Goal: Task Accomplishment & Management: Manage account settings

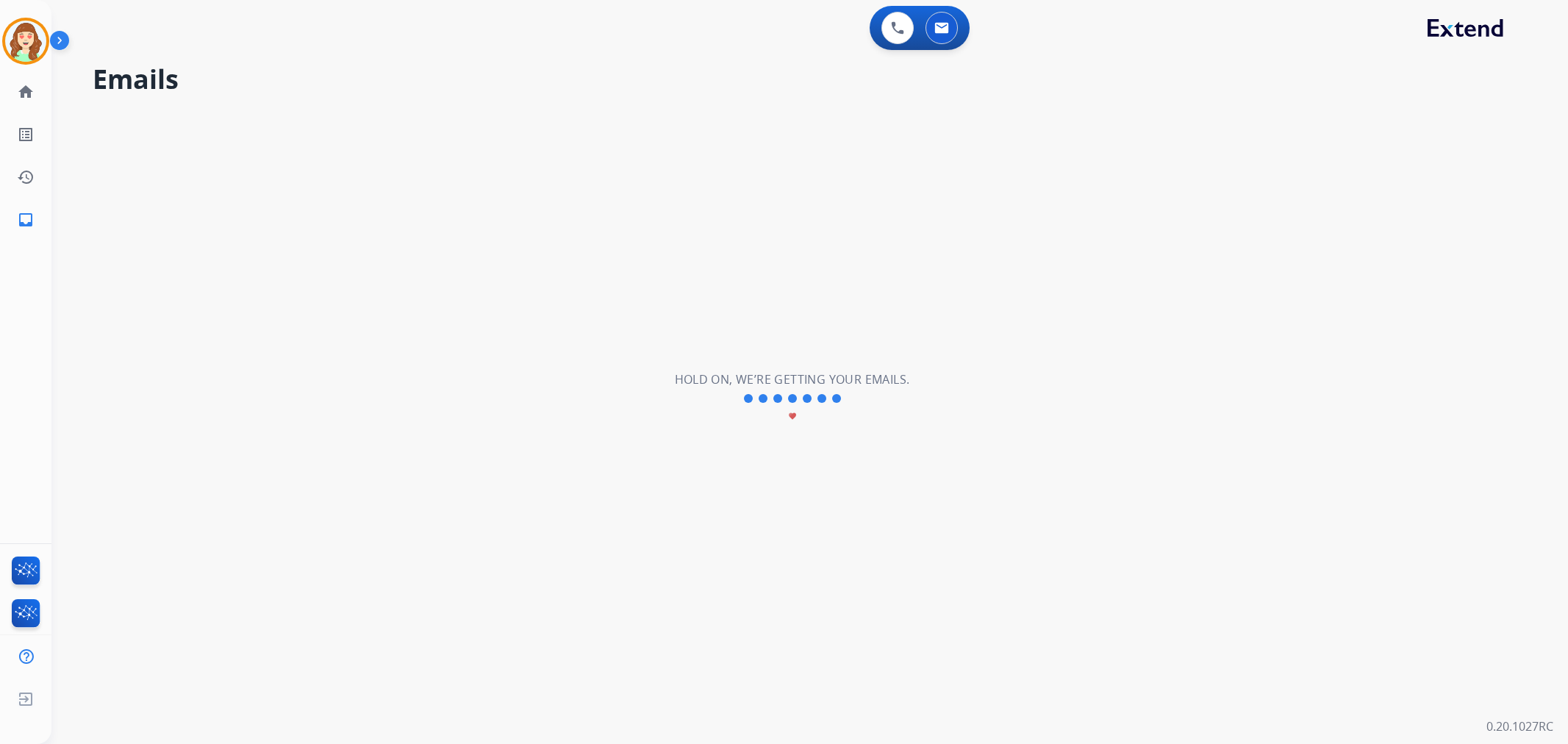
select select "**********"
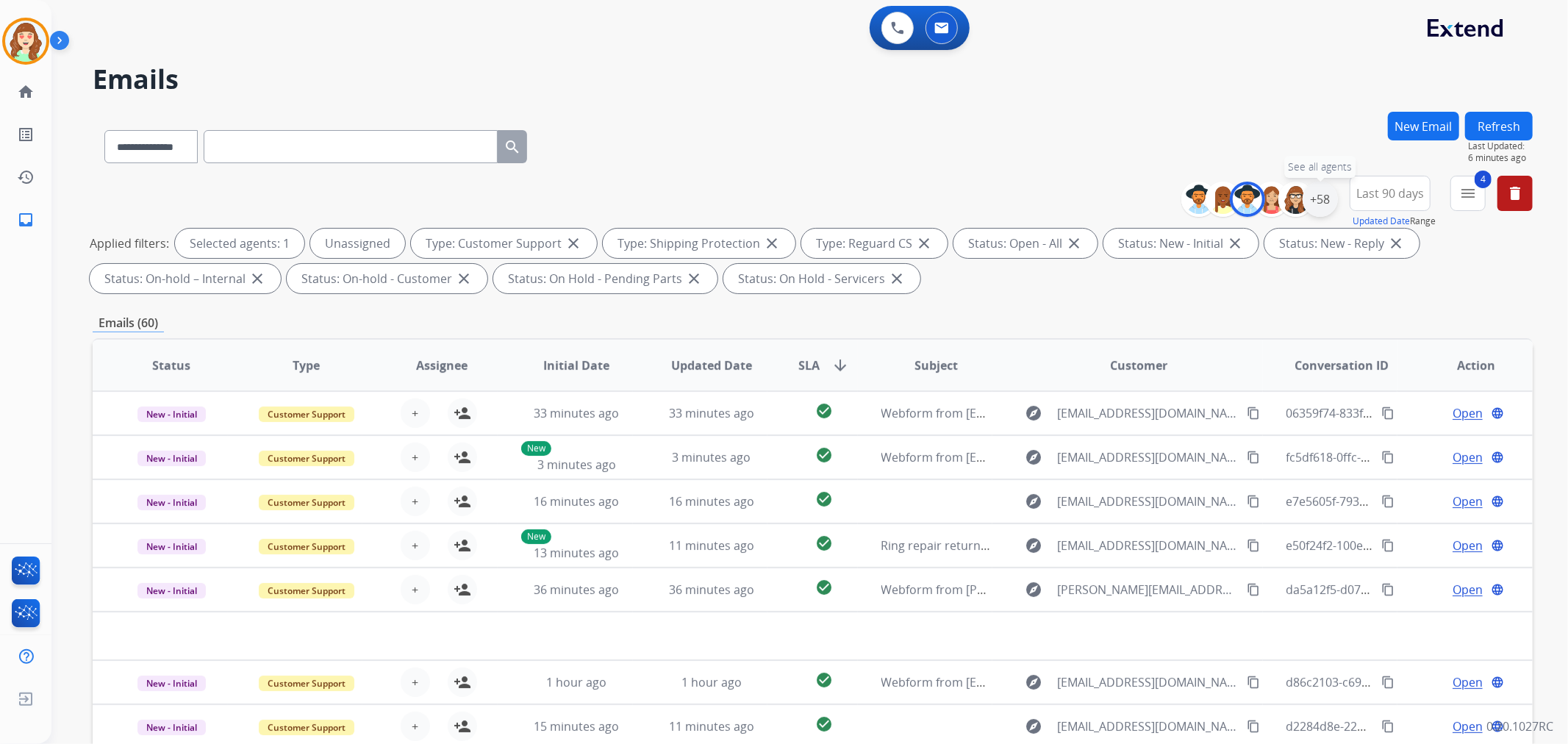
click at [1318, 197] on div "+58" at bounding box center [1320, 199] width 35 height 35
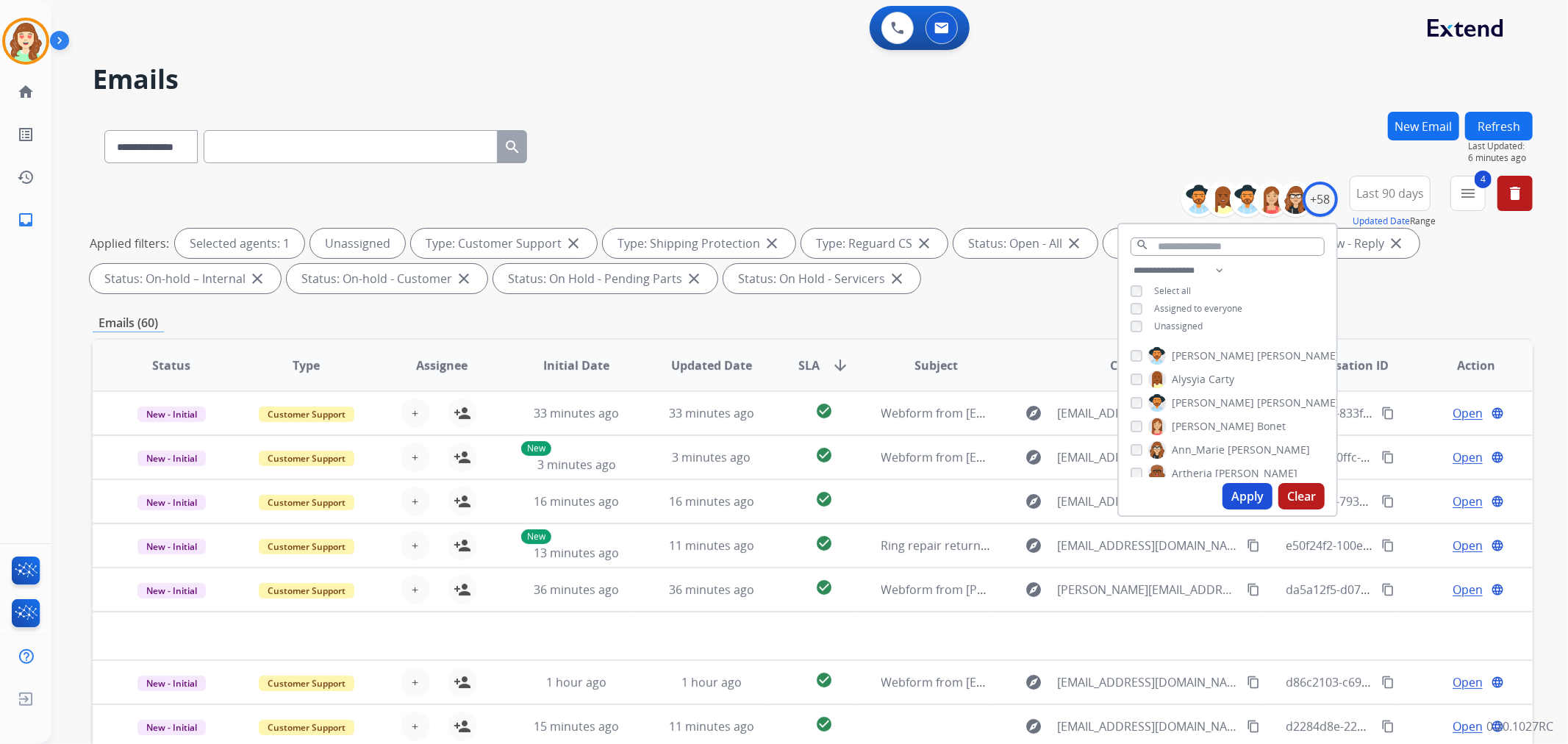
click at [1252, 491] on button "Apply" at bounding box center [1247, 496] width 50 height 27
select select "*"
click at [821, 356] on span "SLA arrow_downward" at bounding box center [823, 365] width 51 height 18
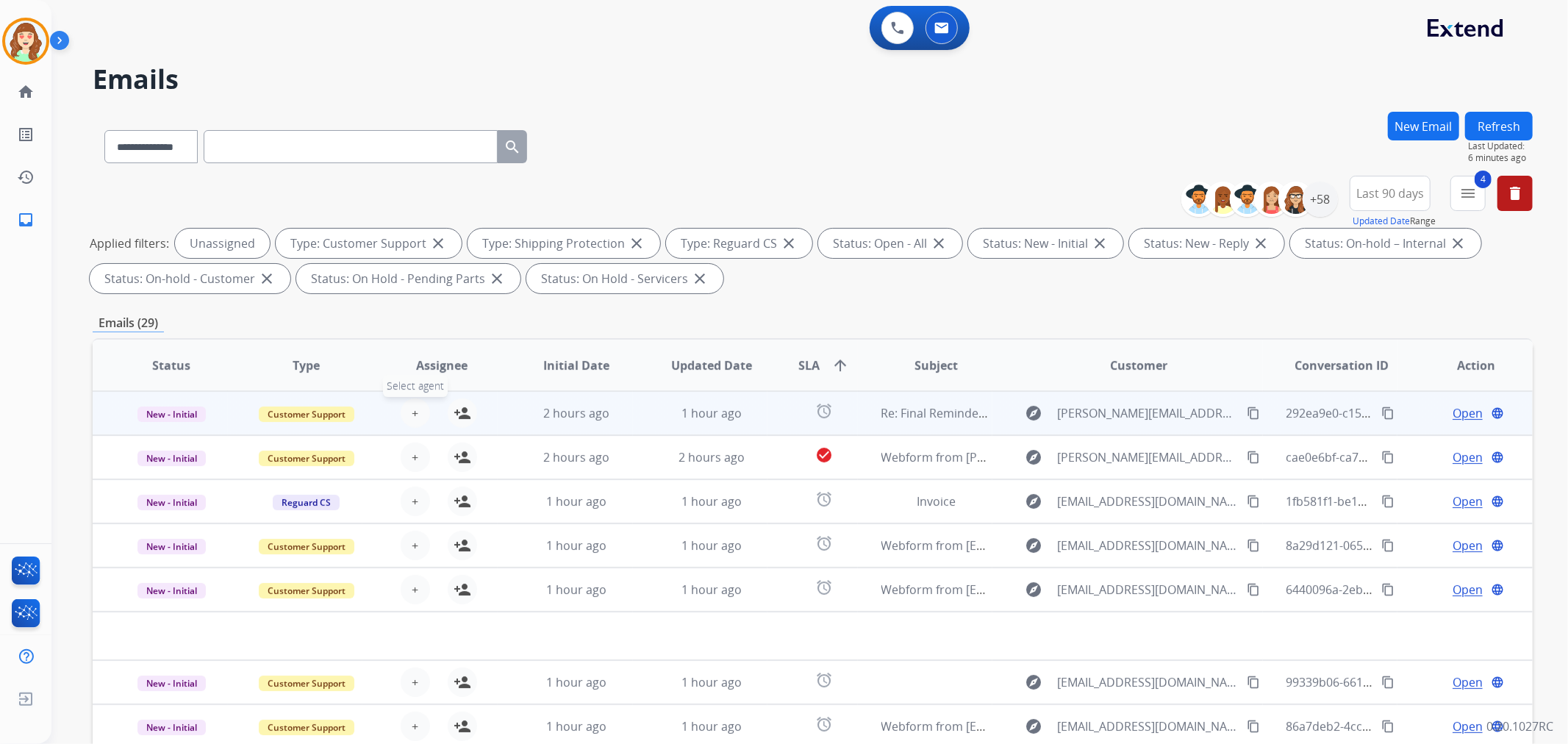
click at [412, 417] on span "+" at bounding box center [414, 413] width 6 height 18
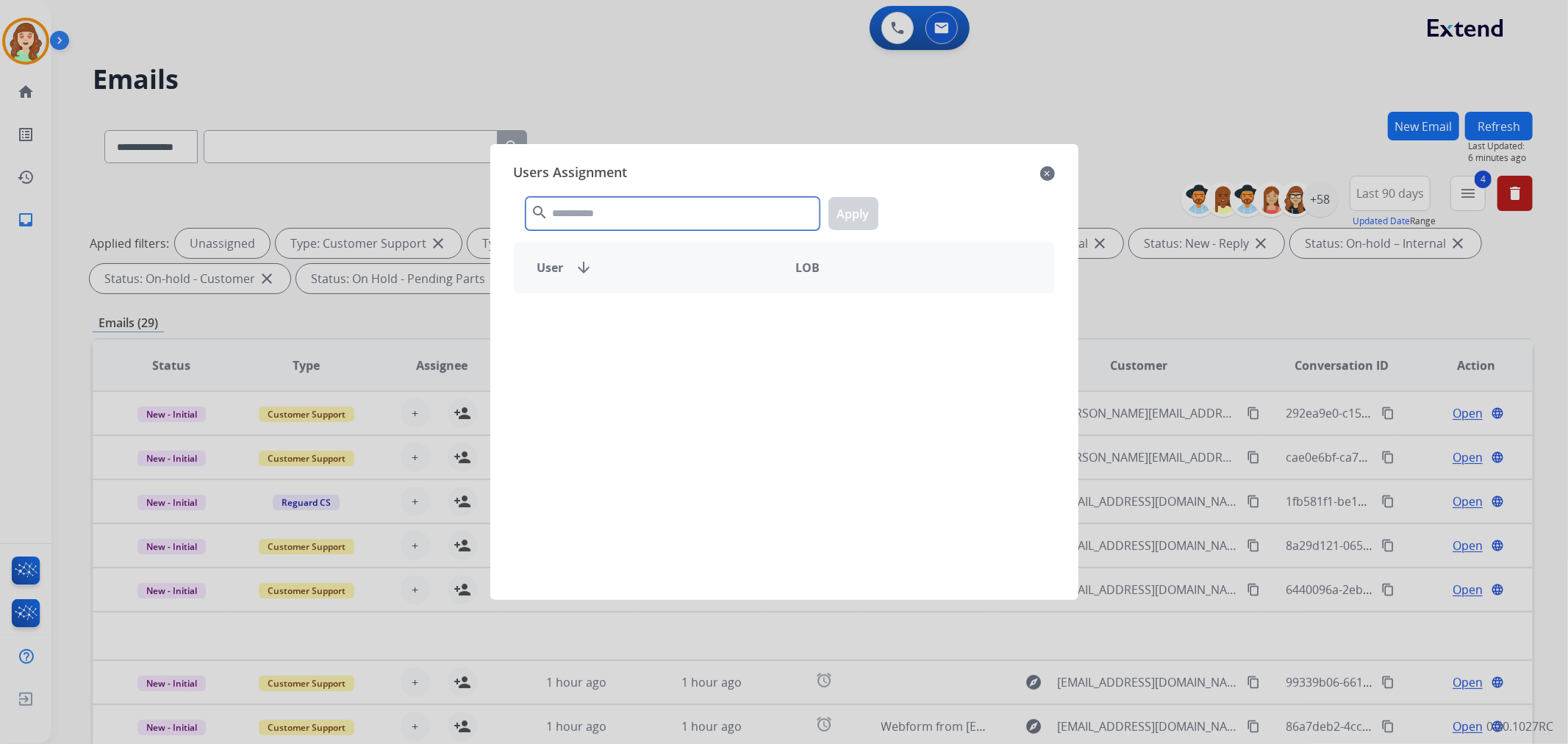
click at [640, 210] on input "text" at bounding box center [672, 213] width 294 height 33
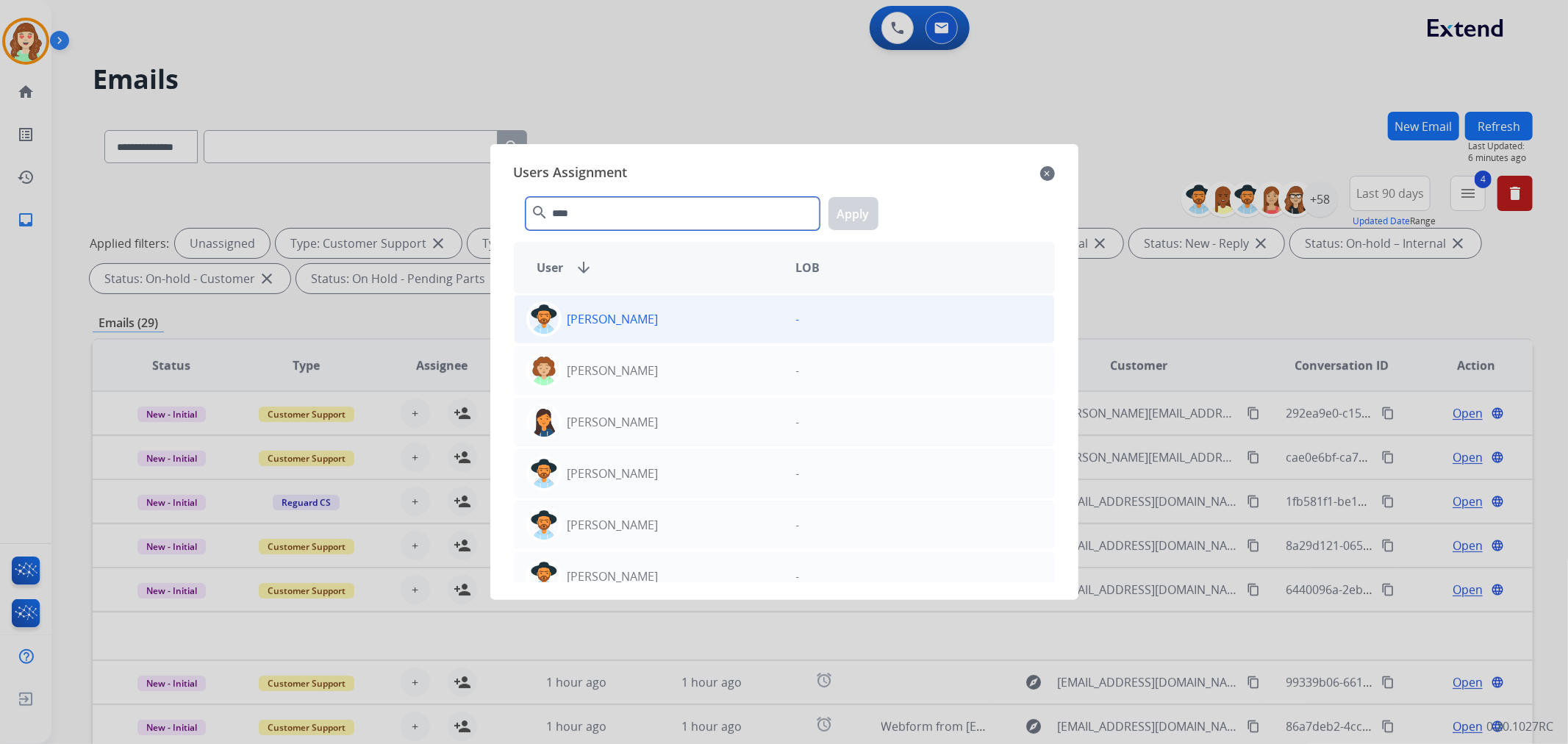
type input "****"
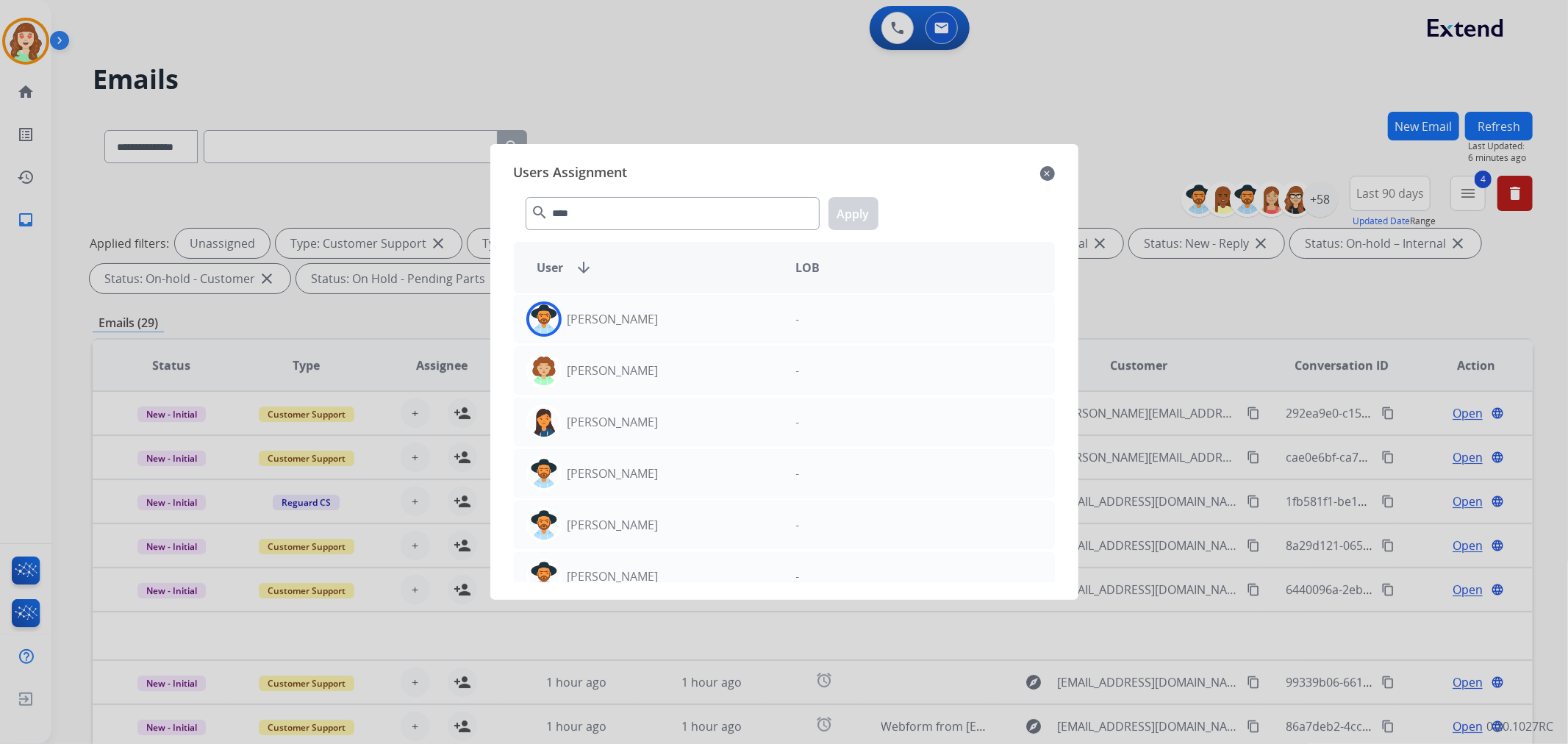
drag, startPoint x: 730, startPoint y: 321, endPoint x: 856, endPoint y: 214, distance: 165.3
click at [731, 317] on div "[PERSON_NAME]" at bounding box center [649, 319] width 270 height 35
click at [856, 214] on button "Apply" at bounding box center [853, 213] width 50 height 33
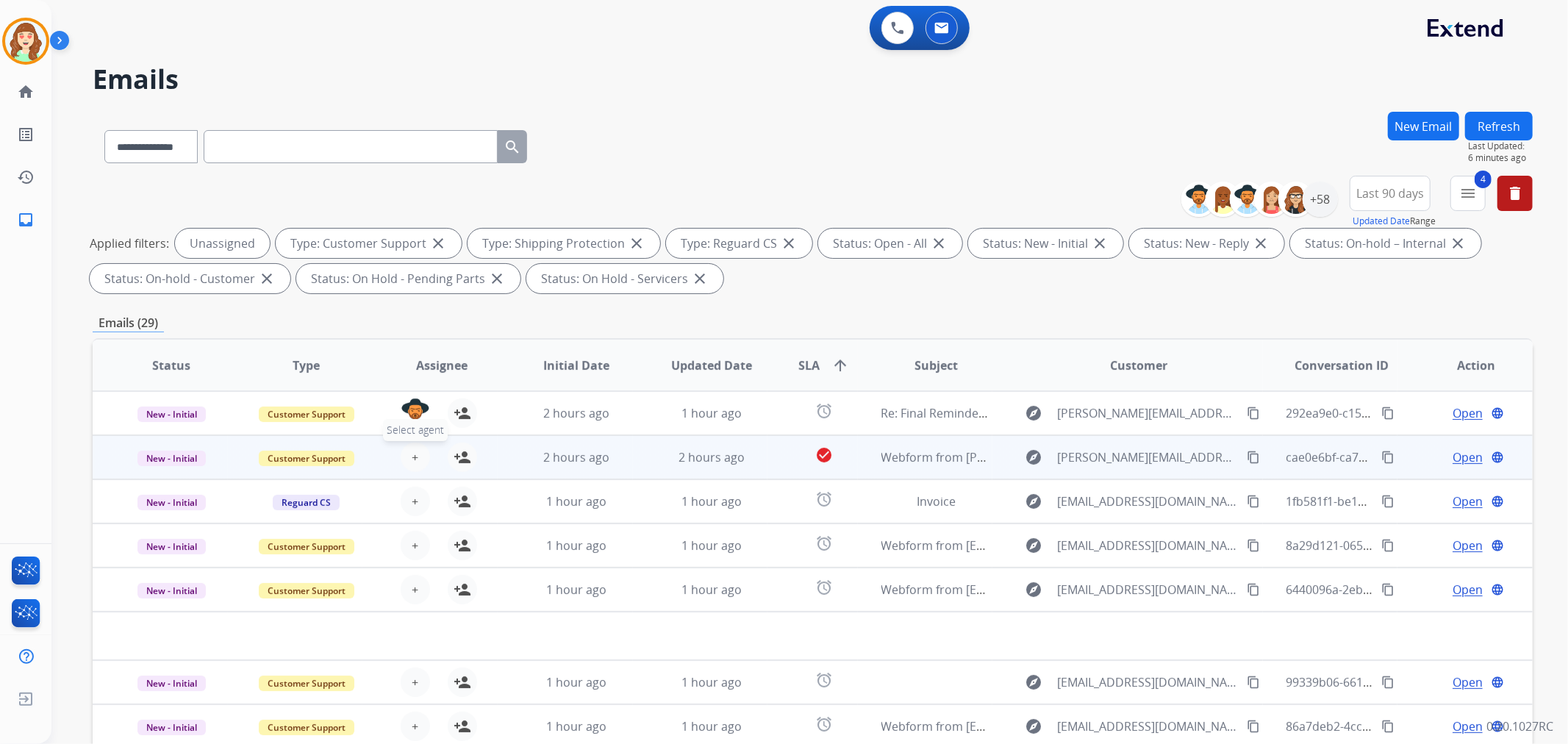
click at [406, 452] on button "+ Select agent" at bounding box center [415, 457] width 30 height 30
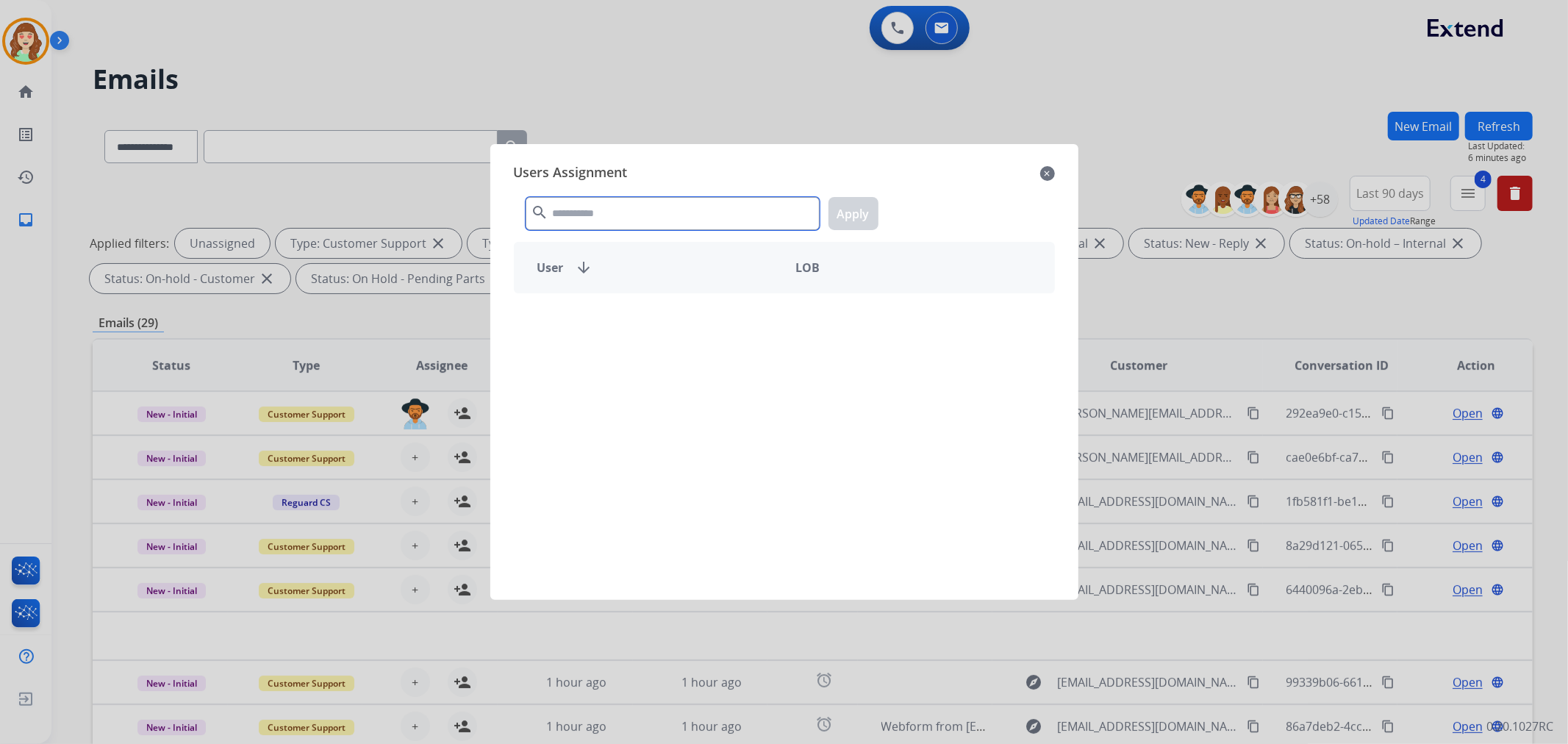
click at [681, 160] on div "Users Assignment close search Apply User arrow_downward LOB" at bounding box center [784, 372] width 565 height 432
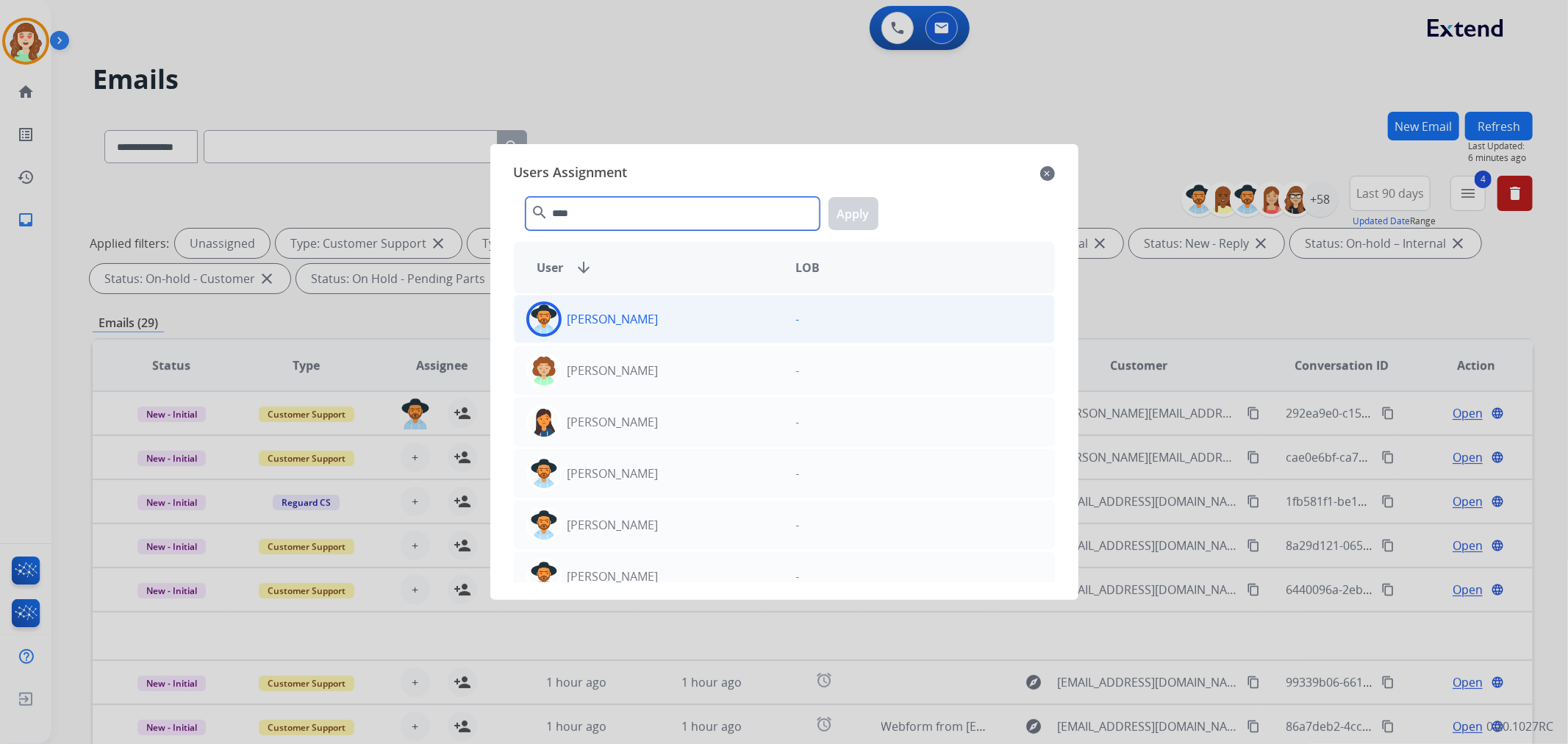
type input "****"
click at [739, 327] on div "[PERSON_NAME]" at bounding box center [649, 319] width 270 height 35
click at [843, 212] on button "Apply" at bounding box center [853, 213] width 50 height 33
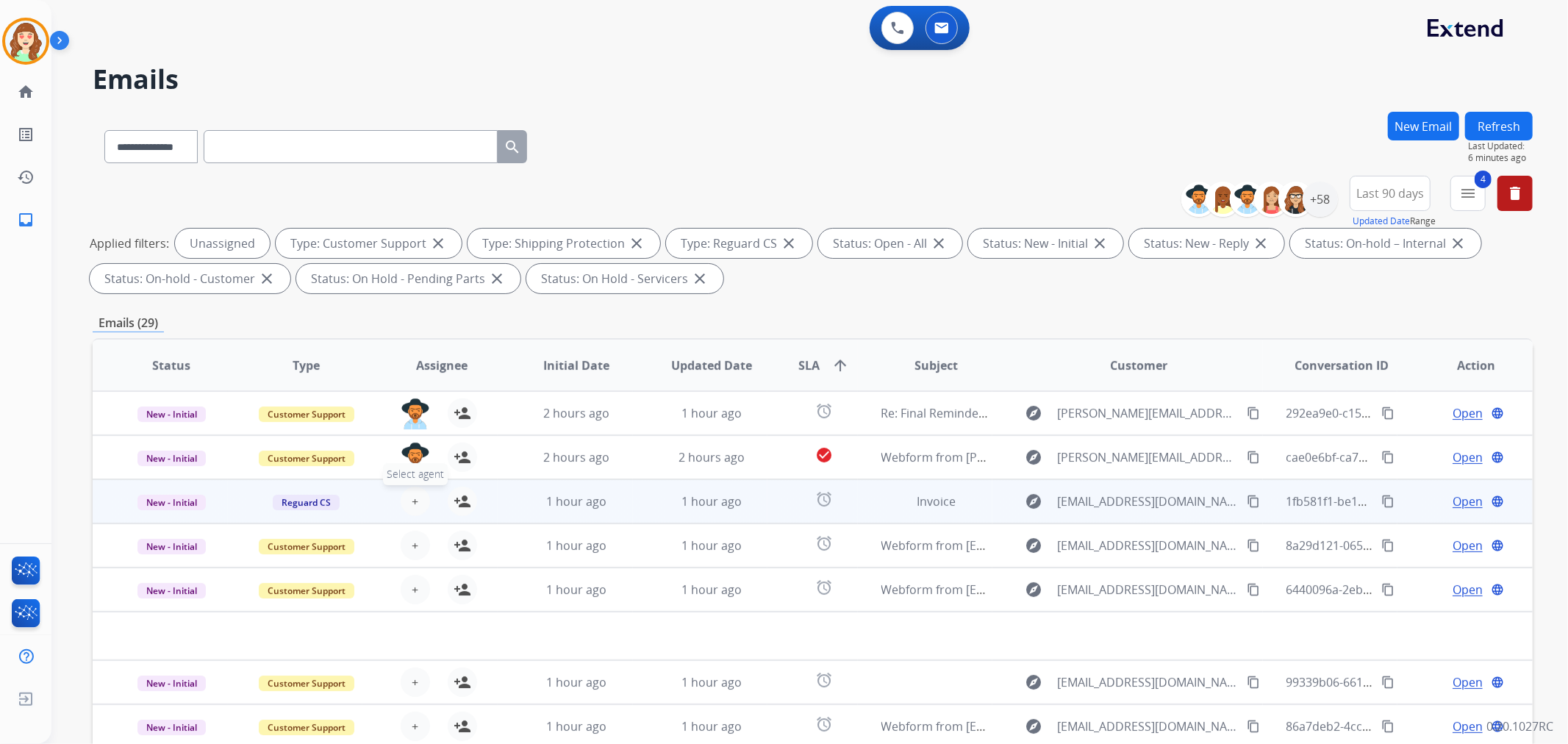
click at [408, 494] on button "+ Select agent" at bounding box center [415, 502] width 30 height 30
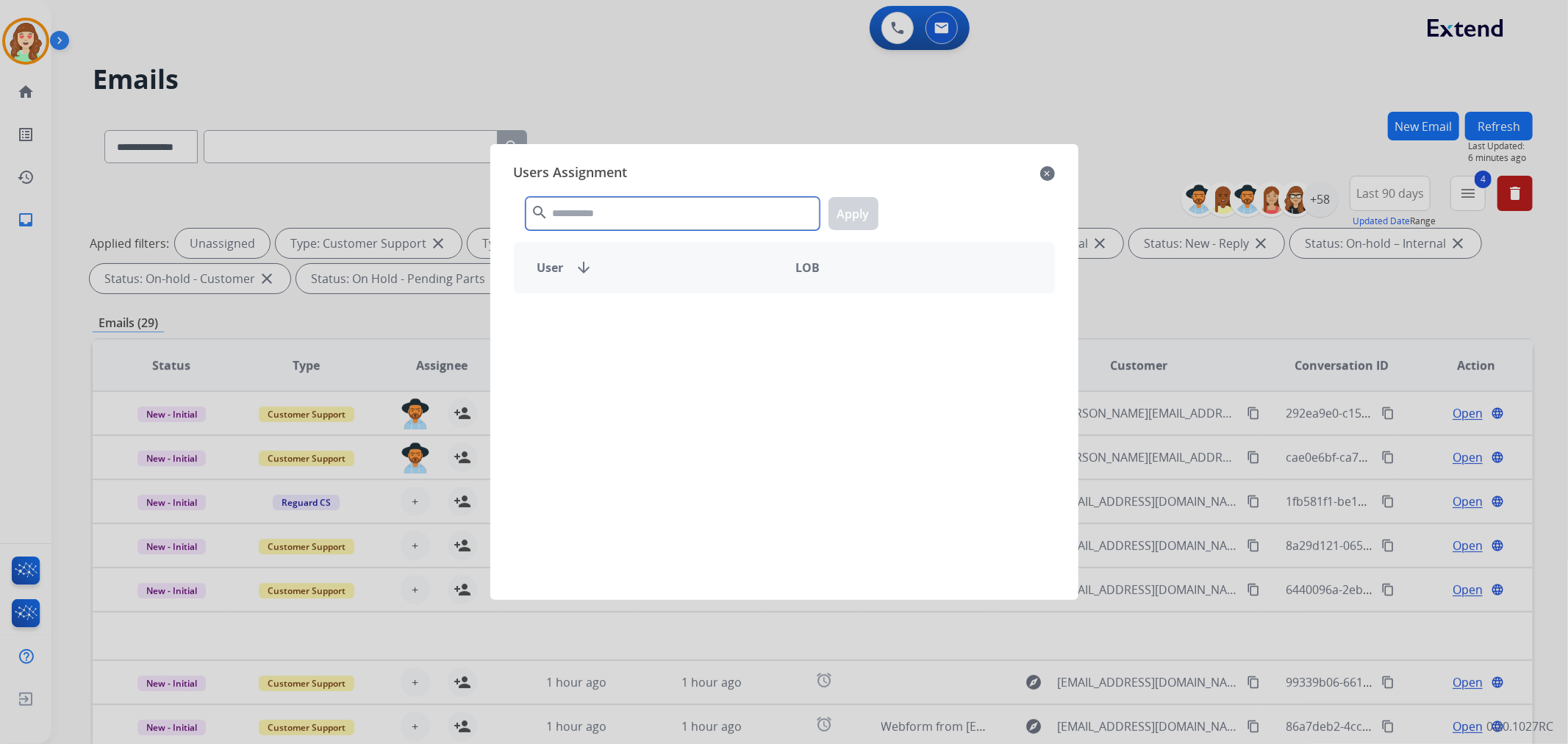
drag, startPoint x: 591, startPoint y: 214, endPoint x: 608, endPoint y: 179, distance: 38.9
click at [601, 200] on input "text" at bounding box center [672, 213] width 294 height 33
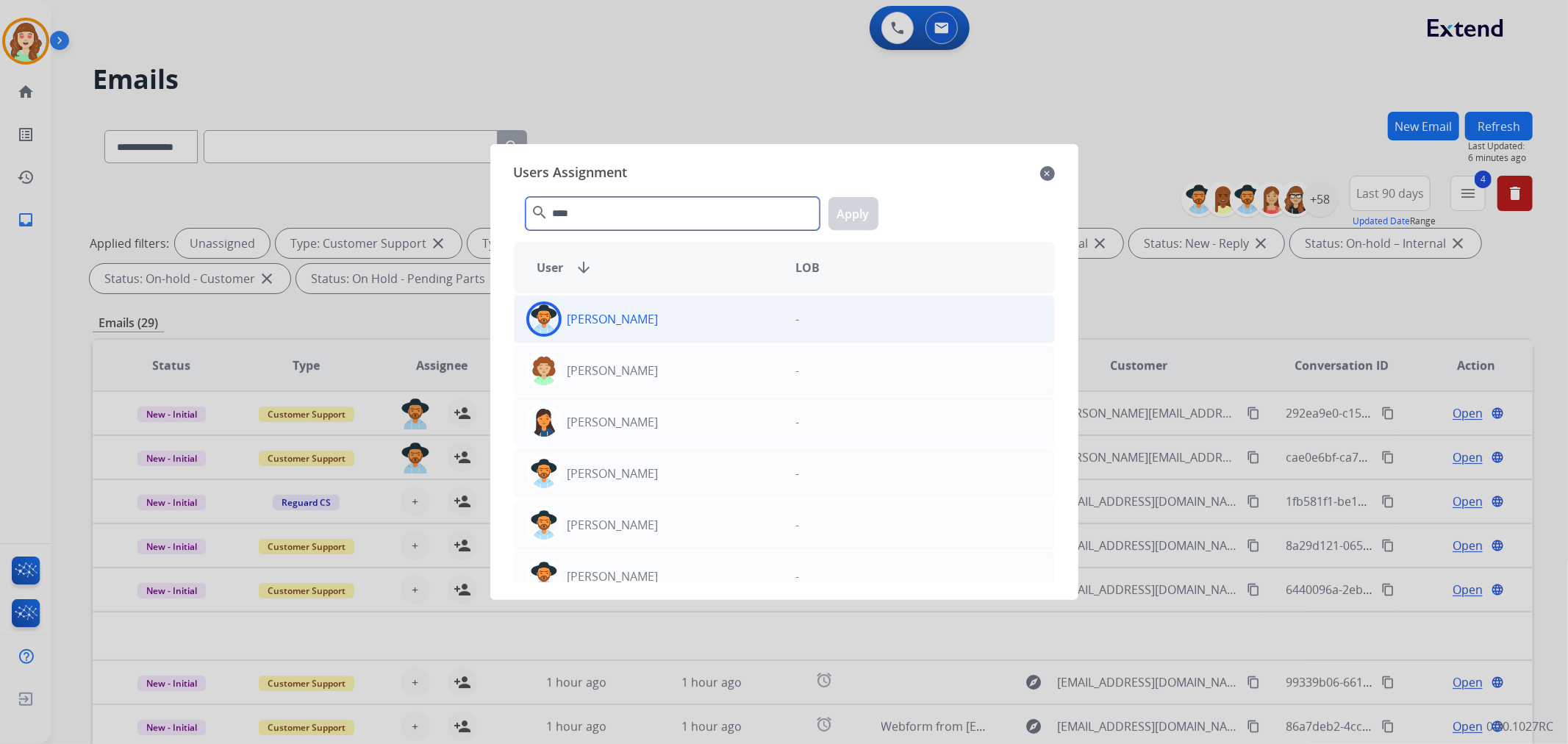
type input "****"
drag, startPoint x: 716, startPoint y: 324, endPoint x: 840, endPoint y: 207, distance: 170.5
click at [718, 325] on div "[PERSON_NAME]" at bounding box center [649, 319] width 270 height 35
click at [848, 211] on button "Apply" at bounding box center [853, 213] width 50 height 33
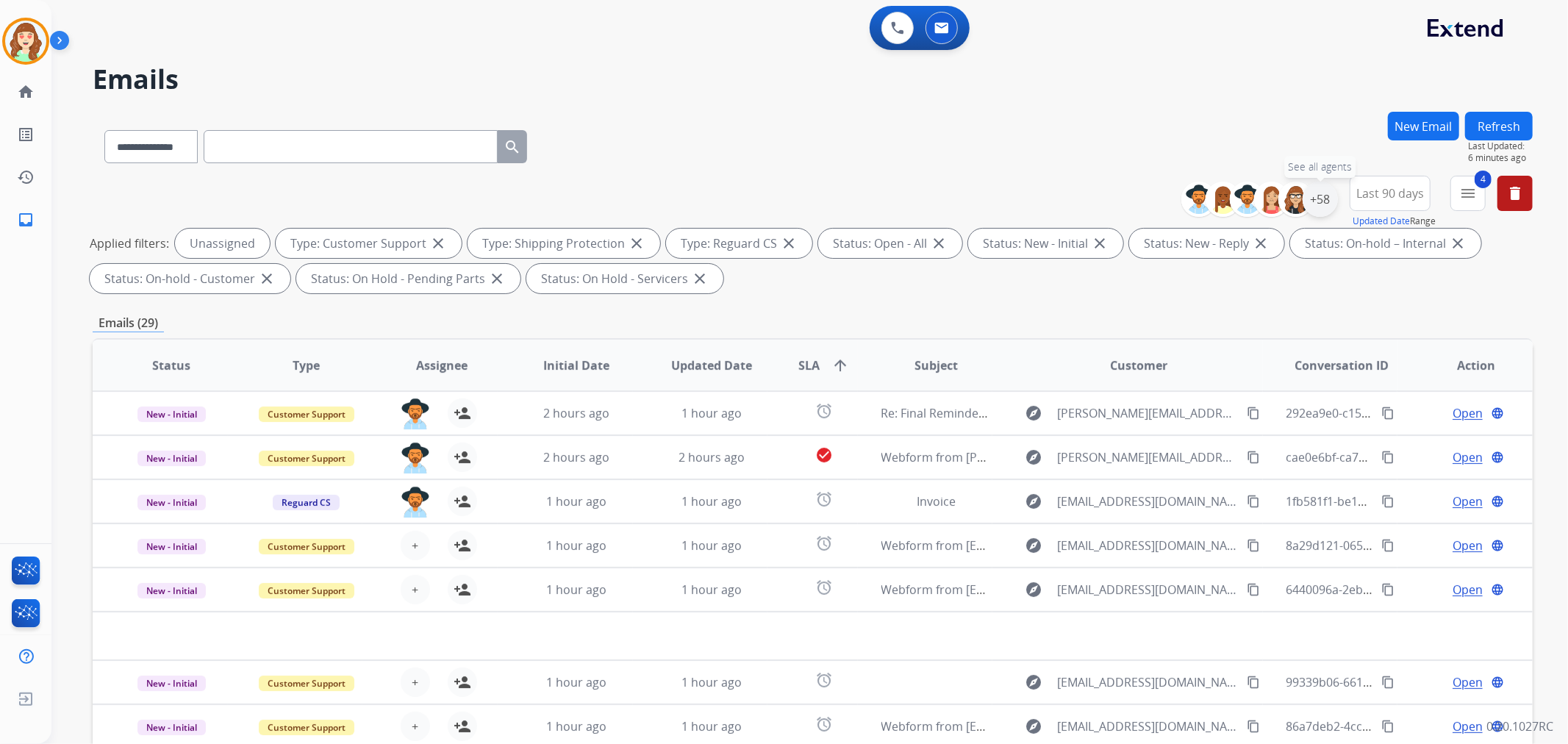
click at [1317, 193] on div "+58" at bounding box center [1320, 199] width 35 height 35
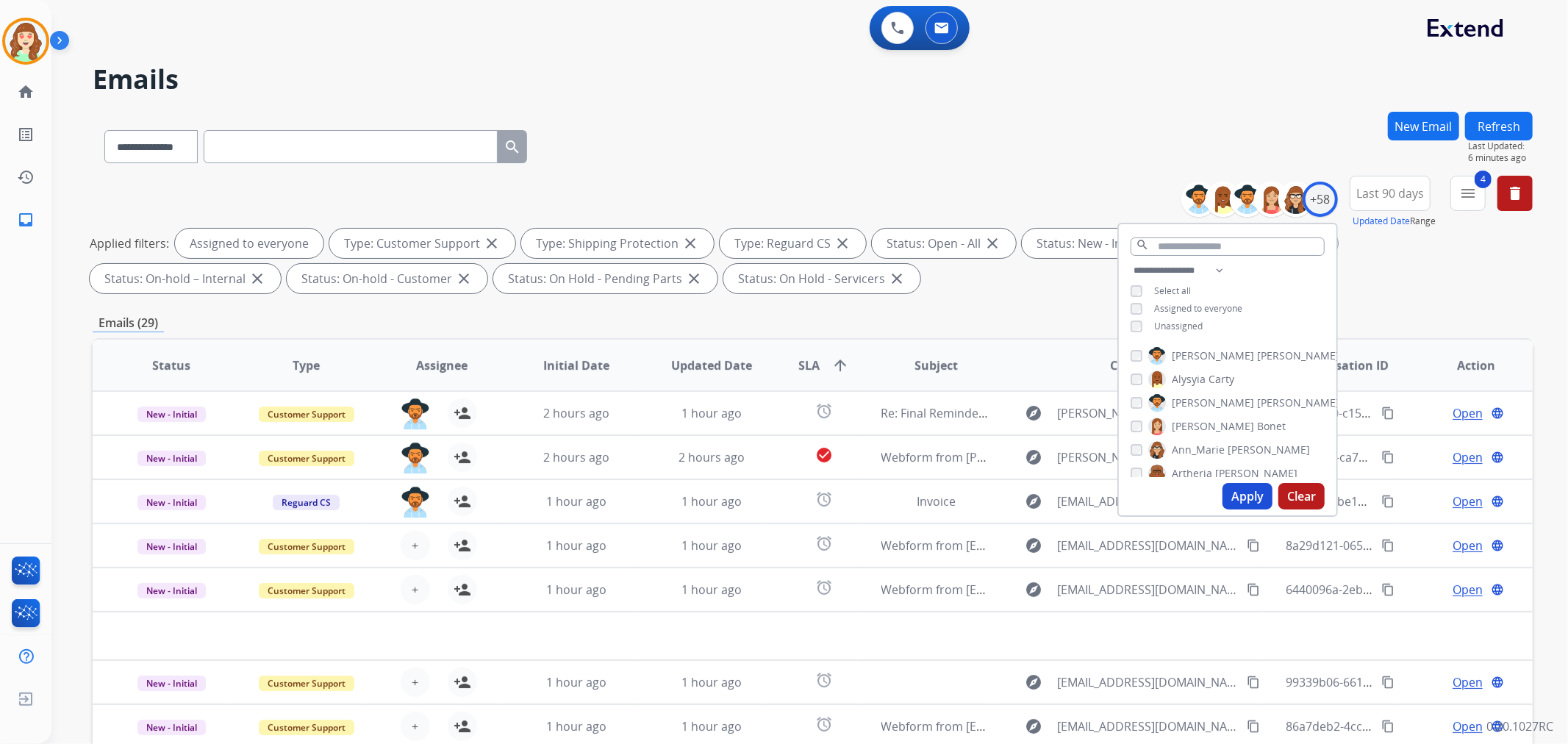
click at [1247, 495] on button "Apply" at bounding box center [1247, 496] width 50 height 27
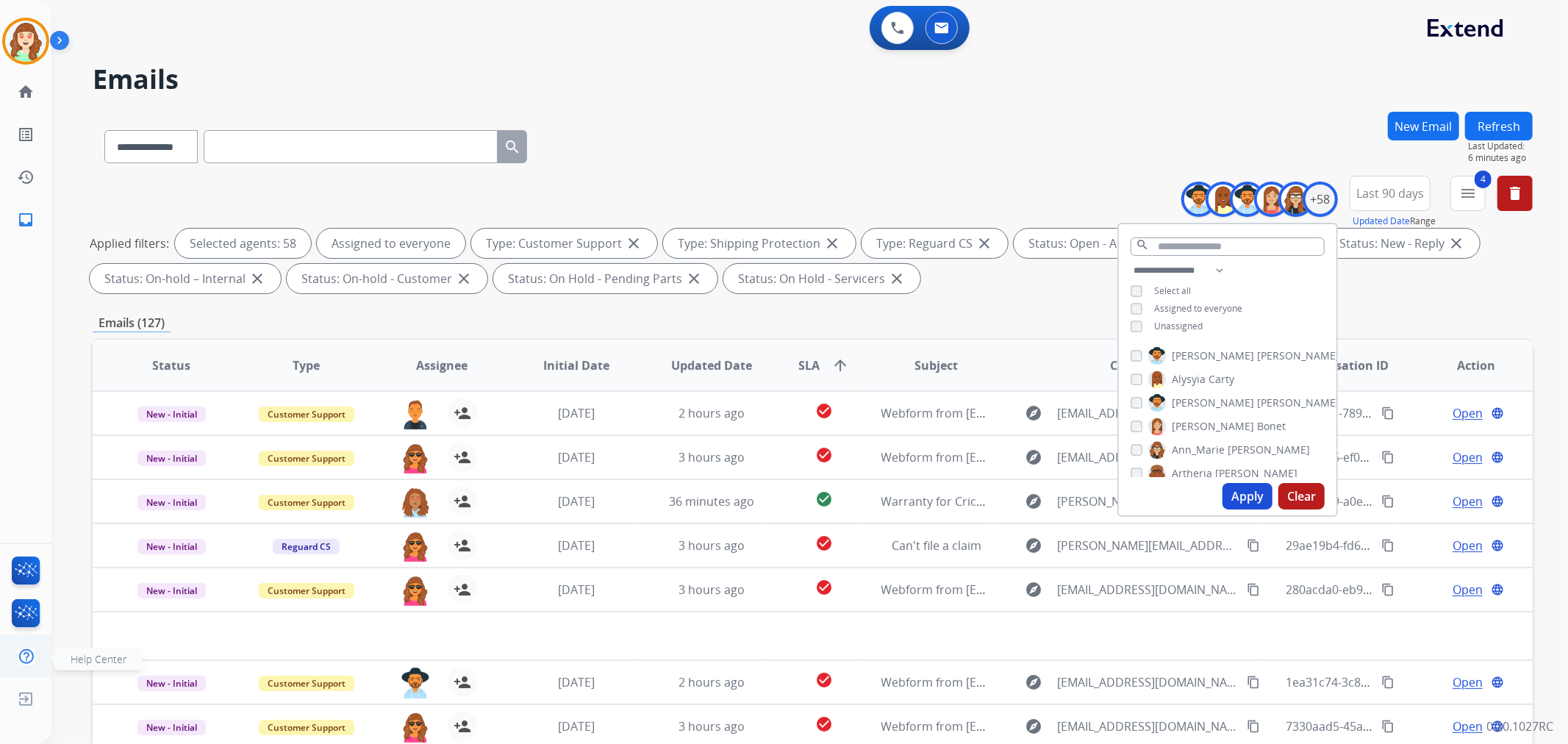
scroll to position [163, 0]
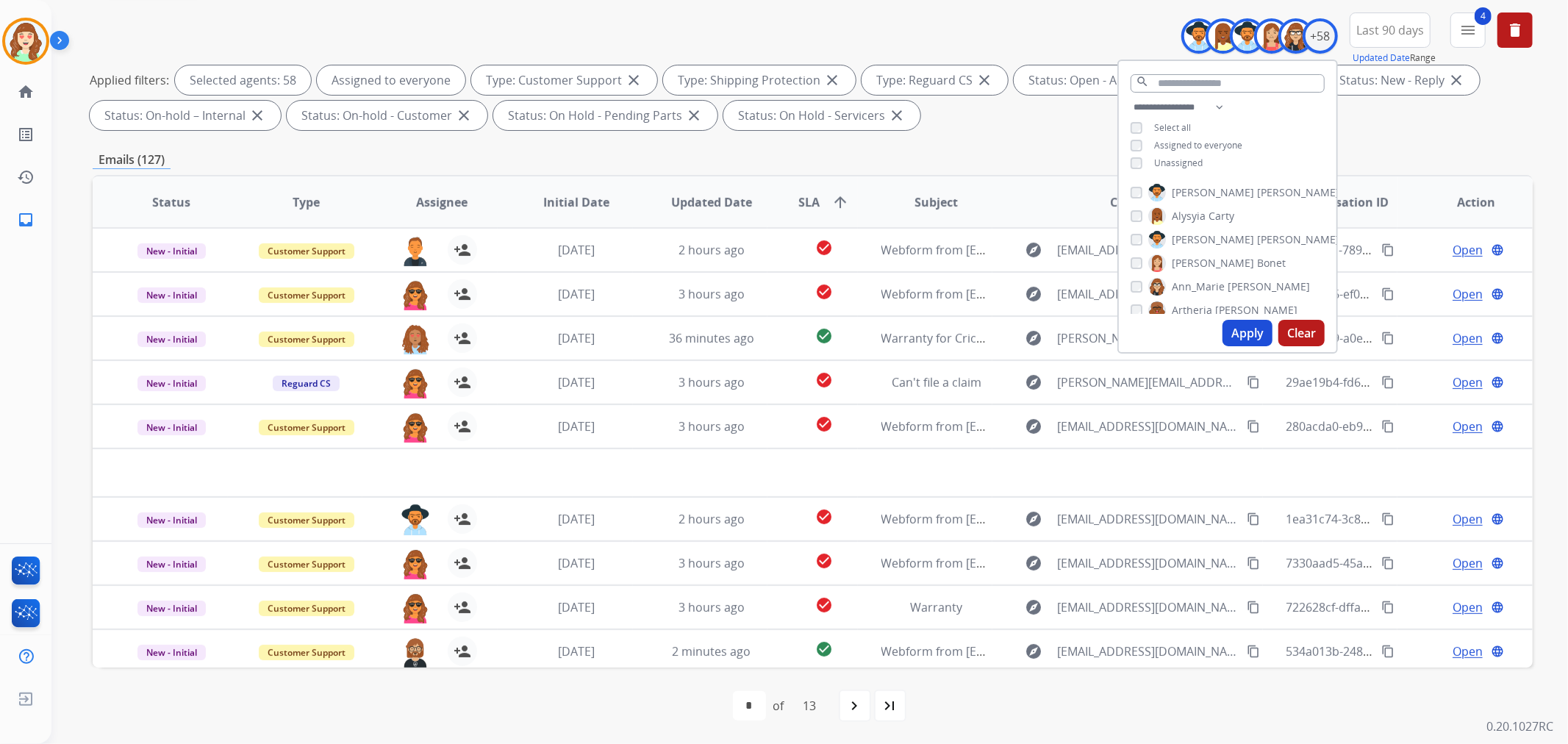
click at [821, 200] on span "SLA arrow_upward" at bounding box center [823, 201] width 51 height 18
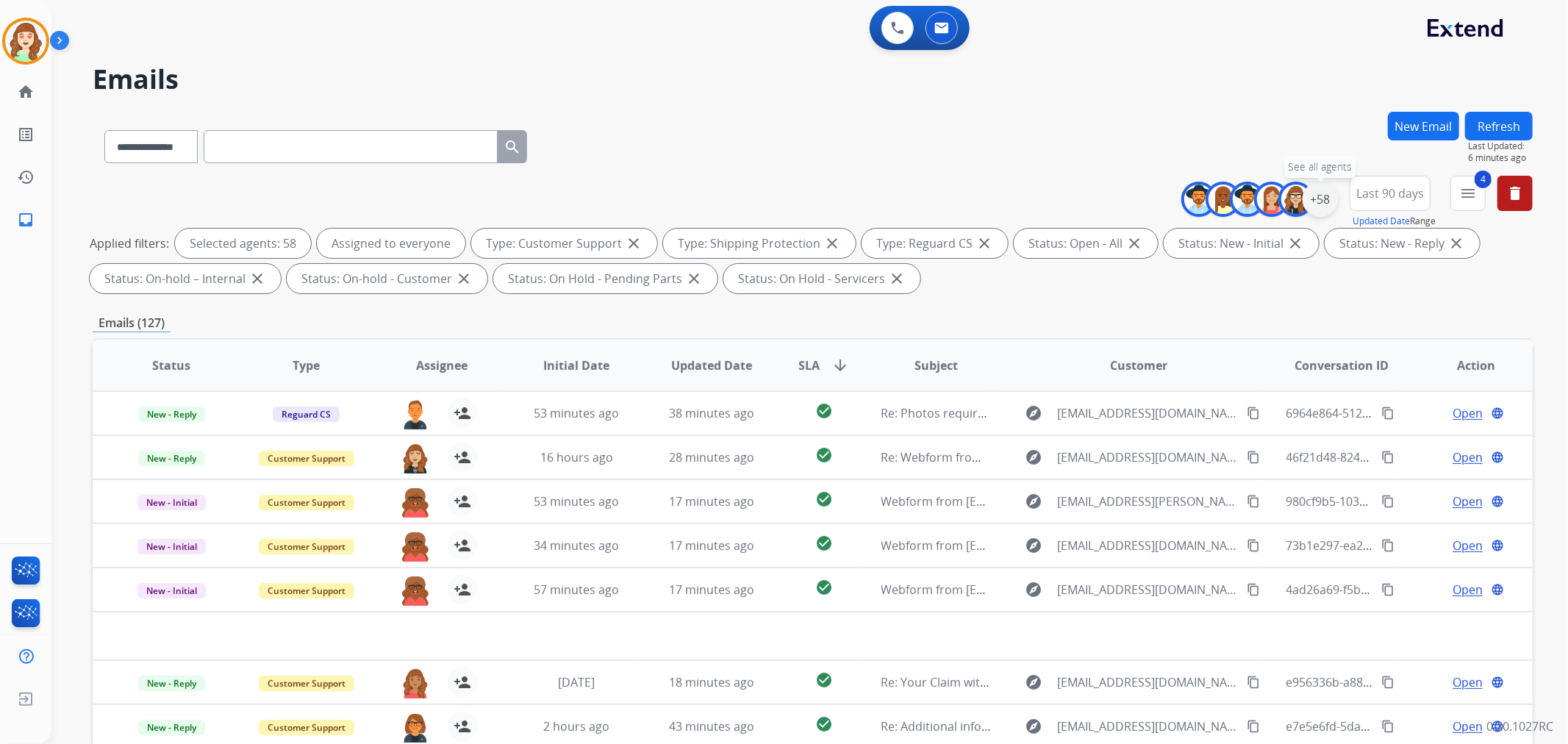
click at [1320, 199] on div "+58" at bounding box center [1320, 199] width 35 height 35
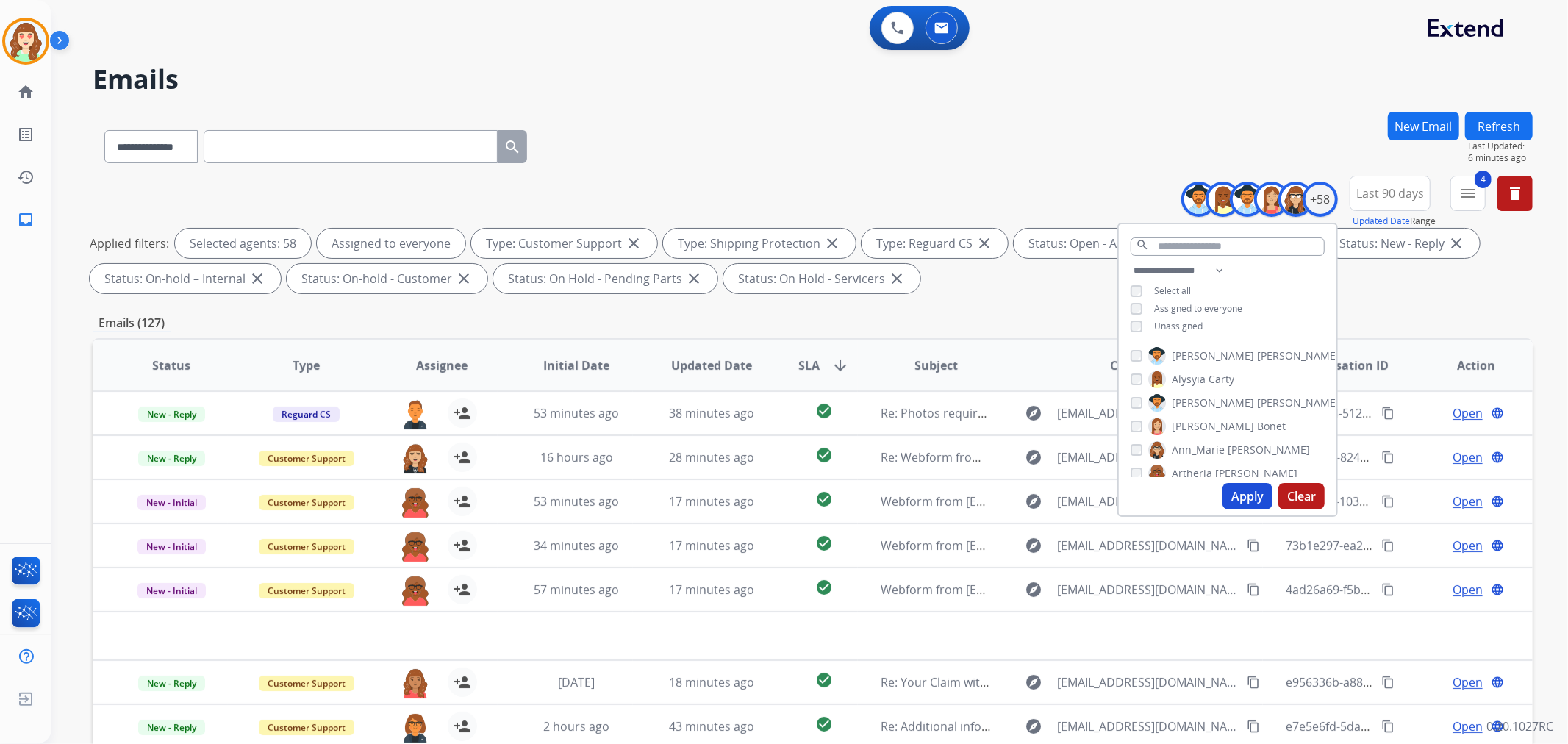
click at [1297, 494] on button "Clear" at bounding box center [1301, 496] width 46 height 27
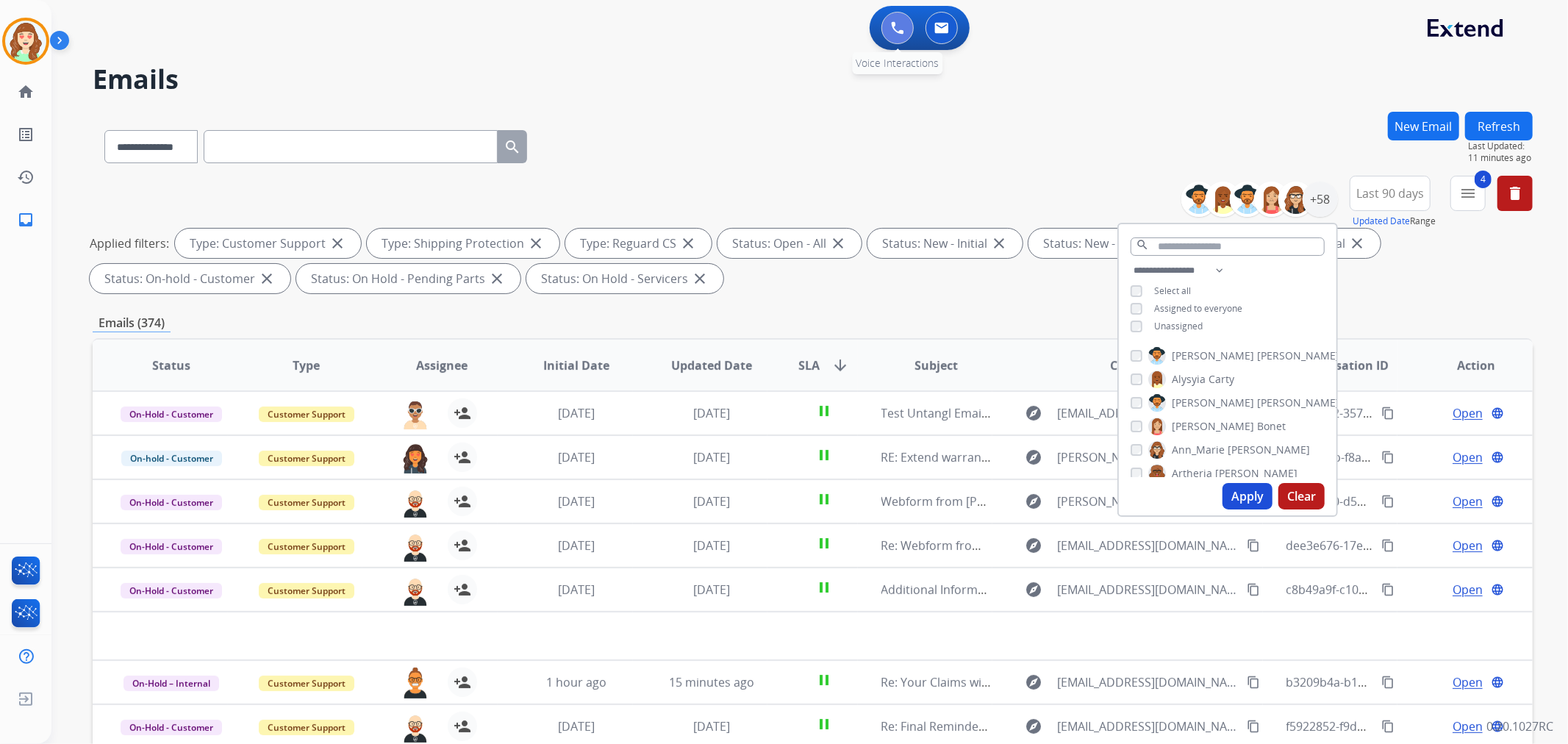
click at [885, 30] on button at bounding box center [897, 28] width 32 height 32
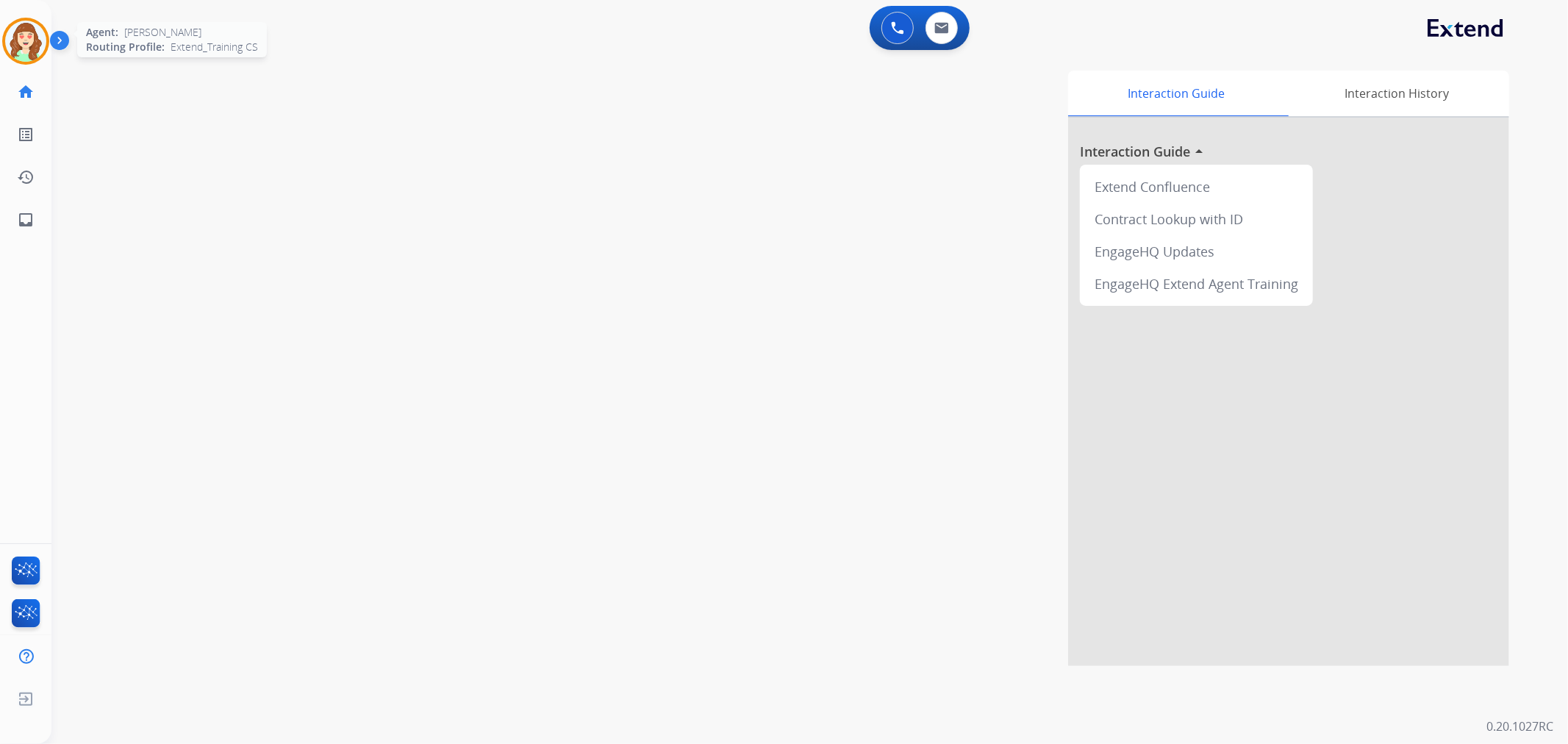
click at [7, 39] on img at bounding box center [26, 41] width 41 height 41
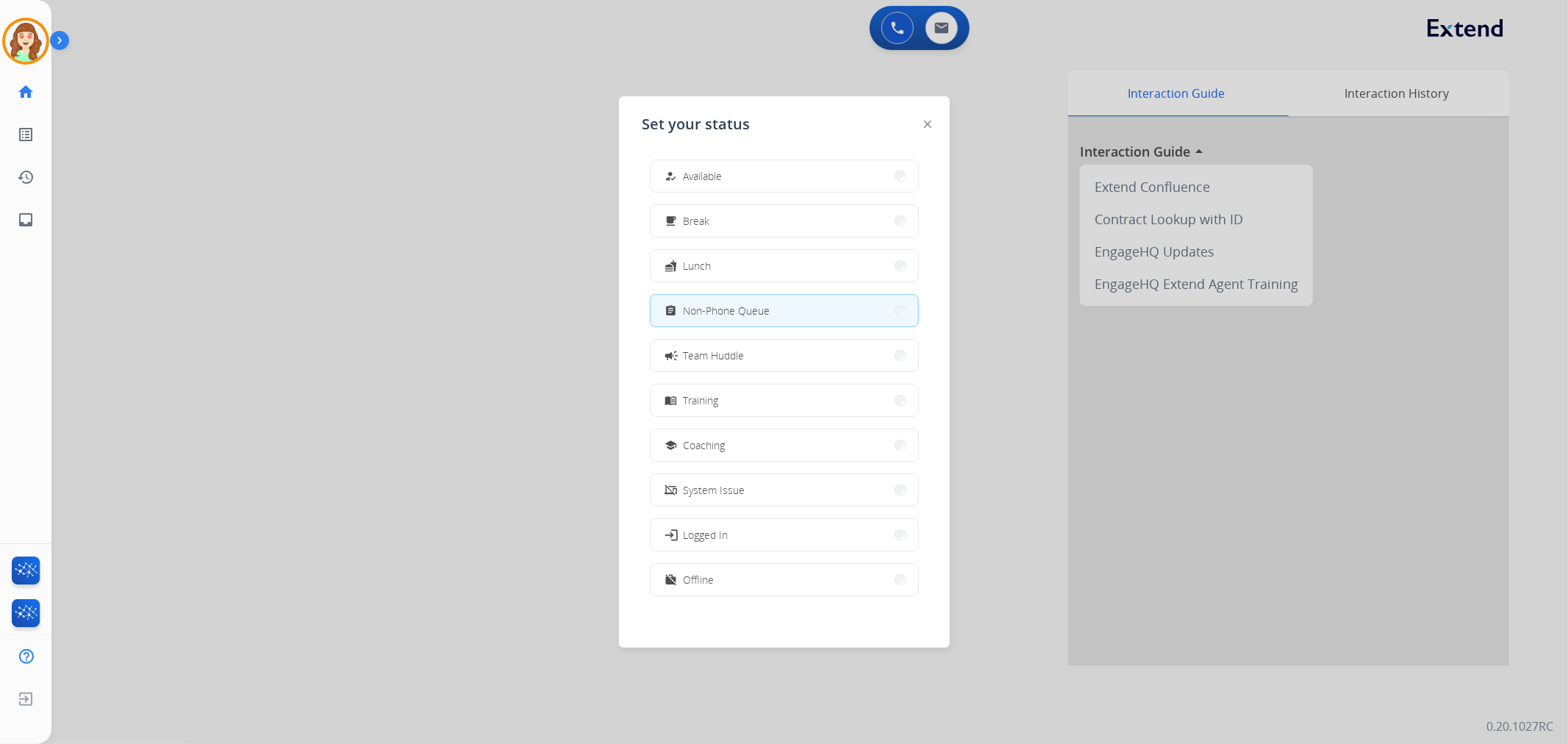
drag, startPoint x: 814, startPoint y: 41, endPoint x: 893, endPoint y: 32, distance: 79.5
click at [820, 41] on div at bounding box center [784, 372] width 1568 height 744
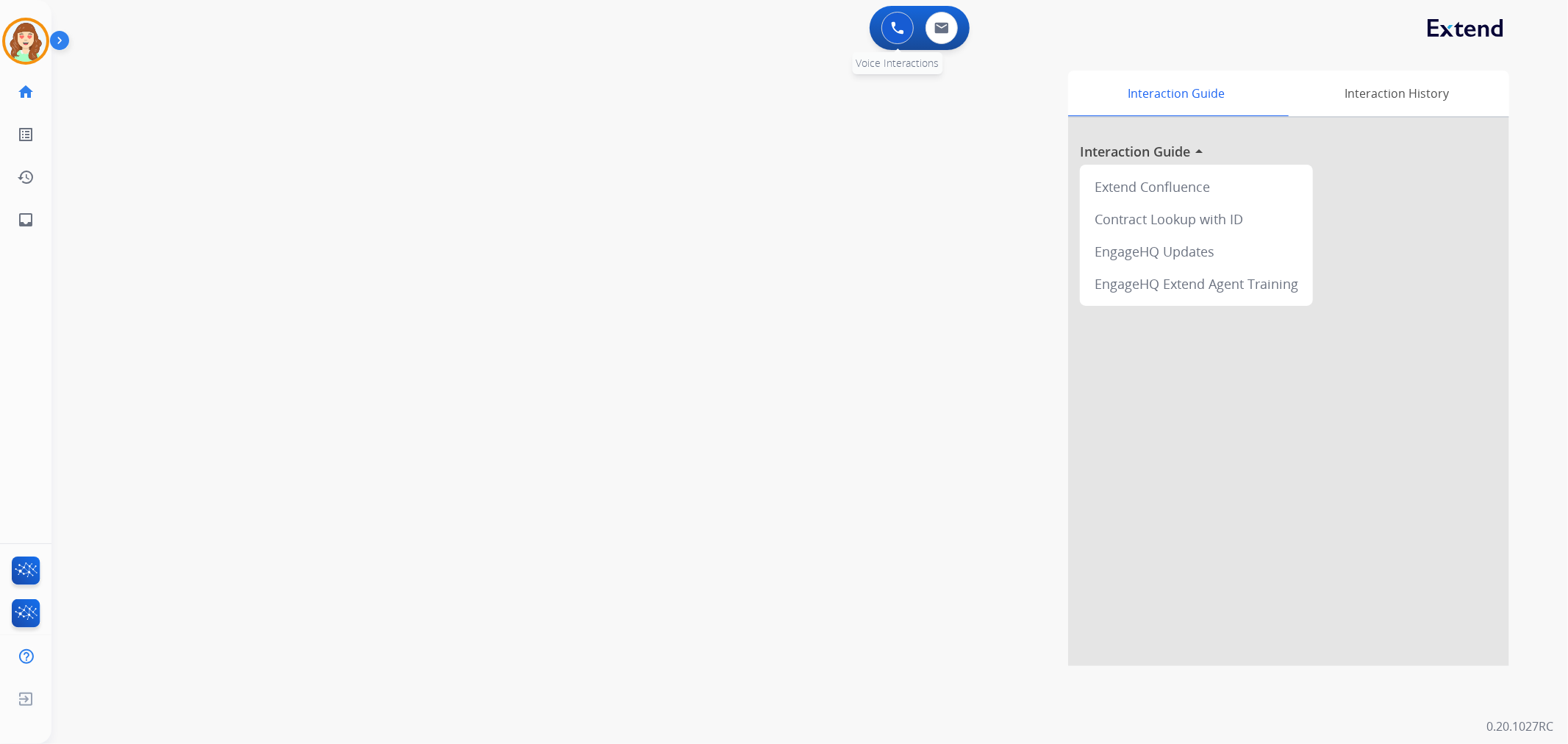
click at [892, 27] on img at bounding box center [898, 28] width 13 height 13
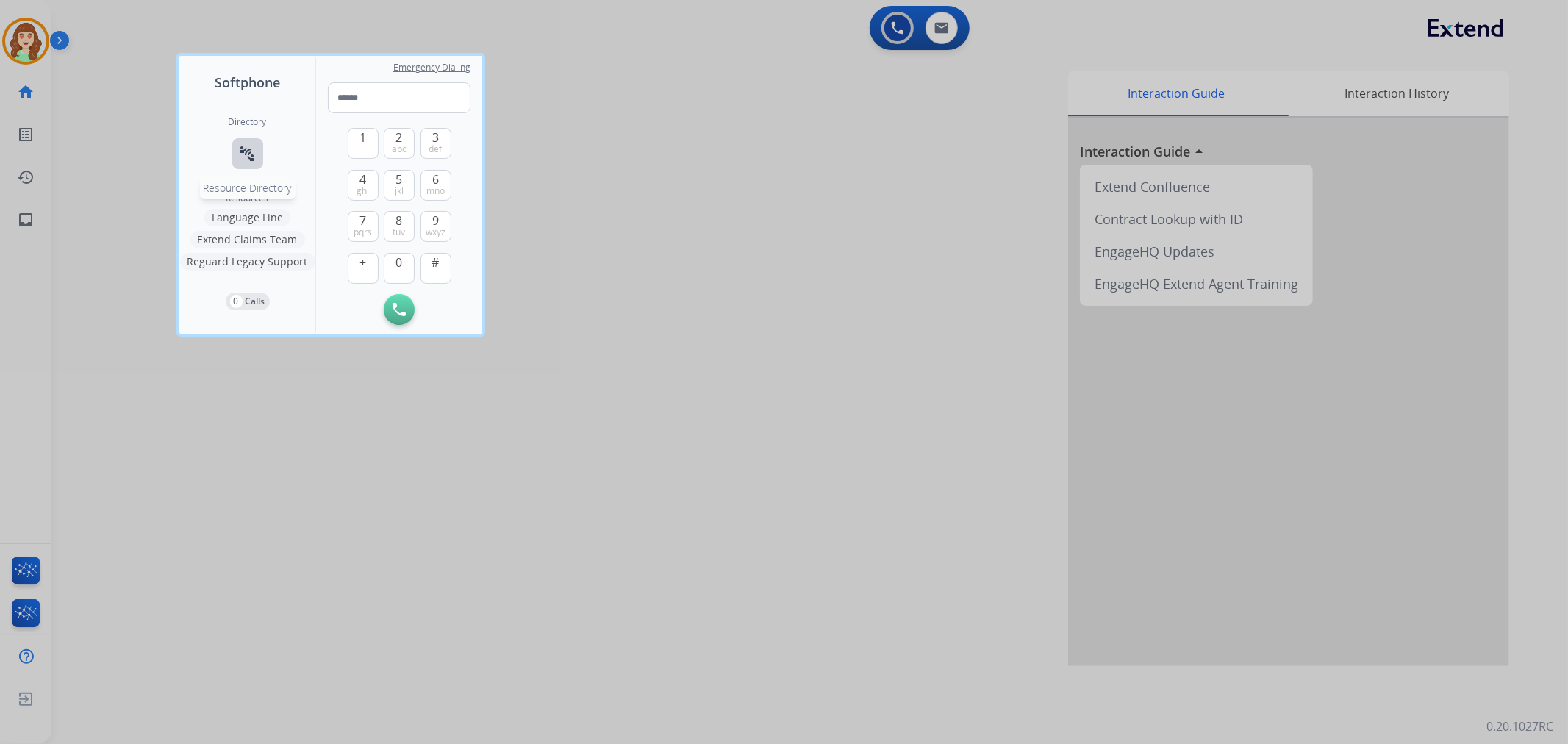
click at [239, 151] on mat-icon "connect_without_contact" at bounding box center [248, 153] width 18 height 18
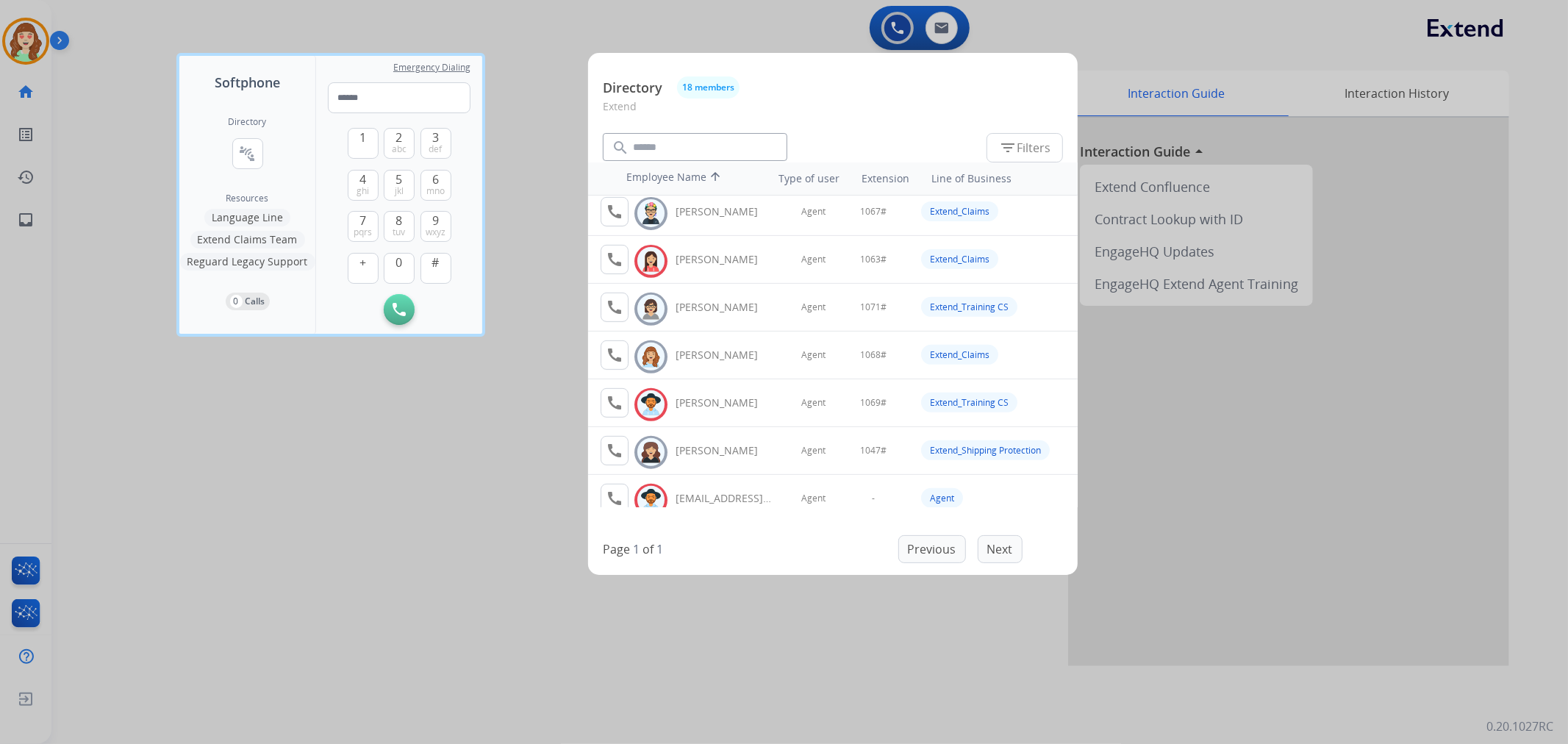
scroll to position [561, 0]
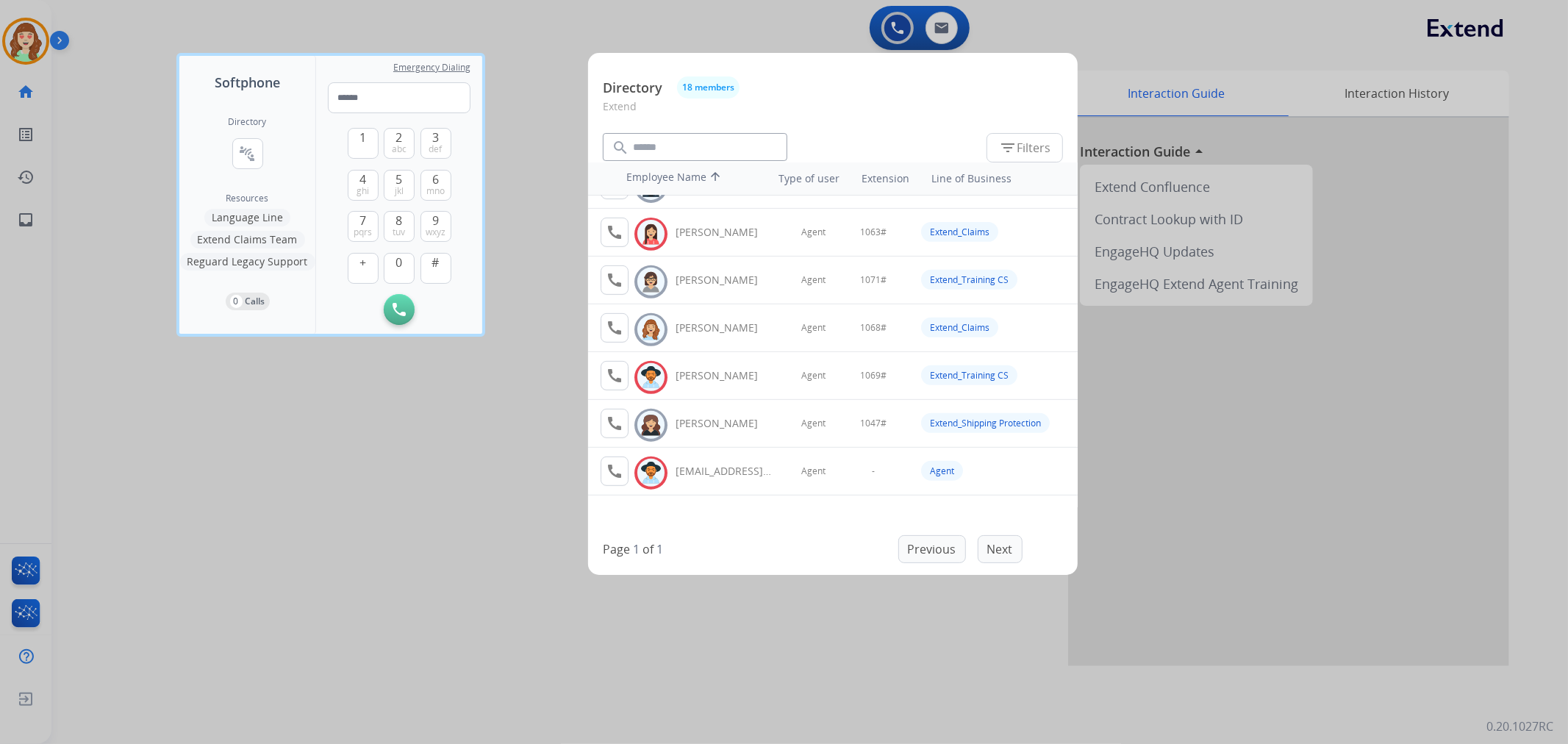
click at [1307, 388] on div at bounding box center [784, 372] width 1568 height 744
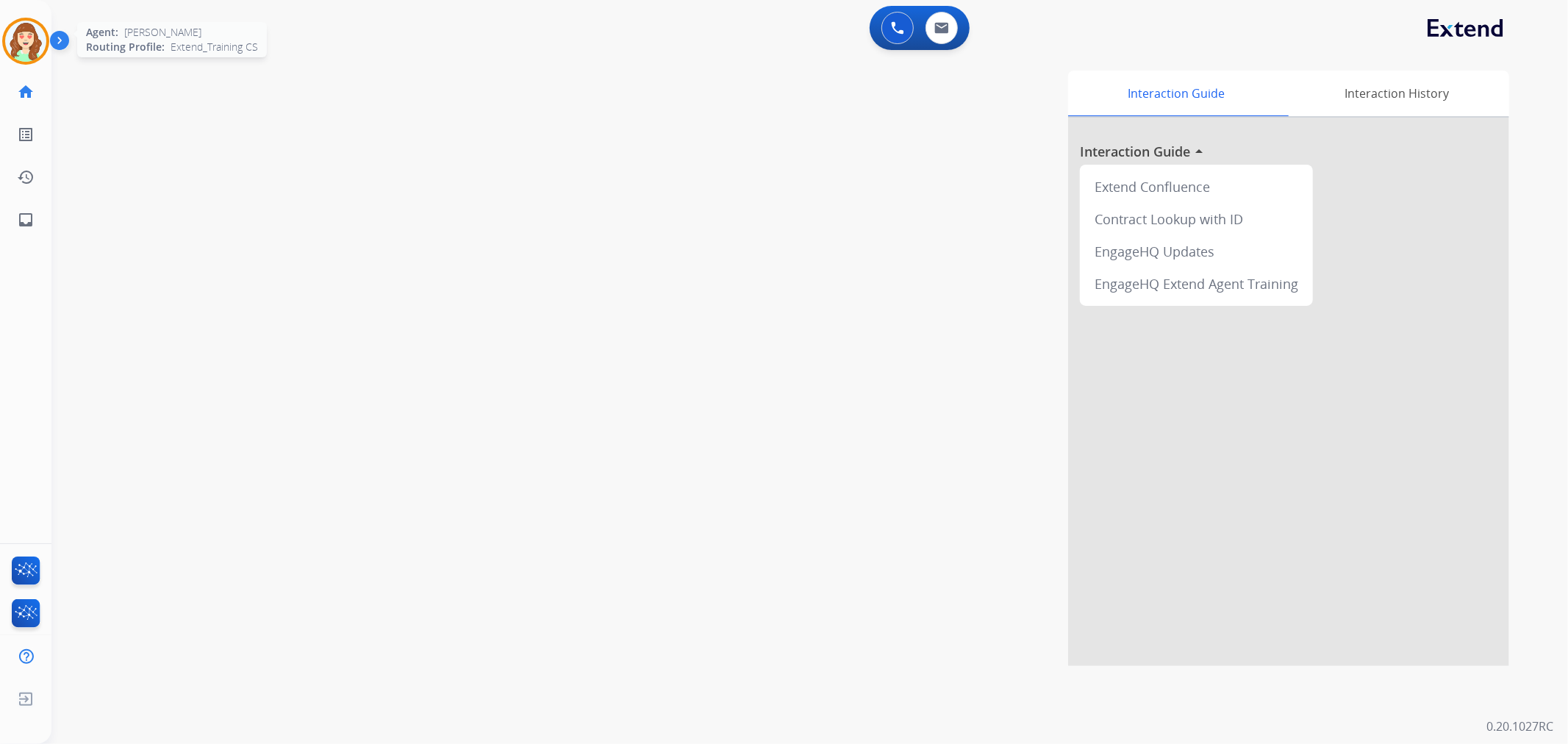
click at [19, 37] on img at bounding box center [26, 41] width 41 height 41
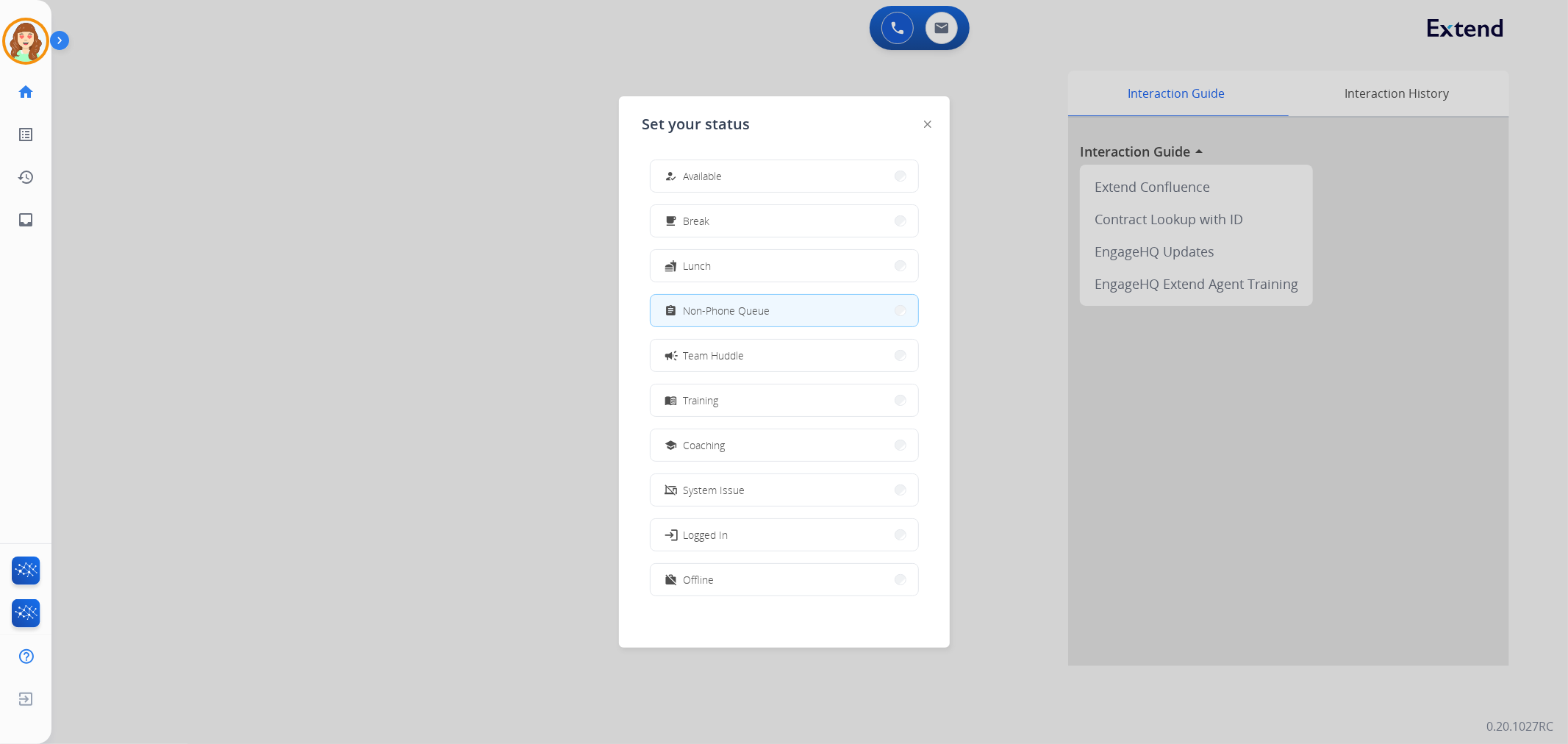
click at [249, 314] on div at bounding box center [784, 372] width 1568 height 744
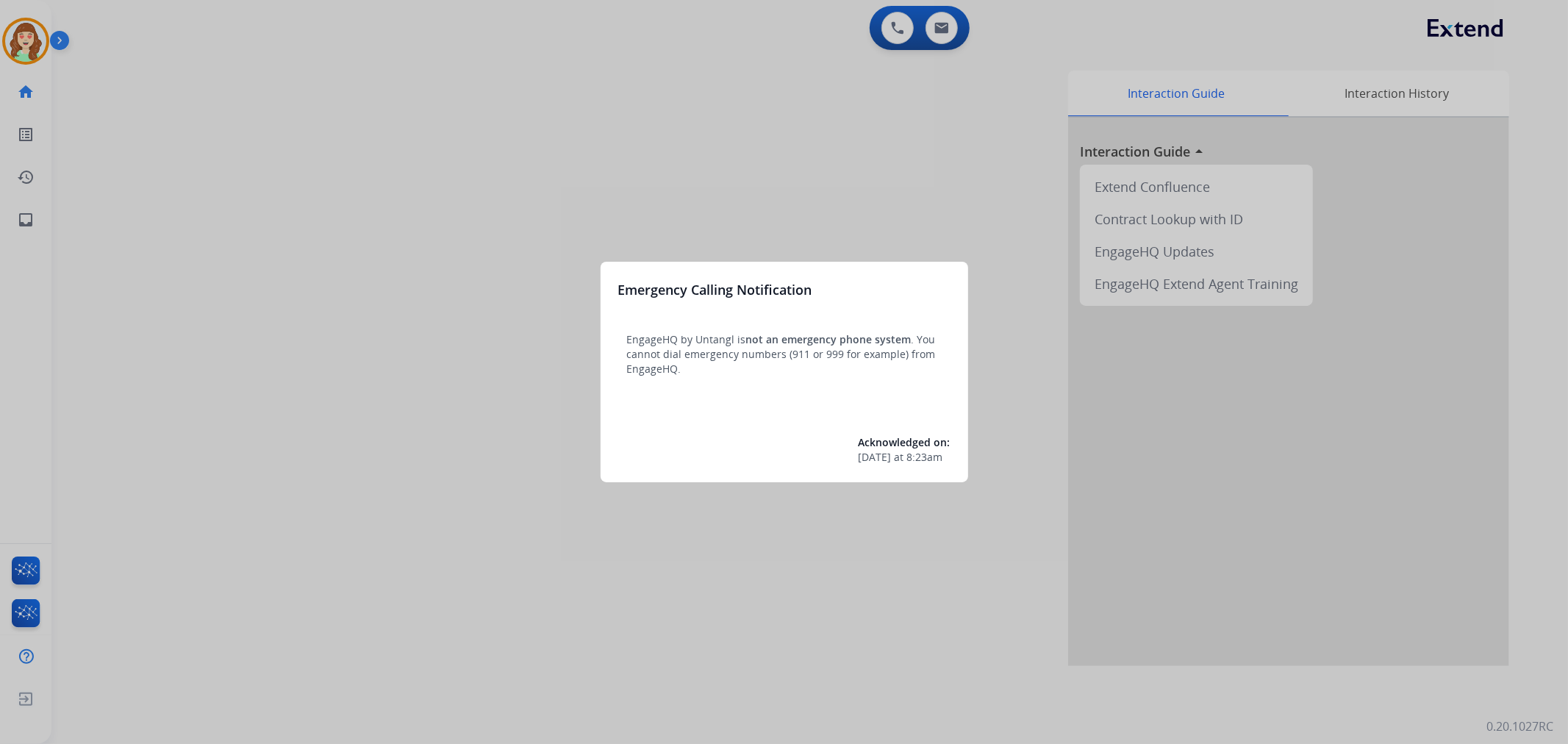
click at [544, 355] on div at bounding box center [784, 372] width 1568 height 744
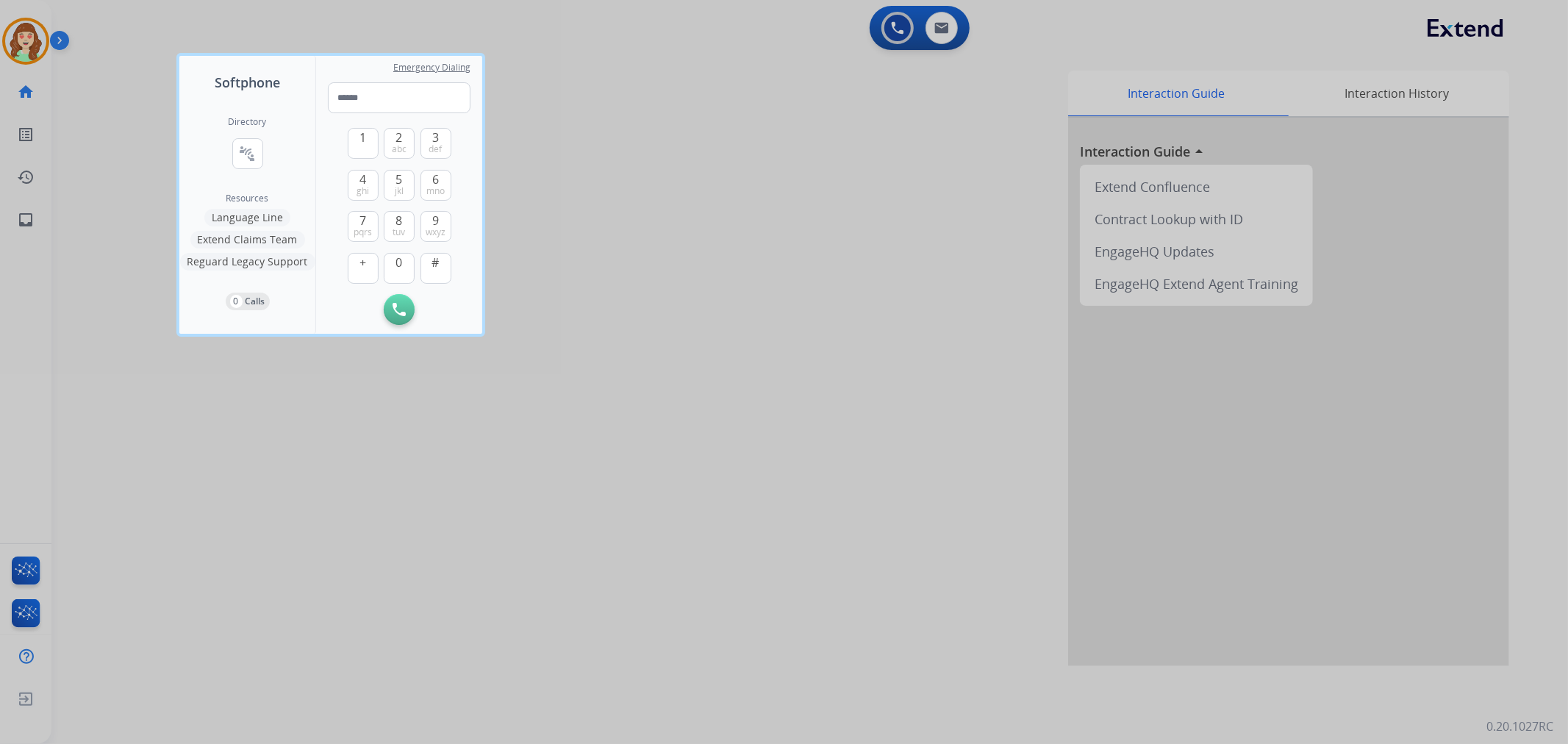
click at [622, 358] on div at bounding box center [784, 372] width 1568 height 744
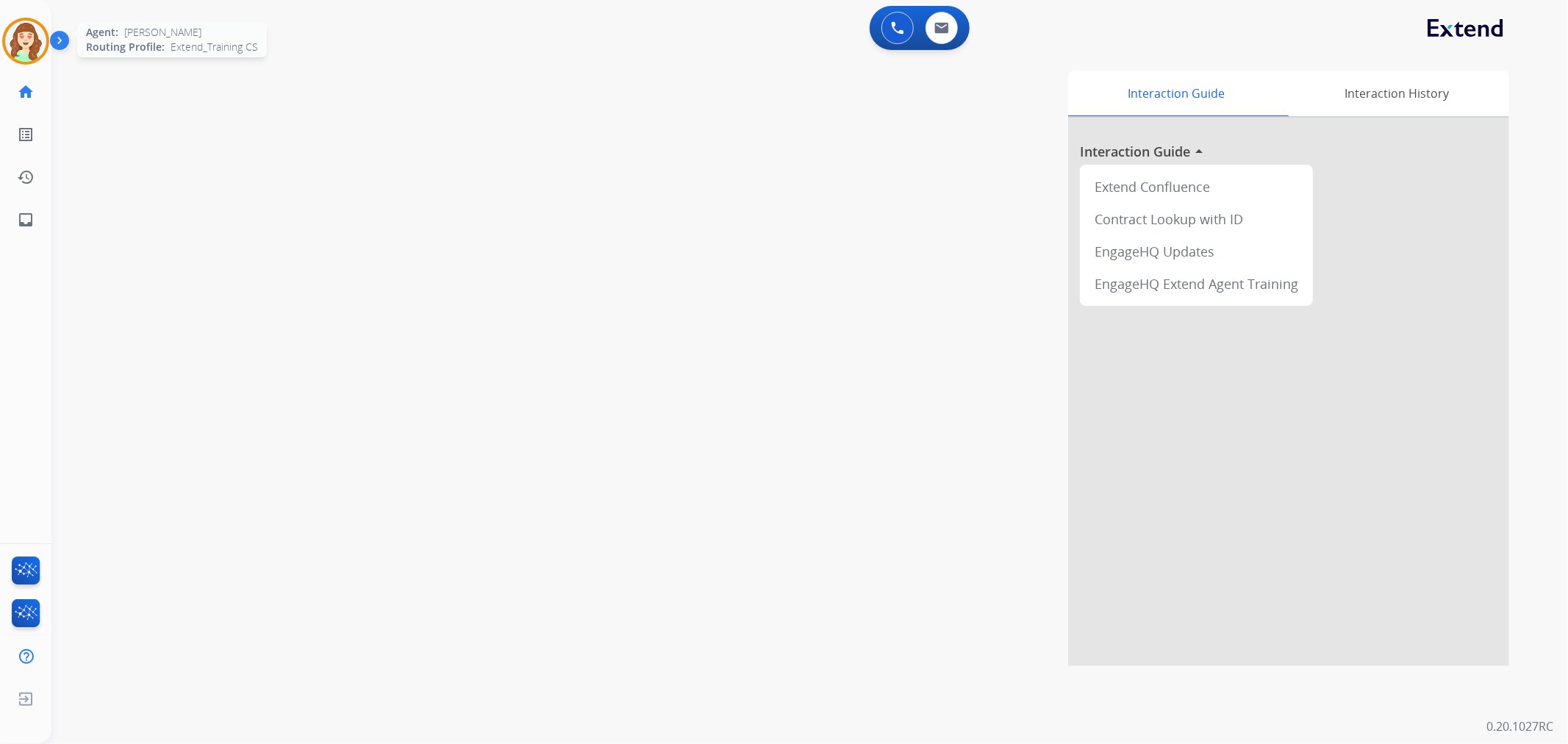
click at [13, 37] on img at bounding box center [26, 41] width 41 height 41
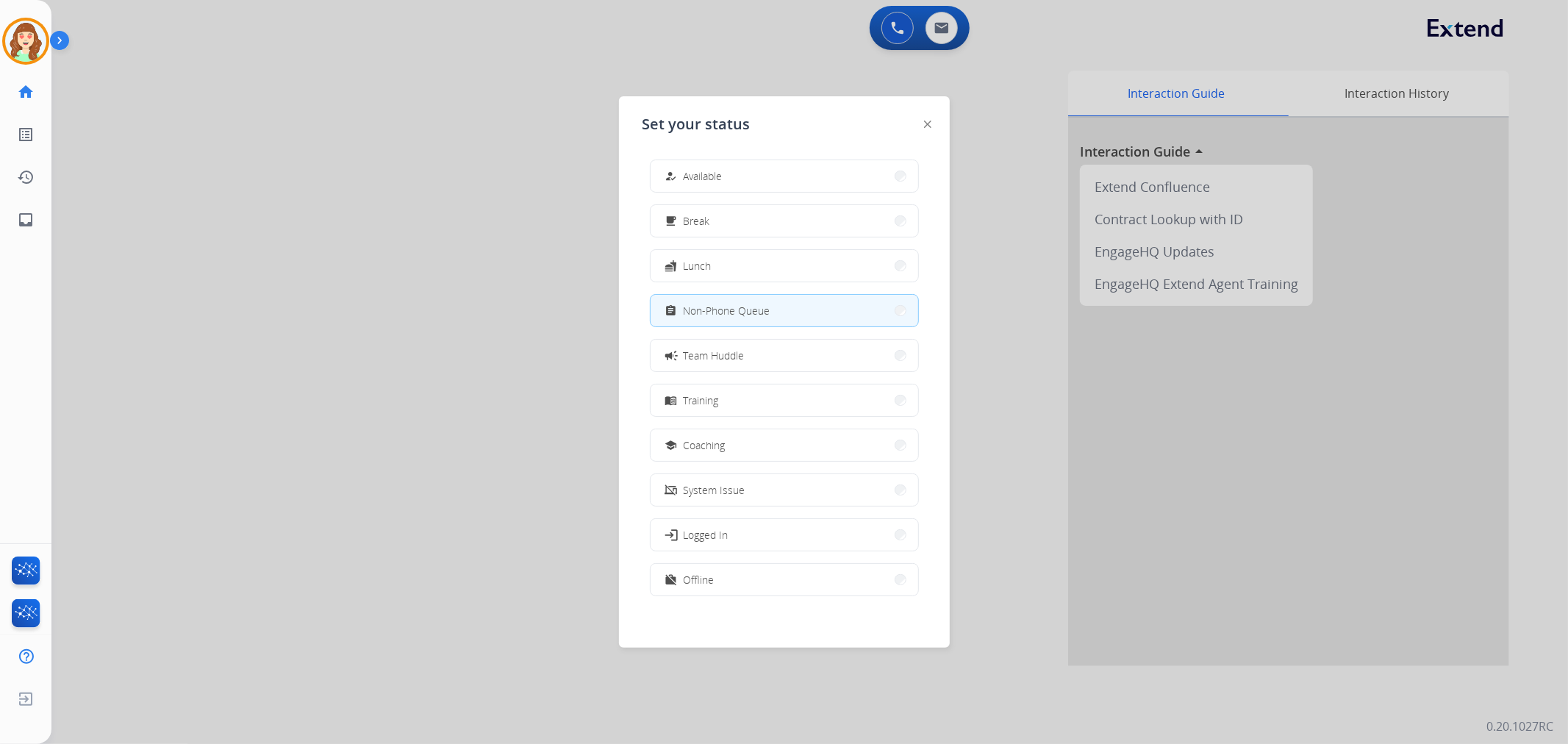
click at [930, 30] on div at bounding box center [784, 372] width 1568 height 744
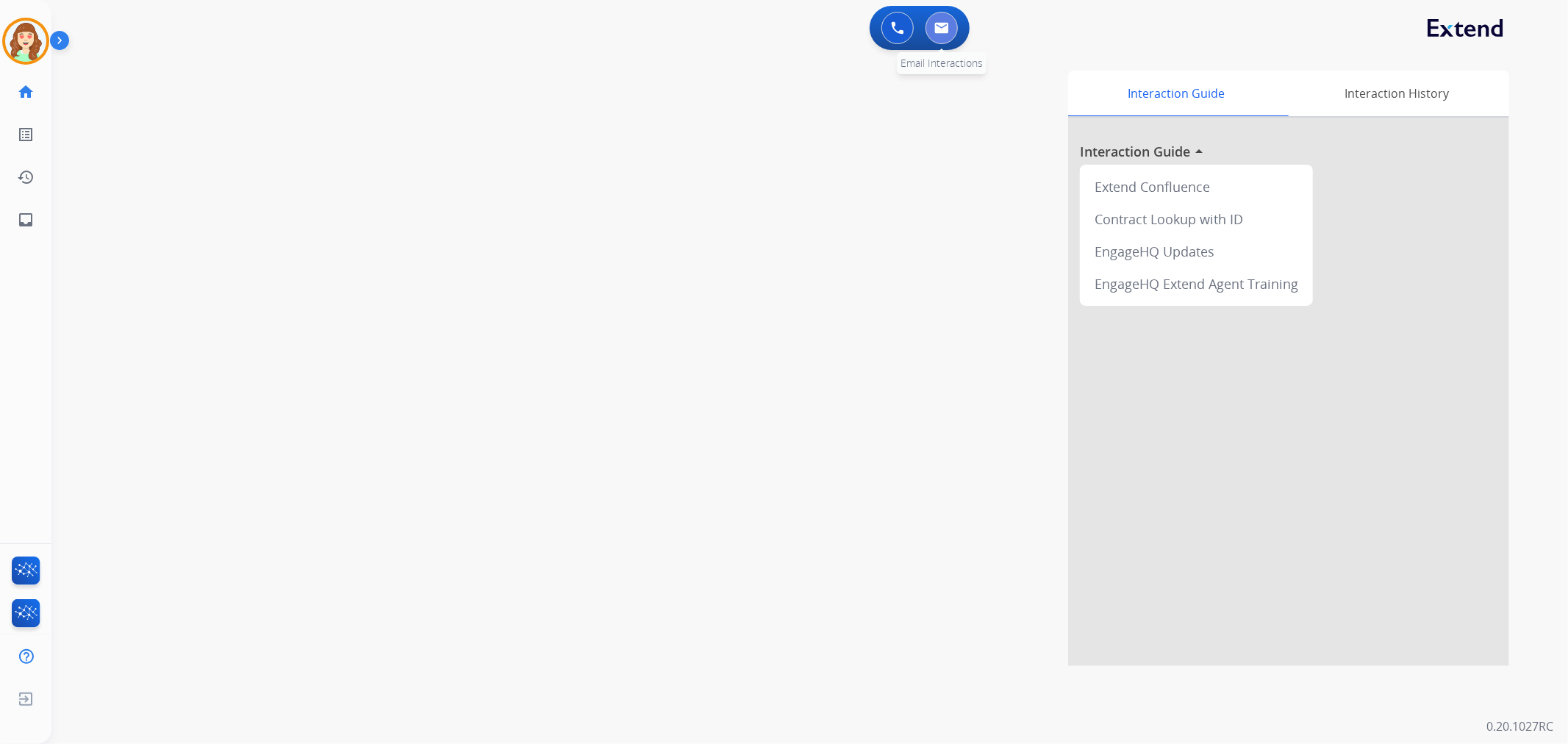
click at [952, 33] on button at bounding box center [941, 28] width 32 height 32
select select "**********"
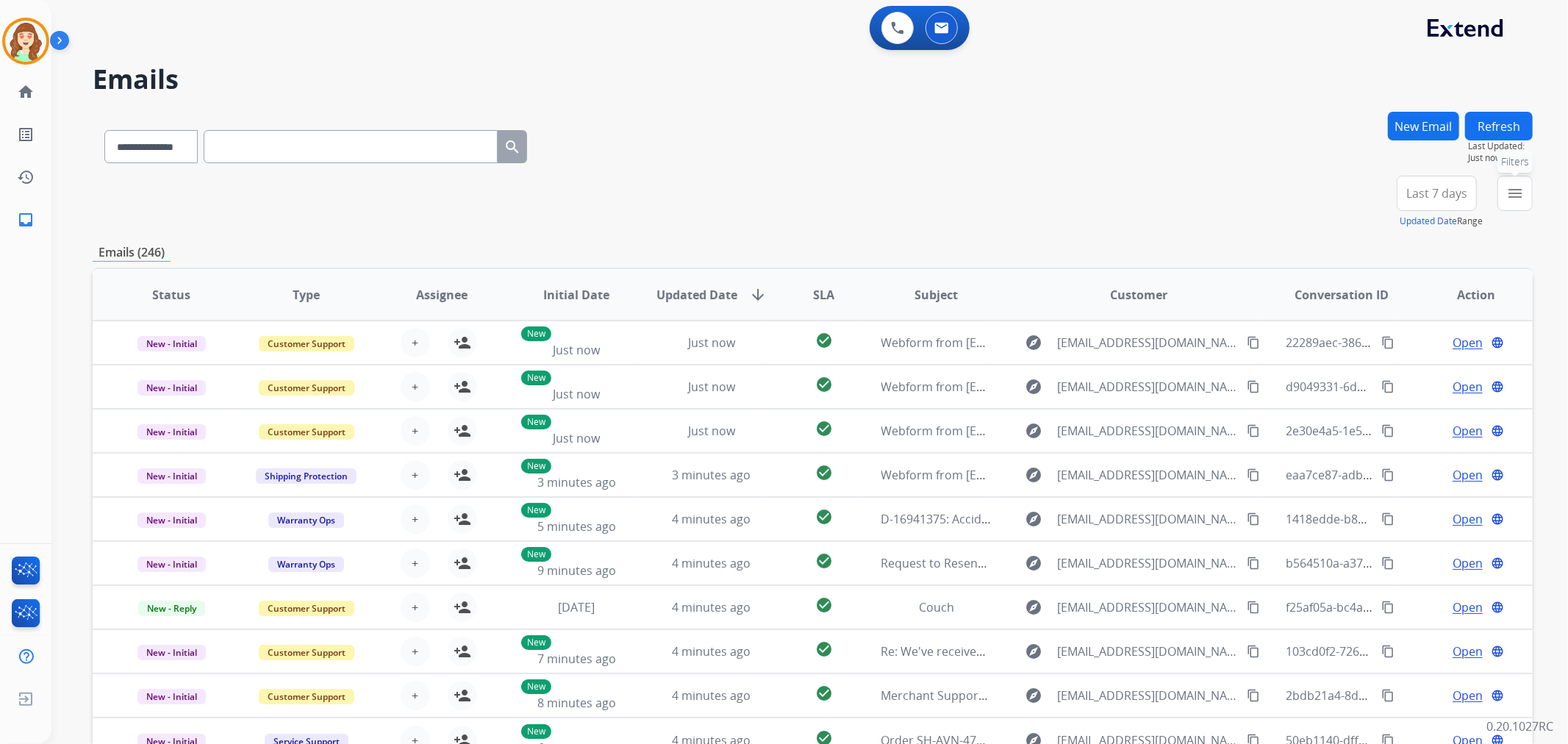
click at [1511, 199] on mat-icon "menu" at bounding box center [1514, 193] width 18 height 18
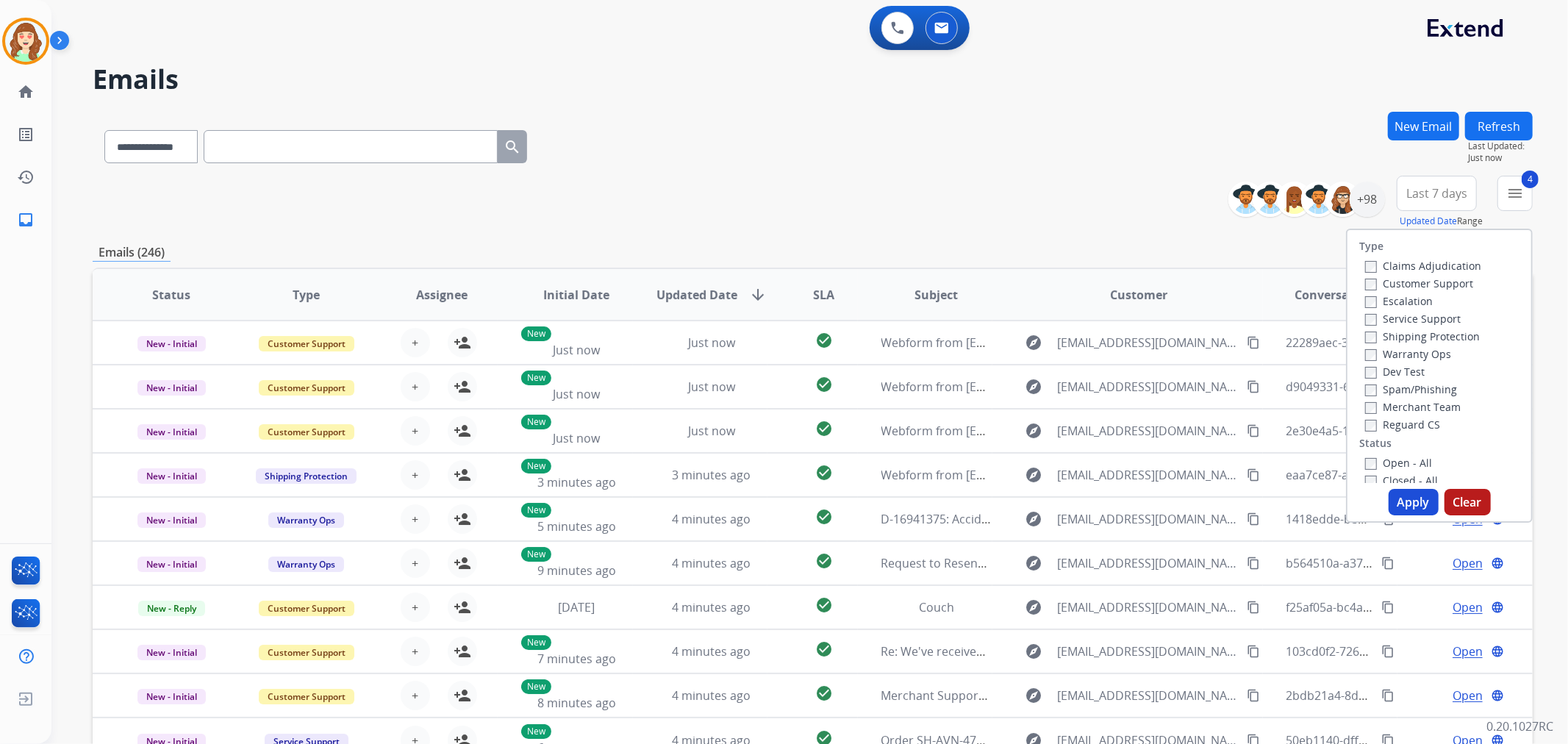
click at [1409, 504] on button "Apply" at bounding box center [1413, 502] width 50 height 27
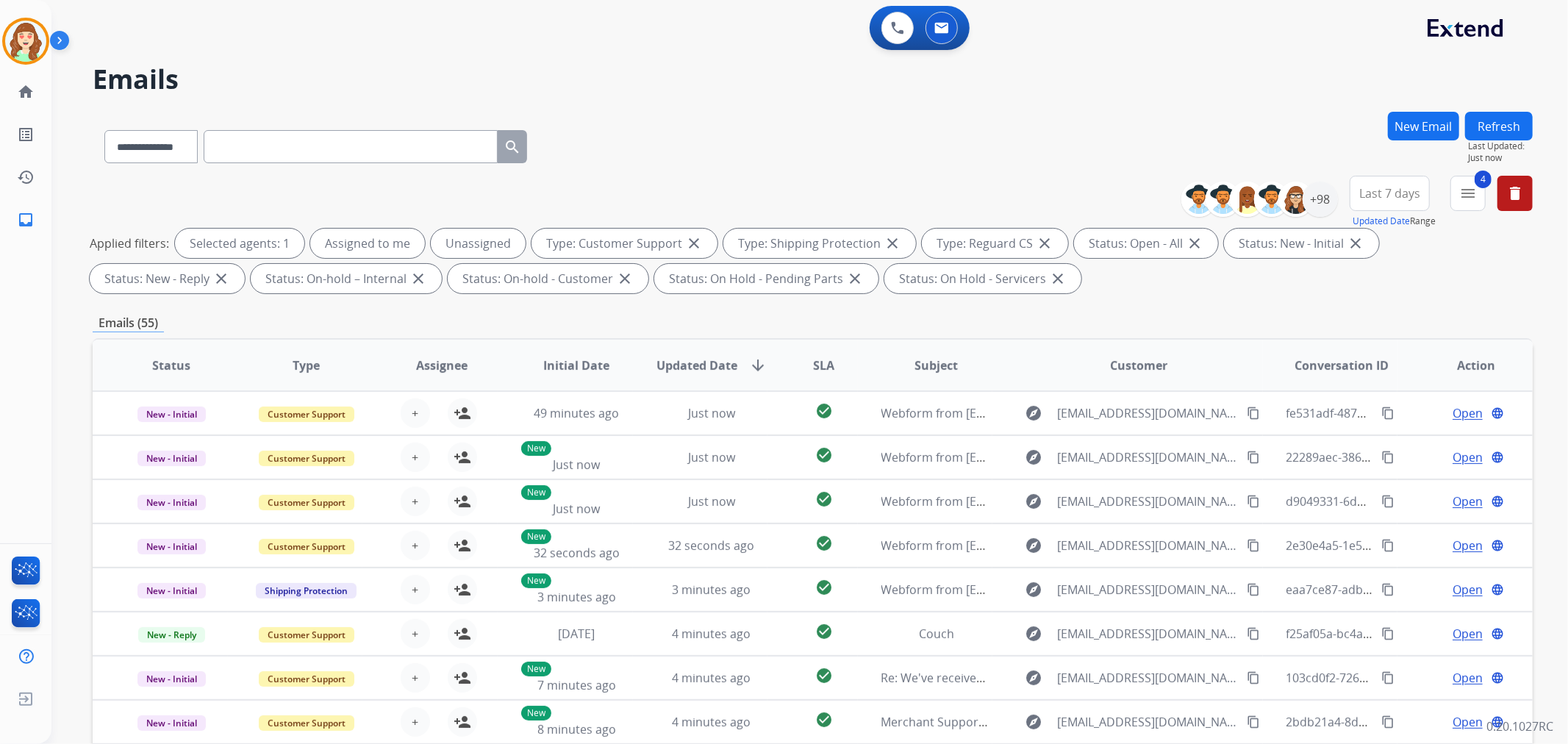
click at [1374, 195] on span "Last 7 days" at bounding box center [1390, 193] width 61 height 6
click at [1392, 373] on div "Last 90 days" at bounding box center [1384, 372] width 81 height 22
click at [1320, 204] on div "+98" at bounding box center [1320, 199] width 35 height 35
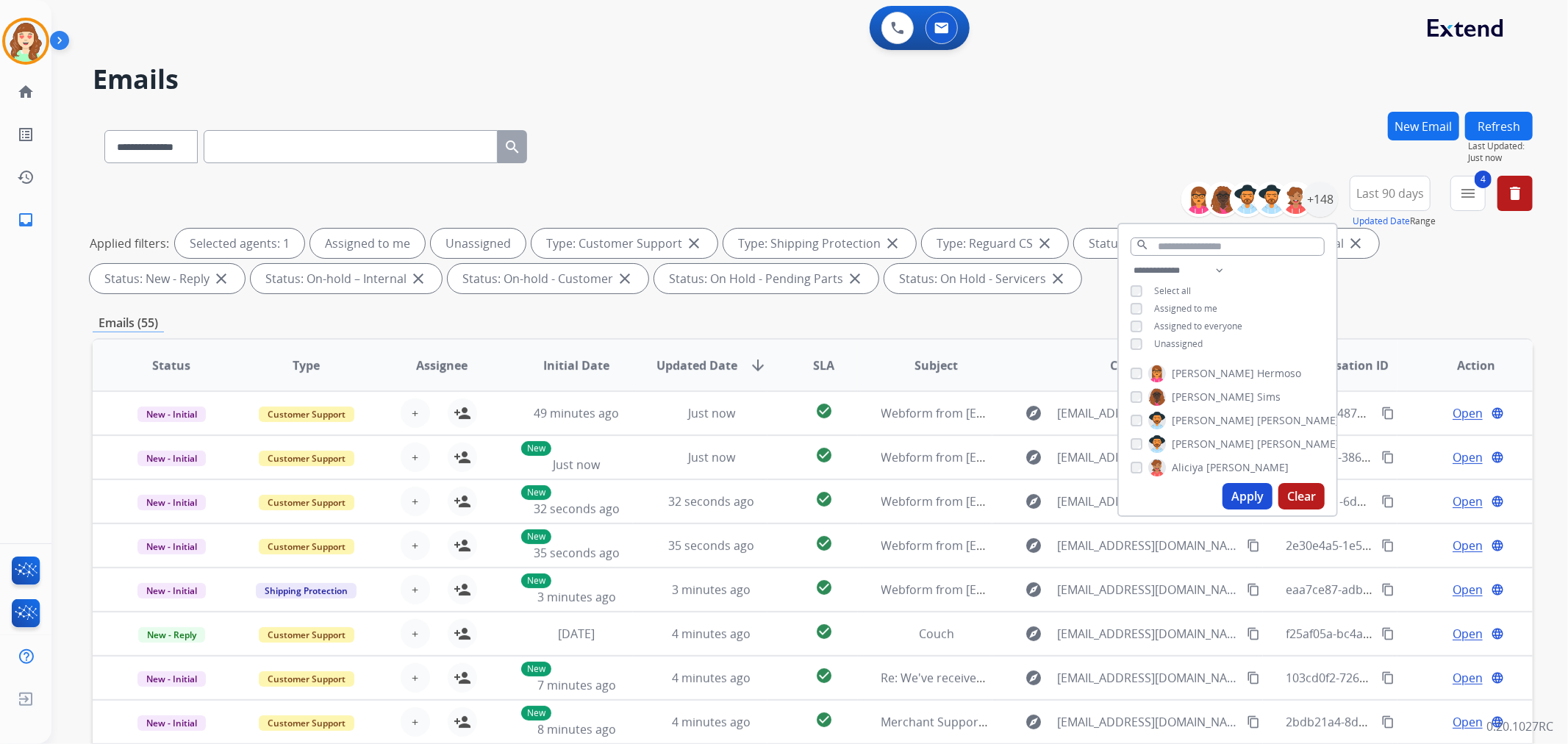
click at [1130, 305] on div "**********" at bounding box center [1227, 308] width 218 height 94
click at [1166, 268] on select "**********" at bounding box center [1180, 270] width 101 height 18
select select "**********"
click at [1130, 262] on select "**********" at bounding box center [1180, 270] width 101 height 18
click at [1126, 317] on div "**********" at bounding box center [1227, 300] width 218 height 76
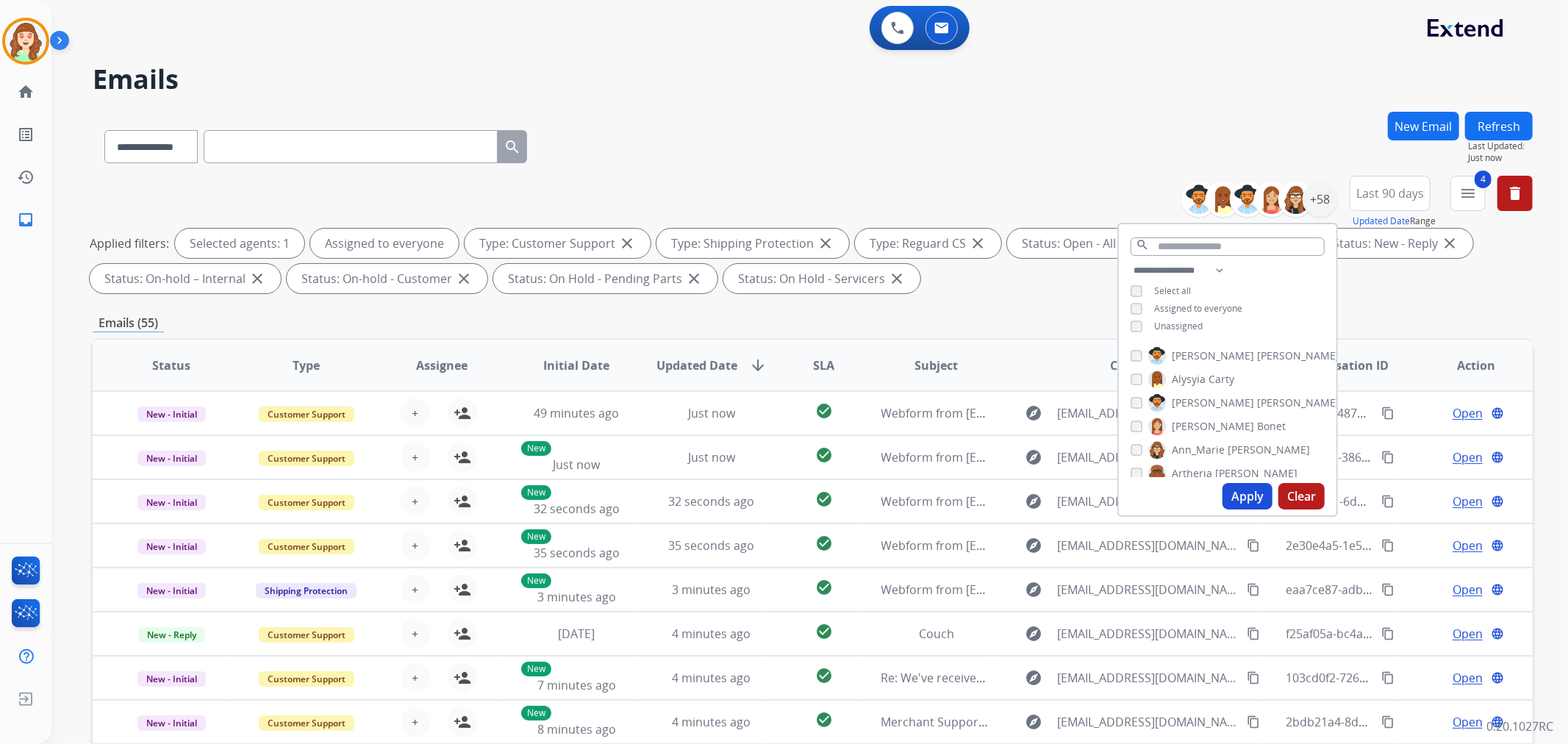
click at [1243, 494] on button "Apply" at bounding box center [1247, 496] width 50 height 27
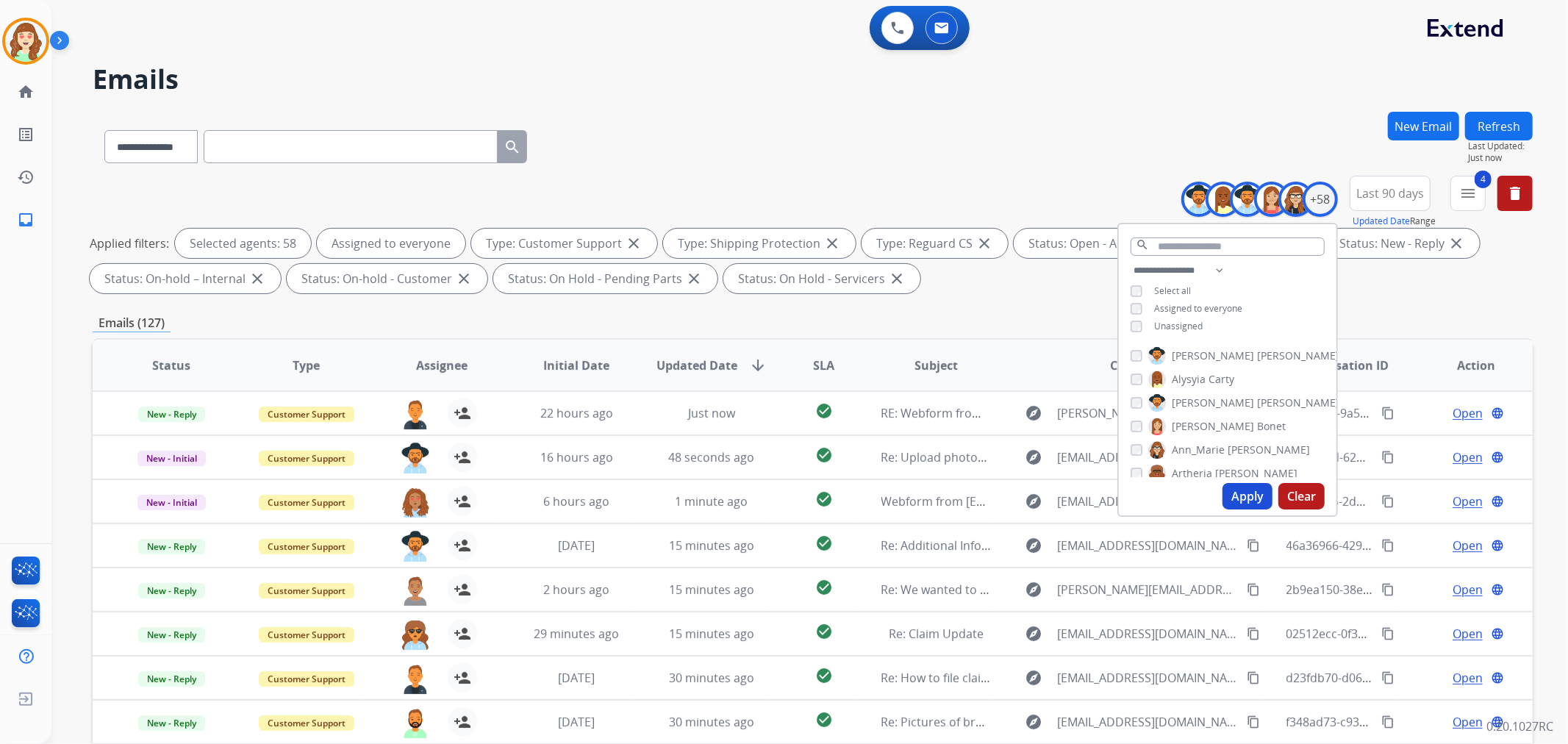
click at [825, 370] on span "SLA" at bounding box center [823, 365] width 21 height 18
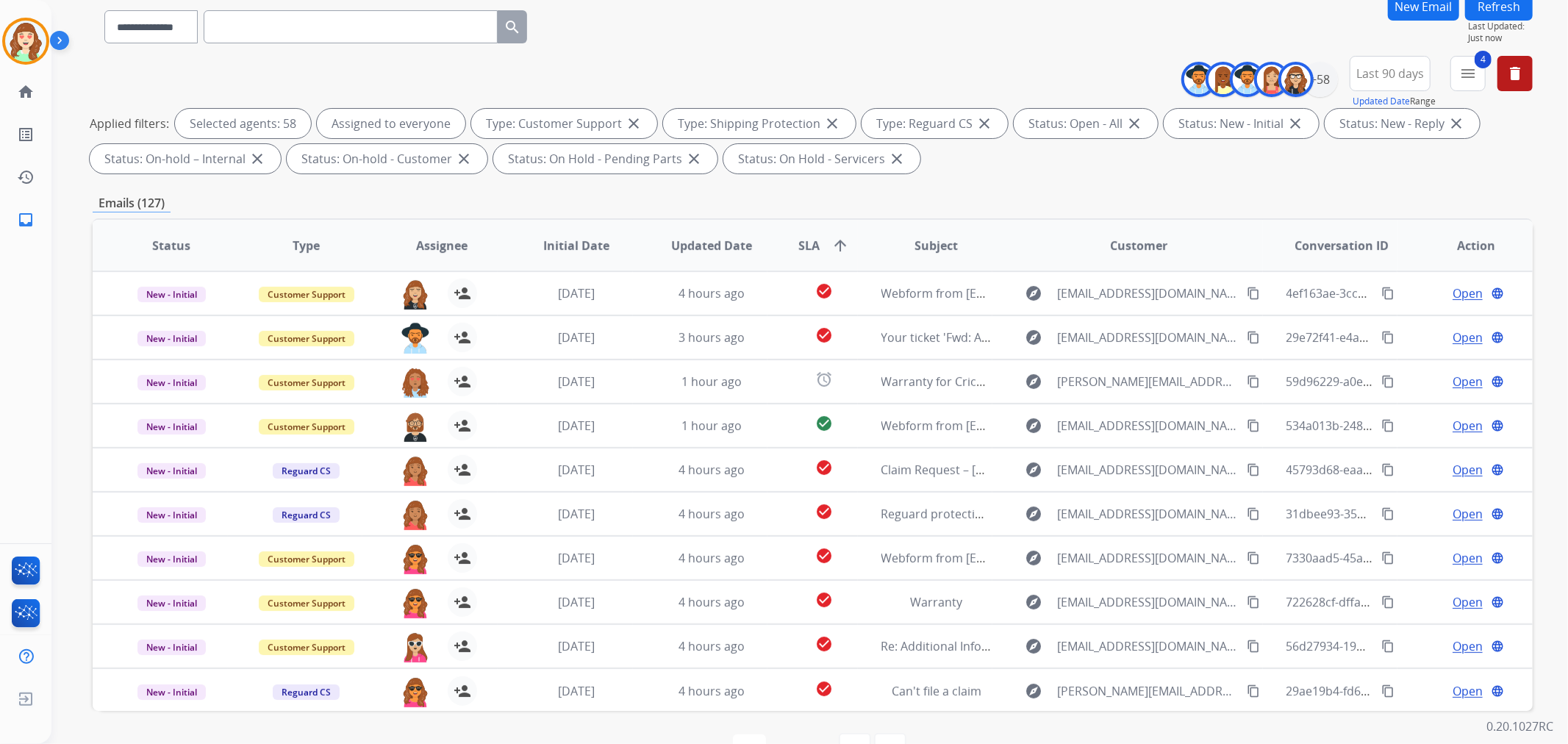
scroll to position [163, 0]
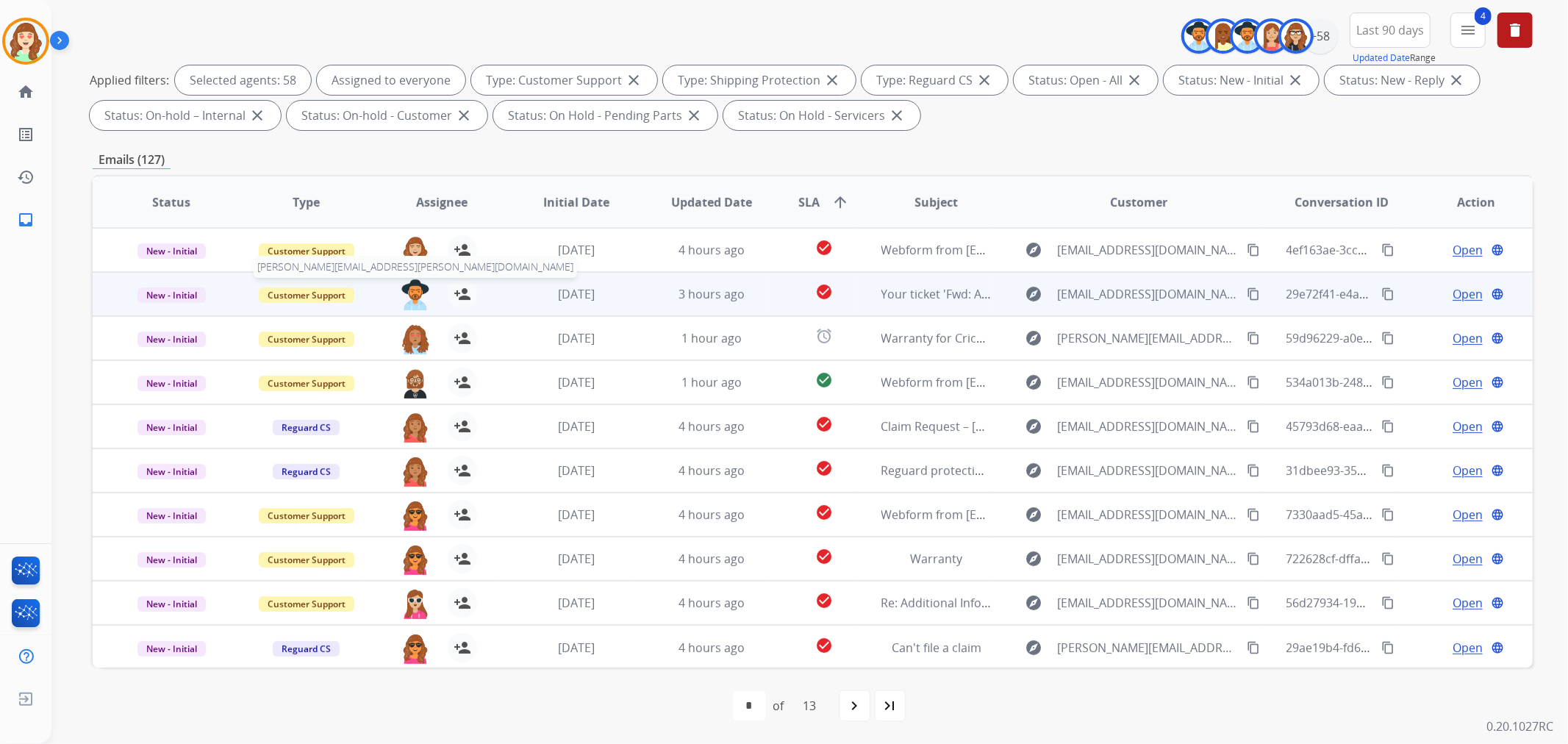
click at [406, 291] on img at bounding box center [415, 294] width 30 height 31
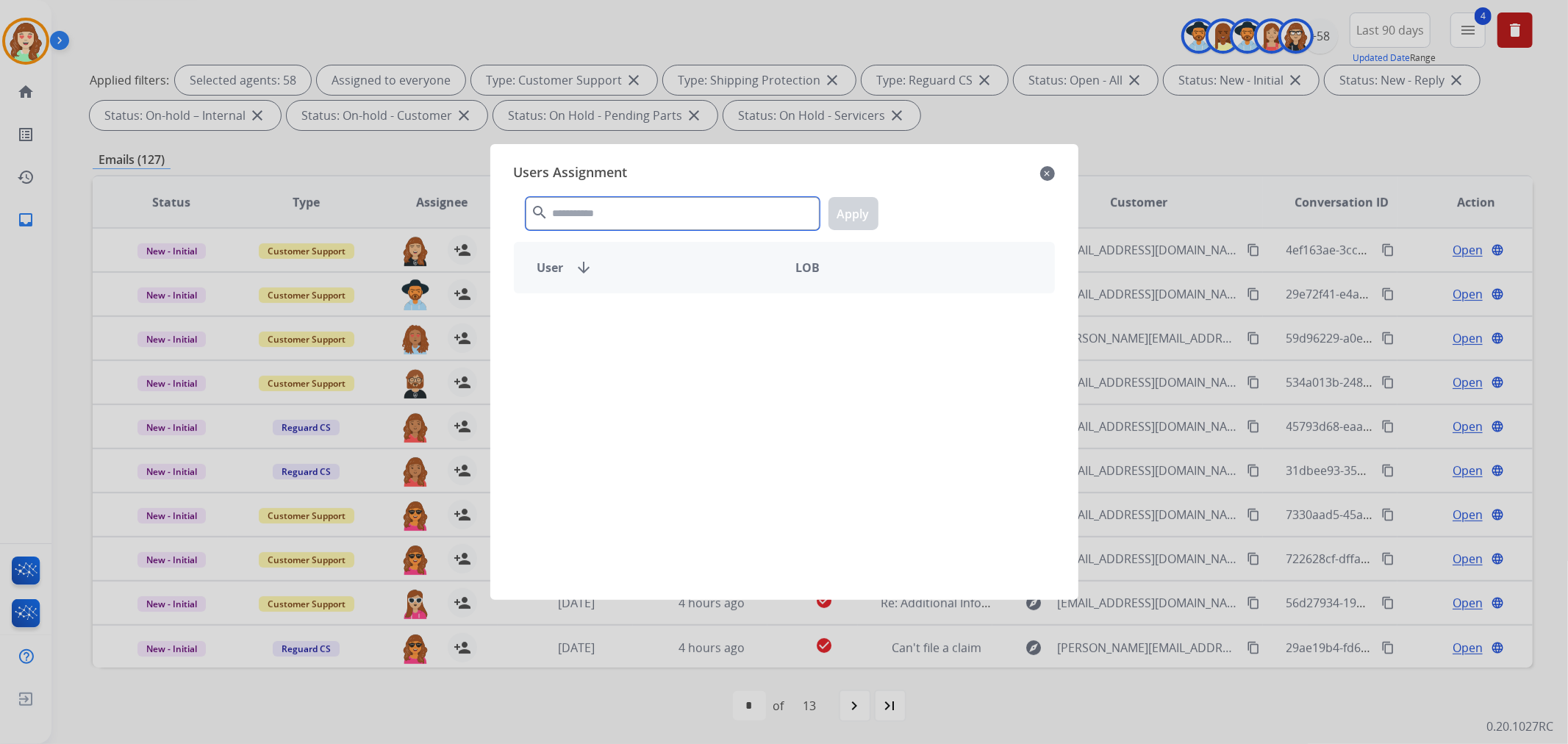
click at [746, 211] on input "text" at bounding box center [672, 213] width 294 height 33
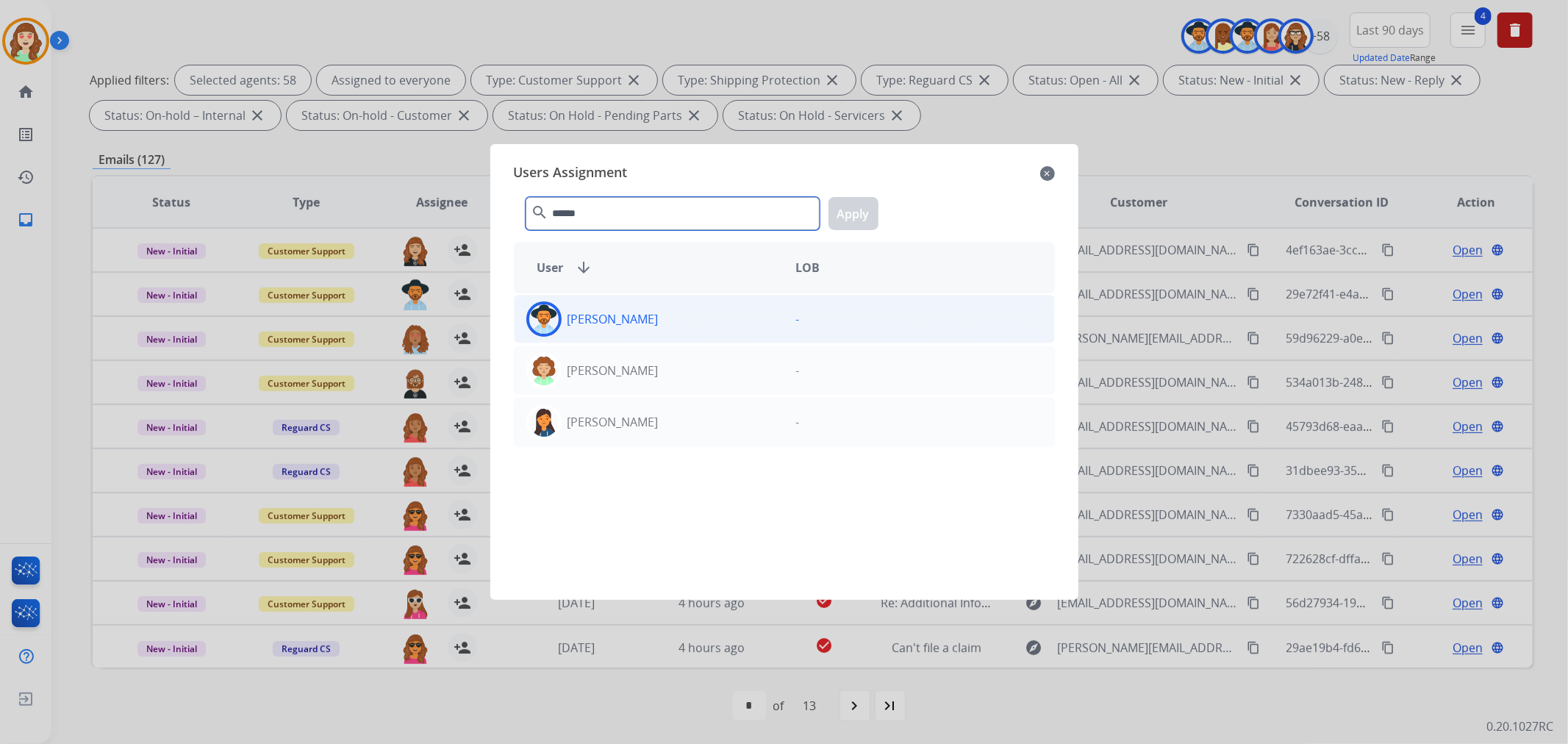
type input "******"
click at [693, 313] on div "[PERSON_NAME]" at bounding box center [649, 319] width 270 height 35
click at [877, 215] on div "****** search Apply" at bounding box center [784, 211] width 541 height 51
click at [861, 216] on button "Apply" at bounding box center [853, 213] width 50 height 33
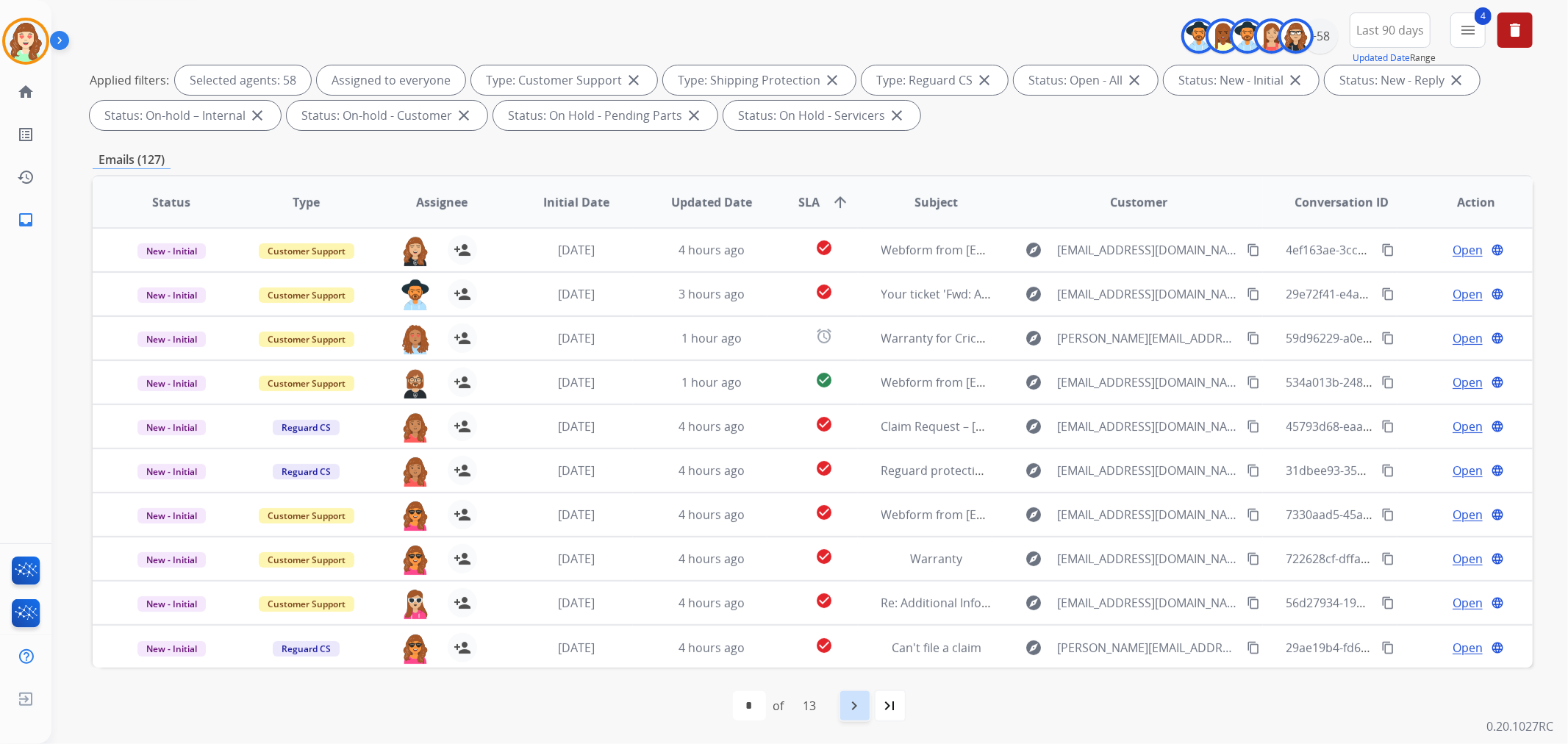
click at [863, 704] on mat-icon "navigate_next" at bounding box center [854, 705] width 18 height 18
select select "*"
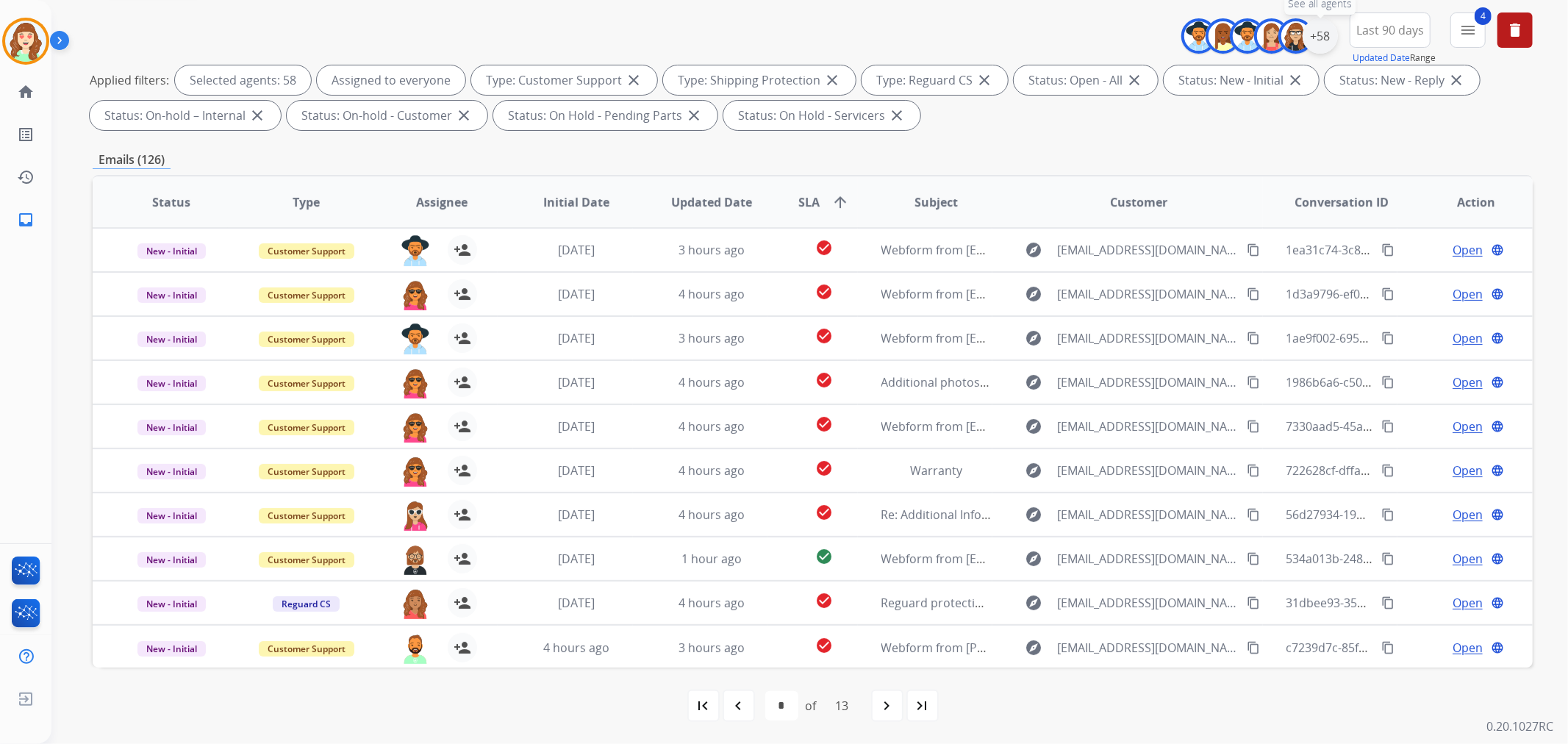
click at [1313, 45] on div "+58" at bounding box center [1320, 36] width 35 height 35
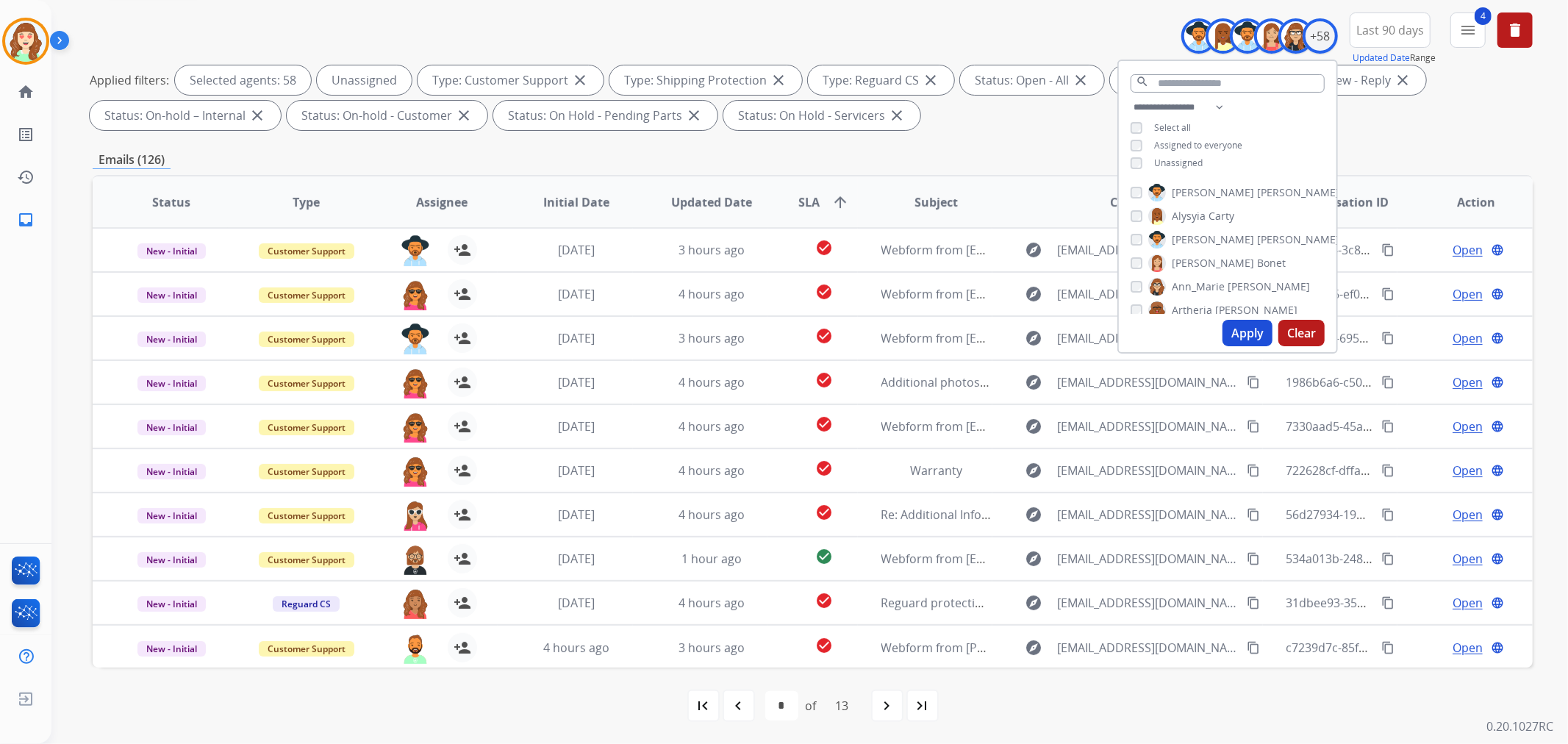
click at [1253, 327] on button "Apply" at bounding box center [1247, 333] width 50 height 27
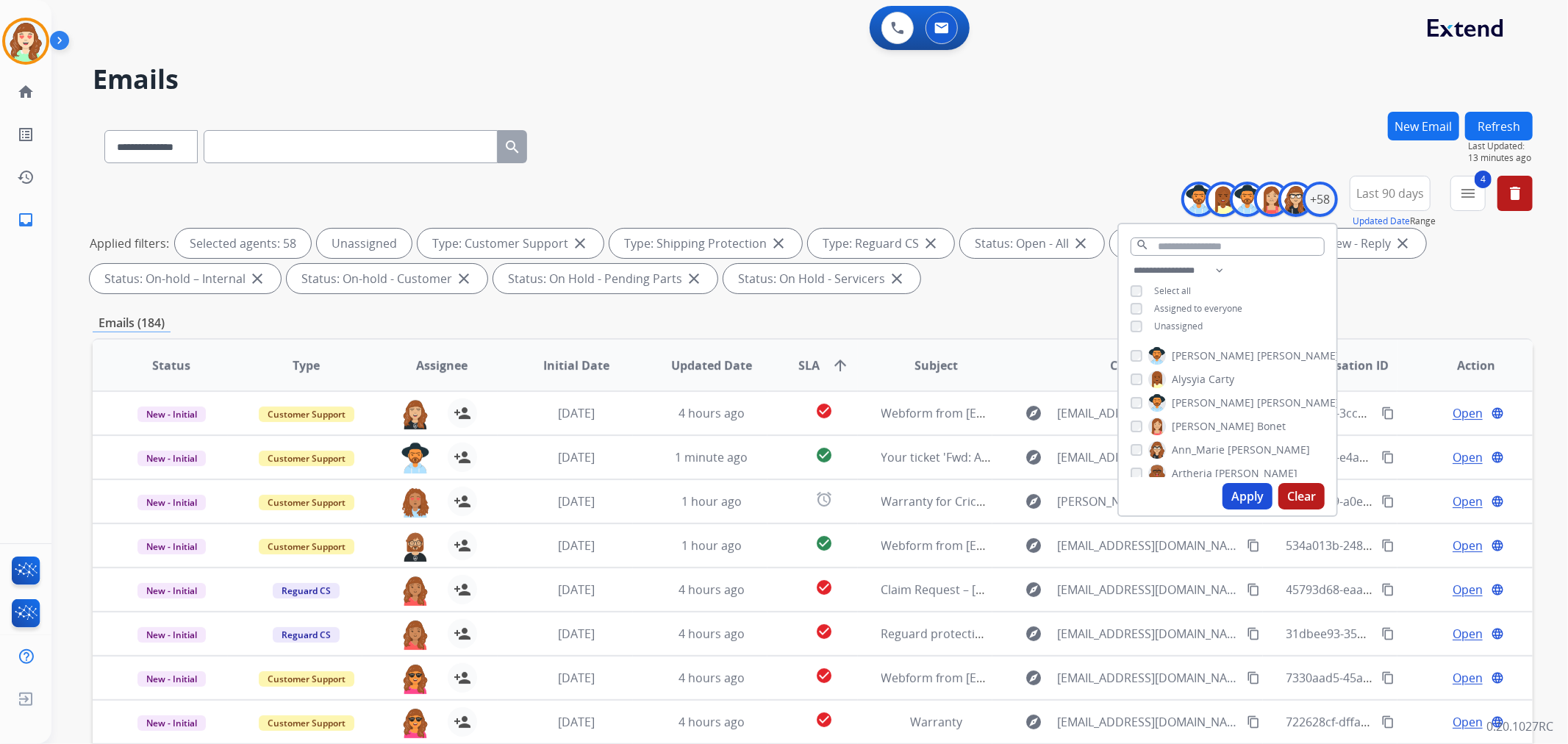
click at [1297, 494] on button "Clear" at bounding box center [1301, 496] width 46 height 27
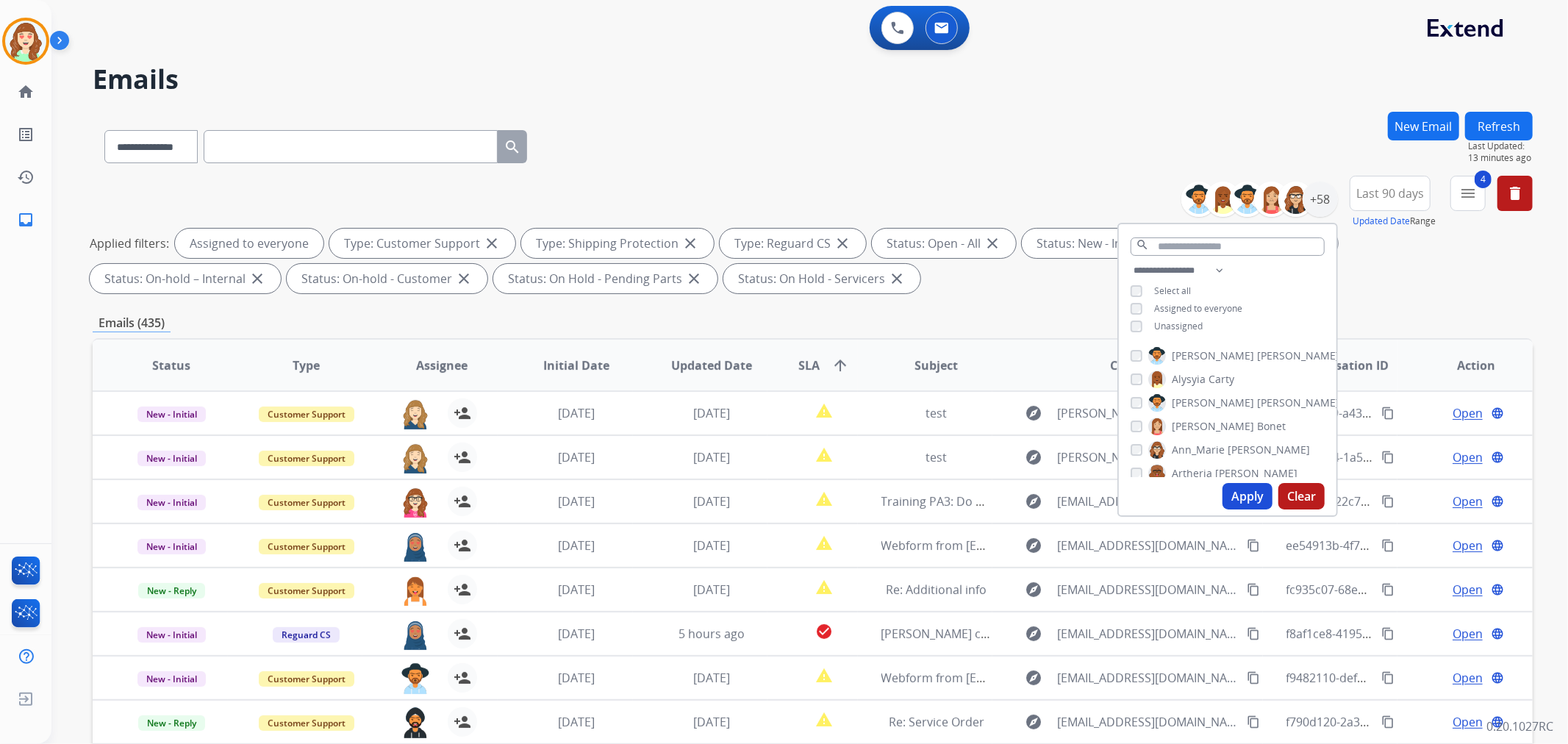
click at [1130, 331] on div "**********" at bounding box center [1227, 300] width 218 height 76
click at [1245, 495] on button "Apply" at bounding box center [1247, 496] width 50 height 27
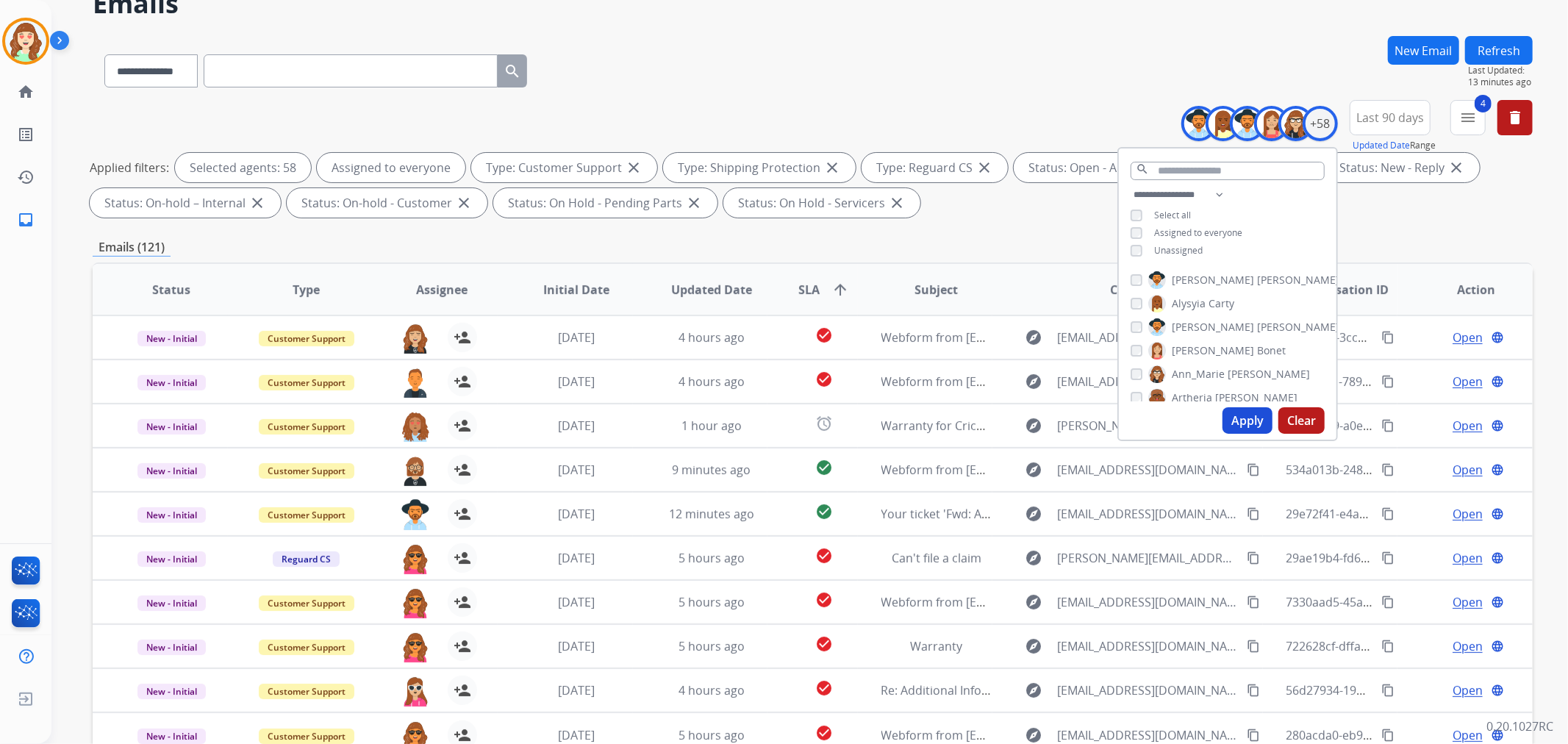
scroll to position [163, 0]
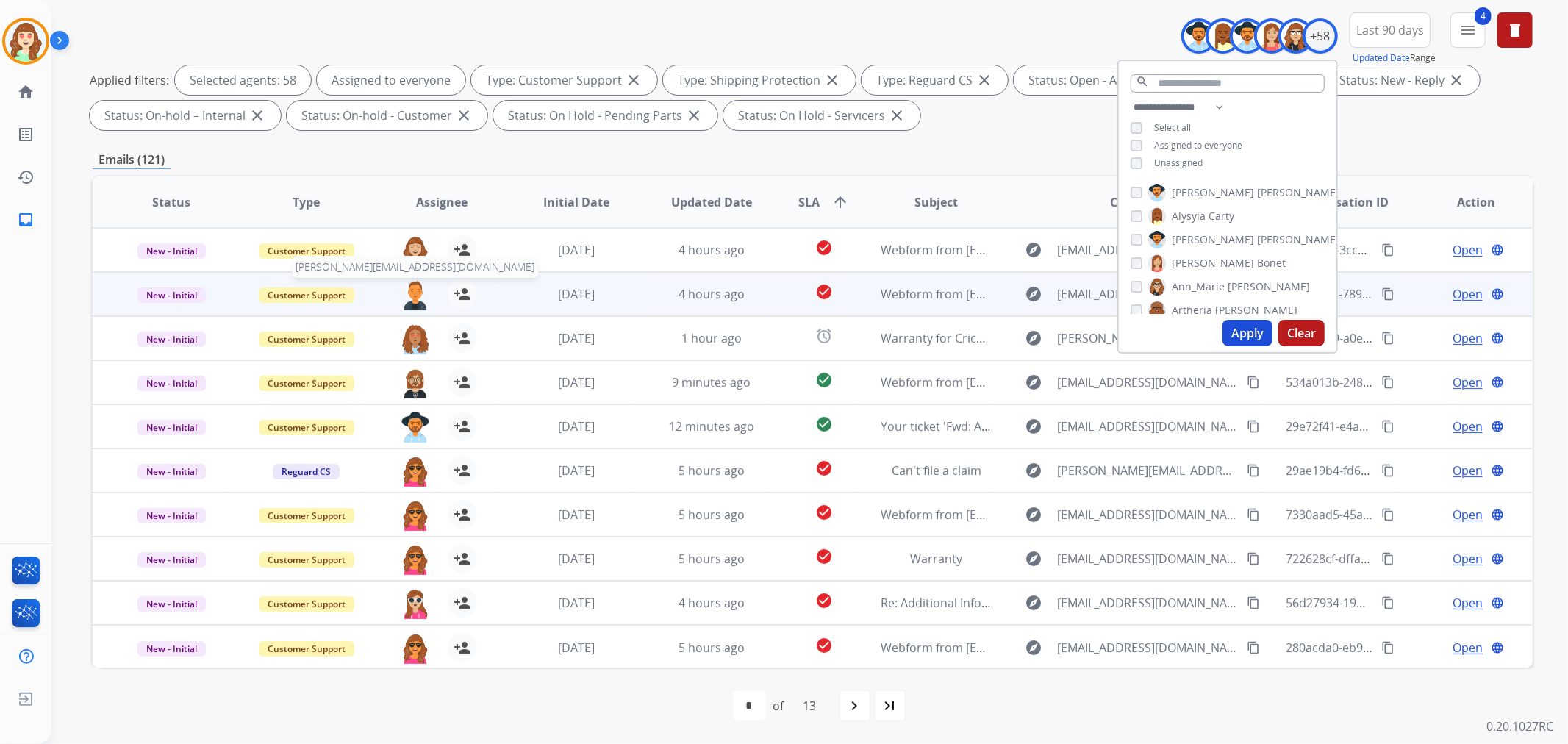
click at [410, 290] on img at bounding box center [415, 294] width 30 height 31
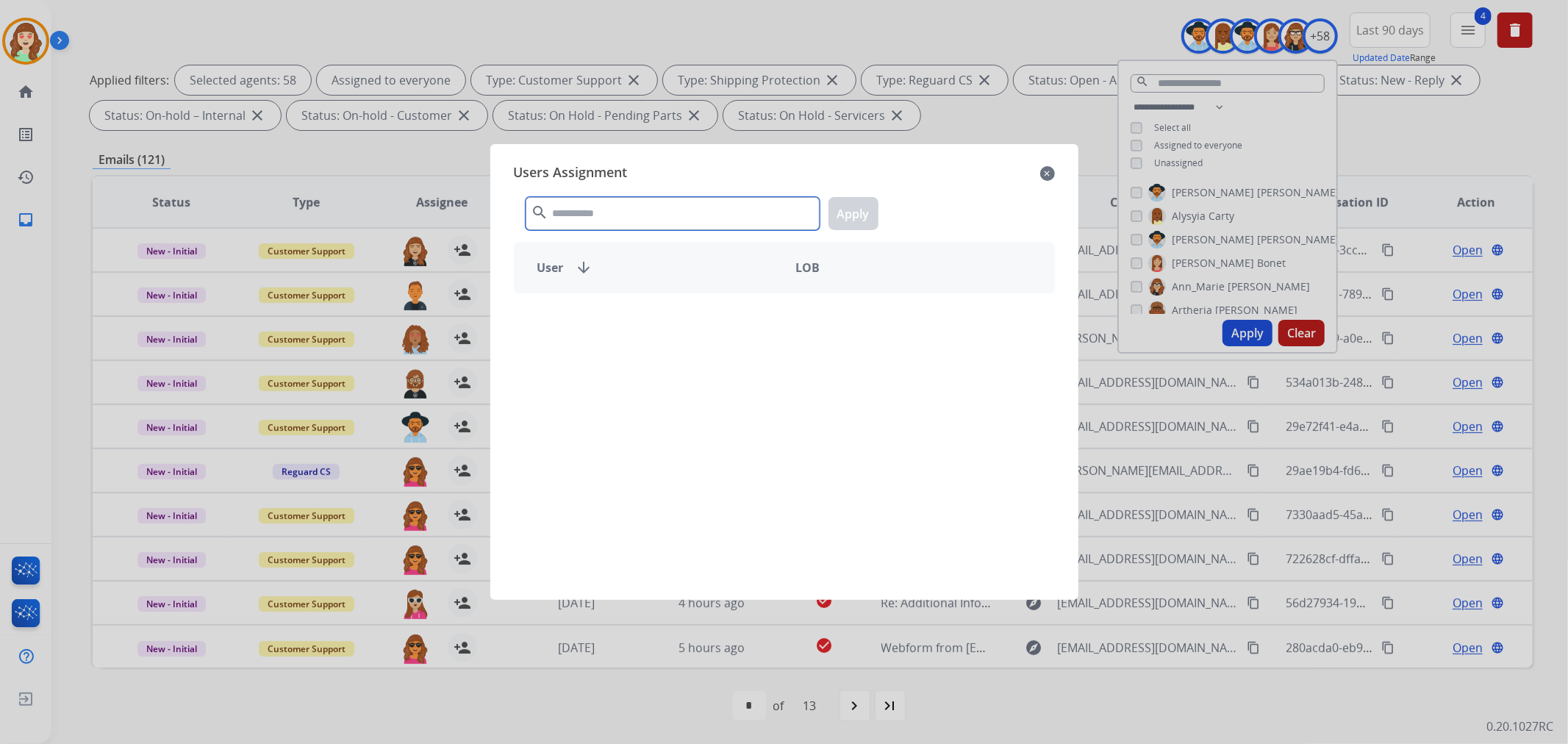
click at [699, 212] on input "text" at bounding box center [672, 213] width 294 height 33
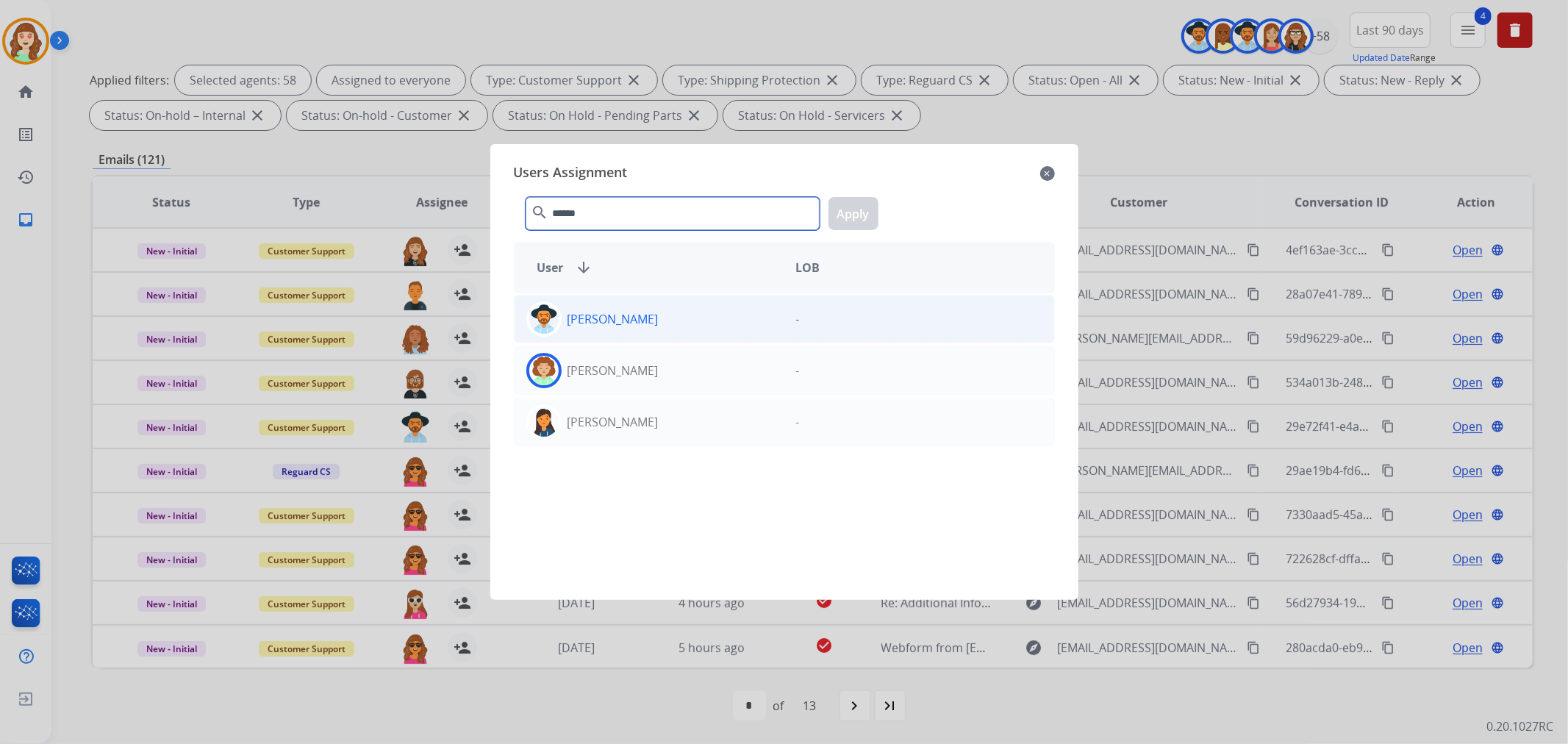
type input "******"
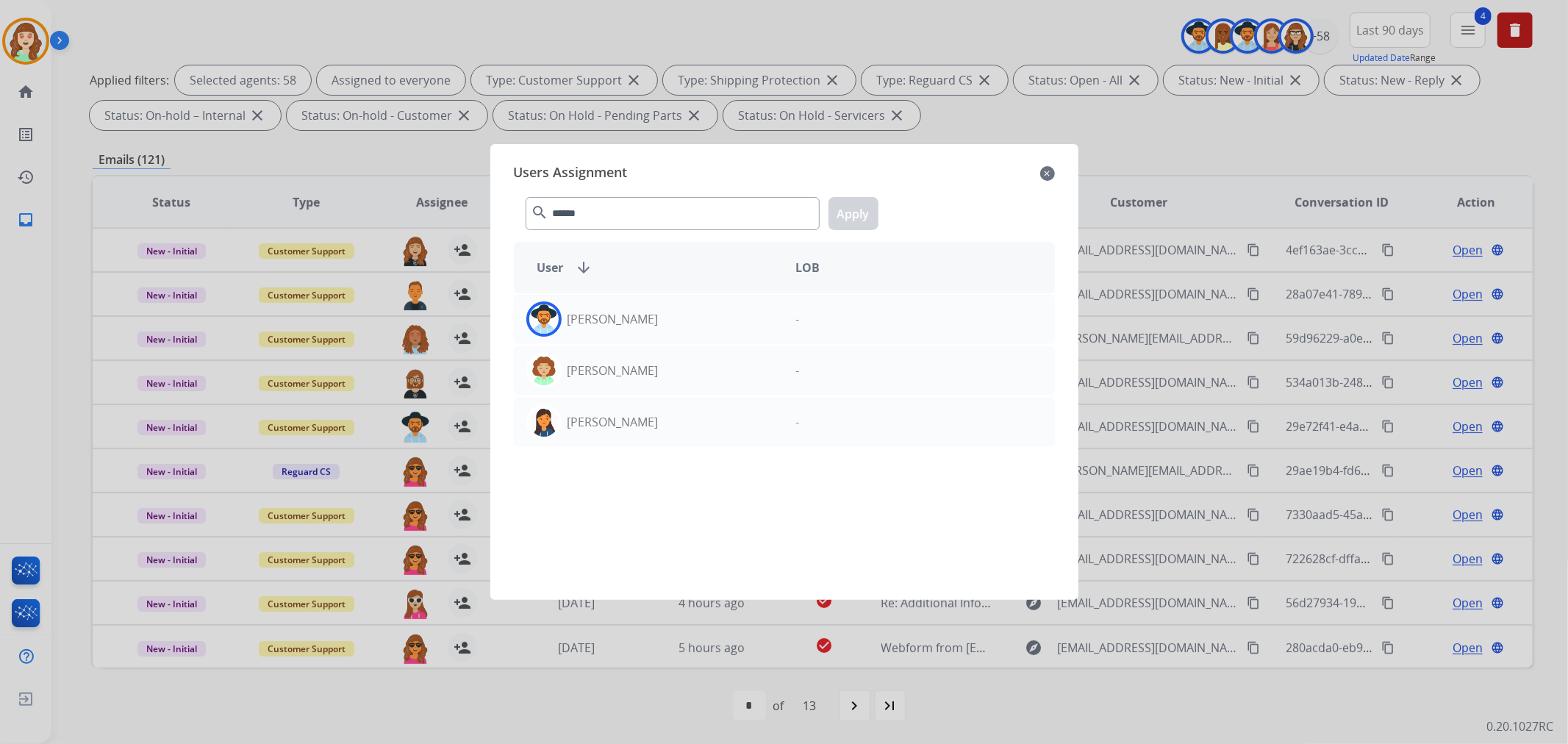
drag, startPoint x: 702, startPoint y: 310, endPoint x: 789, endPoint y: 290, distance: 89.3
click at [701, 312] on div "[PERSON_NAME]" at bounding box center [649, 319] width 270 height 35
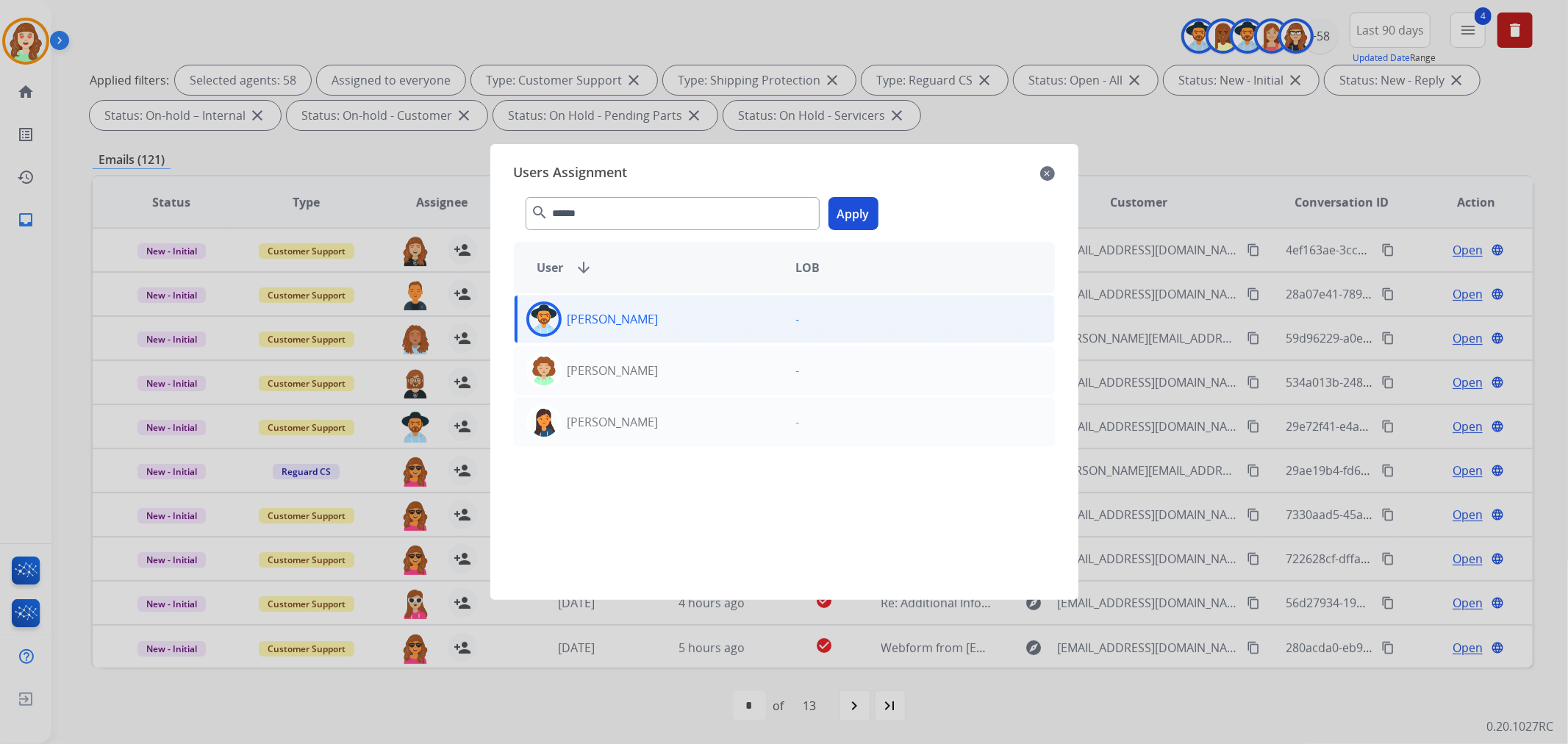
click at [835, 218] on button "Apply" at bounding box center [853, 213] width 50 height 33
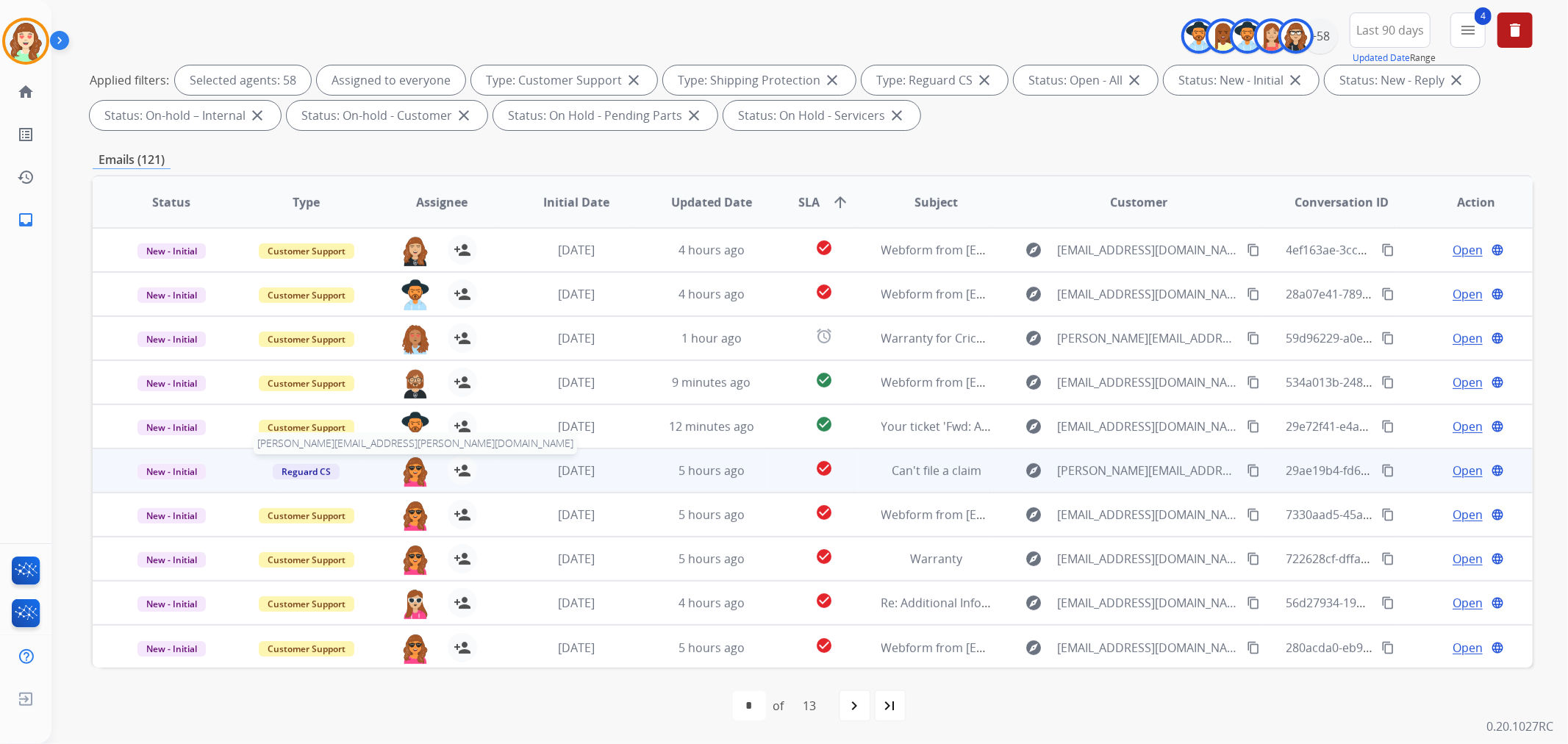
click at [413, 475] on img at bounding box center [415, 470] width 30 height 31
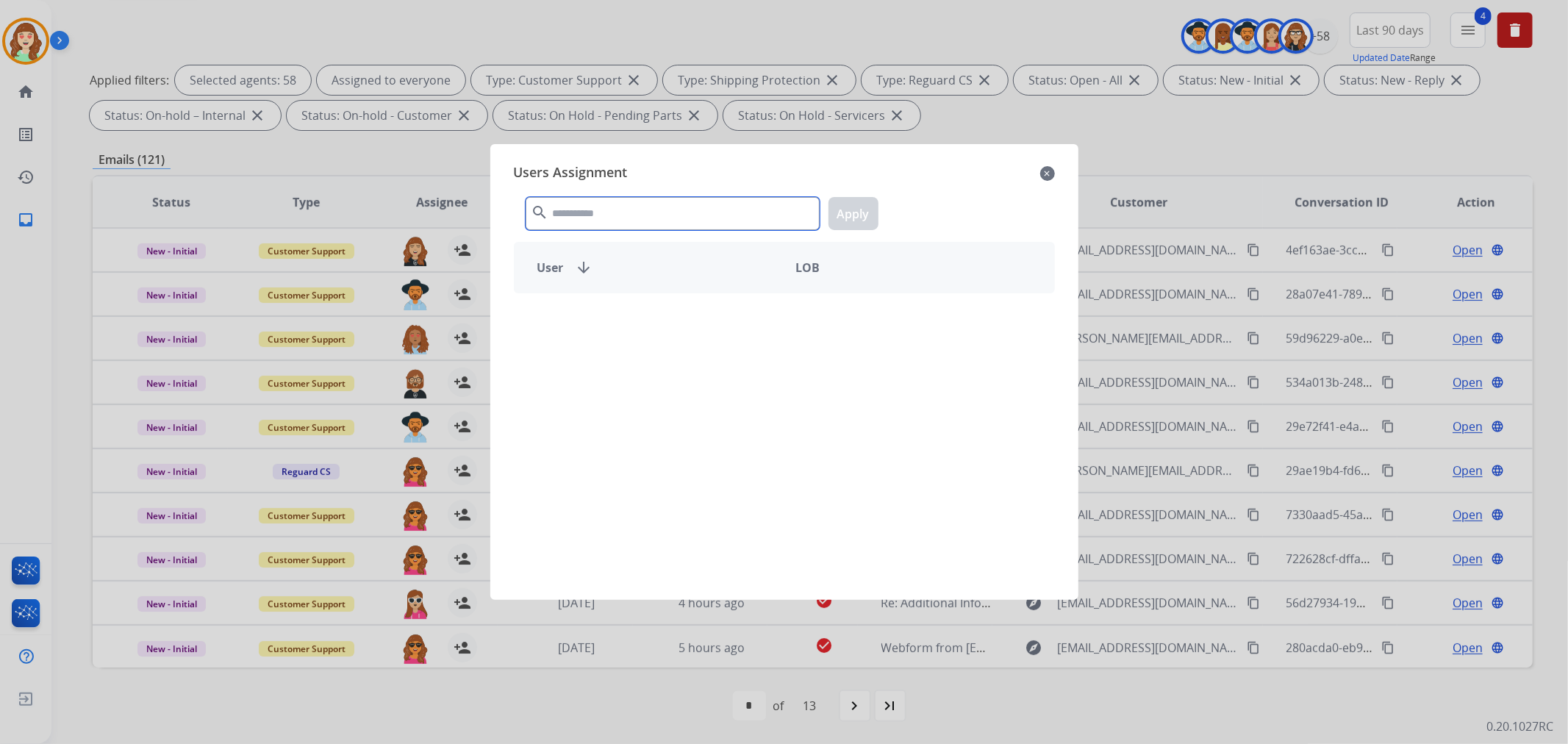
click at [629, 213] on input "text" at bounding box center [672, 213] width 294 height 33
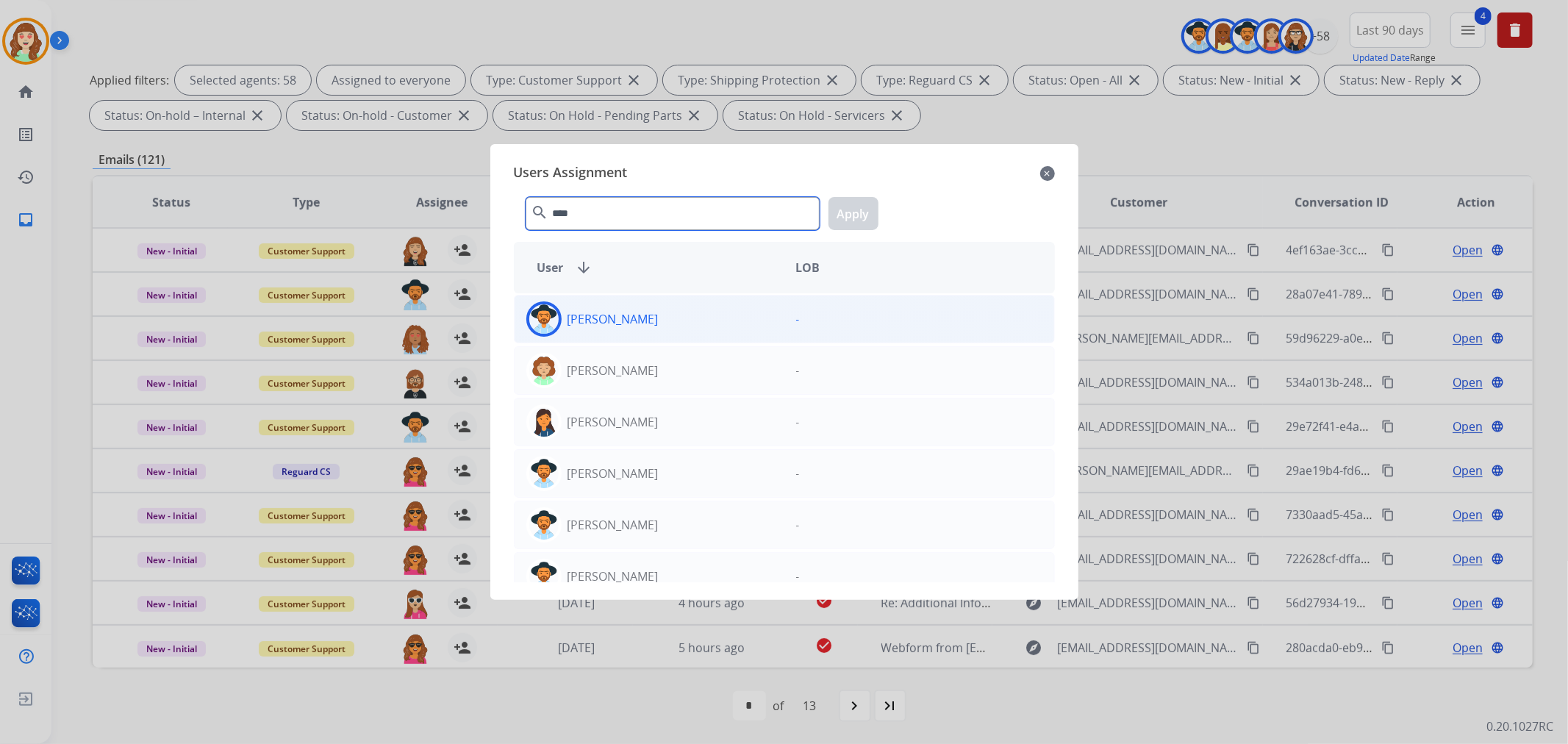
type input "****"
click at [657, 317] on div "[PERSON_NAME]" at bounding box center [649, 319] width 270 height 35
click at [866, 209] on button "Apply" at bounding box center [853, 213] width 50 height 33
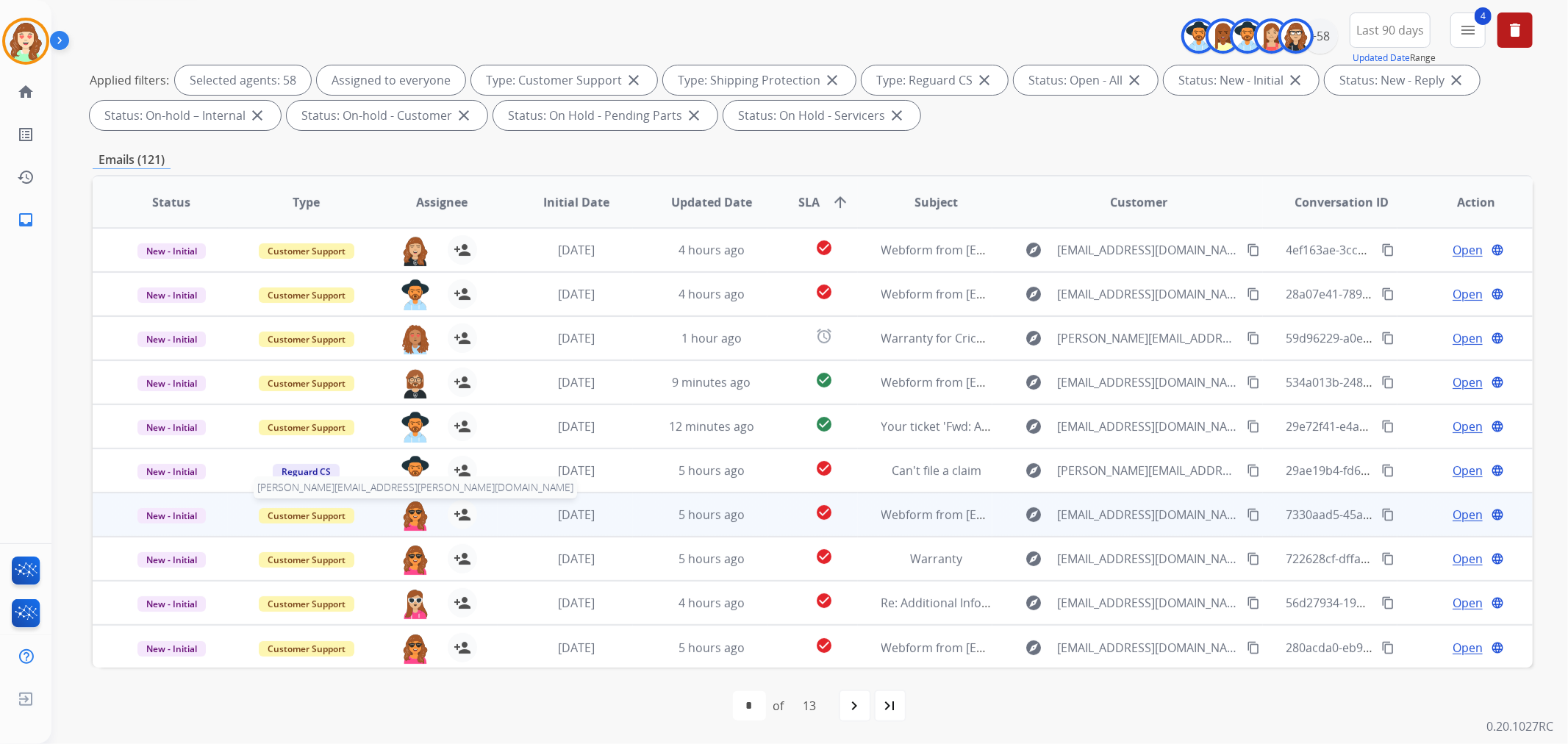
click at [401, 516] on img at bounding box center [415, 515] width 30 height 31
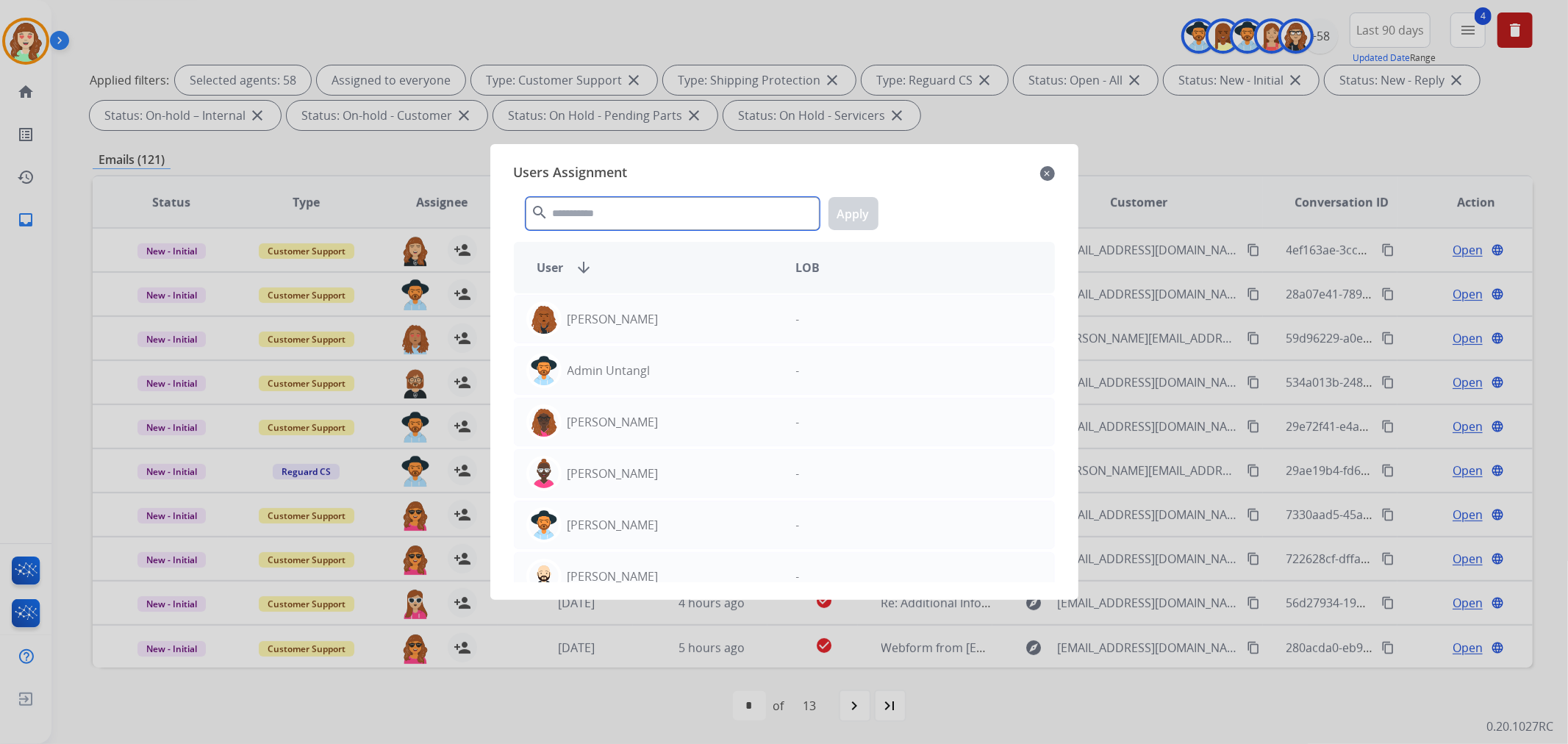
click at [656, 221] on input "text" at bounding box center [672, 213] width 294 height 33
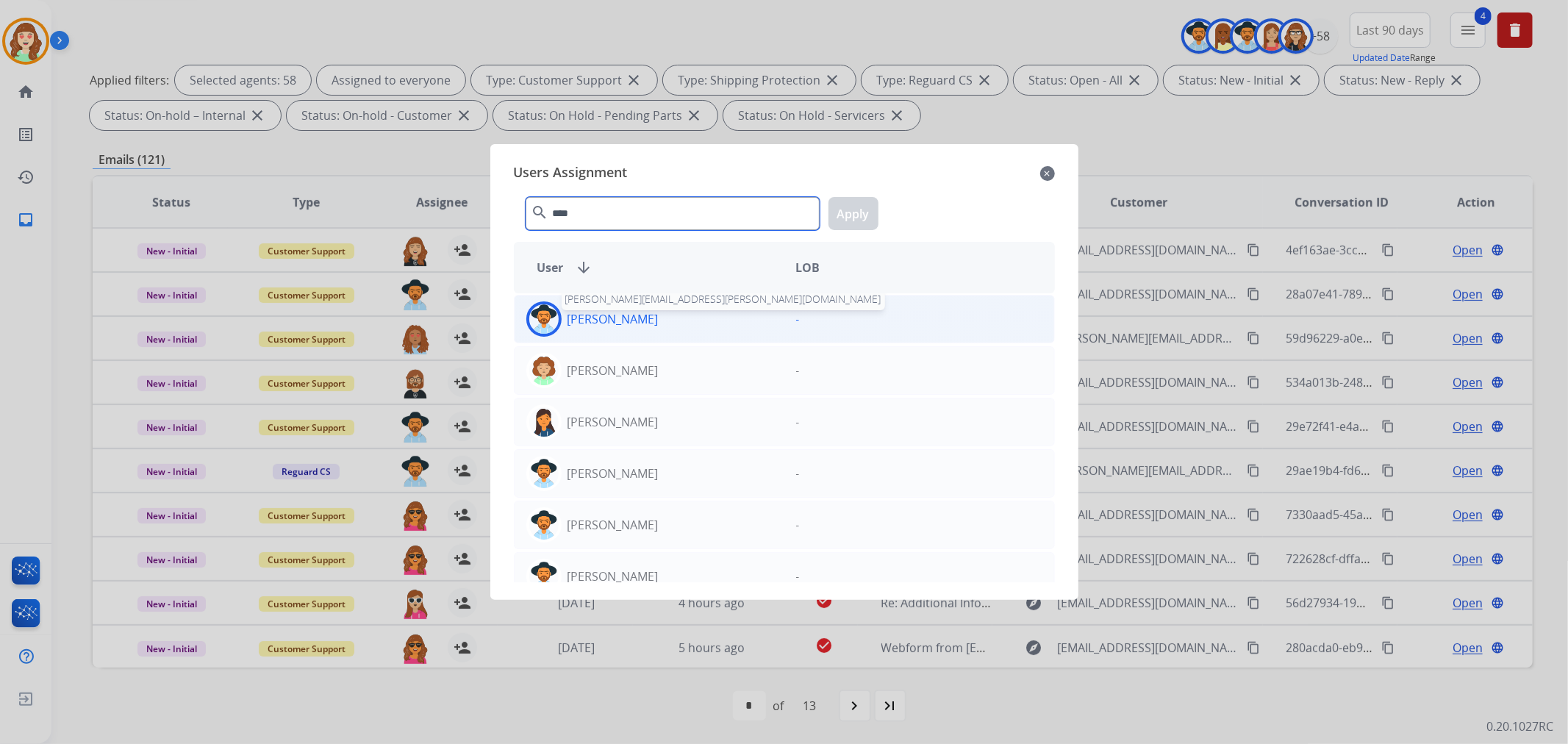
type input "****"
drag, startPoint x: 627, startPoint y: 317, endPoint x: 862, endPoint y: 224, distance: 252.7
click at [629, 314] on p "[PERSON_NAME]" at bounding box center [613, 318] width 91 height 18
drag, startPoint x: 874, startPoint y: 206, endPoint x: 831, endPoint y: 214, distance: 43.7
click at [873, 207] on button "Apply" at bounding box center [853, 213] width 50 height 33
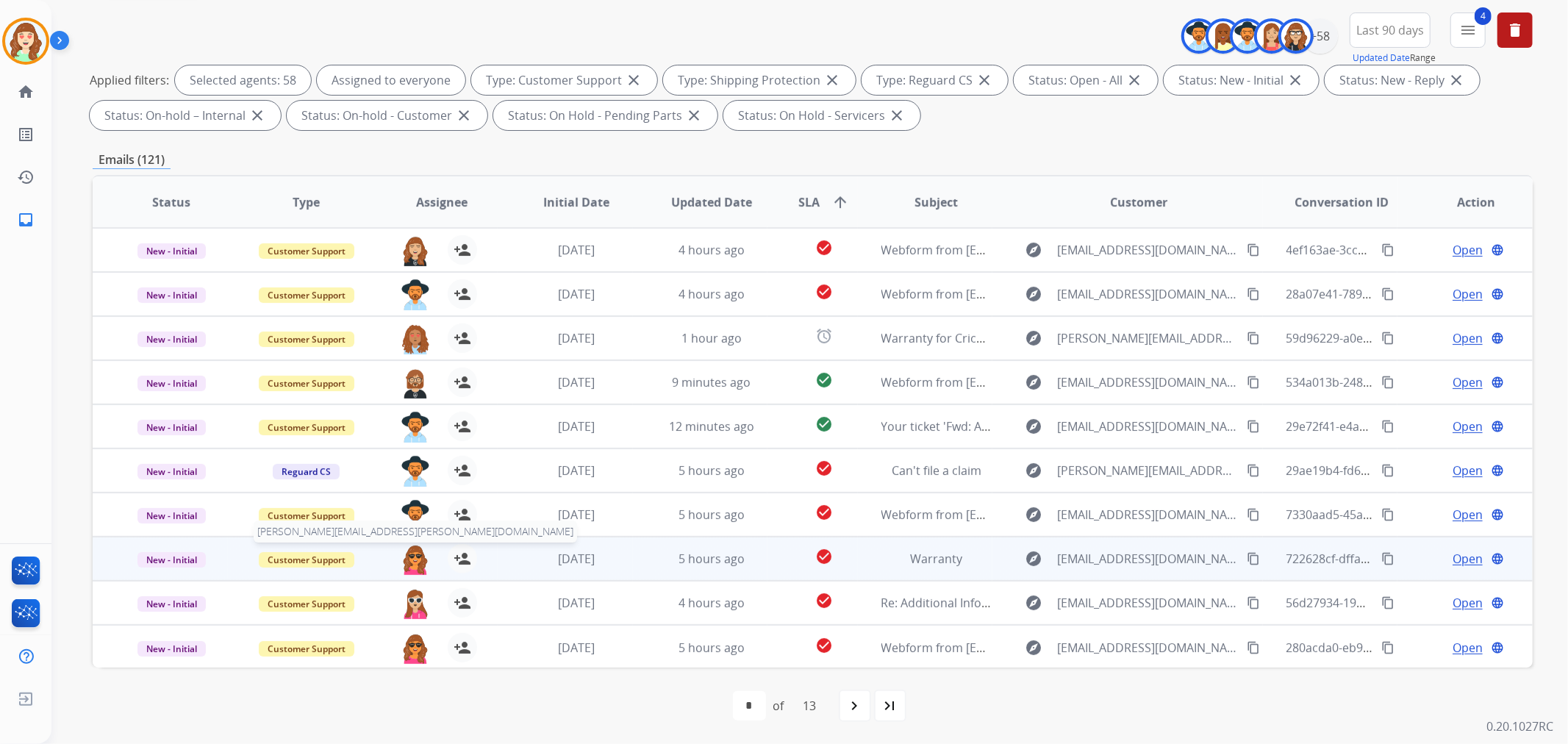
click at [413, 558] on img at bounding box center [415, 559] width 30 height 31
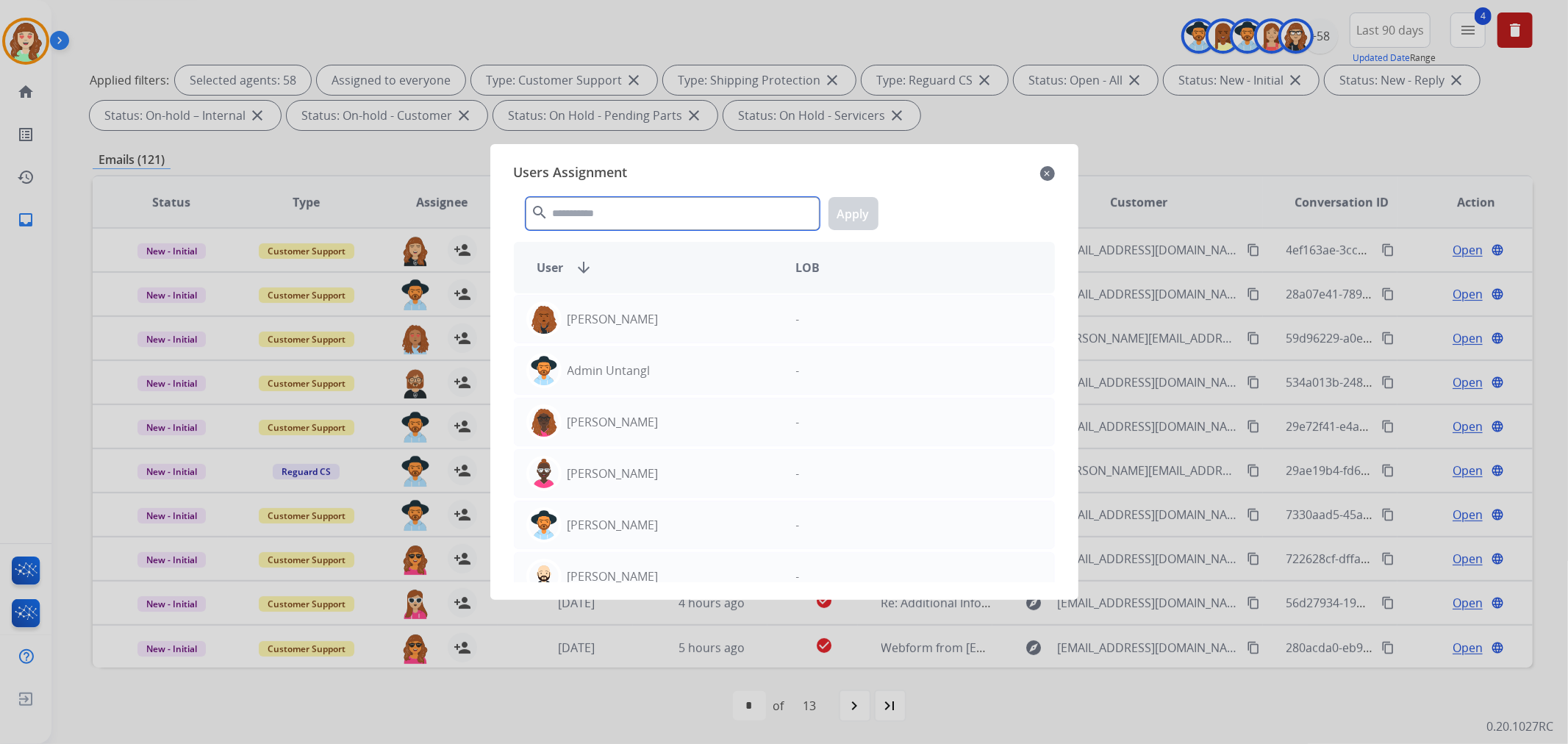
click at [676, 209] on input "text" at bounding box center [672, 213] width 294 height 33
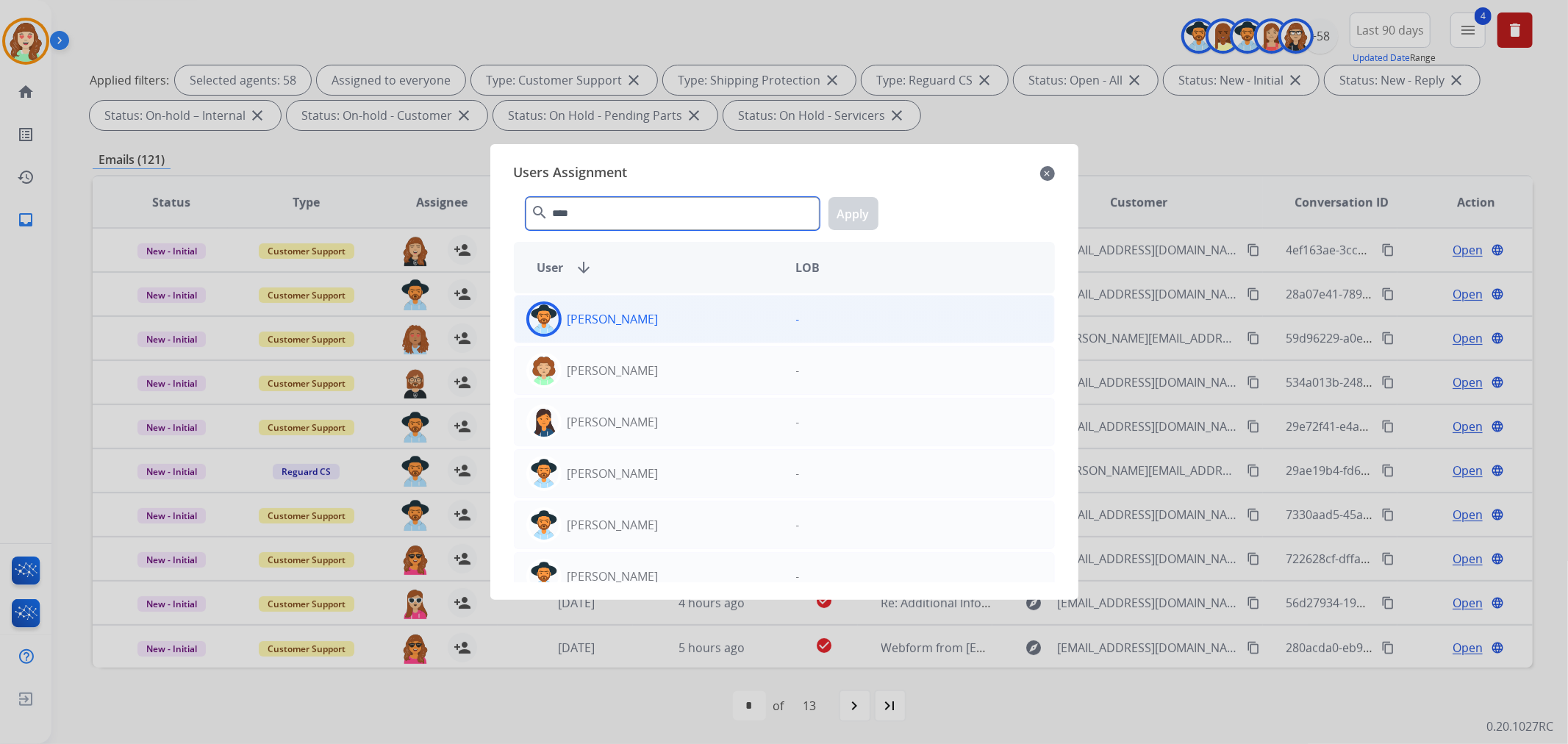
type input "****"
click at [665, 312] on div "[PERSON_NAME]" at bounding box center [649, 319] width 270 height 35
drag, startPoint x: 863, startPoint y: 212, endPoint x: 791, endPoint y: 248, distance: 80.5
click at [862, 213] on button "Apply" at bounding box center [853, 213] width 50 height 33
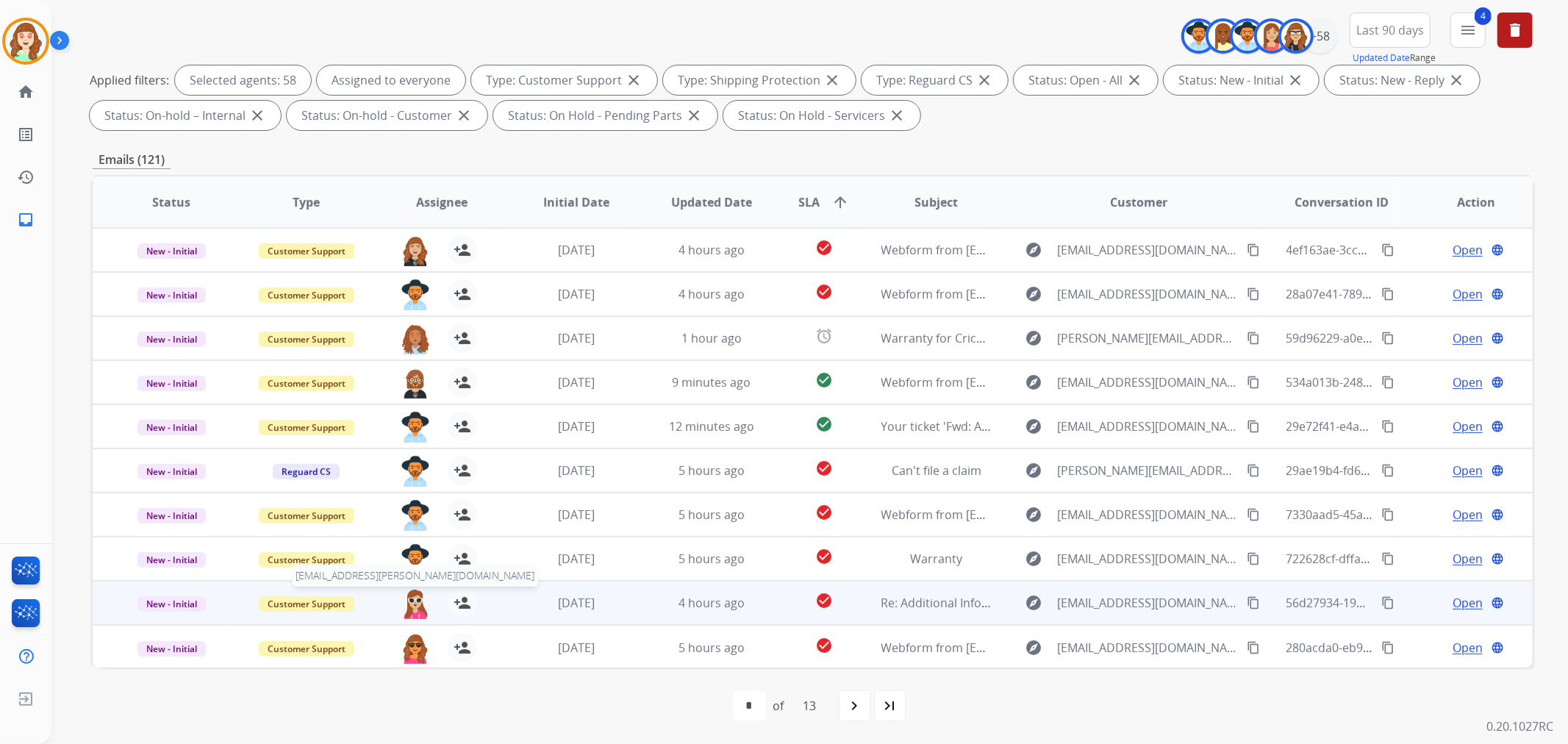
click at [405, 597] on img at bounding box center [415, 603] width 30 height 31
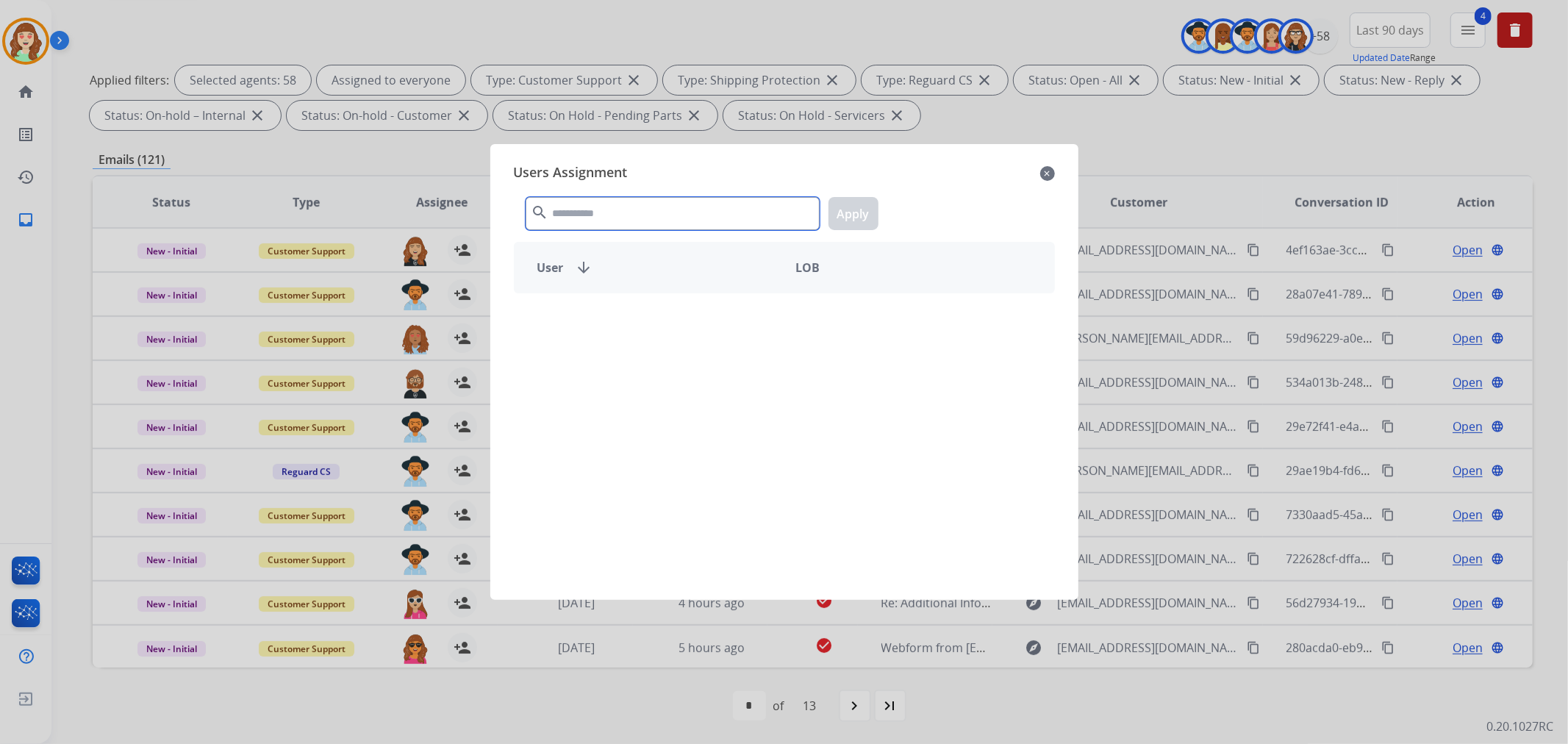
click at [635, 211] on input "text" at bounding box center [672, 213] width 294 height 33
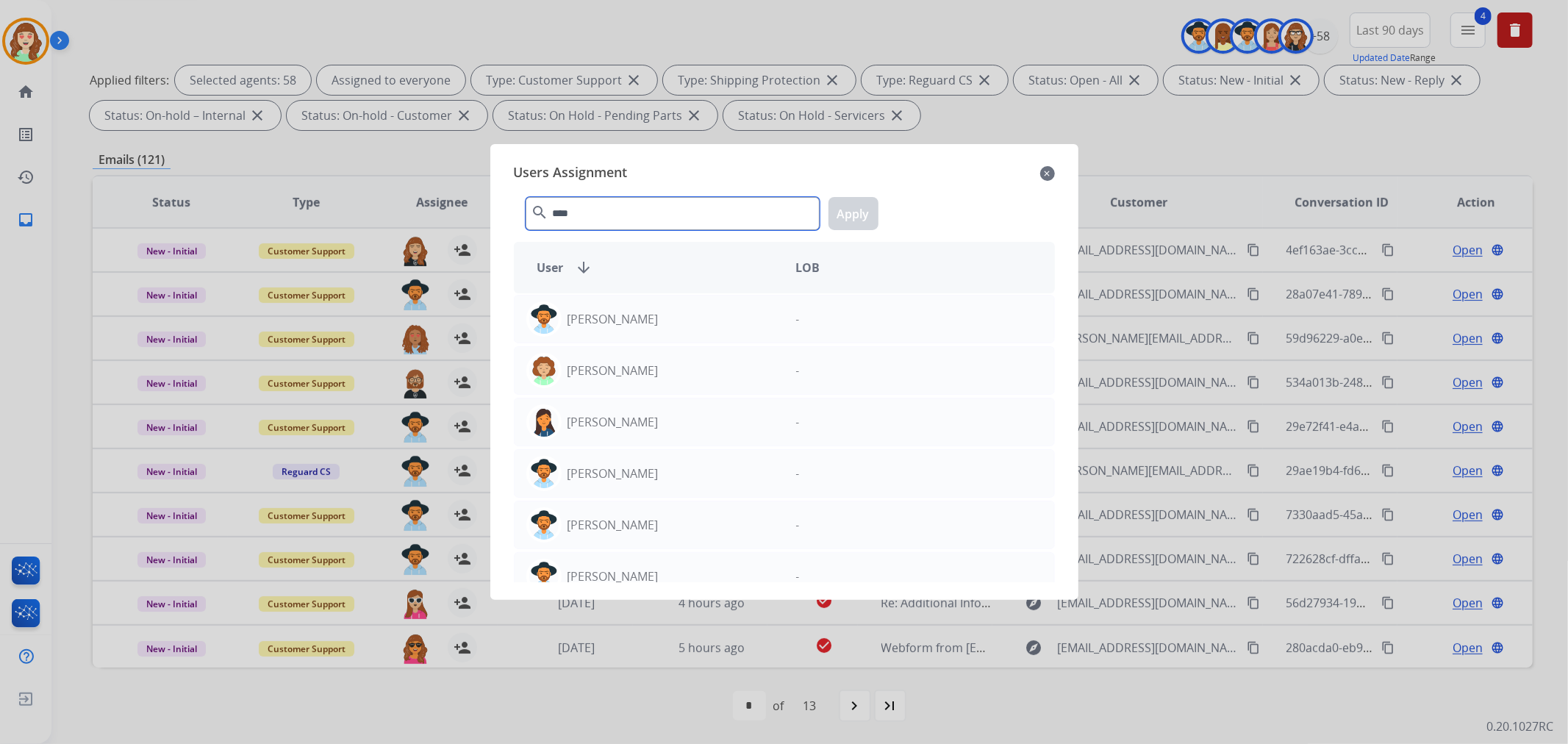
type input "****"
click at [1047, 170] on mat-icon "close" at bounding box center [1048, 173] width 15 height 18
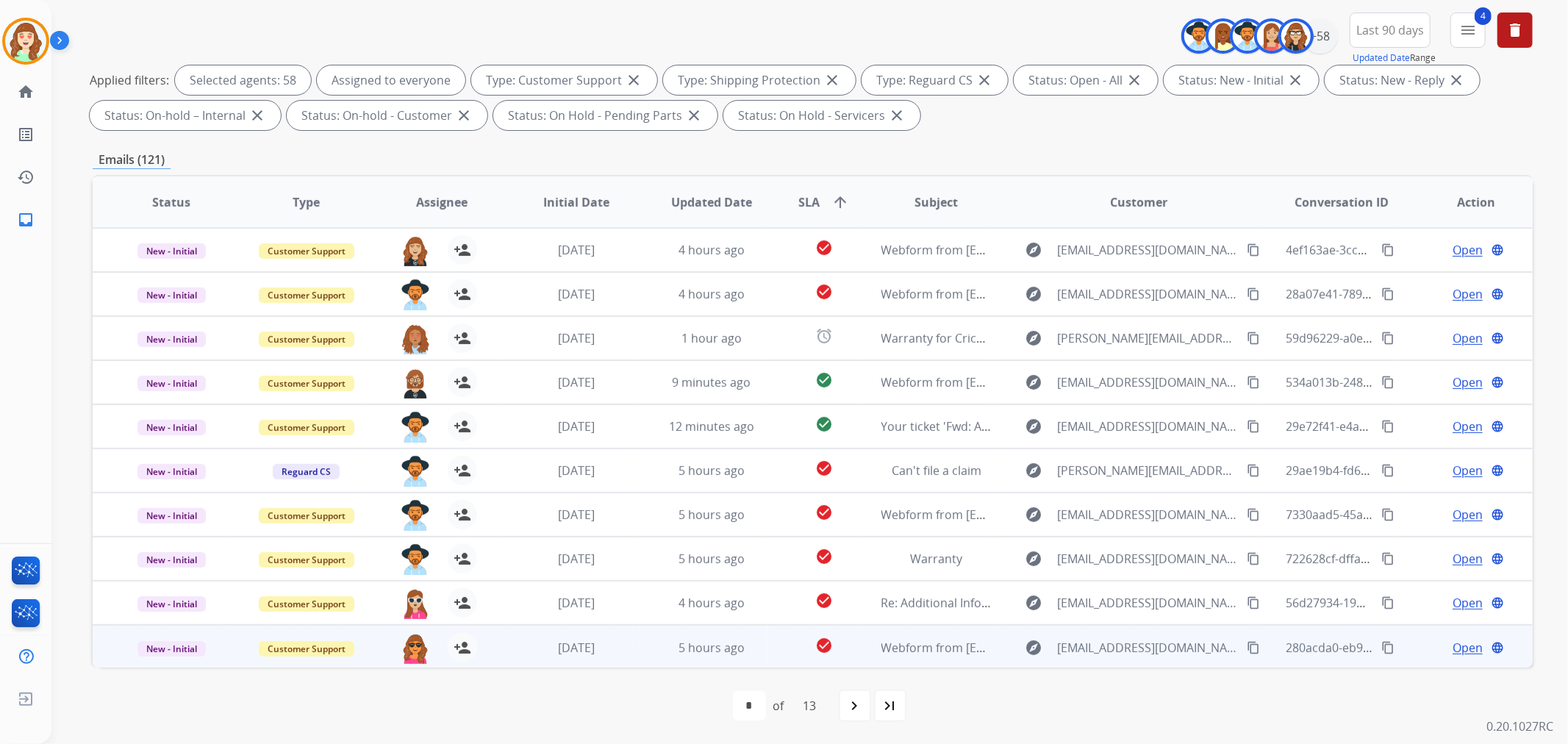
click at [395, 654] on div "laurie.durante@eccogroupusa.com person_add Assign to Me" at bounding box center [429, 647] width 134 height 42
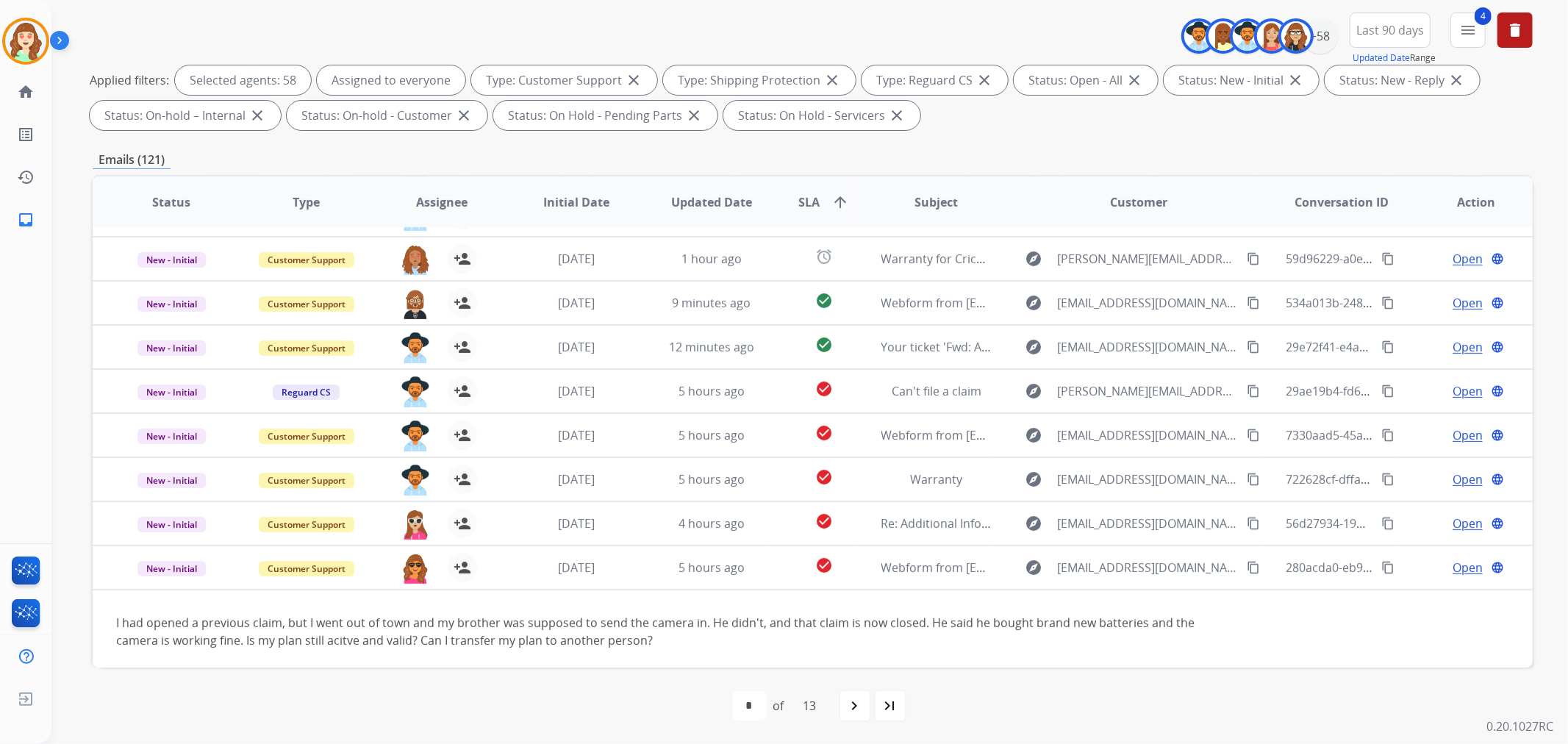
scroll to position [83, 0]
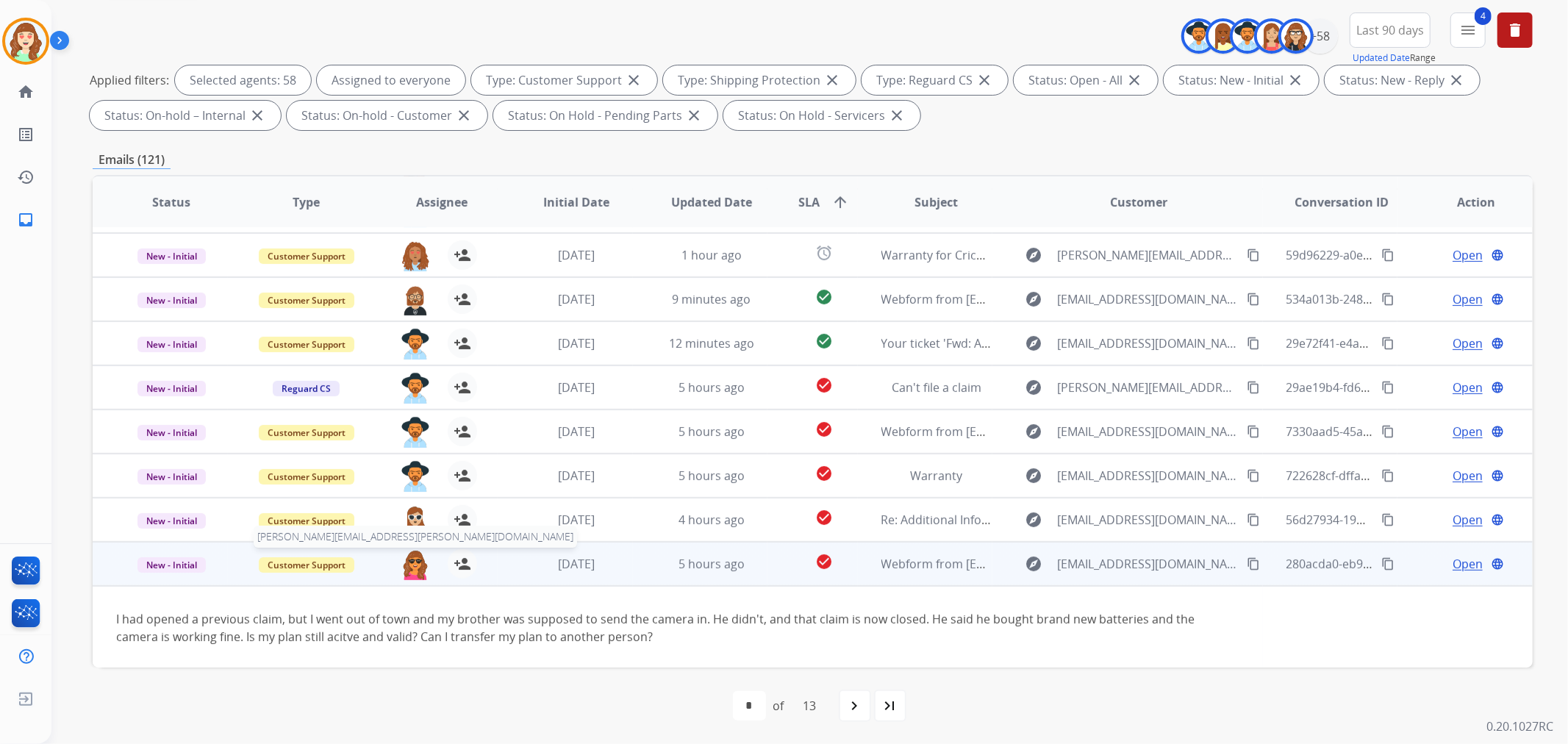
click at [404, 560] on img at bounding box center [415, 564] width 30 height 31
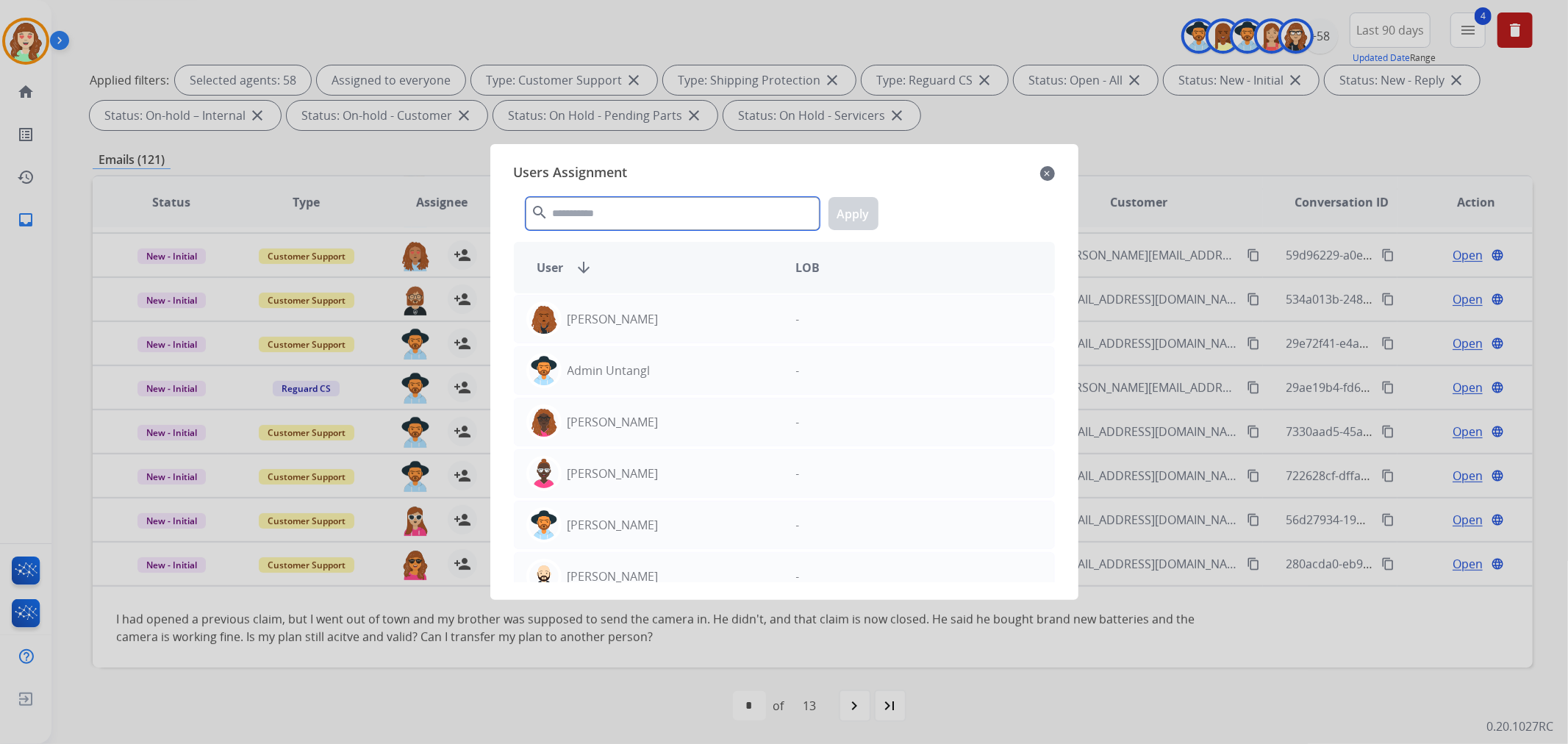
click at [642, 218] on input "text" at bounding box center [672, 213] width 294 height 33
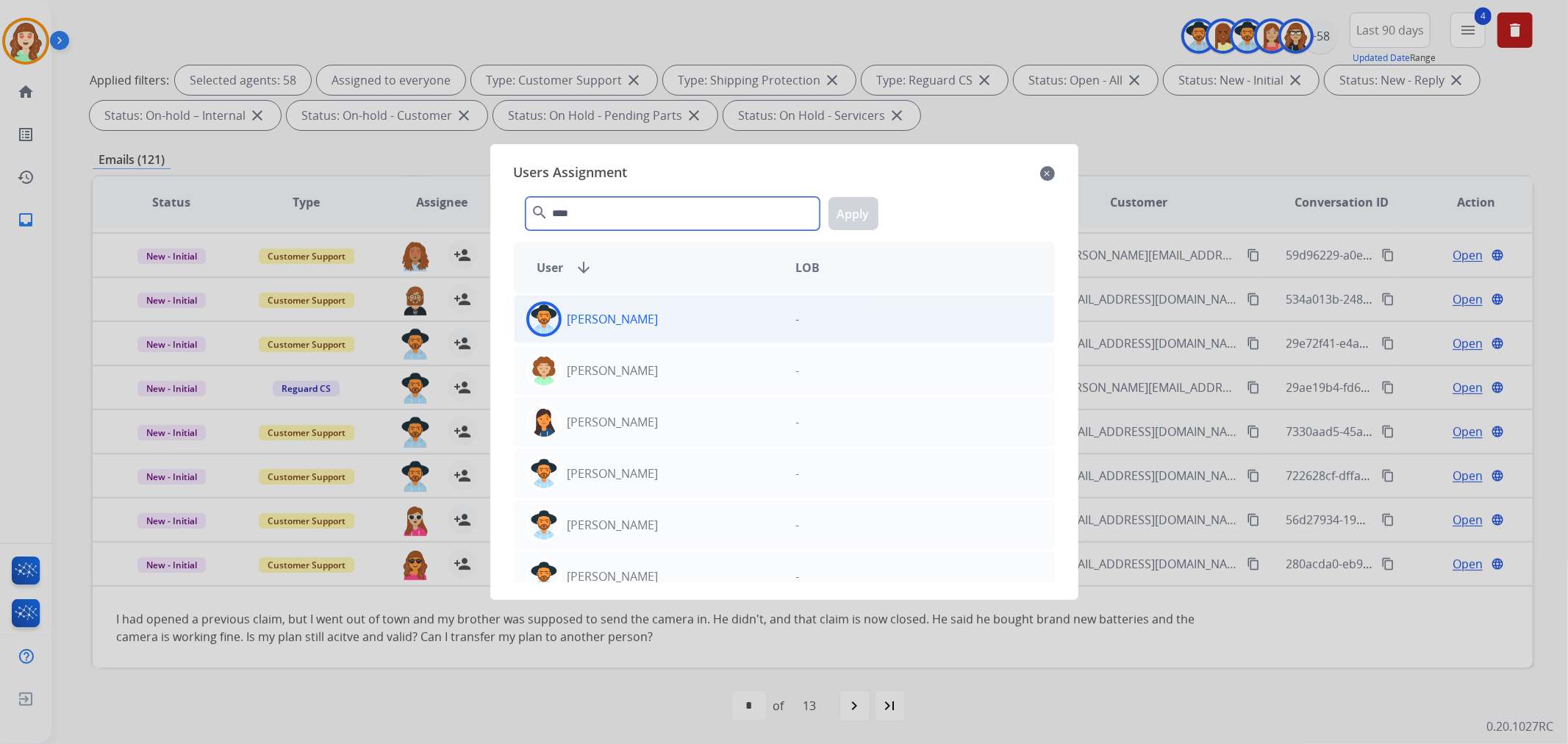
type input "****"
click at [644, 314] on div "[PERSON_NAME]" at bounding box center [649, 319] width 270 height 35
drag, startPoint x: 856, startPoint y: 197, endPoint x: 885, endPoint y: 332, distance: 138.1
click at [857, 199] on button "Apply" at bounding box center [853, 213] width 50 height 33
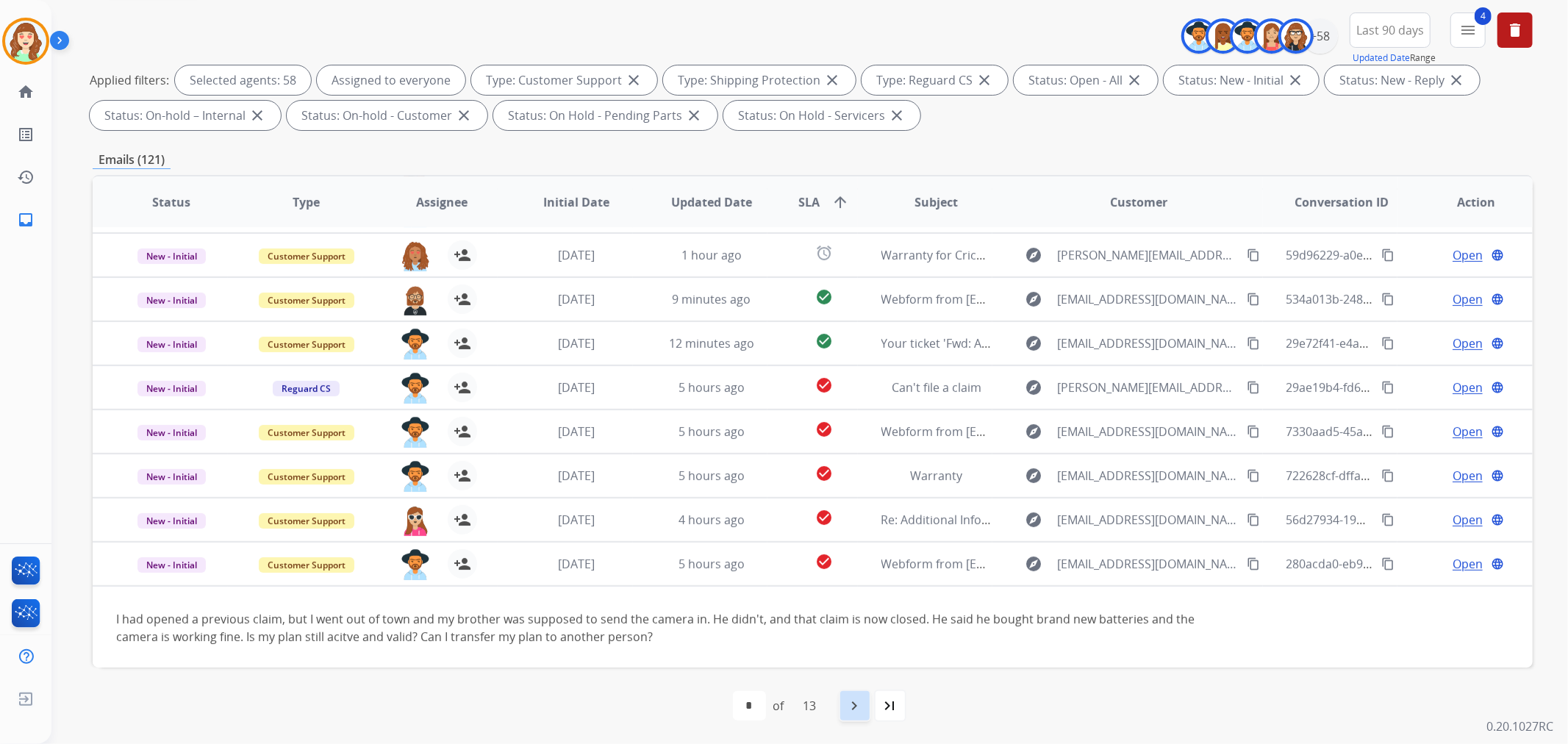
click at [858, 706] on mat-icon "navigate_next" at bounding box center [854, 705] width 18 height 18
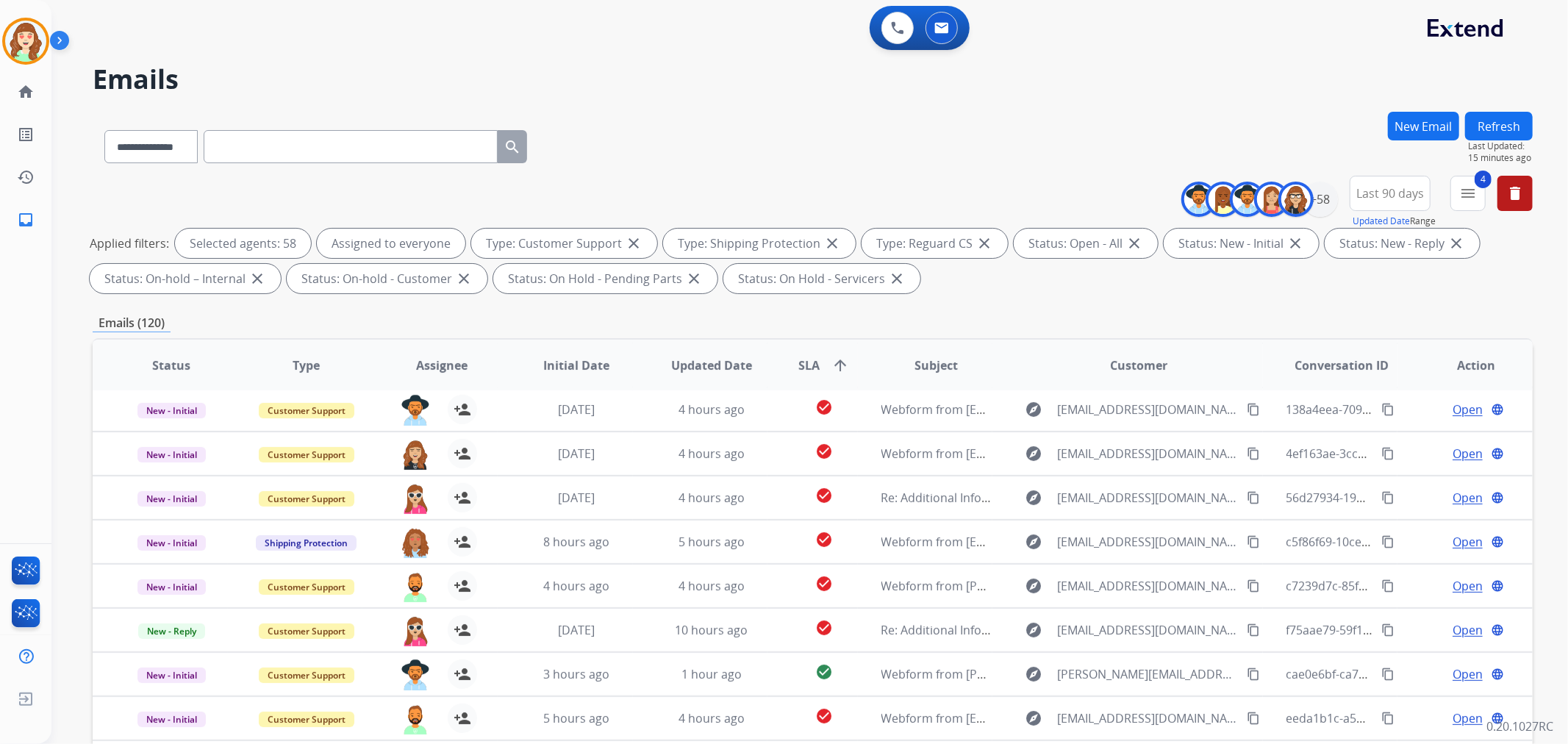
scroll to position [163, 0]
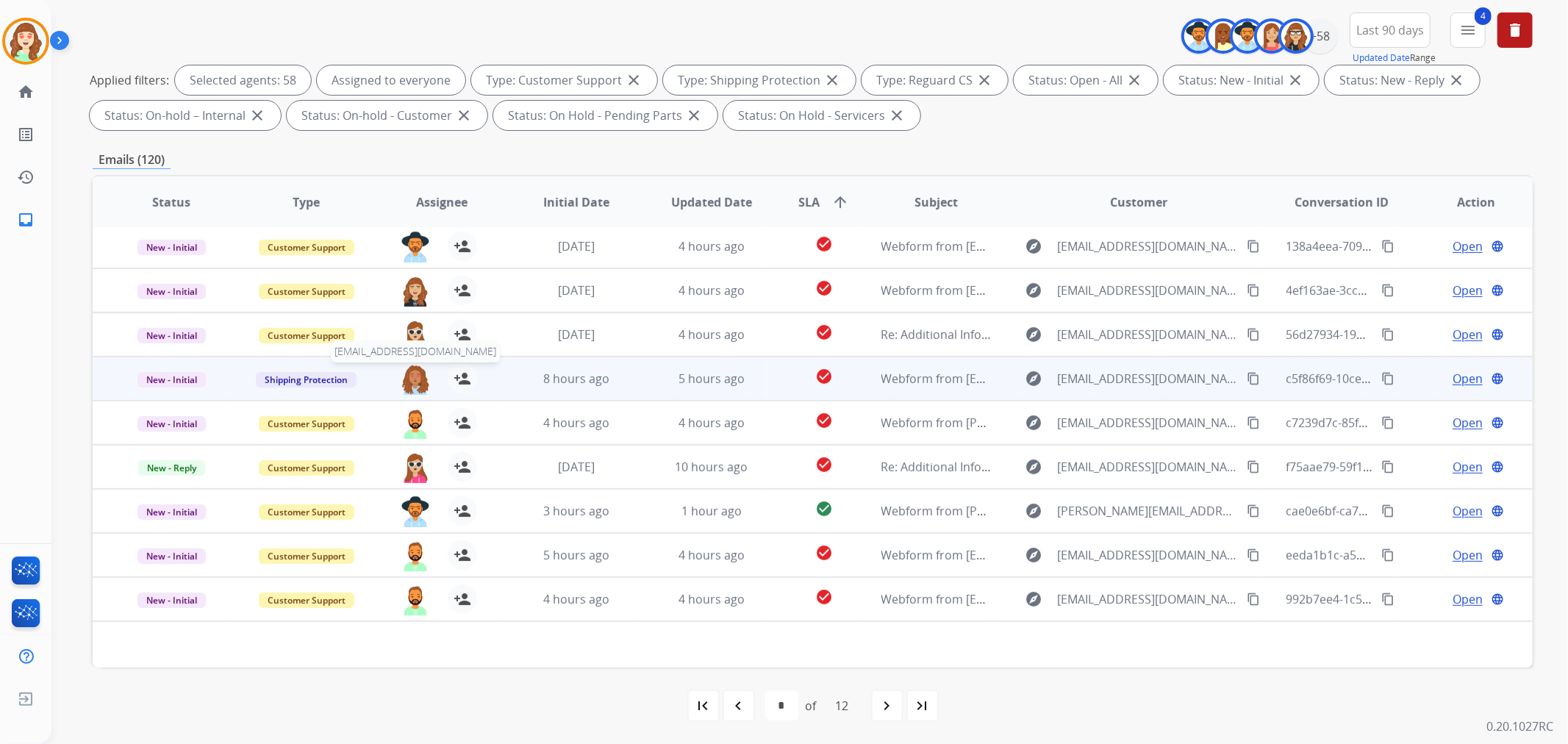
click at [412, 378] on img at bounding box center [415, 378] width 30 height 31
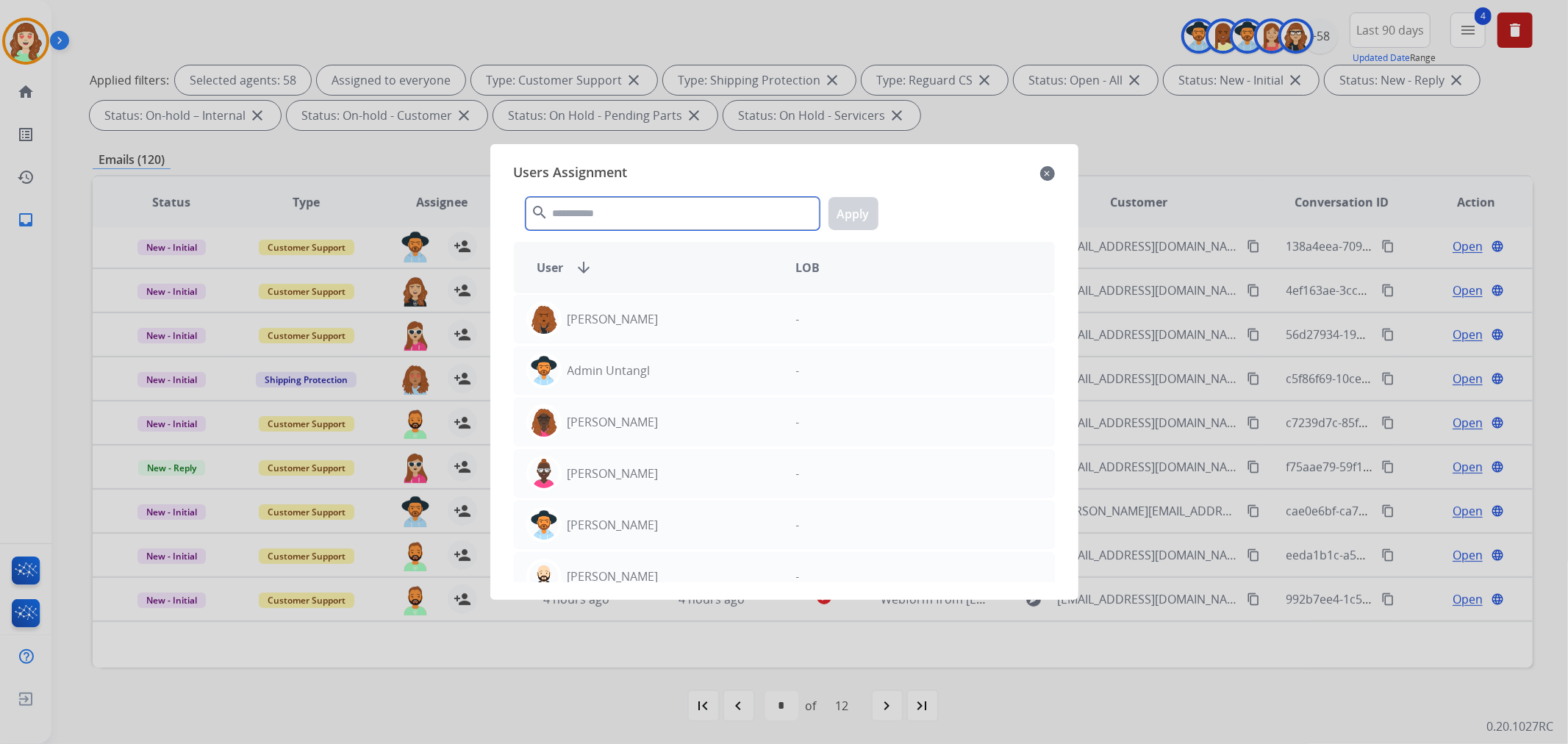
click at [679, 200] on input "text" at bounding box center [672, 213] width 294 height 33
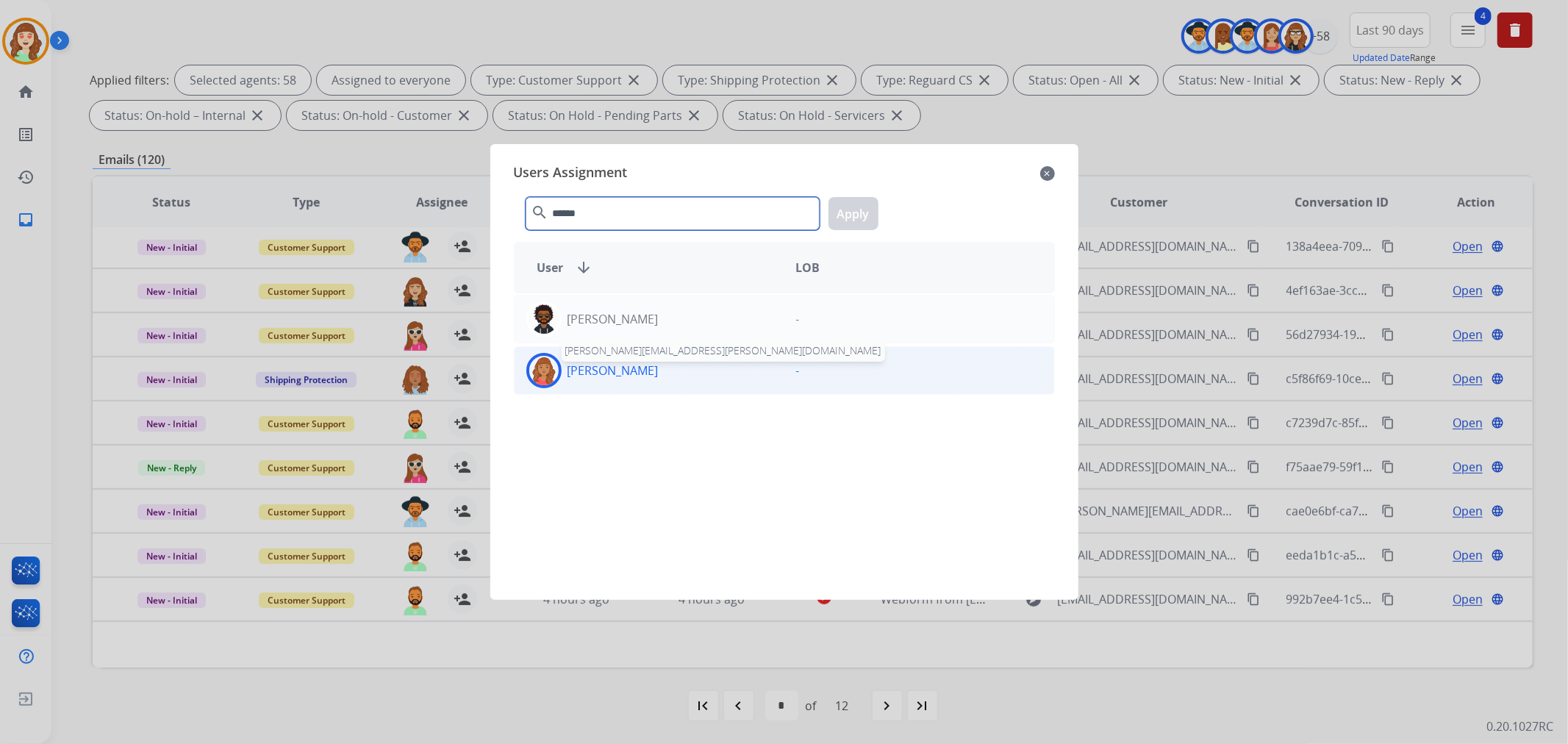
type input "******"
click at [647, 364] on p "[PERSON_NAME]" at bounding box center [613, 370] width 91 height 18
click at [840, 211] on button "Apply" at bounding box center [853, 213] width 50 height 33
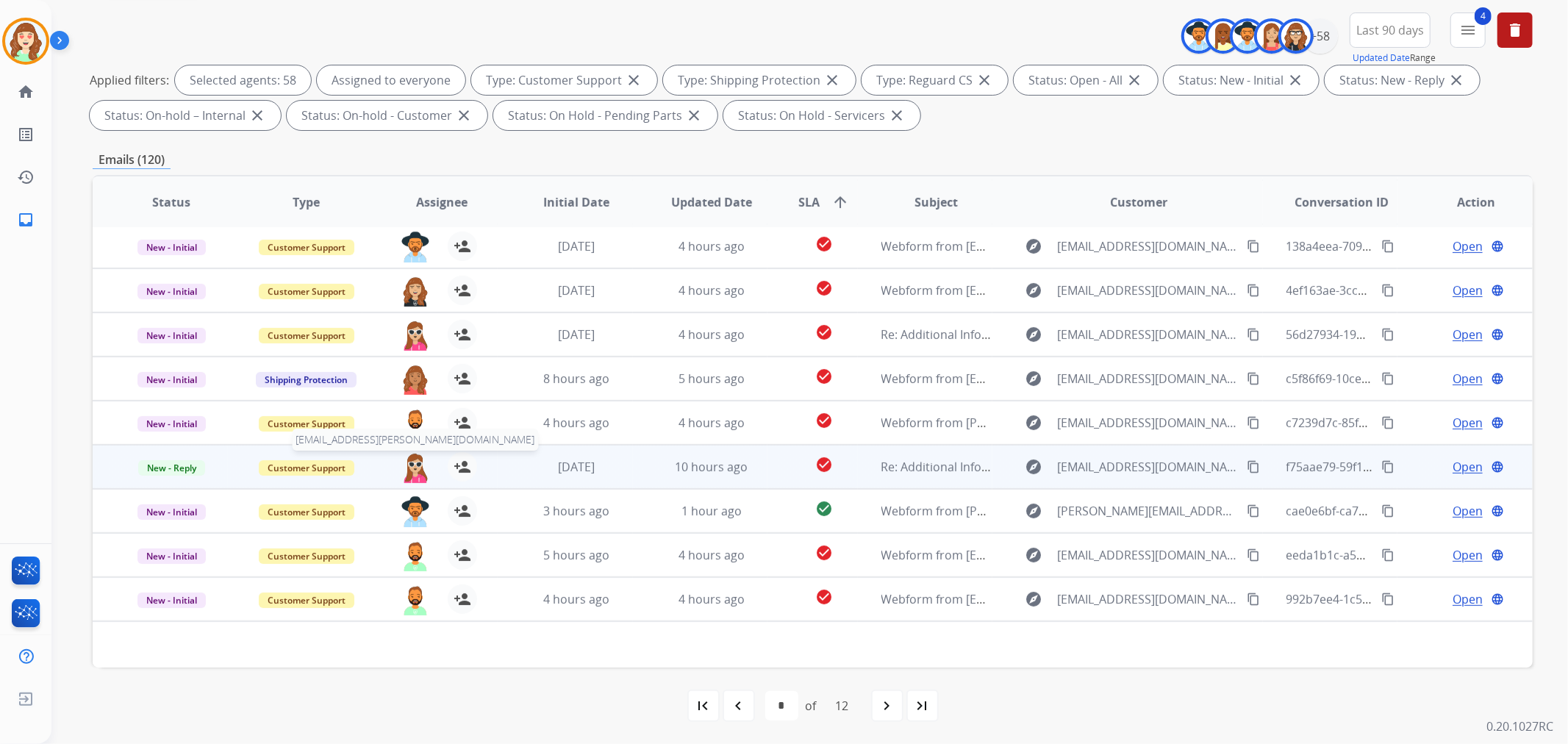
click at [412, 465] on img at bounding box center [415, 467] width 30 height 31
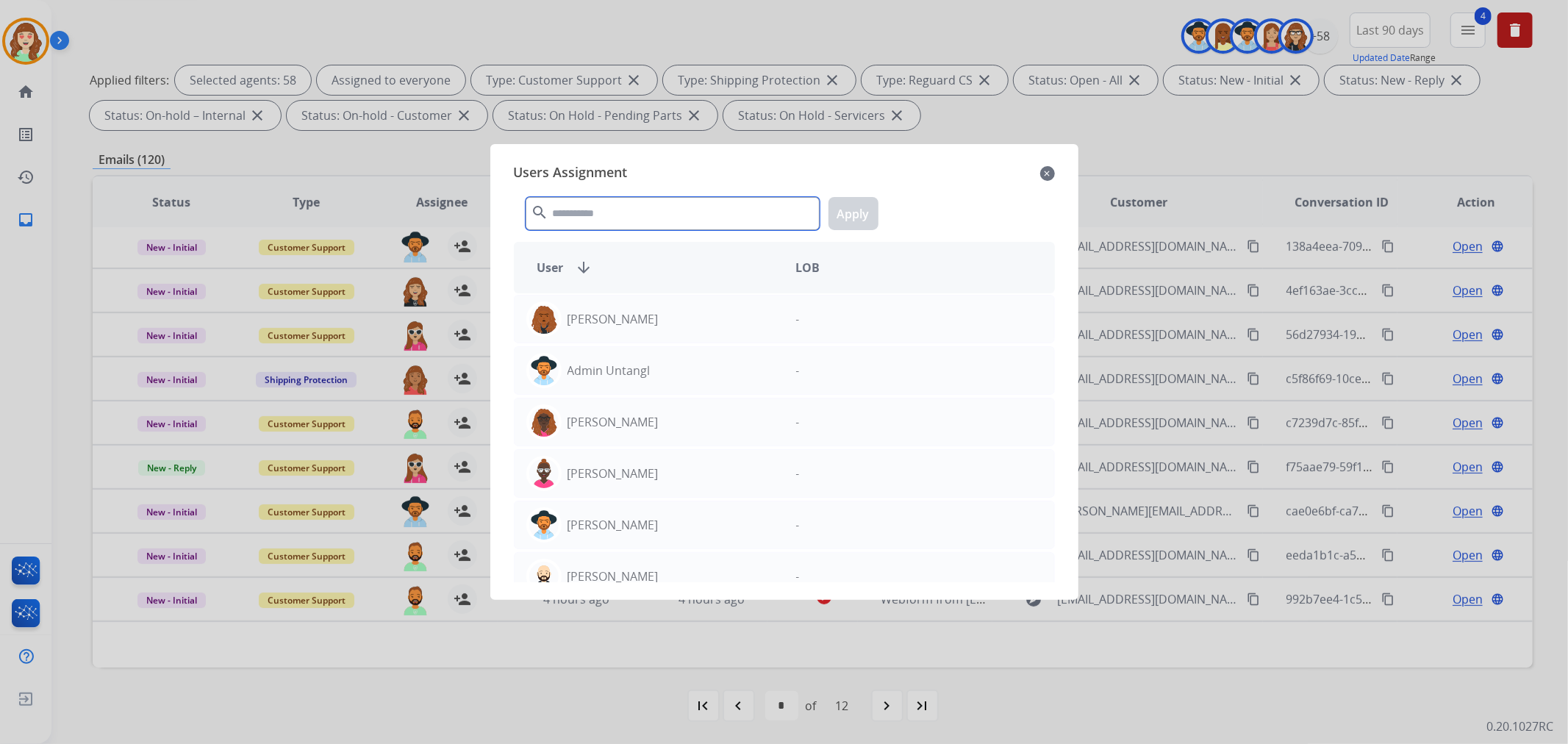
click at [642, 206] on input "text" at bounding box center [672, 213] width 294 height 33
click at [1052, 171] on mat-icon "close" at bounding box center [1048, 173] width 15 height 18
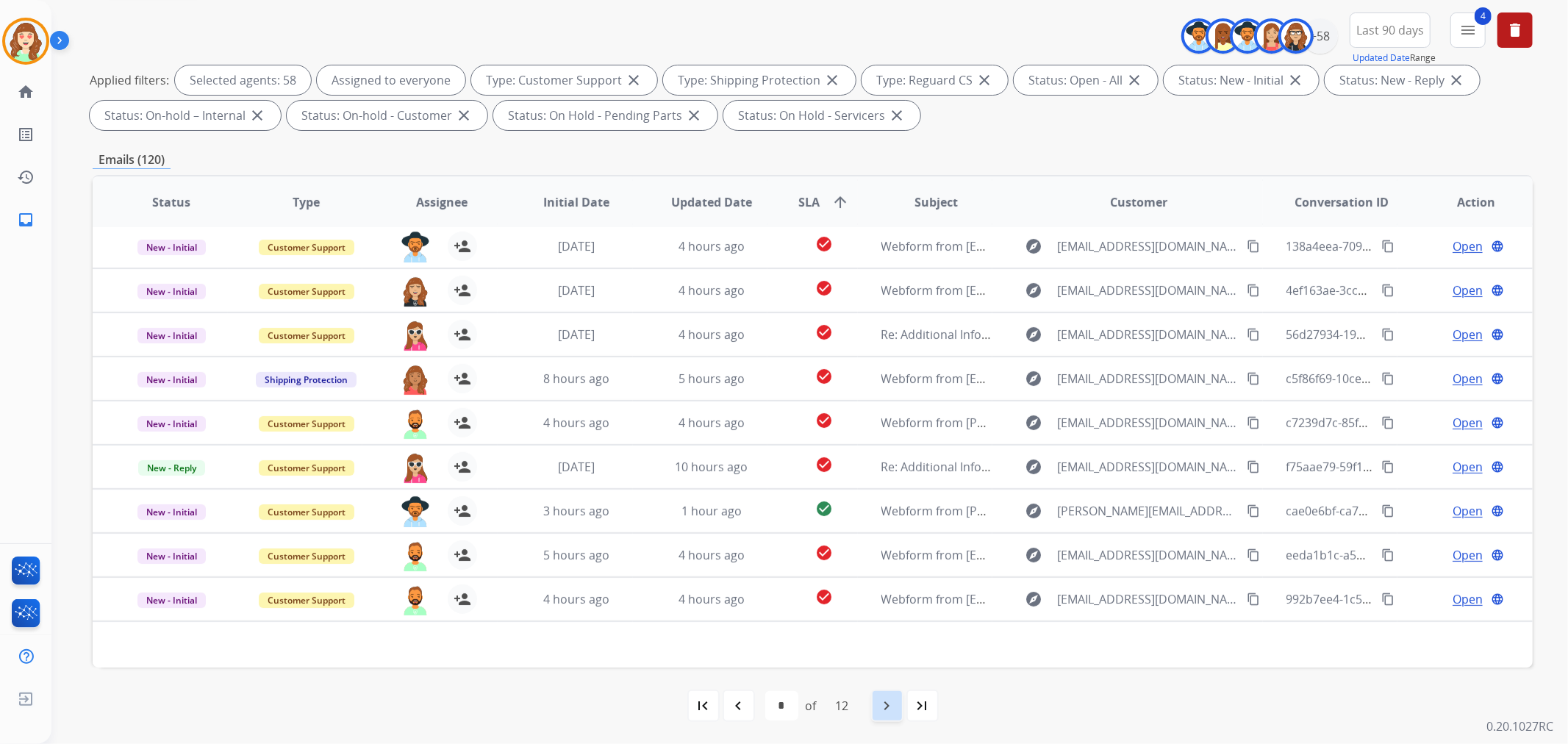
click at [892, 702] on mat-icon "navigate_next" at bounding box center [886, 705] width 18 height 18
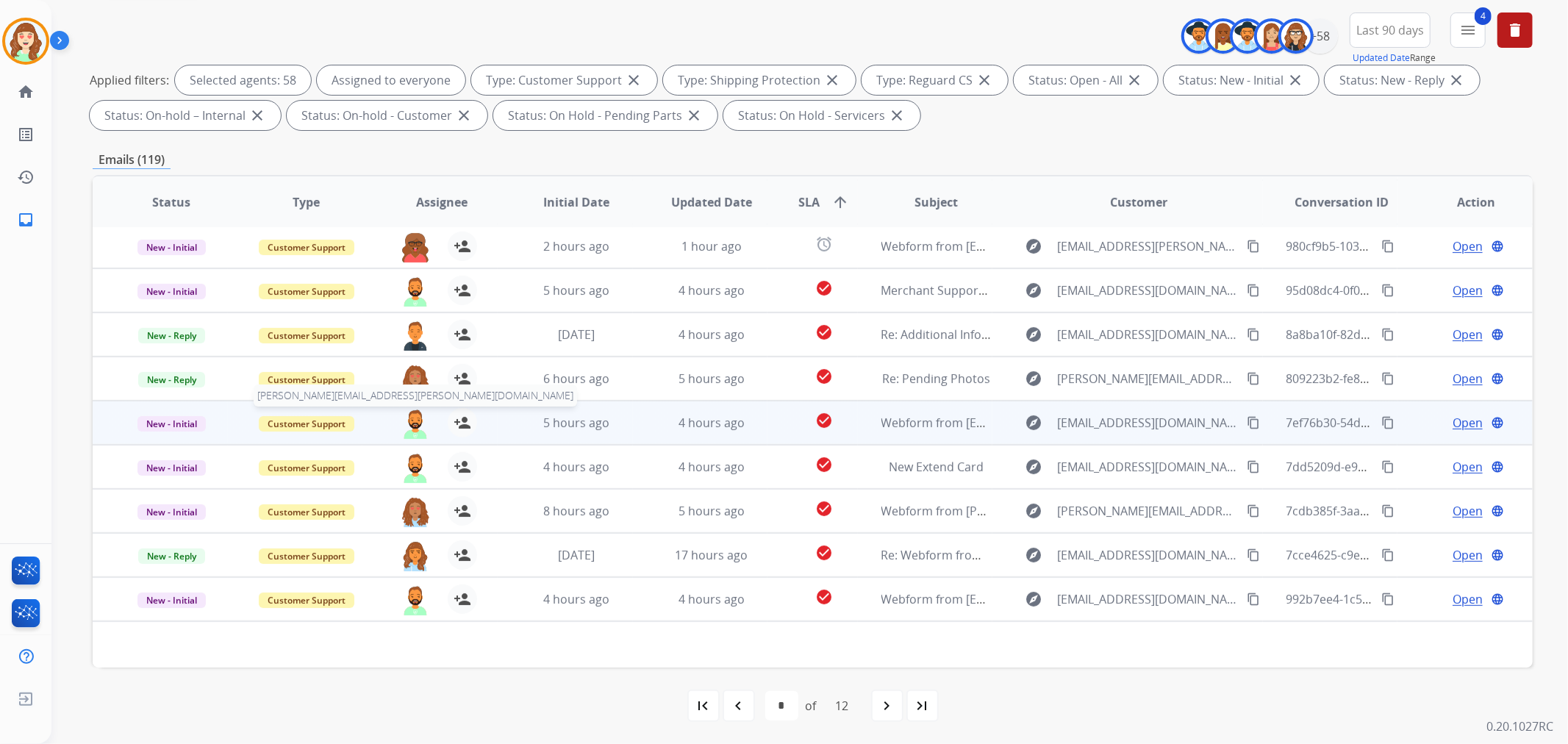
click at [410, 417] on img at bounding box center [415, 423] width 30 height 31
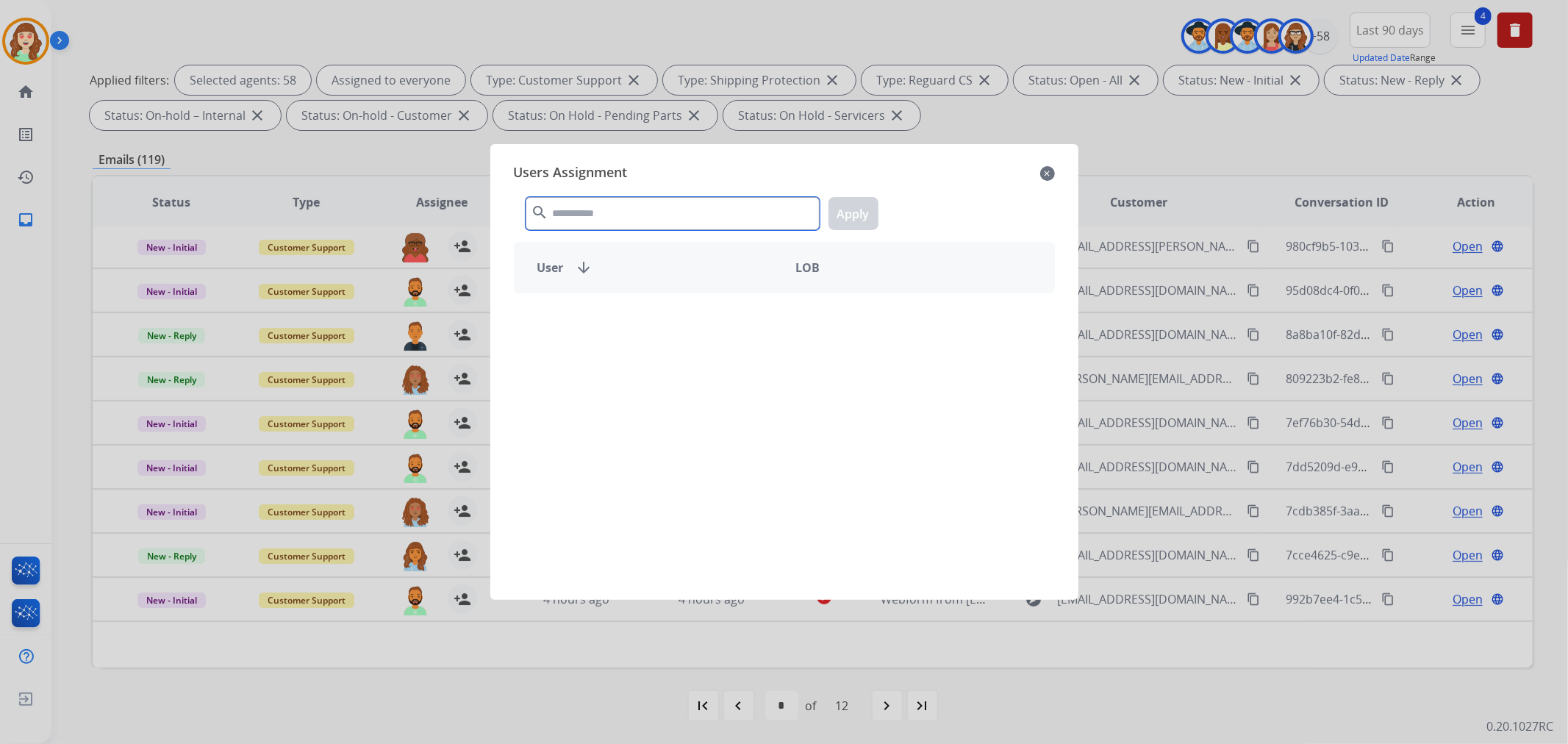
click at [615, 210] on input "text" at bounding box center [672, 213] width 294 height 33
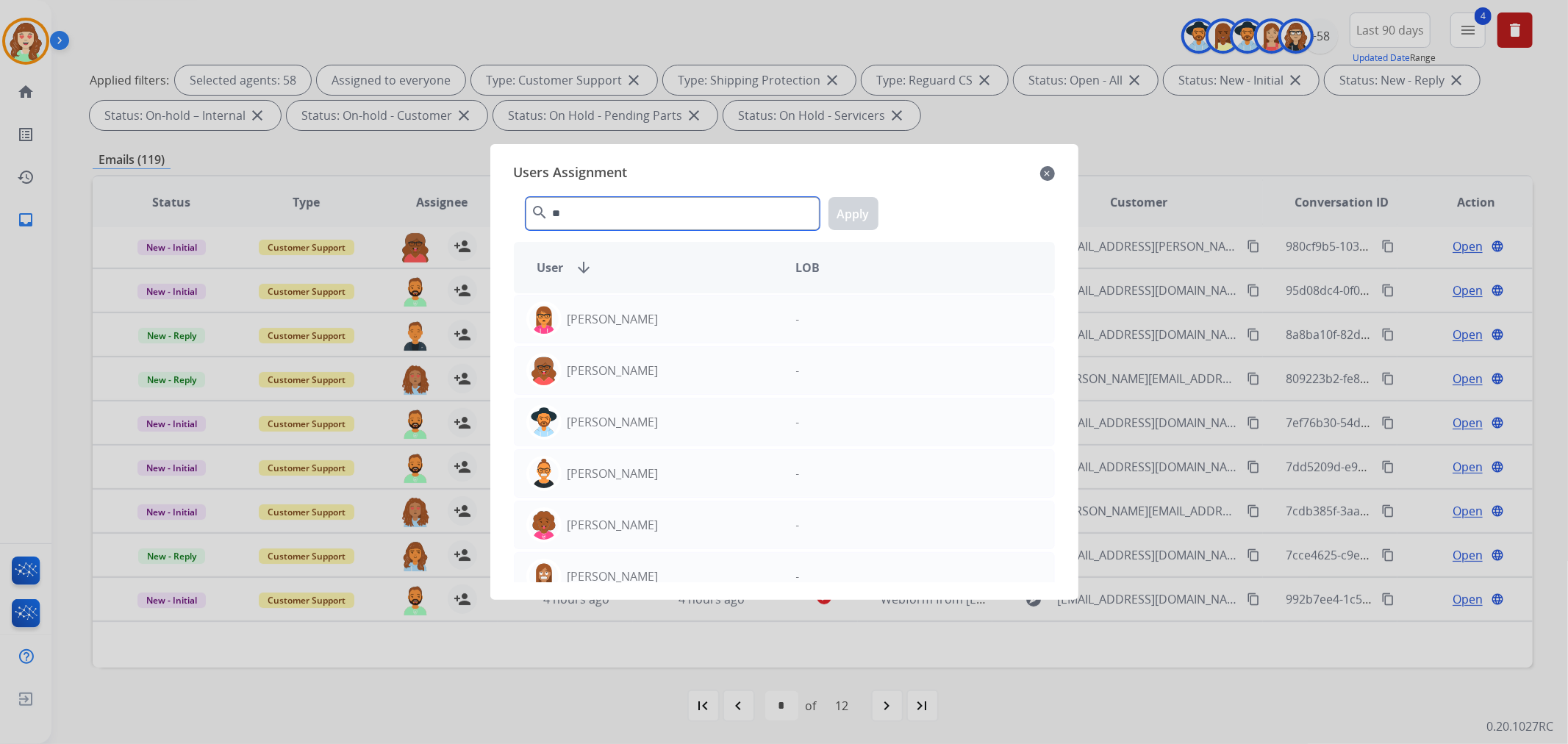
type input "*"
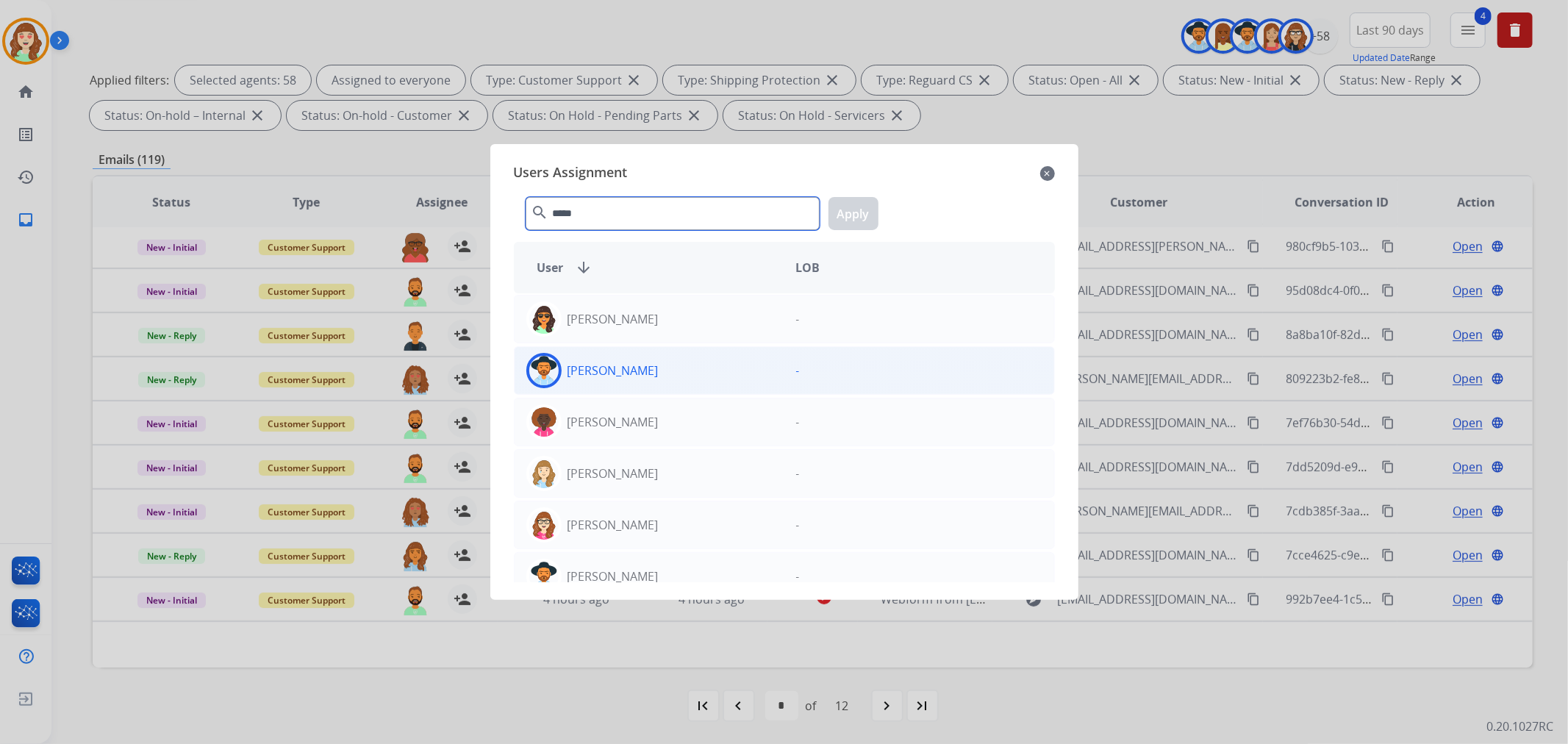
type input "*****"
click at [652, 381] on div "[PERSON_NAME]" at bounding box center [649, 370] width 270 height 35
click at [835, 218] on button "Apply" at bounding box center [853, 213] width 50 height 33
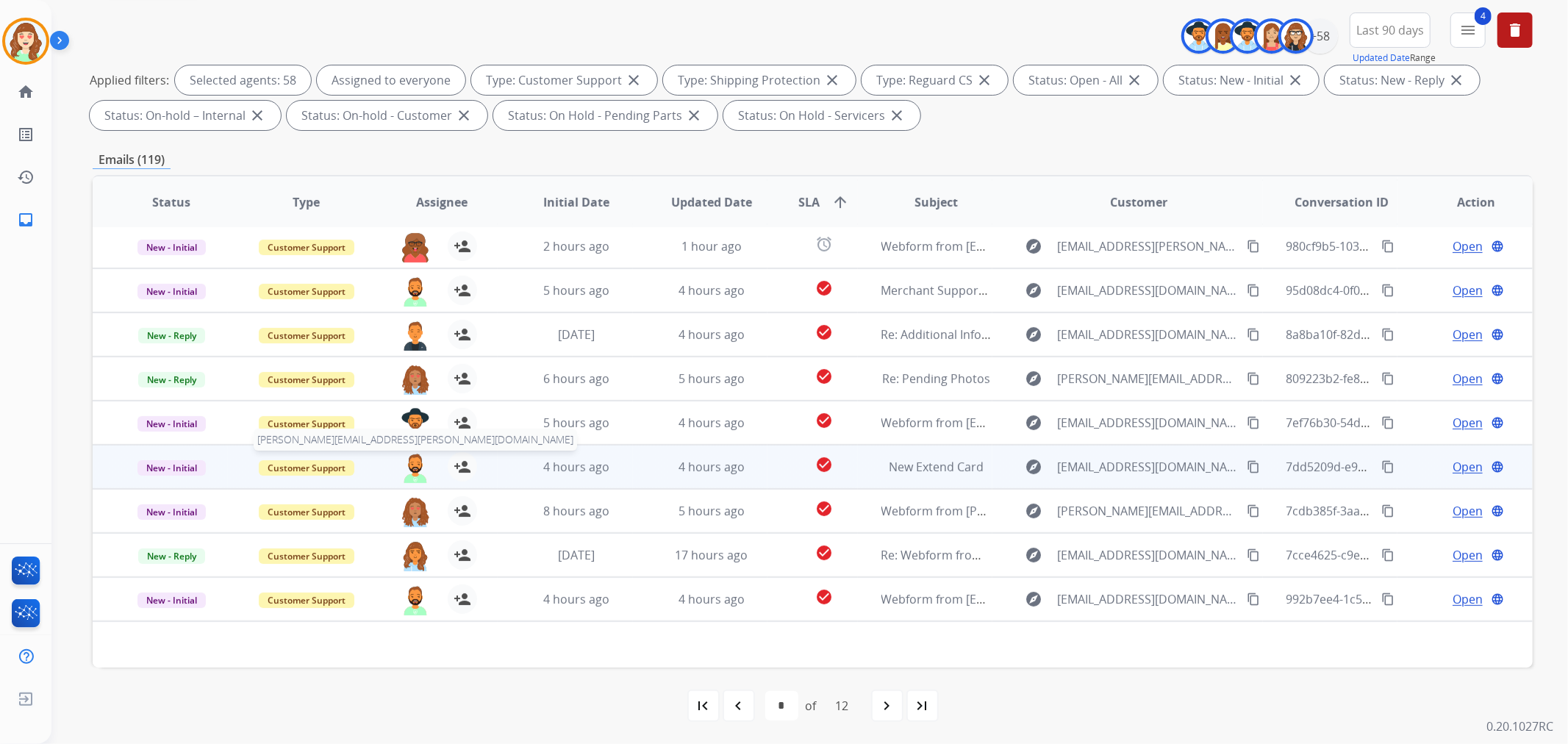
click at [409, 459] on img at bounding box center [415, 467] width 30 height 31
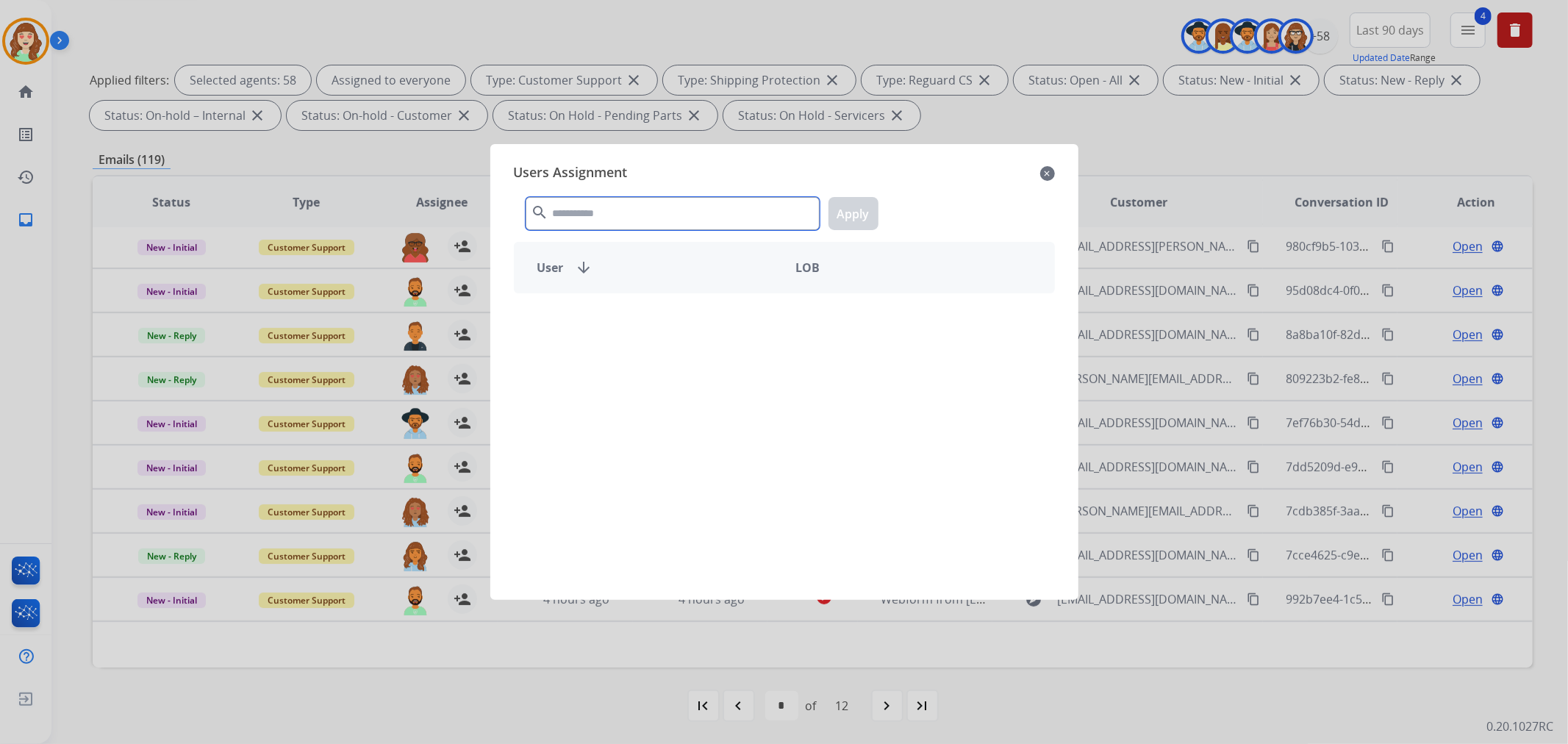
click at [653, 219] on input "text" at bounding box center [672, 213] width 294 height 33
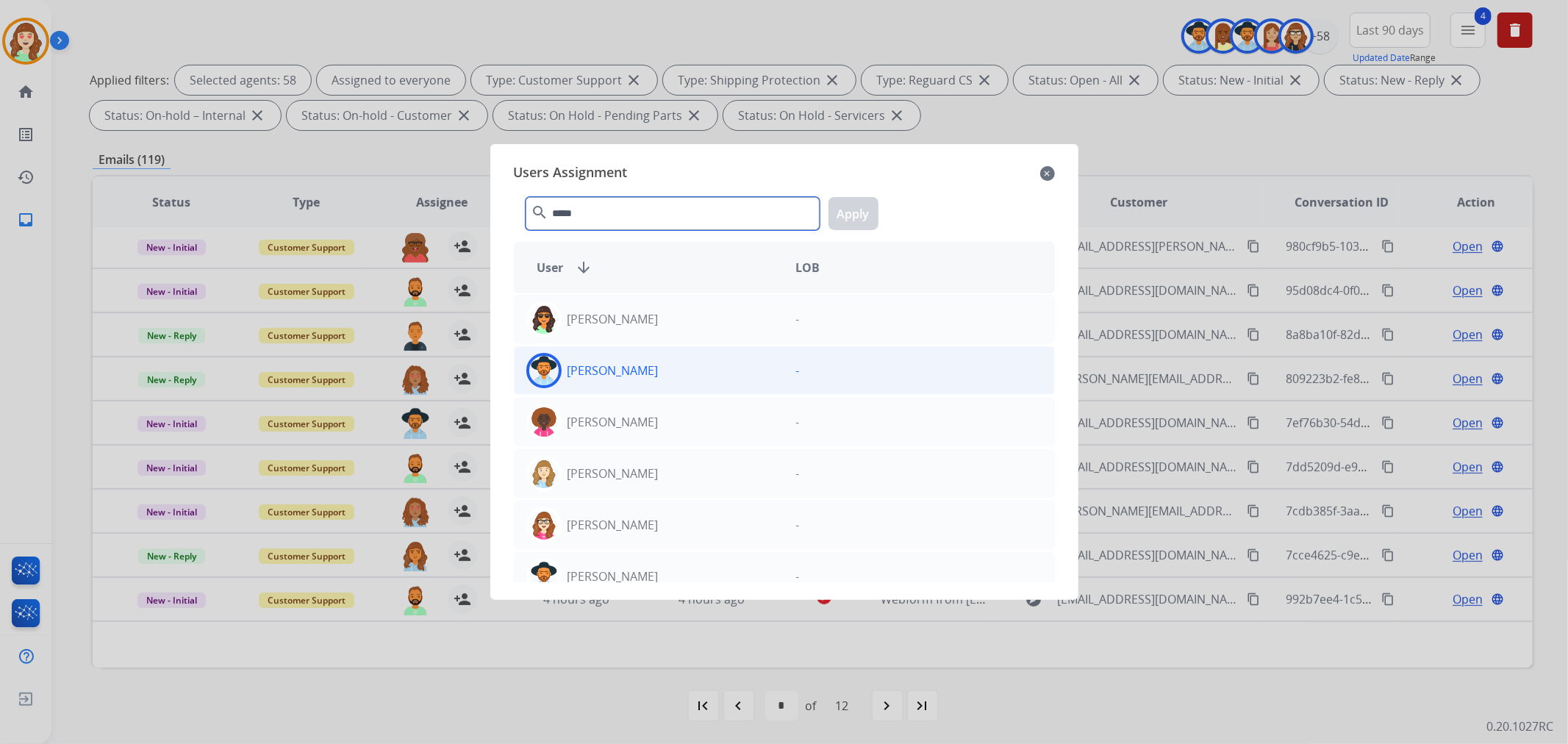
type input "*****"
drag, startPoint x: 713, startPoint y: 378, endPoint x: 814, endPoint y: 264, distance: 152.3
click at [714, 375] on div "[PERSON_NAME]" at bounding box center [649, 370] width 270 height 35
click at [846, 187] on div "***** search Apply" at bounding box center [784, 211] width 541 height 51
click at [843, 211] on button "Apply" at bounding box center [853, 213] width 50 height 33
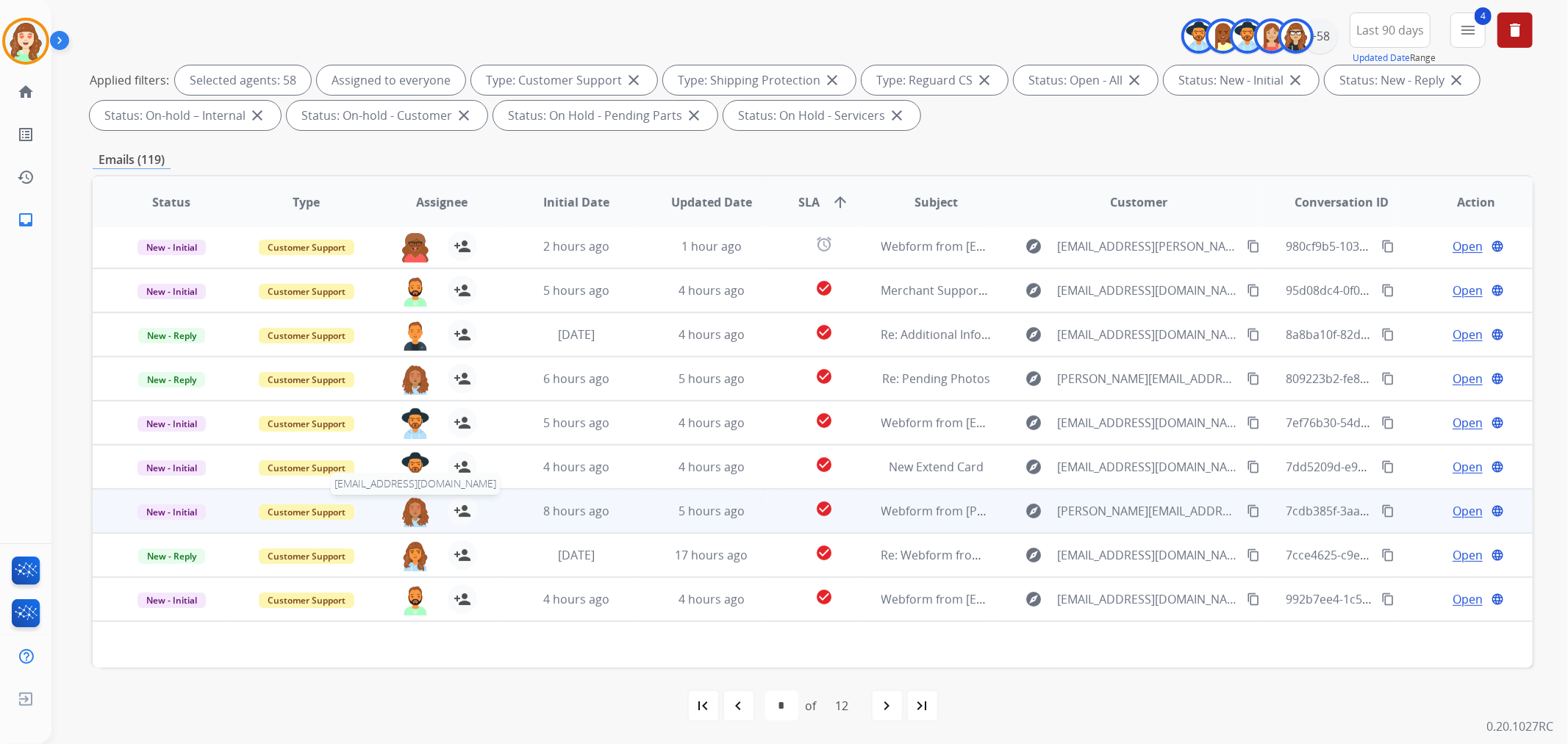
click at [407, 522] on img at bounding box center [415, 511] width 30 height 31
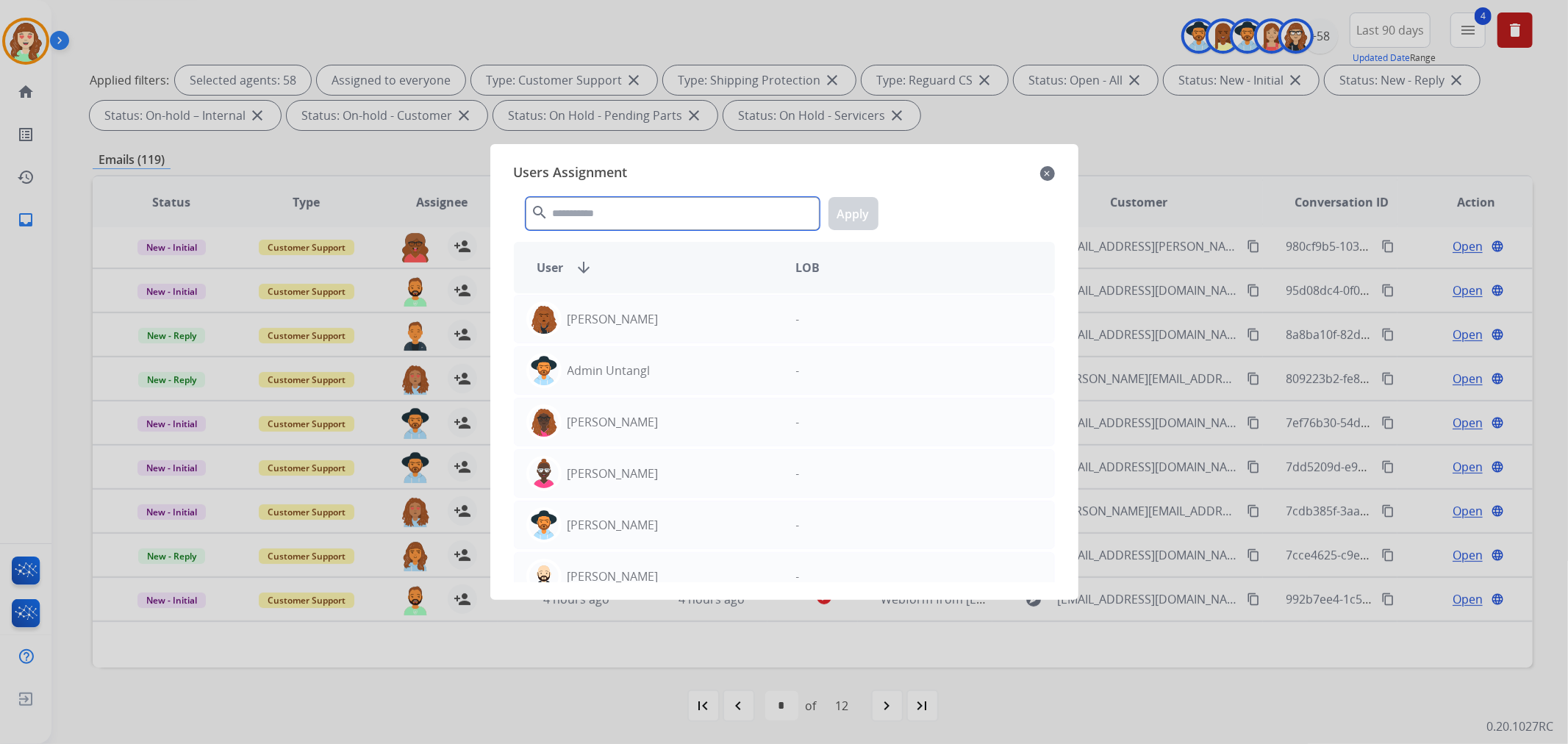
click at [669, 224] on input "text" at bounding box center [672, 213] width 294 height 33
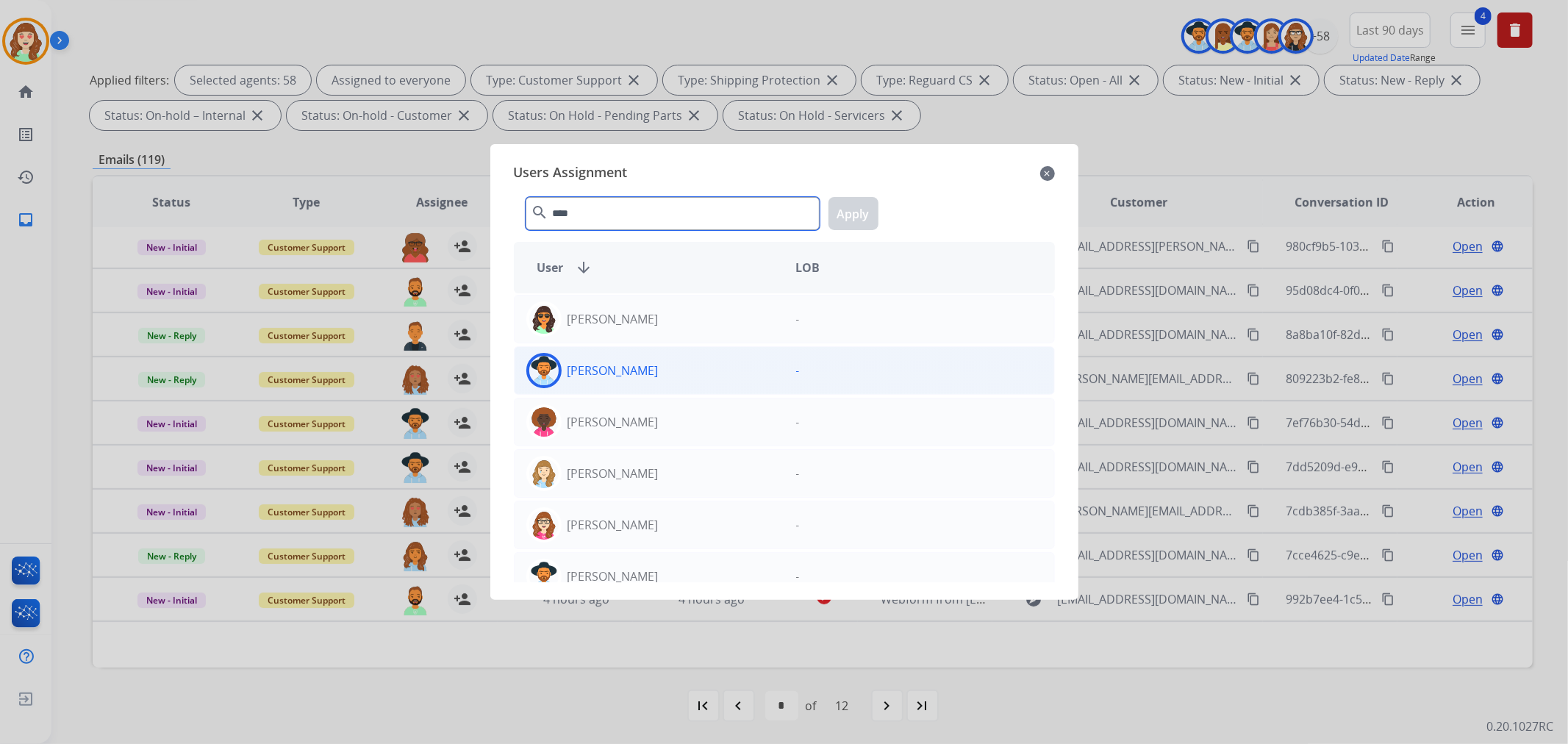
type input "****"
click at [632, 360] on div "[PERSON_NAME]" at bounding box center [649, 370] width 270 height 35
click at [857, 218] on button "Apply" at bounding box center [853, 213] width 50 height 33
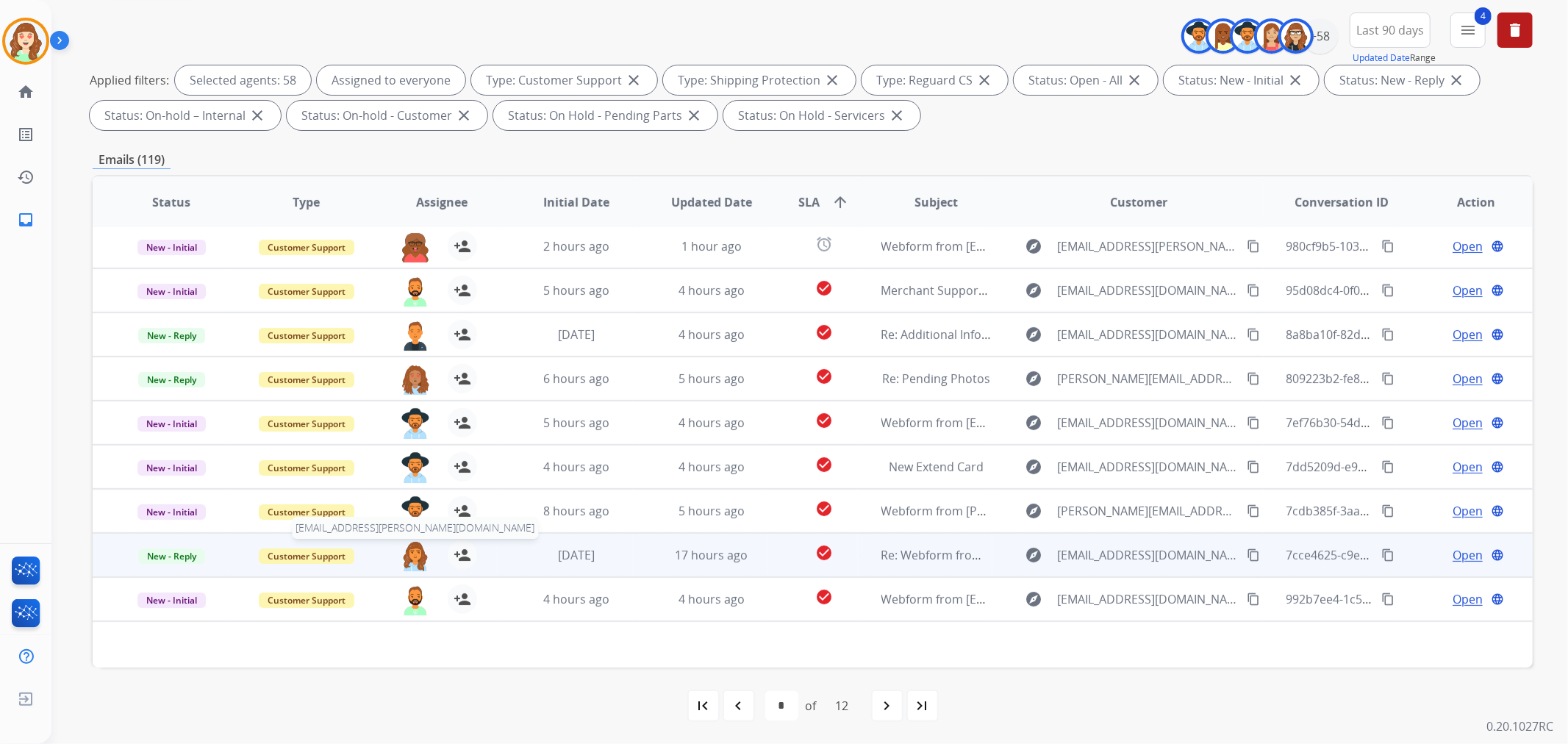
click at [412, 554] on img at bounding box center [415, 556] width 30 height 31
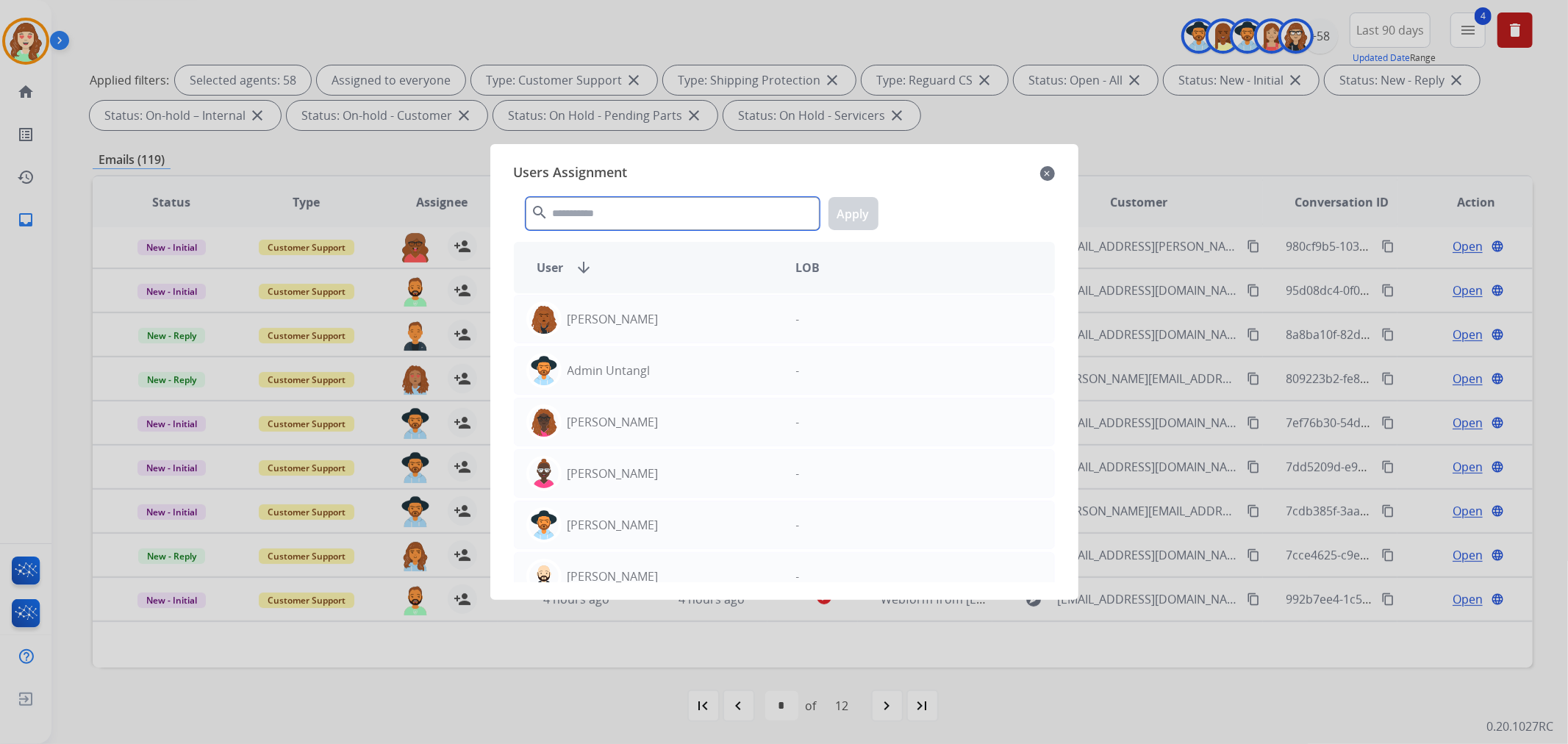
click at [665, 209] on input "text" at bounding box center [672, 213] width 294 height 33
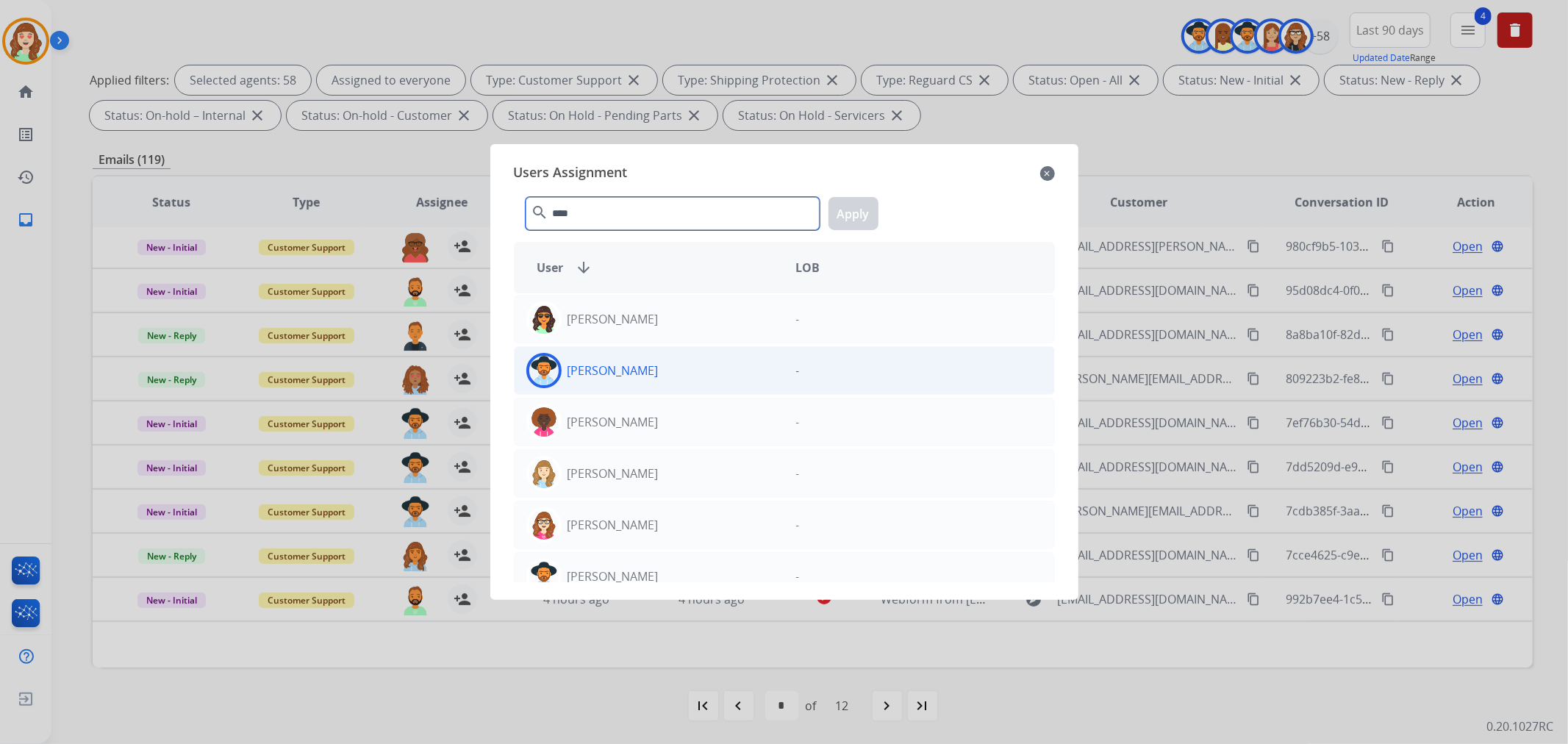
type input "****"
click at [647, 376] on p "[PERSON_NAME]" at bounding box center [613, 370] width 91 height 18
drag, startPoint x: 848, startPoint y: 224, endPoint x: 462, endPoint y: 494, distance: 471.1
click at [848, 224] on button "Apply" at bounding box center [853, 213] width 50 height 33
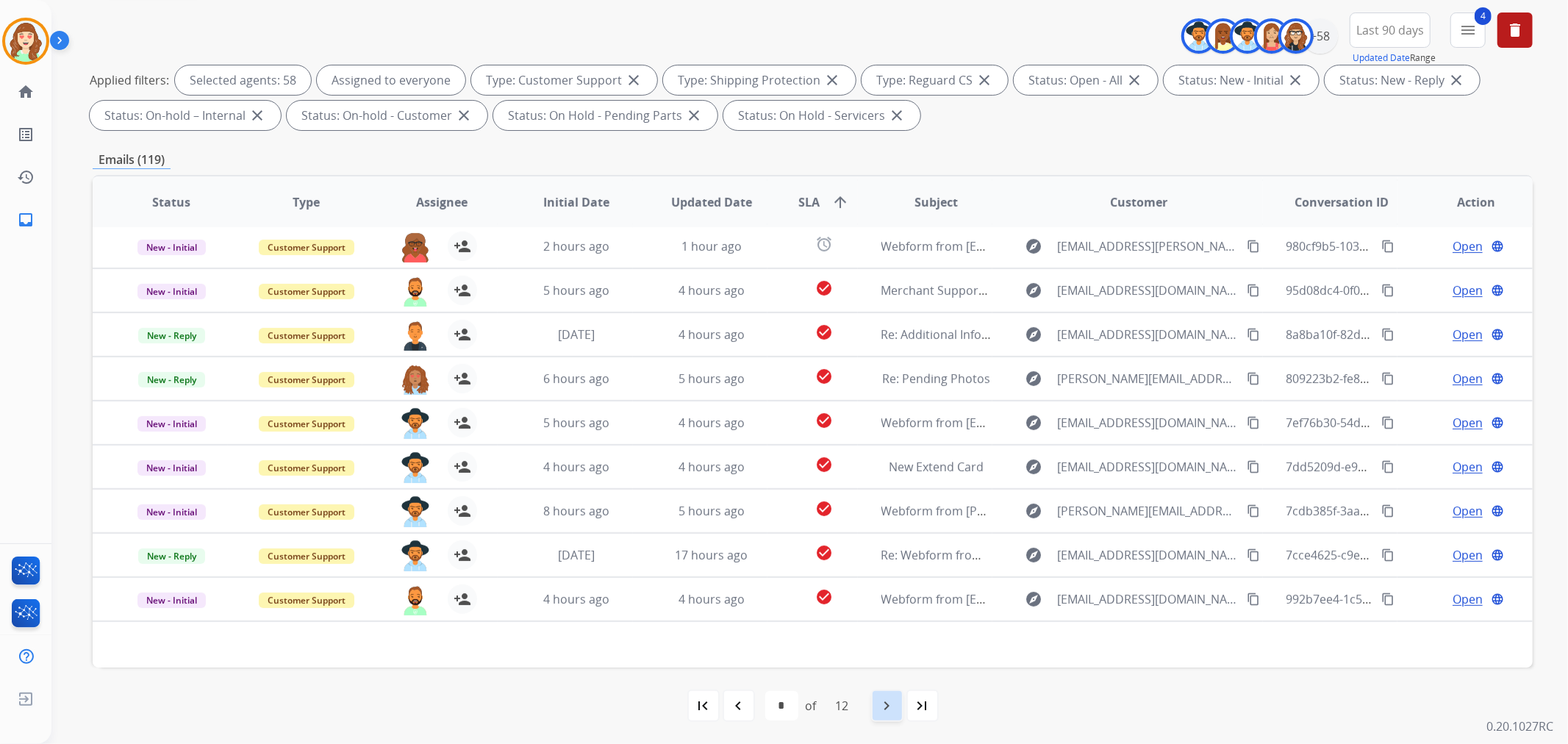
click at [892, 706] on mat-icon "navigate_next" at bounding box center [886, 705] width 18 height 18
select select "*"
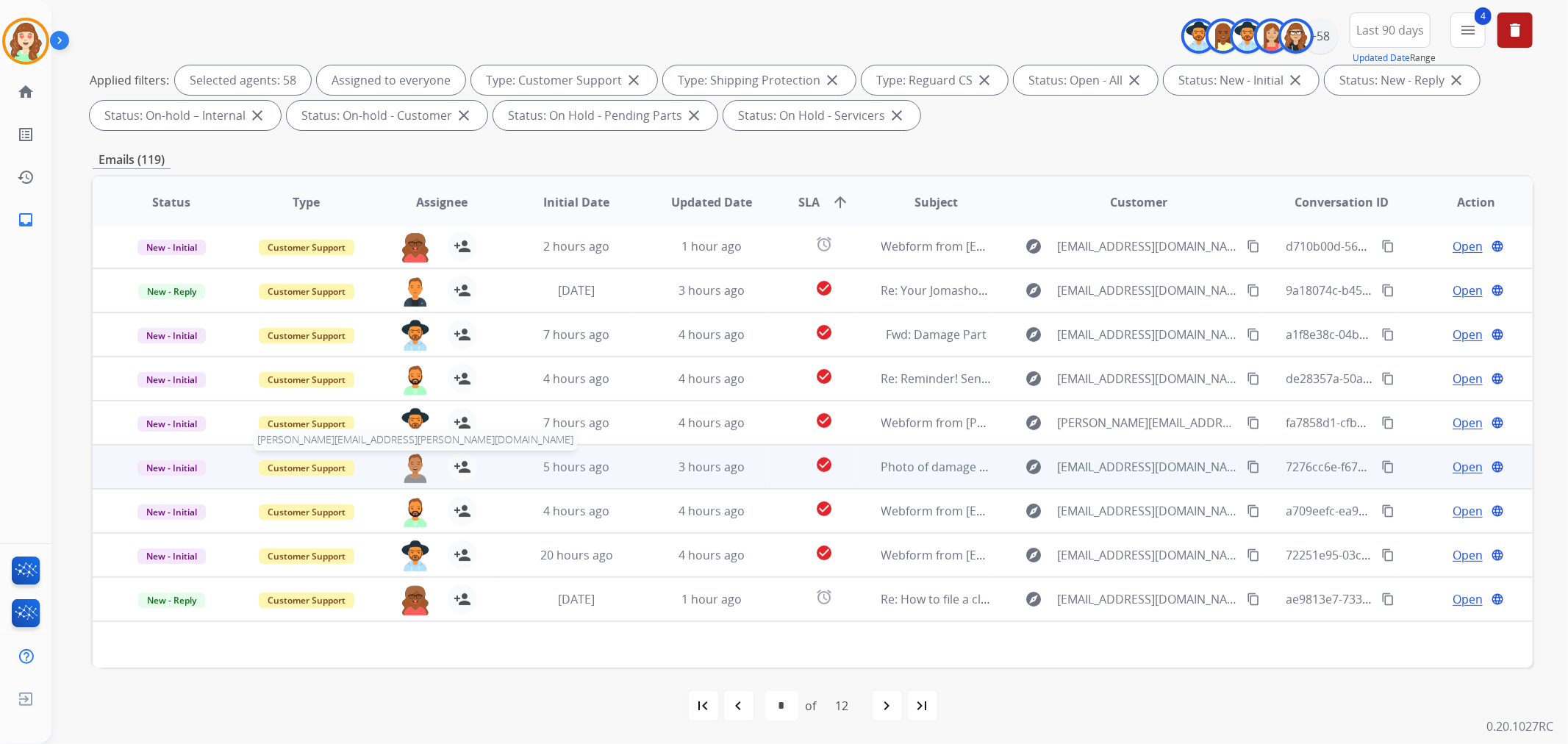
click at [409, 456] on img at bounding box center [415, 467] width 30 height 31
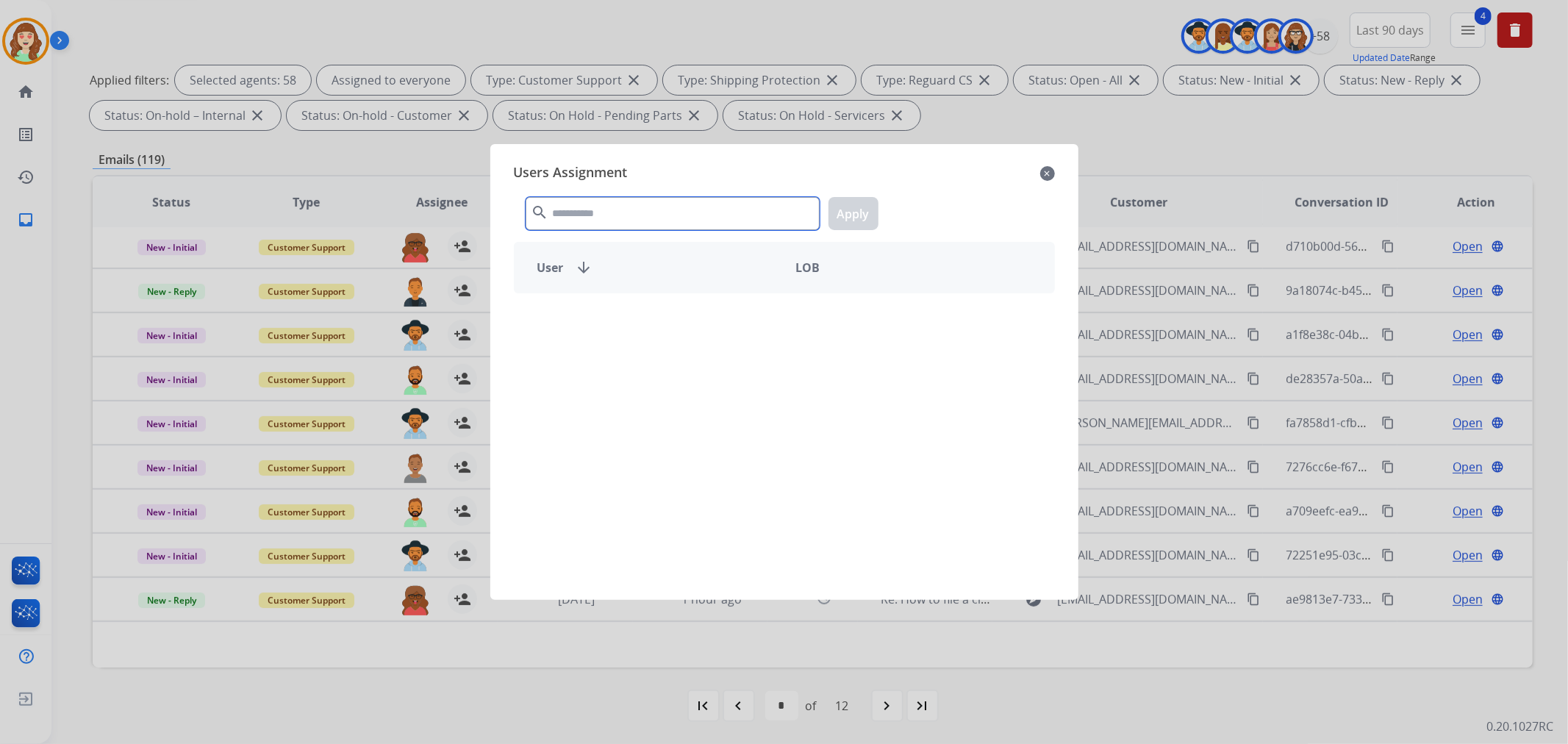
click at [704, 214] on input "text" at bounding box center [672, 213] width 294 height 33
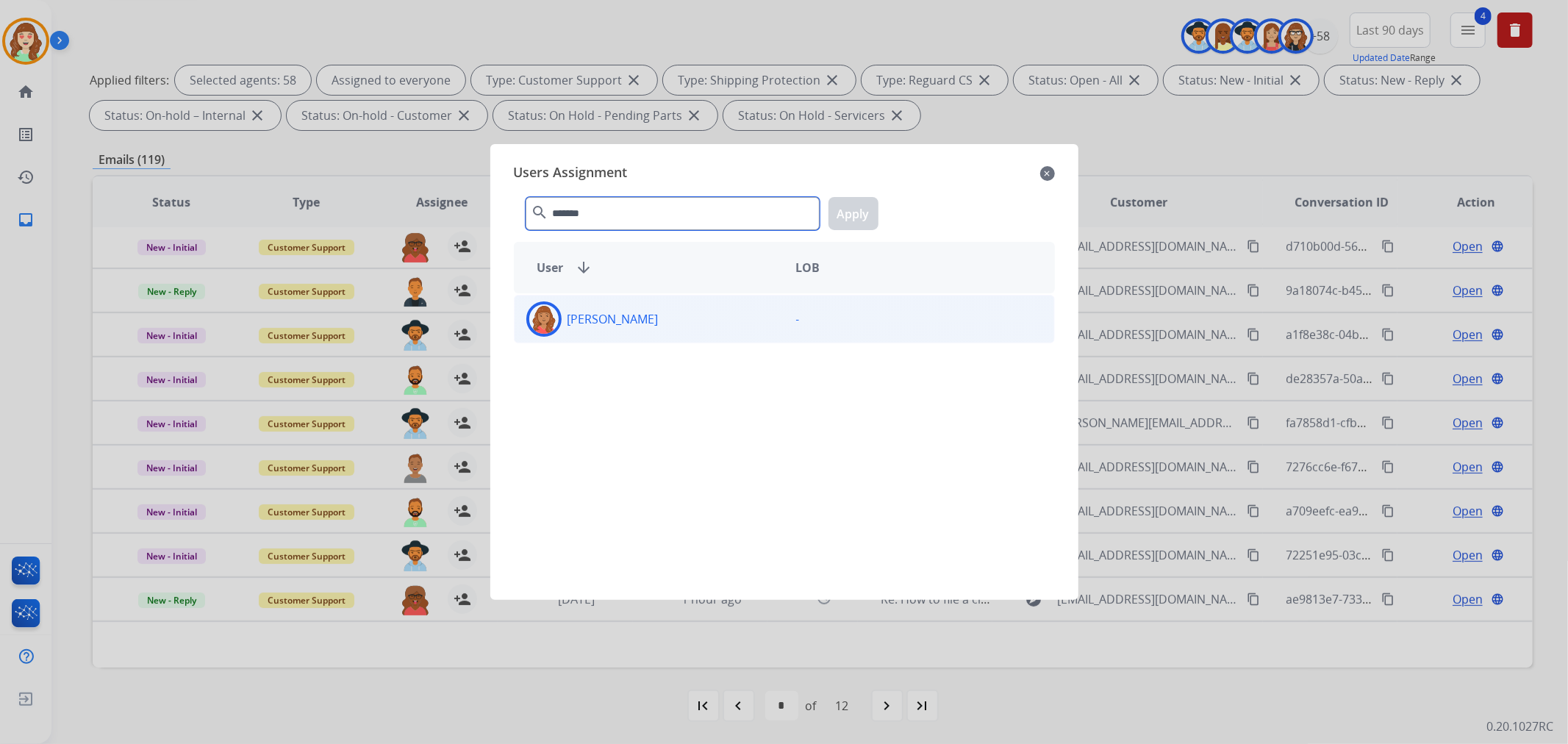
type input "*******"
click at [691, 321] on div "[PERSON_NAME]" at bounding box center [649, 319] width 270 height 35
click at [844, 208] on button "Apply" at bounding box center [853, 213] width 50 height 33
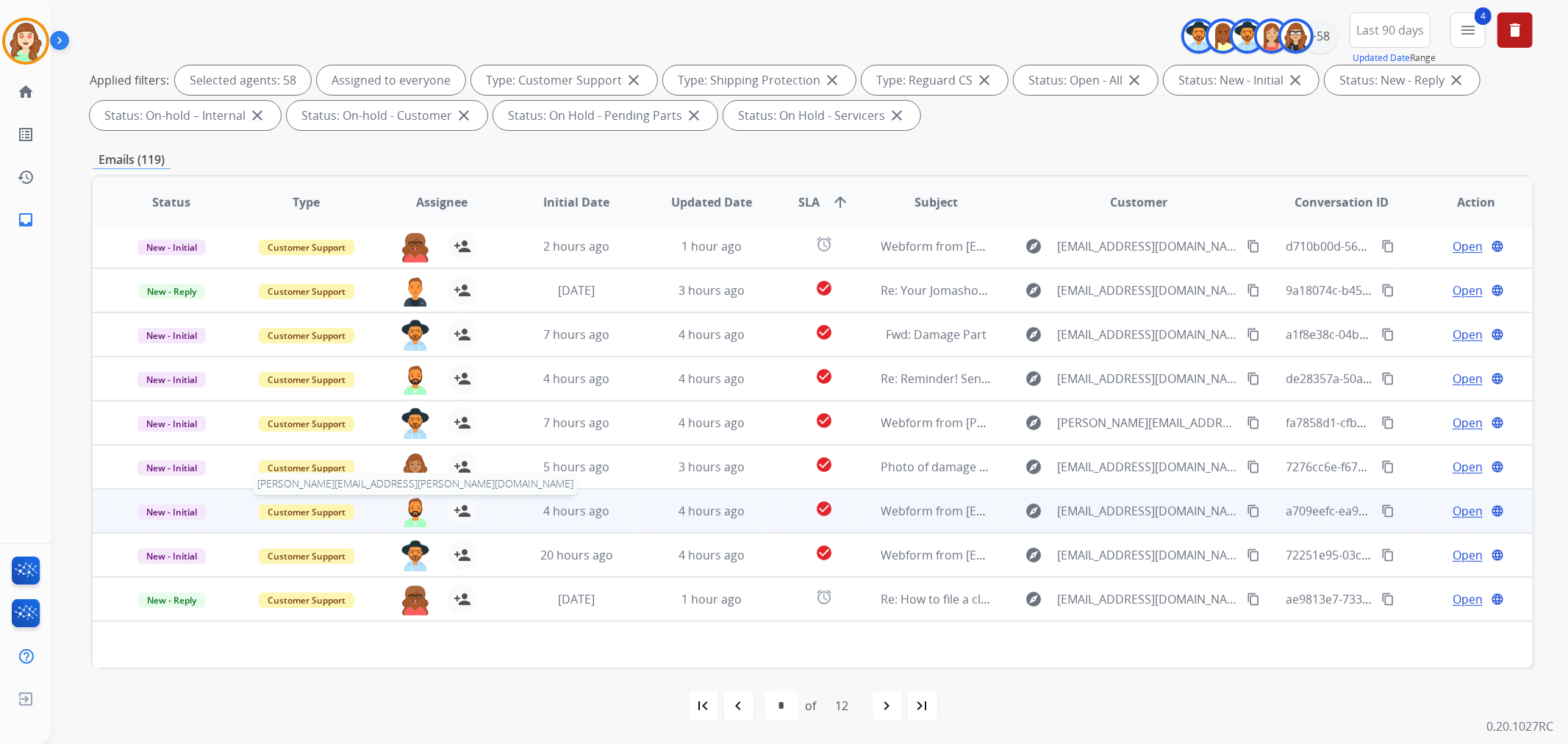
click at [407, 517] on img at bounding box center [415, 511] width 30 height 31
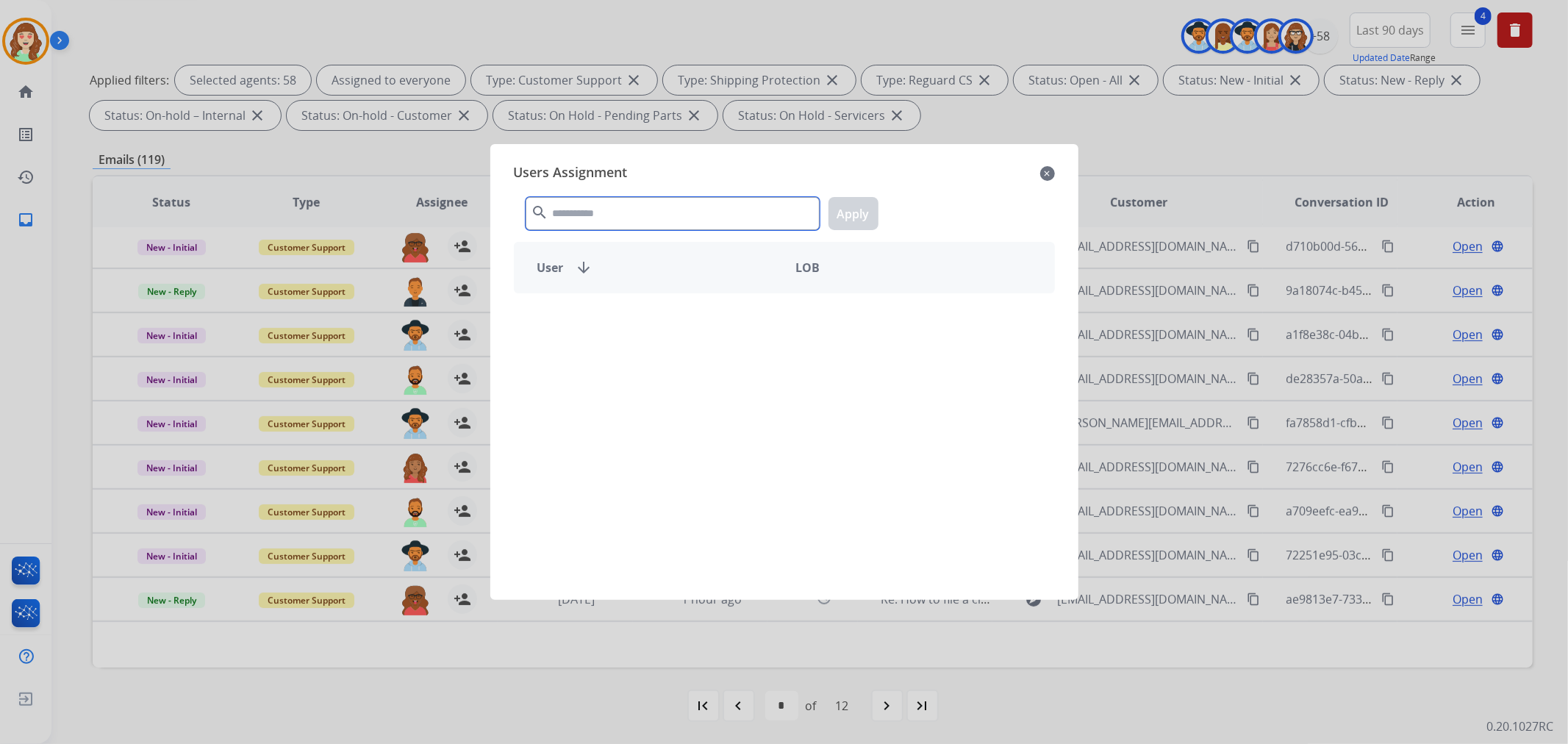
click at [667, 218] on input "text" at bounding box center [672, 213] width 294 height 33
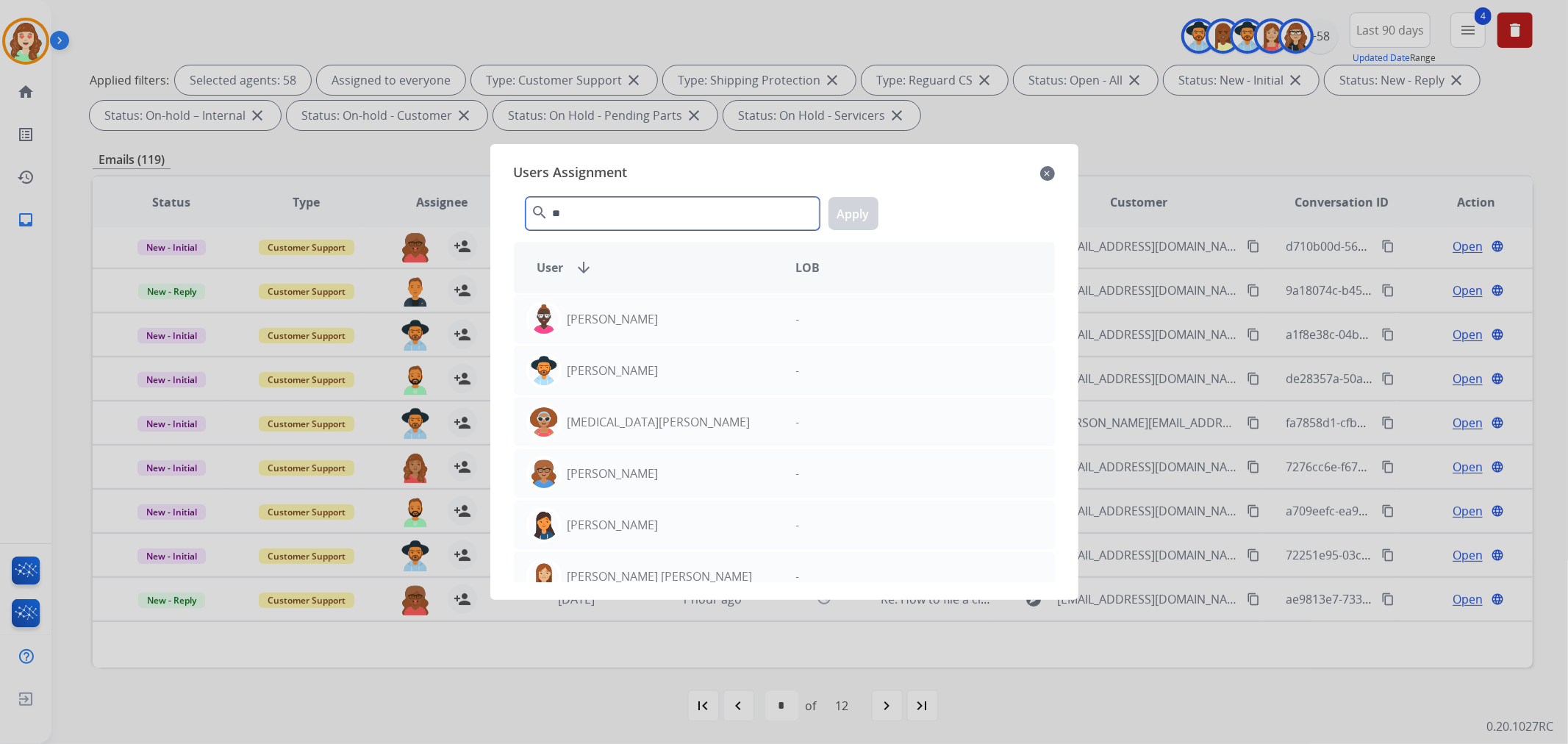
click at [629, 217] on input "**" at bounding box center [672, 213] width 294 height 33
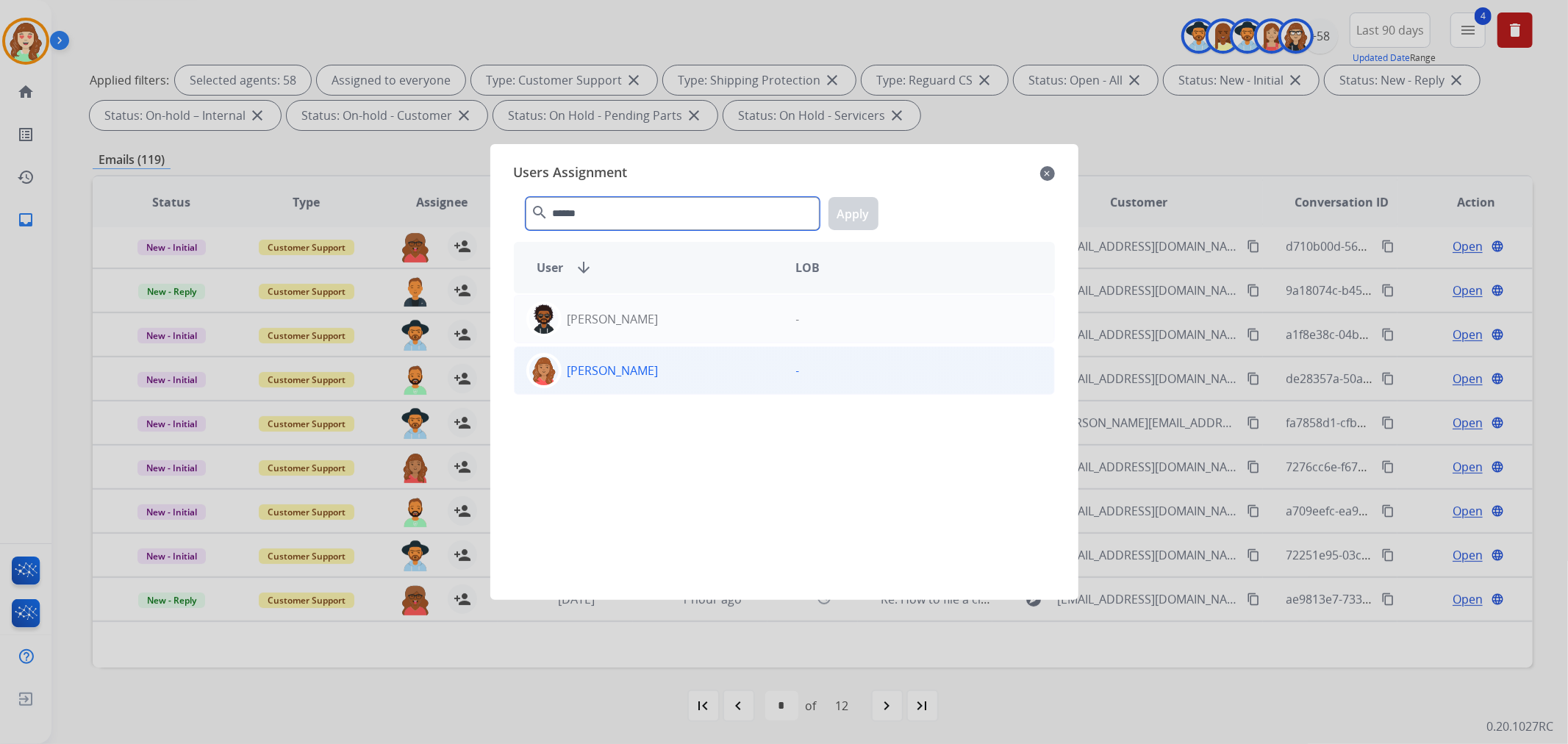
type input "******"
click at [732, 359] on div "[PERSON_NAME]" at bounding box center [649, 370] width 270 height 35
click at [857, 212] on button "Apply" at bounding box center [853, 213] width 50 height 33
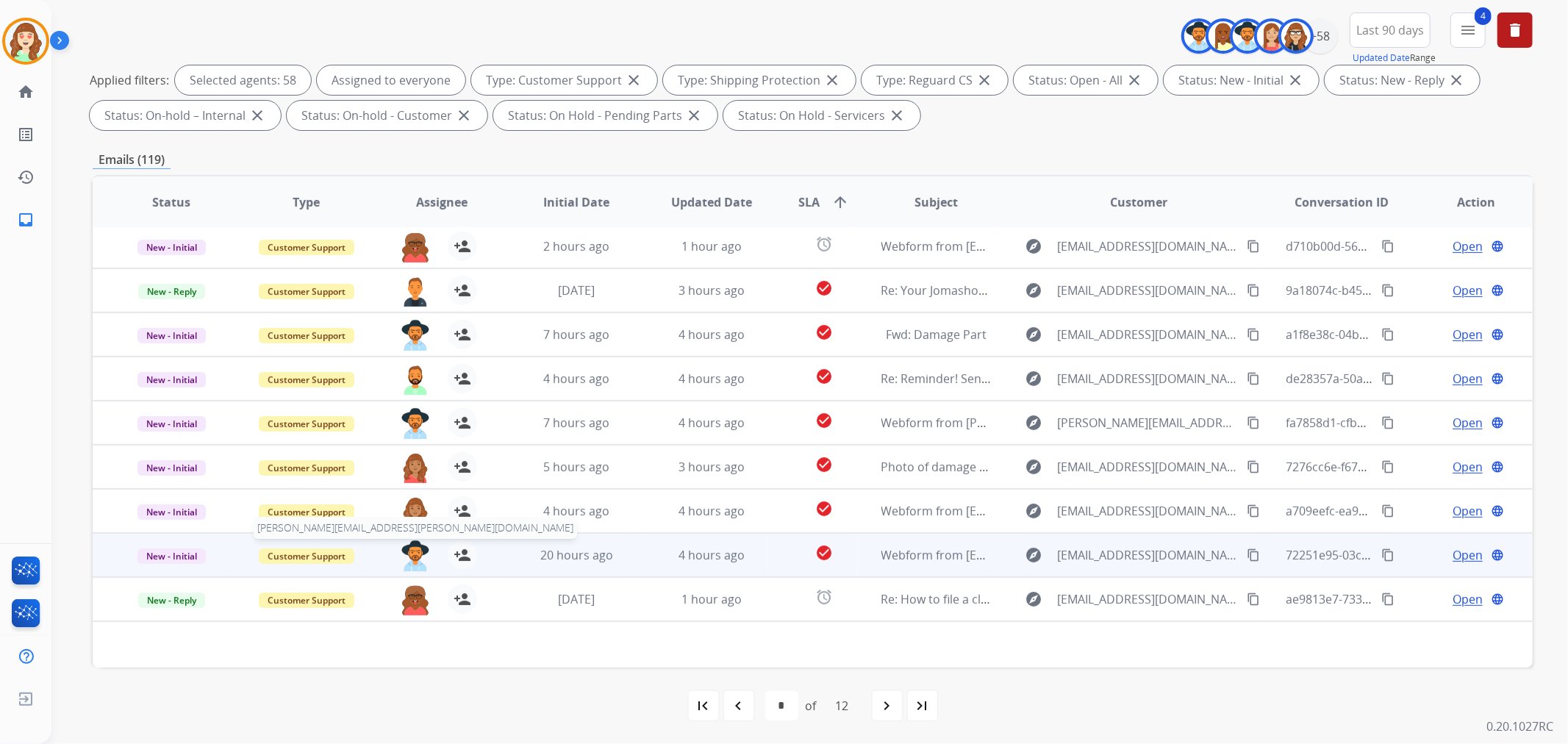
click at [416, 554] on img at bounding box center [415, 556] width 30 height 31
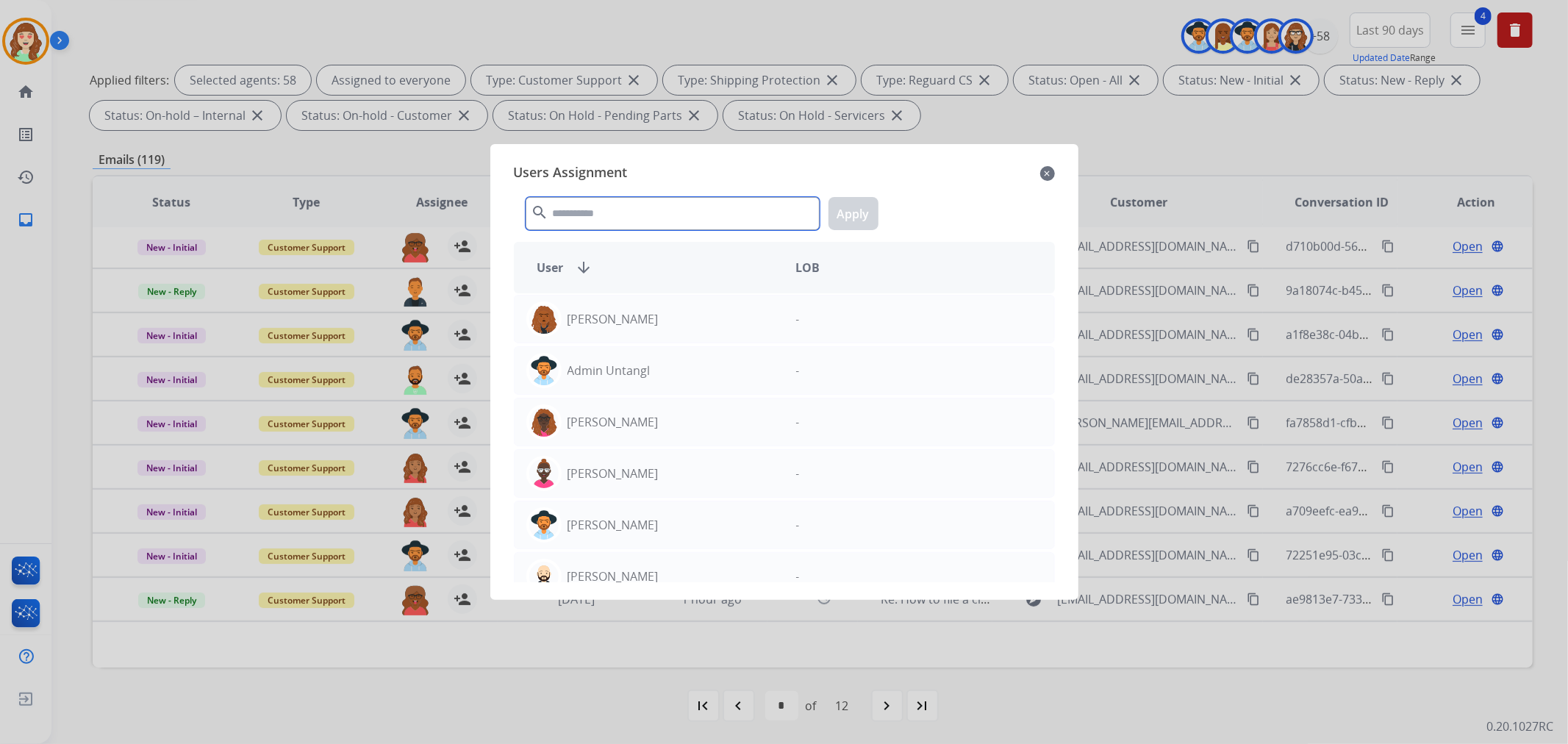
click at [626, 215] on input "text" at bounding box center [672, 213] width 294 height 33
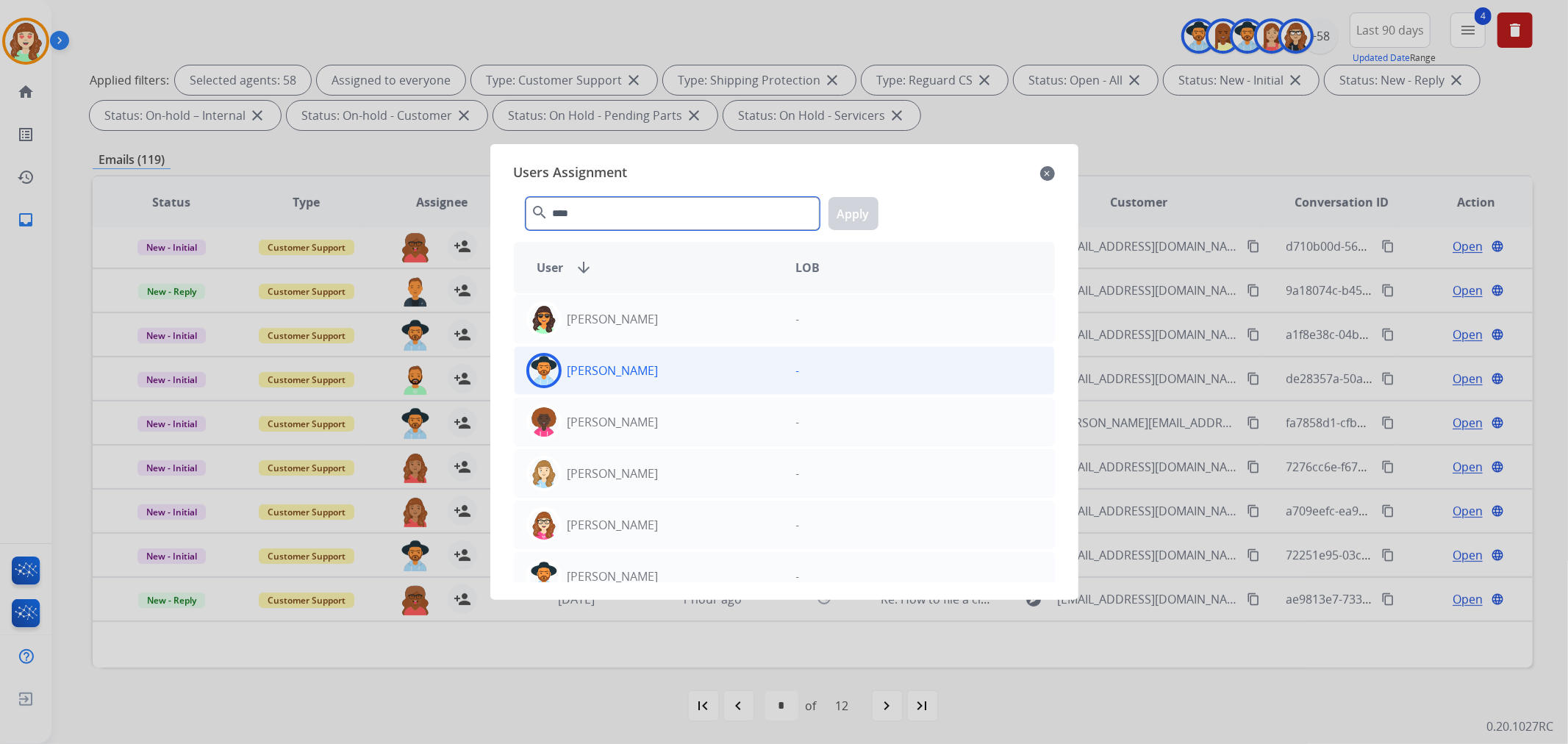
type input "****"
click at [664, 371] on div "[PERSON_NAME]" at bounding box center [649, 370] width 270 height 35
click at [848, 217] on button "Apply" at bounding box center [853, 213] width 50 height 33
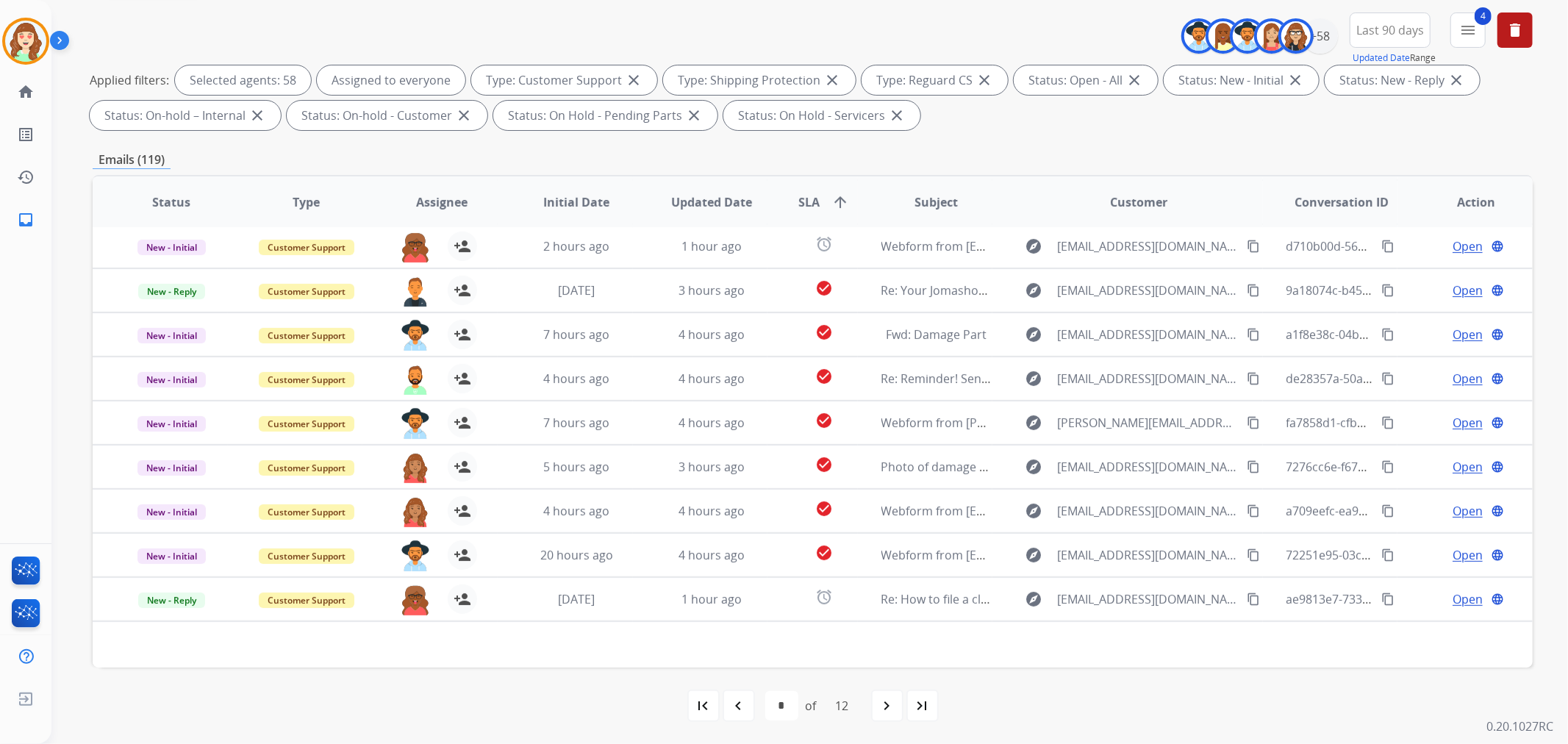
click at [884, 703] on mat-icon "navigate_next" at bounding box center [886, 705] width 18 height 18
select select "*"
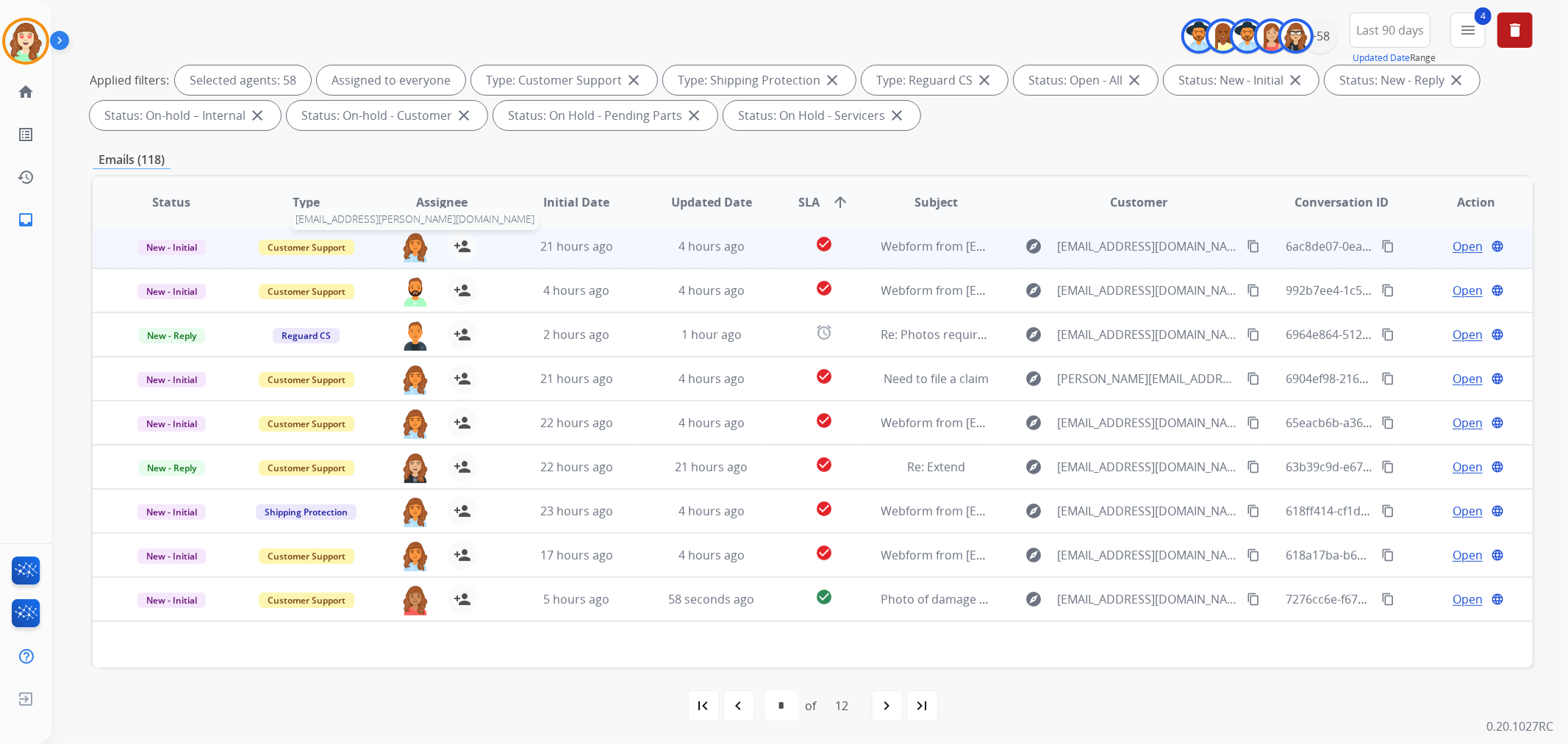
click at [414, 239] on img at bounding box center [415, 247] width 30 height 31
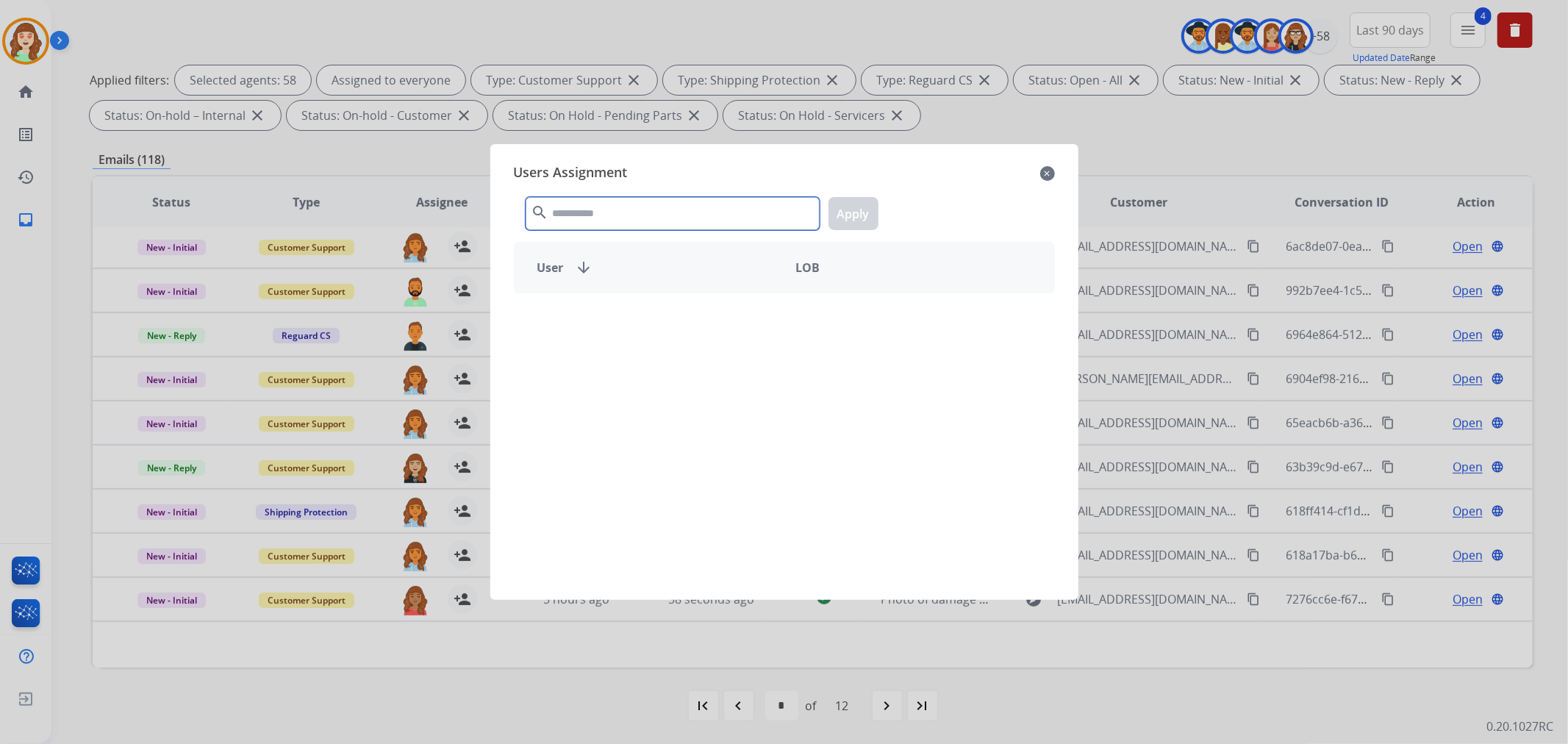
click at [629, 224] on input "text" at bounding box center [672, 213] width 294 height 33
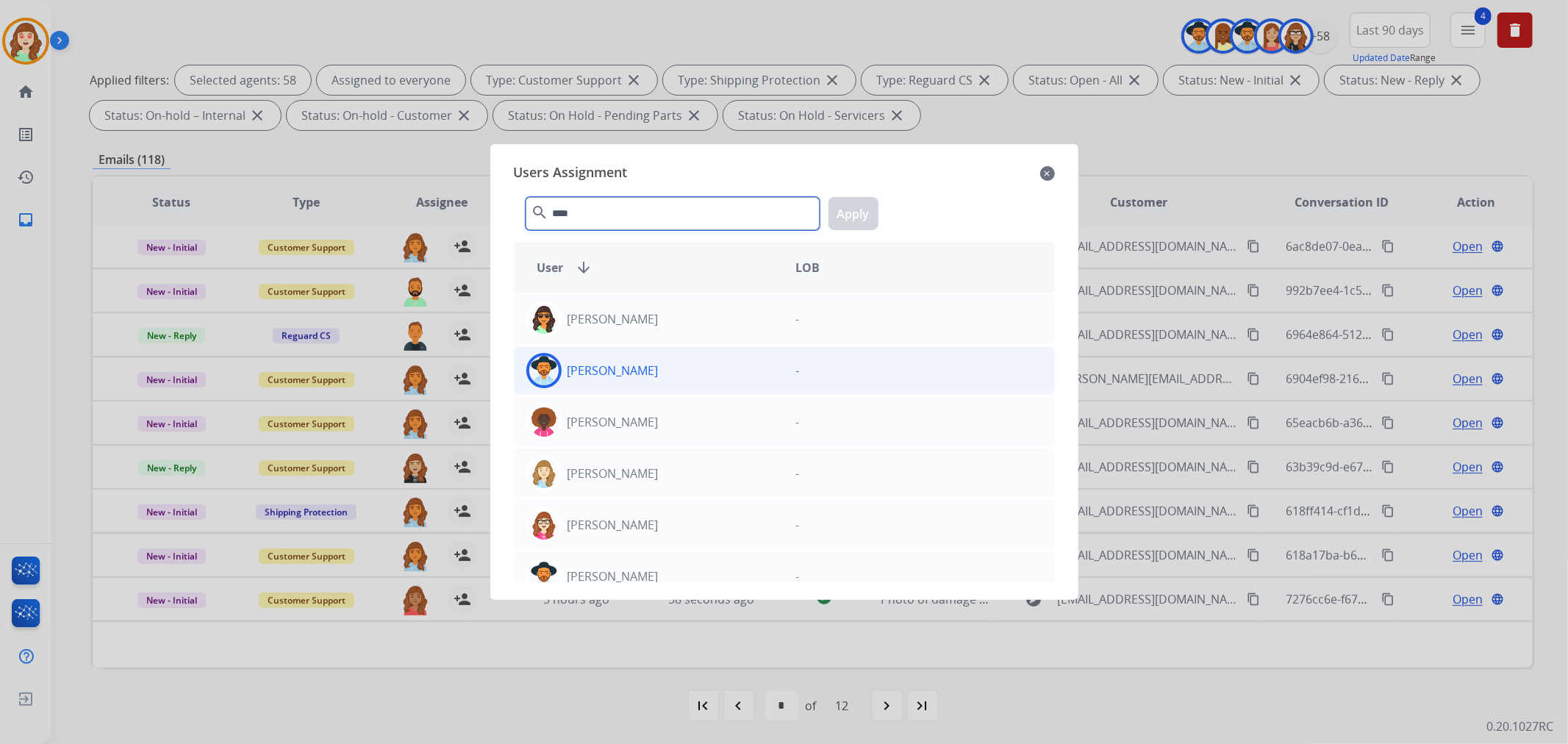
type input "****"
click at [657, 353] on div "[PERSON_NAME]" at bounding box center [649, 370] width 270 height 35
click at [846, 212] on button "Apply" at bounding box center [853, 213] width 50 height 33
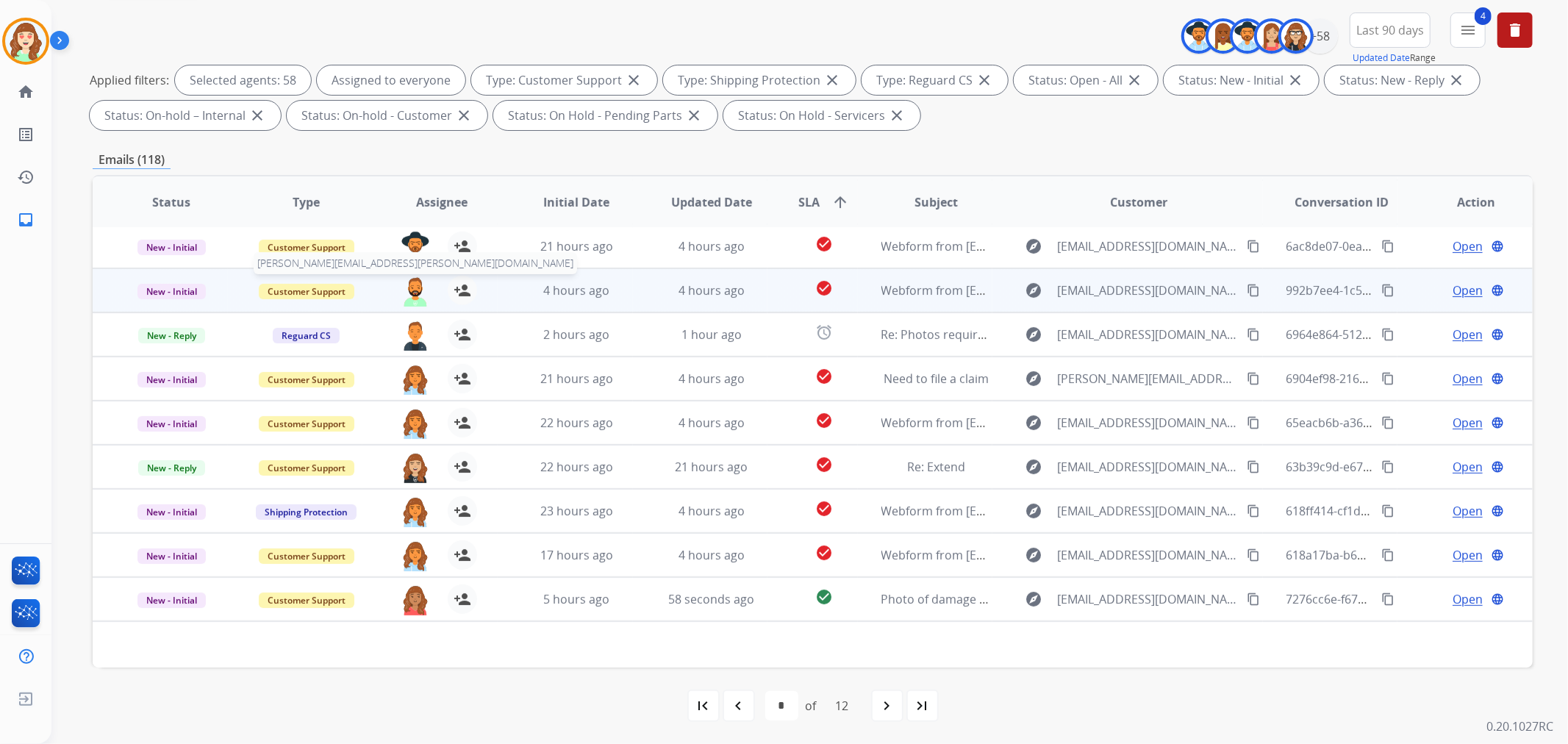
click at [410, 289] on img at bounding box center [415, 290] width 30 height 31
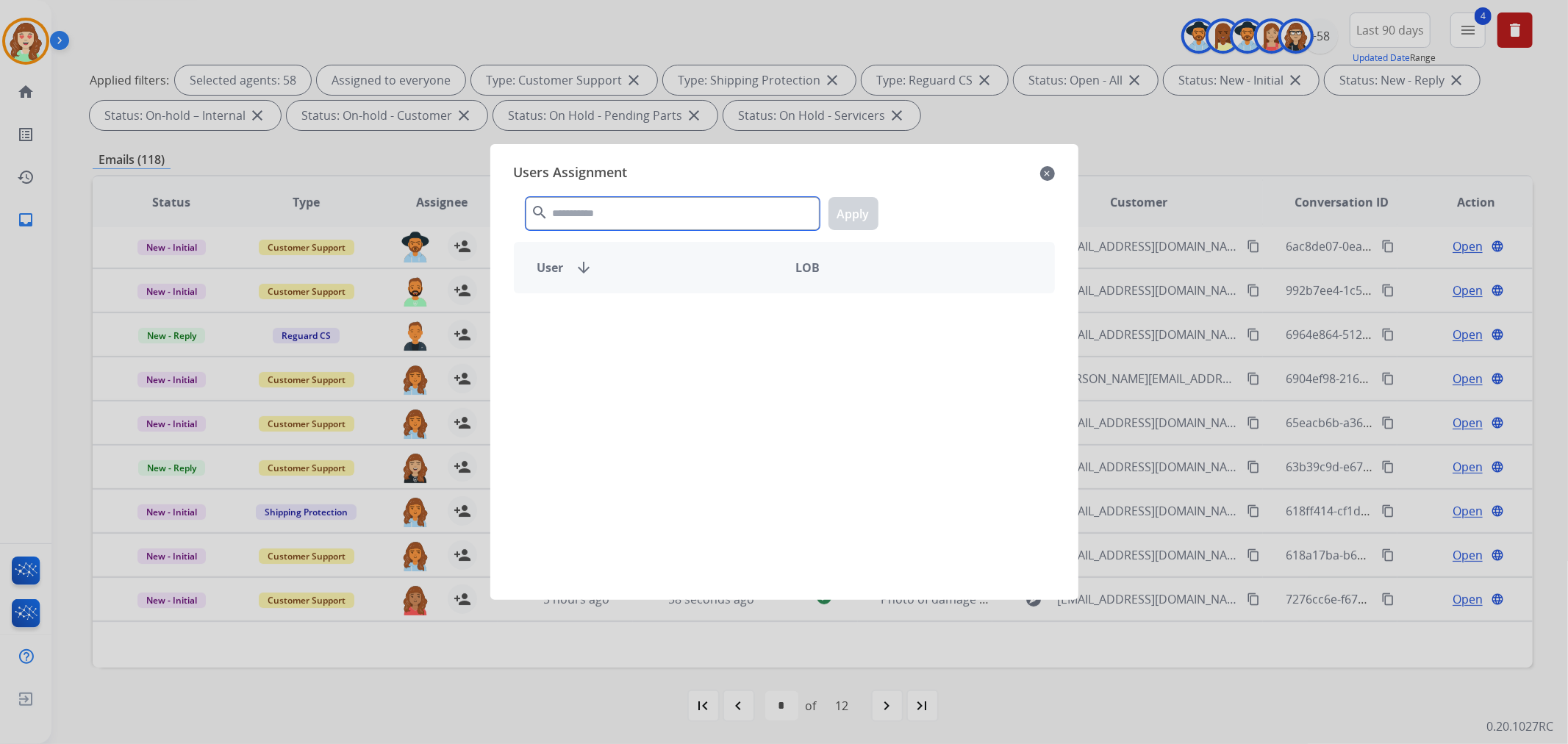
click at [601, 201] on input "text" at bounding box center [672, 213] width 294 height 33
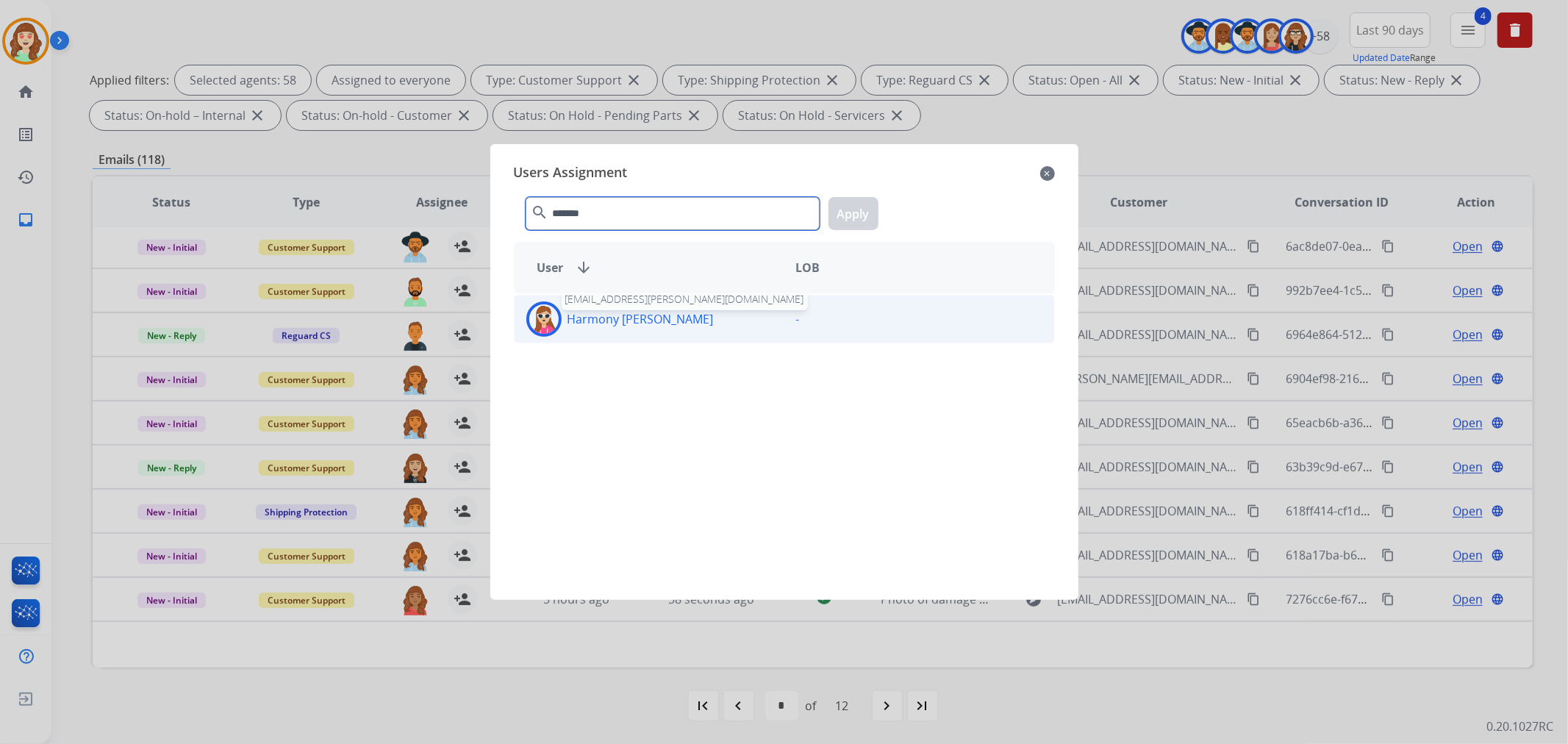
type input "*******"
click at [665, 327] on div "Harmony Busick harmony.busick@eccogroupusa.com" at bounding box center [649, 319] width 270 height 35
click at [847, 218] on button "Apply" at bounding box center [853, 213] width 50 height 33
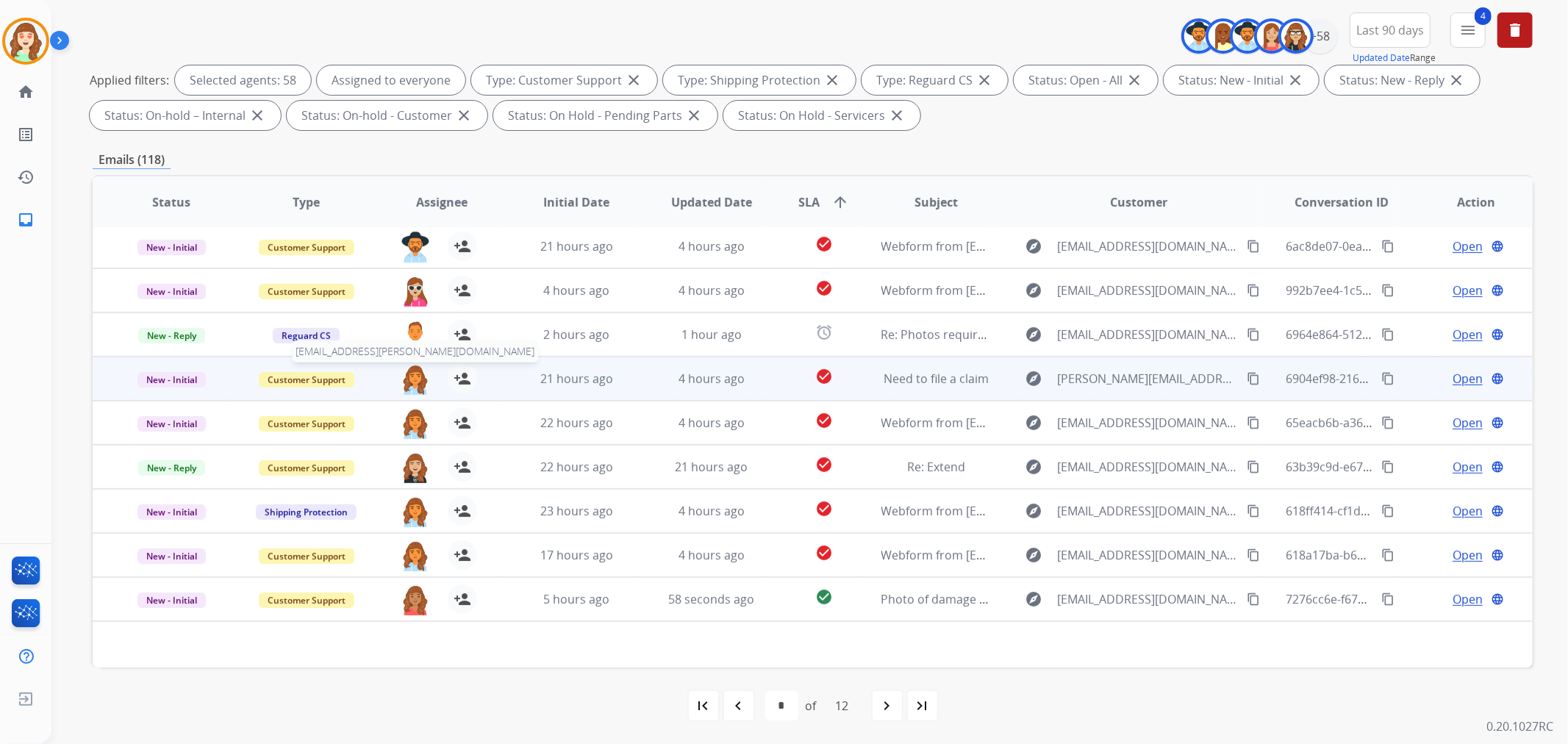
click at [406, 372] on img at bounding box center [415, 378] width 30 height 31
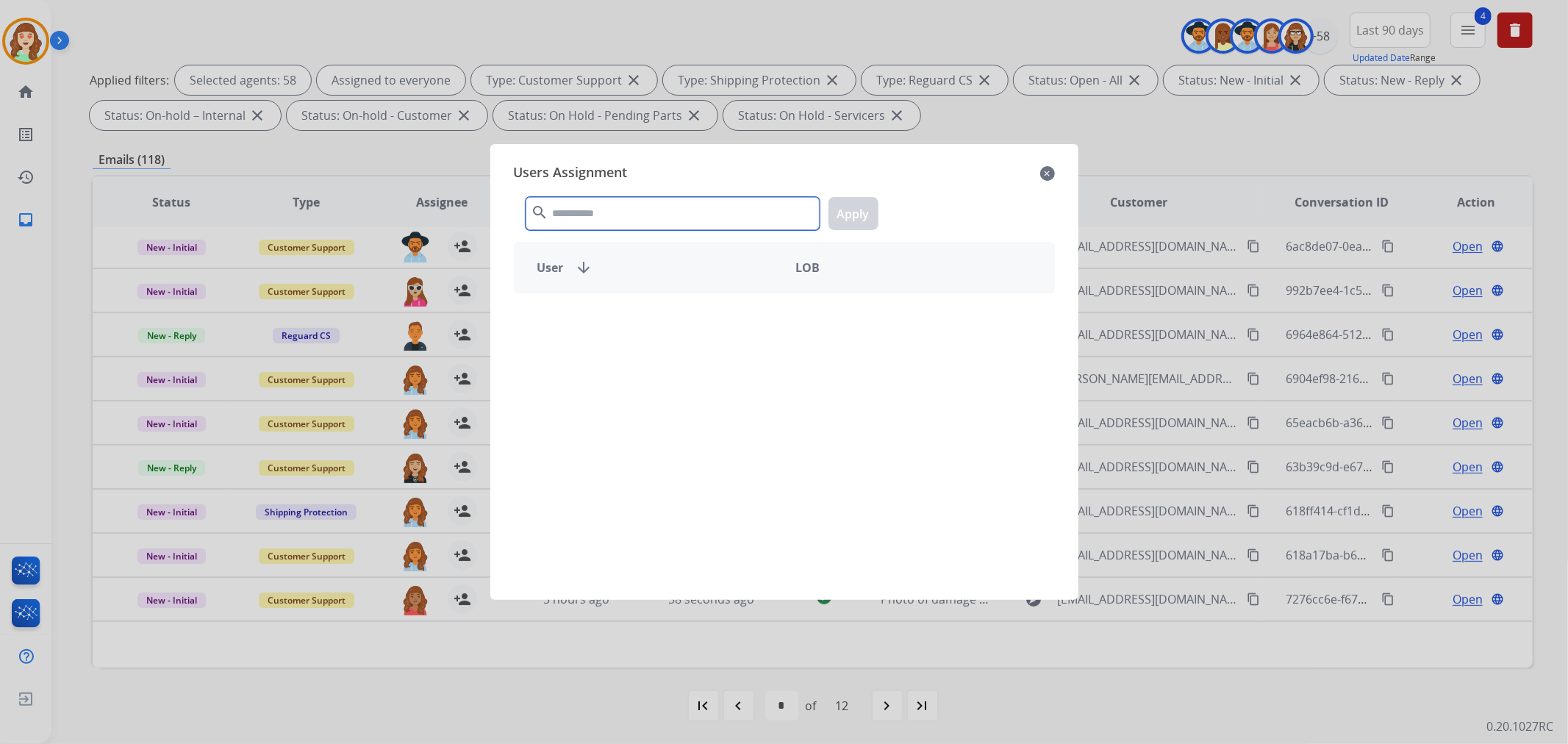
drag, startPoint x: 667, startPoint y: 211, endPoint x: 653, endPoint y: 206, distance: 14.9
click at [669, 211] on input "text" at bounding box center [672, 213] width 294 height 33
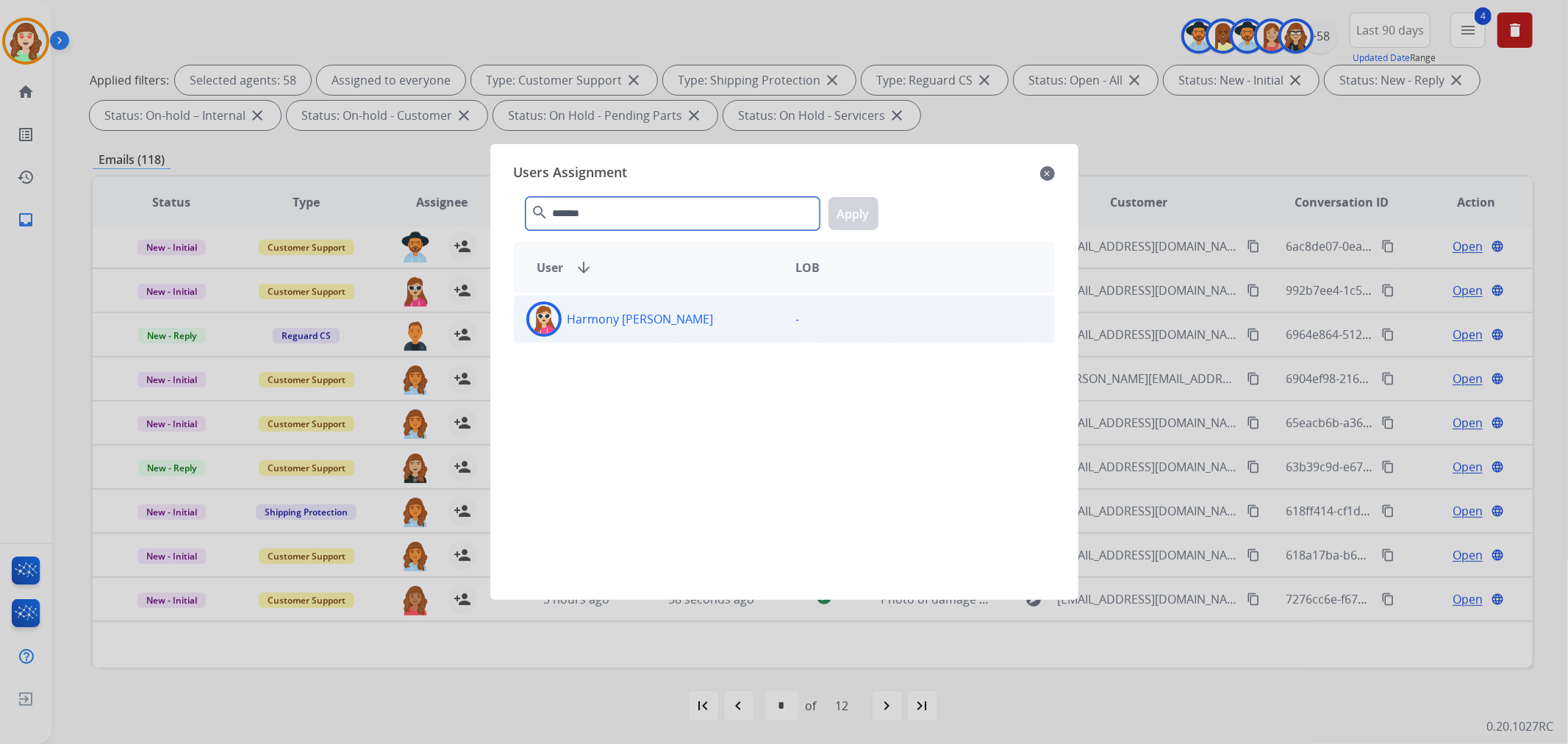
type input "*******"
click at [685, 328] on div "Harmony [PERSON_NAME]" at bounding box center [649, 319] width 270 height 35
click at [863, 217] on button "Apply" at bounding box center [853, 213] width 50 height 33
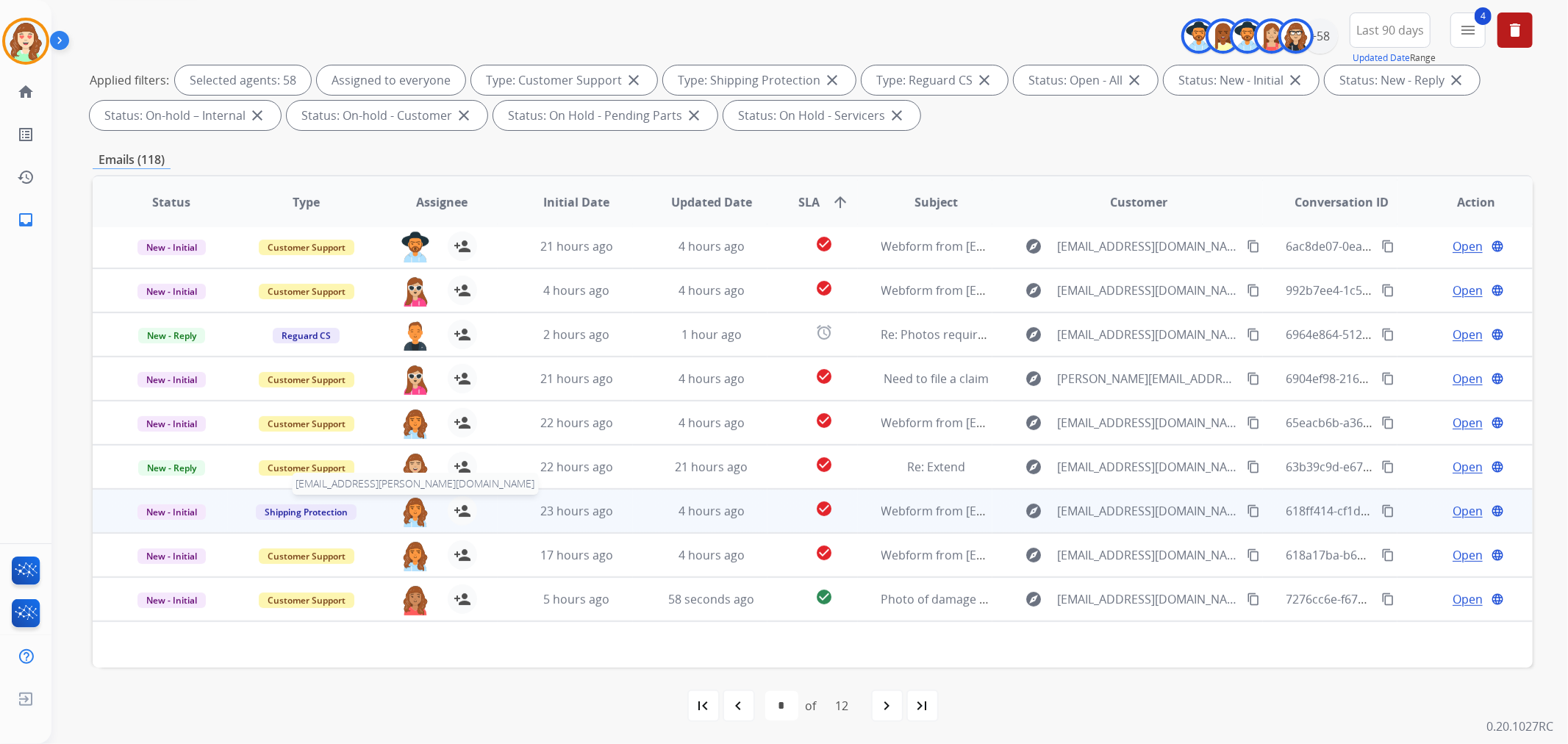
click at [405, 511] on img at bounding box center [415, 511] width 30 height 31
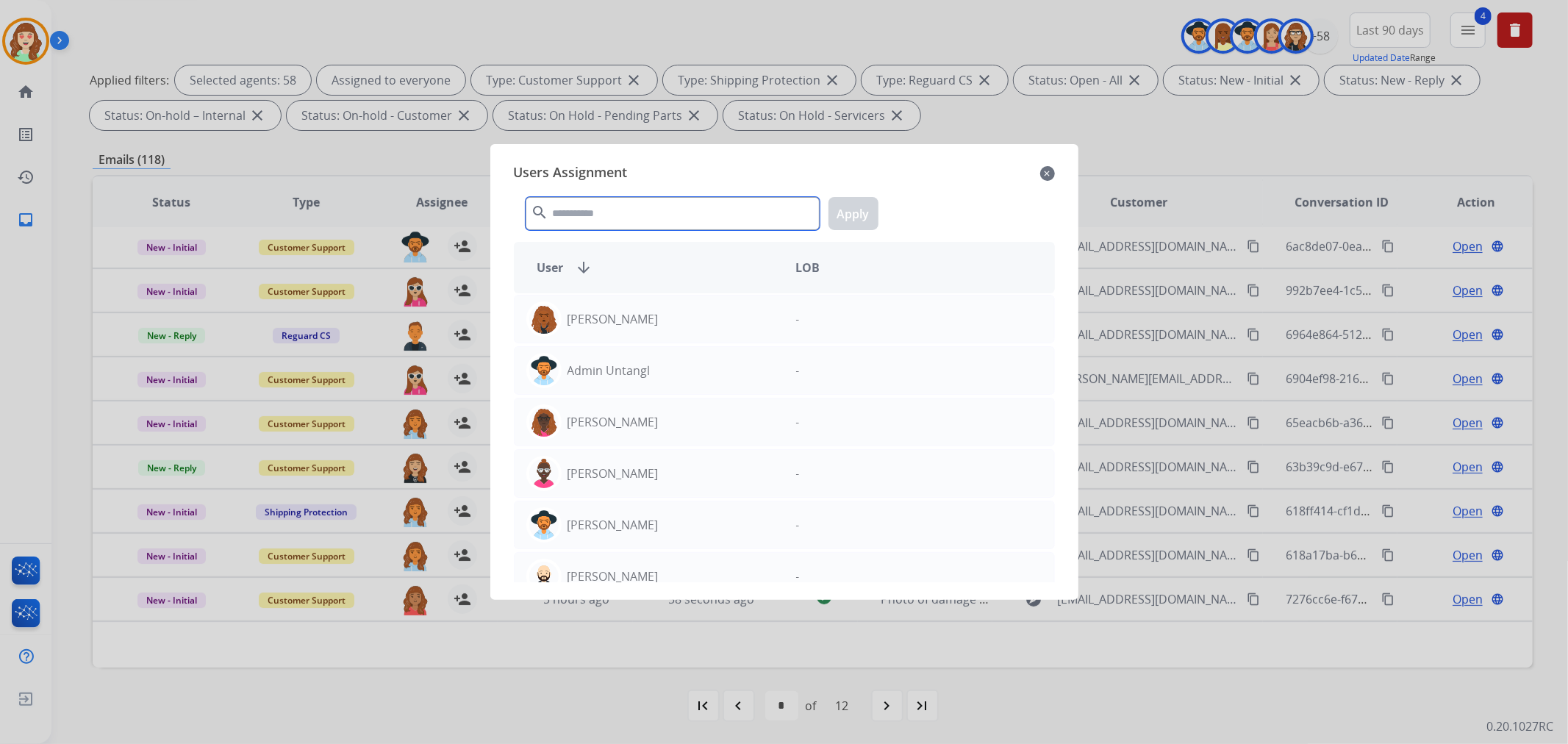
click at [698, 211] on input "text" at bounding box center [672, 213] width 294 height 33
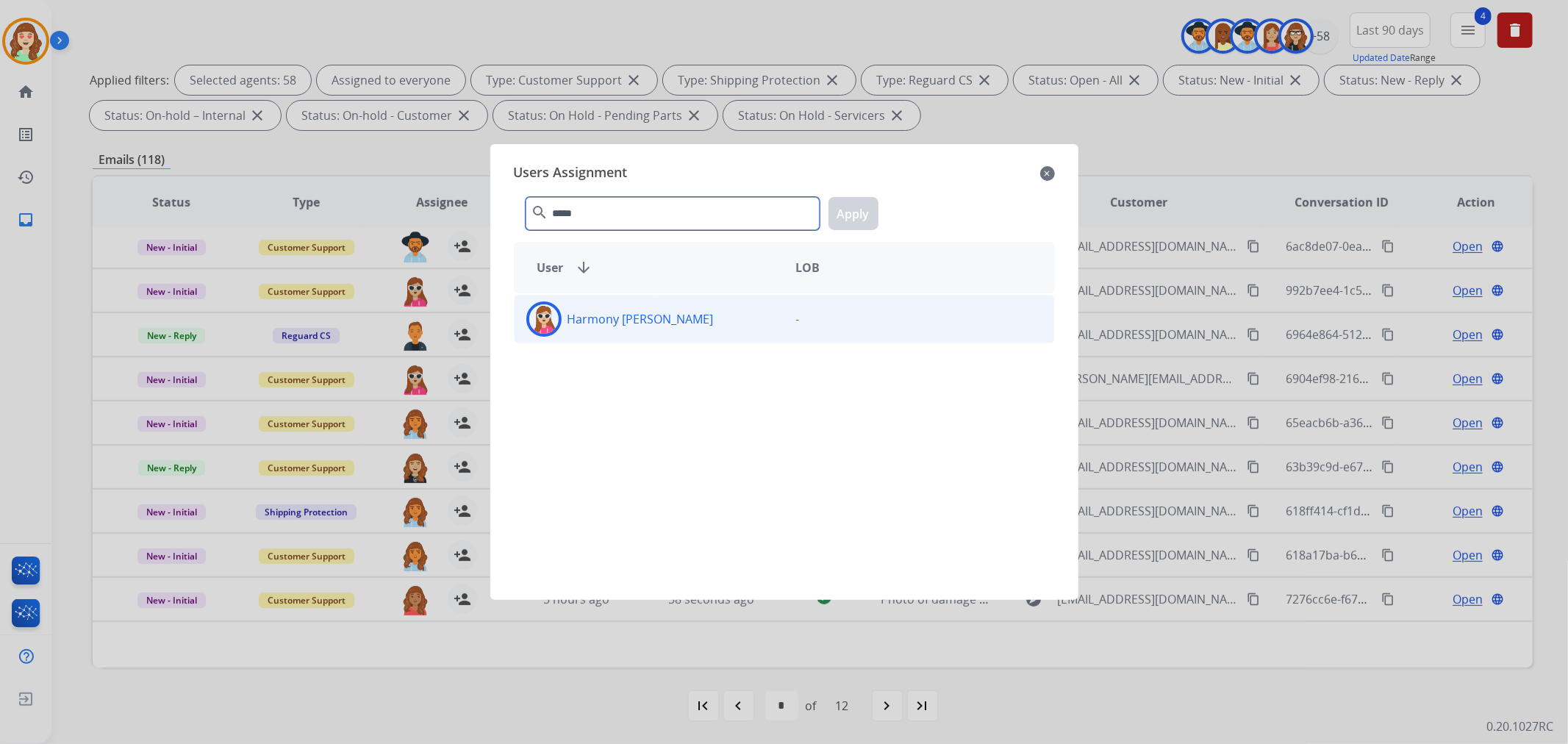
type input "*****"
click at [704, 314] on div "Harmony [PERSON_NAME]" at bounding box center [649, 319] width 270 height 35
click at [846, 204] on button "Apply" at bounding box center [853, 213] width 50 height 33
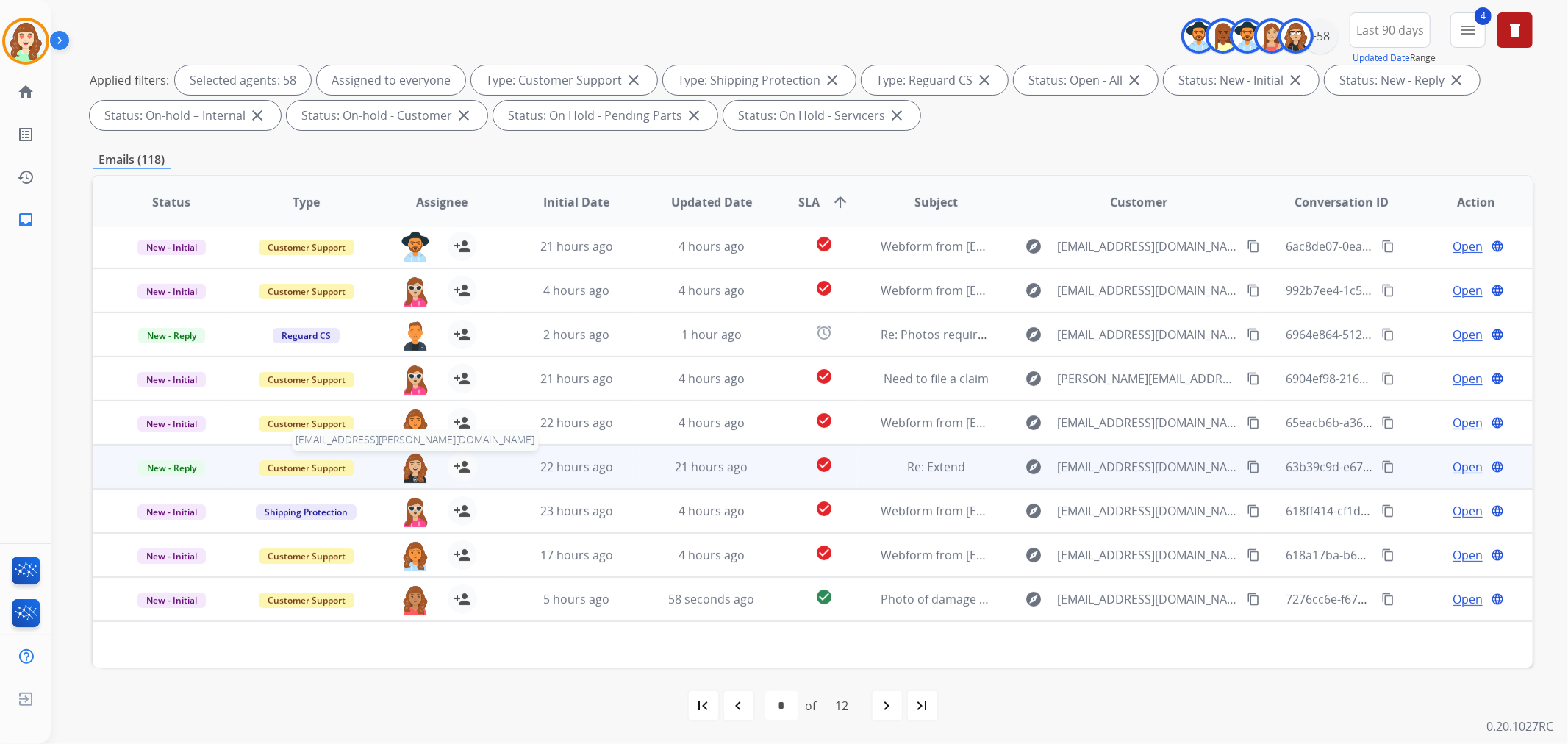
click at [414, 461] on img at bounding box center [415, 467] width 30 height 31
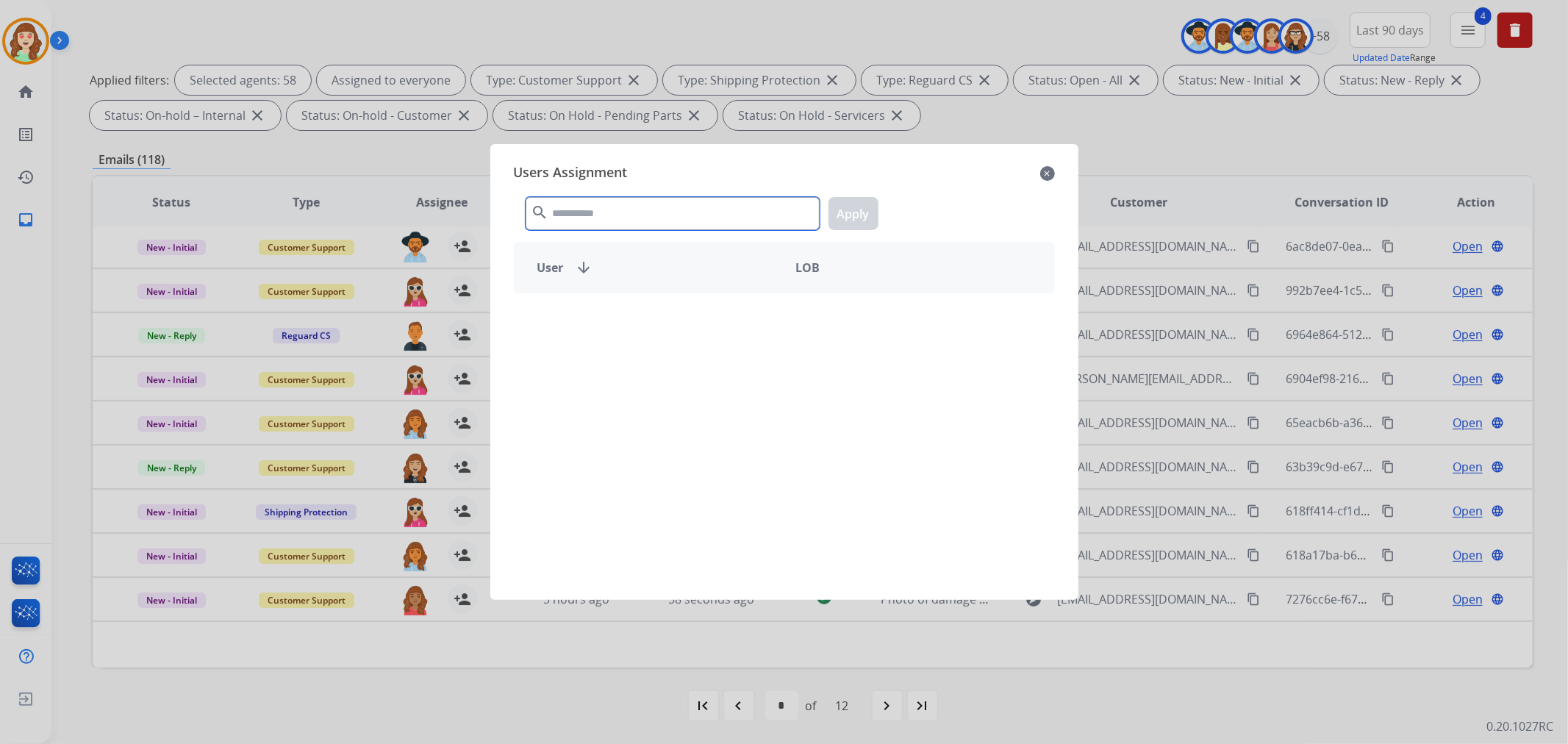
click at [653, 212] on input "text" at bounding box center [672, 213] width 294 height 33
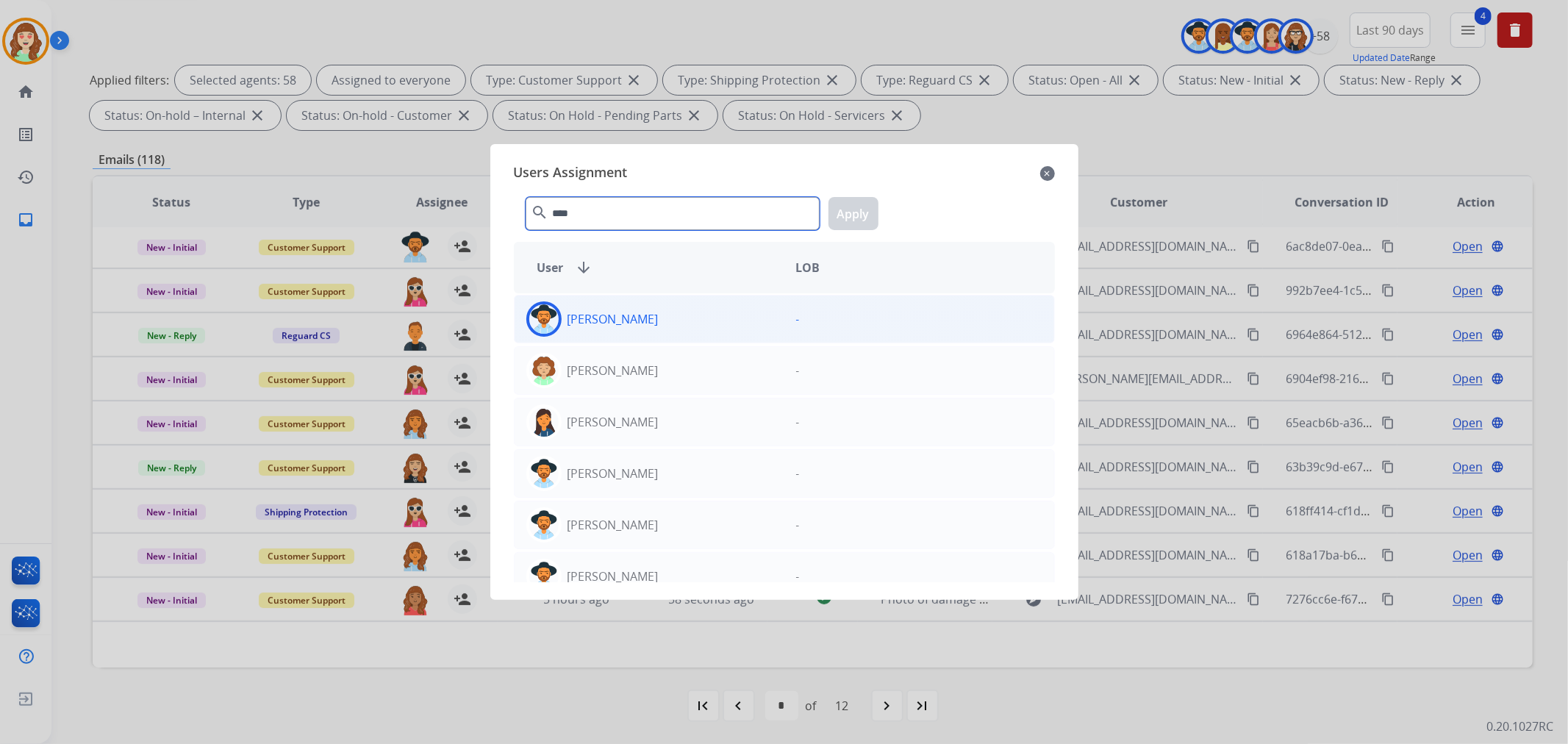
type input "****"
click at [644, 328] on div "[PERSON_NAME]" at bounding box center [649, 319] width 270 height 35
drag, startPoint x: 876, startPoint y: 208, endPoint x: 476, endPoint y: 481, distance: 484.3
click at [874, 208] on button "Apply" at bounding box center [853, 213] width 50 height 33
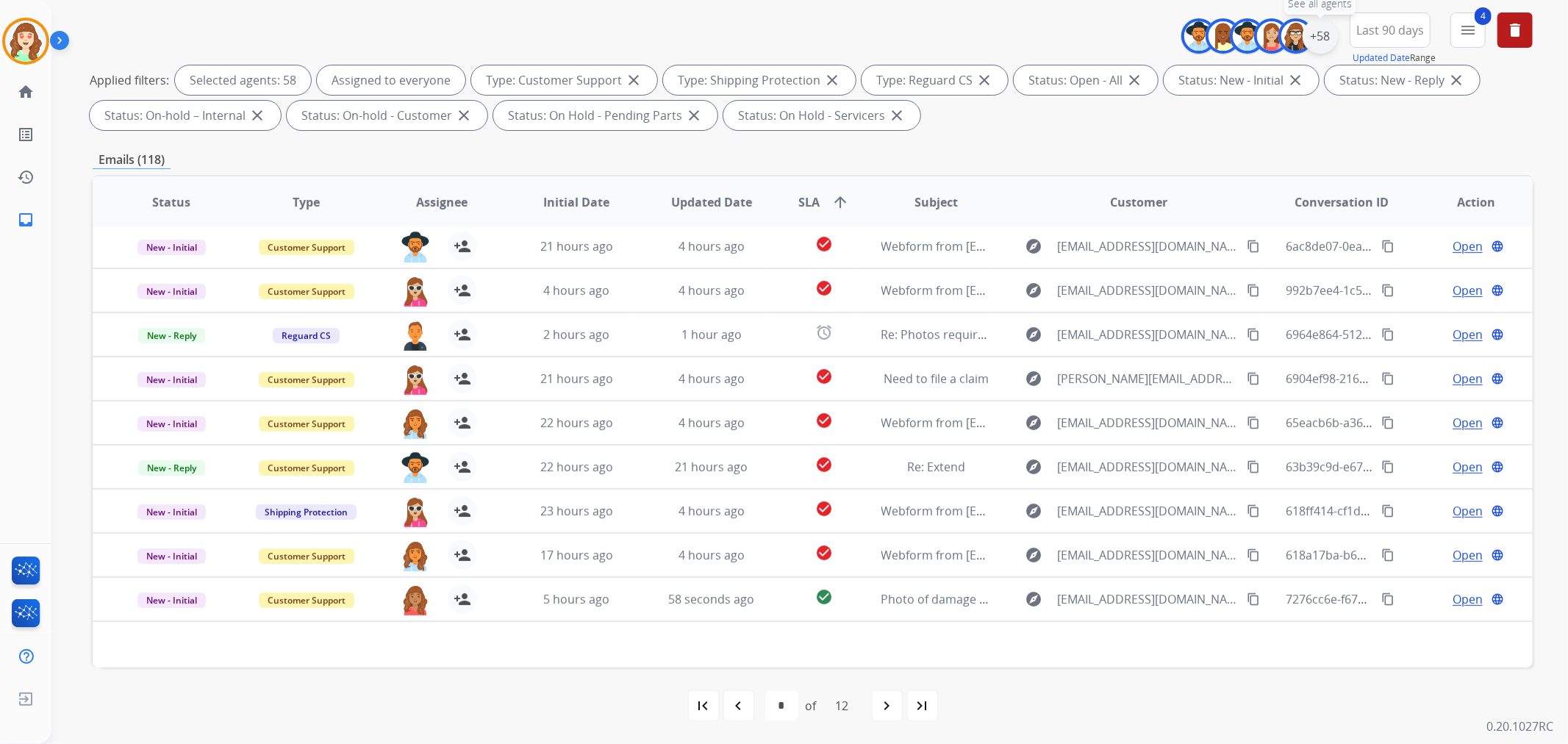
click at [1312, 33] on div "+58" at bounding box center [1320, 36] width 35 height 35
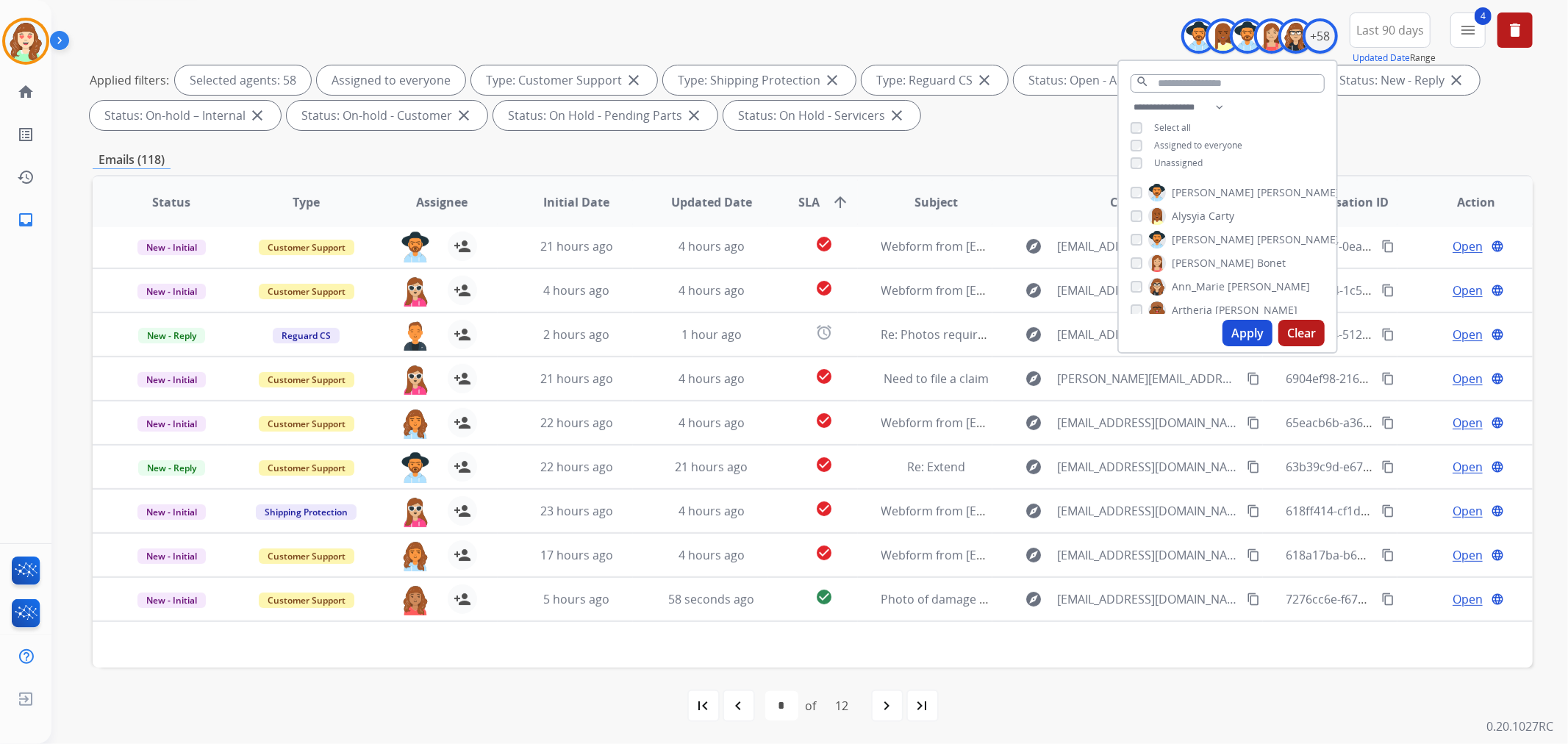
click at [1240, 329] on button "Apply" at bounding box center [1247, 333] width 50 height 27
select select "*"
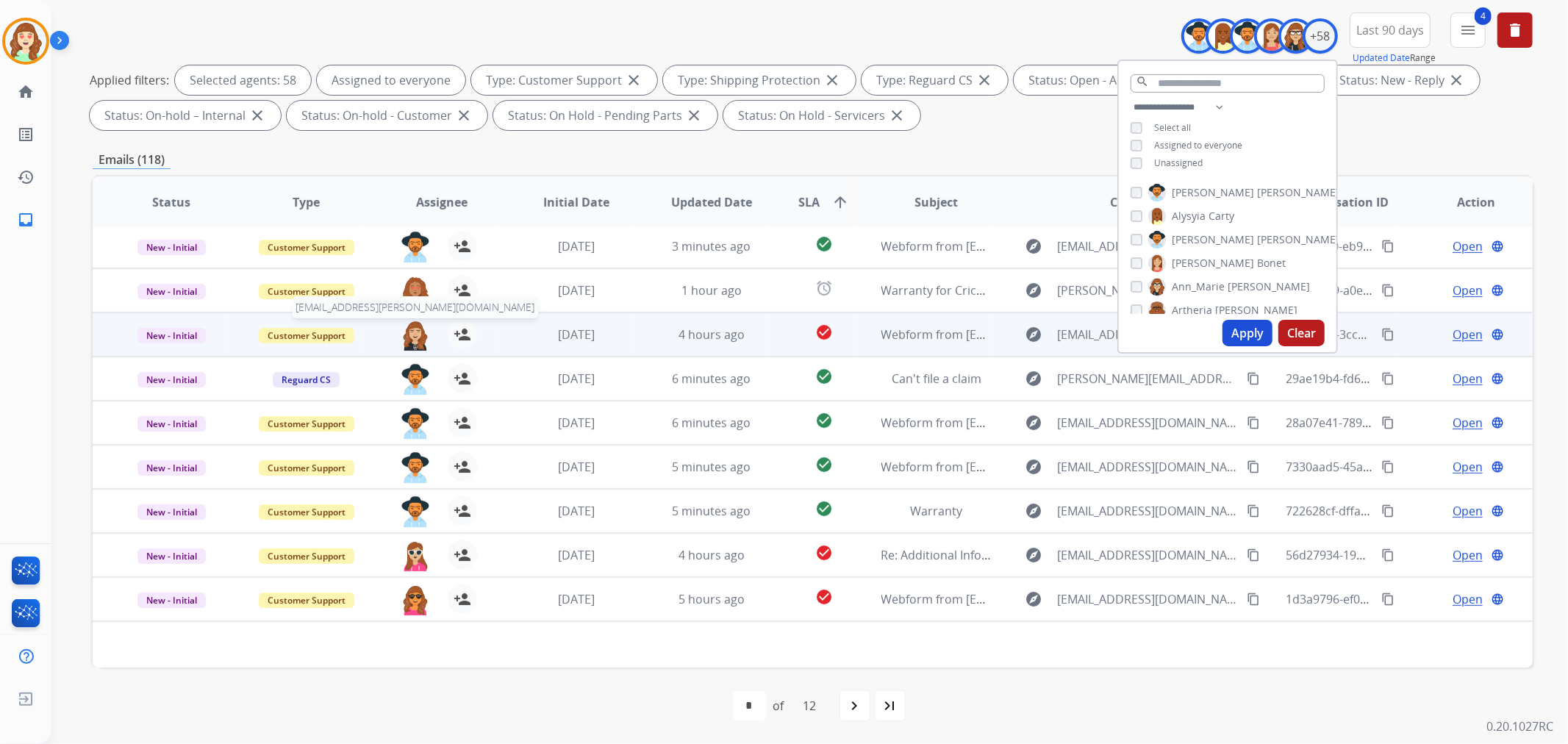
click at [402, 331] on img at bounding box center [415, 335] width 30 height 31
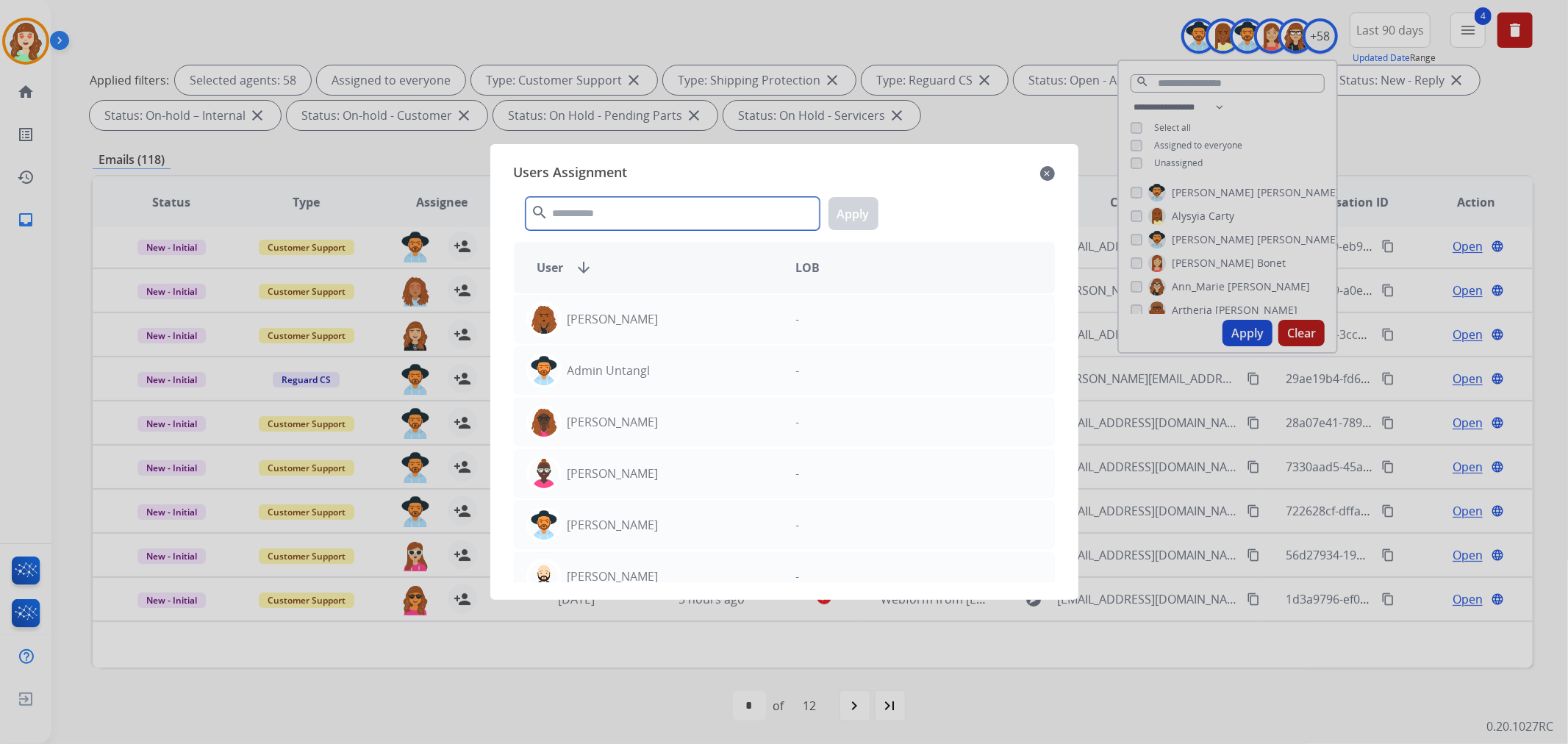
click at [650, 207] on input "text" at bounding box center [672, 213] width 294 height 33
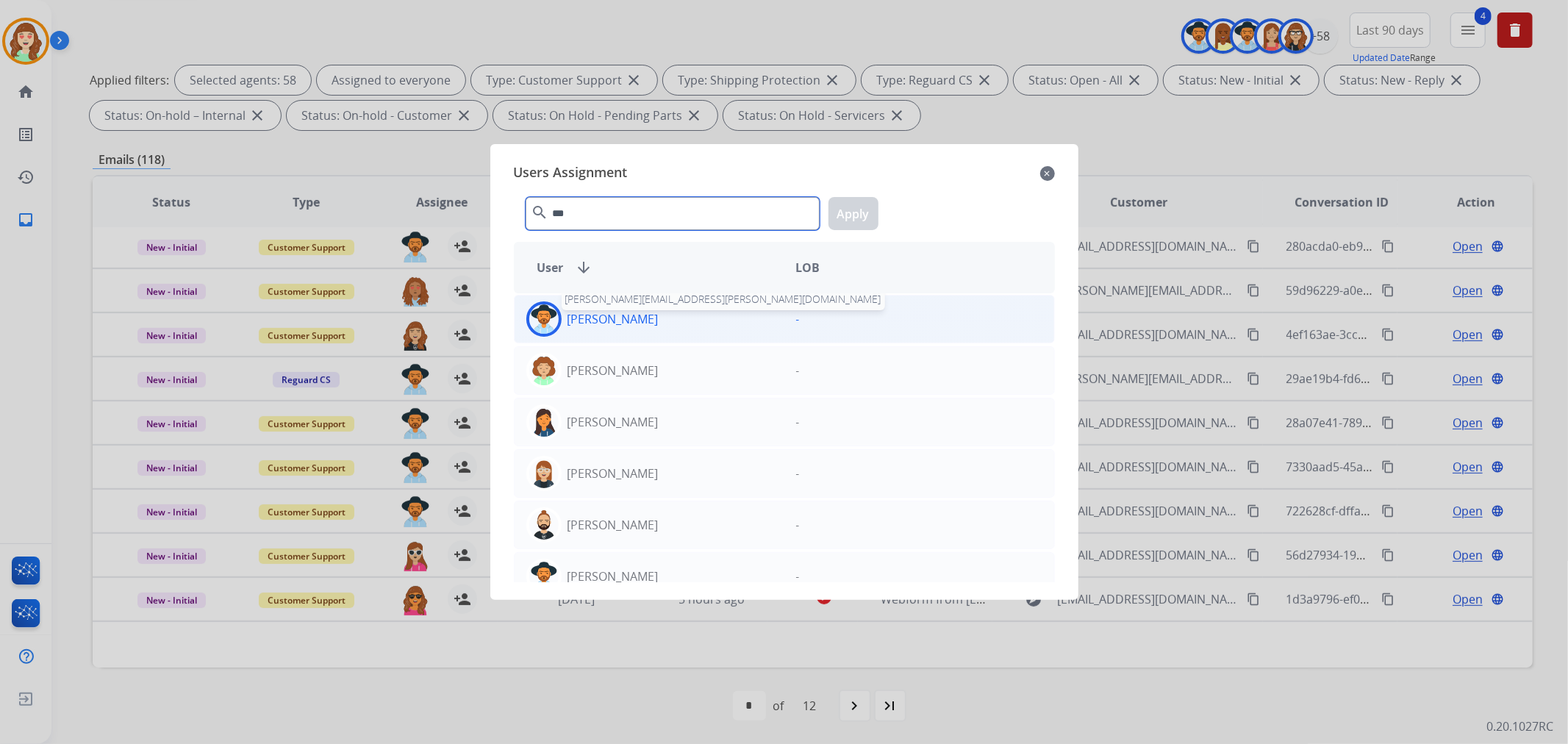
type input "***"
click at [615, 324] on p "[PERSON_NAME]" at bounding box center [613, 318] width 91 height 18
click at [866, 216] on button "Apply" at bounding box center [853, 213] width 50 height 33
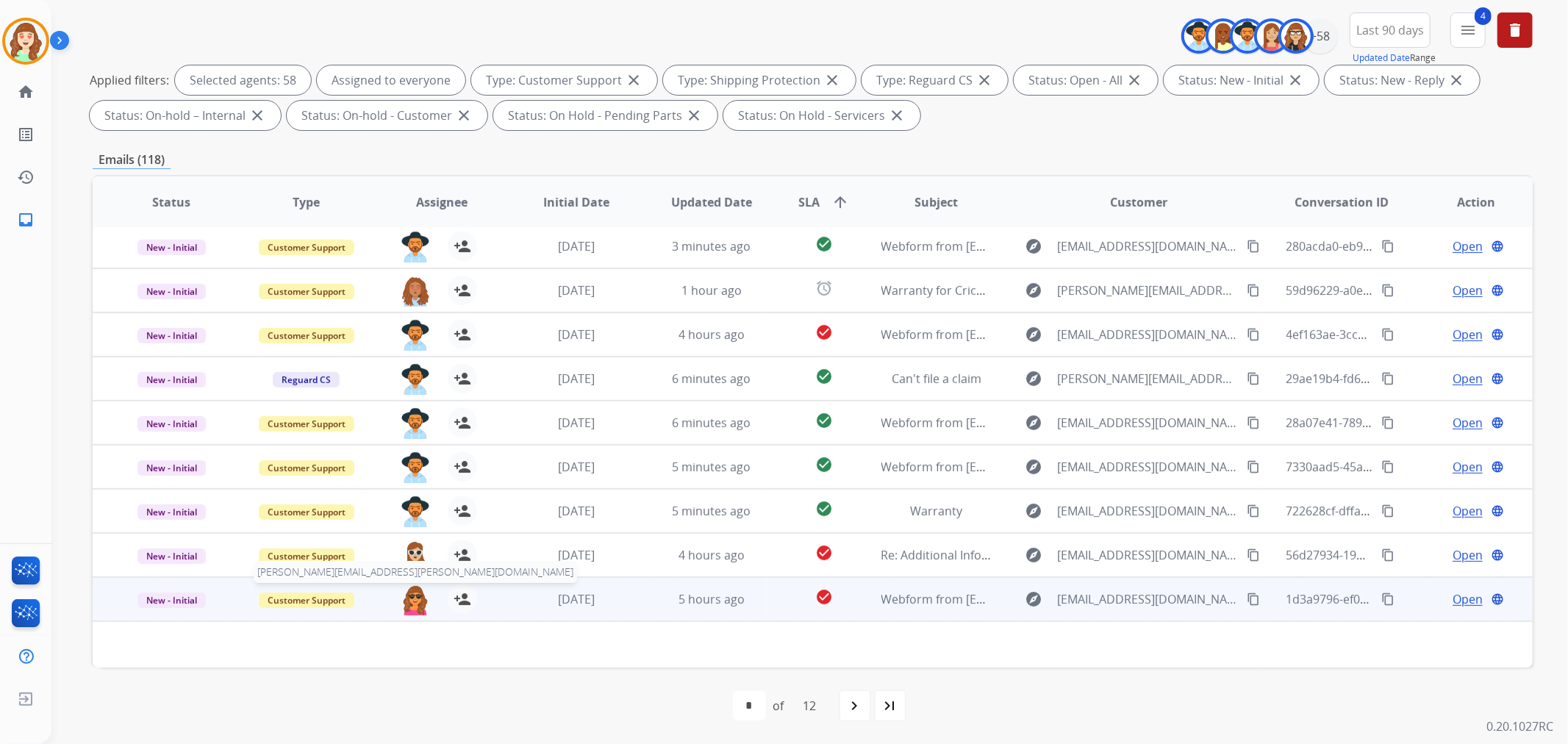
click at [406, 605] on img at bounding box center [415, 599] width 30 height 31
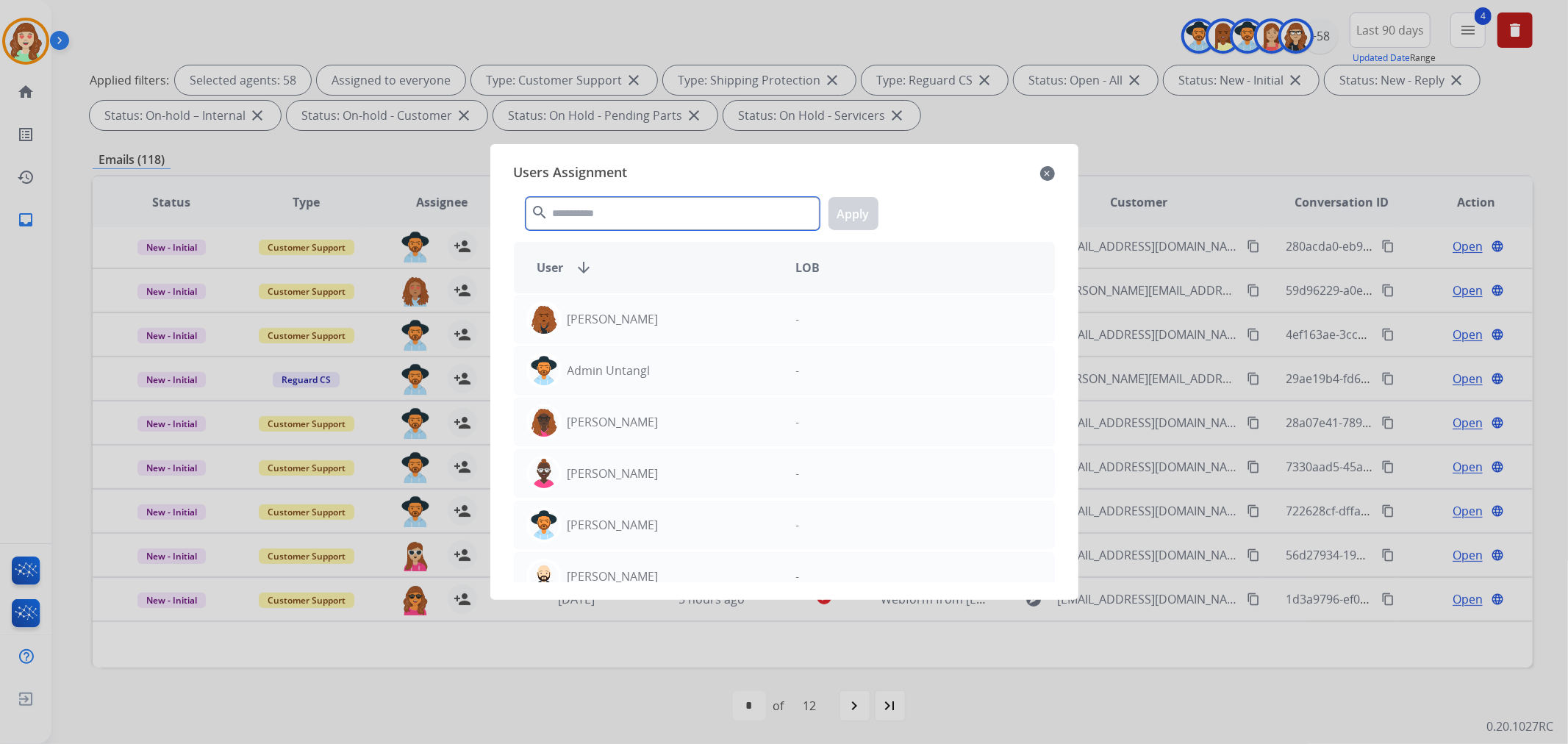
drag, startPoint x: 688, startPoint y: 222, endPoint x: 644, endPoint y: 222, distance: 44.0
click at [670, 222] on input "text" at bounding box center [672, 213] width 294 height 33
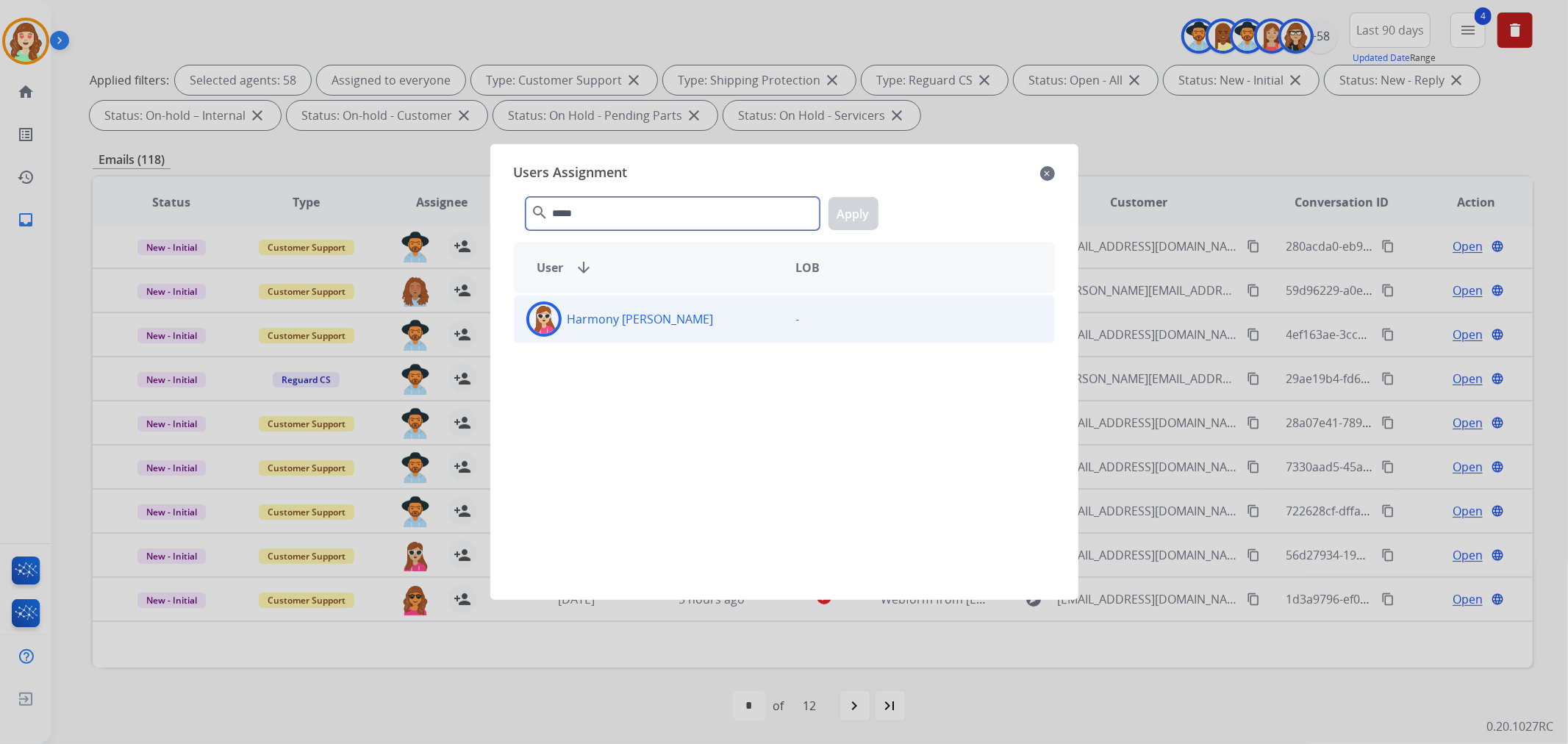
type input "*****"
click at [657, 314] on p "Harmony [PERSON_NAME]" at bounding box center [641, 318] width 147 height 18
click at [856, 218] on button "Apply" at bounding box center [853, 213] width 50 height 33
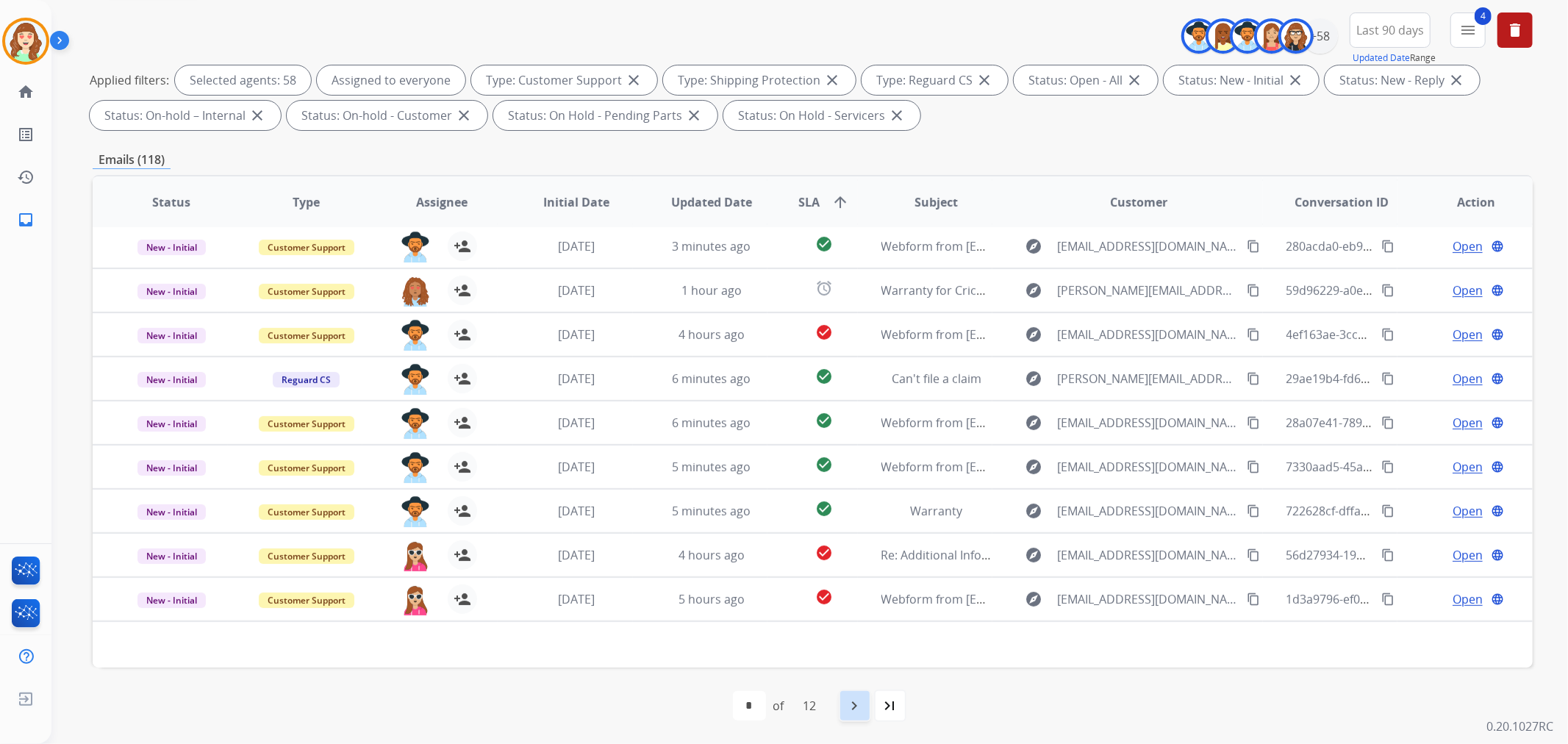
click at [856, 710] on mat-icon "navigate_next" at bounding box center [854, 705] width 18 height 18
select select "*"
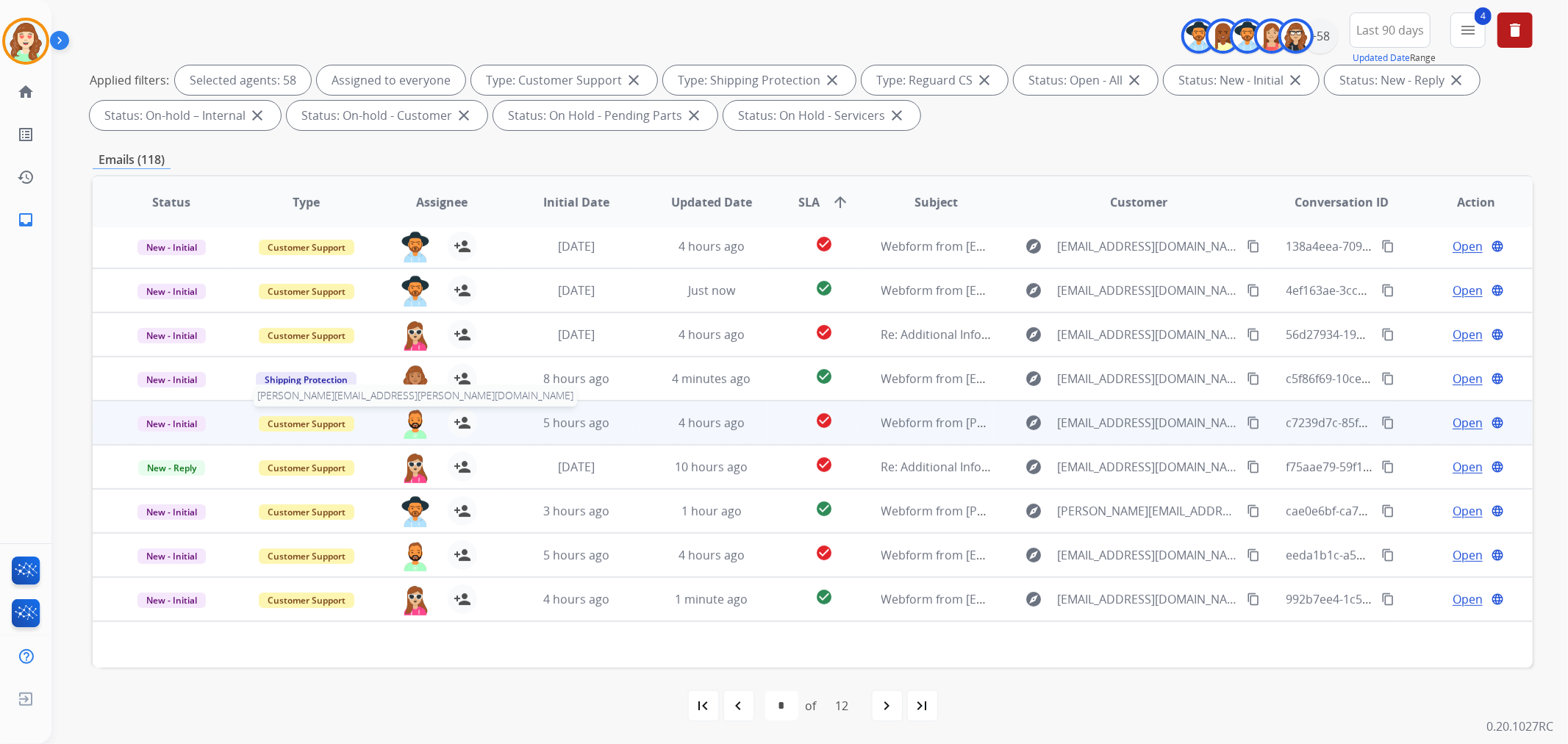
click at [408, 417] on img at bounding box center [415, 423] width 30 height 31
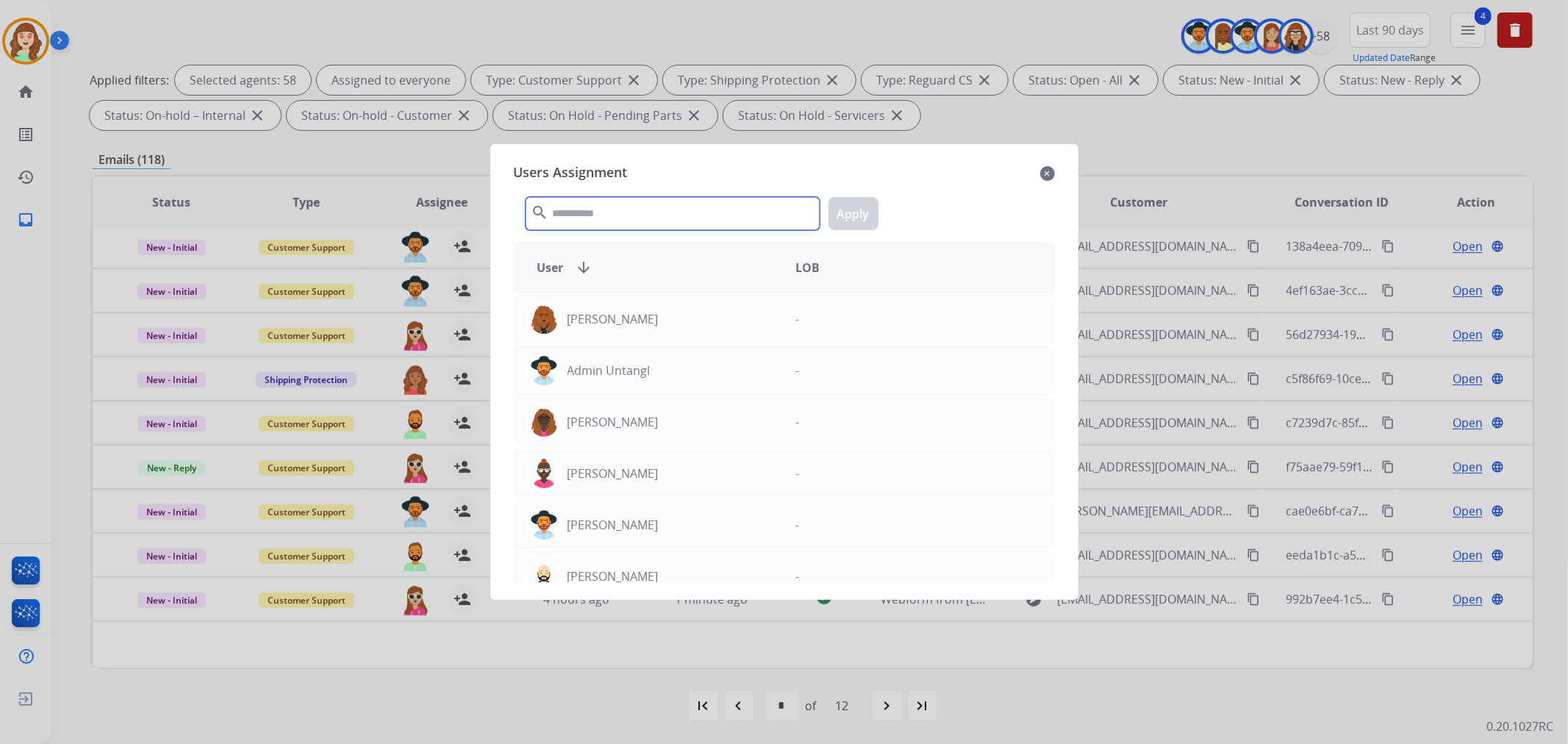
click at [636, 217] on input "text" at bounding box center [672, 213] width 294 height 33
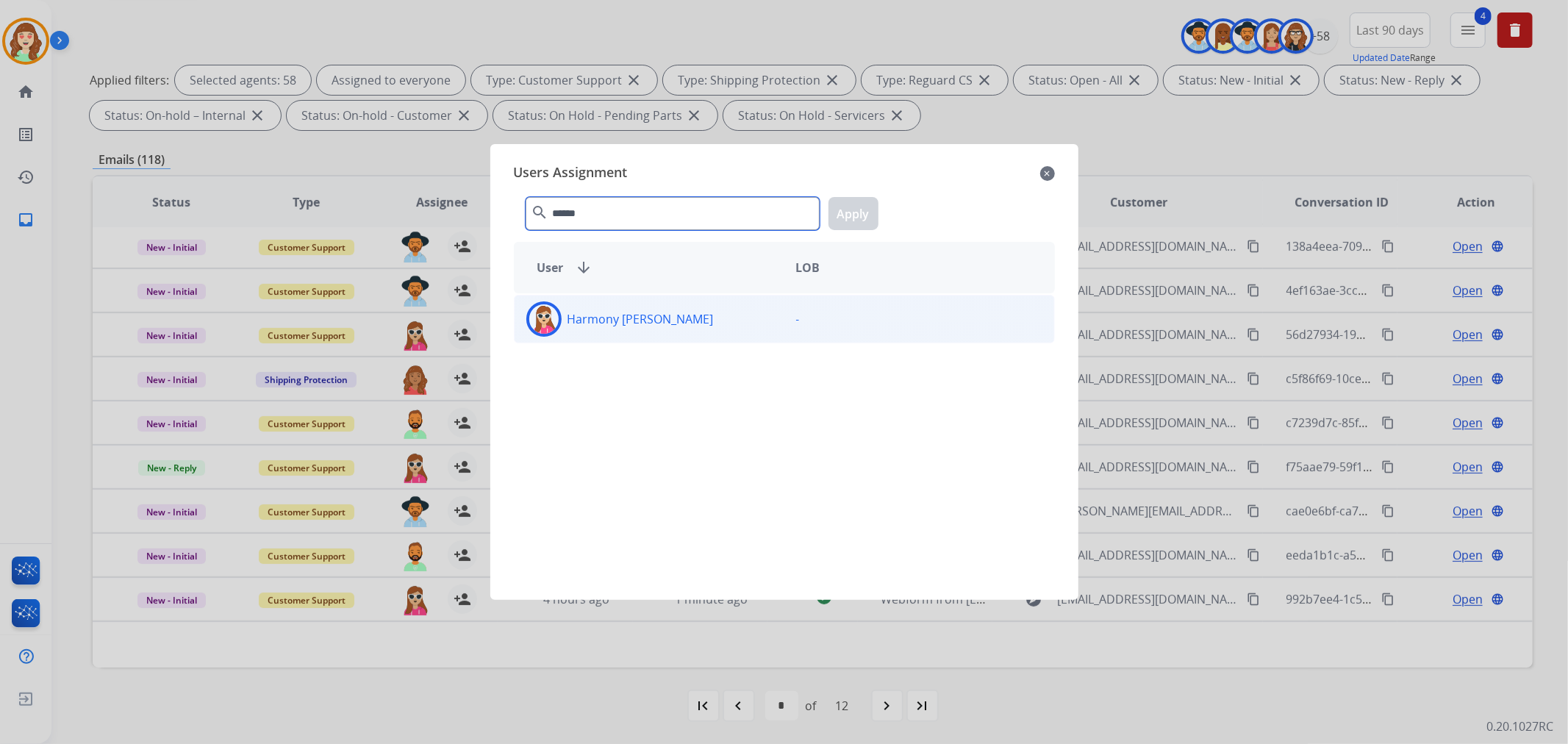
type input "******"
click at [687, 327] on div "Harmony [PERSON_NAME]" at bounding box center [649, 319] width 270 height 35
click at [850, 204] on button "Apply" at bounding box center [853, 213] width 50 height 33
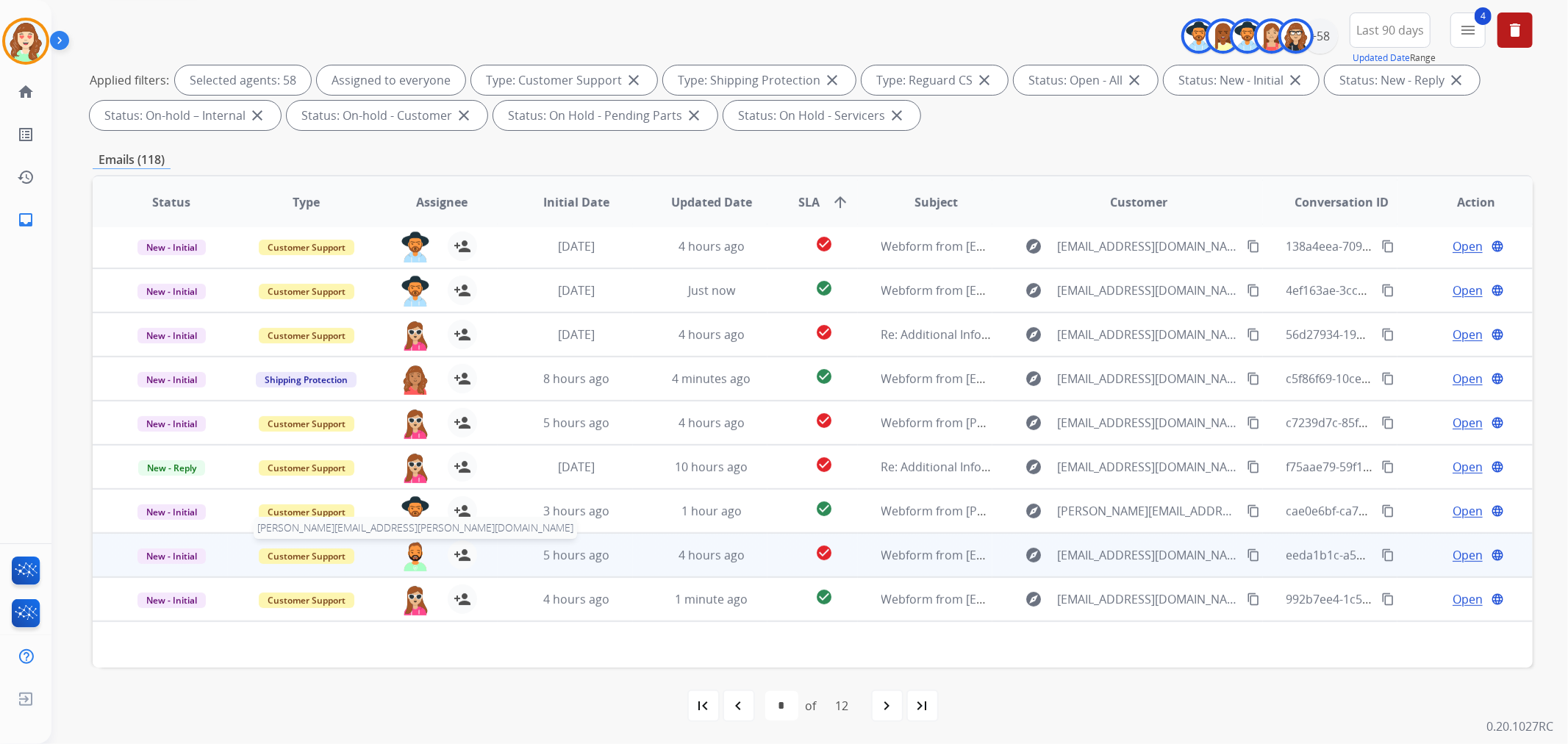
click at [408, 561] on img at bounding box center [415, 556] width 30 height 31
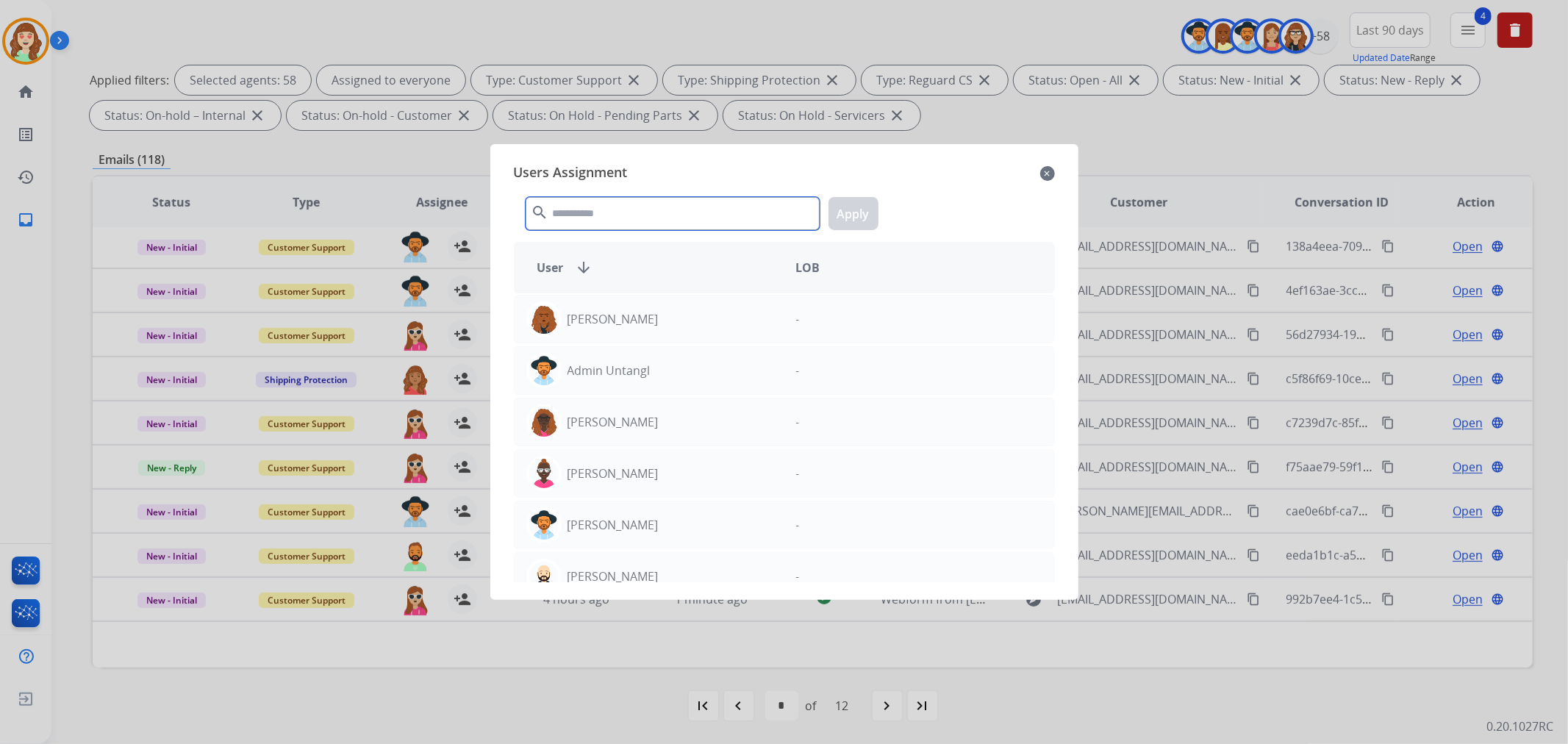
click at [713, 208] on input "text" at bounding box center [672, 213] width 294 height 33
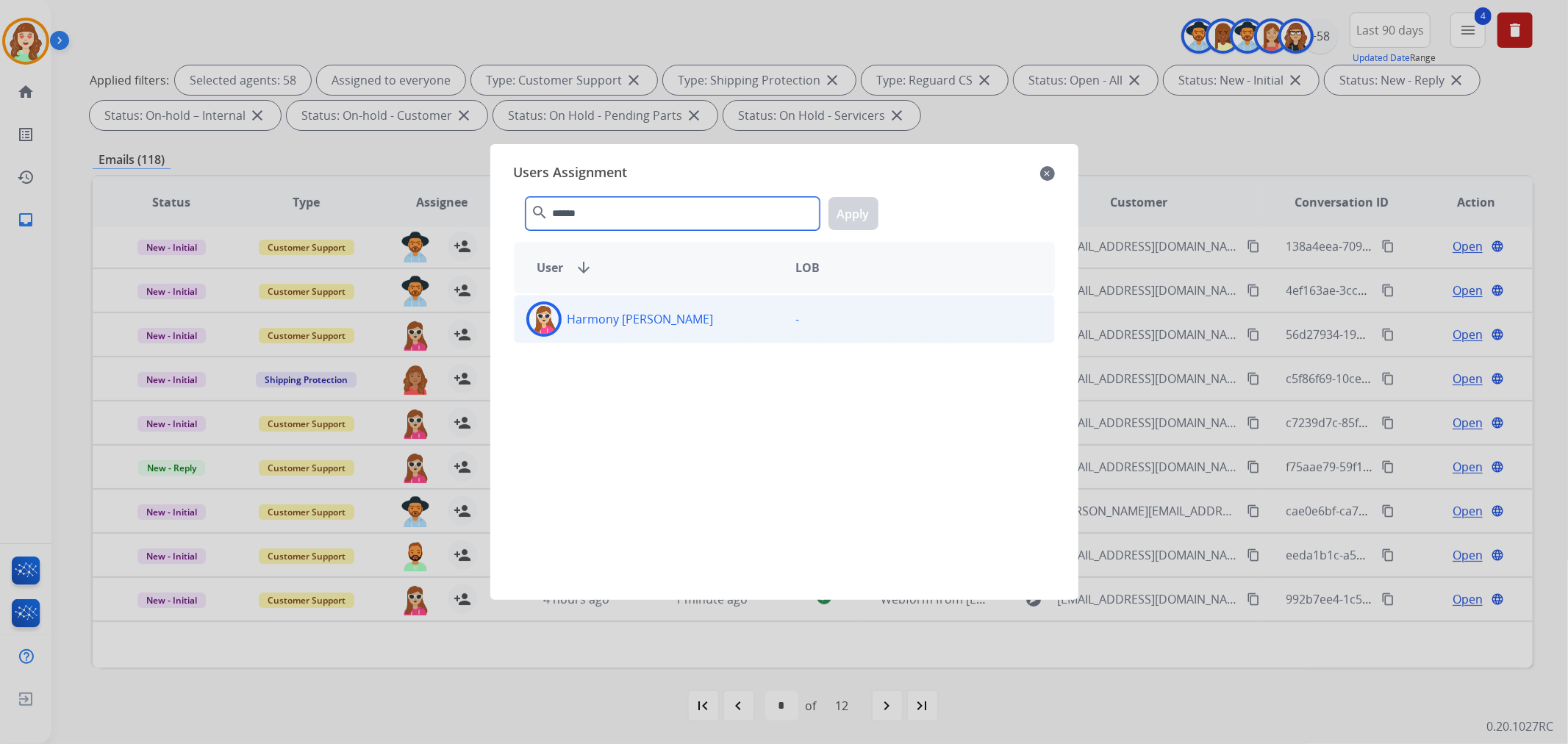
type input "******"
drag, startPoint x: 746, startPoint y: 328, endPoint x: 843, endPoint y: 228, distance: 139.3
click at [754, 321] on div "Harmony [PERSON_NAME]" at bounding box center [649, 319] width 270 height 35
drag, startPoint x: 842, startPoint y: 203, endPoint x: 827, endPoint y: 445, distance: 242.5
click at [840, 203] on button "Apply" at bounding box center [853, 213] width 50 height 33
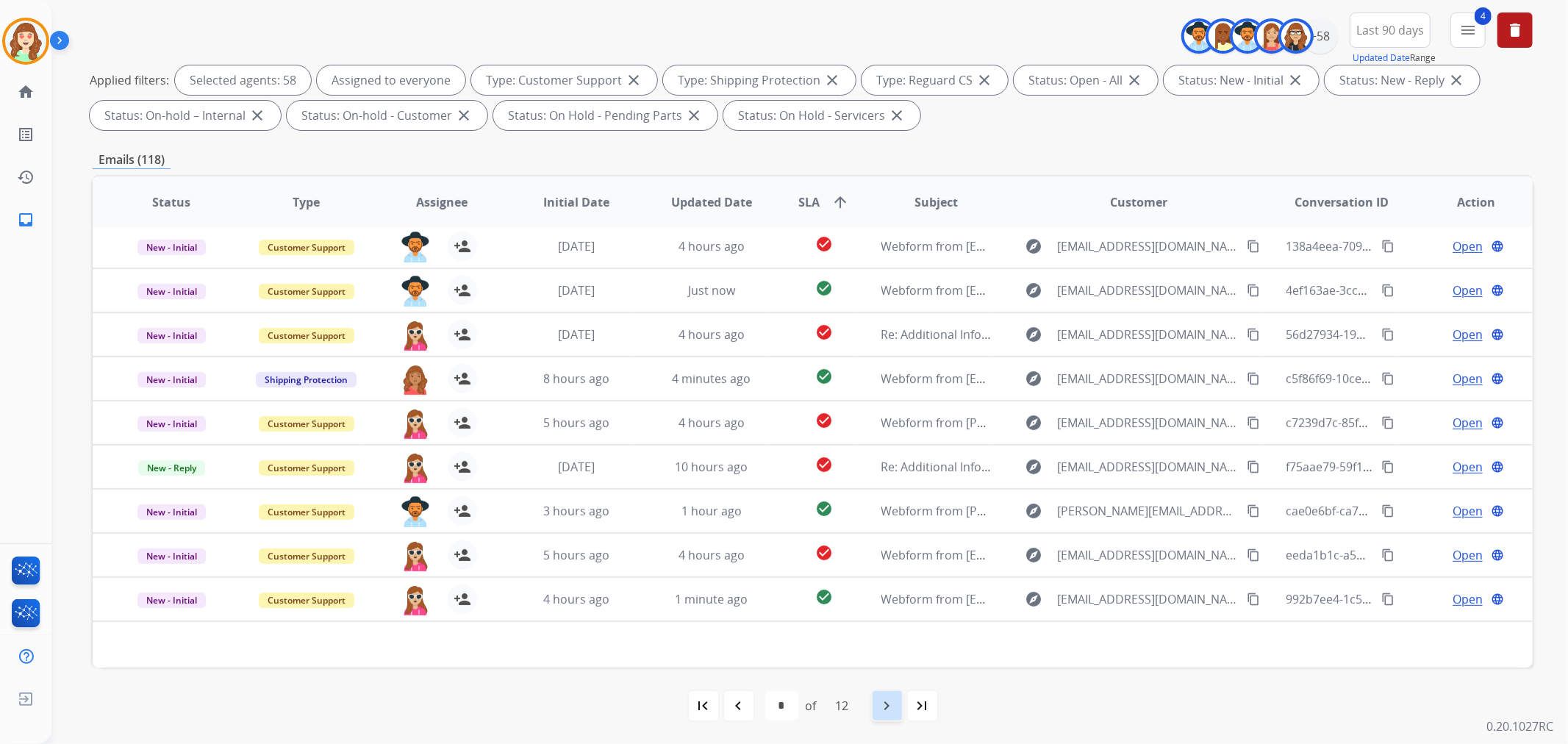
click at [883, 699] on mat-icon "navigate_next" at bounding box center [886, 705] width 18 height 18
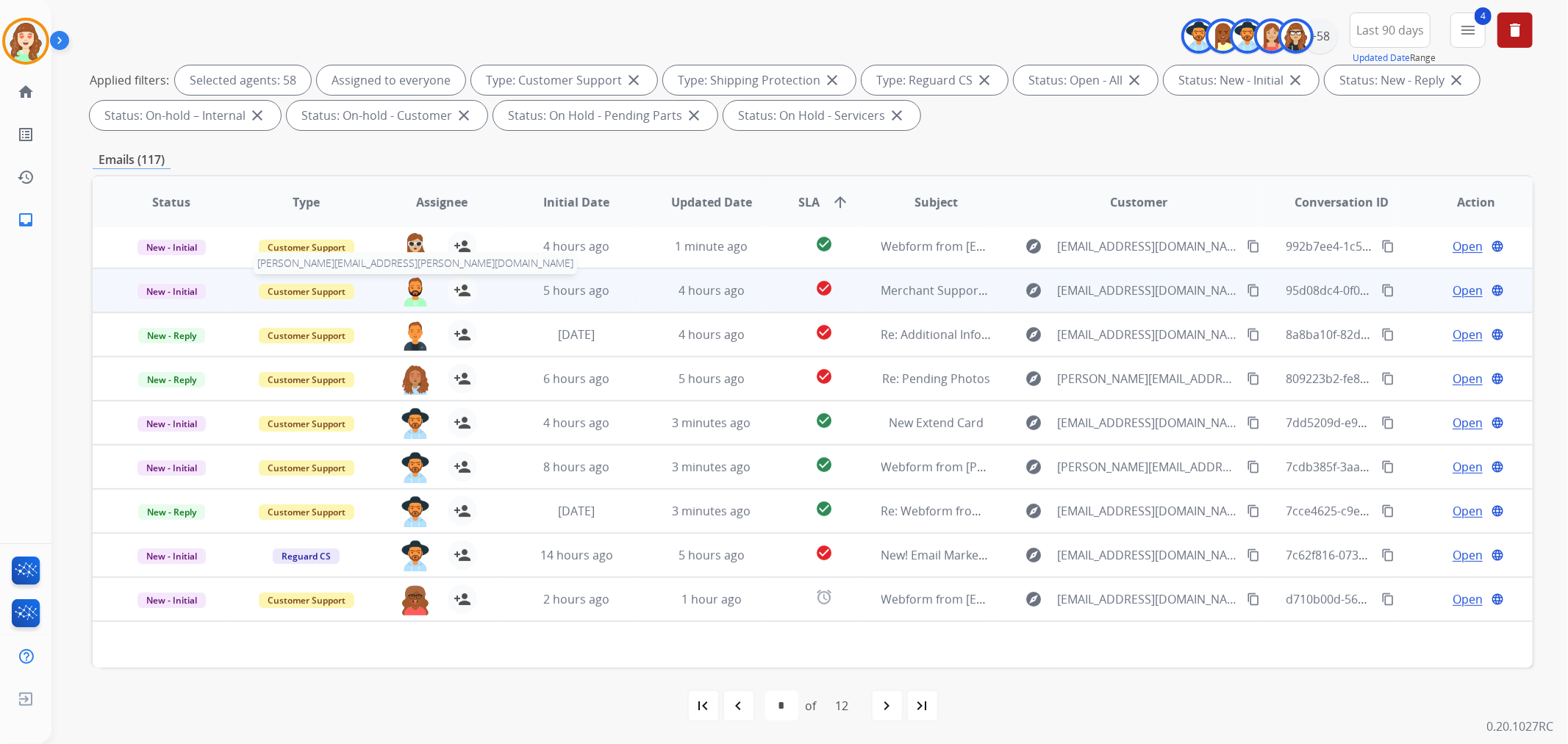
click at [414, 284] on img at bounding box center [415, 290] width 30 height 31
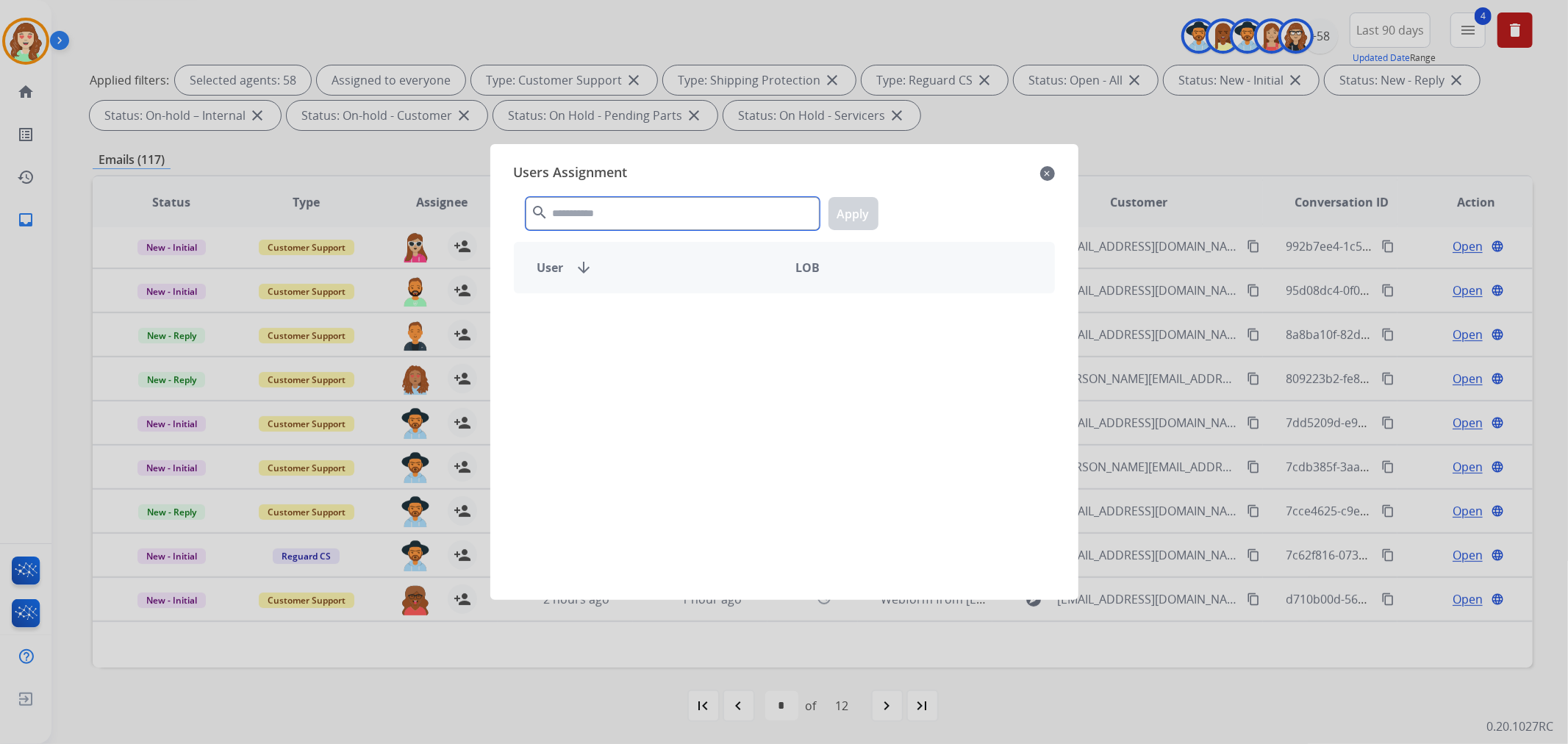
click at [663, 217] on input "text" at bounding box center [672, 213] width 294 height 33
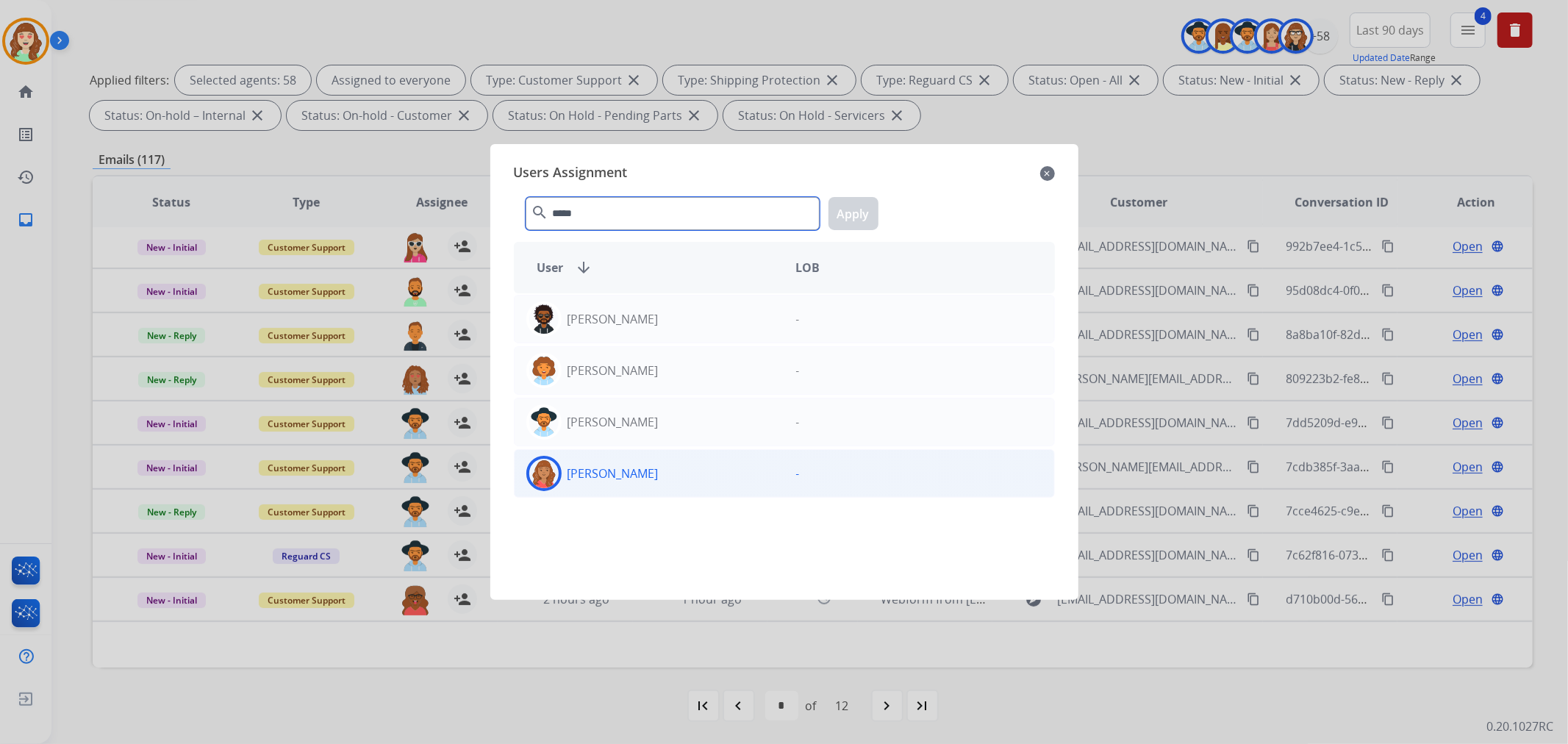
type input "*****"
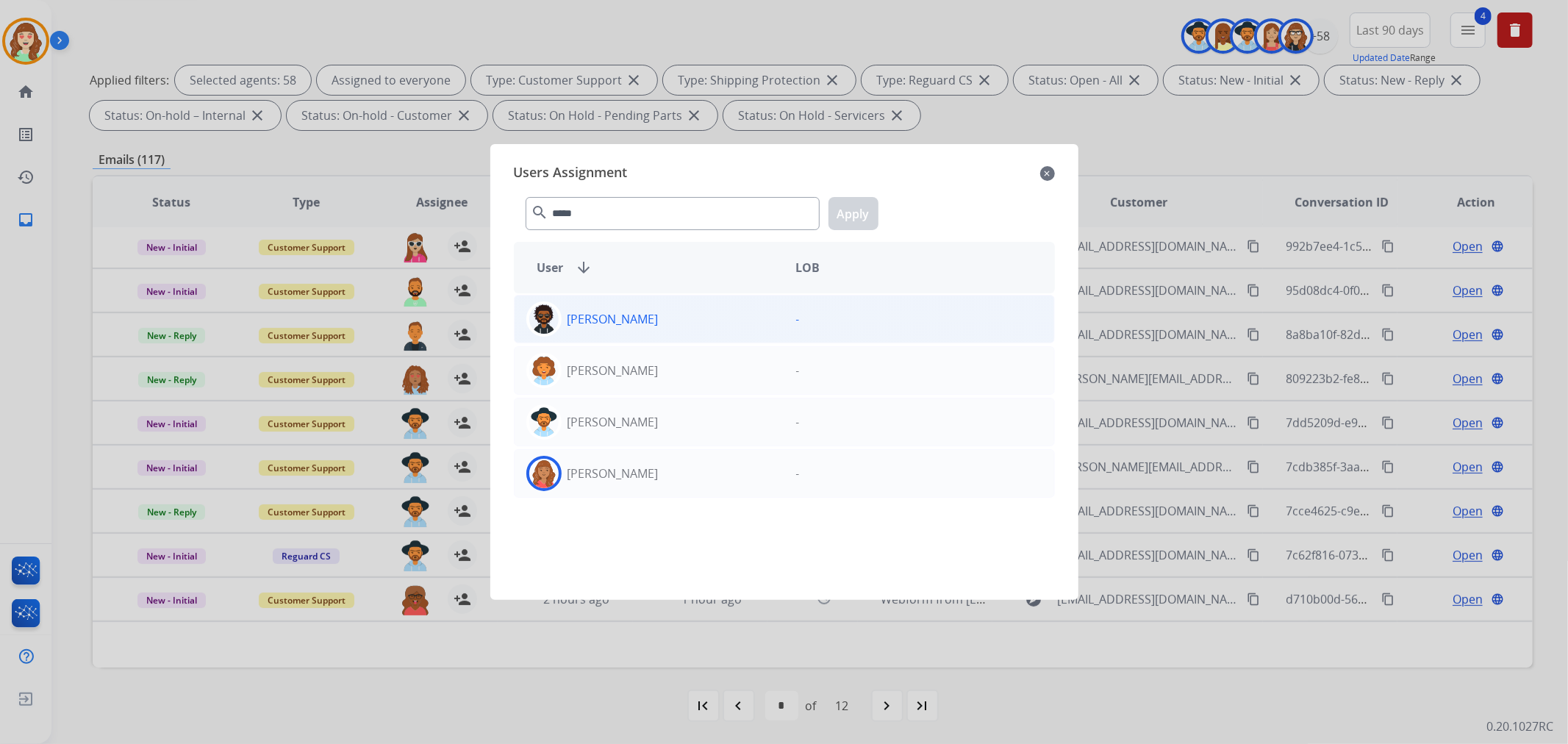
drag, startPoint x: 661, startPoint y: 468, endPoint x: 782, endPoint y: 321, distance: 190.4
click at [660, 468] on div "[PERSON_NAME]" at bounding box center [649, 473] width 270 height 35
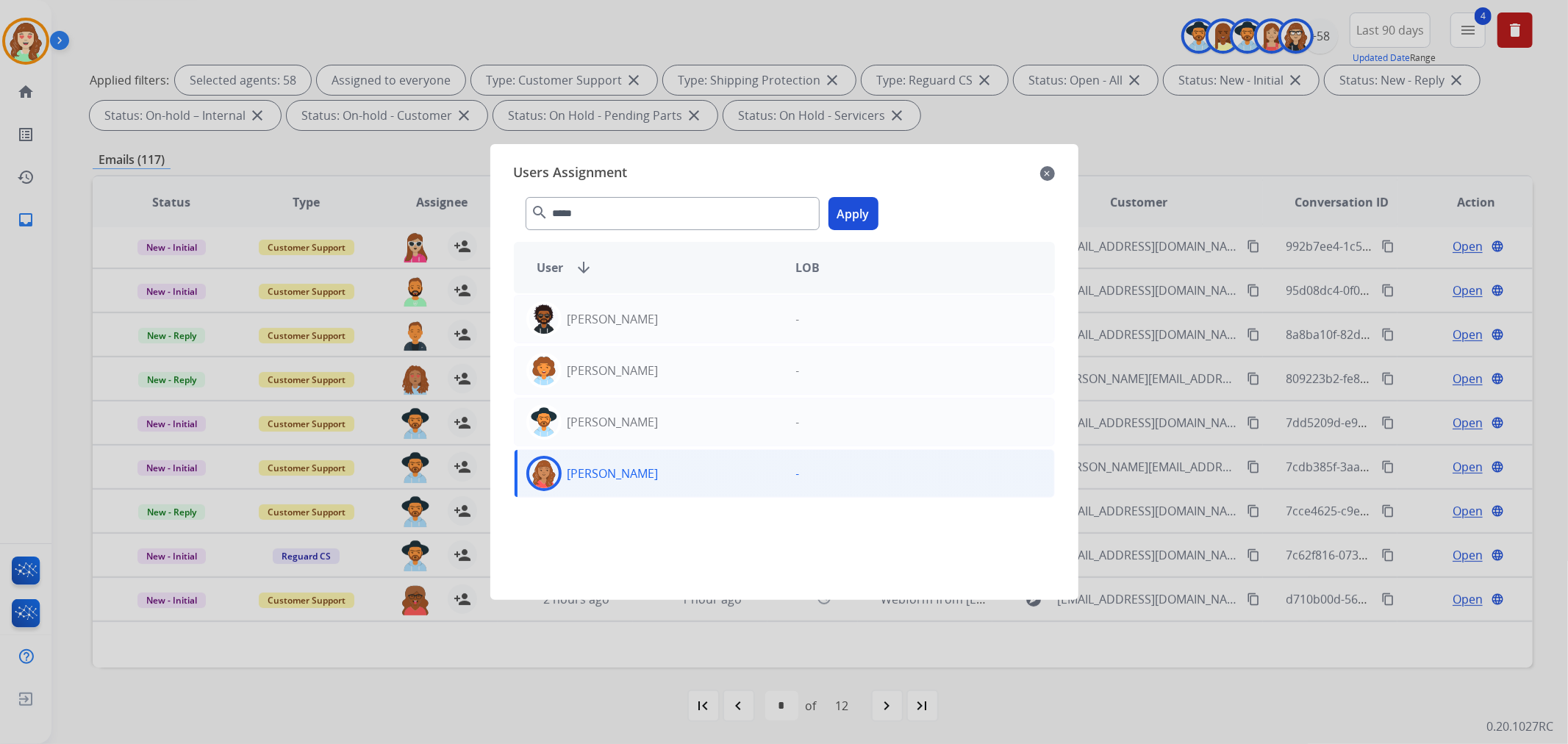
drag, startPoint x: 853, startPoint y: 209, endPoint x: 526, endPoint y: 218, distance: 327.1
click at [853, 208] on button "Apply" at bounding box center [853, 213] width 50 height 33
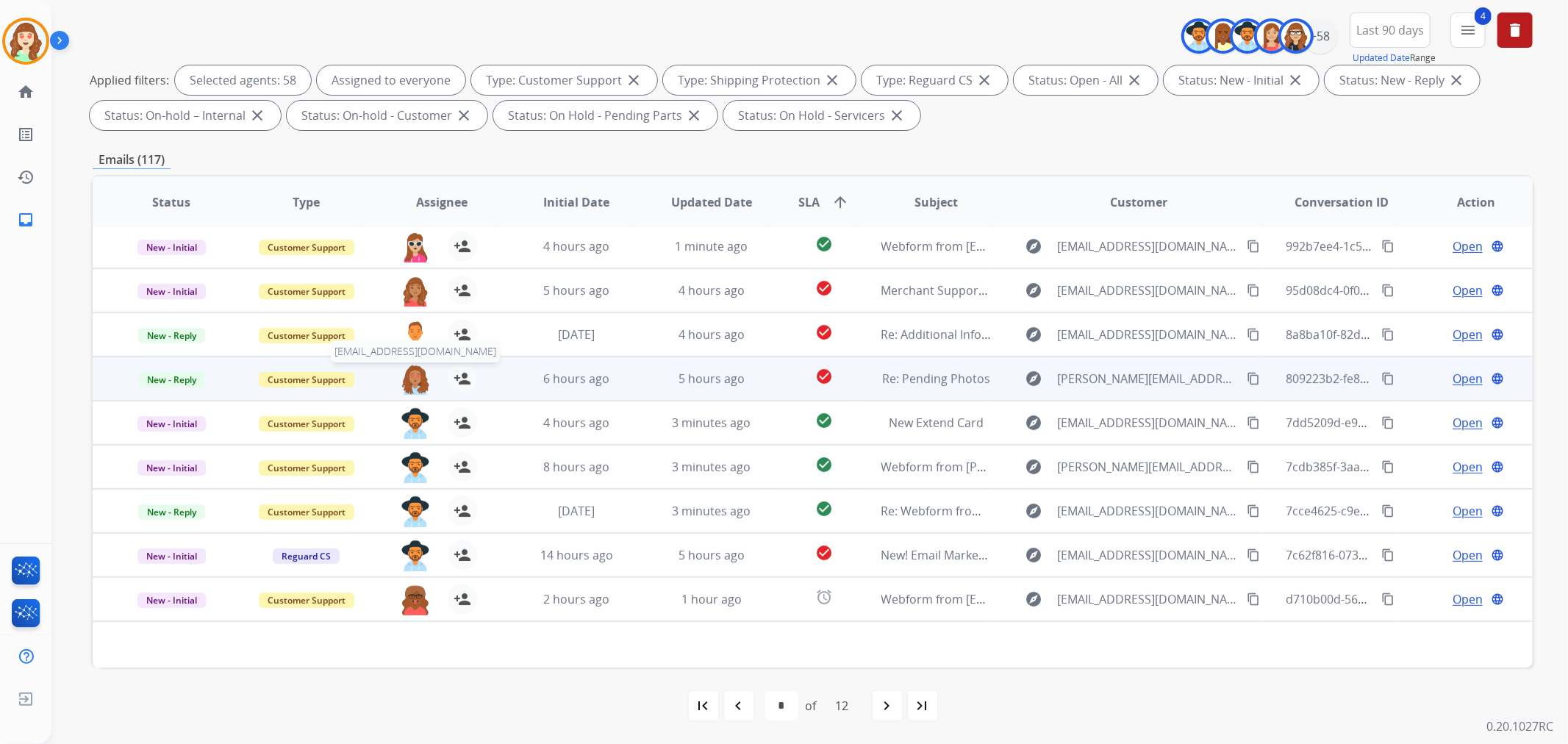
click at [405, 376] on img at bounding box center [415, 378] width 30 height 31
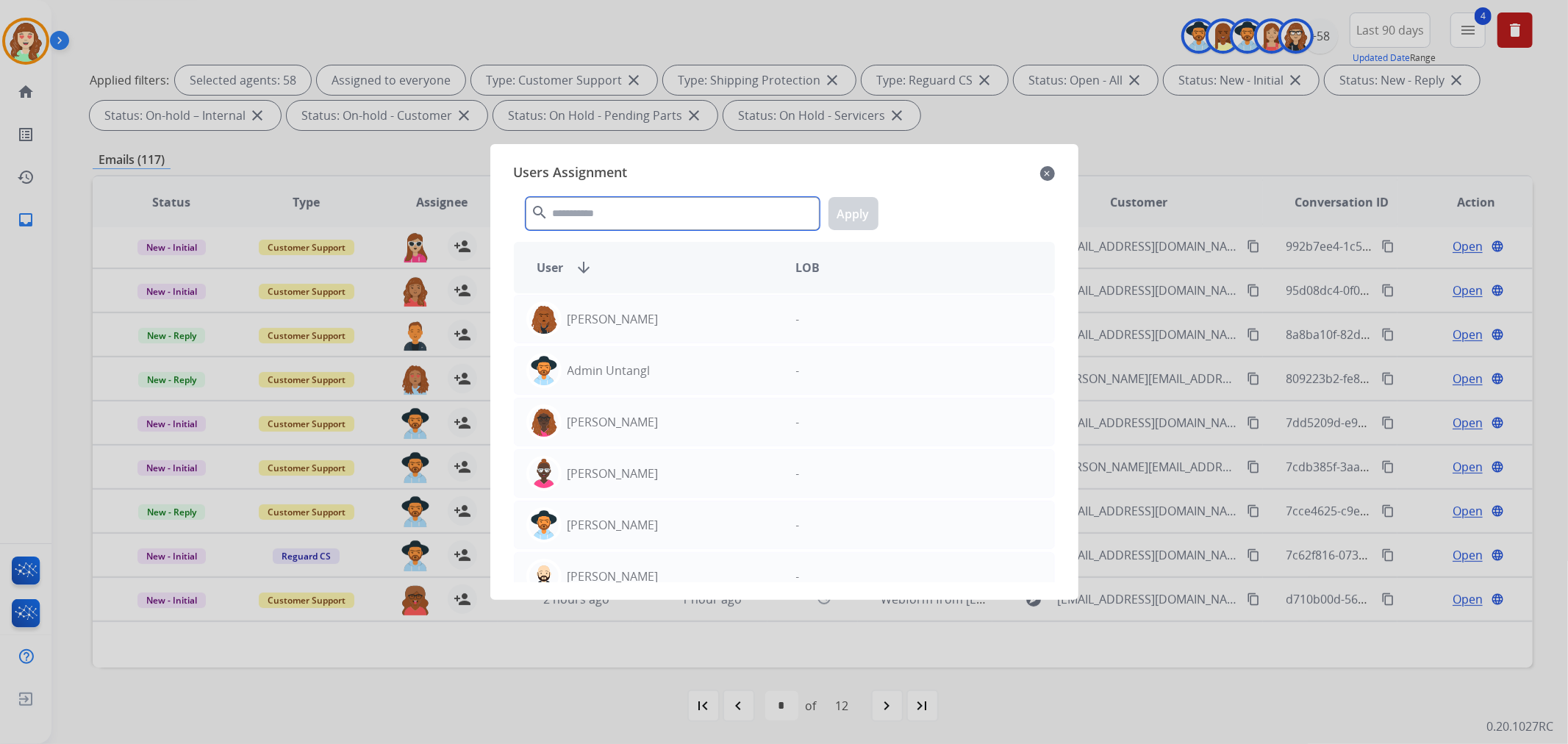
click at [669, 215] on input "text" at bounding box center [672, 213] width 294 height 33
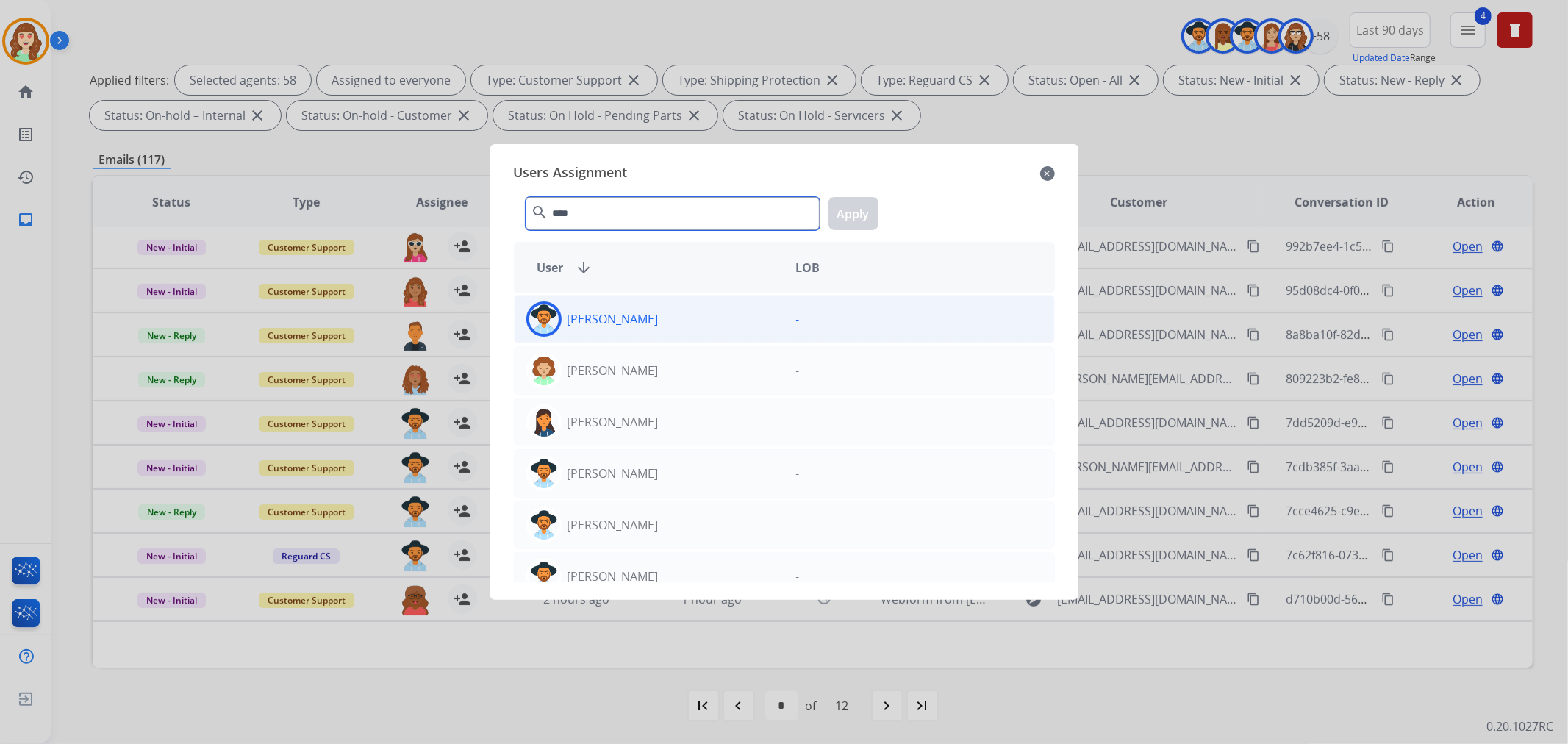
type input "****"
click at [643, 314] on div "[PERSON_NAME]" at bounding box center [649, 319] width 270 height 35
click at [853, 222] on button "Apply" at bounding box center [853, 213] width 50 height 33
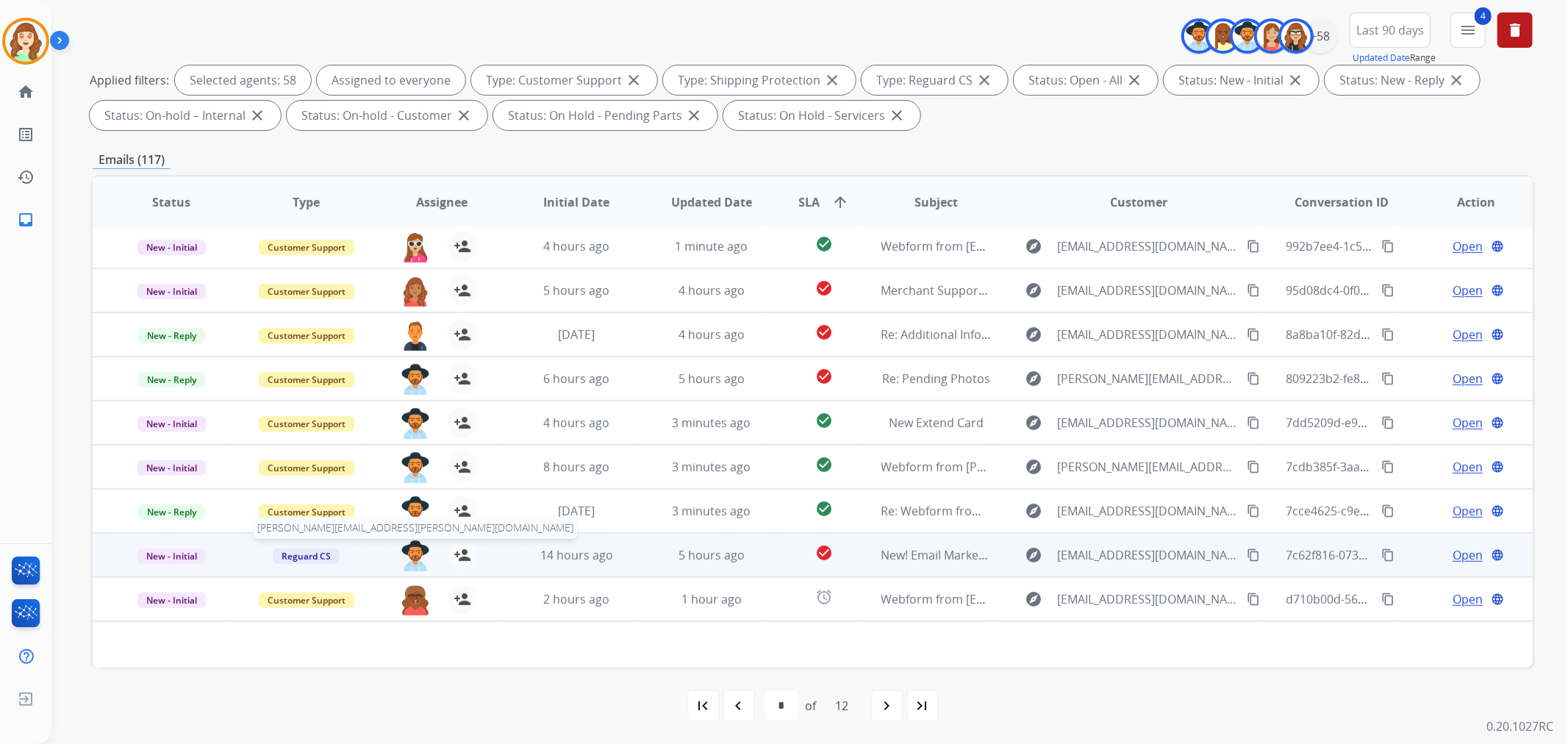
click at [409, 557] on img at bounding box center [415, 556] width 30 height 31
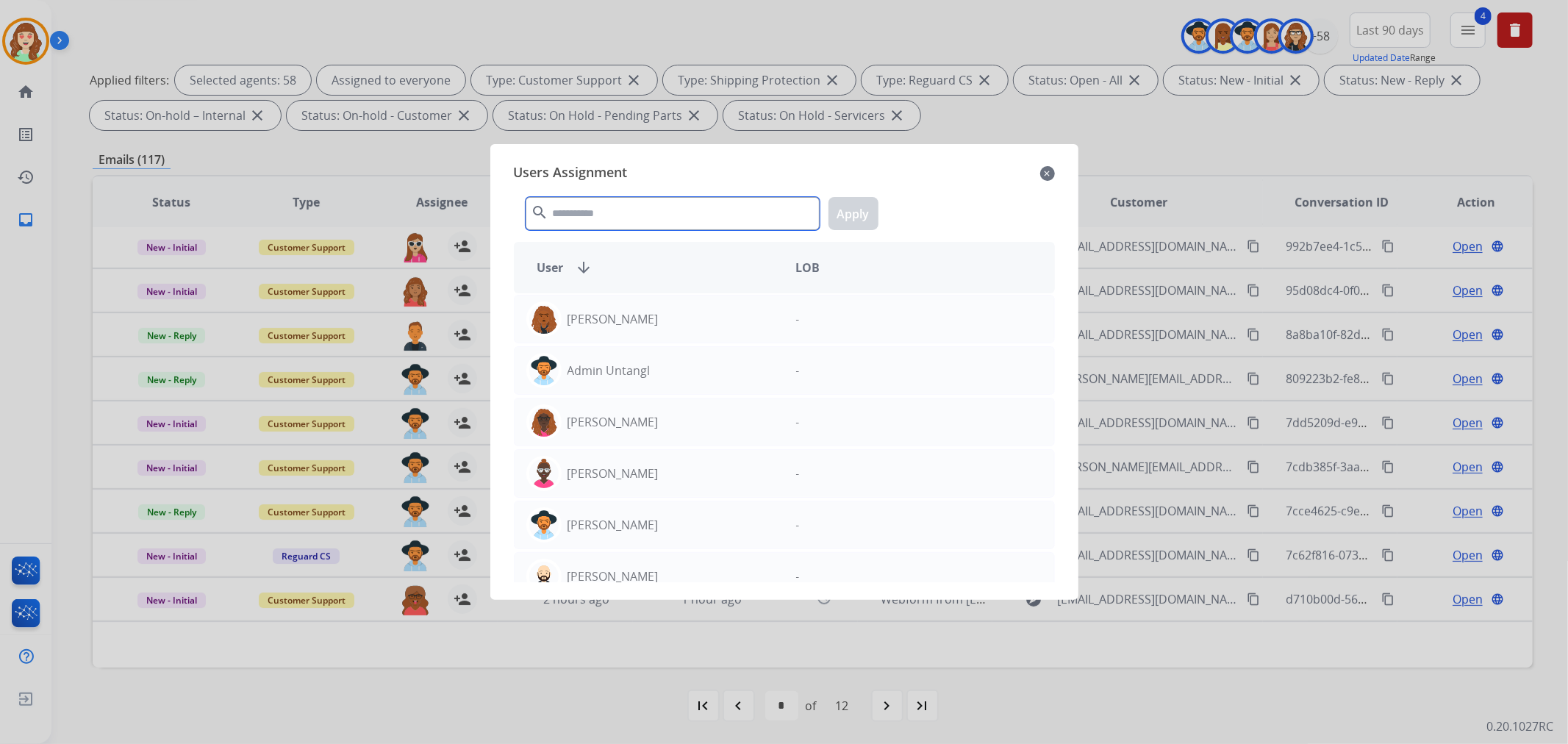
click at [671, 213] on input "text" at bounding box center [672, 213] width 294 height 33
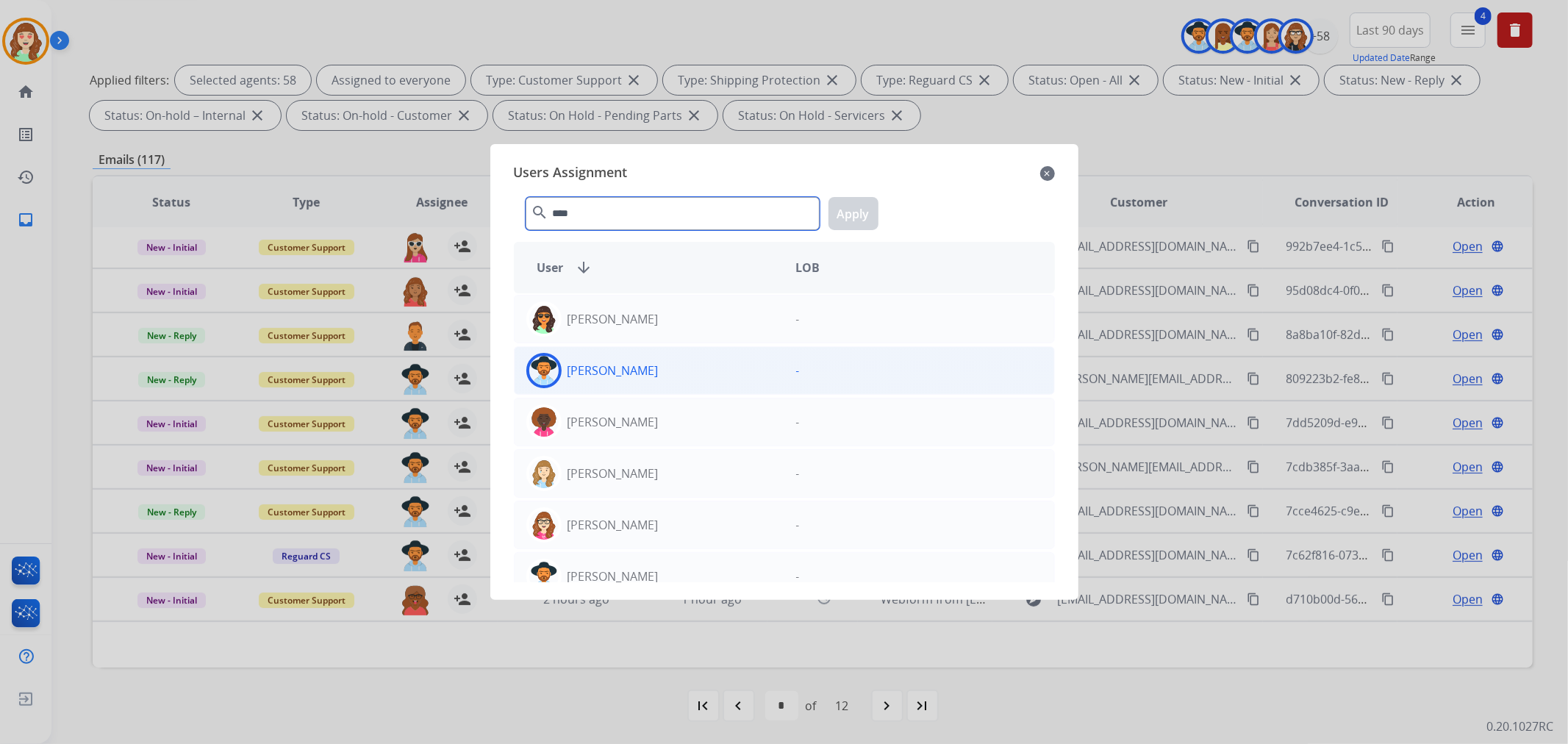
type input "****"
click at [716, 372] on div "[PERSON_NAME]" at bounding box center [649, 370] width 270 height 35
click at [846, 222] on button "Apply" at bounding box center [853, 213] width 50 height 33
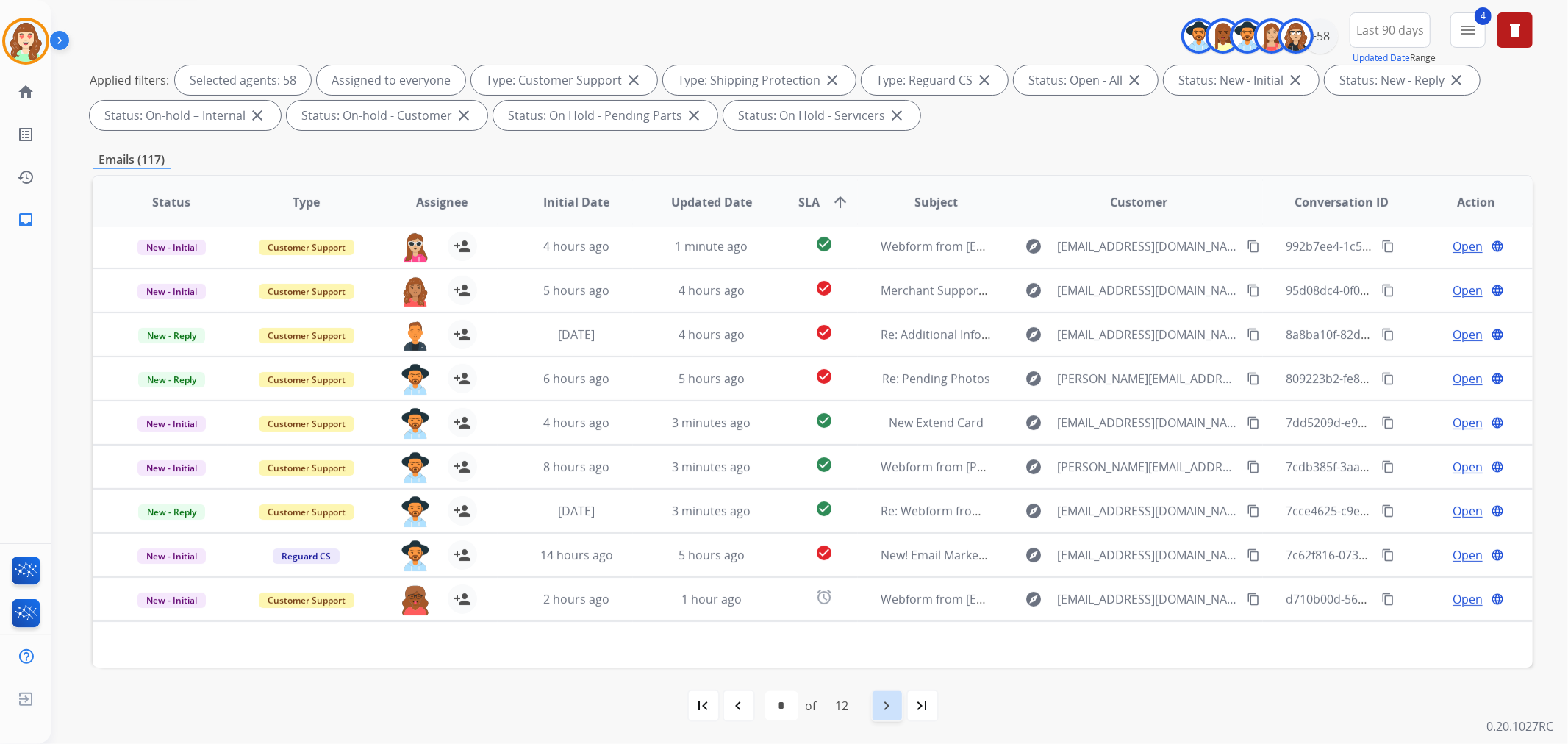
click at [886, 700] on mat-icon "navigate_next" at bounding box center [886, 705] width 18 height 18
select select "*"
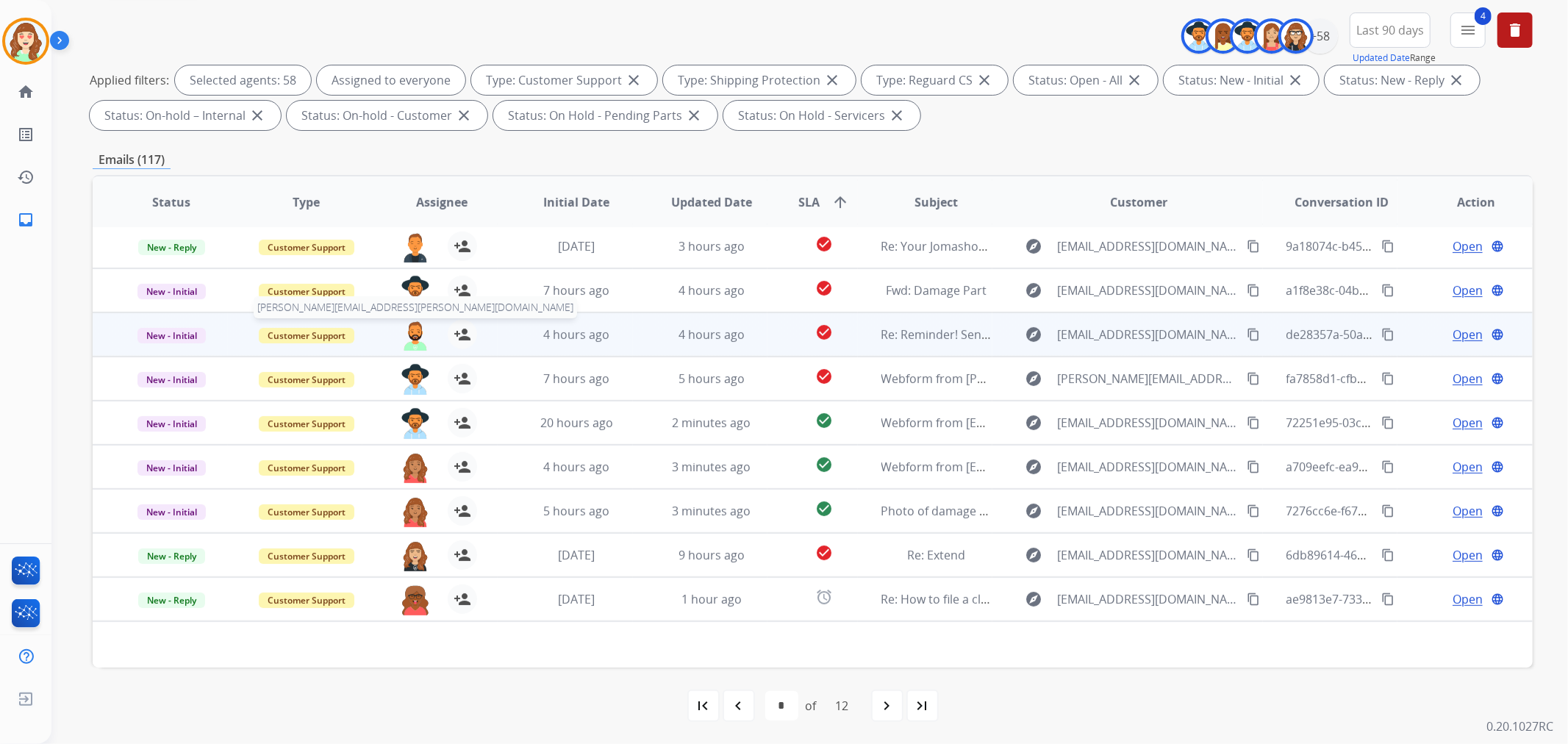
click at [408, 328] on img at bounding box center [415, 335] width 30 height 31
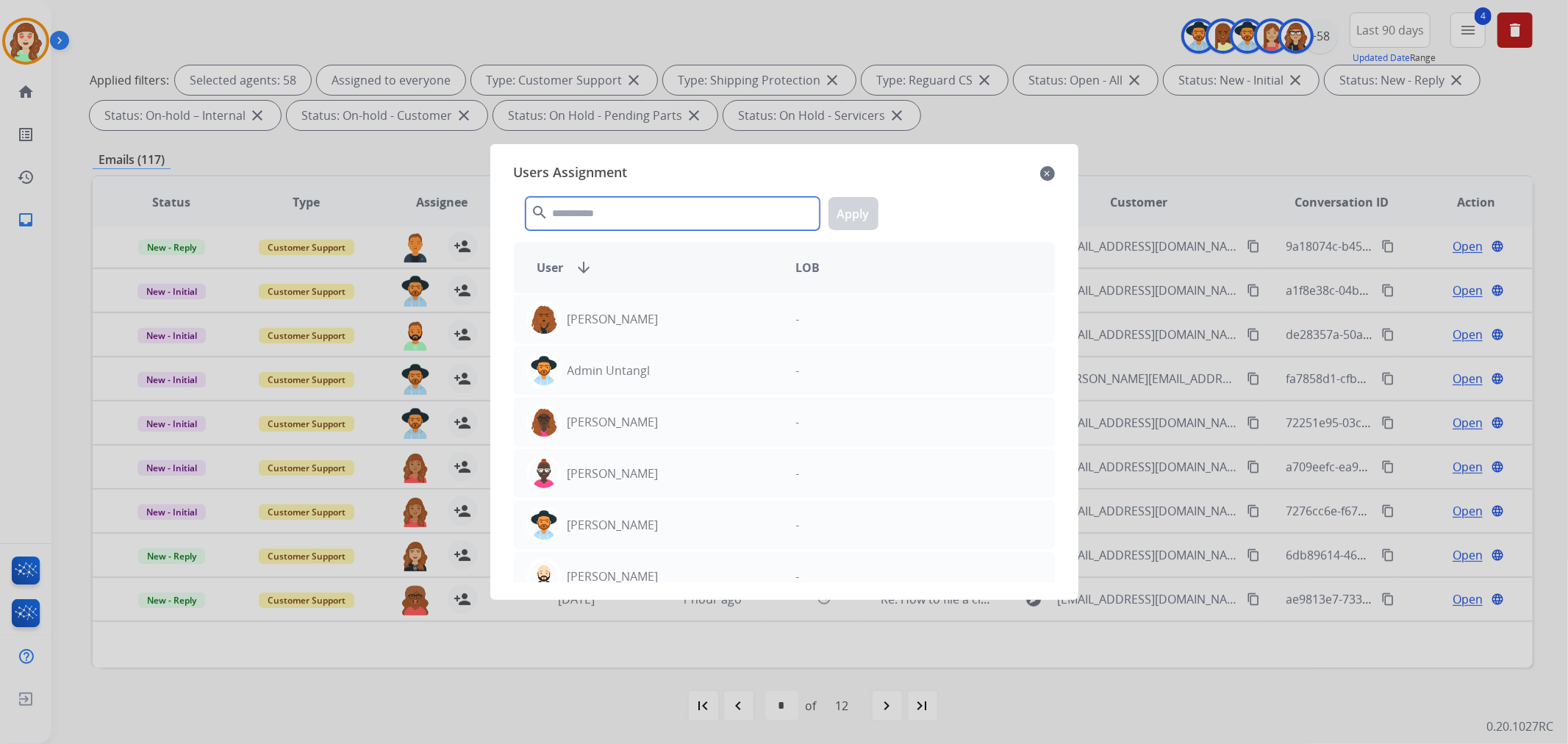
click at [631, 210] on input "text" at bounding box center [672, 213] width 294 height 33
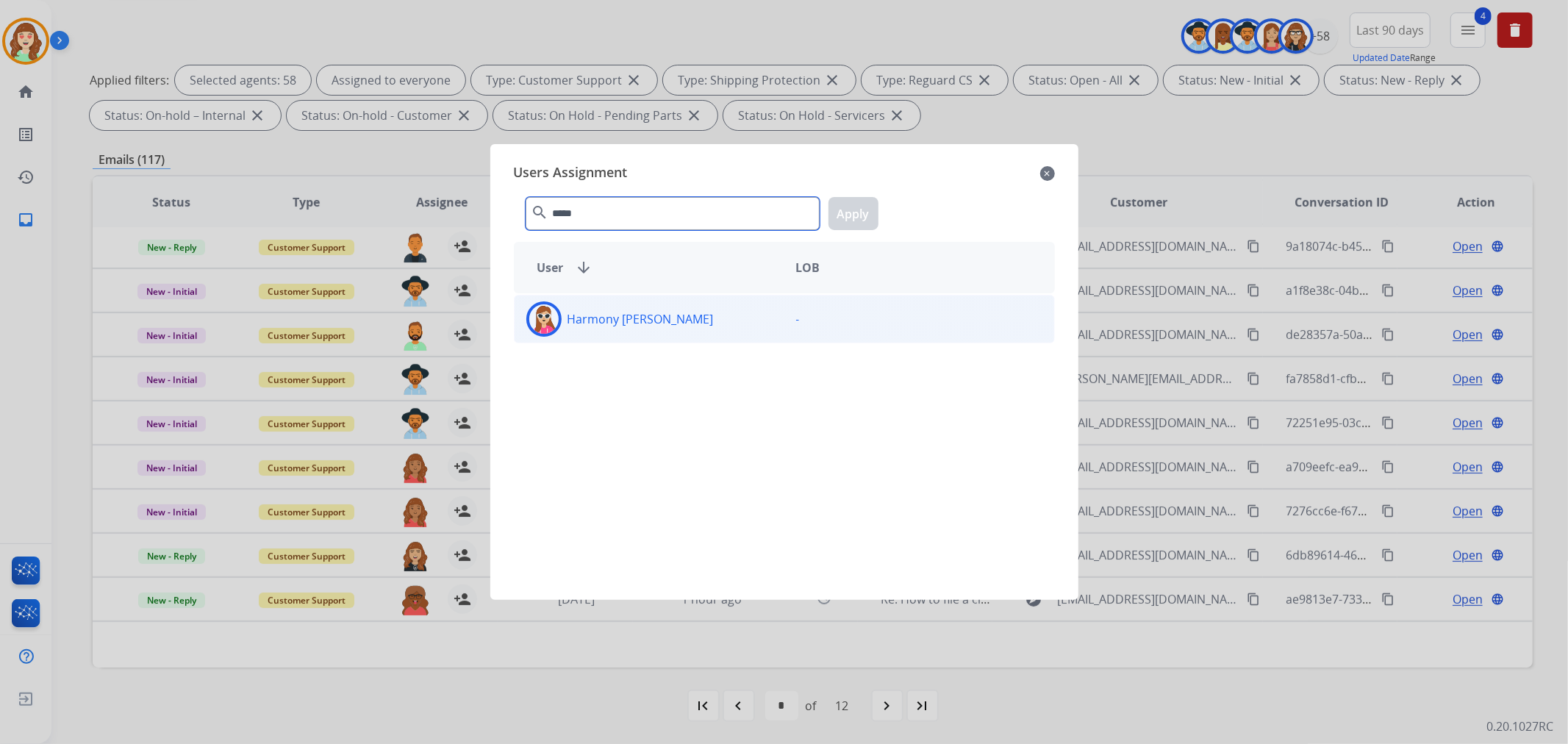
type input "*****"
drag, startPoint x: 774, startPoint y: 328, endPoint x: 803, endPoint y: 257, distance: 76.7
click at [774, 326] on div "Harmony [PERSON_NAME]" at bounding box center [649, 319] width 270 height 35
click at [858, 203] on button "Apply" at bounding box center [853, 213] width 50 height 33
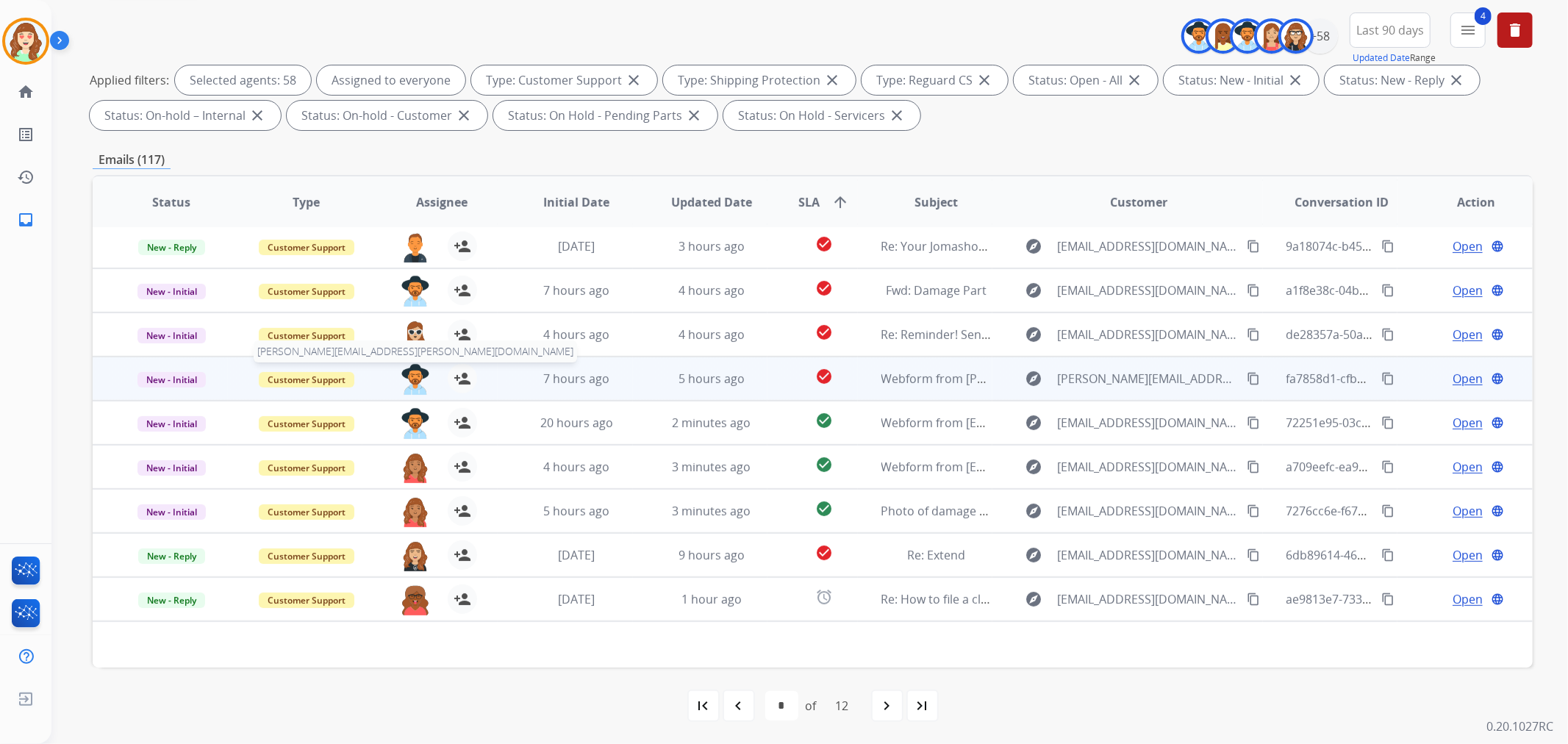
click at [407, 374] on img at bounding box center [415, 378] width 30 height 31
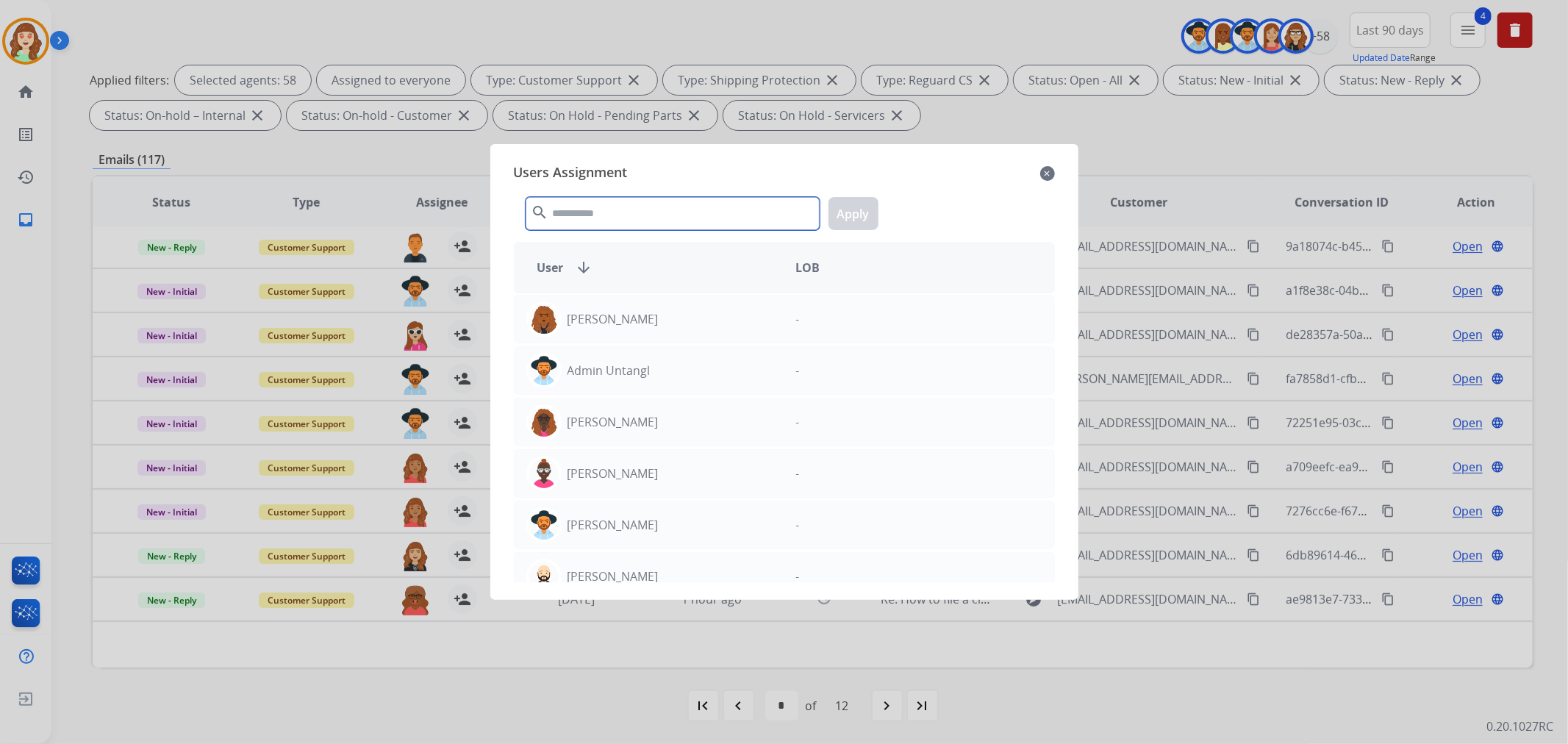
drag, startPoint x: 669, startPoint y: 223, endPoint x: 651, endPoint y: 215, distance: 19.7
click at [671, 222] on input "text" at bounding box center [672, 213] width 294 height 33
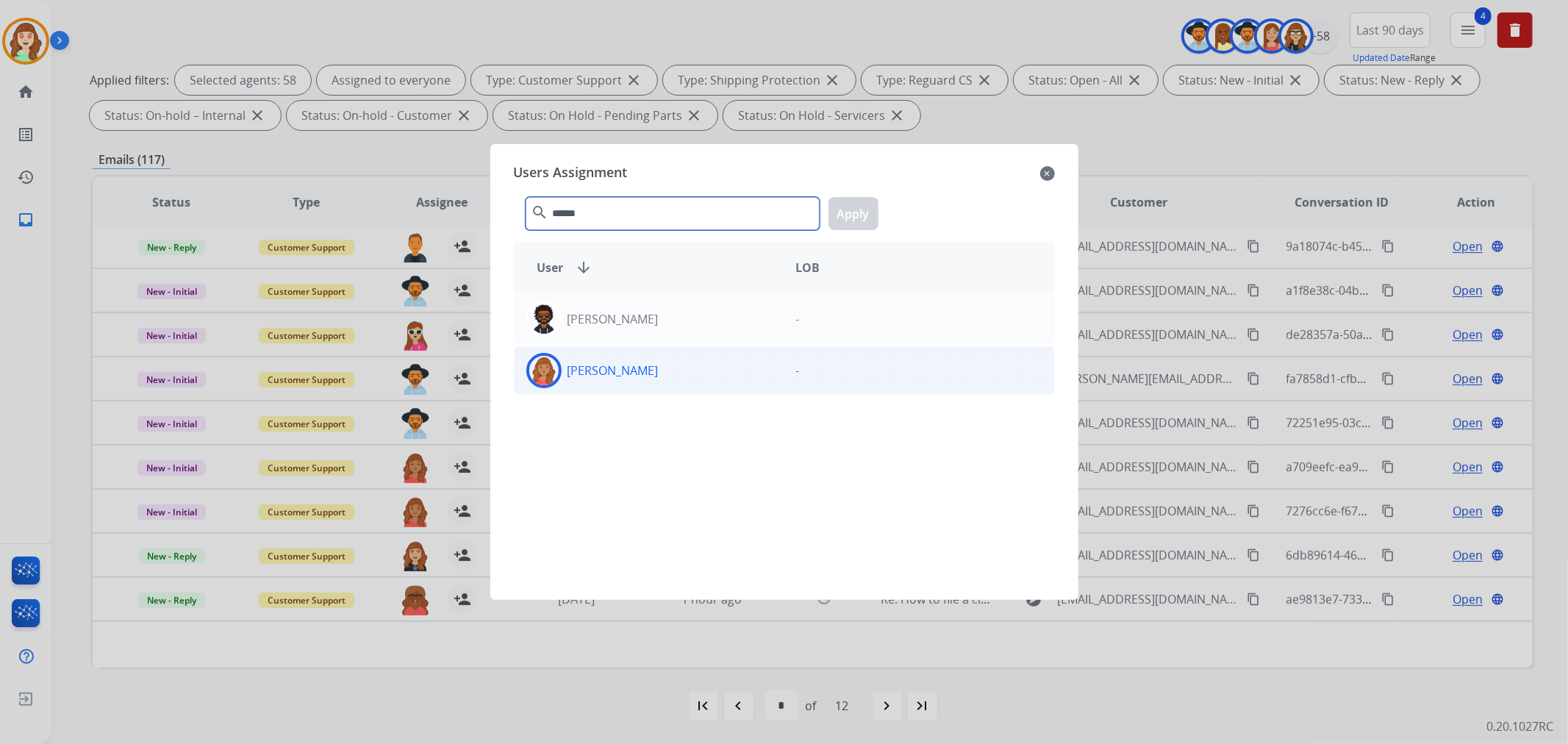
type input "******"
click at [638, 363] on p "[PERSON_NAME]" at bounding box center [613, 370] width 91 height 18
click at [855, 211] on button "Apply" at bounding box center [853, 213] width 50 height 33
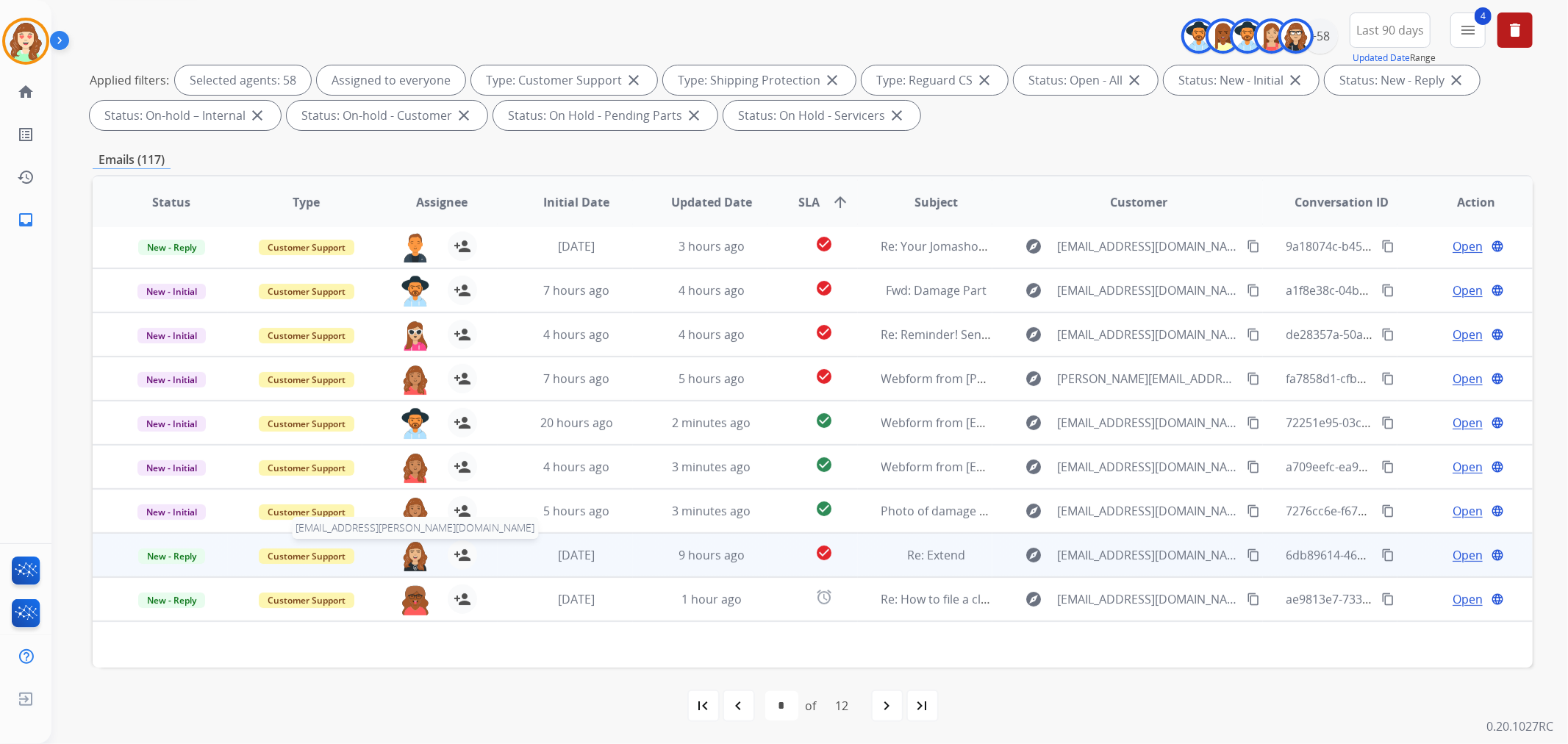
click at [413, 555] on img at bounding box center [415, 556] width 30 height 31
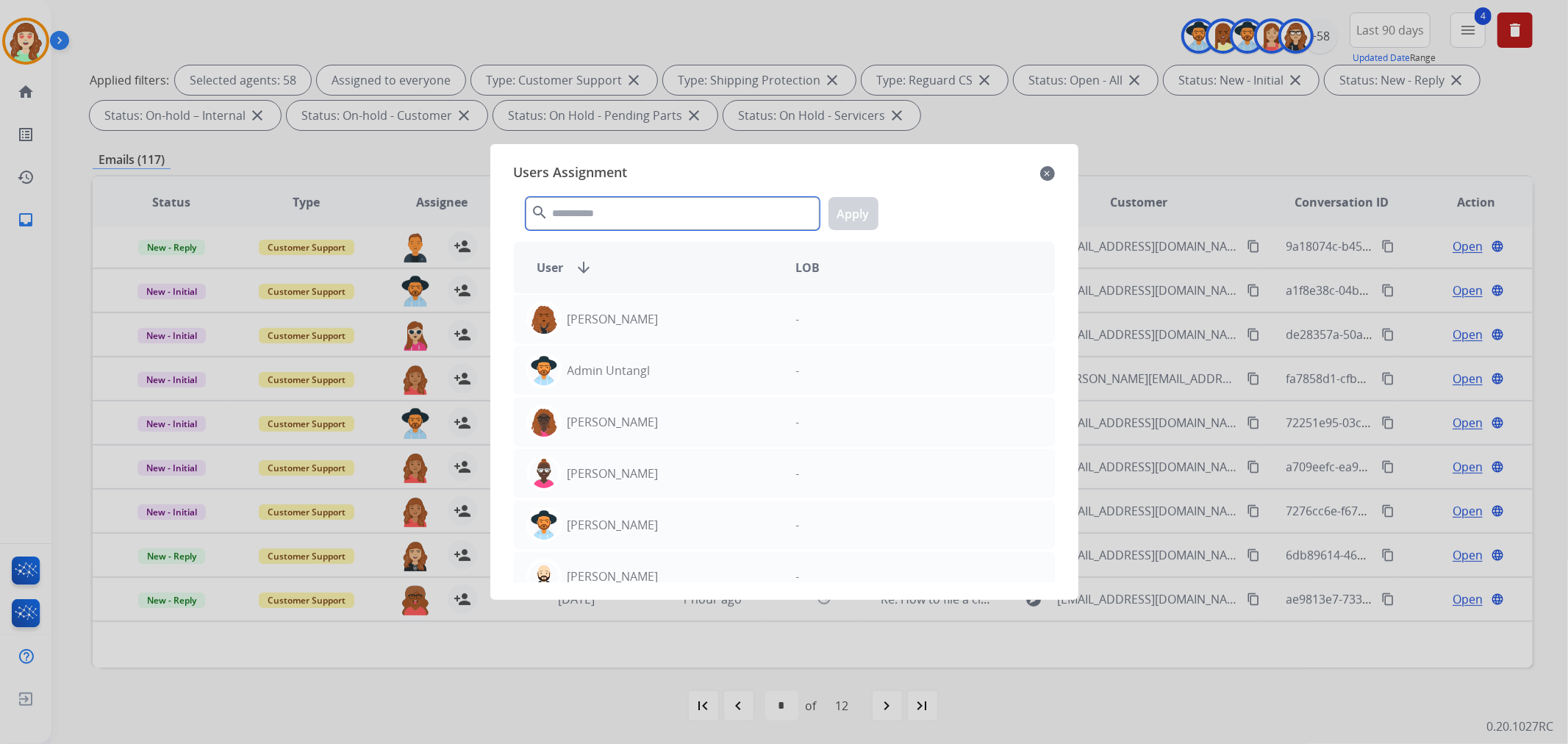
click at [643, 211] on input "text" at bounding box center [672, 213] width 294 height 33
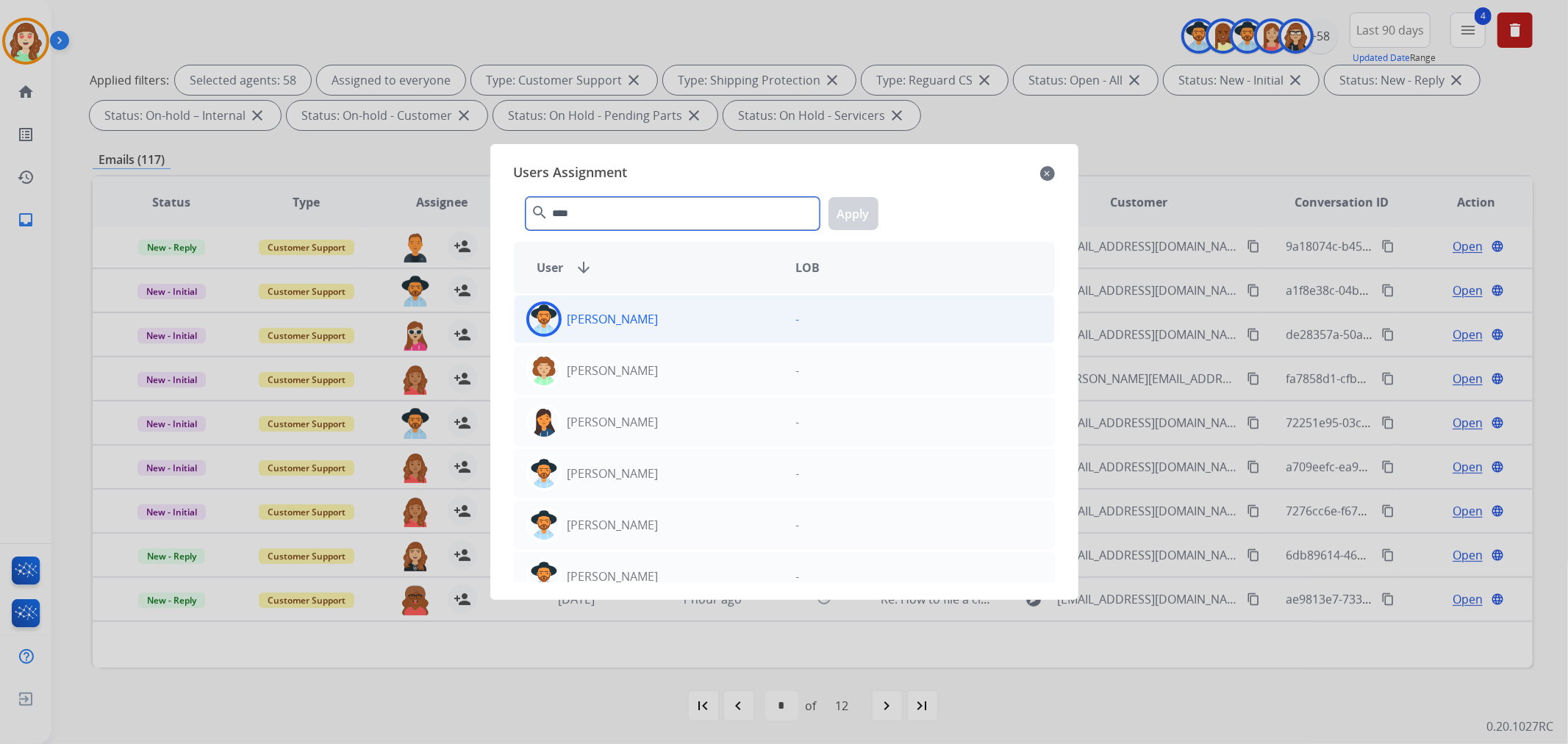
type input "****"
drag, startPoint x: 606, startPoint y: 335, endPoint x: 851, endPoint y: 265, distance: 254.8
click at [621, 331] on div "[PERSON_NAME]" at bounding box center [649, 319] width 270 height 35
drag, startPoint x: 855, startPoint y: 202, endPoint x: 846, endPoint y: 226, distance: 25.6
click at [848, 211] on button "Apply" at bounding box center [853, 213] width 50 height 33
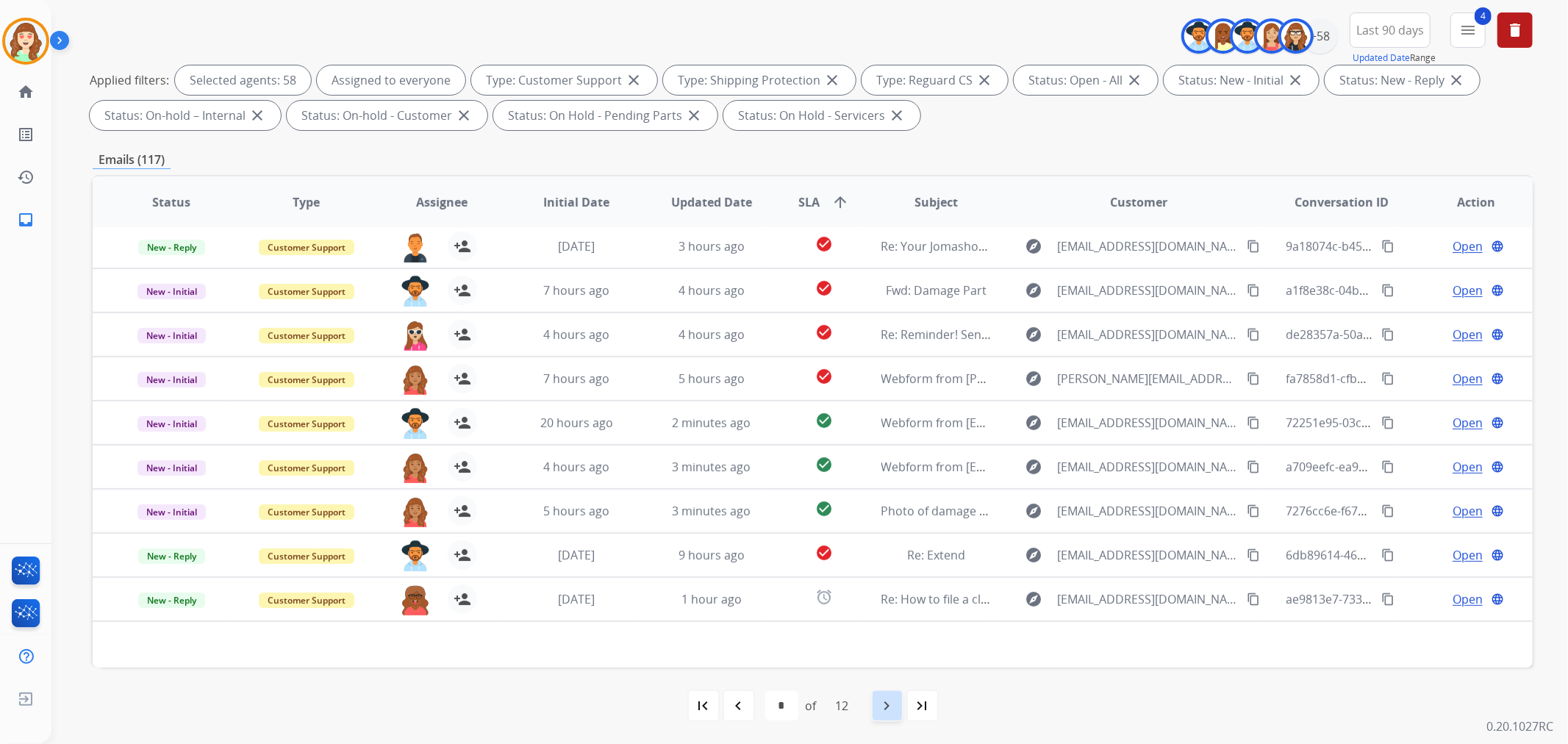
click at [890, 700] on mat-icon "navigate_next" at bounding box center [886, 705] width 18 height 18
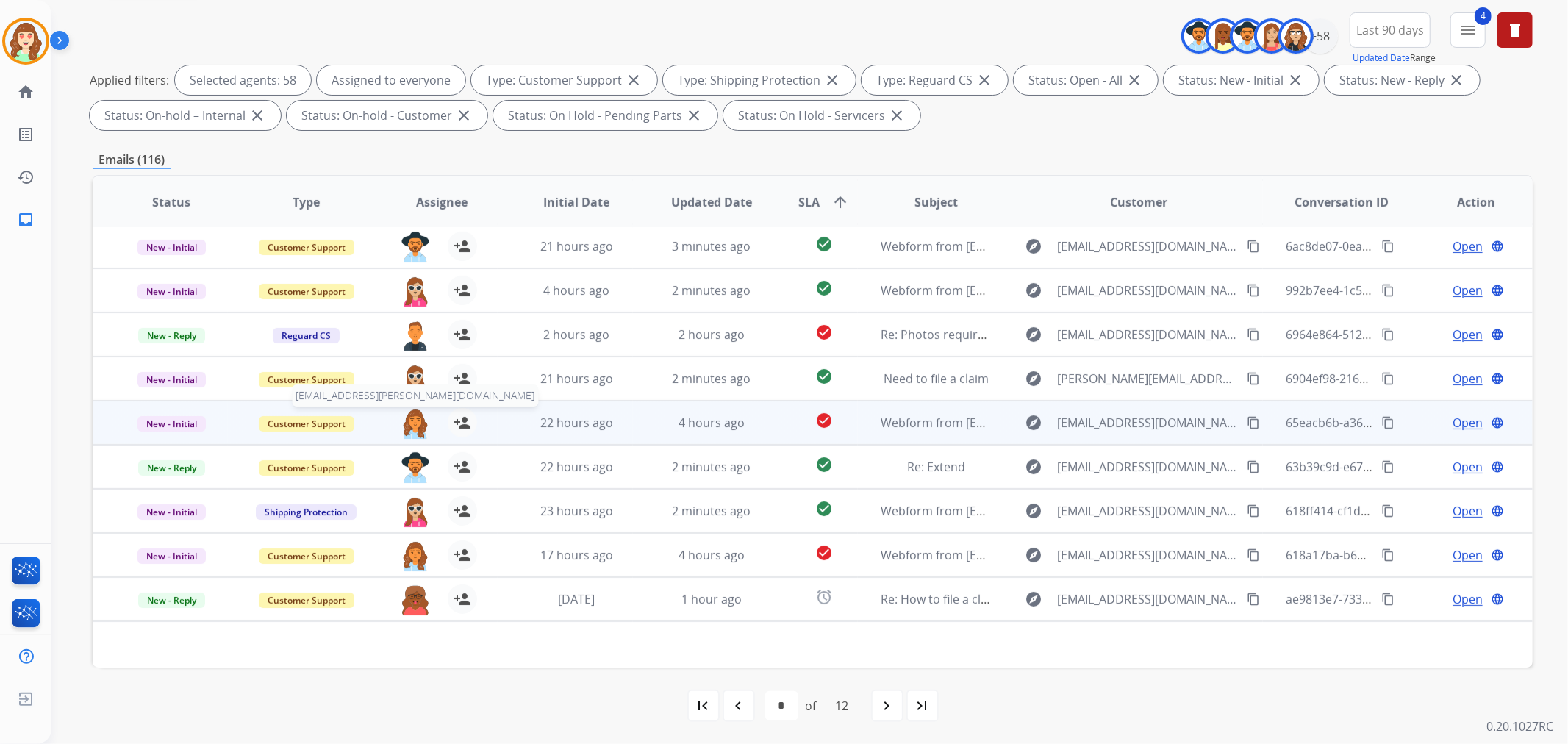
click at [402, 419] on img at bounding box center [415, 423] width 30 height 31
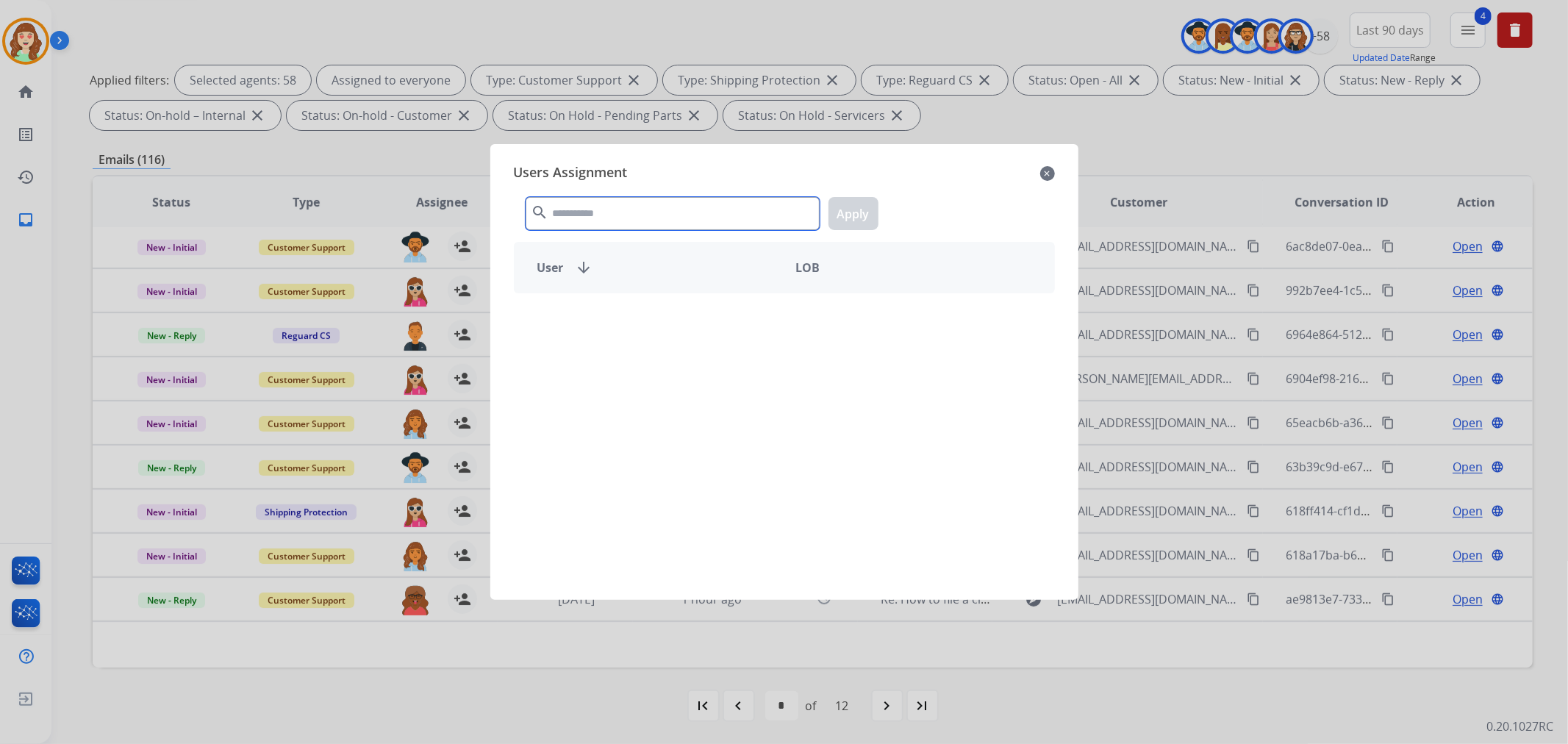
drag, startPoint x: 718, startPoint y: 215, endPoint x: 709, endPoint y: 212, distance: 9.5
click at [721, 212] on input "text" at bounding box center [672, 213] width 294 height 33
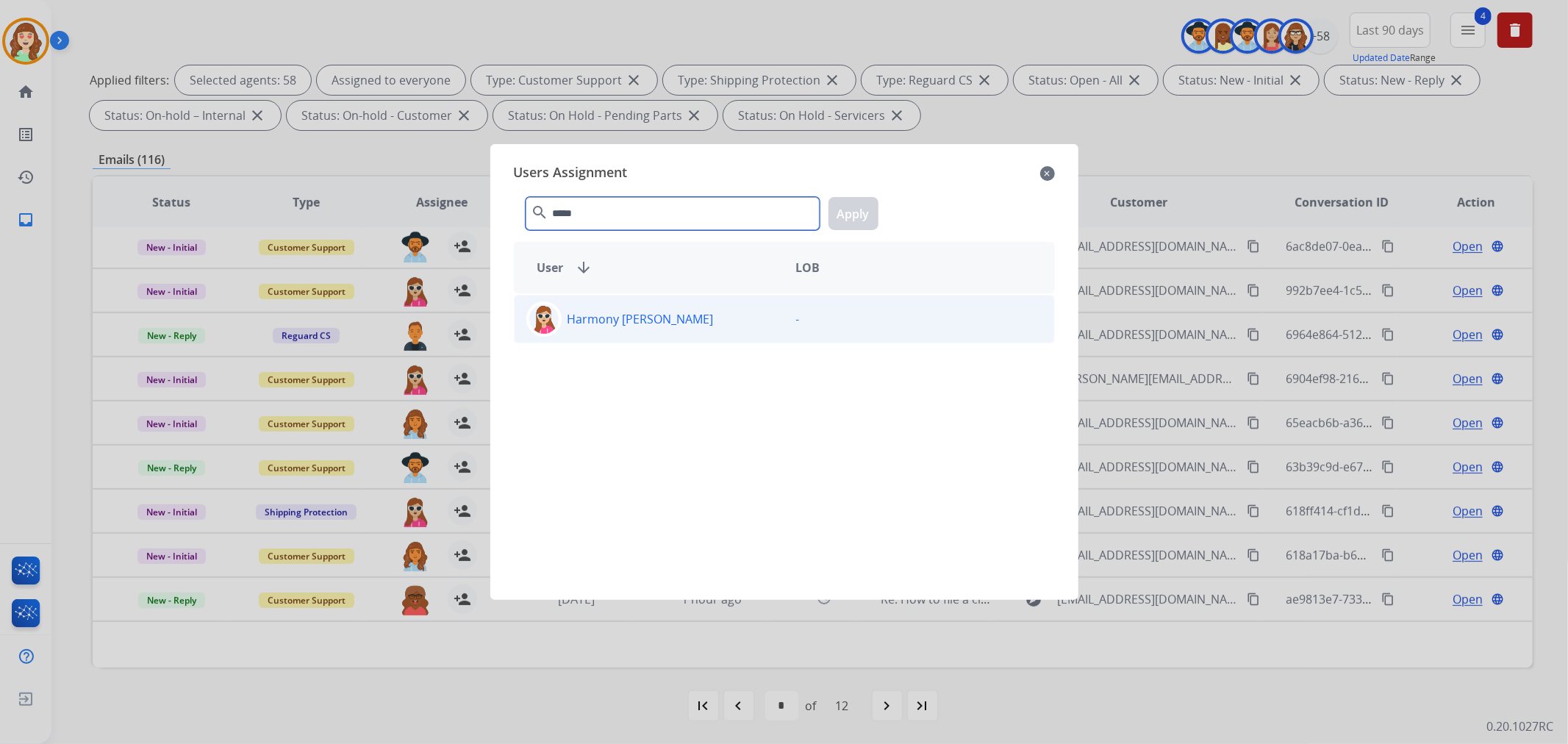
type input "*****"
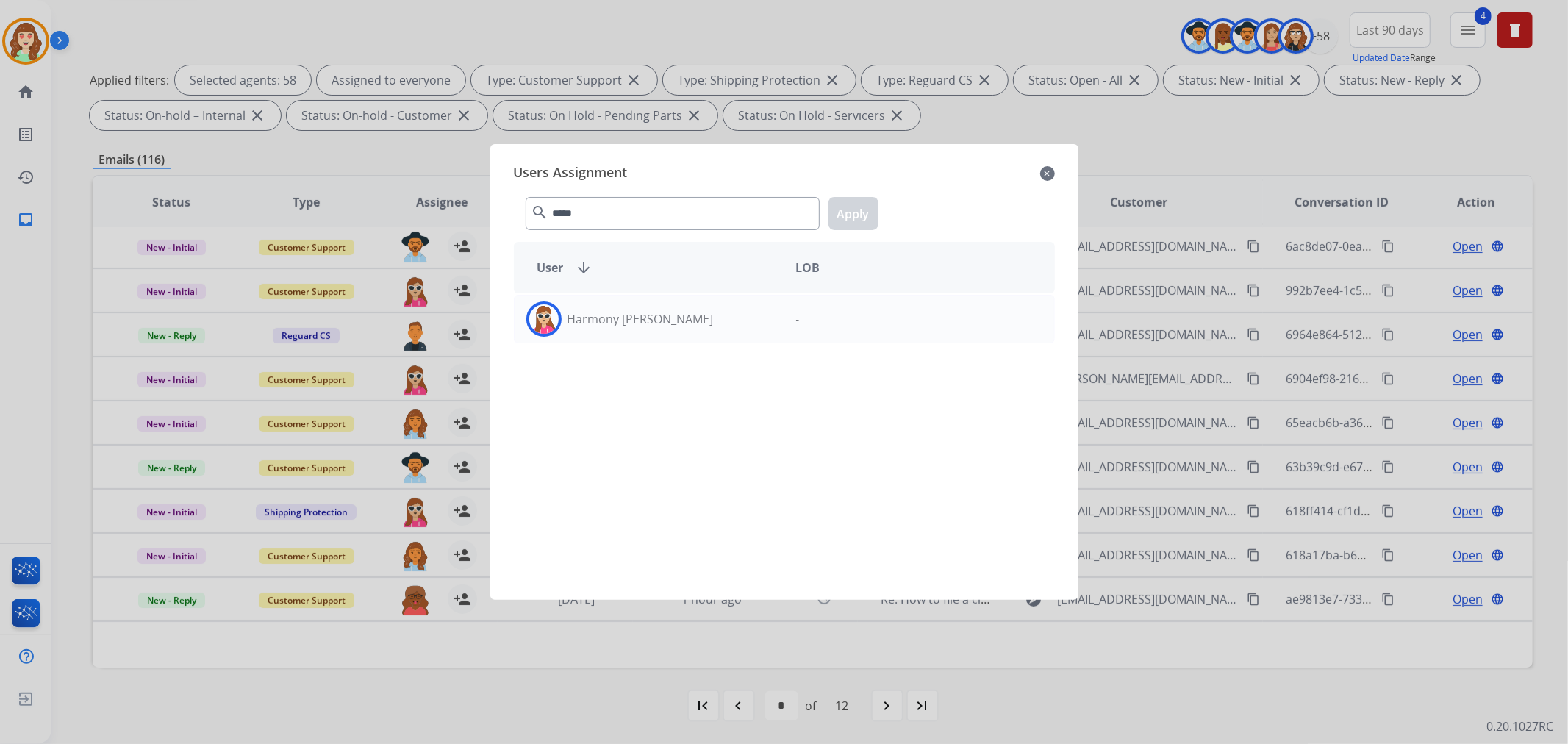
drag, startPoint x: 706, startPoint y: 324, endPoint x: 809, endPoint y: 268, distance: 117.2
click at [704, 325] on div "Harmony [PERSON_NAME]" at bounding box center [649, 319] width 270 height 35
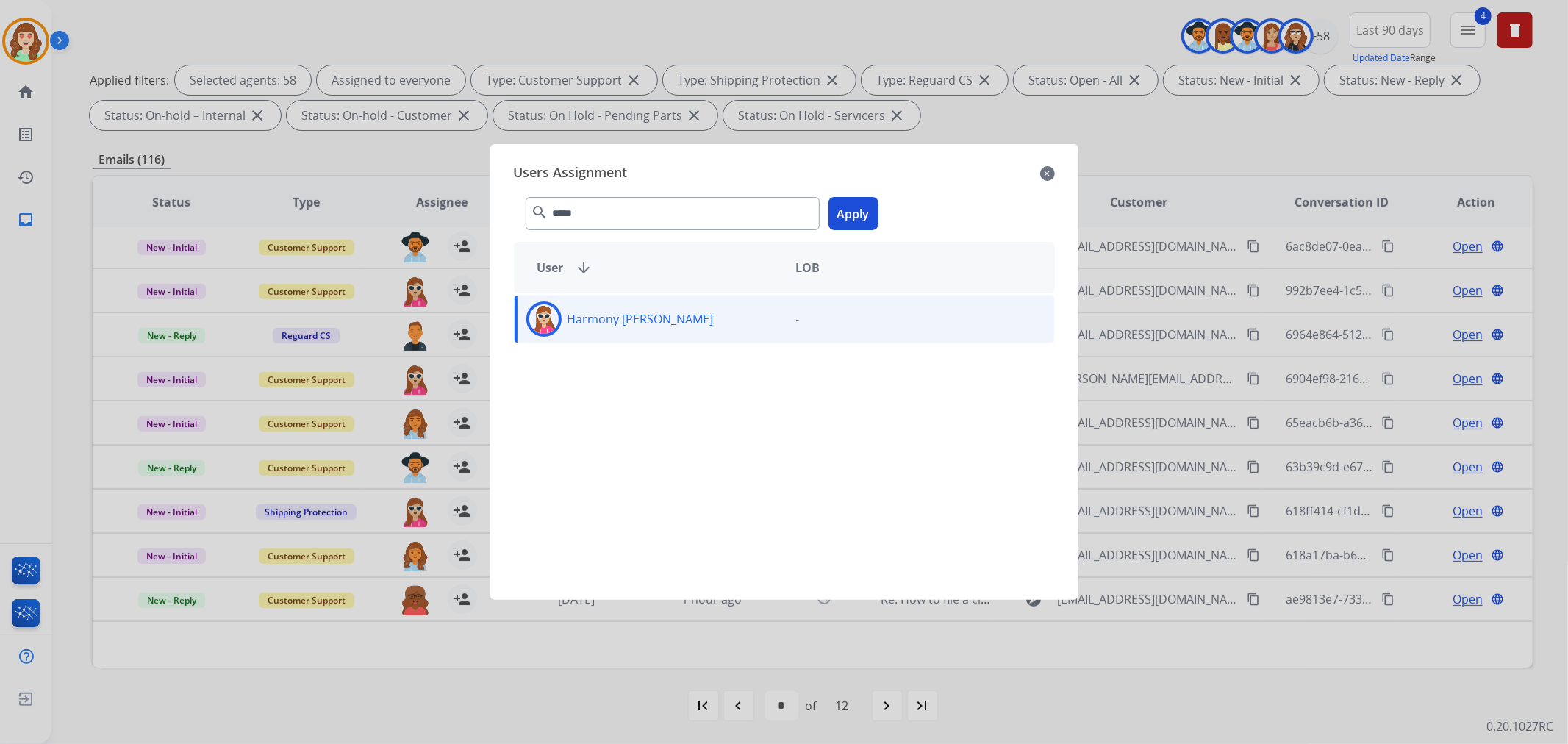
click at [856, 212] on button "Apply" at bounding box center [853, 213] width 50 height 33
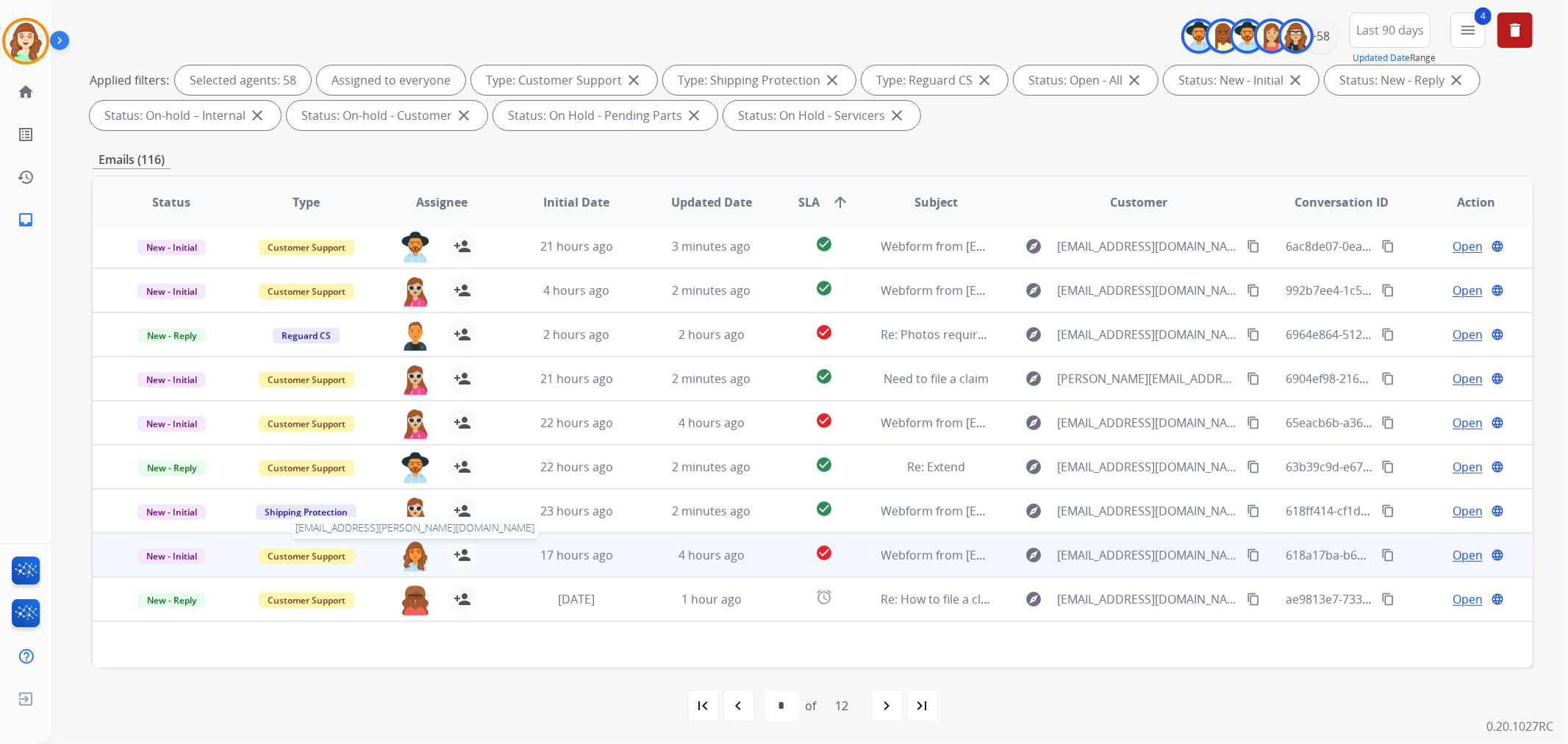
click at [410, 555] on img at bounding box center [415, 556] width 30 height 31
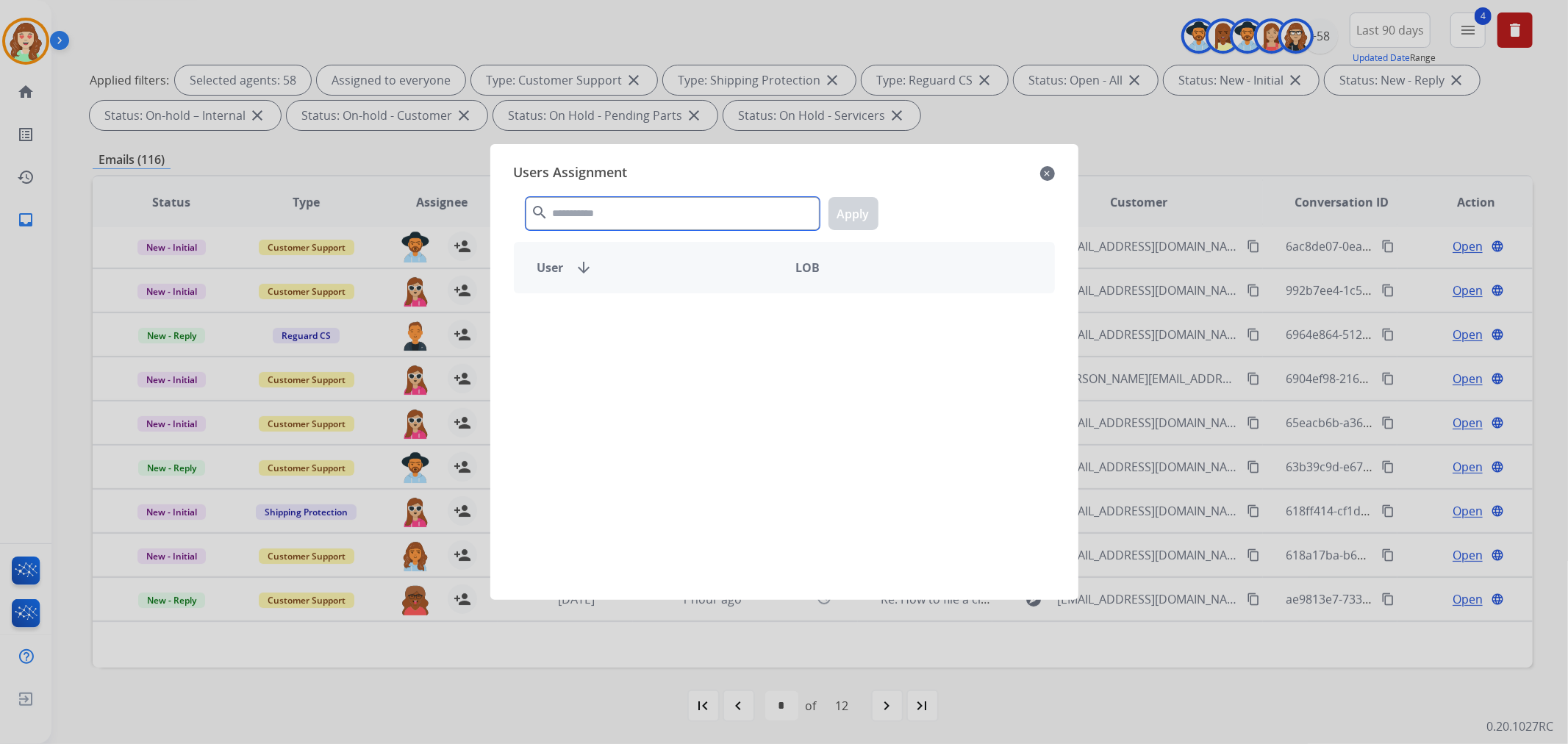
click at [749, 213] on input "text" at bounding box center [672, 213] width 294 height 33
type input "******"
drag, startPoint x: 619, startPoint y: 321, endPoint x: 839, endPoint y: 246, distance: 232.4
click at [620, 321] on p "Harmony [PERSON_NAME]" at bounding box center [641, 318] width 147 height 18
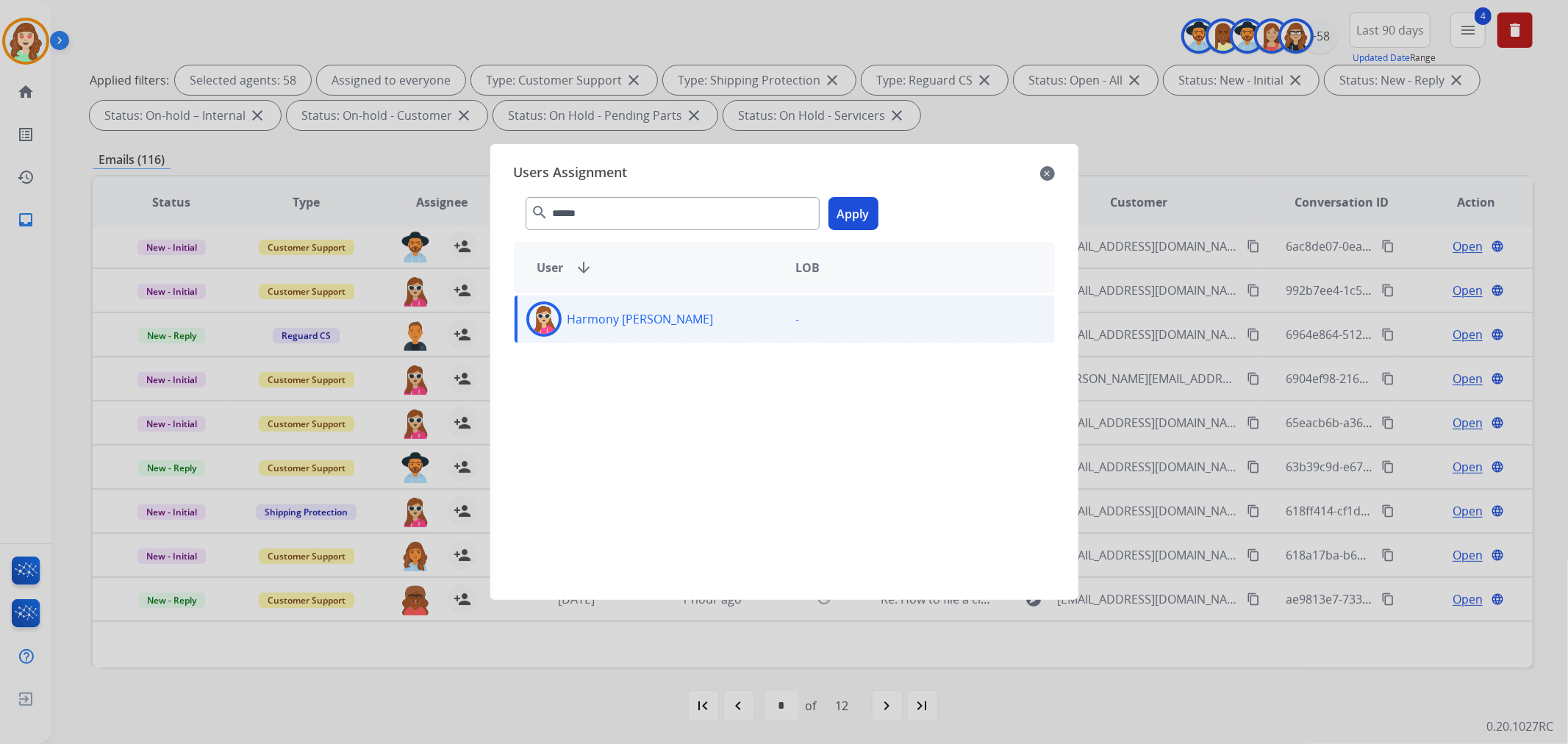
drag, startPoint x: 856, startPoint y: 213, endPoint x: 839, endPoint y: 211, distance: 17.1
click at [858, 211] on button "Apply" at bounding box center [853, 213] width 50 height 33
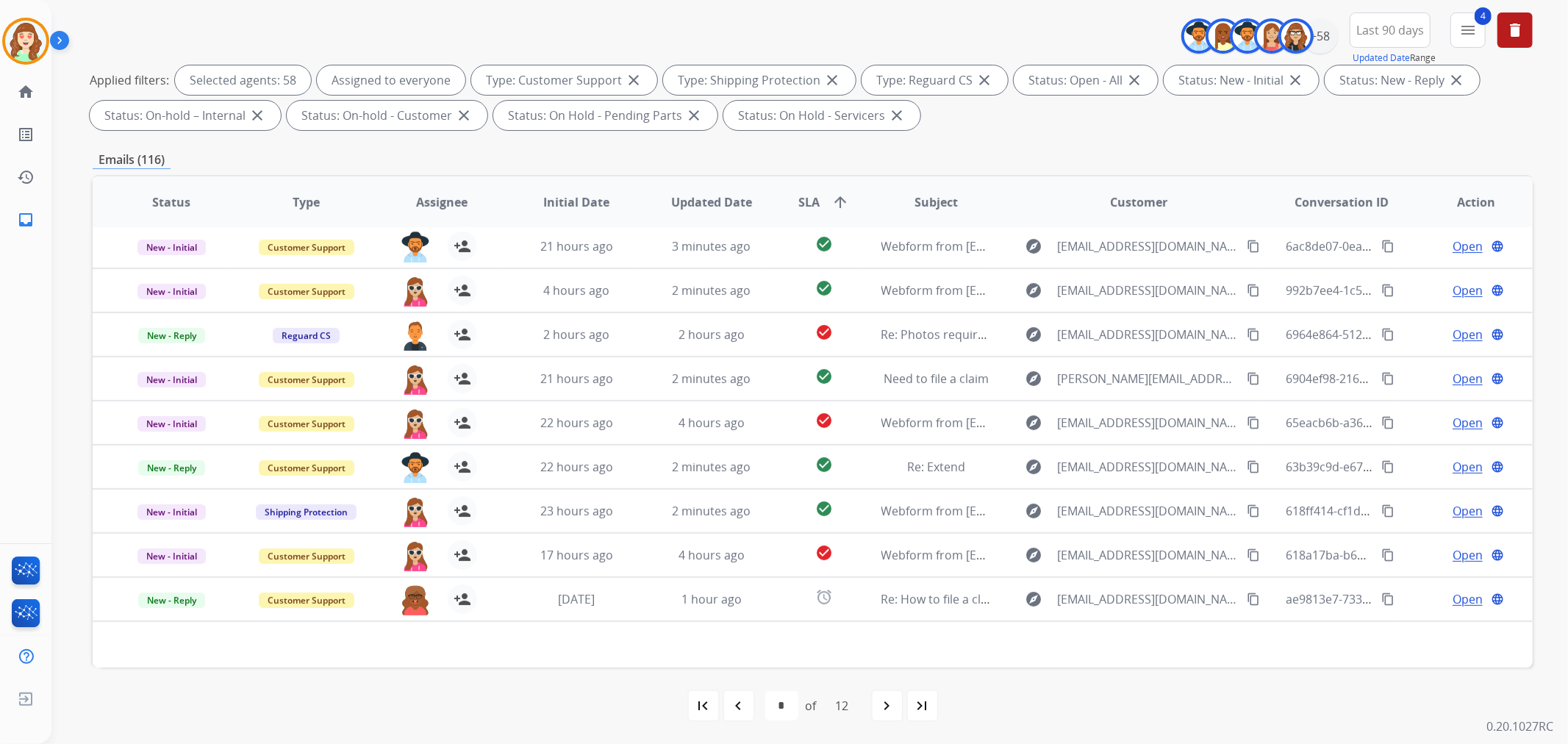
drag, startPoint x: 885, startPoint y: 712, endPoint x: 887, endPoint y: 700, distance: 12.2
click at [885, 711] on mat-icon "navigate_next" at bounding box center [886, 705] width 18 height 18
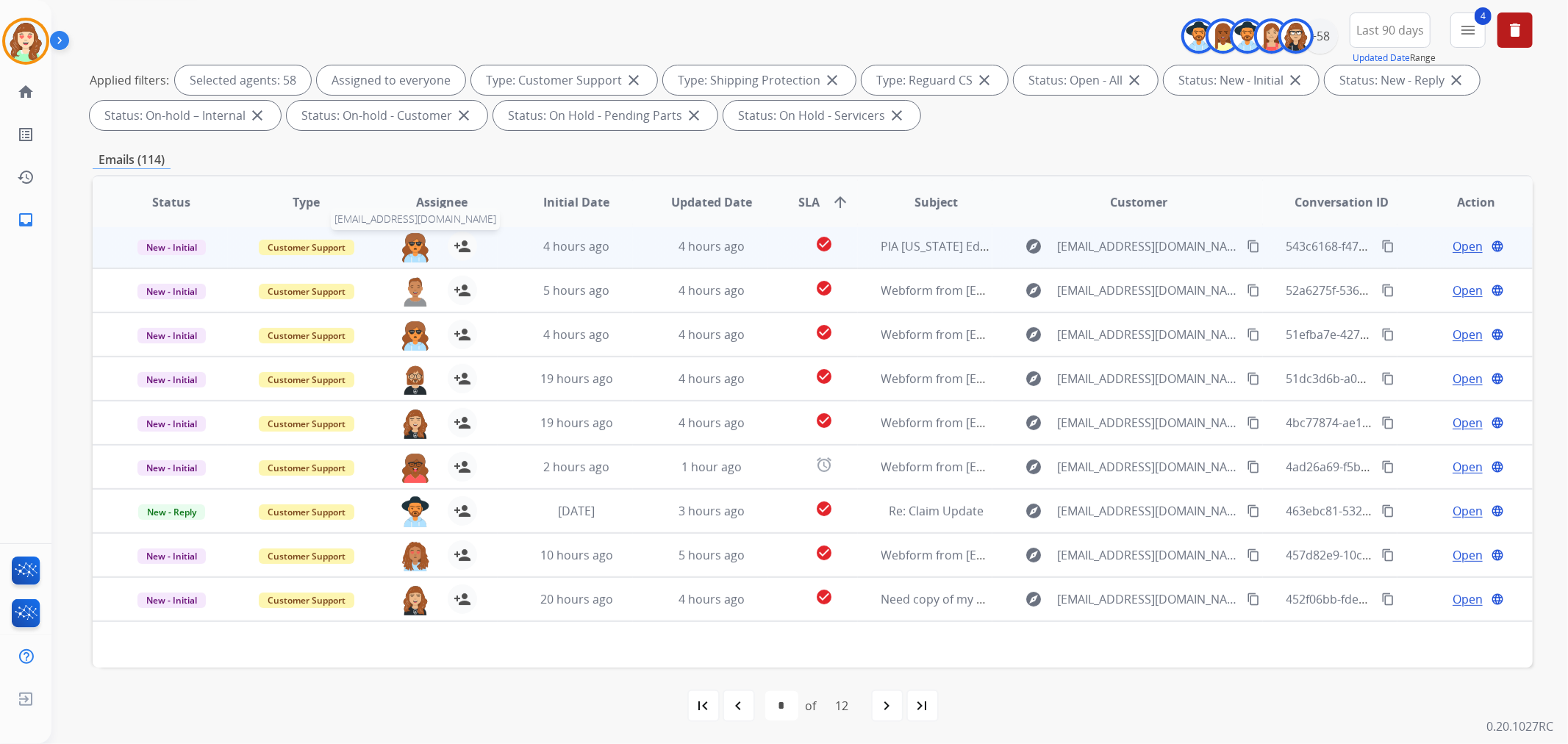
click at [413, 248] on img at bounding box center [415, 247] width 30 height 31
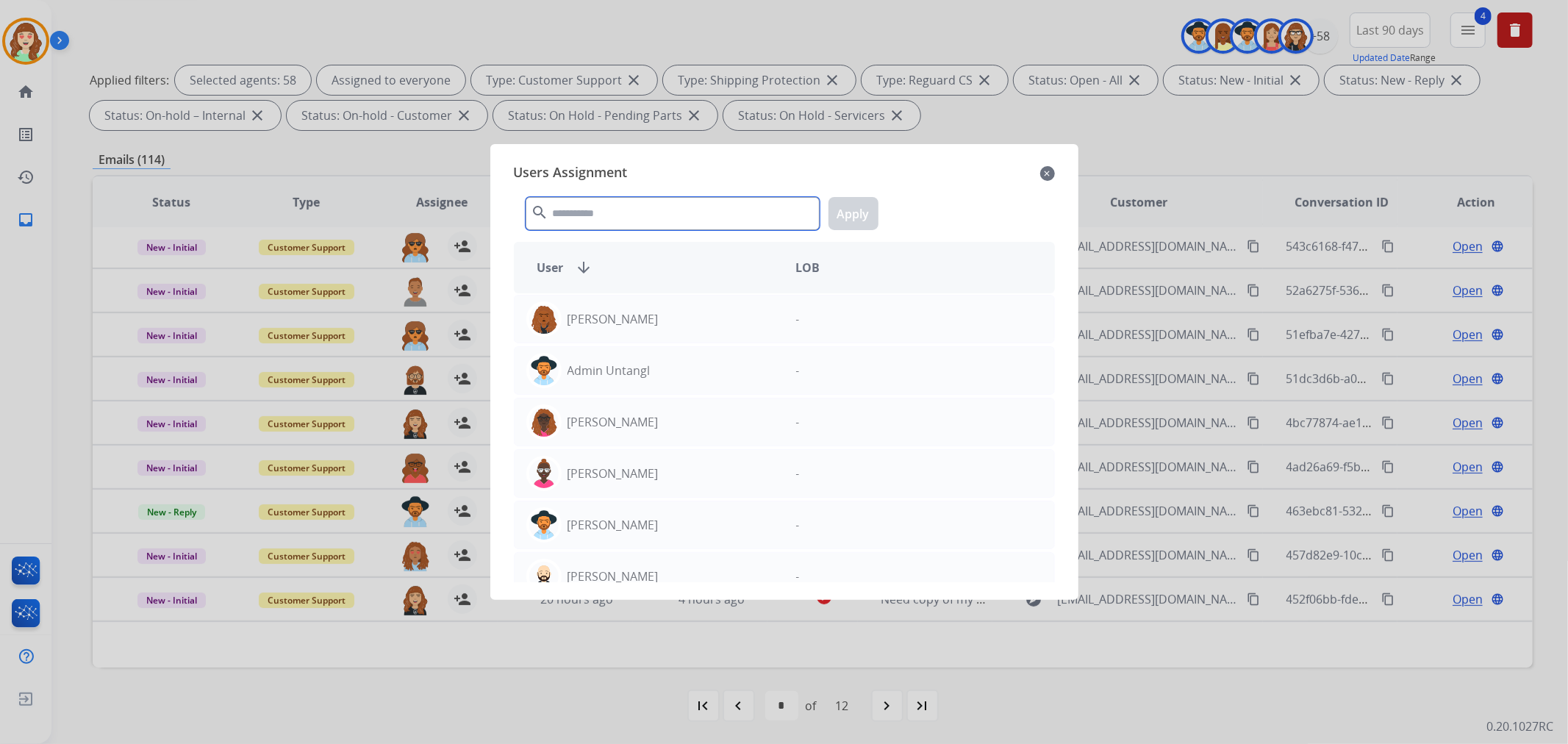
click at [645, 204] on input "text" at bounding box center [672, 213] width 294 height 33
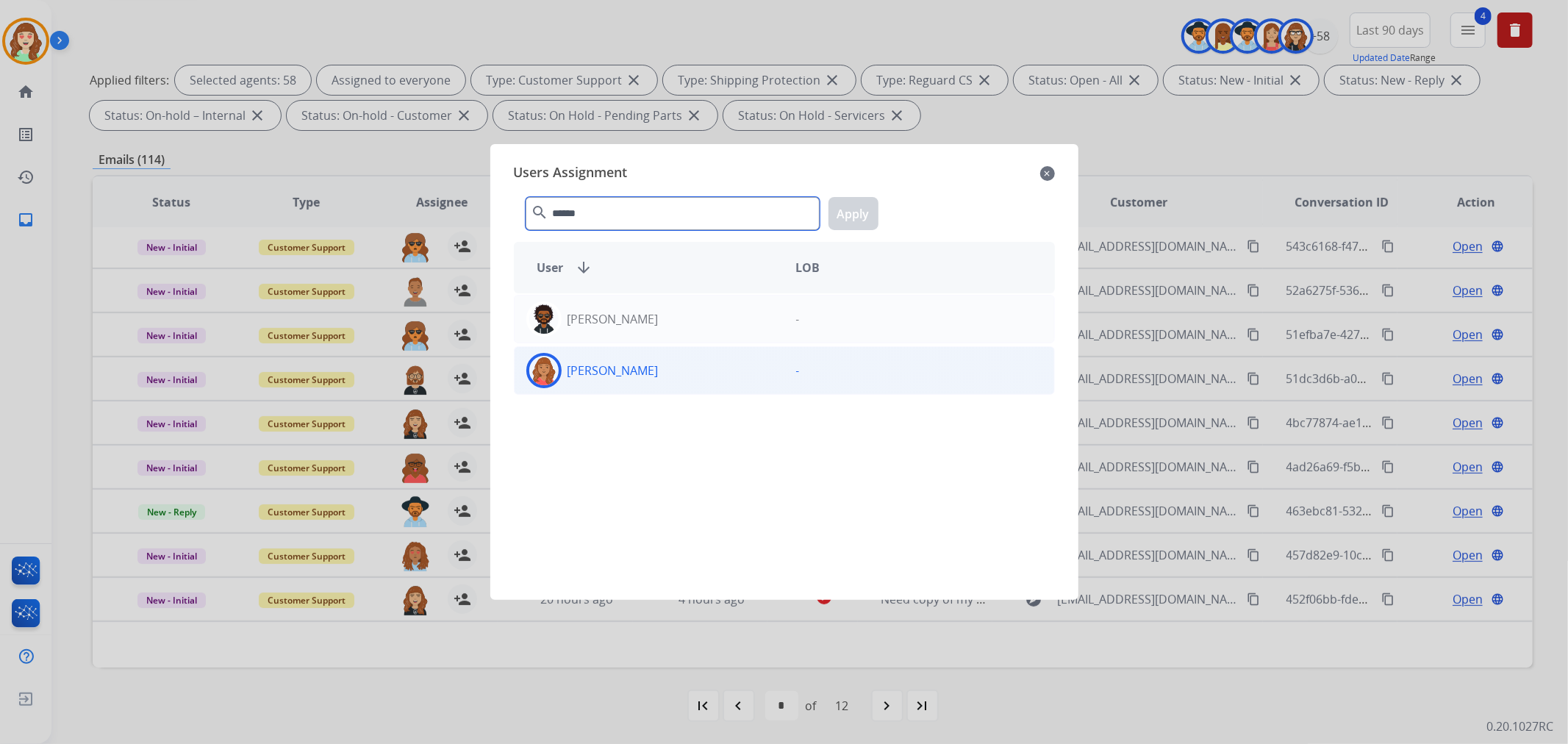
type input "******"
click at [714, 370] on div "[PERSON_NAME]" at bounding box center [649, 370] width 270 height 35
drag, startPoint x: 862, startPoint y: 216, endPoint x: 776, endPoint y: 254, distance: 94.0
click at [860, 216] on button "Apply" at bounding box center [853, 213] width 50 height 33
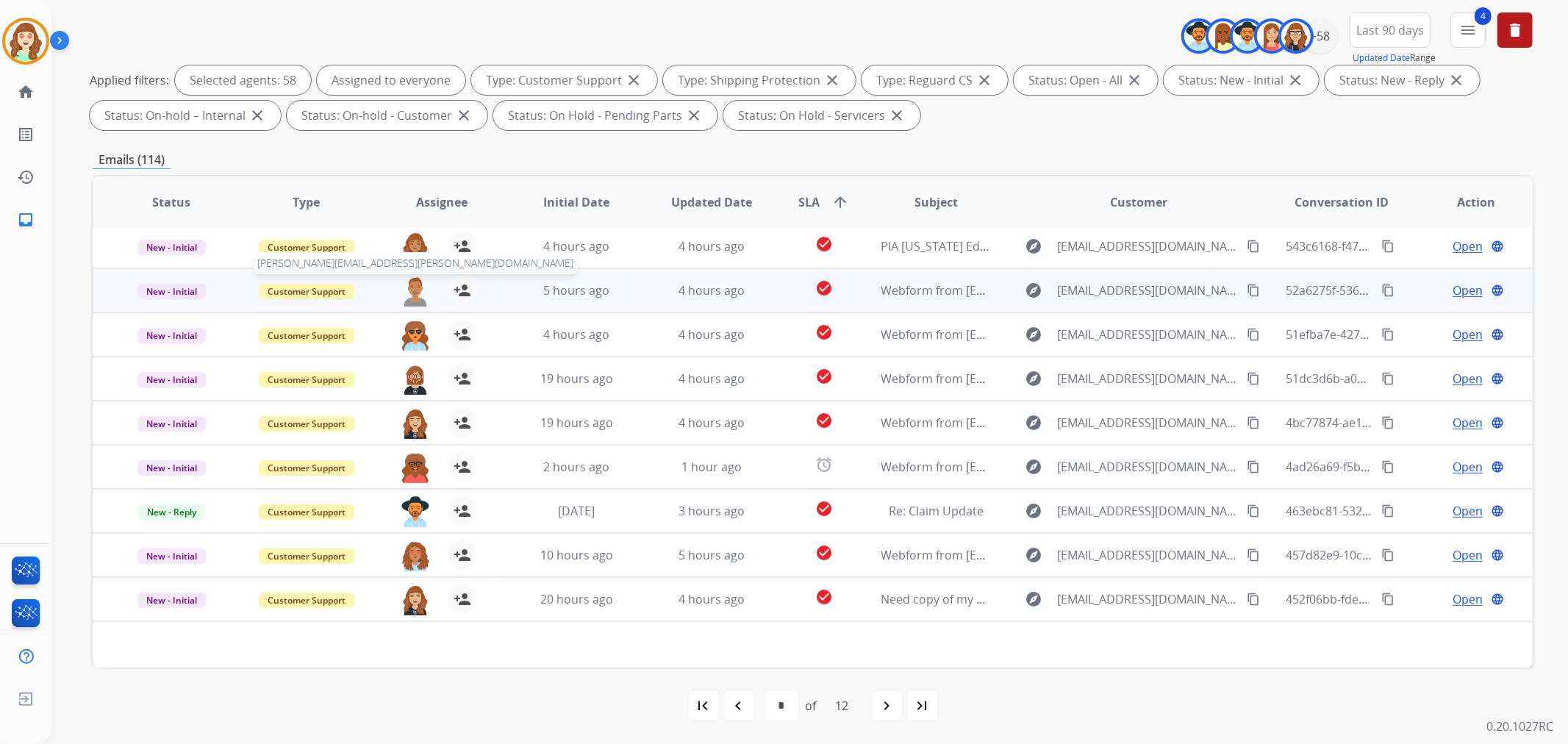
click at [402, 285] on img at bounding box center [415, 290] width 30 height 31
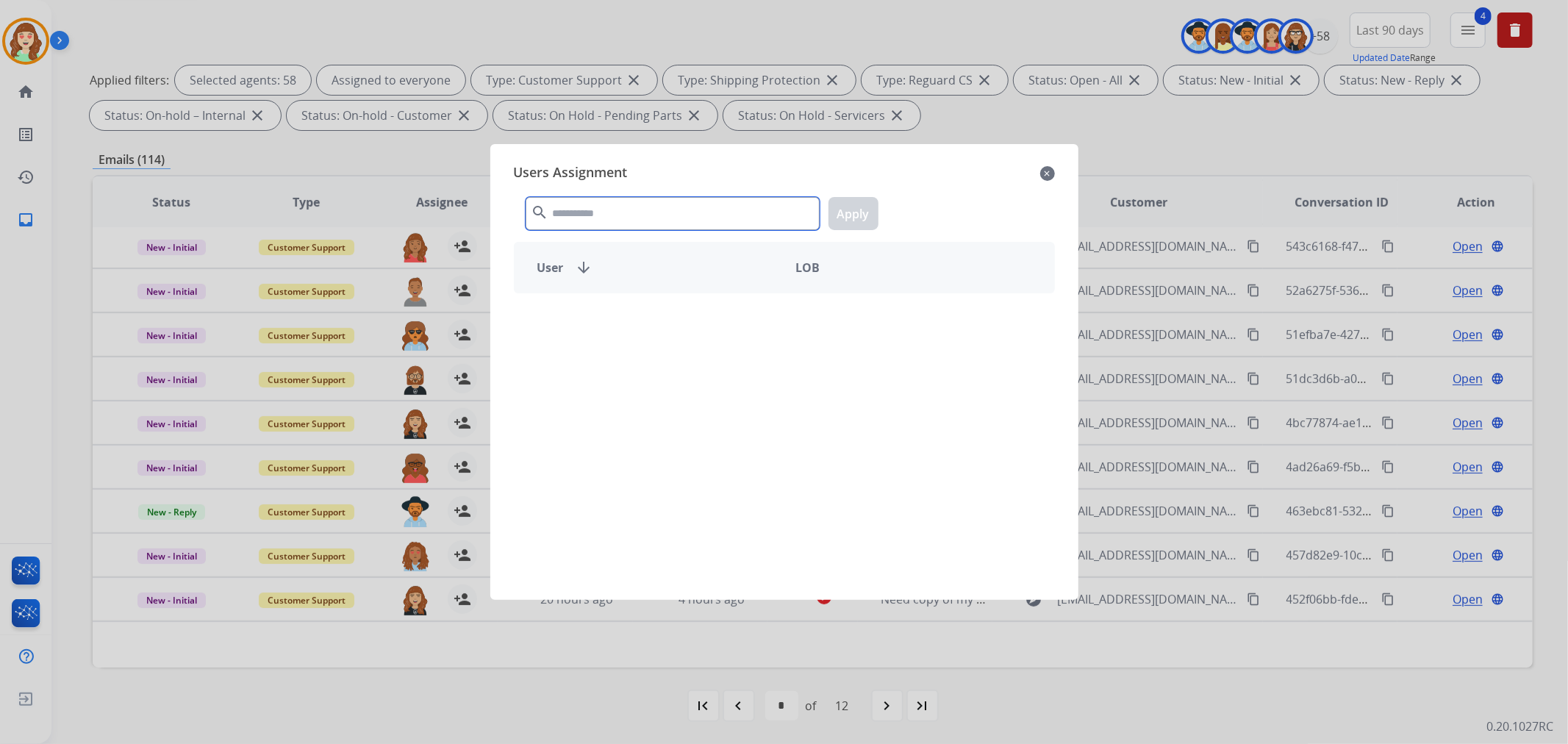
click at [649, 194] on div "search Apply" at bounding box center [784, 211] width 541 height 51
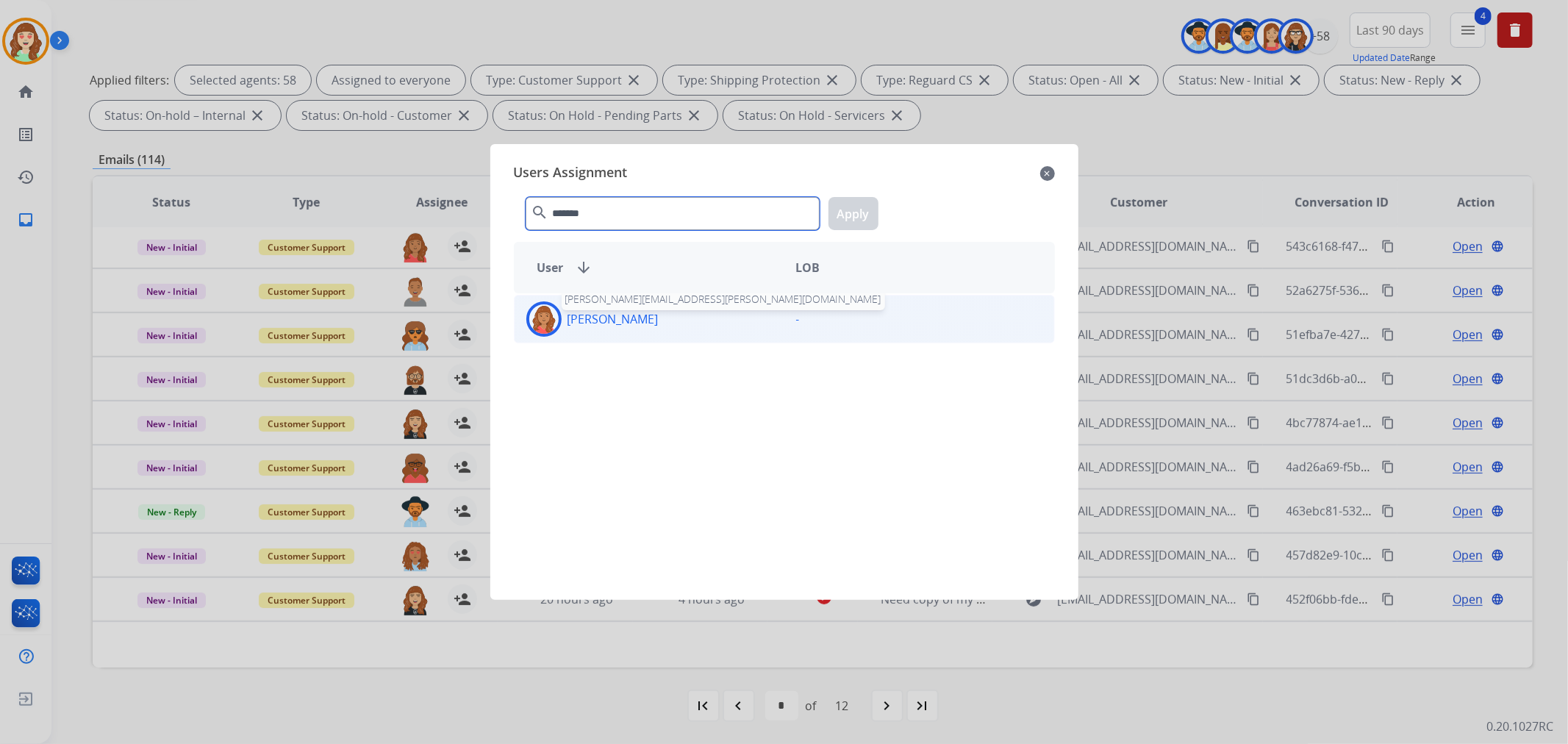
type input "*******"
drag, startPoint x: 643, startPoint y: 318, endPoint x: 809, endPoint y: 211, distance: 197.5
click at [644, 317] on p "[PERSON_NAME]" at bounding box center [613, 318] width 91 height 18
click at [858, 214] on button "Apply" at bounding box center [853, 213] width 50 height 33
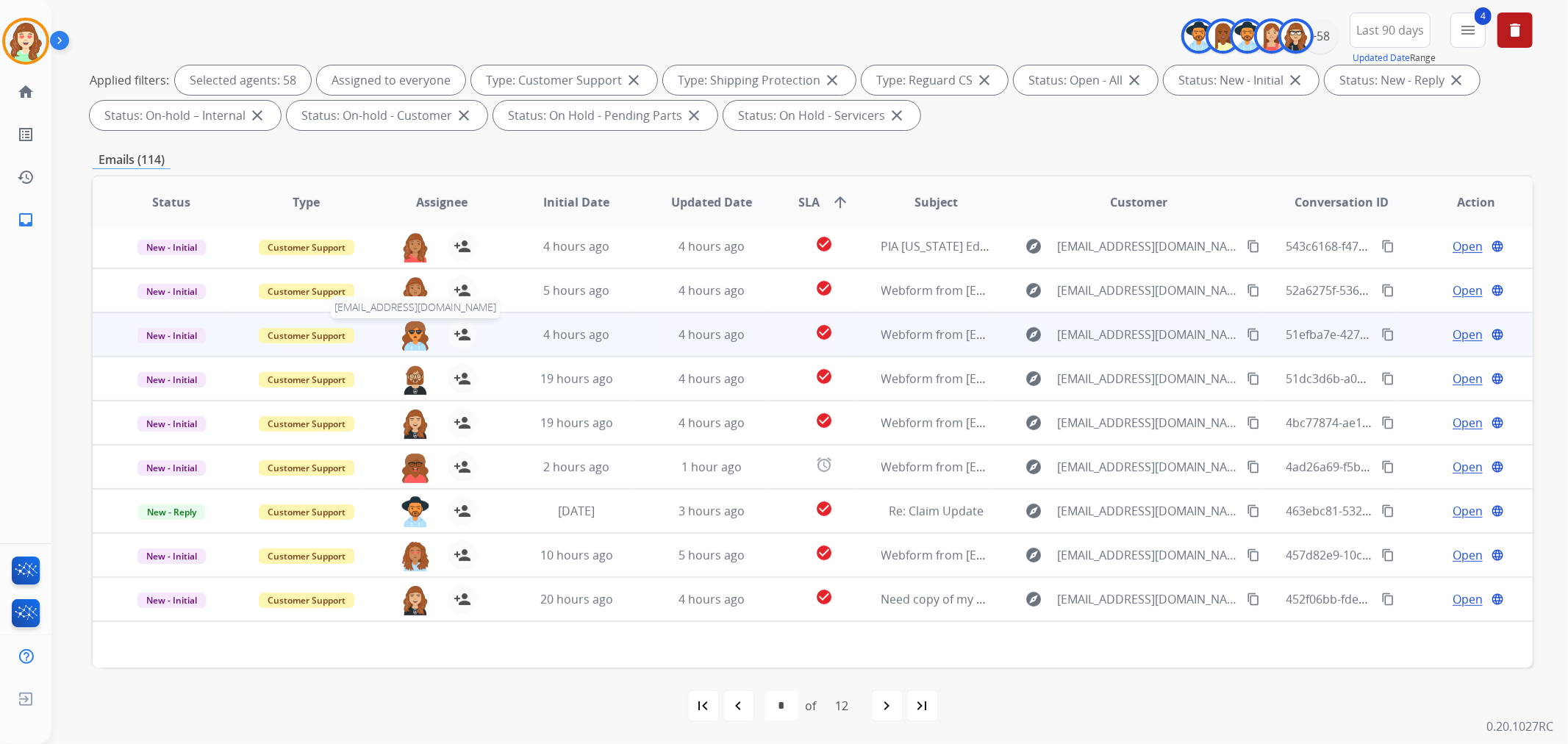
click at [412, 335] on img at bounding box center [415, 335] width 30 height 31
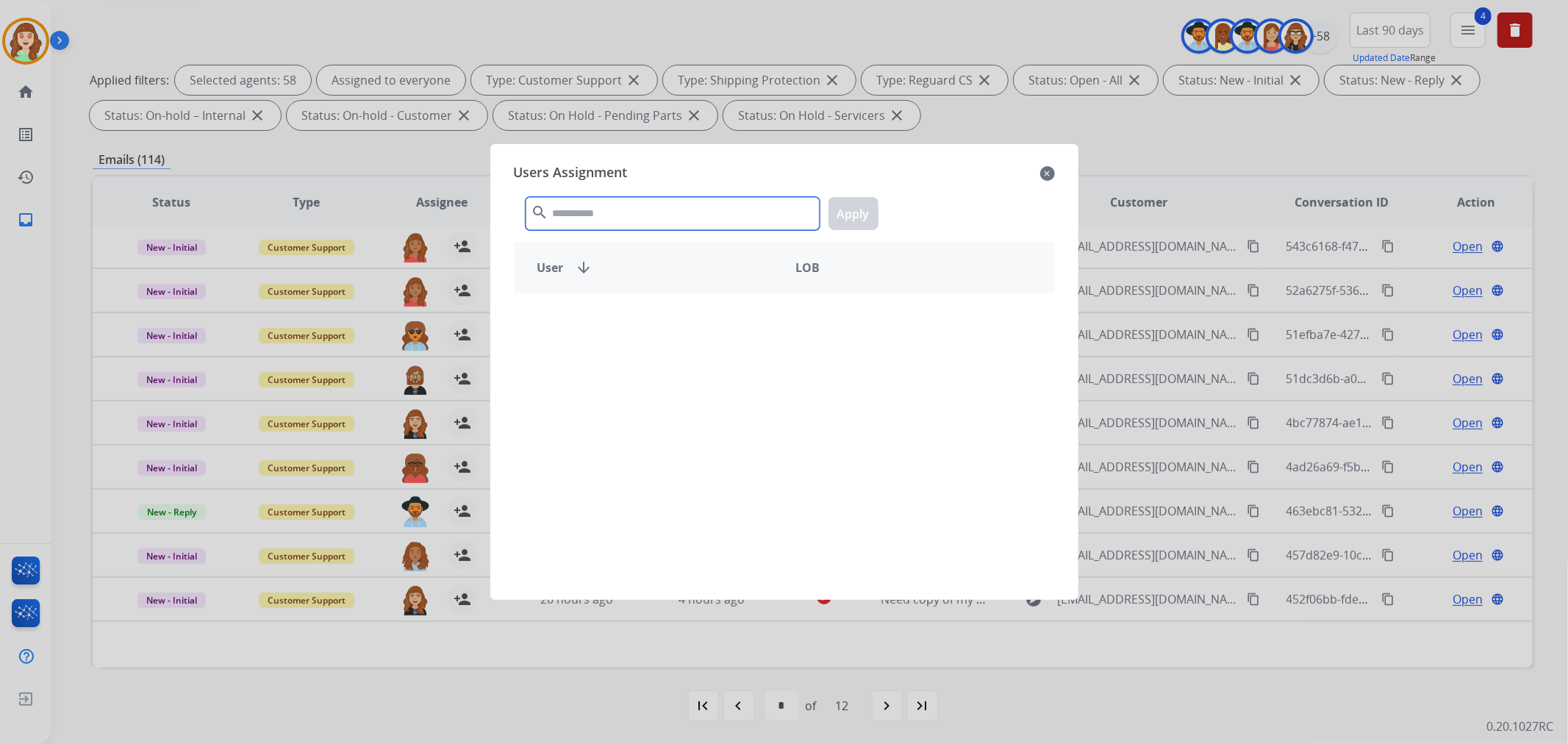
drag, startPoint x: 631, startPoint y: 214, endPoint x: 654, endPoint y: 201, distance: 26.4
click at [645, 202] on input "text" at bounding box center [672, 213] width 294 height 33
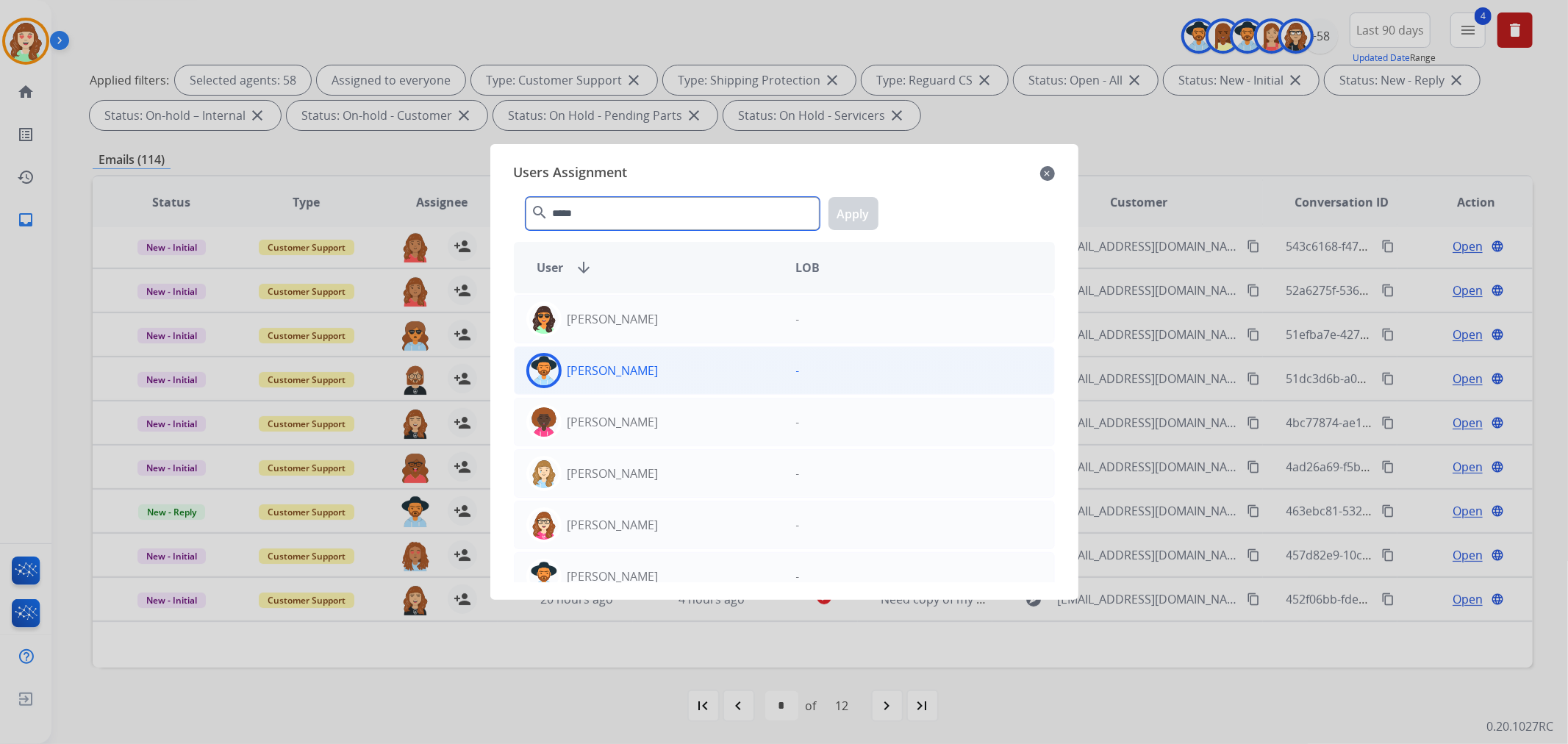
type input "*****"
click at [692, 378] on div "[PERSON_NAME]" at bounding box center [649, 370] width 270 height 35
click at [859, 221] on button "Apply" at bounding box center [853, 213] width 50 height 33
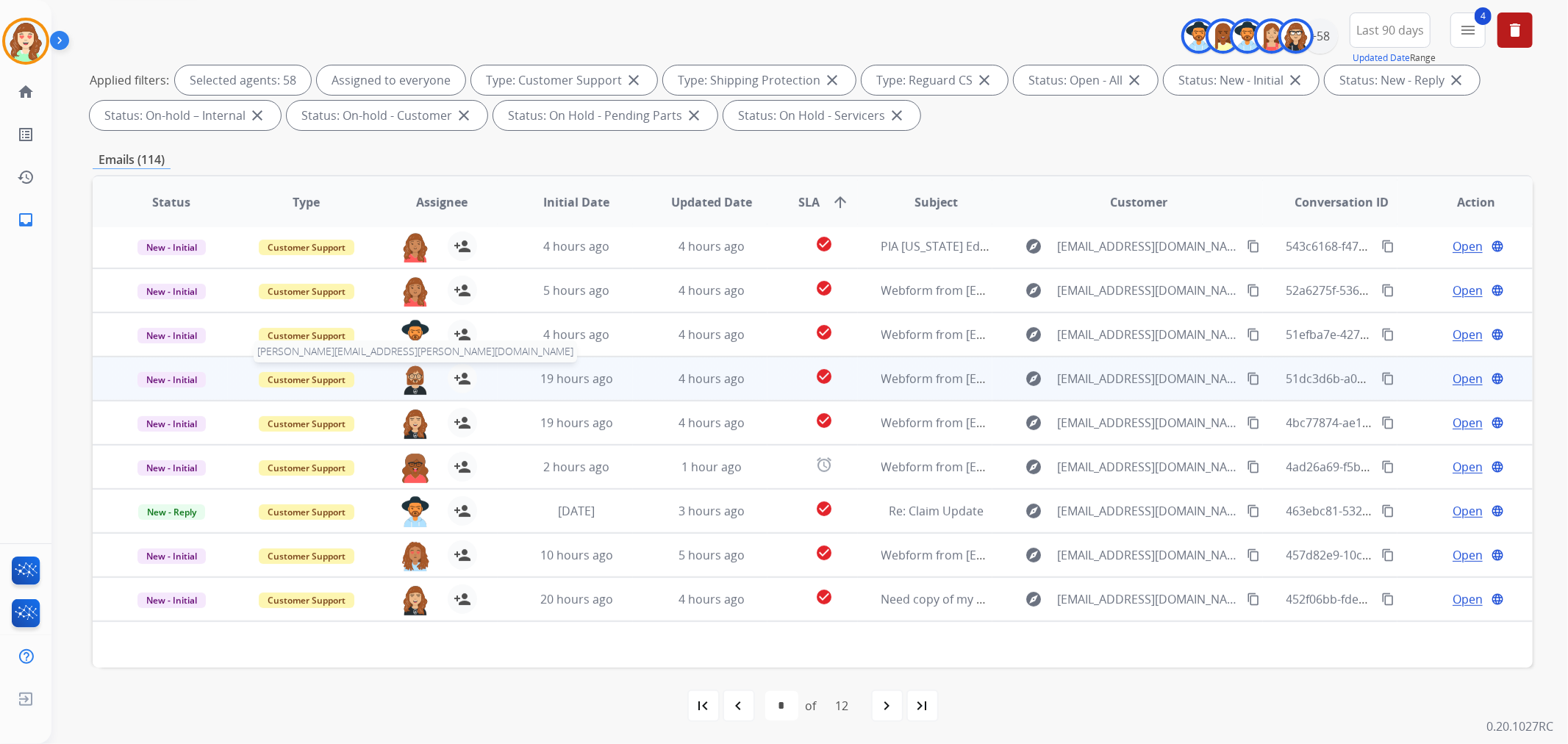
click at [410, 377] on img at bounding box center [415, 378] width 30 height 31
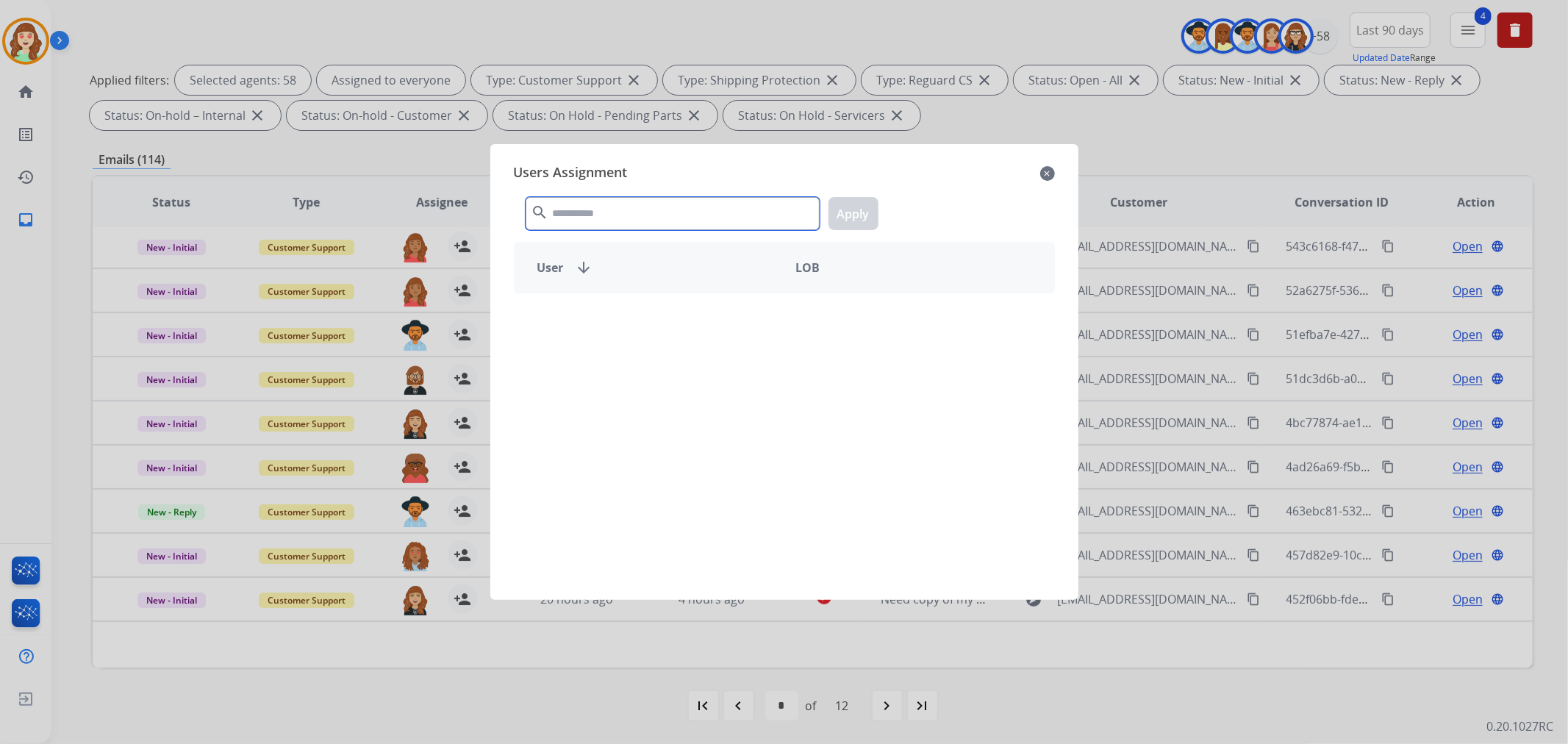
click at [679, 188] on div "search Apply" at bounding box center [784, 211] width 541 height 51
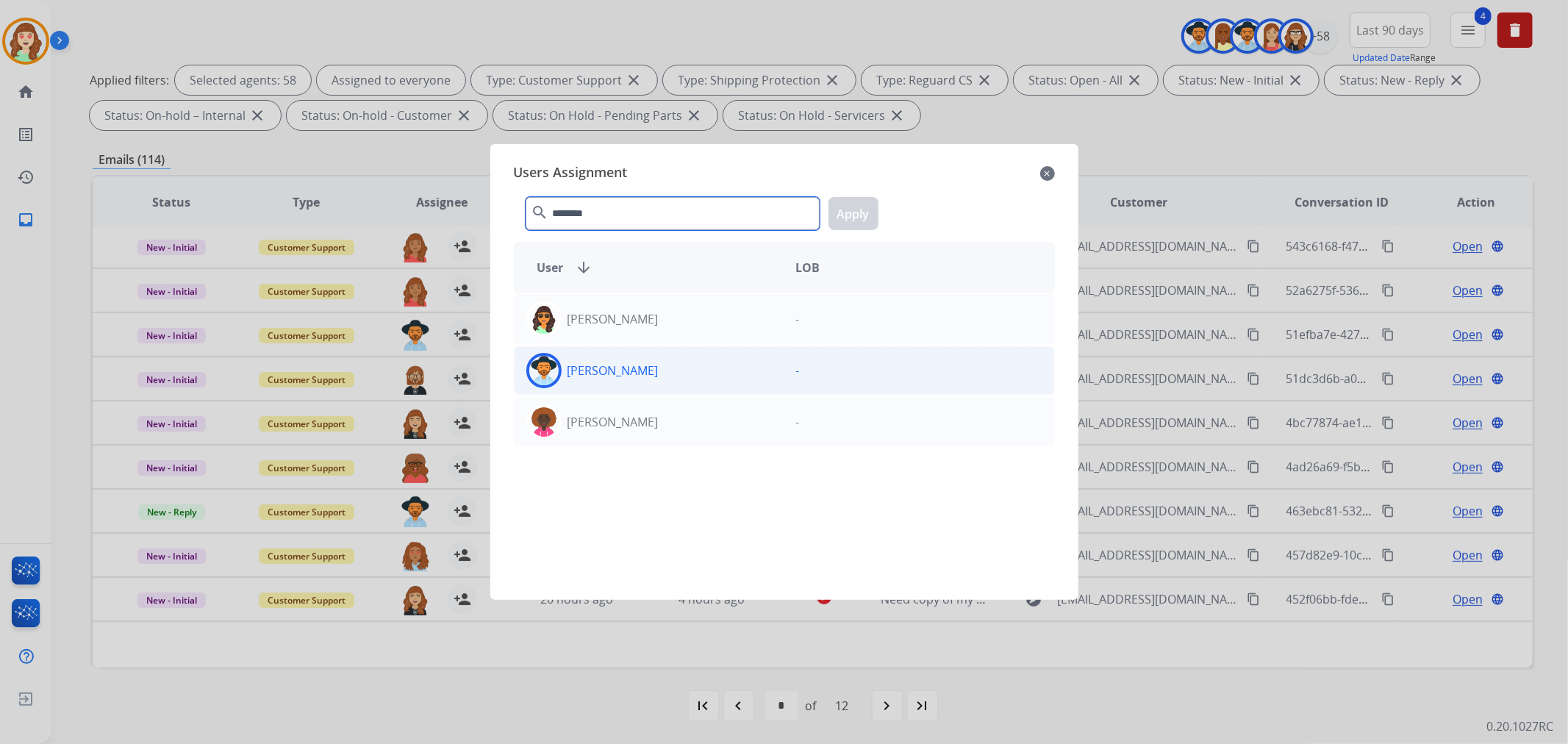
type input "********"
click at [695, 375] on div "[PERSON_NAME]" at bounding box center [649, 370] width 270 height 35
drag, startPoint x: 870, startPoint y: 210, endPoint x: 743, endPoint y: 253, distance: 134.1
click at [869, 212] on button "Apply" at bounding box center [853, 213] width 50 height 33
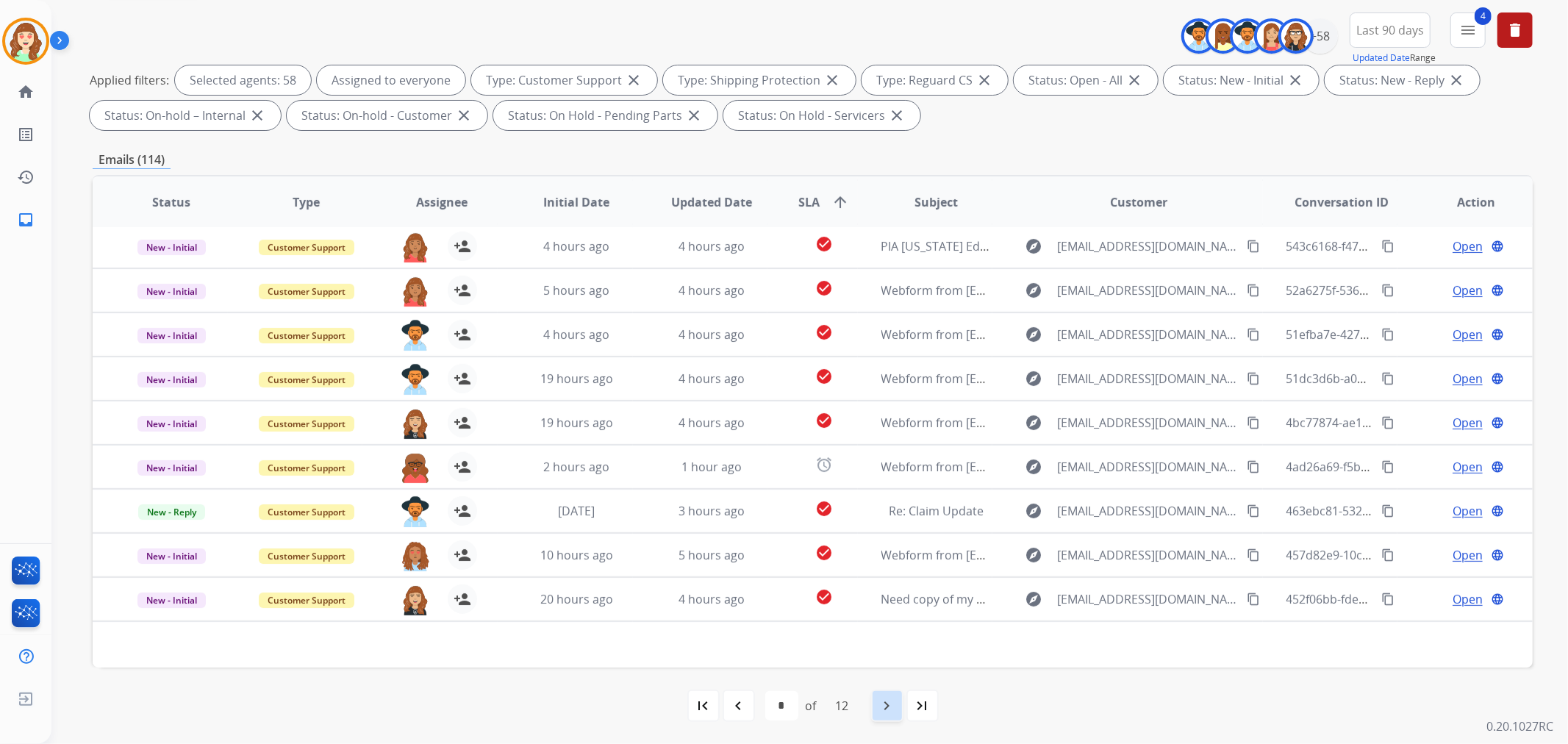
click at [880, 699] on mat-icon "navigate_next" at bounding box center [886, 705] width 18 height 18
select select "*"
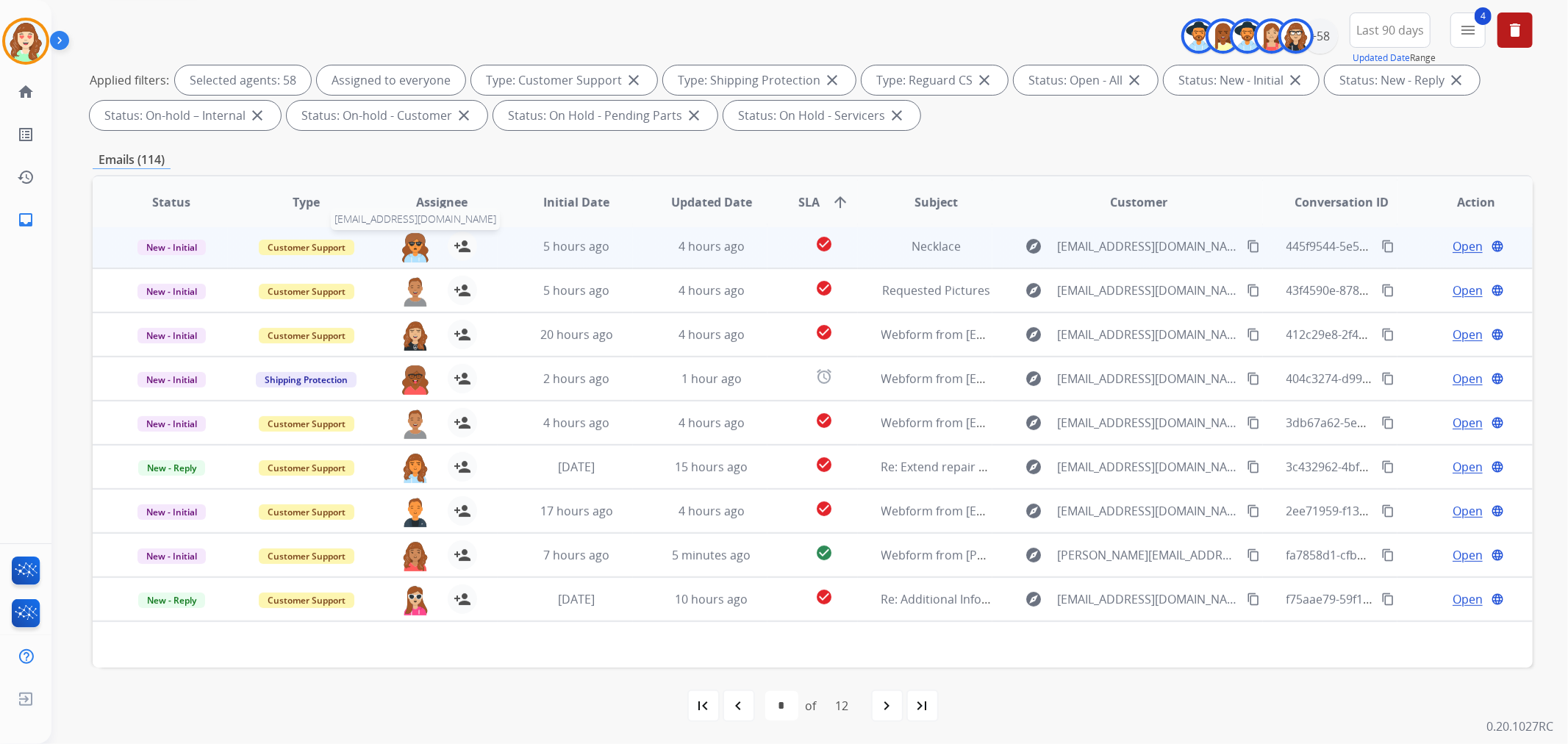
click at [406, 248] on img at bounding box center [415, 247] width 30 height 31
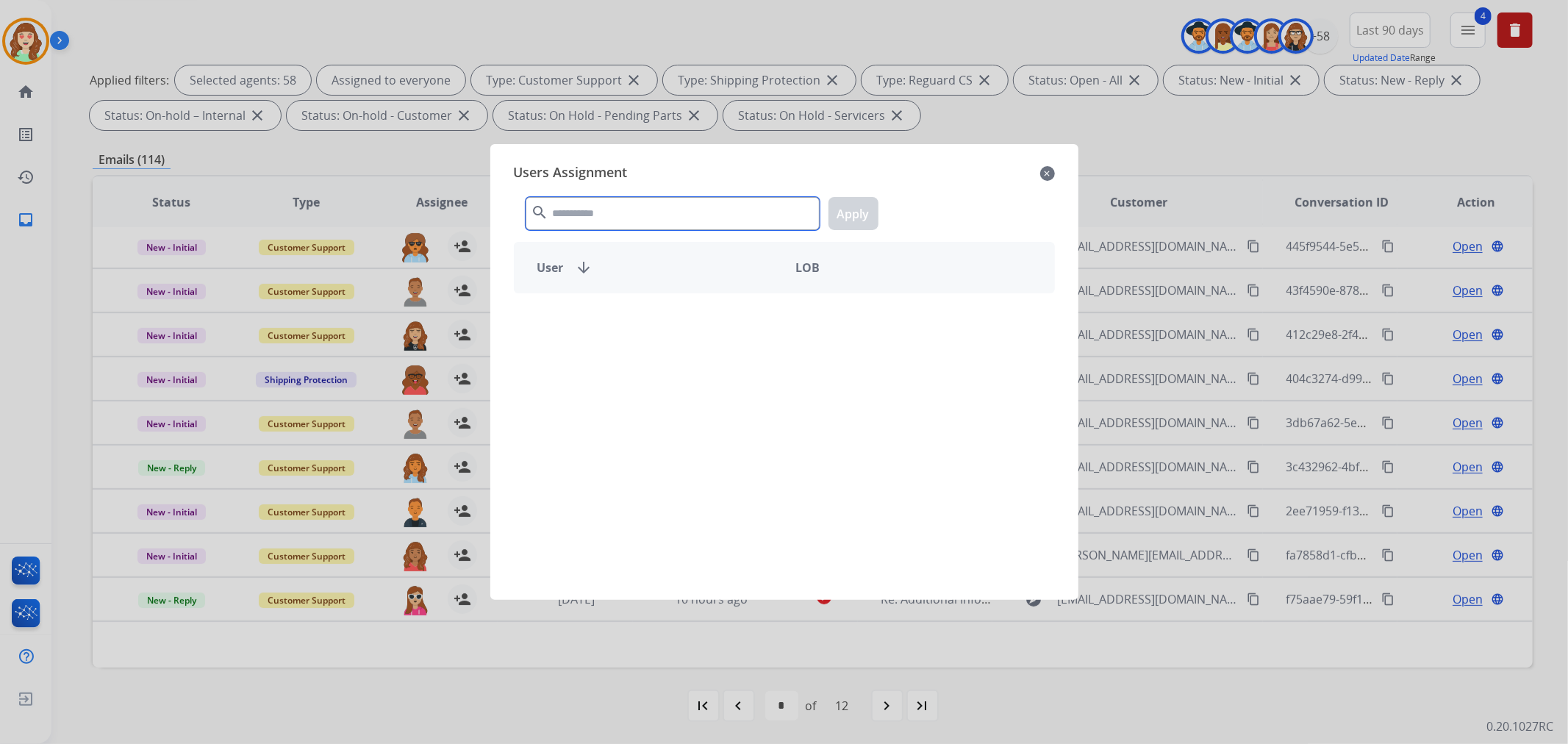
drag, startPoint x: 681, startPoint y: 209, endPoint x: 657, endPoint y: 186, distance: 33.2
click at [674, 201] on input "text" at bounding box center [672, 213] width 294 height 33
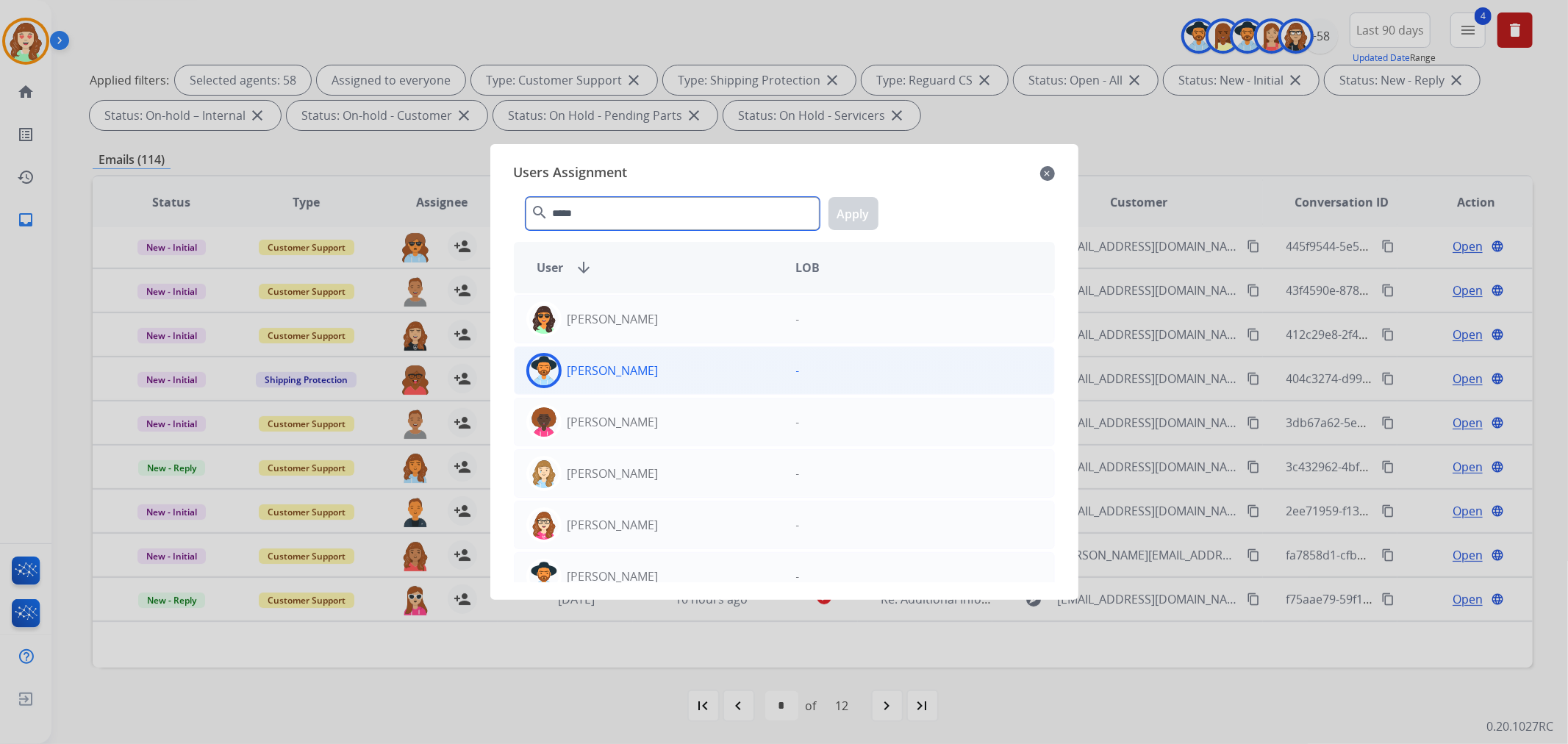
type input "*****"
click at [707, 379] on div "[PERSON_NAME]" at bounding box center [649, 370] width 270 height 35
click at [839, 212] on button "Apply" at bounding box center [853, 213] width 50 height 33
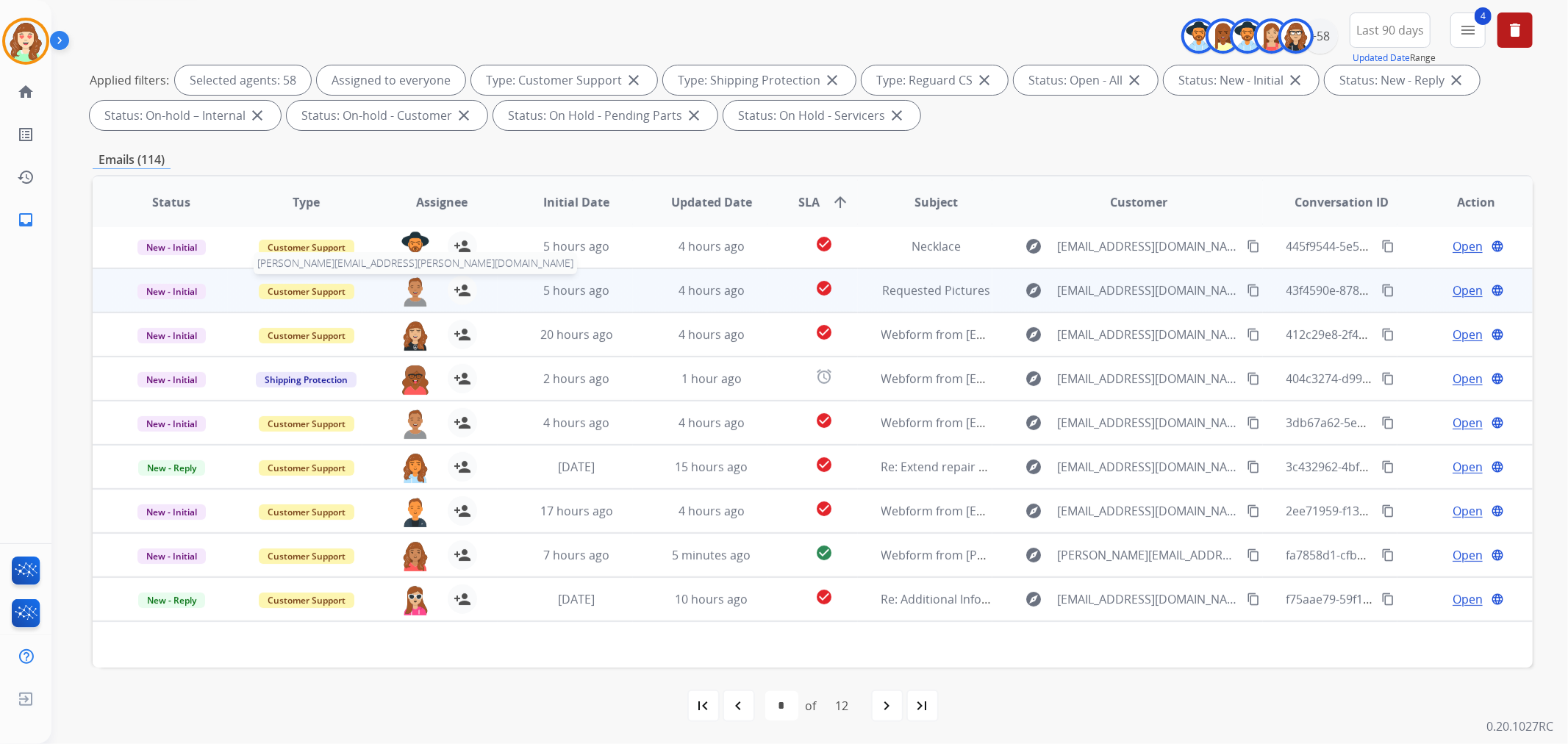
click at [410, 292] on img at bounding box center [415, 290] width 30 height 31
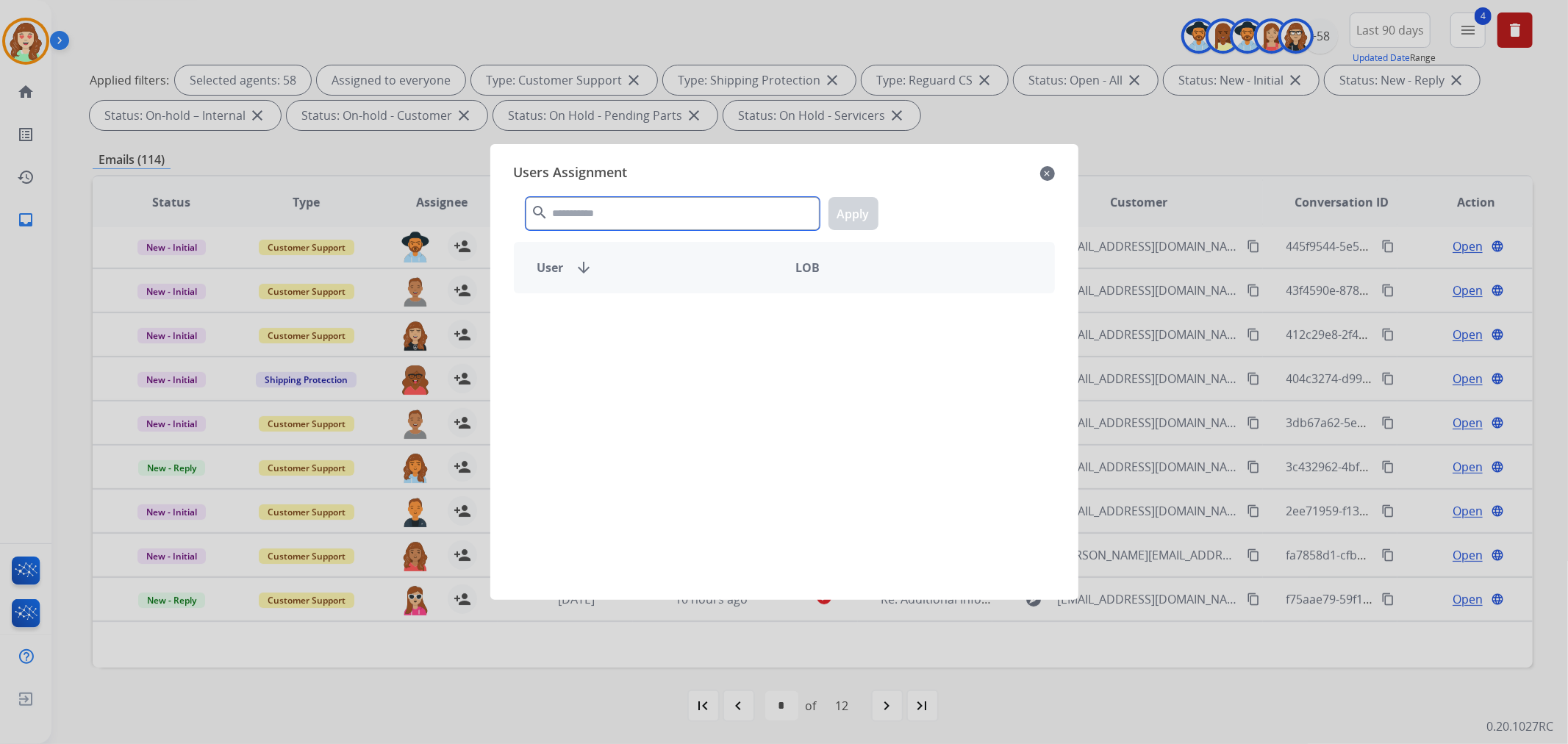
click at [695, 208] on input "text" at bounding box center [672, 213] width 294 height 33
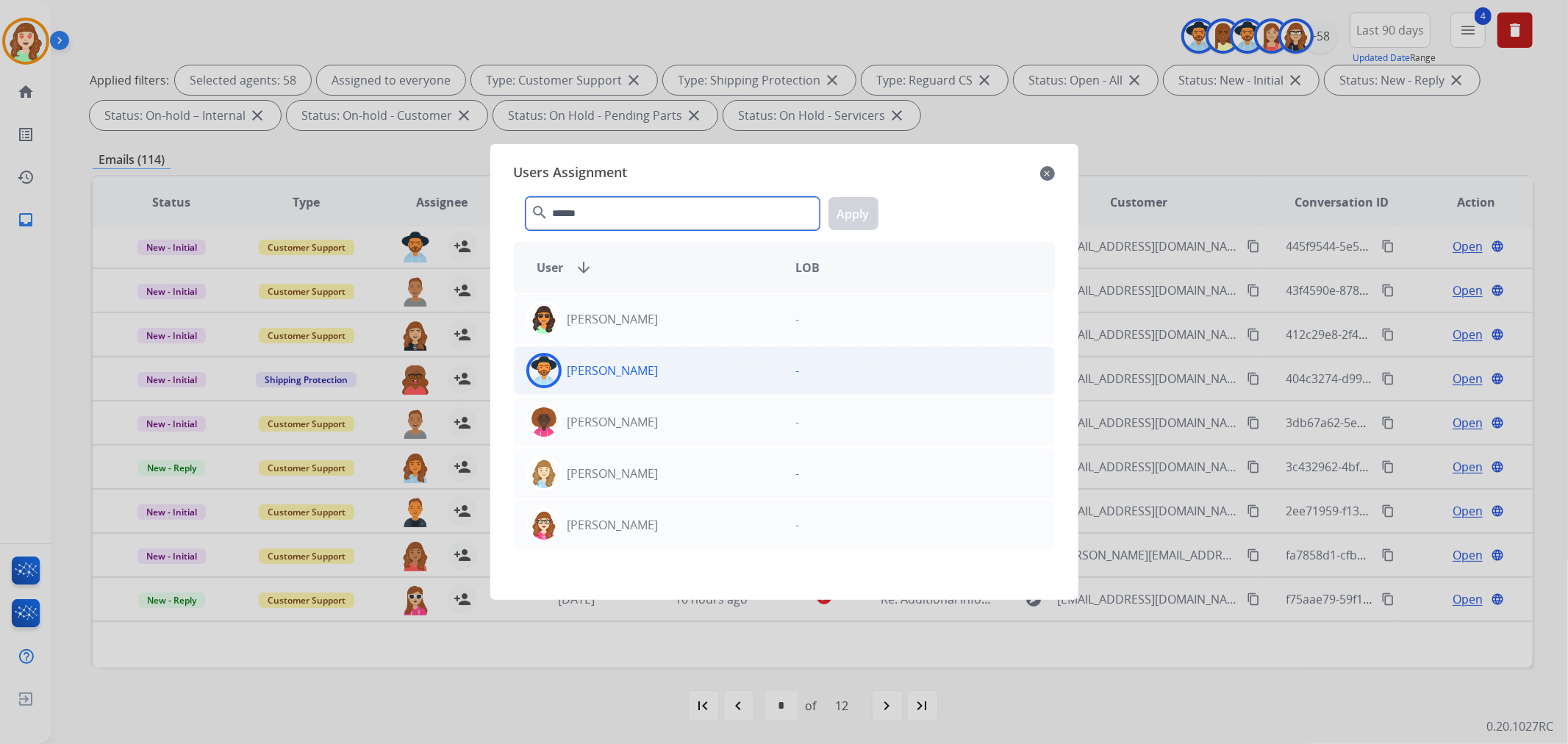
type input "******"
click at [708, 378] on div "[PERSON_NAME]" at bounding box center [649, 370] width 270 height 35
drag, startPoint x: 854, startPoint y: 211, endPoint x: 776, endPoint y: 237, distance: 82.2
click at [854, 211] on button "Apply" at bounding box center [853, 213] width 50 height 33
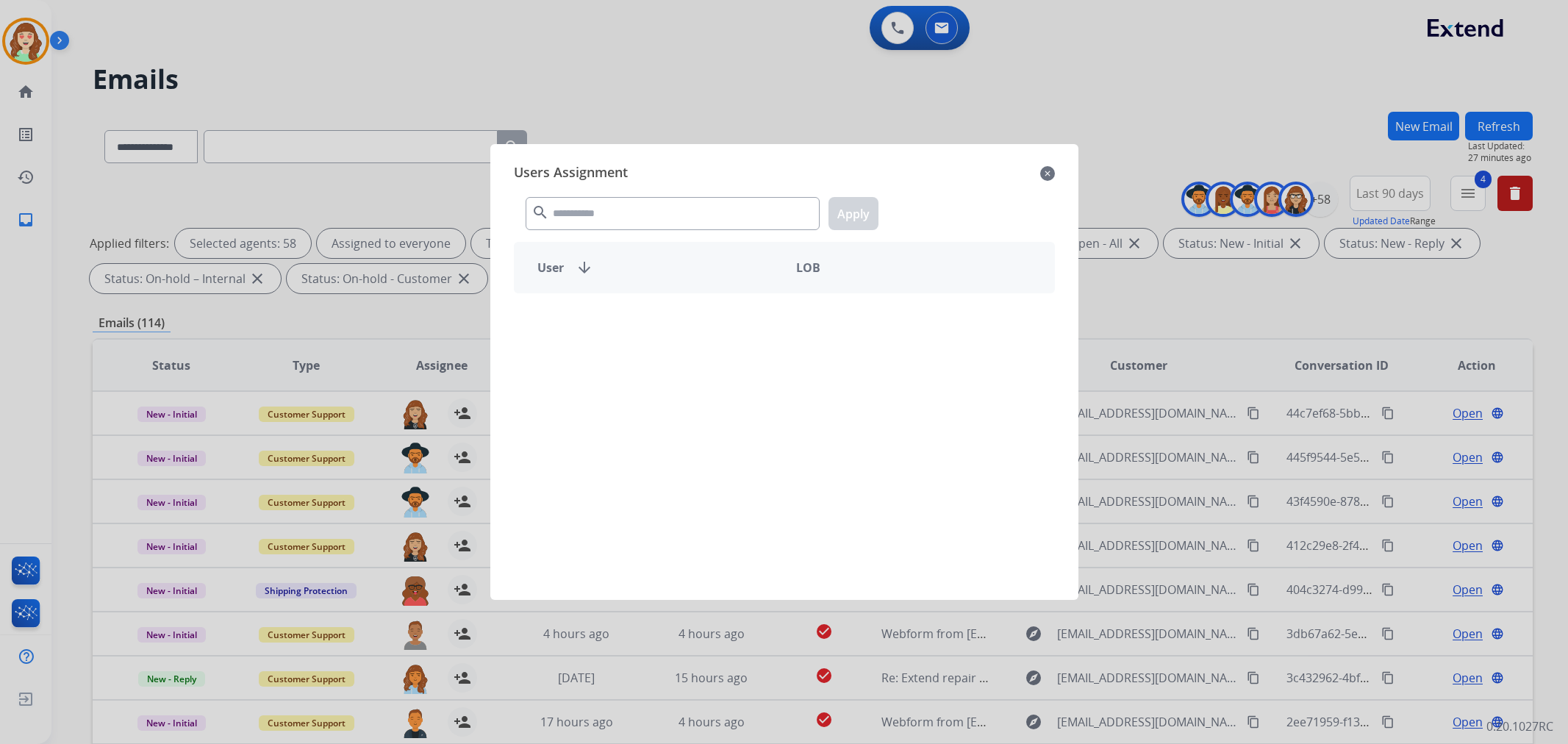
select select "**********"
select select "*"
click at [711, 200] on input "text" at bounding box center [672, 213] width 294 height 33
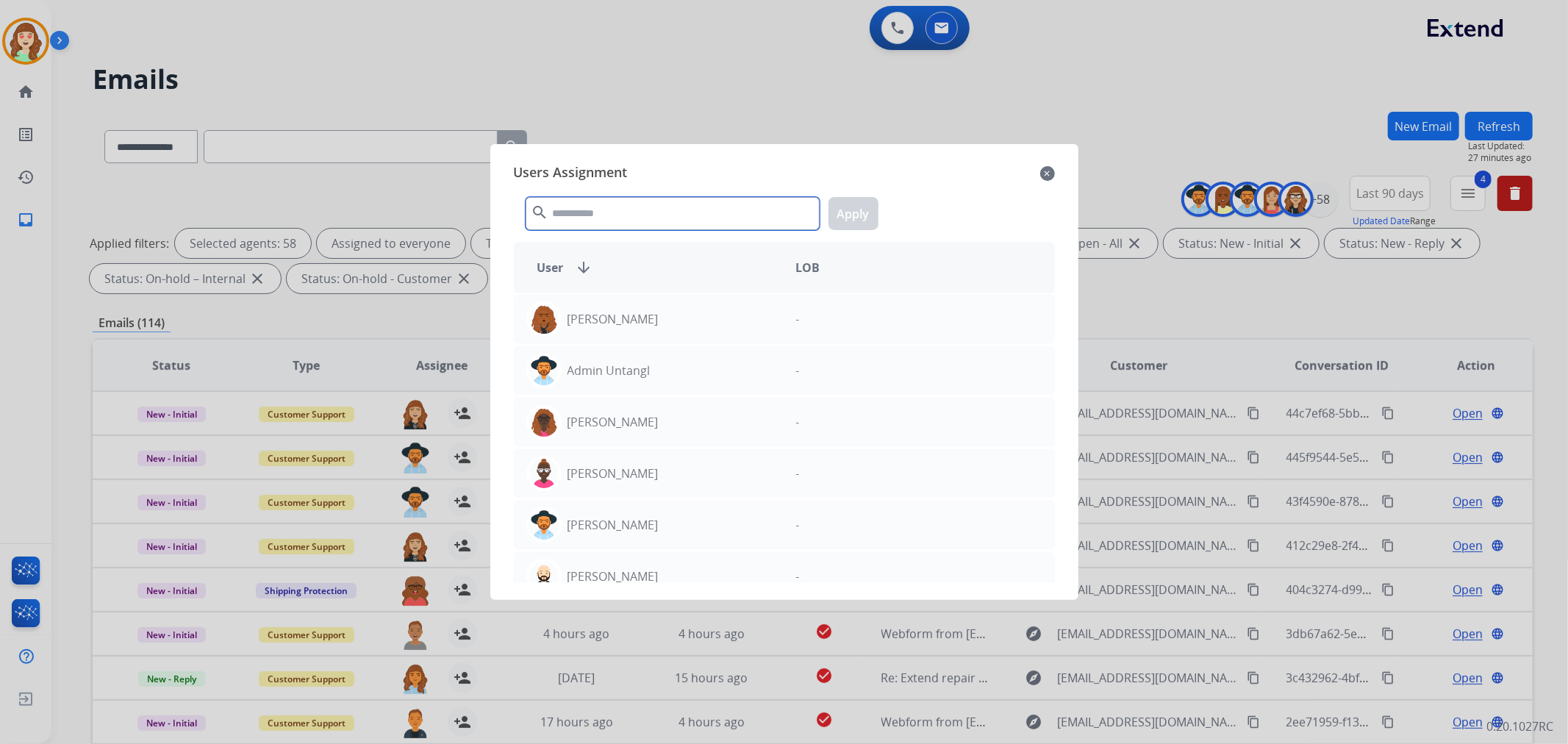
scroll to position [48, 0]
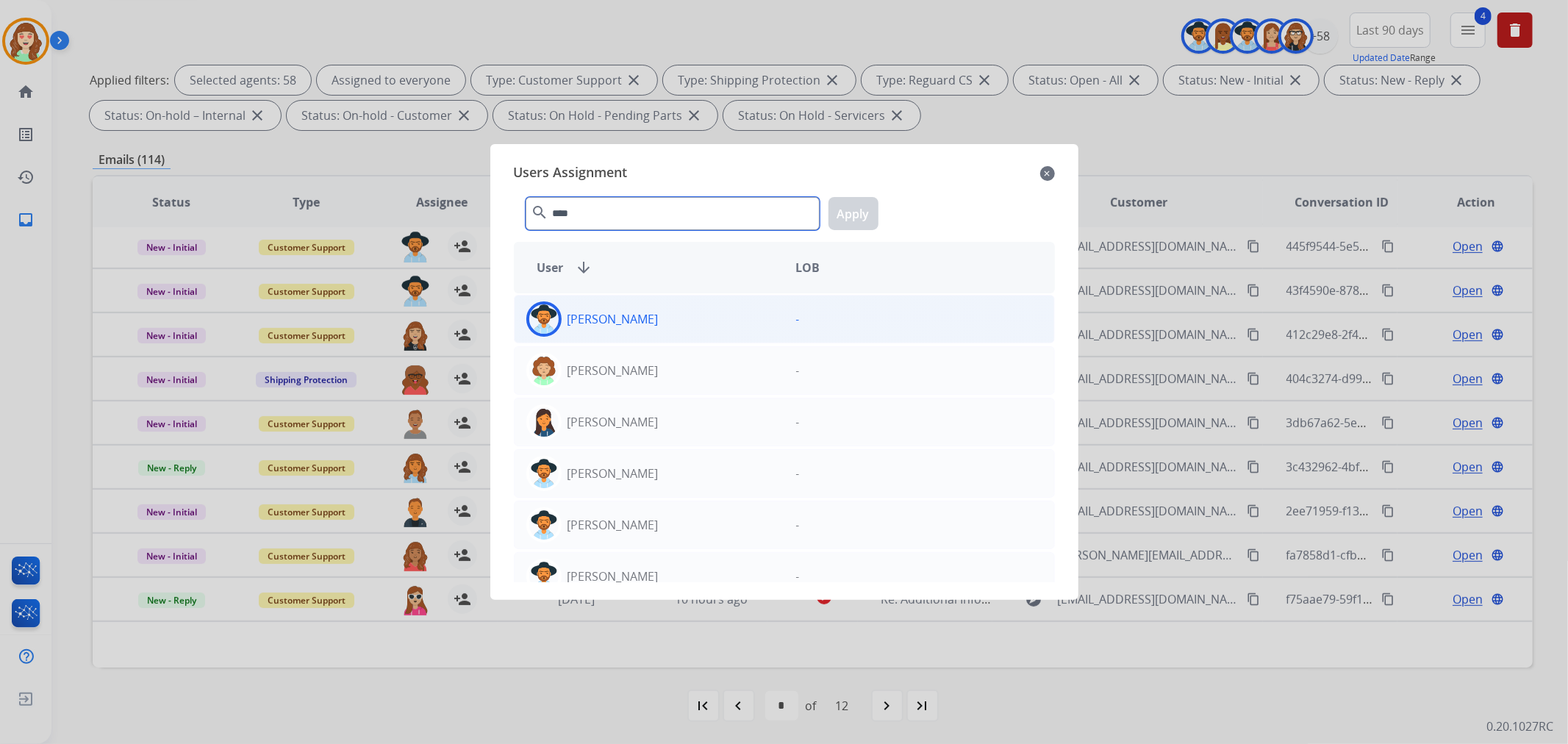
type input "****"
click at [731, 314] on div "[PERSON_NAME]" at bounding box center [649, 319] width 270 height 35
click at [859, 204] on button "Apply" at bounding box center [853, 213] width 50 height 33
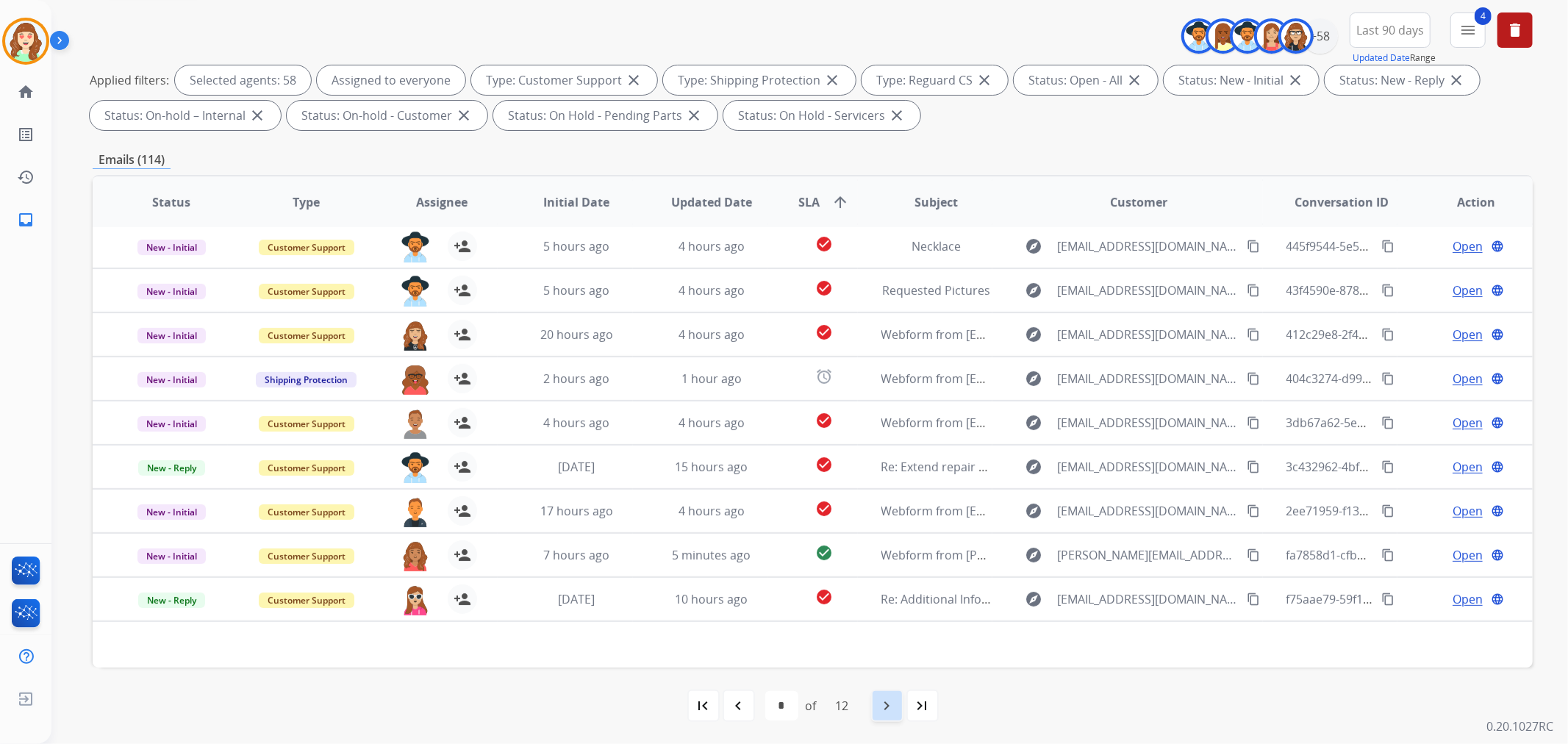
click at [881, 704] on mat-icon "navigate_next" at bounding box center [886, 705] width 18 height 18
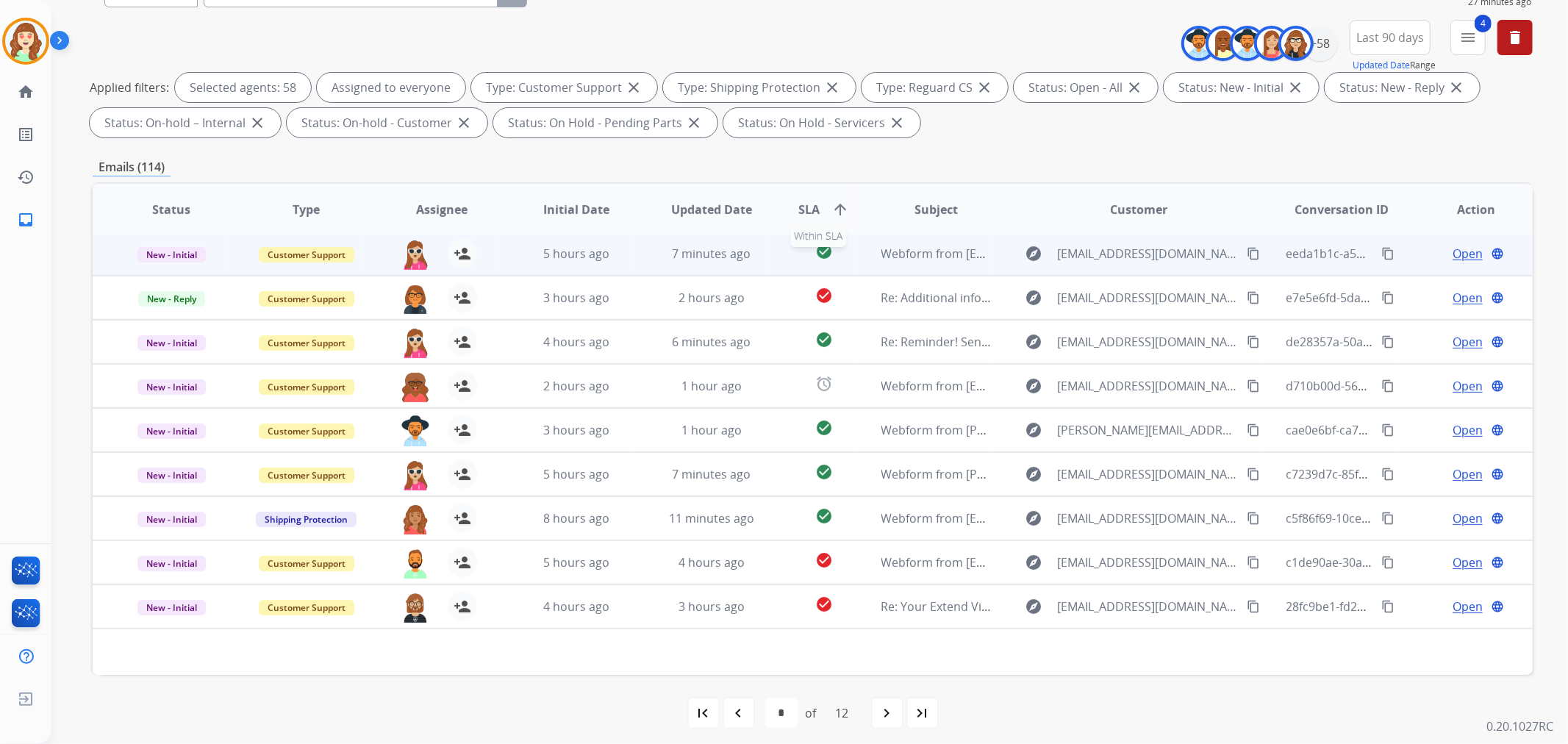
scroll to position [163, 0]
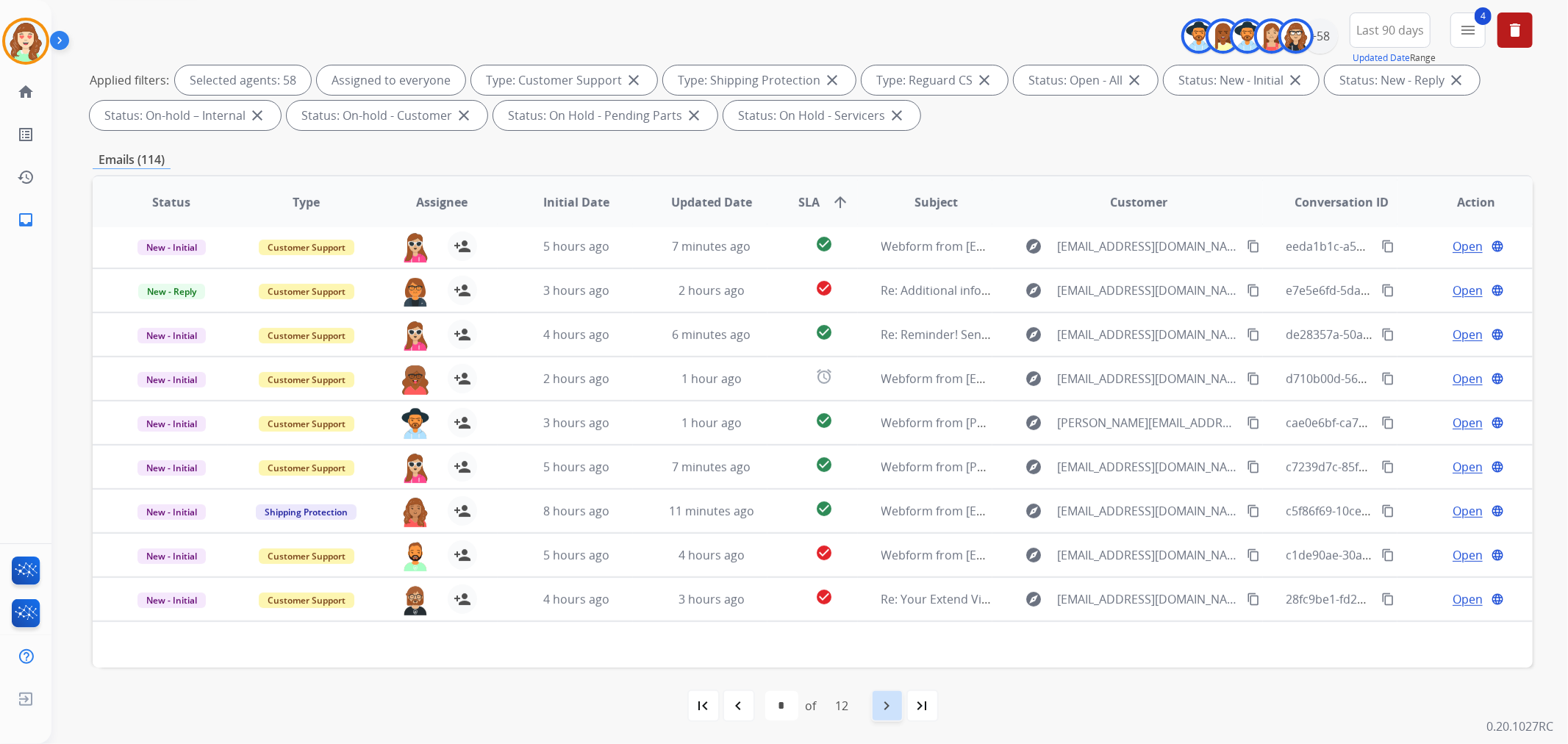
click at [899, 701] on div "navigate_next" at bounding box center [886, 705] width 32 height 32
select select "*"
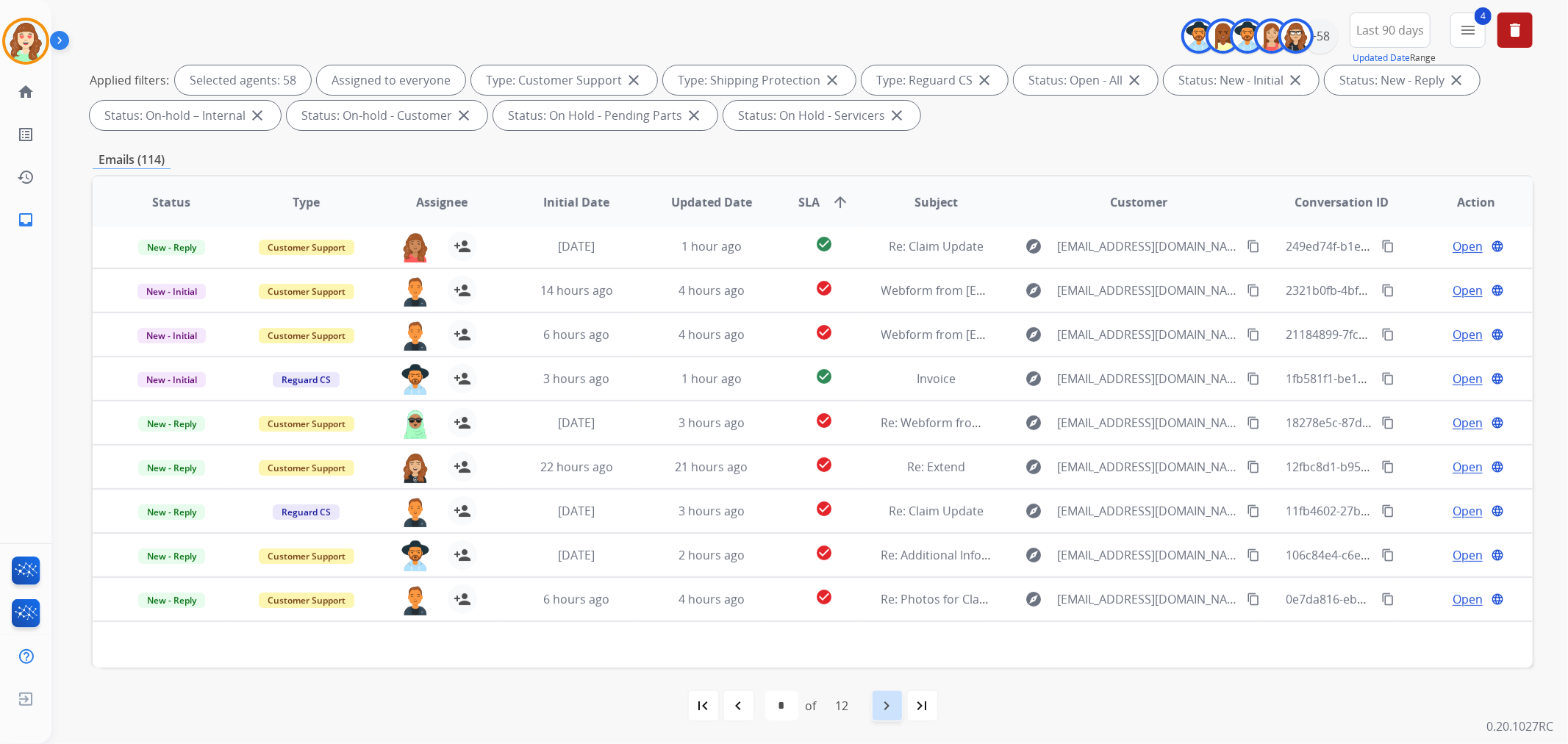
click at [890, 703] on mat-icon "navigate_next" at bounding box center [886, 705] width 18 height 18
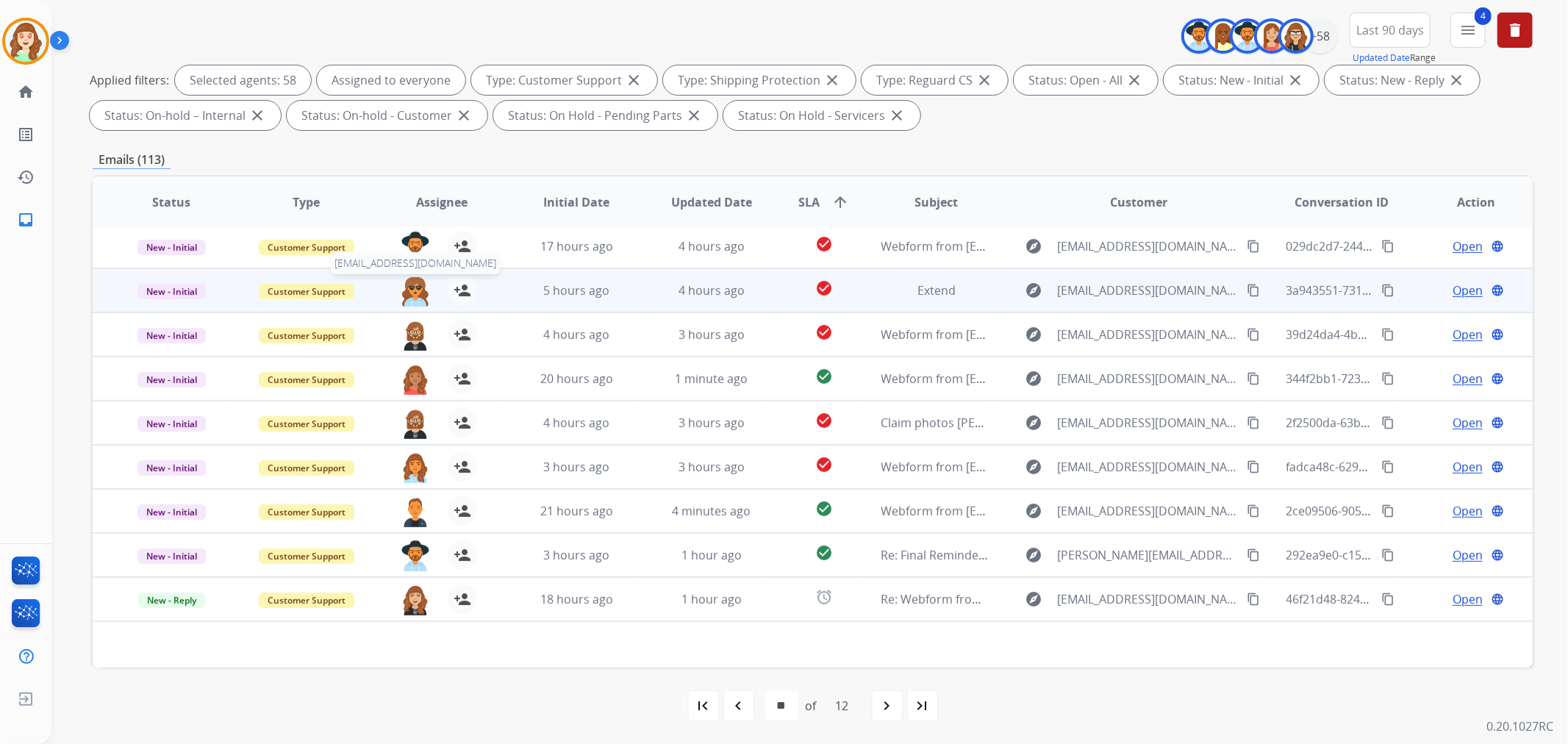
click at [413, 297] on img at bounding box center [415, 290] width 30 height 31
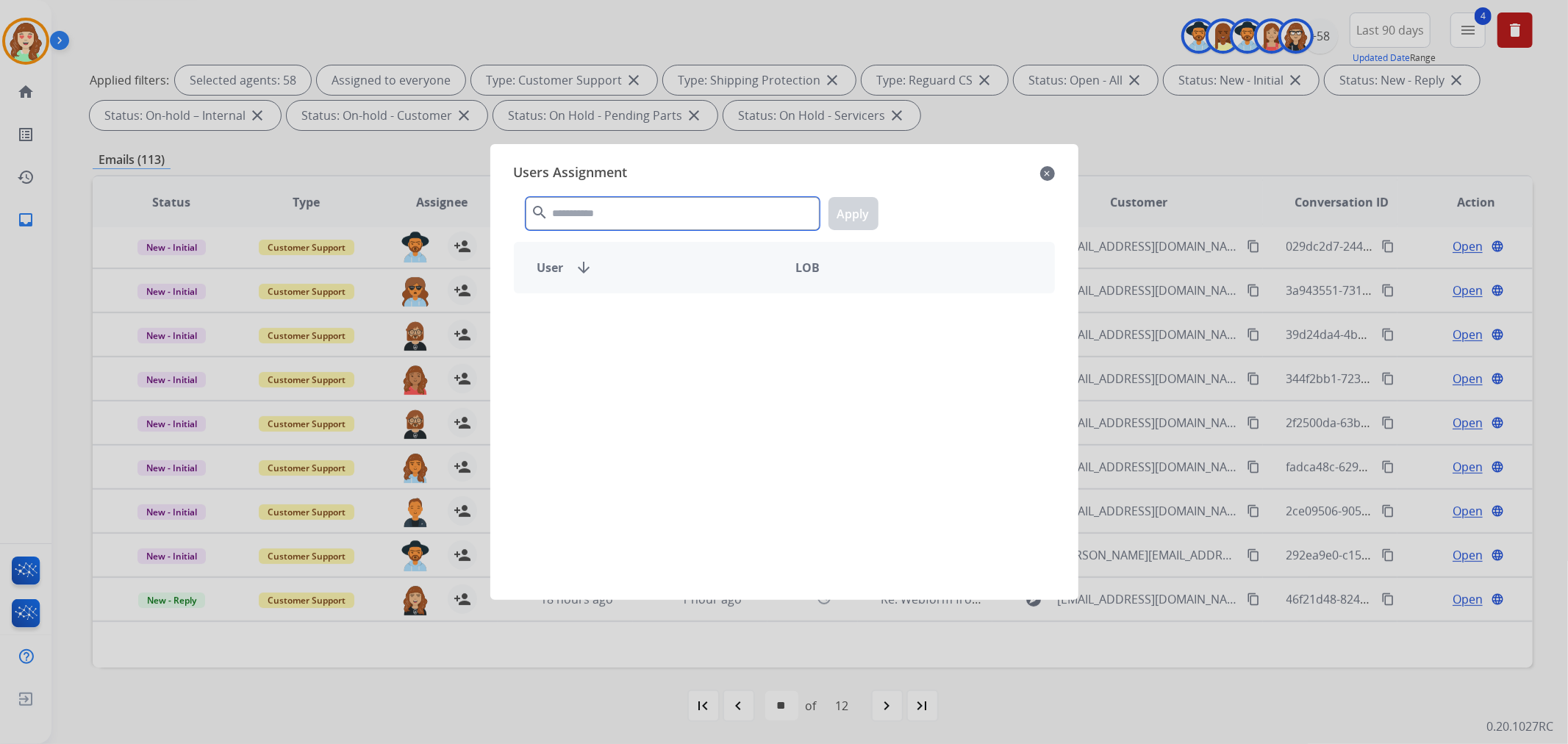
click at [745, 207] on input "text" at bounding box center [672, 213] width 294 height 33
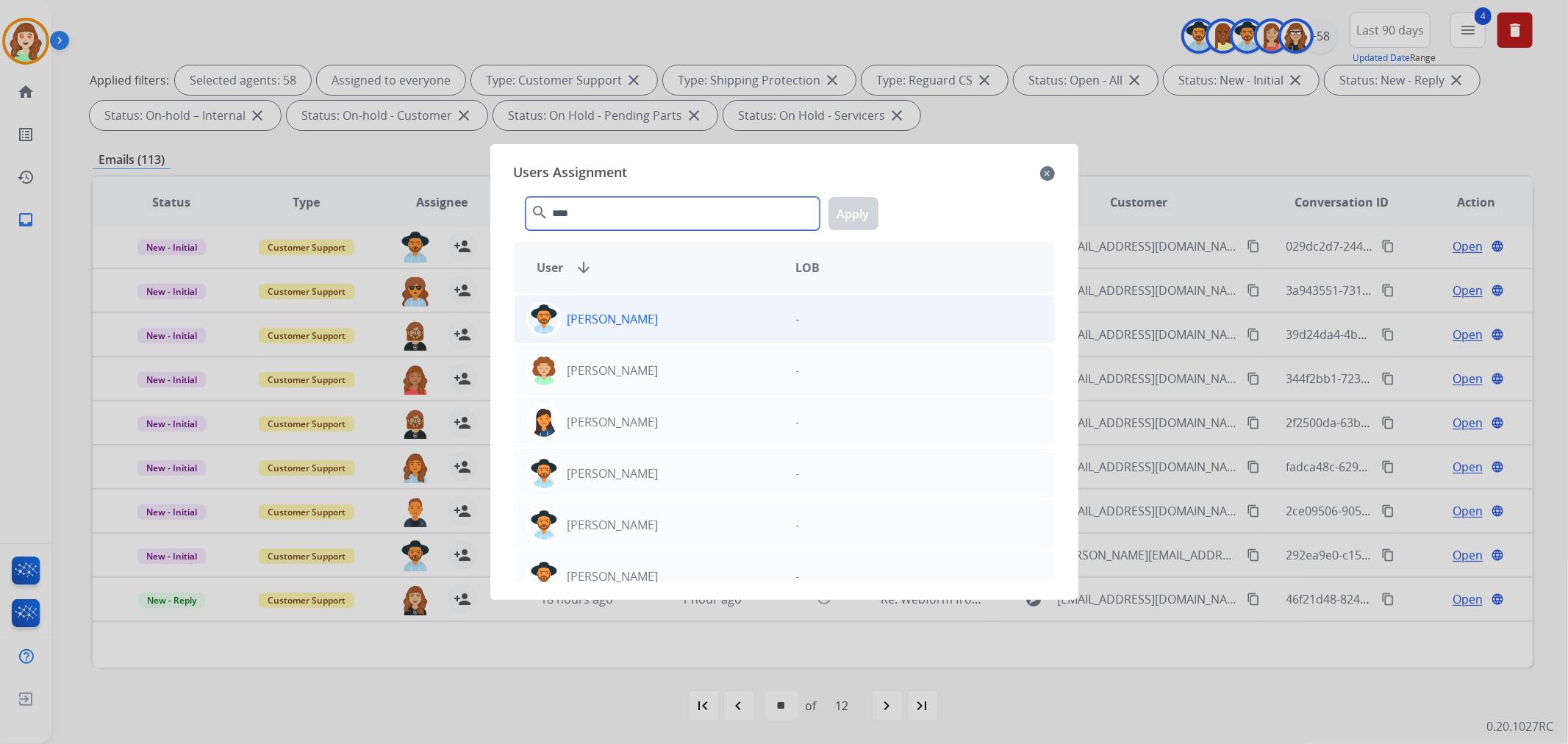
type input "****"
click at [656, 332] on div "[PERSON_NAME]" at bounding box center [649, 319] width 270 height 35
click at [872, 200] on button "Apply" at bounding box center [853, 213] width 50 height 33
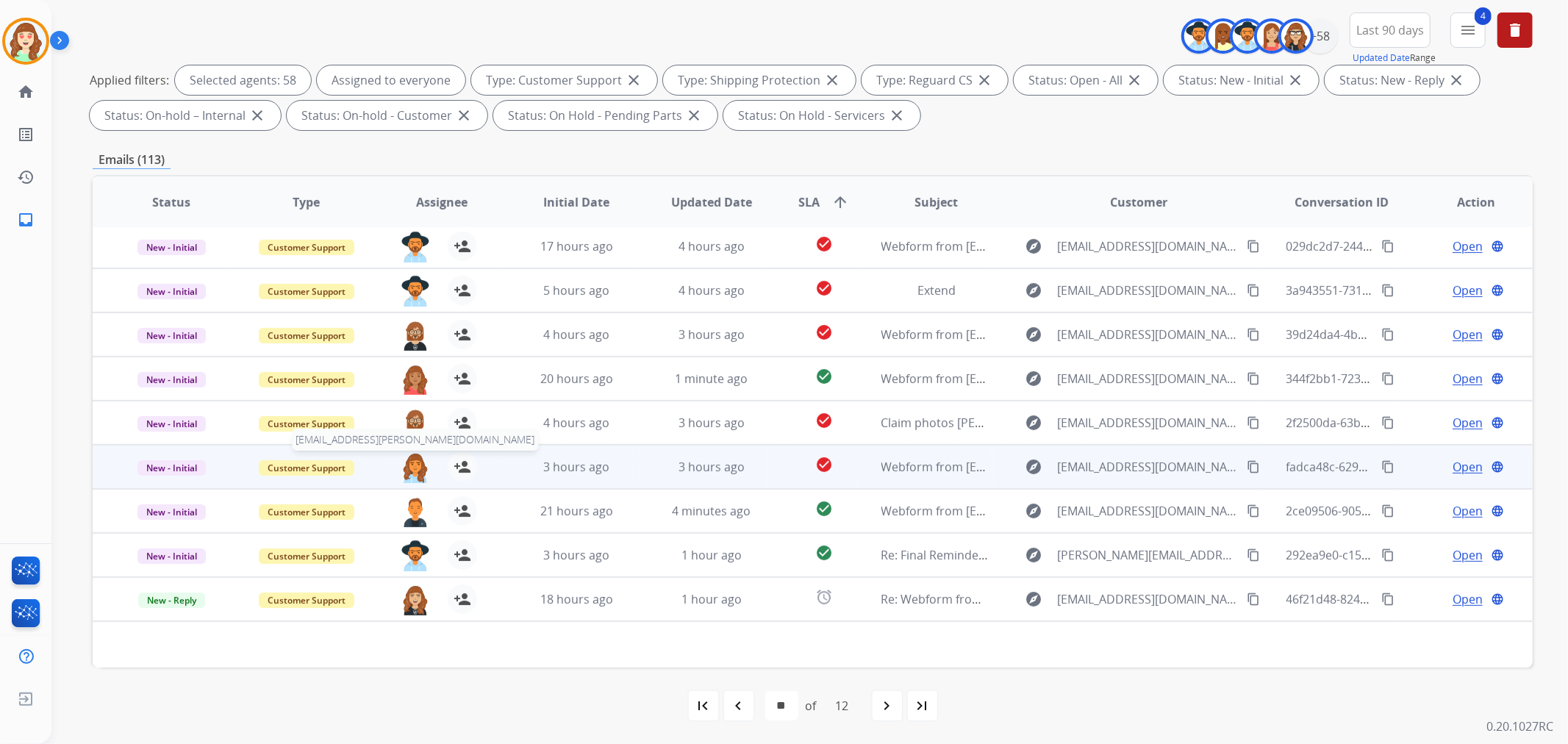
click at [406, 465] on img at bounding box center [415, 467] width 30 height 31
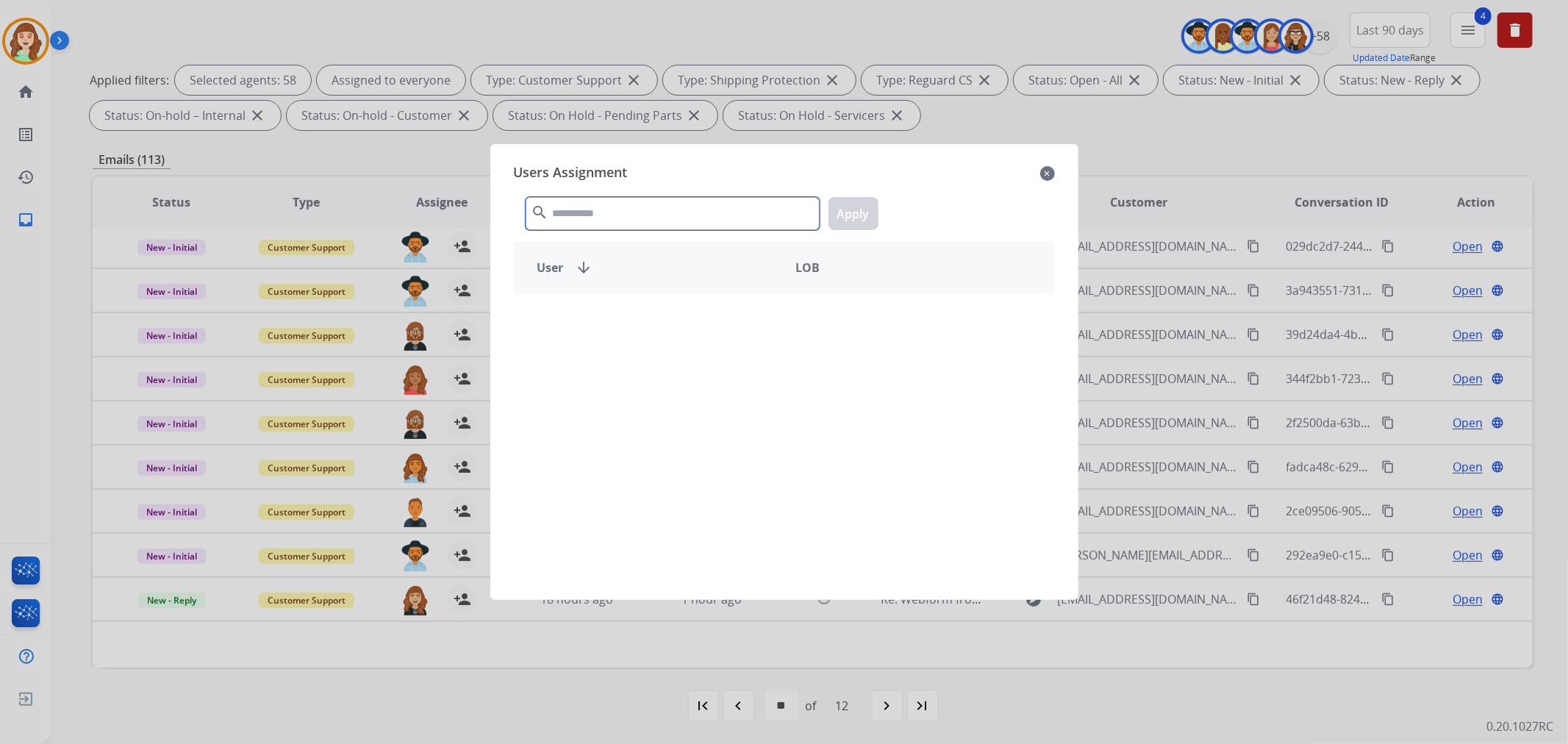
click at [689, 211] on input "text" at bounding box center [672, 213] width 294 height 33
type input "*****"
drag, startPoint x: 644, startPoint y: 213, endPoint x: 488, endPoint y: 208, distance: 156.1
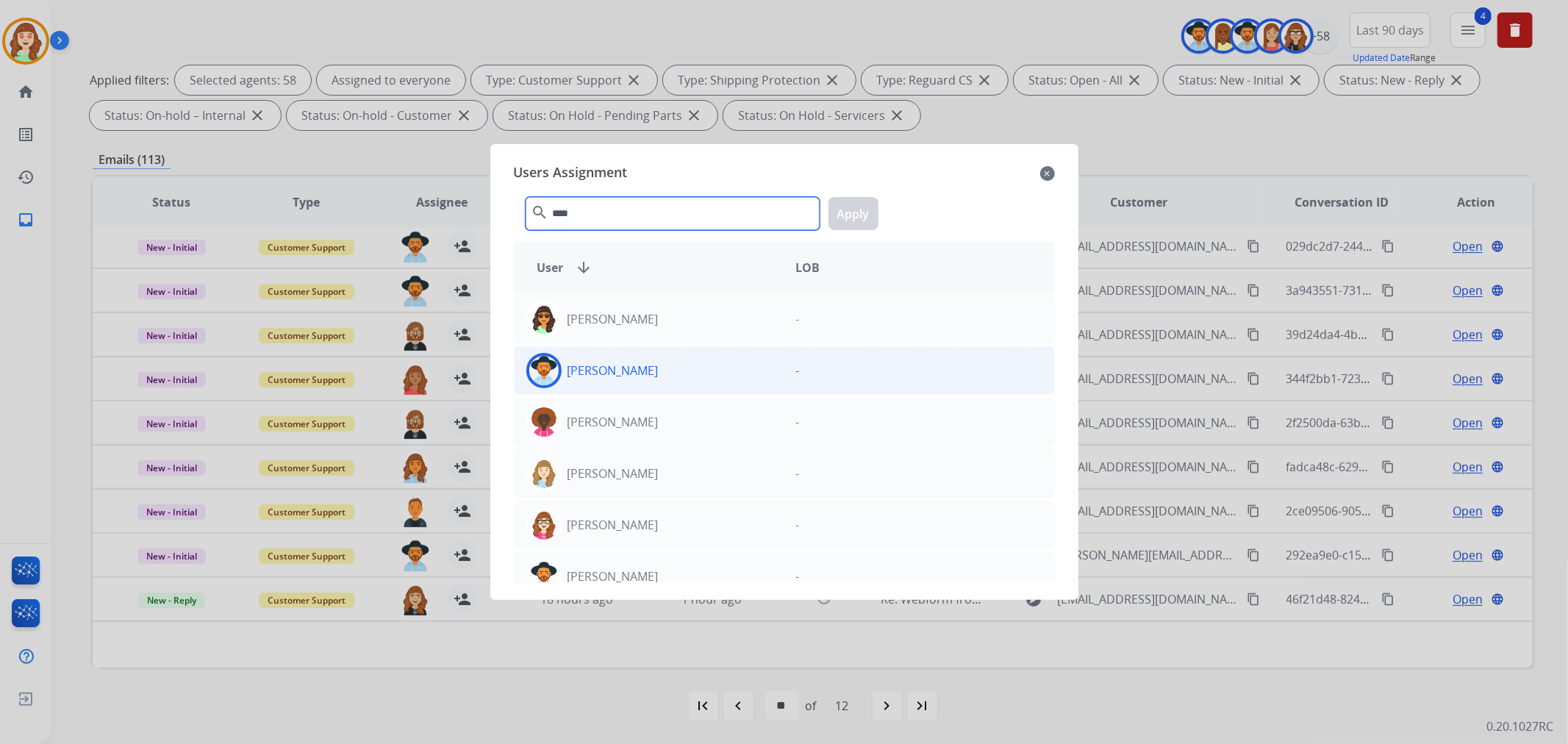
type input "****"
click at [784, 360] on div "-" at bounding box center [919, 370] width 270 height 35
click at [853, 200] on button "Apply" at bounding box center [853, 213] width 50 height 33
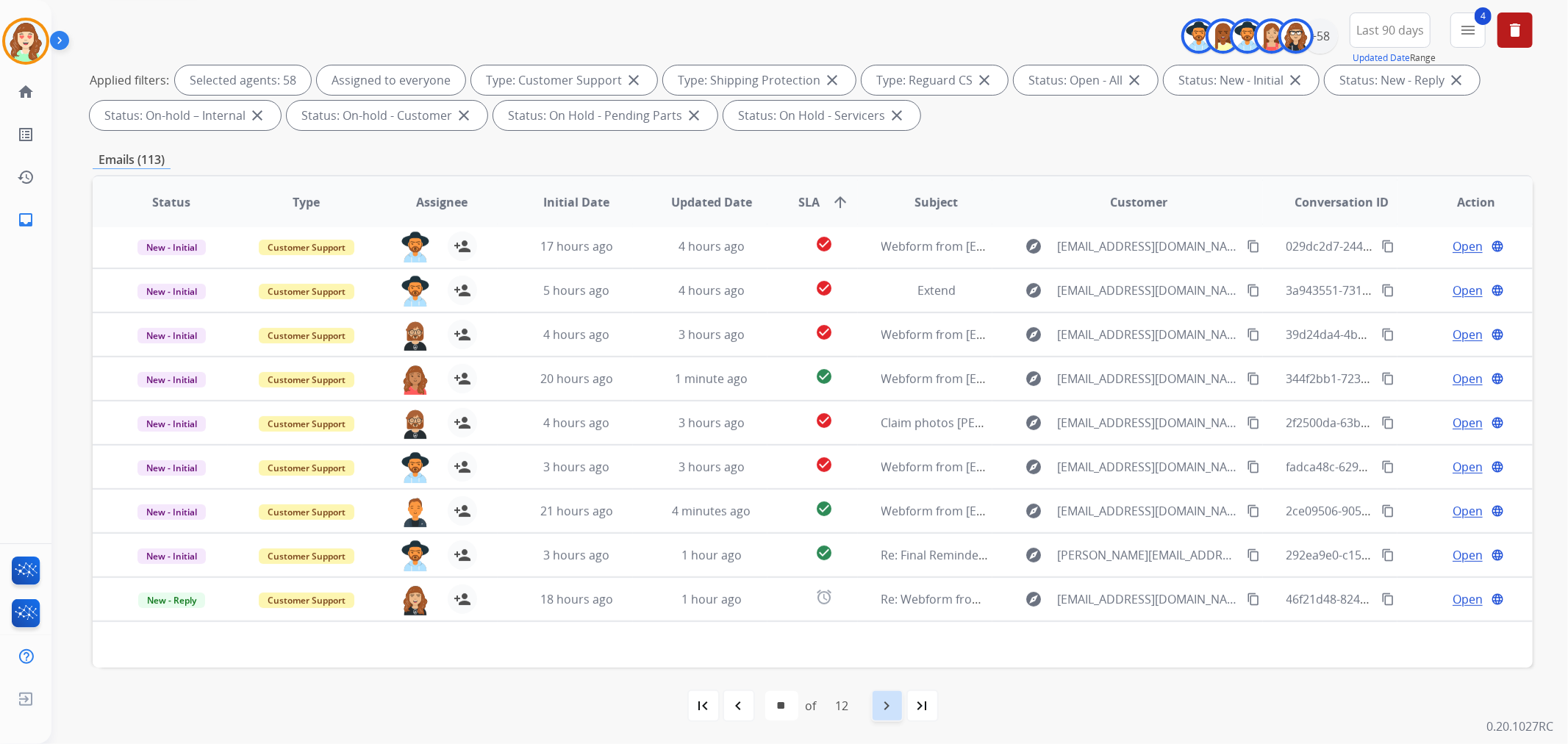
click at [882, 707] on mat-icon "navigate_next" at bounding box center [886, 705] width 18 height 18
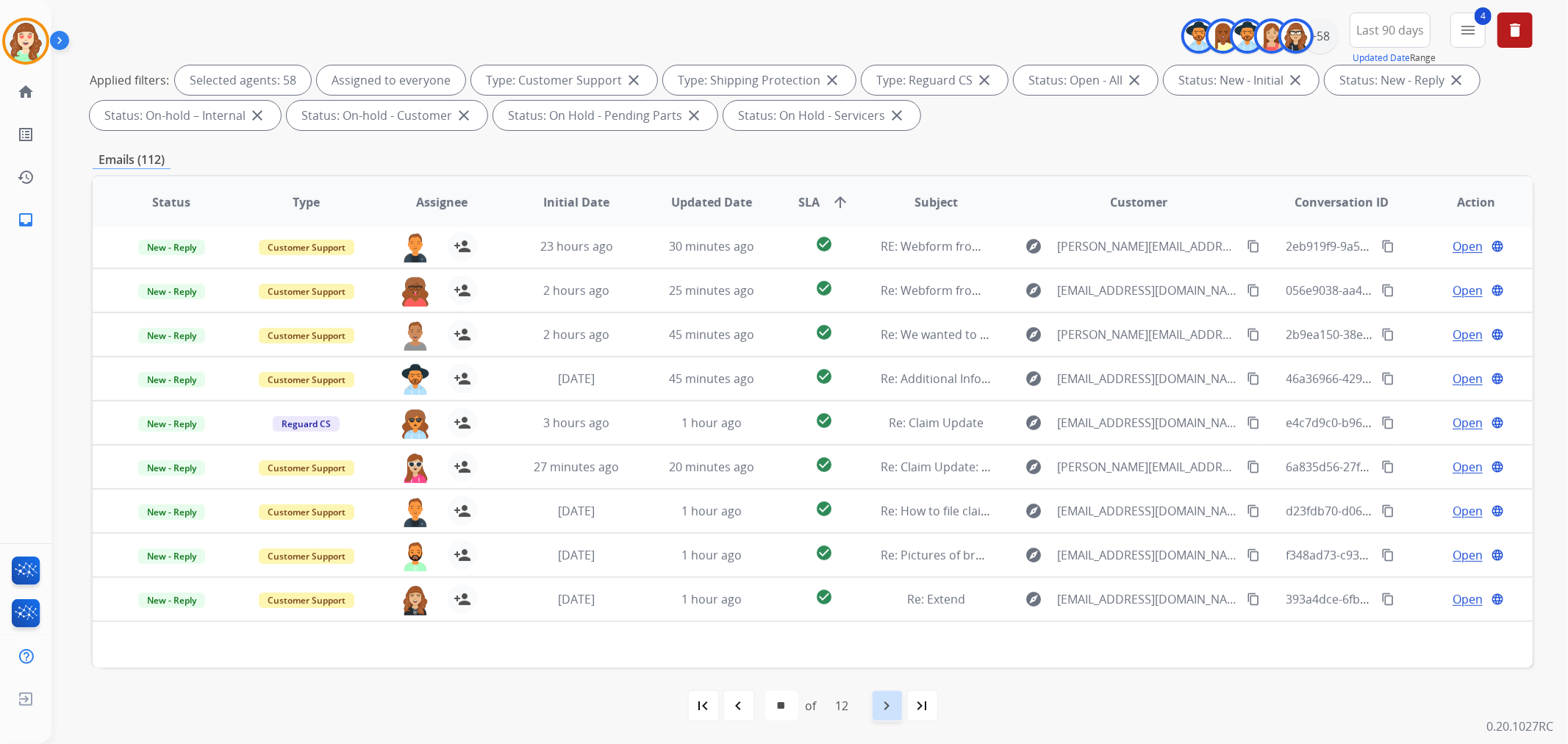
click at [893, 712] on mat-icon "navigate_next" at bounding box center [886, 705] width 18 height 18
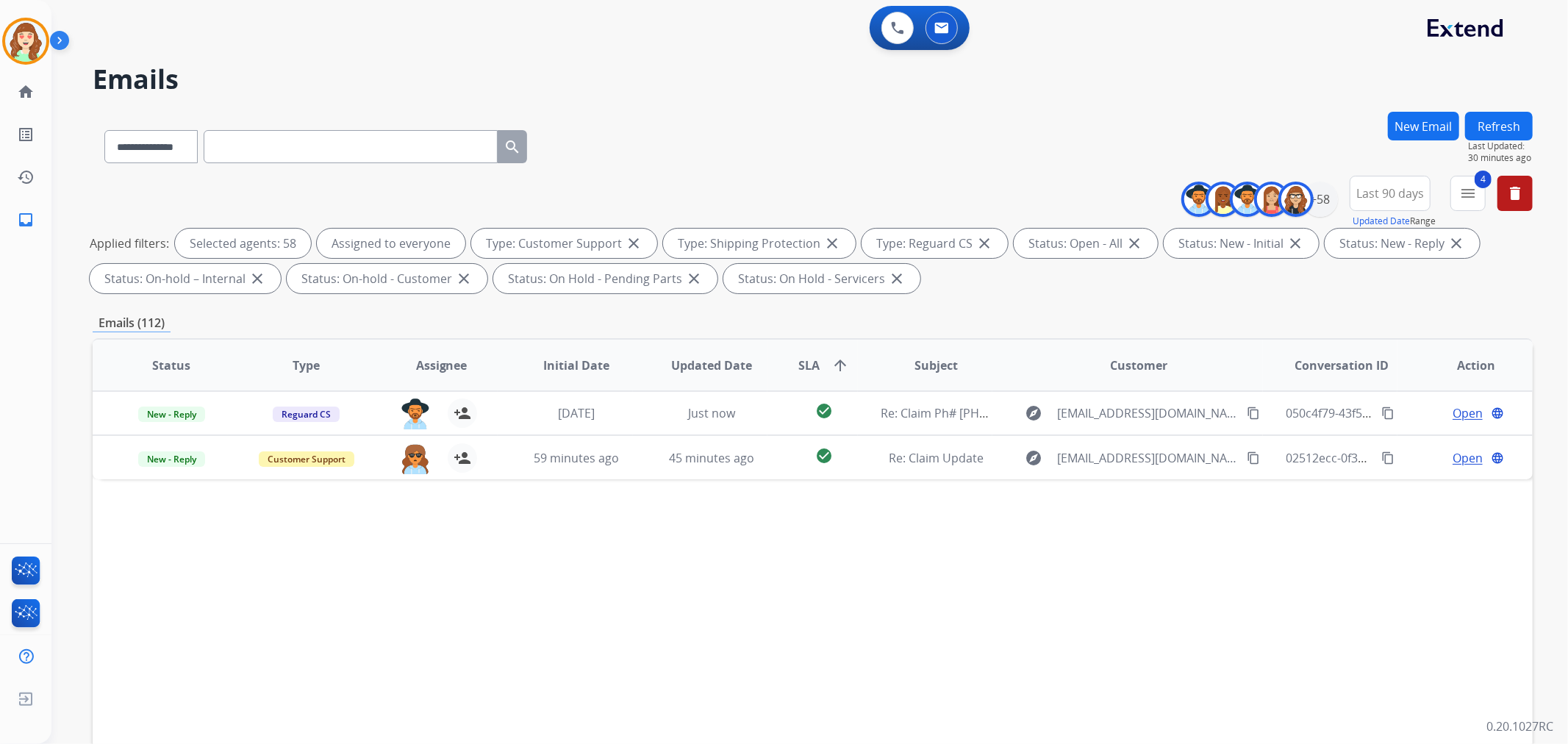
scroll to position [0, 0]
click at [1321, 197] on div "+58" at bounding box center [1320, 199] width 35 height 35
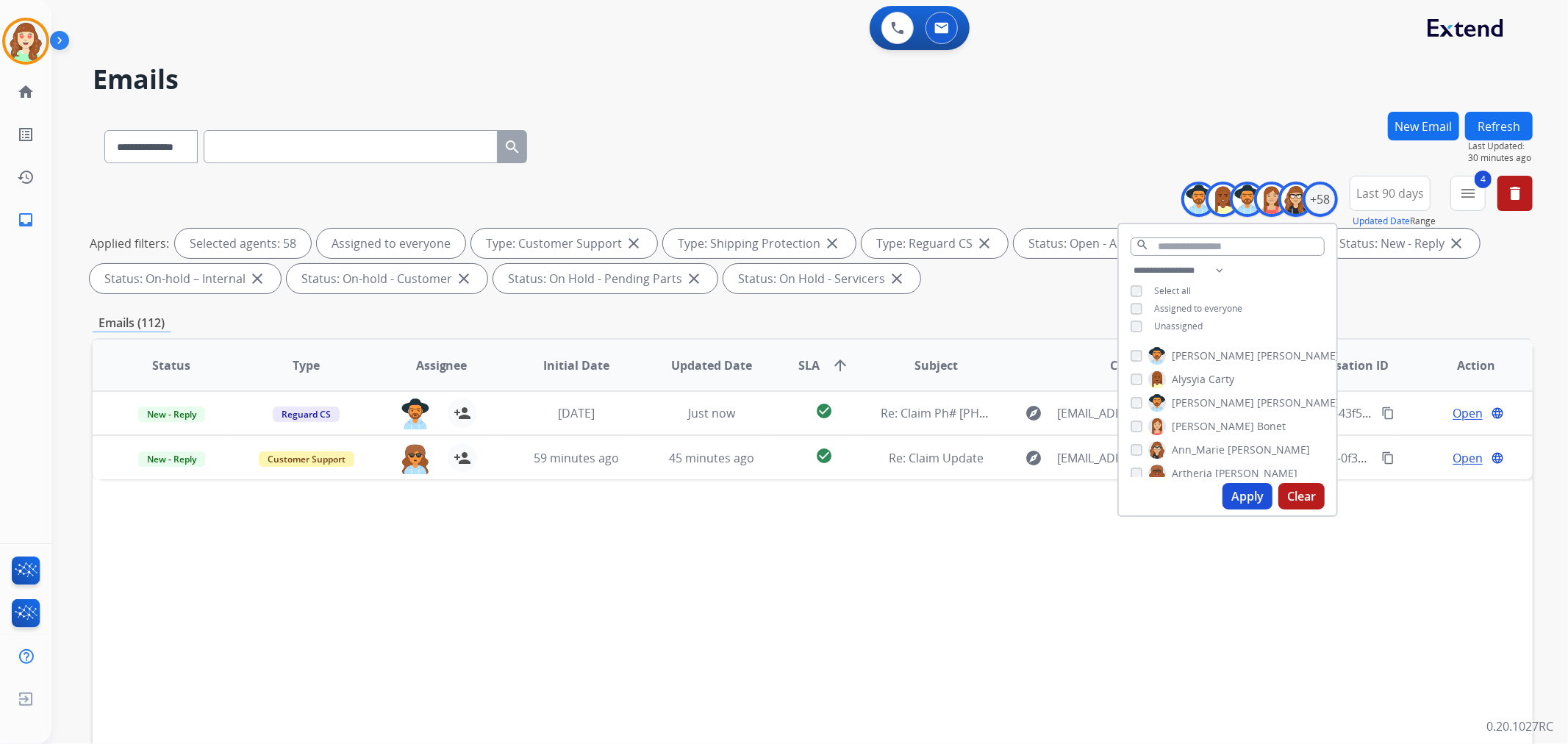
click at [1253, 498] on button "Apply" at bounding box center [1247, 496] width 50 height 27
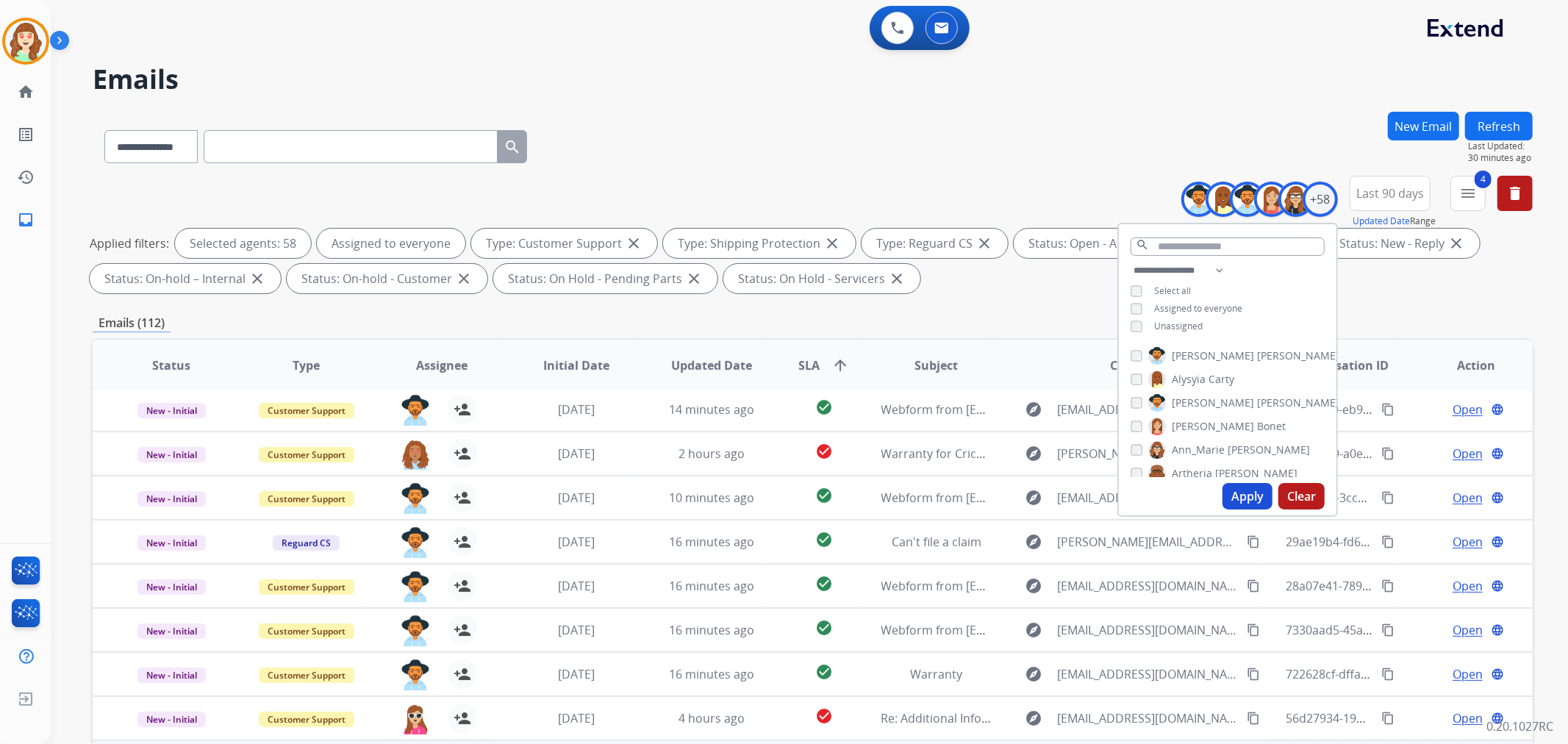
scroll to position [163, 0]
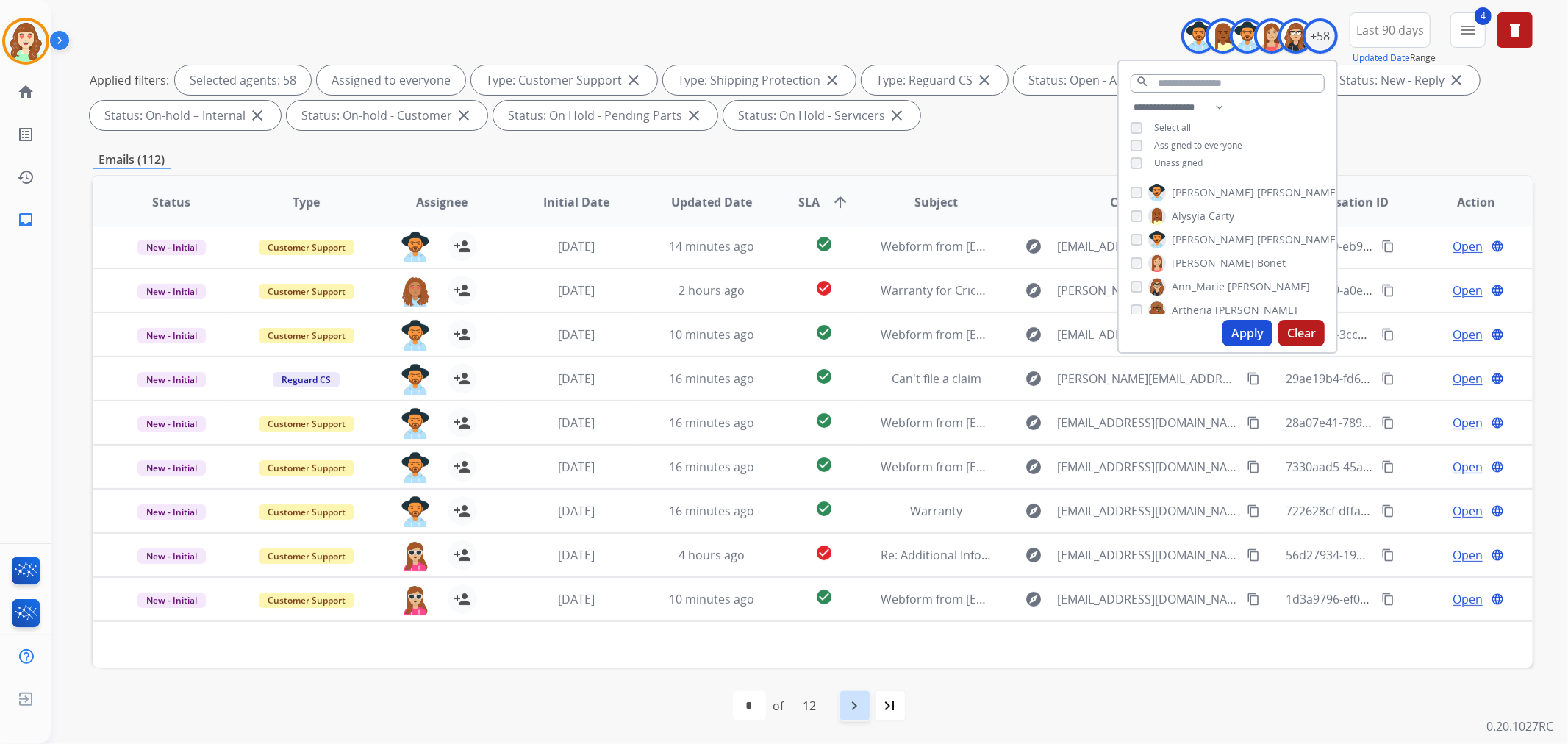
click at [854, 709] on mat-icon "navigate_next" at bounding box center [854, 705] width 18 height 18
select select "*"
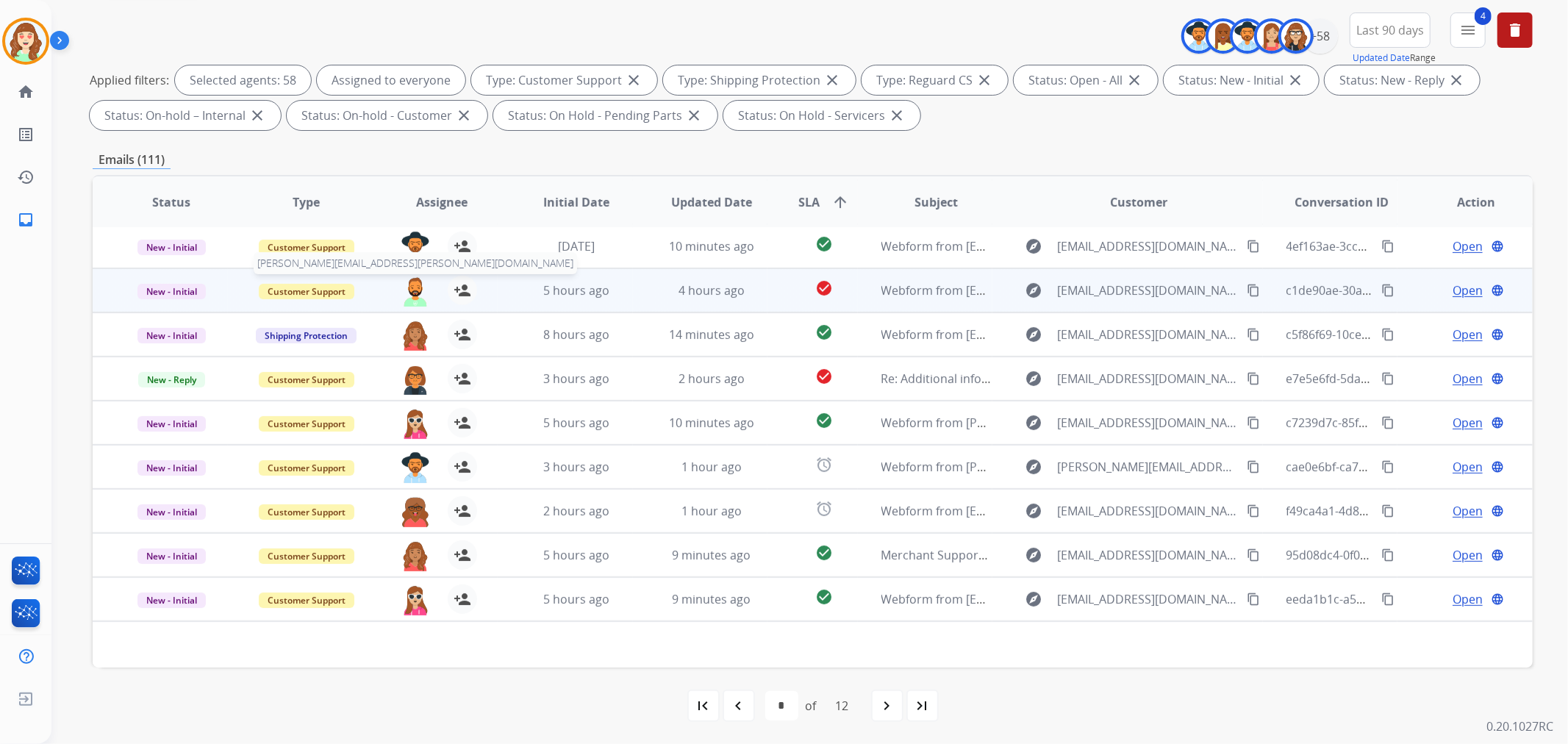
click at [406, 281] on img at bounding box center [415, 290] width 30 height 31
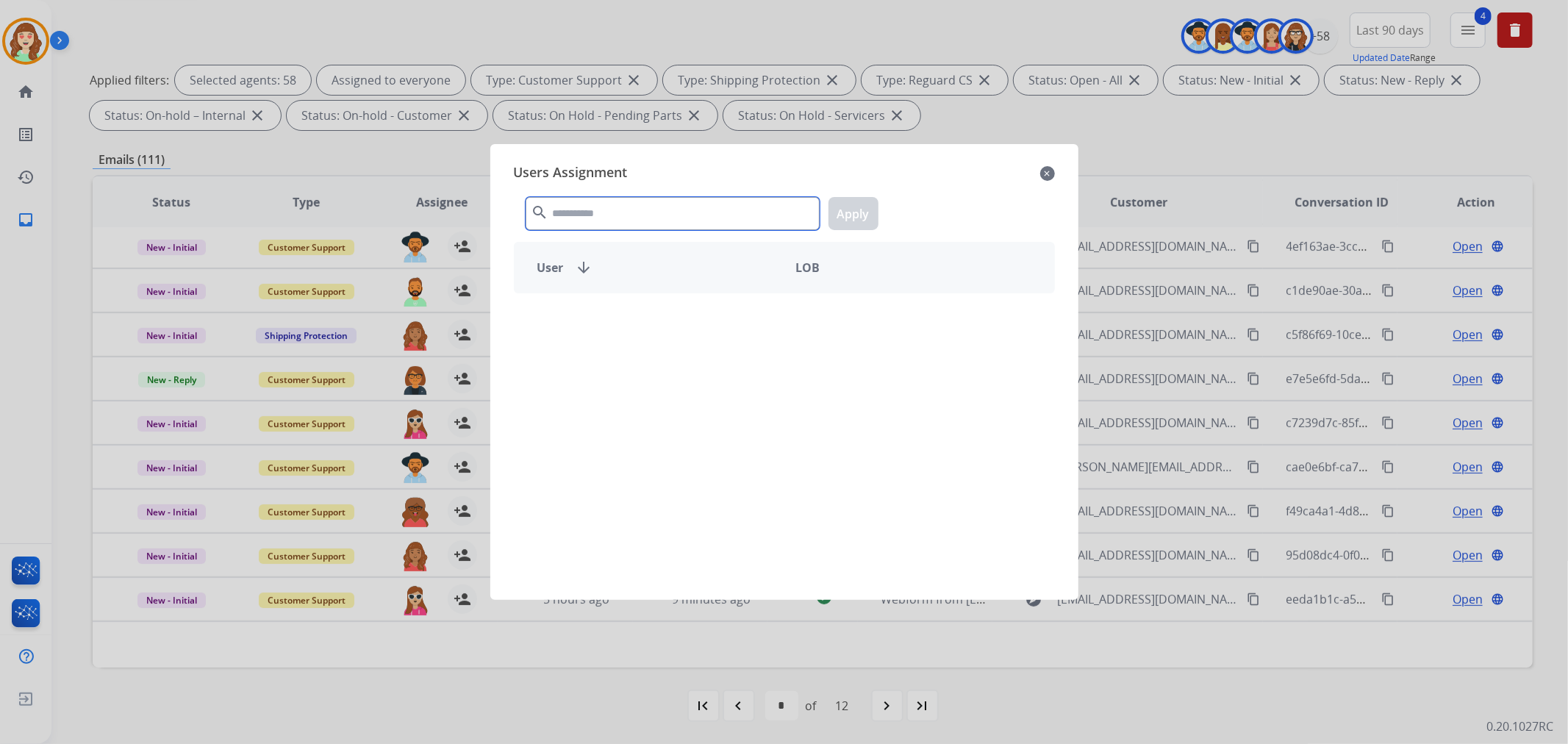
click at [644, 217] on input "text" at bounding box center [672, 213] width 294 height 33
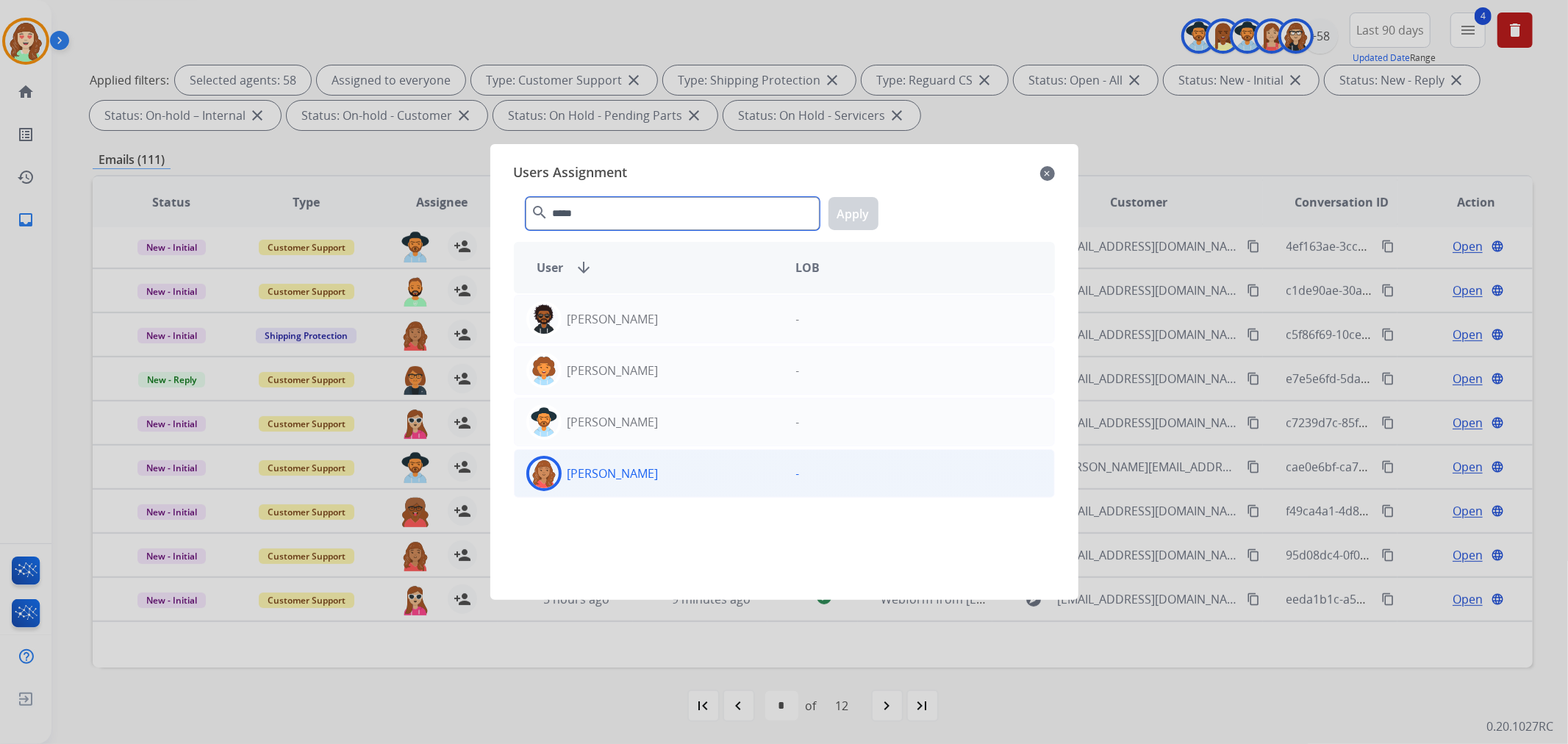
type input "*****"
click at [676, 472] on div "[PERSON_NAME]" at bounding box center [649, 473] width 270 height 35
click at [859, 200] on button "Apply" at bounding box center [853, 213] width 50 height 33
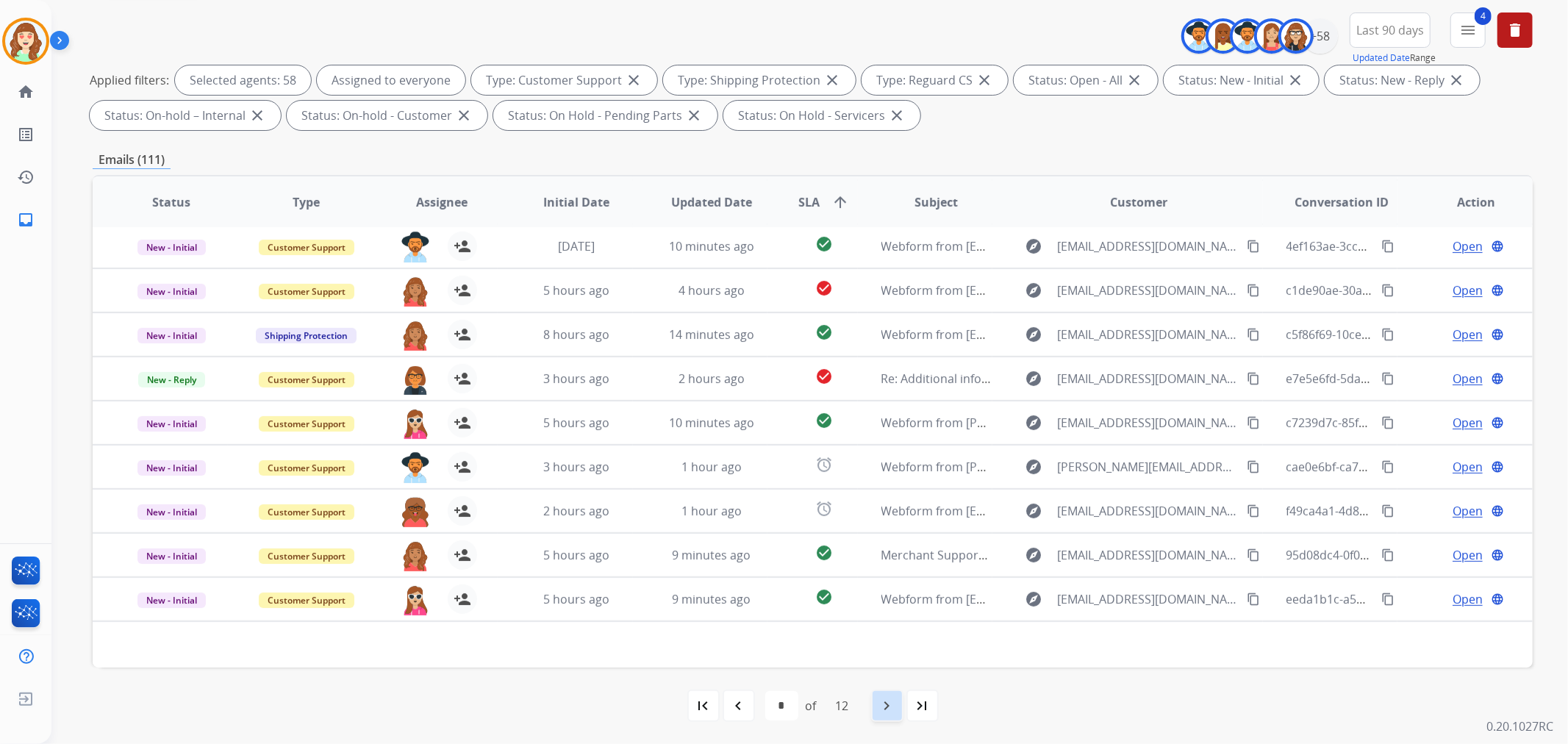
click at [877, 707] on div "navigate_next" at bounding box center [886, 705] width 32 height 32
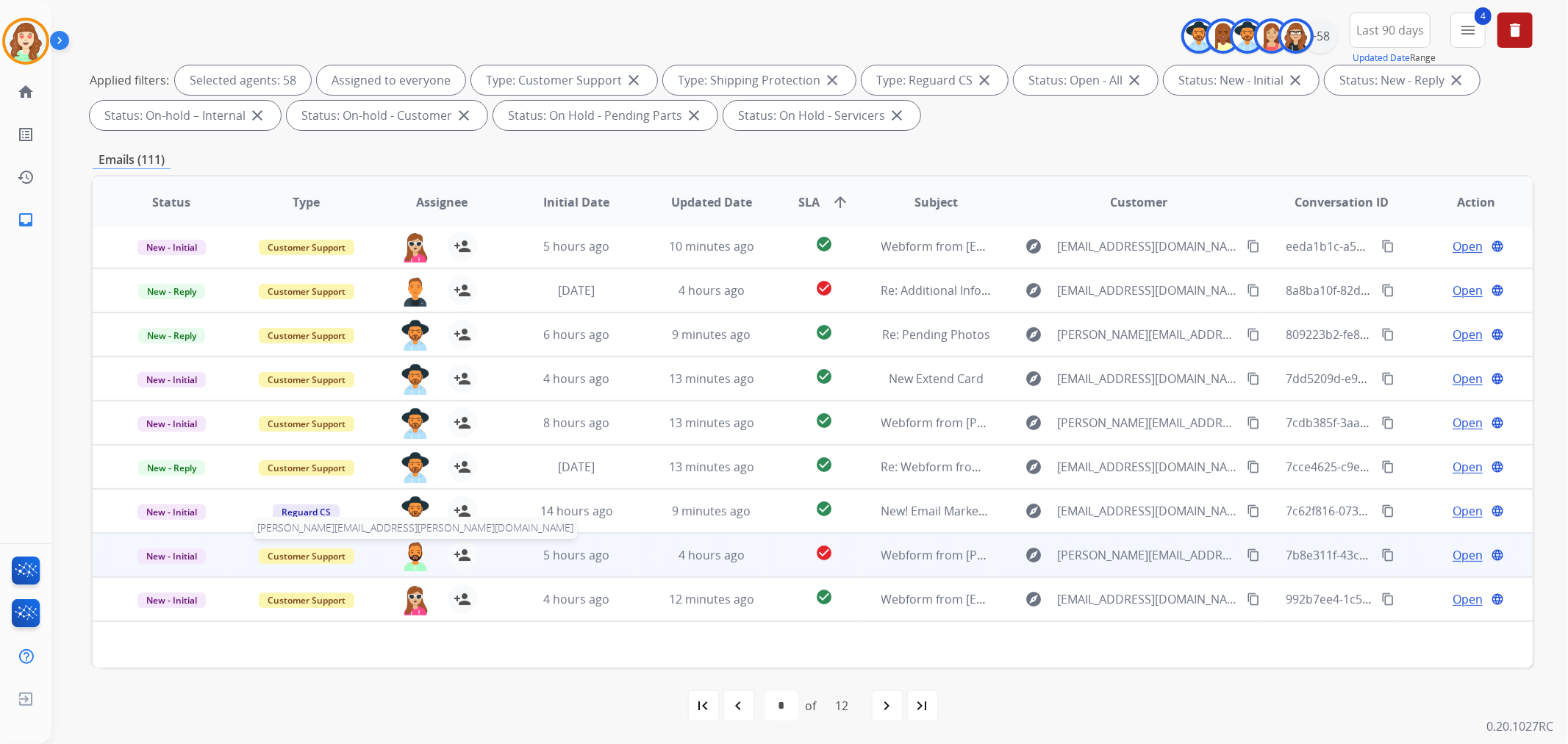
click at [417, 547] on img at bounding box center [415, 556] width 30 height 31
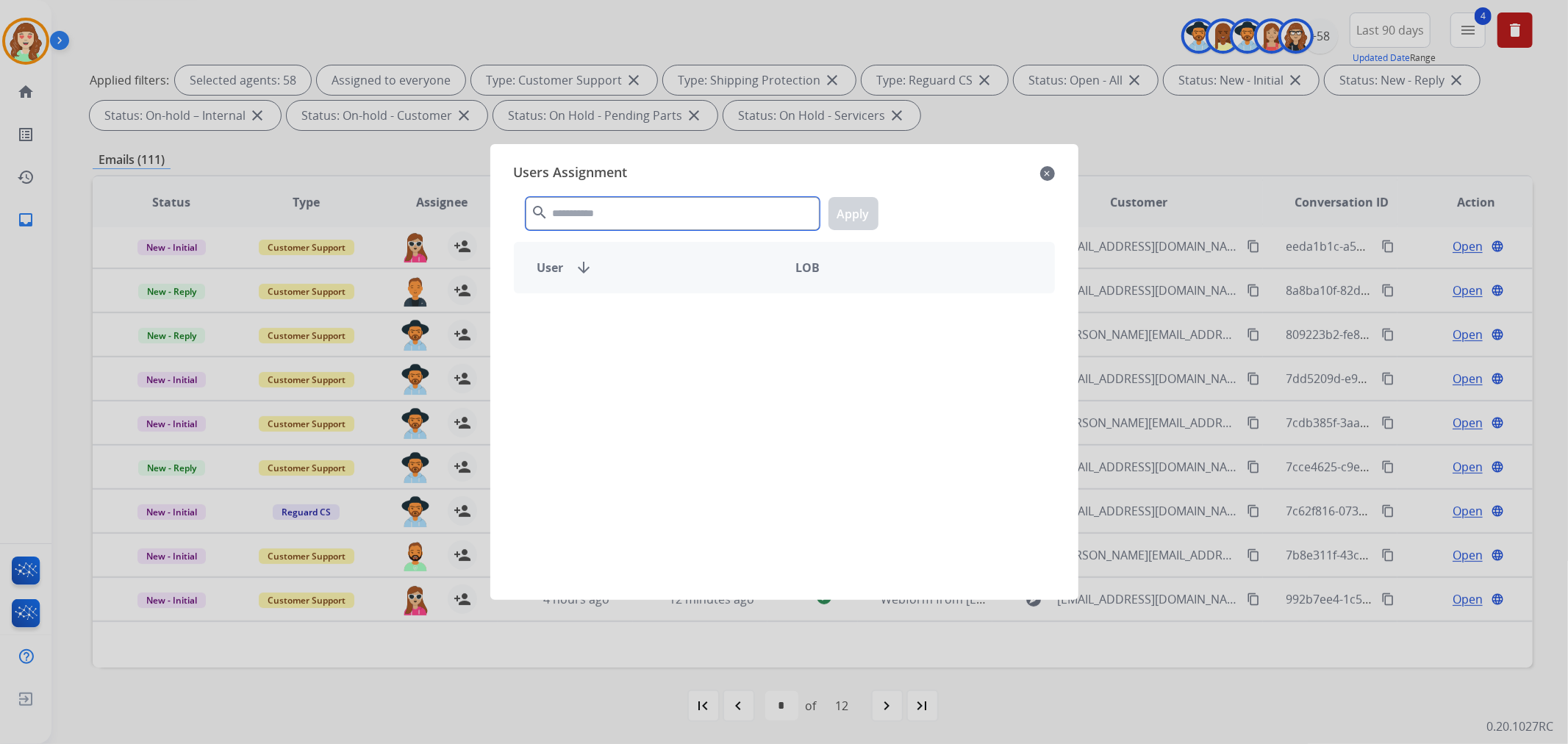
drag, startPoint x: 703, startPoint y: 214, endPoint x: 708, endPoint y: 193, distance: 21.6
click at [710, 200] on input "text" at bounding box center [672, 213] width 294 height 33
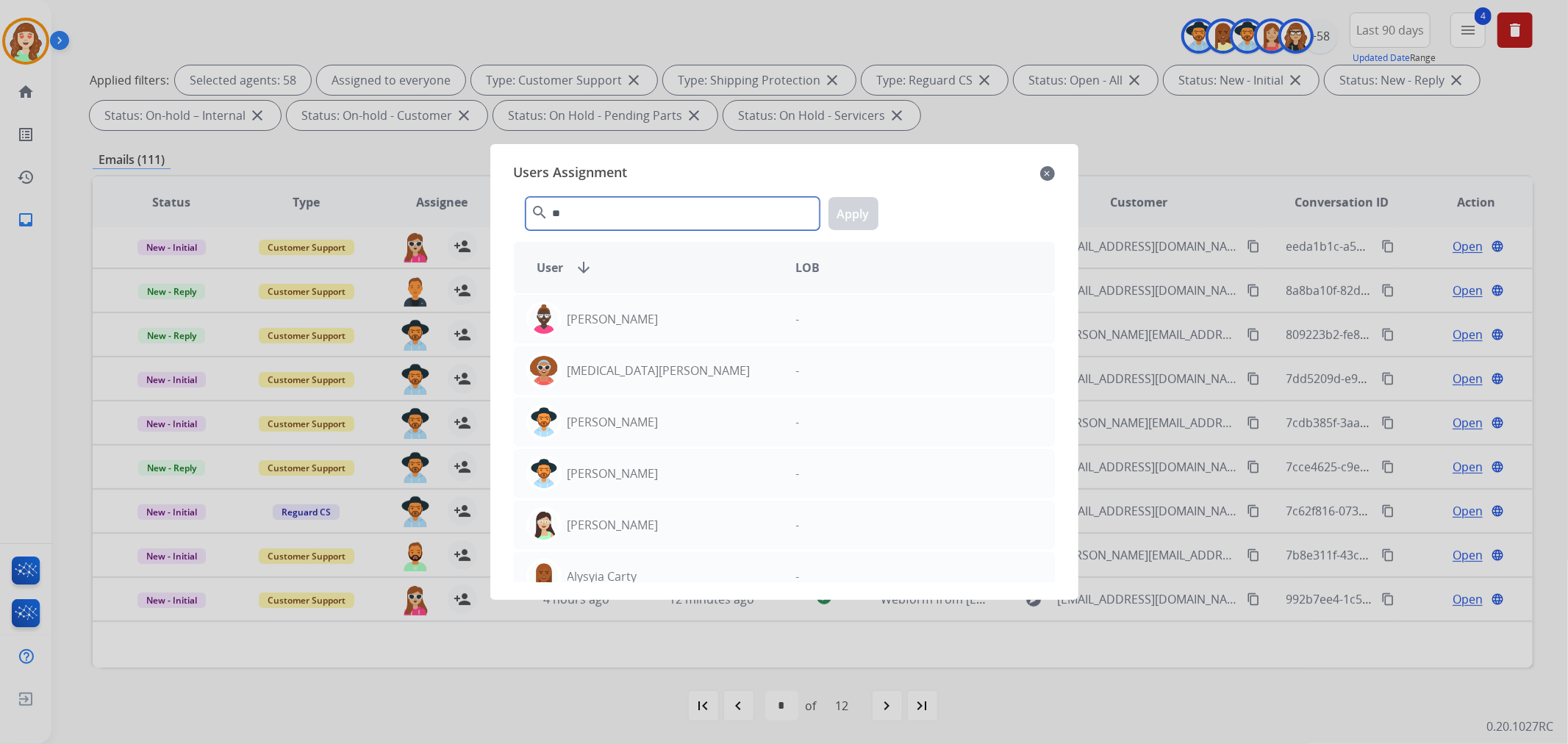
type input "*"
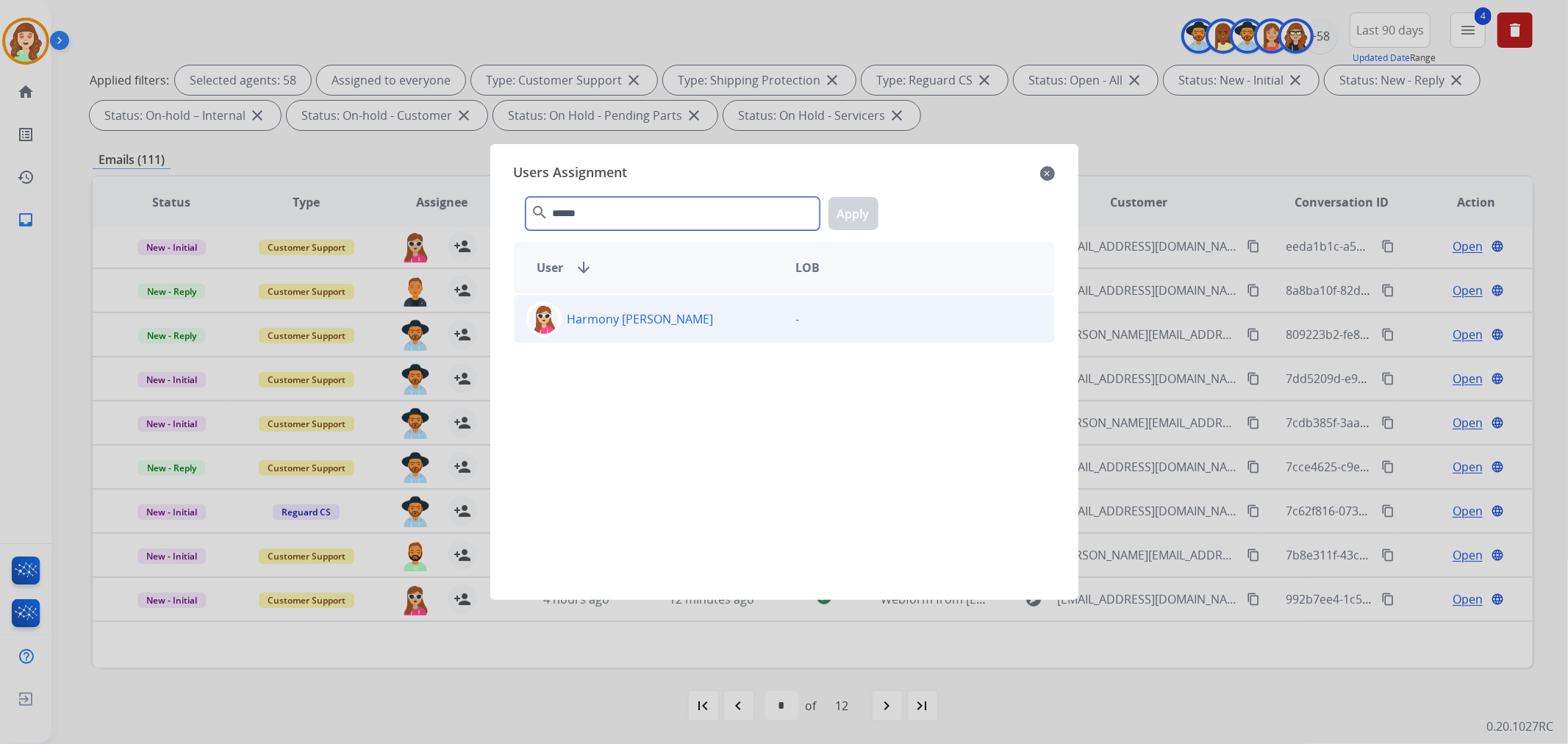
type input "******"
click at [668, 317] on div "Harmony [PERSON_NAME]" at bounding box center [649, 319] width 270 height 35
drag, startPoint x: 849, startPoint y: 200, endPoint x: 841, endPoint y: 307, distance: 107.3
click at [850, 202] on button "Apply" at bounding box center [853, 213] width 50 height 33
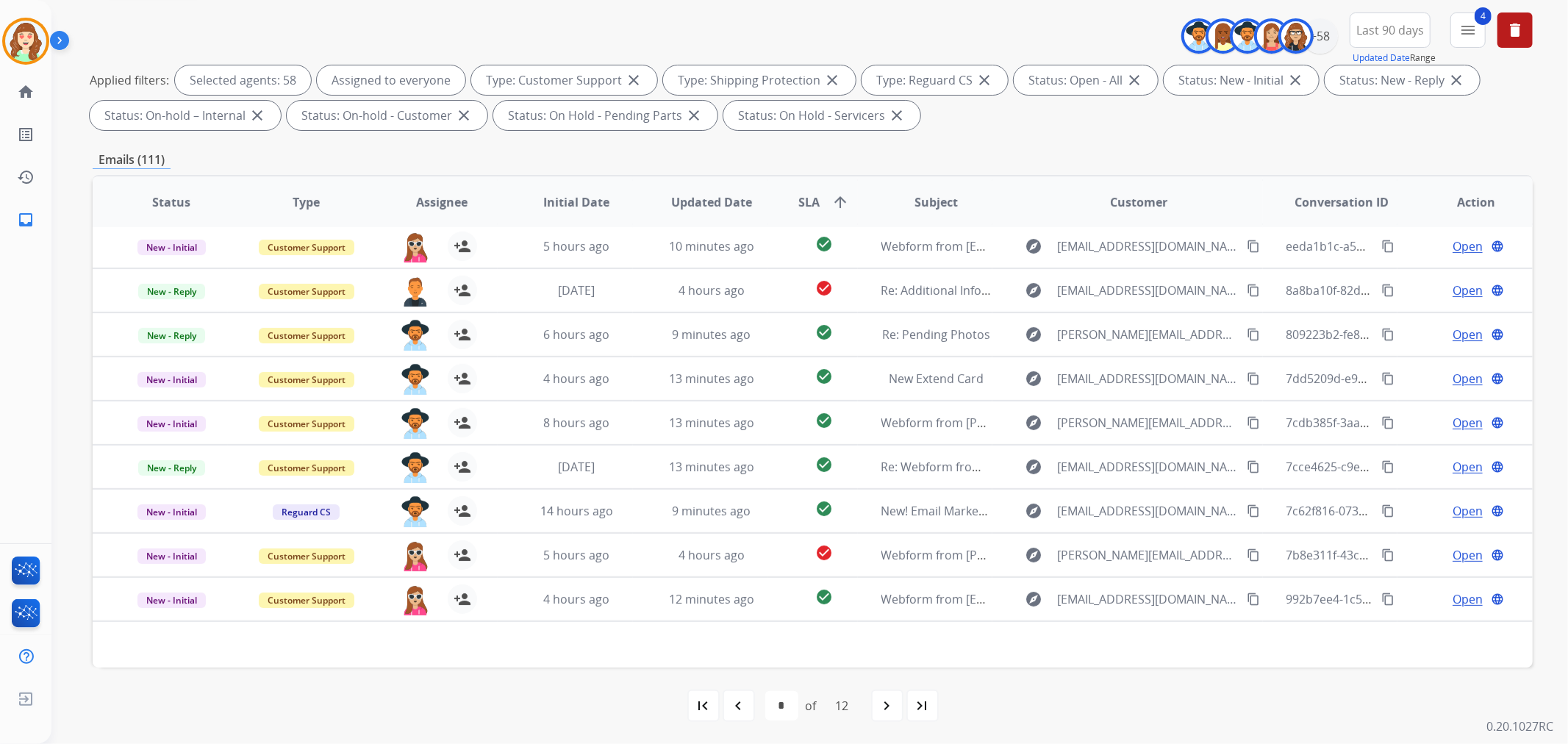
click at [889, 697] on mat-icon "navigate_next" at bounding box center [886, 705] width 18 height 18
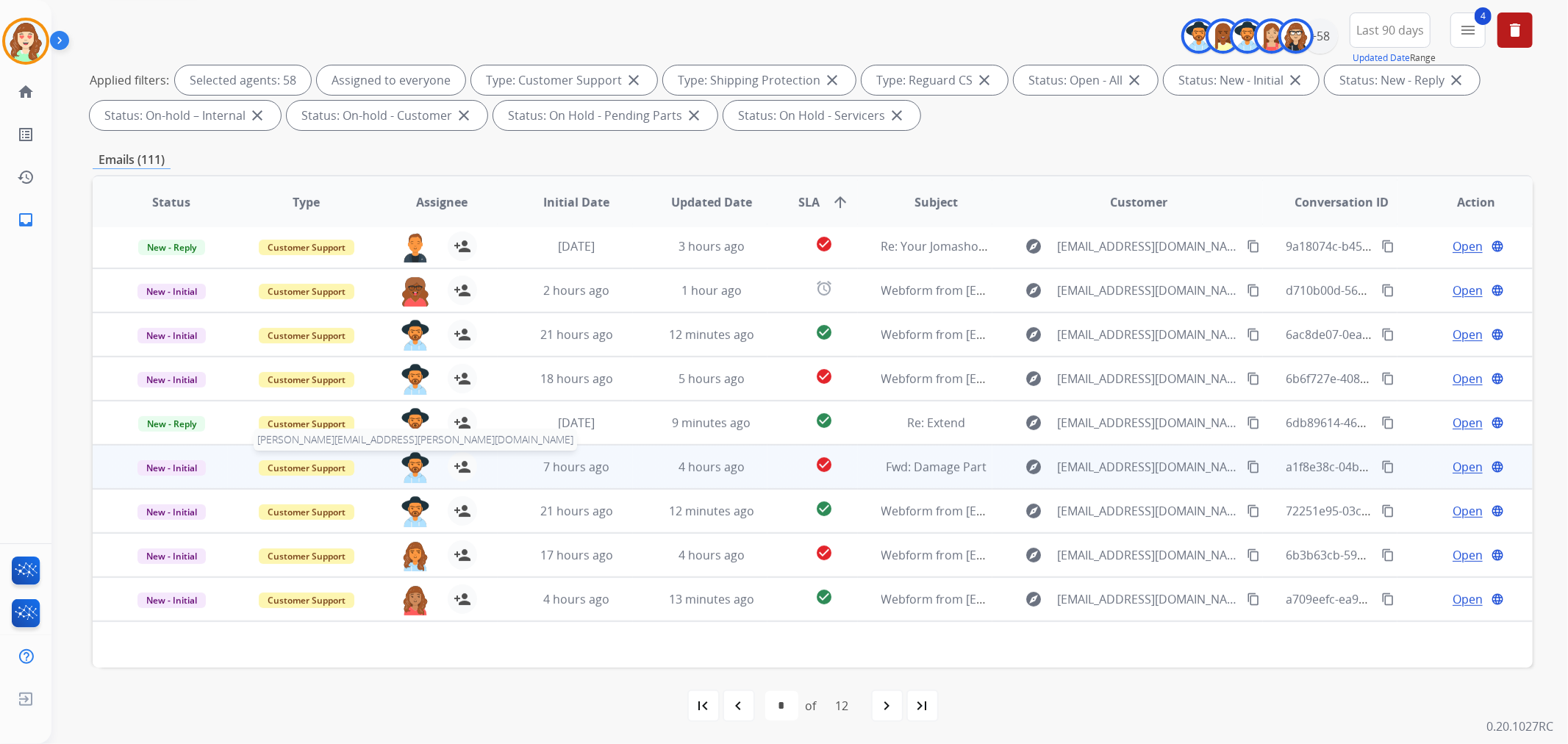
click at [410, 468] on img at bounding box center [415, 467] width 30 height 31
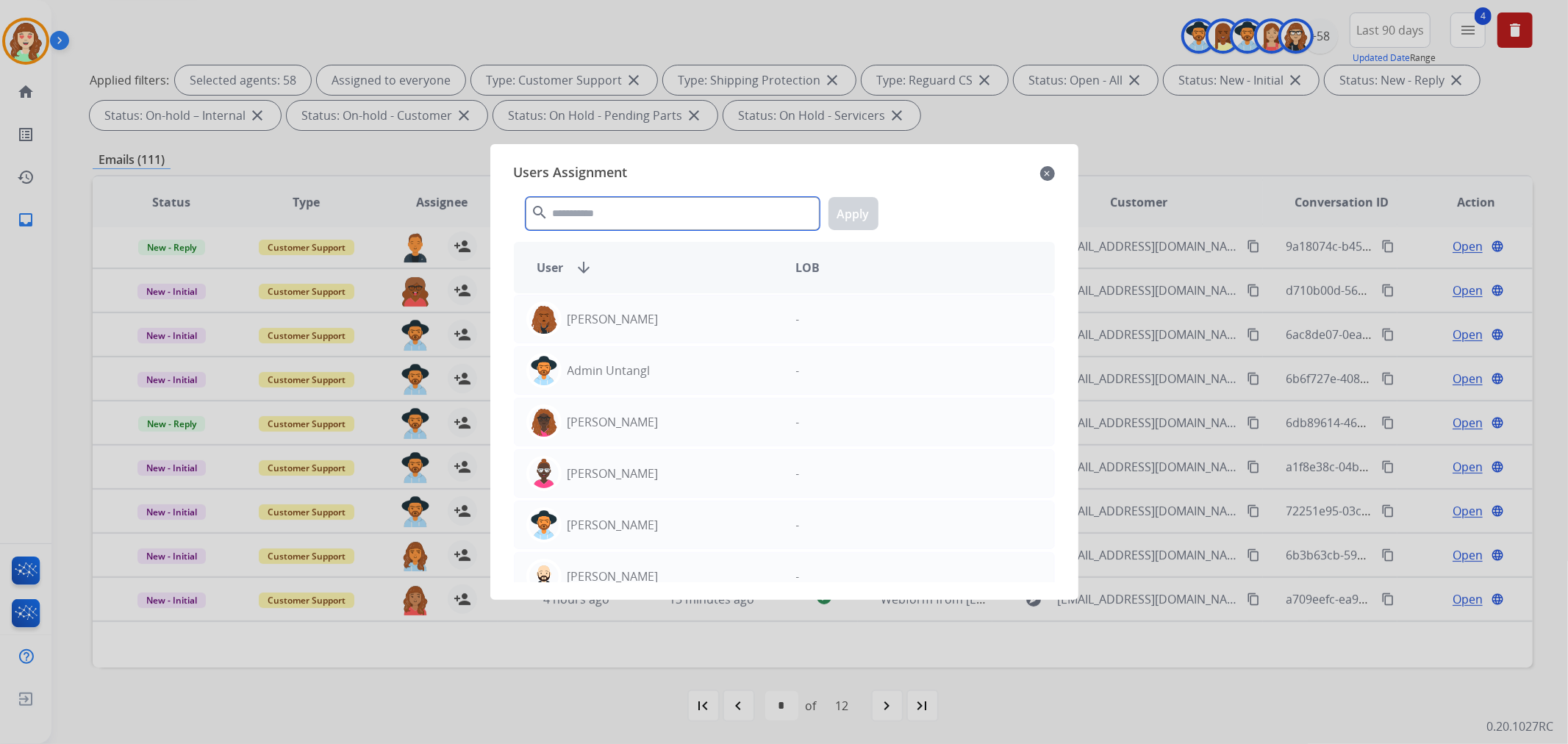
drag, startPoint x: 621, startPoint y: 214, endPoint x: 615, endPoint y: 202, distance: 13.4
click at [621, 212] on input "text" at bounding box center [672, 213] width 294 height 33
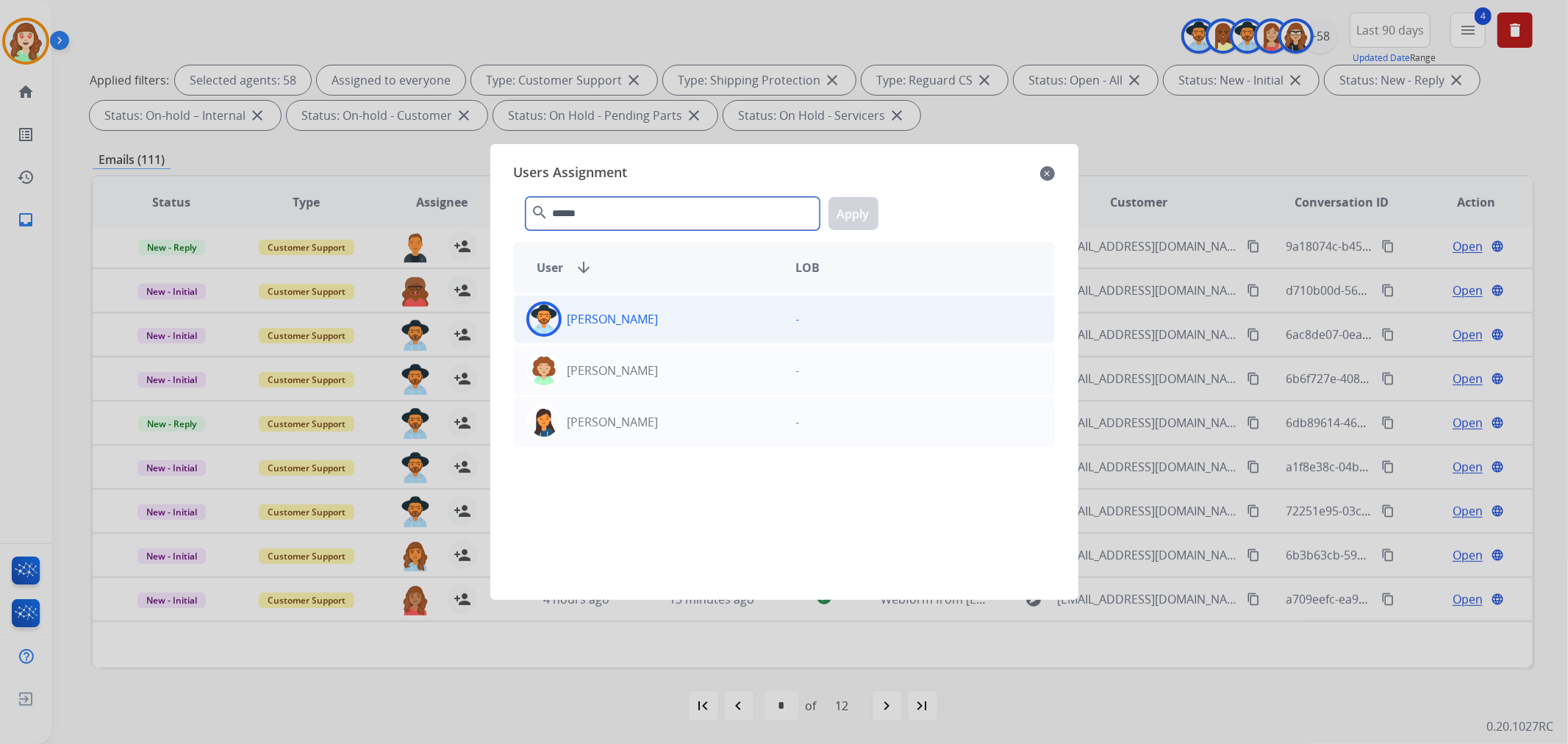
type input "******"
click at [686, 321] on div "[PERSON_NAME]" at bounding box center [649, 319] width 270 height 35
click at [842, 217] on button "Apply" at bounding box center [853, 213] width 50 height 33
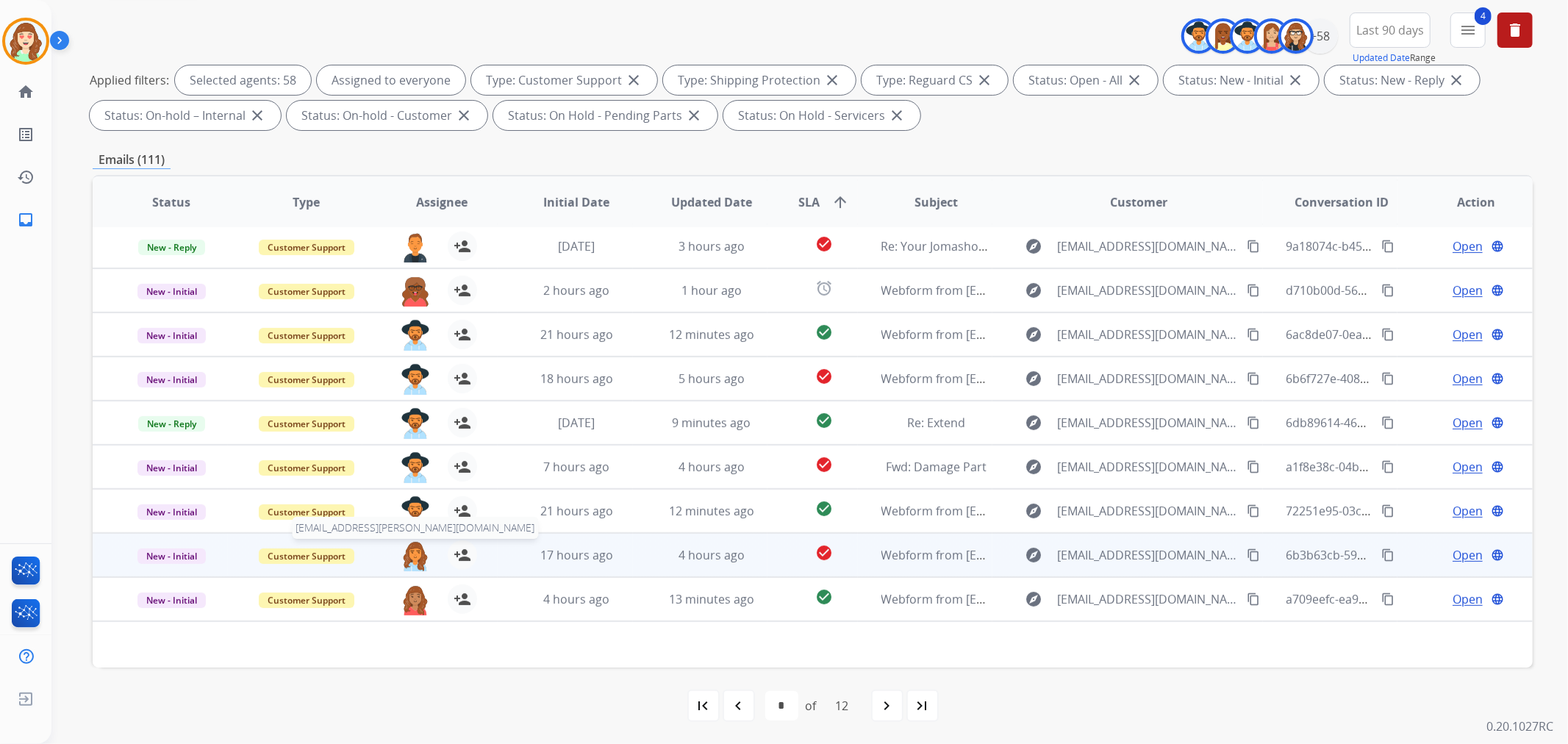
click at [406, 560] on img at bounding box center [415, 556] width 30 height 31
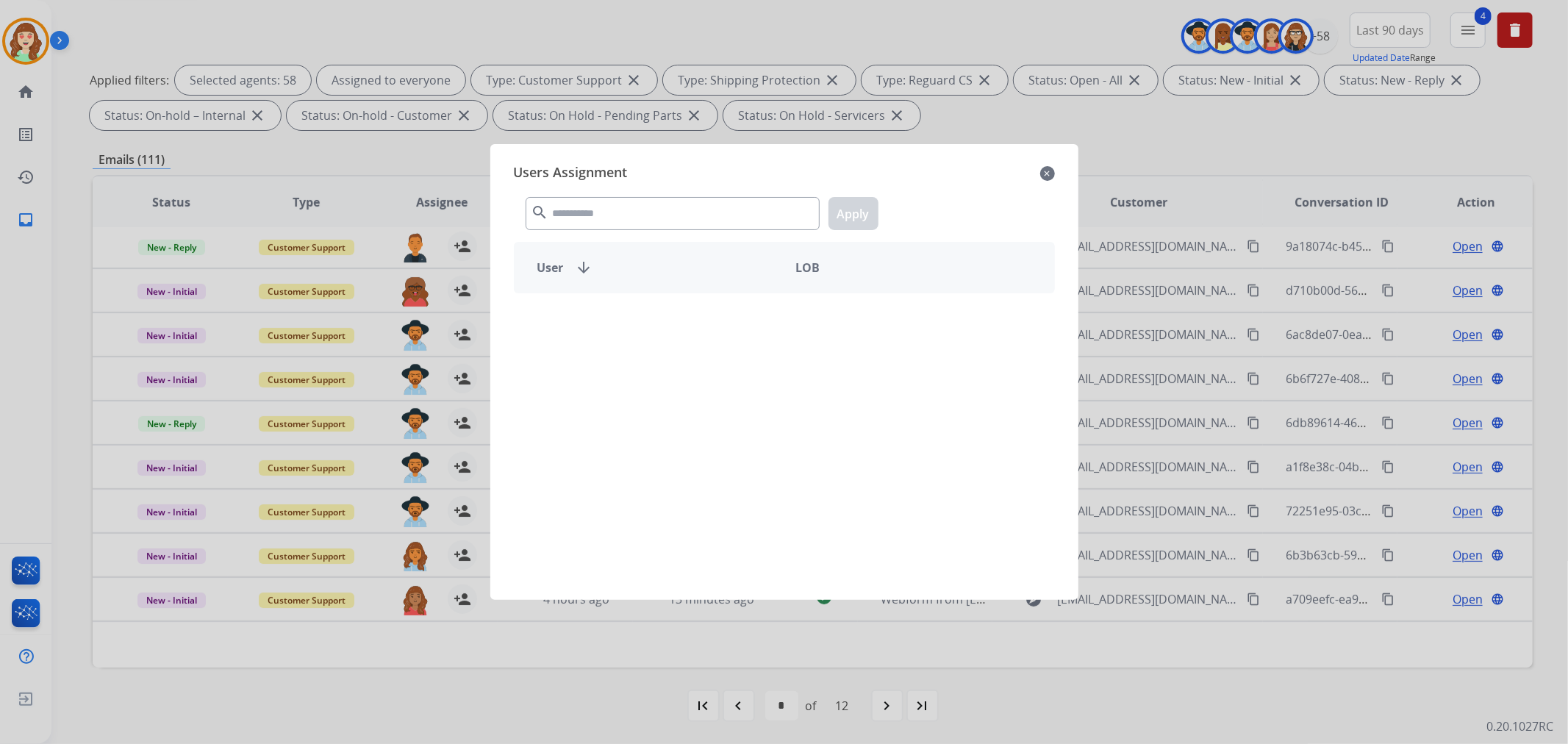
click at [659, 195] on div "search Apply" at bounding box center [784, 211] width 541 height 51
click at [657, 218] on input "text" at bounding box center [672, 213] width 294 height 33
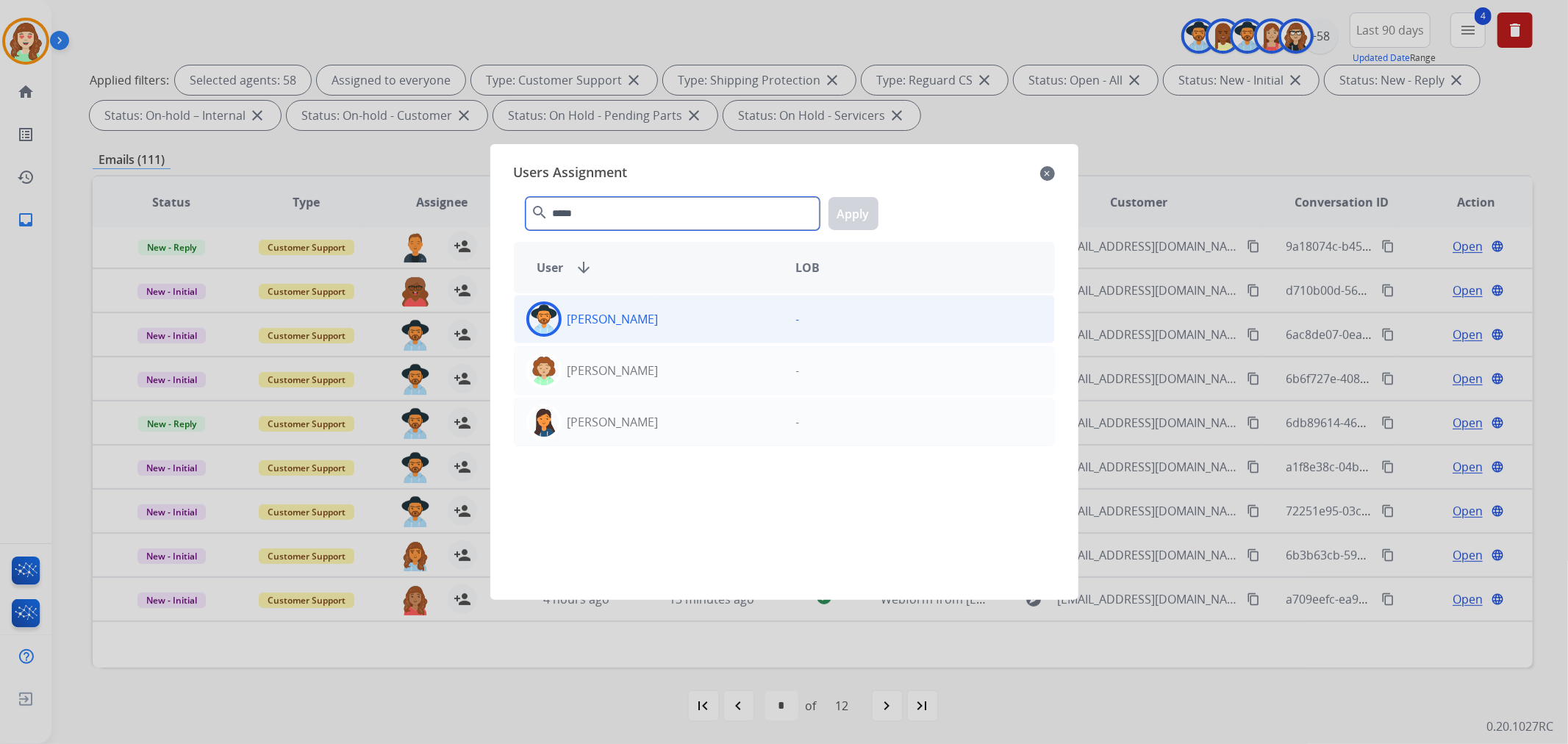
type input "*****"
click at [685, 334] on div "[PERSON_NAME]" at bounding box center [649, 319] width 270 height 35
drag, startPoint x: 846, startPoint y: 197, endPoint x: 852, endPoint y: 202, distance: 7.8
click at [848, 197] on div "***** search Apply" at bounding box center [784, 211] width 541 height 51
click at [857, 213] on button "Apply" at bounding box center [853, 213] width 50 height 33
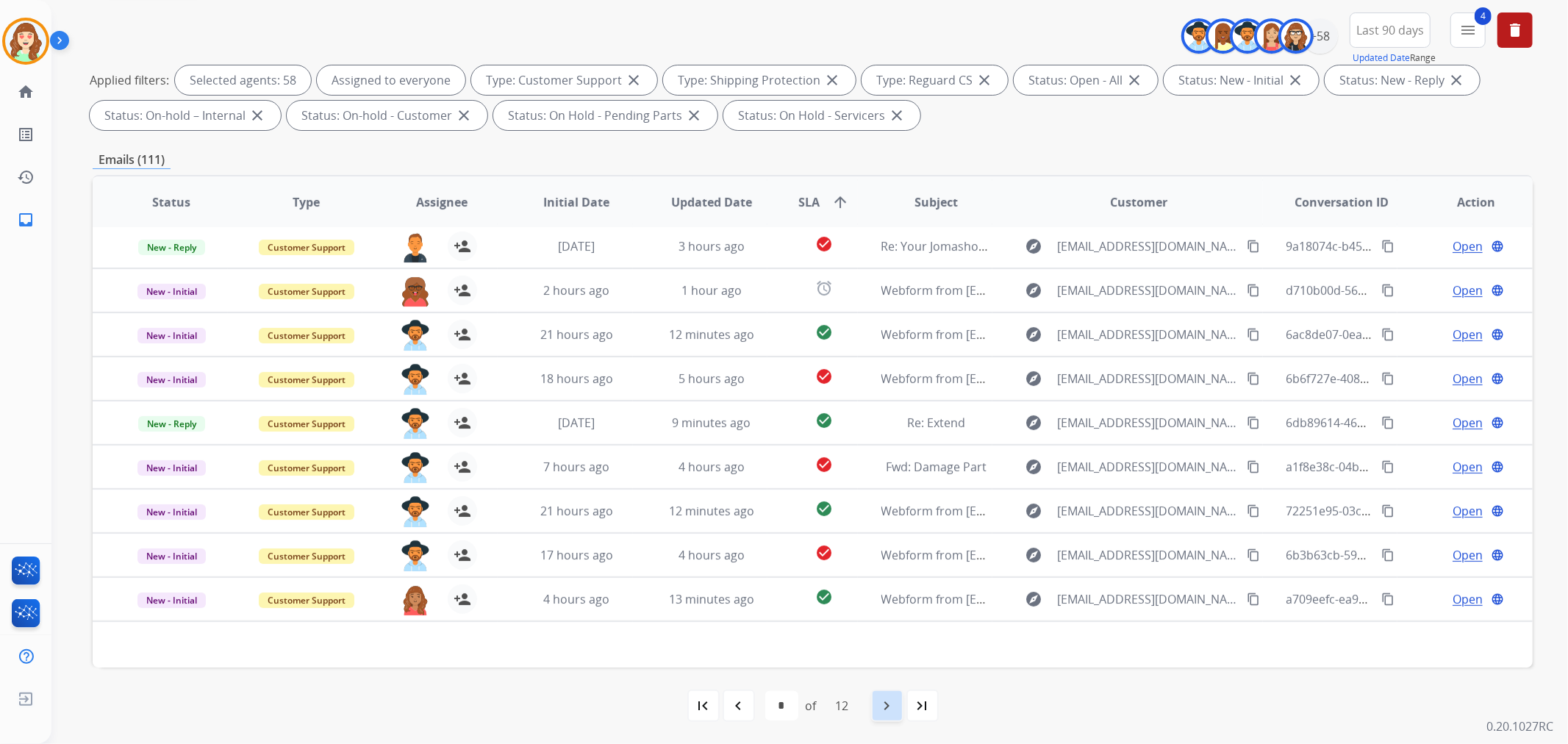
click at [885, 697] on mat-icon "navigate_next" at bounding box center [886, 705] width 18 height 18
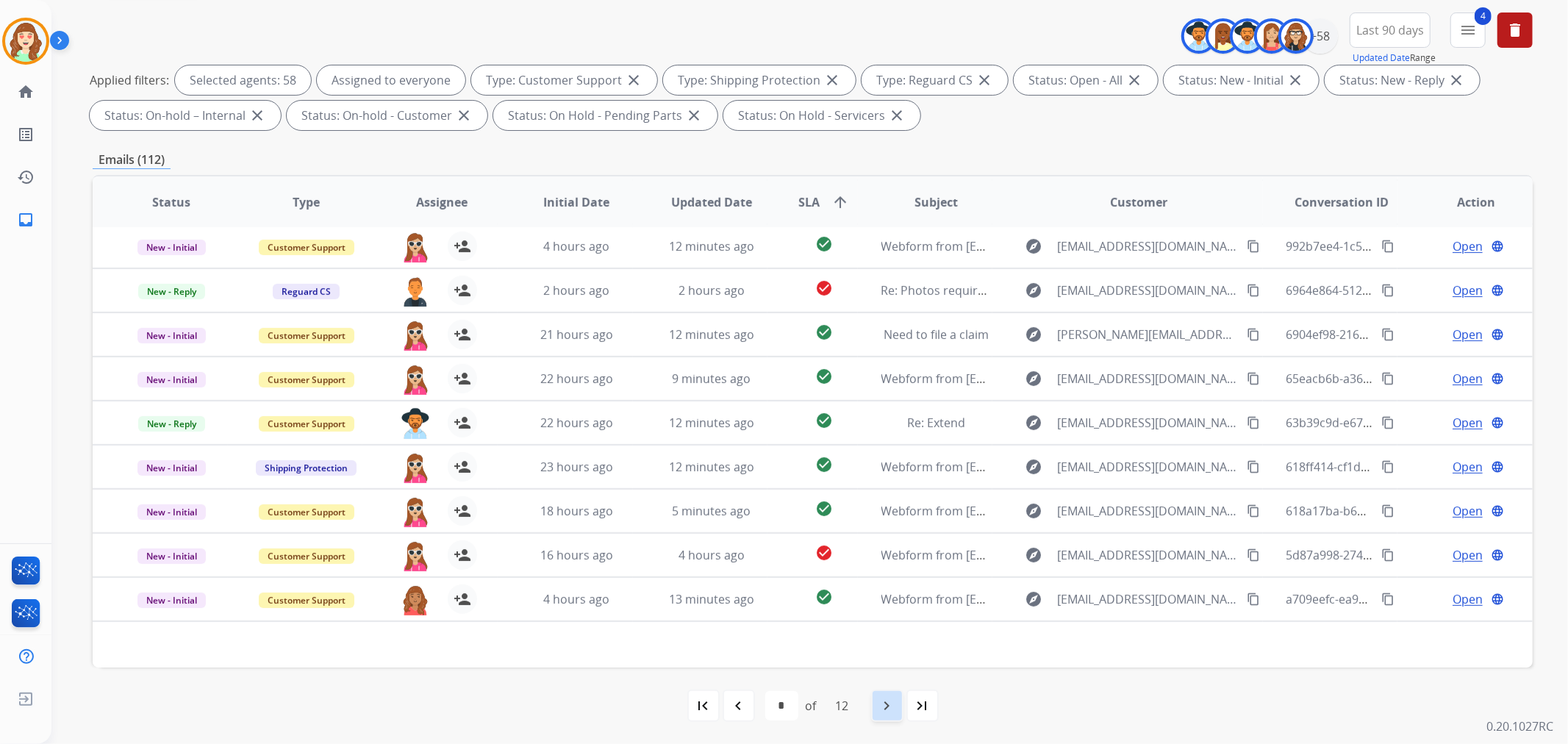
click at [886, 700] on mat-icon "navigate_next" at bounding box center [886, 705] width 18 height 18
select select "*"
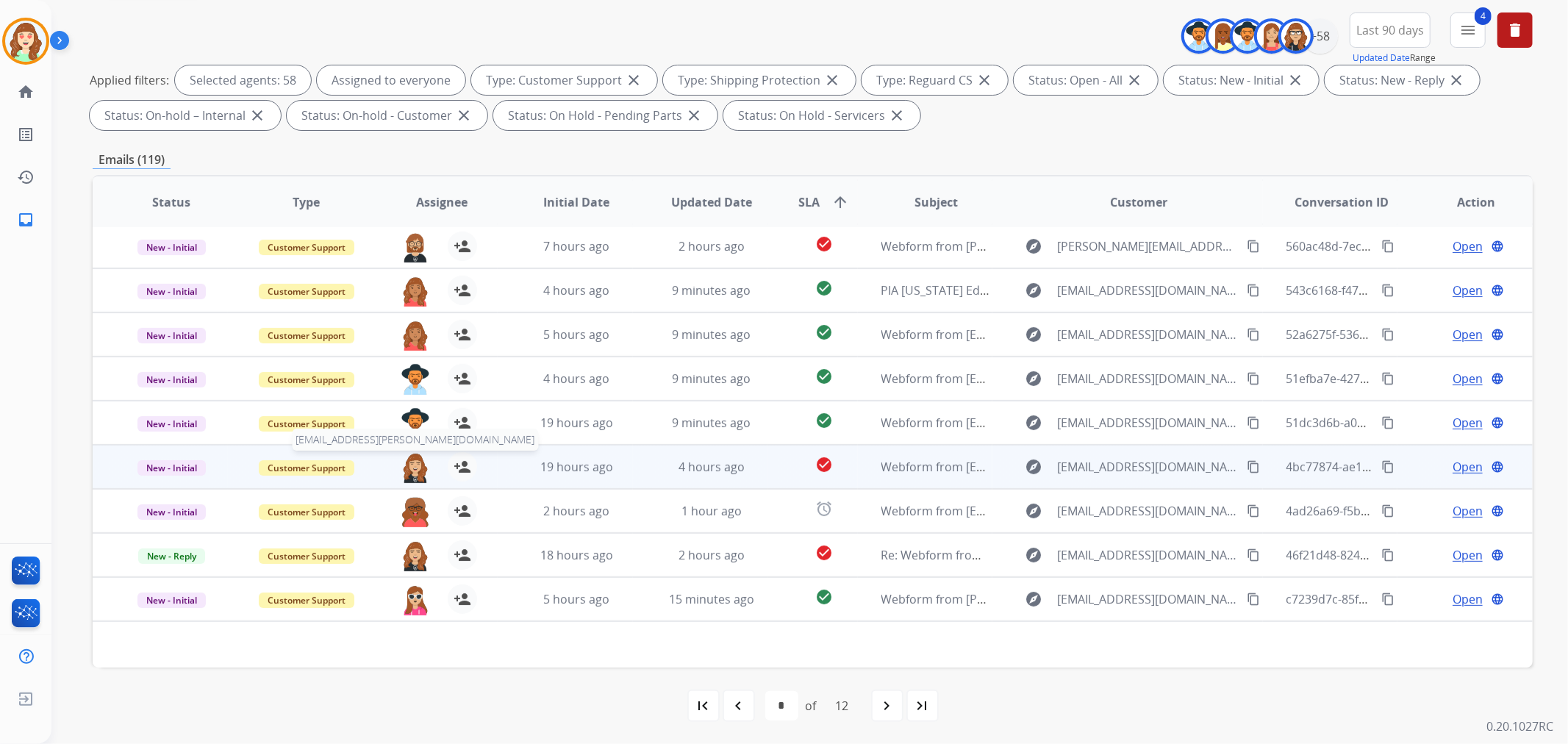
click at [407, 467] on img at bounding box center [415, 467] width 30 height 31
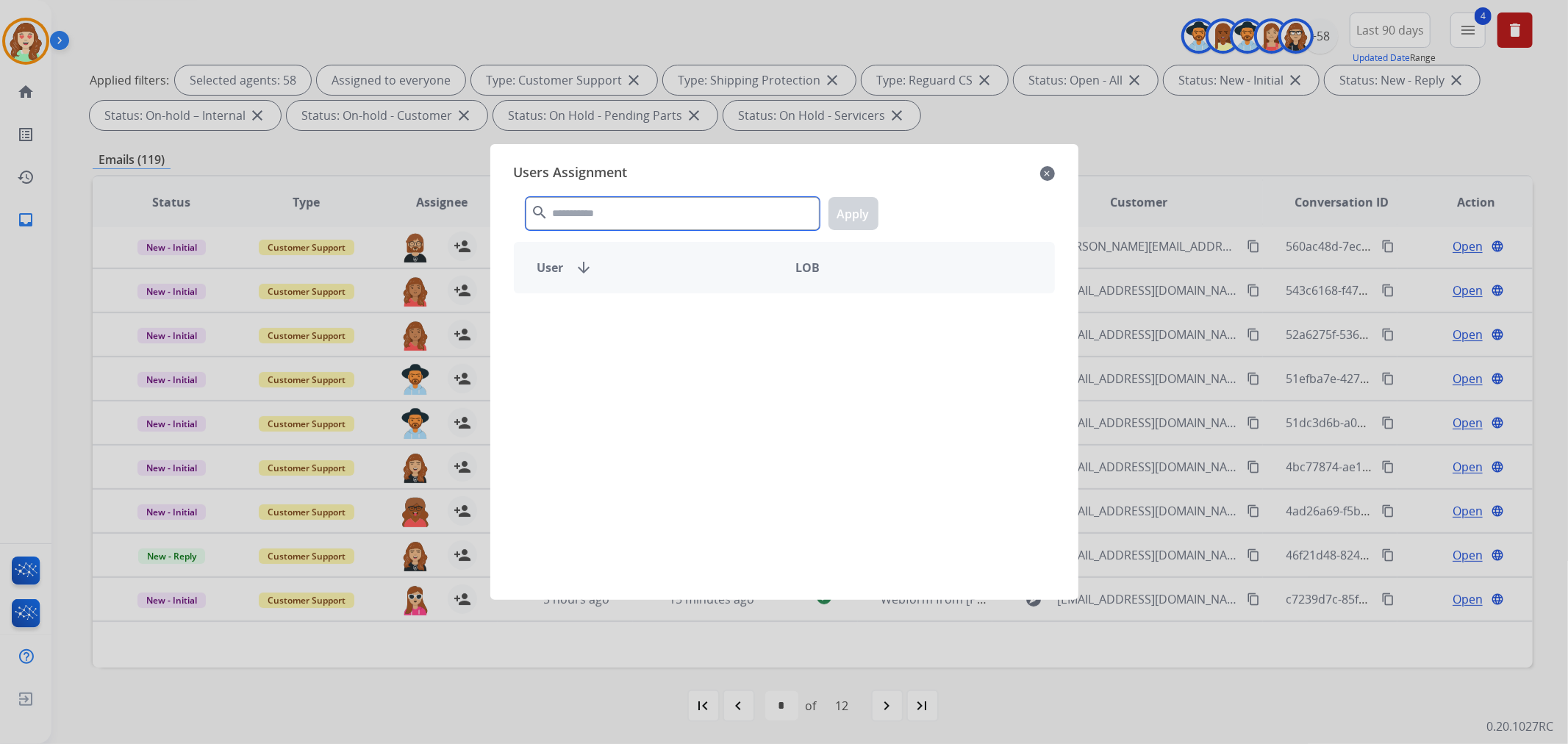
click at [605, 211] on input "text" at bounding box center [672, 213] width 294 height 33
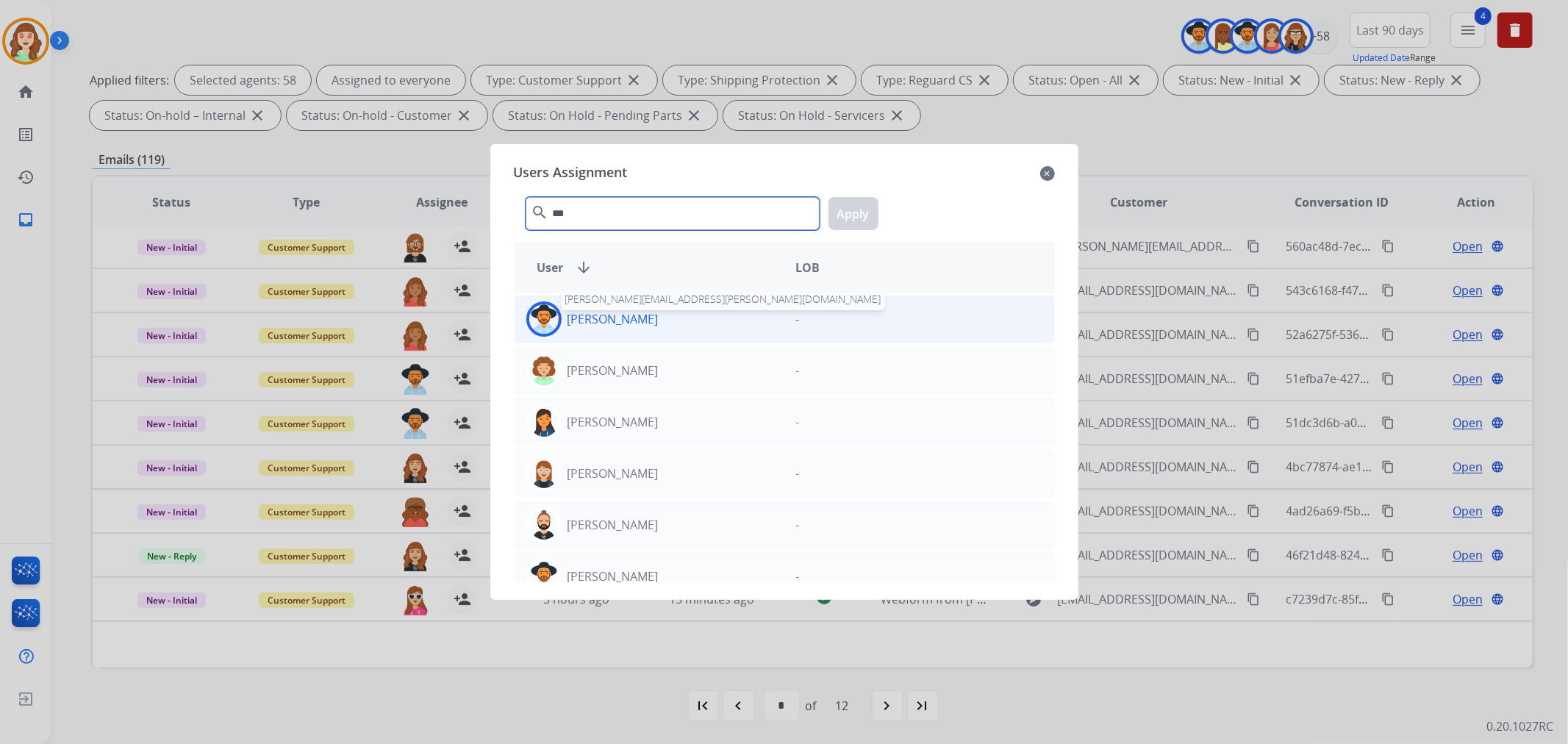
type input "***"
click at [629, 311] on p "[PERSON_NAME]" at bounding box center [613, 318] width 91 height 18
drag, startPoint x: 863, startPoint y: 208, endPoint x: 30, endPoint y: 559, distance: 903.9
click at [854, 212] on button "Apply" at bounding box center [853, 213] width 50 height 33
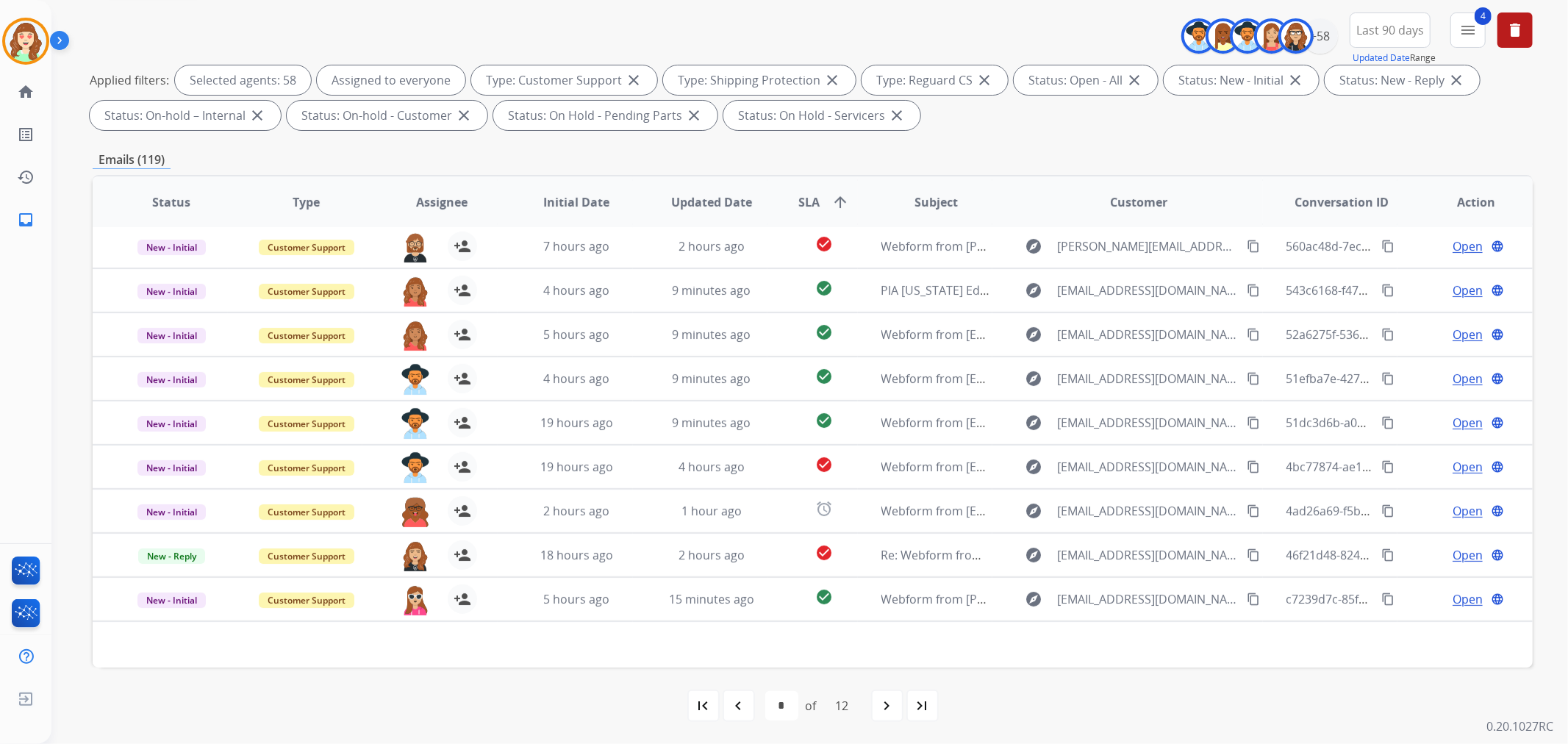
drag, startPoint x: 895, startPoint y: 706, endPoint x: 835, endPoint y: 697, distance: 60.7
click at [895, 706] on mat-icon "navigate_next" at bounding box center [886, 705] width 18 height 18
select select "*"
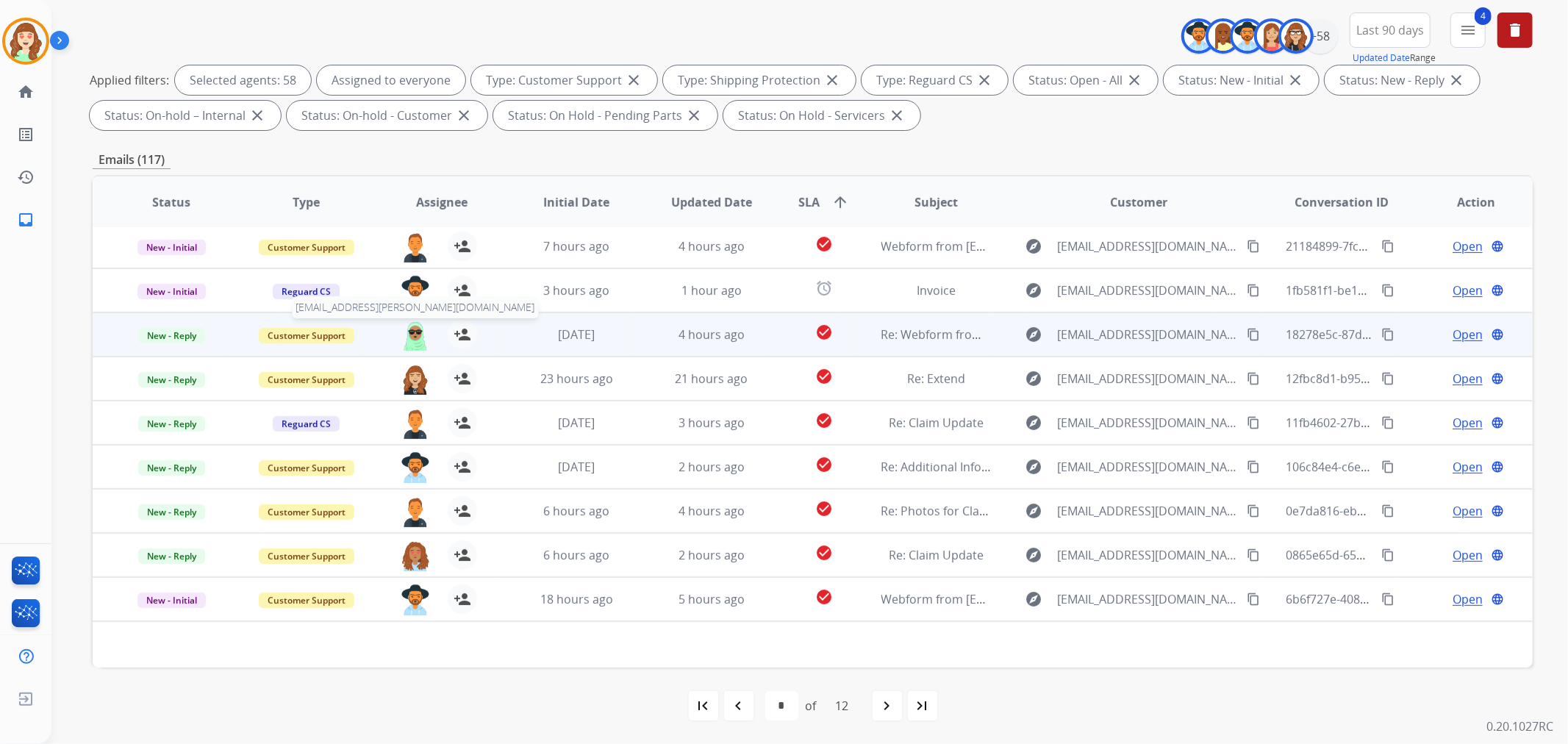
click at [406, 329] on img at bounding box center [415, 335] width 30 height 31
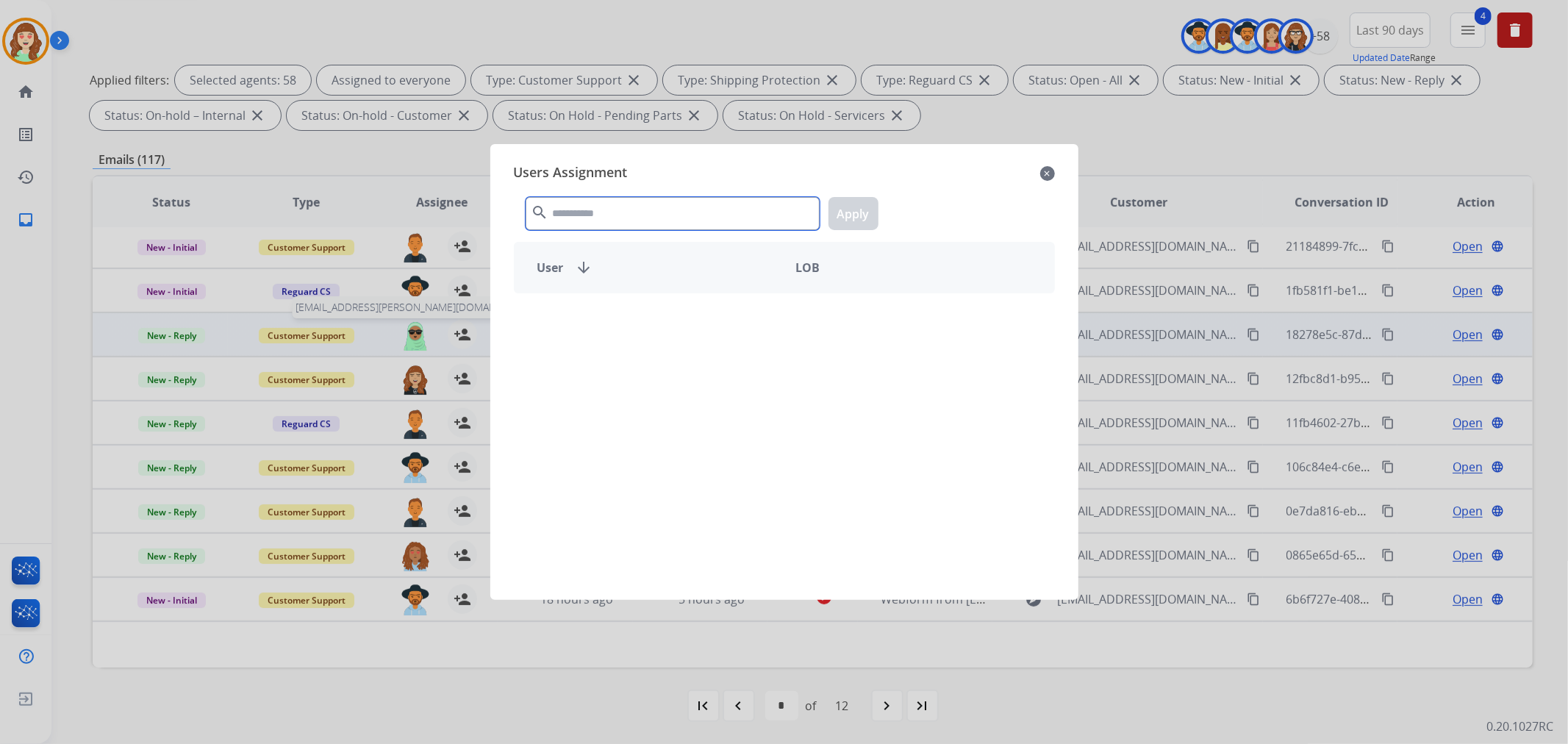
click at [597, 208] on input "text" at bounding box center [672, 213] width 294 height 33
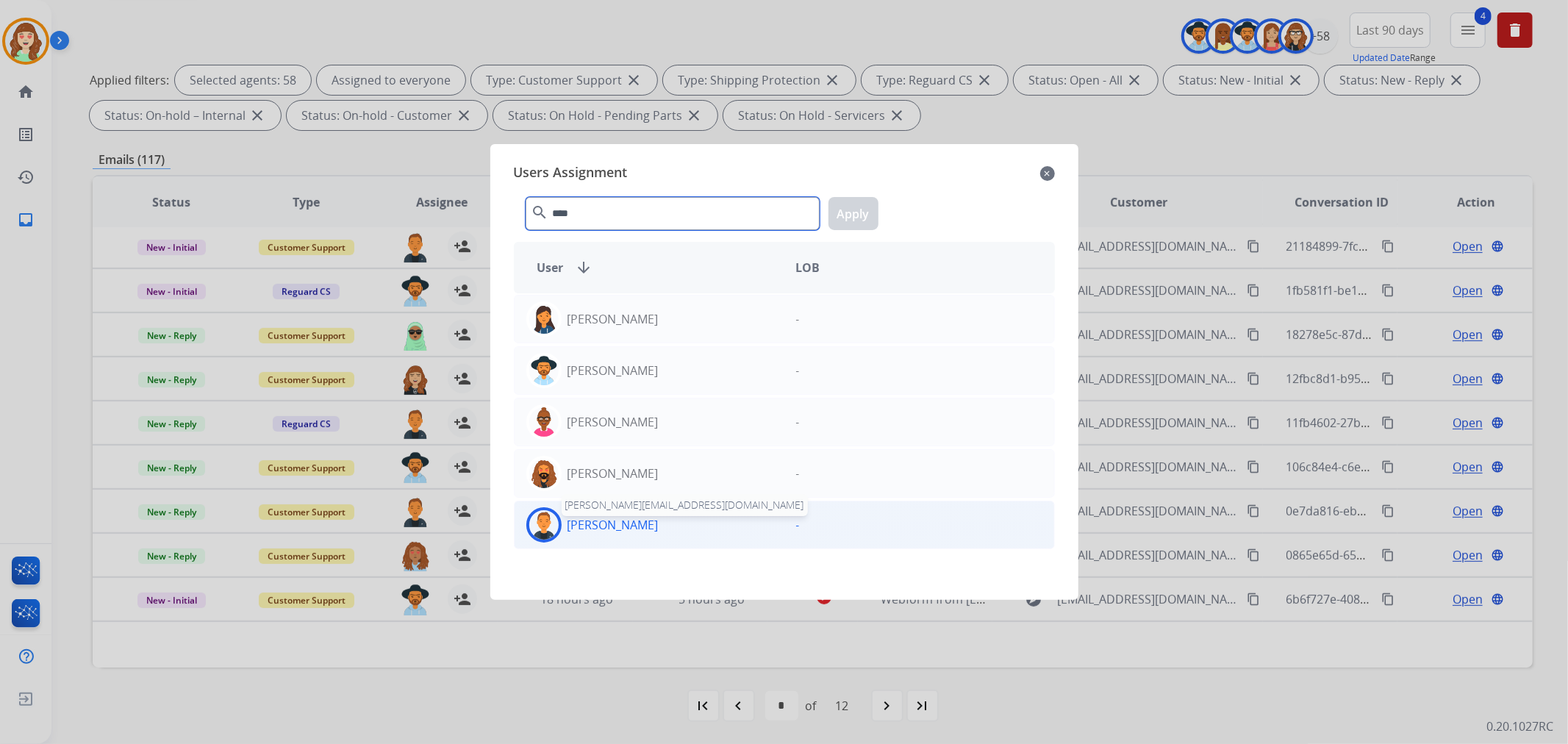
type input "****"
click at [623, 533] on p "[PERSON_NAME]" at bounding box center [613, 524] width 91 height 18
click at [861, 213] on button "Apply" at bounding box center [853, 213] width 50 height 33
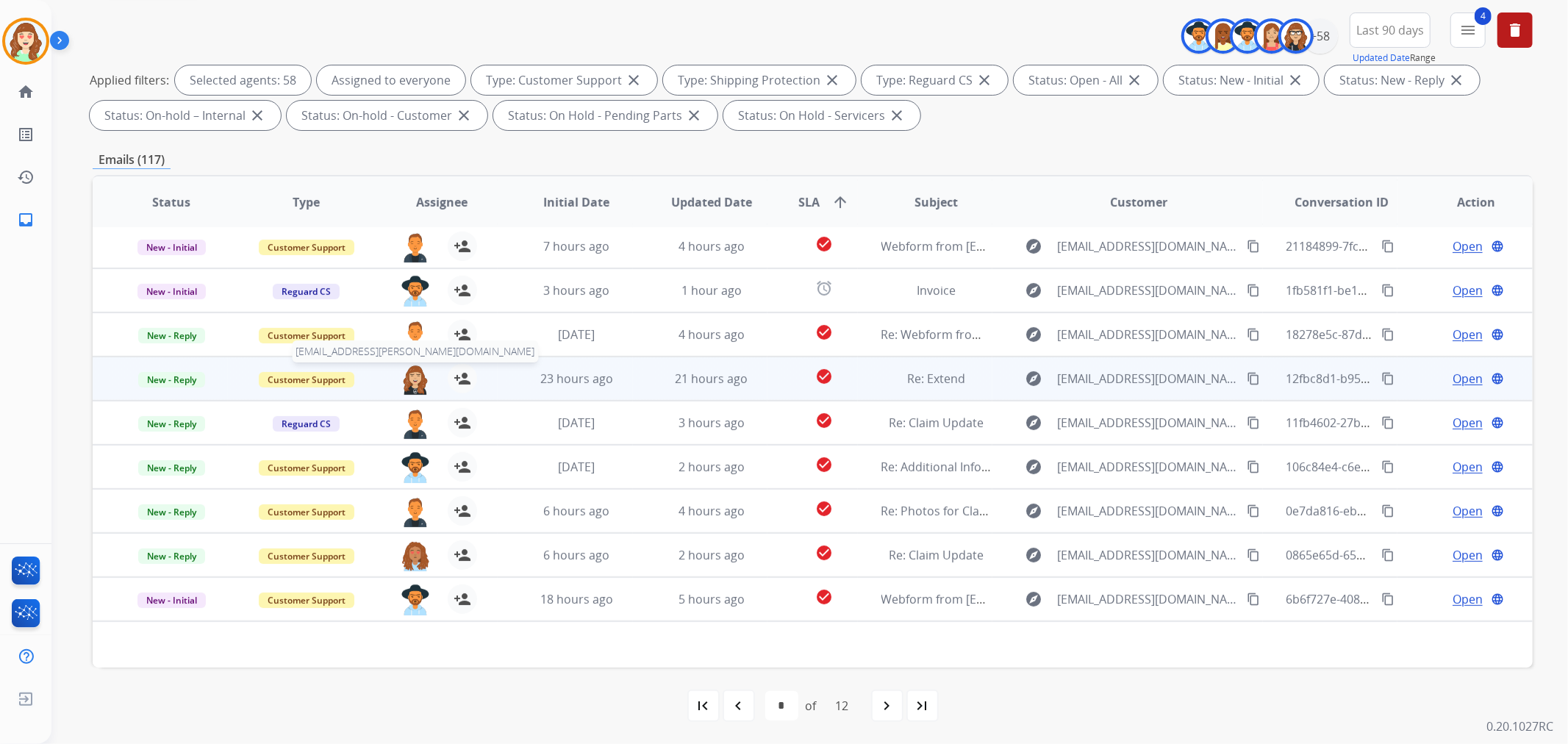
click at [406, 381] on img at bounding box center [415, 378] width 30 height 31
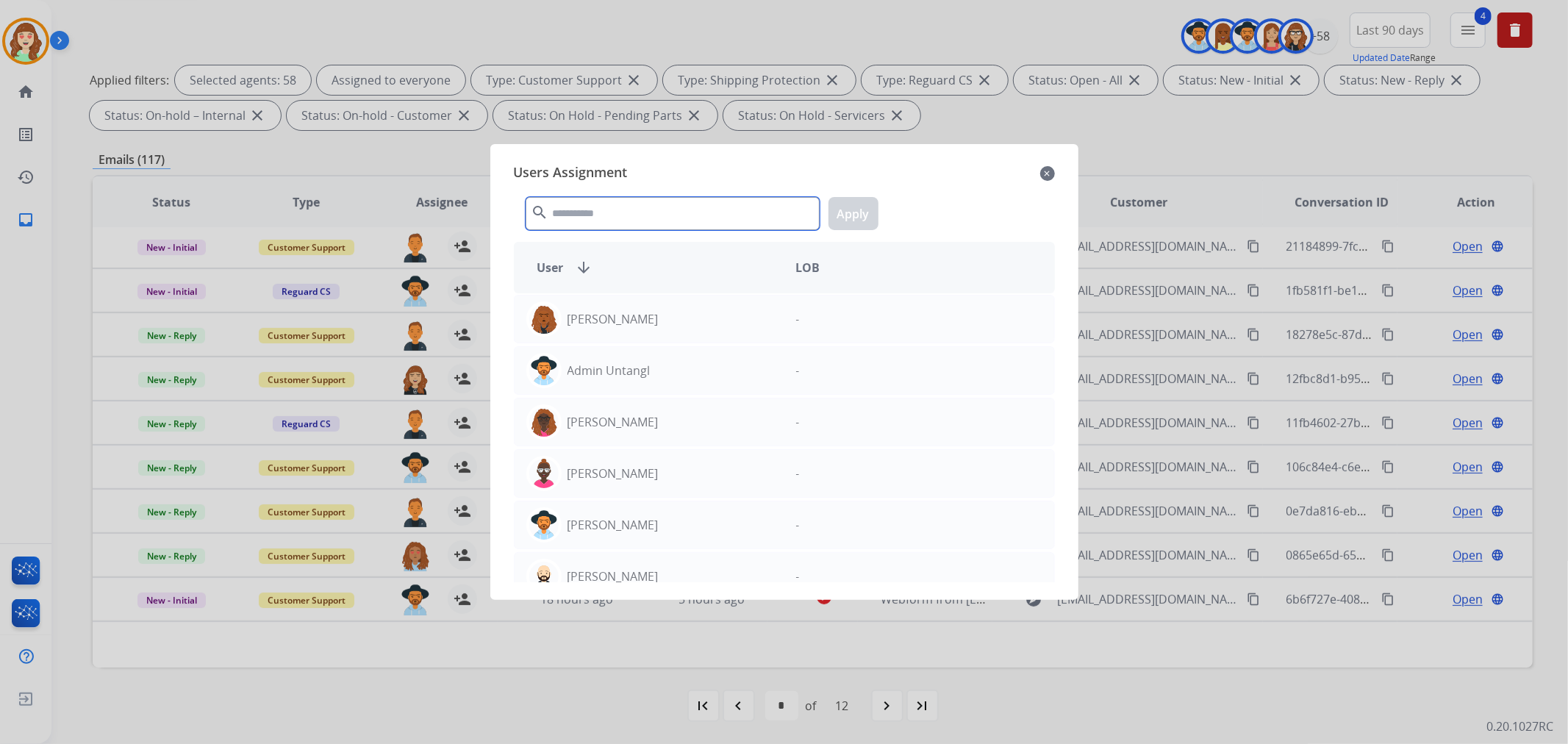
click at [687, 217] on input "text" at bounding box center [672, 213] width 294 height 33
type input "*"
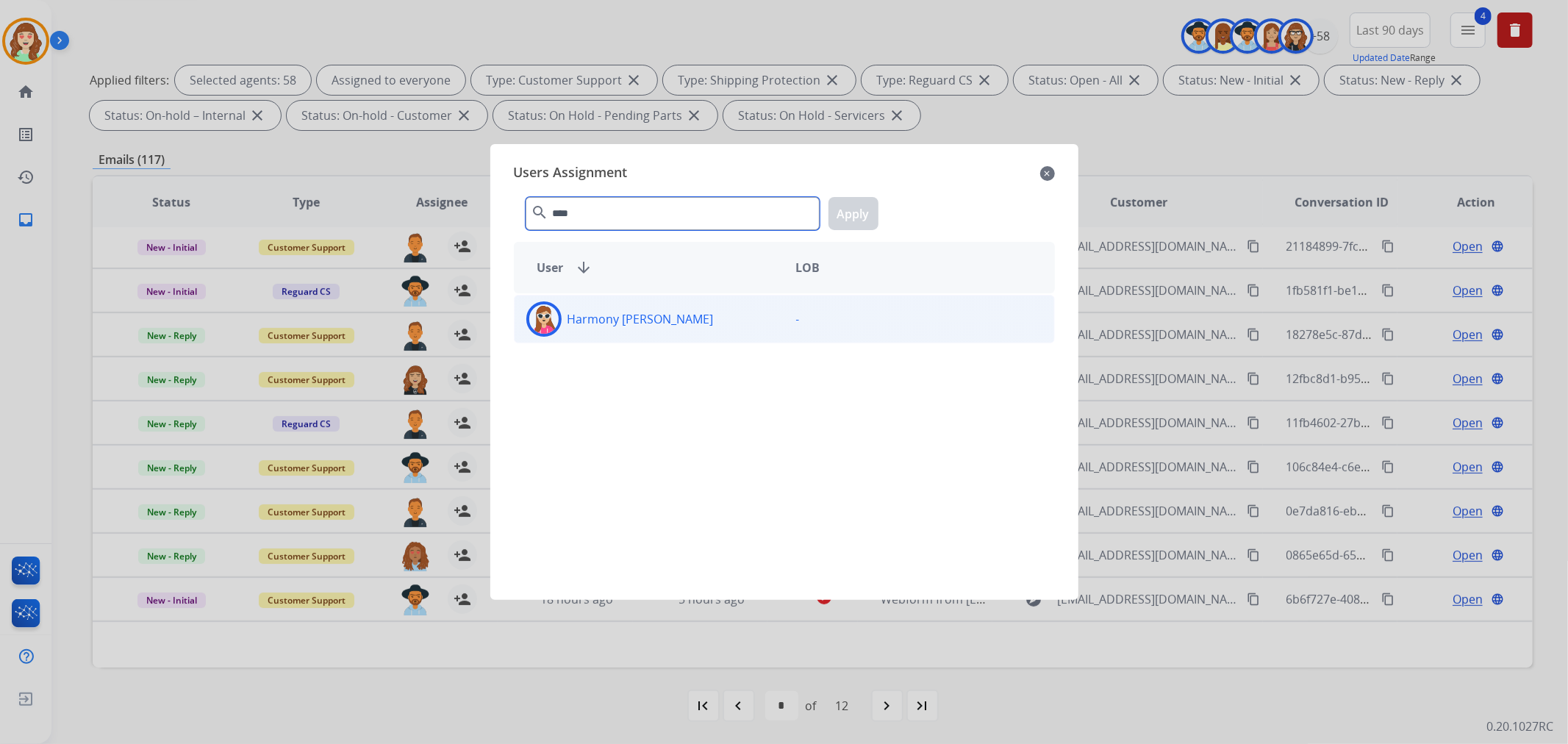
type input "****"
click at [700, 324] on div "Harmony [PERSON_NAME]" at bounding box center [649, 319] width 270 height 35
drag, startPoint x: 856, startPoint y: 214, endPoint x: 534, endPoint y: 336, distance: 344.3
click at [855, 214] on button "Apply" at bounding box center [853, 213] width 50 height 33
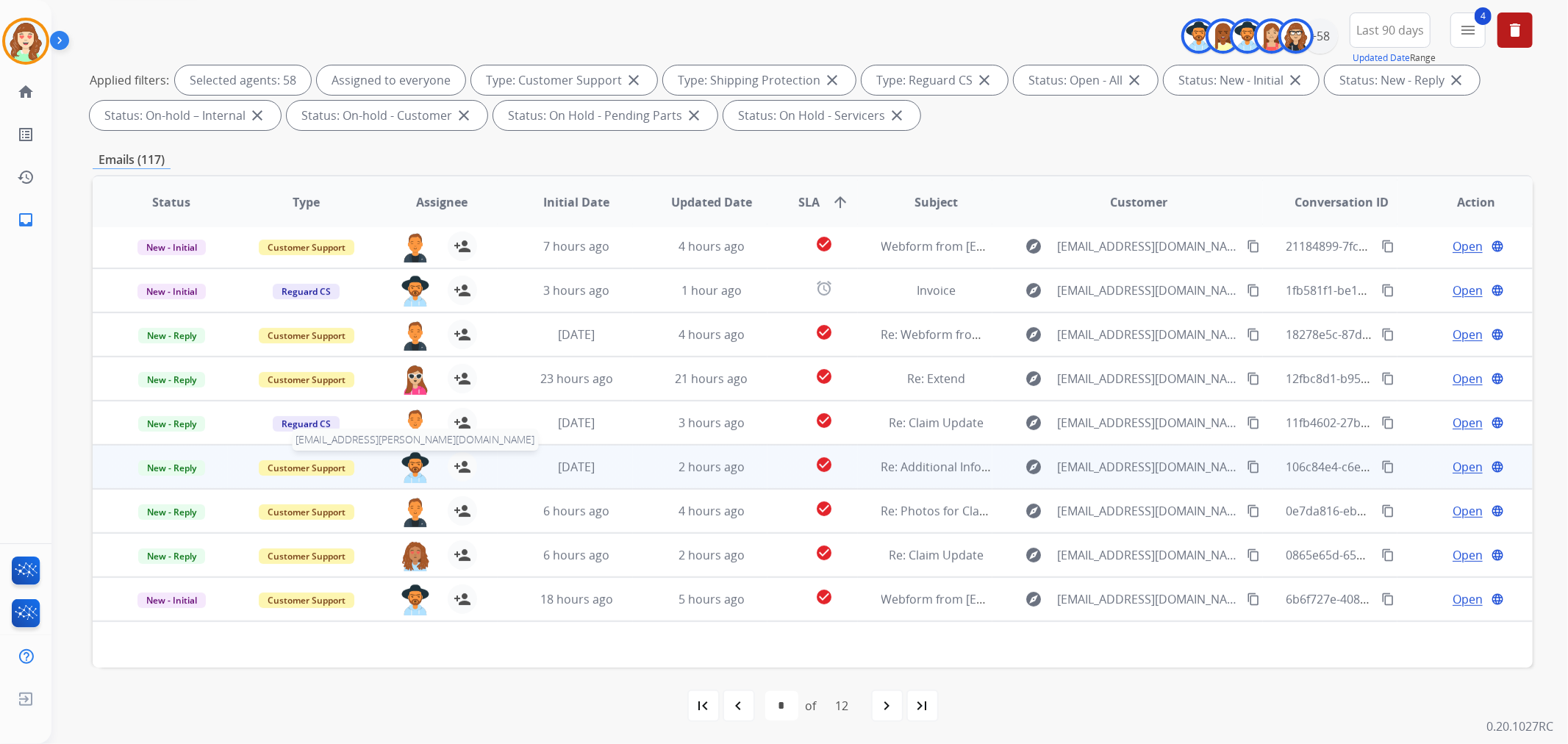
click at [406, 459] on img at bounding box center [415, 467] width 30 height 31
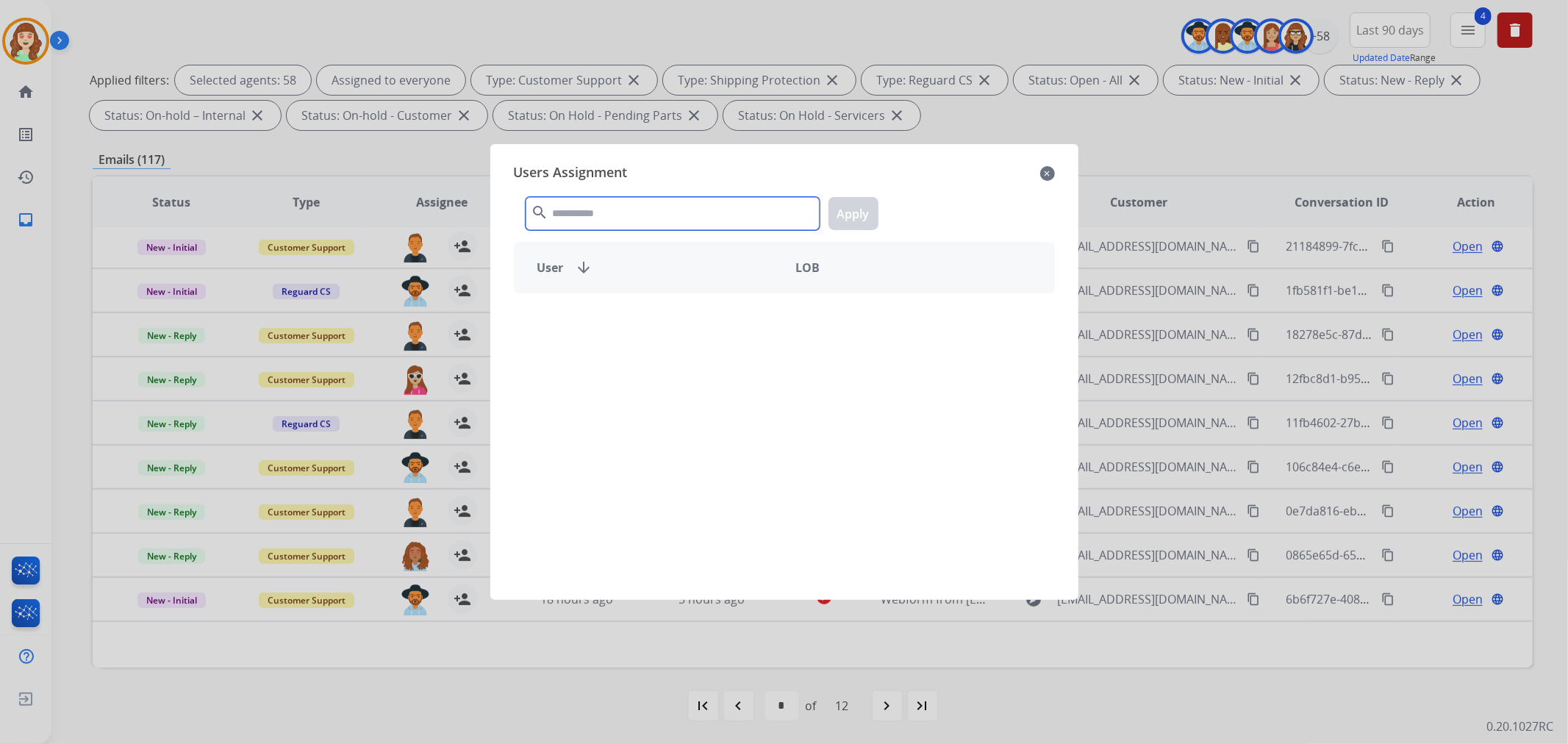
click at [629, 218] on input "text" at bounding box center [672, 213] width 294 height 33
type input "*****"
click at [652, 321] on div "[PERSON_NAME]" at bounding box center [649, 319] width 270 height 35
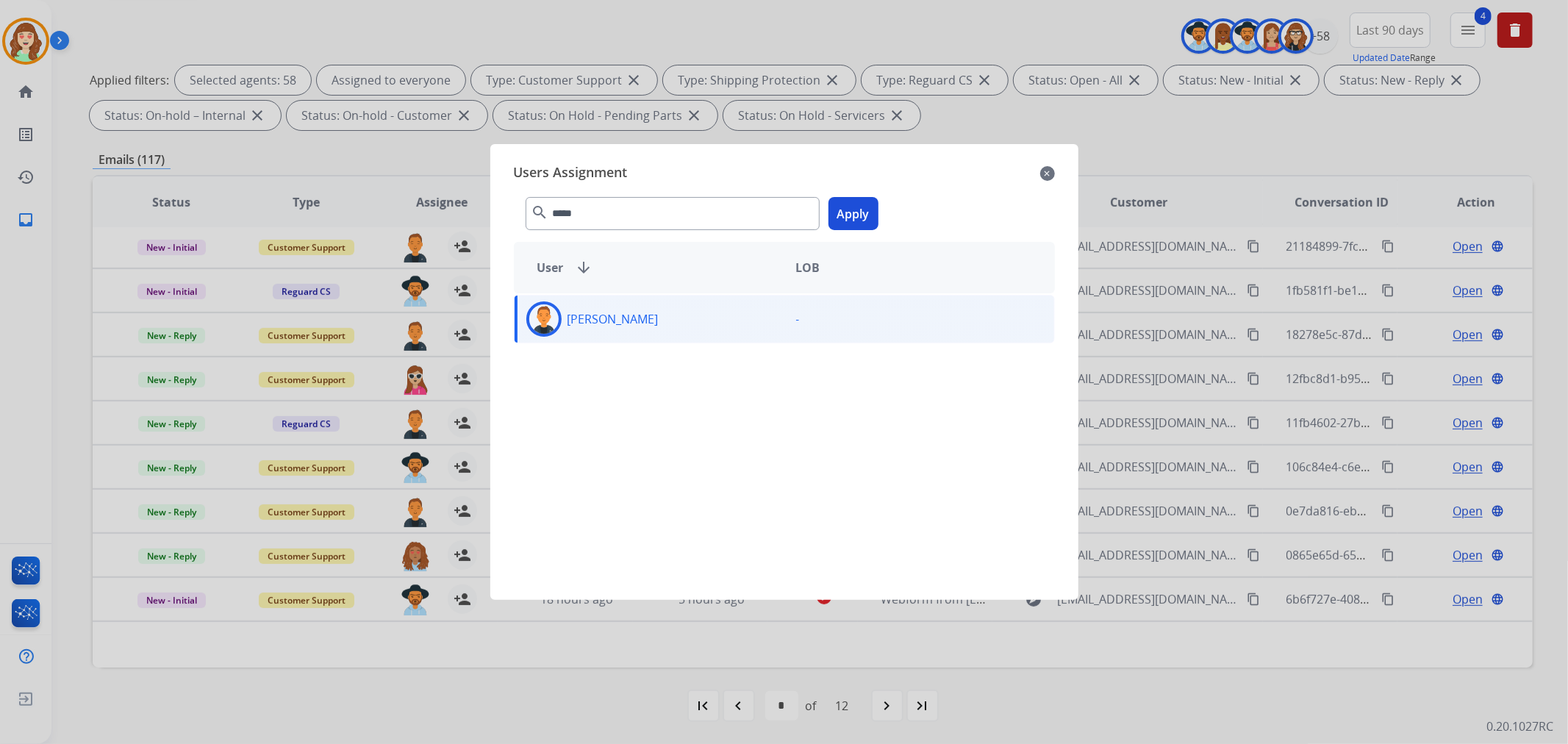
click at [856, 208] on button "Apply" at bounding box center [853, 213] width 50 height 33
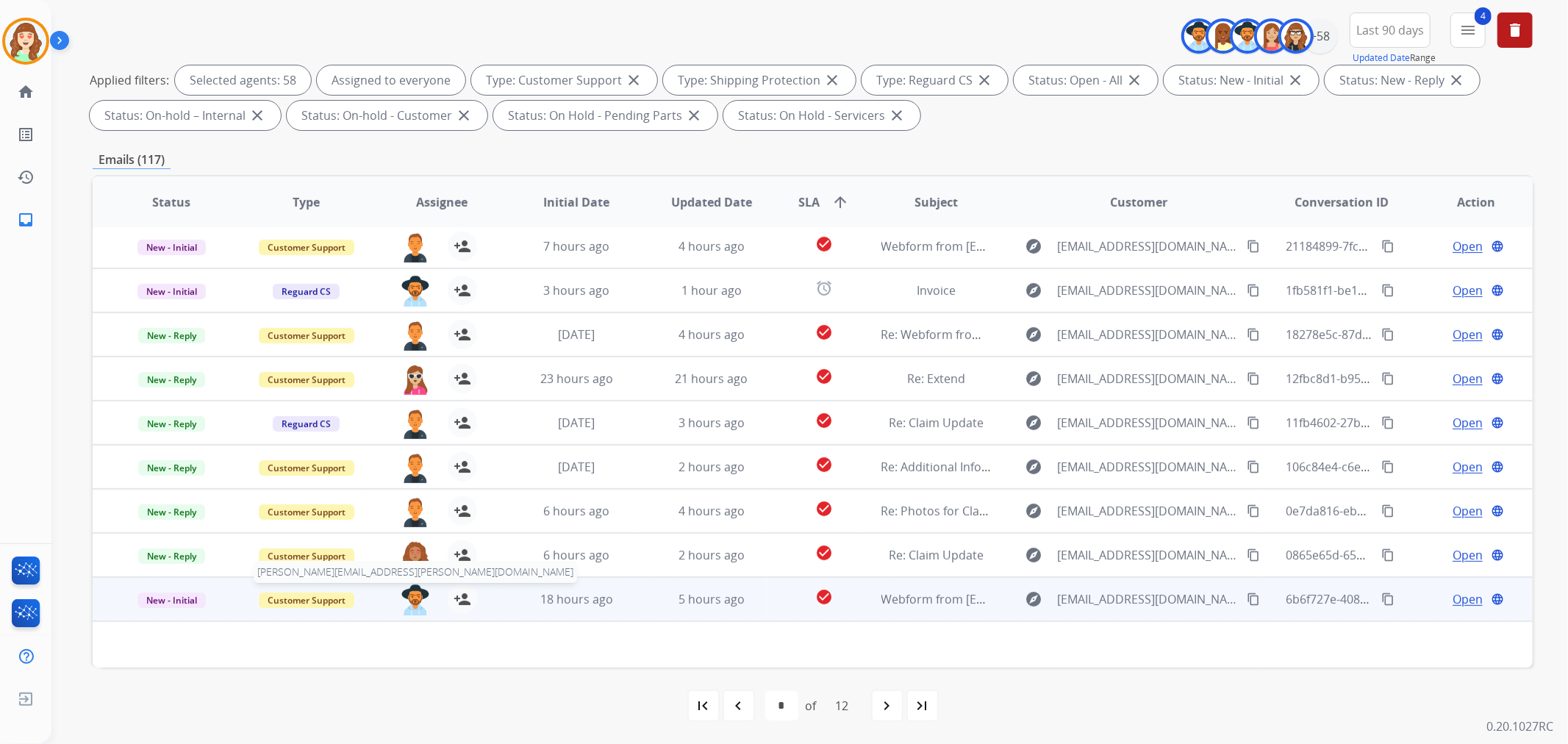
click at [406, 596] on img at bounding box center [415, 599] width 30 height 31
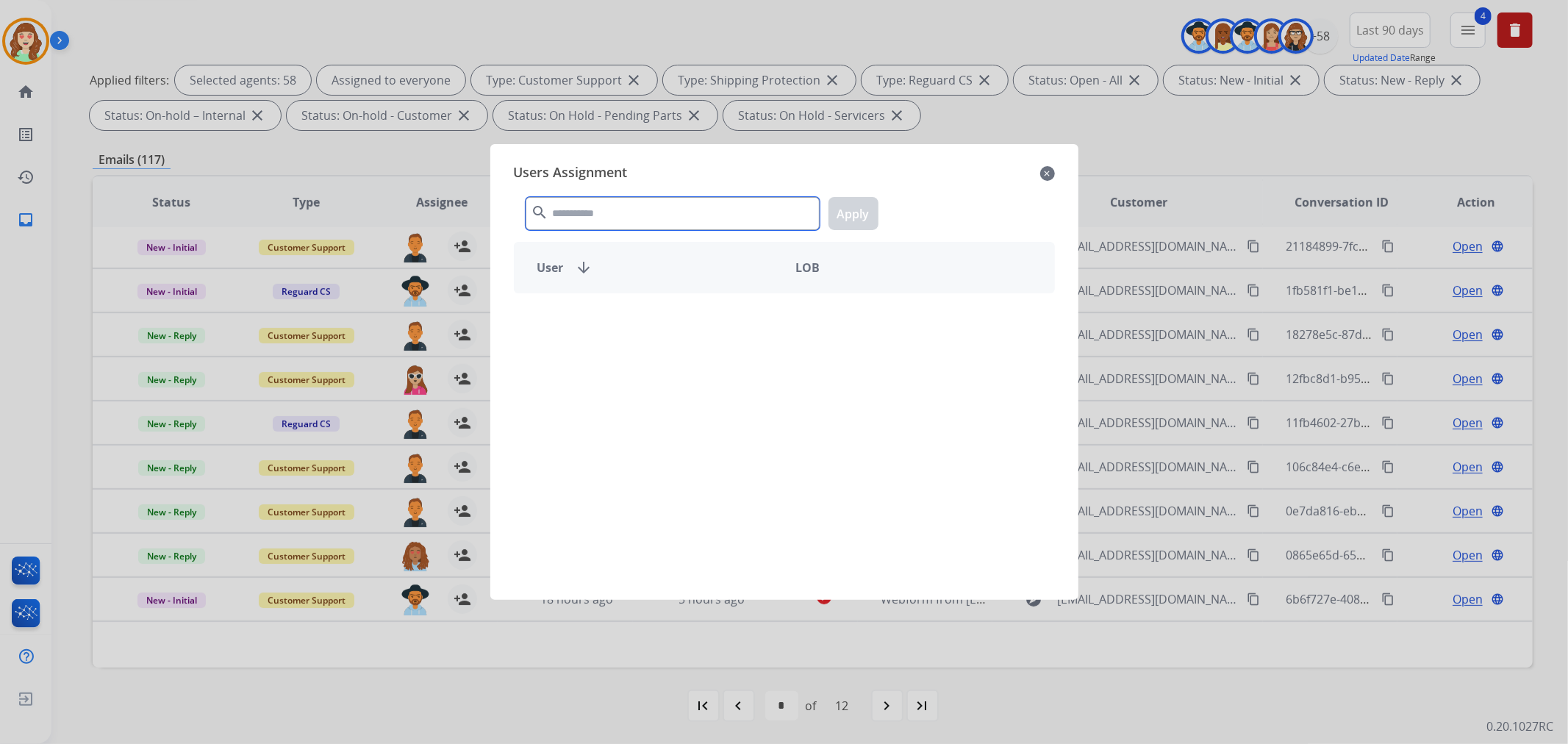
drag, startPoint x: 608, startPoint y: 215, endPoint x: 616, endPoint y: 204, distance: 13.6
click at [613, 208] on input "text" at bounding box center [672, 213] width 294 height 33
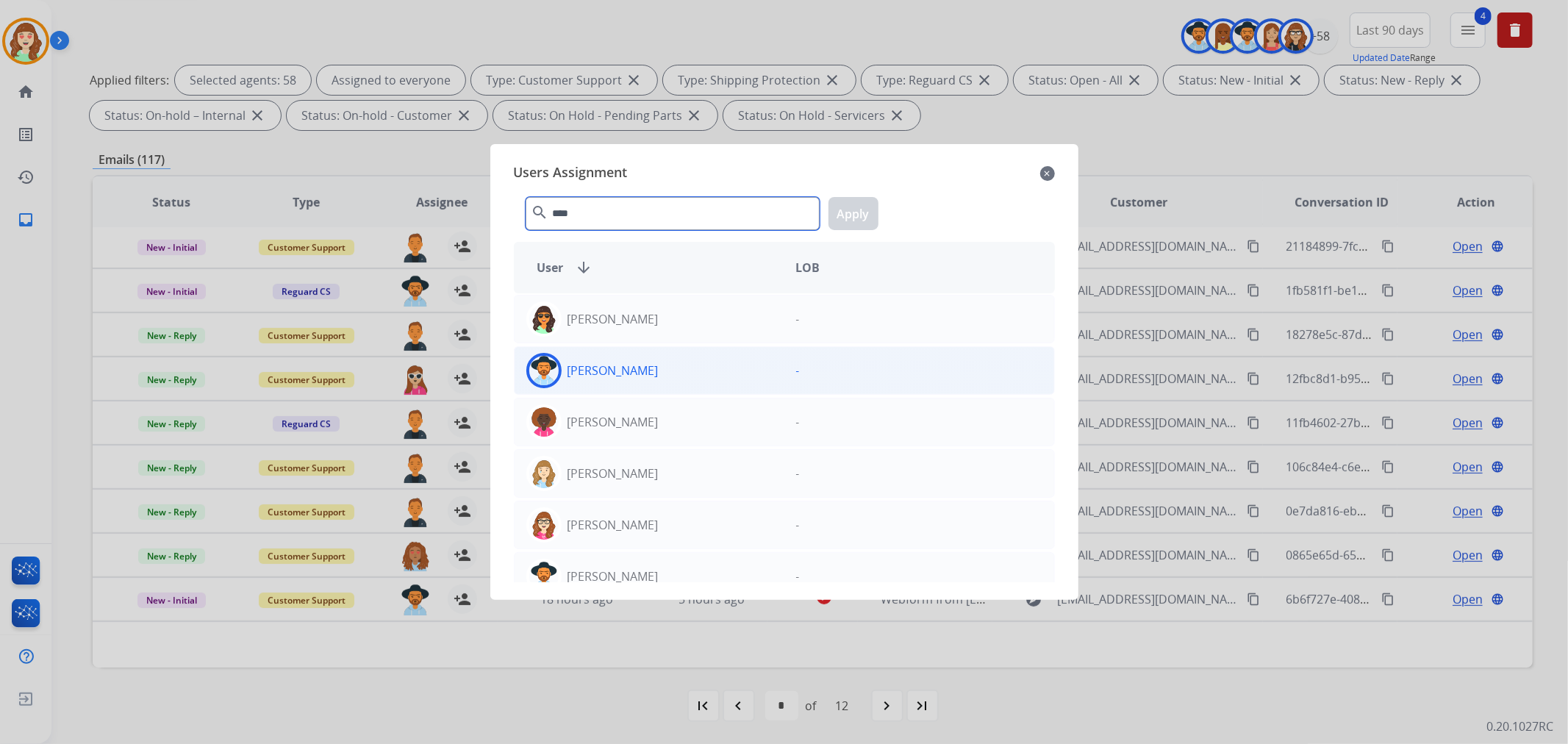
type input "****"
click at [718, 374] on div "[PERSON_NAME]" at bounding box center [649, 370] width 270 height 35
drag, startPoint x: 864, startPoint y: 212, endPoint x: 783, endPoint y: 502, distance: 301.1
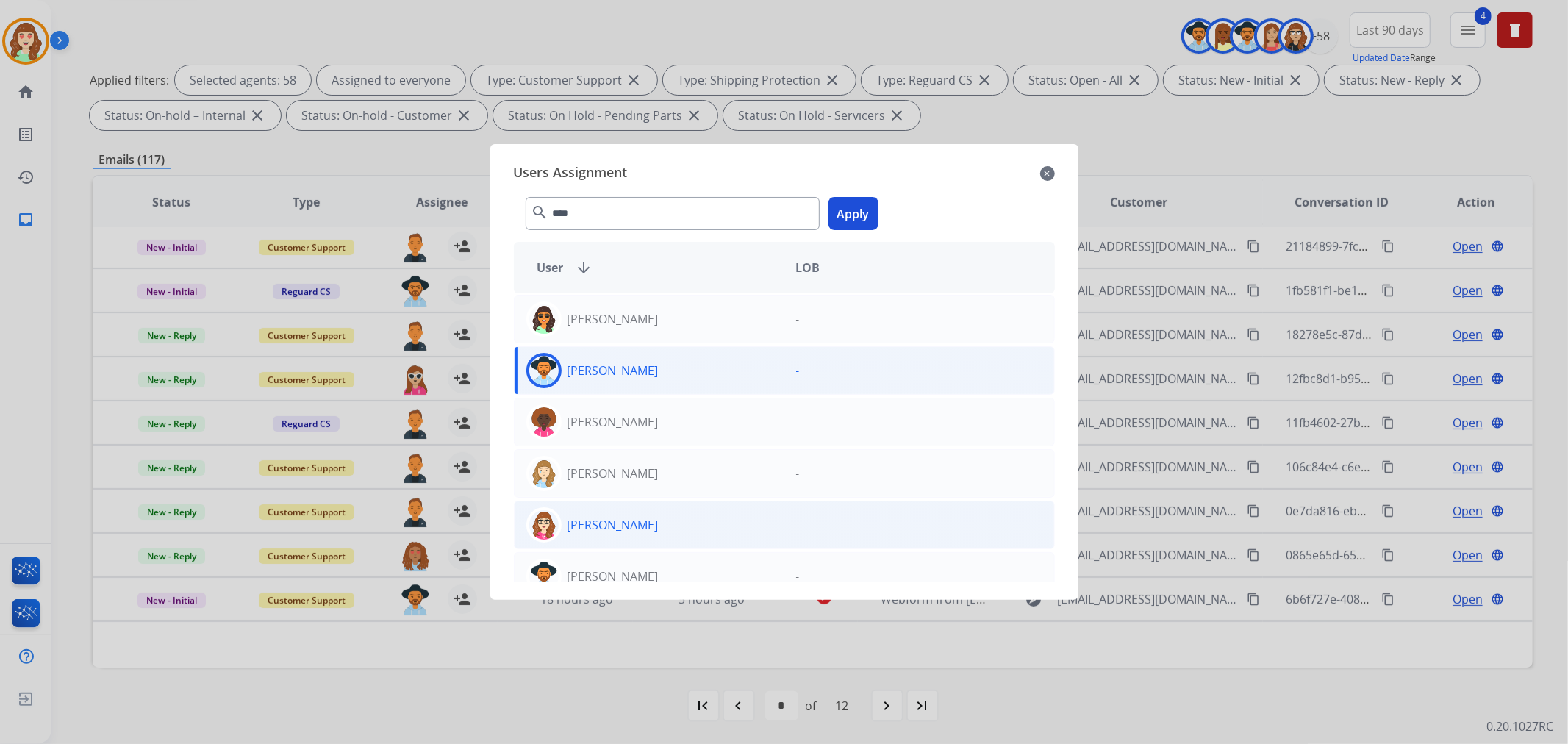
click at [861, 214] on button "Apply" at bounding box center [853, 213] width 50 height 33
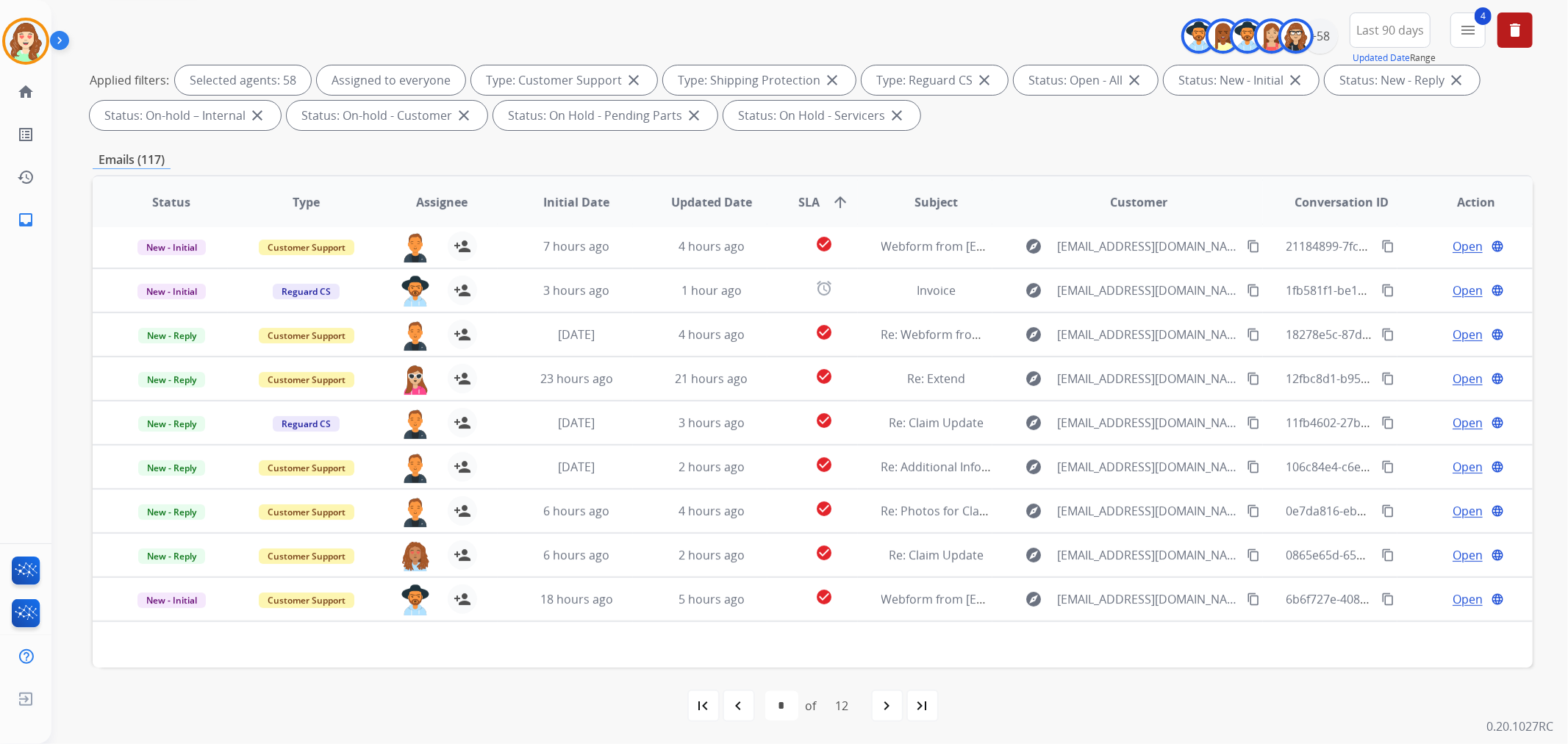
drag, startPoint x: 890, startPoint y: 704, endPoint x: 894, endPoint y: 693, distance: 11.7
click at [894, 697] on mat-icon "navigate_next" at bounding box center [886, 705] width 18 height 18
select select "*"
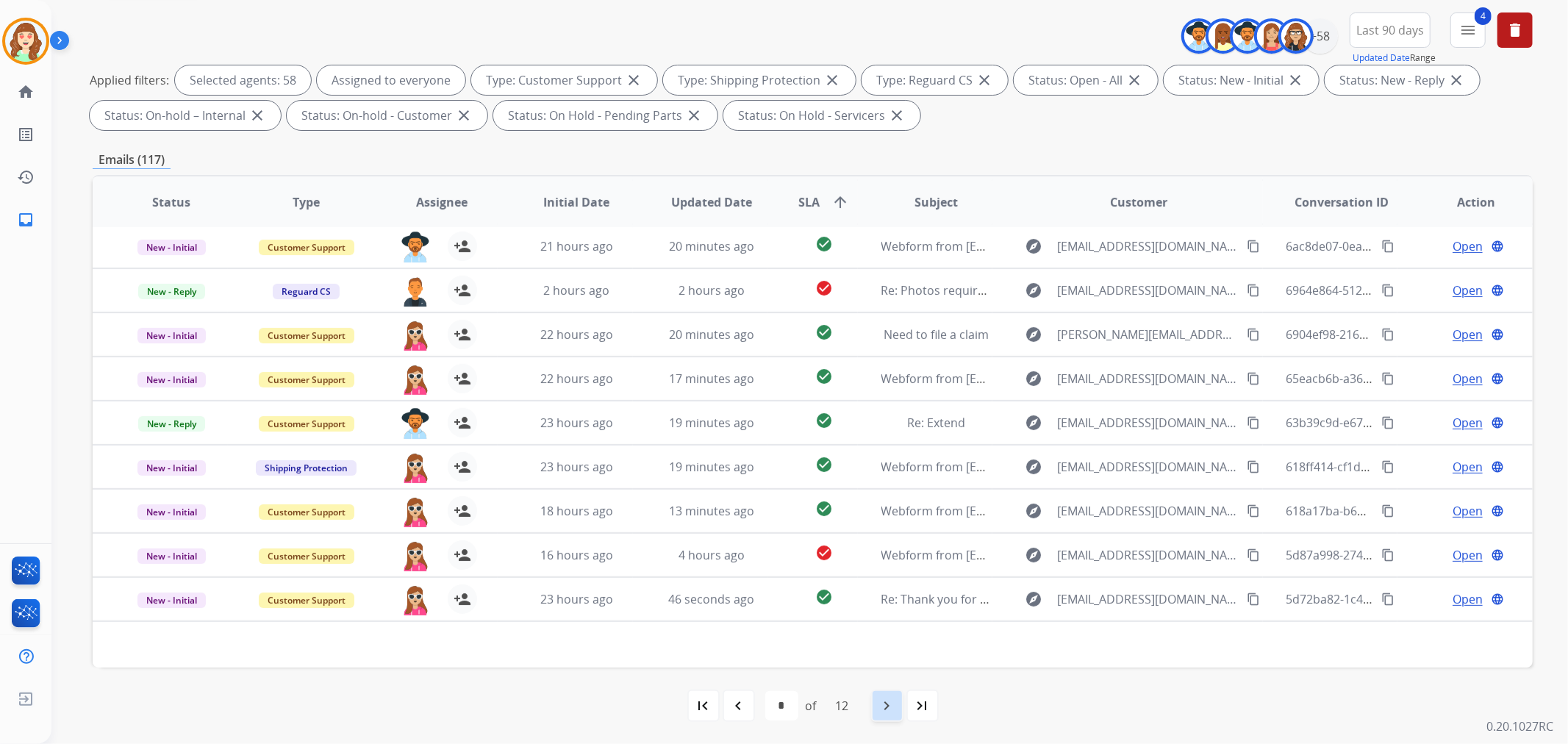
click at [885, 700] on mat-icon "navigate_next" at bounding box center [886, 705] width 18 height 18
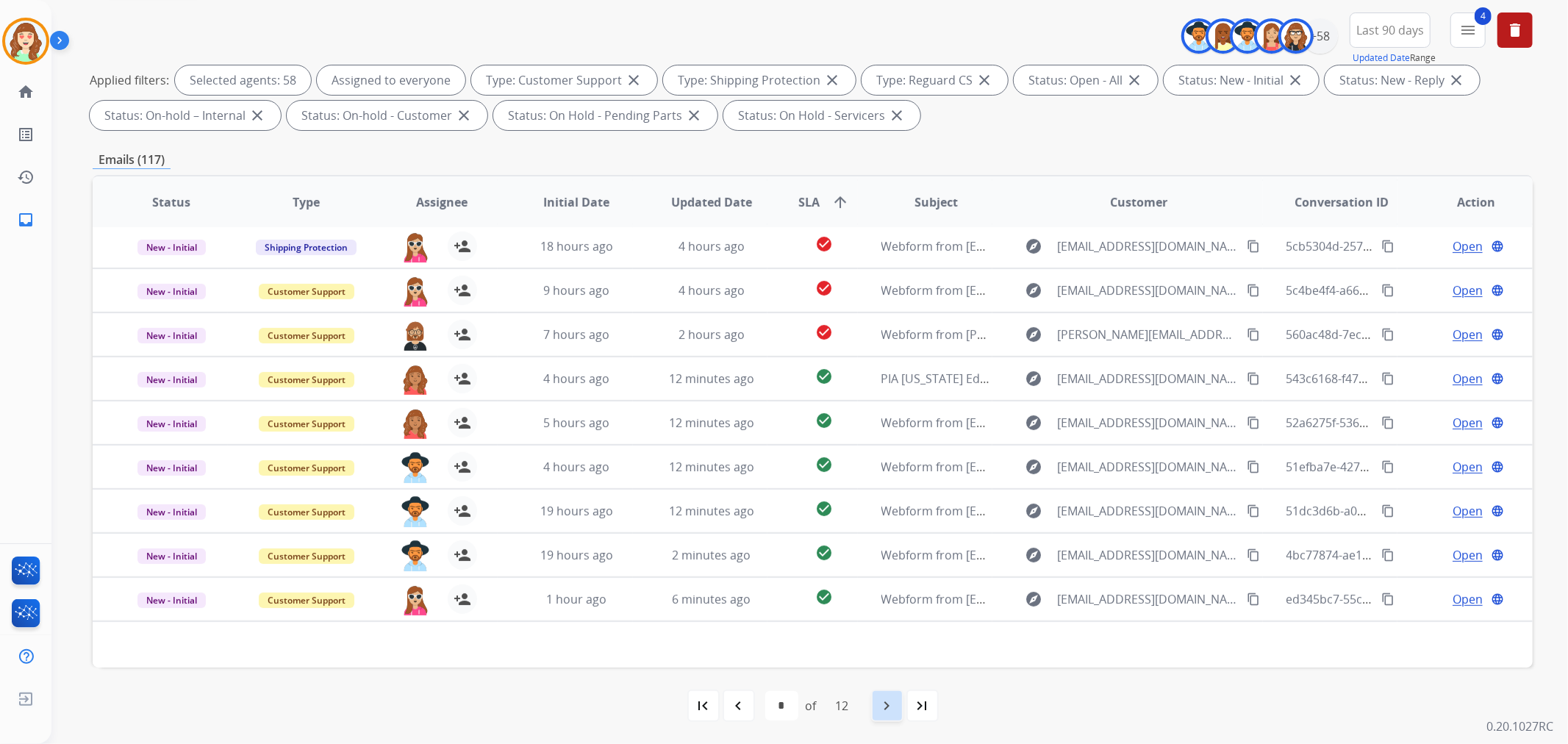
click at [886, 697] on mat-icon "navigate_next" at bounding box center [886, 705] width 18 height 18
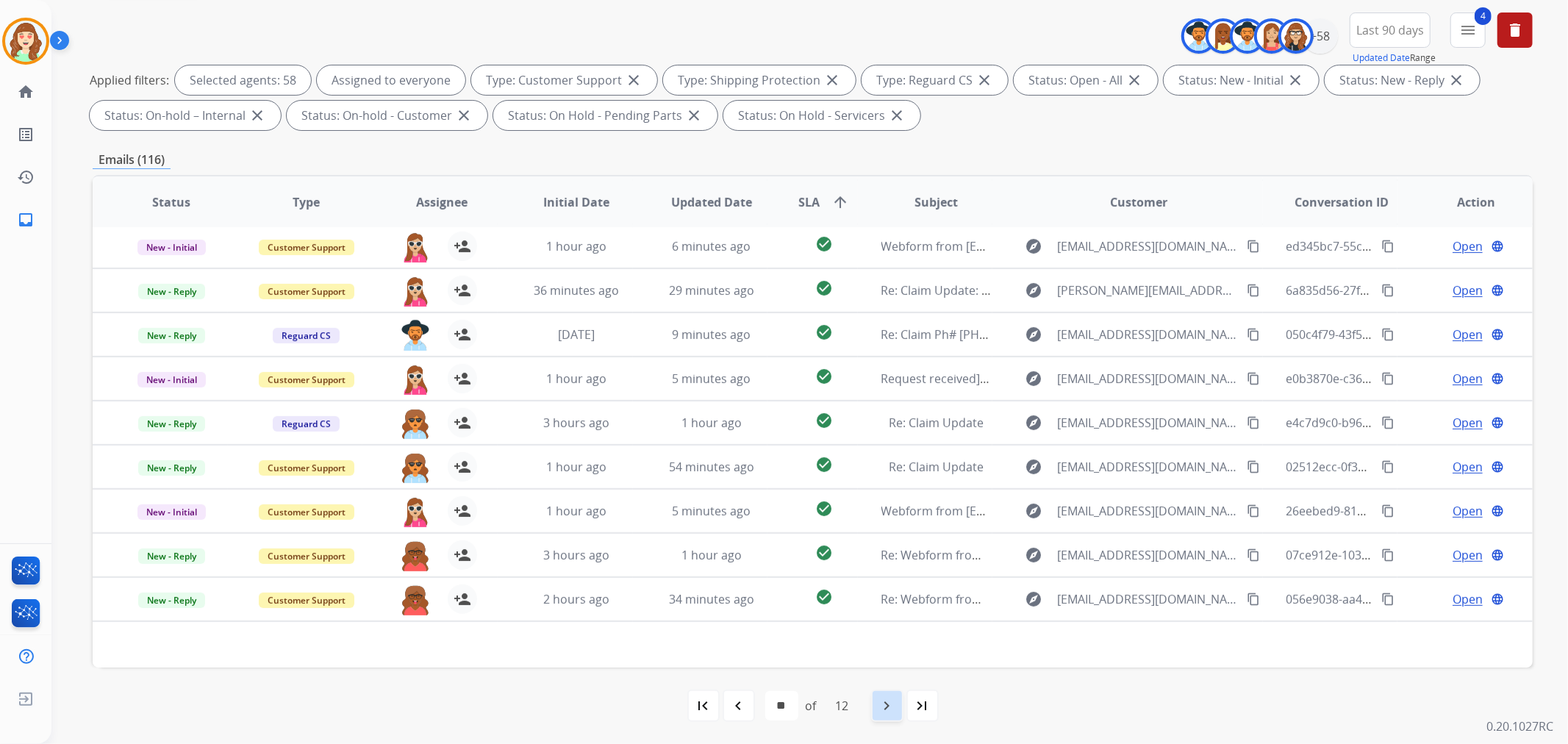
click at [891, 708] on mat-icon "navigate_next" at bounding box center [886, 705] width 18 height 18
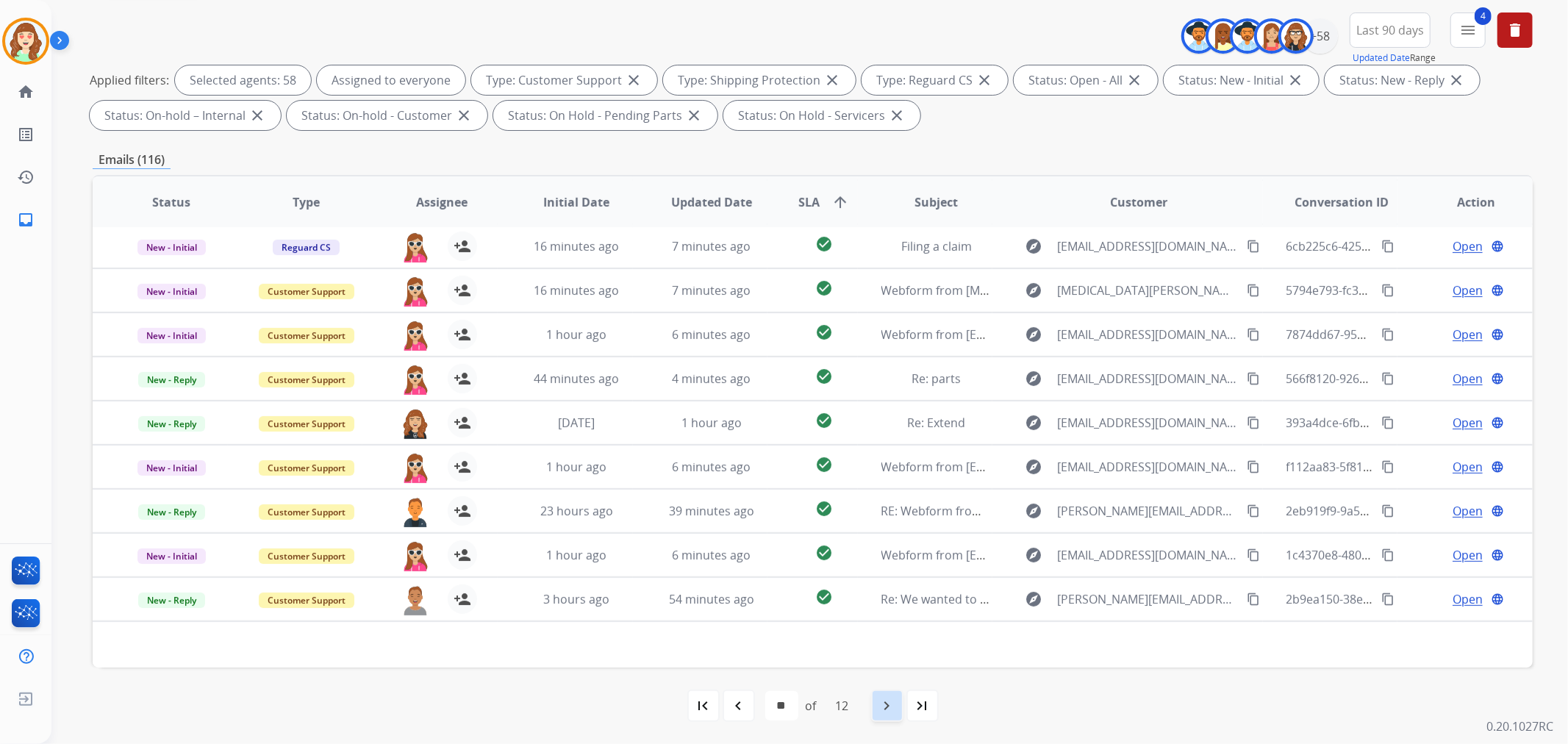
click at [880, 703] on mat-icon "navigate_next" at bounding box center [886, 705] width 18 height 18
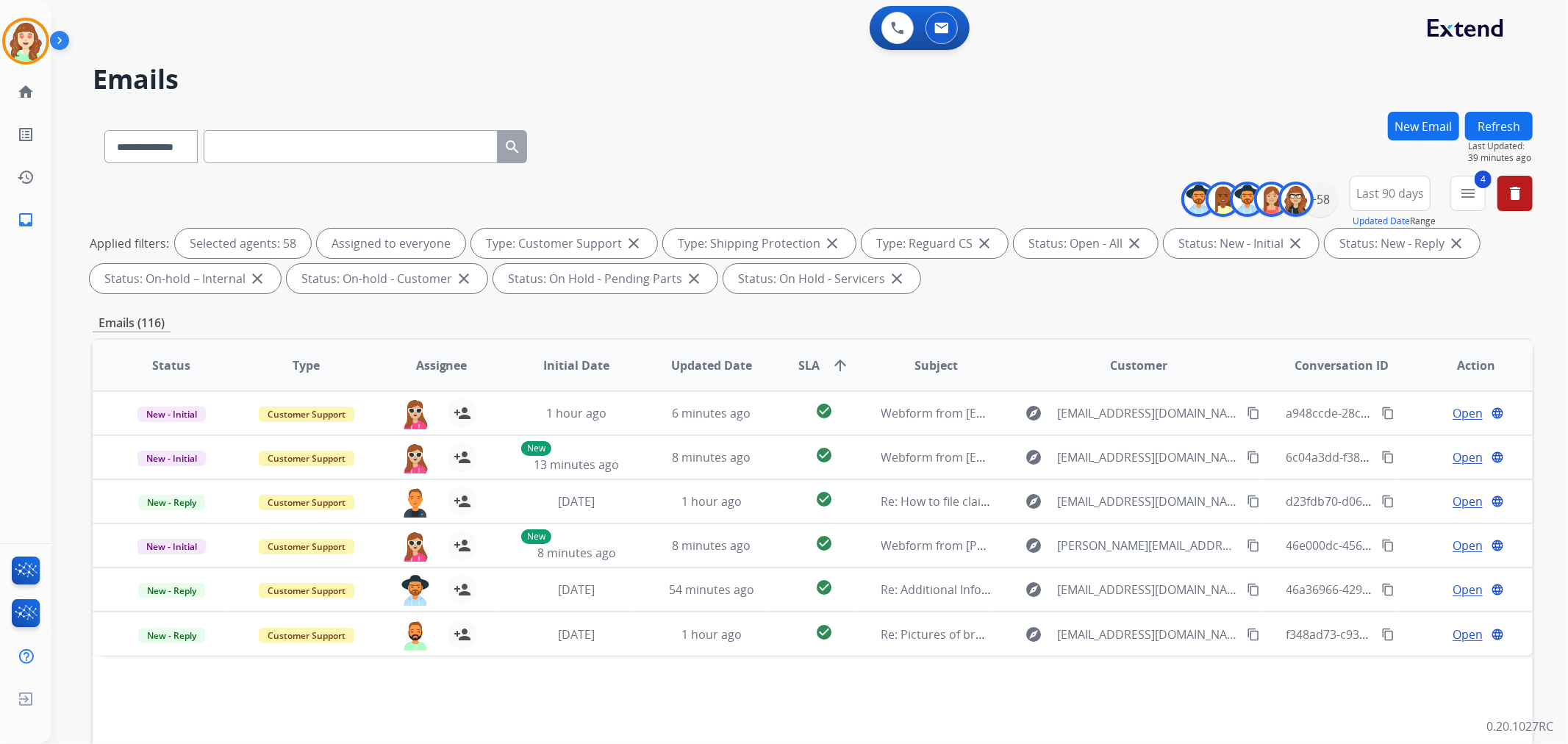
scroll to position [0, 0]
click at [1319, 203] on div "+58" at bounding box center [1320, 199] width 35 height 35
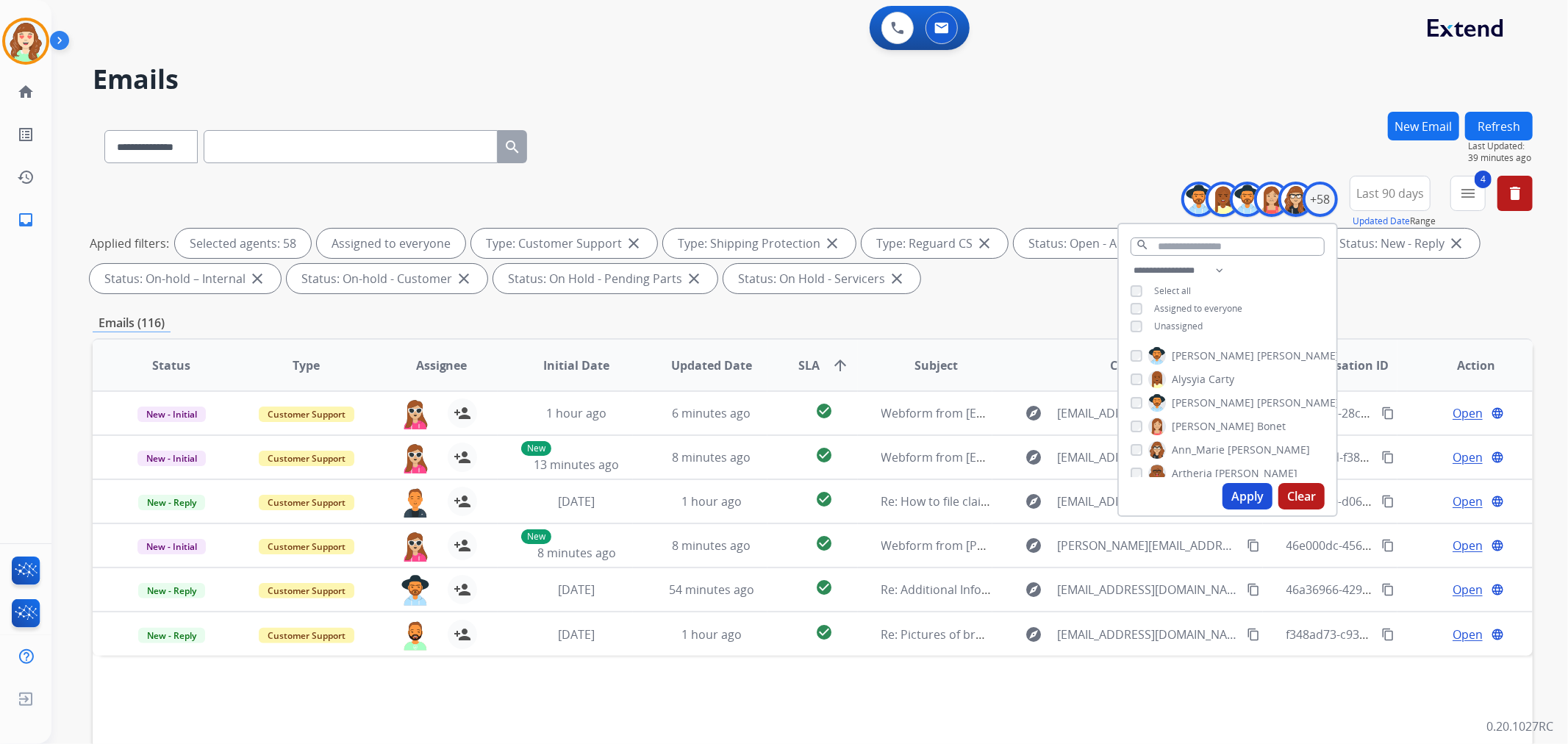
click at [1312, 494] on button "Clear" at bounding box center [1301, 496] width 46 height 27
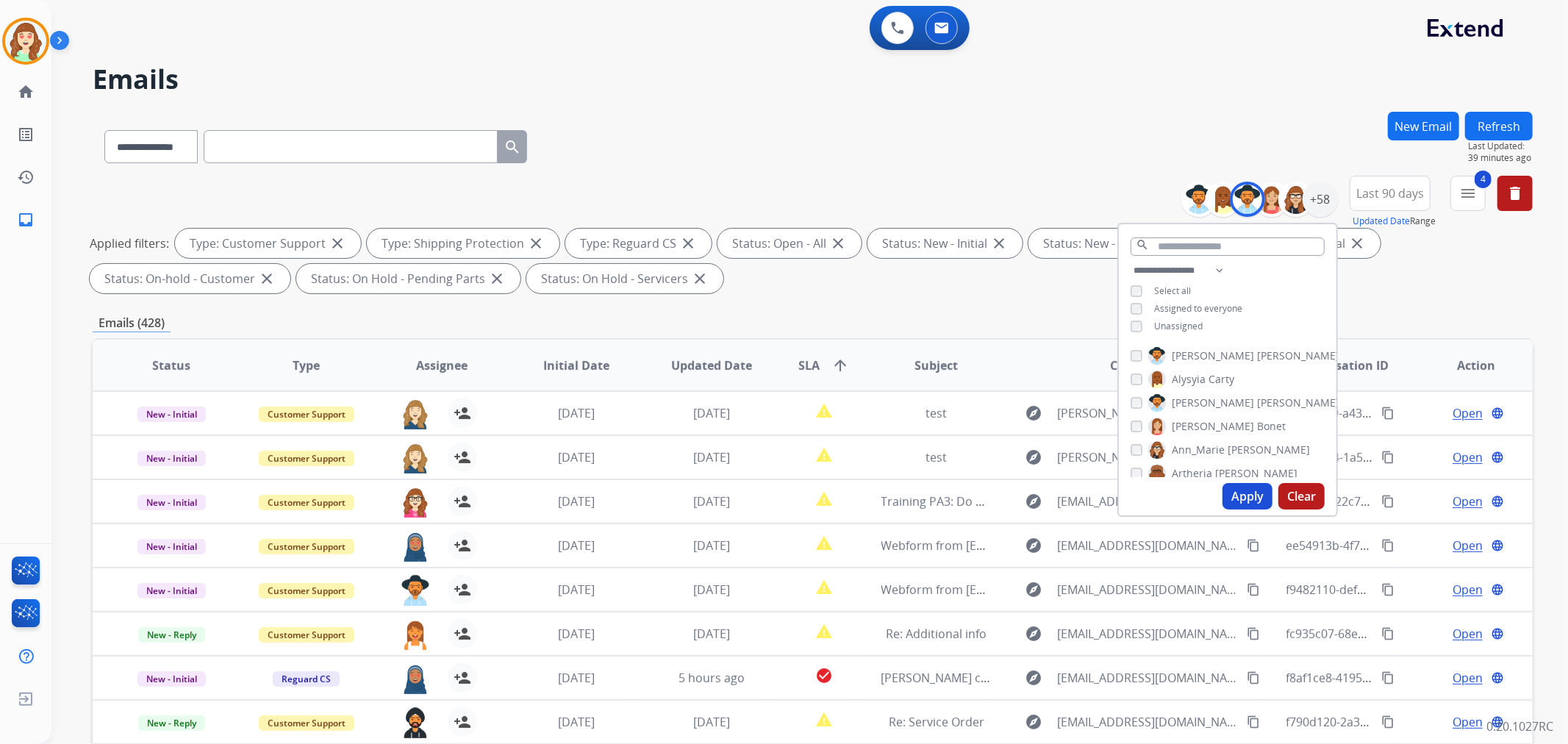
click at [1241, 496] on button "Apply" at bounding box center [1247, 496] width 50 height 27
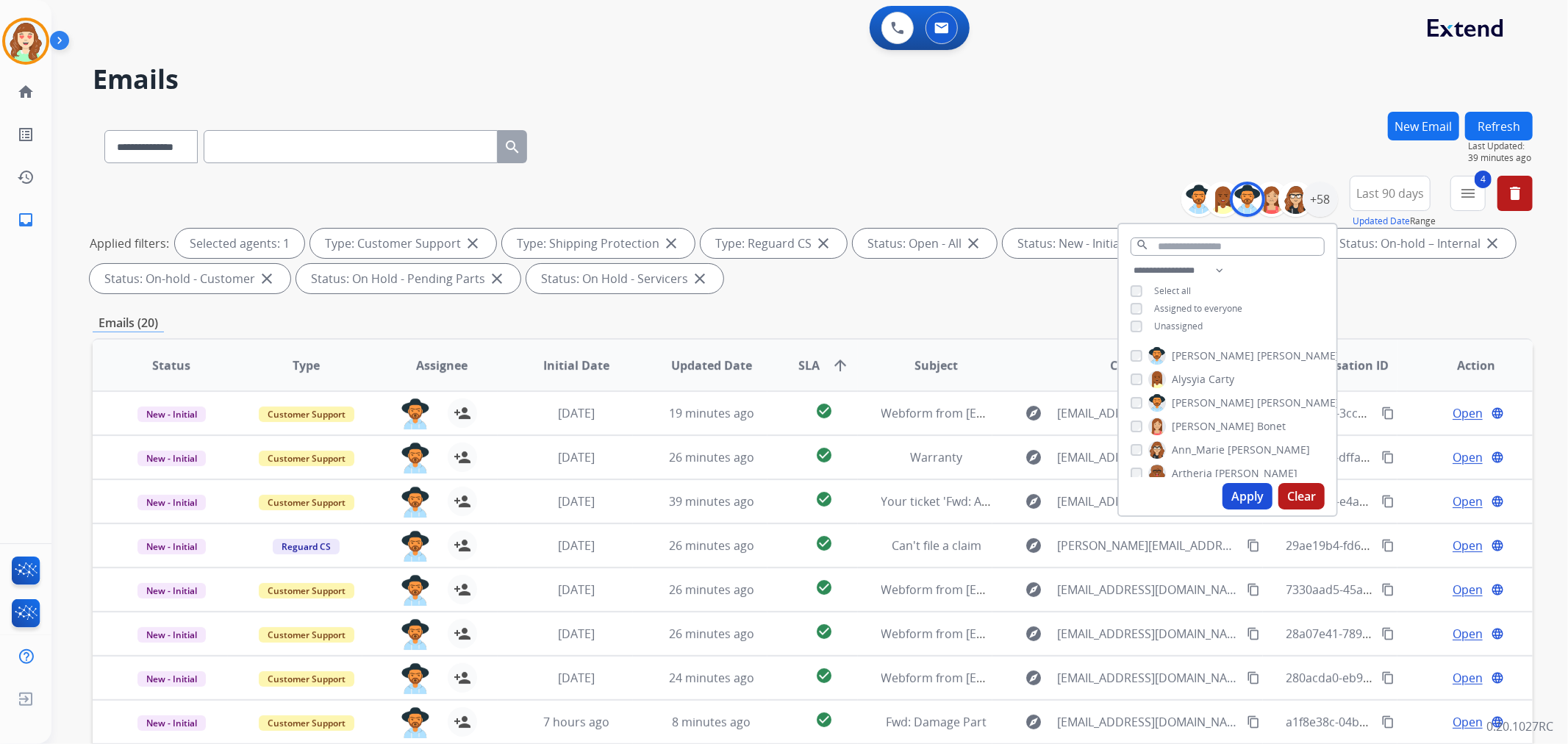
scroll to position [163, 0]
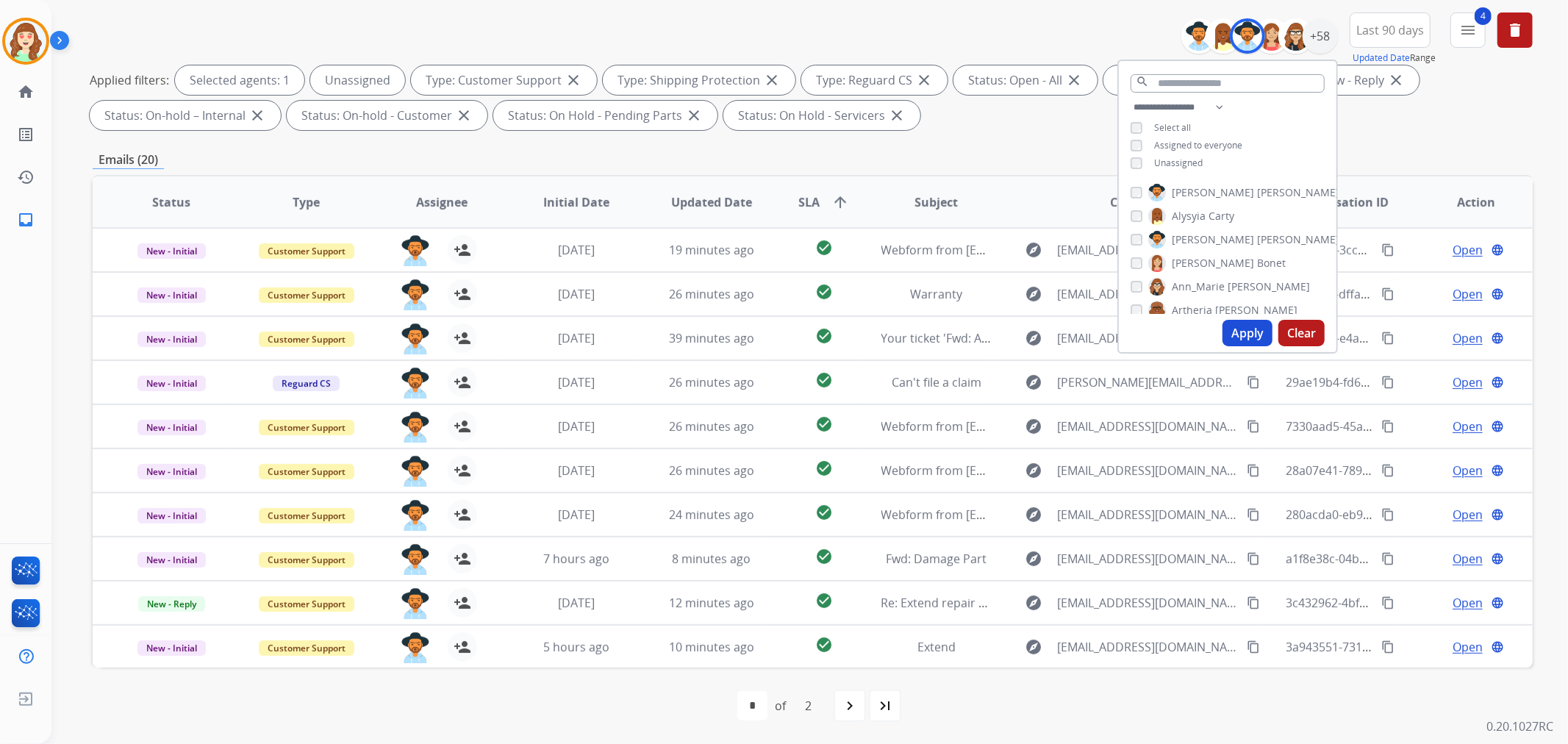
click at [1231, 326] on button "Apply" at bounding box center [1247, 333] width 50 height 27
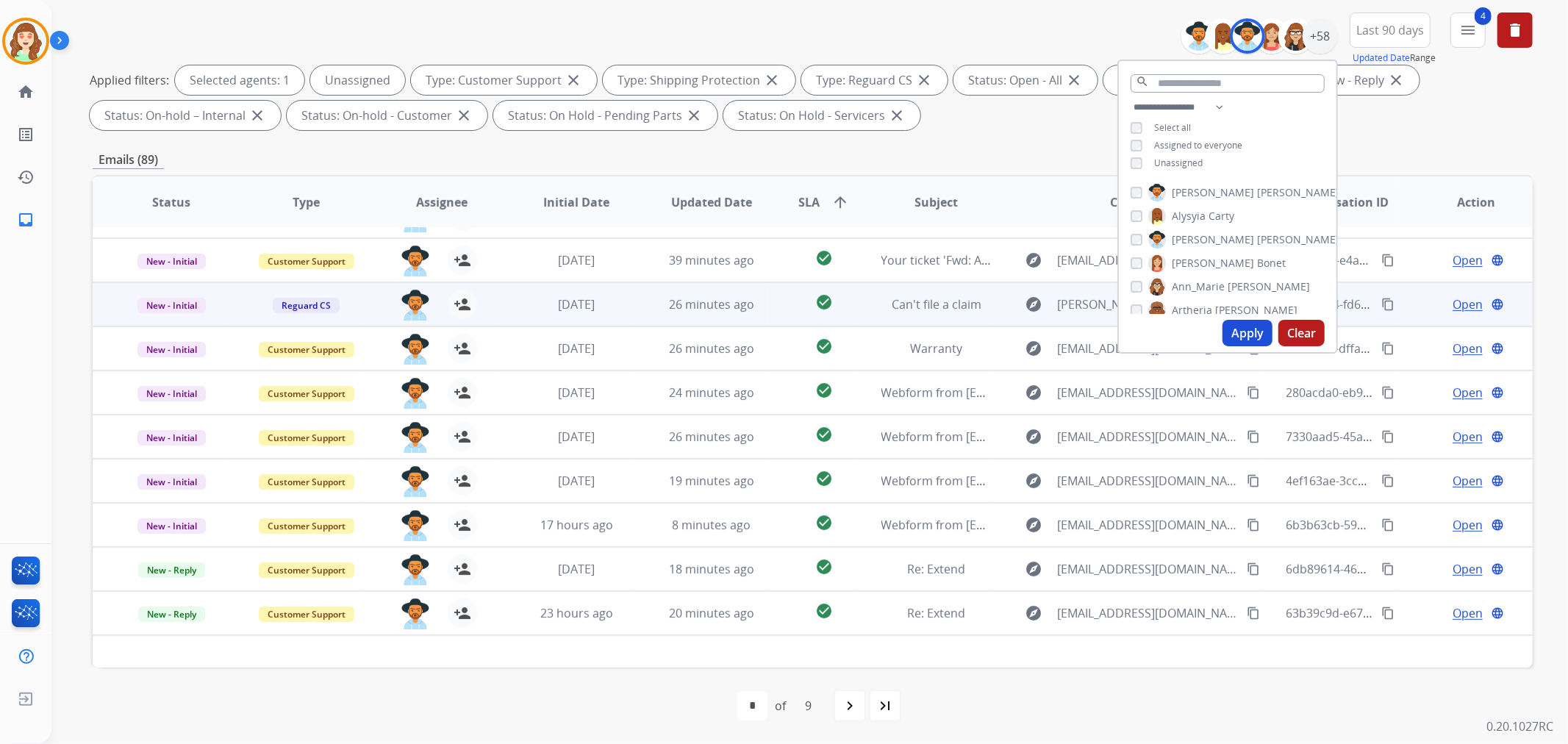
scroll to position [48, 0]
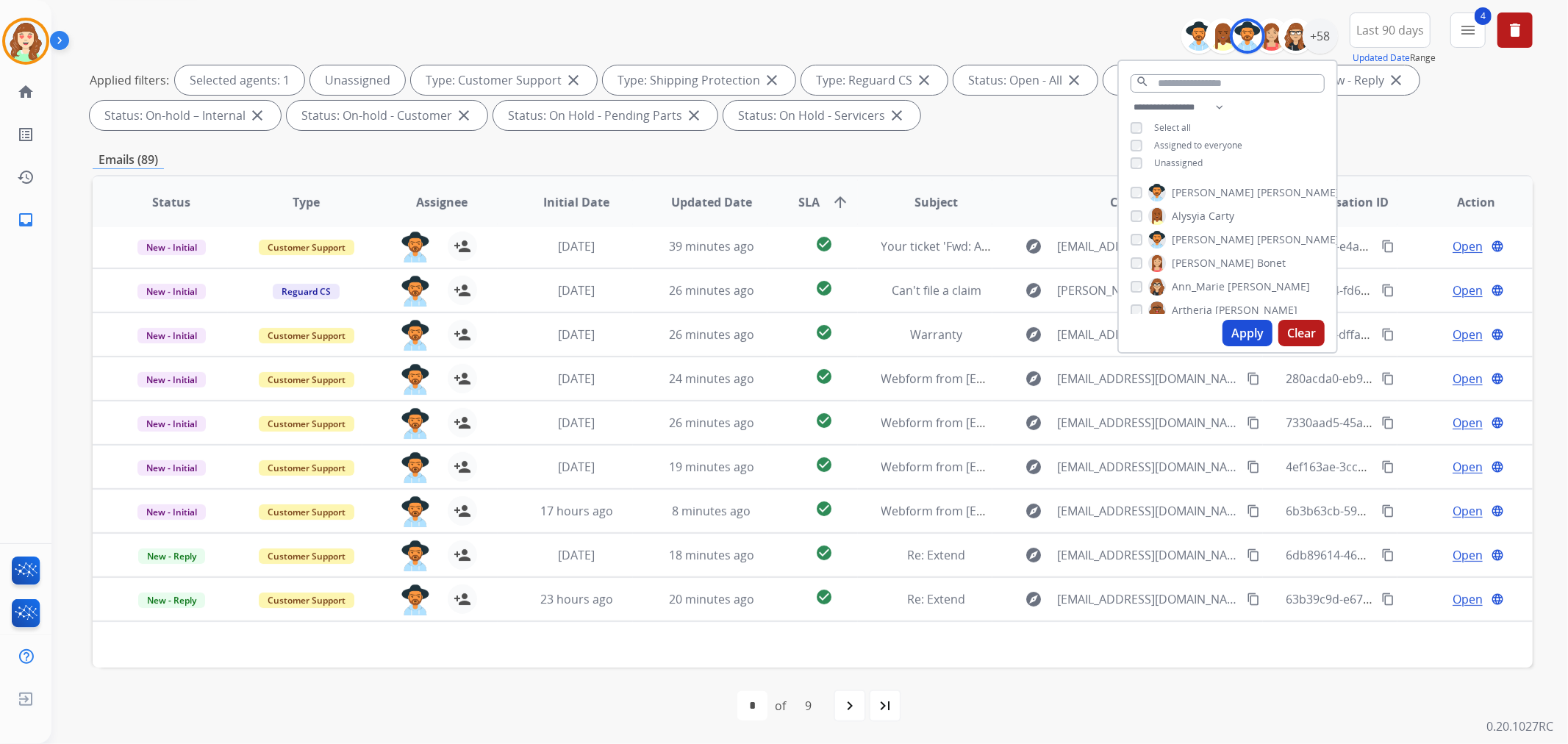
click at [822, 199] on span "SLA arrow_upward" at bounding box center [823, 201] width 51 height 18
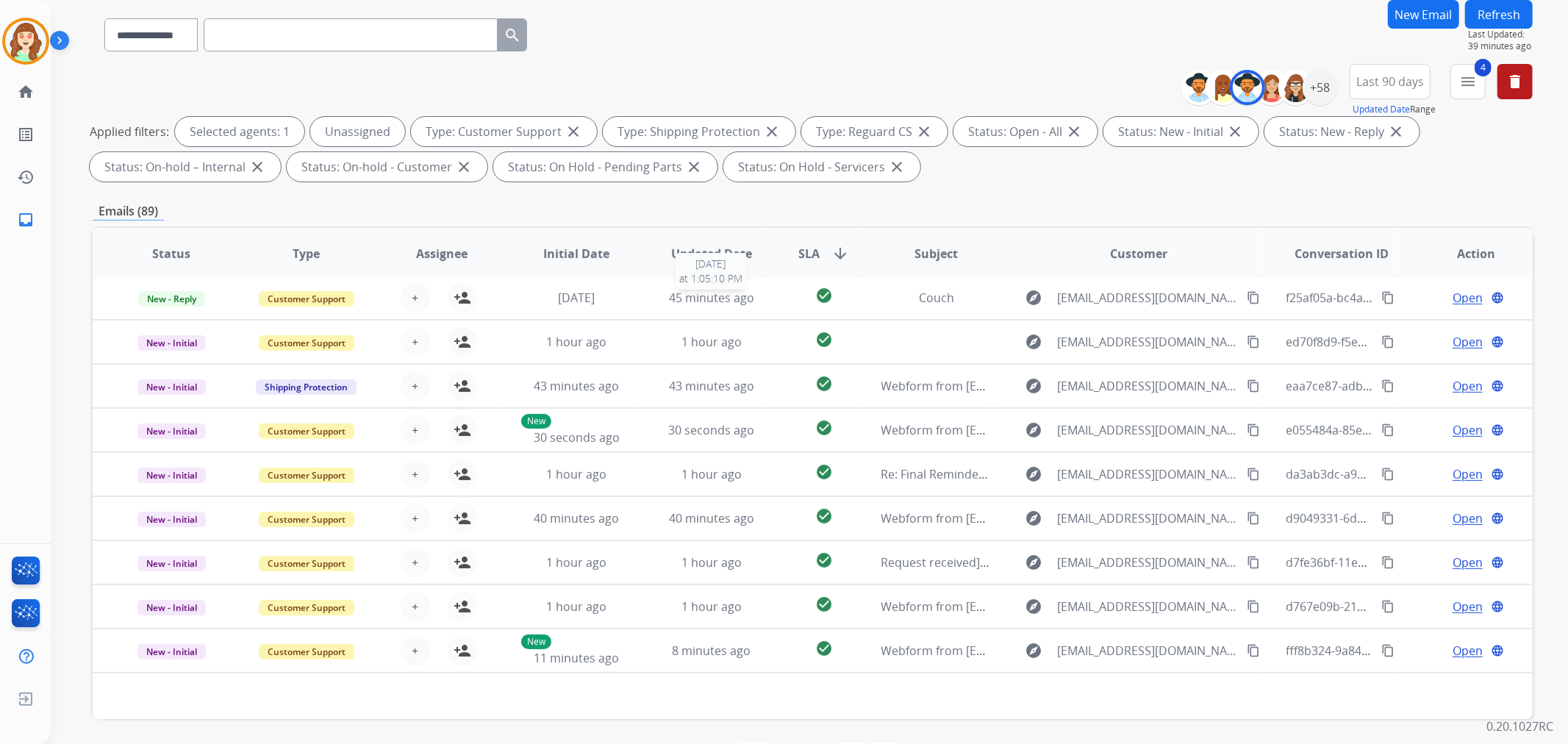
scroll to position [163, 0]
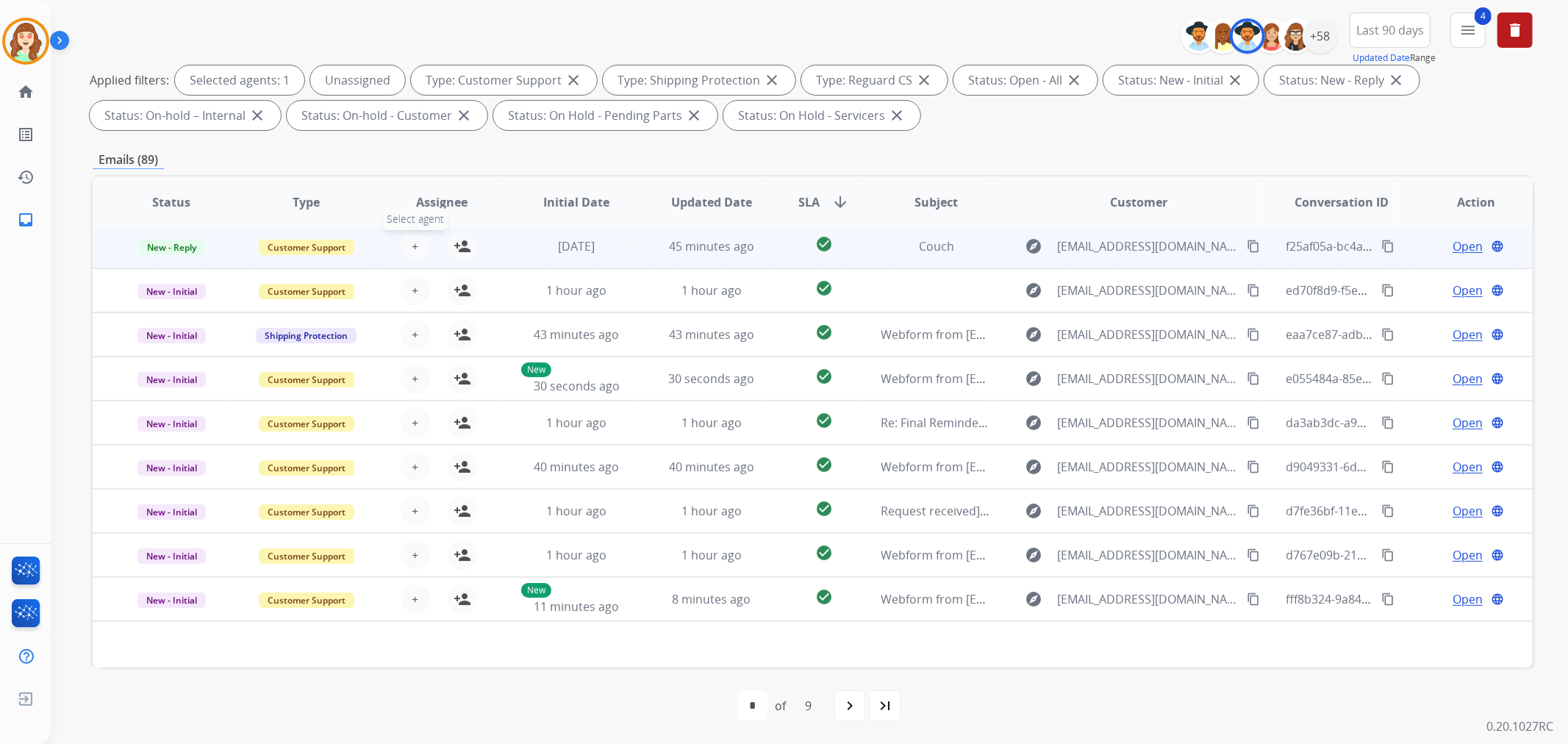
click at [412, 243] on span "+" at bounding box center [414, 246] width 6 height 18
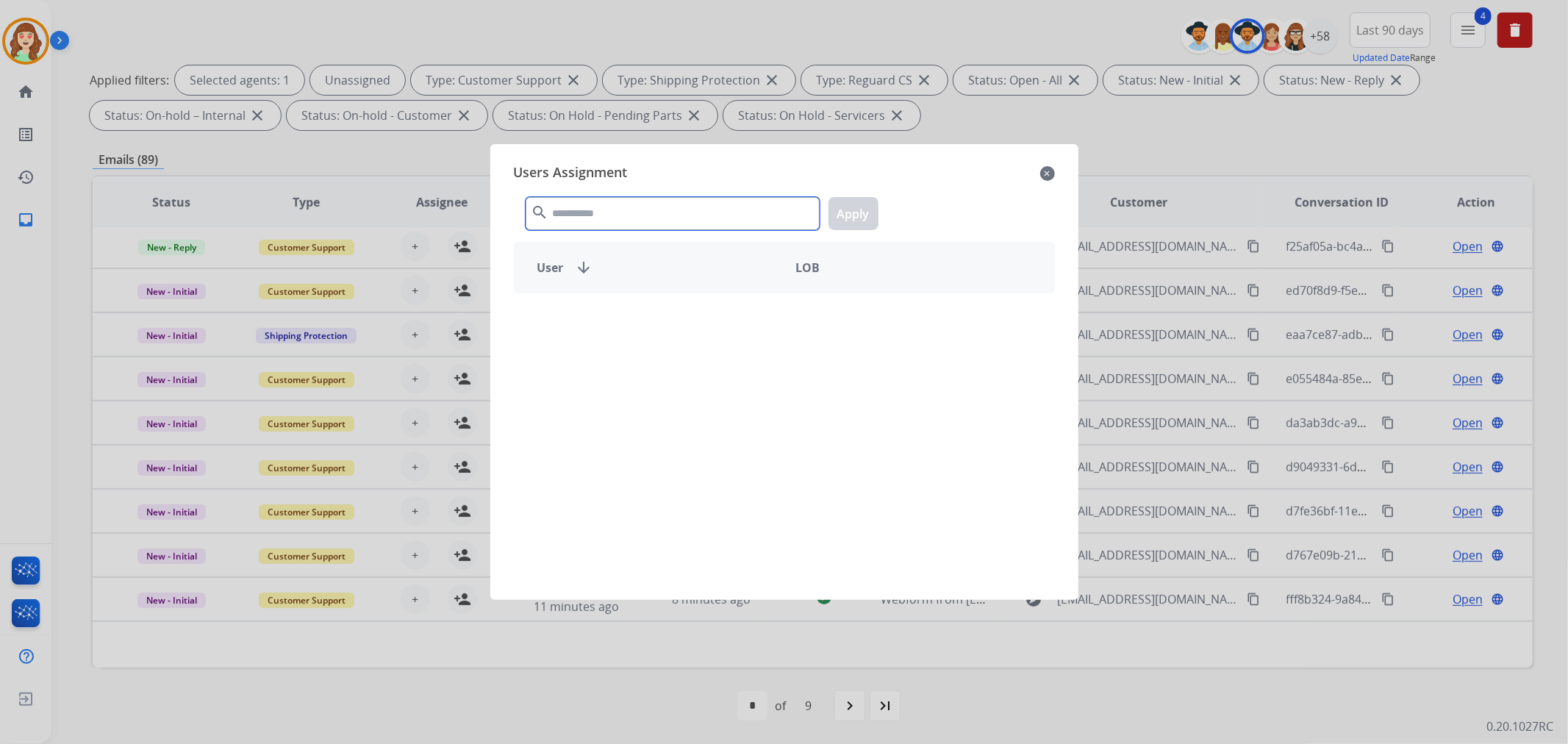
click at [590, 197] on input "text" at bounding box center [672, 213] width 294 height 33
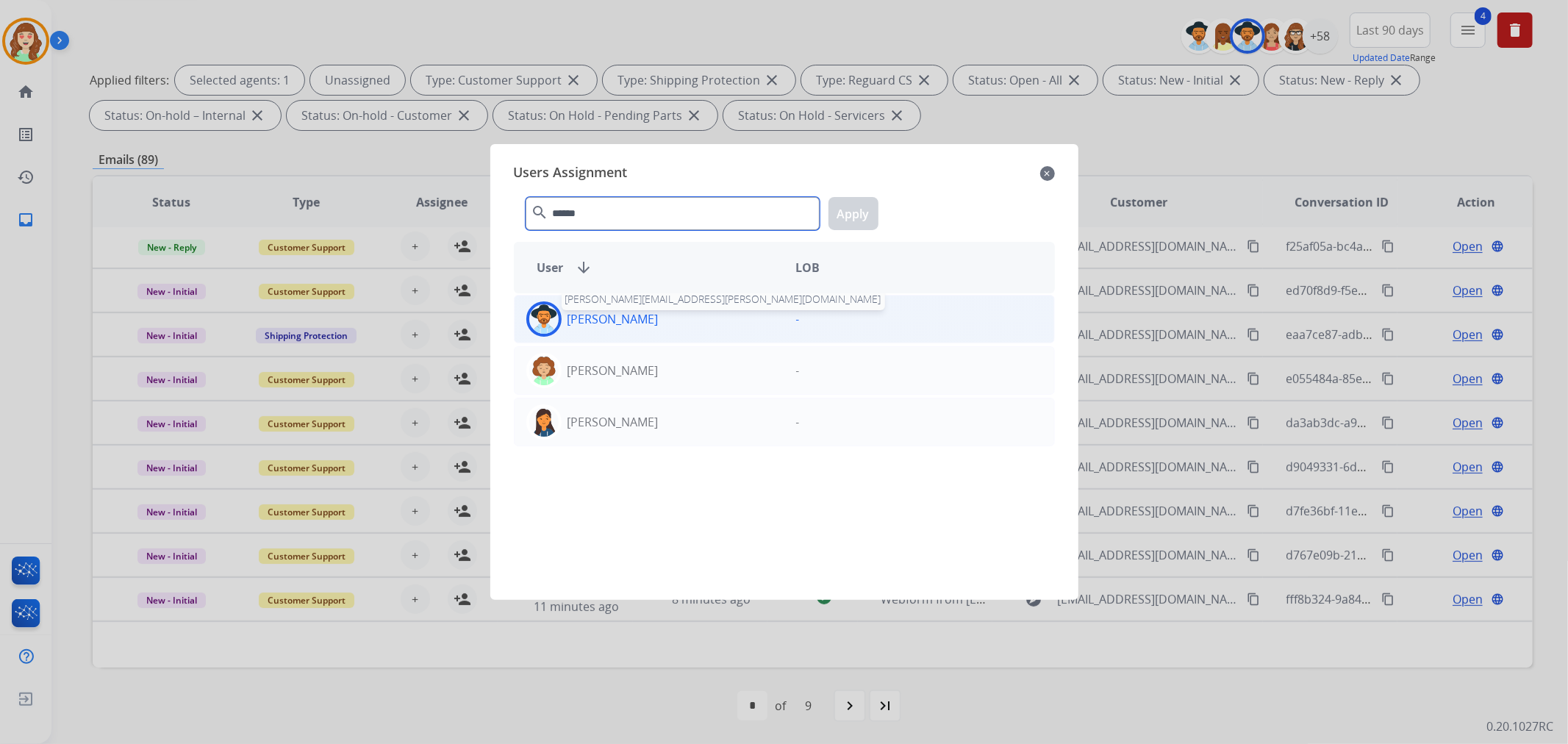
type input "******"
drag, startPoint x: 611, startPoint y: 316, endPoint x: 859, endPoint y: 237, distance: 260.3
click at [612, 316] on p "[PERSON_NAME]" at bounding box center [613, 318] width 91 height 18
click at [852, 209] on button "Apply" at bounding box center [853, 213] width 50 height 33
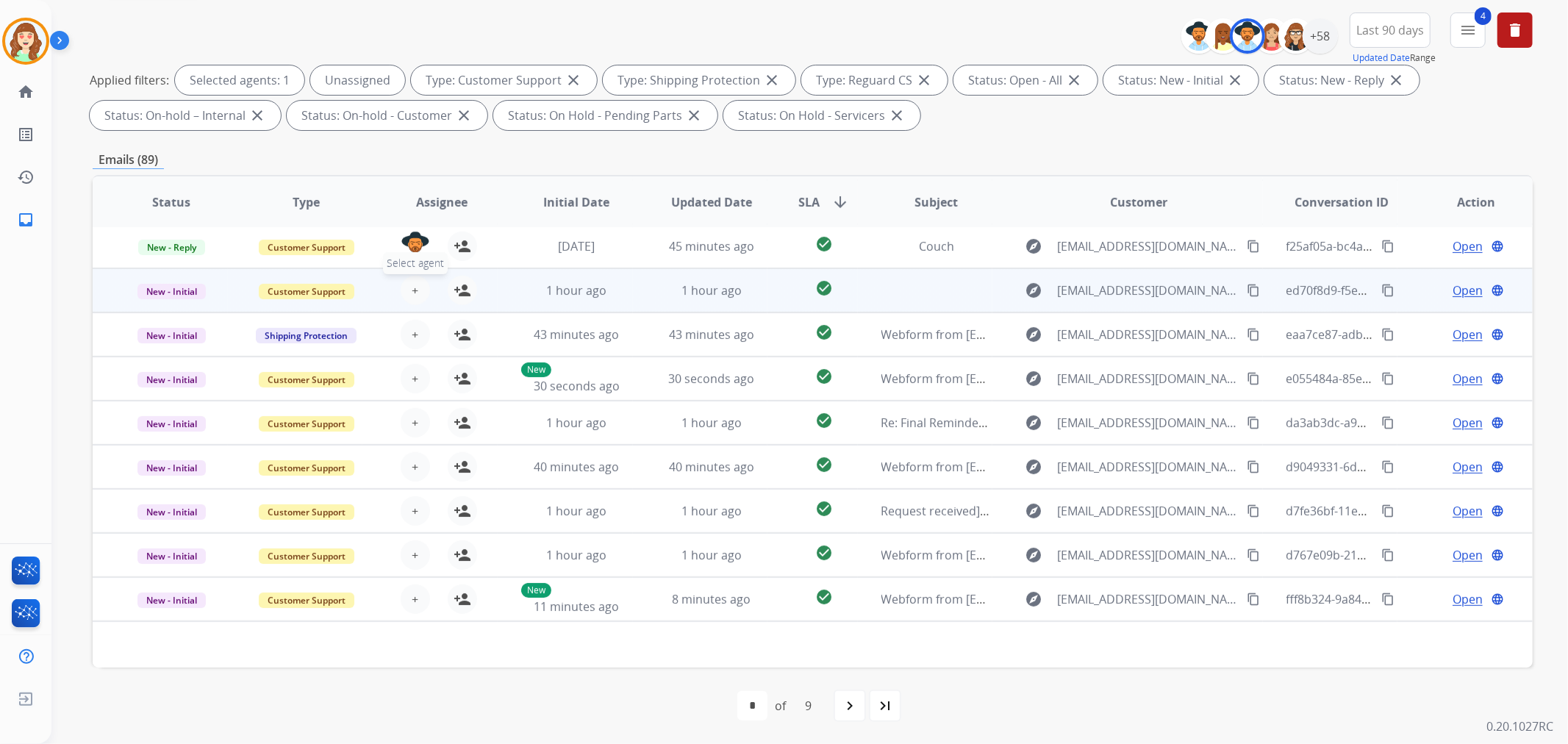
click at [414, 289] on span "+" at bounding box center [414, 290] width 6 height 18
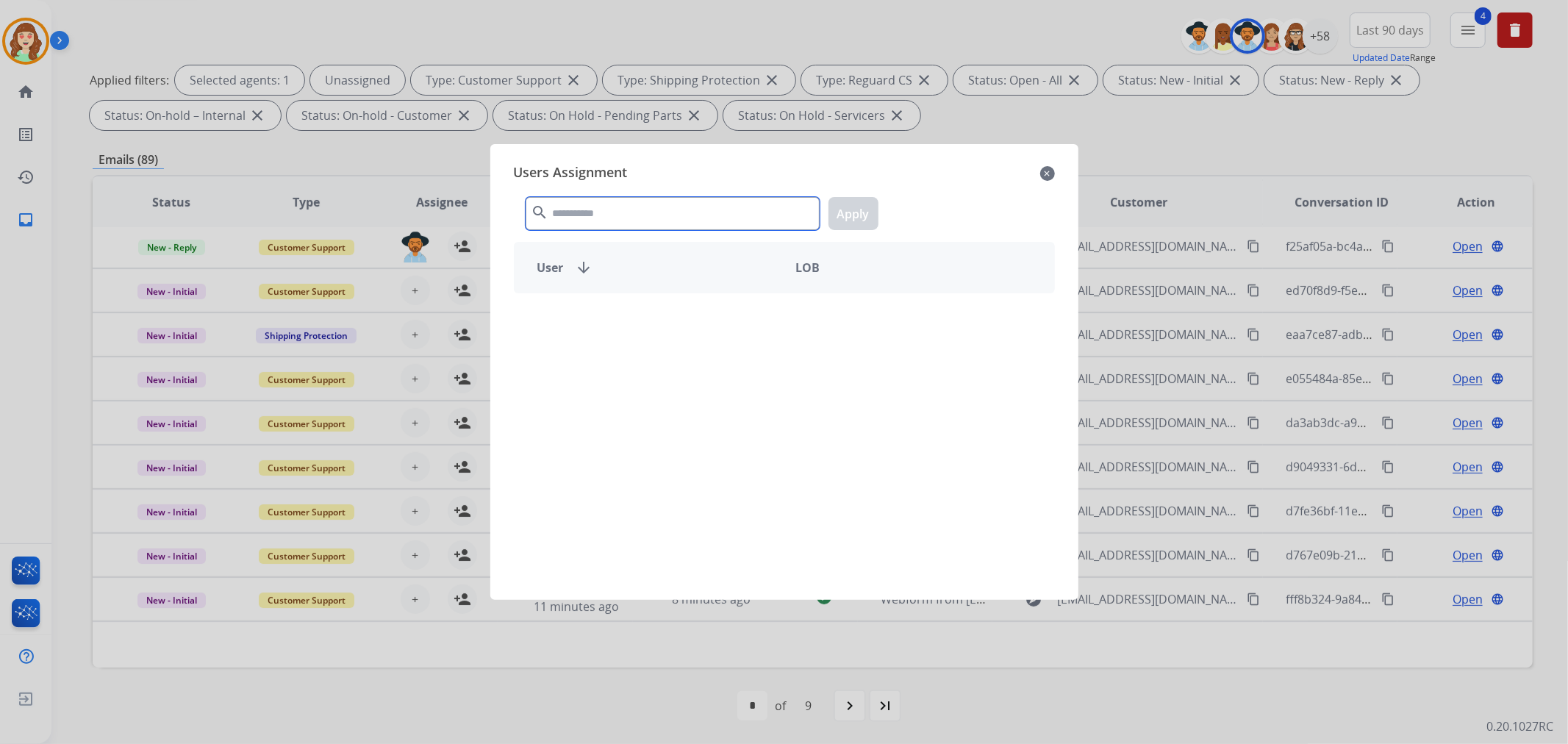
click at [650, 211] on input "text" at bounding box center [672, 213] width 294 height 33
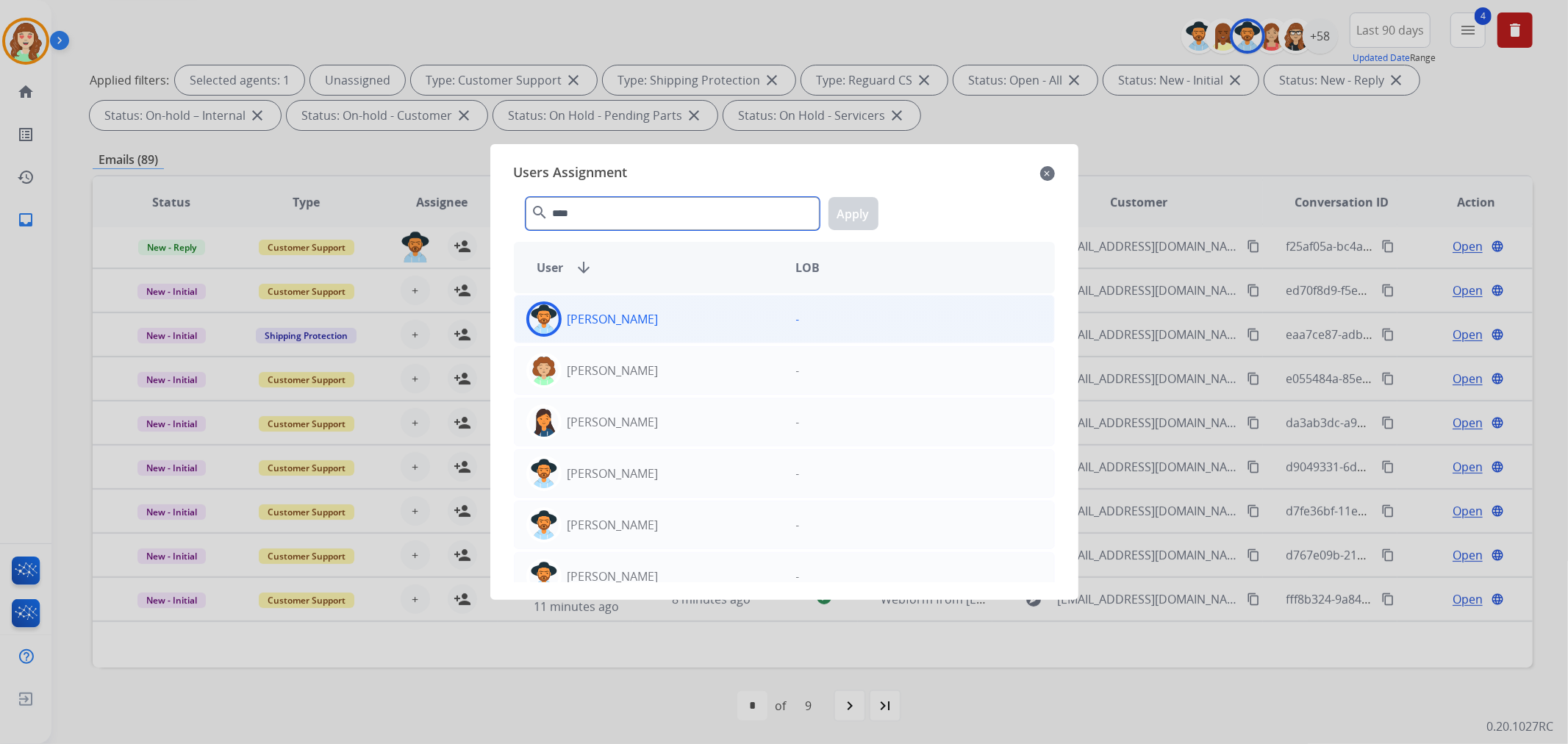
type input "****"
click at [642, 317] on p "[PERSON_NAME]" at bounding box center [613, 318] width 91 height 18
click at [832, 218] on button "Apply" at bounding box center [853, 213] width 50 height 33
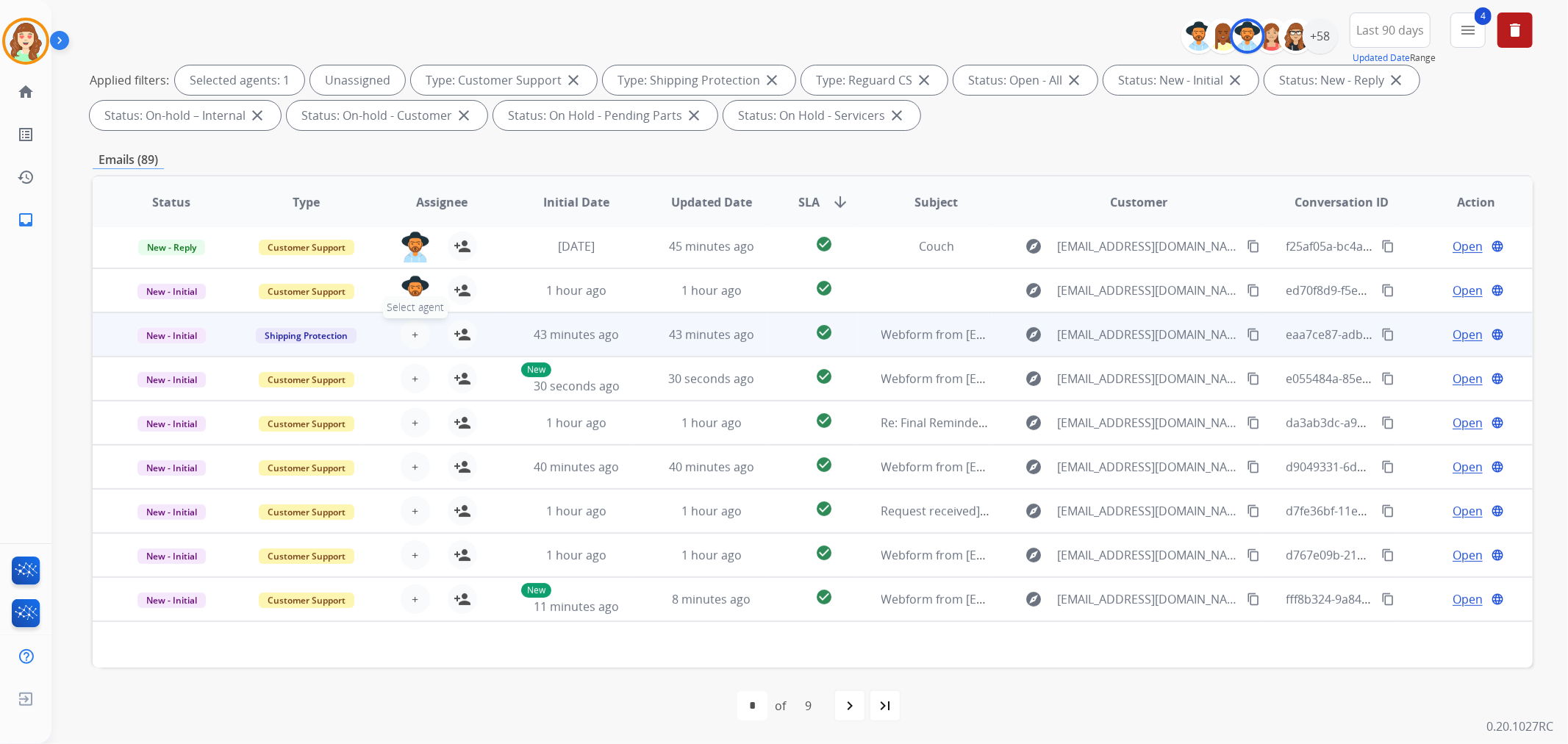
click at [405, 328] on button "+ Select agent" at bounding box center [415, 335] width 30 height 30
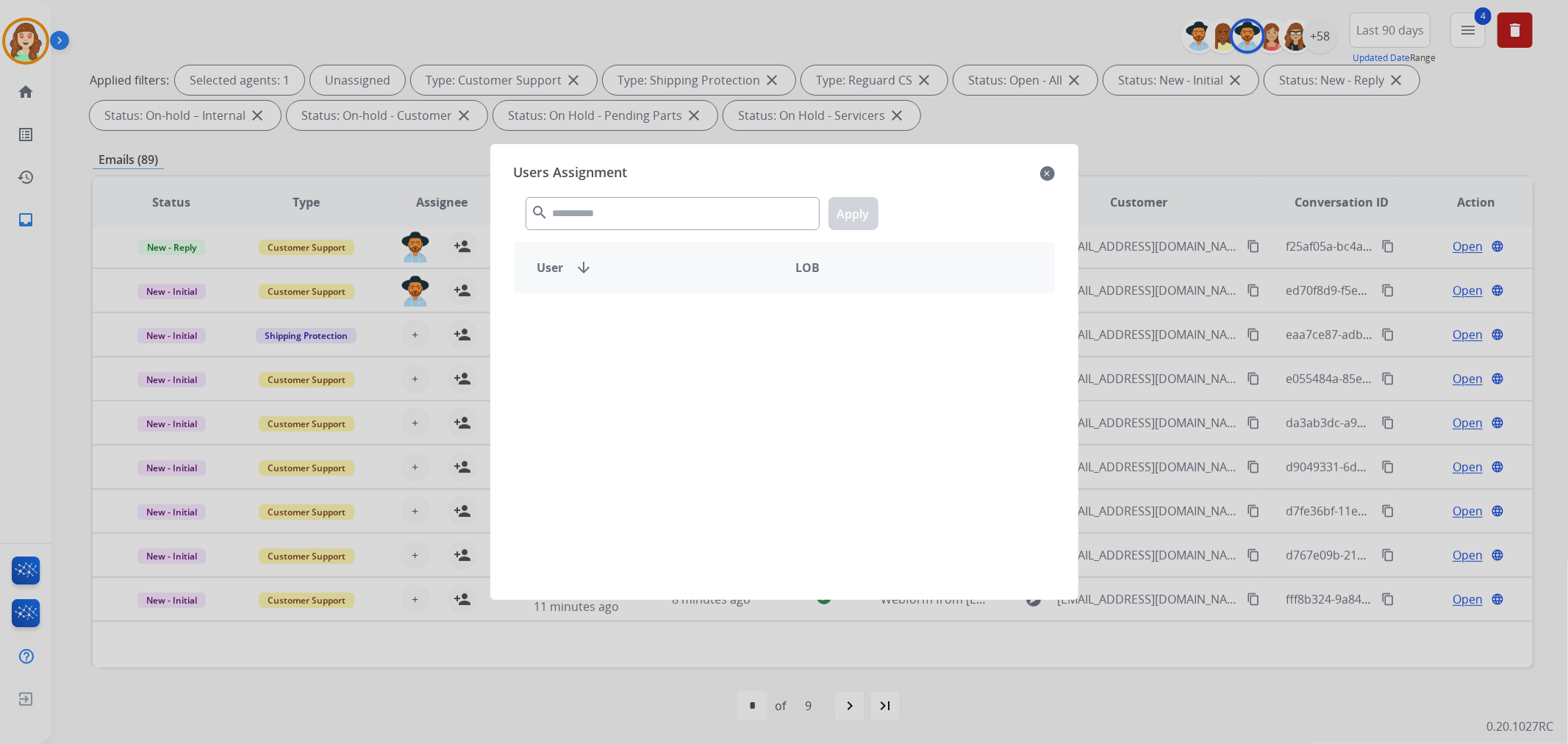
click at [545, 216] on mat-icon "search" at bounding box center [540, 212] width 18 height 18
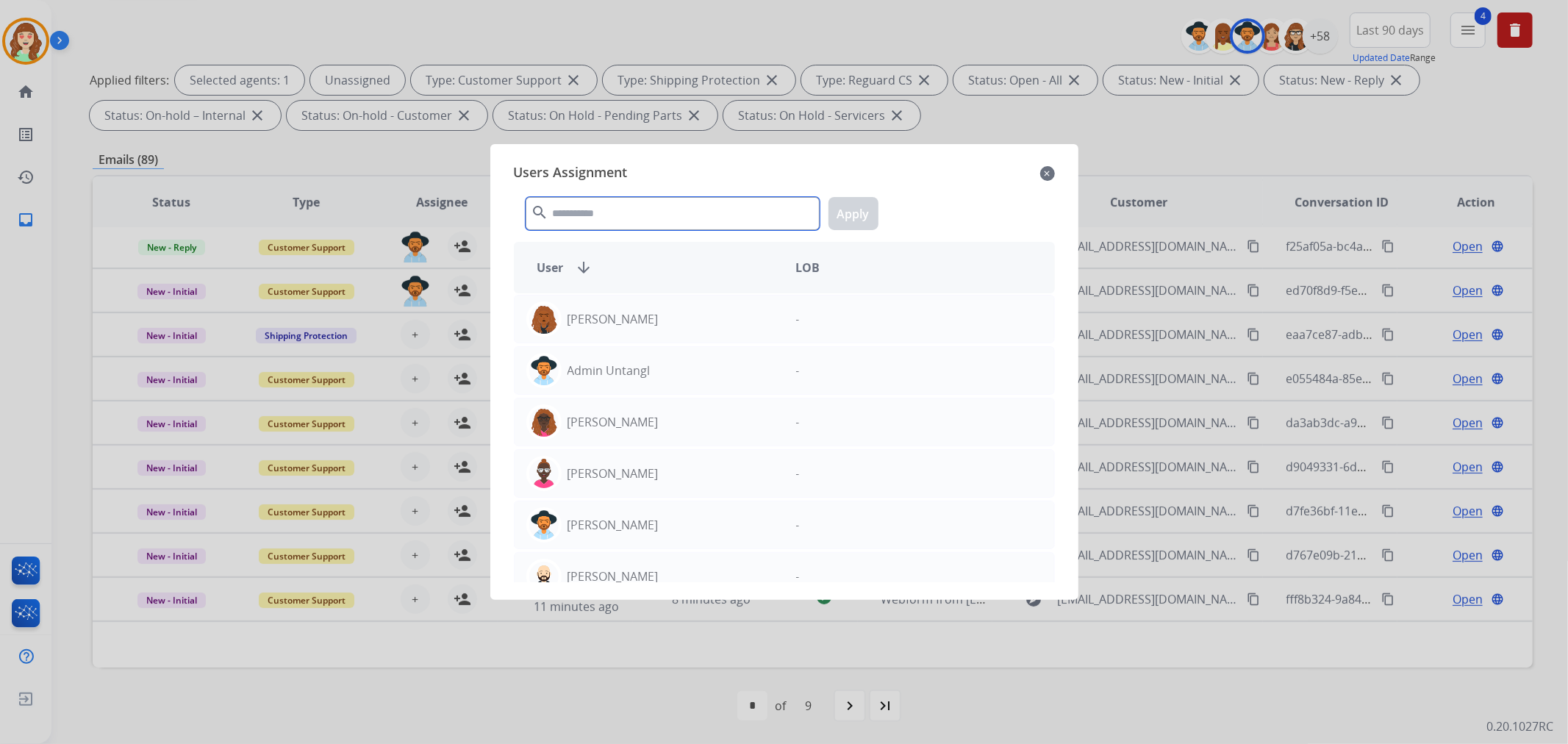
click at [576, 211] on input "text" at bounding box center [672, 213] width 294 height 33
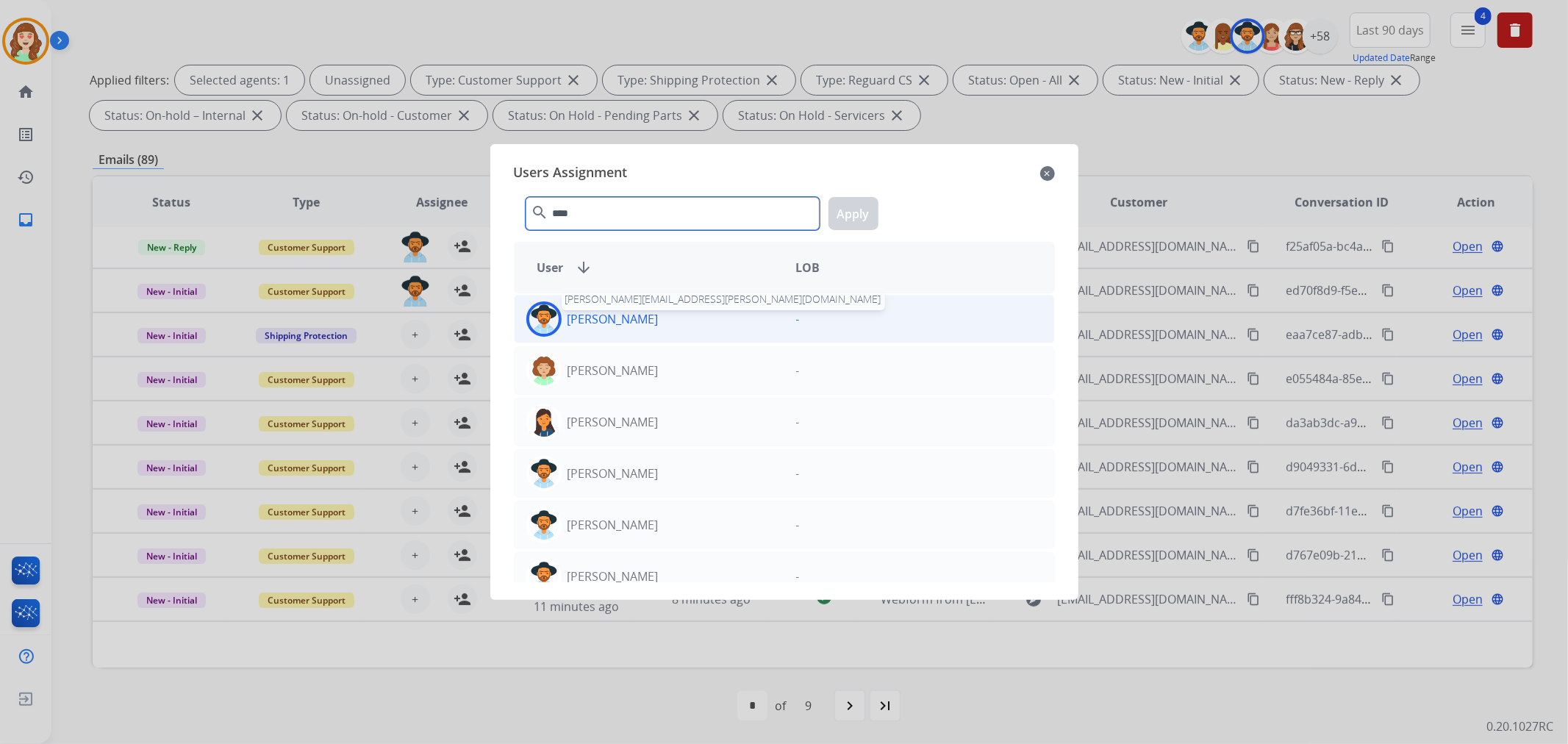
type input "****"
click at [640, 322] on p "[PERSON_NAME]" at bounding box center [613, 318] width 91 height 18
drag, startPoint x: 862, startPoint y: 203, endPoint x: 848, endPoint y: 211, distance: 16.1
click at [860, 203] on button "Apply" at bounding box center [853, 213] width 50 height 33
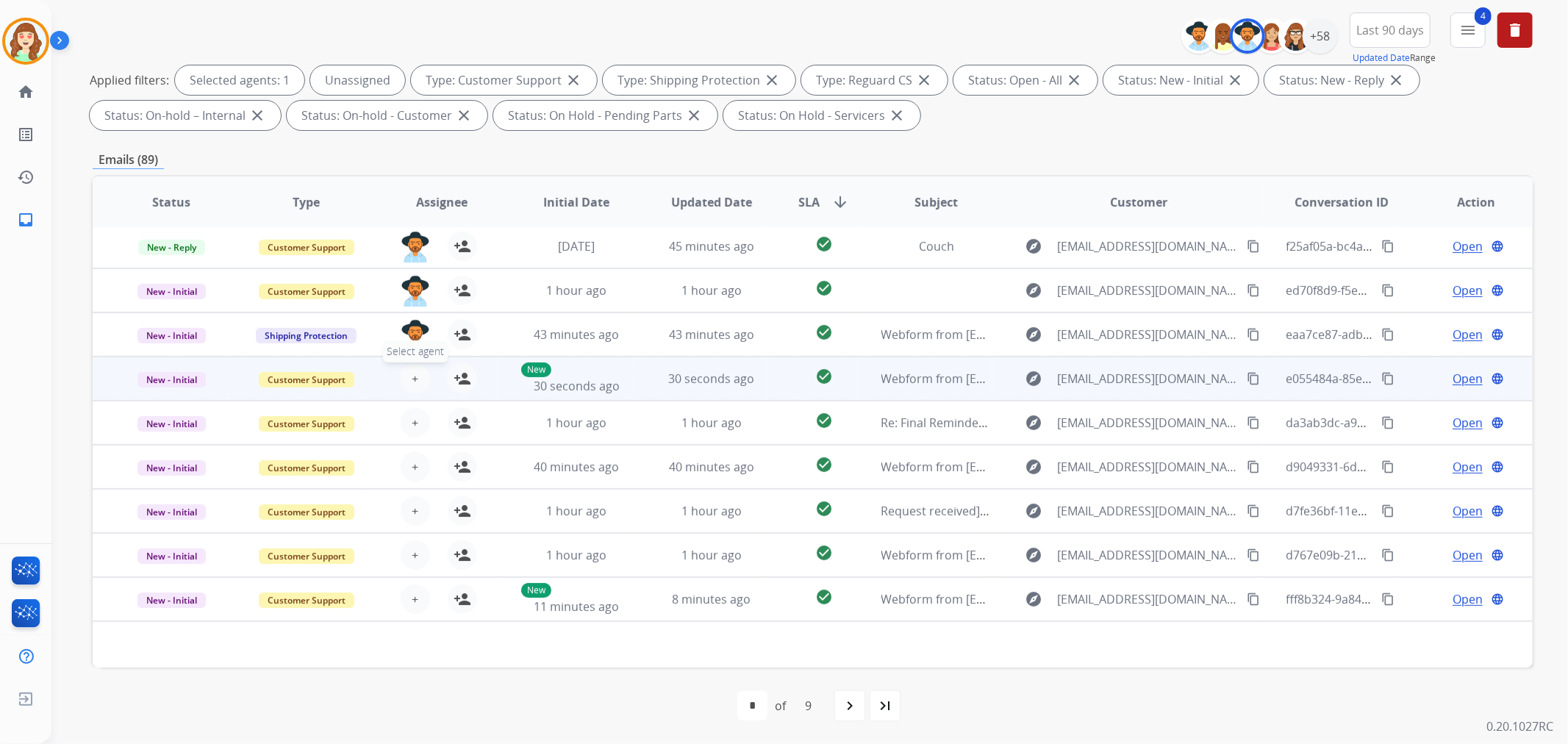
click at [424, 375] on button "+ Select agent" at bounding box center [415, 378] width 30 height 30
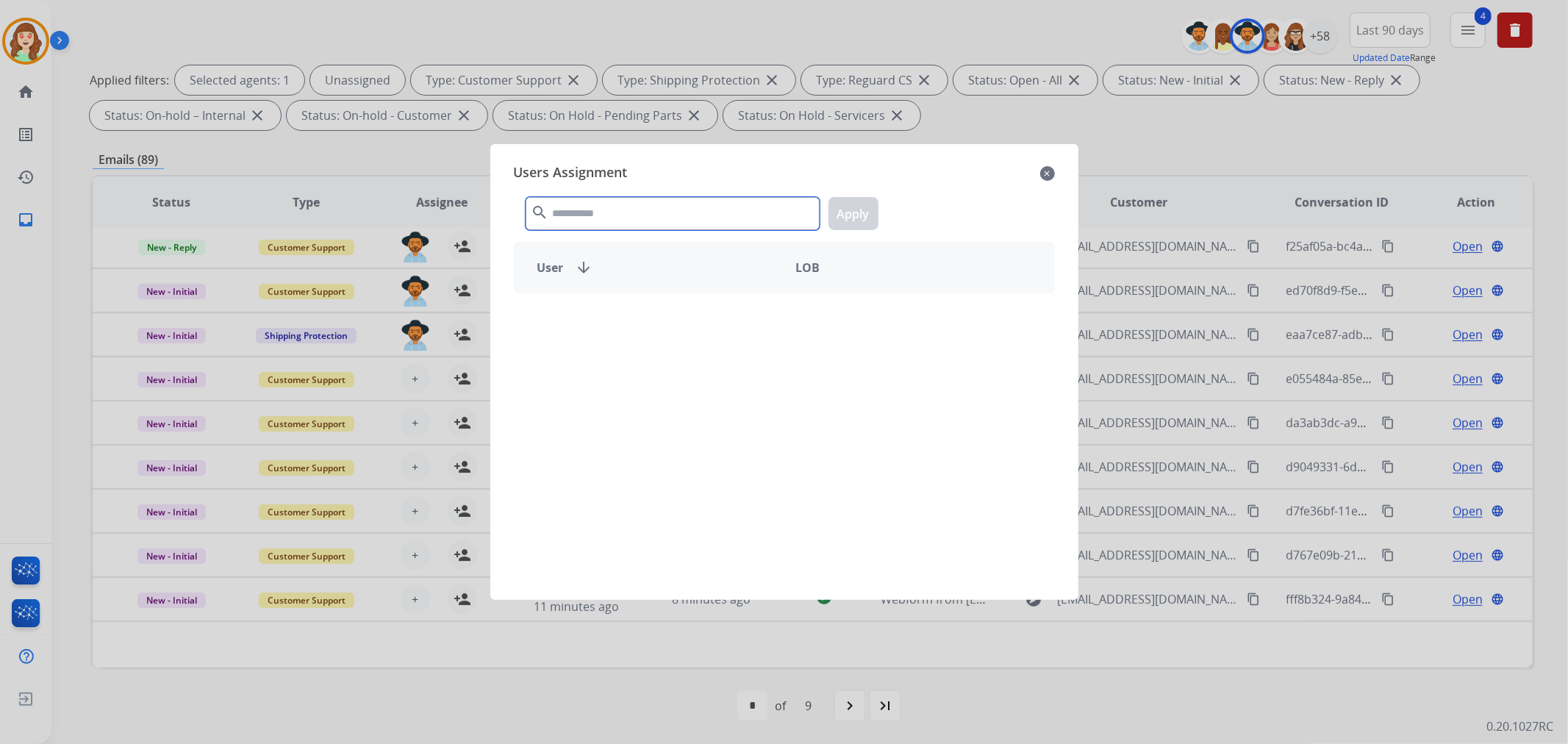
drag, startPoint x: 650, startPoint y: 212, endPoint x: 644, endPoint y: 204, distance: 10.0
click at [650, 208] on input "text" at bounding box center [672, 213] width 294 height 33
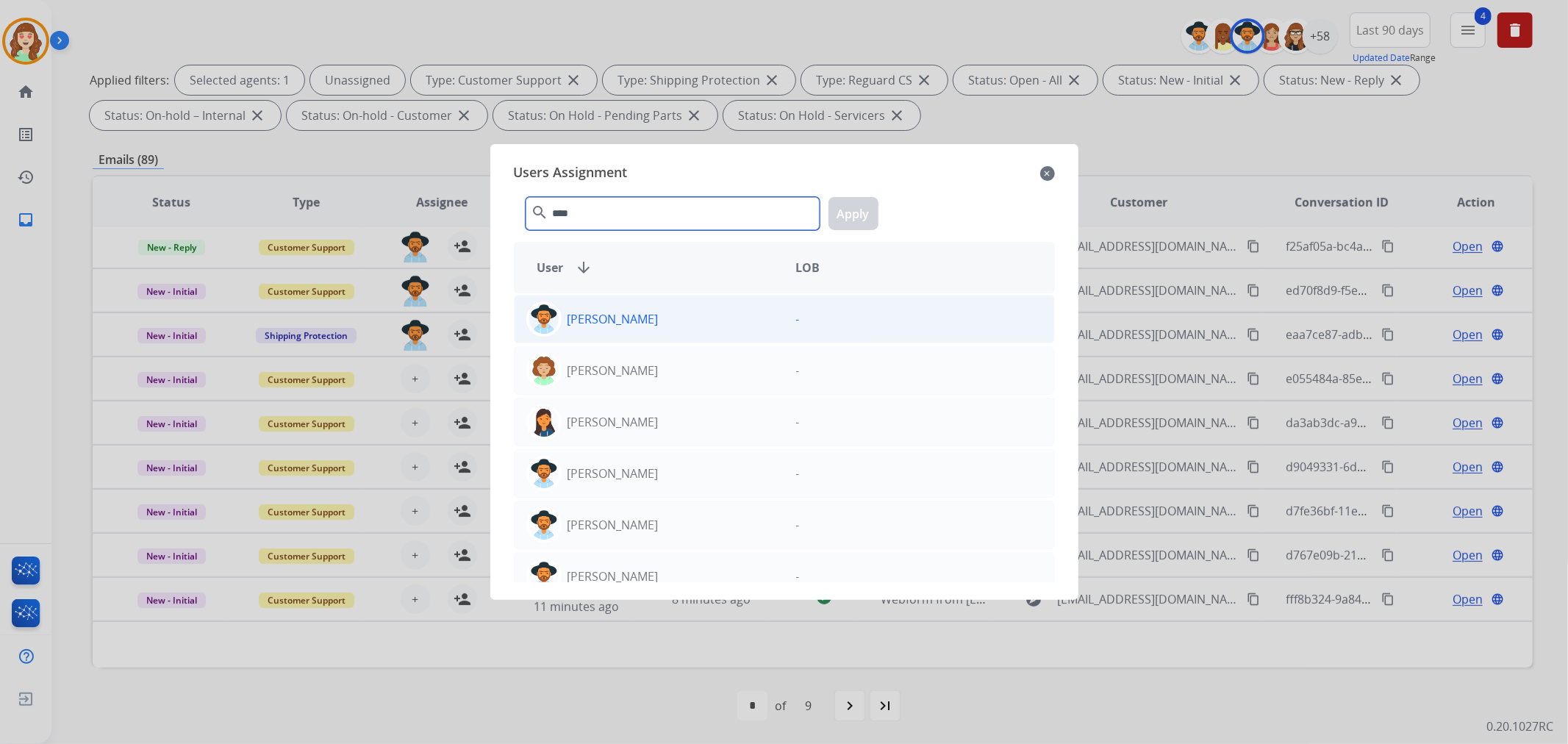
type input "****"
click at [663, 325] on div "[PERSON_NAME]" at bounding box center [649, 319] width 270 height 35
click at [856, 214] on button "Apply" at bounding box center [853, 213] width 50 height 33
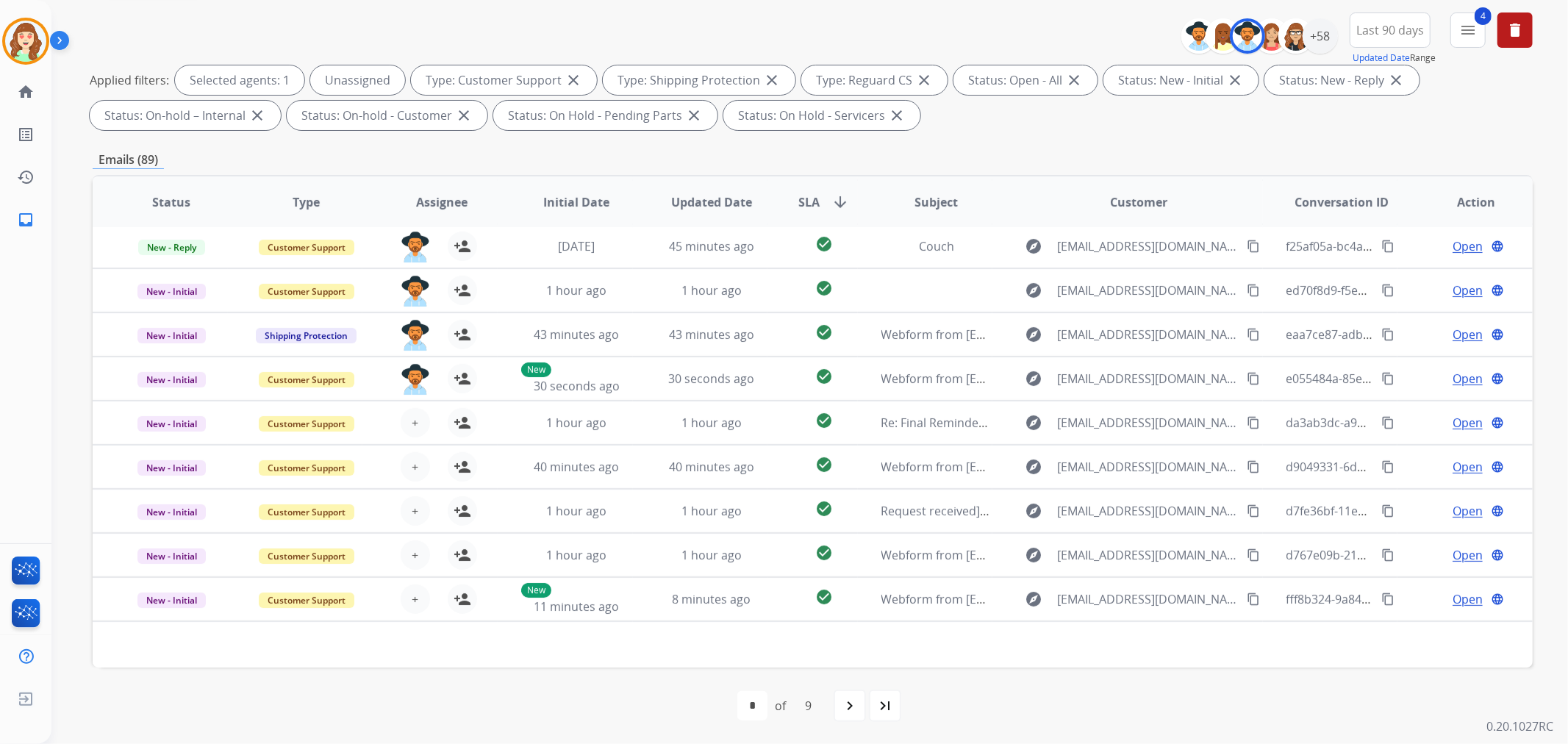
click at [413, 417] on span "+" at bounding box center [414, 422] width 6 height 18
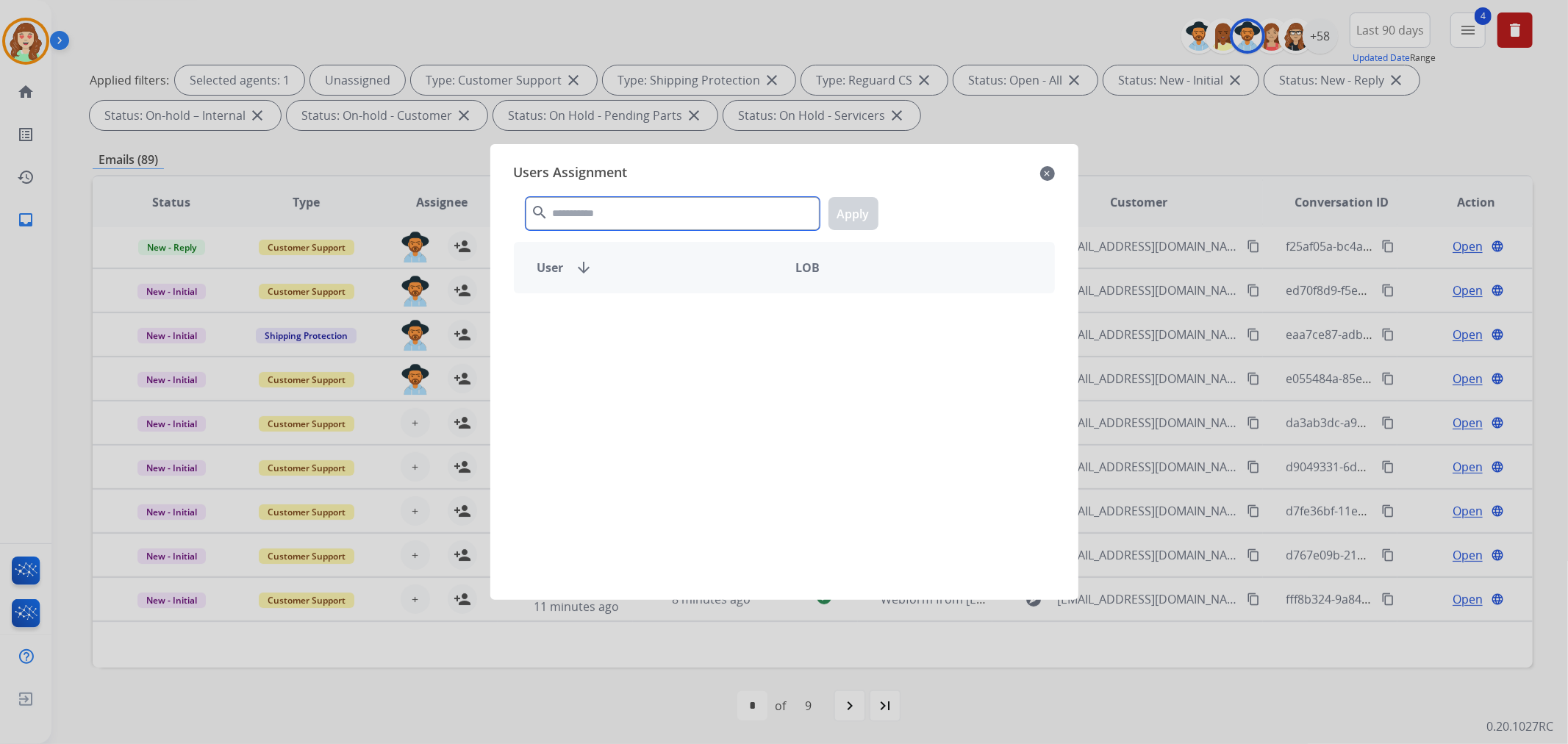
click at [650, 203] on input "text" at bounding box center [672, 213] width 294 height 33
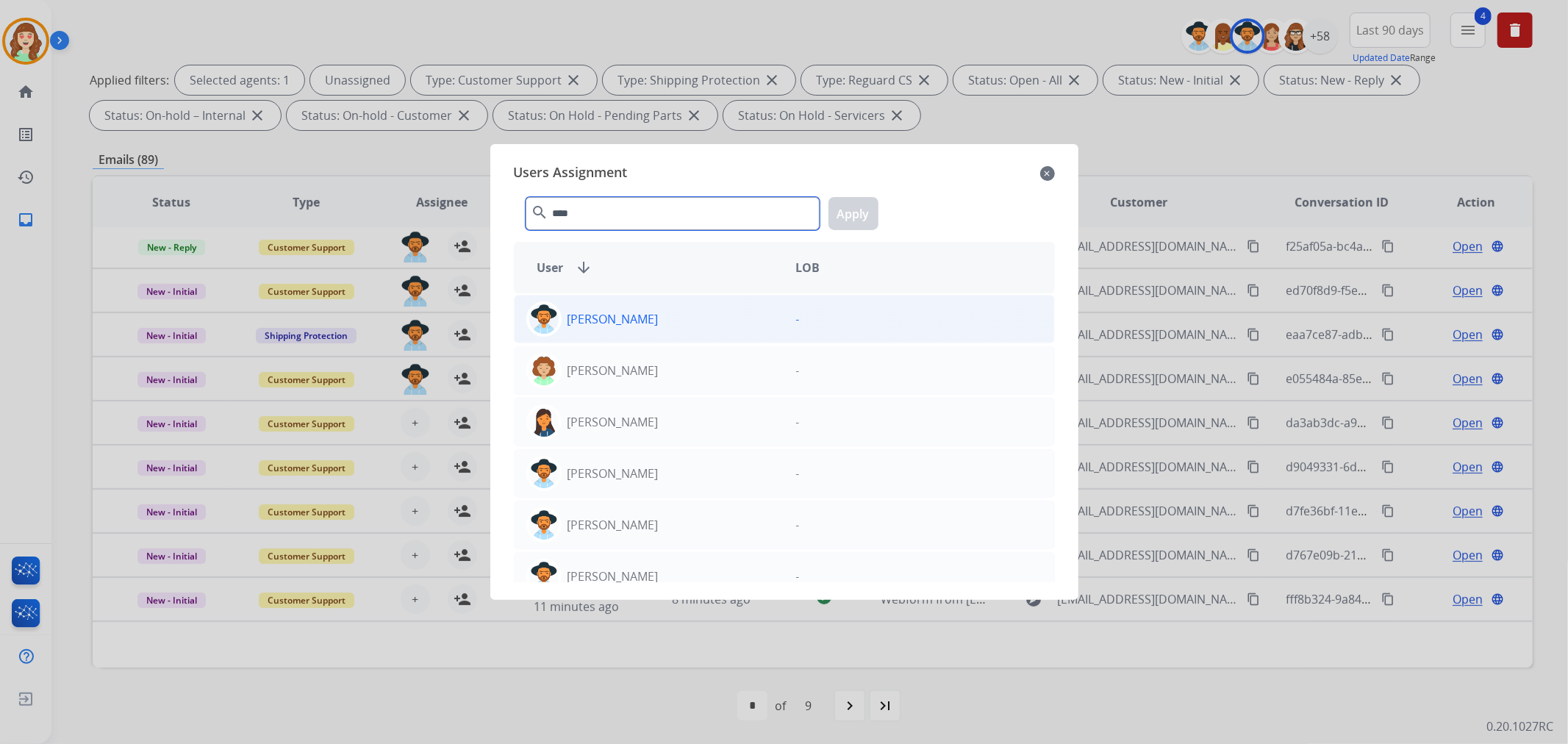
type input "****"
click at [657, 314] on div "[PERSON_NAME]" at bounding box center [649, 319] width 270 height 35
click at [848, 210] on button "Apply" at bounding box center [853, 213] width 50 height 33
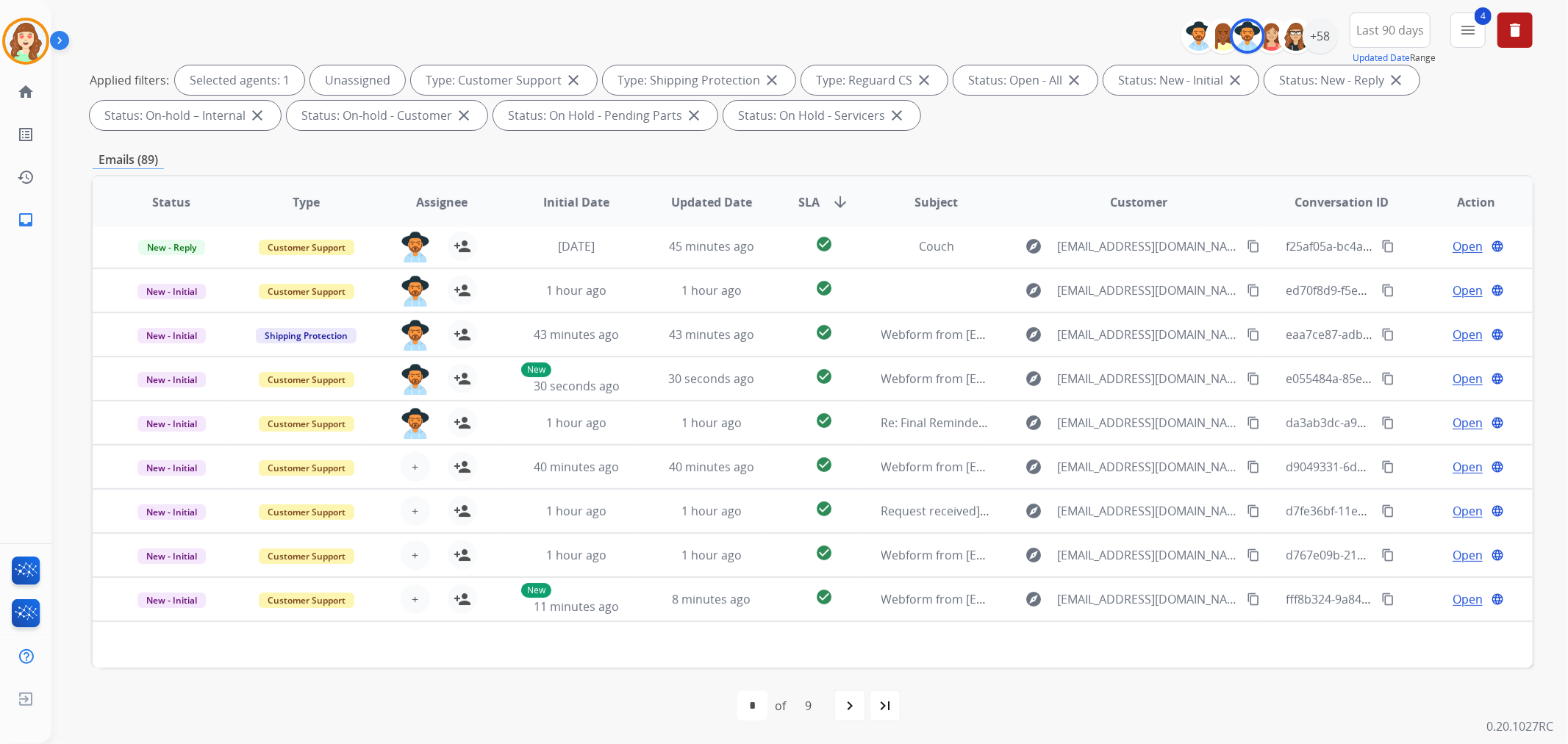
click at [409, 424] on img at bounding box center [415, 423] width 30 height 31
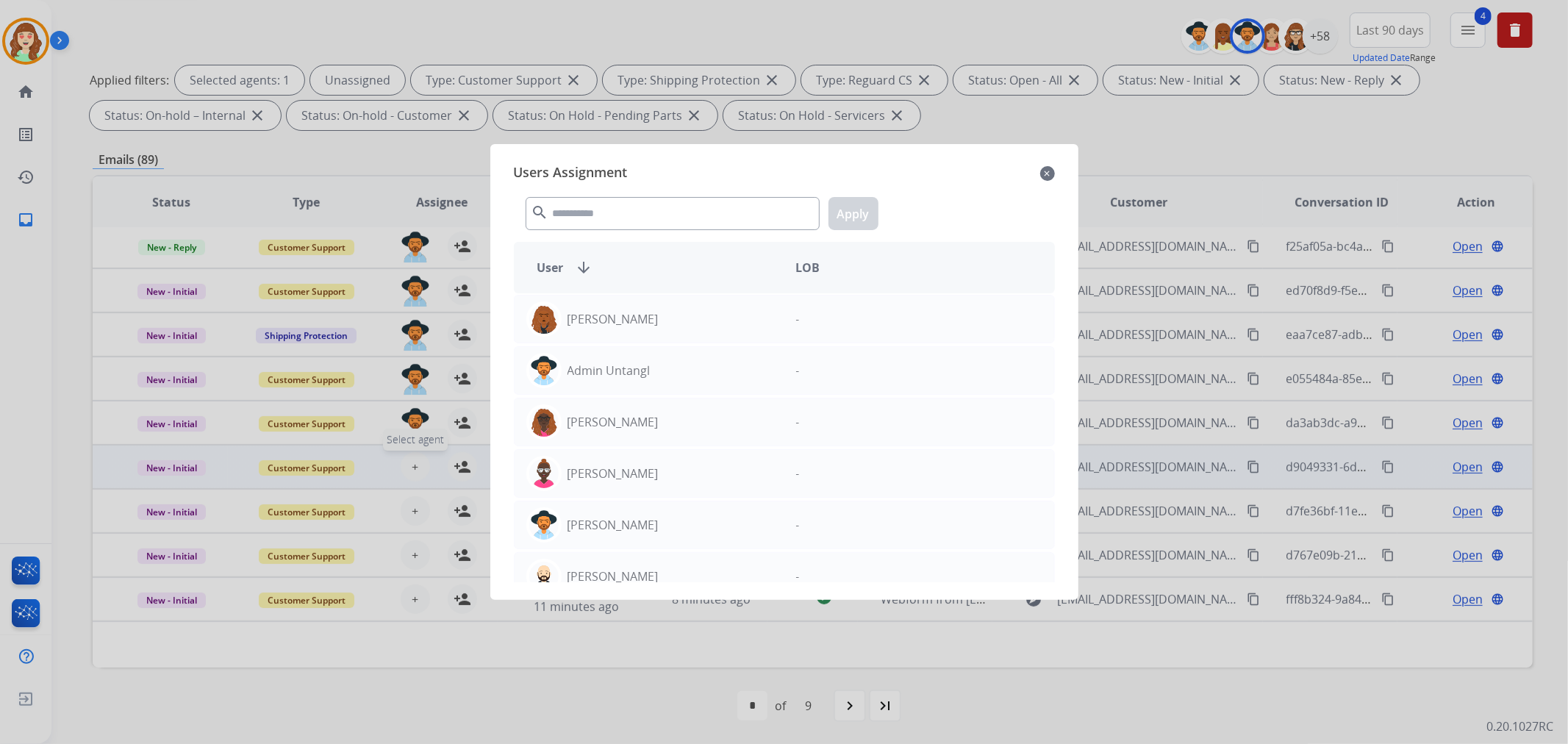
drag, startPoint x: 1048, startPoint y: 173, endPoint x: 412, endPoint y: 468, distance: 701.1
click at [1048, 173] on mat-icon "close" at bounding box center [1048, 173] width 15 height 18
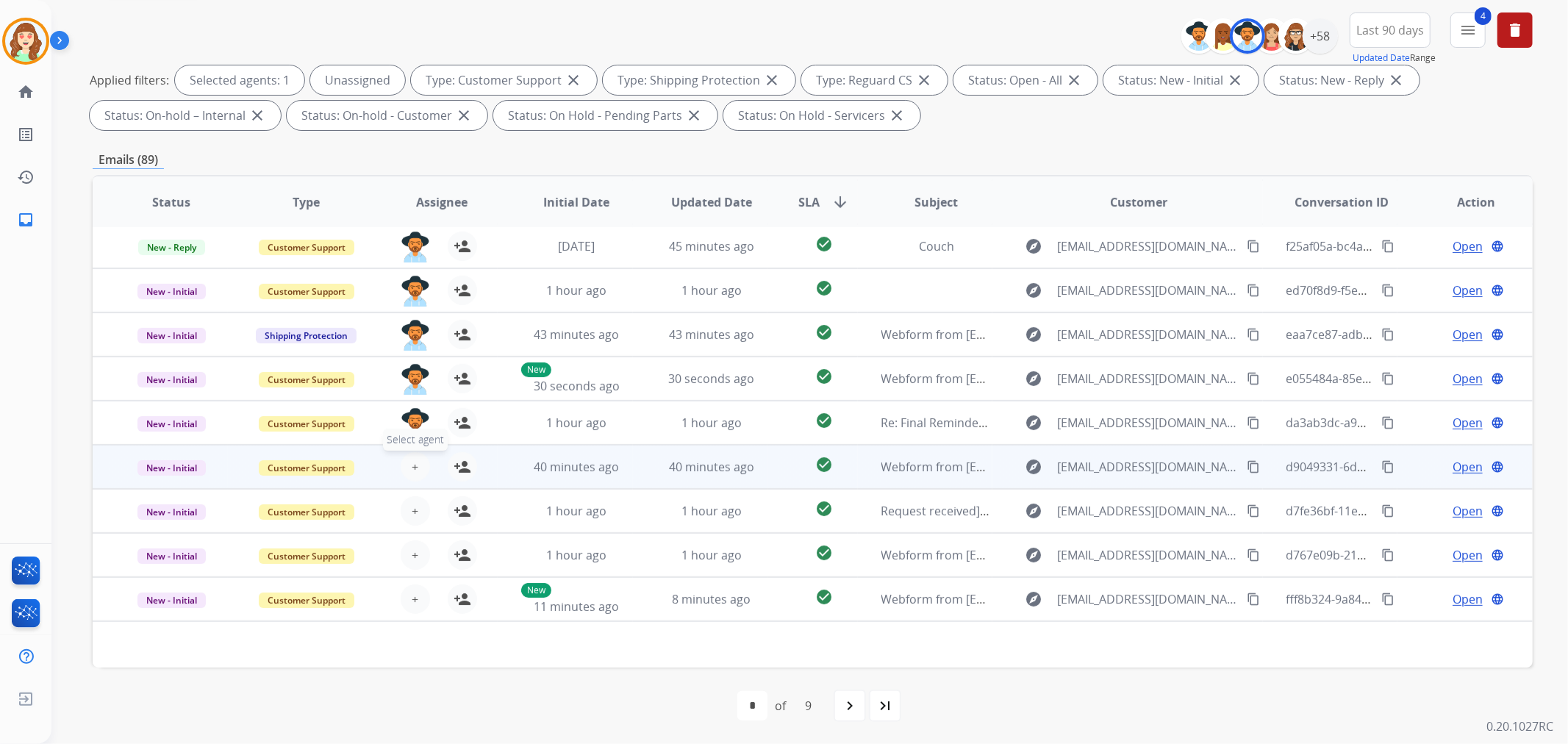
click at [412, 468] on span "+" at bounding box center [414, 467] width 6 height 18
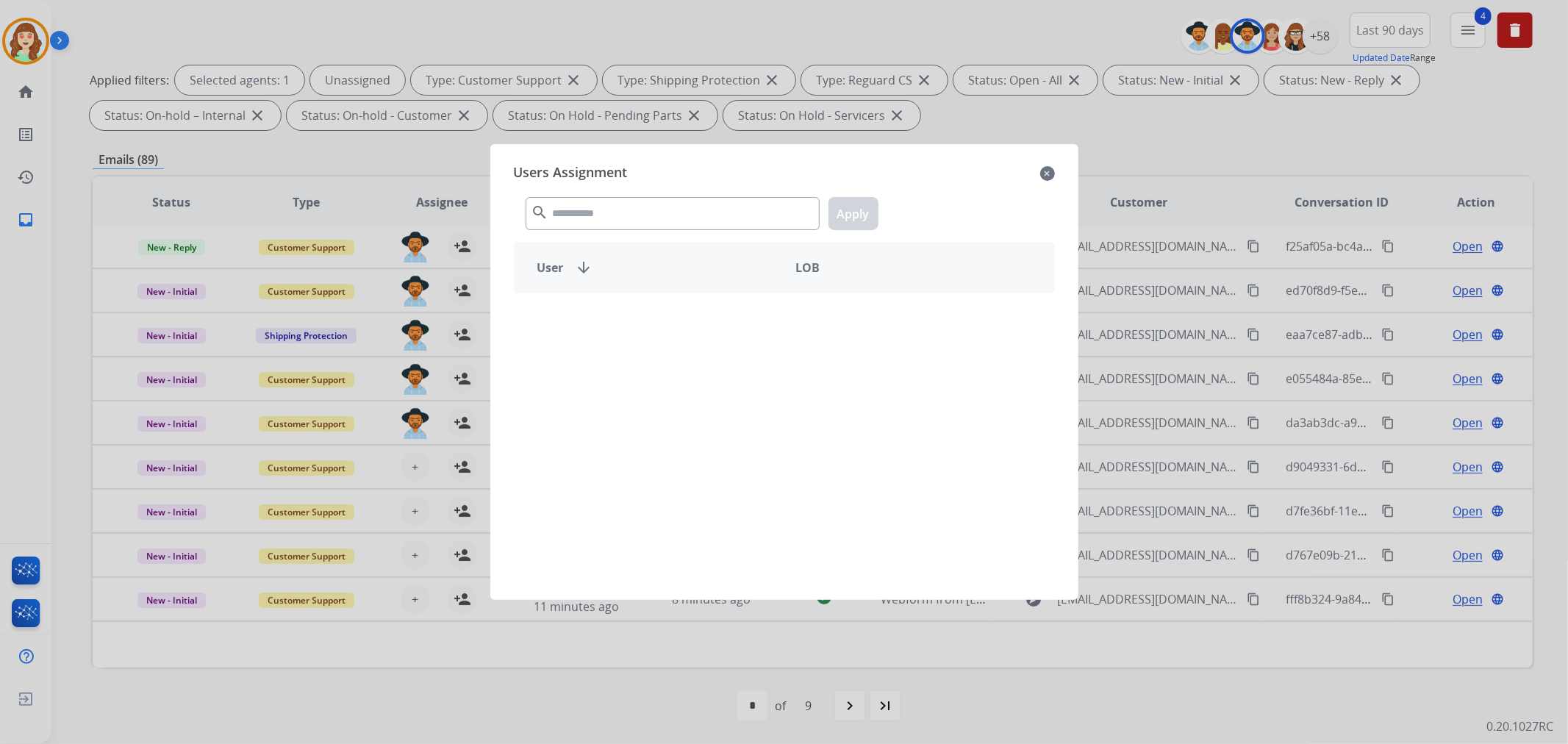
click at [608, 202] on input "text" at bounding box center [672, 213] width 294 height 33
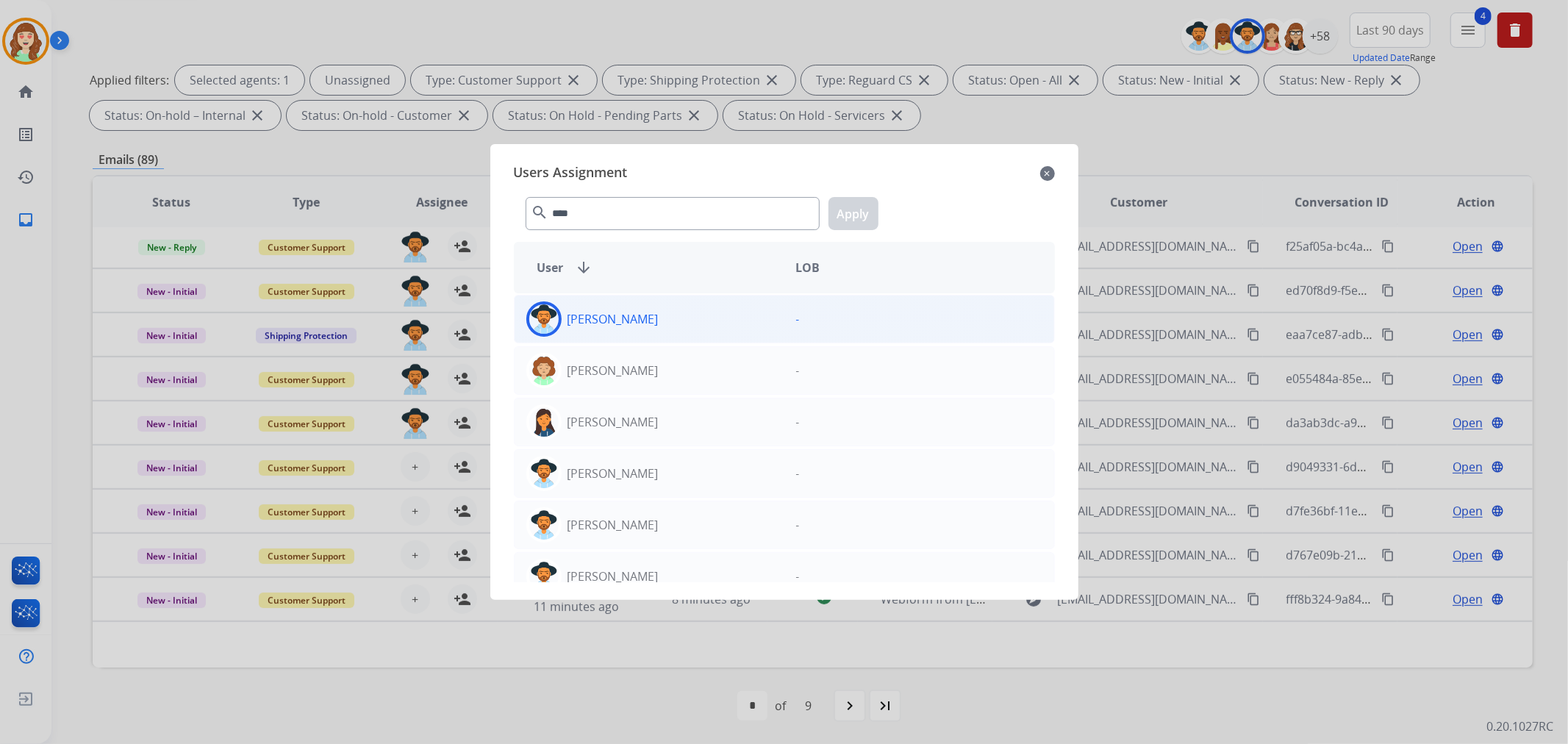
type input "****"
click at [625, 331] on div "[PERSON_NAME]" at bounding box center [649, 319] width 270 height 35
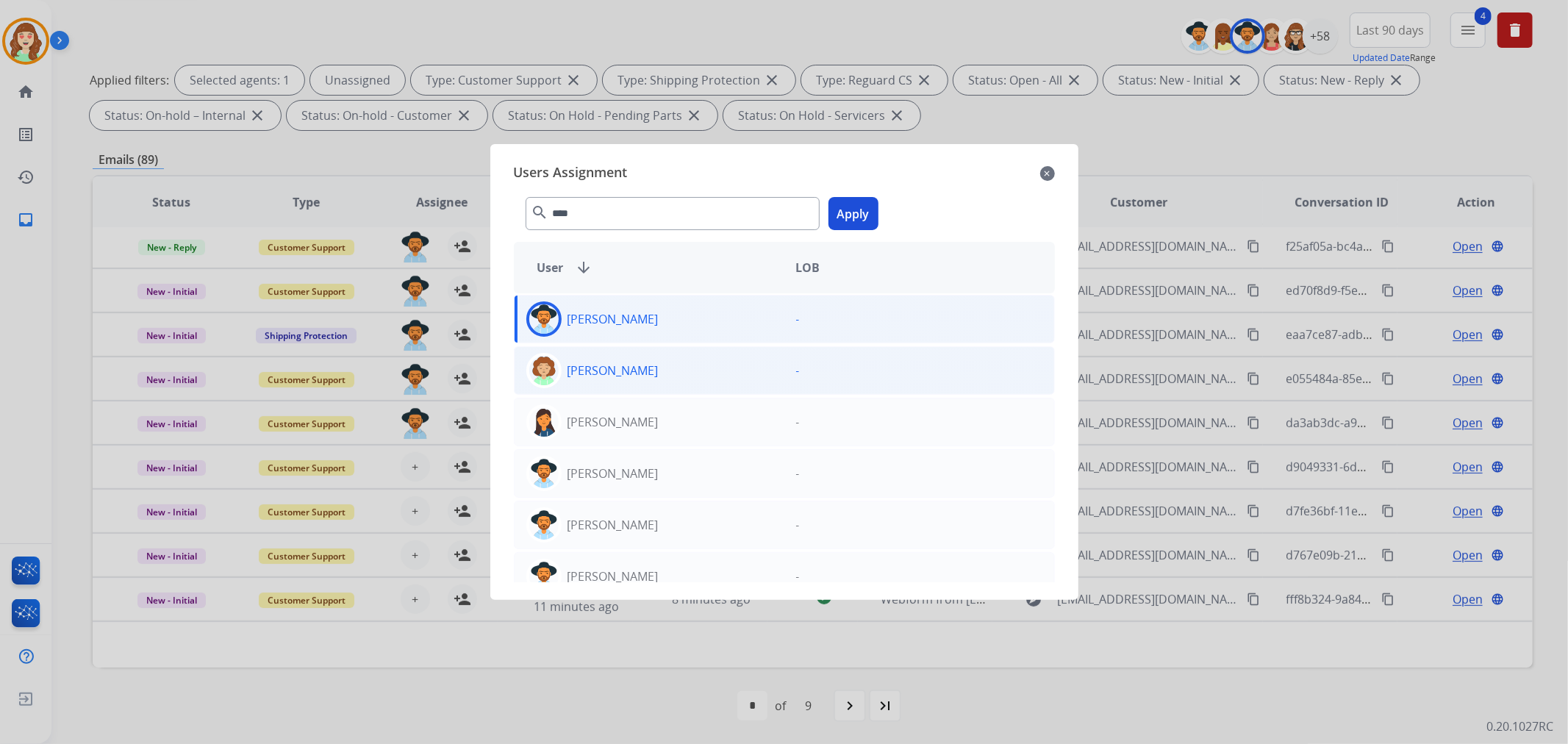
drag, startPoint x: 848, startPoint y: 214, endPoint x: 570, endPoint y: 368, distance: 317.8
click at [848, 214] on button "Apply" at bounding box center [853, 213] width 50 height 33
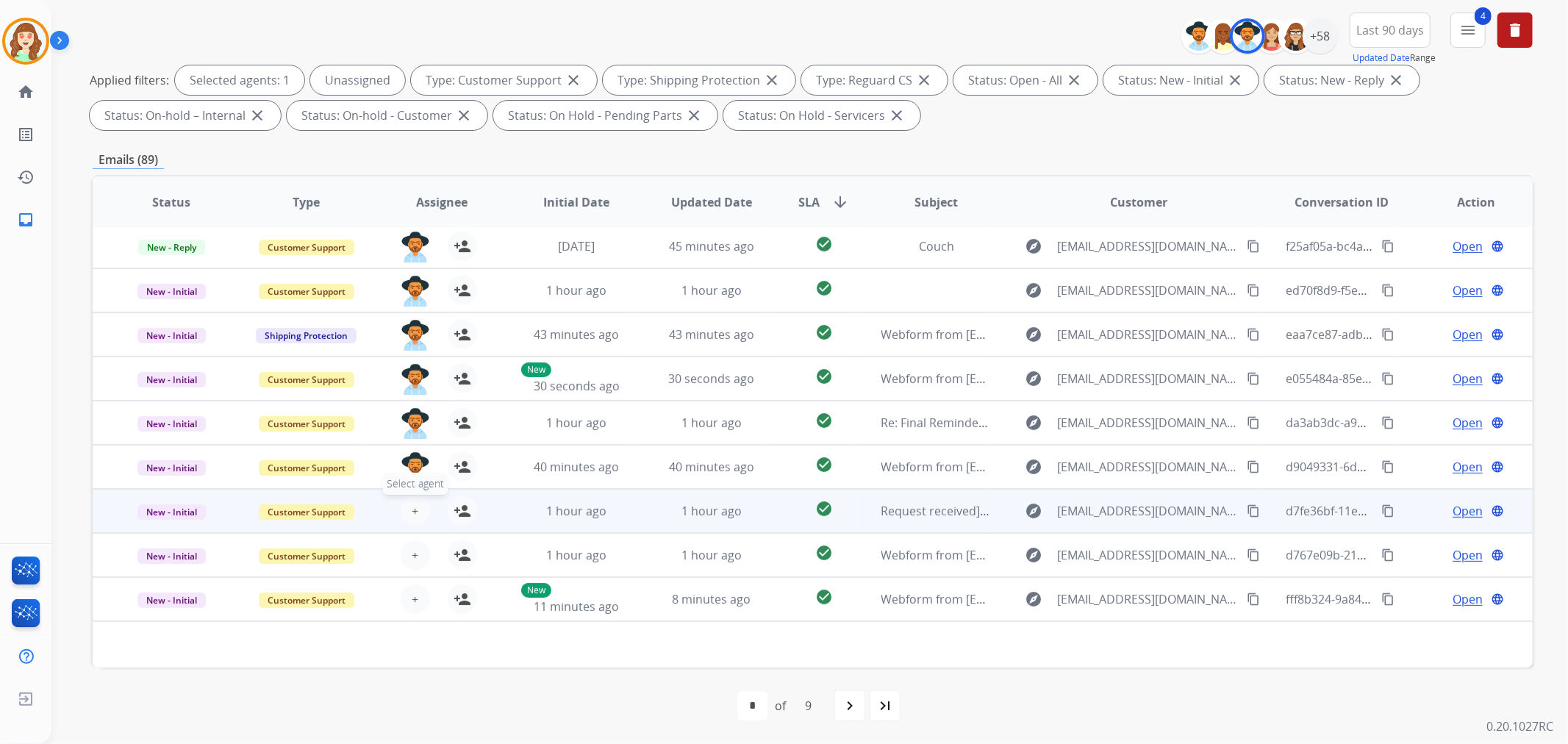
click at [412, 516] on span "+" at bounding box center [414, 510] width 6 height 18
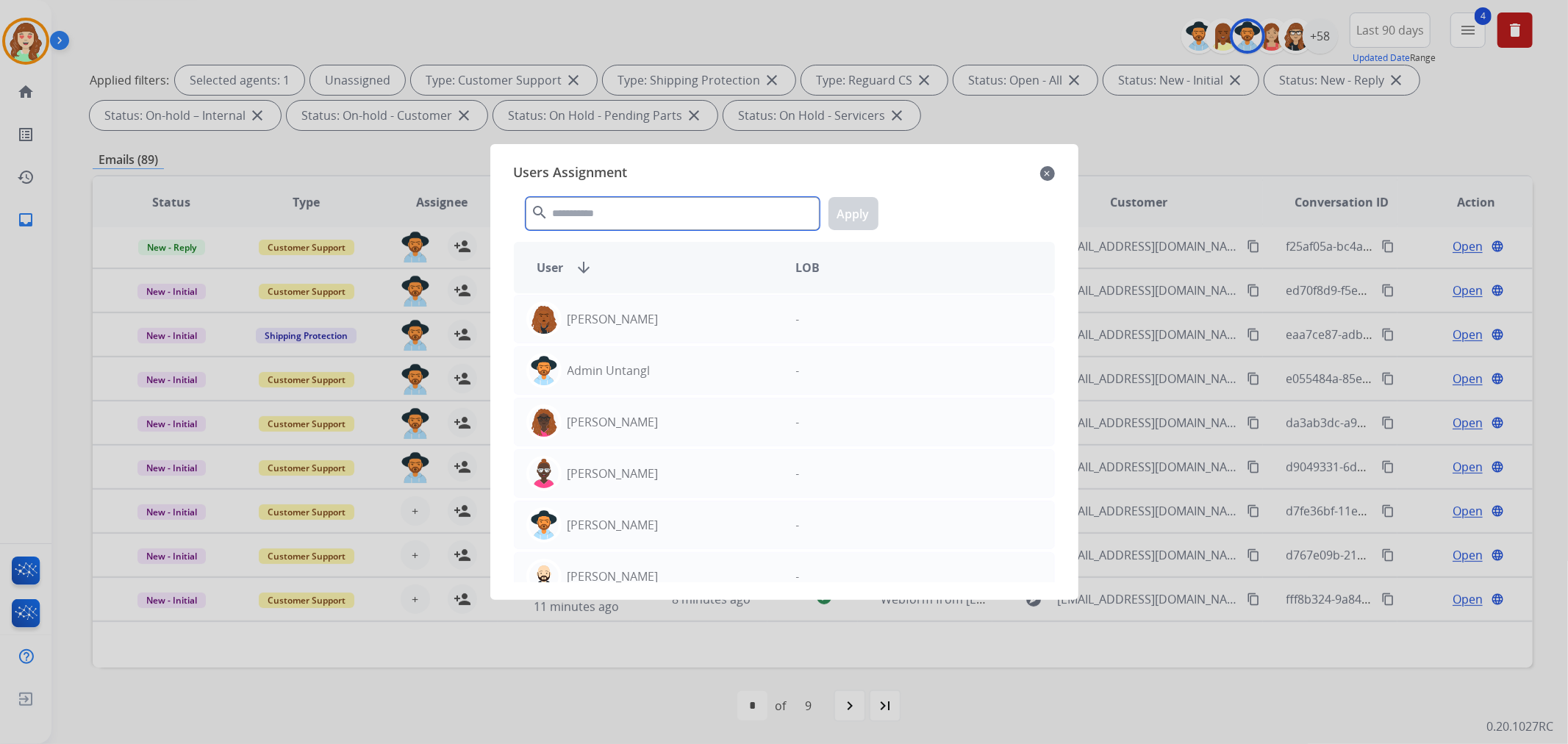
drag, startPoint x: 703, startPoint y: 210, endPoint x: 714, endPoint y: 204, distance: 12.5
click at [714, 204] on input "text" at bounding box center [672, 213] width 294 height 33
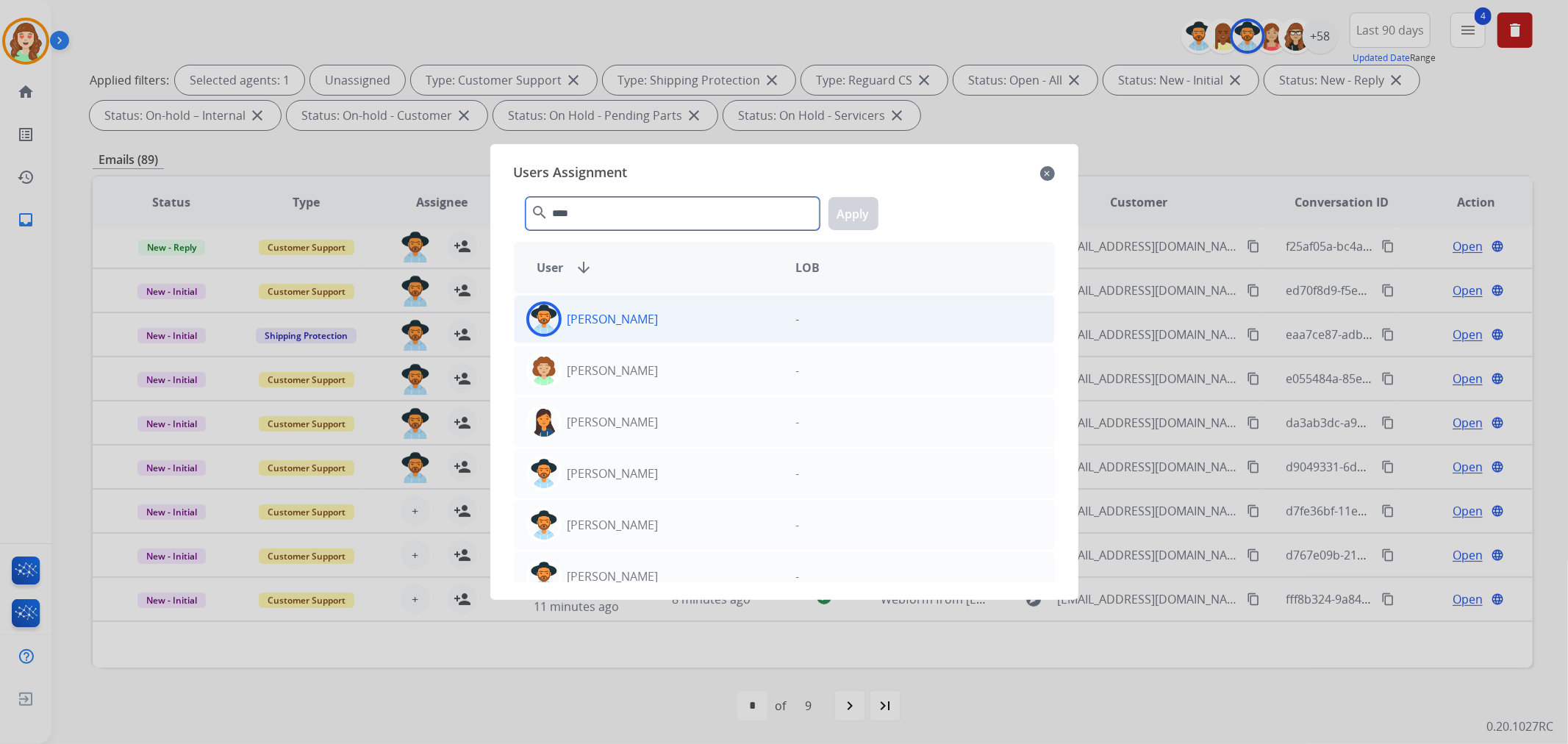
type input "****"
click at [700, 324] on div "[PERSON_NAME]" at bounding box center [649, 319] width 270 height 35
click at [840, 216] on button "Apply" at bounding box center [853, 213] width 50 height 33
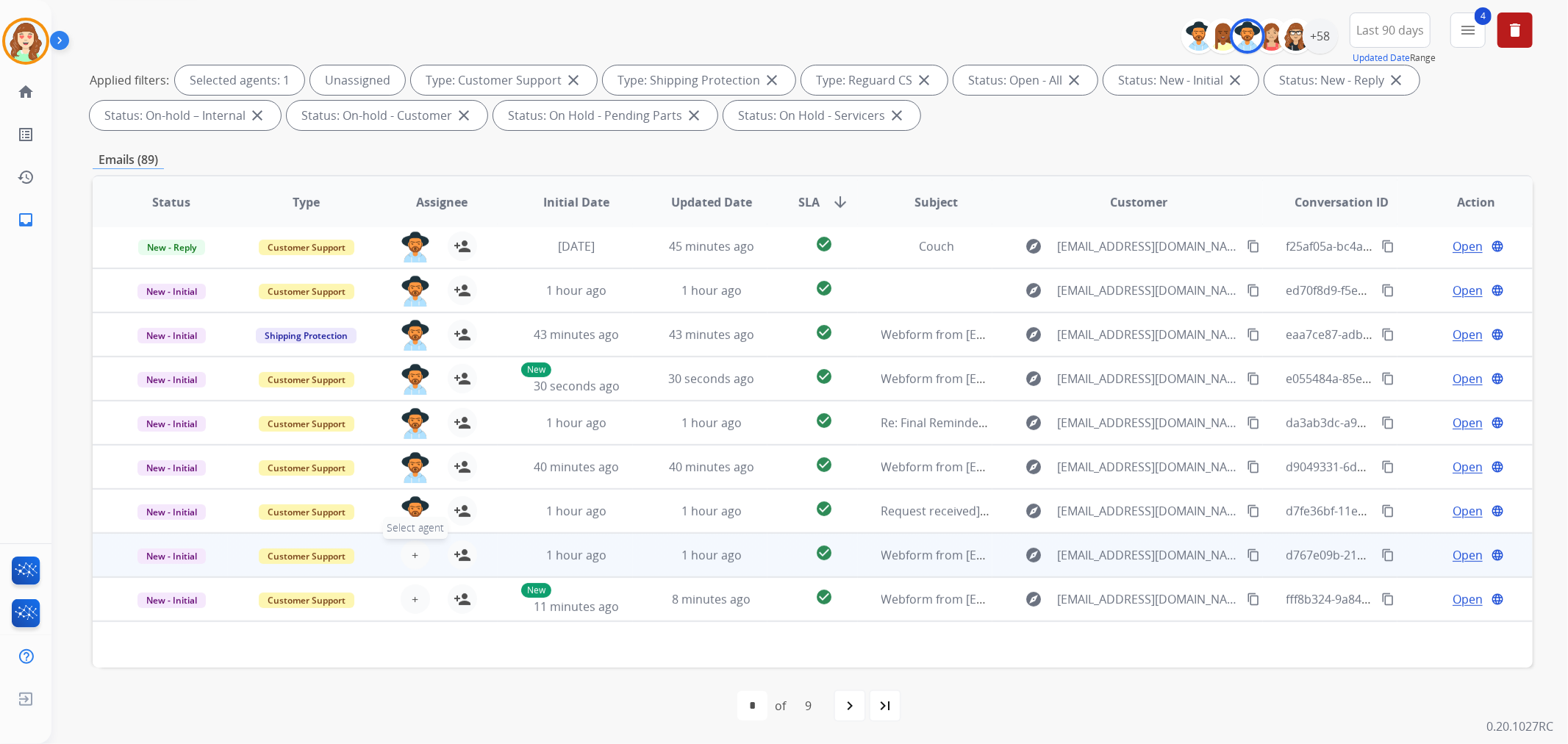
click at [412, 555] on span "+" at bounding box center [414, 555] width 6 height 18
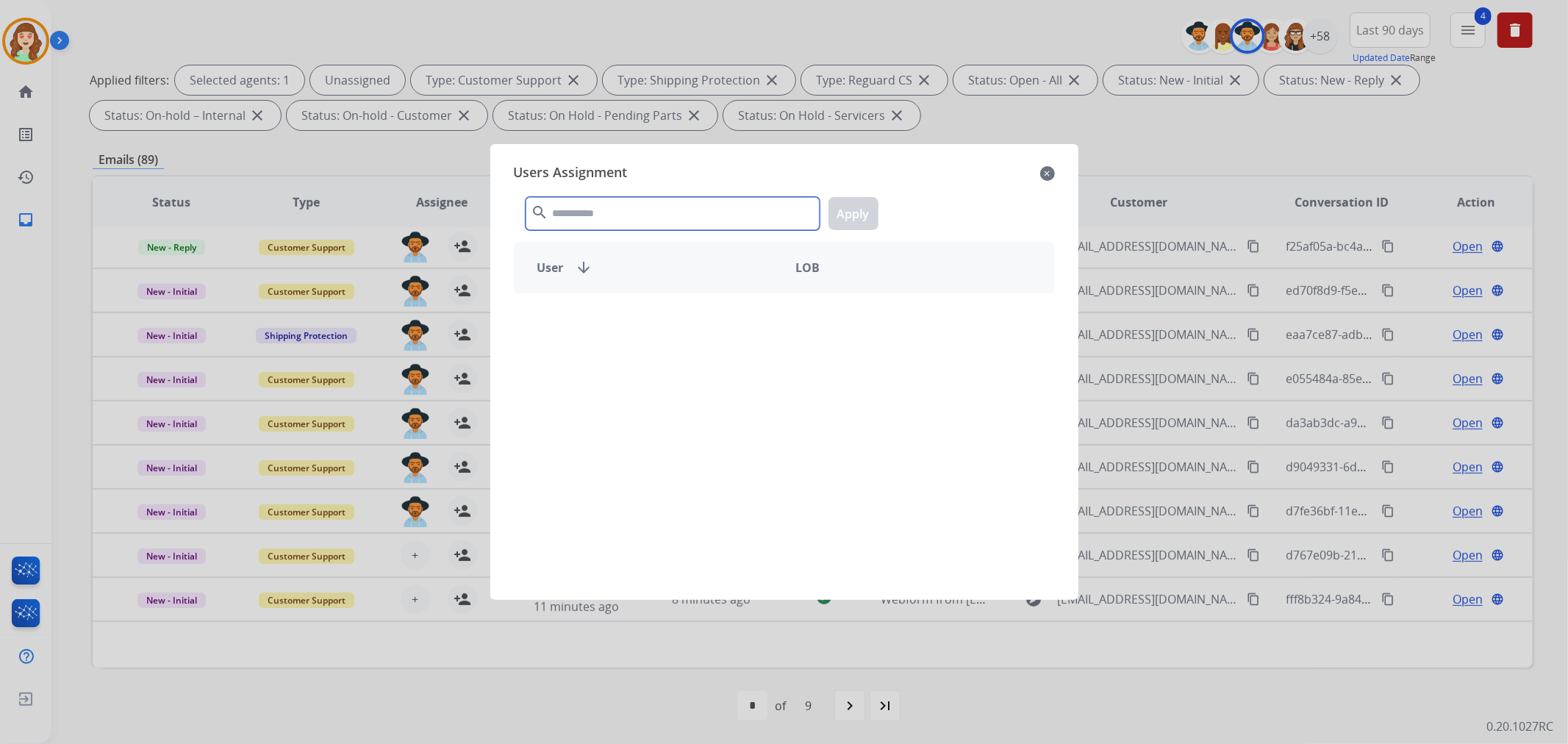
click at [696, 202] on input "text" at bounding box center [672, 213] width 294 height 33
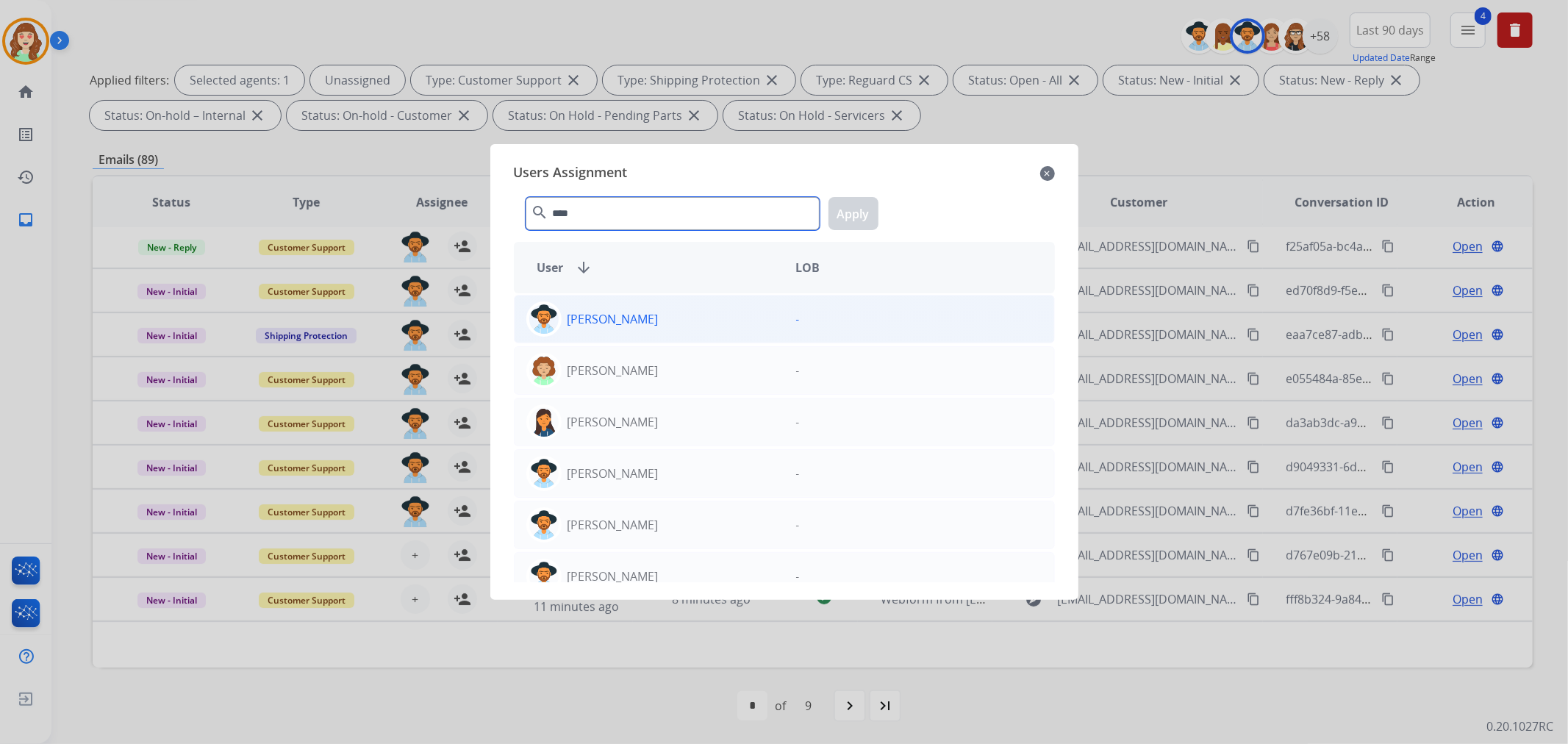
type input "****"
click at [688, 327] on div "[PERSON_NAME]" at bounding box center [649, 319] width 270 height 35
click at [849, 224] on button "Apply" at bounding box center [853, 213] width 50 height 33
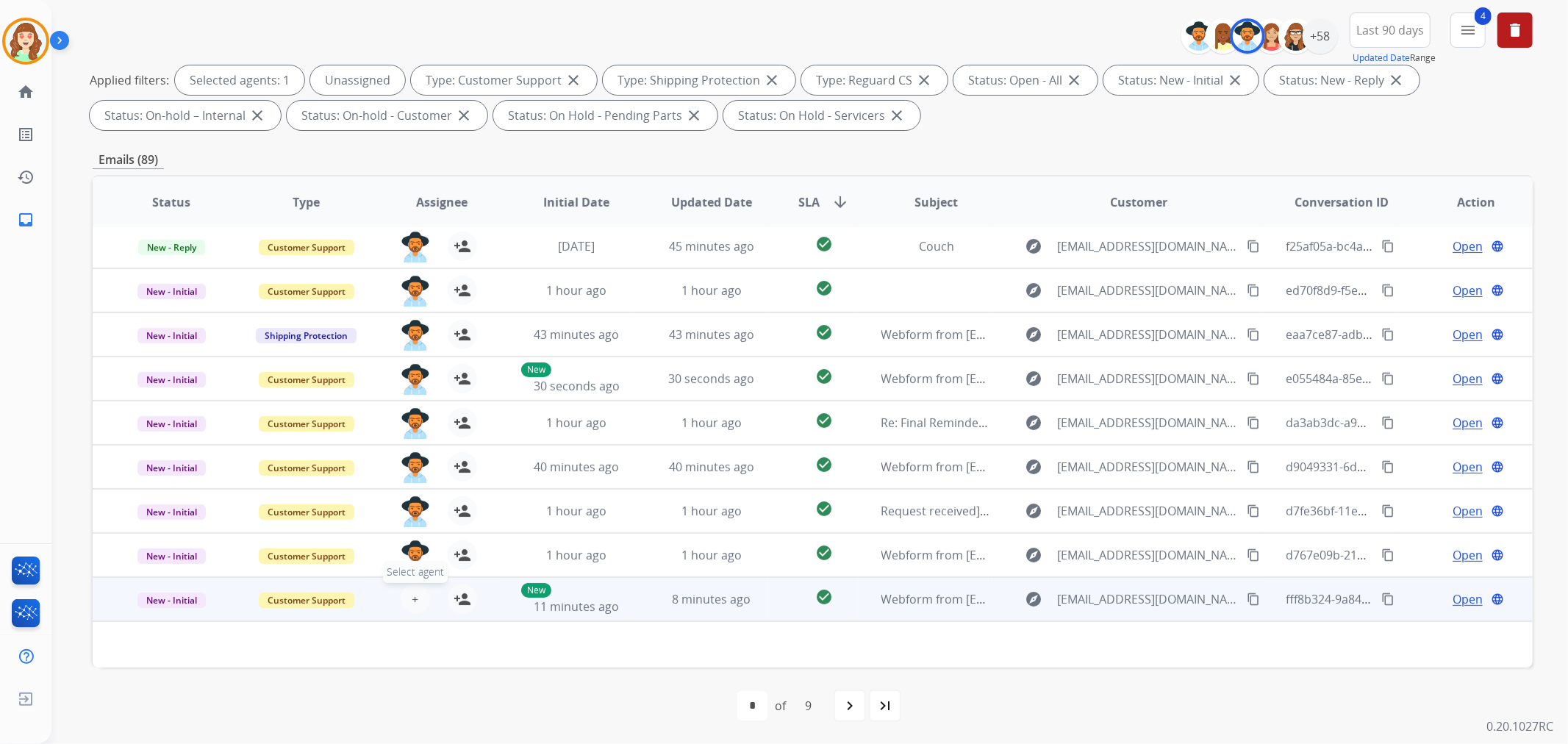
click at [413, 593] on span "+" at bounding box center [414, 598] width 6 height 18
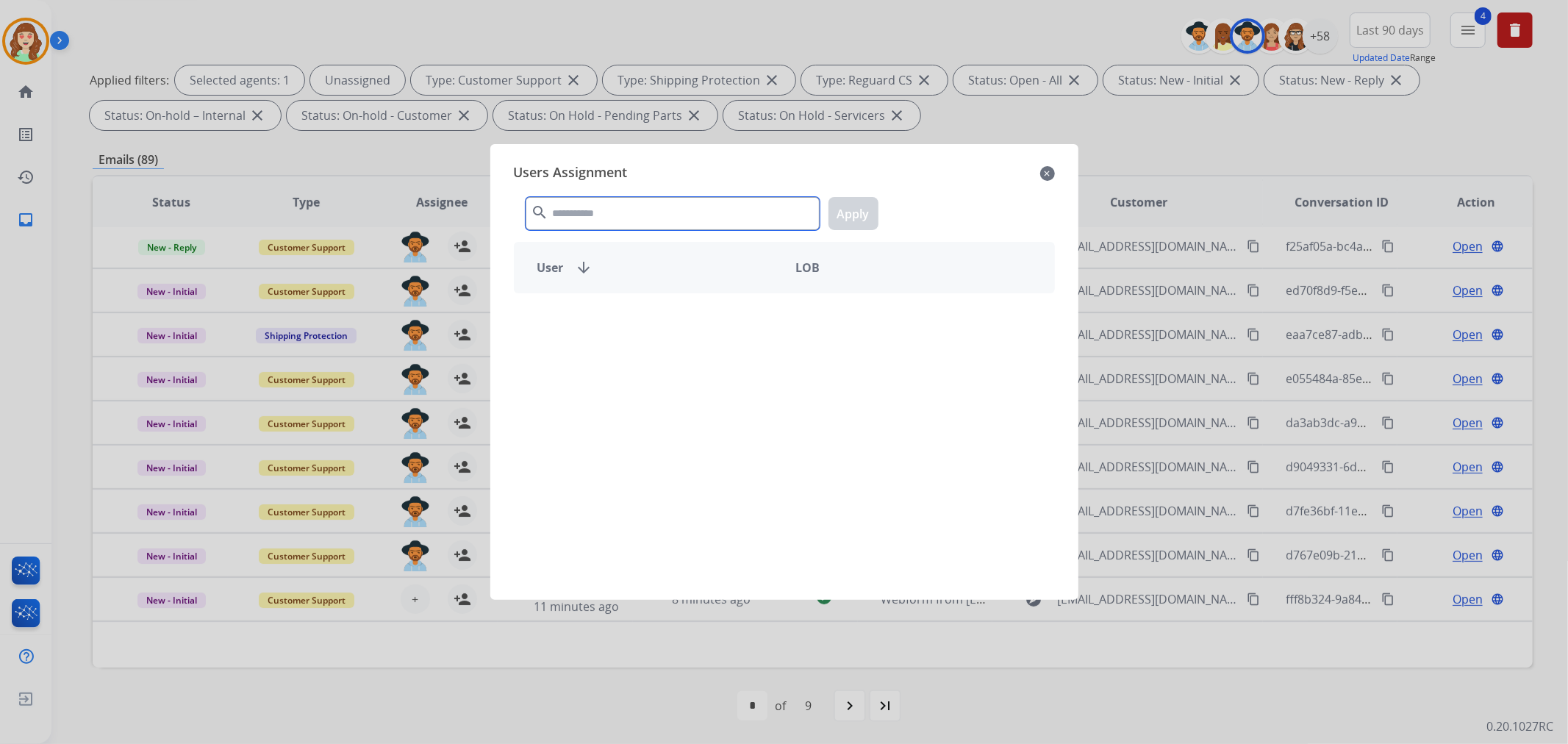
click at [660, 215] on input "text" at bounding box center [672, 213] width 294 height 33
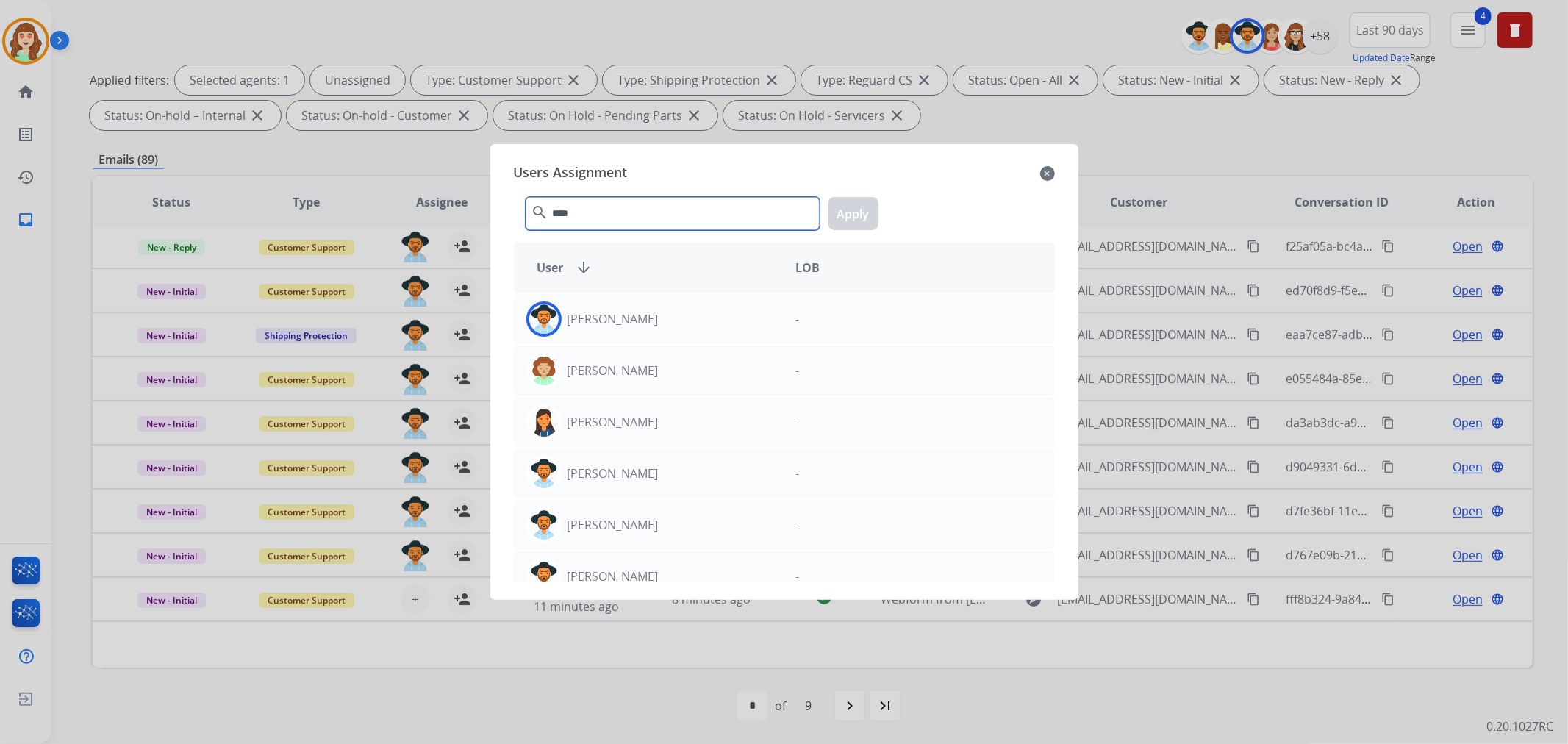
type input "****"
click at [692, 314] on div "[PERSON_NAME]" at bounding box center [649, 319] width 270 height 35
click at [849, 211] on button "Apply" at bounding box center [853, 213] width 50 height 33
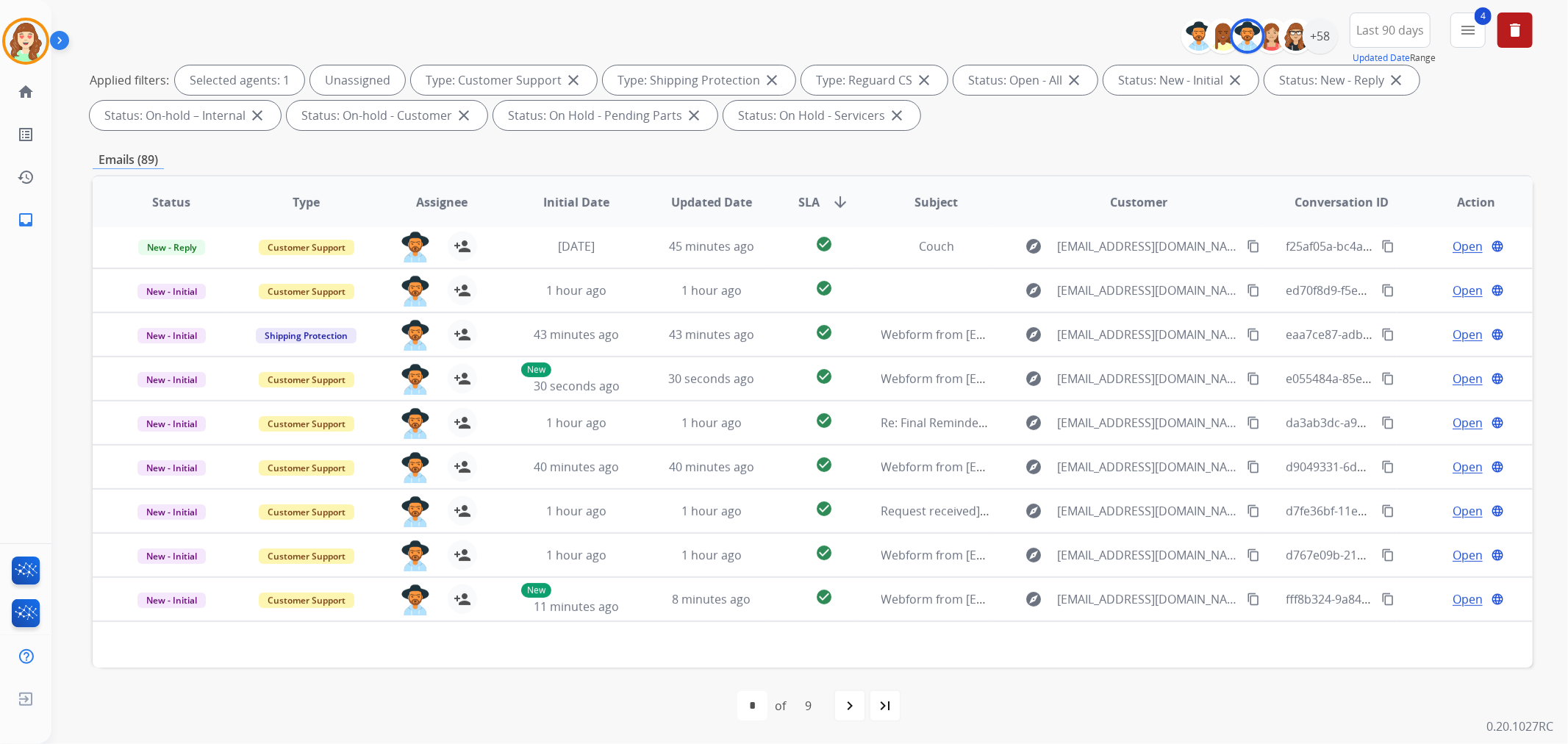
click at [852, 693] on div "navigate_next" at bounding box center [849, 705] width 32 height 32
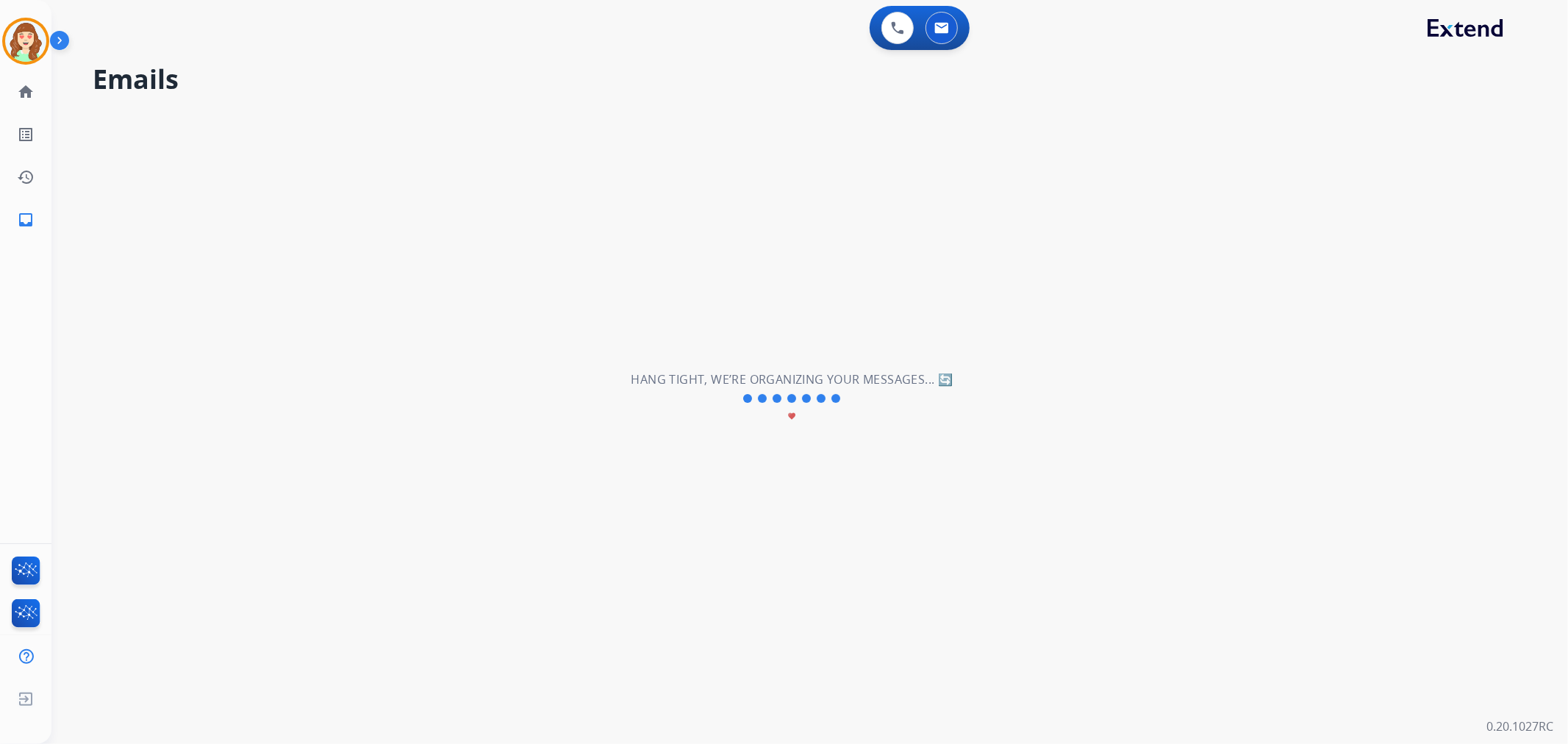
select select "*"
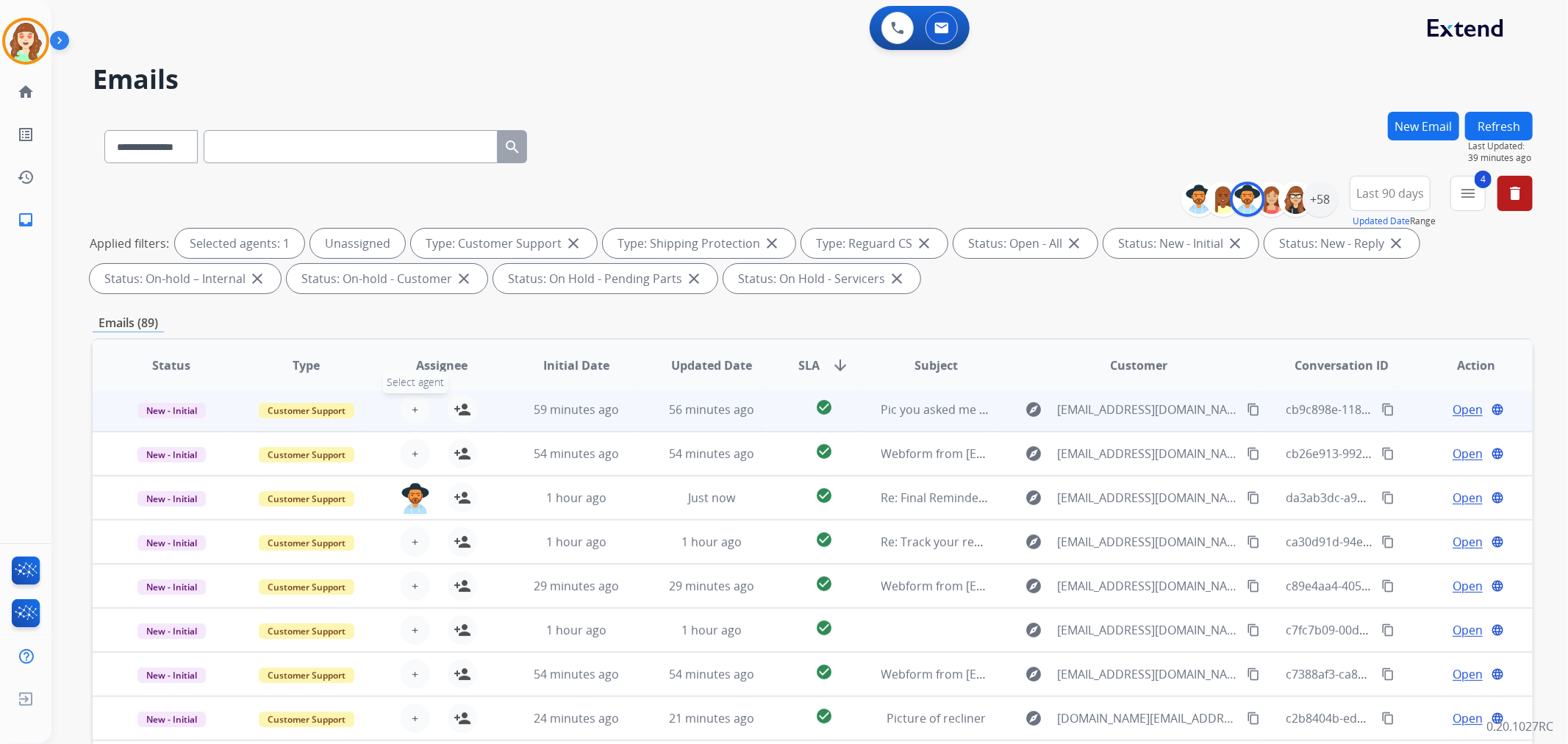
click at [415, 405] on button "+ Select agent" at bounding box center [415, 410] width 30 height 30
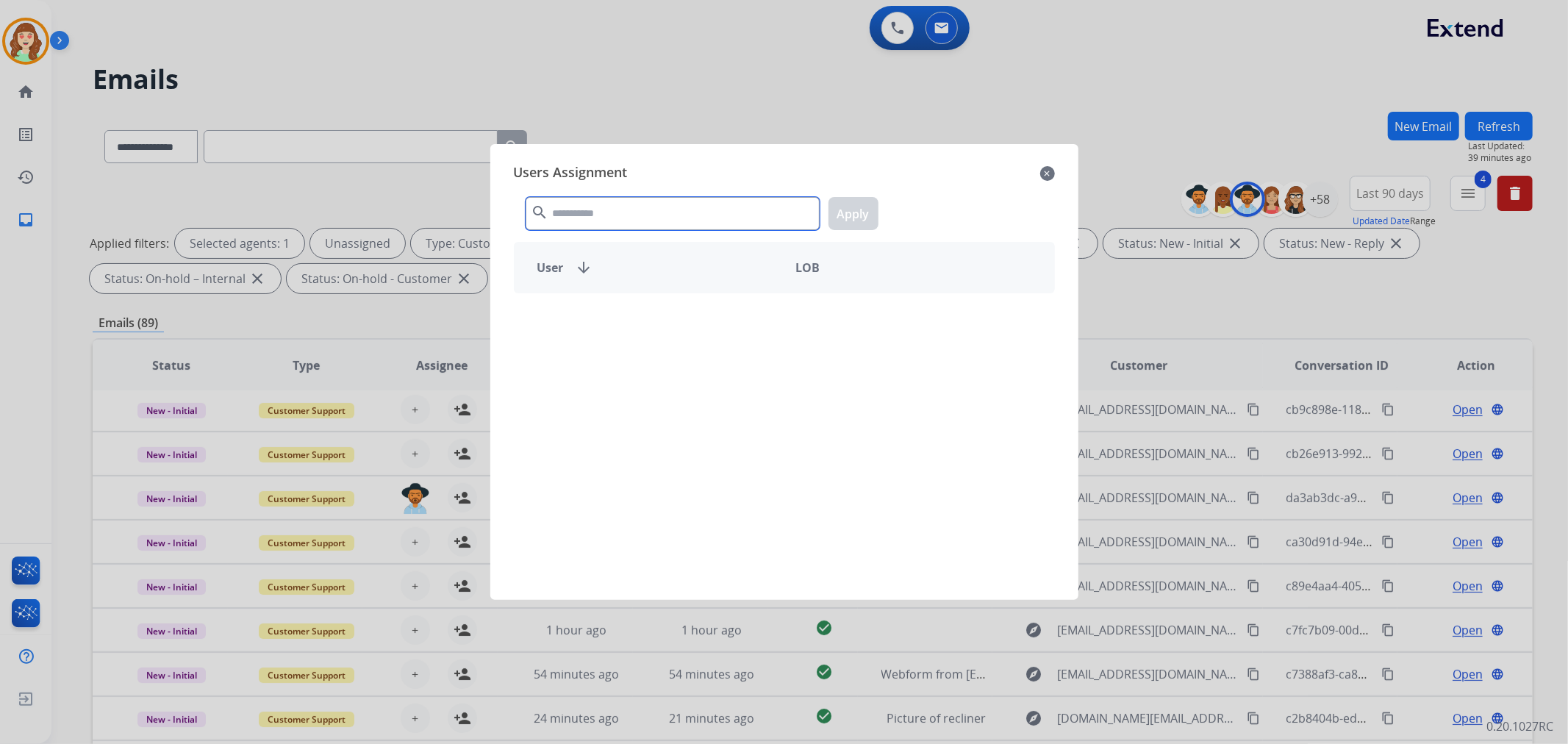
click at [596, 215] on input "text" at bounding box center [672, 213] width 294 height 33
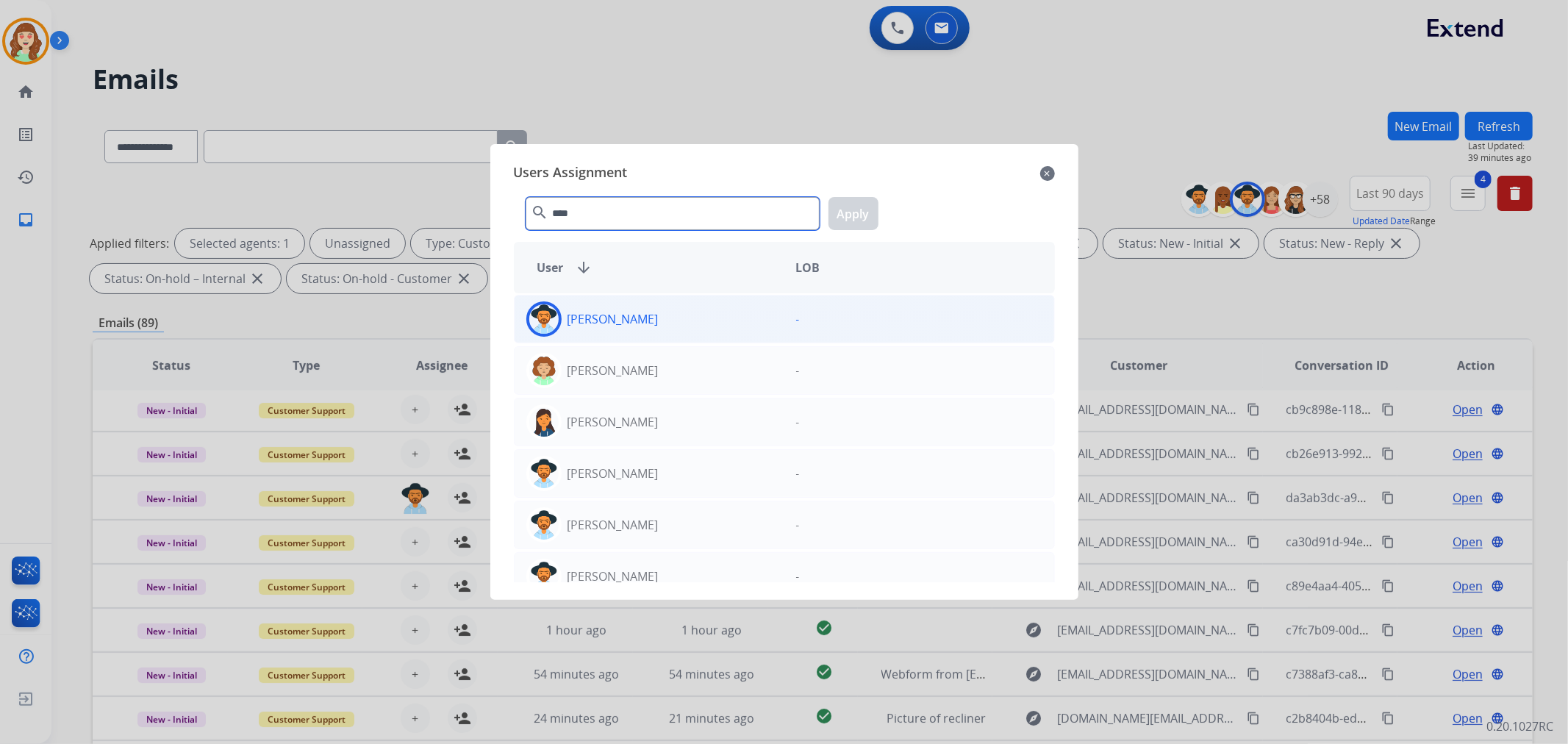
type input "****"
drag, startPoint x: 696, startPoint y: 310, endPoint x: 838, endPoint y: 240, distance: 158.3
click at [708, 304] on div "[PERSON_NAME]" at bounding box center [649, 319] width 270 height 35
click at [860, 215] on button "Apply" at bounding box center [853, 213] width 50 height 33
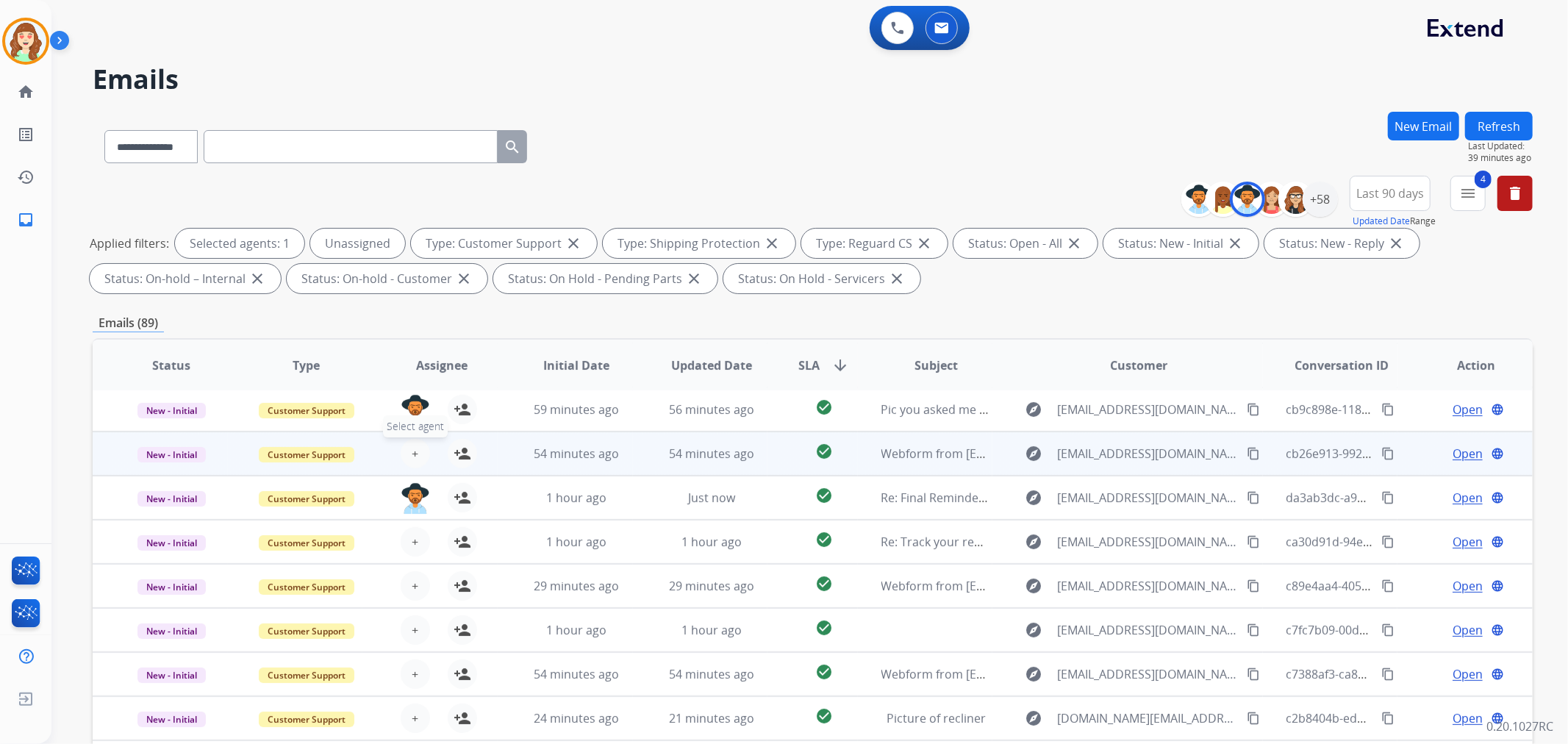
click at [419, 454] on button "+ Select agent" at bounding box center [415, 454] width 30 height 30
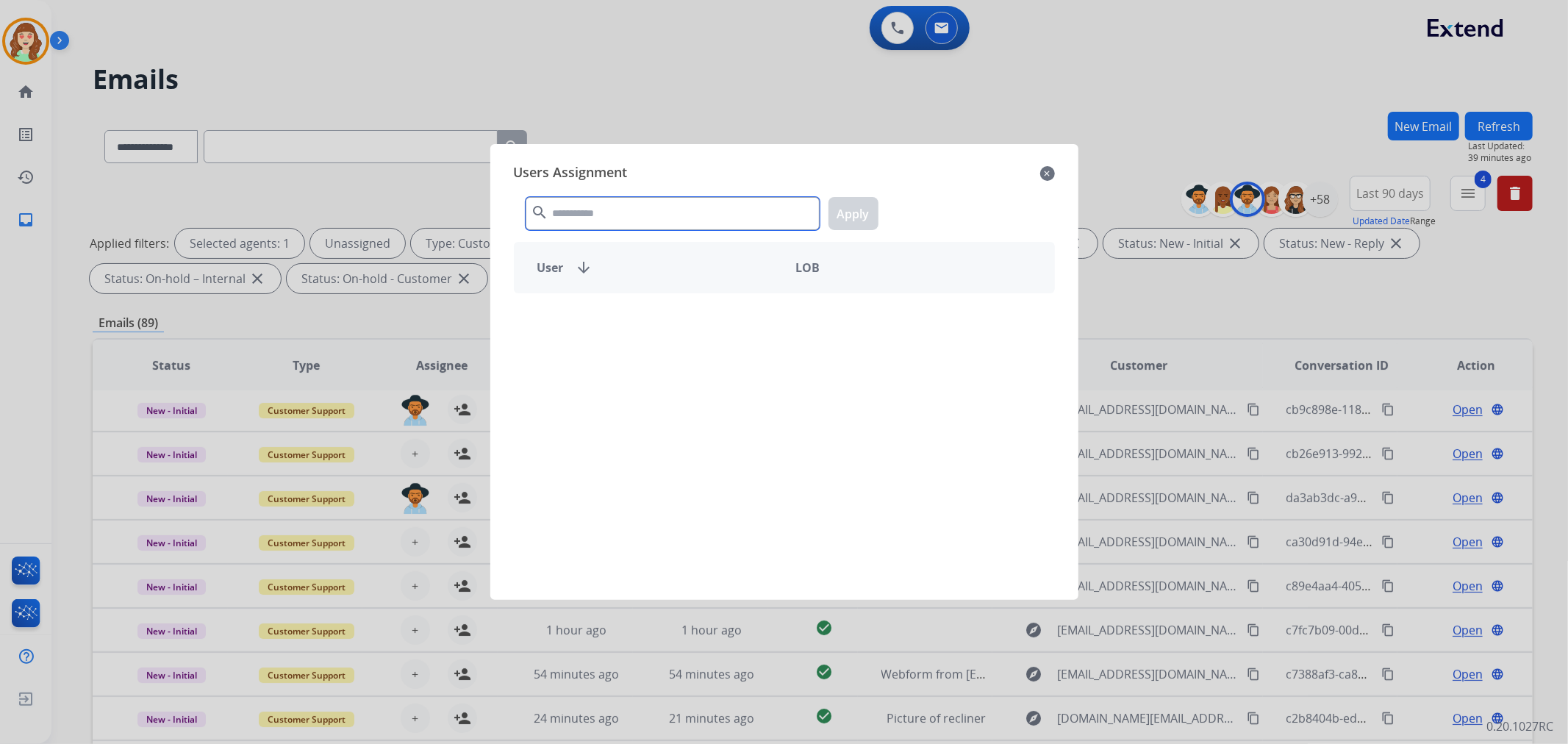
click at [632, 222] on input "text" at bounding box center [672, 213] width 294 height 33
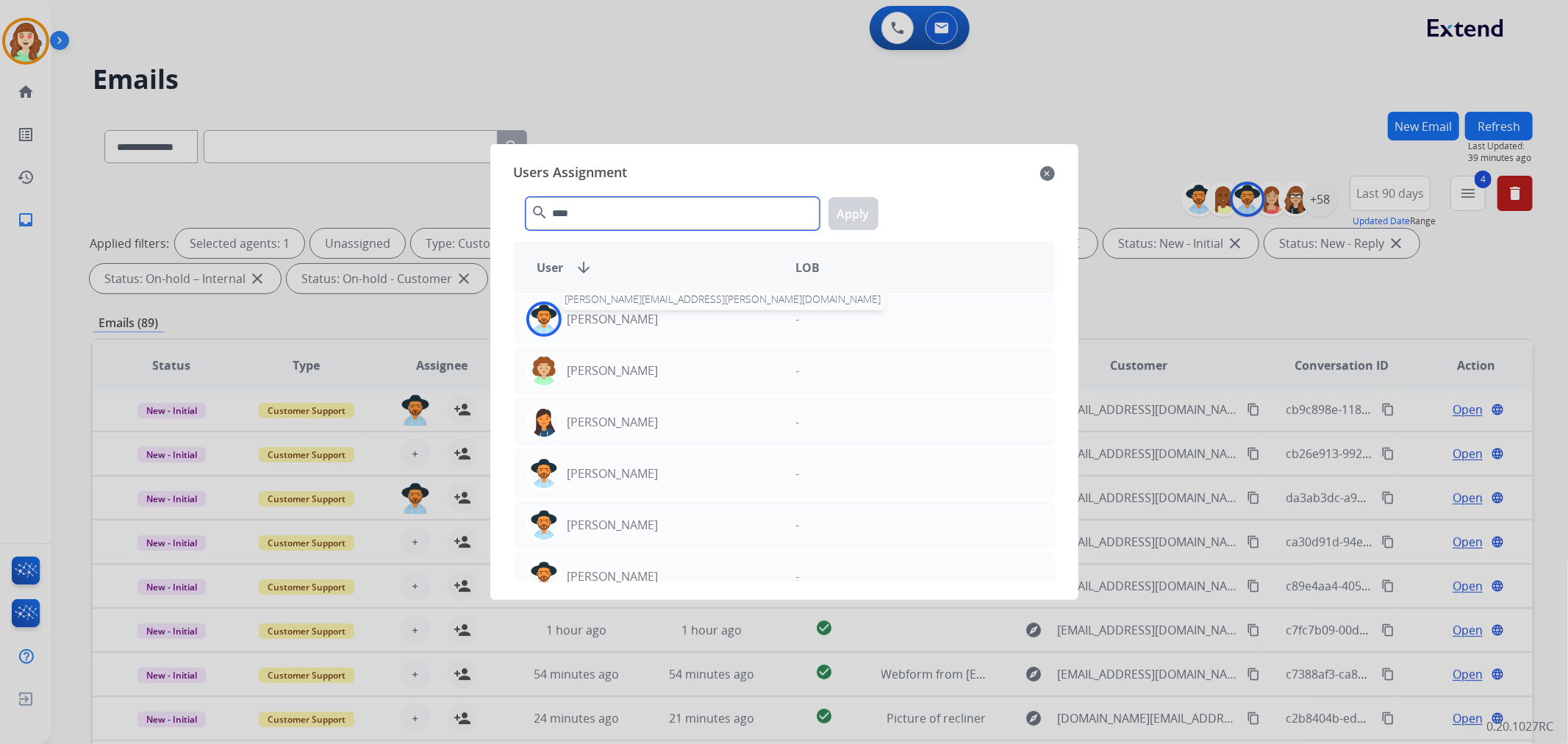
type input "****"
click at [640, 317] on p "[PERSON_NAME]" at bounding box center [613, 318] width 91 height 18
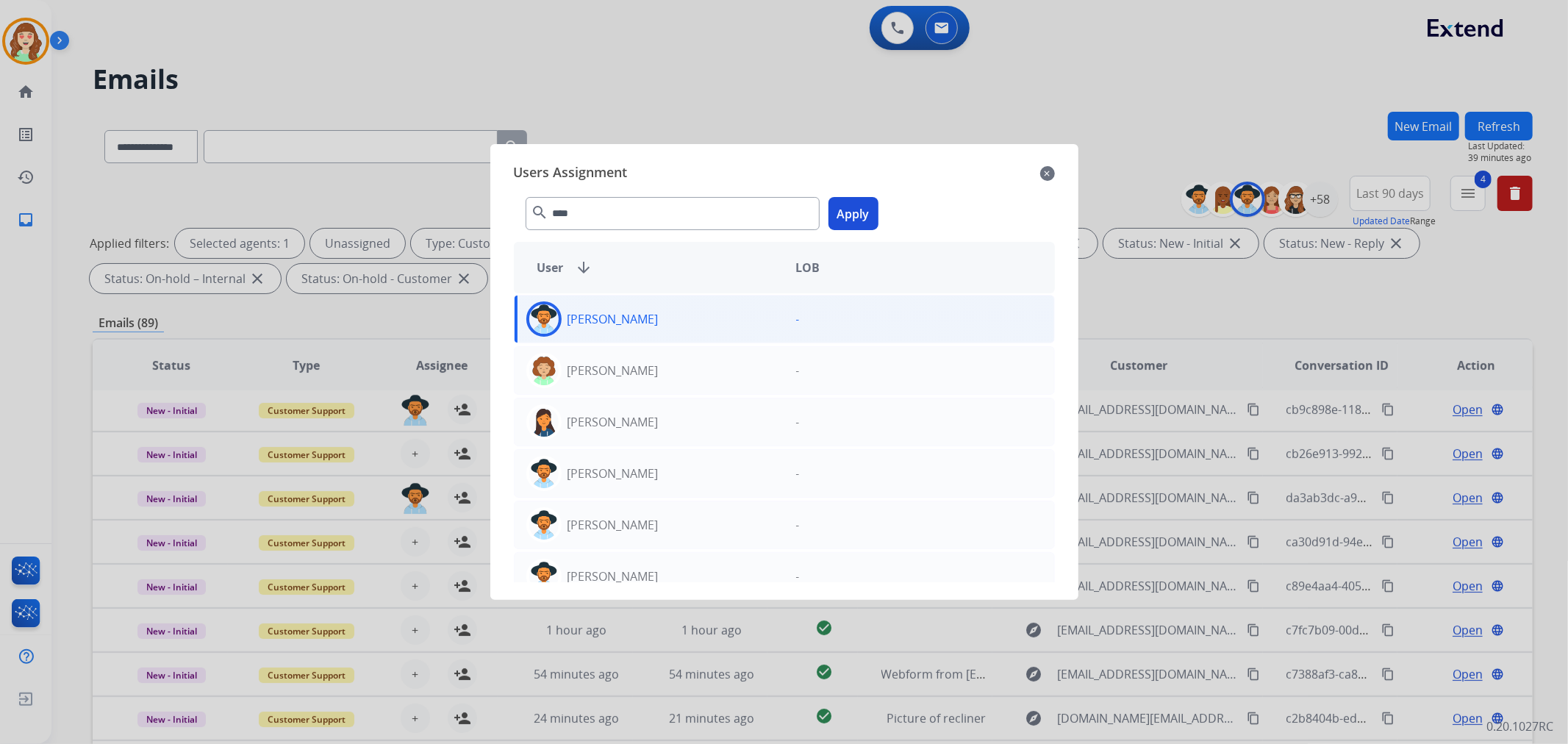
click at [835, 208] on button "Apply" at bounding box center [853, 213] width 50 height 33
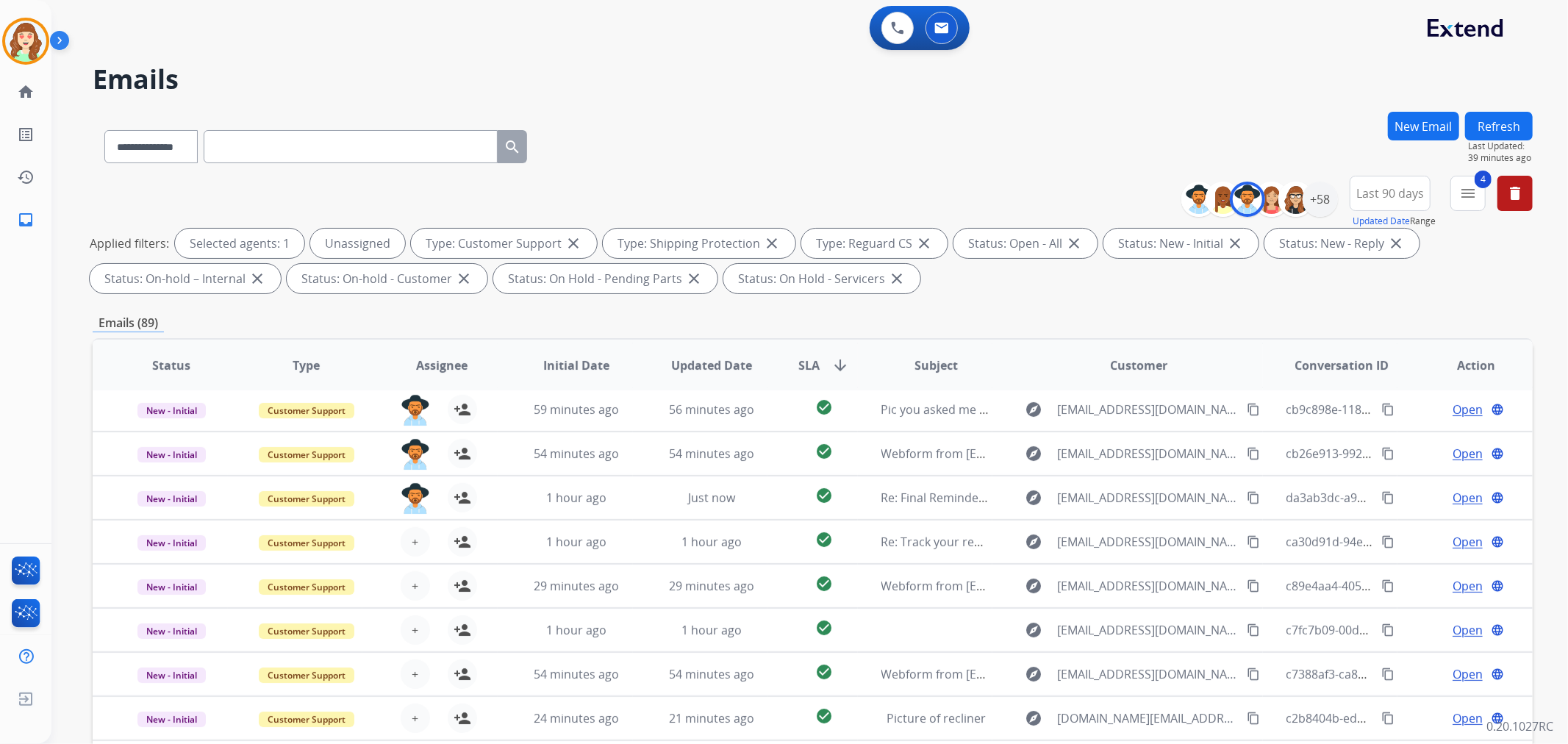
click at [414, 541] on span "+" at bounding box center [414, 542] width 6 height 18
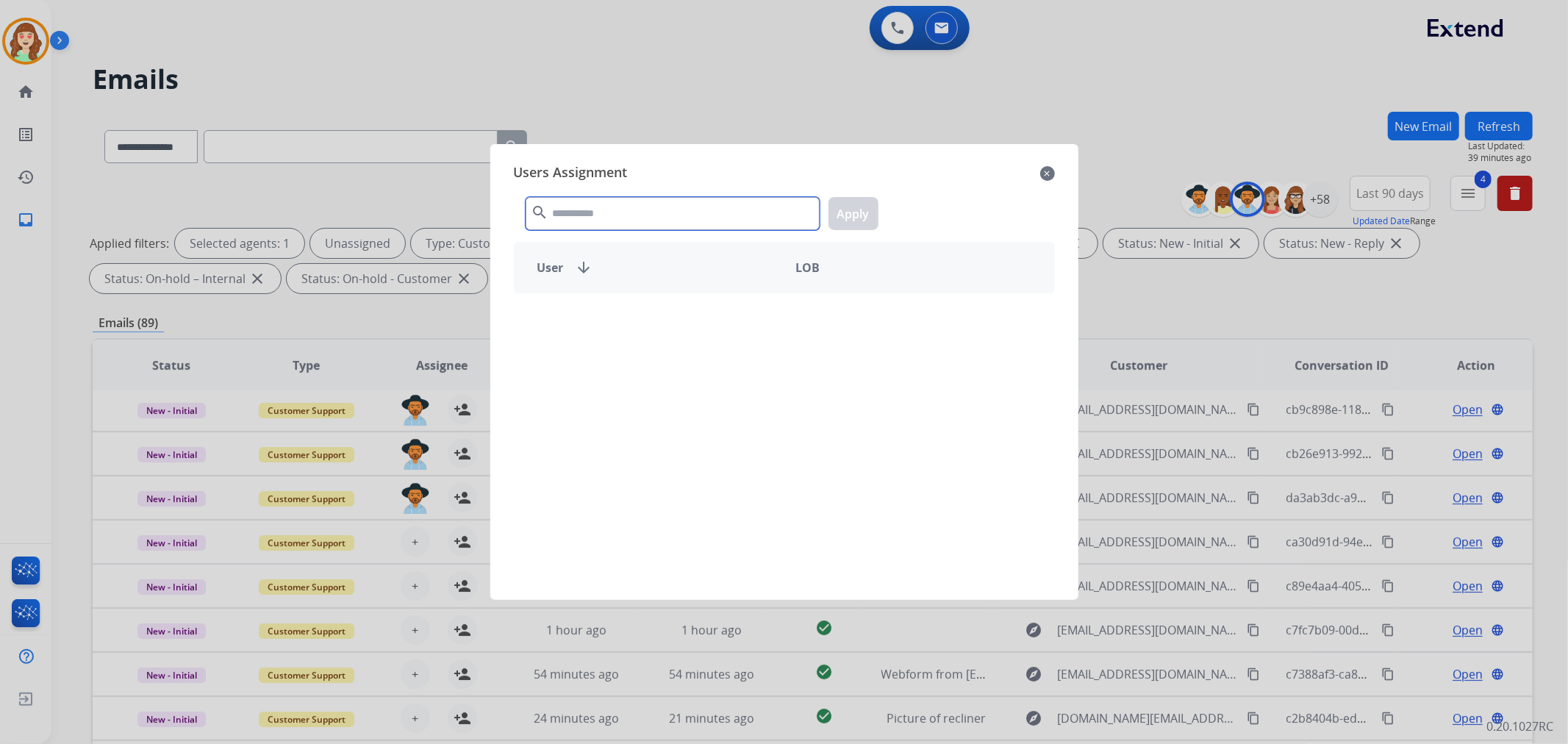
click at [629, 215] on input "text" at bounding box center [672, 213] width 294 height 33
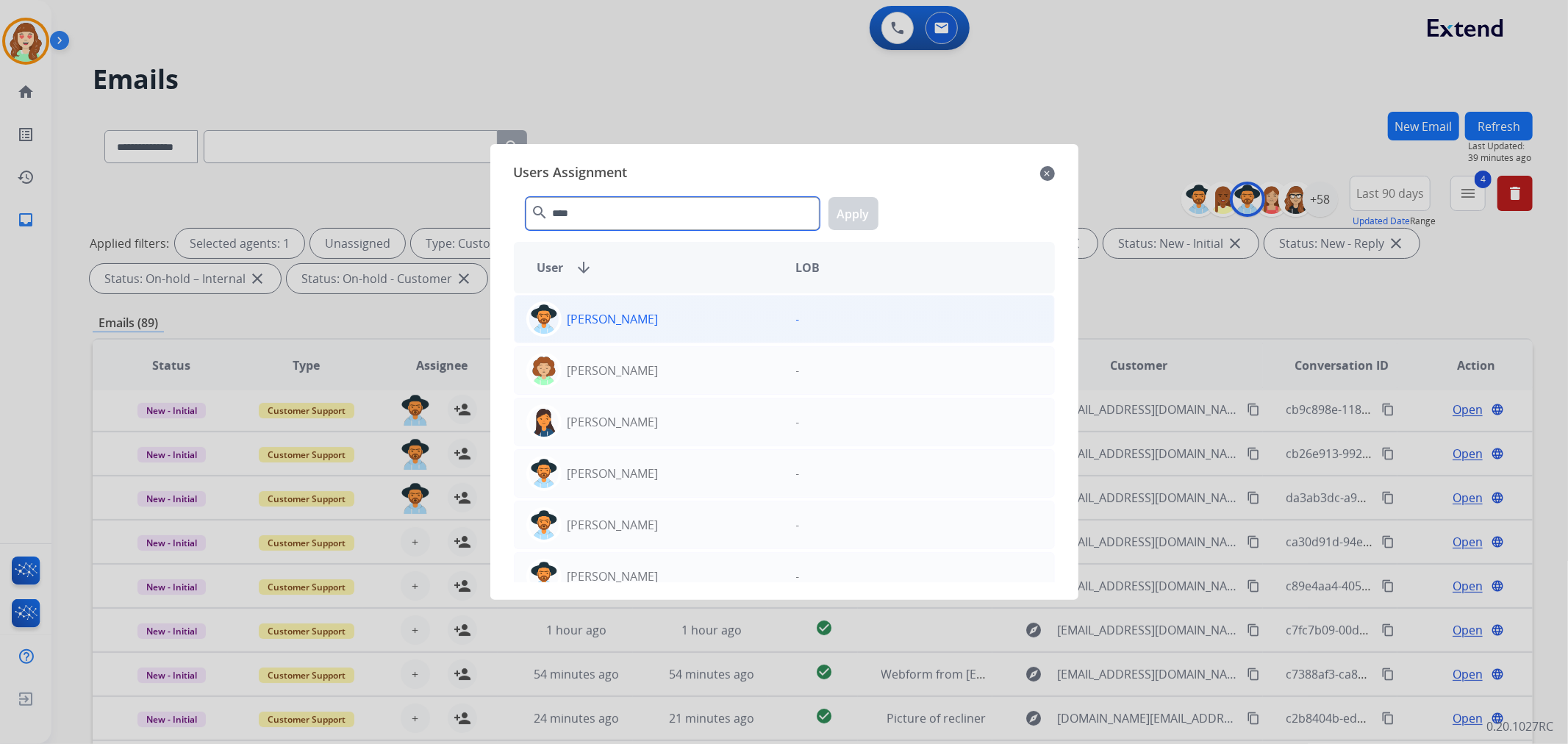
type input "****"
click at [640, 320] on p "[PERSON_NAME]" at bounding box center [613, 318] width 91 height 18
click at [859, 214] on button "Apply" at bounding box center [853, 213] width 50 height 33
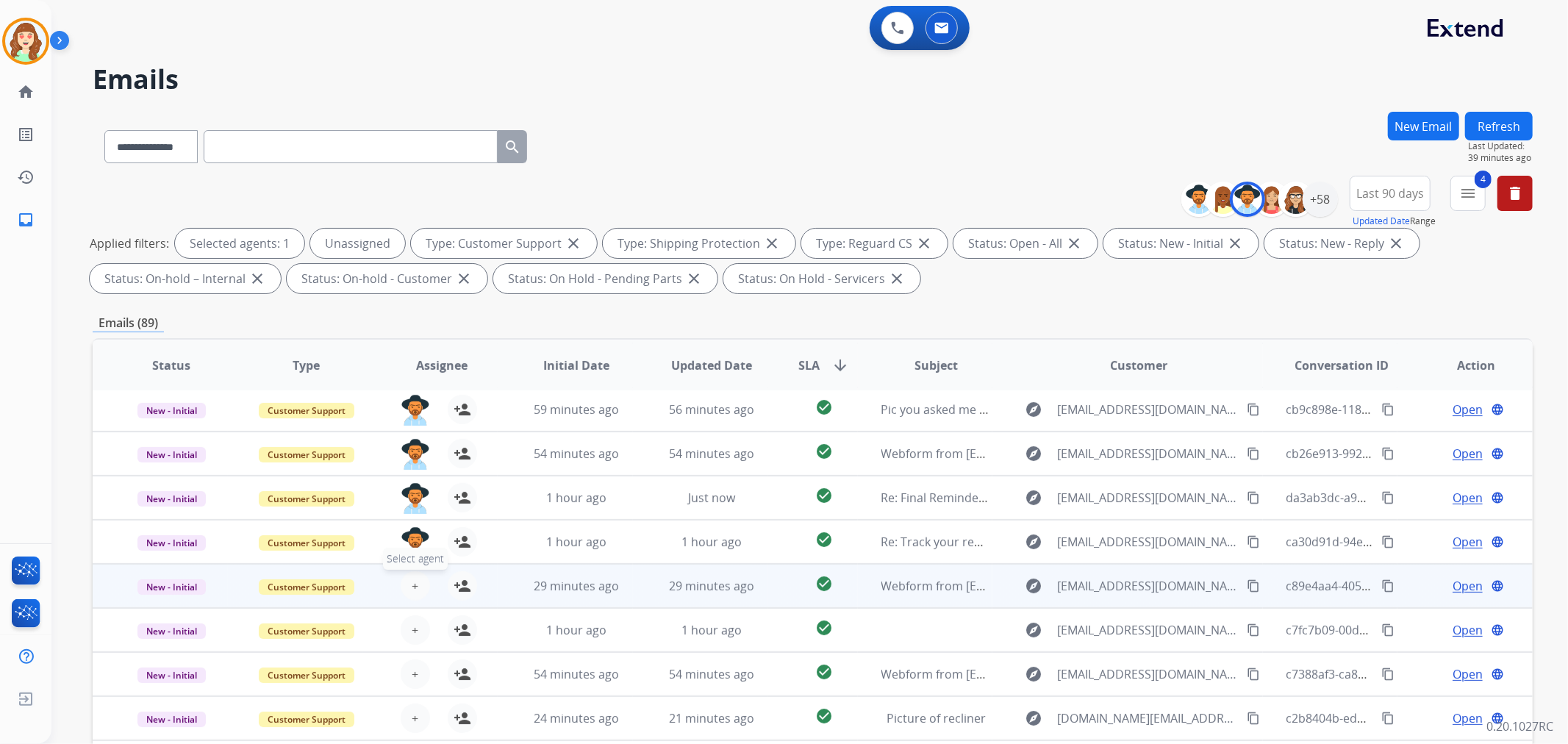
click at [415, 584] on button "+ Select agent" at bounding box center [415, 586] width 30 height 30
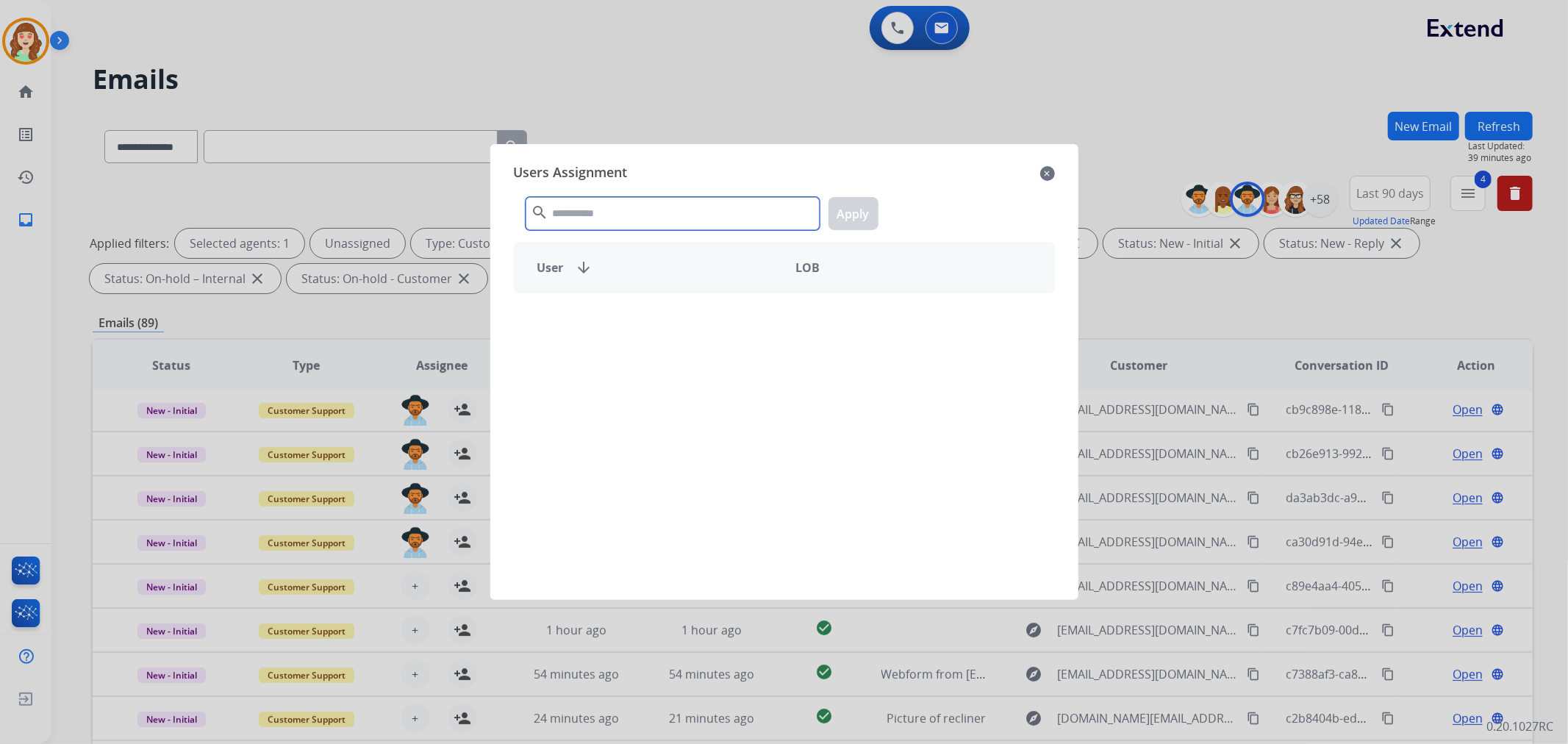
click at [650, 200] on input "text" at bounding box center [672, 213] width 294 height 33
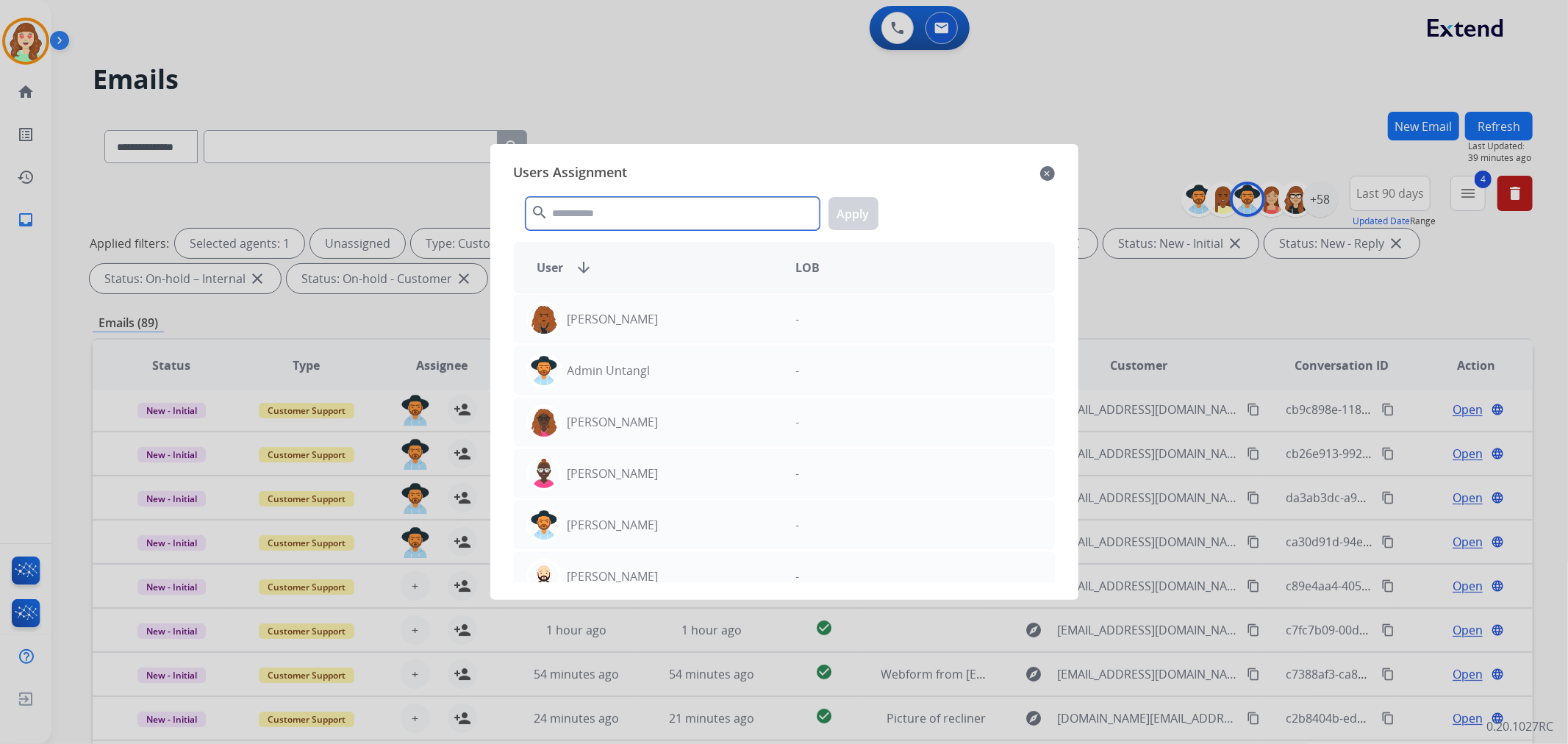
click at [644, 222] on input "text" at bounding box center [672, 213] width 294 height 33
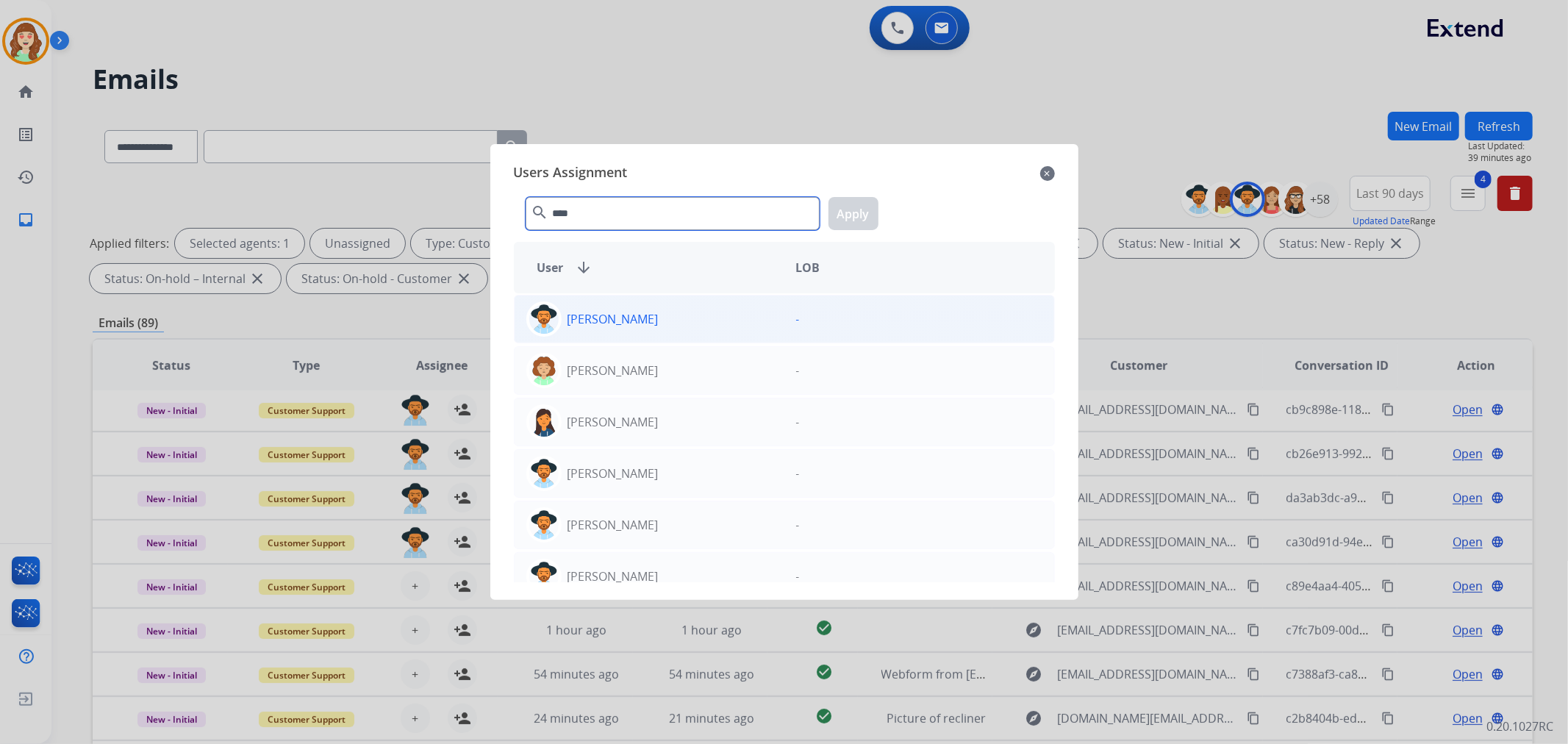
type input "****"
click at [663, 317] on div "[PERSON_NAME]" at bounding box center [649, 319] width 270 height 35
click at [841, 214] on button "Apply" at bounding box center [853, 213] width 50 height 33
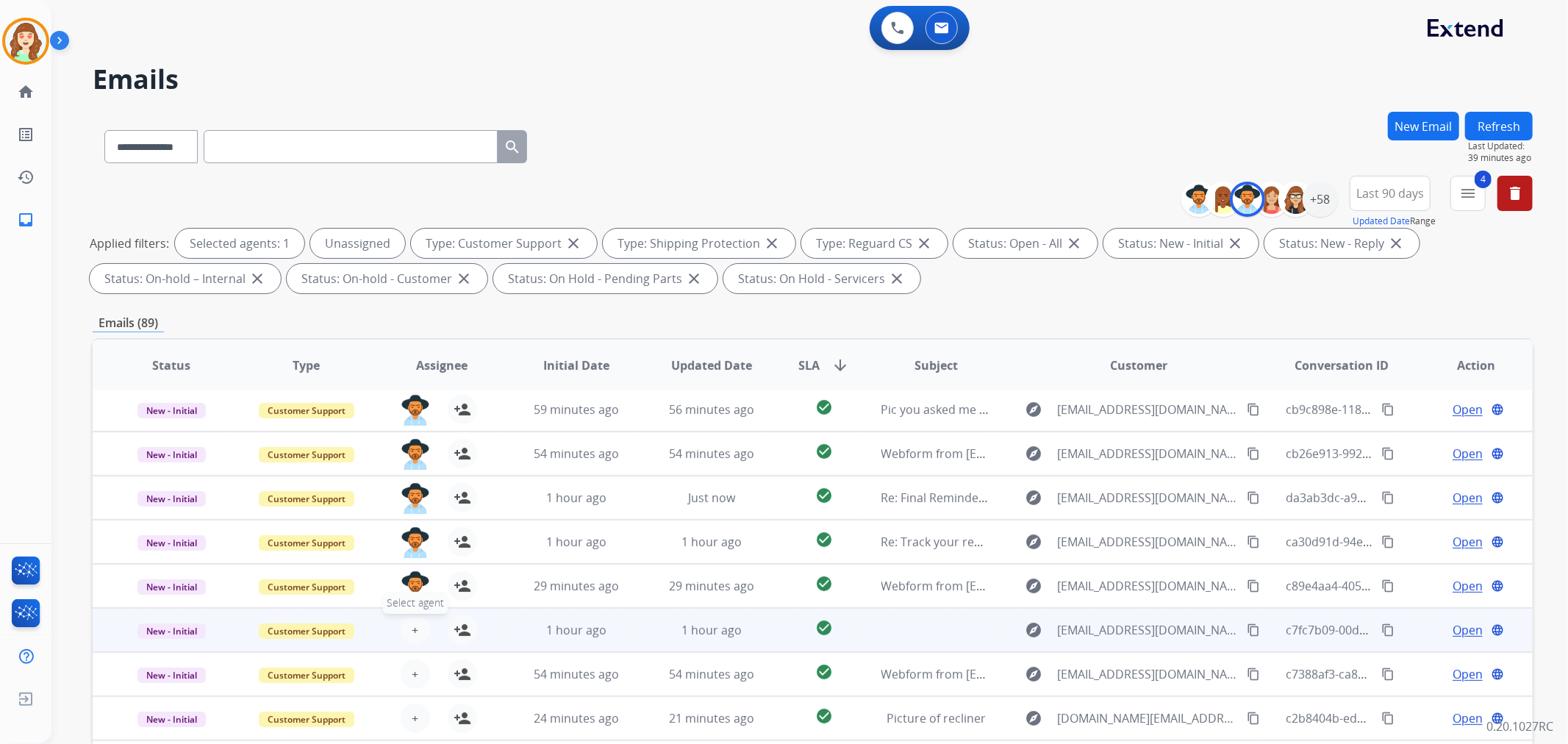
click at [414, 628] on span "+" at bounding box center [414, 630] width 6 height 18
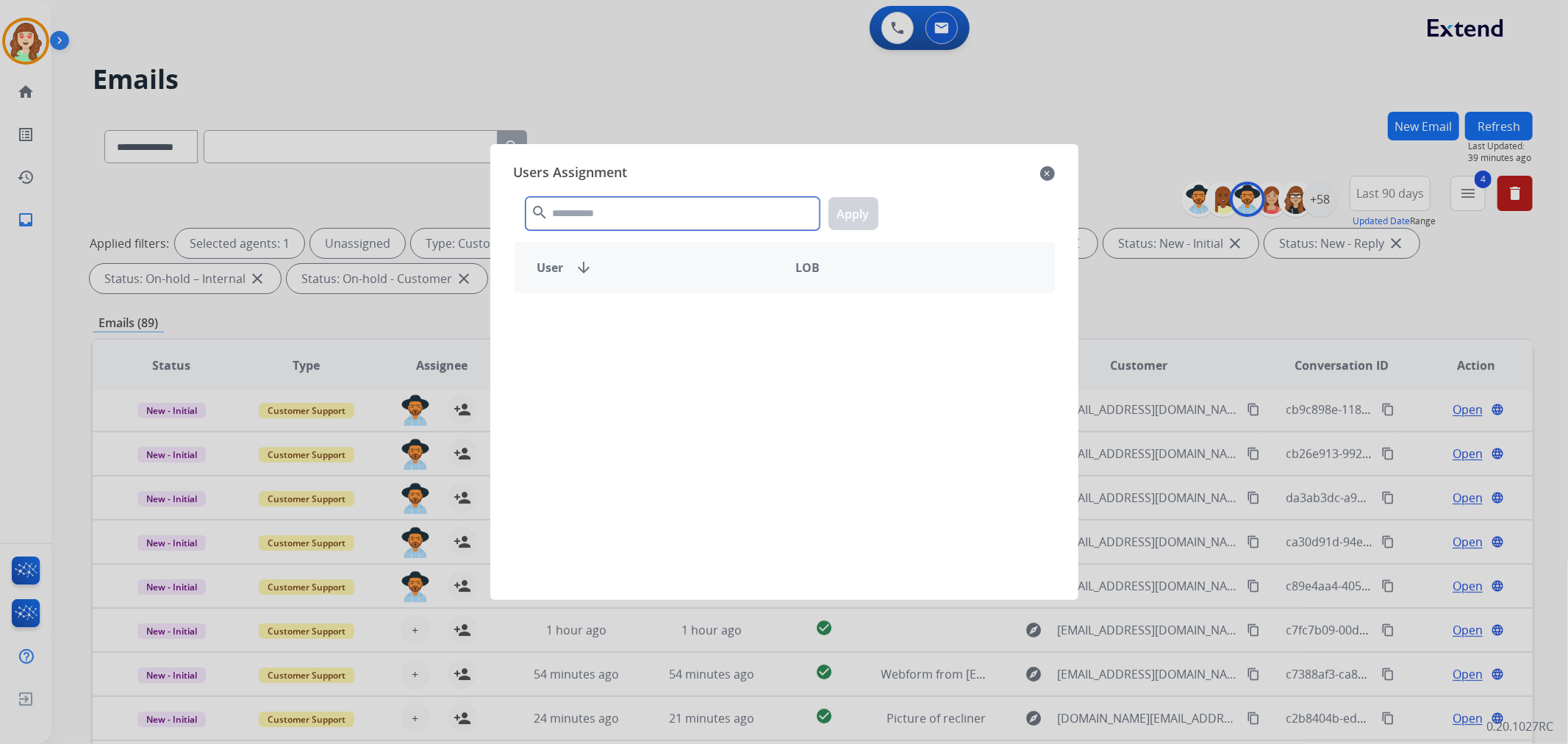
click at [626, 201] on input "text" at bounding box center [672, 213] width 294 height 33
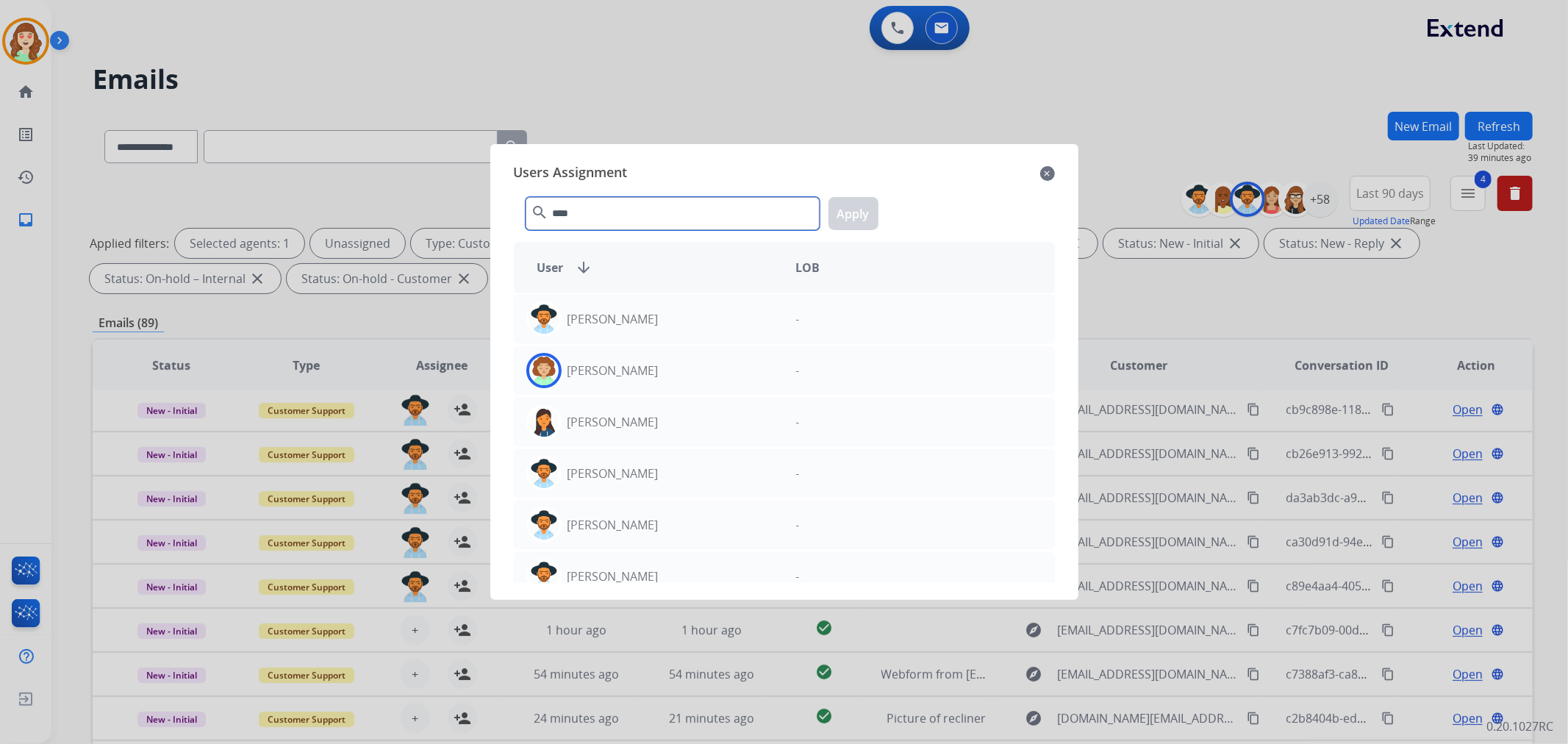
type input "****"
click at [683, 322] on div "[PERSON_NAME]" at bounding box center [649, 319] width 270 height 35
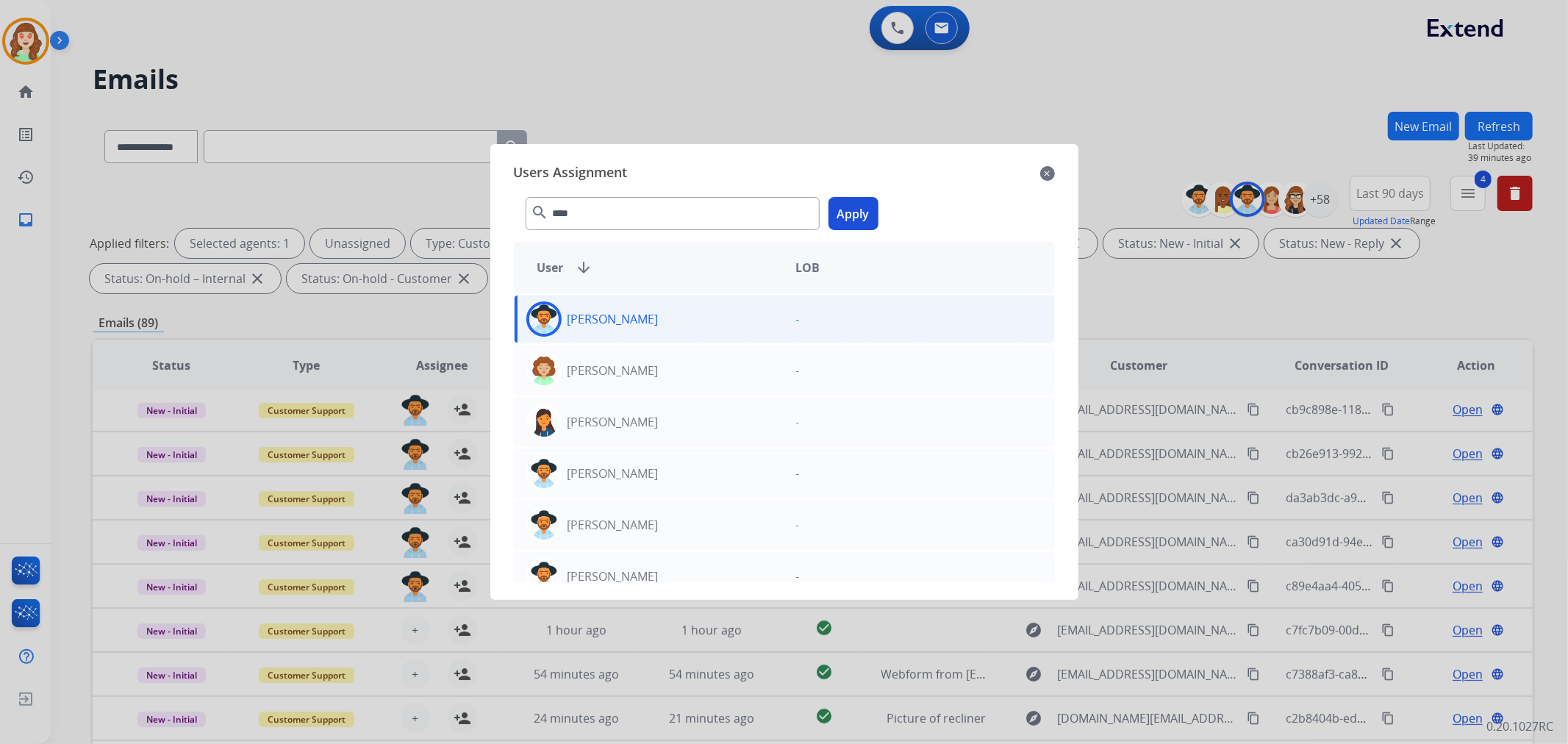
click at [846, 222] on button "Apply" at bounding box center [853, 213] width 50 height 33
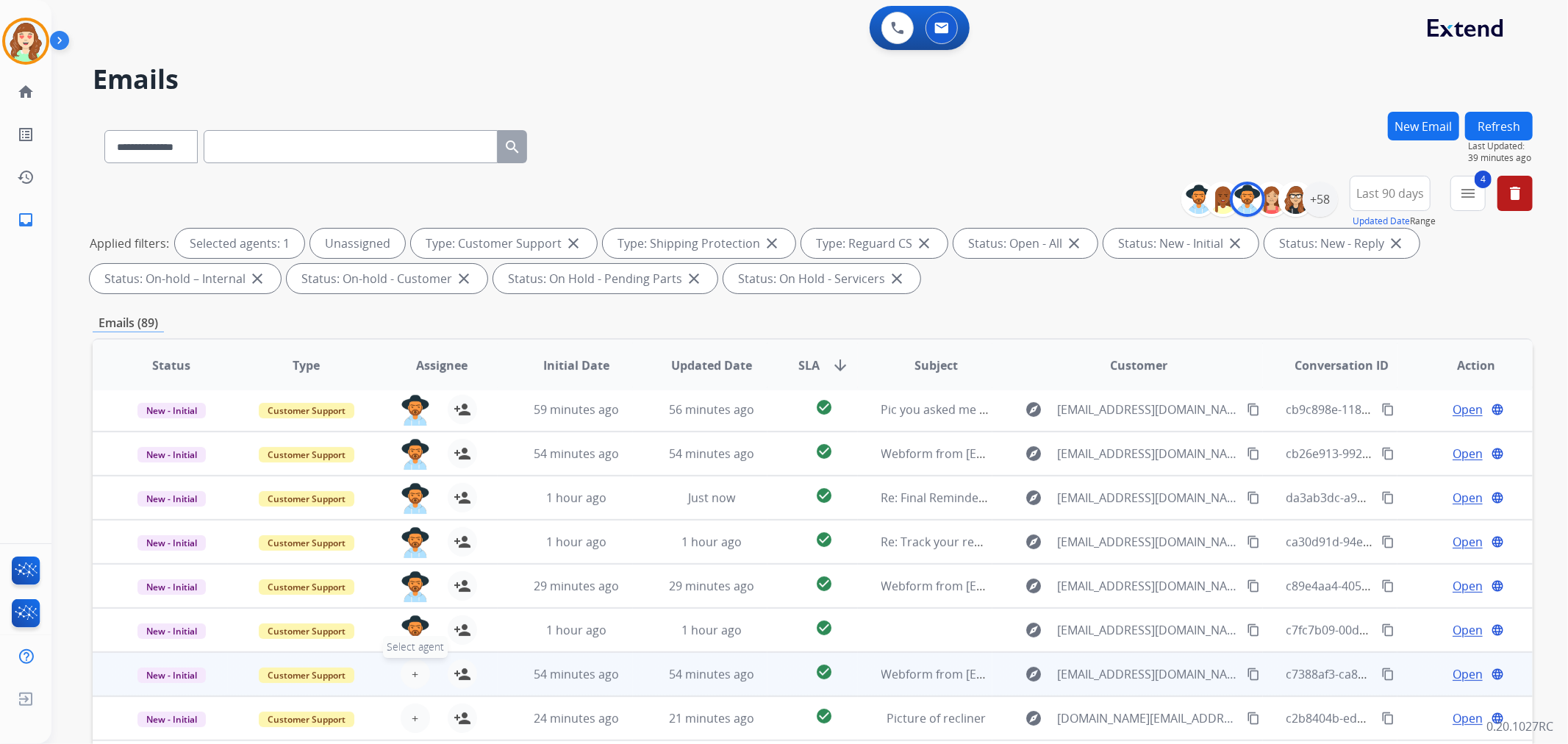
click at [412, 671] on span "+" at bounding box center [414, 673] width 6 height 18
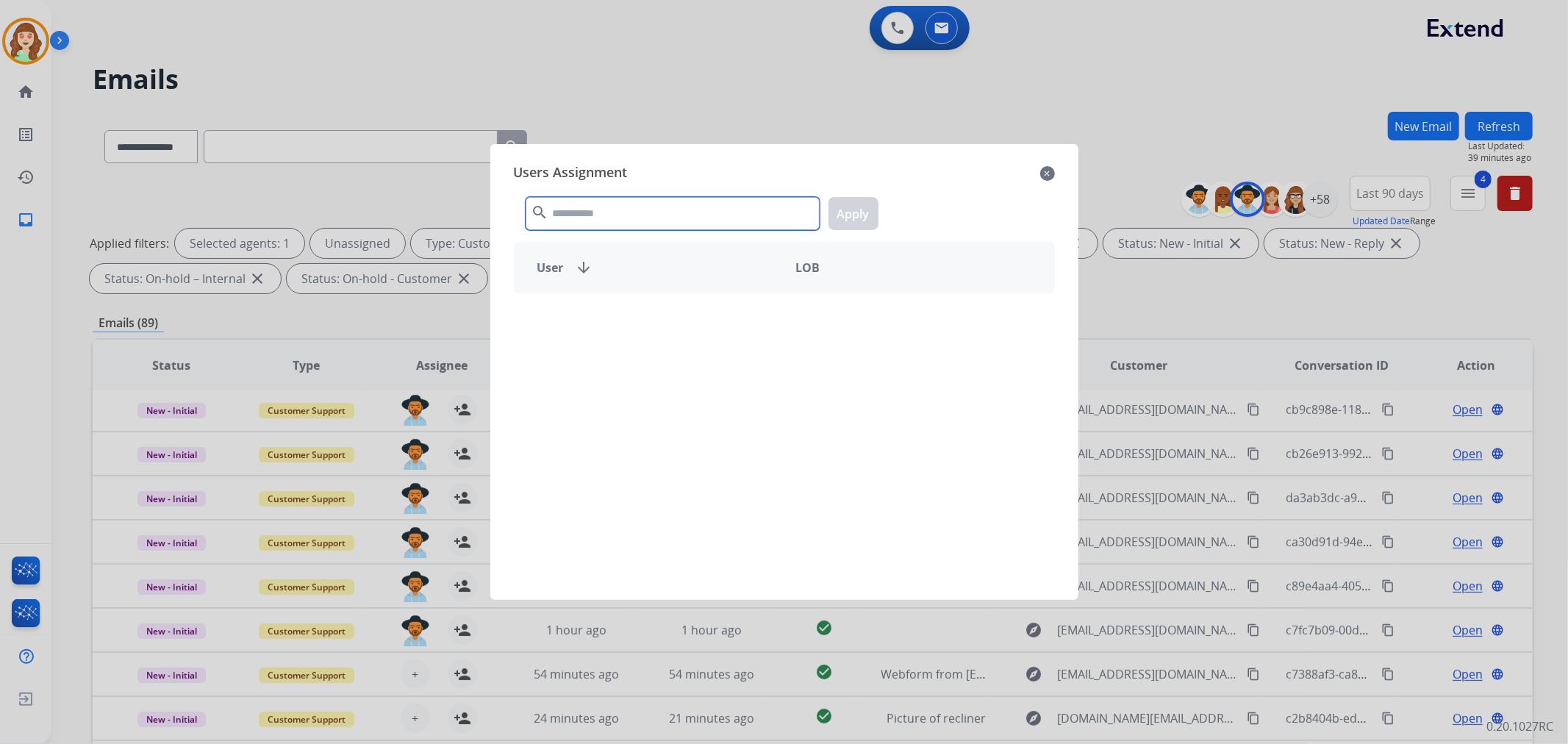
click at [619, 216] on input "text" at bounding box center [672, 213] width 294 height 33
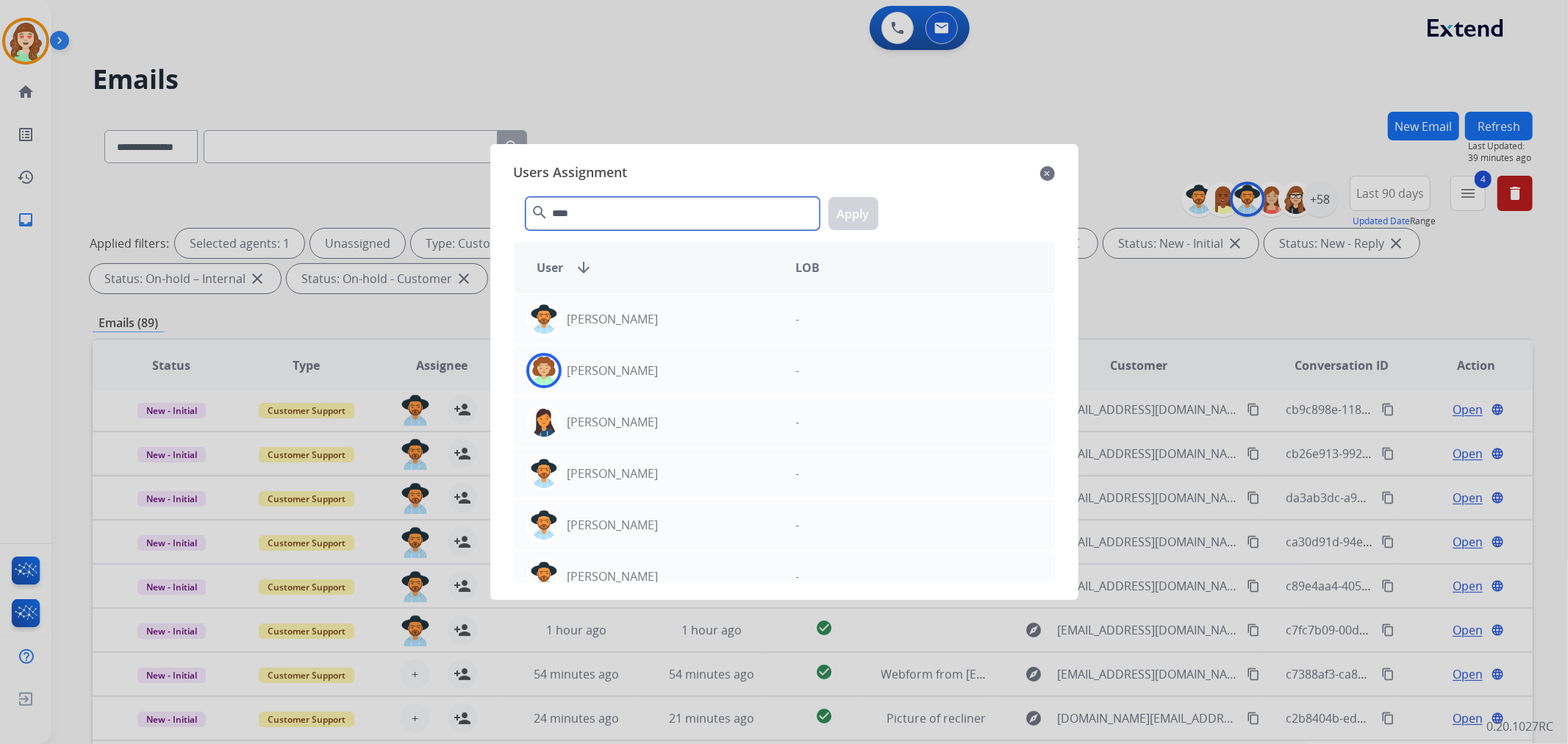
type input "****"
click at [640, 317] on p "[PERSON_NAME]" at bounding box center [613, 318] width 91 height 18
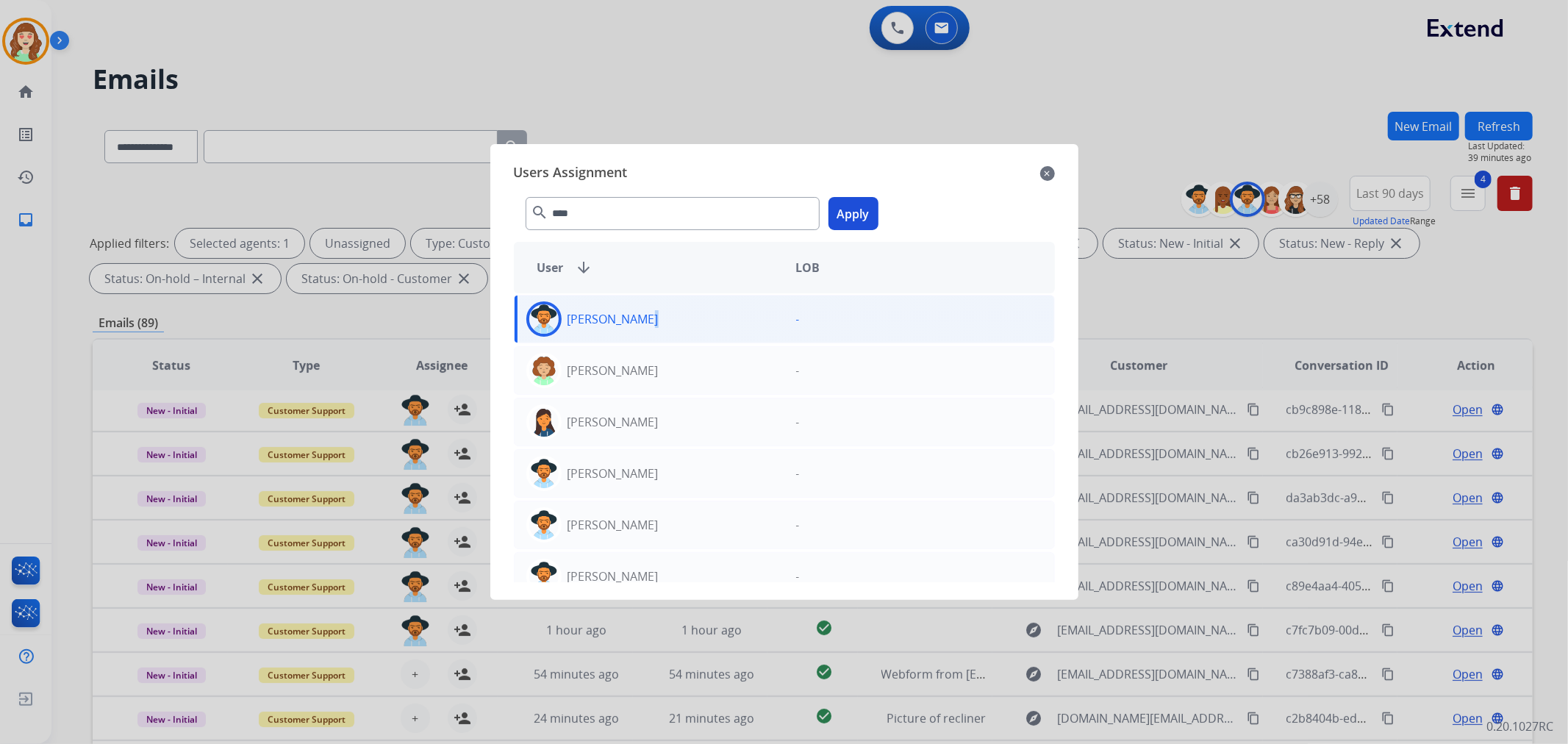
drag, startPoint x: 860, startPoint y: 209, endPoint x: 346, endPoint y: 682, distance: 698.5
click at [859, 210] on button "Apply" at bounding box center [853, 213] width 50 height 33
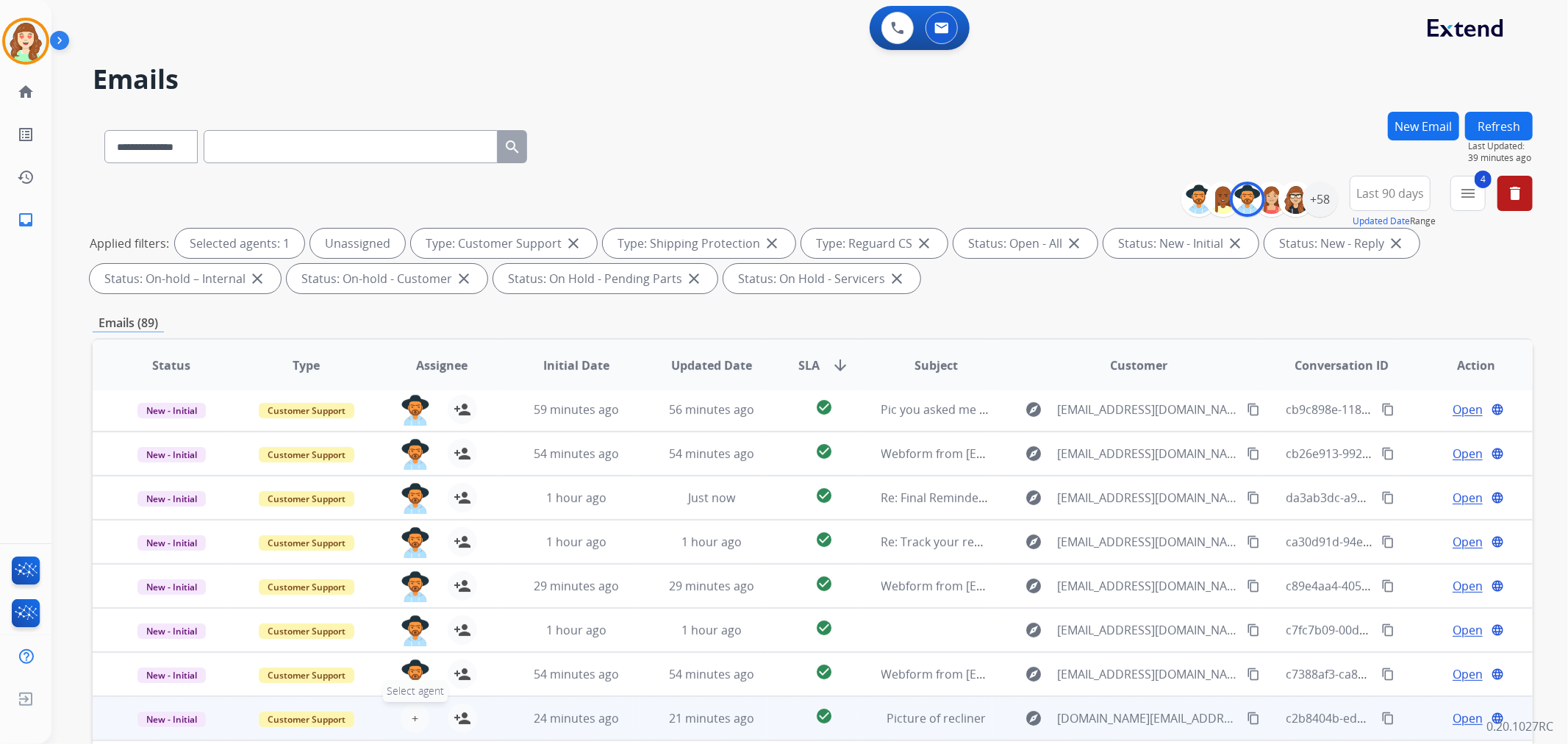
click at [407, 709] on button "+ Select agent" at bounding box center [415, 719] width 30 height 30
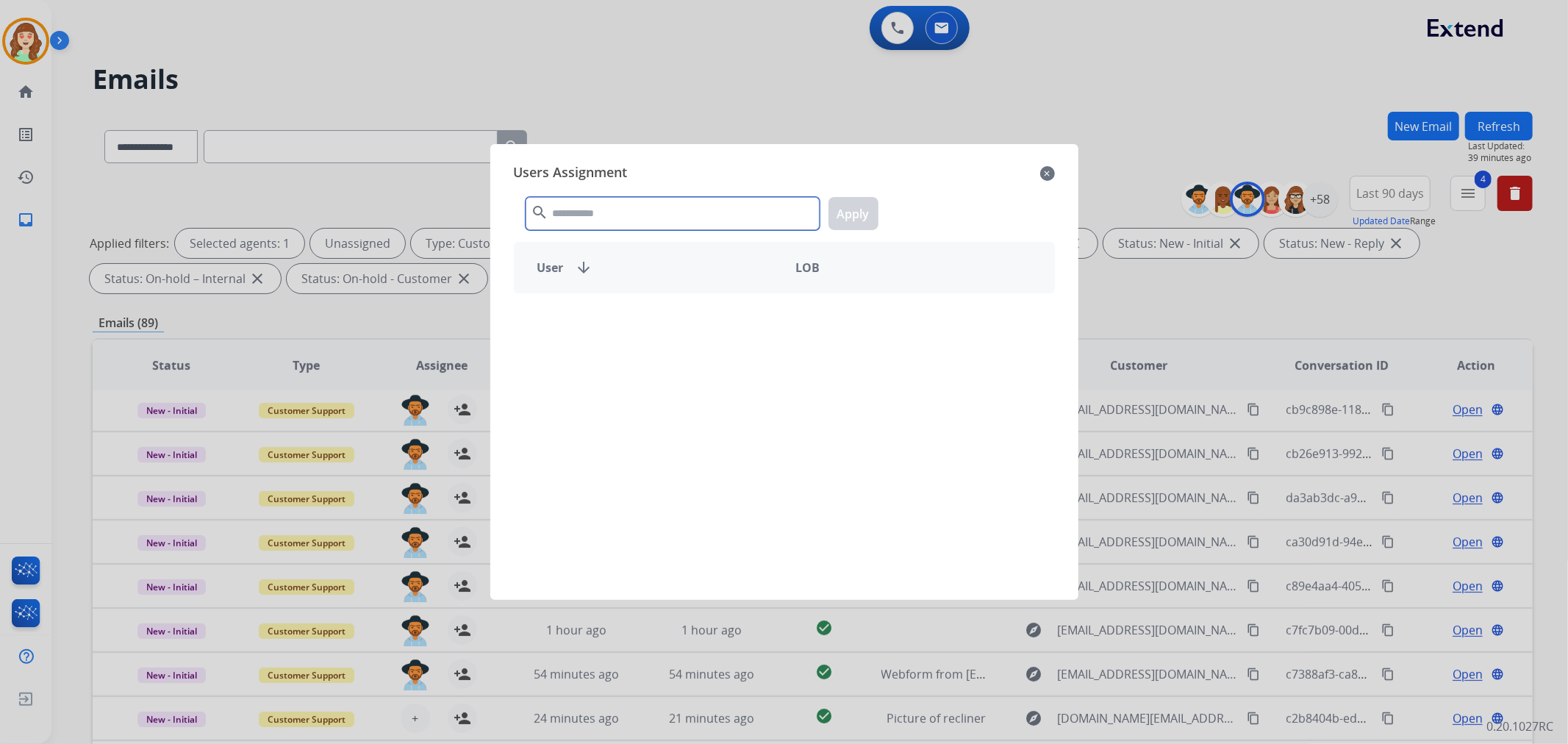
drag, startPoint x: 596, startPoint y: 209, endPoint x: 600, endPoint y: 193, distance: 16.5
click at [596, 208] on input "text" at bounding box center [672, 213] width 294 height 33
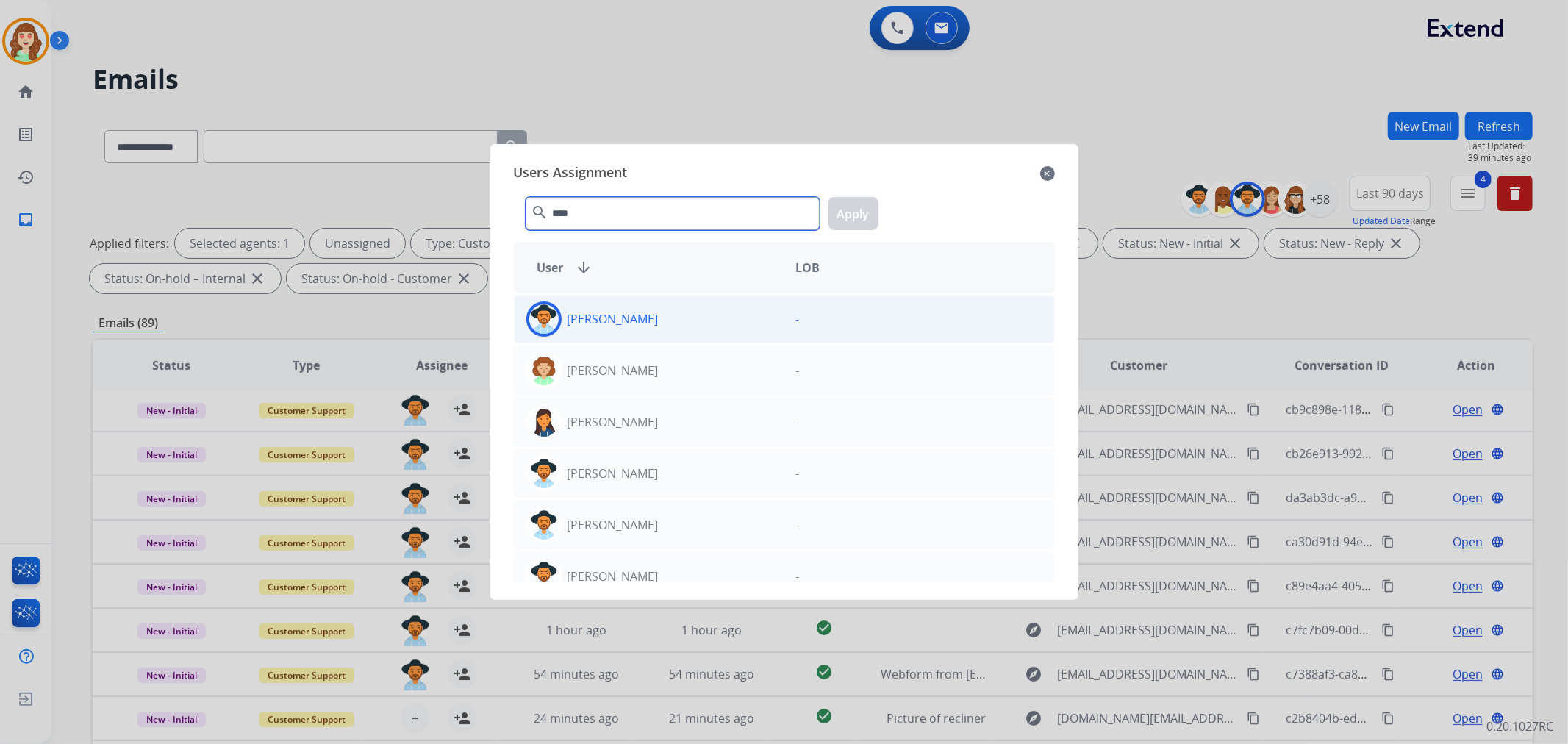
type input "****"
drag, startPoint x: 724, startPoint y: 325, endPoint x: 860, endPoint y: 229, distance: 166.5
click at [724, 321] on div "[PERSON_NAME]" at bounding box center [649, 319] width 270 height 35
drag, startPoint x: 848, startPoint y: 213, endPoint x: 647, endPoint y: 592, distance: 429.0
click at [848, 214] on button "Apply" at bounding box center [853, 213] width 50 height 33
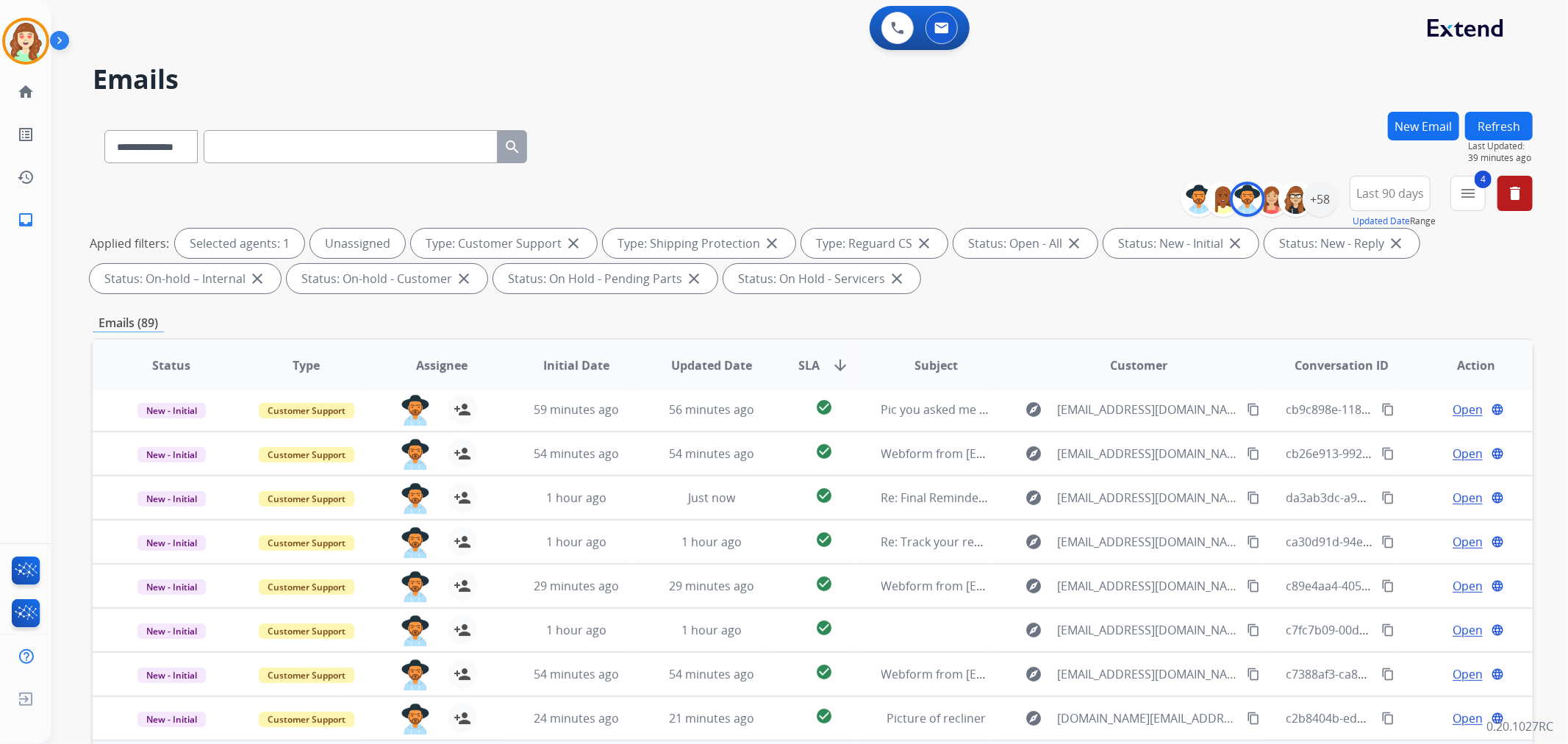
scroll to position [163, 0]
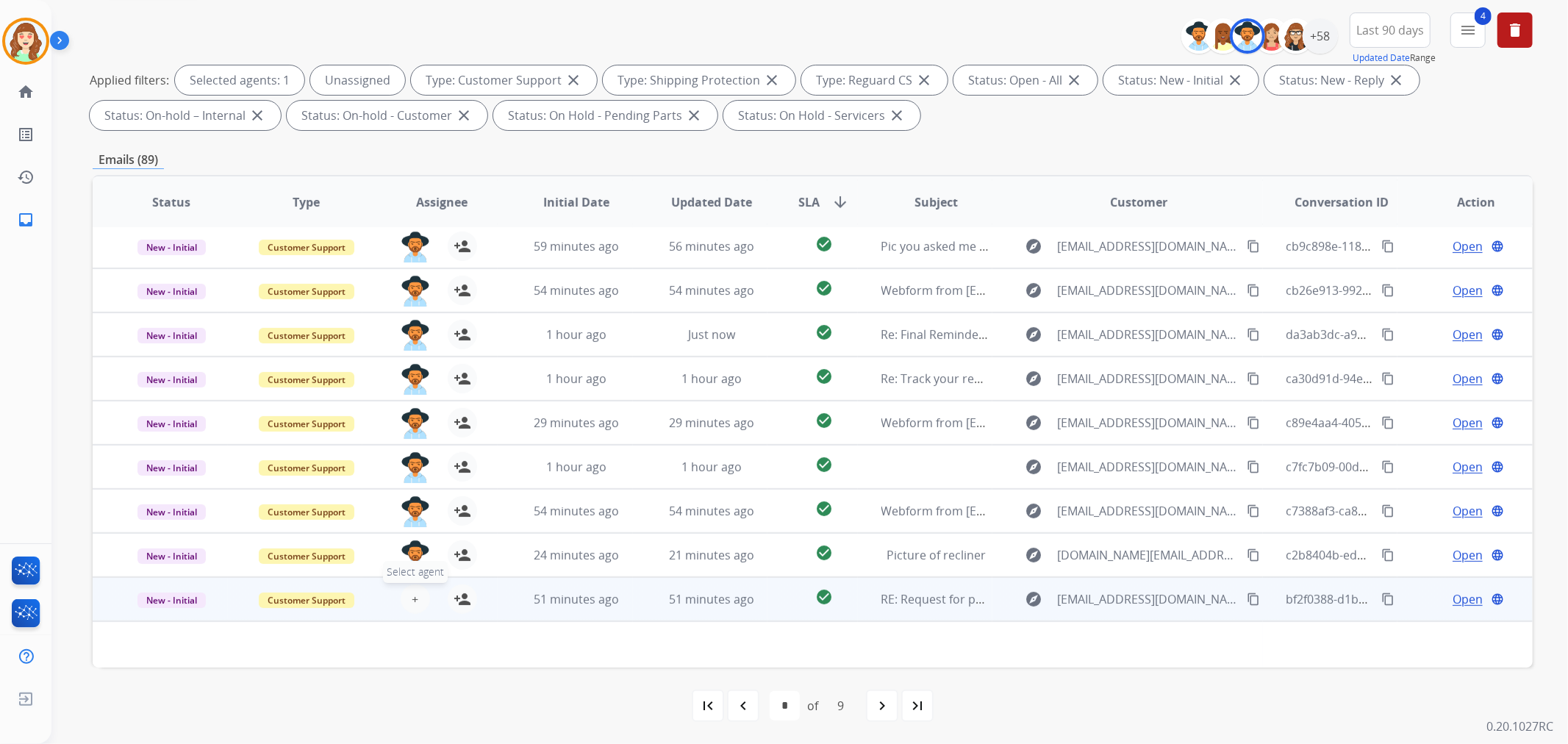
click at [412, 598] on span "+" at bounding box center [414, 598] width 6 height 18
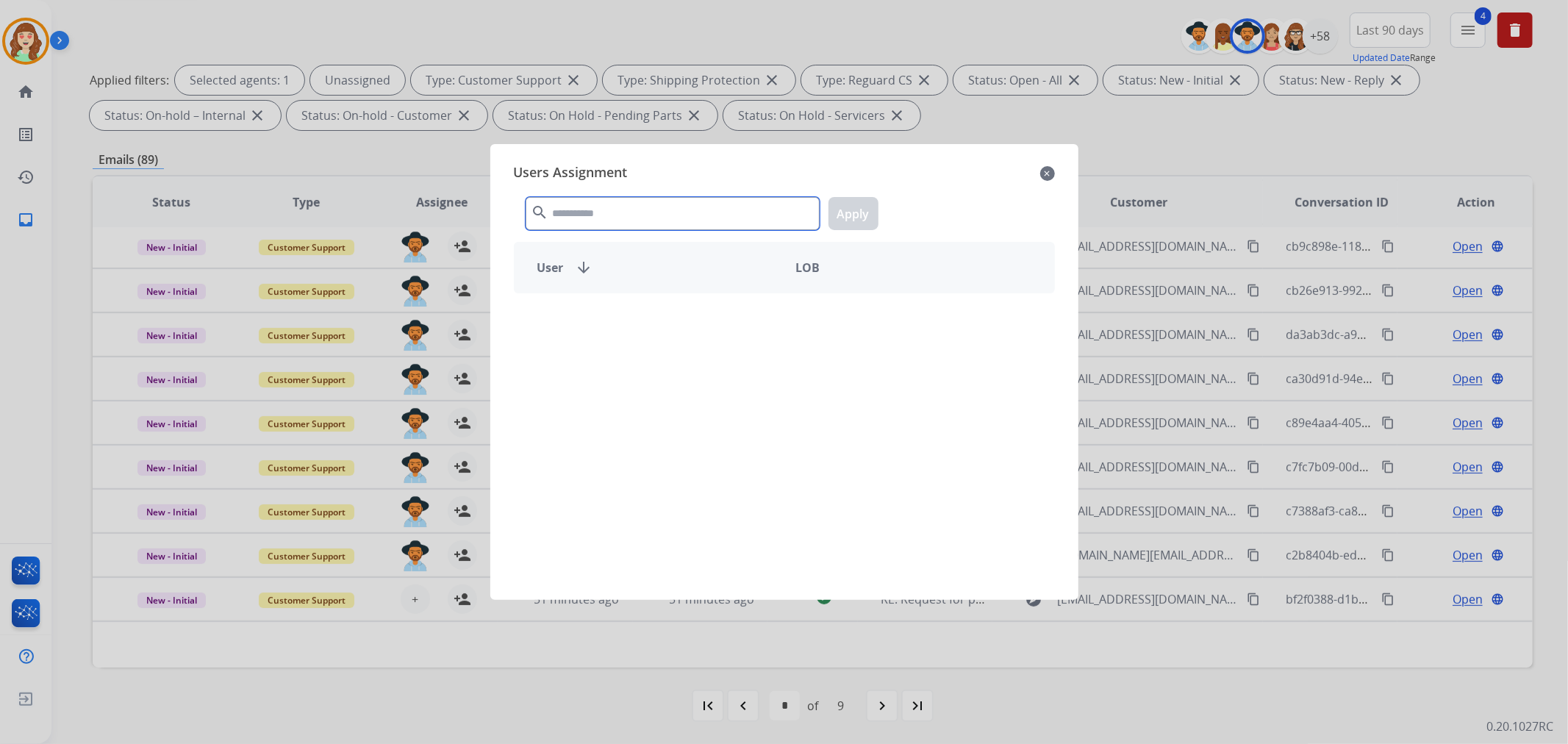
click at [643, 224] on input "text" at bounding box center [672, 213] width 294 height 33
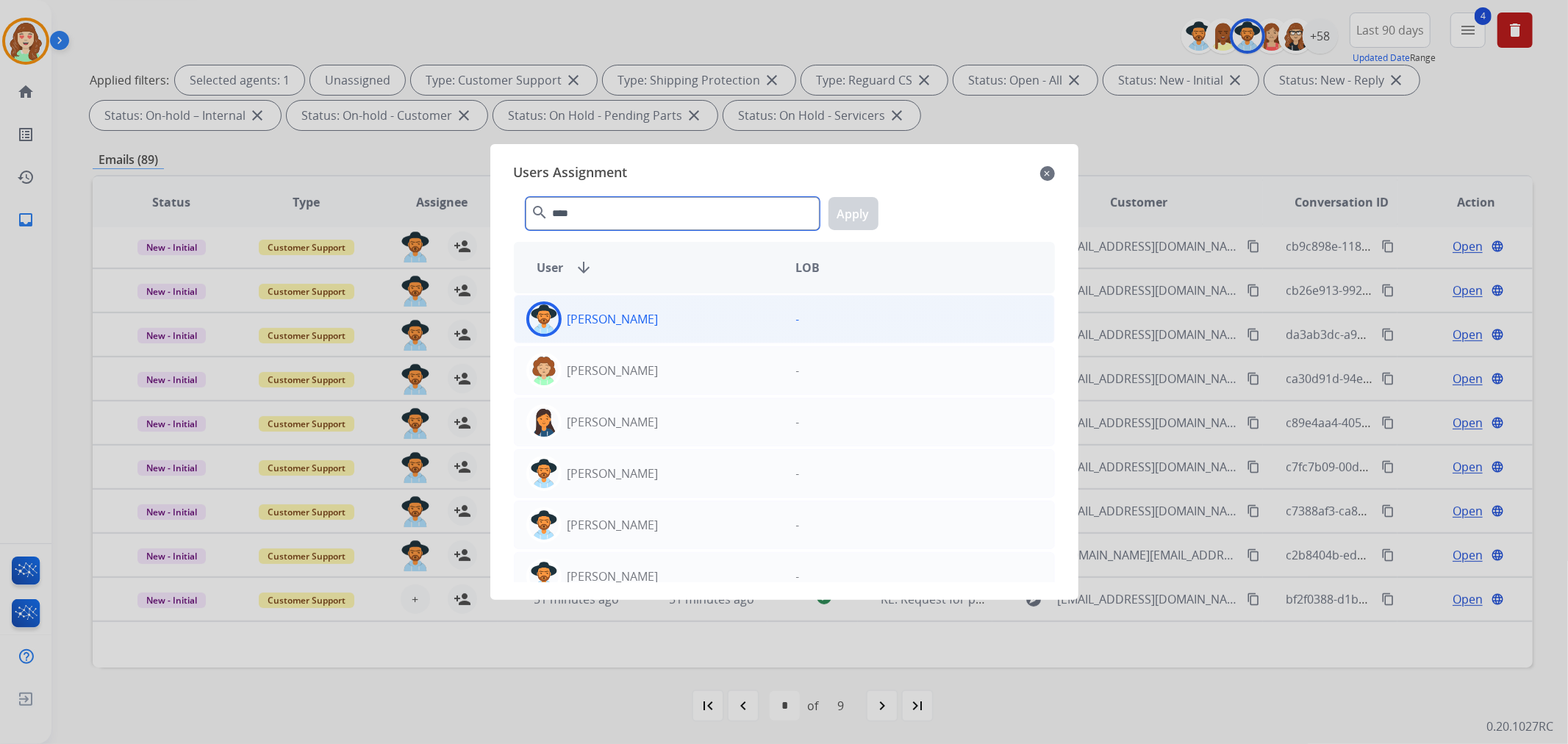
type input "****"
drag, startPoint x: 647, startPoint y: 332, endPoint x: 761, endPoint y: 256, distance: 137.0
click at [662, 314] on div "[PERSON_NAME]" at bounding box center [649, 319] width 270 height 35
click at [856, 204] on button "Apply" at bounding box center [853, 213] width 50 height 33
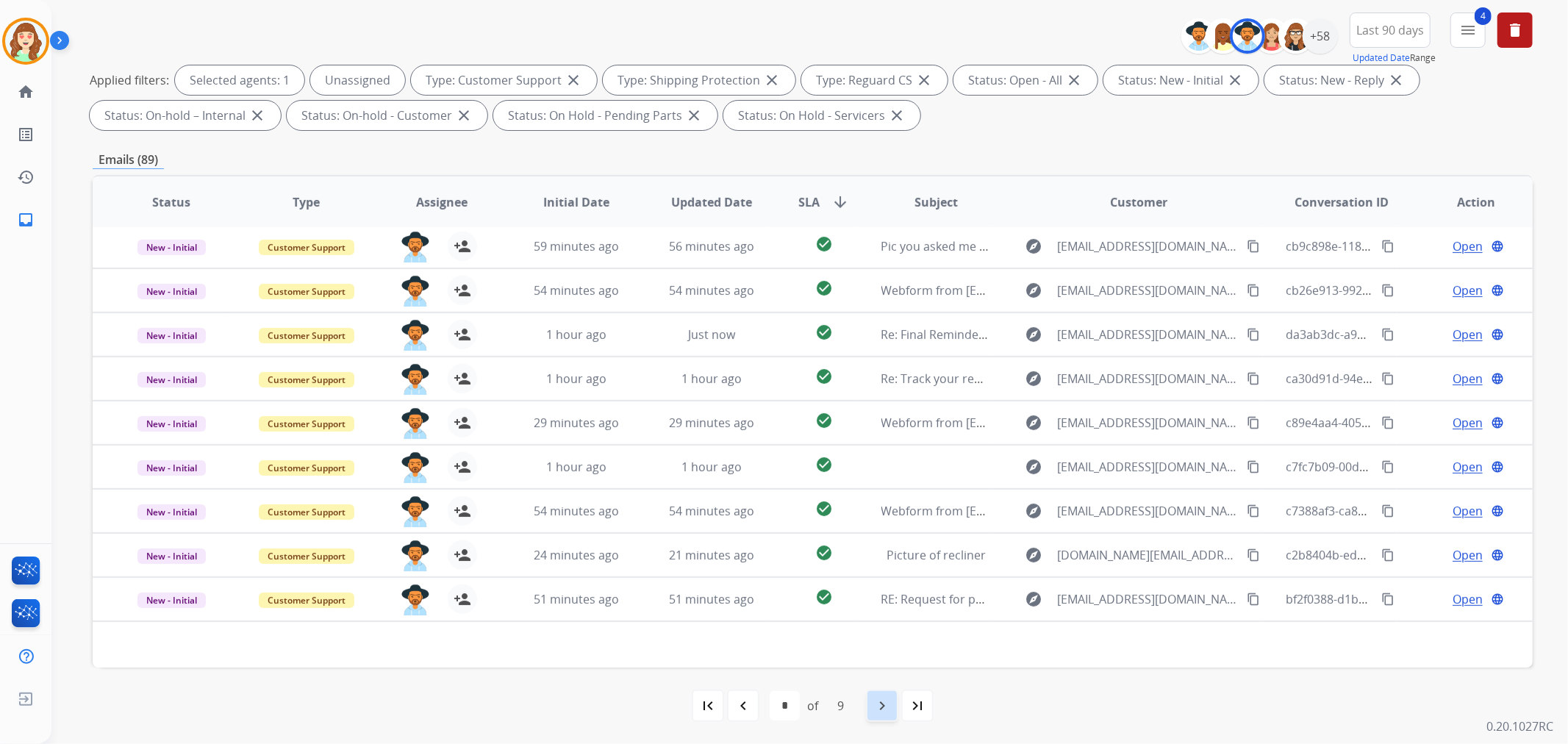
click at [884, 693] on div "navigate_next" at bounding box center [882, 705] width 32 height 32
select select "*"
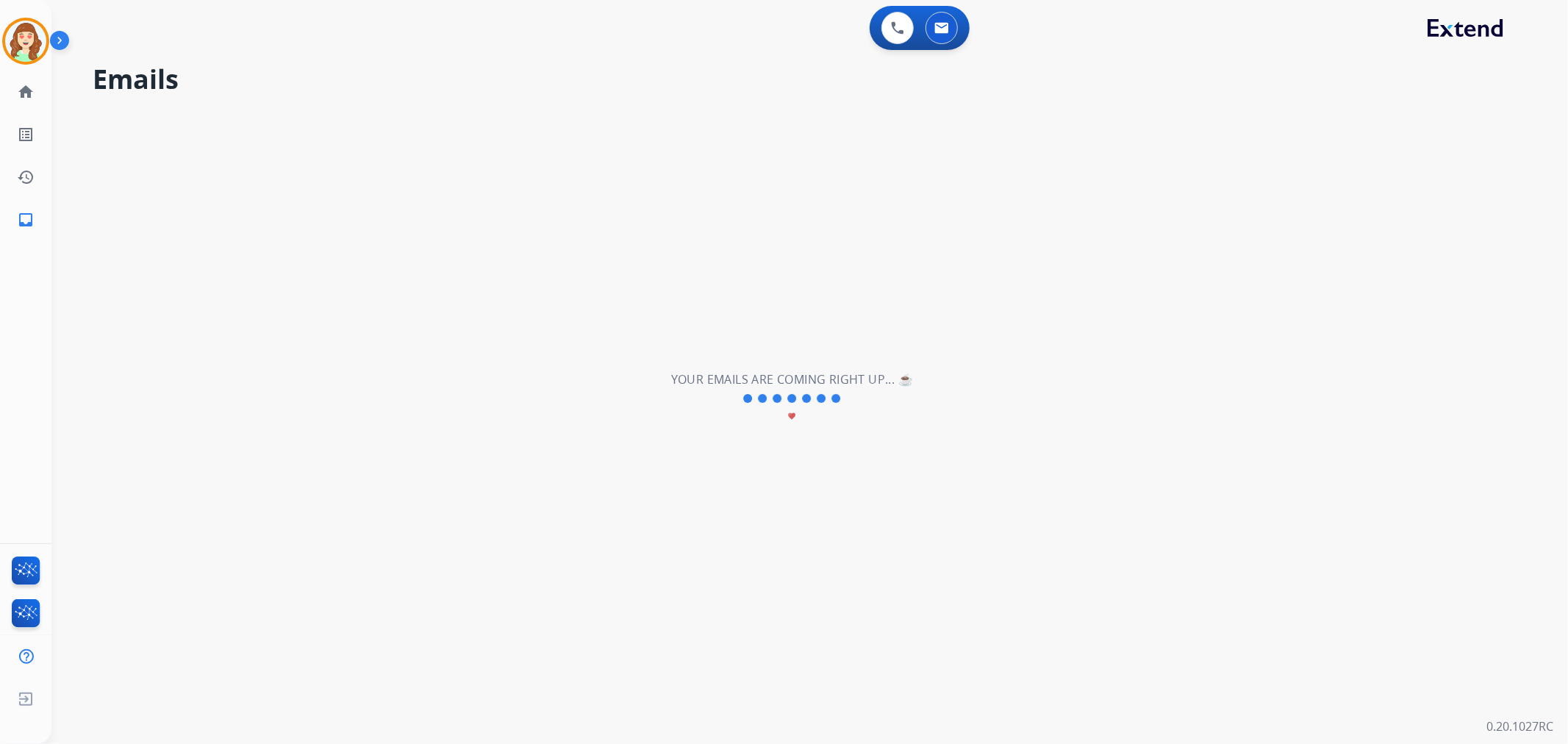
scroll to position [0, 0]
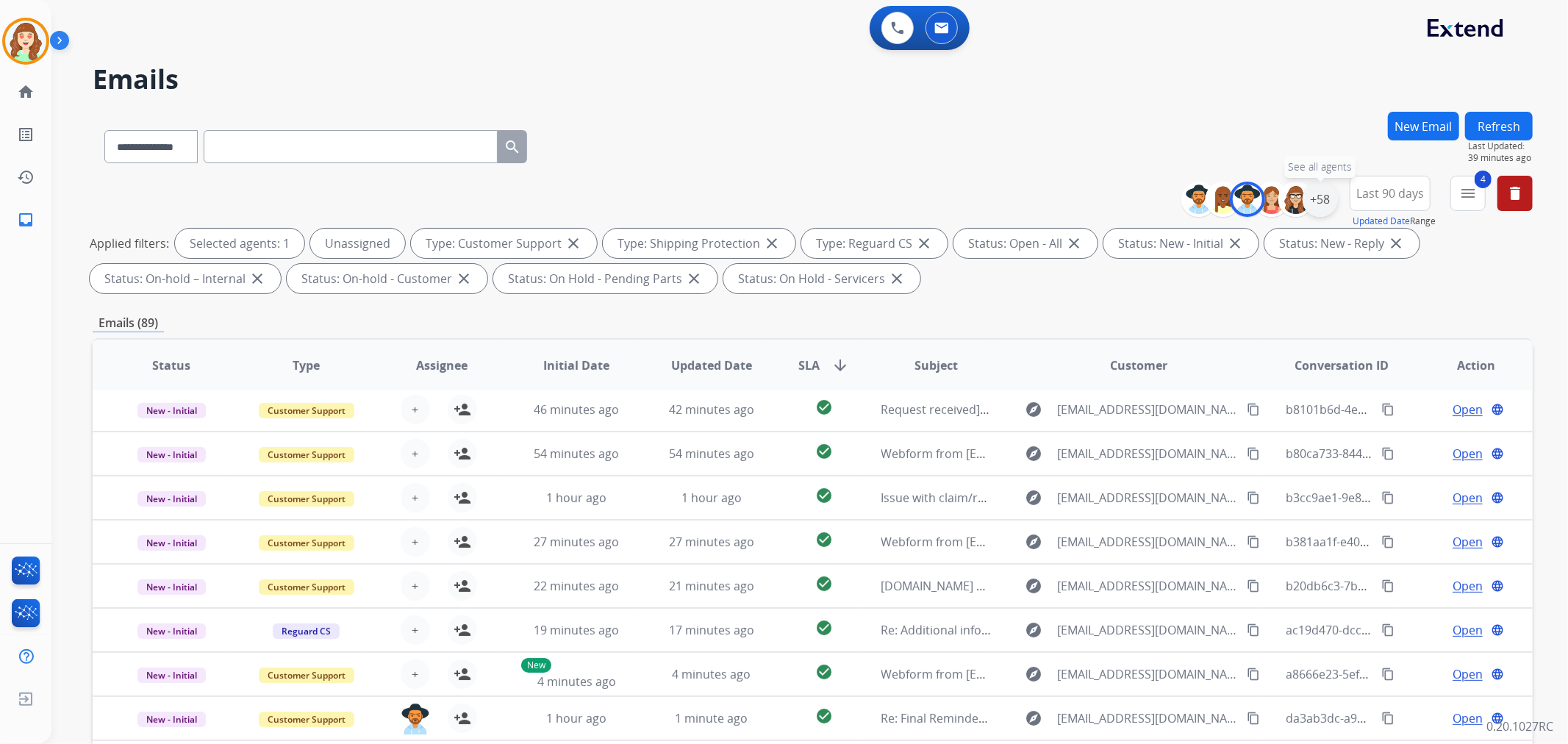
click at [1323, 204] on div "+58" at bounding box center [1320, 199] width 35 height 35
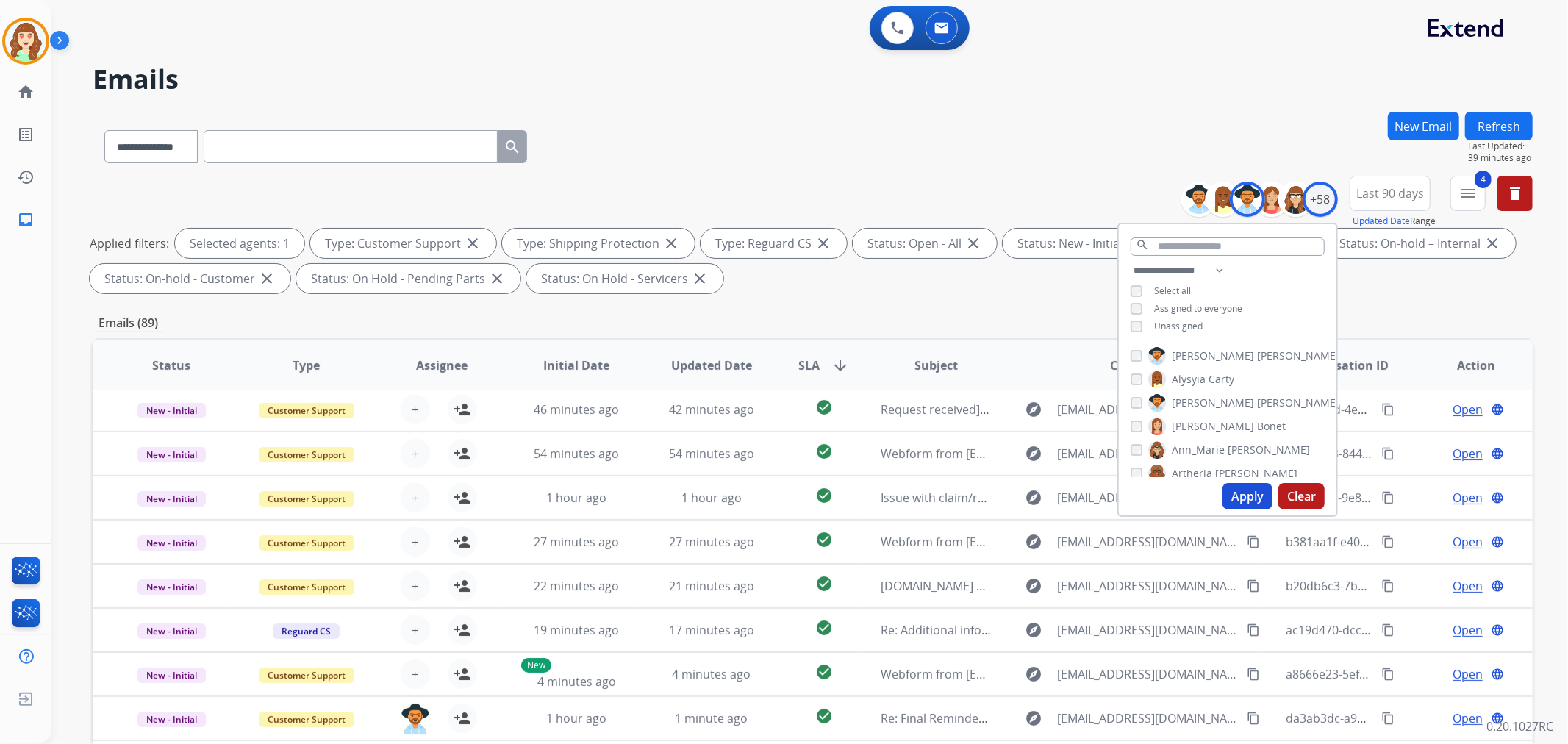
click at [1236, 474] on span "[PERSON_NAME]" at bounding box center [1256, 474] width 83 height 15
click at [1238, 490] on button "Apply" at bounding box center [1247, 496] width 50 height 27
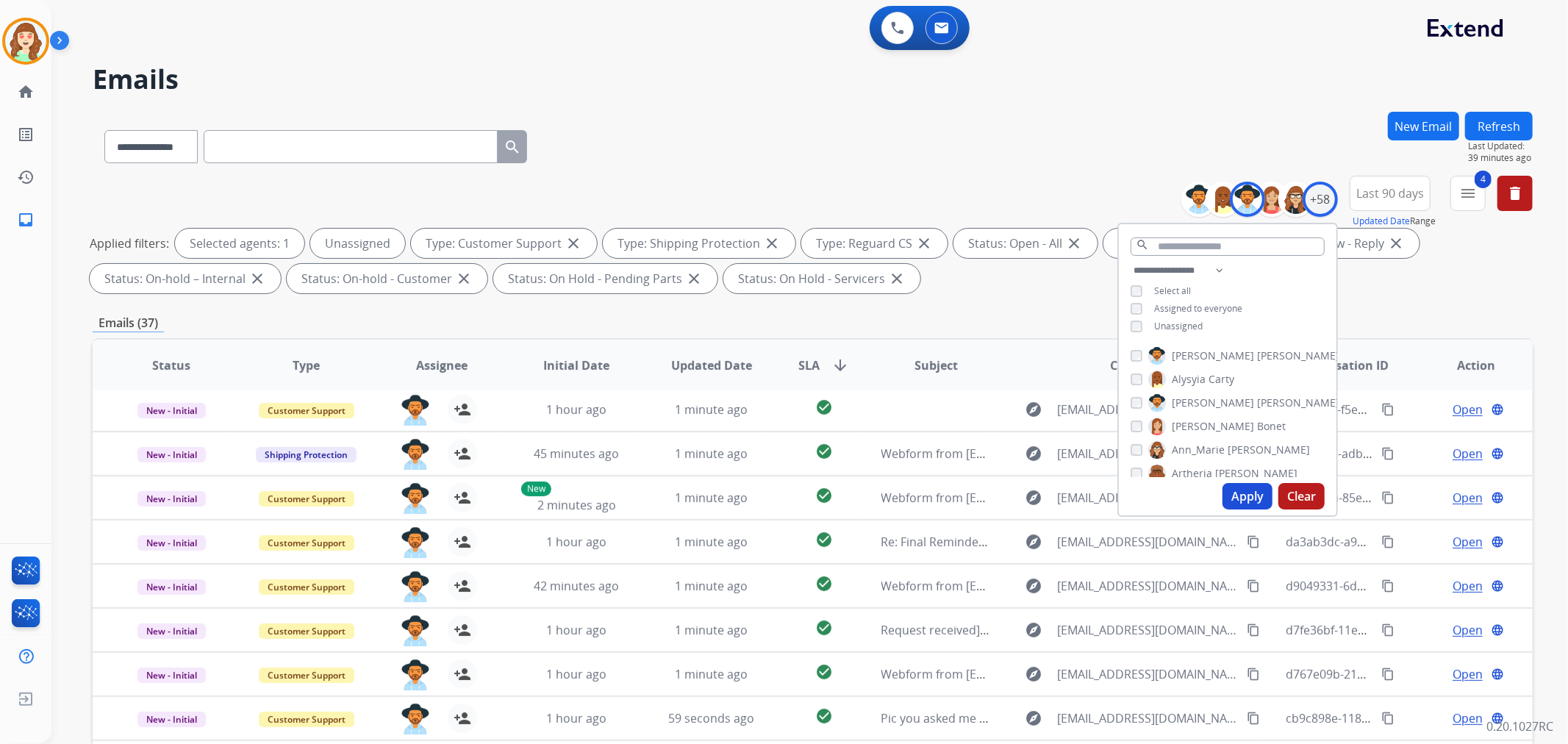
click at [1240, 491] on button "Apply" at bounding box center [1247, 496] width 50 height 27
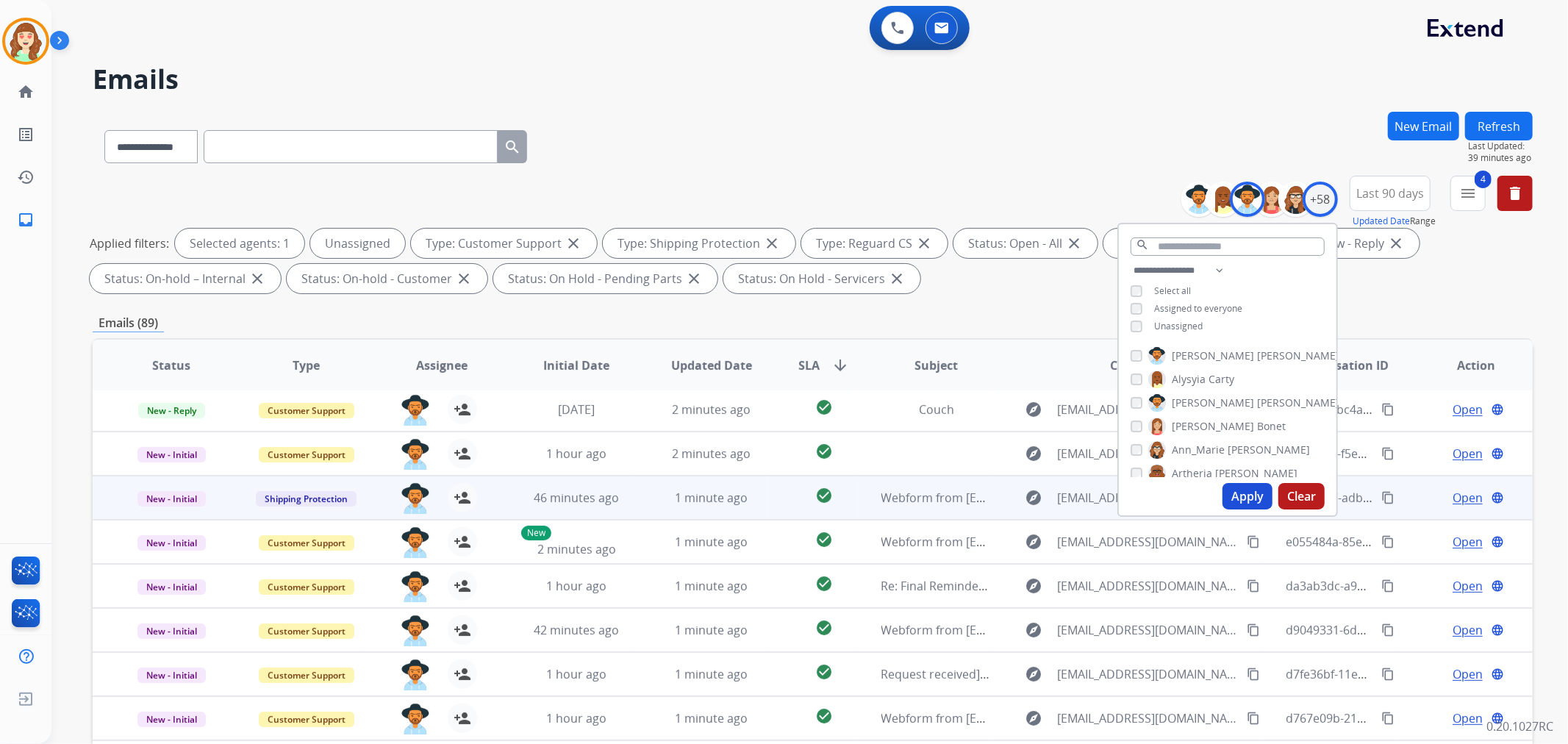
scroll to position [163, 0]
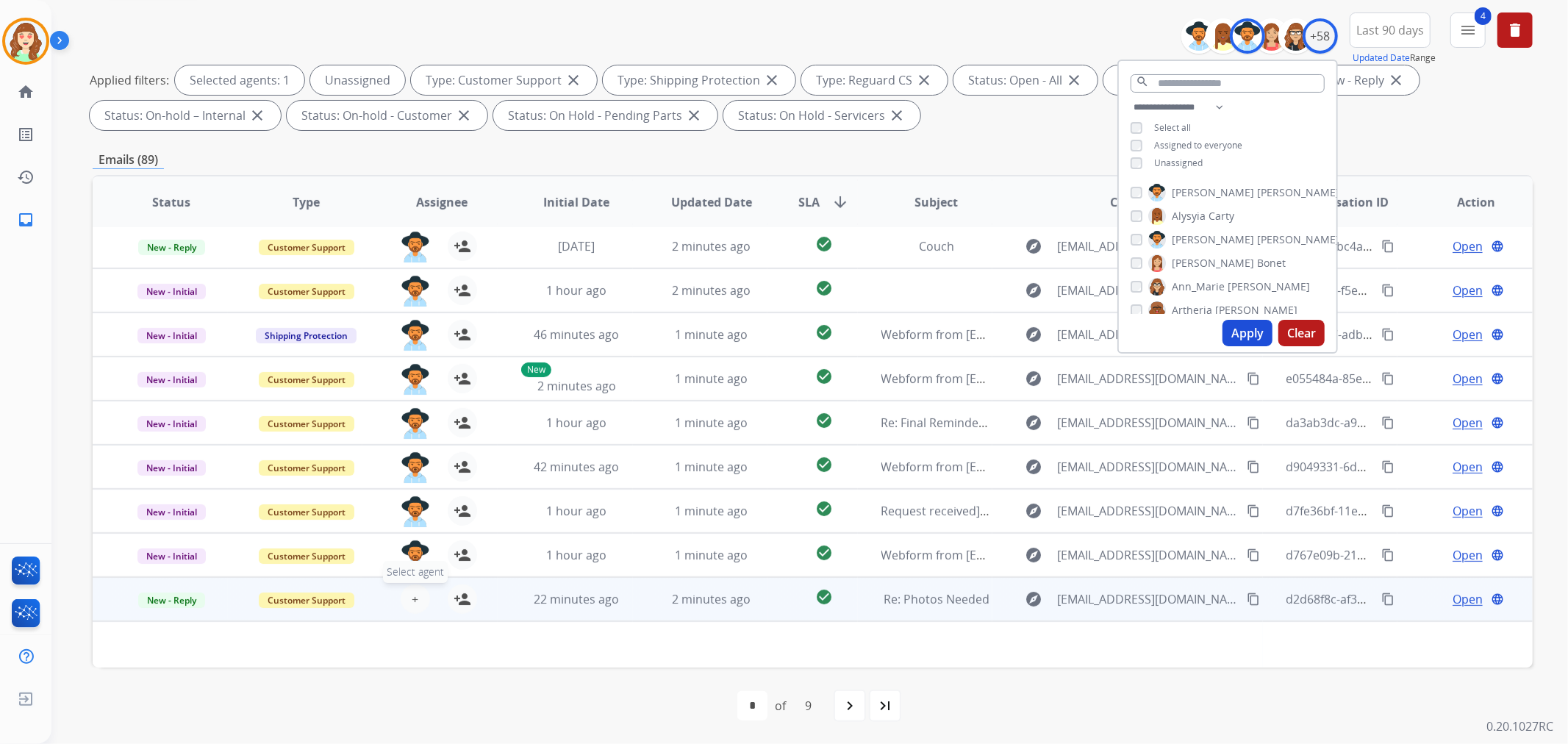
click at [412, 592] on span "+" at bounding box center [414, 598] width 6 height 18
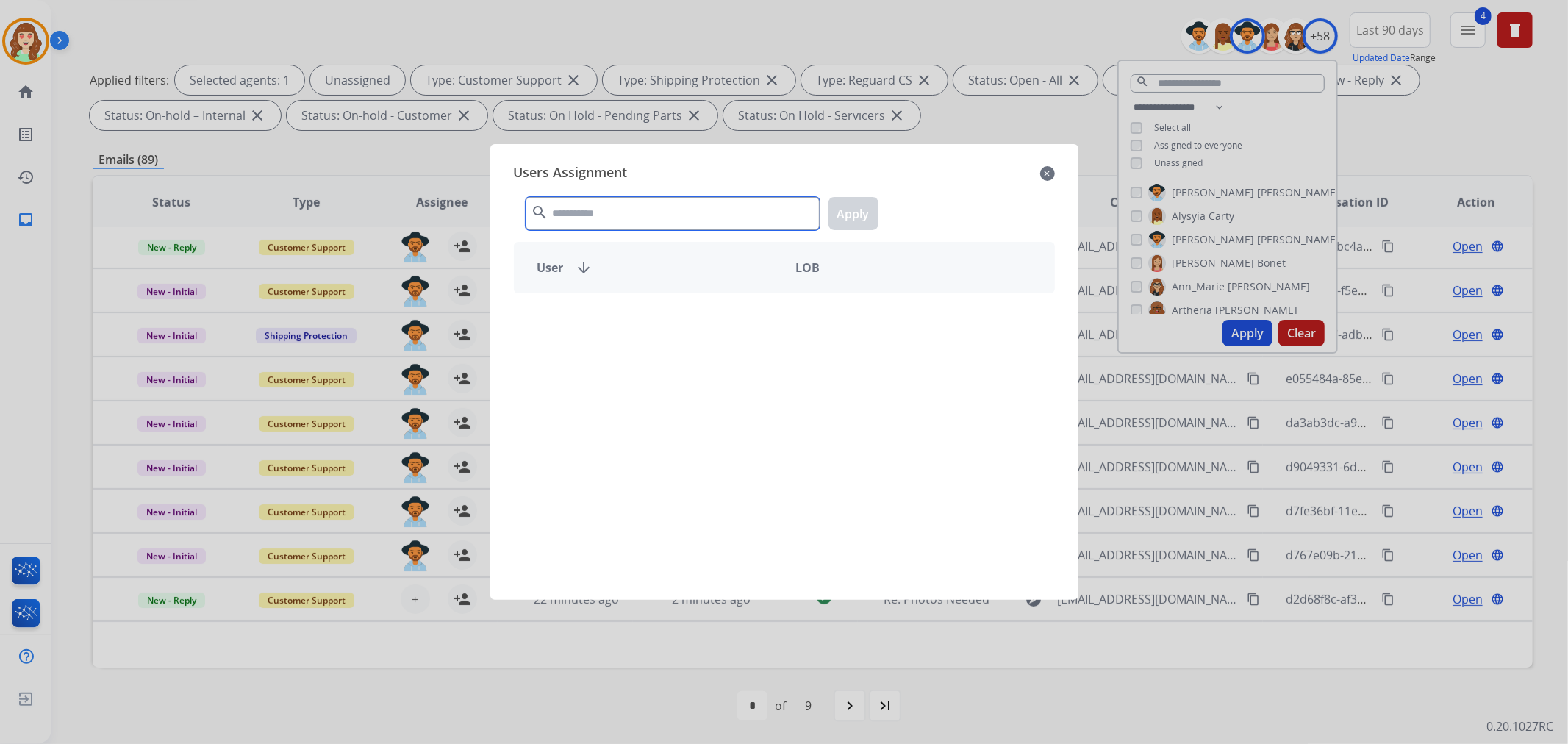
click at [657, 208] on input "text" at bounding box center [672, 213] width 294 height 33
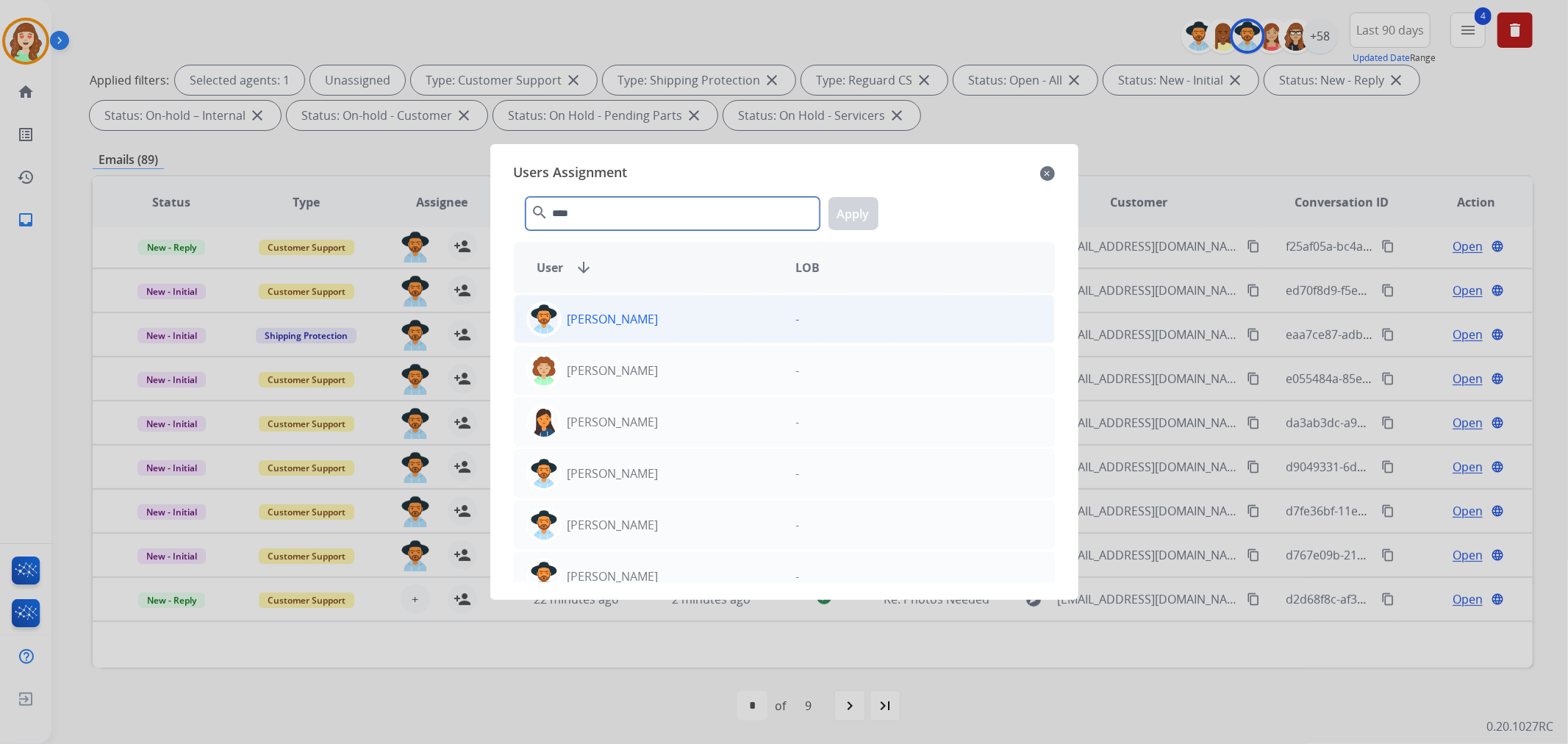
type input "****"
drag, startPoint x: 650, startPoint y: 320, endPoint x: 752, endPoint y: 319, distance: 102.0
click at [659, 319] on div "[PERSON_NAME]" at bounding box center [649, 319] width 270 height 35
click at [874, 207] on button "Apply" at bounding box center [853, 213] width 50 height 33
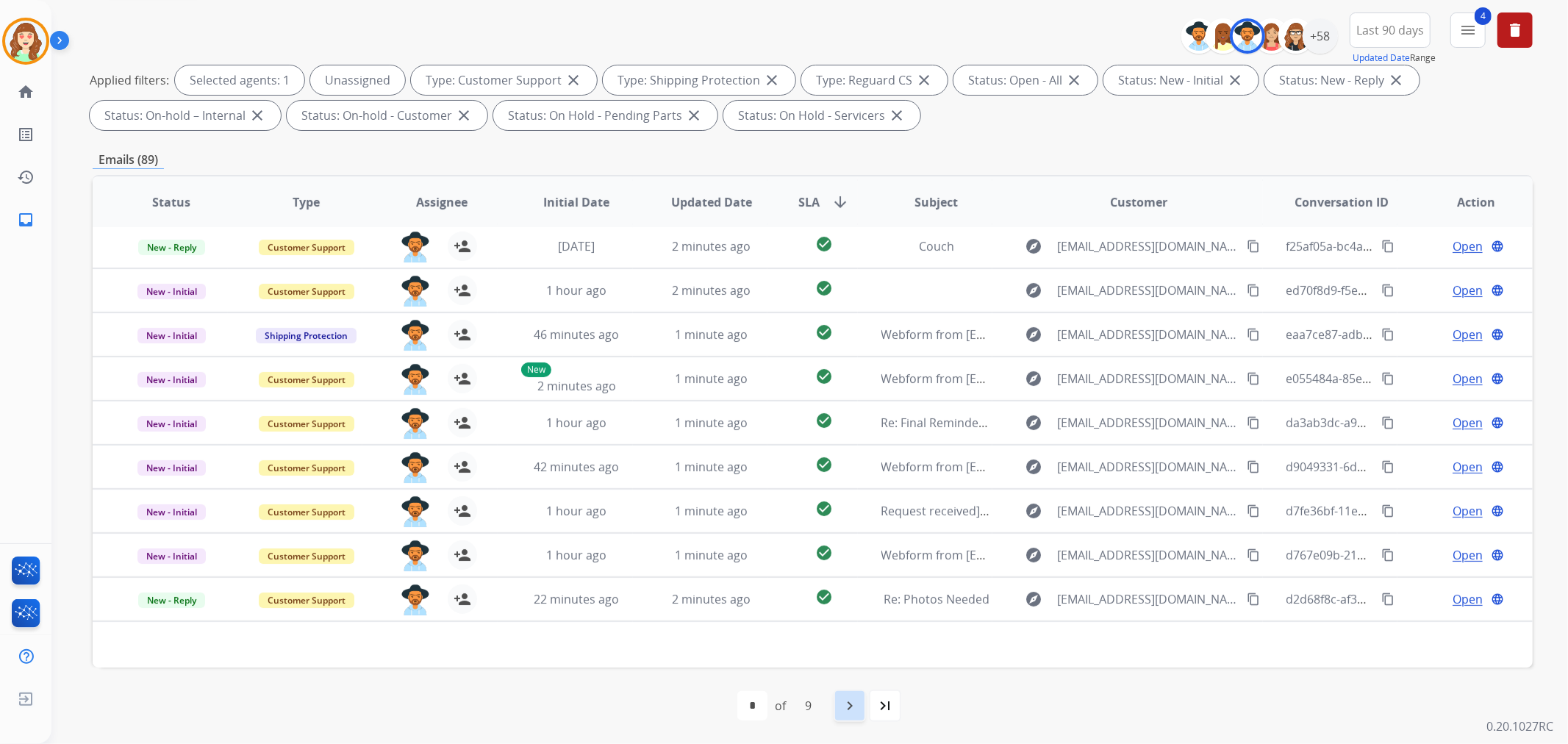
click at [841, 689] on div "navigate_next" at bounding box center [849, 705] width 32 height 32
drag, startPoint x: 883, startPoint y: 707, endPoint x: 824, endPoint y: 648, distance: 83.4
click at [883, 707] on mat-icon "navigate_next" at bounding box center [882, 705] width 18 height 18
select select "*"
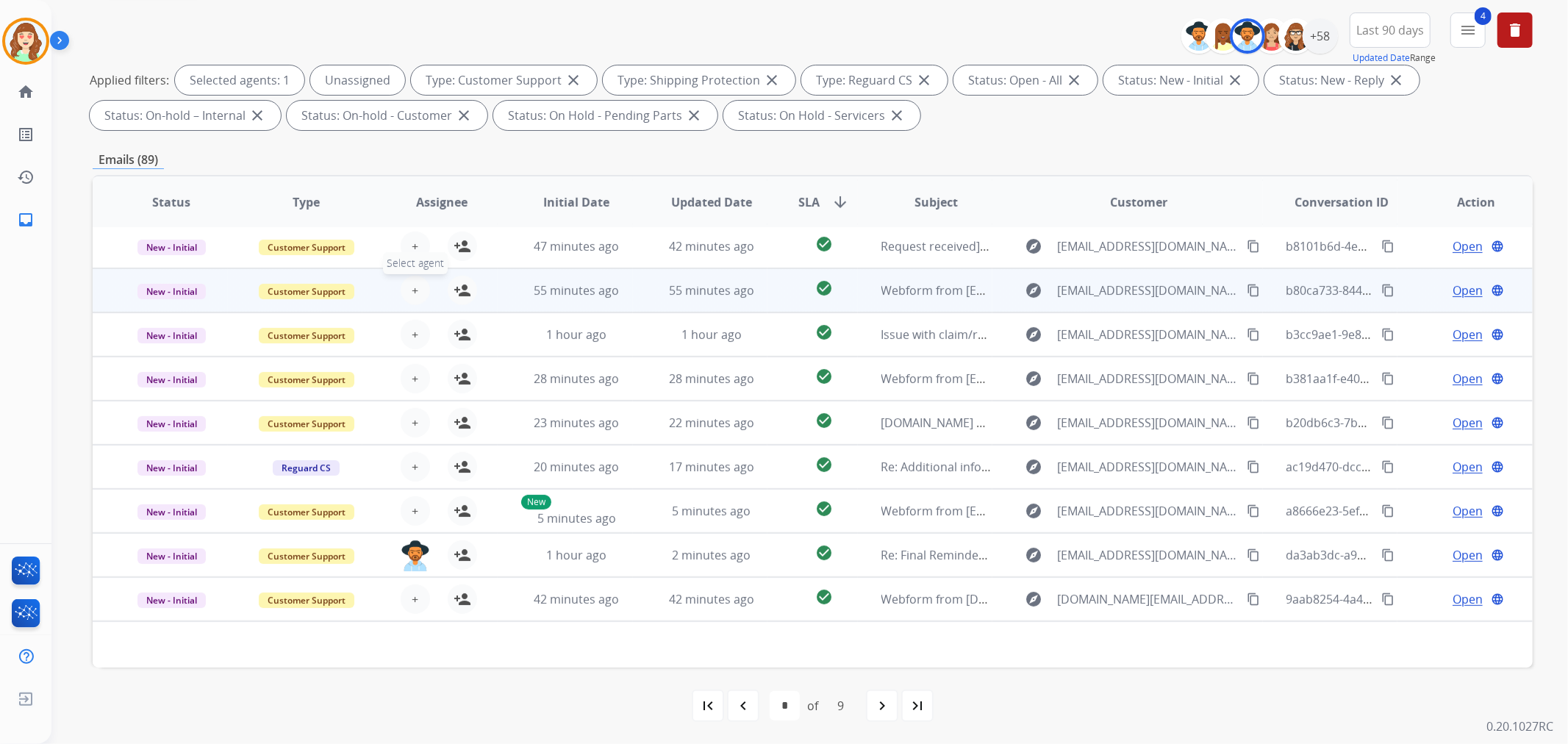
click at [412, 286] on span "+" at bounding box center [414, 290] width 6 height 18
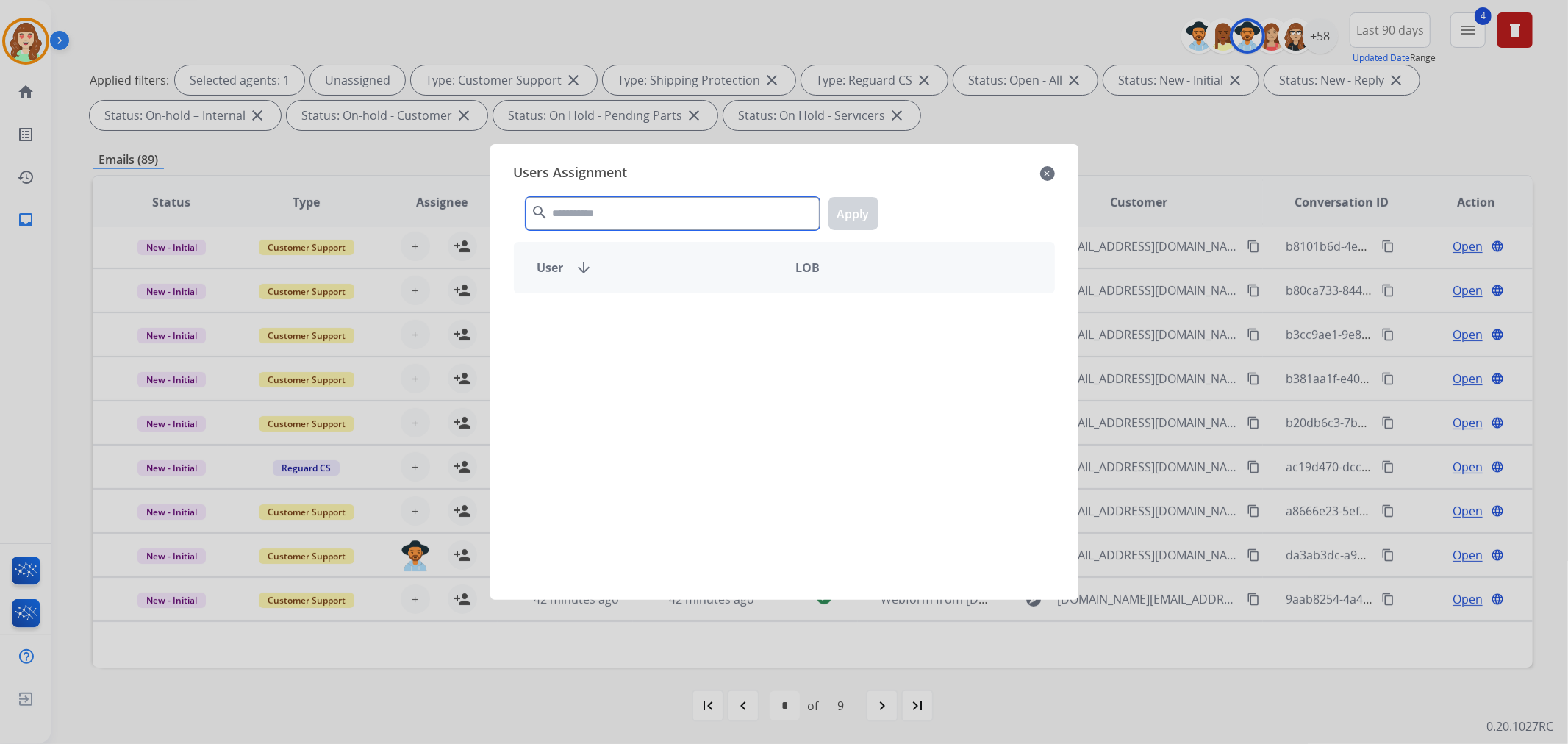
click at [615, 200] on input "text" at bounding box center [672, 213] width 294 height 33
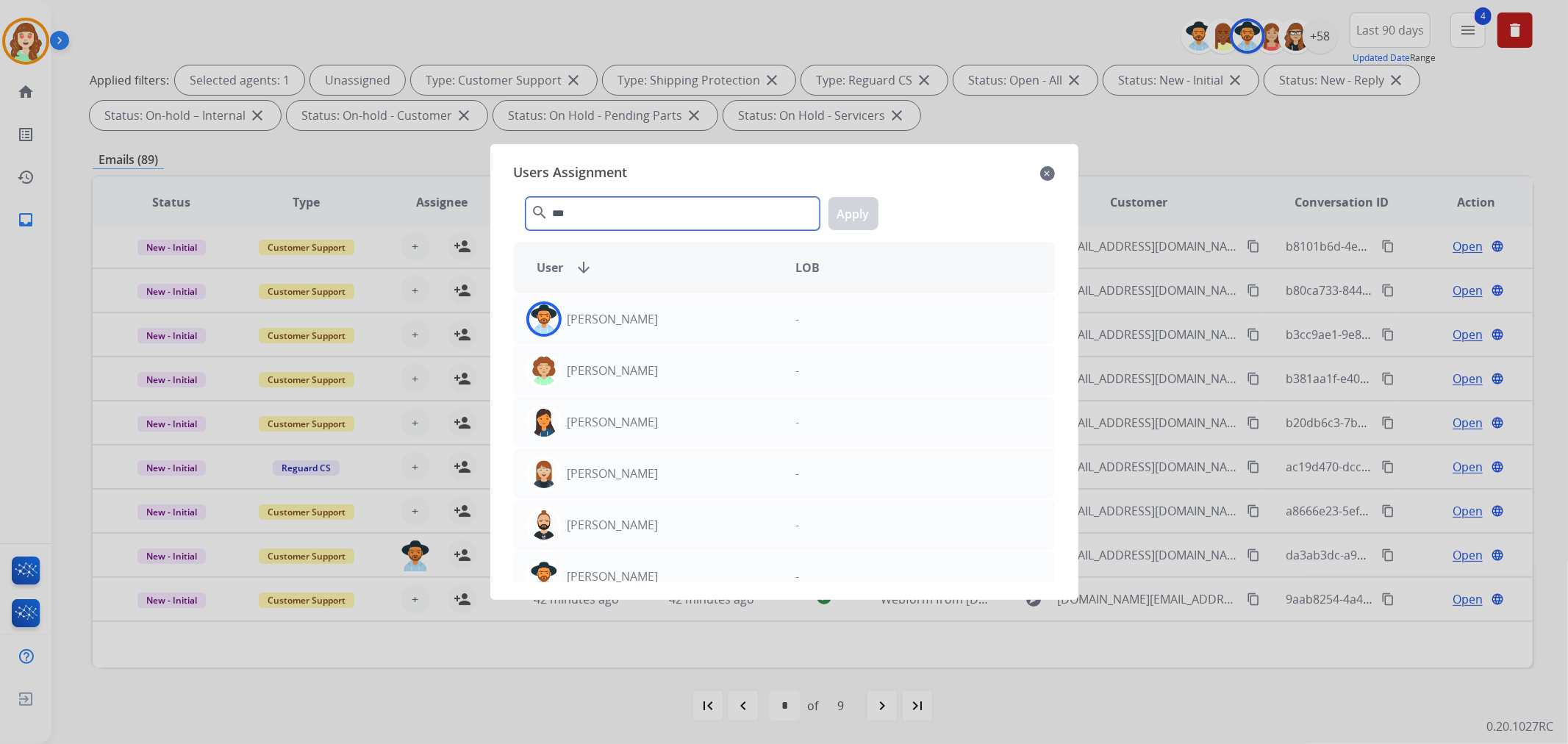
type input "***"
click at [738, 317] on div "[PERSON_NAME]" at bounding box center [649, 319] width 270 height 35
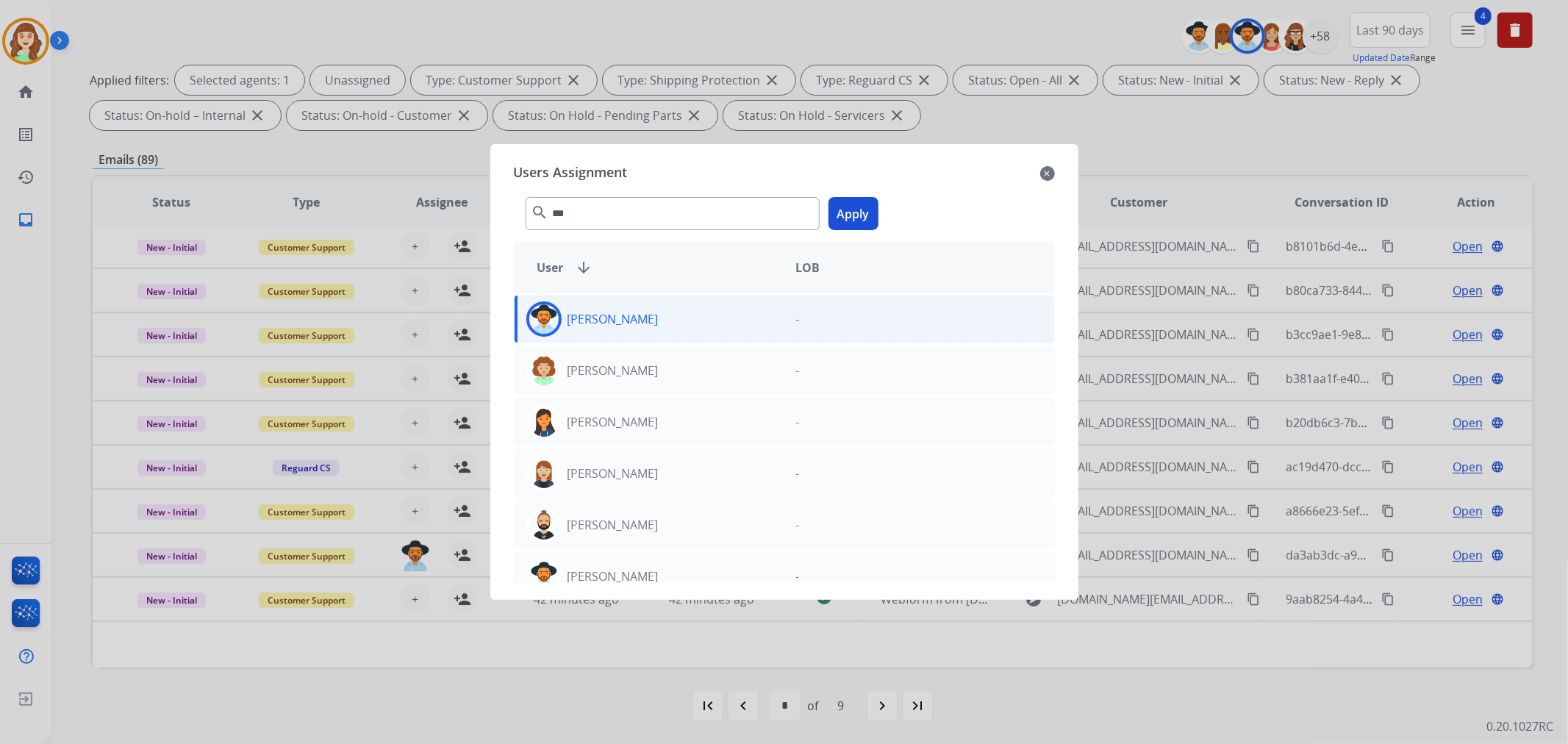
click at [846, 214] on button "Apply" at bounding box center [853, 213] width 50 height 33
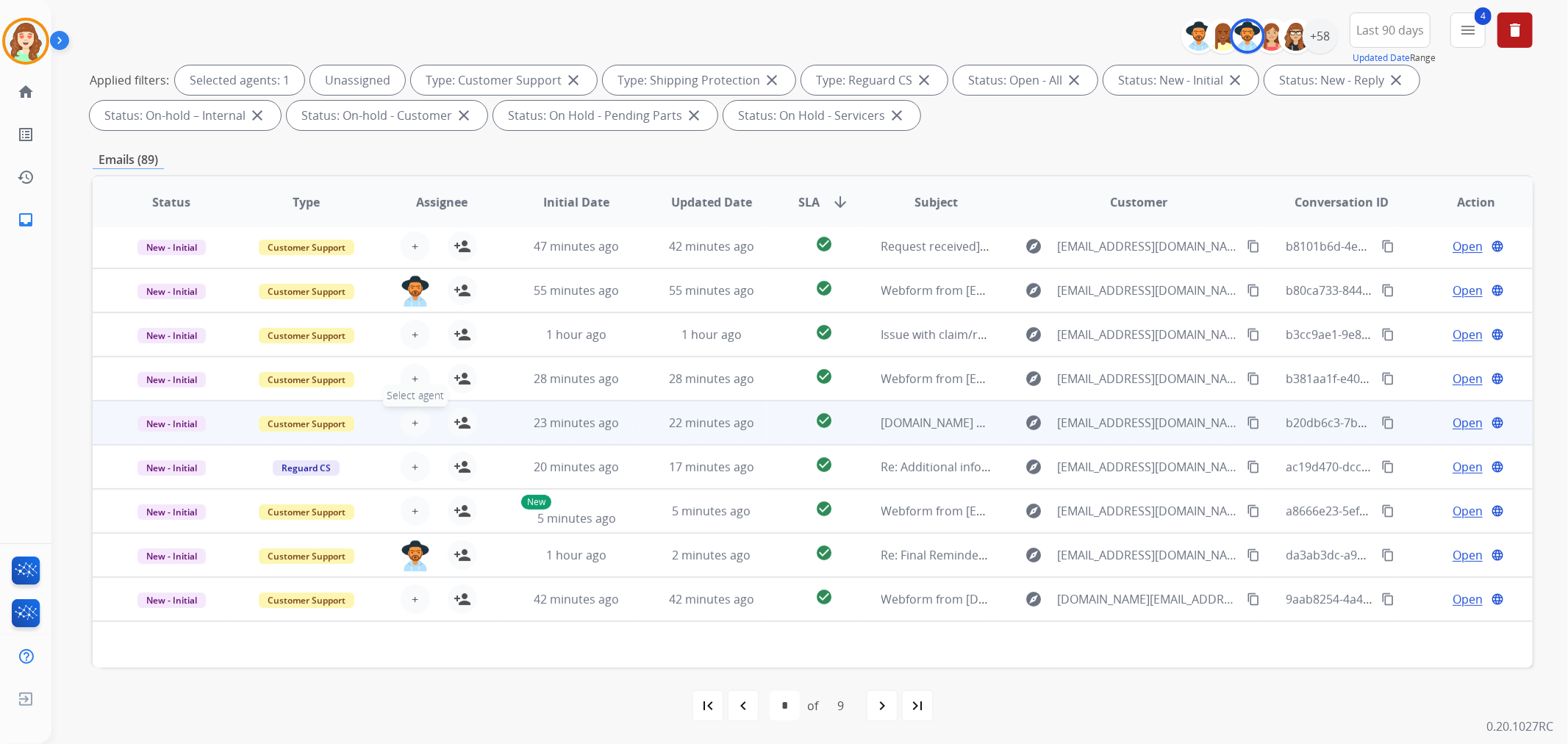
click at [412, 422] on span "+" at bounding box center [414, 422] width 6 height 18
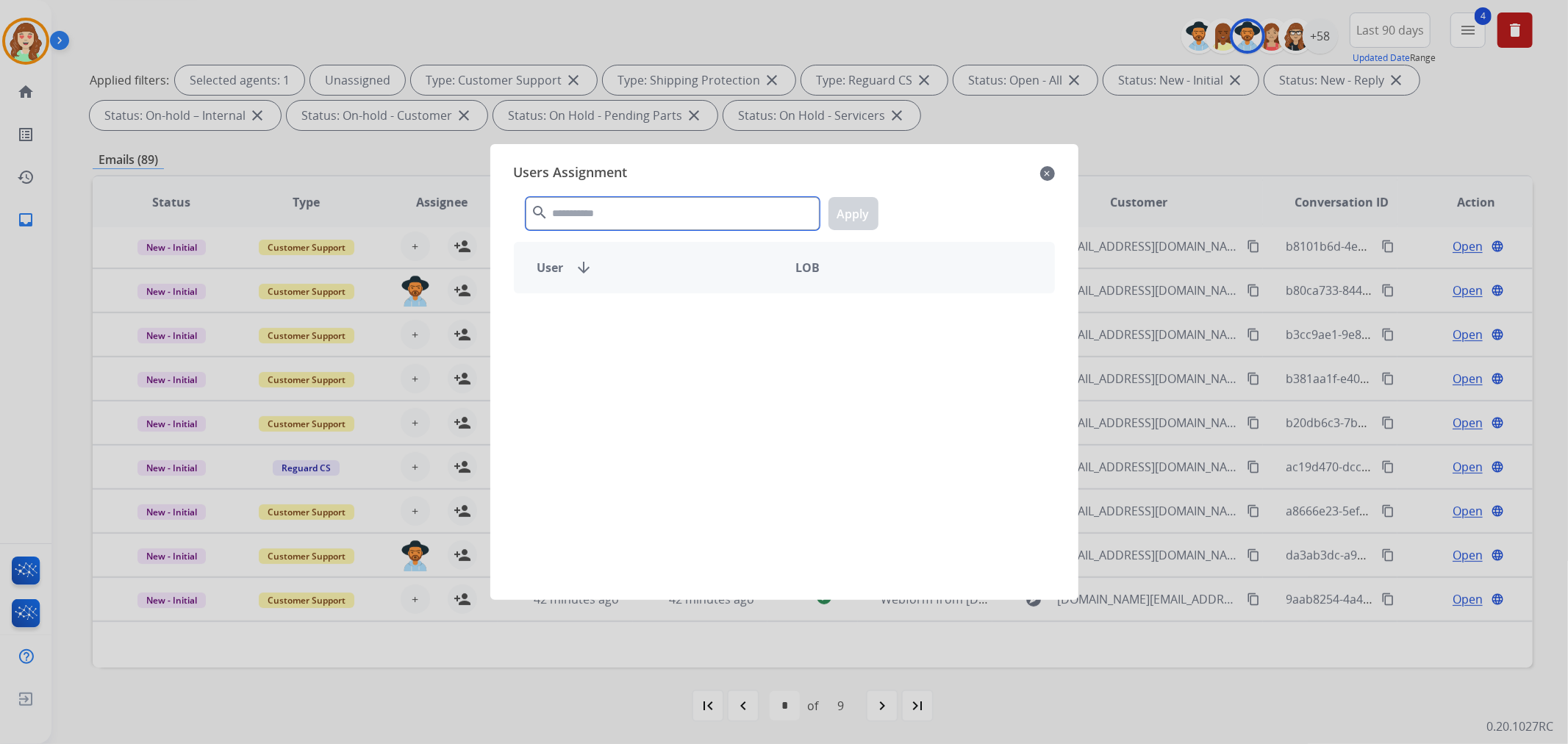
click at [593, 219] on input "text" at bounding box center [672, 213] width 294 height 33
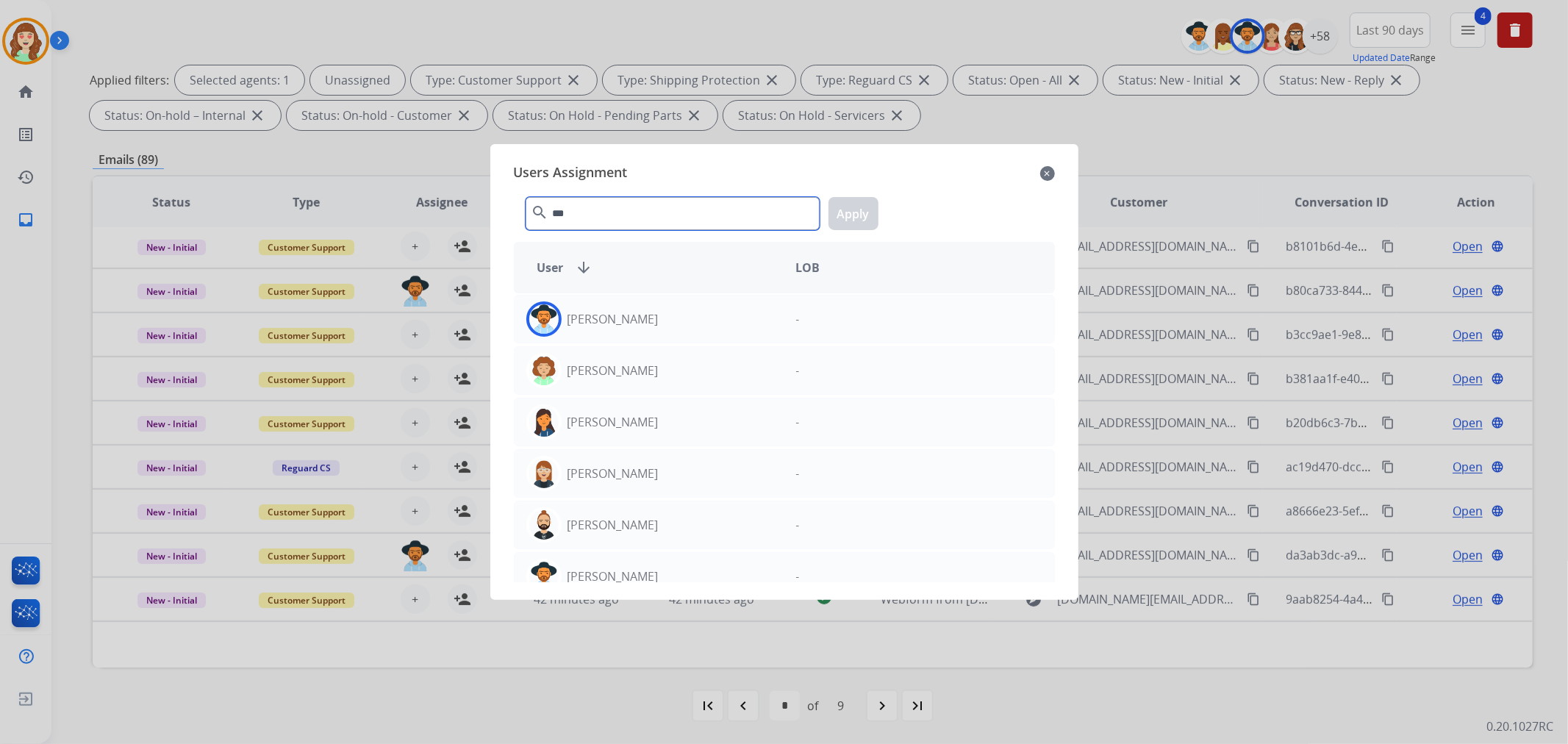
type input "***"
click at [684, 319] on div "[PERSON_NAME]" at bounding box center [649, 319] width 270 height 35
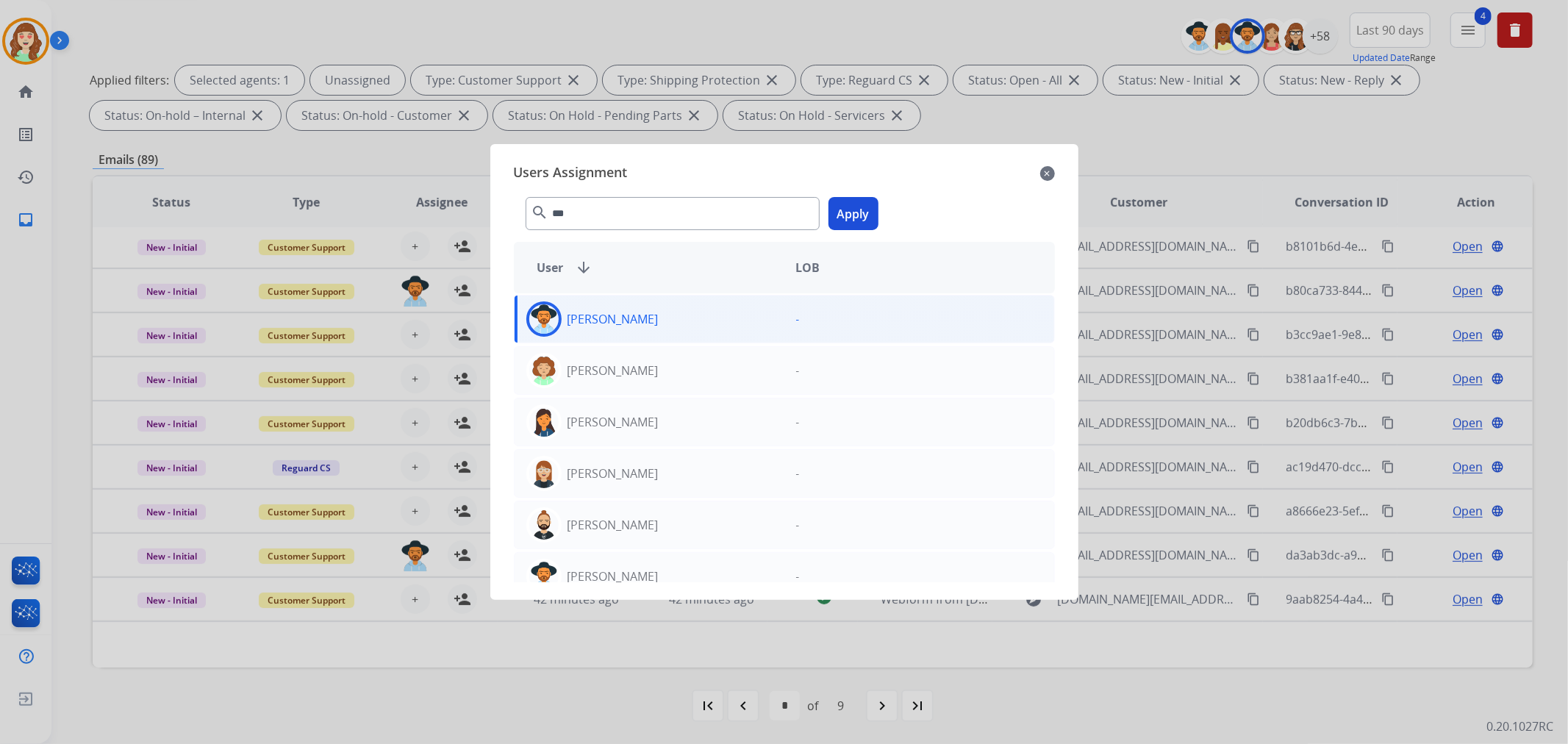
click at [863, 209] on button "Apply" at bounding box center [853, 213] width 50 height 33
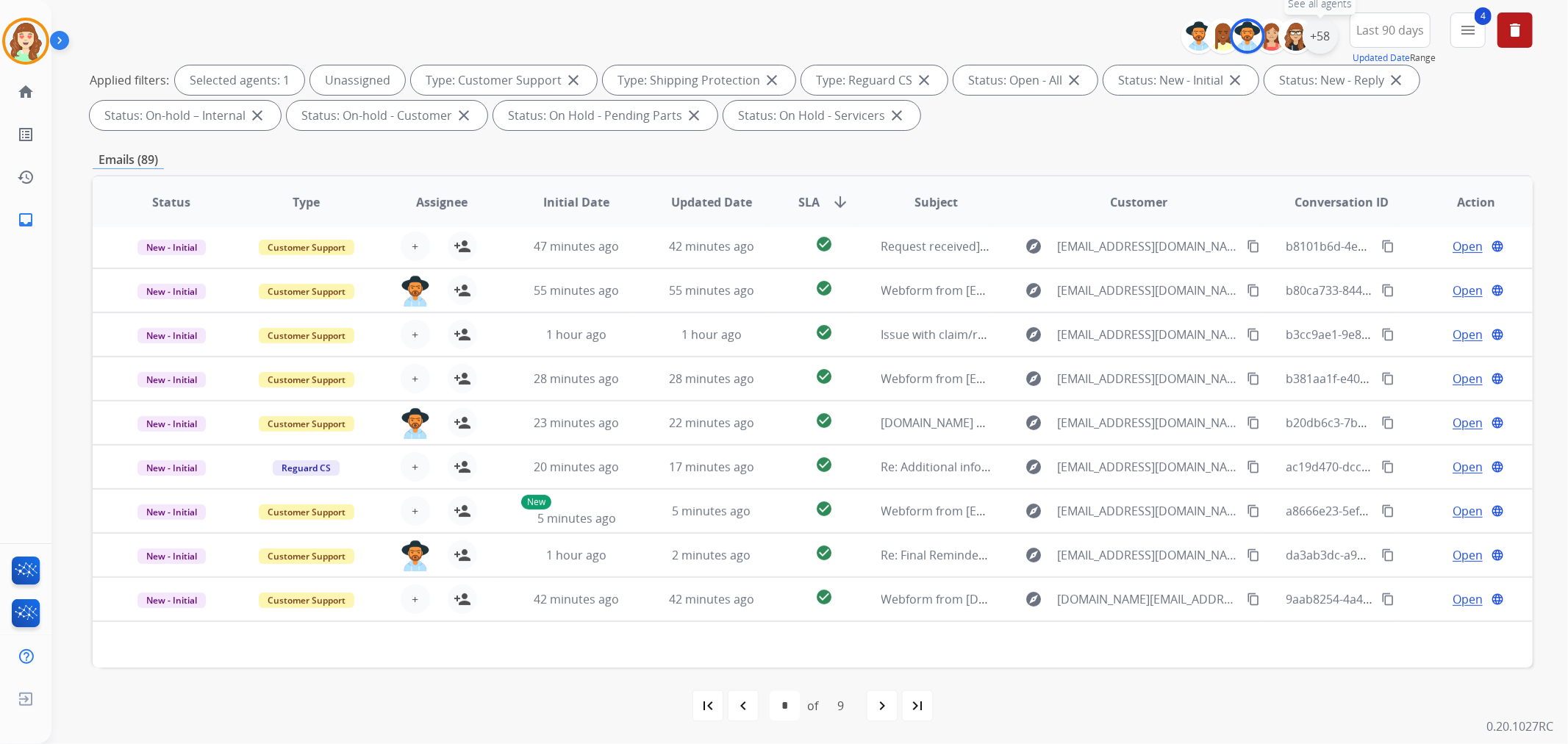
click at [1312, 37] on div "+58" at bounding box center [1320, 36] width 35 height 35
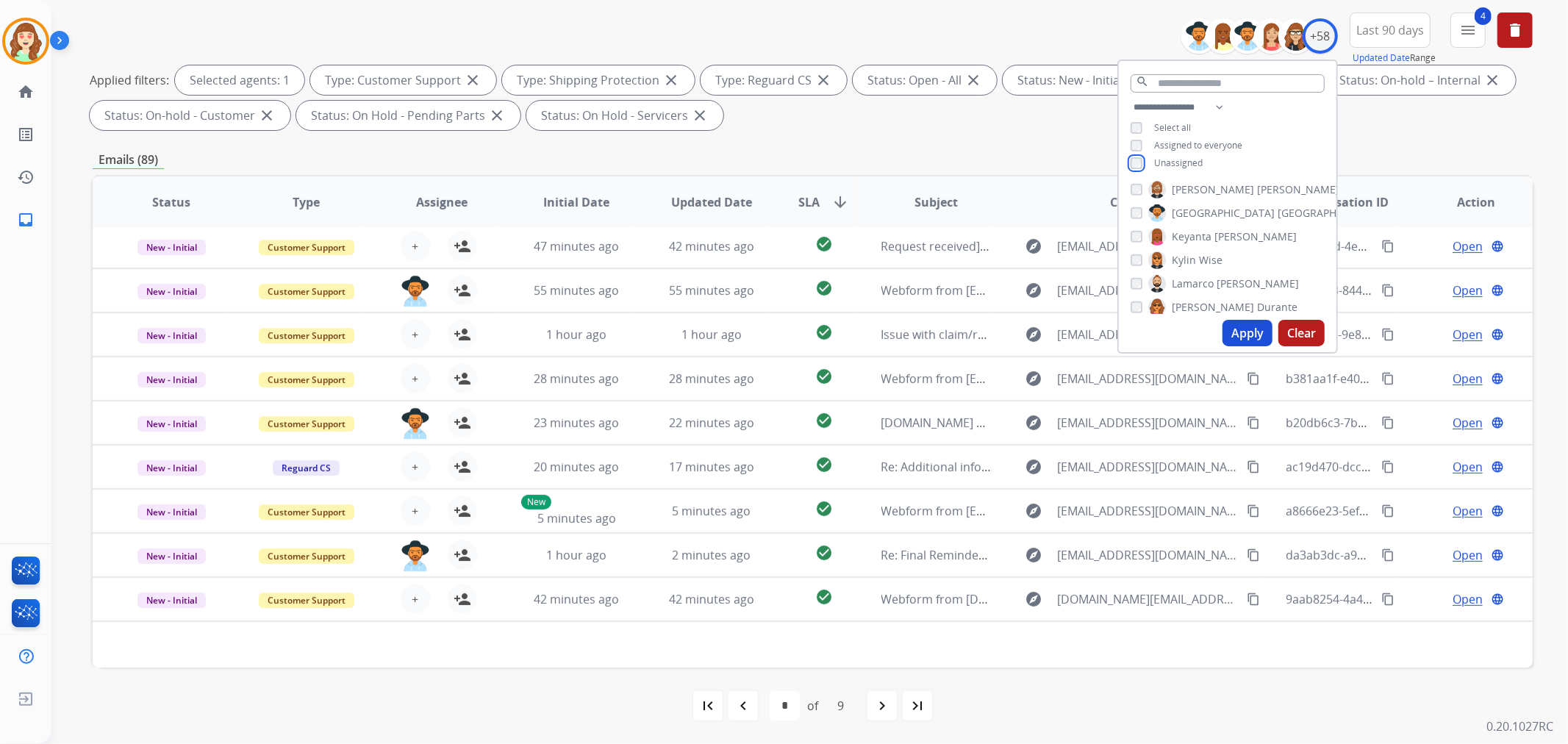
scroll to position [653, 0]
click at [1193, 84] on input "text" at bounding box center [1227, 83] width 194 height 19
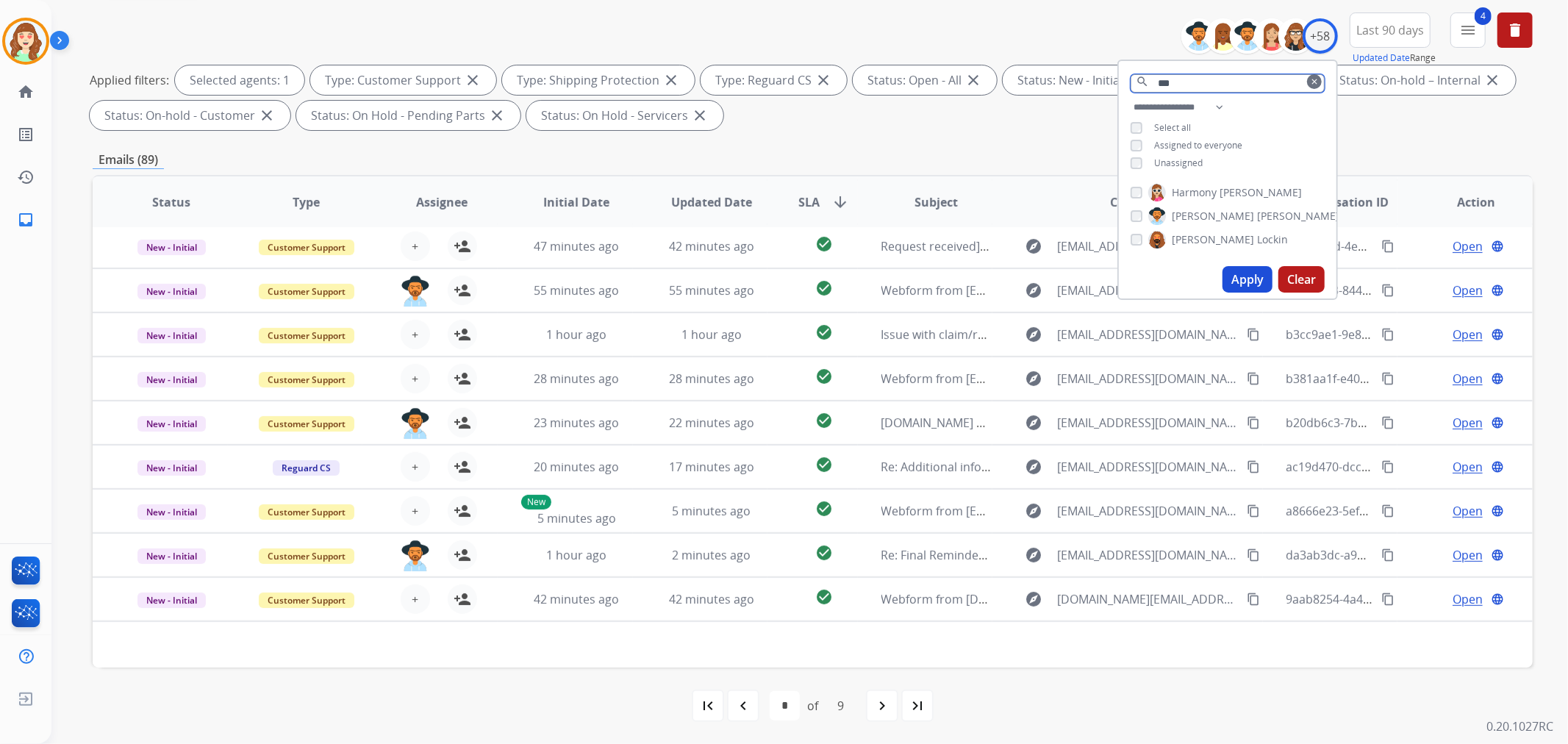
type input "***"
click at [1249, 276] on button "Apply" at bounding box center [1247, 279] width 50 height 27
select select "*"
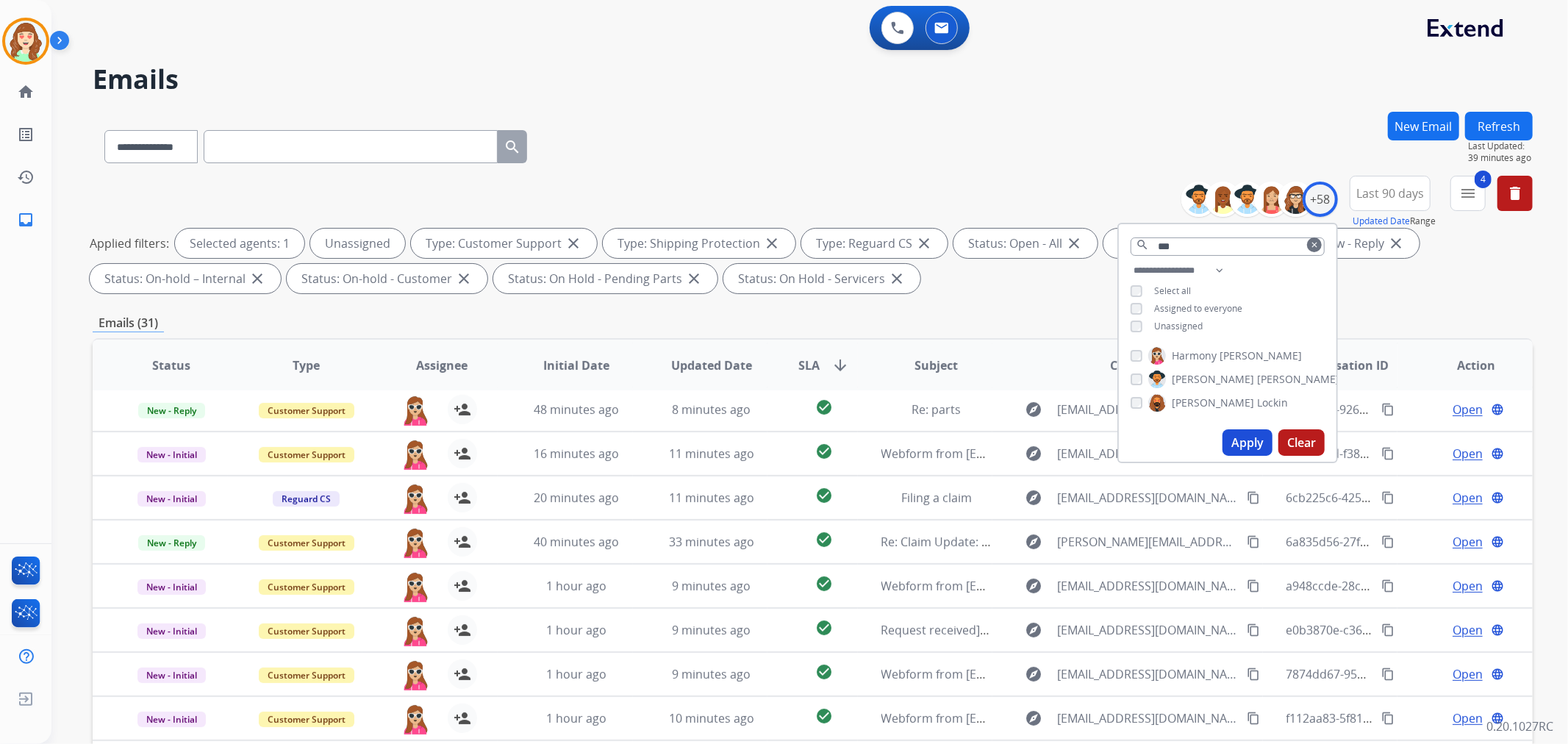
click at [1243, 442] on button "Apply" at bounding box center [1247, 443] width 50 height 27
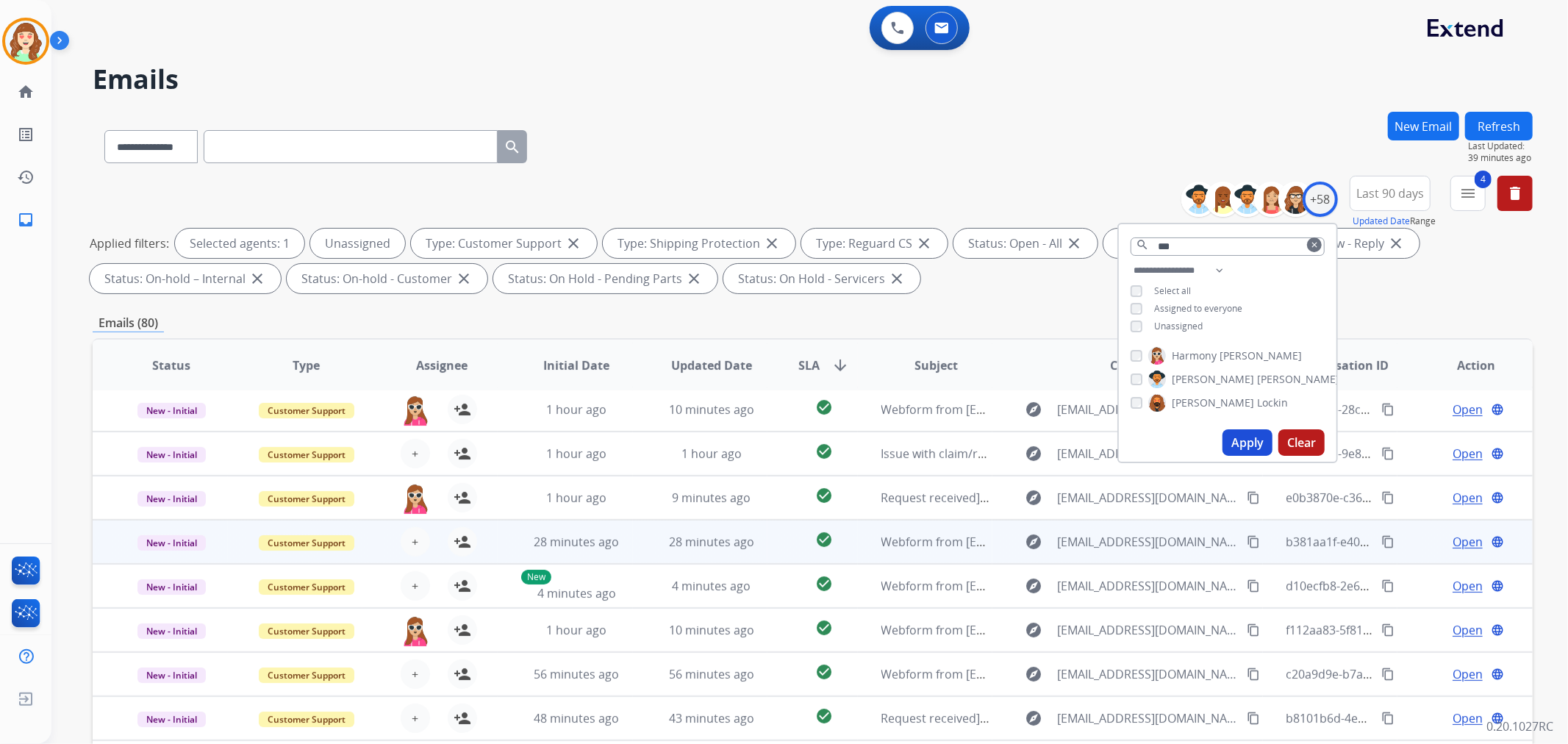
scroll to position [163, 0]
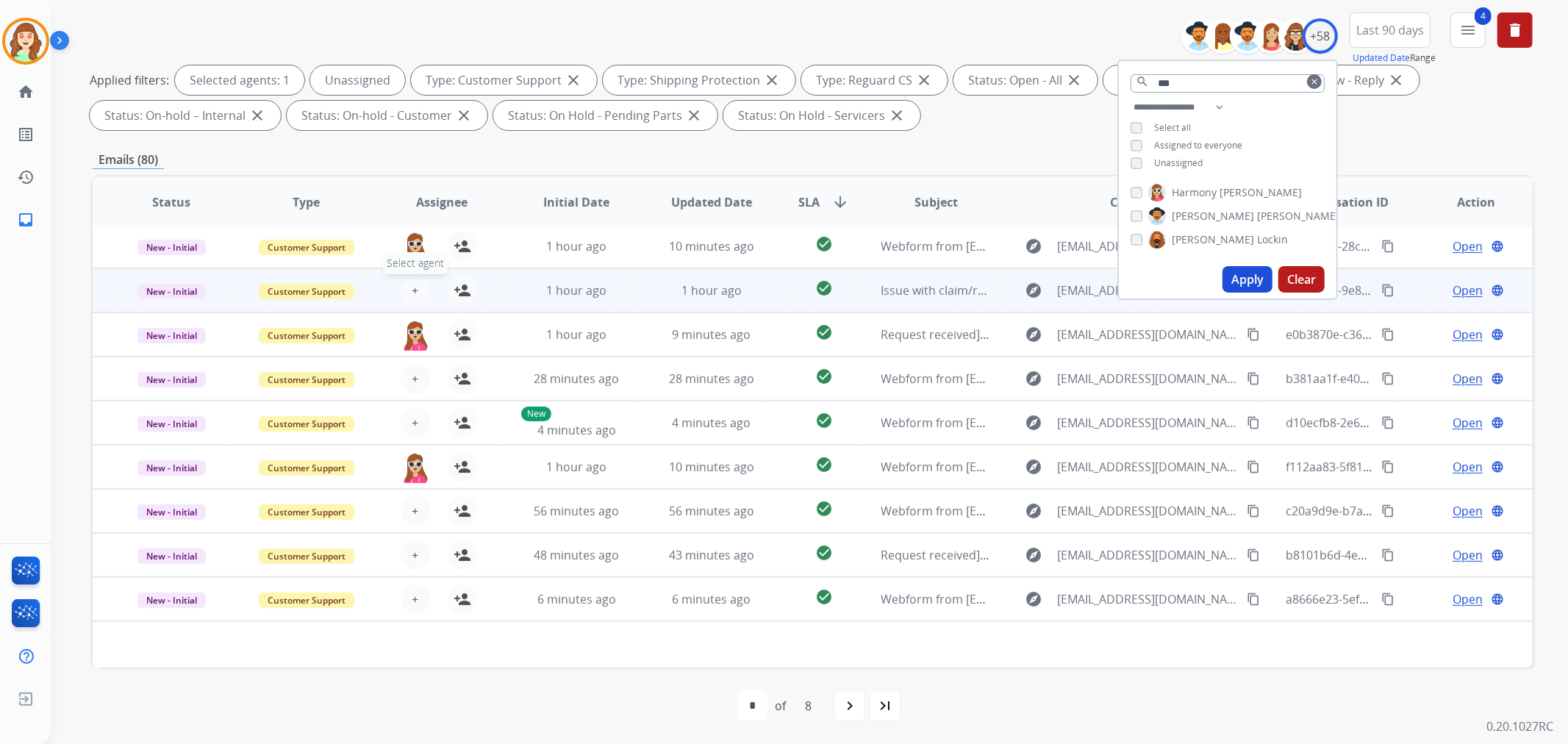
click at [412, 287] on span "+" at bounding box center [414, 290] width 6 height 18
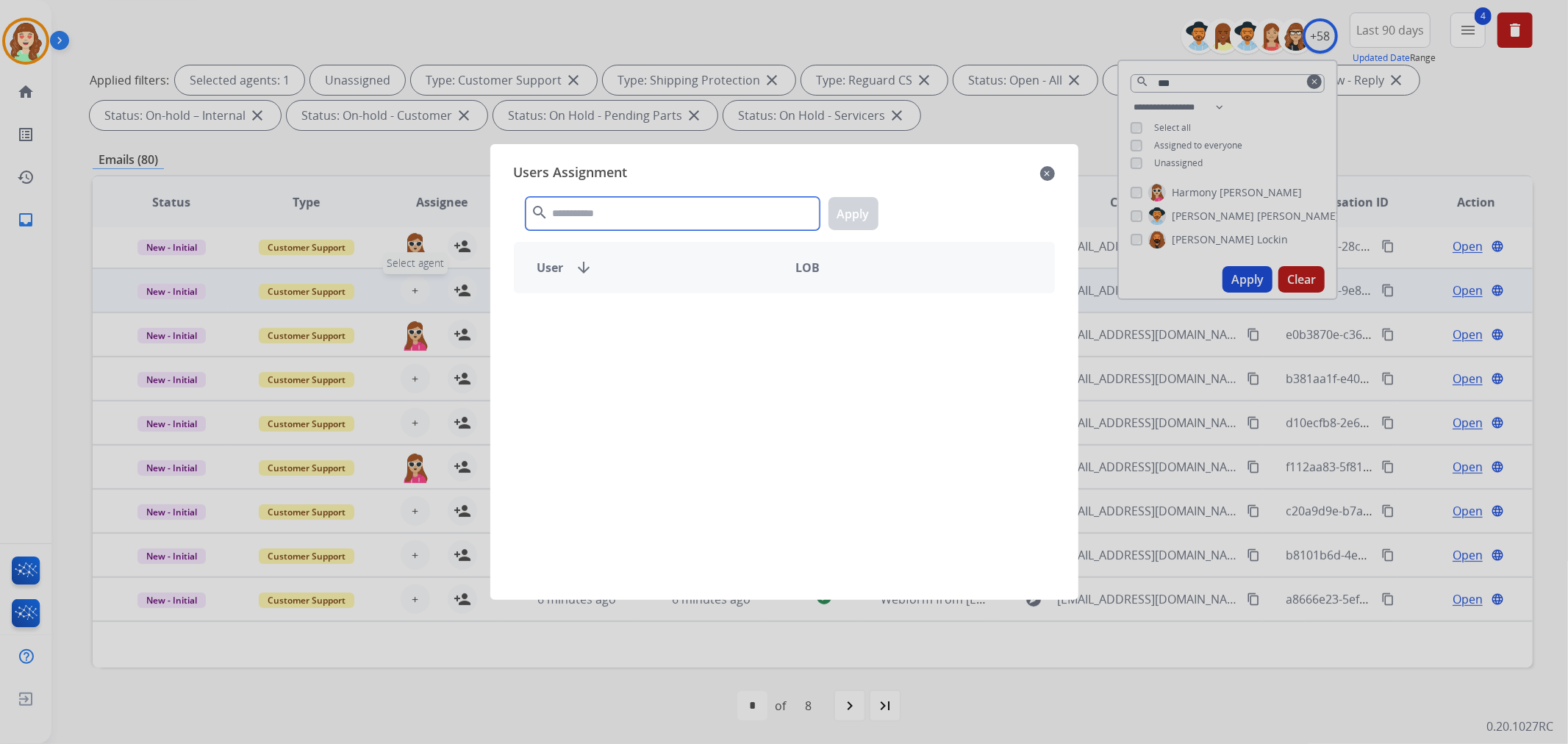
click at [637, 207] on input "text" at bounding box center [672, 213] width 294 height 33
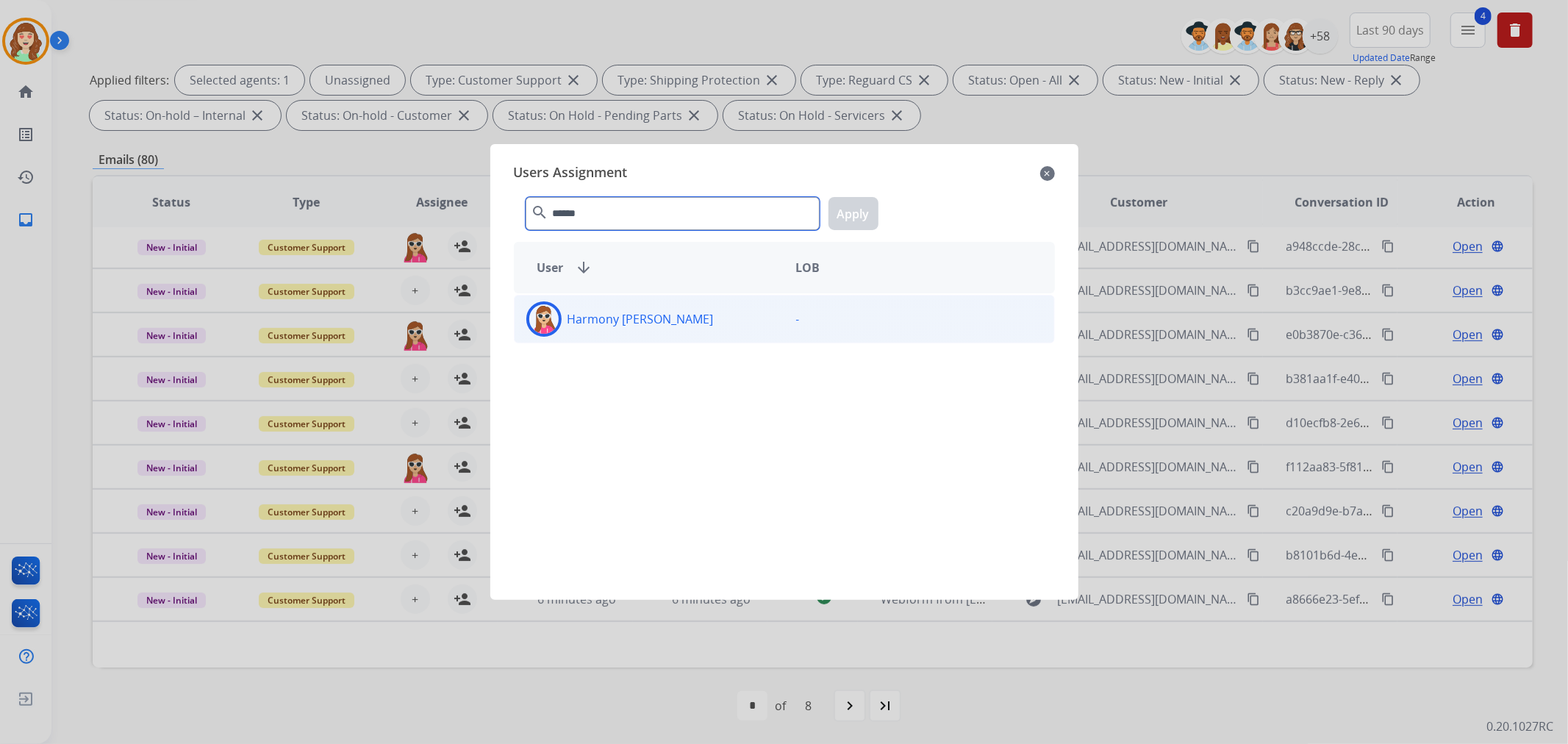
type input "******"
drag, startPoint x: 679, startPoint y: 310, endPoint x: 746, endPoint y: 266, distance: 80.2
click at [679, 311] on div "Harmony [PERSON_NAME]" at bounding box center [649, 319] width 270 height 35
click at [856, 214] on button "Apply" at bounding box center [853, 213] width 50 height 33
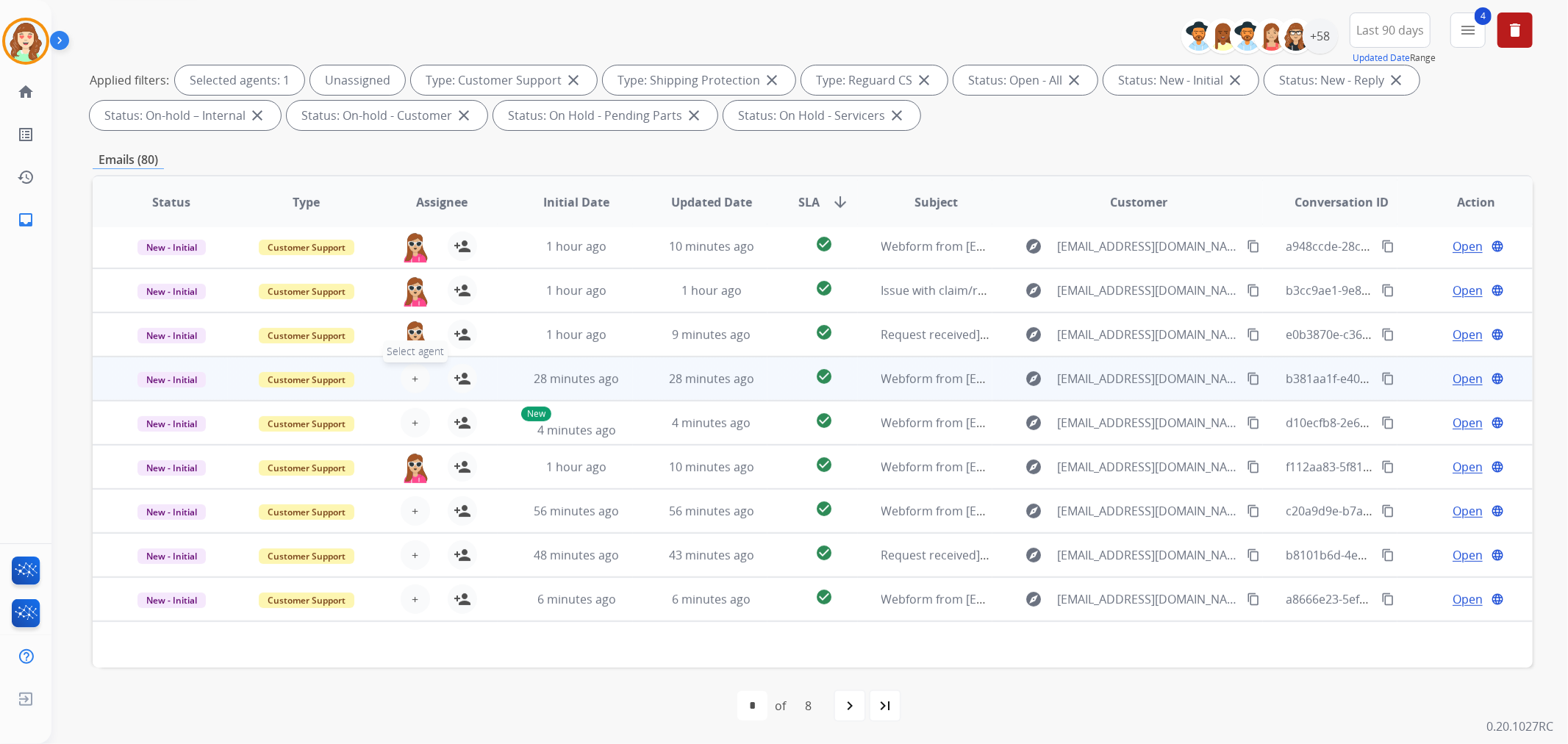
click at [413, 375] on span "+" at bounding box center [414, 378] width 6 height 18
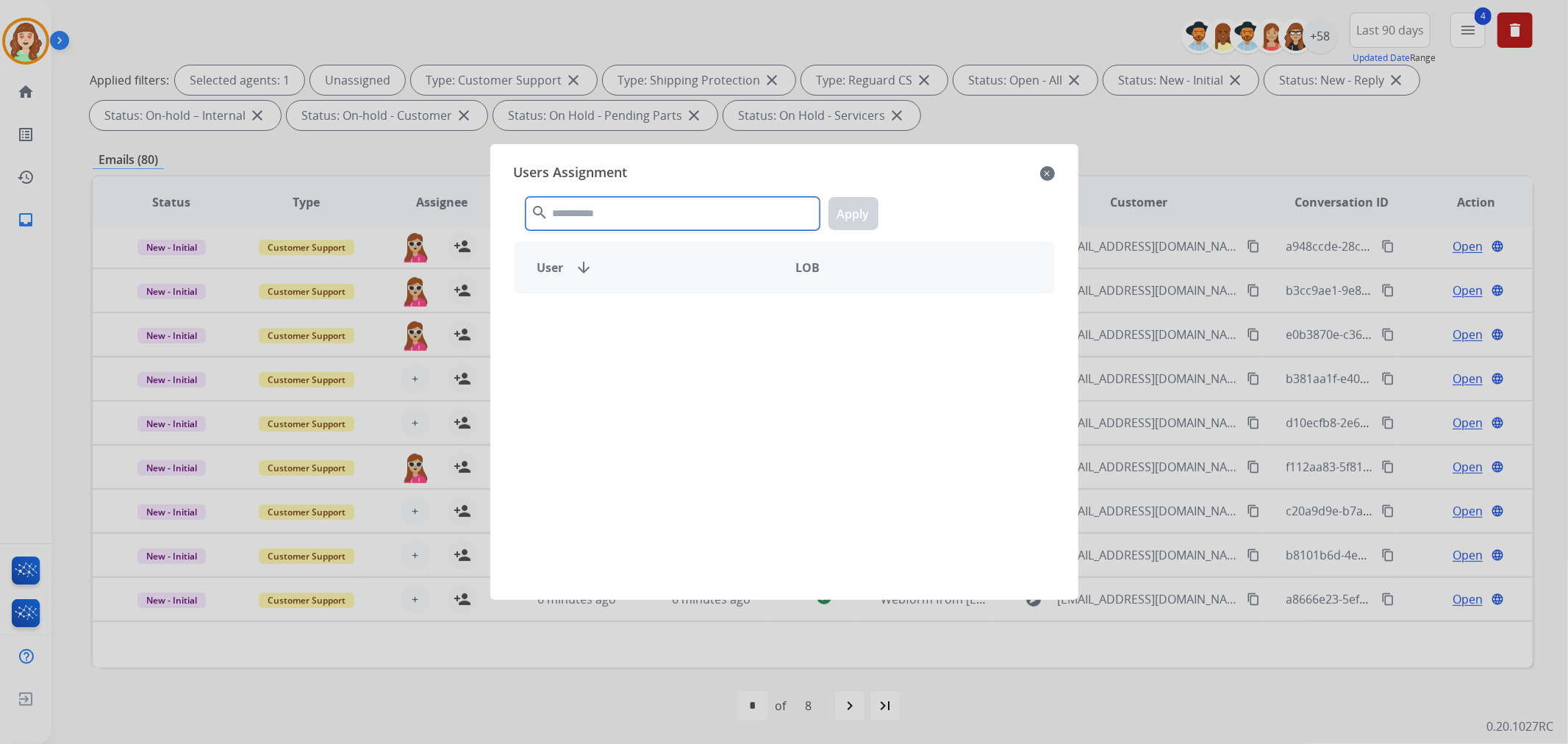
click at [636, 204] on input "text" at bounding box center [672, 213] width 294 height 33
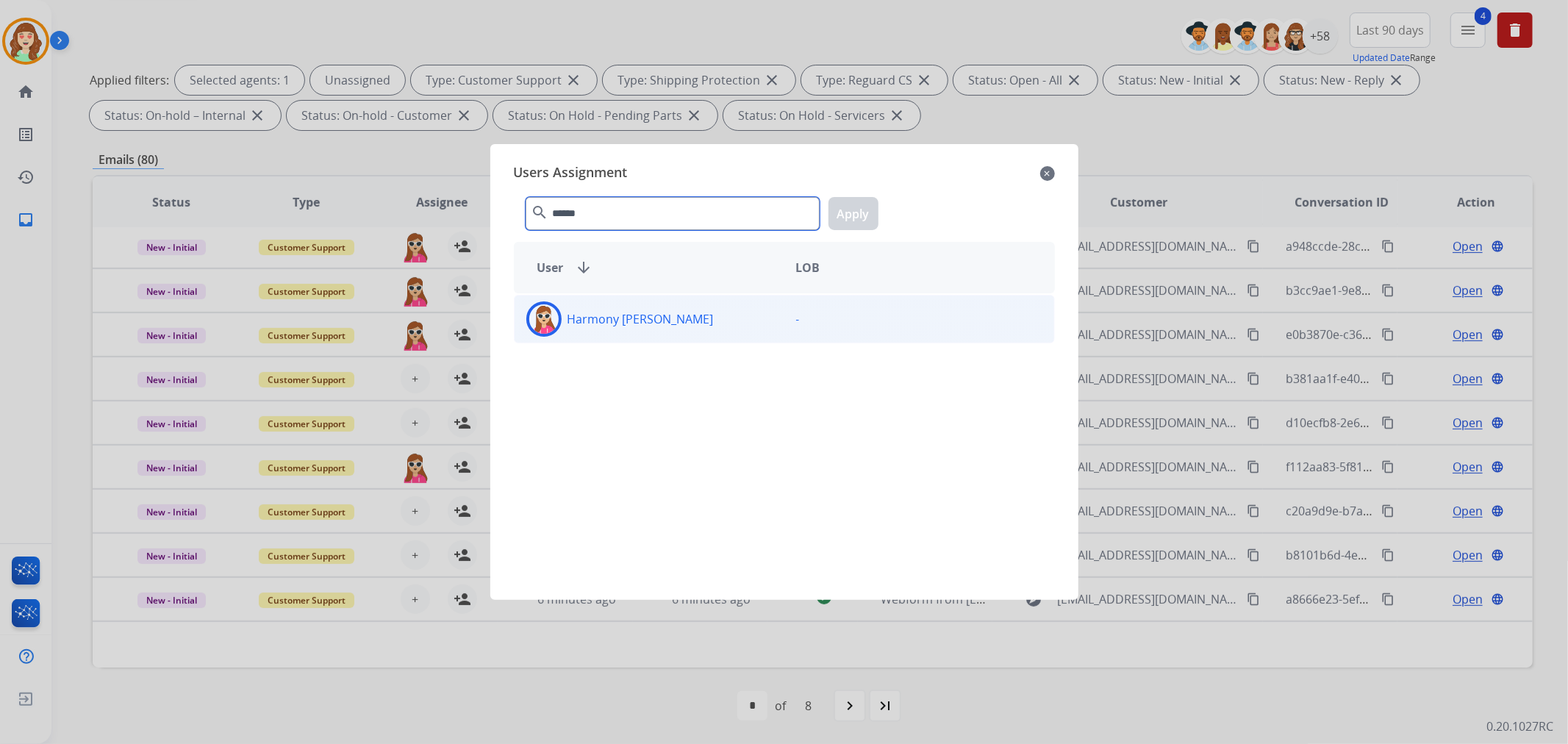
type input "******"
click at [693, 320] on div "Harmony [PERSON_NAME]" at bounding box center [649, 319] width 270 height 35
click at [854, 204] on button "Apply" at bounding box center [853, 213] width 50 height 33
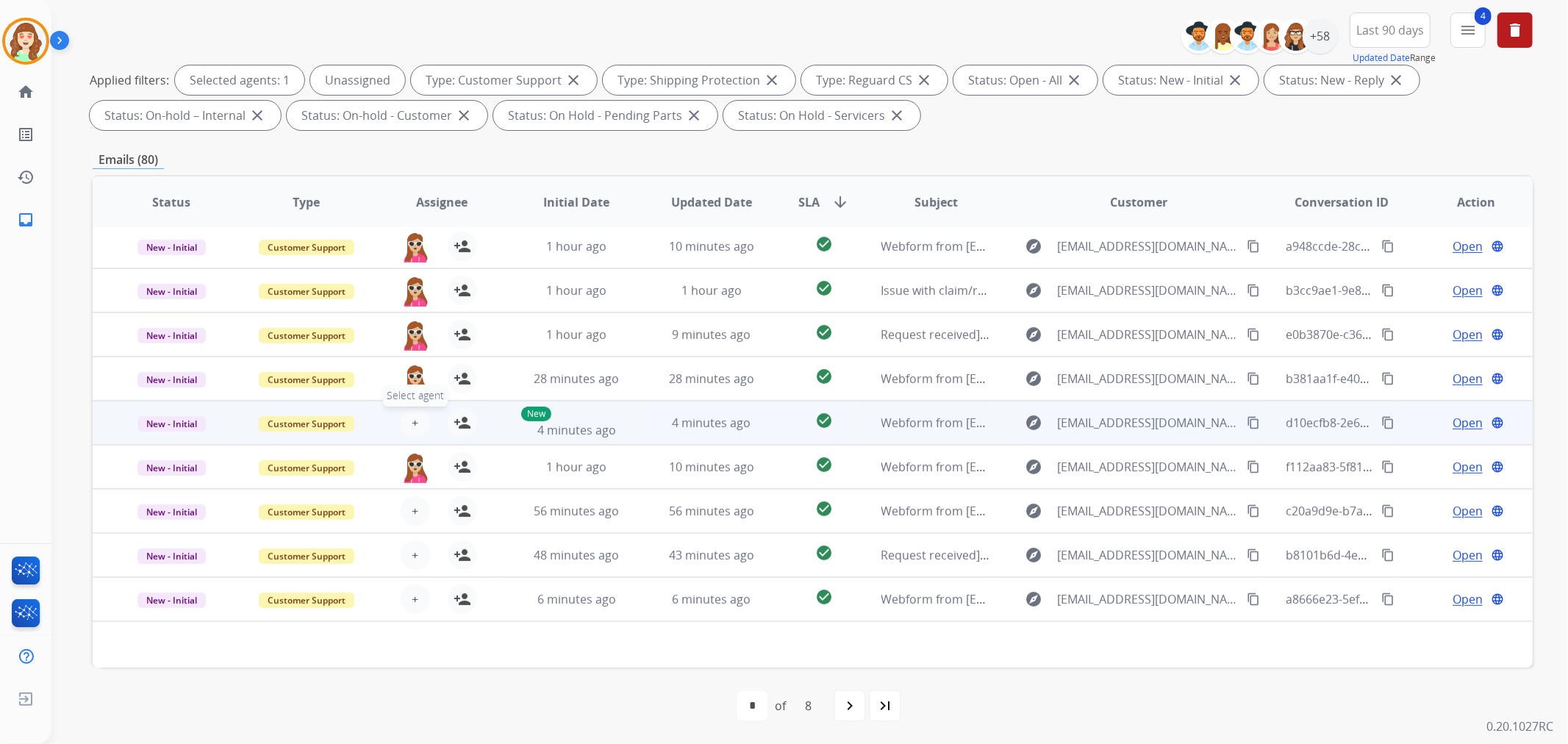
click at [405, 413] on button "+ Select agent" at bounding box center [415, 423] width 30 height 30
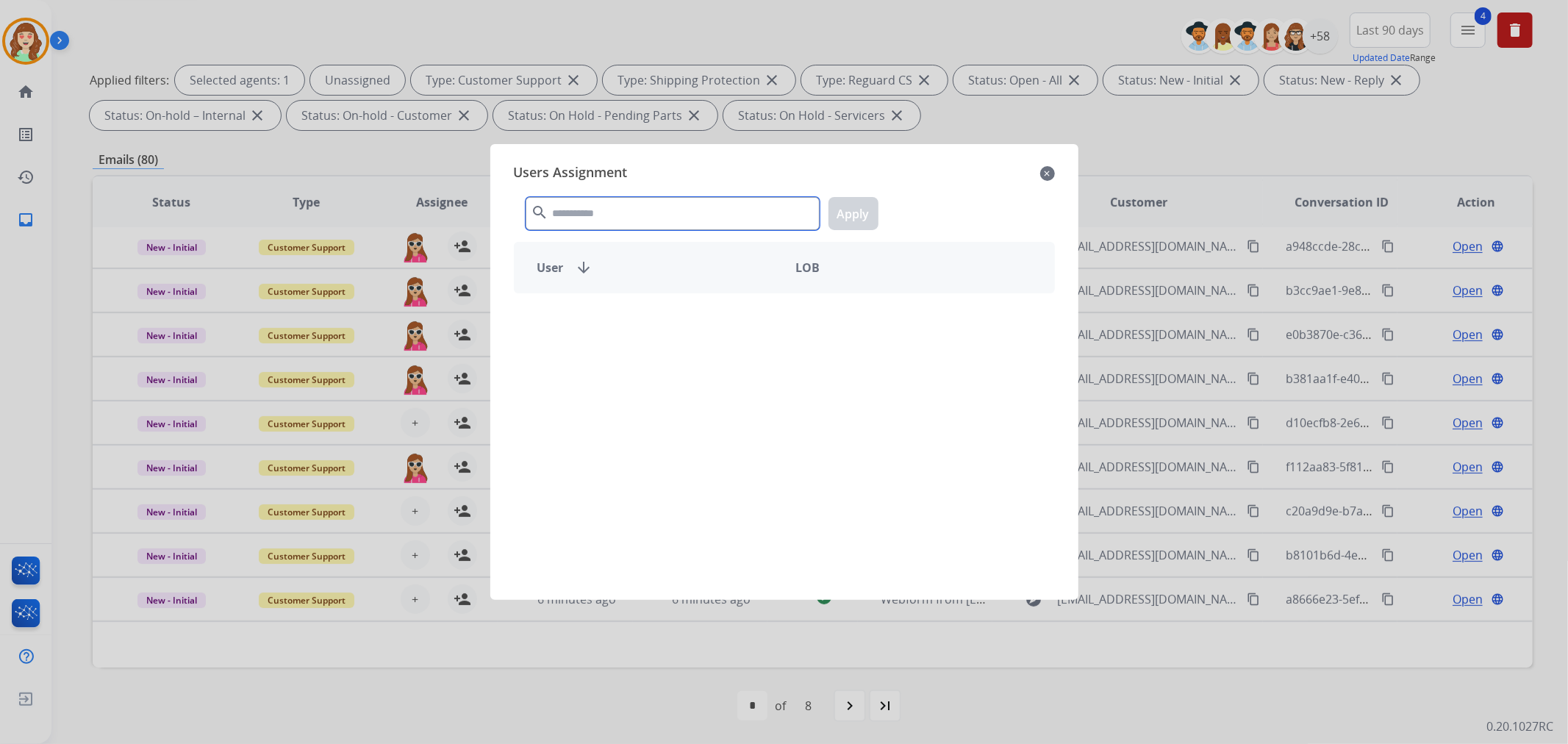
click at [636, 219] on input "text" at bounding box center [672, 213] width 294 height 33
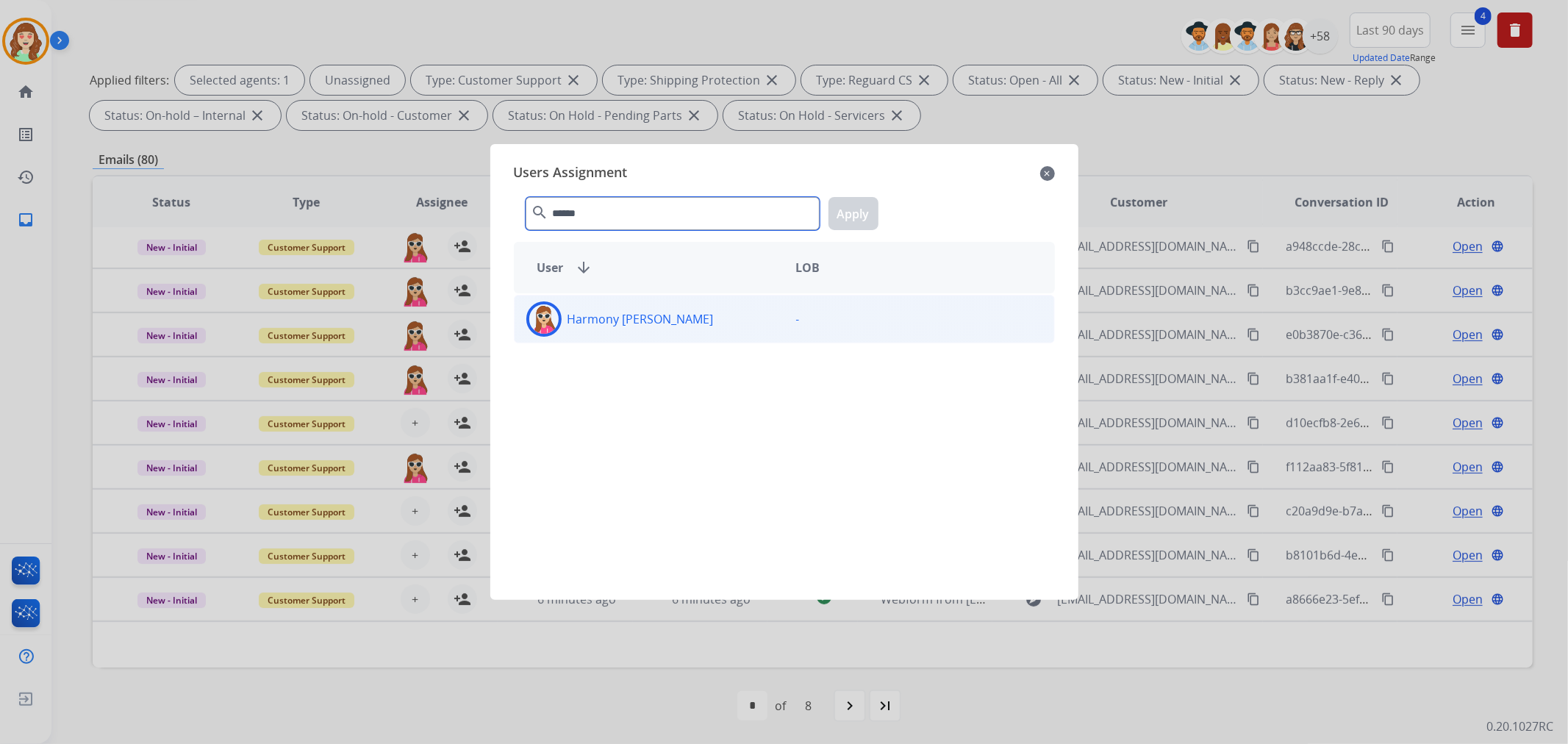
type input "******"
click at [669, 314] on div "Harmony [PERSON_NAME]" at bounding box center [649, 319] width 270 height 35
click at [868, 206] on button "Apply" at bounding box center [853, 213] width 50 height 33
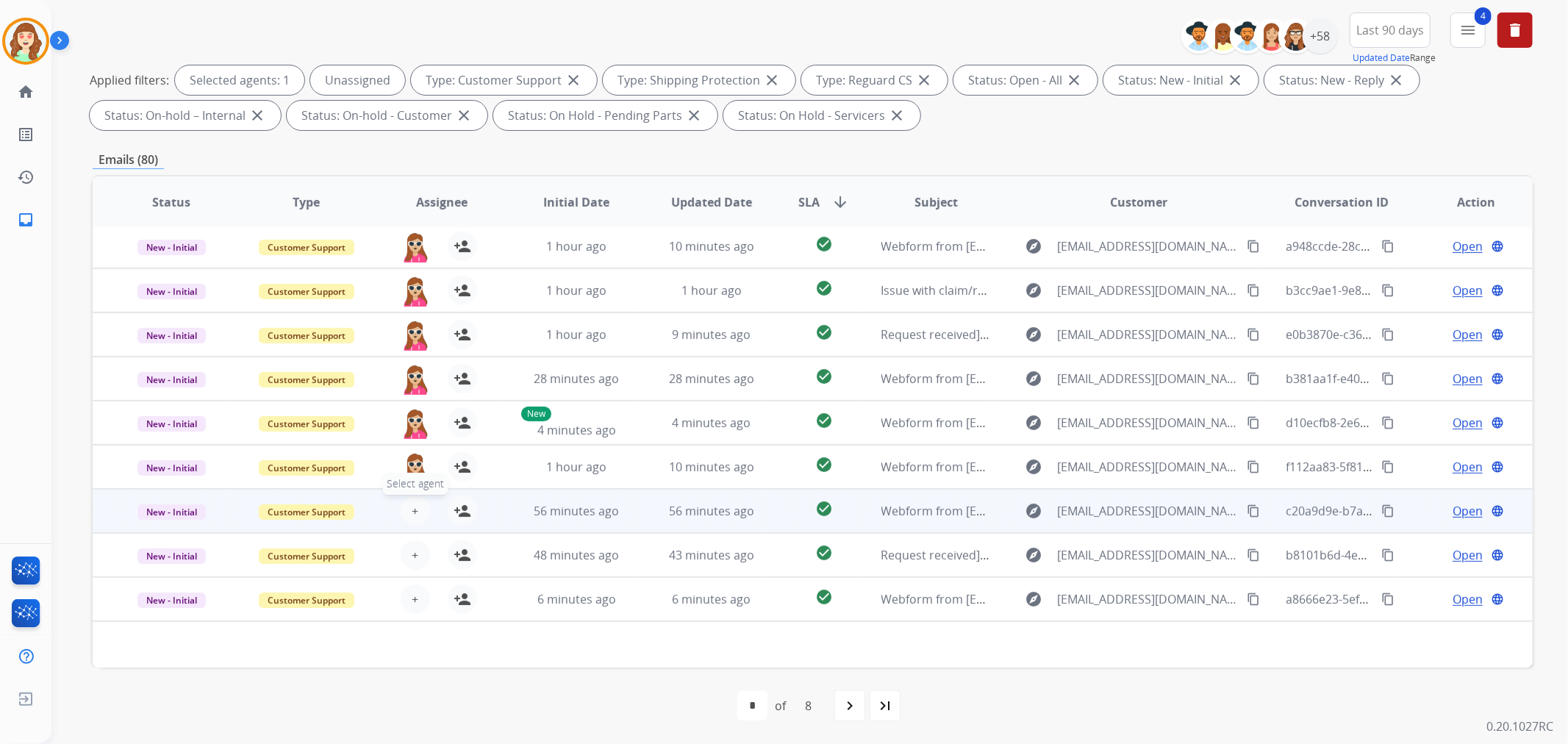
click at [413, 510] on span "+" at bounding box center [414, 510] width 6 height 18
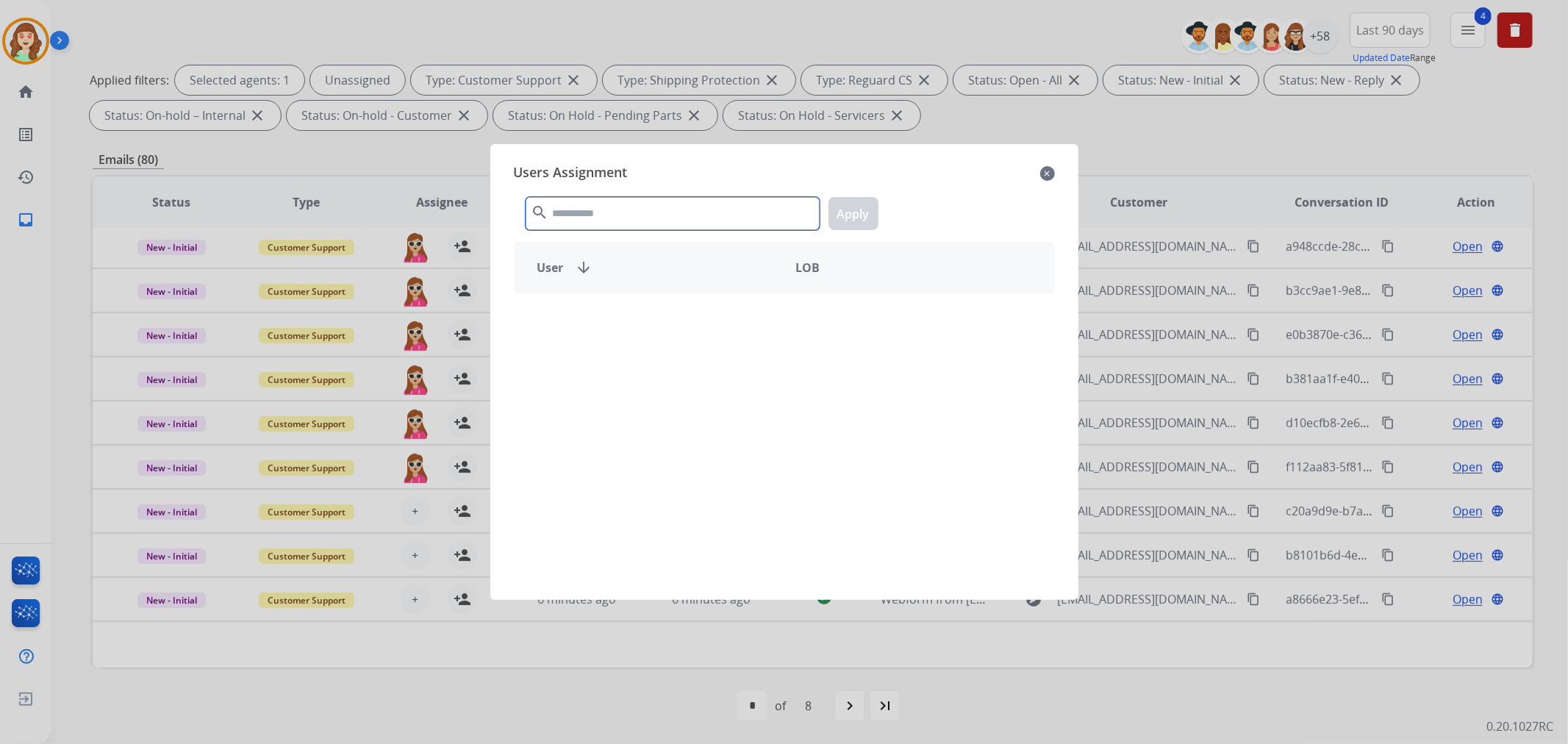
click at [667, 219] on input "text" at bounding box center [672, 213] width 294 height 33
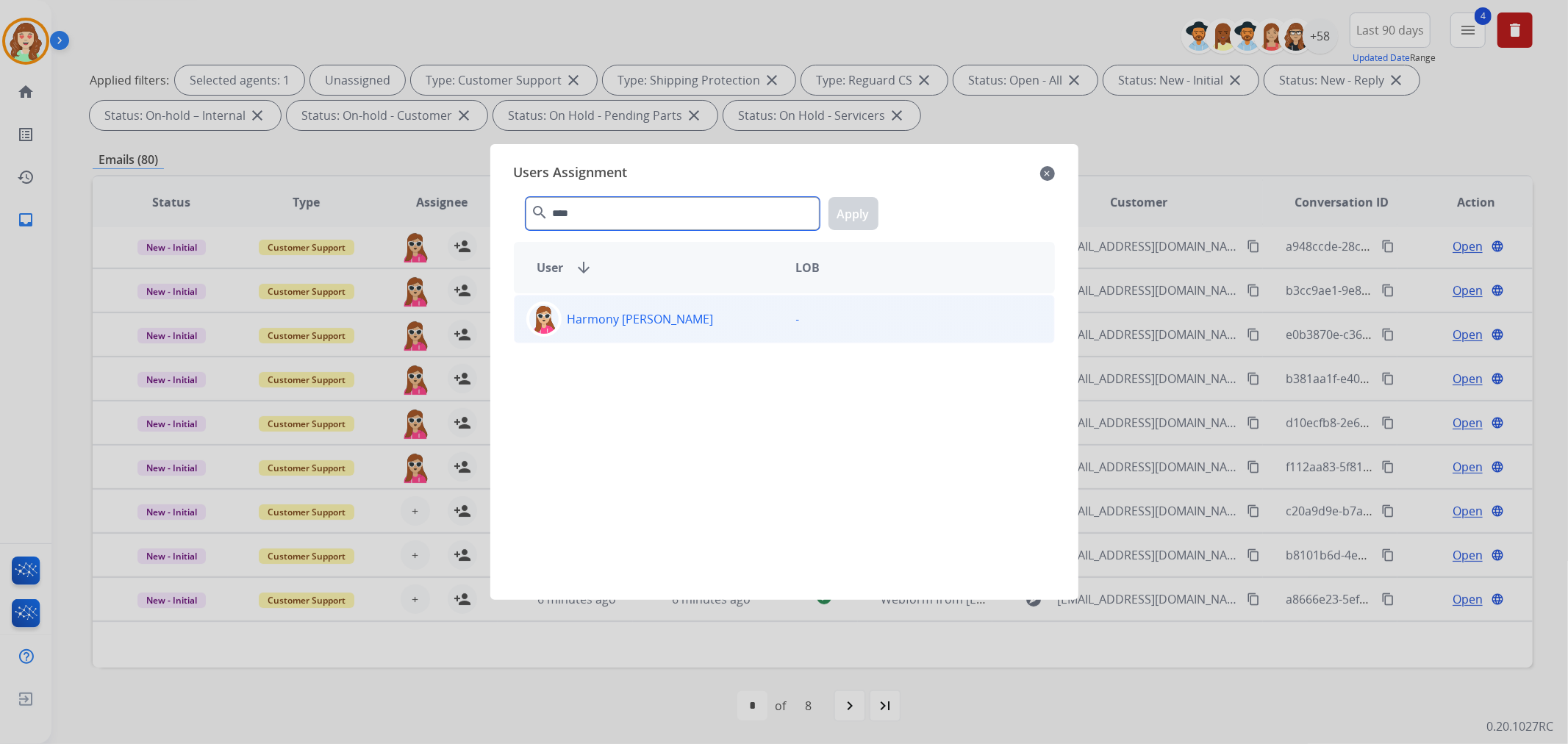
type input "****"
click at [657, 317] on div "Harmony [PERSON_NAME]" at bounding box center [649, 319] width 270 height 35
click at [854, 214] on button "Apply" at bounding box center [853, 213] width 50 height 33
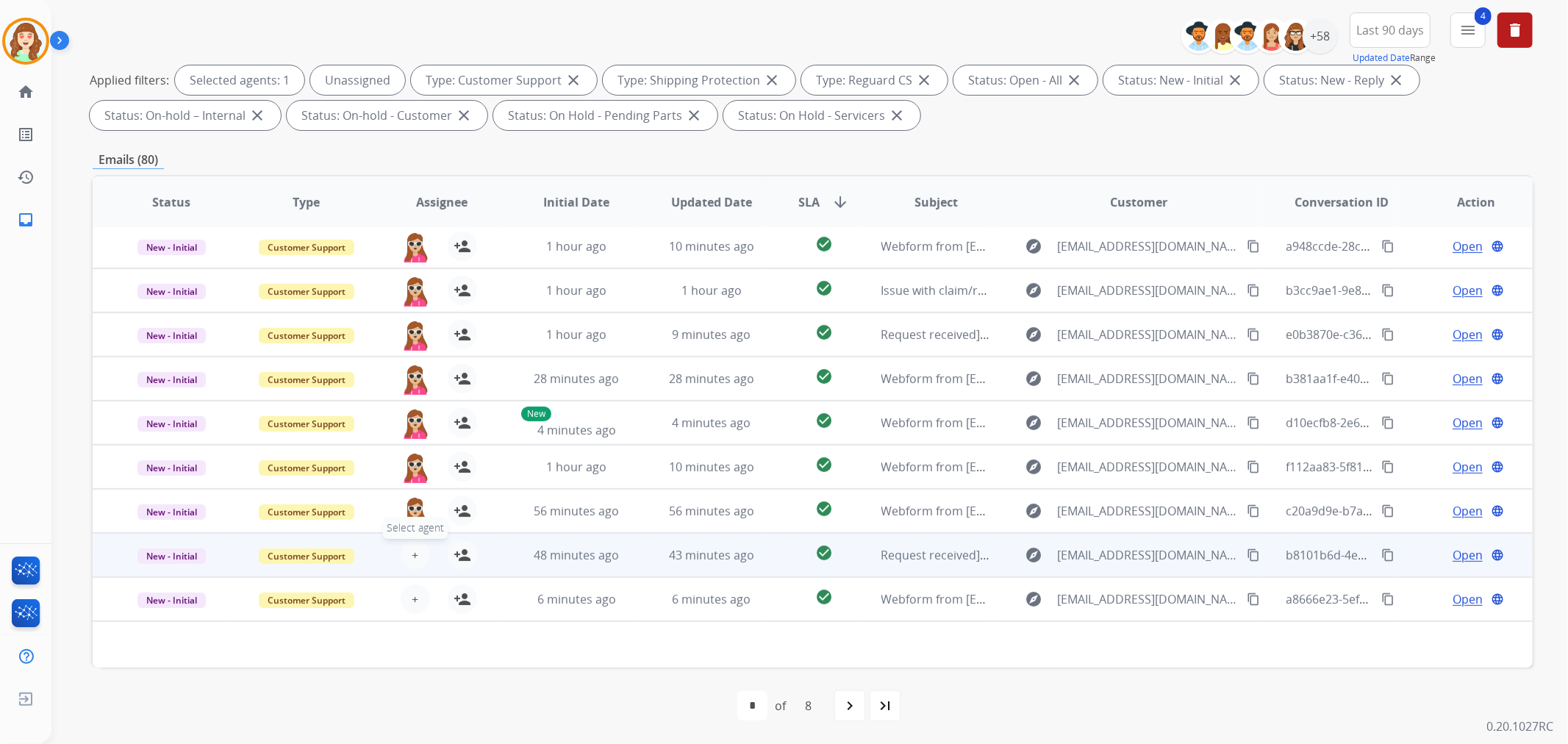
click at [402, 554] on button "+ Select agent" at bounding box center [415, 556] width 30 height 30
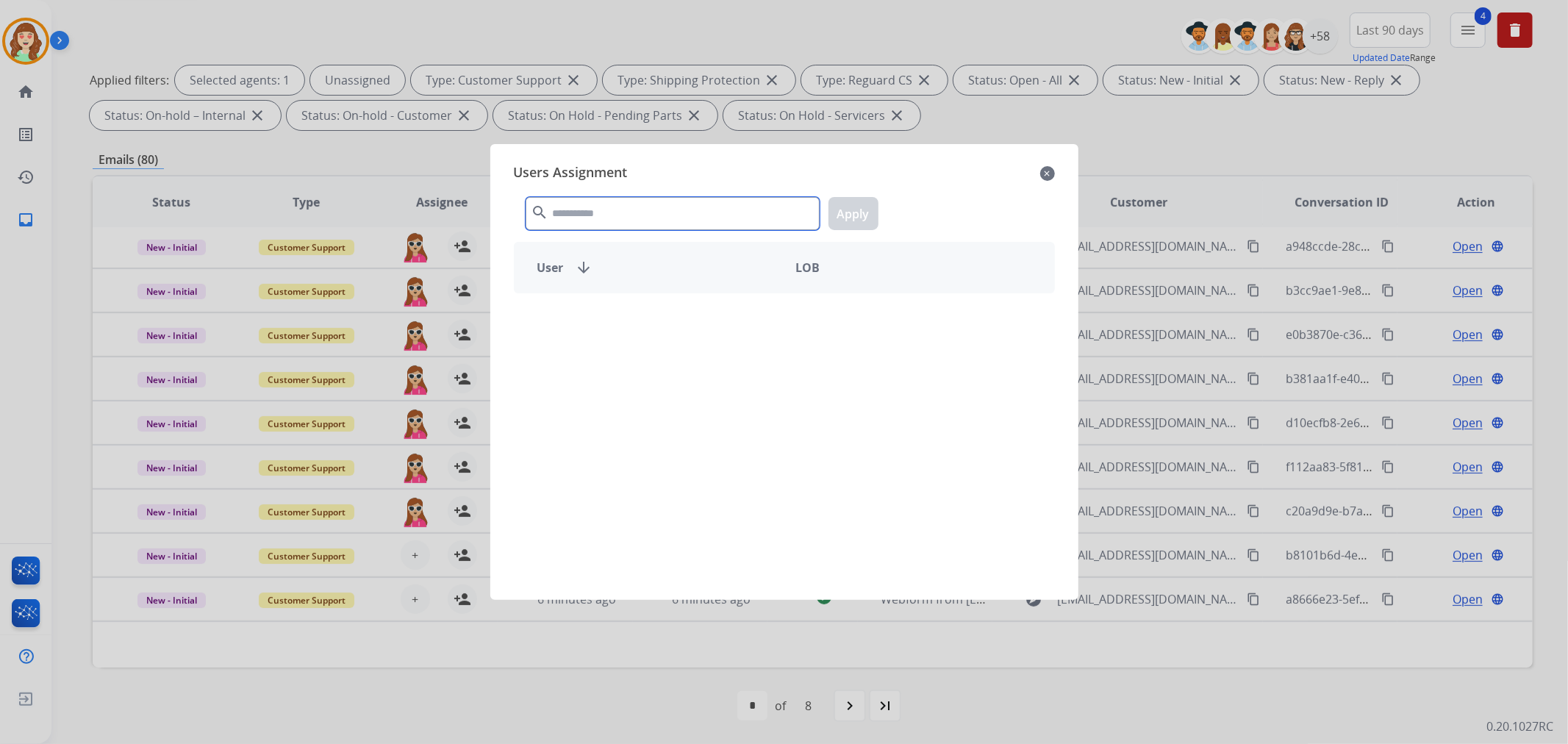
click at [586, 214] on input "text" at bounding box center [672, 213] width 294 height 33
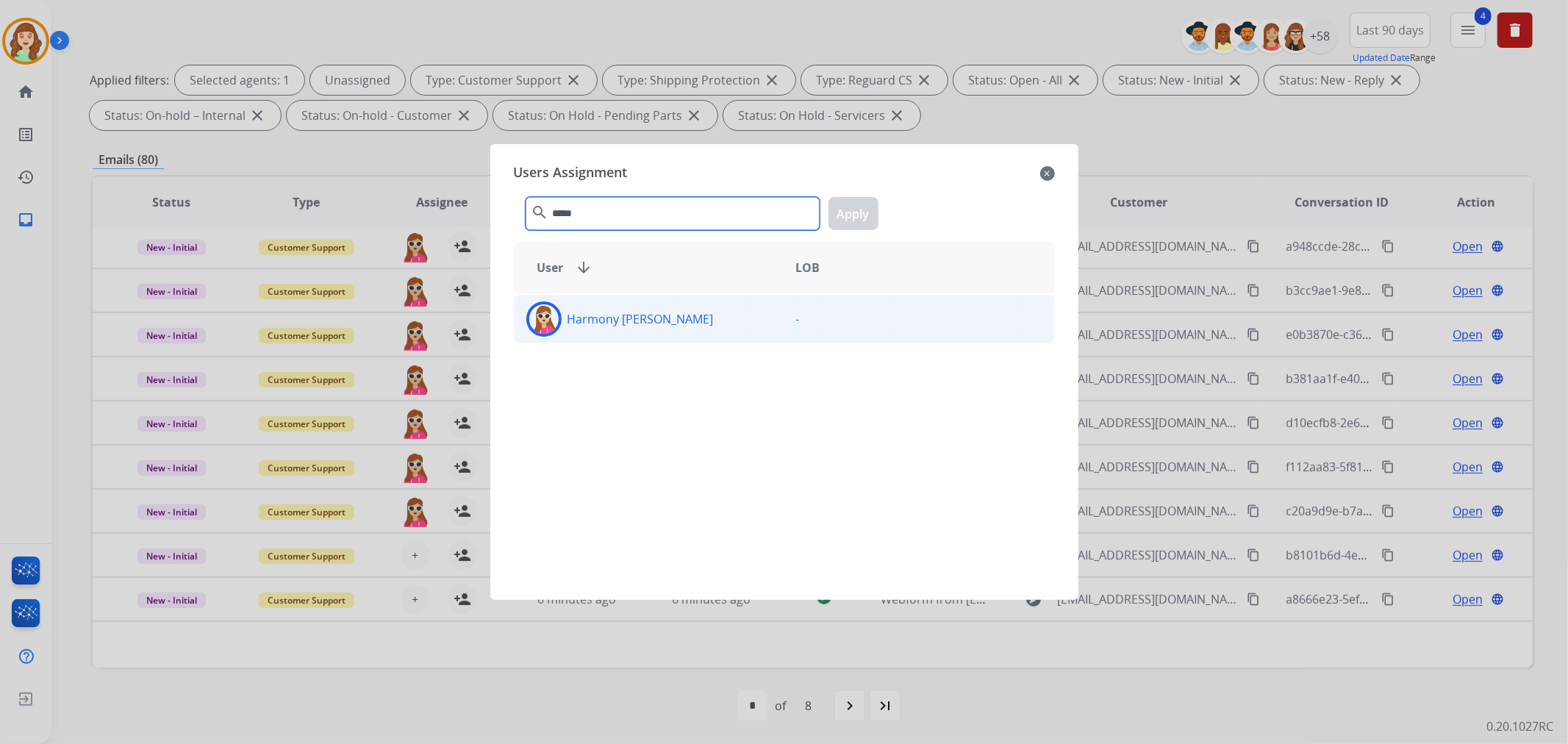
type input "*****"
click at [614, 329] on div "Harmony [PERSON_NAME]" at bounding box center [649, 319] width 270 height 35
click at [850, 209] on button "Apply" at bounding box center [853, 213] width 50 height 33
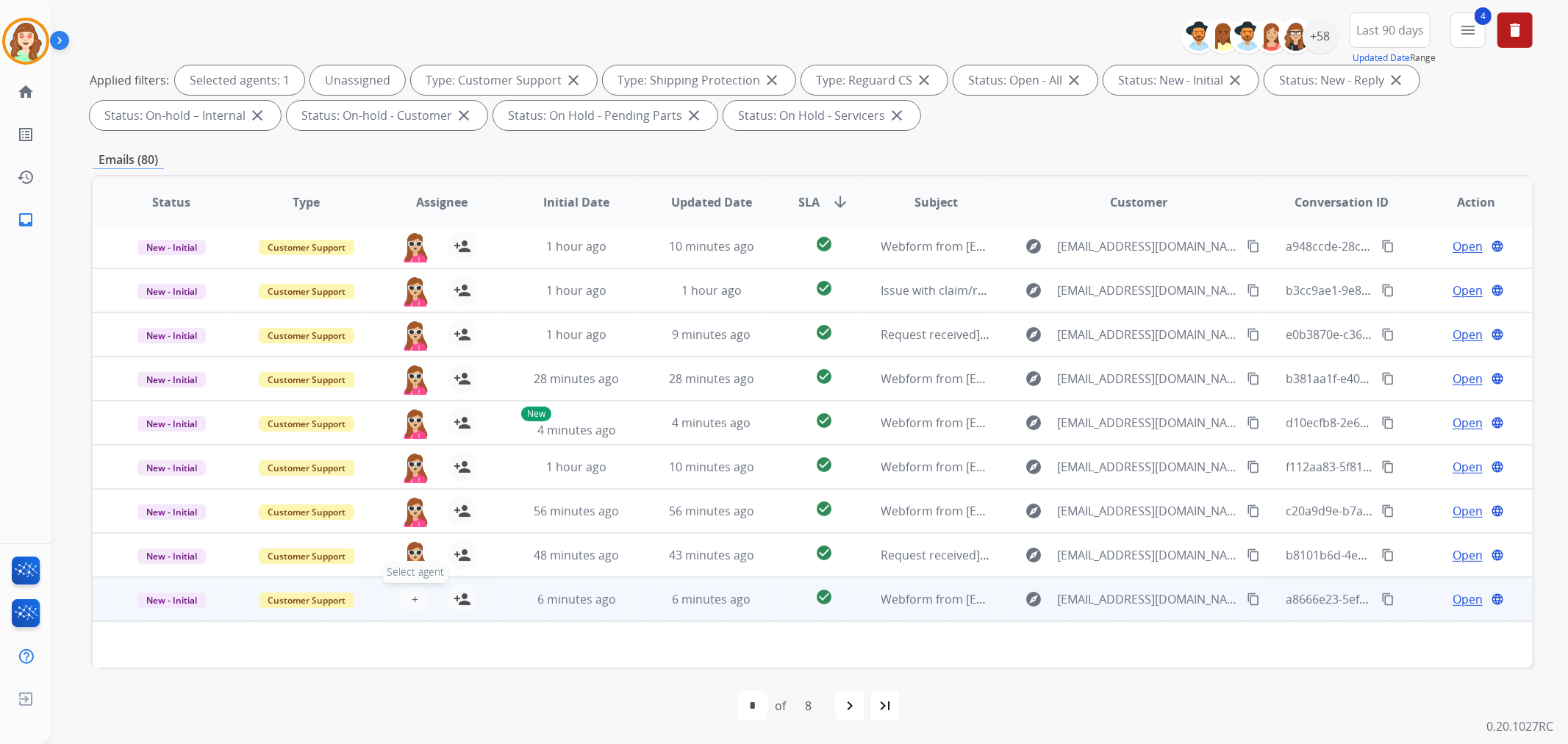
click at [413, 601] on span "+" at bounding box center [414, 598] width 6 height 18
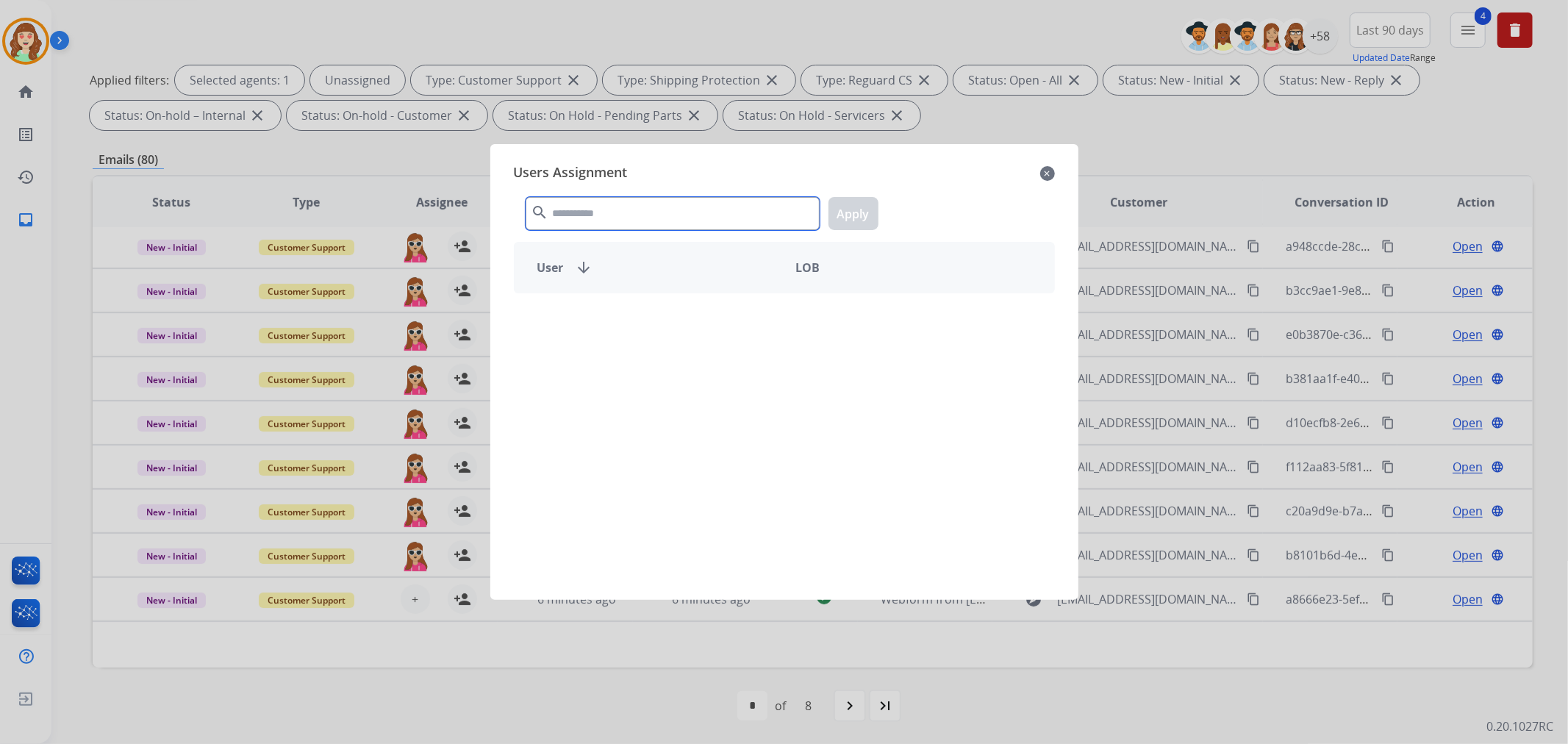
click at [607, 226] on input "text" at bounding box center [672, 213] width 294 height 33
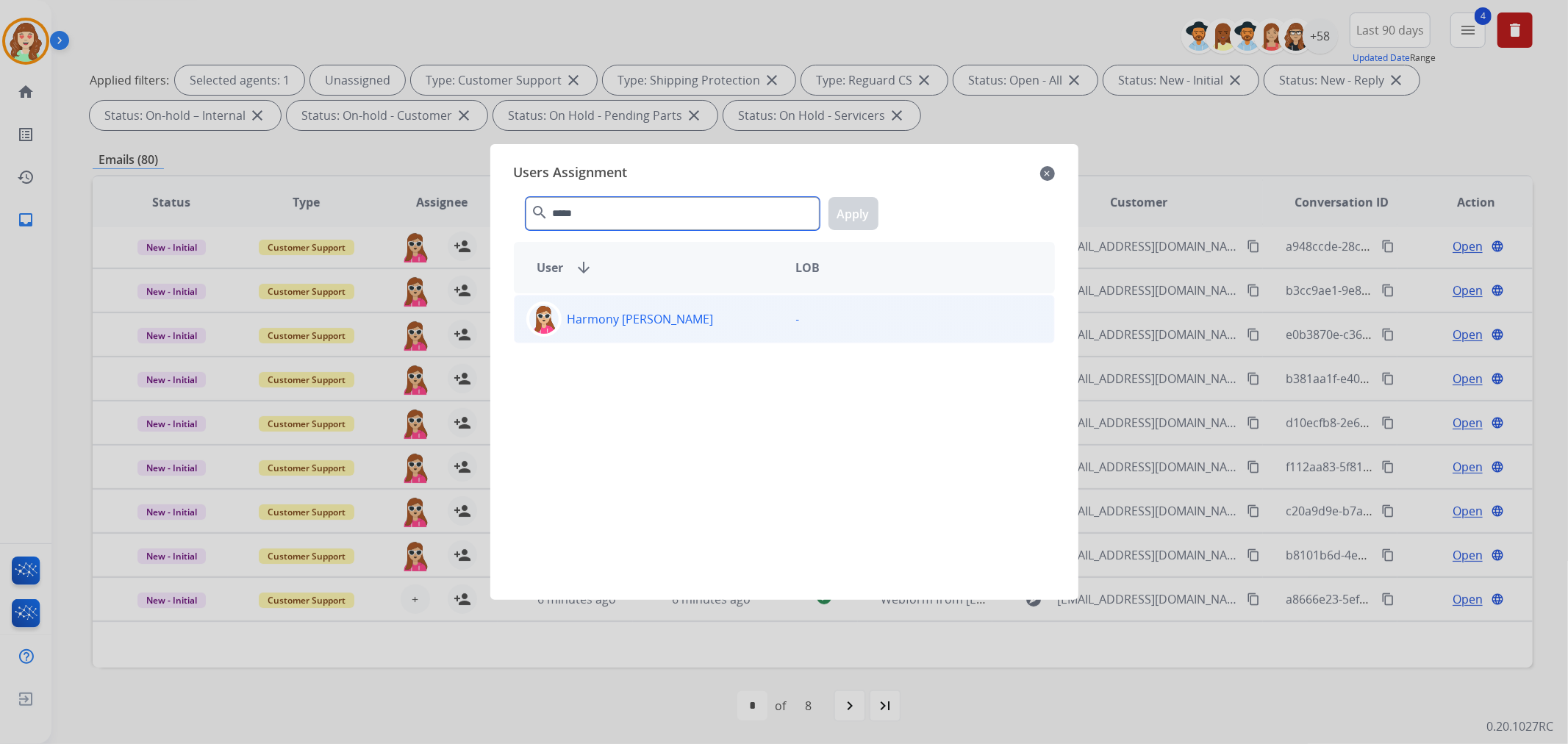
type input "*****"
click at [677, 317] on div "Harmony [PERSON_NAME]" at bounding box center [649, 319] width 270 height 35
drag, startPoint x: 858, startPoint y: 214, endPoint x: 899, endPoint y: 222, distance: 41.8
click at [857, 214] on button "Apply" at bounding box center [853, 213] width 50 height 33
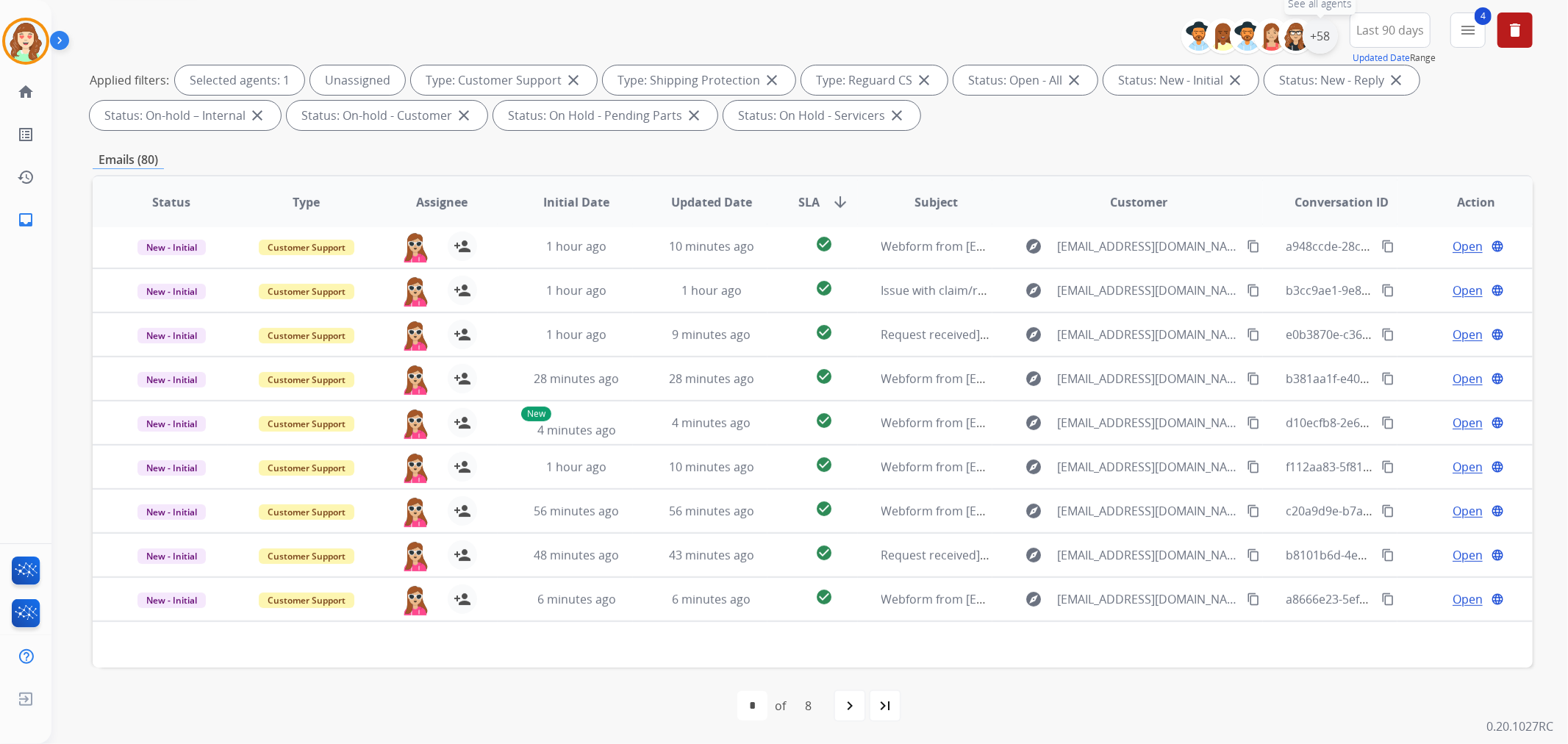
click at [1332, 39] on div "+58" at bounding box center [1320, 36] width 35 height 35
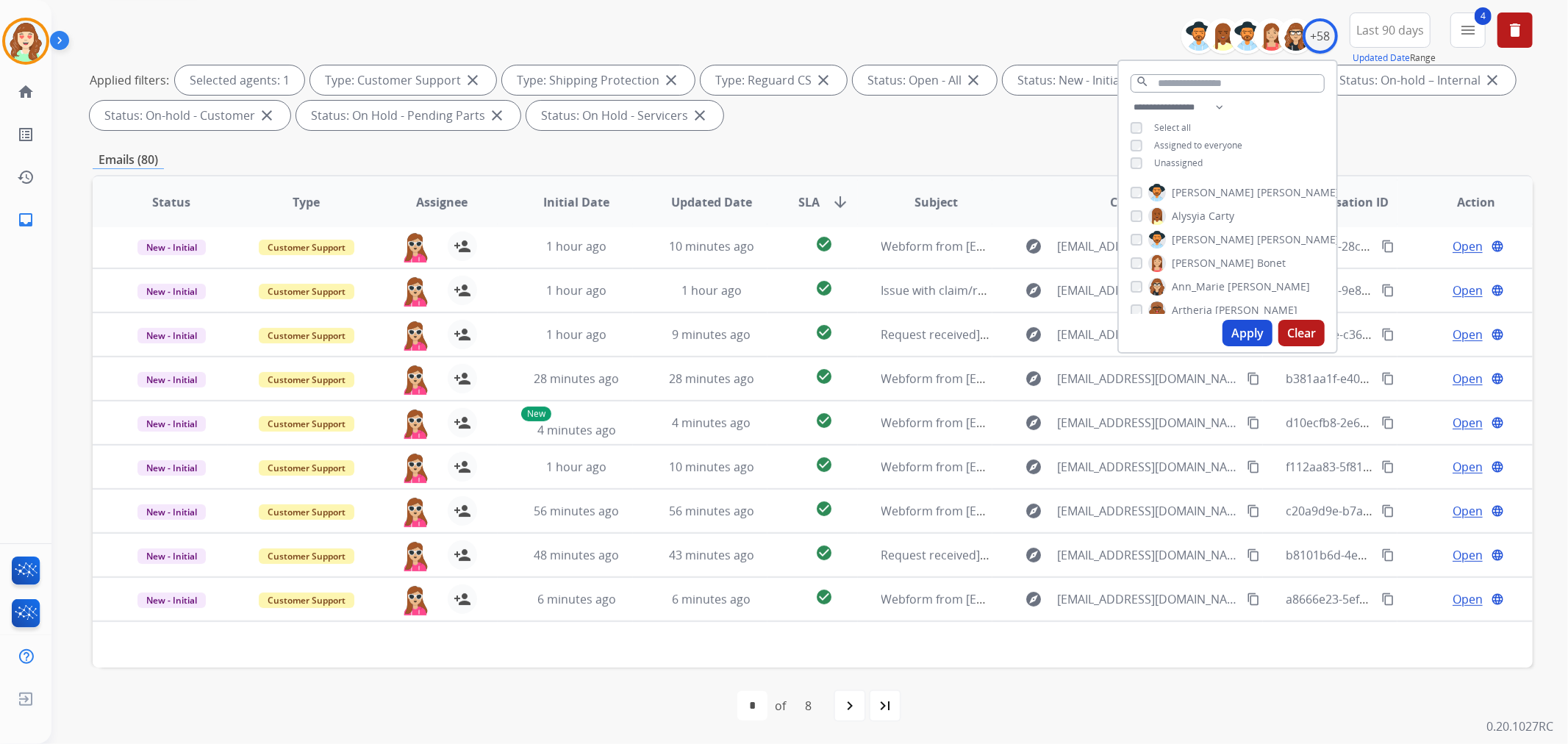
click at [1251, 331] on button "Apply" at bounding box center [1247, 333] width 50 height 27
drag, startPoint x: 1214, startPoint y: 84, endPoint x: 1222, endPoint y: 83, distance: 8.1
click at [1218, 83] on input "text" at bounding box center [1227, 83] width 194 height 19
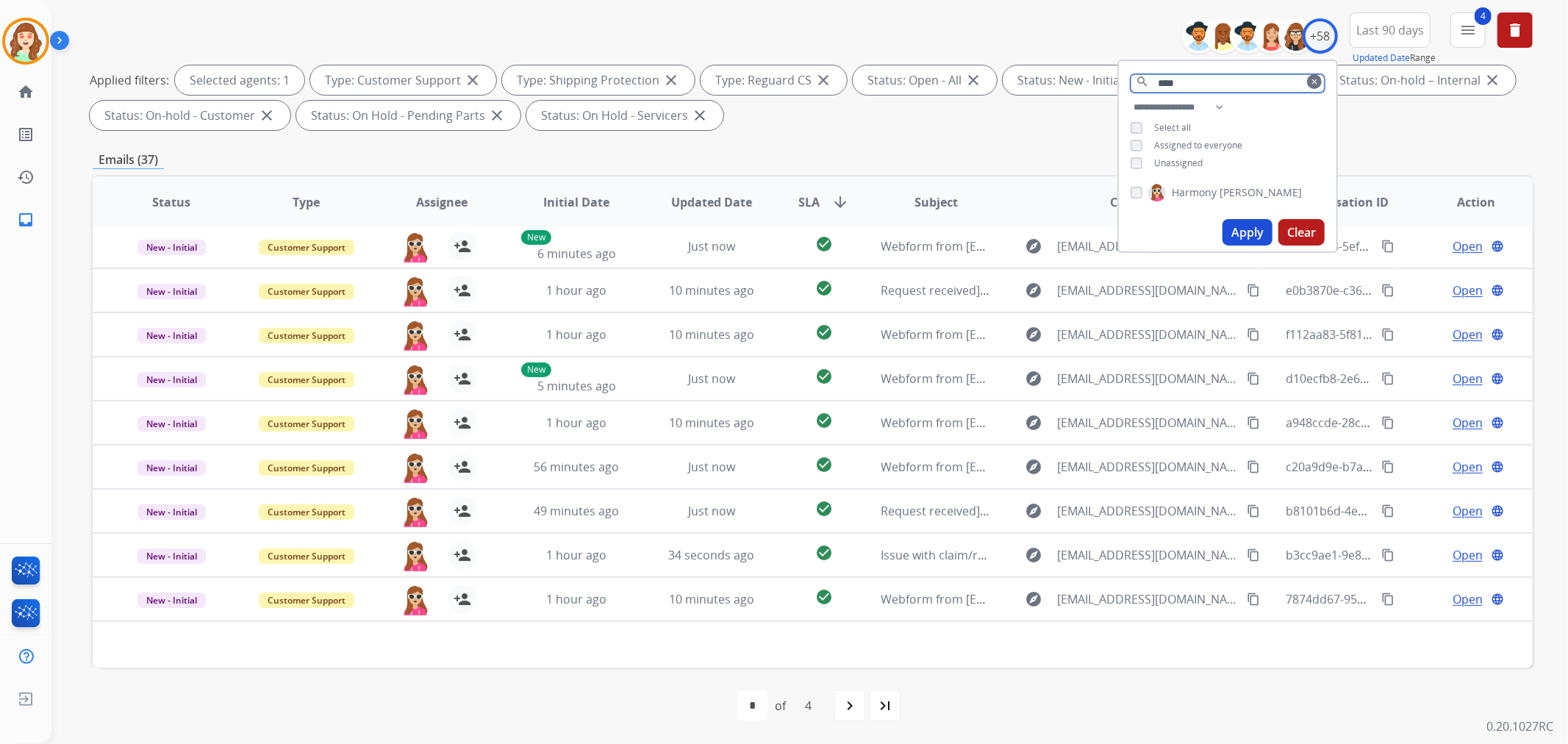
type input "****"
drag, startPoint x: 1214, startPoint y: 71, endPoint x: 1048, endPoint y: 71, distance: 166.0
click at [1054, 73] on div "**********" at bounding box center [812, 73] width 1440 height 123
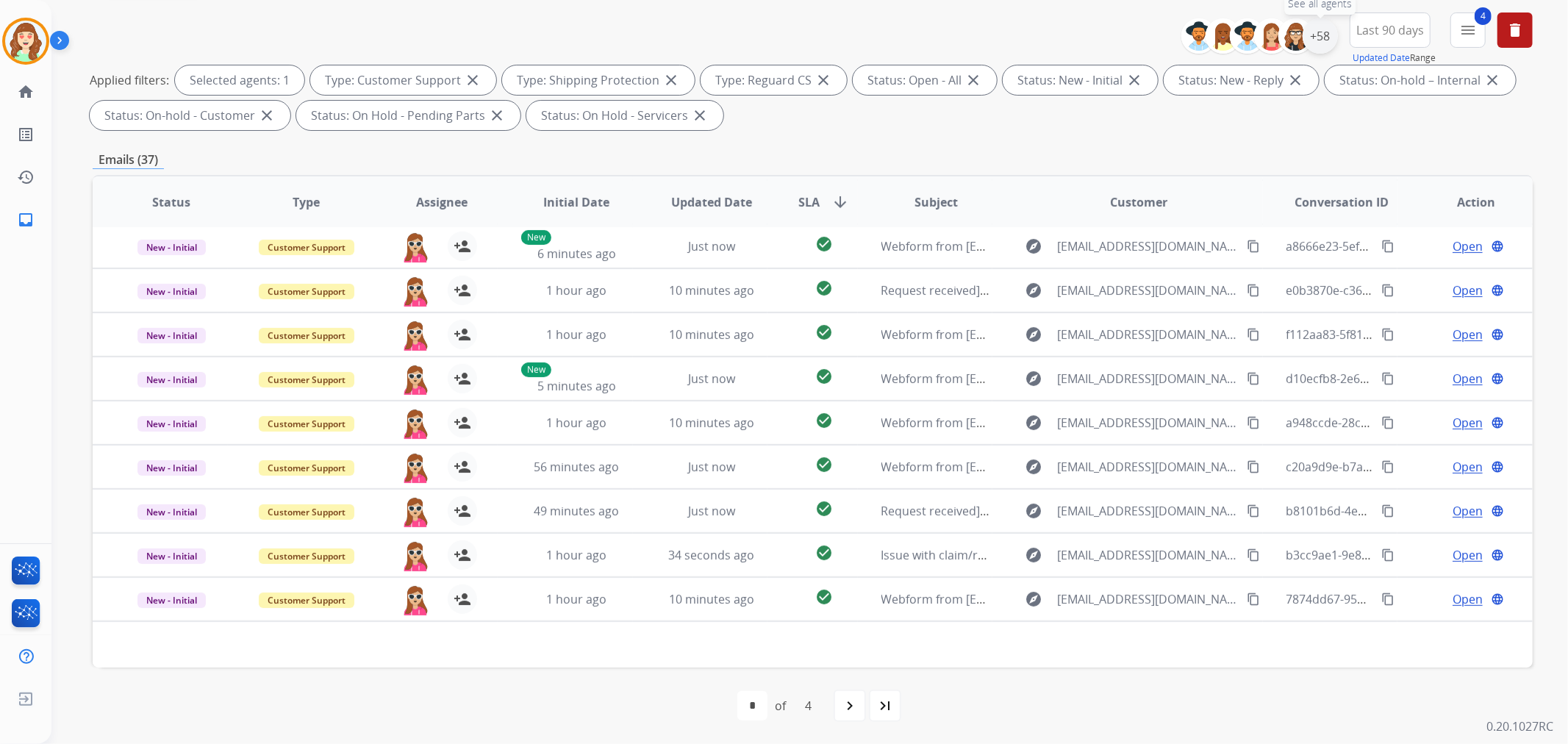
click at [1317, 39] on div "+58" at bounding box center [1320, 36] width 35 height 35
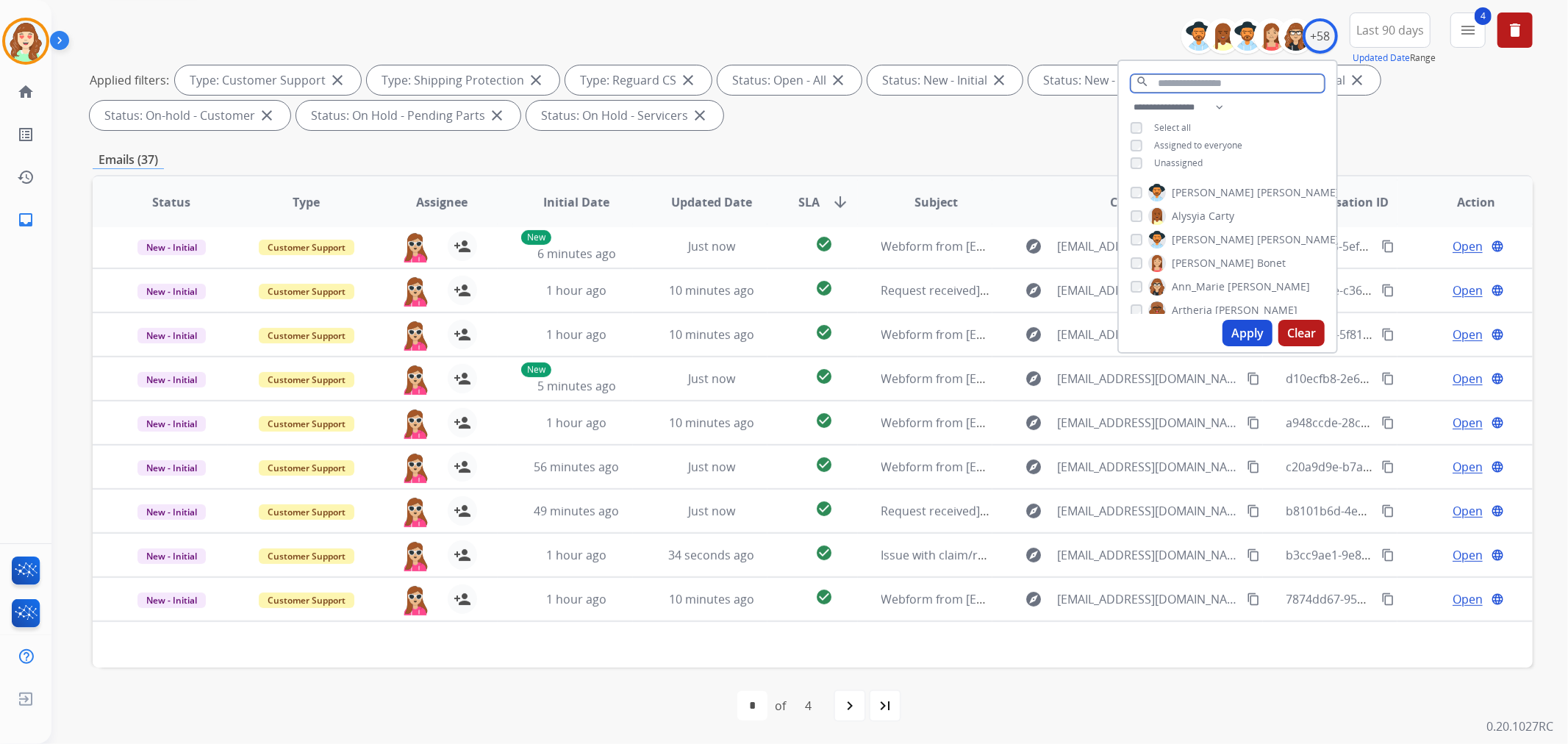
click at [1171, 74] on input "text" at bounding box center [1227, 83] width 194 height 19
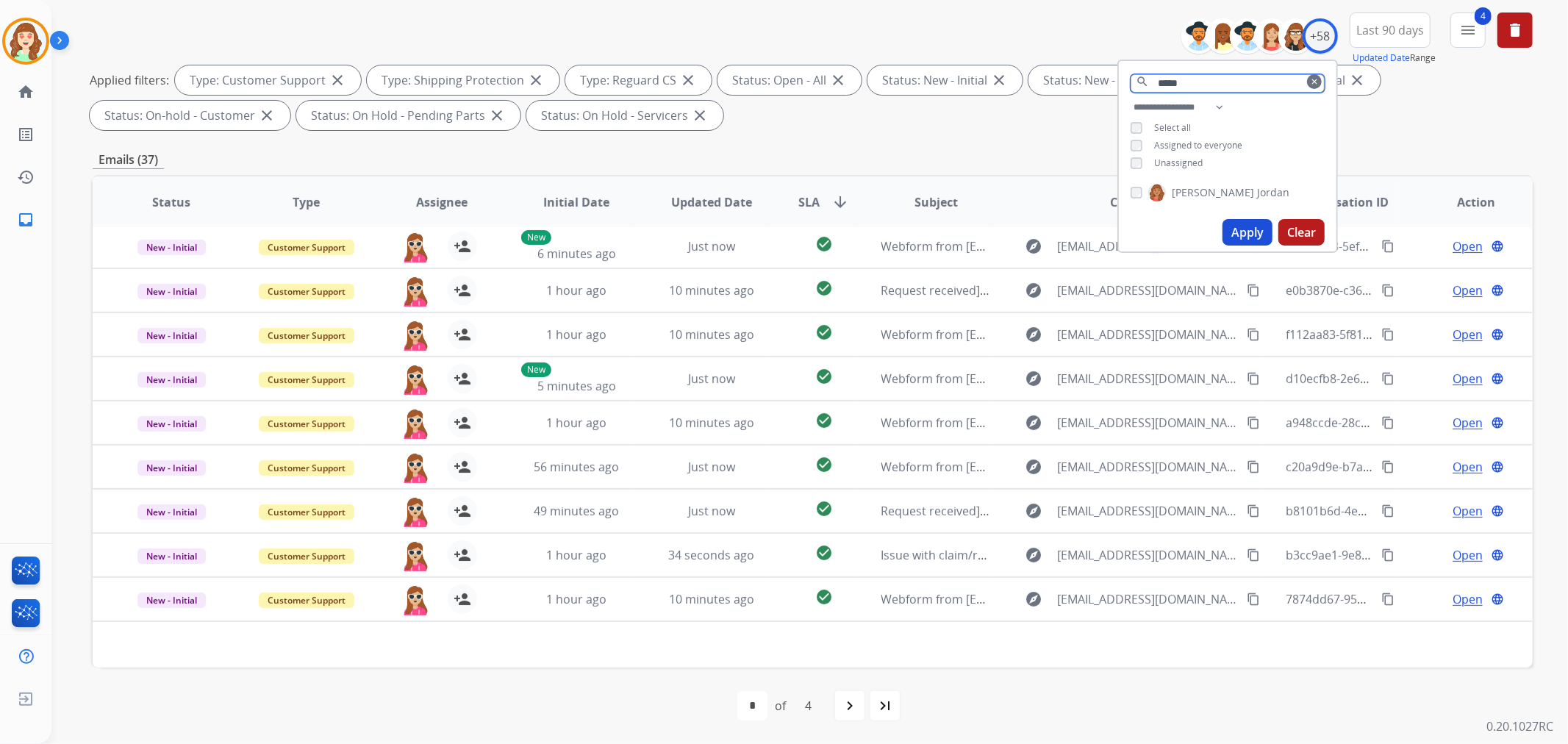
type input "*****"
click at [1258, 226] on button "Apply" at bounding box center [1247, 232] width 50 height 27
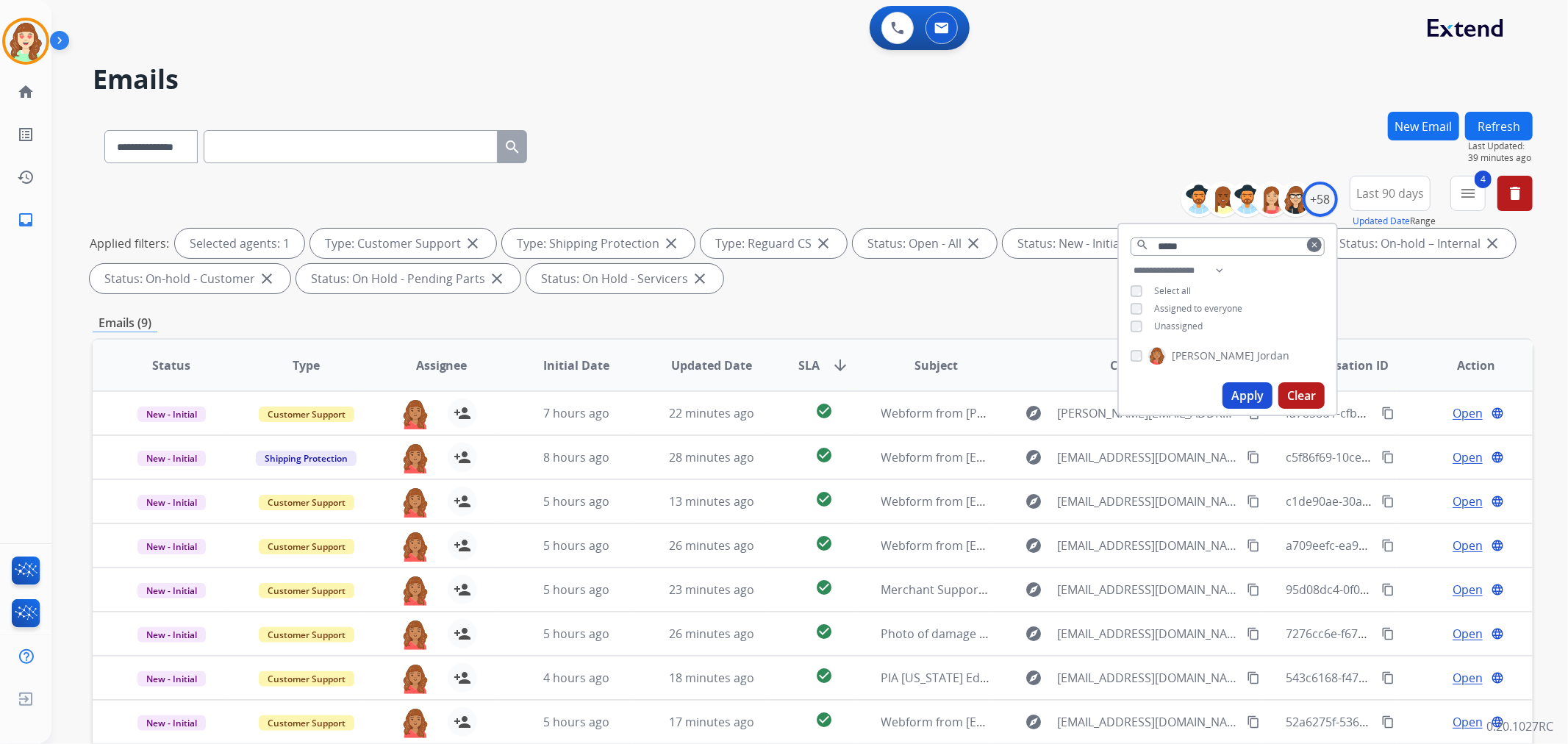
scroll to position [0, 0]
drag, startPoint x: 1233, startPoint y: 391, endPoint x: 1229, endPoint y: 379, distance: 12.6
click at [1233, 390] on button "Apply" at bounding box center [1247, 395] width 50 height 27
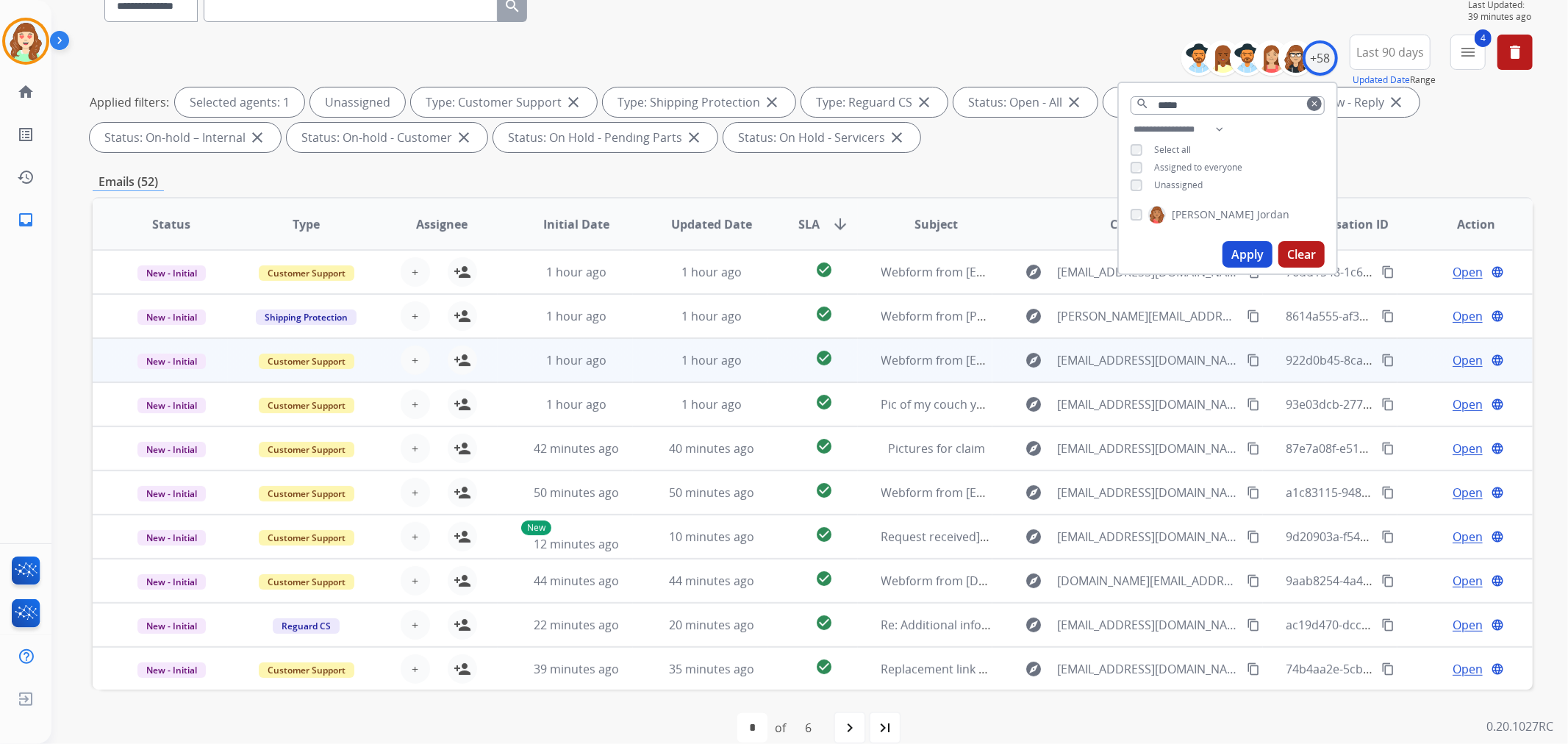
scroll to position [163, 0]
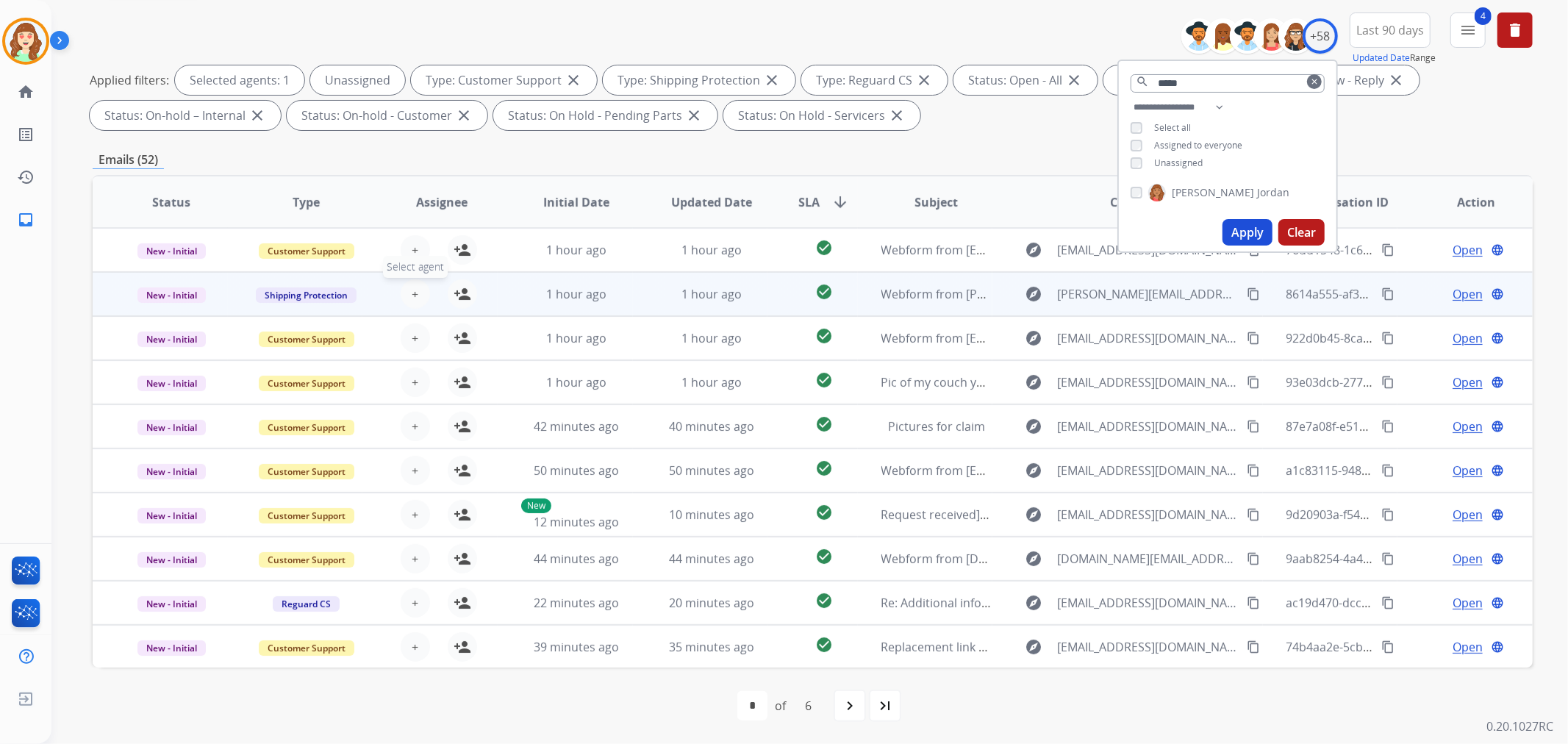
click at [414, 286] on span "+" at bounding box center [414, 294] width 6 height 18
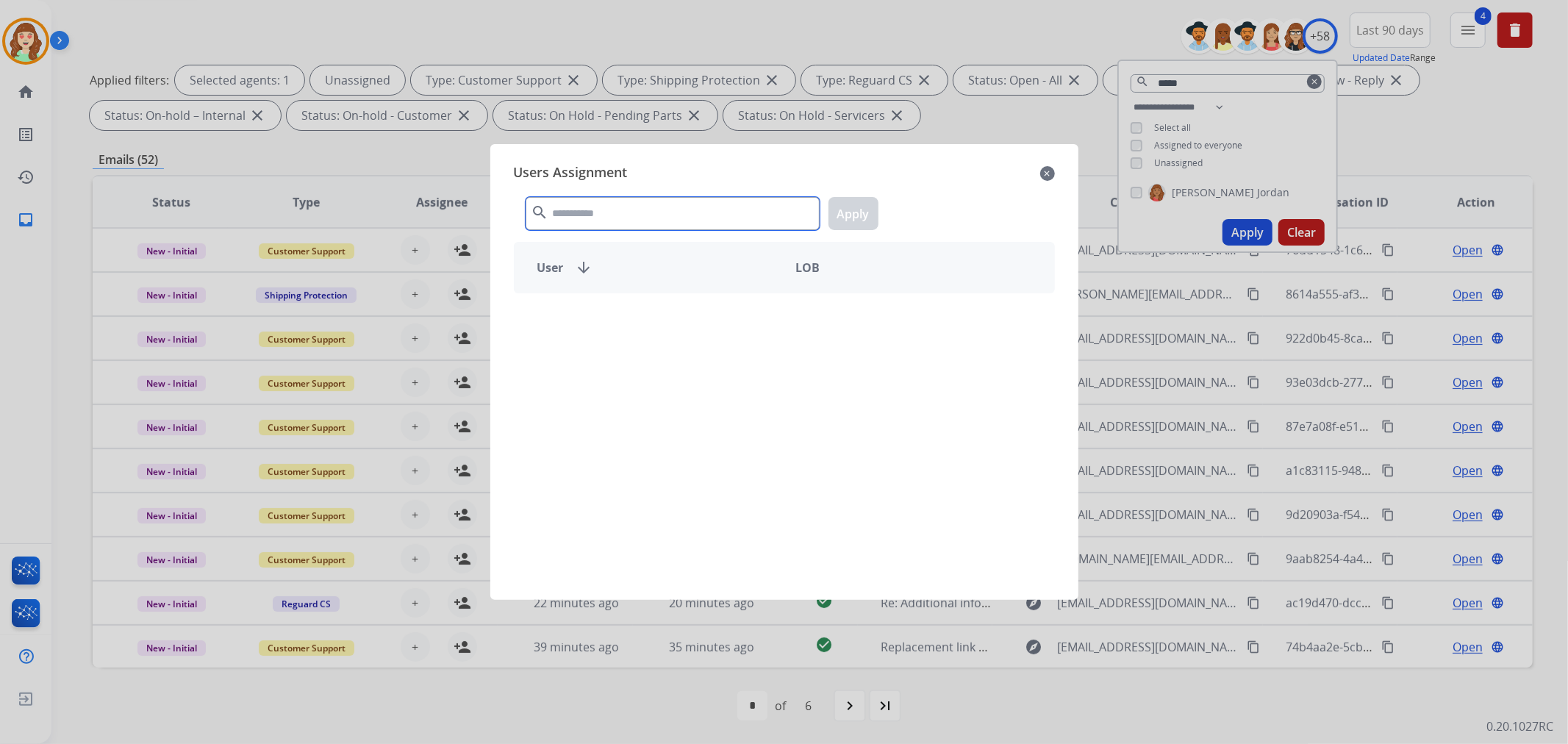
click at [644, 206] on input "text" at bounding box center [672, 213] width 294 height 33
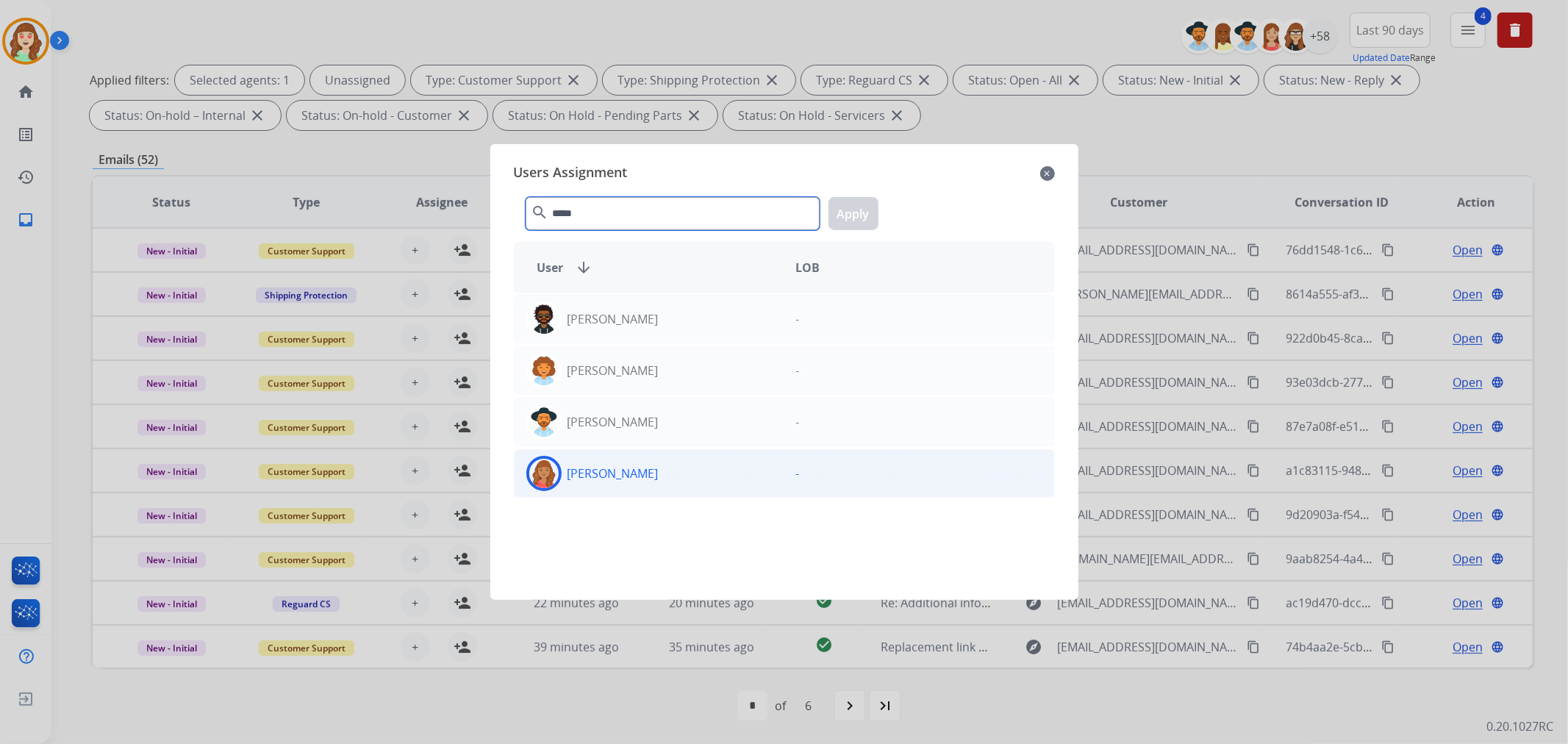
type input "*****"
click at [632, 482] on div "[PERSON_NAME]" at bounding box center [649, 473] width 270 height 35
click at [839, 211] on button "Apply" at bounding box center [853, 213] width 50 height 33
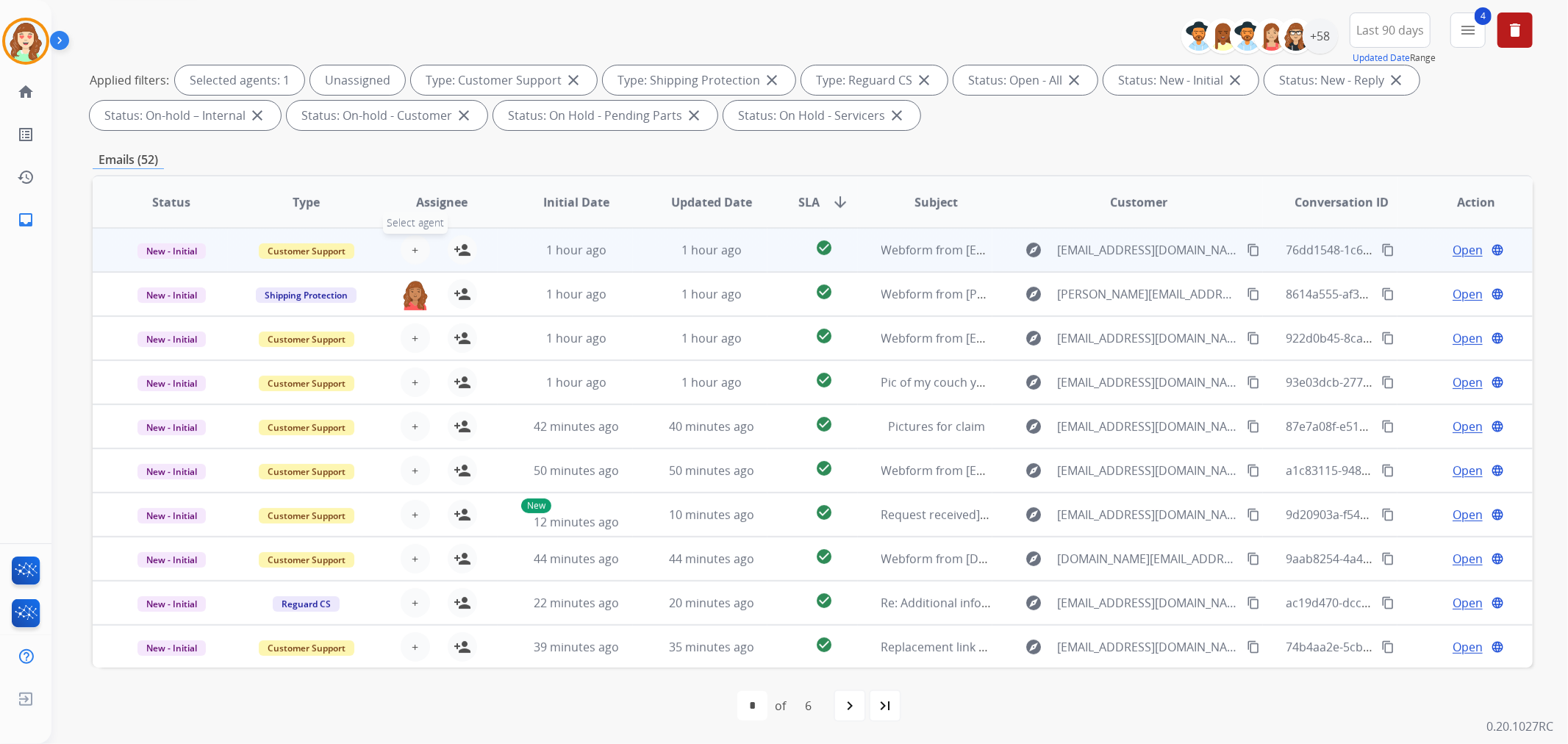
click at [424, 243] on button "+ Select agent" at bounding box center [415, 250] width 30 height 30
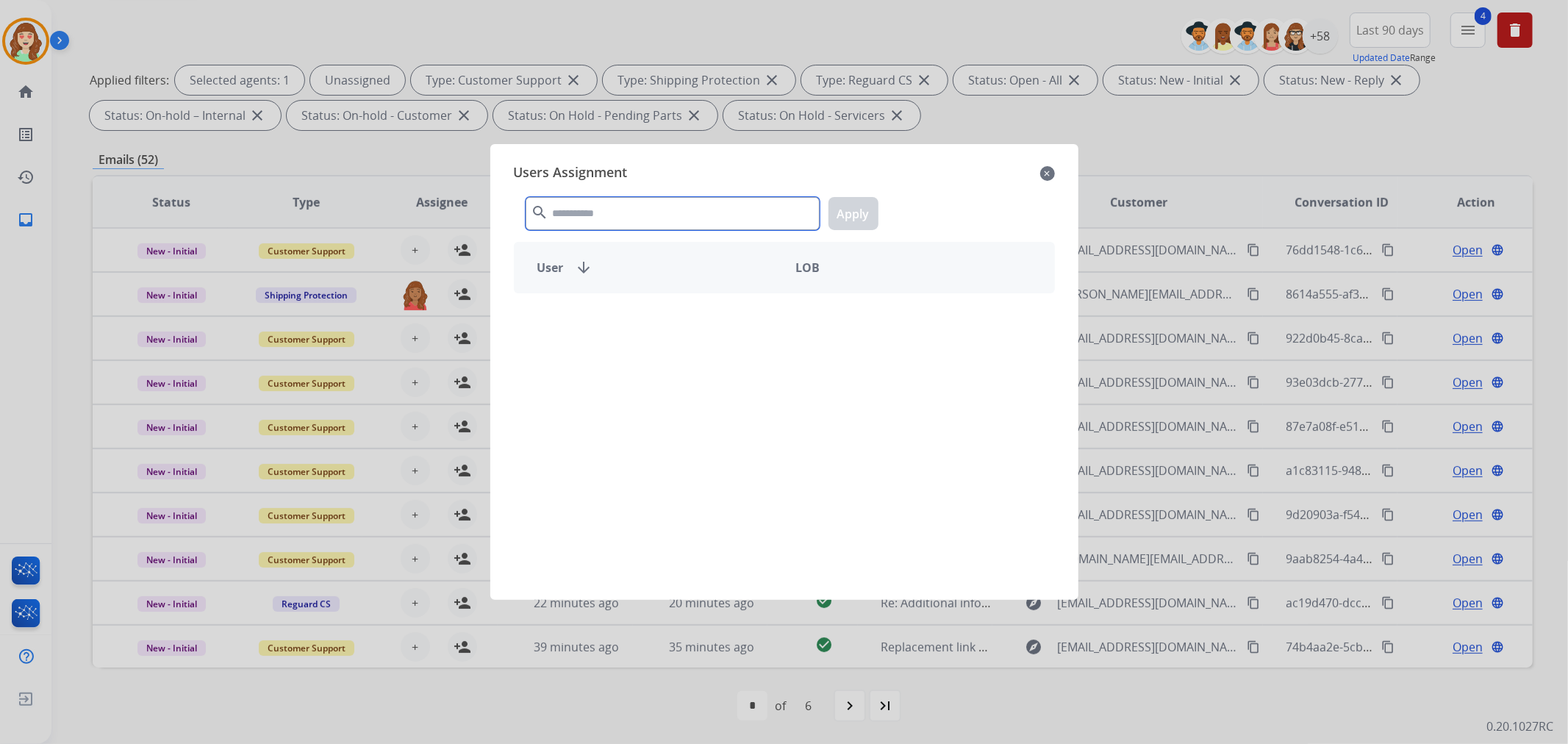
click at [636, 222] on input "text" at bounding box center [672, 213] width 294 height 33
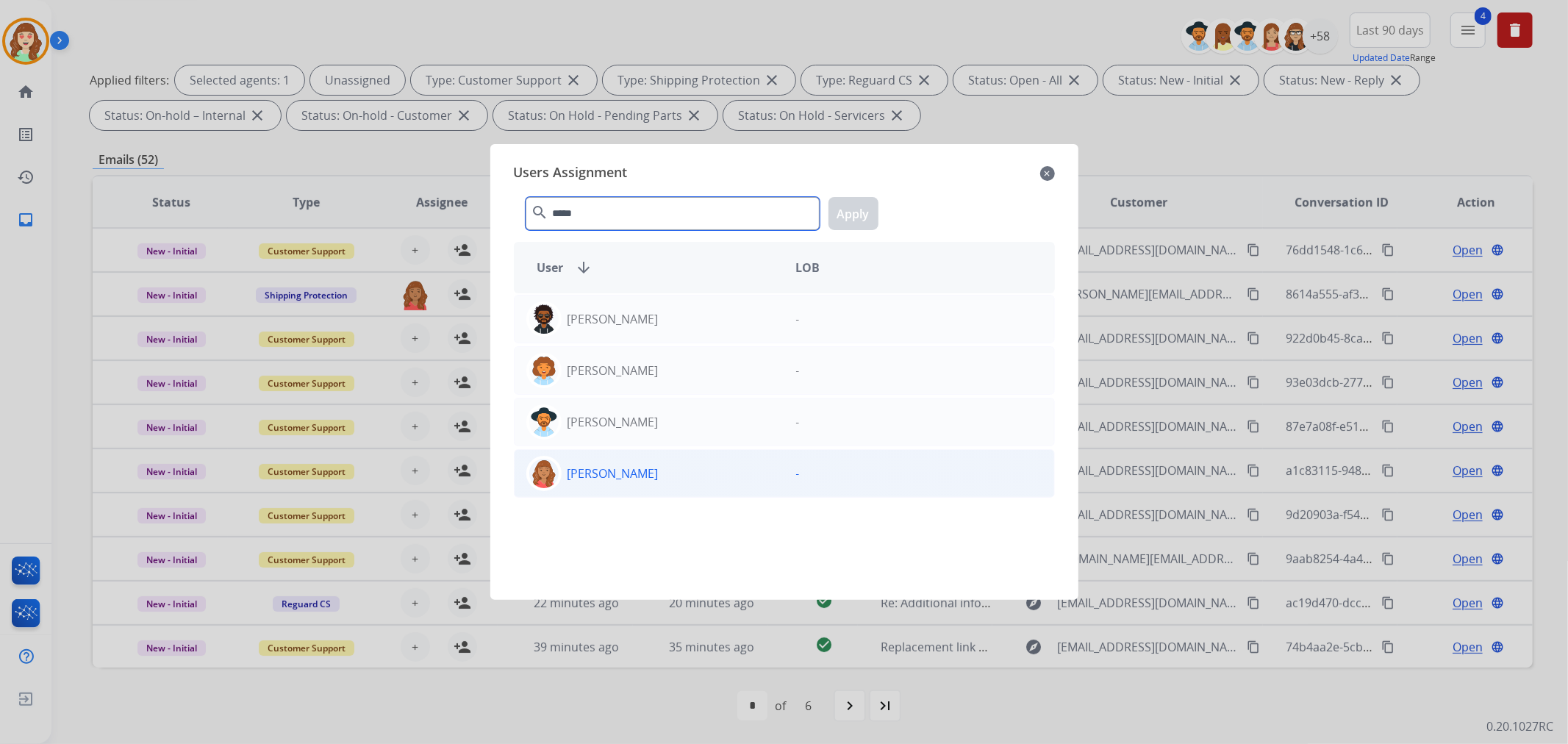
type input "*****"
click at [681, 481] on div "[PERSON_NAME]" at bounding box center [649, 473] width 270 height 35
click at [848, 213] on button "Apply" at bounding box center [853, 213] width 50 height 33
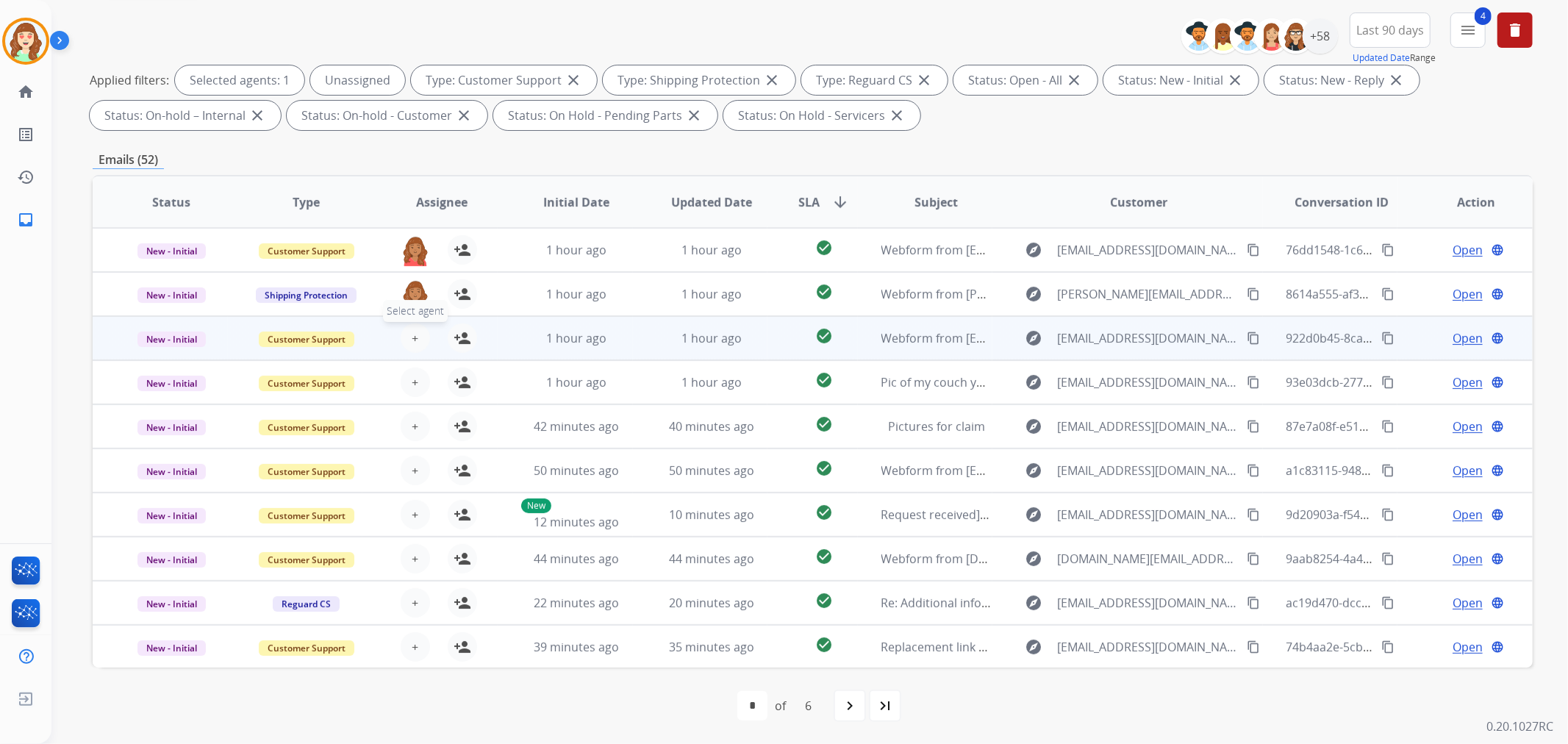
click at [413, 327] on button "+ Select agent" at bounding box center [415, 339] width 30 height 30
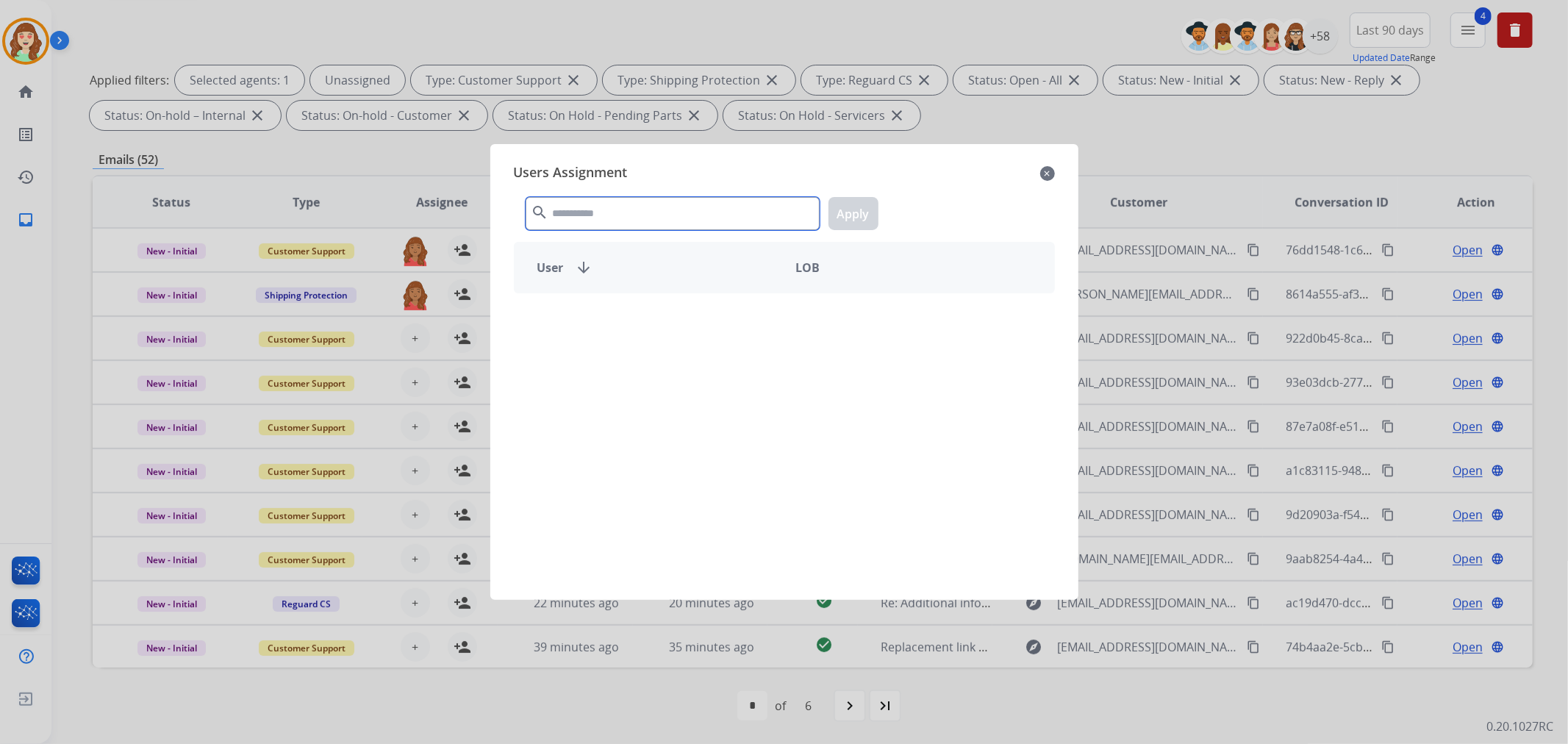
click at [671, 204] on input "text" at bounding box center [672, 213] width 294 height 33
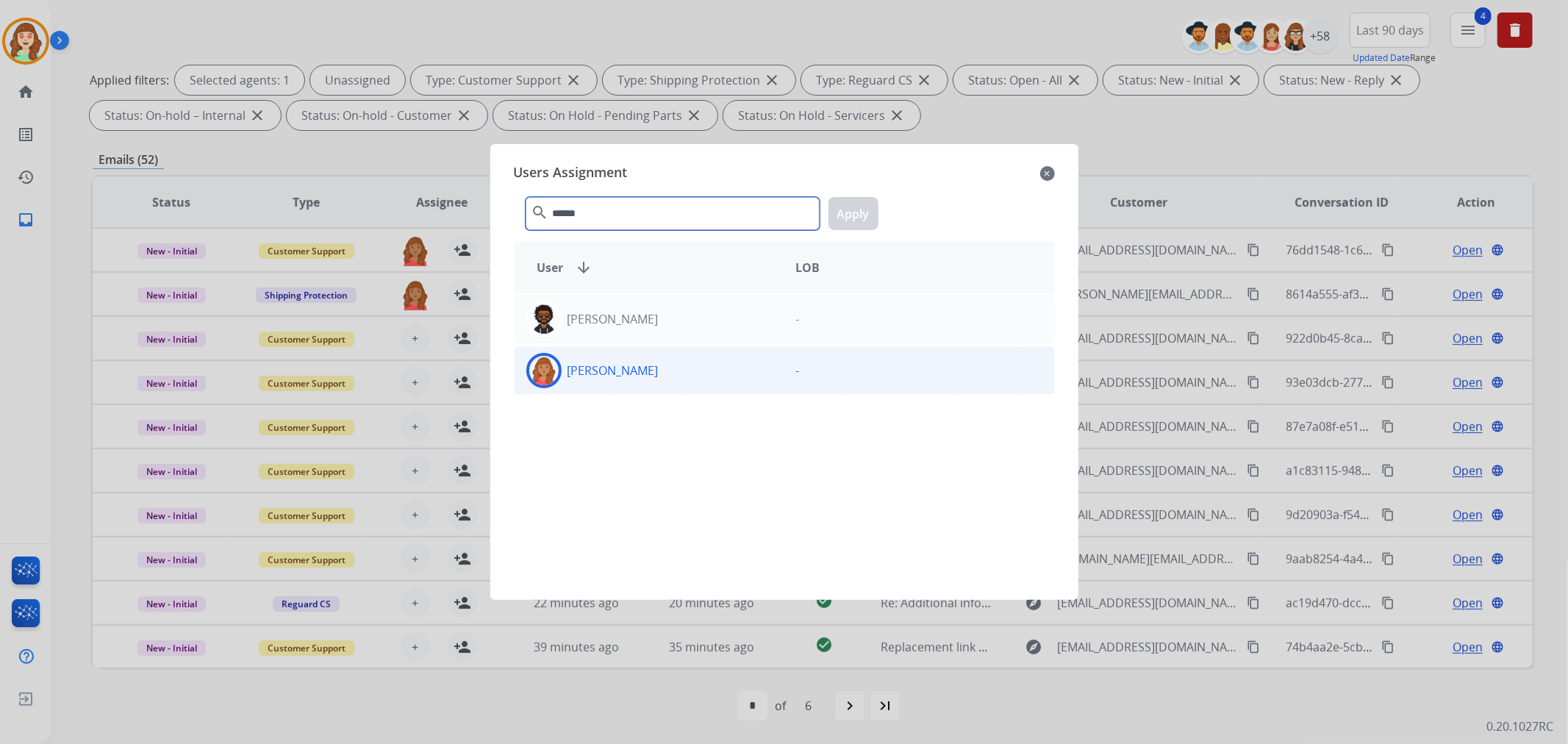
type input "******"
click at [693, 378] on div "[PERSON_NAME]" at bounding box center [649, 370] width 270 height 35
click at [834, 209] on button "Apply" at bounding box center [853, 213] width 50 height 33
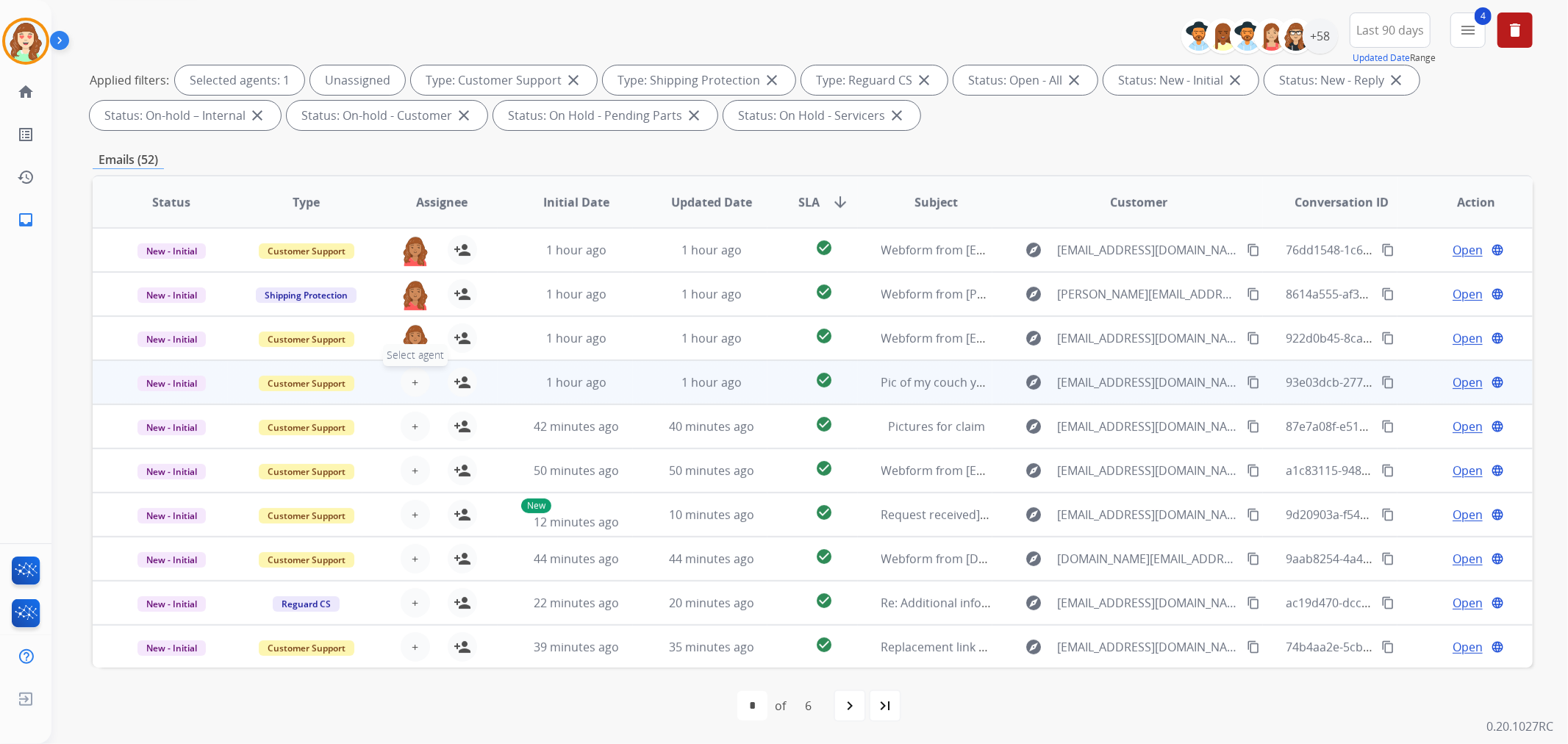
click at [409, 391] on button "+ Select agent" at bounding box center [415, 382] width 30 height 30
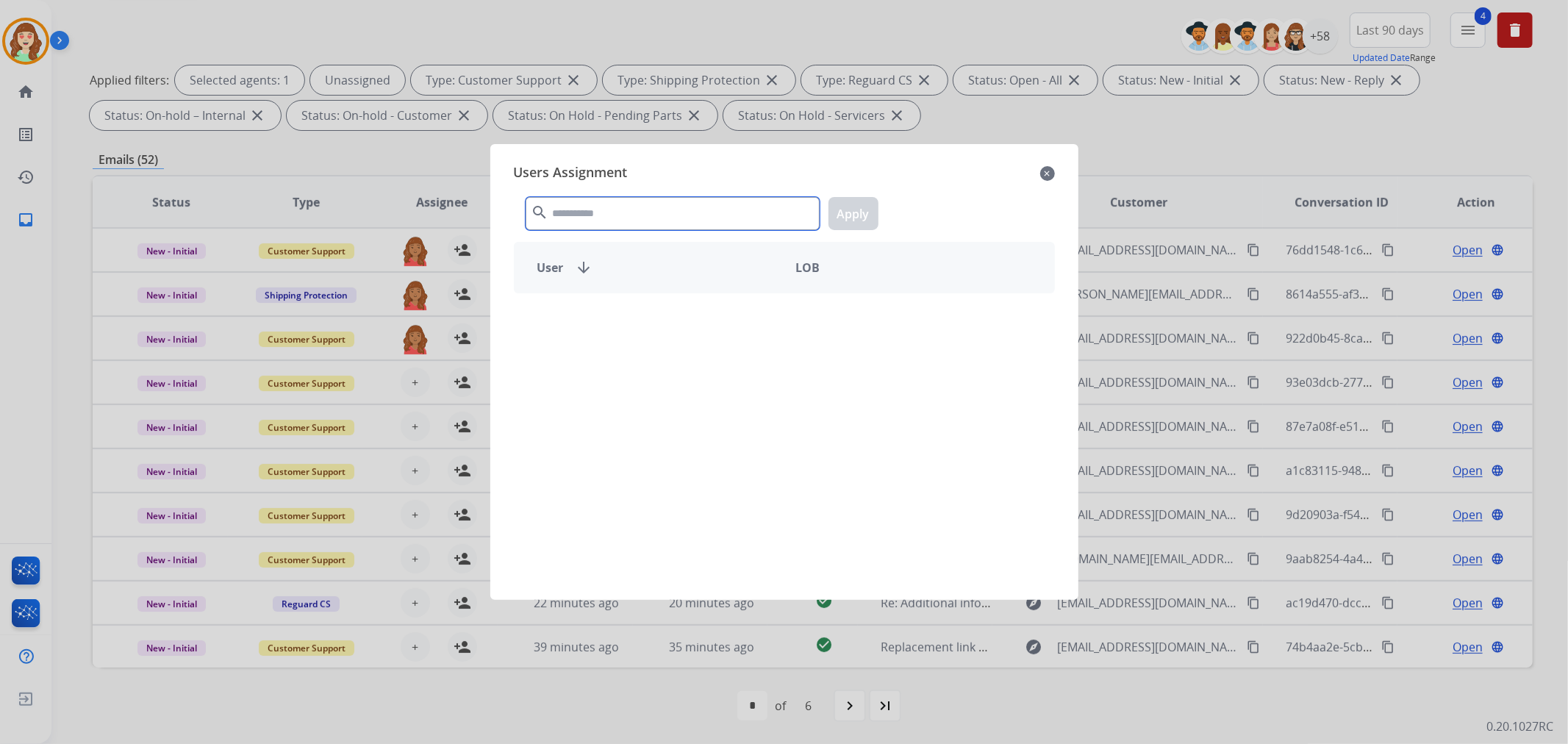
click at [612, 228] on input "text" at bounding box center [672, 213] width 294 height 33
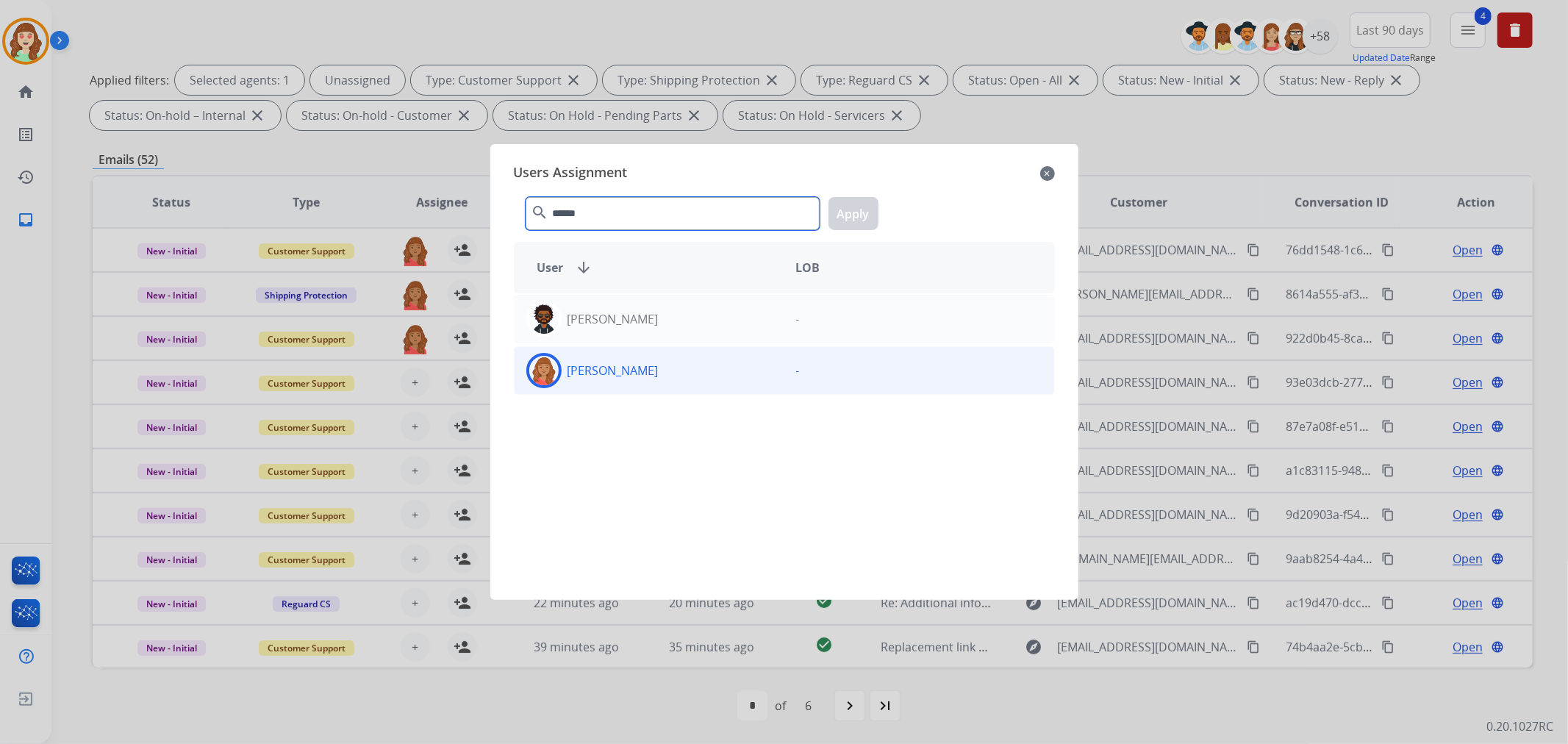
type input "******"
drag, startPoint x: 701, startPoint y: 368, endPoint x: 749, endPoint y: 334, distance: 58.8
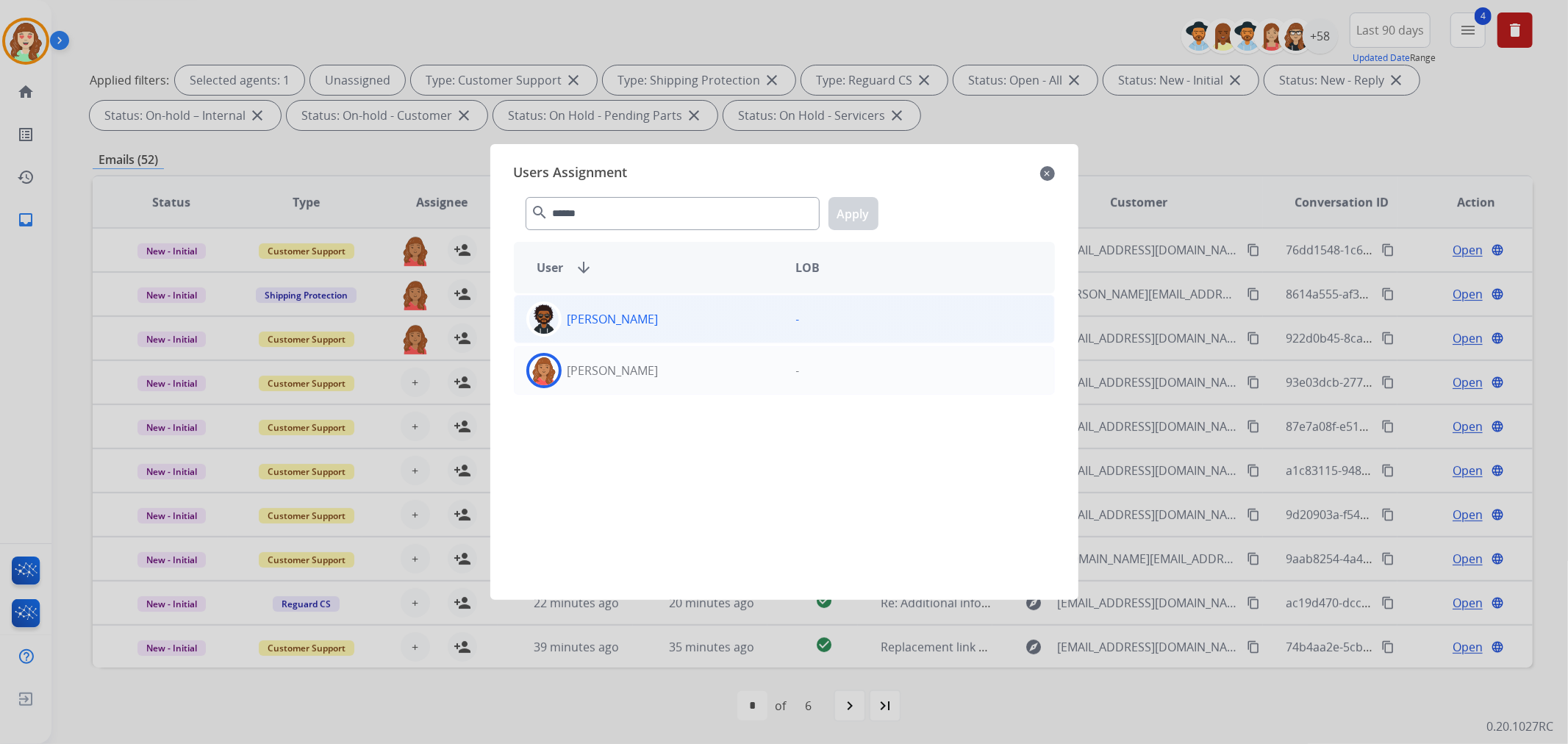
click at [703, 366] on div "[PERSON_NAME]" at bounding box center [649, 370] width 270 height 35
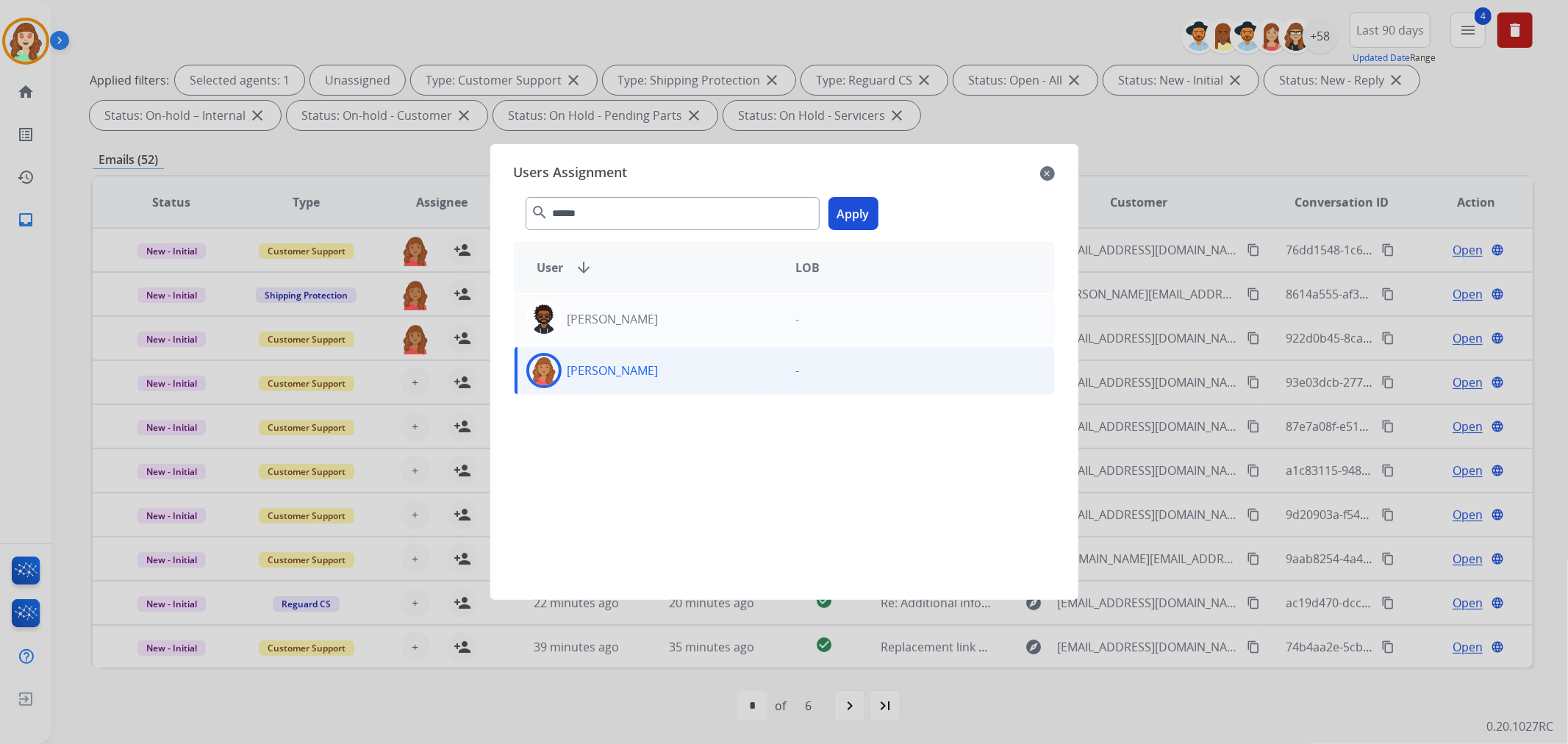
click at [848, 208] on button "Apply" at bounding box center [853, 213] width 50 height 33
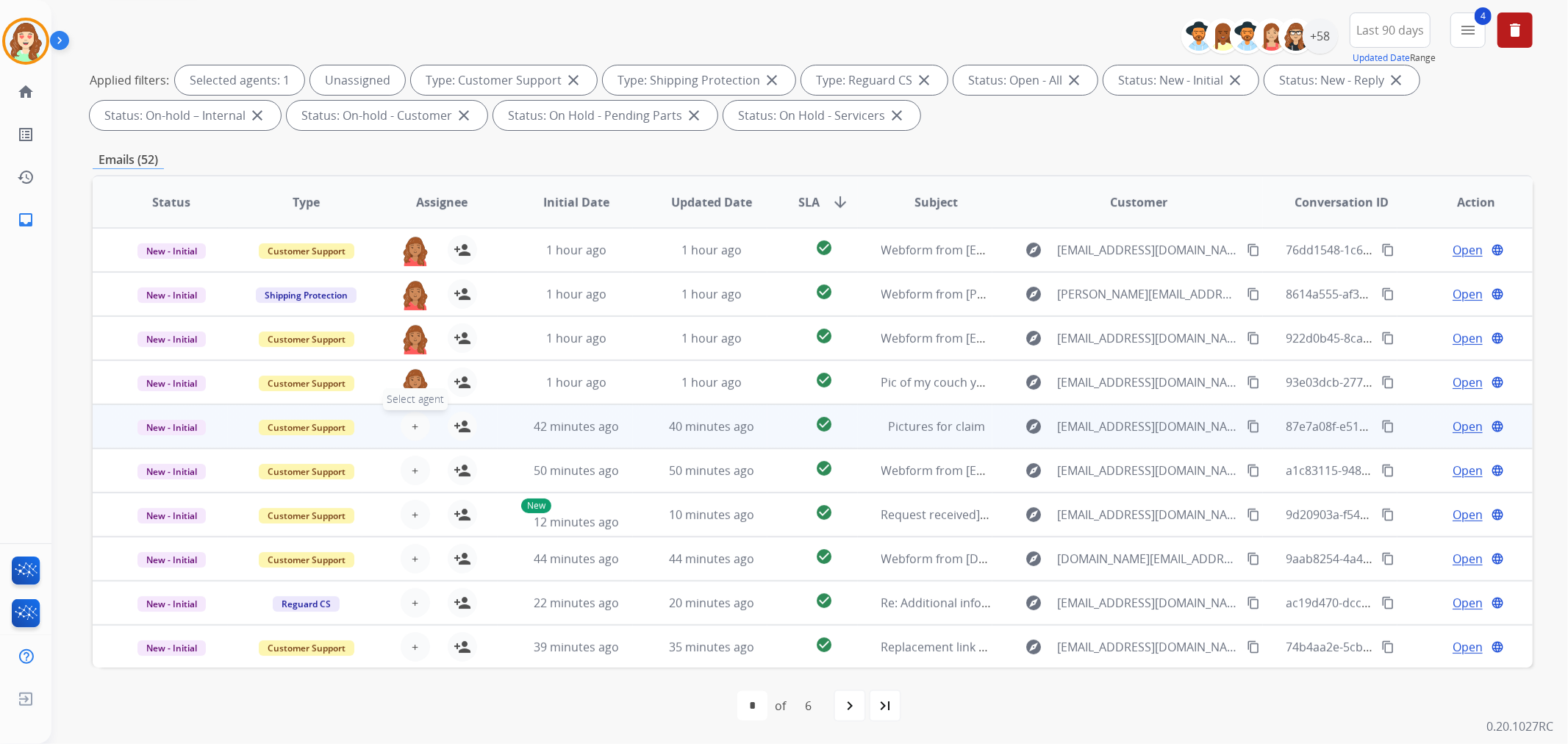
click at [408, 430] on button "+ Select agent" at bounding box center [415, 427] width 30 height 30
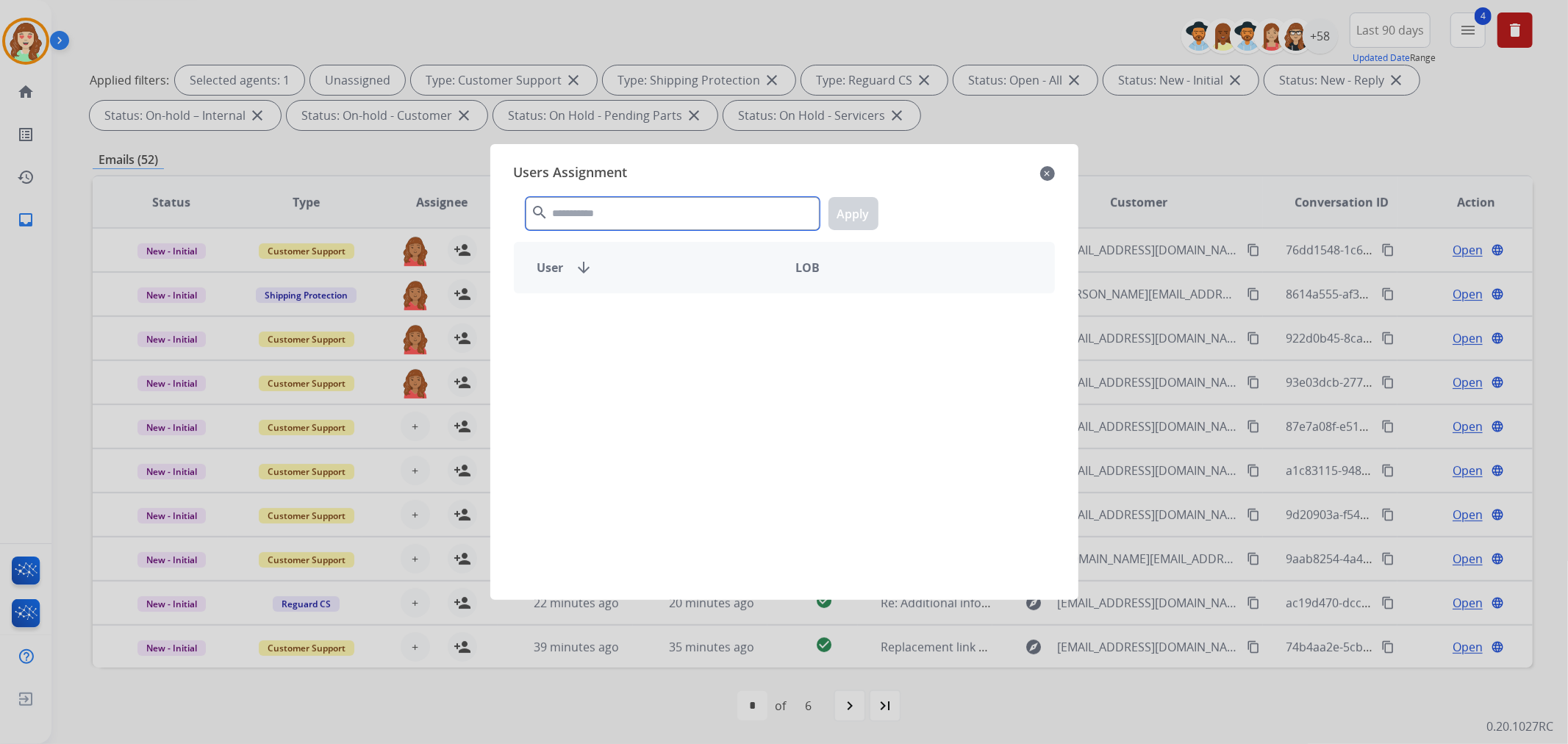
click at [682, 217] on input "text" at bounding box center [672, 213] width 294 height 33
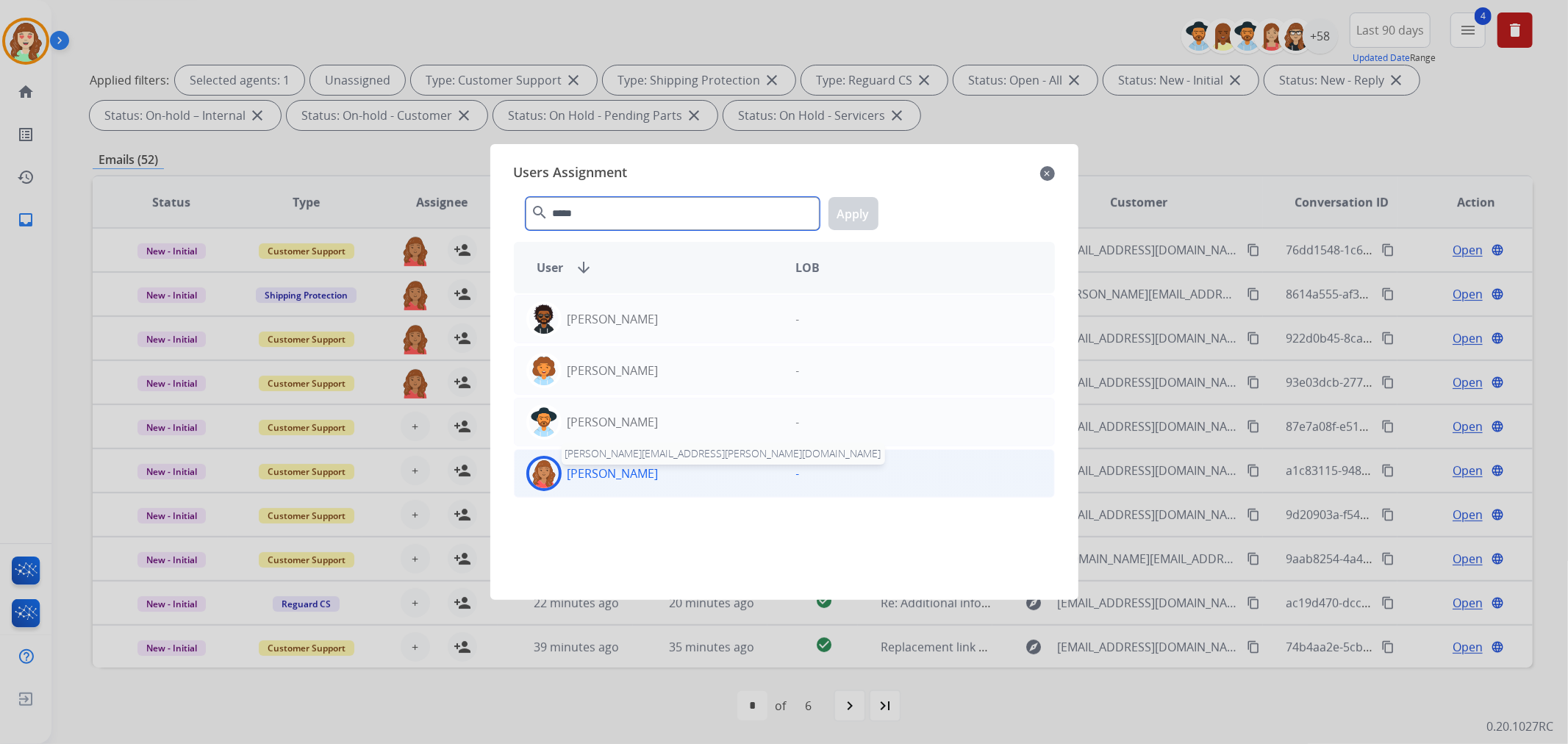
type input "*****"
click at [648, 477] on p "[PERSON_NAME]" at bounding box center [613, 473] width 91 height 18
click at [846, 207] on button "Apply" at bounding box center [853, 213] width 50 height 33
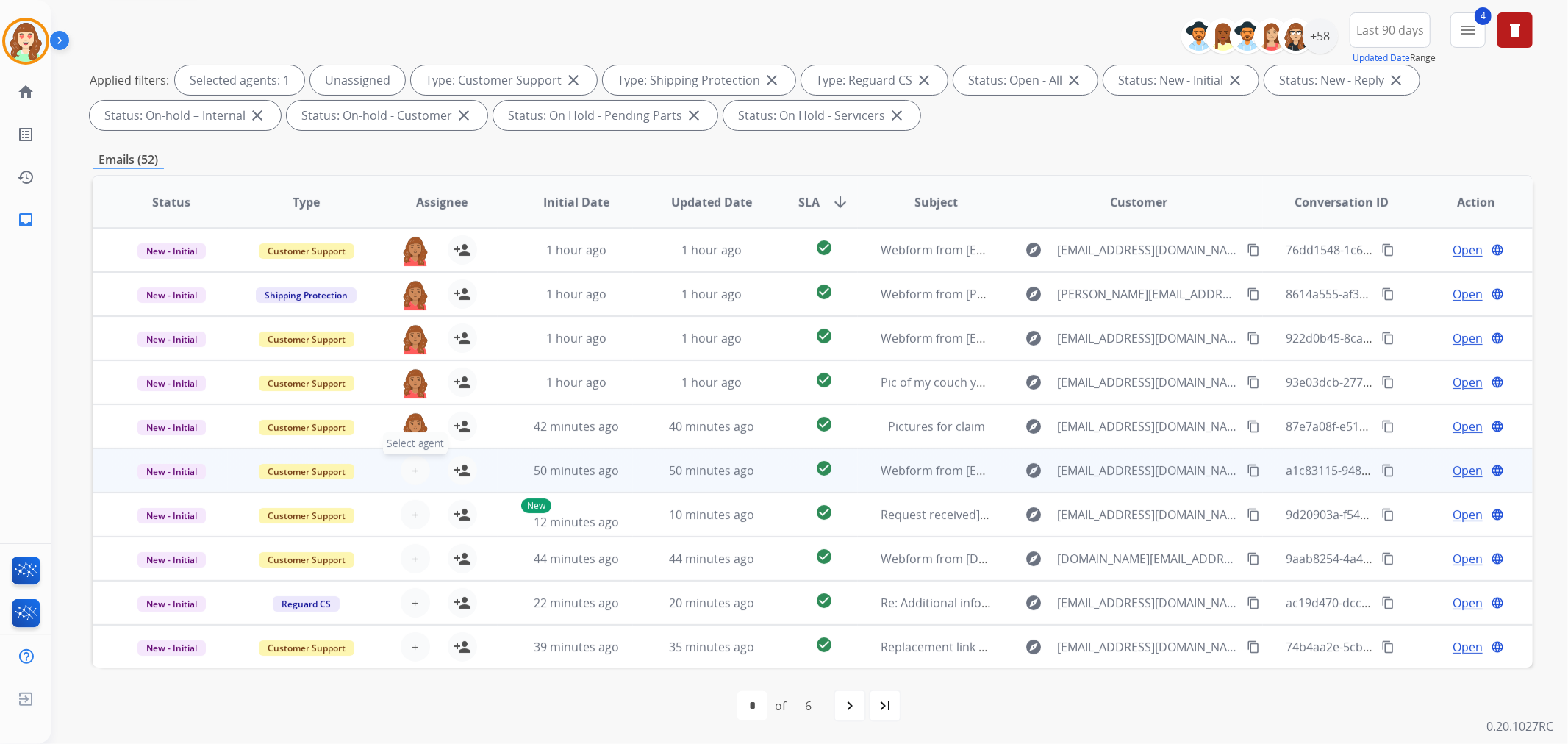
click at [408, 468] on button "+ Select agent" at bounding box center [415, 470] width 30 height 30
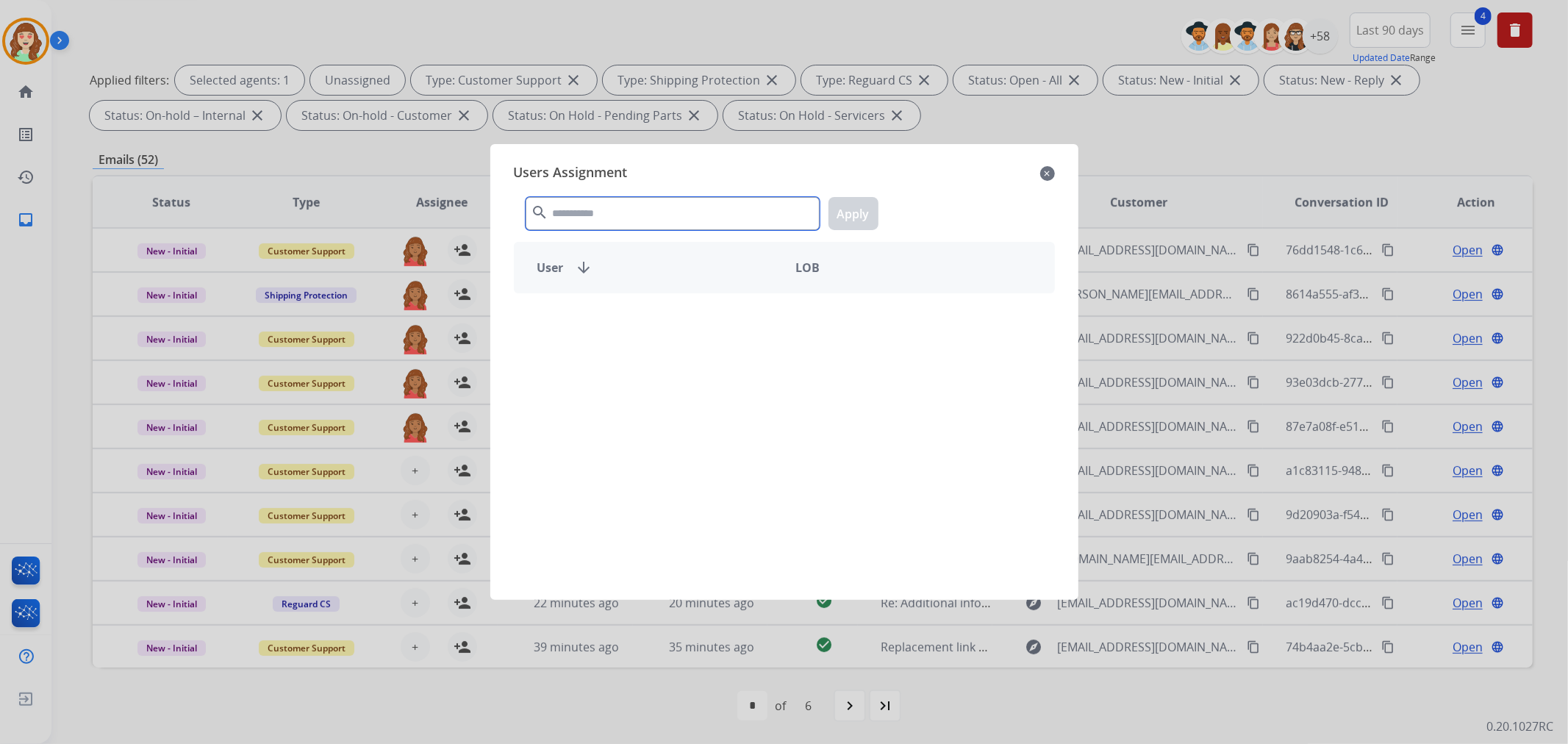
click at [752, 179] on div "Users Assignment close search Apply User arrow_downward LOB" at bounding box center [784, 372] width 565 height 432
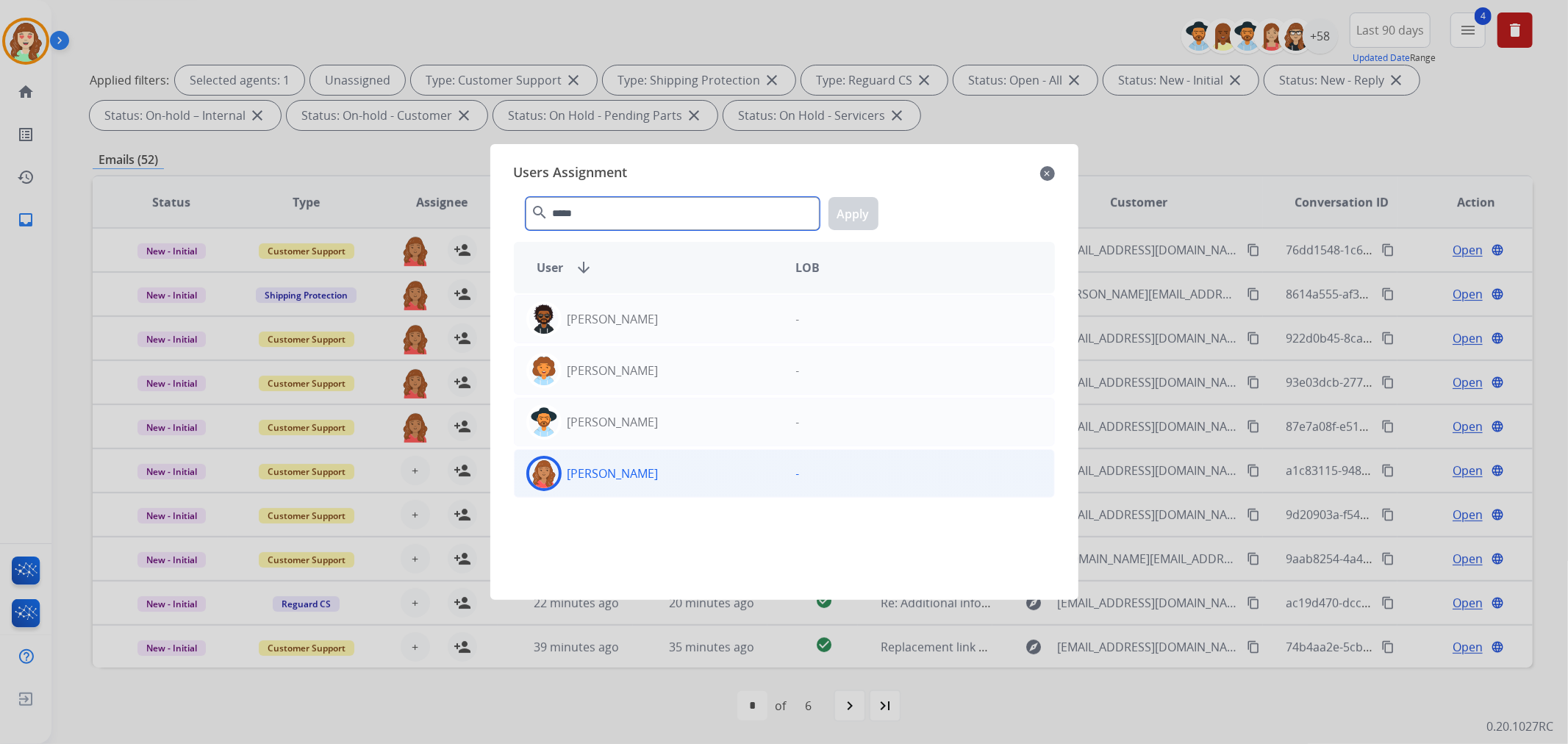
type input "*****"
click at [724, 479] on div "[PERSON_NAME]" at bounding box center [649, 473] width 270 height 35
drag, startPoint x: 861, startPoint y: 200, endPoint x: 465, endPoint y: 481, distance: 485.6
click at [860, 200] on button "Apply" at bounding box center [853, 213] width 50 height 33
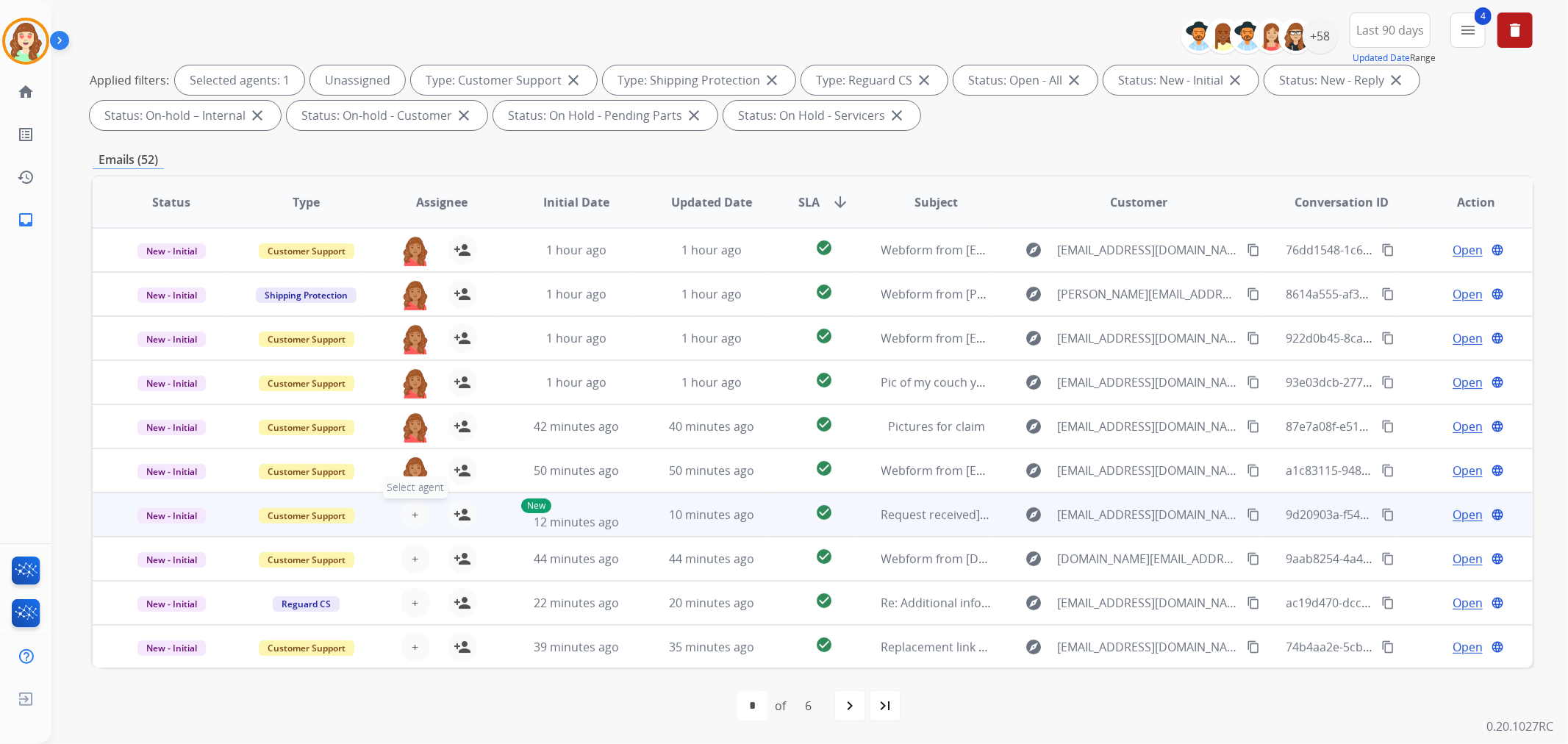
click at [412, 518] on span "+" at bounding box center [414, 514] width 6 height 18
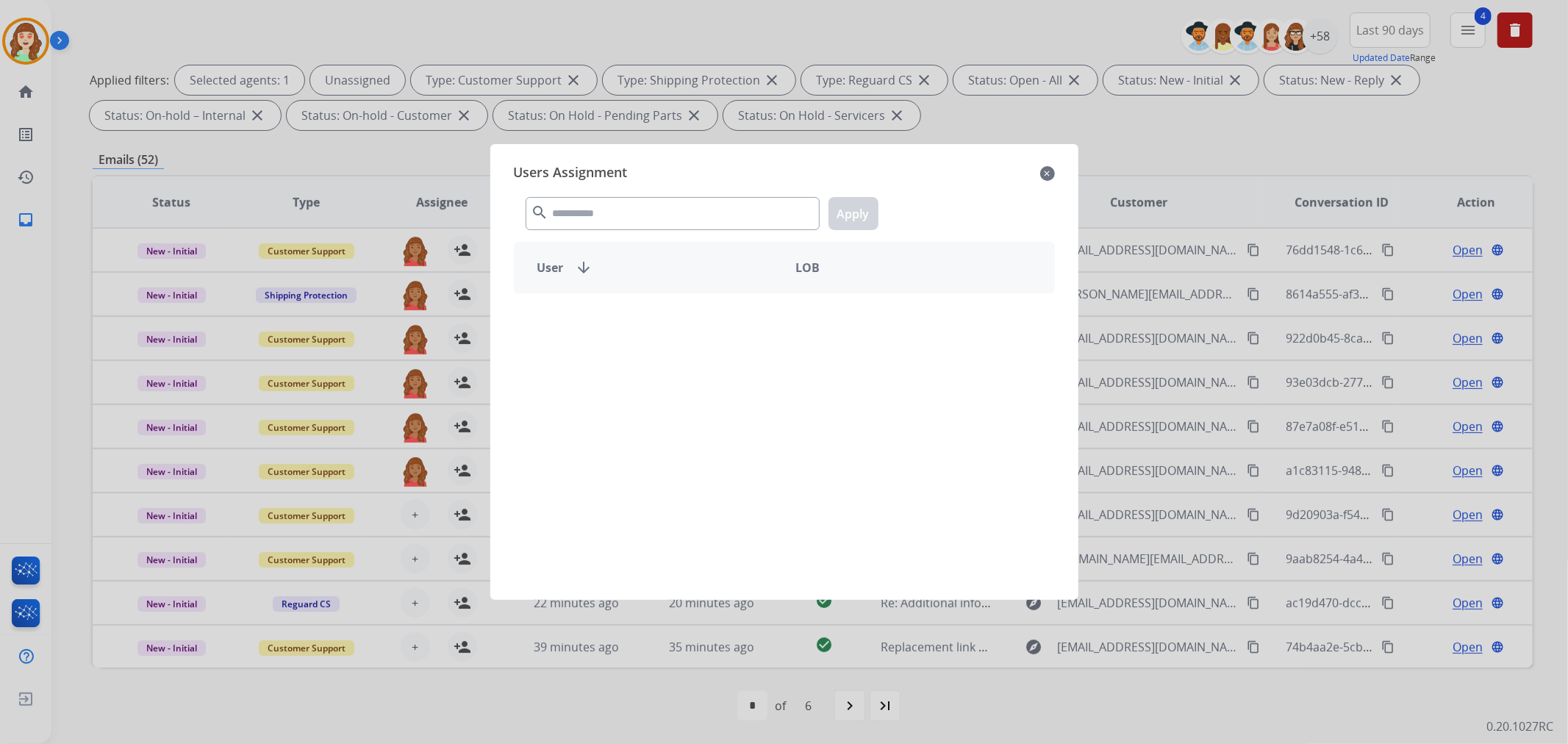
click at [687, 236] on div "search Apply" at bounding box center [784, 211] width 541 height 51
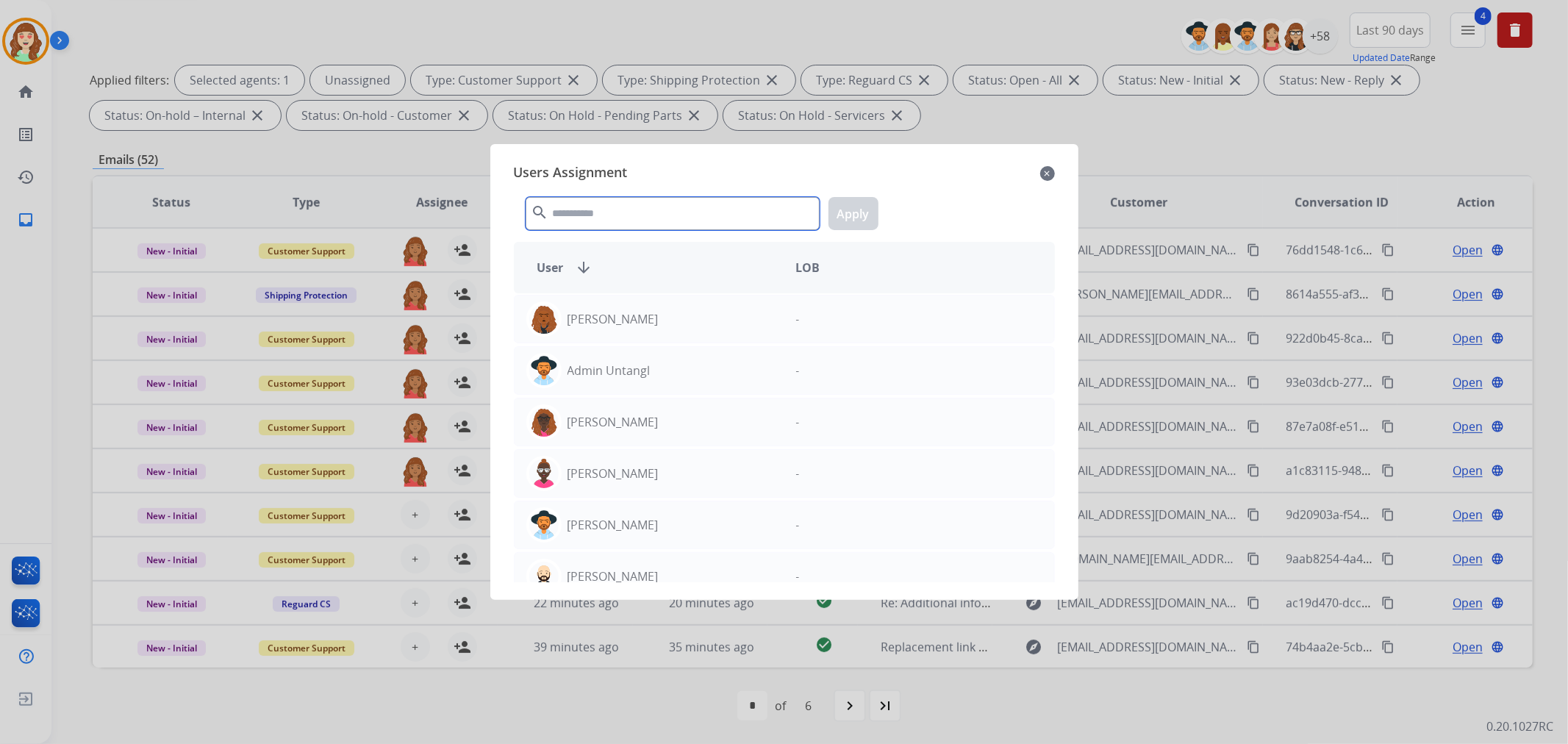
click at [688, 204] on input "text" at bounding box center [672, 213] width 294 height 33
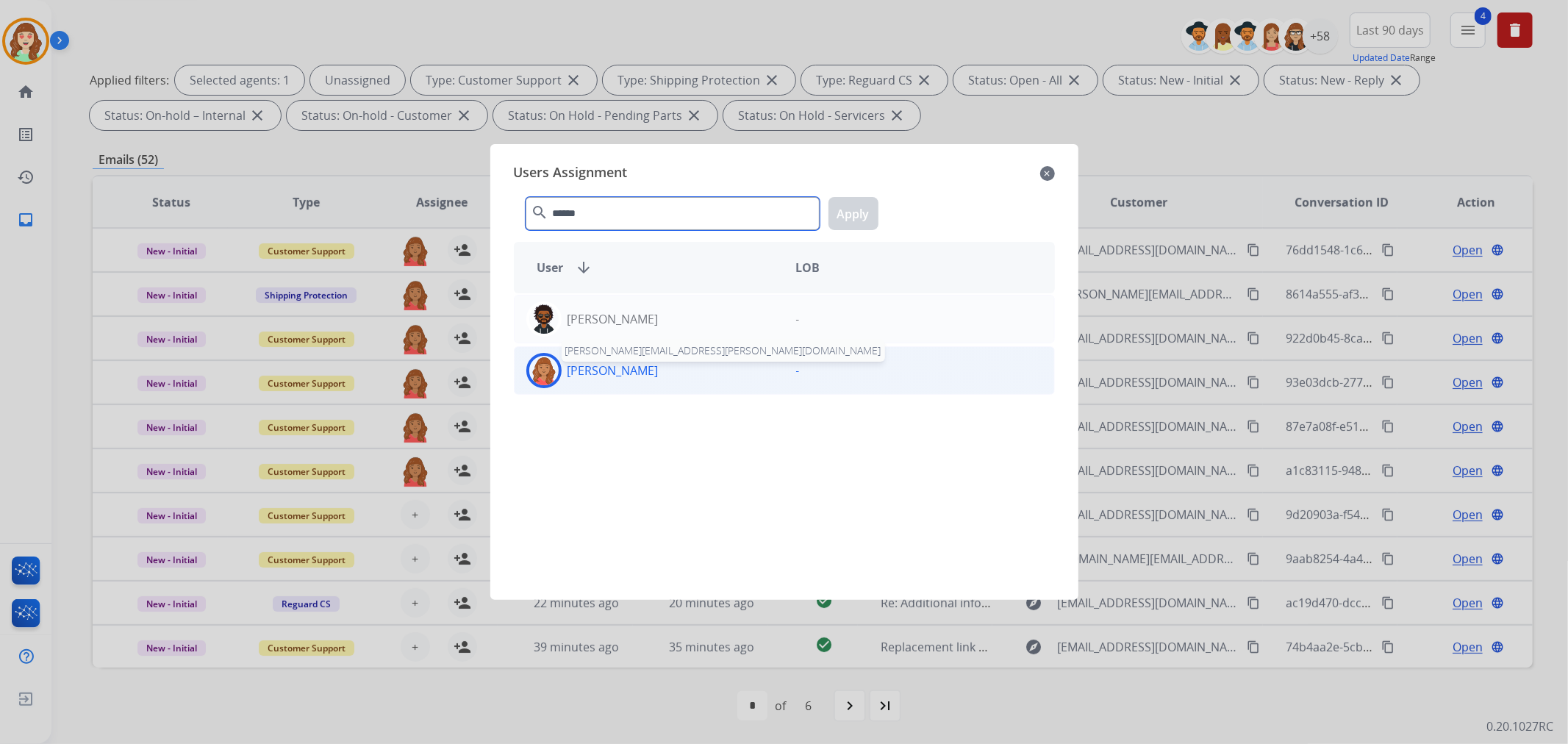
type input "******"
click at [647, 369] on p "[PERSON_NAME]" at bounding box center [613, 370] width 91 height 18
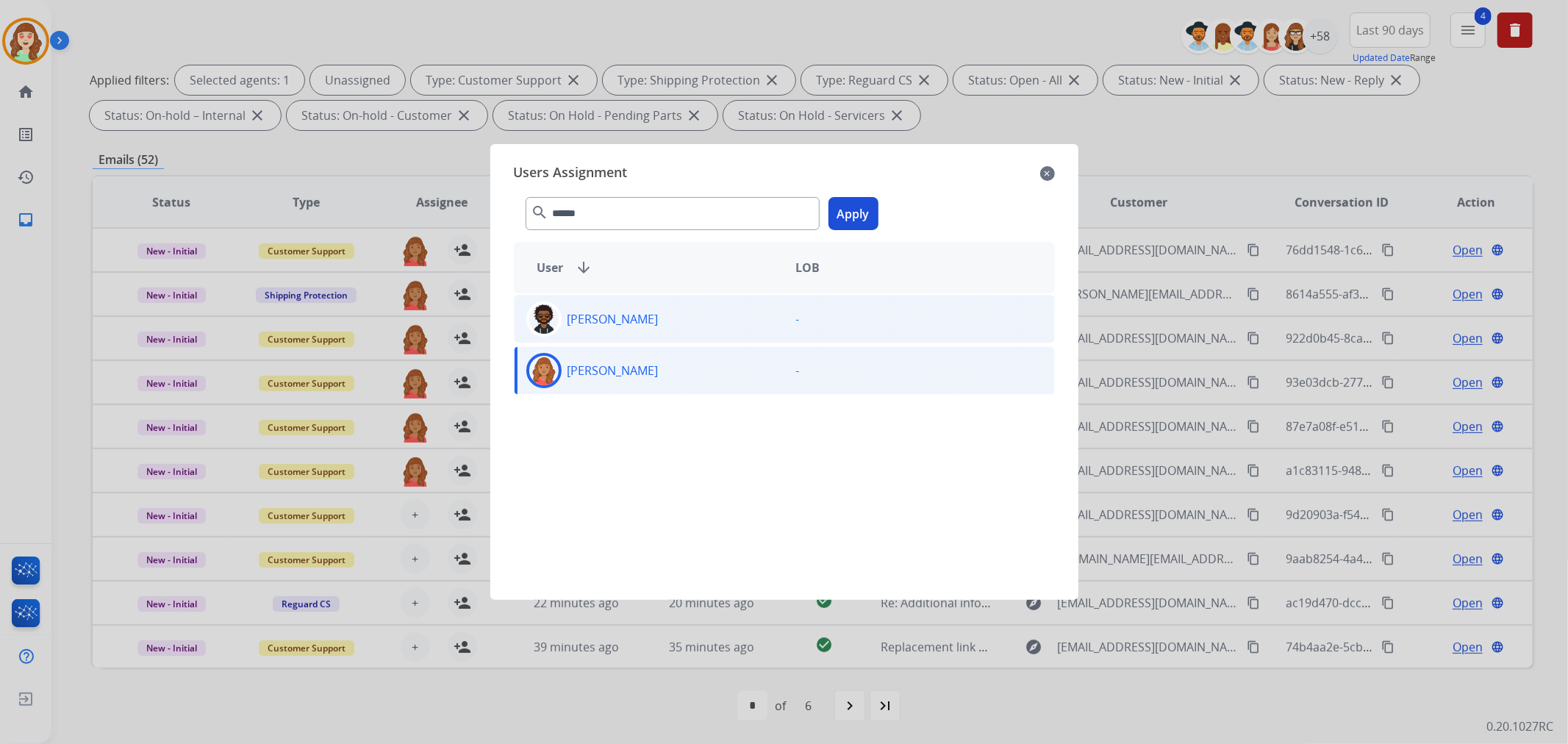
drag, startPoint x: 853, startPoint y: 210, endPoint x: 760, endPoint y: 295, distance: 126.0
click at [848, 211] on button "Apply" at bounding box center [853, 213] width 50 height 33
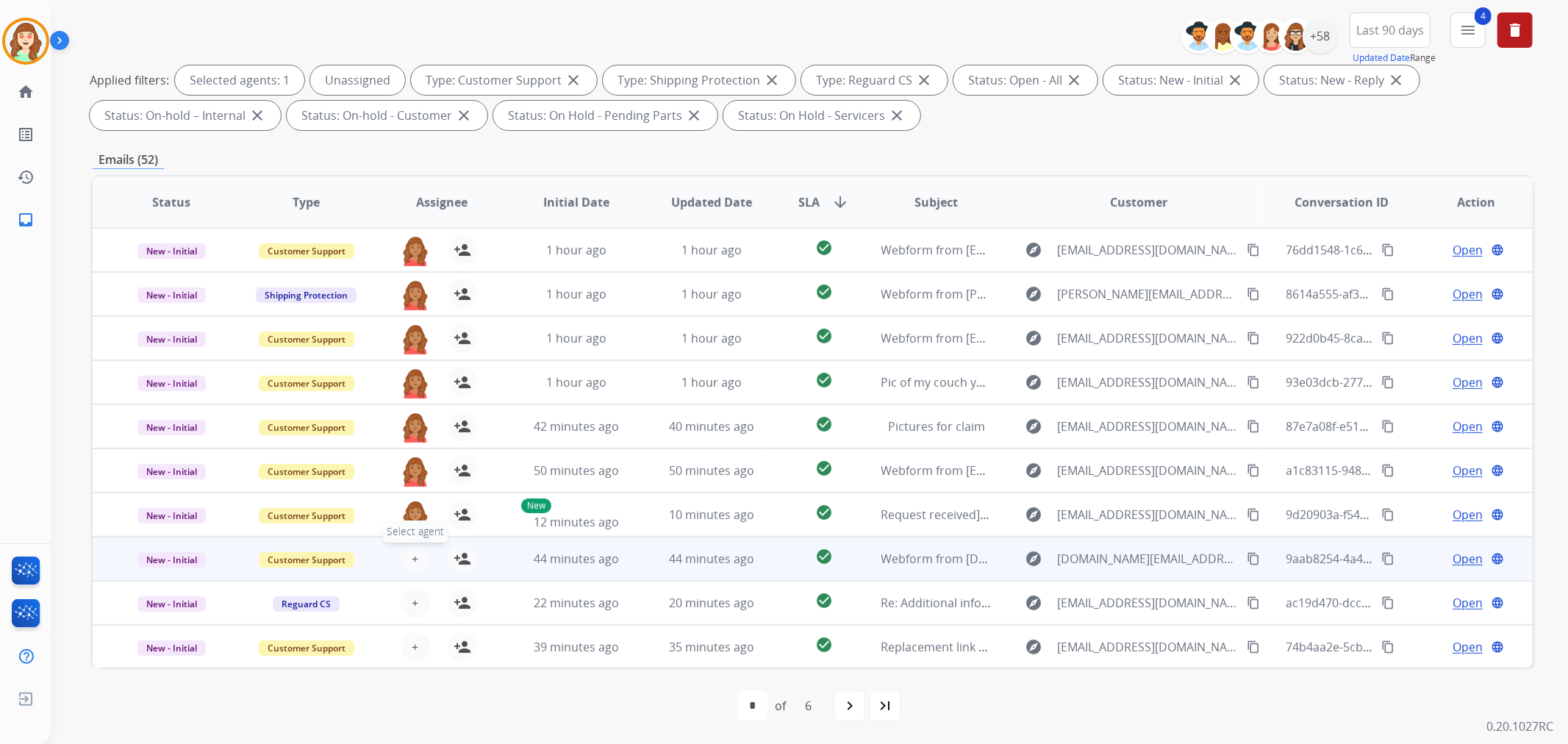
click at [412, 555] on span "+" at bounding box center [414, 558] width 6 height 18
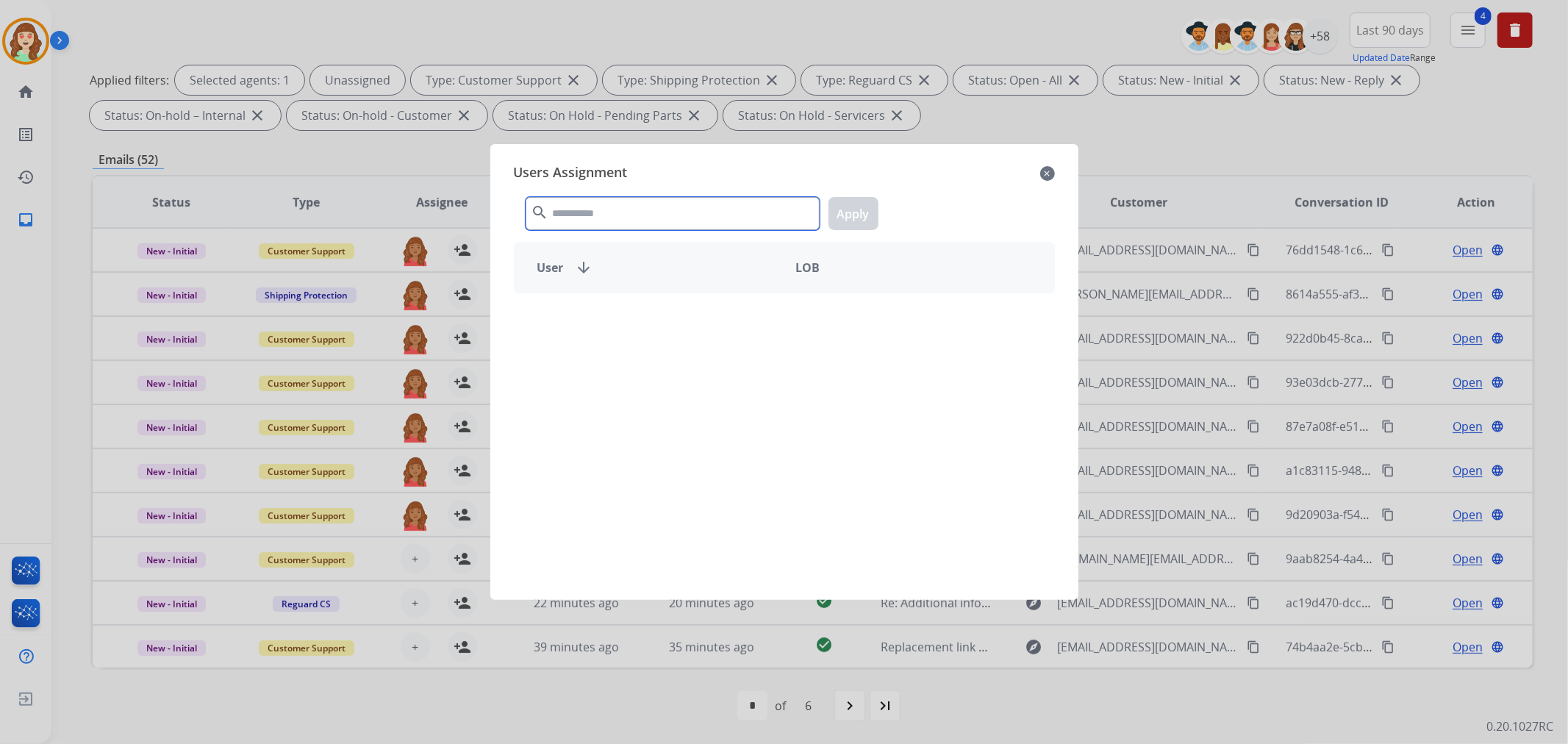
click at [642, 207] on input "text" at bounding box center [672, 213] width 294 height 33
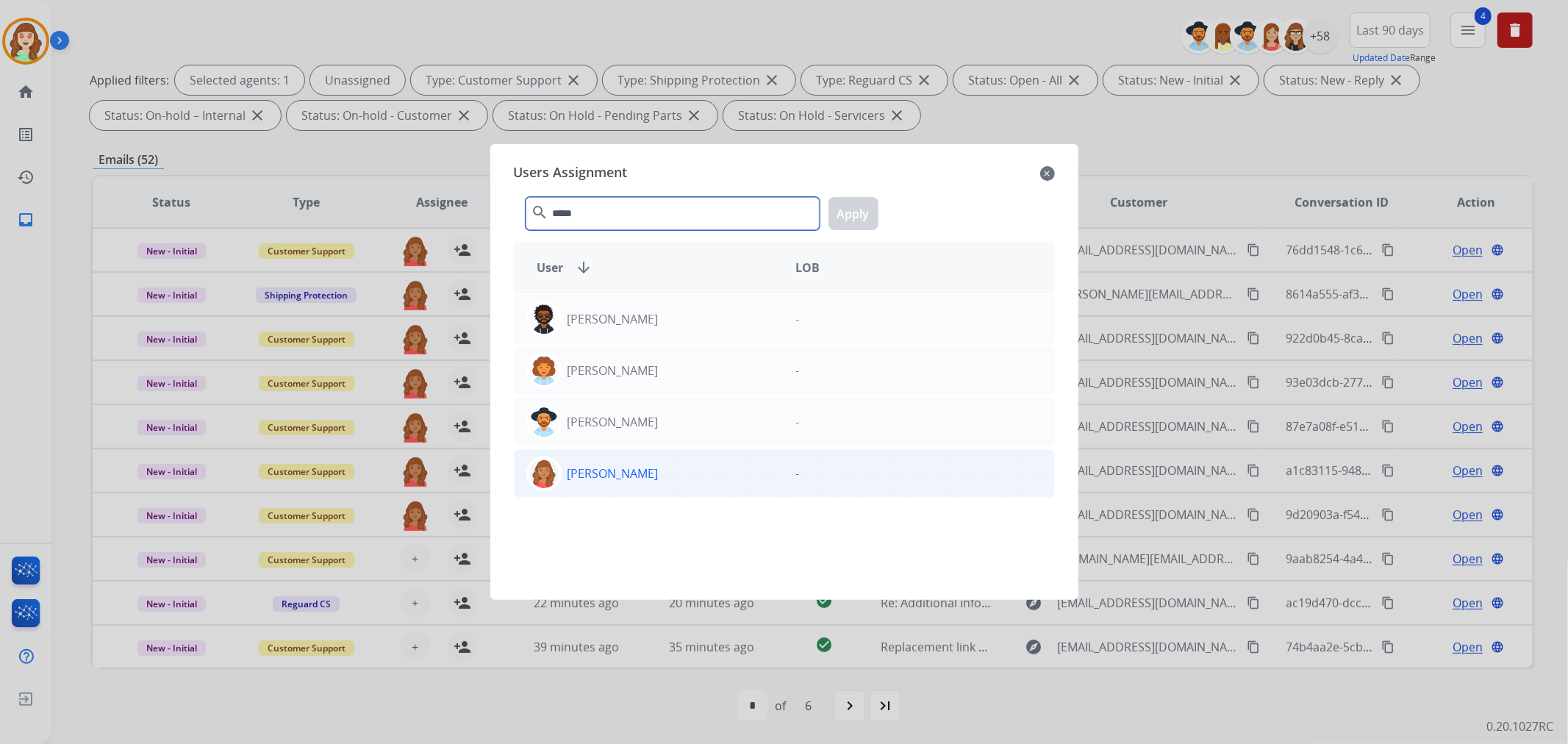
type input "*****"
click at [654, 473] on div "[PERSON_NAME]" at bounding box center [649, 473] width 270 height 35
drag, startPoint x: 858, startPoint y: 214, endPoint x: 441, endPoint y: 535, distance: 526.2
click at [857, 214] on button "Apply" at bounding box center [853, 213] width 50 height 33
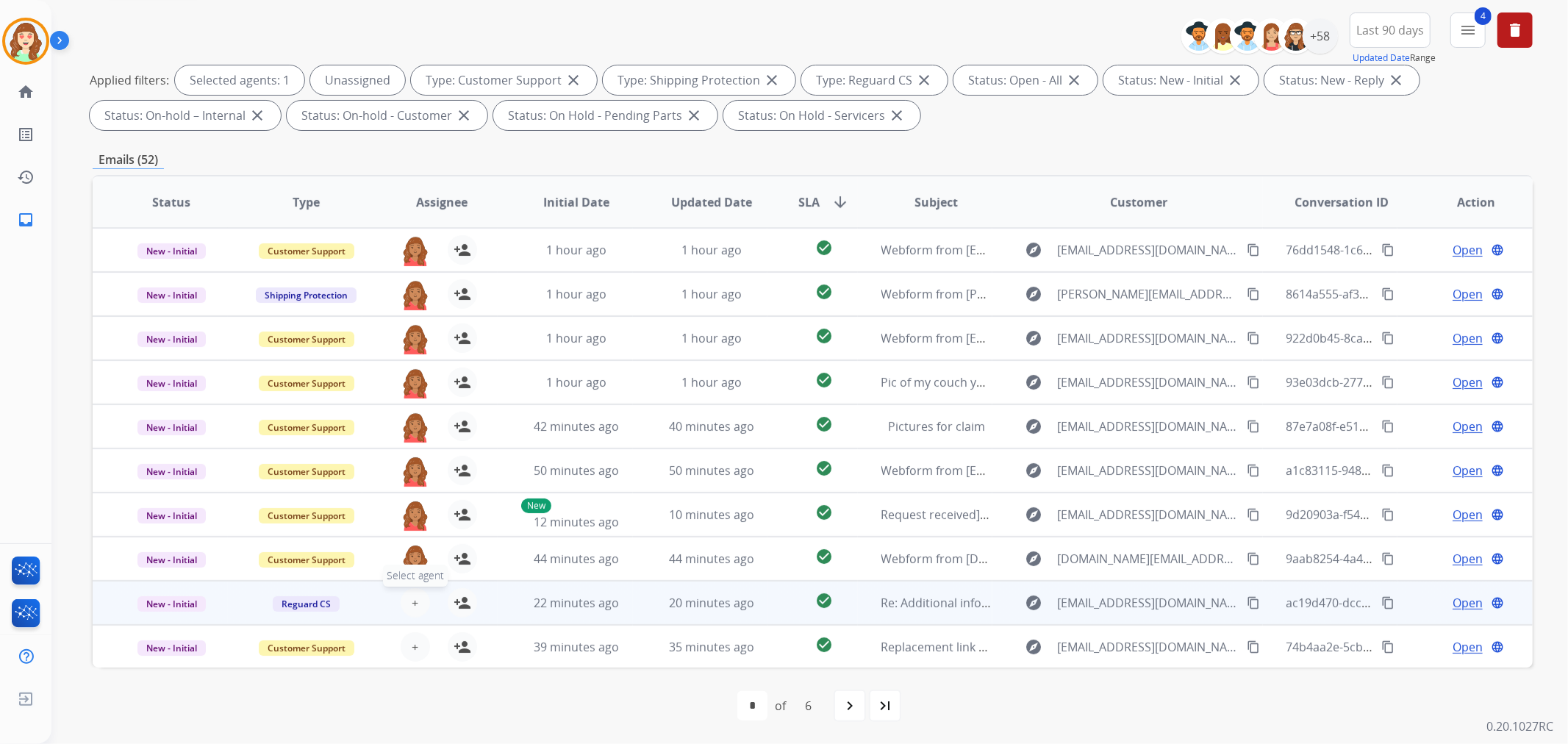
click at [412, 601] on span "+" at bounding box center [414, 602] width 6 height 18
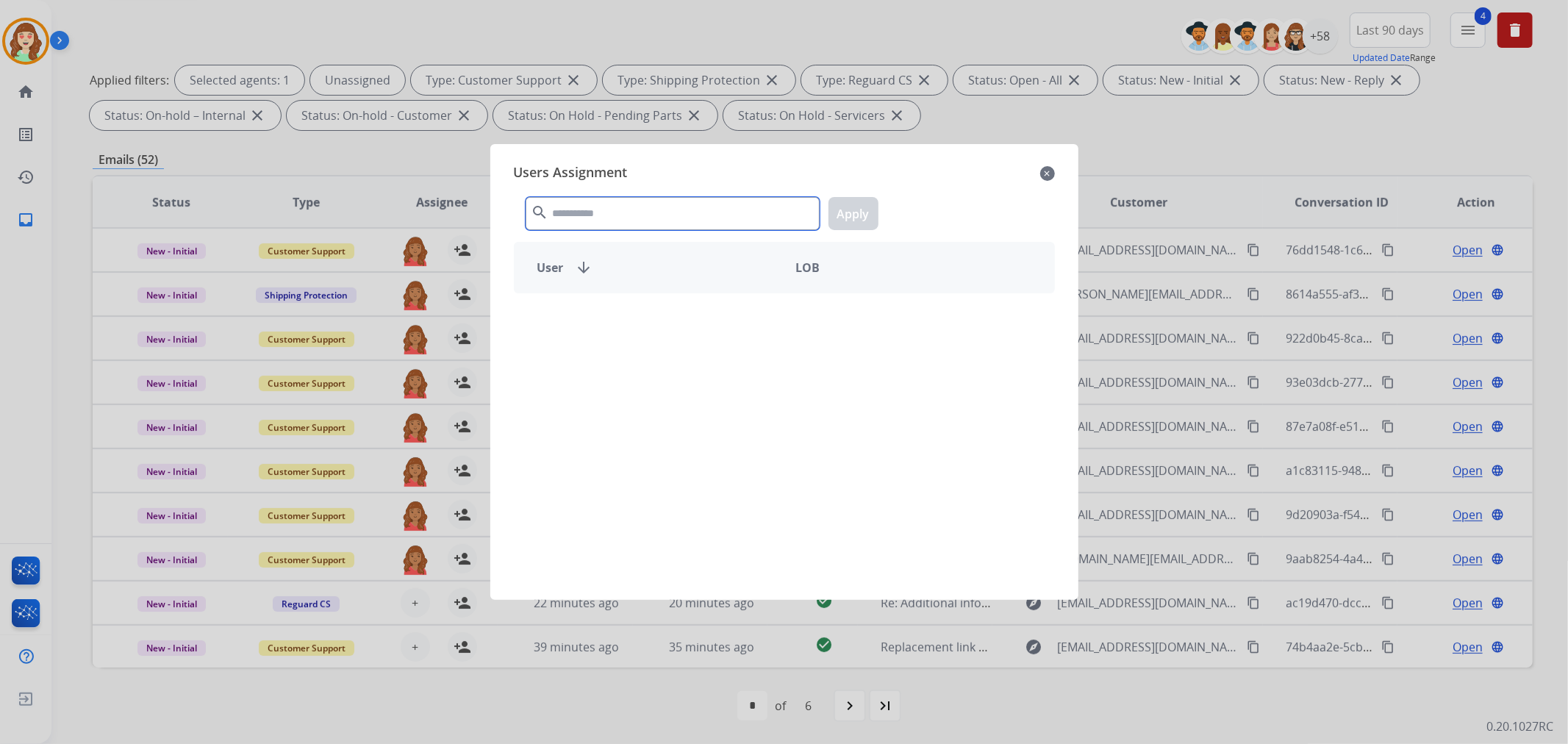
click at [598, 208] on input "text" at bounding box center [672, 213] width 294 height 33
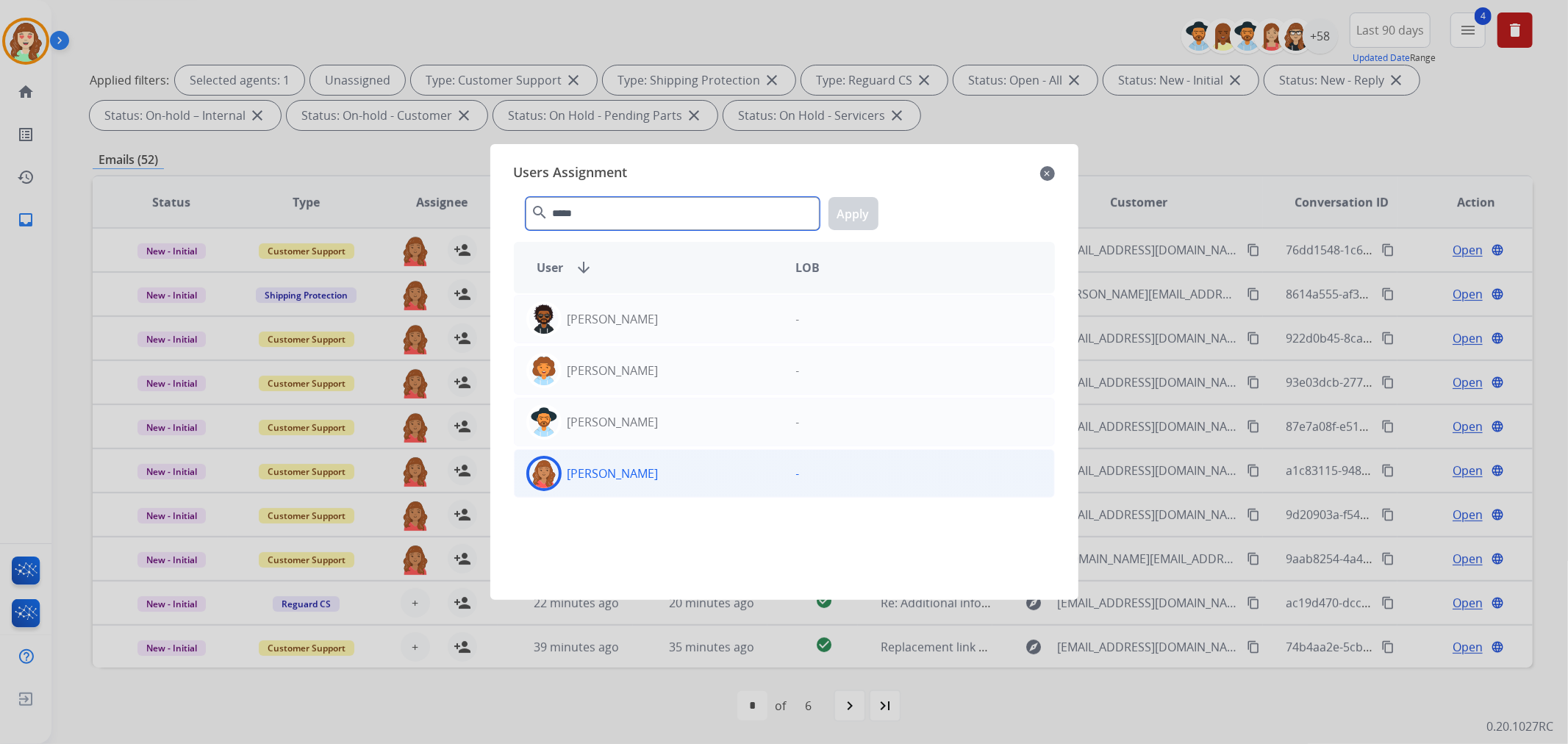
type input "*****"
click at [644, 475] on p "[PERSON_NAME]" at bounding box center [613, 473] width 91 height 18
click at [862, 210] on button "Apply" at bounding box center [853, 213] width 50 height 33
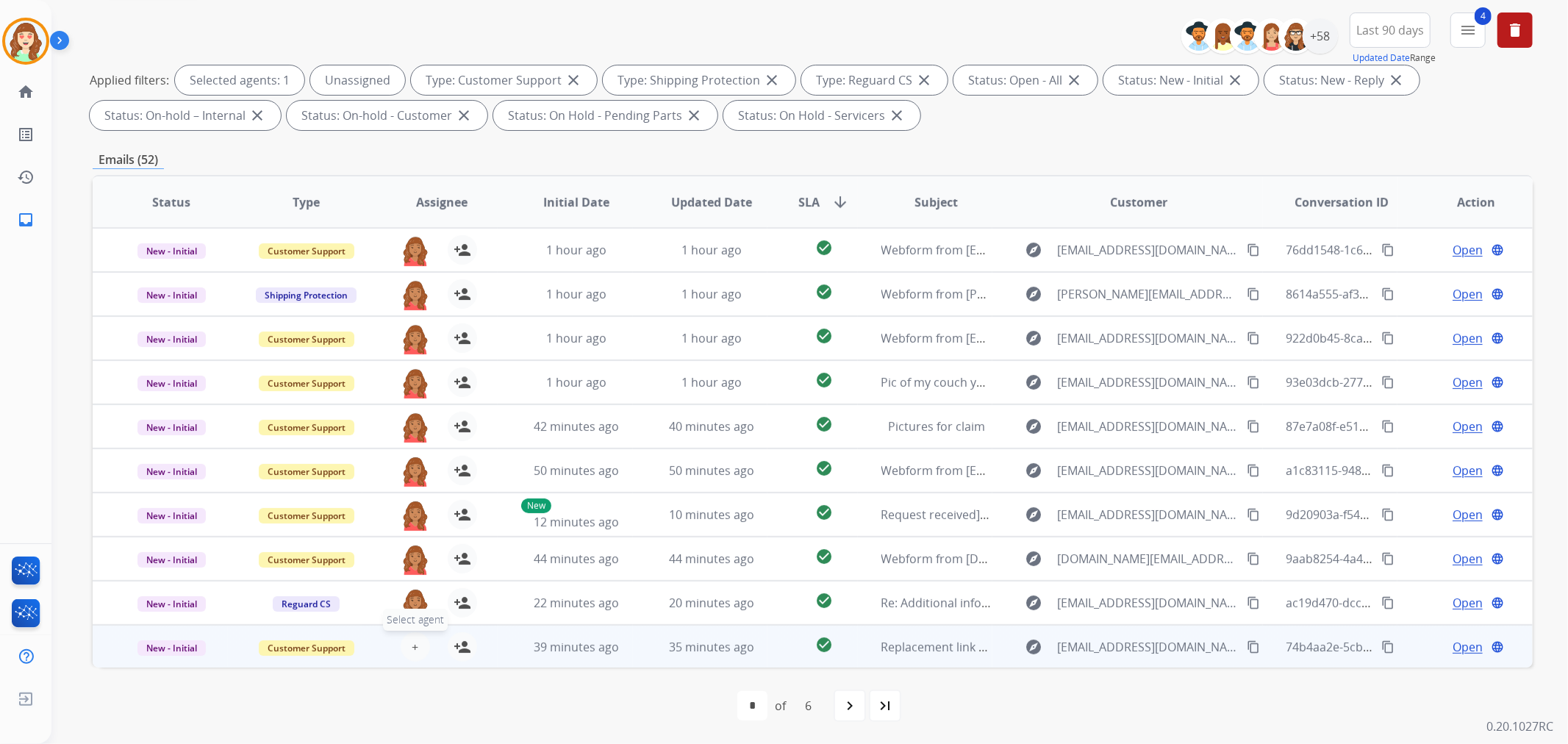
click at [408, 648] on button "+ Select agent" at bounding box center [415, 648] width 30 height 30
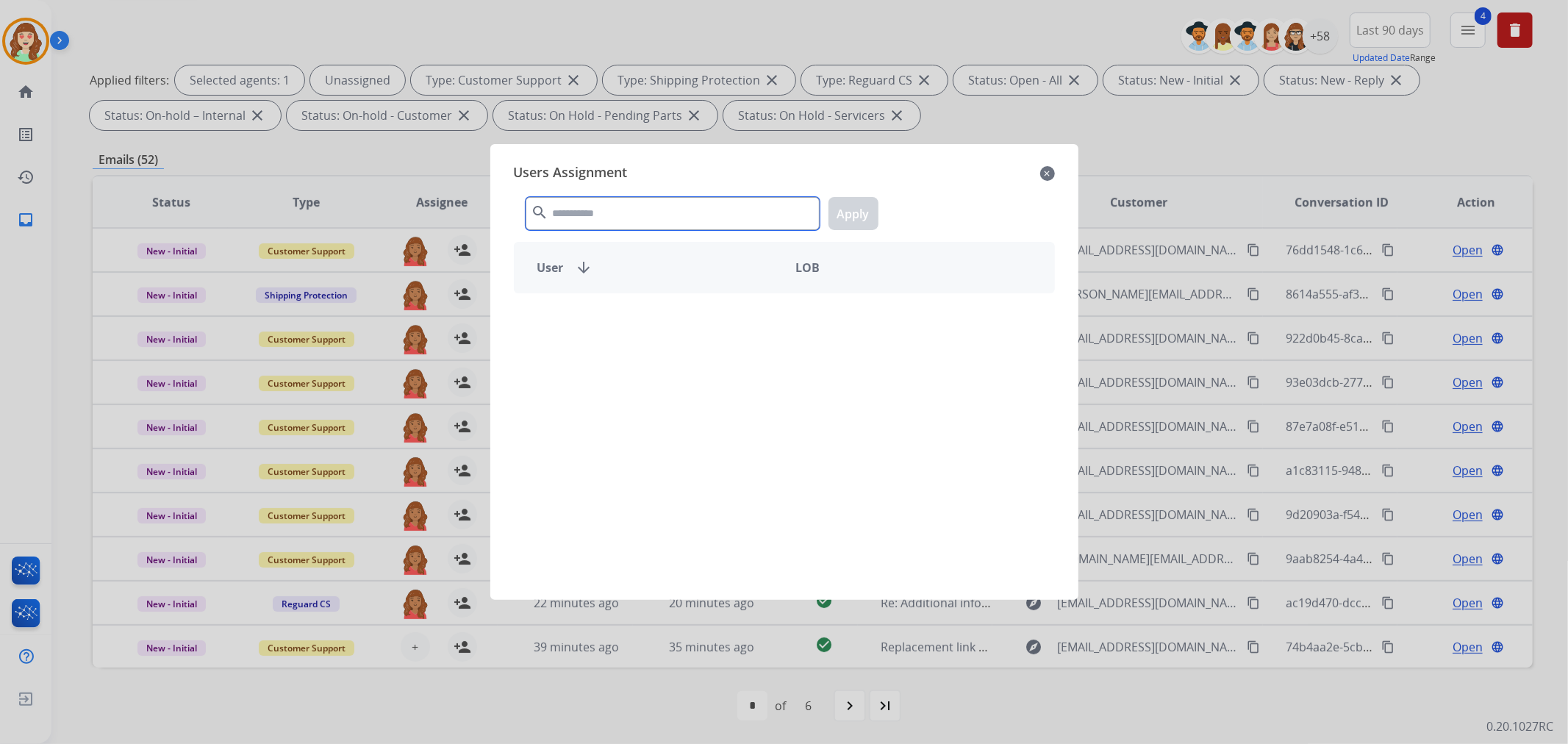
click at [707, 218] on input "text" at bounding box center [672, 213] width 294 height 33
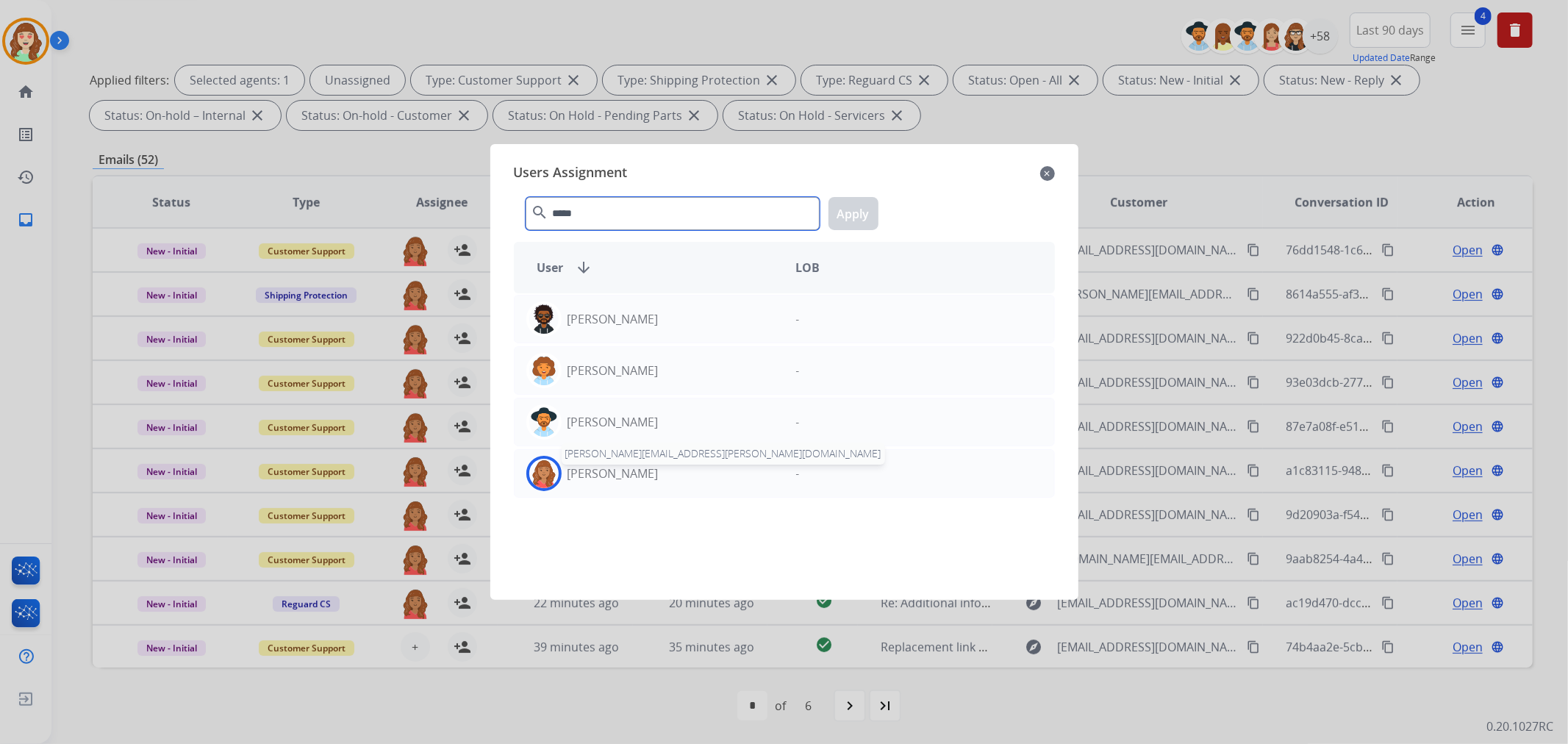
type input "*****"
click at [640, 482] on div "[PERSON_NAME] [PERSON_NAME][EMAIL_ADDRESS][PERSON_NAME][DOMAIN_NAME]" at bounding box center [649, 473] width 270 height 35
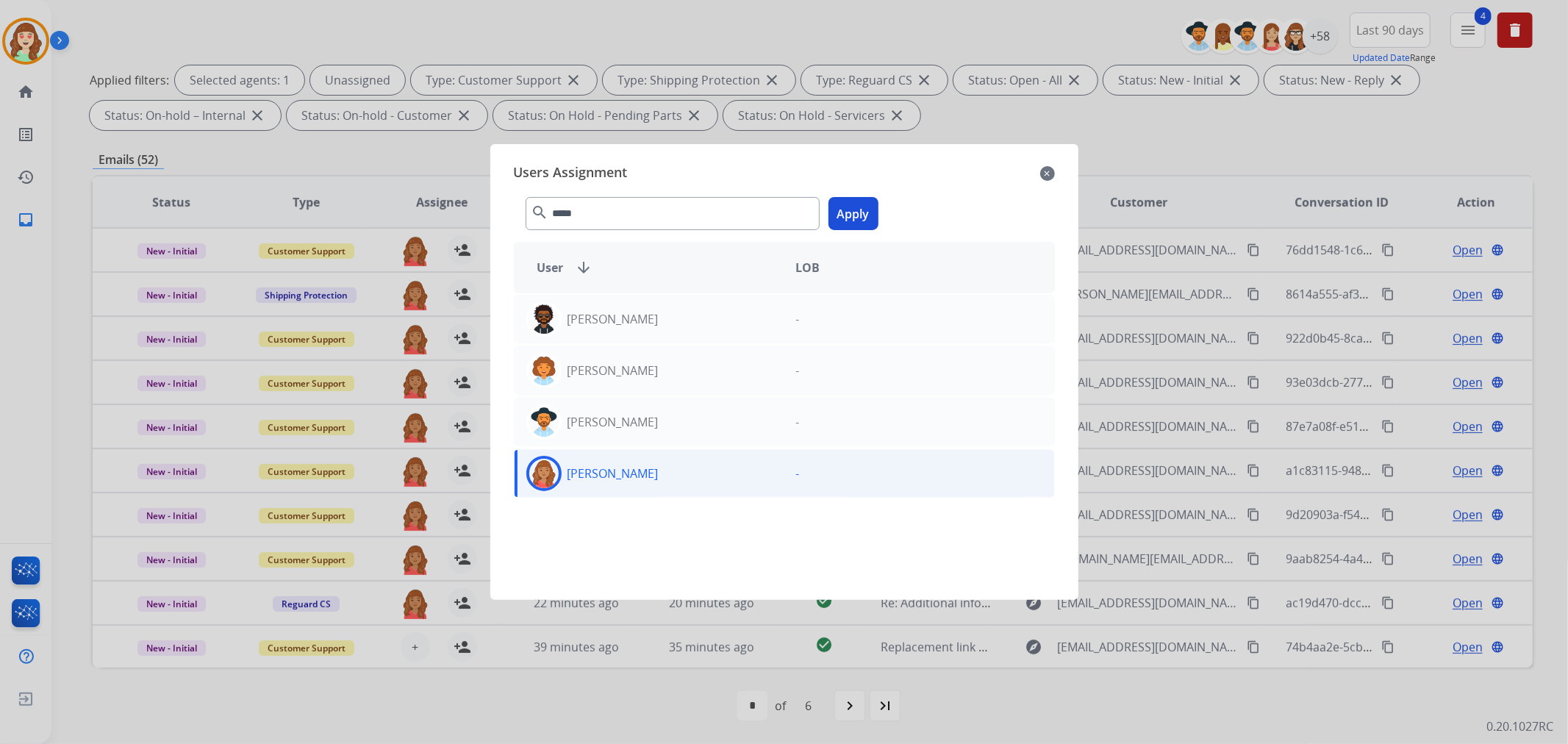
click at [836, 218] on button "Apply" at bounding box center [853, 213] width 50 height 33
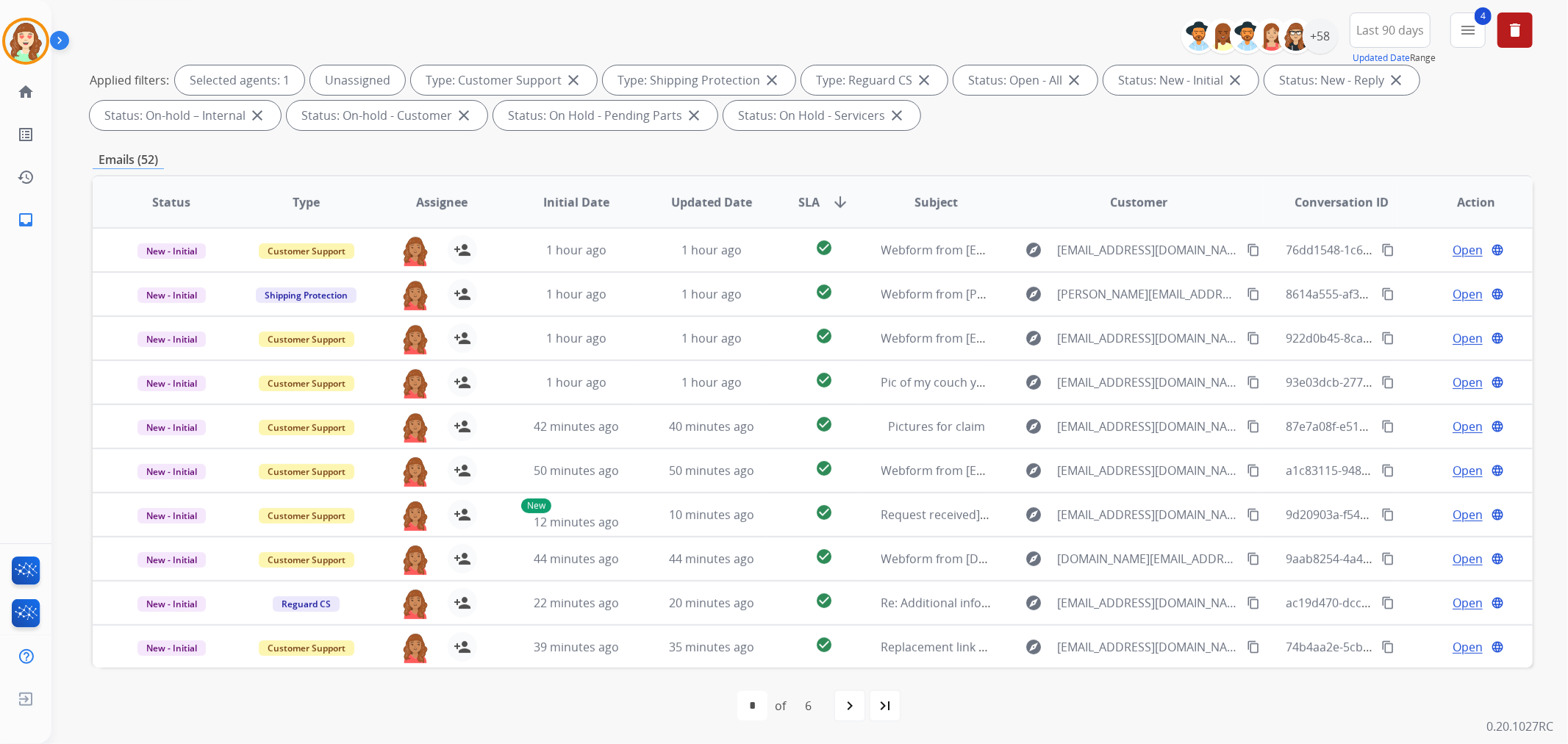
click at [839, 696] on div "navigate_next" at bounding box center [849, 705] width 32 height 32
select select "*"
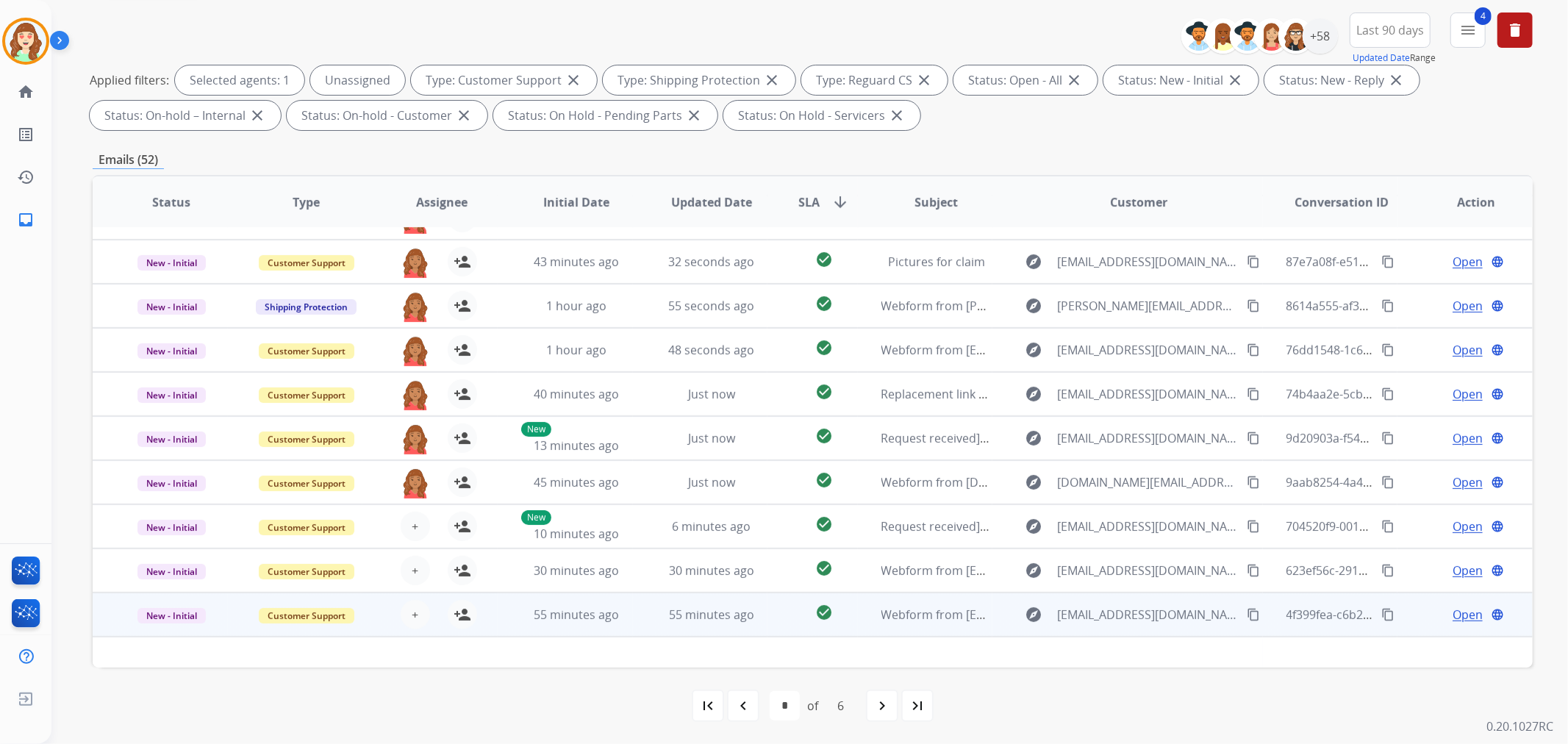
scroll to position [48, 0]
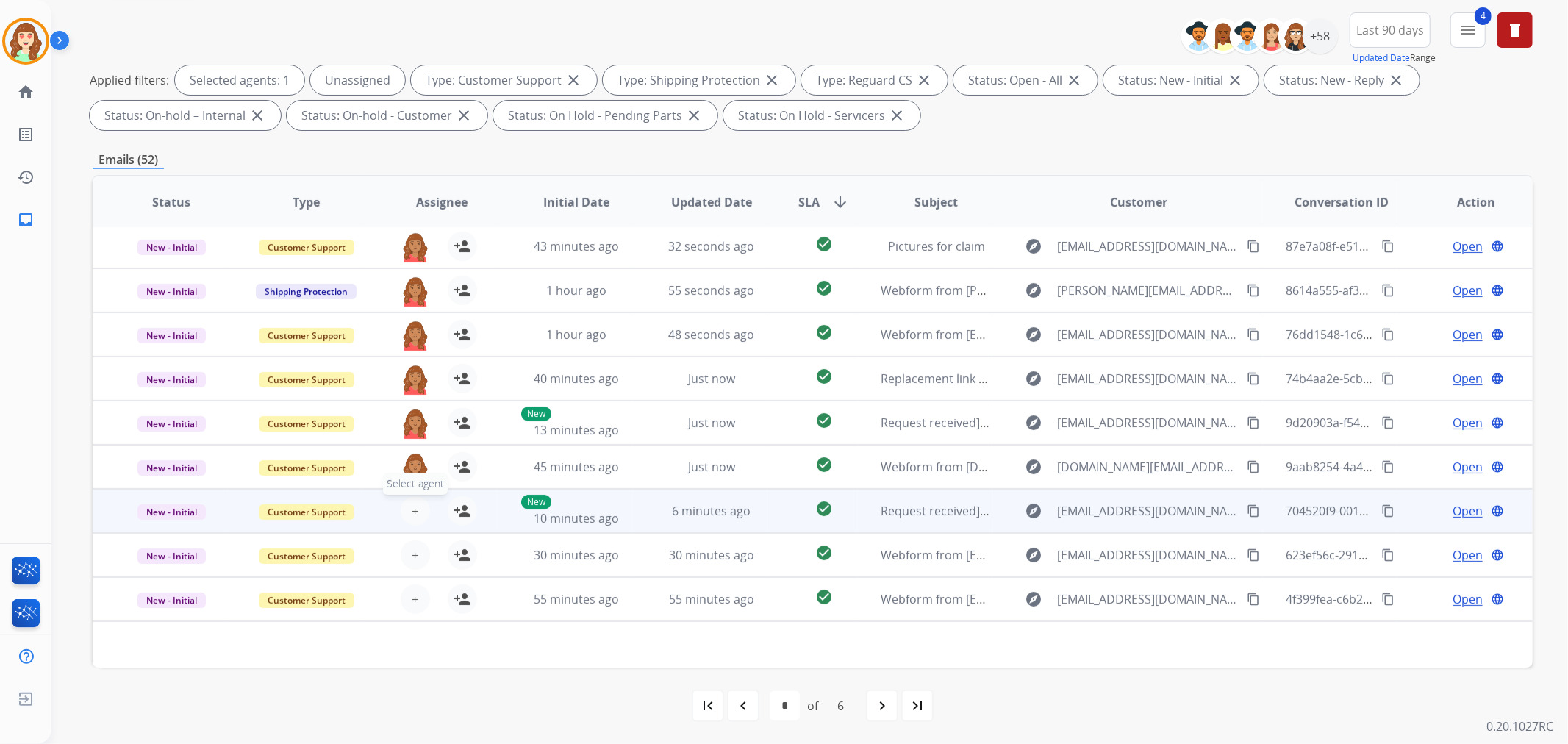
click at [416, 503] on button "+ Select agent" at bounding box center [415, 511] width 30 height 30
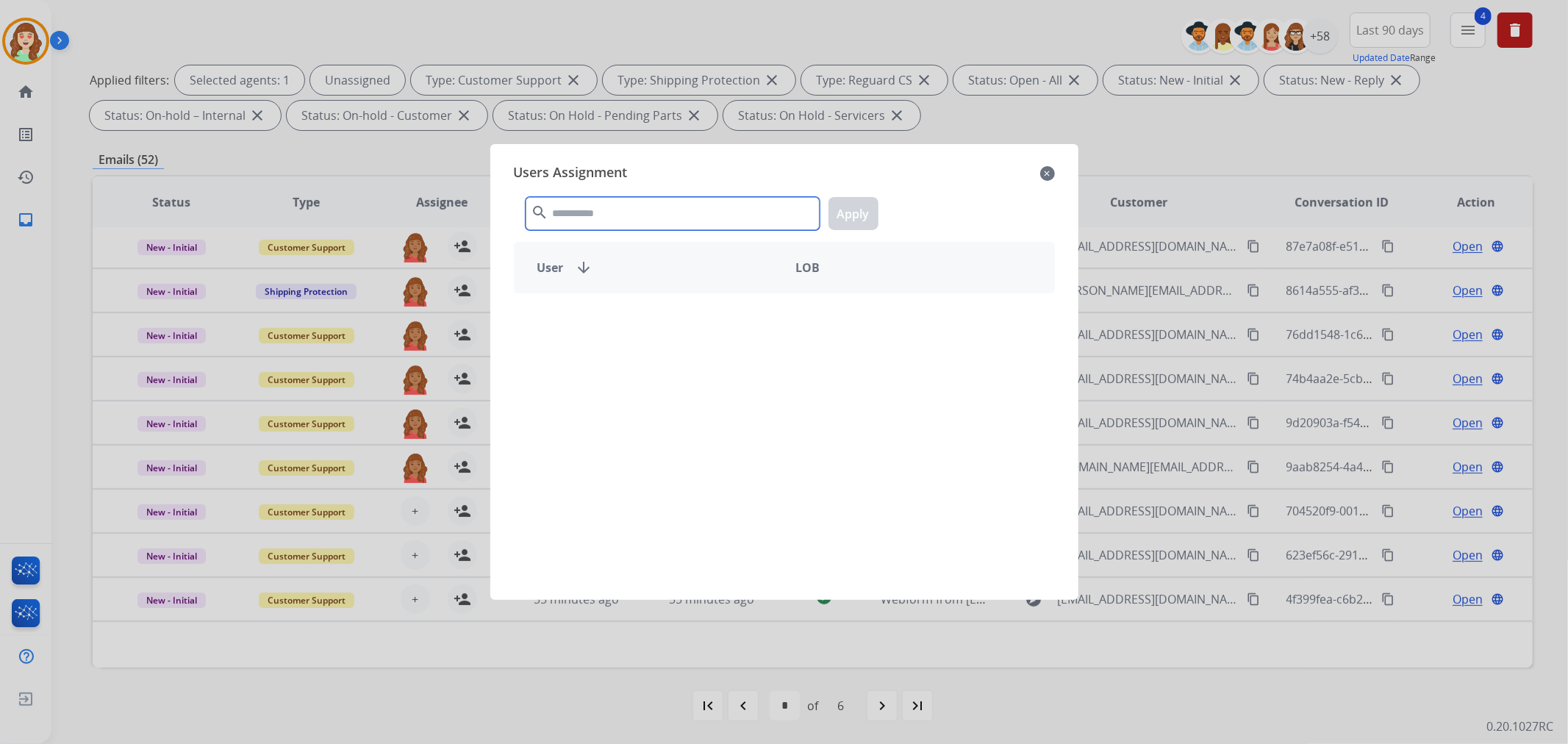
drag, startPoint x: 716, startPoint y: 224, endPoint x: 711, endPoint y: 213, distance: 12.1
click at [713, 217] on input "text" at bounding box center [672, 213] width 294 height 33
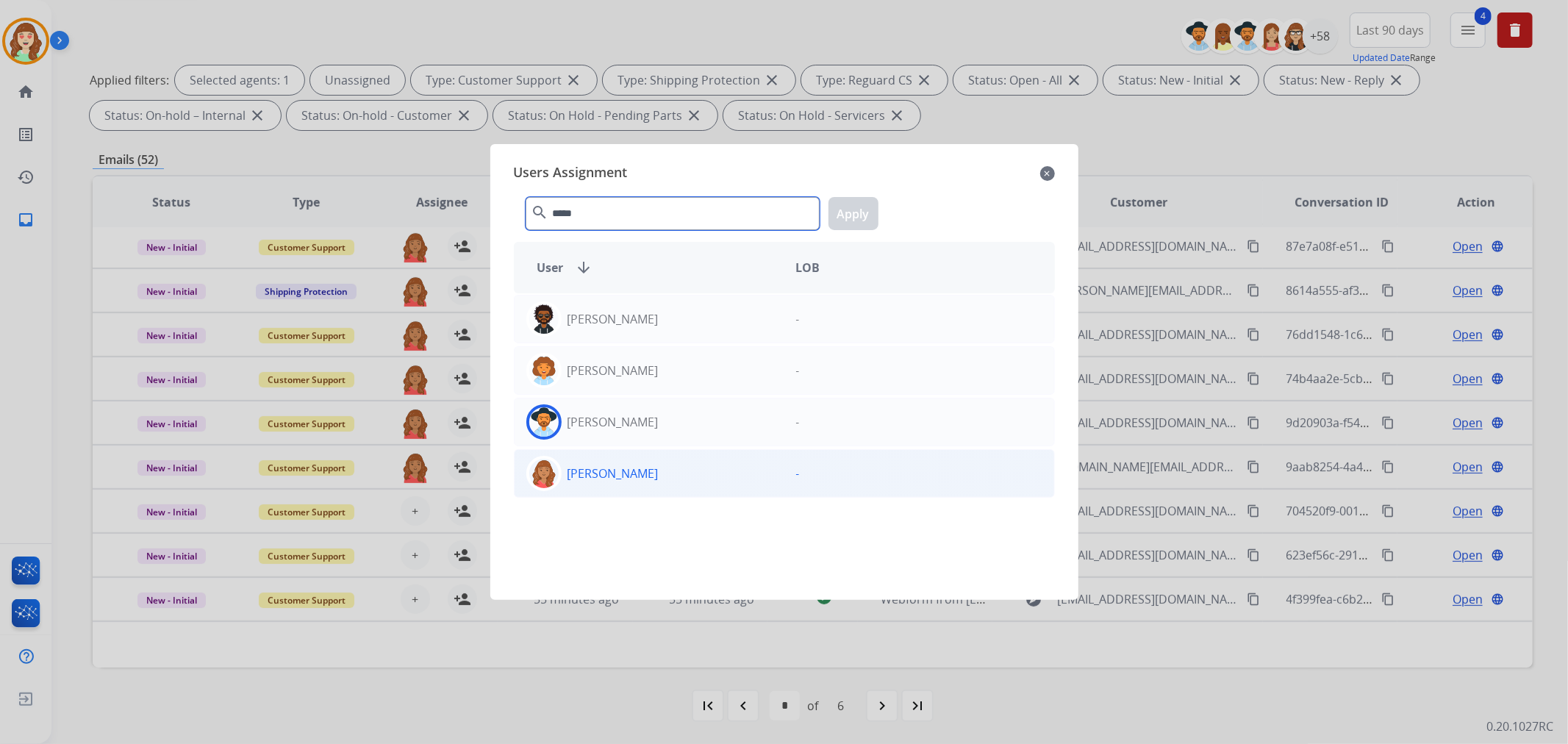
type input "*****"
click at [640, 467] on p "[PERSON_NAME]" at bounding box center [613, 473] width 91 height 18
drag, startPoint x: 848, startPoint y: 213, endPoint x: 831, endPoint y: 222, distance: 19.2
click at [838, 216] on button "Apply" at bounding box center [853, 213] width 50 height 33
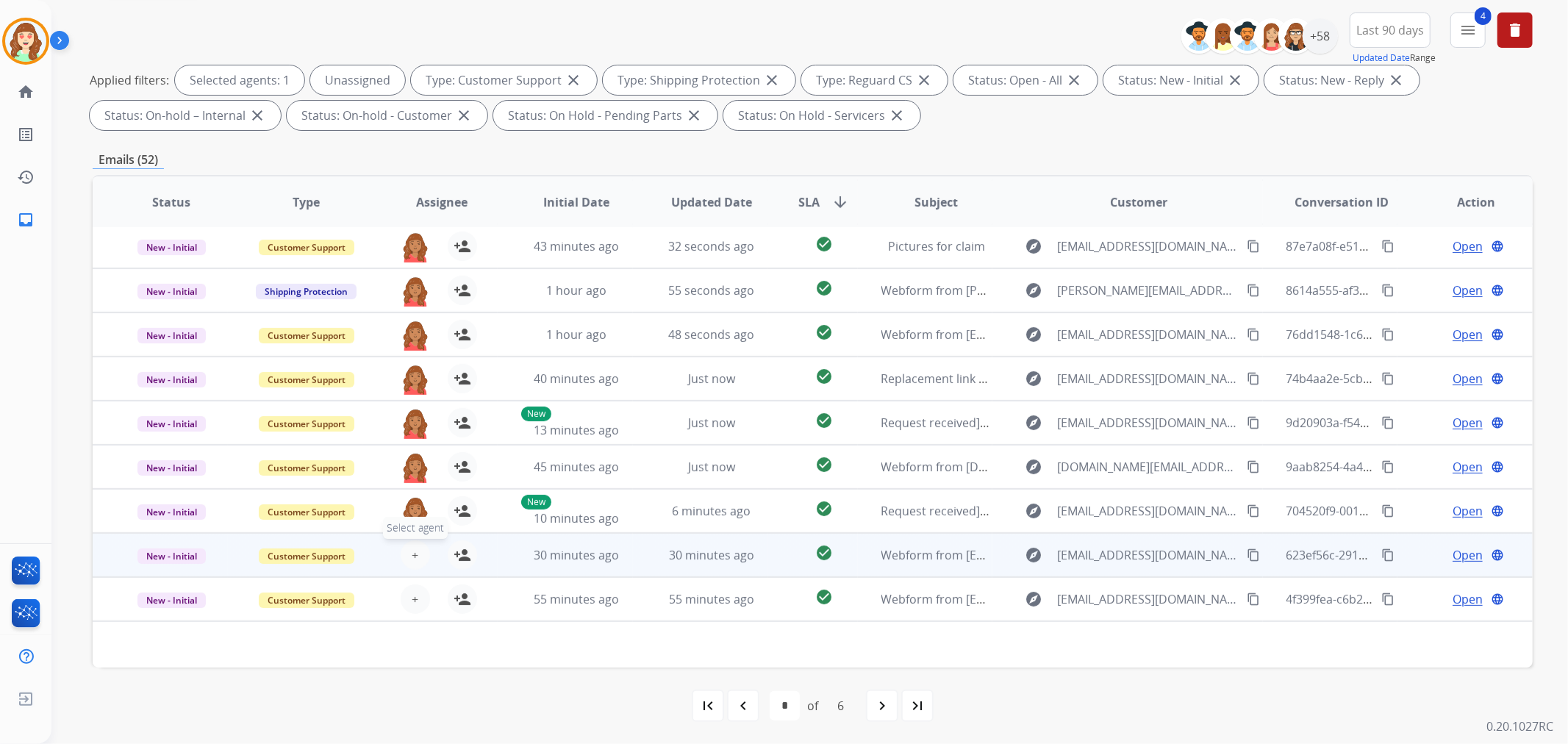
click at [413, 541] on button "+ Select agent" at bounding box center [415, 556] width 30 height 30
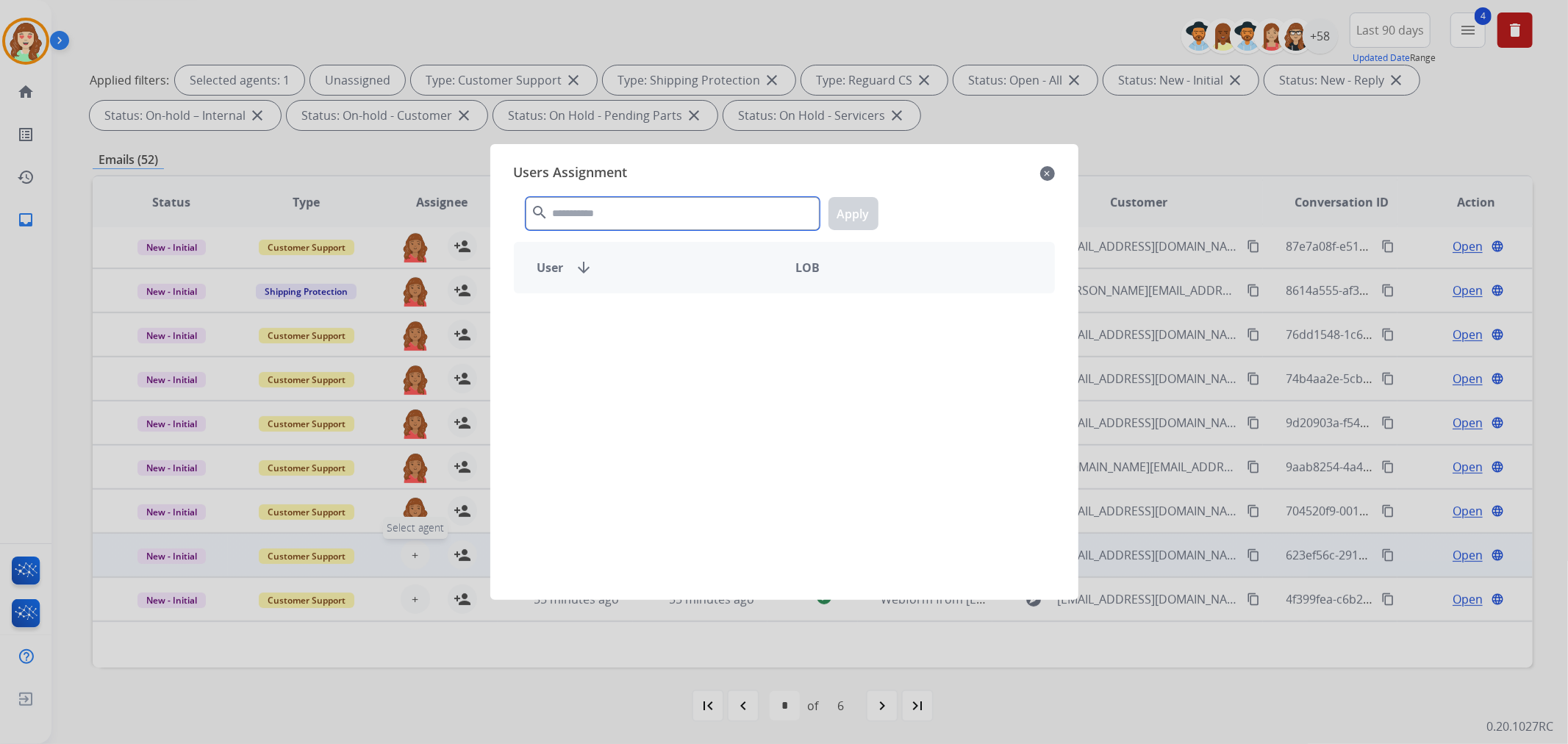
drag, startPoint x: 413, startPoint y: 541, endPoint x: 654, endPoint y: 209, distance: 410.2
click at [654, 209] on input "text" at bounding box center [672, 213] width 294 height 33
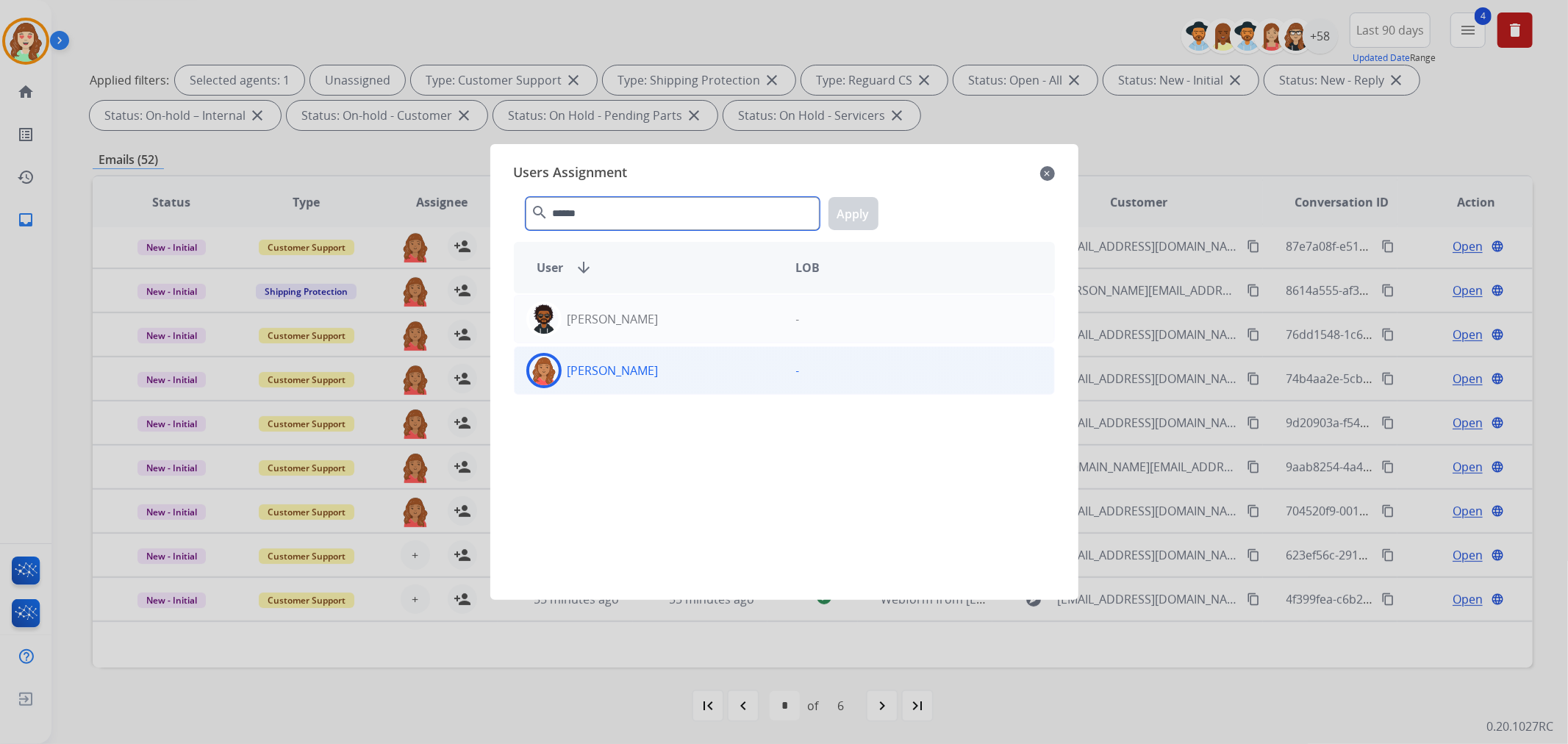
type input "******"
click at [640, 360] on div "[PERSON_NAME]" at bounding box center [649, 370] width 270 height 35
click at [874, 201] on button "Apply" at bounding box center [853, 213] width 50 height 33
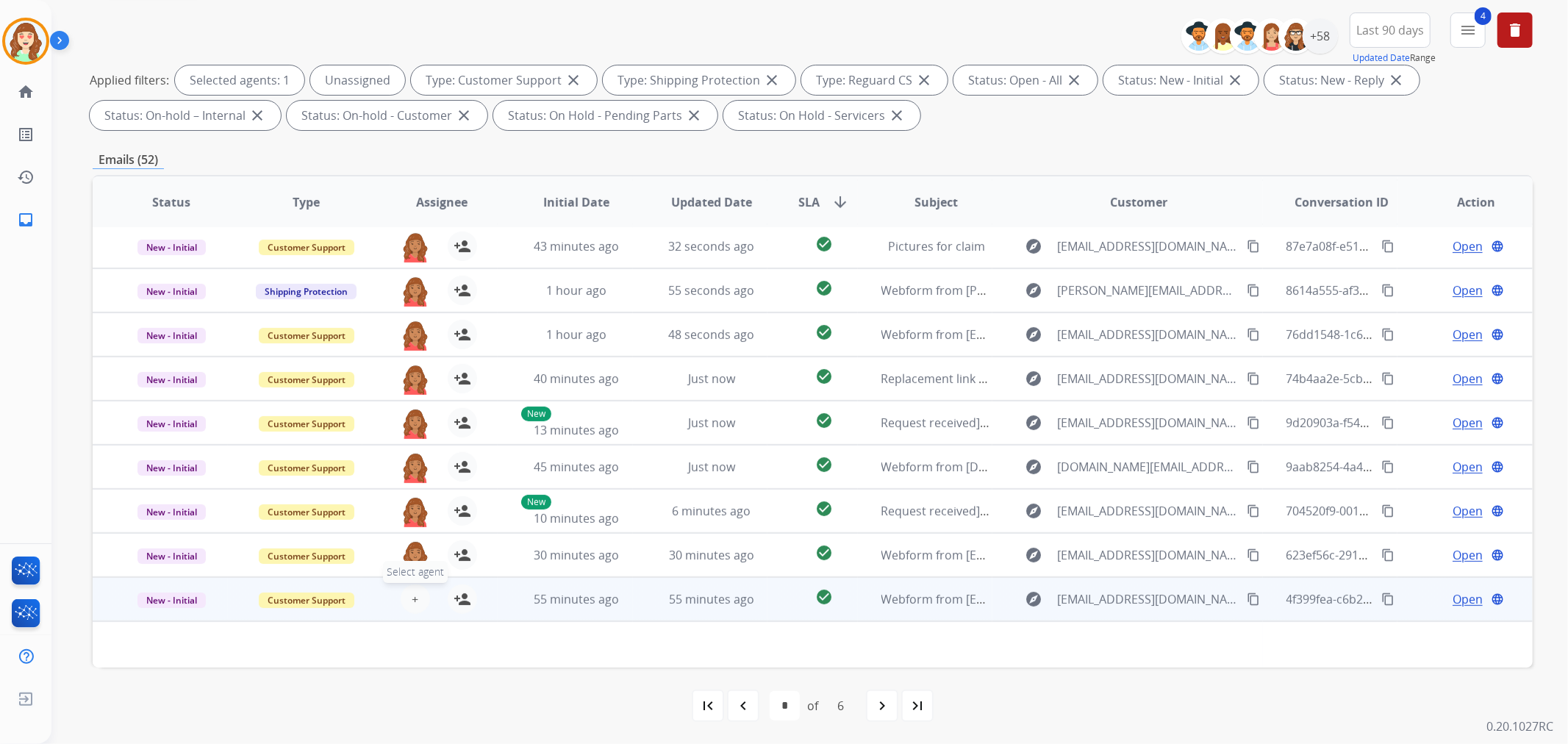
click at [412, 605] on span "+" at bounding box center [414, 598] width 6 height 18
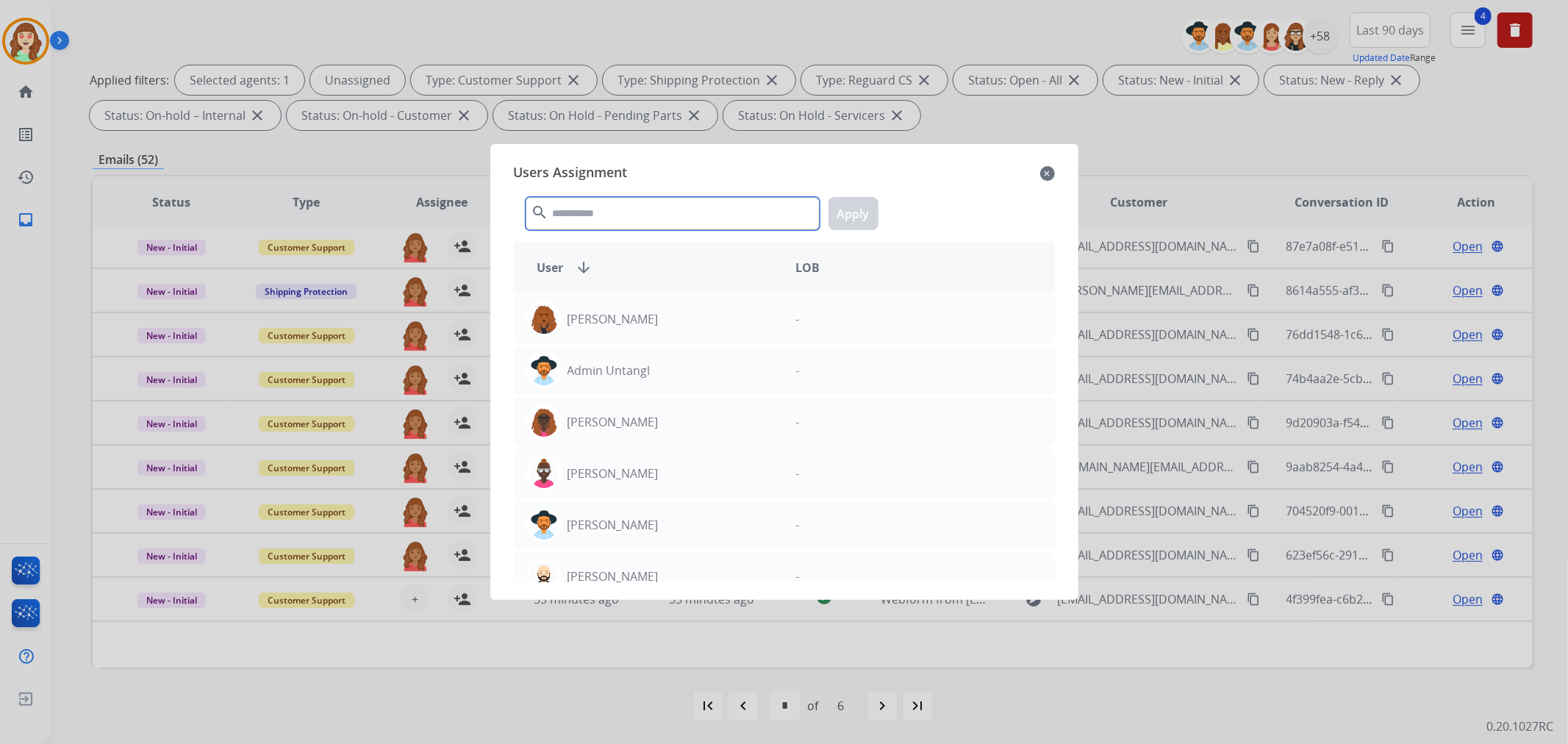
click at [632, 222] on input "text" at bounding box center [672, 213] width 294 height 33
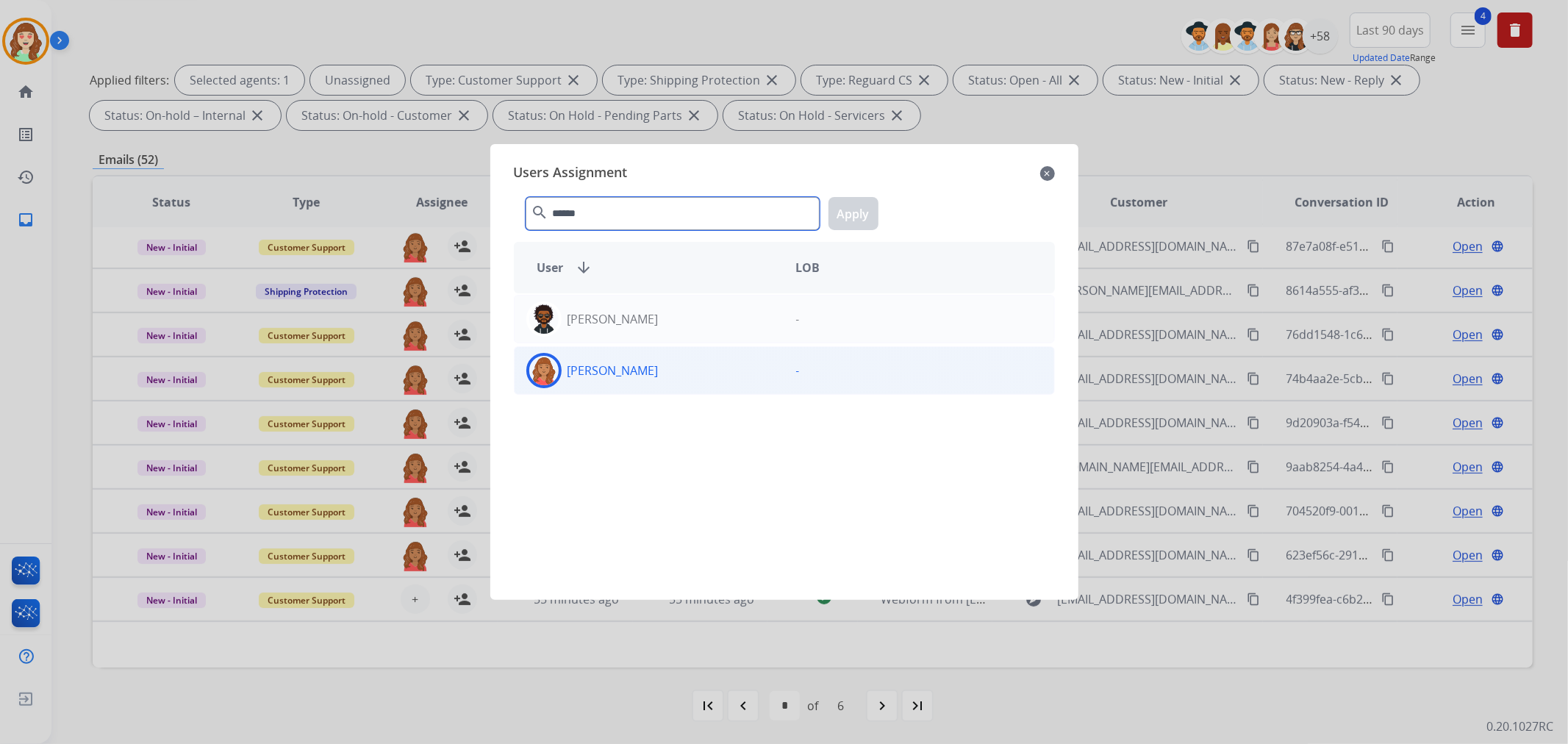
type input "******"
click at [704, 373] on div "[PERSON_NAME]" at bounding box center [649, 370] width 270 height 35
click at [857, 215] on button "Apply" at bounding box center [853, 213] width 50 height 33
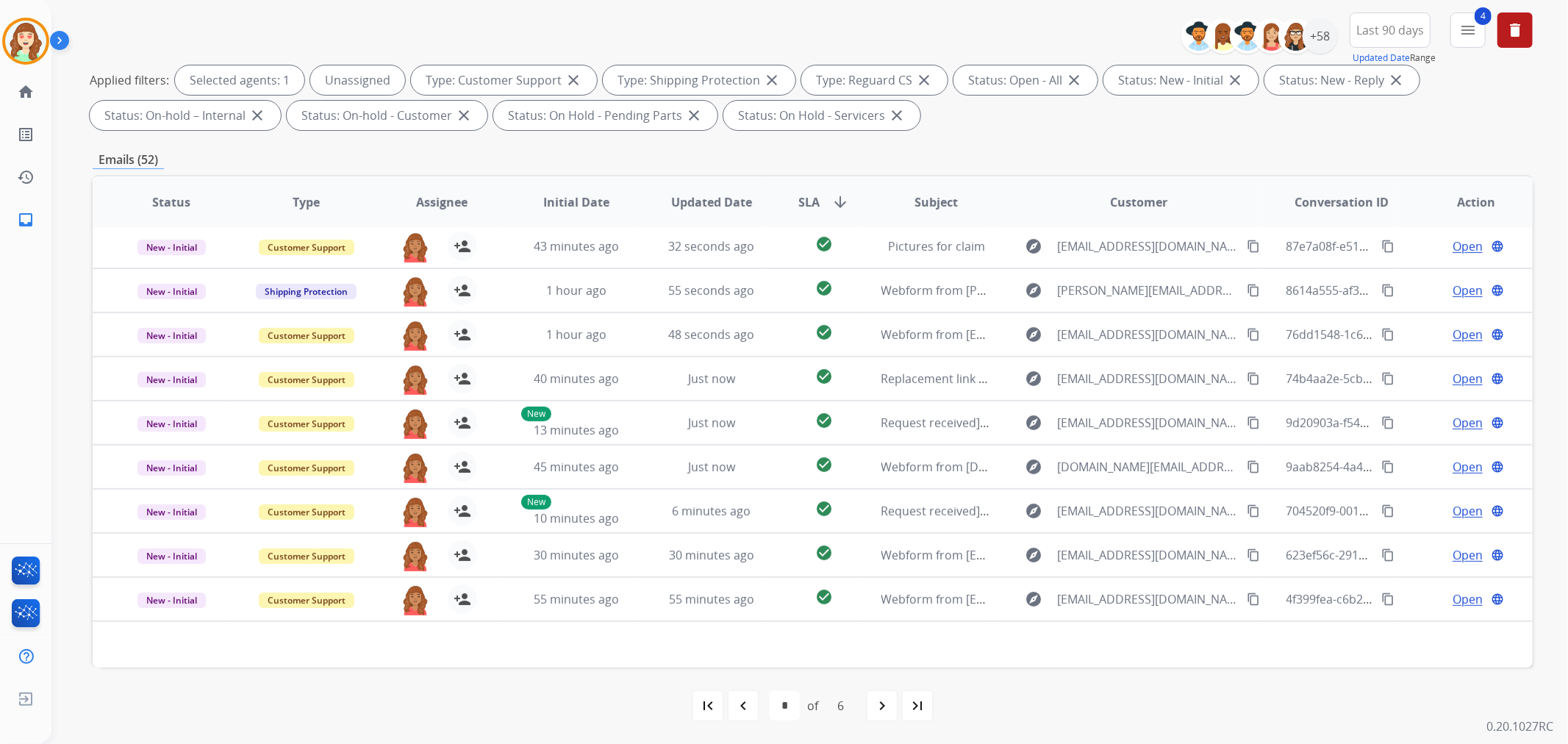
click at [881, 704] on mat-icon "navigate_next" at bounding box center [882, 705] width 18 height 18
select select "*"
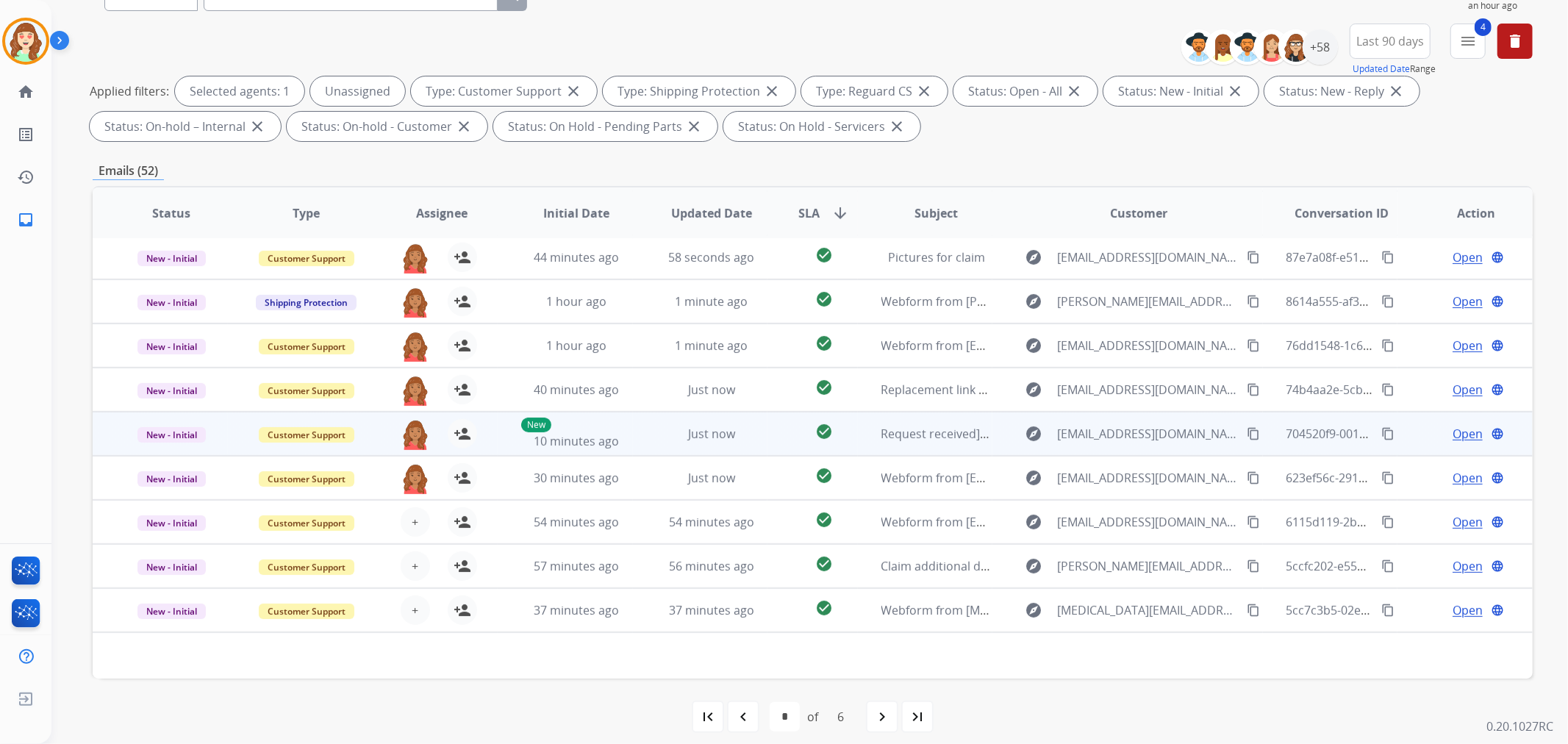
scroll to position [163, 0]
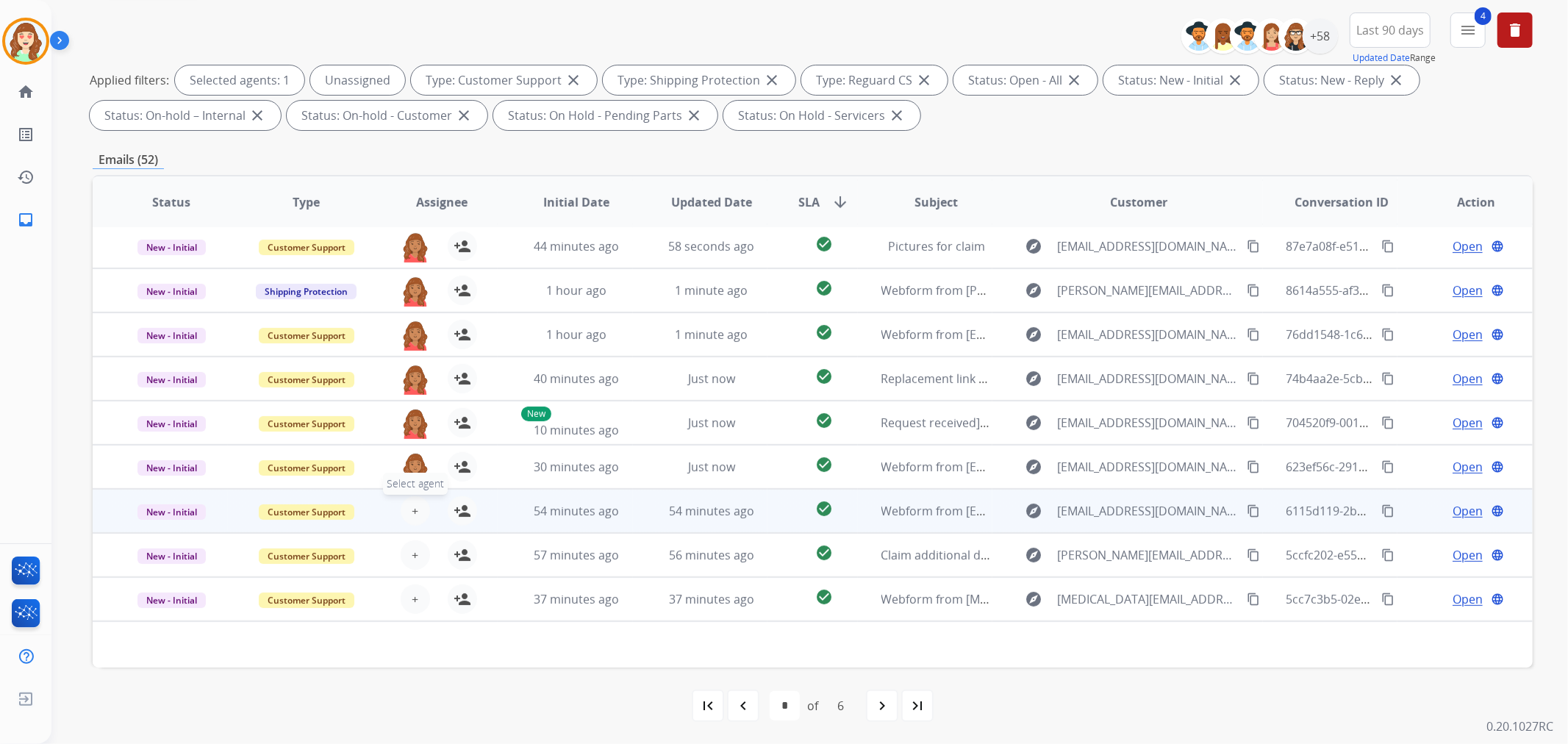
click at [414, 502] on span "+" at bounding box center [414, 510] width 6 height 18
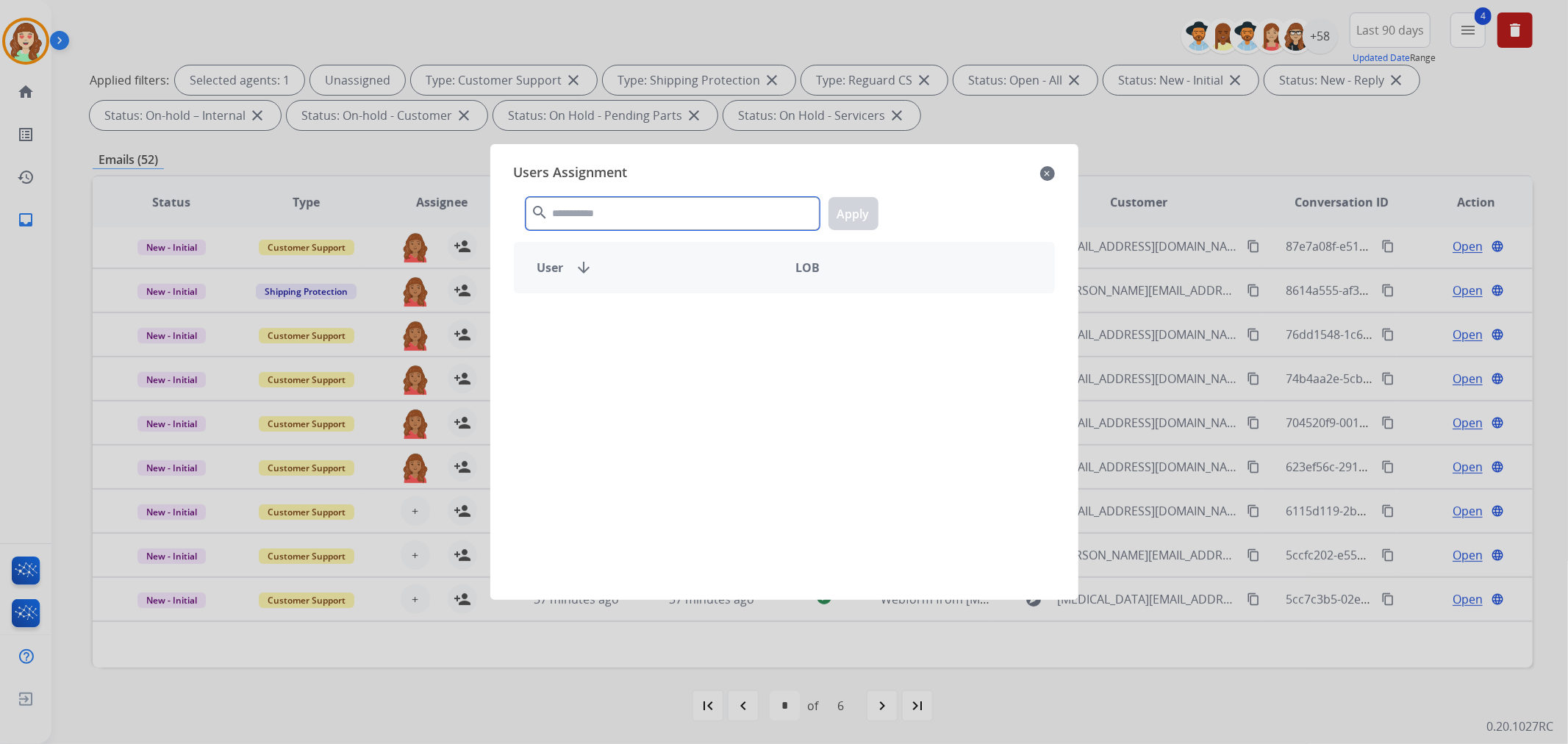
click at [626, 222] on input "text" at bounding box center [672, 213] width 294 height 33
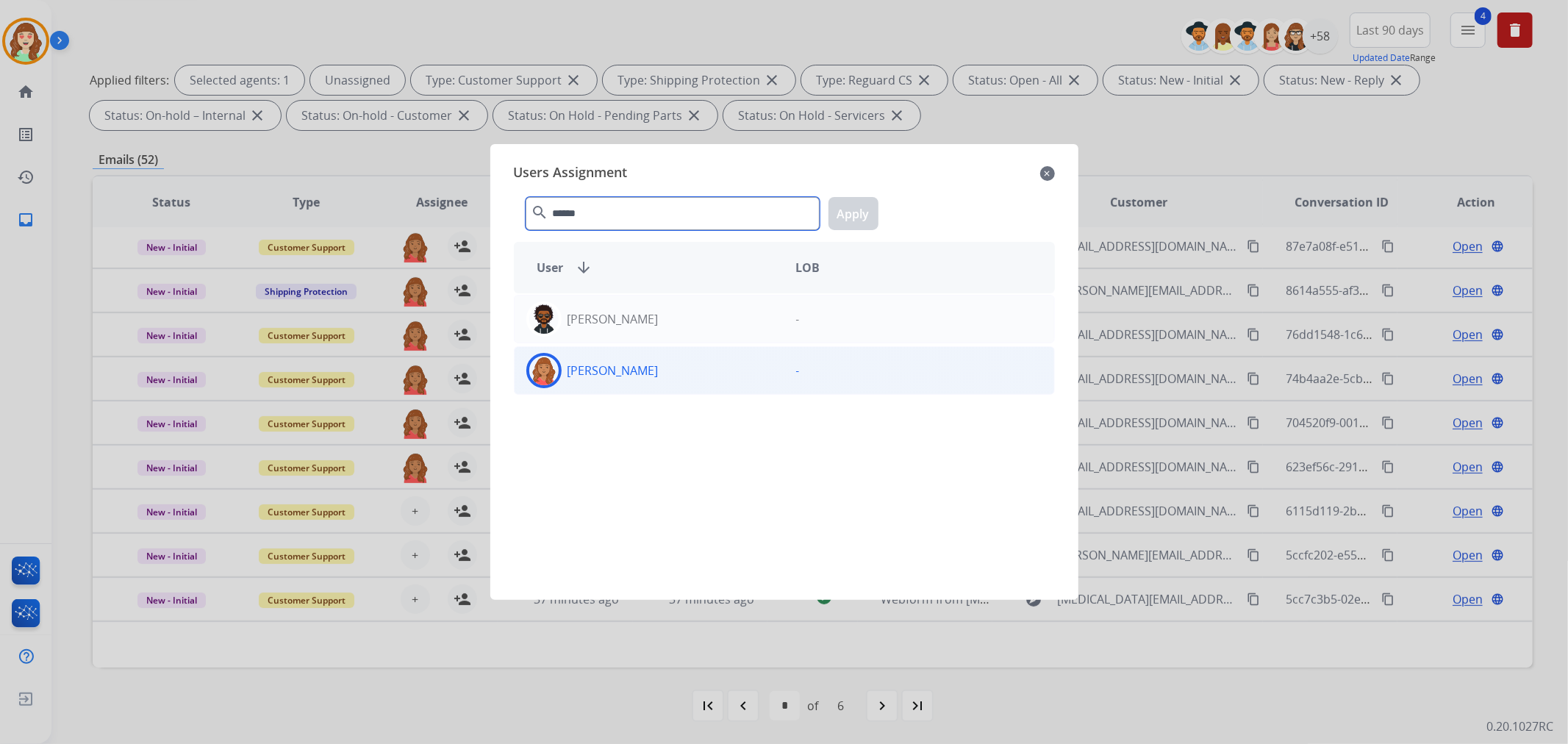
type input "******"
drag, startPoint x: 707, startPoint y: 372, endPoint x: 719, endPoint y: 356, distance: 20.0
click at [719, 356] on div "[PERSON_NAME]" at bounding box center [649, 370] width 270 height 35
click at [848, 195] on div "****** search Apply" at bounding box center [784, 211] width 541 height 51
click at [862, 219] on button "Apply" at bounding box center [853, 213] width 50 height 33
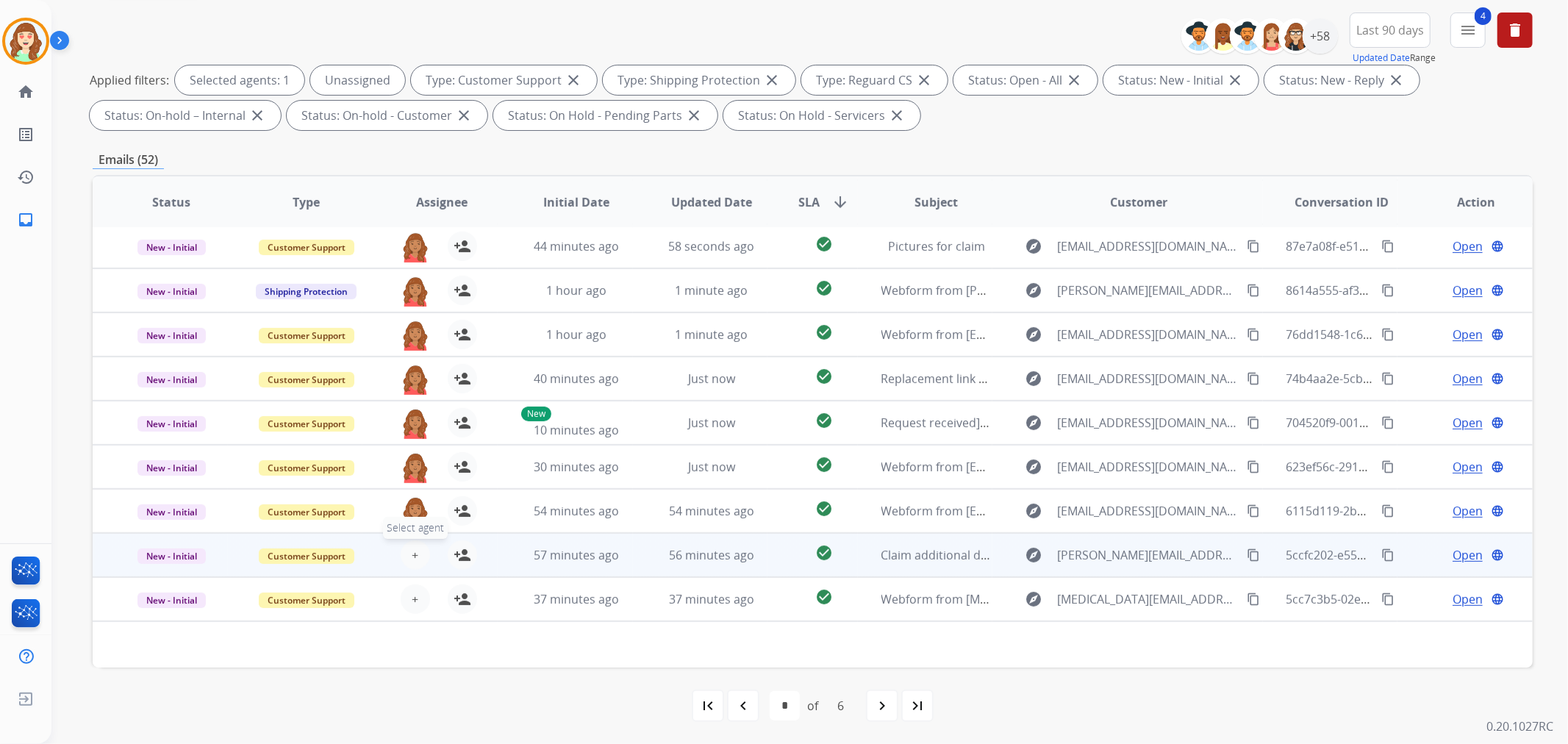
click at [415, 549] on button "+ Select agent" at bounding box center [415, 556] width 30 height 30
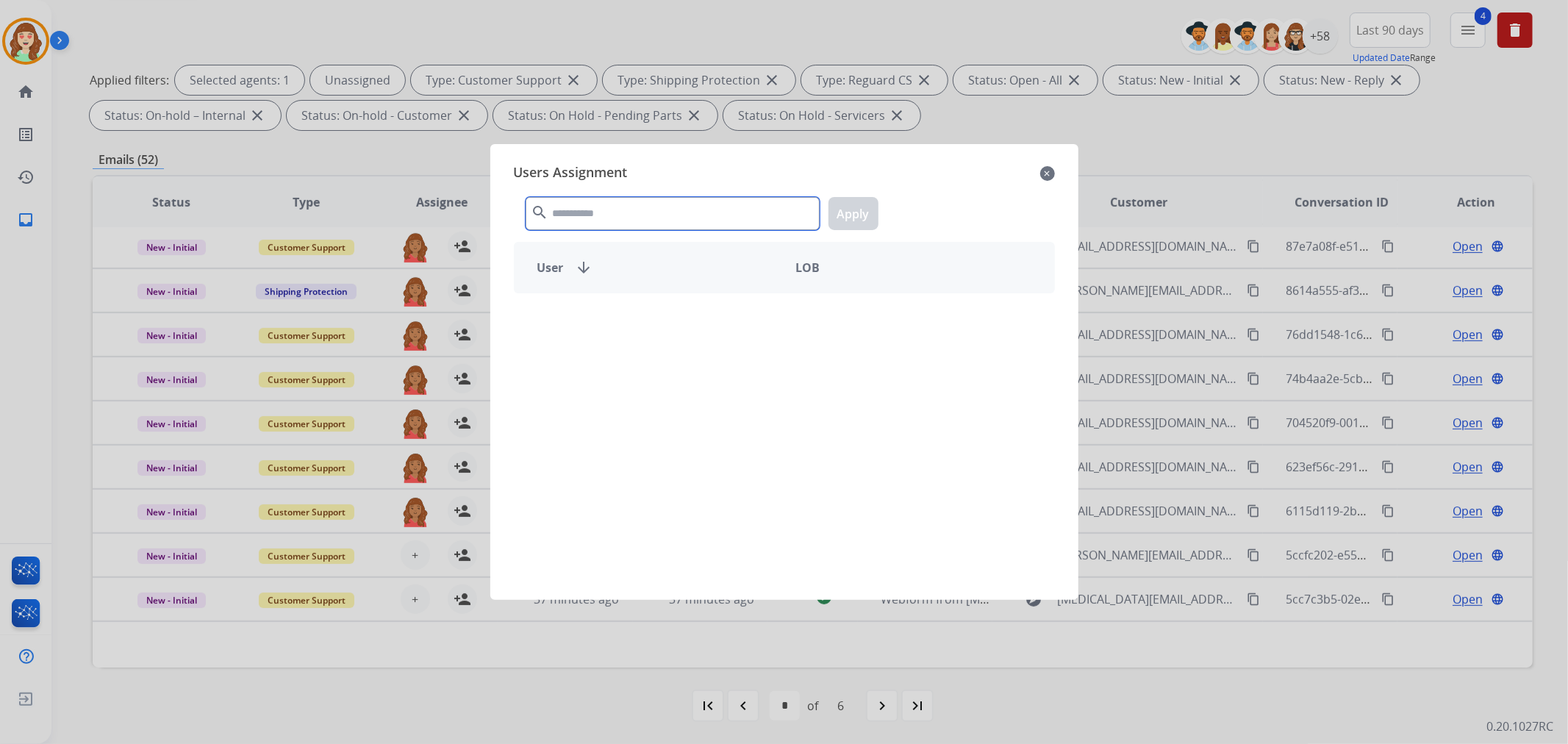
click at [714, 216] on input "text" at bounding box center [672, 213] width 294 height 33
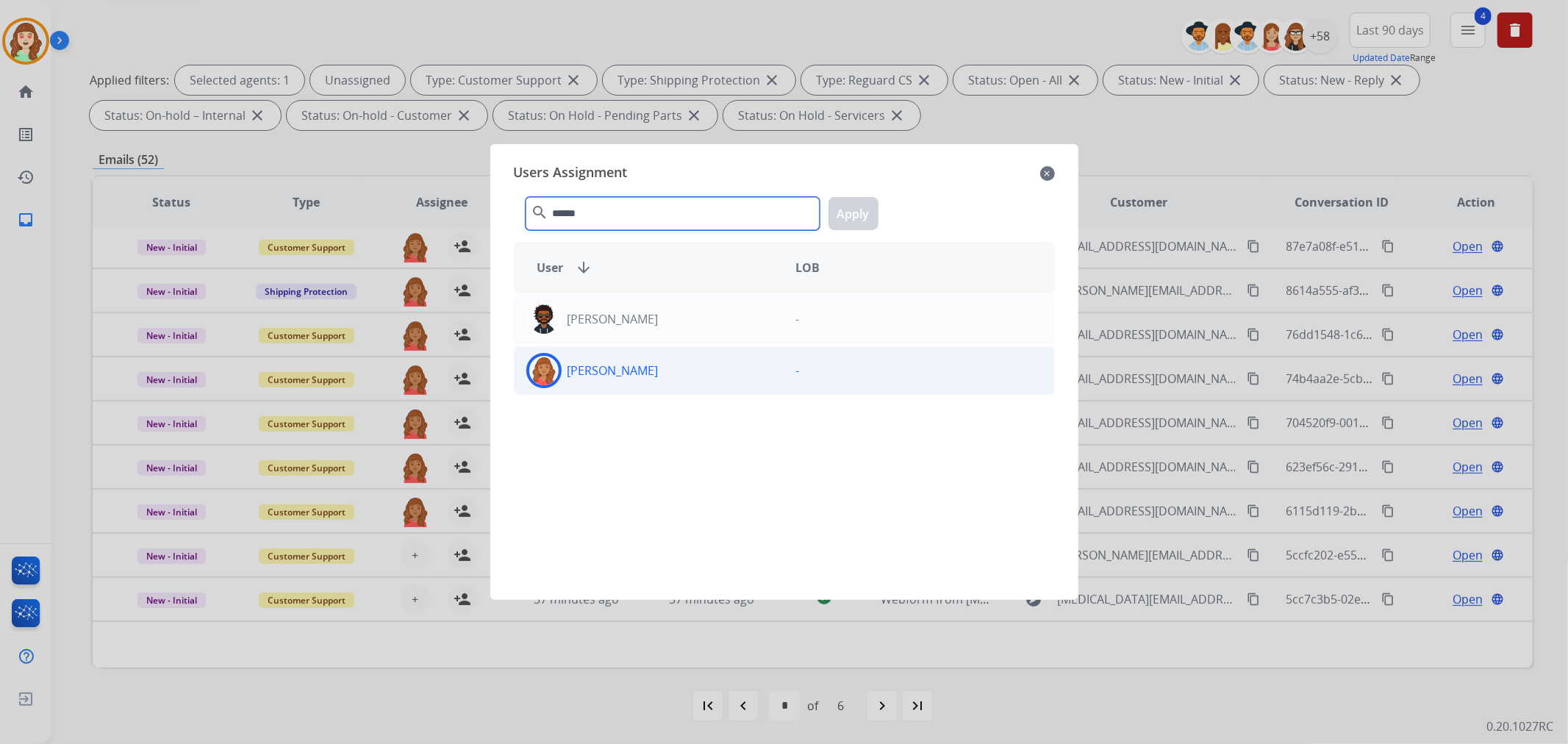
type input "******"
click at [730, 372] on div "[PERSON_NAME]" at bounding box center [649, 370] width 270 height 35
click at [848, 208] on button "Apply" at bounding box center [853, 213] width 50 height 33
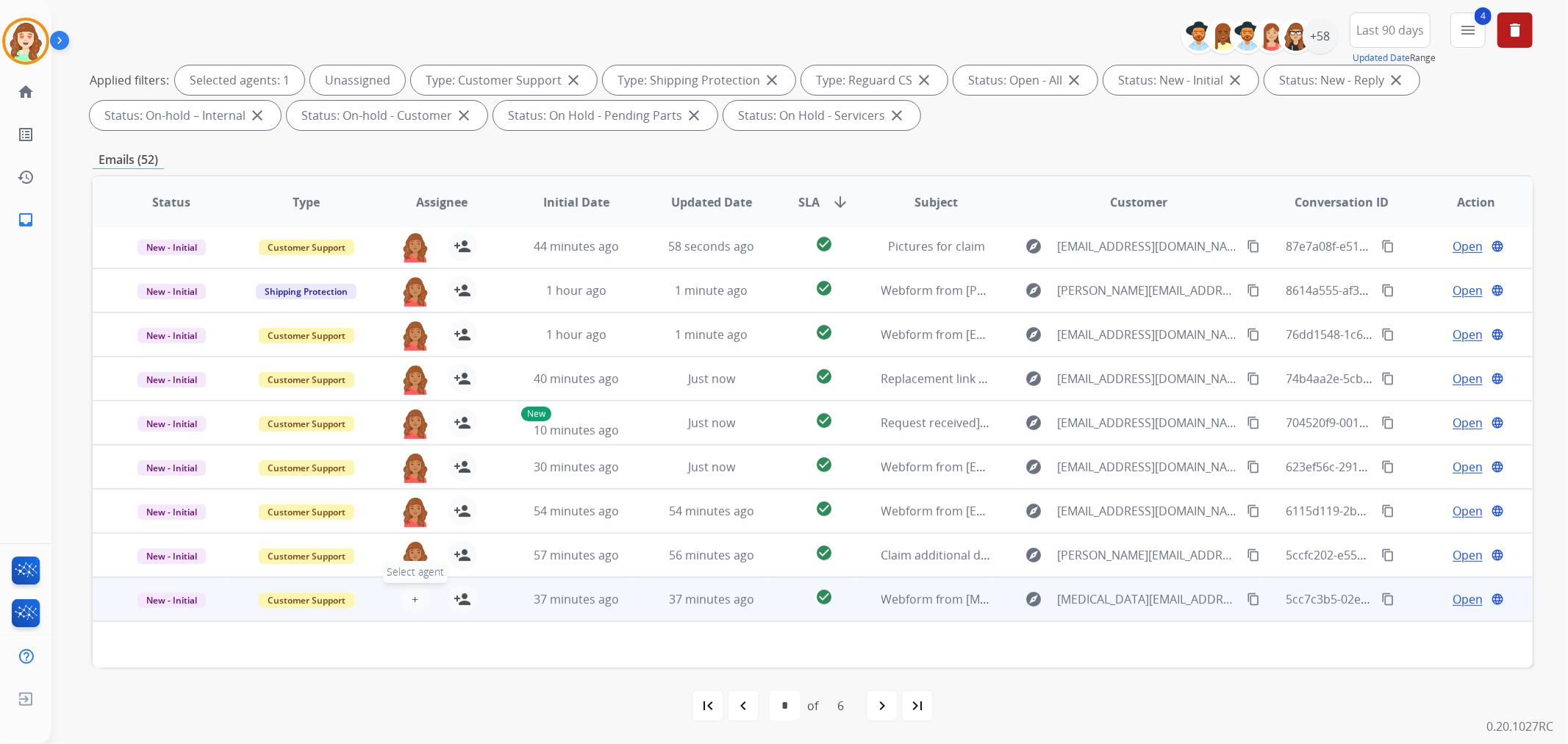
click at [413, 597] on span "+" at bounding box center [414, 598] width 6 height 18
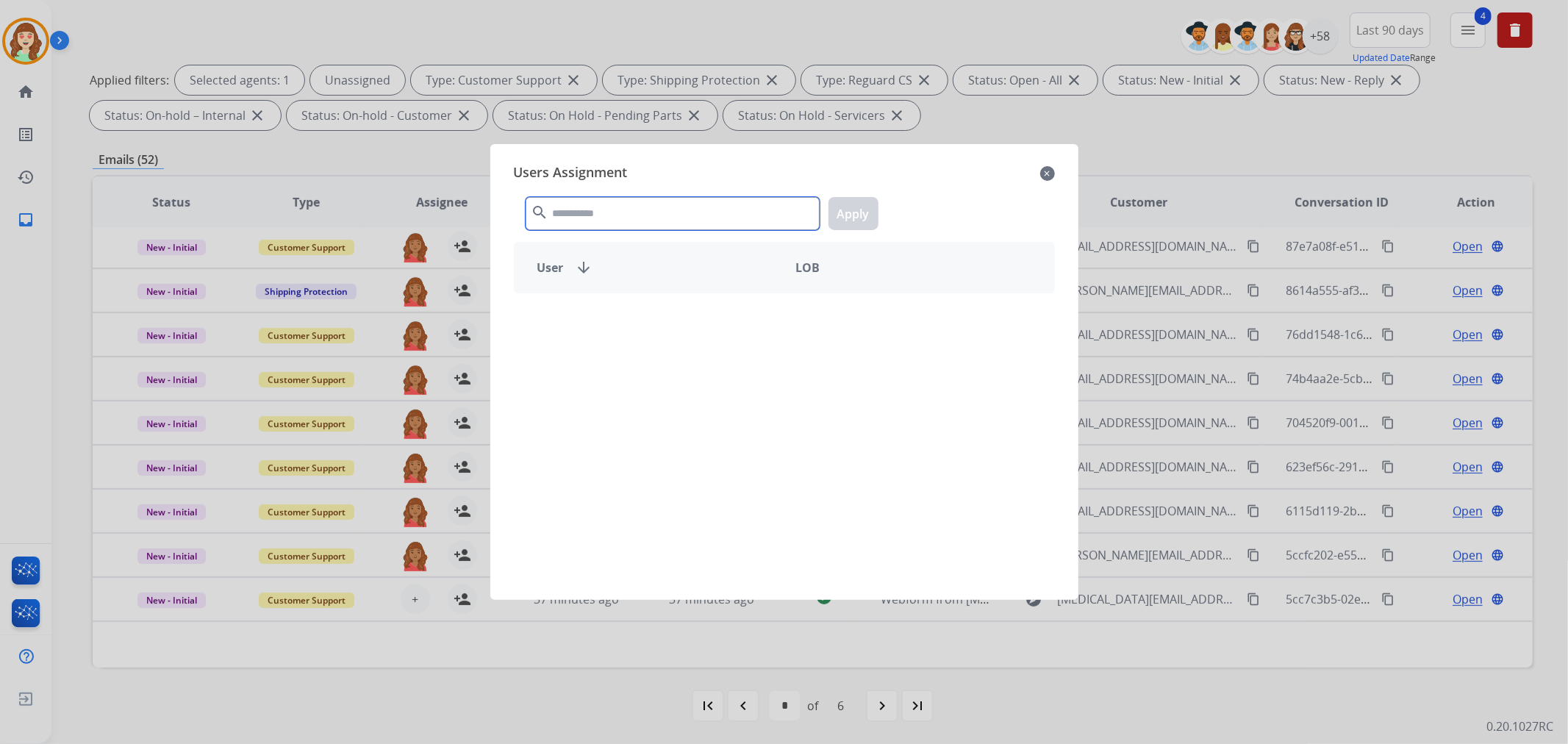
click at [649, 211] on input "text" at bounding box center [672, 213] width 294 height 33
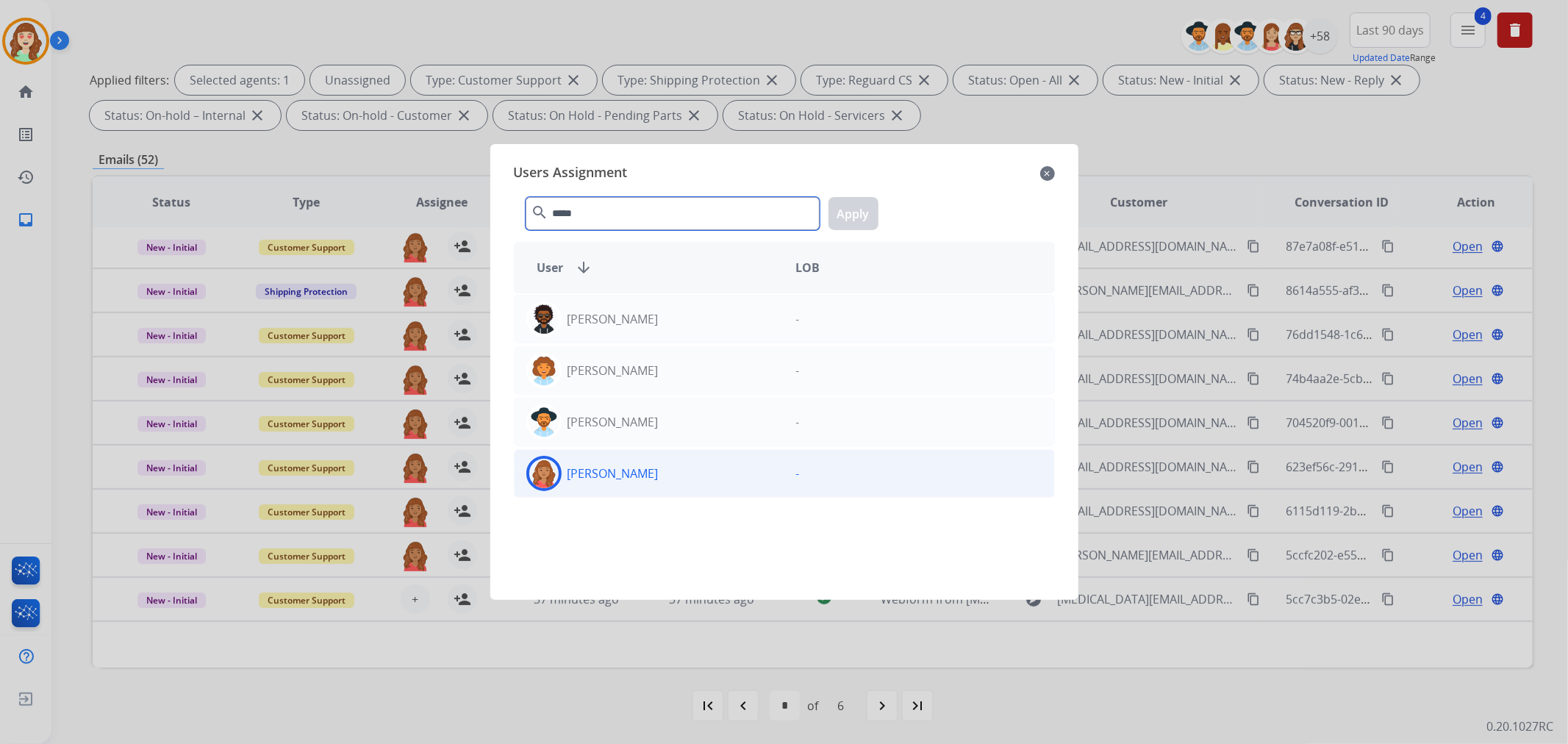
type input "*****"
click at [688, 478] on div "[PERSON_NAME]" at bounding box center [649, 473] width 270 height 35
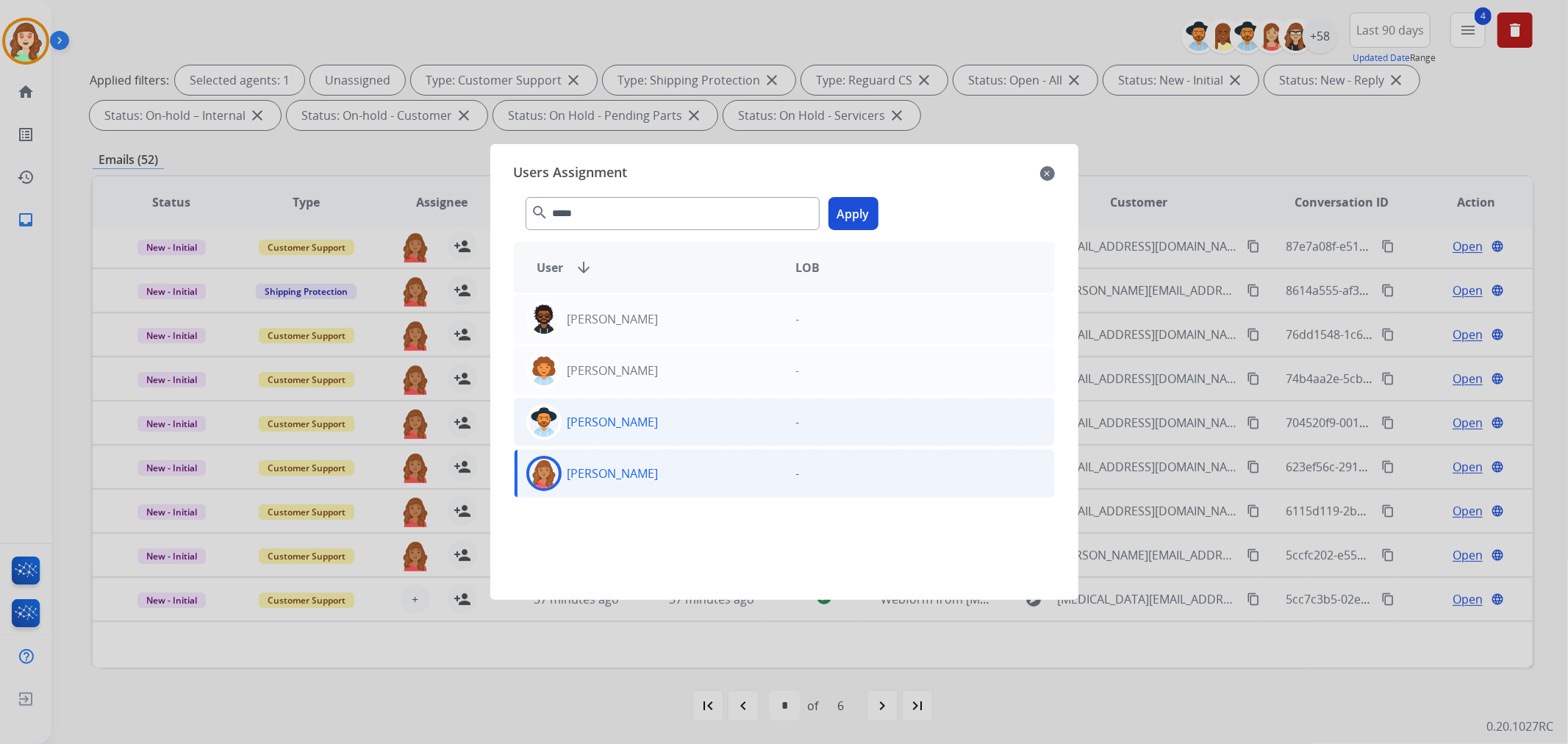
click at [864, 207] on button "Apply" at bounding box center [853, 213] width 50 height 33
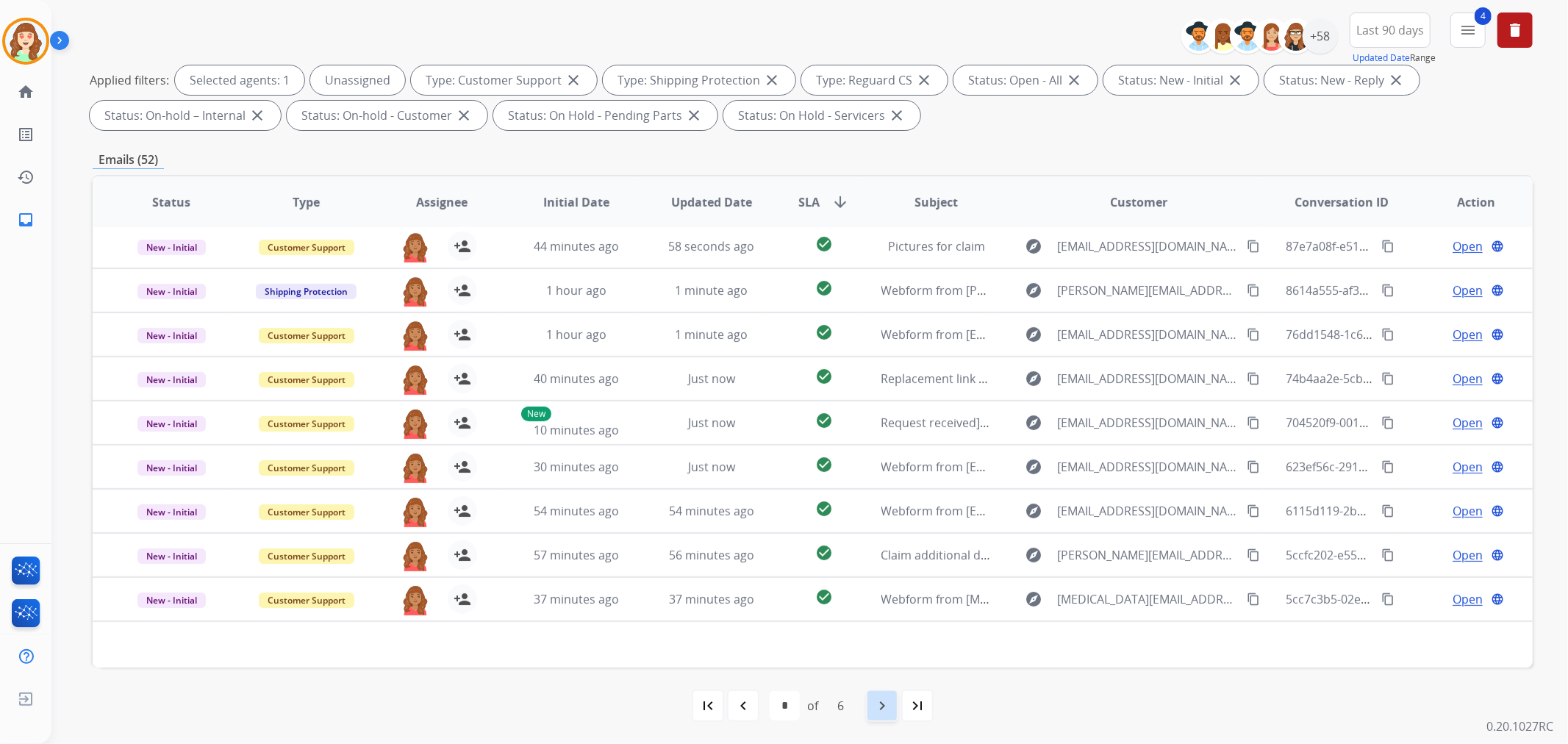
click at [876, 711] on mat-icon "navigate_next" at bounding box center [882, 705] width 18 height 18
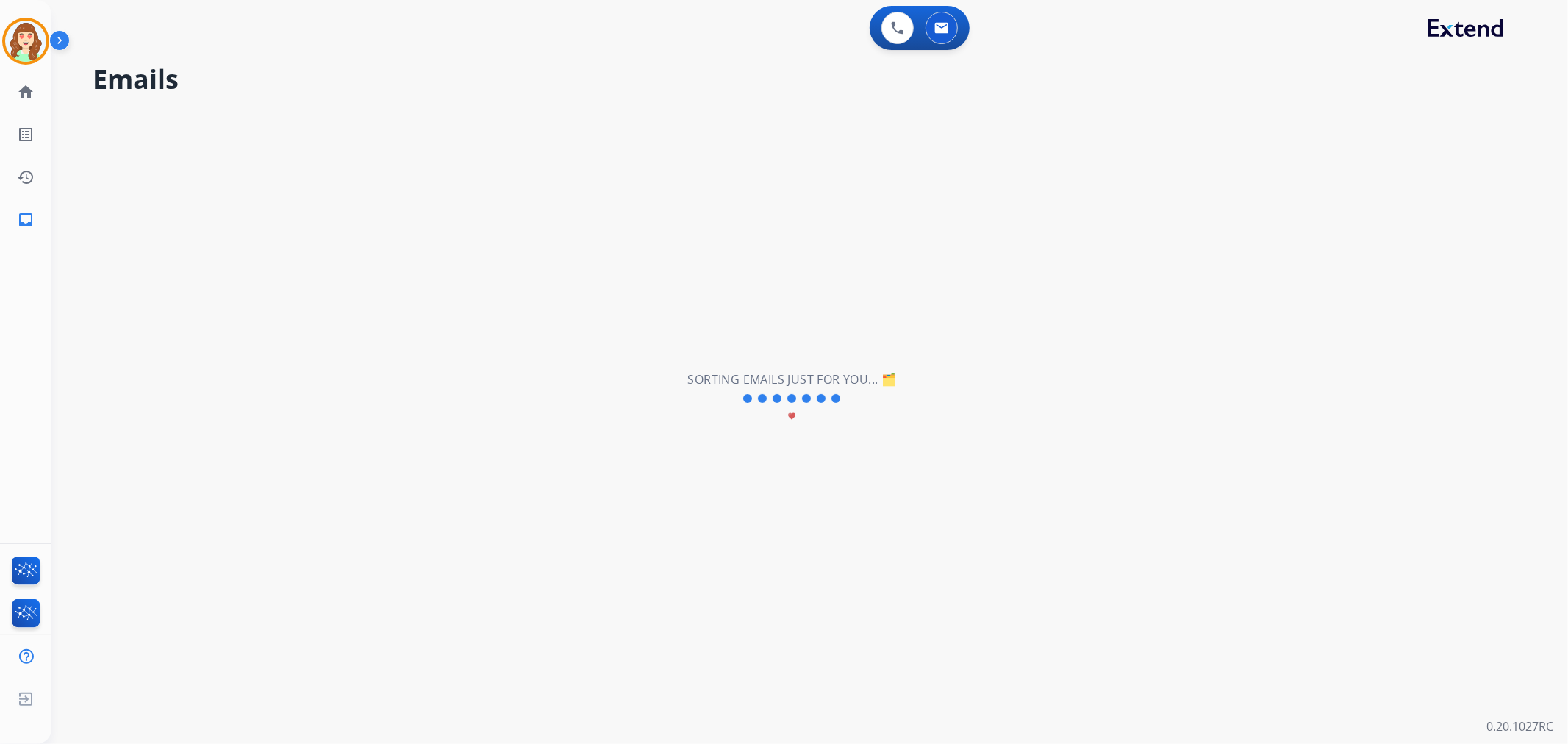
scroll to position [0, 0]
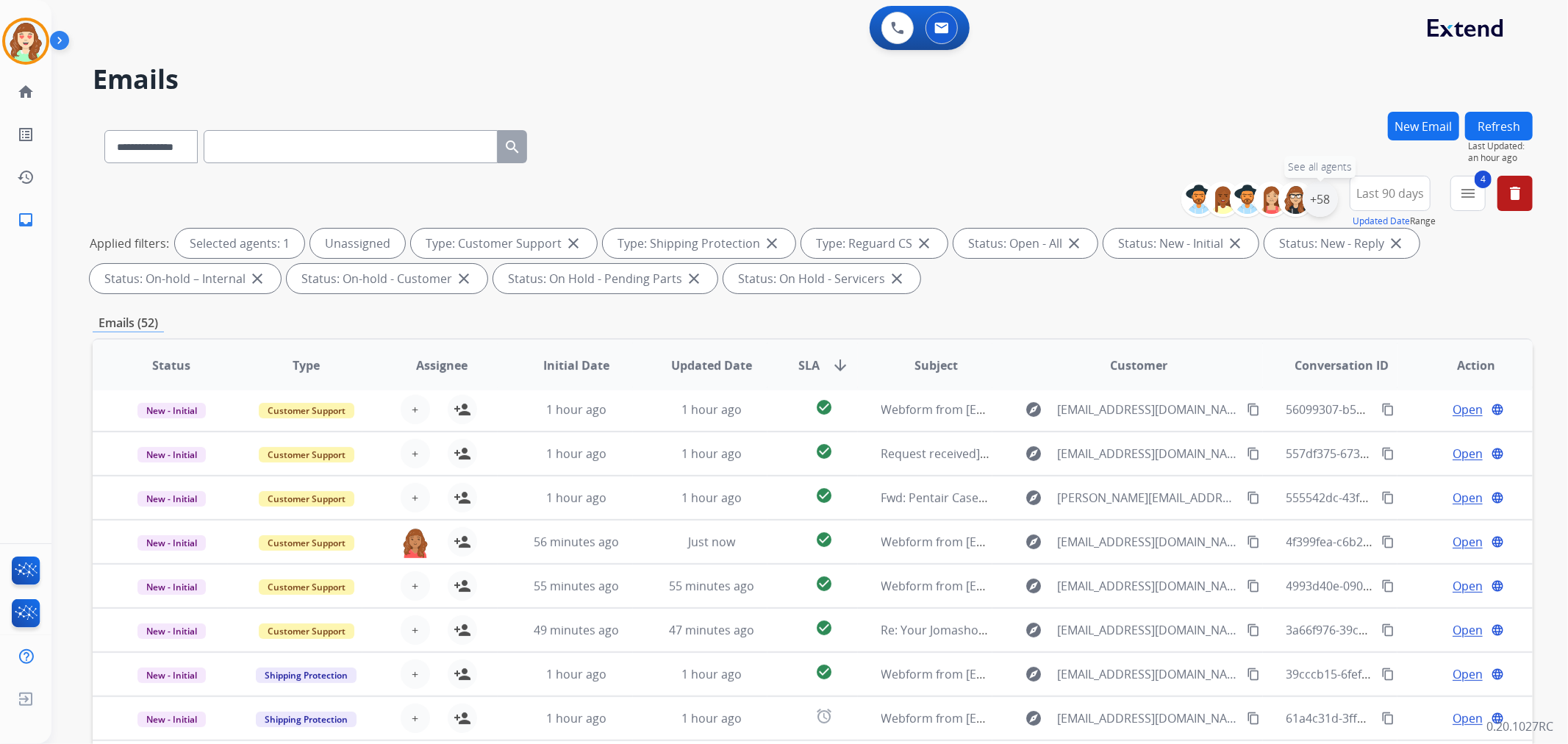
click at [1324, 197] on div "+58" at bounding box center [1320, 199] width 35 height 35
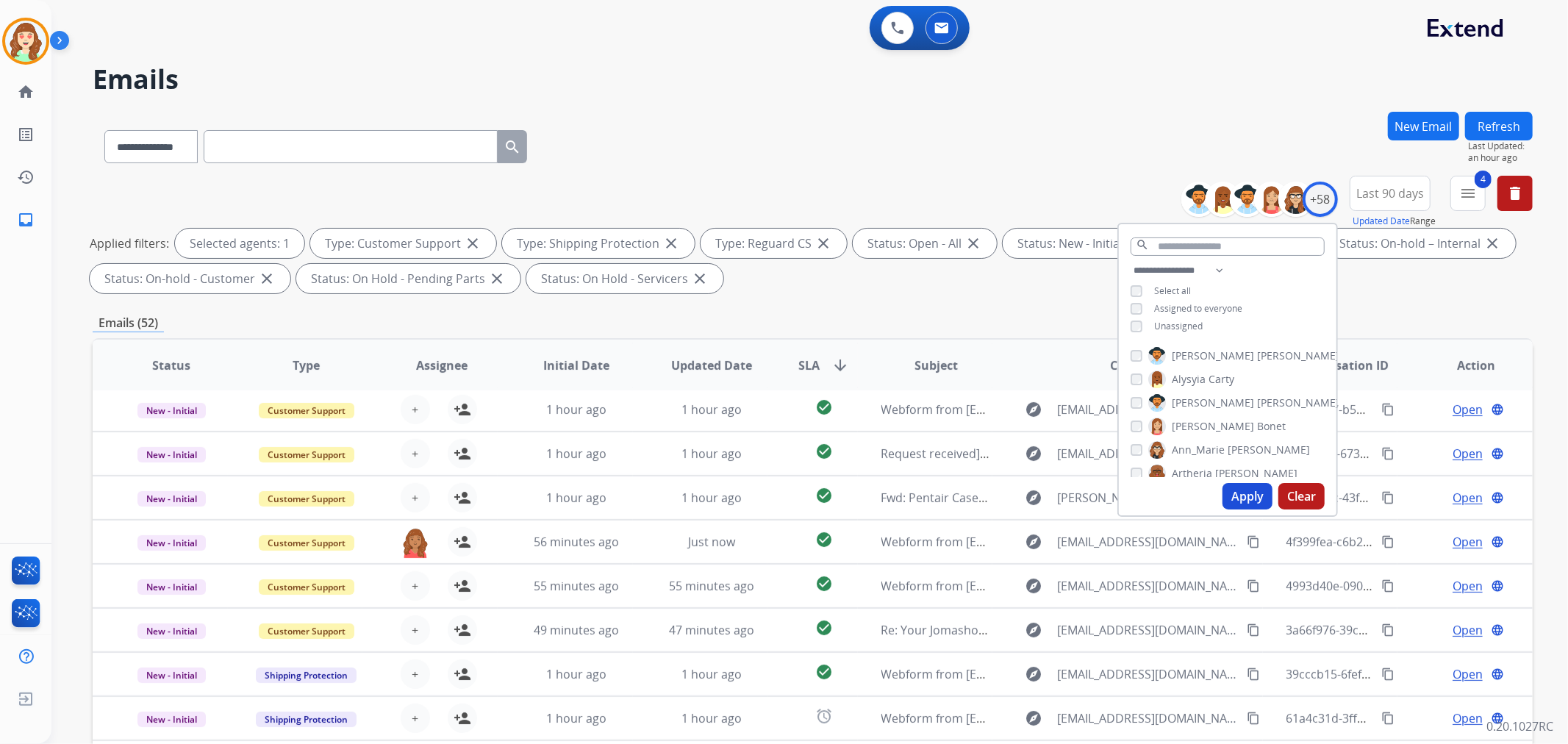
drag, startPoint x: 1243, startPoint y: 494, endPoint x: 1039, endPoint y: 502, distance: 204.2
click at [1243, 494] on button "Apply" at bounding box center [1247, 496] width 50 height 27
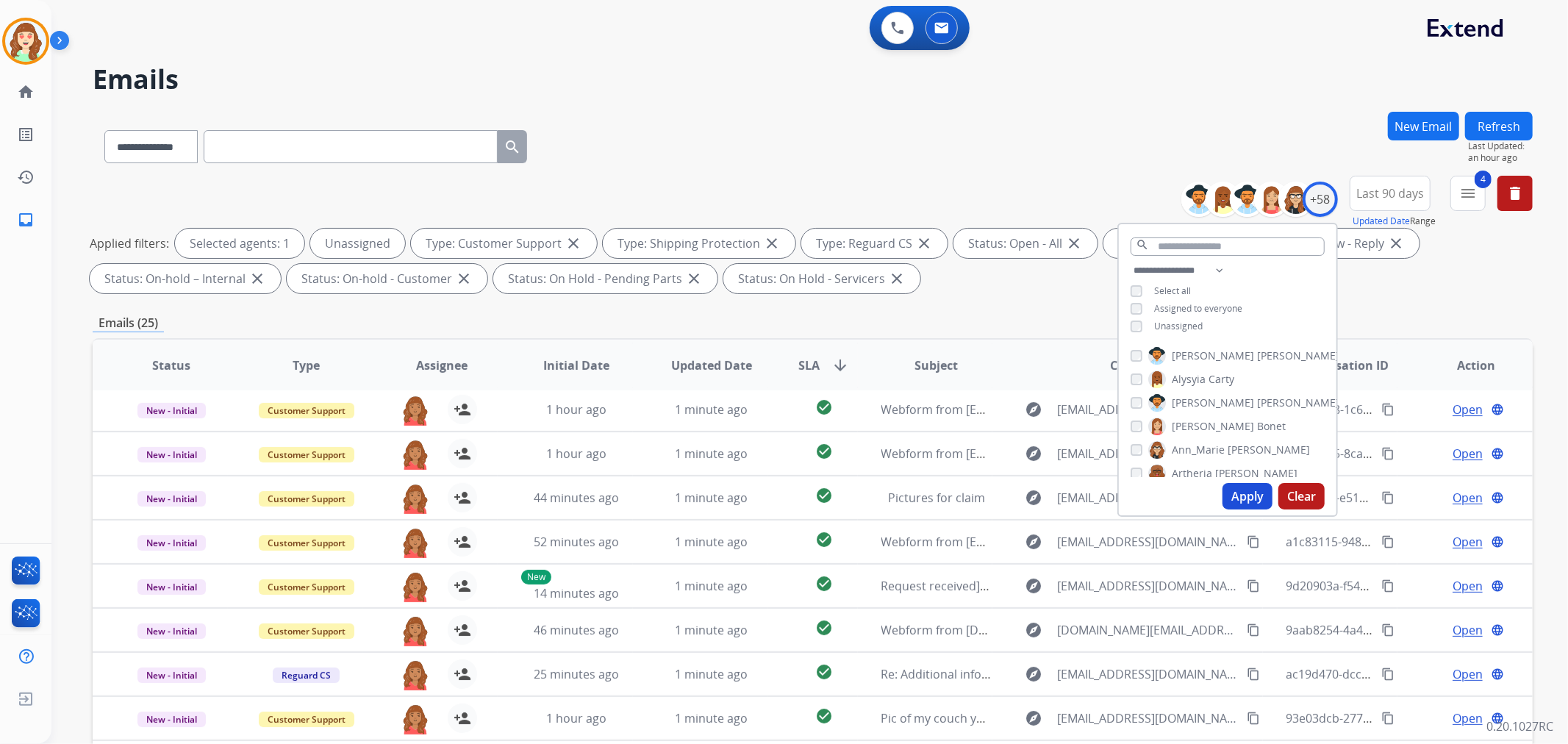
click at [1239, 488] on button "Apply" at bounding box center [1247, 496] width 50 height 27
click at [811, 365] on span "SLA" at bounding box center [809, 365] width 21 height 18
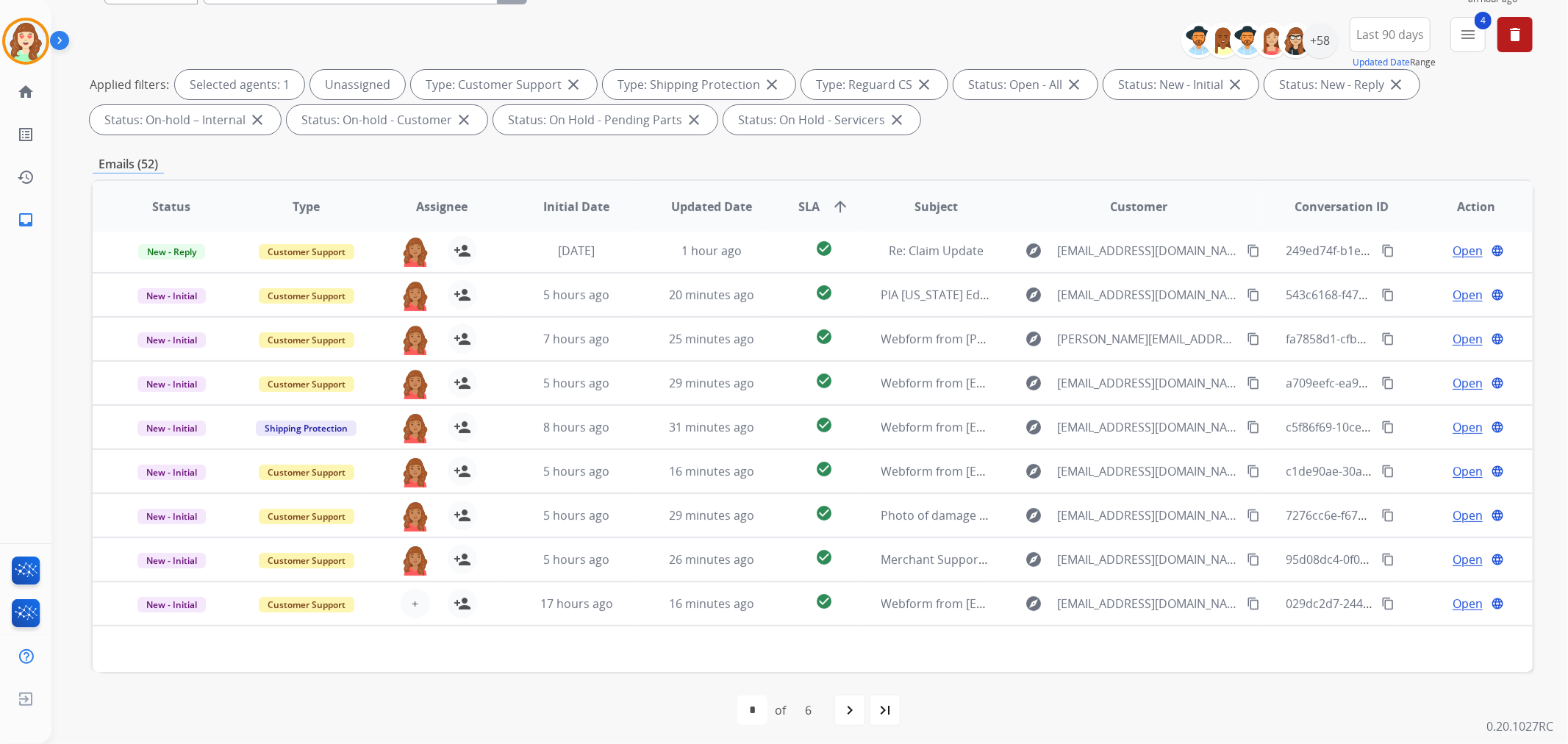
scroll to position [163, 0]
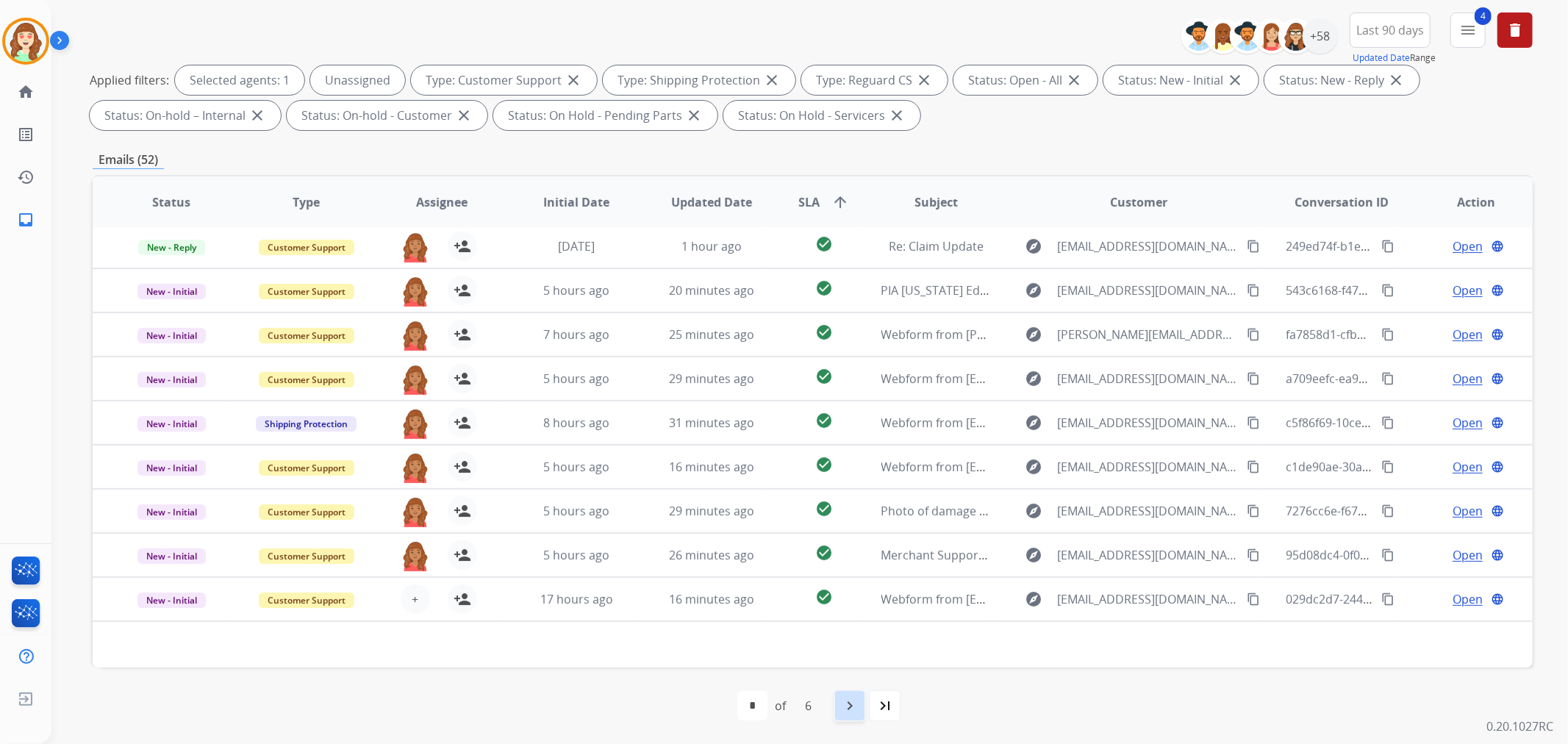
click at [857, 707] on mat-icon "navigate_next" at bounding box center [849, 705] width 18 height 18
select select "*"
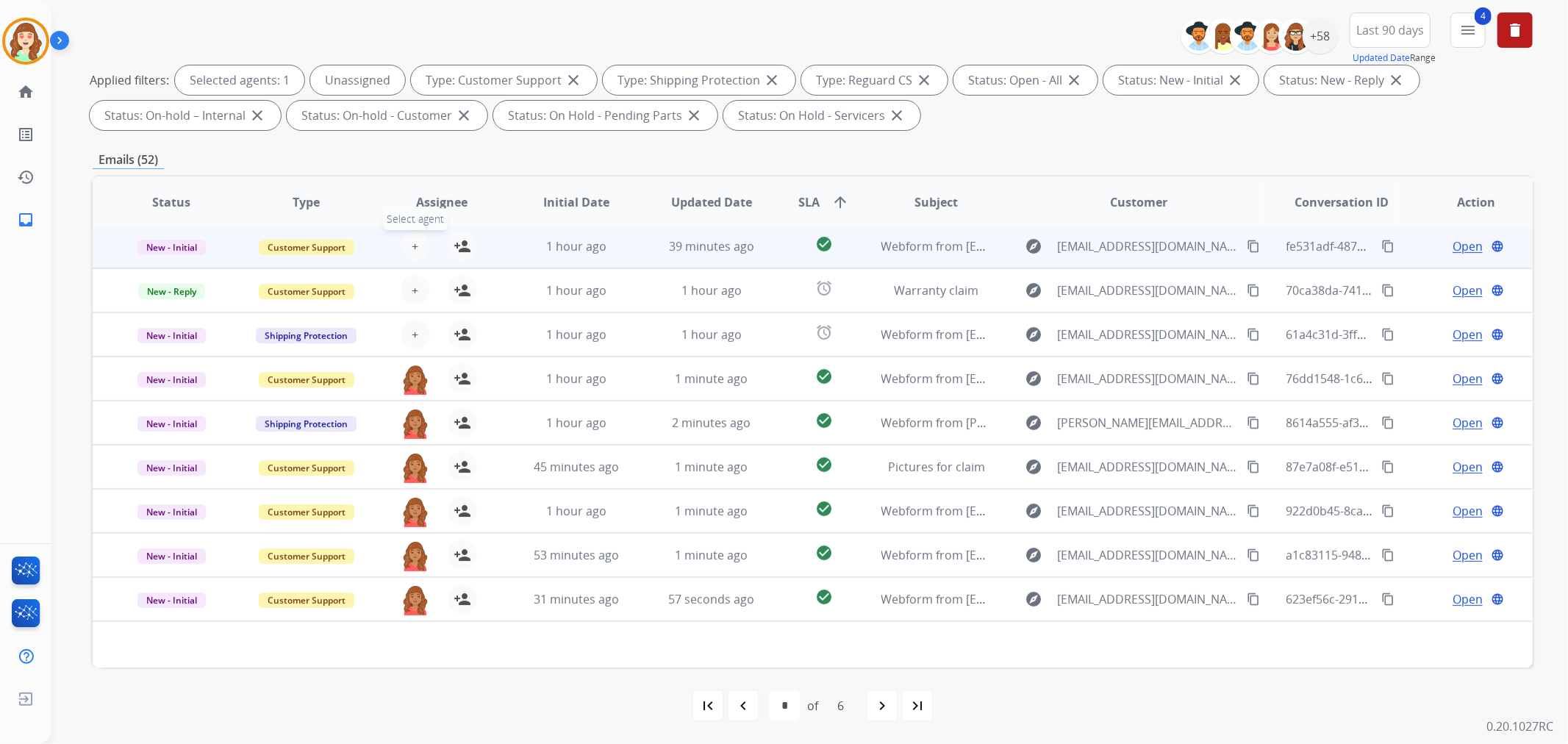
click at [412, 243] on span "+" at bounding box center [414, 246] width 6 height 18
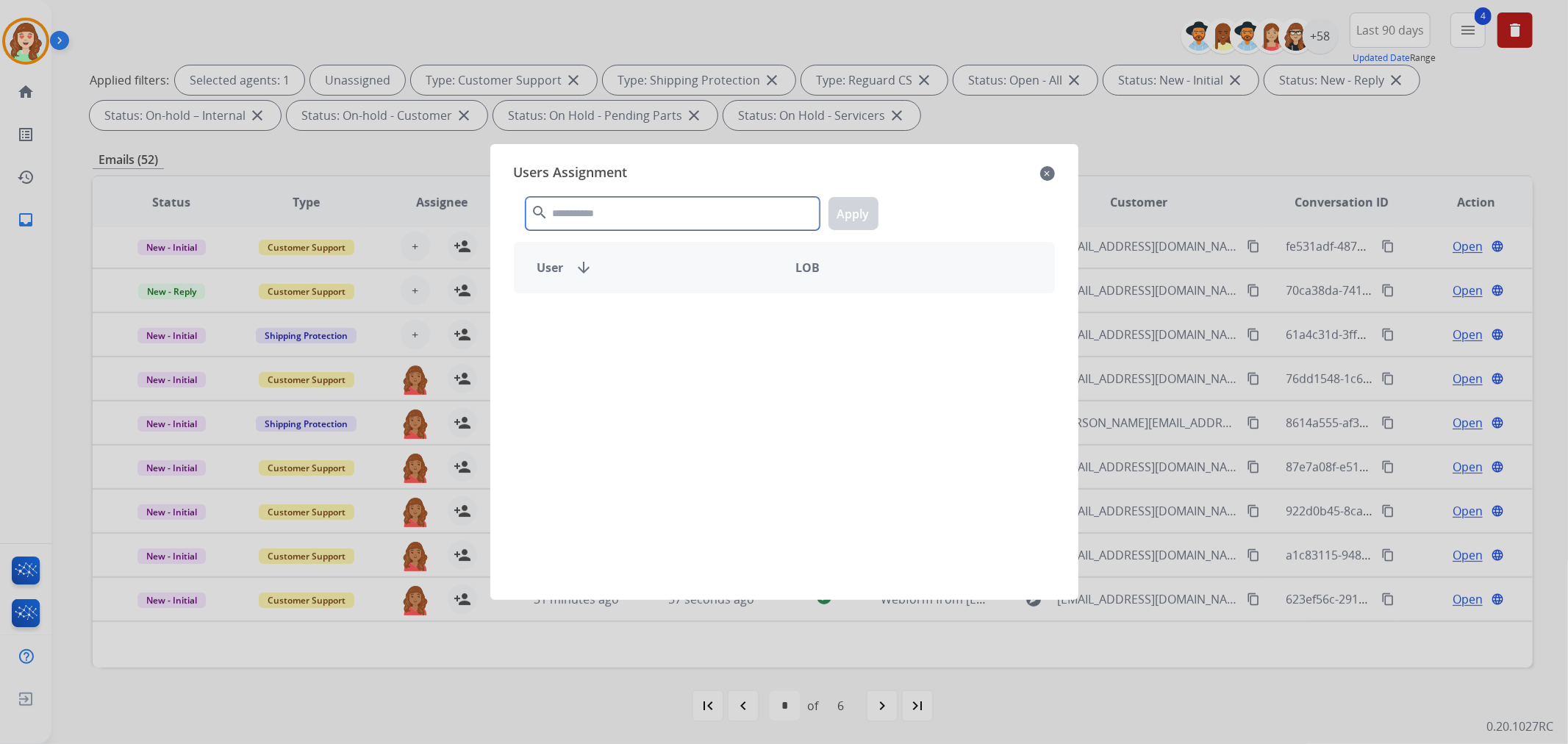
click at [595, 218] on input "text" at bounding box center [672, 213] width 294 height 33
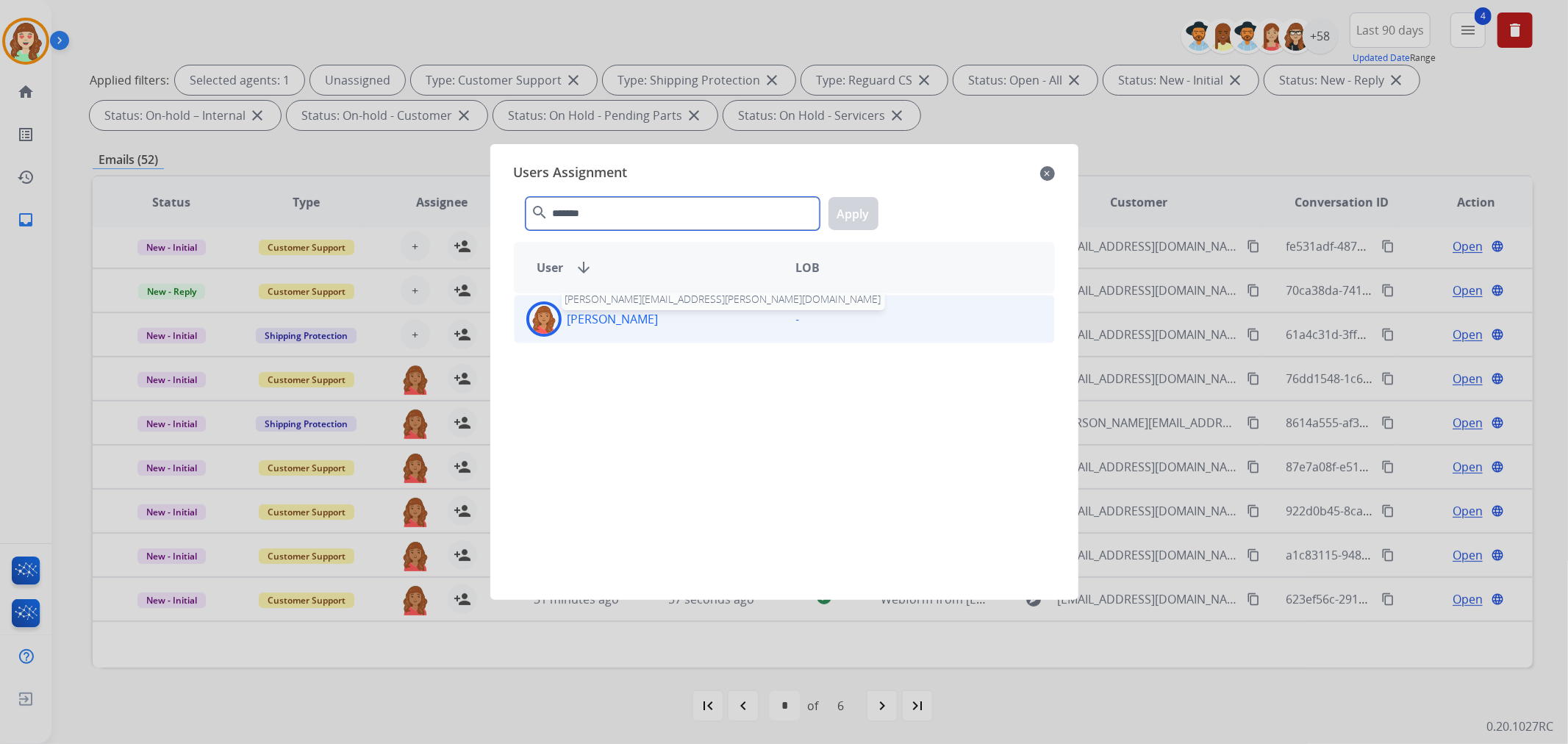
type input "*******"
click at [621, 318] on p "[PERSON_NAME]" at bounding box center [613, 318] width 91 height 18
click at [848, 211] on button "Apply" at bounding box center [853, 213] width 50 height 33
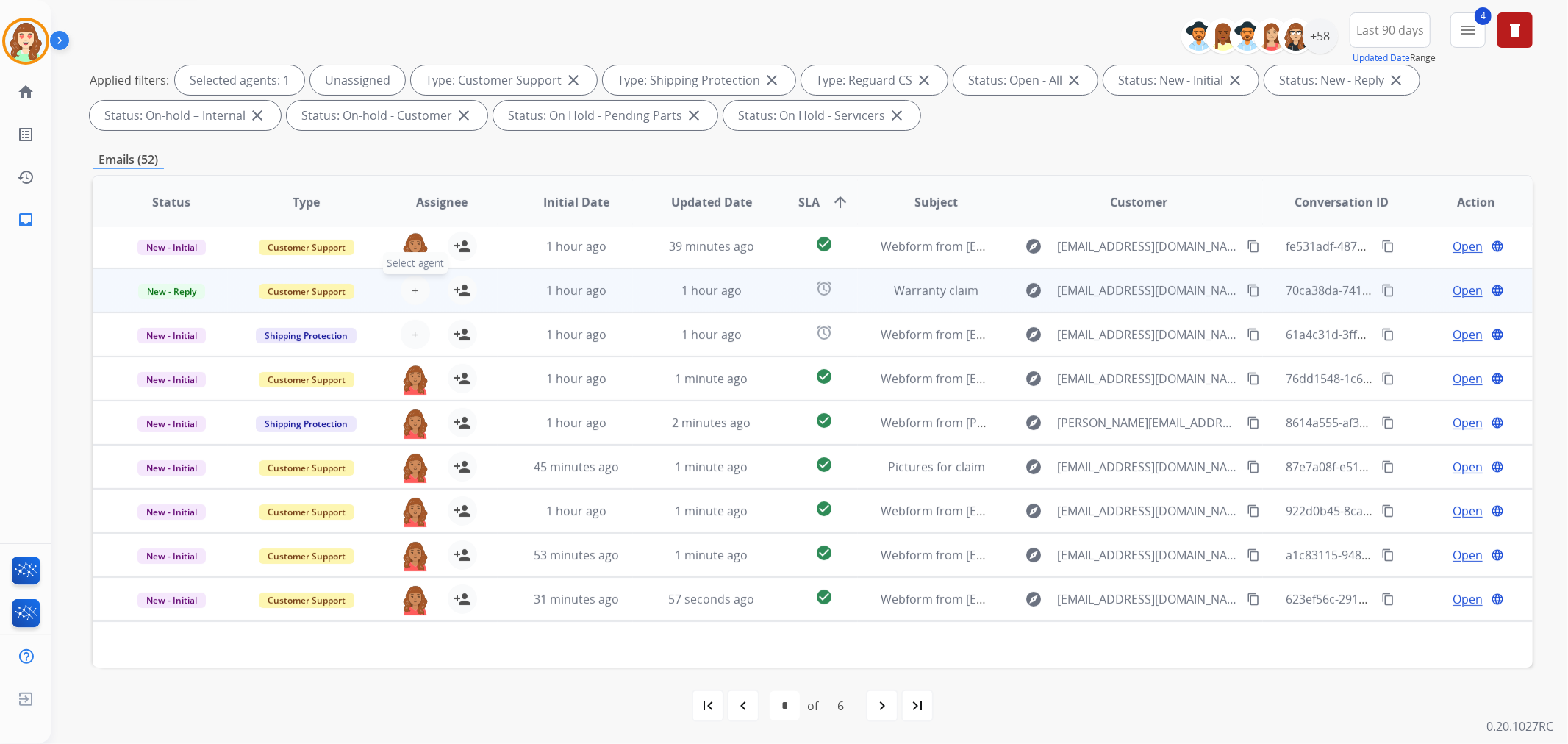
click at [414, 288] on span "+" at bounding box center [414, 290] width 6 height 18
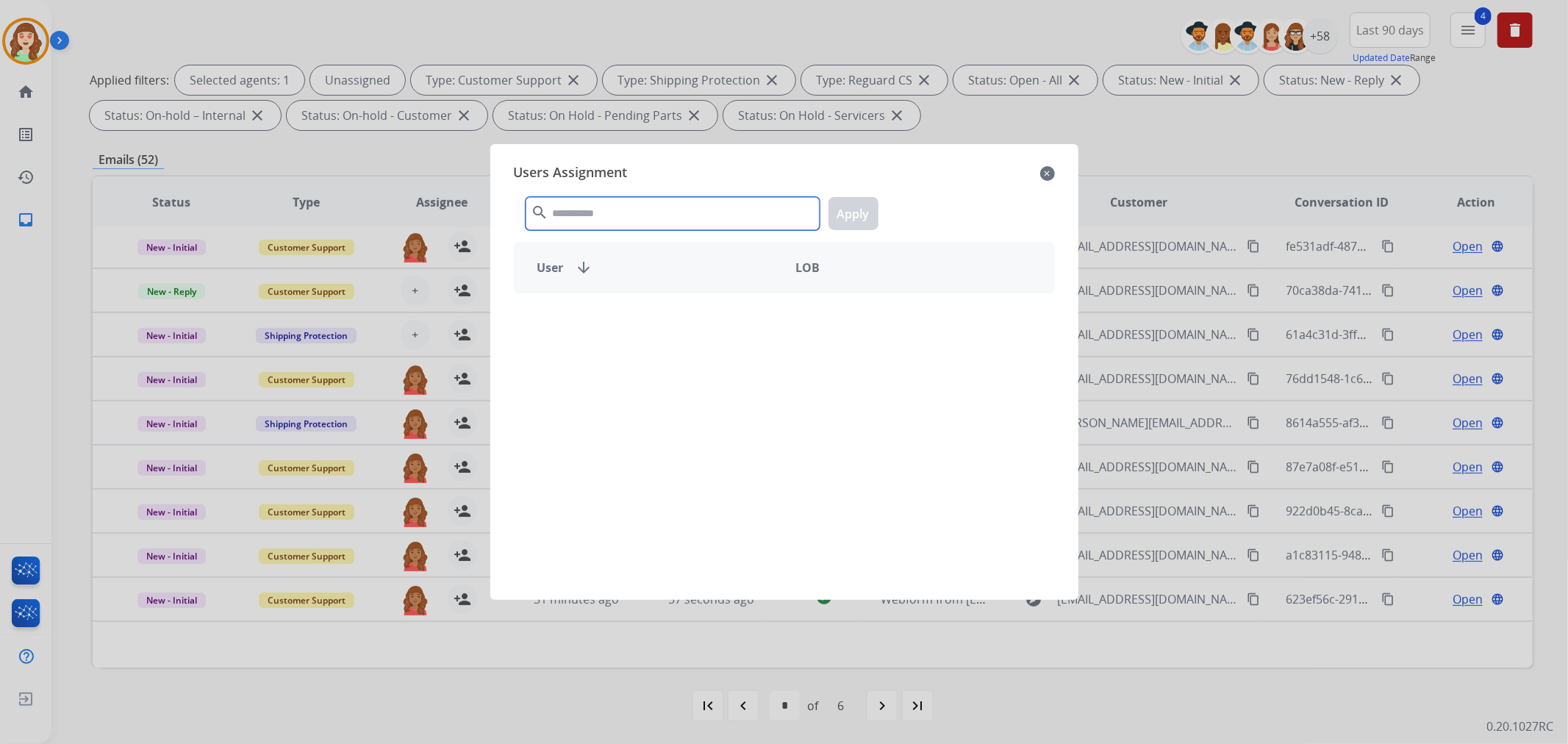
click at [606, 204] on input "text" at bounding box center [672, 213] width 294 height 33
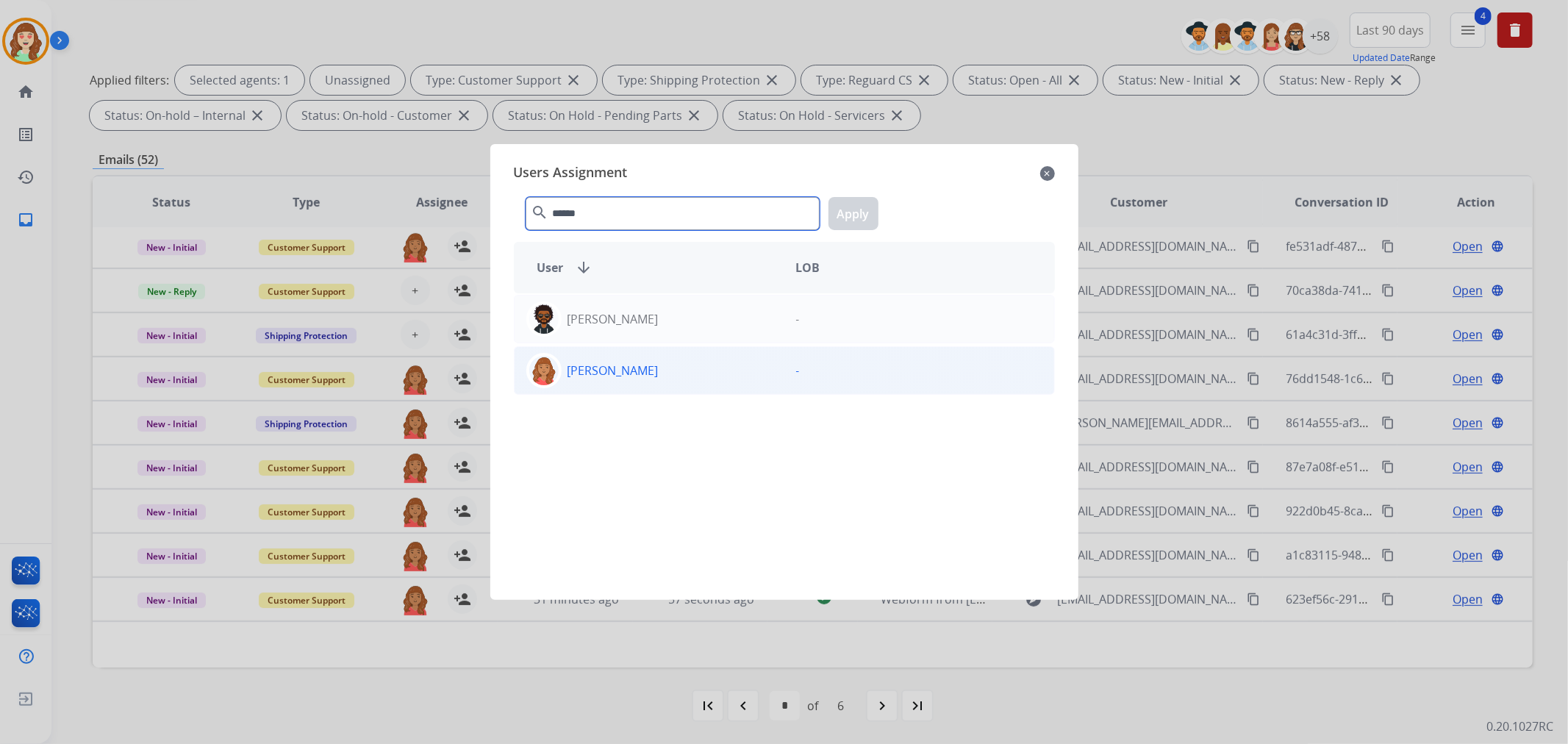
type input "******"
click at [621, 378] on p "[PERSON_NAME]" at bounding box center [613, 370] width 91 height 18
click at [848, 217] on button "Apply" at bounding box center [853, 213] width 50 height 33
click at [746, 386] on div "[PERSON_NAME]" at bounding box center [649, 370] width 270 height 35
click at [683, 379] on div "[PERSON_NAME]" at bounding box center [649, 370] width 270 height 35
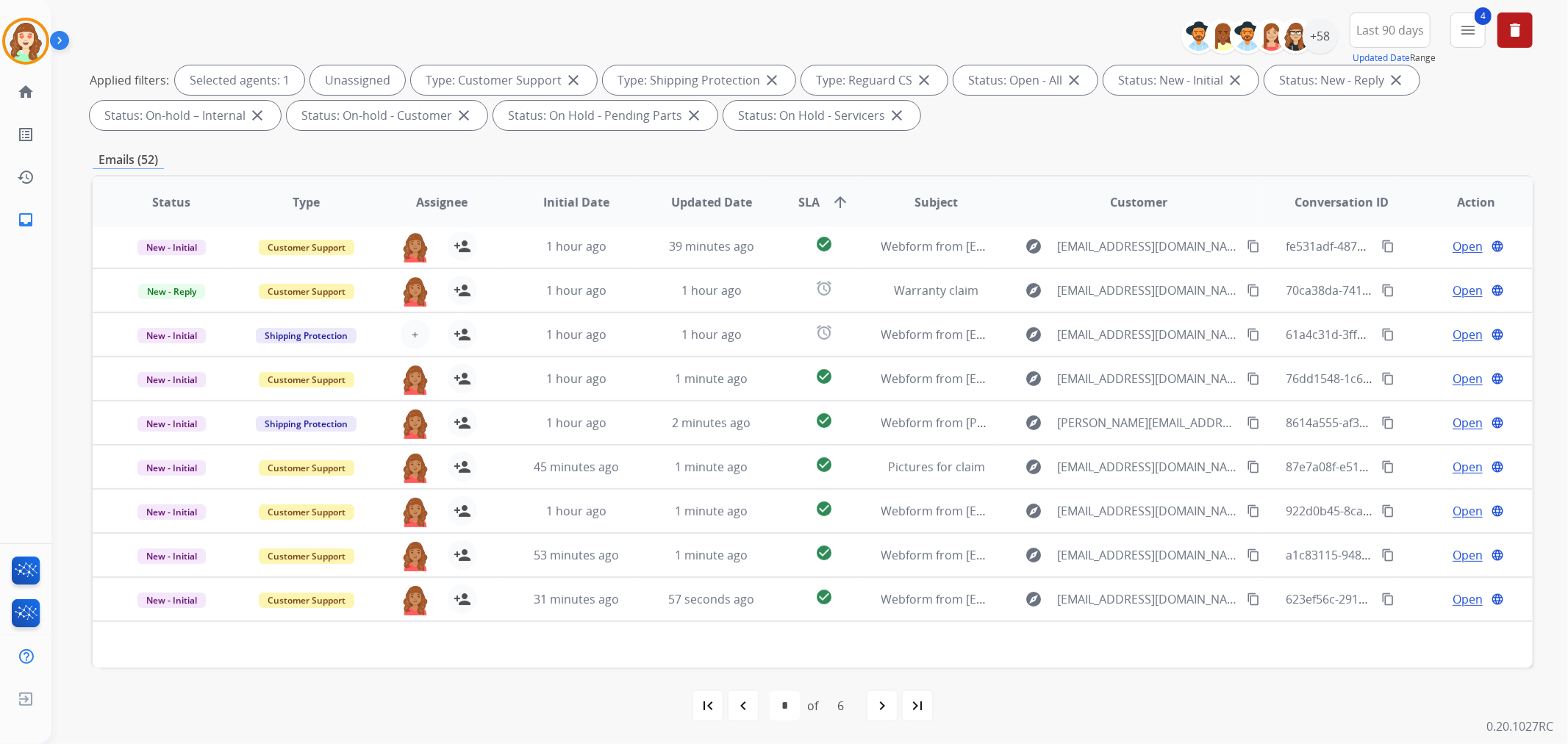
click at [858, 215] on th "Subject" at bounding box center [925, 201] width 135 height 51
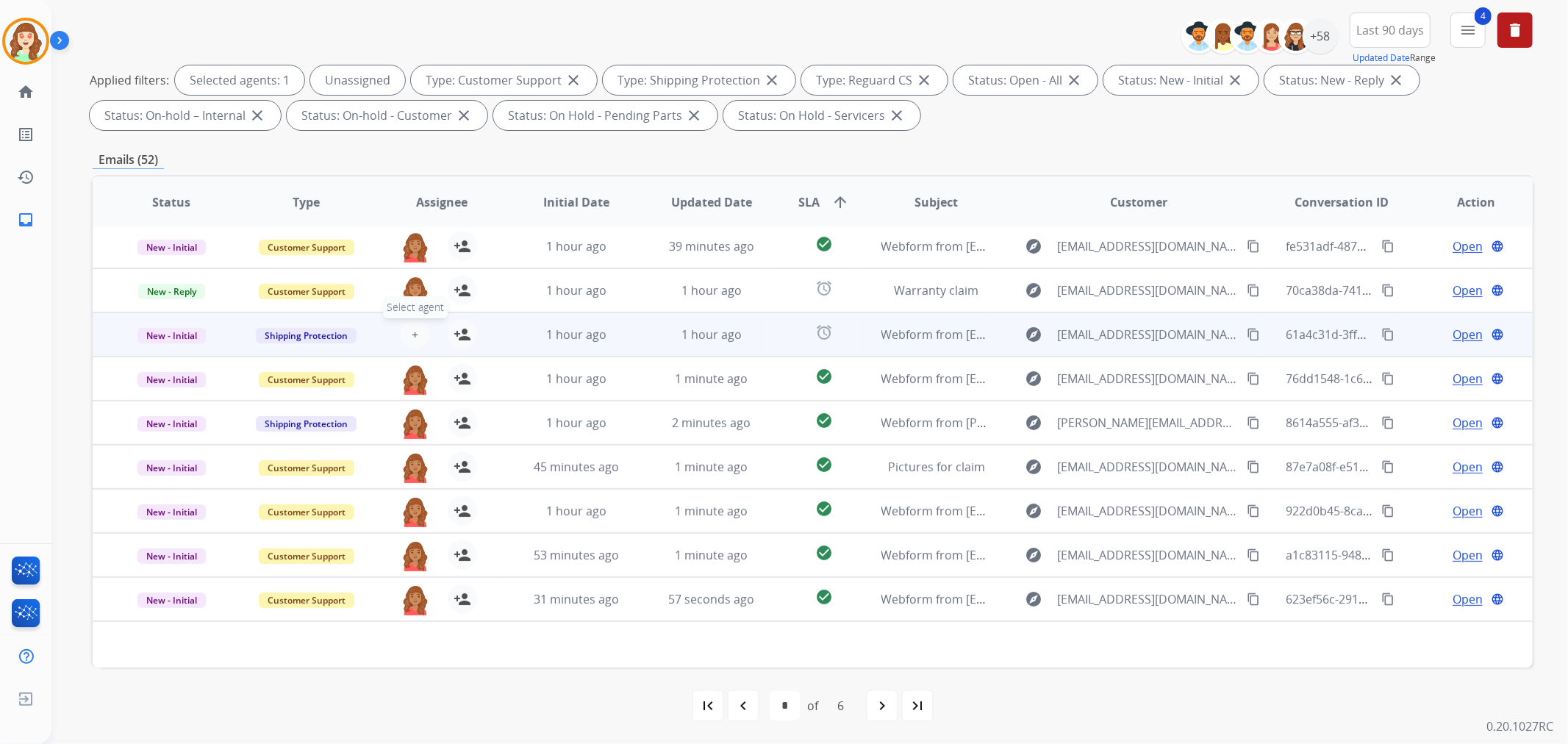
click at [406, 325] on button "+ Select agent" at bounding box center [415, 335] width 30 height 30
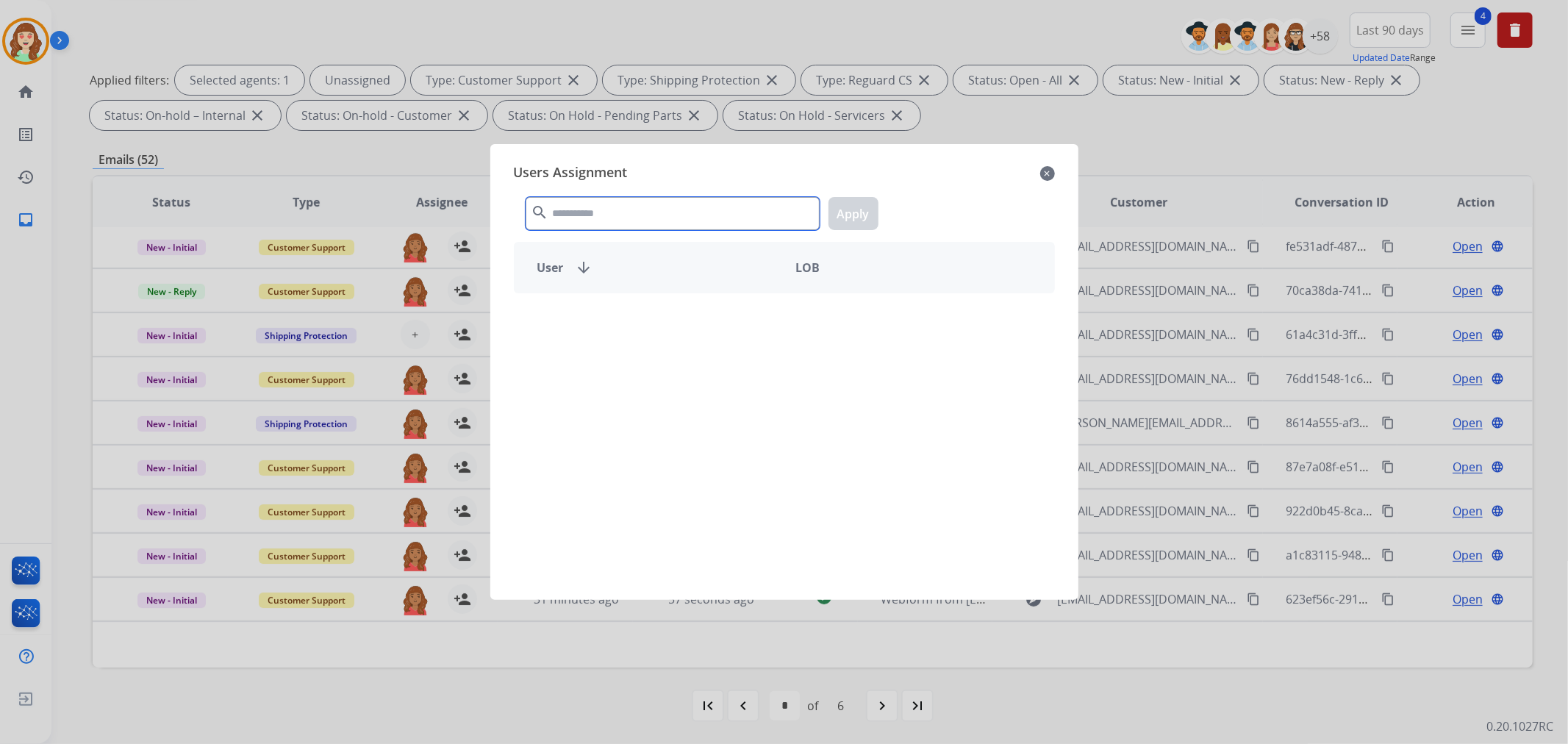
click at [615, 218] on input "text" at bounding box center [672, 213] width 294 height 33
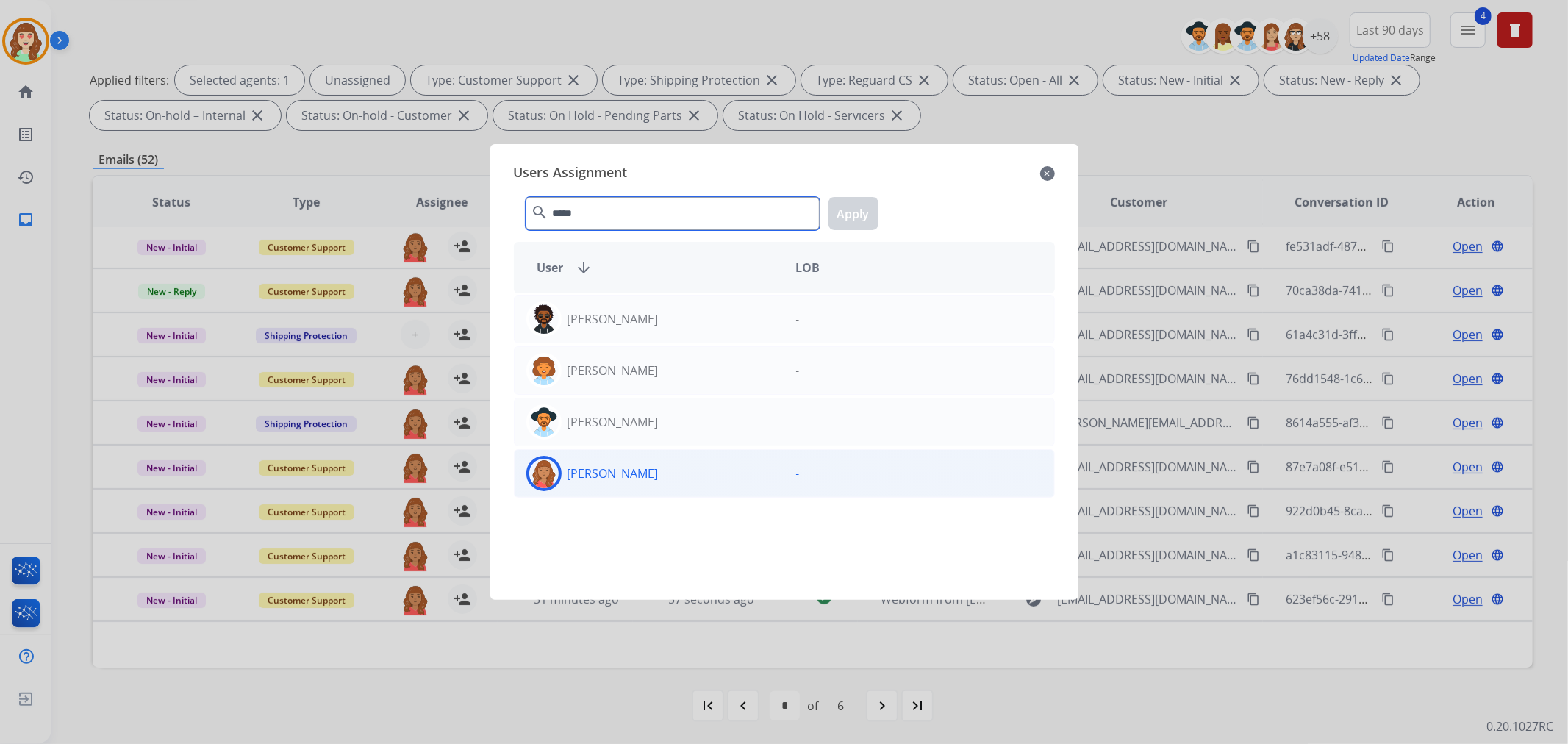
type input "*****"
click at [671, 470] on div "[PERSON_NAME]" at bounding box center [649, 473] width 270 height 35
click at [848, 208] on button "Apply" at bounding box center [853, 213] width 50 height 33
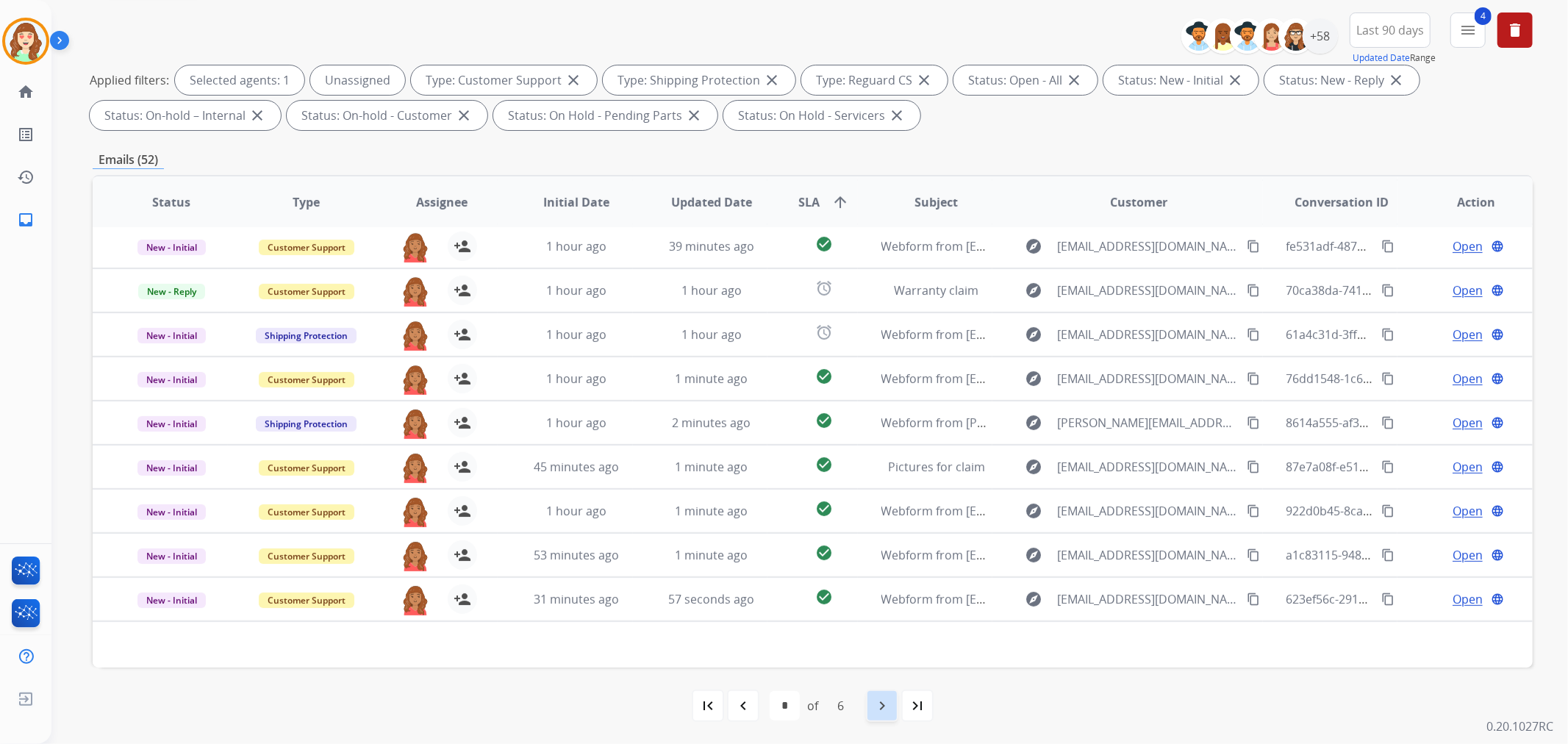
click at [887, 702] on mat-icon "navigate_next" at bounding box center [882, 705] width 18 height 18
select select "*"
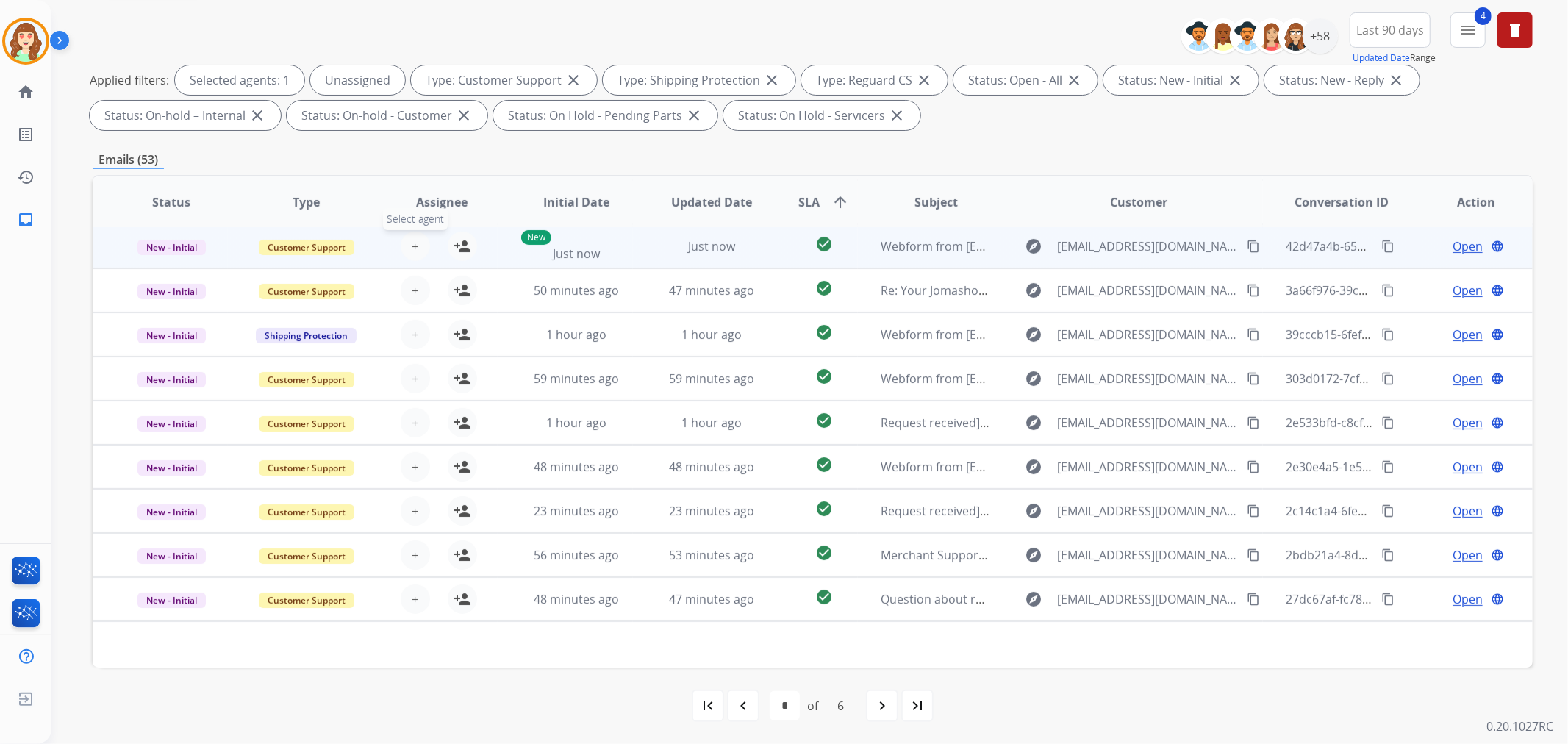
click at [407, 237] on button "+ Select agent" at bounding box center [415, 247] width 30 height 30
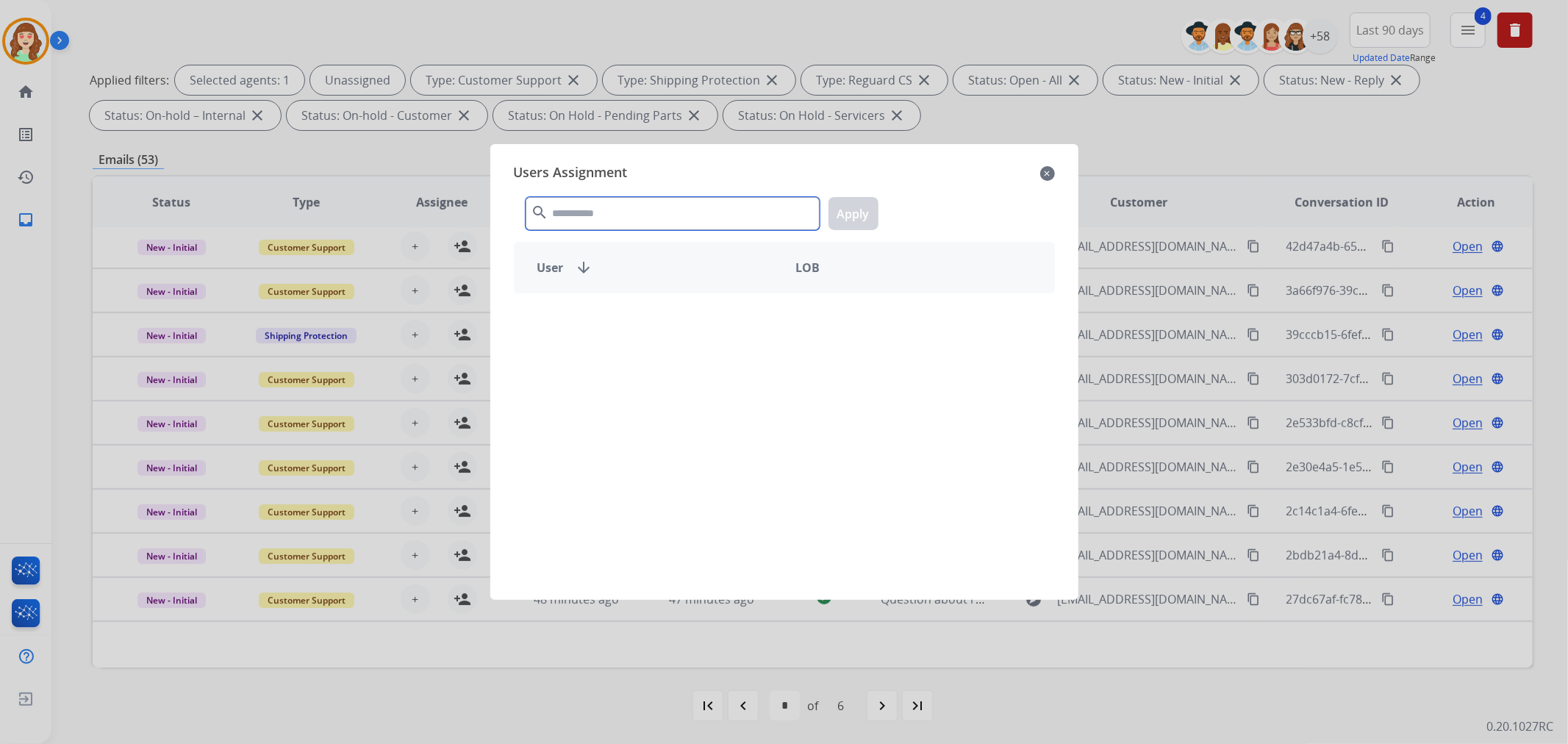
click at [587, 201] on input "text" at bounding box center [672, 213] width 294 height 33
type input "******"
click at [725, 370] on div "[PERSON_NAME]" at bounding box center [649, 370] width 270 height 35
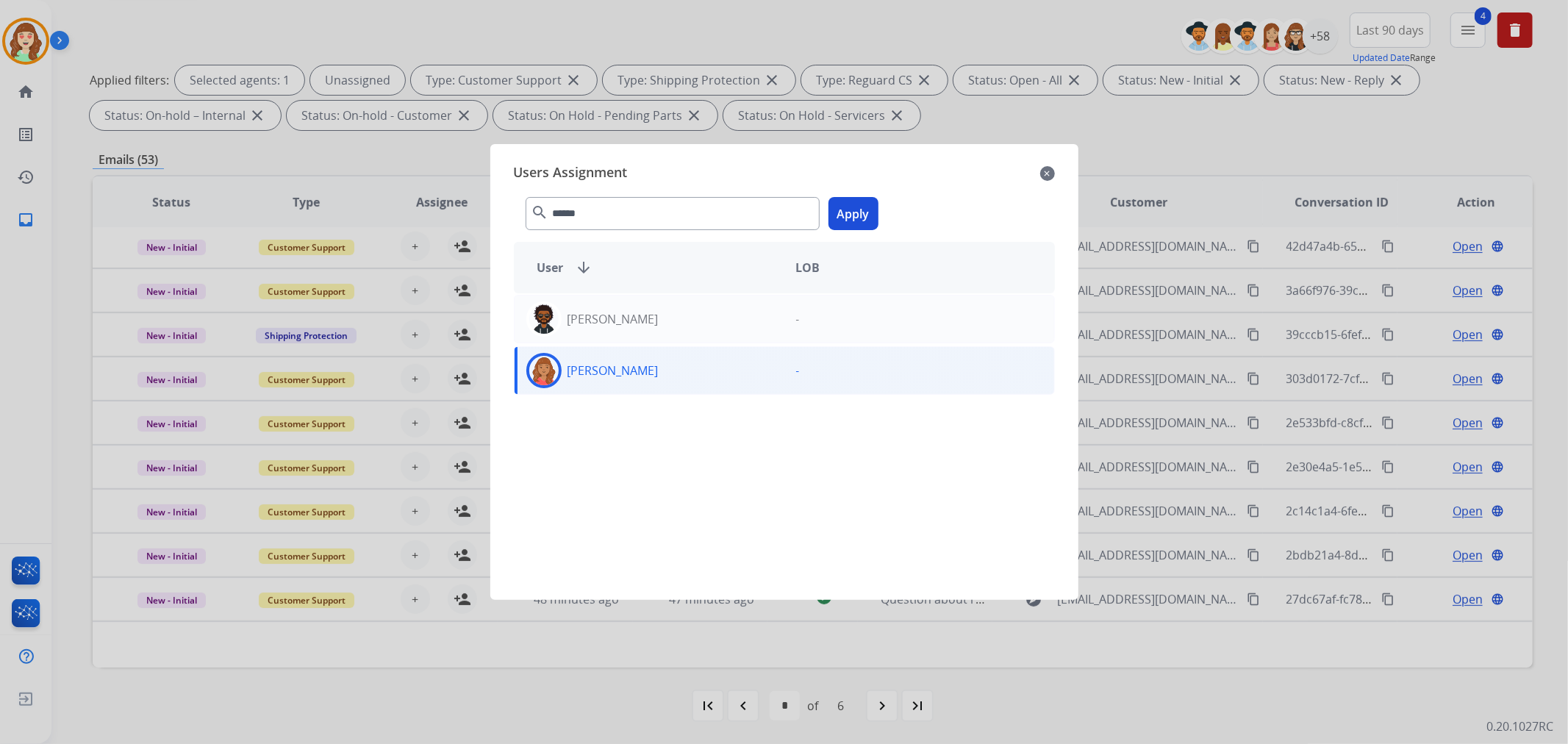
click at [877, 209] on div "****** search Apply" at bounding box center [784, 211] width 541 height 51
click at [849, 208] on button "Apply" at bounding box center [853, 213] width 50 height 33
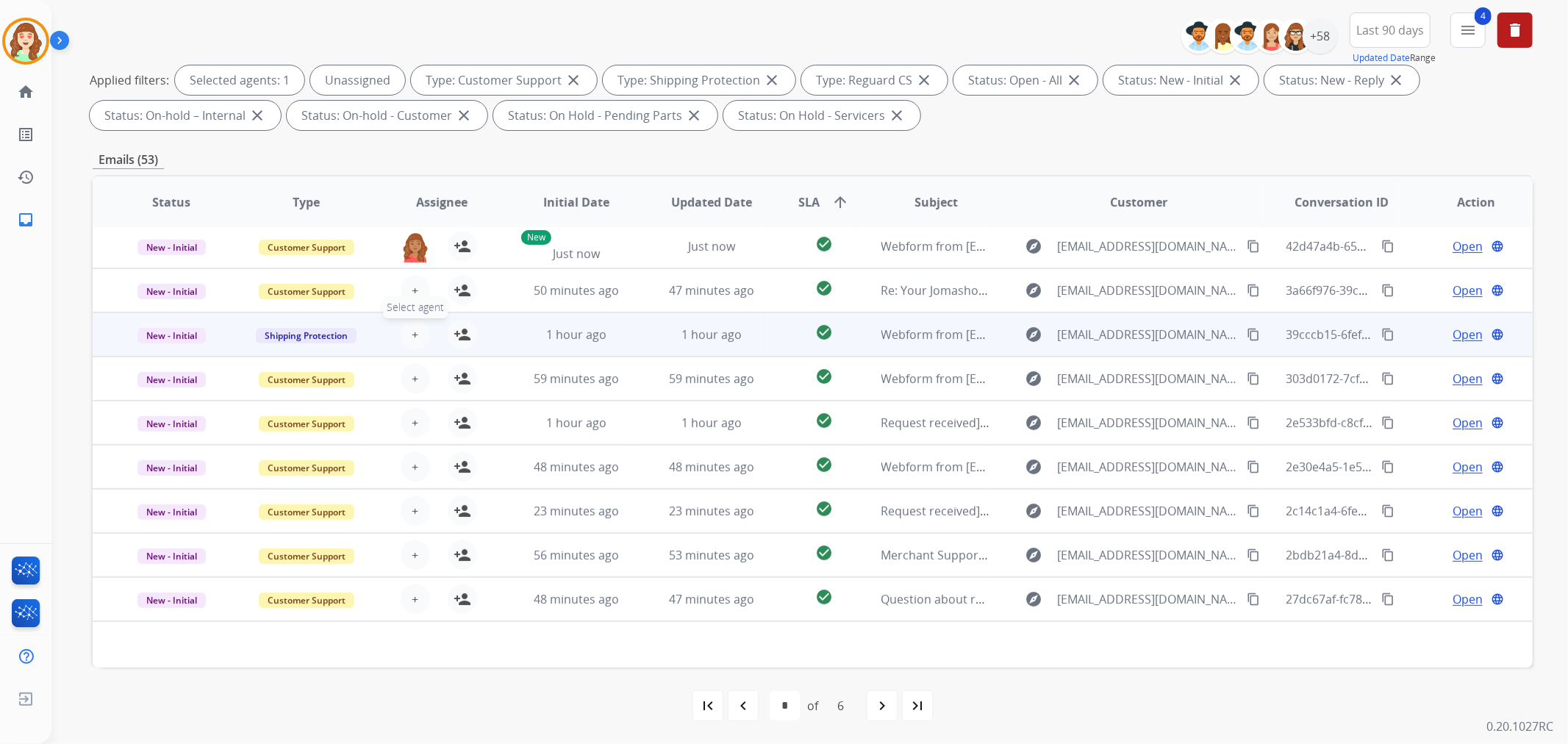
click at [414, 340] on span "+" at bounding box center [414, 334] width 6 height 18
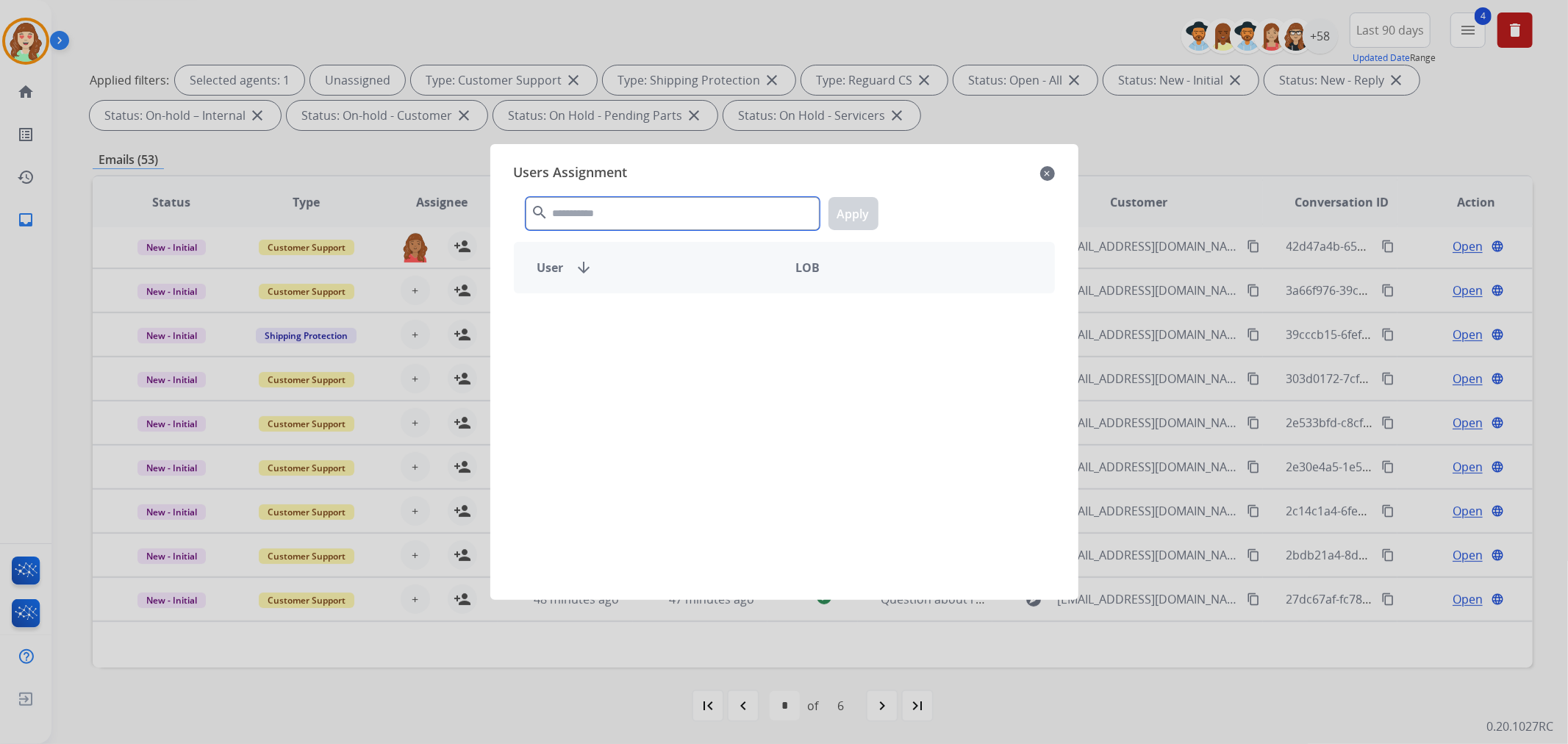
click at [640, 200] on input "text" at bounding box center [672, 213] width 294 height 33
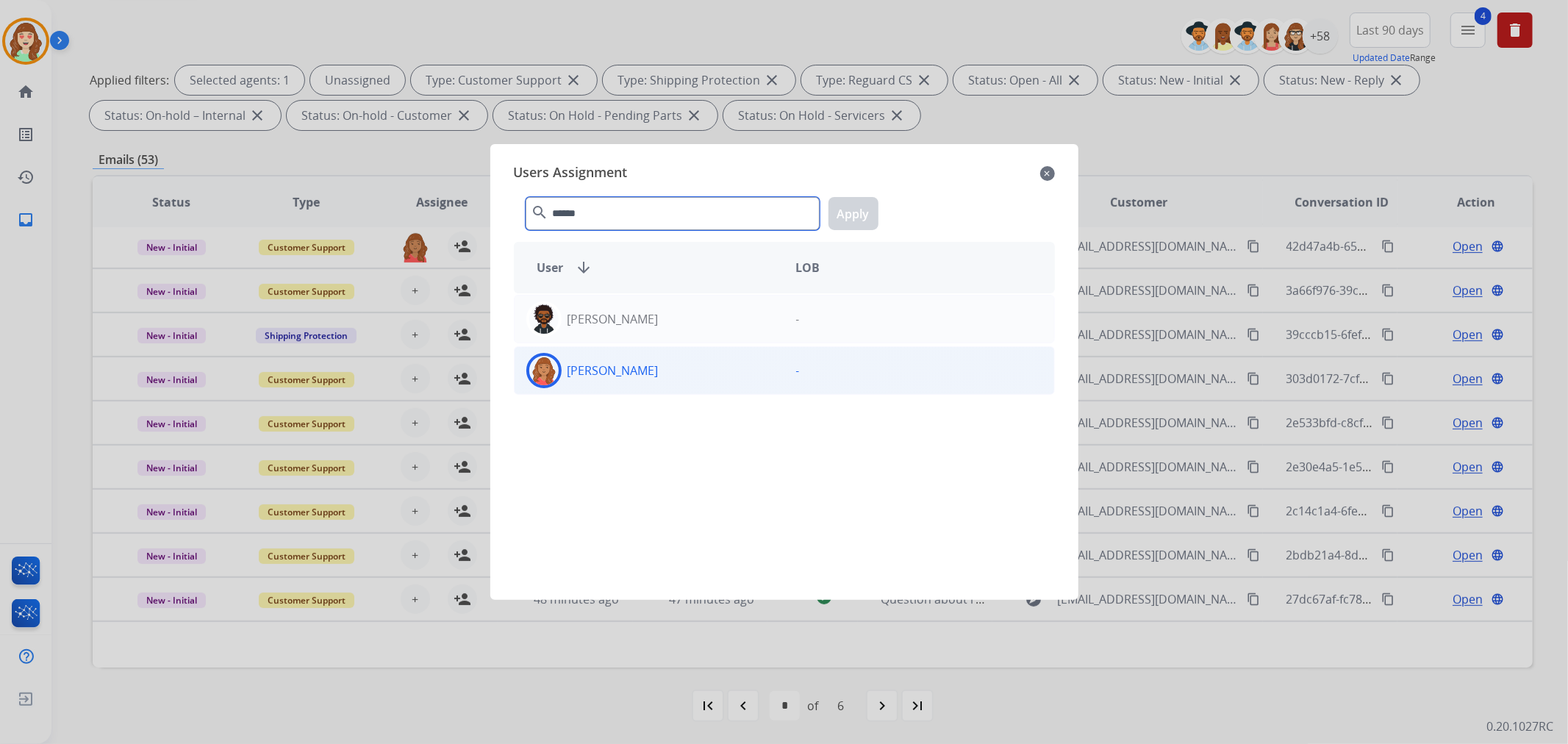
type input "******"
click at [657, 375] on div "[PERSON_NAME]" at bounding box center [649, 370] width 270 height 35
drag, startPoint x: 844, startPoint y: 223, endPoint x: 775, endPoint y: 237, distance: 70.4
click at [846, 222] on button "Apply" at bounding box center [853, 213] width 50 height 33
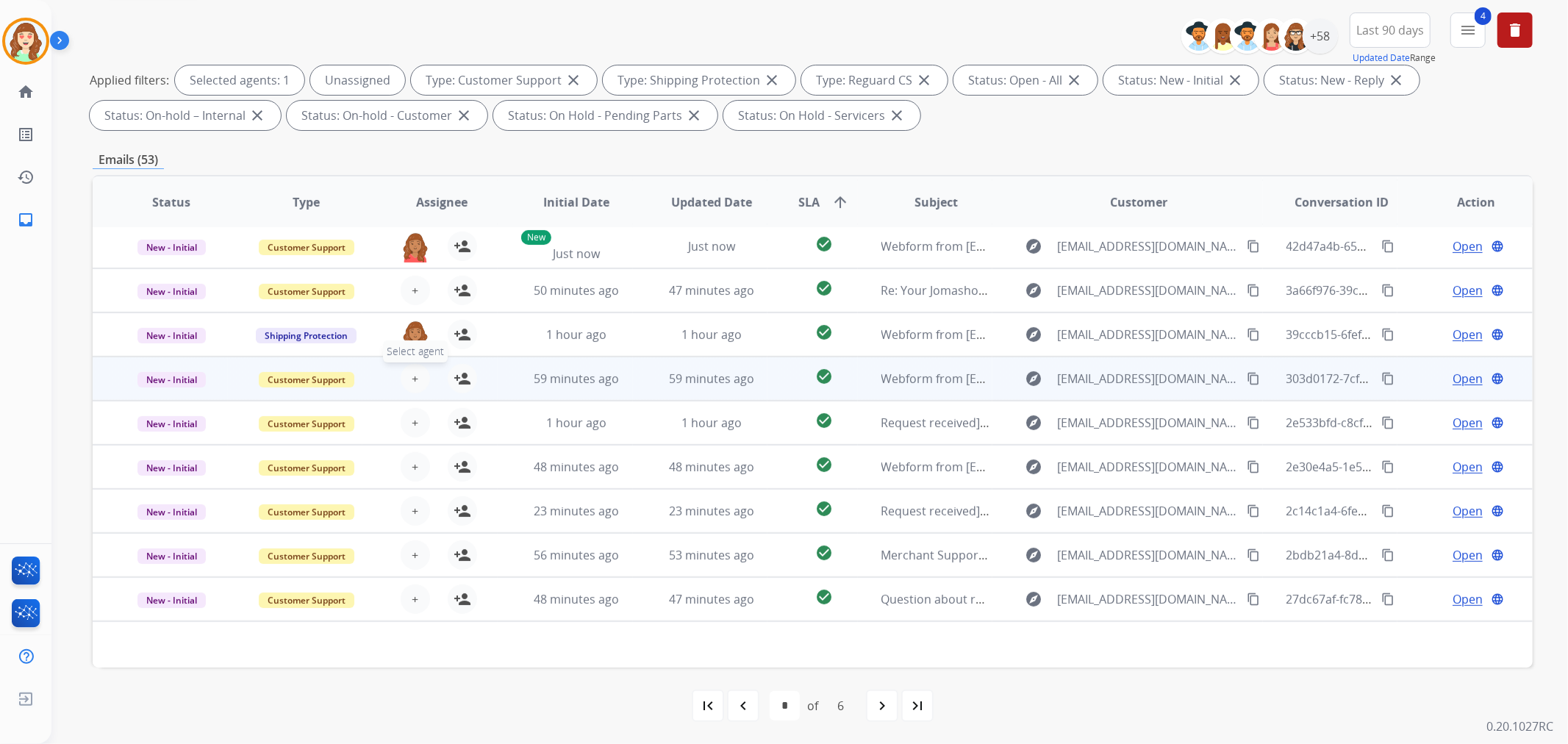
click at [405, 378] on button "+ Select agent" at bounding box center [415, 378] width 30 height 30
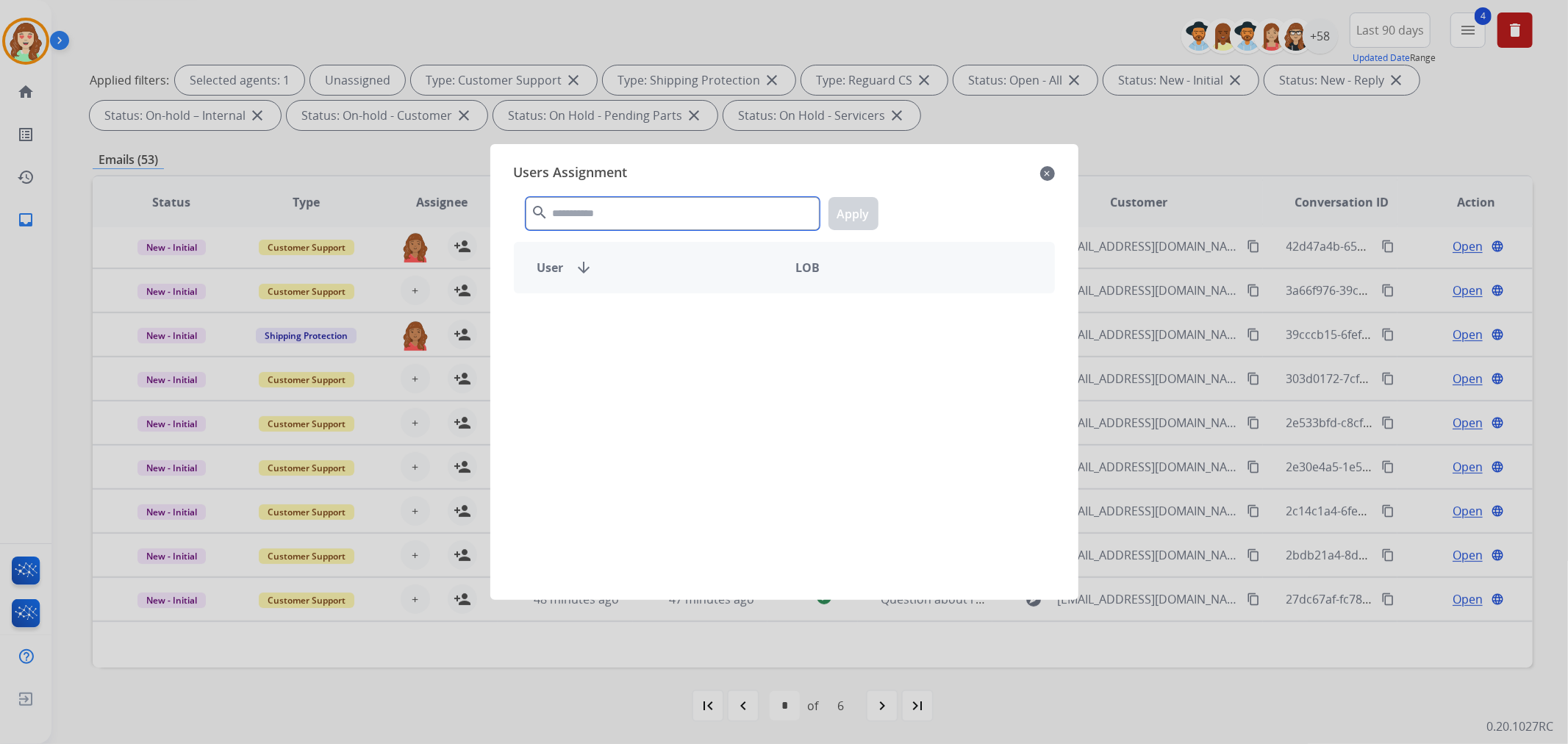
click at [644, 206] on input "text" at bounding box center [672, 213] width 294 height 33
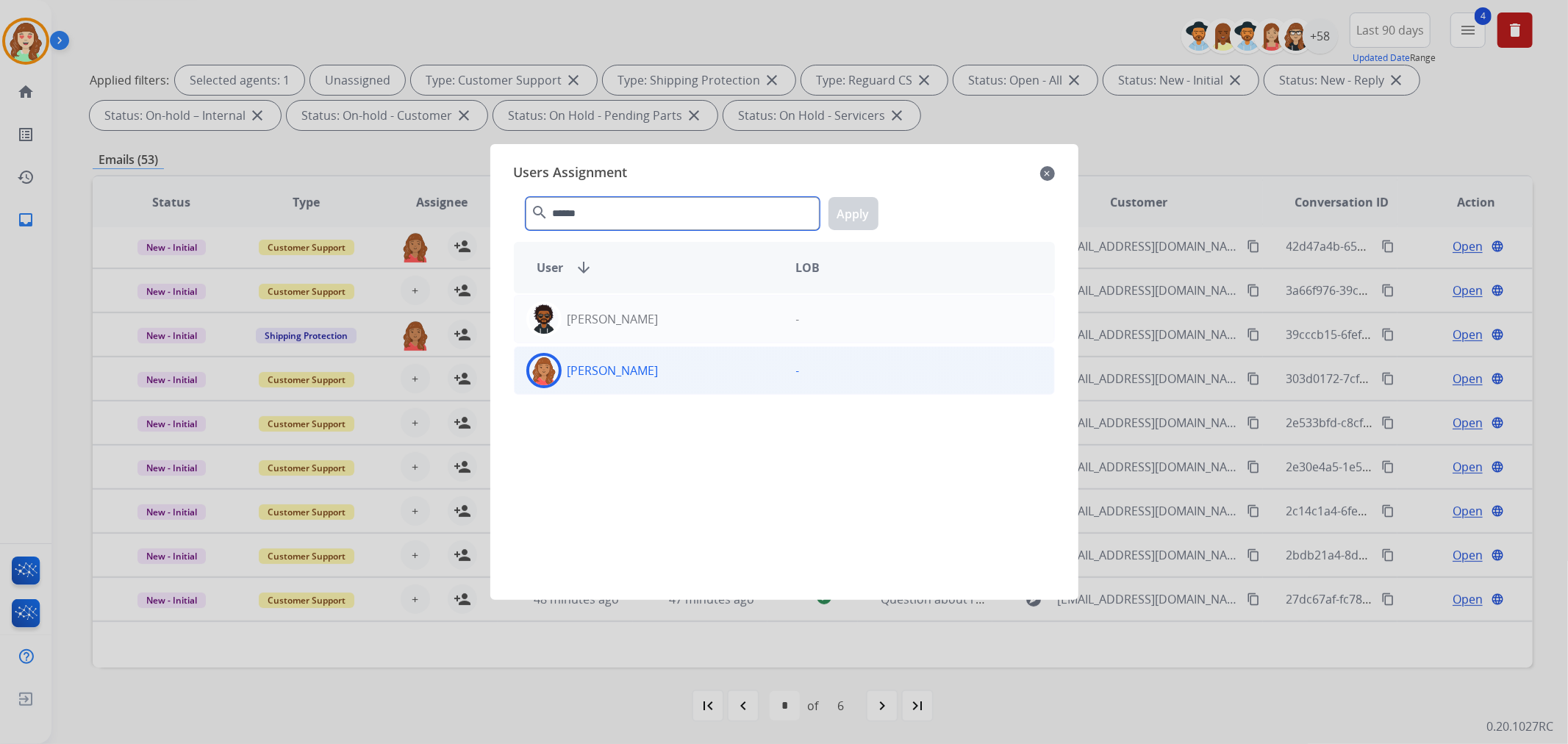
type input "******"
drag, startPoint x: 723, startPoint y: 368, endPoint x: 854, endPoint y: 218, distance: 199.2
click at [735, 356] on div "[PERSON_NAME]" at bounding box center [649, 370] width 270 height 35
click at [846, 212] on button "Apply" at bounding box center [853, 213] width 50 height 33
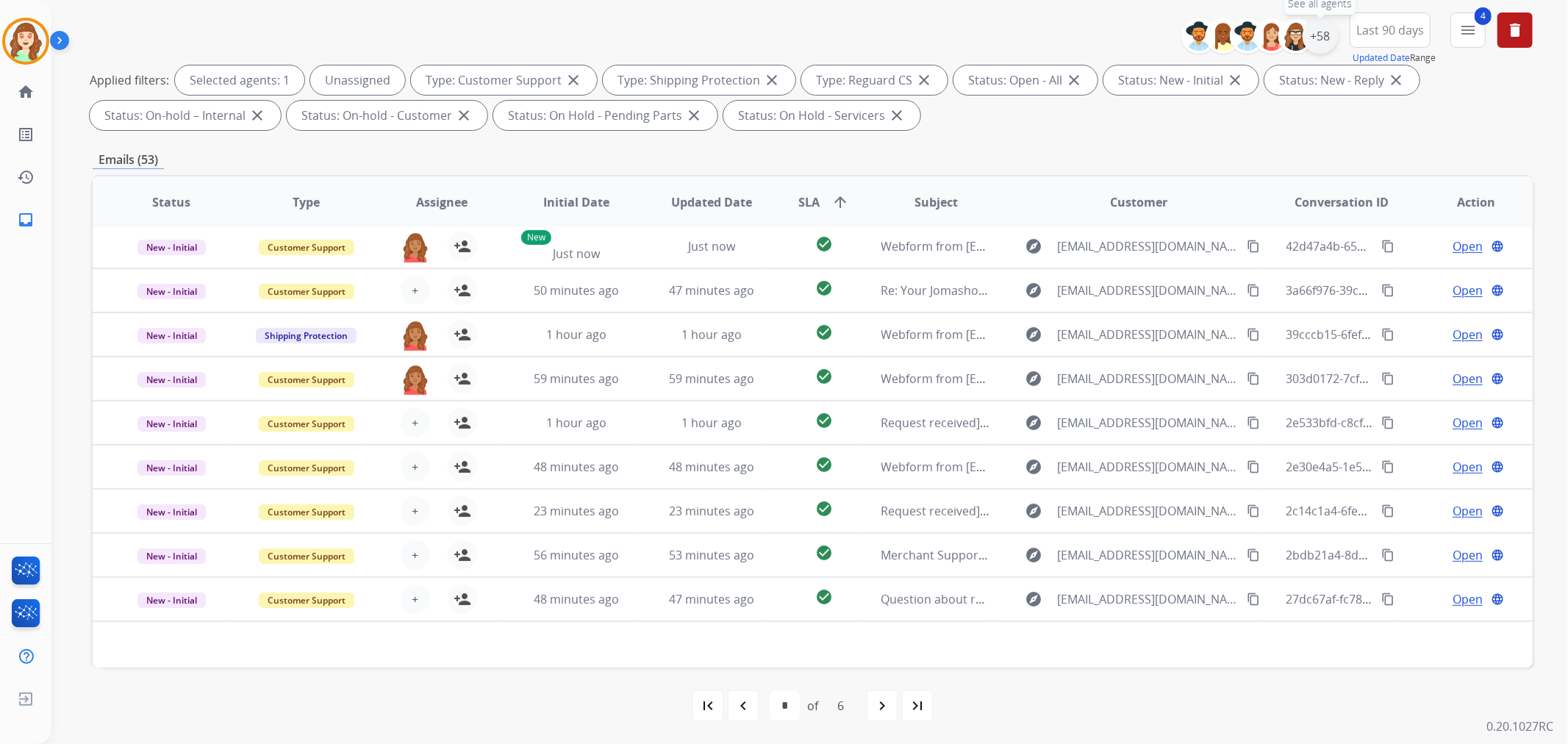
click at [1319, 22] on div "+58" at bounding box center [1320, 36] width 35 height 35
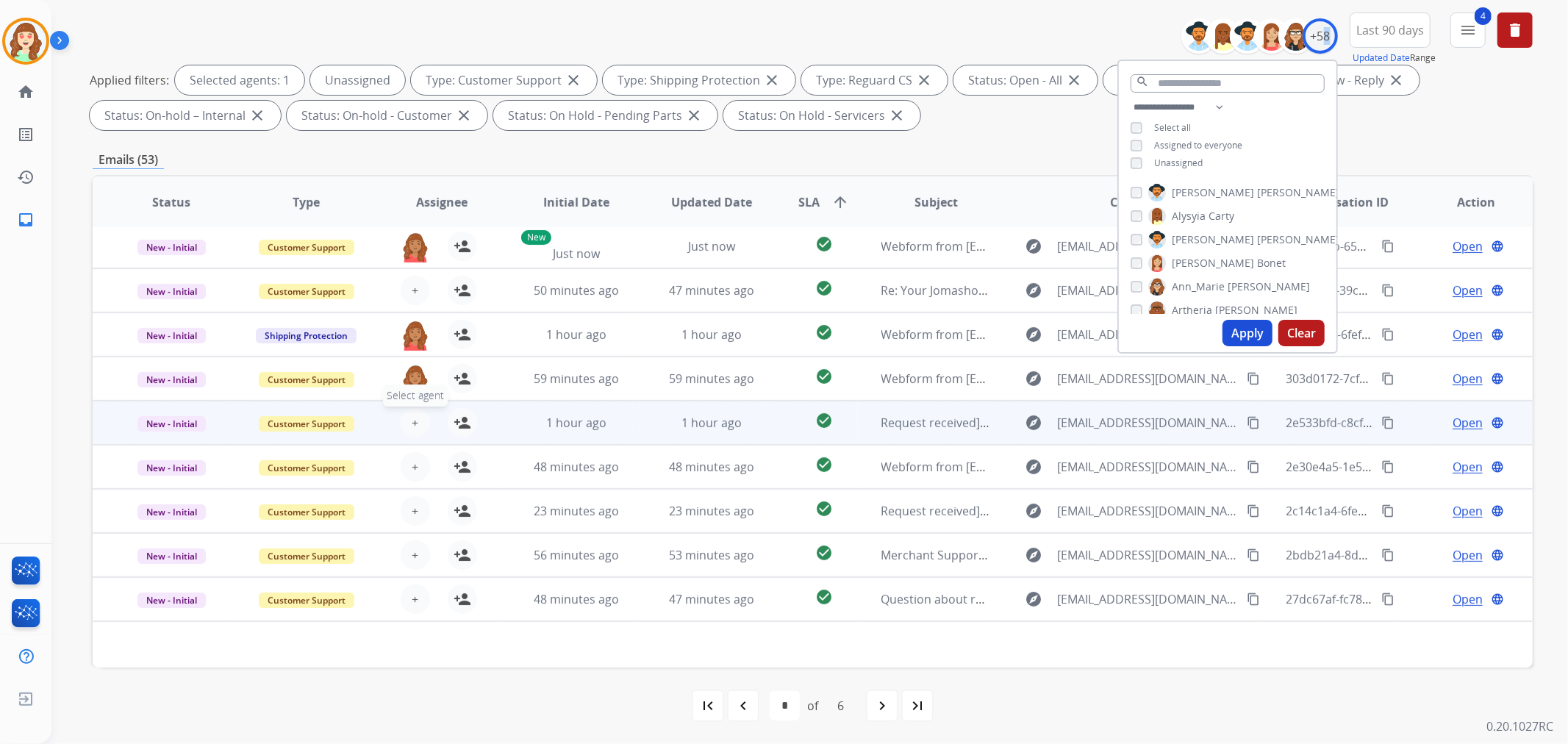
click at [413, 421] on span "+" at bounding box center [414, 422] width 6 height 18
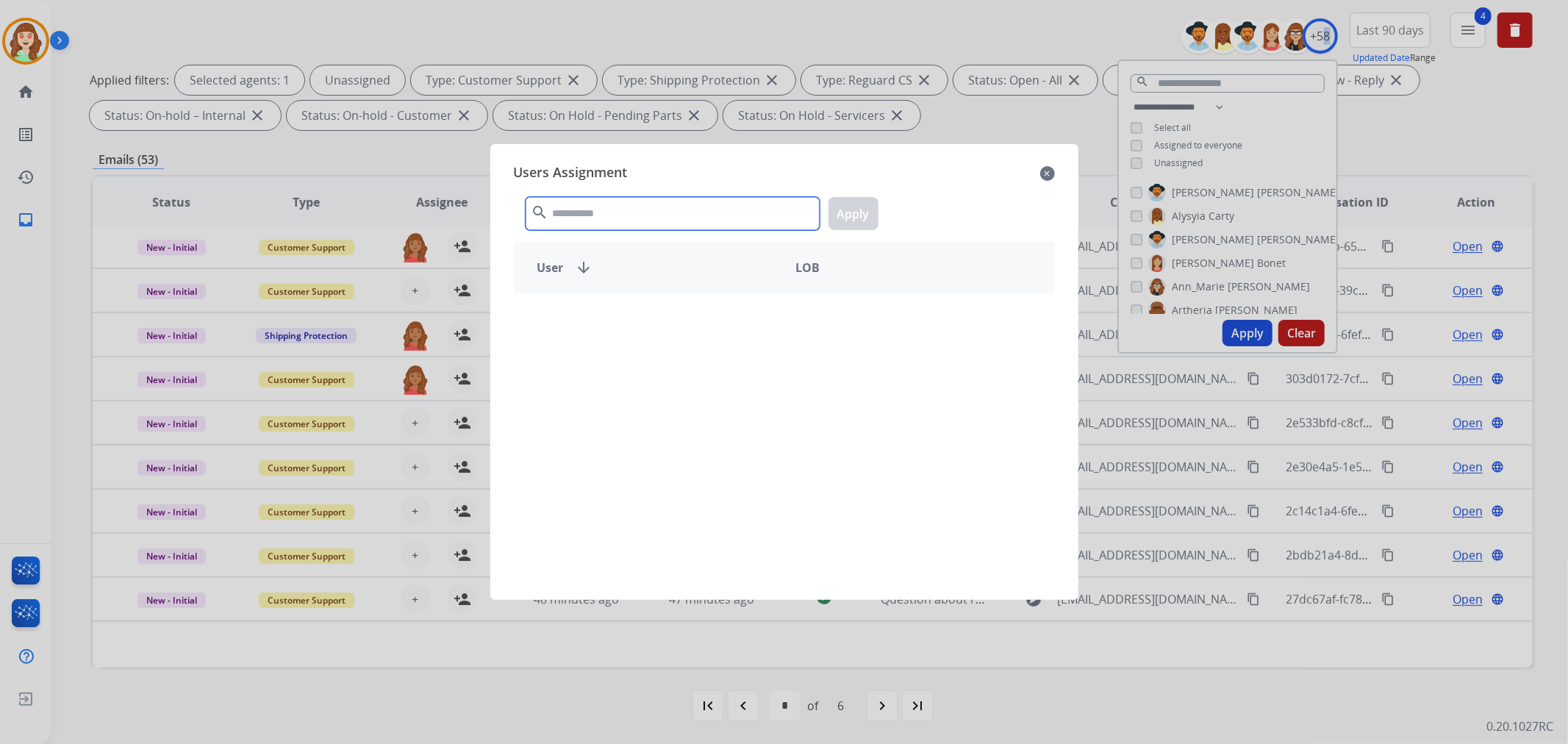
click at [592, 222] on input "text" at bounding box center [672, 213] width 294 height 33
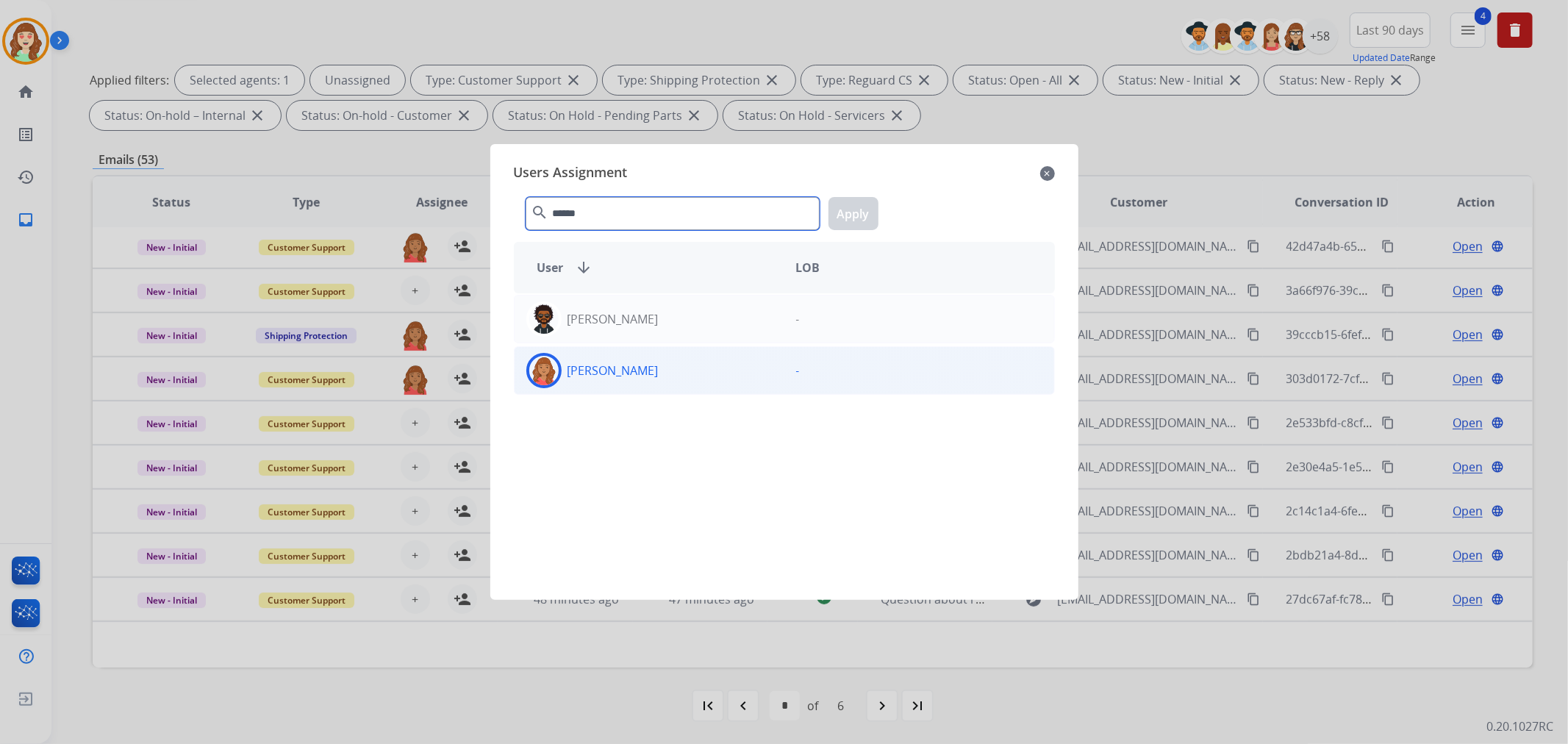
type input "******"
drag, startPoint x: 673, startPoint y: 371, endPoint x: 806, endPoint y: 279, distance: 161.7
click at [681, 370] on div "[PERSON_NAME]" at bounding box center [649, 370] width 270 height 35
click at [840, 224] on button "Apply" at bounding box center [853, 213] width 50 height 33
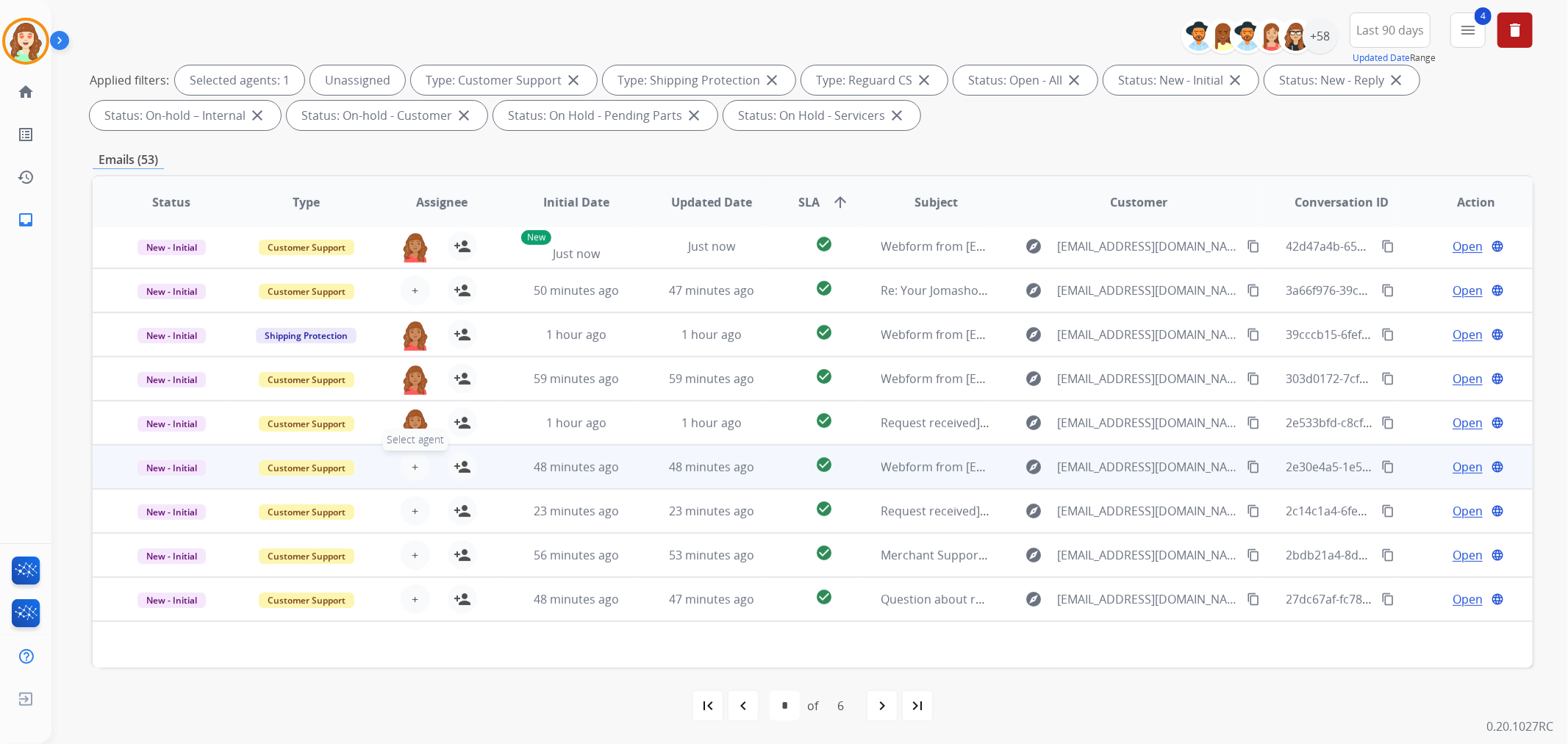
click at [406, 455] on button "+ Select agent" at bounding box center [415, 467] width 30 height 30
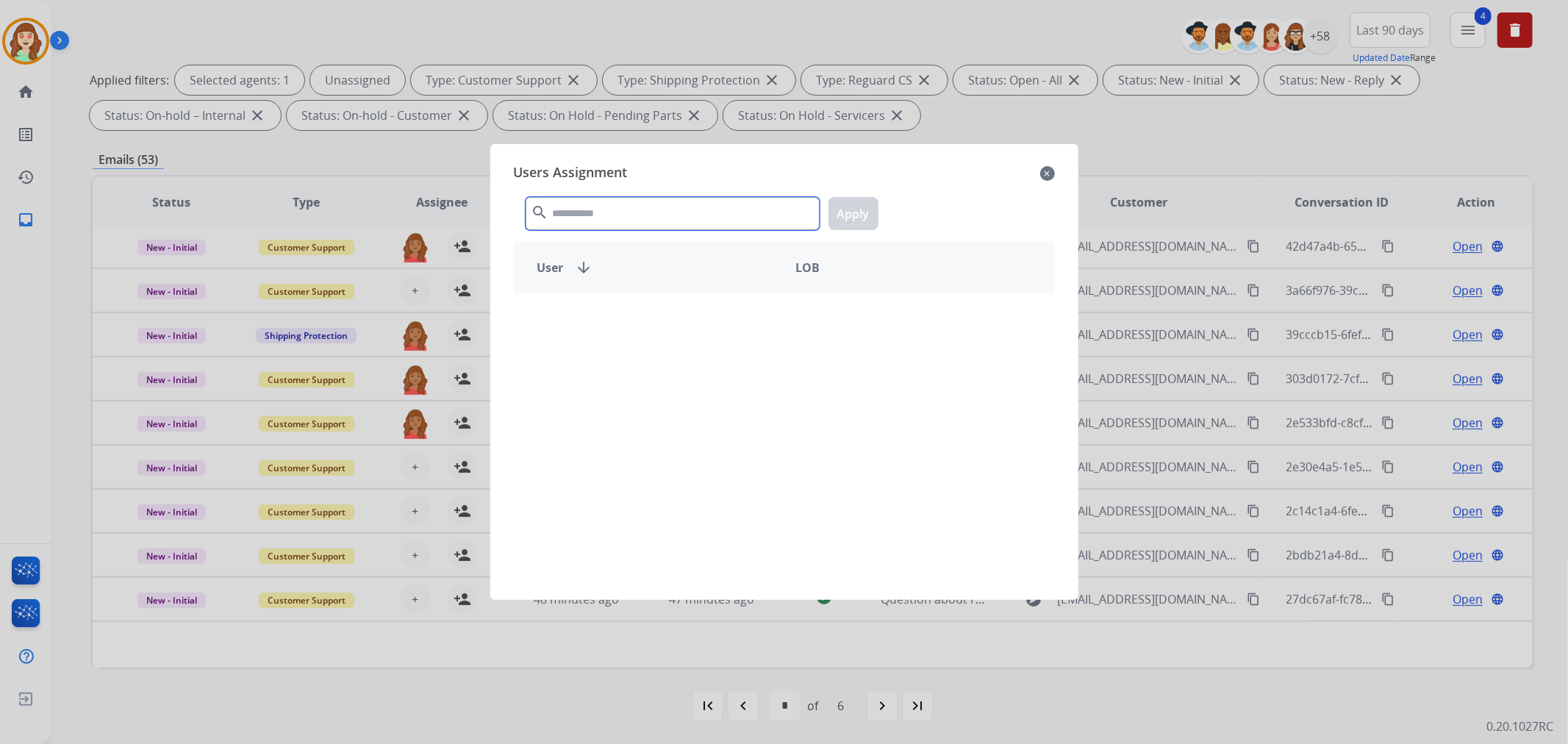
drag, startPoint x: 642, startPoint y: 208, endPoint x: 650, endPoint y: 211, distance: 8.5
click at [650, 211] on input "text" at bounding box center [672, 213] width 294 height 33
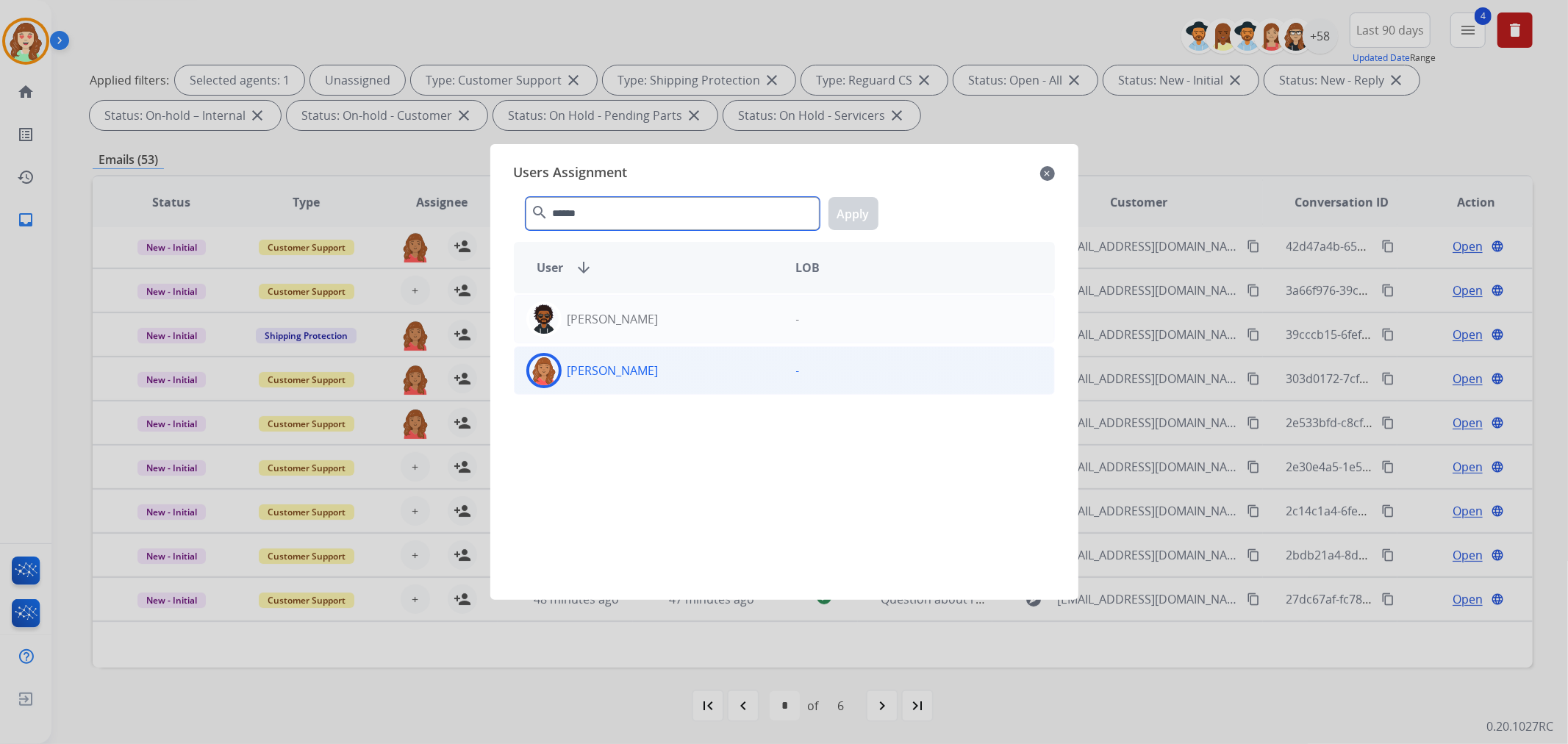
type input "******"
click at [671, 374] on div "[PERSON_NAME]" at bounding box center [649, 370] width 270 height 35
click at [854, 213] on button "Apply" at bounding box center [853, 213] width 50 height 33
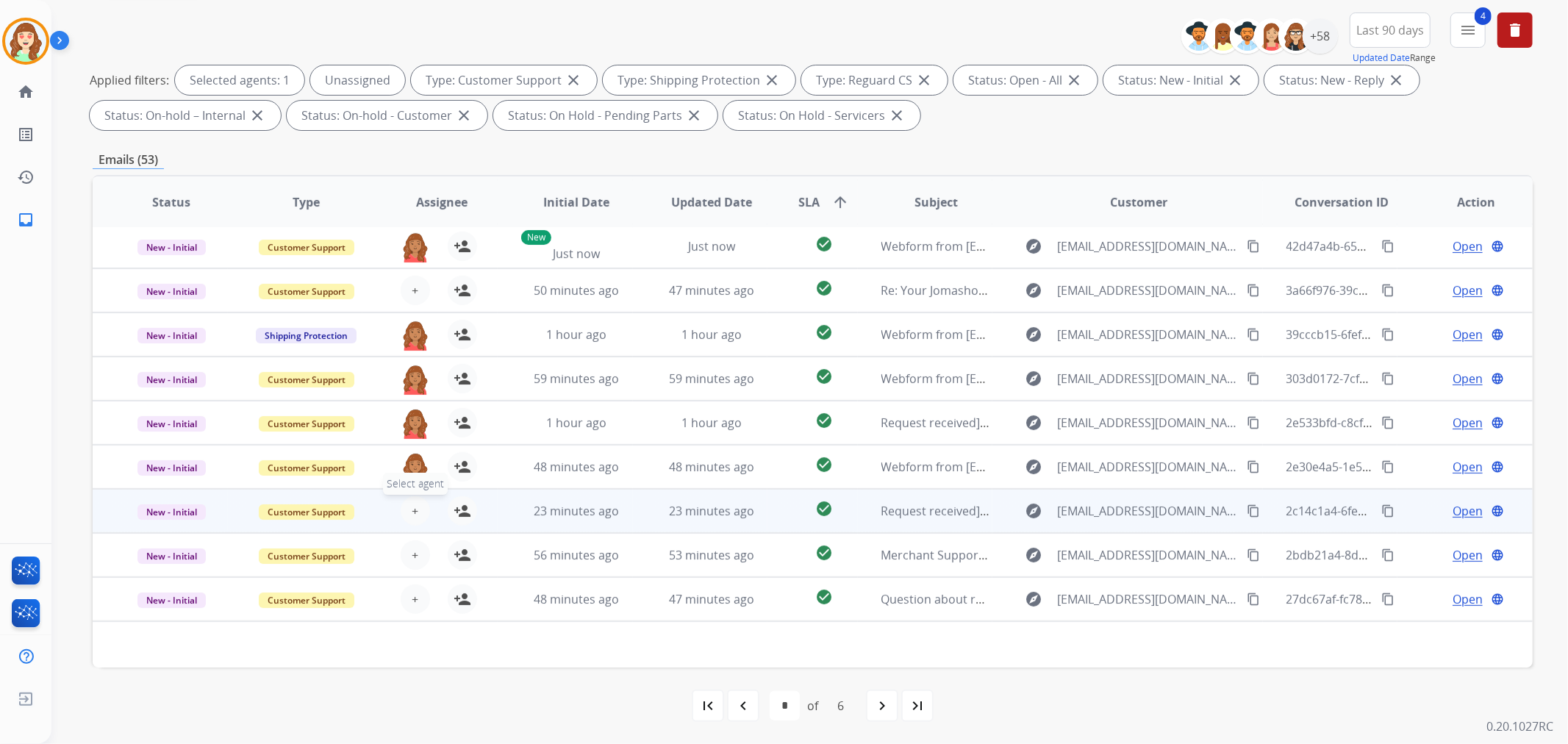
click at [414, 509] on span "+" at bounding box center [414, 510] width 6 height 18
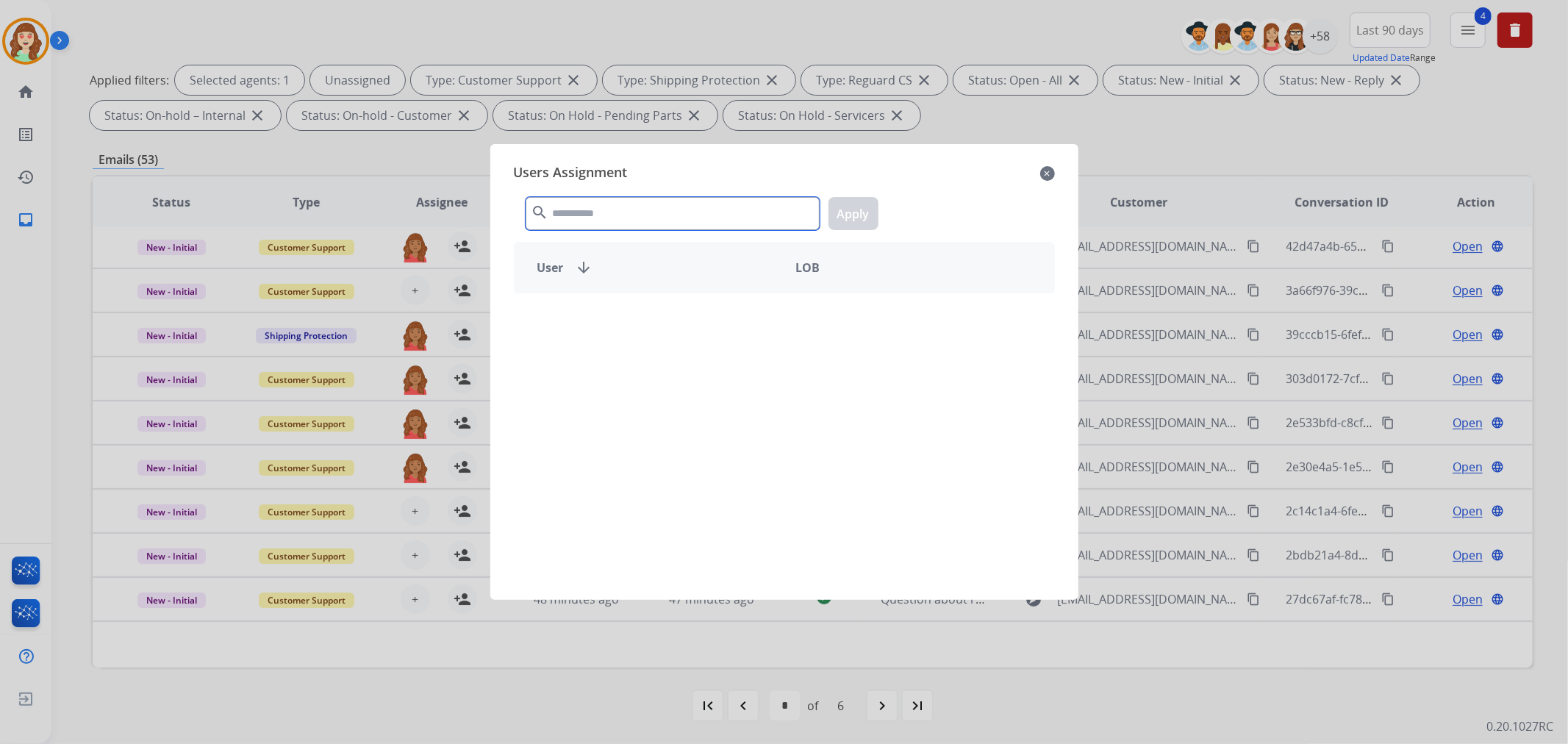
click at [677, 208] on input "text" at bounding box center [672, 213] width 294 height 33
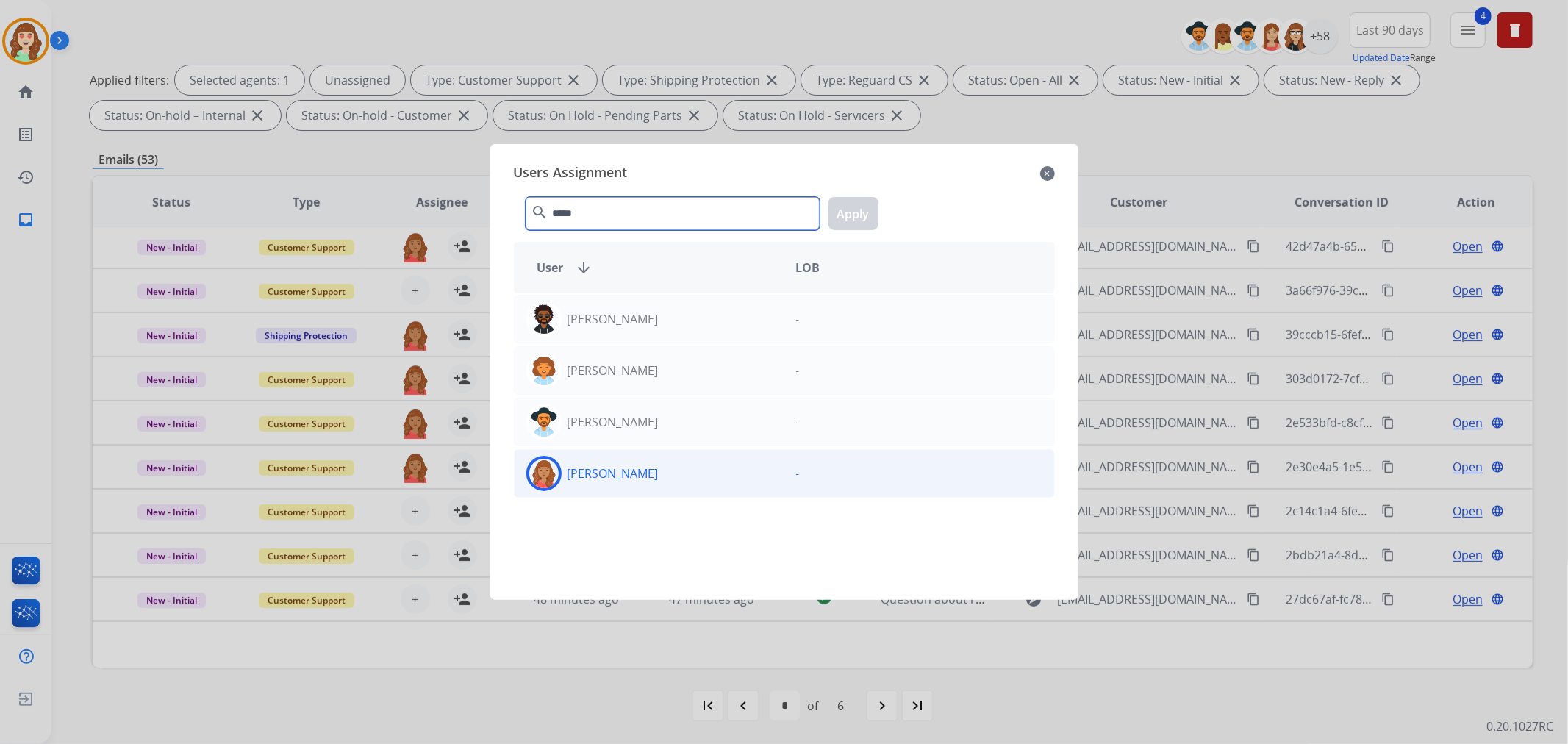
type input "*****"
click at [653, 481] on div "[PERSON_NAME]" at bounding box center [649, 473] width 270 height 35
click at [851, 208] on button "Apply" at bounding box center [853, 213] width 50 height 33
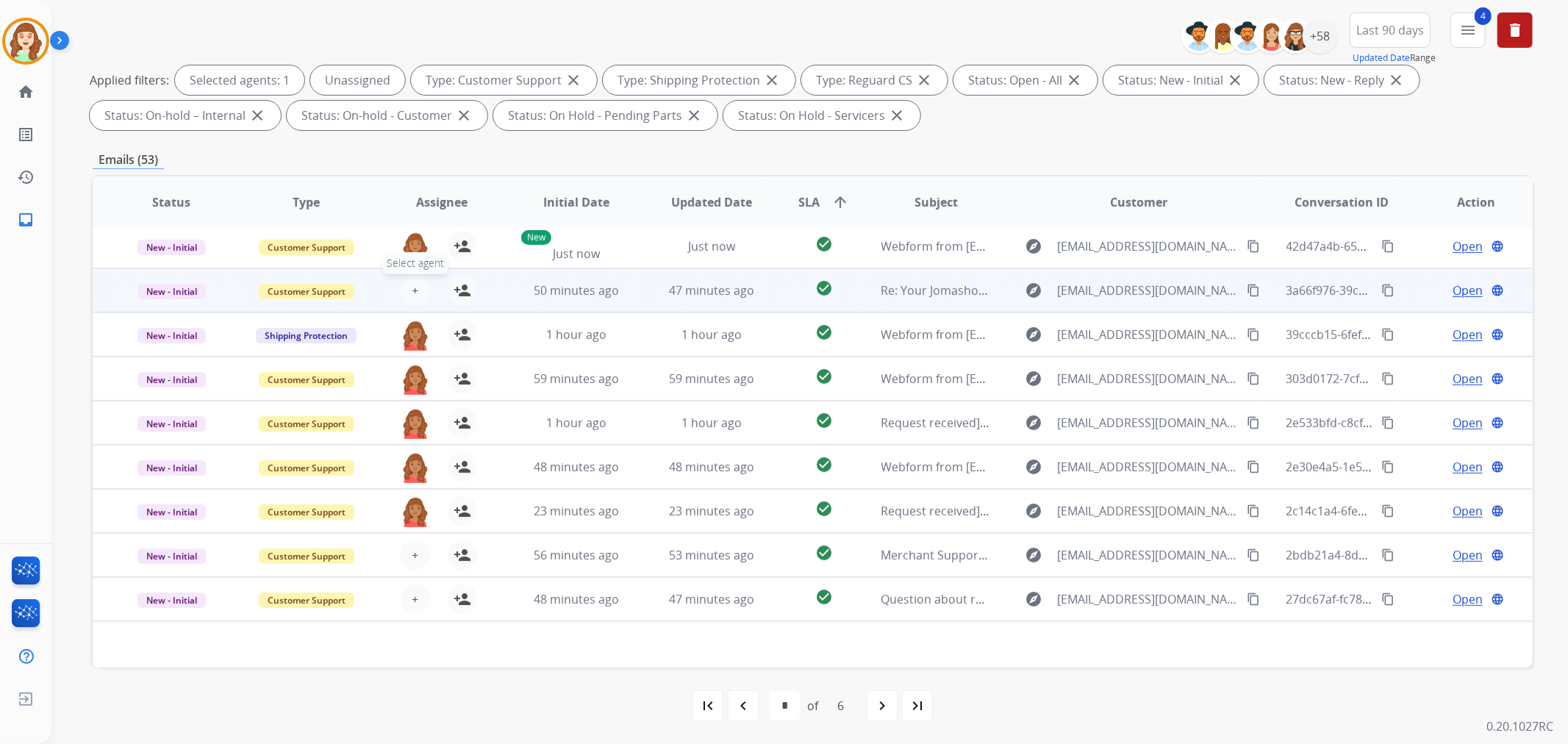
click at [413, 289] on span "+" at bounding box center [414, 290] width 6 height 18
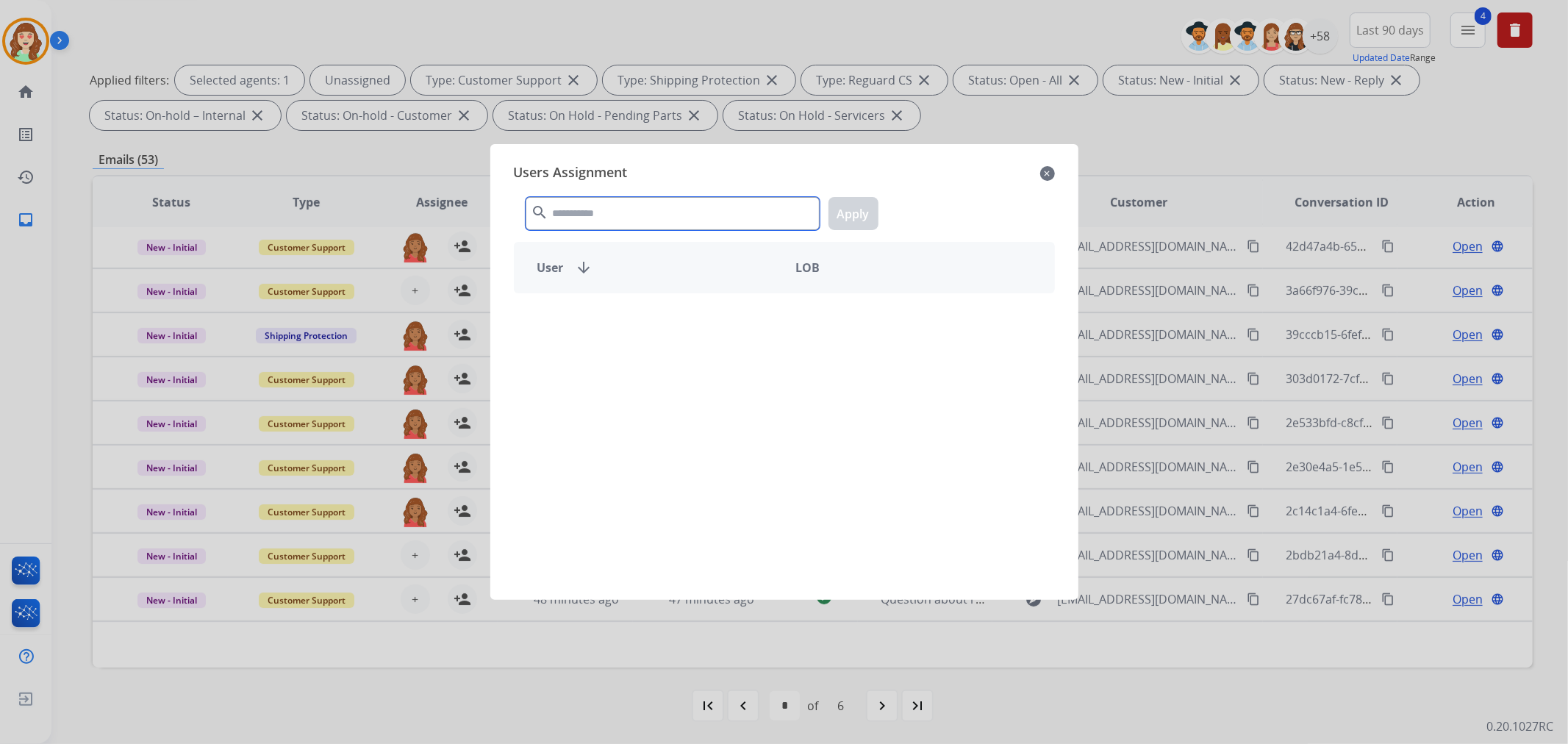
click at [638, 207] on input "text" at bounding box center [672, 213] width 294 height 33
type input "******"
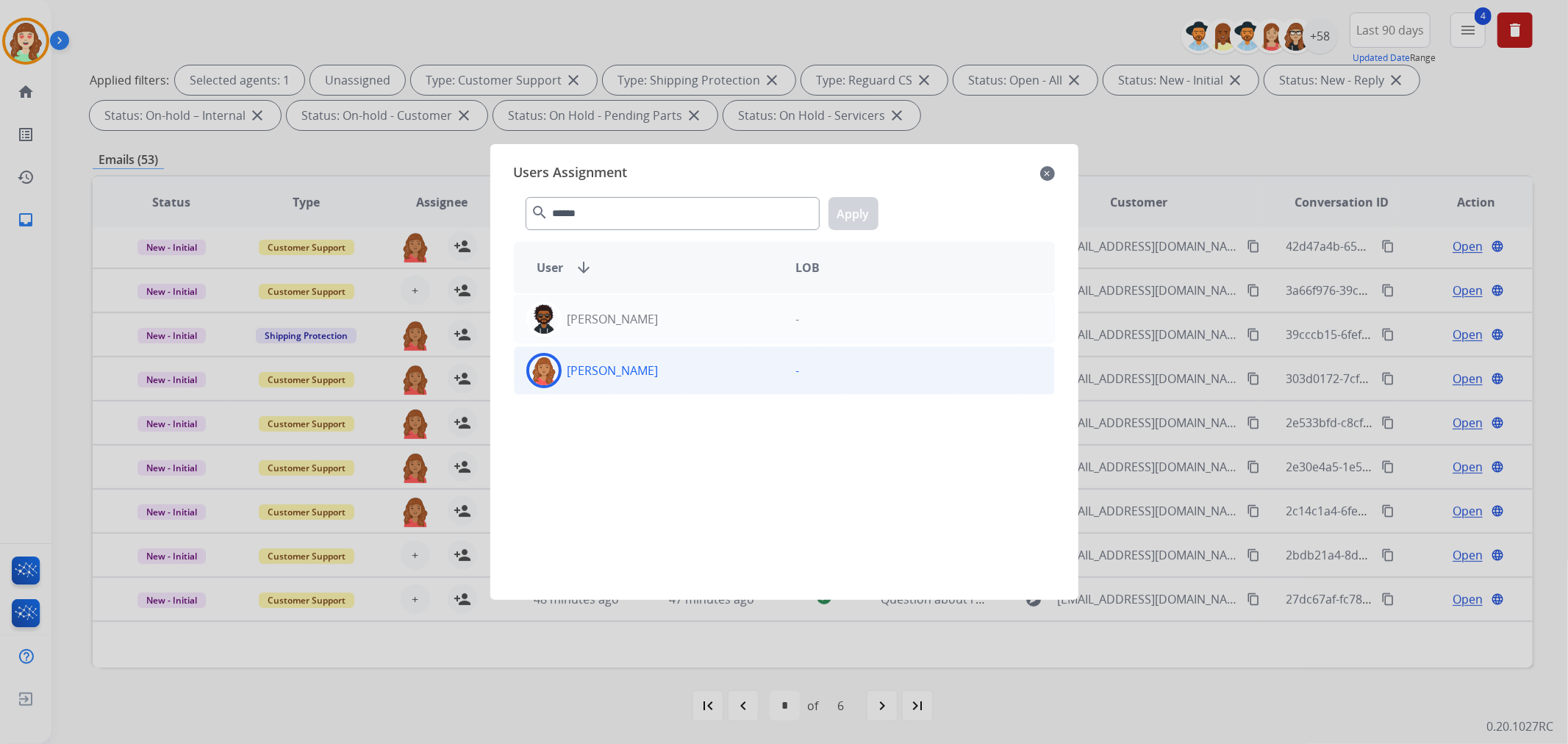
click at [687, 368] on div "[PERSON_NAME]" at bounding box center [649, 370] width 270 height 35
click at [853, 216] on button "Apply" at bounding box center [853, 213] width 50 height 33
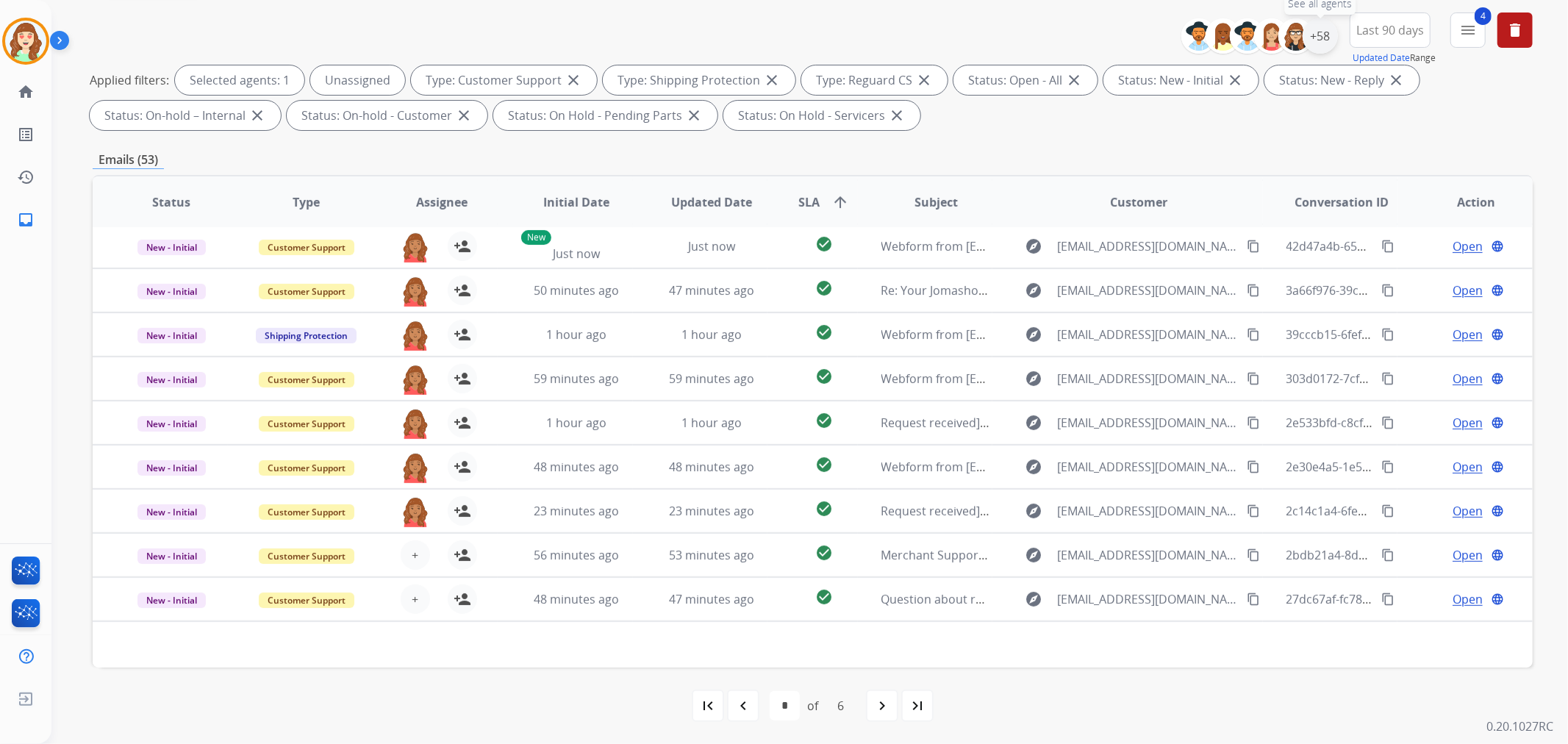
click at [1323, 41] on div "+58" at bounding box center [1320, 36] width 35 height 35
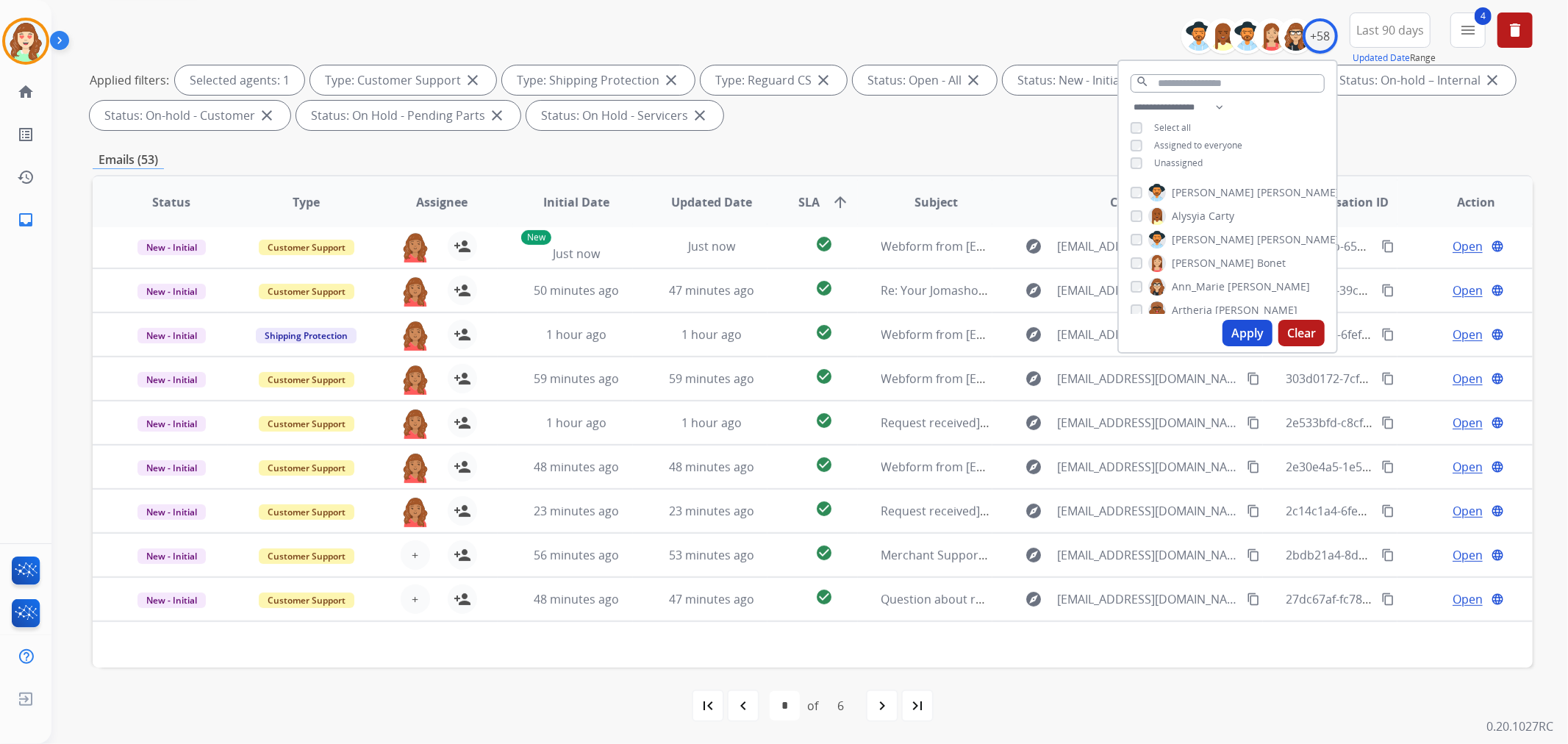
click at [1247, 332] on button "Apply" at bounding box center [1247, 333] width 50 height 27
select select "*"
click at [1240, 329] on button "Apply" at bounding box center [1247, 333] width 50 height 27
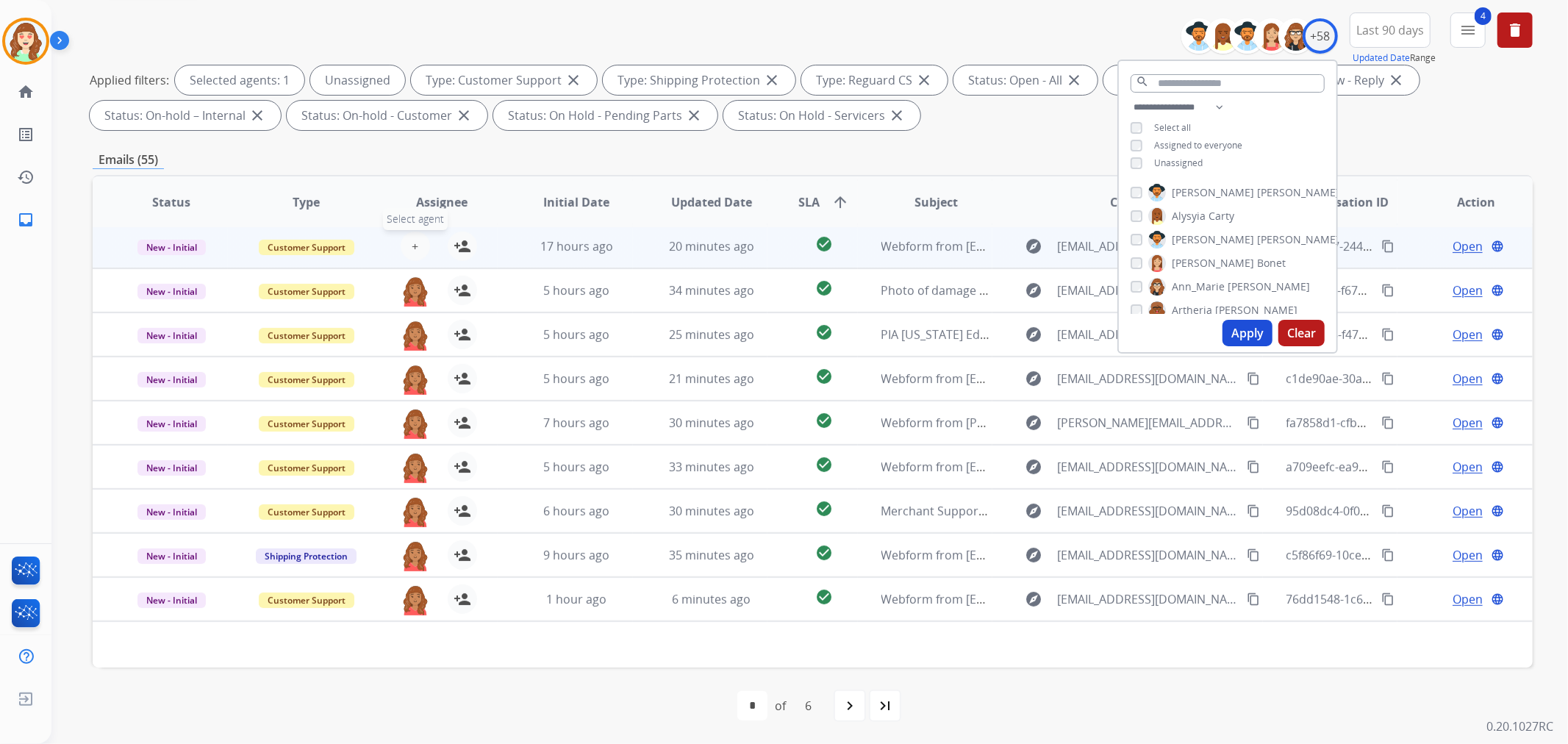
click at [412, 233] on button "+ Select agent" at bounding box center [415, 247] width 30 height 30
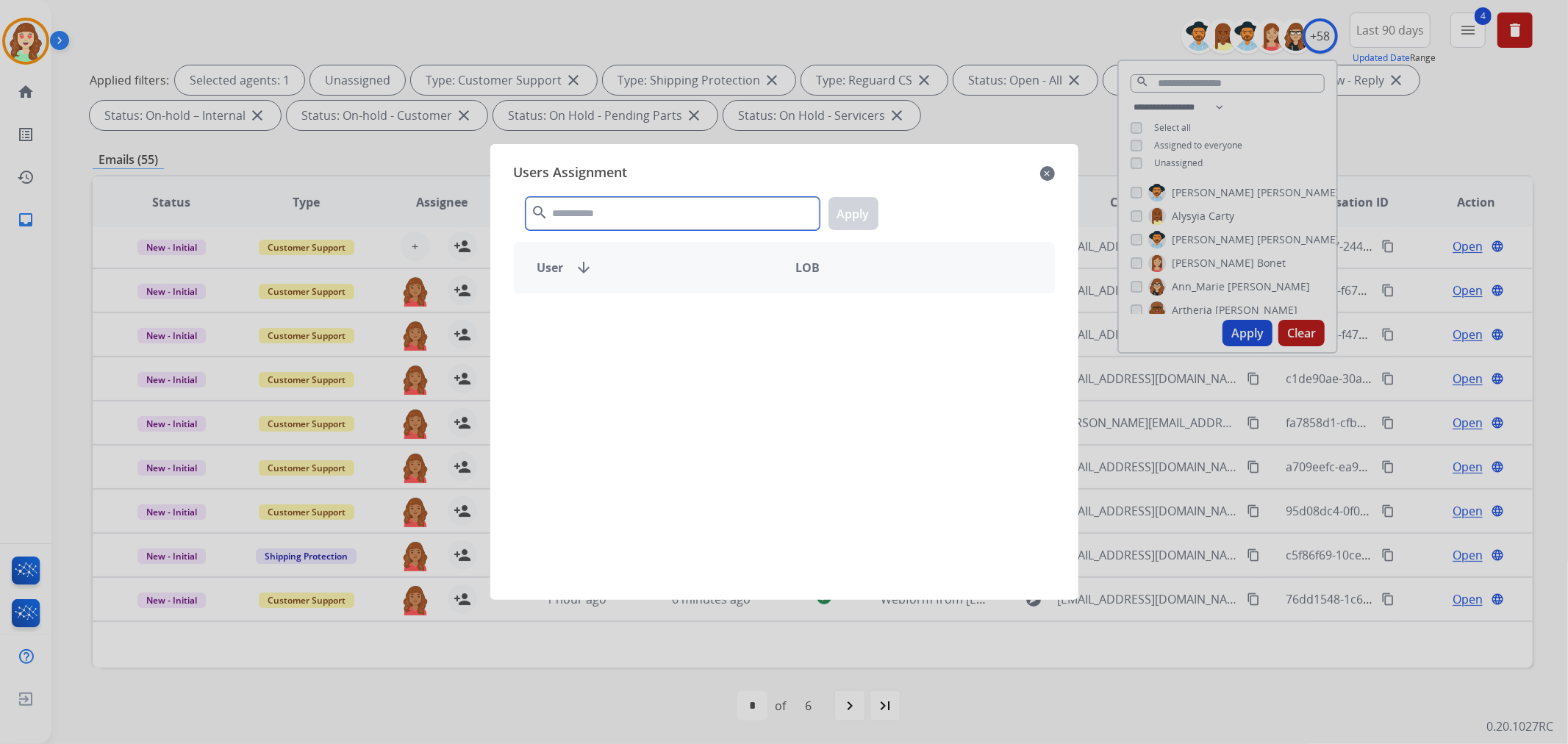
click at [656, 222] on input "text" at bounding box center [672, 213] width 294 height 33
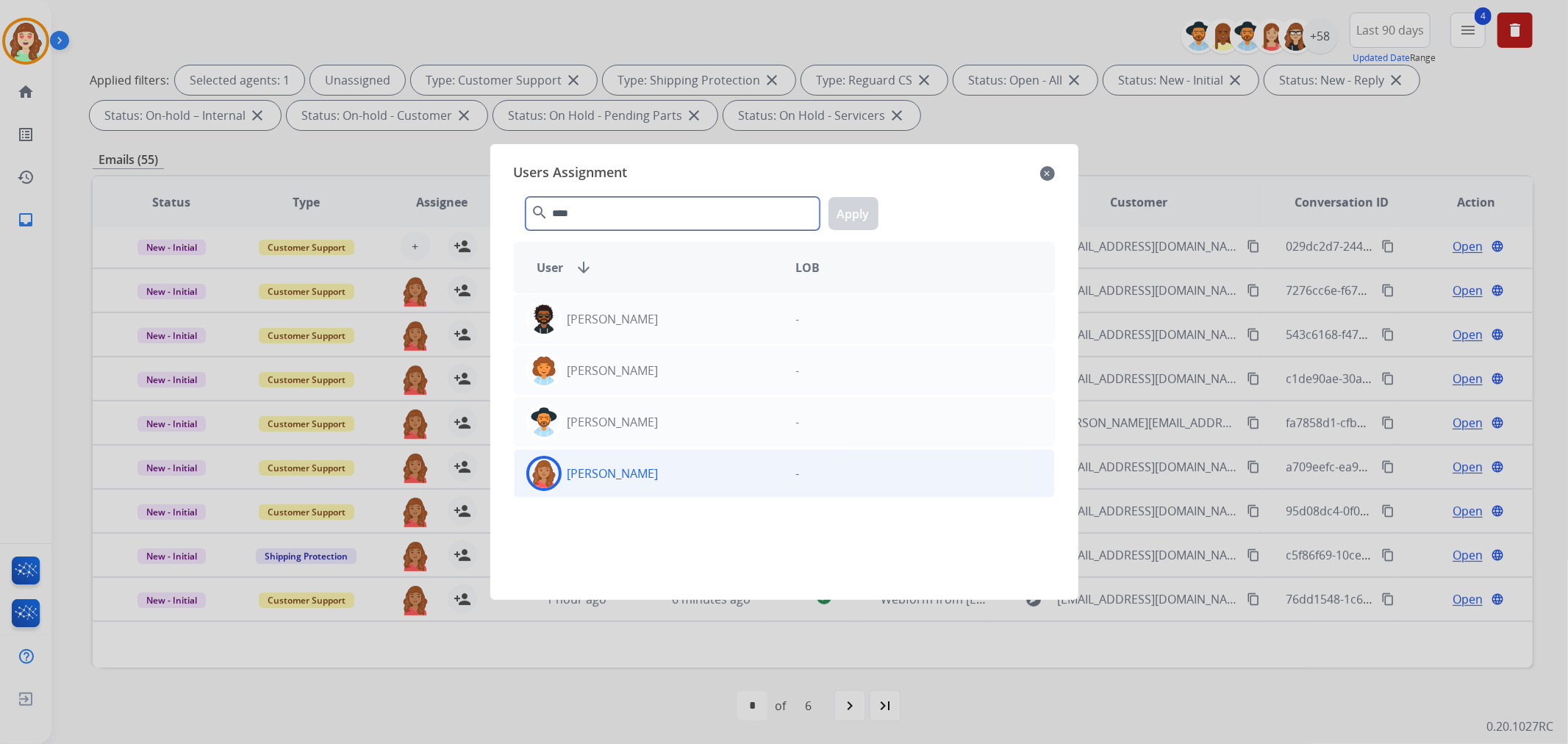
type input "****"
click at [656, 473] on div "[PERSON_NAME]" at bounding box center [649, 473] width 270 height 35
click at [849, 214] on button "Apply" at bounding box center [853, 213] width 50 height 33
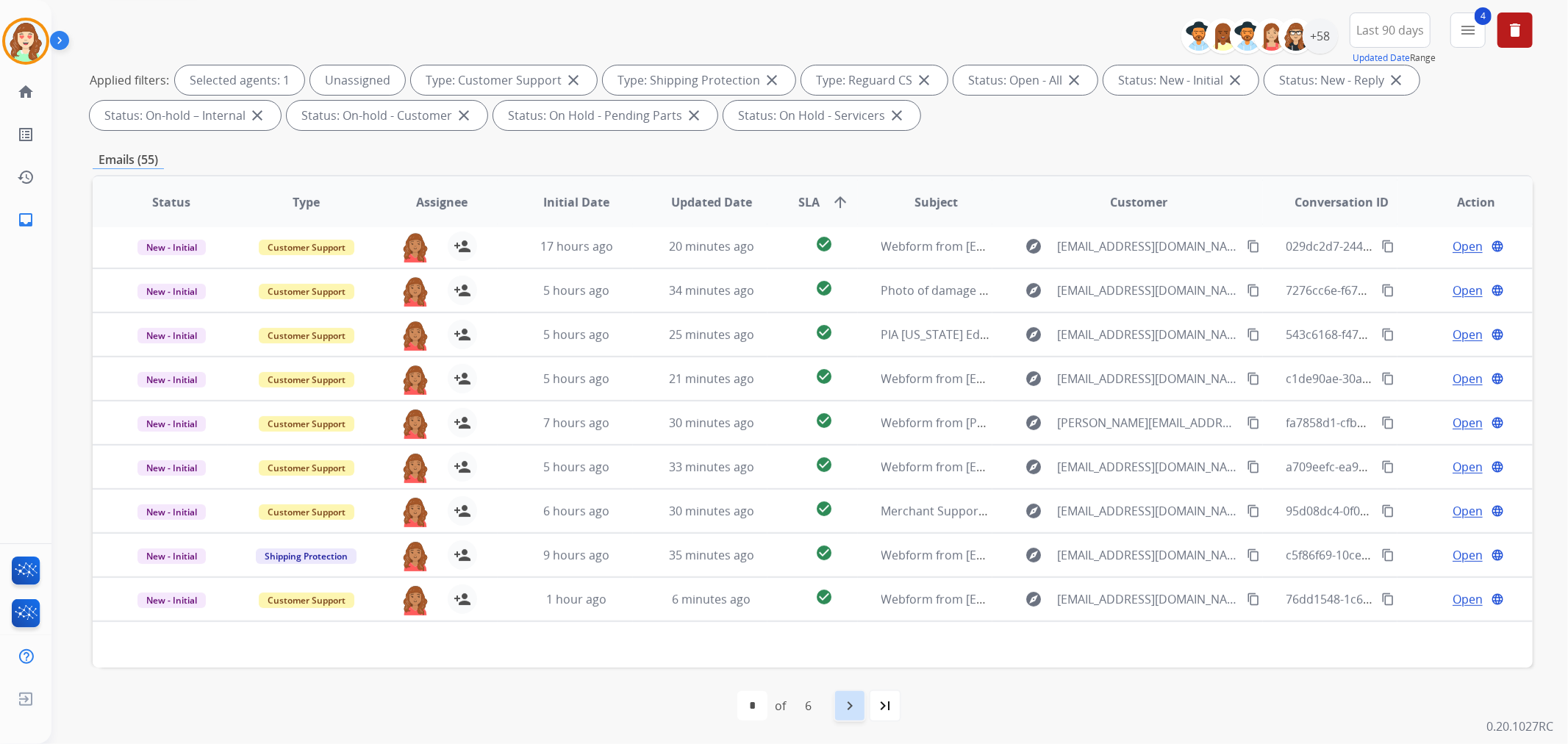
click at [847, 714] on div "navigate_next" at bounding box center [849, 705] width 32 height 32
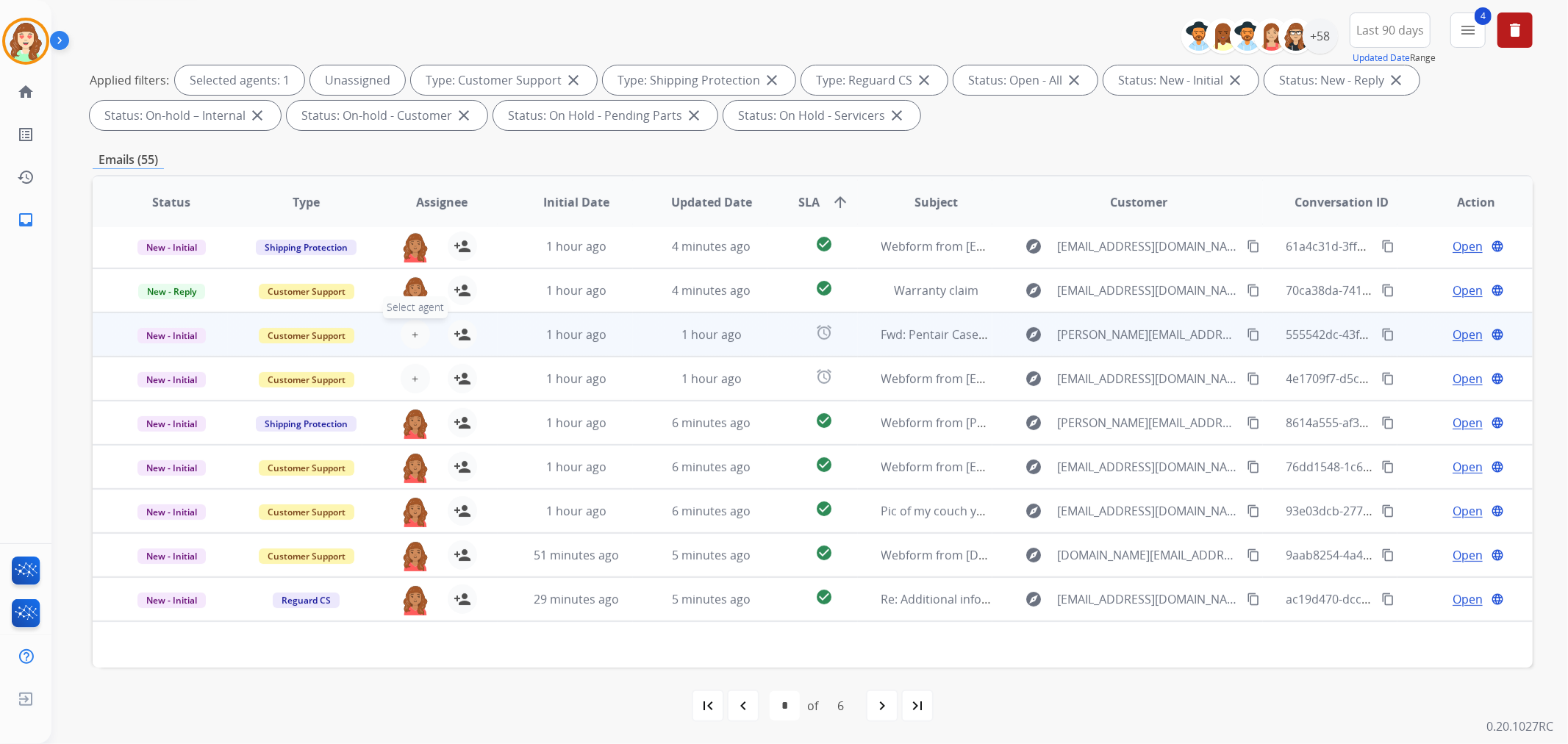
click at [412, 329] on span "+" at bounding box center [414, 334] width 6 height 18
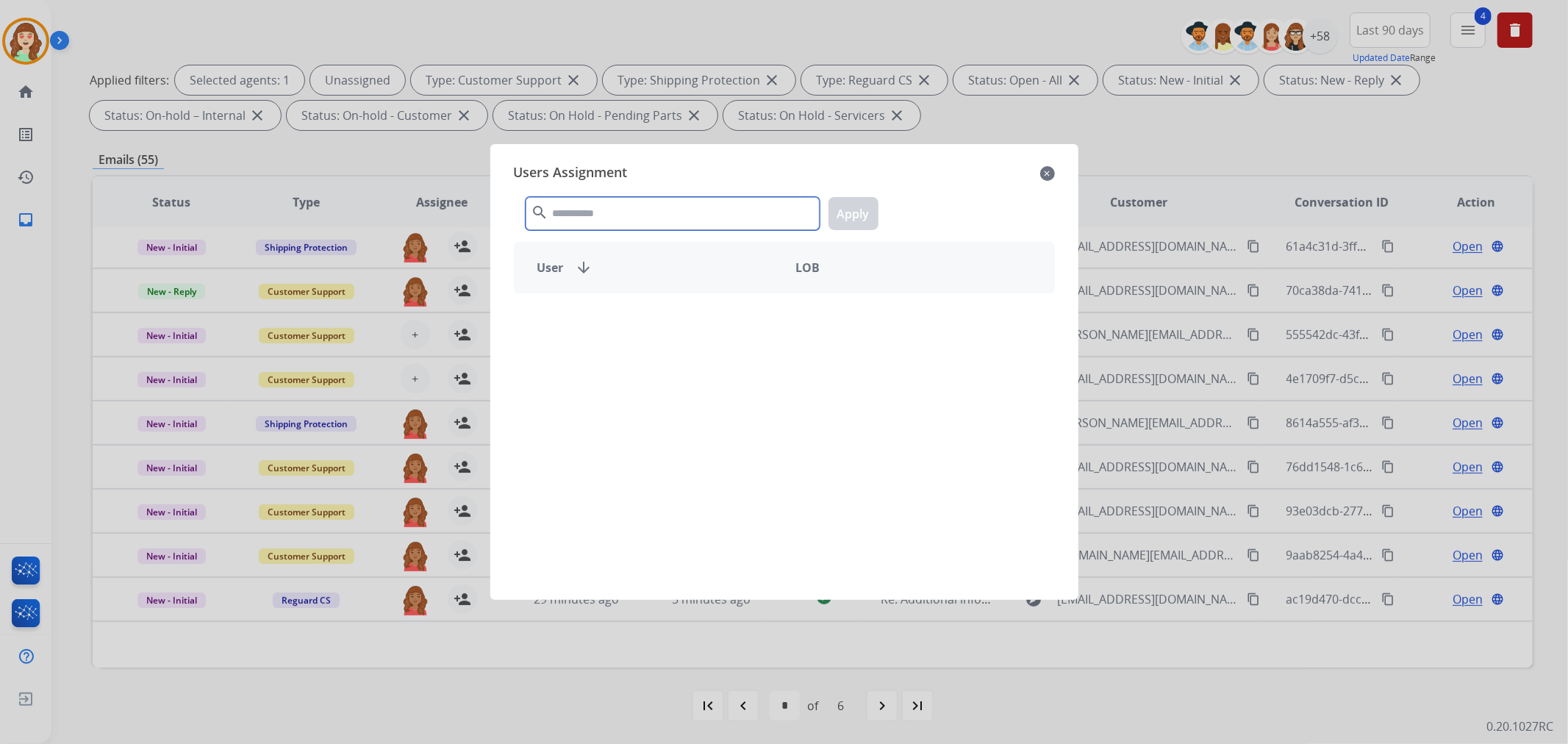
click at [661, 224] on input "text" at bounding box center [672, 213] width 294 height 33
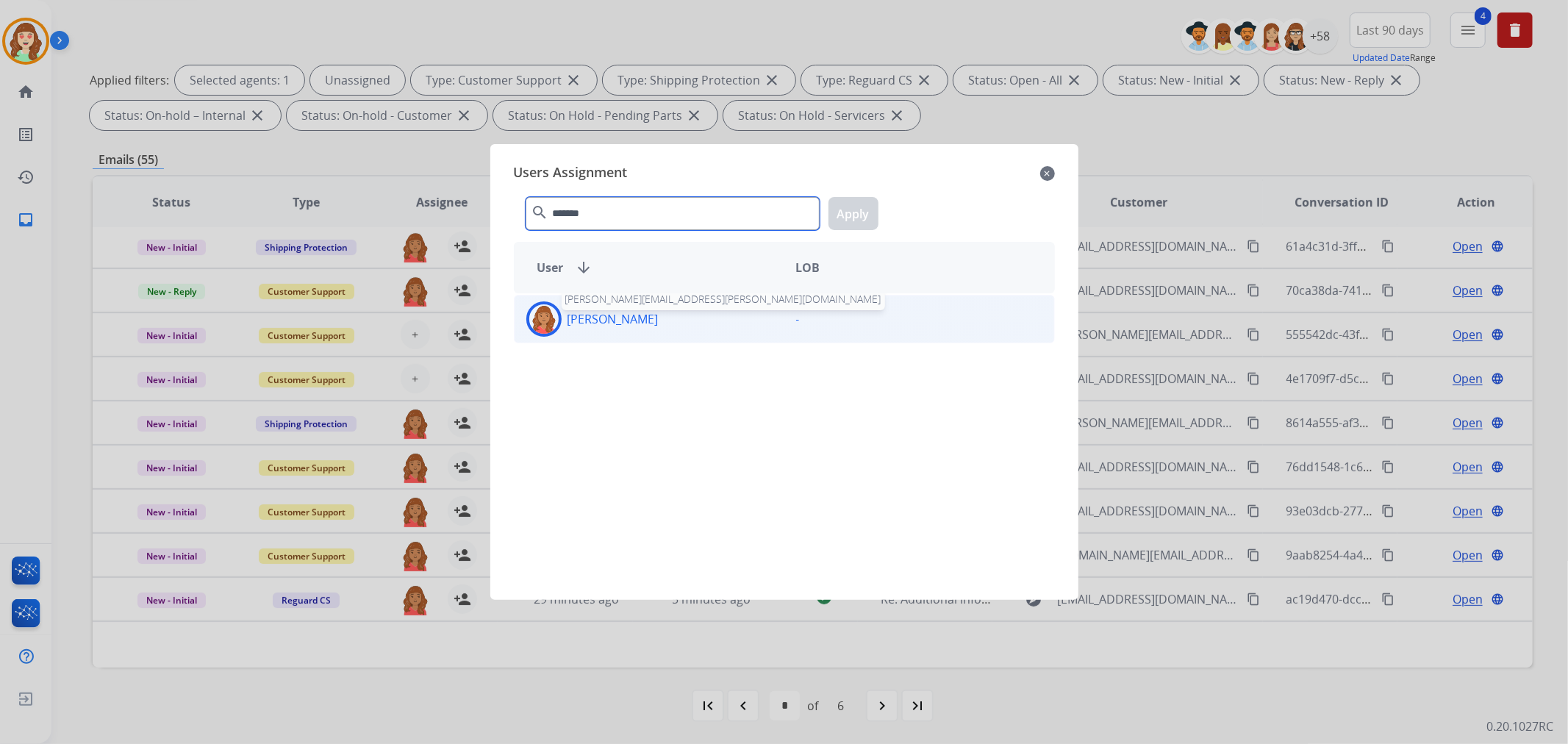
type input "*******"
click at [632, 326] on p "[PERSON_NAME]" at bounding box center [613, 318] width 91 height 18
click at [883, 217] on div "******* search Apply" at bounding box center [784, 211] width 541 height 51
click at [862, 211] on button "Apply" at bounding box center [853, 213] width 50 height 33
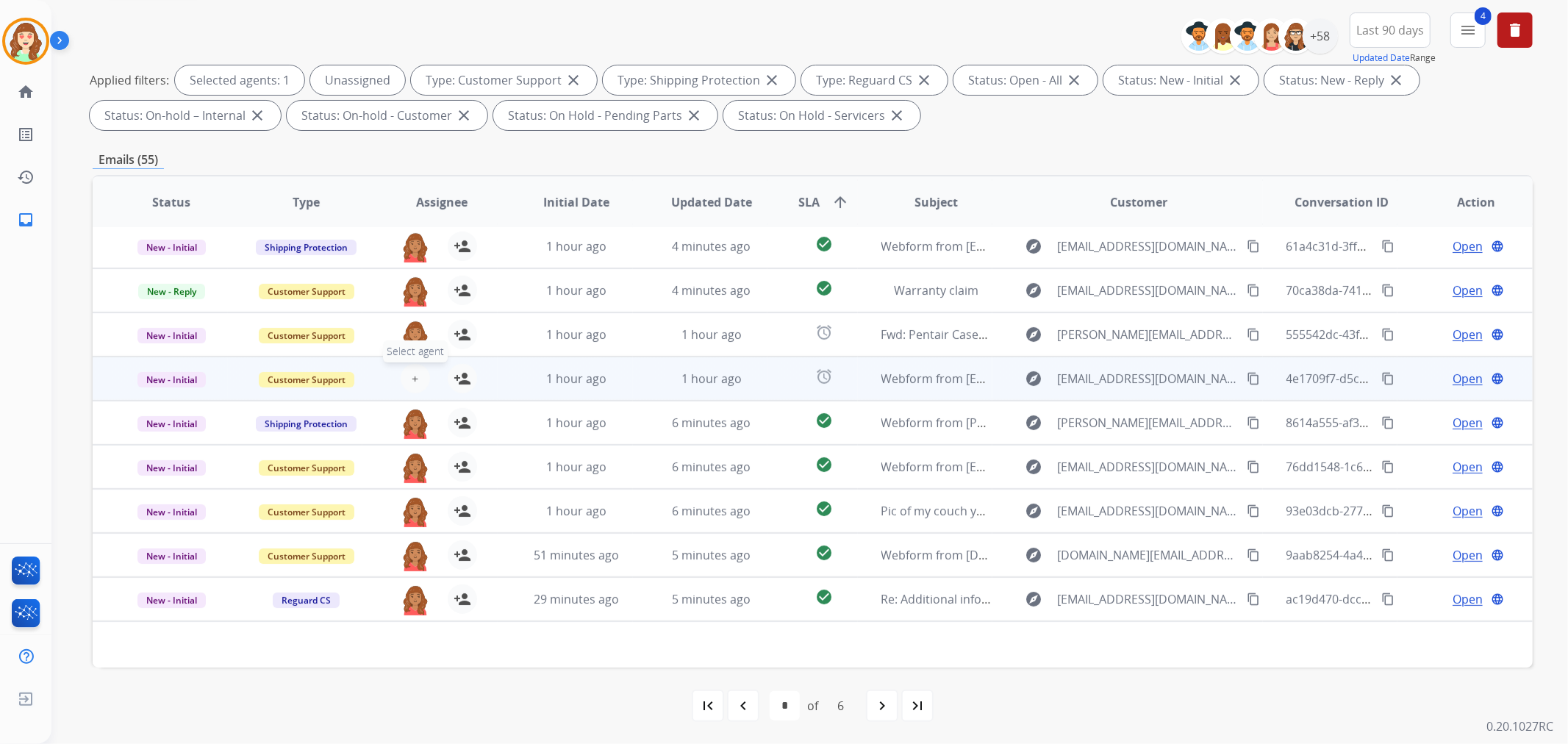
click at [412, 374] on span "+" at bounding box center [414, 378] width 6 height 18
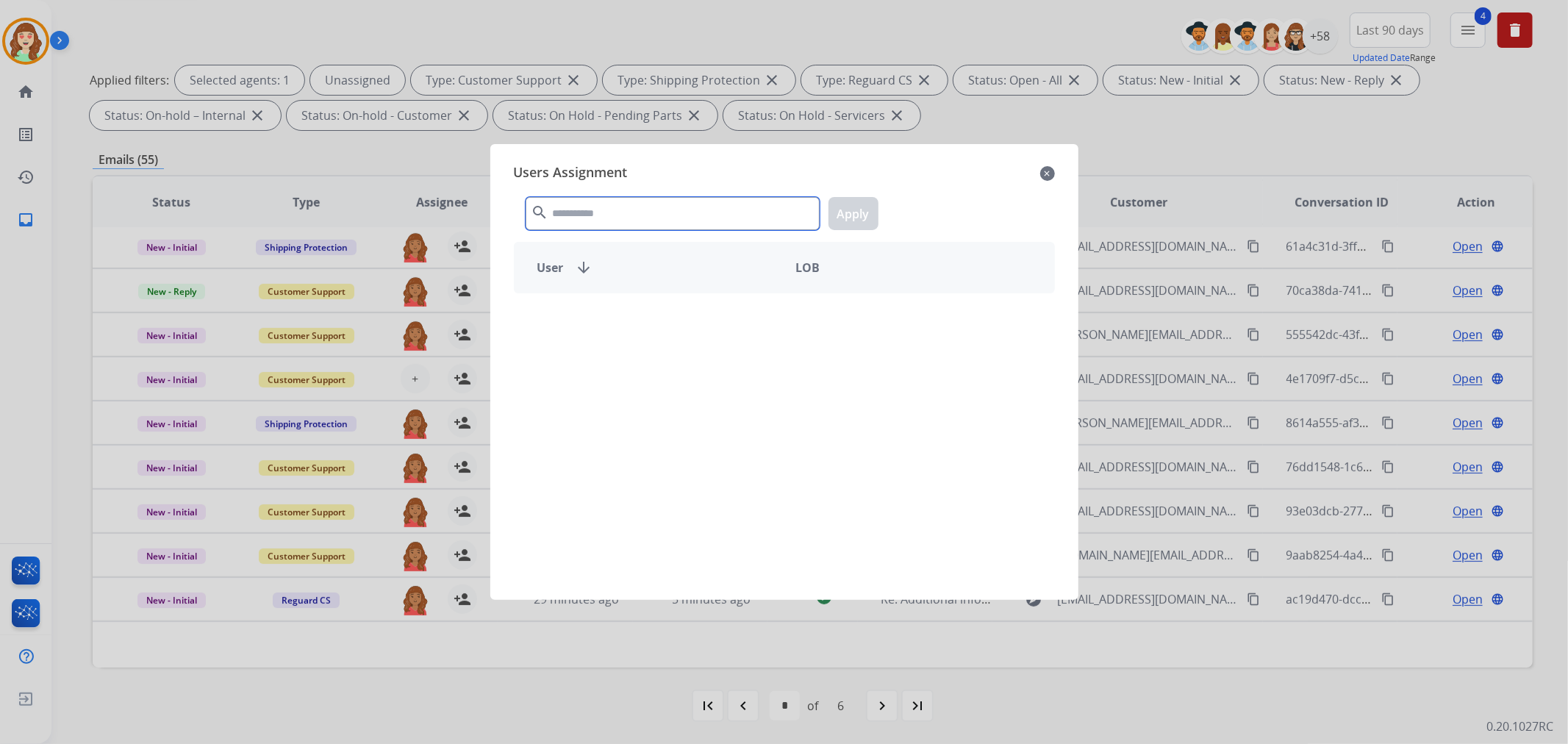
click at [651, 214] on input "text" at bounding box center [672, 213] width 294 height 33
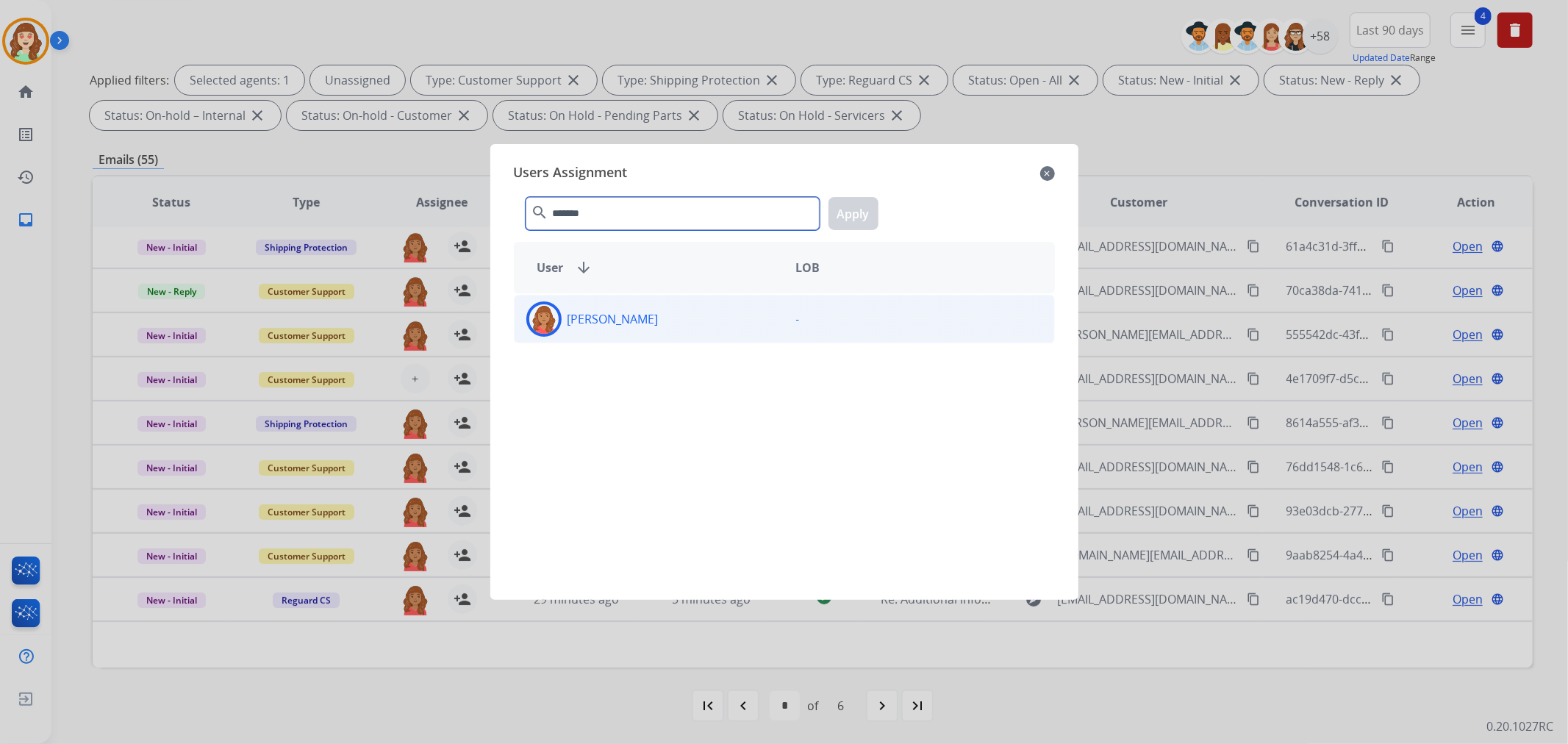
type input "*******"
drag, startPoint x: 632, startPoint y: 332, endPoint x: 848, endPoint y: 243, distance: 233.6
click at [633, 332] on div "[PERSON_NAME]" at bounding box center [649, 319] width 270 height 35
drag, startPoint x: 867, startPoint y: 214, endPoint x: 838, endPoint y: 299, distance: 89.8
click at [865, 214] on button "Apply" at bounding box center [853, 213] width 50 height 33
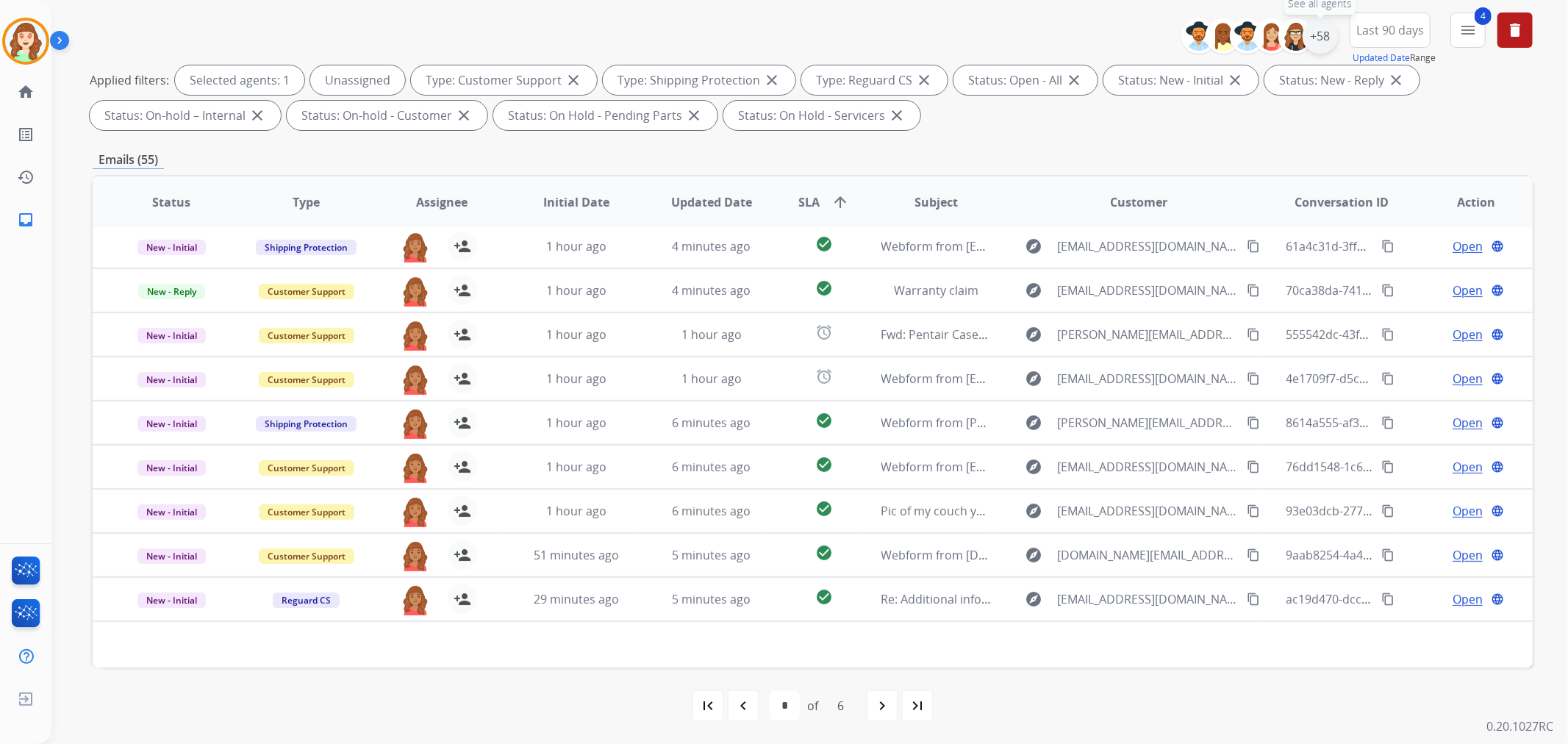
click at [1317, 28] on div "+58" at bounding box center [1320, 36] width 35 height 35
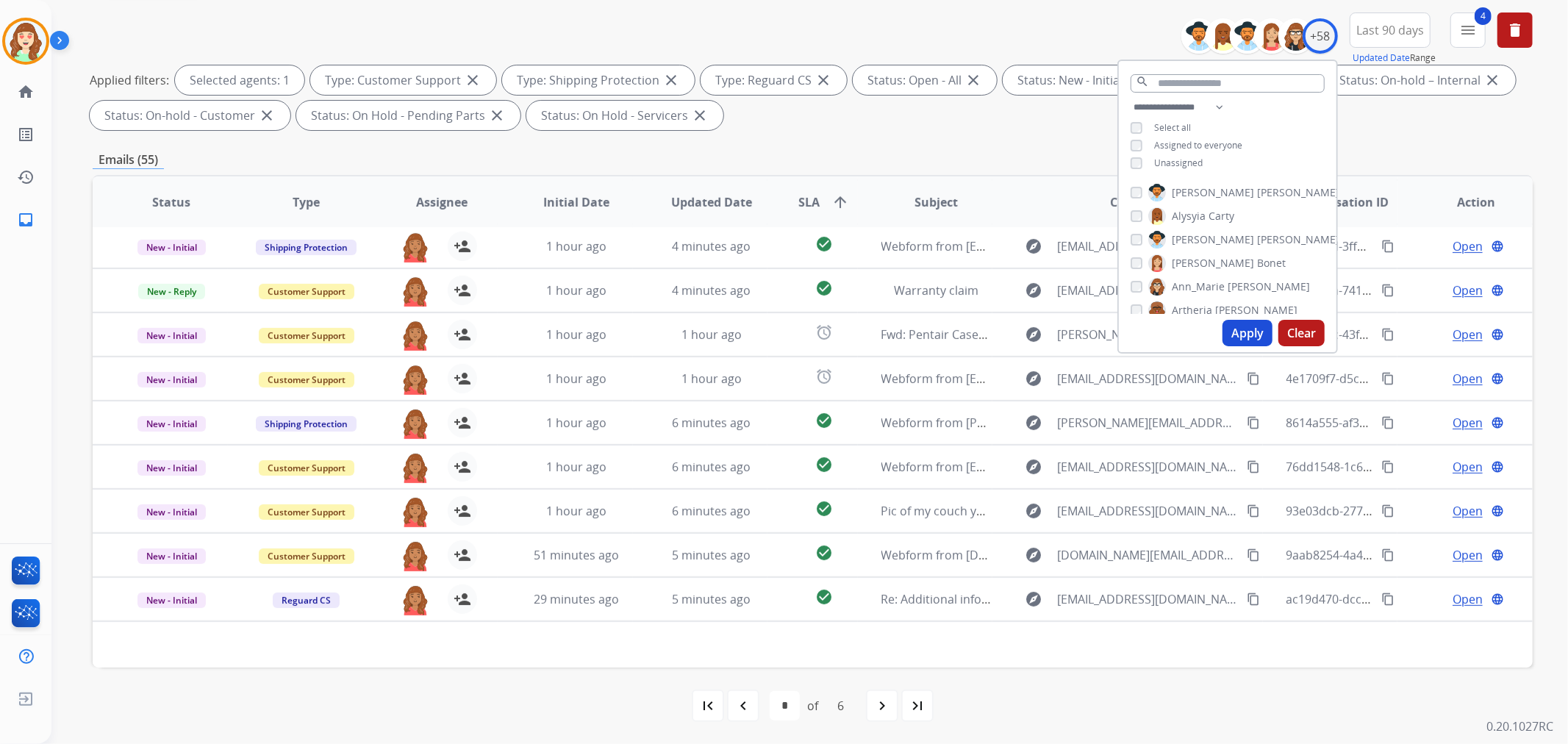
click at [1245, 344] on button "Apply" at bounding box center [1247, 333] width 50 height 27
click at [1239, 327] on button "Apply" at bounding box center [1247, 333] width 50 height 27
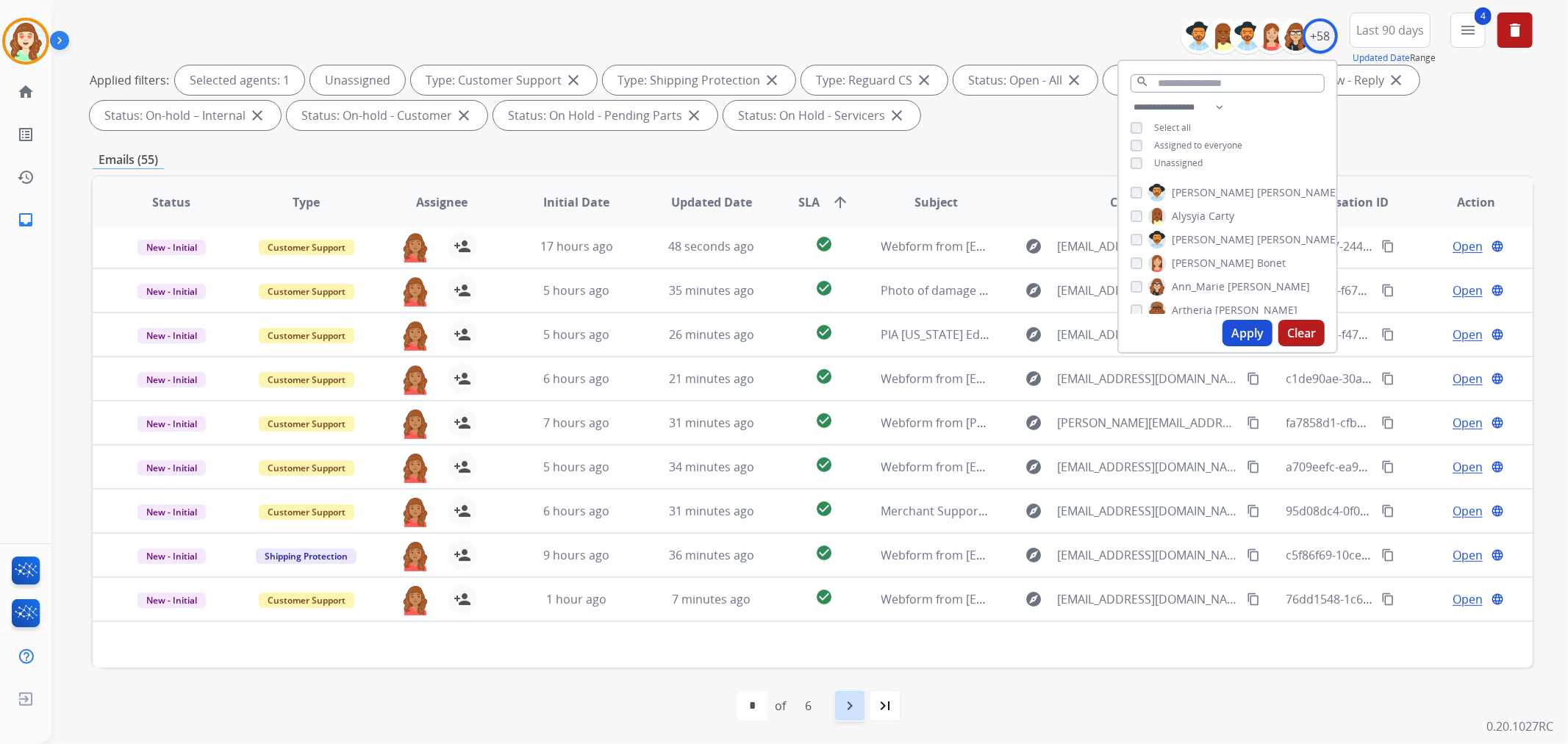
click at [846, 702] on mat-icon "navigate_next" at bounding box center [849, 705] width 18 height 18
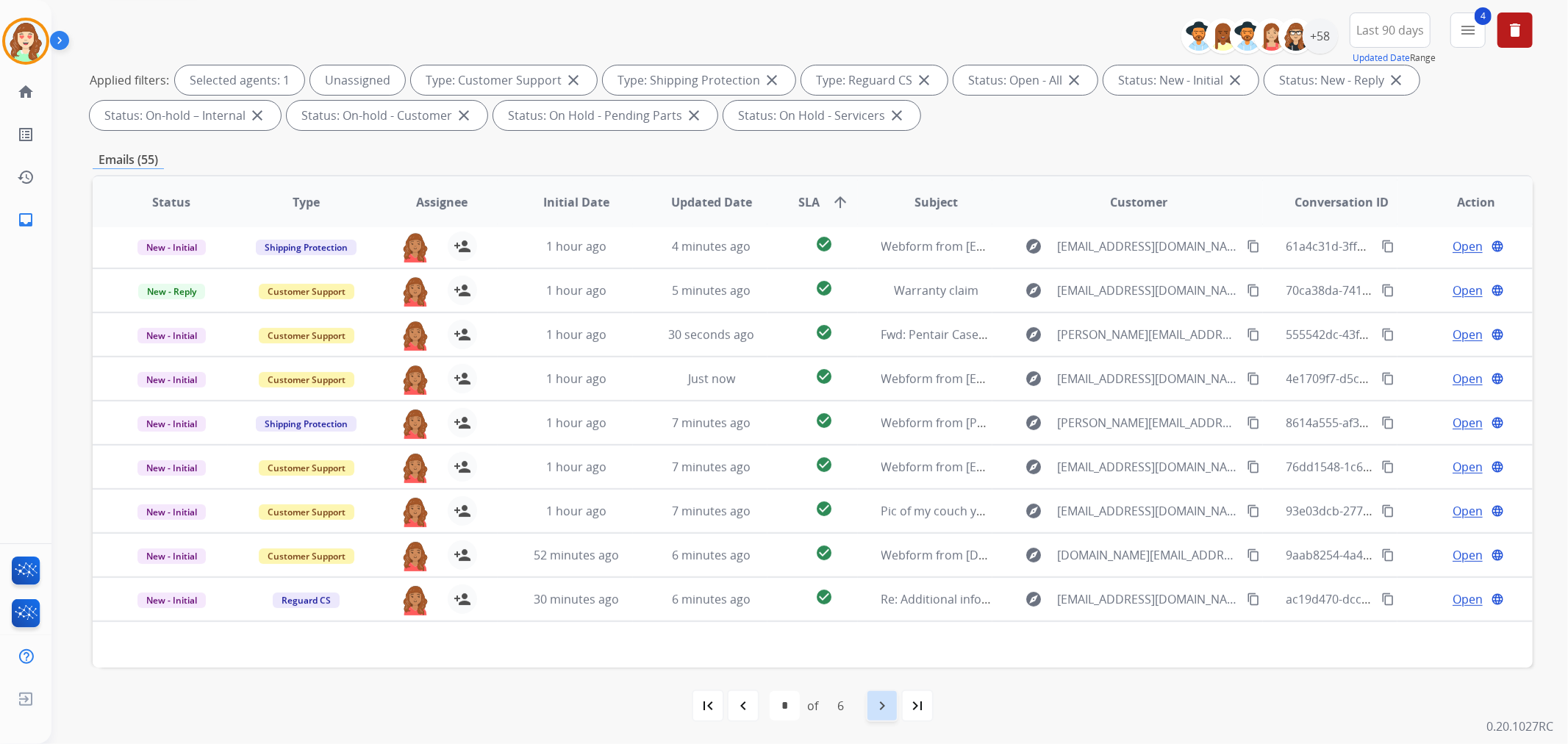
click at [870, 706] on div "navigate_next" at bounding box center [882, 705] width 32 height 32
select select "*"
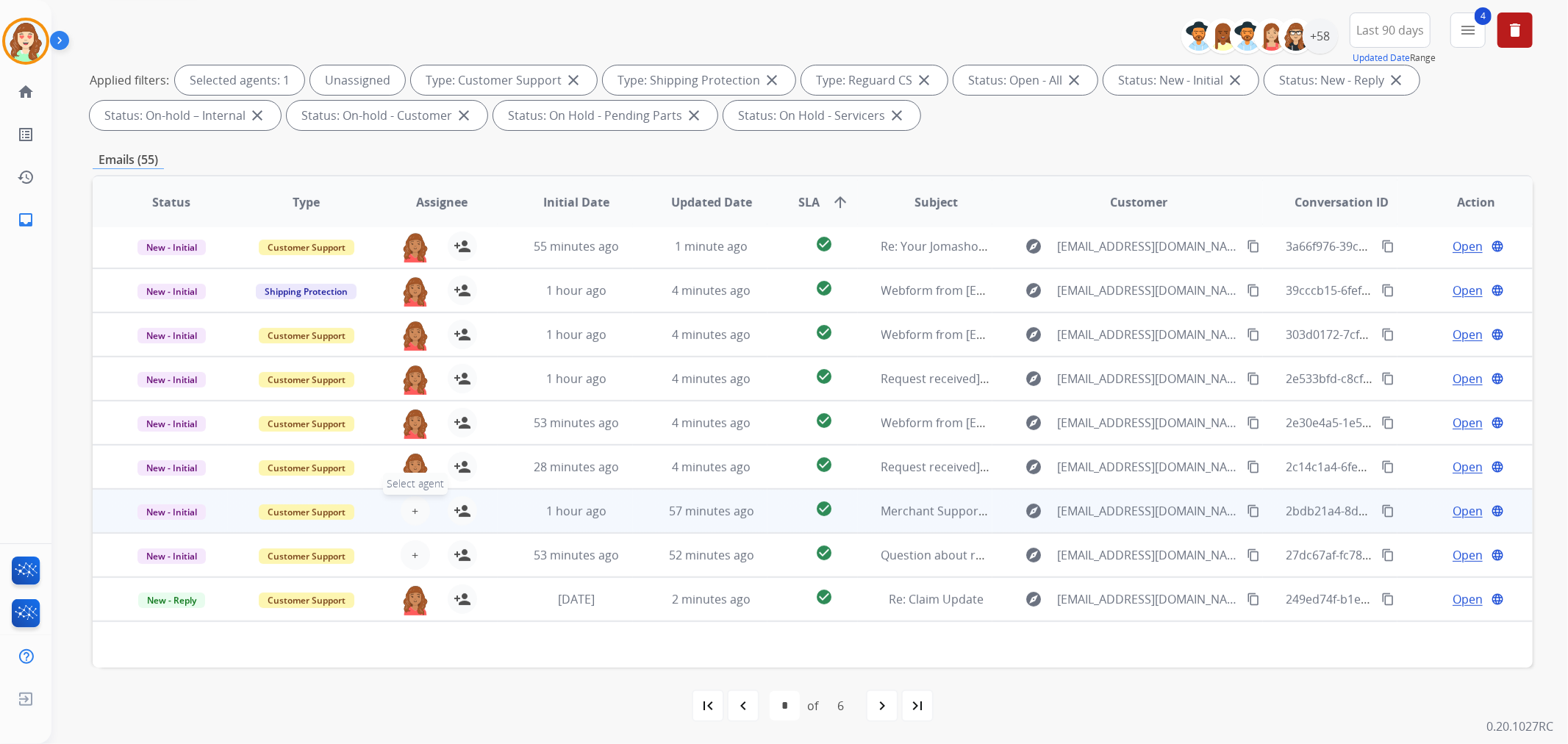
click at [413, 505] on span "+" at bounding box center [414, 510] width 6 height 18
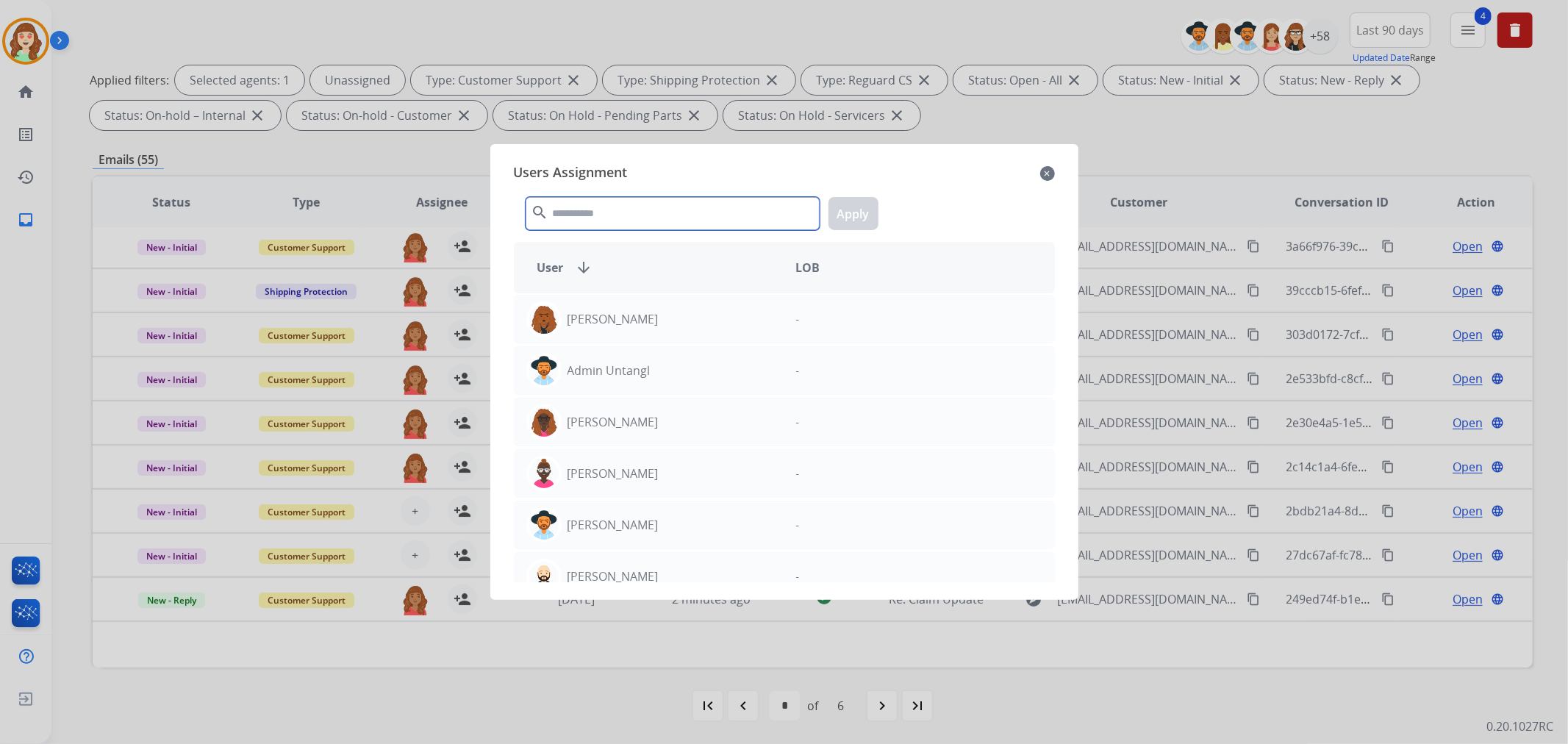
click at [635, 204] on input "text" at bounding box center [672, 213] width 294 height 33
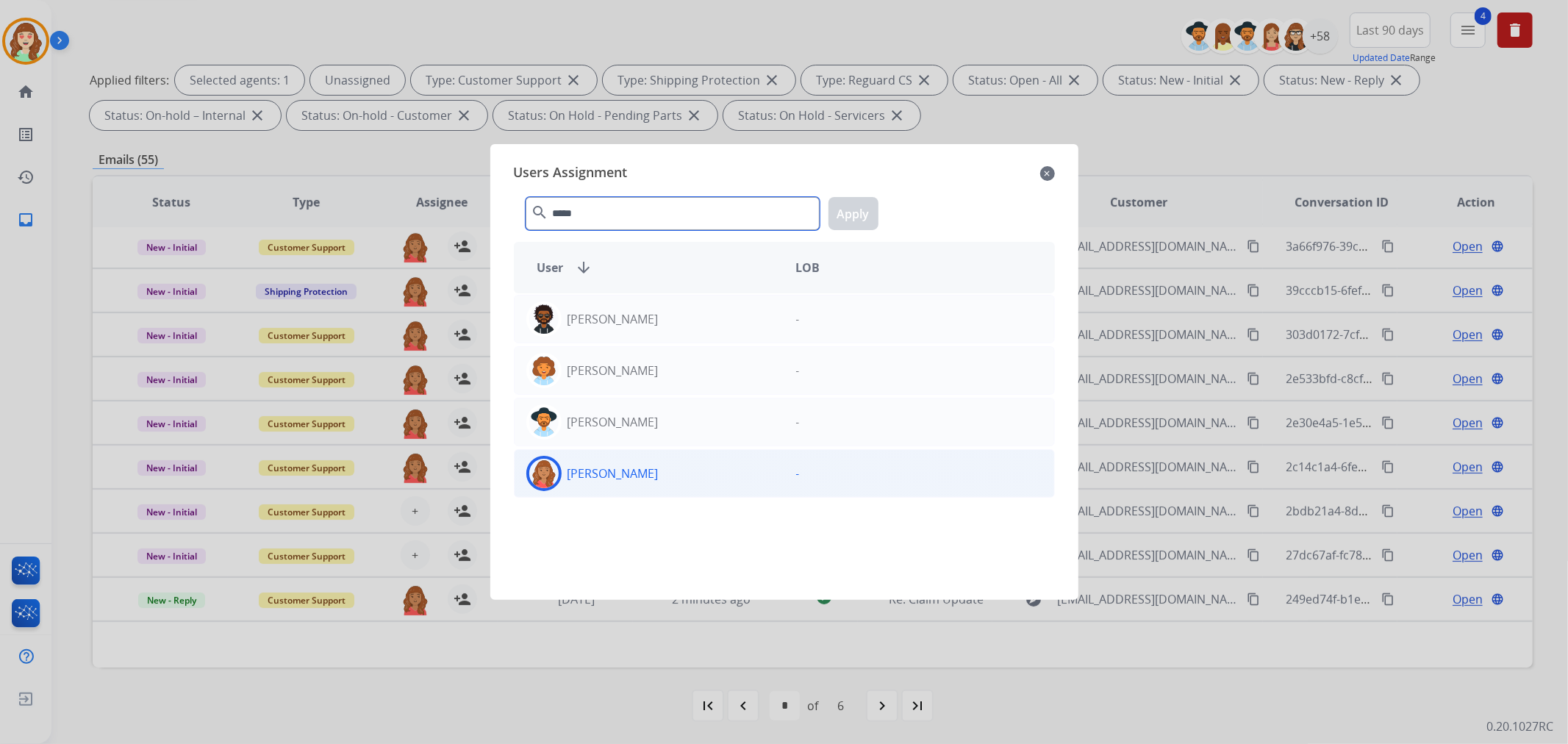
type input "*****"
click at [685, 466] on div "[PERSON_NAME]" at bounding box center [649, 473] width 270 height 35
click at [854, 219] on button "Apply" at bounding box center [853, 213] width 50 height 33
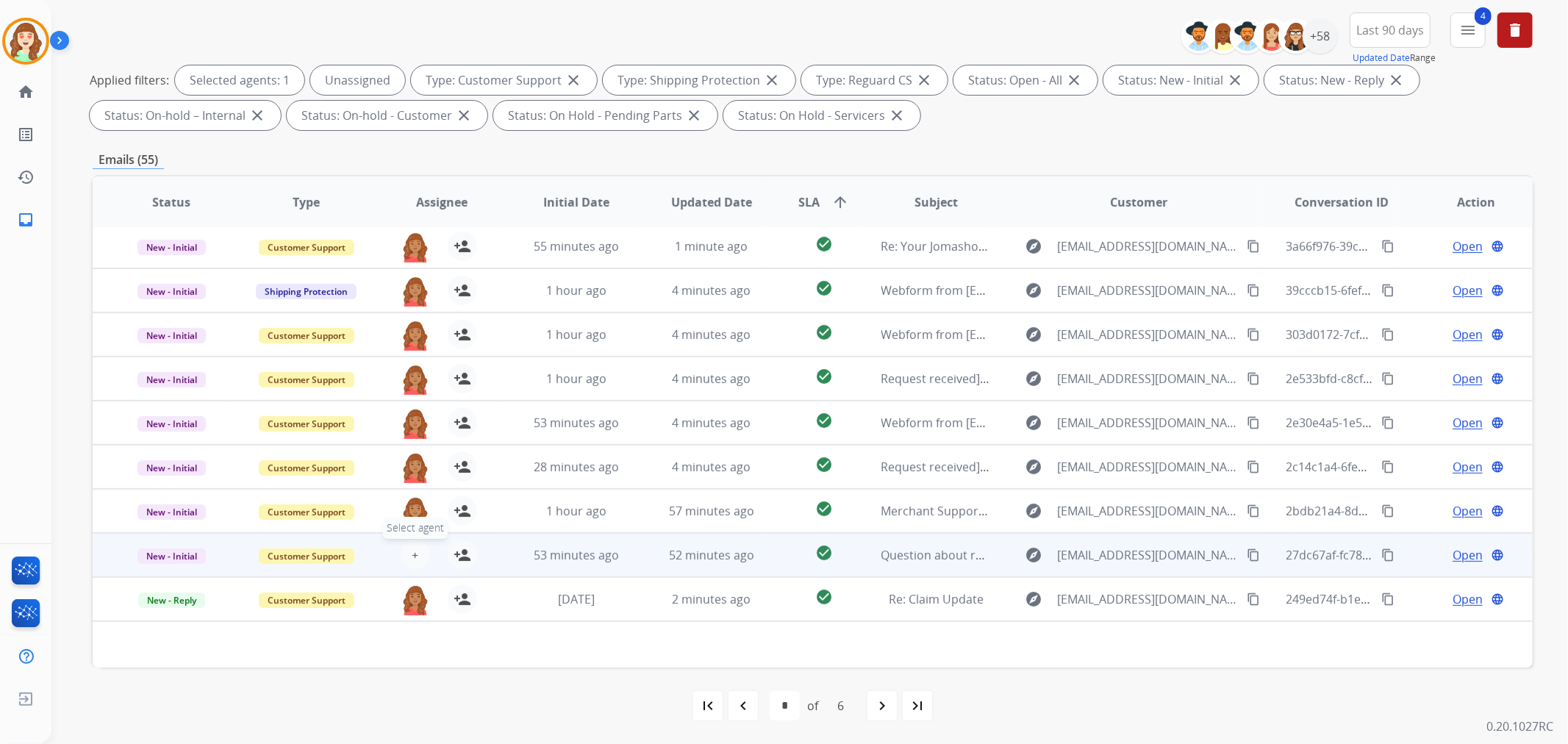
click at [412, 547] on span "+" at bounding box center [414, 555] width 6 height 18
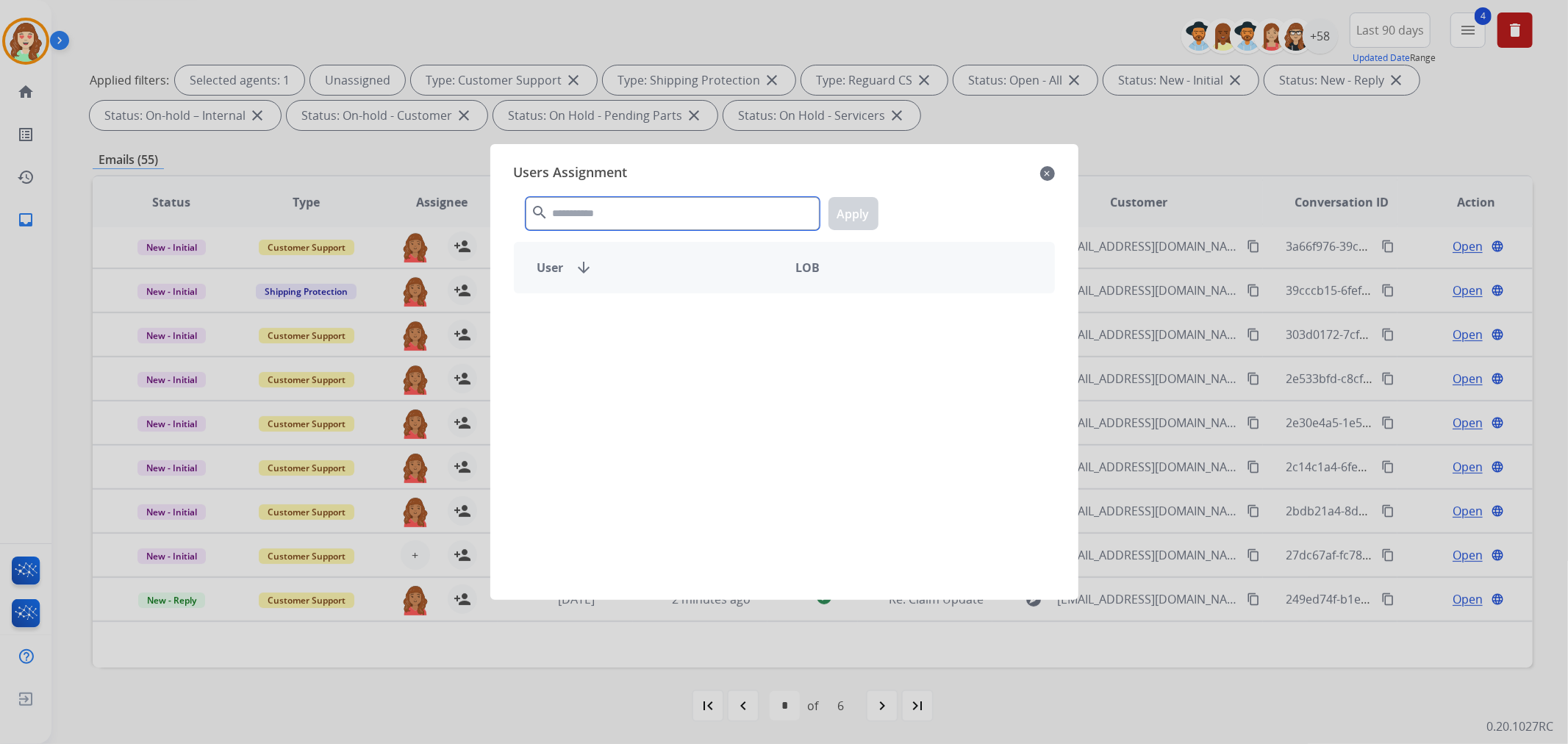
drag, startPoint x: 701, startPoint y: 207, endPoint x: 663, endPoint y: 193, distance: 40.5
click at [686, 201] on input "text" at bounding box center [672, 213] width 294 height 33
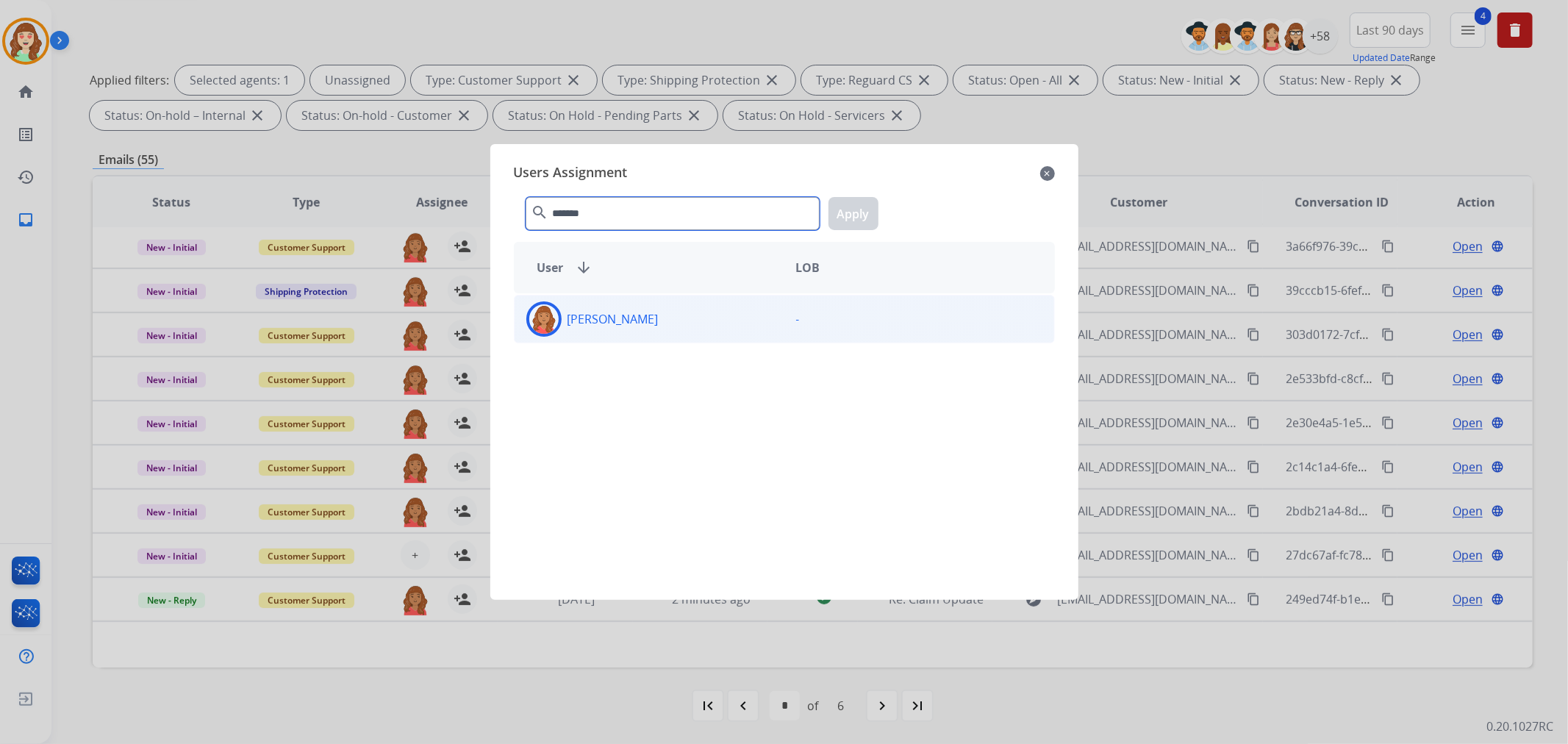
type input "*******"
click at [692, 310] on div "[PERSON_NAME]" at bounding box center [649, 319] width 270 height 35
click at [856, 222] on button "Apply" at bounding box center [853, 213] width 50 height 33
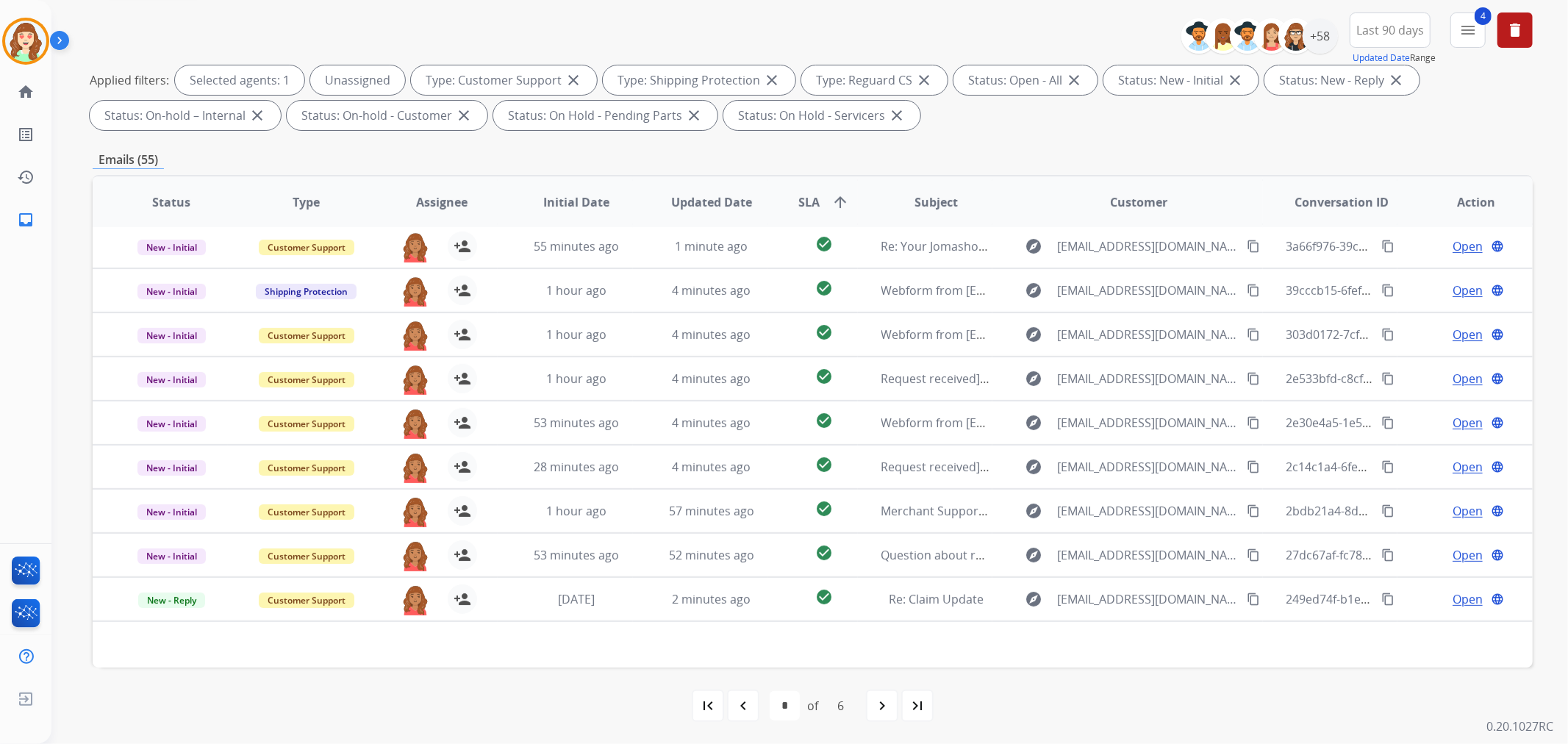
scroll to position [0, 0]
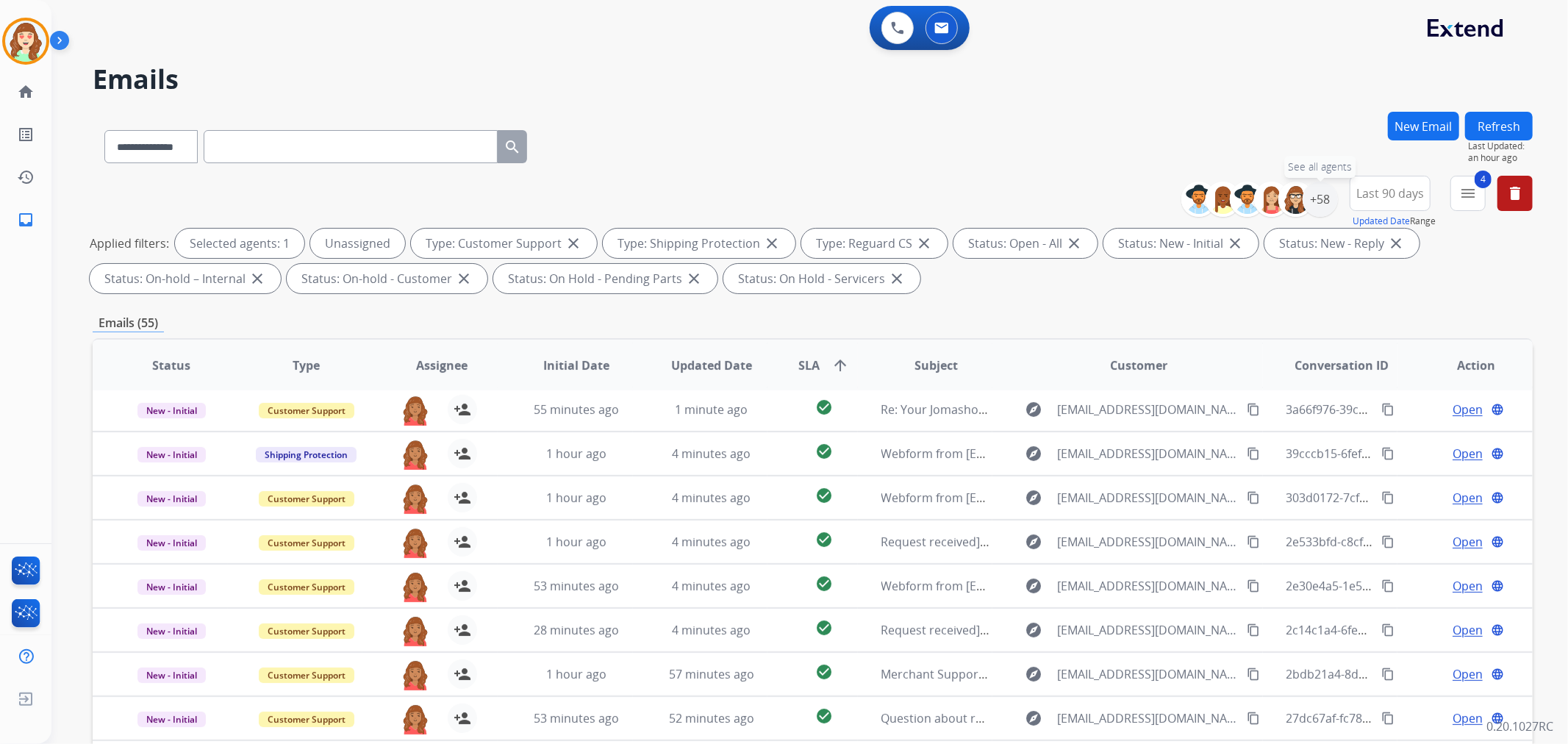
drag, startPoint x: 1324, startPoint y: 189, endPoint x: 1356, endPoint y: 160, distance: 43.2
click at [1353, 179] on div "**********" at bounding box center [1362, 201] width 340 height 53
click at [1317, 197] on div "+58" at bounding box center [1320, 199] width 35 height 35
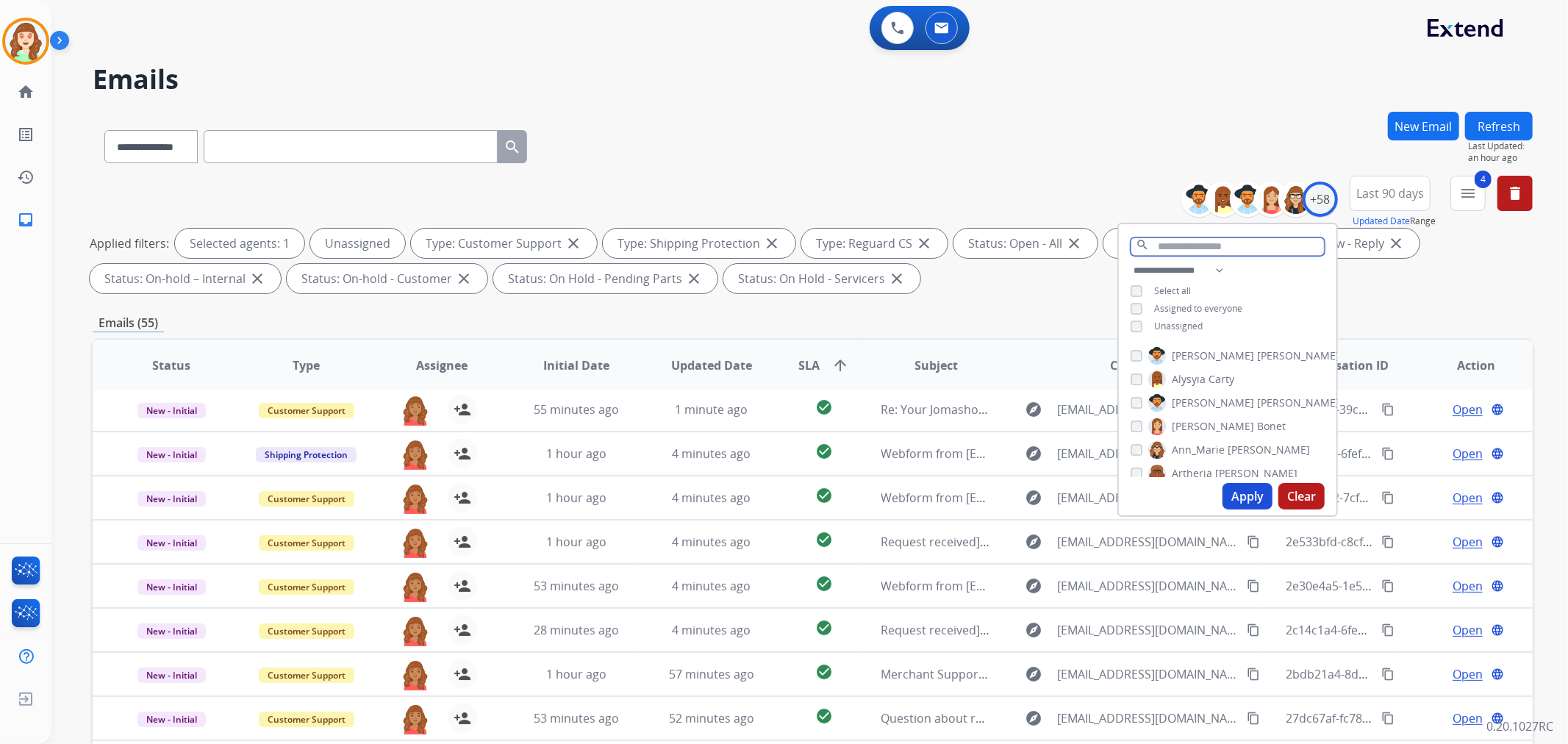
click at [1177, 239] on input "text" at bounding box center [1227, 247] width 194 height 19
click at [1327, 505] on div "Apply Clear" at bounding box center [1227, 495] width 218 height 38
click at [1294, 498] on button "Clear" at bounding box center [1301, 496] width 46 height 27
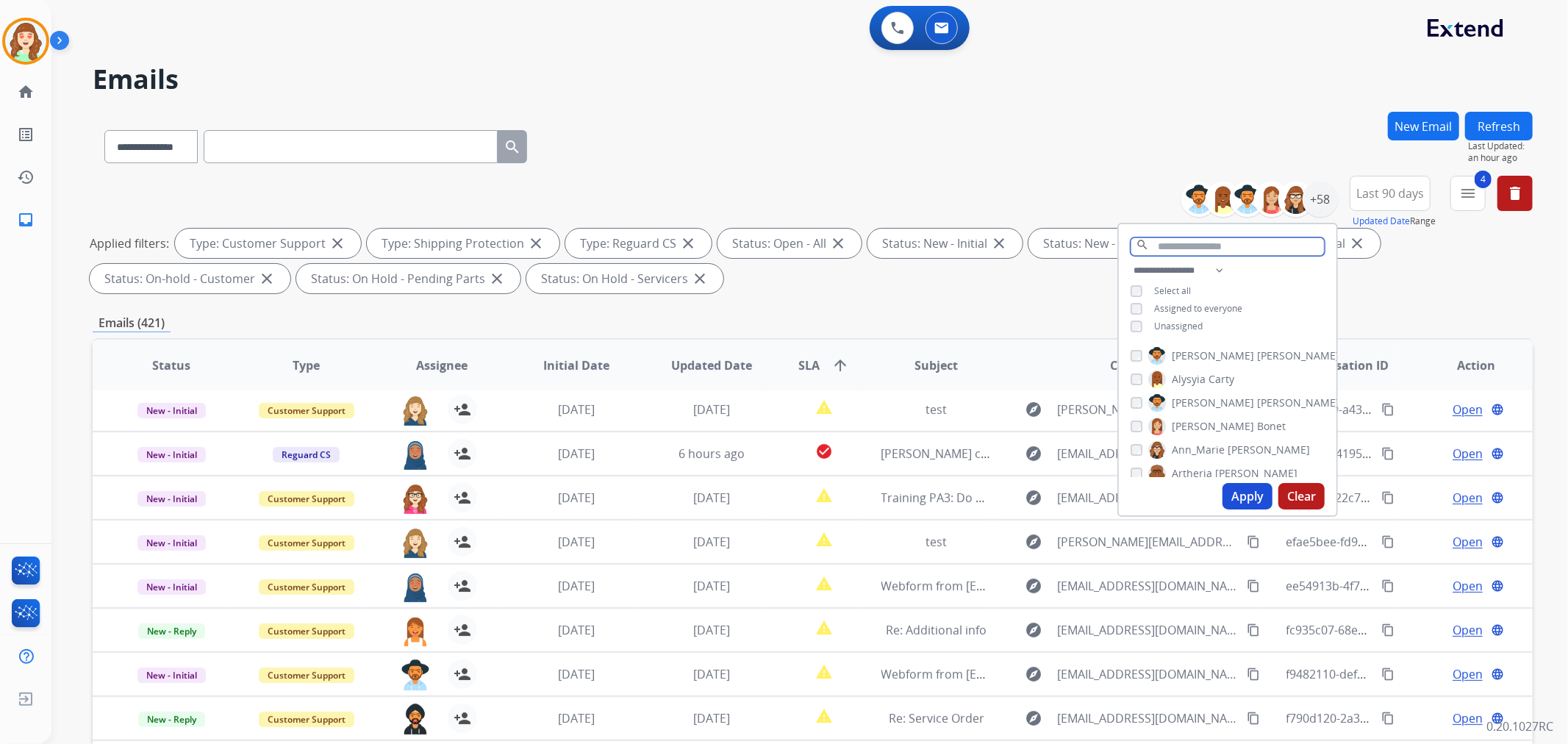
click at [1220, 247] on input "text" at bounding box center [1227, 247] width 194 height 19
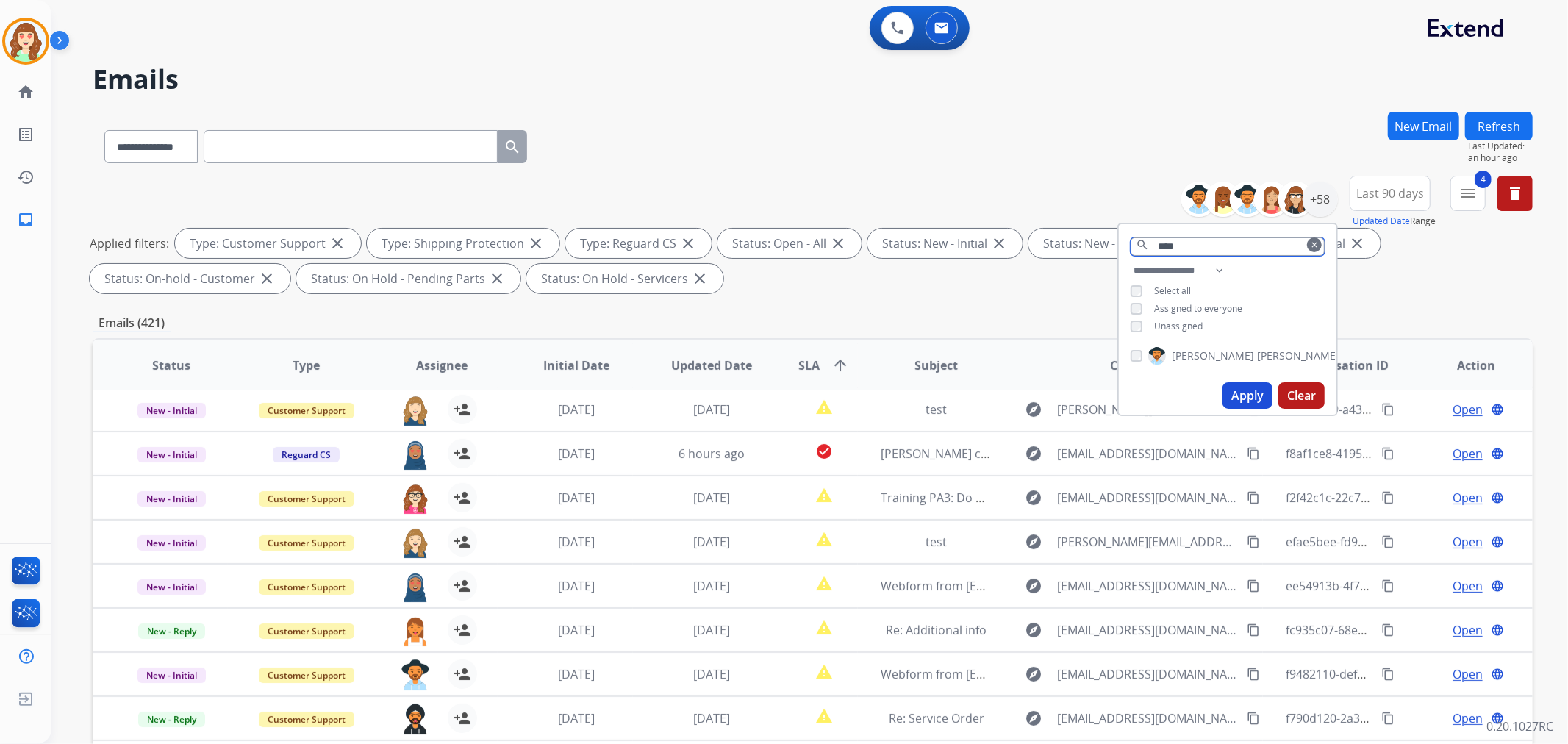
type input "****"
click at [1235, 392] on button "Apply" at bounding box center [1247, 395] width 50 height 27
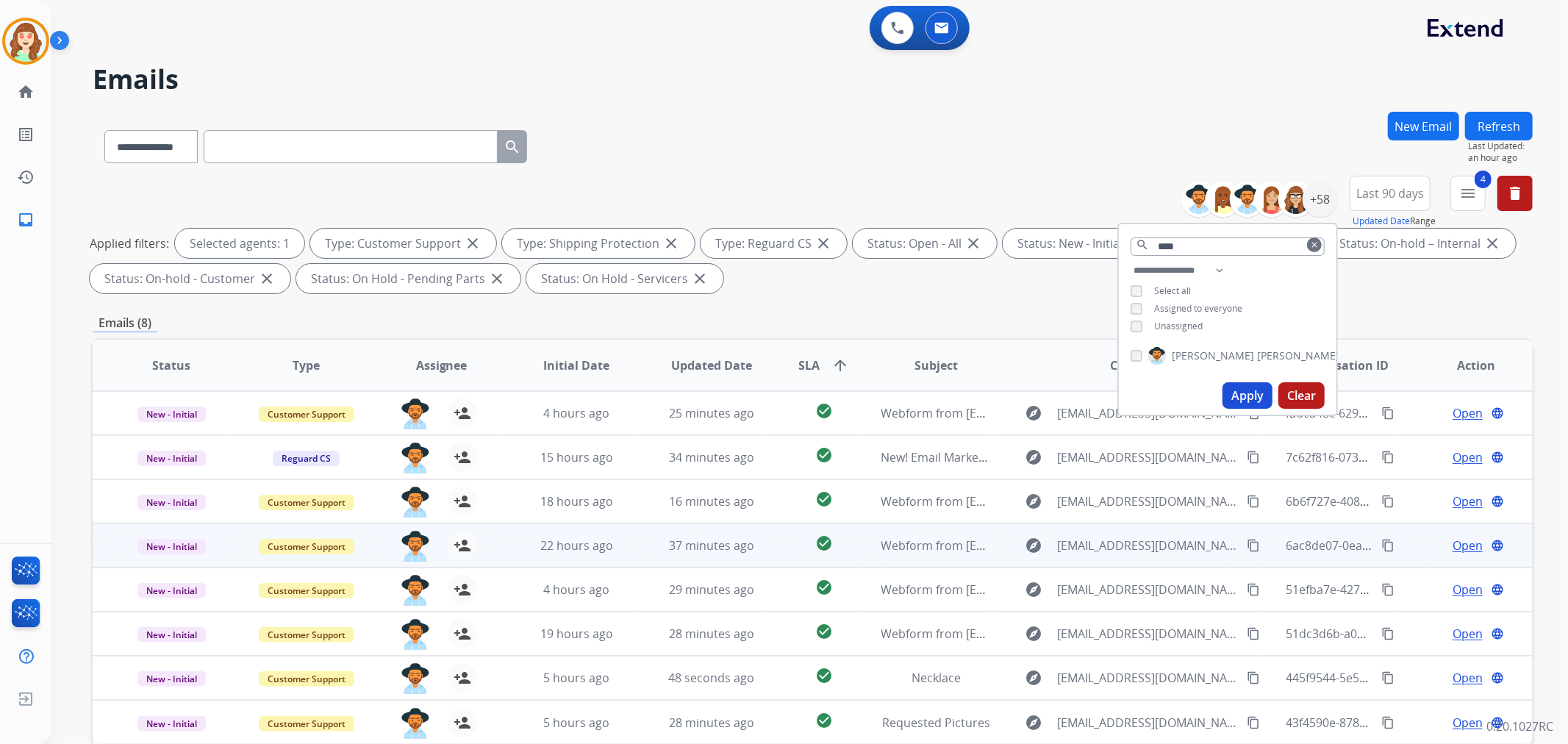
scroll to position [163, 0]
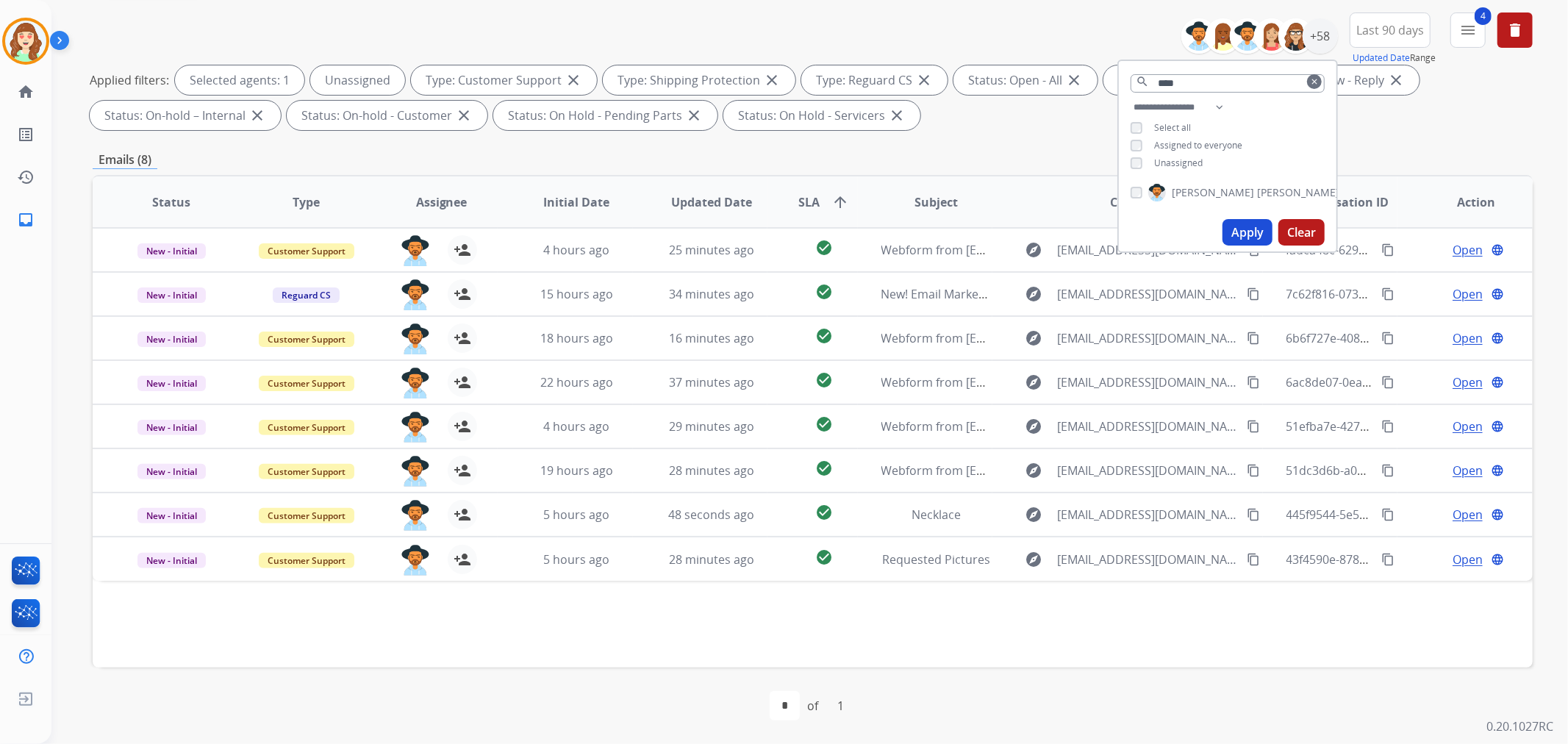
click at [1228, 225] on button "Apply" at bounding box center [1247, 232] width 50 height 27
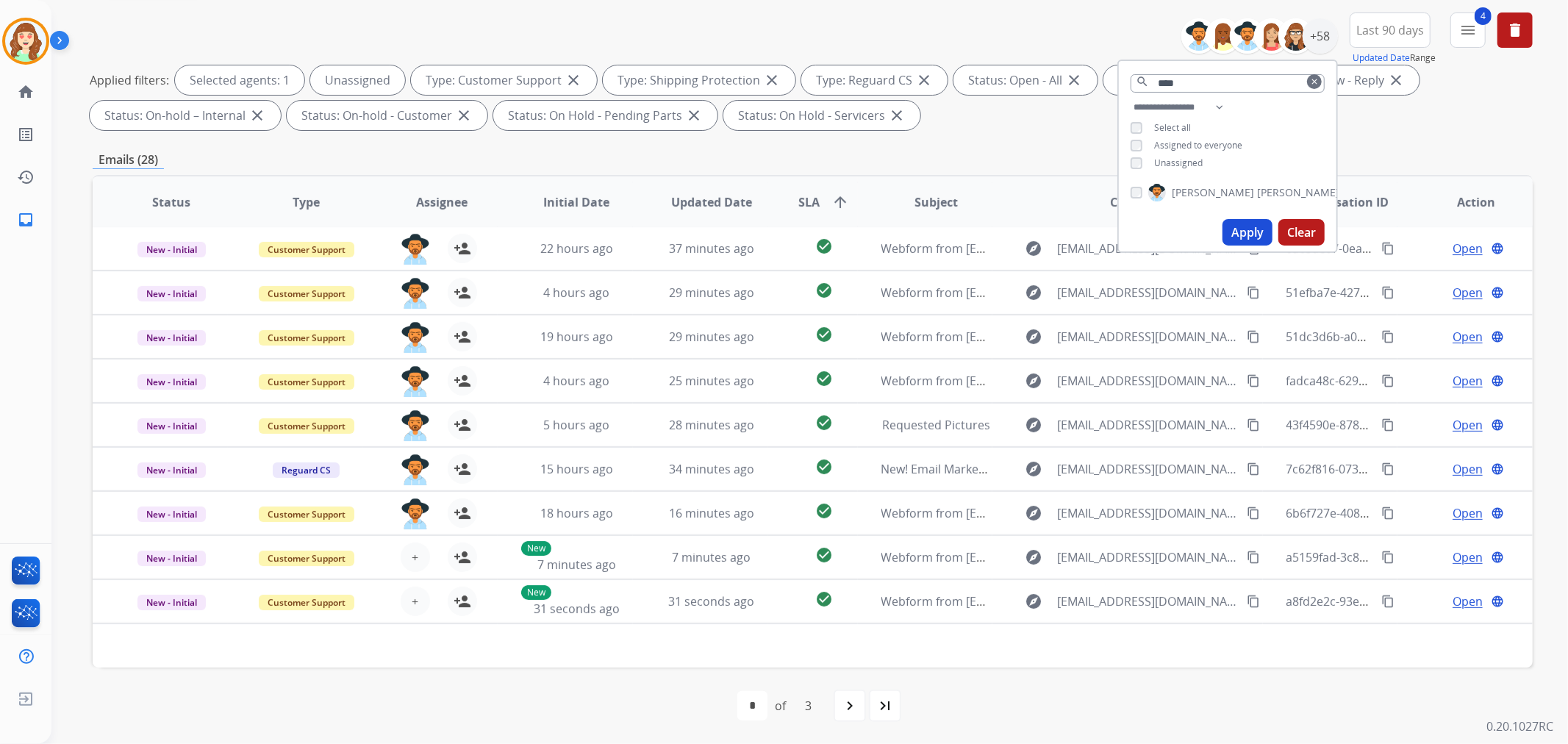
scroll to position [48, 0]
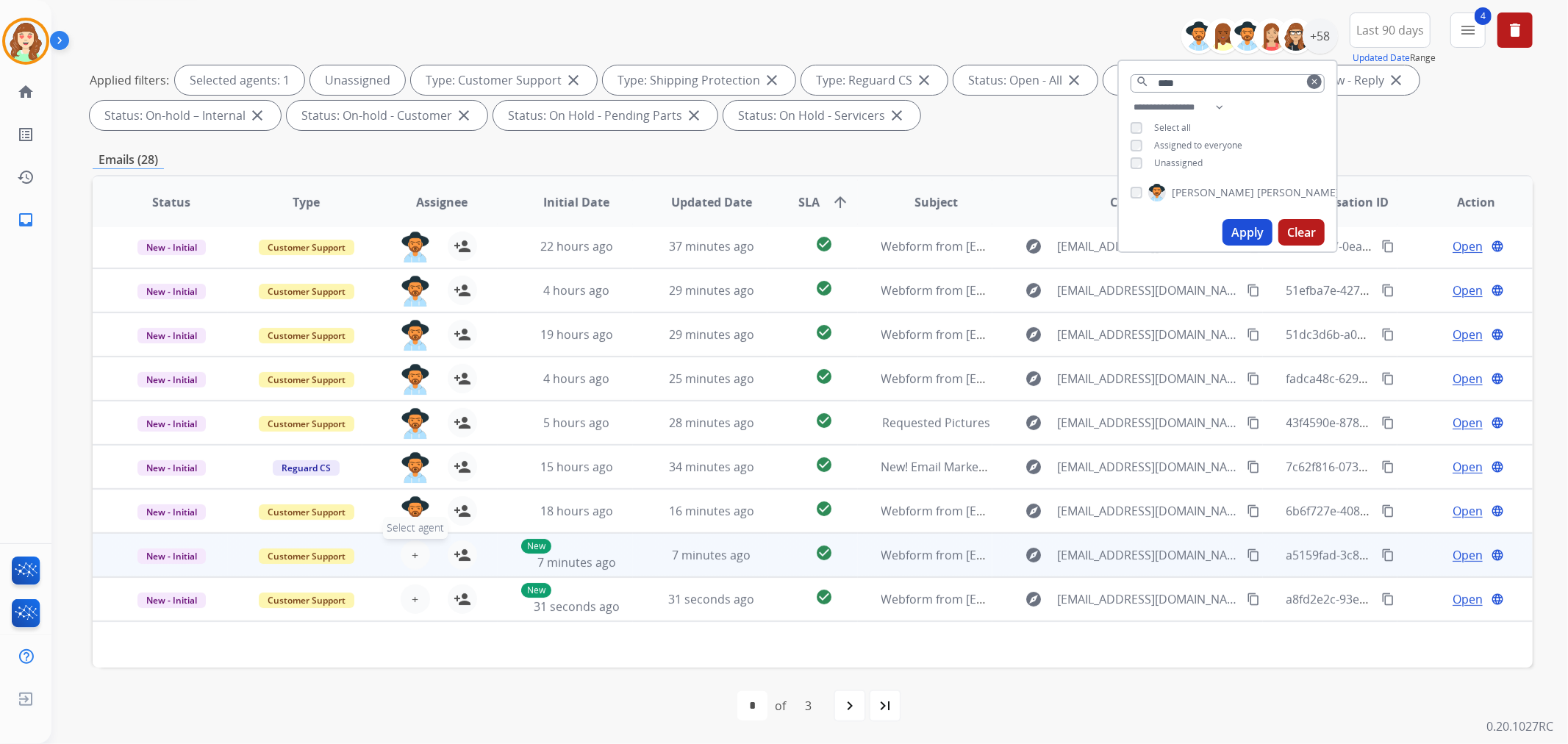
click at [408, 551] on button "+ Select agent" at bounding box center [415, 556] width 30 height 30
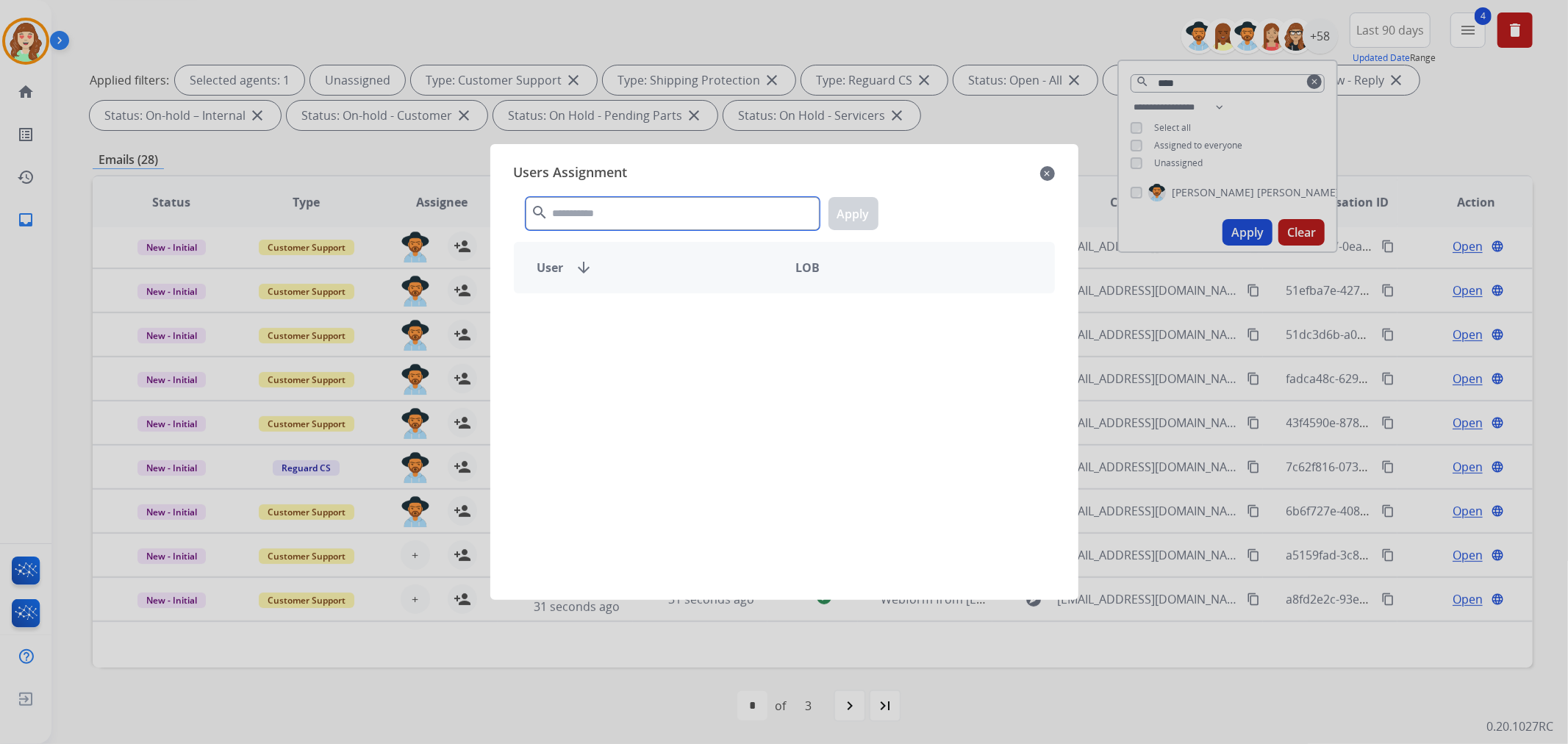
click at [677, 221] on input "text" at bounding box center [672, 213] width 294 height 33
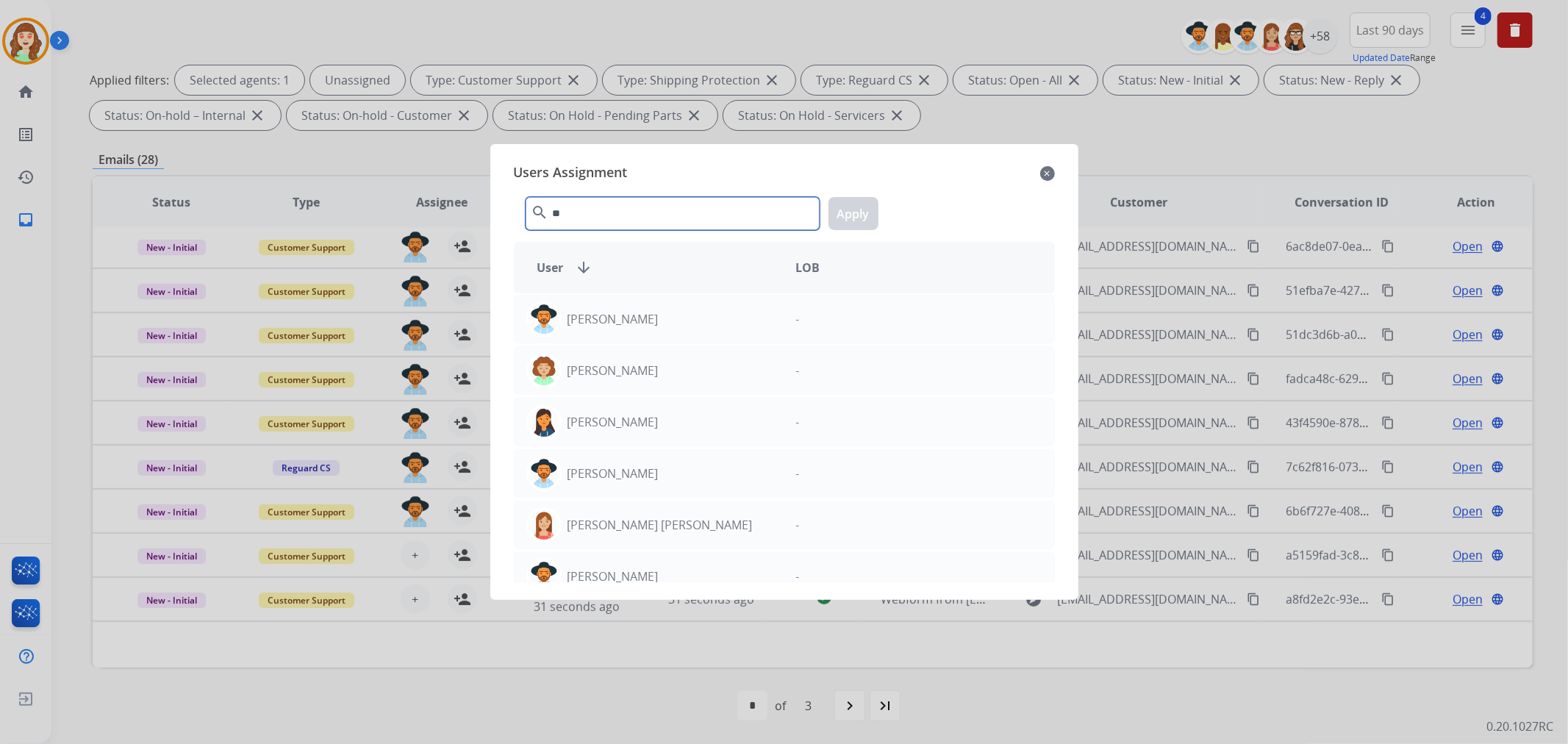
type input "*"
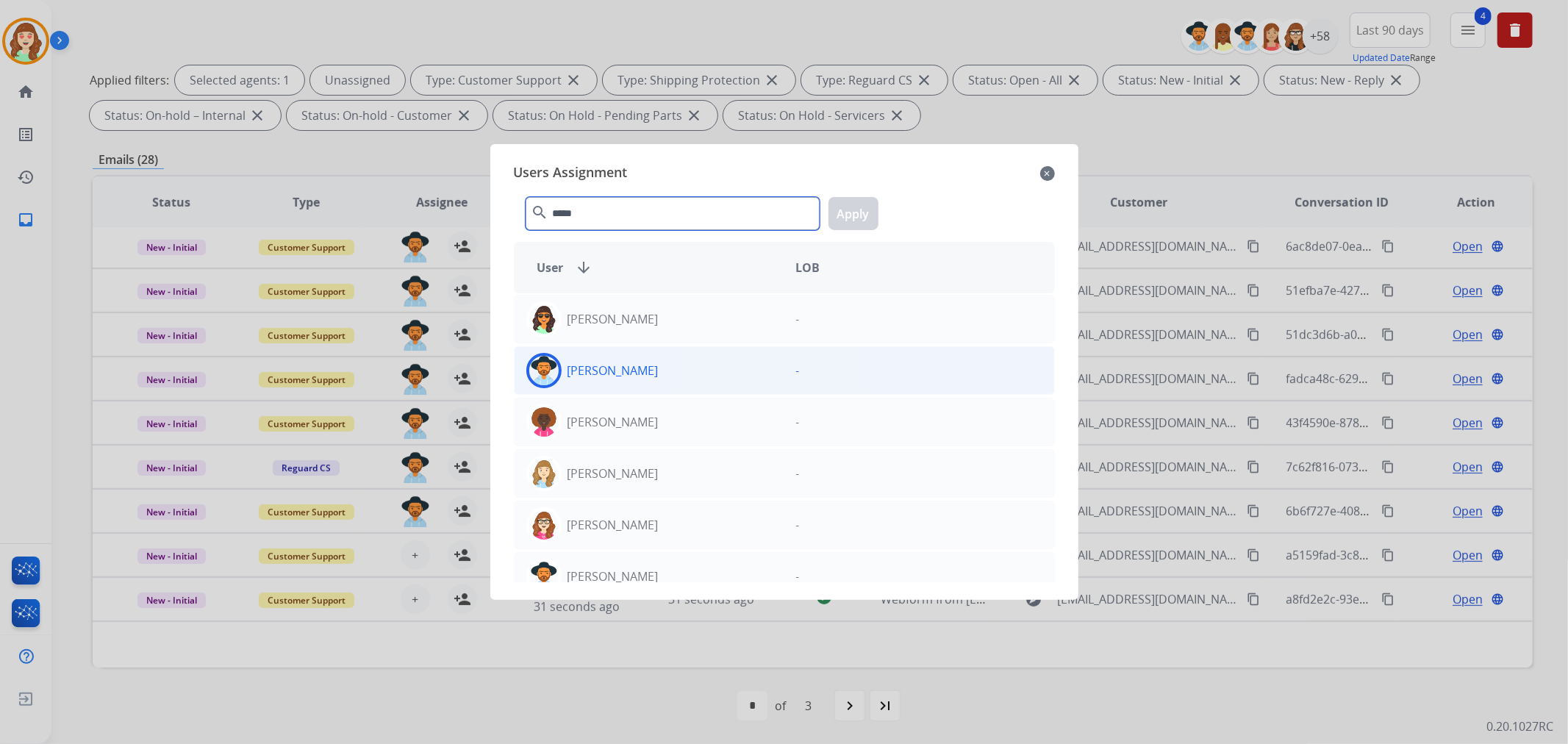
type input "*****"
click at [678, 366] on div "[PERSON_NAME]" at bounding box center [649, 370] width 270 height 35
click at [856, 218] on button "Apply" at bounding box center [853, 213] width 50 height 33
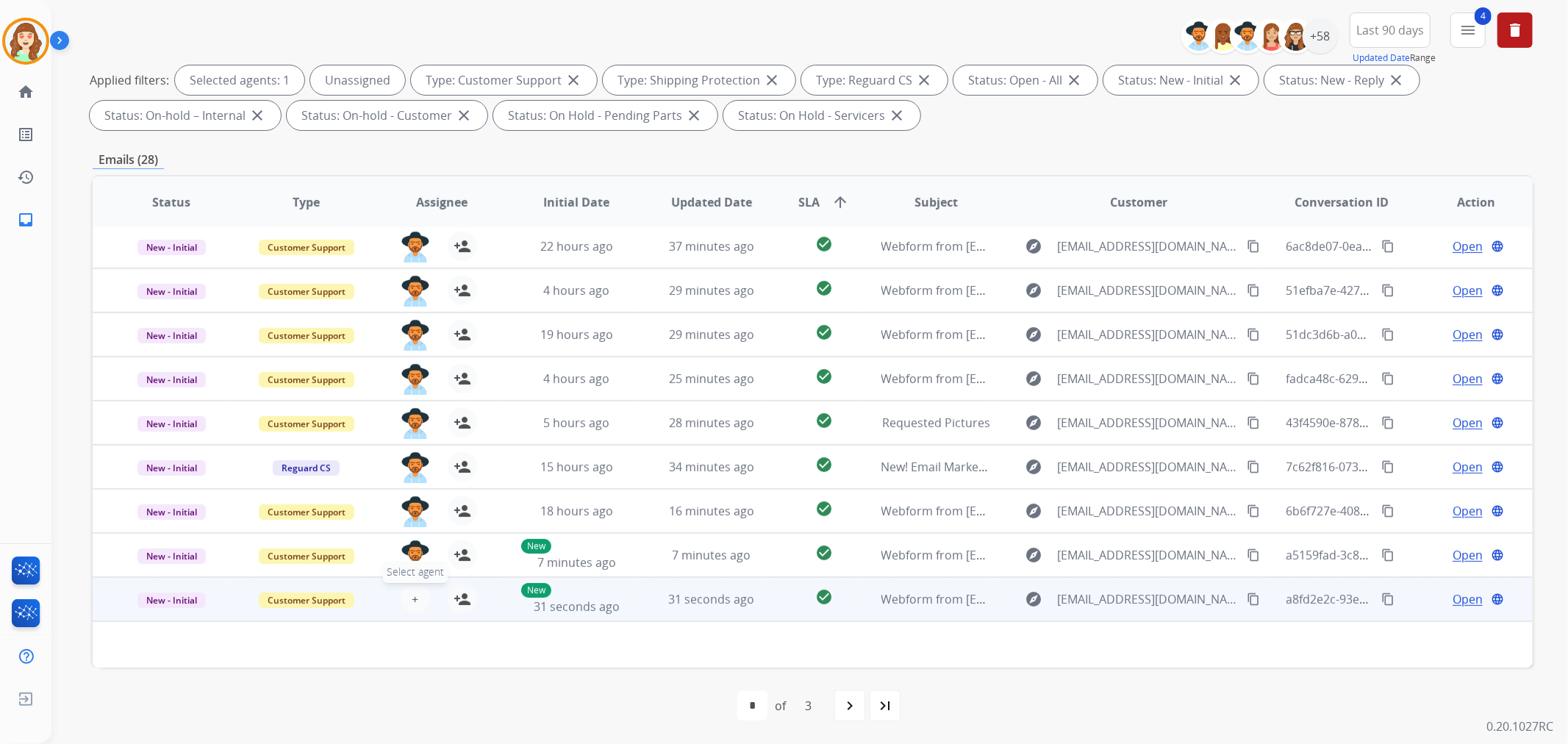
click at [412, 599] on span "+" at bounding box center [414, 598] width 6 height 18
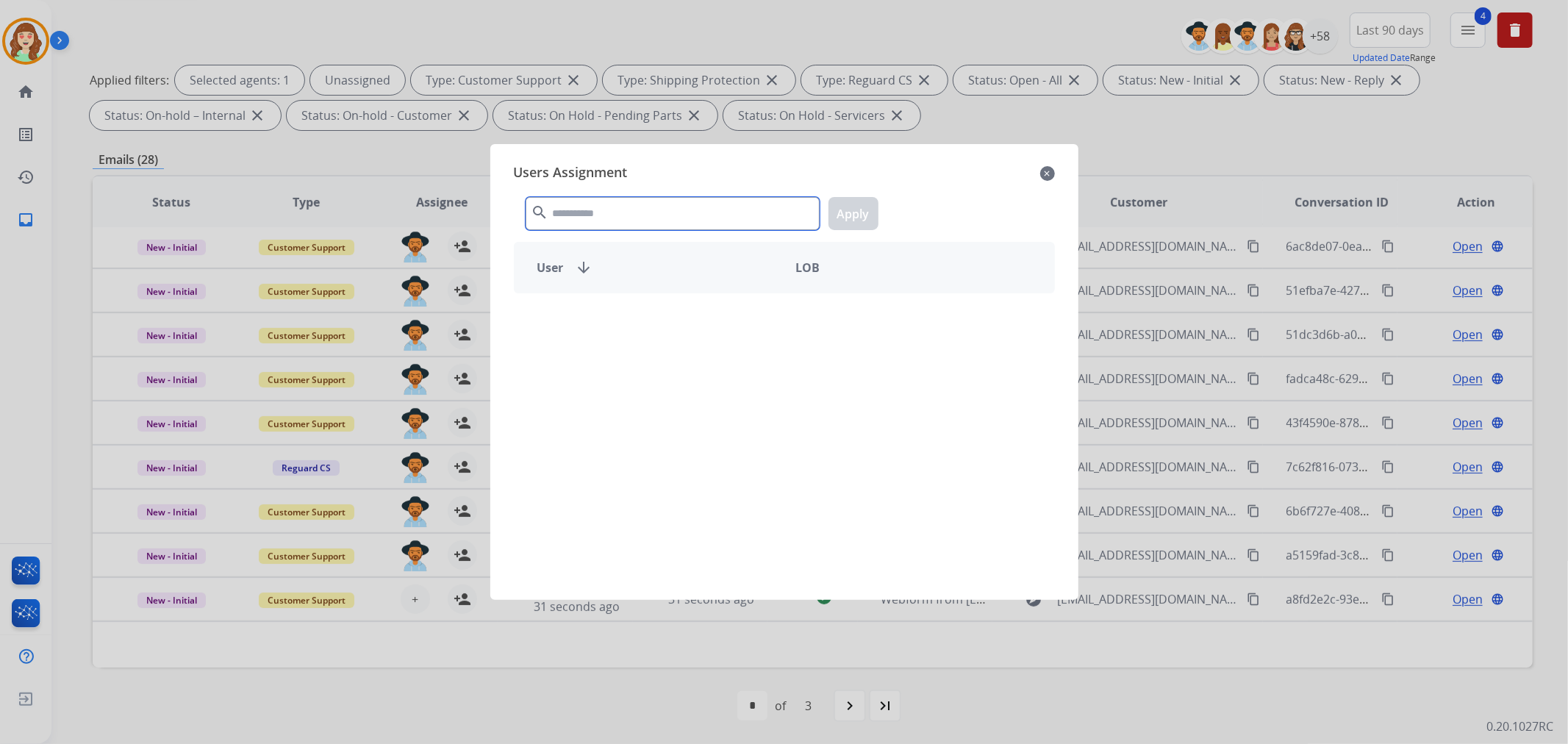
click at [590, 214] on input "text" at bounding box center [672, 213] width 294 height 33
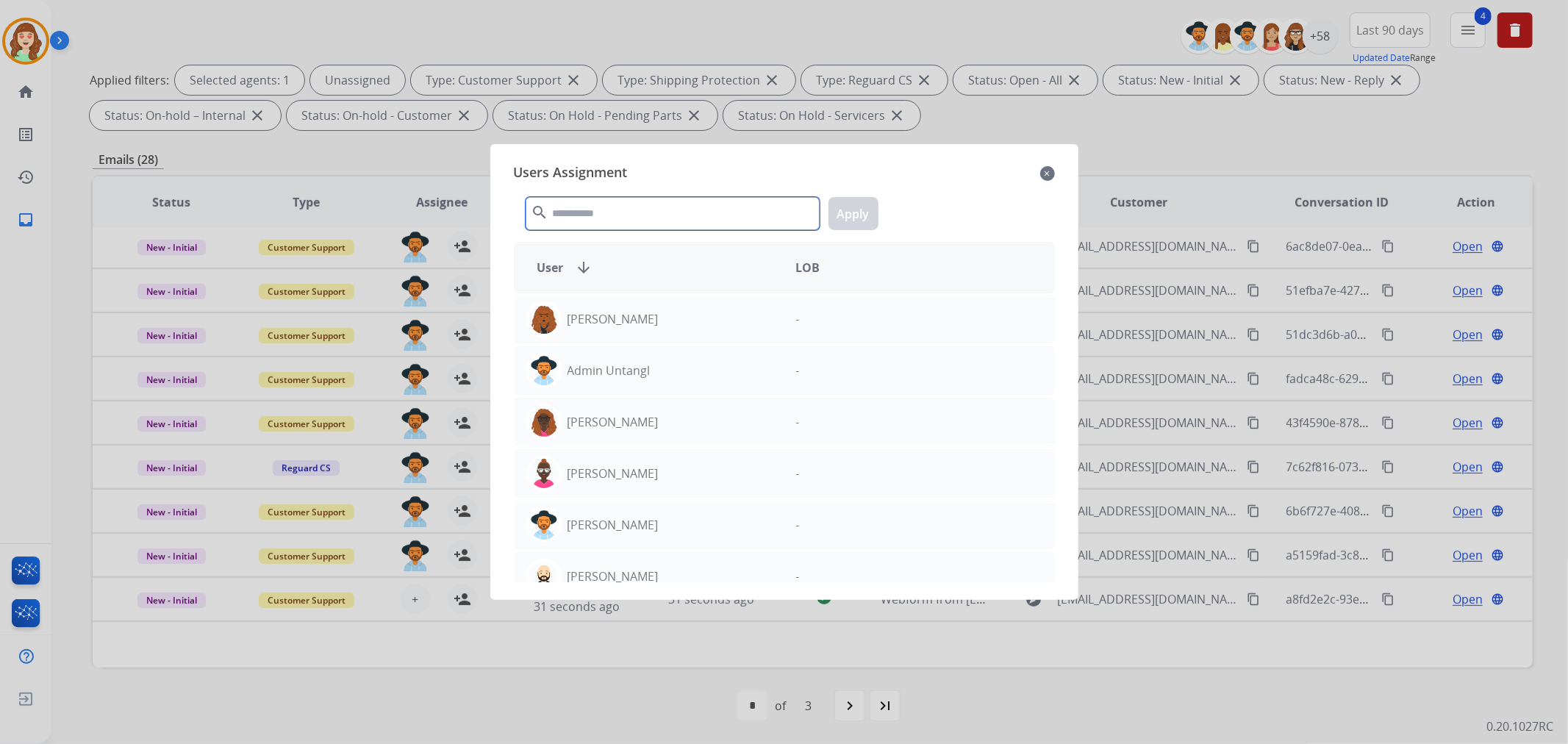
click at [590, 211] on input "text" at bounding box center [672, 213] width 294 height 33
click at [620, 218] on input "text" at bounding box center [672, 213] width 294 height 33
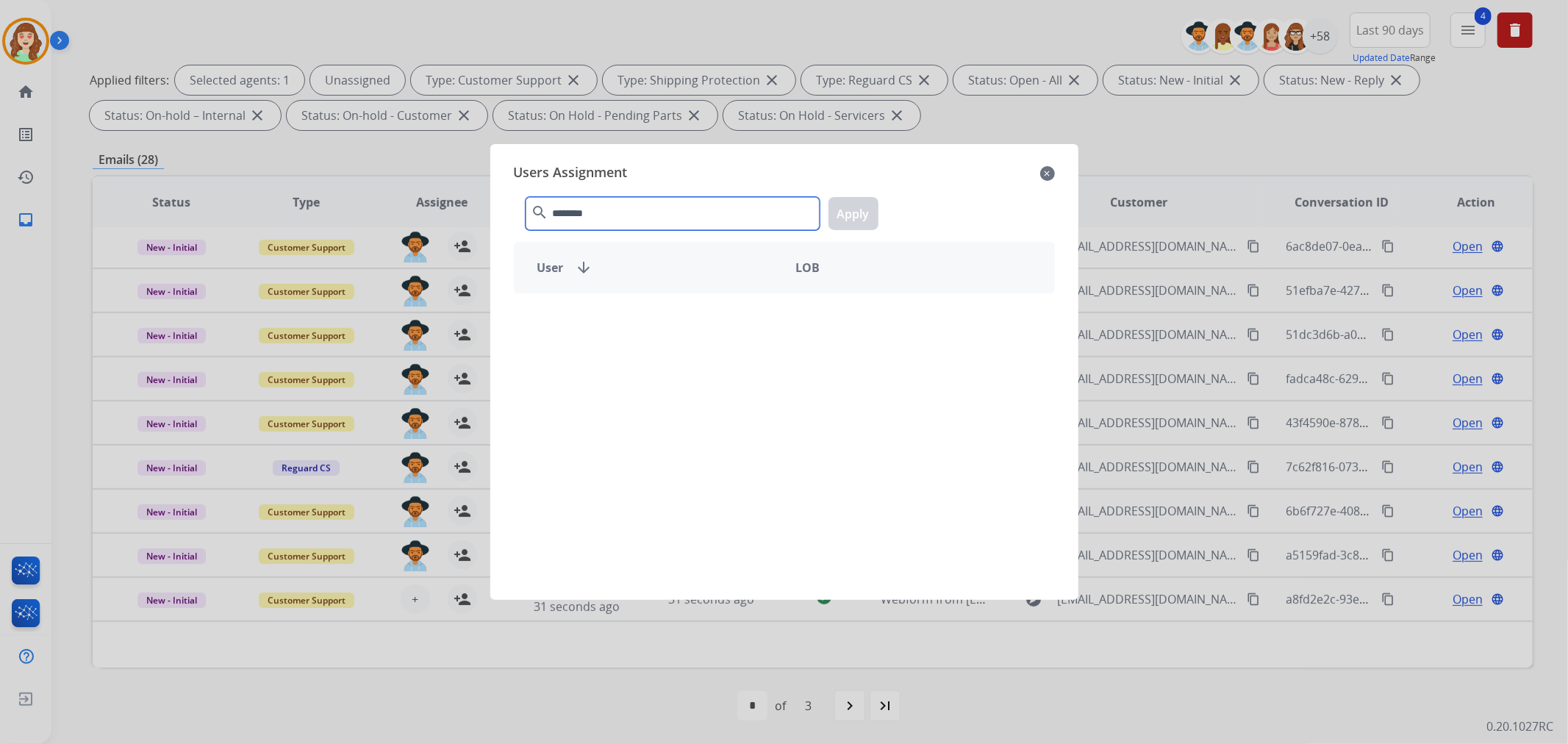
type input "********"
drag, startPoint x: 655, startPoint y: 225, endPoint x: 355, endPoint y: 210, distance: 300.4
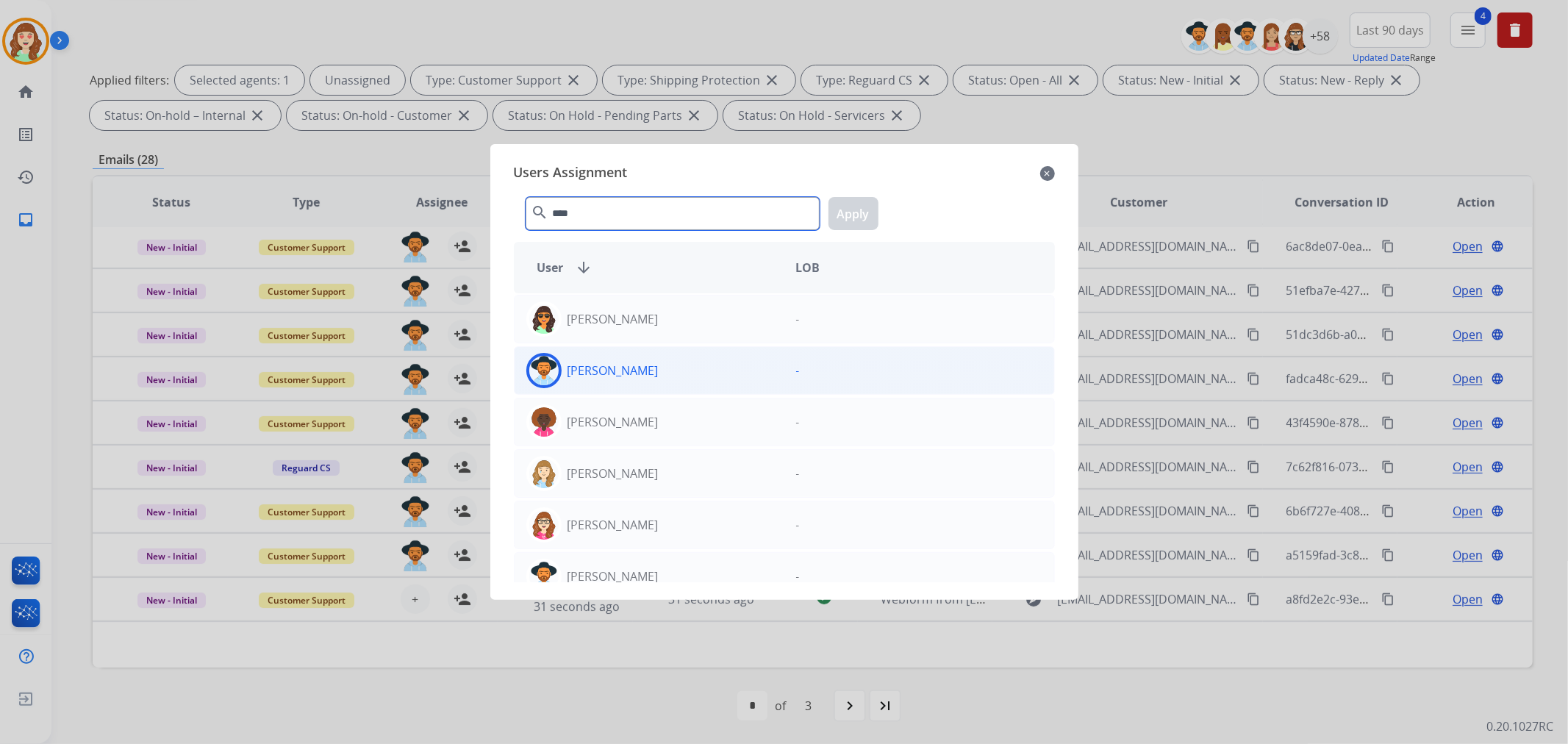
type input "****"
drag, startPoint x: 615, startPoint y: 385, endPoint x: 834, endPoint y: 288, distance: 239.5
click at [619, 381] on div "[PERSON_NAME]" at bounding box center [649, 370] width 270 height 35
click at [866, 222] on button "Apply" at bounding box center [853, 213] width 50 height 33
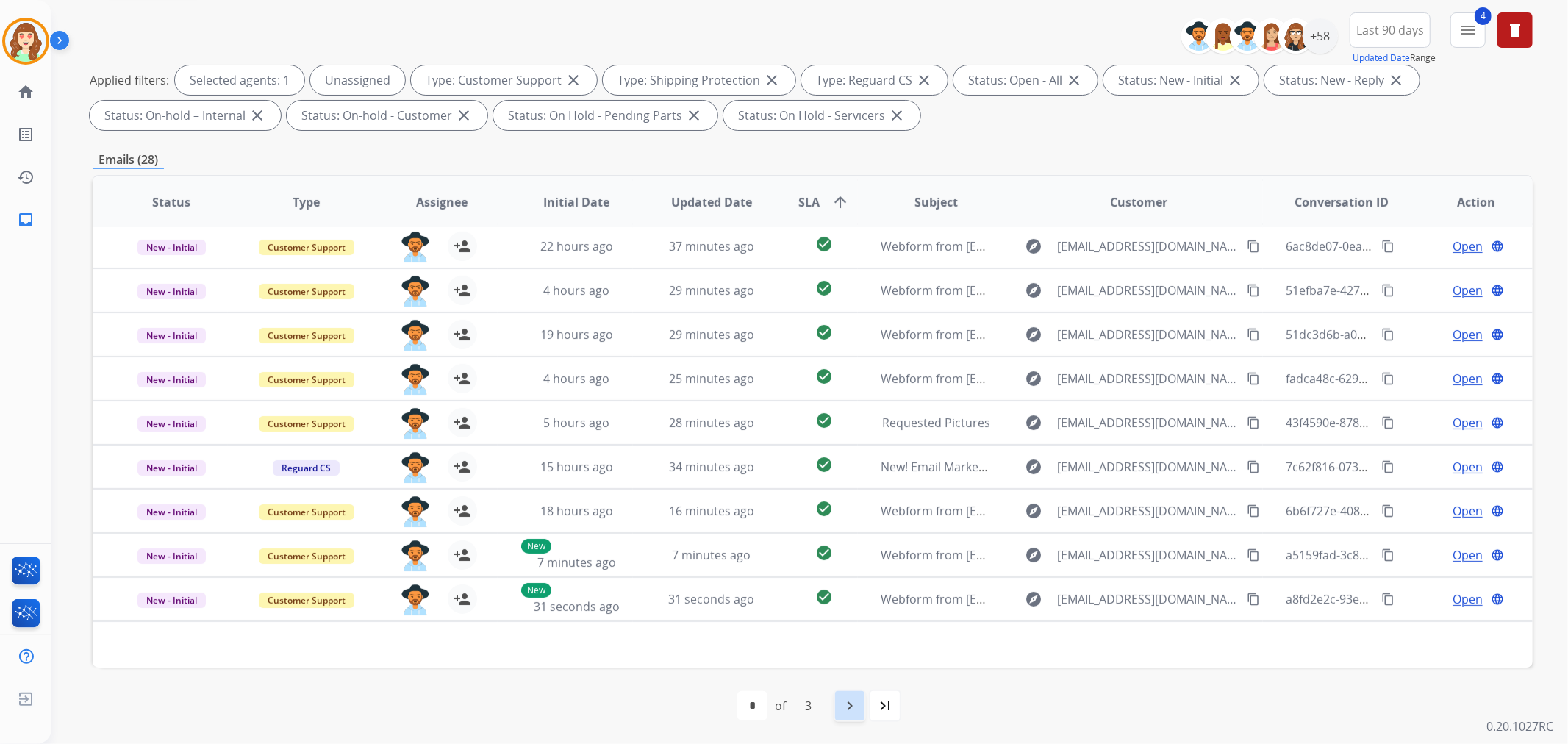
click at [854, 700] on mat-icon "navigate_next" at bounding box center [849, 705] width 18 height 18
select select "*"
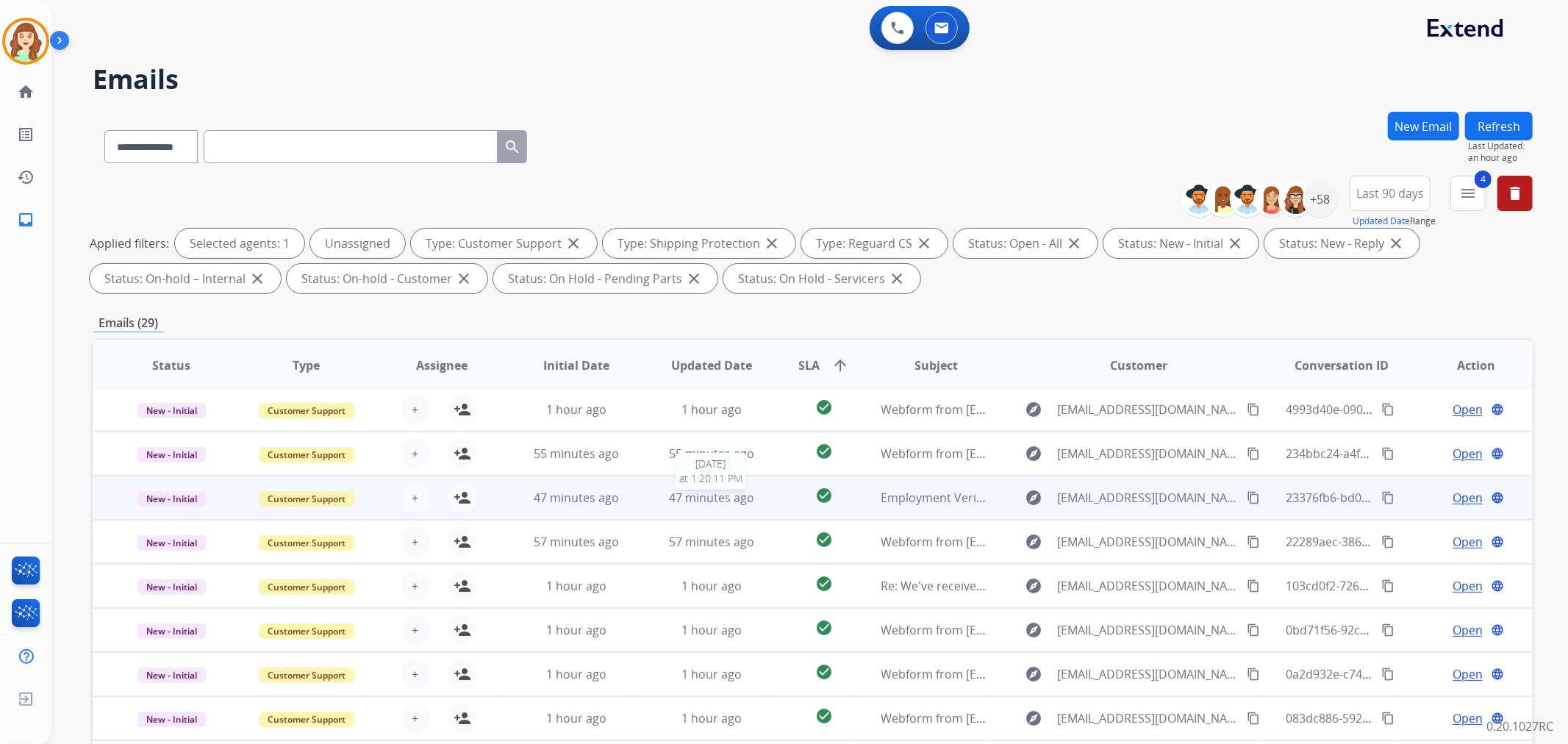
scroll to position [163, 0]
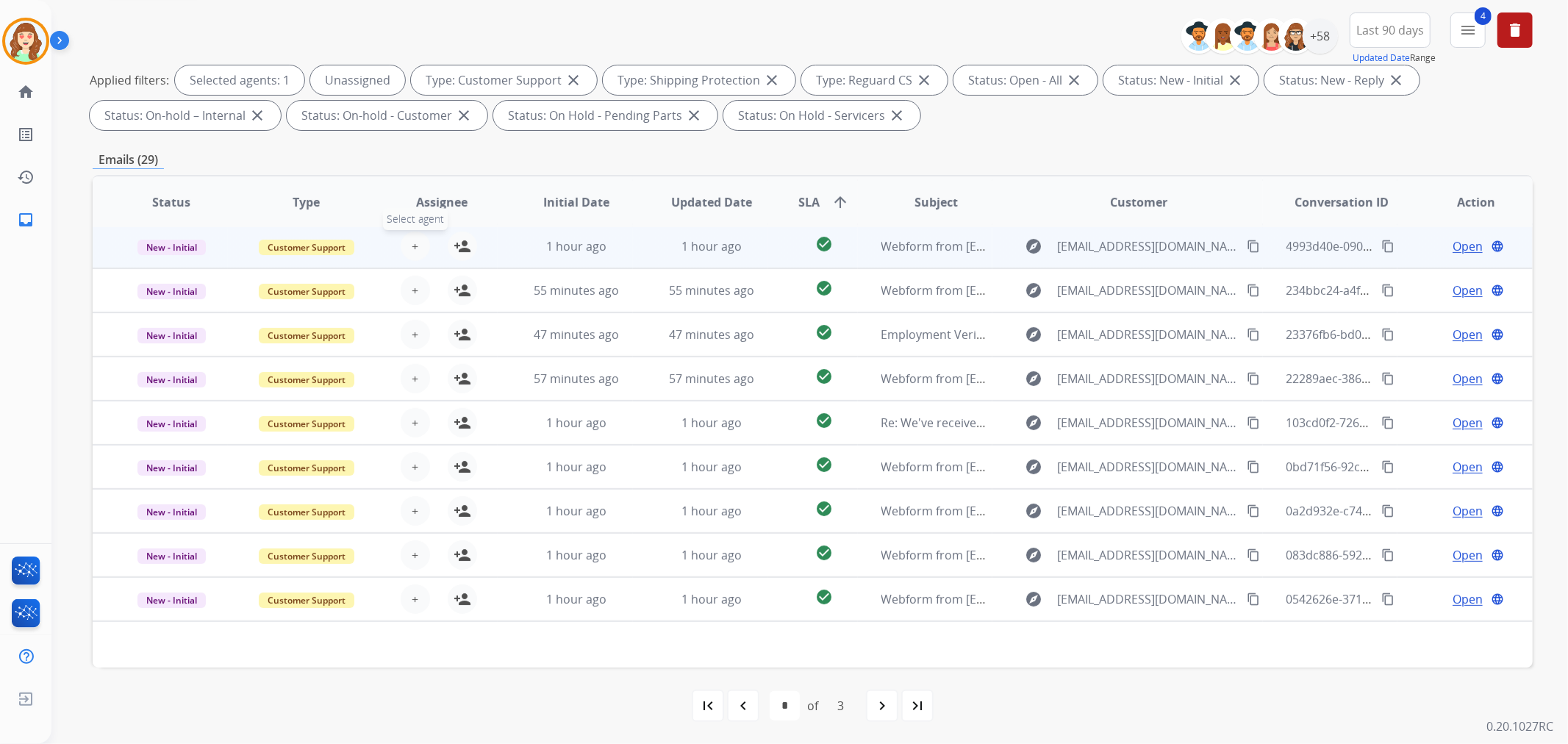
click at [412, 243] on span "+" at bounding box center [414, 246] width 6 height 18
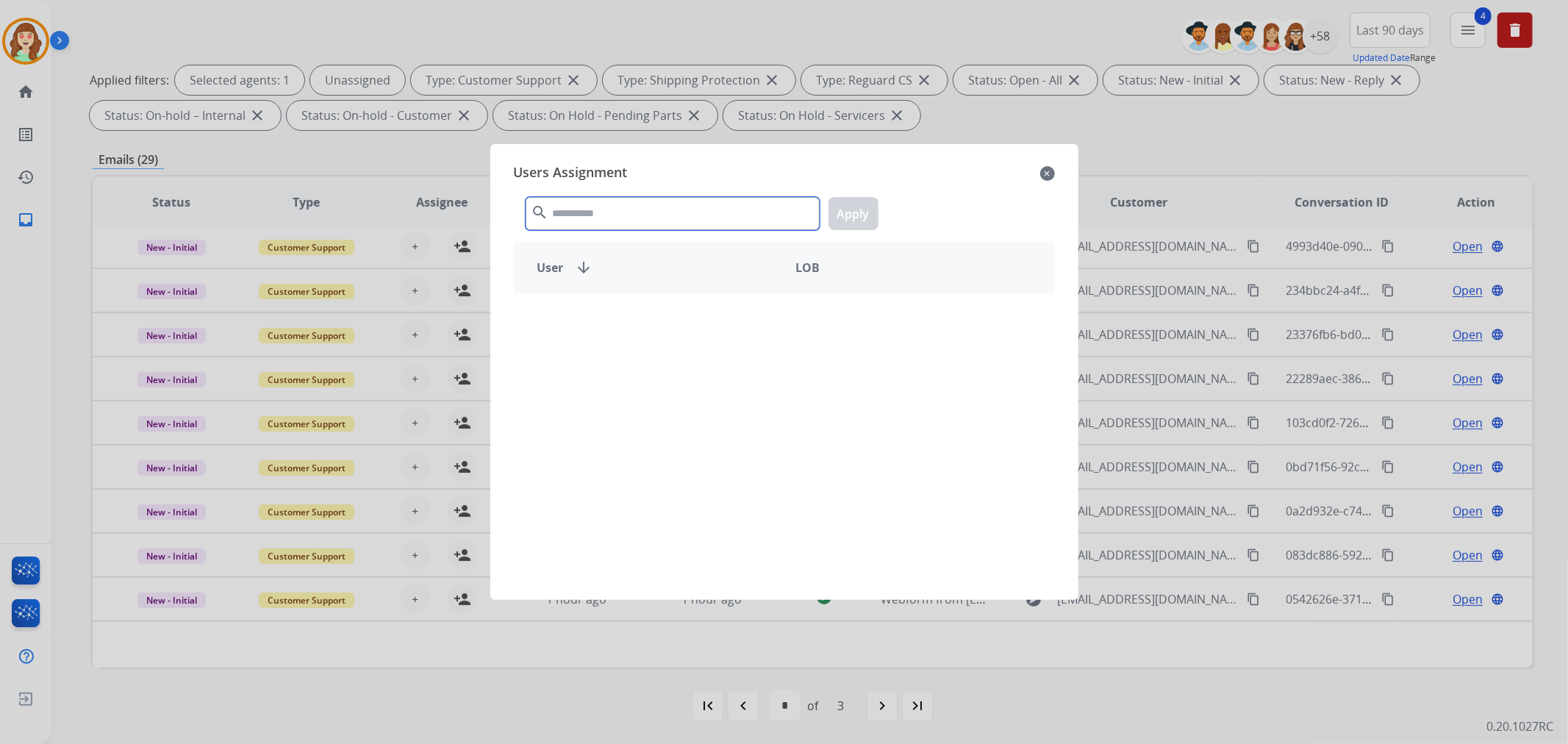
click at [640, 211] on input "text" at bounding box center [672, 213] width 294 height 33
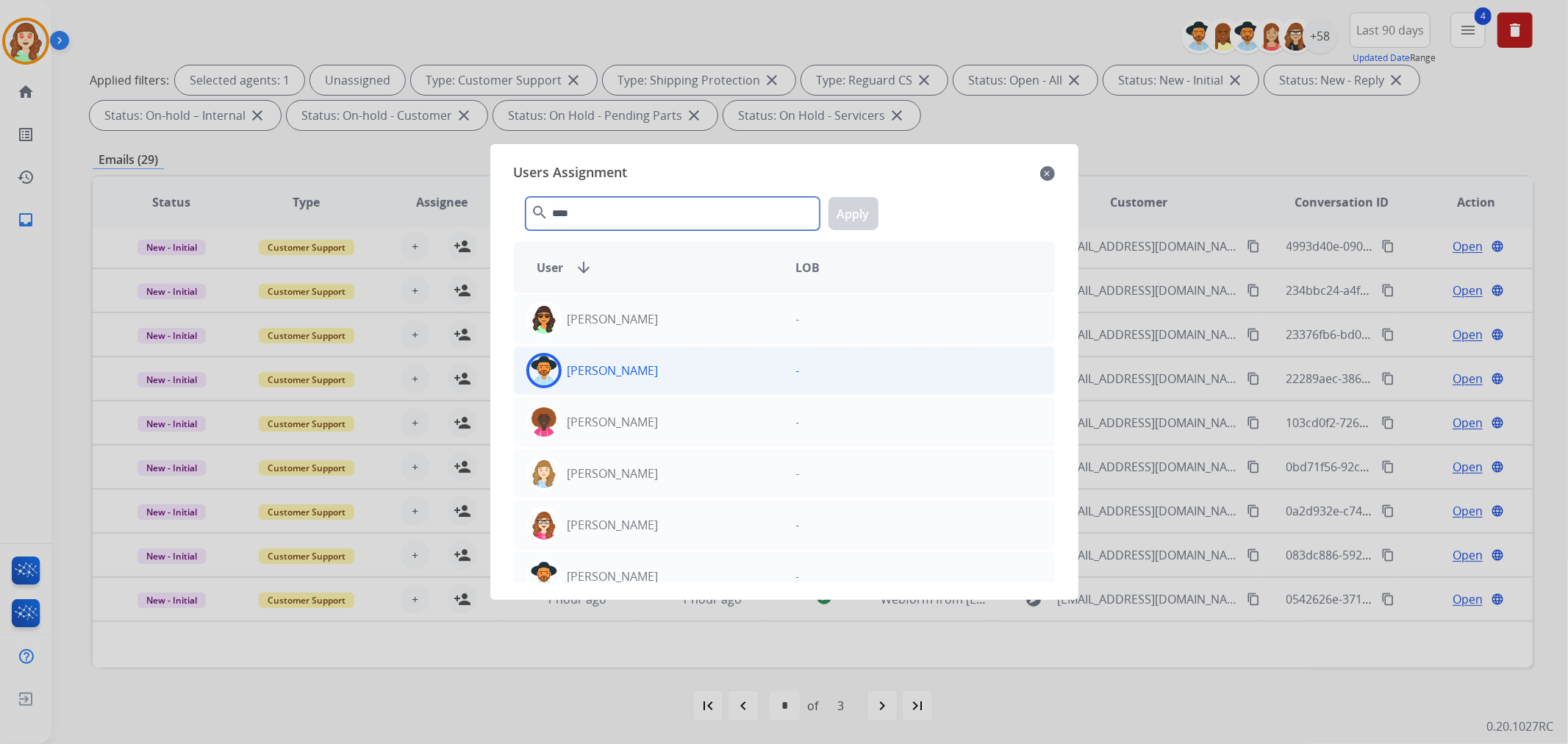
type input "****"
click at [672, 372] on div "[PERSON_NAME]" at bounding box center [649, 370] width 270 height 35
click at [860, 216] on button "Apply" at bounding box center [853, 213] width 50 height 33
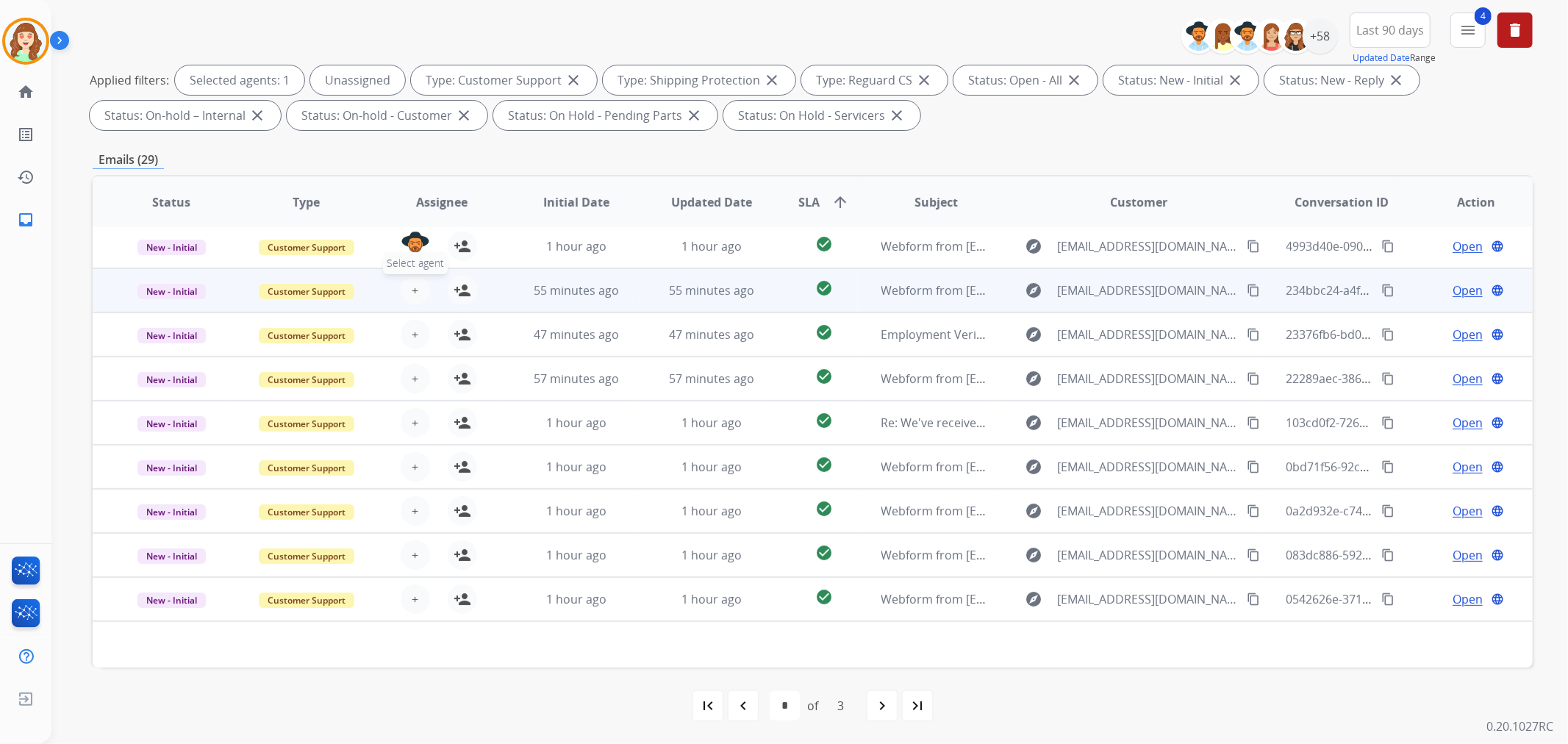
click at [412, 289] on span "+" at bounding box center [414, 290] width 6 height 18
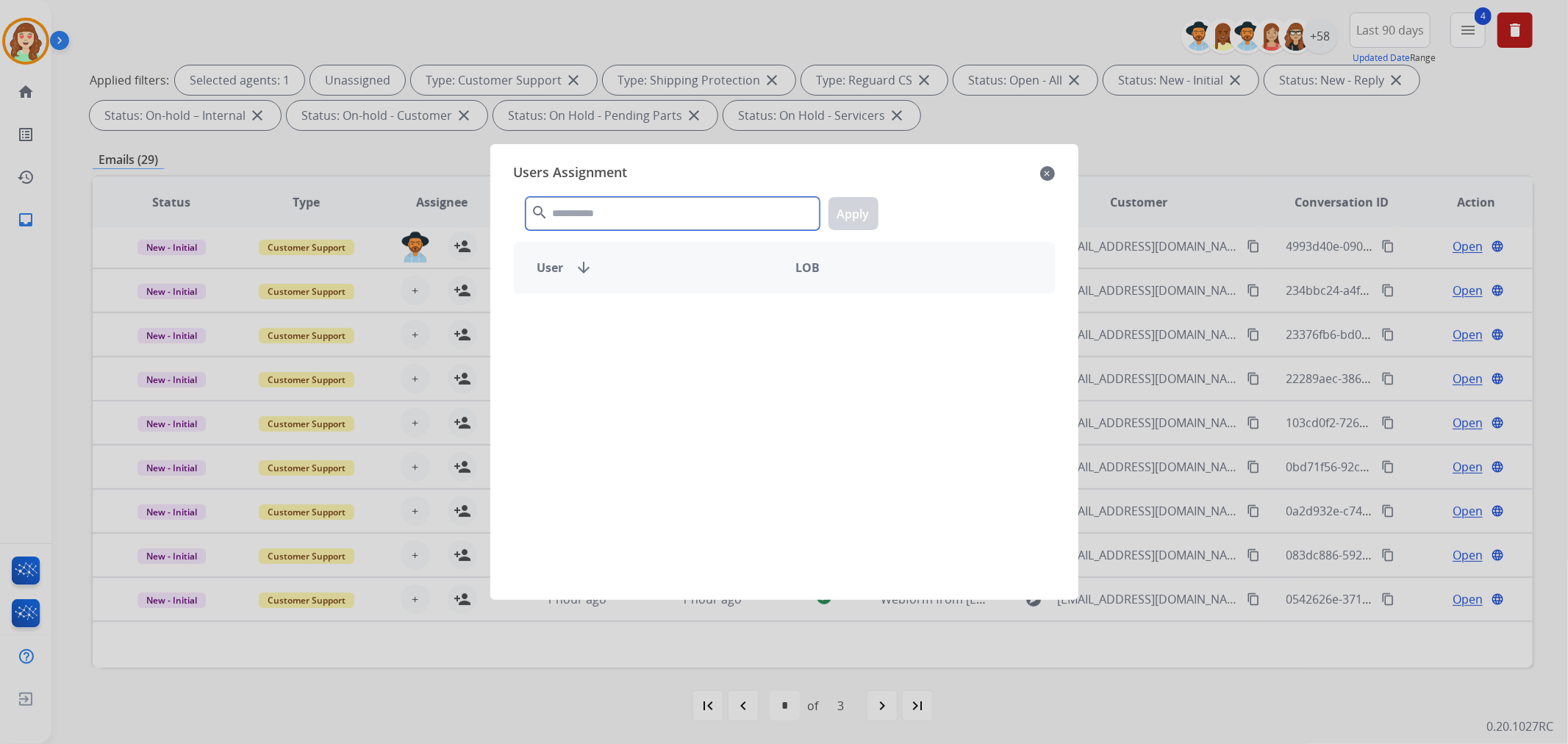
click at [597, 199] on input "text" at bounding box center [672, 213] width 294 height 33
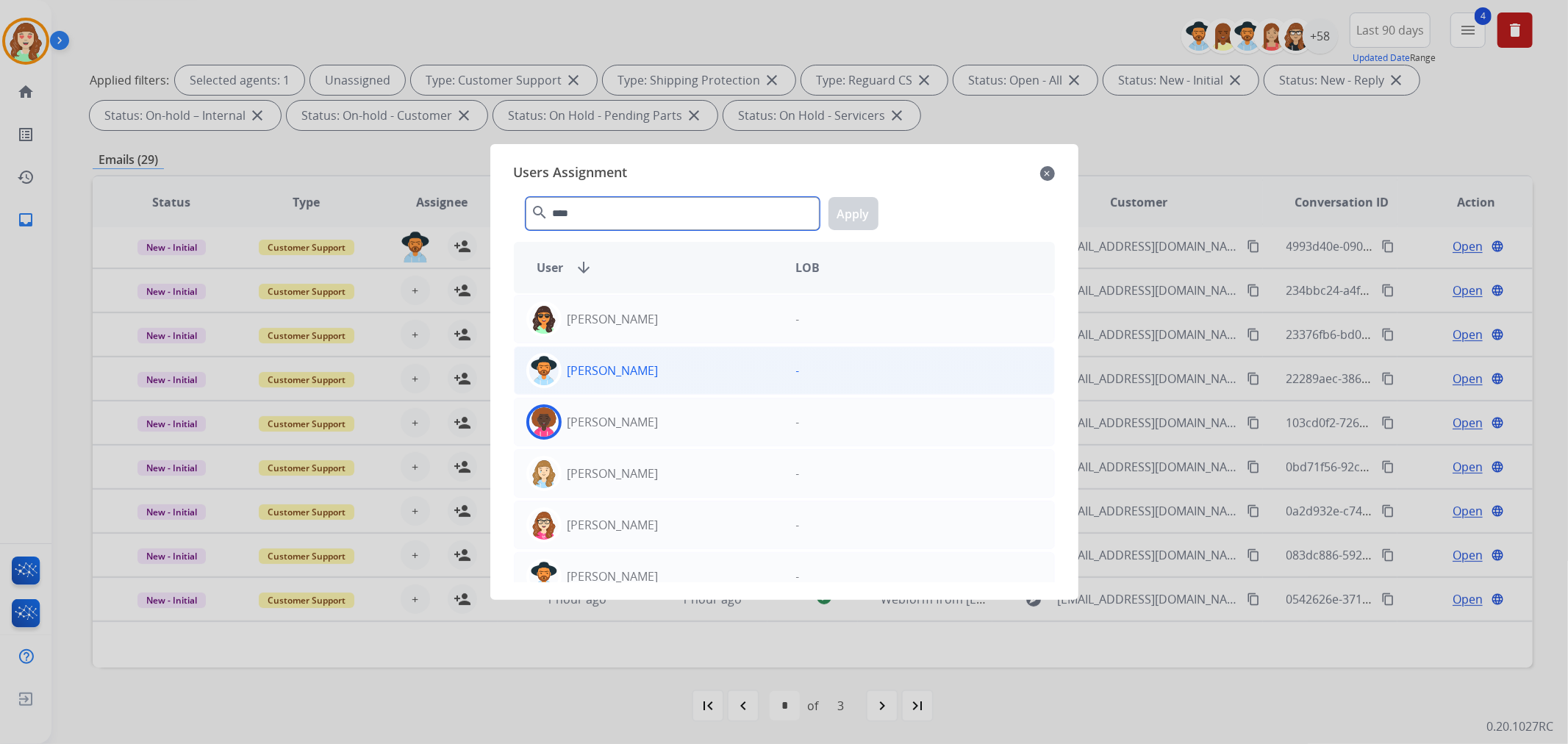
type input "****"
click at [686, 382] on div "[PERSON_NAME]" at bounding box center [649, 370] width 270 height 35
click at [855, 193] on div "**** search Apply" at bounding box center [784, 211] width 541 height 51
click at [848, 216] on button "Apply" at bounding box center [853, 213] width 50 height 33
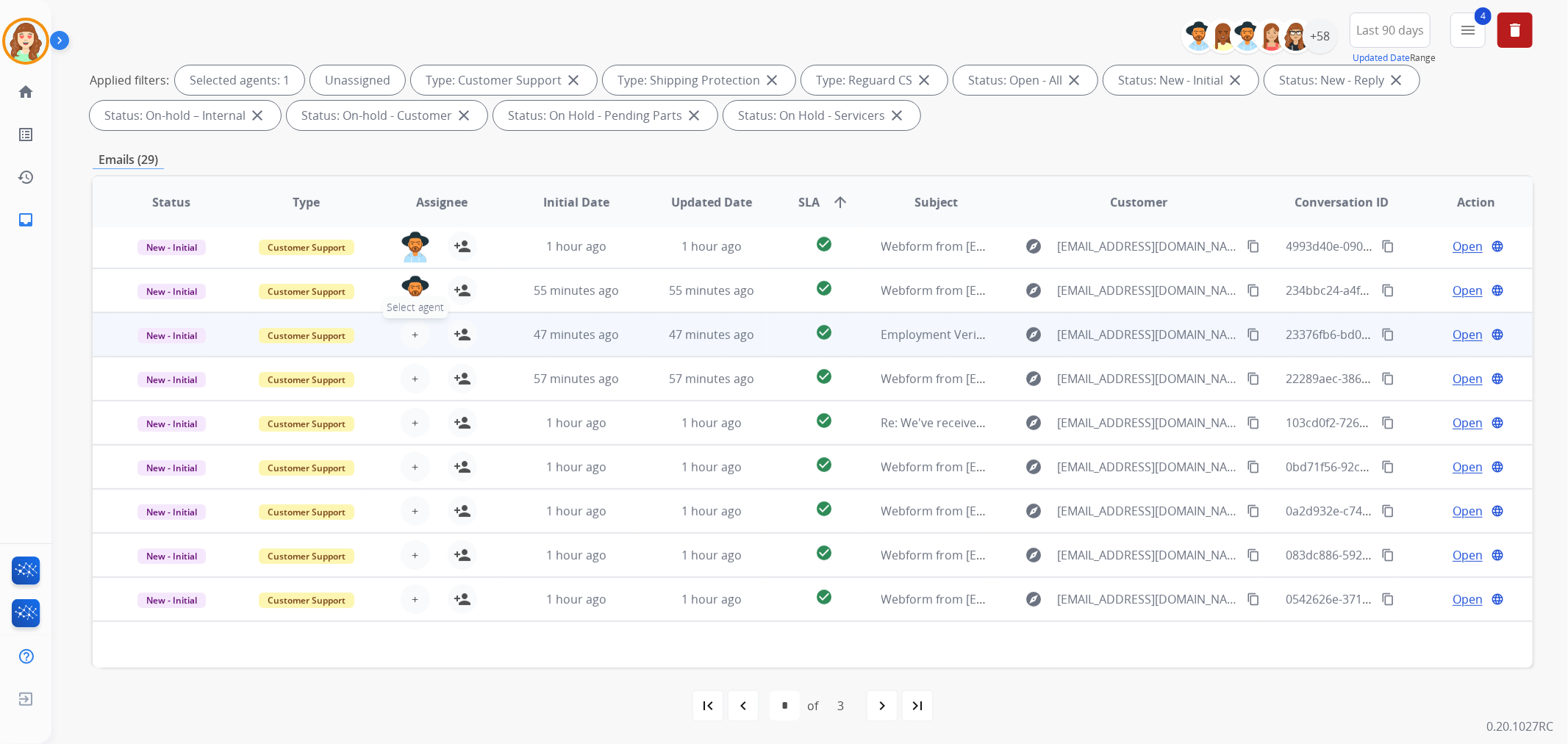
click at [406, 329] on button "+ Select agent" at bounding box center [415, 335] width 30 height 30
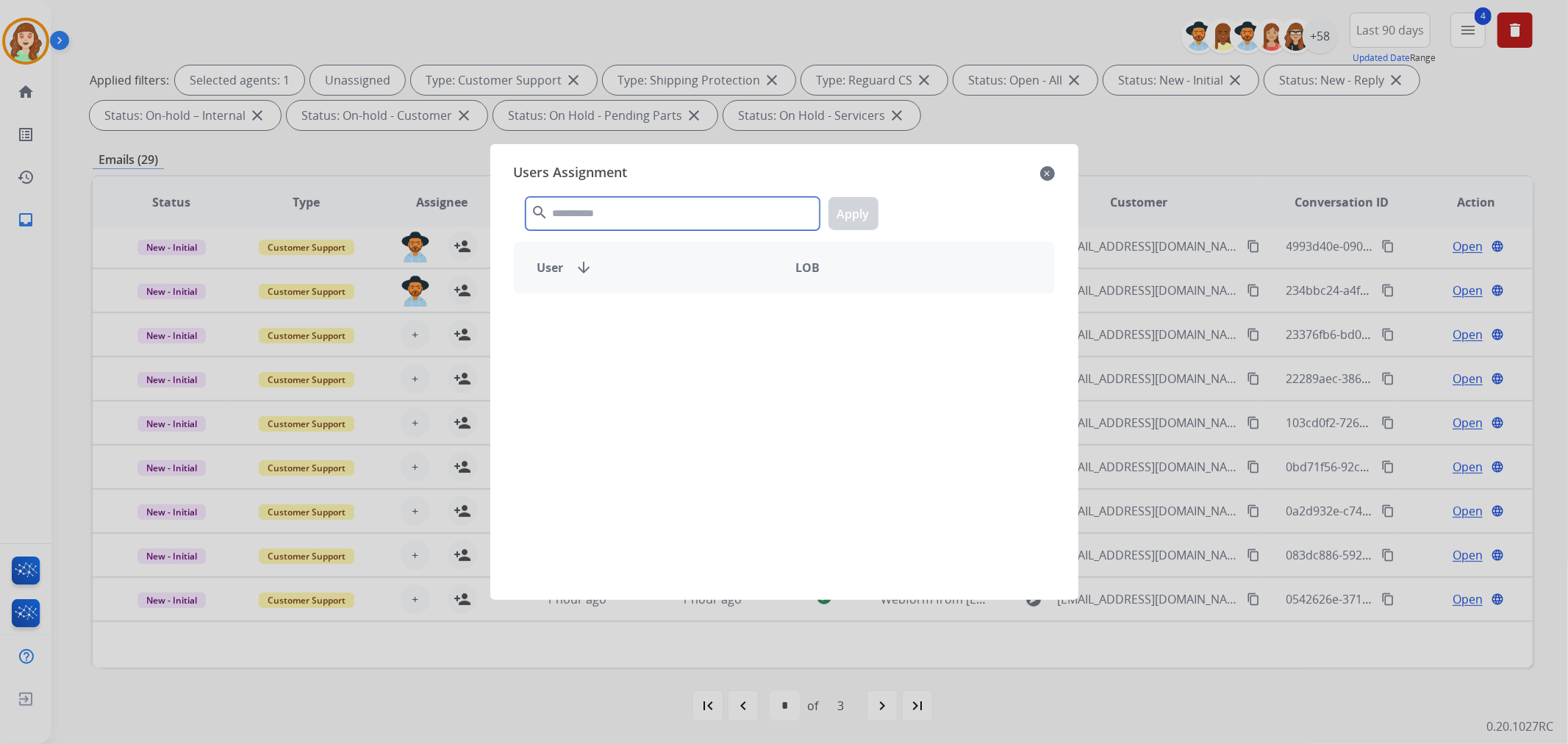
click at [623, 213] on input "text" at bounding box center [672, 213] width 294 height 33
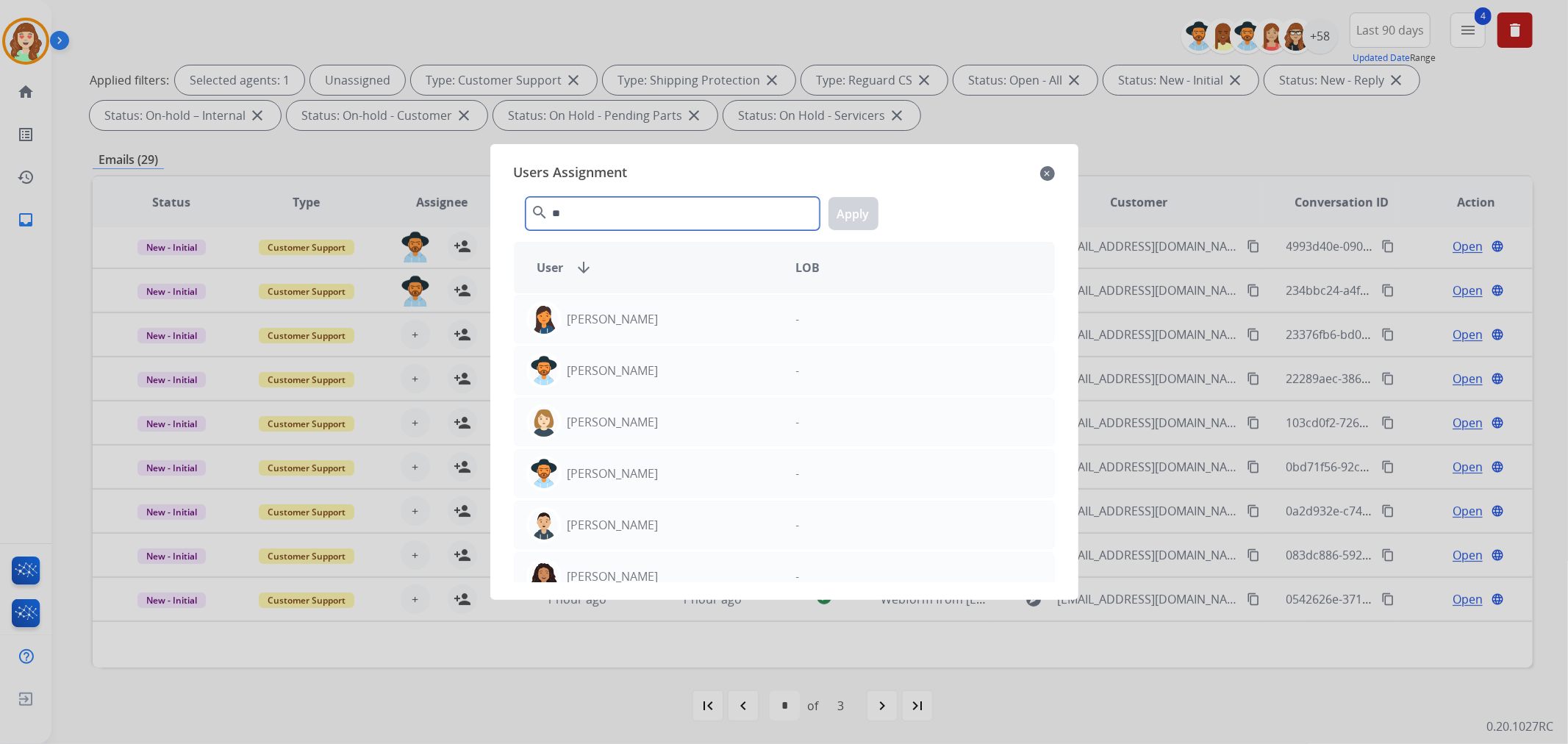
type input "*"
click at [623, 213] on input "*" at bounding box center [672, 213] width 294 height 33
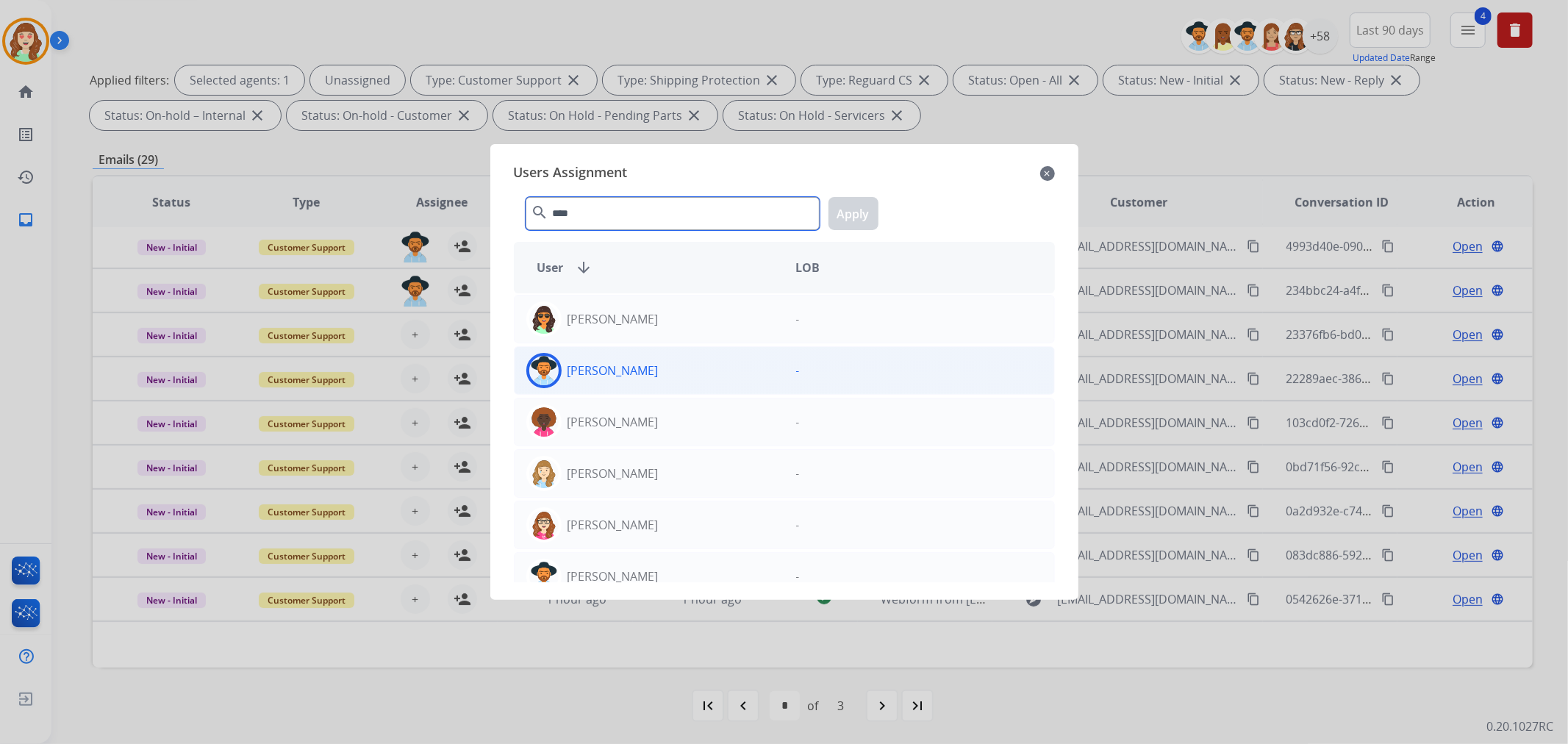
type input "****"
click at [699, 372] on div "[PERSON_NAME]" at bounding box center [649, 370] width 270 height 35
click at [847, 215] on button "Apply" at bounding box center [853, 213] width 50 height 33
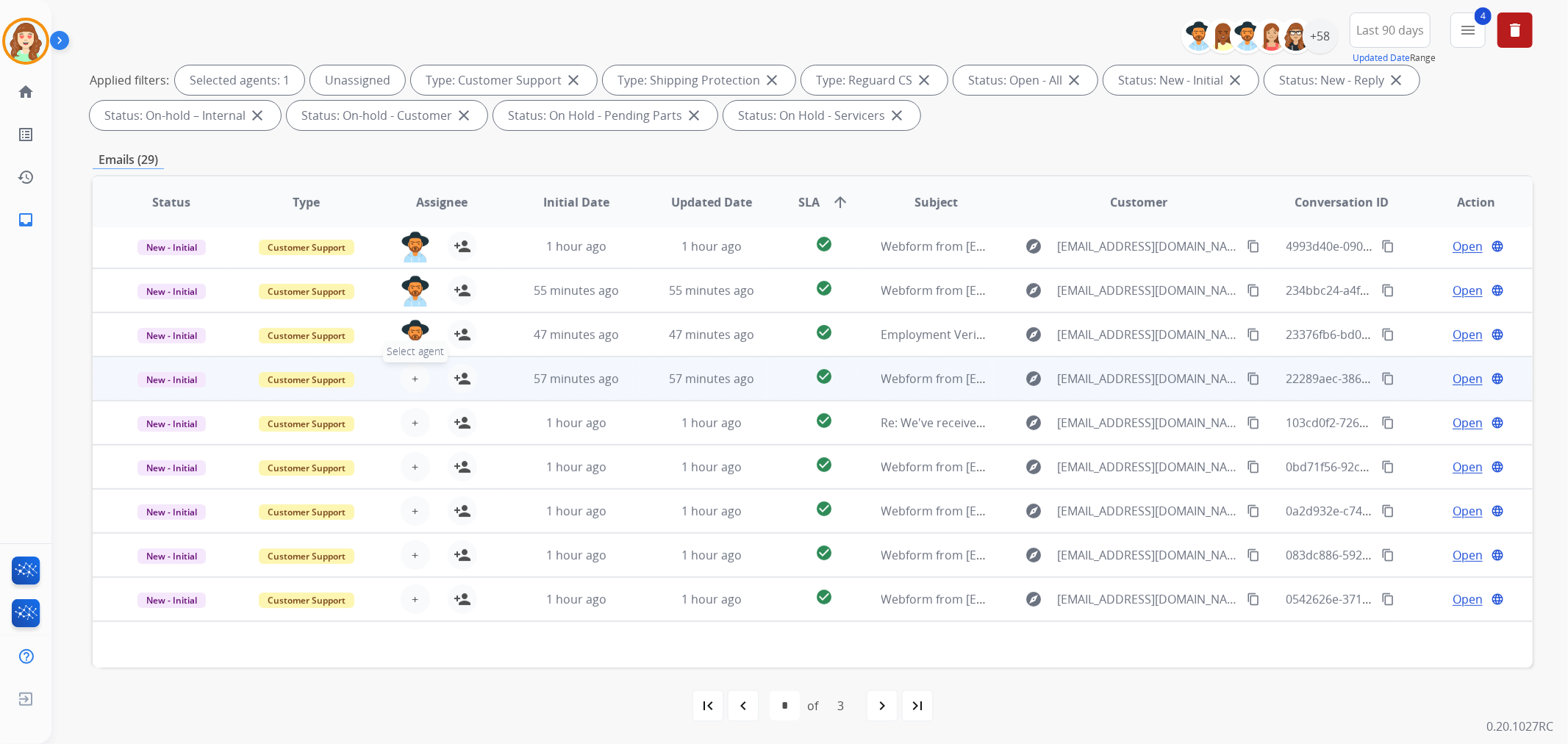
click at [408, 381] on button "+ Select agent" at bounding box center [415, 378] width 30 height 30
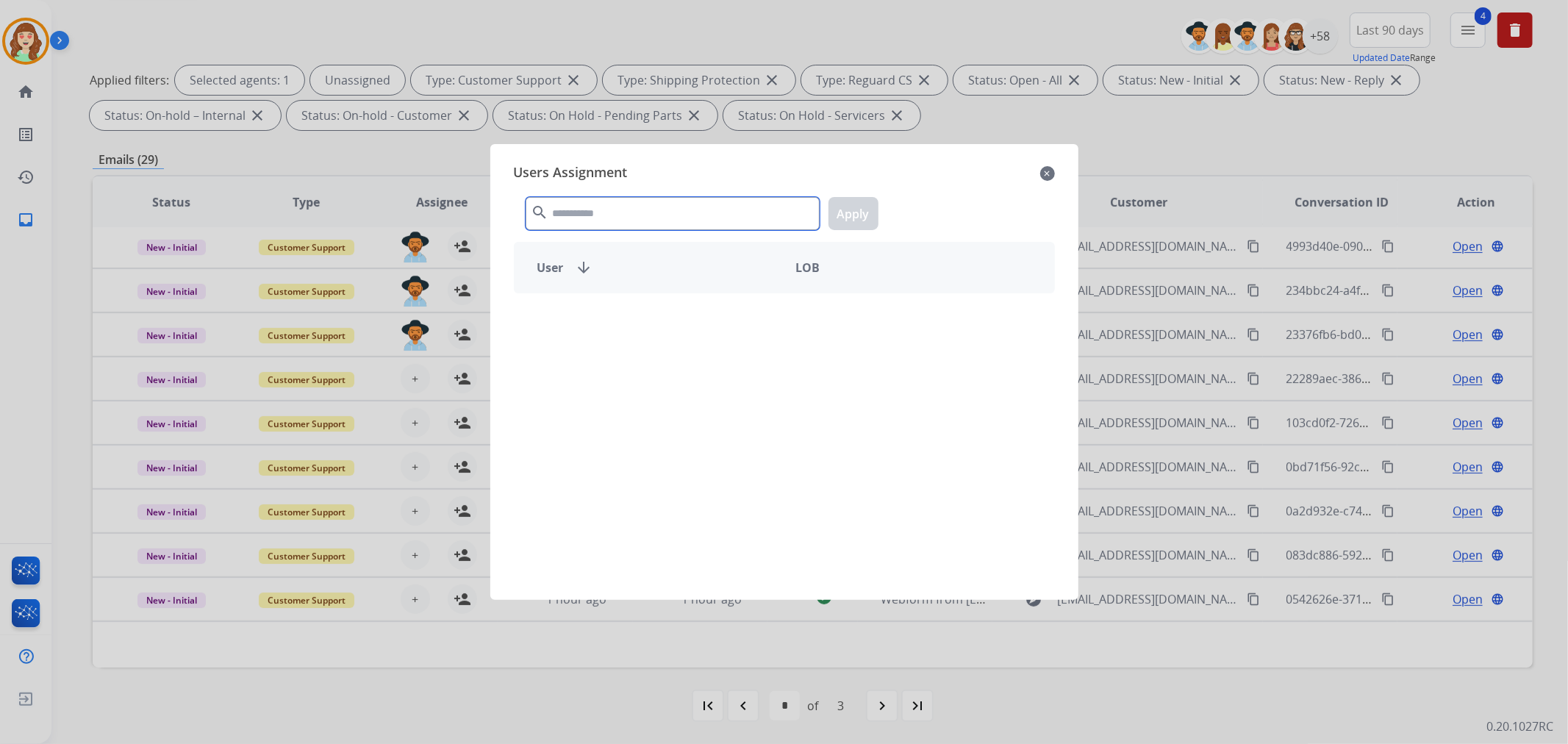
click at [670, 186] on div "search Apply" at bounding box center [784, 211] width 541 height 51
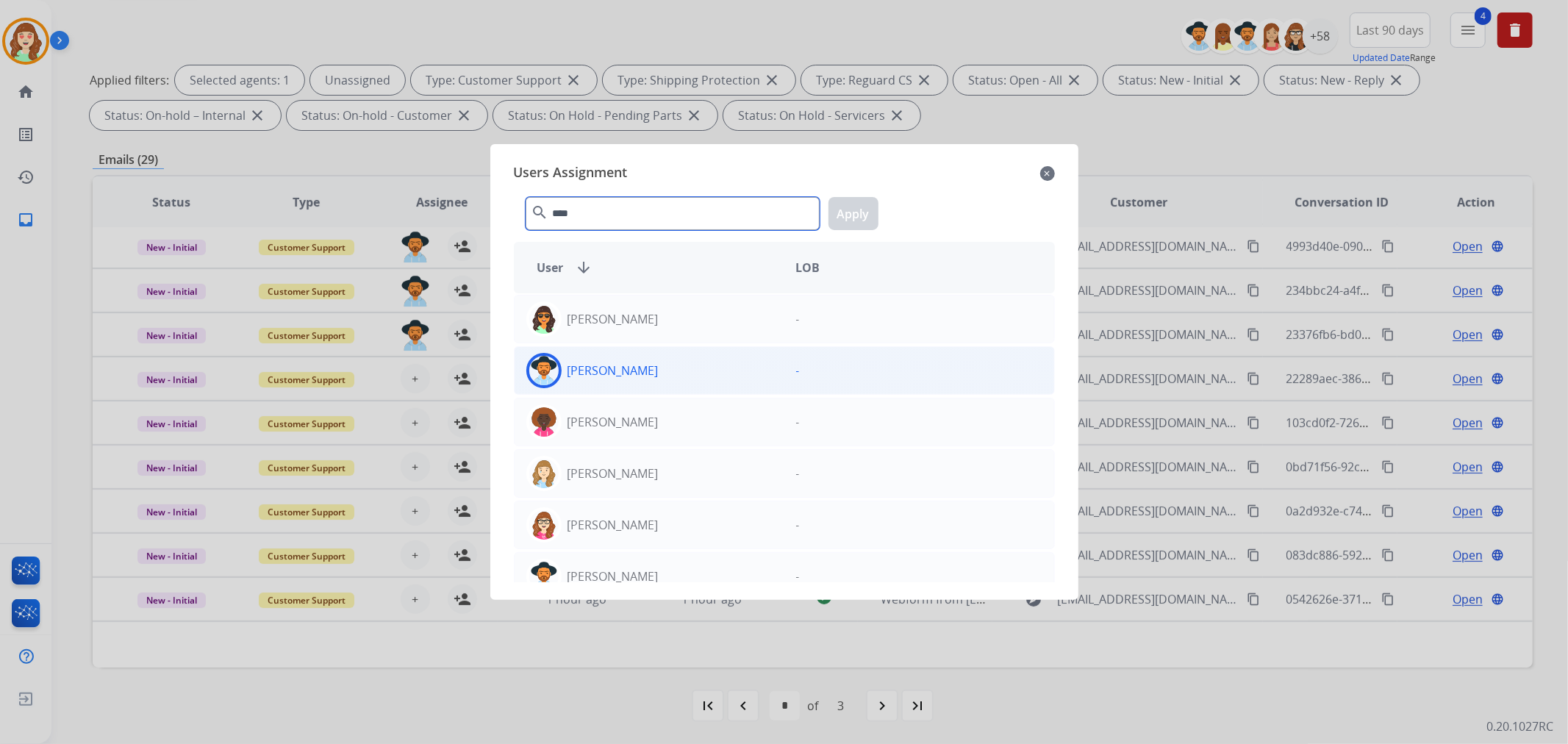
type input "****"
click at [703, 366] on div "[PERSON_NAME]" at bounding box center [649, 370] width 270 height 35
click at [841, 212] on button "Apply" at bounding box center [853, 213] width 50 height 33
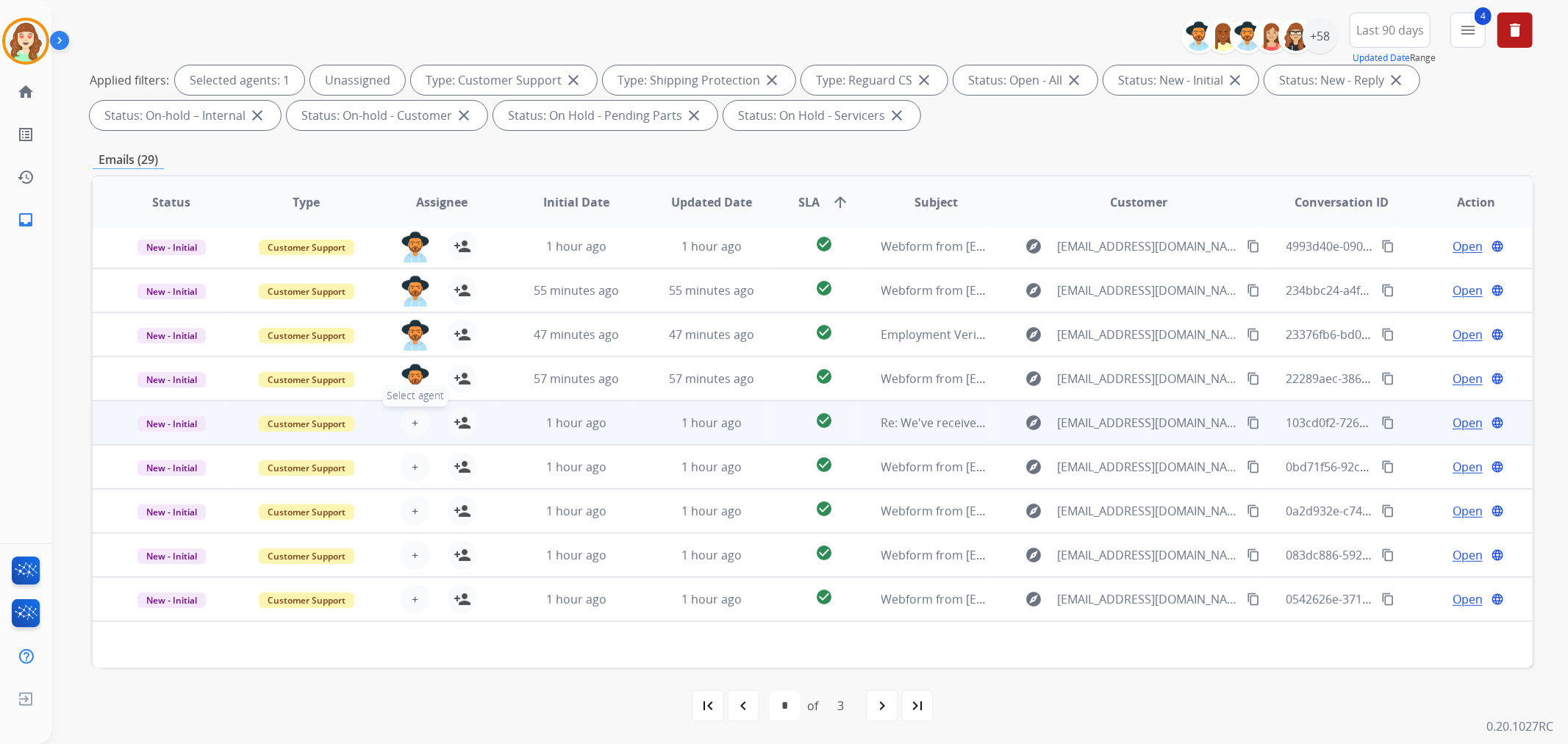
click at [405, 420] on button "+ Select agent" at bounding box center [415, 423] width 30 height 30
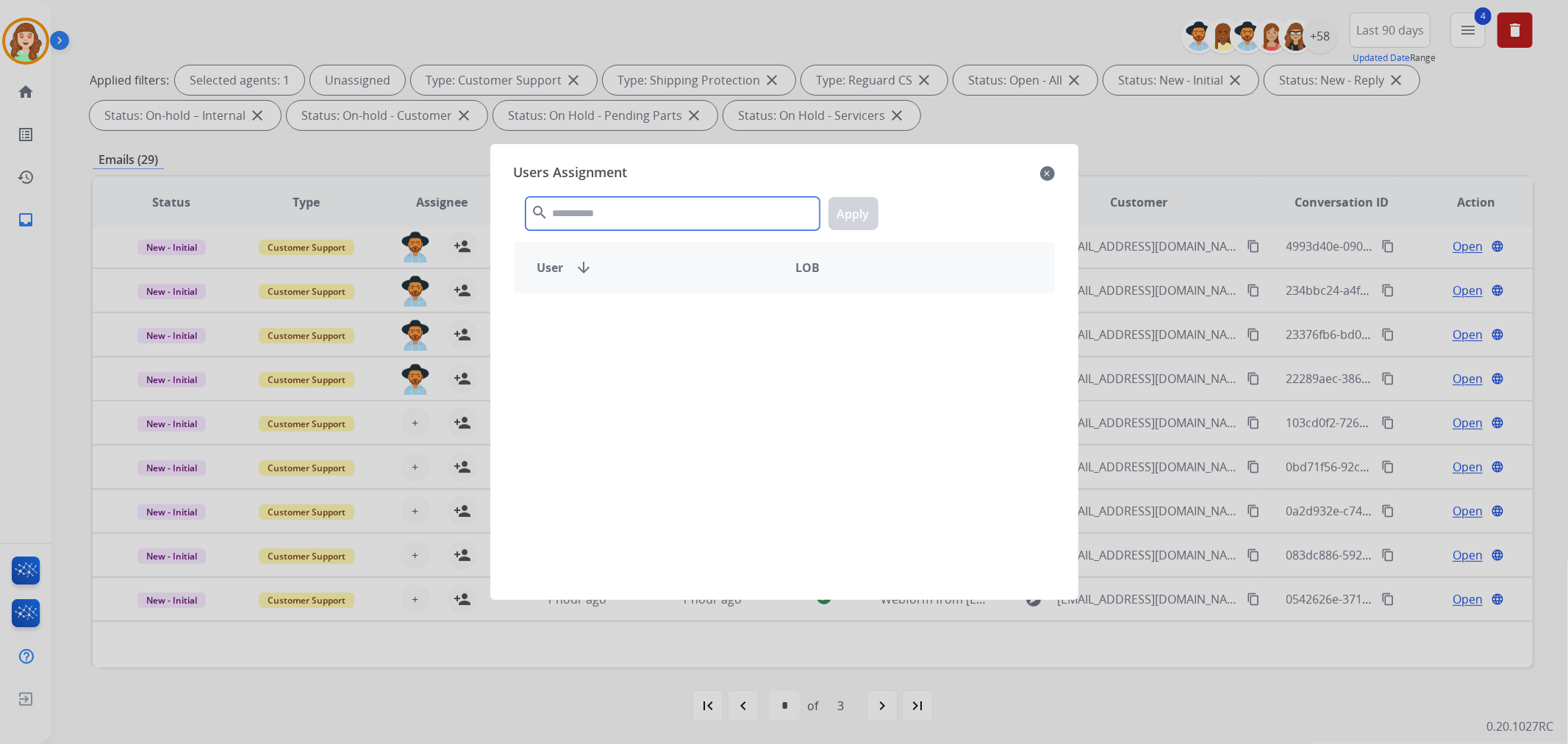
click at [593, 201] on input "text" at bounding box center [672, 213] width 294 height 33
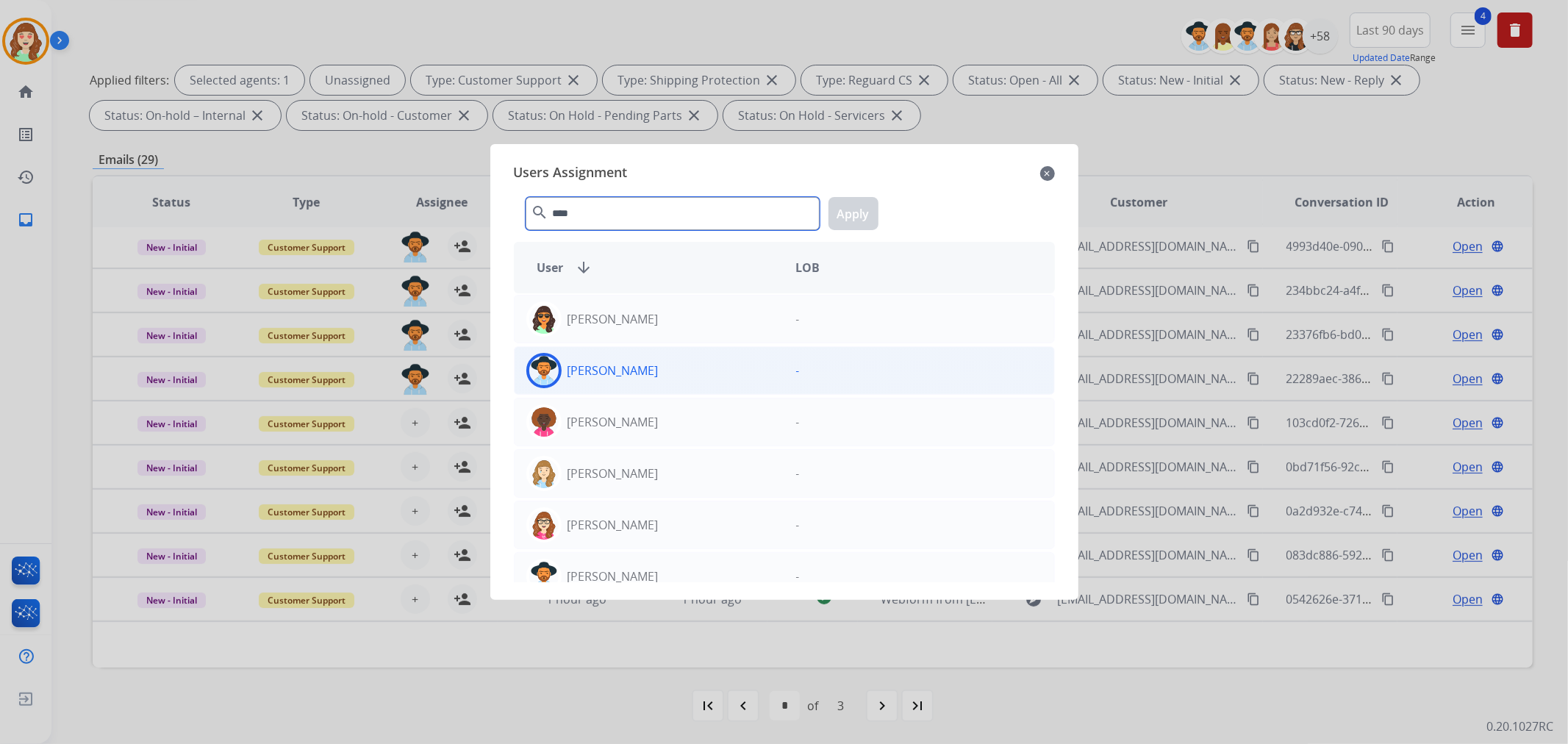
type input "****"
click at [686, 358] on div "[PERSON_NAME]" at bounding box center [649, 370] width 270 height 35
click at [847, 217] on button "Apply" at bounding box center [853, 213] width 50 height 33
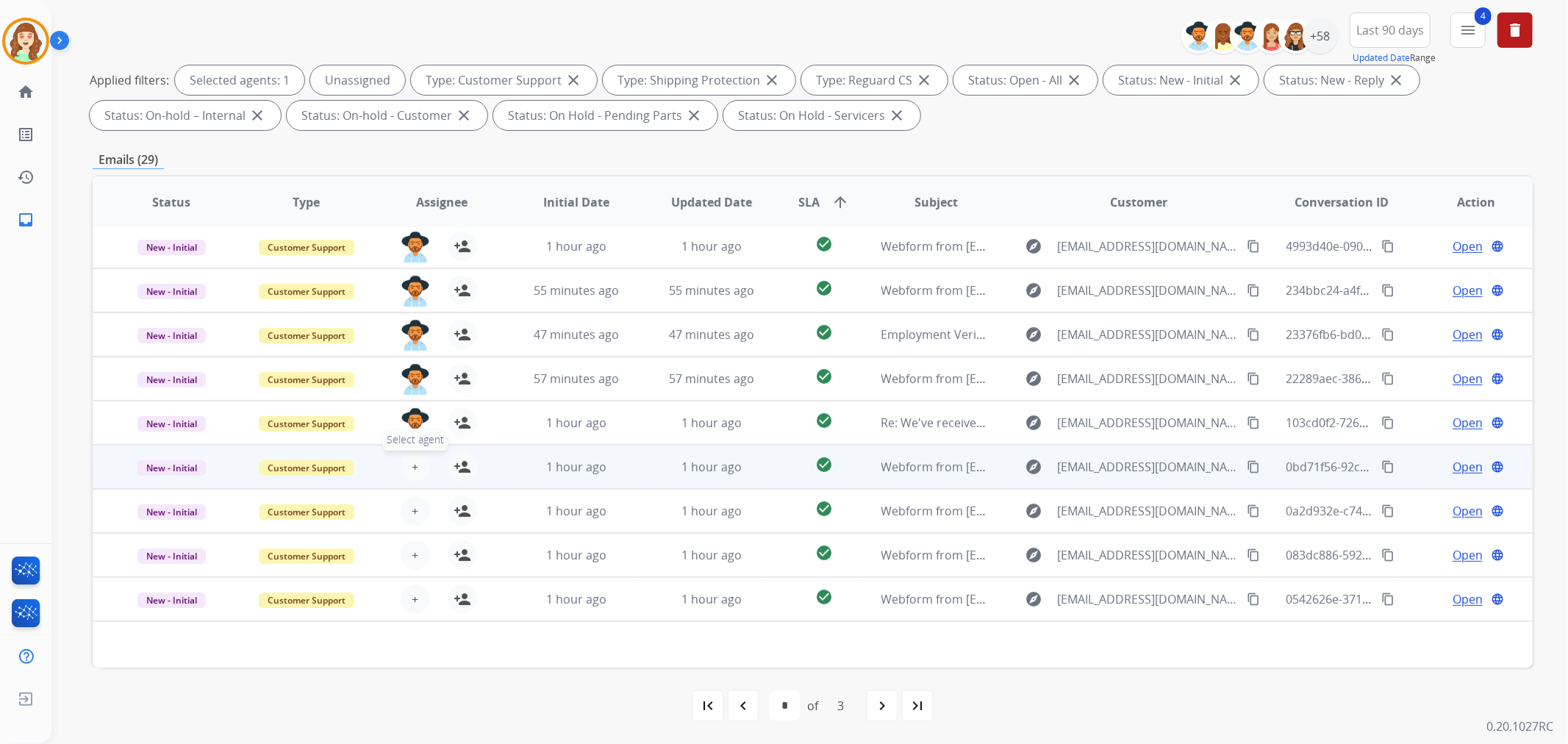
click at [413, 467] on span "+" at bounding box center [414, 467] width 6 height 18
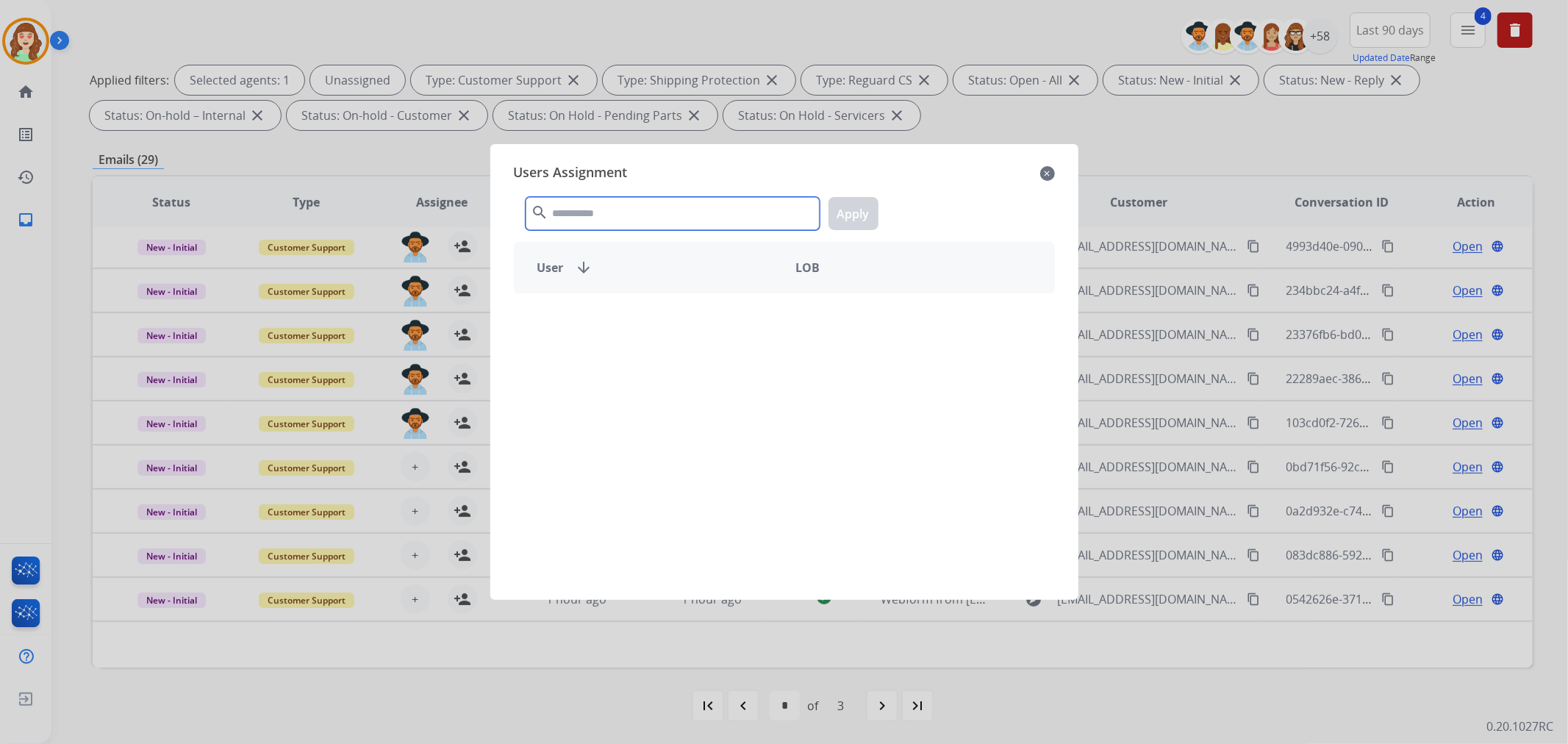
click at [669, 211] on input "text" at bounding box center [672, 213] width 294 height 33
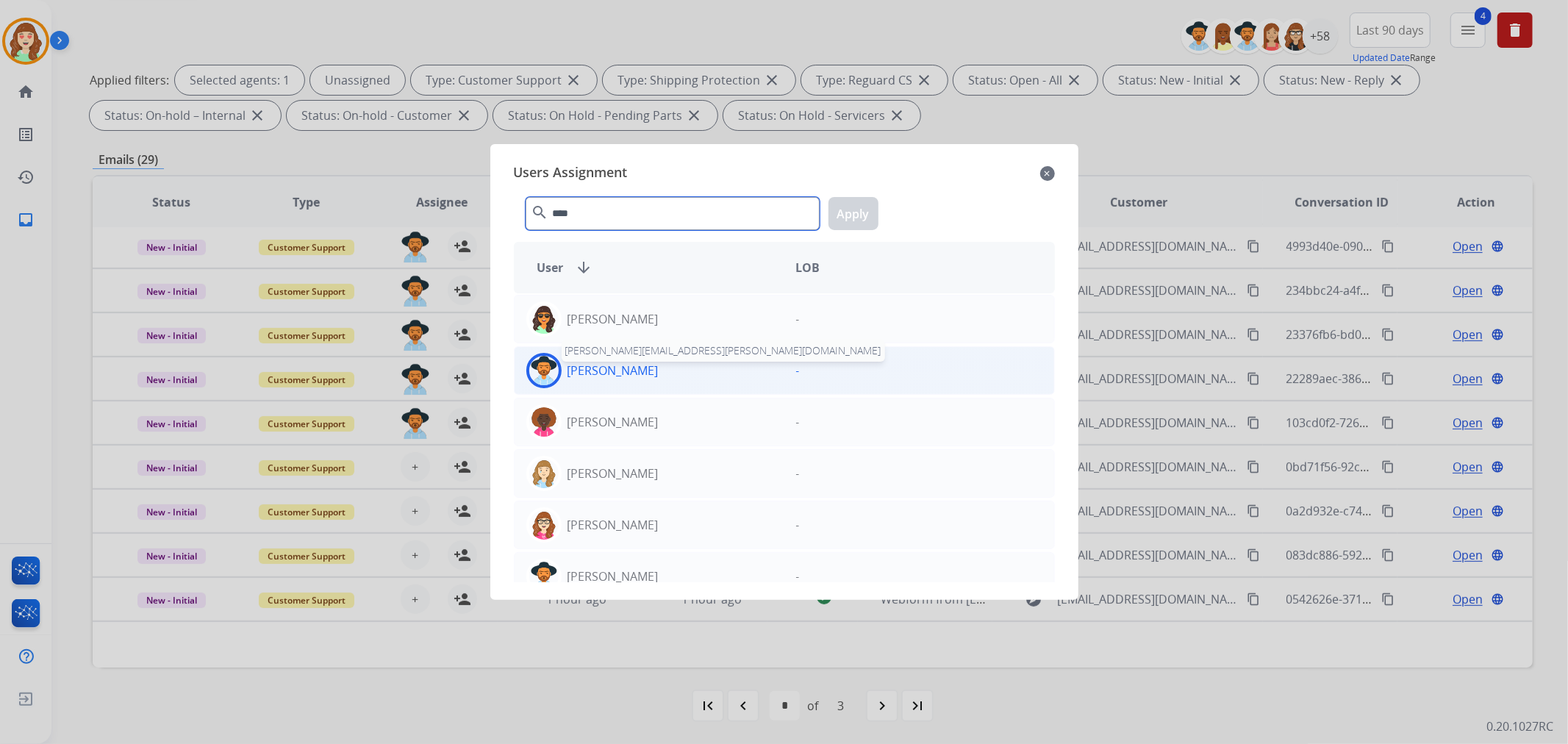
type input "****"
drag, startPoint x: 660, startPoint y: 373, endPoint x: 854, endPoint y: 243, distance: 233.5
click at [673, 366] on div "Stephanie Morris stephanie.morris@eccogroupusa.com" at bounding box center [649, 370] width 270 height 35
drag, startPoint x: 858, startPoint y: 208, endPoint x: 508, endPoint y: 481, distance: 443.9
click at [853, 208] on button "Apply" at bounding box center [853, 213] width 50 height 33
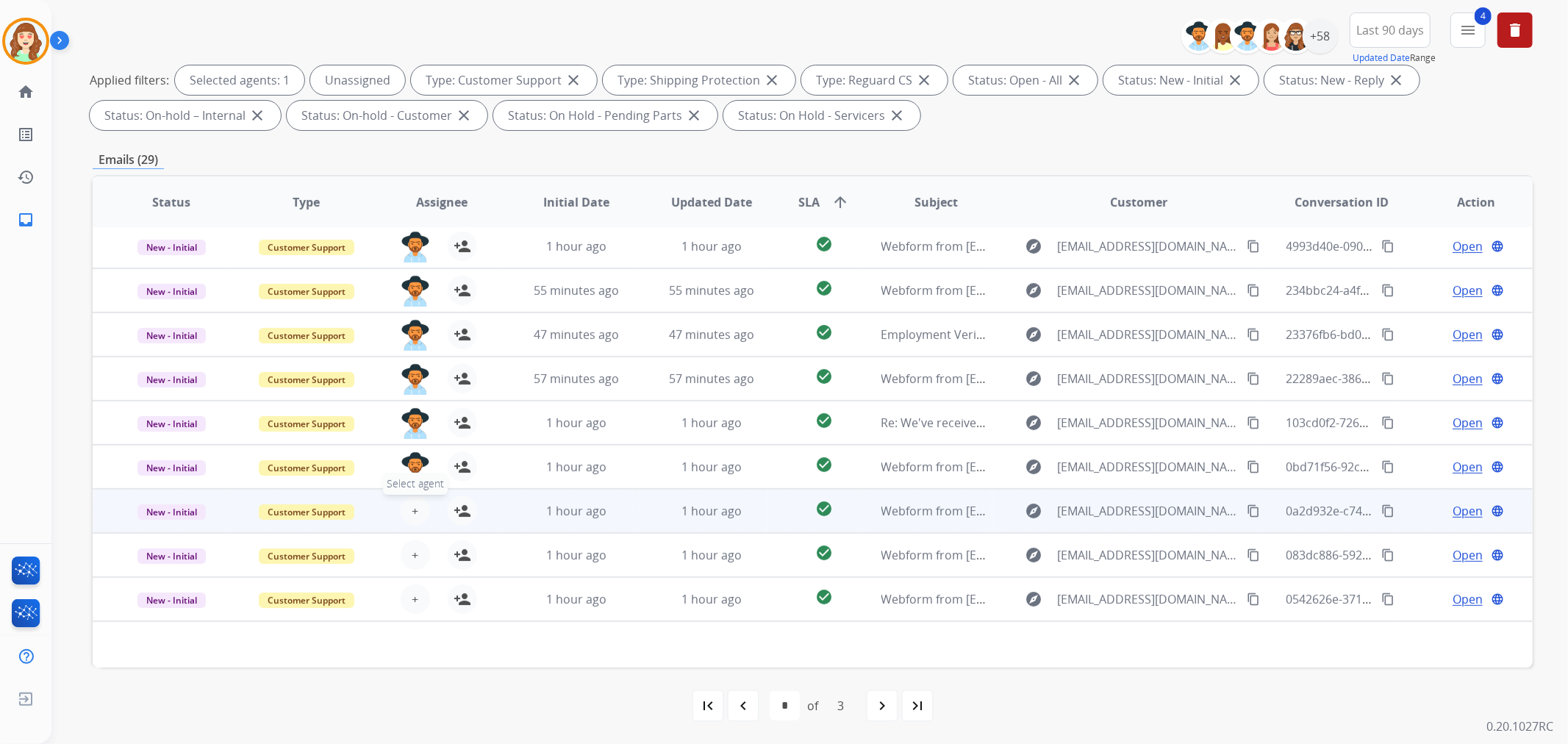
click at [412, 505] on span "+" at bounding box center [414, 510] width 6 height 18
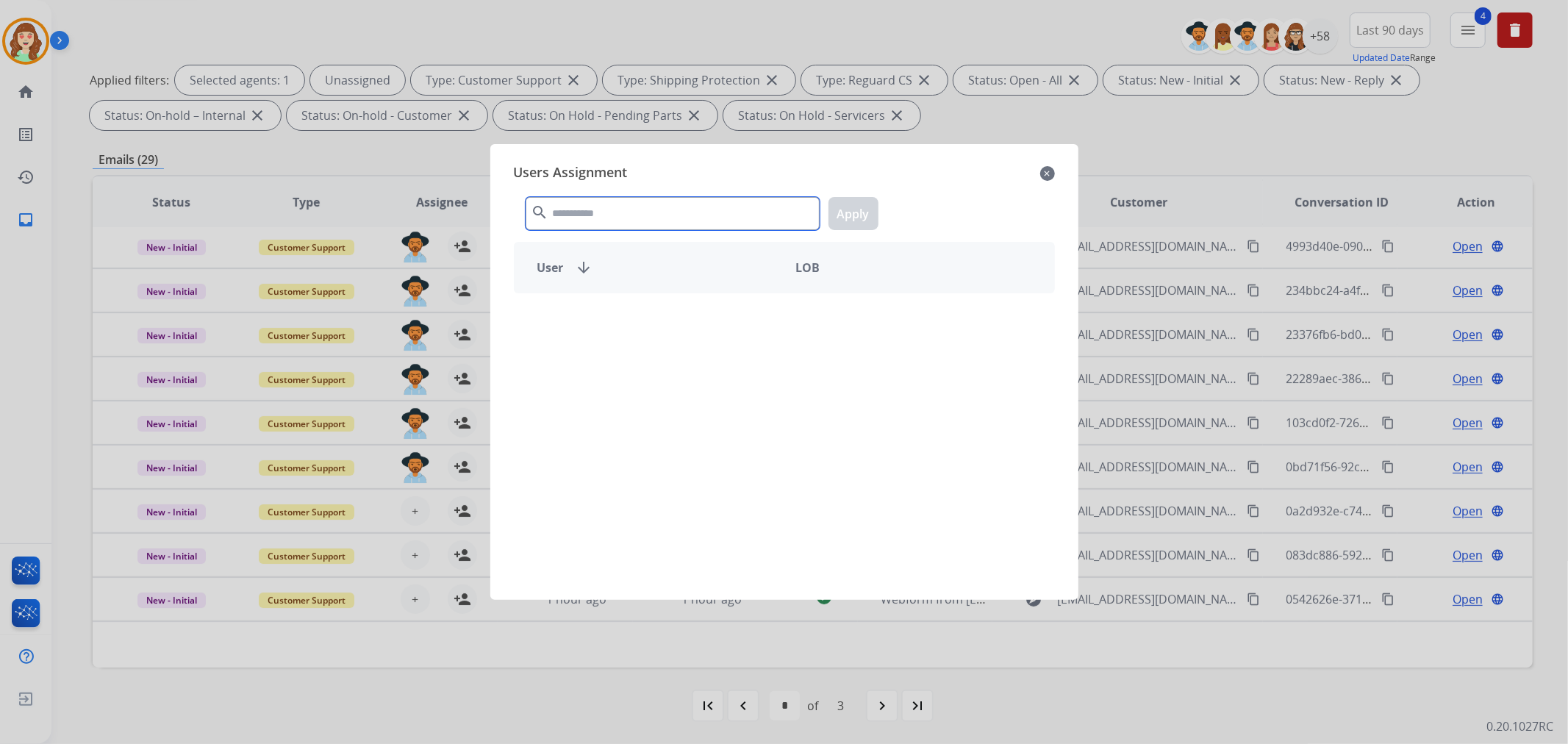
click at [622, 221] on input "text" at bounding box center [672, 213] width 294 height 33
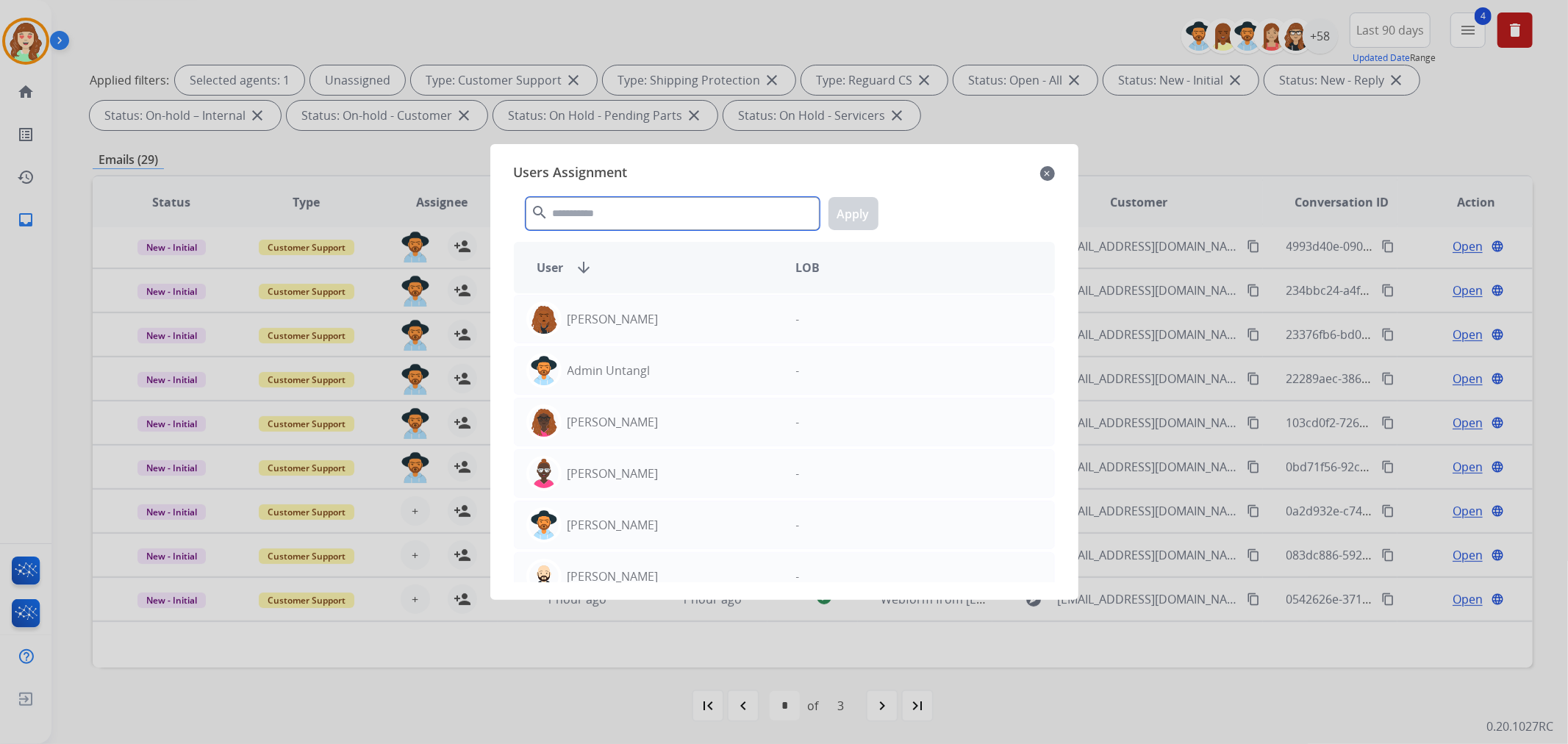
click at [622, 221] on input "text" at bounding box center [672, 213] width 294 height 33
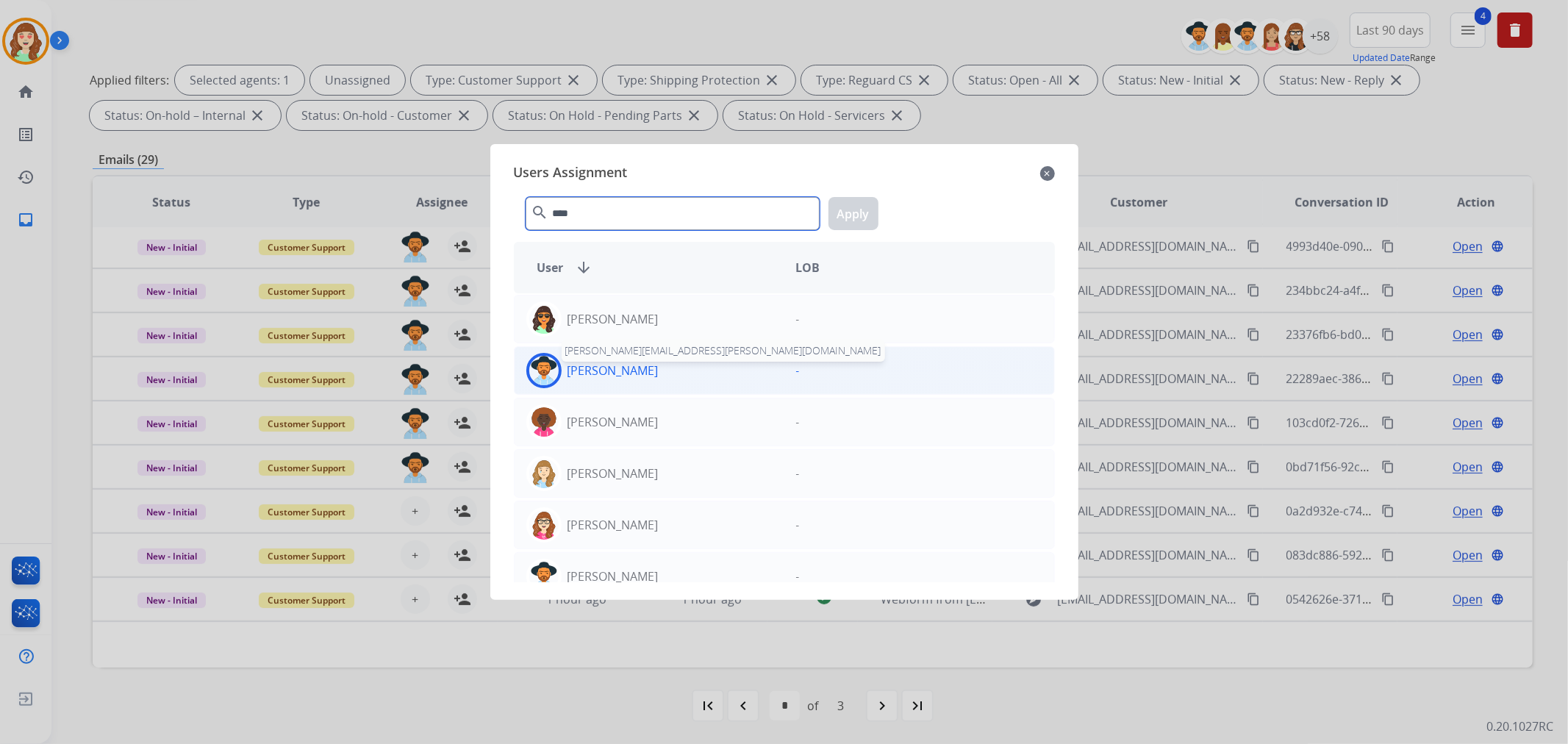
type input "****"
click at [580, 377] on p "[PERSON_NAME]" at bounding box center [613, 370] width 91 height 18
click at [857, 221] on button "Apply" at bounding box center [853, 213] width 50 height 33
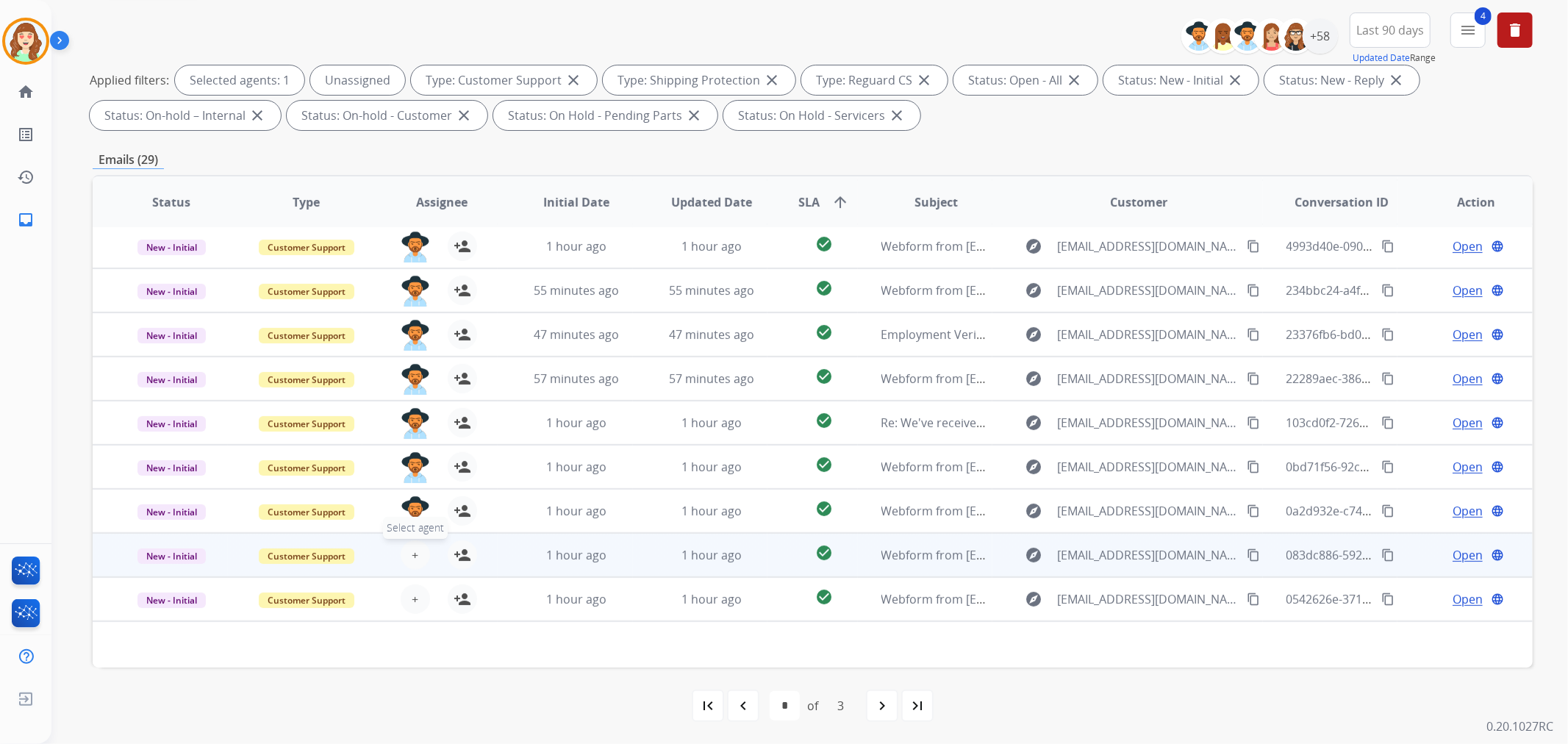
click at [408, 541] on button "+ Select agent" at bounding box center [415, 556] width 30 height 30
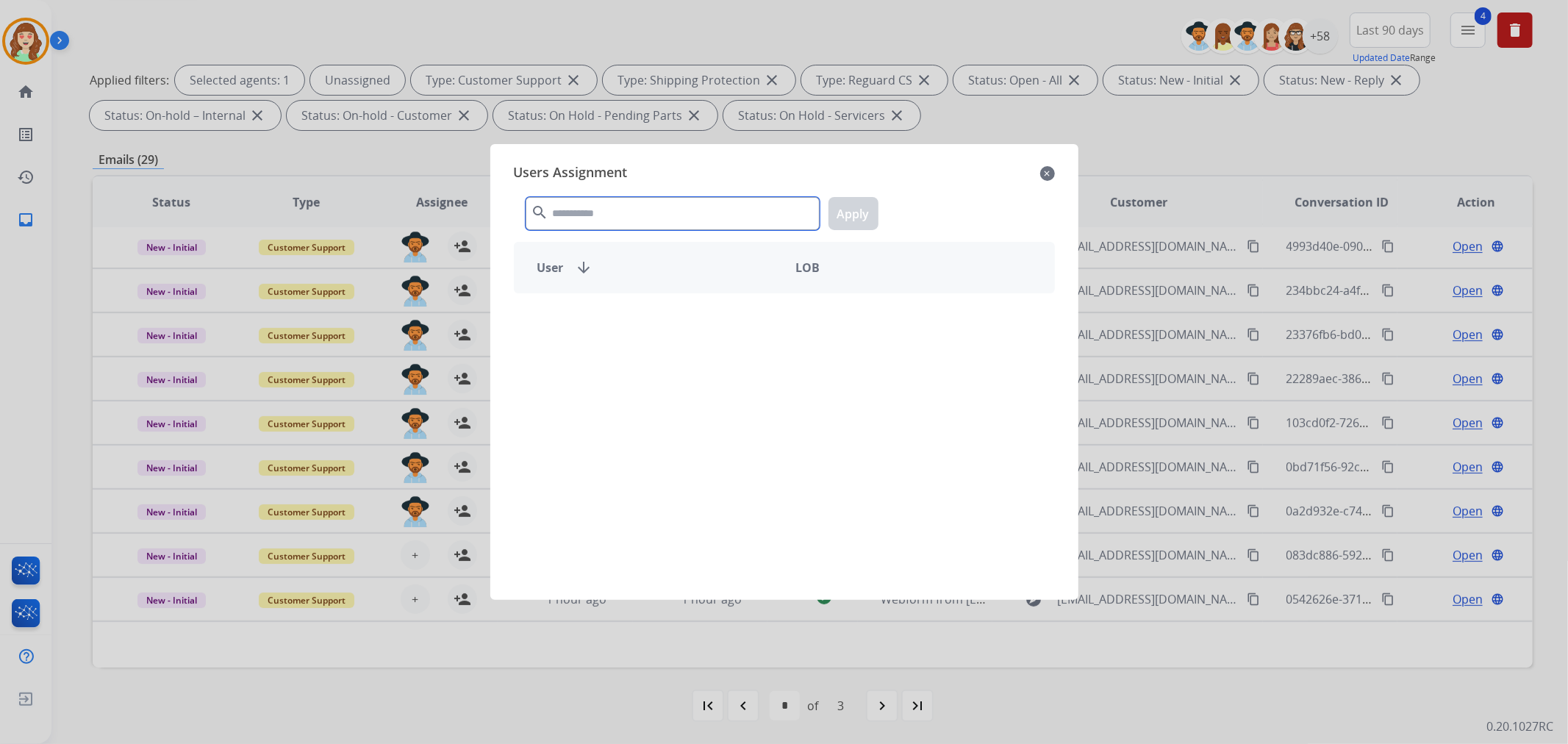
click at [665, 222] on input "text" at bounding box center [672, 213] width 294 height 33
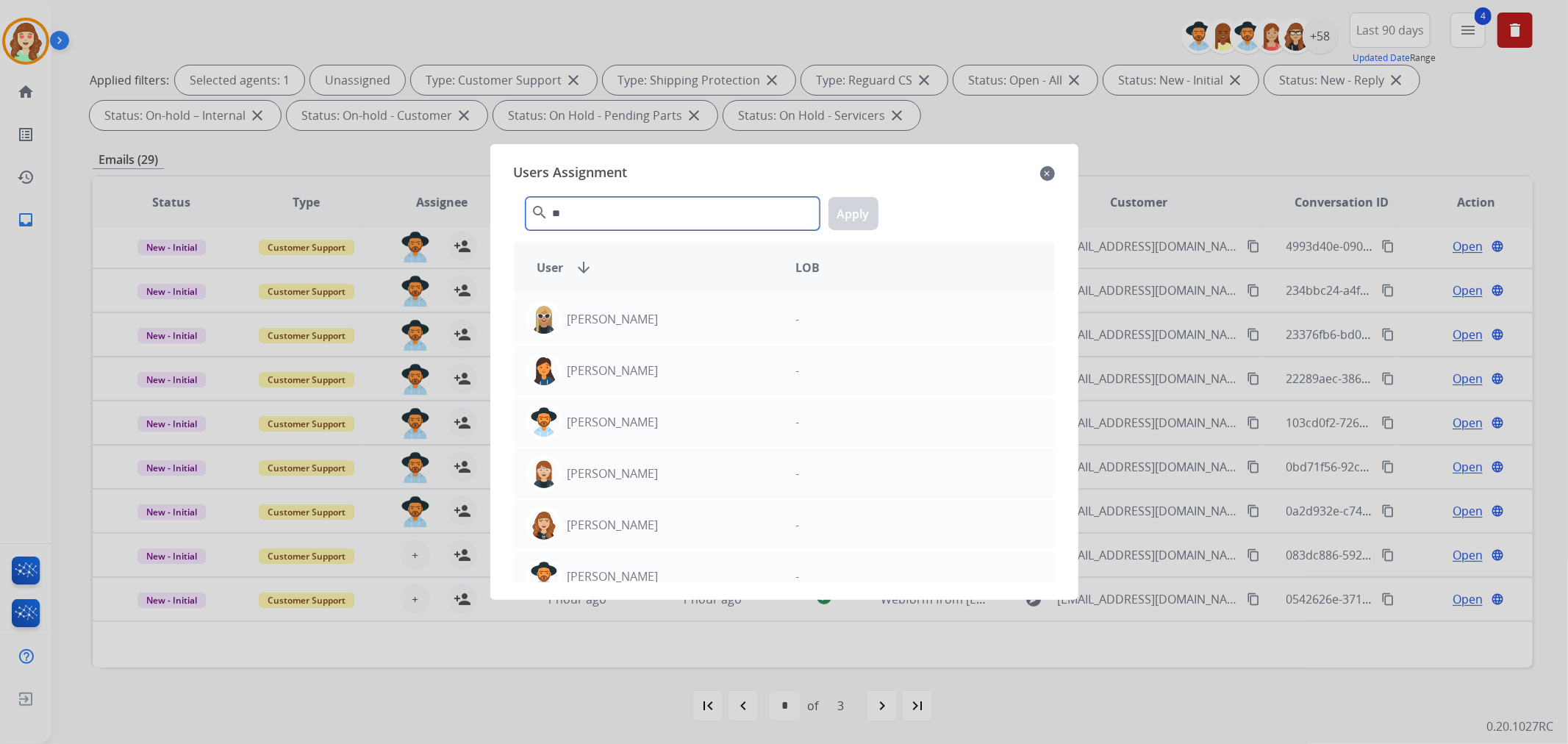
type input "*"
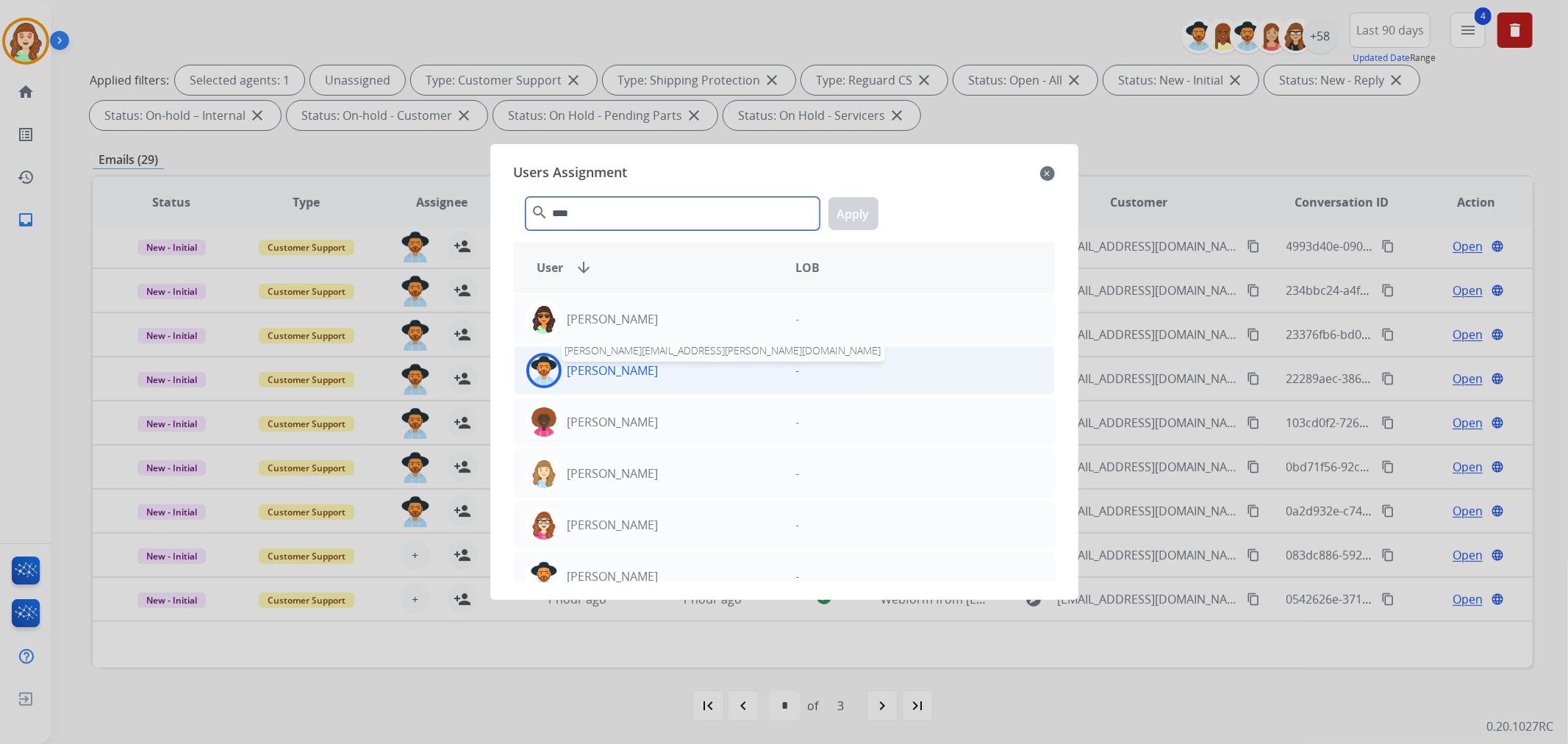
type input "****"
click at [637, 375] on p "[PERSON_NAME]" at bounding box center [613, 370] width 91 height 18
click at [842, 203] on button "Apply" at bounding box center [853, 213] width 50 height 33
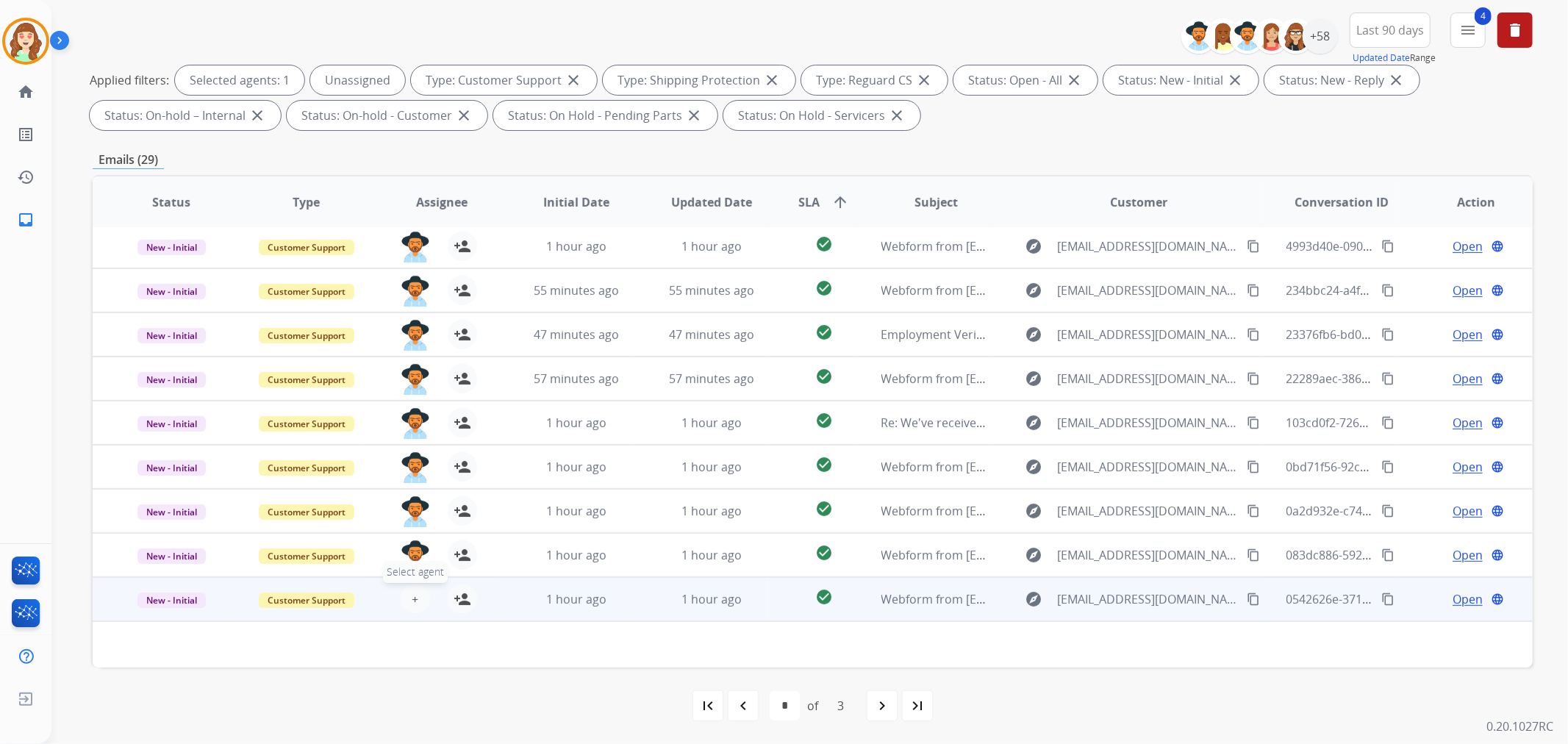
click at [413, 604] on span "+" at bounding box center [414, 598] width 6 height 18
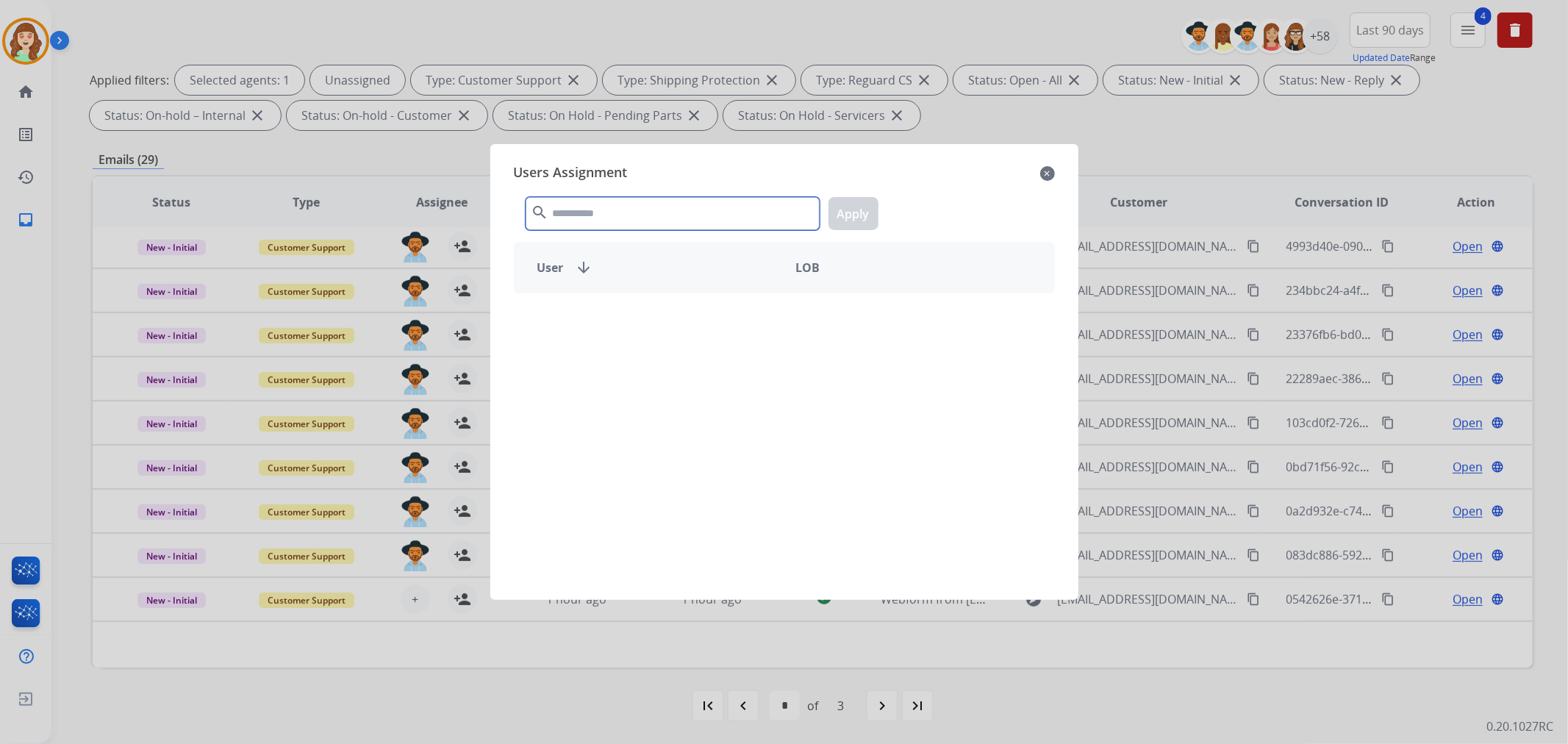
click at [665, 213] on input "text" at bounding box center [672, 213] width 294 height 33
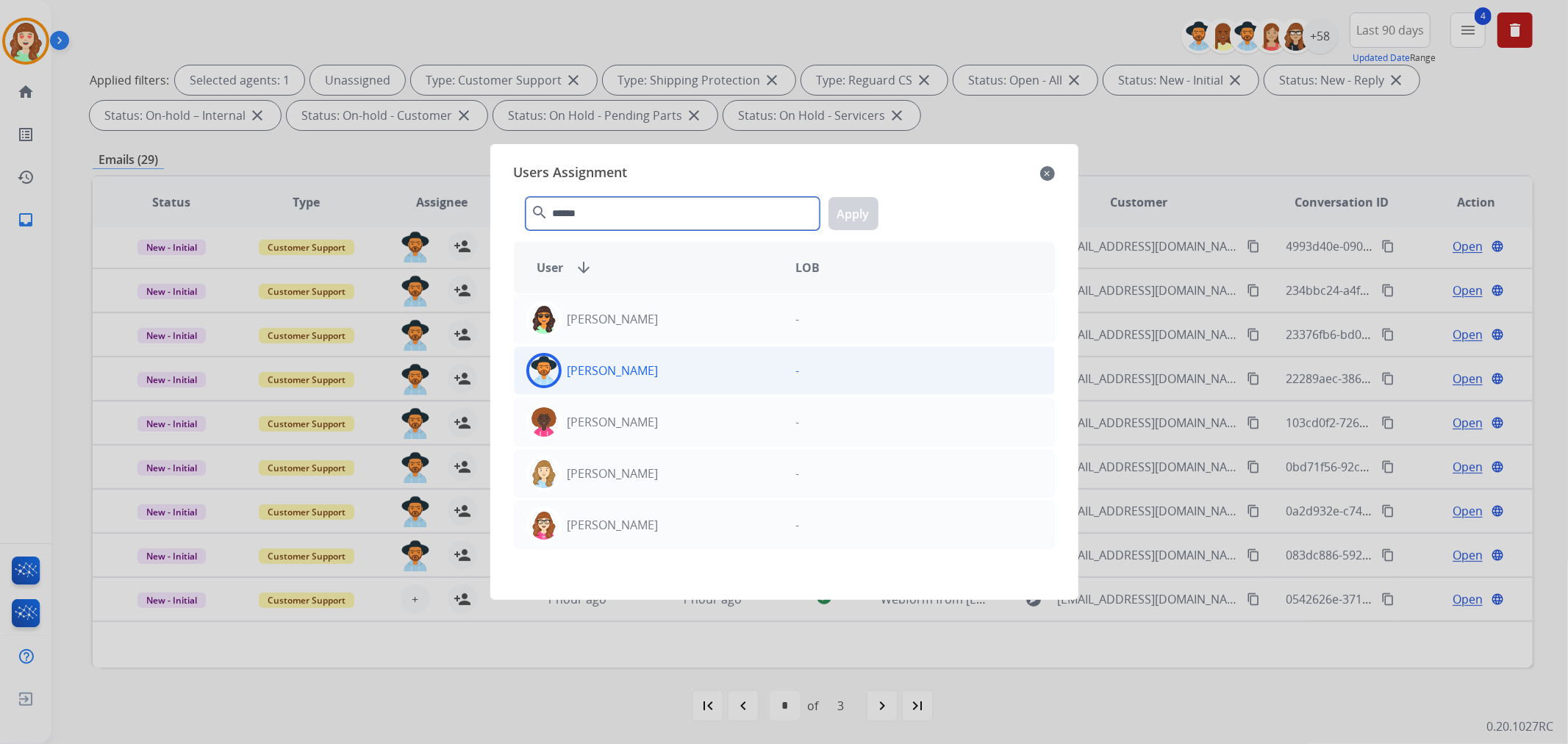
type input "******"
click at [642, 378] on div "[PERSON_NAME]" at bounding box center [649, 370] width 270 height 35
click at [854, 211] on button "Apply" at bounding box center [853, 213] width 50 height 33
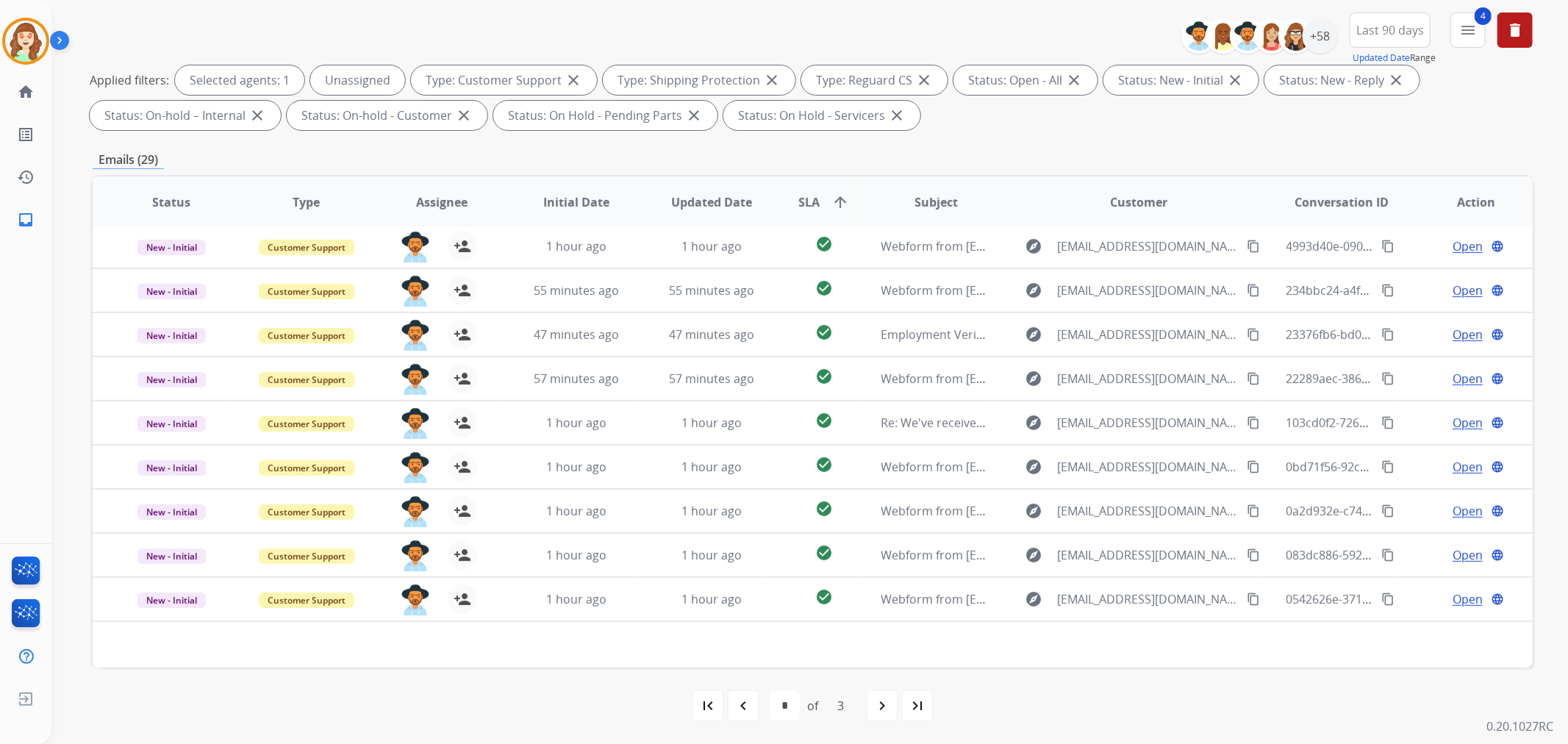
drag, startPoint x: 877, startPoint y: 704, endPoint x: 883, endPoint y: 680, distance: 24.7
click at [878, 704] on mat-icon "navigate_next" at bounding box center [882, 705] width 18 height 18
select select "*"
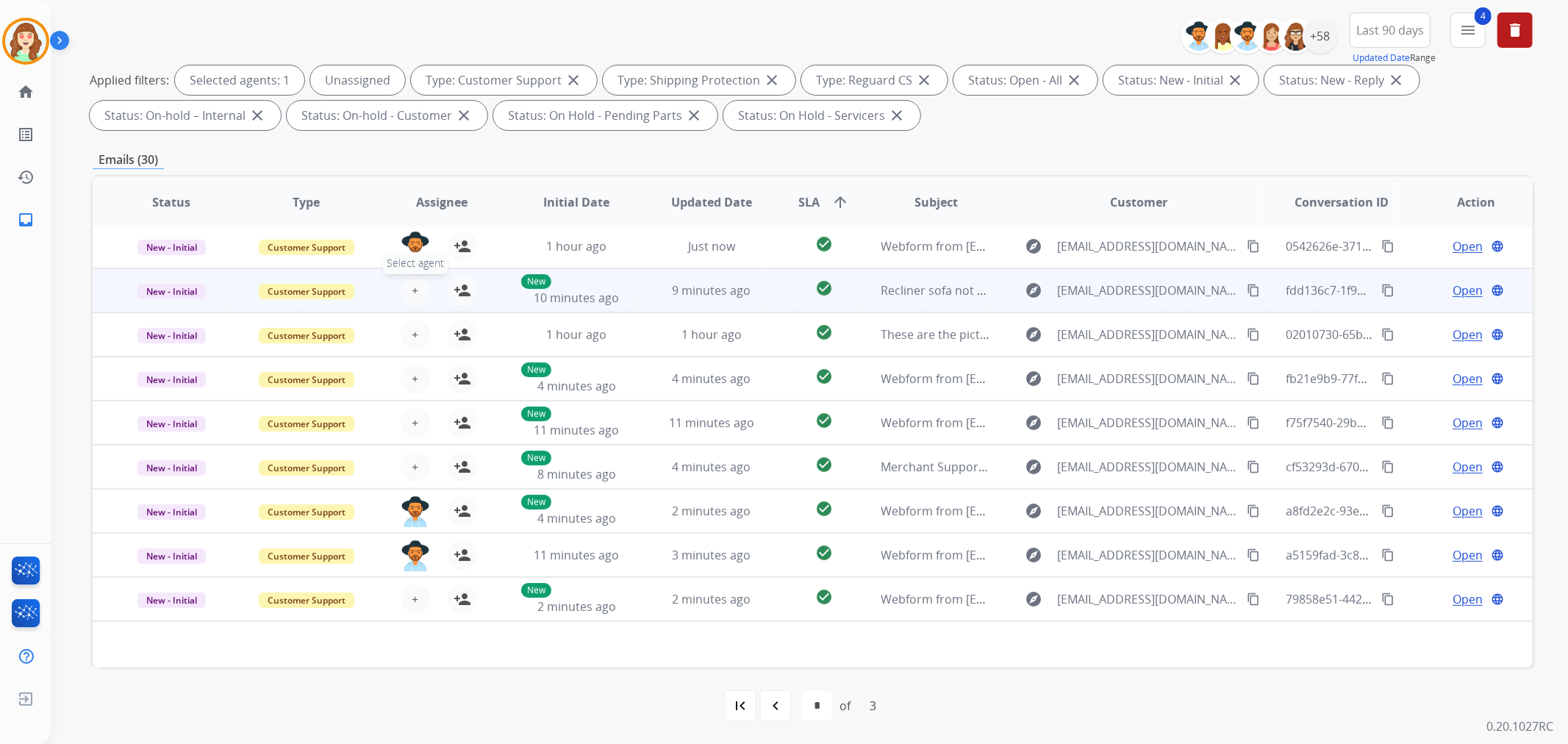
click at [412, 289] on span "+" at bounding box center [414, 290] width 6 height 18
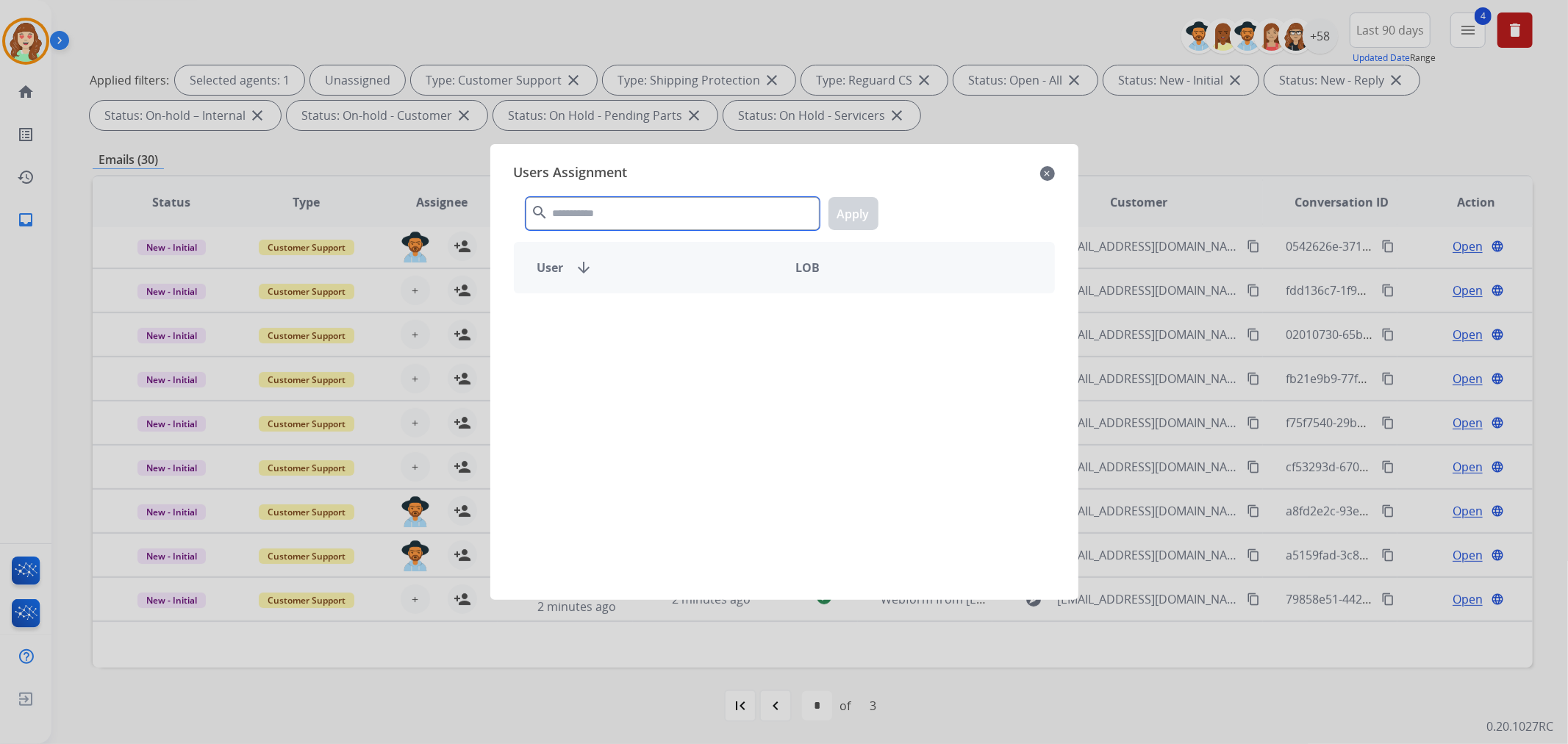
click at [644, 183] on div "Users Assignment close search Apply User arrow_downward LOB" at bounding box center [784, 372] width 565 height 432
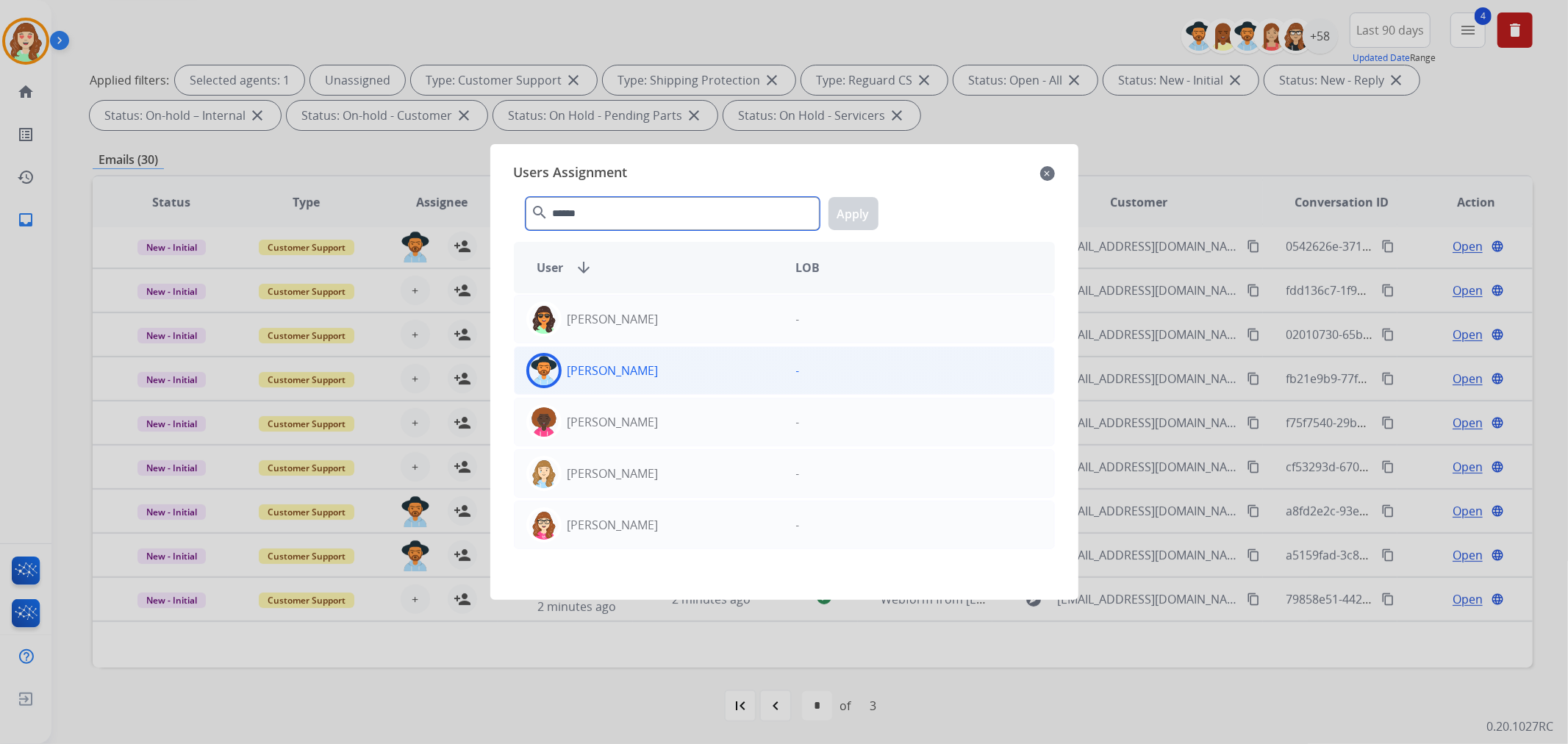
type input "******"
click at [695, 366] on div "[PERSON_NAME]" at bounding box center [649, 370] width 270 height 35
click at [865, 214] on button "Apply" at bounding box center [853, 213] width 50 height 33
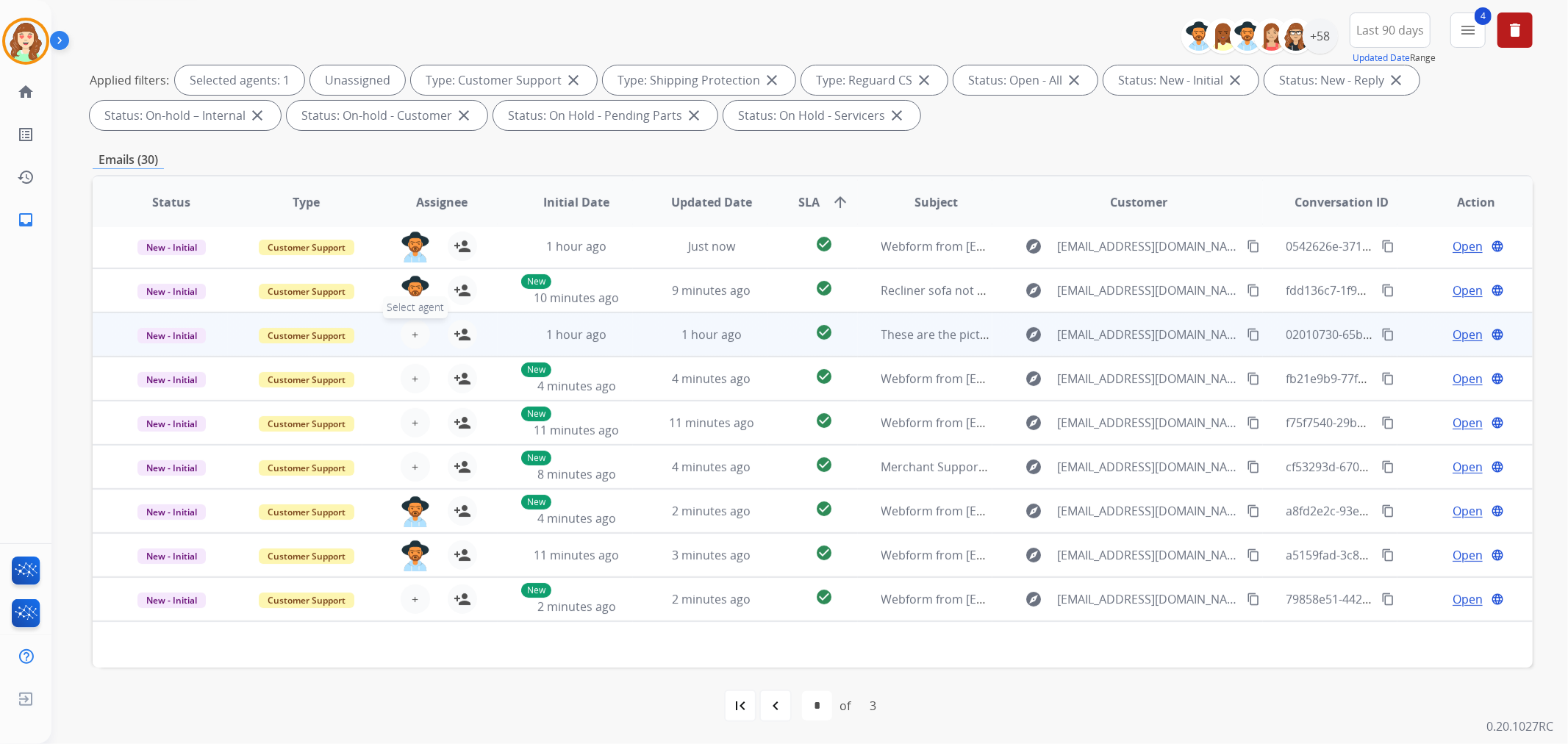
click at [412, 328] on span "+" at bounding box center [414, 334] width 6 height 18
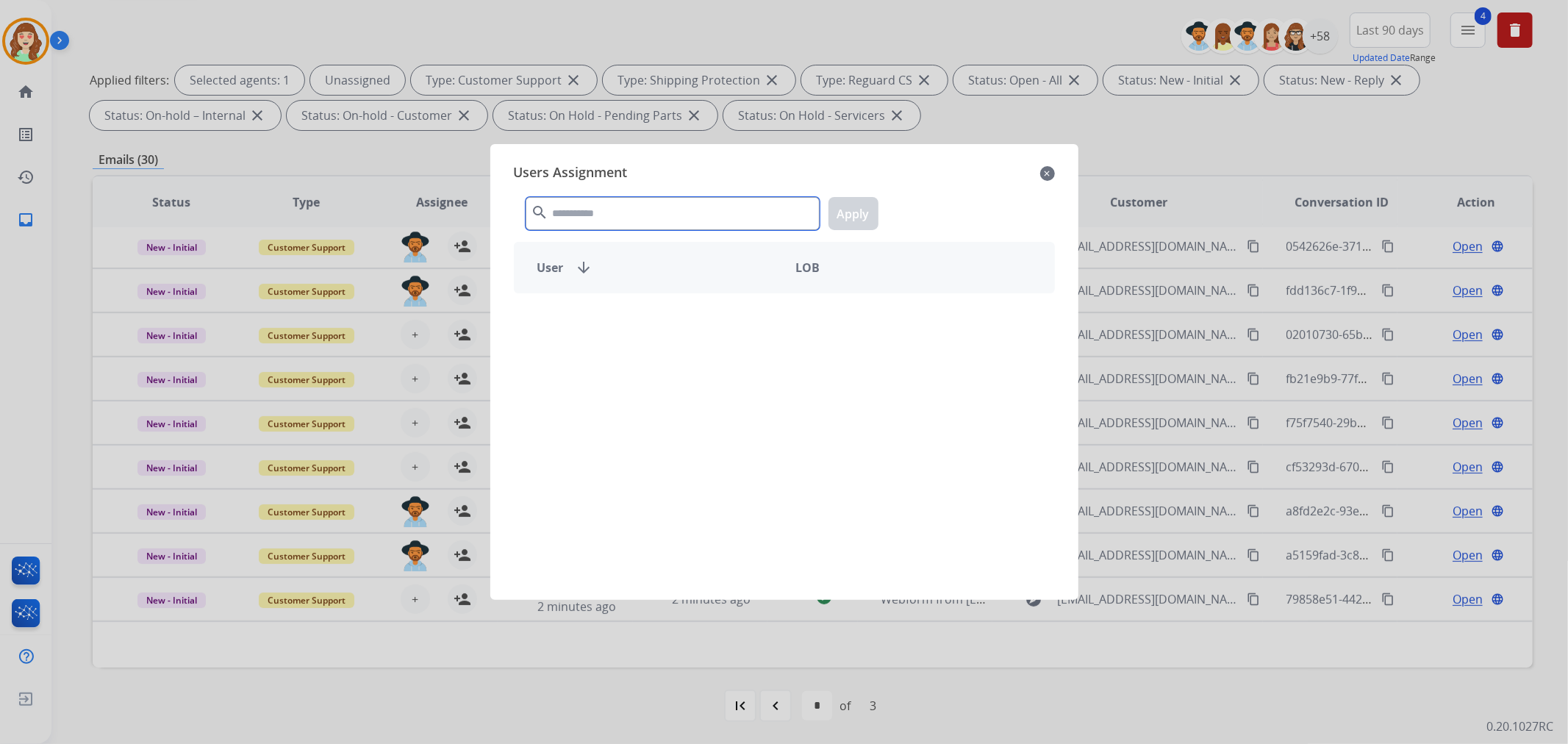
click at [581, 211] on input "text" at bounding box center [672, 213] width 294 height 33
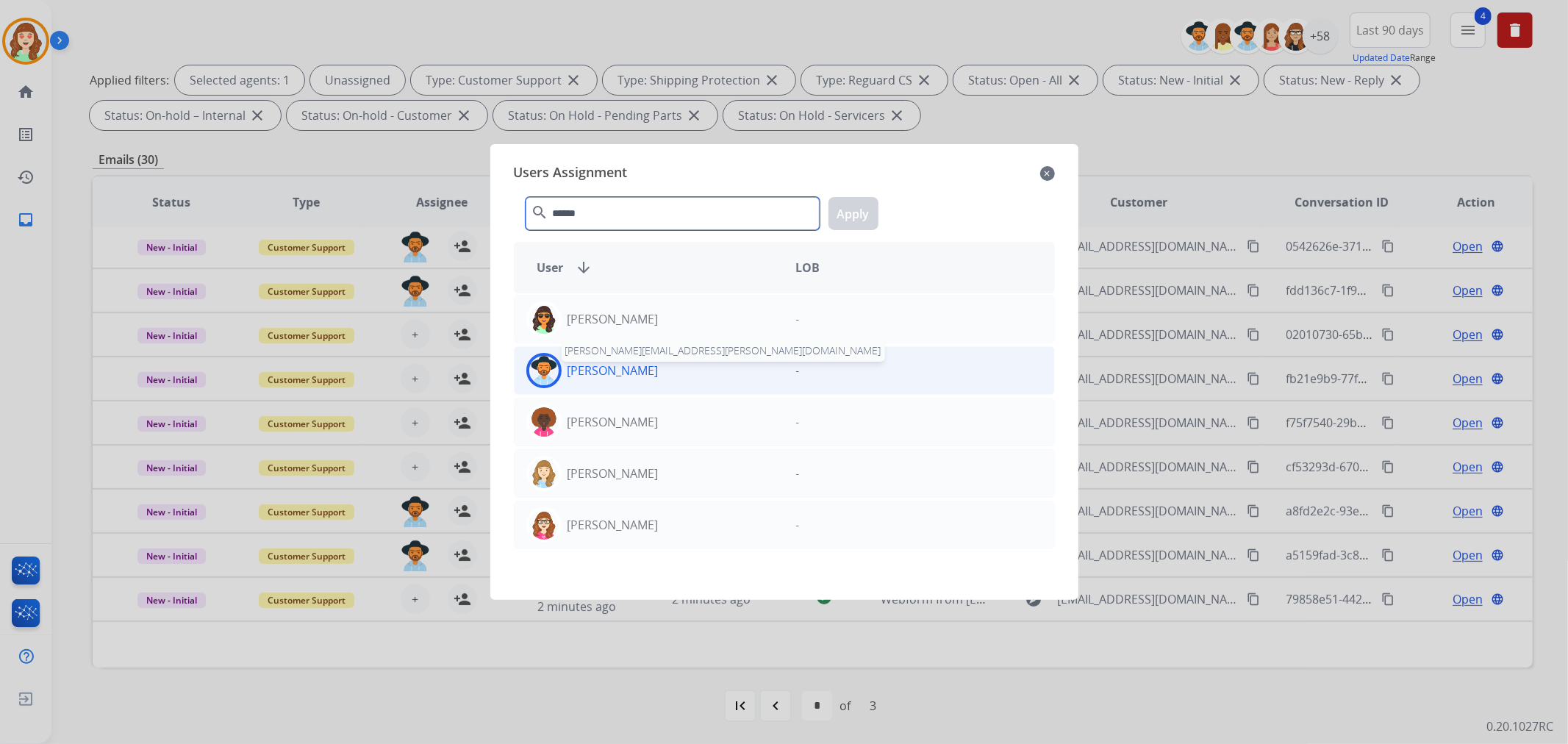
type input "******"
drag, startPoint x: 650, startPoint y: 377, endPoint x: 880, endPoint y: 239, distance: 268.2
click at [651, 377] on p "[PERSON_NAME]" at bounding box center [613, 370] width 91 height 18
drag, startPoint x: 860, startPoint y: 213, endPoint x: 828, endPoint y: 226, distance: 34.5
click at [860, 213] on button "Apply" at bounding box center [853, 213] width 50 height 33
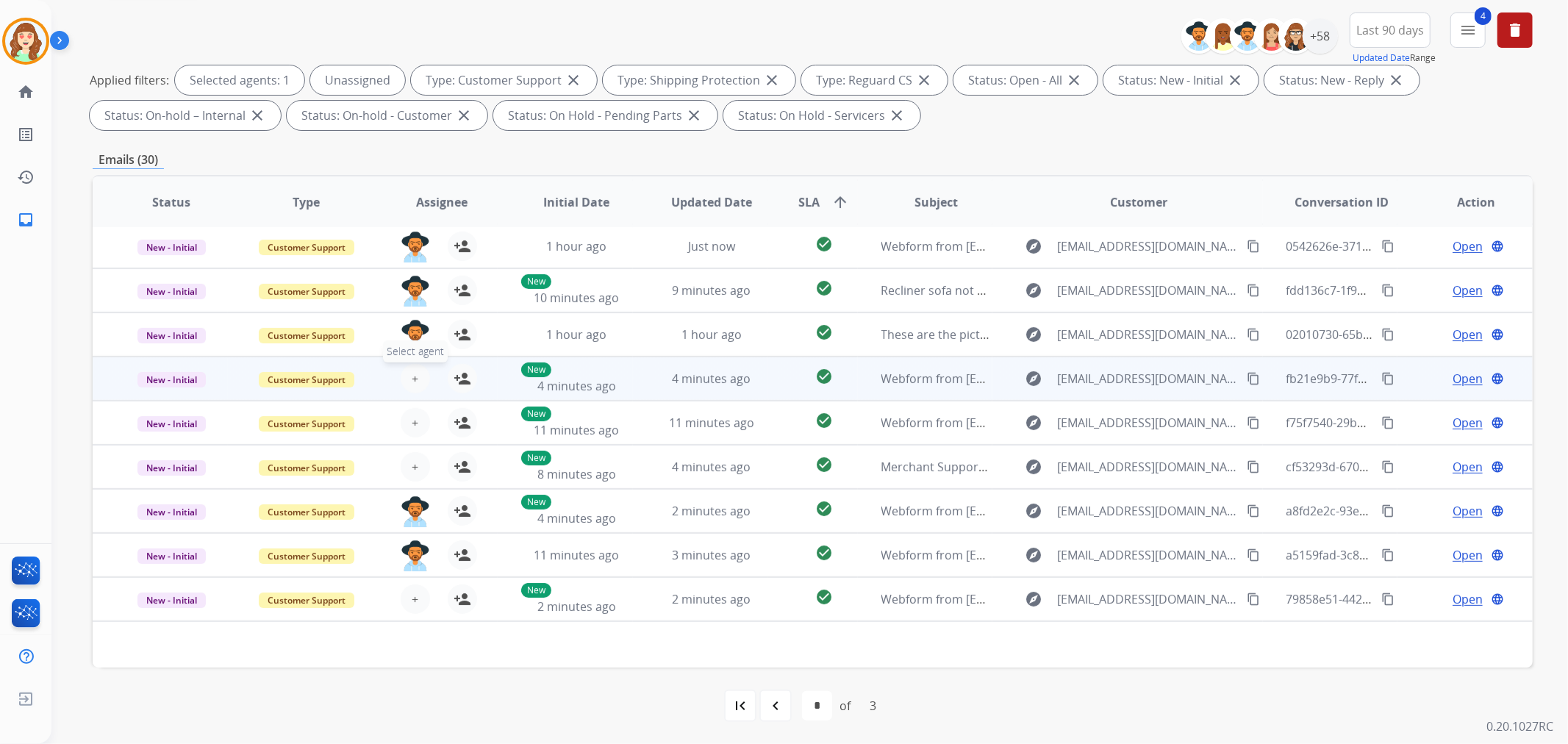
click at [417, 370] on button "+ Select agent" at bounding box center [415, 378] width 30 height 30
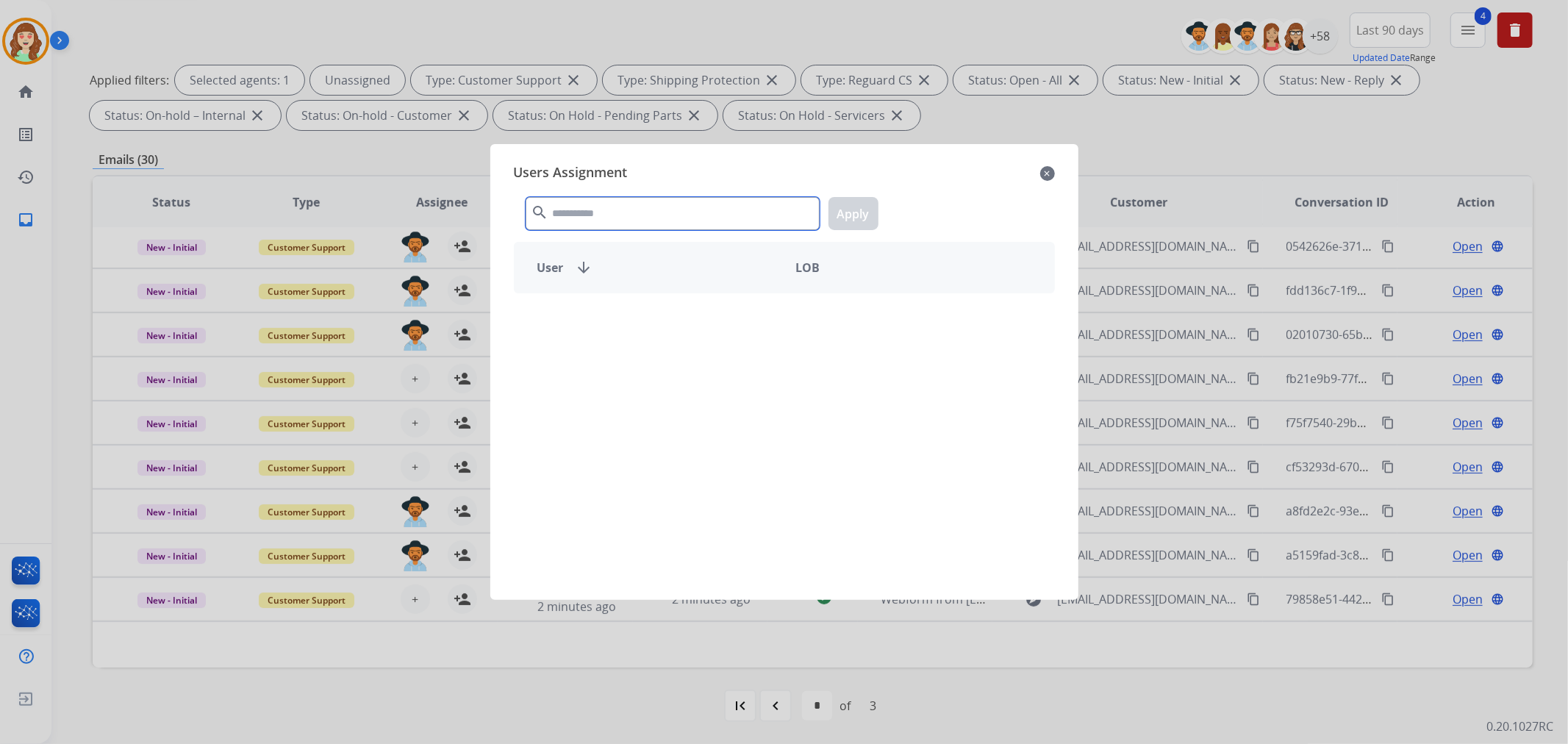
click at [699, 195] on div "search Apply" at bounding box center [784, 211] width 541 height 51
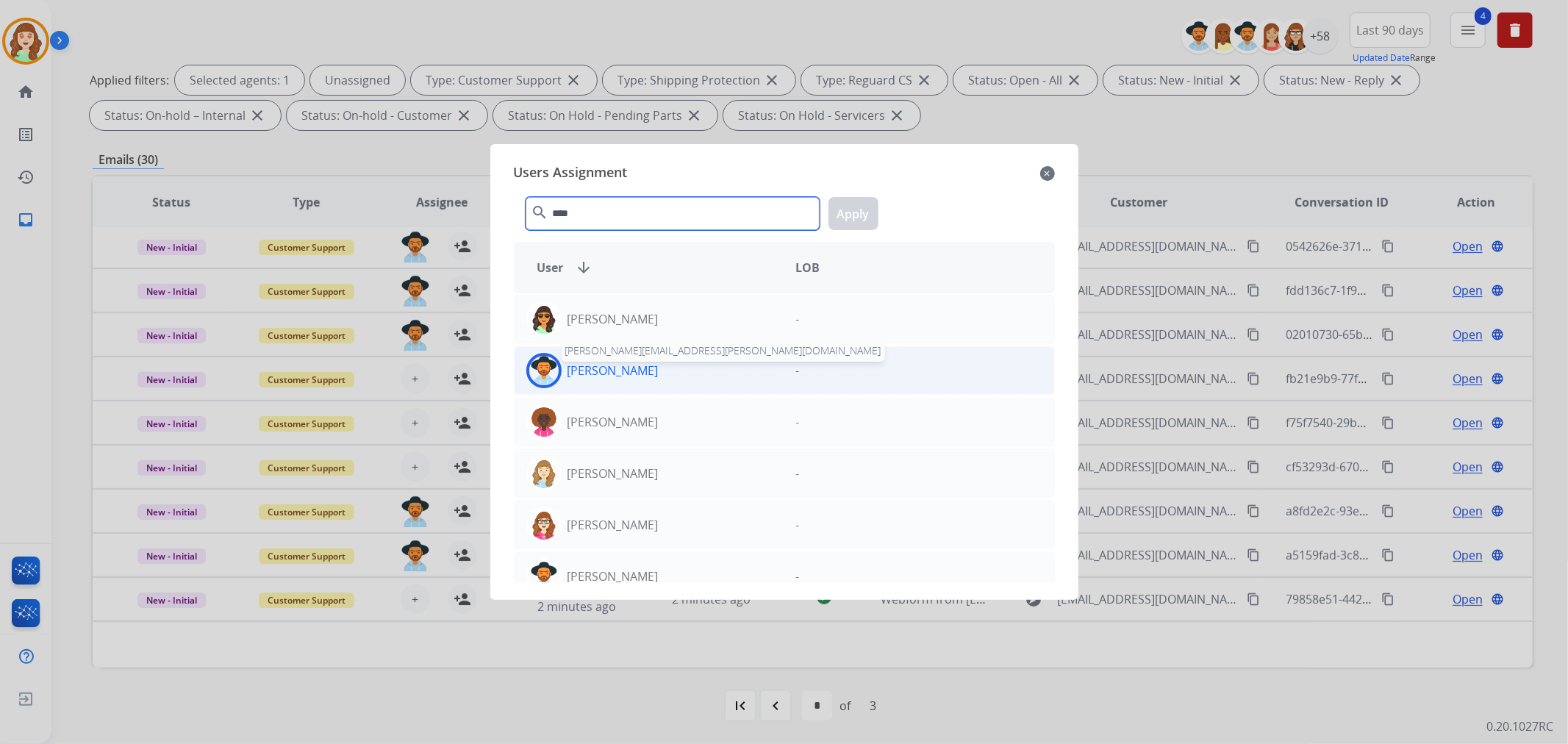
type input "****"
click at [655, 365] on p "[PERSON_NAME]" at bounding box center [613, 370] width 91 height 18
click at [846, 207] on button "Apply" at bounding box center [853, 213] width 50 height 33
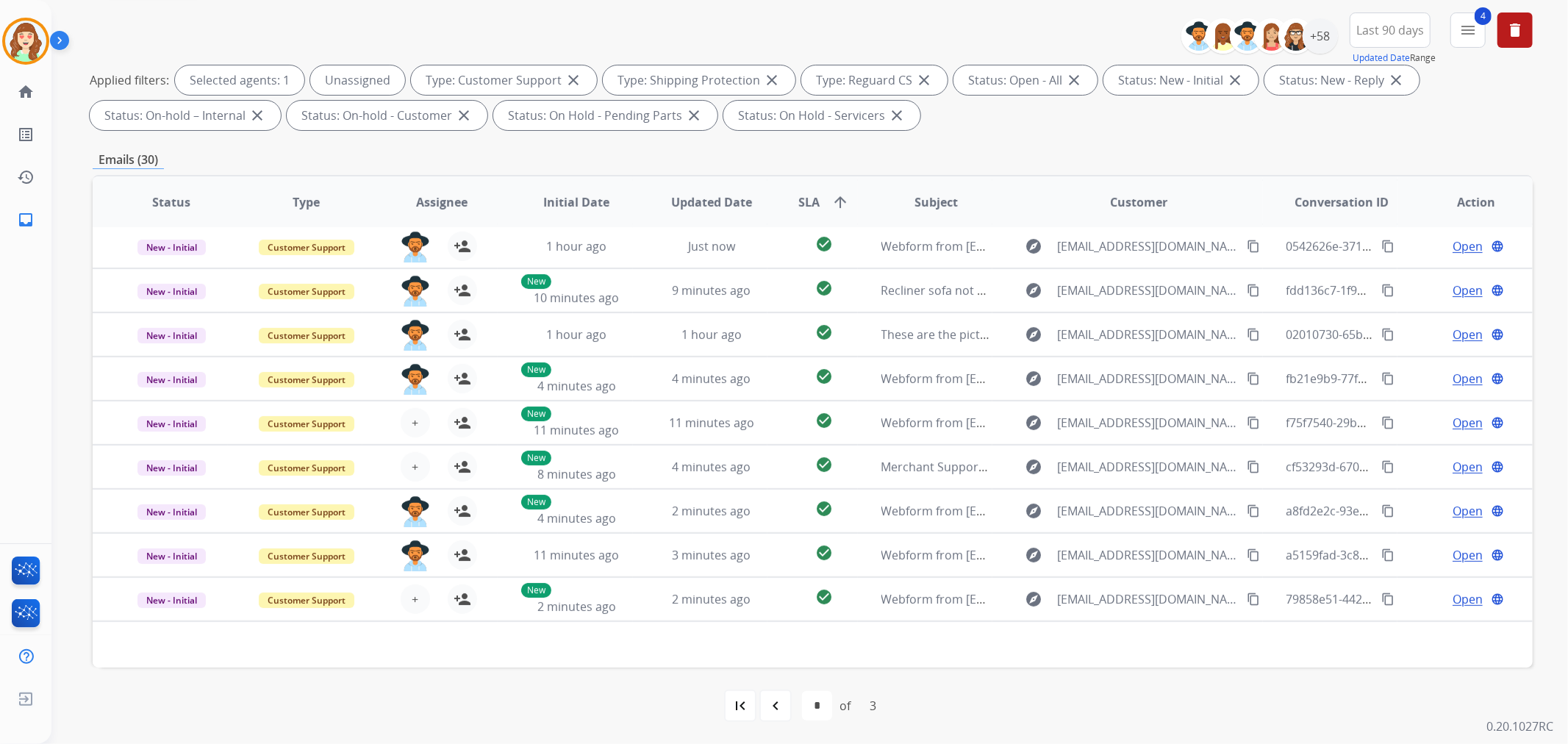
click at [408, 417] on button "+ Select agent" at bounding box center [415, 423] width 30 height 30
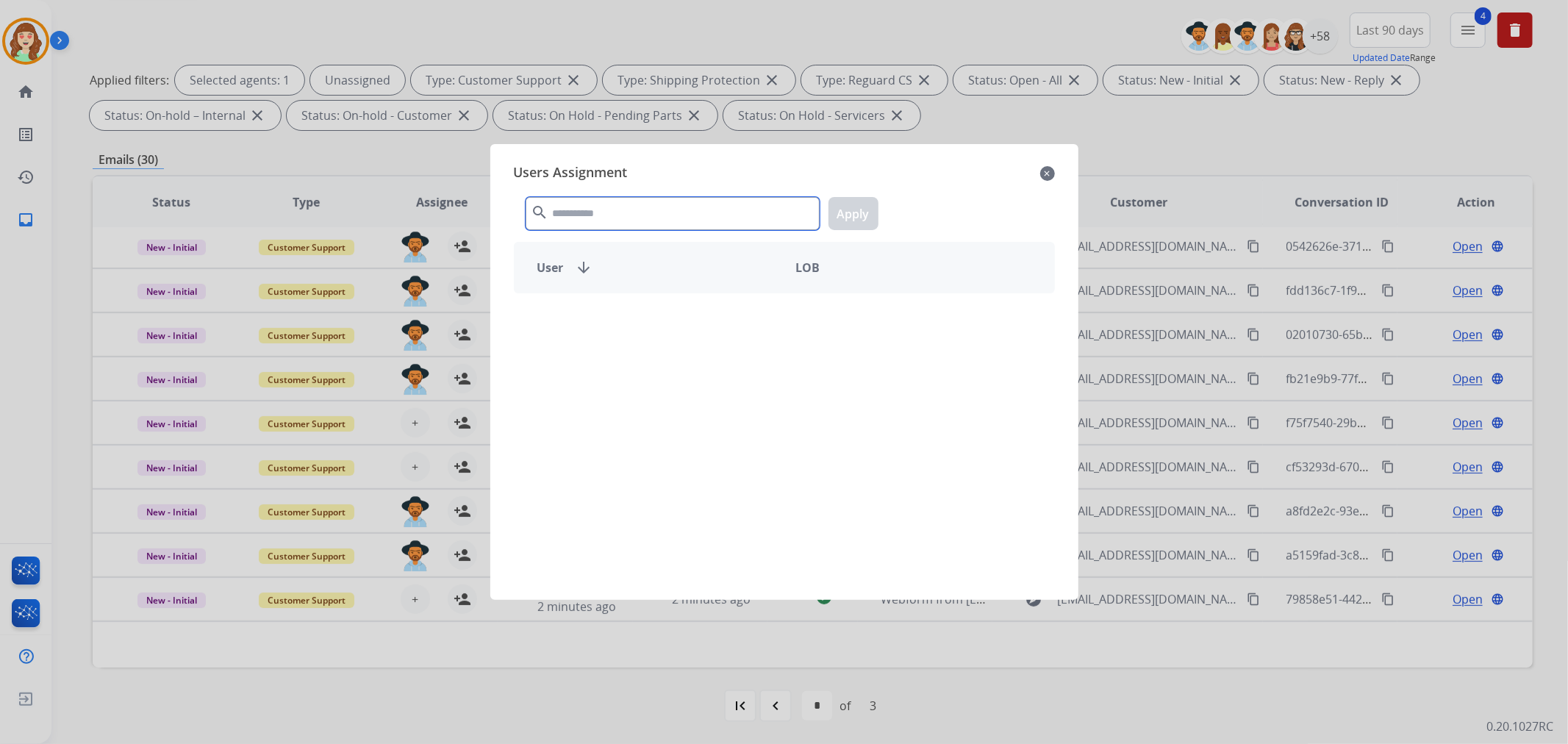
click at [615, 194] on div "search Apply" at bounding box center [784, 211] width 541 height 51
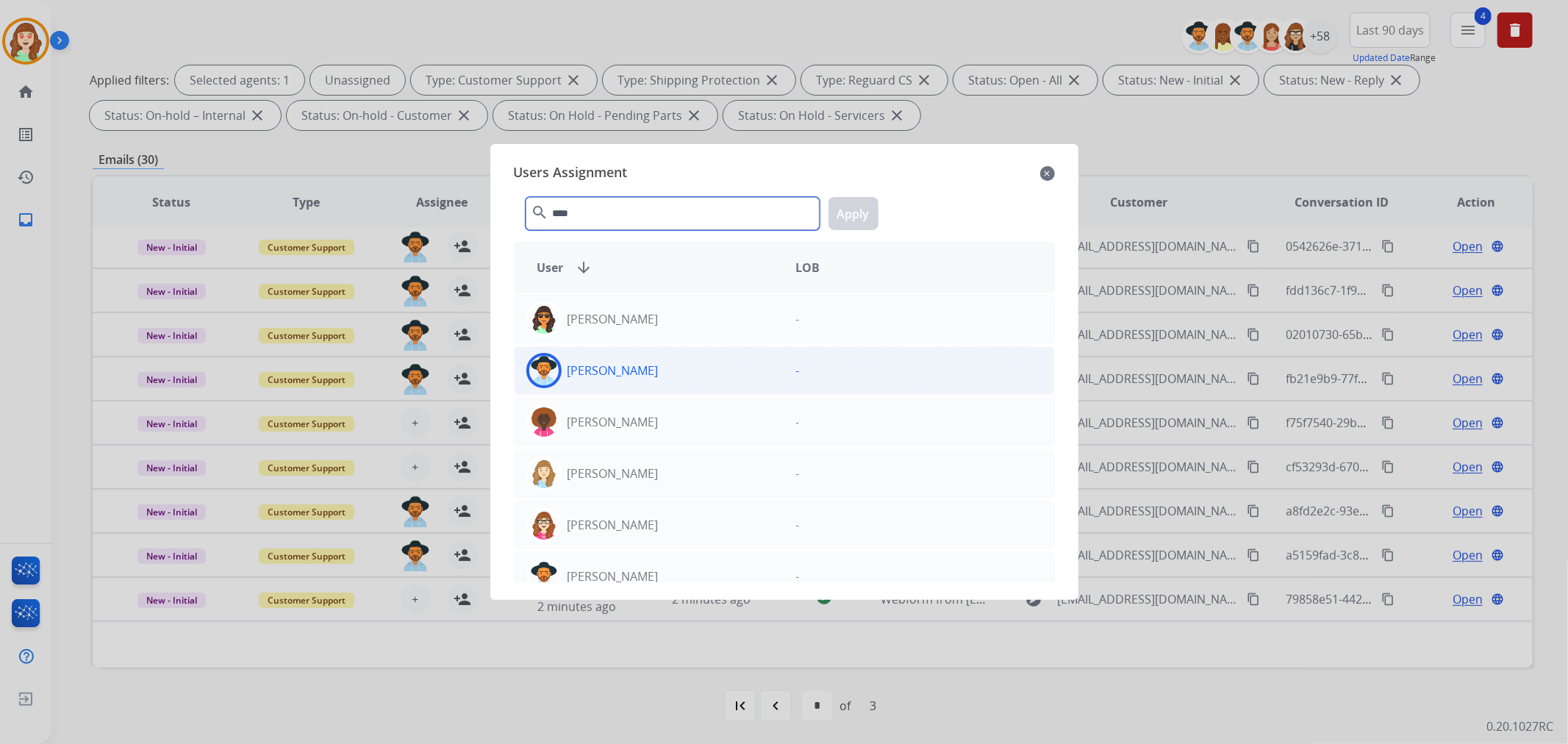
type input "****"
drag, startPoint x: 640, startPoint y: 374, endPoint x: 759, endPoint y: 312, distance: 134.2
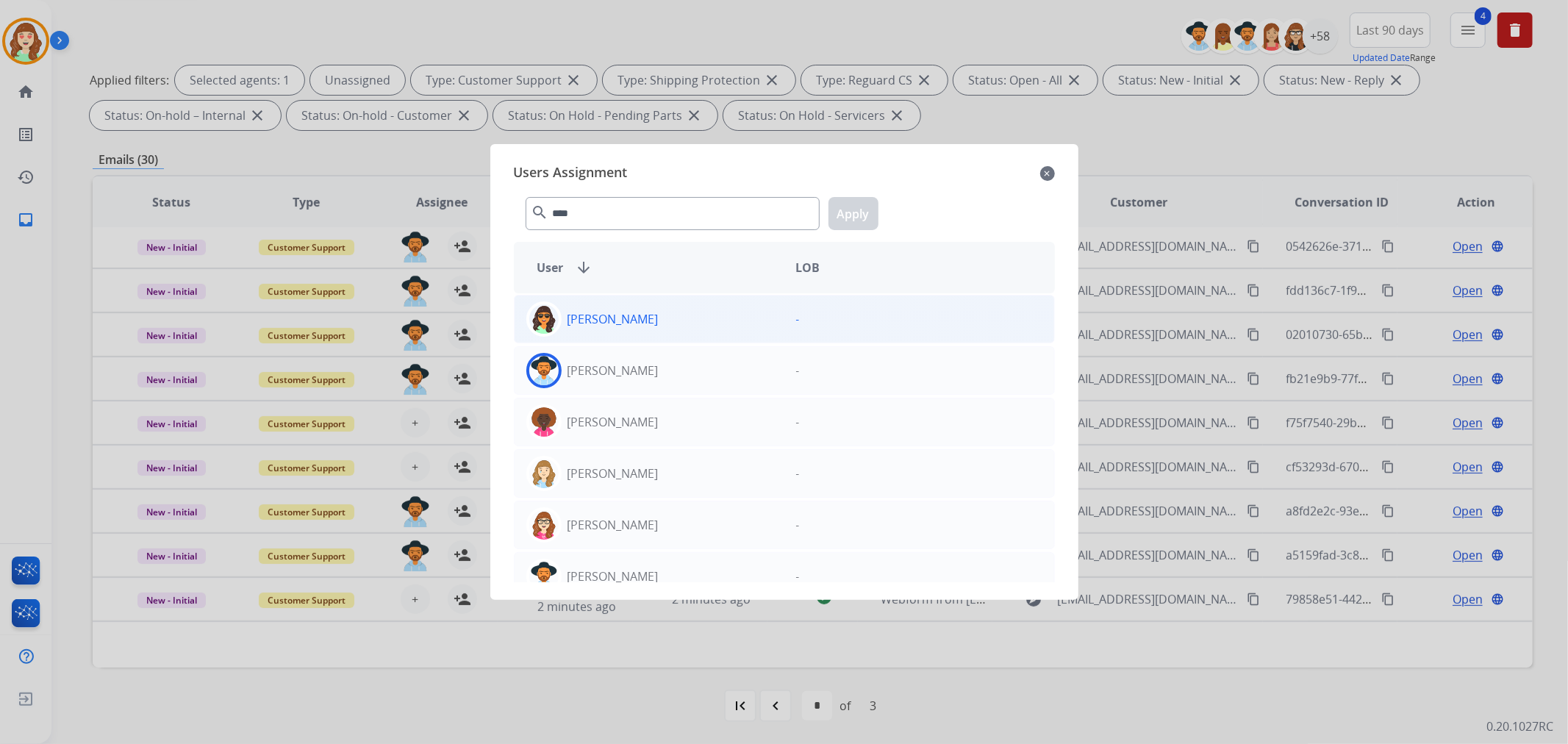
click at [640, 375] on p "[PERSON_NAME]" at bounding box center [613, 370] width 91 height 18
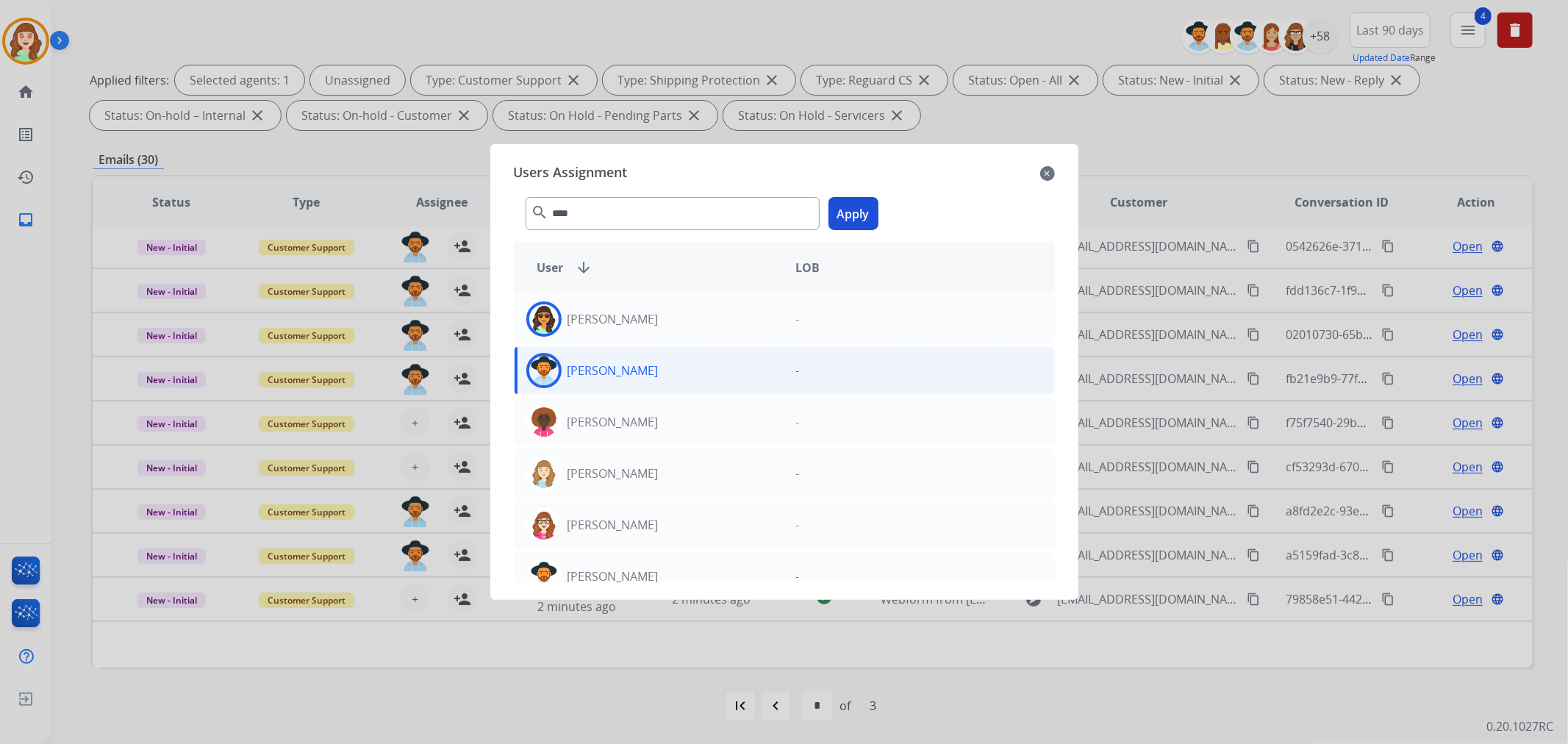
click at [850, 211] on button "Apply" at bounding box center [853, 213] width 50 height 33
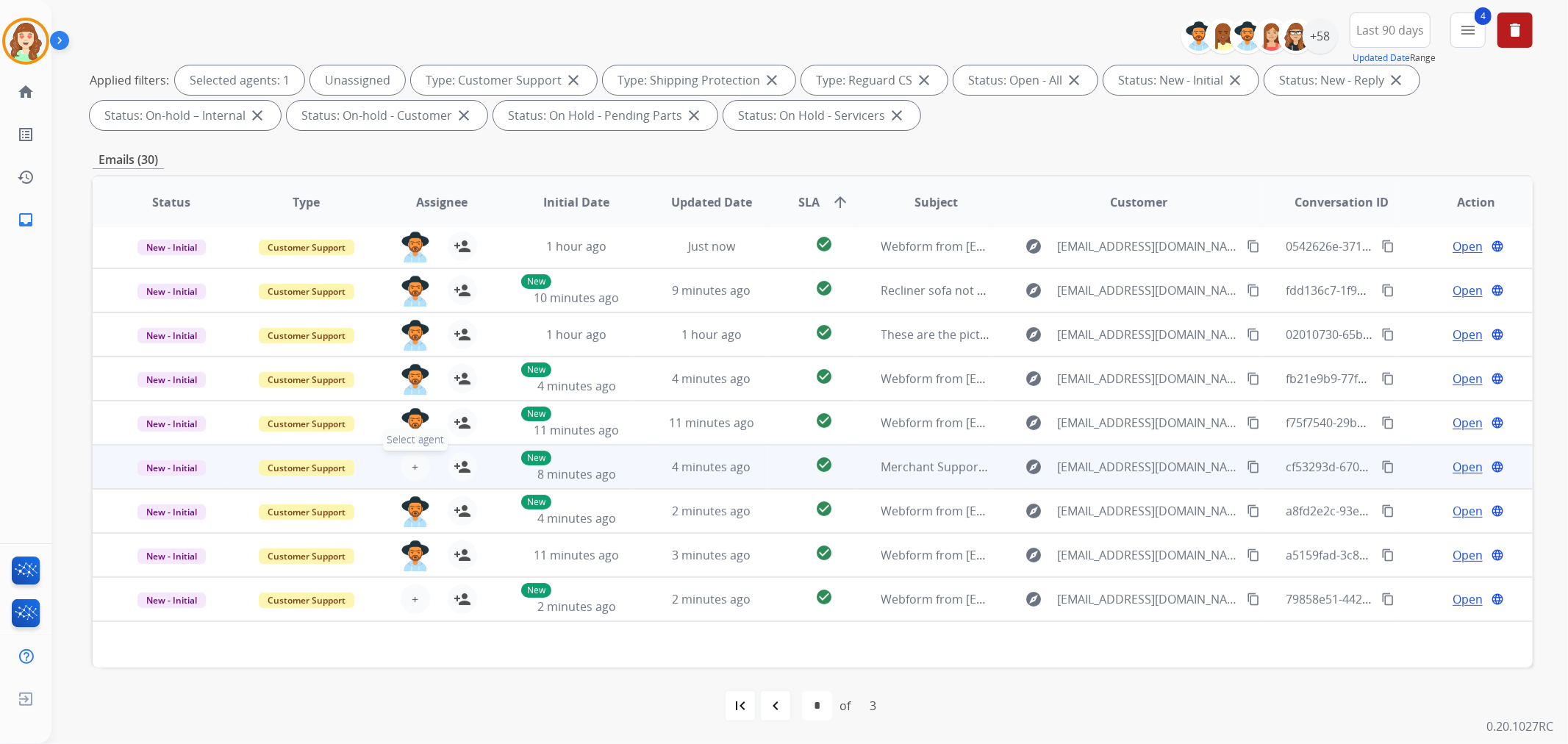
click at [419, 467] on button "+ Select agent" at bounding box center [415, 467] width 30 height 30
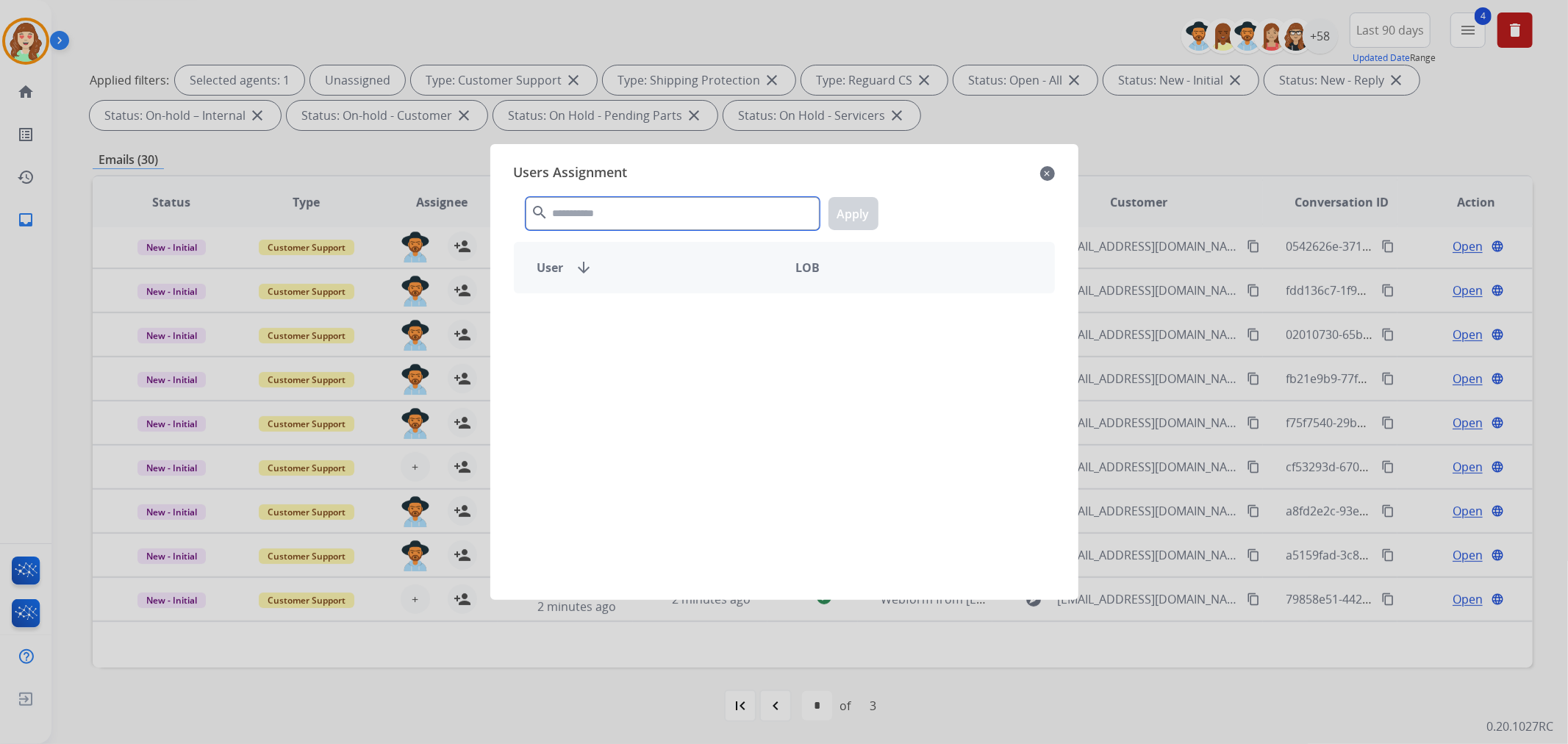
click at [689, 210] on input "text" at bounding box center [672, 213] width 294 height 33
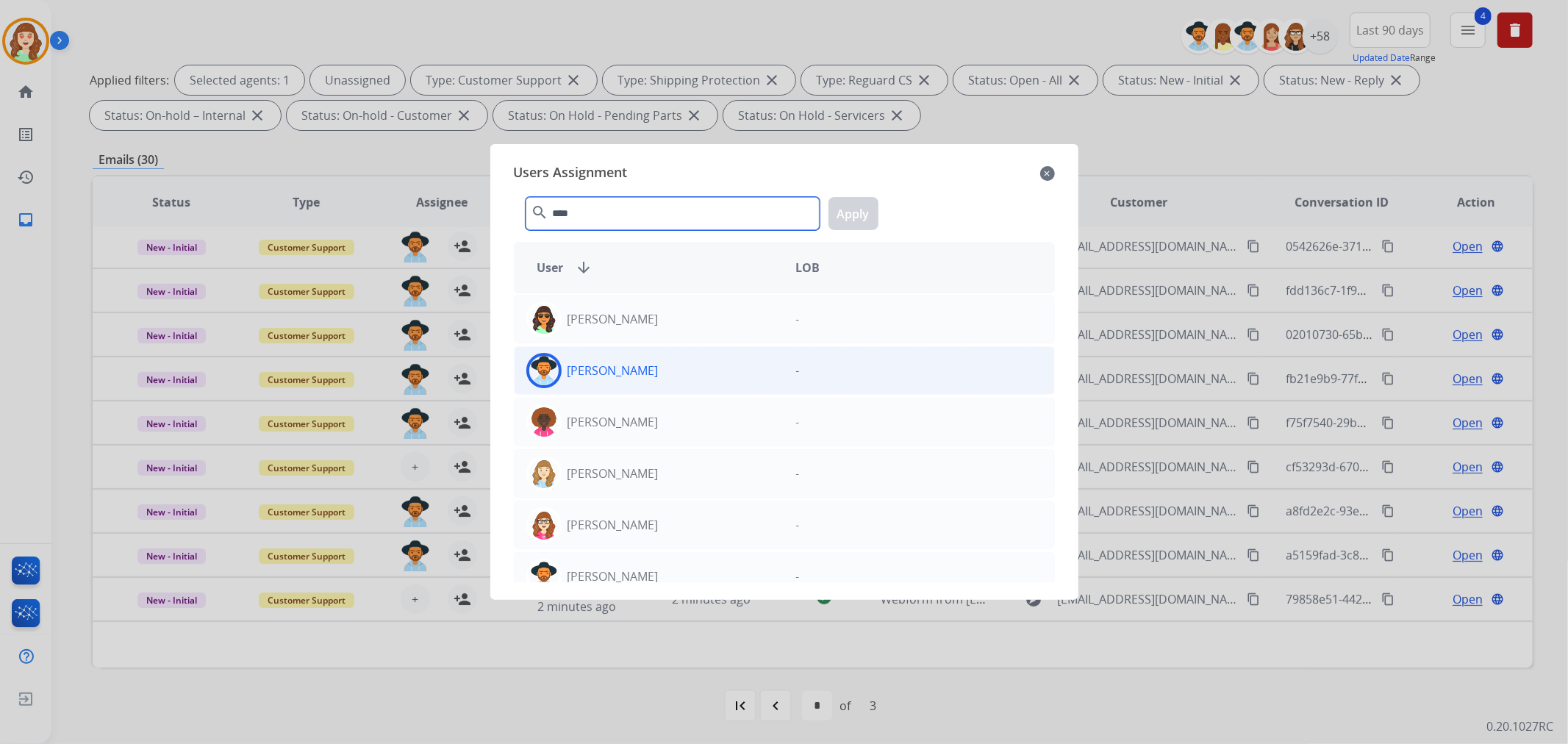
type input "****"
click at [743, 364] on div "[PERSON_NAME]" at bounding box center [649, 370] width 270 height 35
drag, startPoint x: 853, startPoint y: 208, endPoint x: 318, endPoint y: 517, distance: 617.8
click at [852, 208] on button "Apply" at bounding box center [853, 213] width 50 height 33
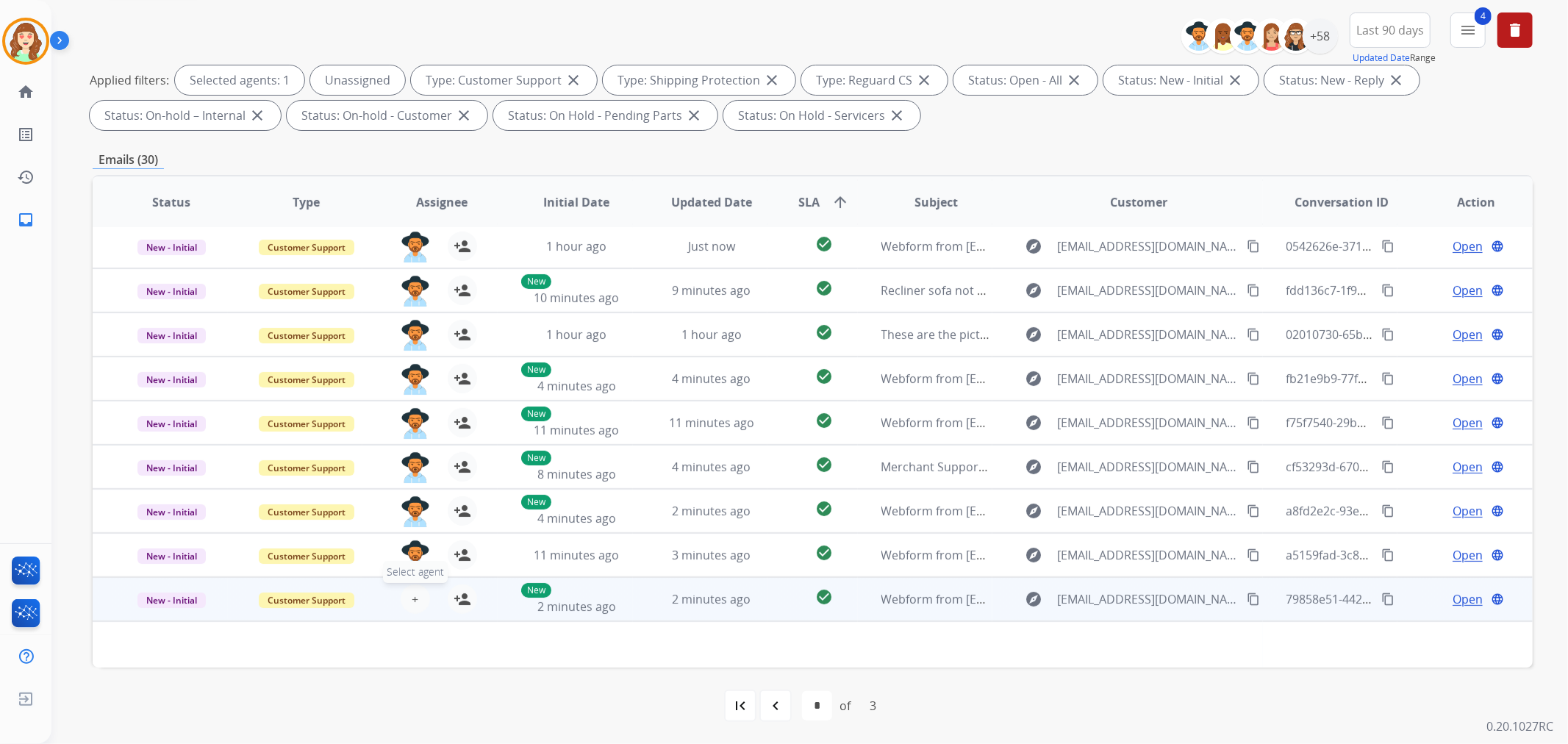
click at [412, 599] on span "+" at bounding box center [414, 598] width 6 height 18
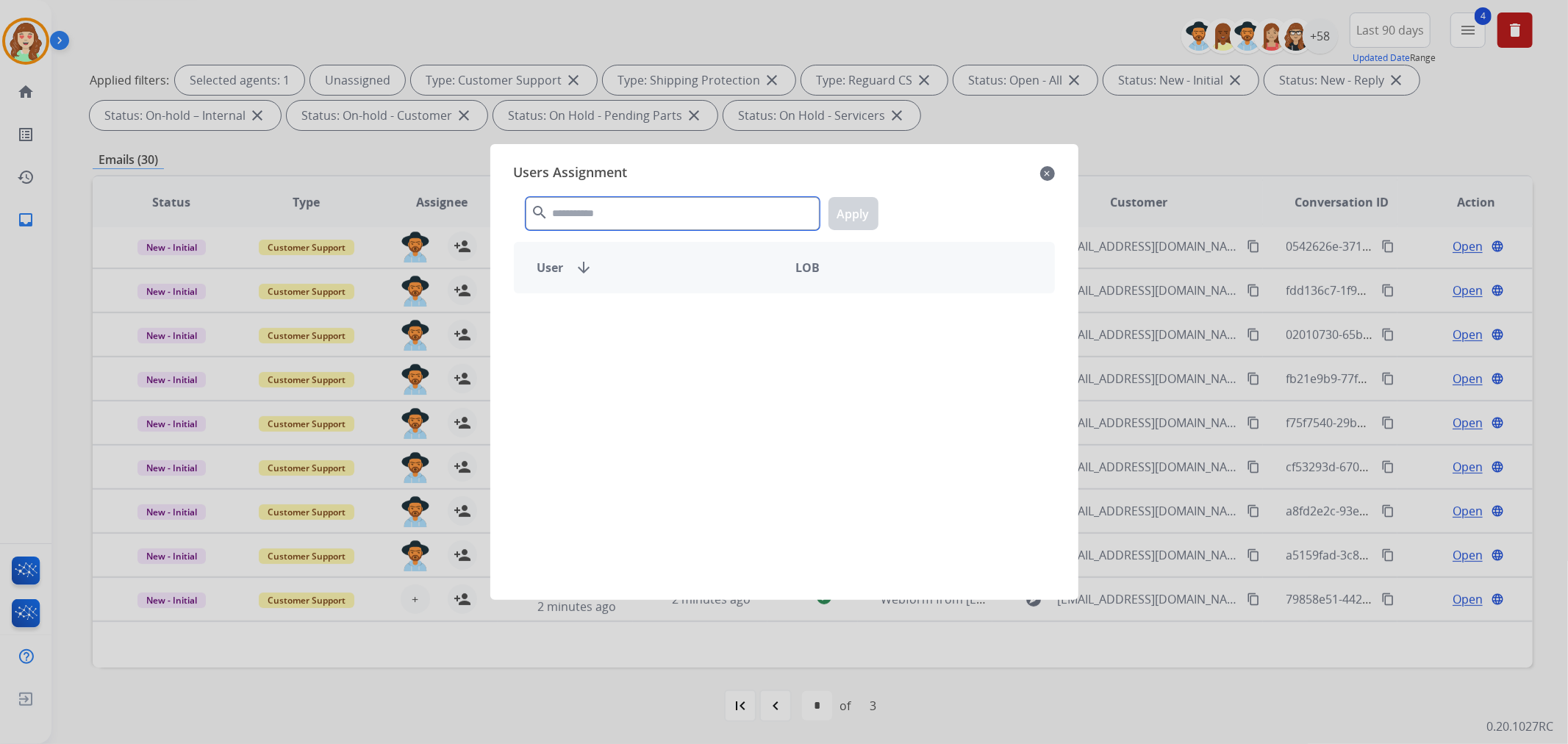
click at [595, 218] on input "text" at bounding box center [672, 213] width 294 height 33
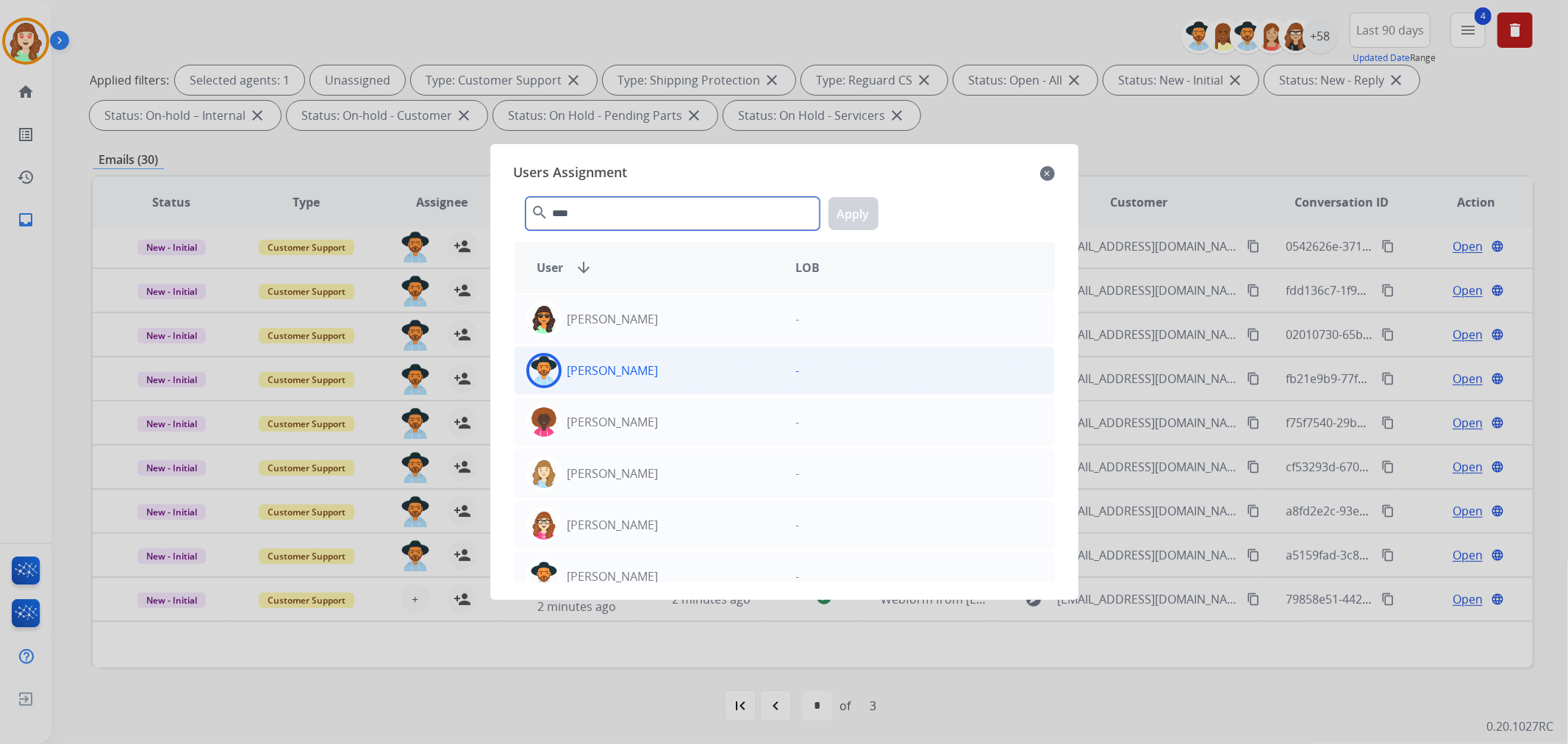
type input "****"
click at [668, 382] on div "[PERSON_NAME]" at bounding box center [649, 370] width 270 height 35
drag, startPoint x: 853, startPoint y: 218, endPoint x: 872, endPoint y: 245, distance: 33.0
click at [854, 218] on button "Apply" at bounding box center [853, 213] width 50 height 33
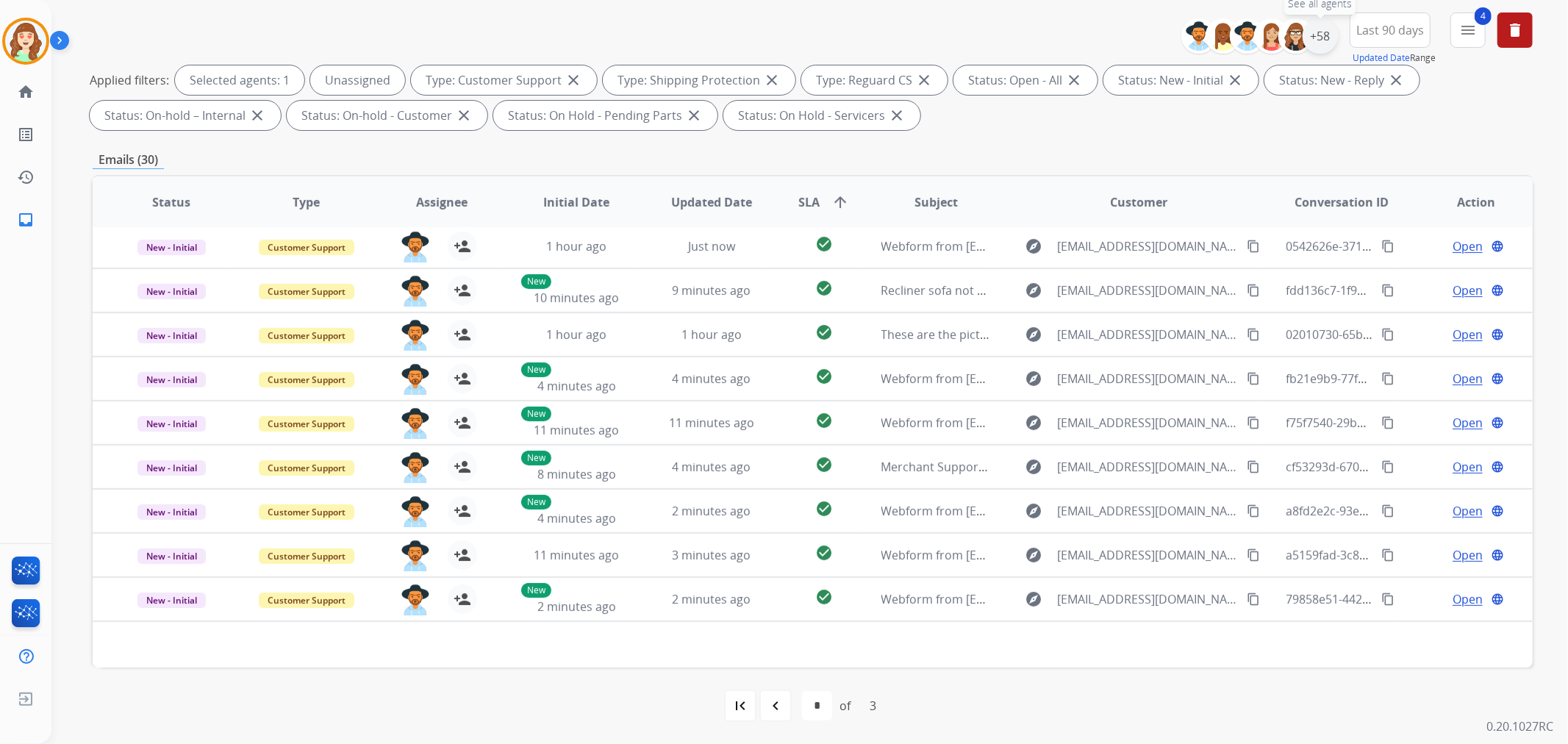
click at [1326, 33] on div "+58" at bounding box center [1320, 36] width 35 height 35
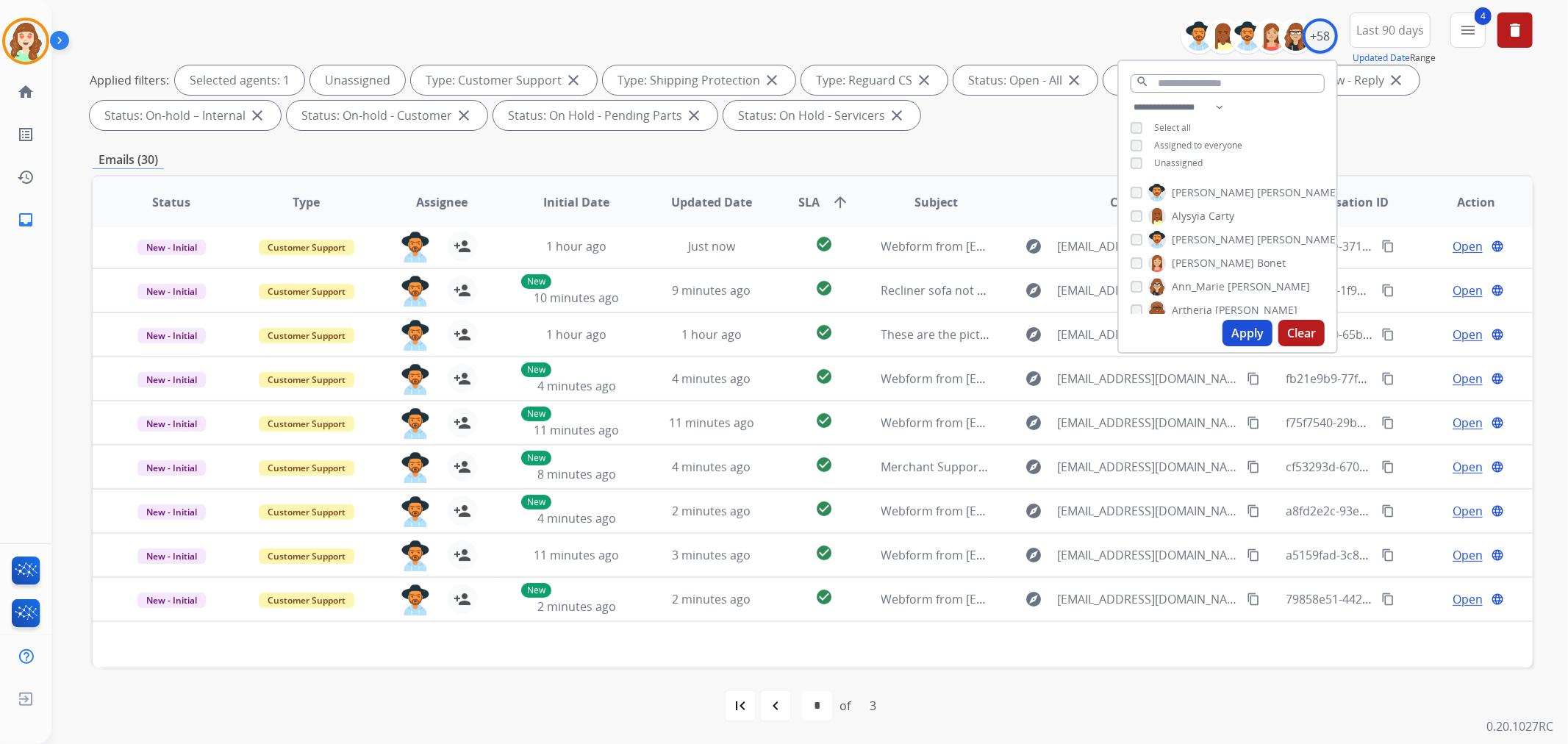
click at [1232, 340] on button "Apply" at bounding box center [1247, 333] width 50 height 27
select select "*"
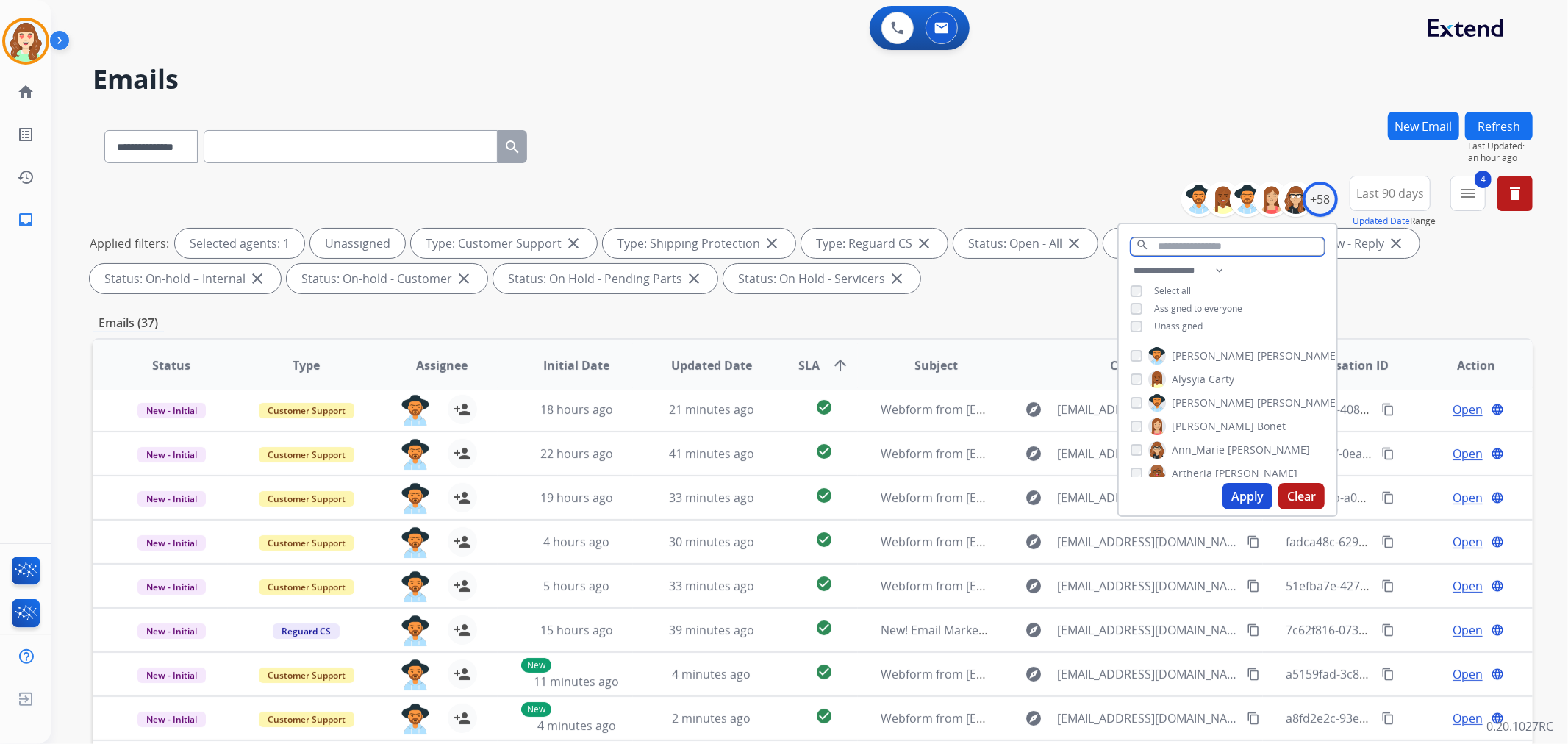
click at [1181, 241] on input "text" at bounding box center [1227, 247] width 194 height 19
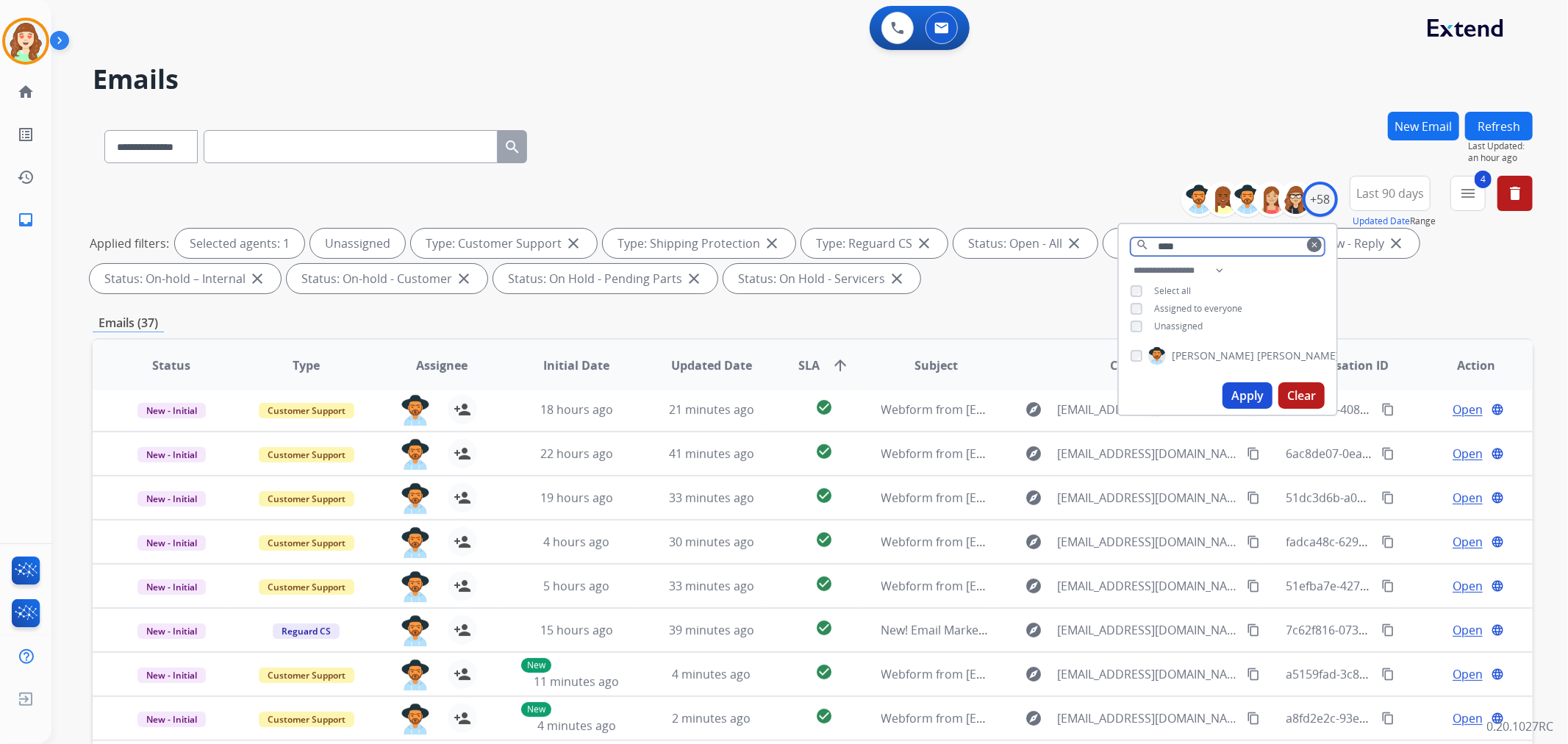
type input "****"
click at [1127, 356] on div "[PERSON_NAME]" at bounding box center [1227, 359] width 218 height 35
click at [1243, 378] on div "Apply Clear" at bounding box center [1227, 395] width 218 height 38
click at [1235, 391] on button "Apply" at bounding box center [1247, 395] width 50 height 27
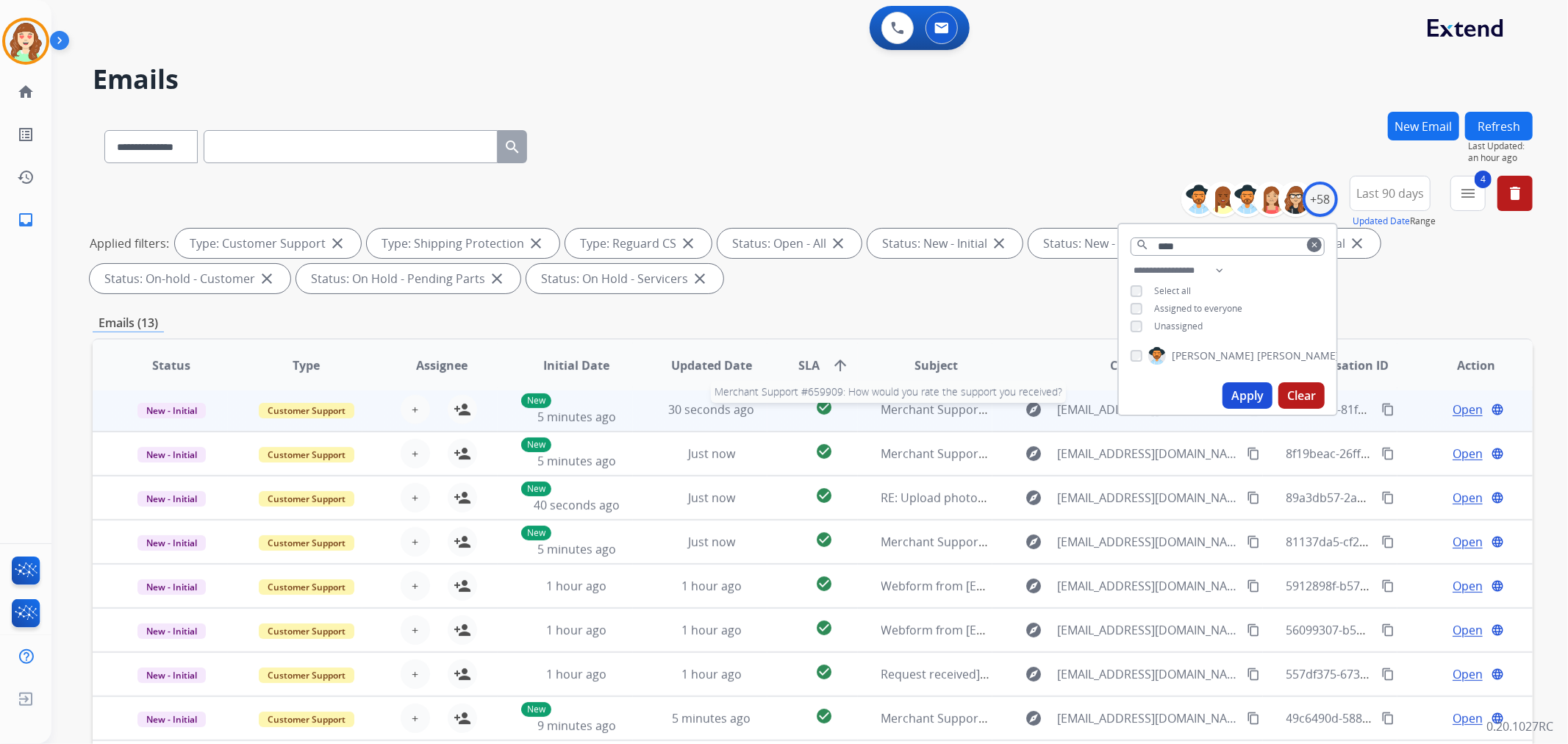
click at [924, 406] on span "Merchant Support #659909: How would you rate the support you received?" at bounding box center [1089, 409] width 416 height 16
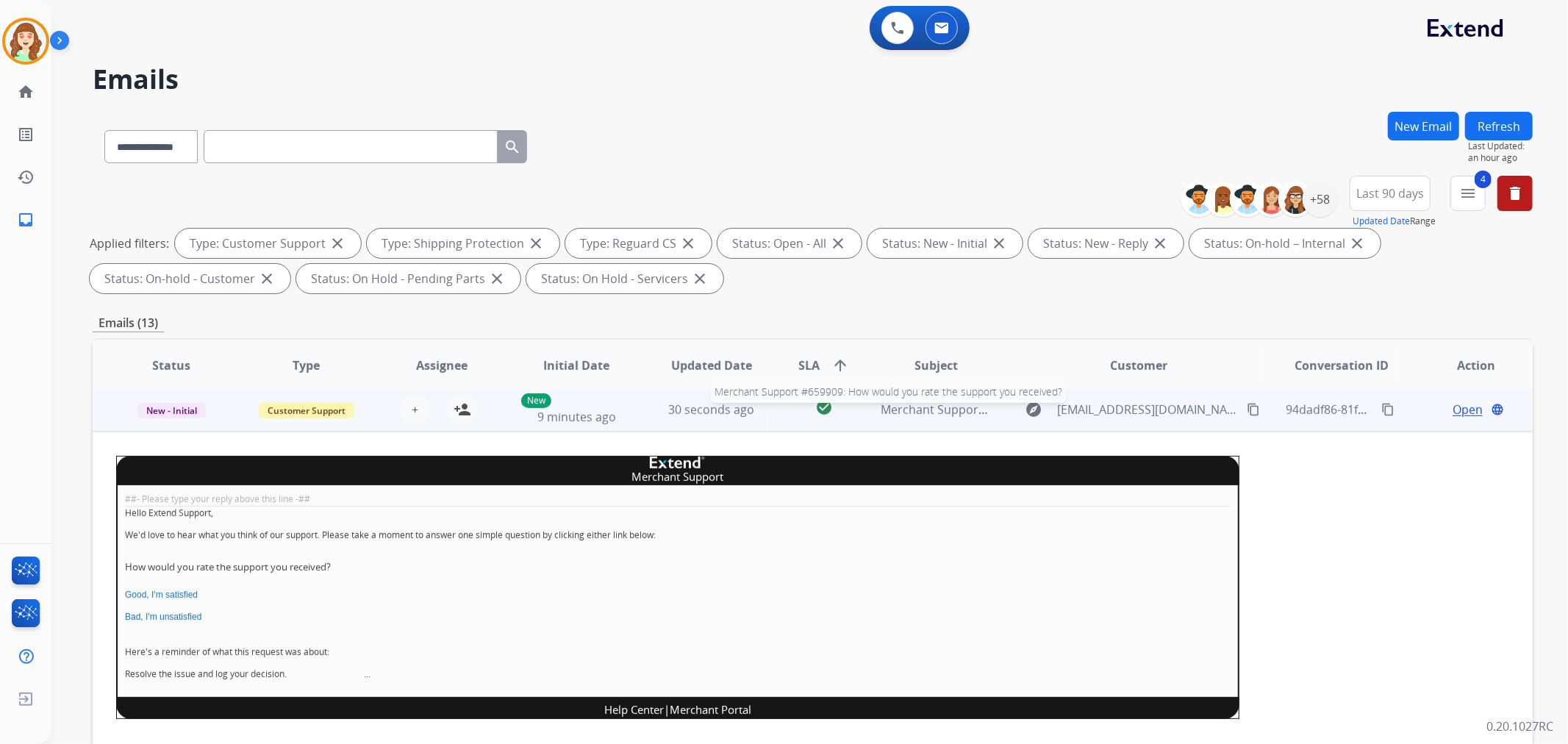
scroll to position [45, 0]
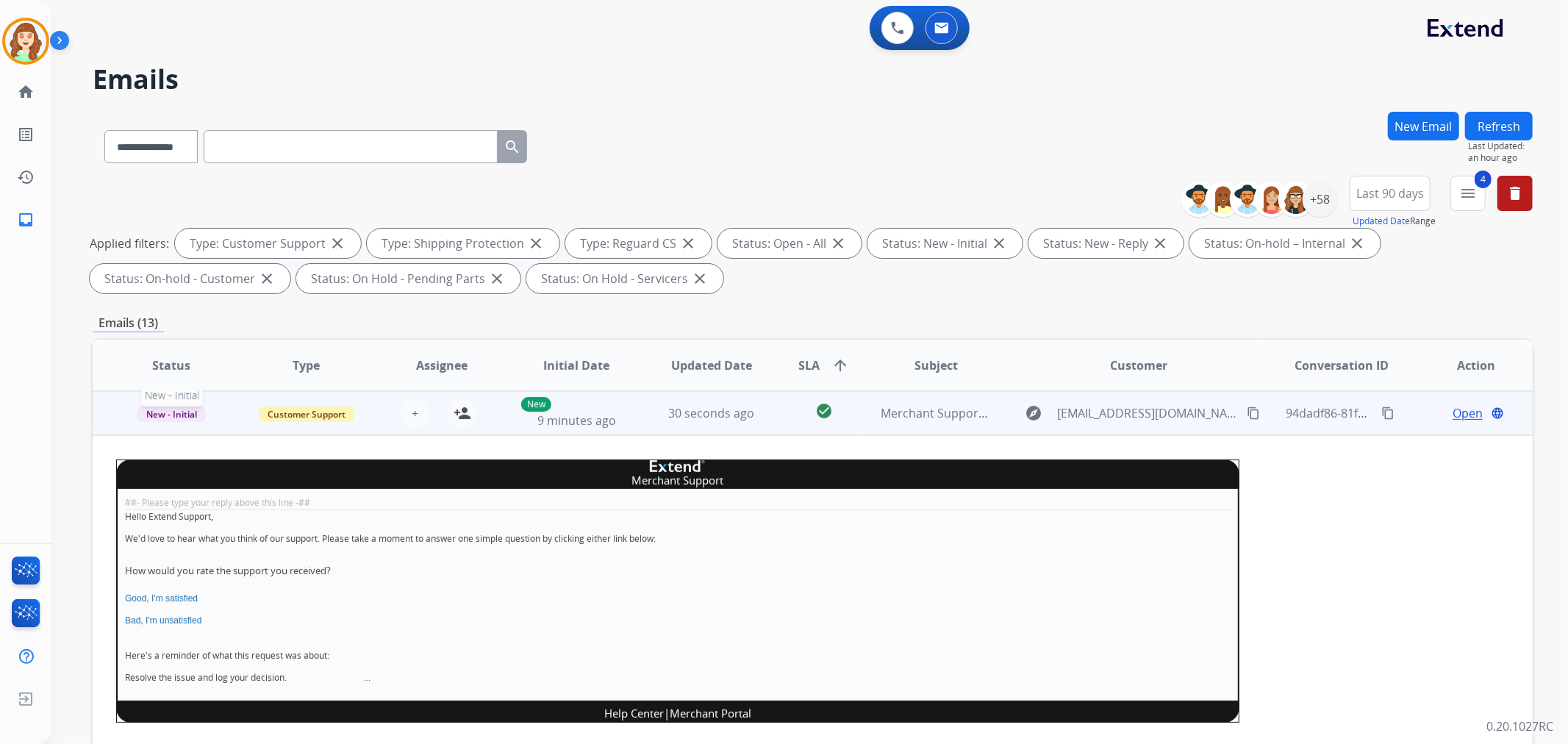
click at [157, 410] on span "New - Initial" at bounding box center [172, 414] width 69 height 16
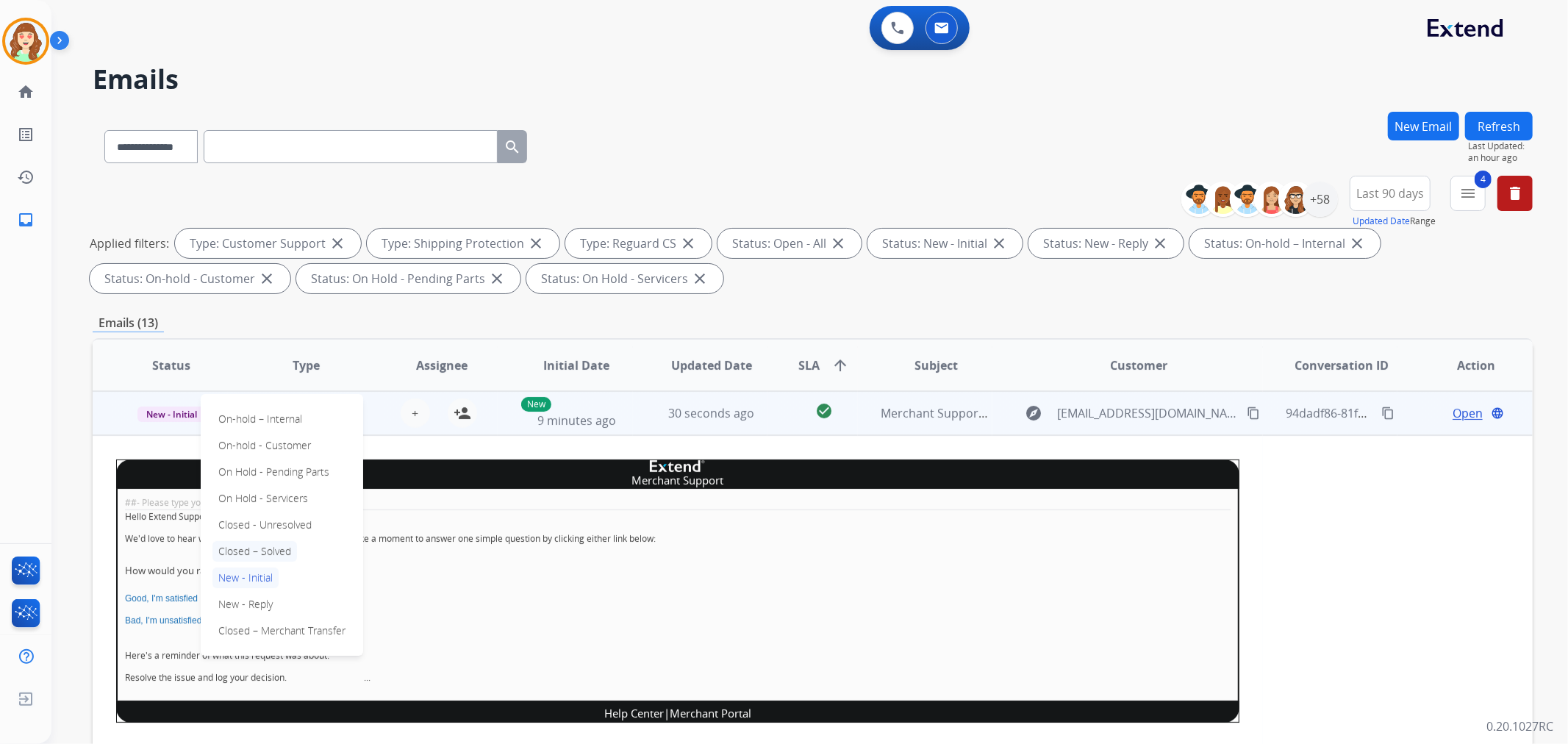
click at [266, 548] on p "Closed – Solved" at bounding box center [254, 551] width 84 height 20
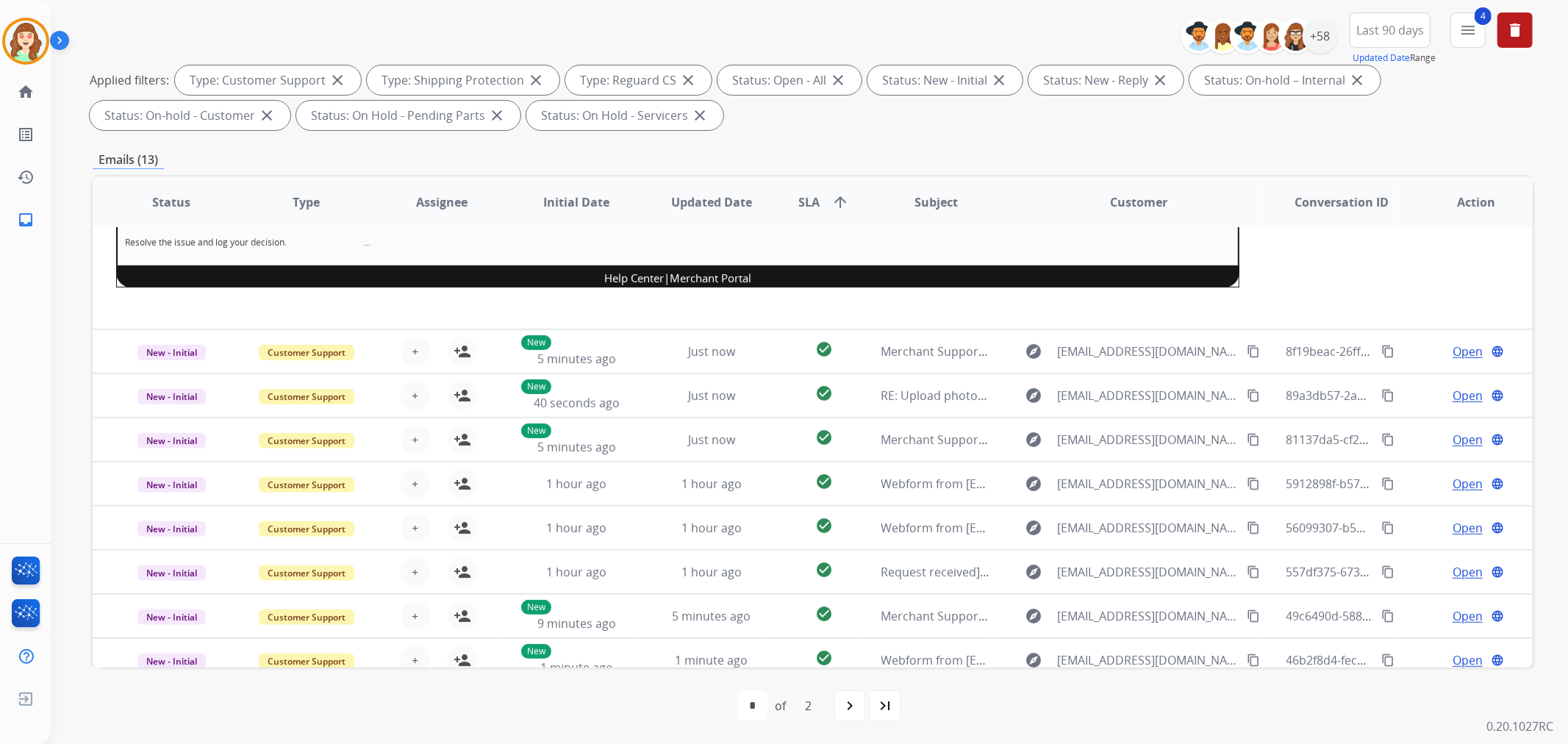
scroll to position [329, 0]
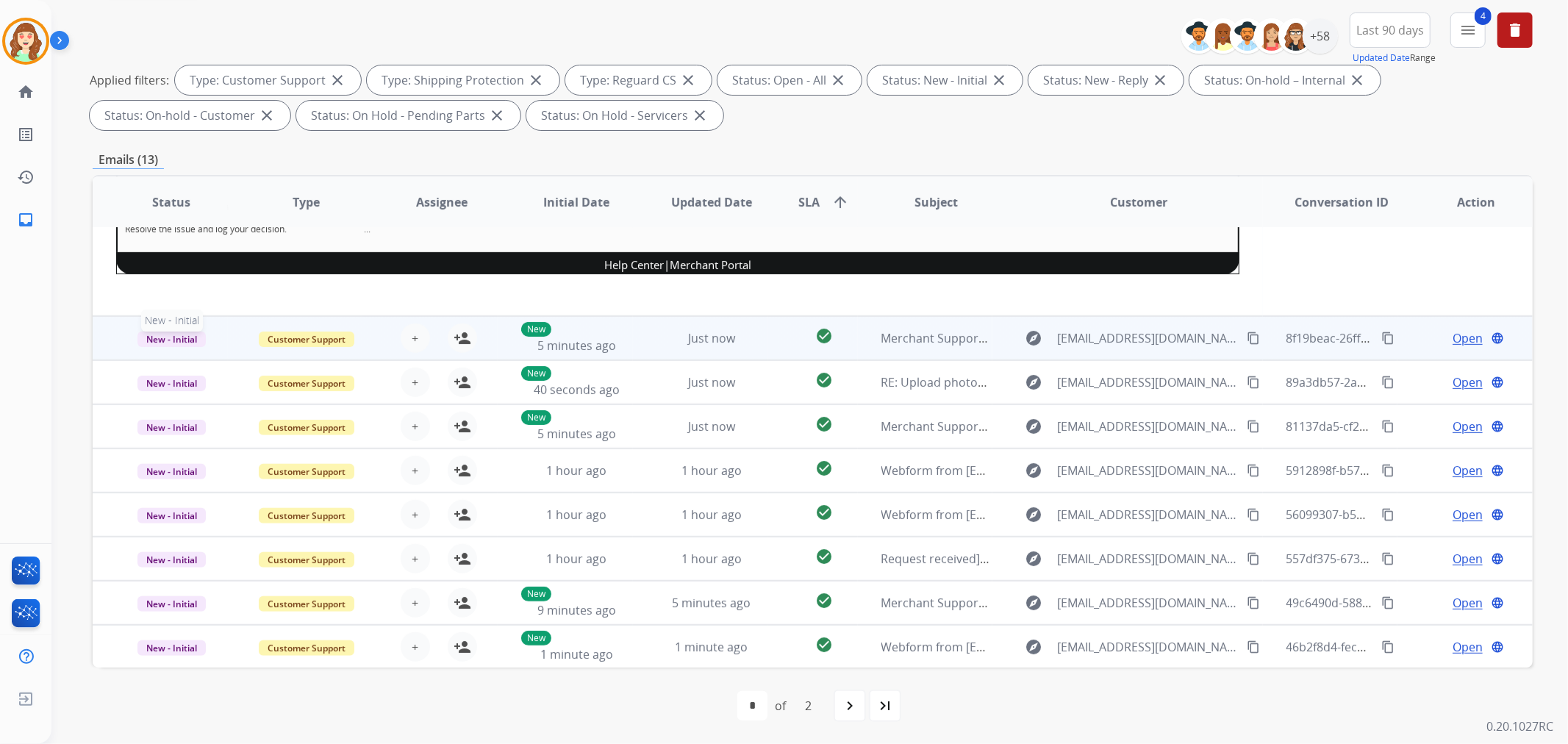
click at [172, 332] on span "New - Initial" at bounding box center [172, 339] width 69 height 16
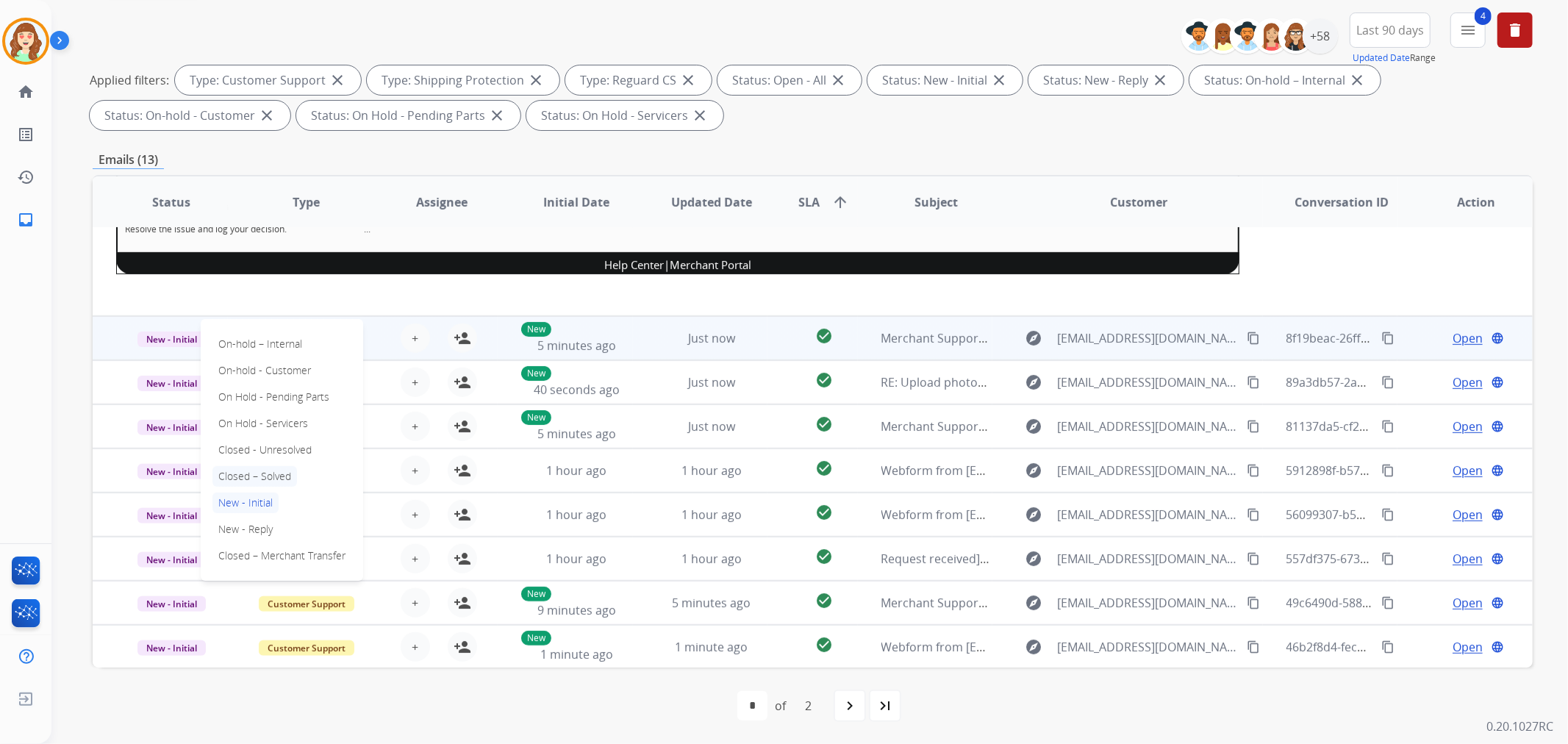
click at [262, 470] on p "Closed – Solved" at bounding box center [254, 477] width 84 height 20
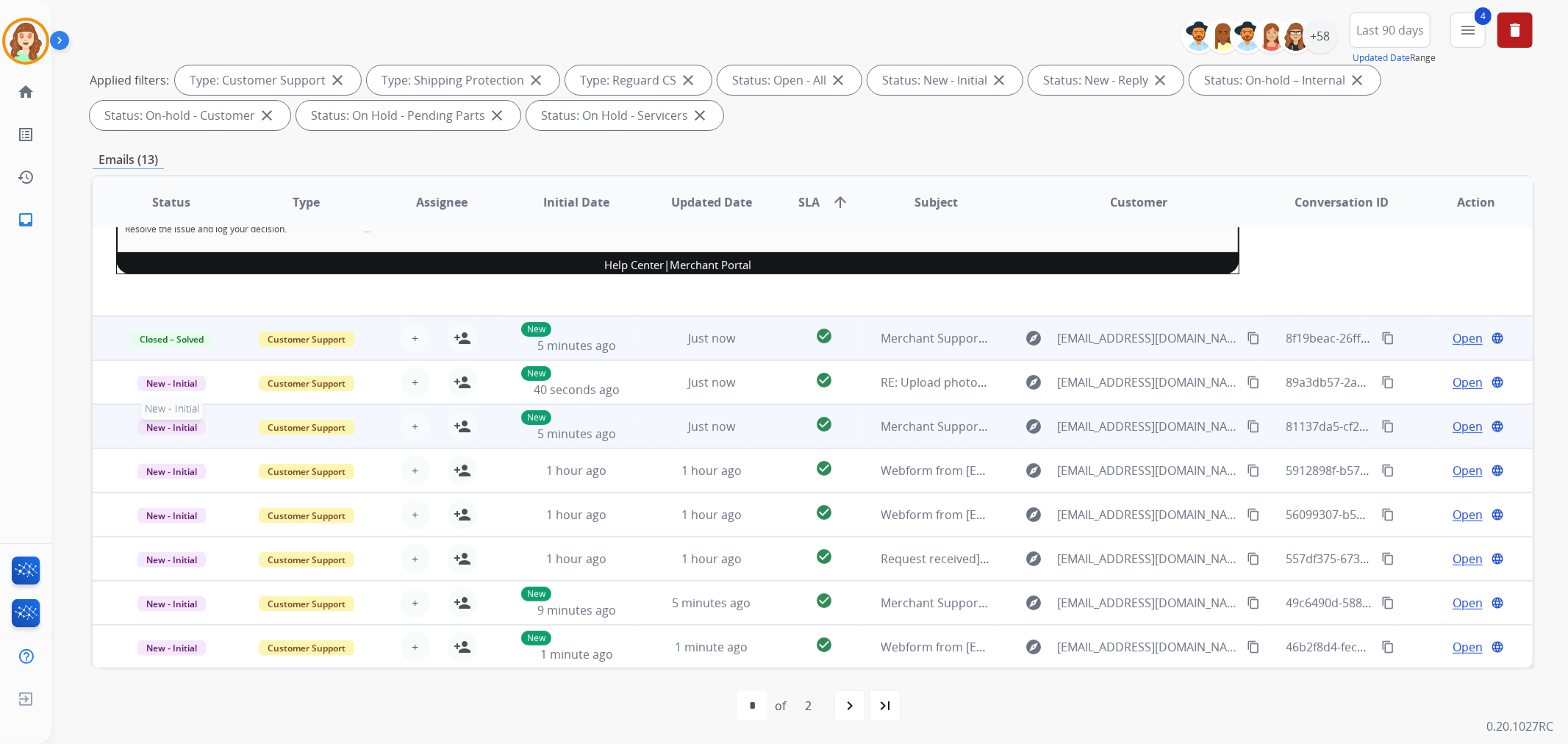
click at [169, 424] on span "New - Initial" at bounding box center [172, 428] width 69 height 16
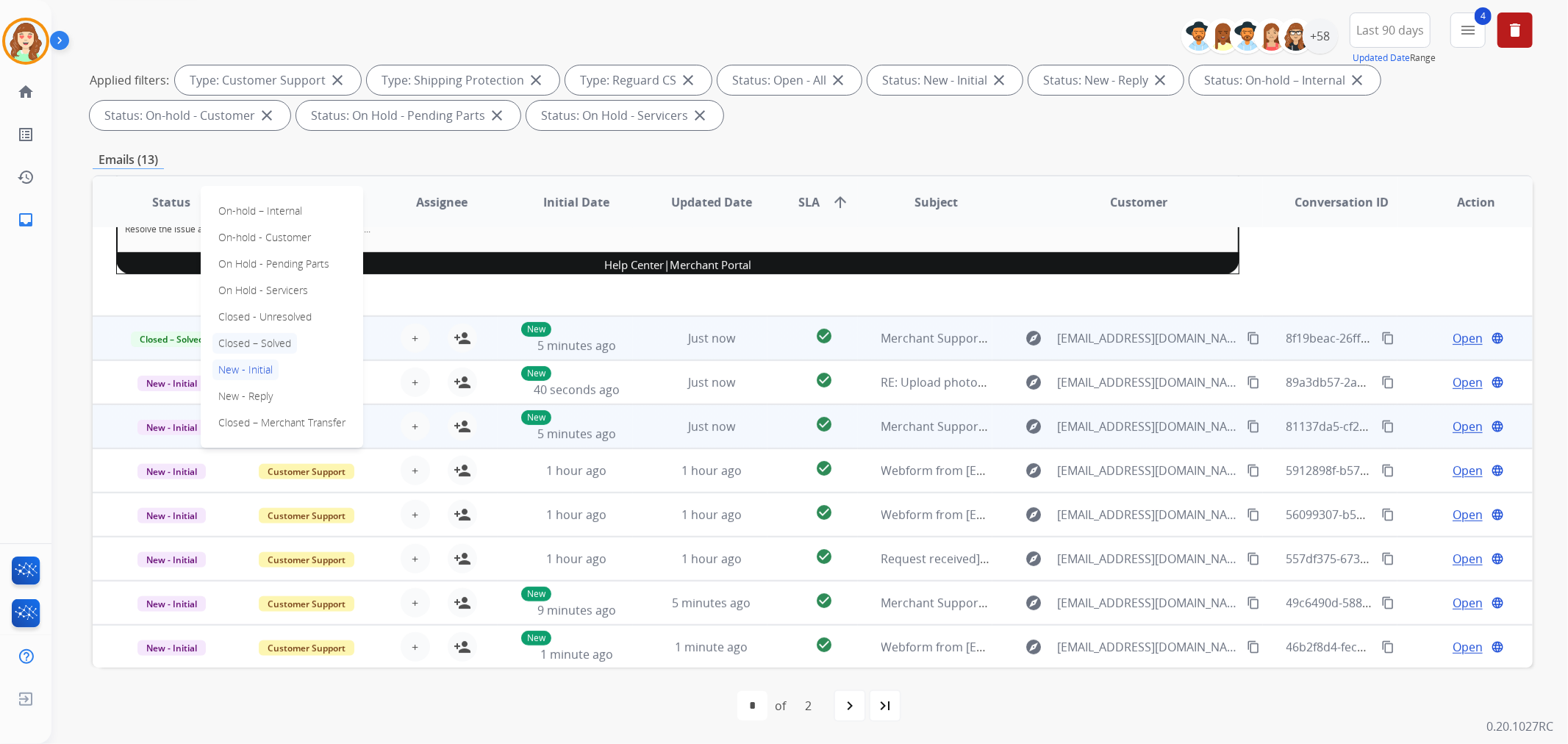
click at [268, 336] on p "Closed – Solved" at bounding box center [254, 343] width 84 height 20
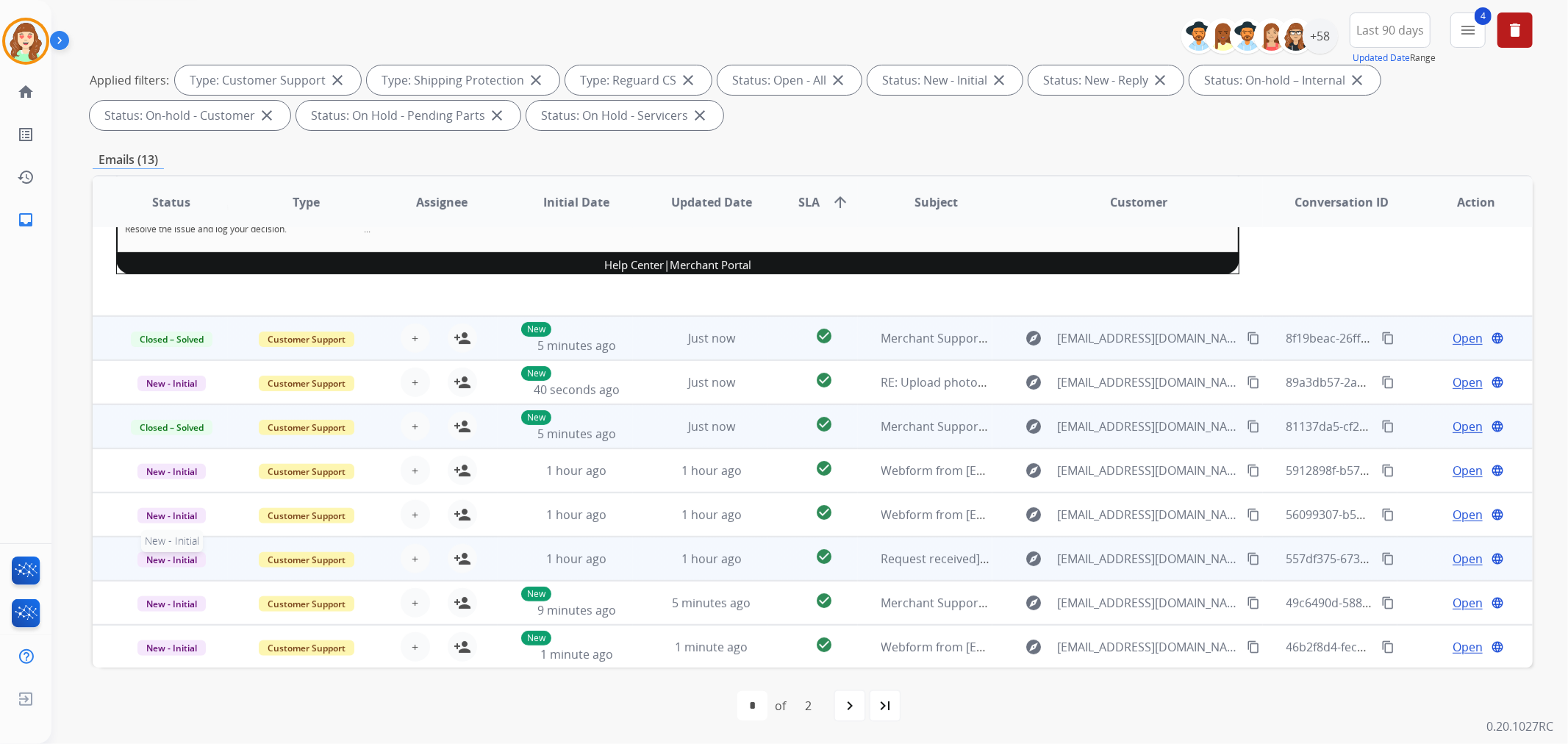
click at [185, 559] on span "New - Initial" at bounding box center [172, 559] width 69 height 16
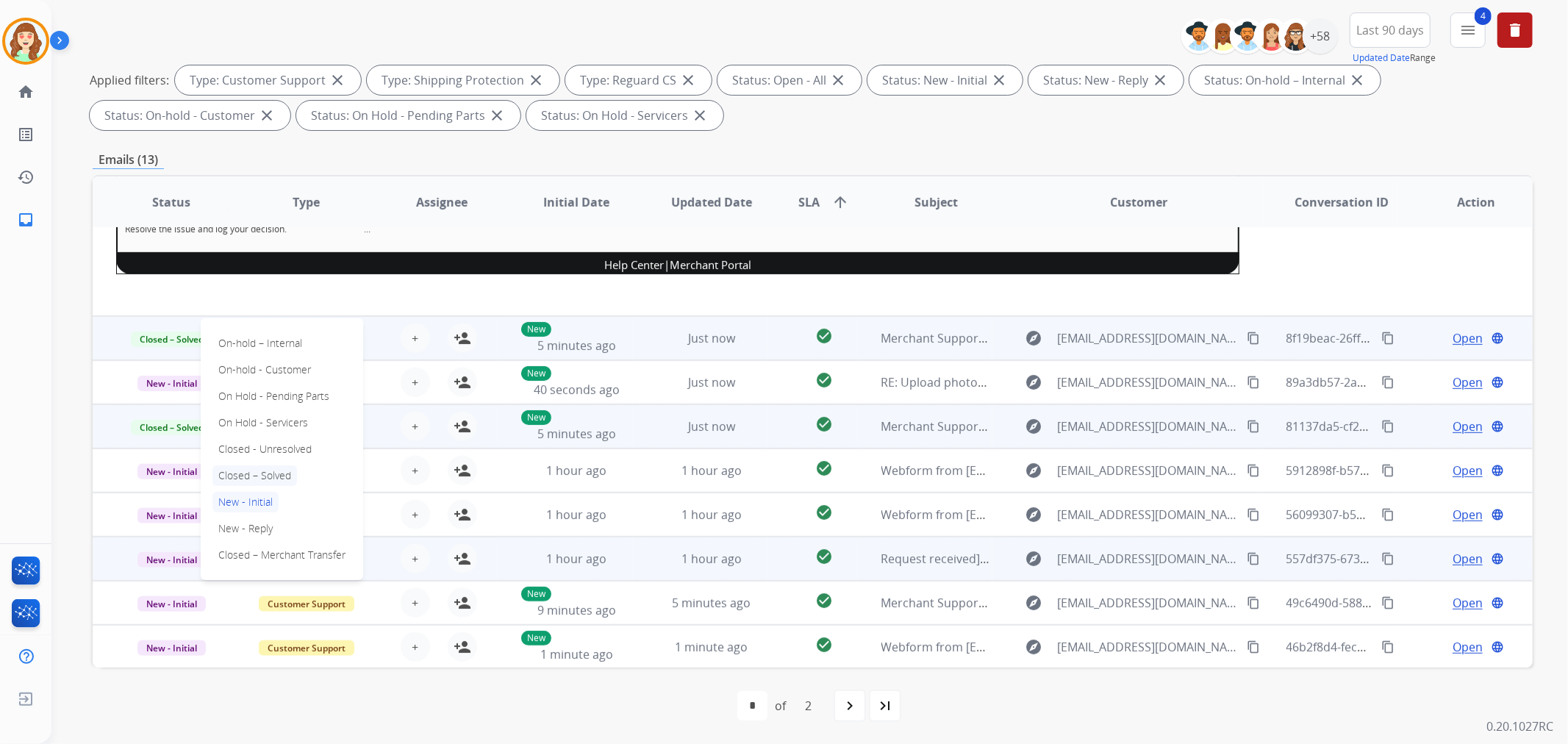
click at [243, 471] on p "Closed – Solved" at bounding box center [254, 476] width 84 height 20
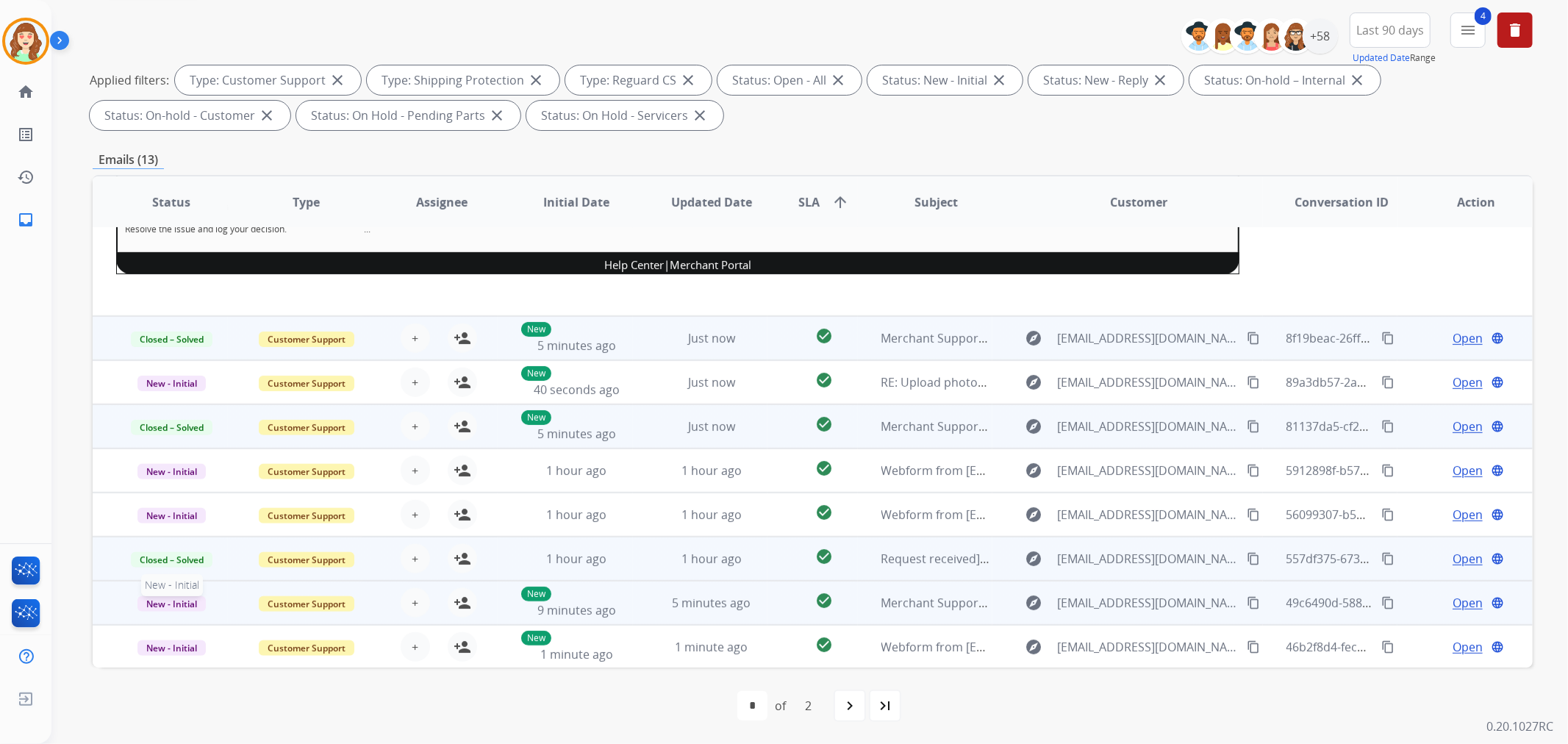
click at [183, 597] on span "New - Initial" at bounding box center [172, 604] width 69 height 16
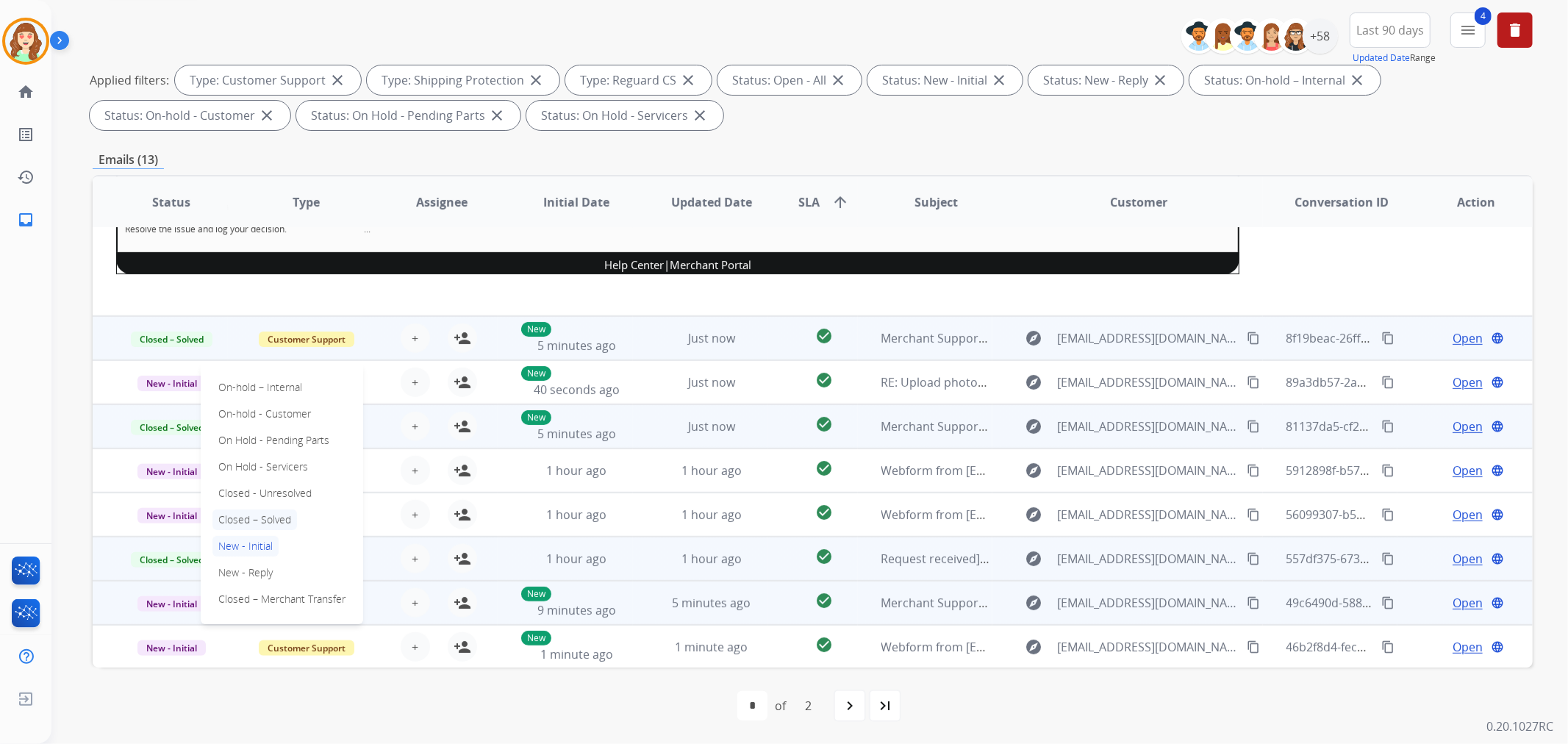
click at [248, 522] on p "Closed – Solved" at bounding box center [254, 520] width 84 height 20
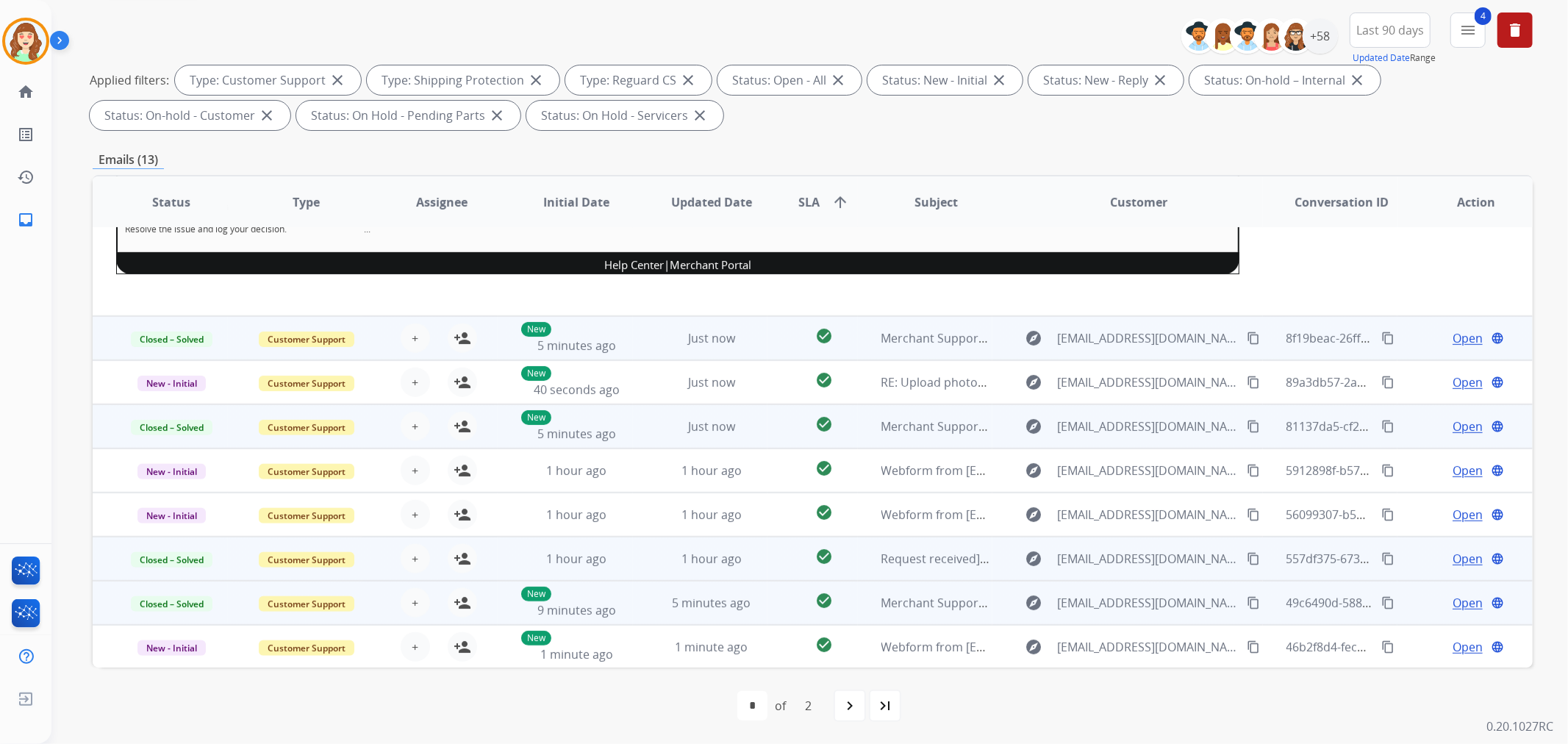
click at [848, 695] on div "navigate_next" at bounding box center [849, 705] width 32 height 32
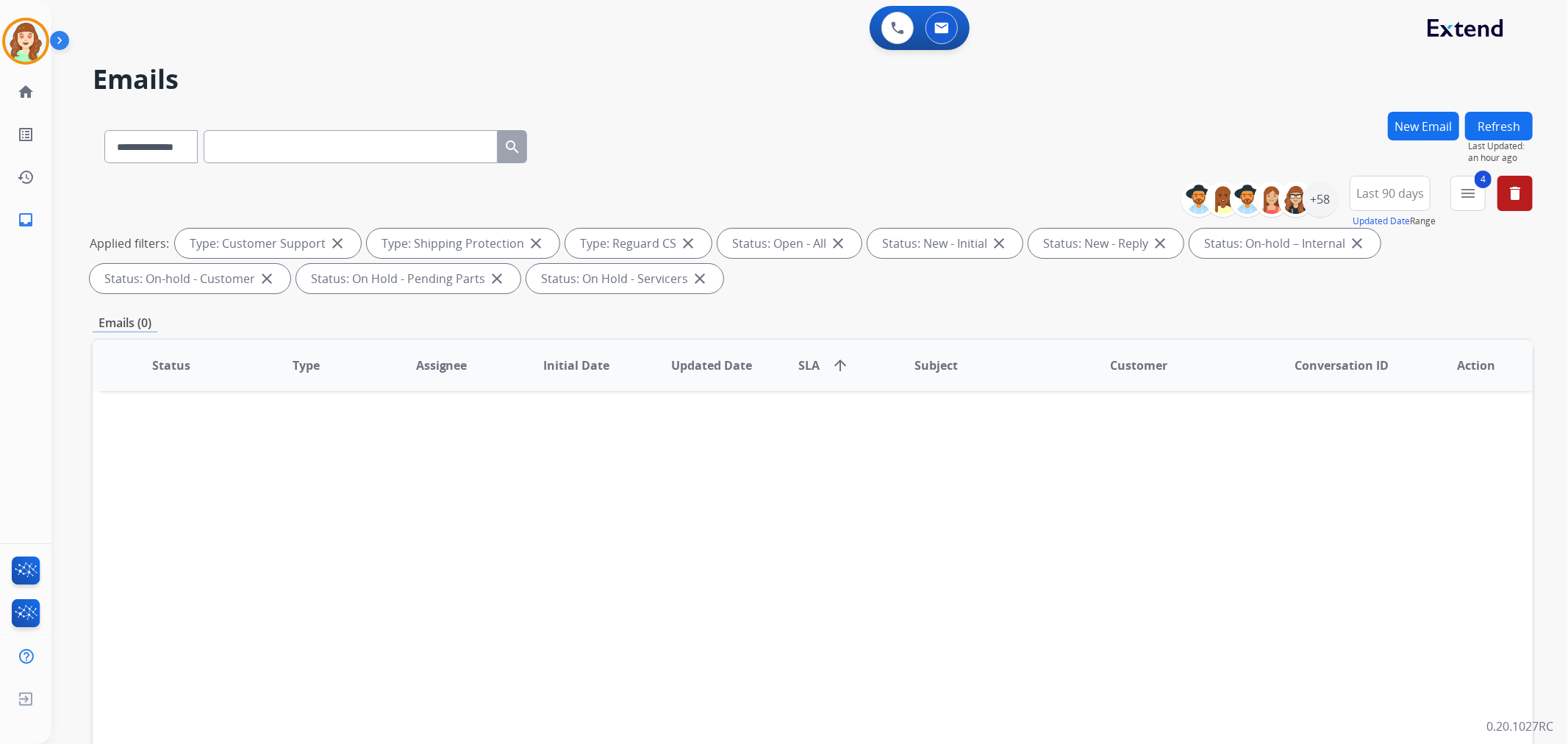
scroll to position [0, 0]
click at [1331, 199] on div "+58" at bounding box center [1320, 199] width 35 height 35
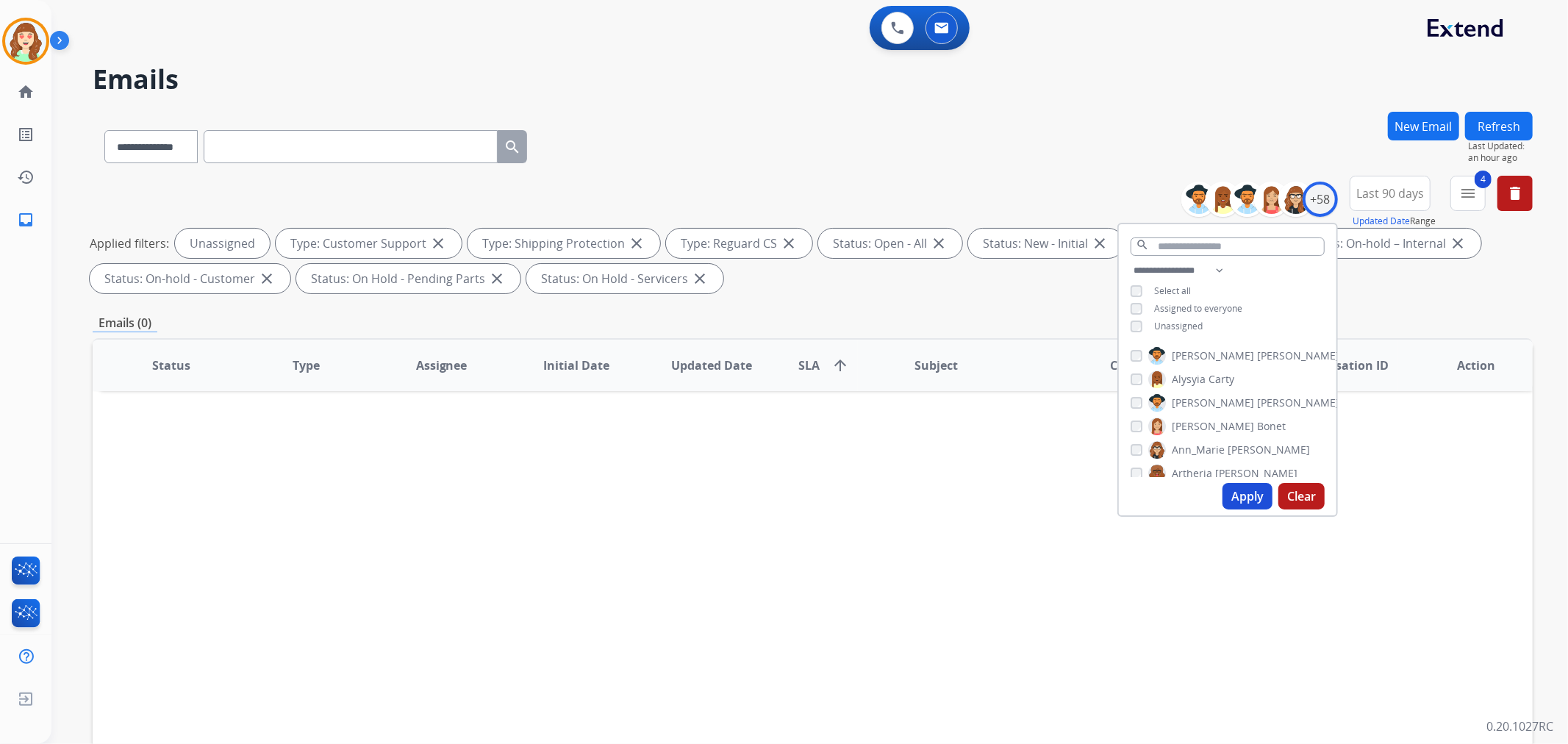
drag, startPoint x: 1243, startPoint y: 496, endPoint x: 1214, endPoint y: 491, distance: 29.4
click at [1243, 496] on button "Apply" at bounding box center [1247, 496] width 50 height 27
select select "*"
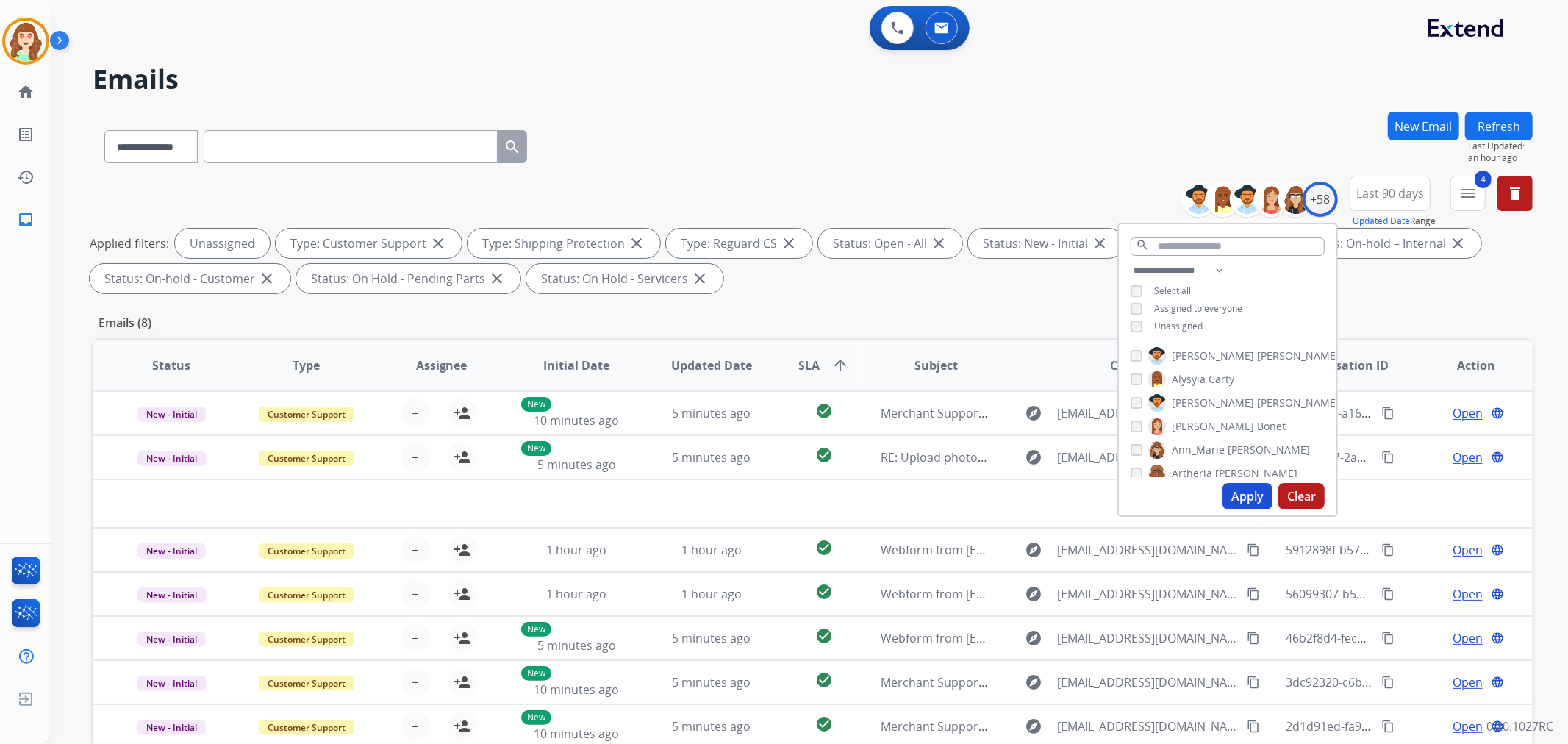
scroll to position [163, 0]
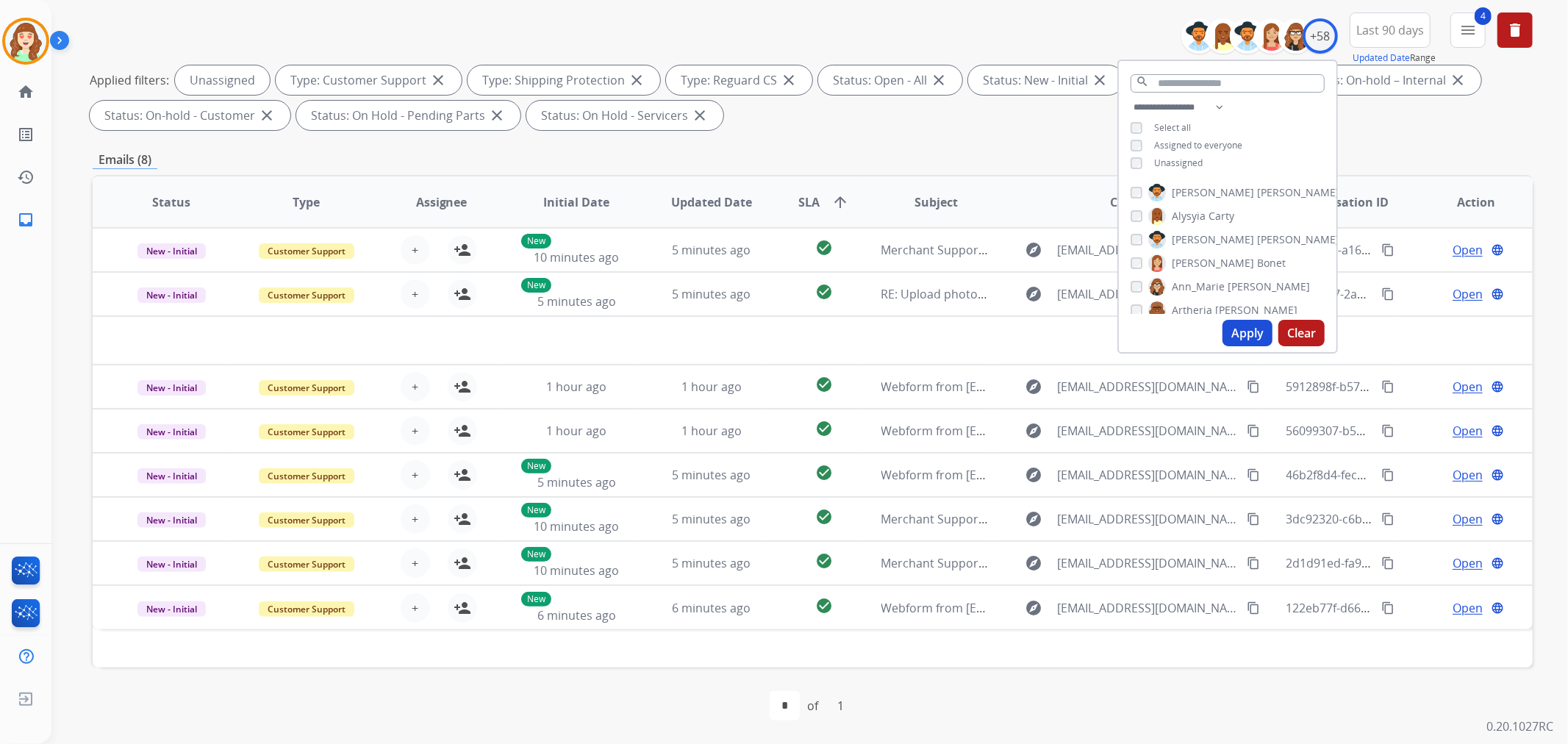
click at [1002, 165] on div "Emails (8)" at bounding box center [812, 160] width 1440 height 19
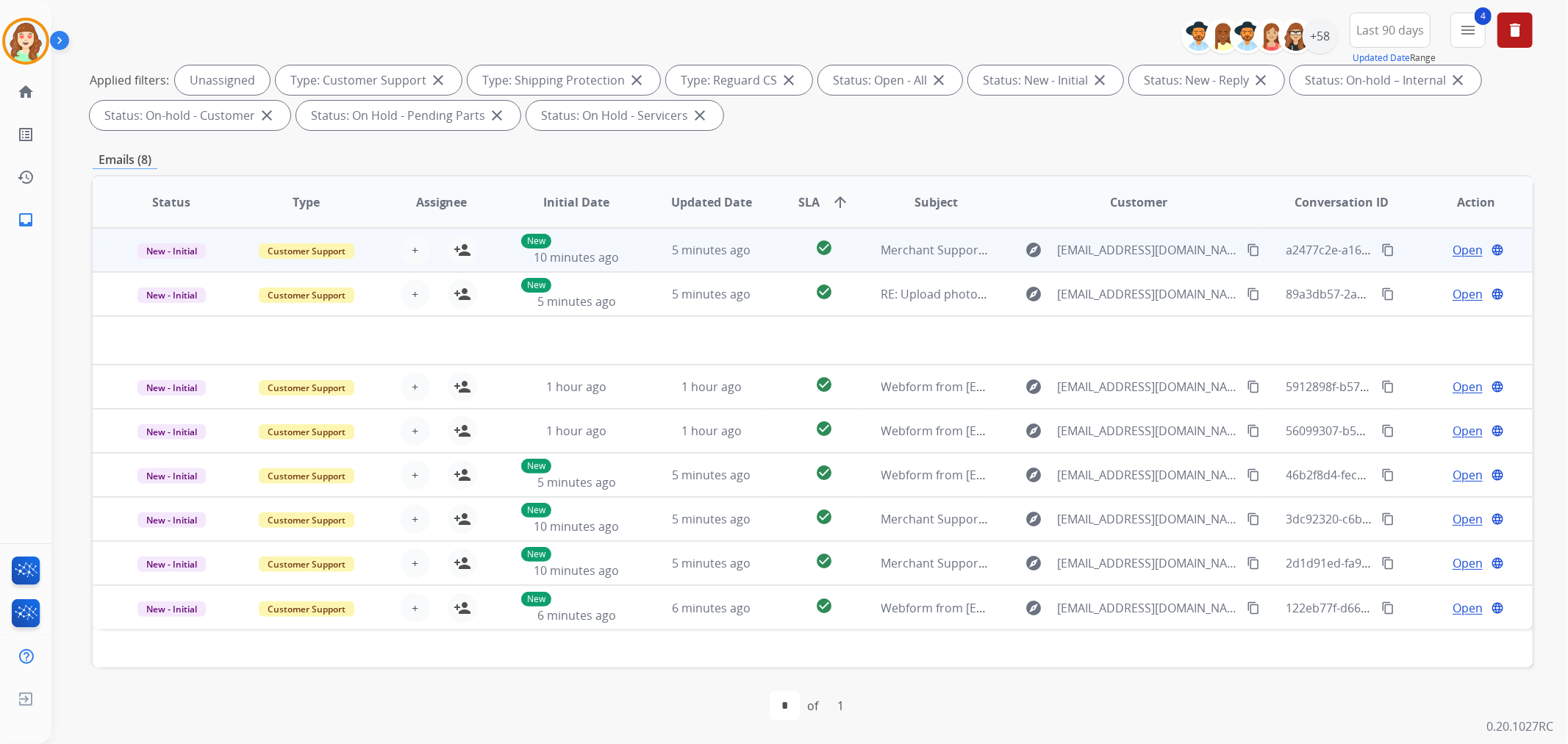
click at [1246, 245] on mat-icon "content_copy" at bounding box center [1253, 250] width 13 height 13
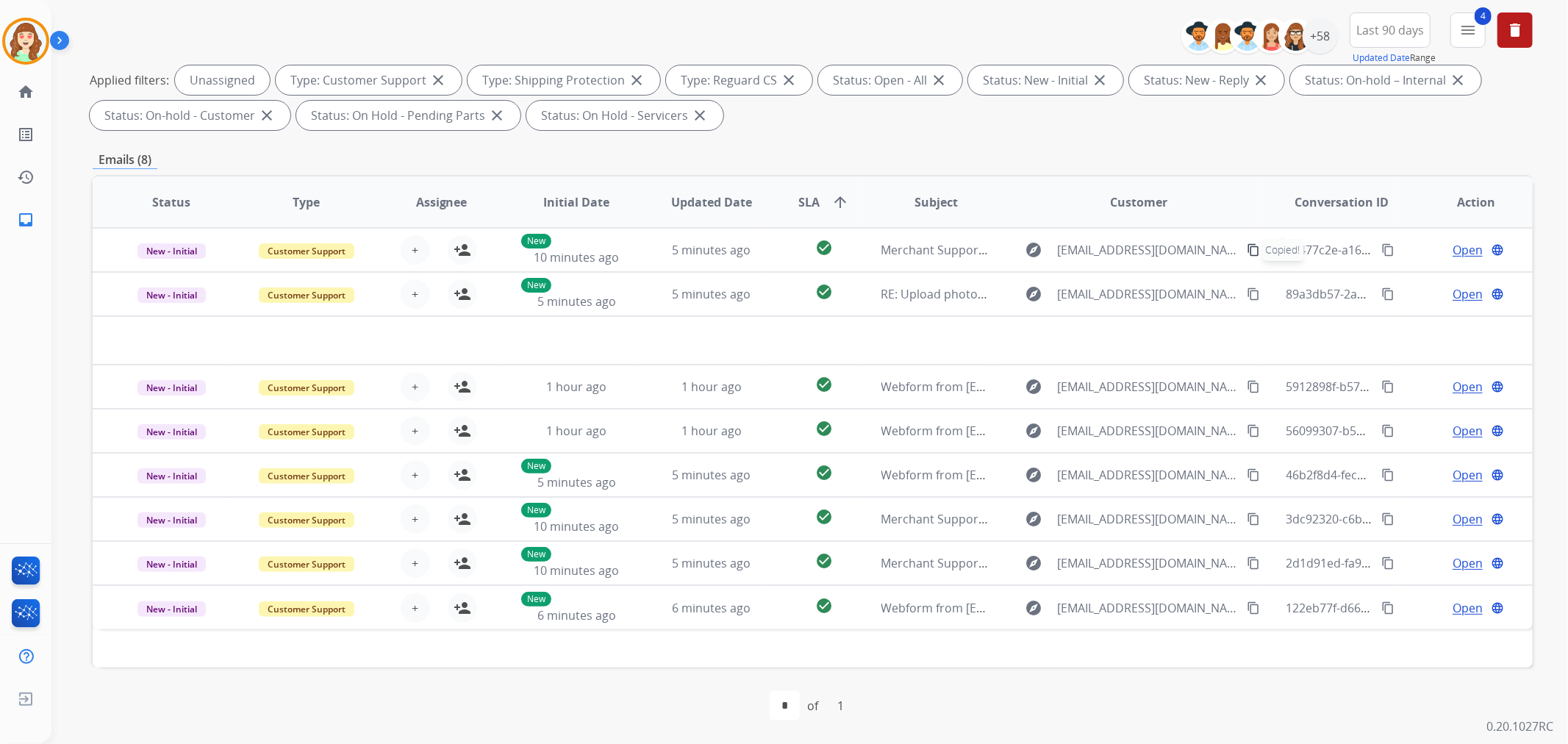
scroll to position [0, 0]
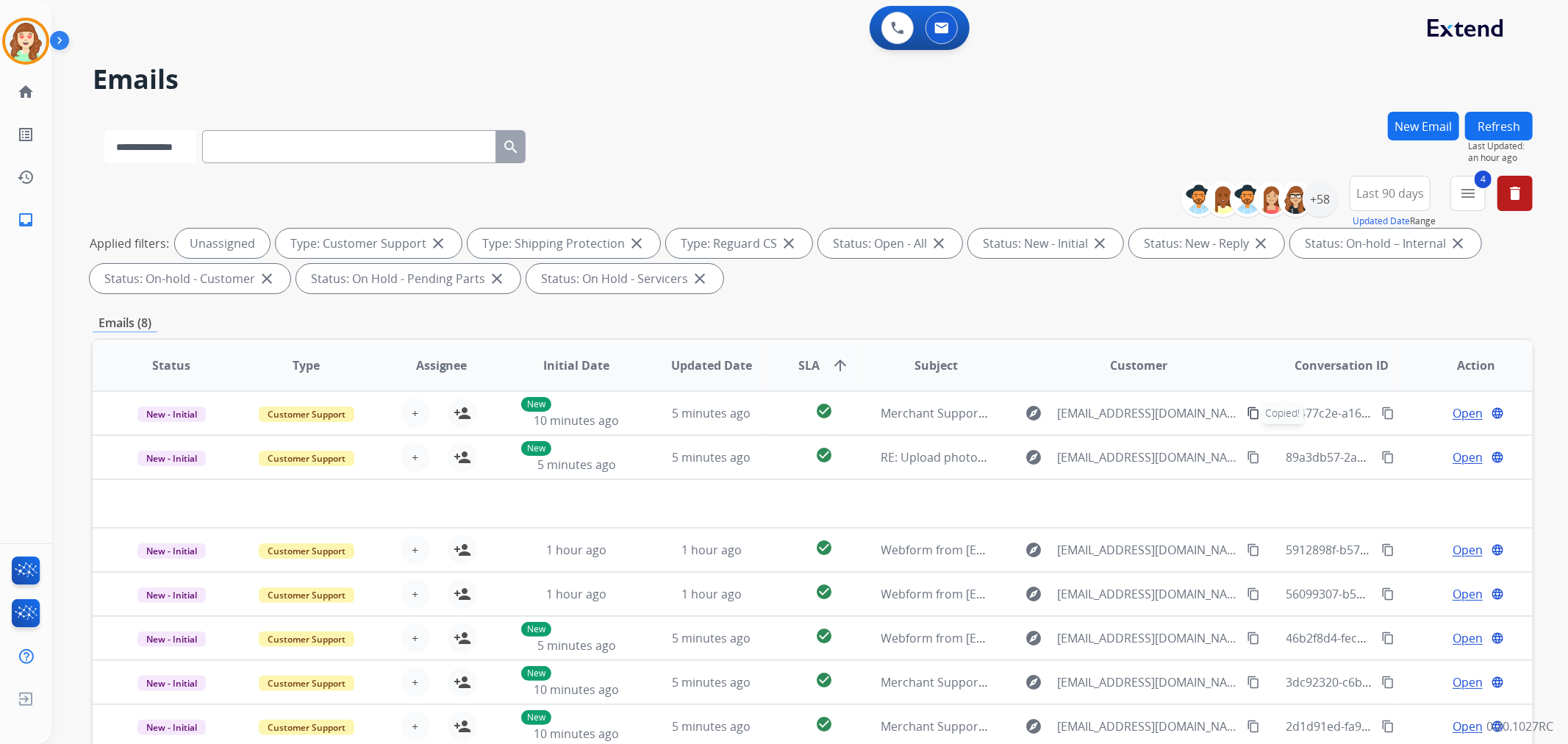
drag, startPoint x: 189, startPoint y: 151, endPoint x: 193, endPoint y: 162, distance: 11.7
click at [189, 151] on select "**********" at bounding box center [150, 147] width 92 height 33
click at [105, 130] on select "**********" at bounding box center [150, 147] width 92 height 33
drag, startPoint x: 172, startPoint y: 142, endPoint x: 172, endPoint y: 162, distance: 20.0
click at [172, 142] on select "**********" at bounding box center [150, 147] width 92 height 33
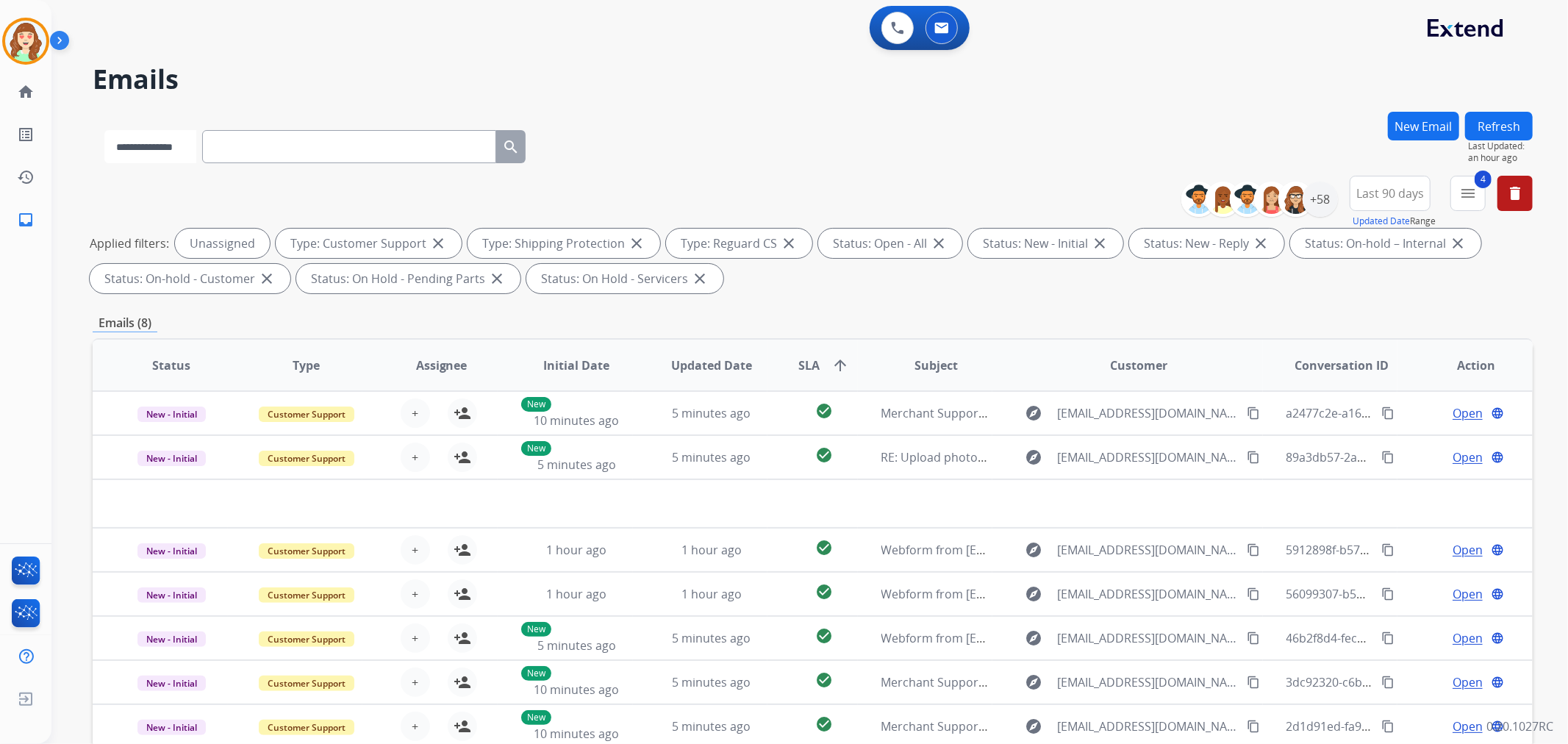
select select "**********"
click at [105, 130] on select "**********" at bounding box center [150, 147] width 92 height 33
paste input "**********"
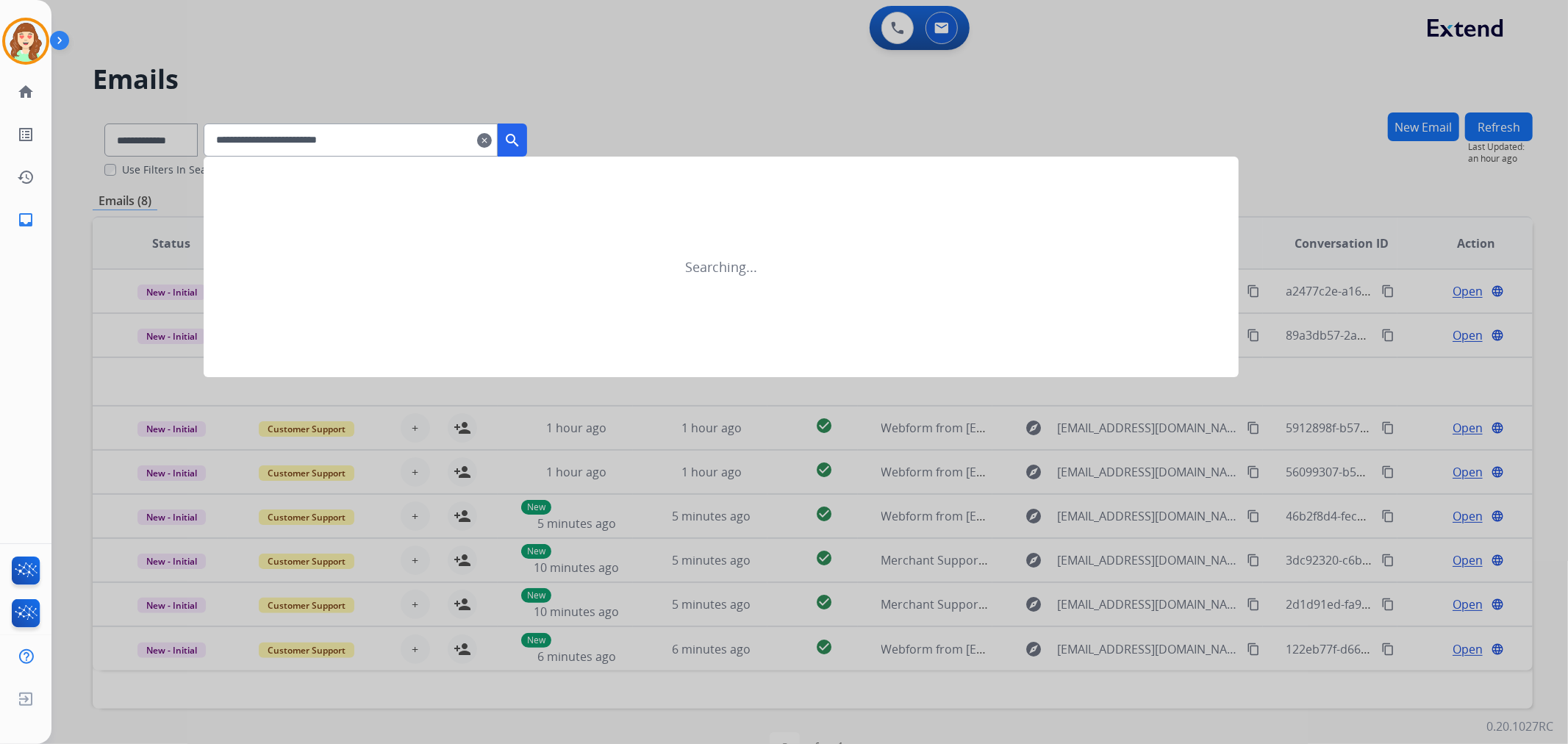
type input "**********"
click at [521, 136] on mat-icon "search" at bounding box center [512, 140] width 18 height 18
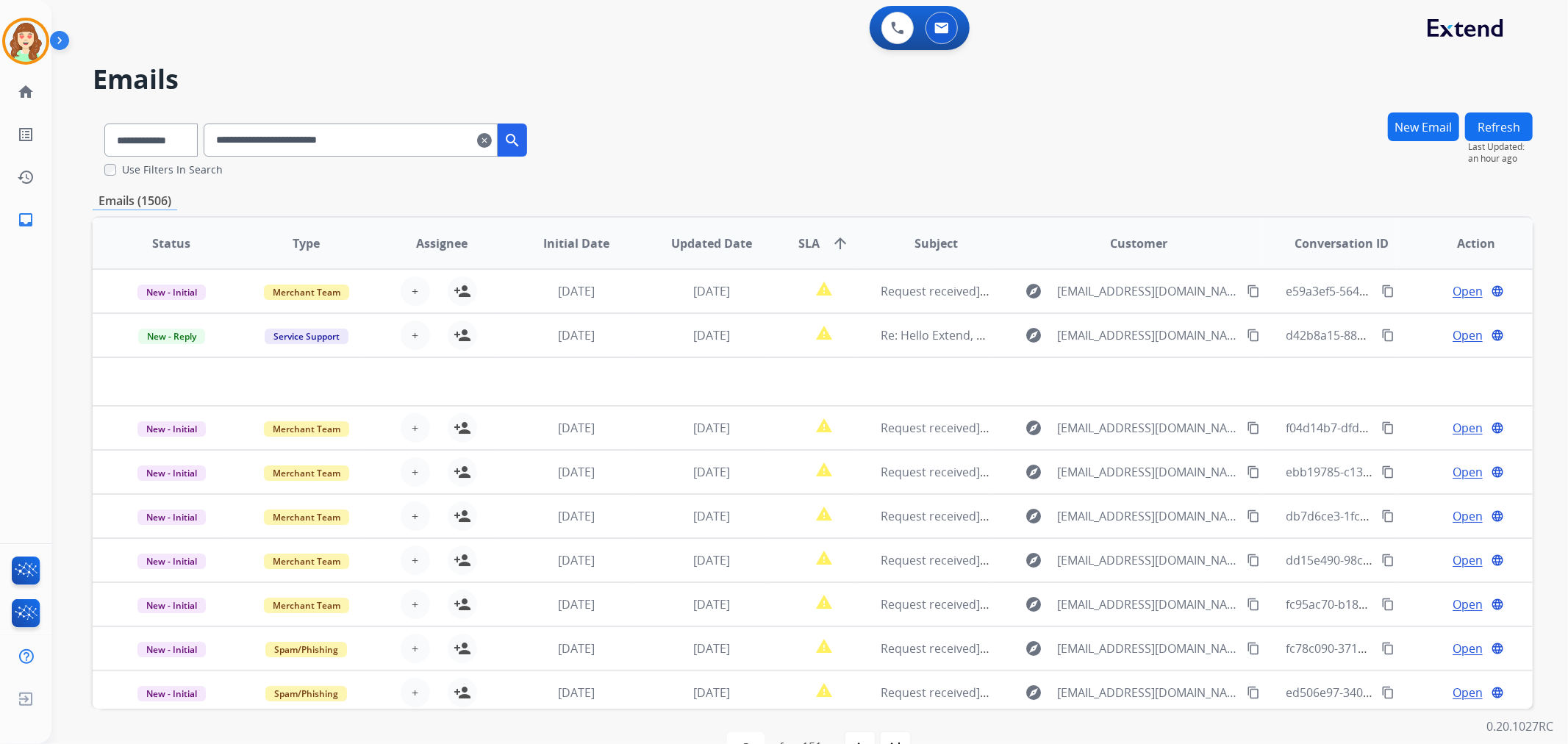
click at [824, 250] on span "SLA arrow_upward" at bounding box center [823, 243] width 51 height 18
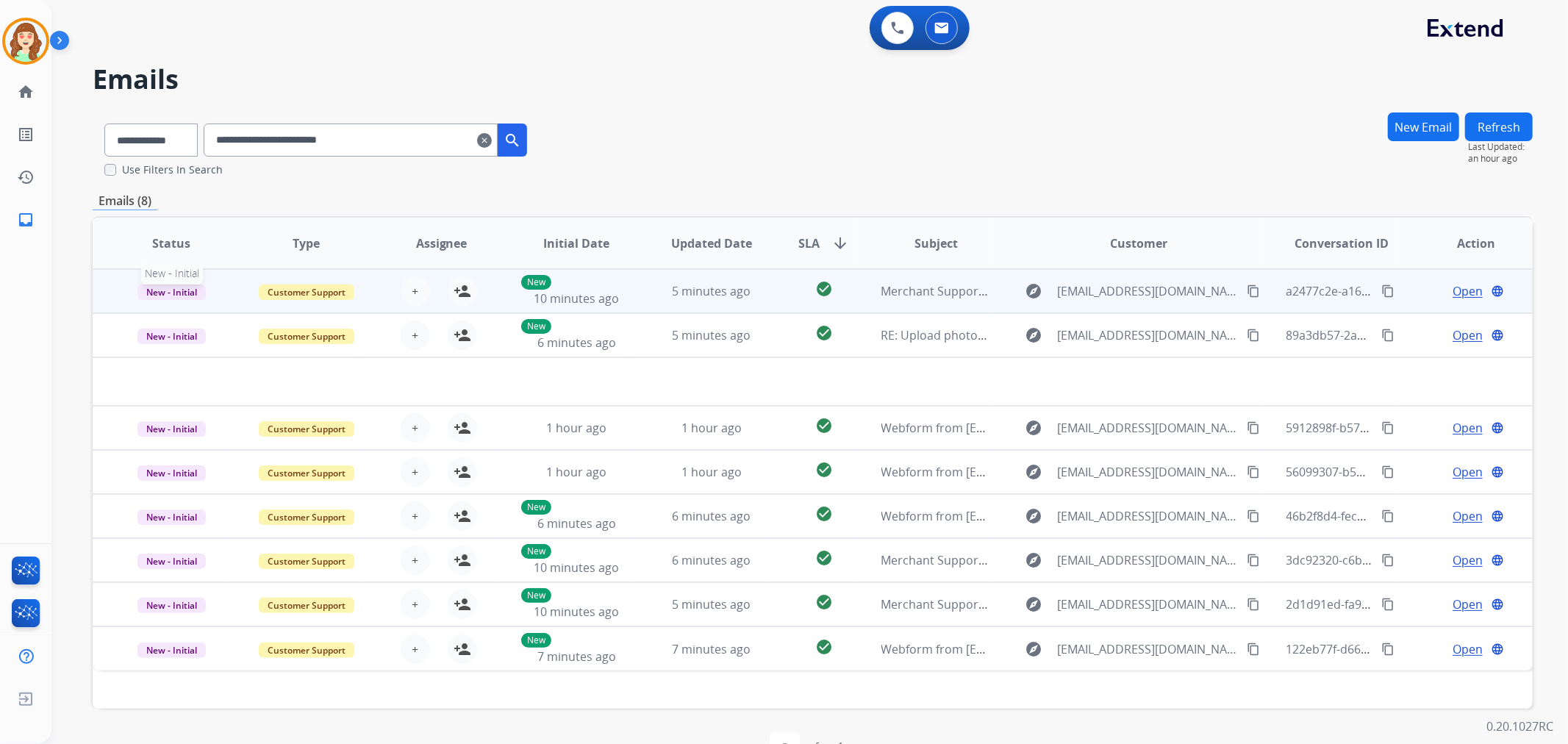
click at [167, 289] on span "New - Initial" at bounding box center [172, 292] width 69 height 16
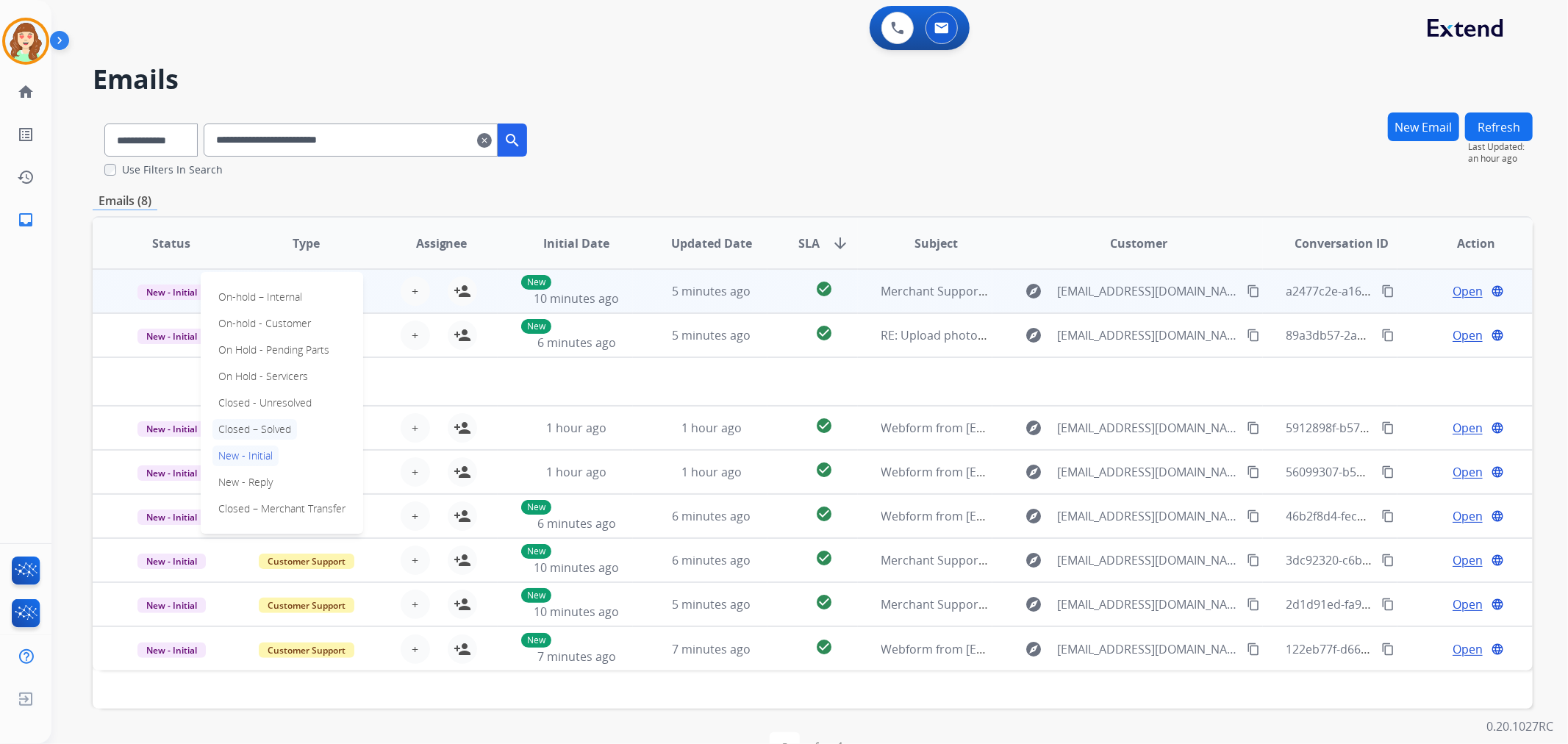
click at [264, 428] on p "Closed – Solved" at bounding box center [254, 430] width 84 height 20
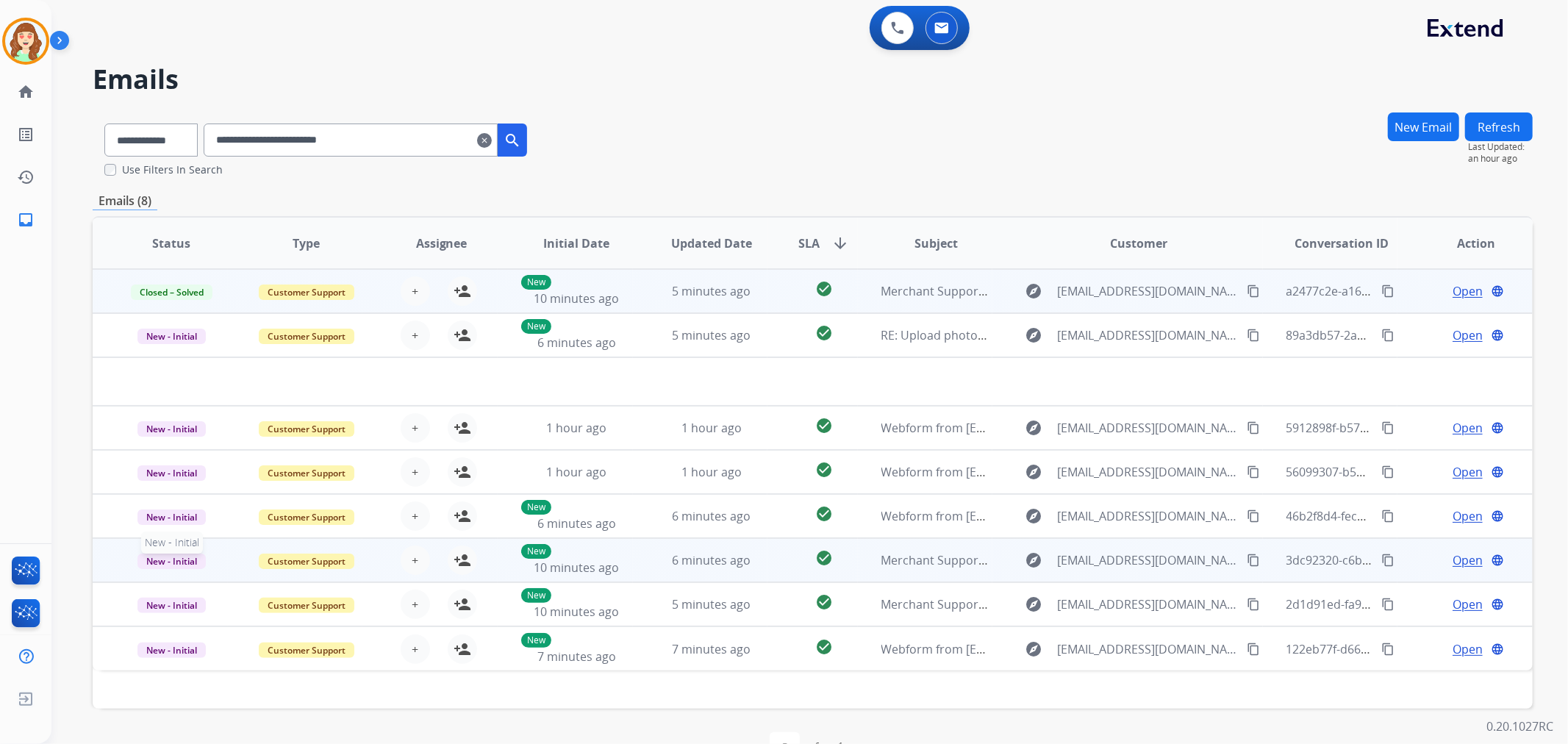
click at [173, 555] on span "New - Initial" at bounding box center [172, 561] width 69 height 16
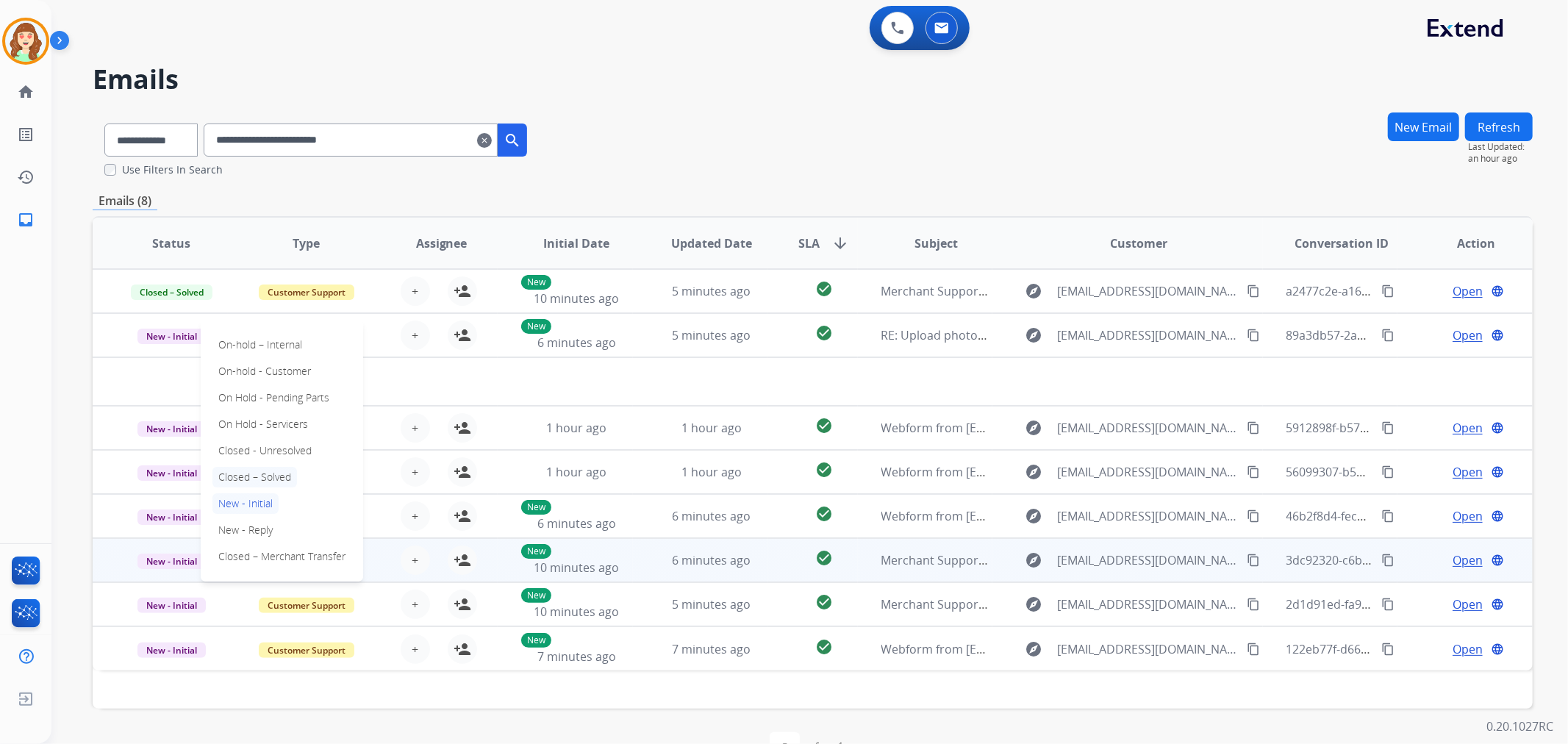
click at [255, 474] on p "Closed – Solved" at bounding box center [254, 477] width 84 height 20
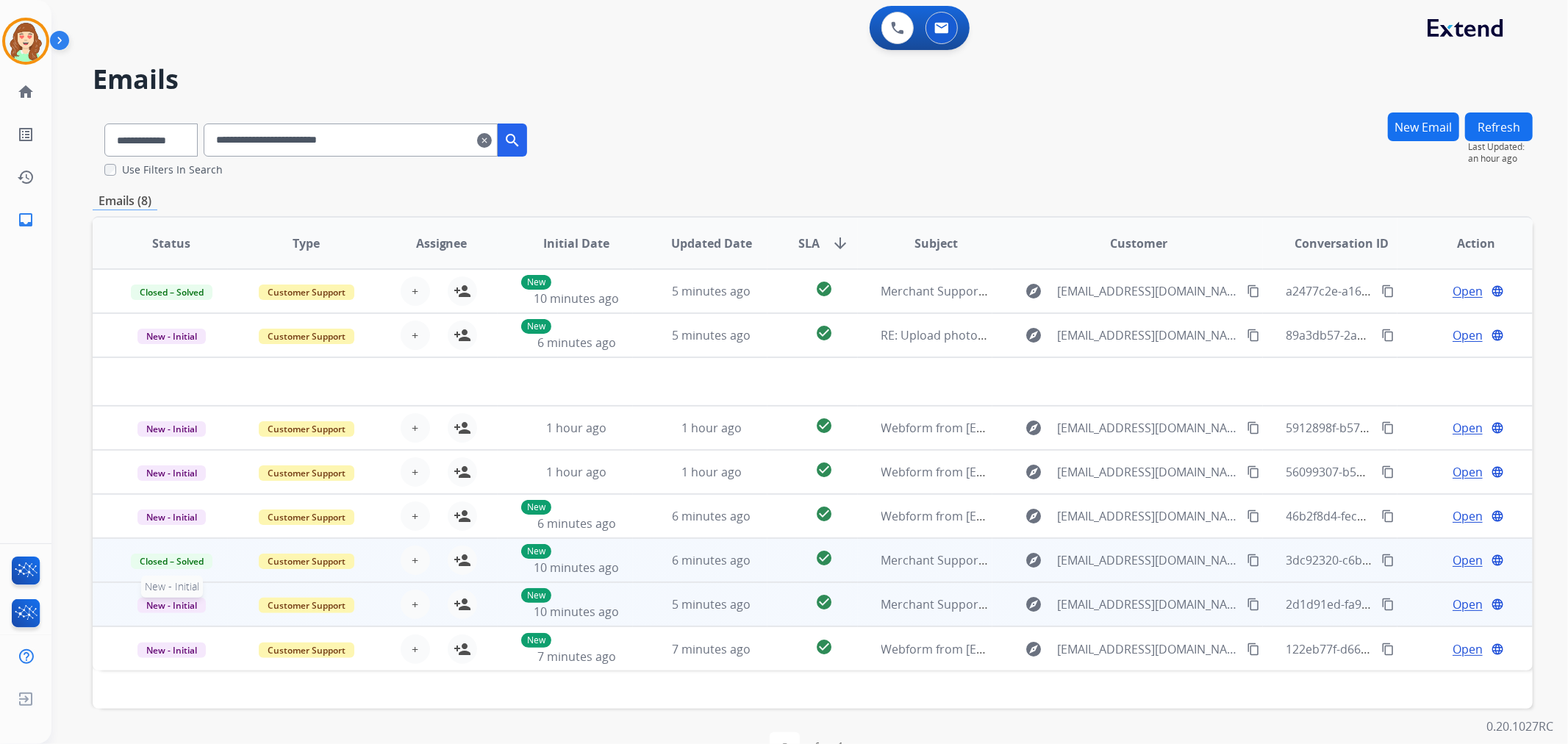
click at [176, 599] on span "New - Initial" at bounding box center [172, 605] width 69 height 16
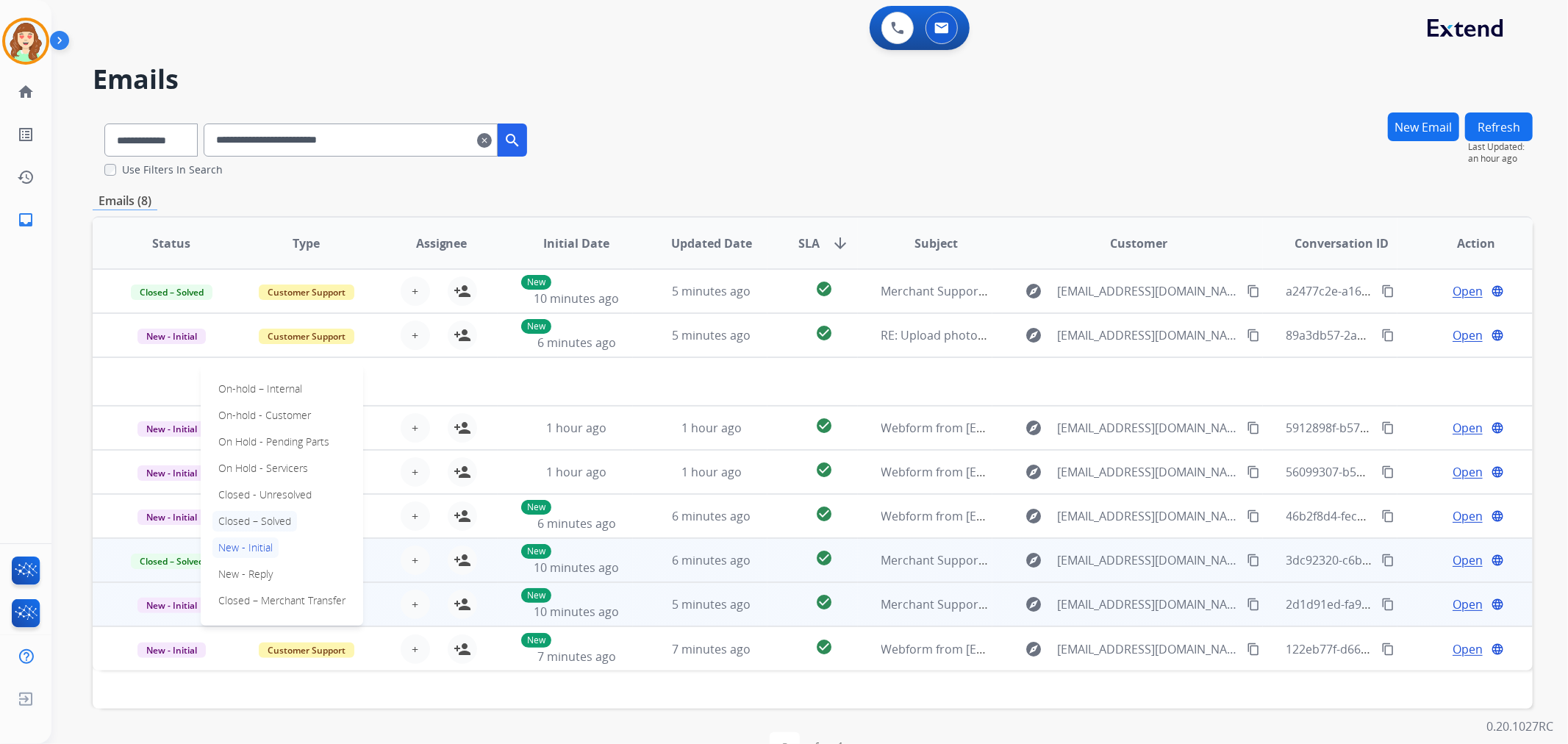
click at [252, 520] on p "Closed – Solved" at bounding box center [254, 521] width 84 height 20
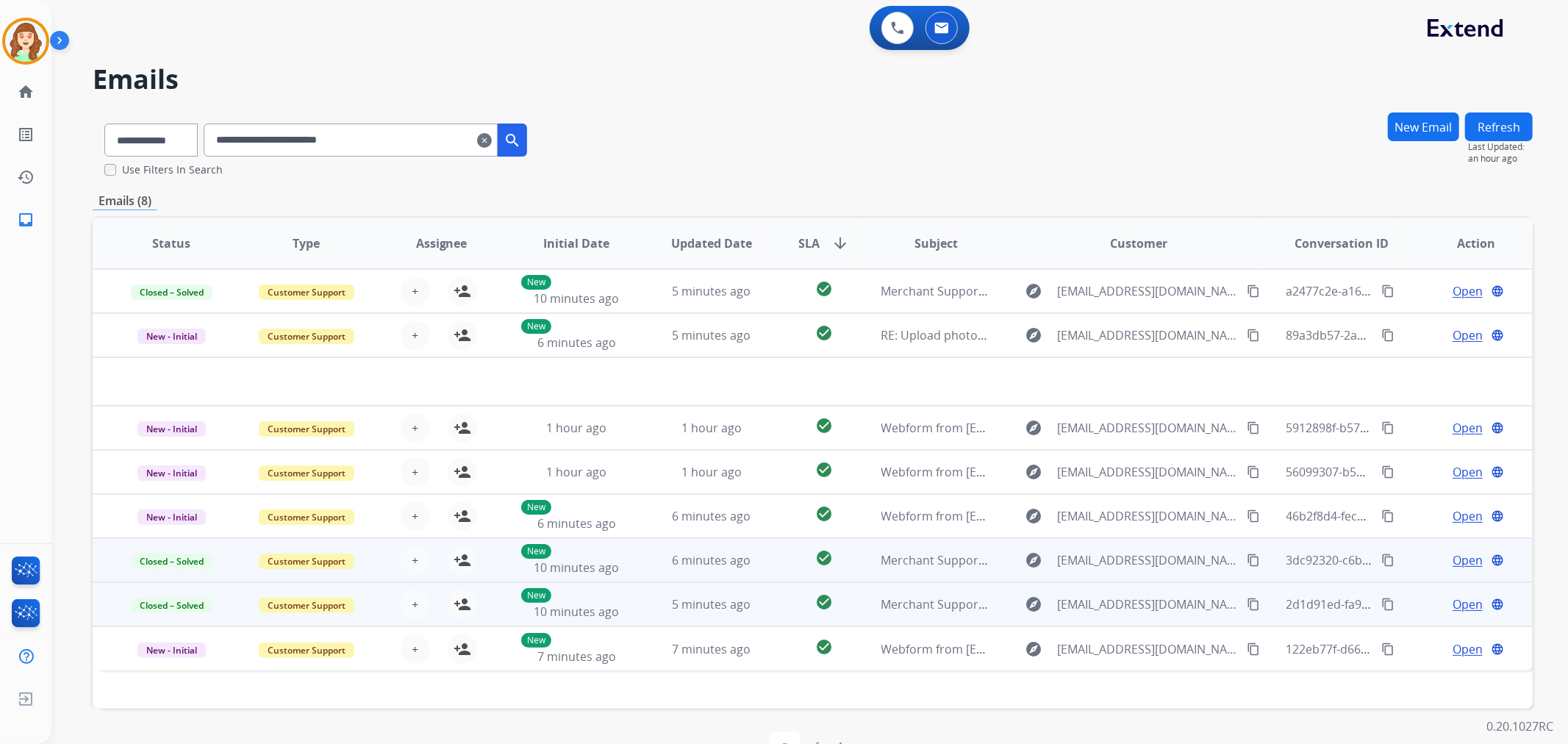
click at [521, 141] on mat-icon "search" at bounding box center [512, 140] width 18 height 18
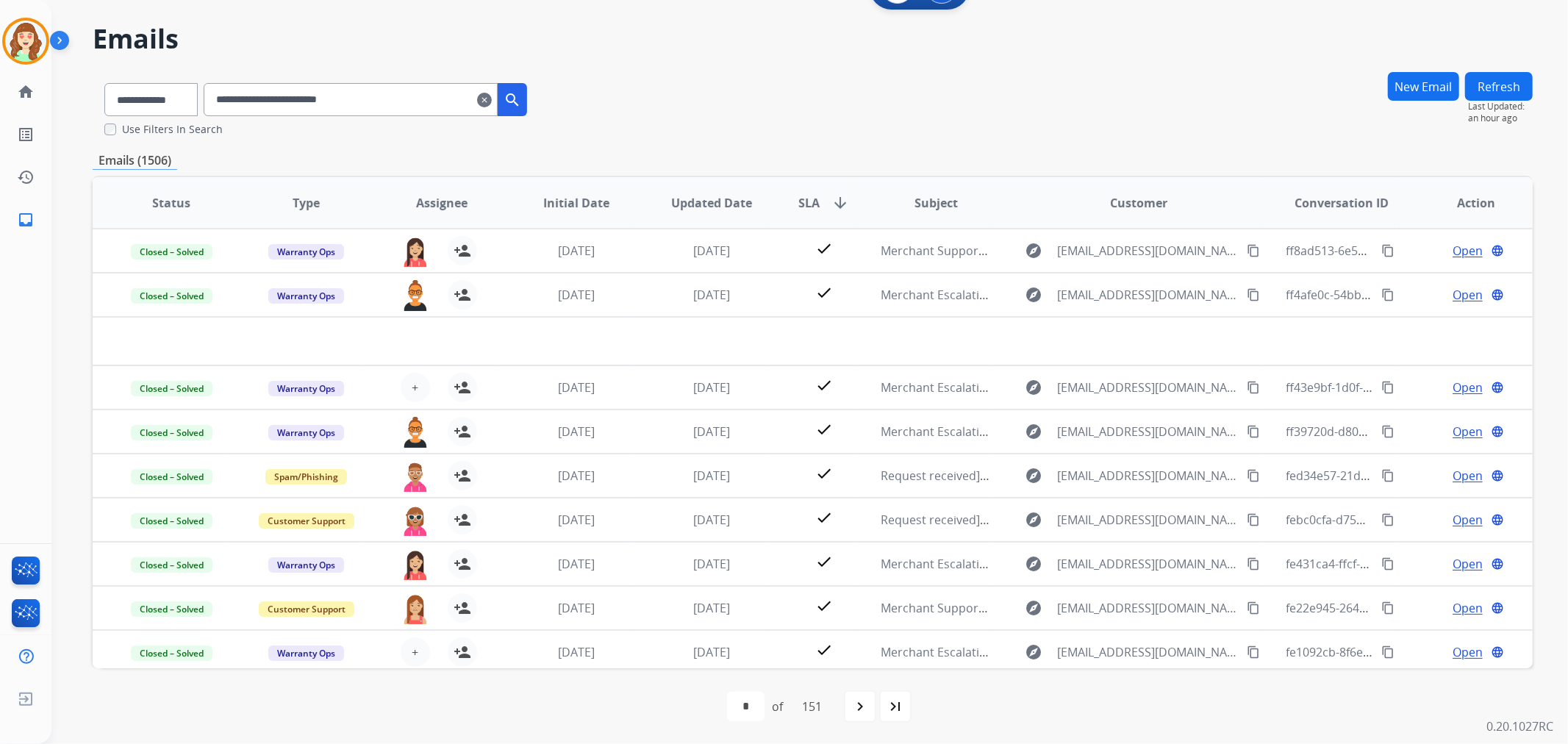
click at [823, 191] on th "SLA arrow_downward" at bounding box center [811, 202] width 90 height 51
click at [831, 202] on mat-icon "arrow_downward" at bounding box center [839, 202] width 18 height 18
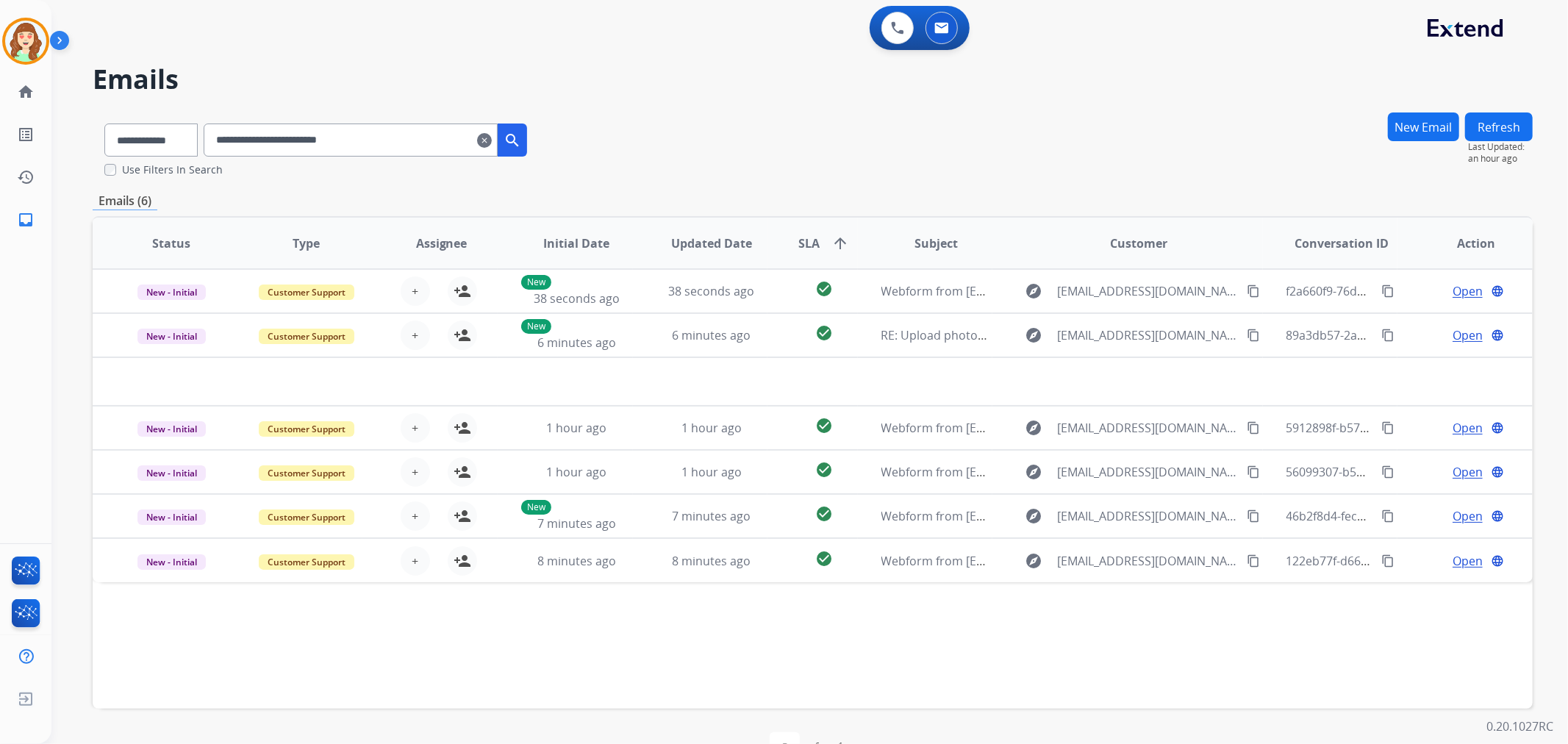
click at [491, 141] on mat-icon "clear" at bounding box center [484, 140] width 15 height 18
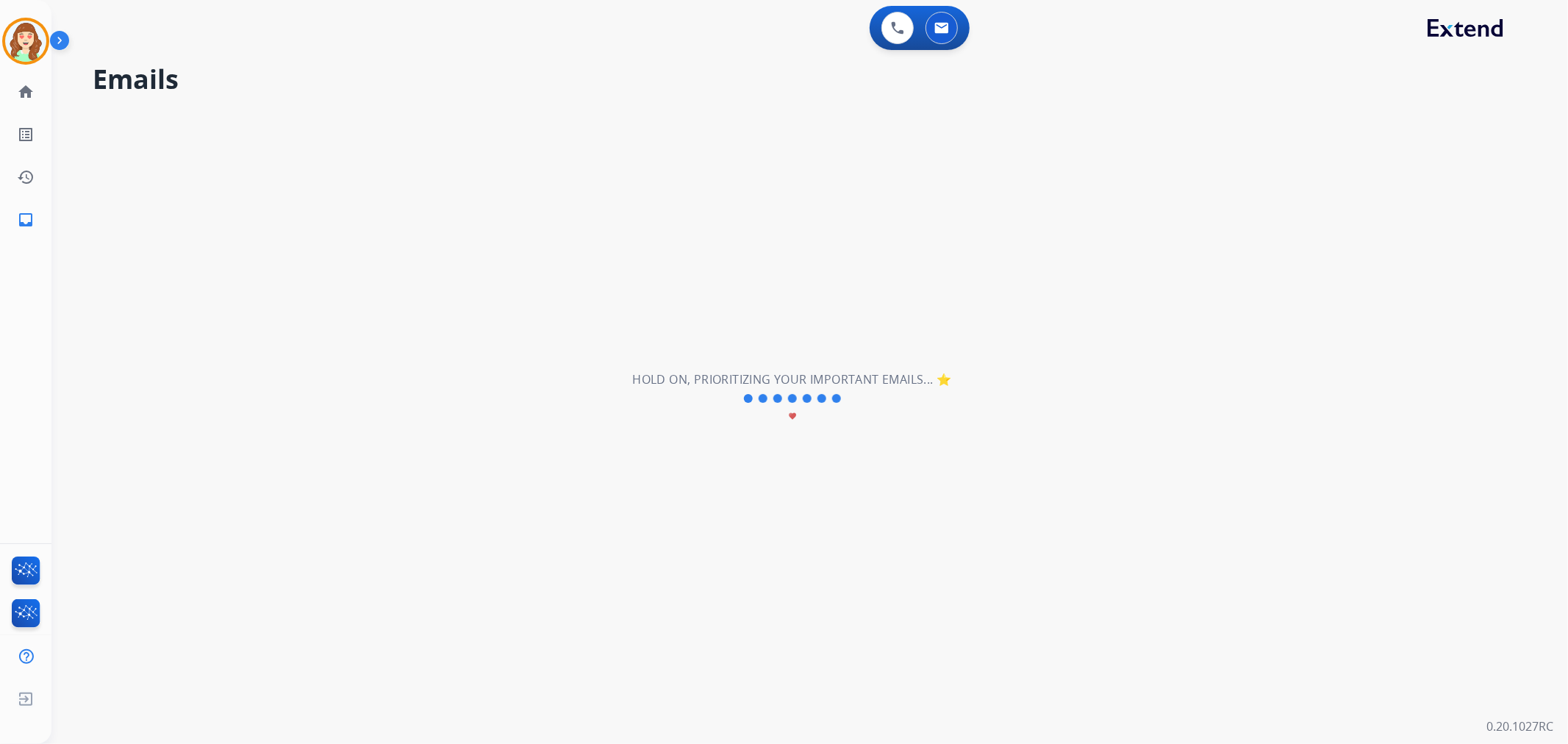
select select "**********"
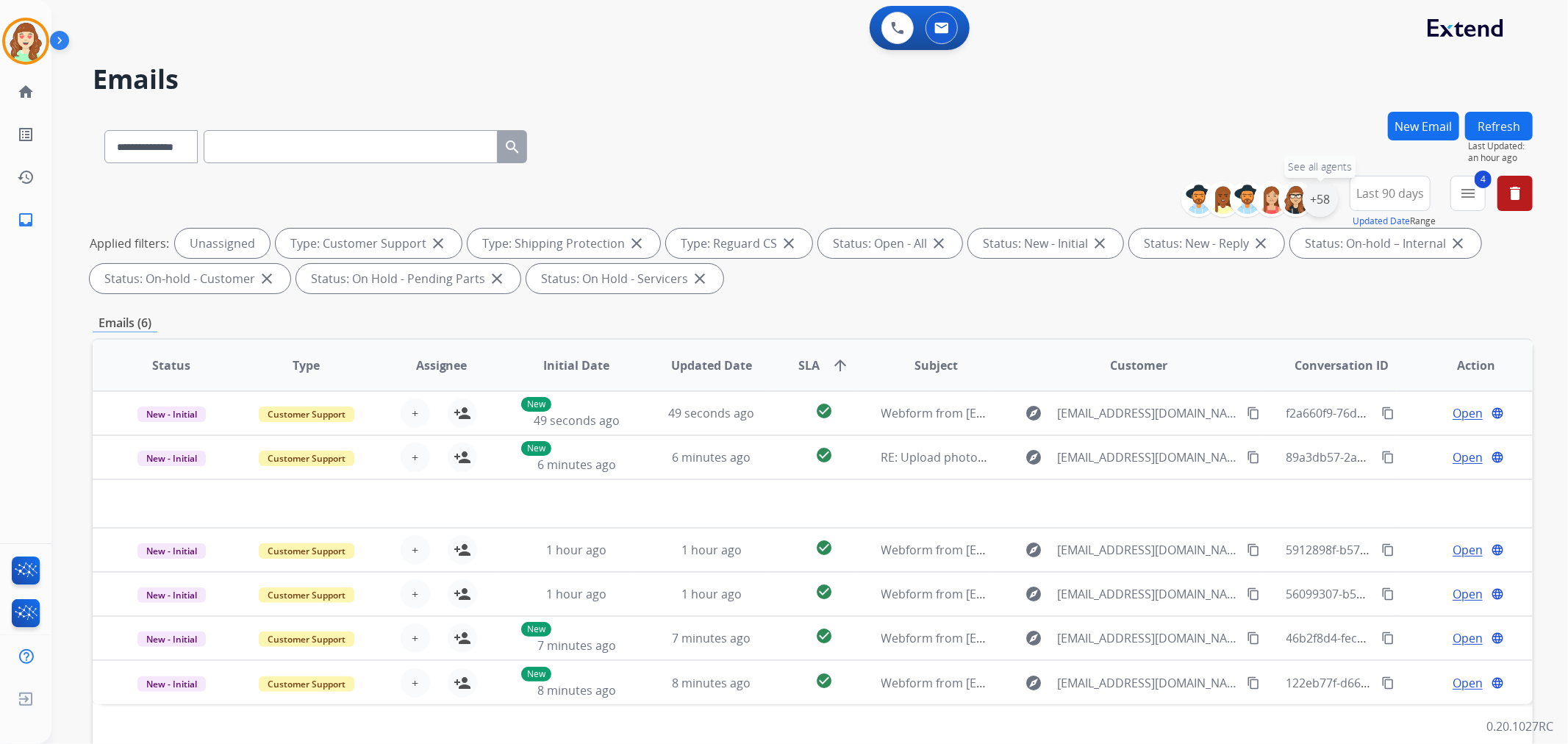
click at [1319, 203] on div "+58" at bounding box center [1320, 199] width 35 height 35
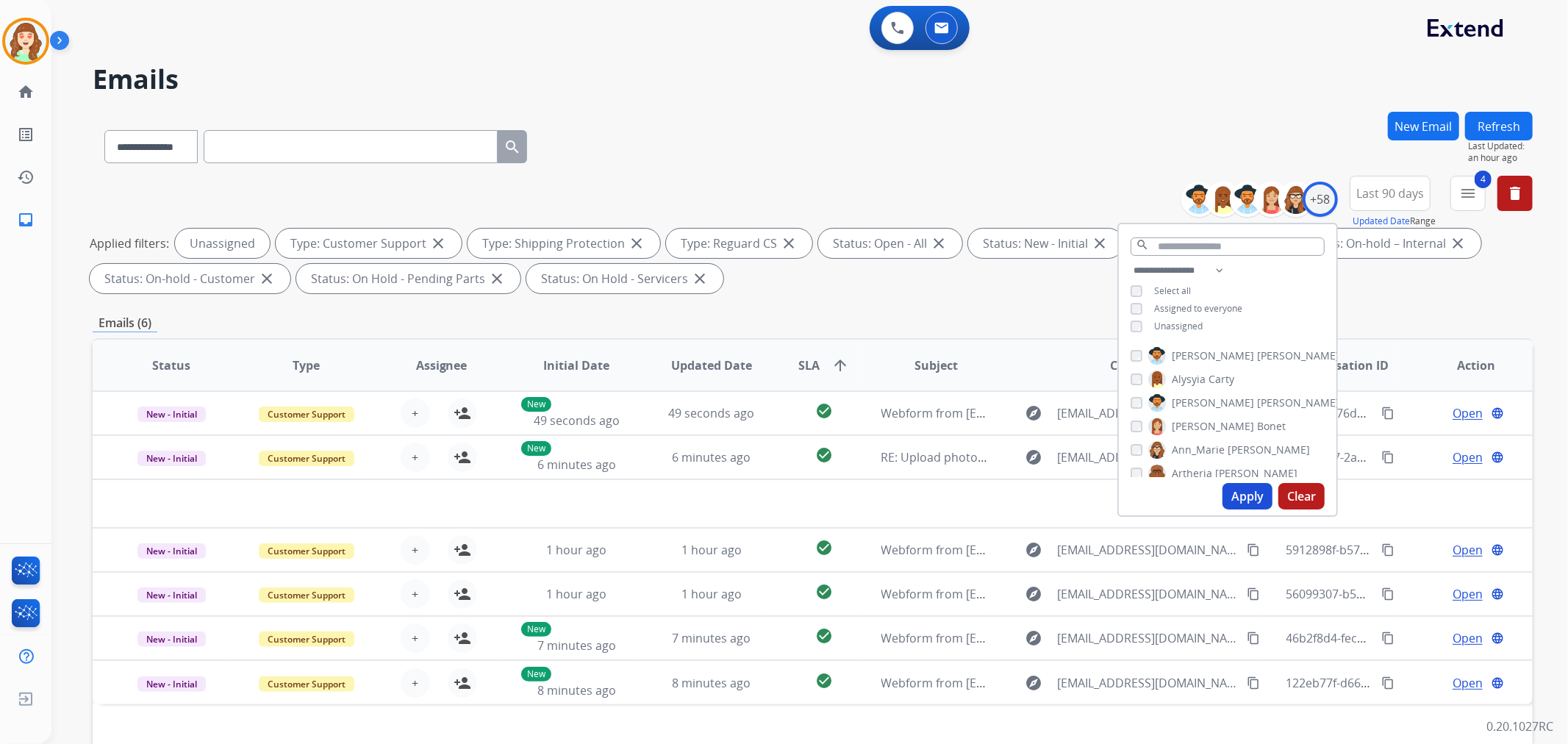
click at [1226, 506] on button "Apply" at bounding box center [1247, 496] width 50 height 27
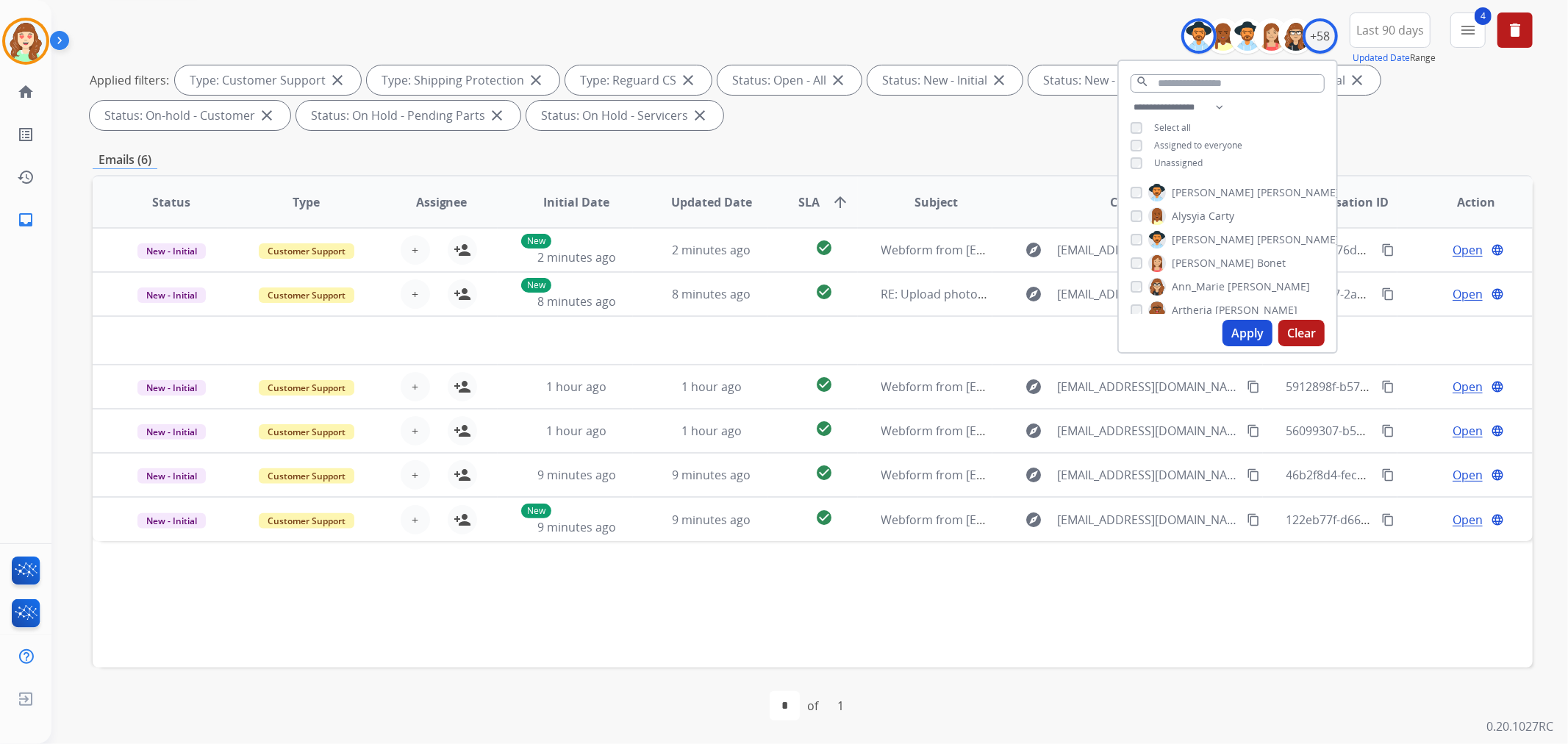
click at [1248, 331] on button "Apply" at bounding box center [1247, 333] width 50 height 27
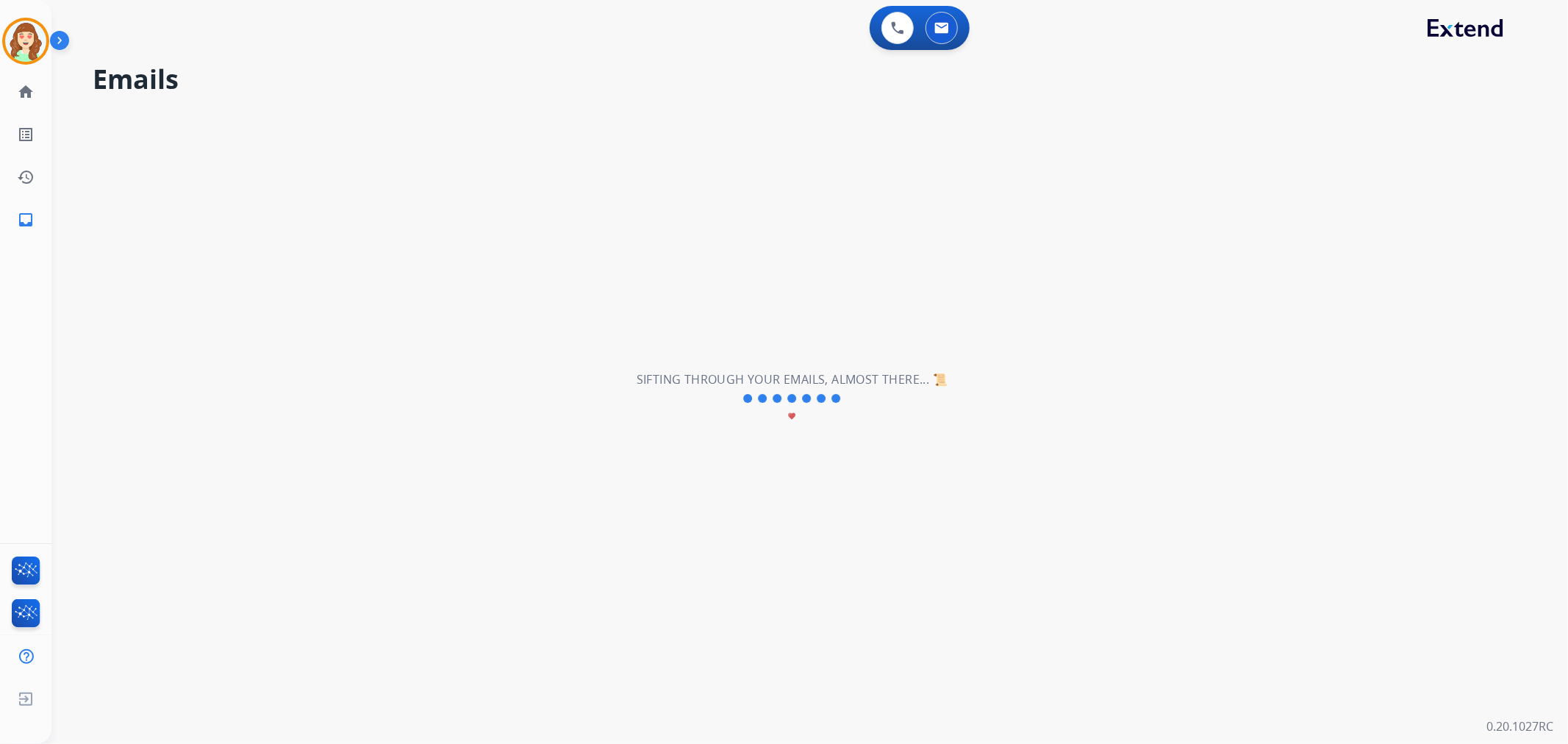
scroll to position [0, 0]
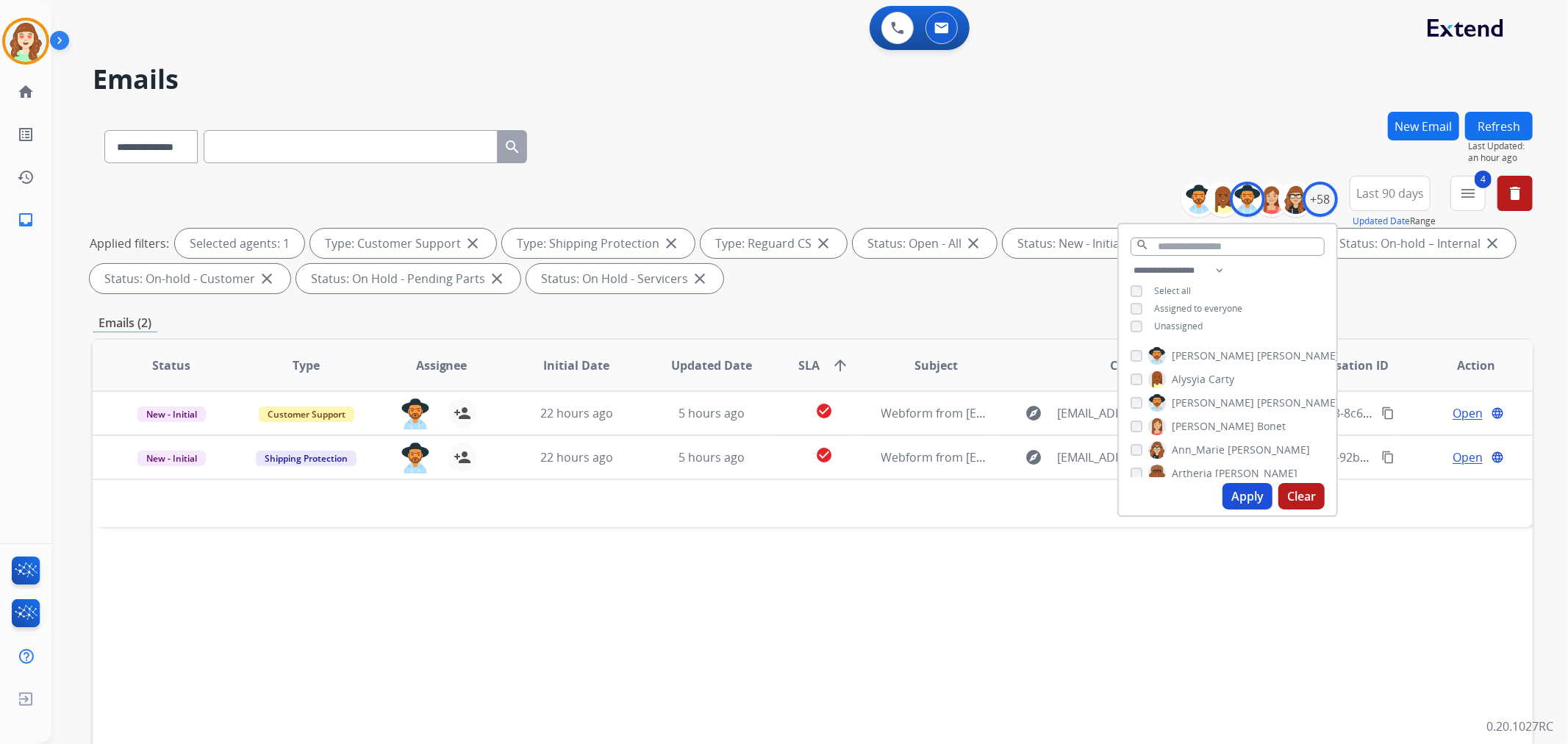
click at [1239, 497] on button "Apply" at bounding box center [1247, 496] width 50 height 27
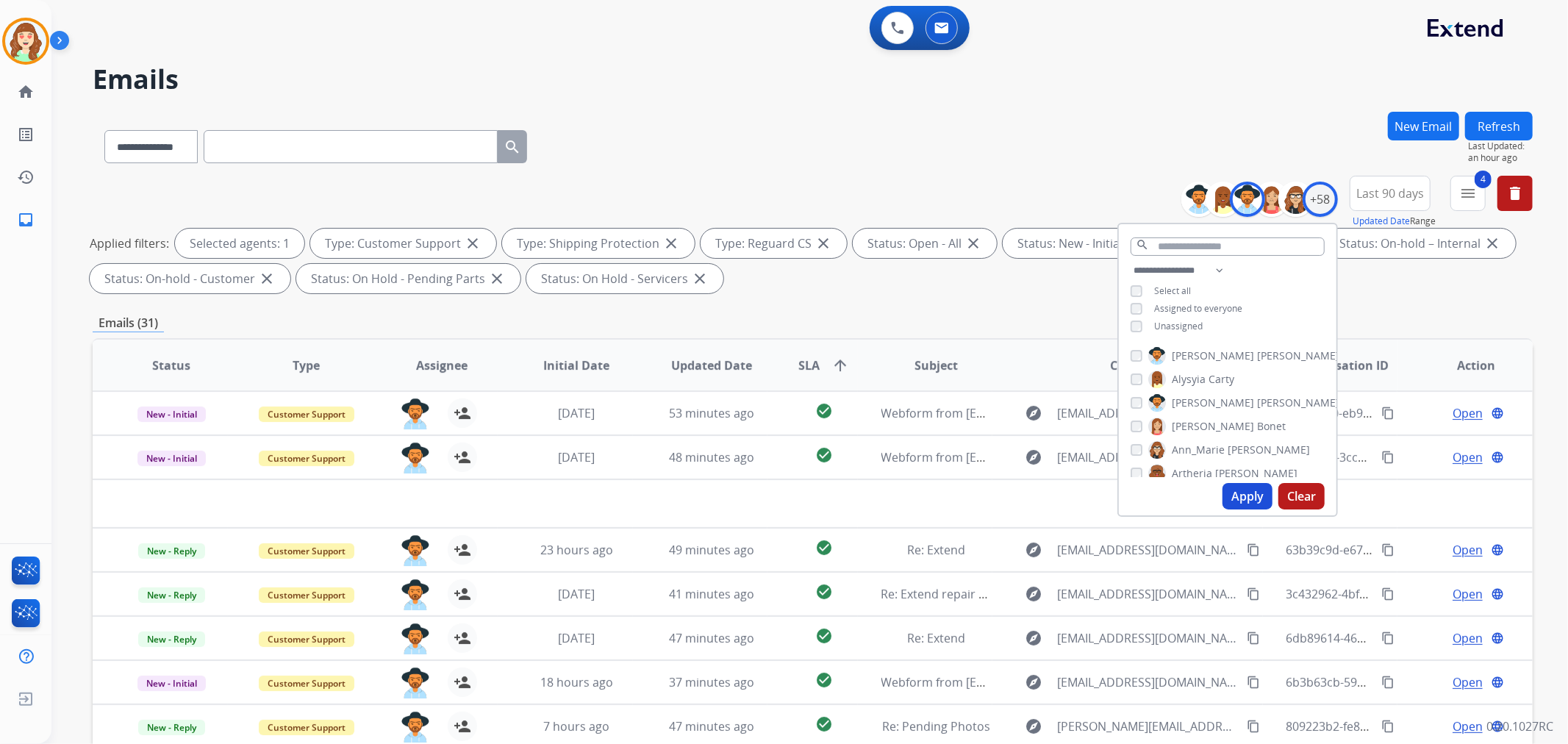
scroll to position [163, 0]
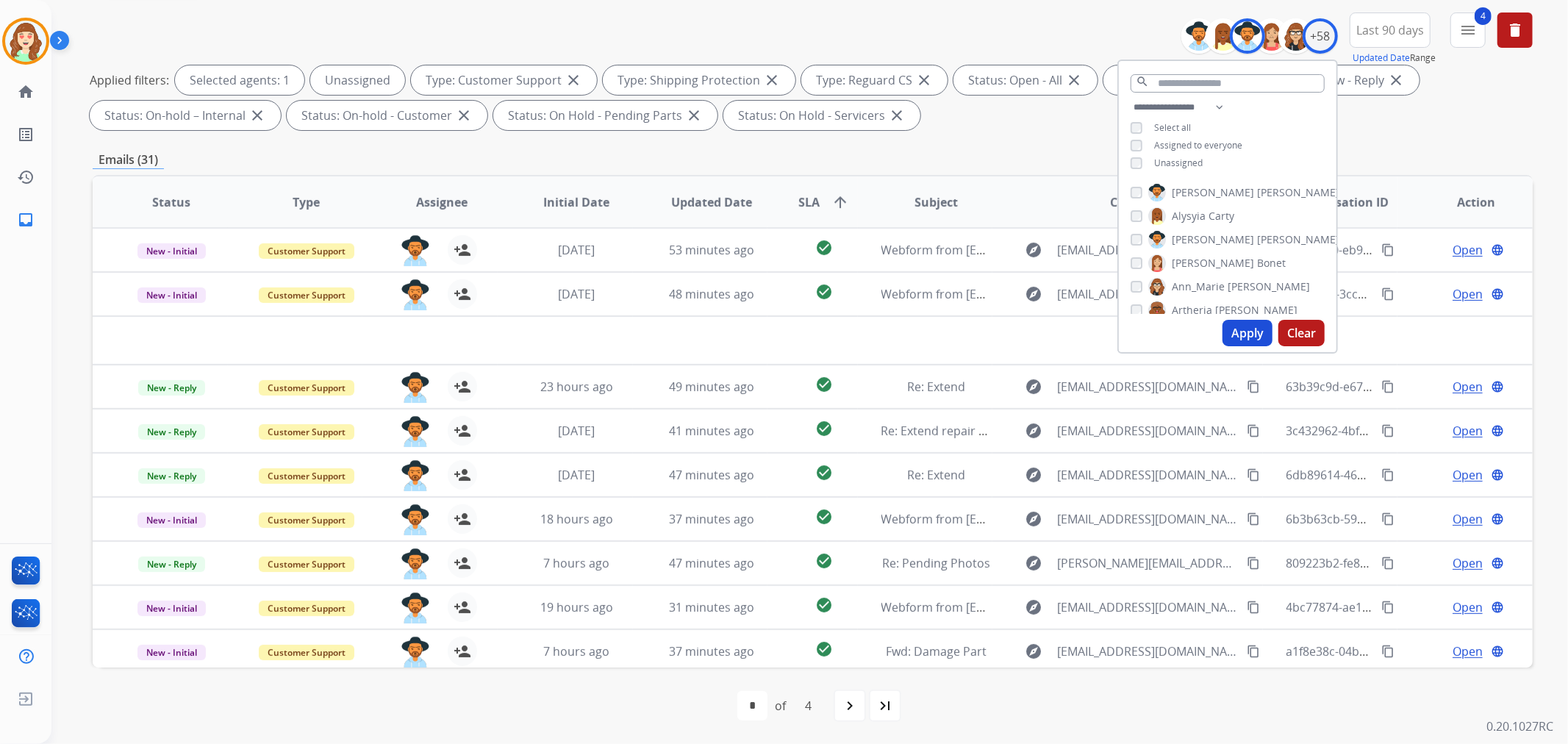
click at [1238, 325] on button "Apply" at bounding box center [1247, 333] width 50 height 27
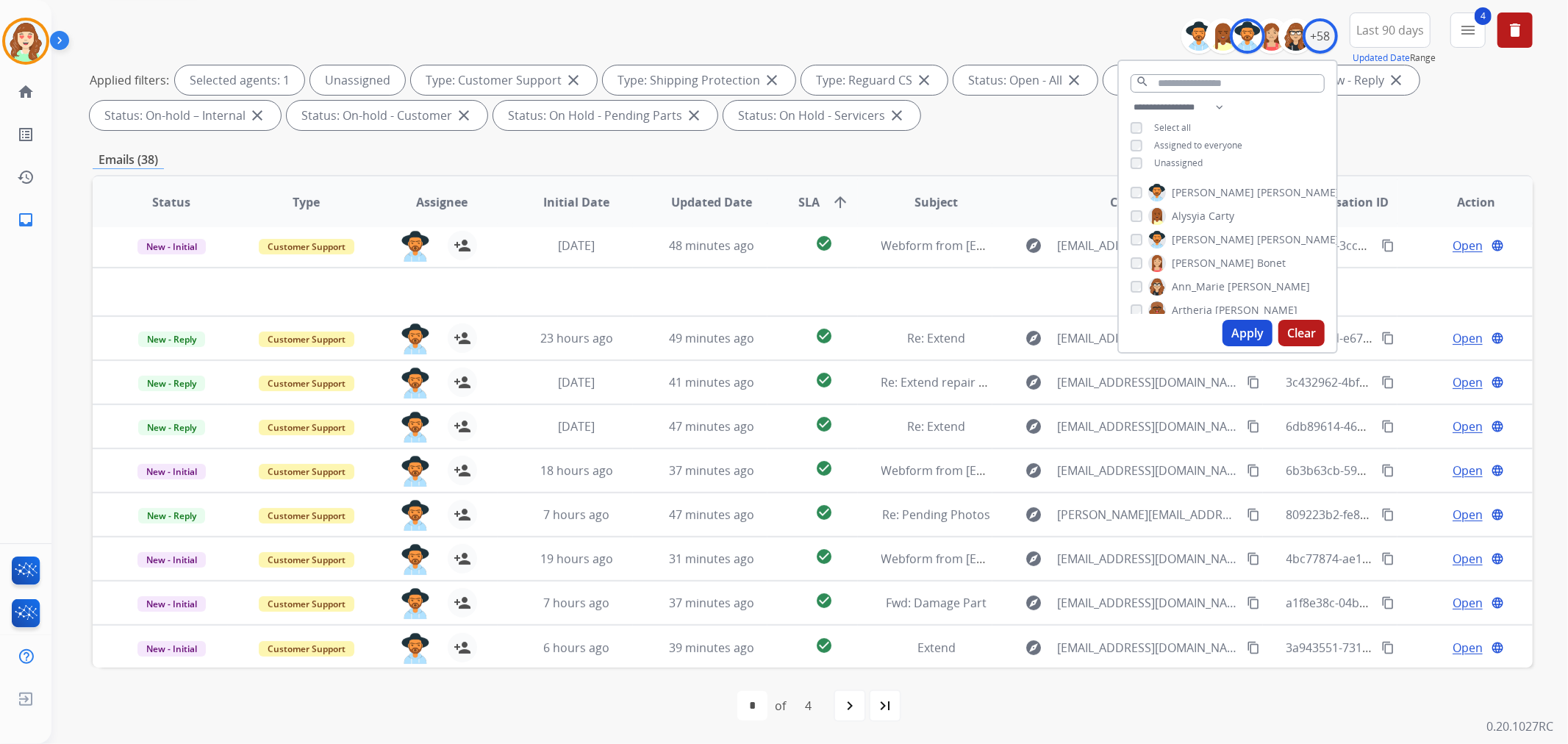
click at [840, 703] on div "navigate_next" at bounding box center [849, 705] width 32 height 32
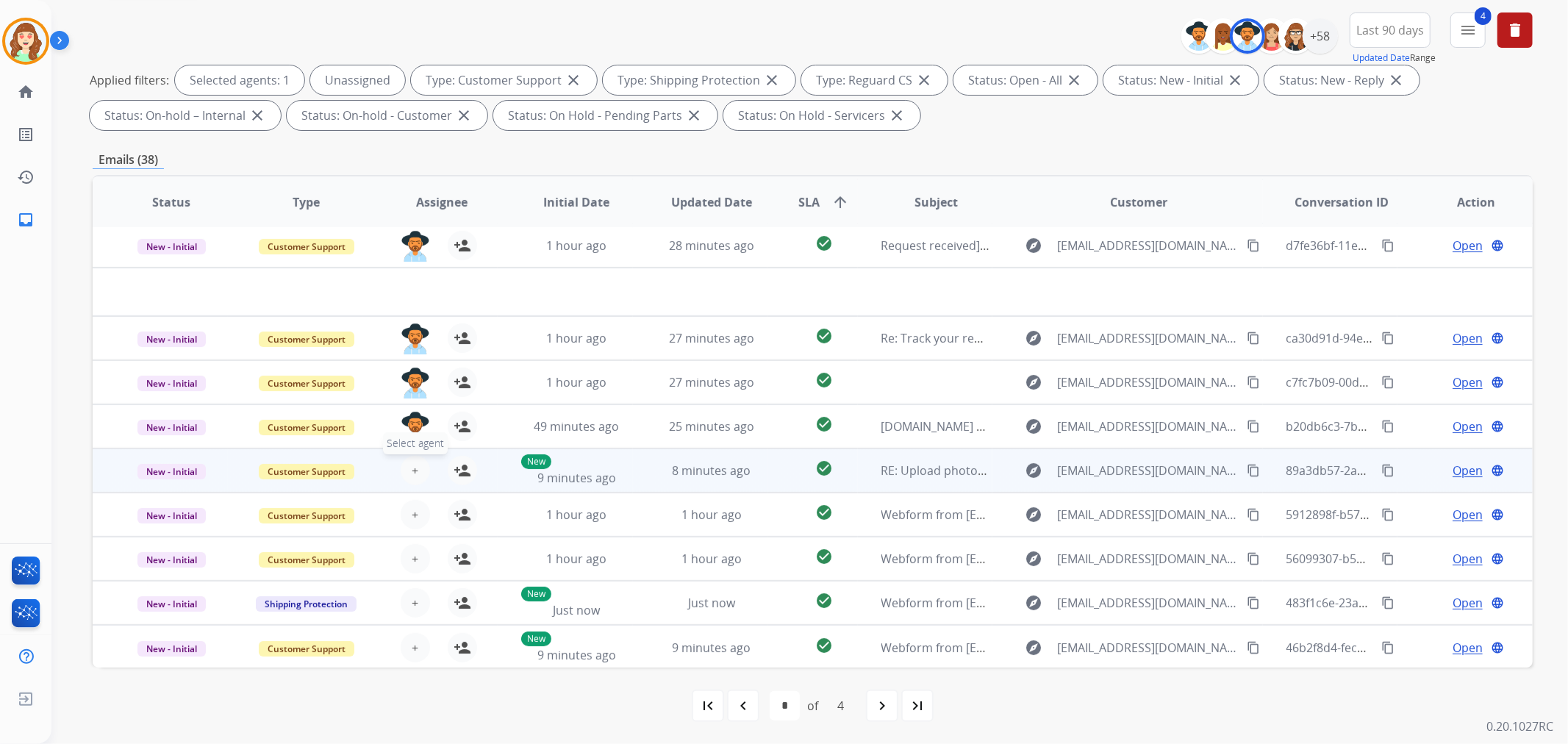
click at [402, 461] on button "+ Select agent" at bounding box center [415, 470] width 30 height 30
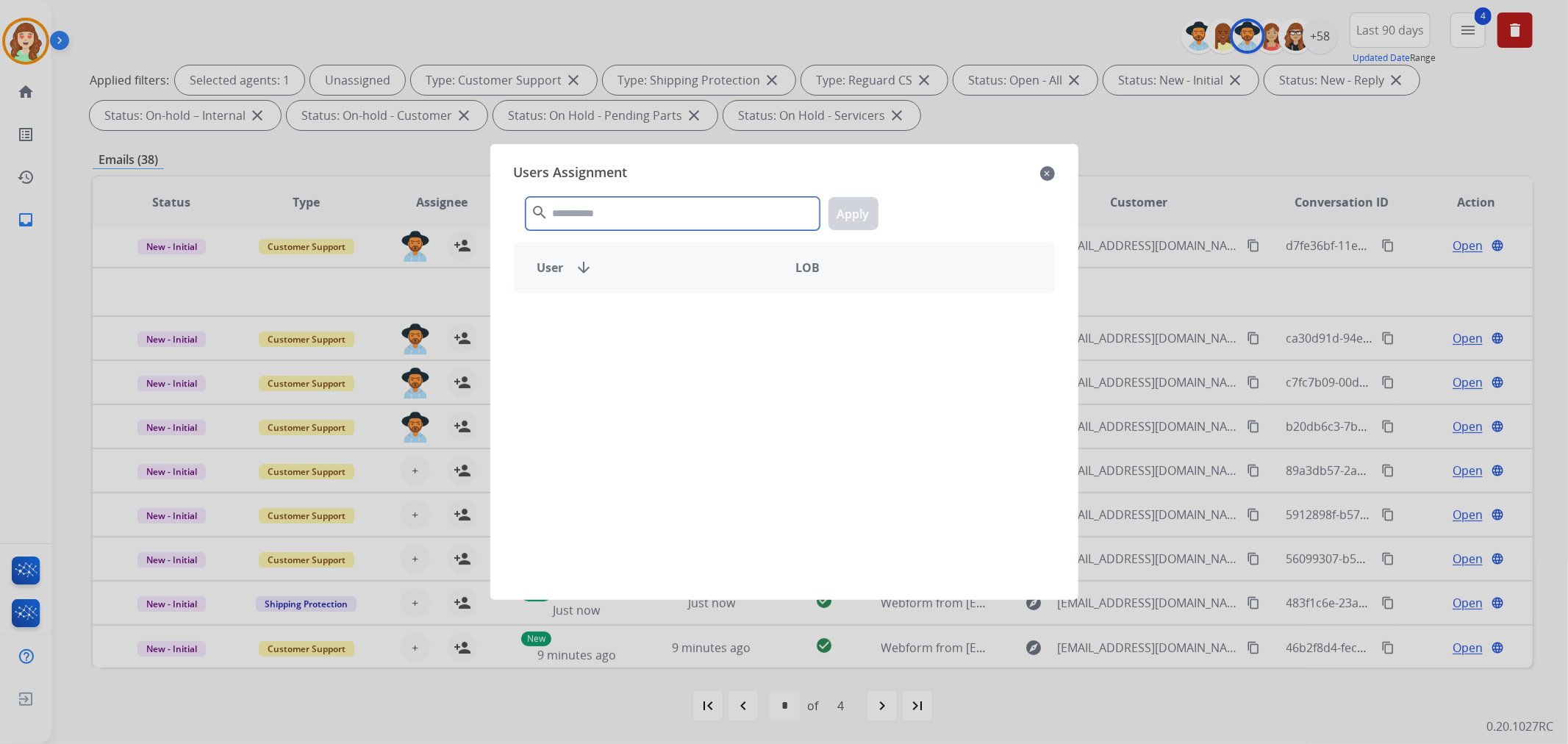
drag, startPoint x: 645, startPoint y: 211, endPoint x: 590, endPoint y: 170, distance: 68.6
click at [630, 186] on div "search Apply" at bounding box center [784, 211] width 541 height 51
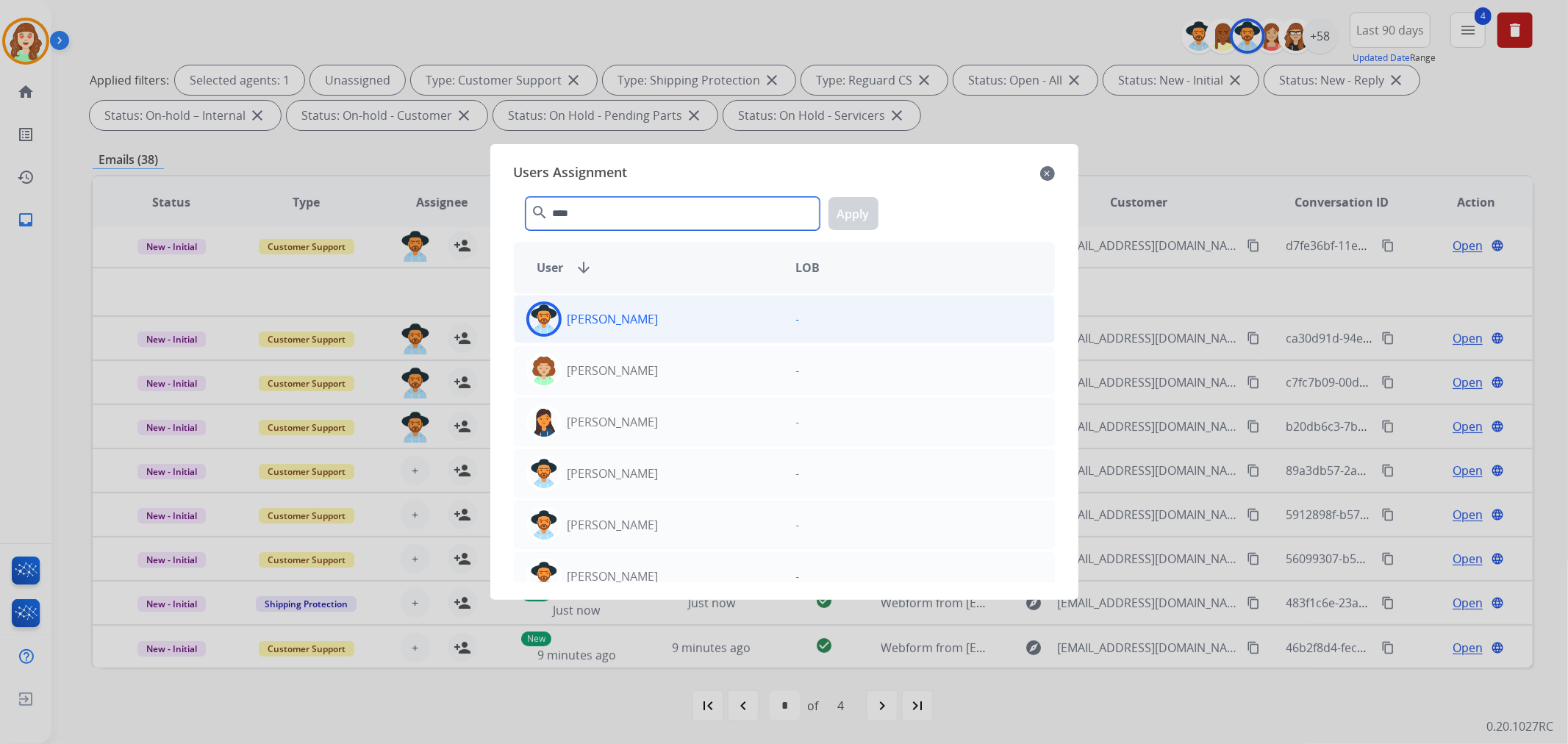
type input "****"
drag, startPoint x: 692, startPoint y: 325, endPoint x: 724, endPoint y: 294, distance: 44.6
click at [691, 322] on div "[PERSON_NAME]" at bounding box center [649, 319] width 270 height 35
click at [841, 214] on button "Apply" at bounding box center [853, 213] width 50 height 33
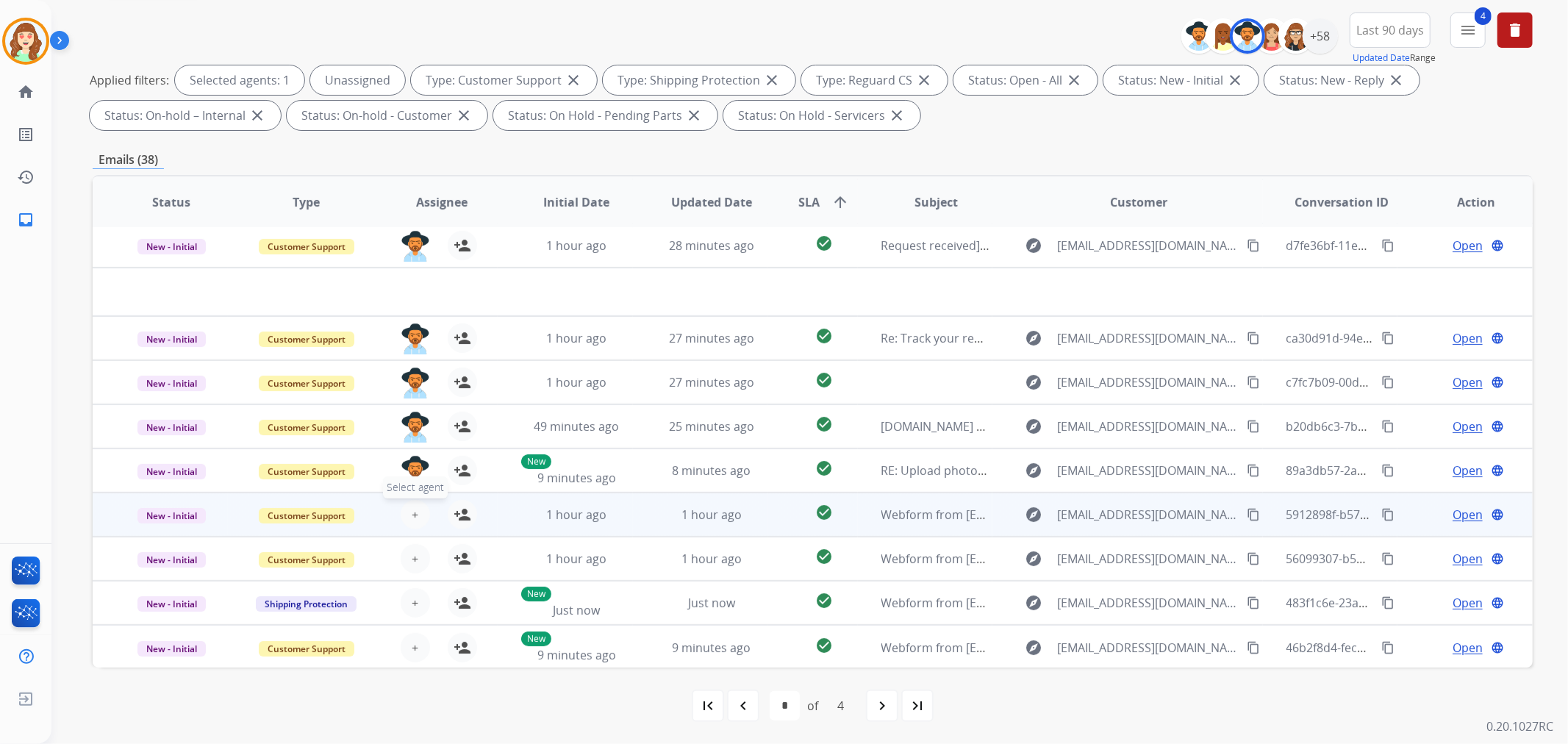
click at [406, 506] on button "+ Select agent" at bounding box center [415, 515] width 30 height 30
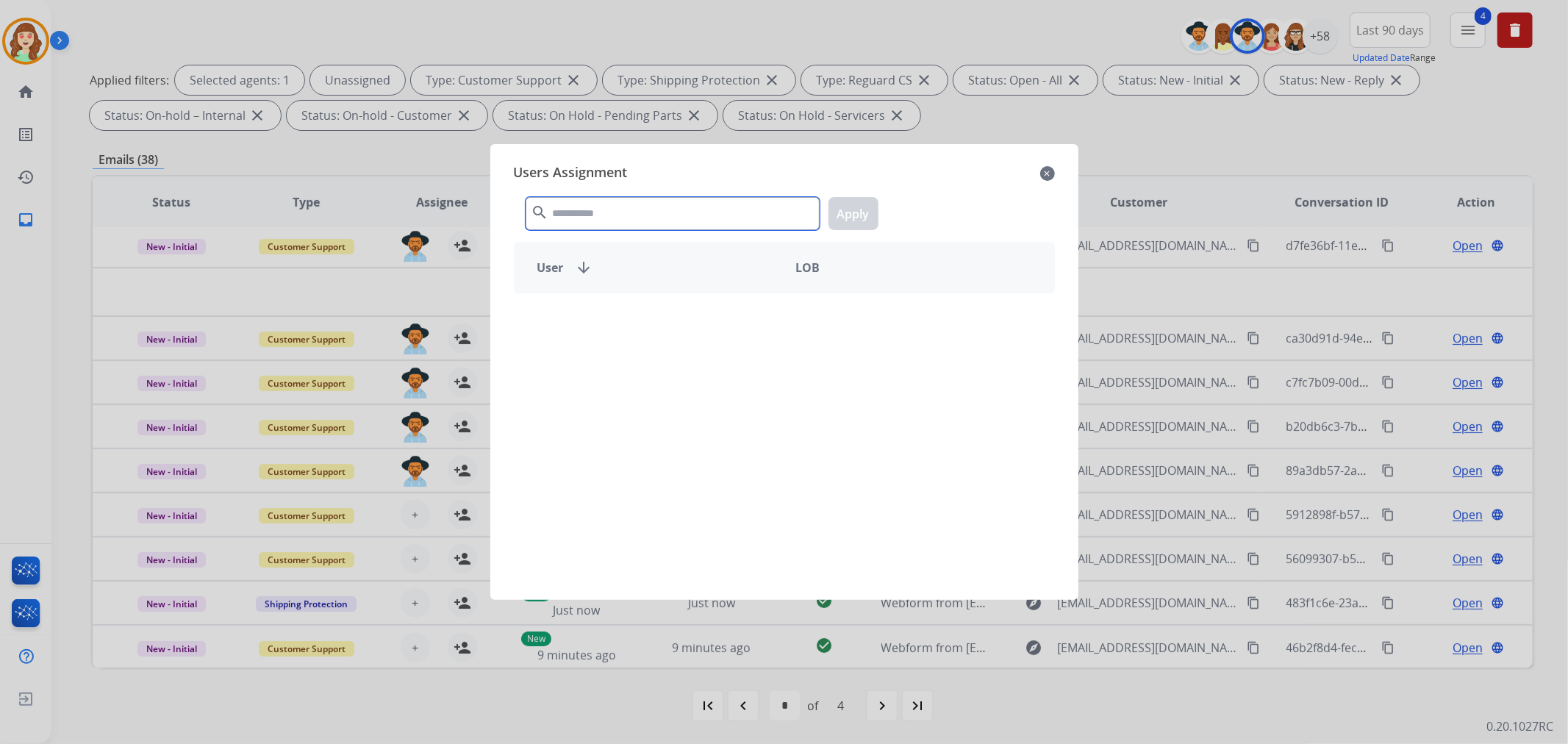
click at [585, 214] on input "text" at bounding box center [672, 213] width 294 height 33
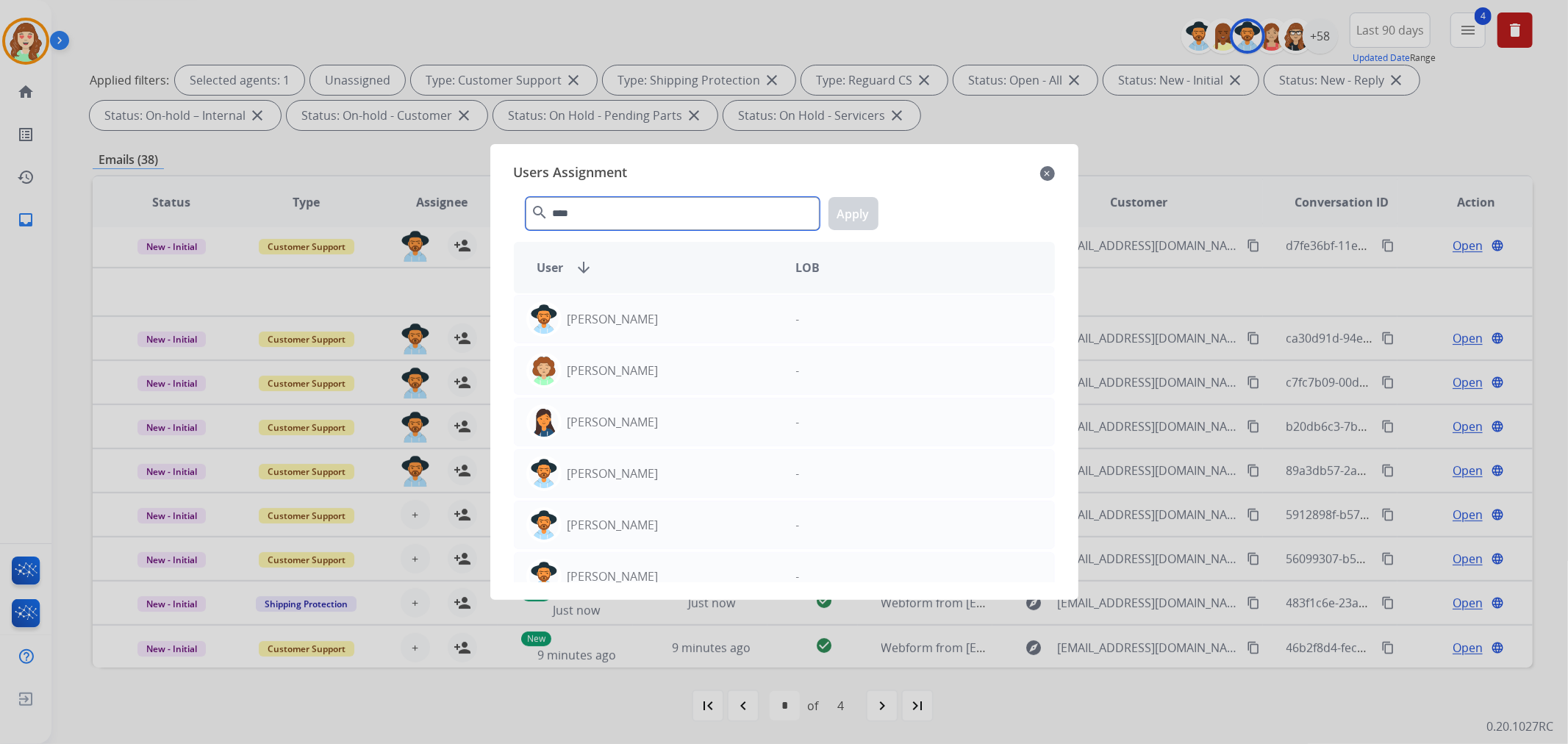
type input "****"
click at [767, 317] on div "[PERSON_NAME]" at bounding box center [649, 319] width 270 height 35
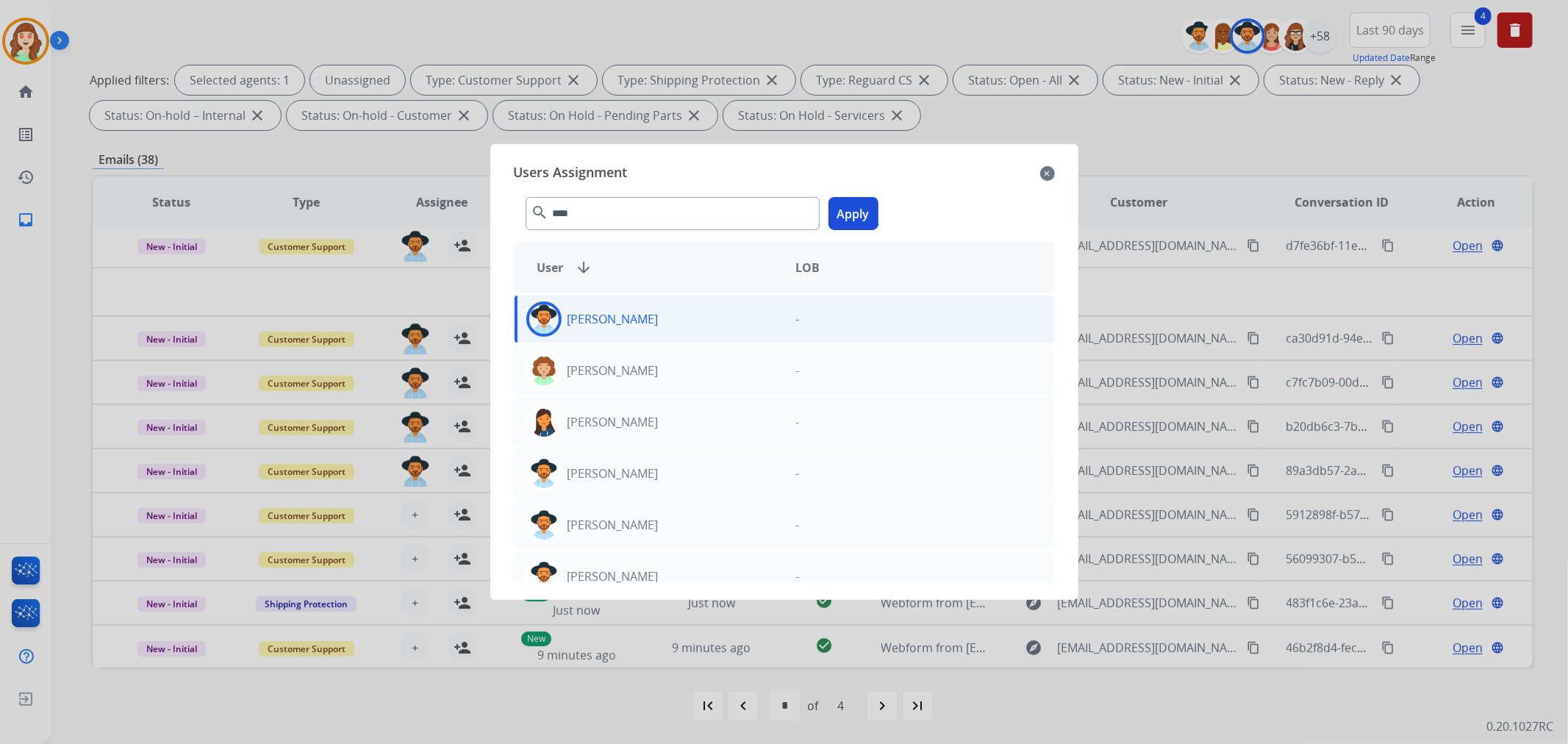
click at [842, 204] on button "Apply" at bounding box center [853, 213] width 50 height 33
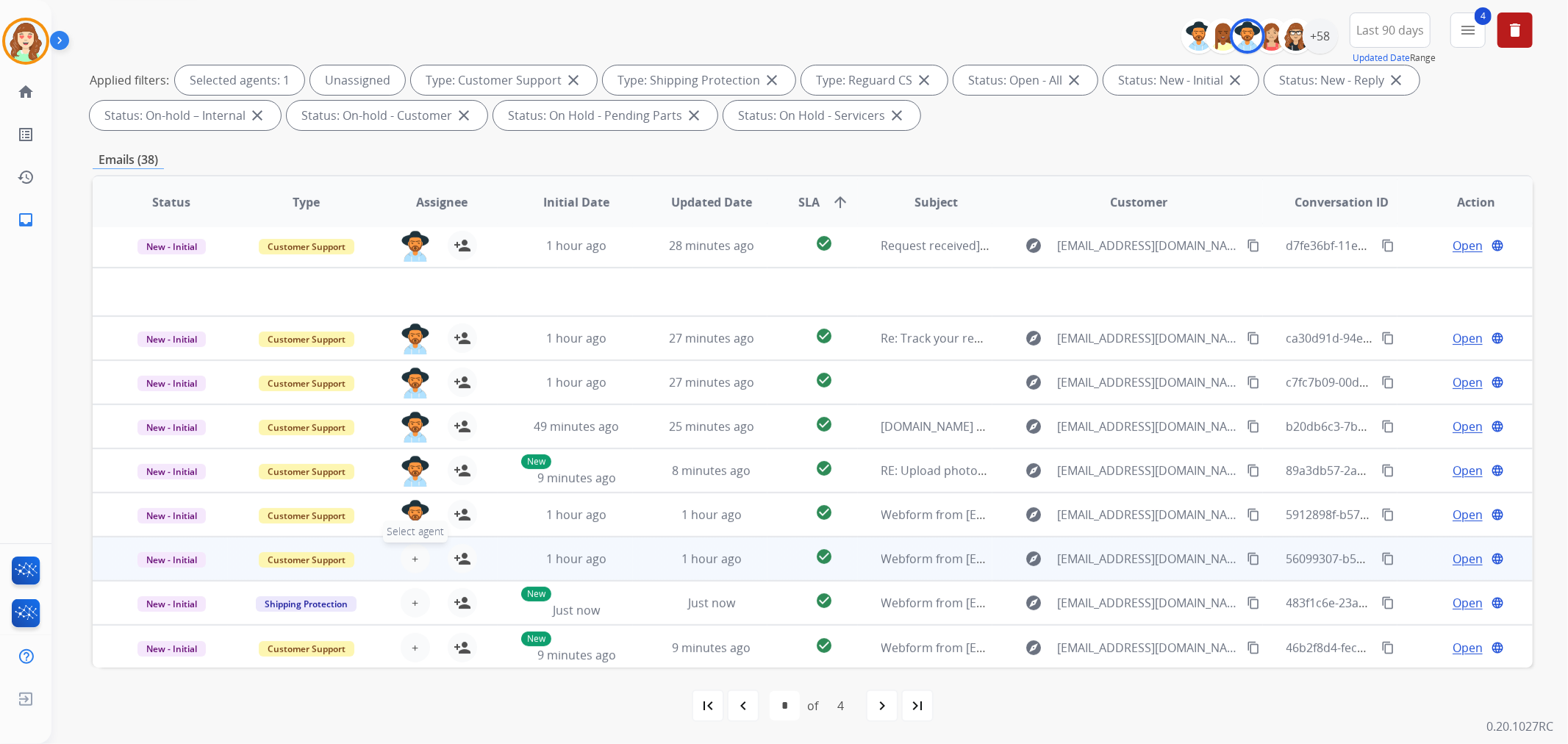
click at [420, 553] on button "+ Select agent" at bounding box center [415, 559] width 30 height 30
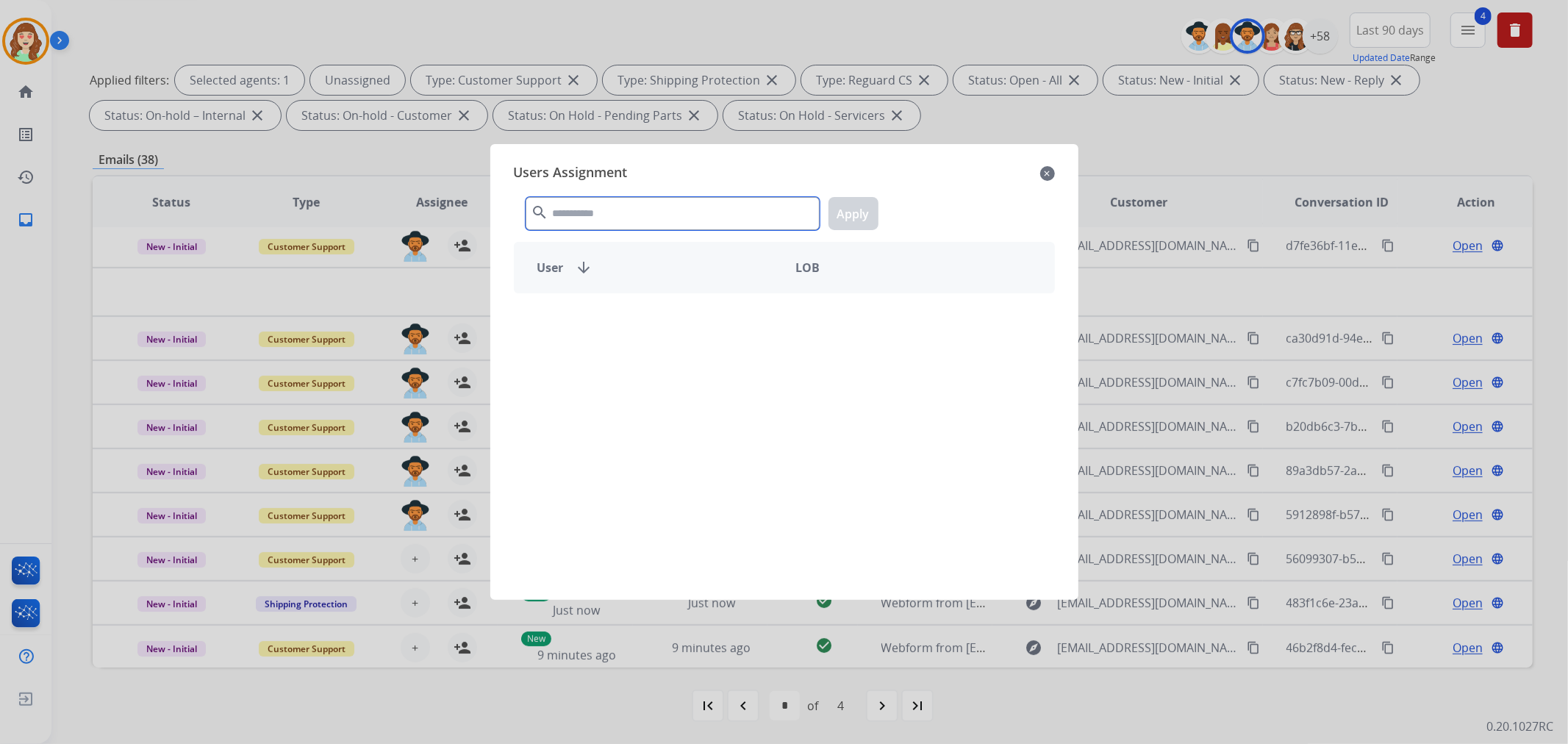
click at [640, 207] on input "text" at bounding box center [672, 213] width 294 height 33
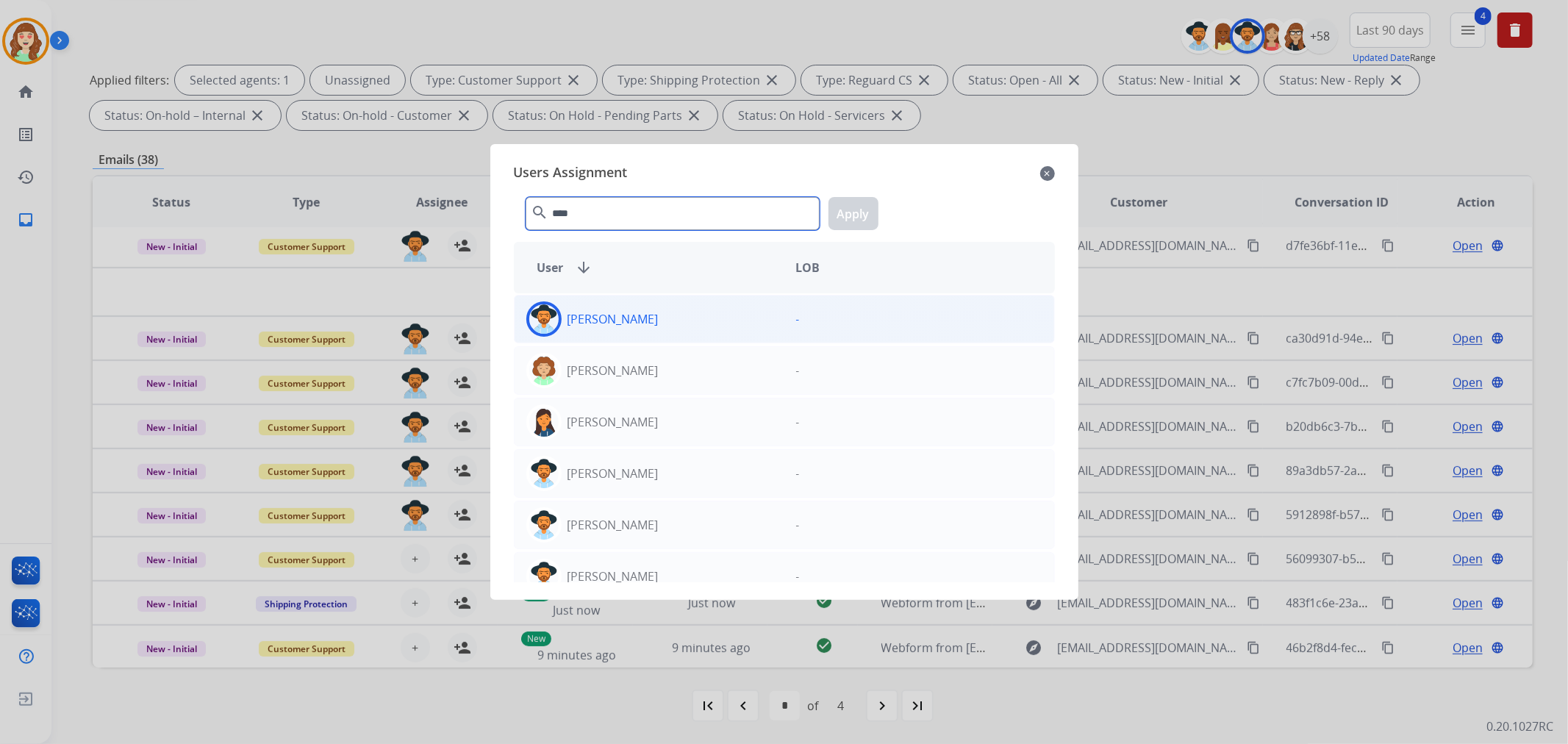
type input "****"
click at [736, 322] on div "[PERSON_NAME]" at bounding box center [649, 319] width 270 height 35
click at [849, 206] on button "Apply" at bounding box center [853, 213] width 50 height 33
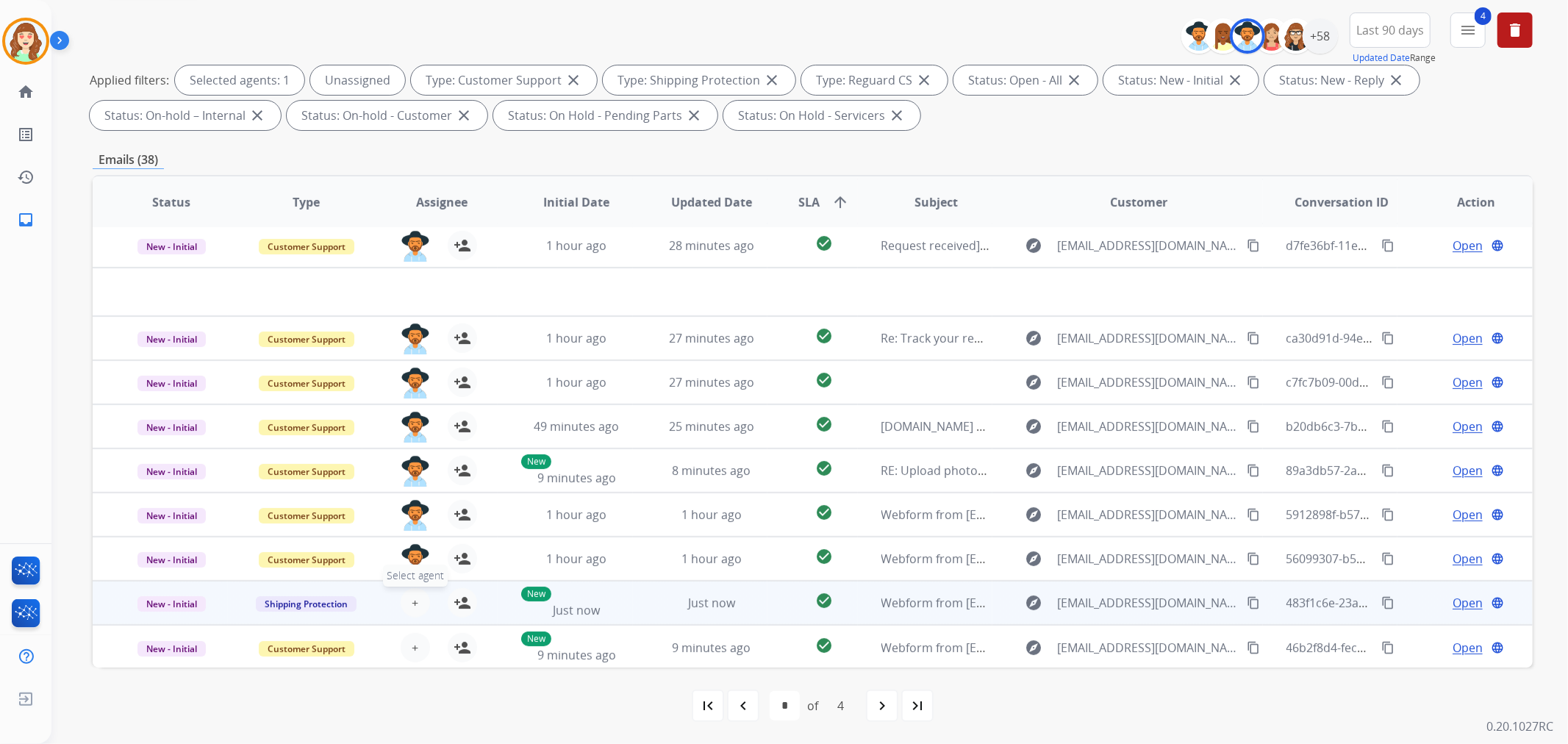
click at [415, 596] on button "+ Select agent" at bounding box center [415, 603] width 30 height 30
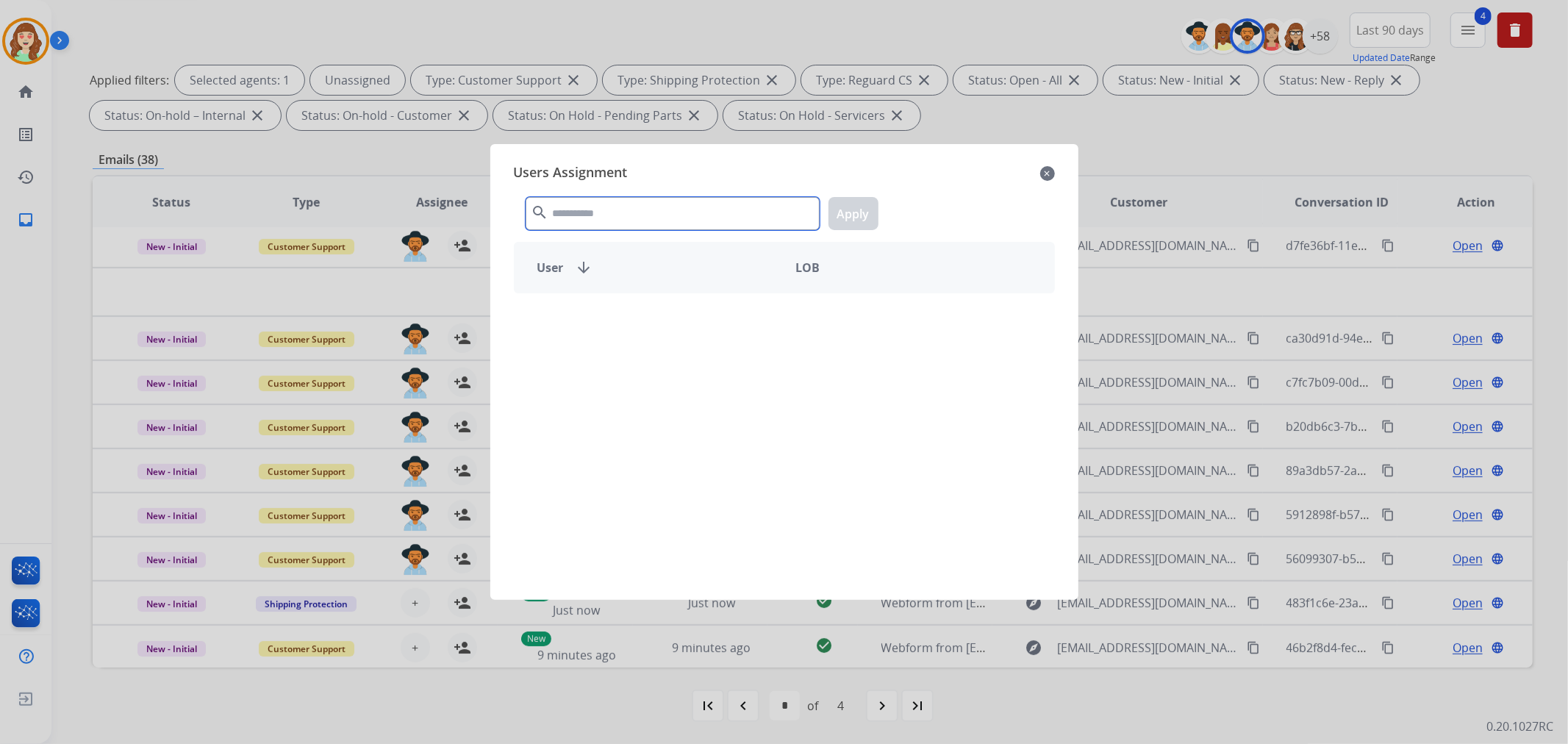
click at [612, 208] on input "text" at bounding box center [672, 213] width 294 height 33
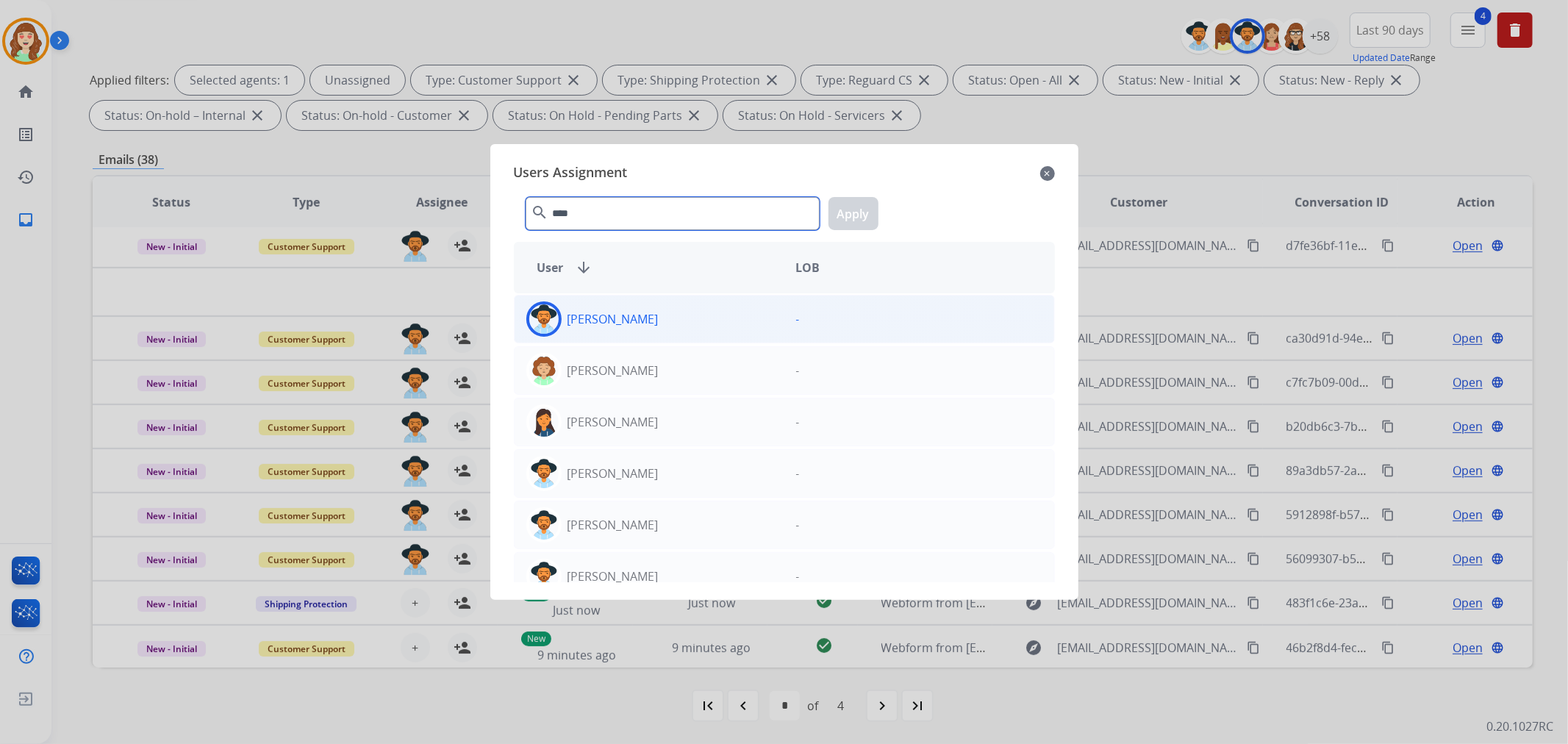
type input "****"
drag, startPoint x: 650, startPoint y: 329, endPoint x: 743, endPoint y: 297, distance: 98.4
click at [655, 327] on div "[PERSON_NAME]" at bounding box center [649, 319] width 270 height 35
drag, startPoint x: 855, startPoint y: 199, endPoint x: 850, endPoint y: 206, distance: 8.6
click at [854, 200] on button "Apply" at bounding box center [853, 213] width 50 height 33
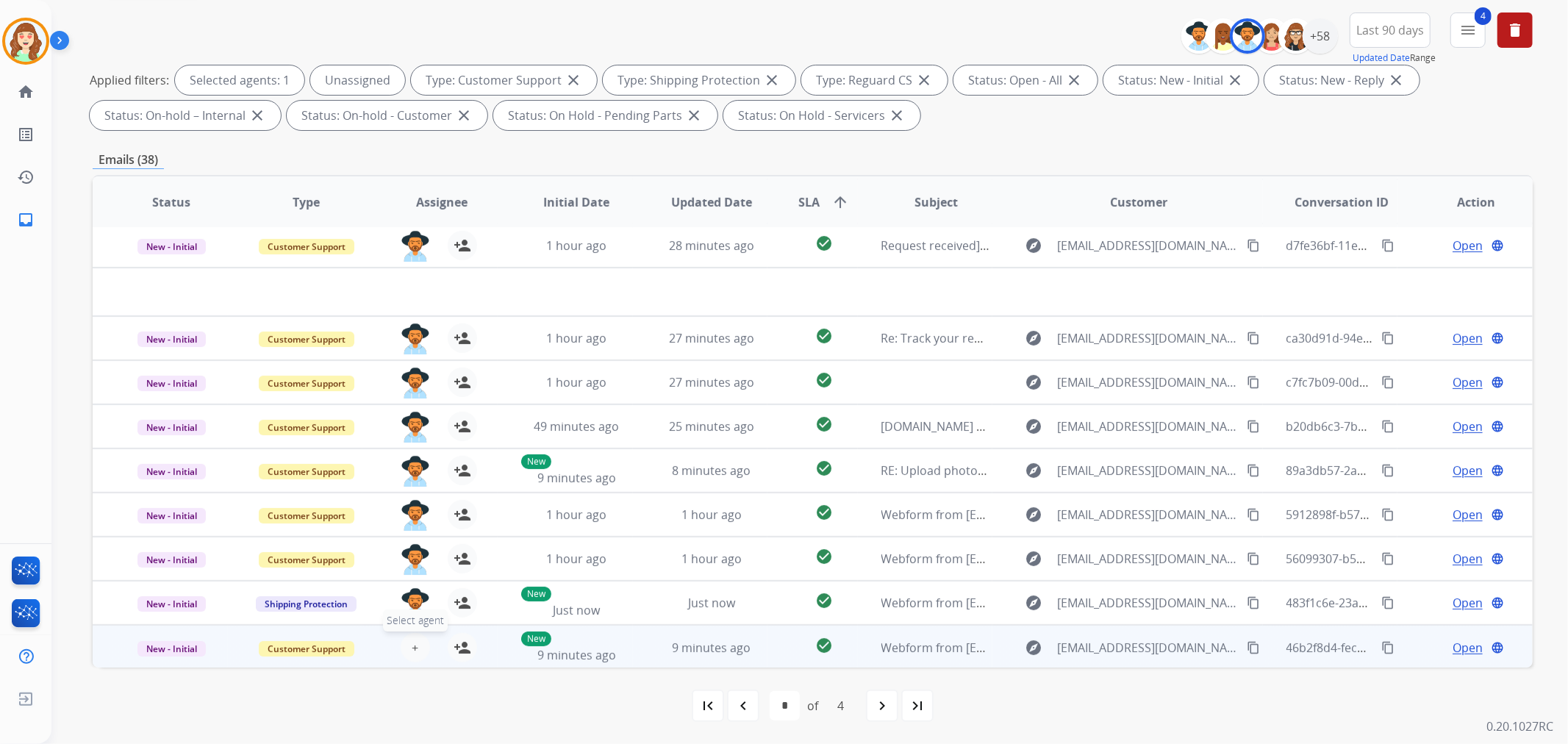
click at [420, 643] on button "+ Select agent" at bounding box center [415, 648] width 30 height 30
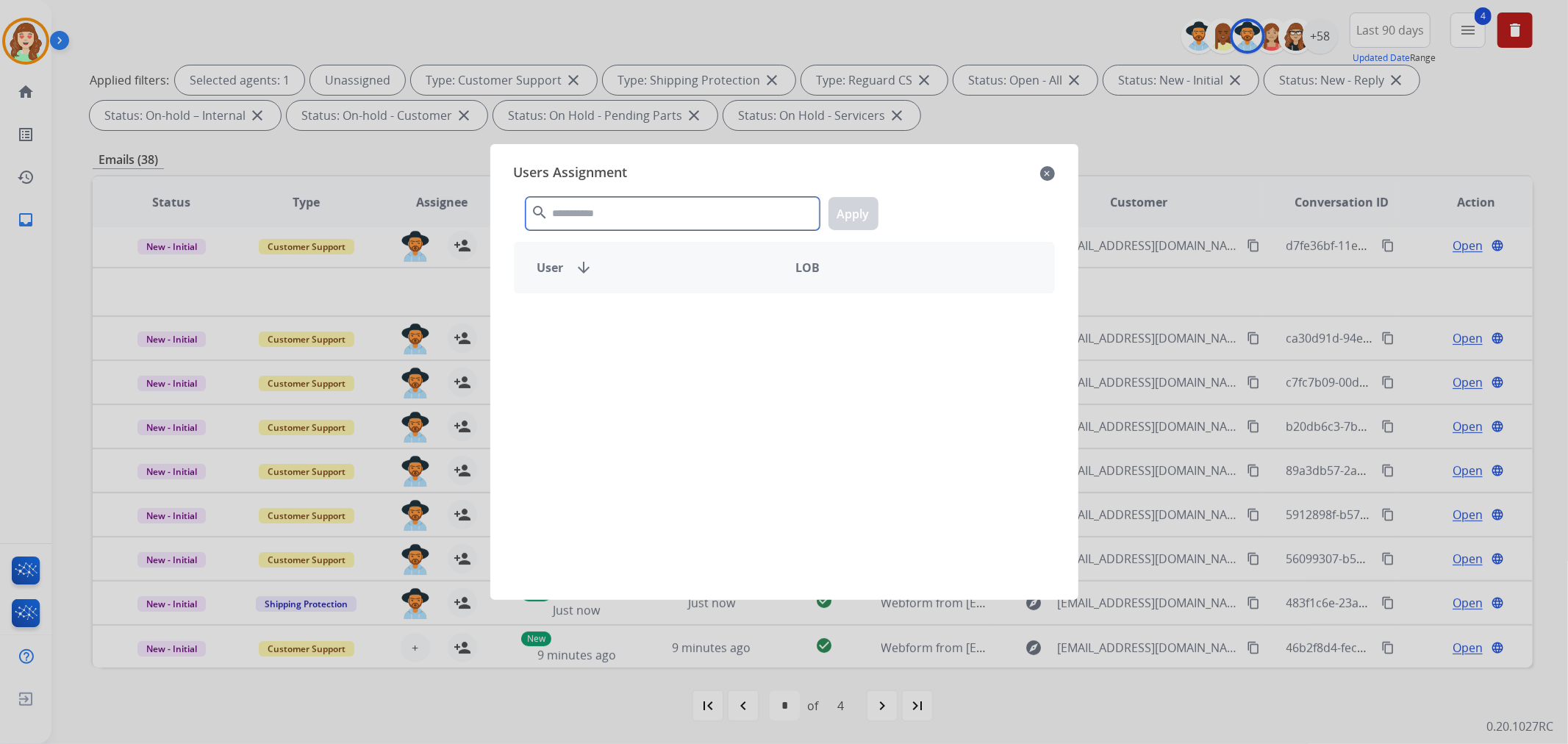
click at [578, 210] on input "text" at bounding box center [672, 213] width 294 height 33
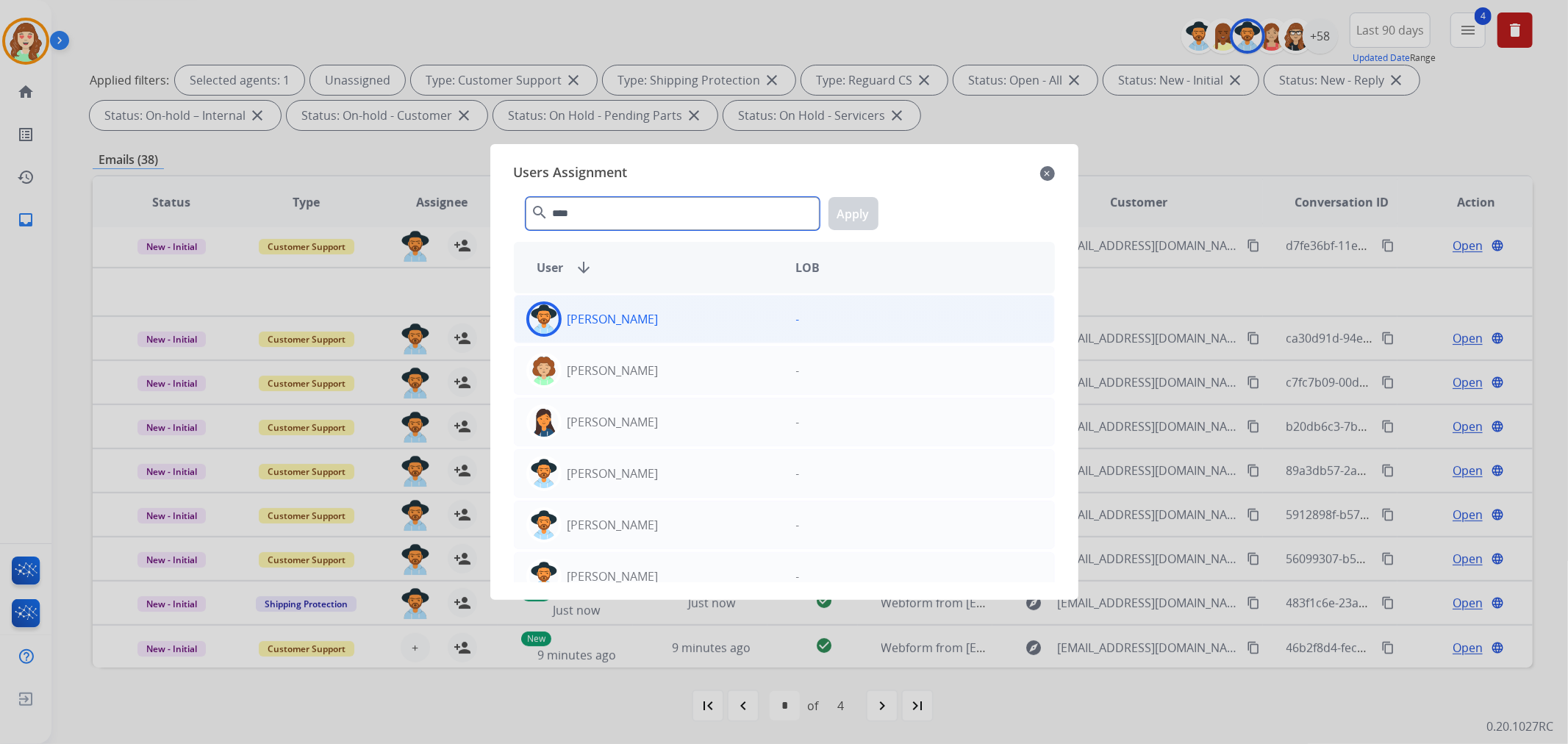
type input "****"
click at [660, 319] on div "[PERSON_NAME]" at bounding box center [649, 319] width 270 height 35
drag, startPoint x: 852, startPoint y: 218, endPoint x: 840, endPoint y: 674, distance: 456.2
click at [850, 218] on button "Apply" at bounding box center [853, 213] width 50 height 33
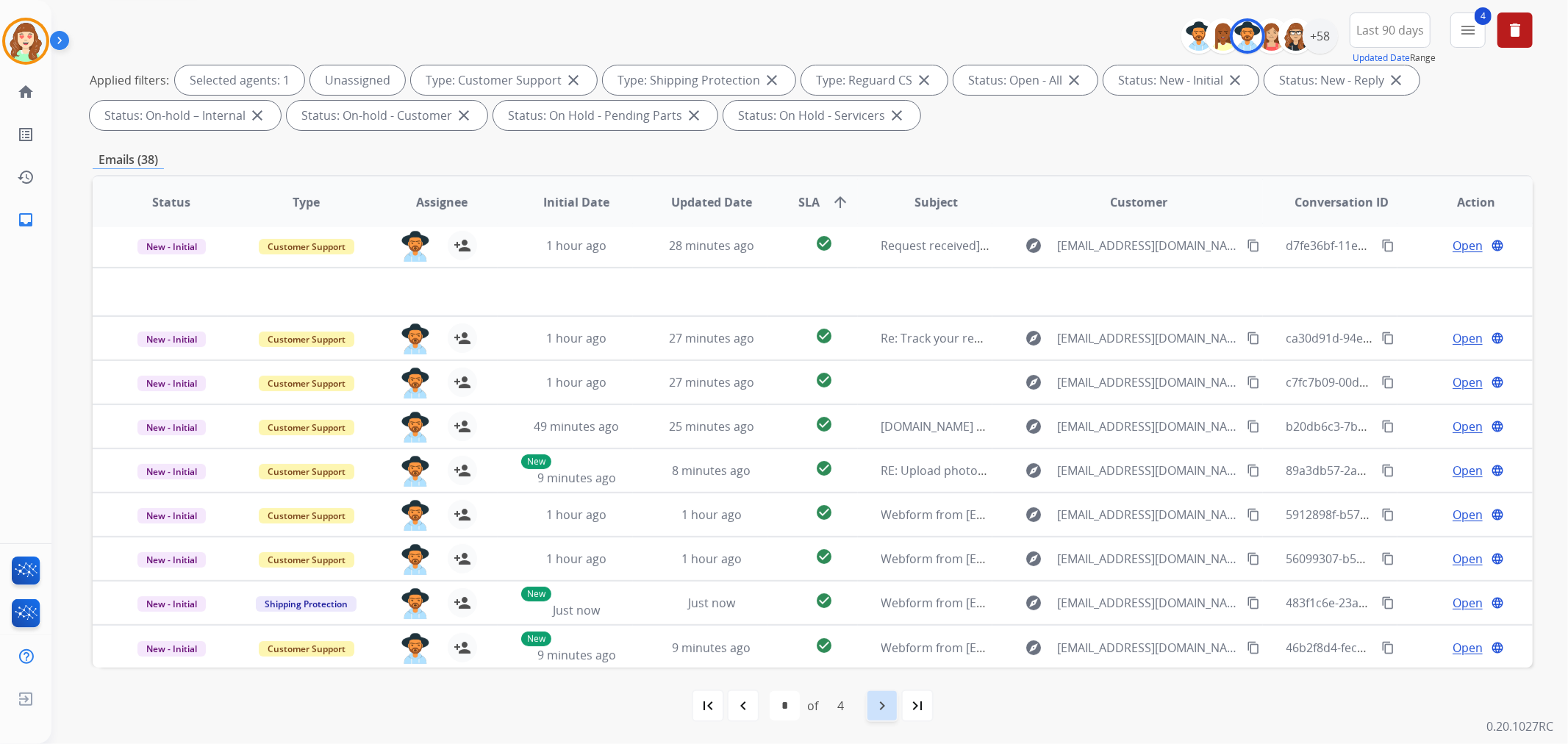
click at [876, 701] on mat-icon "navigate_next" at bounding box center [882, 705] width 18 height 18
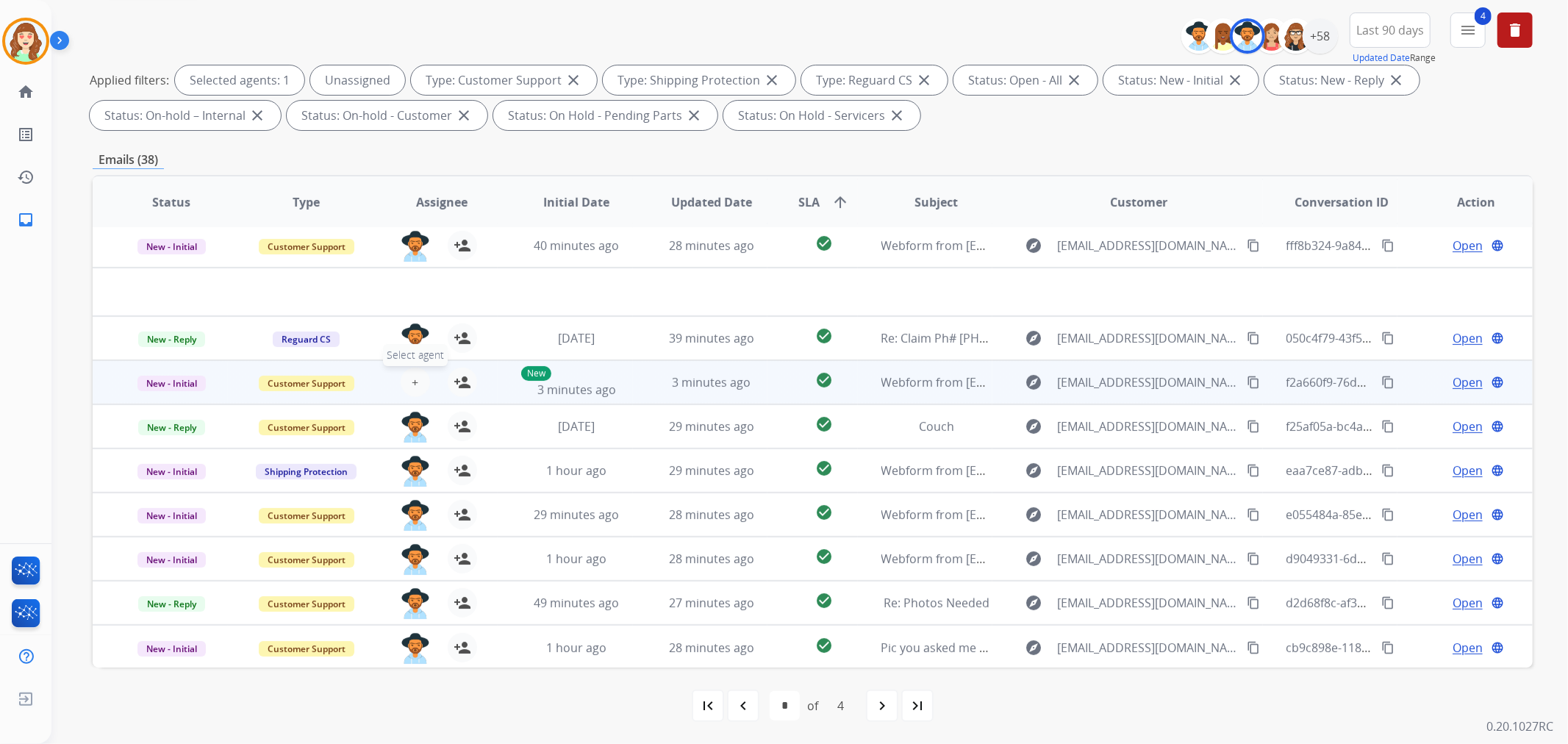
click at [408, 381] on button "+ Select agent" at bounding box center [415, 382] width 30 height 30
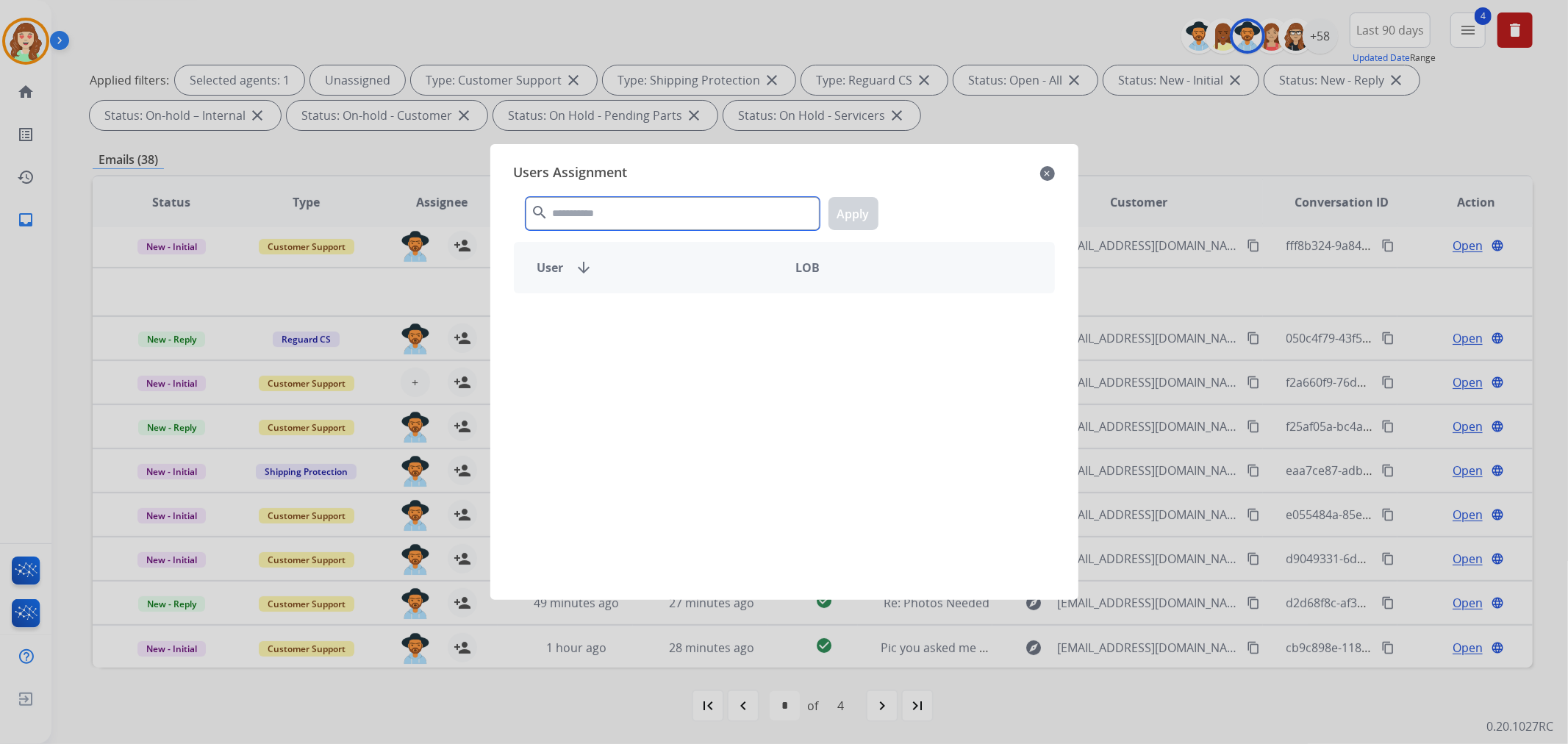
click at [601, 199] on input "text" at bounding box center [672, 213] width 294 height 33
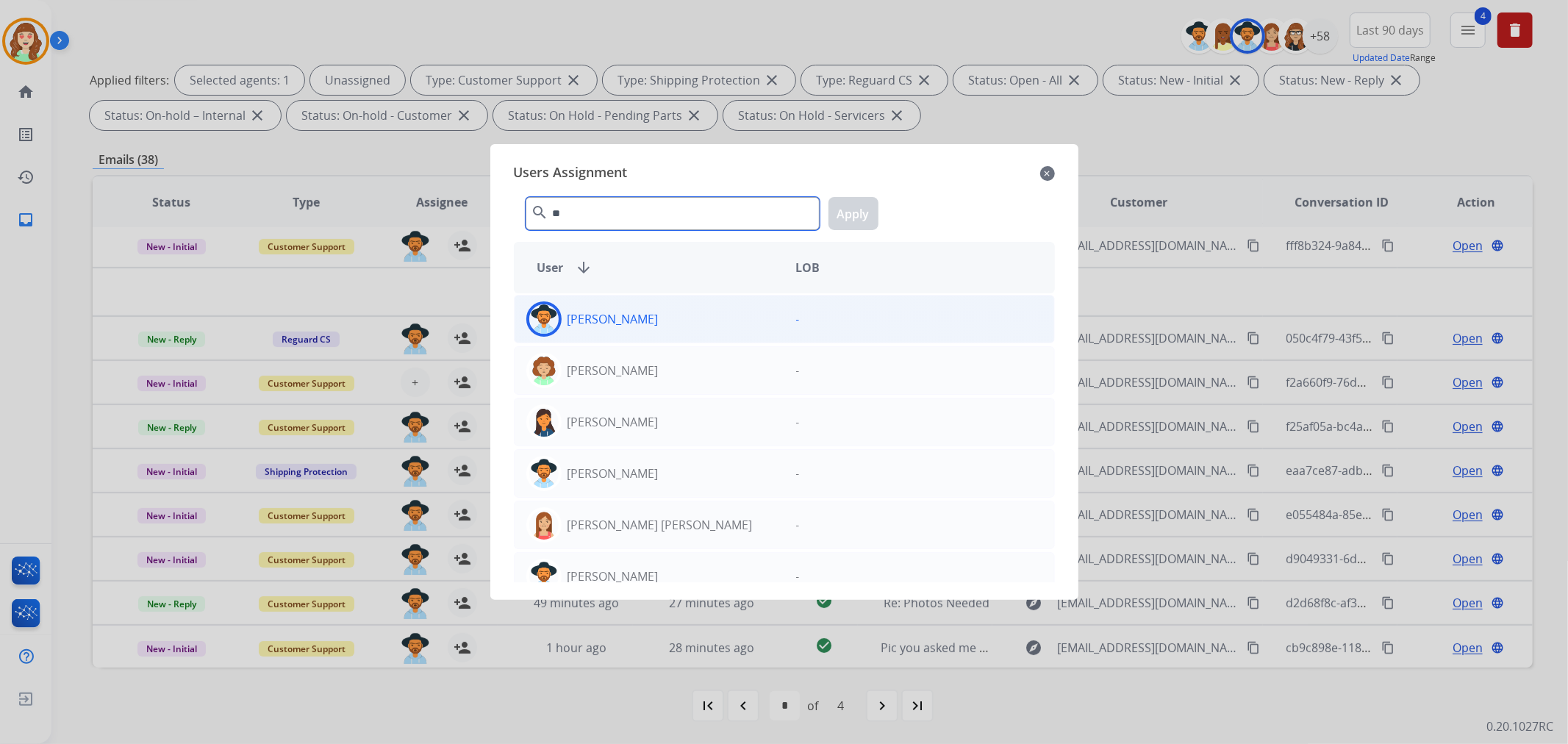
type input "**"
click at [673, 324] on div "[PERSON_NAME]" at bounding box center [649, 319] width 270 height 35
drag, startPoint x: 859, startPoint y: 214, endPoint x: 882, endPoint y: 214, distance: 23.0
click at [860, 214] on button "Apply" at bounding box center [853, 213] width 50 height 33
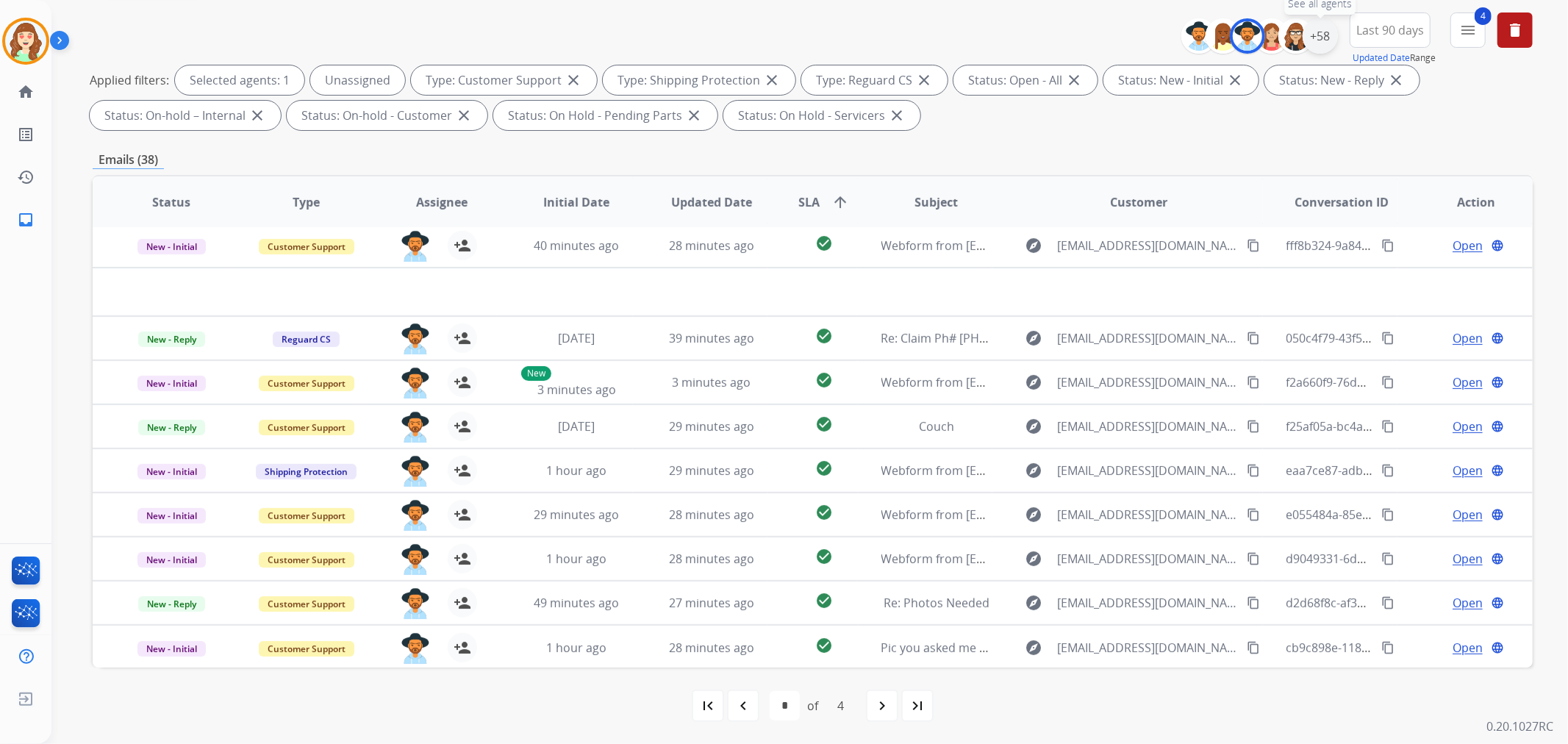
click at [1318, 32] on div "+58" at bounding box center [1320, 36] width 35 height 35
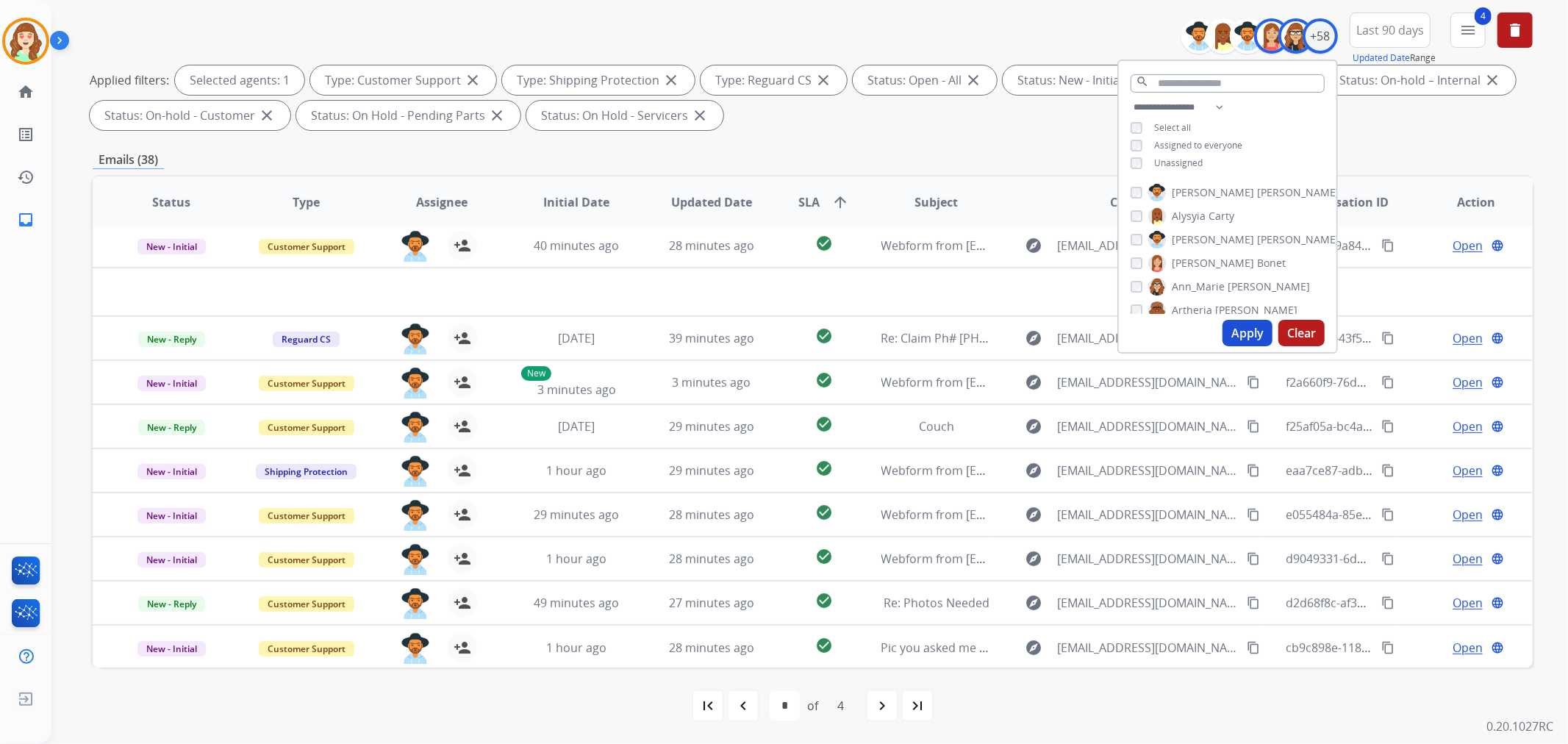
drag, startPoint x: 1256, startPoint y: 337, endPoint x: 1040, endPoint y: 331, distance: 216.1
click at [1255, 336] on button "Apply" at bounding box center [1247, 333] width 50 height 27
select select "*"
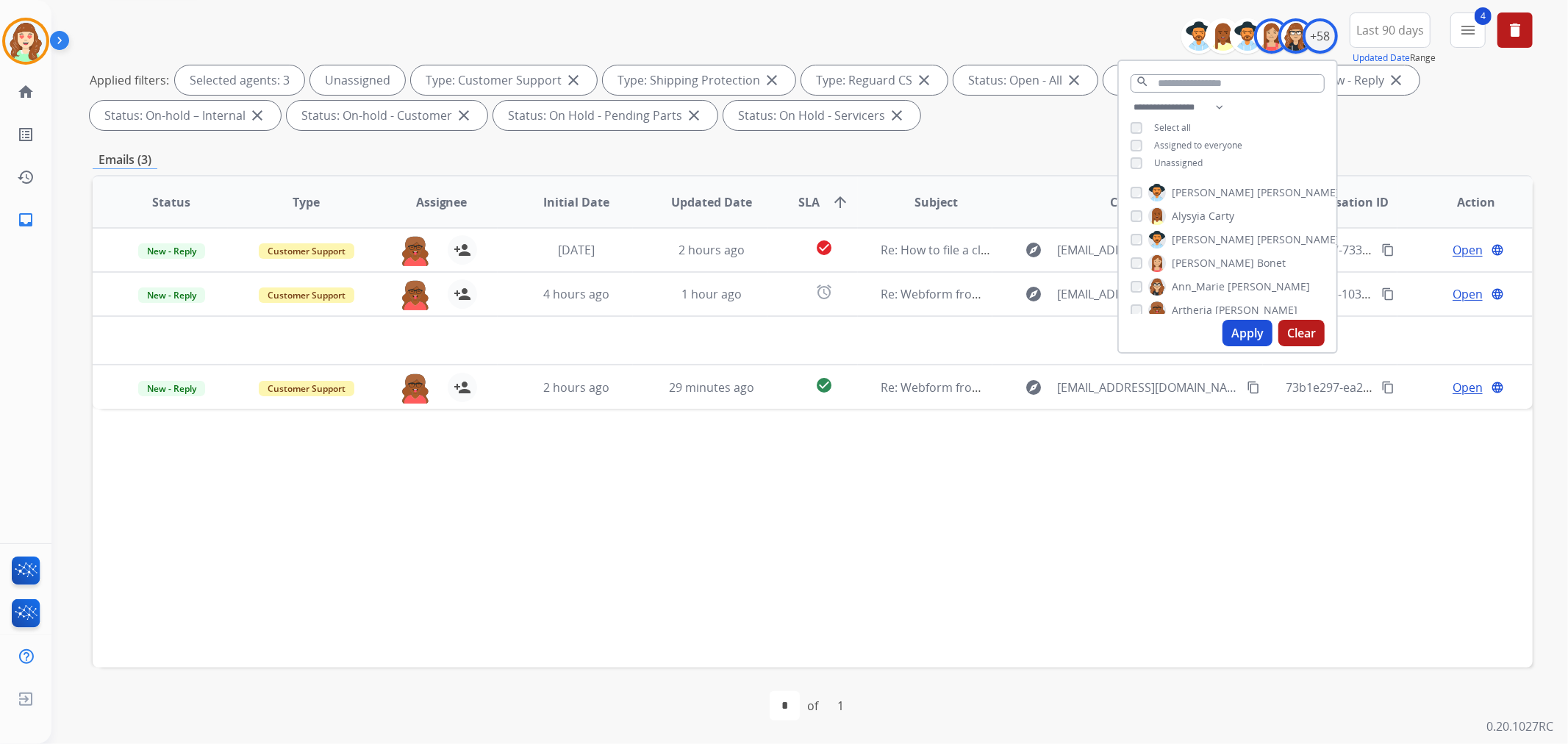
click at [1228, 332] on button "Apply" at bounding box center [1247, 333] width 50 height 27
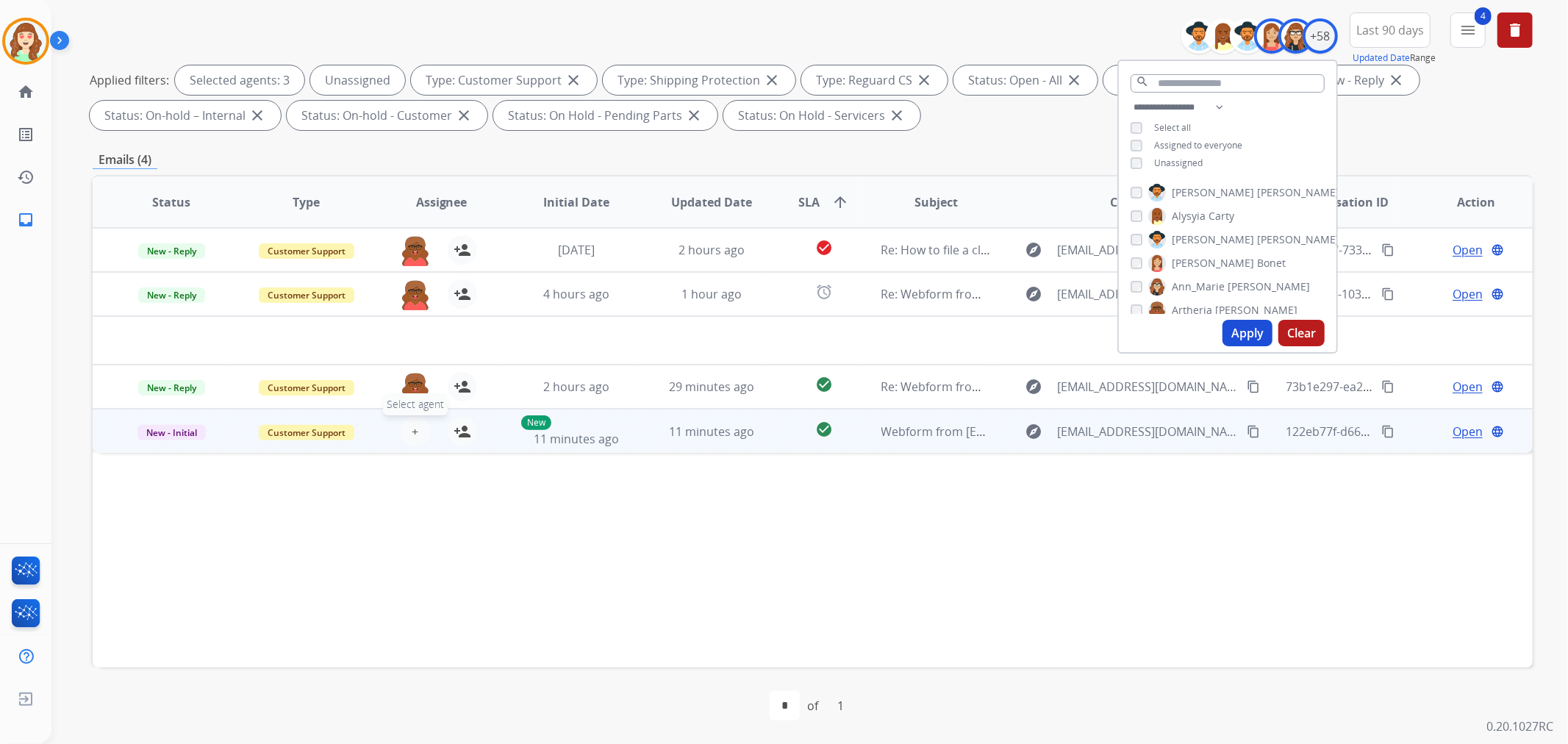
click at [408, 432] on button "+ Select agent" at bounding box center [415, 431] width 30 height 30
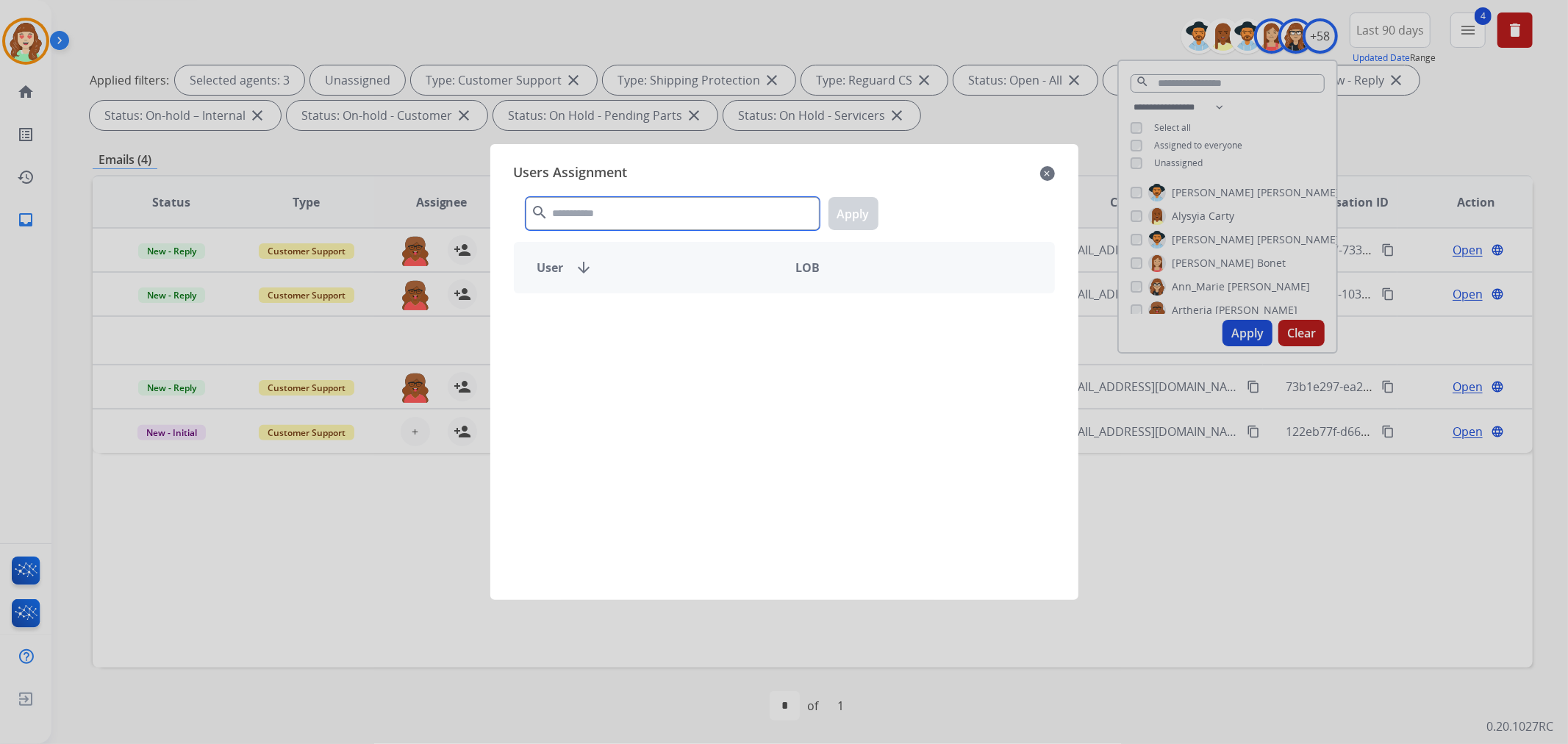
click at [708, 215] on input "text" at bounding box center [672, 213] width 294 height 33
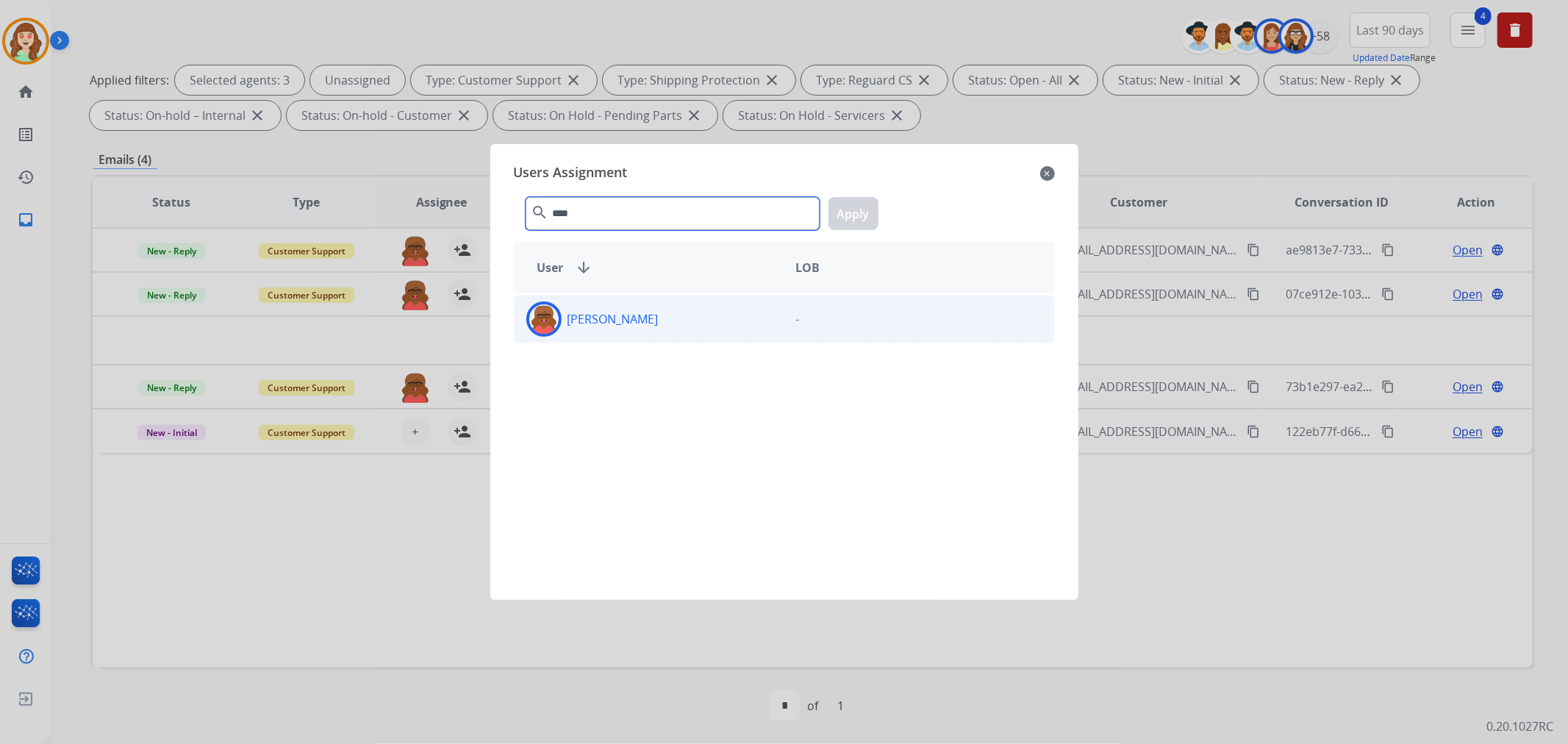
type input "****"
drag, startPoint x: 732, startPoint y: 329, endPoint x: 738, endPoint y: 322, distance: 9.2
click at [738, 322] on div "[PERSON_NAME]" at bounding box center [649, 319] width 270 height 35
click at [850, 218] on button "Apply" at bounding box center [853, 213] width 50 height 33
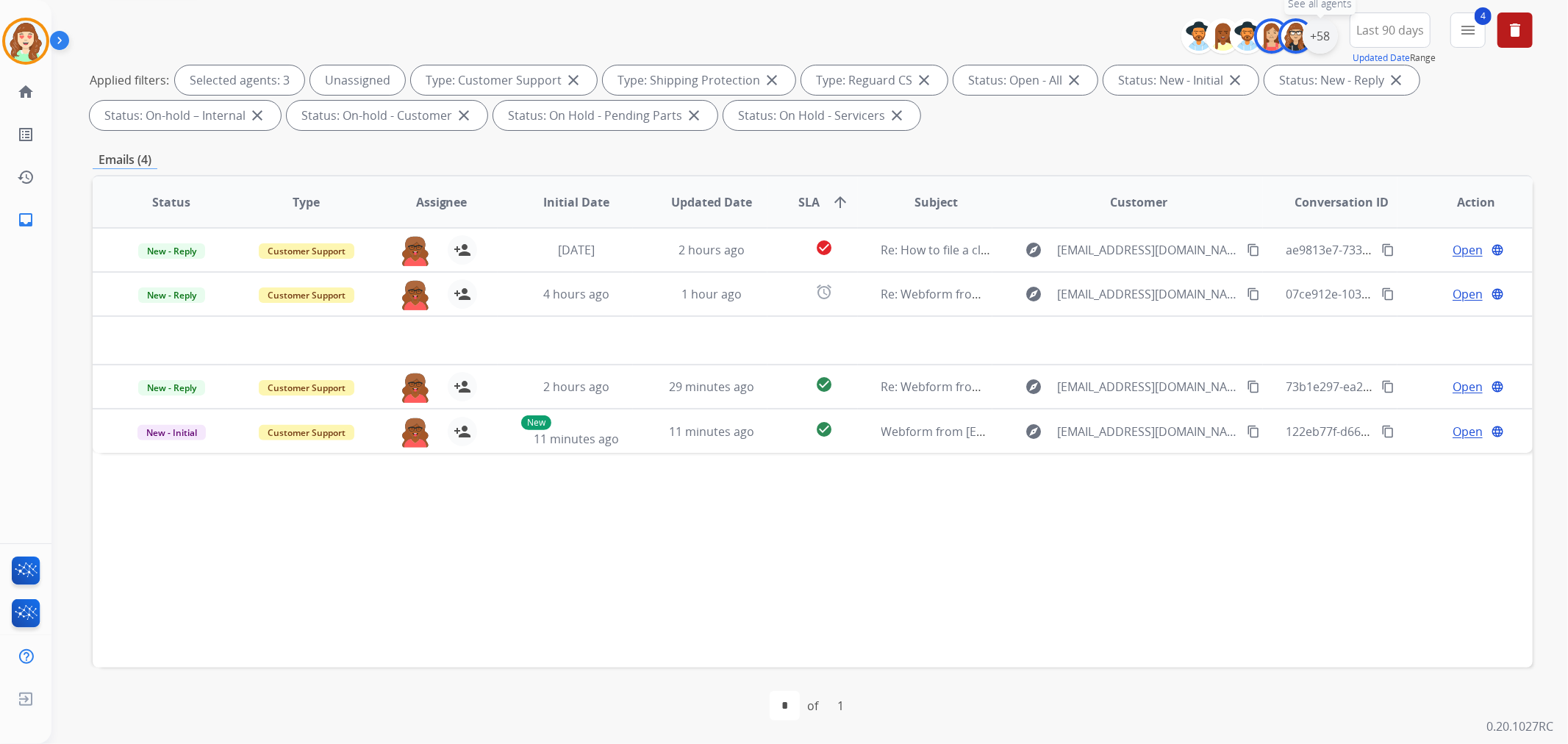
click at [1331, 32] on div "+58" at bounding box center [1320, 36] width 35 height 35
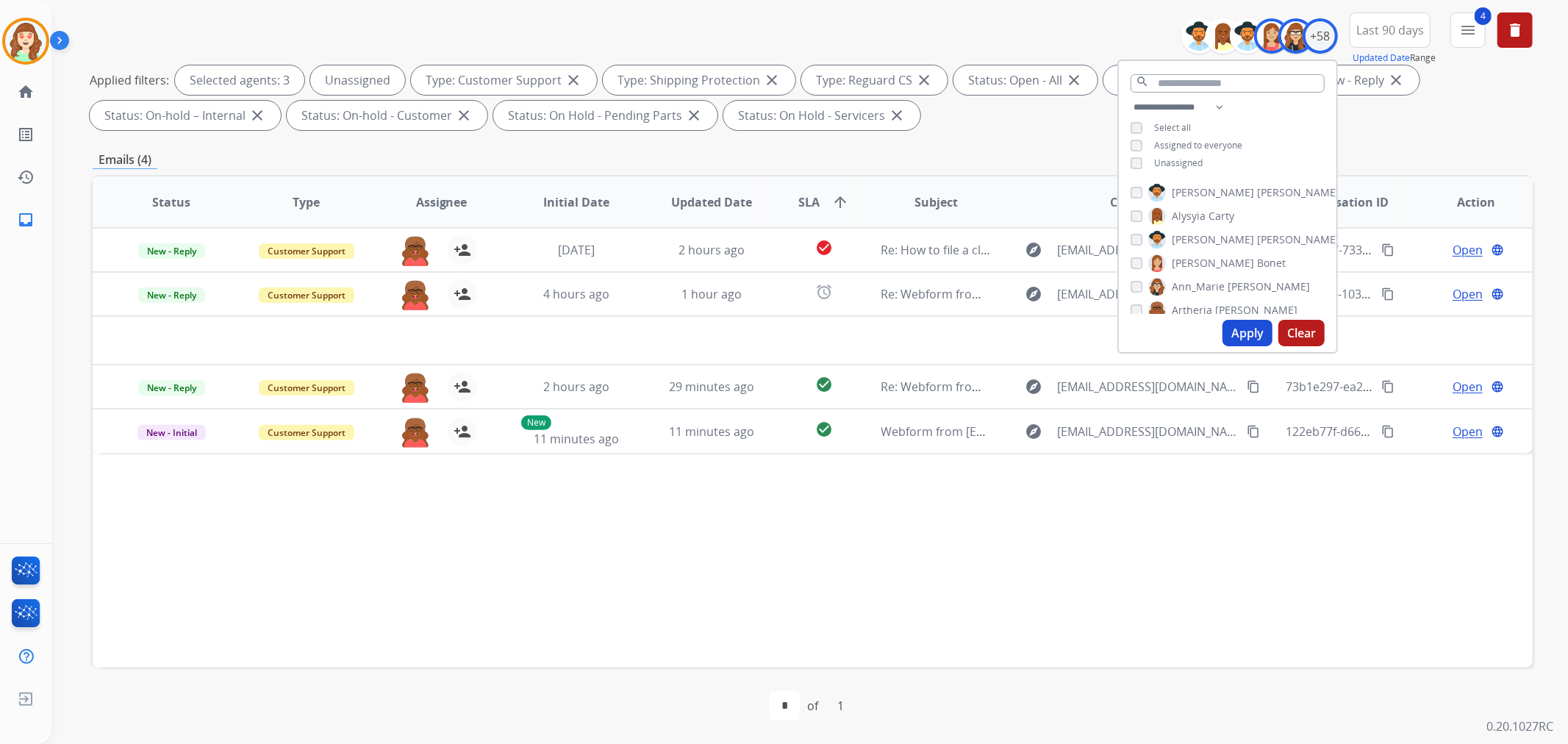
scroll to position [82, 0]
drag, startPoint x: 1132, startPoint y: 281, endPoint x: 1136, endPoint y: 289, distance: 8.9
click at [1132, 280] on div "[PERSON_NAME]" at bounding box center [1180, 276] width 101 height 18
drag, startPoint x: 1249, startPoint y: 332, endPoint x: 1238, endPoint y: 332, distance: 11.0
click at [1247, 332] on button "Apply" at bounding box center [1247, 333] width 50 height 27
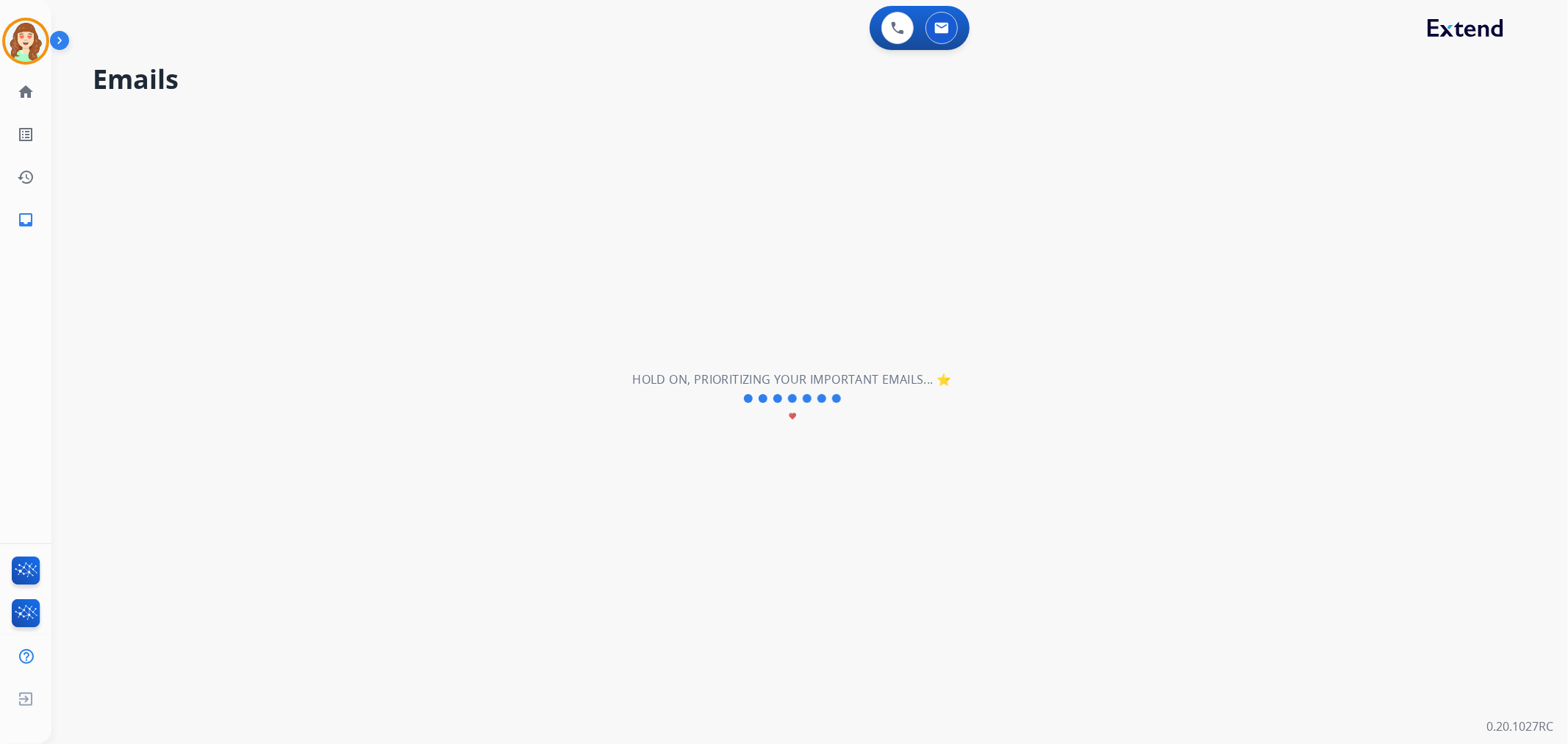
scroll to position [0, 0]
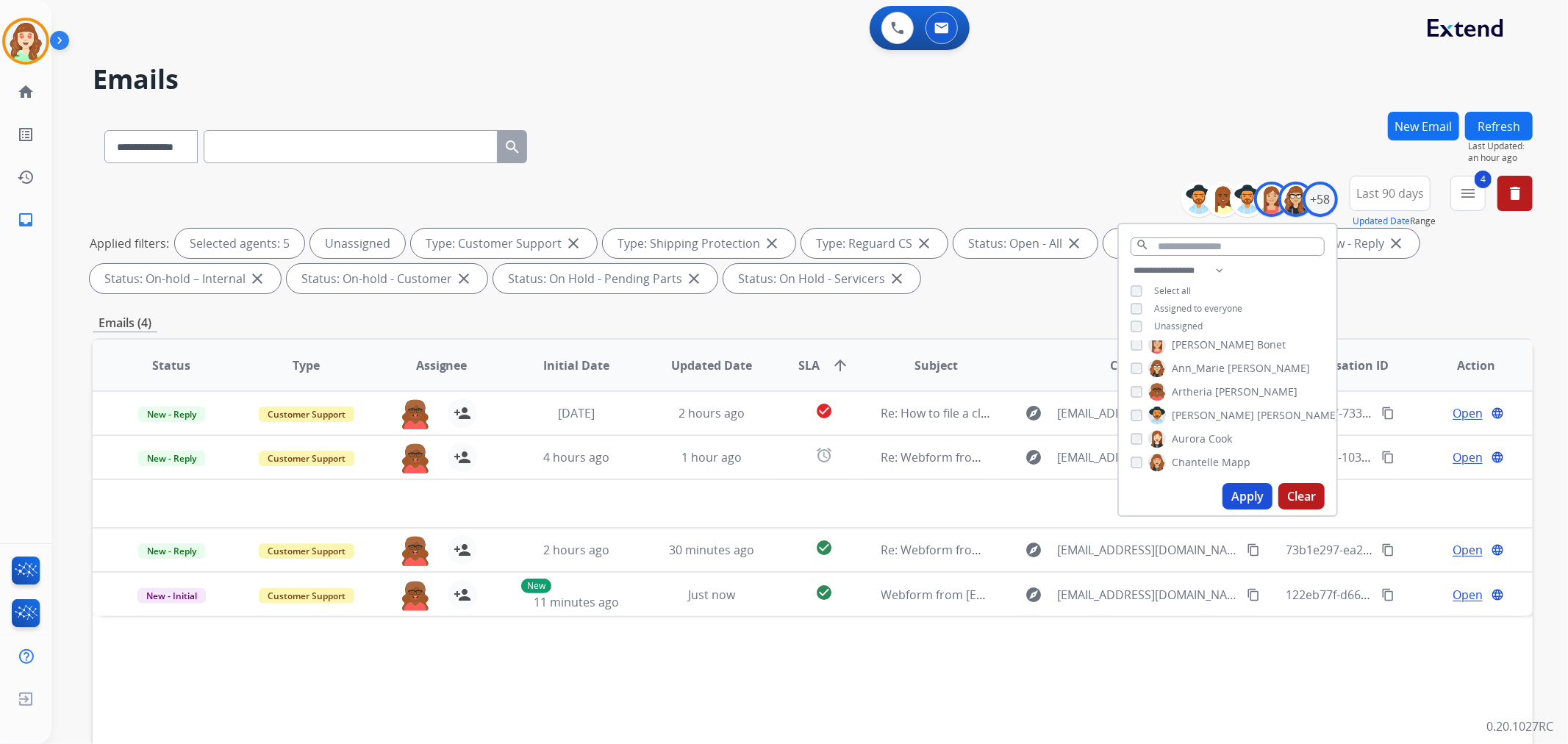
drag, startPoint x: 1229, startPoint y: 491, endPoint x: 576, endPoint y: 560, distance: 656.6
click at [1229, 490] on button "Apply" at bounding box center [1247, 496] width 50 height 27
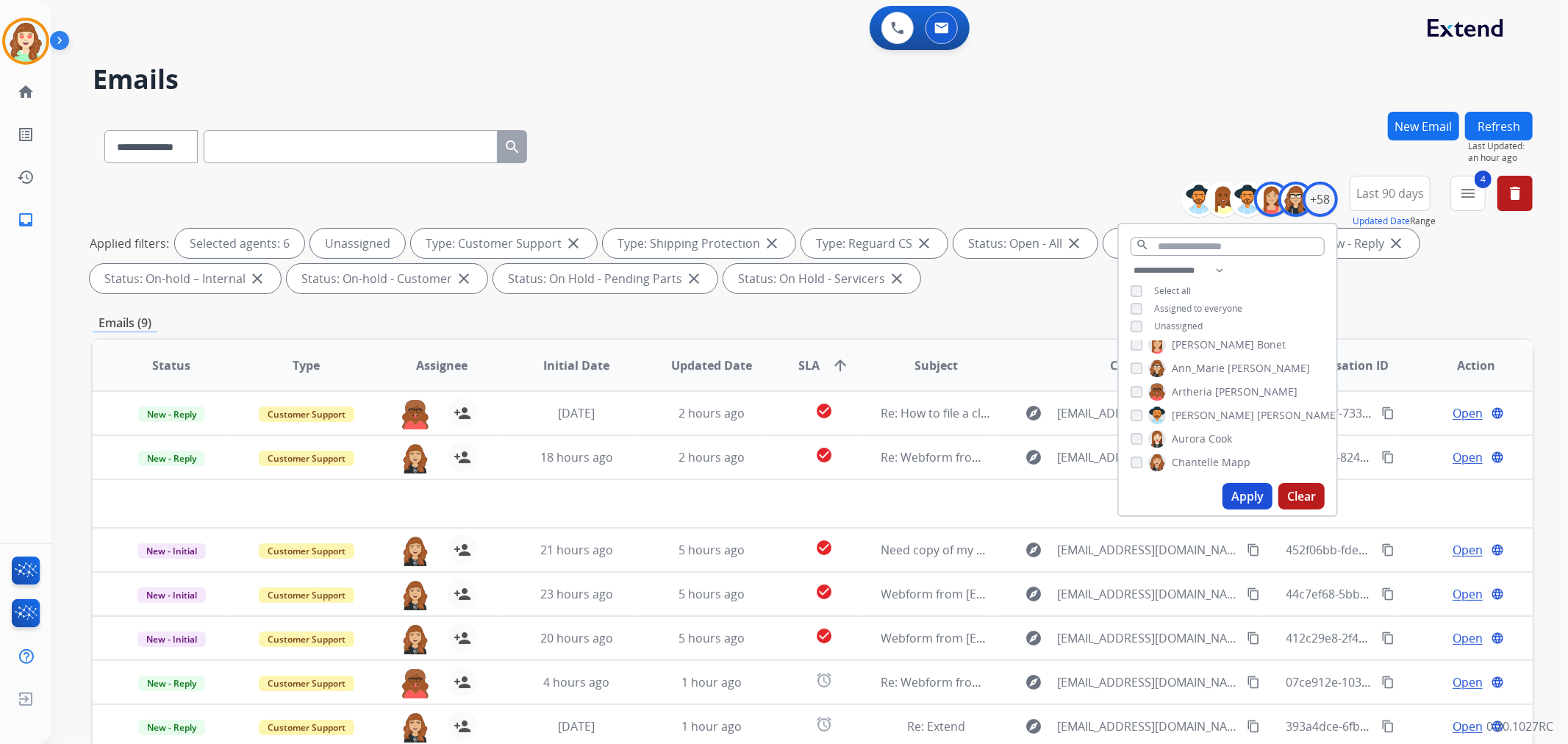
scroll to position [163, 0]
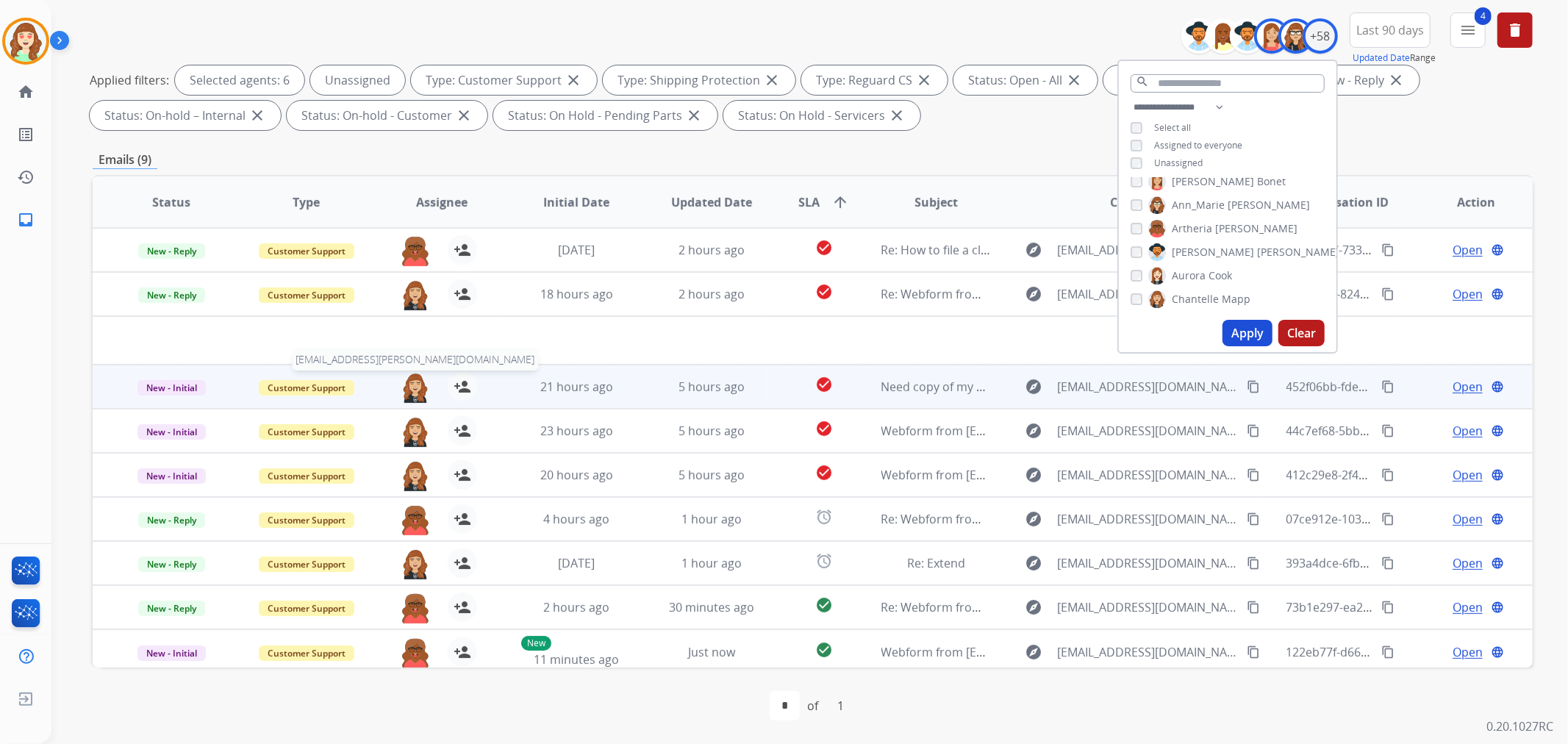
click at [413, 378] on img at bounding box center [415, 387] width 30 height 31
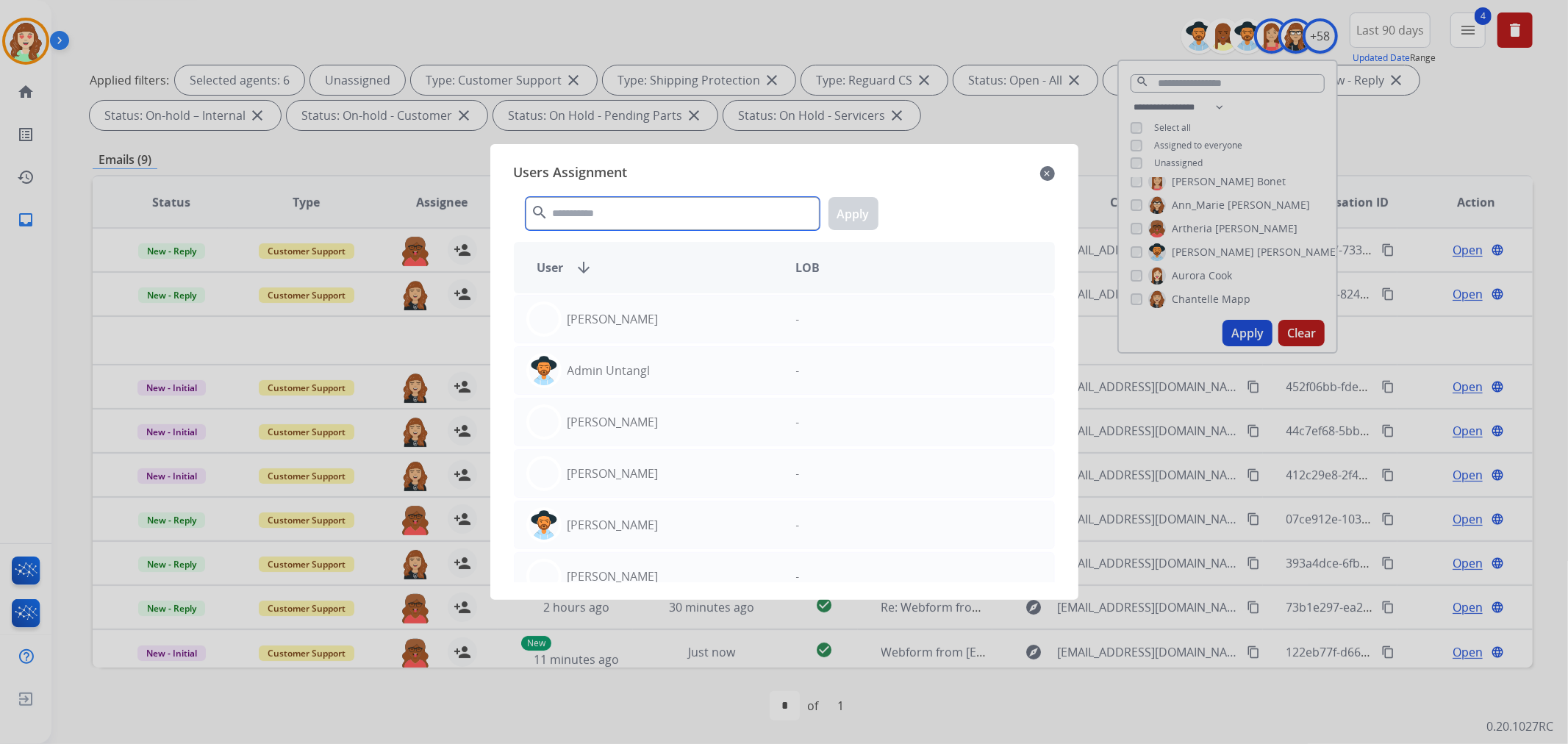
click at [650, 215] on input "text" at bounding box center [672, 213] width 294 height 33
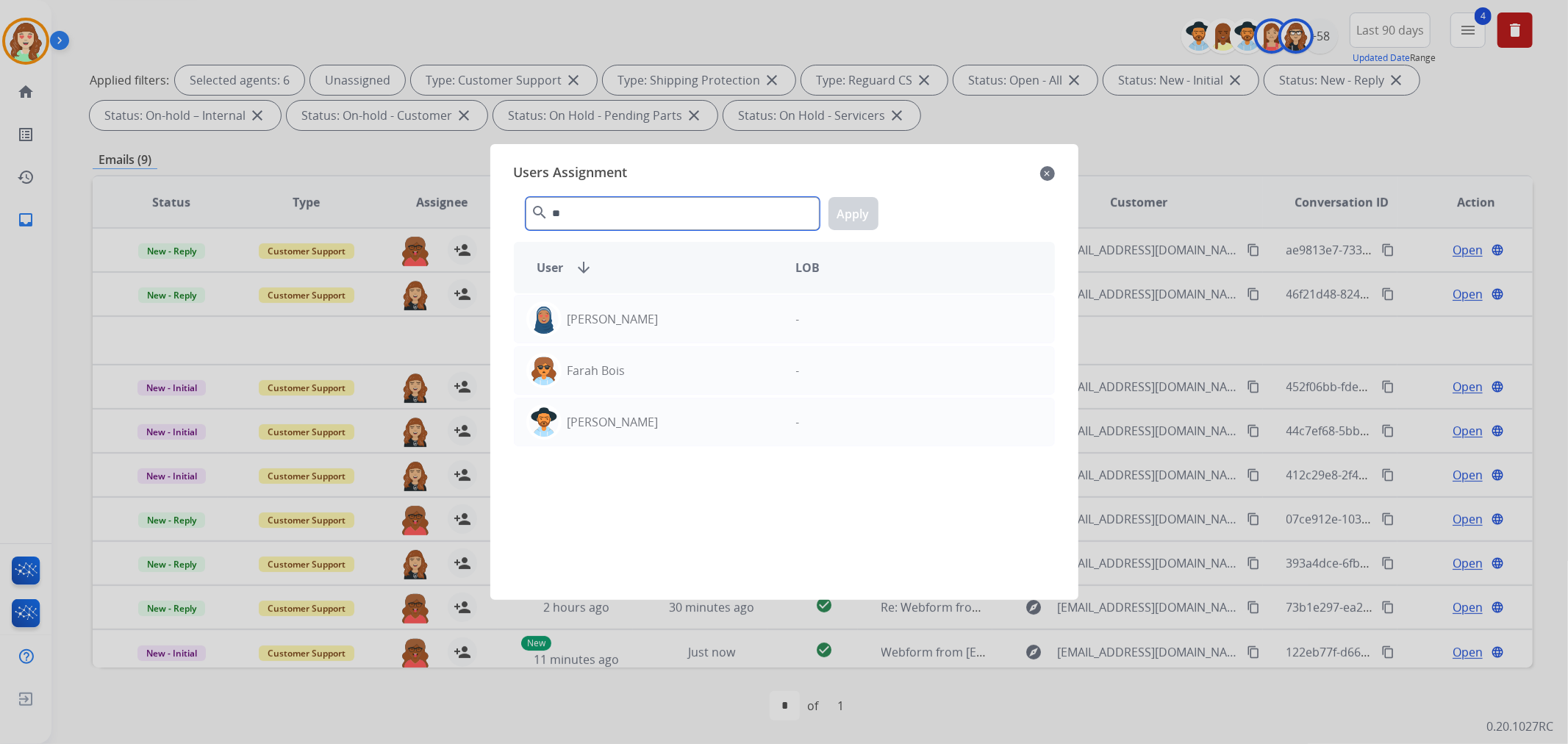
type input "*"
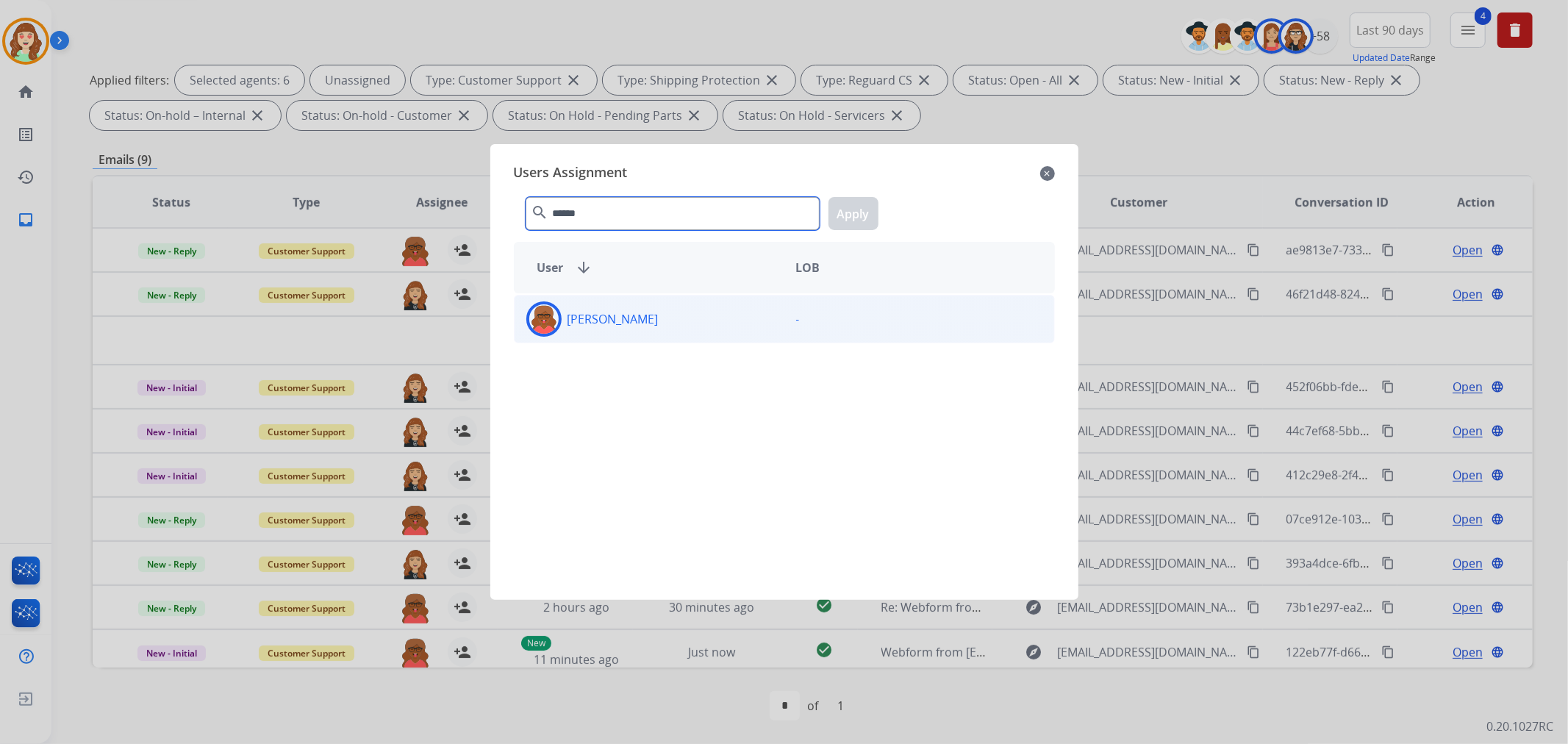
type input "******"
click at [679, 314] on div "[PERSON_NAME]" at bounding box center [649, 319] width 270 height 35
click at [863, 204] on button "Apply" at bounding box center [853, 213] width 50 height 33
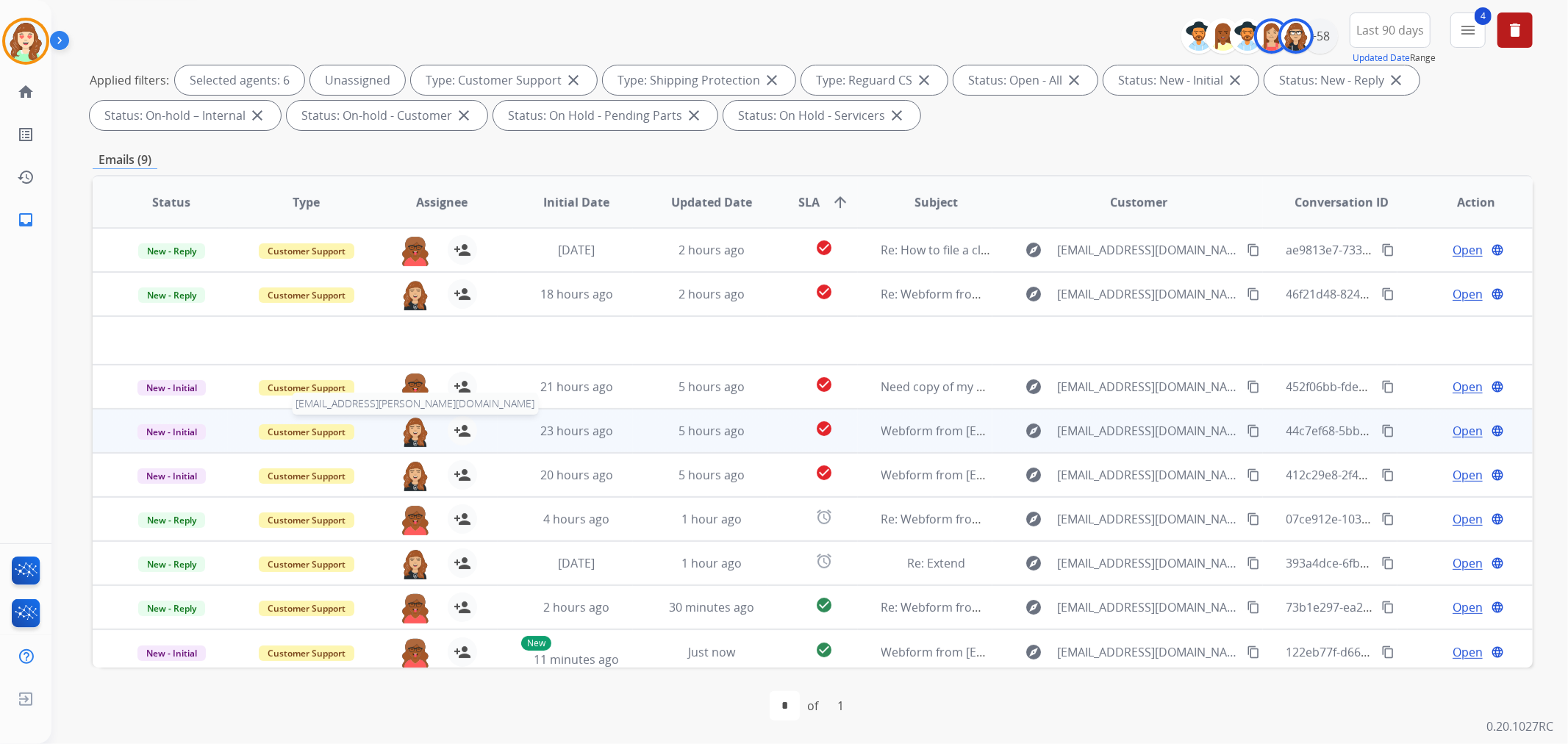
click at [404, 440] on img at bounding box center [415, 431] width 30 height 31
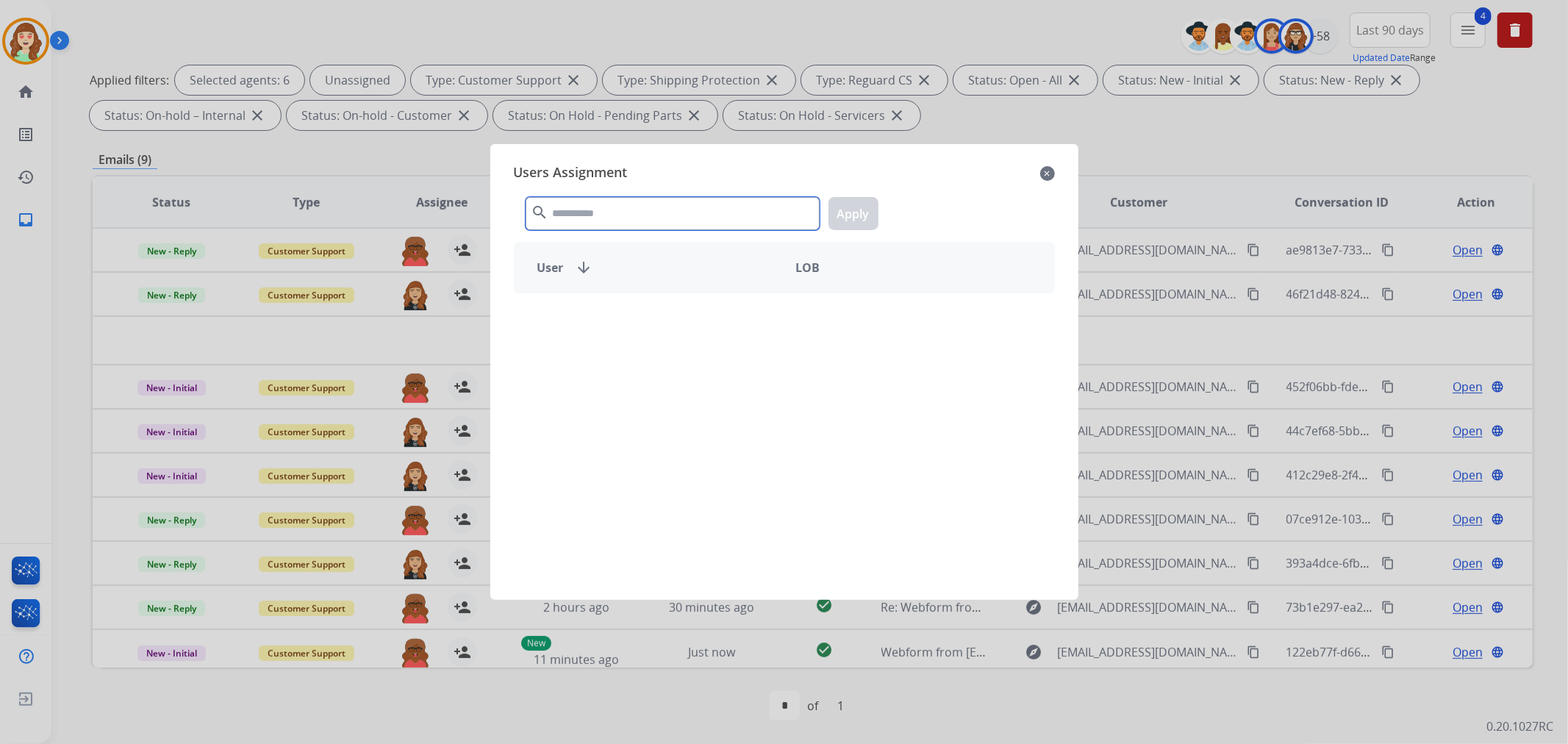
drag, startPoint x: 651, startPoint y: 218, endPoint x: 615, endPoint y: 172, distance: 58.4
click at [644, 200] on input "text" at bounding box center [672, 213] width 294 height 33
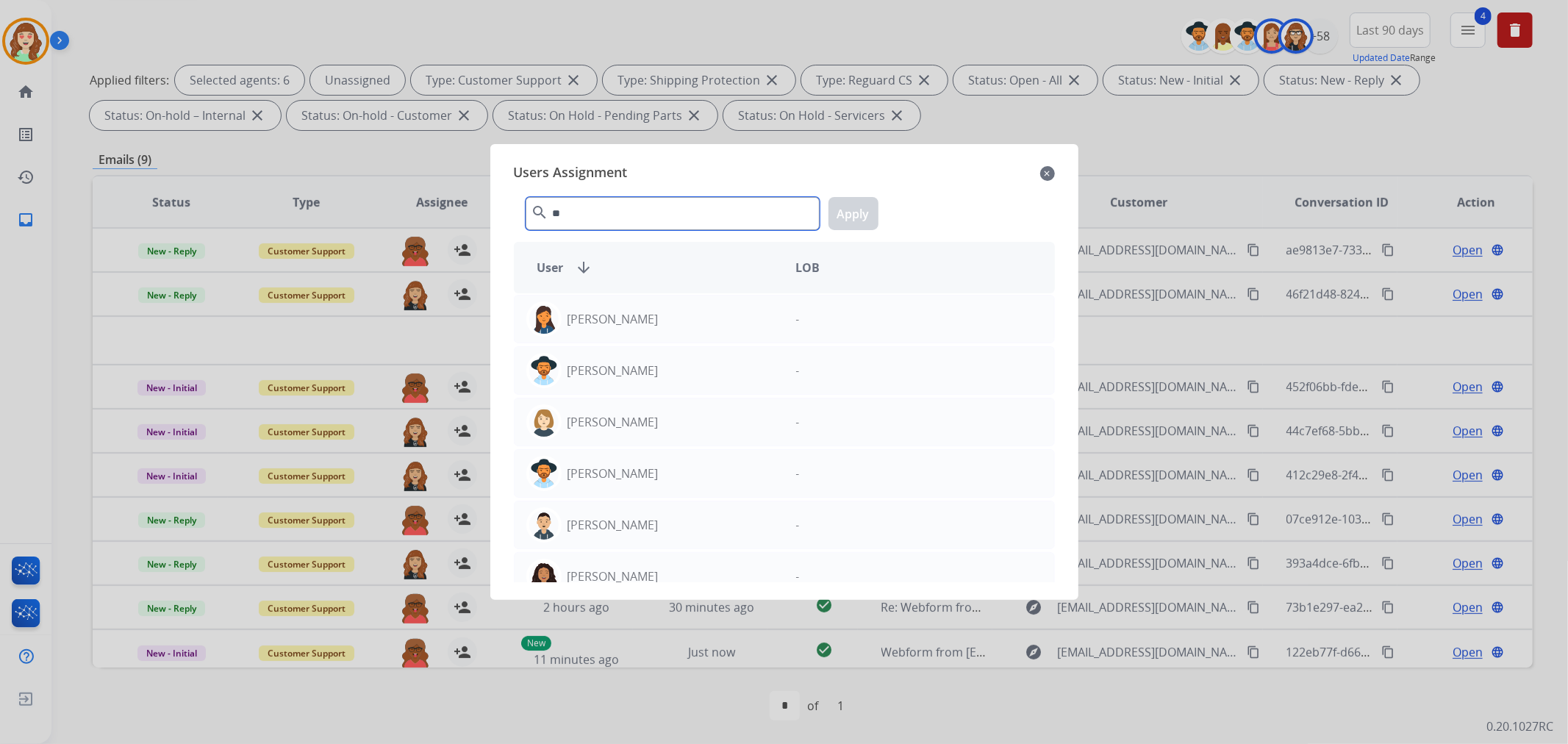
type input "*"
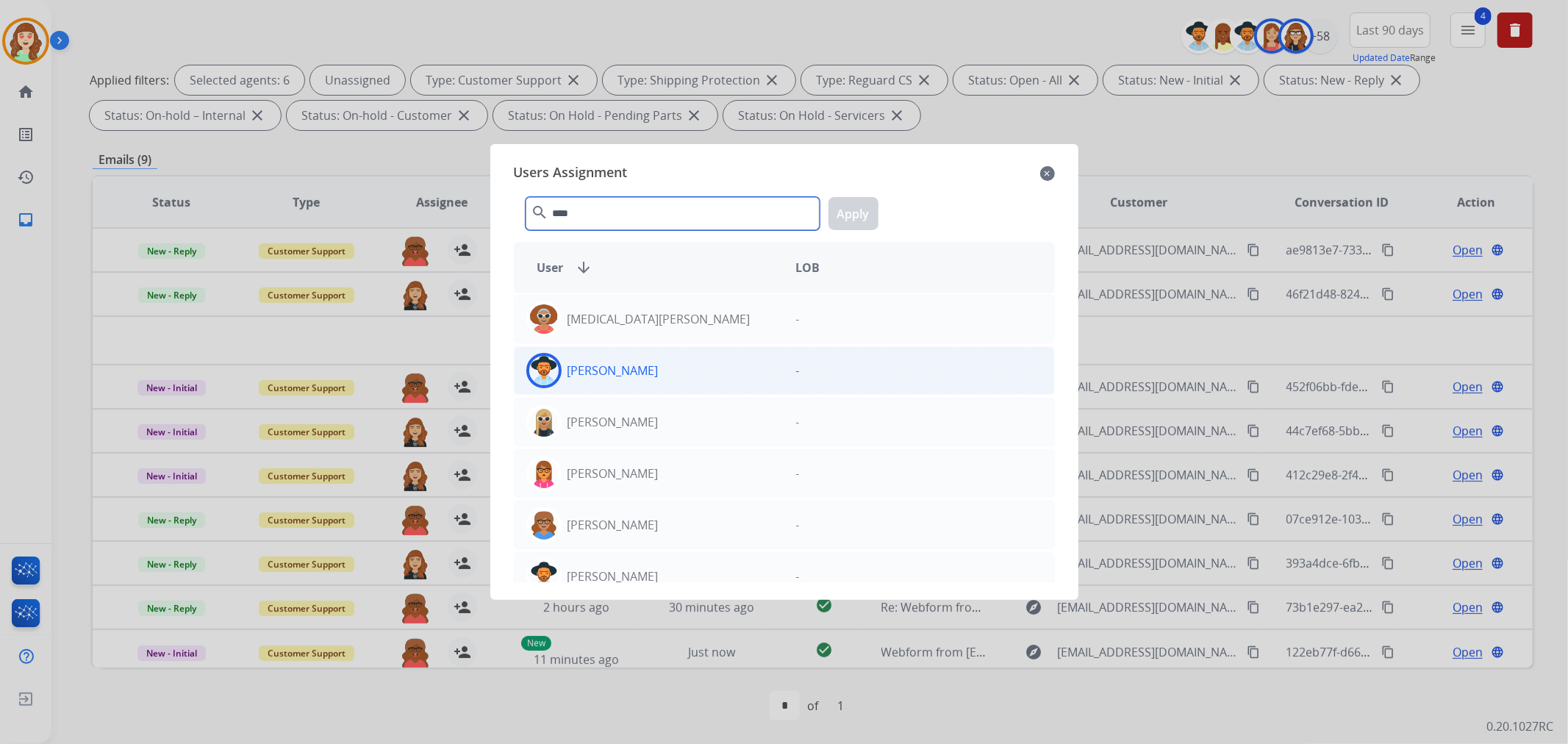
type input "****"
click at [710, 366] on div "[PERSON_NAME]" at bounding box center [649, 370] width 270 height 35
drag, startPoint x: 840, startPoint y: 213, endPoint x: 478, endPoint y: 340, distance: 383.6
click at [840, 212] on button "Apply" at bounding box center [853, 213] width 50 height 33
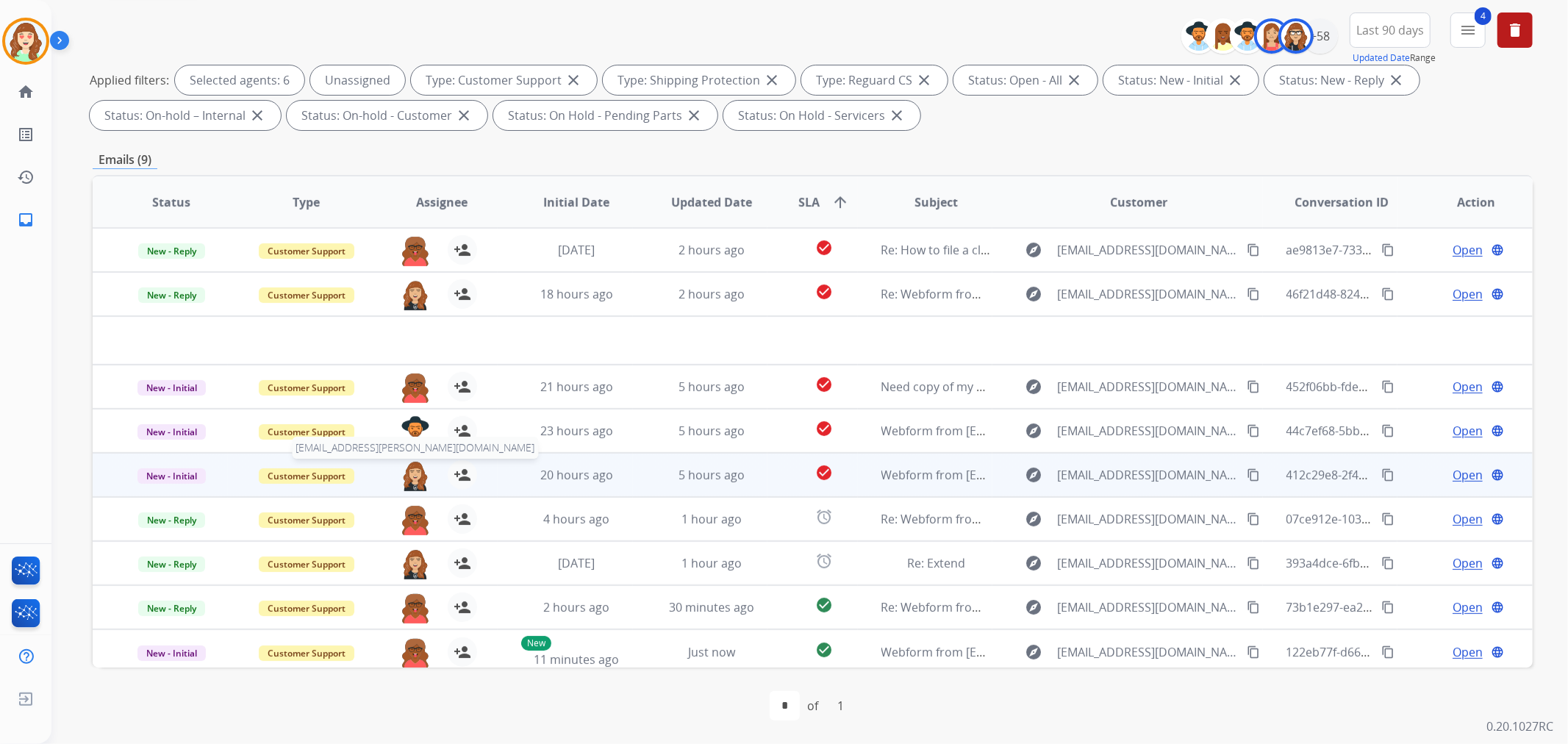
click at [410, 480] on img at bounding box center [415, 475] width 30 height 31
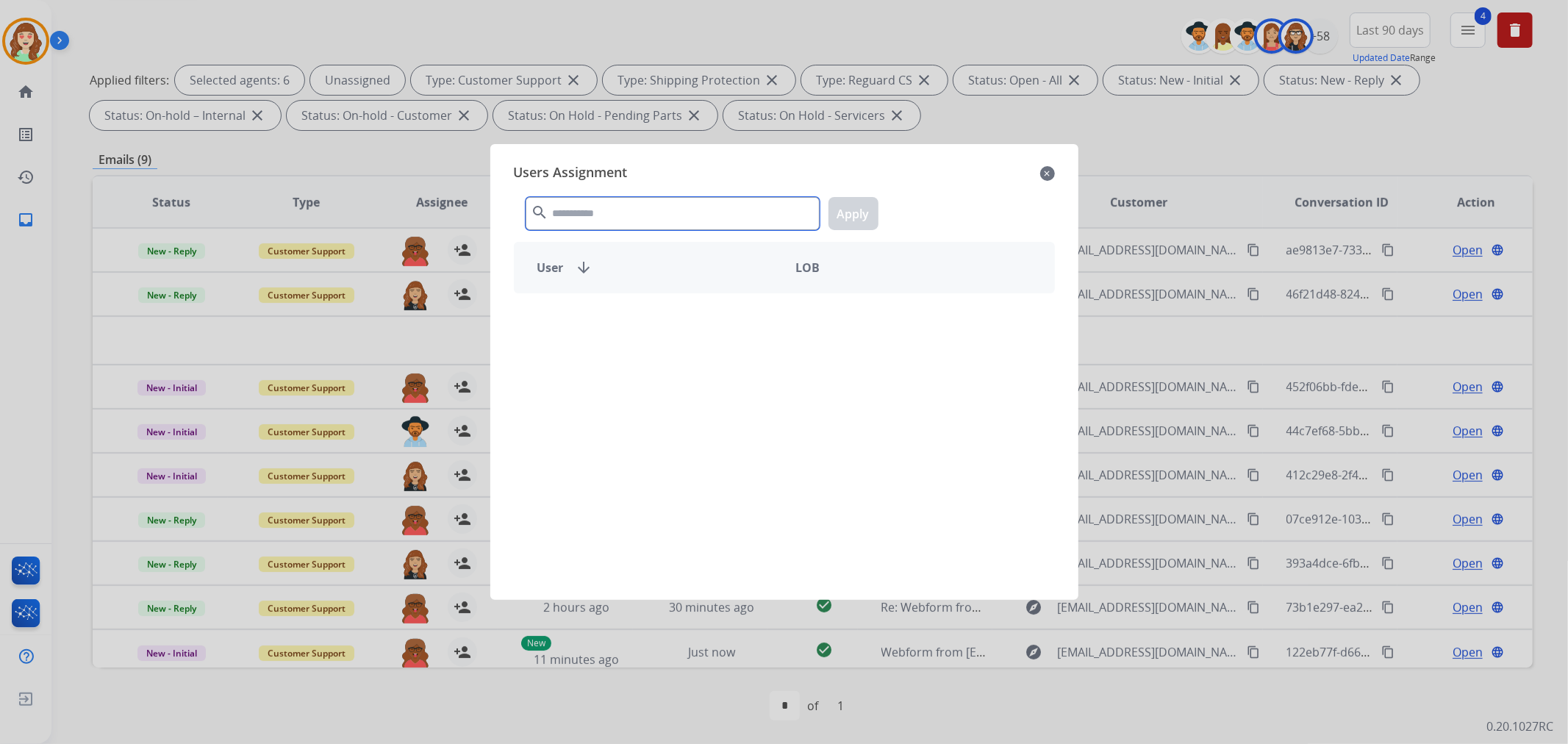
click at [665, 214] on input "text" at bounding box center [672, 213] width 294 height 33
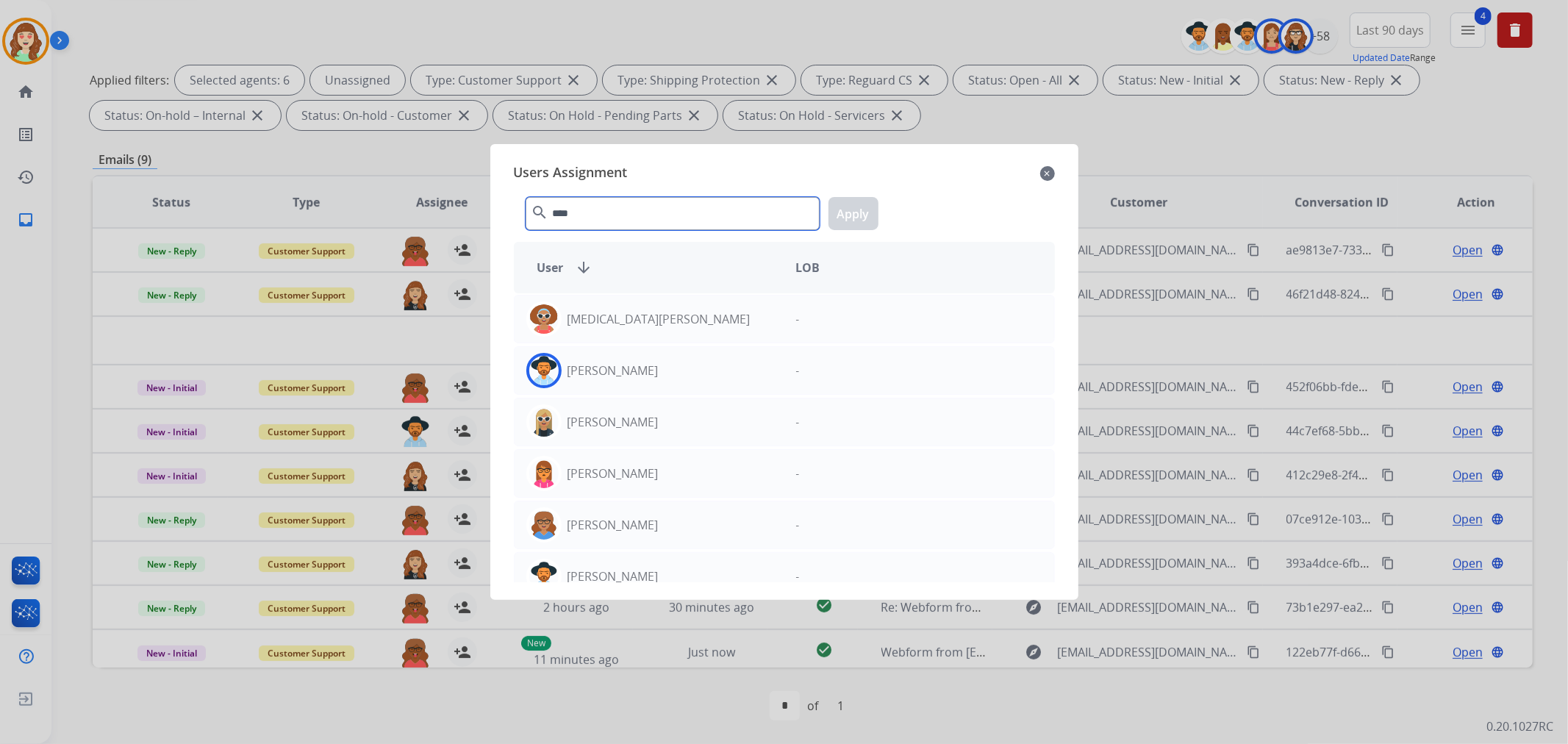
type input "****"
click at [657, 372] on div "[PERSON_NAME]" at bounding box center [649, 370] width 270 height 35
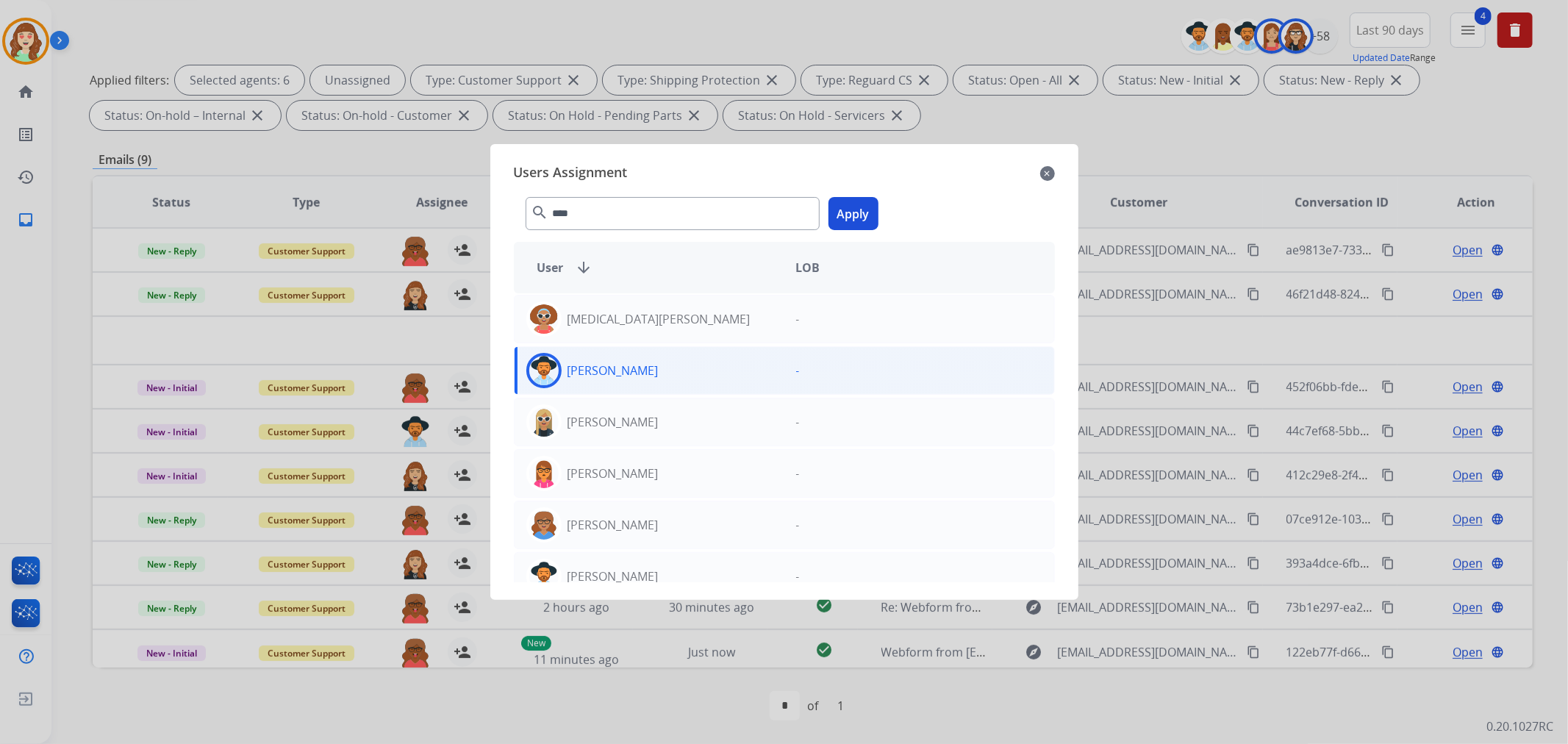
click at [842, 214] on button "Apply" at bounding box center [853, 213] width 50 height 33
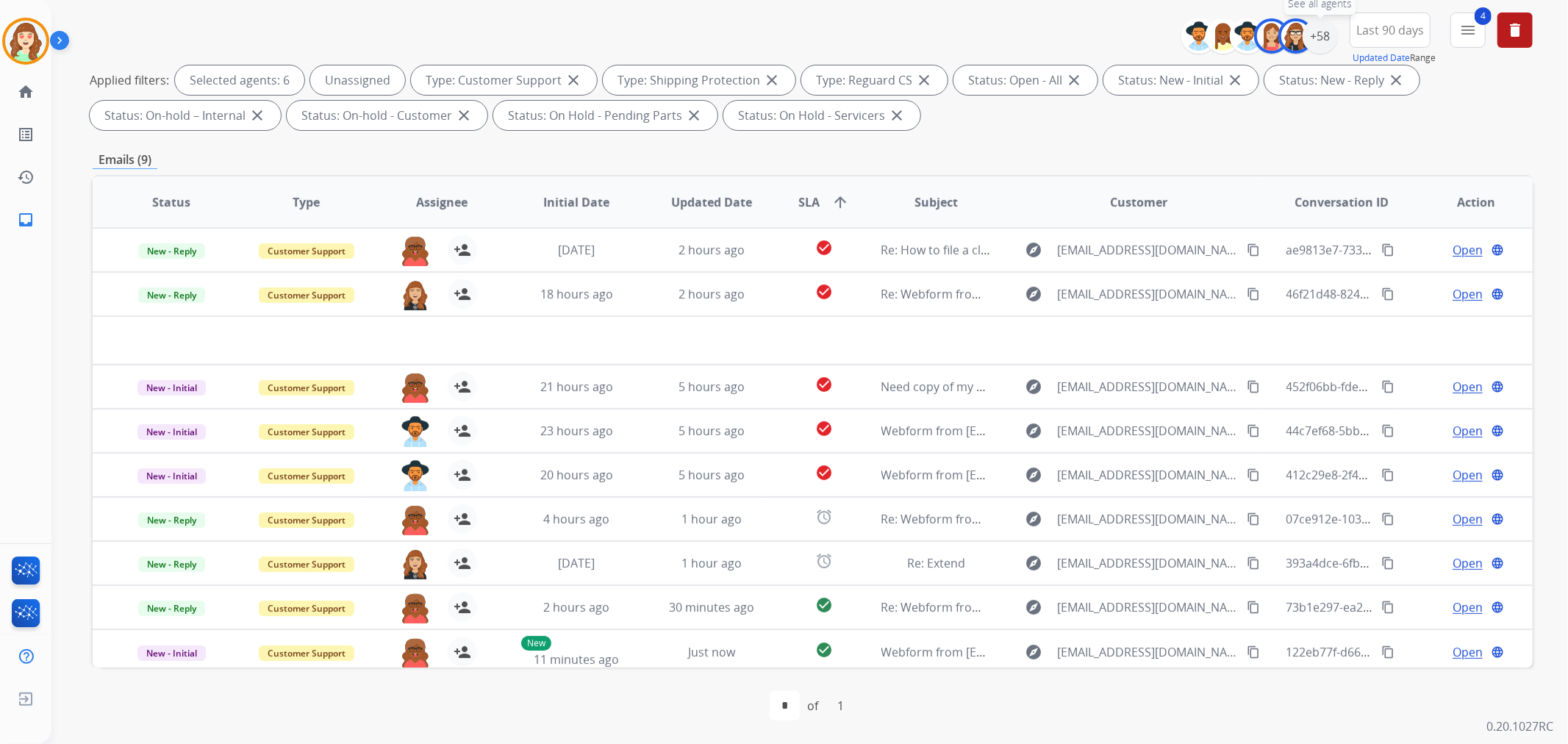
drag, startPoint x: 1313, startPoint y: 37, endPoint x: 1291, endPoint y: 55, distance: 28.4
click at [1313, 35] on div "+58" at bounding box center [1320, 36] width 35 height 35
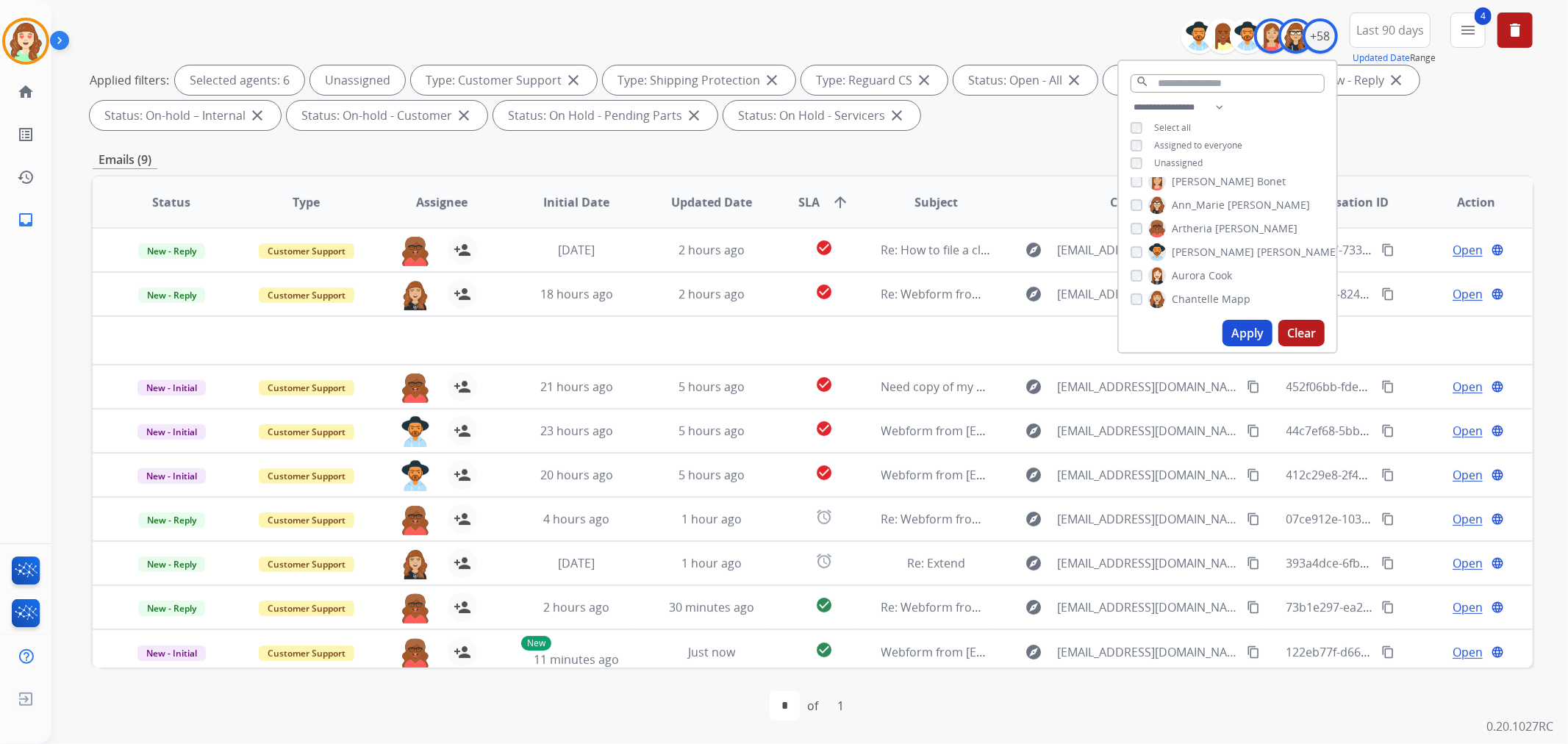
click at [1243, 333] on button "Apply" at bounding box center [1247, 333] width 50 height 27
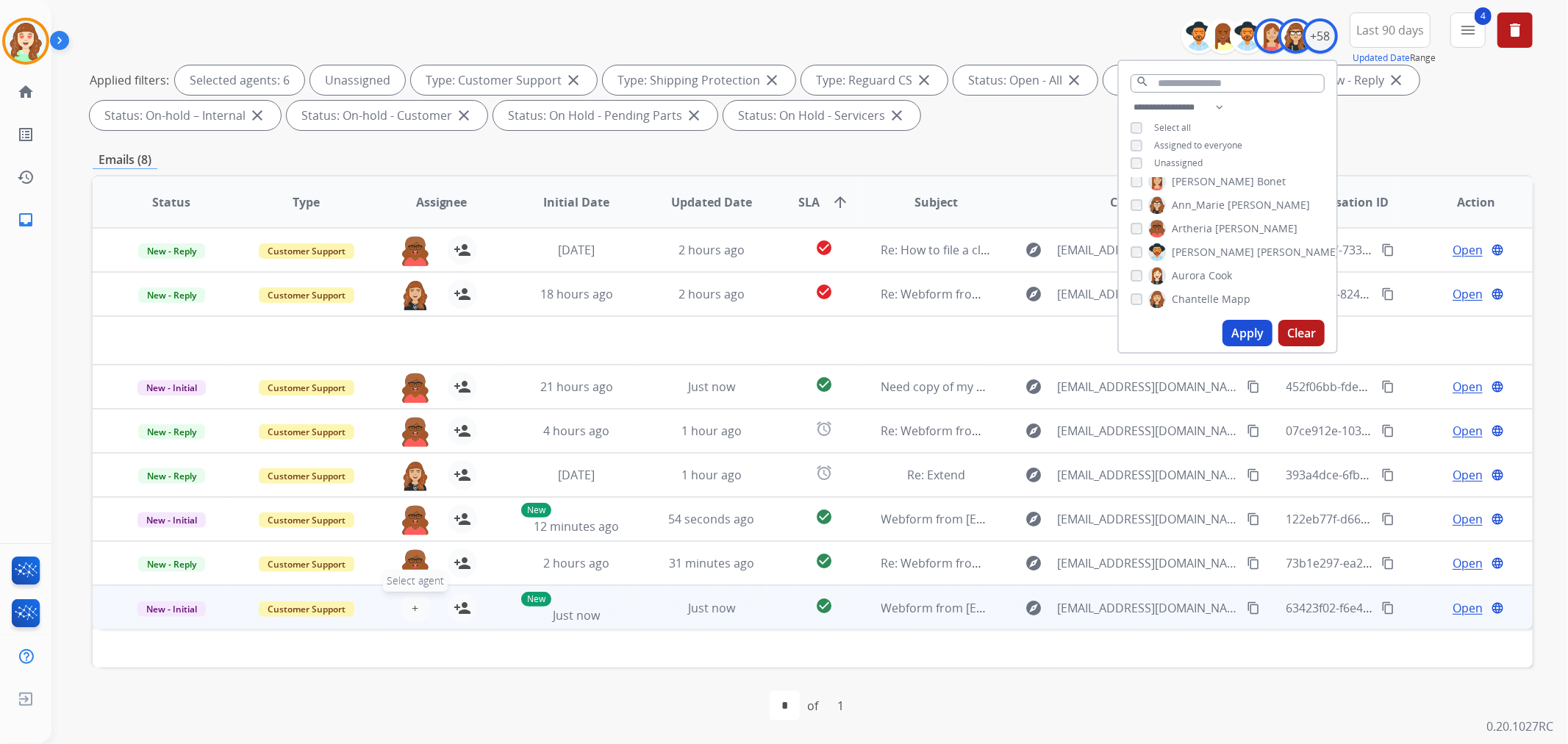
click at [412, 607] on span "+" at bounding box center [414, 608] width 6 height 18
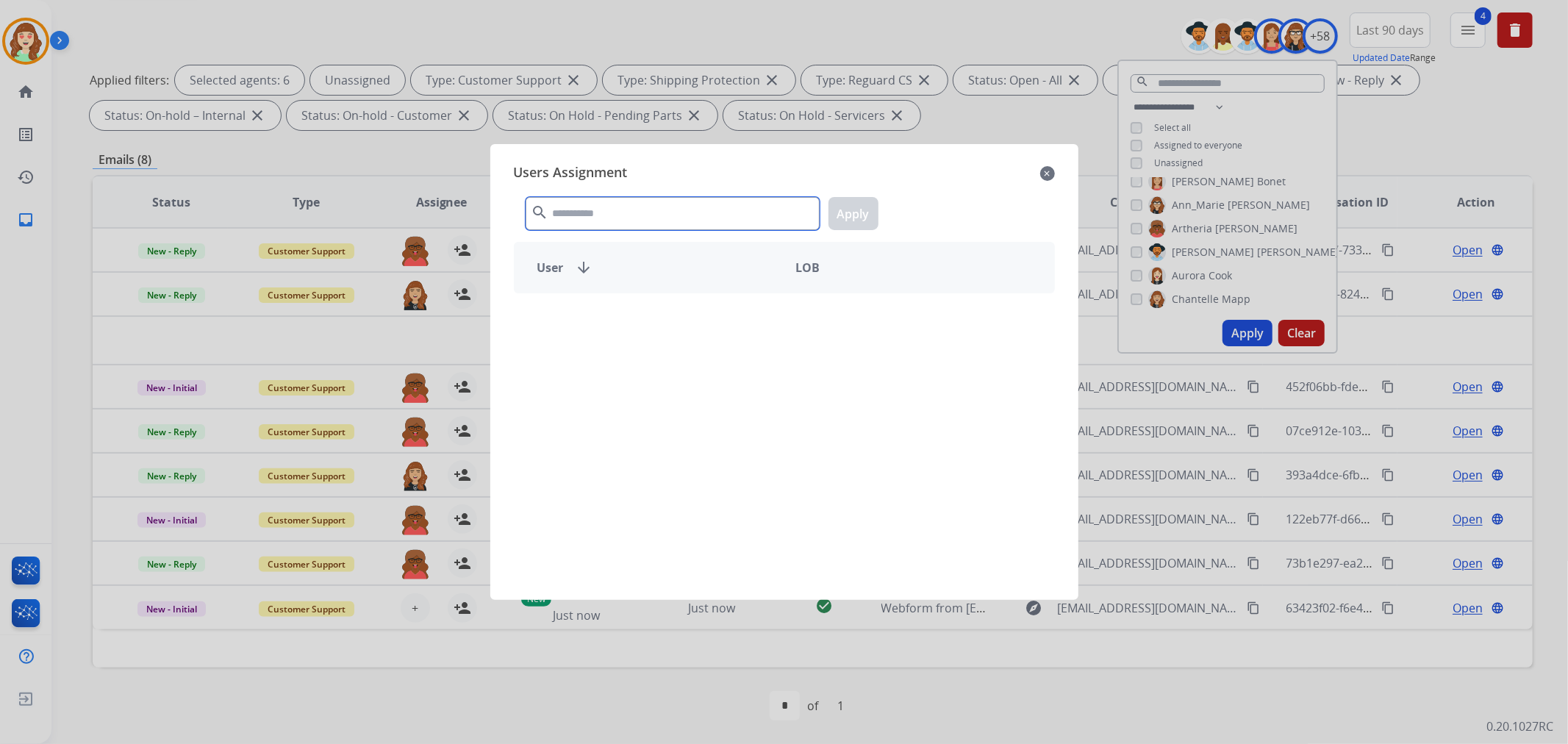
click at [619, 200] on input "text" at bounding box center [672, 213] width 294 height 33
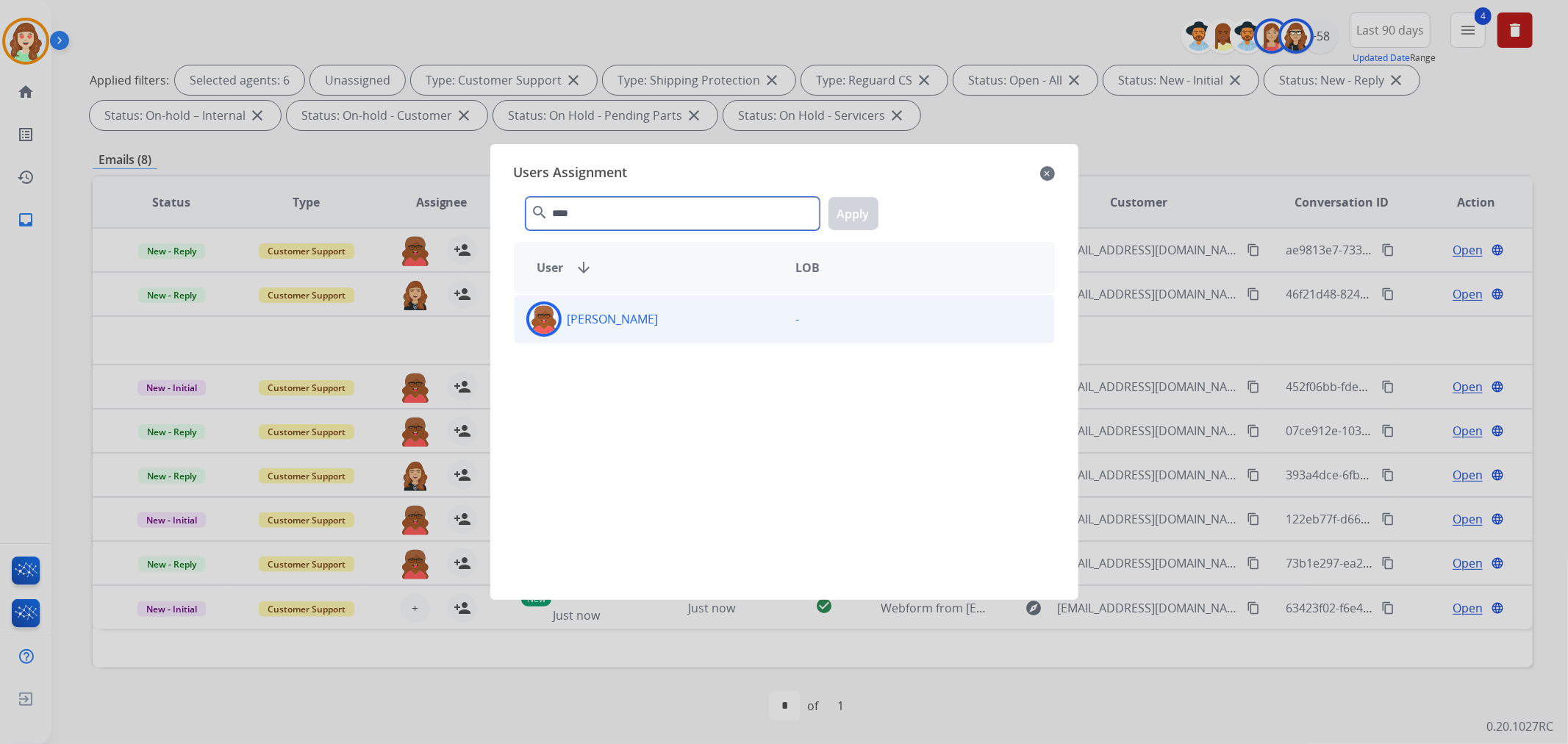
type input "****"
drag, startPoint x: 739, startPoint y: 327, endPoint x: 850, endPoint y: 262, distance: 128.6
click at [751, 320] on div "[PERSON_NAME]" at bounding box center [649, 319] width 270 height 35
drag, startPoint x: 848, startPoint y: 208, endPoint x: 858, endPoint y: 207, distance: 10.0
click at [851, 207] on button "Apply" at bounding box center [853, 213] width 50 height 33
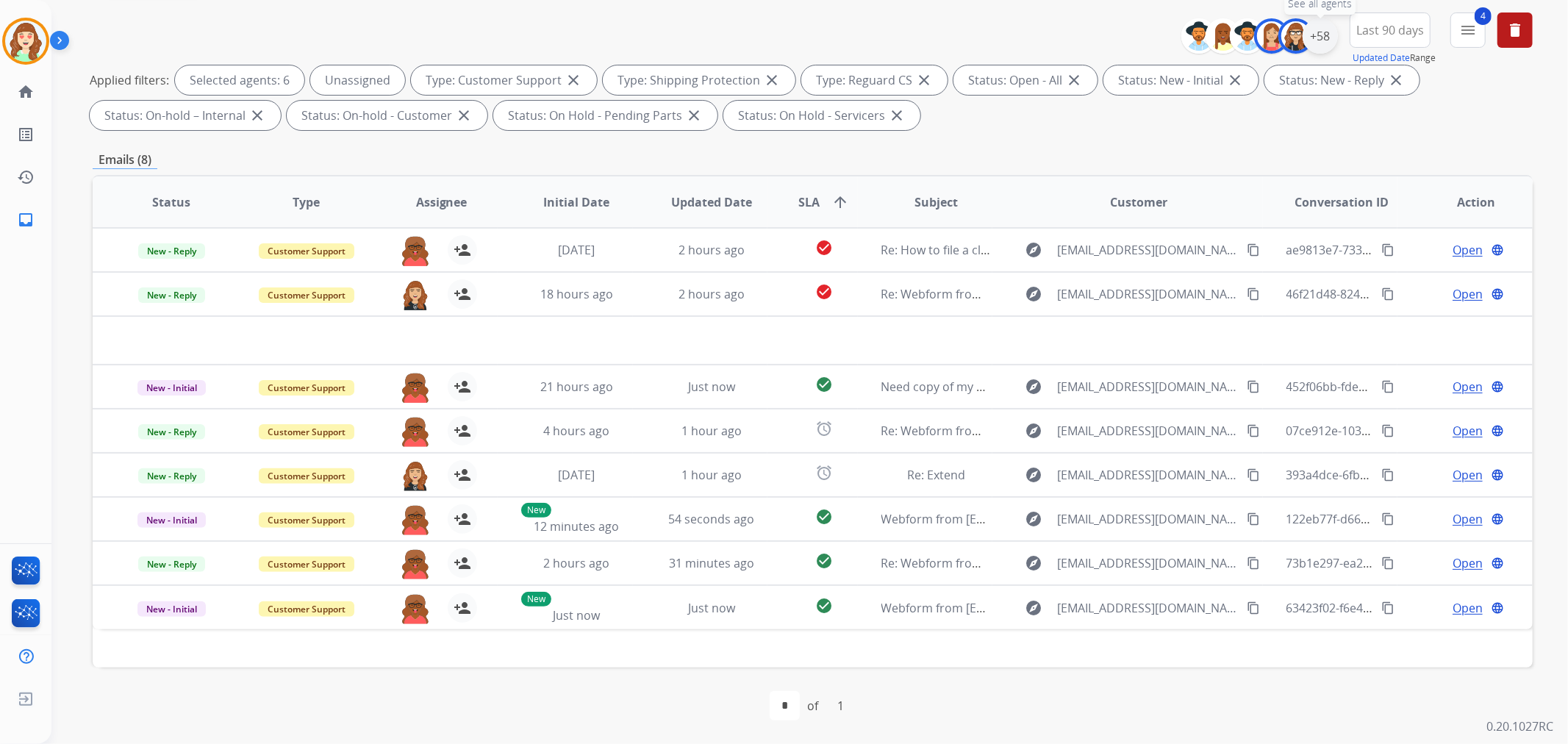
click at [1323, 32] on div "+58" at bounding box center [1320, 36] width 35 height 35
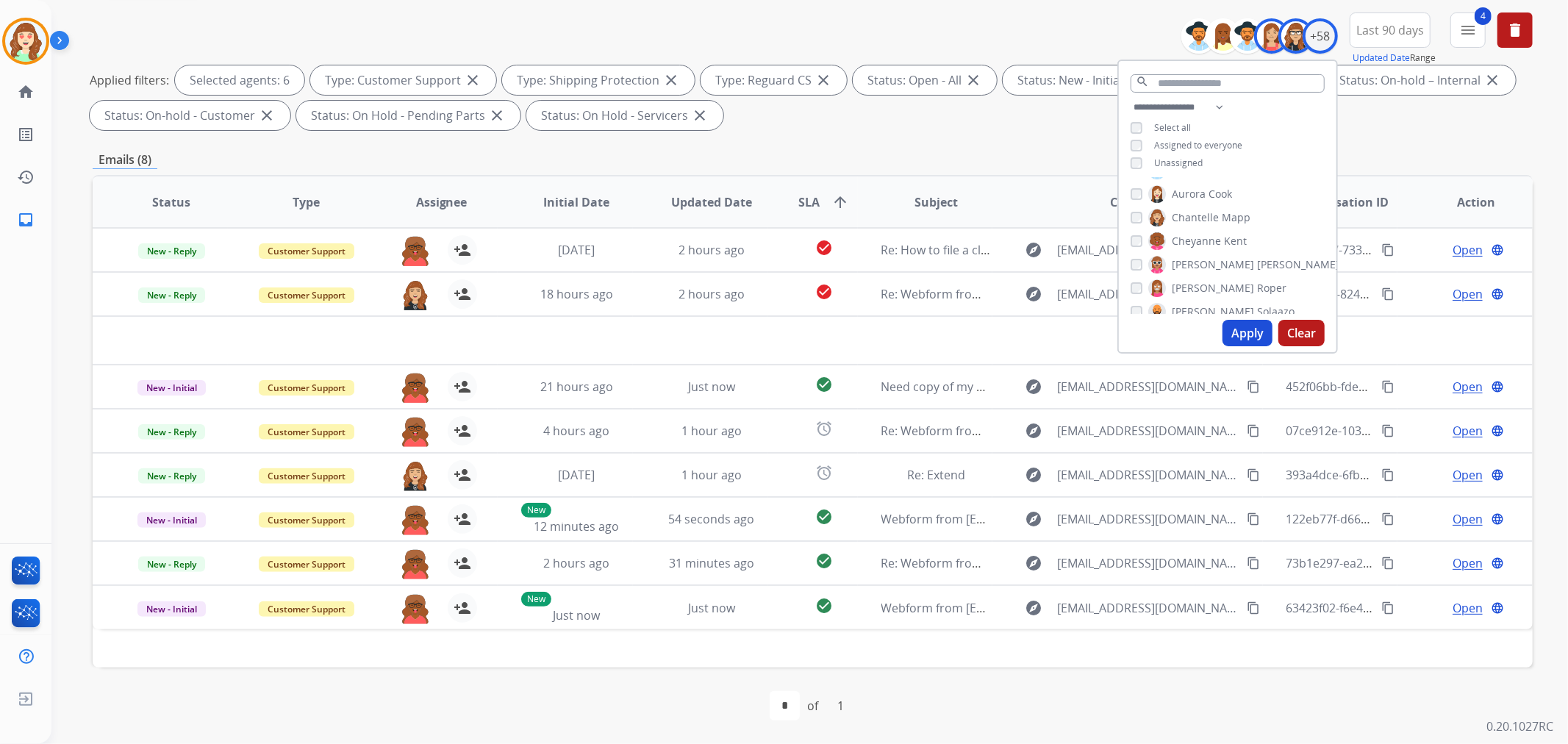
drag, startPoint x: 1258, startPoint y: 333, endPoint x: 1206, endPoint y: 329, distance: 52.2
click at [1245, 329] on button "Apply" at bounding box center [1247, 333] width 50 height 27
click at [1238, 321] on button "Apply" at bounding box center [1247, 333] width 50 height 27
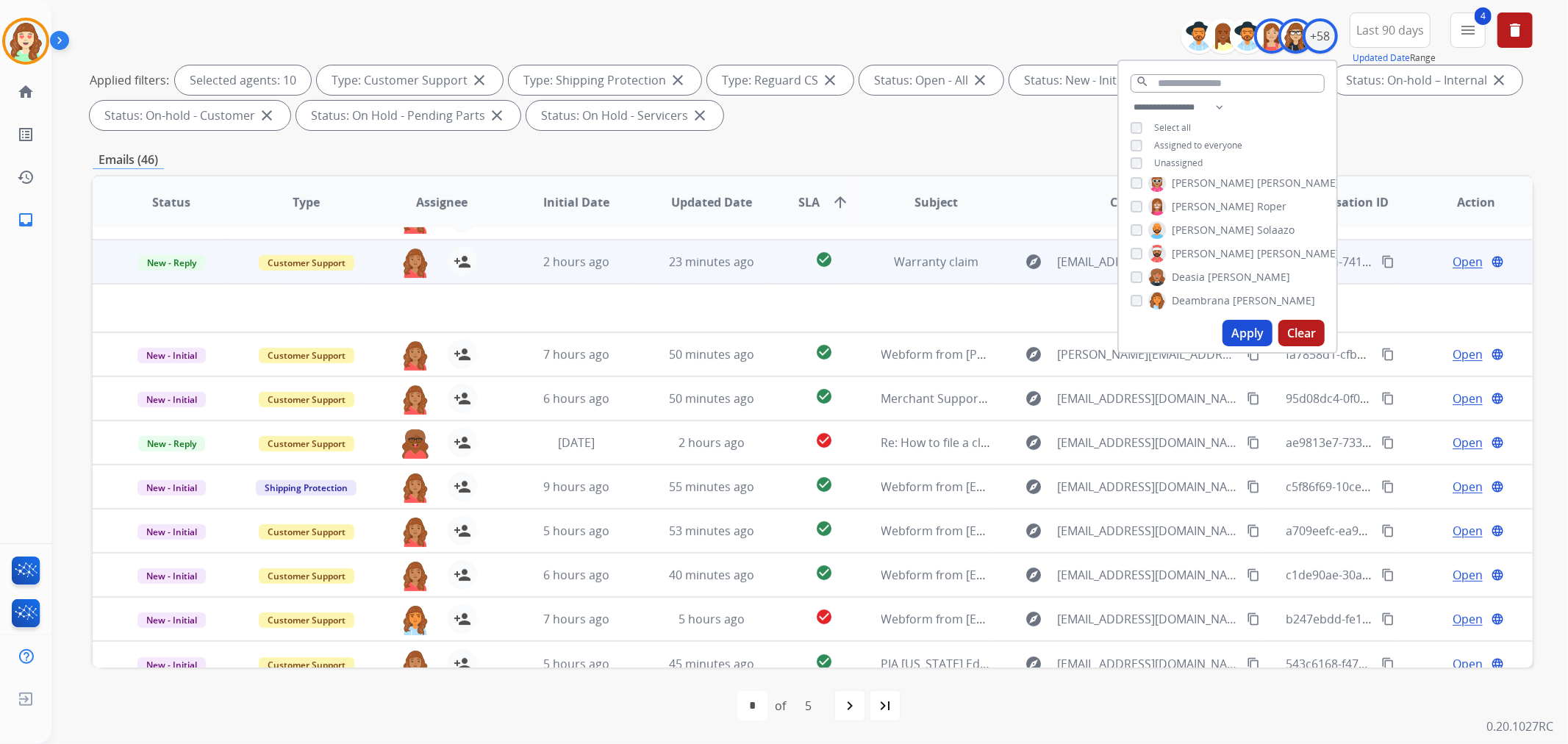
scroll to position [48, 0]
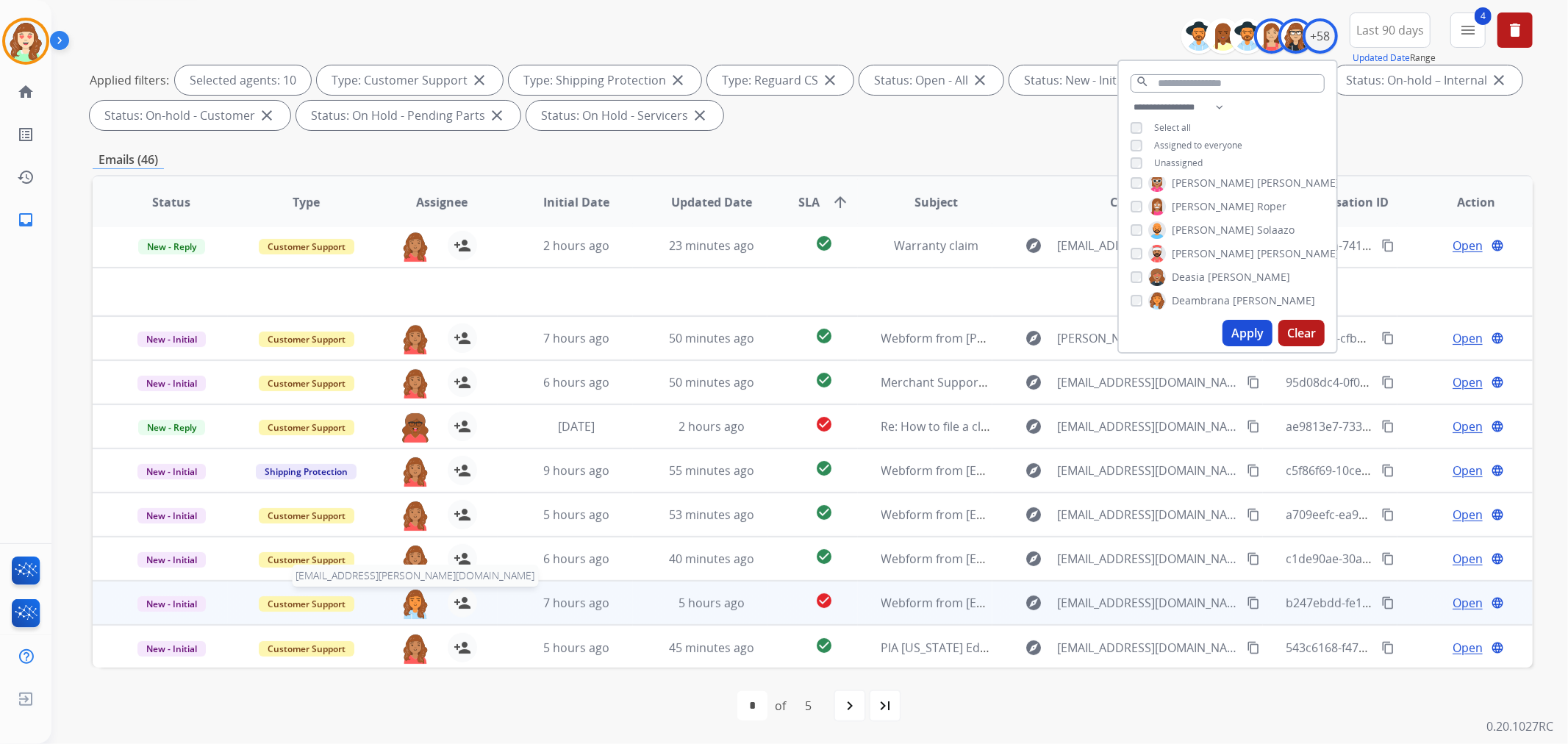
click at [414, 597] on img at bounding box center [415, 603] width 30 height 31
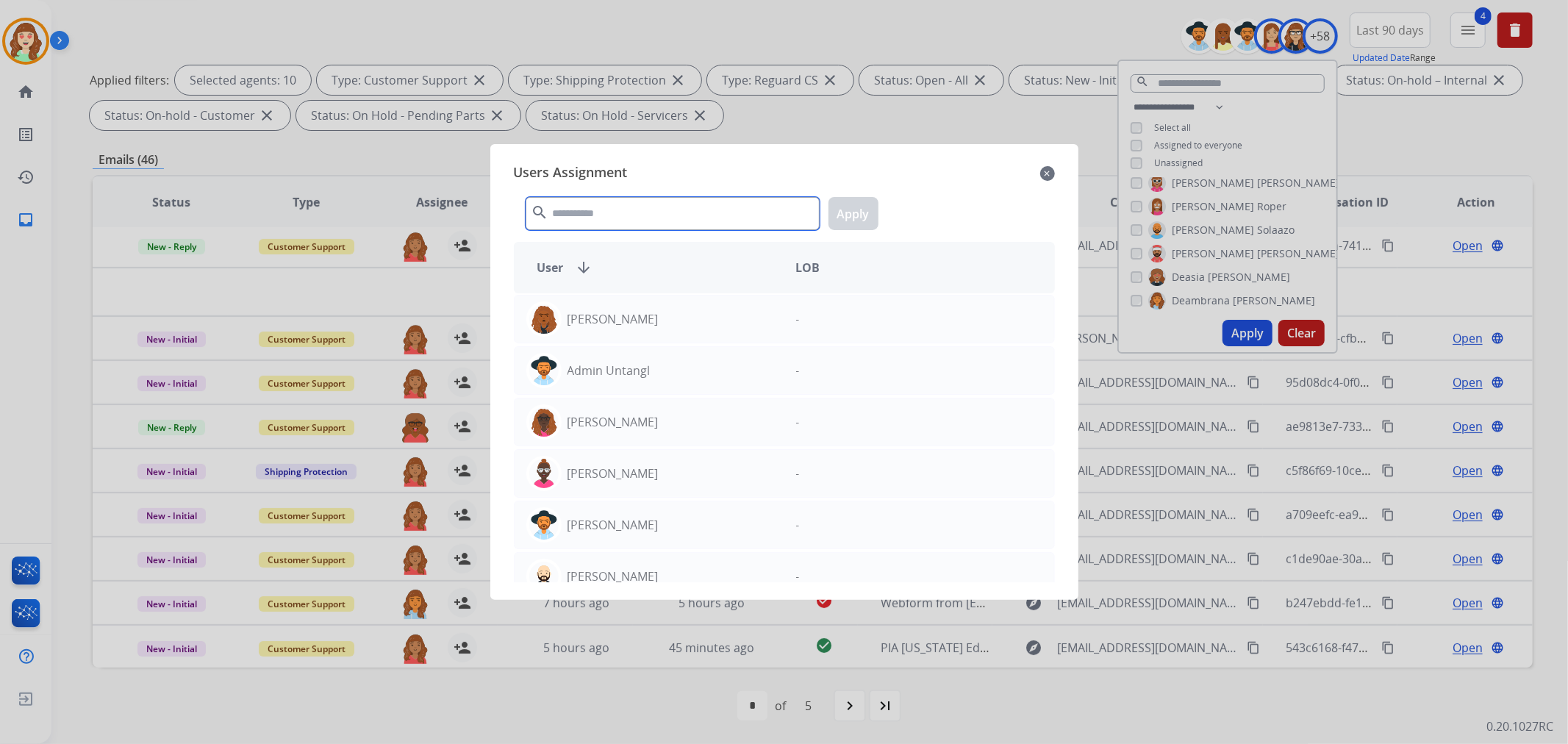
click at [695, 212] on input "text" at bounding box center [672, 213] width 294 height 33
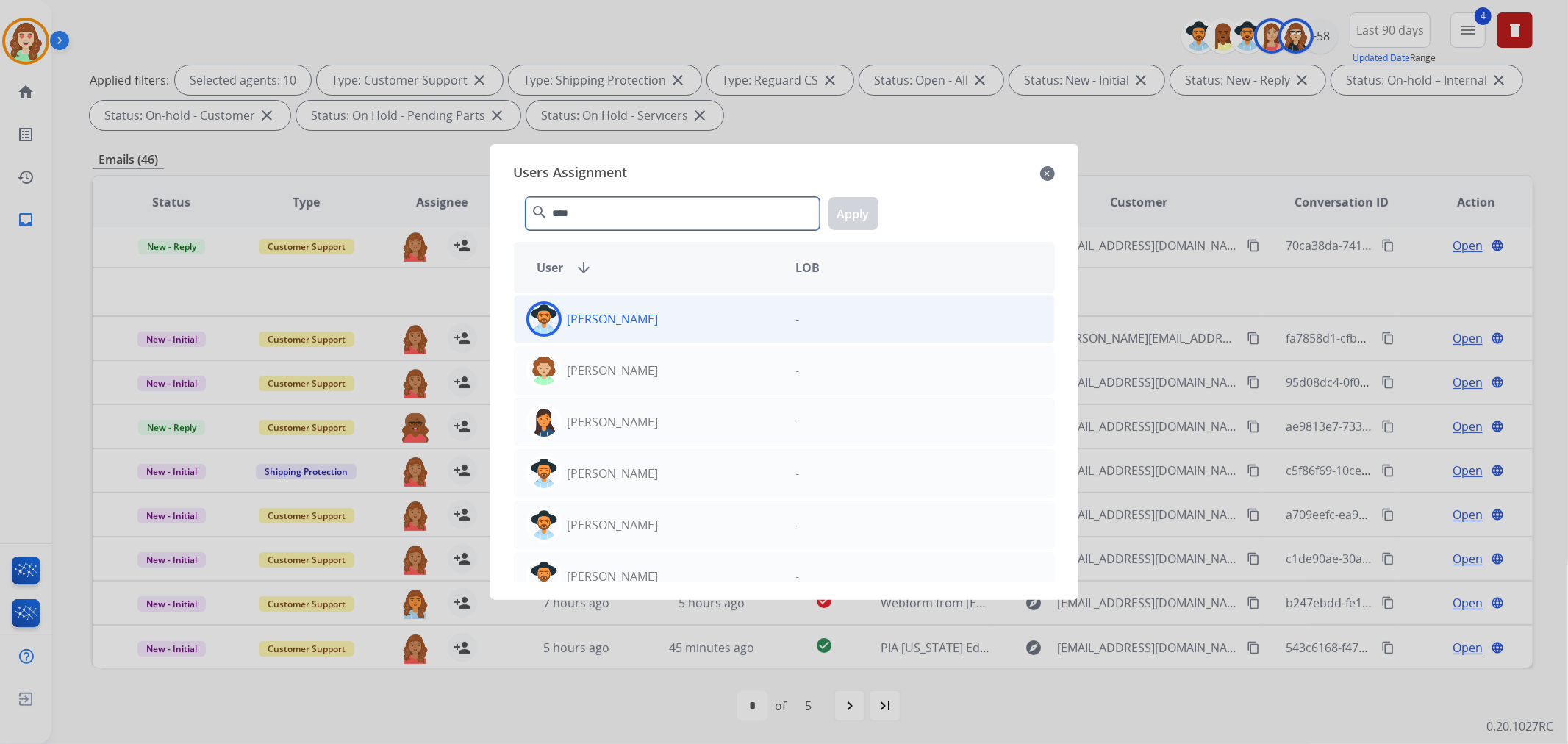
type input "****"
drag, startPoint x: 670, startPoint y: 322, endPoint x: 718, endPoint y: 300, distance: 52.8
click at [669, 318] on div "[PERSON_NAME]" at bounding box center [649, 319] width 270 height 35
click at [842, 222] on button "Apply" at bounding box center [853, 213] width 50 height 33
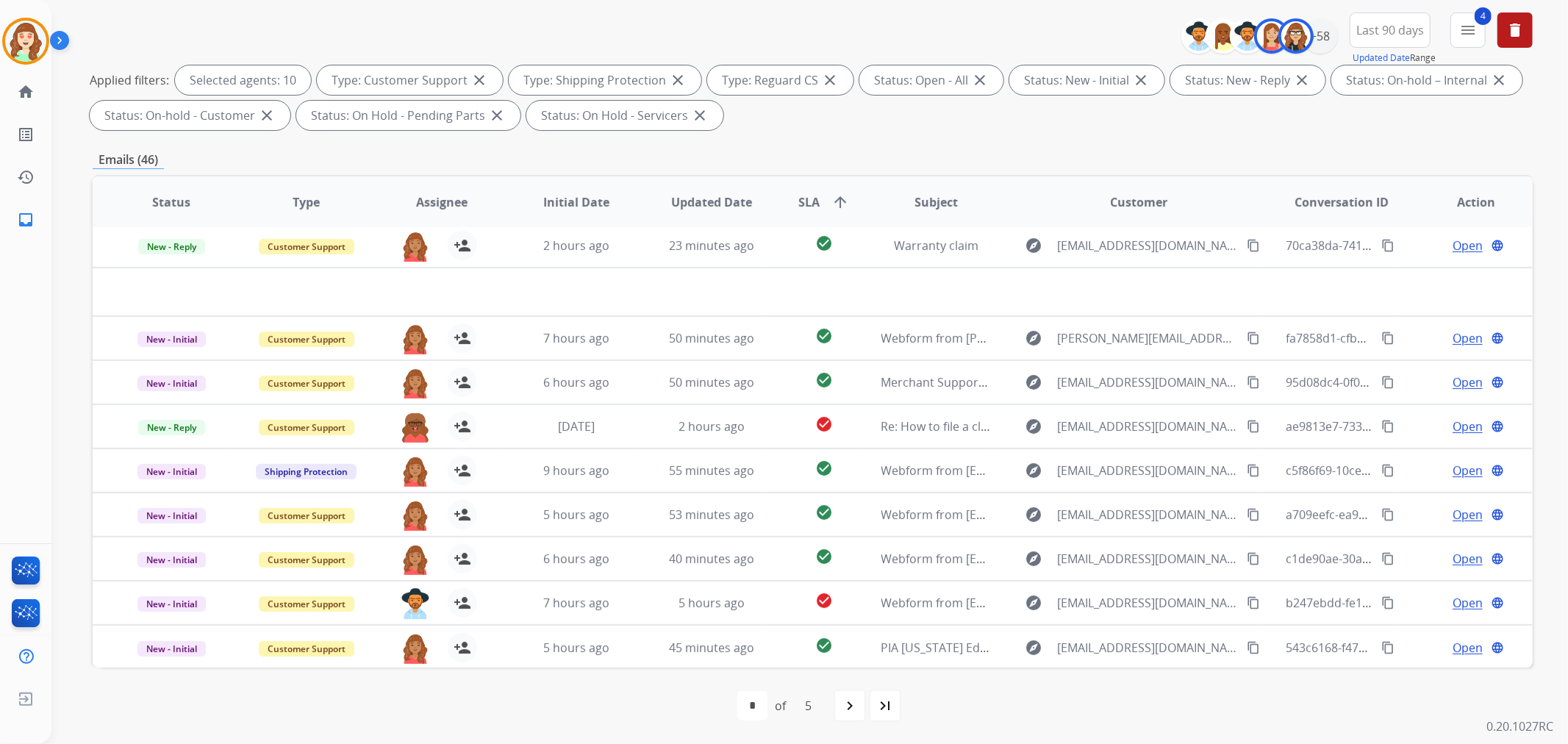
click at [848, 704] on mat-icon "navigate_next" at bounding box center [849, 705] width 18 height 18
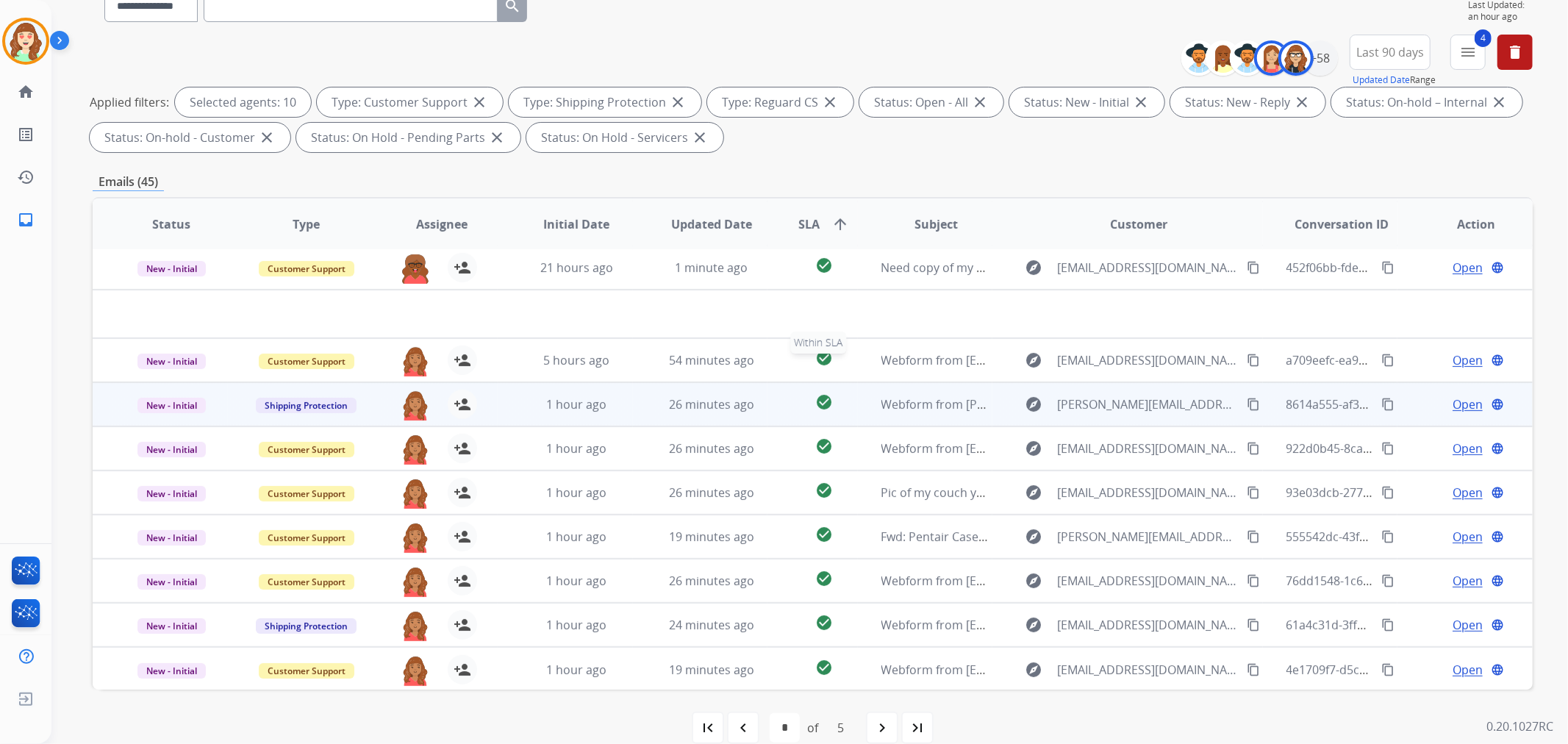
scroll to position [163, 0]
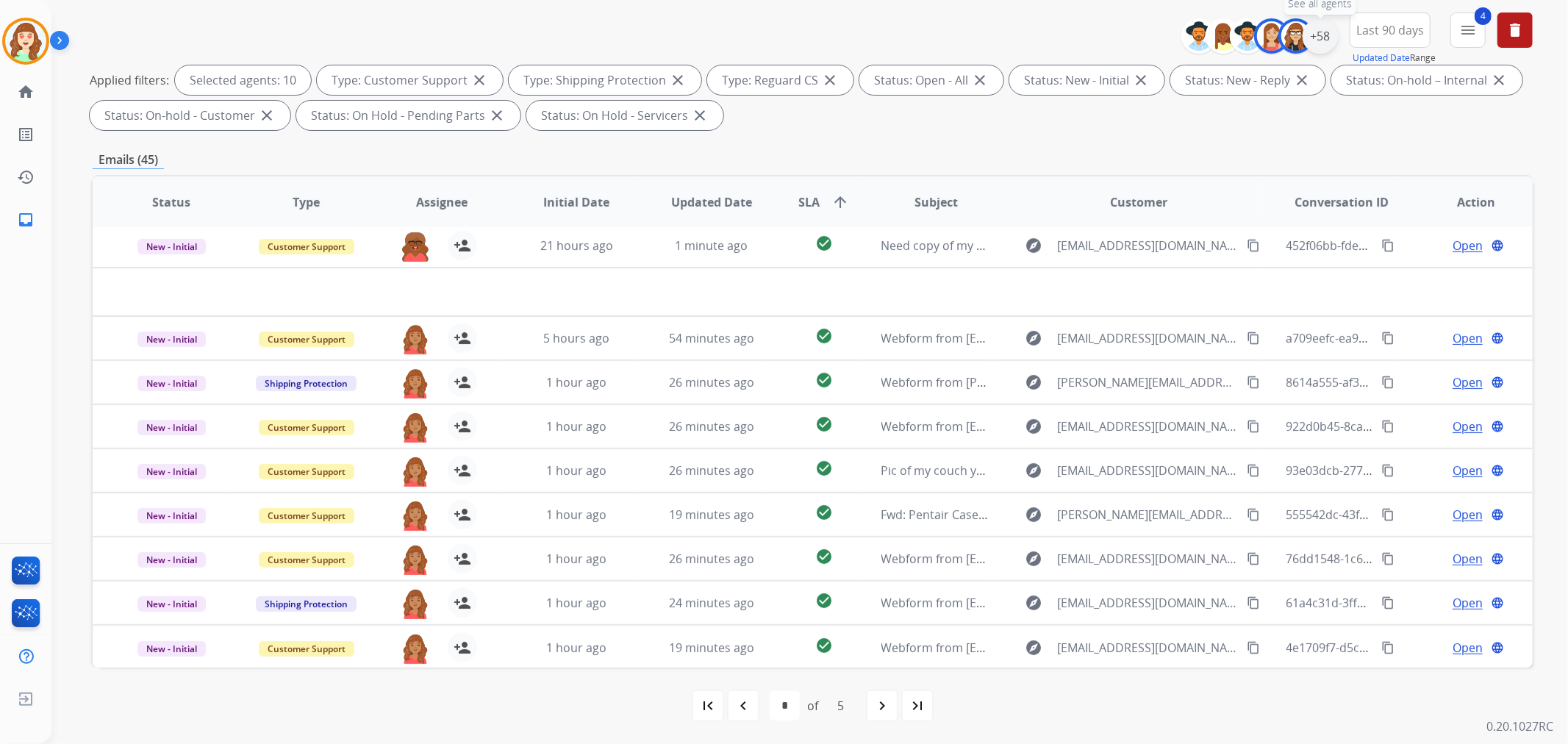
click at [1313, 34] on div "+58" at bounding box center [1320, 36] width 35 height 35
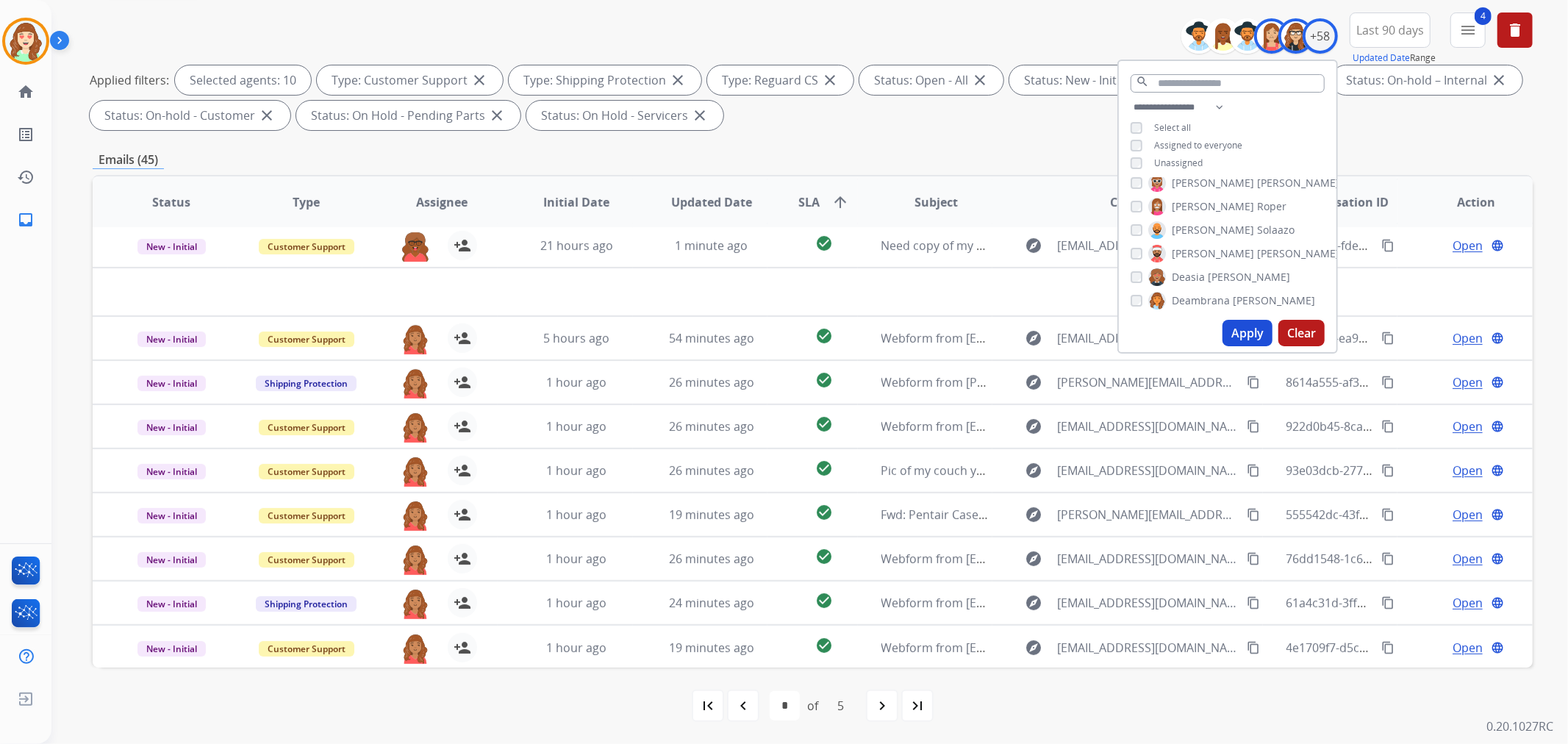
click at [1292, 328] on button "Clear" at bounding box center [1301, 333] width 46 height 27
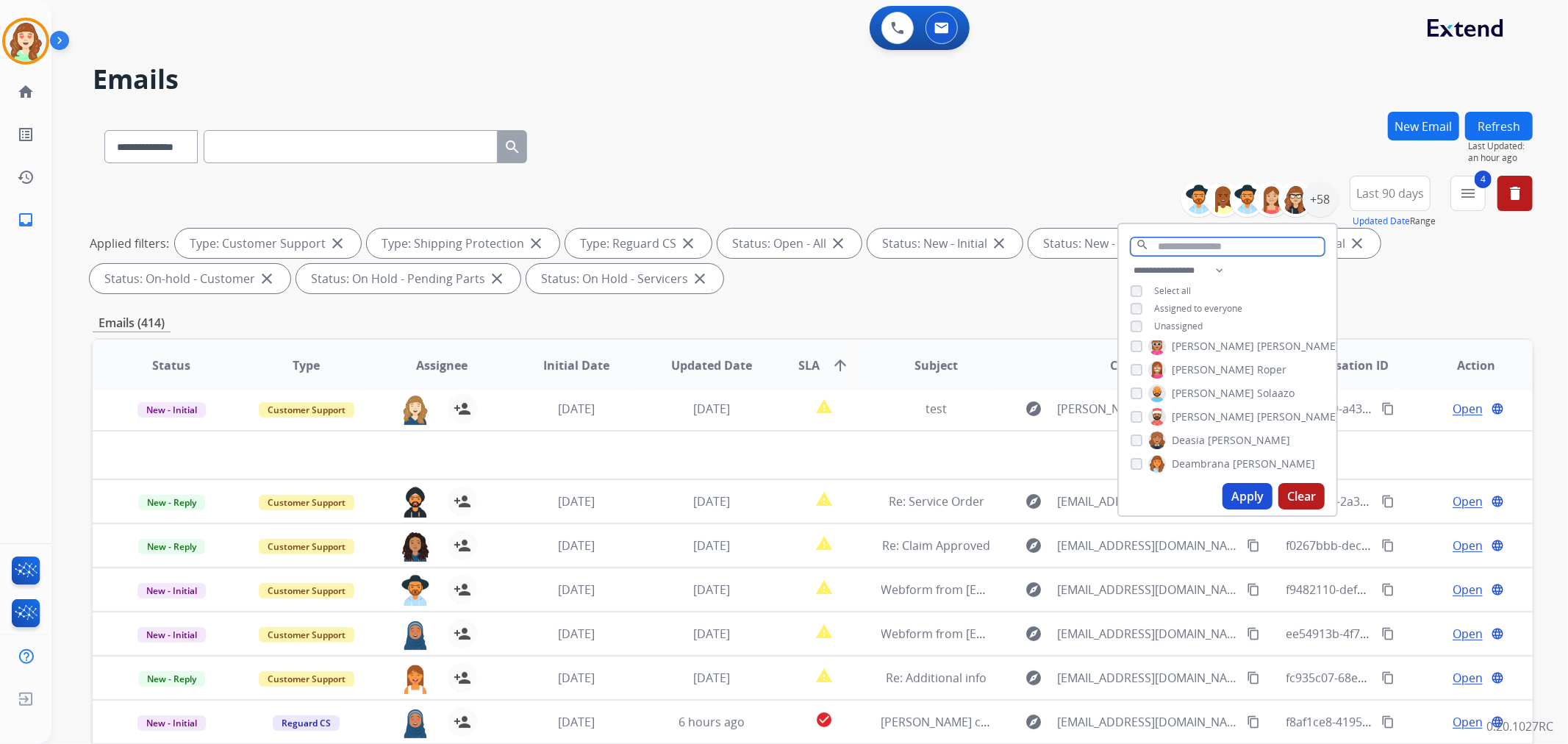
click at [1172, 245] on input "text" at bounding box center [1227, 247] width 194 height 19
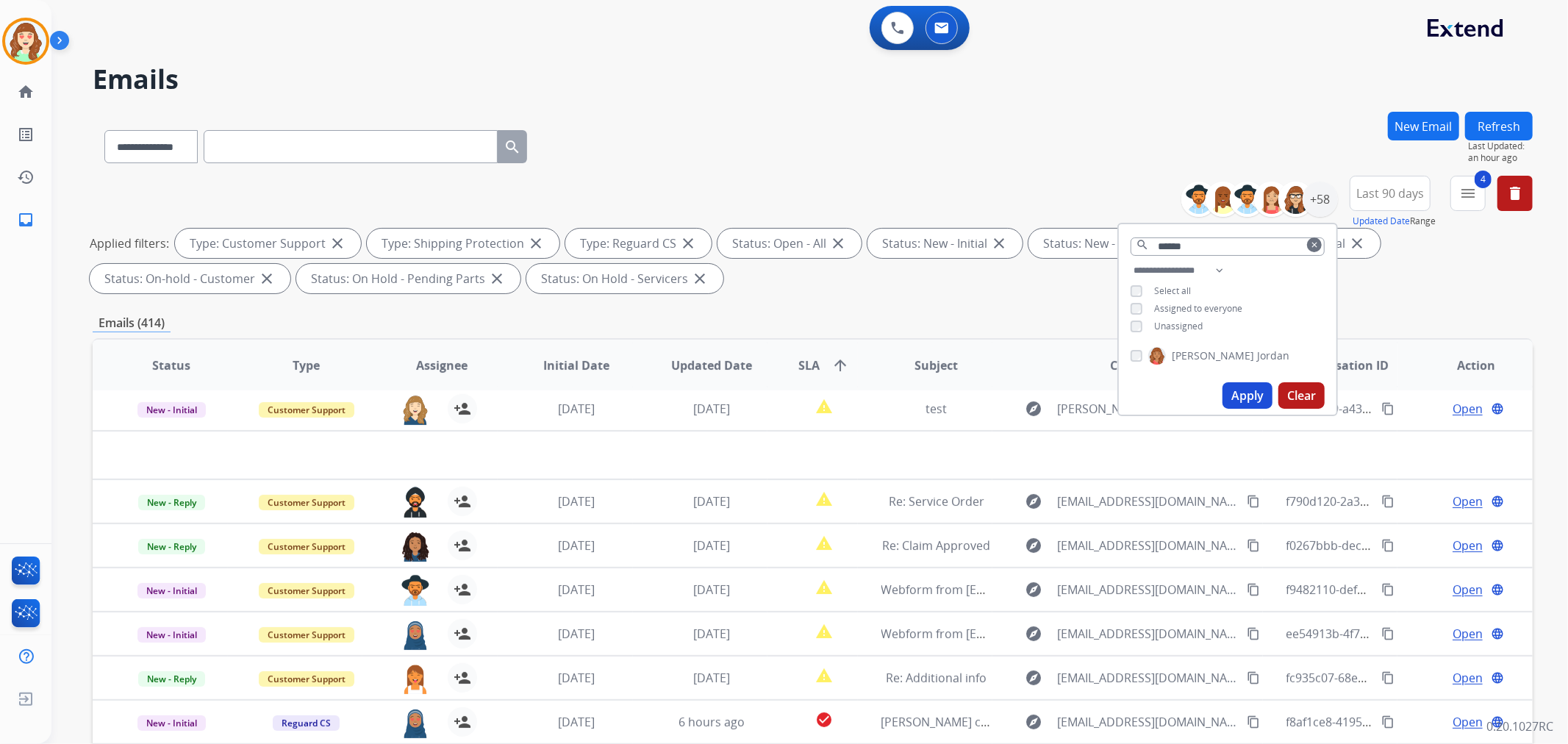
click at [1263, 392] on button "Apply" at bounding box center [1247, 395] width 50 height 27
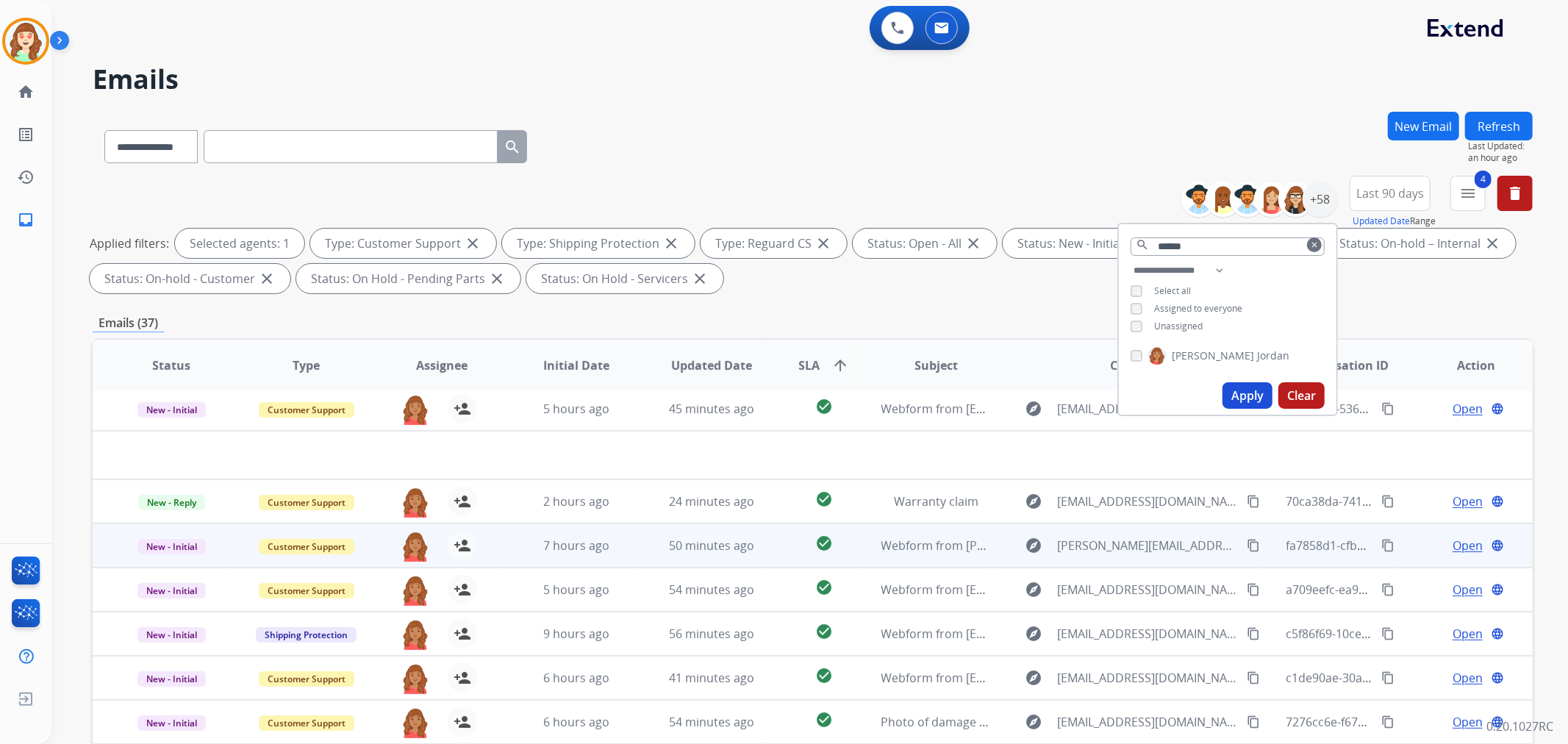
scroll to position [163, 0]
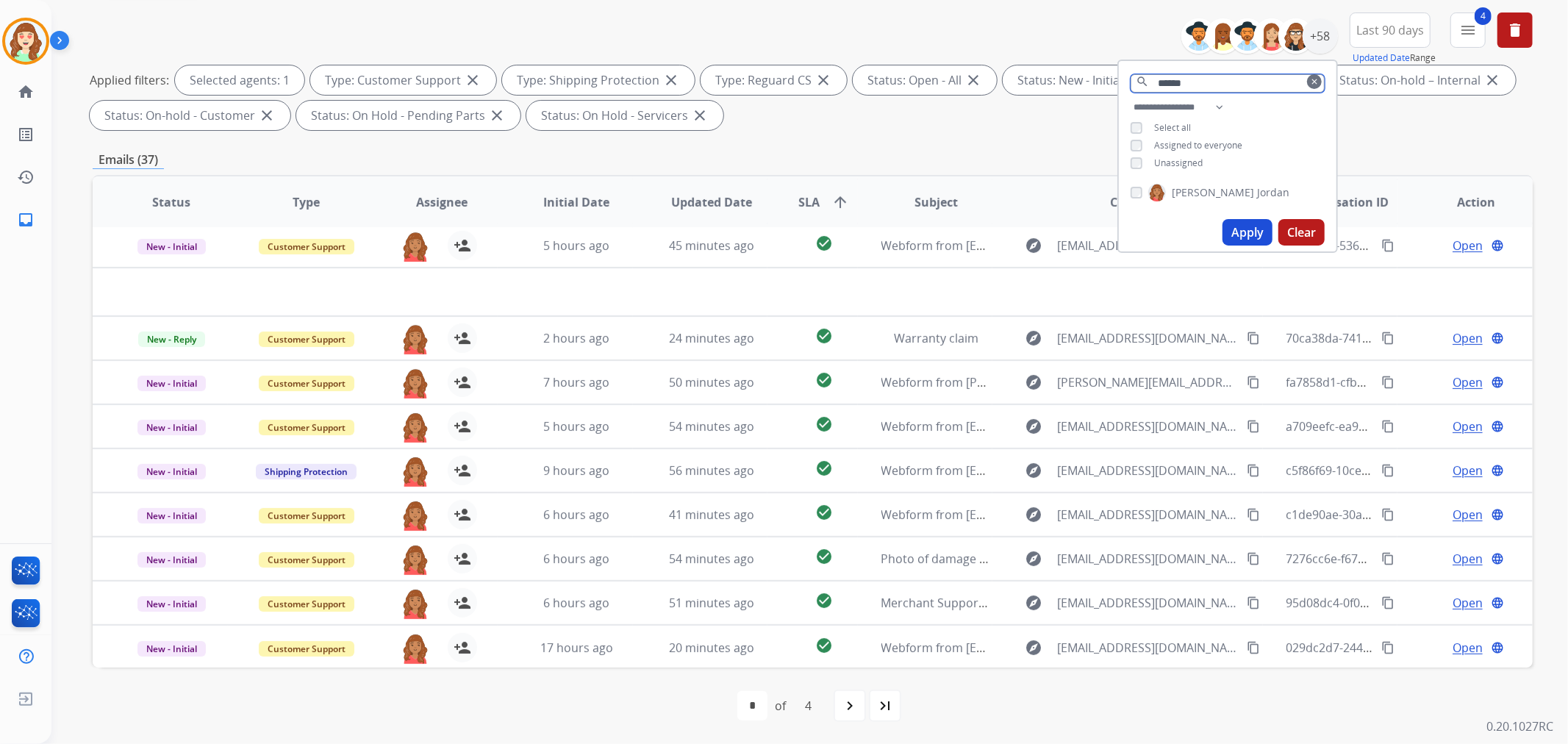
drag, startPoint x: 1200, startPoint y: 83, endPoint x: 962, endPoint y: 54, distance: 239.8
click at [994, 58] on div "**********" at bounding box center [812, 73] width 1440 height 123
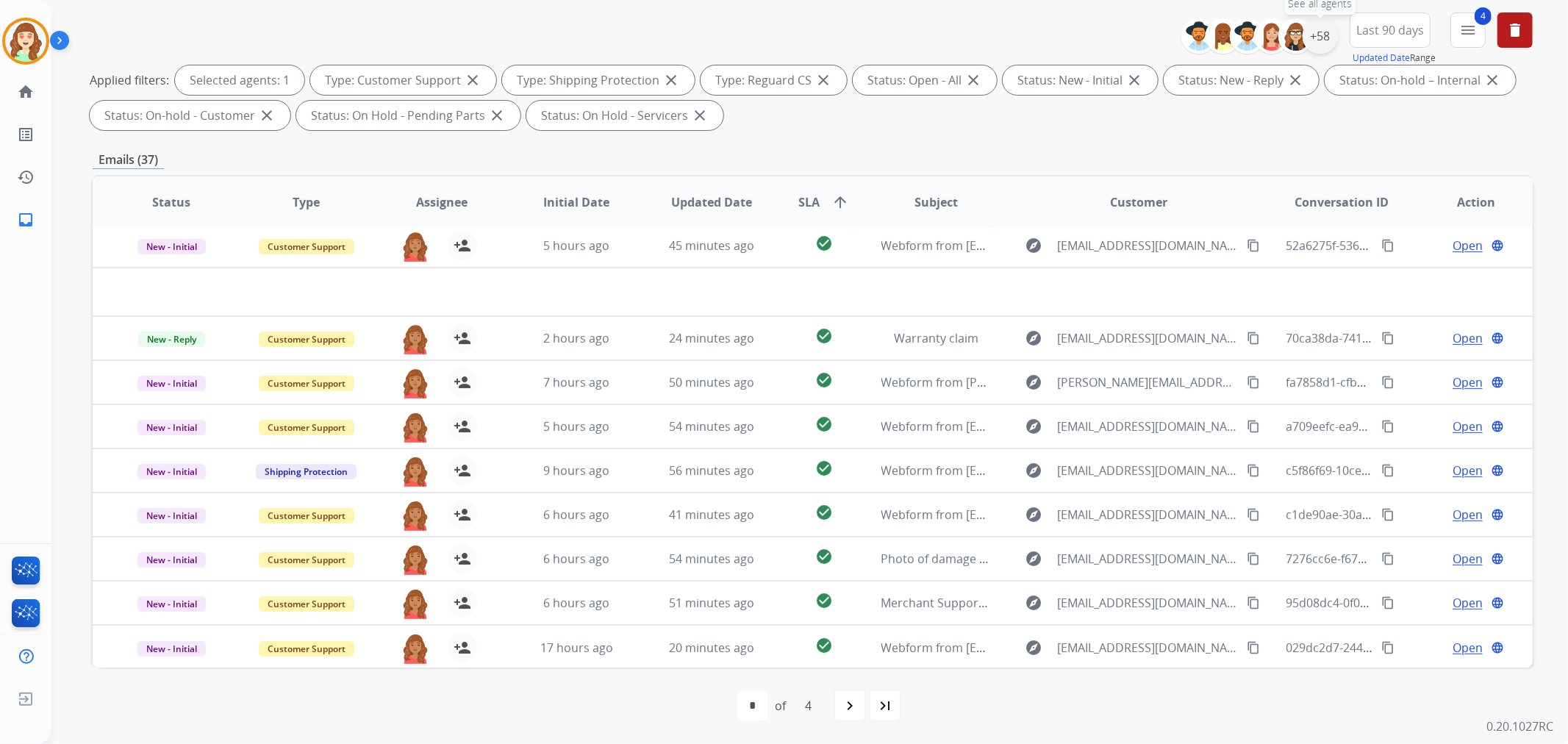
click at [1321, 32] on div "+58" at bounding box center [1320, 36] width 35 height 35
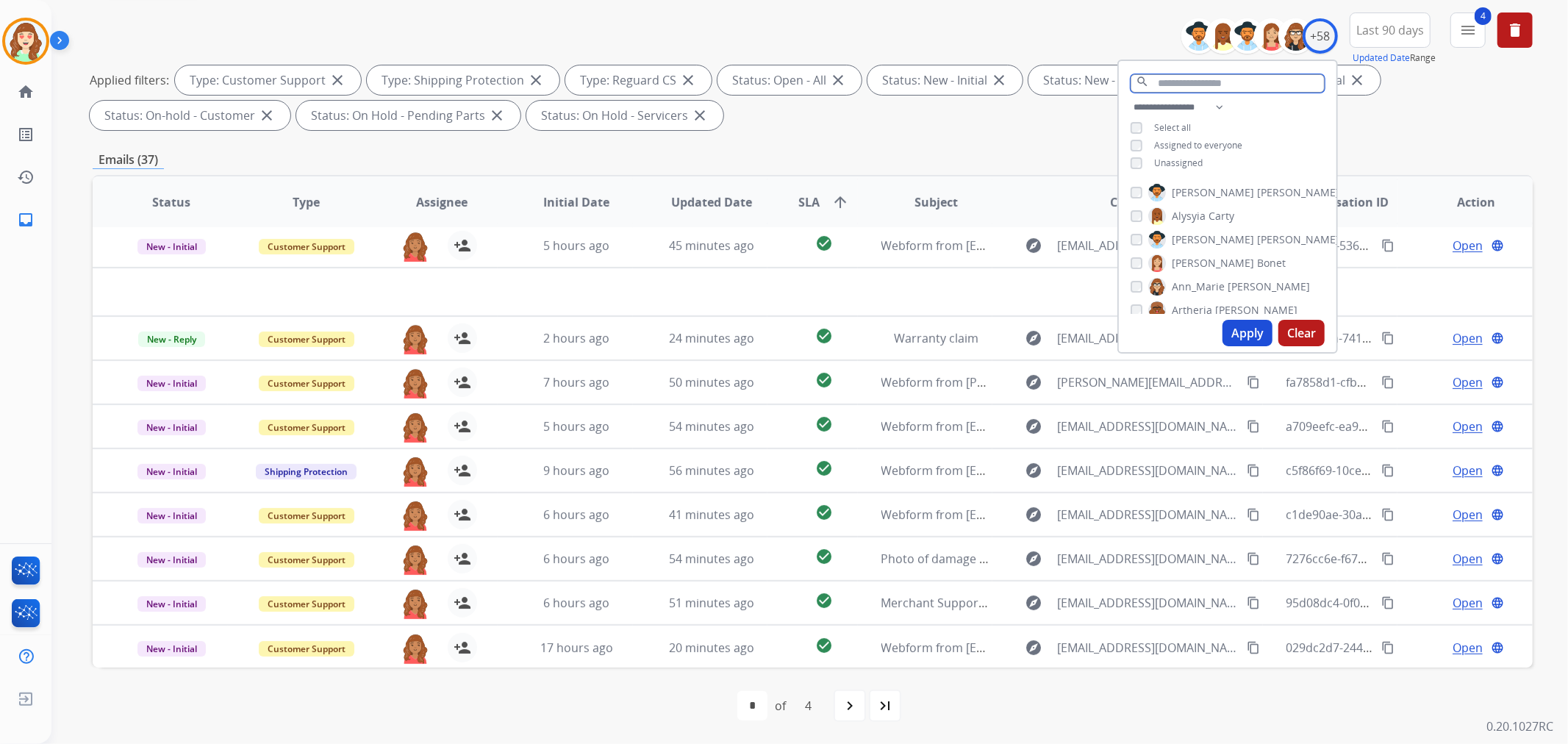
click at [1184, 74] on input "text" at bounding box center [1227, 83] width 194 height 19
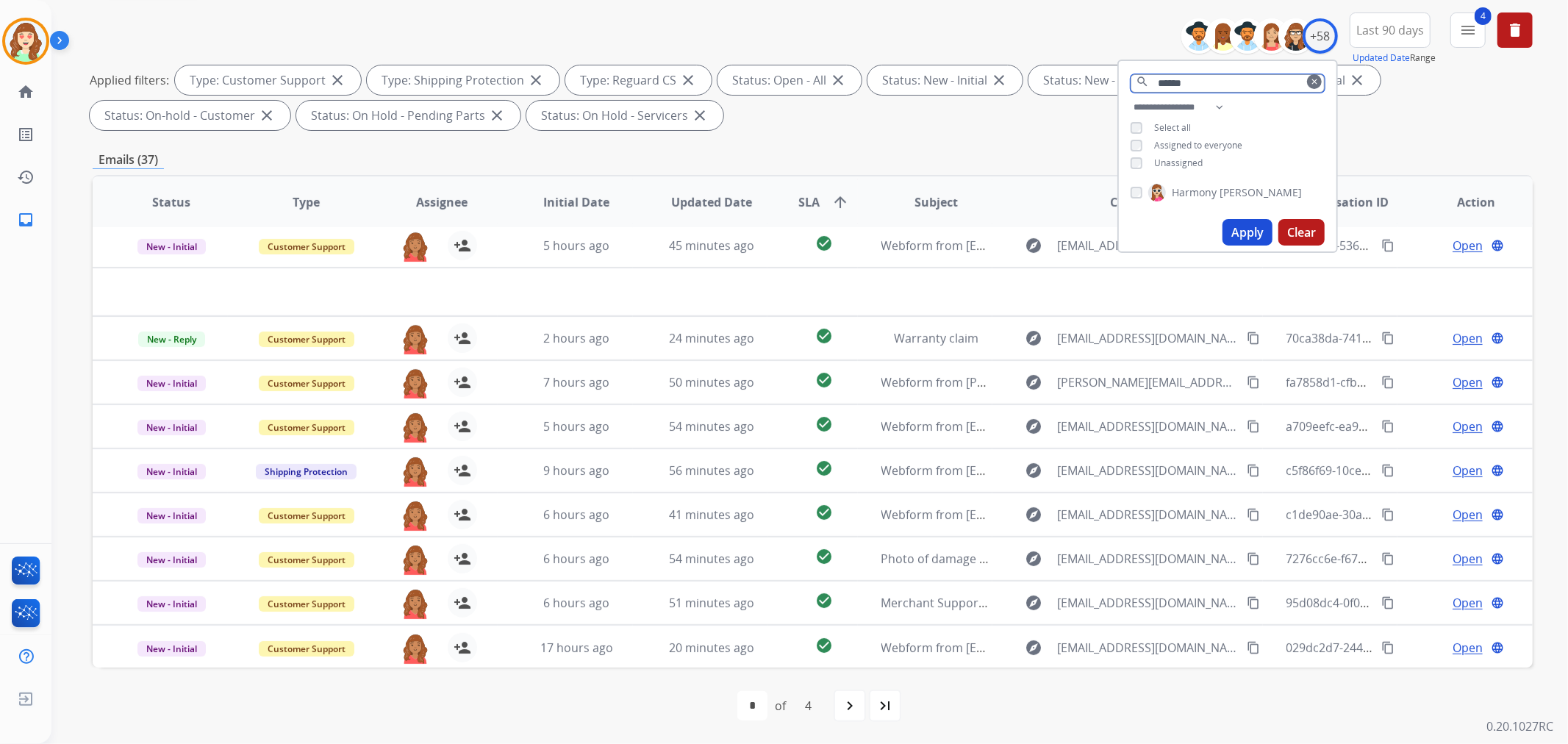
type input "******"
click at [1132, 196] on div "Harmony [PERSON_NAME]" at bounding box center [1216, 192] width 172 height 18
click at [1241, 223] on button "Apply" at bounding box center [1247, 232] width 50 height 27
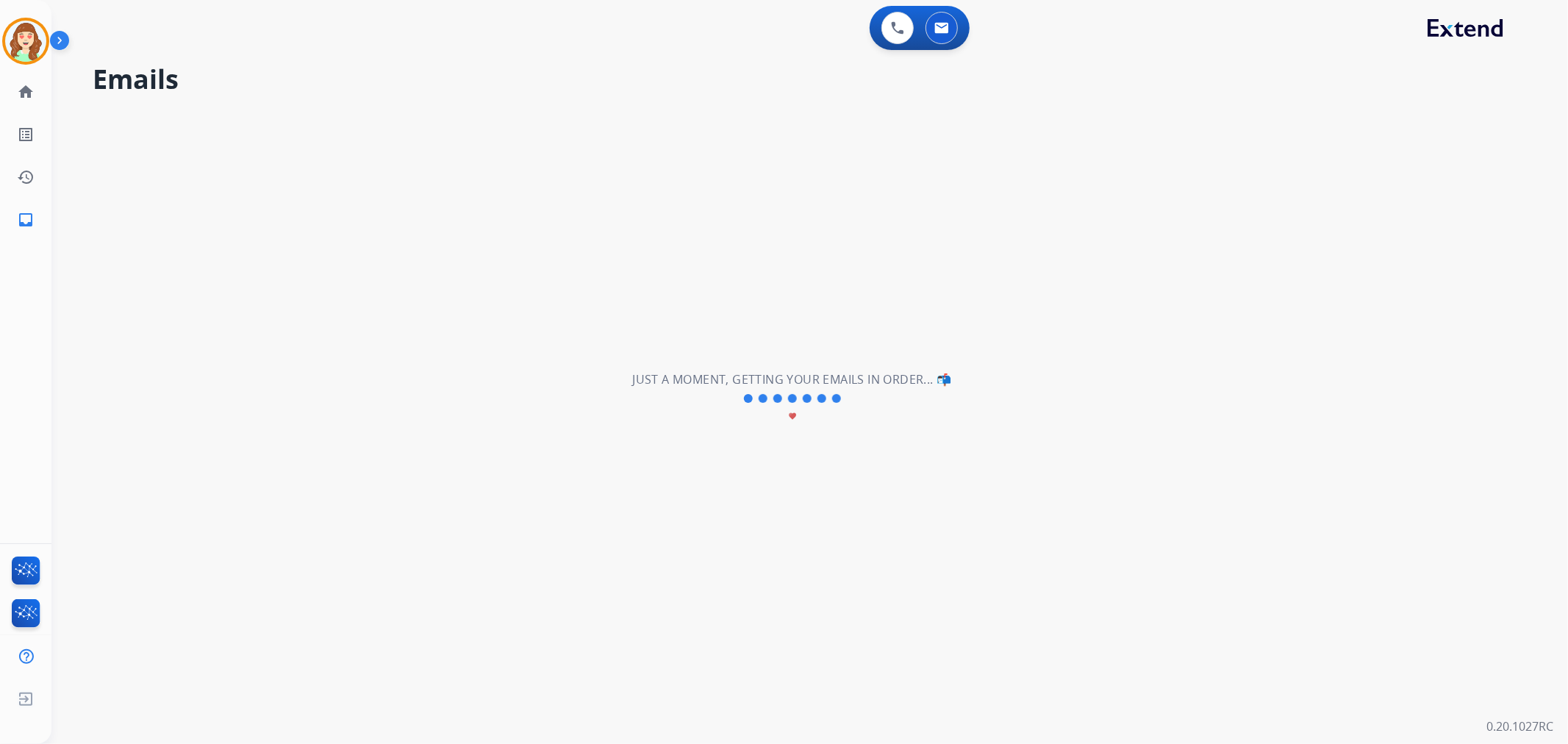
scroll to position [0, 0]
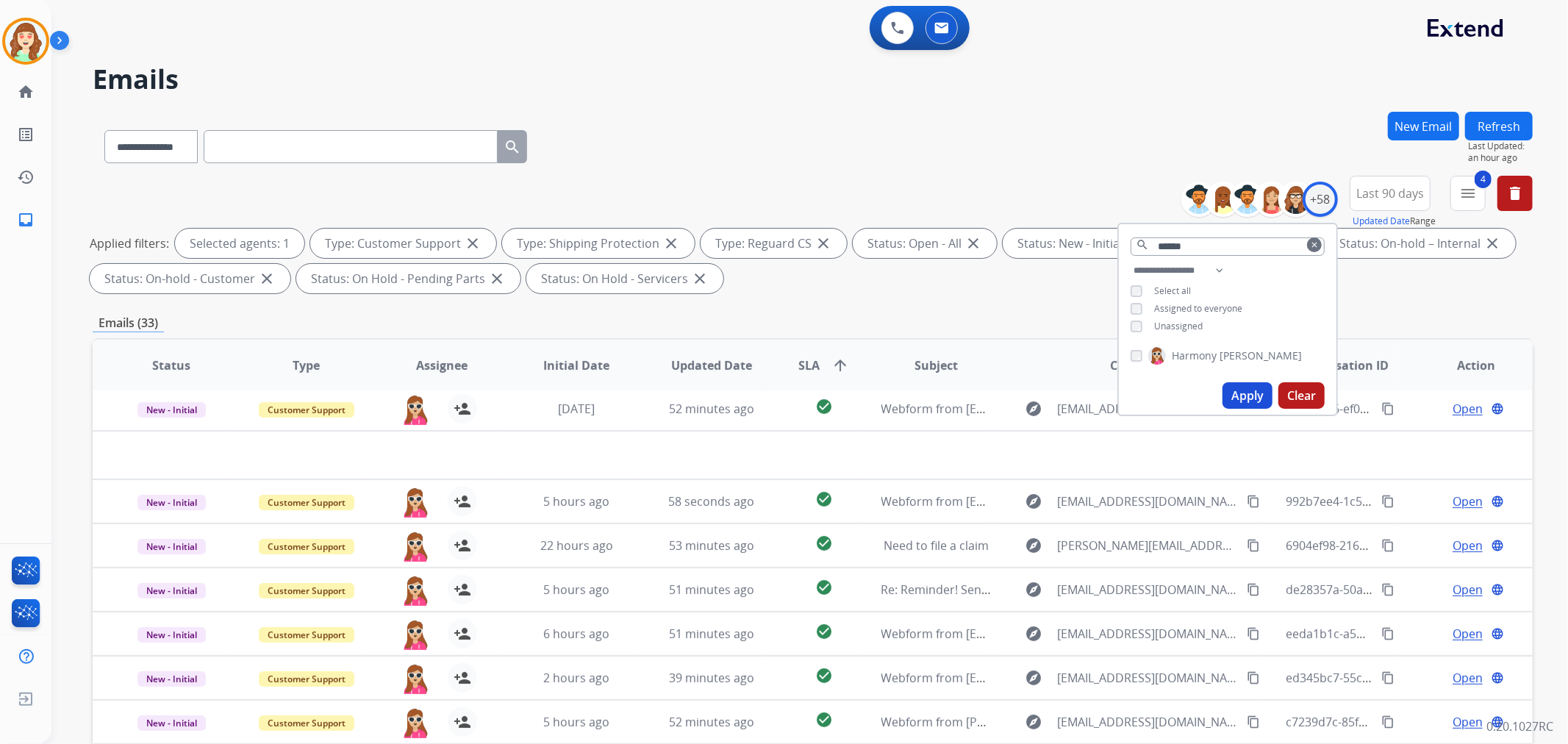
click at [1310, 244] on mat-icon "clear" at bounding box center [1314, 245] width 9 height 9
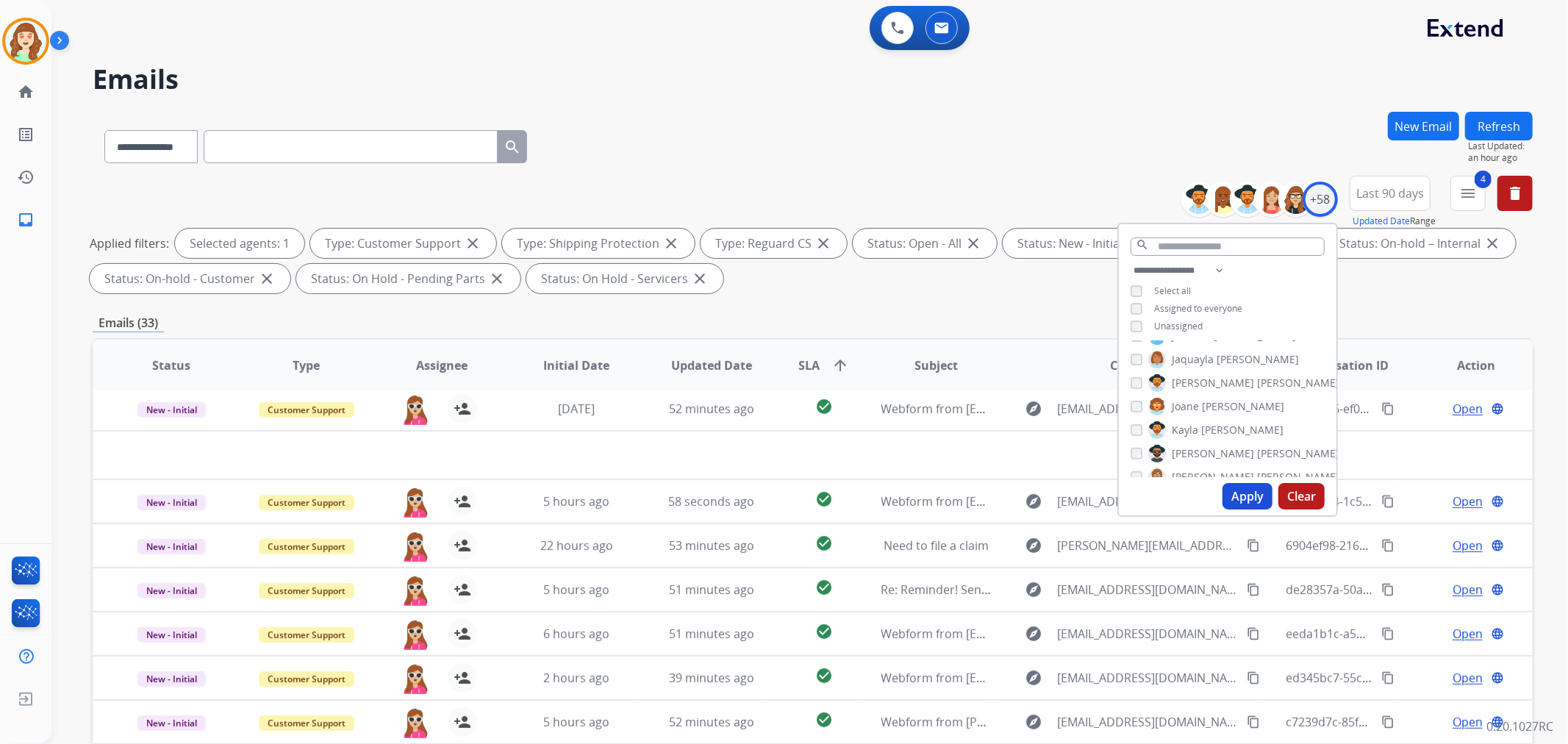
scroll to position [1237, 0]
click at [1243, 488] on button "Apply" at bounding box center [1247, 496] width 50 height 27
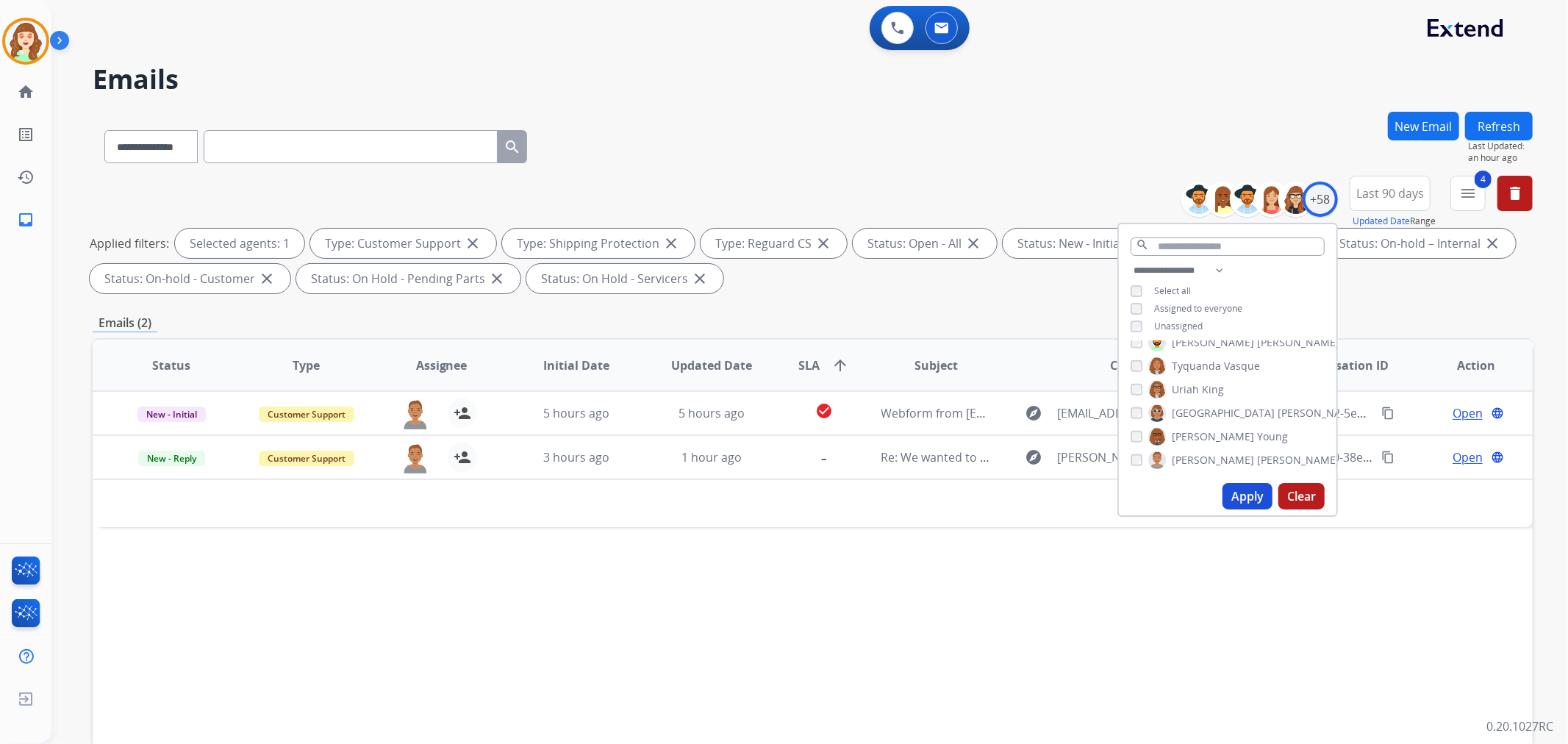
scroll to position [0, 0]
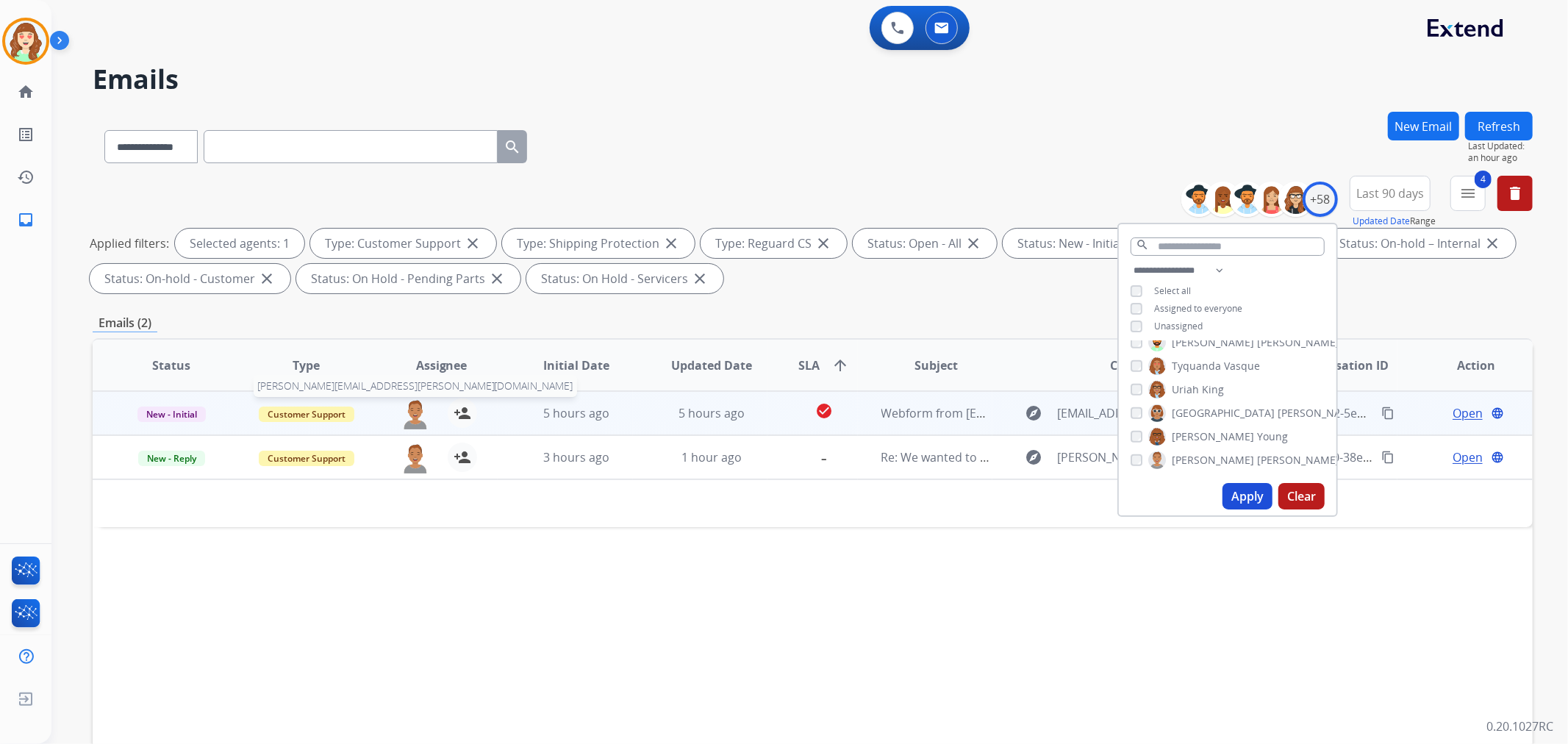
click at [412, 405] on img at bounding box center [415, 414] width 30 height 31
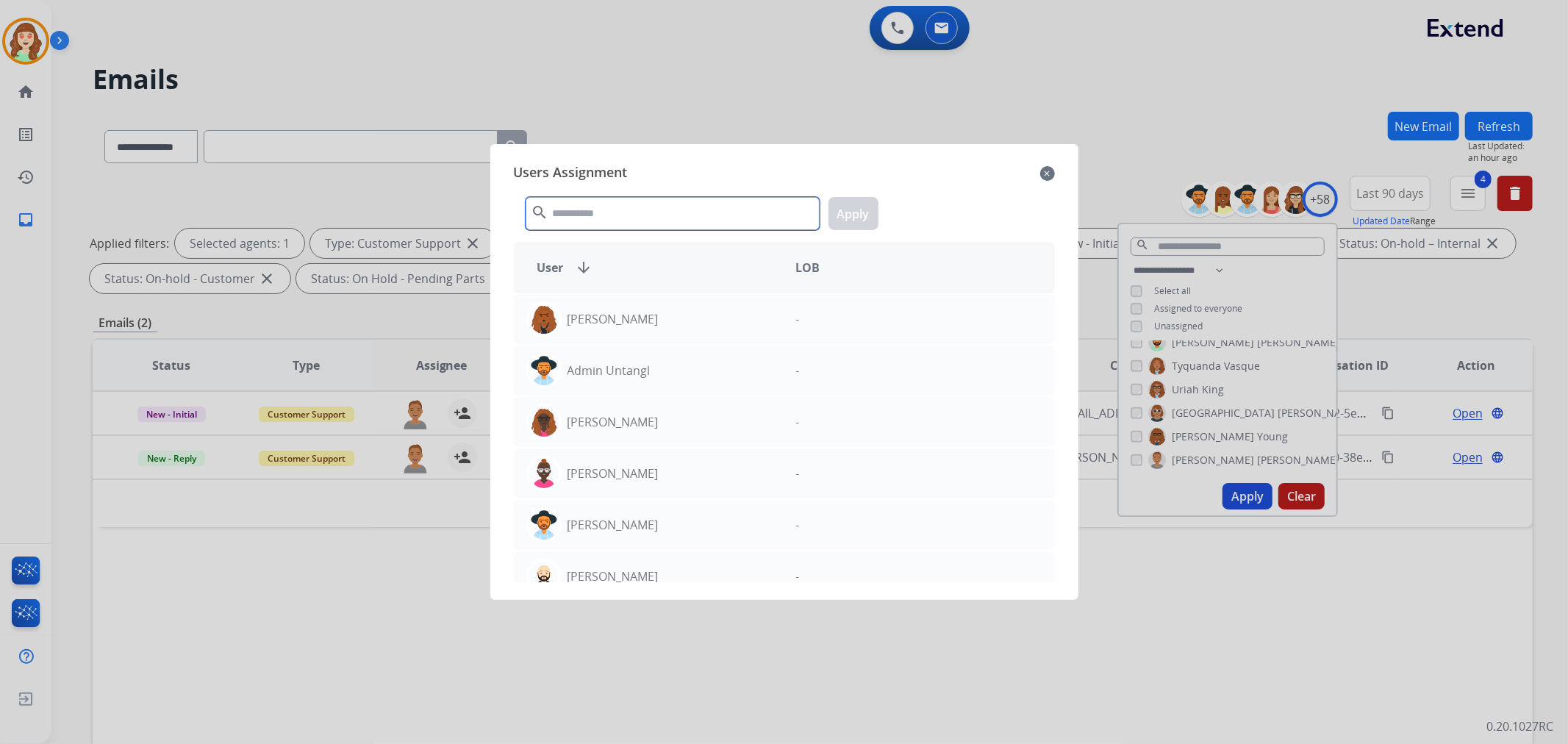
click at [601, 216] on input "text" at bounding box center [672, 213] width 294 height 33
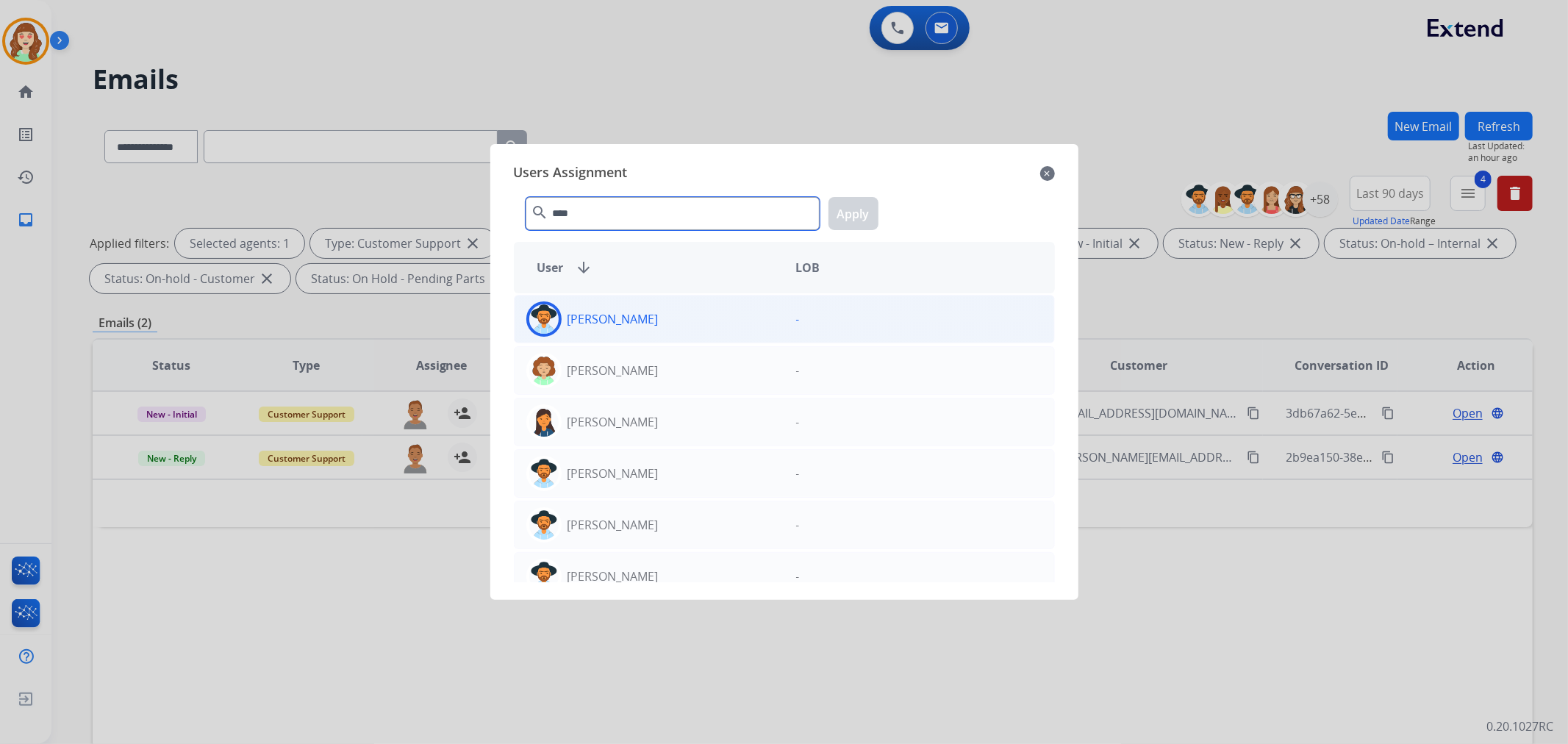
type input "****"
drag, startPoint x: 717, startPoint y: 311, endPoint x: 828, endPoint y: 224, distance: 141.0
click at [717, 310] on div "[PERSON_NAME]" at bounding box center [649, 319] width 270 height 35
click at [838, 211] on button "Apply" at bounding box center [853, 213] width 50 height 33
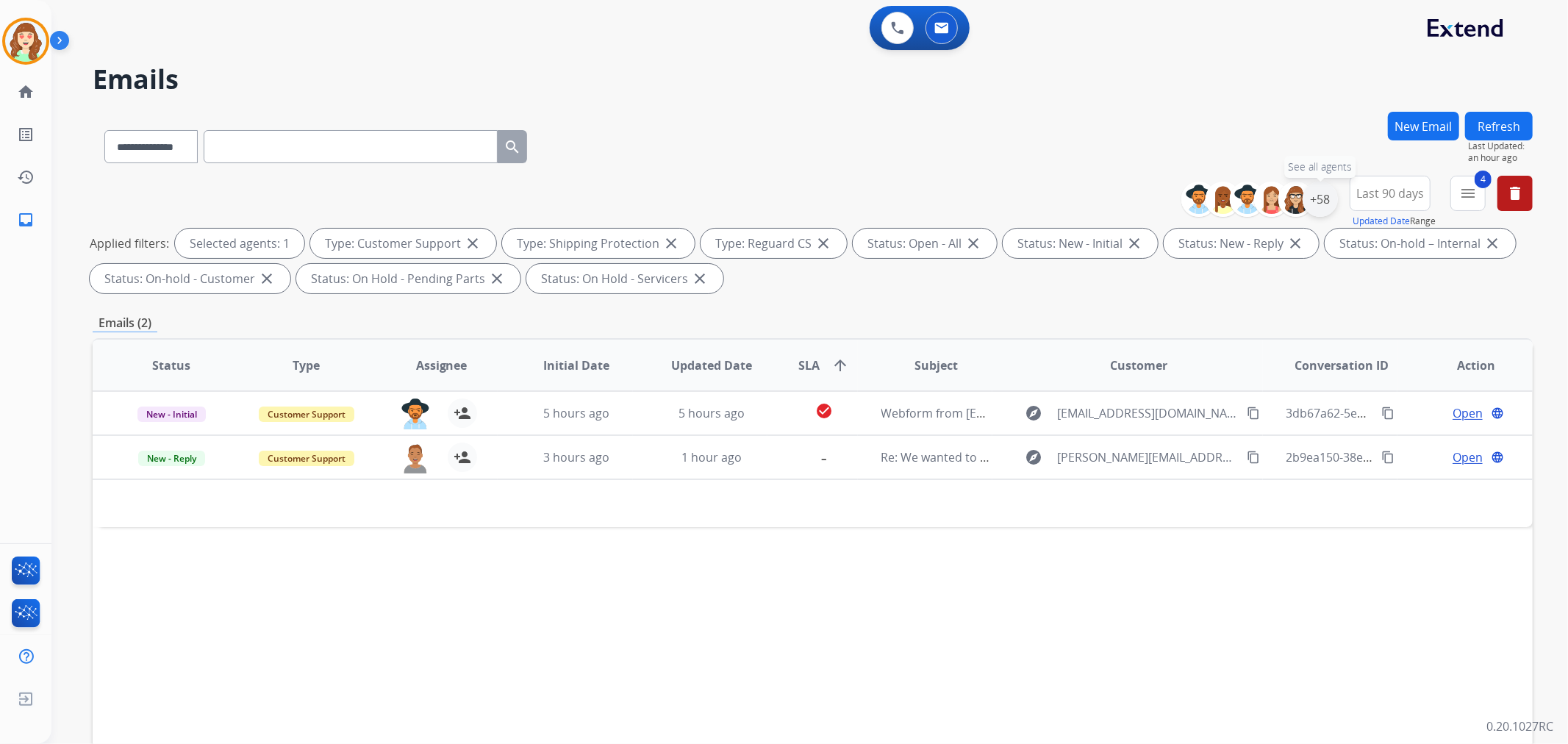
click at [1323, 192] on div "+58" at bounding box center [1320, 199] width 35 height 35
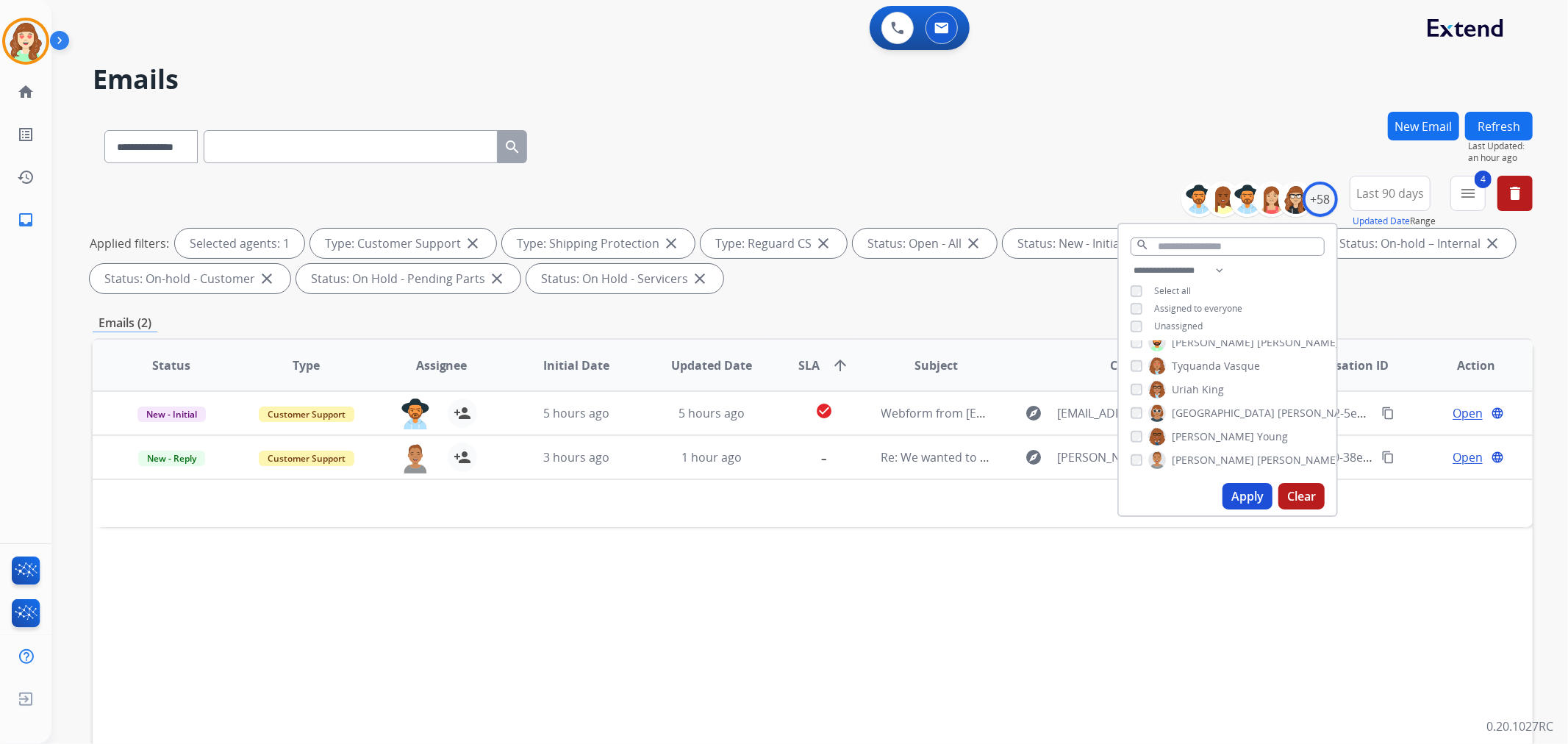
click at [1230, 490] on button "Apply" at bounding box center [1247, 496] width 50 height 27
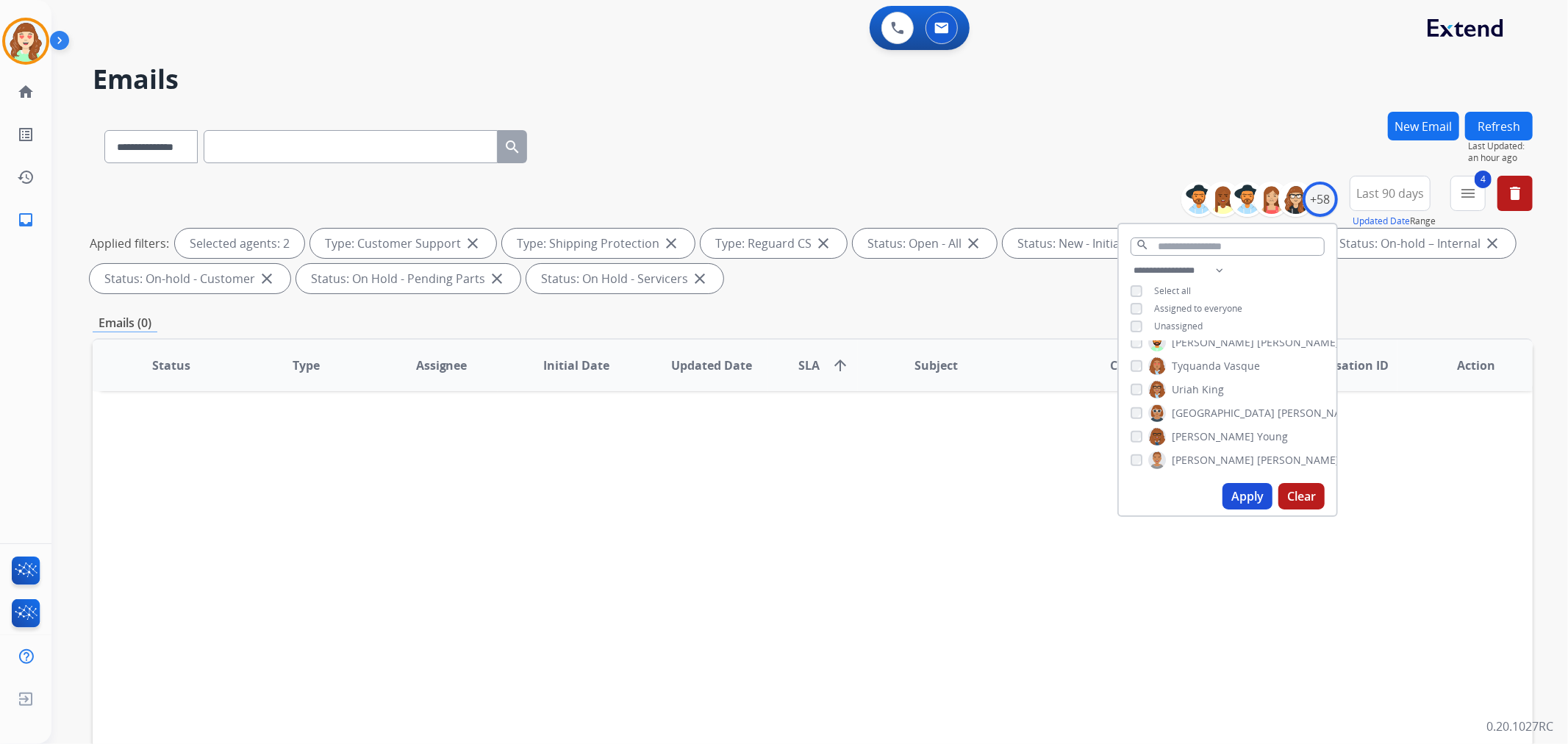
scroll to position [1155, 0]
click at [1238, 494] on button "Apply" at bounding box center [1247, 496] width 50 height 27
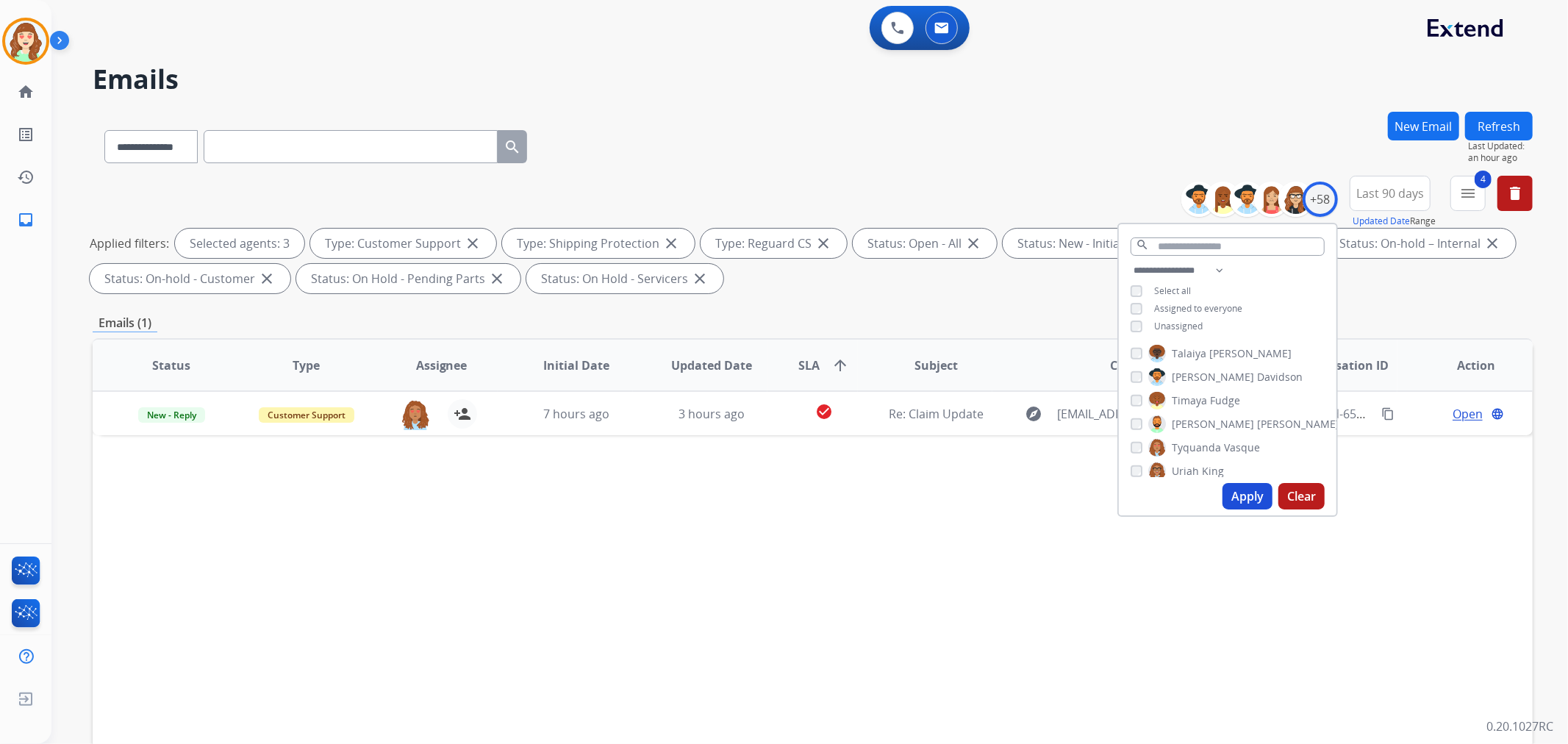
click at [1244, 498] on button "Apply" at bounding box center [1247, 496] width 50 height 27
click at [1247, 494] on button "Apply" at bounding box center [1247, 496] width 50 height 27
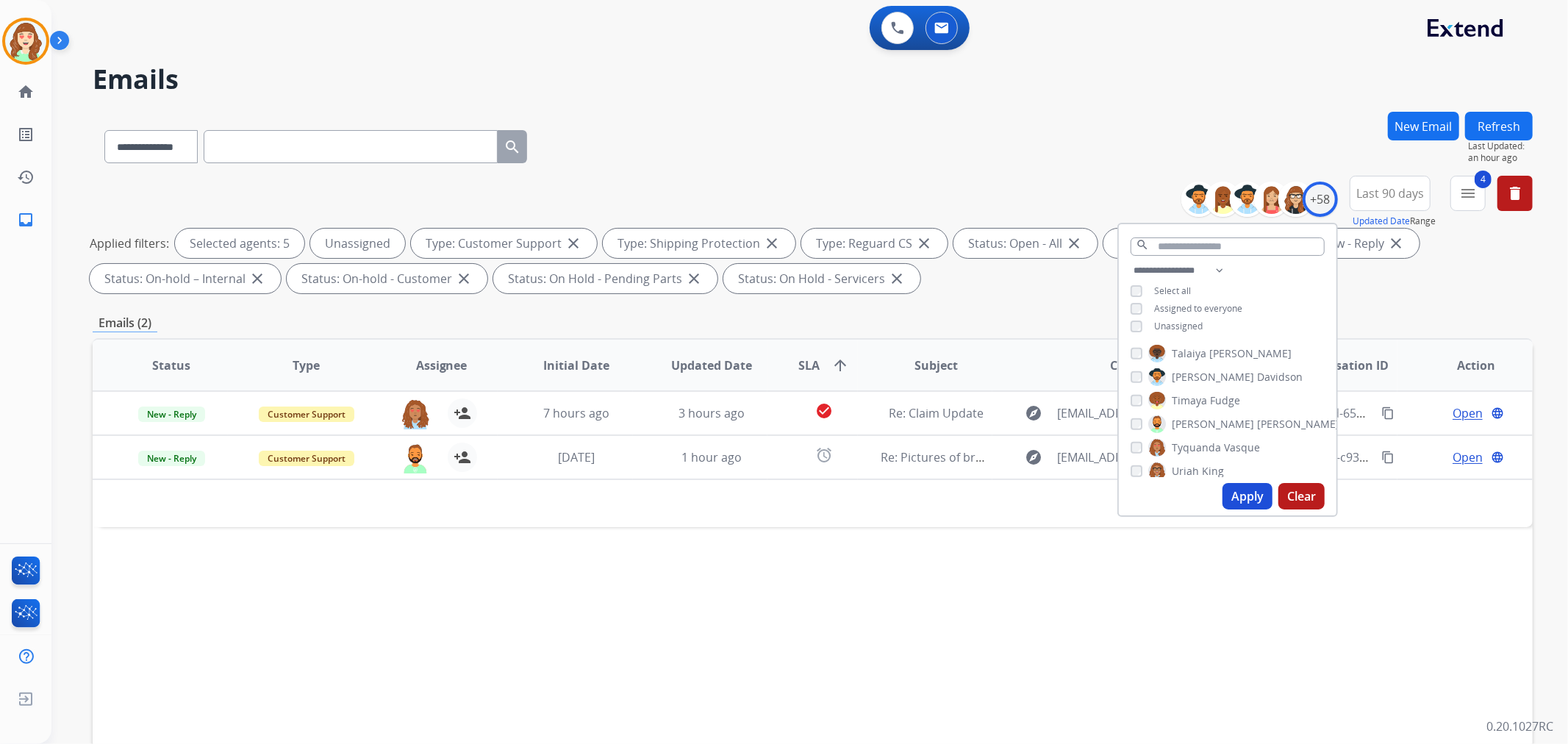
click at [1235, 494] on button "Apply" at bounding box center [1247, 496] width 50 height 27
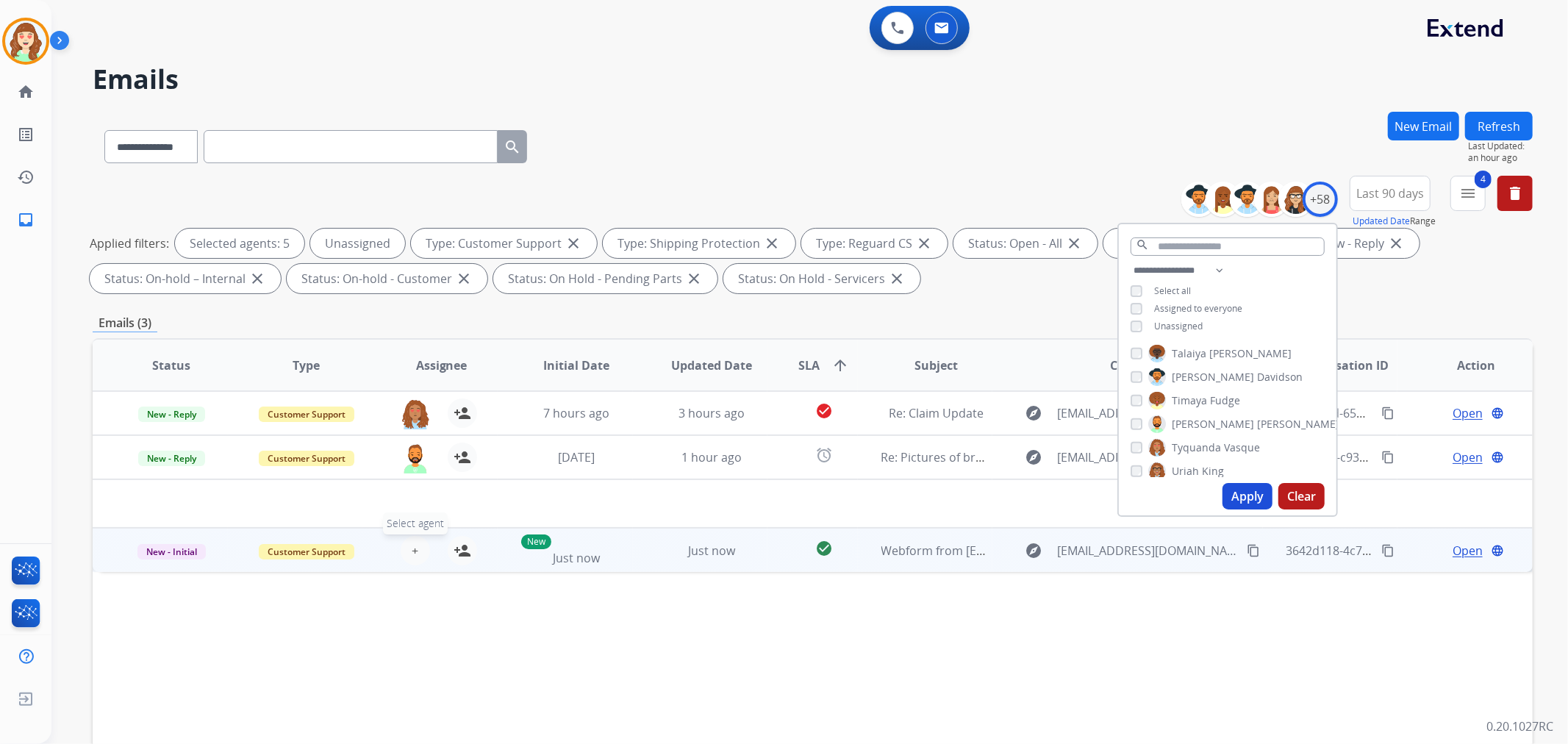
click at [412, 549] on span "+" at bounding box center [414, 550] width 6 height 18
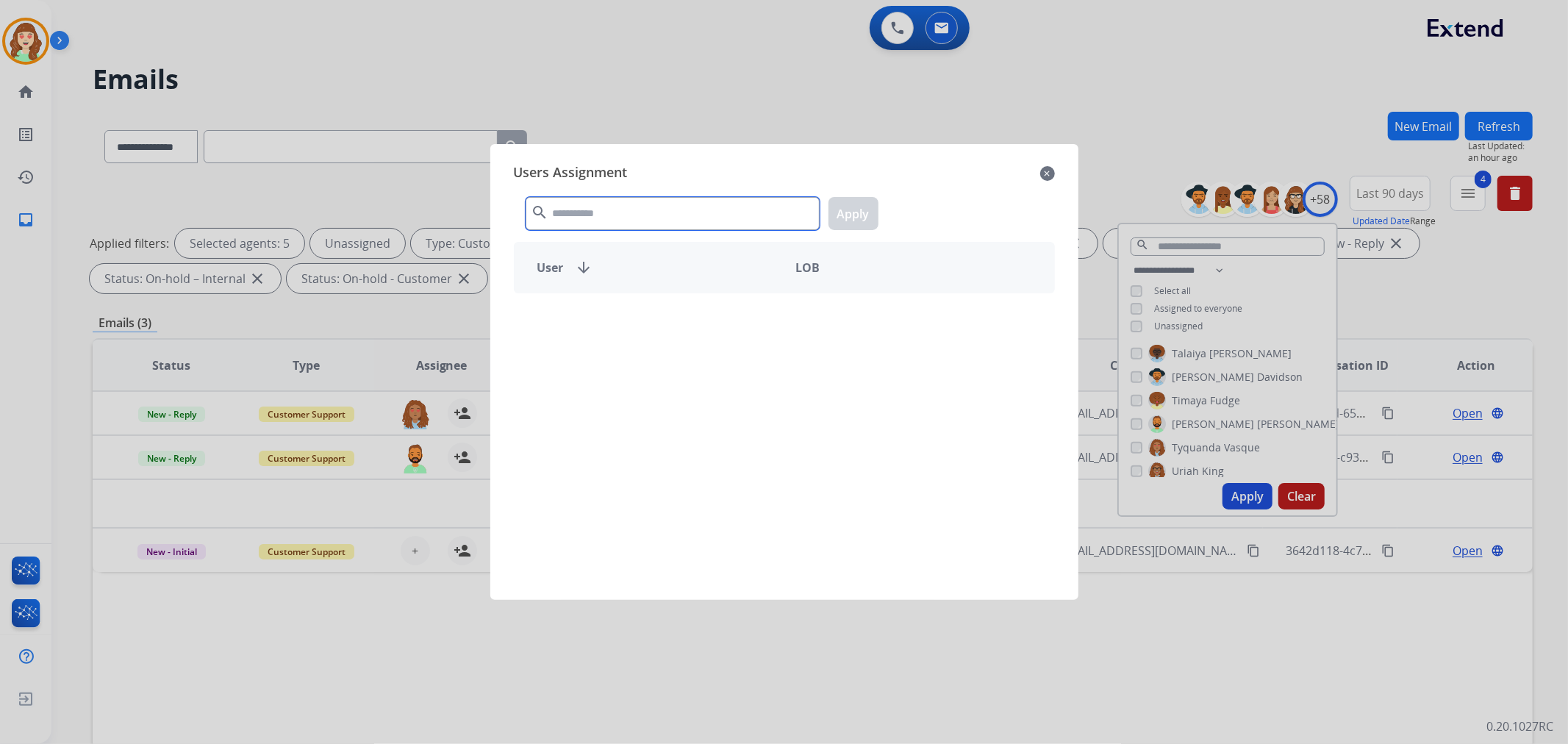
click at [683, 214] on input "text" at bounding box center [672, 213] width 294 height 33
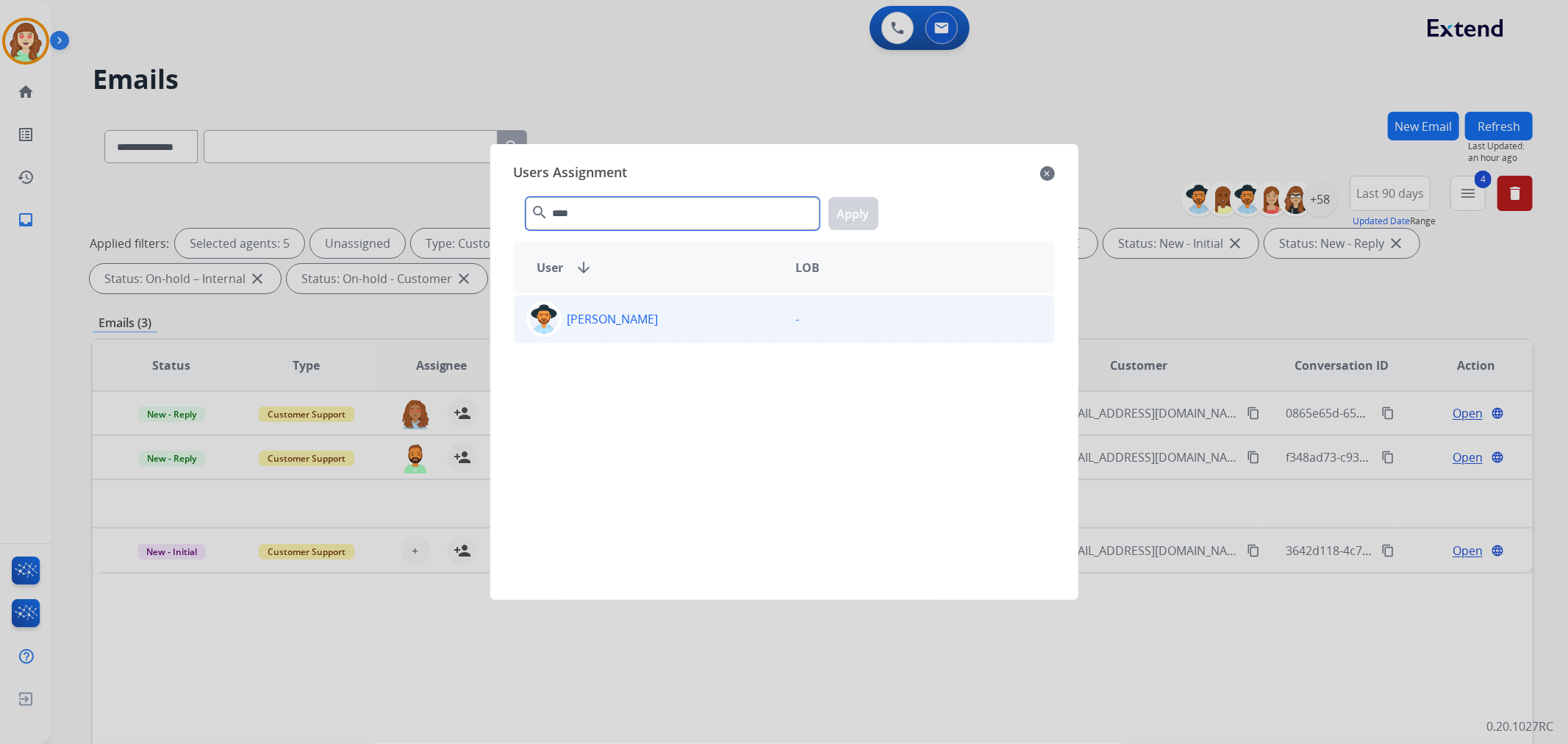
type input "****"
click at [653, 316] on p "[PERSON_NAME]" at bounding box center [613, 318] width 91 height 18
drag, startPoint x: 867, startPoint y: 206, endPoint x: 973, endPoint y: 211, distance: 106.1
click at [867, 207] on button "Apply" at bounding box center [853, 213] width 50 height 33
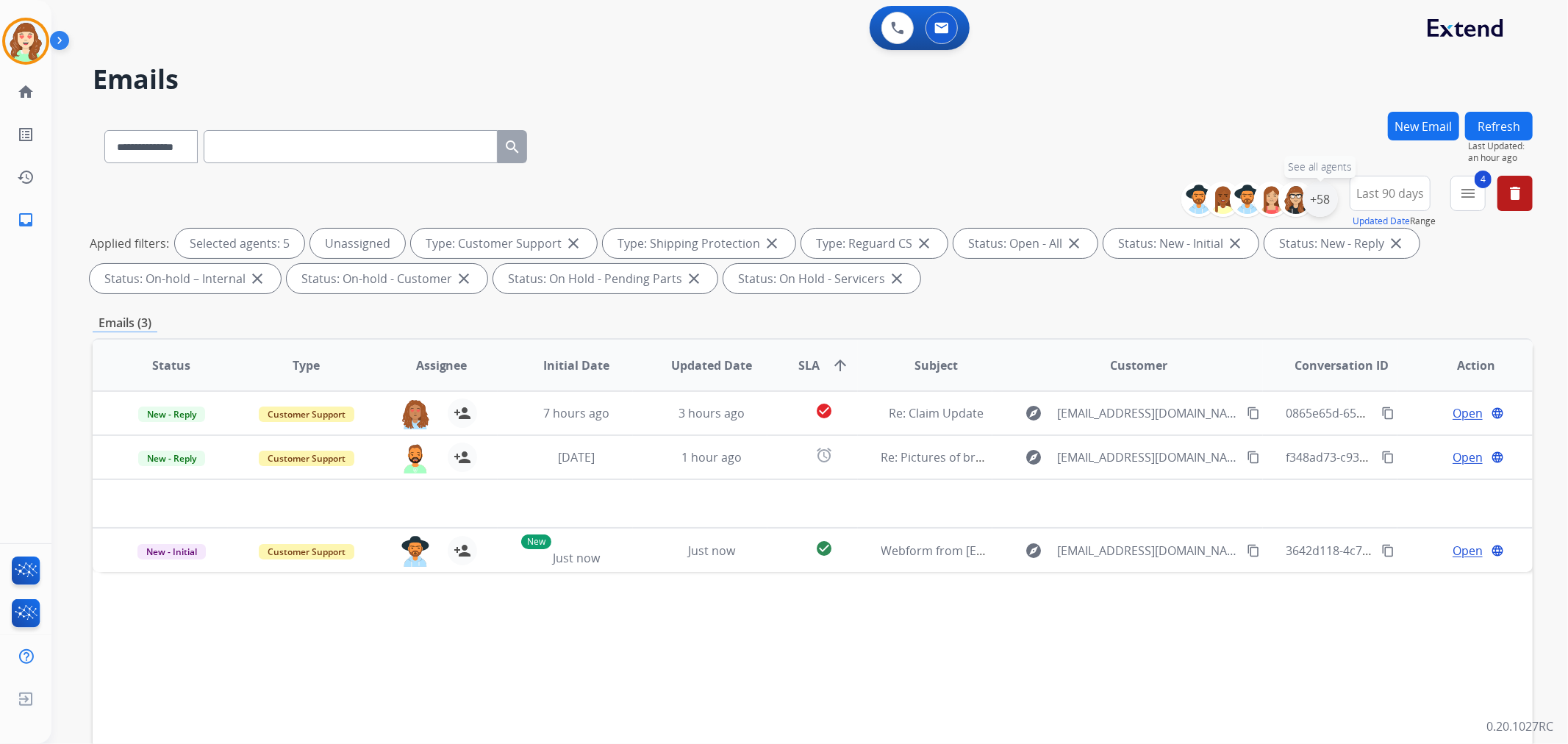
click at [1319, 196] on div "+58" at bounding box center [1320, 199] width 35 height 35
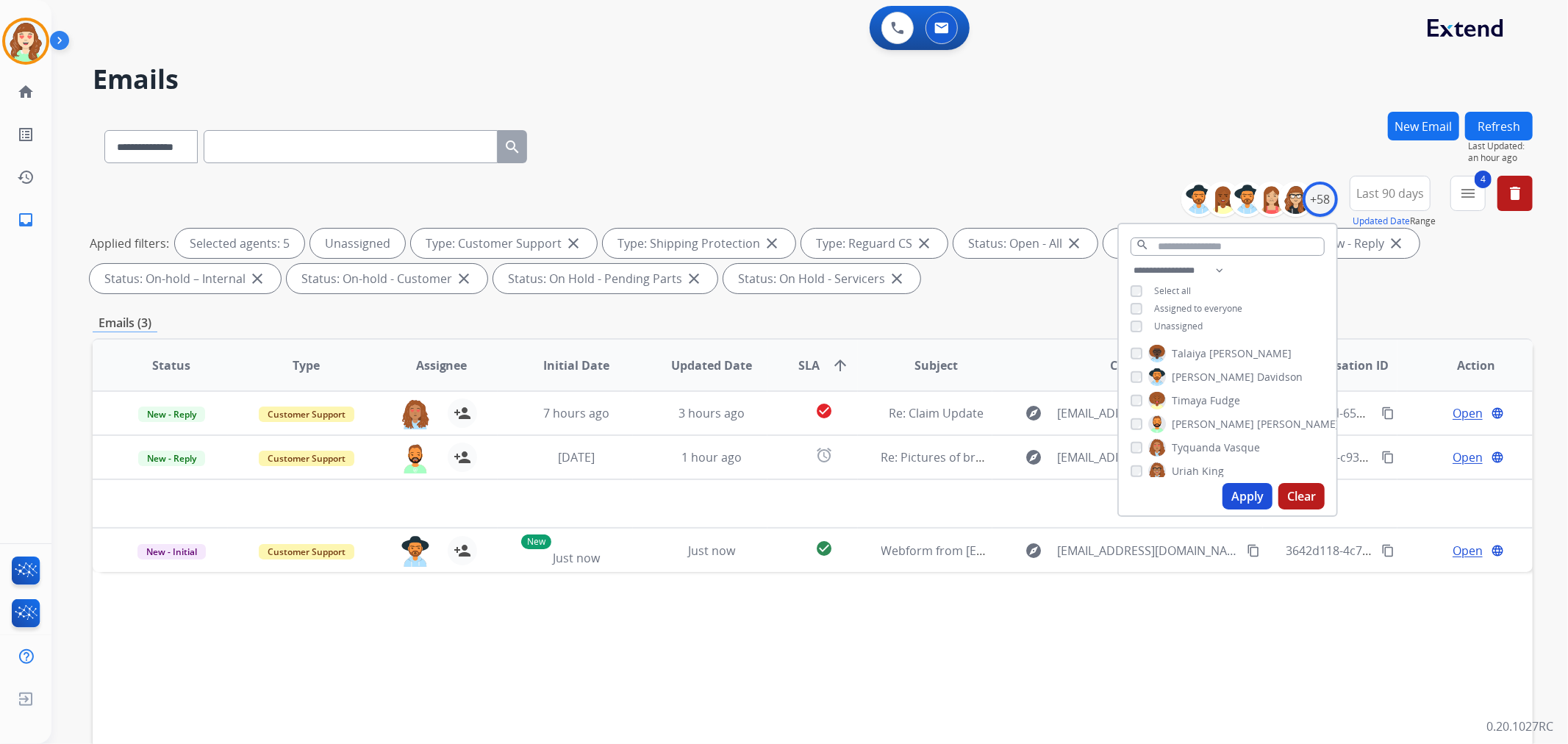
scroll to position [1073, 0]
click at [1230, 498] on button "Apply" at bounding box center [1247, 496] width 50 height 27
click at [1243, 491] on button "Apply" at bounding box center [1247, 496] width 50 height 27
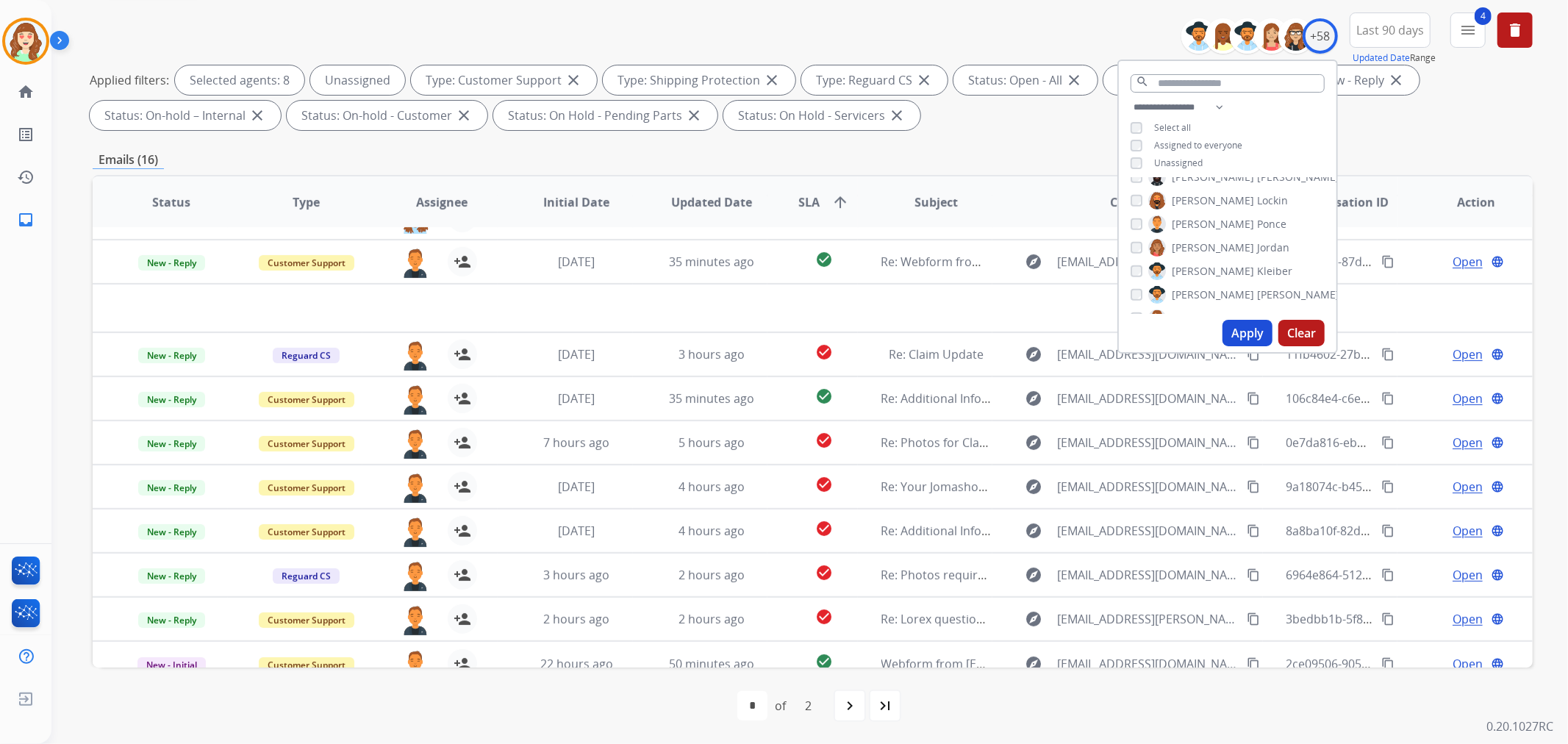
scroll to position [48, 0]
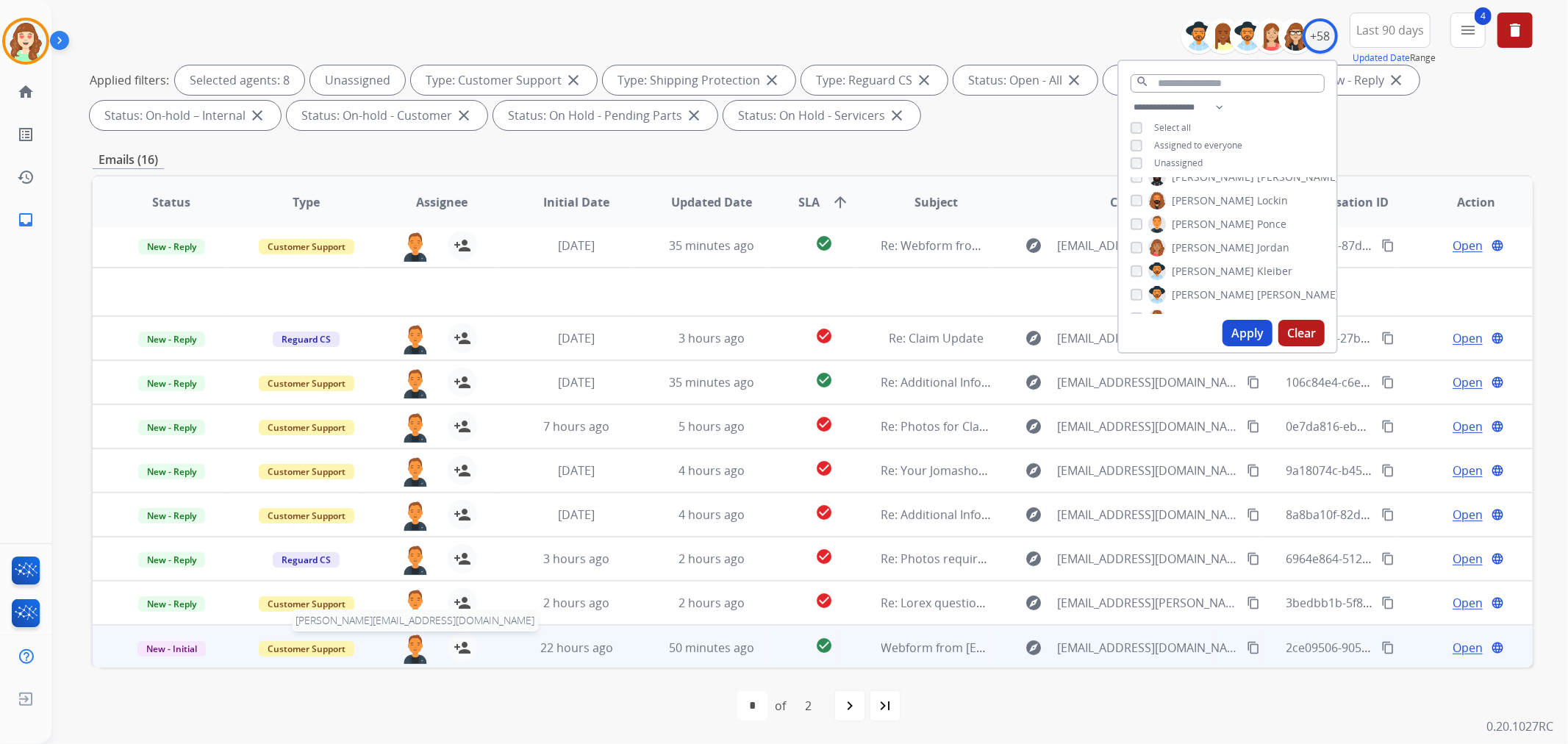
click at [406, 648] on img at bounding box center [415, 648] width 30 height 31
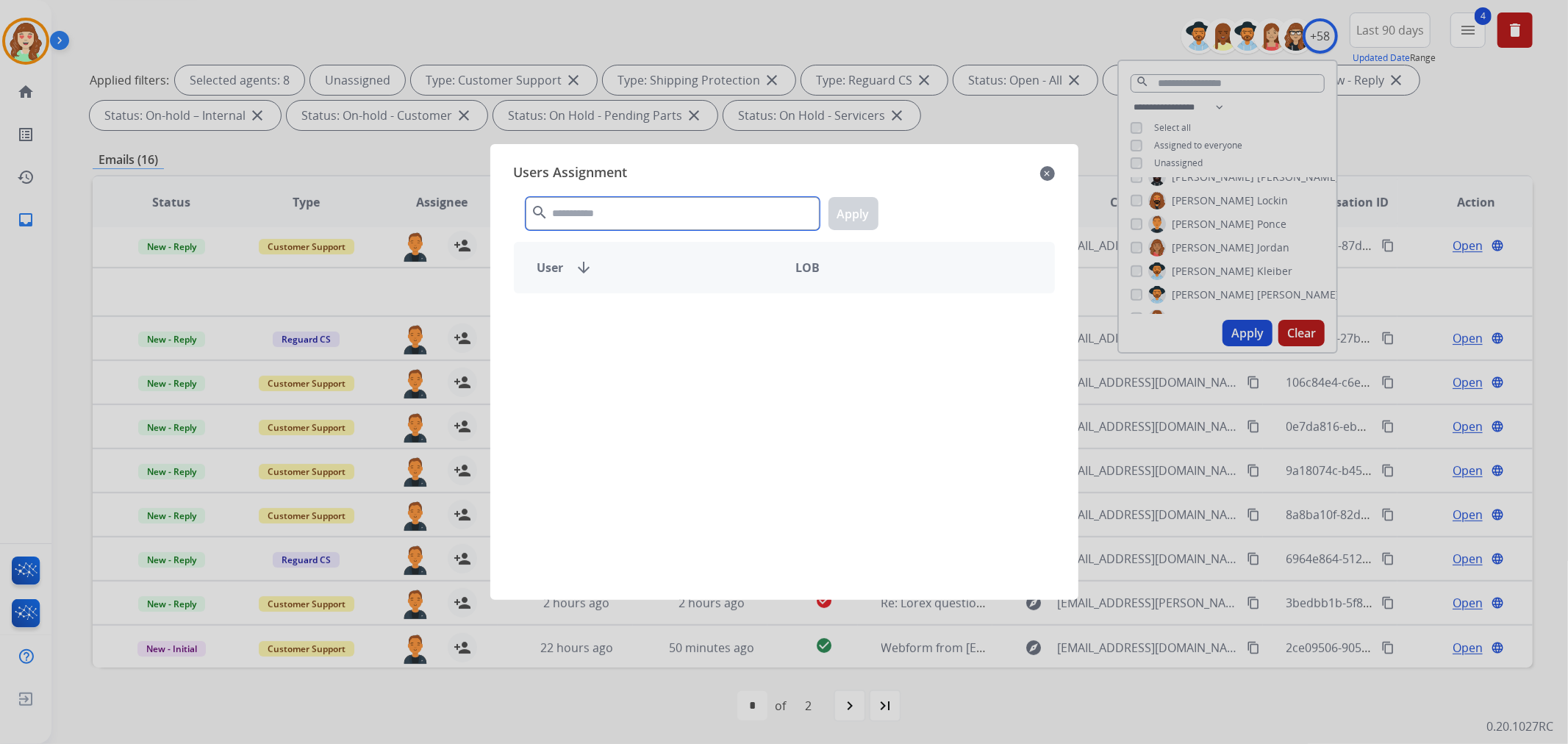
click at [658, 203] on input "text" at bounding box center [672, 213] width 294 height 33
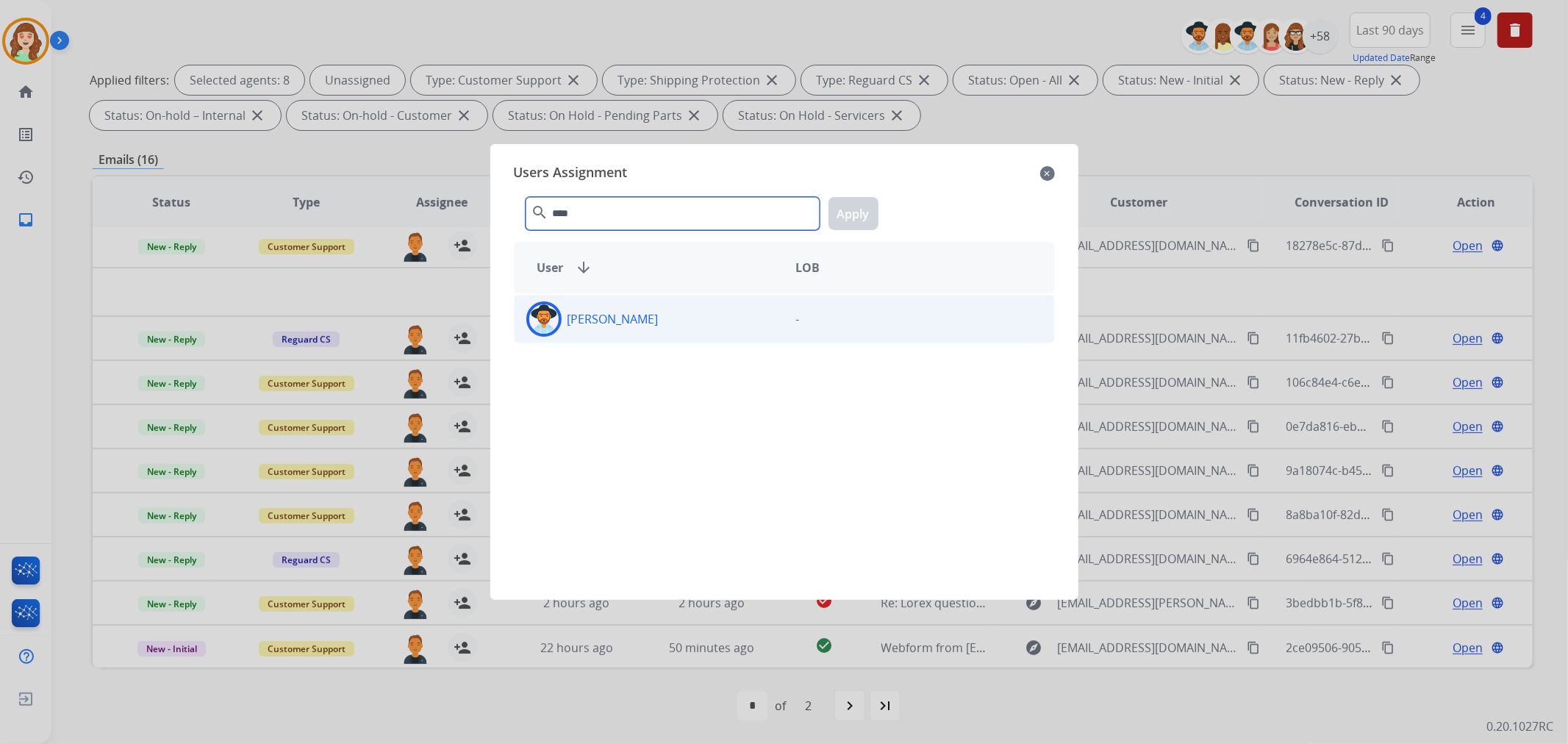
type input "****"
click at [682, 327] on div "[PERSON_NAME]" at bounding box center [649, 319] width 270 height 35
click at [842, 212] on button "Apply" at bounding box center [853, 213] width 50 height 33
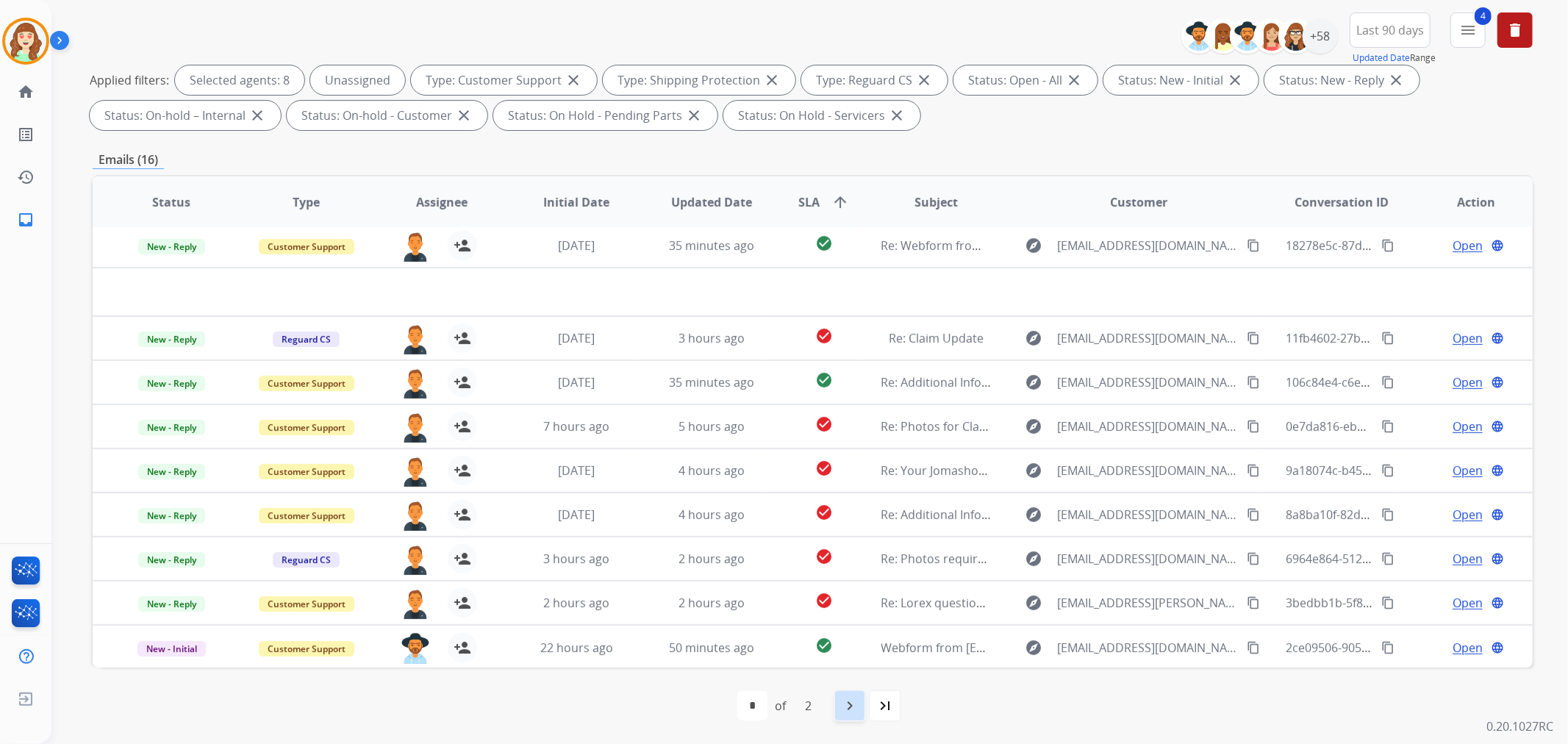
click at [847, 704] on mat-icon "navigate_next" at bounding box center [849, 705] width 18 height 18
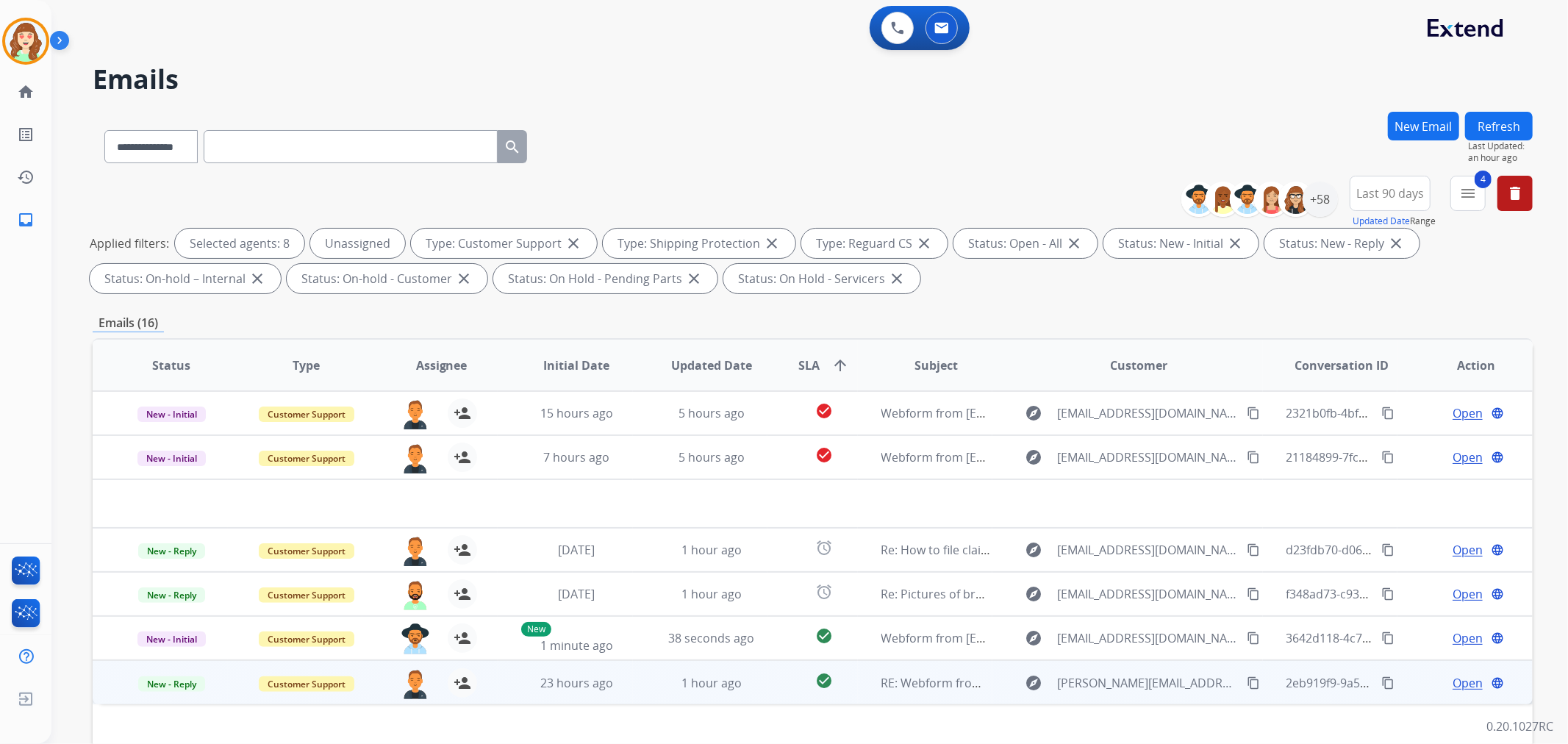
scroll to position [163, 0]
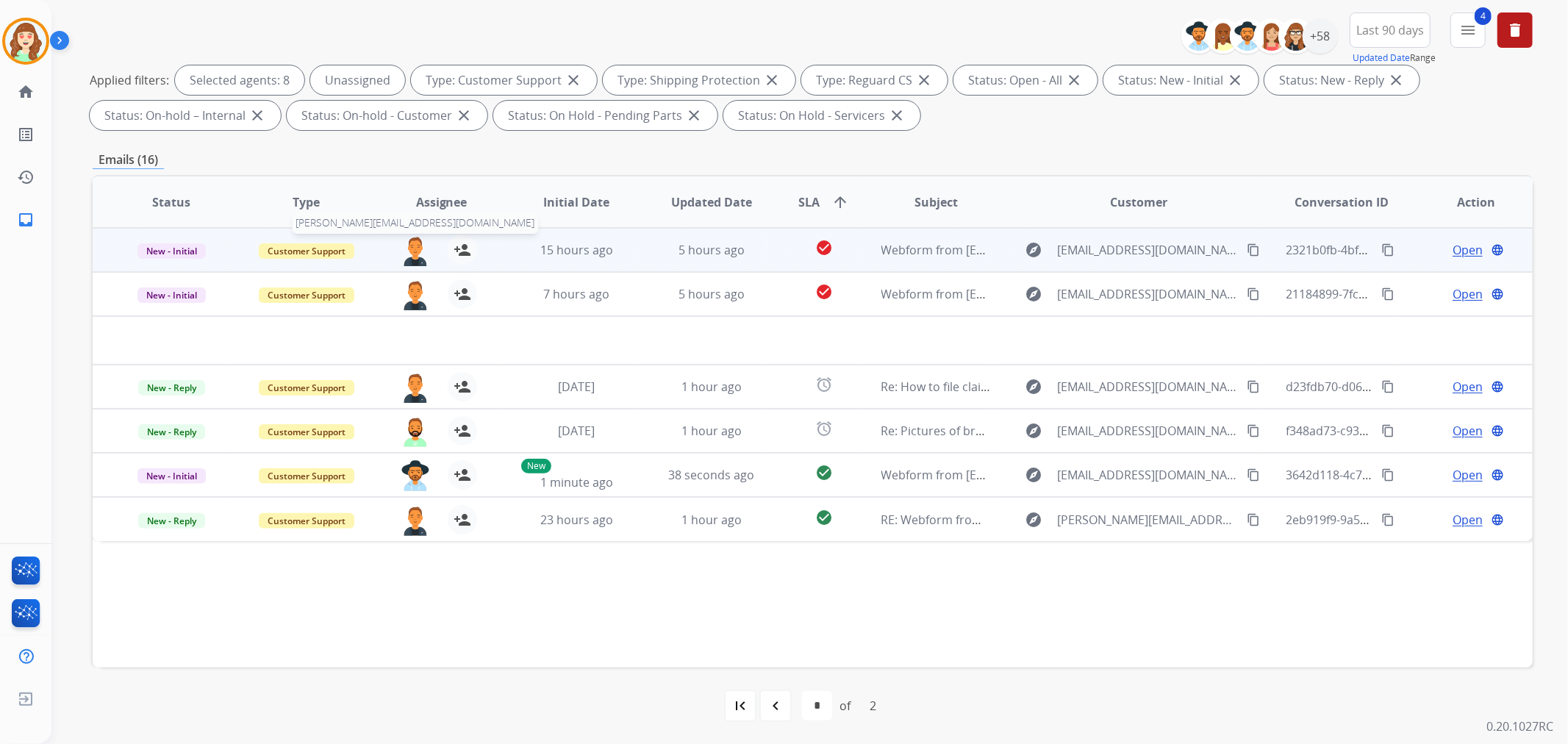
click at [409, 248] on img at bounding box center [415, 250] width 30 height 31
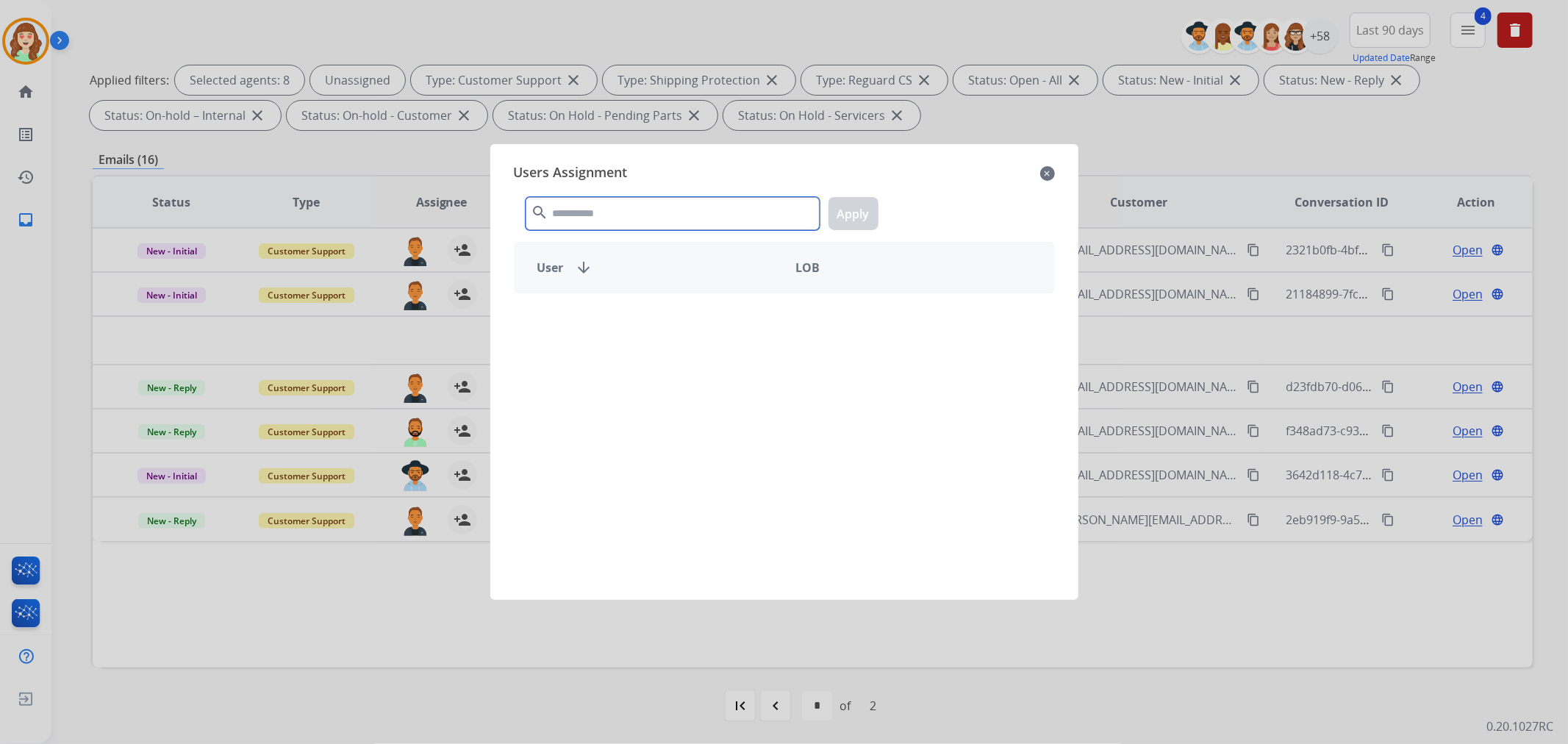
click at [668, 208] on input "text" at bounding box center [672, 213] width 294 height 33
type input "****"
click at [710, 321] on div "[PERSON_NAME]" at bounding box center [649, 319] width 270 height 35
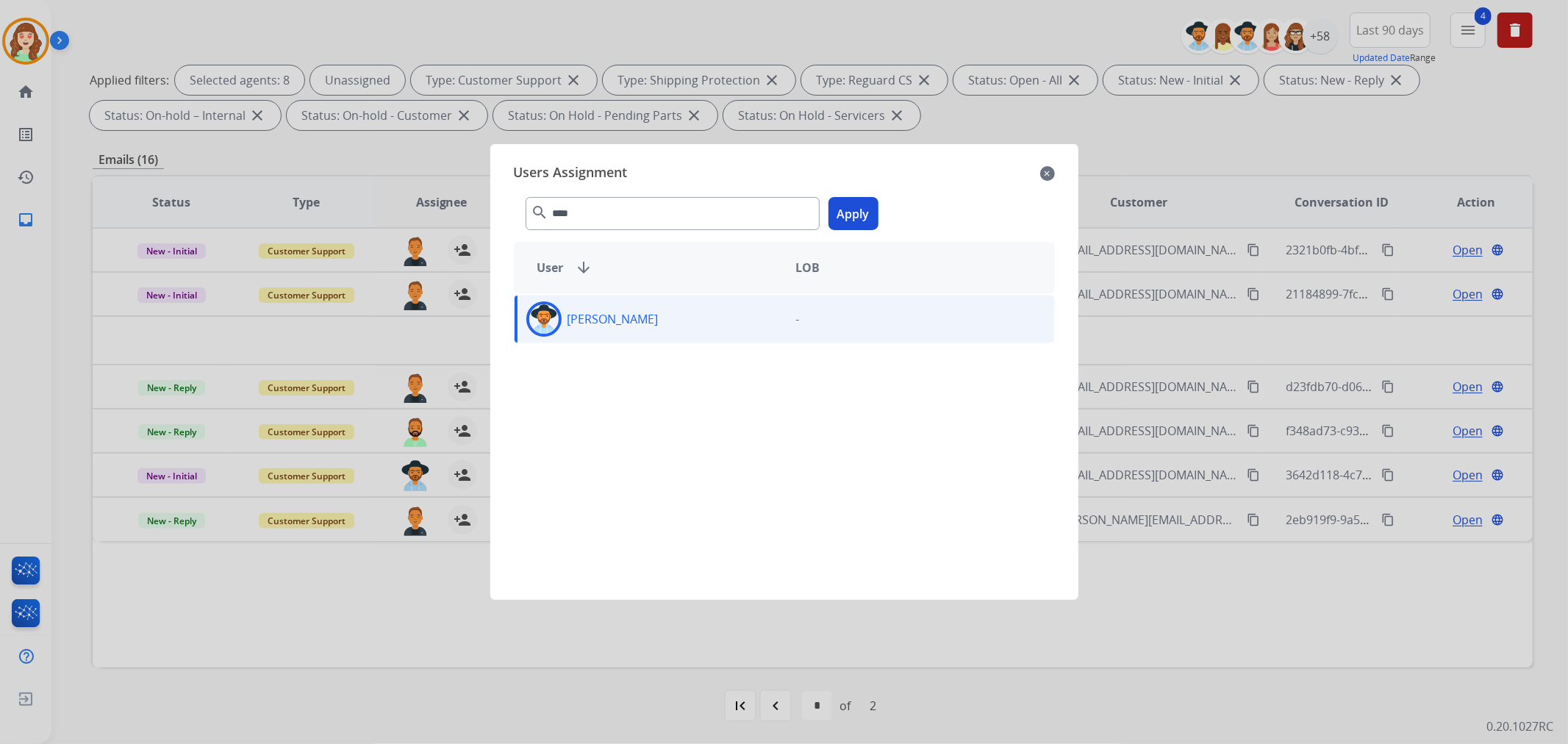
click at [855, 204] on button "Apply" at bounding box center [853, 213] width 50 height 33
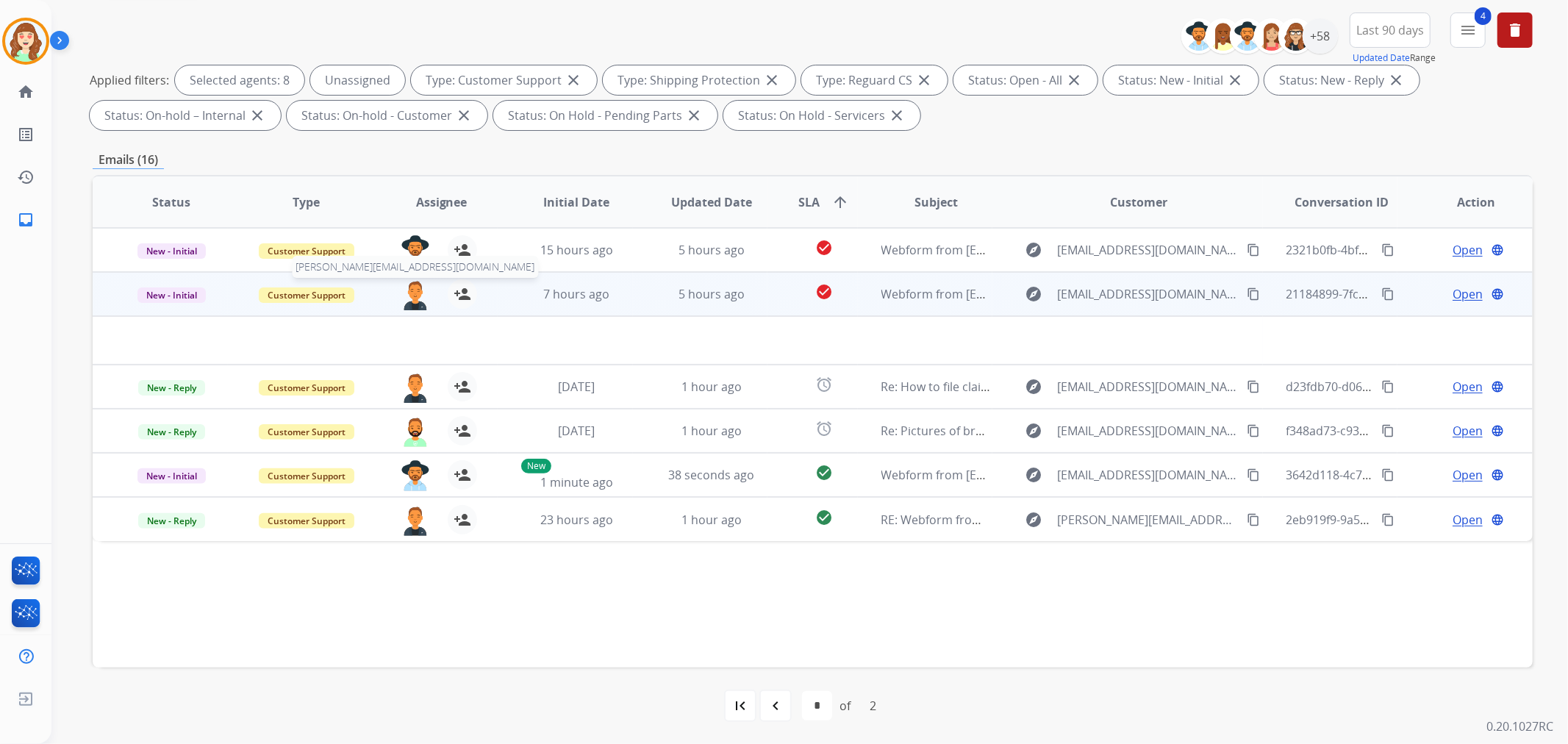
click at [413, 292] on img at bounding box center [415, 294] width 30 height 31
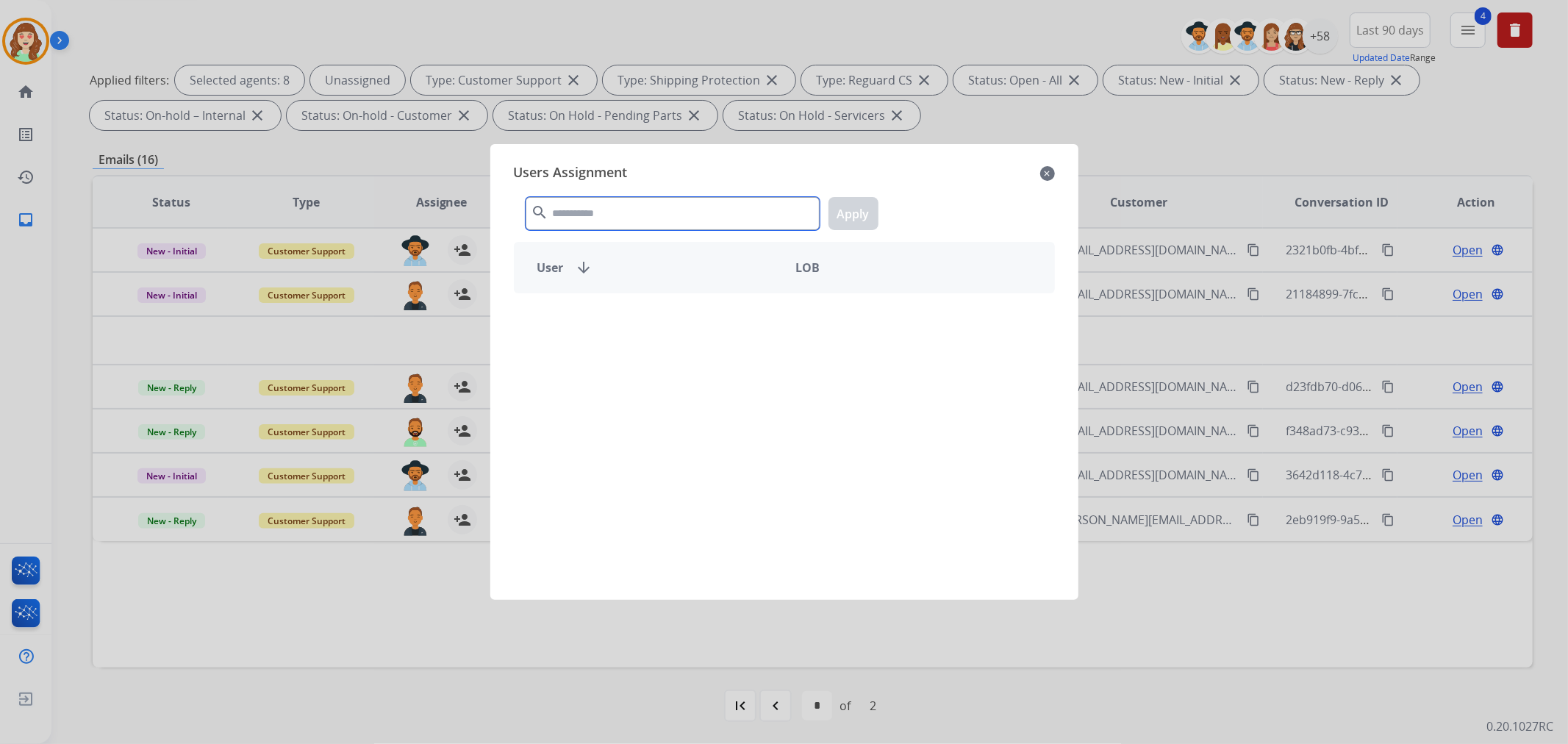
click at [671, 212] on input "text" at bounding box center [672, 213] width 294 height 33
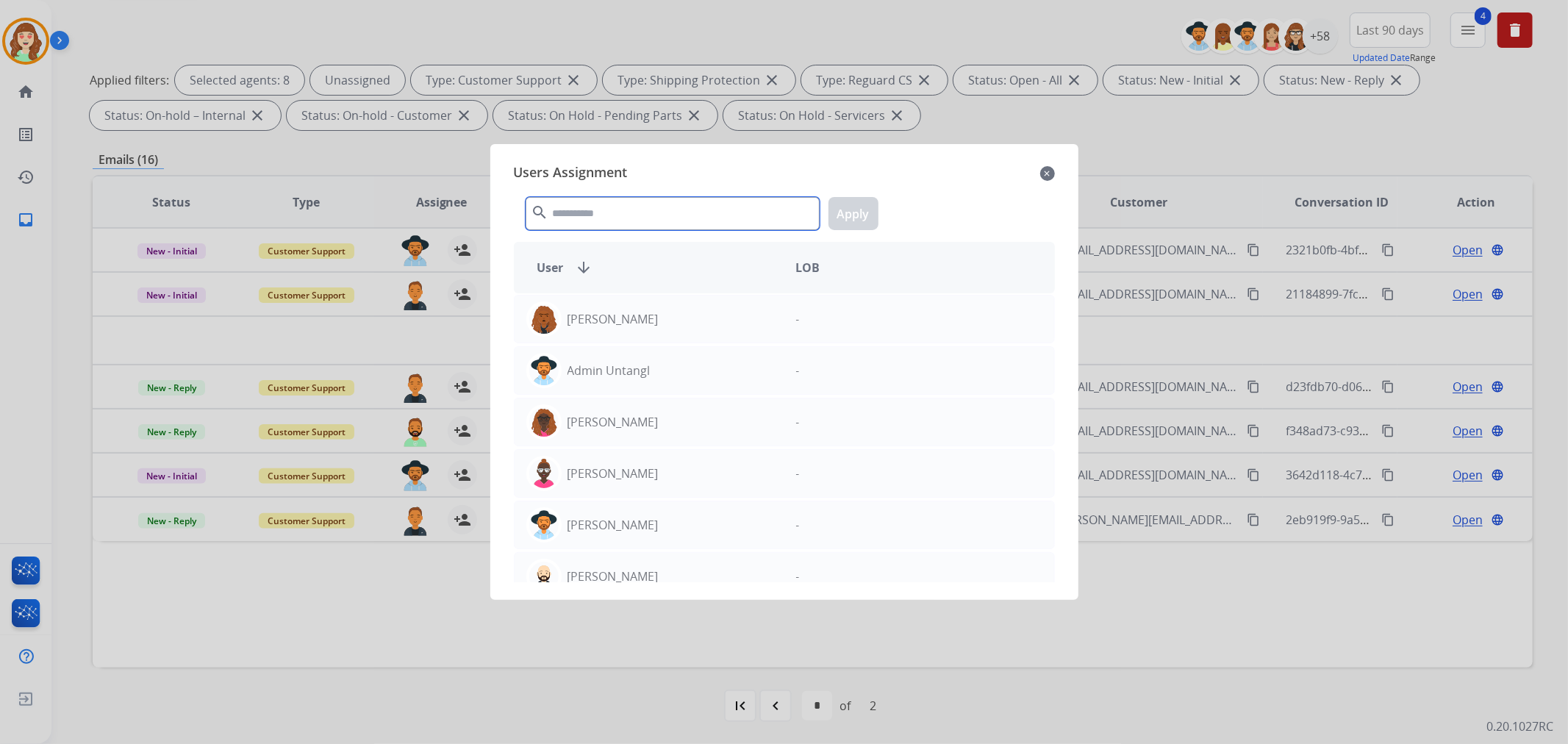
type input "*"
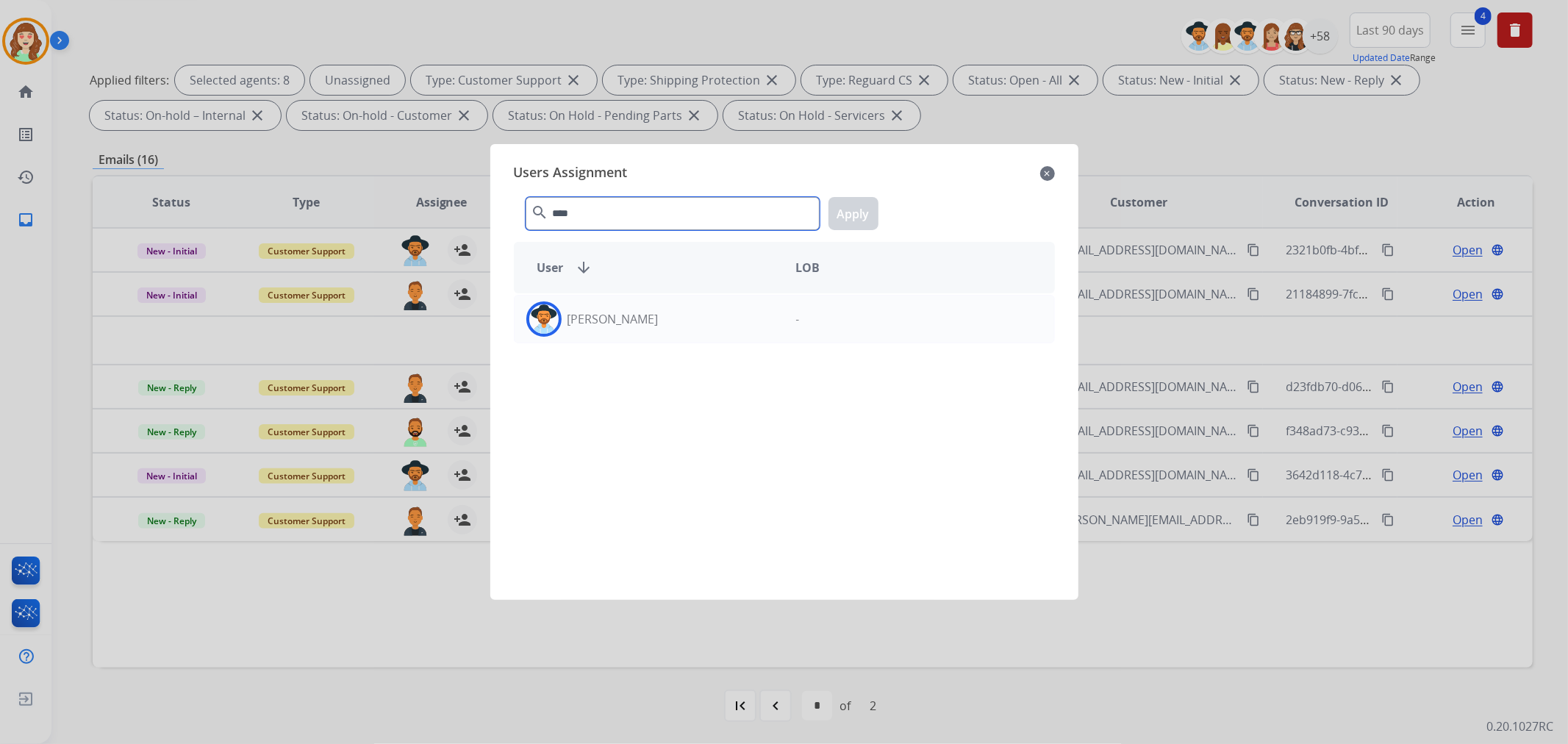
type input "****"
click at [717, 318] on div "[PERSON_NAME]" at bounding box center [649, 319] width 270 height 35
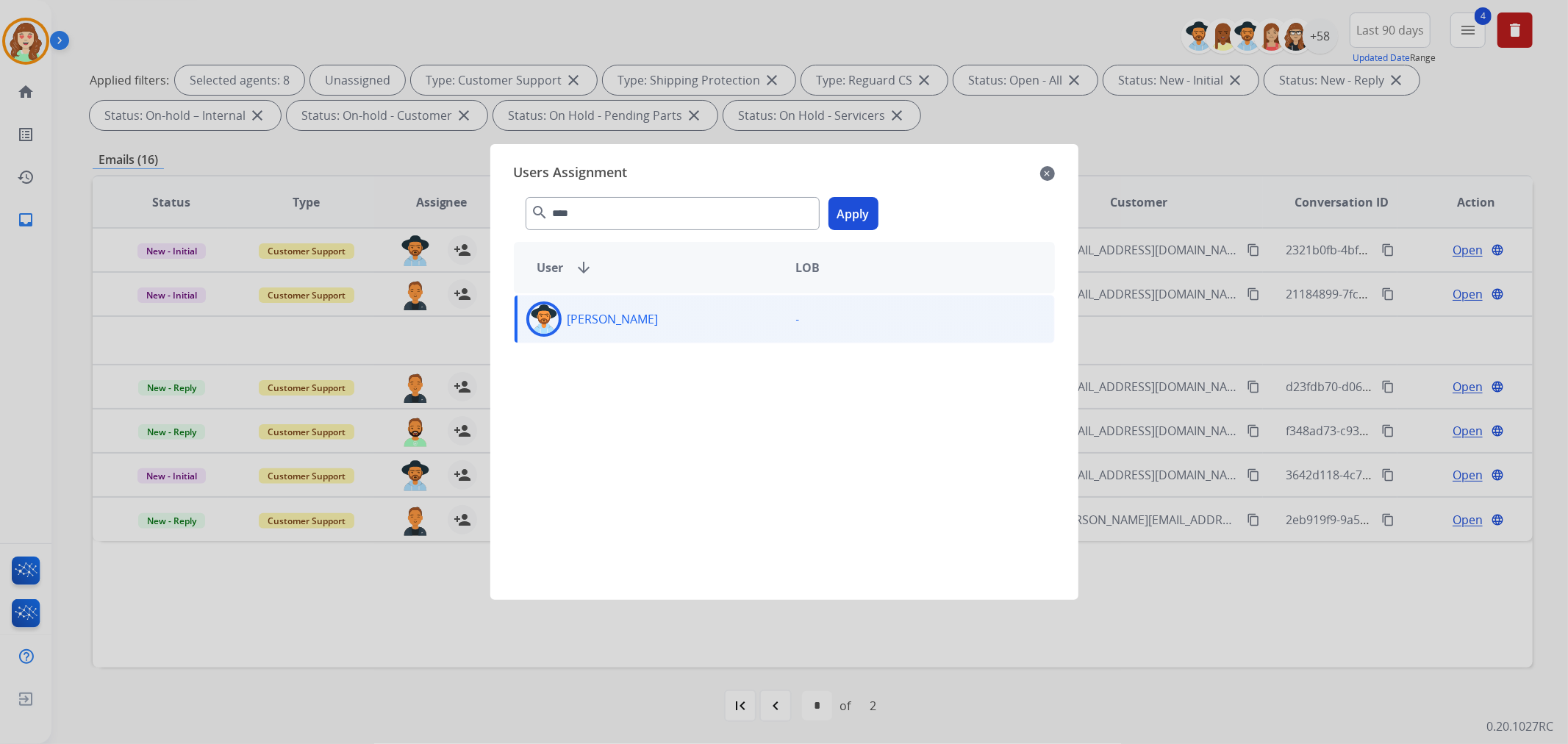
click at [860, 206] on button "Apply" at bounding box center [853, 213] width 50 height 33
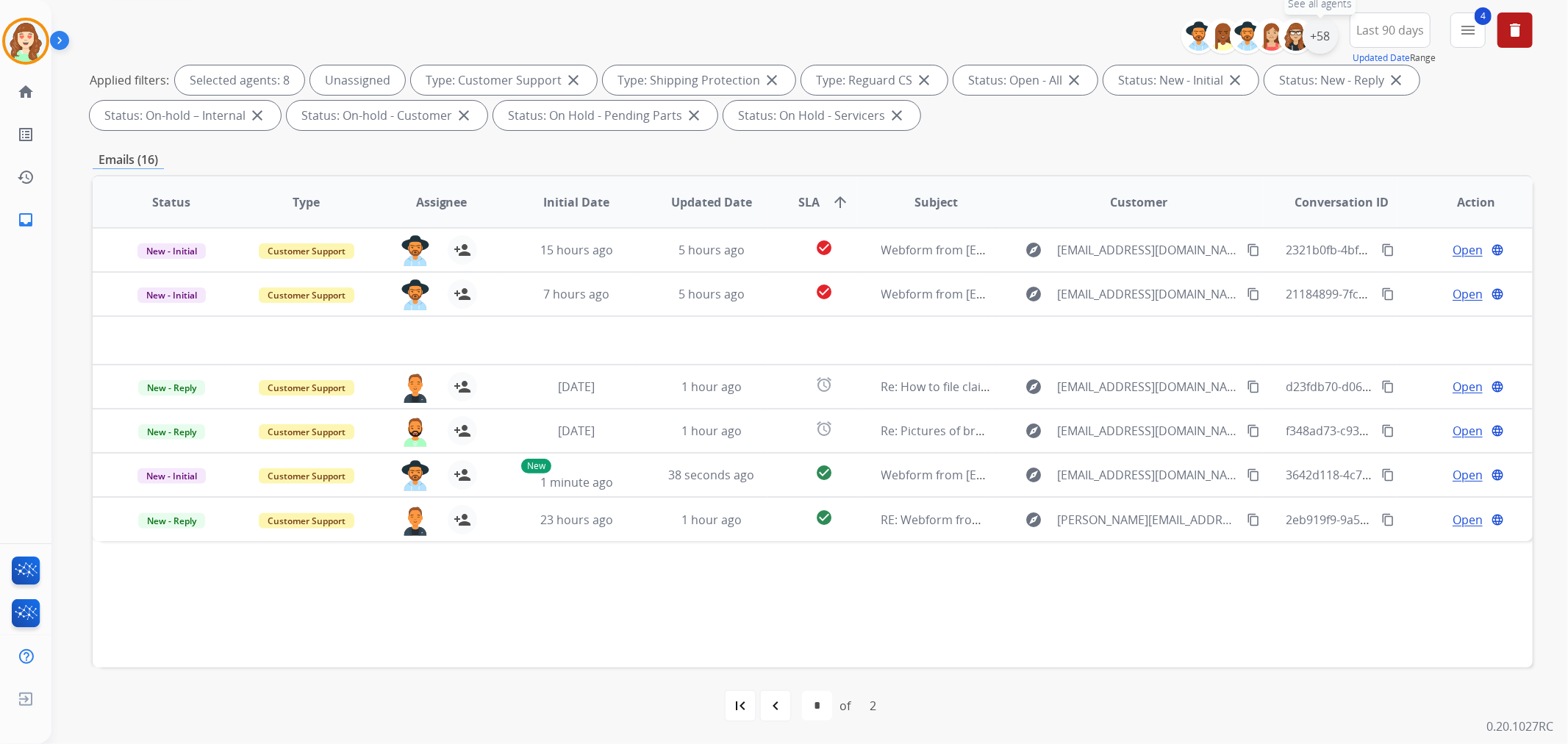
click at [1319, 30] on div "+58" at bounding box center [1320, 36] width 35 height 35
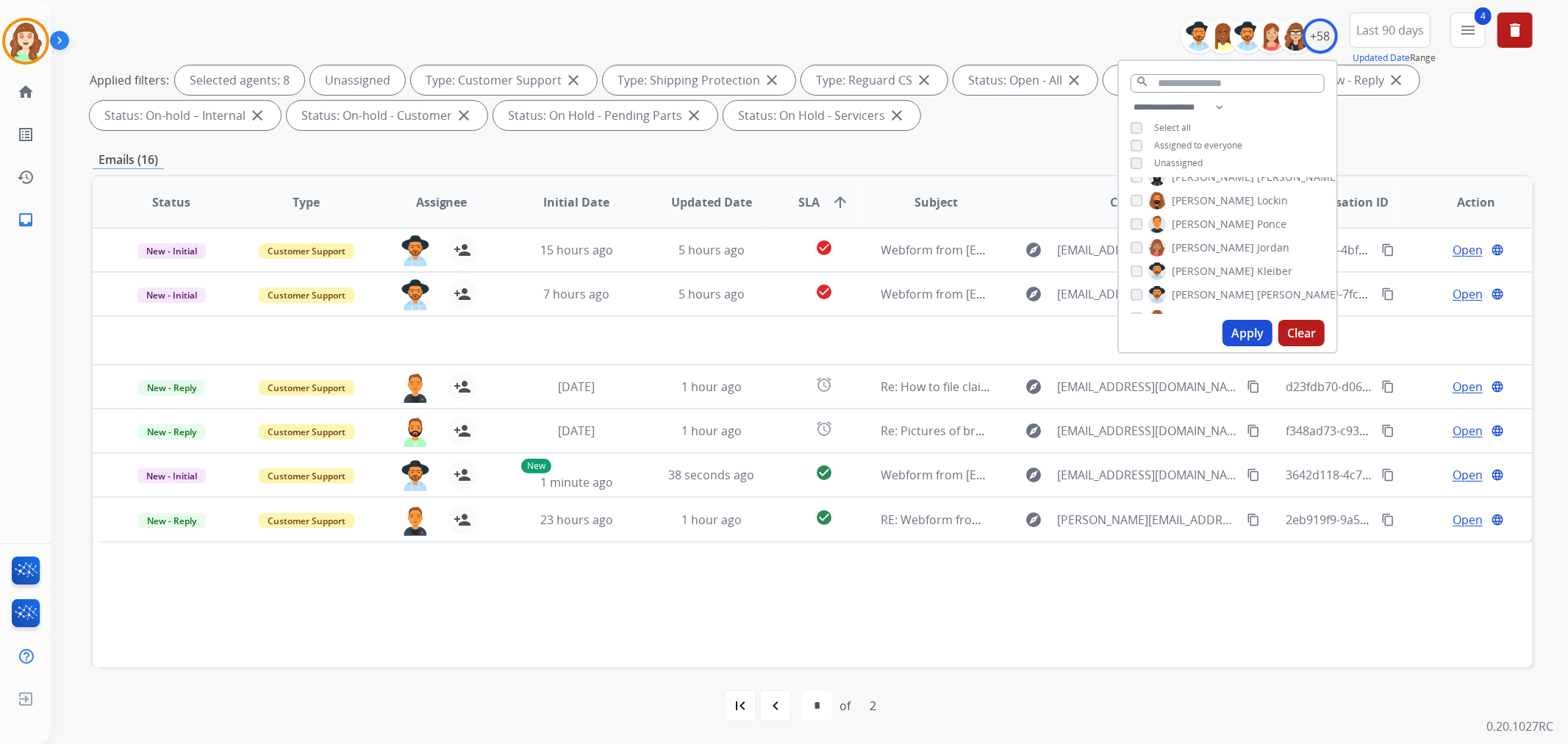
scroll to position [827, 0]
click at [1127, 208] on div "Alexis Martinez Alysyia Carty Amanda Baez Amerie Bonet Ann_Marie Lopez Artheria…" at bounding box center [1227, 246] width 218 height 136
click at [1134, 203] on div "[PERSON_NAME]" at bounding box center [1211, 212] width 161 height 18
click at [1235, 332] on button "Apply" at bounding box center [1247, 333] width 50 height 27
select select "*"
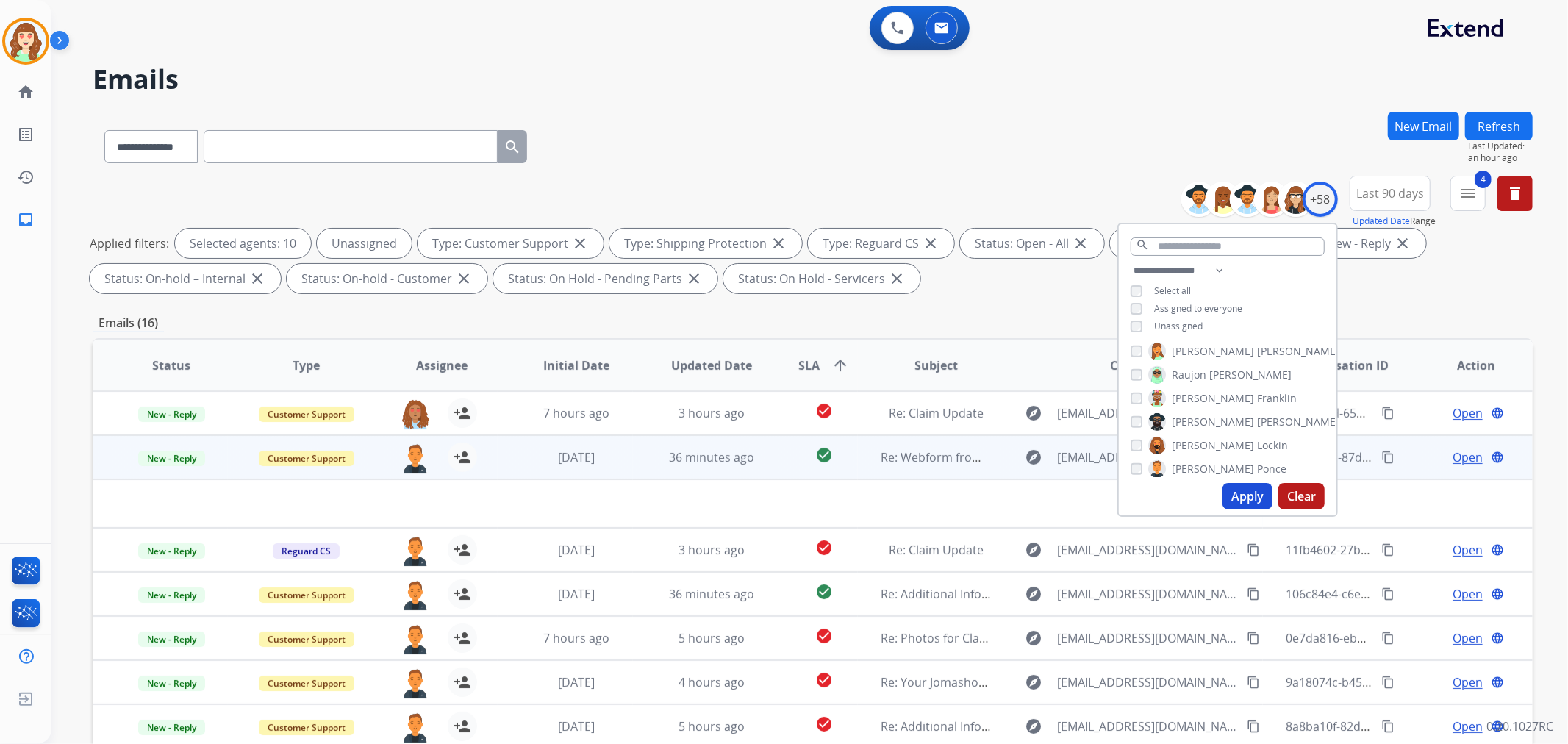
scroll to position [163, 0]
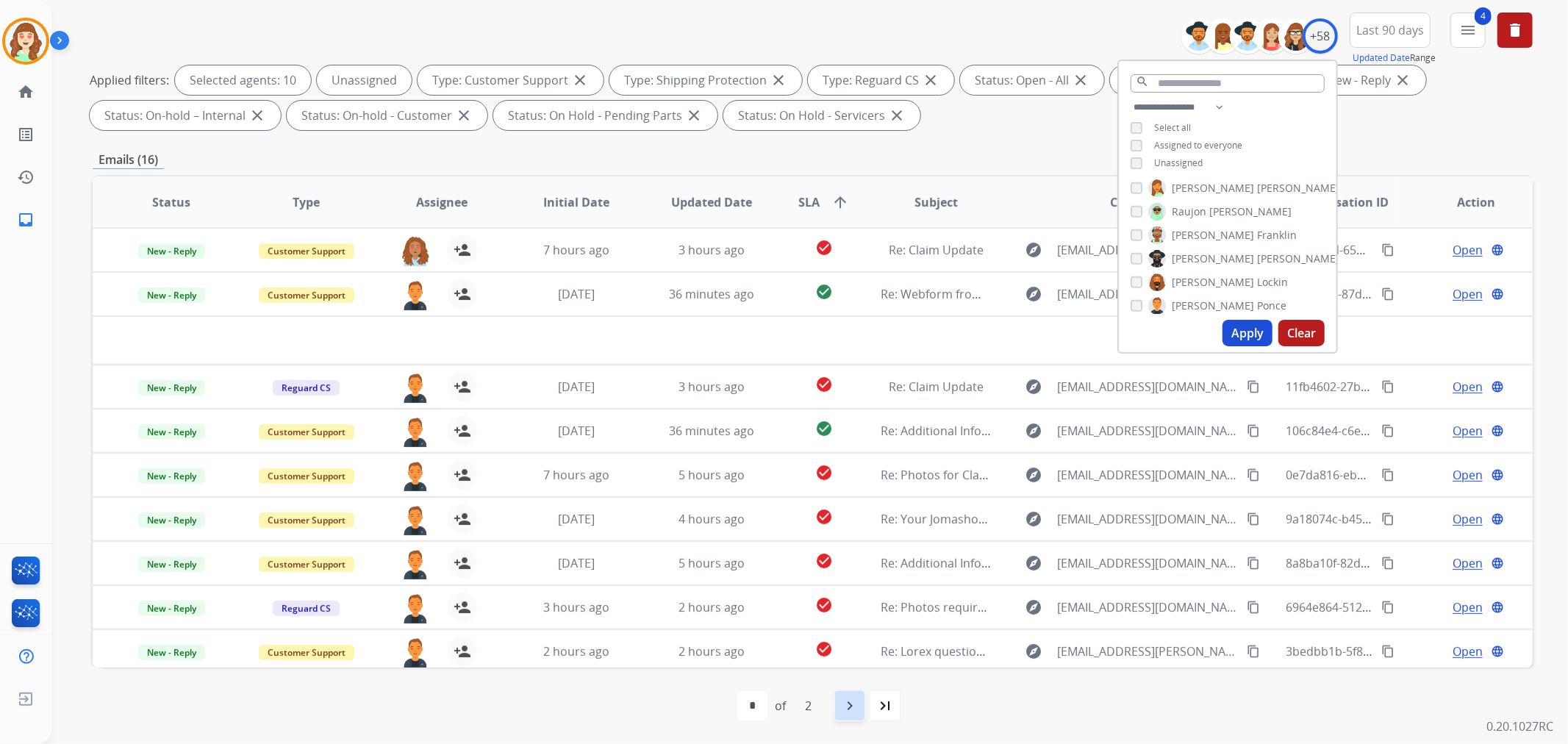
click at [840, 711] on div "navigate_next" at bounding box center [849, 705] width 32 height 32
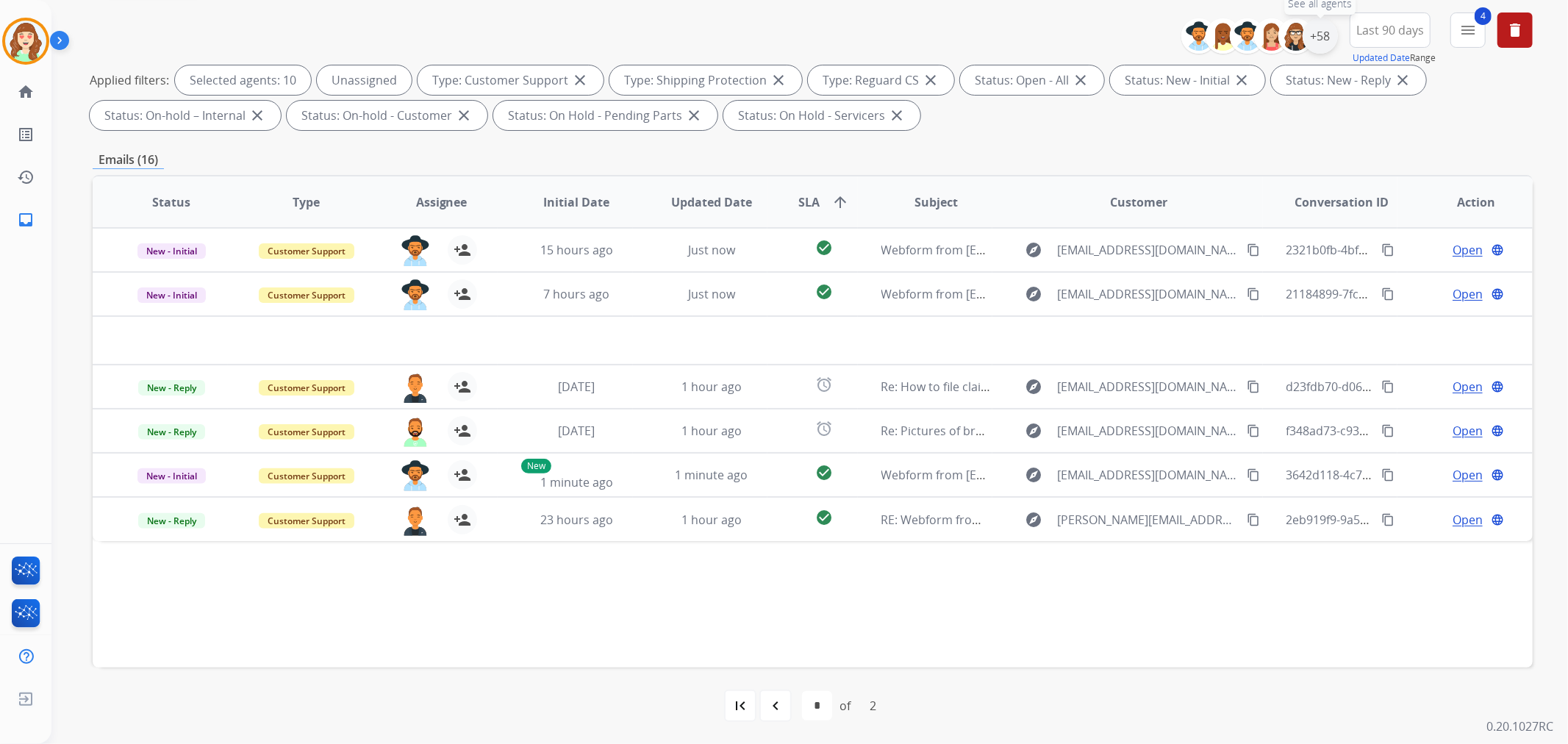
click at [1314, 31] on div "+58" at bounding box center [1320, 36] width 35 height 35
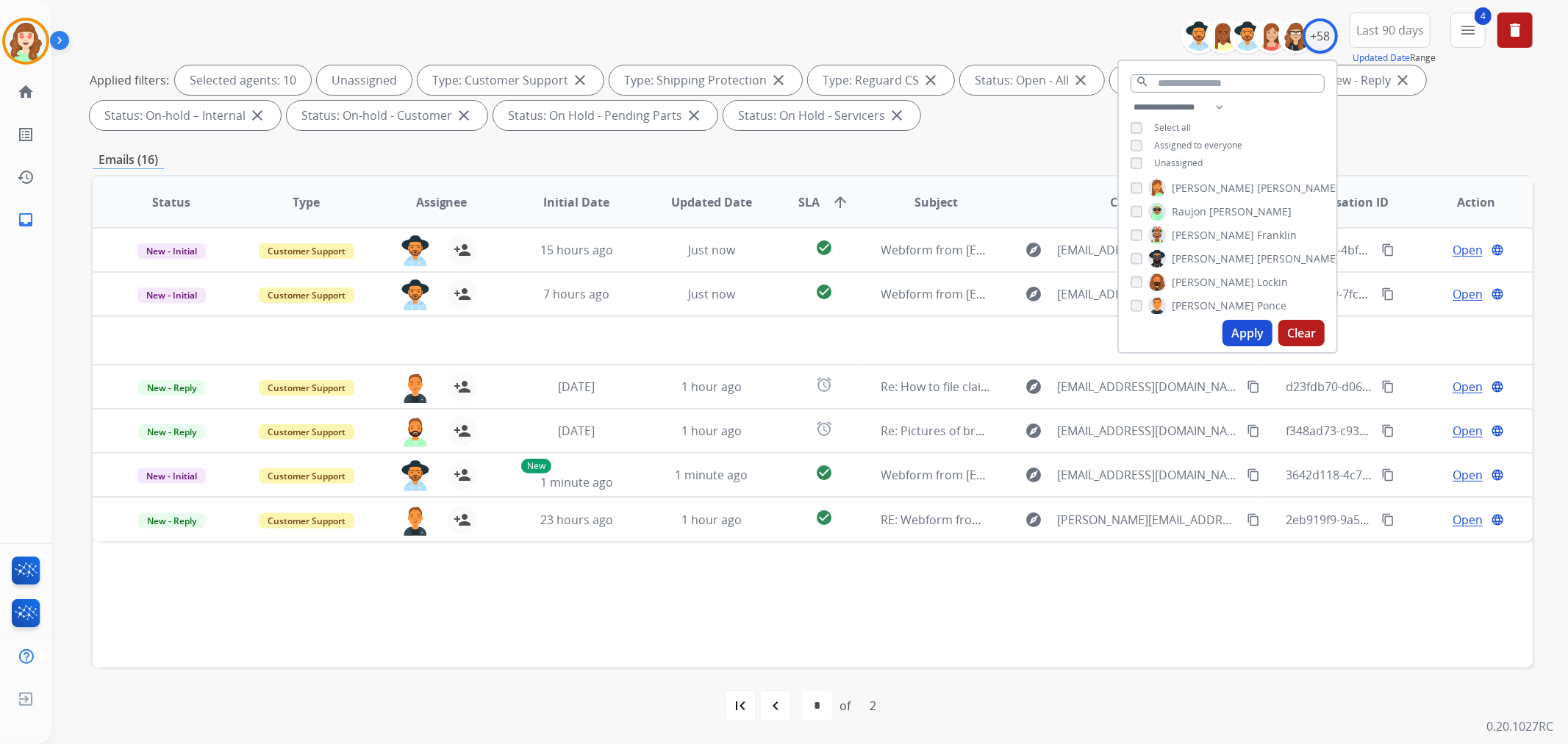
click at [1298, 329] on button "Clear" at bounding box center [1301, 333] width 46 height 27
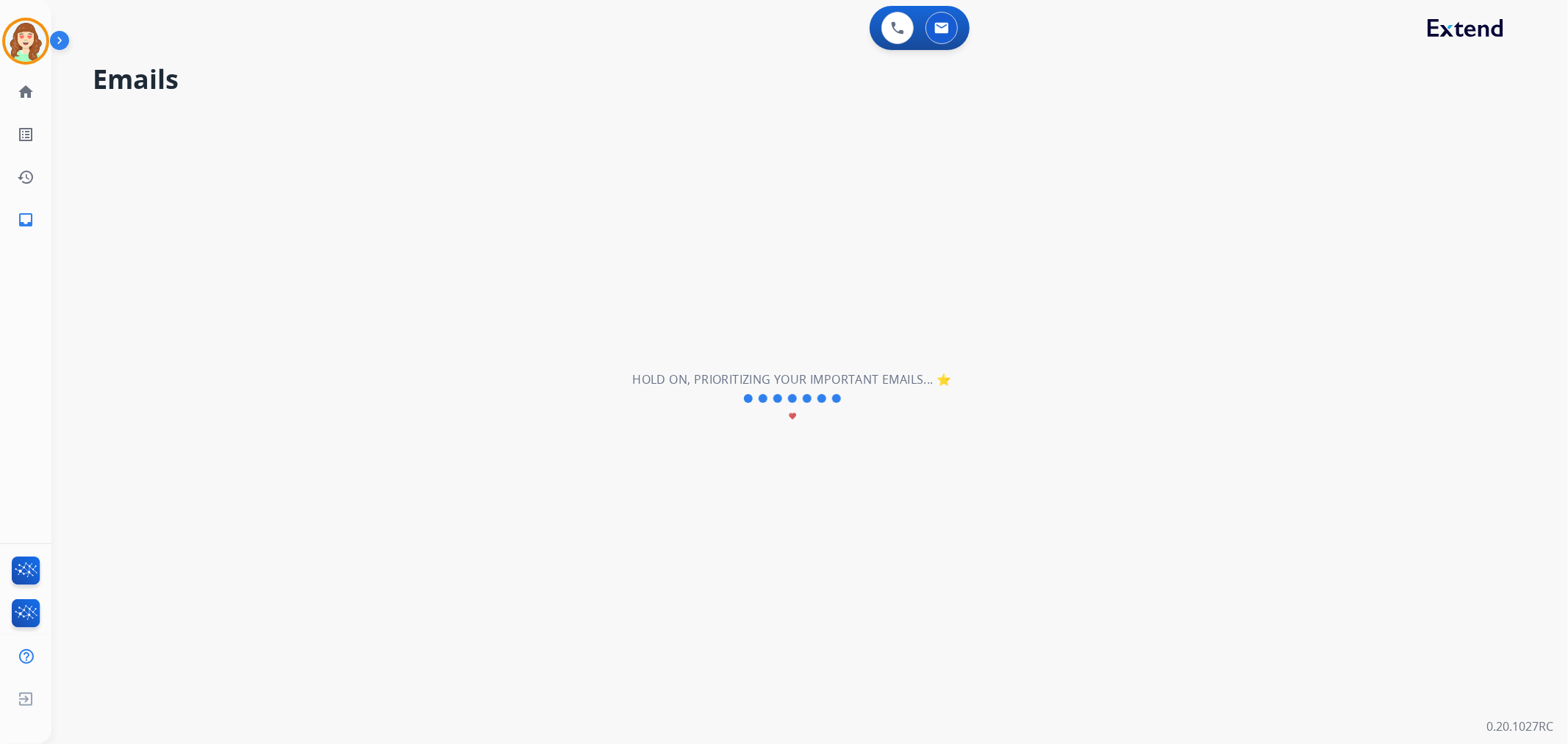
scroll to position [0, 0]
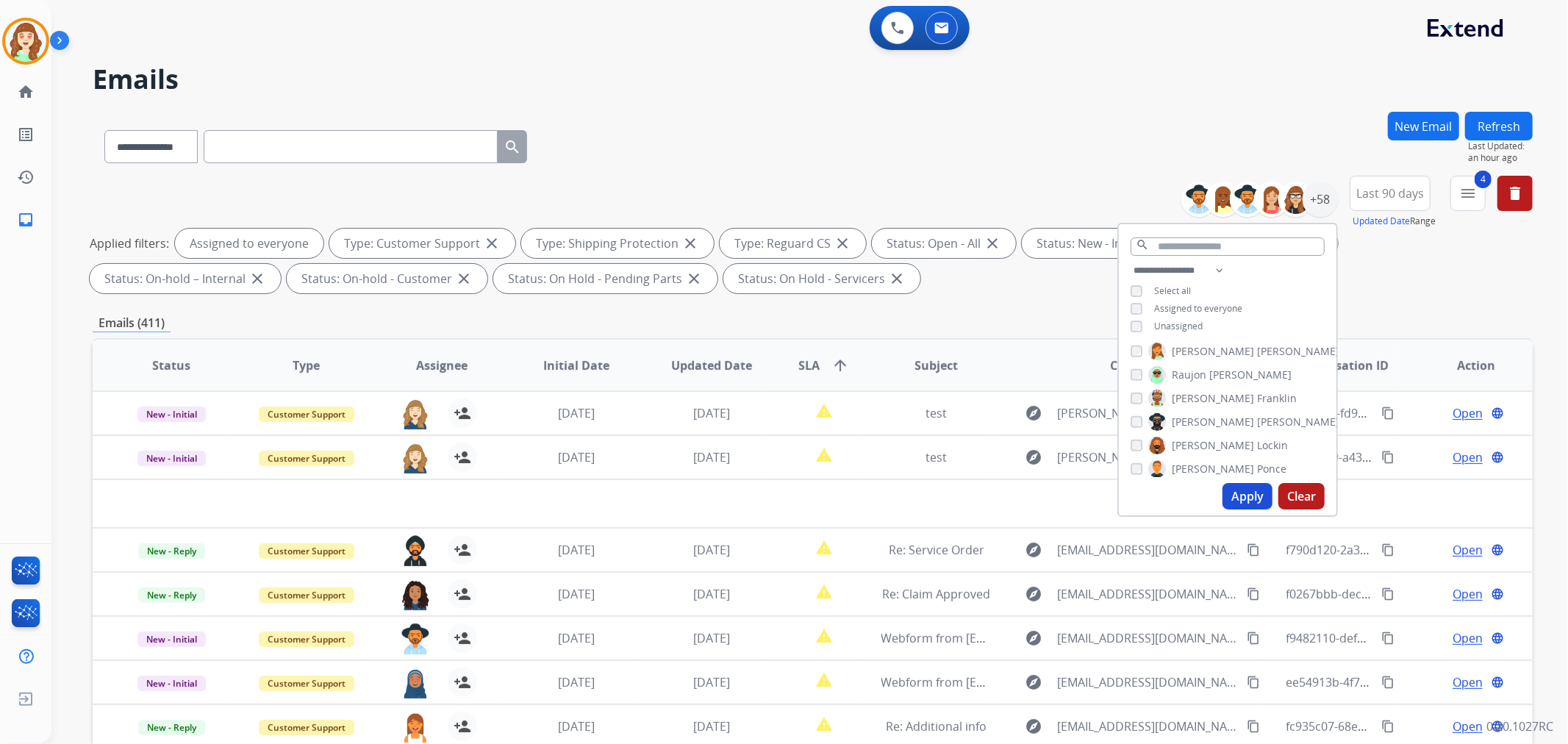
click at [1233, 494] on button "Apply" at bounding box center [1247, 496] width 50 height 27
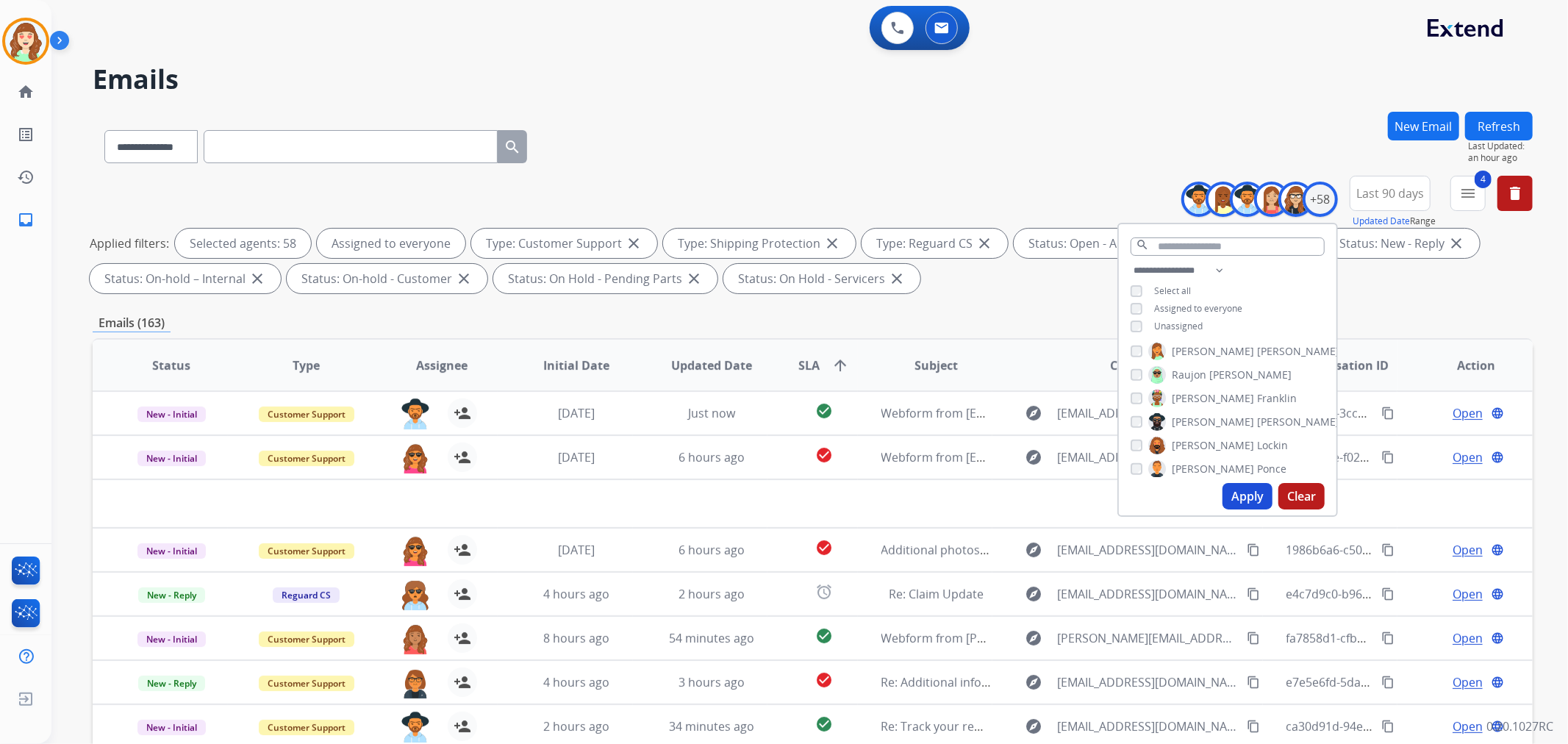
scroll to position [163, 0]
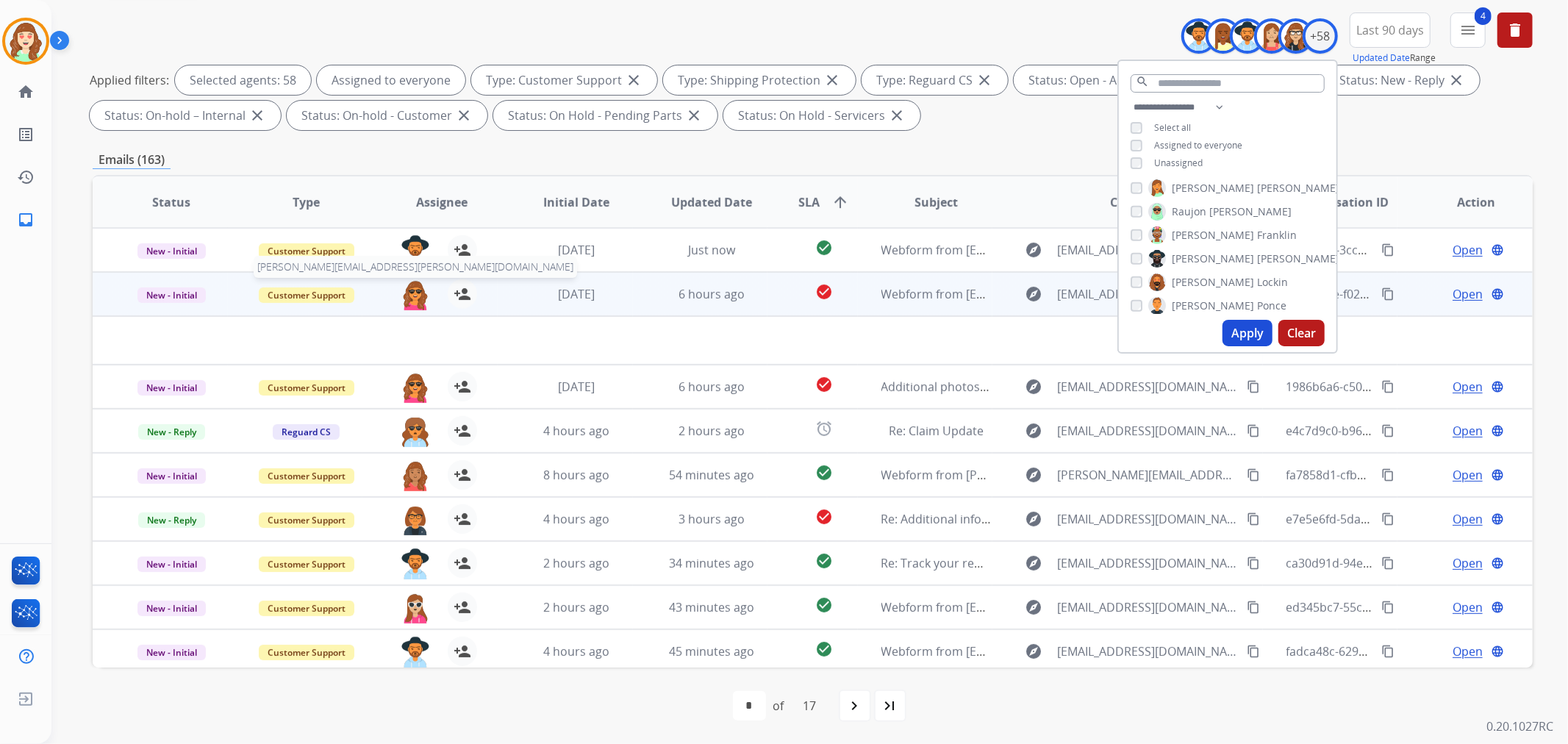
click at [409, 289] on img at bounding box center [415, 294] width 30 height 31
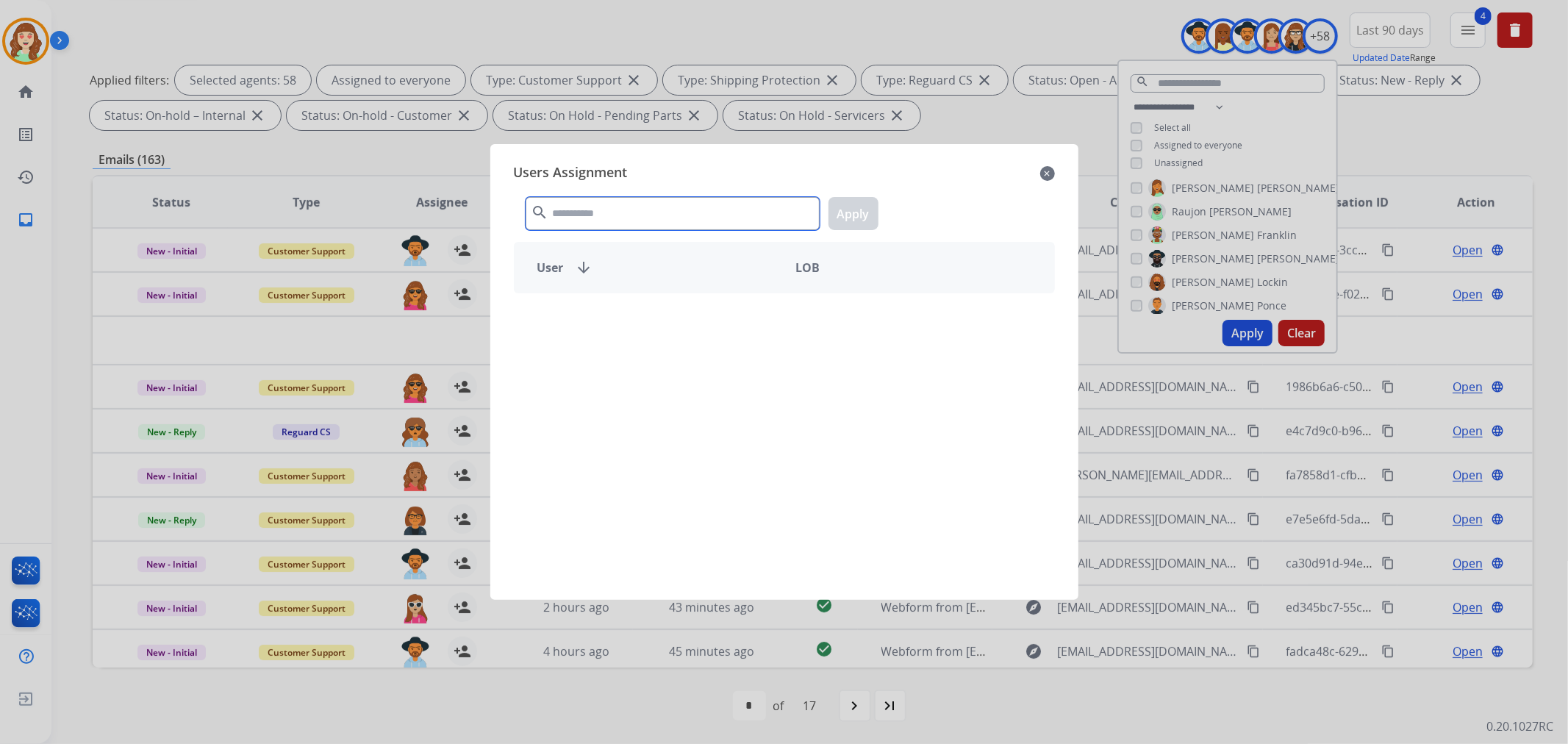
click at [644, 212] on input "text" at bounding box center [672, 213] width 294 height 33
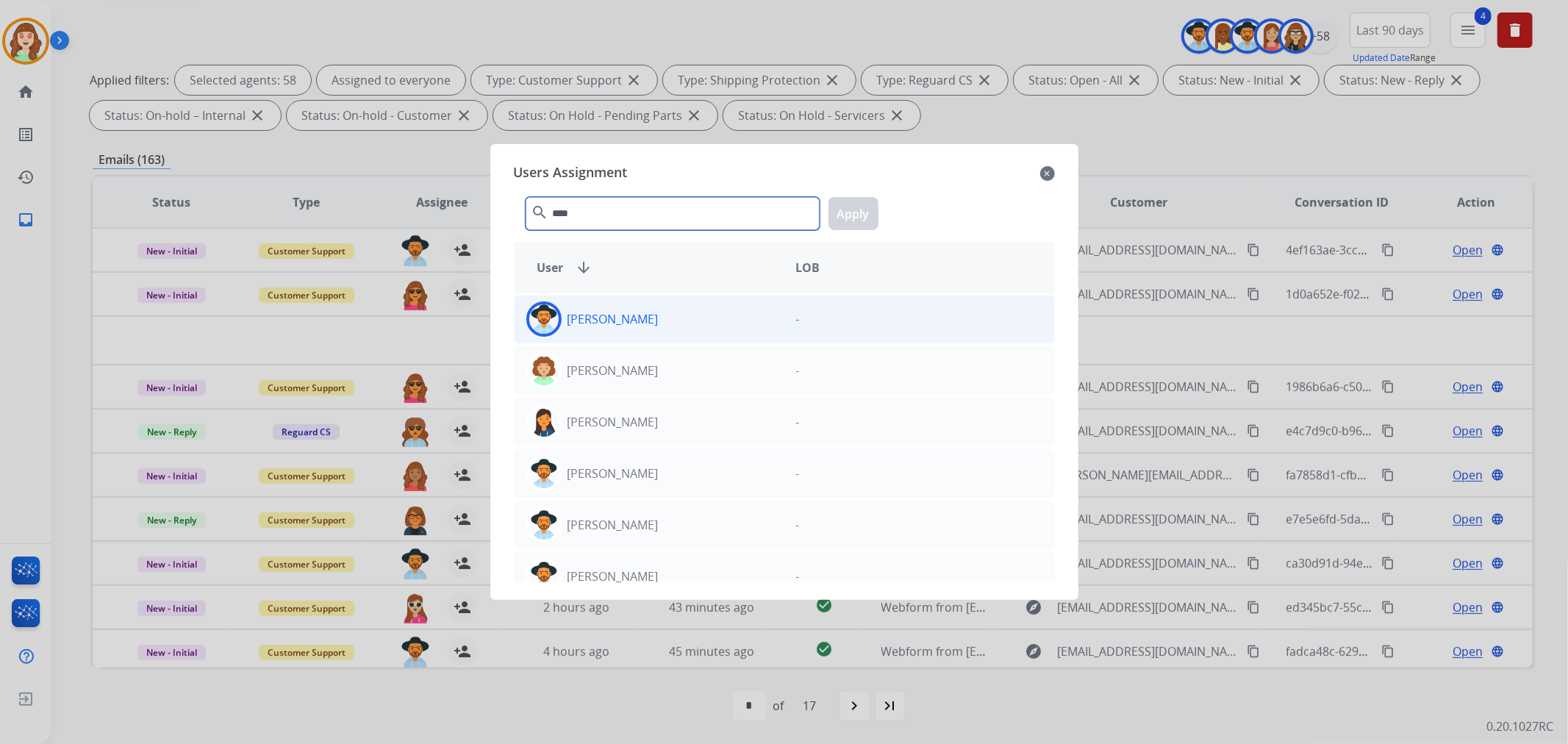
type input "****"
click at [718, 317] on div "[PERSON_NAME]" at bounding box center [649, 319] width 270 height 35
drag, startPoint x: 849, startPoint y: 203, endPoint x: 840, endPoint y: 219, distance: 18.4
click at [847, 208] on button "Apply" at bounding box center [853, 213] width 50 height 33
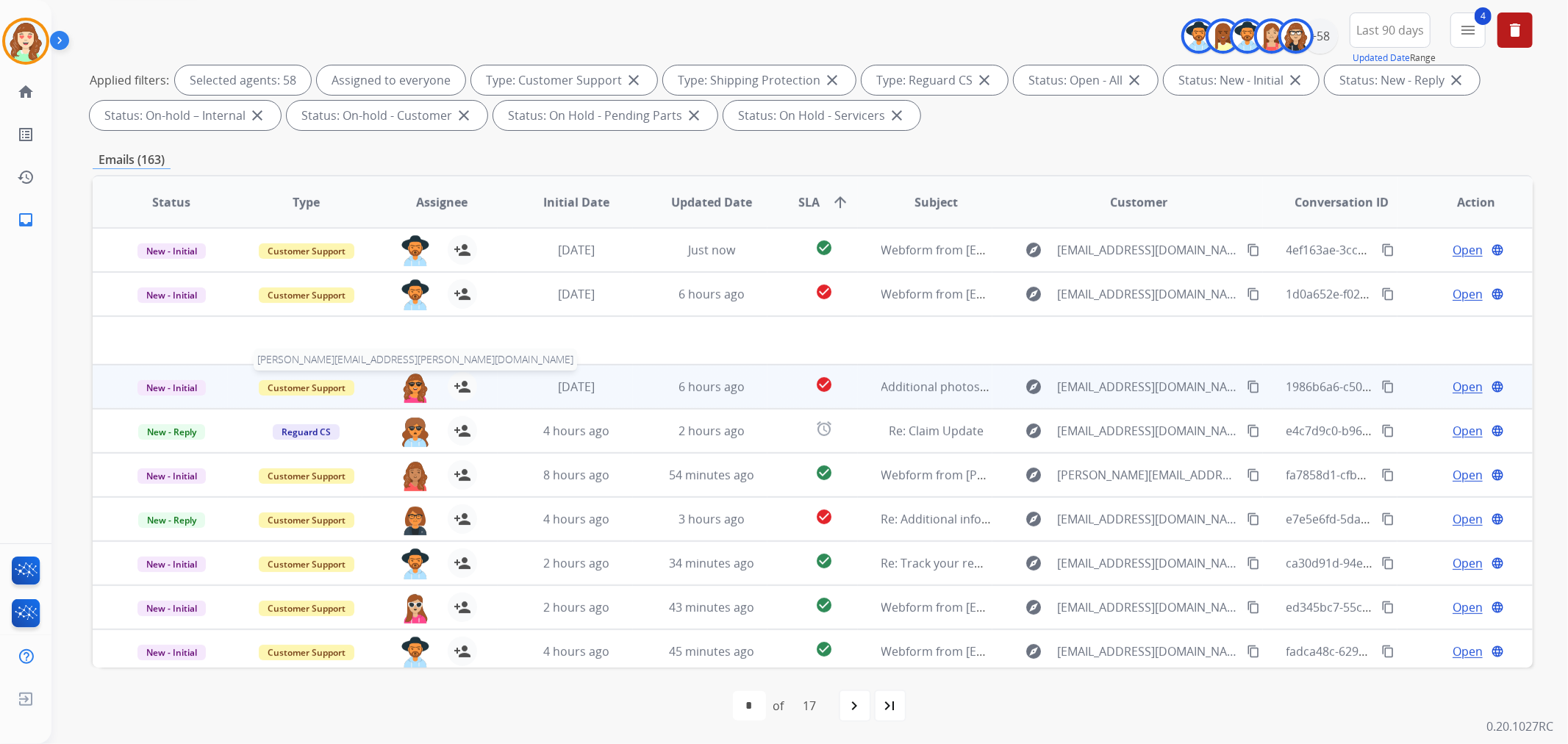
click at [416, 387] on img at bounding box center [415, 387] width 30 height 31
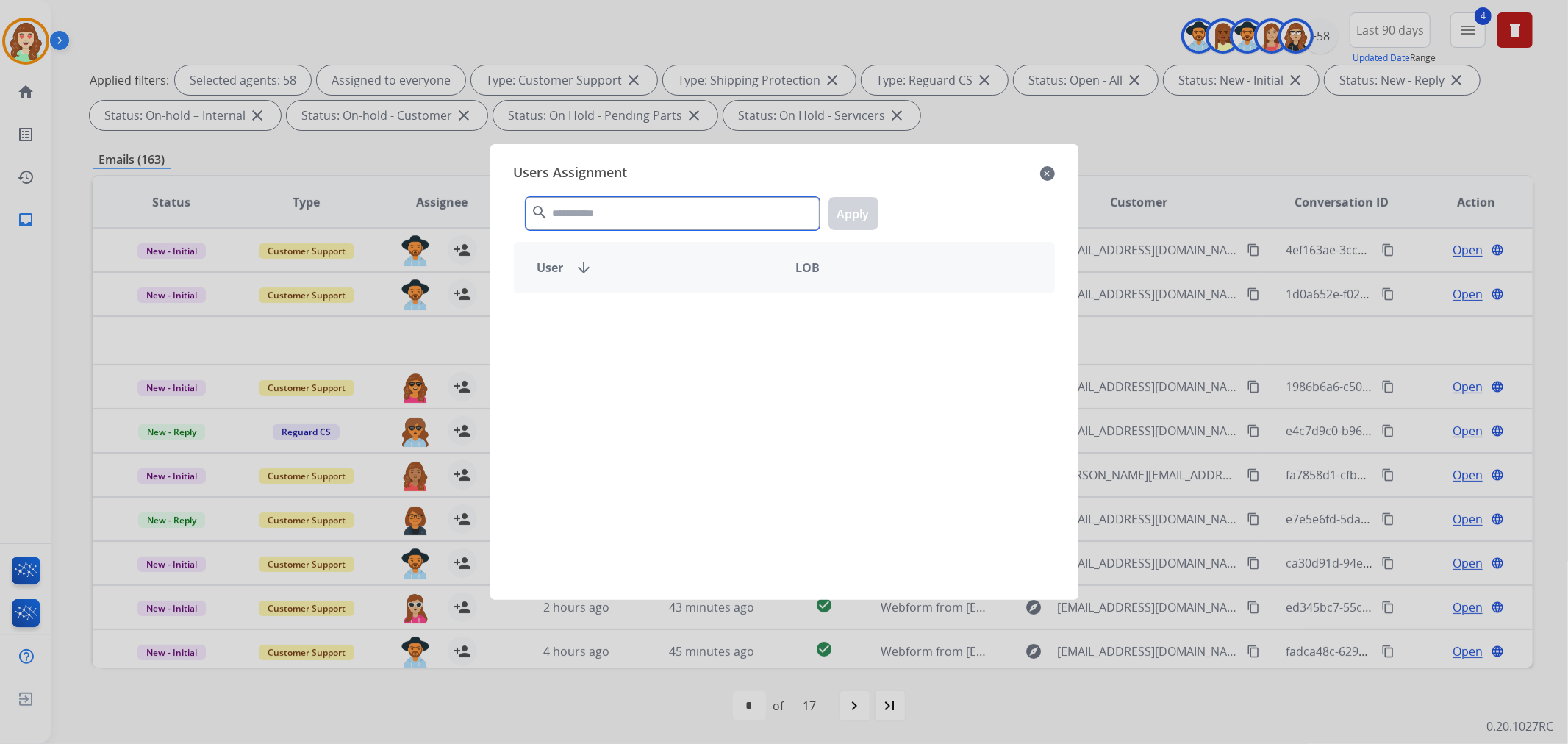
click at [665, 210] on input "text" at bounding box center [672, 213] width 294 height 33
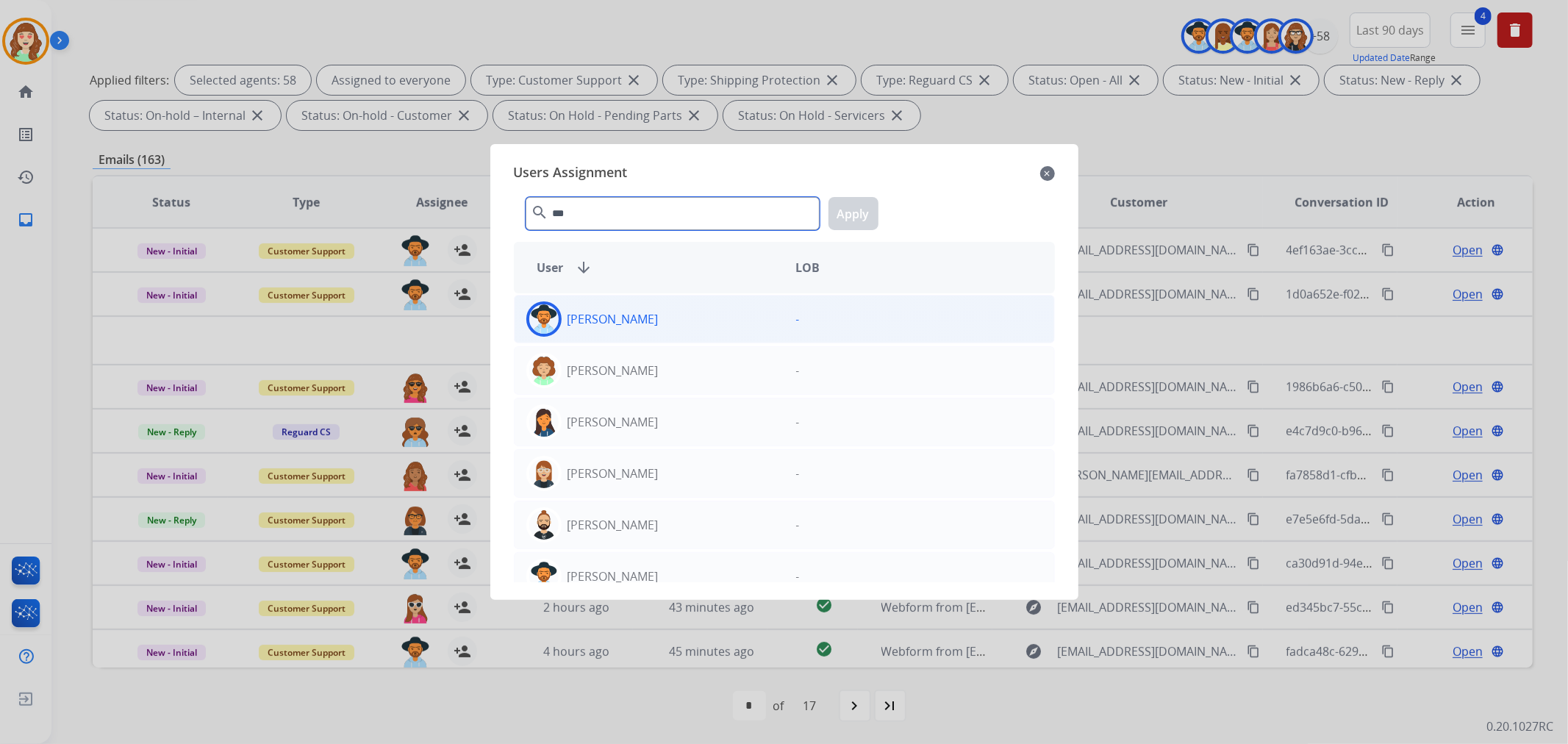
type input "***"
drag, startPoint x: 648, startPoint y: 322, endPoint x: 819, endPoint y: 215, distance: 201.7
click at [647, 322] on div "[PERSON_NAME]" at bounding box center [649, 319] width 270 height 35
click at [849, 214] on button "Apply" at bounding box center [853, 213] width 50 height 33
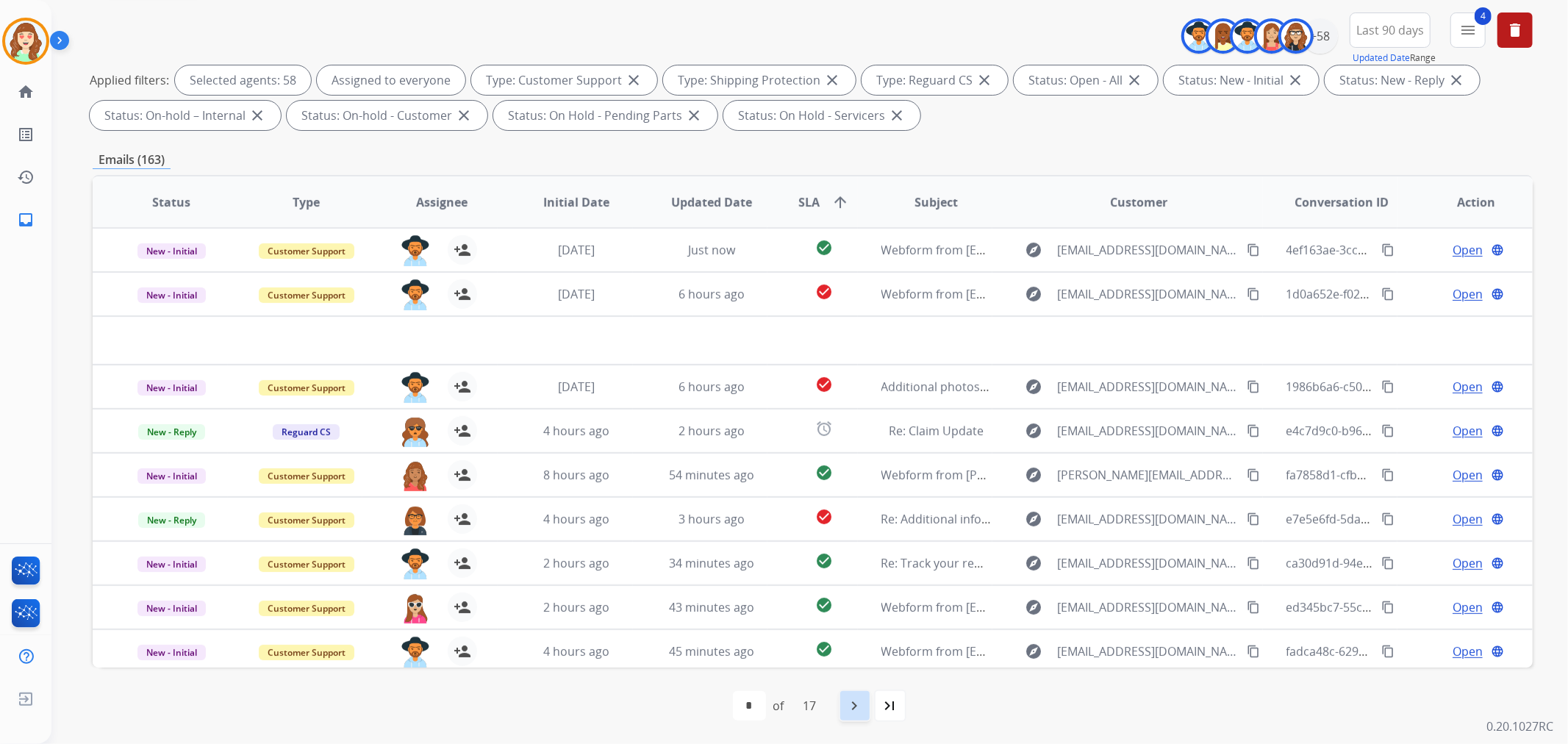
click at [852, 709] on mat-icon "navigate_next" at bounding box center [854, 705] width 18 height 18
select select "*"
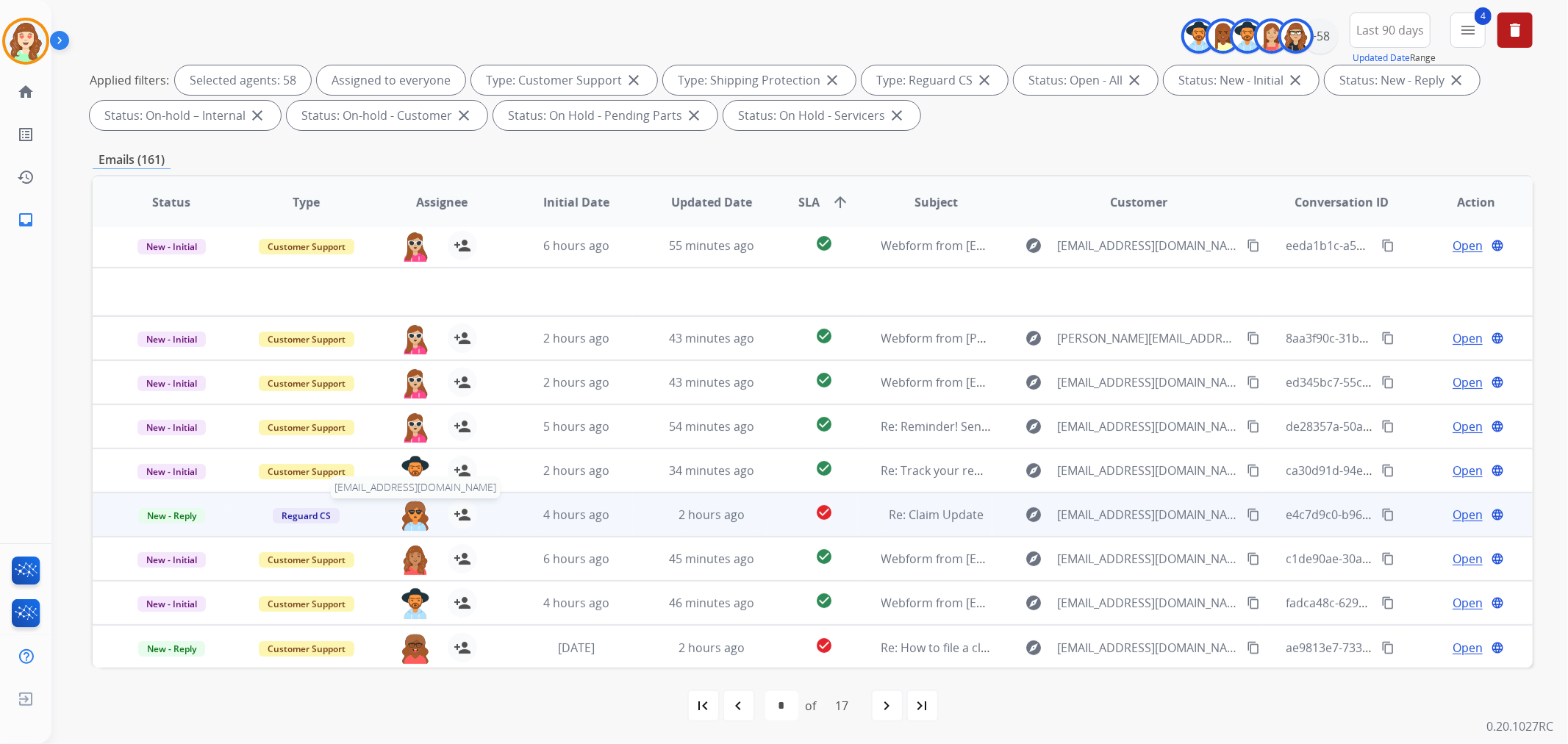
click at [409, 512] on img at bounding box center [415, 515] width 30 height 31
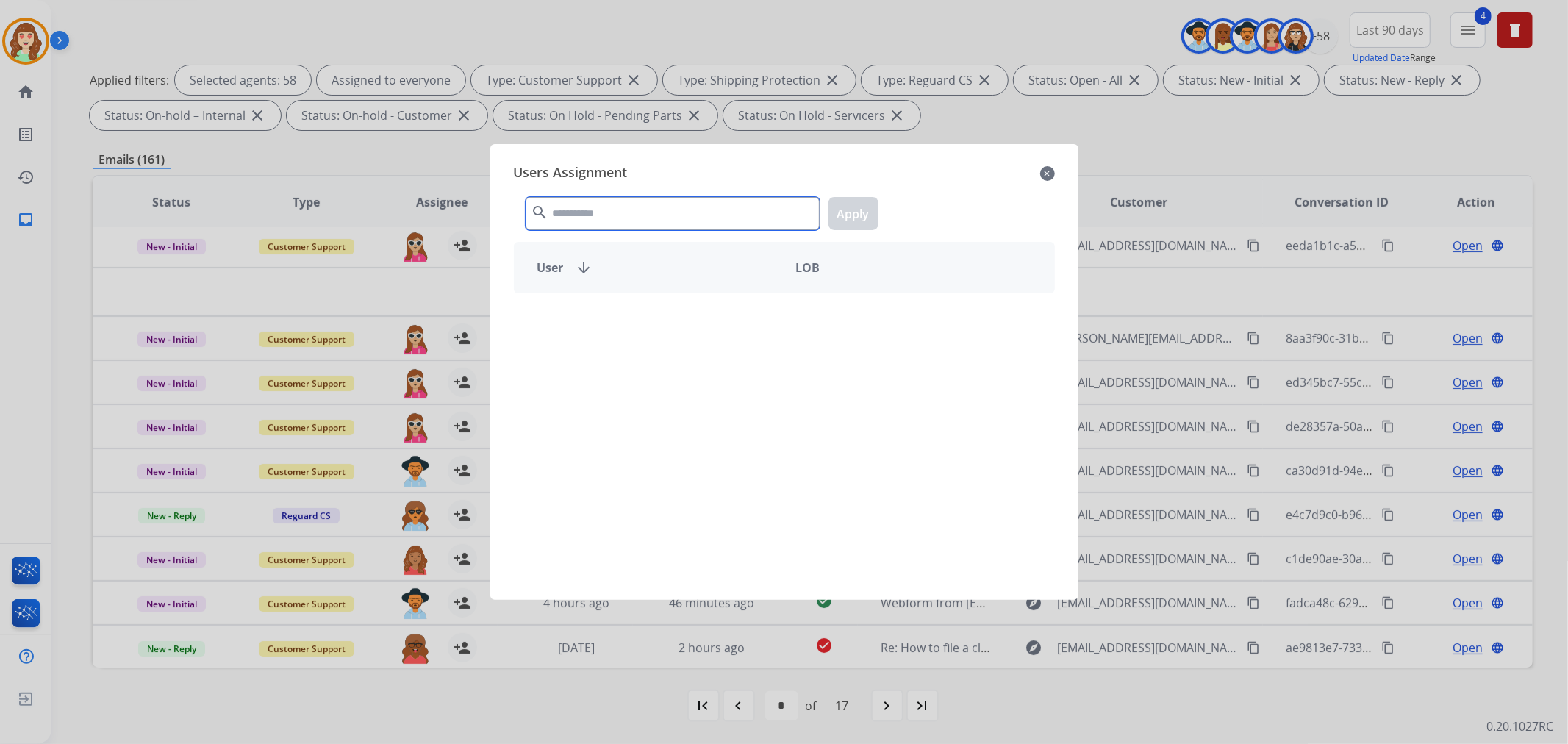
click at [659, 210] on input "text" at bounding box center [672, 213] width 294 height 33
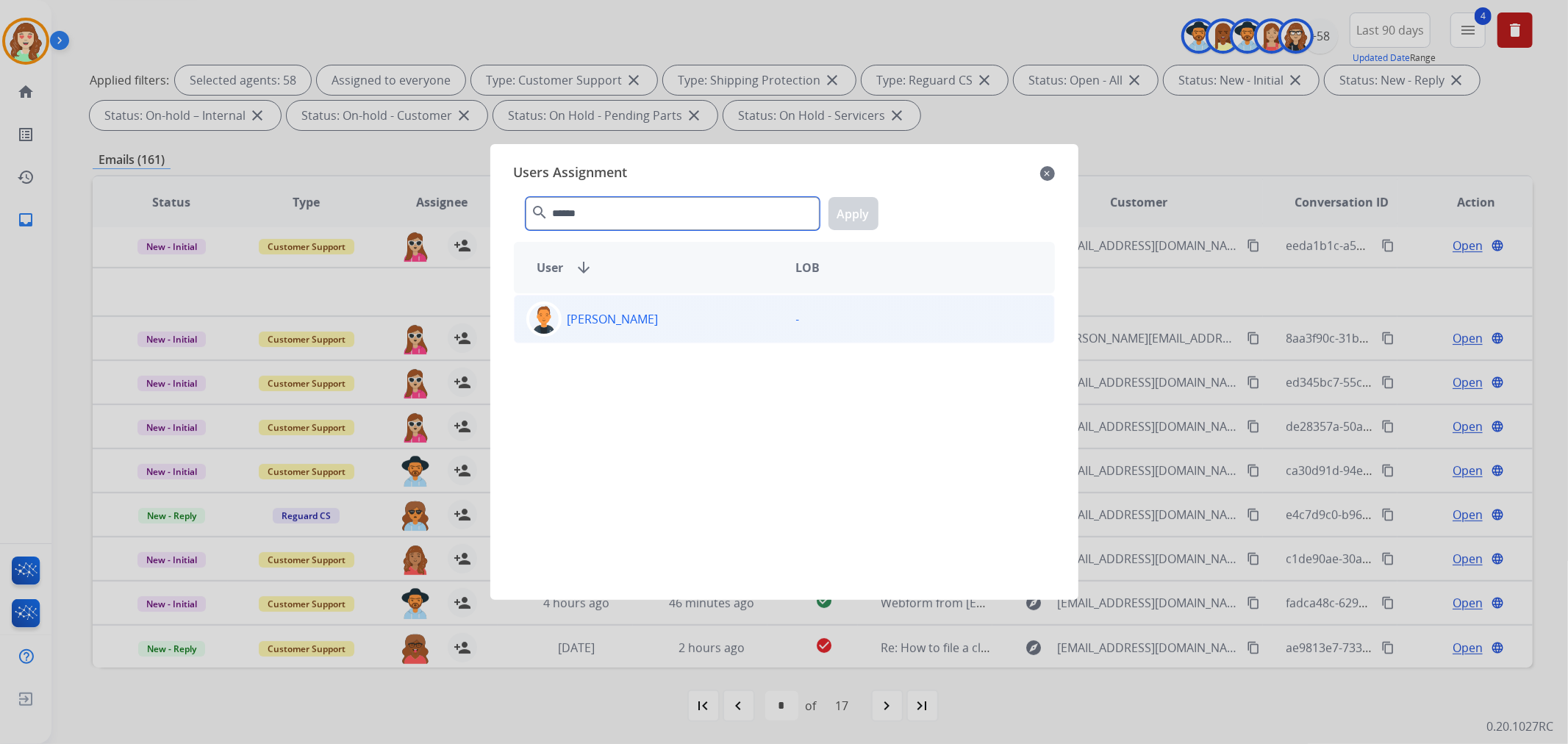
type input "******"
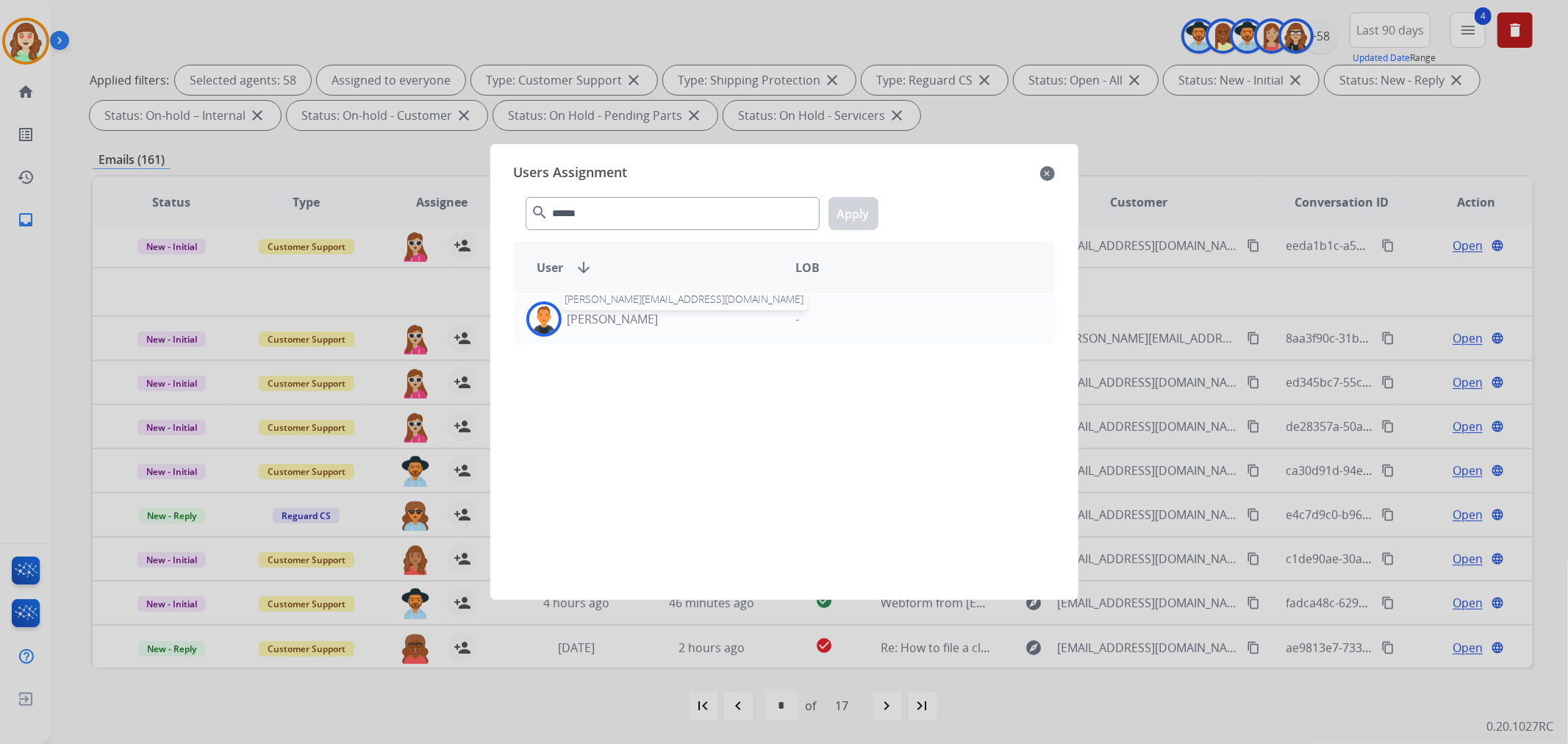
drag, startPoint x: 635, startPoint y: 318, endPoint x: 857, endPoint y: 193, distance: 254.8
click at [649, 310] on div "Richie Ponce richie.ponce@eccogroupusa.com" at bounding box center [649, 319] width 270 height 35
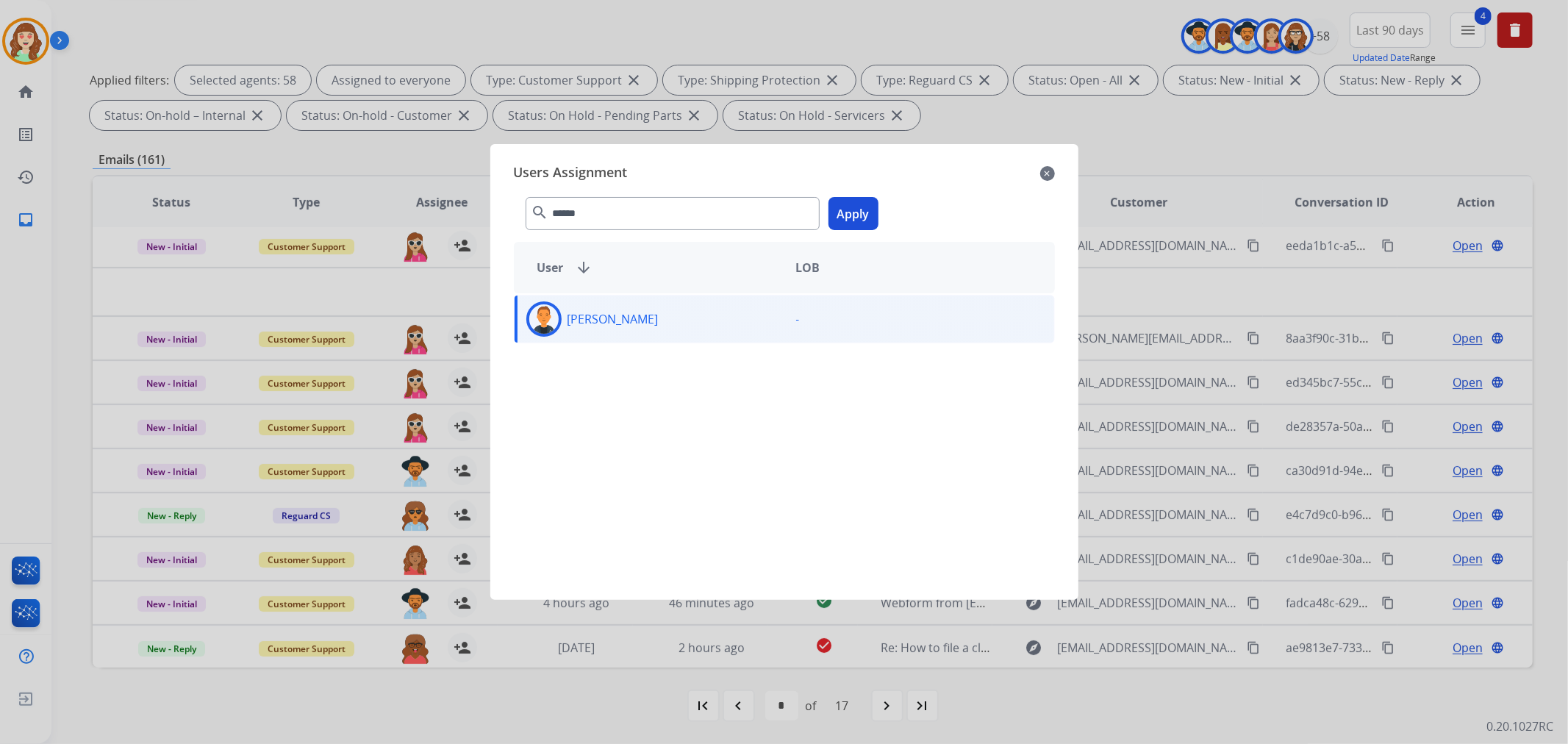
click at [853, 209] on button "Apply" at bounding box center [853, 213] width 50 height 33
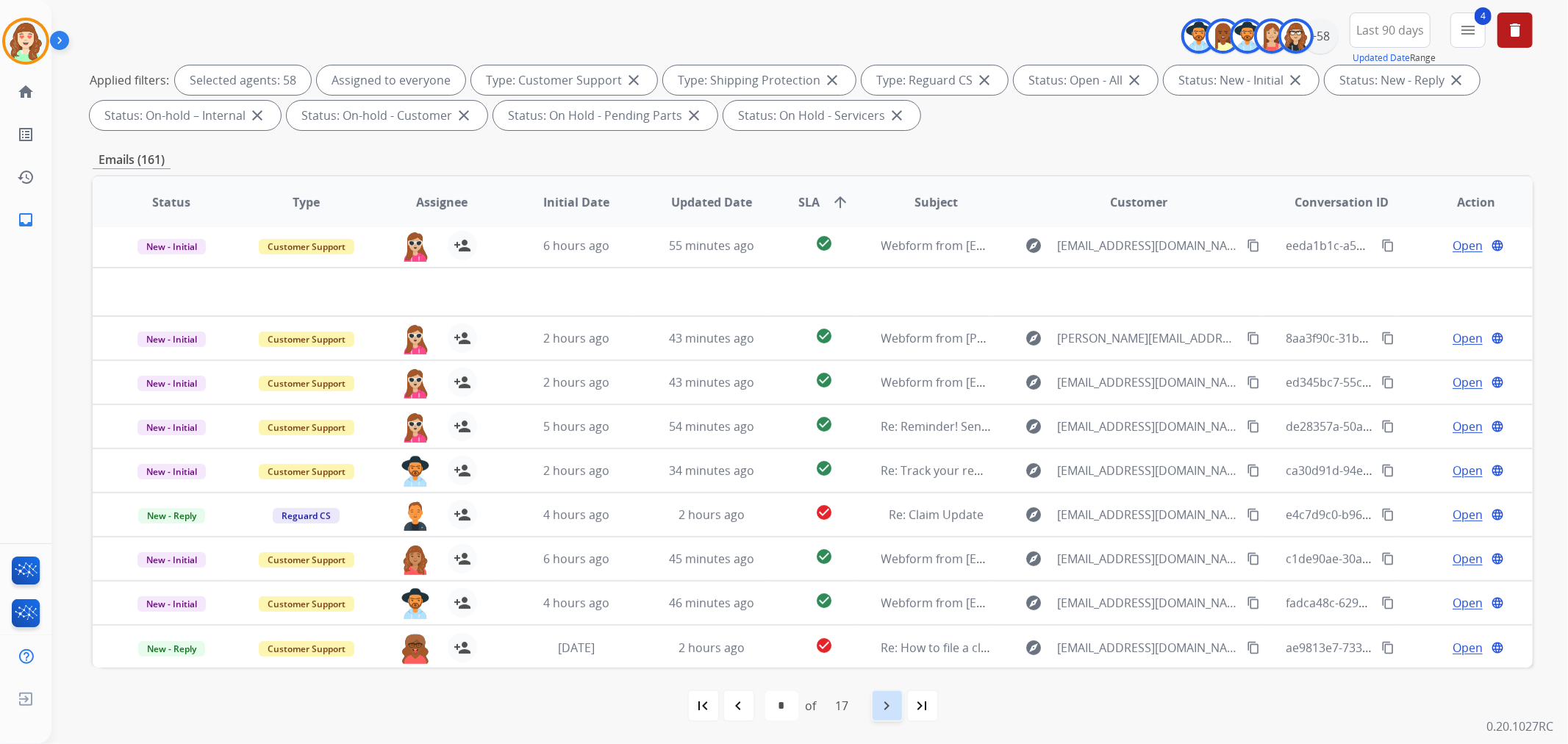
click at [885, 700] on mat-icon "navigate_next" at bounding box center [886, 705] width 18 height 18
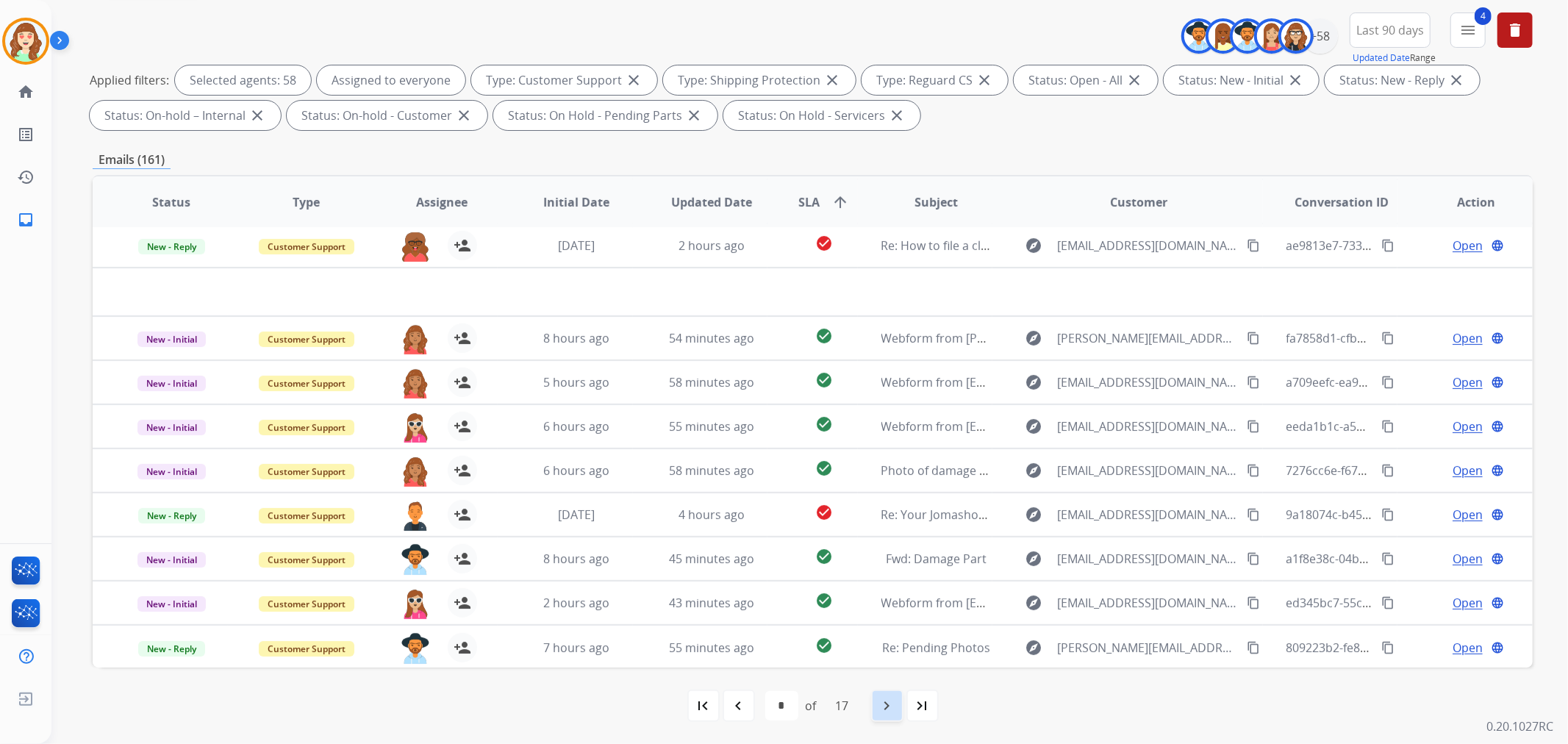
click at [893, 706] on mat-icon "navigate_next" at bounding box center [886, 705] width 18 height 18
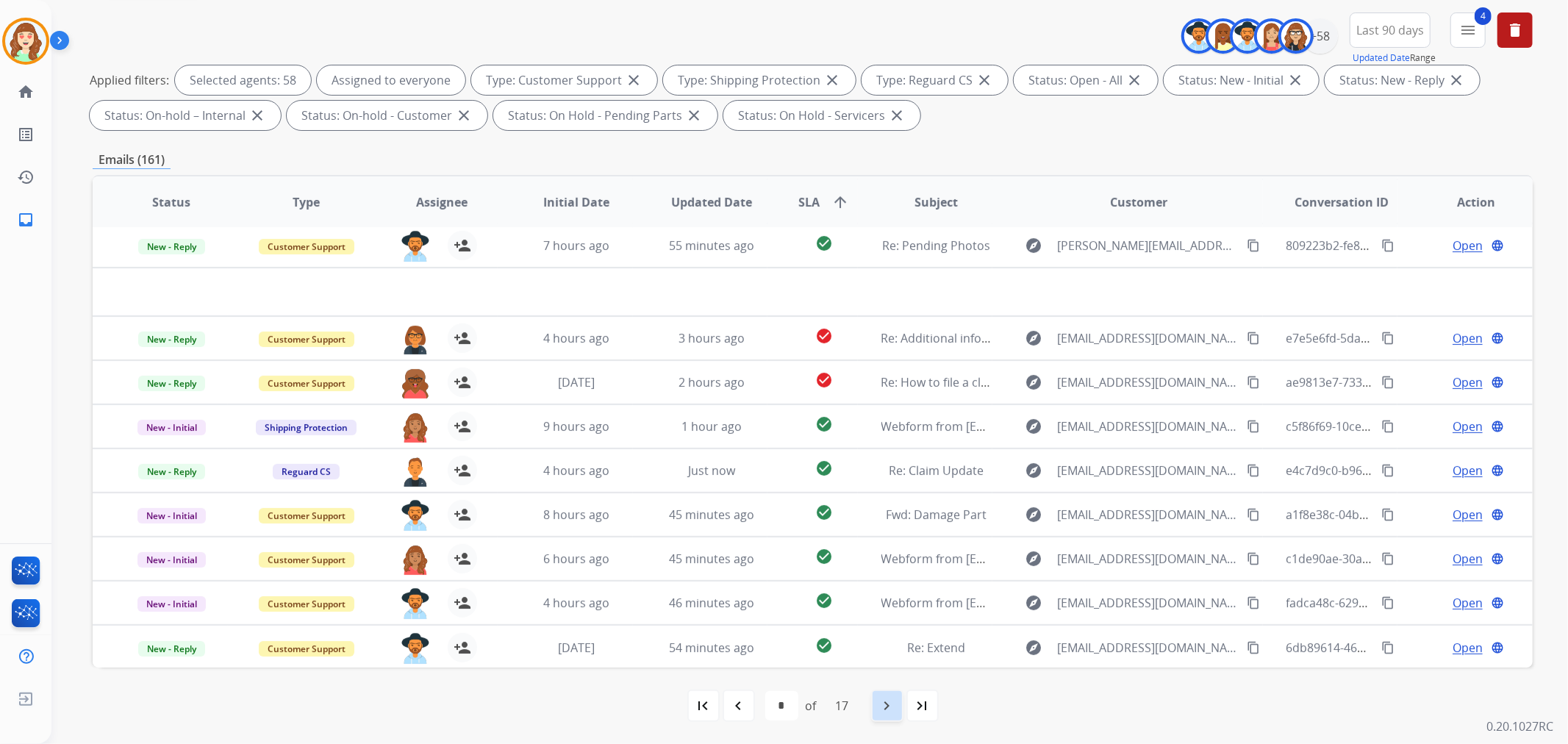
click at [890, 689] on div "navigate_next" at bounding box center [886, 705] width 32 height 32
select select "*"
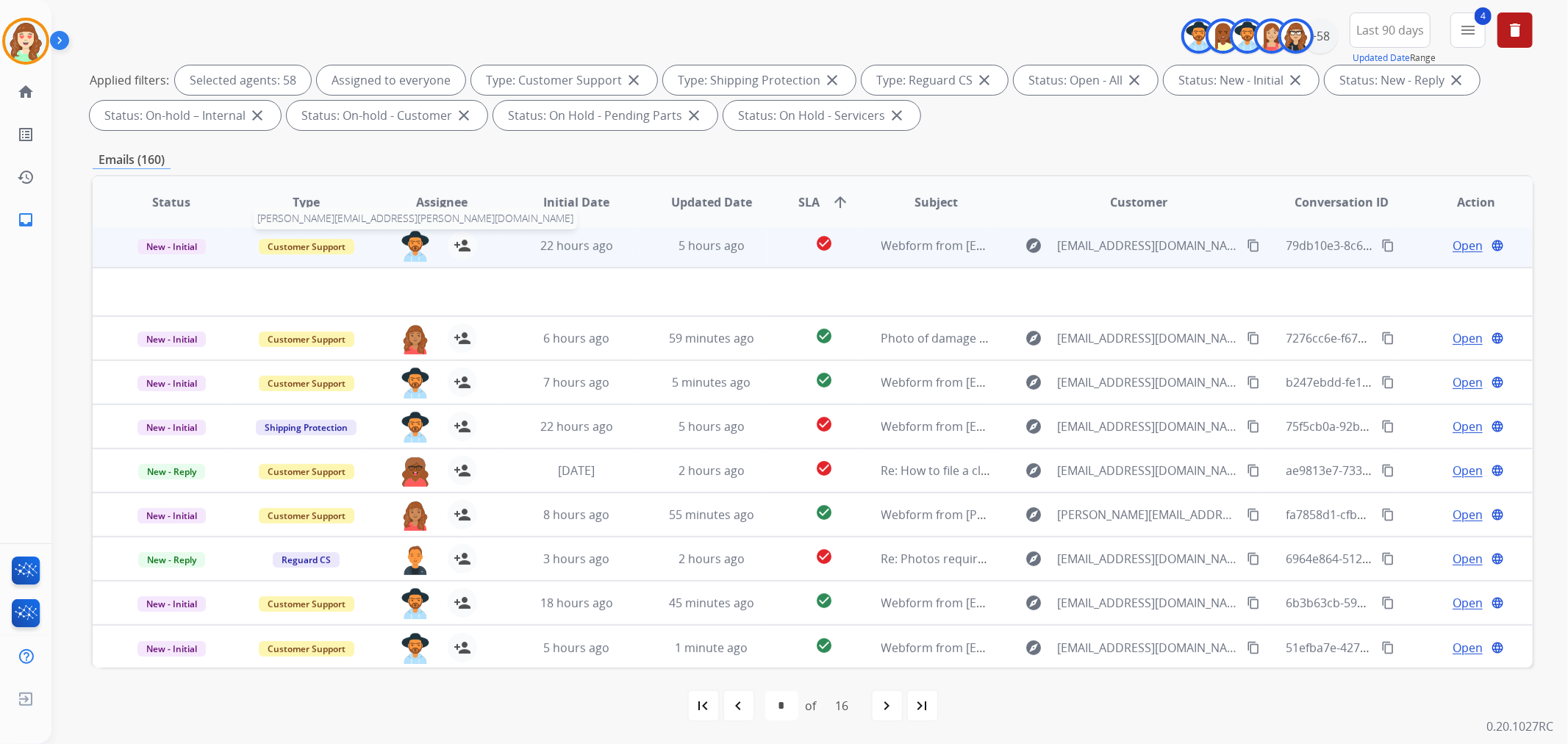
click at [402, 243] on img at bounding box center [415, 246] width 30 height 31
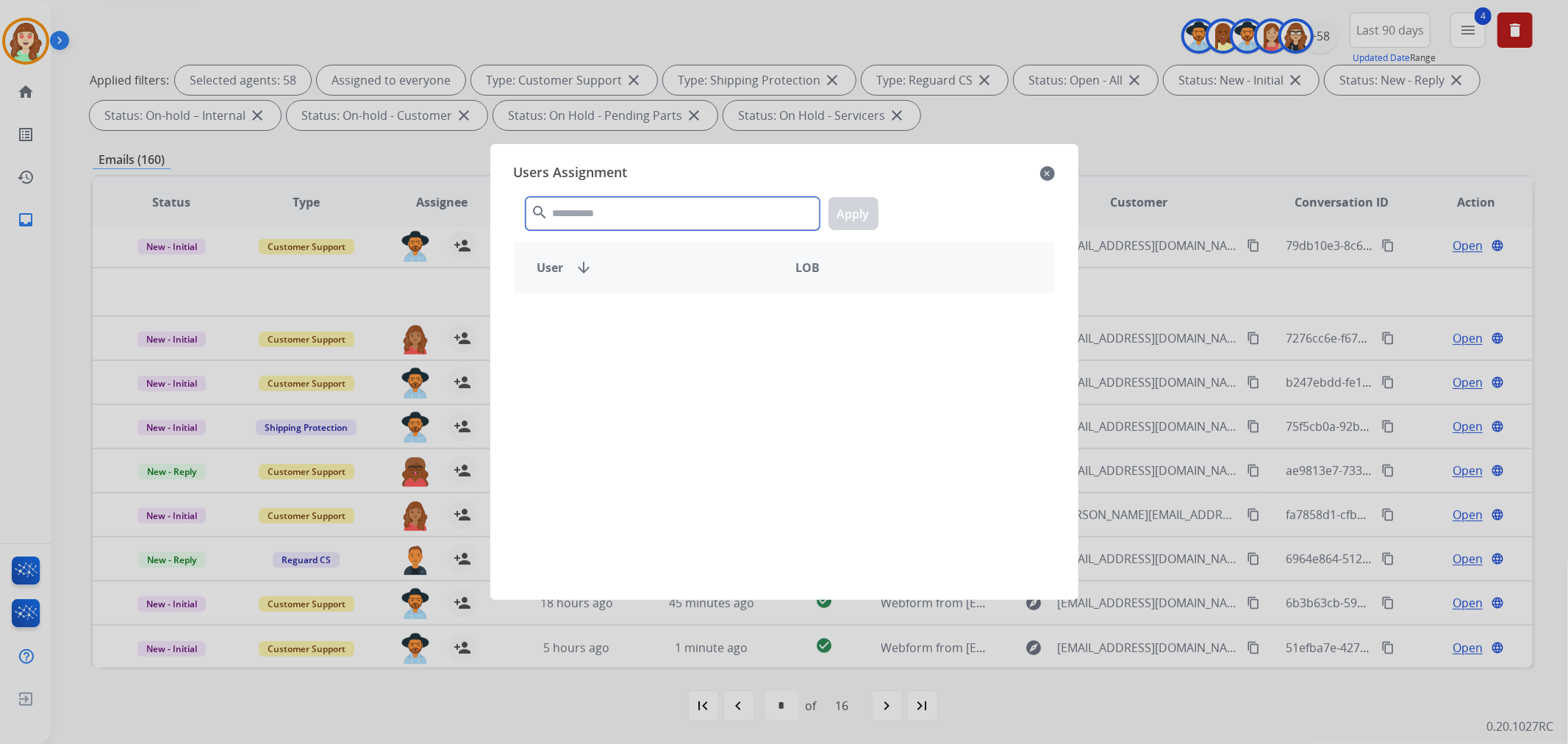
click at [648, 212] on input "text" at bounding box center [672, 213] width 294 height 33
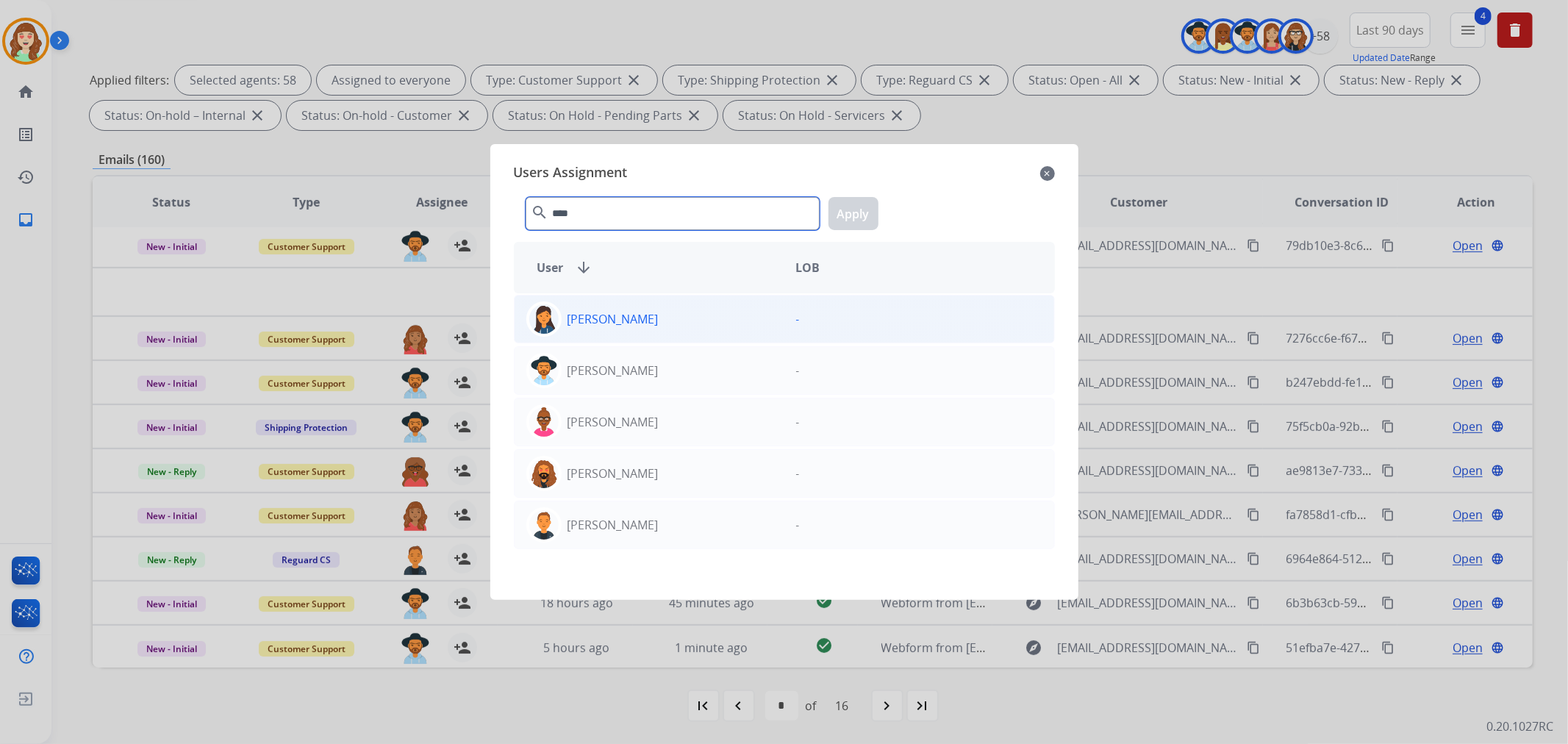
type input "****"
click at [637, 530] on div "[PERSON_NAME]" at bounding box center [649, 525] width 270 height 35
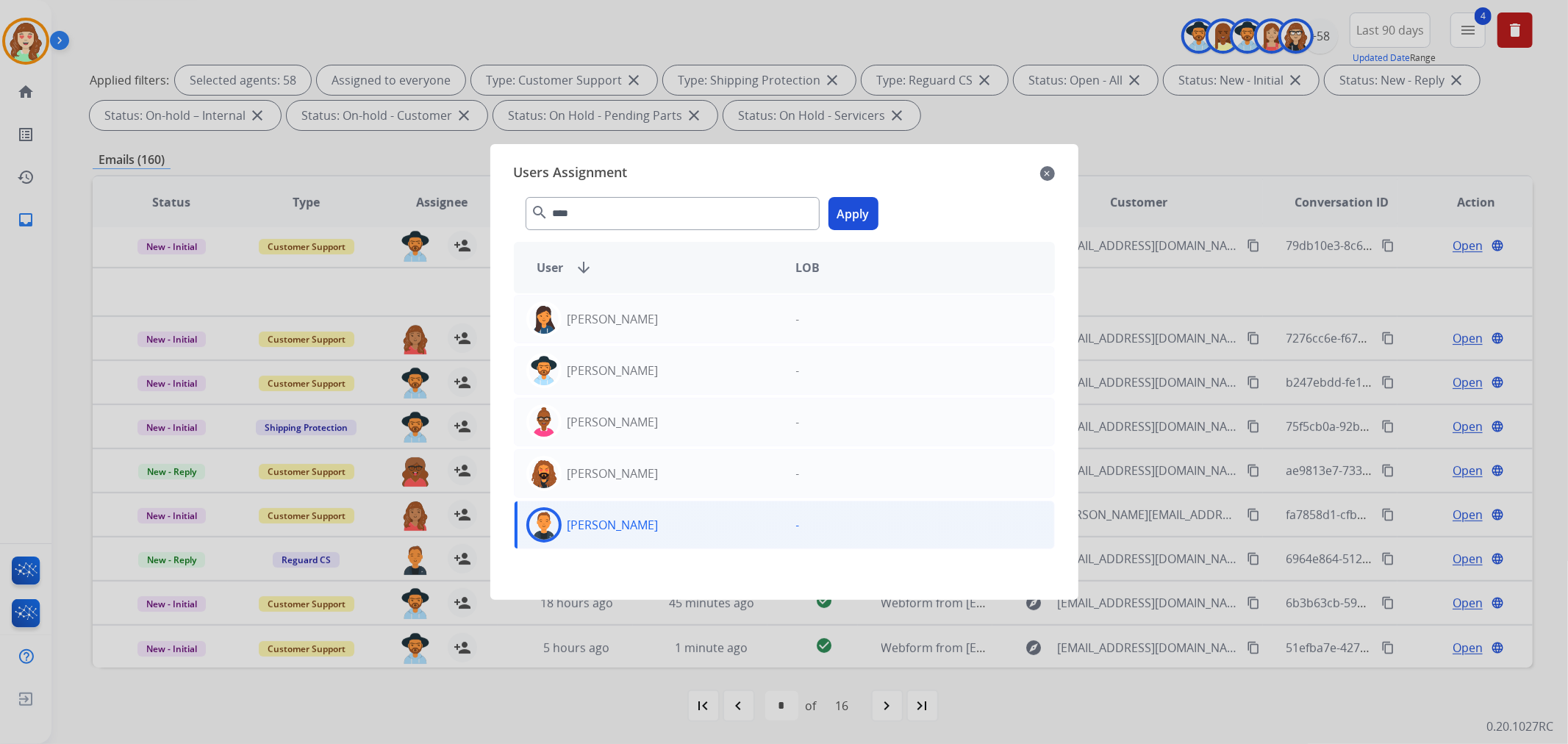
click at [849, 208] on button "Apply" at bounding box center [853, 213] width 50 height 33
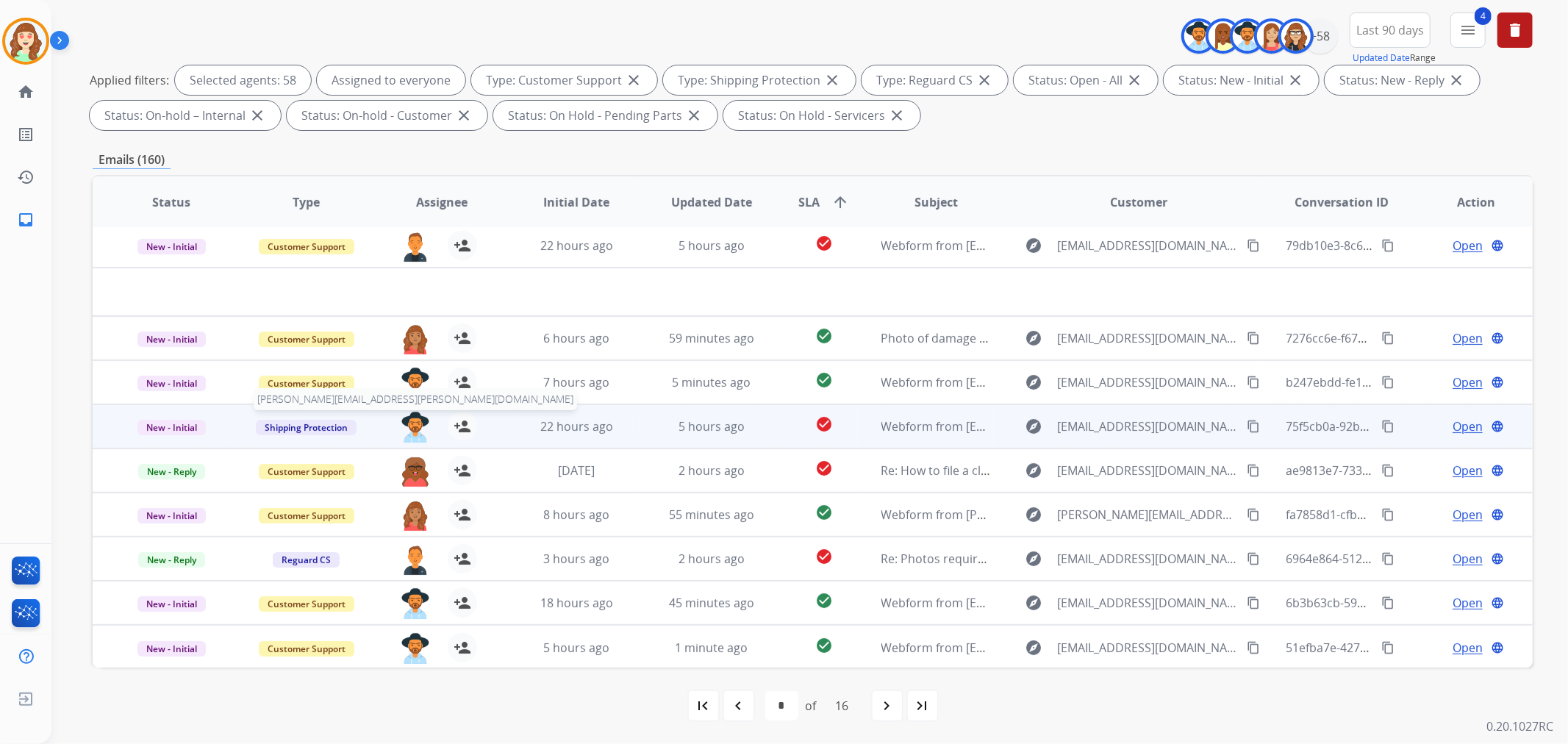
click at [402, 420] on img at bounding box center [415, 427] width 30 height 31
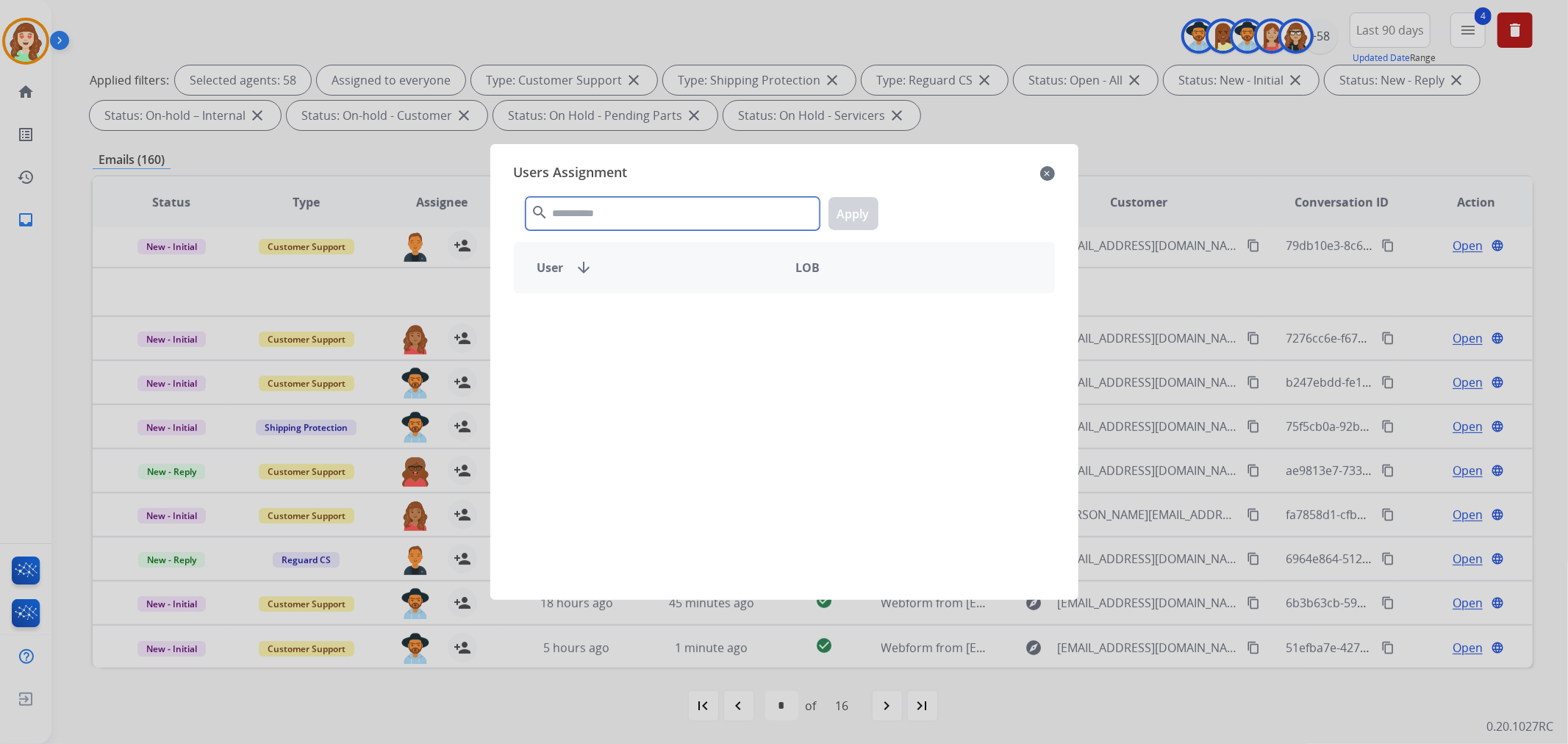
click at [620, 209] on input "text" at bounding box center [672, 213] width 294 height 33
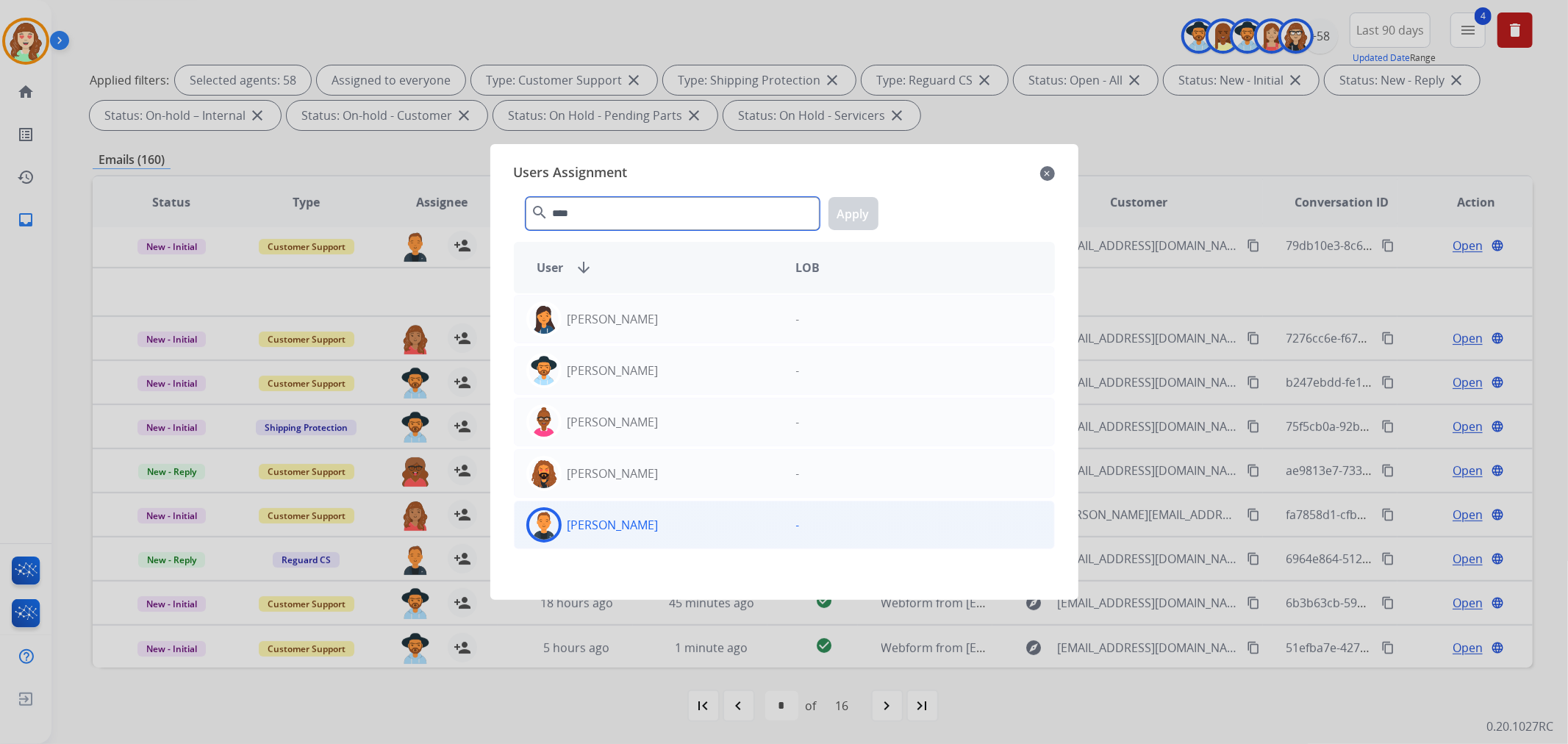
type input "****"
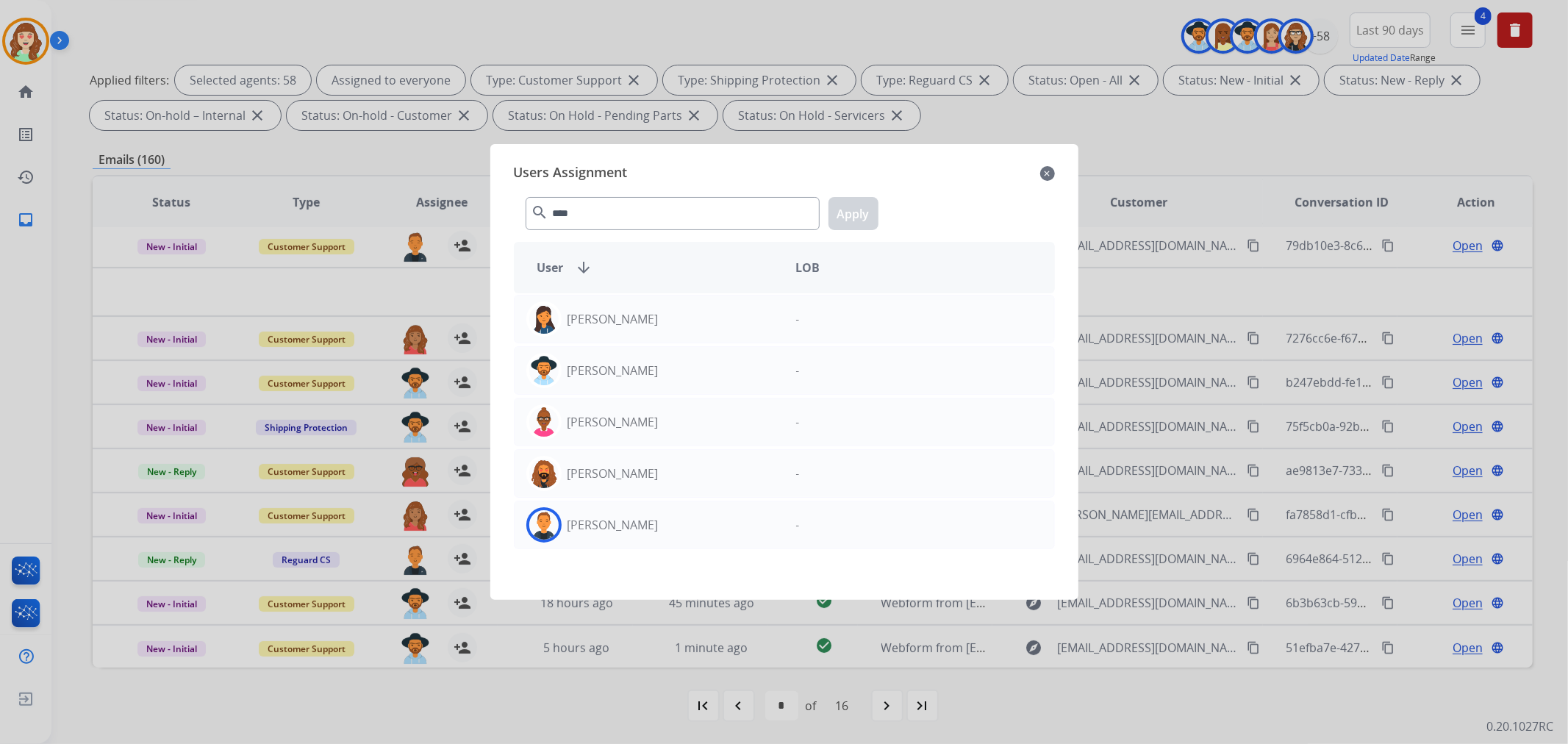
click at [649, 522] on div "[PERSON_NAME]" at bounding box center [649, 525] width 270 height 35
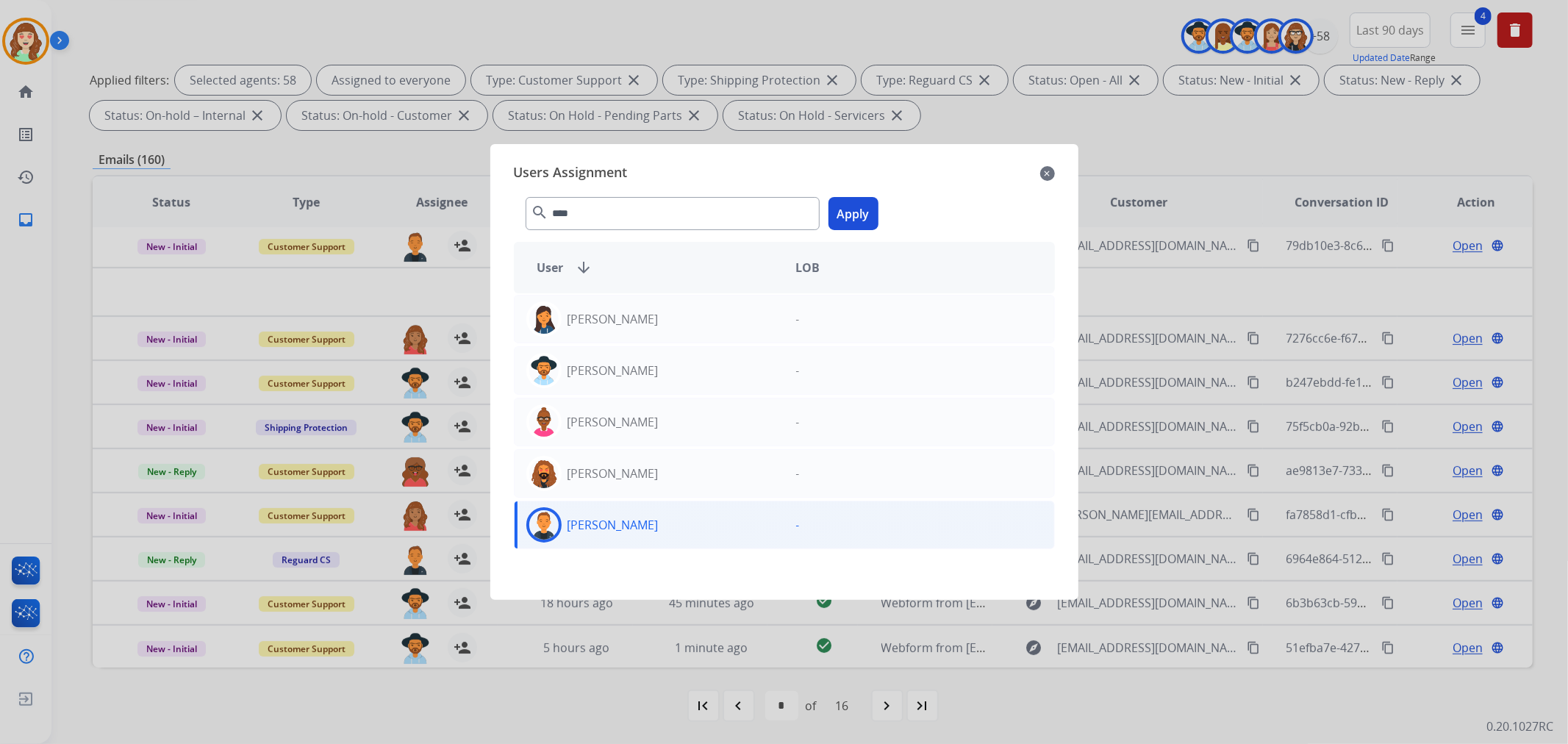
click at [853, 211] on button "Apply" at bounding box center [853, 213] width 50 height 33
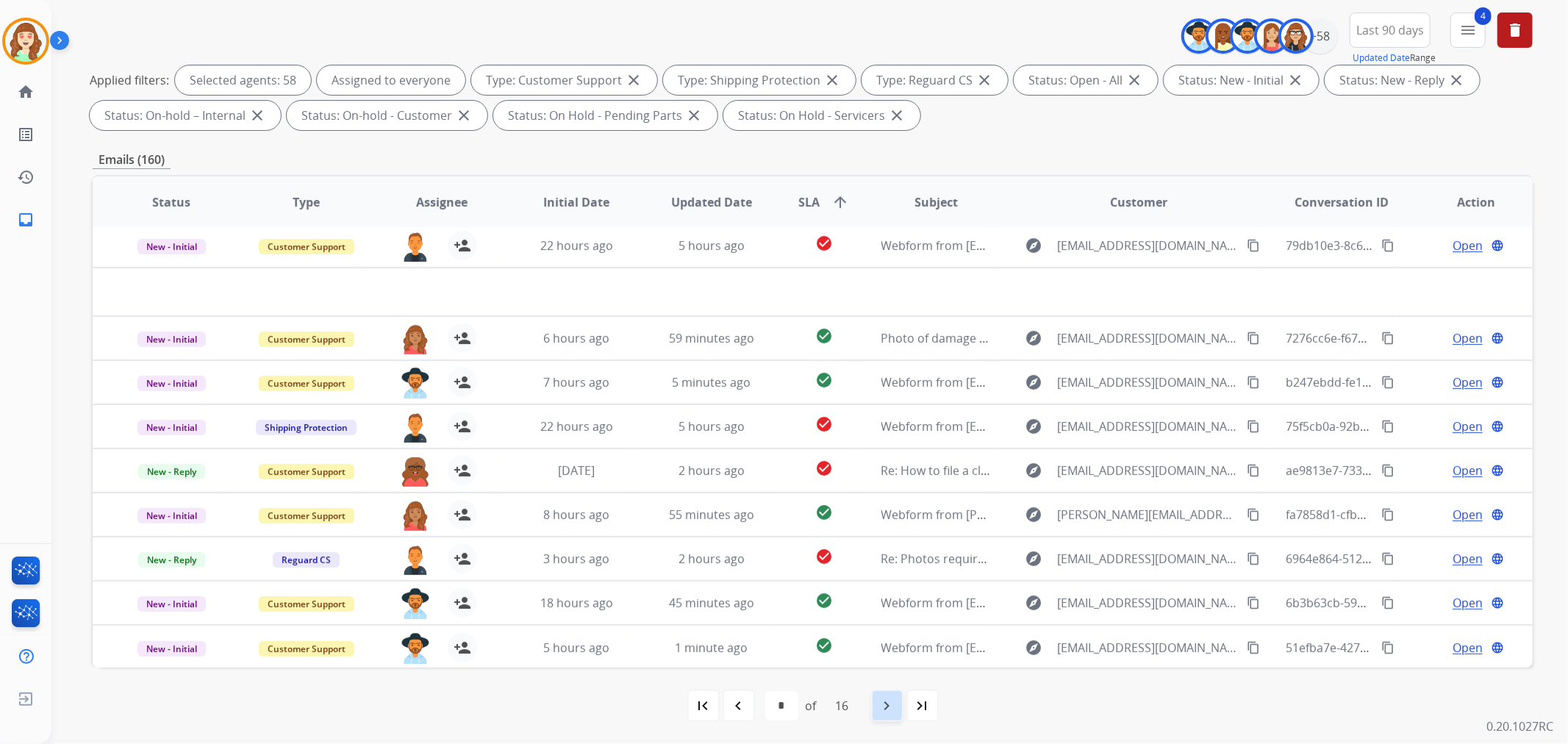
click at [885, 697] on mat-icon "navigate_next" at bounding box center [886, 705] width 18 height 18
select select "*"
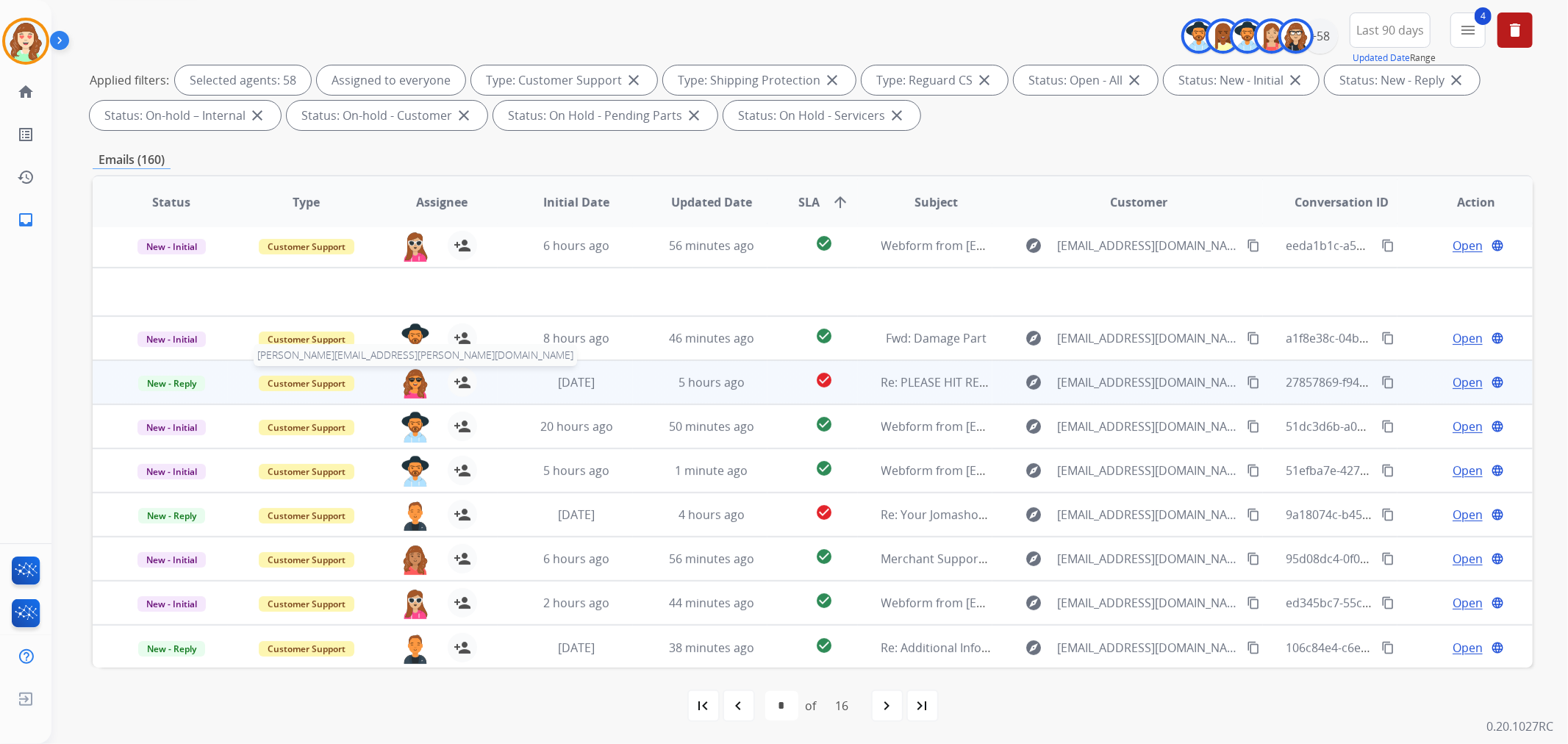
click at [409, 385] on img at bounding box center [415, 382] width 30 height 31
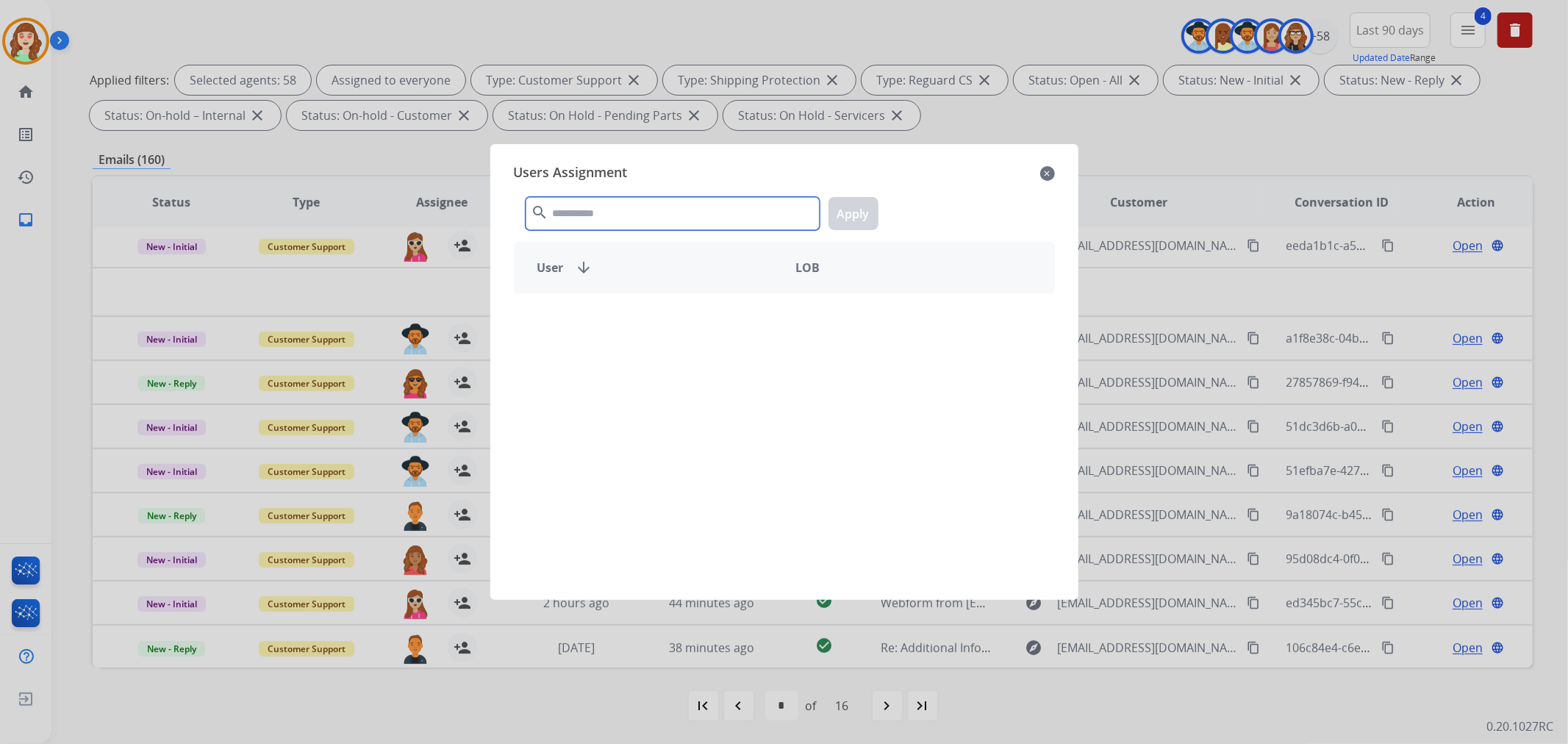
click at [611, 216] on input "text" at bounding box center [672, 213] width 294 height 33
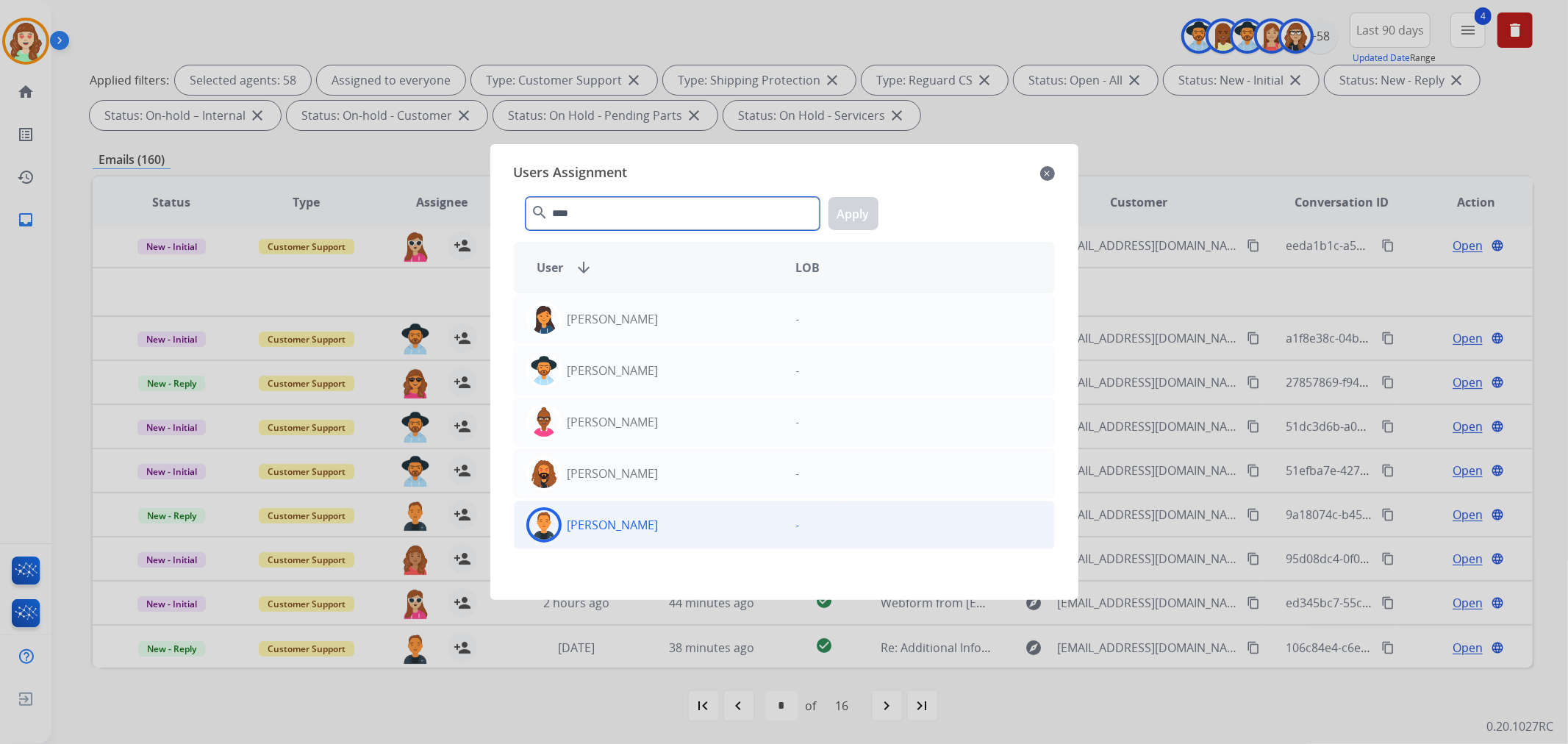
type input "****"
click at [717, 524] on div "[PERSON_NAME]" at bounding box center [649, 525] width 270 height 35
click at [848, 214] on button "Apply" at bounding box center [853, 213] width 50 height 33
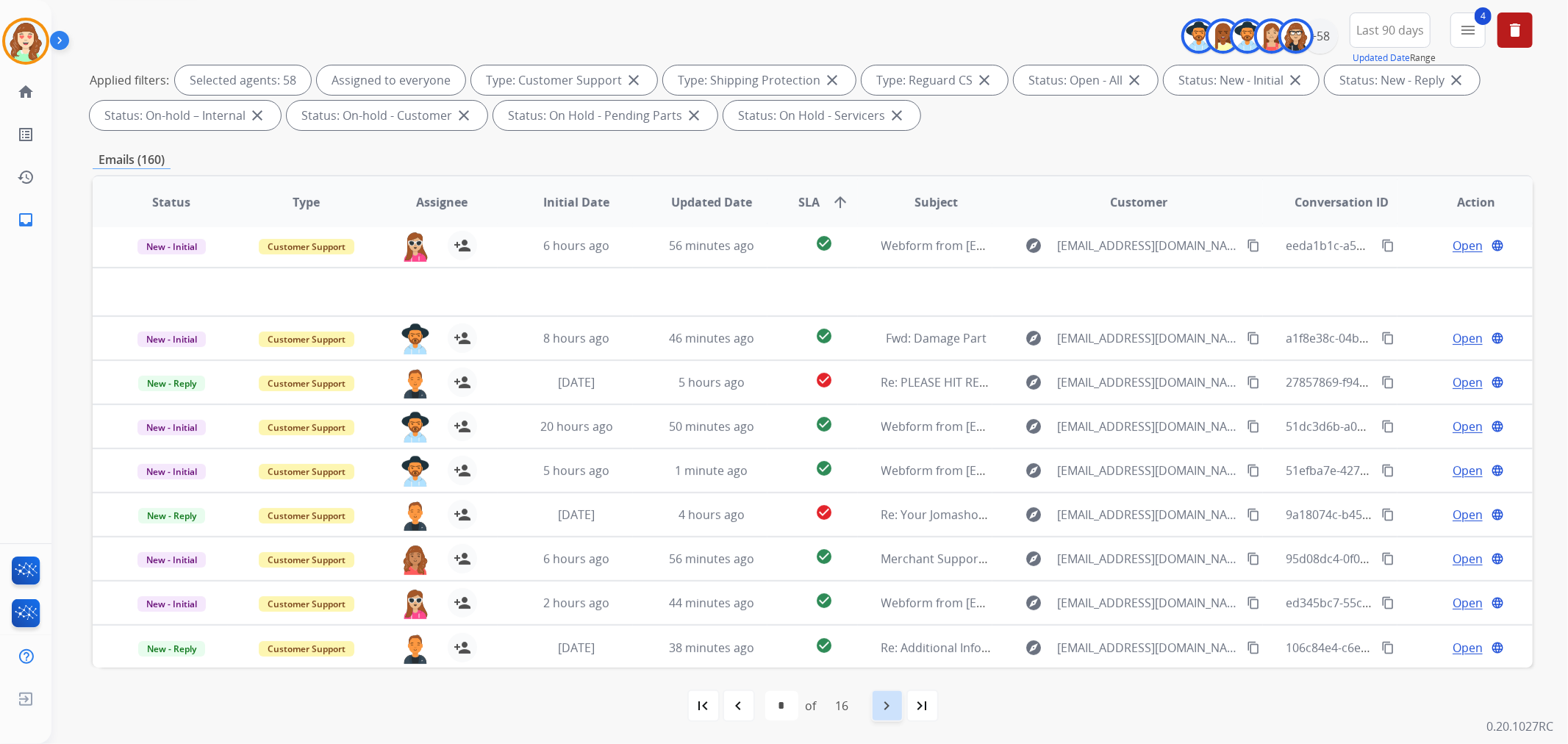
click at [887, 704] on mat-icon "navigate_next" at bounding box center [886, 705] width 18 height 18
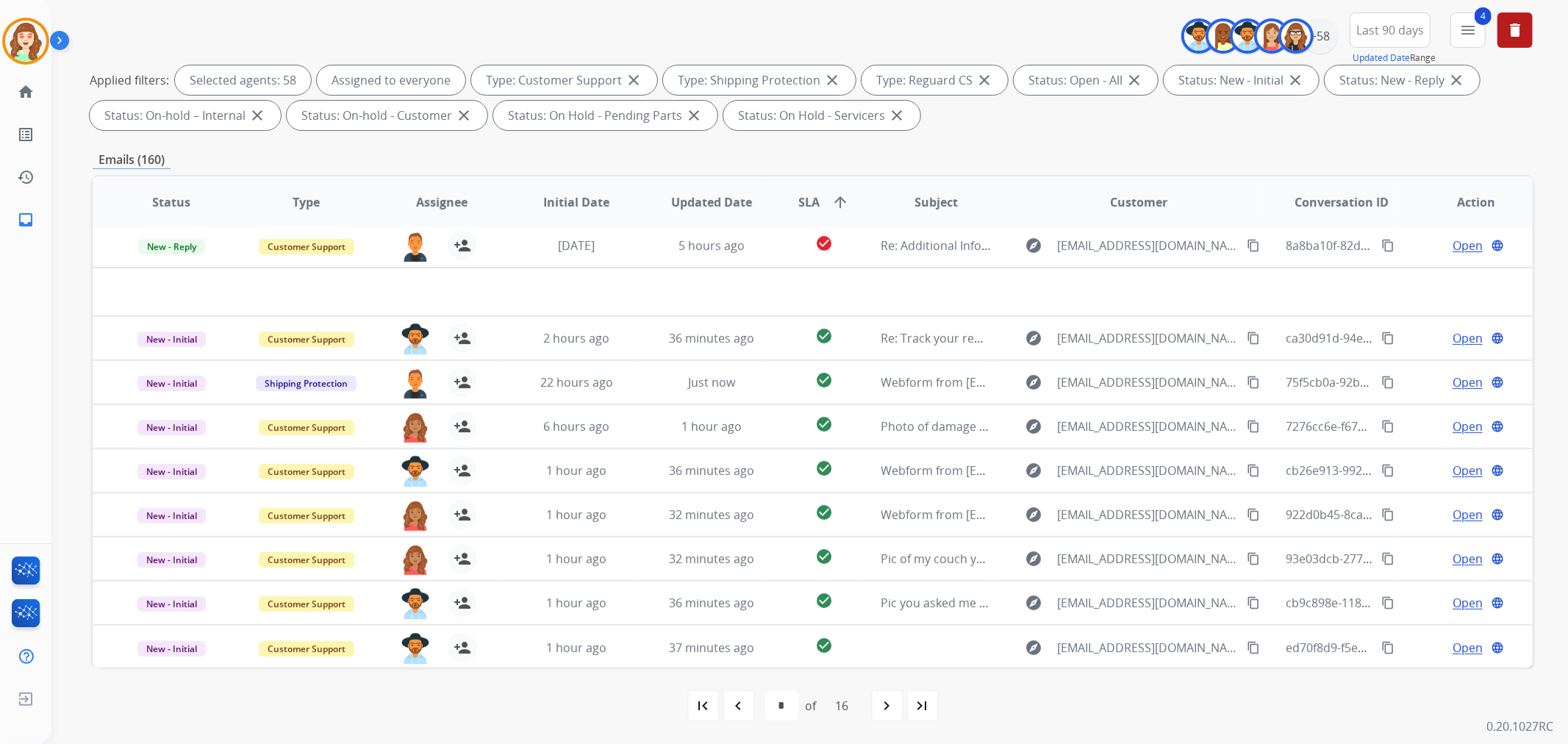
click at [885, 710] on mat-icon "navigate_next" at bounding box center [886, 705] width 18 height 18
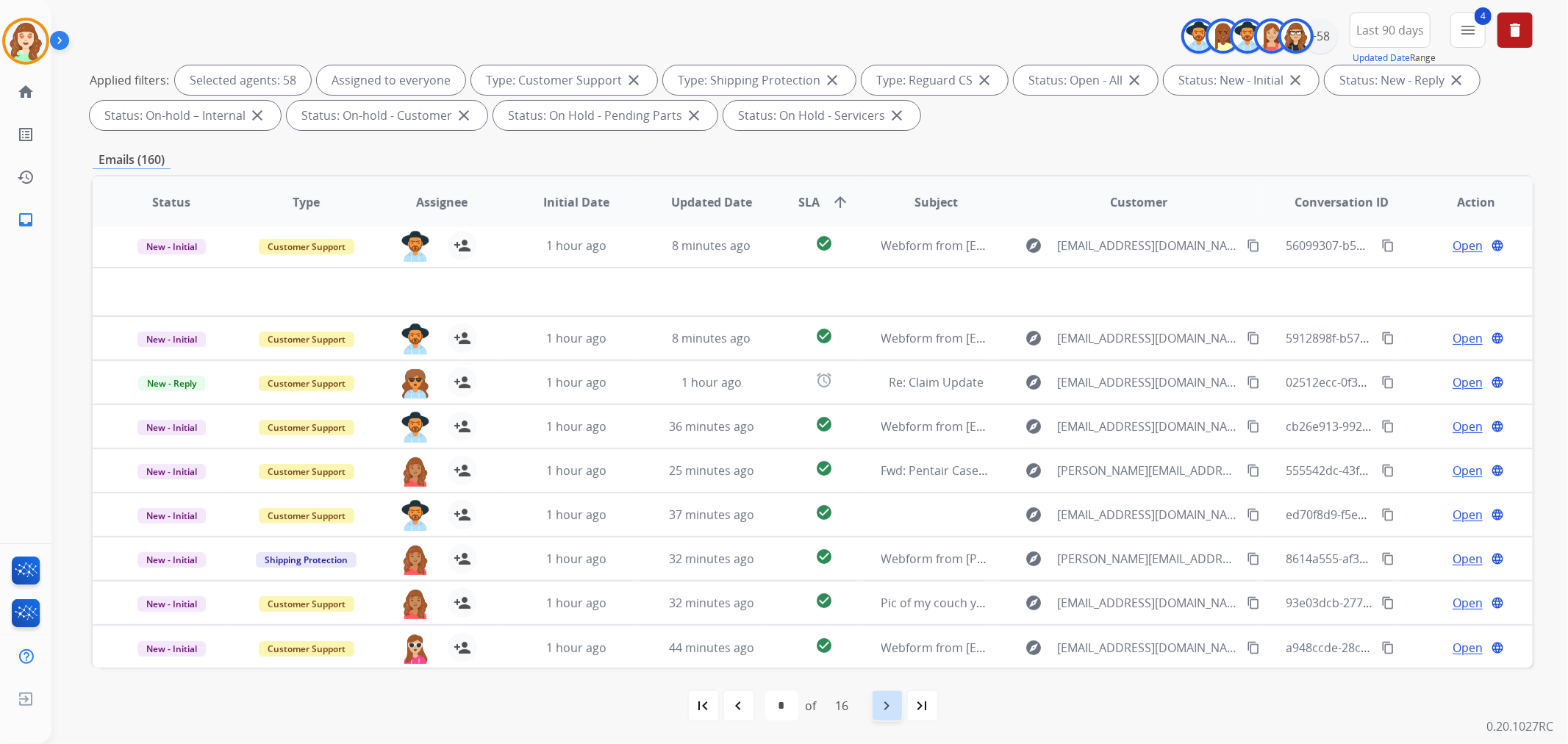
click at [886, 704] on mat-icon "navigate_next" at bounding box center [886, 705] width 18 height 18
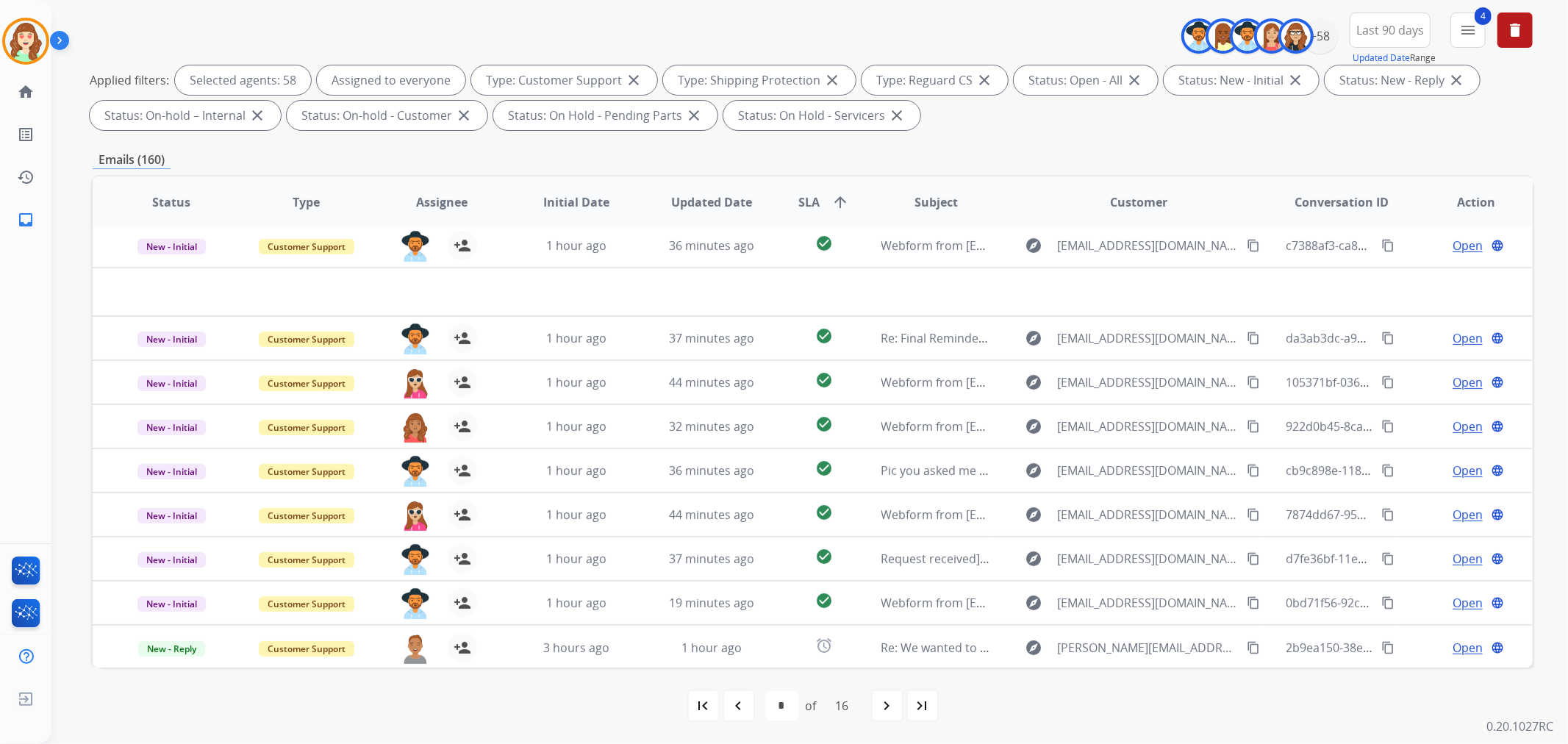
click at [882, 700] on mat-icon "navigate_next" at bounding box center [886, 705] width 18 height 18
click at [887, 706] on mat-icon "navigate_next" at bounding box center [886, 705] width 18 height 18
click at [892, 707] on mat-icon "navigate_next" at bounding box center [886, 705] width 18 height 18
click at [883, 708] on mat-icon "navigate_next" at bounding box center [886, 705] width 18 height 18
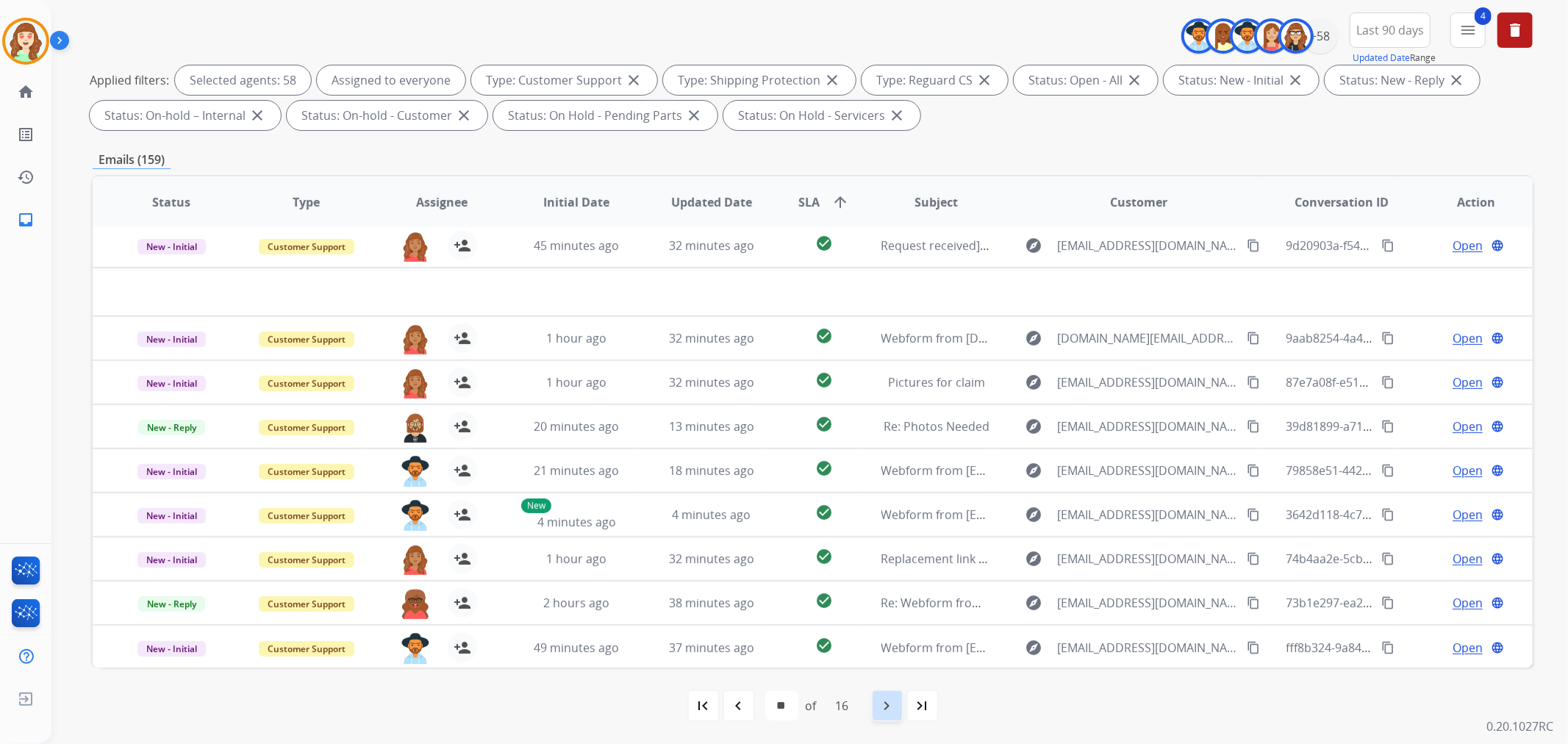
click at [885, 699] on mat-icon "navigate_next" at bounding box center [886, 705] width 18 height 18
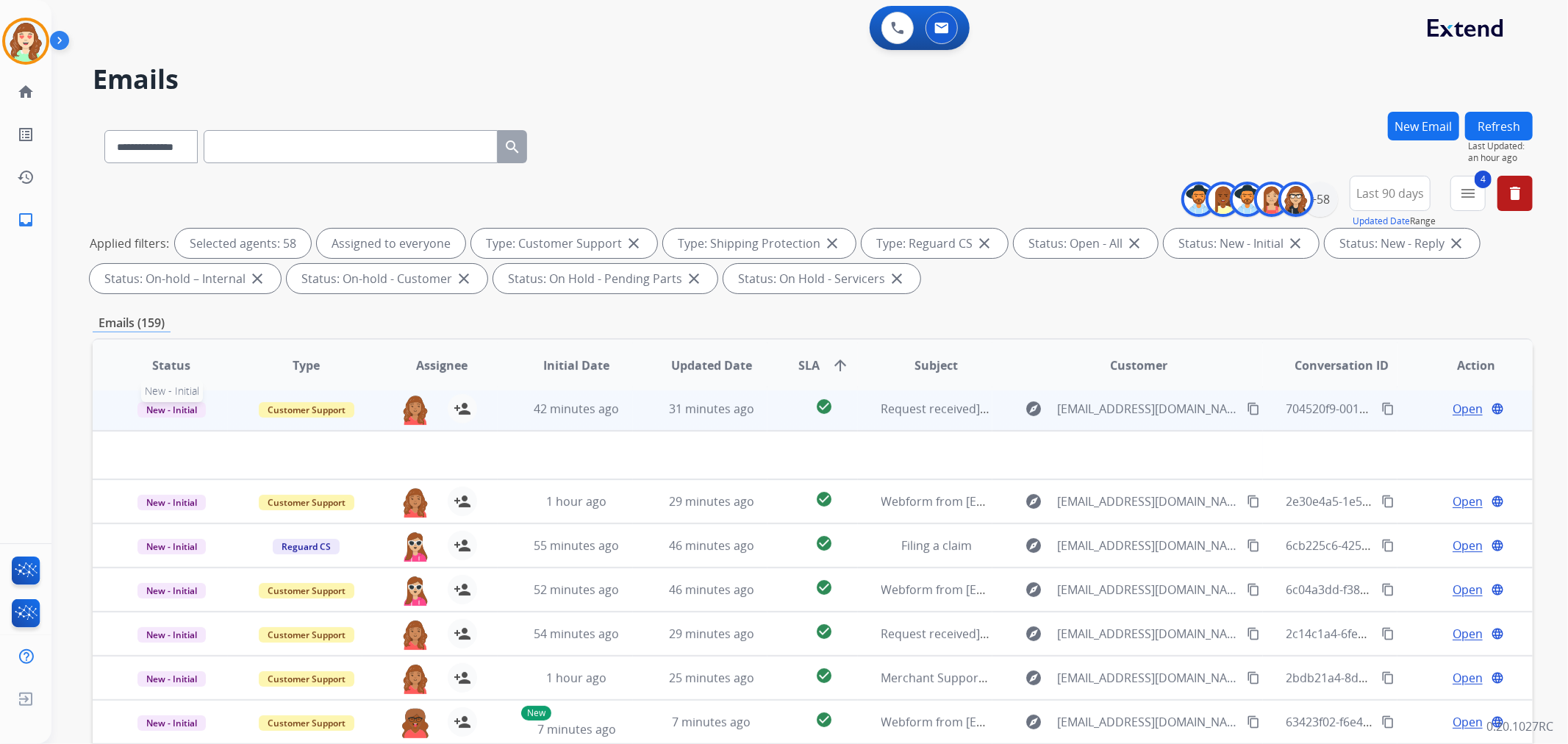
click at [165, 414] on span "New - Initial" at bounding box center [172, 410] width 69 height 16
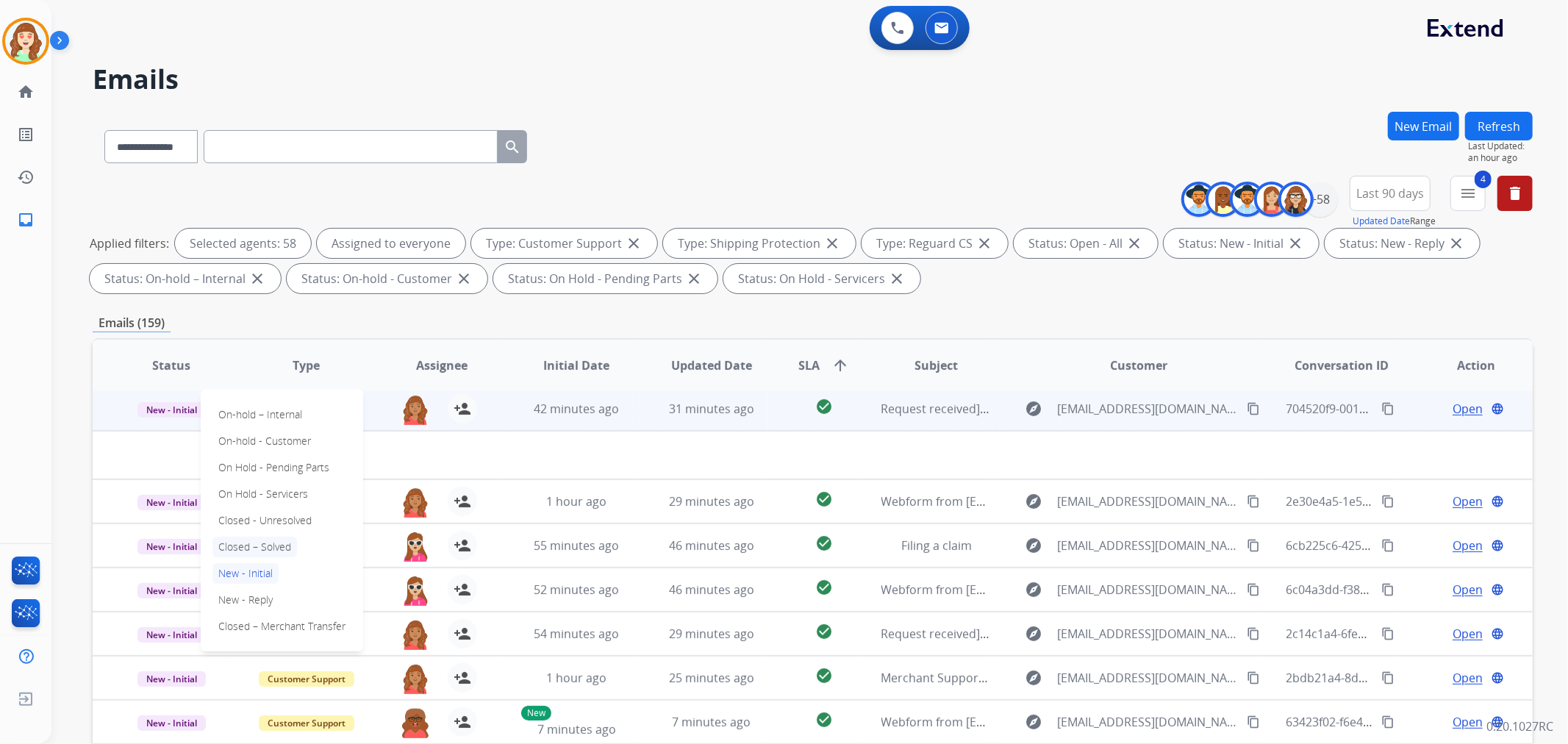
click at [268, 545] on p "Closed – Solved" at bounding box center [254, 547] width 84 height 20
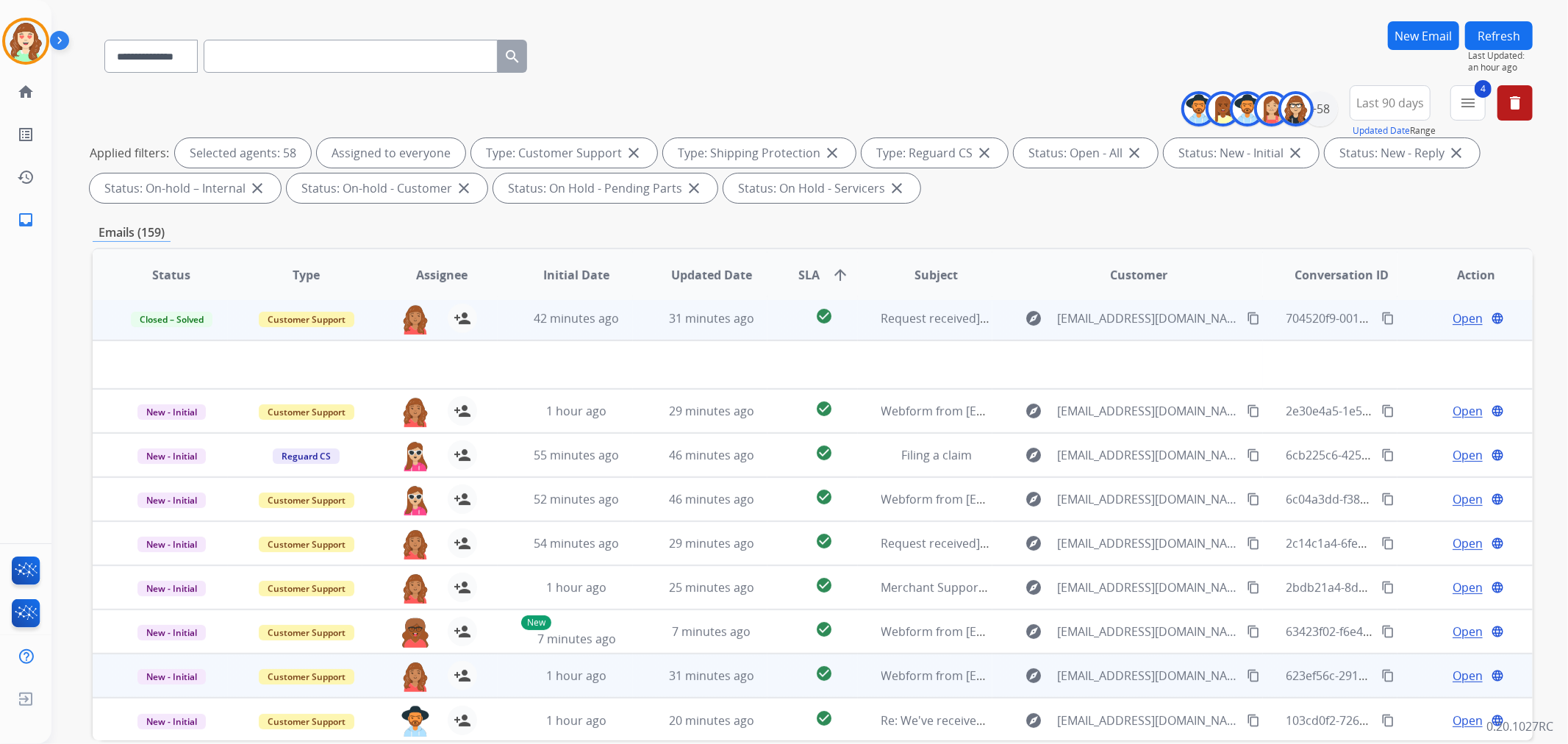
scroll to position [163, 0]
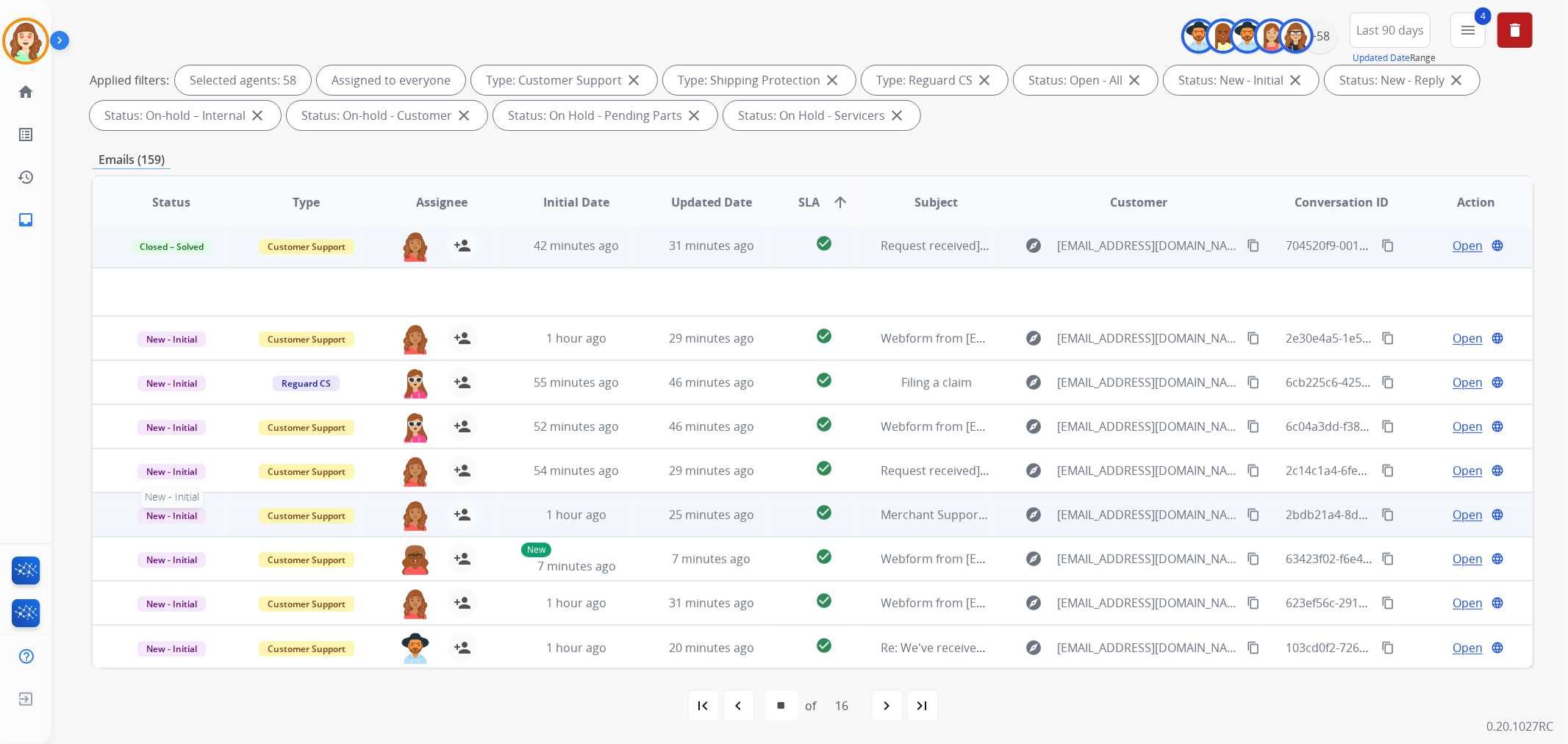
click at [171, 512] on span "New - Initial" at bounding box center [172, 516] width 69 height 16
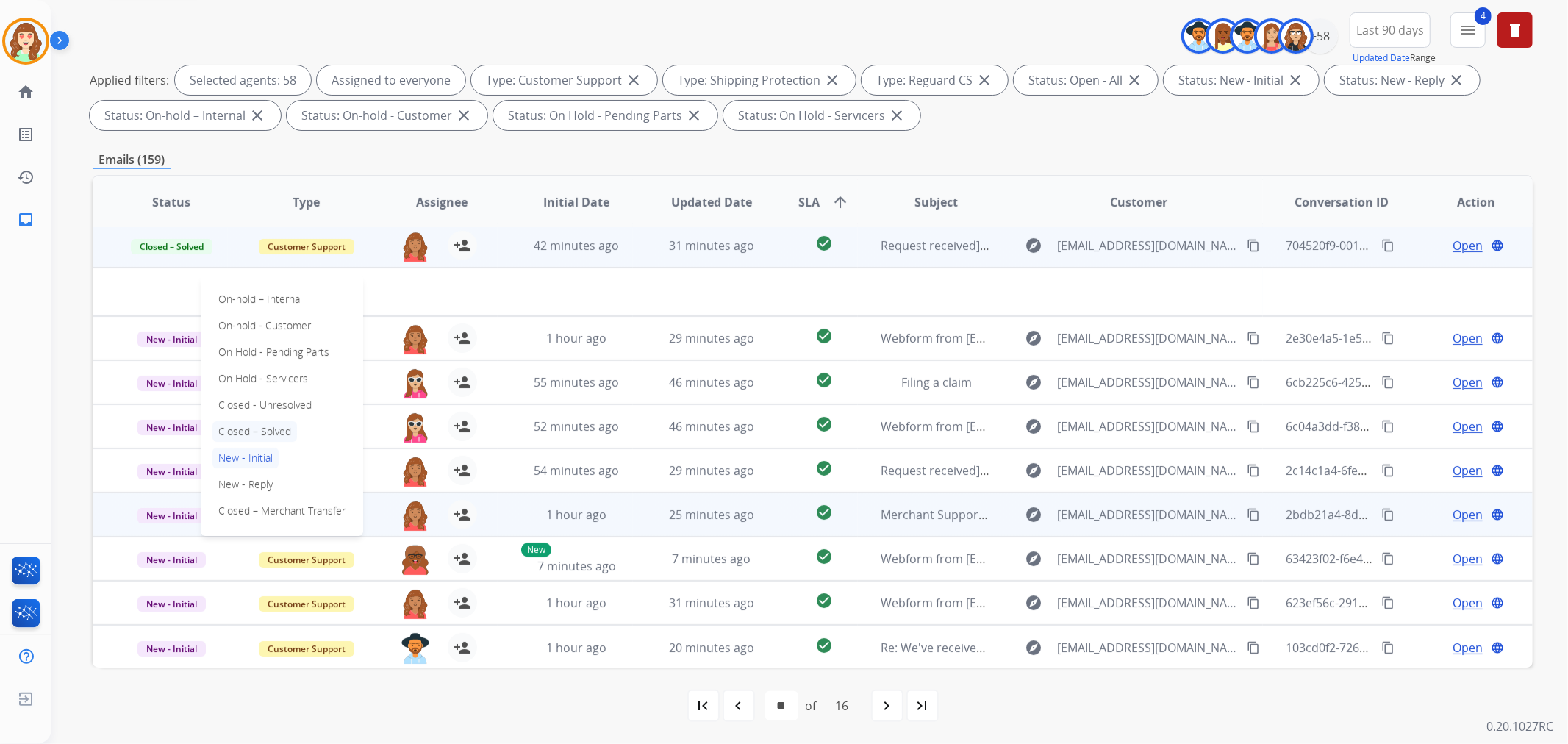
click at [264, 424] on p "Closed – Solved" at bounding box center [254, 431] width 84 height 20
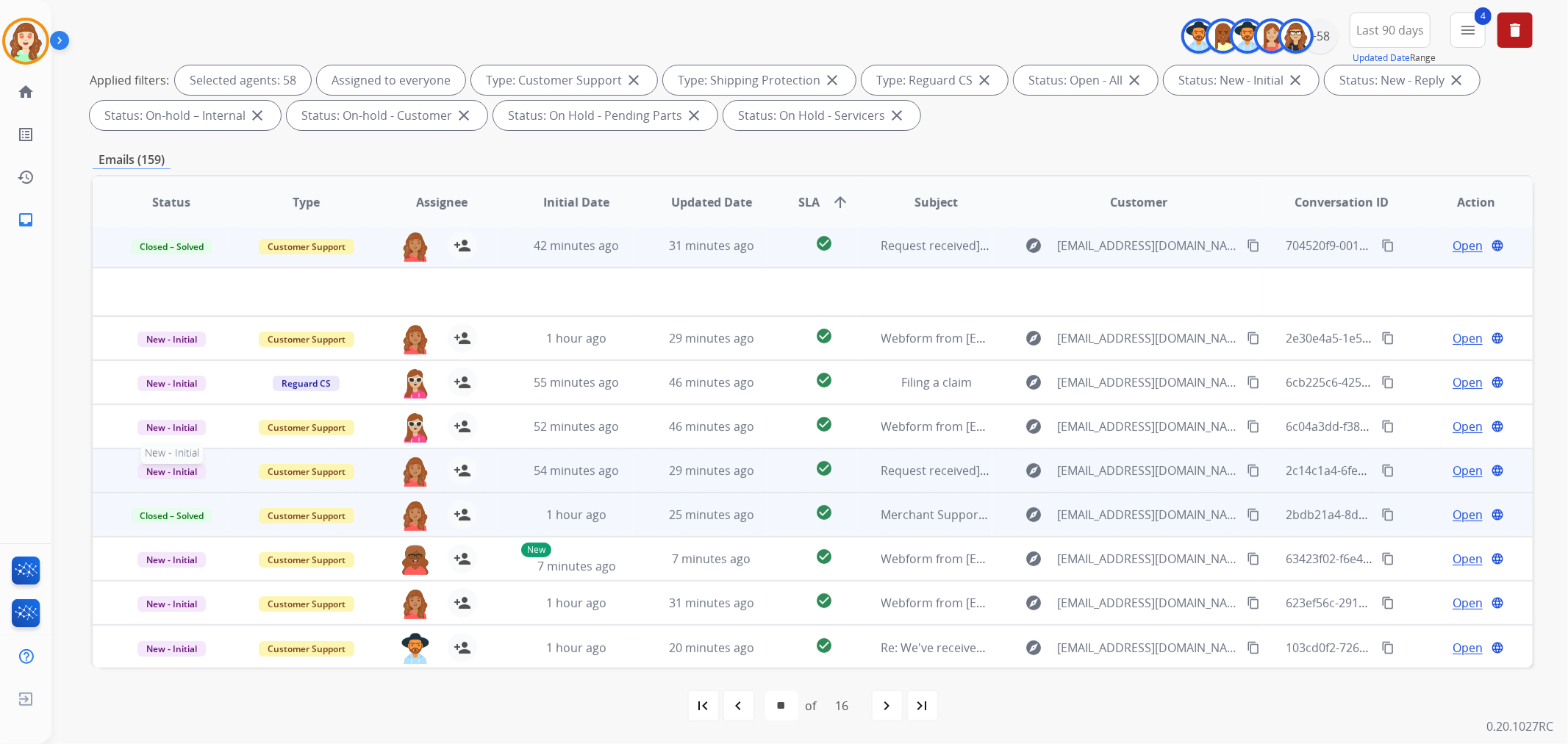
drag, startPoint x: 172, startPoint y: 470, endPoint x: 188, endPoint y: 464, distance: 17.1
click at [172, 469] on span "New - Initial" at bounding box center [172, 471] width 69 height 16
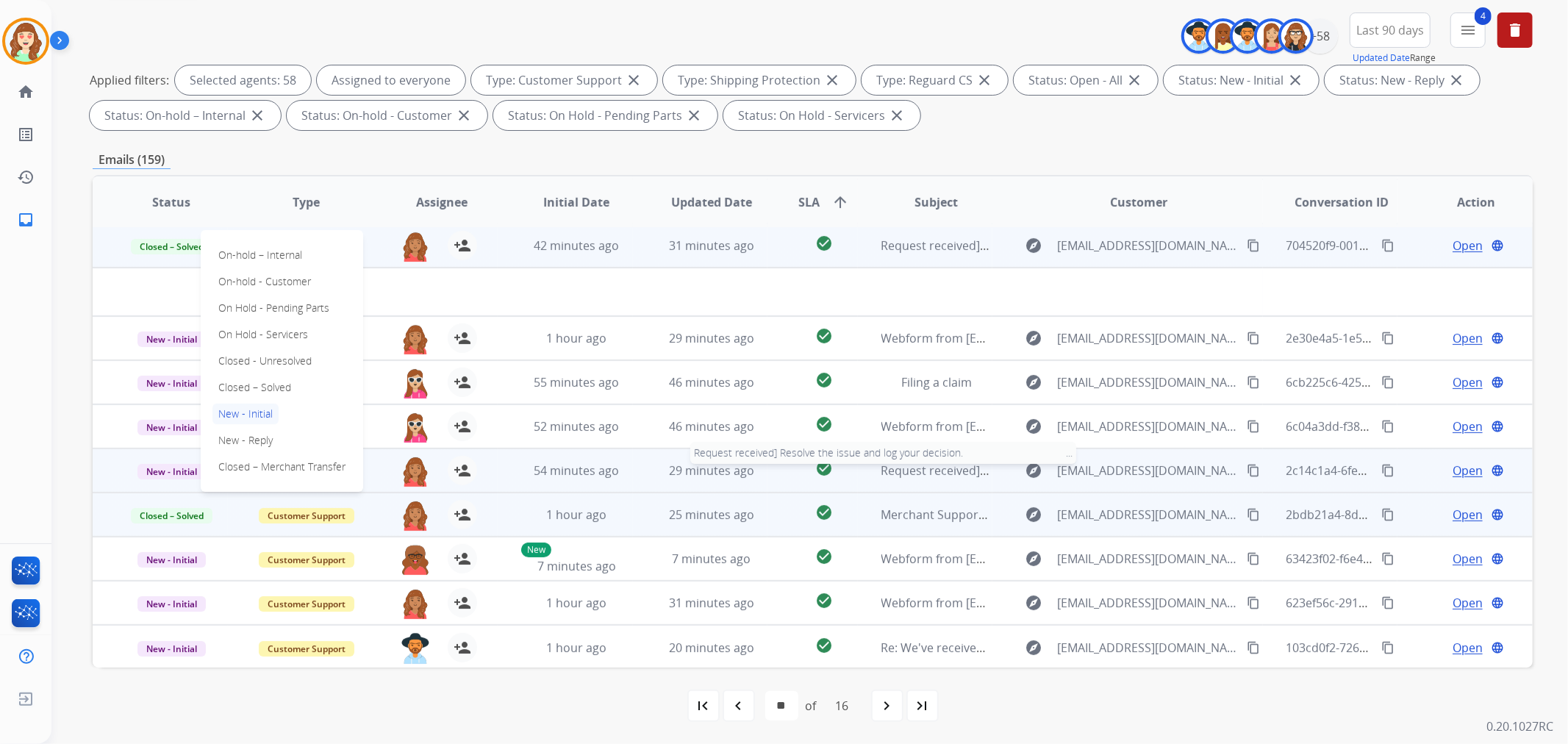
click at [900, 473] on span "Request received] Resolve the issue and log your decision. ͏‌ ͏‌ ͏‌ ͏‌ ͏‌ ͏‌ ͏‌…" at bounding box center [1098, 470] width 434 height 16
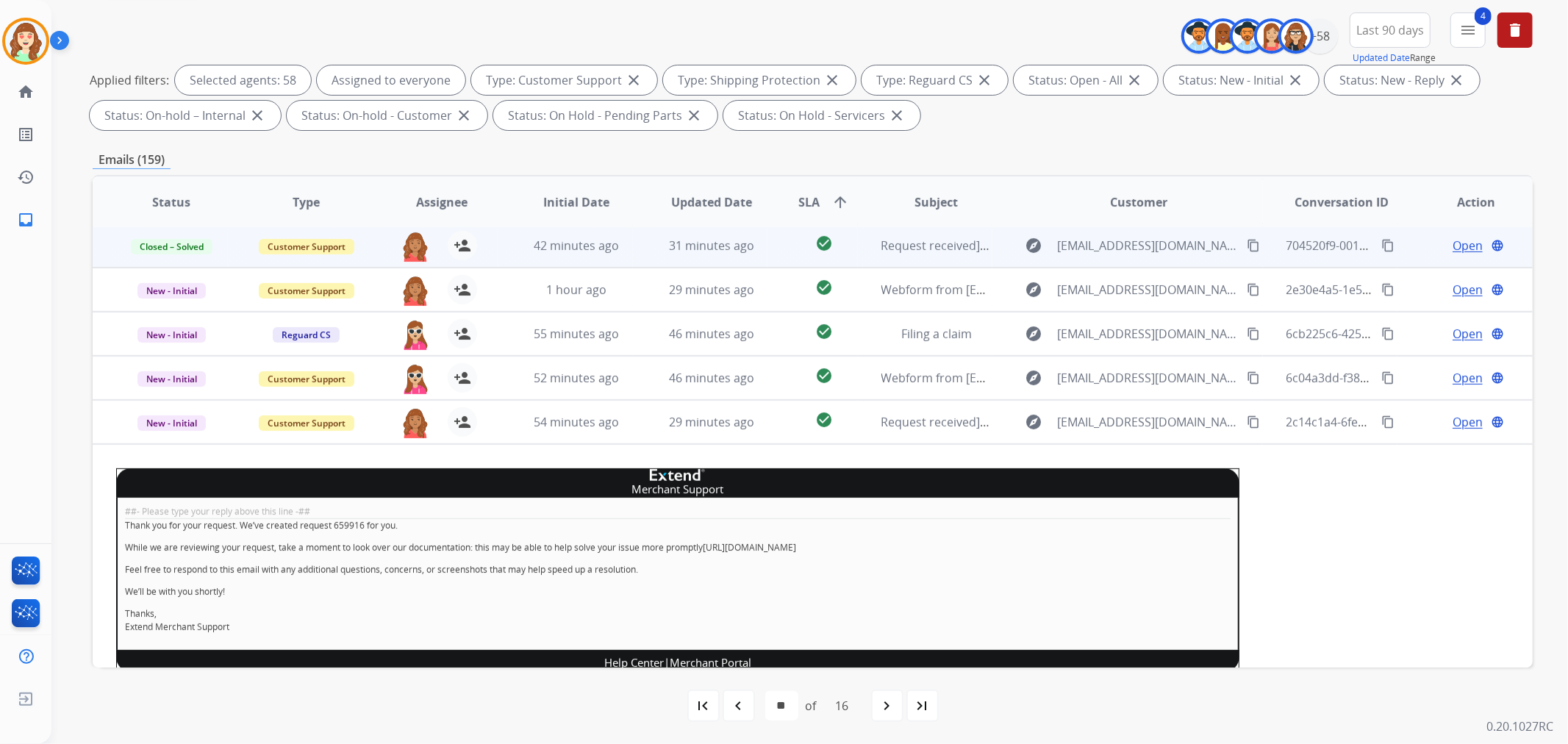
scroll to position [221, 0]
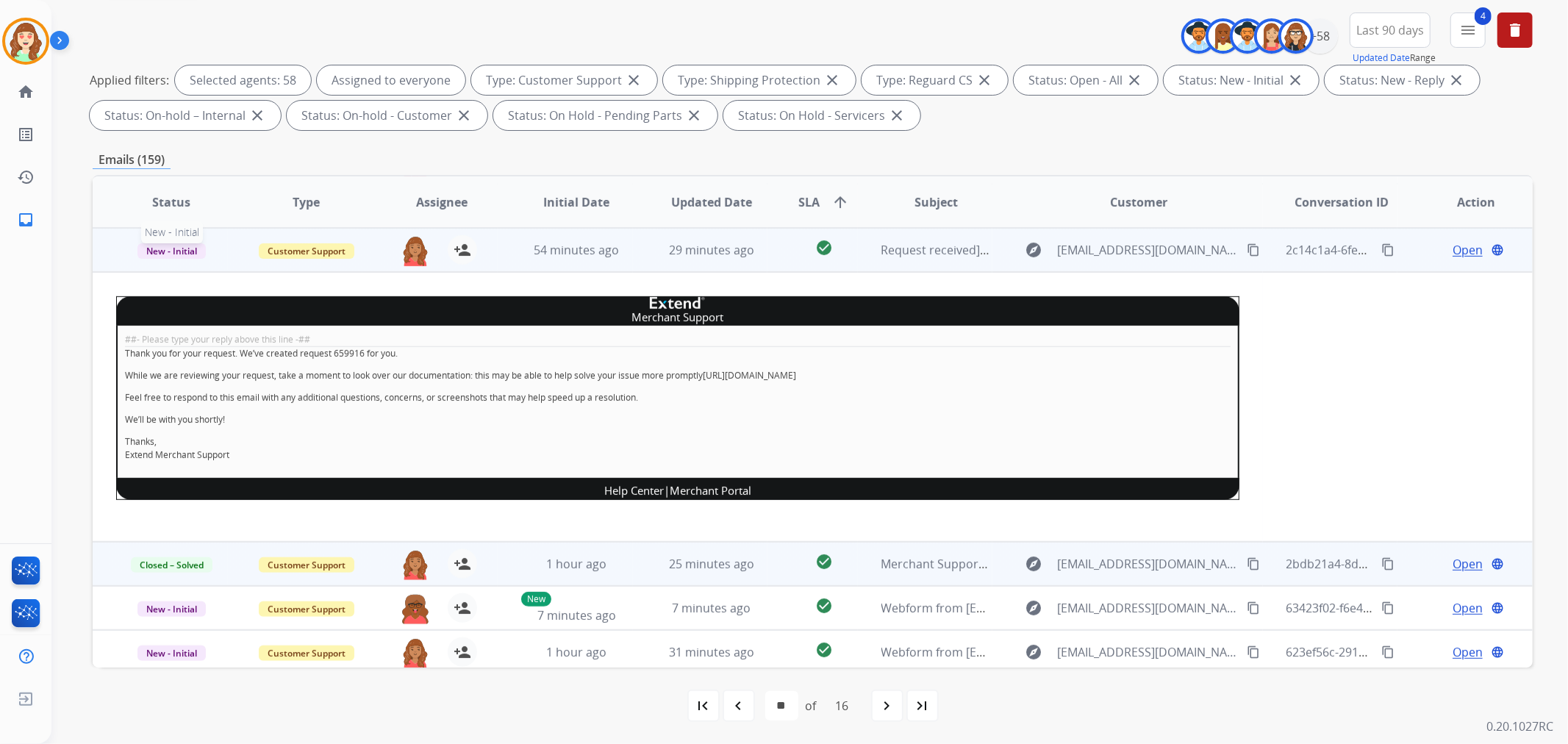
click at [161, 245] on span "New - Initial" at bounding box center [172, 250] width 69 height 16
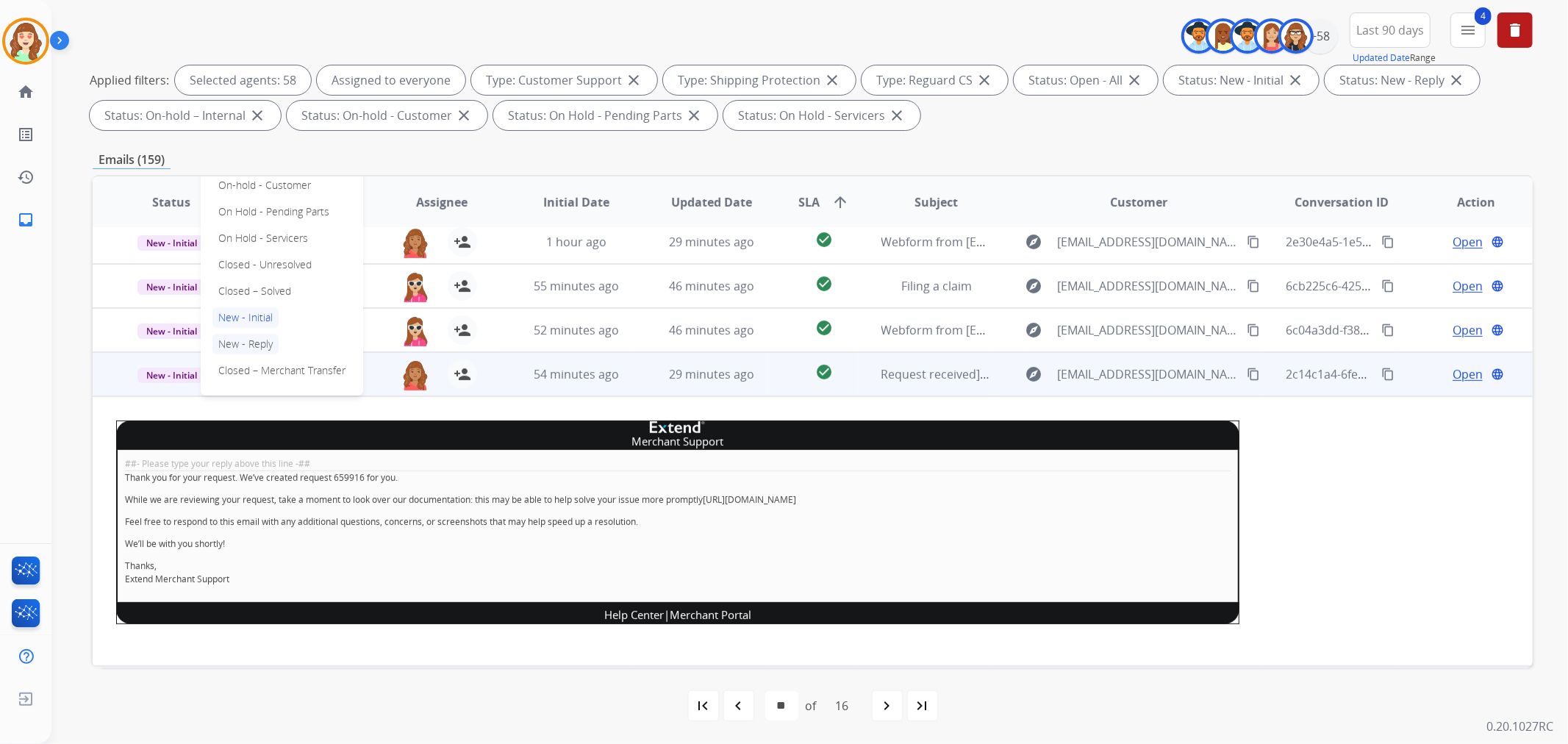
scroll to position [57, 0]
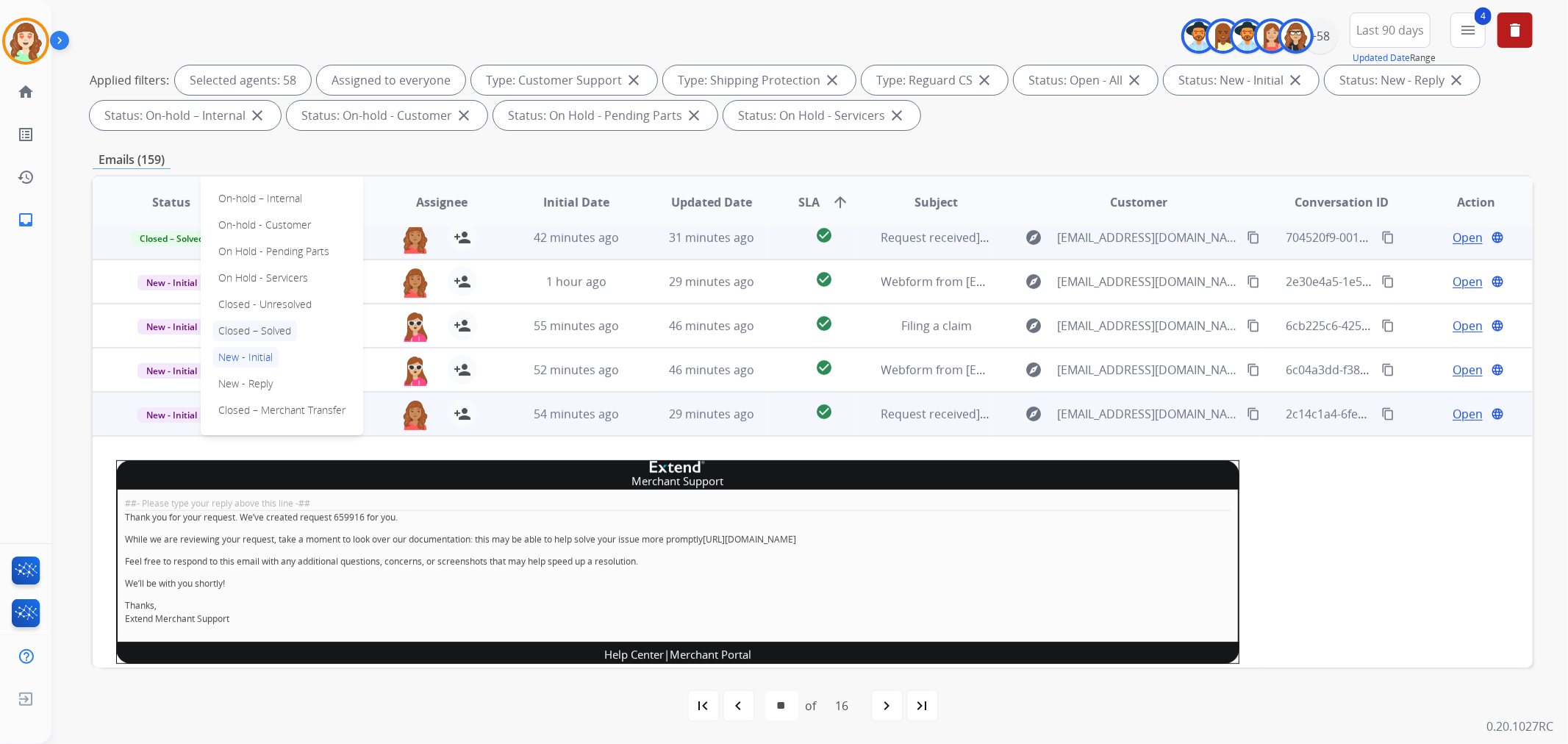
click at [272, 328] on p "Closed – Solved" at bounding box center [254, 331] width 84 height 20
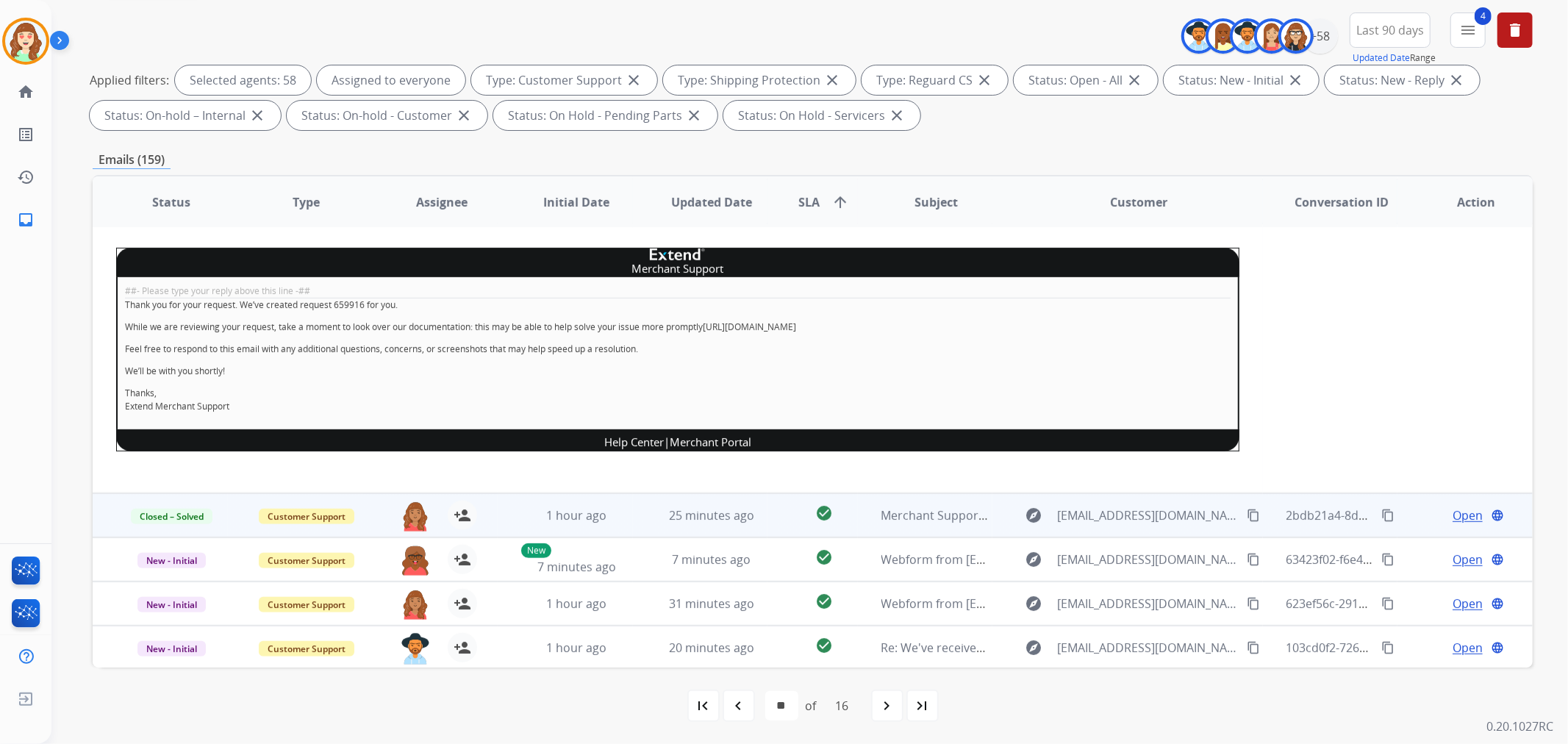
scroll to position [270, 0]
click at [879, 700] on mat-icon "navigate_next" at bounding box center [886, 705] width 18 height 18
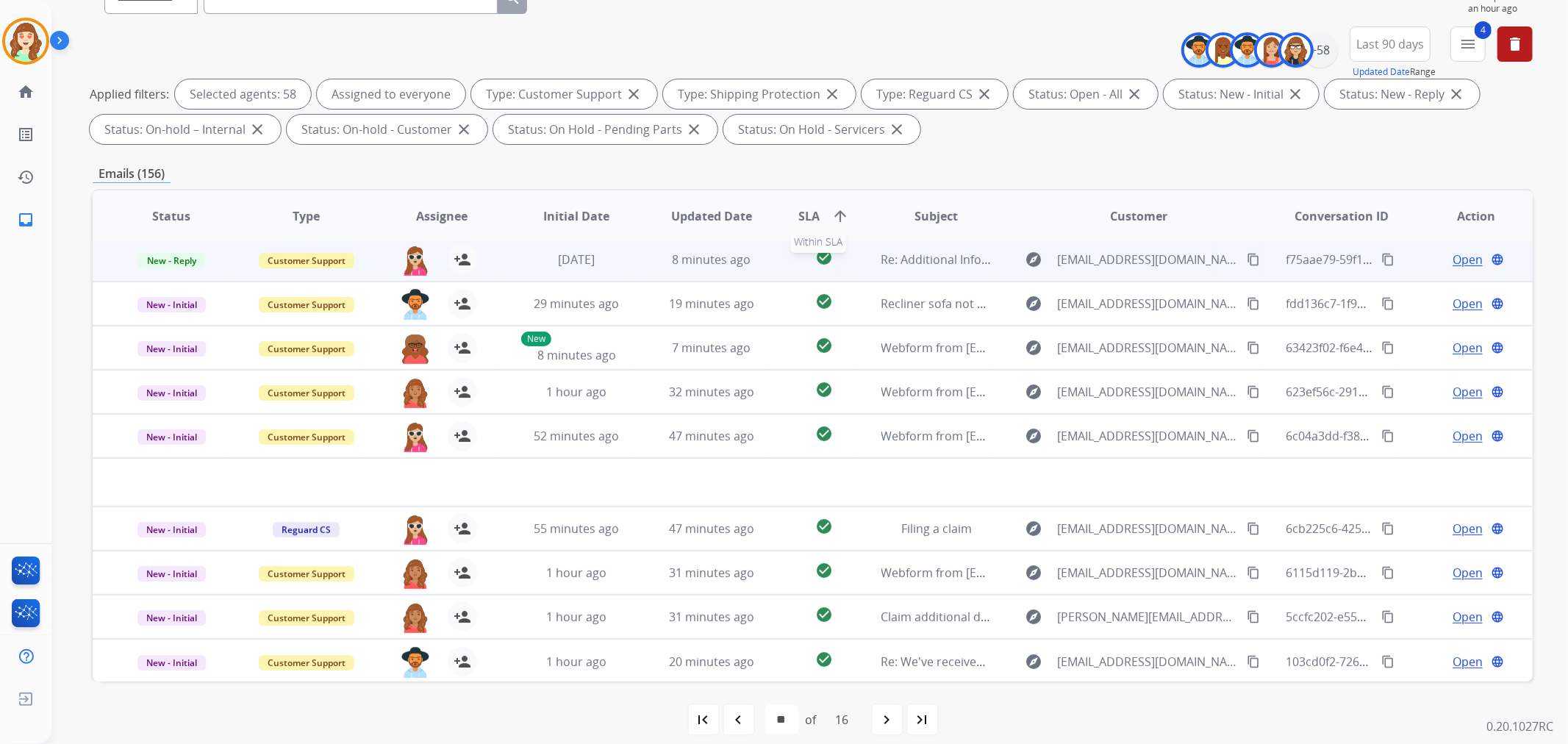
scroll to position [163, 0]
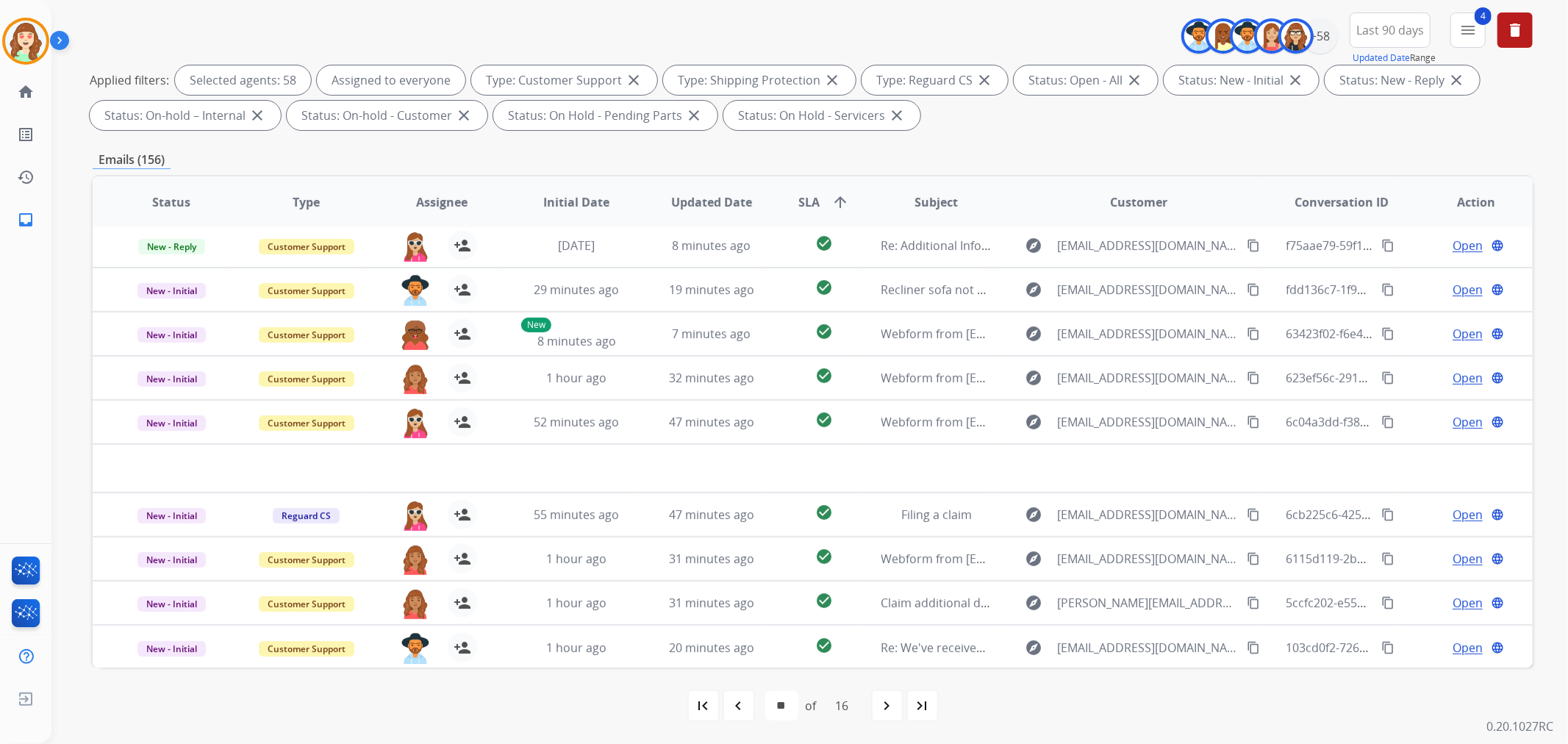
click at [892, 704] on mat-icon "navigate_next" at bounding box center [886, 705] width 18 height 18
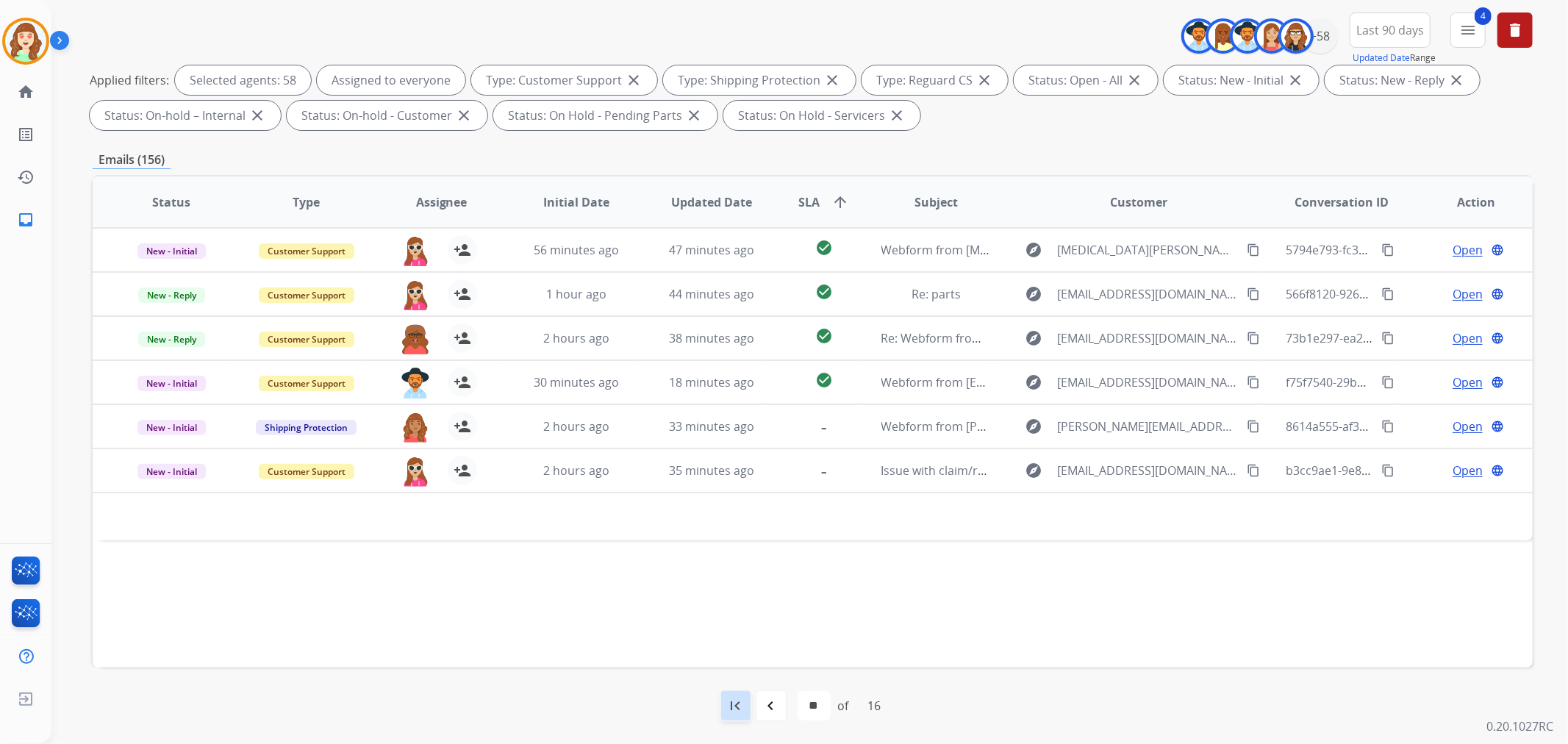
click at [735, 711] on mat-icon "first_page" at bounding box center [735, 705] width 18 height 18
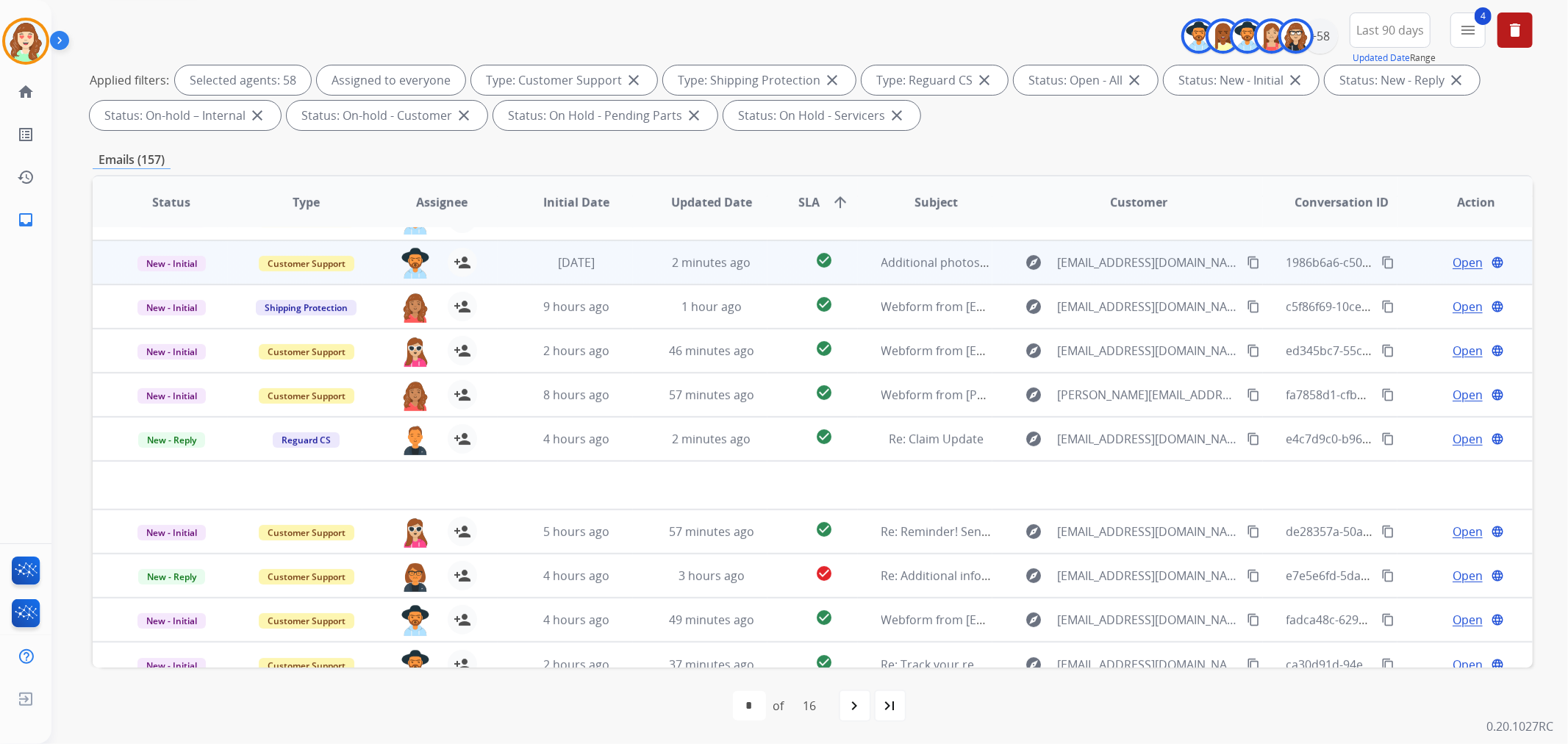
scroll to position [48, 0]
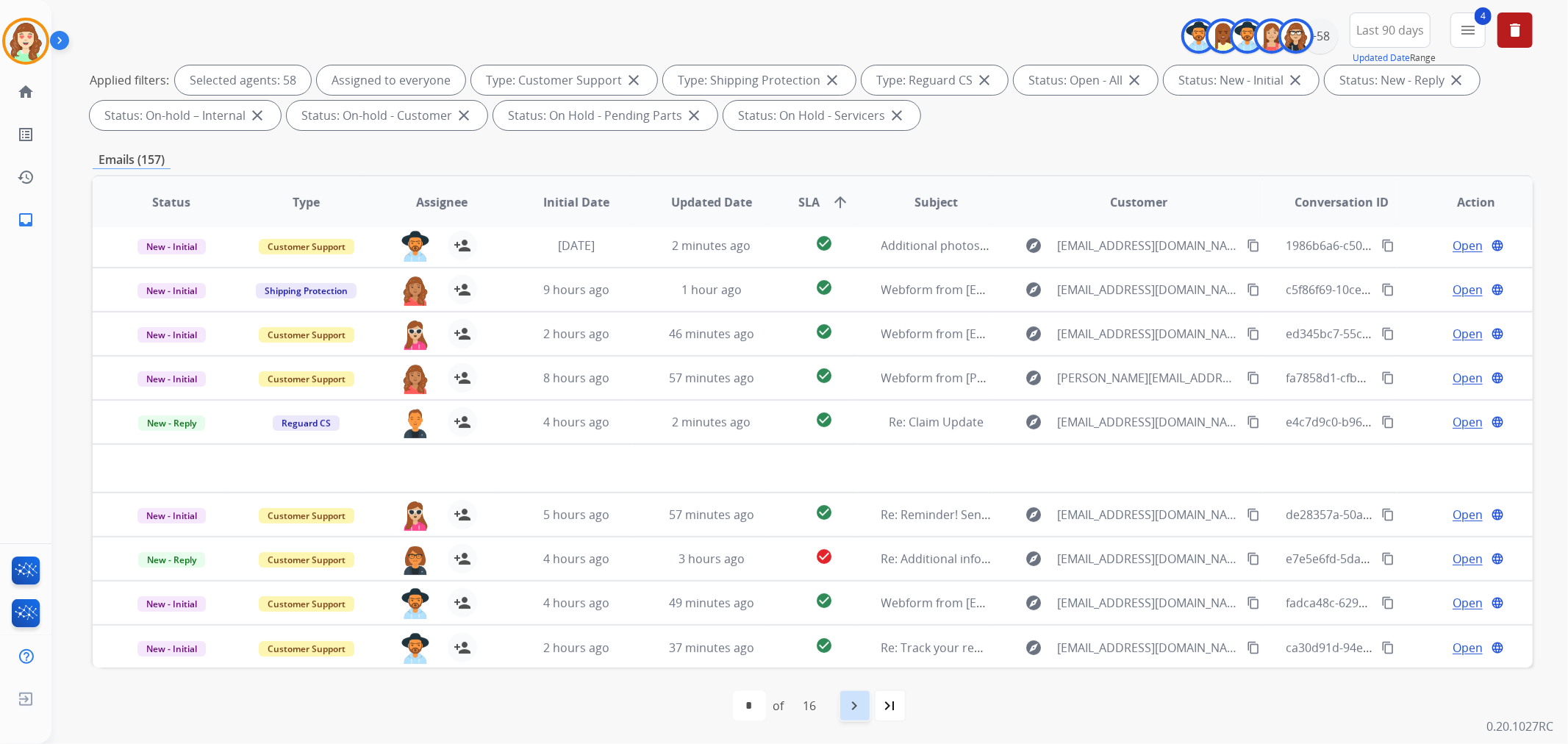
click at [855, 704] on mat-icon "navigate_next" at bounding box center [854, 705] width 18 height 18
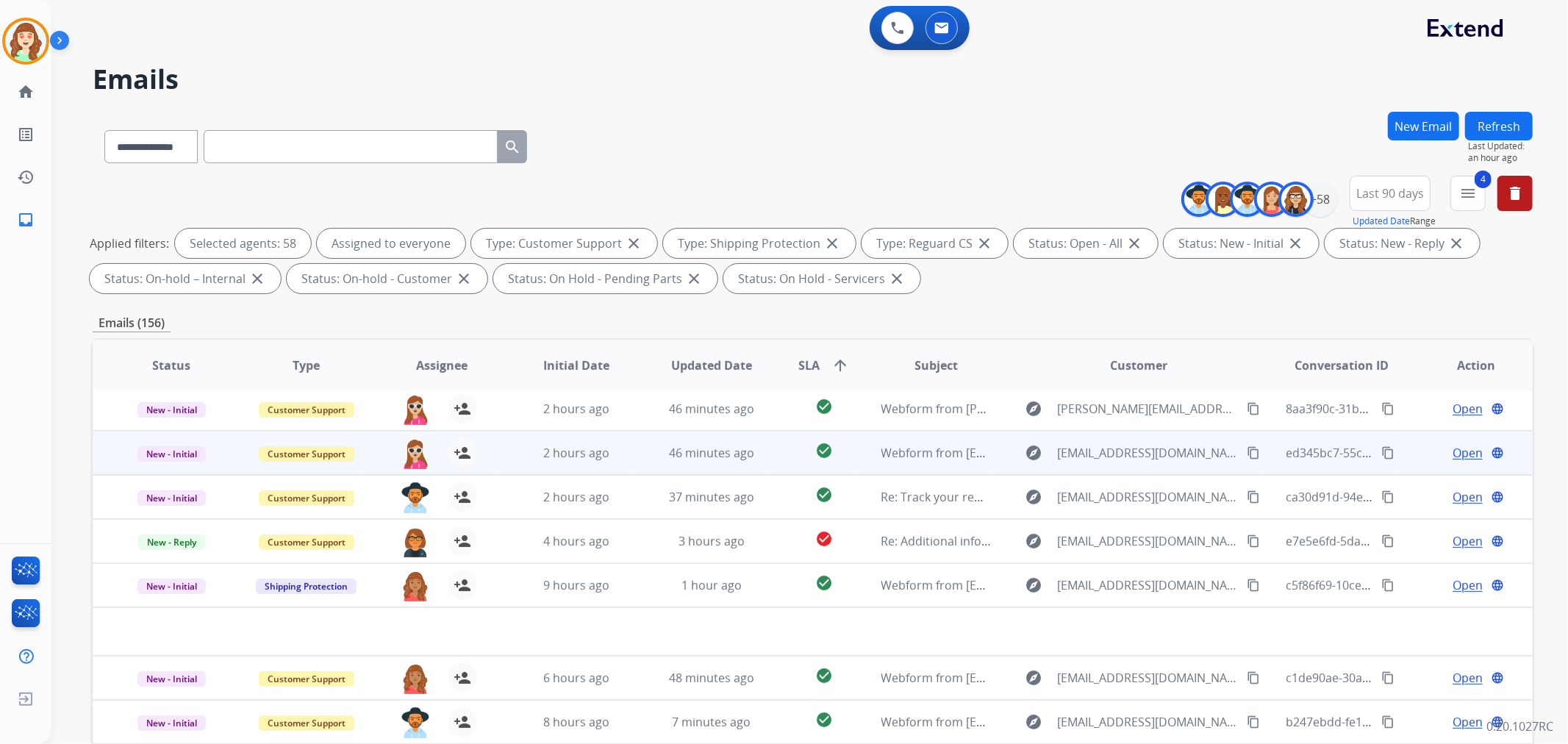
scroll to position [163, 0]
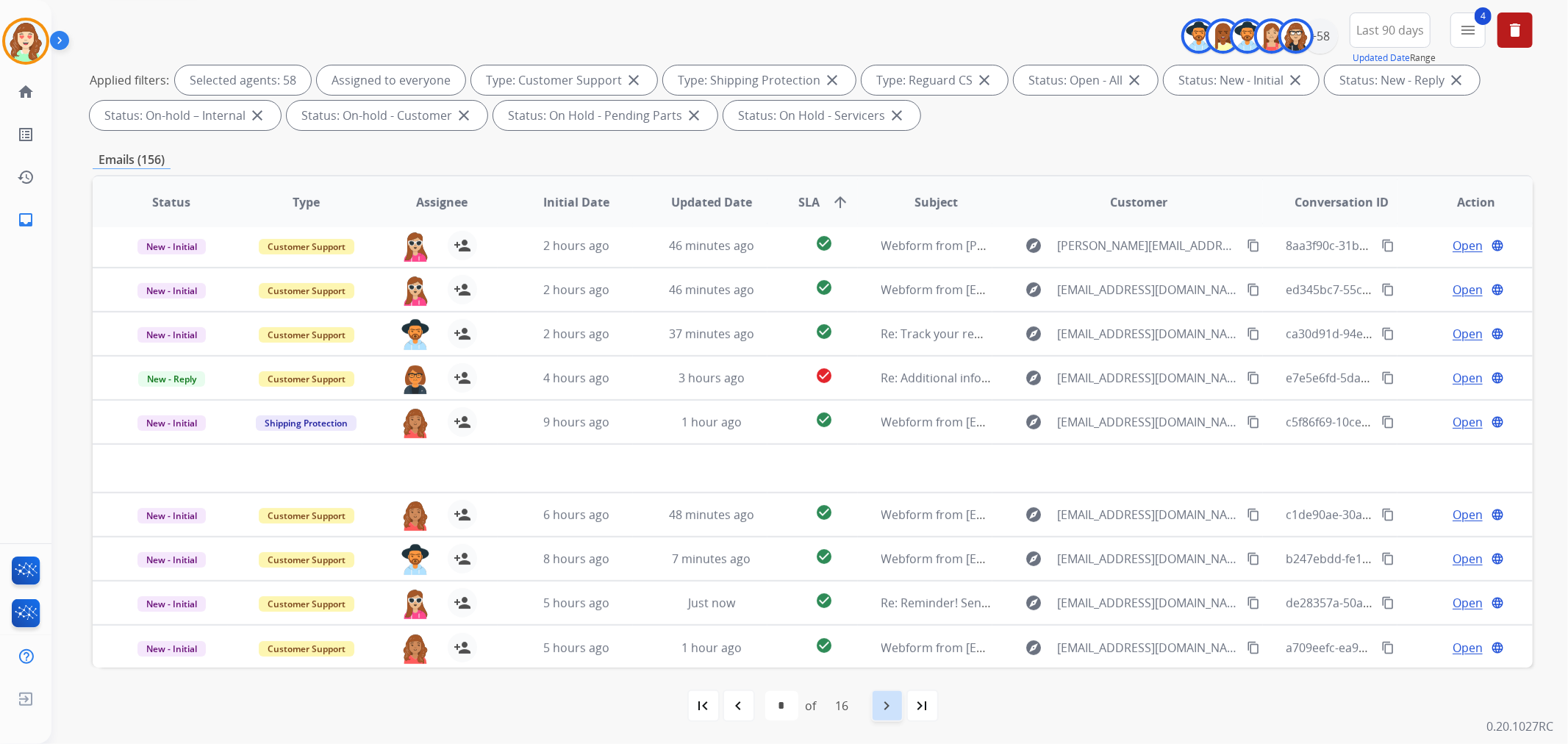
click at [882, 707] on mat-icon "navigate_next" at bounding box center [886, 705] width 18 height 18
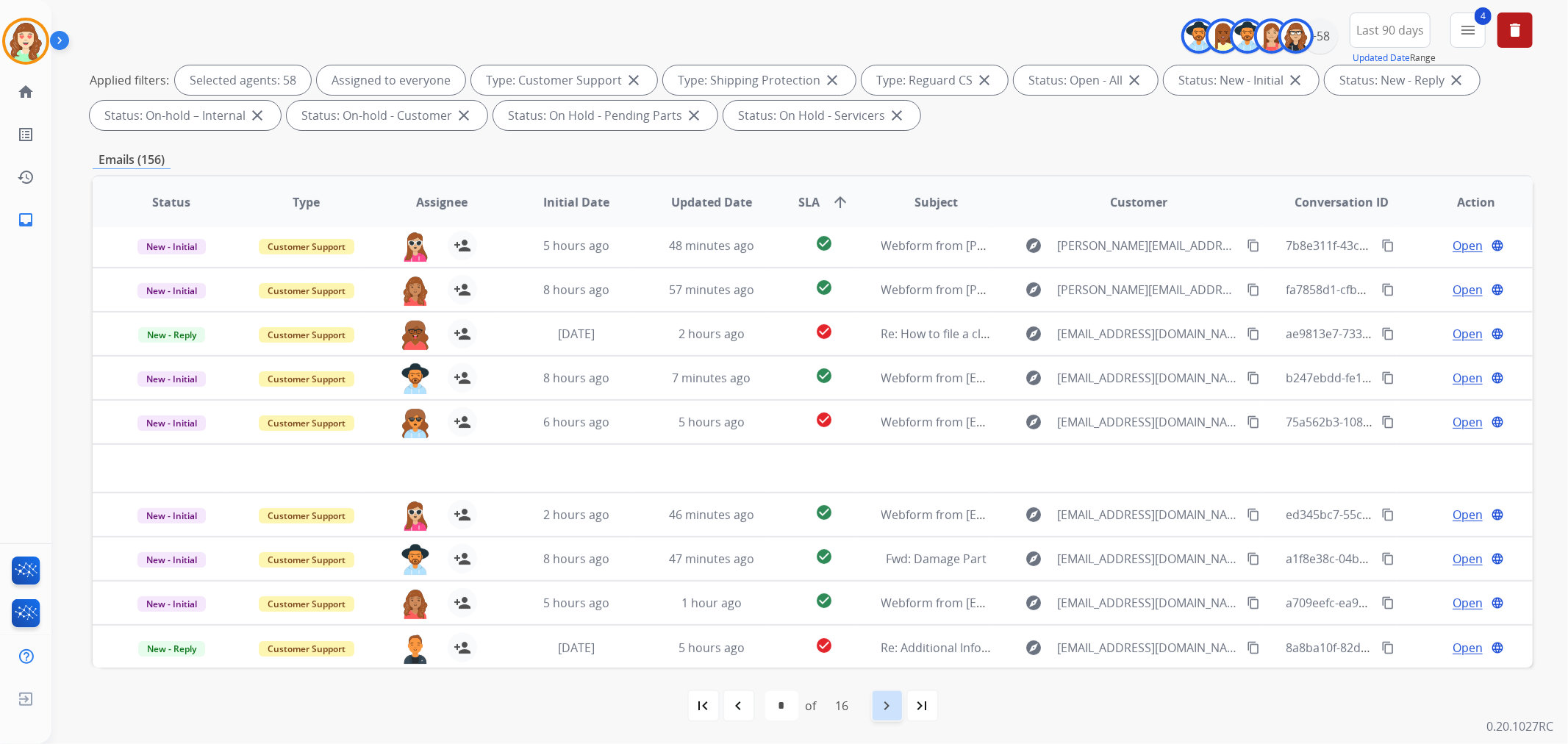
click at [880, 699] on mat-icon "navigate_next" at bounding box center [886, 705] width 18 height 18
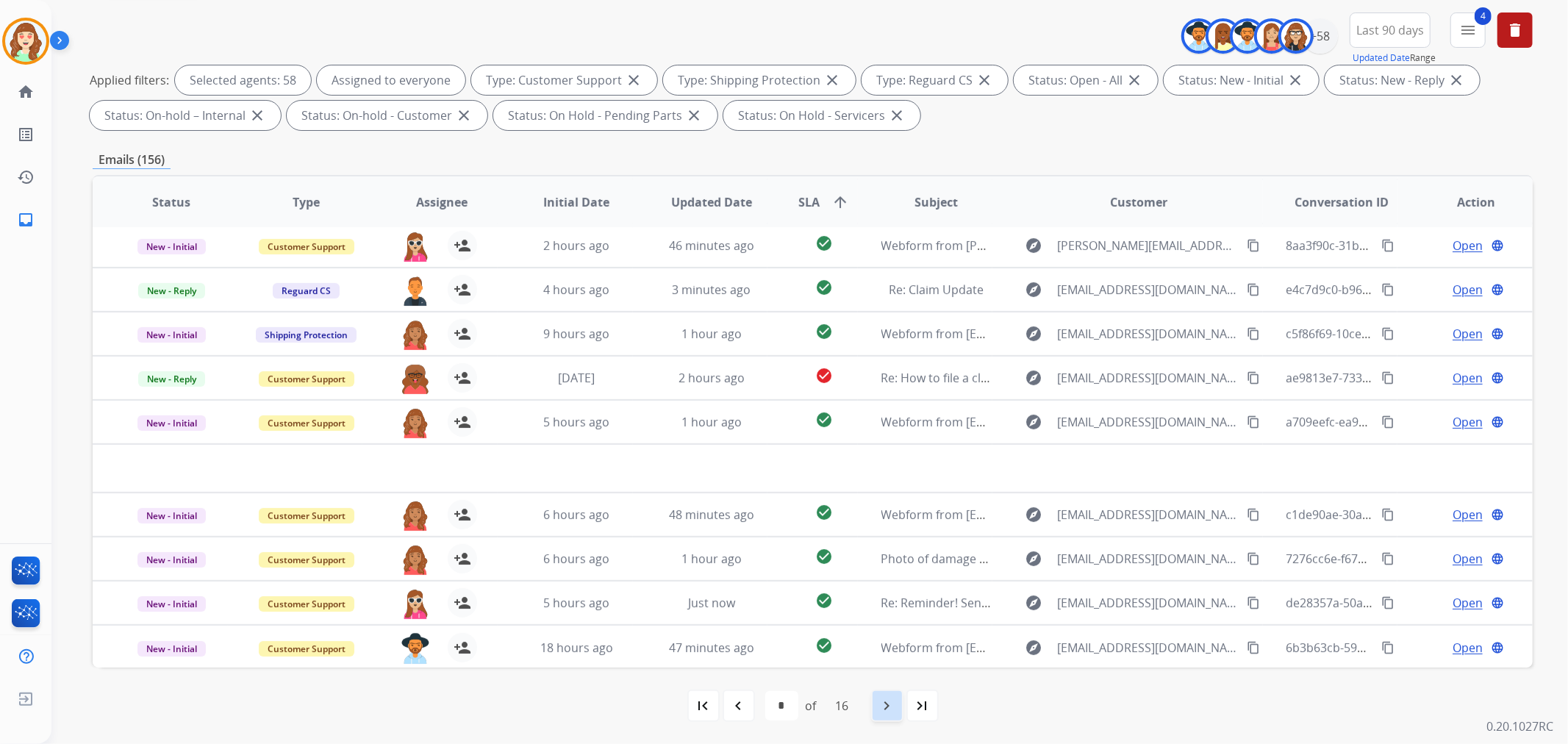
click at [886, 710] on mat-icon "navigate_next" at bounding box center [886, 705] width 18 height 18
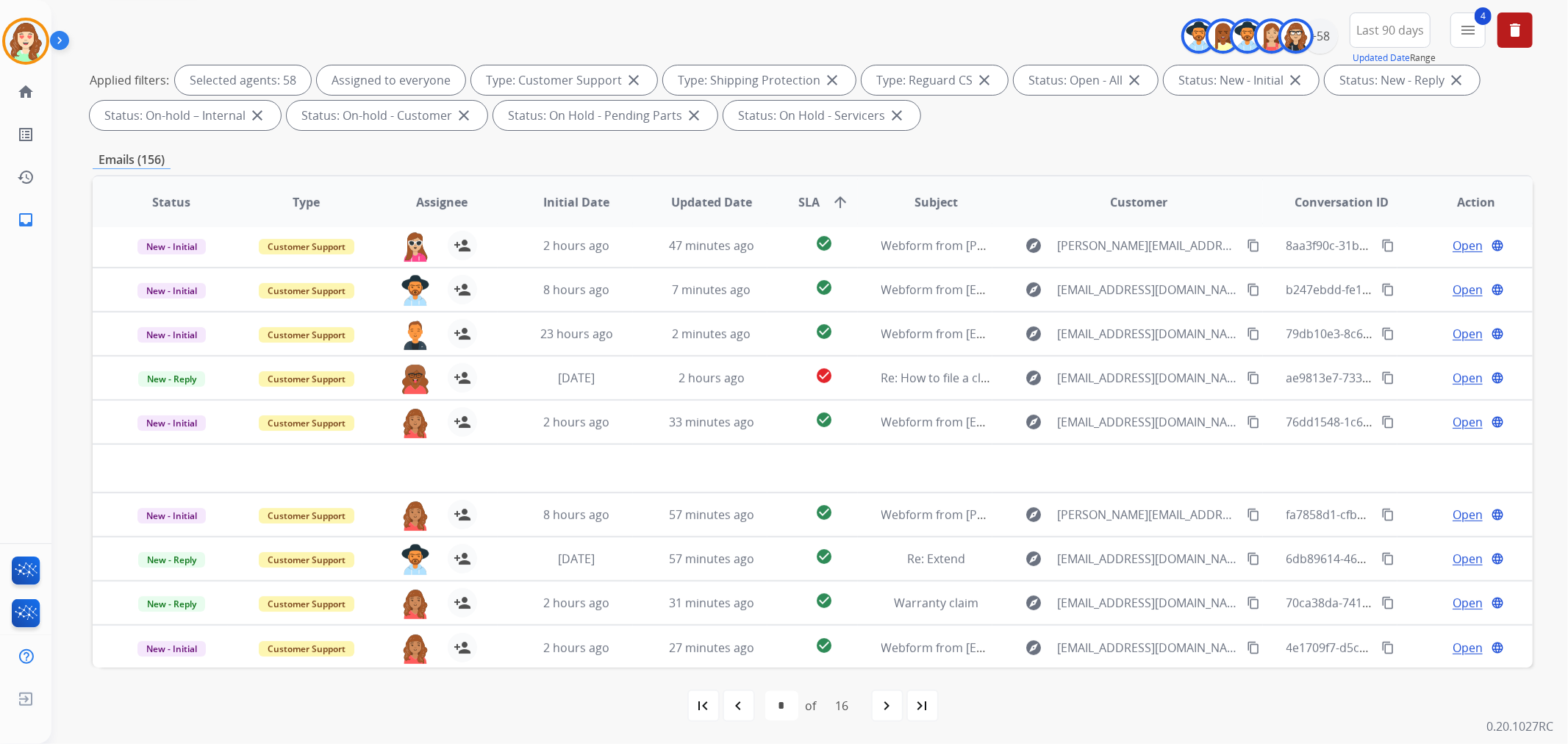
click at [880, 700] on mat-icon "navigate_next" at bounding box center [886, 705] width 18 height 18
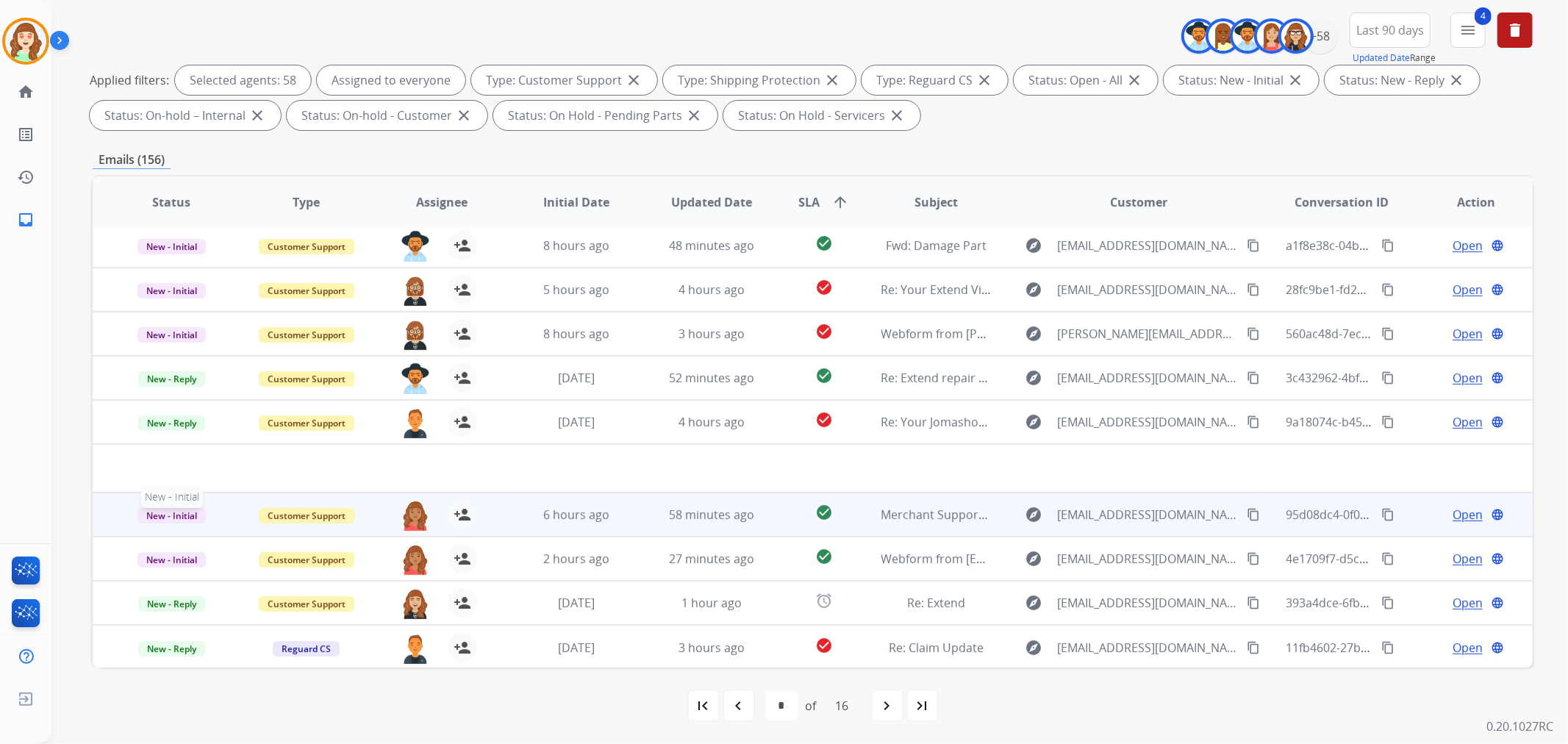
drag, startPoint x: 152, startPoint y: 512, endPoint x: 159, endPoint y: 509, distance: 7.6
click at [152, 512] on span "New - Initial" at bounding box center [172, 516] width 69 height 16
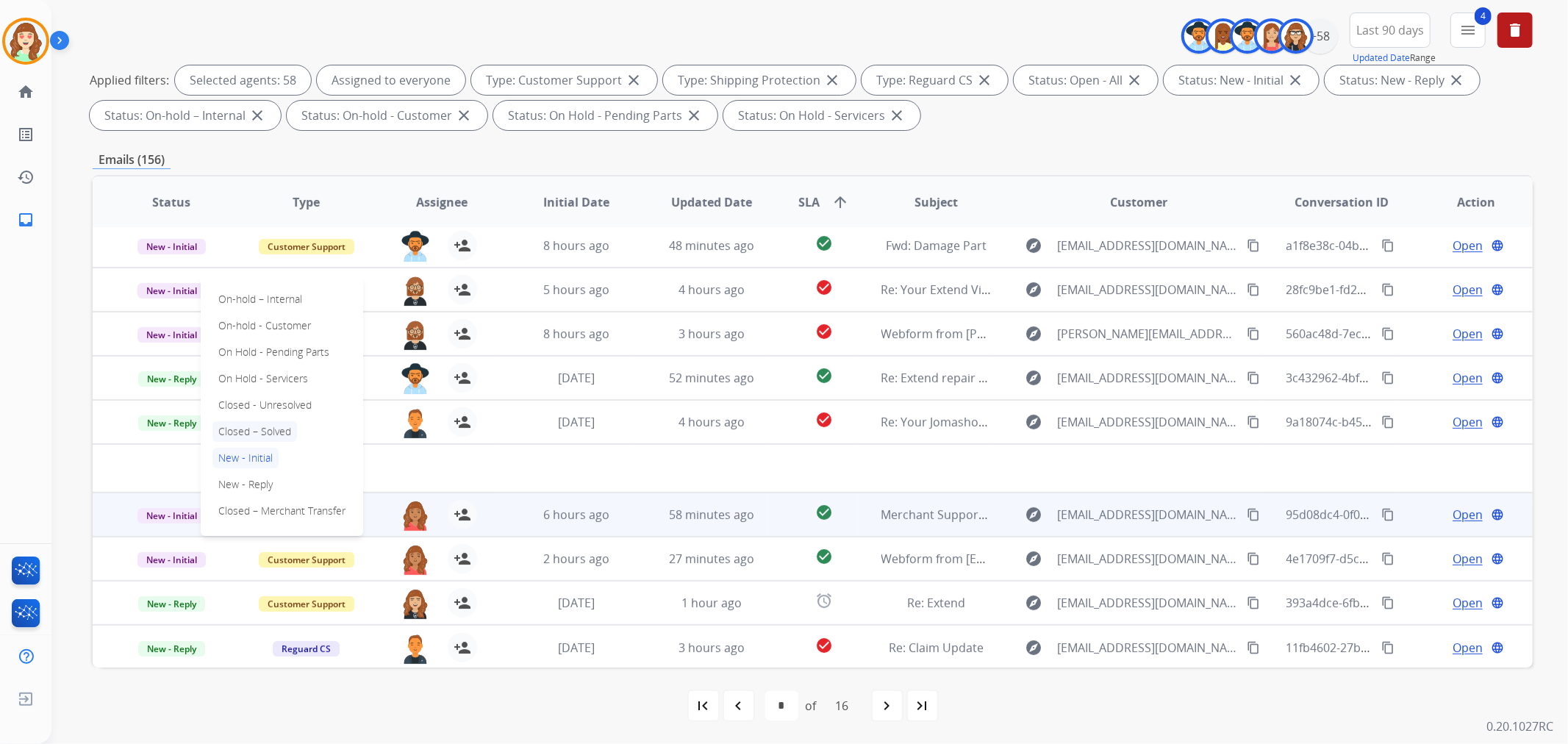
click at [269, 424] on p "Closed – Solved" at bounding box center [254, 431] width 84 height 20
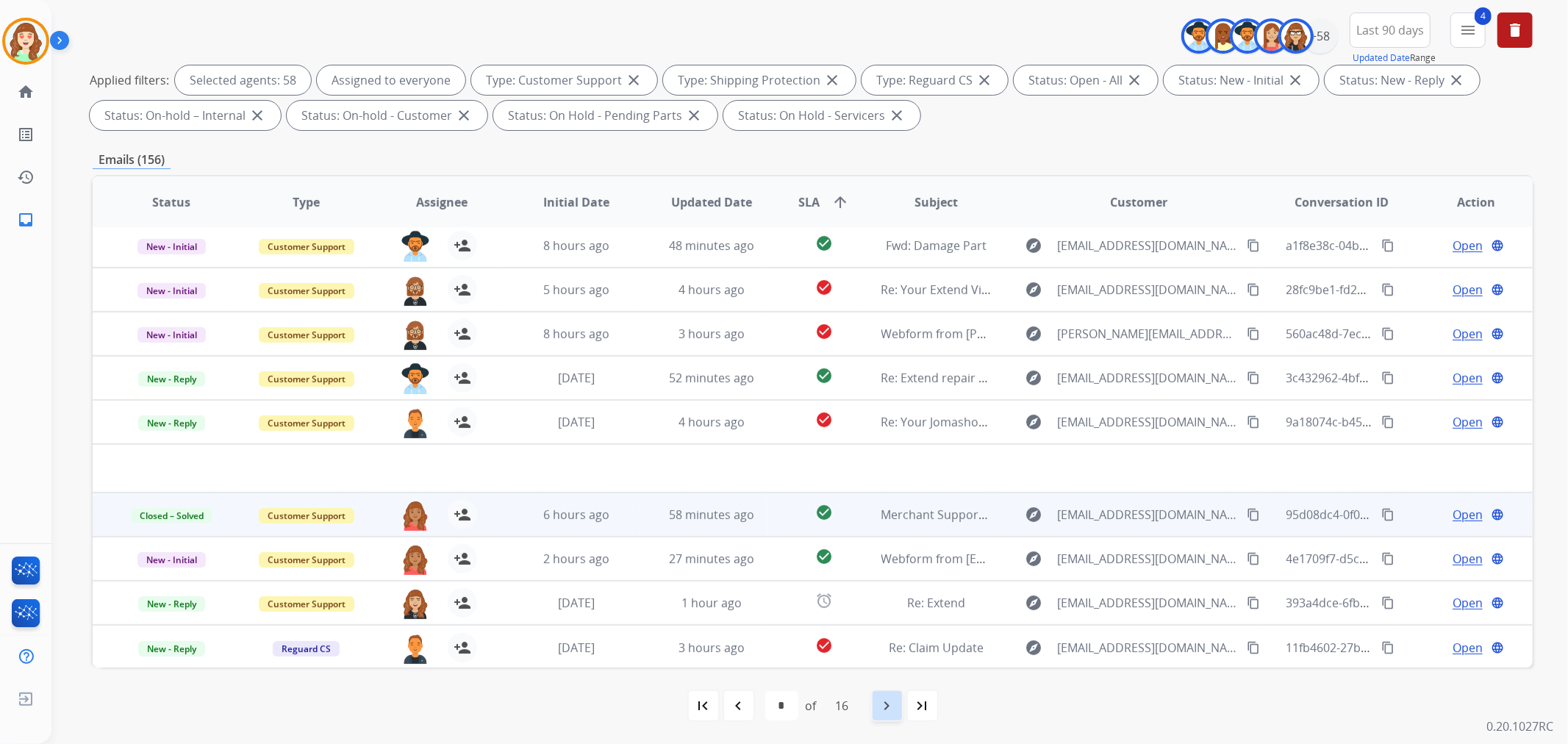
click at [883, 703] on mat-icon "navigate_next" at bounding box center [886, 705] width 18 height 18
select select "*"
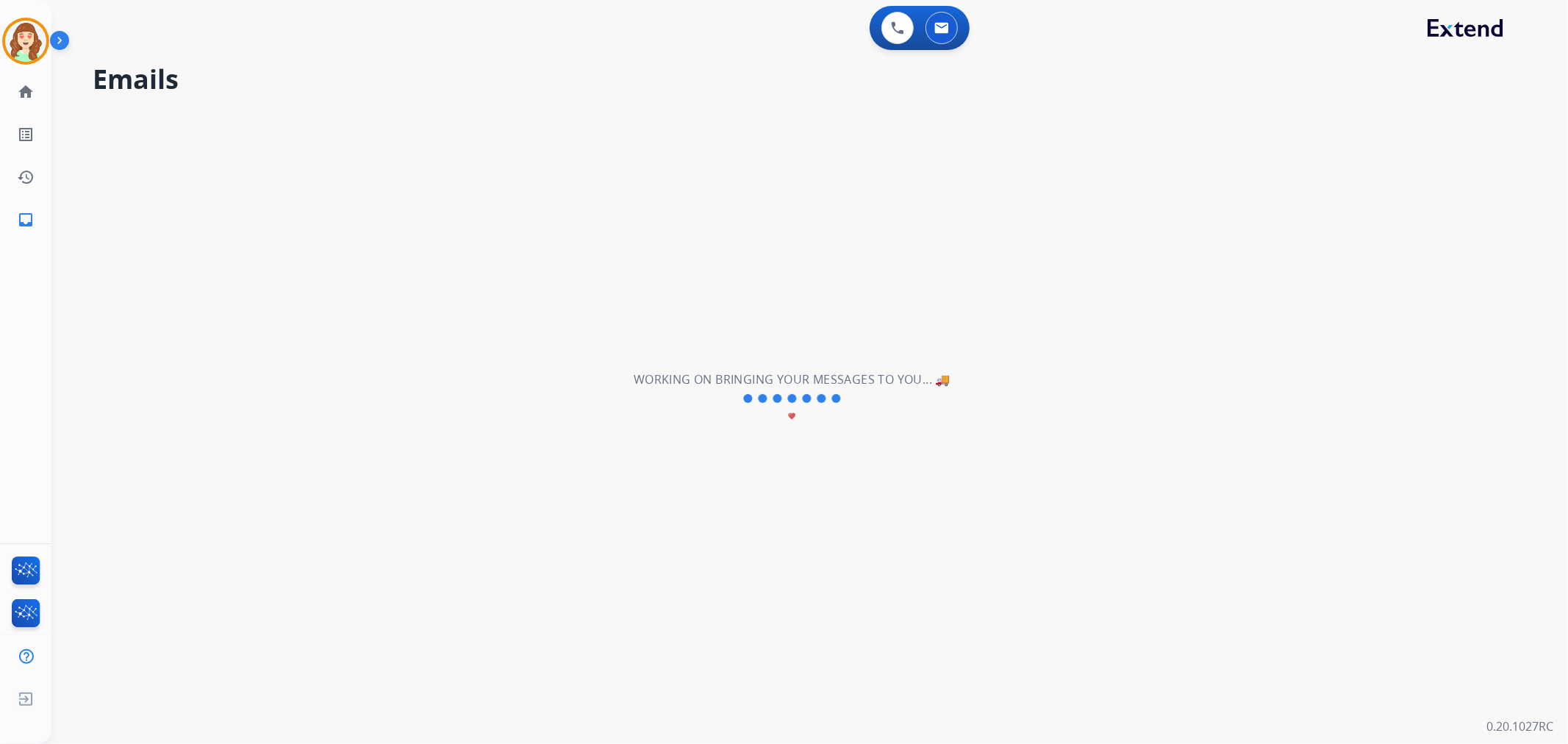
scroll to position [0, 0]
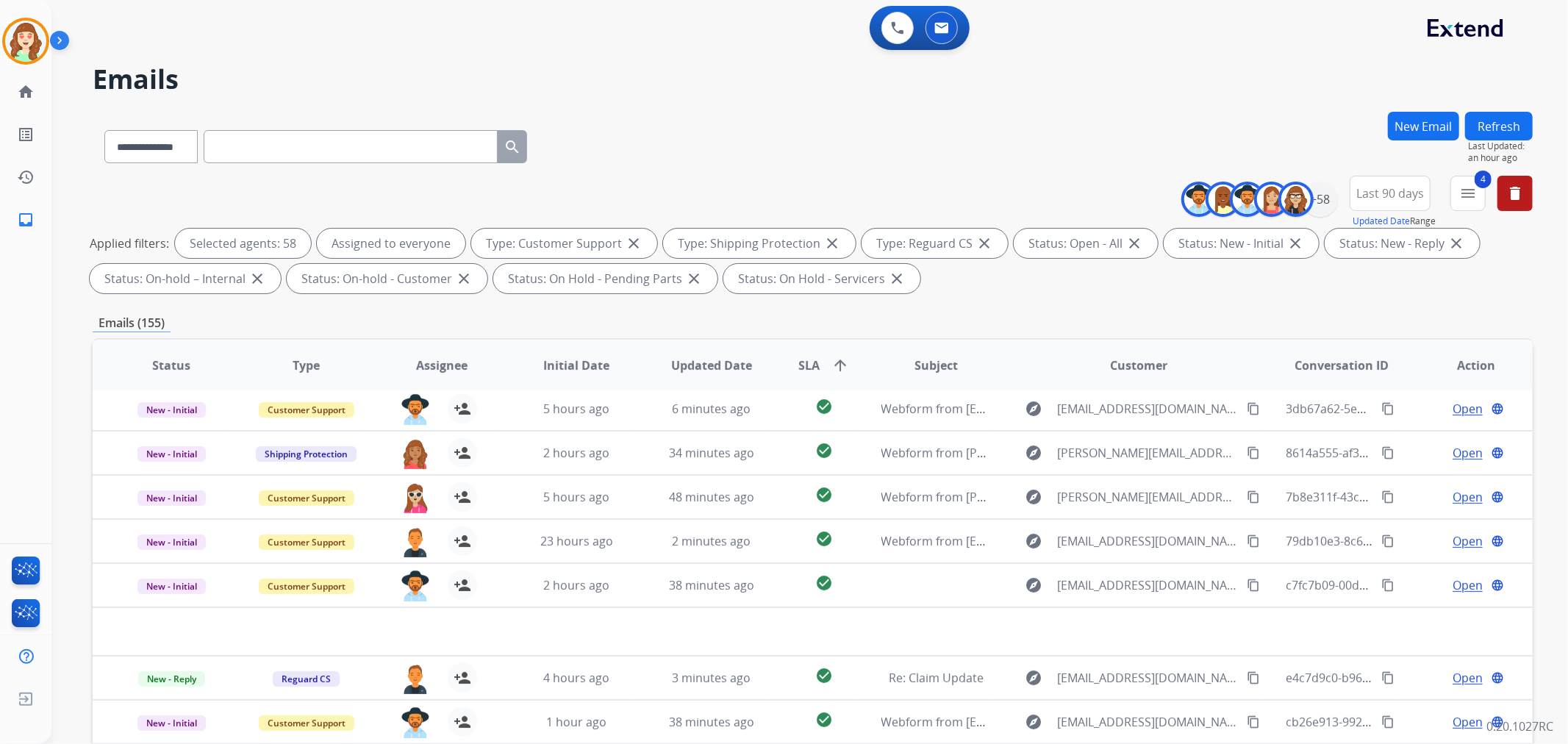
paste input "**********"
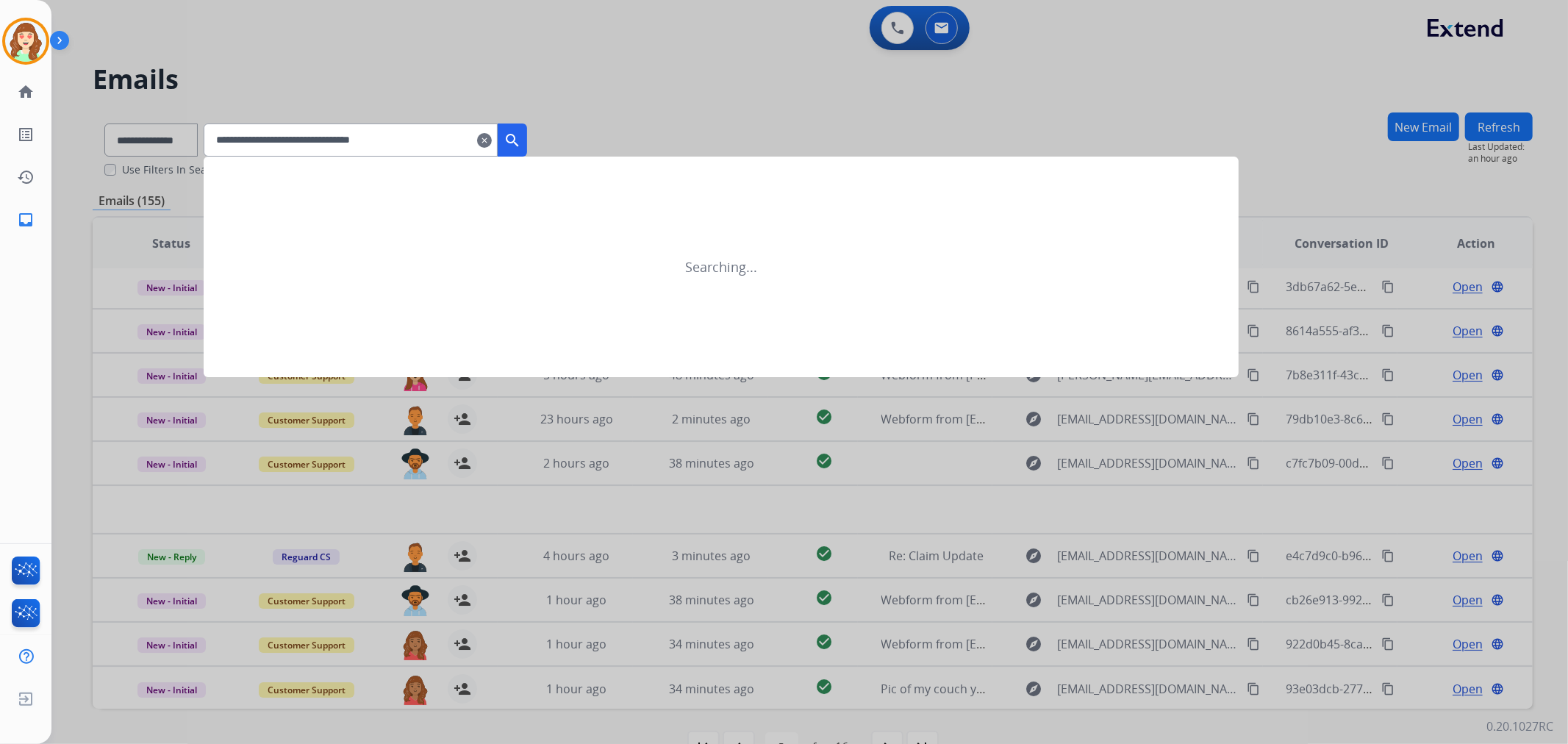
type input "**********"
click at [521, 136] on mat-icon "search" at bounding box center [512, 140] width 18 height 18
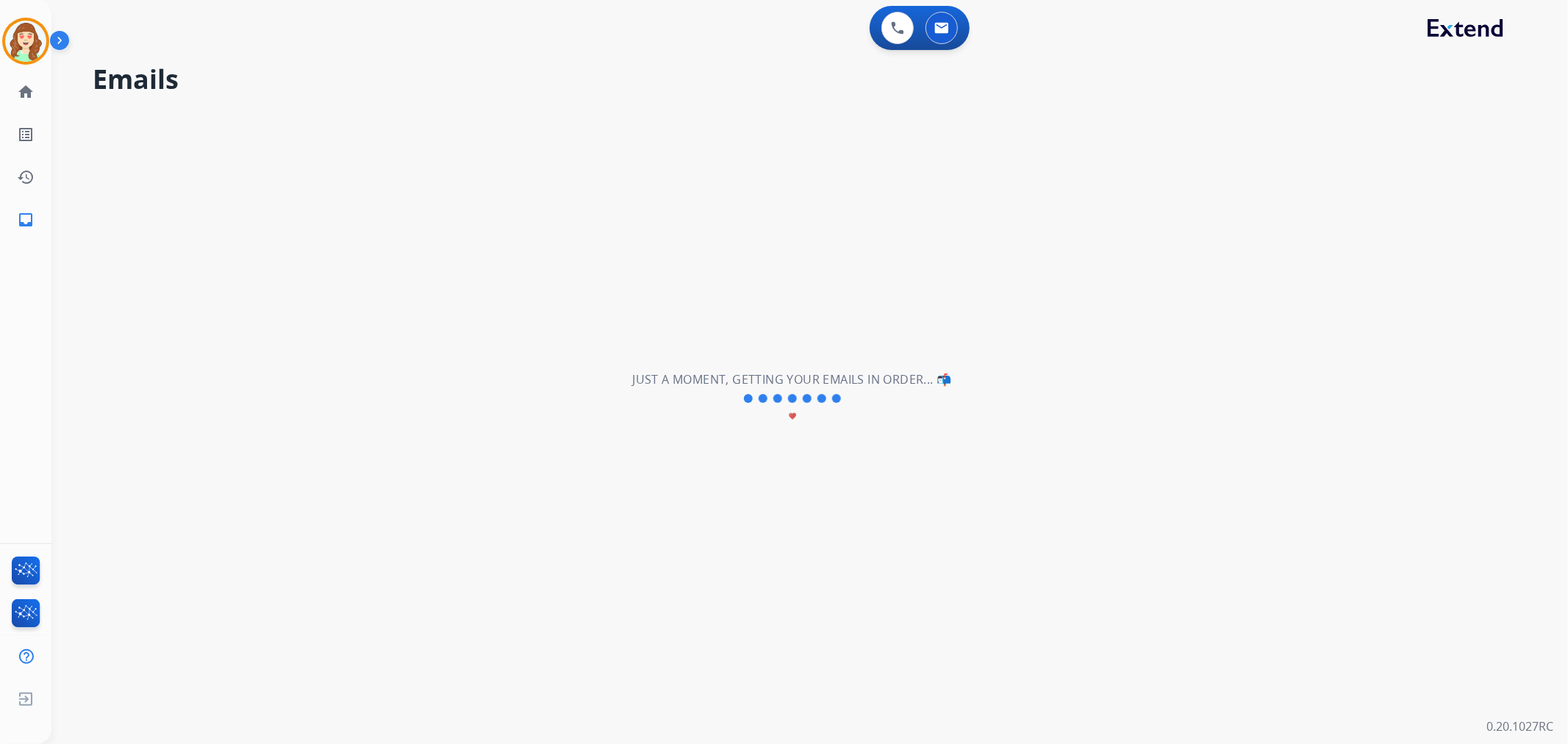
select select "*"
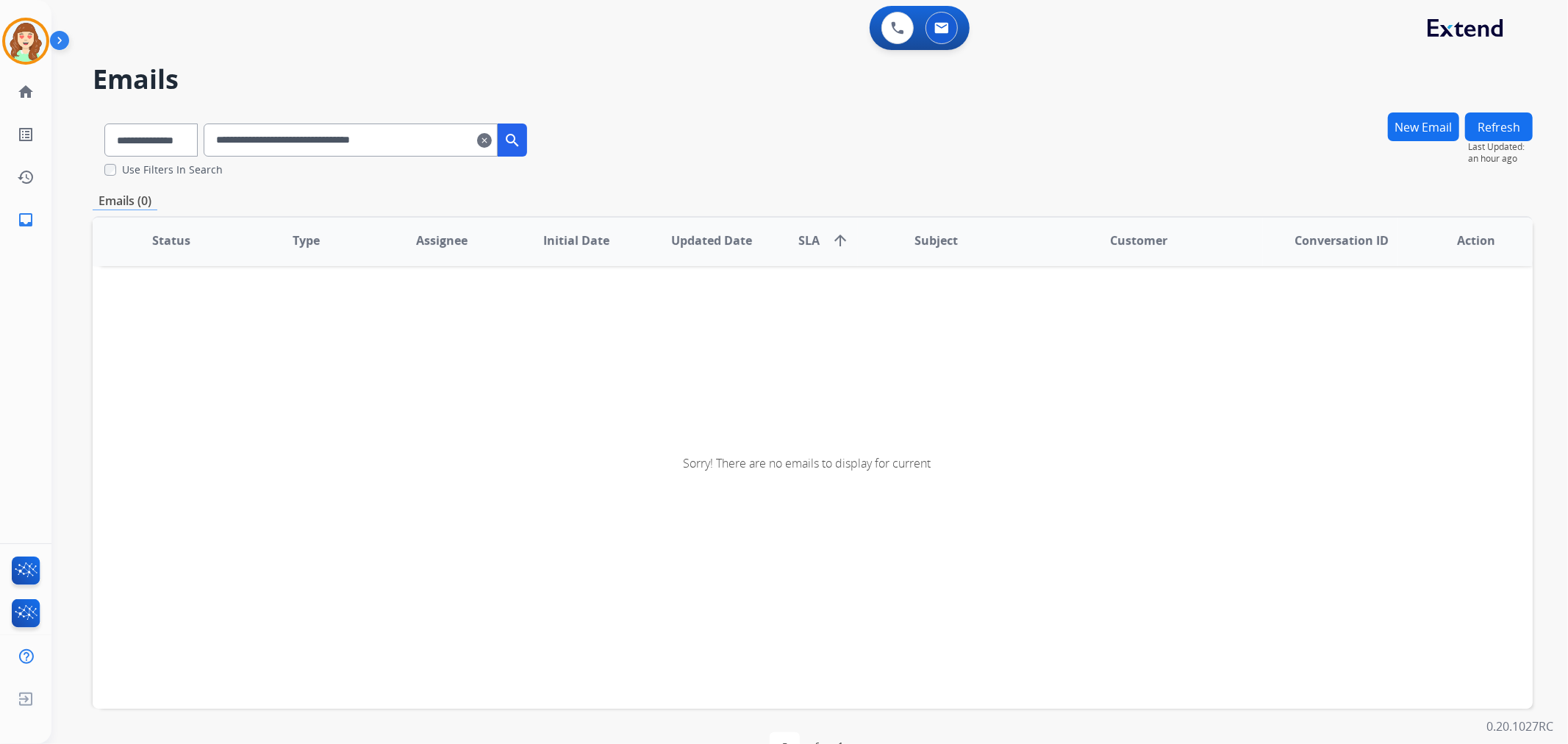
scroll to position [3, 0]
drag, startPoint x: 236, startPoint y: 135, endPoint x: 321, endPoint y: 97, distance: 93.1
click at [237, 135] on input "**********" at bounding box center [351, 140] width 294 height 33
drag, startPoint x: 556, startPoint y: 140, endPoint x: 544, endPoint y: 144, distance: 12.6
click at [539, 140] on div "**********" at bounding box center [315, 136] width 446 height 51
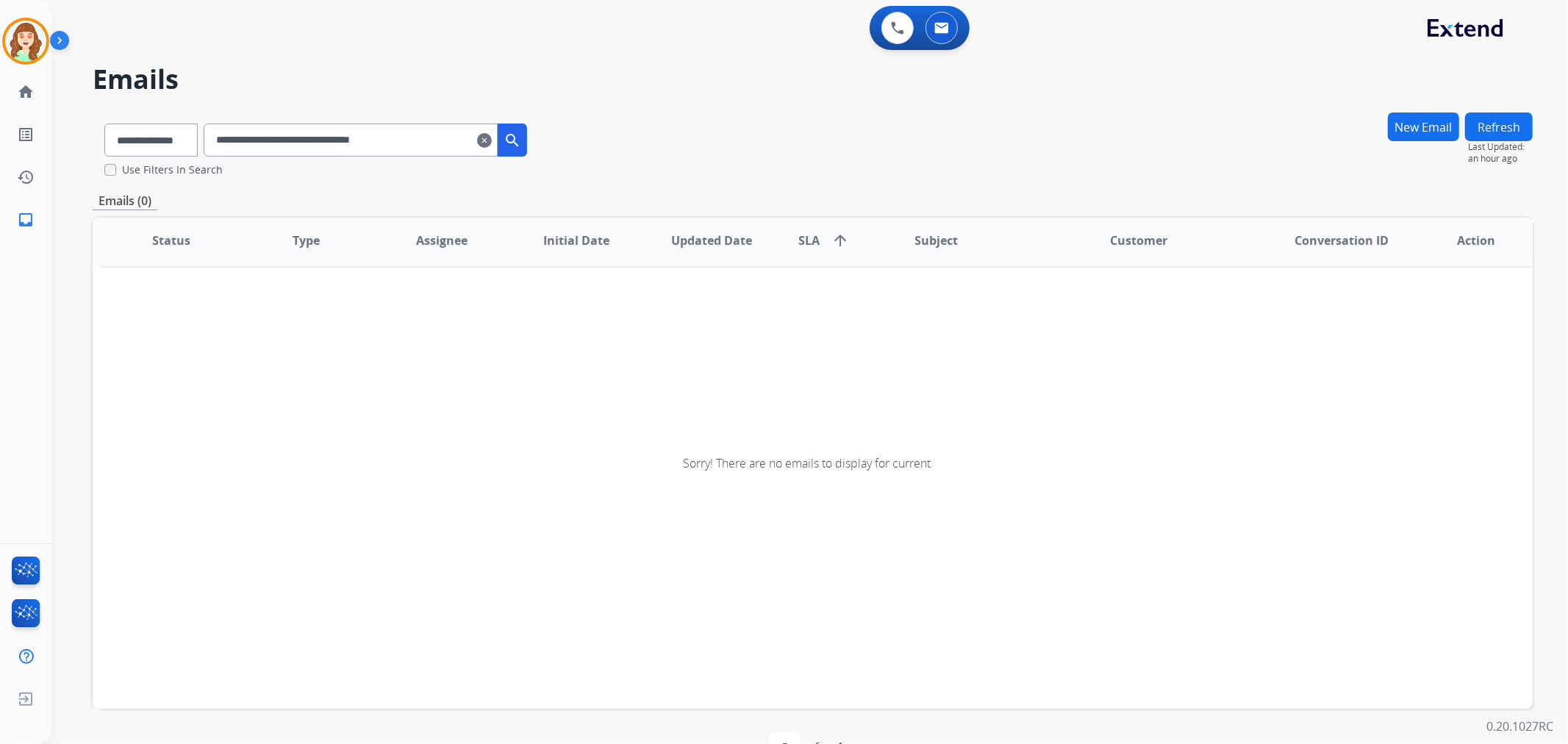
click at [527, 144] on button "search" at bounding box center [513, 140] width 30 height 33
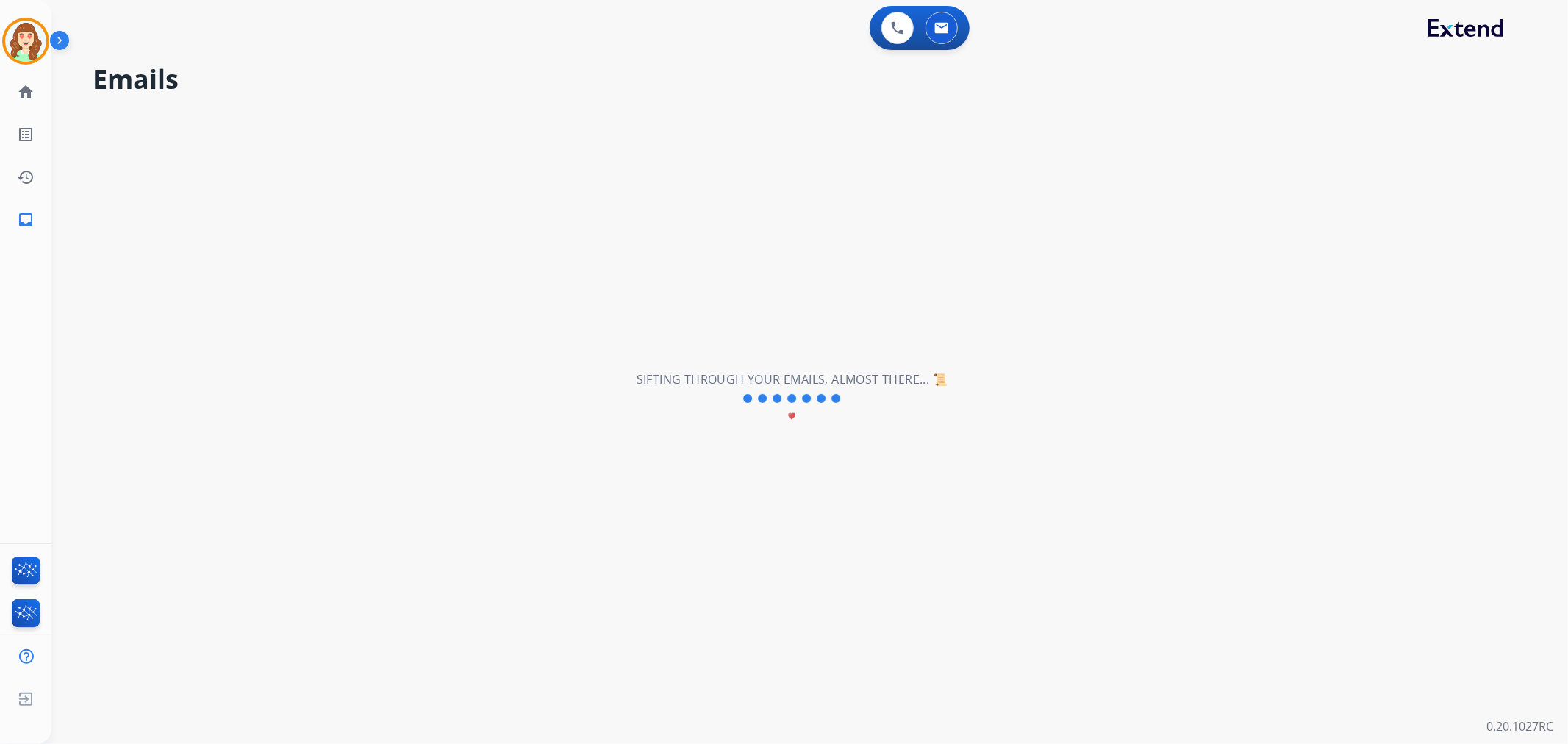
scroll to position [0, 0]
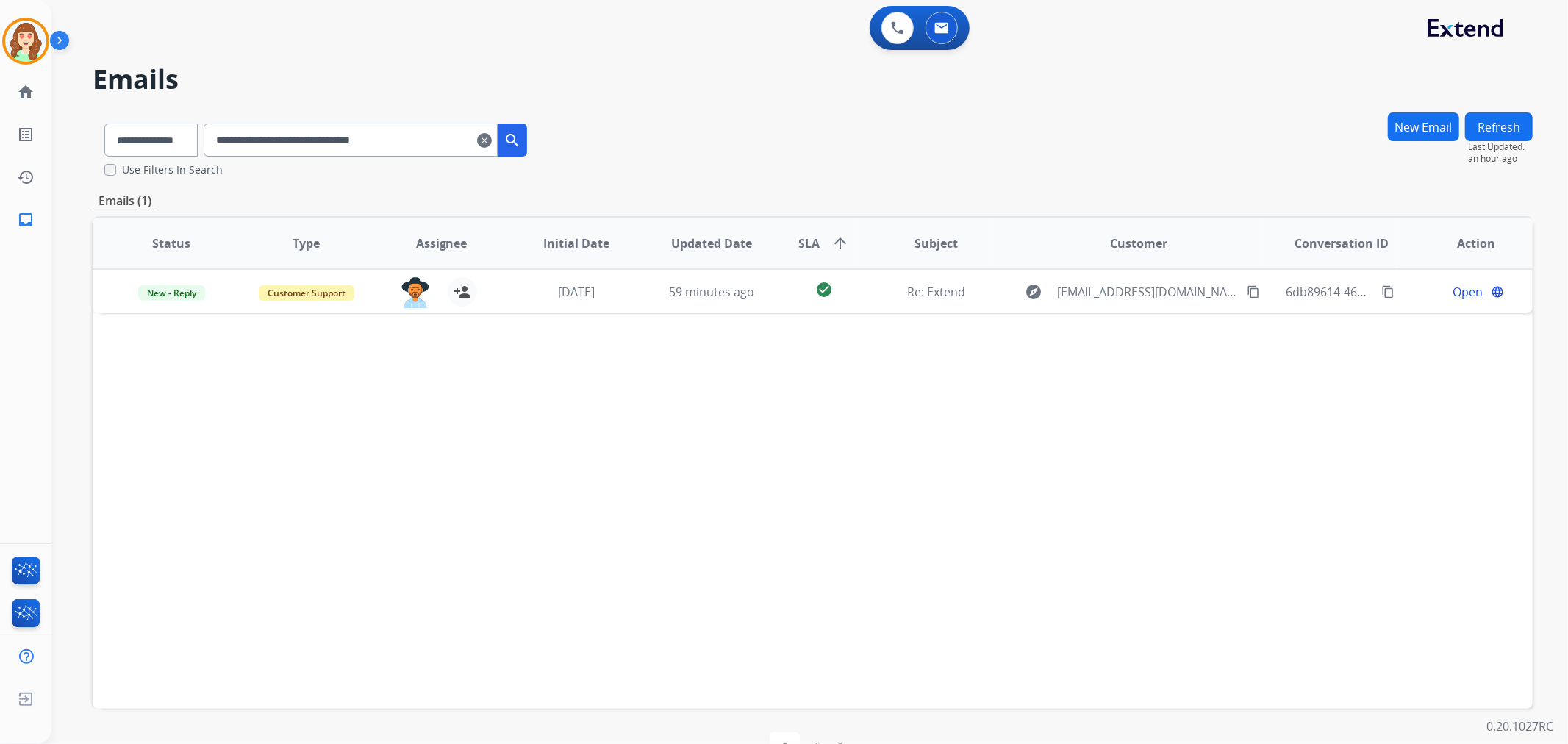
click at [455, 150] on input "**********" at bounding box center [351, 140] width 294 height 33
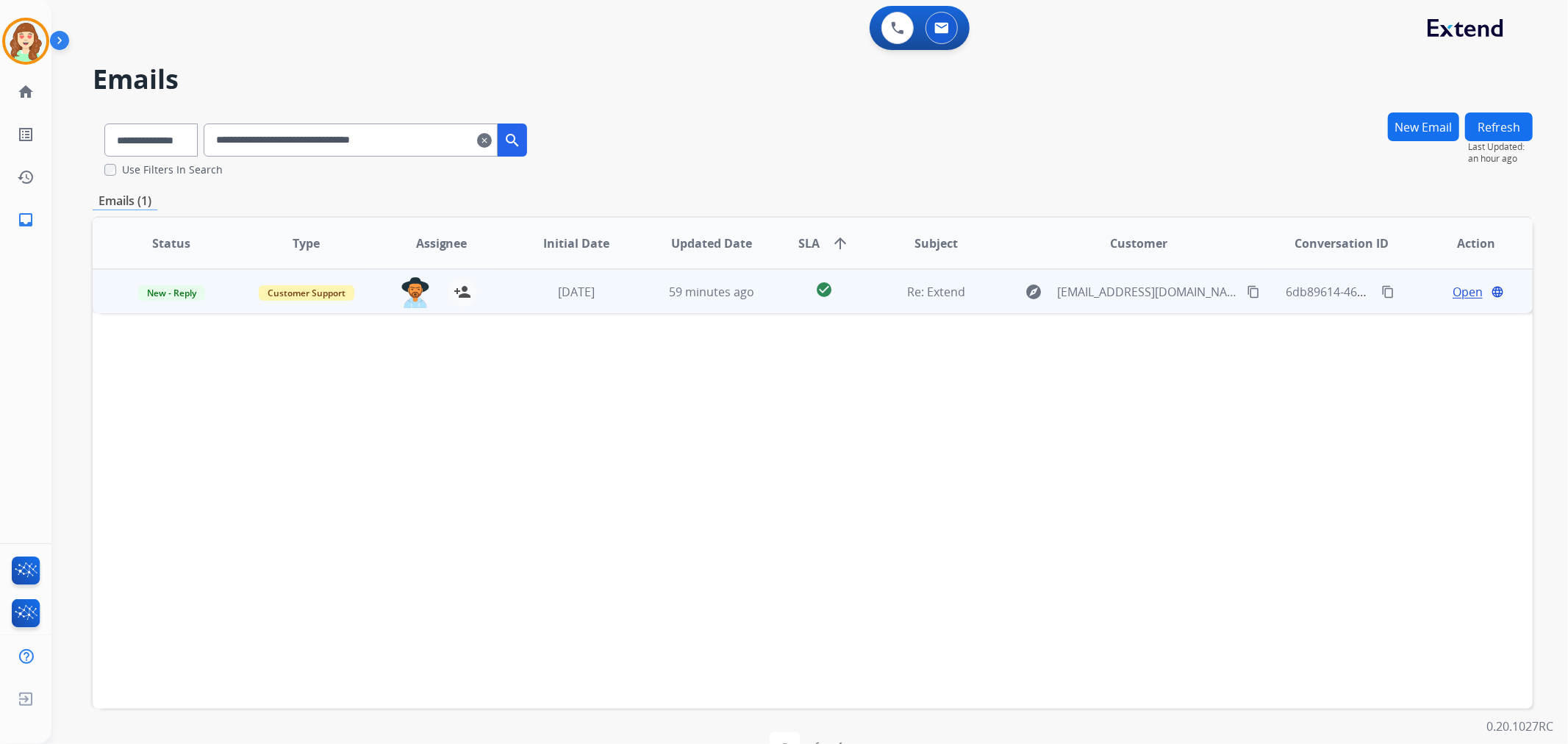
click at [1452, 285] on span "Open" at bounding box center [1467, 291] width 30 height 18
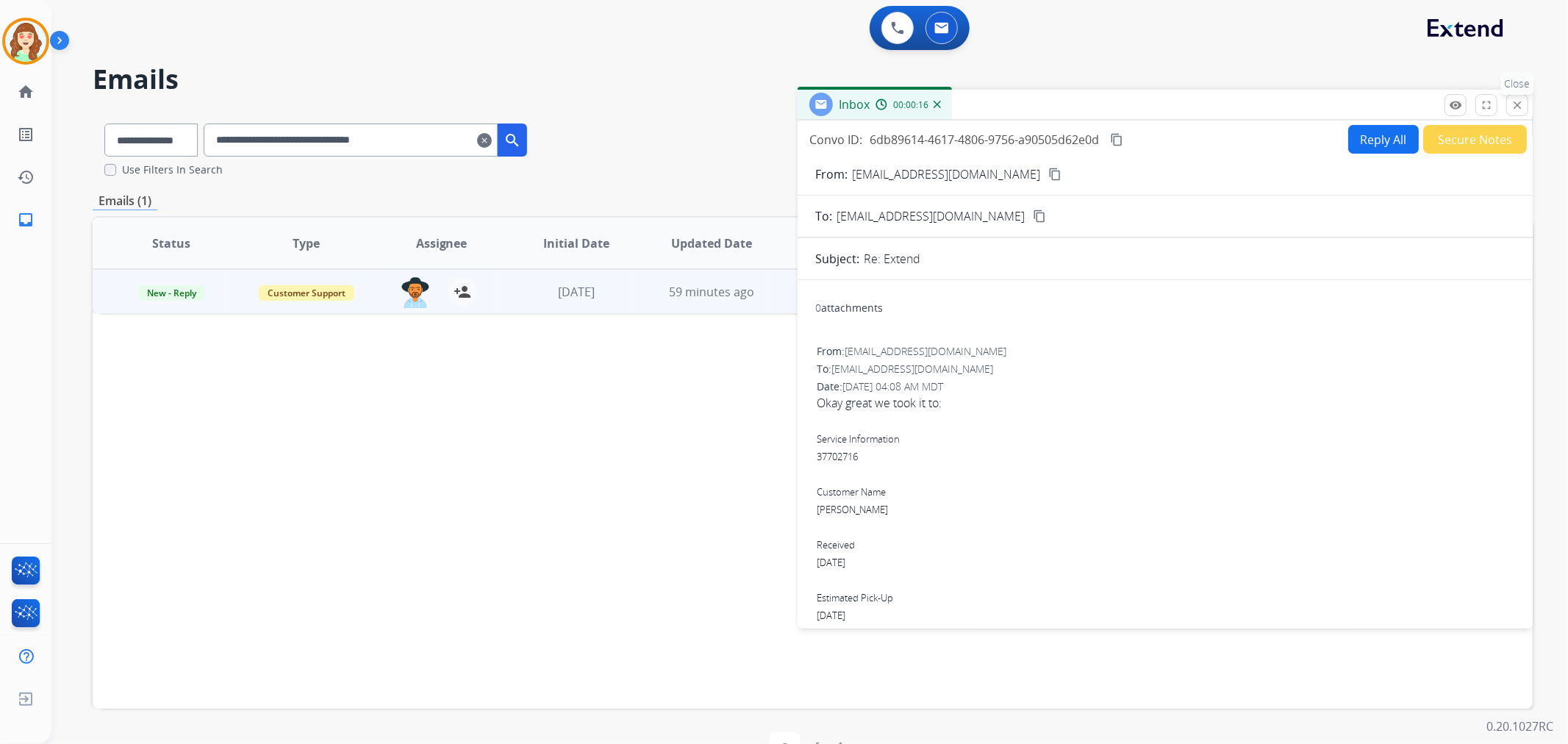
click at [1518, 103] on mat-icon "close" at bounding box center [1517, 105] width 13 height 13
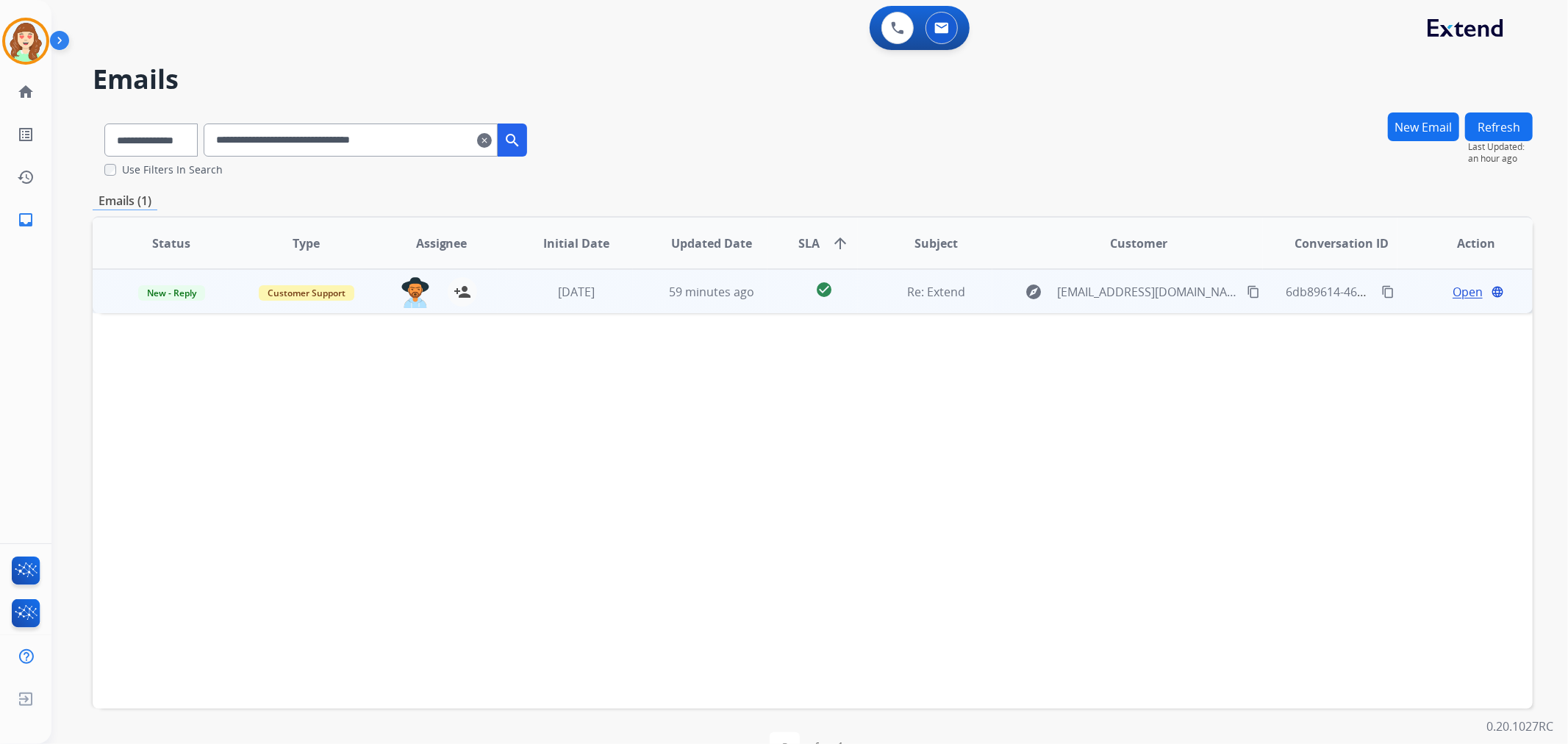
click at [1462, 283] on span "Open" at bounding box center [1467, 291] width 30 height 18
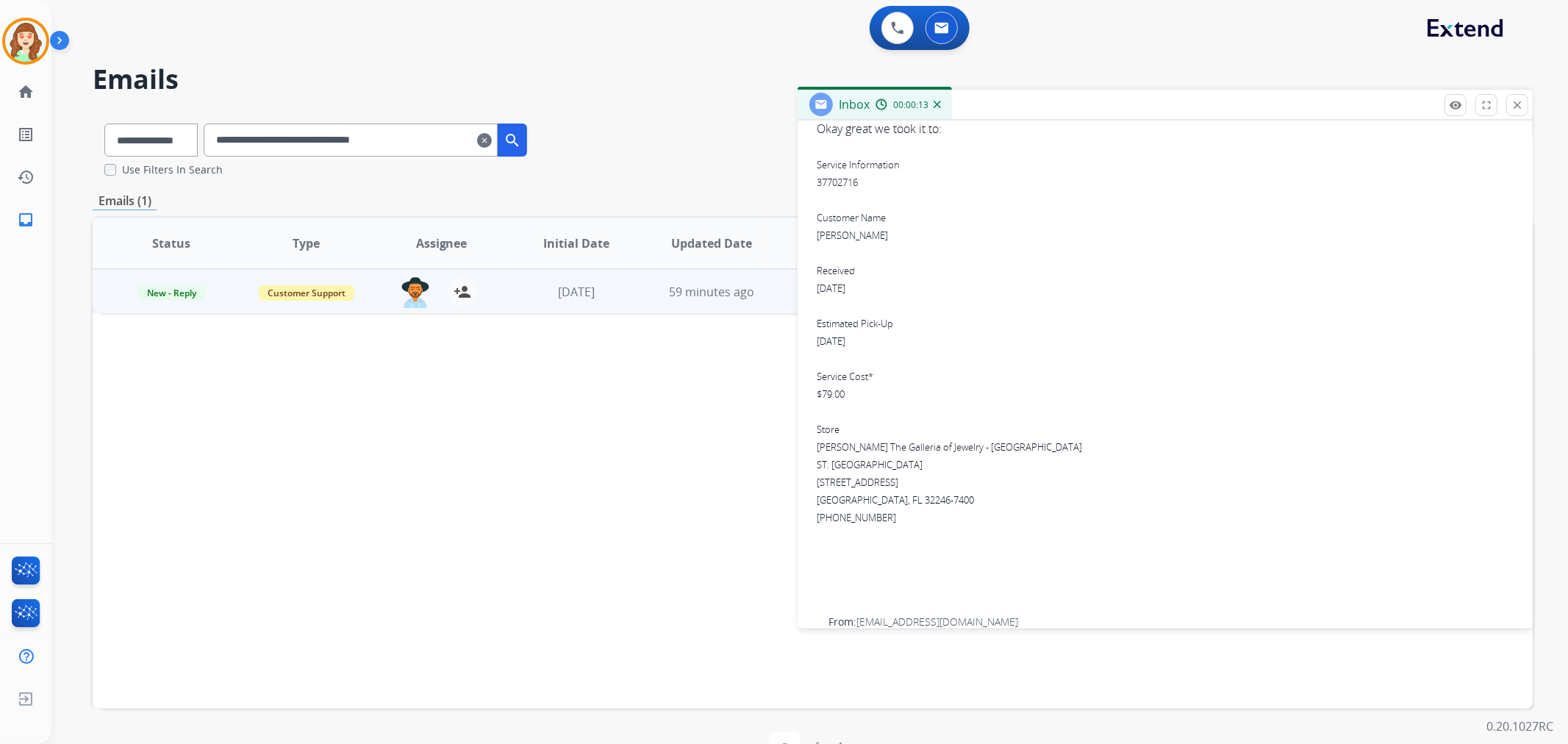
scroll to position [298, 0]
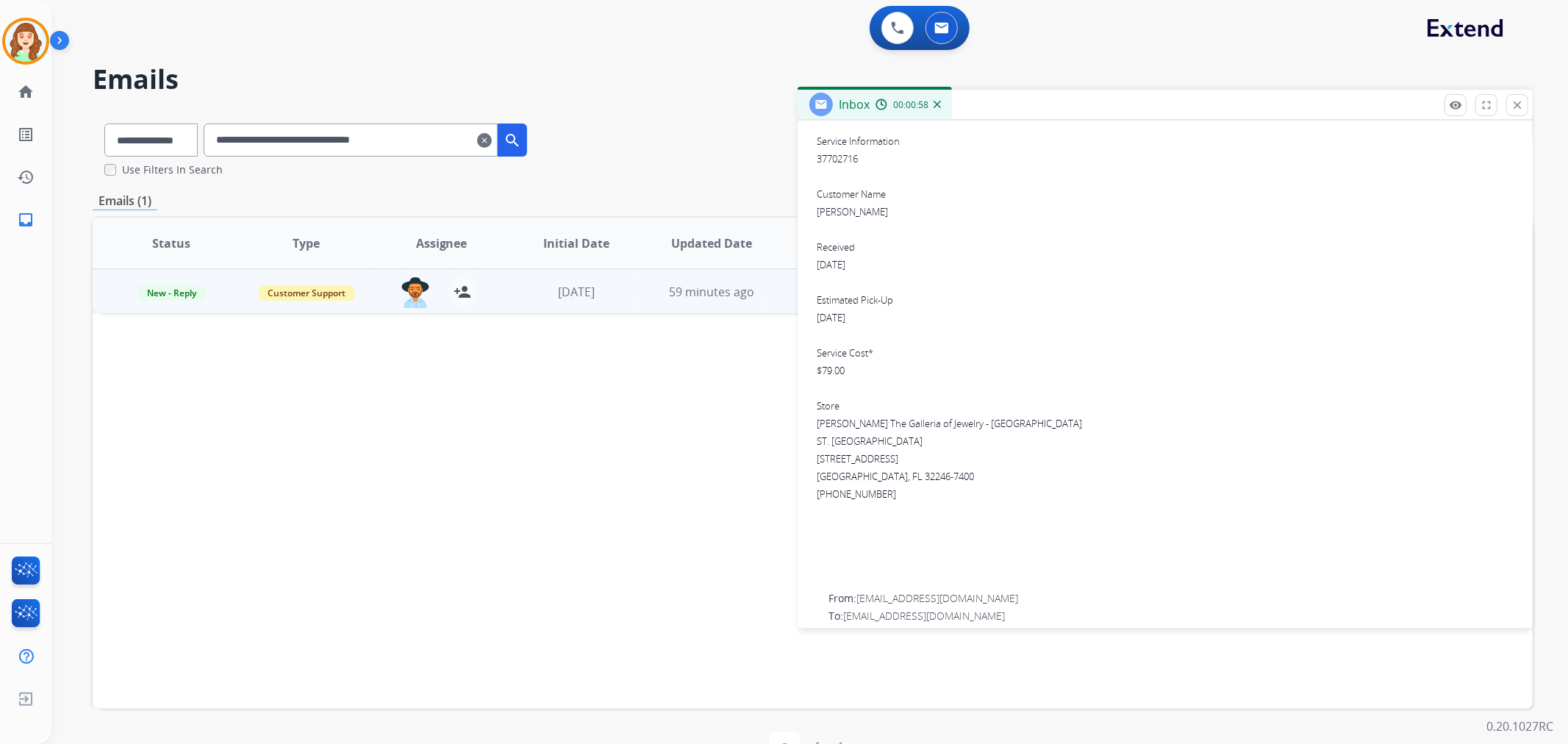
drag, startPoint x: 503, startPoint y: 140, endPoint x: 405, endPoint y: 150, distance: 98.5
click at [491, 141] on mat-icon "clear" at bounding box center [484, 140] width 15 height 18
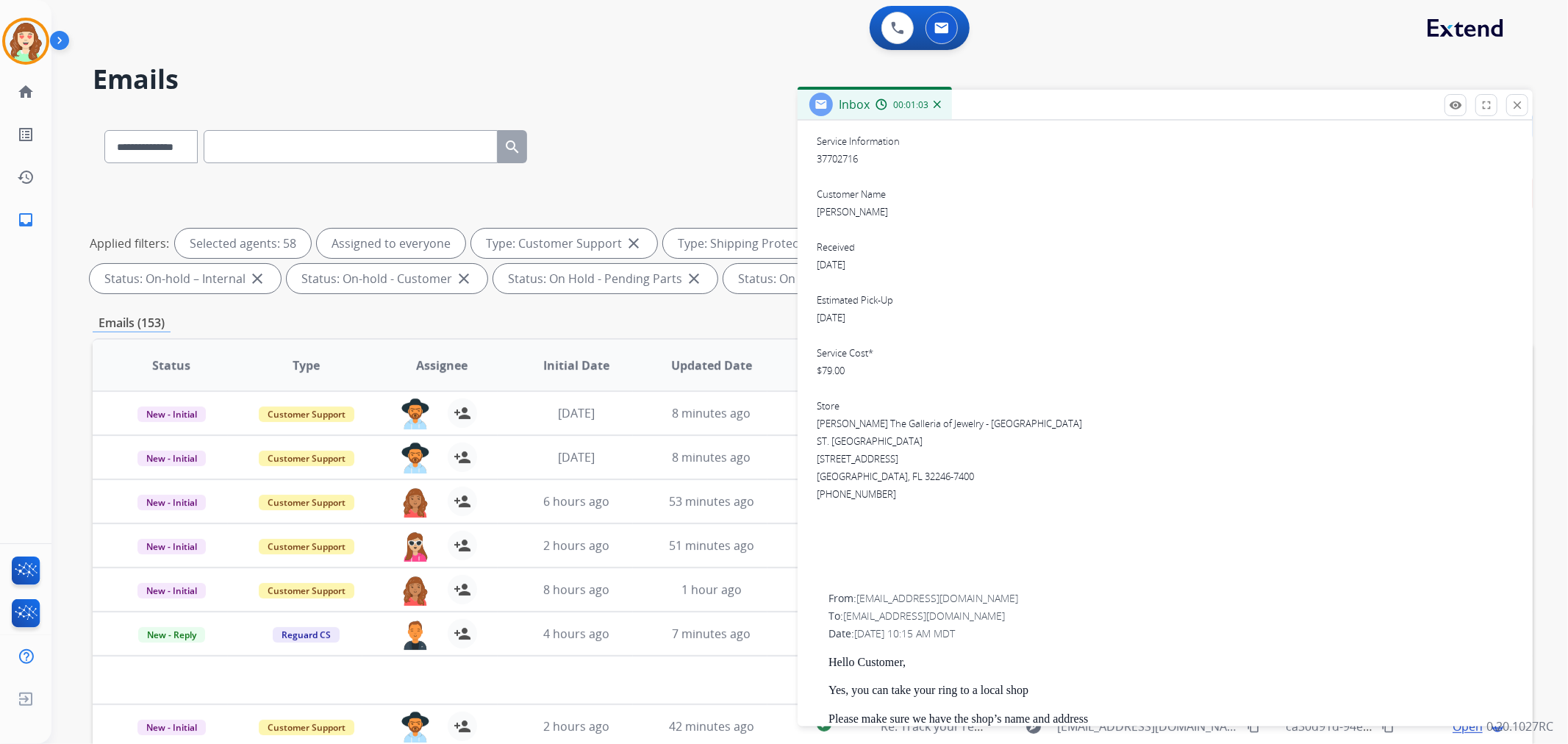
paste input "**********"
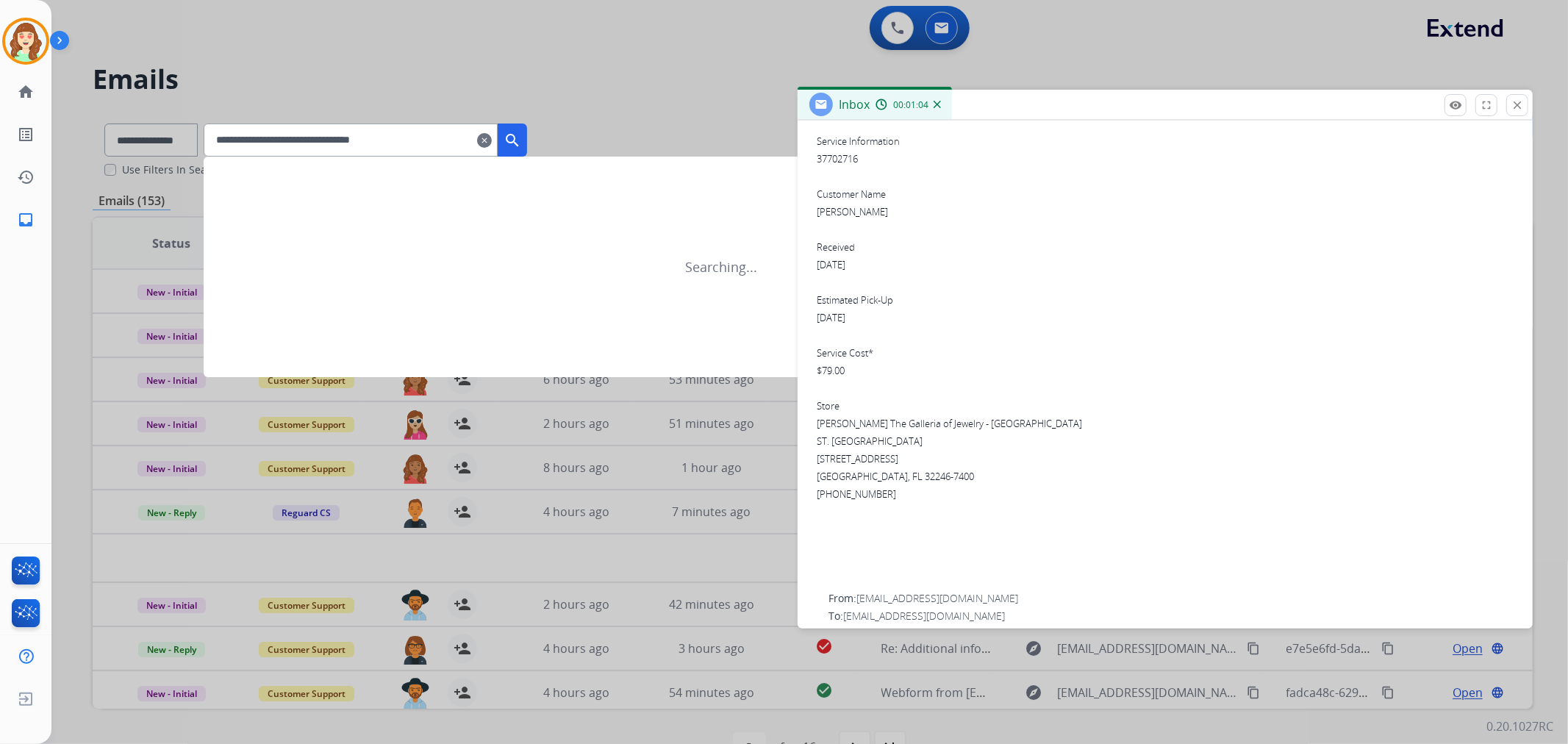
type input "**********"
click at [521, 140] on mat-icon "search" at bounding box center [512, 140] width 18 height 18
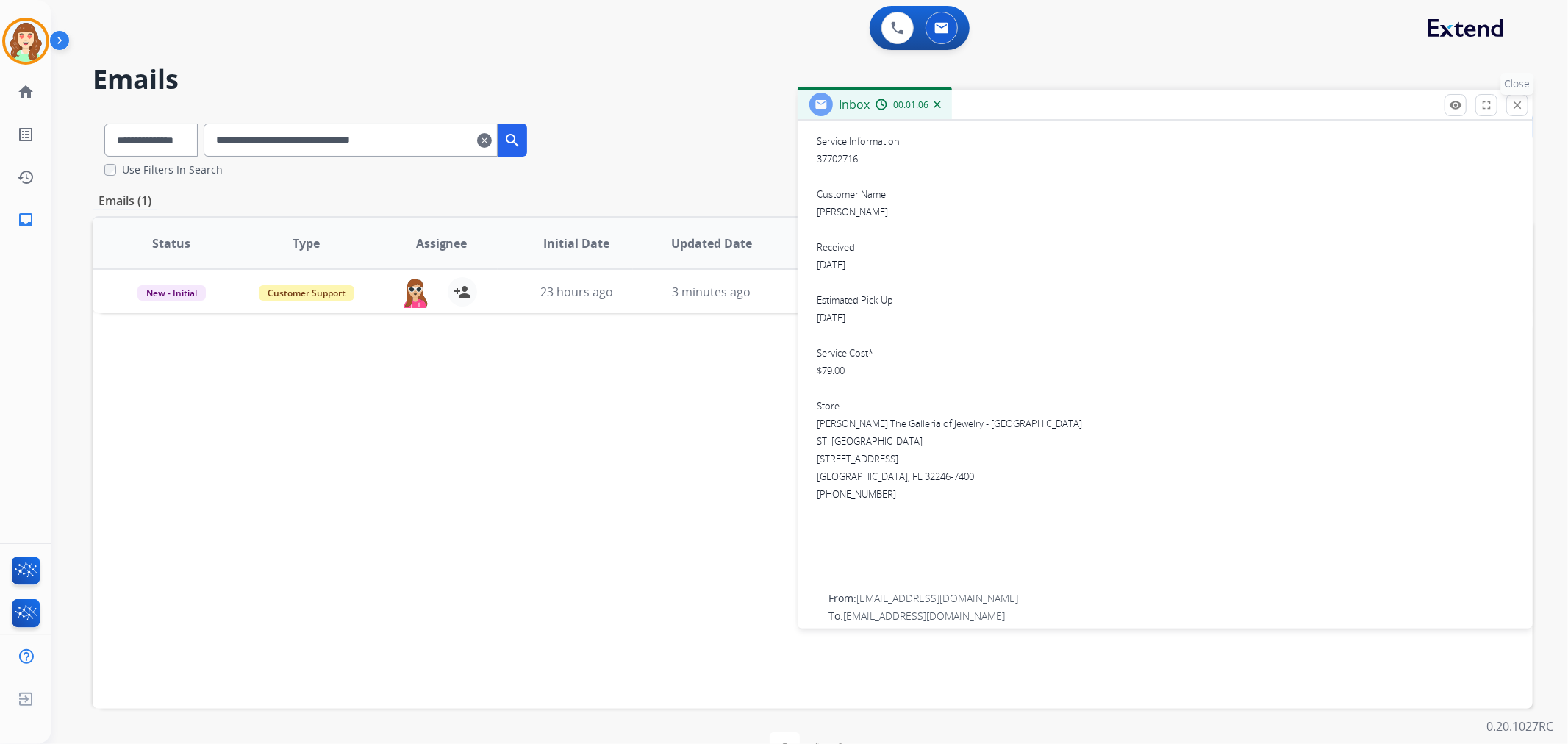
click at [1524, 101] on button "close Close" at bounding box center [1517, 105] width 22 height 22
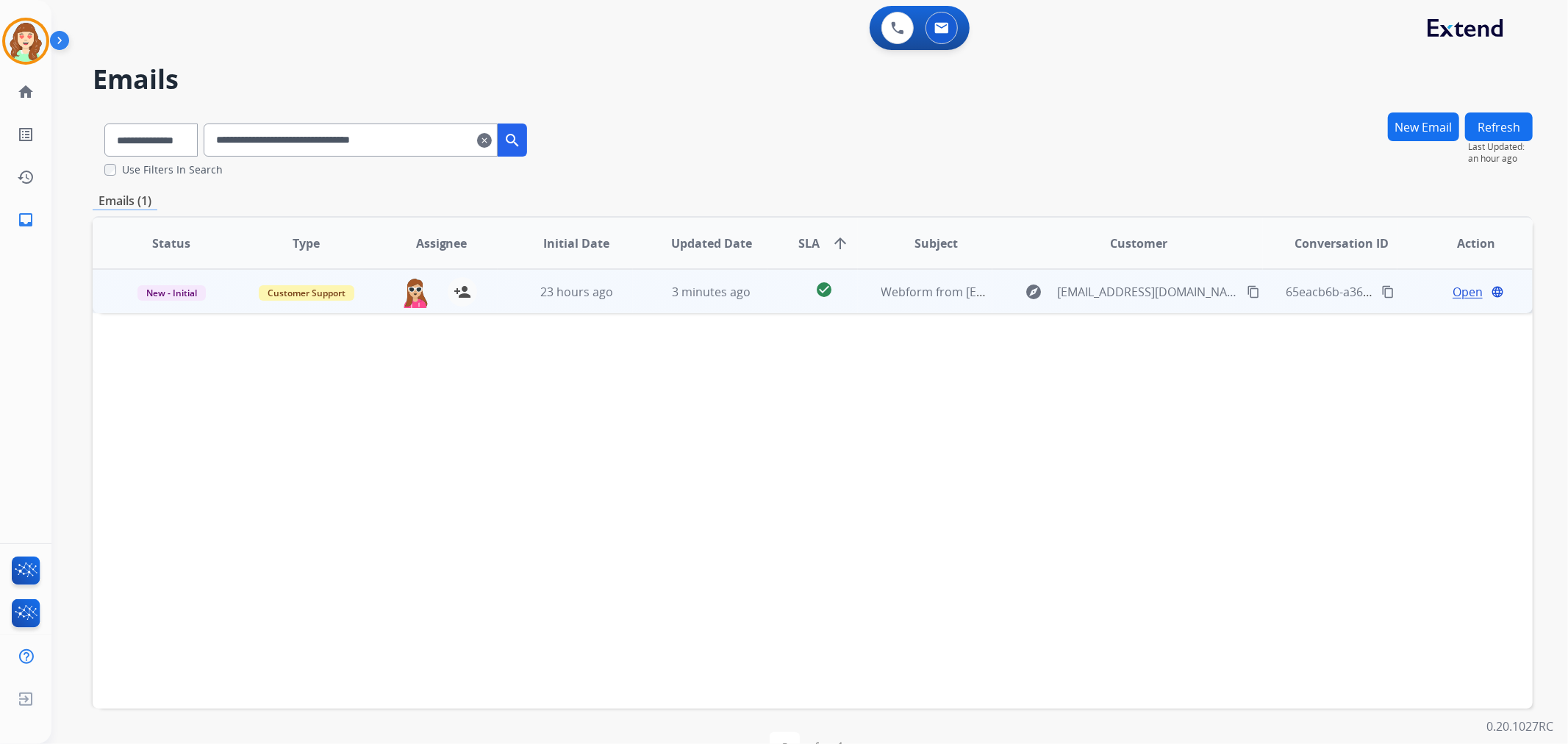
click at [1452, 289] on span "Open" at bounding box center [1467, 291] width 30 height 18
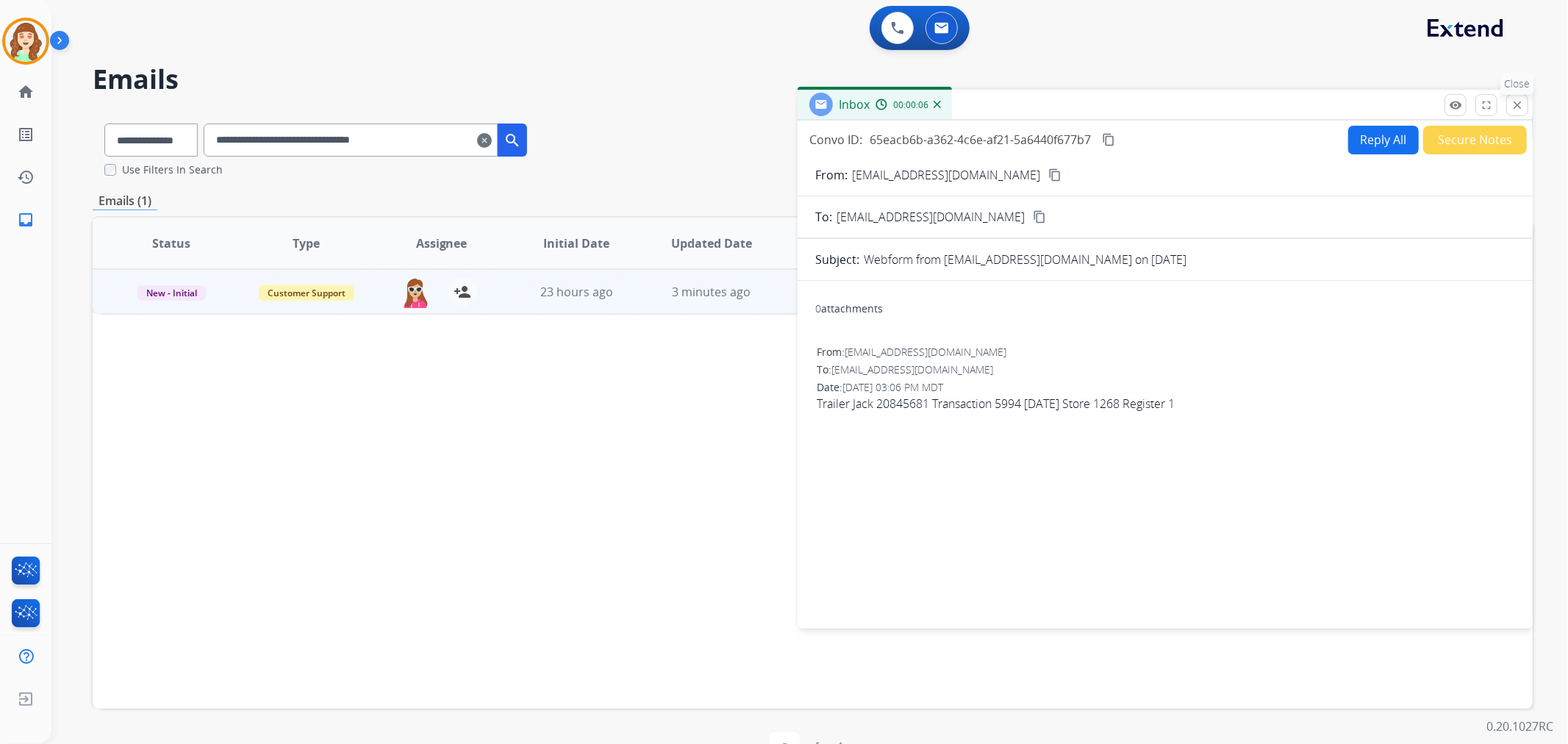
click at [1508, 109] on button "close Close" at bounding box center [1517, 105] width 22 height 22
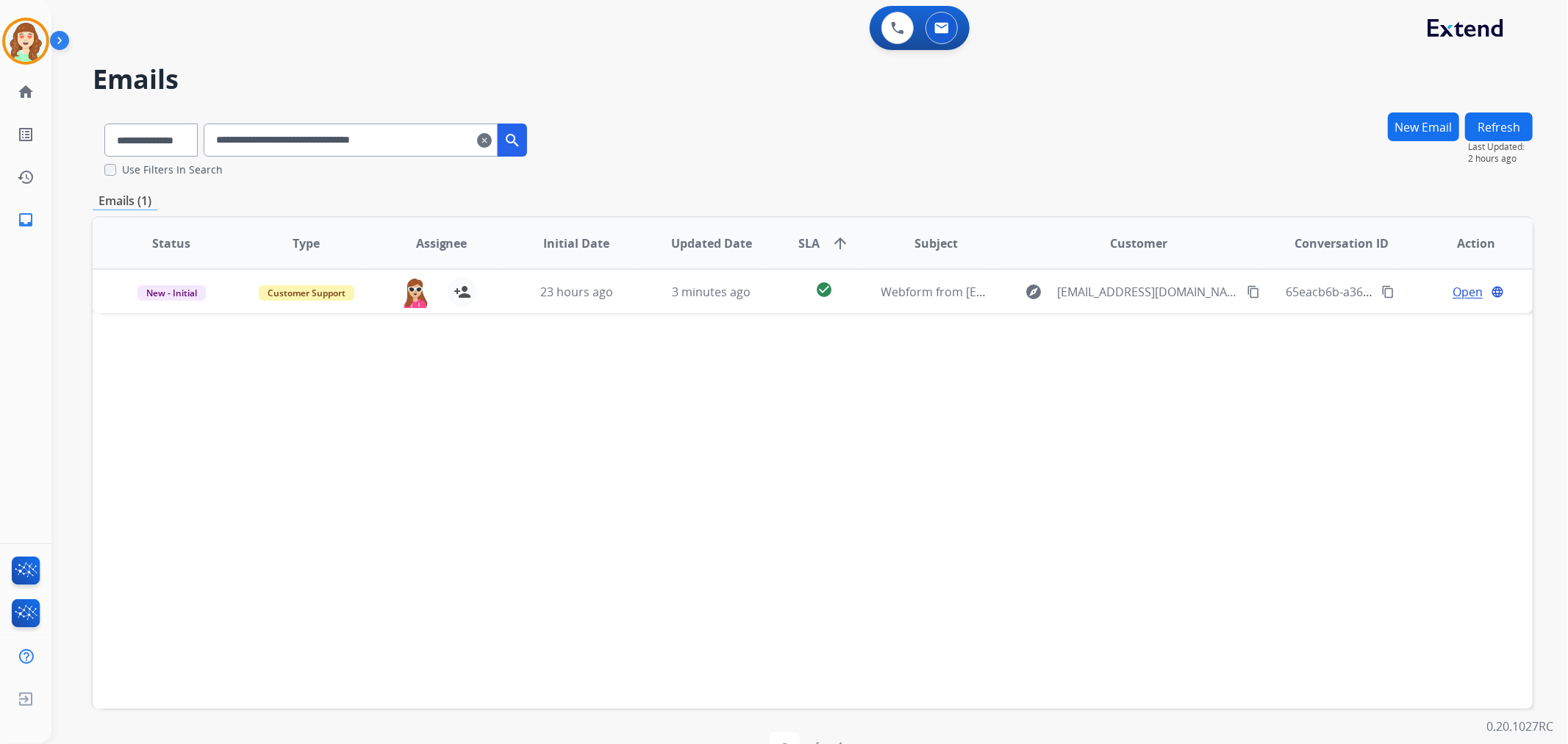
click at [491, 142] on mat-icon "clear" at bounding box center [484, 140] width 15 height 18
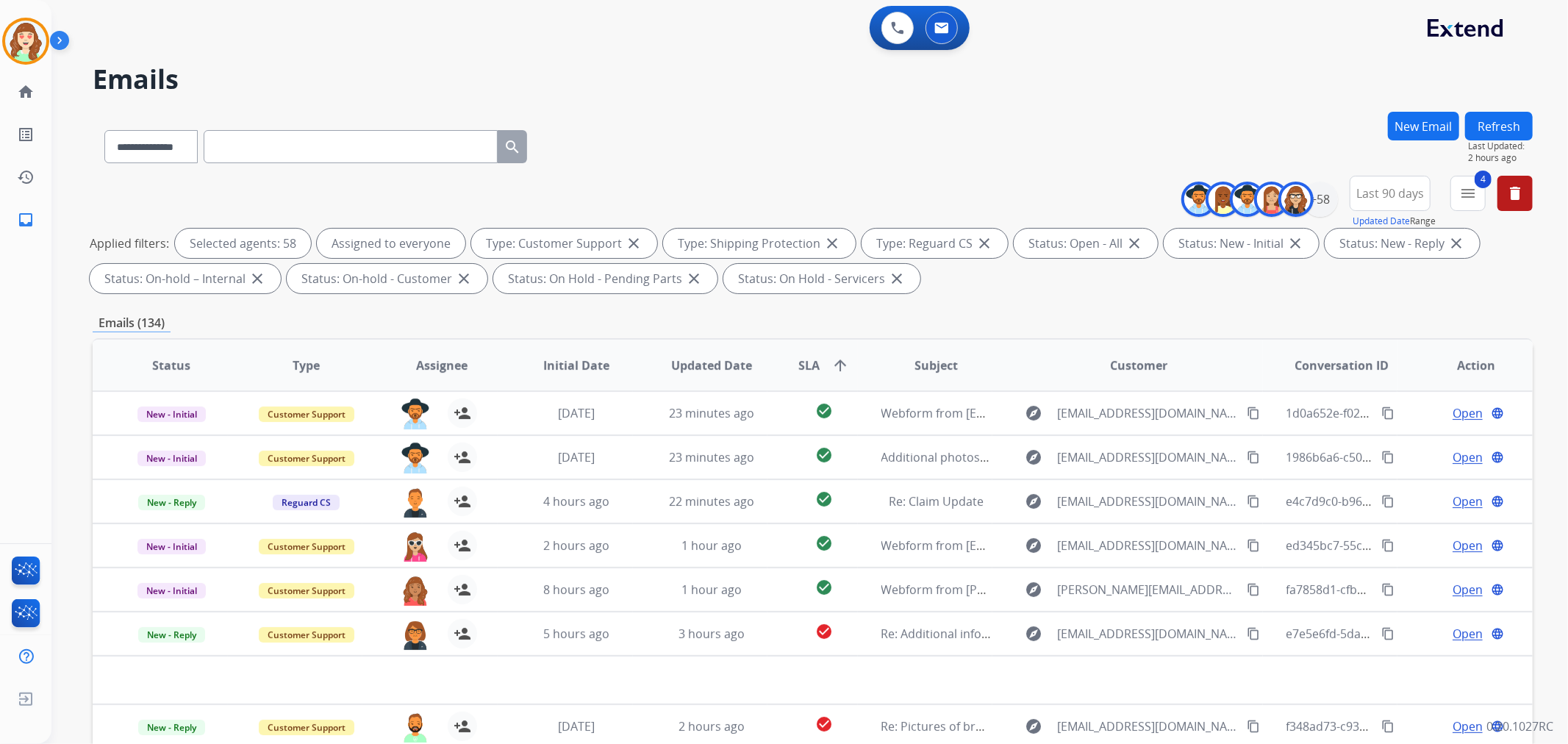
click at [749, 357] on th "Updated Date" at bounding box center [700, 365] width 135 height 51
click at [1567, 472] on div "**********" at bounding box center [809, 372] width 1516 height 744
click at [1567, 379] on div "**********" at bounding box center [809, 372] width 1516 height 744
click at [644, 109] on div "**********" at bounding box center [791, 425] width 1481 height 744
click at [1312, 204] on div "+58" at bounding box center [1320, 199] width 35 height 35
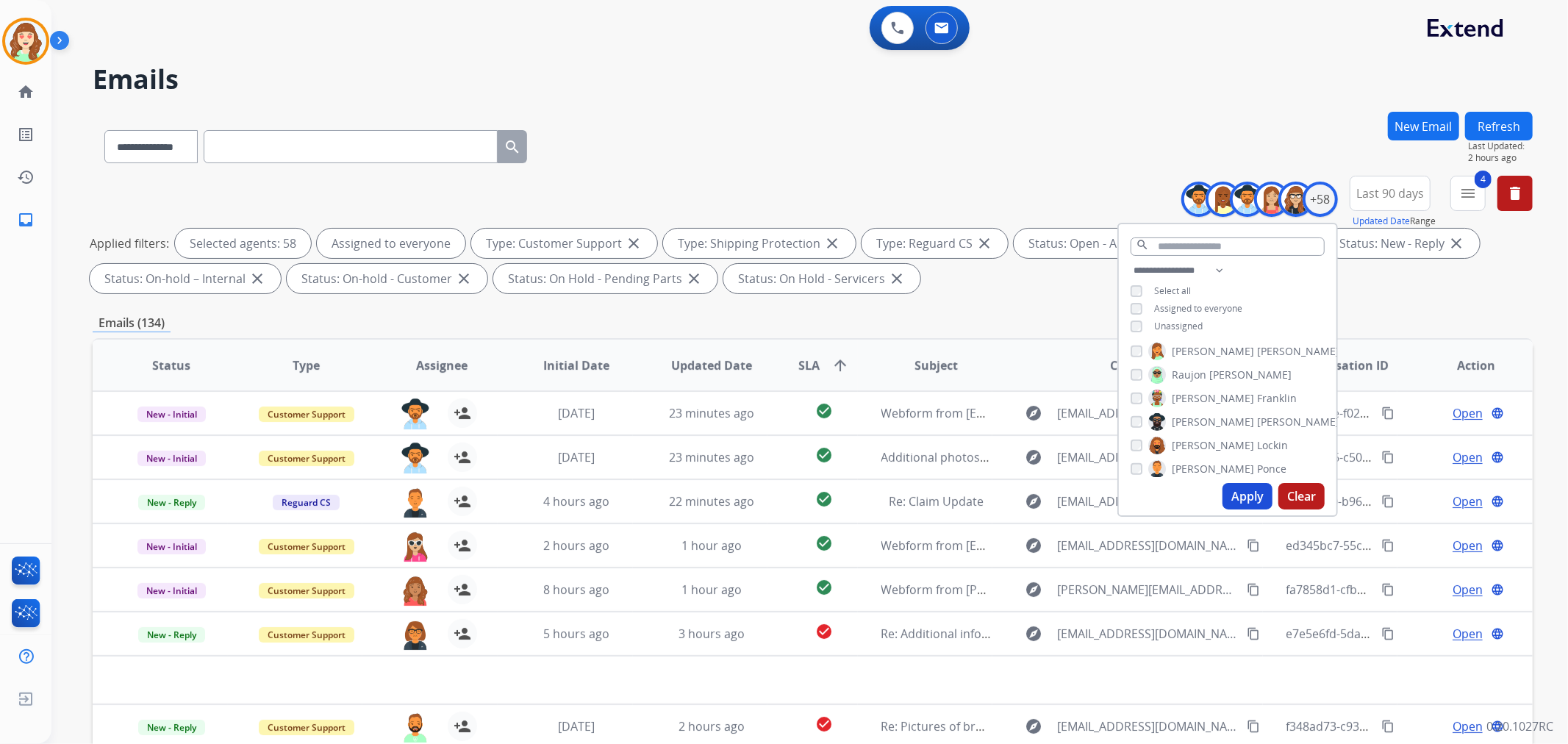
click at [1230, 489] on button "Apply" at bounding box center [1247, 496] width 50 height 27
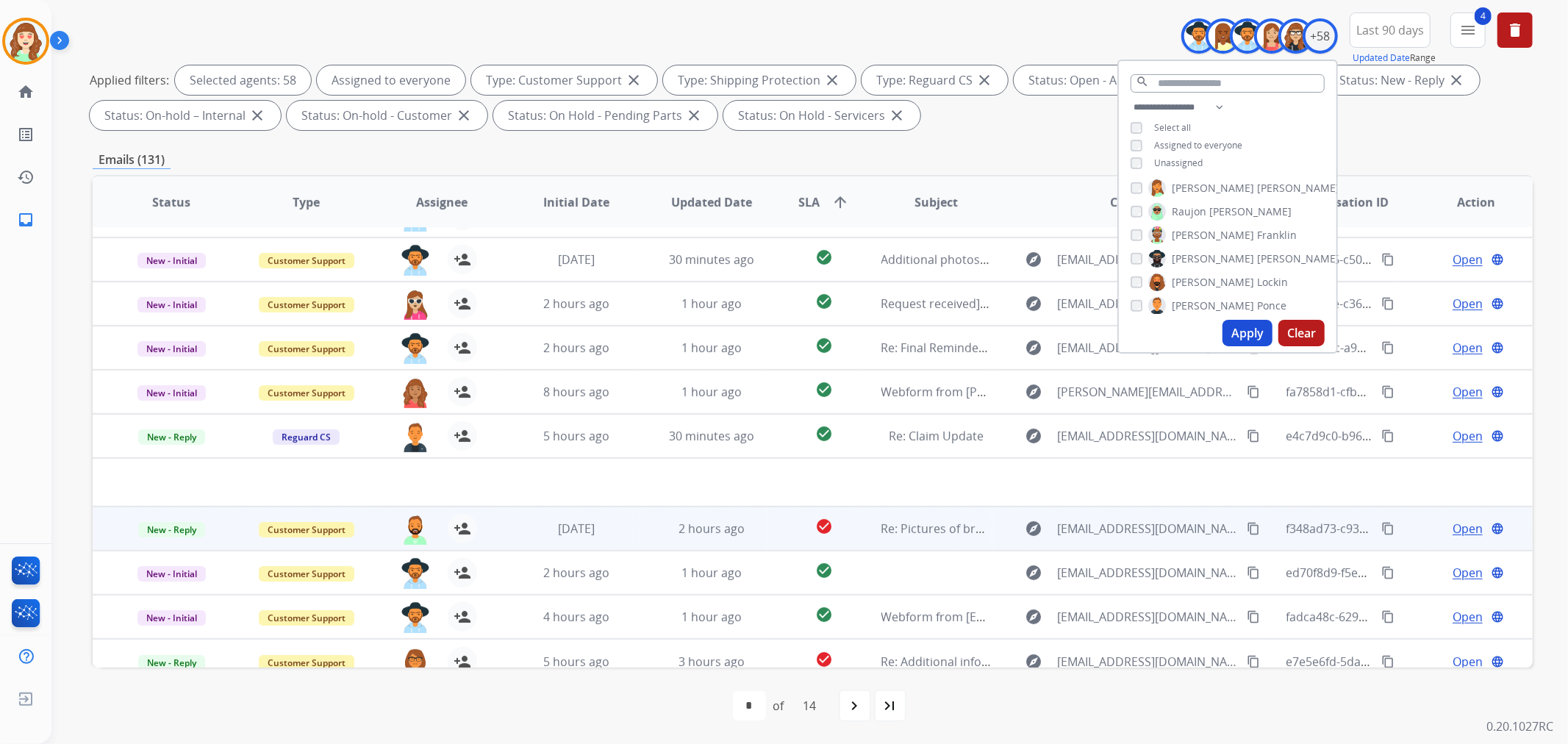
scroll to position [48, 0]
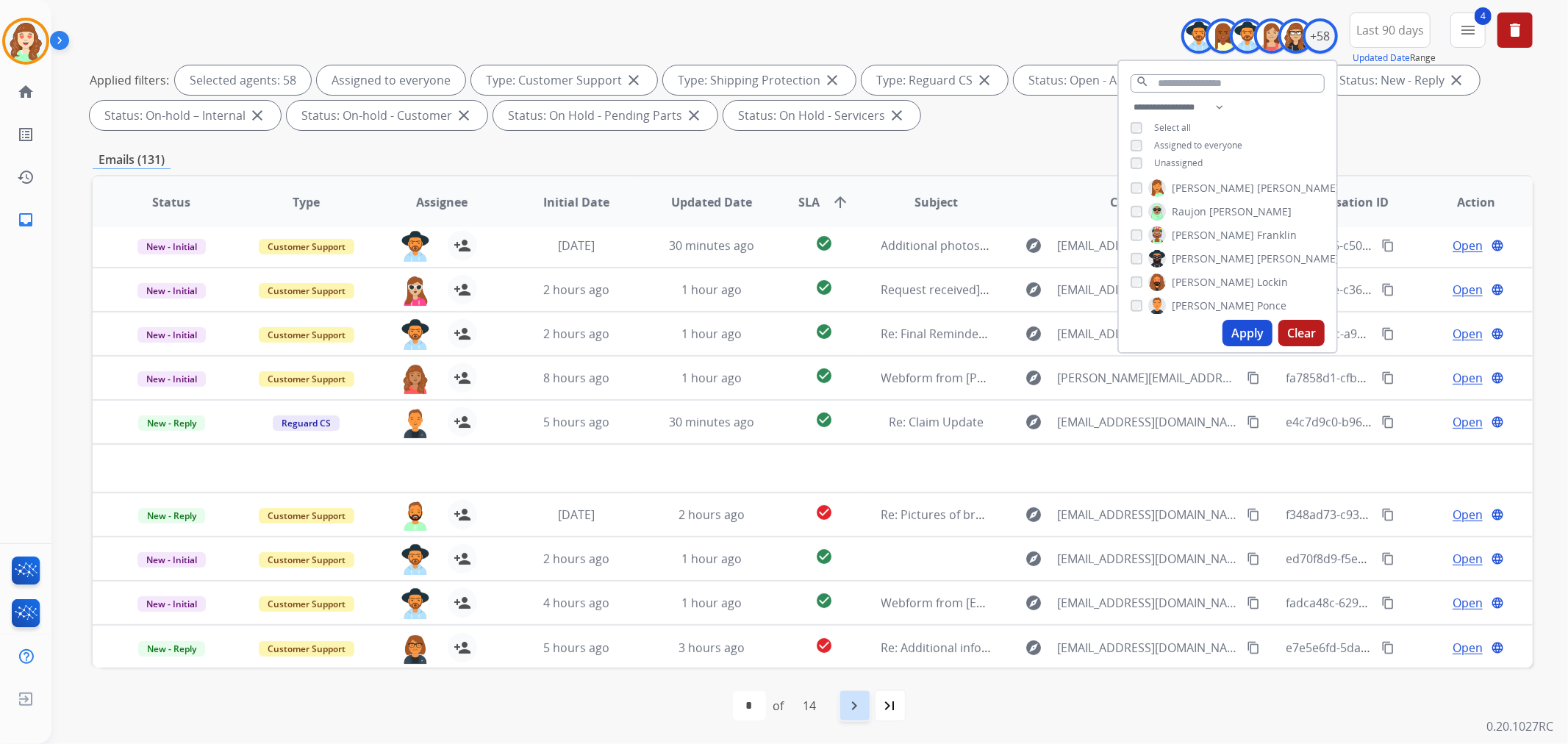
click at [842, 706] on div "navigate_next" at bounding box center [854, 705] width 32 height 32
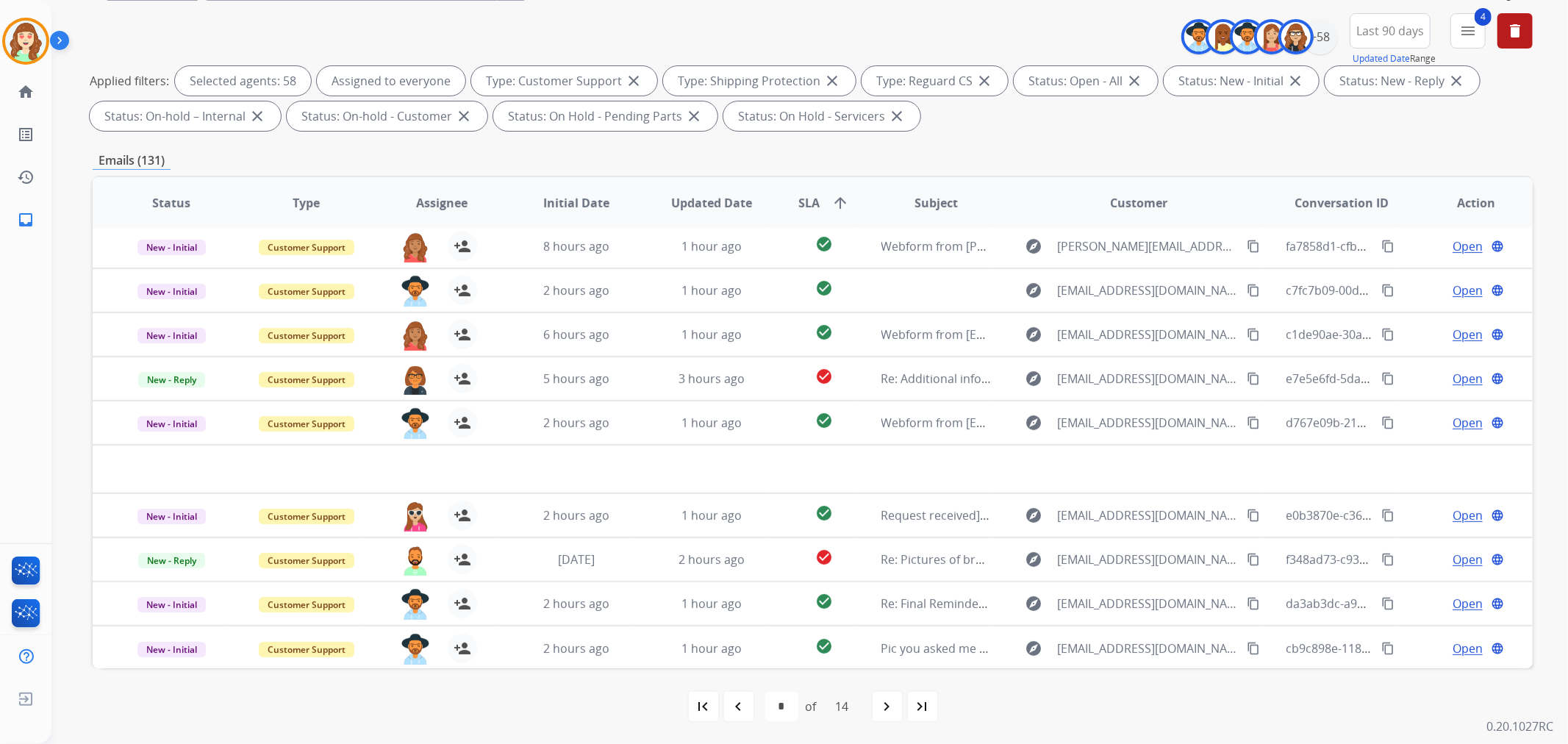
scroll to position [163, 0]
click at [895, 706] on mat-icon "navigate_next" at bounding box center [886, 705] width 18 height 18
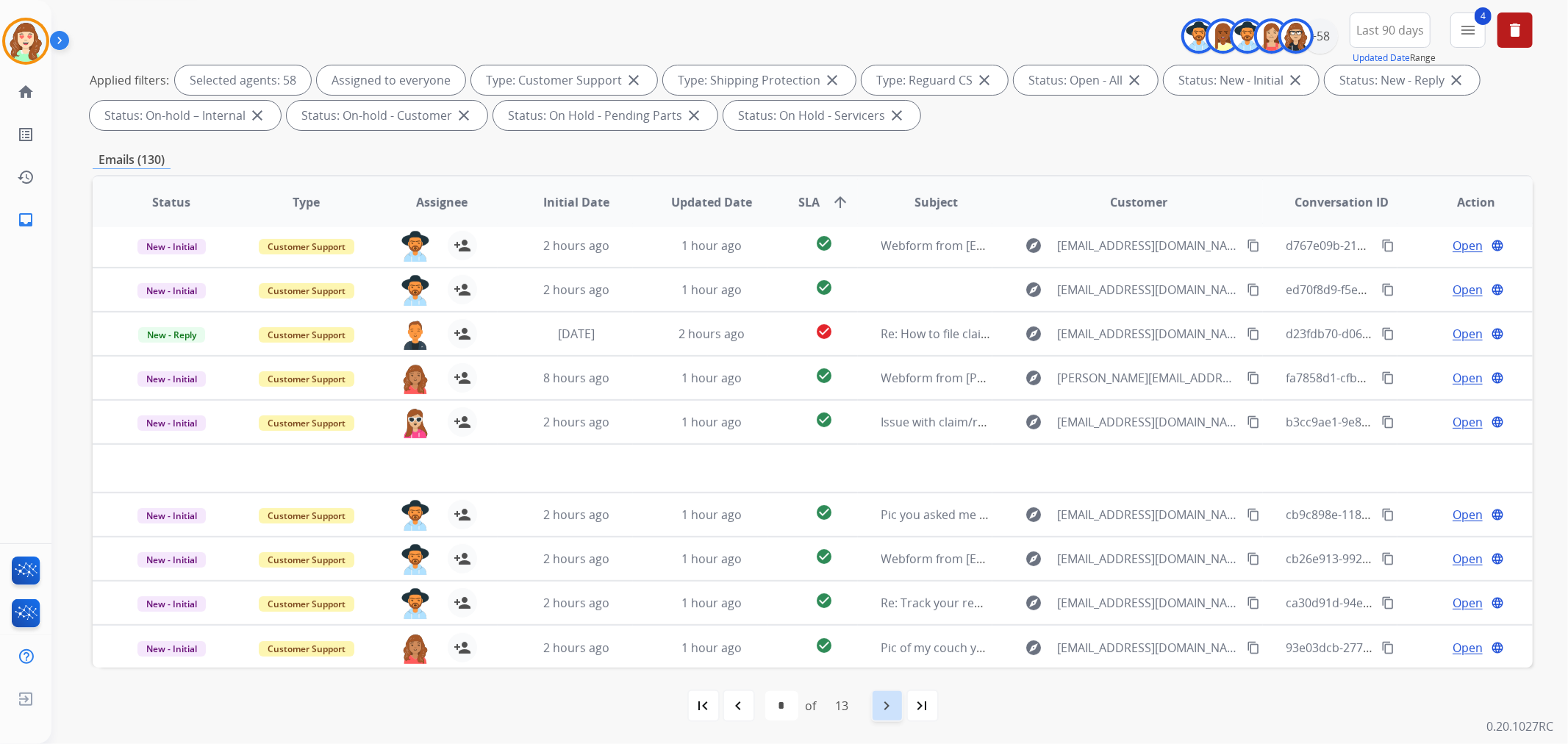
click at [884, 711] on mat-icon "navigate_next" at bounding box center [886, 705] width 18 height 18
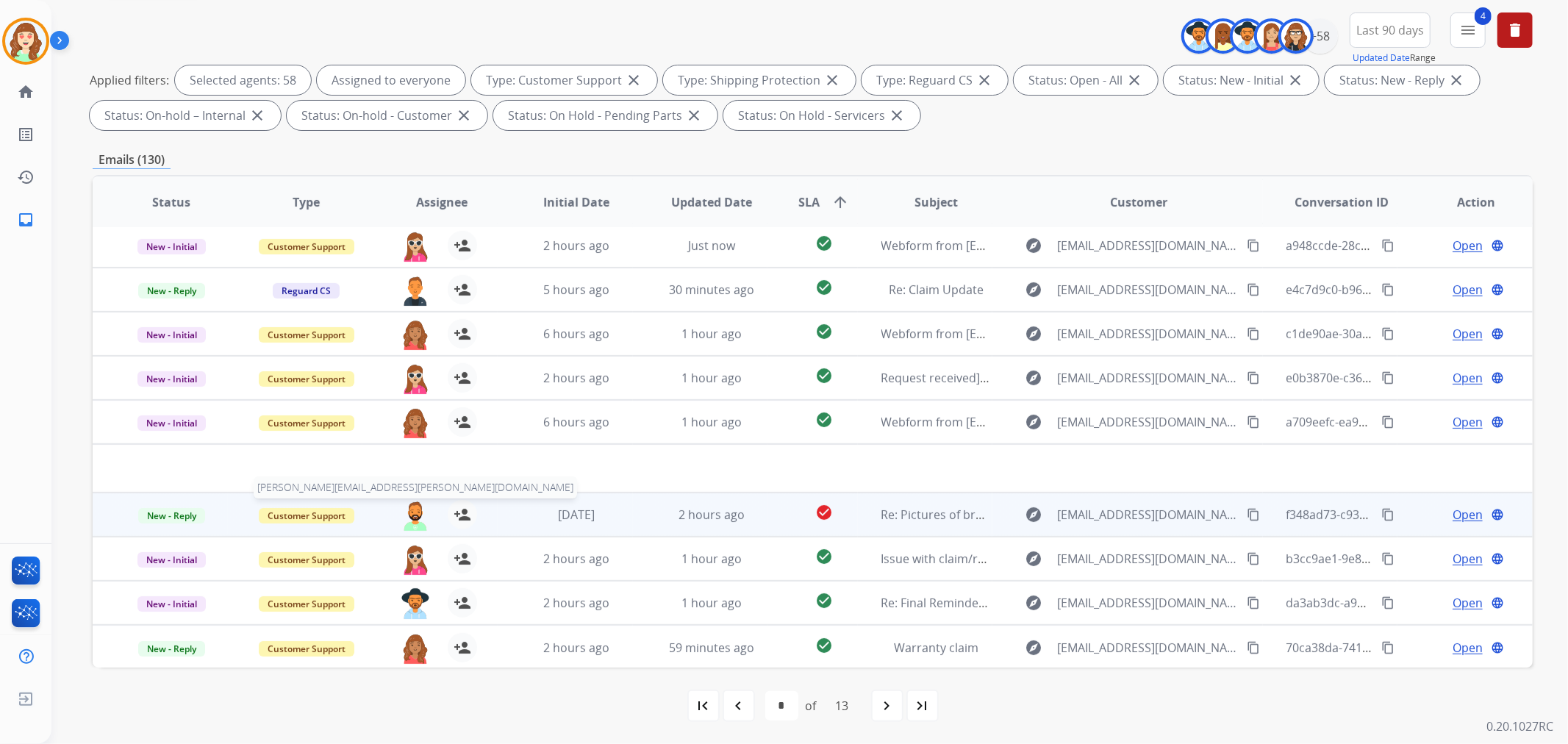
click at [413, 510] on img at bounding box center [415, 515] width 30 height 31
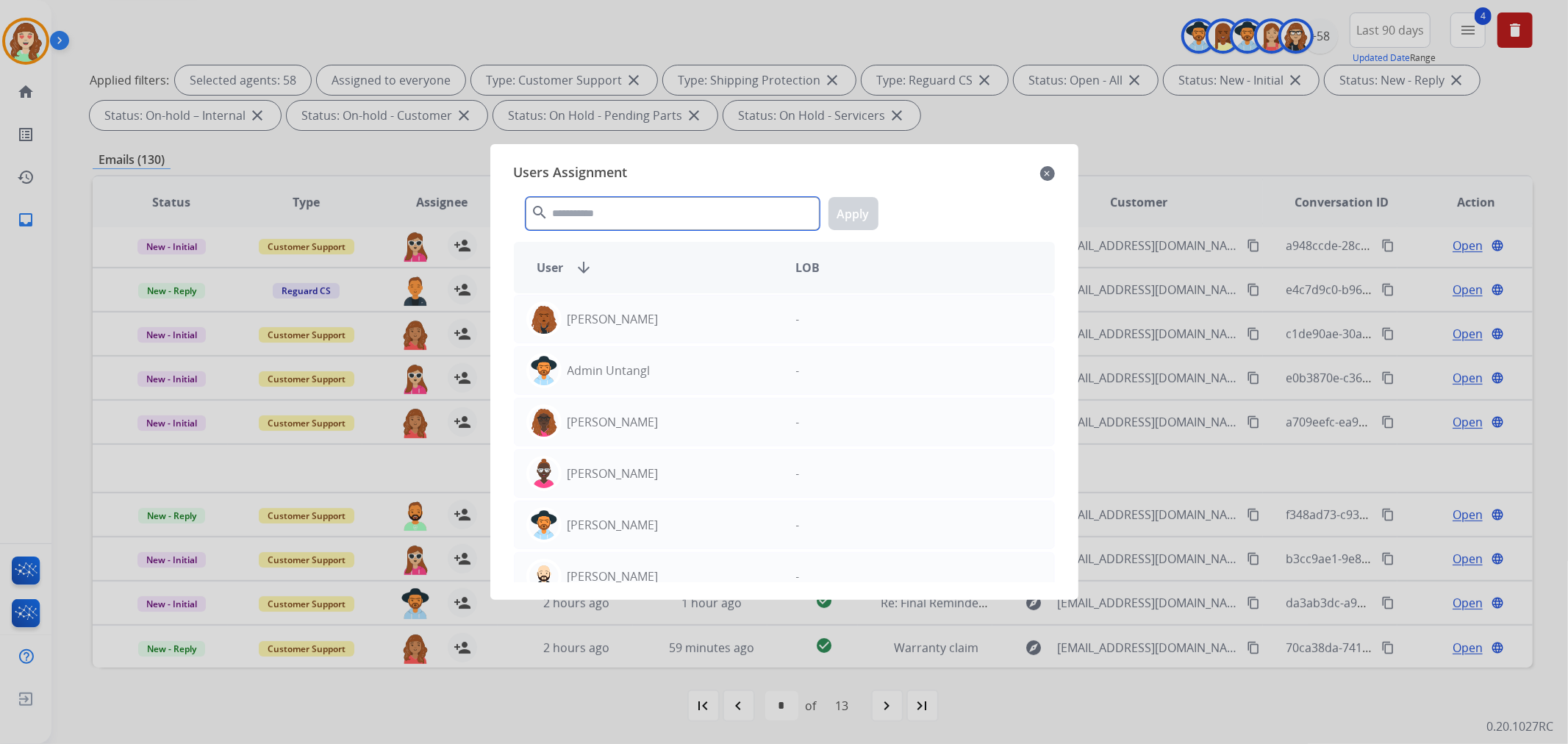
click at [634, 211] on input "text" at bounding box center [672, 213] width 294 height 33
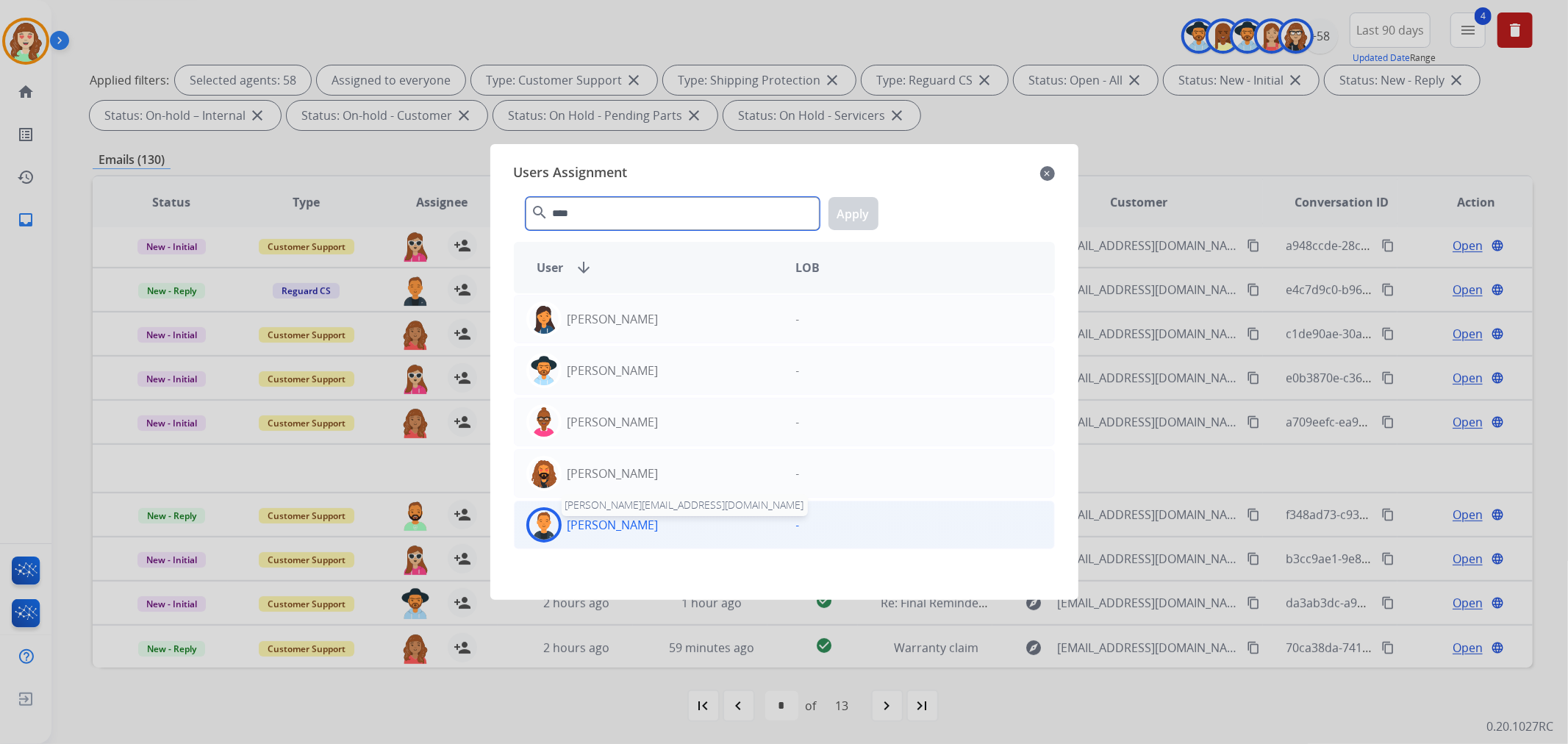
type input "****"
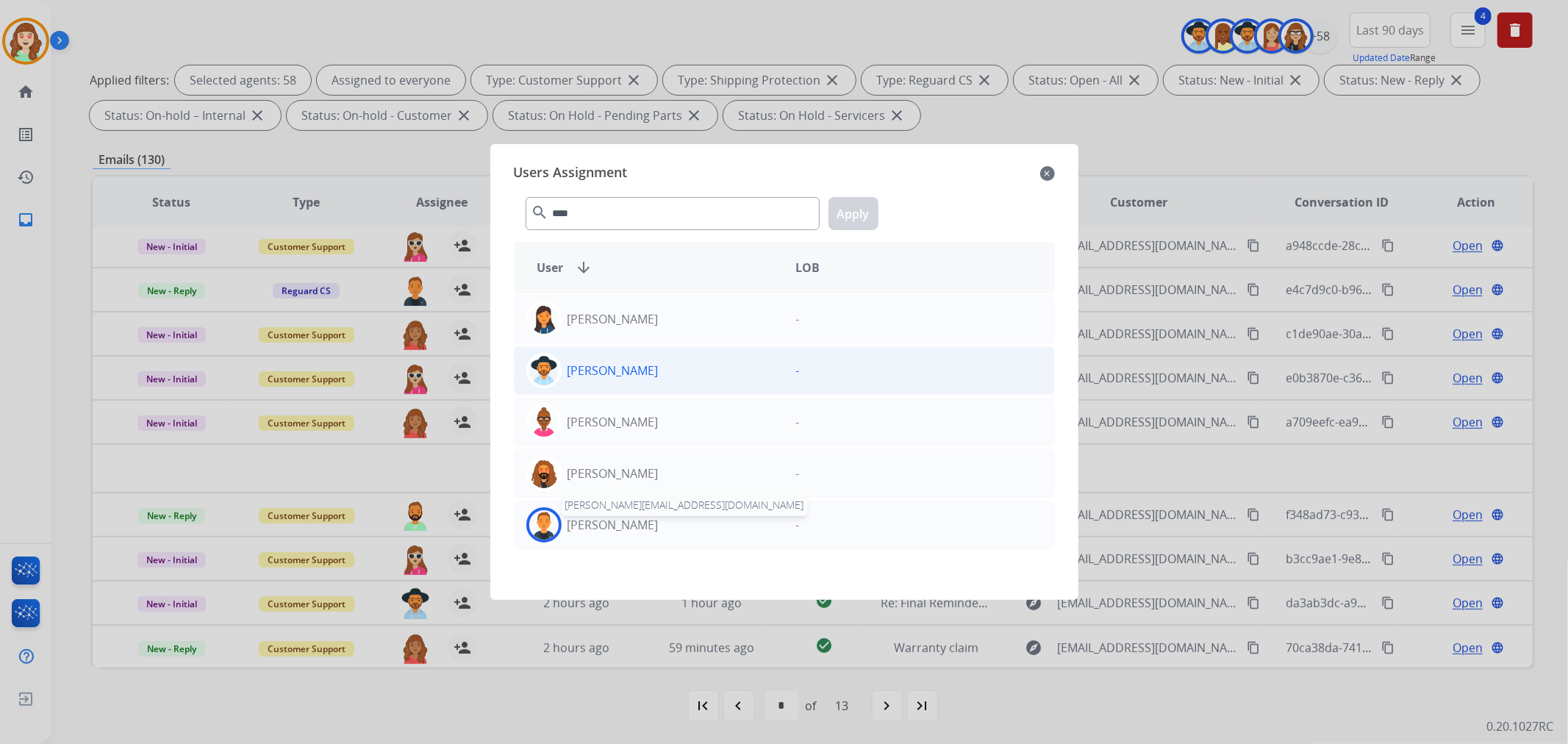
drag, startPoint x: 632, startPoint y: 527, endPoint x: 818, endPoint y: 356, distance: 252.7
click at [634, 527] on p "[PERSON_NAME]" at bounding box center [613, 524] width 91 height 18
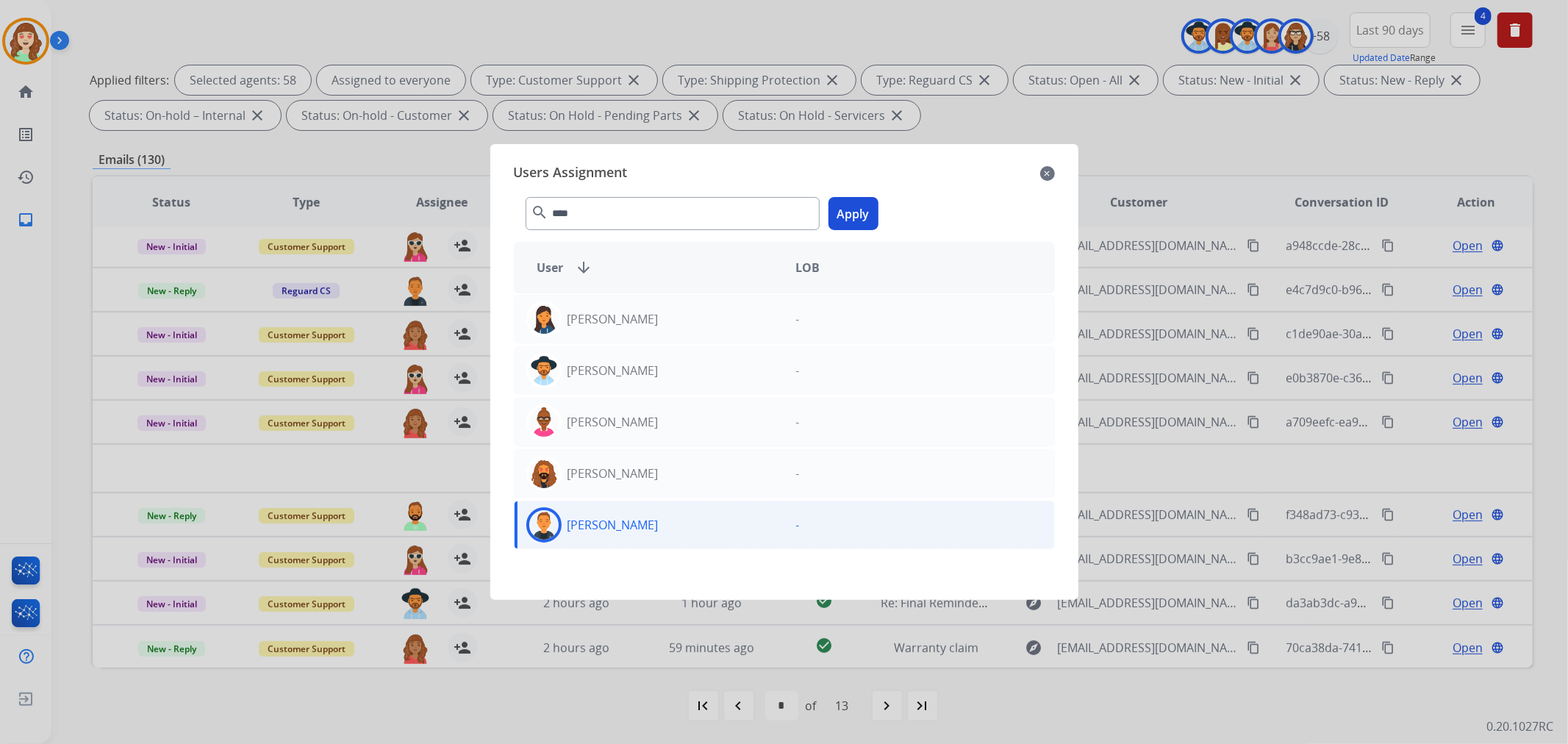
click at [842, 217] on button "Apply" at bounding box center [853, 213] width 50 height 33
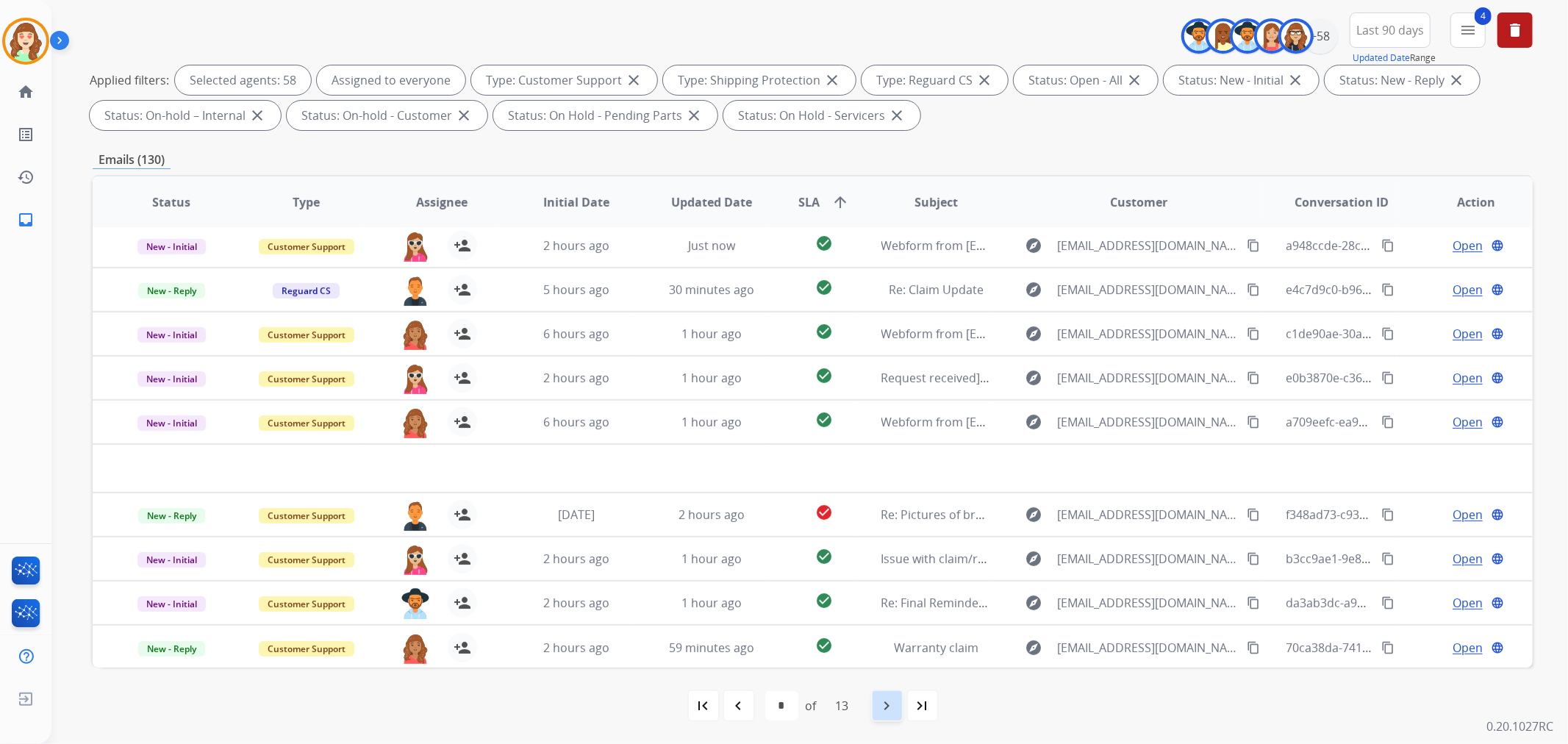
click at [889, 700] on mat-icon "navigate_next" at bounding box center [886, 705] width 18 height 18
select select "*"
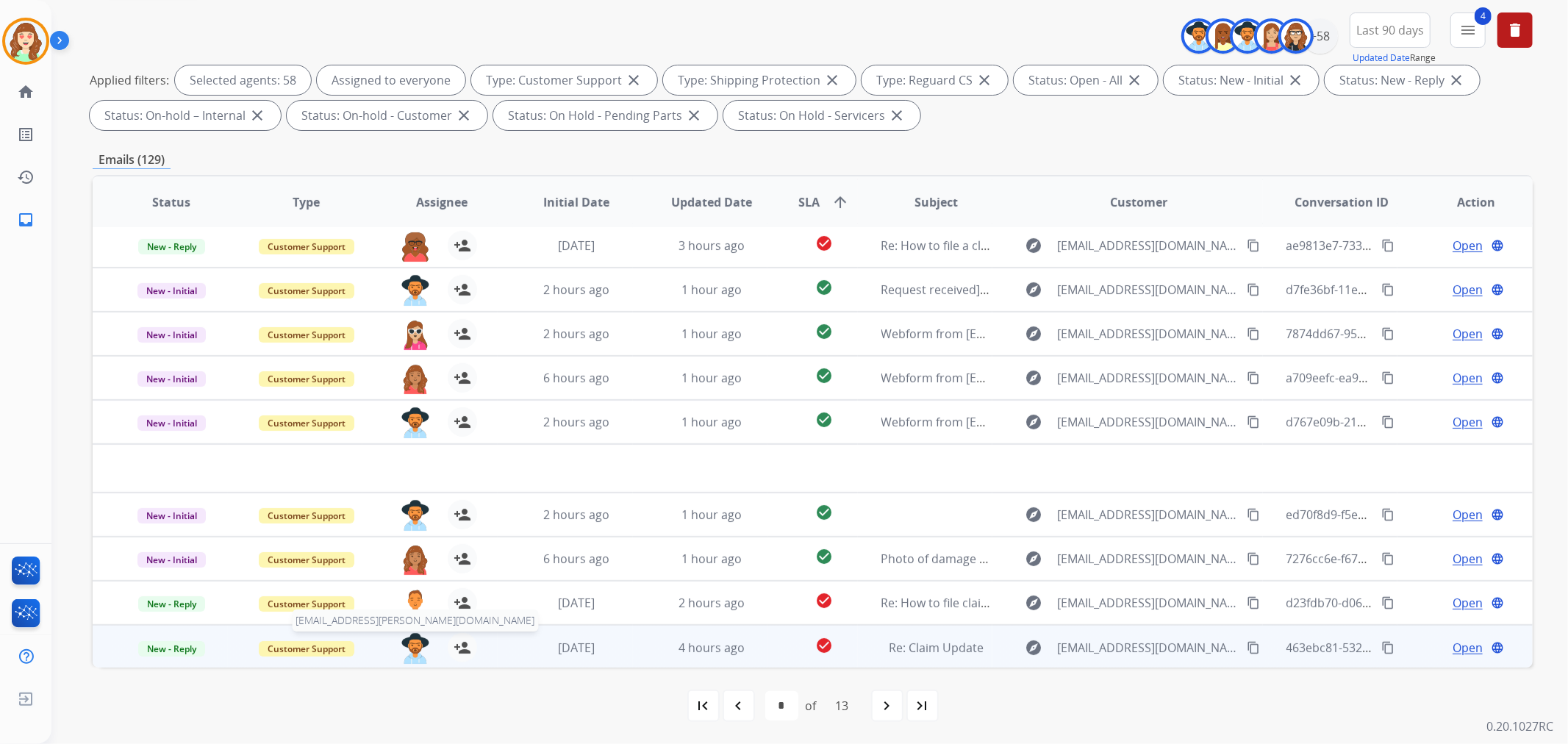
click at [409, 644] on img at bounding box center [415, 648] width 30 height 31
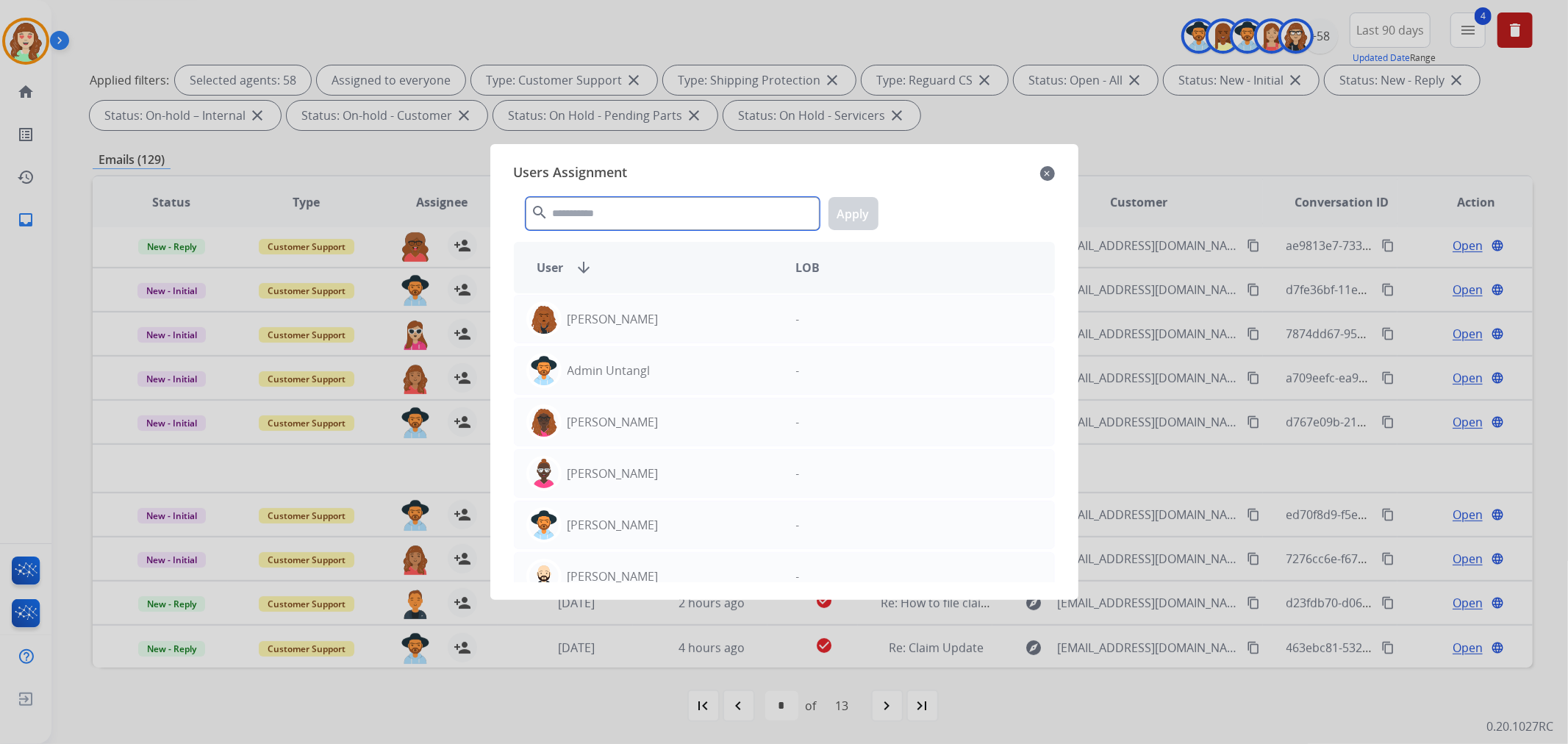
click at [612, 207] on input "text" at bounding box center [672, 213] width 294 height 33
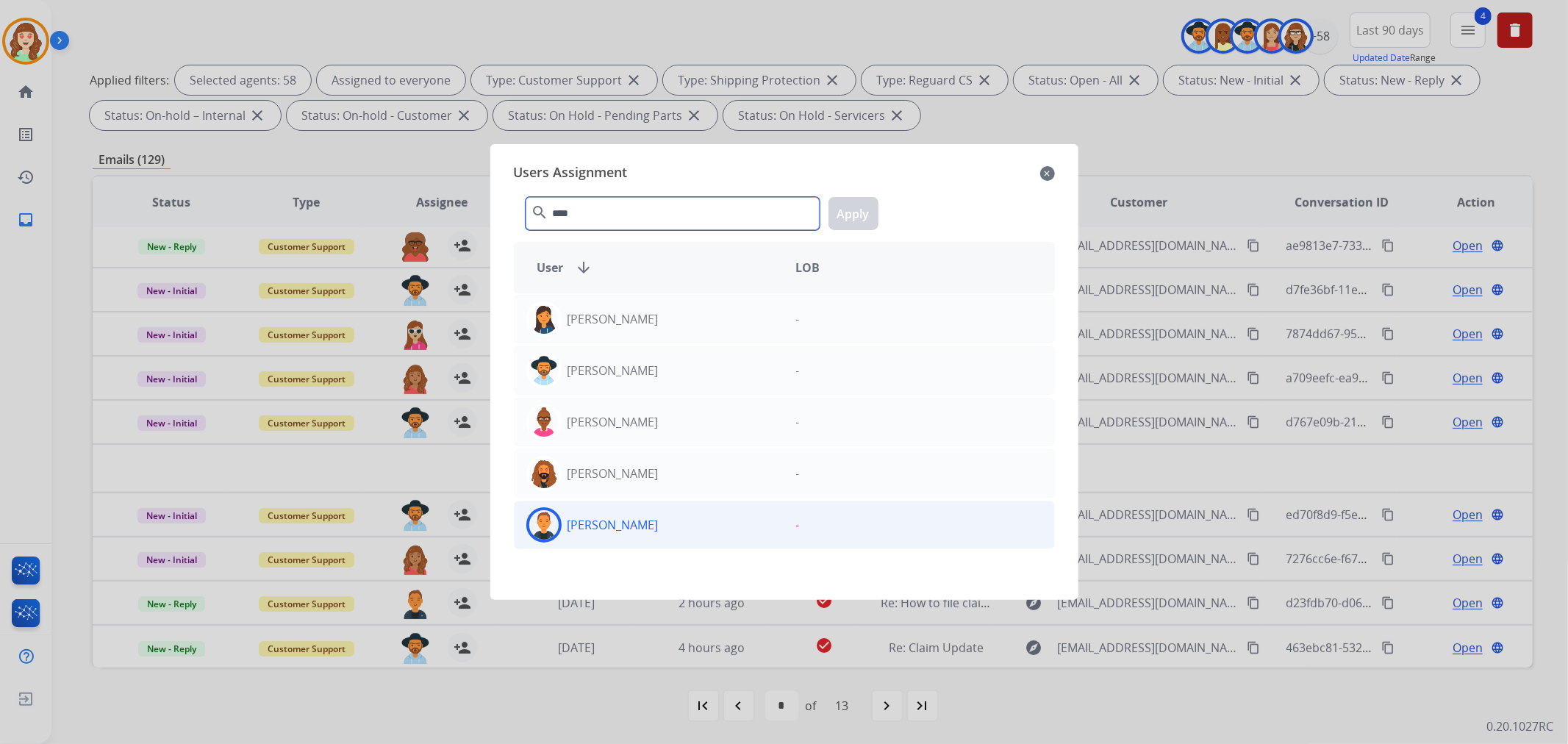
type input "****"
drag, startPoint x: 657, startPoint y: 527, endPoint x: 778, endPoint y: 319, distance: 240.6
click at [656, 527] on div "[PERSON_NAME]" at bounding box center [649, 525] width 270 height 35
click at [856, 207] on button "Apply" at bounding box center [853, 213] width 50 height 33
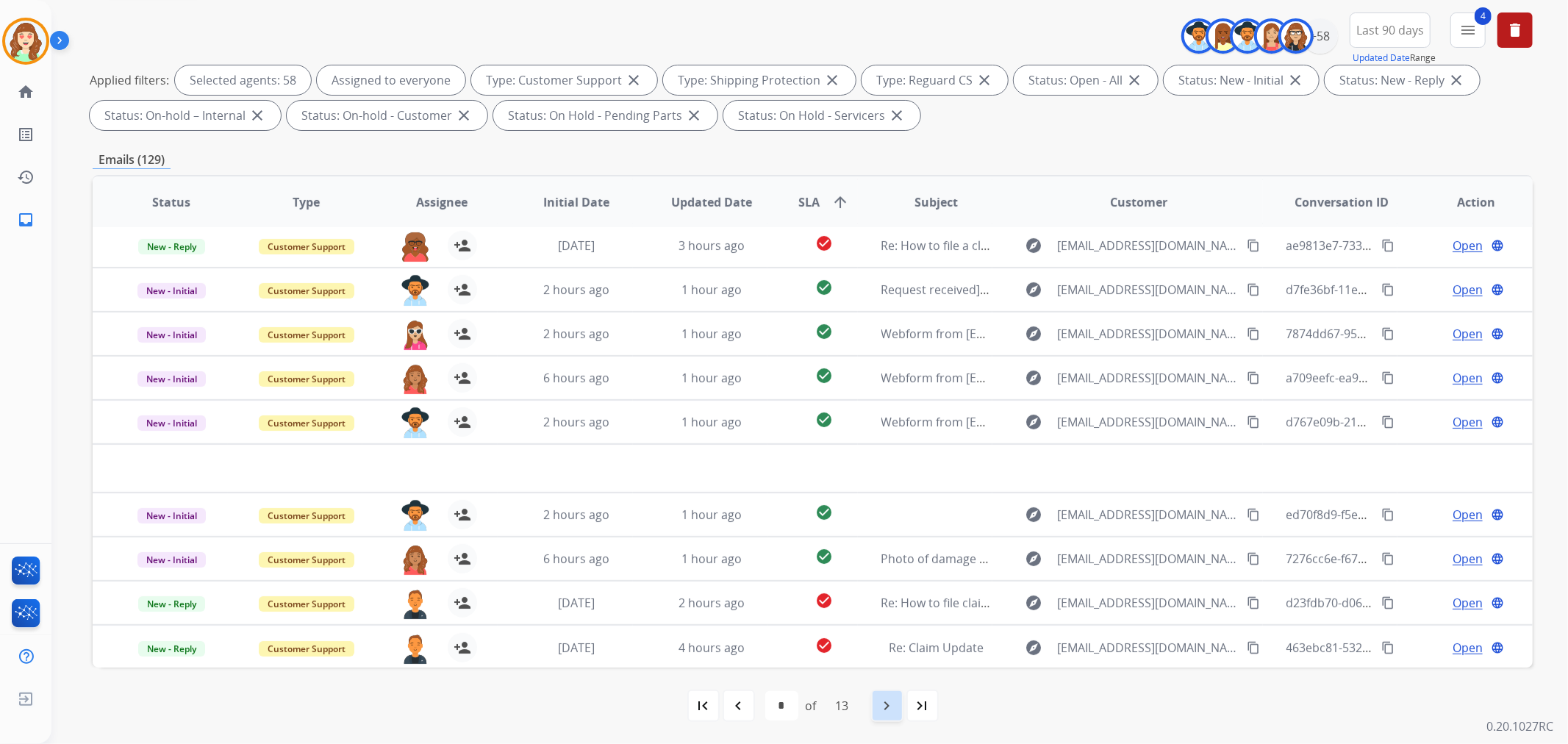
click at [885, 697] on mat-icon "navigate_next" at bounding box center [886, 705] width 18 height 18
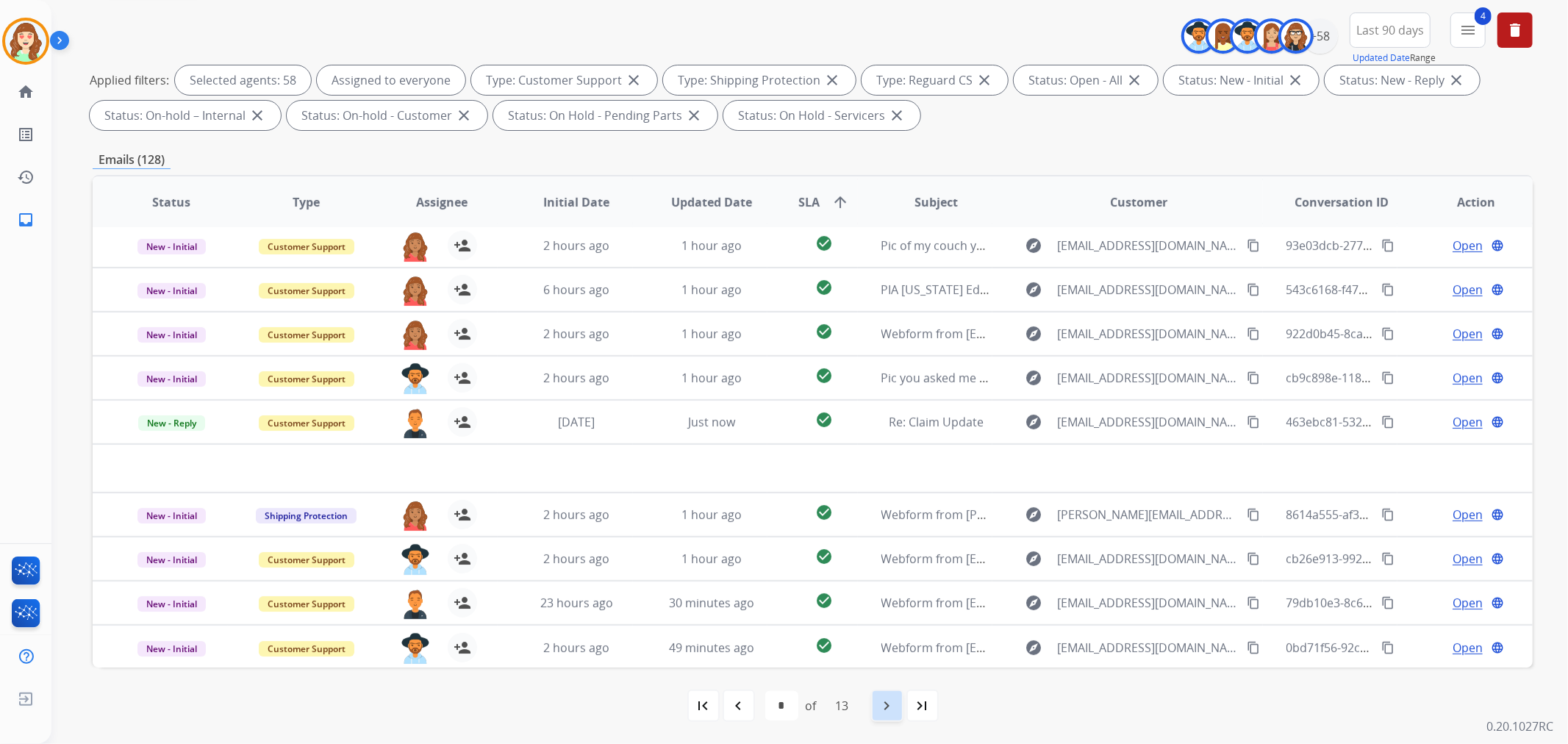
click at [889, 707] on mat-icon "navigate_next" at bounding box center [886, 705] width 18 height 18
select select "*"
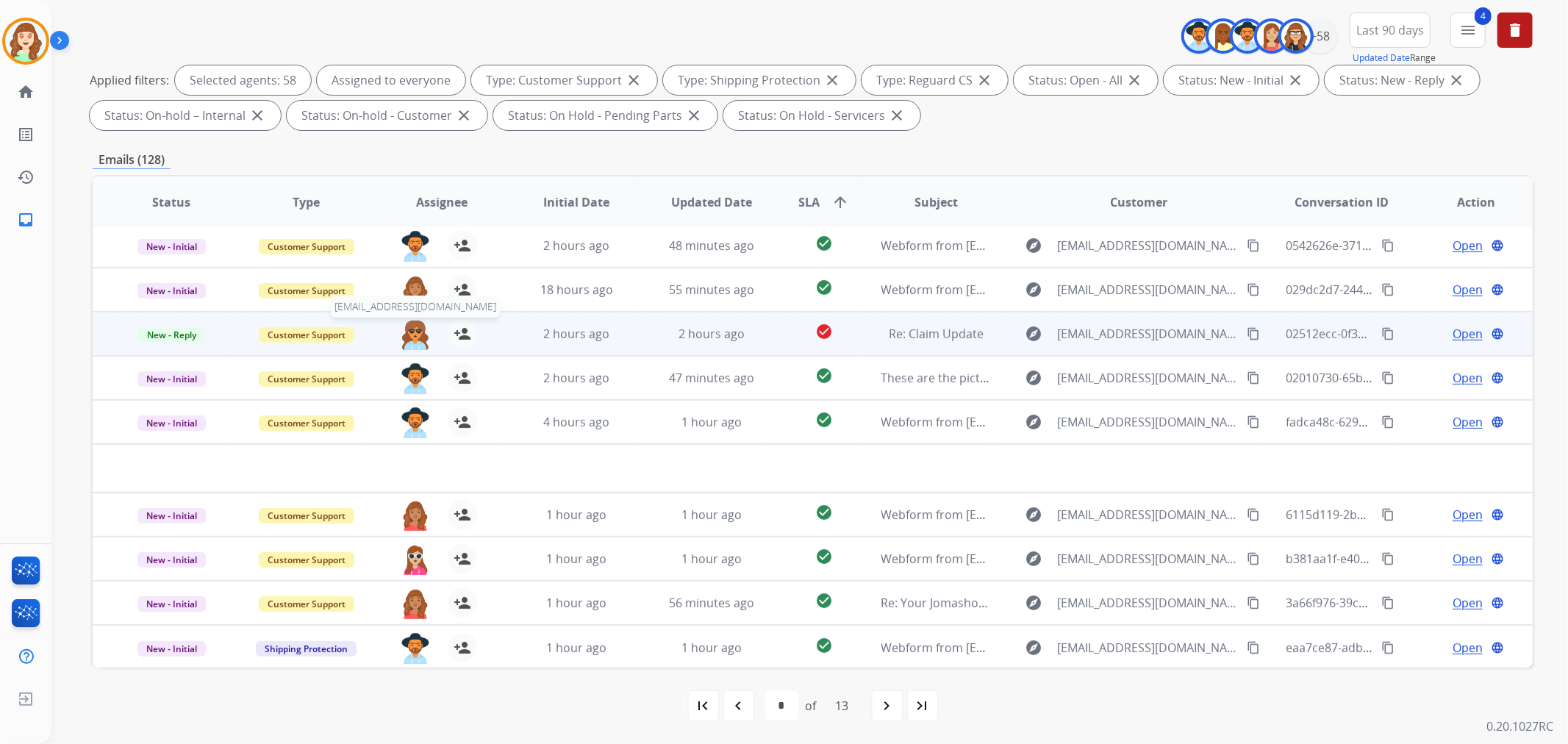
click at [413, 334] on img at bounding box center [415, 334] width 30 height 31
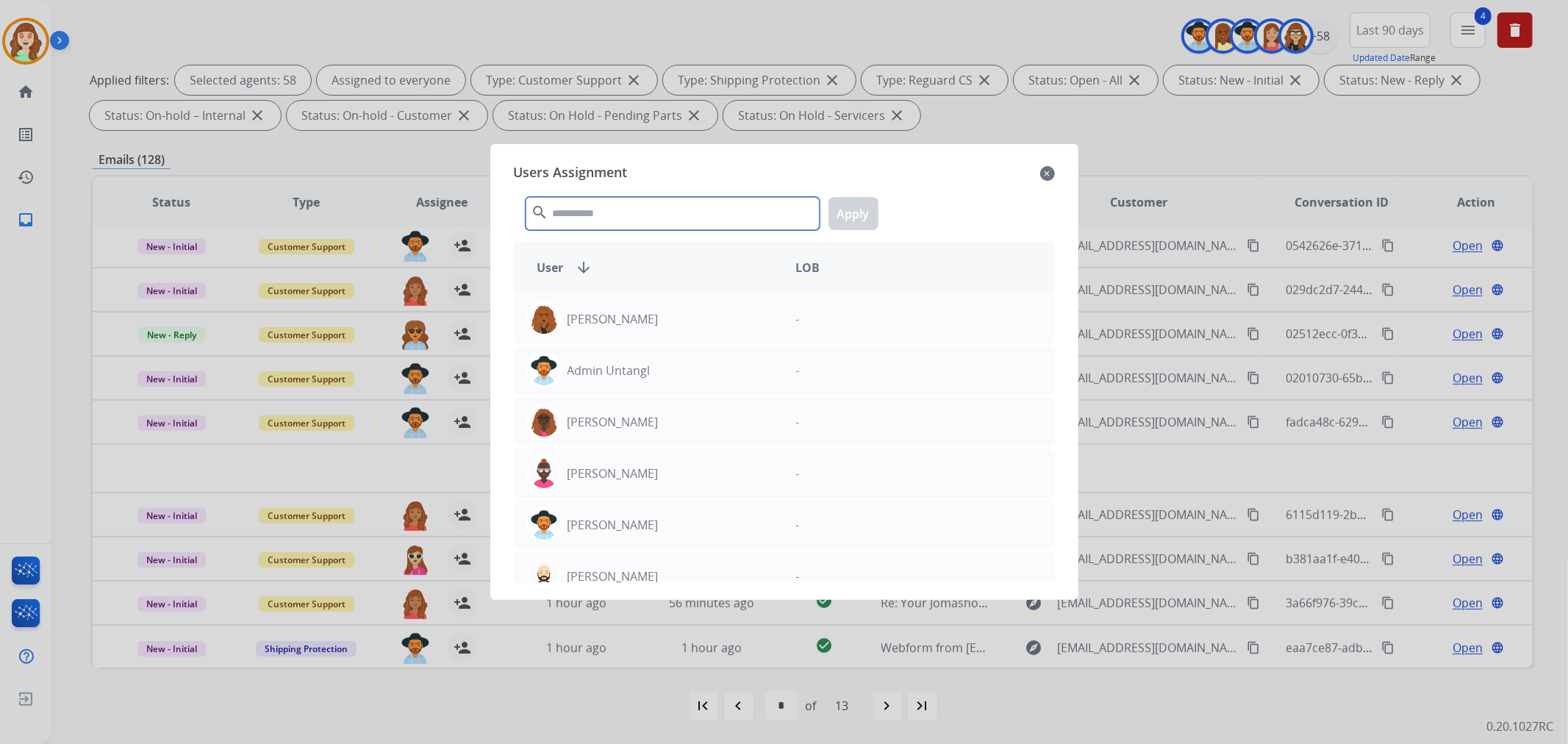
click at [647, 215] on input "text" at bounding box center [672, 213] width 294 height 33
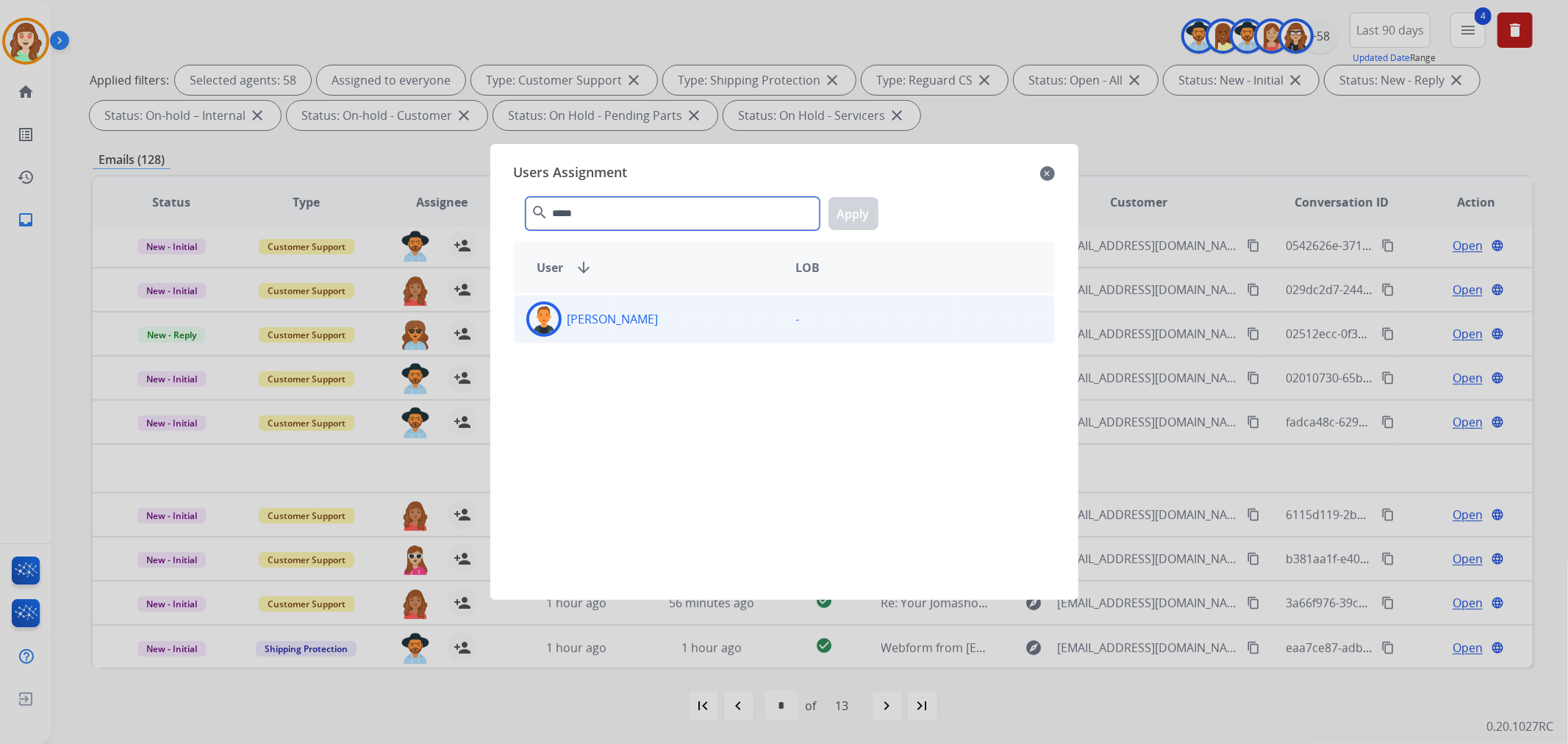
type input "*****"
click at [660, 312] on div "[PERSON_NAME]" at bounding box center [649, 319] width 270 height 35
click at [856, 213] on button "Apply" at bounding box center [853, 213] width 50 height 33
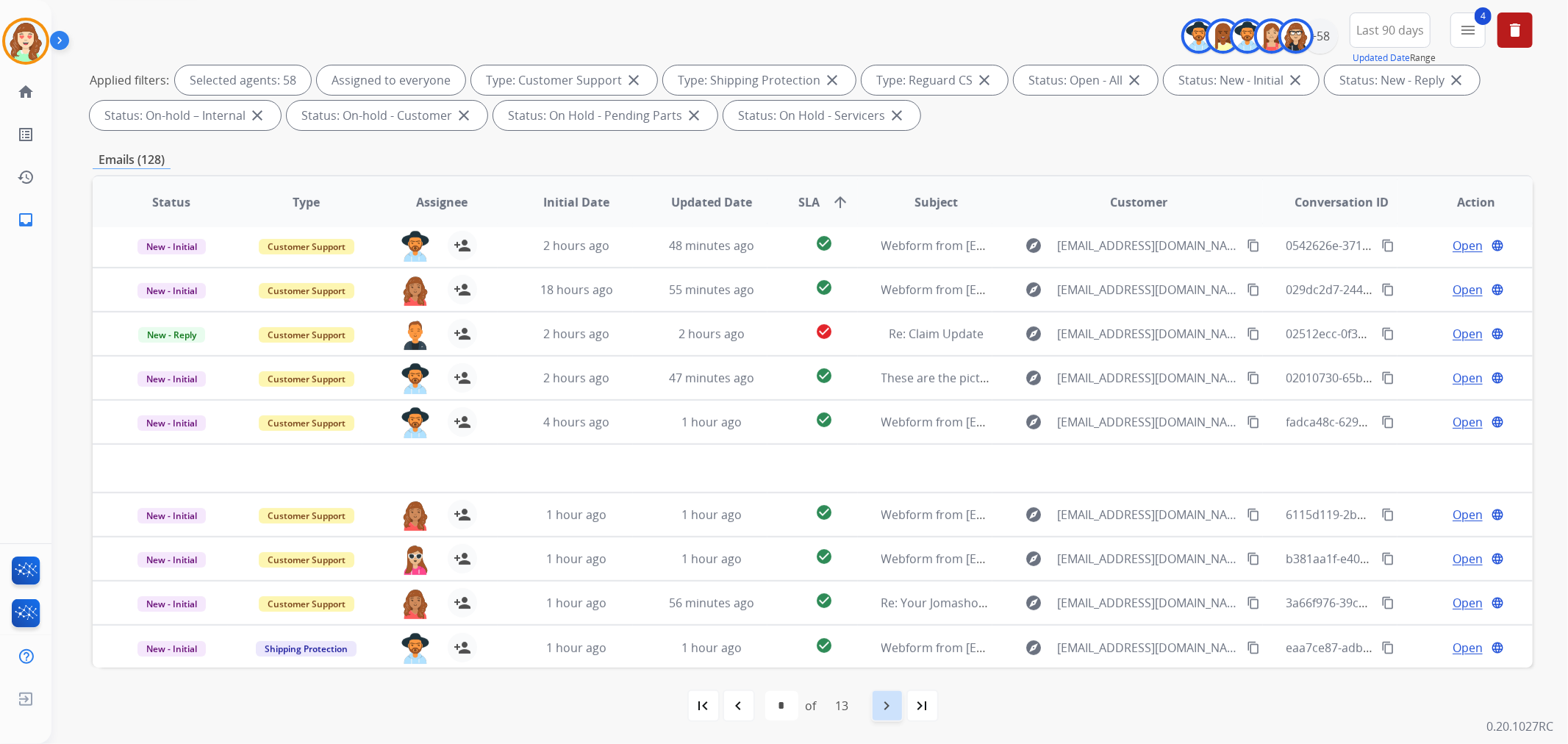
click at [881, 712] on mat-icon "navigate_next" at bounding box center [886, 705] width 18 height 18
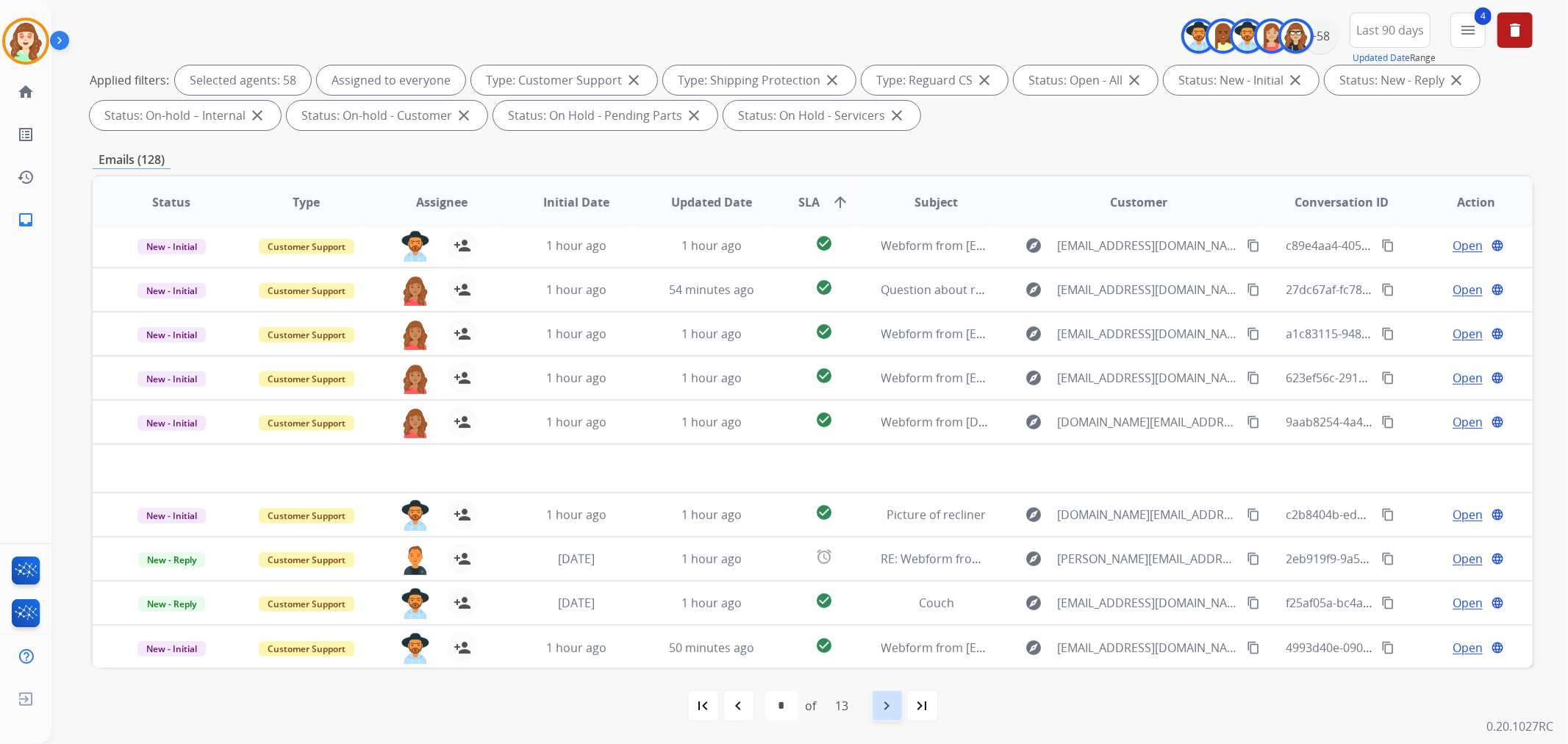
click at [878, 704] on div "navigate_next" at bounding box center [886, 705] width 32 height 32
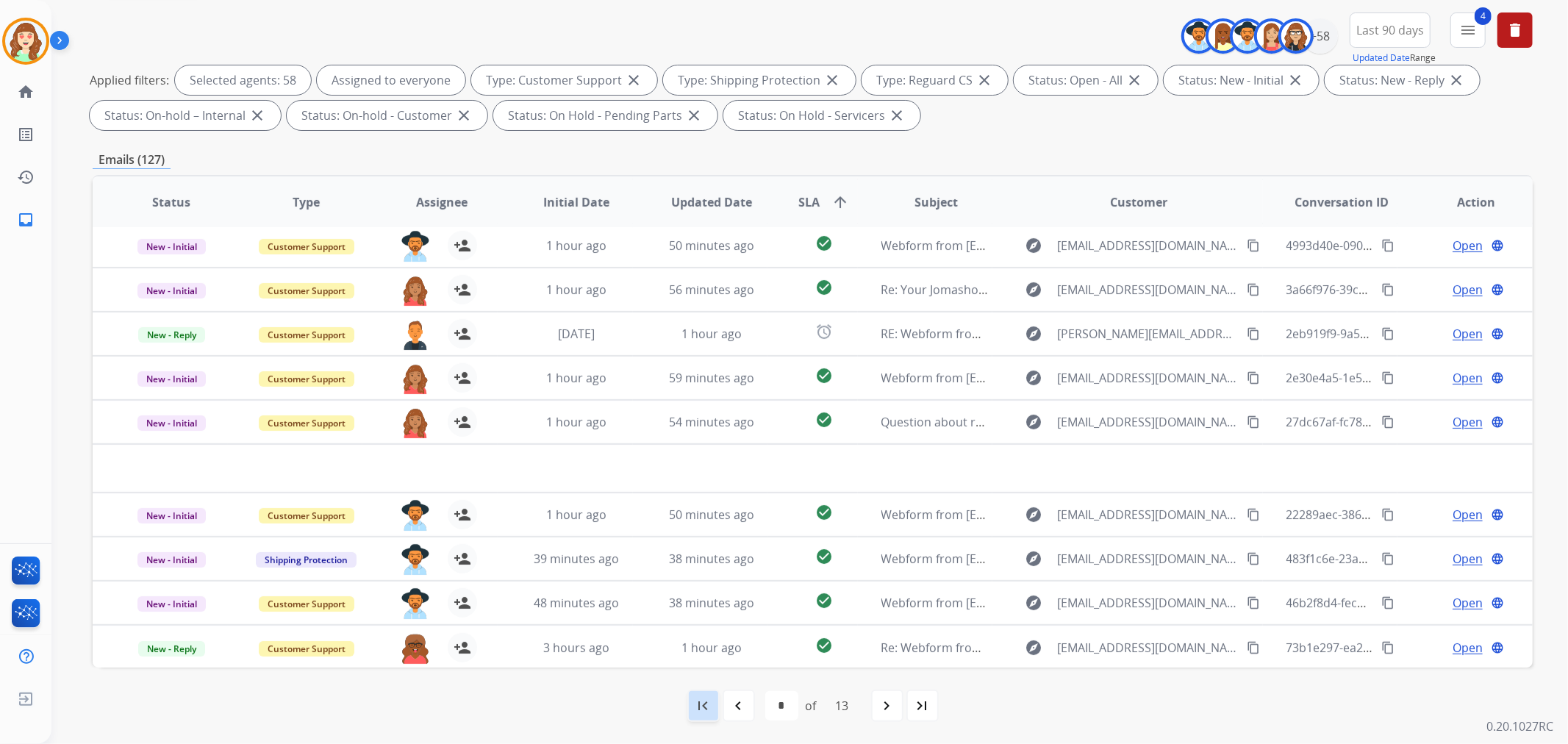
click at [703, 711] on mat-icon "first_page" at bounding box center [703, 705] width 18 height 18
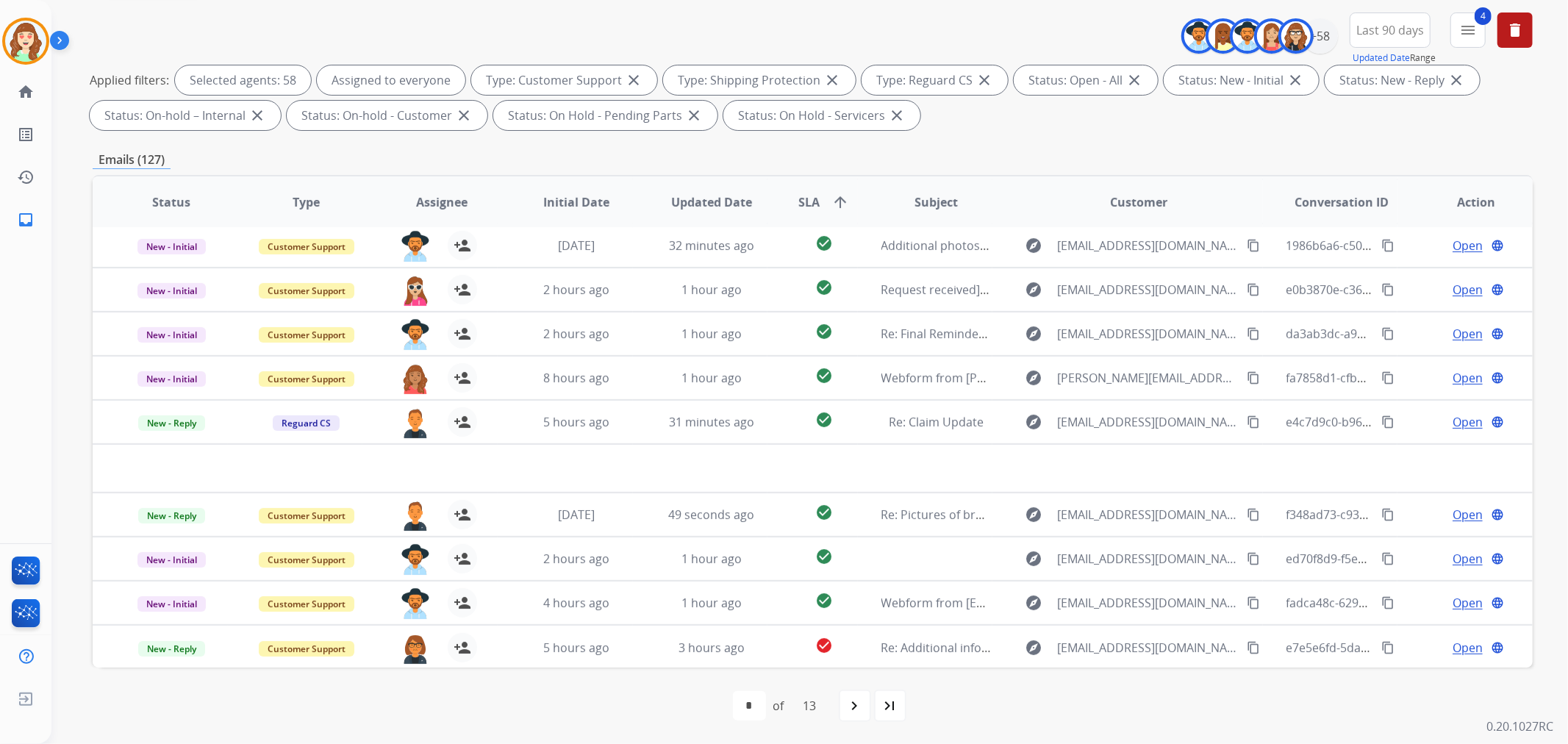
click at [853, 701] on mat-icon "navigate_next" at bounding box center [854, 705] width 18 height 18
select select "*"
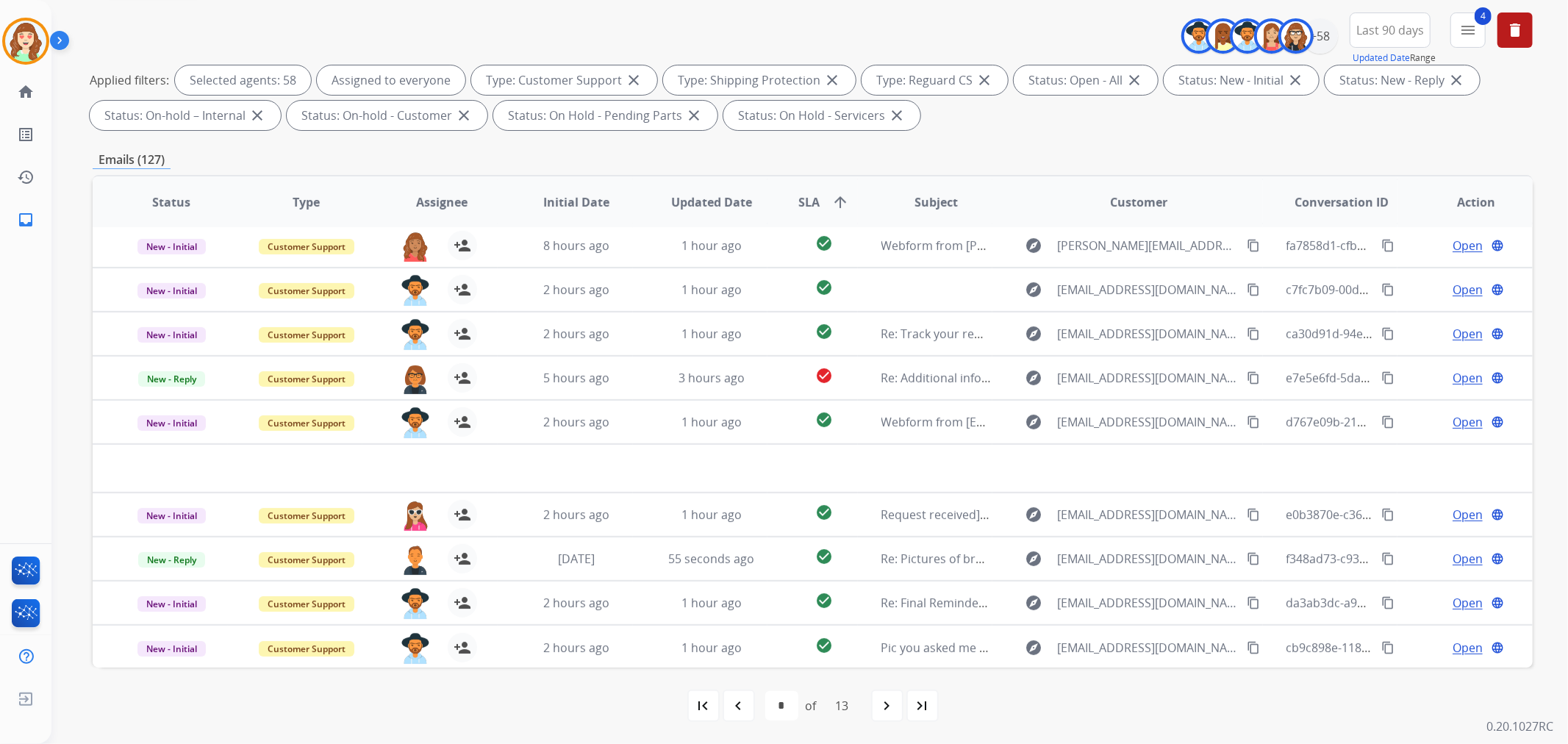
click at [893, 693] on div "navigate_next" at bounding box center [886, 705] width 32 height 32
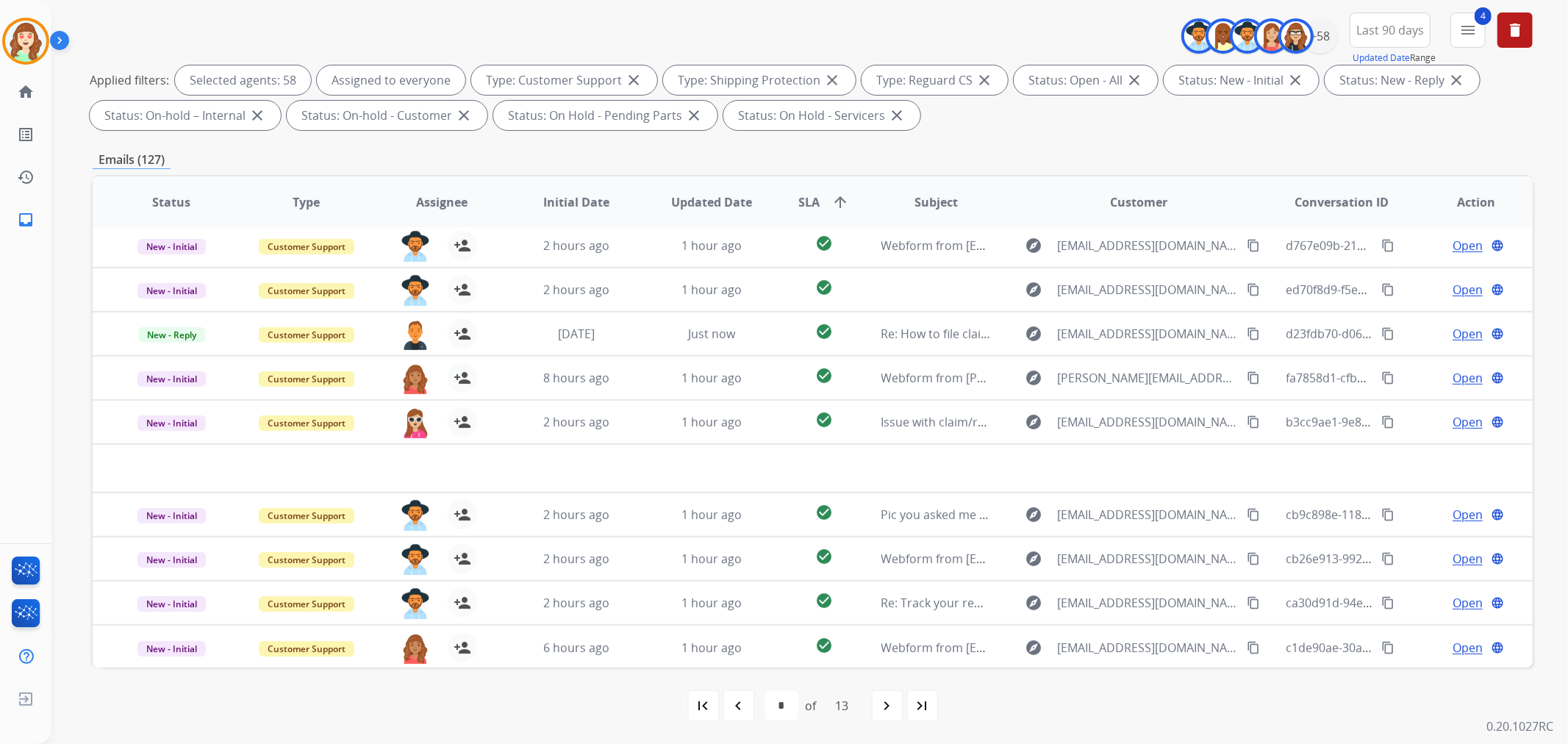
click at [883, 706] on mat-icon "navigate_next" at bounding box center [886, 705] width 18 height 18
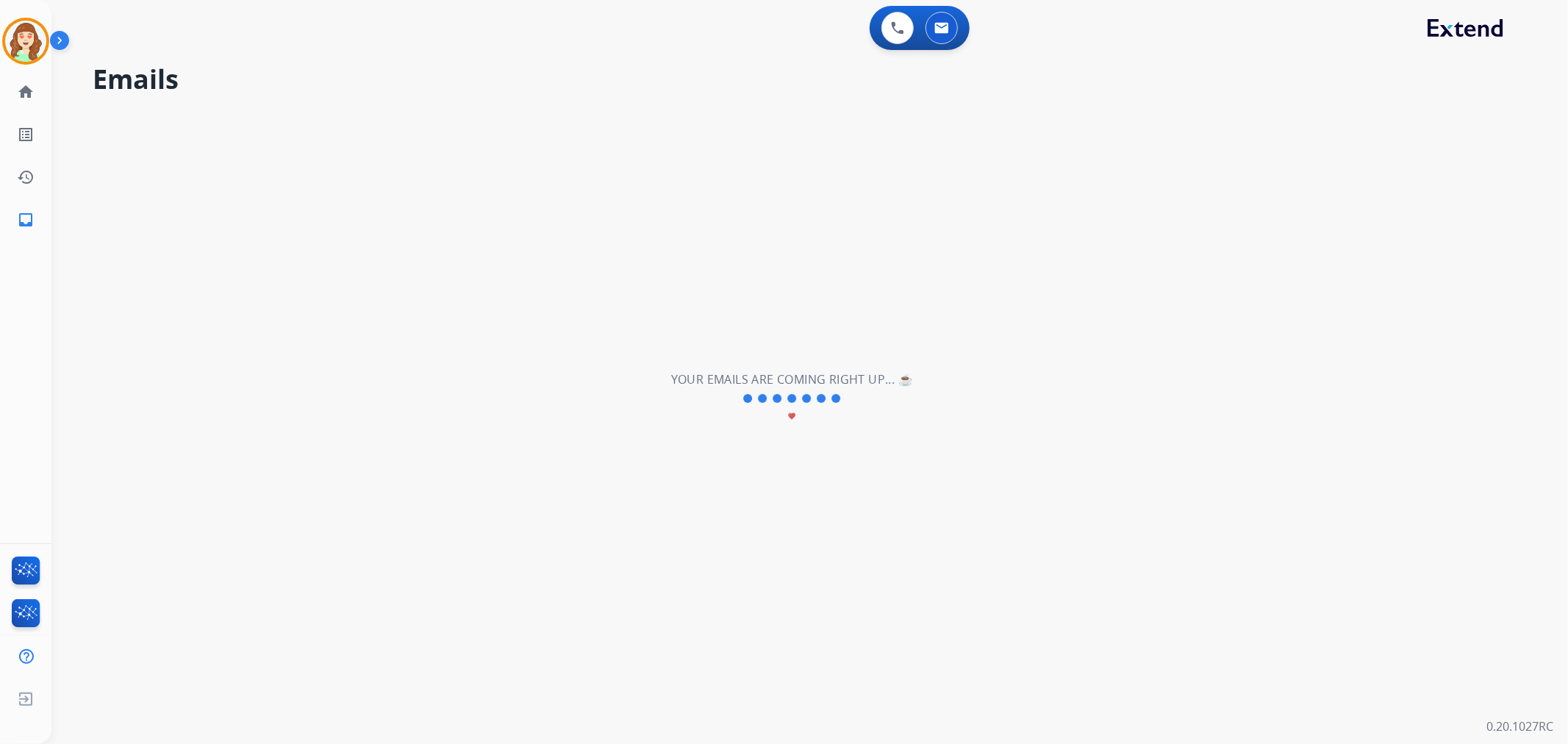
scroll to position [0, 0]
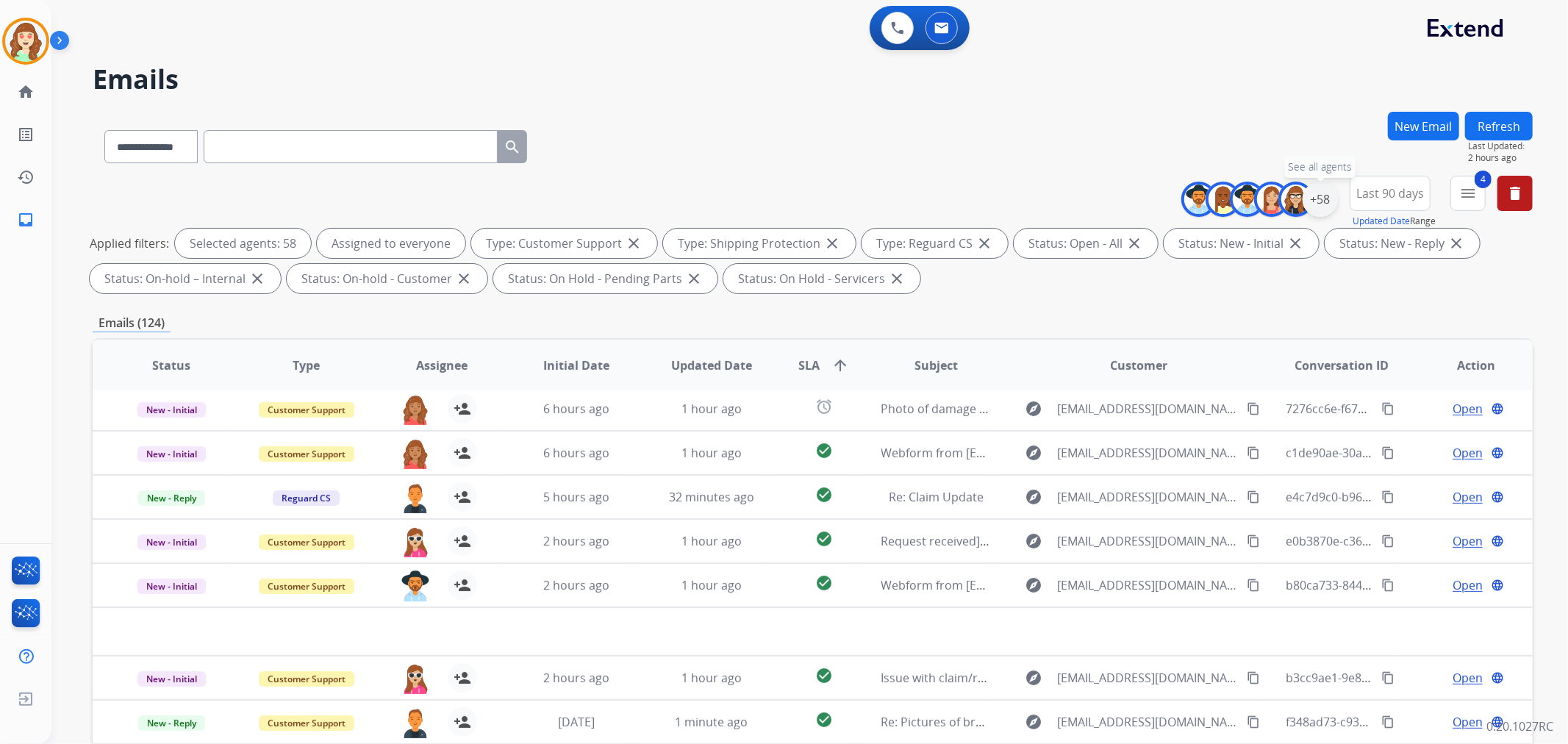
click at [1316, 195] on div "+58" at bounding box center [1320, 199] width 35 height 35
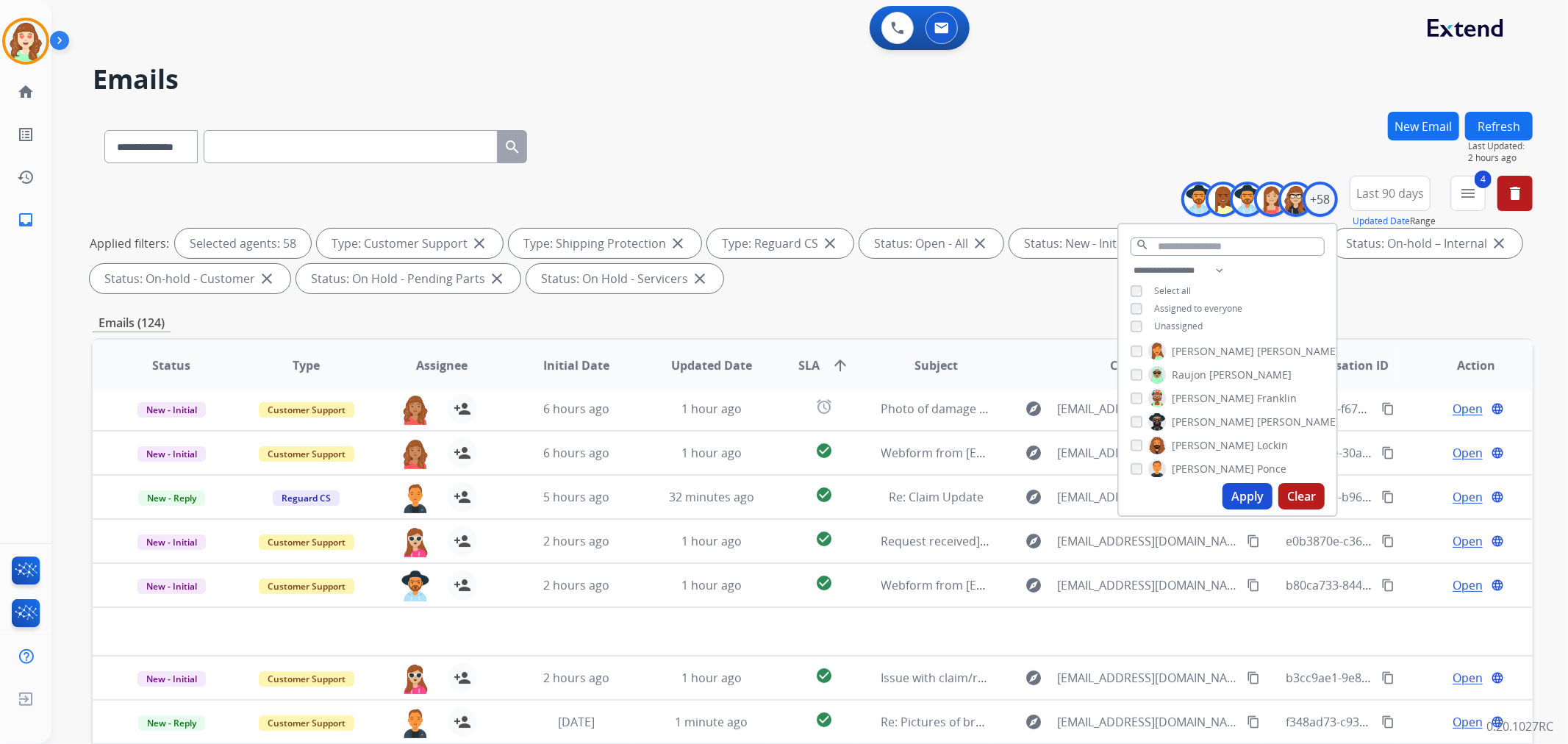
drag, startPoint x: 1301, startPoint y: 498, endPoint x: 1176, endPoint y: 248, distance: 279.5
click at [1302, 495] on button "Clear" at bounding box center [1301, 496] width 46 height 27
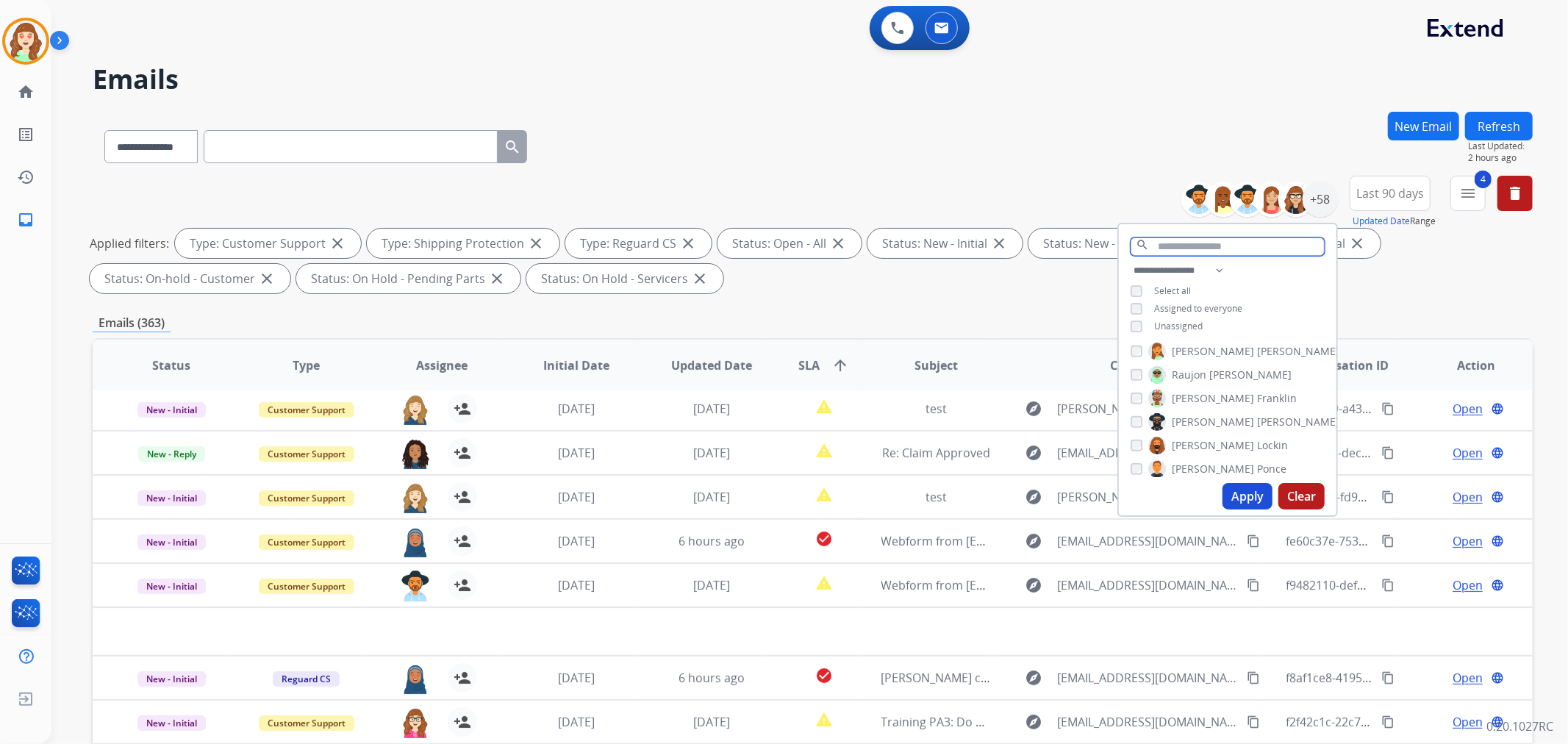
click at [1192, 246] on input "text" at bounding box center [1227, 247] width 194 height 19
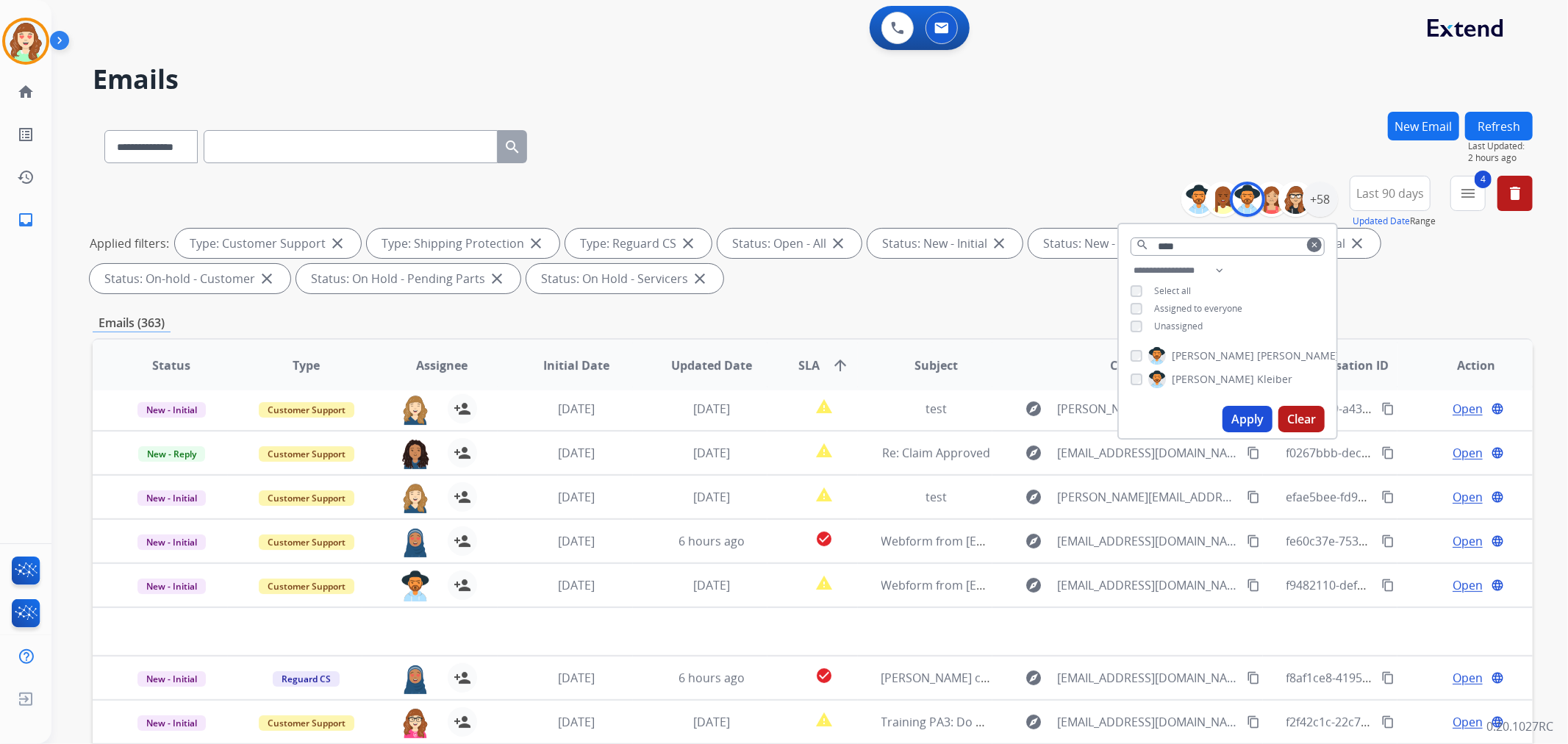
click at [1260, 417] on button "Apply" at bounding box center [1247, 419] width 50 height 27
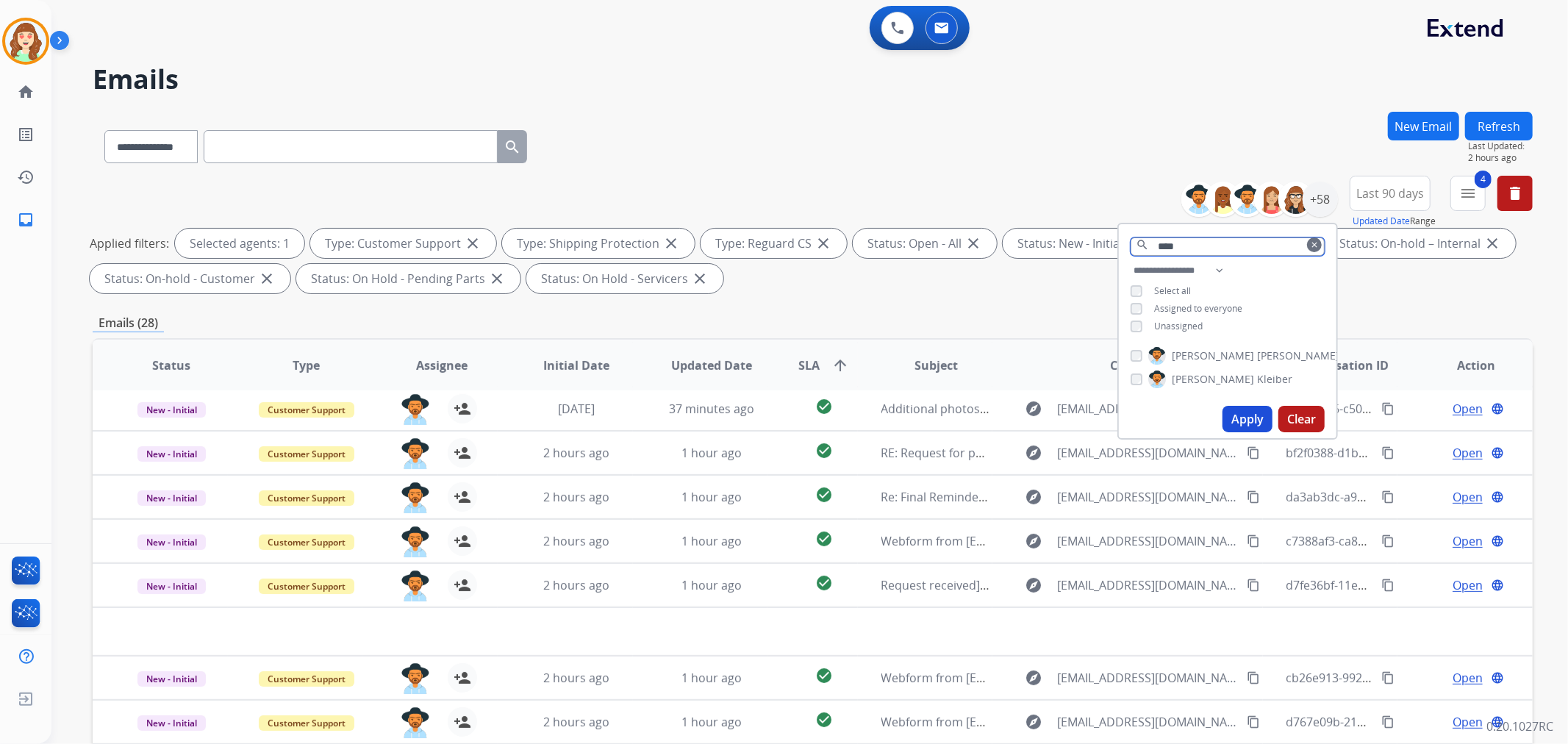
drag, startPoint x: 1196, startPoint y: 247, endPoint x: 1045, endPoint y: 232, distance: 151.7
click at [1061, 232] on div "**********" at bounding box center [812, 237] width 1440 height 123
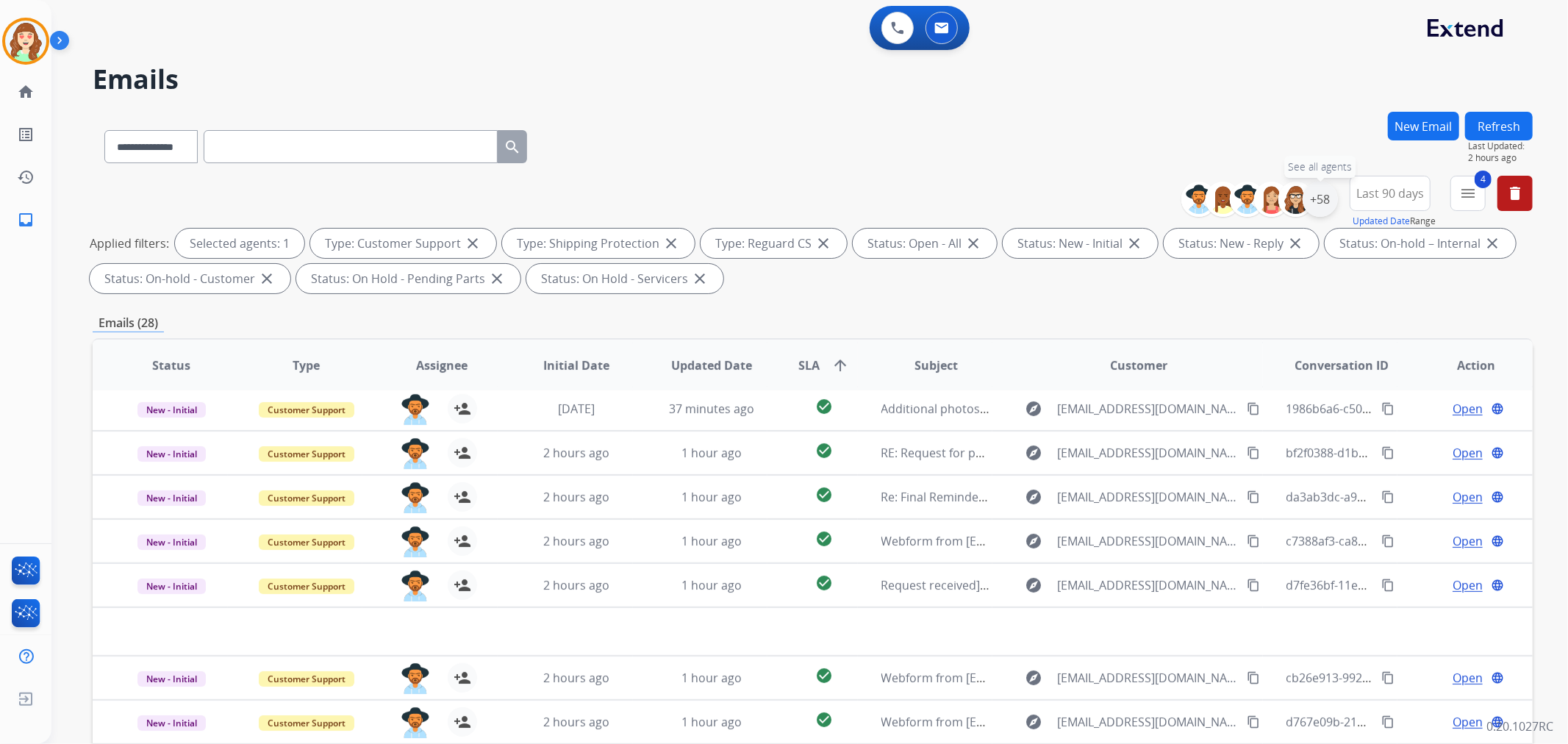
click at [1319, 201] on div "+58" at bounding box center [1320, 199] width 35 height 35
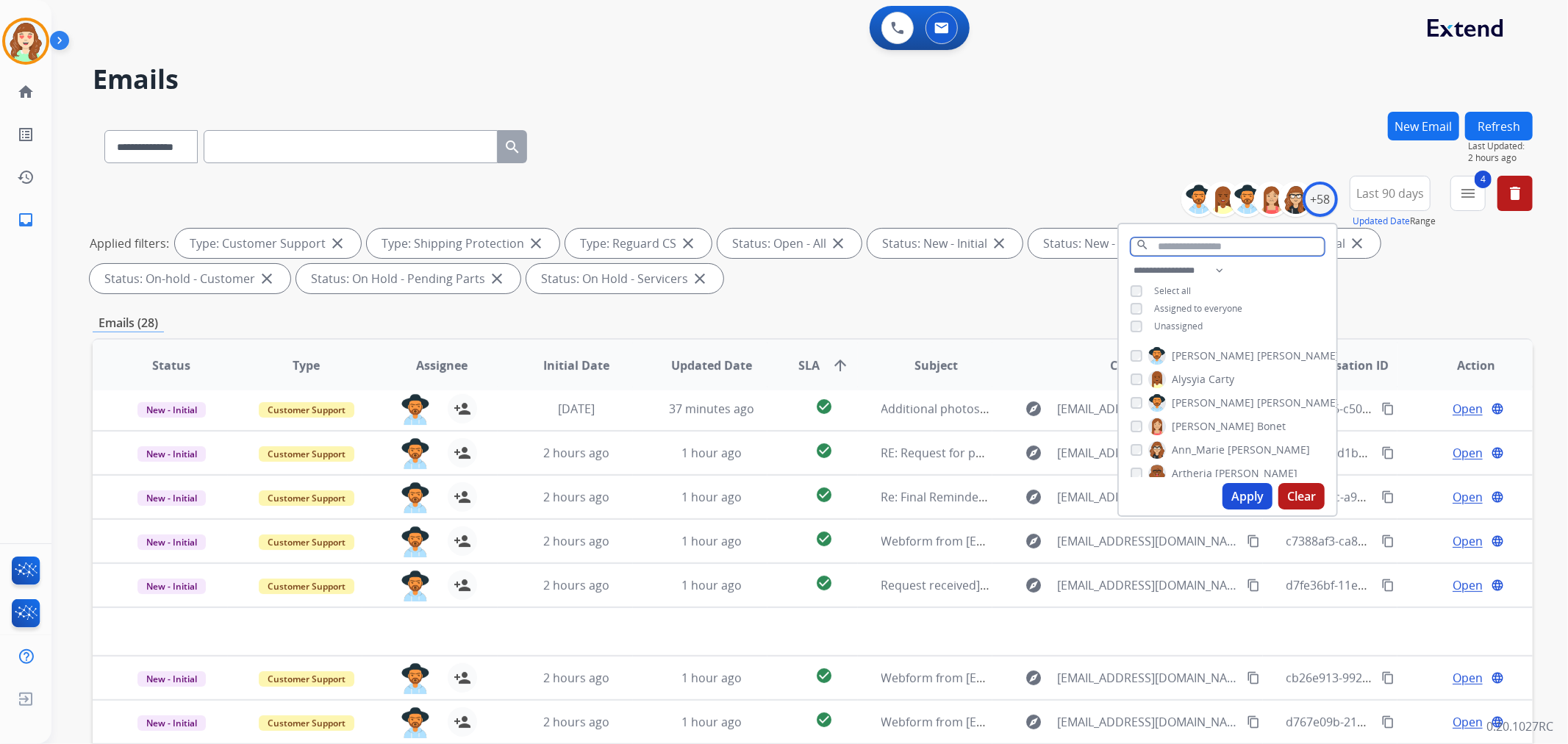
click at [1229, 253] on input "text" at bounding box center [1227, 247] width 194 height 19
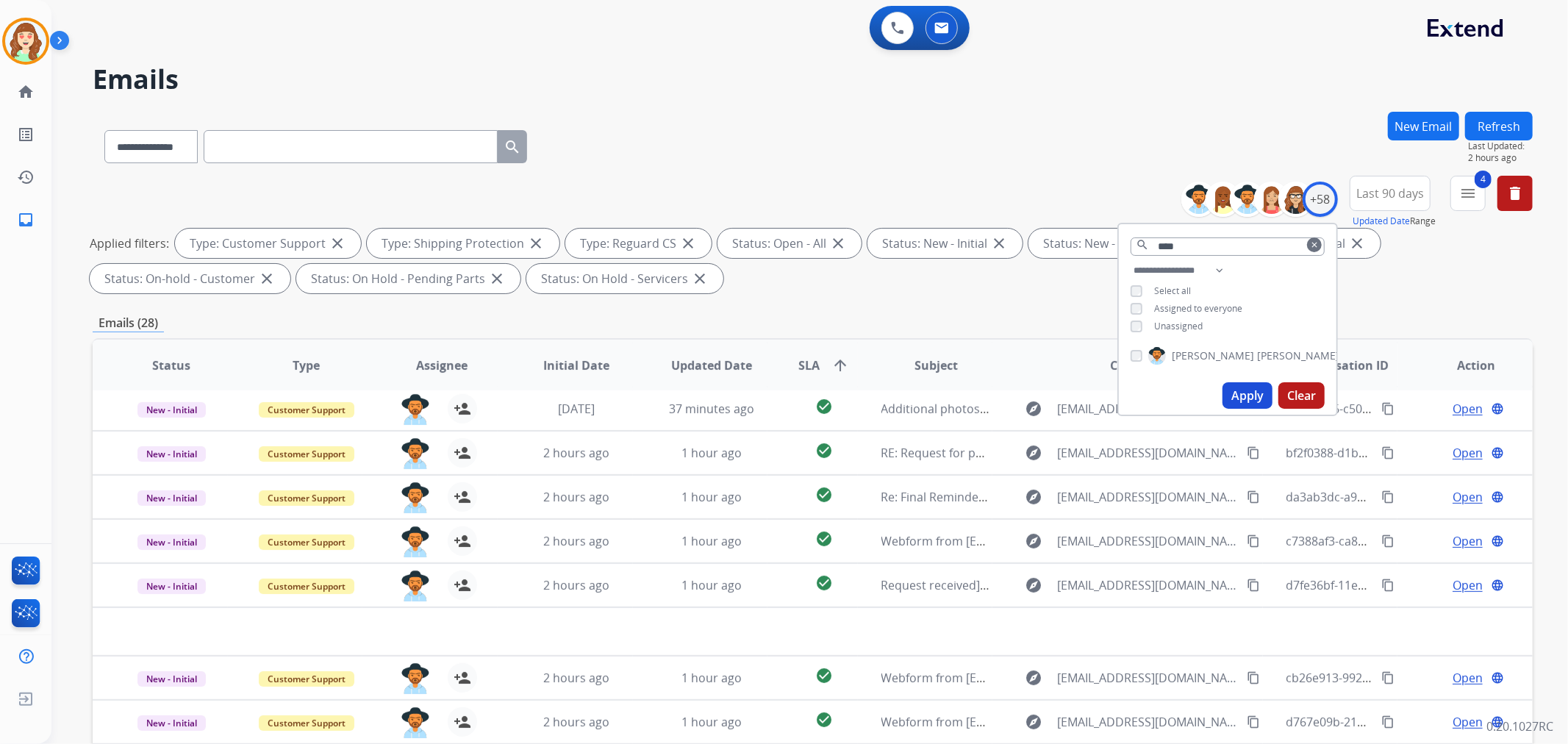
click at [1243, 390] on button "Apply" at bounding box center [1247, 395] width 50 height 27
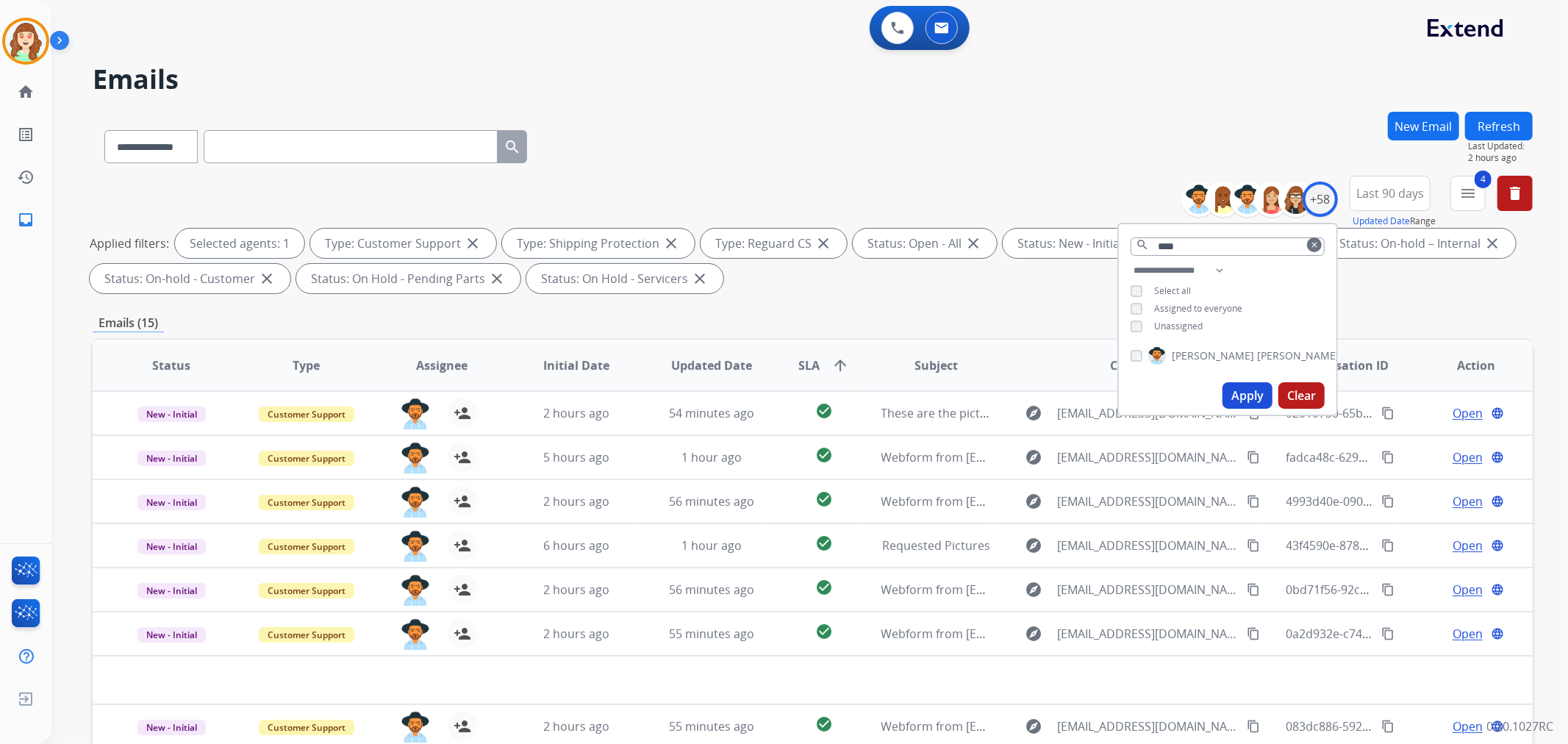
click at [1301, 390] on button "Clear" at bounding box center [1301, 395] width 46 height 27
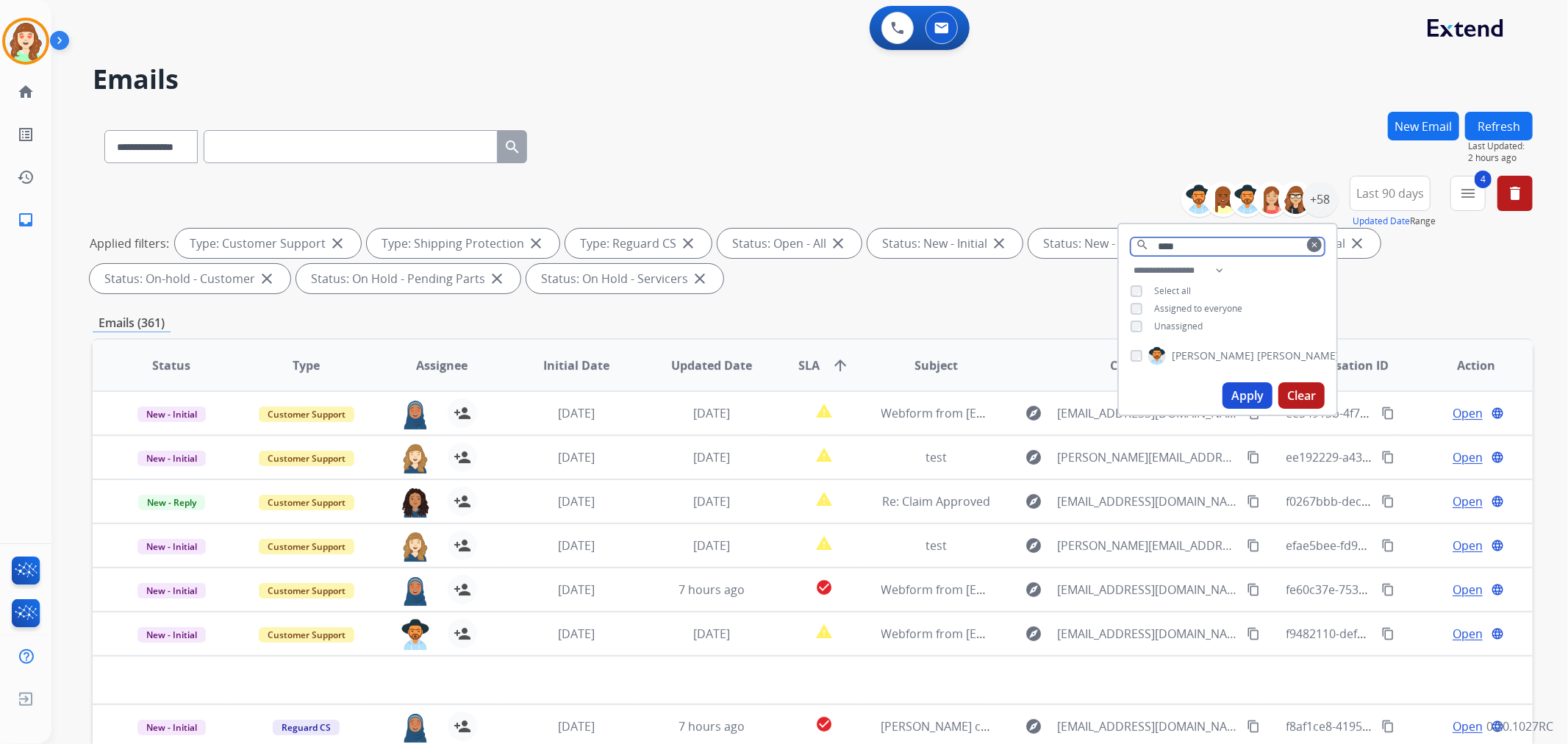
drag, startPoint x: 1226, startPoint y: 245, endPoint x: 1078, endPoint y: 232, distance: 148.6
click at [1088, 232] on div "**********" at bounding box center [812, 237] width 1440 height 123
click at [1314, 206] on div "+58" at bounding box center [1320, 199] width 35 height 35
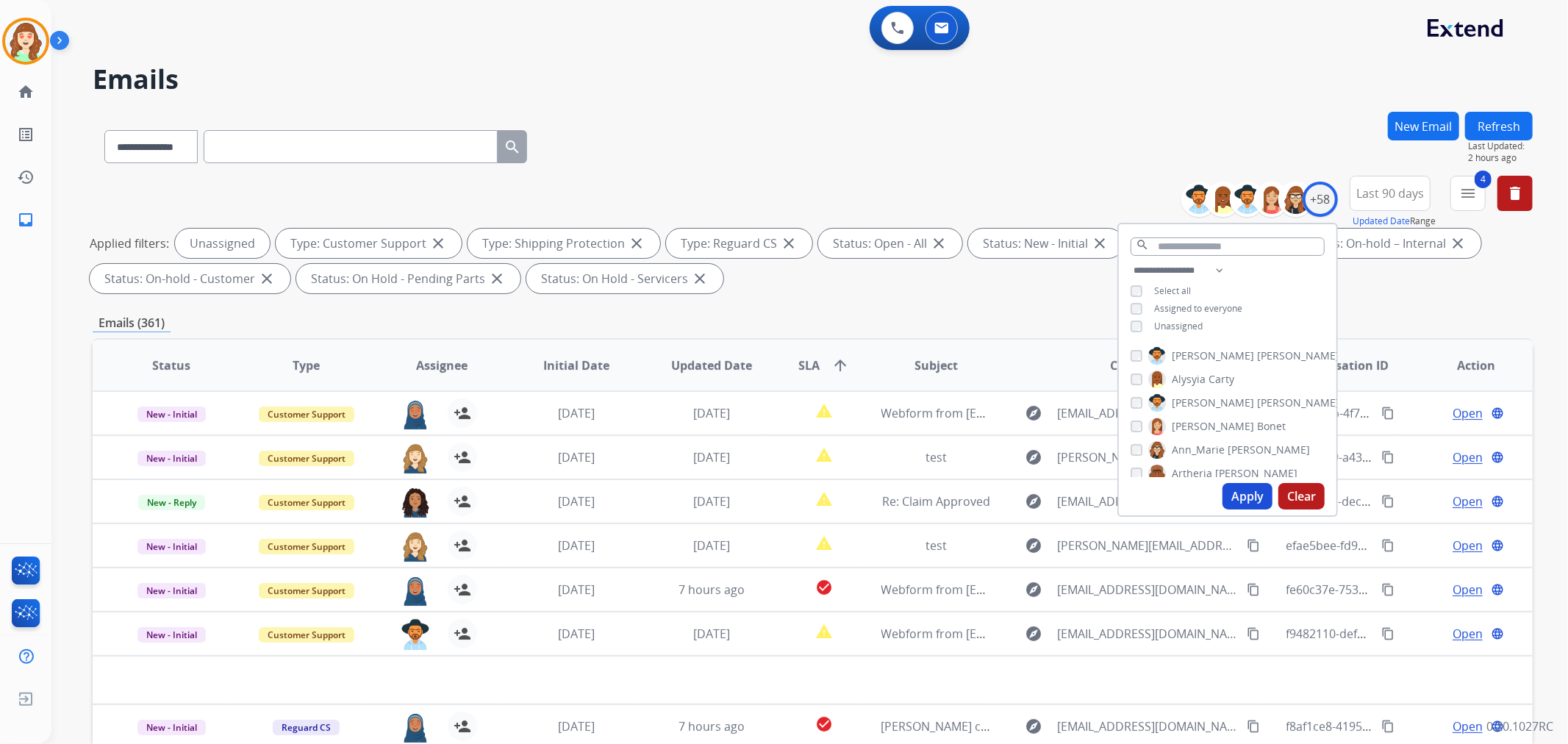
click at [1249, 494] on button "Apply" at bounding box center [1247, 496] width 50 height 27
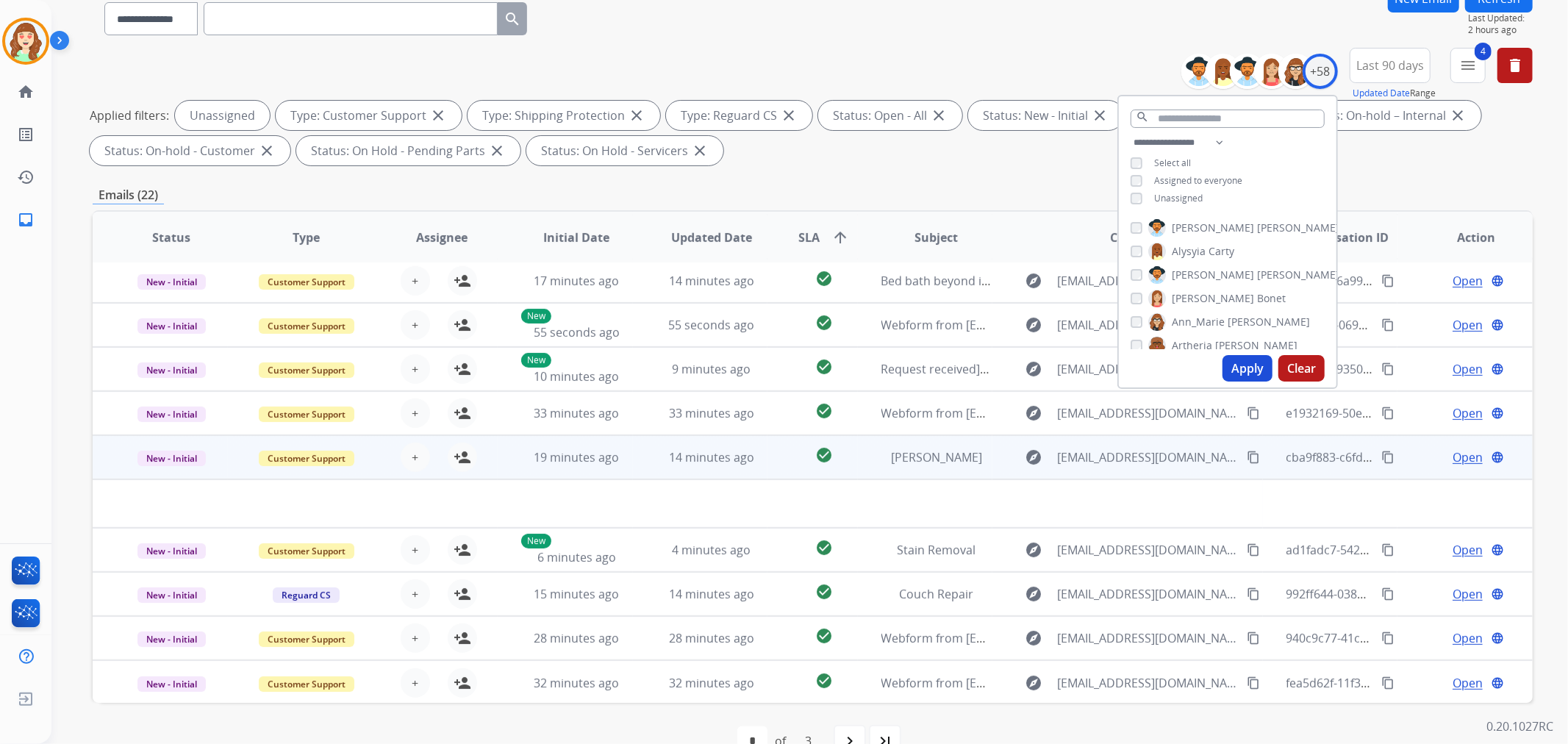
scroll to position [163, 0]
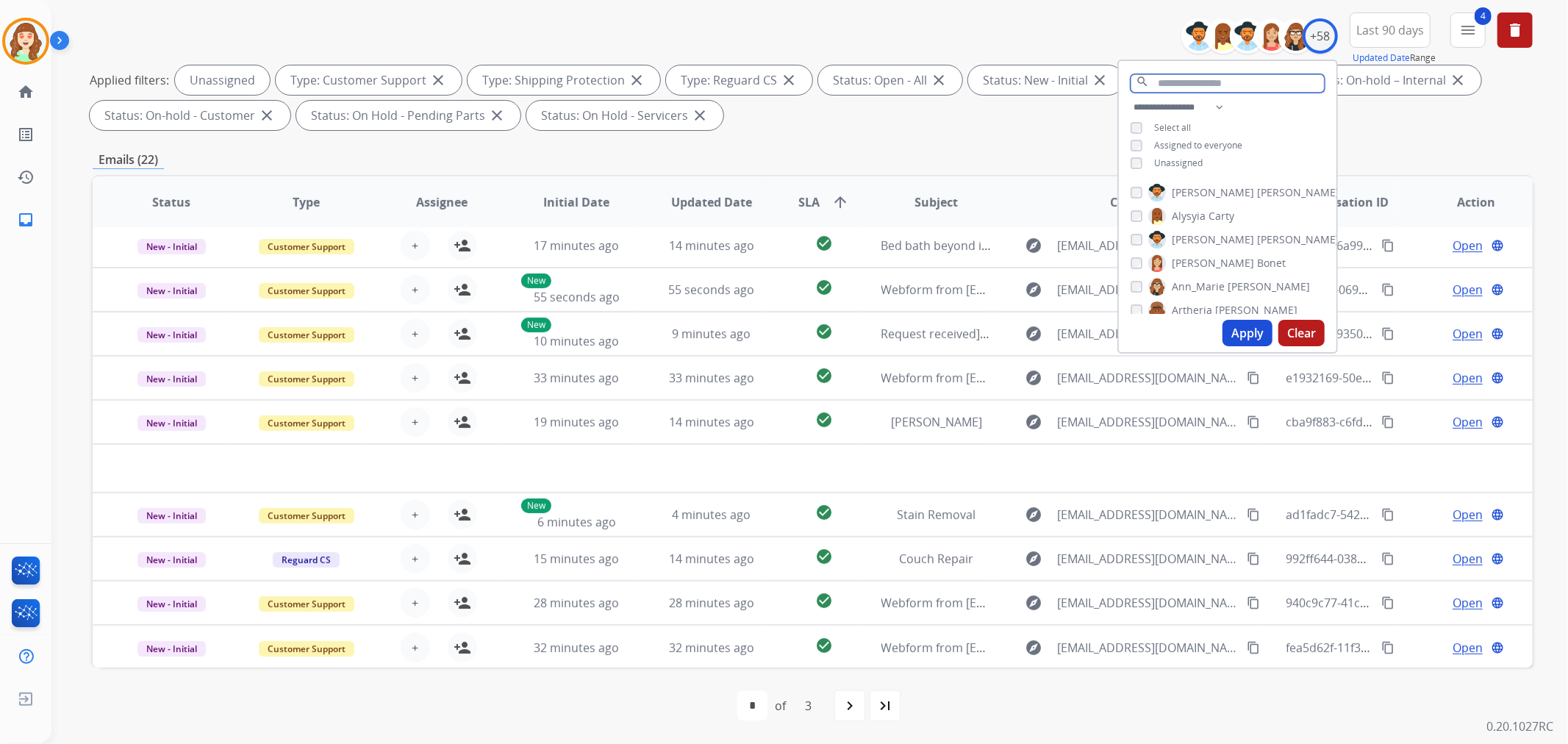
click at [1187, 78] on input "text" at bounding box center [1227, 83] width 194 height 19
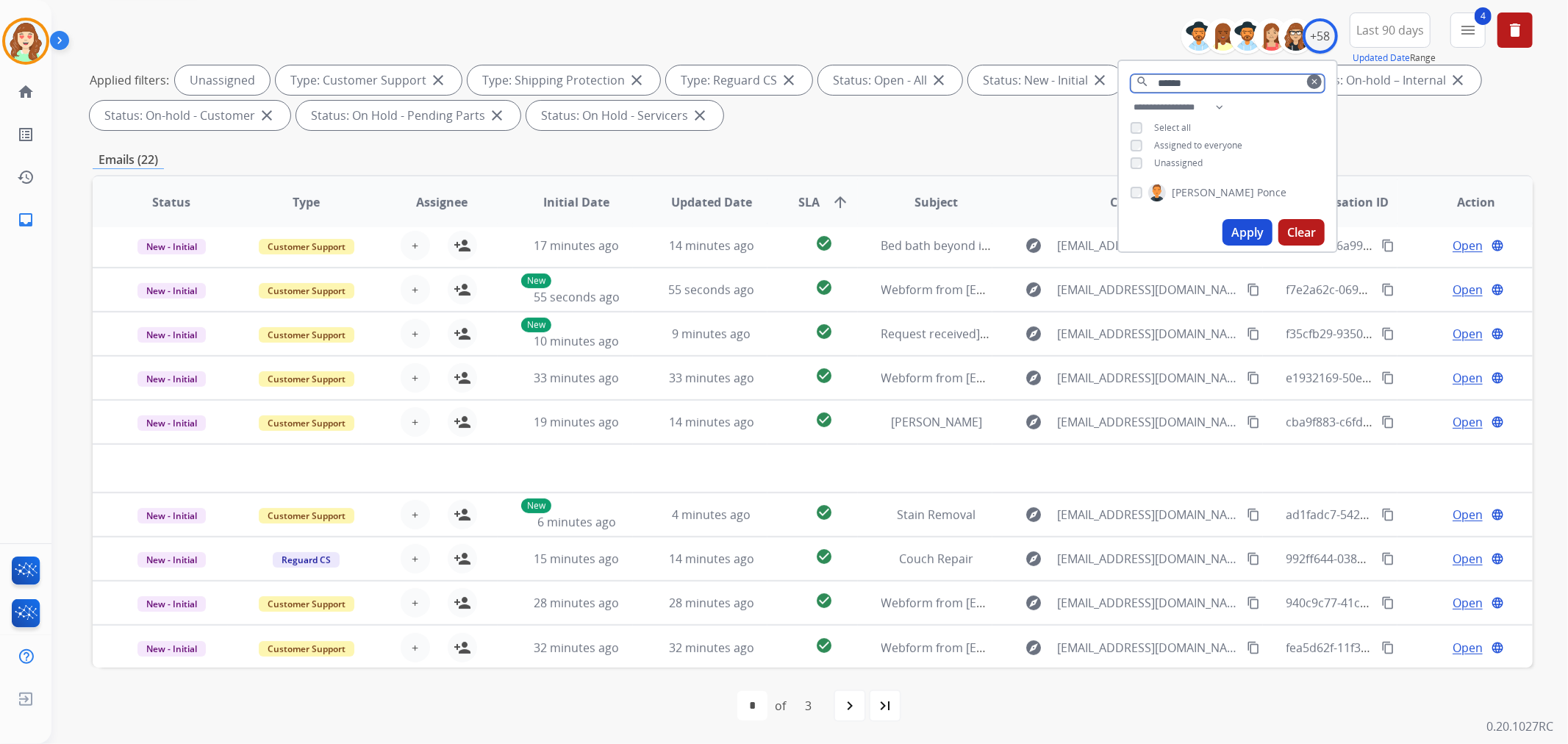
type input "******"
click at [1238, 216] on div "Apply Clear" at bounding box center [1227, 232] width 218 height 38
click at [1237, 234] on button "Apply" at bounding box center [1247, 232] width 50 height 27
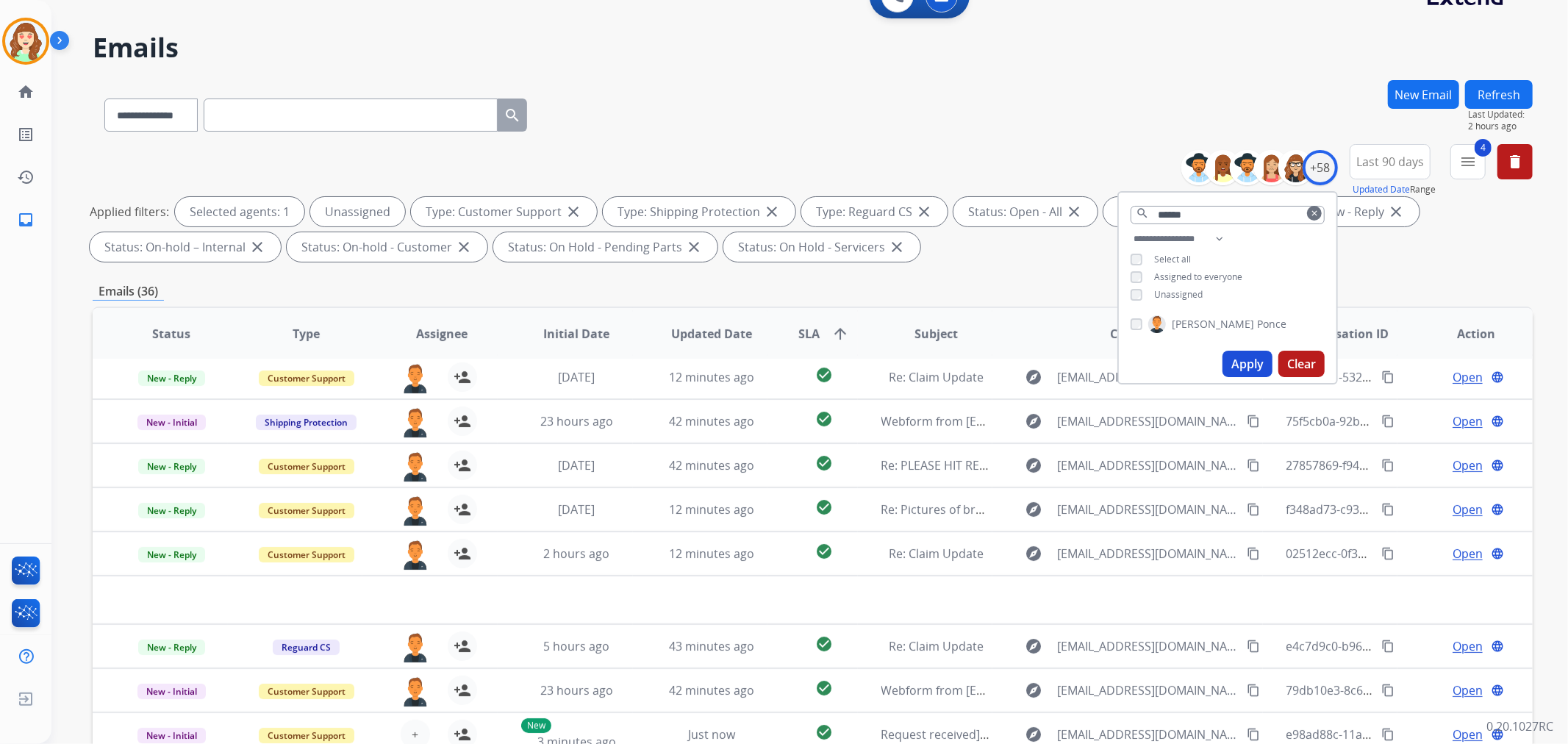
scroll to position [82, 0]
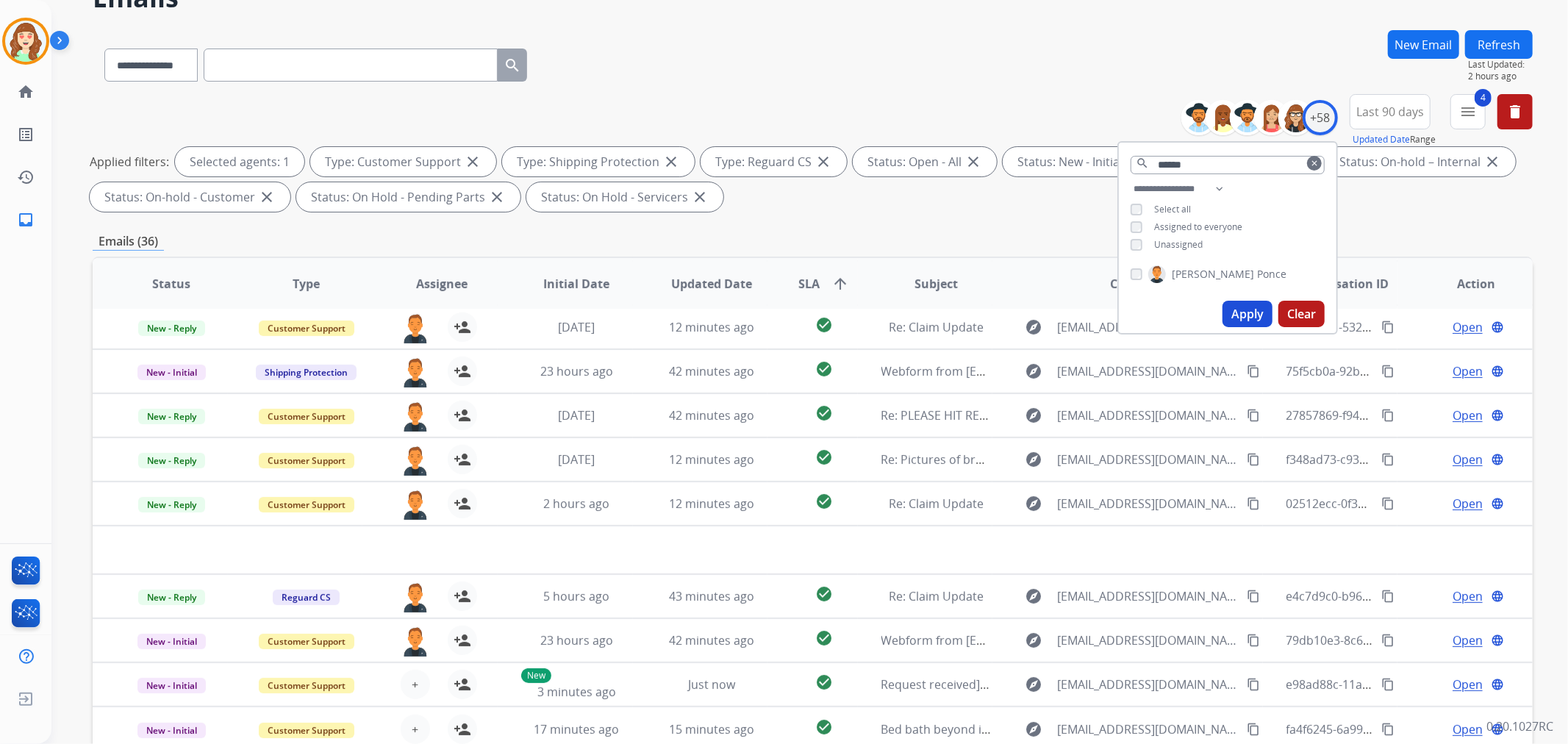
click at [1237, 309] on button "Apply" at bounding box center [1247, 314] width 50 height 27
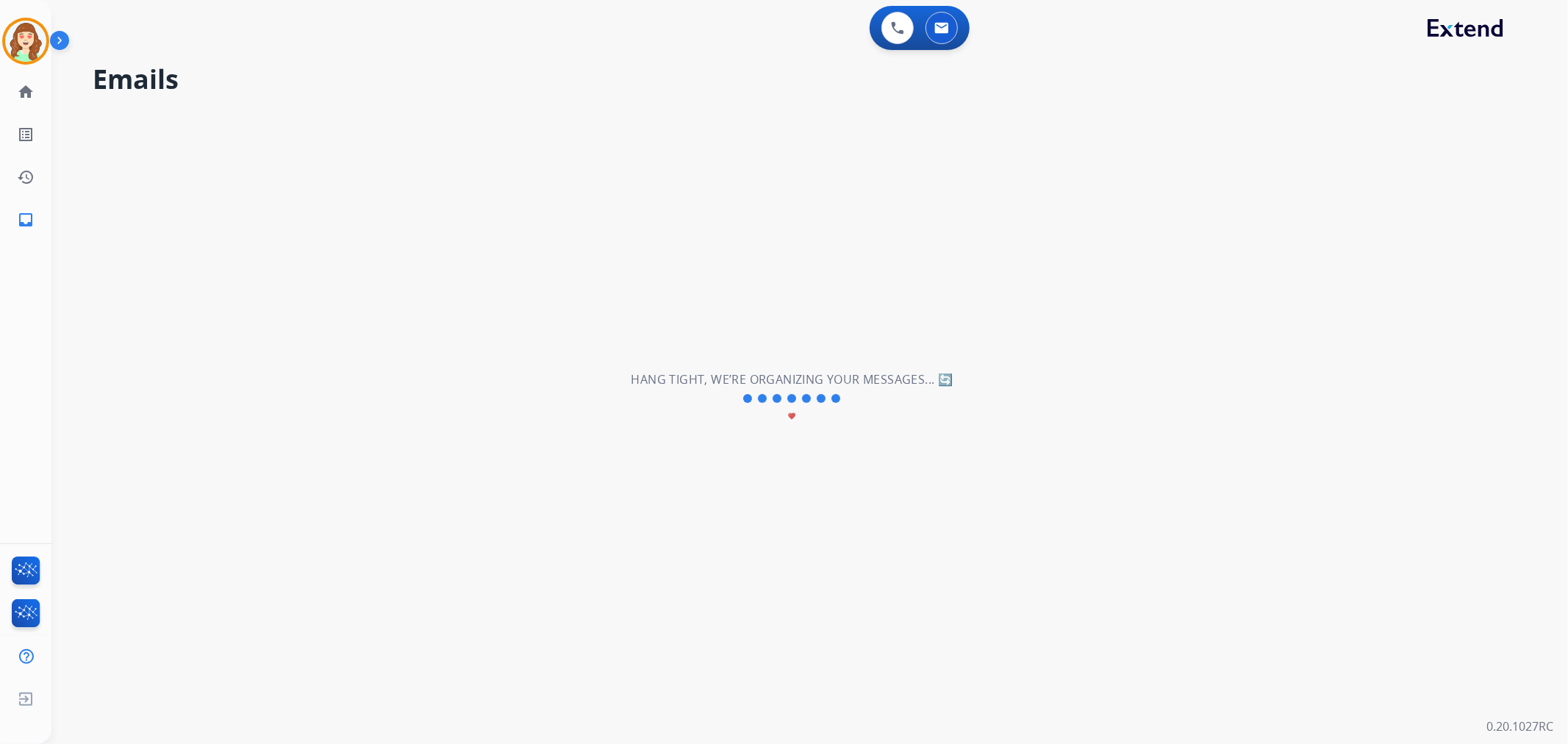
scroll to position [0, 0]
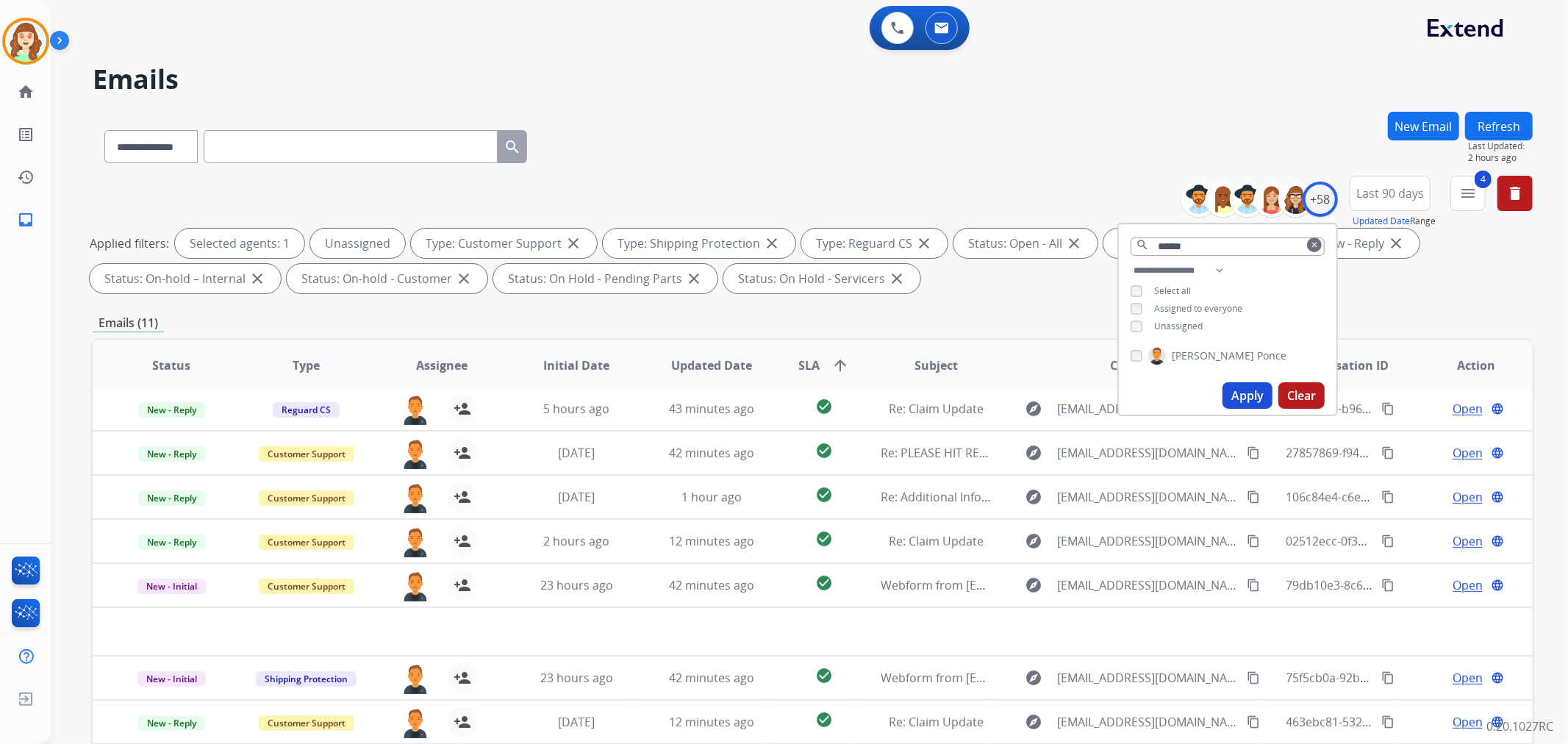
click at [1230, 388] on button "Apply" at bounding box center [1247, 395] width 50 height 27
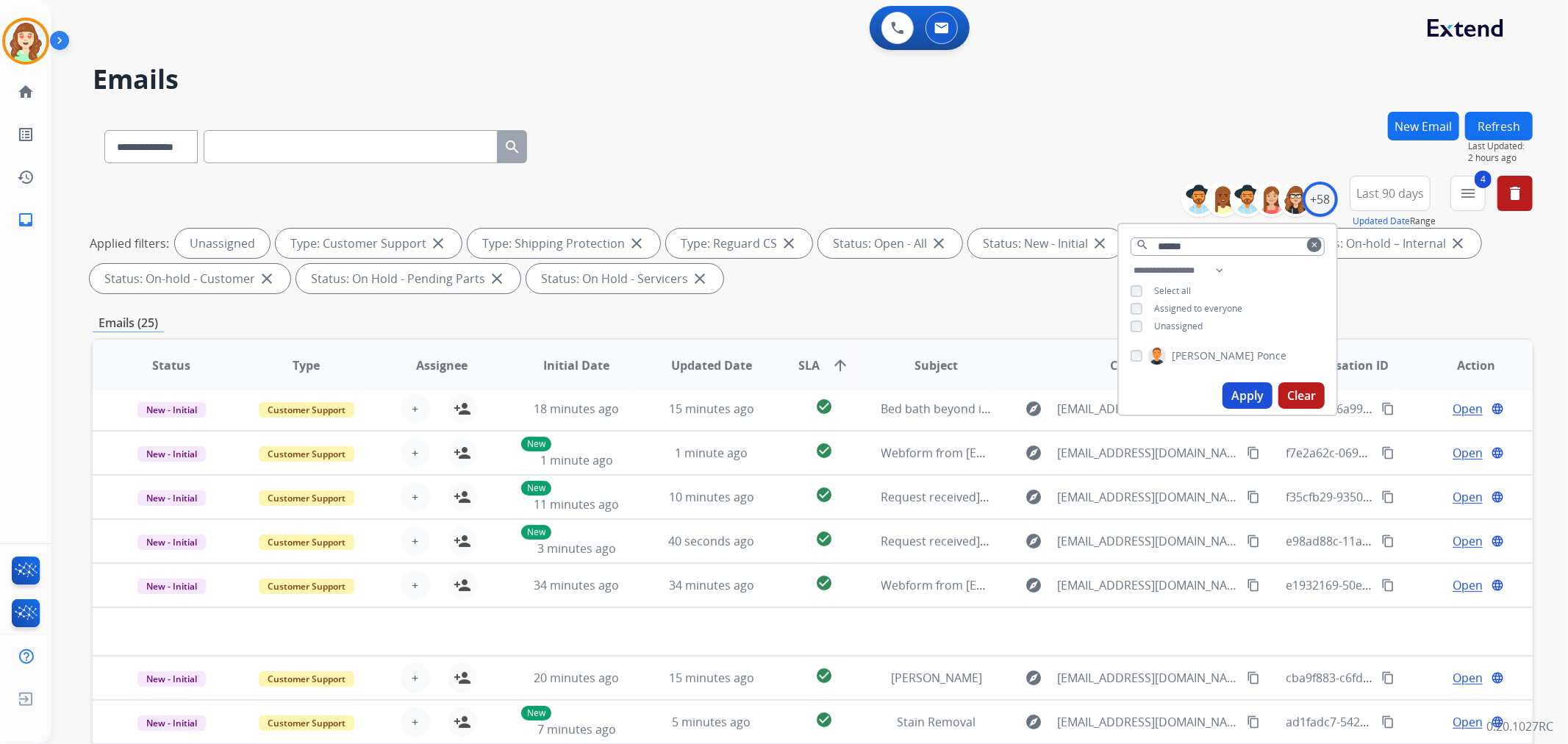
click at [838, 361] on mat-icon "arrow_upward" at bounding box center [839, 365] width 18 height 18
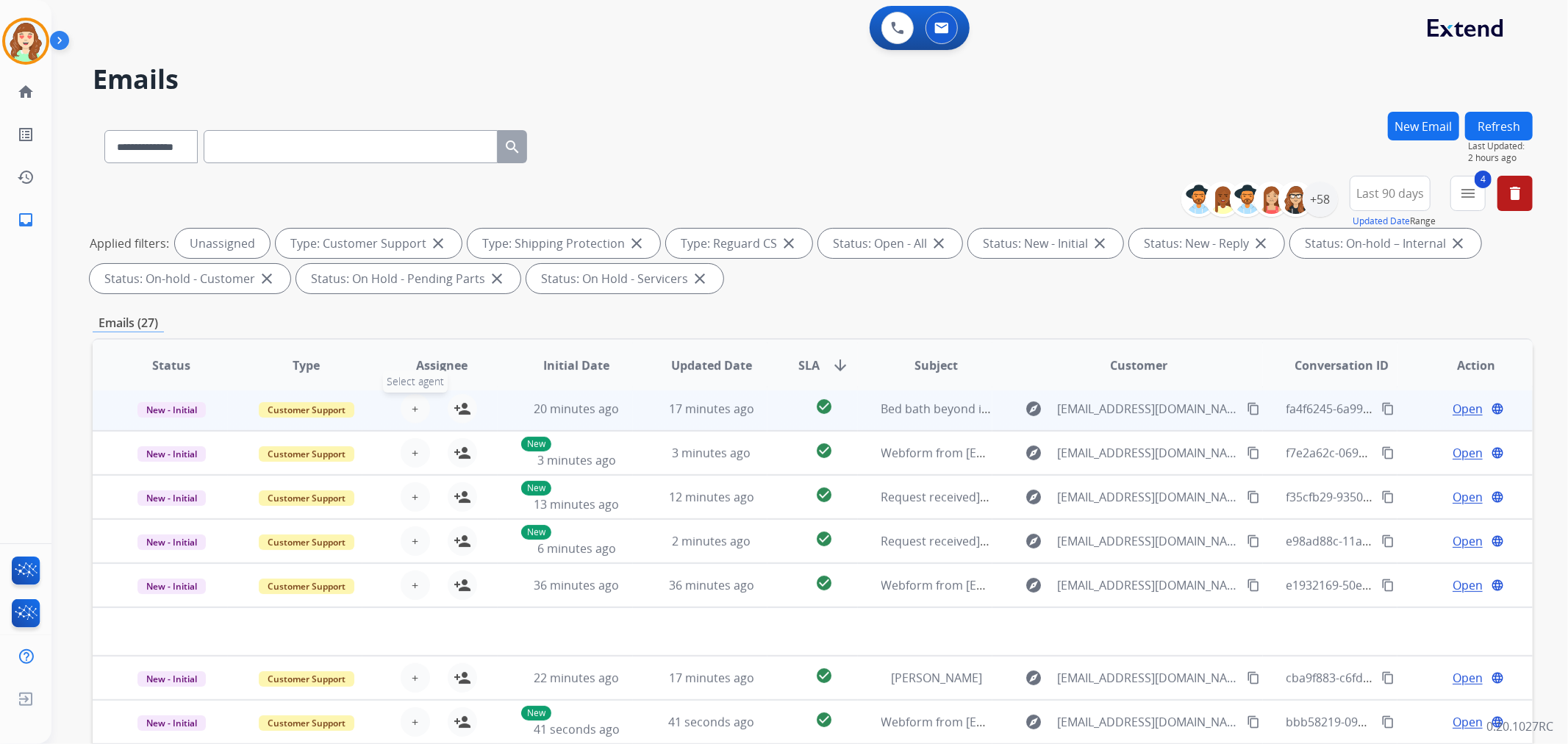
click at [414, 404] on span "+" at bounding box center [414, 408] width 6 height 18
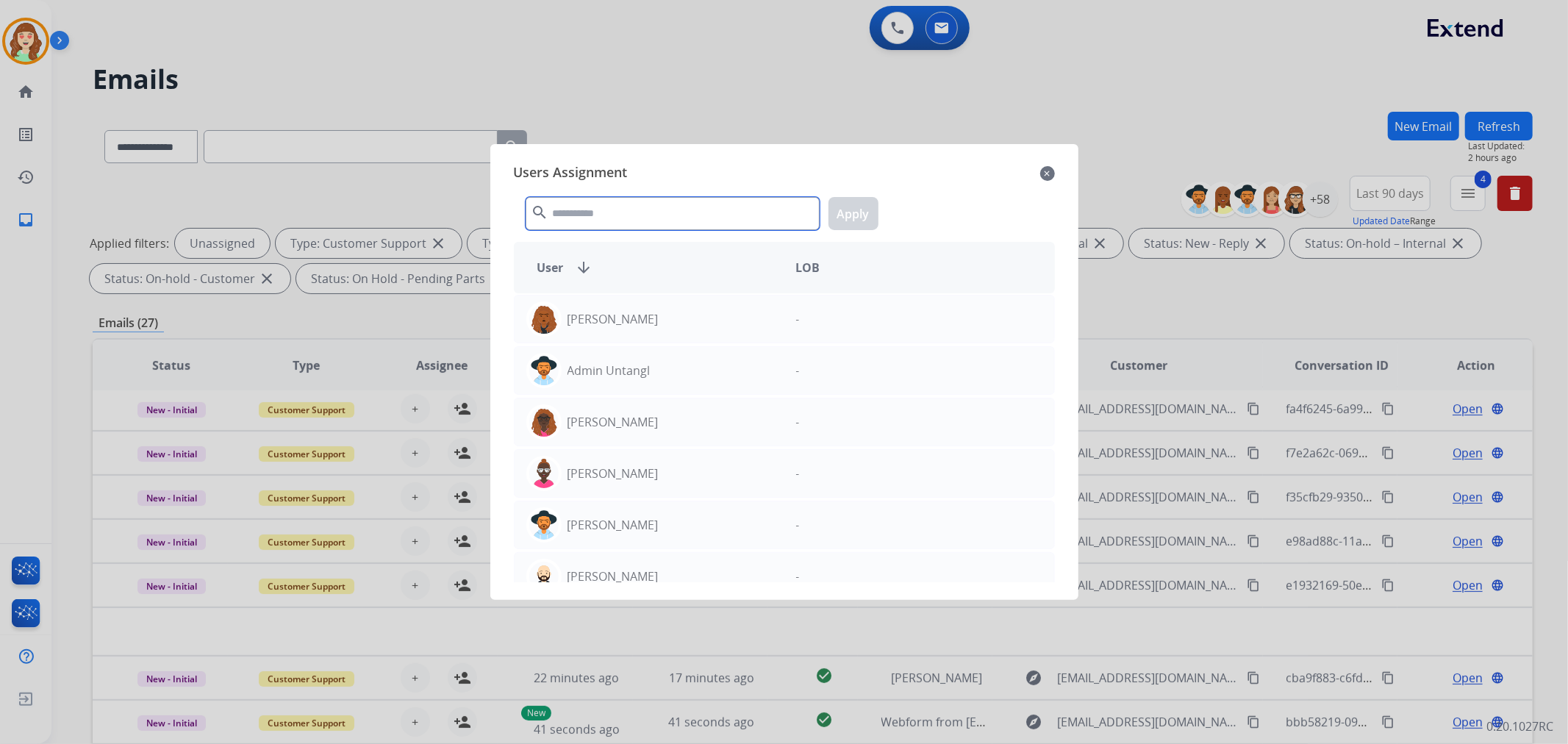
click at [658, 204] on input "text" at bounding box center [672, 213] width 294 height 33
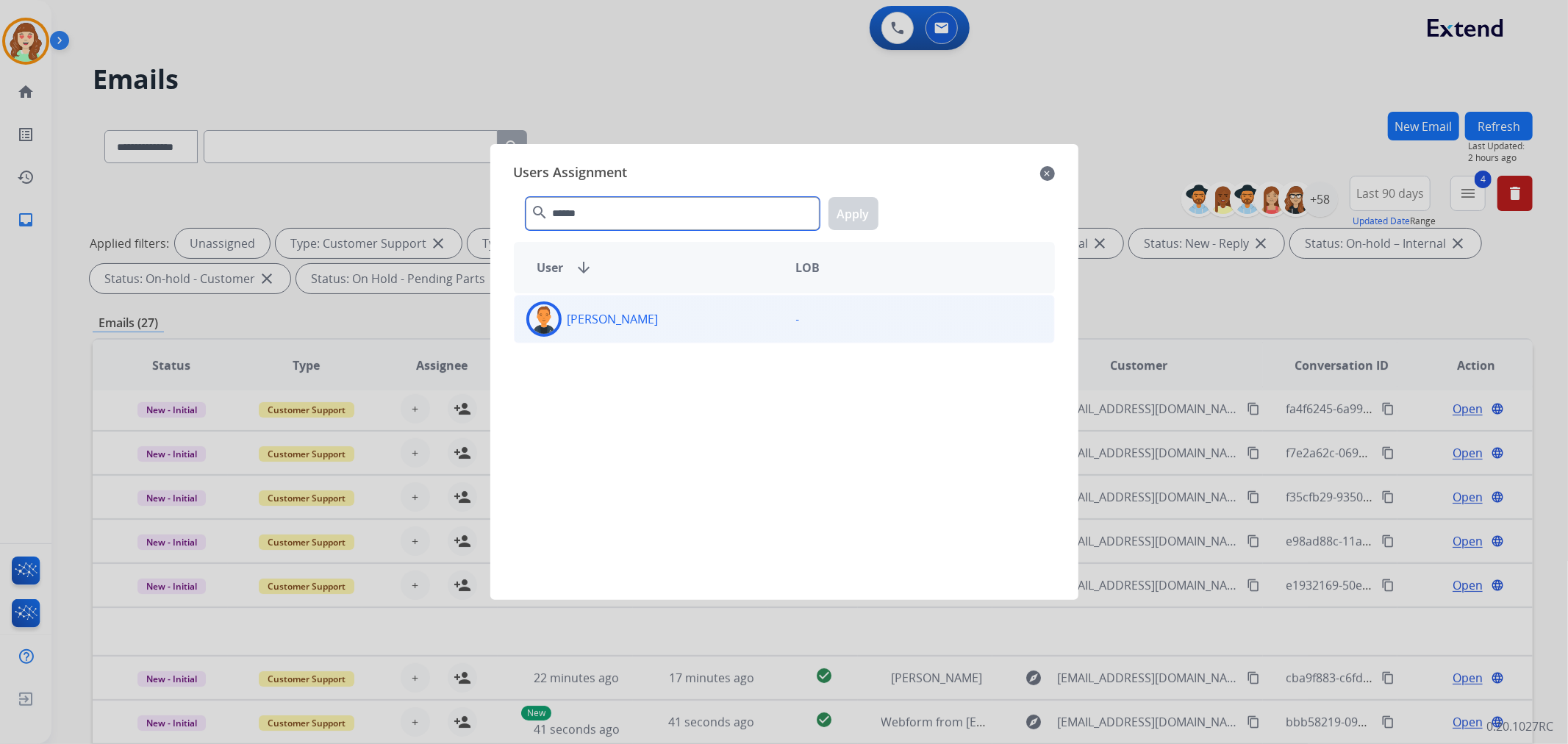
type input "******"
click at [658, 309] on div "[PERSON_NAME]" at bounding box center [649, 319] width 270 height 35
click at [895, 247] on div "User arrow_downward LOB" at bounding box center [784, 267] width 541 height 51
click at [848, 214] on button "Apply" at bounding box center [853, 213] width 50 height 33
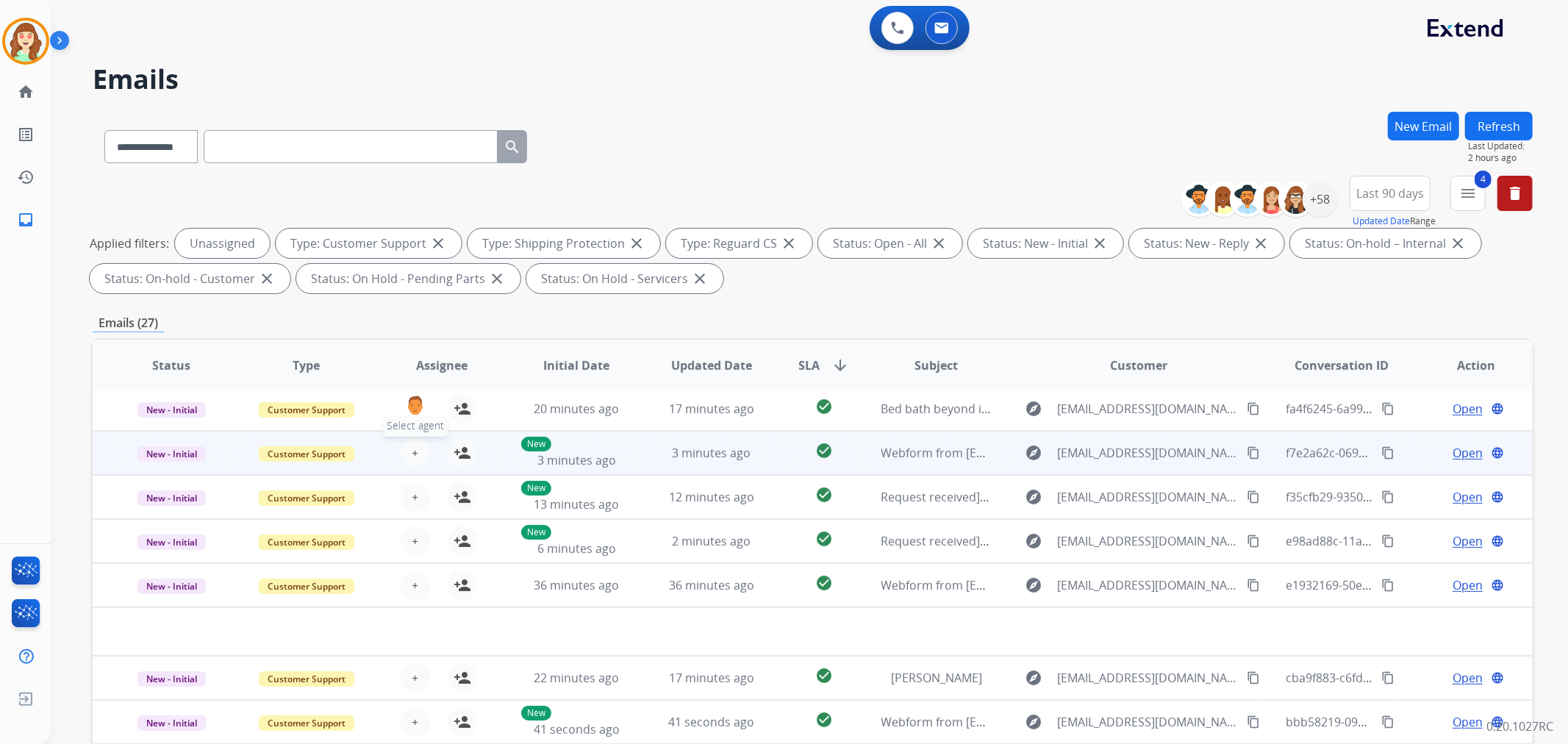
click at [417, 445] on button "+ Select agent" at bounding box center [415, 453] width 30 height 30
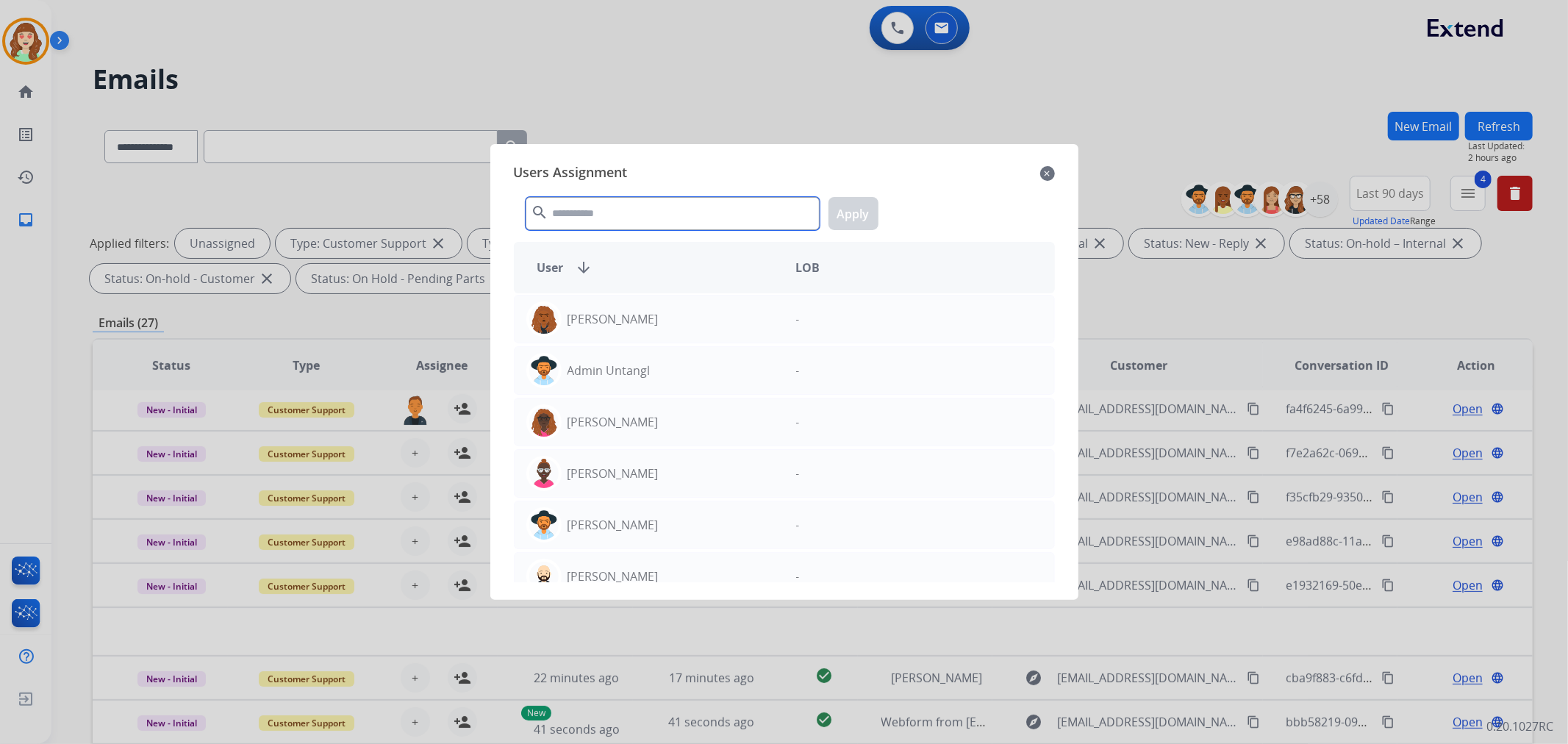
click at [657, 214] on input "text" at bounding box center [672, 213] width 294 height 33
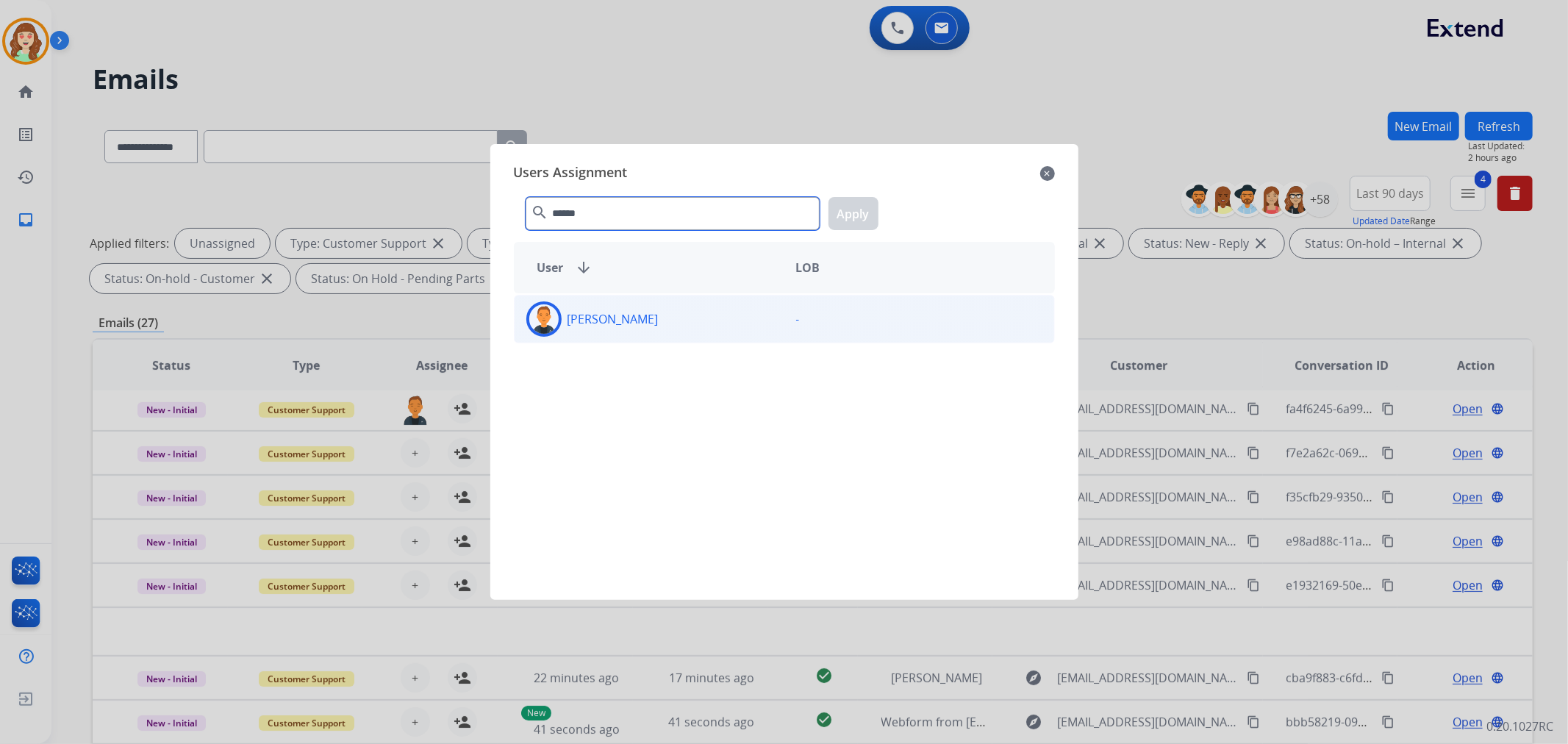
type input "******"
click at [648, 319] on div "[PERSON_NAME]" at bounding box center [649, 319] width 270 height 35
click at [855, 222] on button "Apply" at bounding box center [853, 213] width 50 height 33
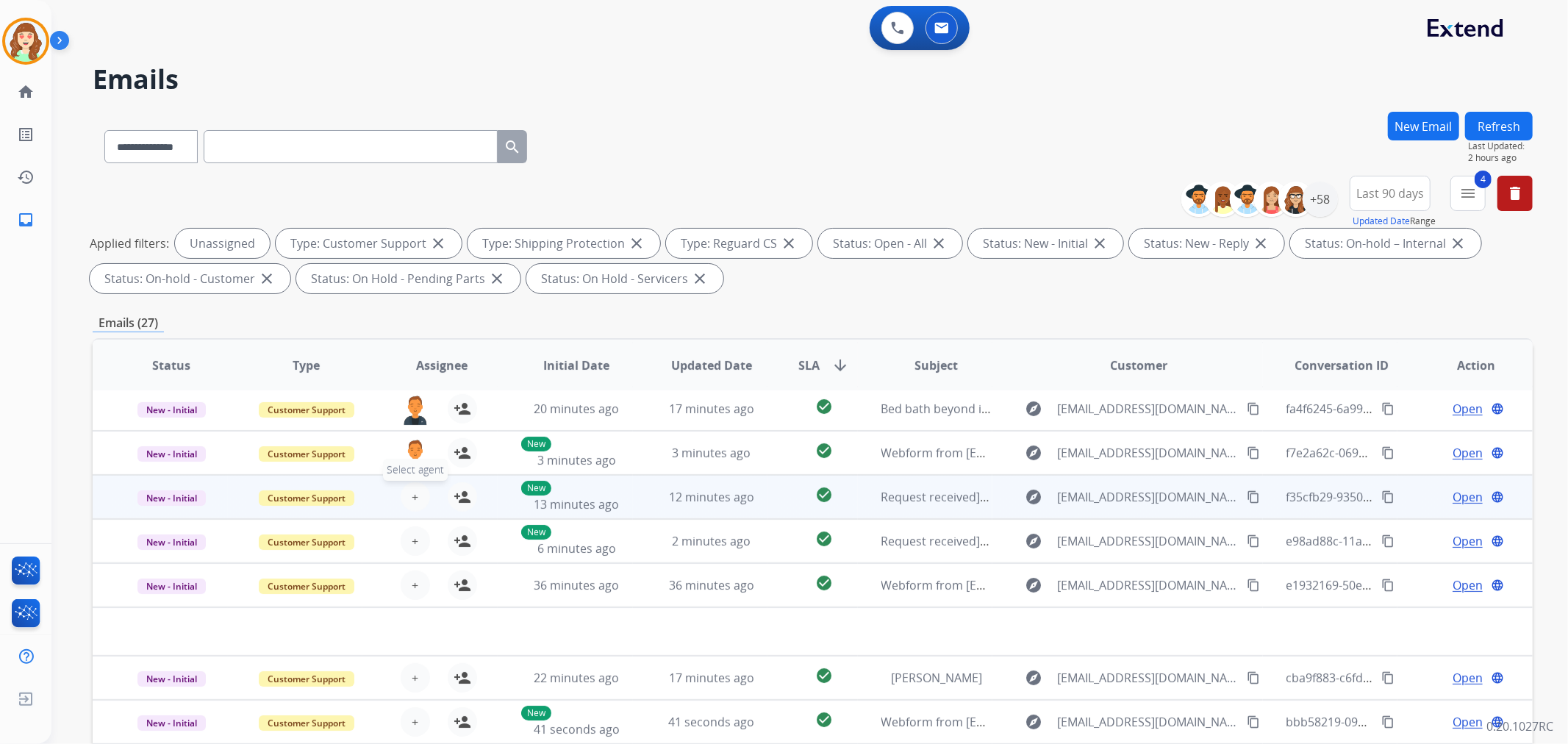
click at [415, 505] on button "+ Select agent" at bounding box center [415, 497] width 30 height 30
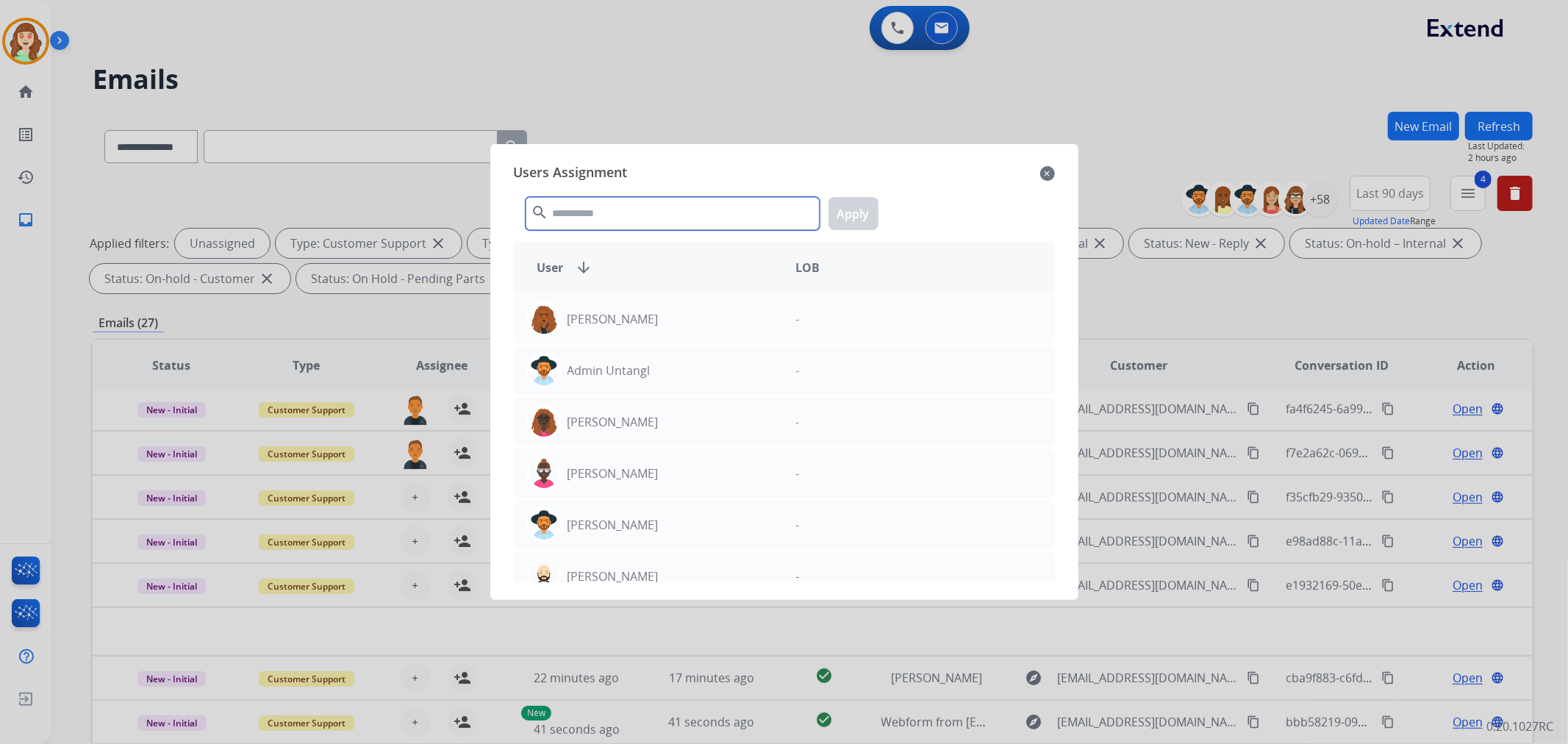
click at [619, 211] on input "text" at bounding box center [672, 213] width 294 height 33
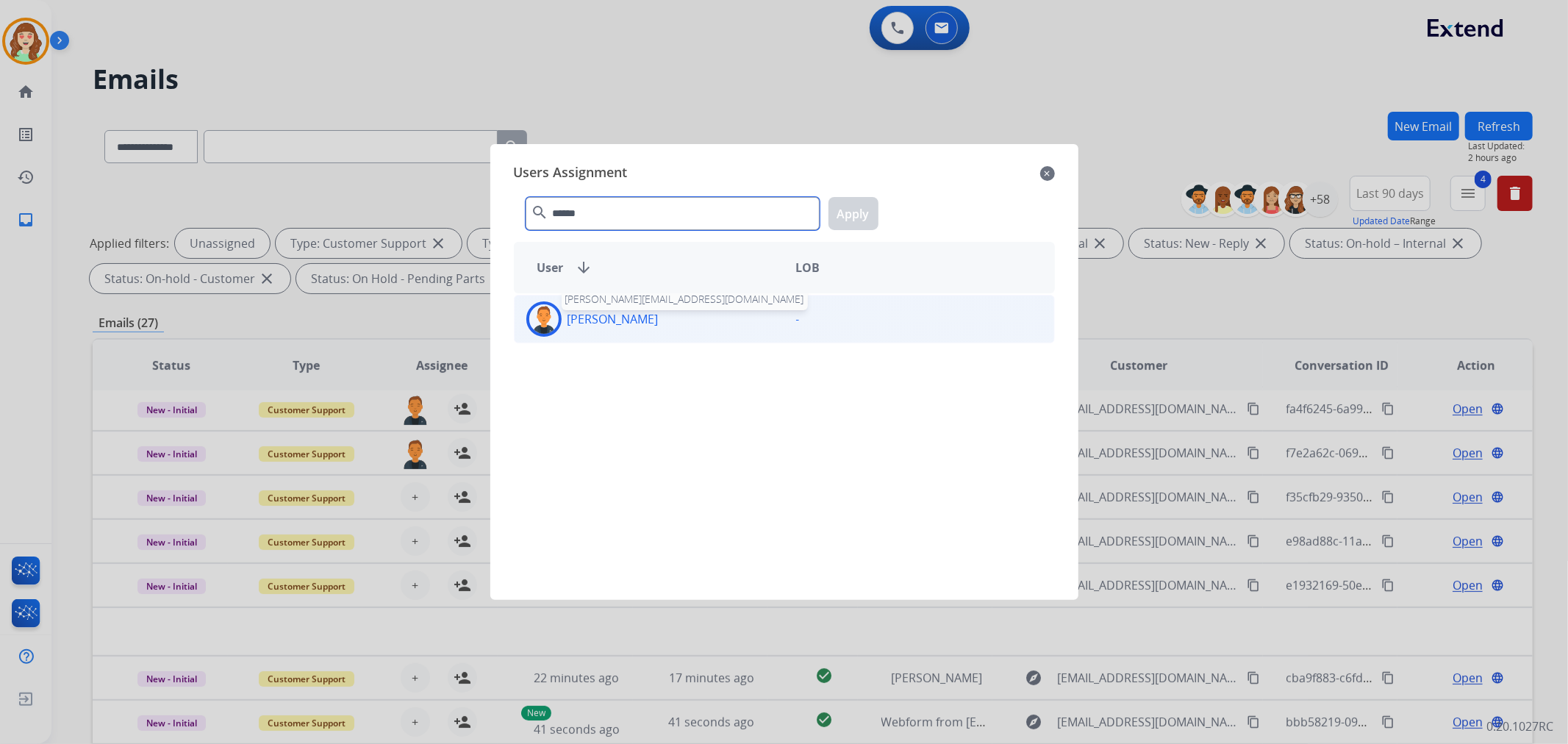
type input "******"
click at [621, 325] on p "[PERSON_NAME]" at bounding box center [613, 318] width 91 height 18
click at [861, 222] on button "Apply" at bounding box center [853, 213] width 50 height 33
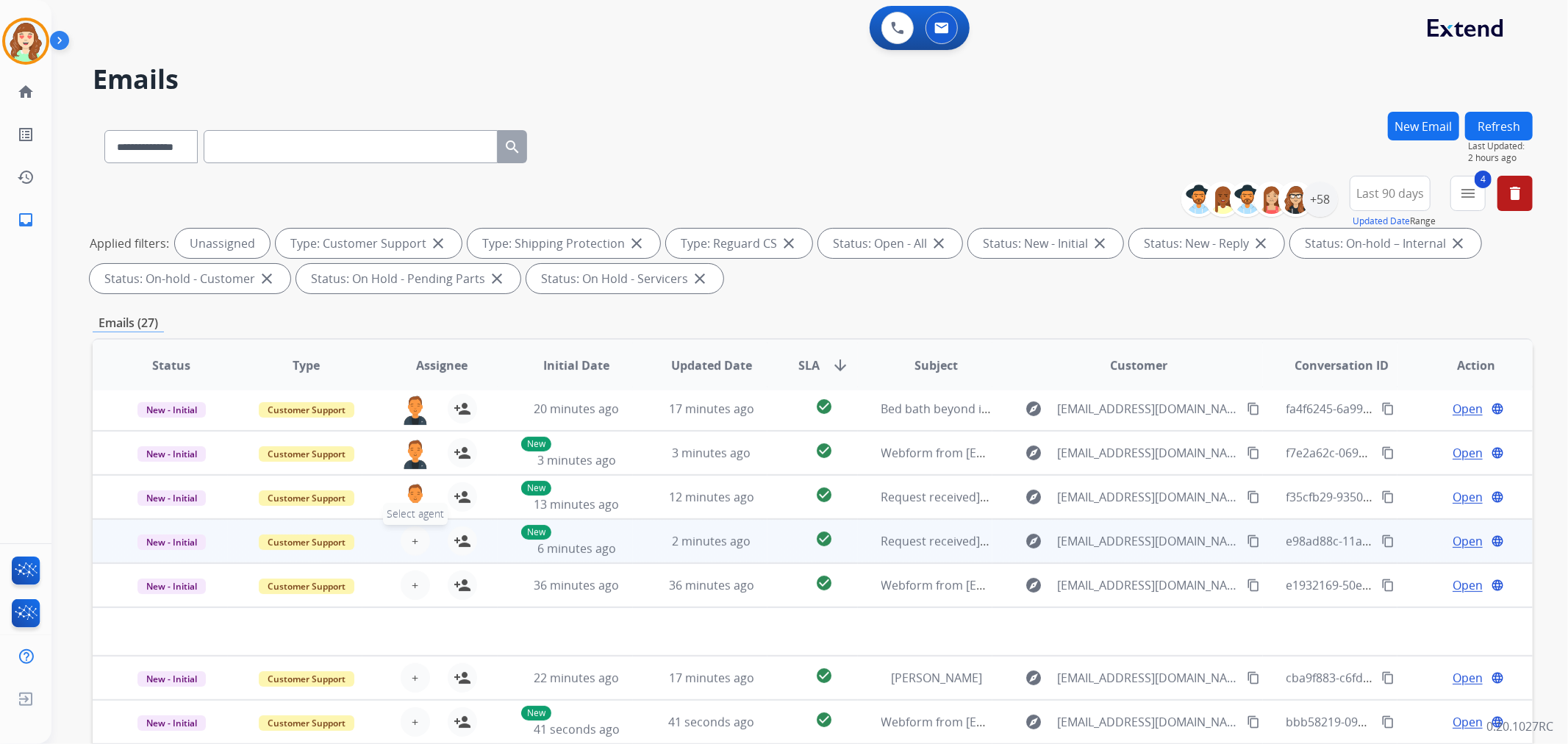
click at [402, 541] on button "+ Select agent" at bounding box center [415, 542] width 30 height 30
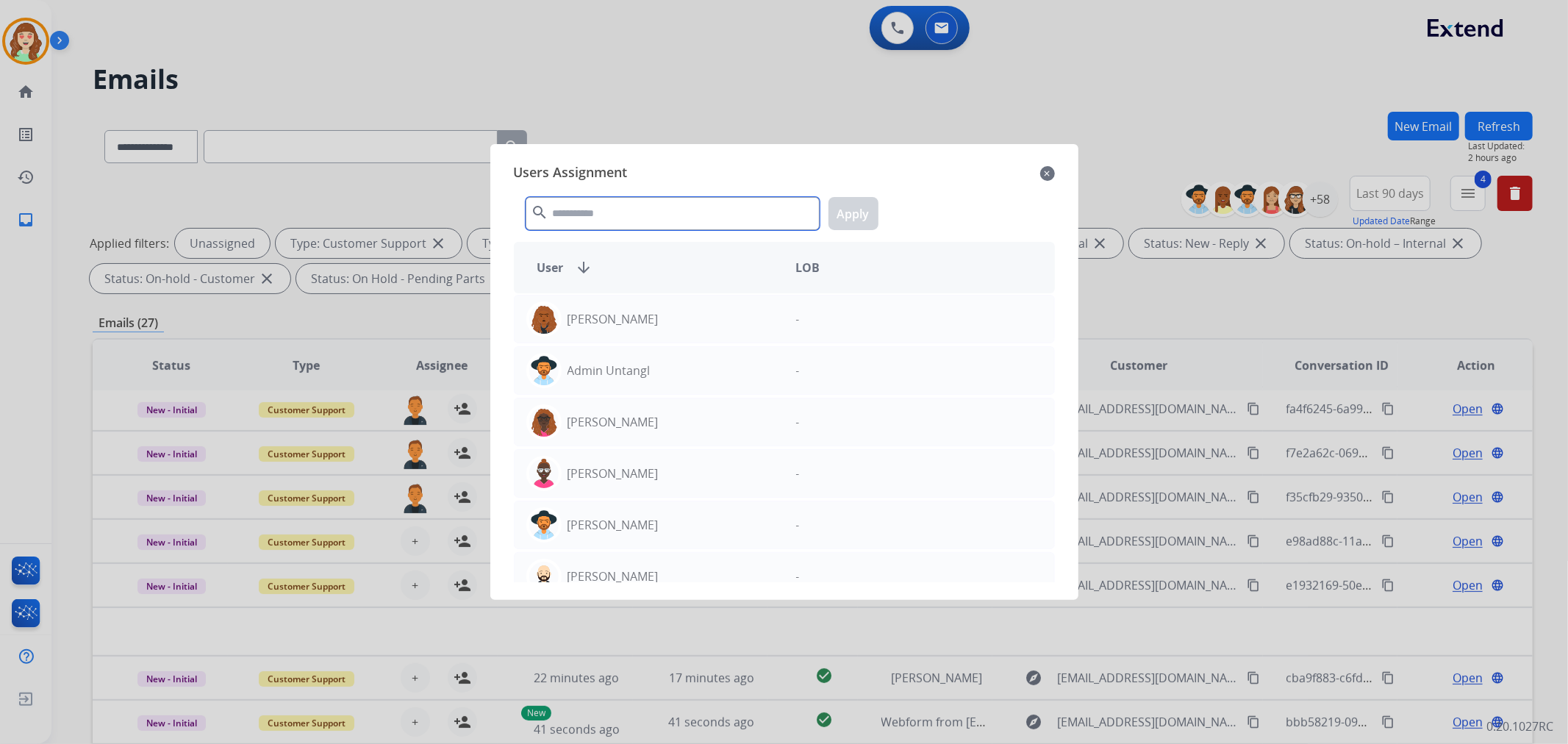
click at [714, 222] on input "text" at bounding box center [672, 213] width 294 height 33
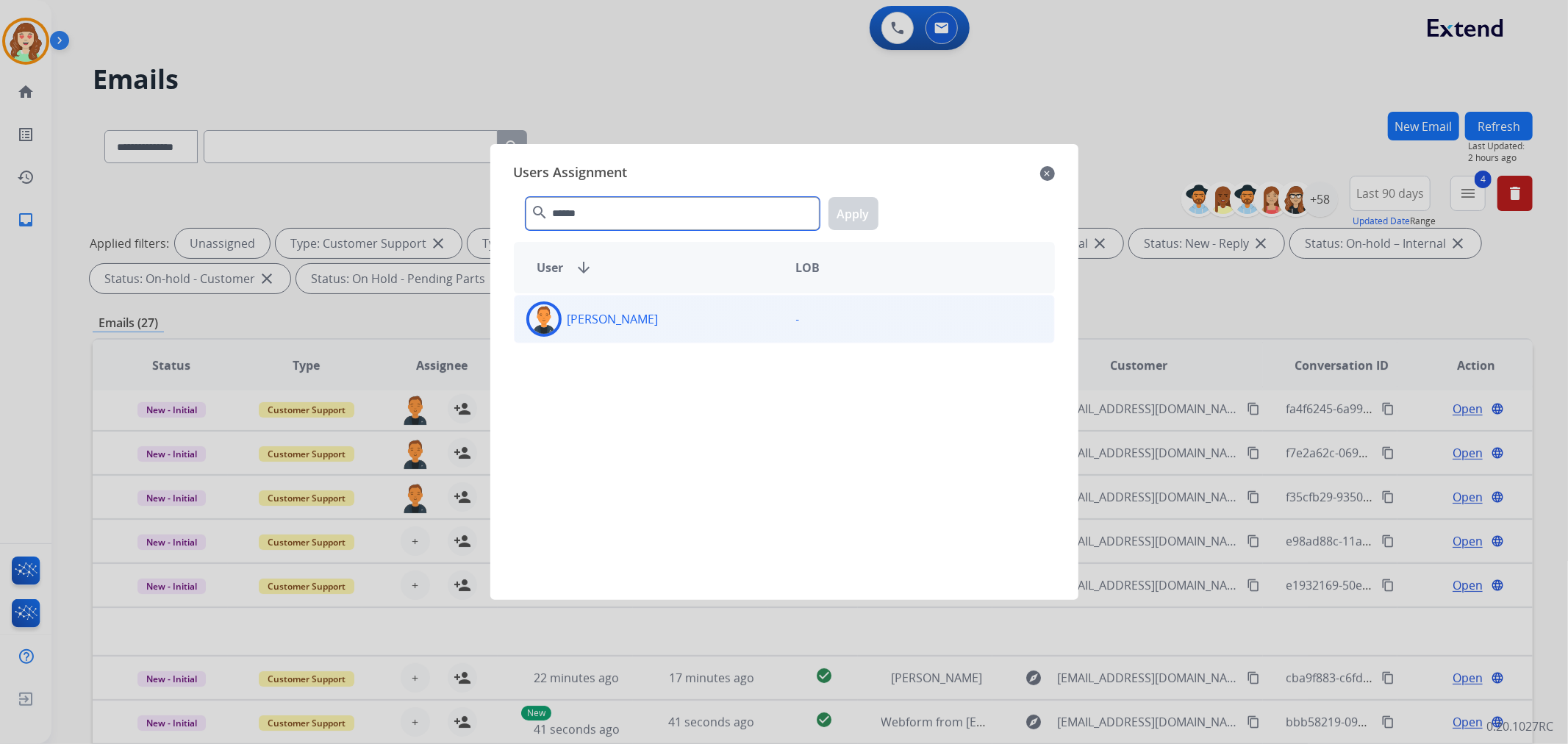
type input "******"
click at [622, 324] on p "[PERSON_NAME]" at bounding box center [613, 318] width 91 height 18
click at [858, 211] on button "Apply" at bounding box center [853, 213] width 50 height 33
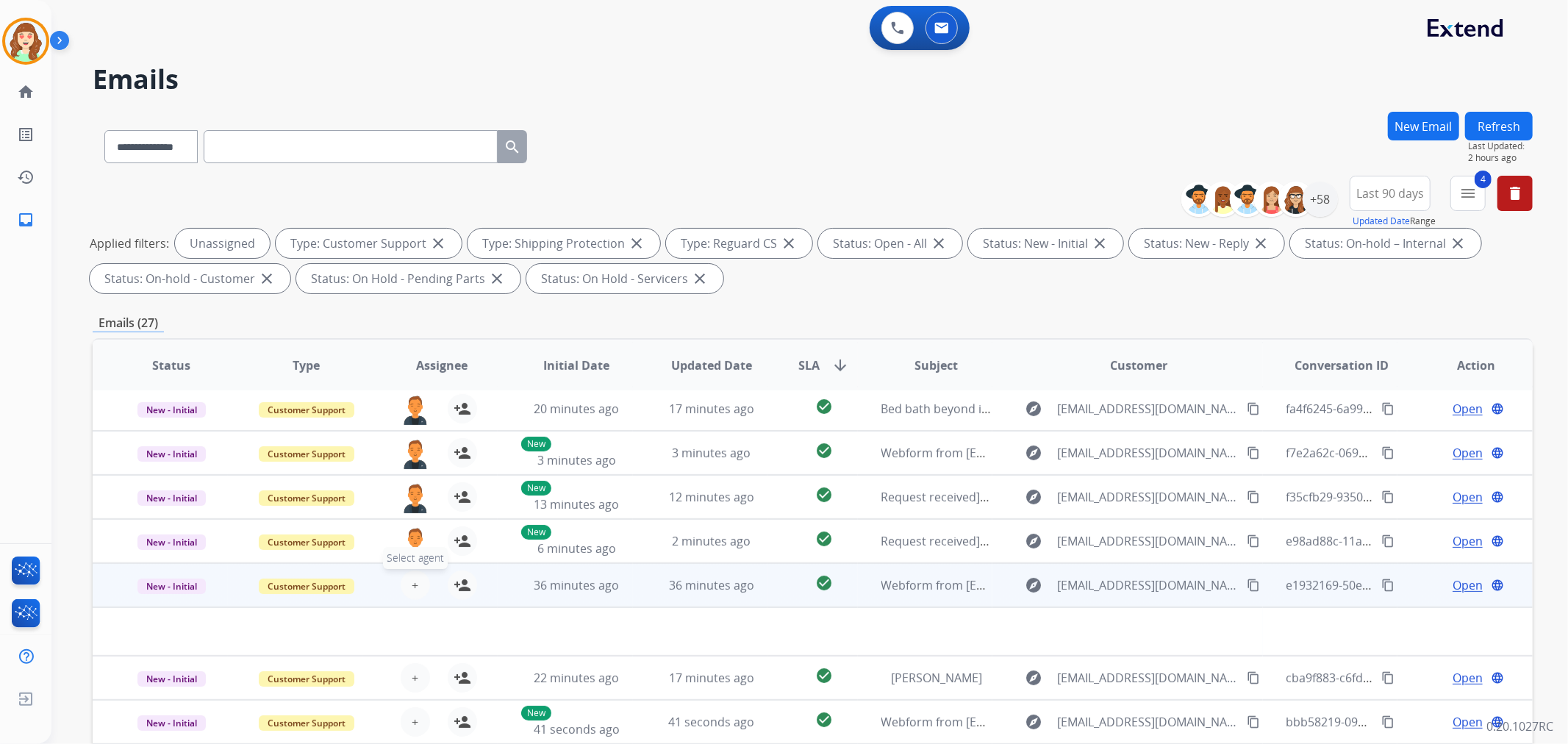
click at [415, 584] on button "+ Select agent" at bounding box center [415, 585] width 30 height 30
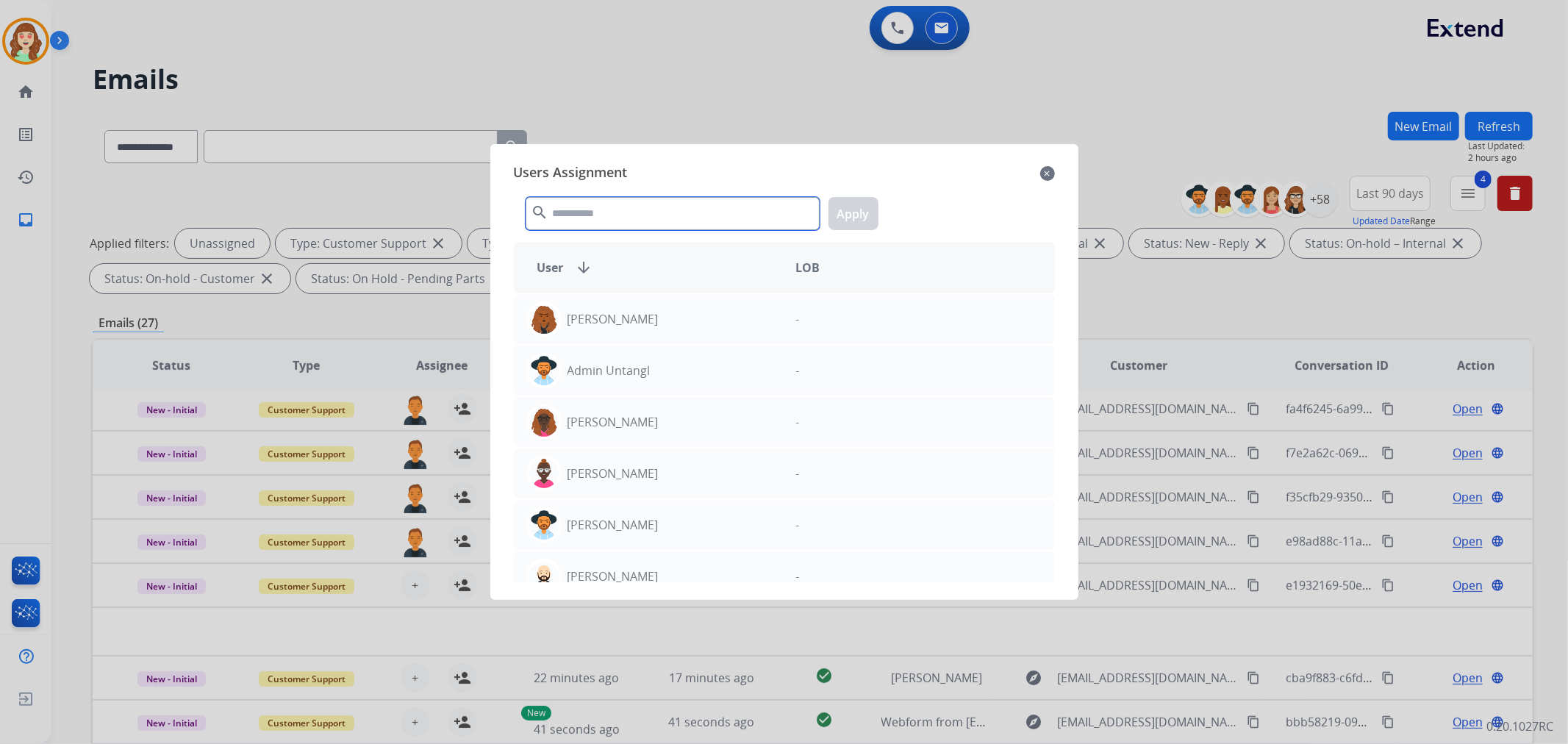
click at [660, 216] on input "text" at bounding box center [672, 213] width 294 height 33
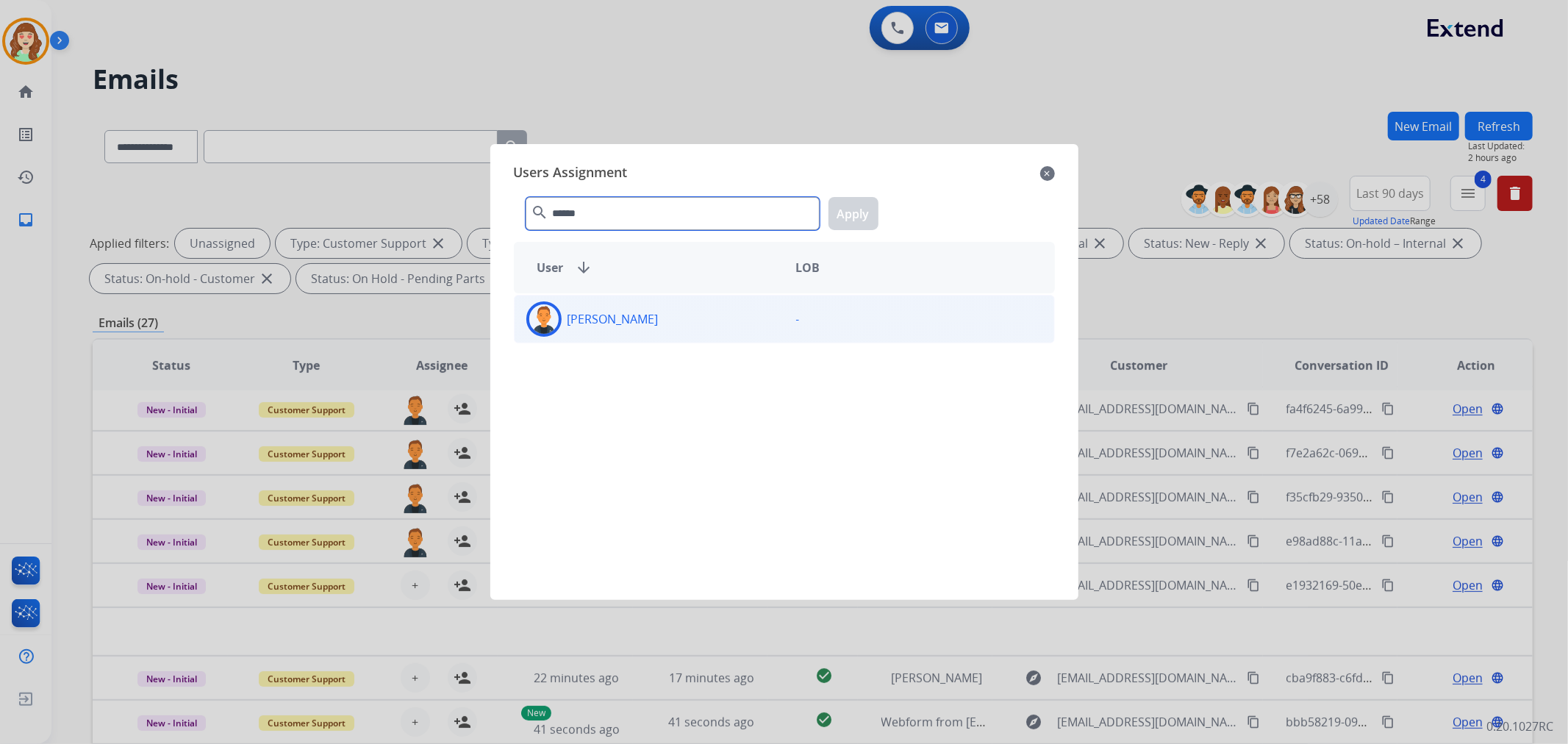
type input "******"
drag, startPoint x: 694, startPoint y: 328, endPoint x: 796, endPoint y: 230, distance: 141.4
click at [693, 327] on div "[PERSON_NAME]" at bounding box center [649, 319] width 270 height 35
click at [856, 211] on button "Apply" at bounding box center [853, 213] width 50 height 33
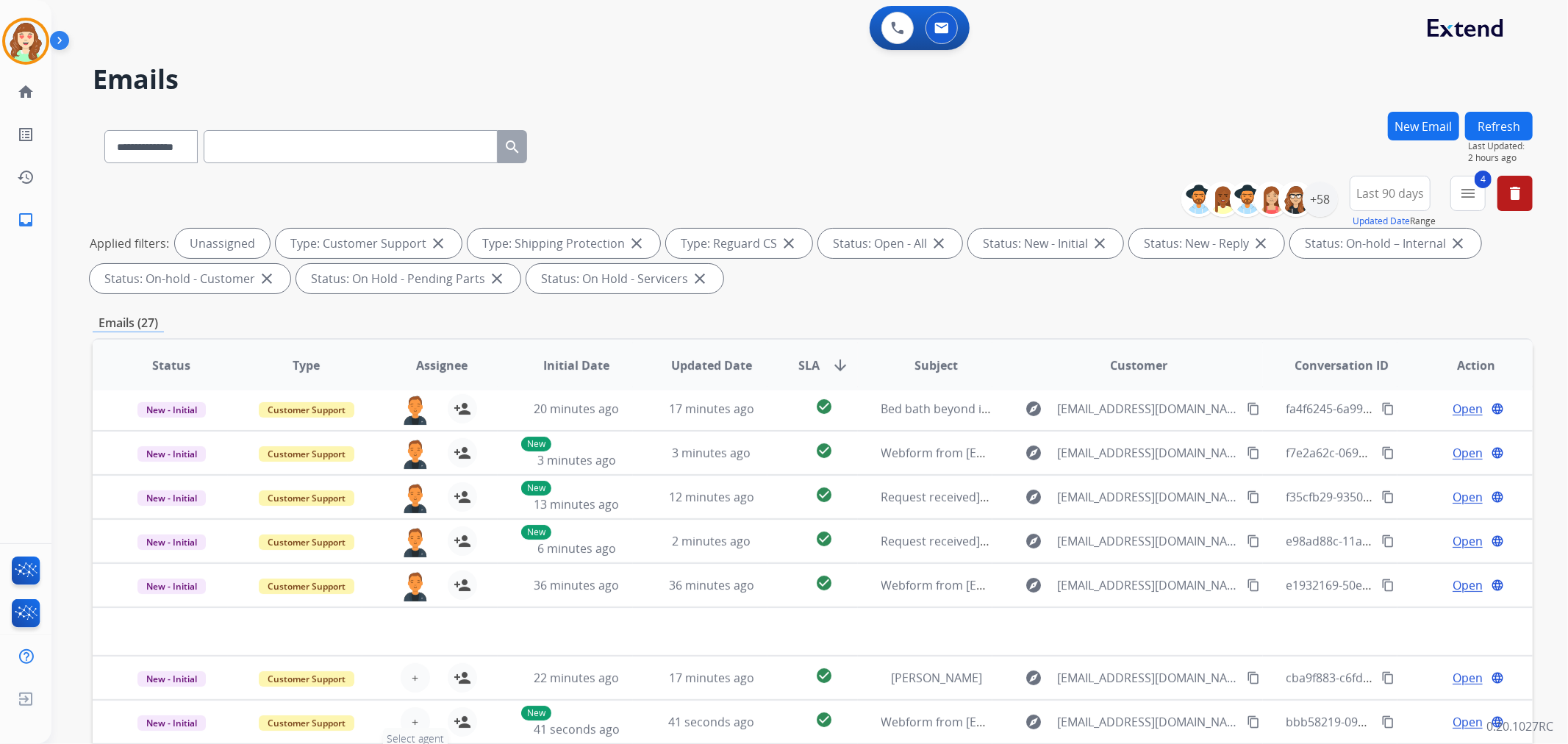
scroll to position [163, 0]
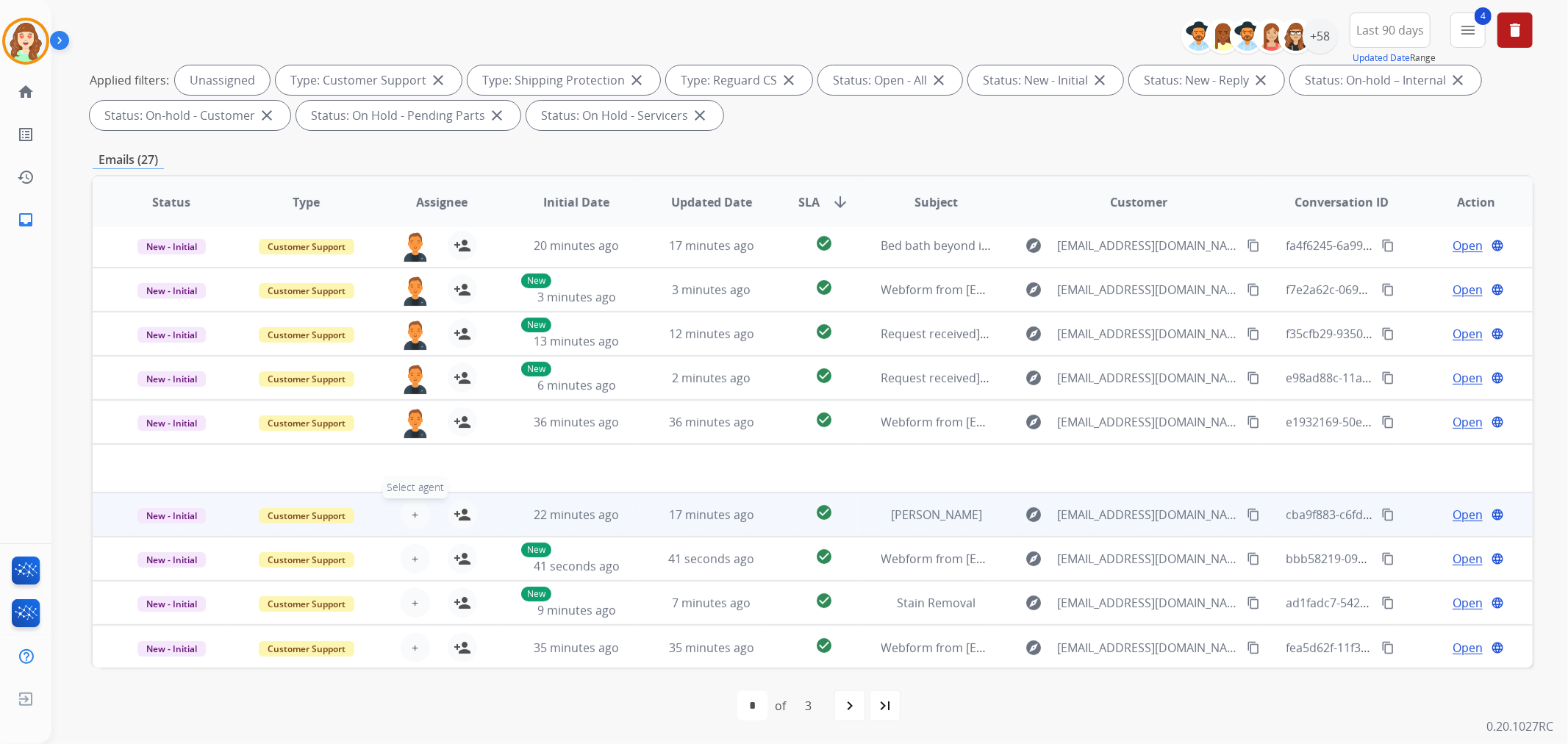
click at [408, 518] on button "+ Select agent" at bounding box center [415, 515] width 30 height 30
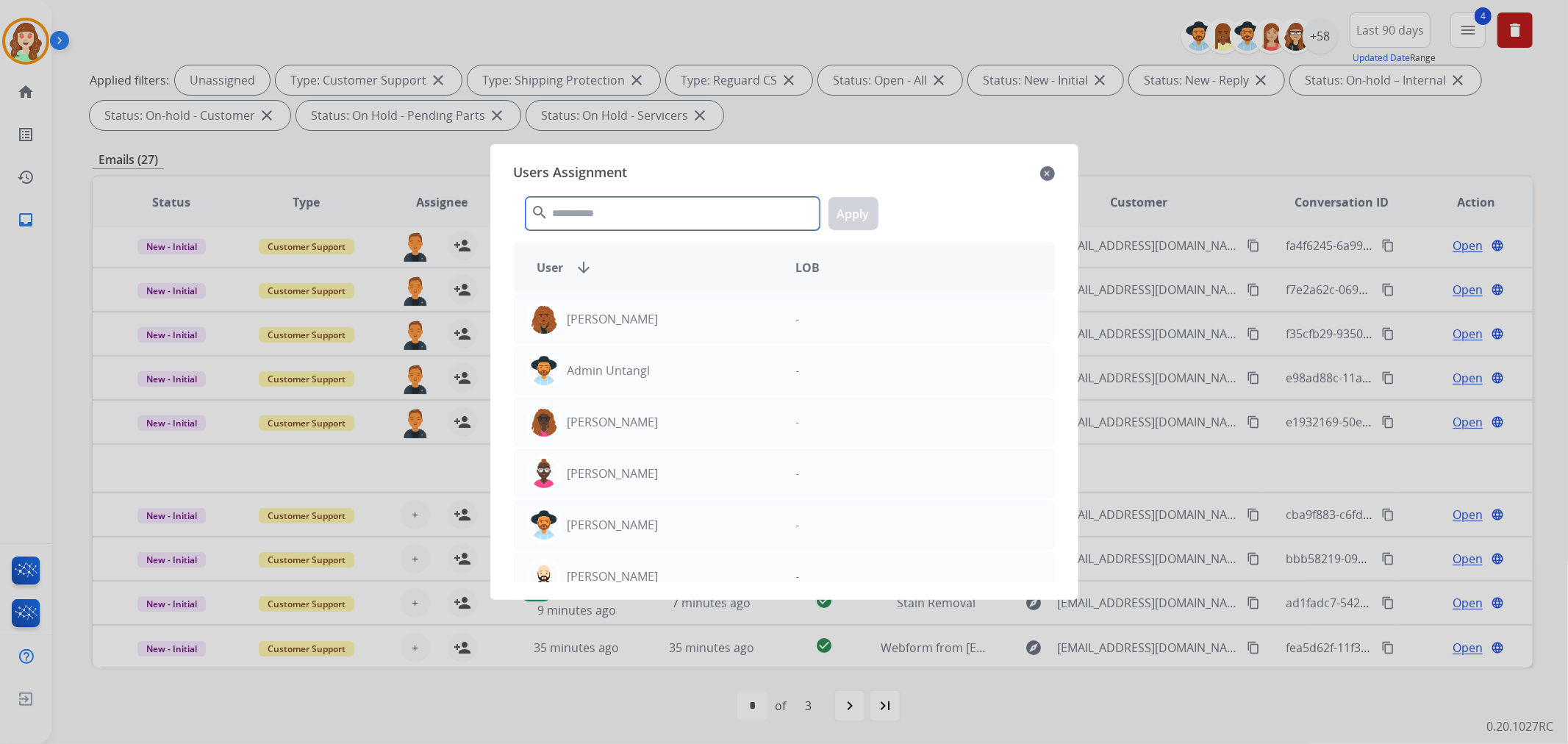
click at [618, 215] on input "text" at bounding box center [672, 213] width 294 height 33
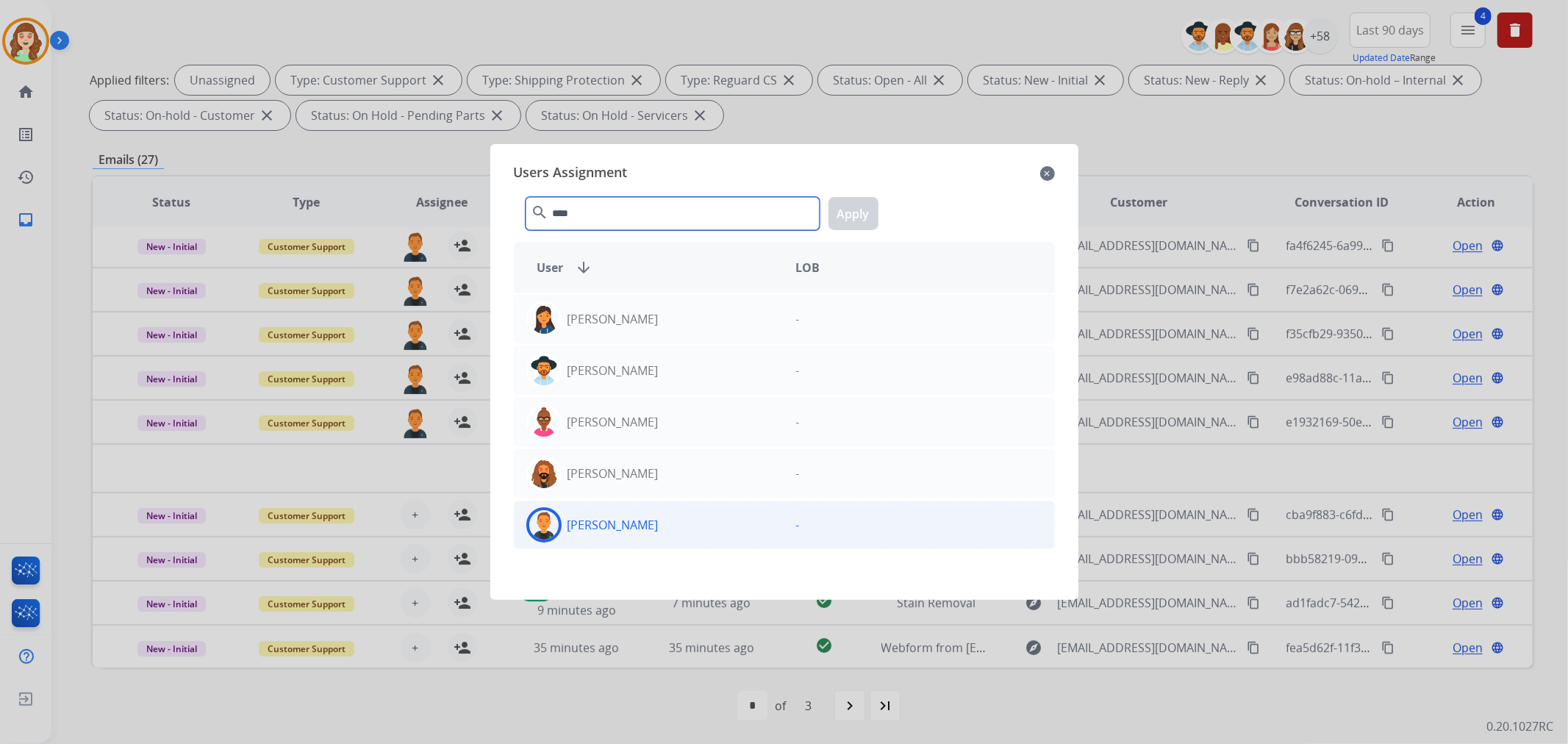
type input "****"
click at [600, 537] on div "[PERSON_NAME]" at bounding box center [649, 525] width 270 height 35
click at [838, 218] on button "Apply" at bounding box center [853, 213] width 50 height 33
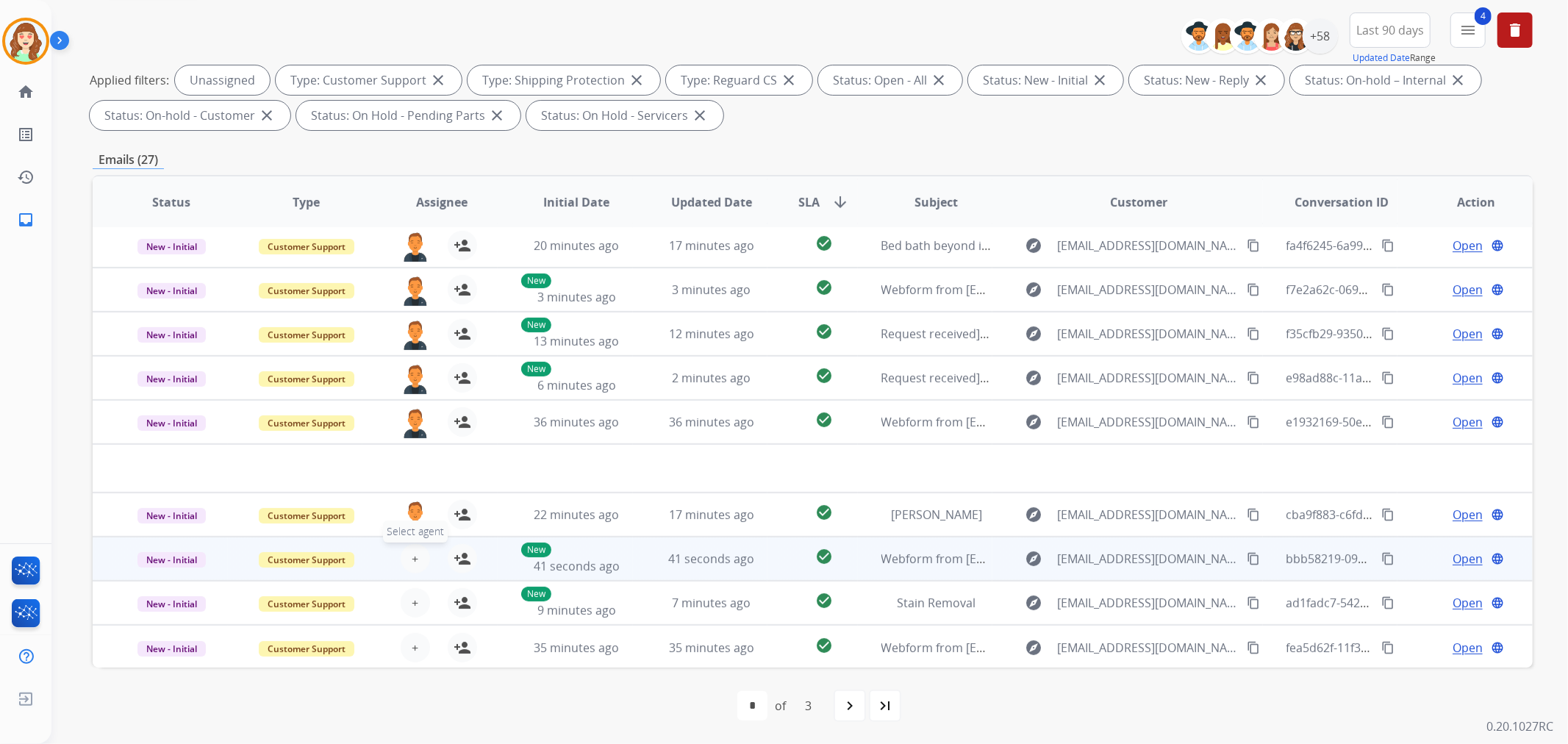
click at [415, 554] on button "+ Select agent" at bounding box center [415, 559] width 30 height 30
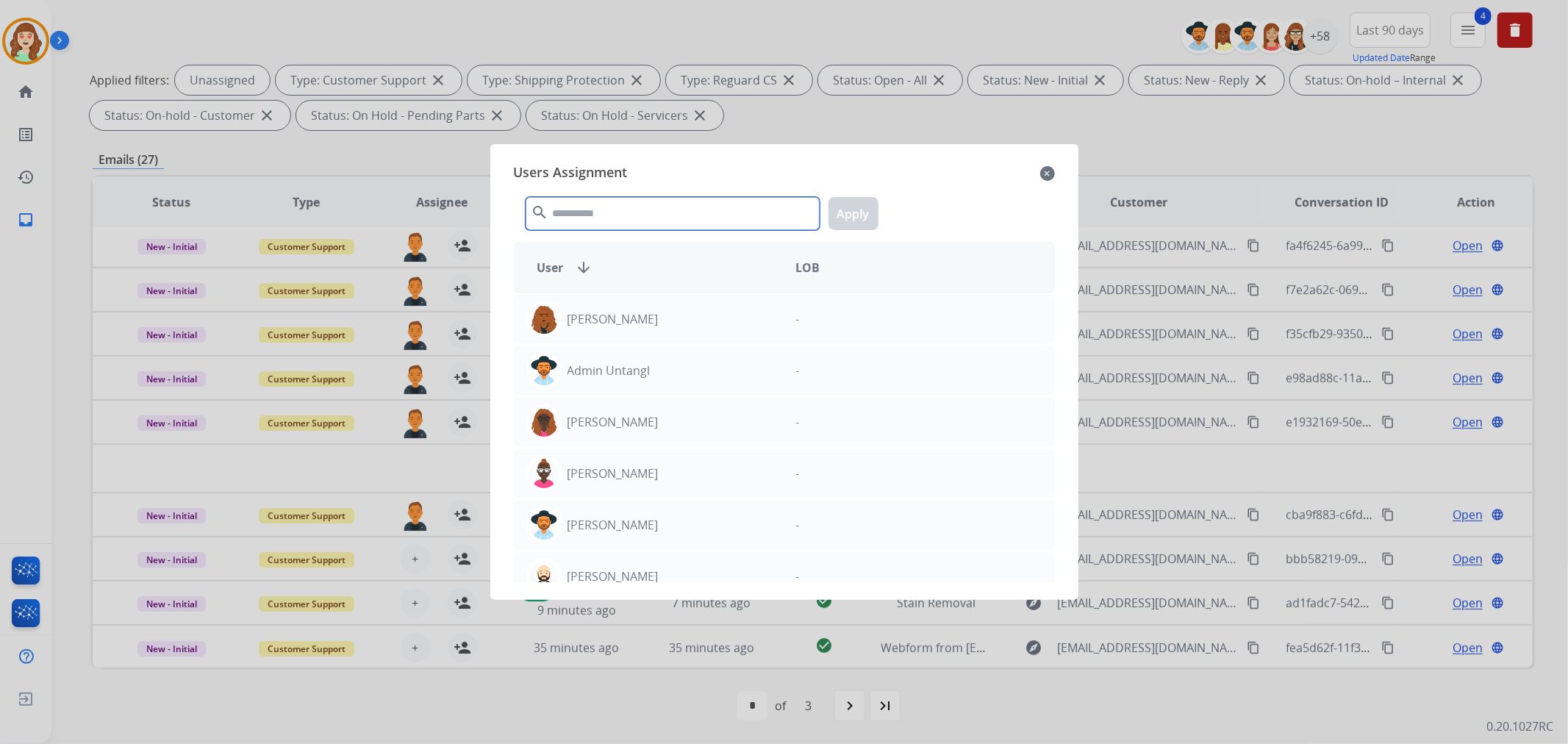
click at [647, 211] on input "text" at bounding box center [672, 213] width 294 height 33
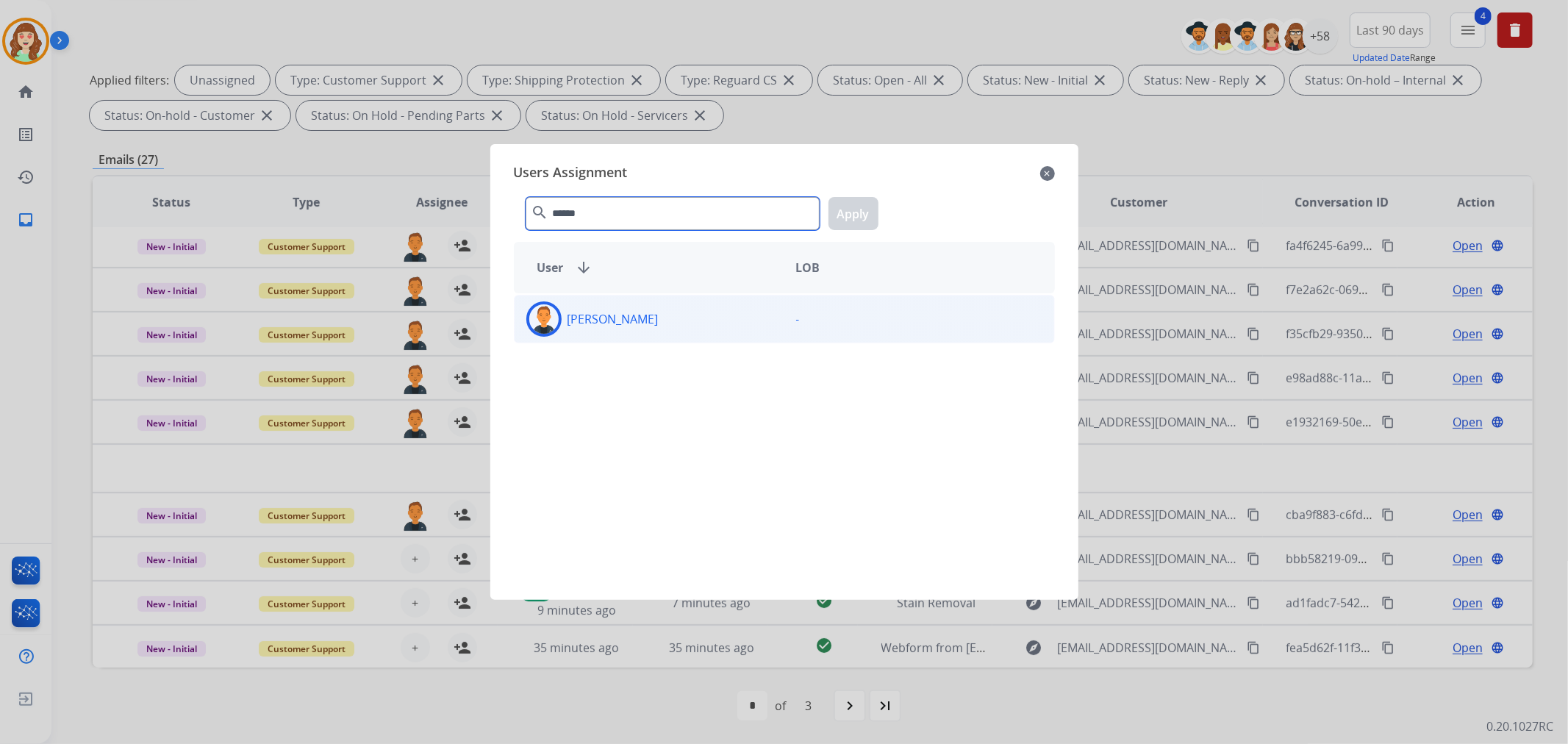
type input "******"
click at [685, 319] on div "[PERSON_NAME]" at bounding box center [649, 319] width 270 height 35
drag, startPoint x: 854, startPoint y: 213, endPoint x: 816, endPoint y: 247, distance: 51.0
click at [855, 213] on button "Apply" at bounding box center [853, 213] width 50 height 33
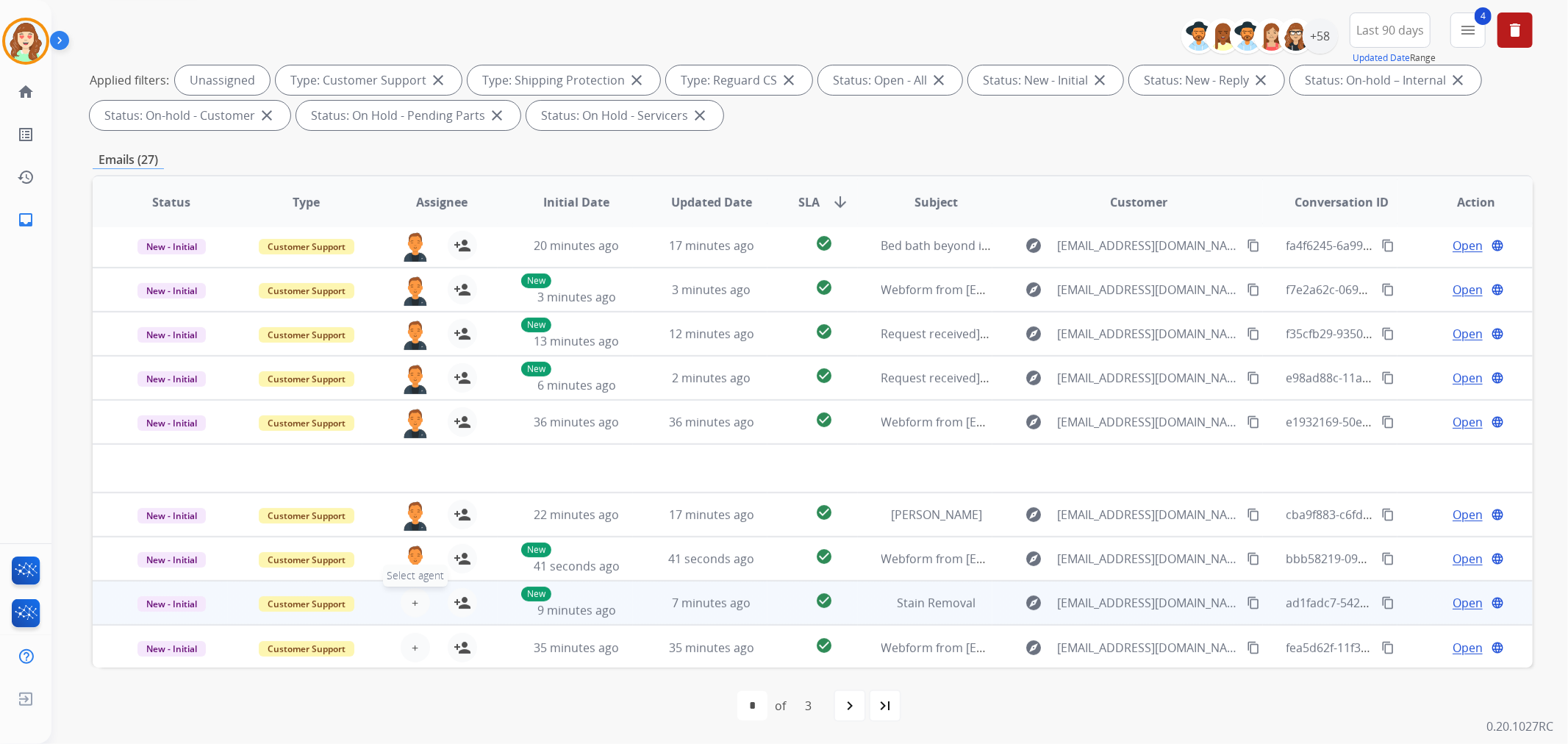
click at [407, 596] on button "+ Select agent" at bounding box center [415, 603] width 30 height 30
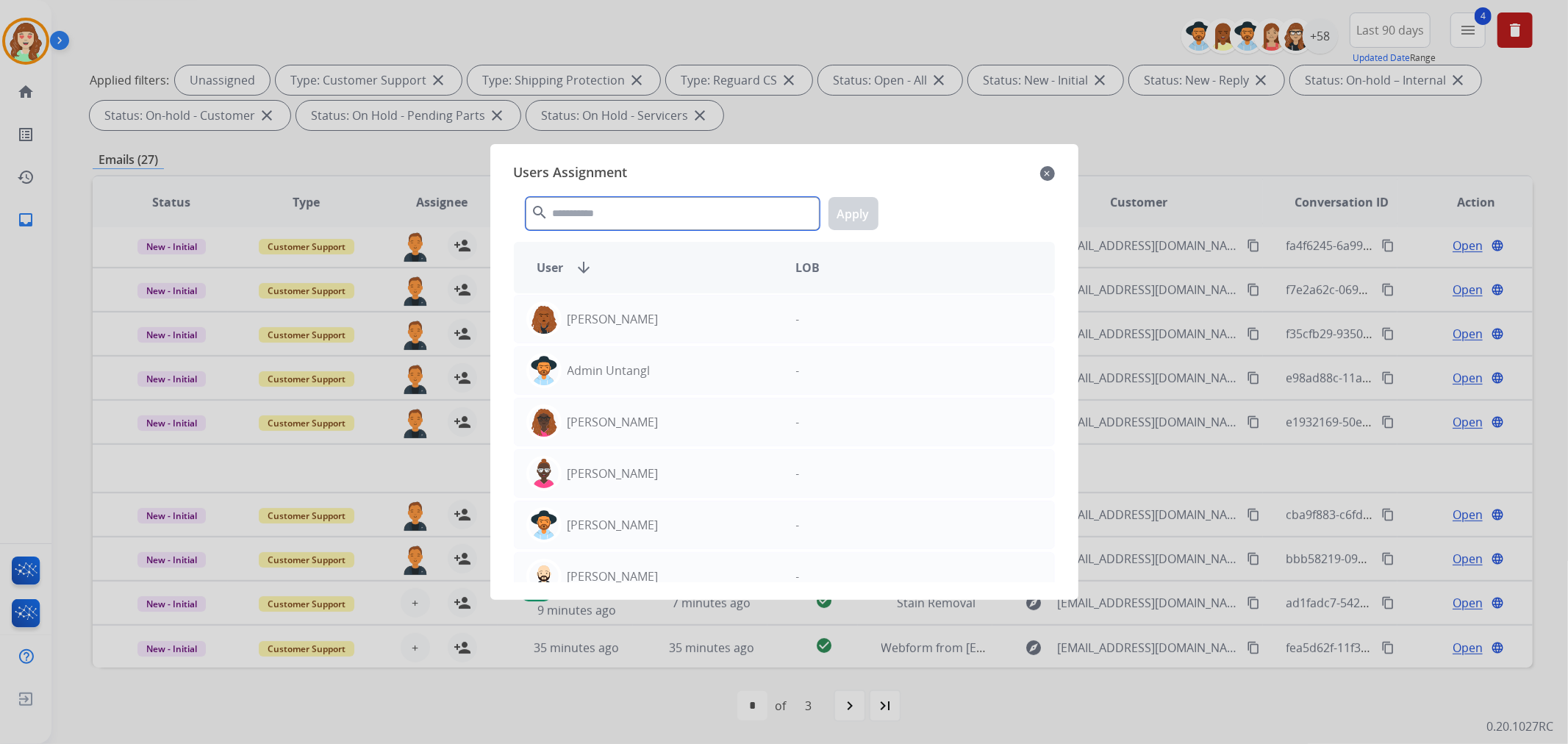
click at [634, 222] on input "text" at bounding box center [672, 213] width 294 height 33
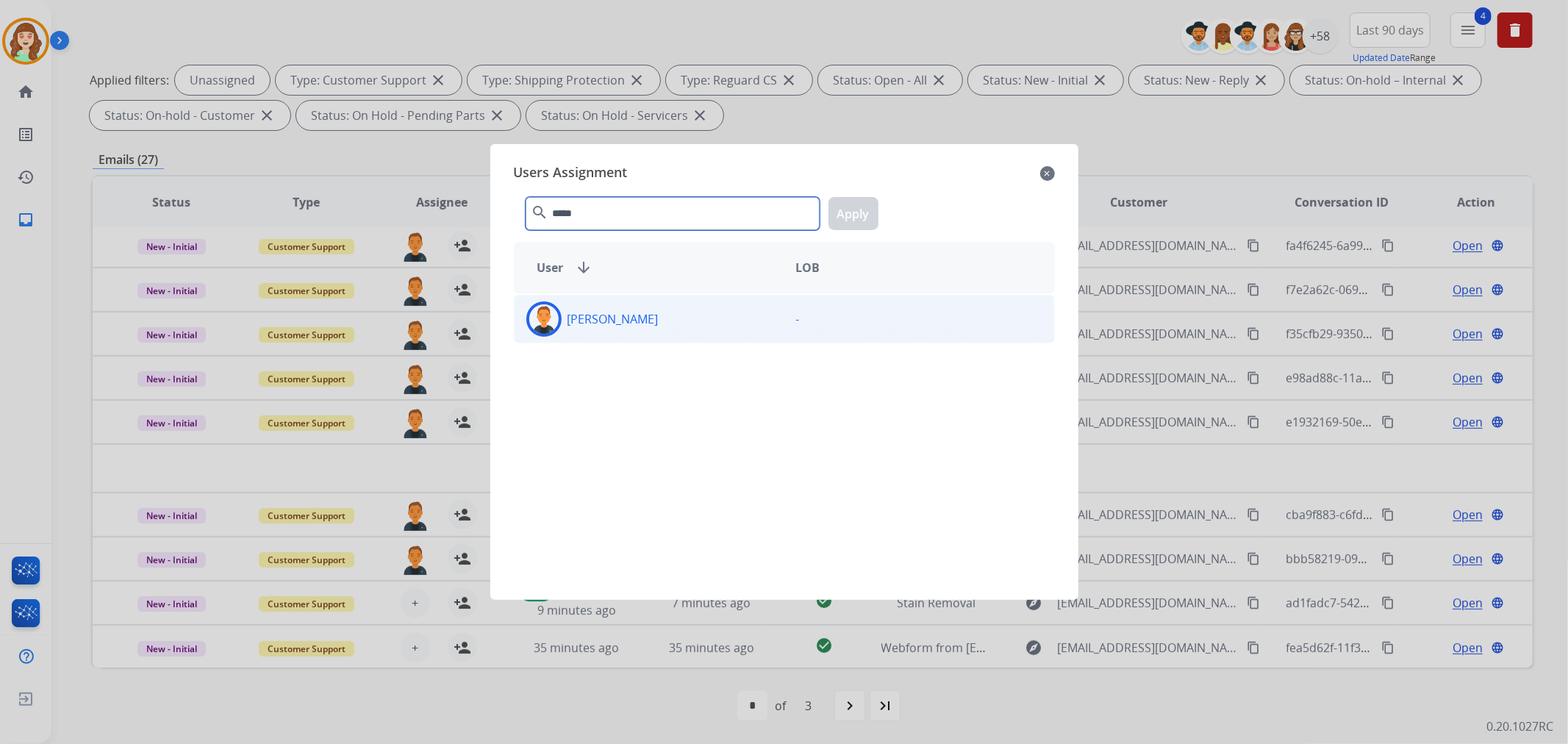
type input "*****"
click at [677, 321] on div "[PERSON_NAME]" at bounding box center [649, 319] width 270 height 35
click at [857, 214] on button "Apply" at bounding box center [853, 213] width 50 height 33
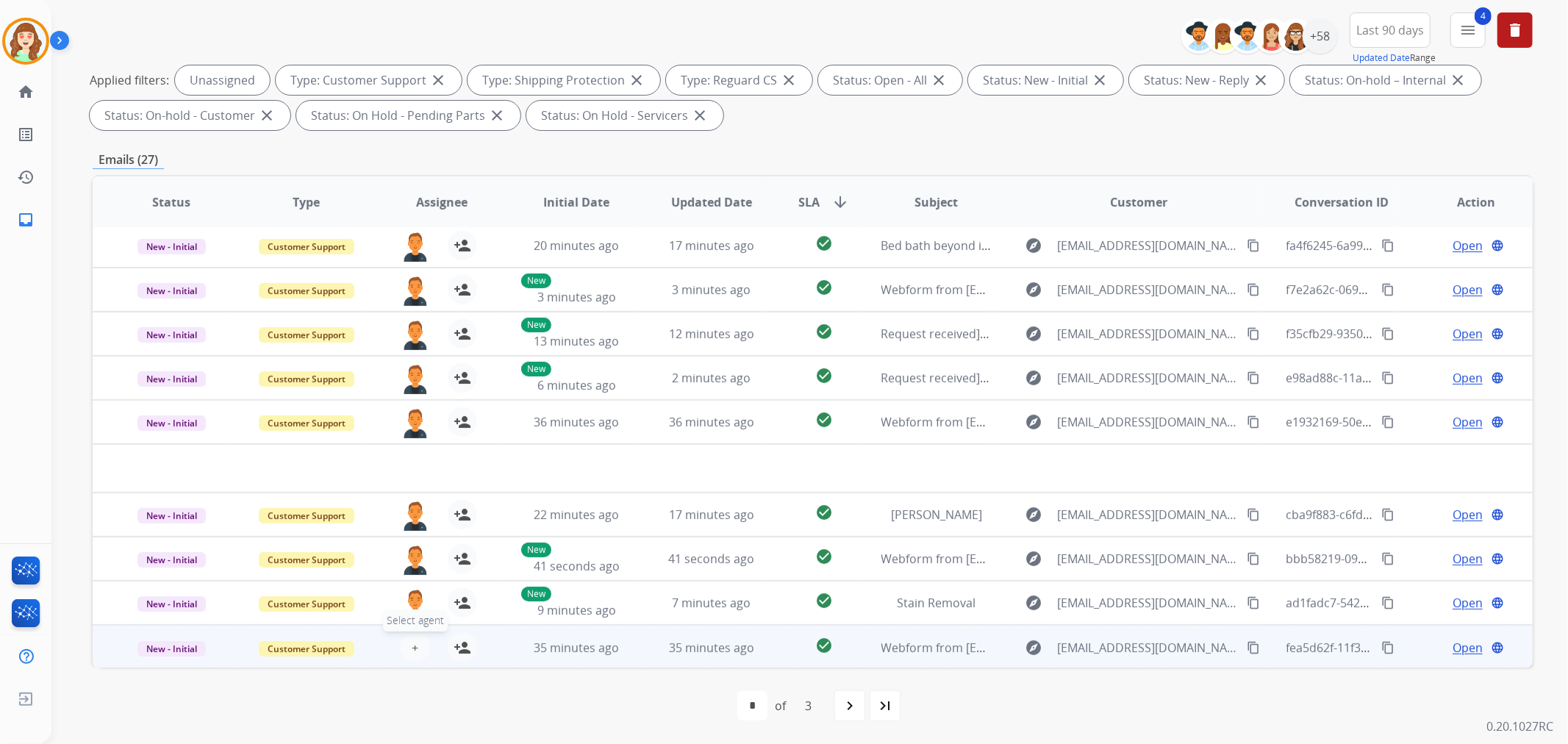
click at [408, 642] on button "+ Select agent" at bounding box center [415, 648] width 30 height 30
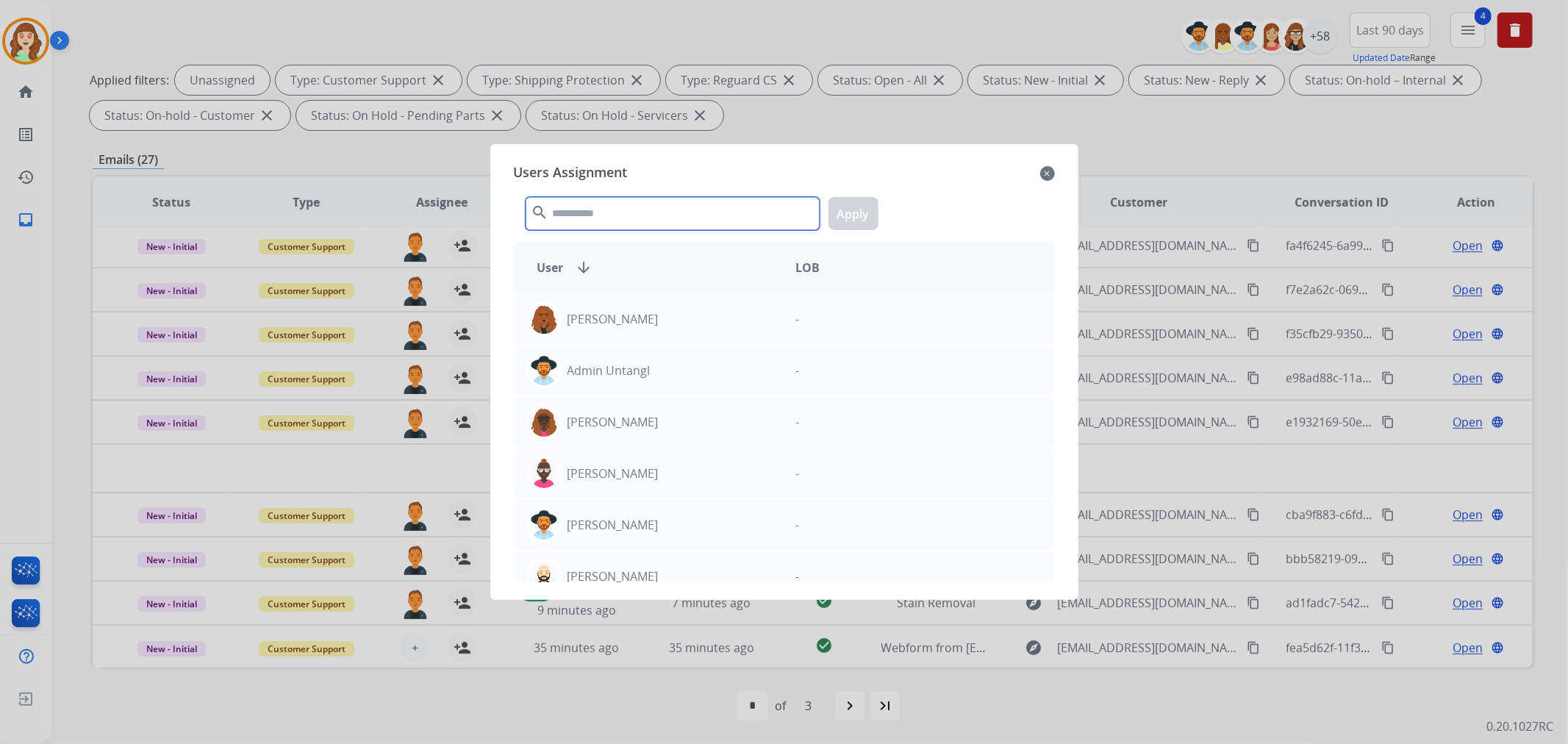
click at [641, 228] on input "text" at bounding box center [672, 213] width 294 height 33
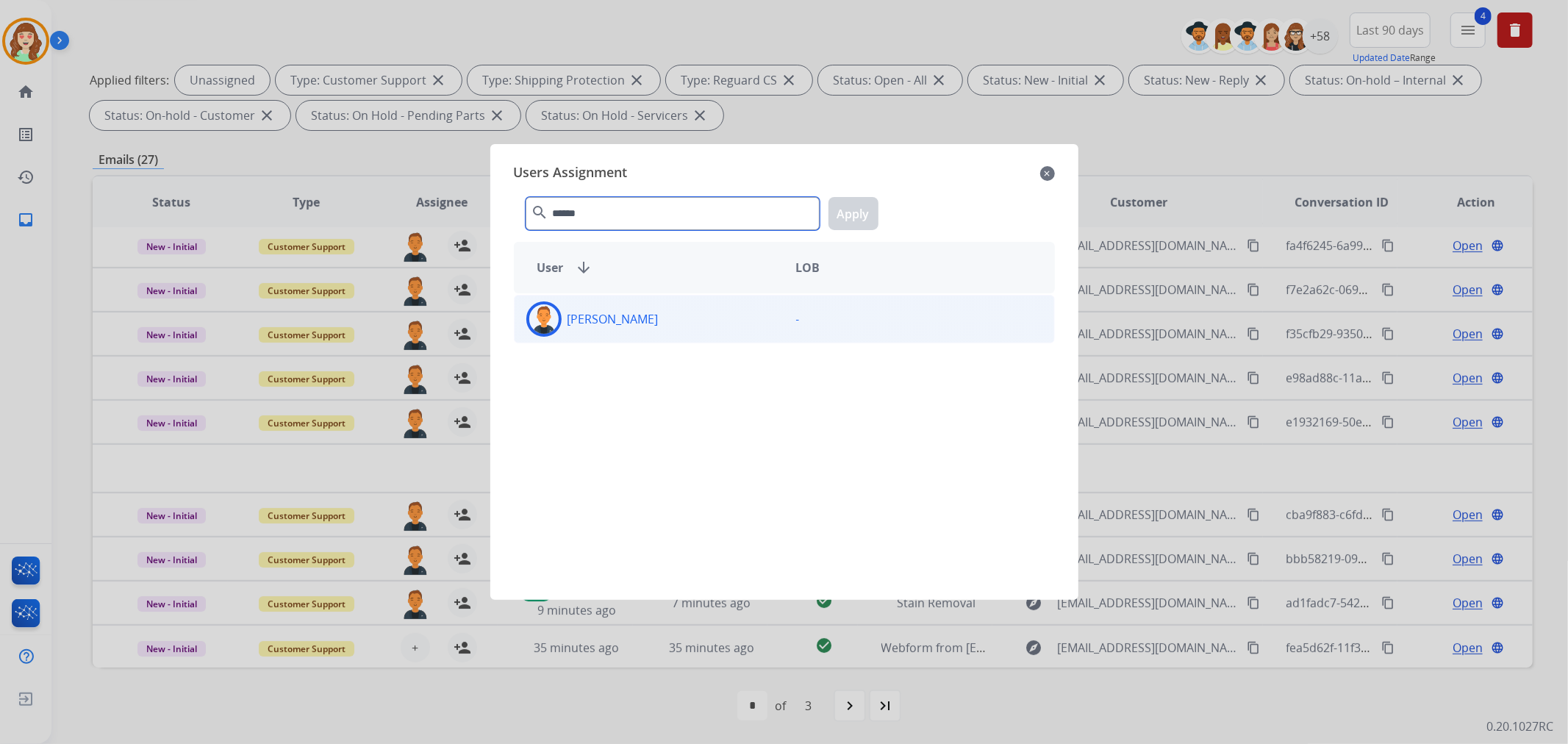
type input "******"
drag, startPoint x: 659, startPoint y: 321, endPoint x: 902, endPoint y: 264, distance: 249.6
click at [687, 313] on div "[PERSON_NAME]" at bounding box center [649, 319] width 270 height 35
click at [868, 214] on button "Apply" at bounding box center [853, 213] width 50 height 33
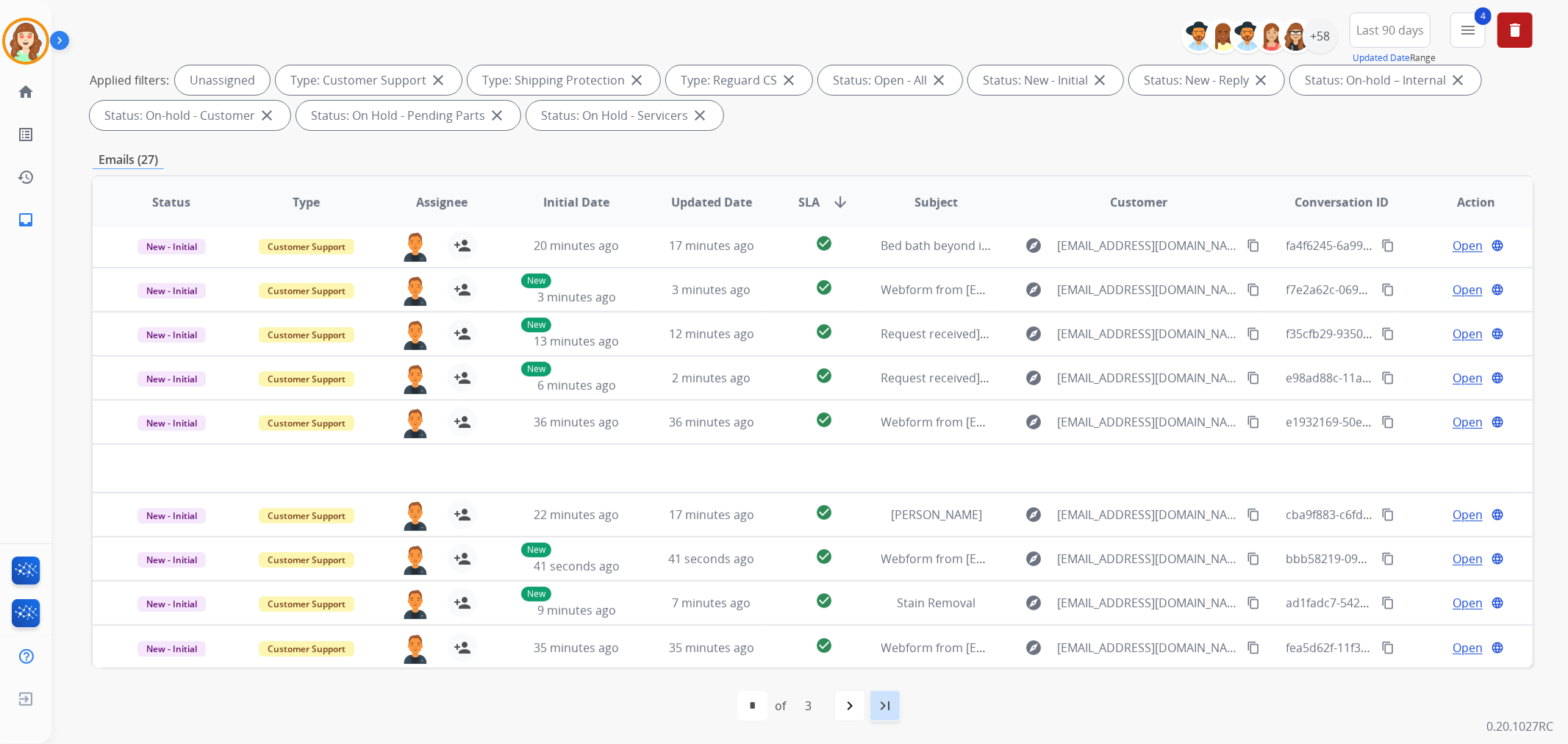
click at [877, 708] on mat-icon "last_page" at bounding box center [885, 705] width 18 height 18
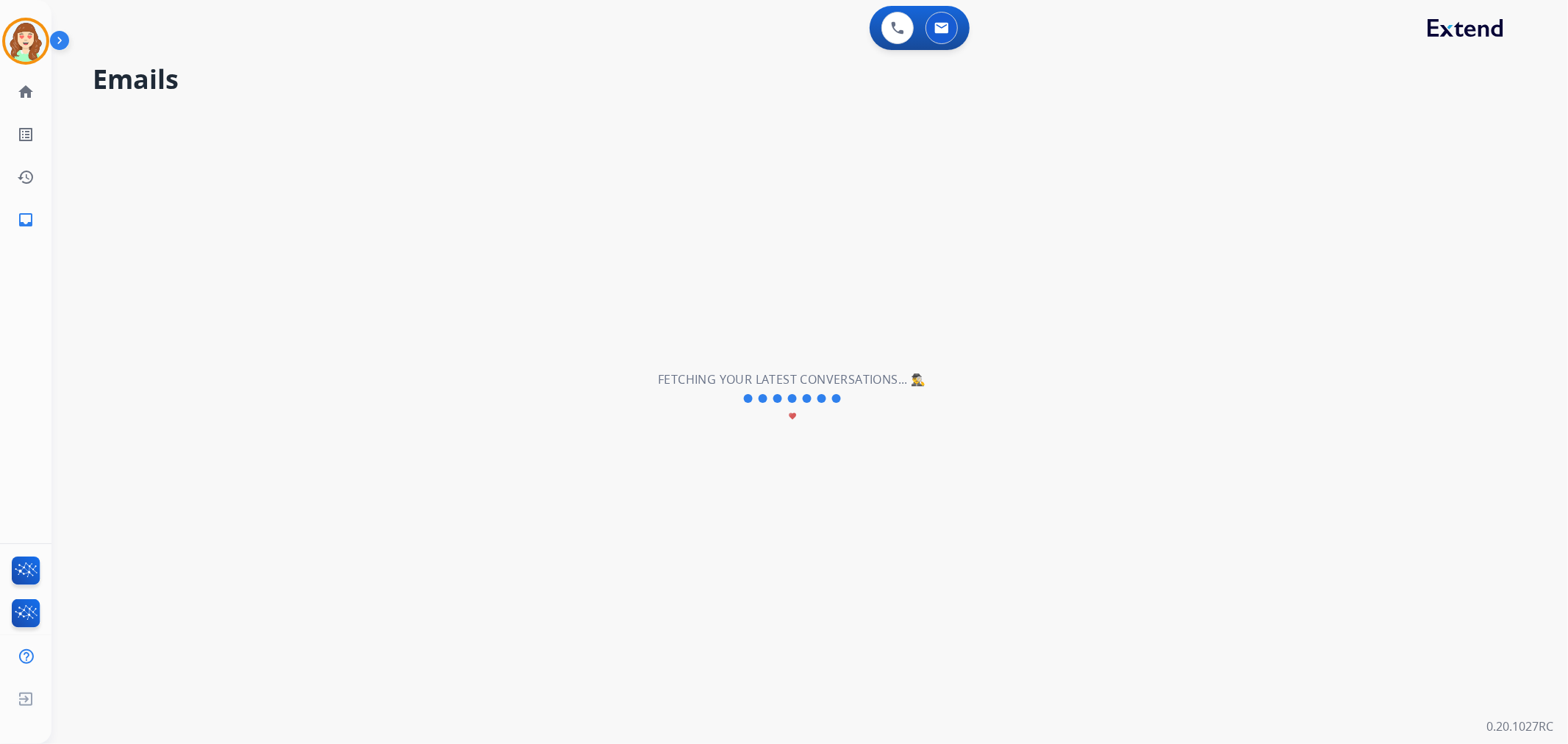
scroll to position [0, 0]
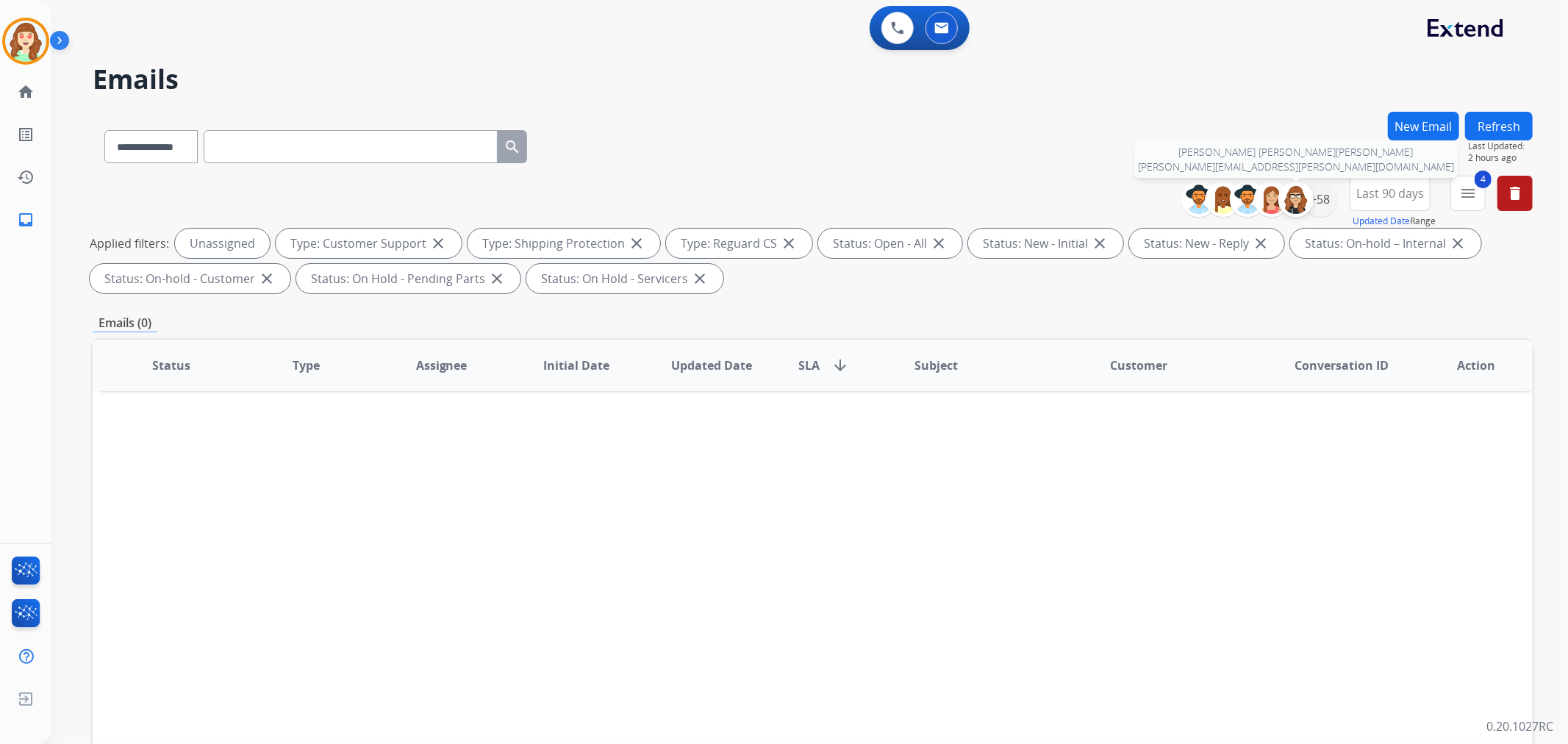
click at [1301, 184] on div at bounding box center [1295, 199] width 35 height 35
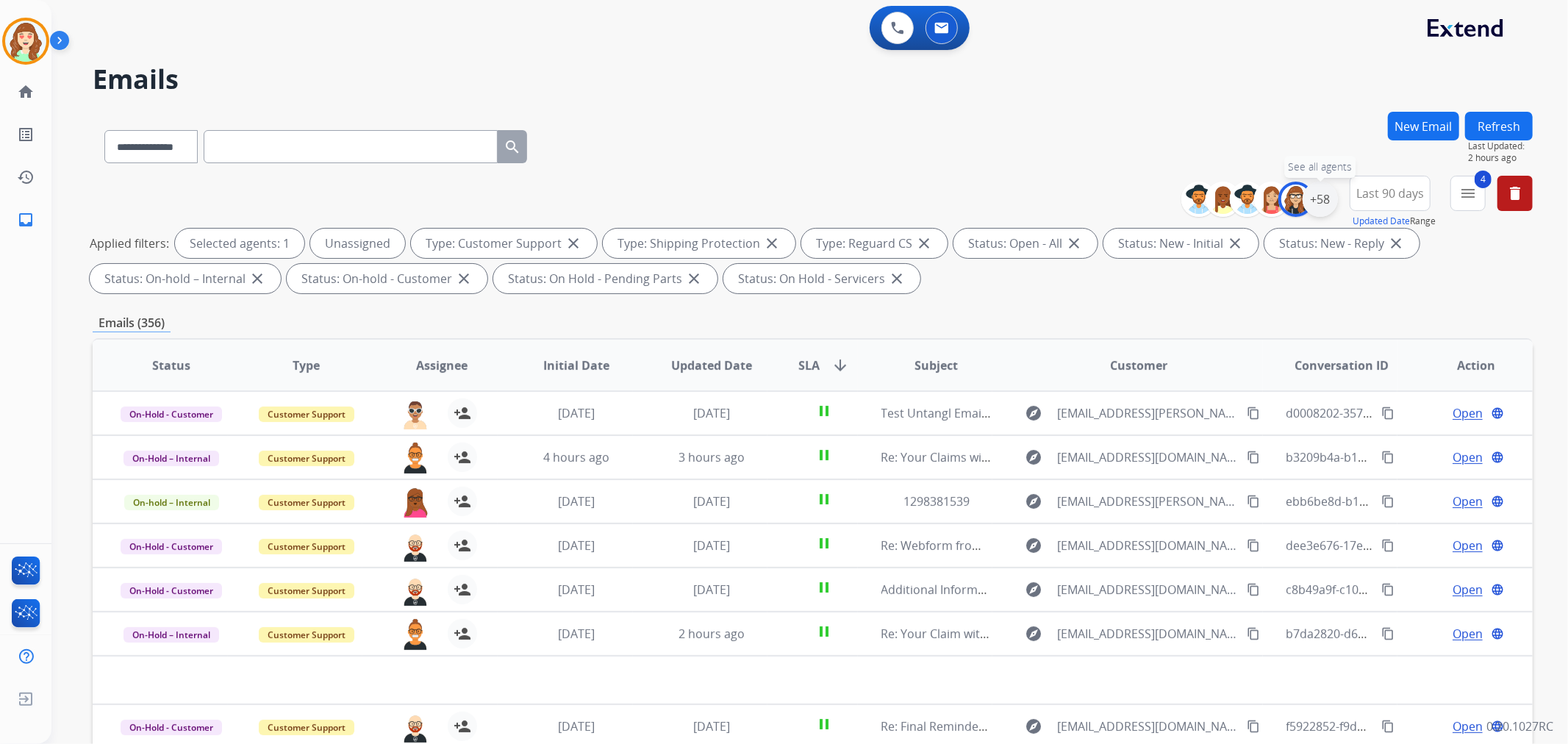
click at [1312, 203] on div "+58" at bounding box center [1320, 199] width 35 height 35
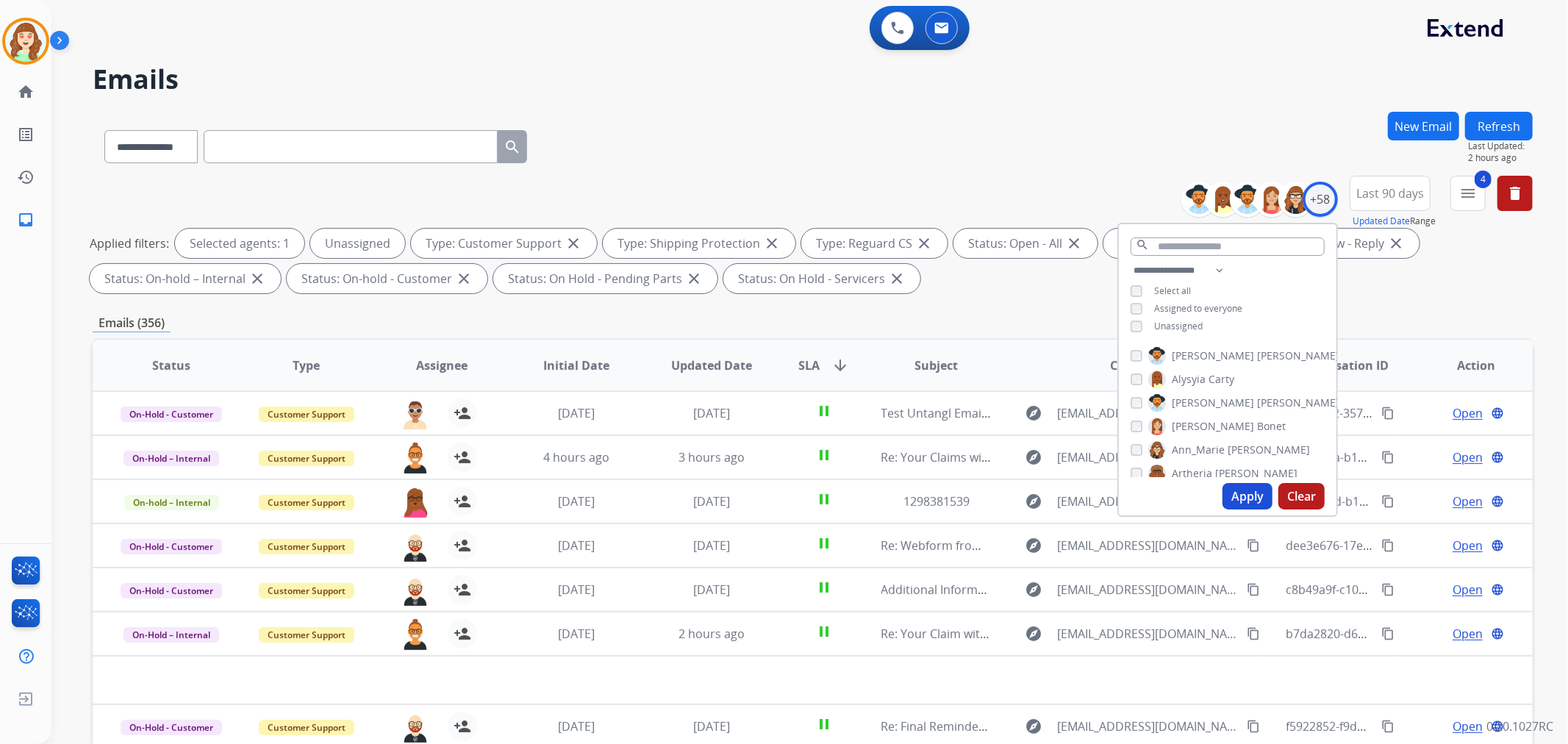
click at [1245, 502] on button "Apply" at bounding box center [1247, 496] width 50 height 27
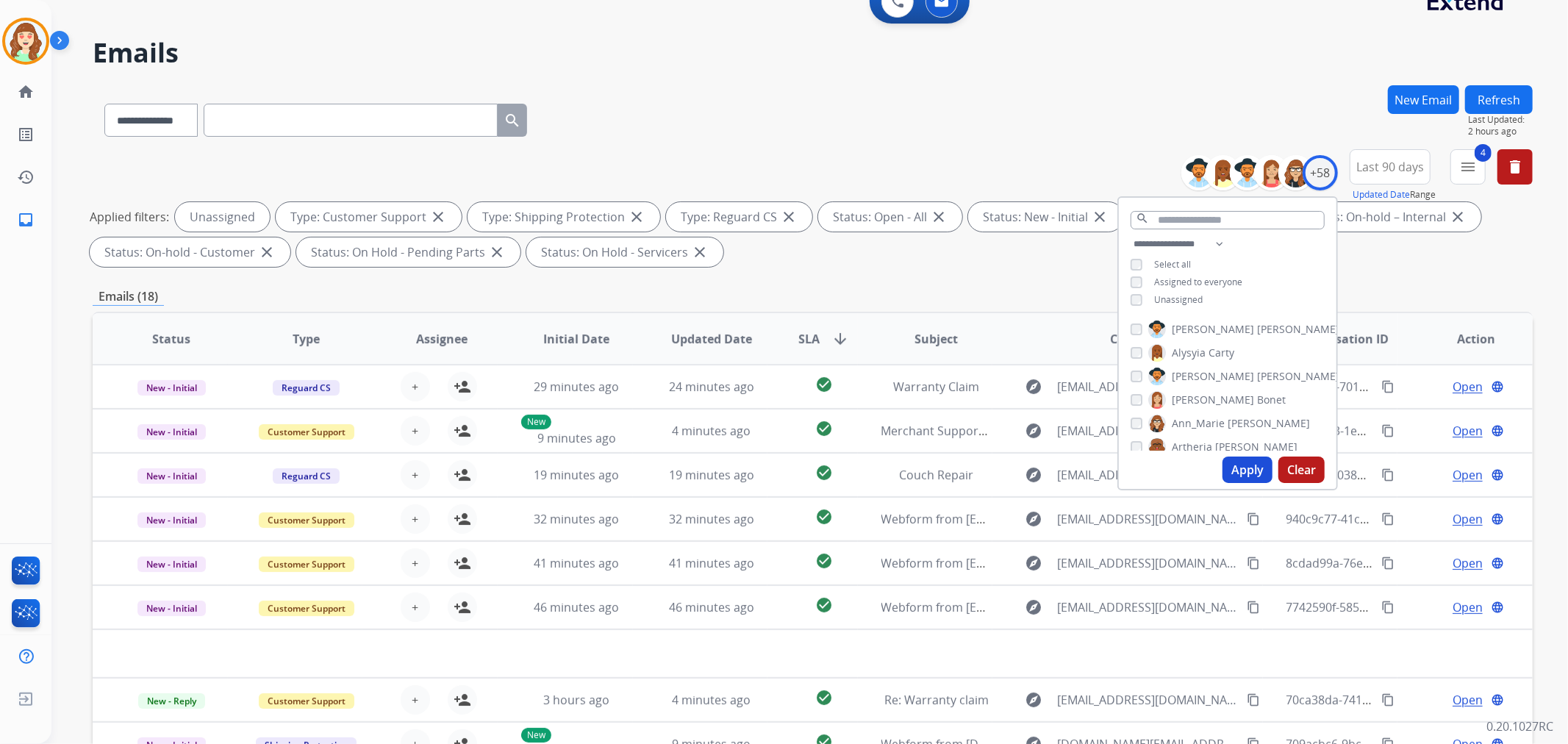
scroll to position [163, 0]
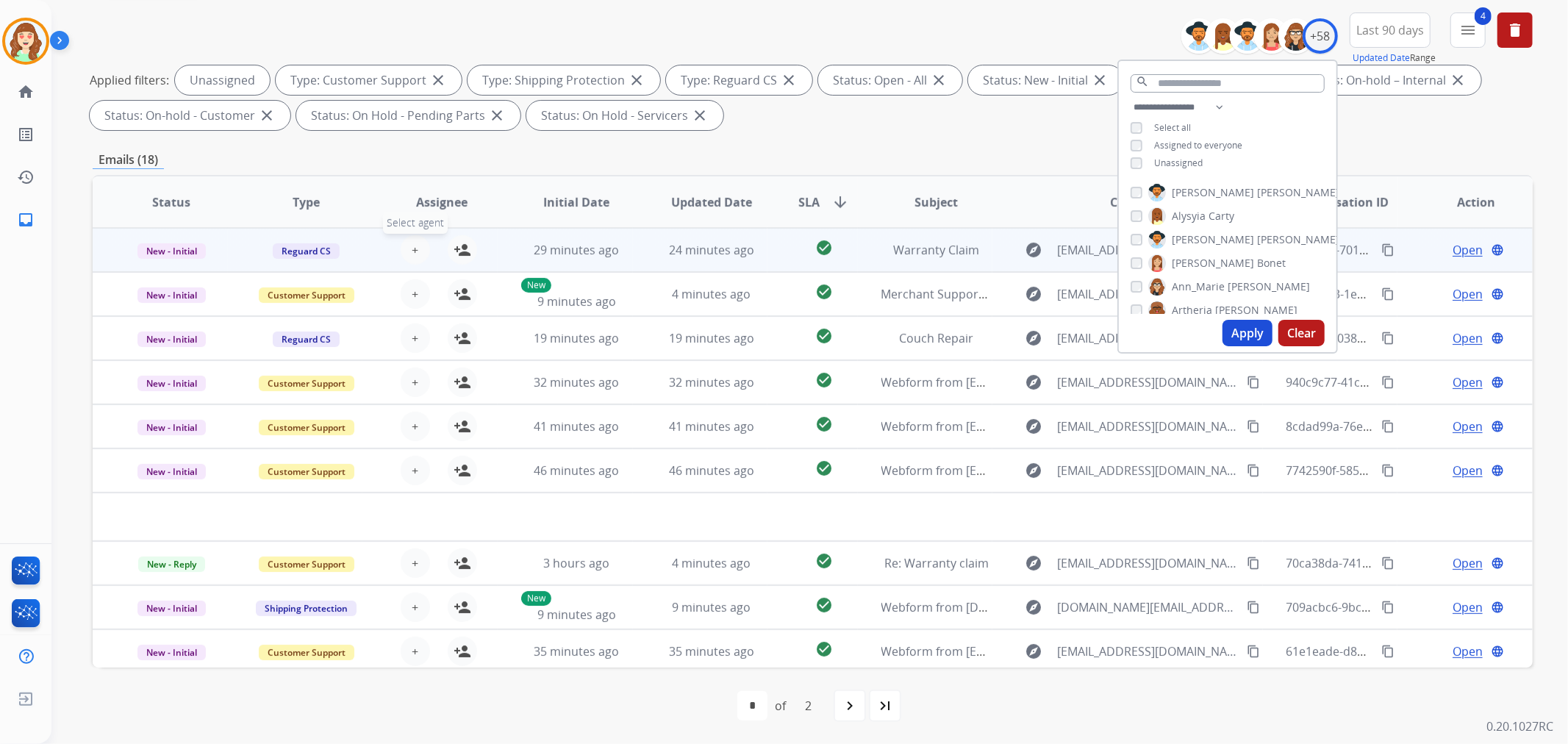
click at [407, 249] on button "+ Select agent" at bounding box center [415, 250] width 30 height 30
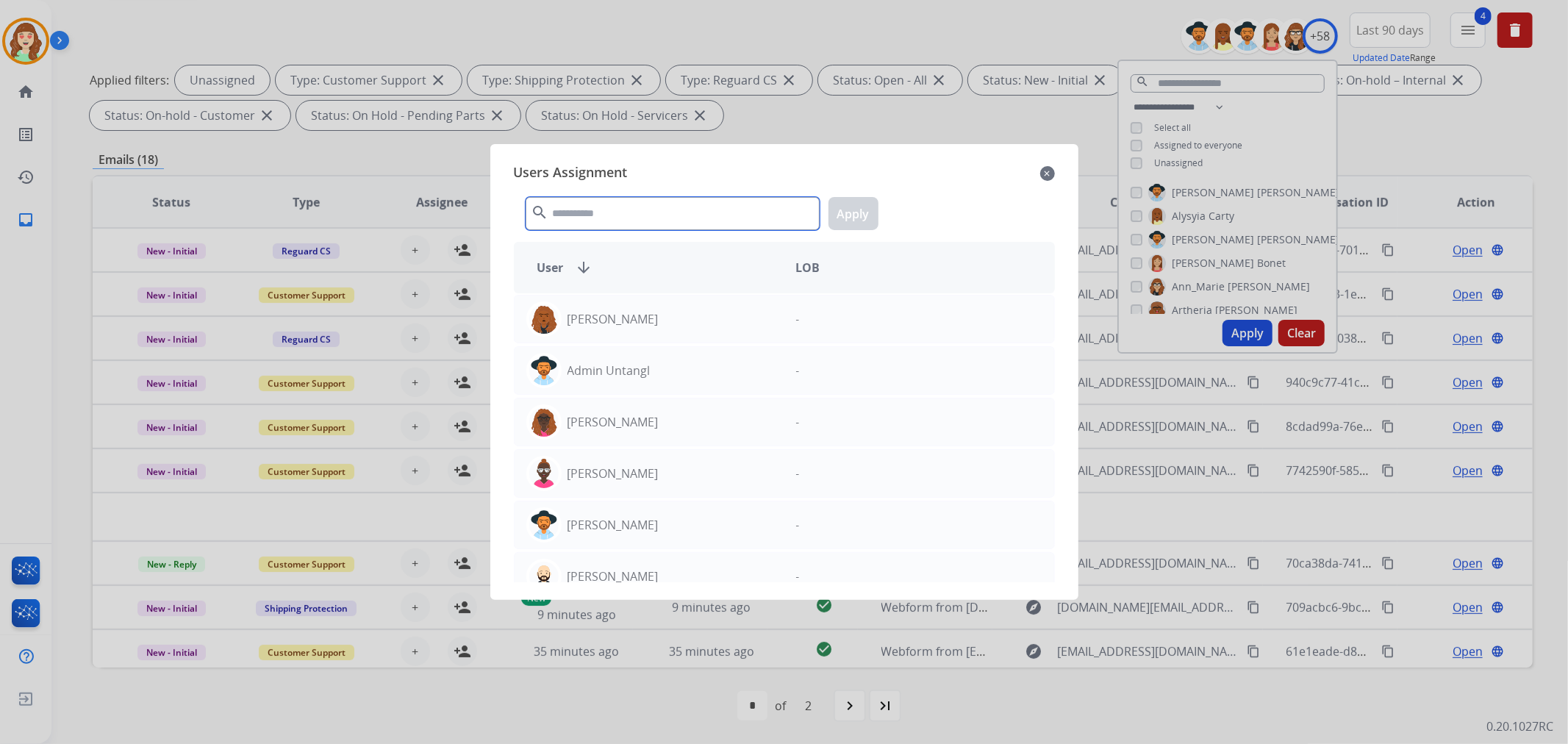
click at [652, 212] on input "text" at bounding box center [672, 213] width 294 height 33
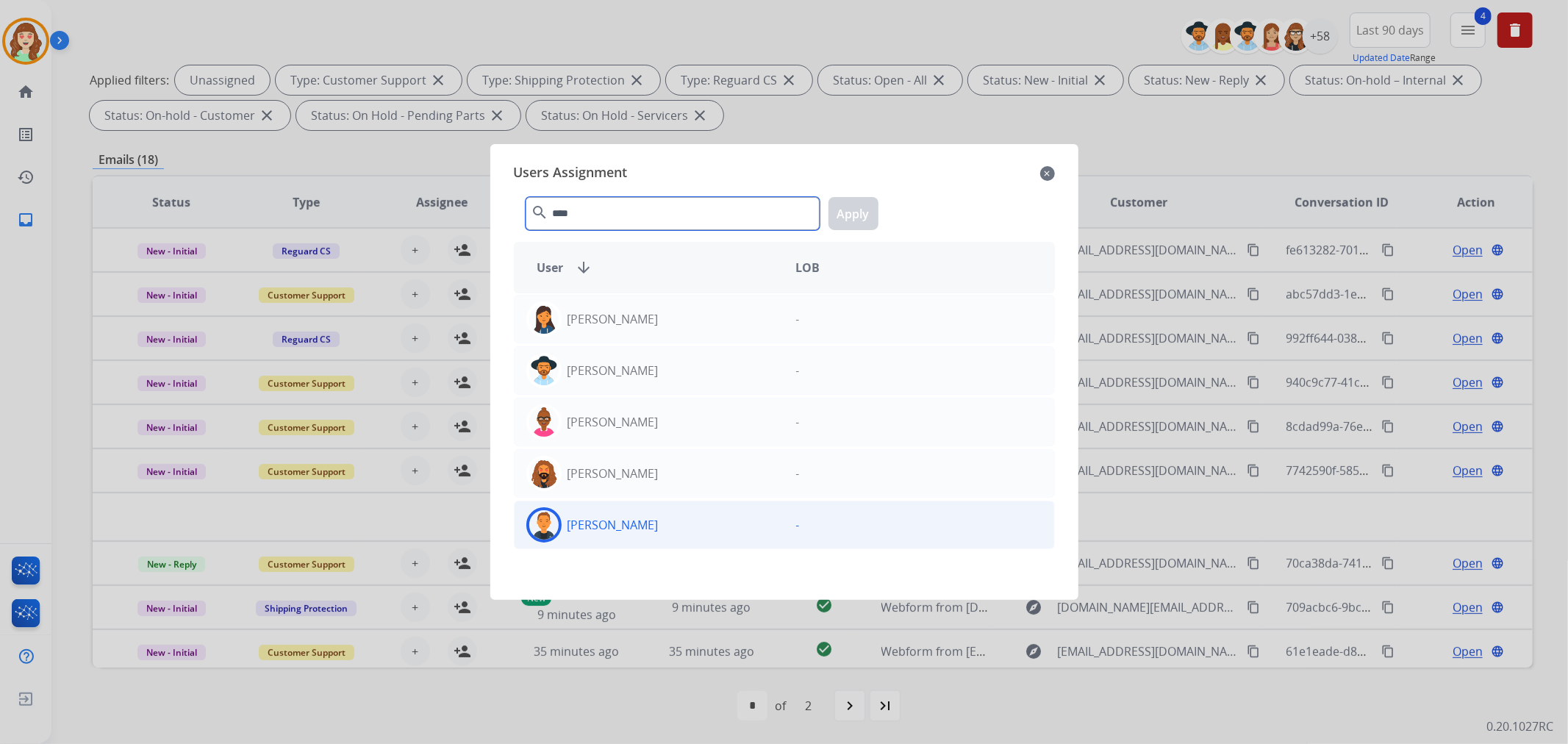
type input "****"
click at [647, 527] on div "[PERSON_NAME]" at bounding box center [649, 525] width 270 height 35
drag, startPoint x: 861, startPoint y: 203, endPoint x: 827, endPoint y: 214, distance: 35.7
click at [860, 204] on button "Apply" at bounding box center [853, 213] width 50 height 33
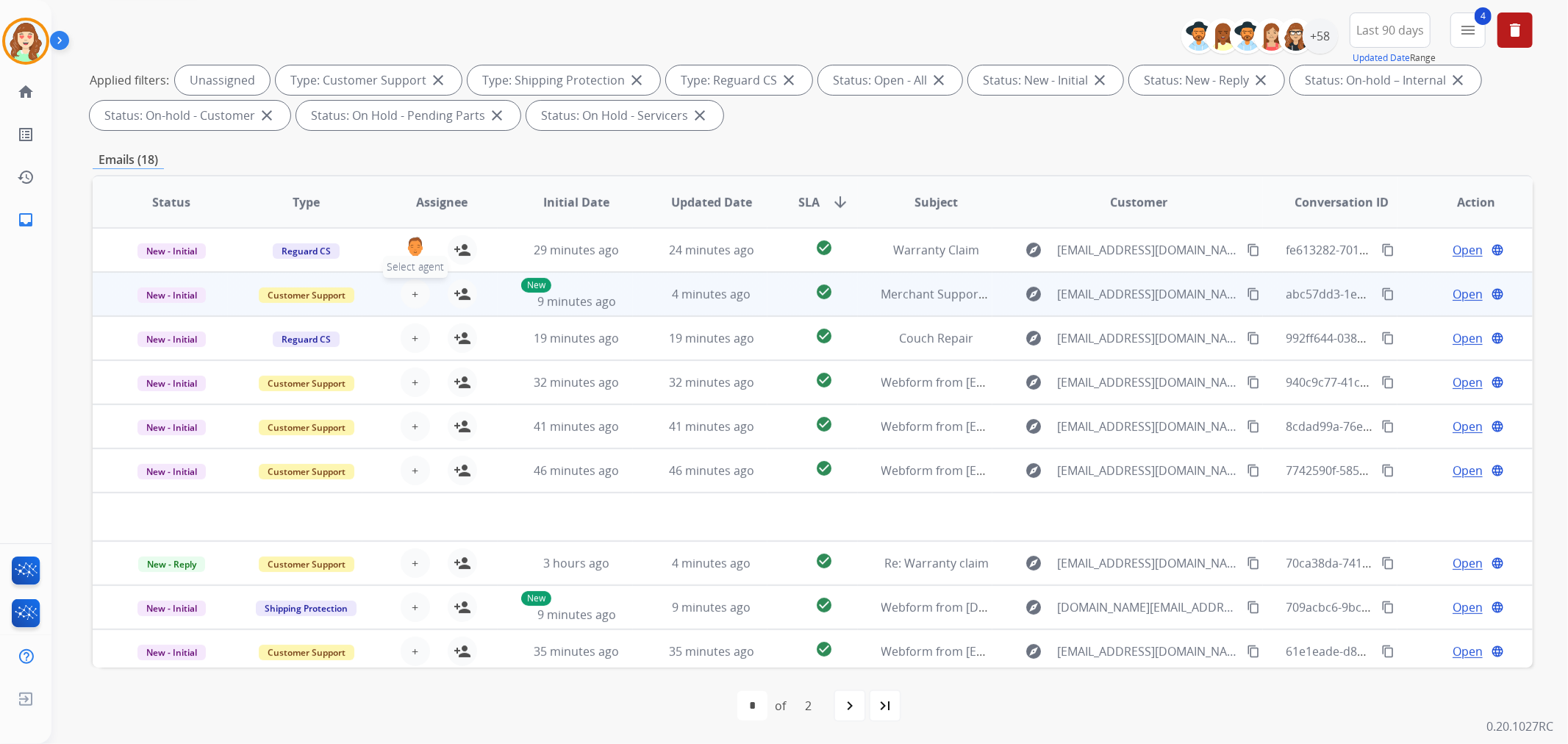
click at [407, 300] on button "+ Select agent" at bounding box center [415, 294] width 30 height 30
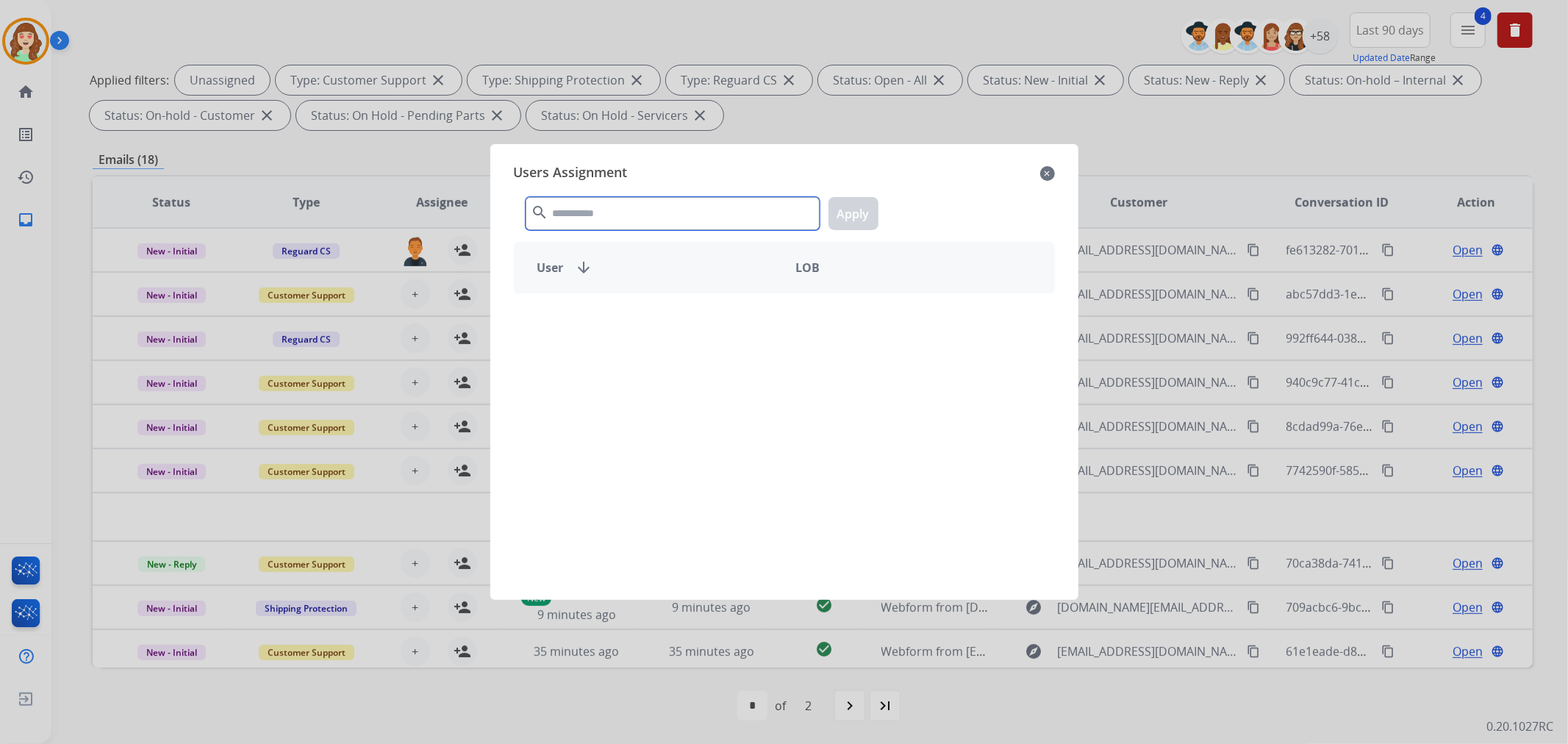
click at [606, 225] on input "text" at bounding box center [672, 213] width 294 height 33
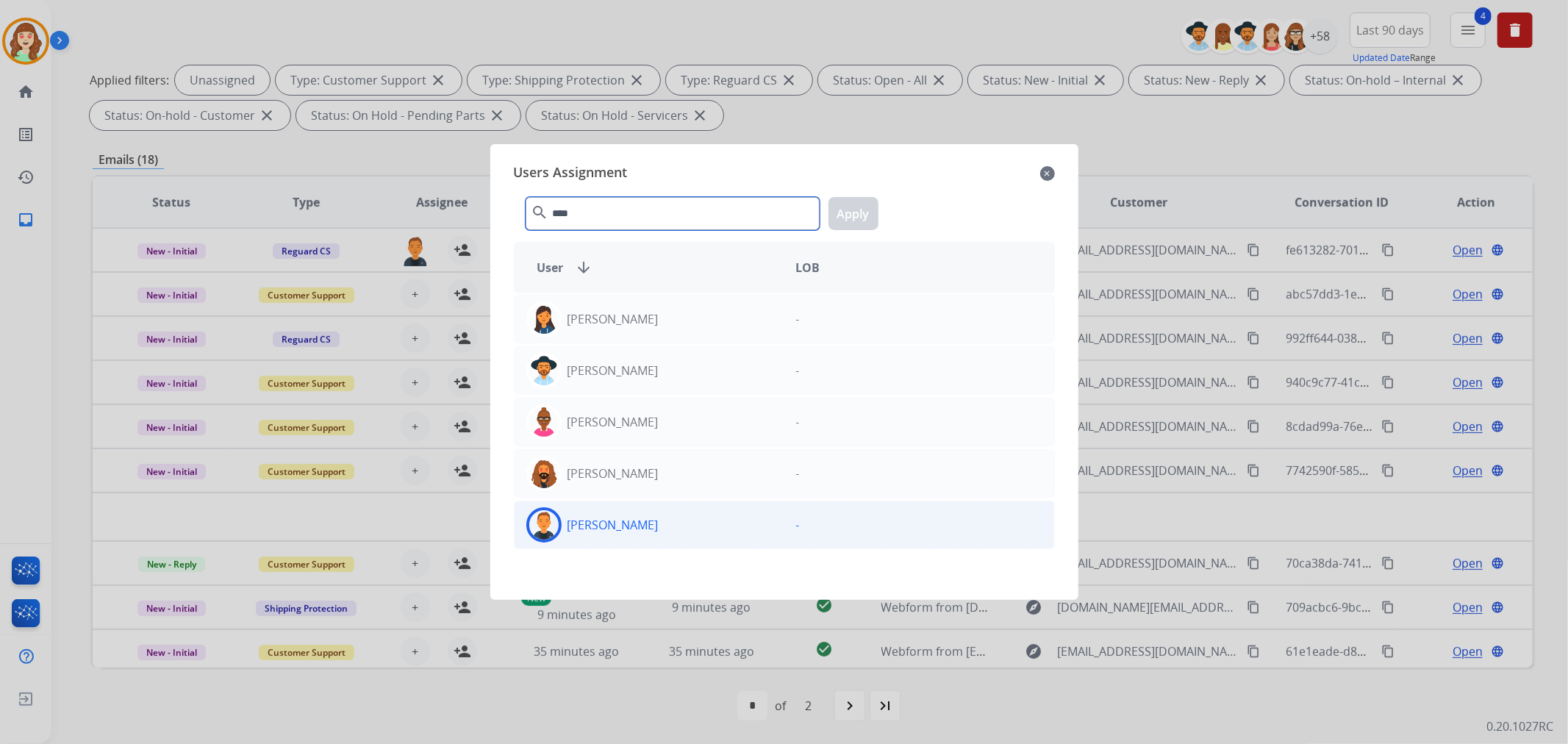
type input "****"
click at [614, 515] on div "[PERSON_NAME]" at bounding box center [649, 525] width 270 height 35
click at [855, 216] on button "Apply" at bounding box center [853, 213] width 50 height 33
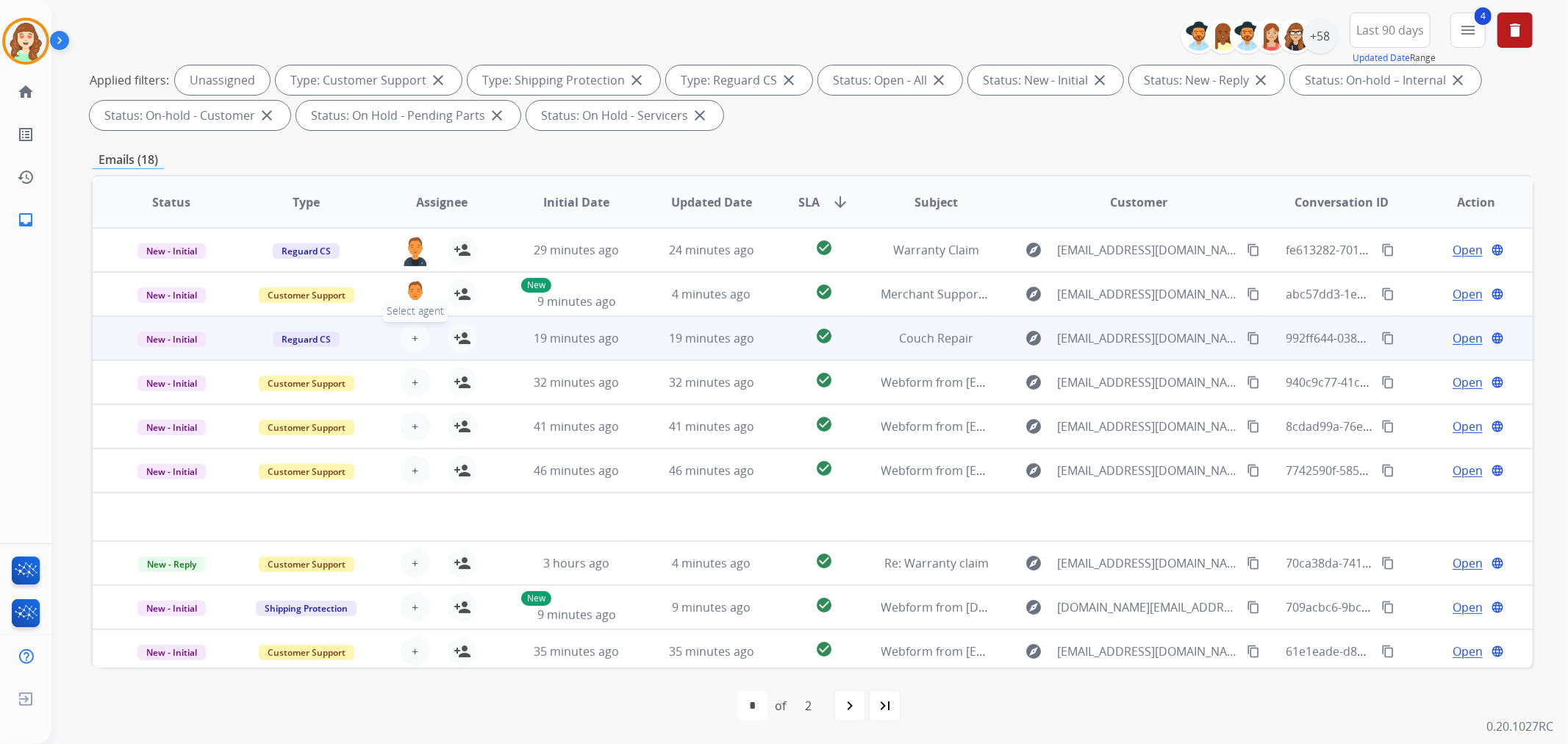
click at [413, 329] on span "+" at bounding box center [414, 338] width 6 height 18
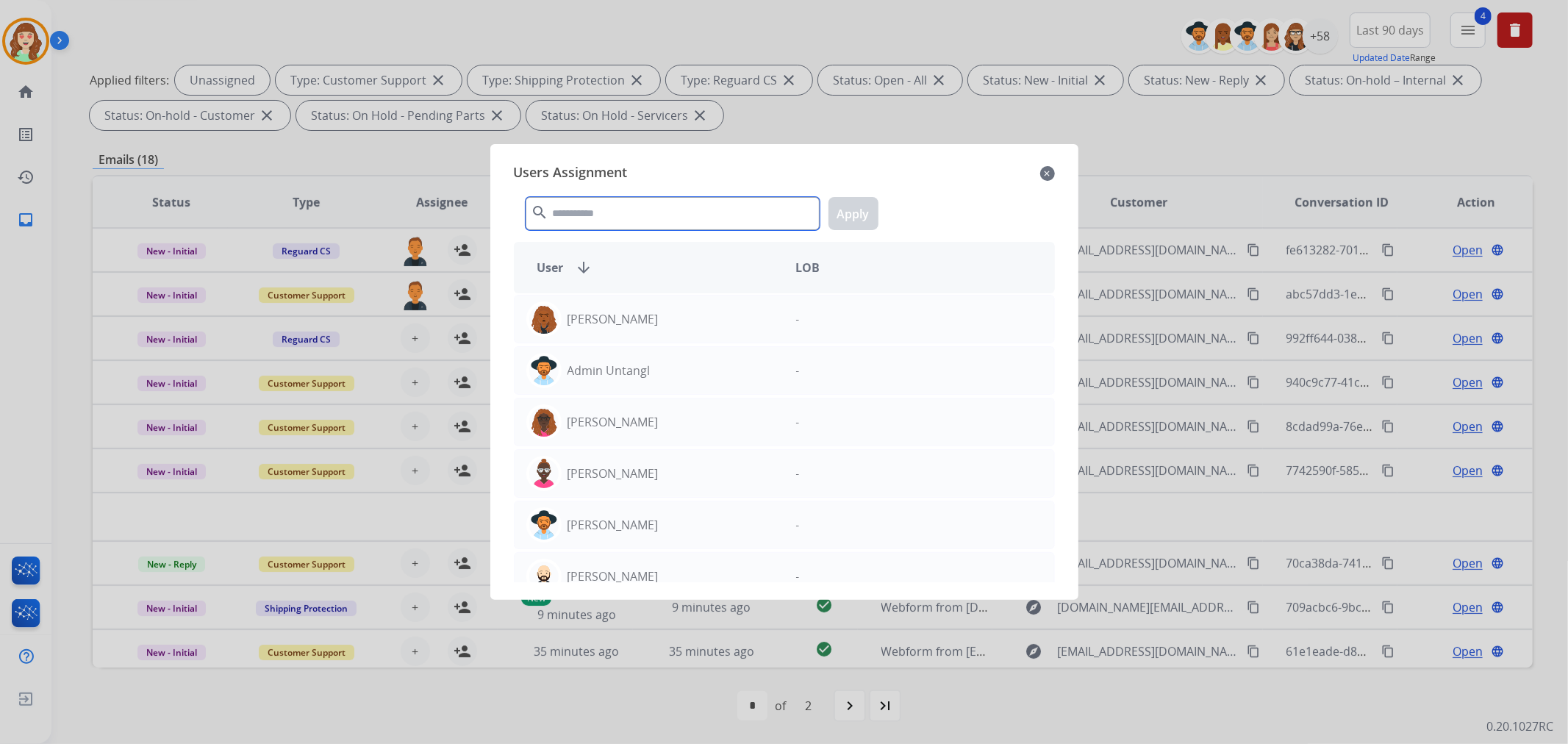
click at [644, 210] on input "text" at bounding box center [672, 213] width 294 height 33
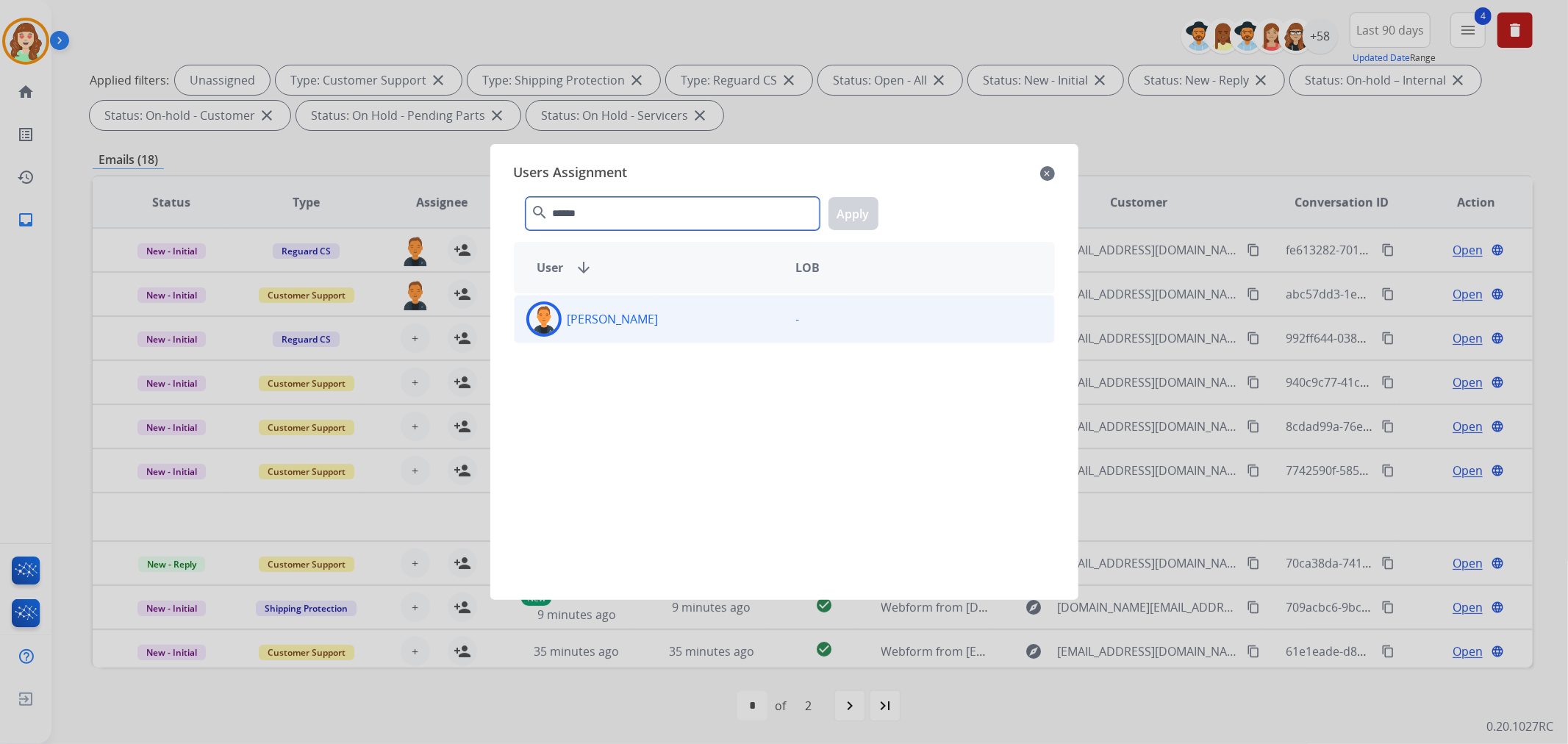
type input "******"
click at [643, 328] on div "[PERSON_NAME]" at bounding box center [649, 319] width 270 height 35
click at [840, 218] on button "Apply" at bounding box center [853, 213] width 50 height 33
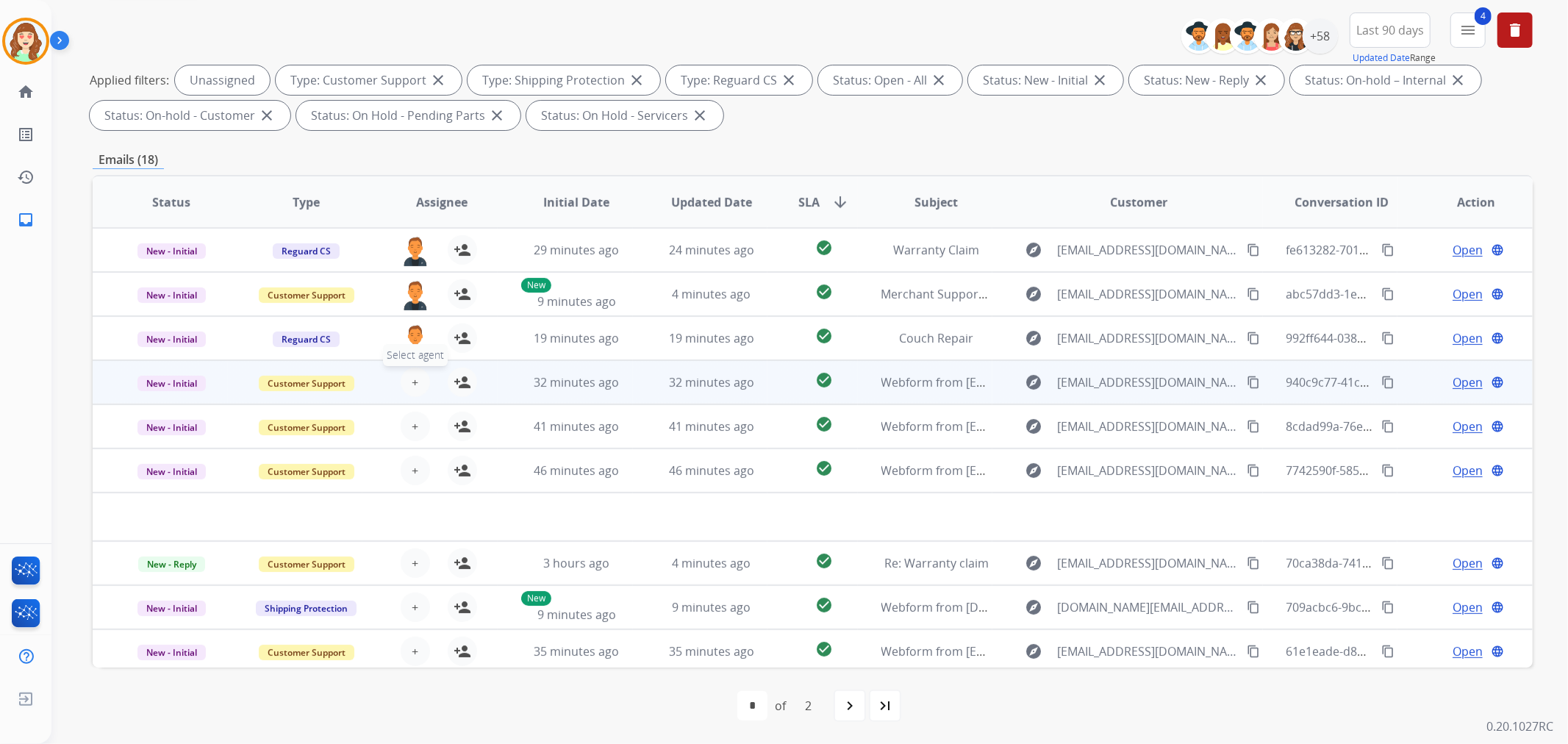
click at [412, 385] on span "+" at bounding box center [414, 382] width 6 height 18
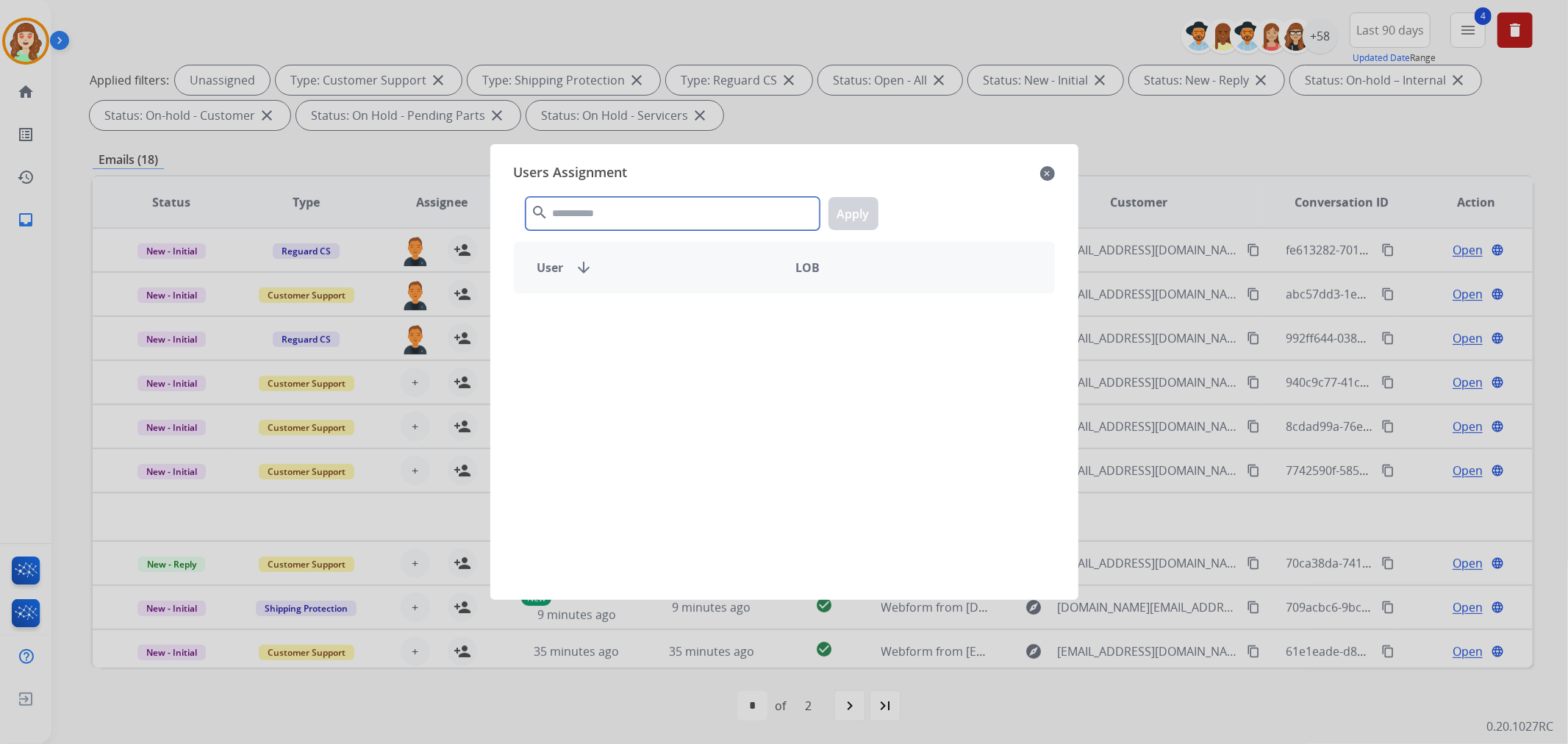
click at [683, 212] on input "text" at bounding box center [672, 213] width 294 height 33
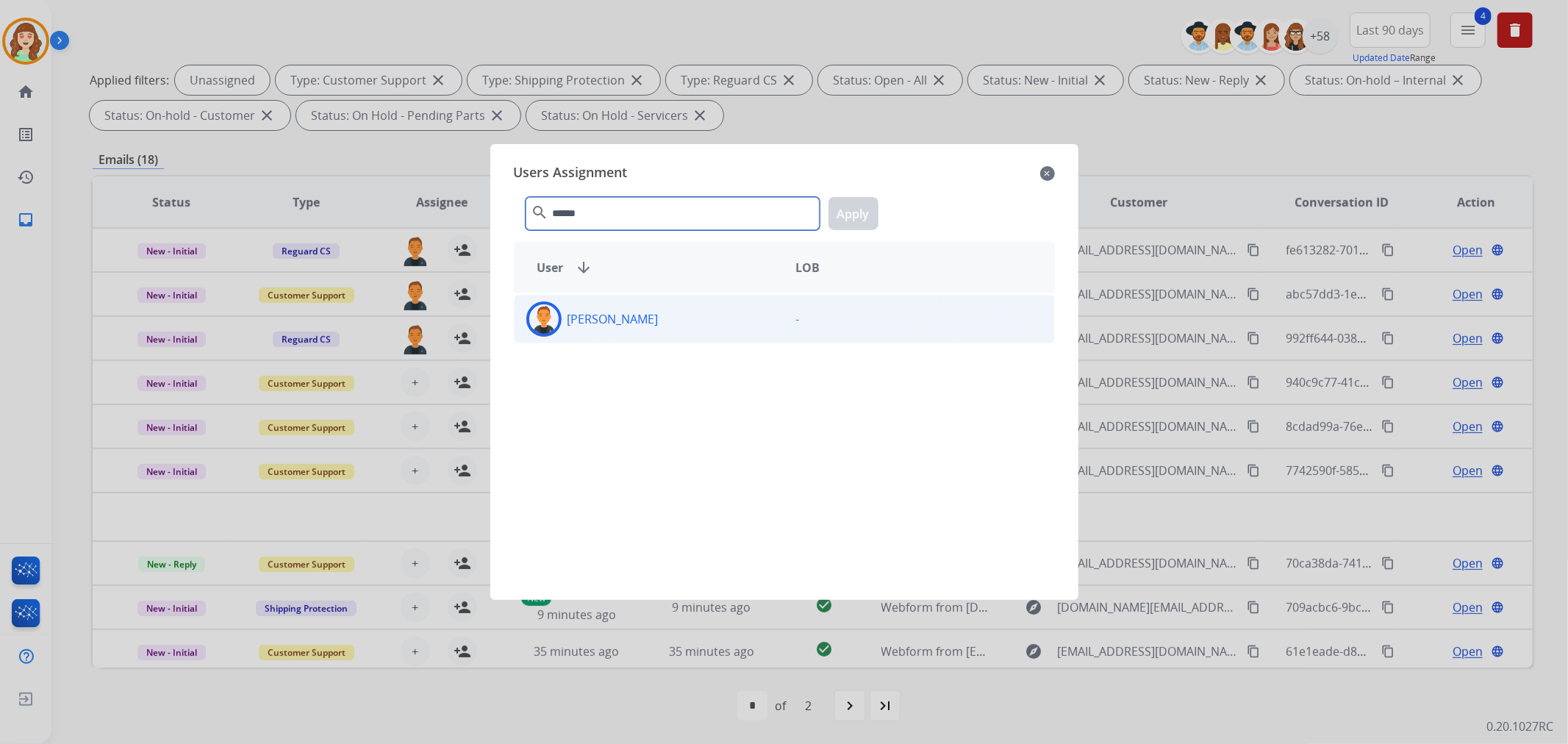
type input "******"
click at [613, 321] on p "[PERSON_NAME]" at bounding box center [613, 318] width 91 height 18
click at [846, 208] on button "Apply" at bounding box center [853, 213] width 50 height 33
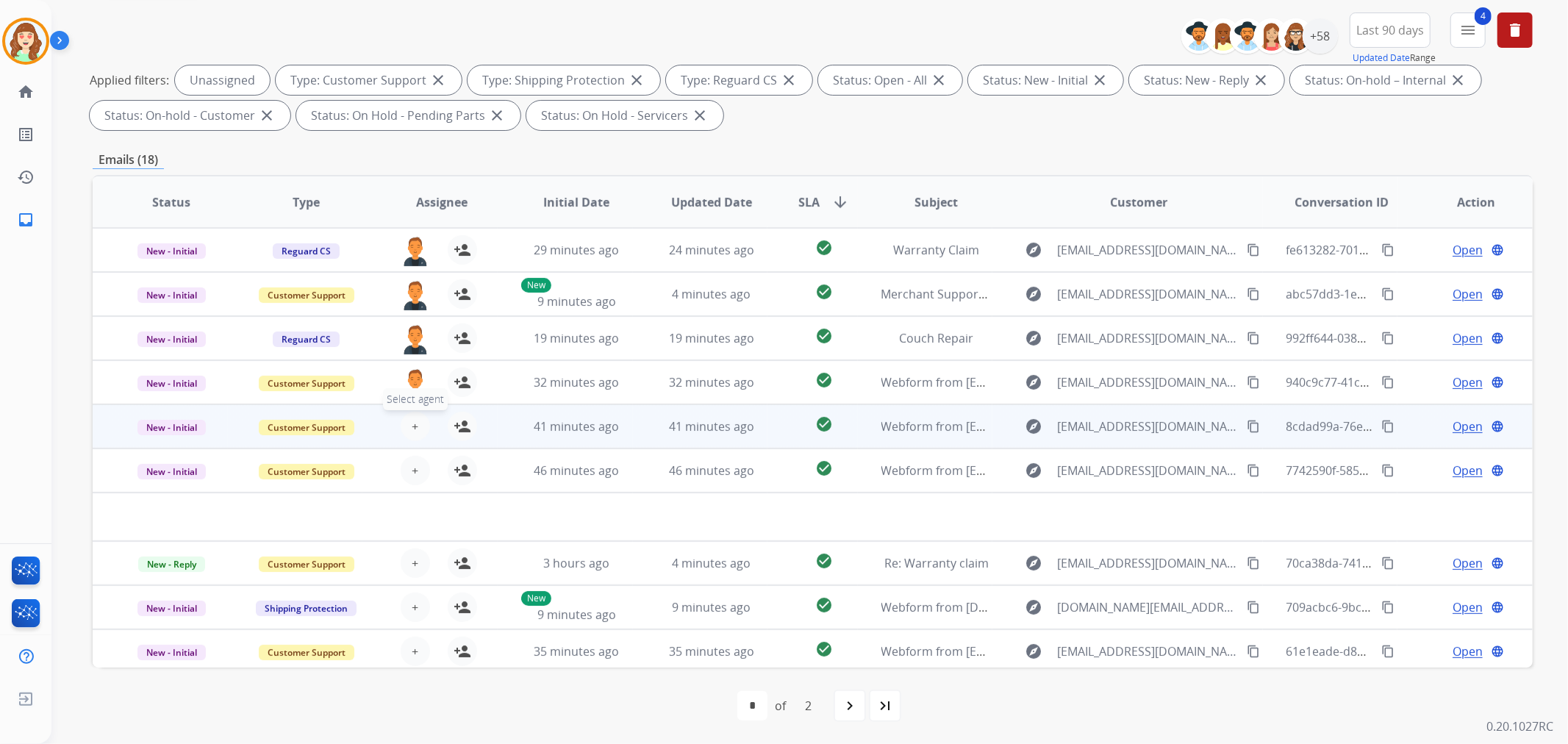
click at [406, 424] on button "+ Select agent" at bounding box center [415, 427] width 30 height 30
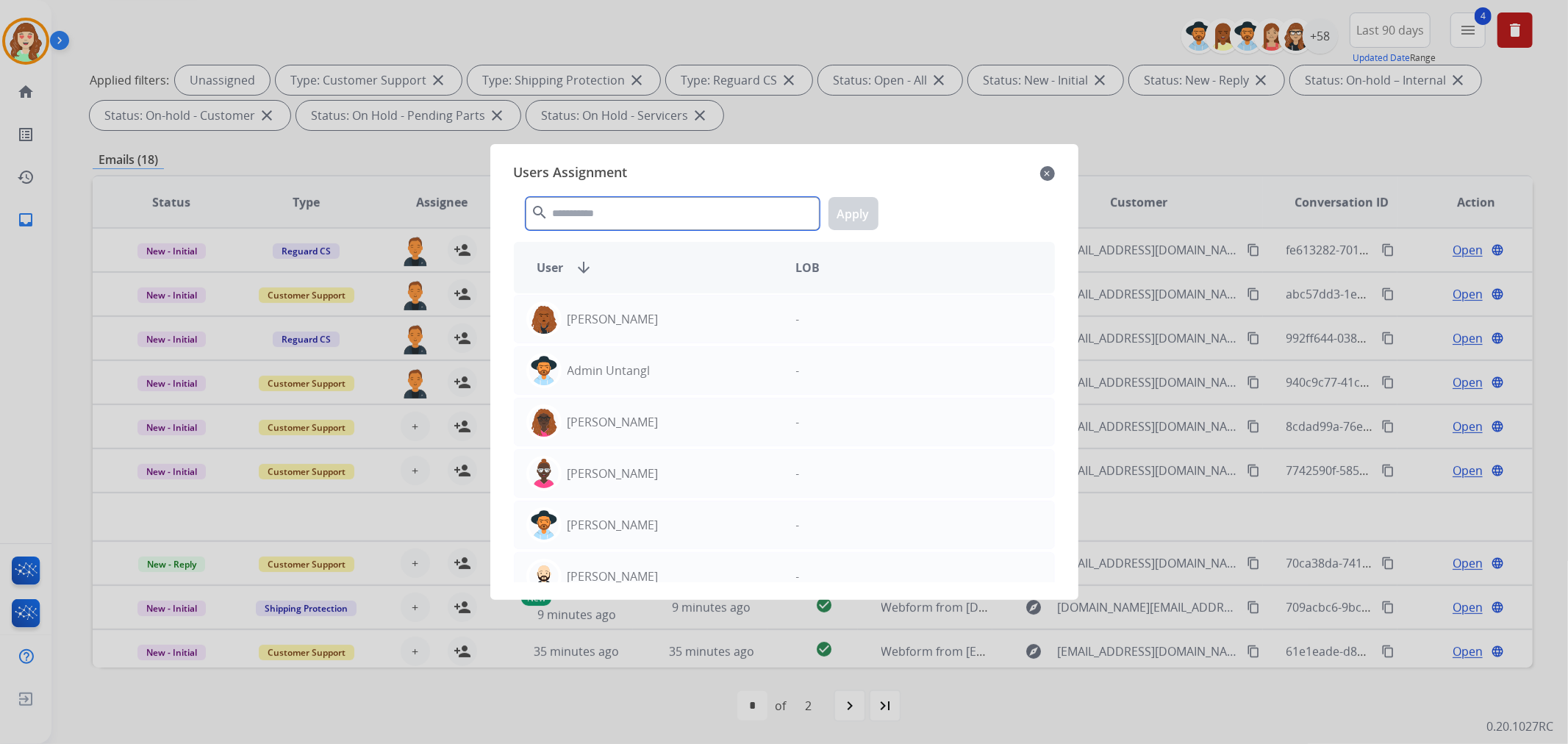
click at [640, 222] on input "text" at bounding box center [672, 213] width 294 height 33
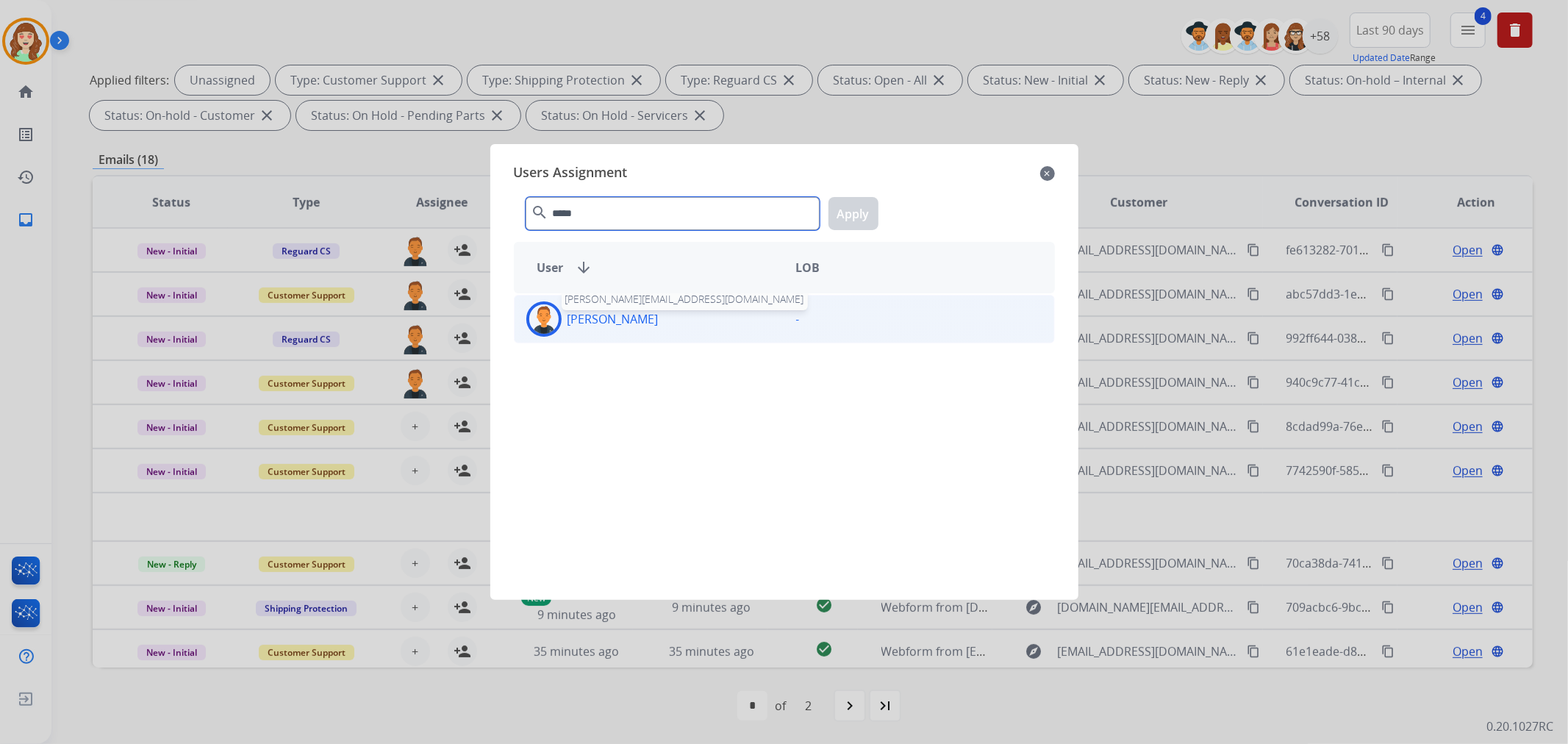
type input "*****"
click at [631, 321] on p "[PERSON_NAME]" at bounding box center [613, 318] width 91 height 18
click at [863, 194] on div "***** search Apply" at bounding box center [784, 211] width 541 height 51
click at [848, 207] on button "Apply" at bounding box center [853, 213] width 50 height 33
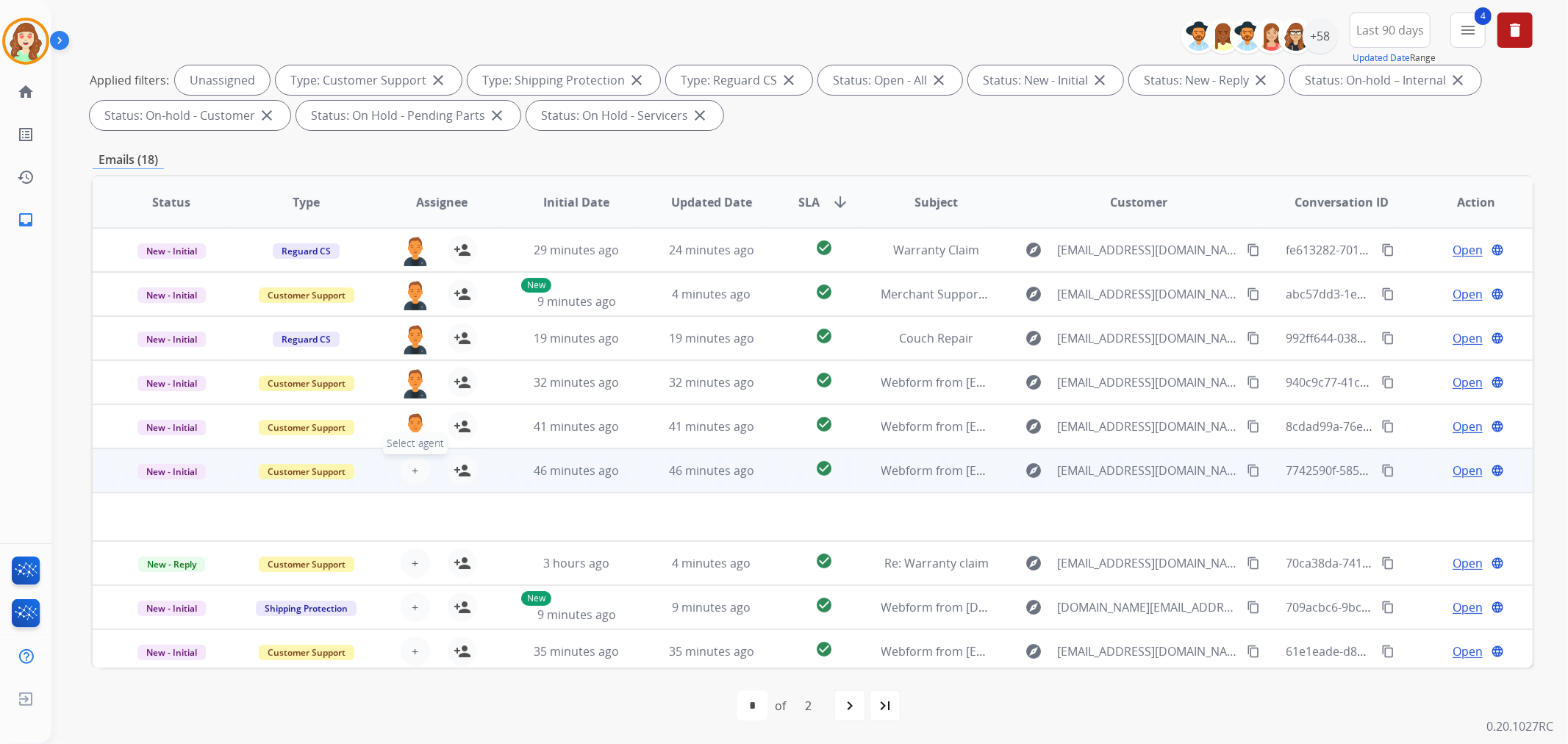
click at [414, 470] on span "+" at bounding box center [414, 470] width 6 height 18
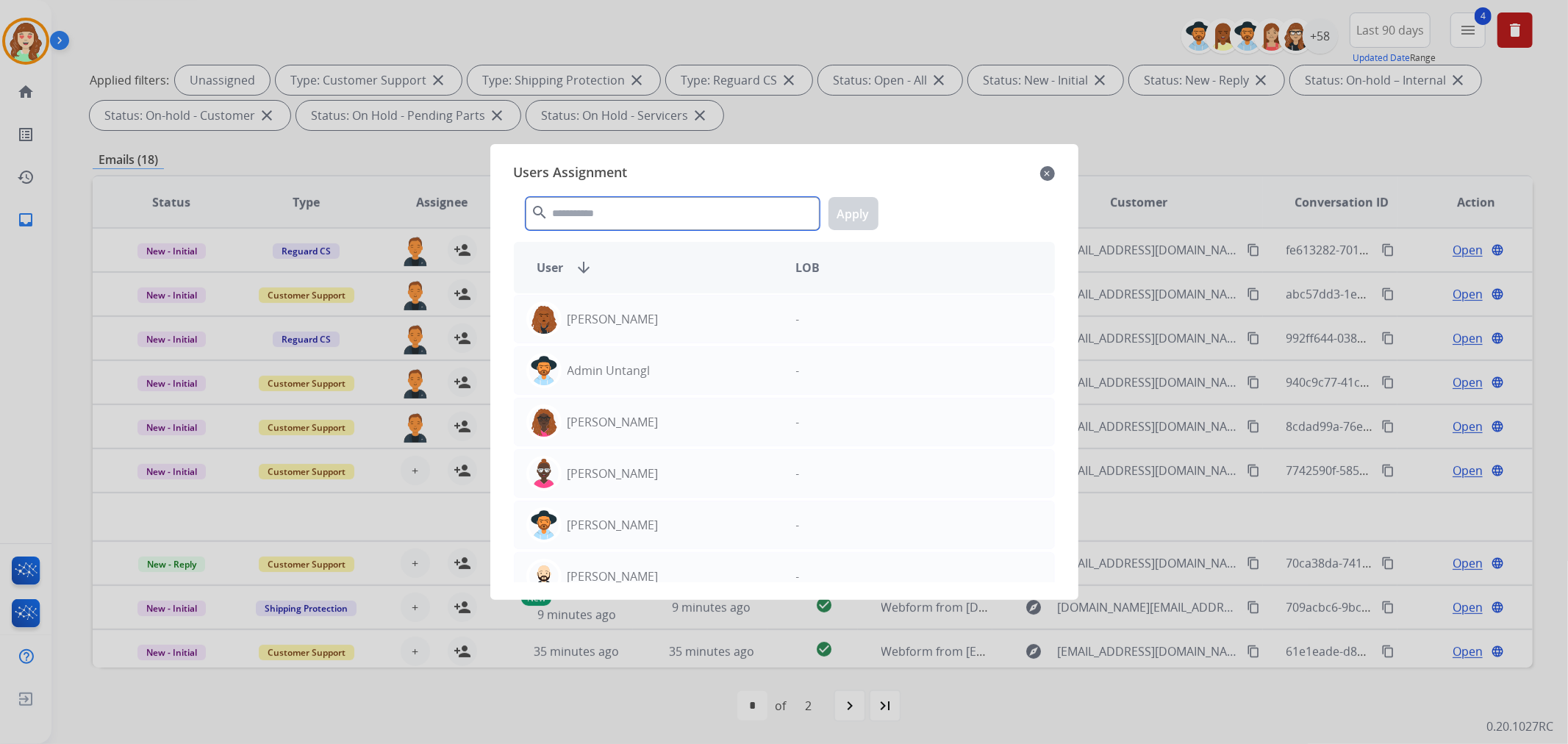
click at [622, 216] on input "text" at bounding box center [672, 213] width 294 height 33
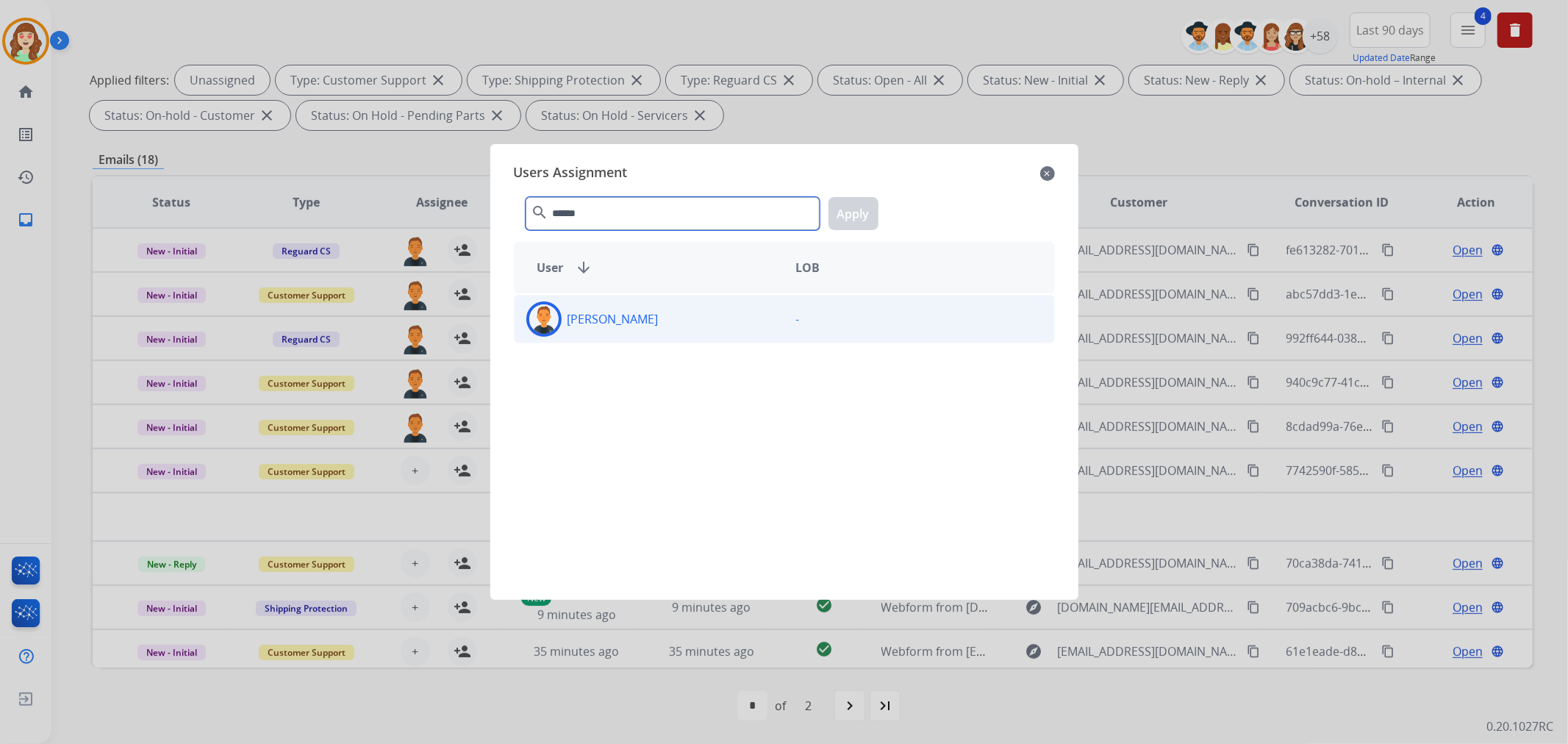
type input "******"
drag, startPoint x: 664, startPoint y: 321, endPoint x: 786, endPoint y: 214, distance: 162.3
click at [664, 320] on div "[PERSON_NAME]" at bounding box center [649, 319] width 270 height 35
click at [852, 214] on button "Apply" at bounding box center [853, 213] width 50 height 33
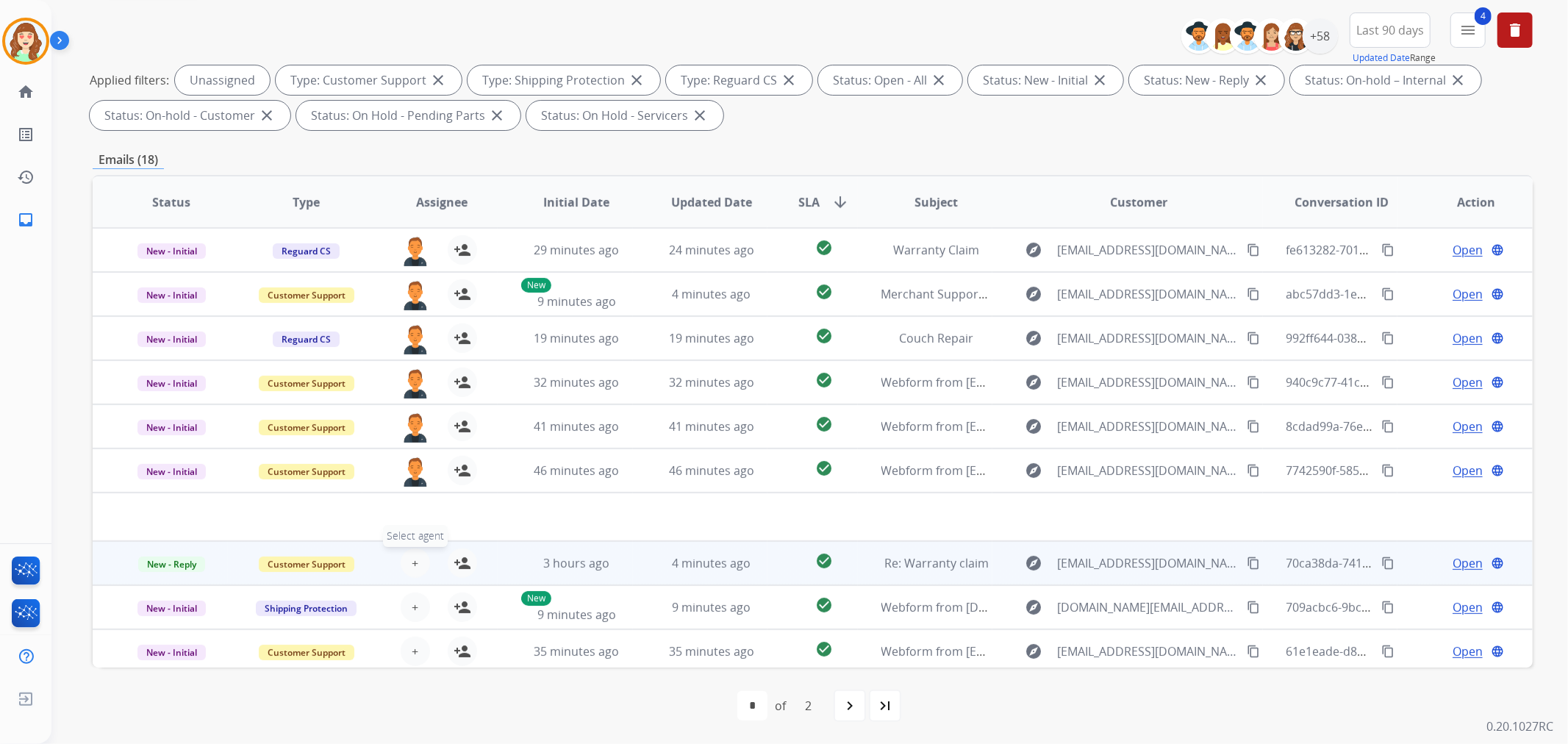
click at [419, 561] on button "+ Select agent" at bounding box center [415, 563] width 30 height 30
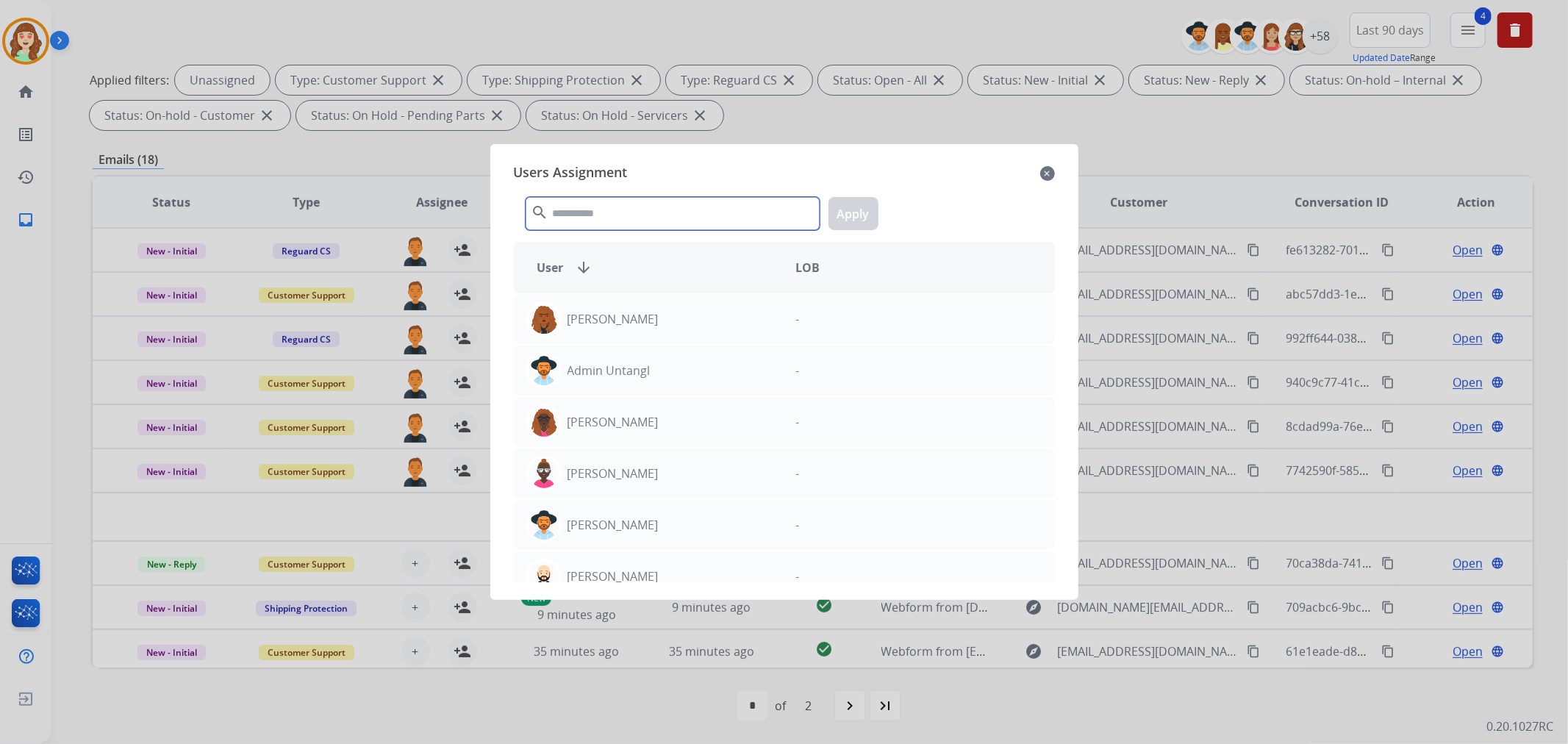
click at [703, 219] on input "text" at bounding box center [672, 213] width 294 height 33
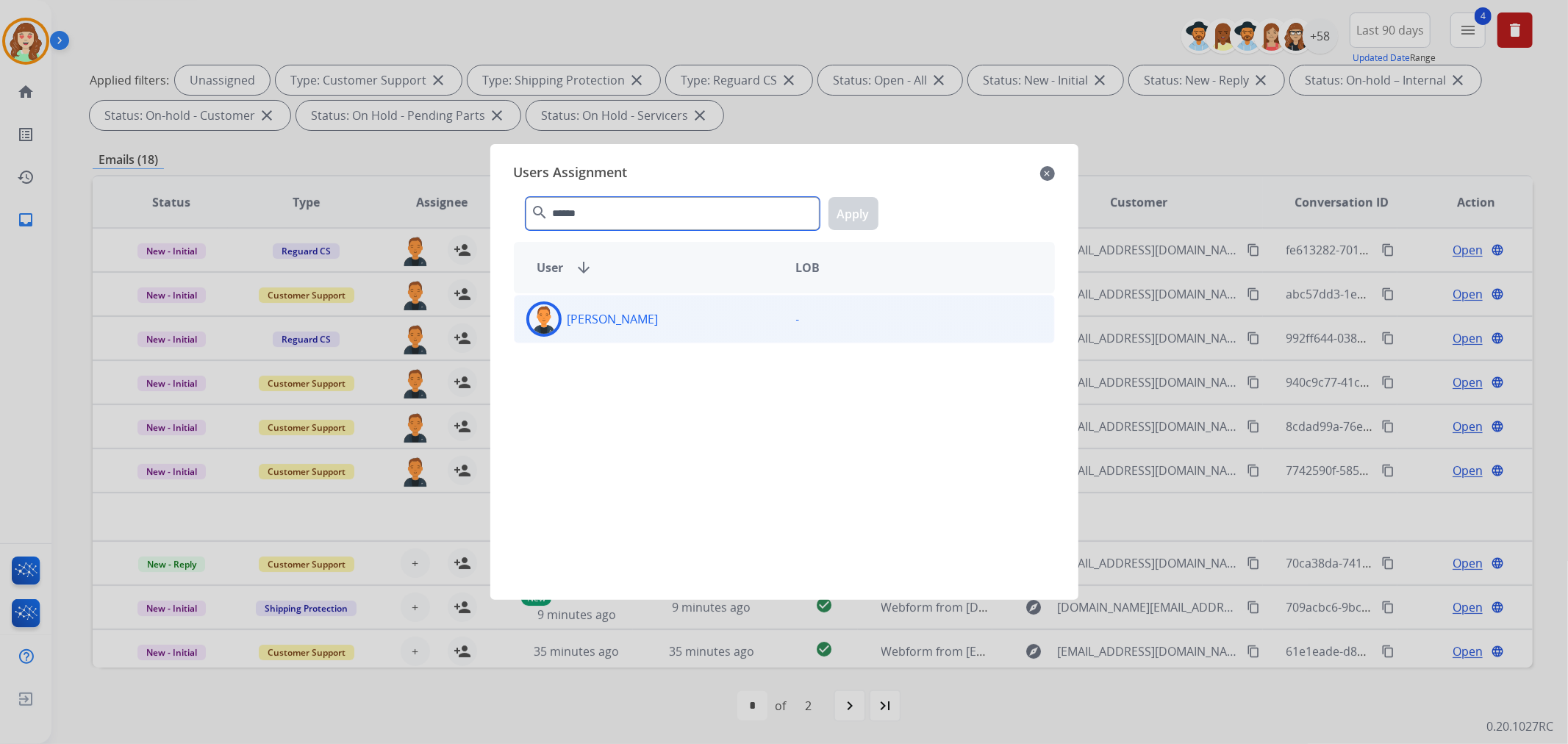
type input "******"
click at [672, 335] on div "[PERSON_NAME]" at bounding box center [649, 319] width 270 height 35
click at [846, 200] on button "Apply" at bounding box center [853, 213] width 50 height 33
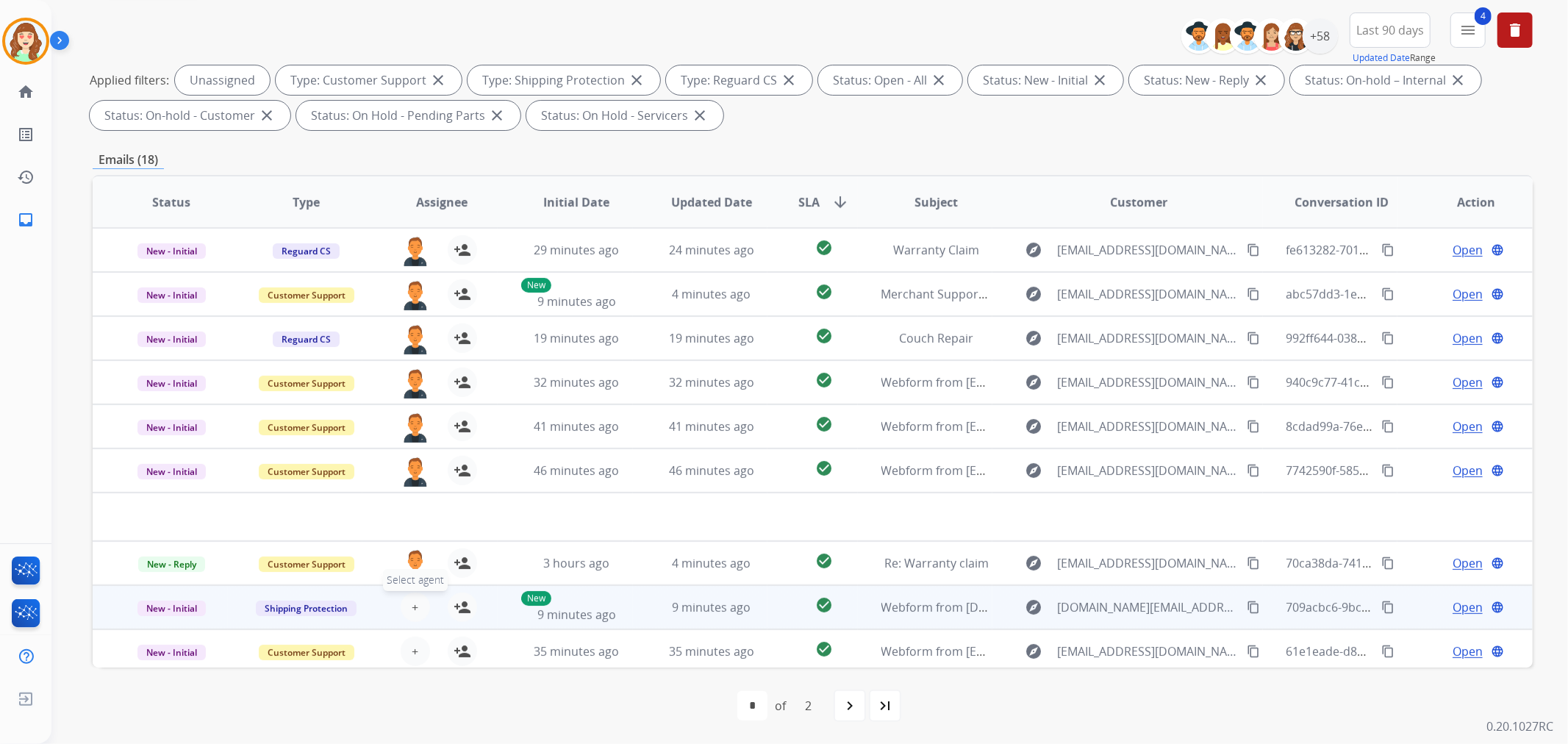
click at [413, 601] on span "+" at bounding box center [414, 607] width 6 height 18
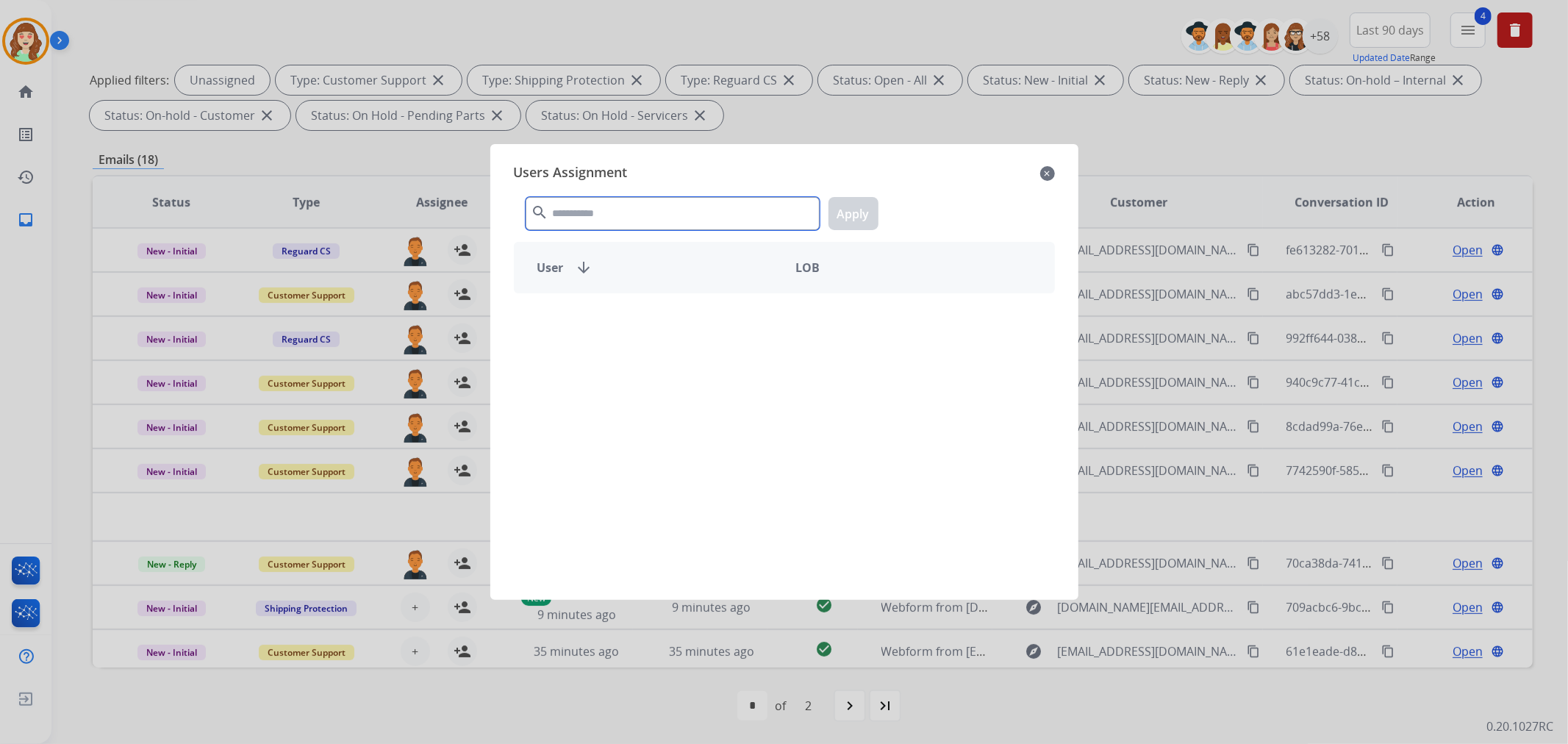
click at [685, 200] on input "text" at bounding box center [672, 213] width 294 height 33
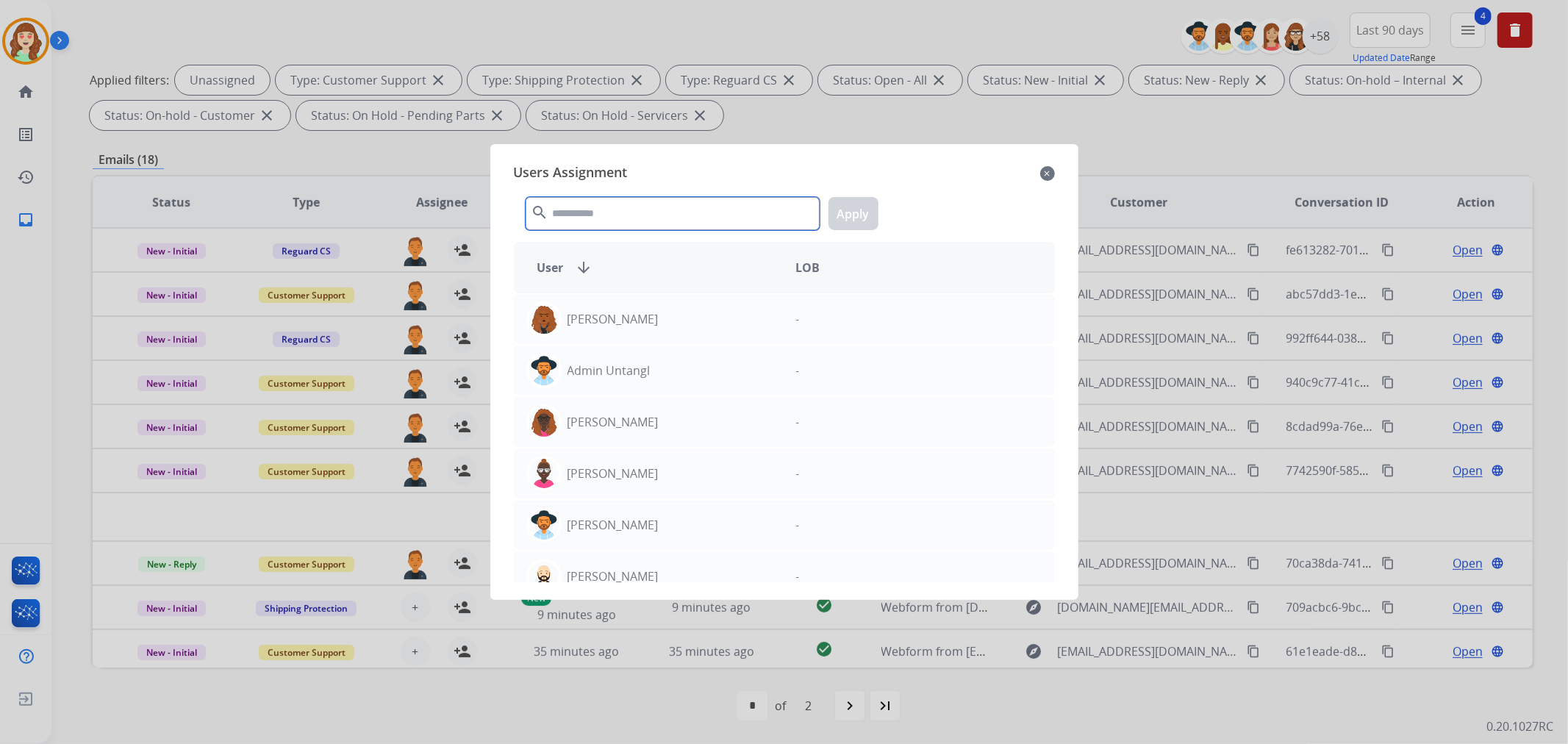
click at [685, 200] on input "text" at bounding box center [672, 213] width 294 height 33
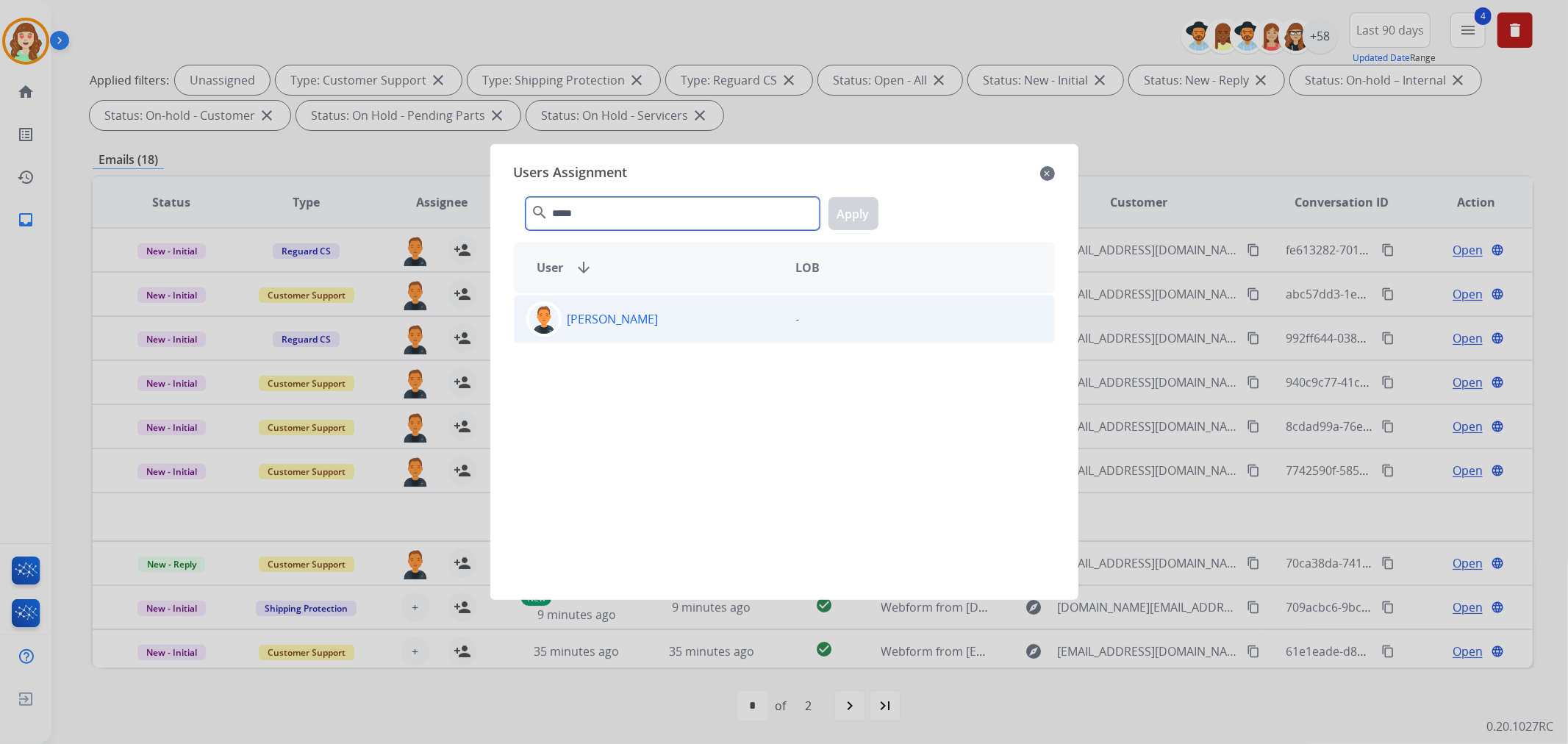
type input "*****"
drag, startPoint x: 655, startPoint y: 317, endPoint x: 883, endPoint y: 202, distance: 255.4
click at [657, 307] on div "[PERSON_NAME]" at bounding box center [649, 319] width 270 height 35
click at [861, 189] on div "***** search Apply" at bounding box center [784, 211] width 541 height 51
click at [856, 204] on button "Apply" at bounding box center [853, 213] width 50 height 33
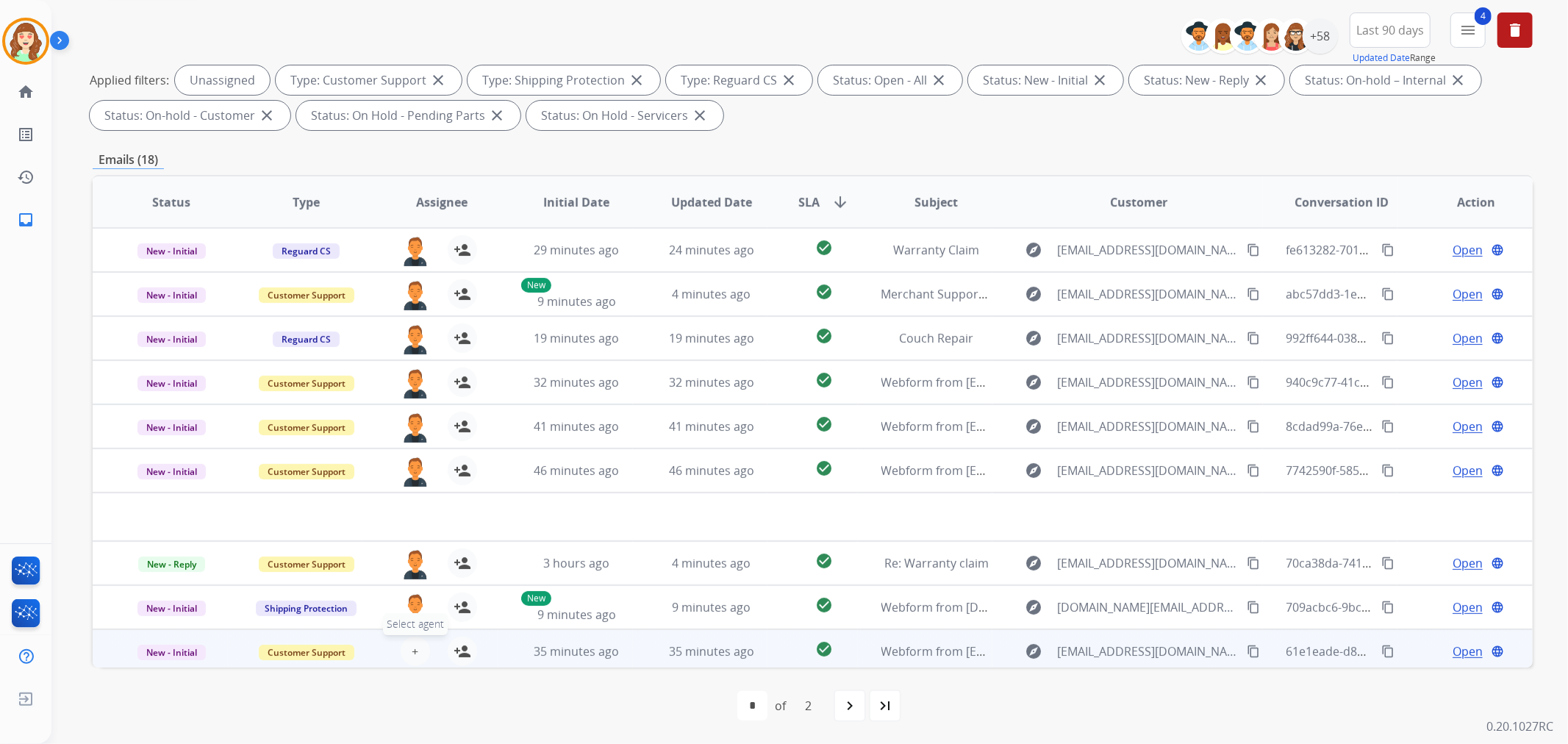
click at [401, 655] on button "+ Select agent" at bounding box center [415, 651] width 30 height 30
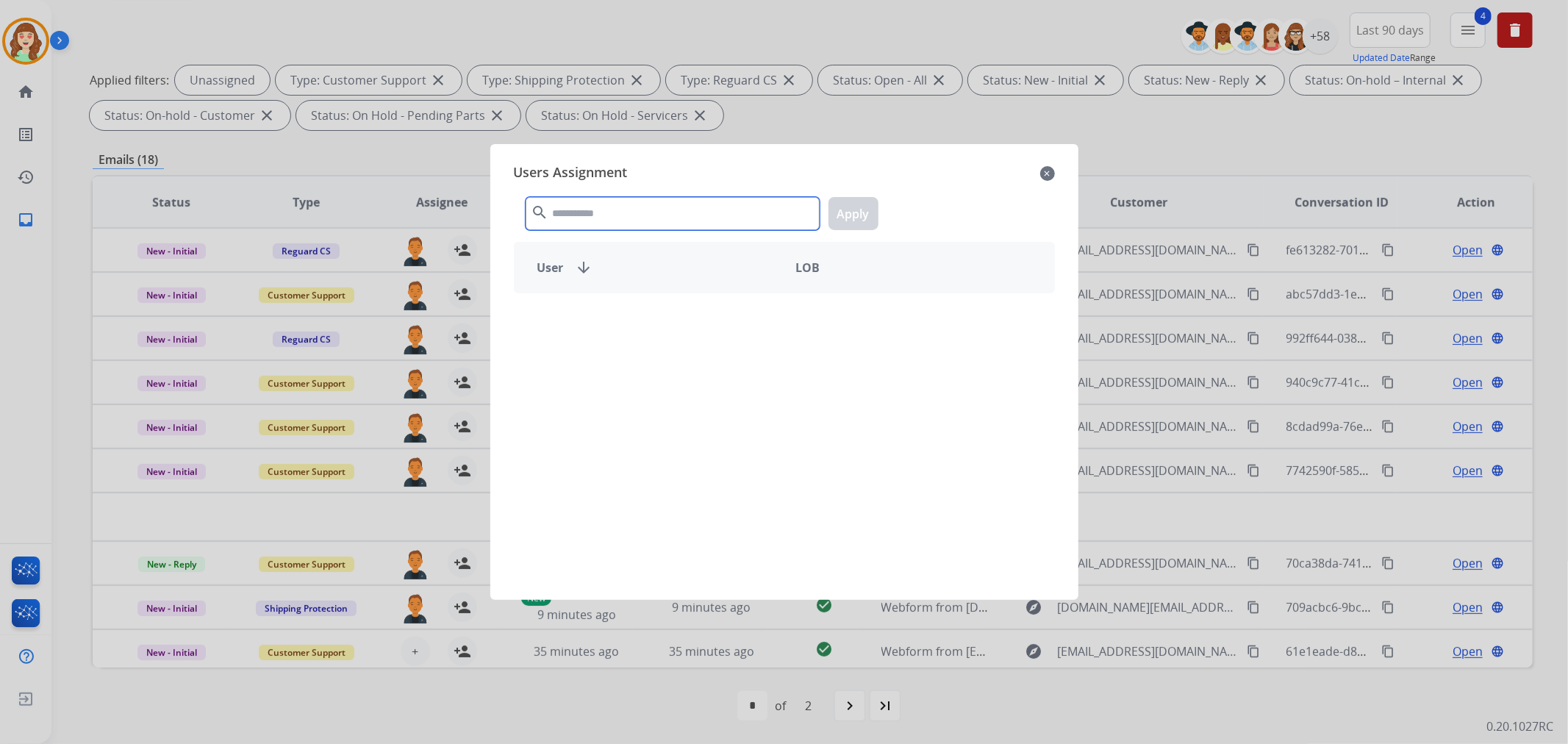
click at [587, 214] on input "text" at bounding box center [672, 213] width 294 height 33
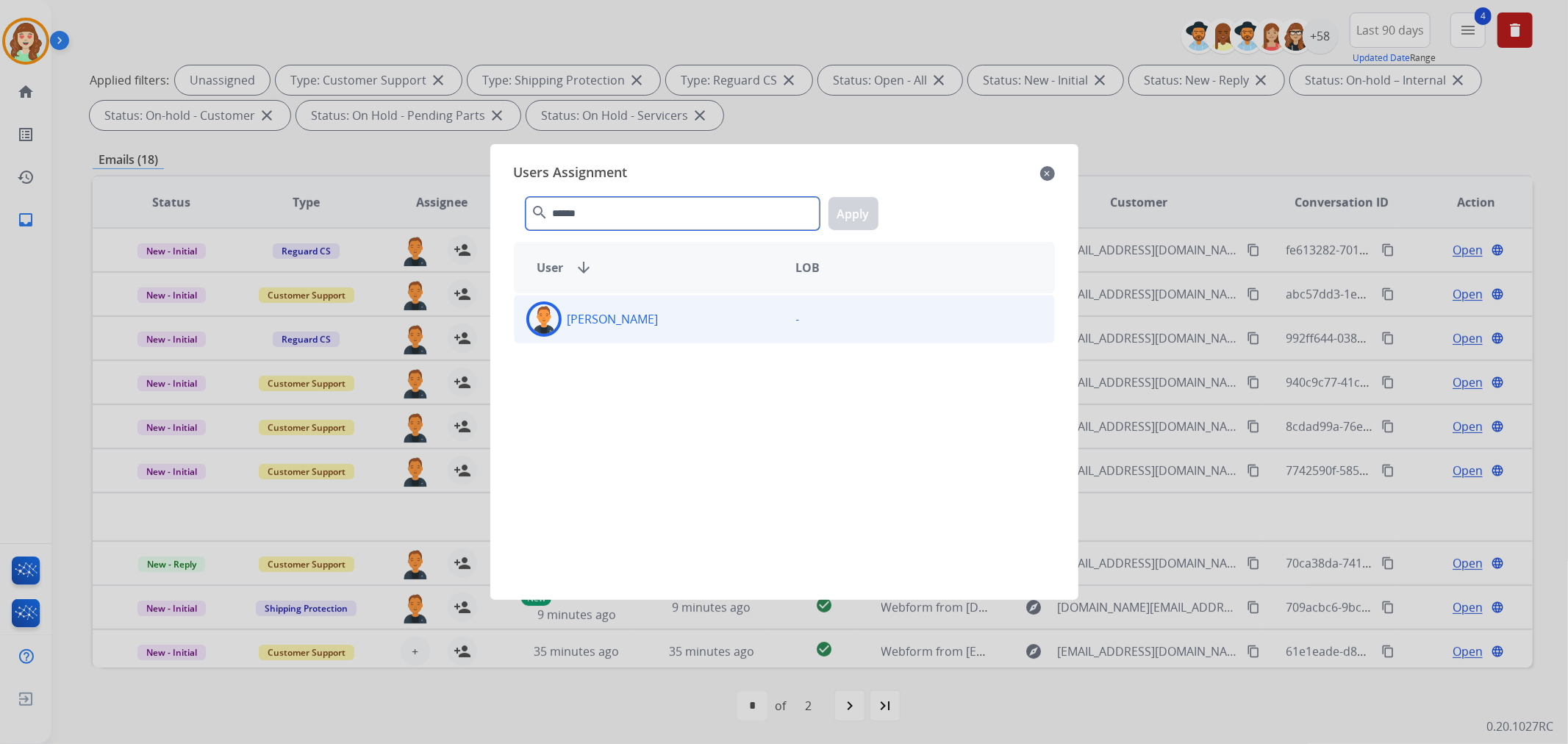
type input "******"
drag, startPoint x: 611, startPoint y: 317, endPoint x: 704, endPoint y: 228, distance: 128.7
click at [601, 314] on p "[PERSON_NAME]" at bounding box center [613, 318] width 91 height 18
click at [870, 219] on button "Apply" at bounding box center [853, 213] width 50 height 33
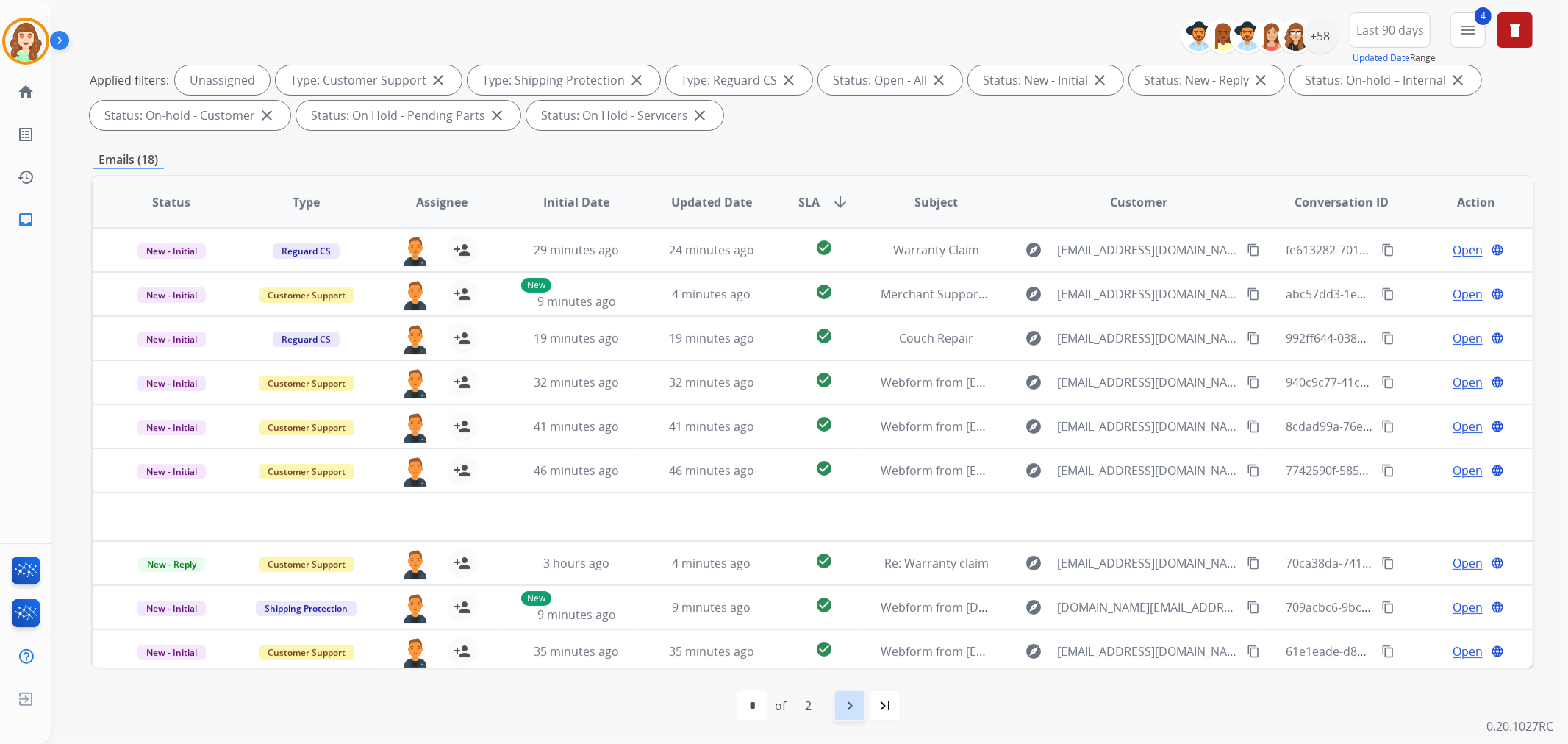
click at [848, 711] on mat-icon "navigate_next" at bounding box center [849, 705] width 18 height 18
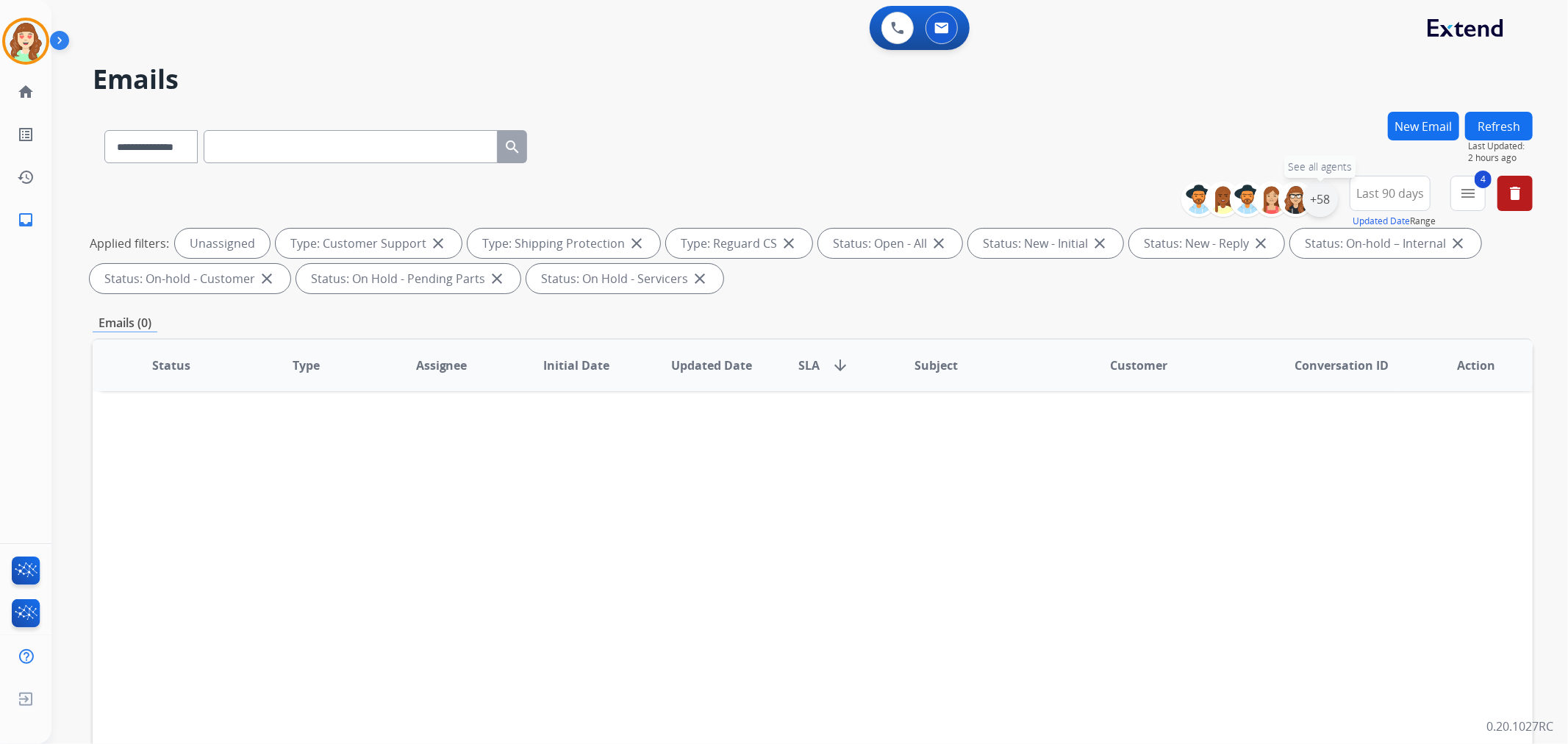
click at [1323, 201] on div "+58" at bounding box center [1320, 199] width 35 height 35
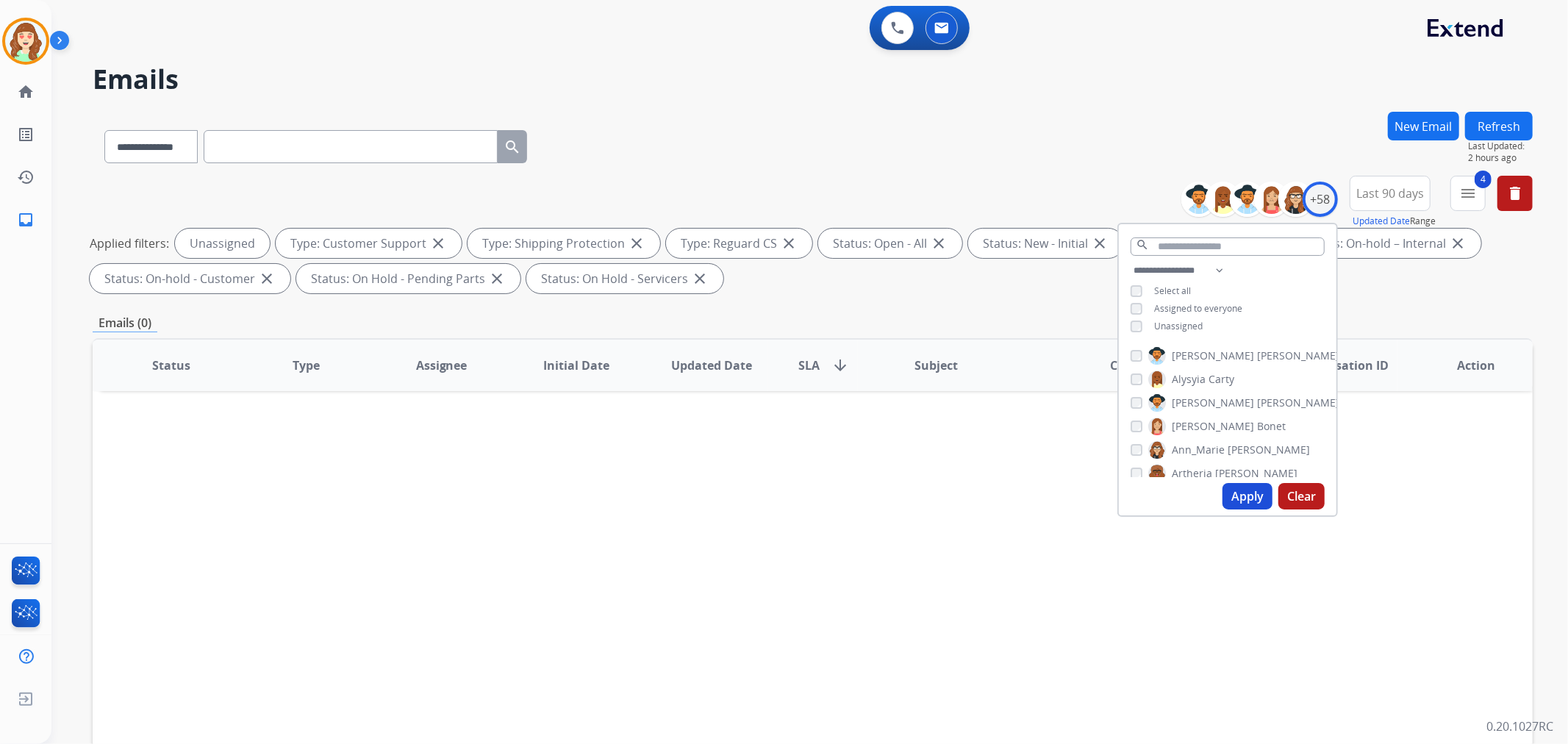
click at [1233, 498] on button "Apply" at bounding box center [1247, 496] width 50 height 27
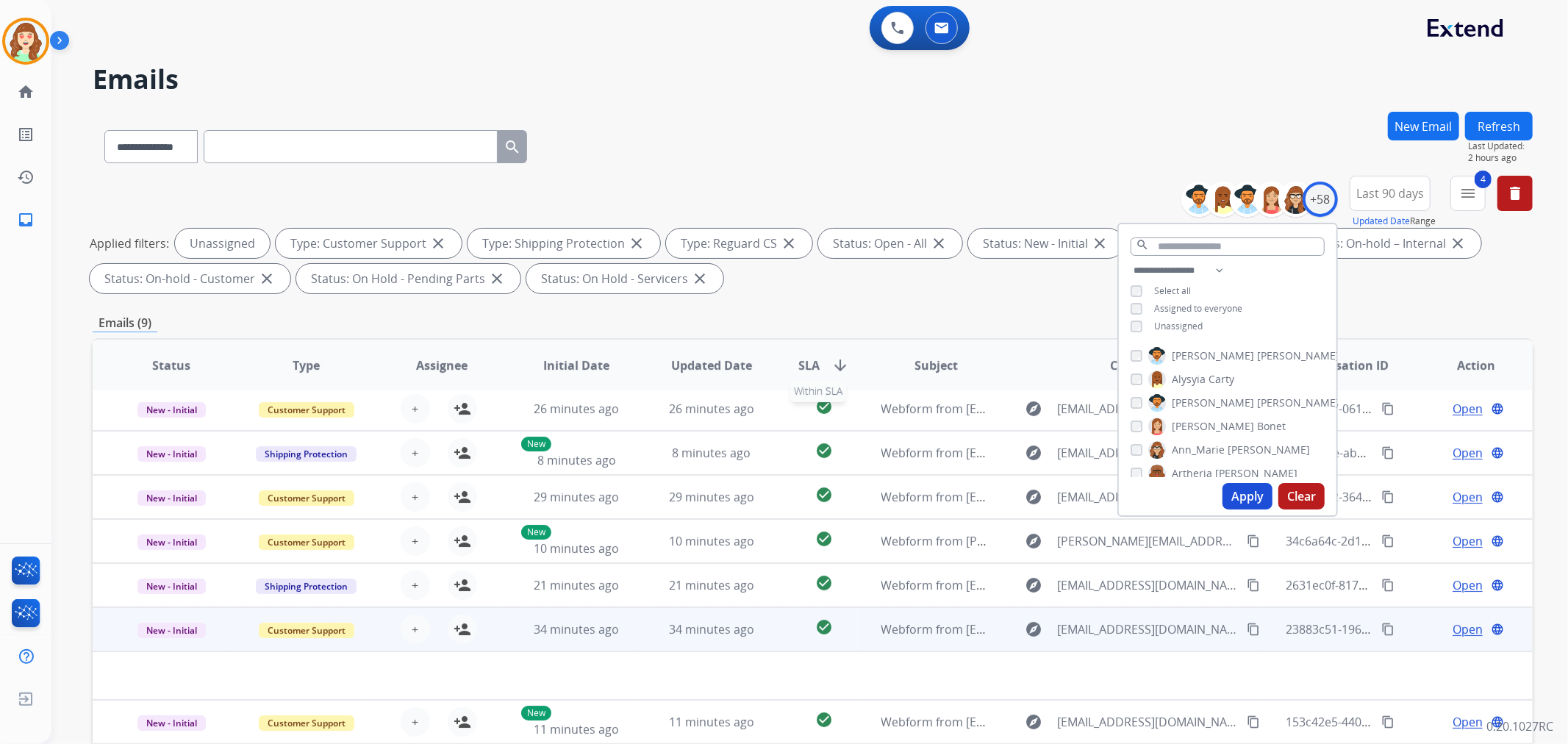
scroll to position [163, 0]
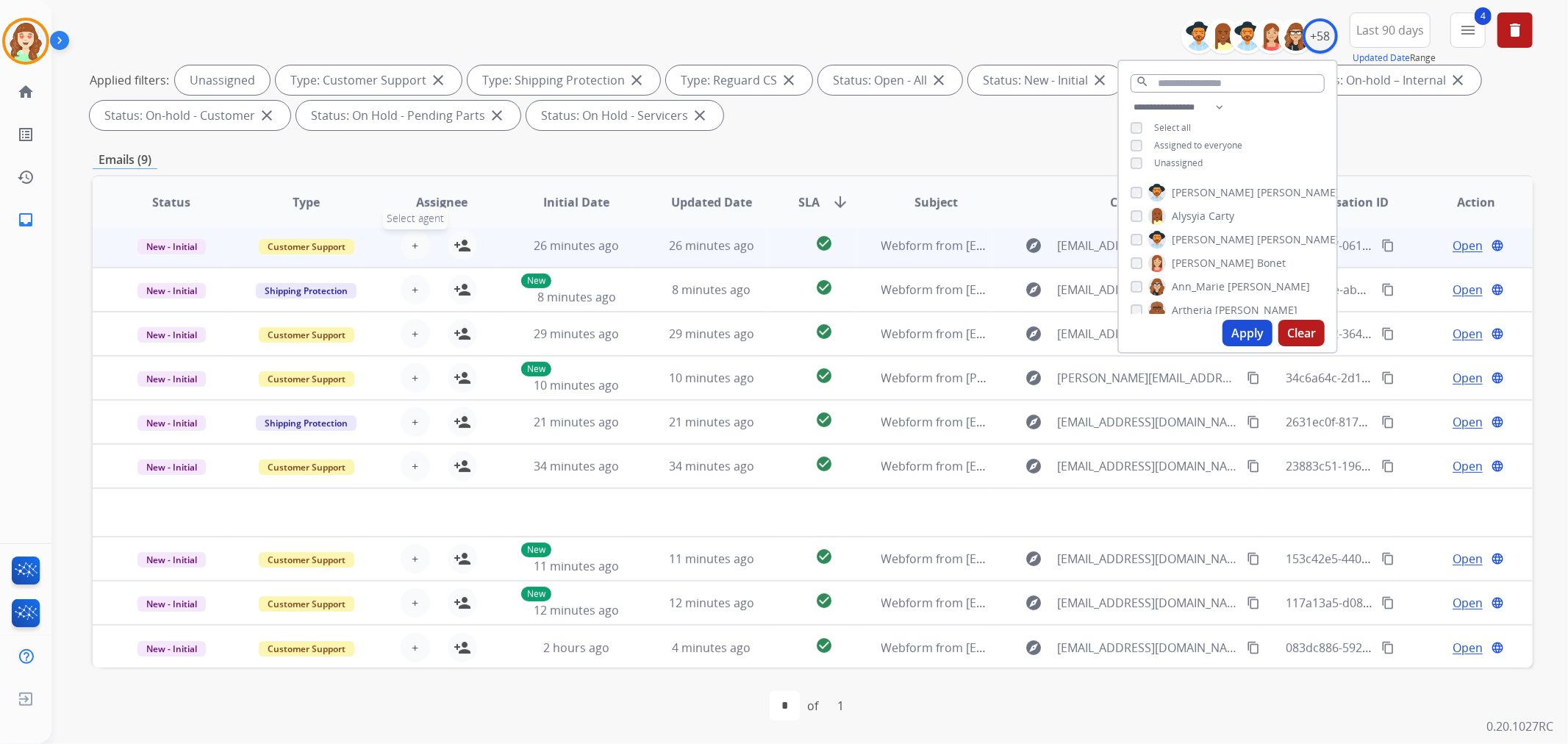
click at [405, 247] on button "+ Select agent" at bounding box center [415, 246] width 30 height 30
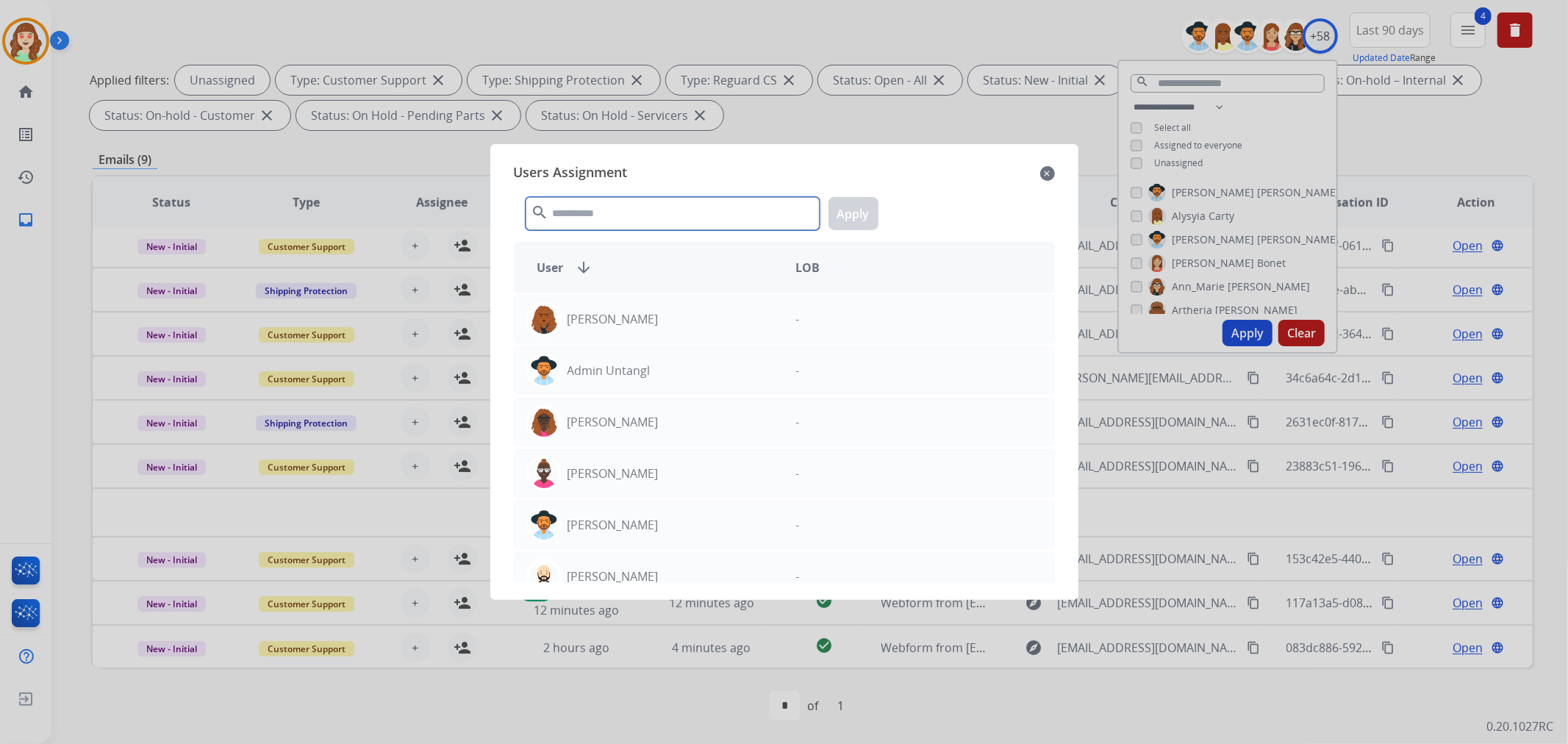
click at [684, 218] on input "text" at bounding box center [672, 213] width 294 height 33
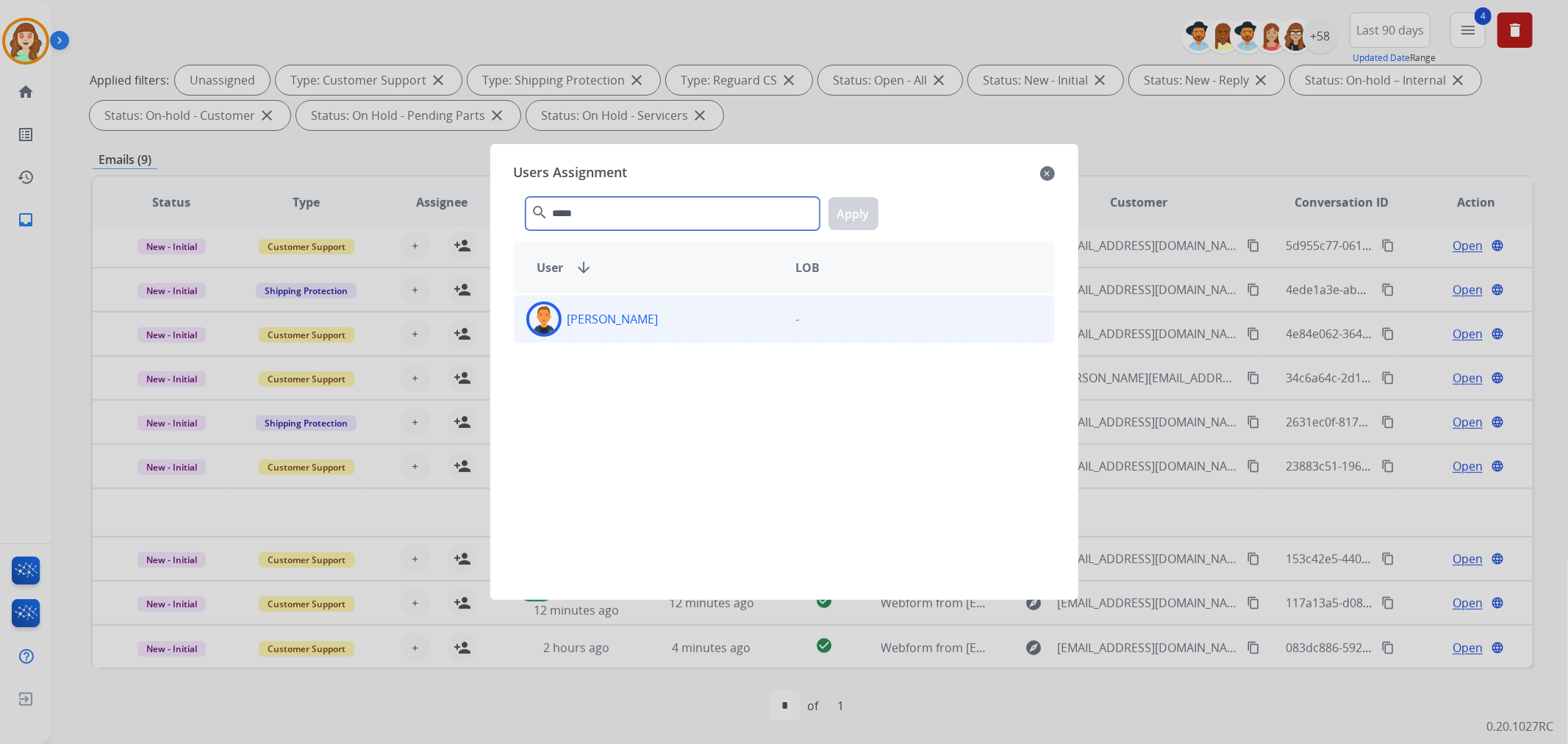
type input "*****"
drag, startPoint x: 655, startPoint y: 326, endPoint x: 682, endPoint y: 303, distance: 35.5
click at [656, 325] on div "[PERSON_NAME]" at bounding box center [649, 319] width 270 height 35
click at [856, 207] on button "Apply" at bounding box center [853, 213] width 50 height 33
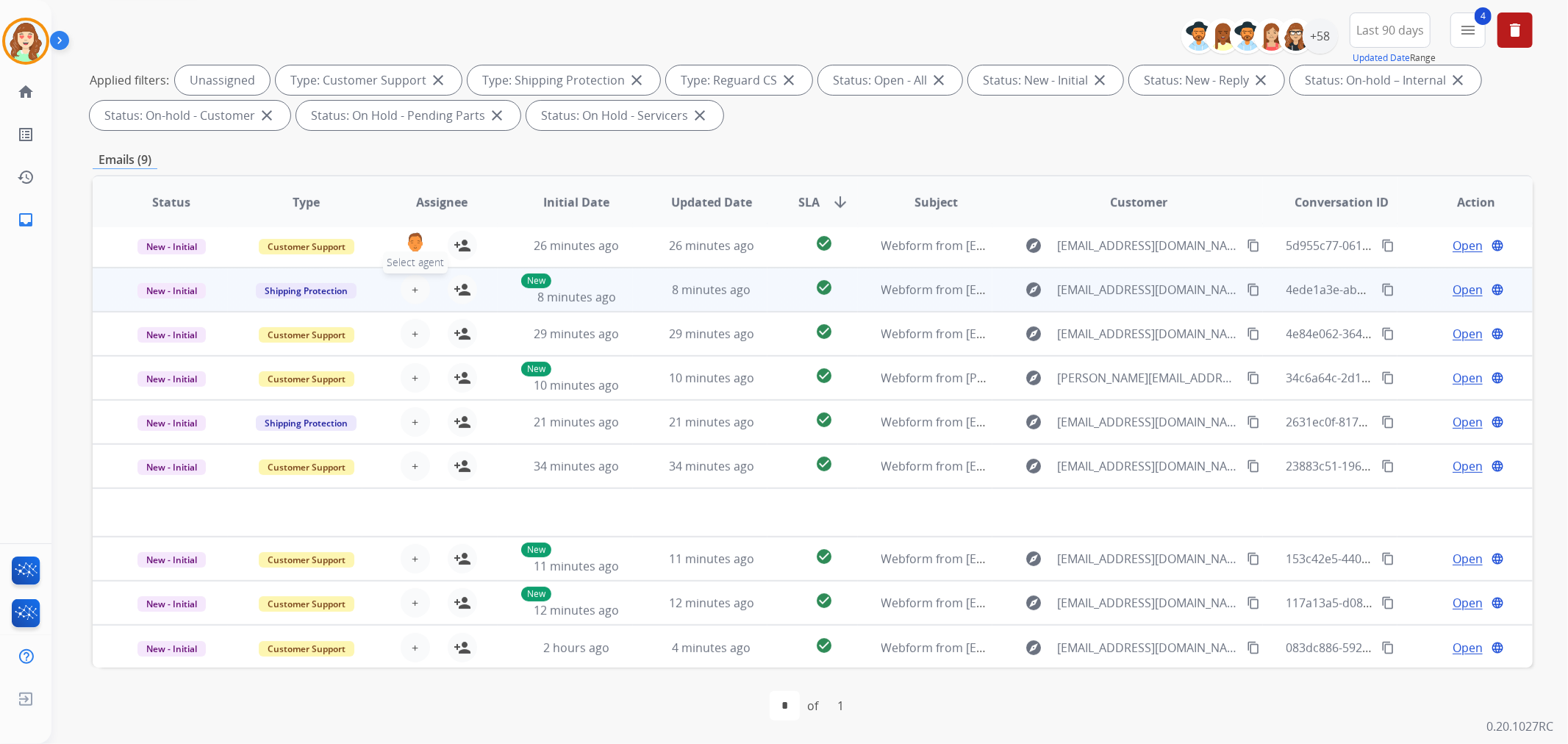
click at [414, 287] on span "+" at bounding box center [414, 289] width 6 height 18
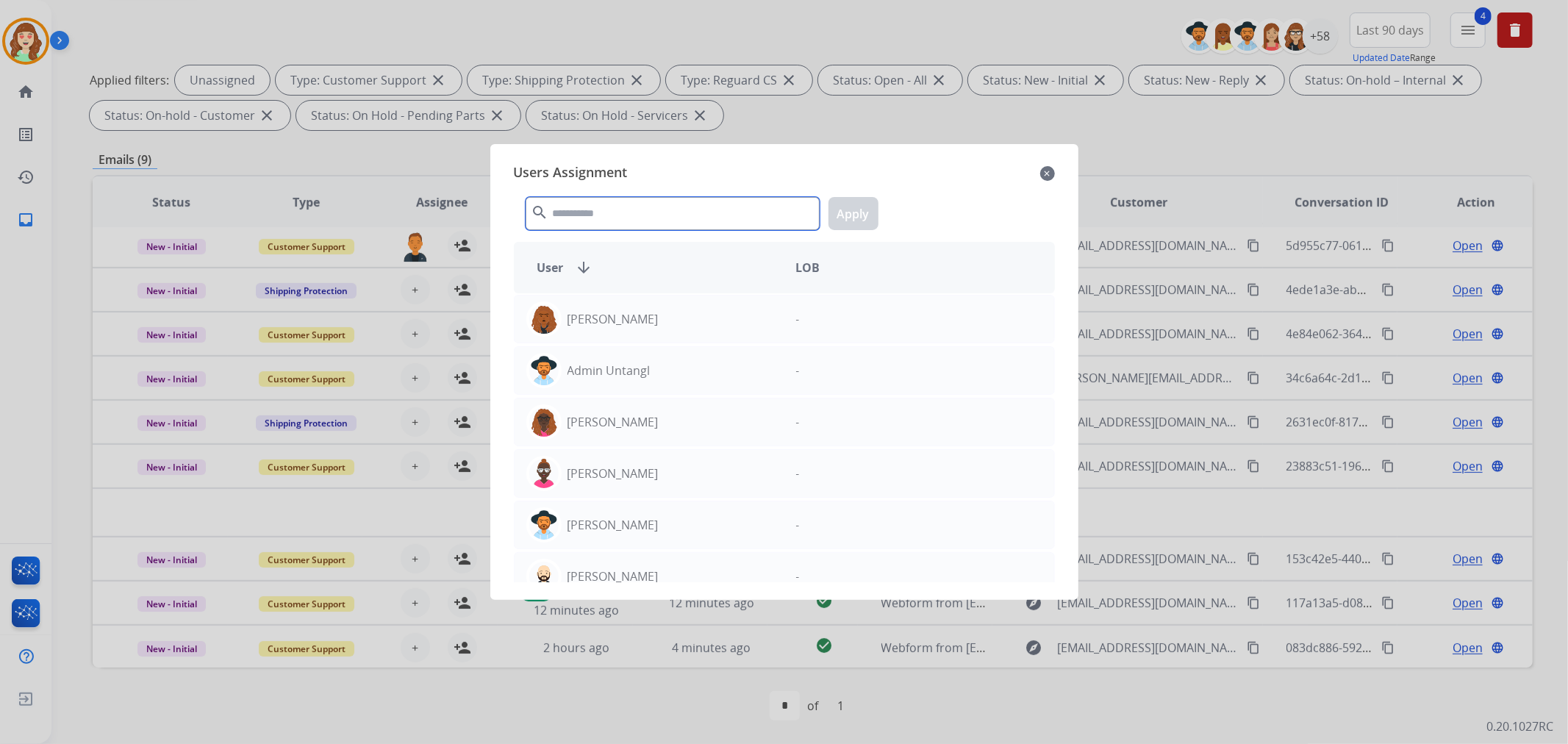
click at [576, 218] on input "text" at bounding box center [672, 213] width 294 height 33
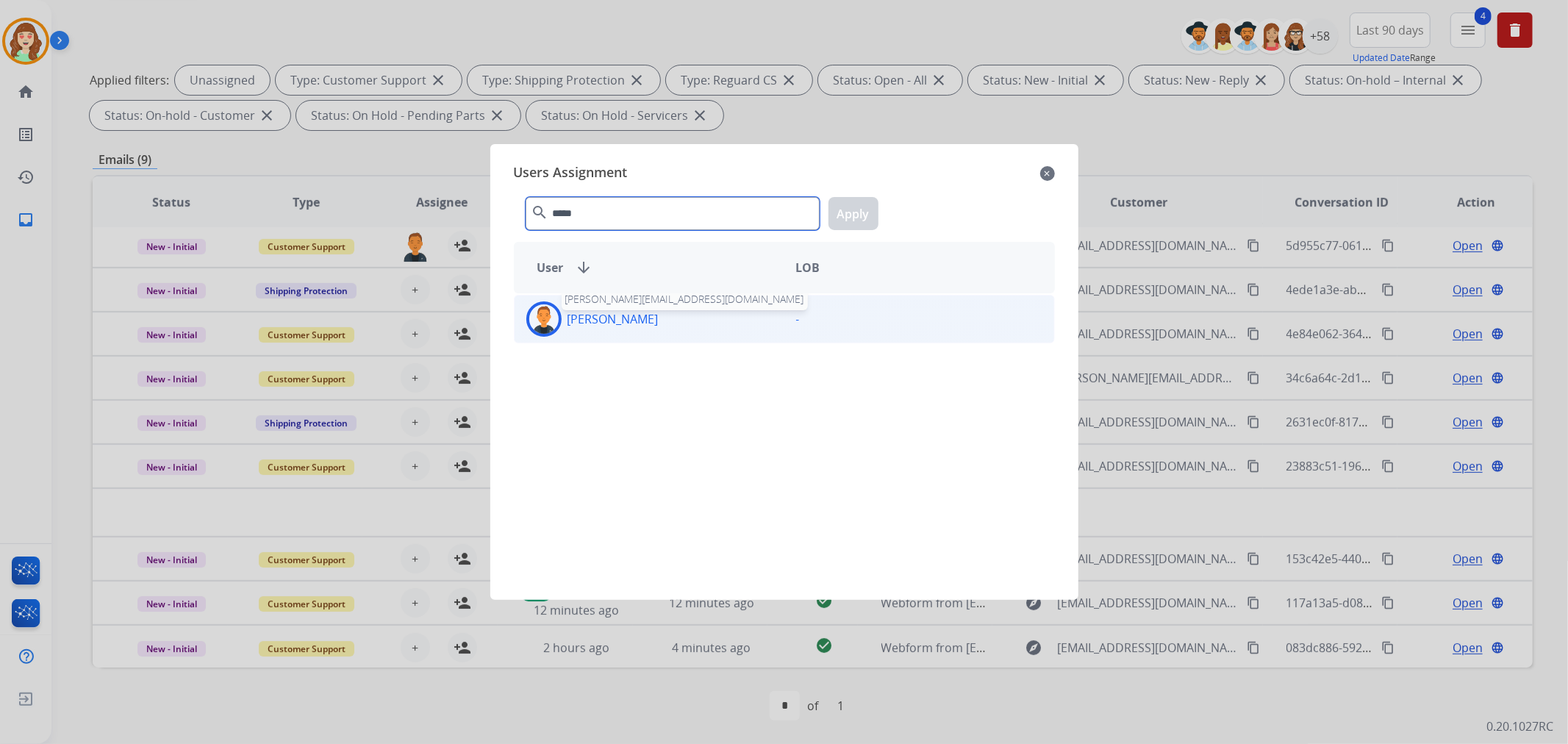
type input "*****"
click at [630, 314] on p "[PERSON_NAME]" at bounding box center [613, 318] width 91 height 18
click at [851, 219] on button "Apply" at bounding box center [853, 213] width 50 height 33
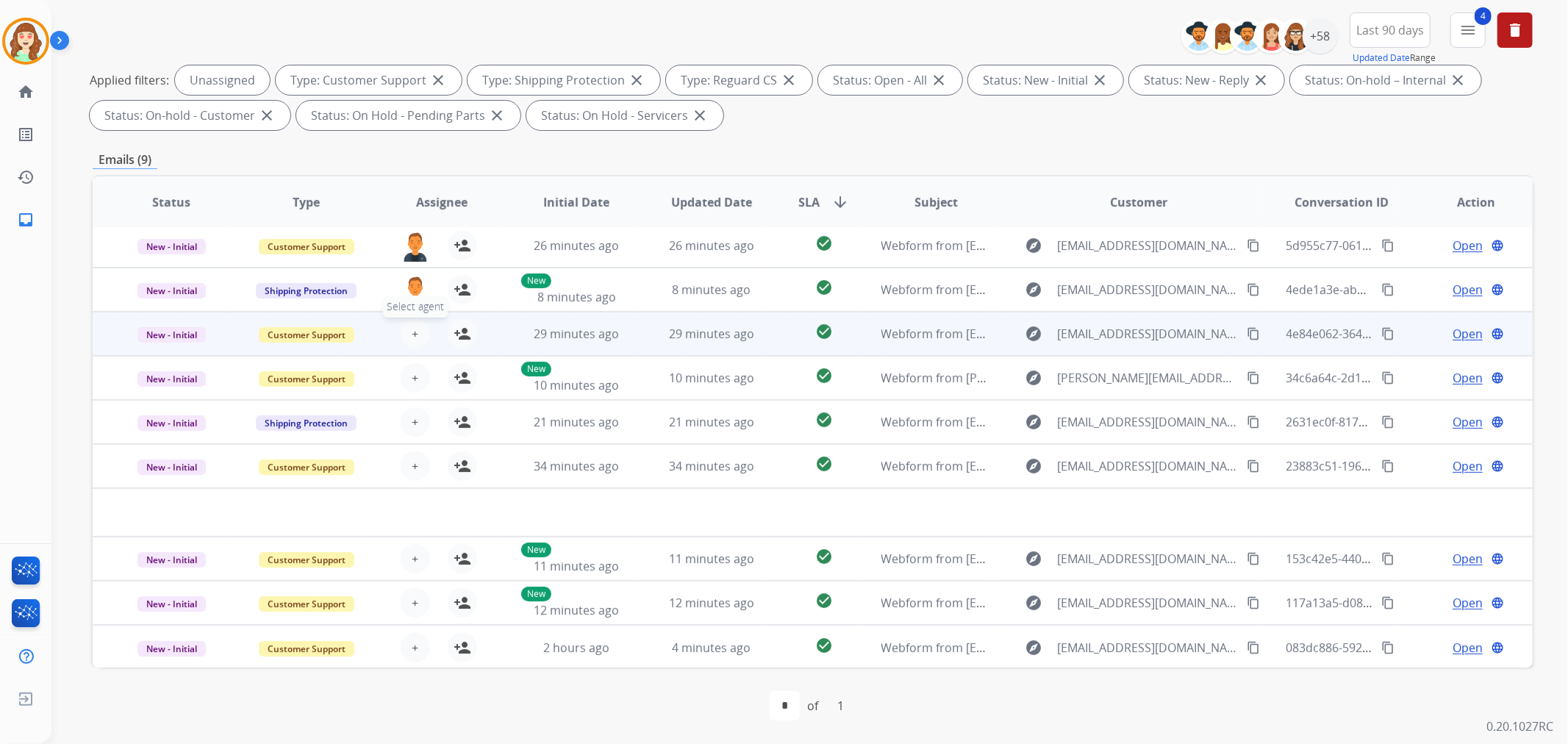
click at [412, 325] on span "+" at bounding box center [414, 333] width 6 height 18
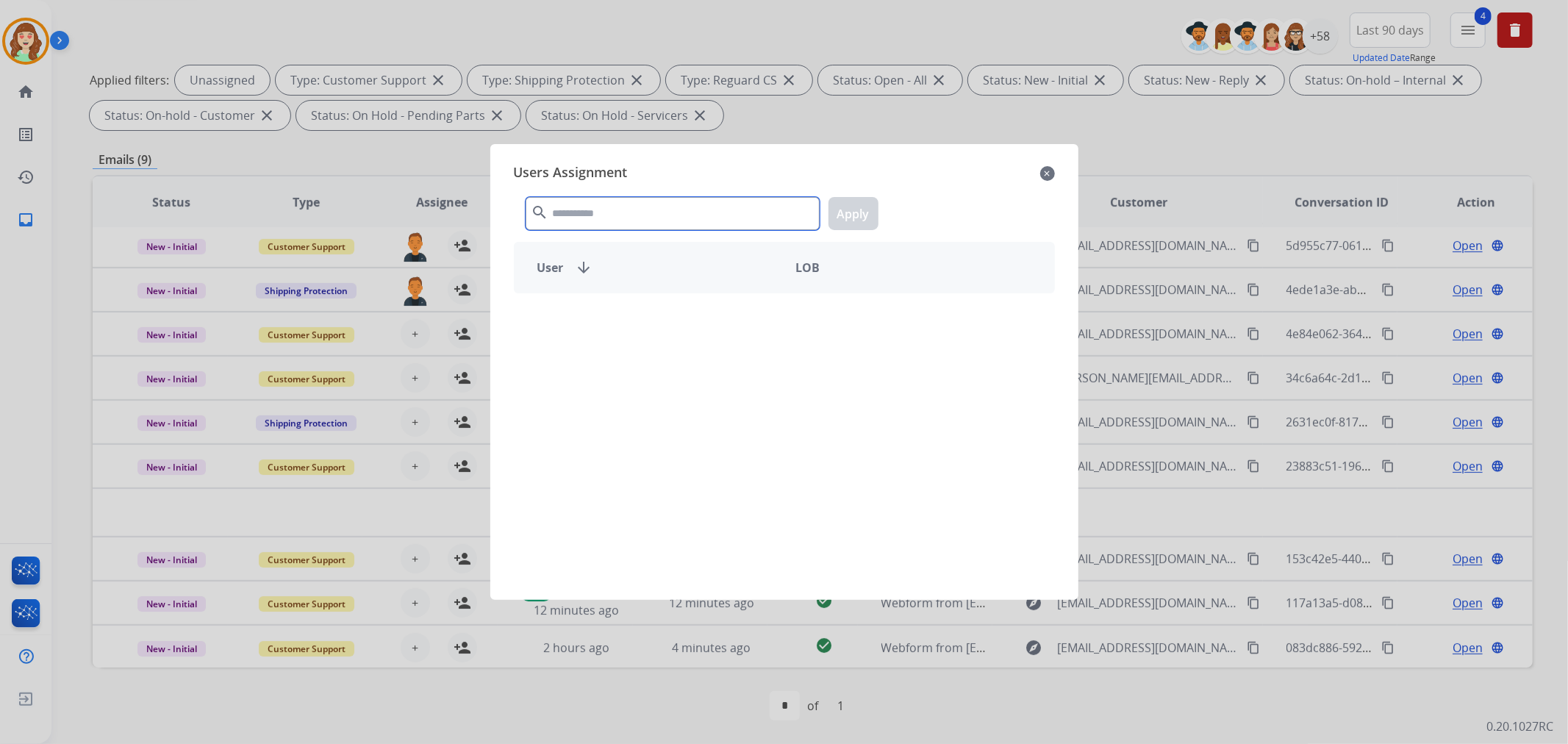
click at [619, 214] on input "text" at bounding box center [672, 213] width 294 height 33
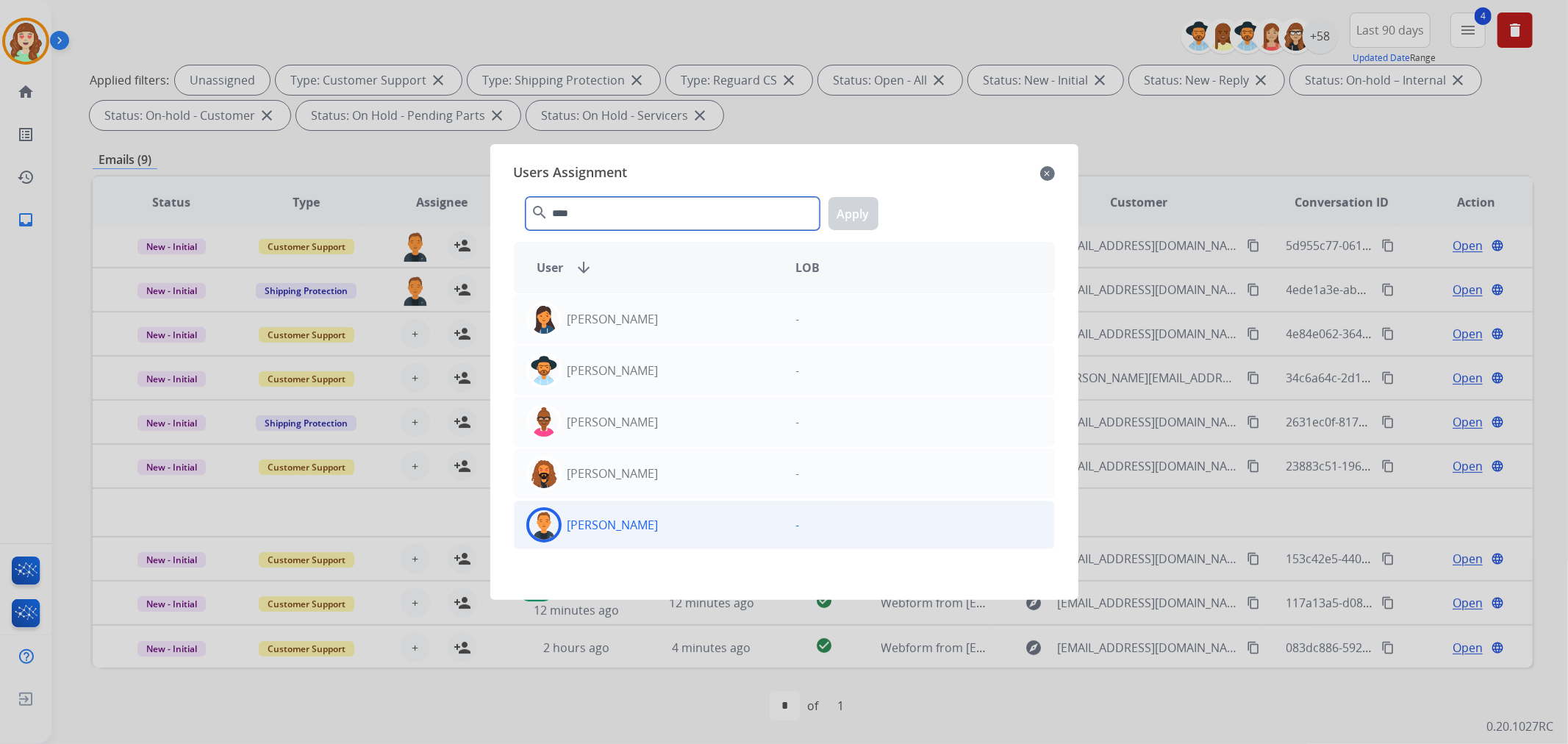
type input "****"
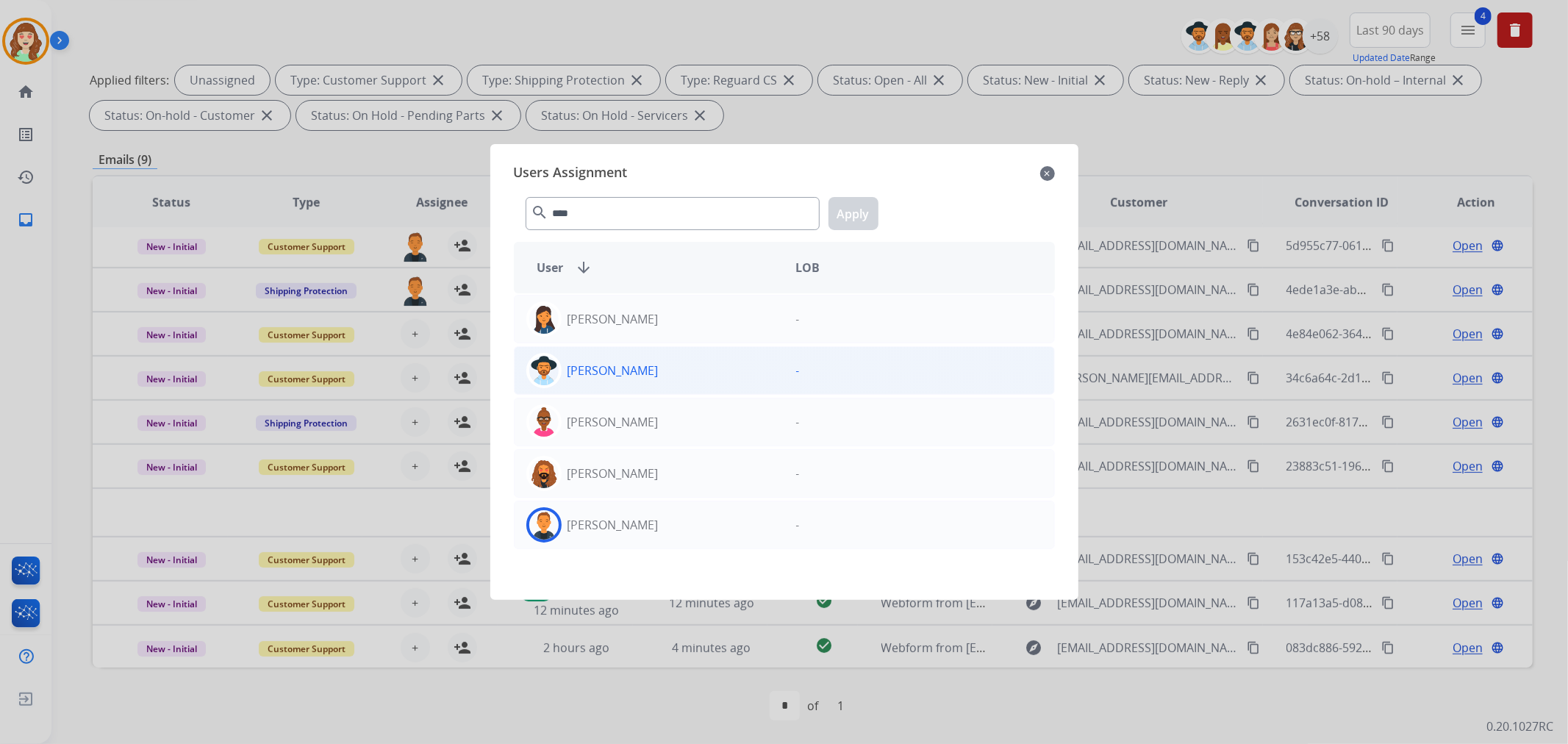
click at [657, 532] on div "[PERSON_NAME]" at bounding box center [649, 525] width 270 height 35
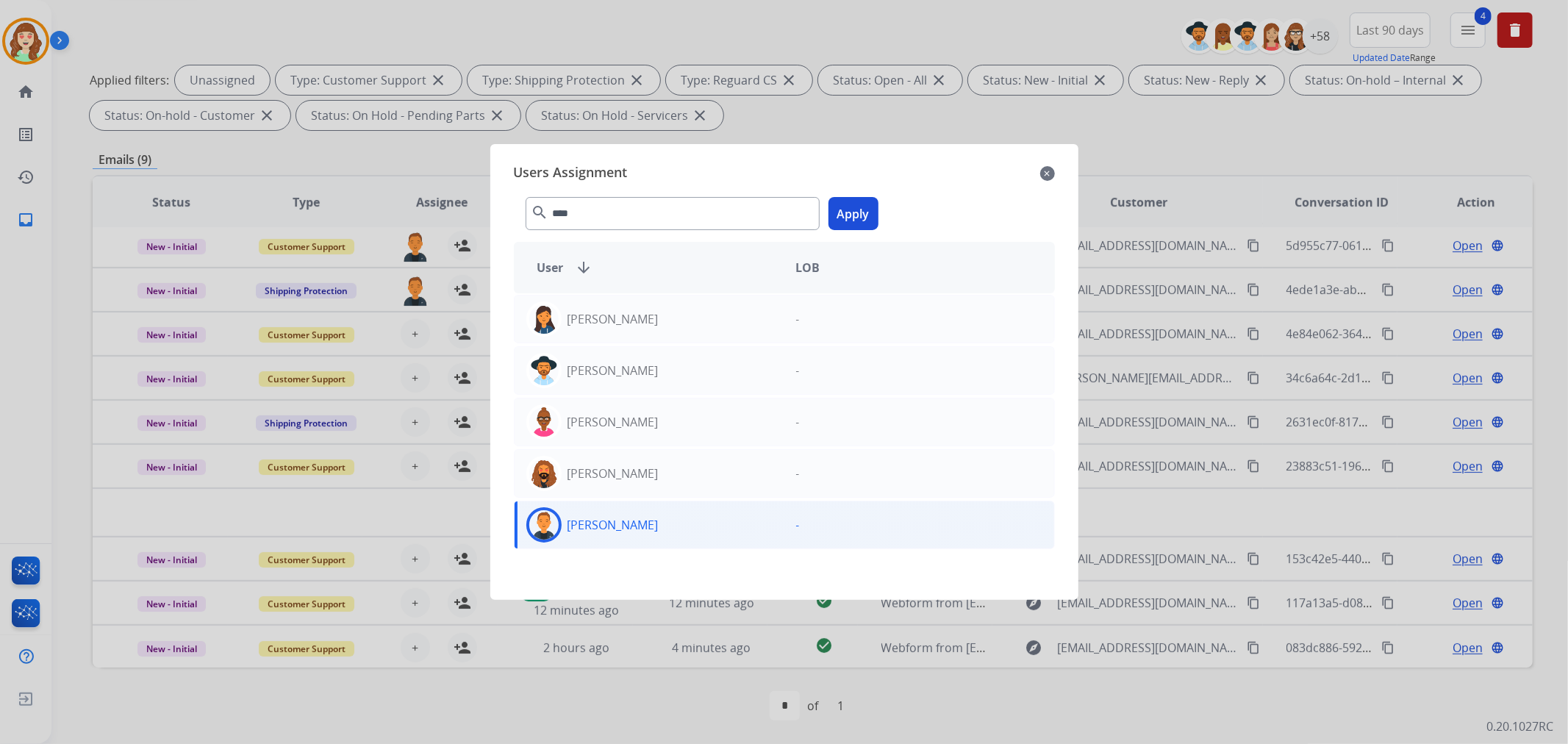
click at [838, 218] on button "Apply" at bounding box center [853, 213] width 50 height 33
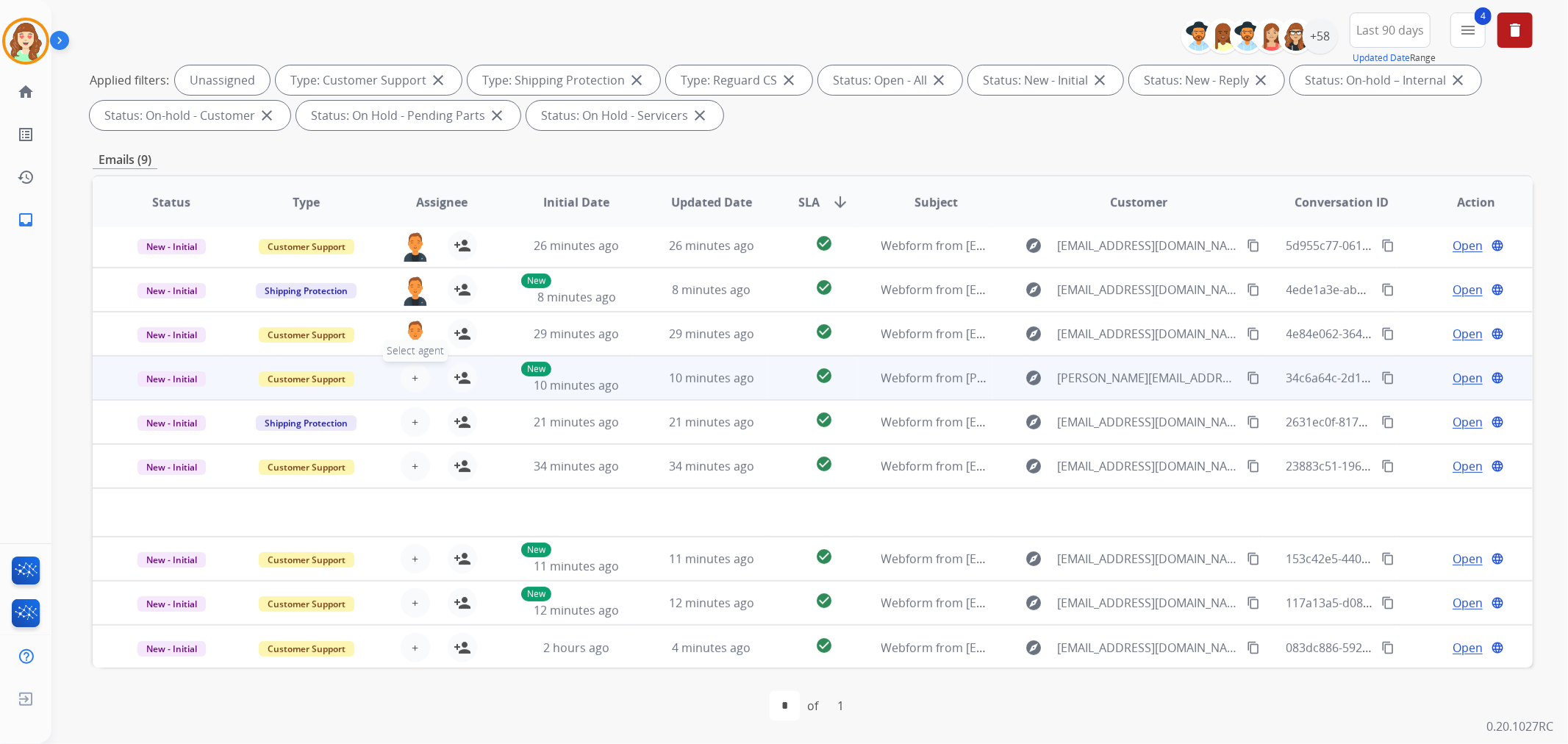
click at [405, 375] on button "+ Select agent" at bounding box center [415, 378] width 30 height 30
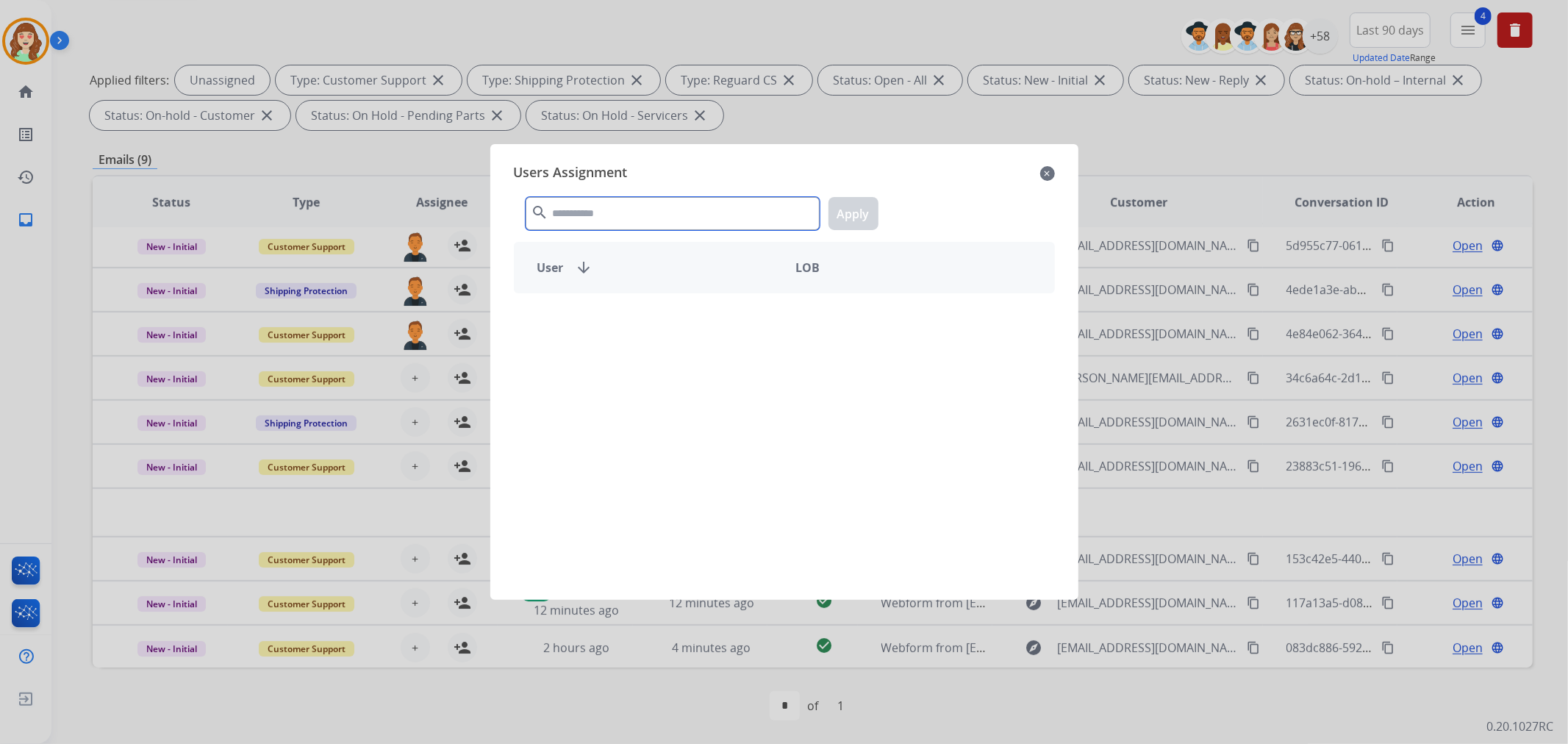
click at [640, 216] on input "text" at bounding box center [672, 213] width 294 height 33
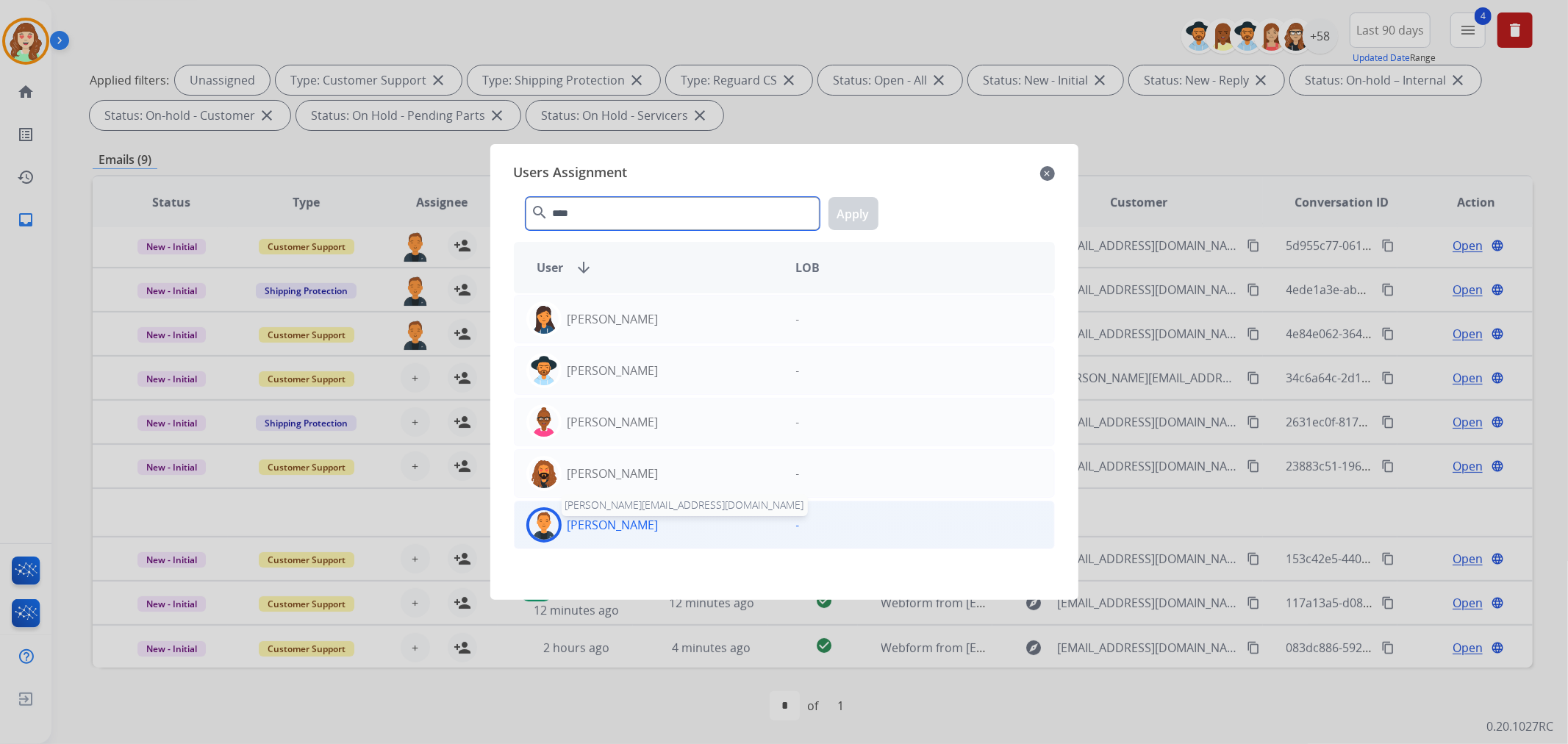
type input "****"
click at [629, 531] on p "[PERSON_NAME]" at bounding box center [613, 524] width 91 height 18
drag, startPoint x: 868, startPoint y: 204, endPoint x: 533, endPoint y: 334, distance: 359.3
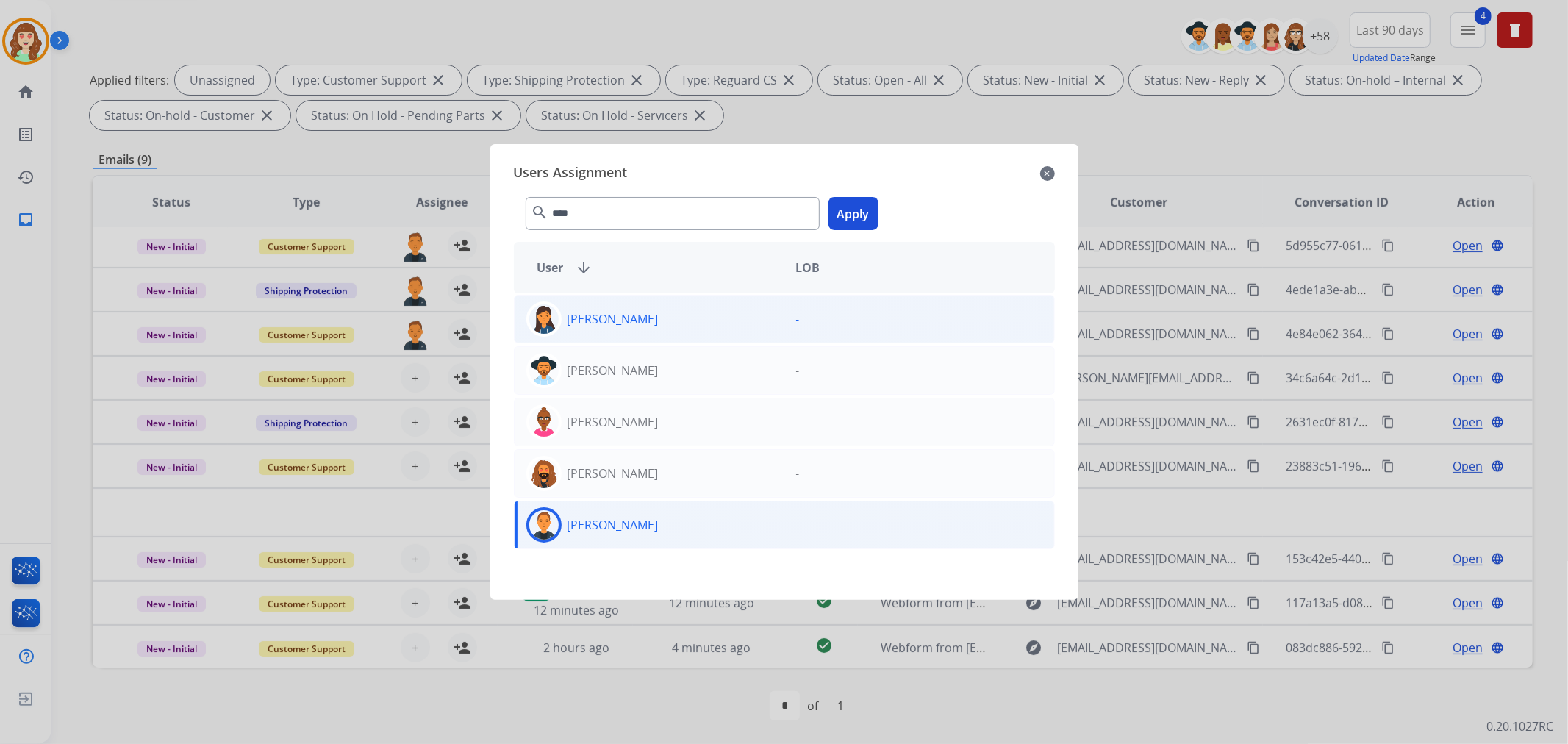
click at [867, 204] on button "Apply" at bounding box center [853, 213] width 50 height 33
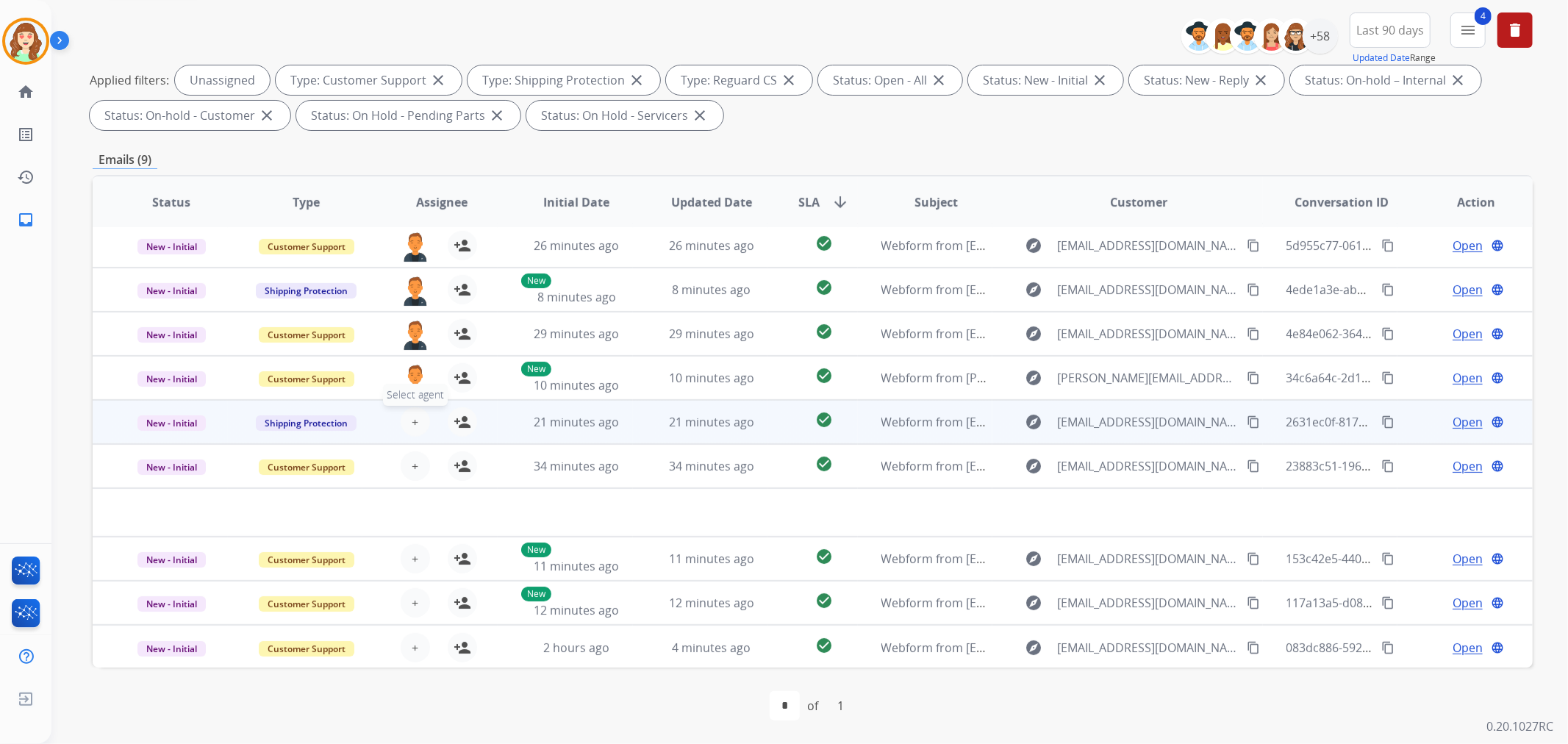
click at [412, 420] on span "+" at bounding box center [414, 421] width 6 height 18
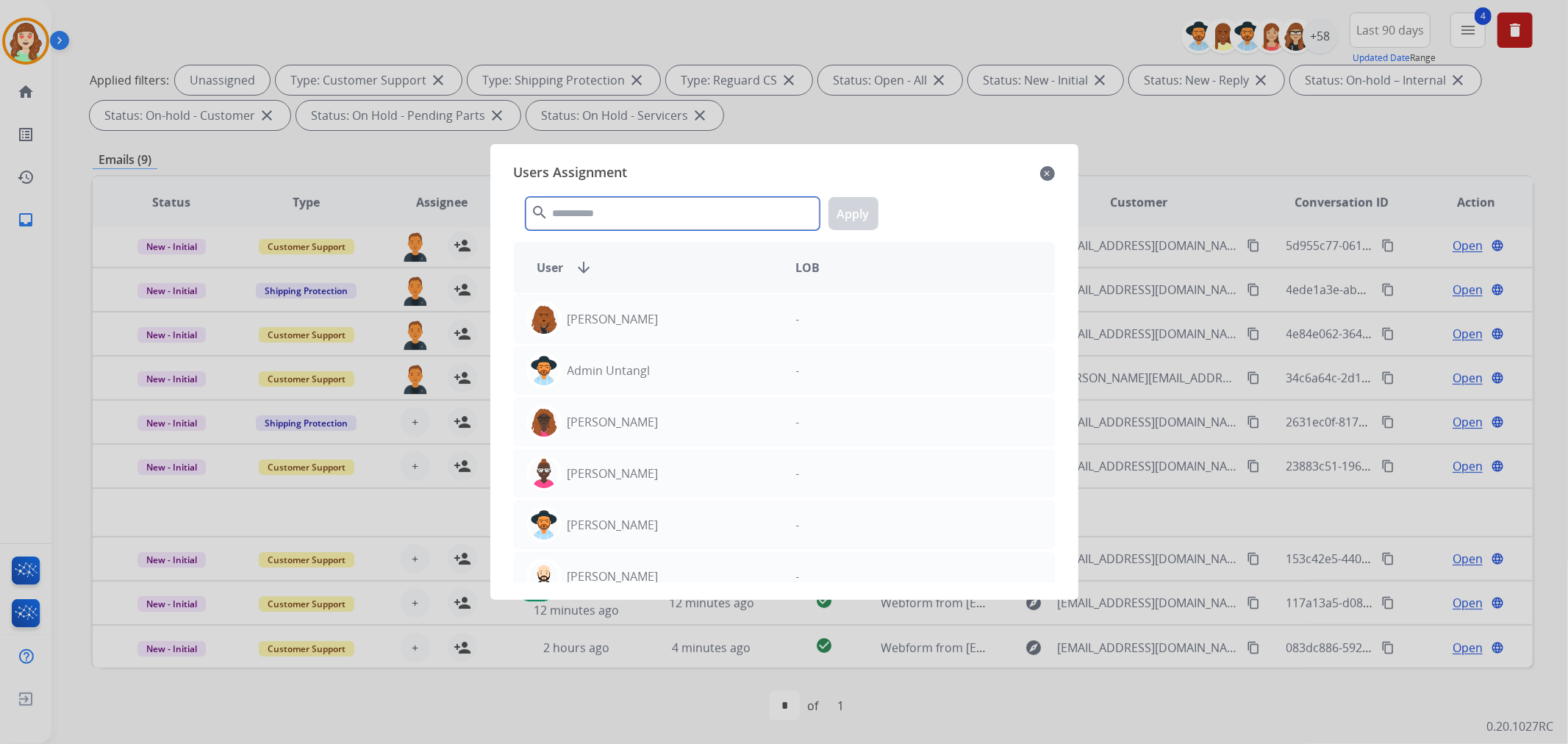
click at [662, 217] on input "text" at bounding box center [672, 213] width 294 height 33
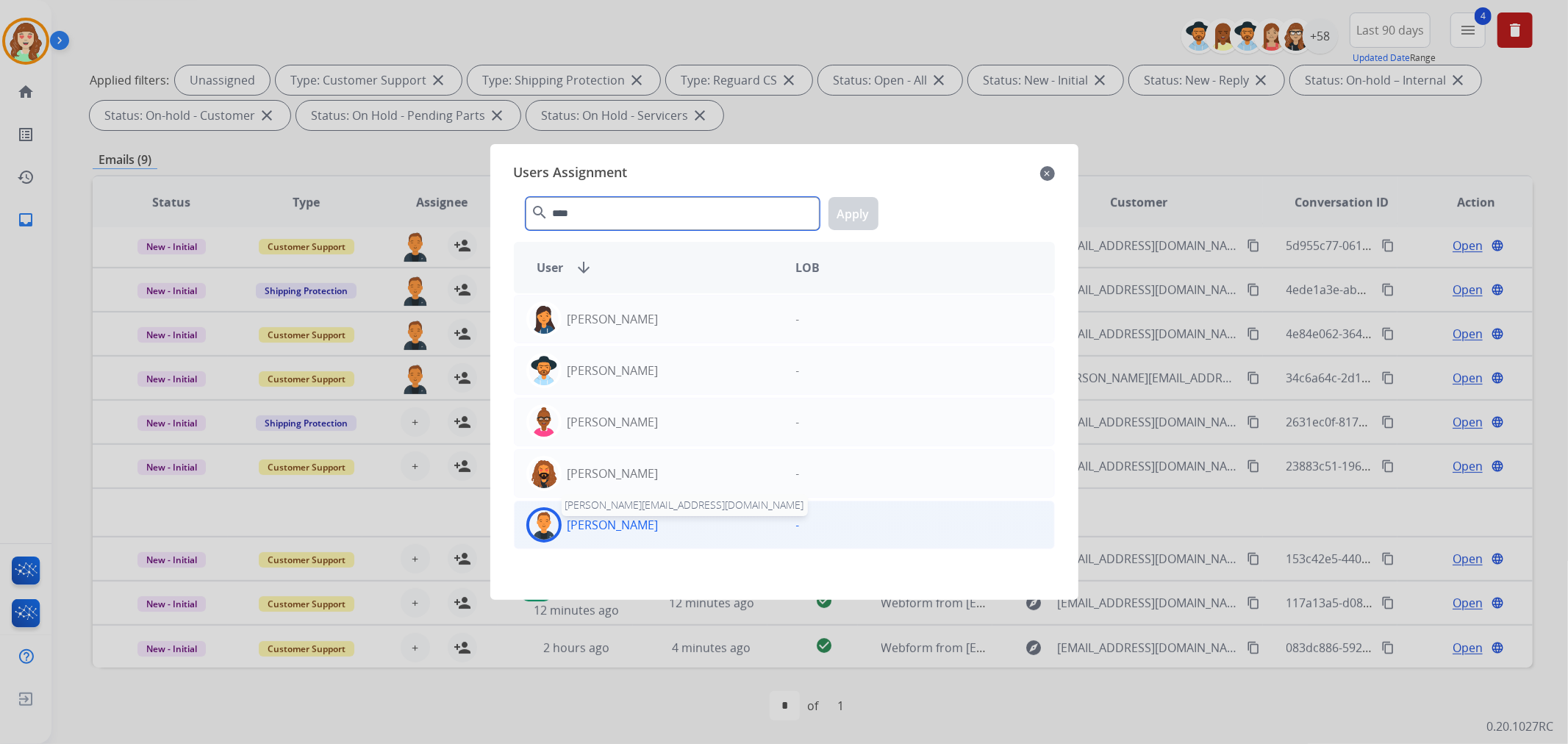
type input "****"
click at [593, 520] on p "[PERSON_NAME]" at bounding box center [613, 524] width 91 height 18
drag, startPoint x: 860, startPoint y: 224, endPoint x: 501, endPoint y: 467, distance: 433.5
click at [851, 224] on button "Apply" at bounding box center [853, 213] width 50 height 33
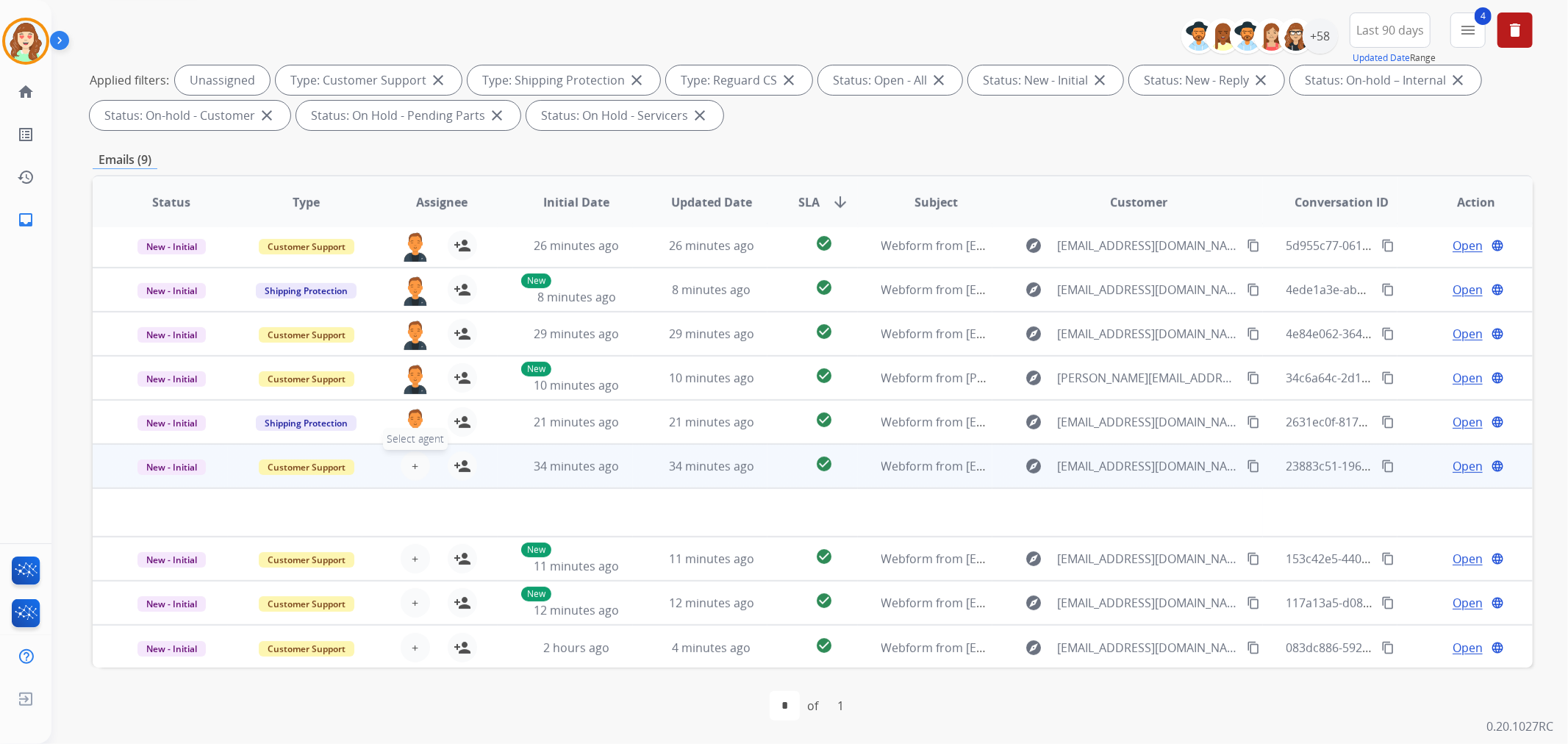
click at [406, 463] on button "+ Select agent" at bounding box center [415, 467] width 30 height 30
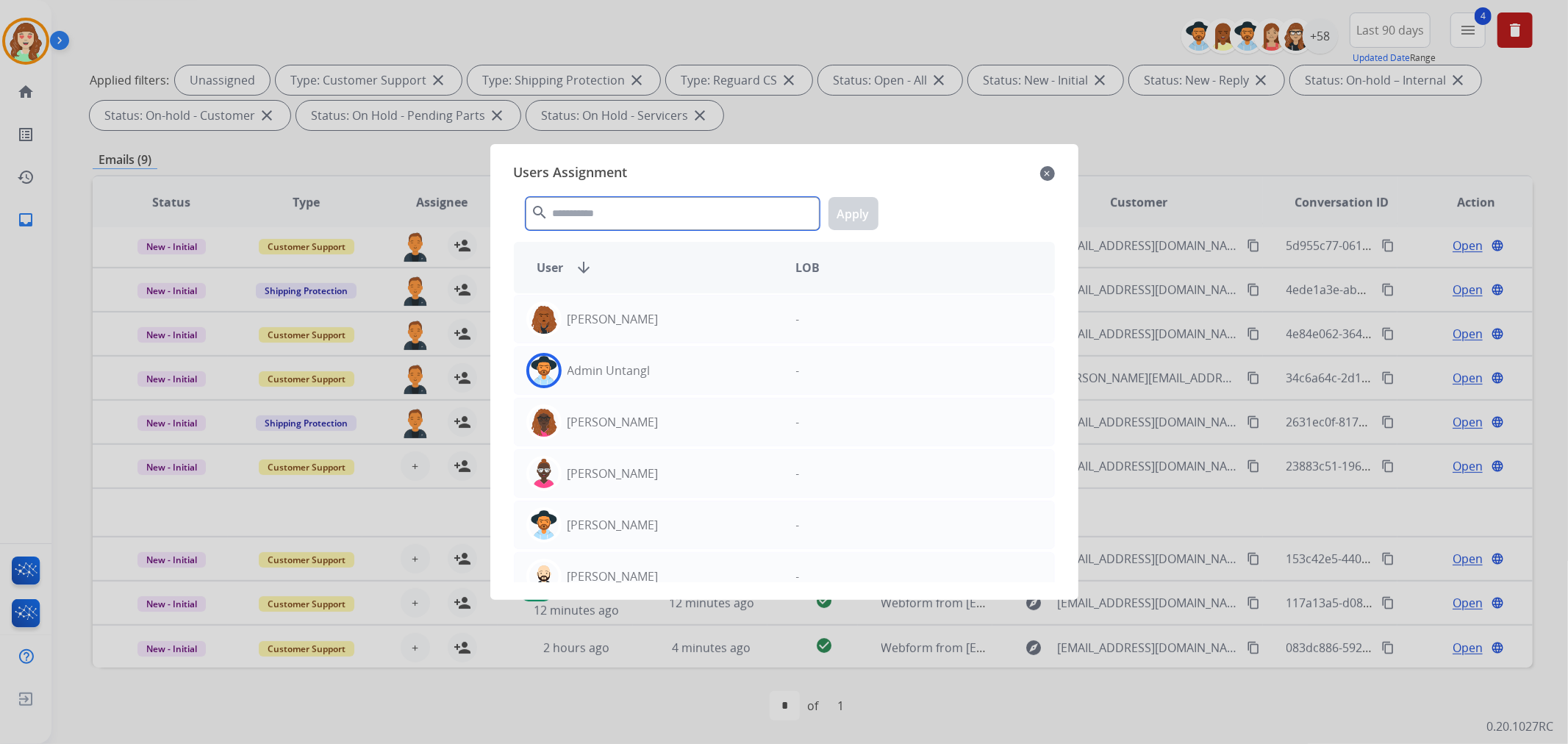
click at [636, 210] on input "text" at bounding box center [672, 213] width 294 height 33
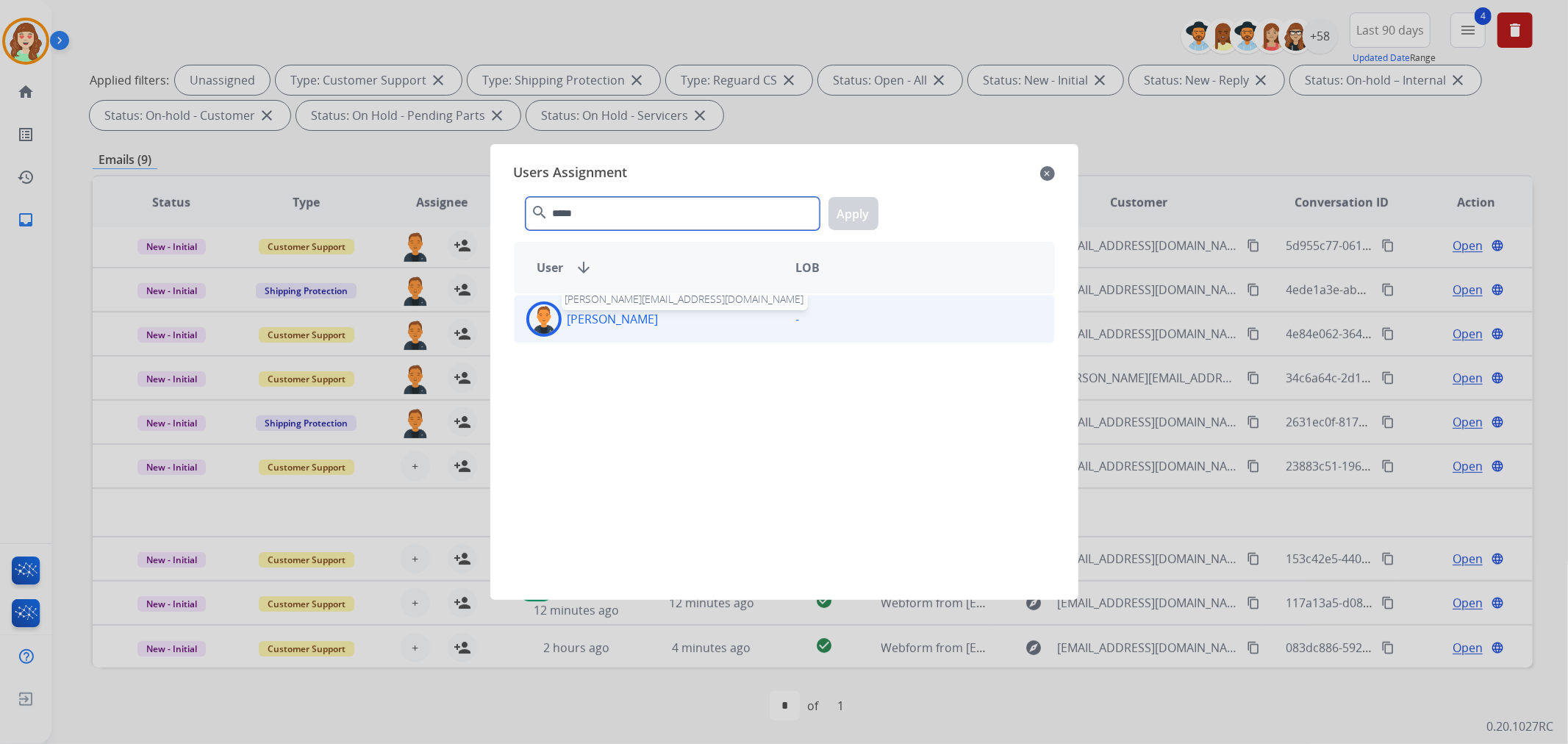
type input "*****"
drag, startPoint x: 615, startPoint y: 317, endPoint x: 743, endPoint y: 229, distance: 155.3
click at [616, 310] on p "[PERSON_NAME]" at bounding box center [613, 318] width 91 height 18
click at [843, 211] on button "Apply" at bounding box center [853, 213] width 50 height 33
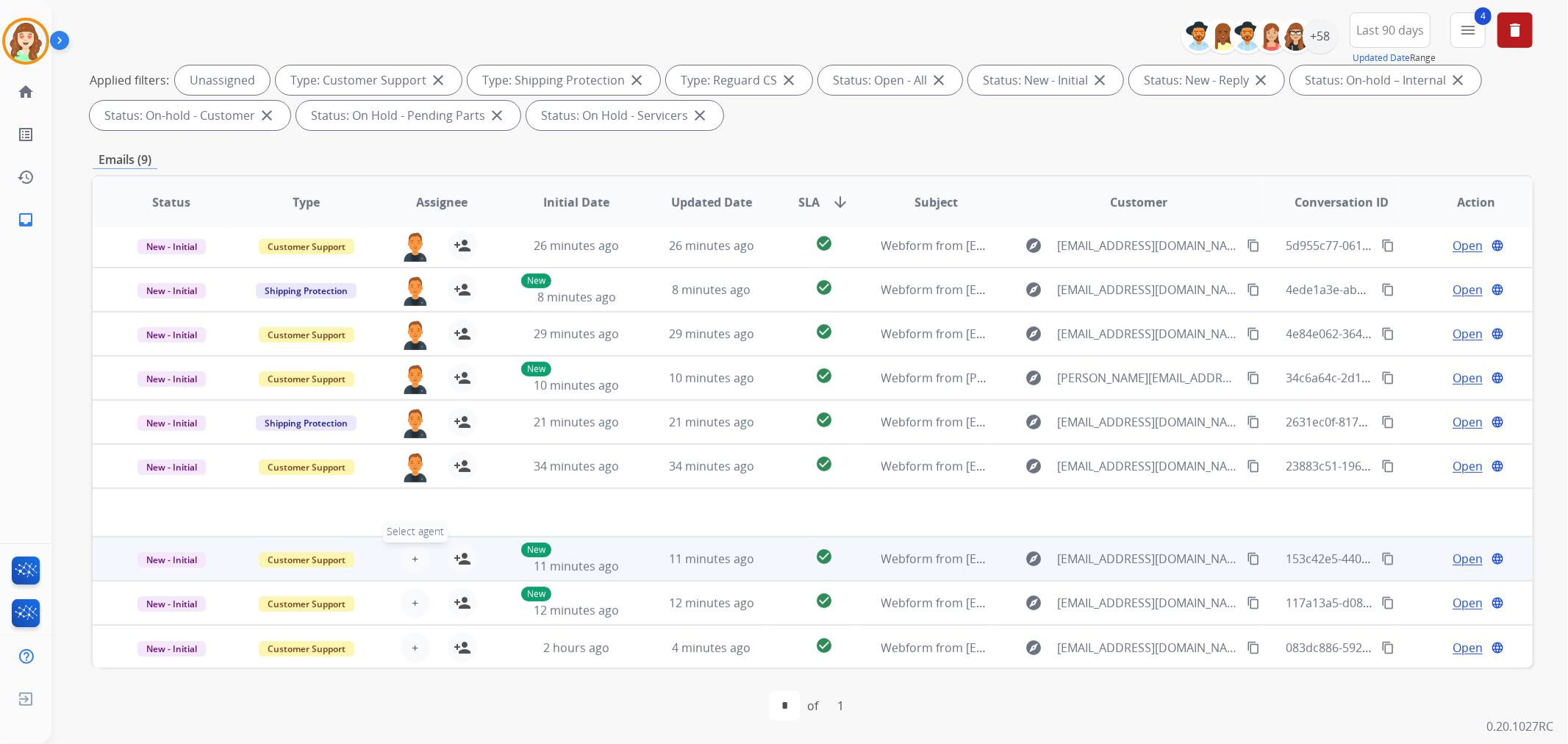
click at [401, 558] on button "+ Select agent" at bounding box center [415, 559] width 30 height 30
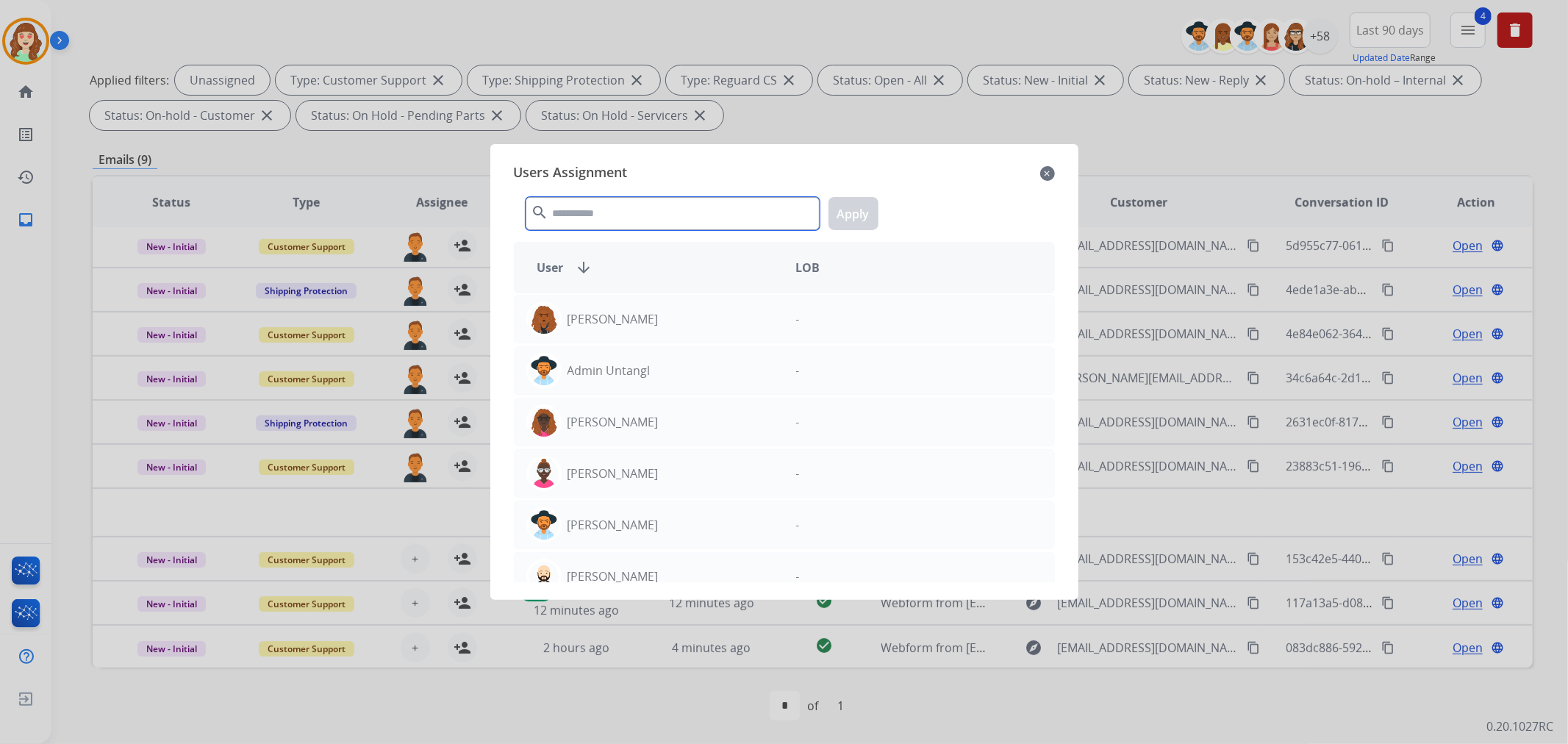
click at [638, 212] on input "text" at bounding box center [672, 213] width 294 height 33
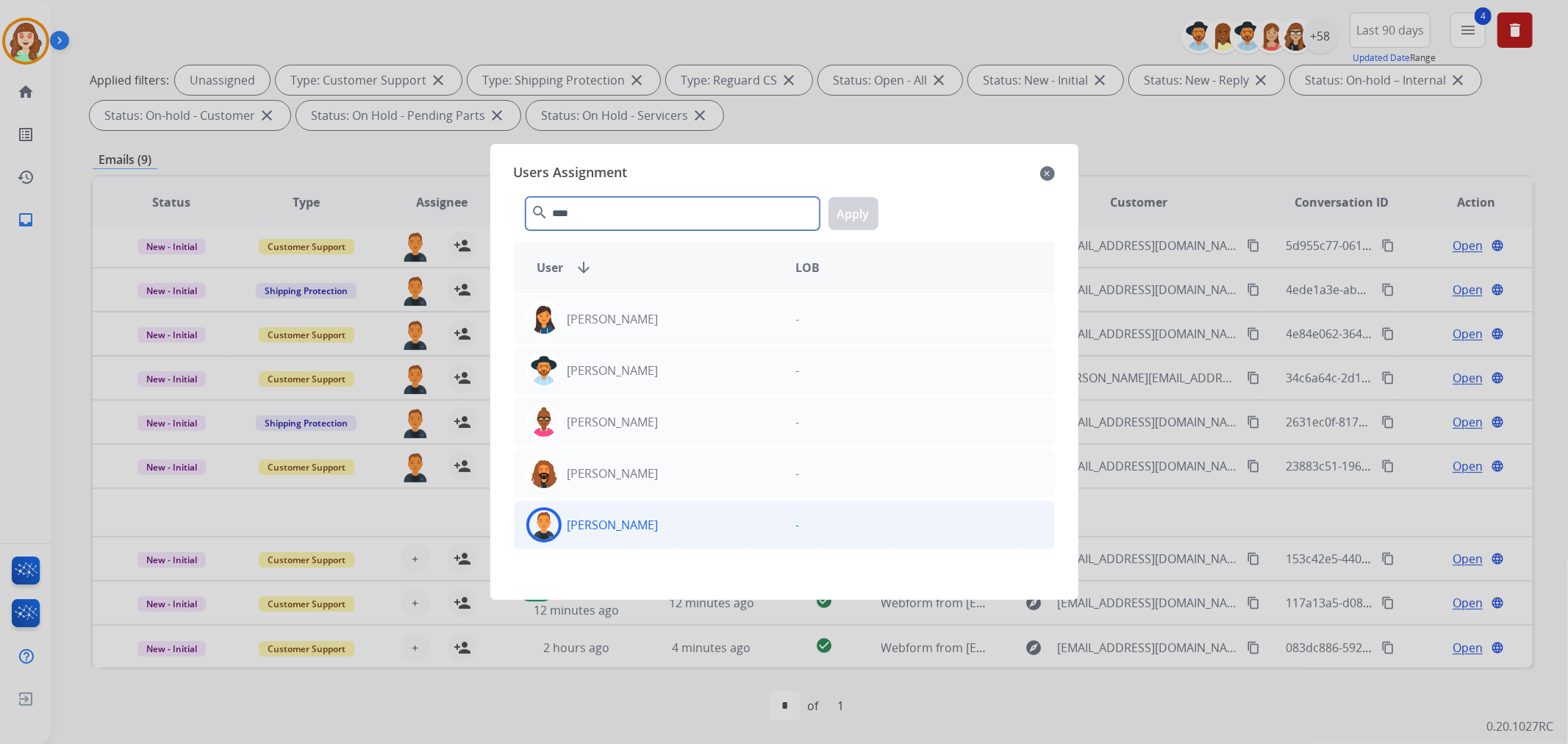
type input "****"
click at [666, 531] on div "[PERSON_NAME]" at bounding box center [649, 525] width 270 height 35
click at [852, 208] on button "Apply" at bounding box center [853, 213] width 50 height 33
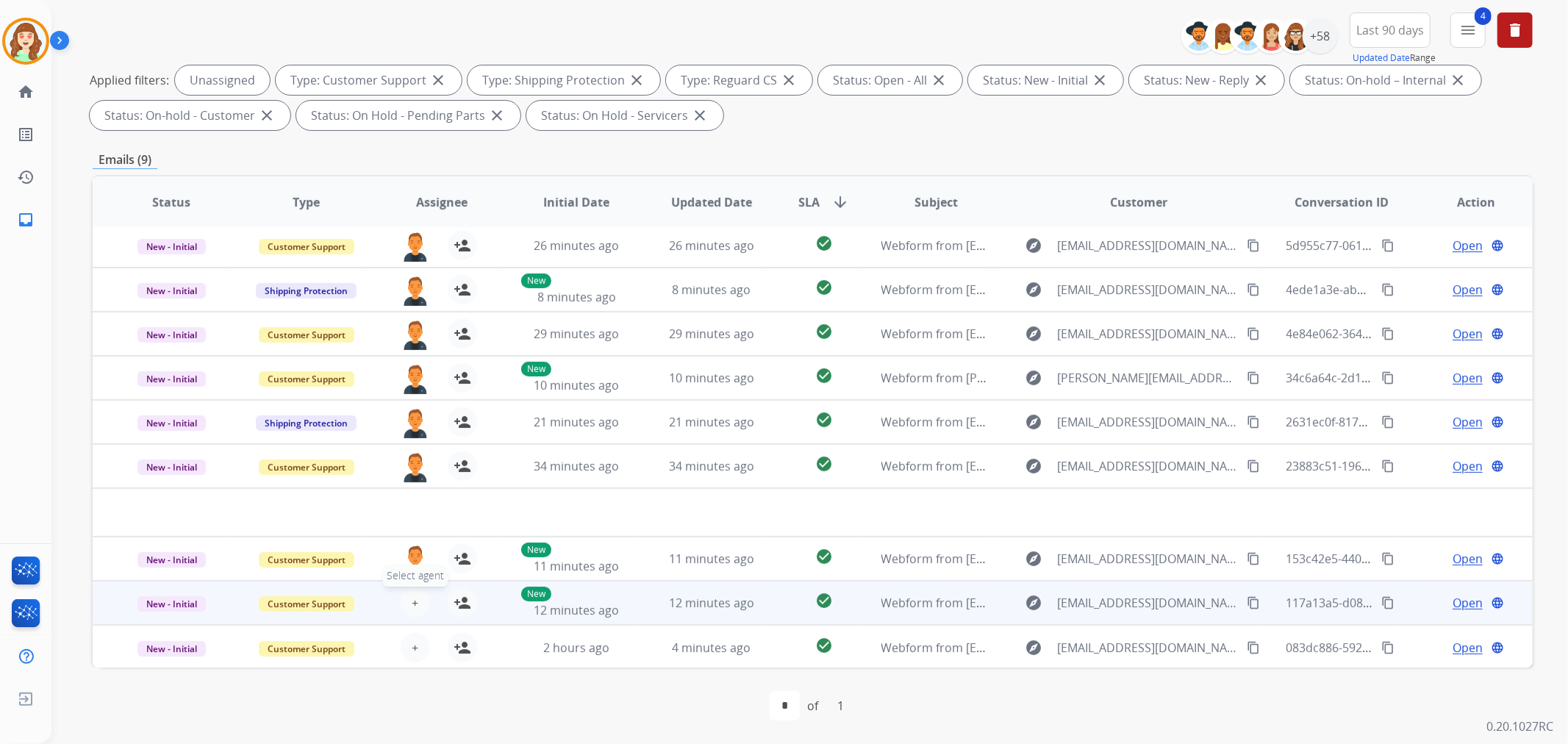
click at [413, 594] on span "+" at bounding box center [414, 602] width 6 height 18
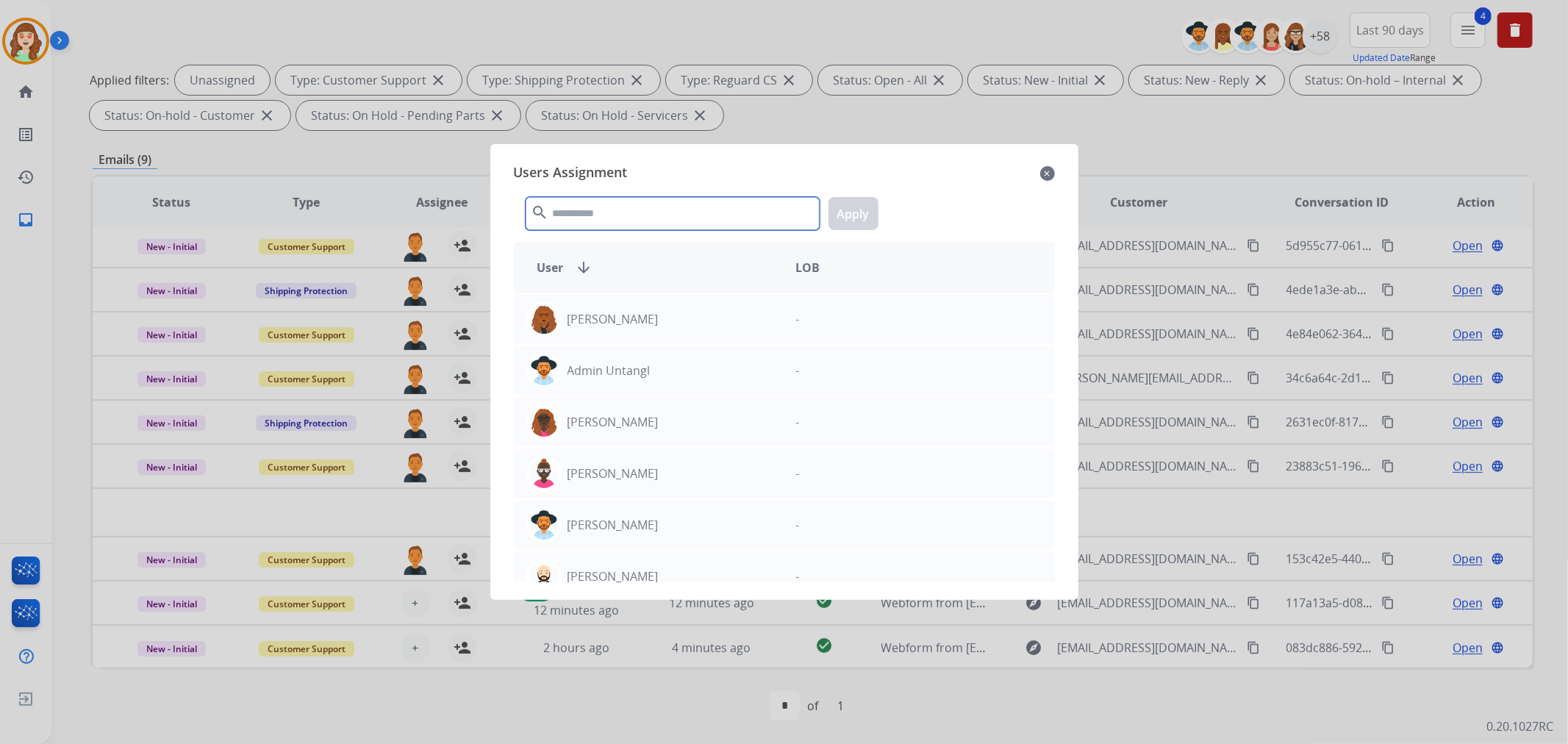
click at [663, 218] on input "text" at bounding box center [672, 213] width 294 height 33
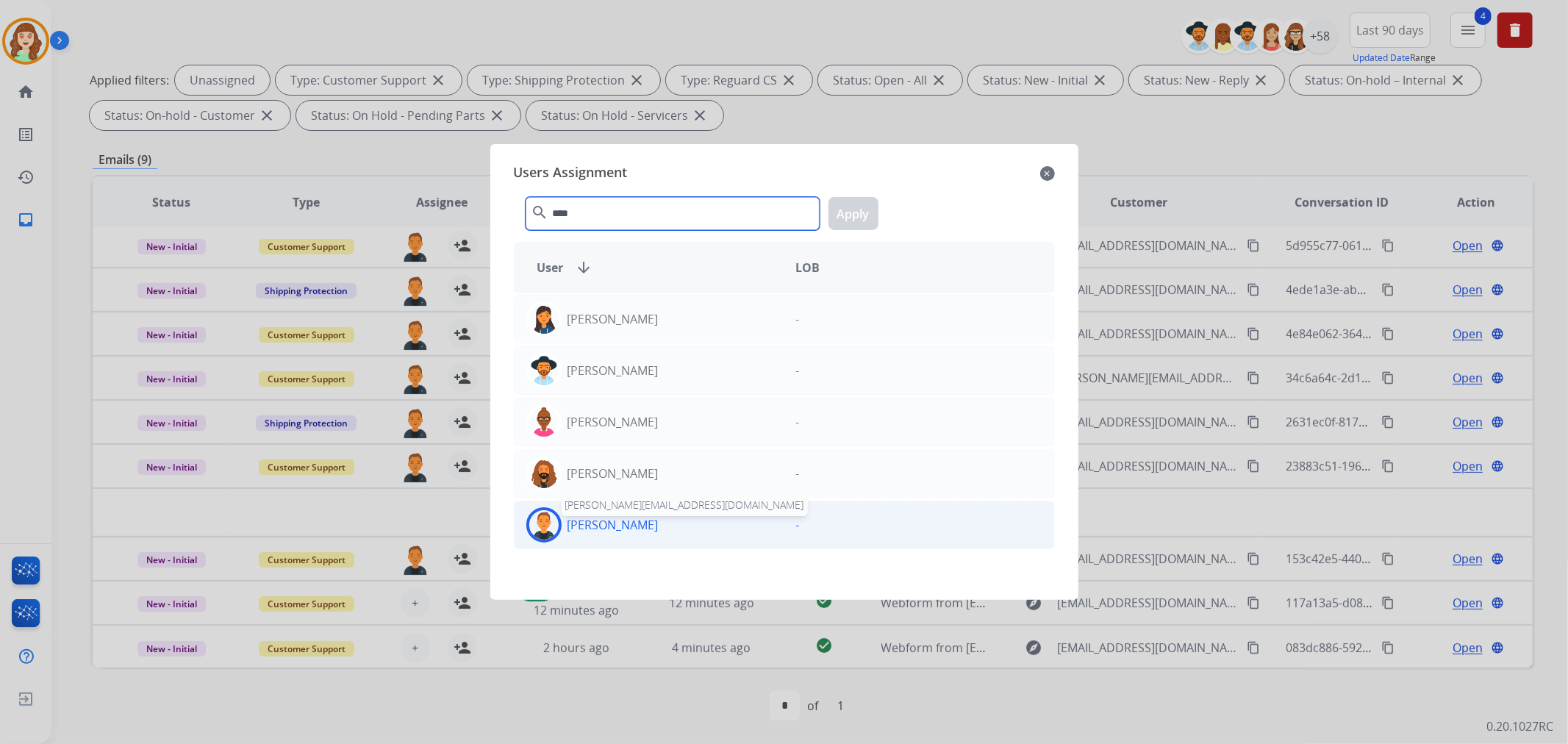
type input "****"
click at [606, 523] on p "[PERSON_NAME]" at bounding box center [613, 524] width 91 height 18
click at [862, 211] on button "Apply" at bounding box center [853, 213] width 50 height 33
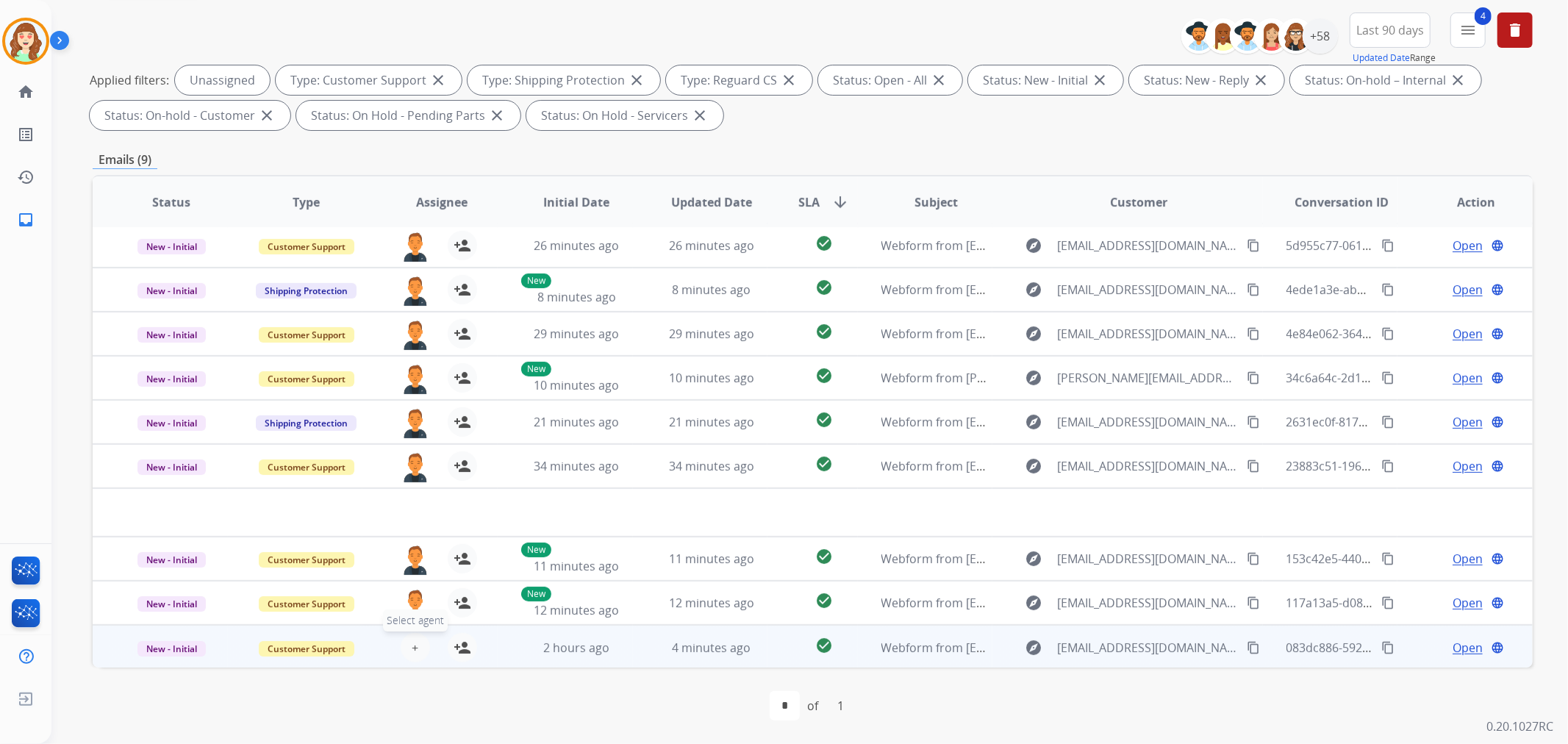
click at [413, 648] on span "+" at bounding box center [414, 648] width 6 height 18
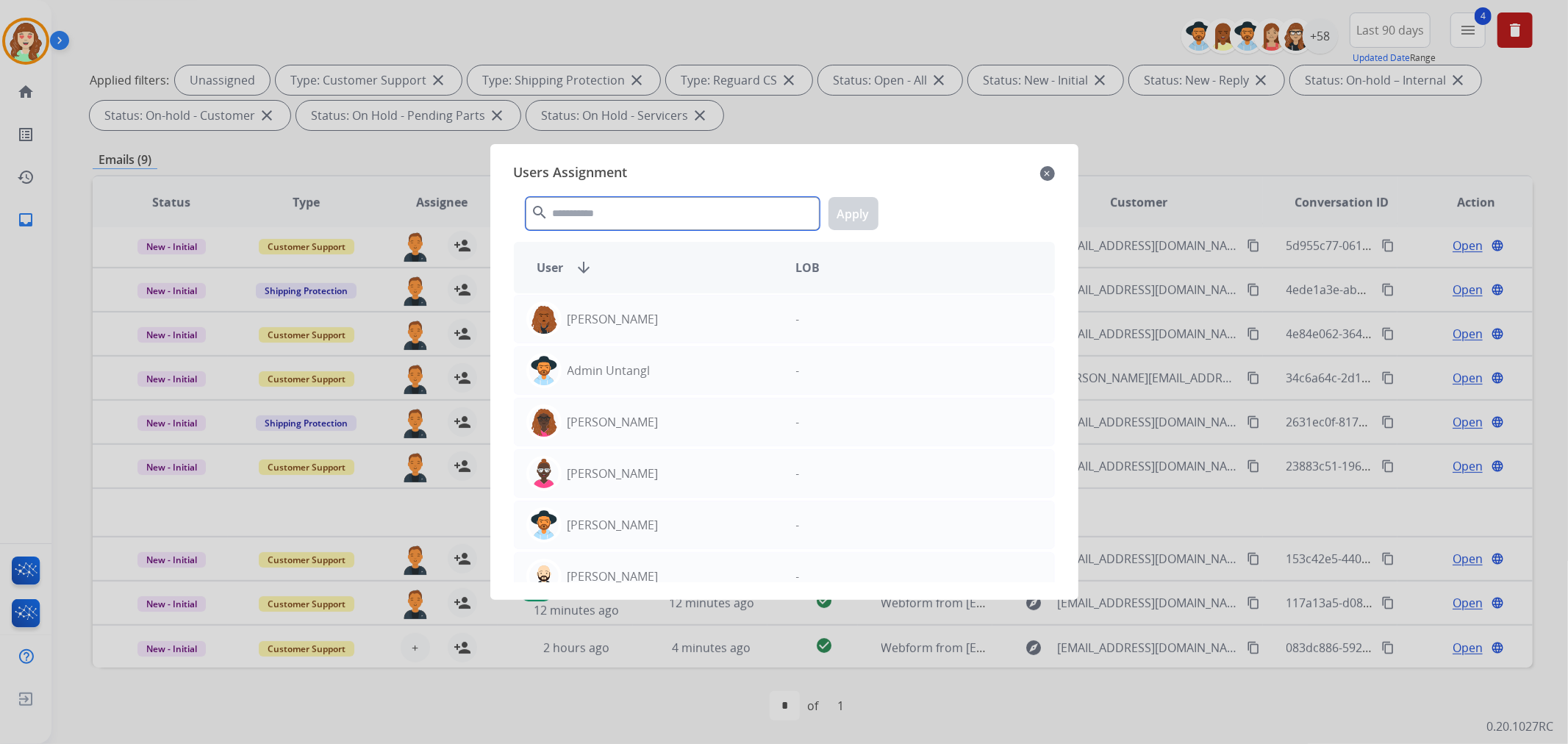
click at [693, 204] on input "text" at bounding box center [672, 213] width 294 height 33
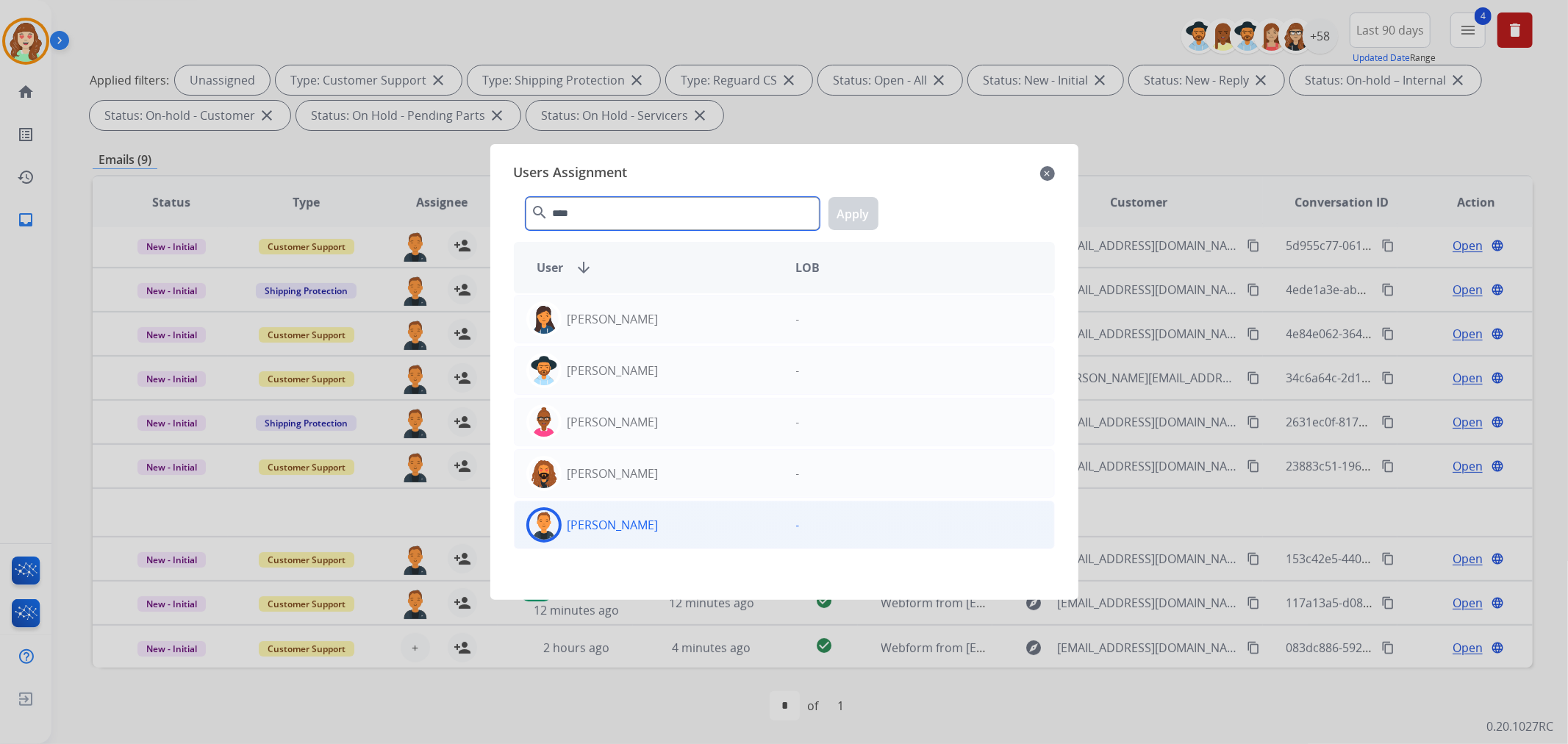
type input "****"
click at [605, 510] on div "[PERSON_NAME]" at bounding box center [649, 525] width 270 height 35
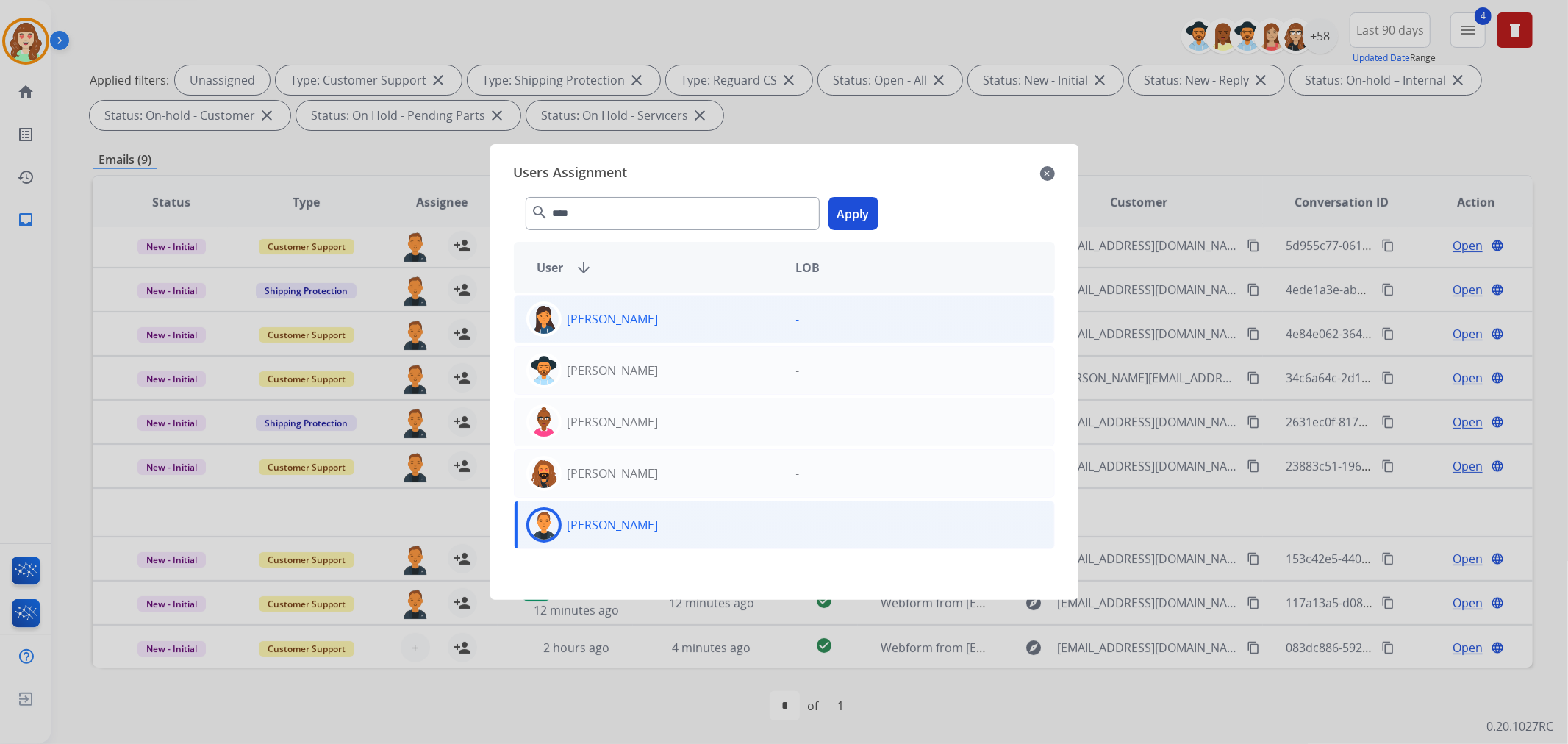
drag, startPoint x: 844, startPoint y: 212, endPoint x: 770, endPoint y: 325, distance: 135.1
click at [846, 212] on button "Apply" at bounding box center [853, 213] width 50 height 33
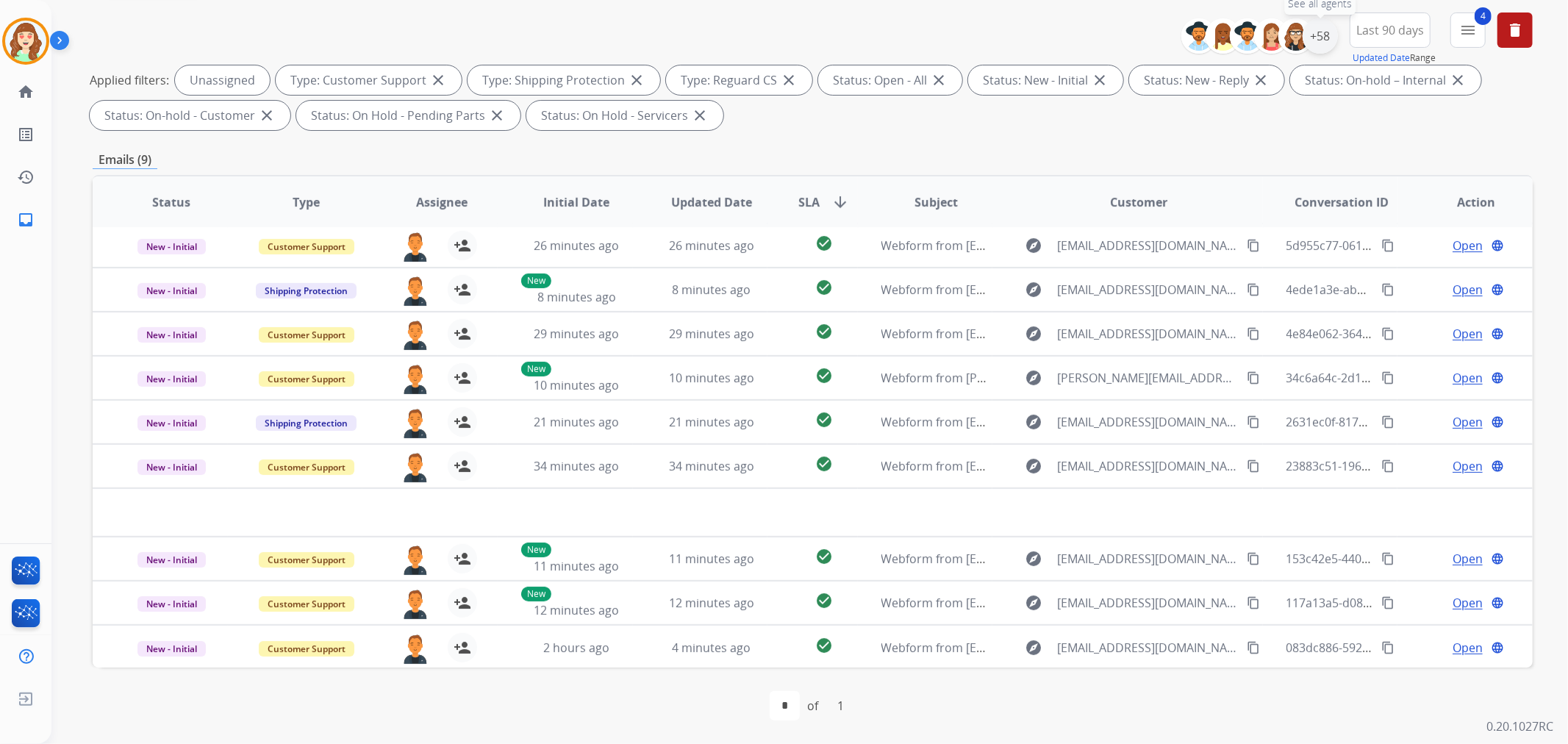
click at [1317, 34] on div "+58" at bounding box center [1320, 36] width 35 height 35
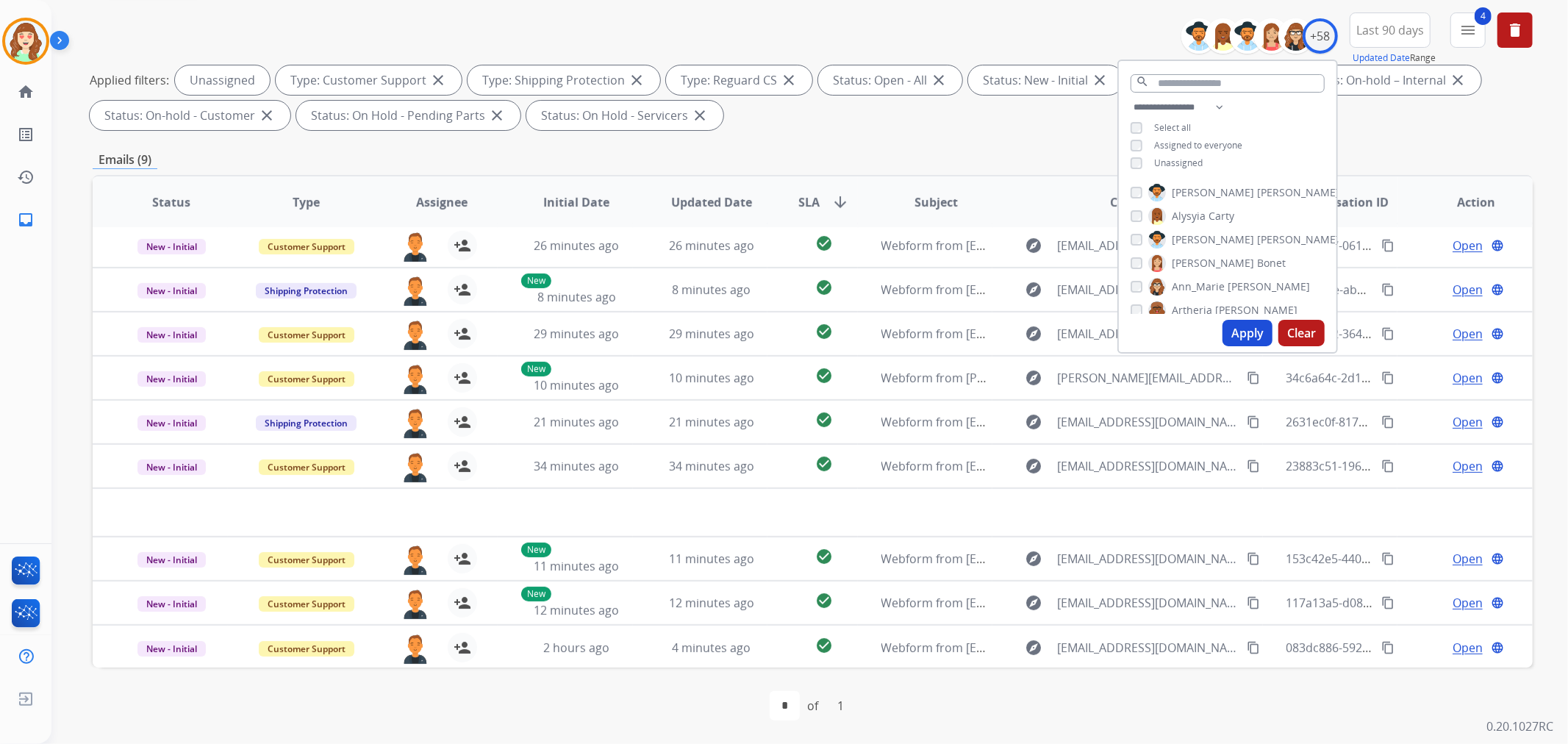
click at [1245, 337] on button "Apply" at bounding box center [1247, 333] width 50 height 27
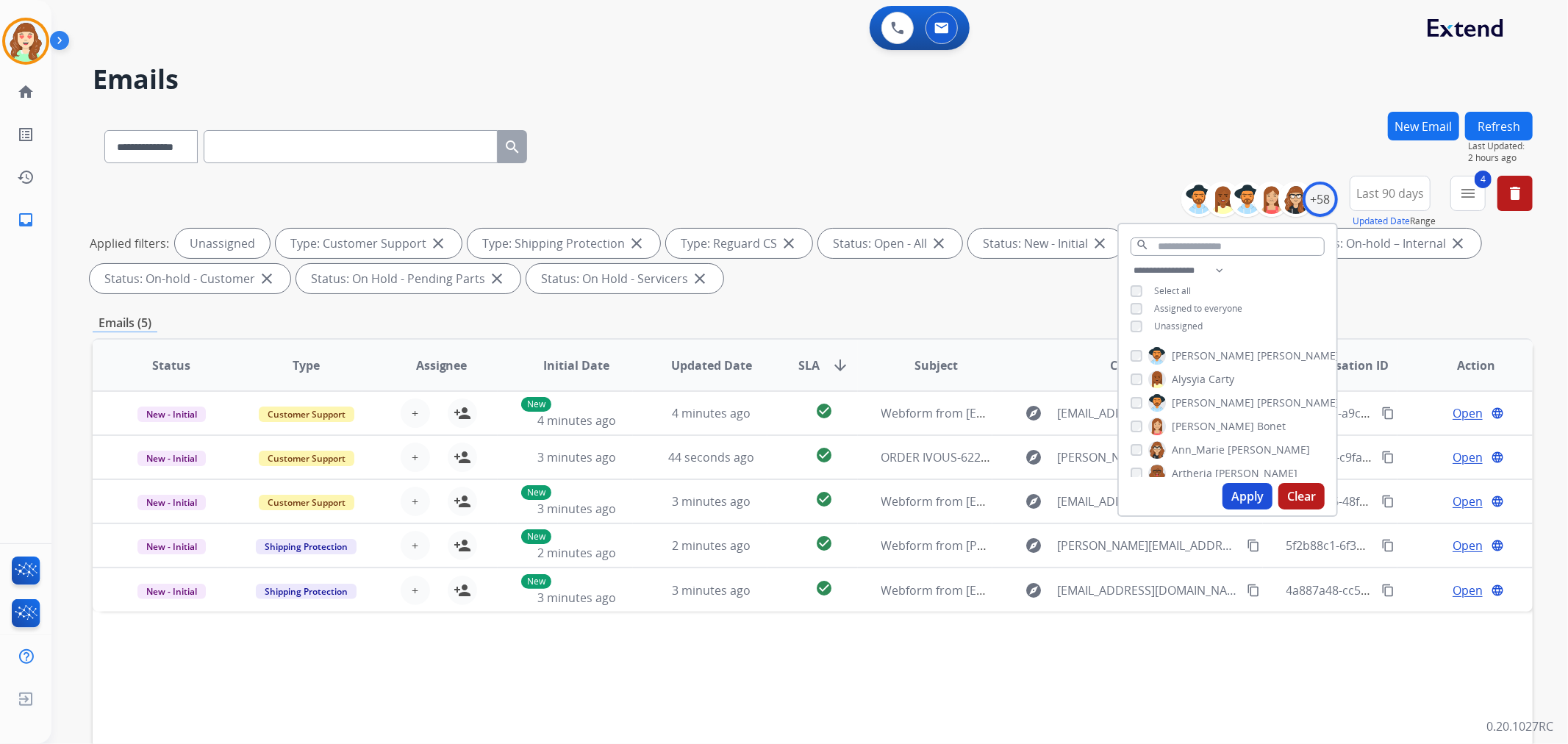
scroll to position [0, 0]
click at [1179, 244] on input "text" at bounding box center [1227, 247] width 194 height 19
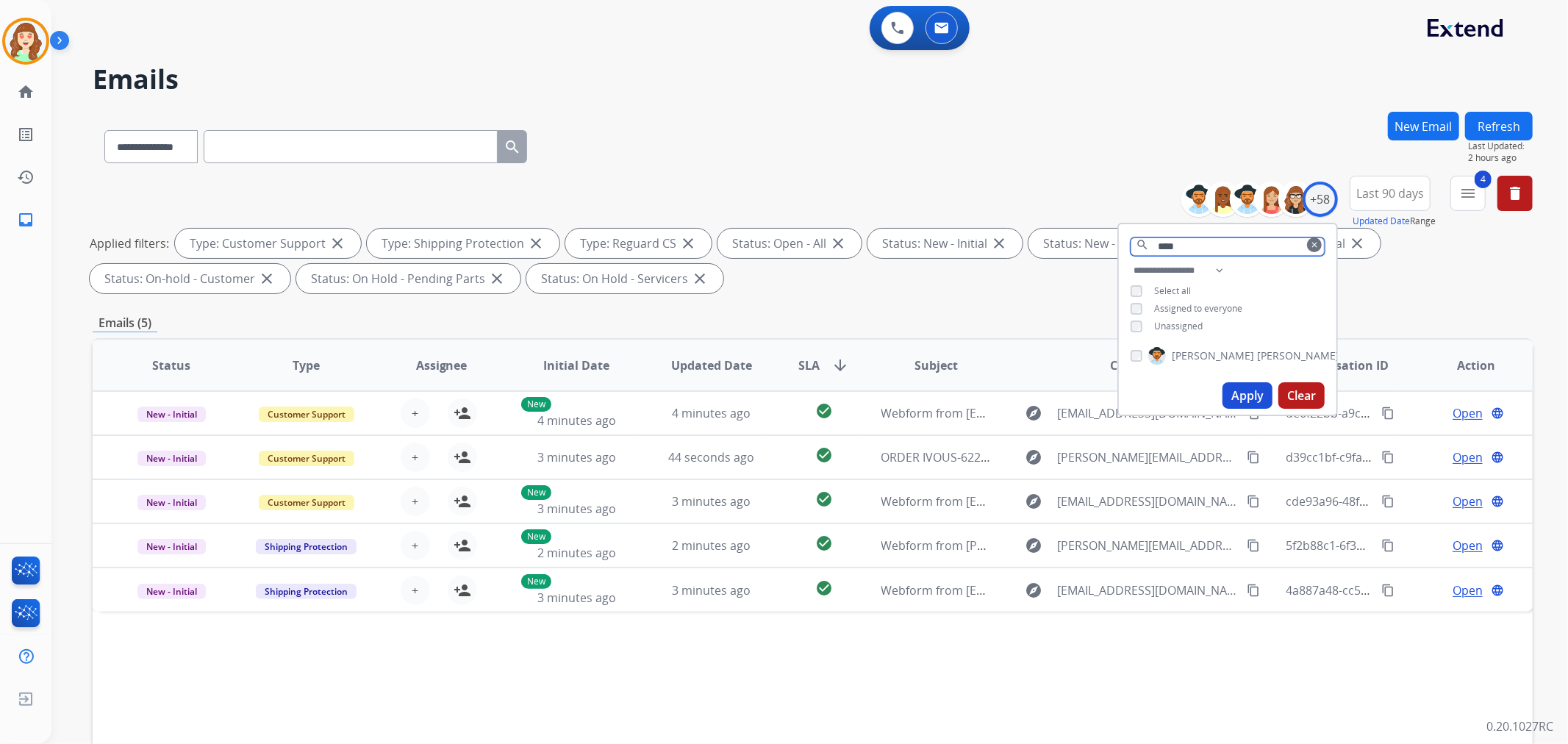
type input "****"
click at [1247, 388] on button "Apply" at bounding box center [1247, 395] width 50 height 27
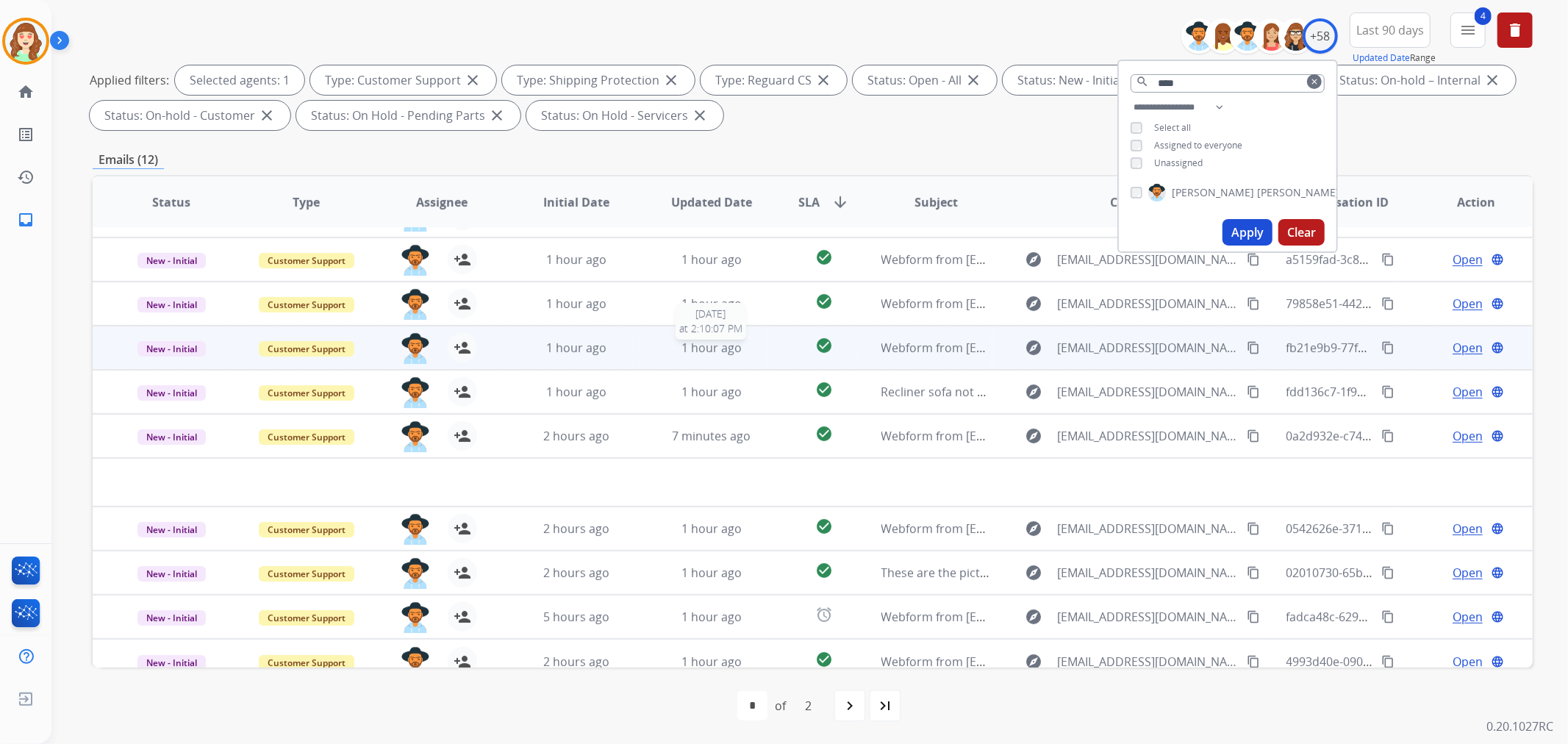
scroll to position [48, 0]
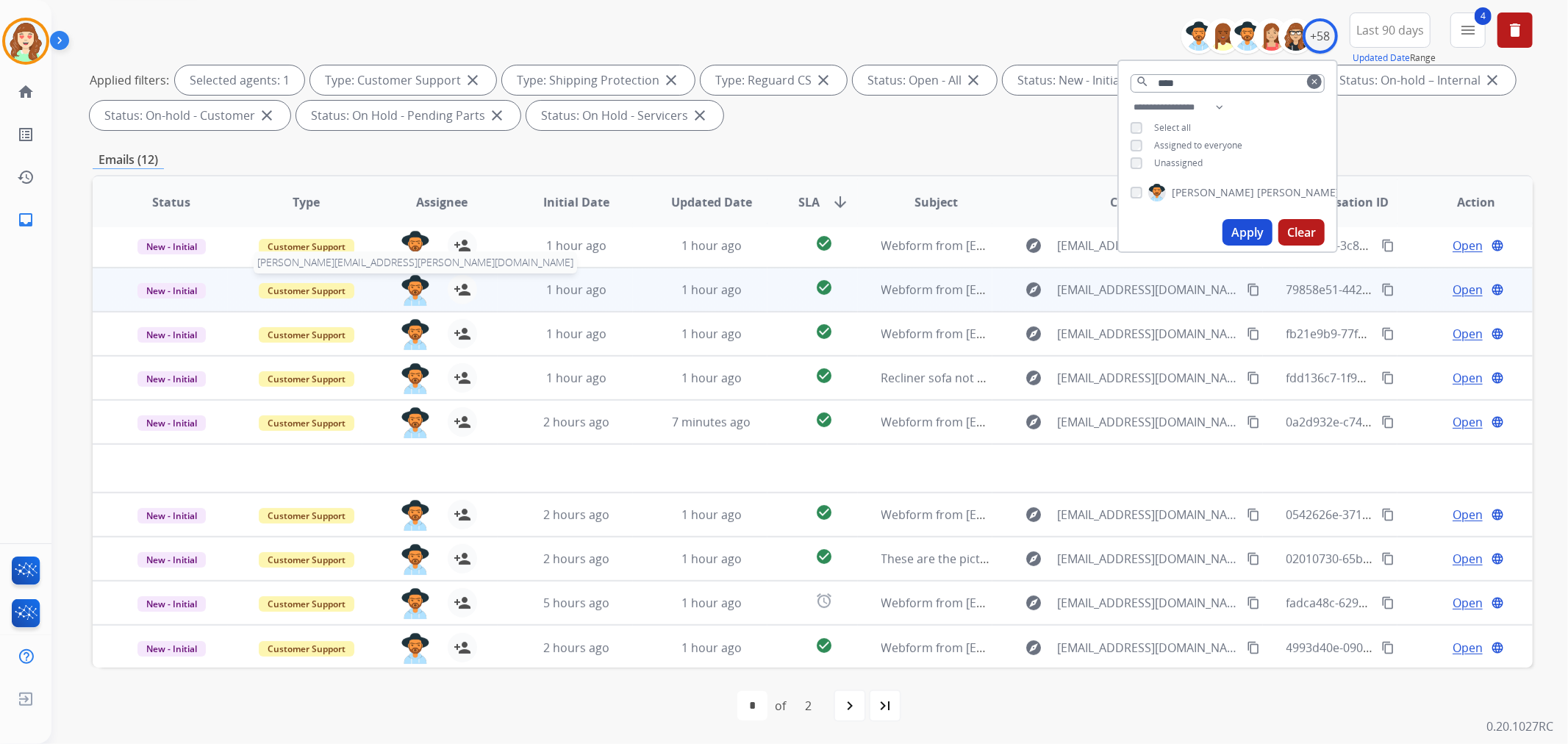
click at [402, 282] on img at bounding box center [415, 289] width 30 height 31
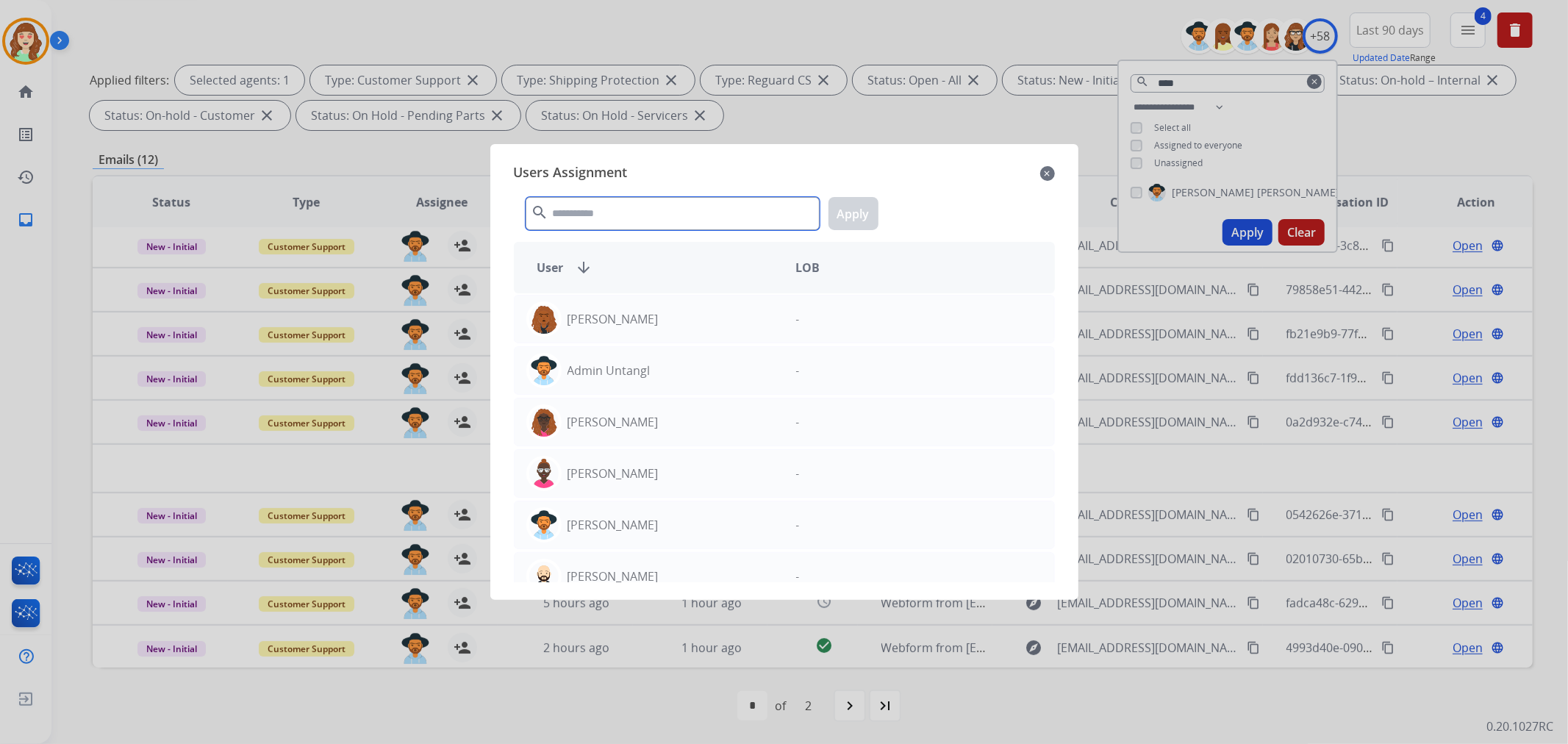
click at [628, 218] on input "text" at bounding box center [672, 213] width 294 height 33
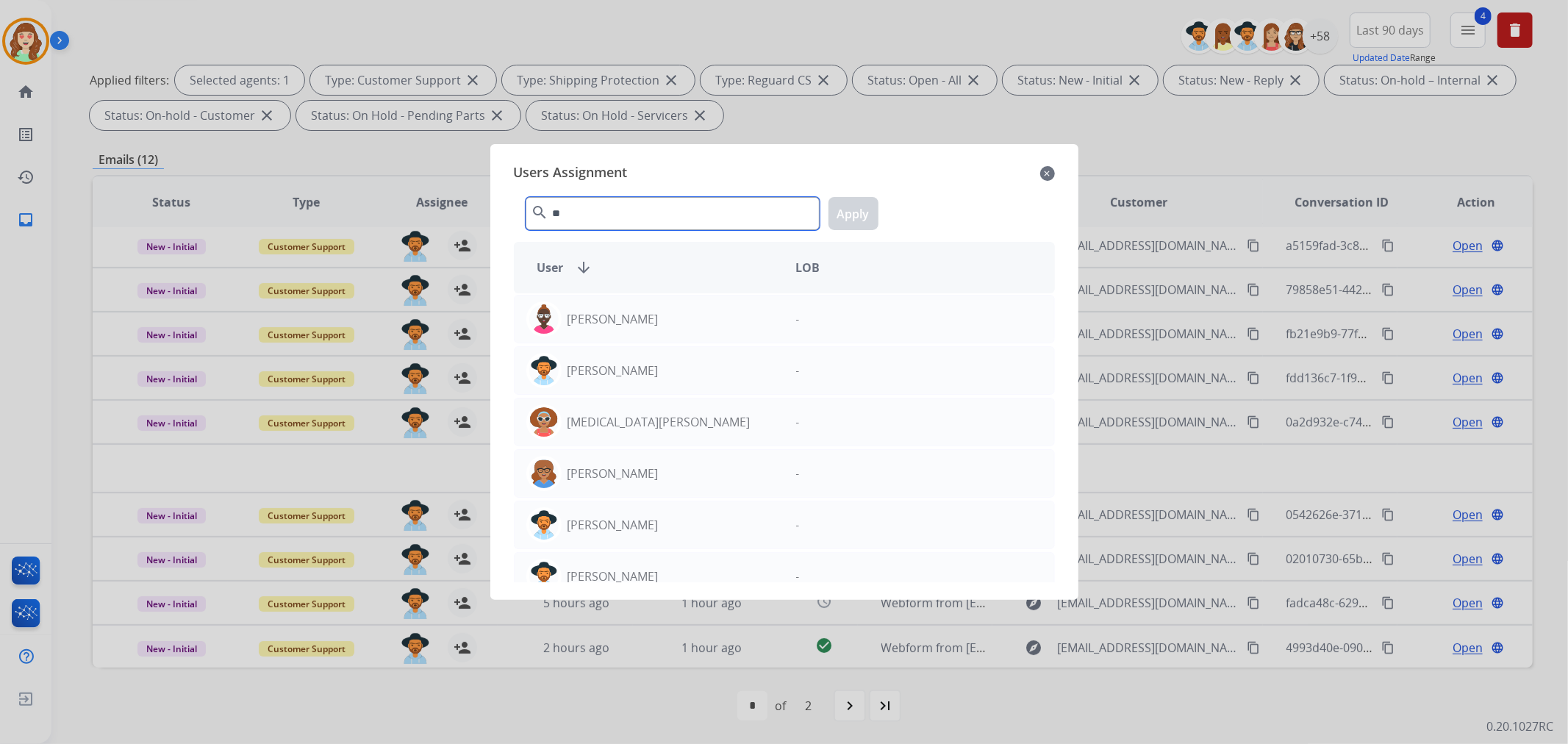
type input "*"
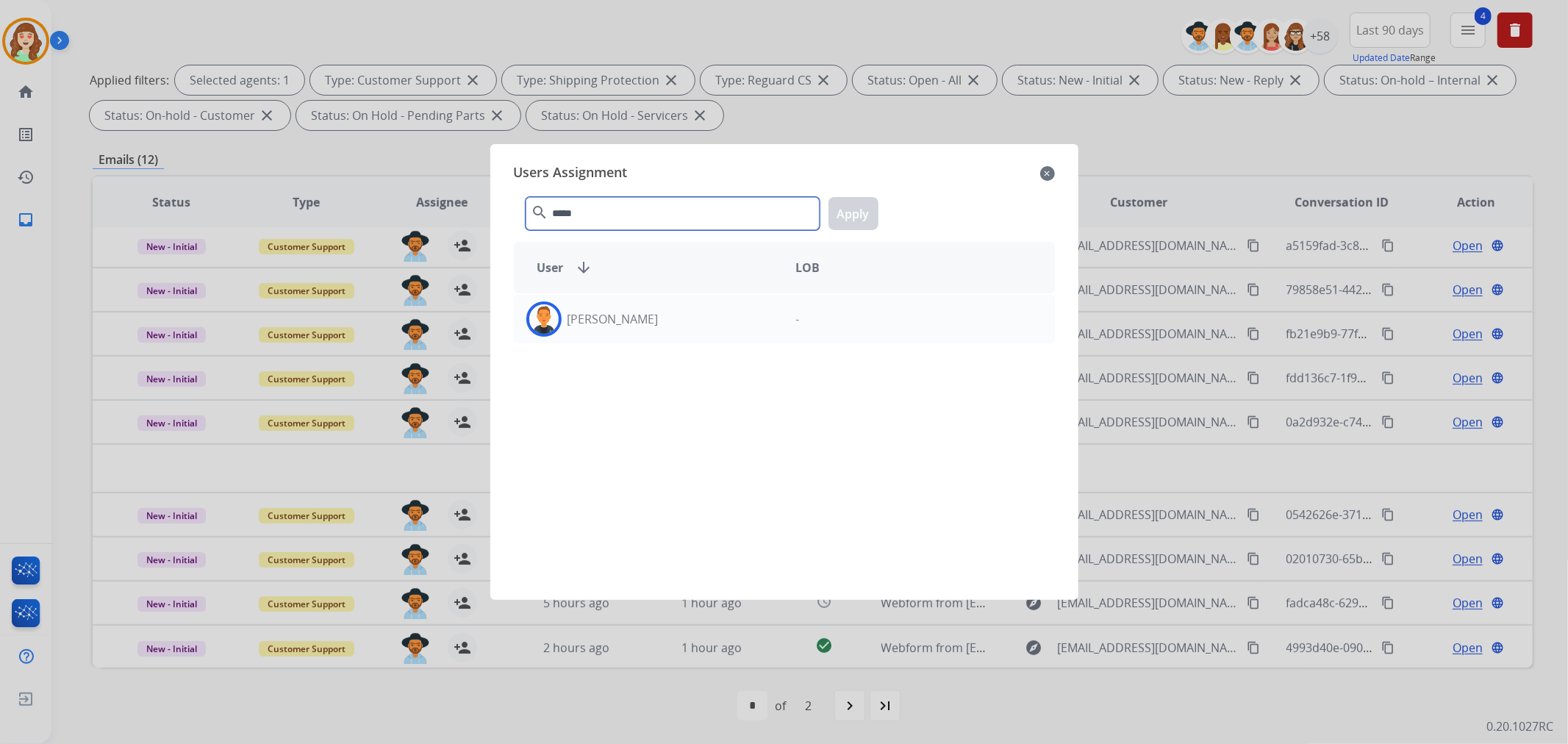
type input "*****"
click at [605, 325] on div "[PERSON_NAME]" at bounding box center [649, 319] width 270 height 35
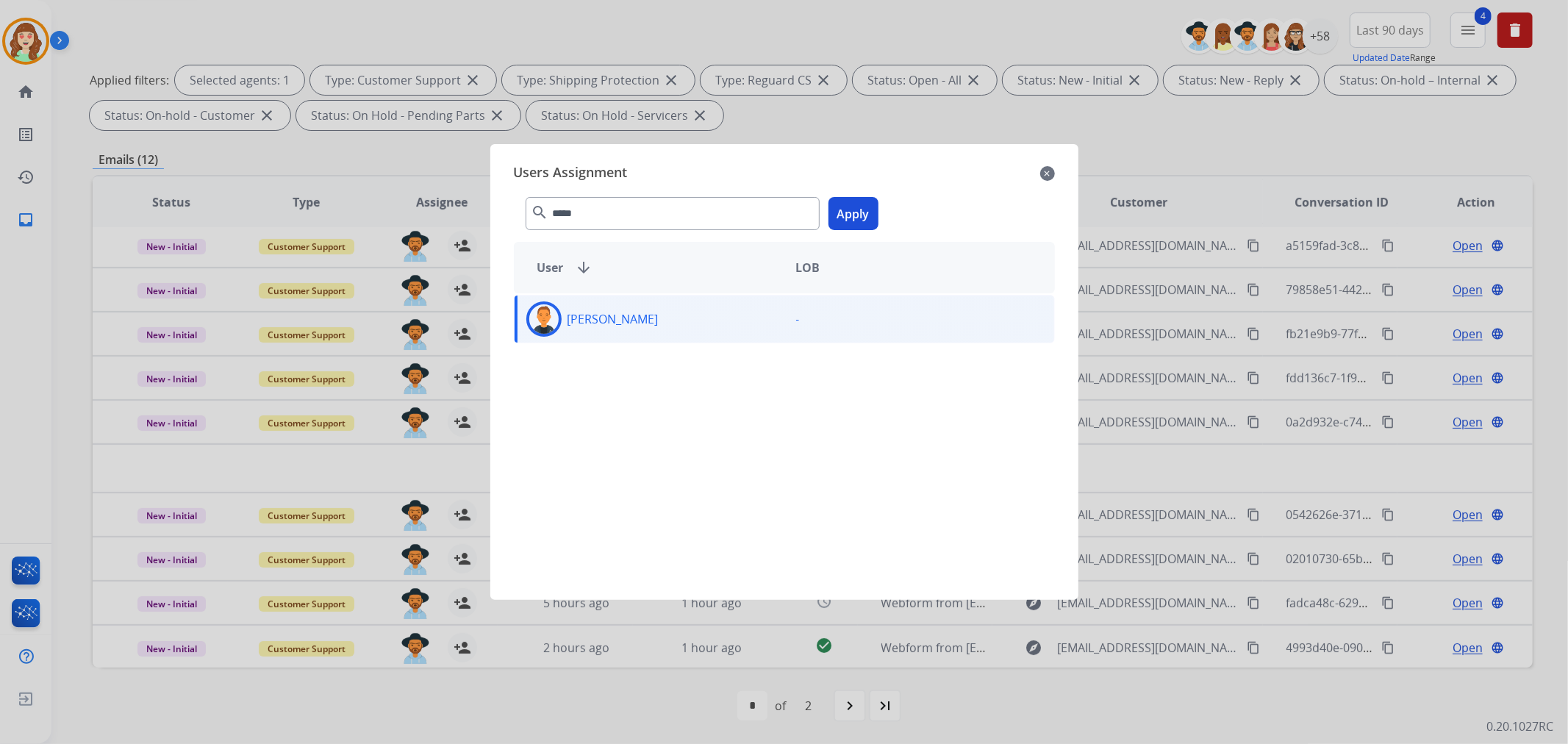
click at [851, 212] on button "Apply" at bounding box center [853, 213] width 50 height 33
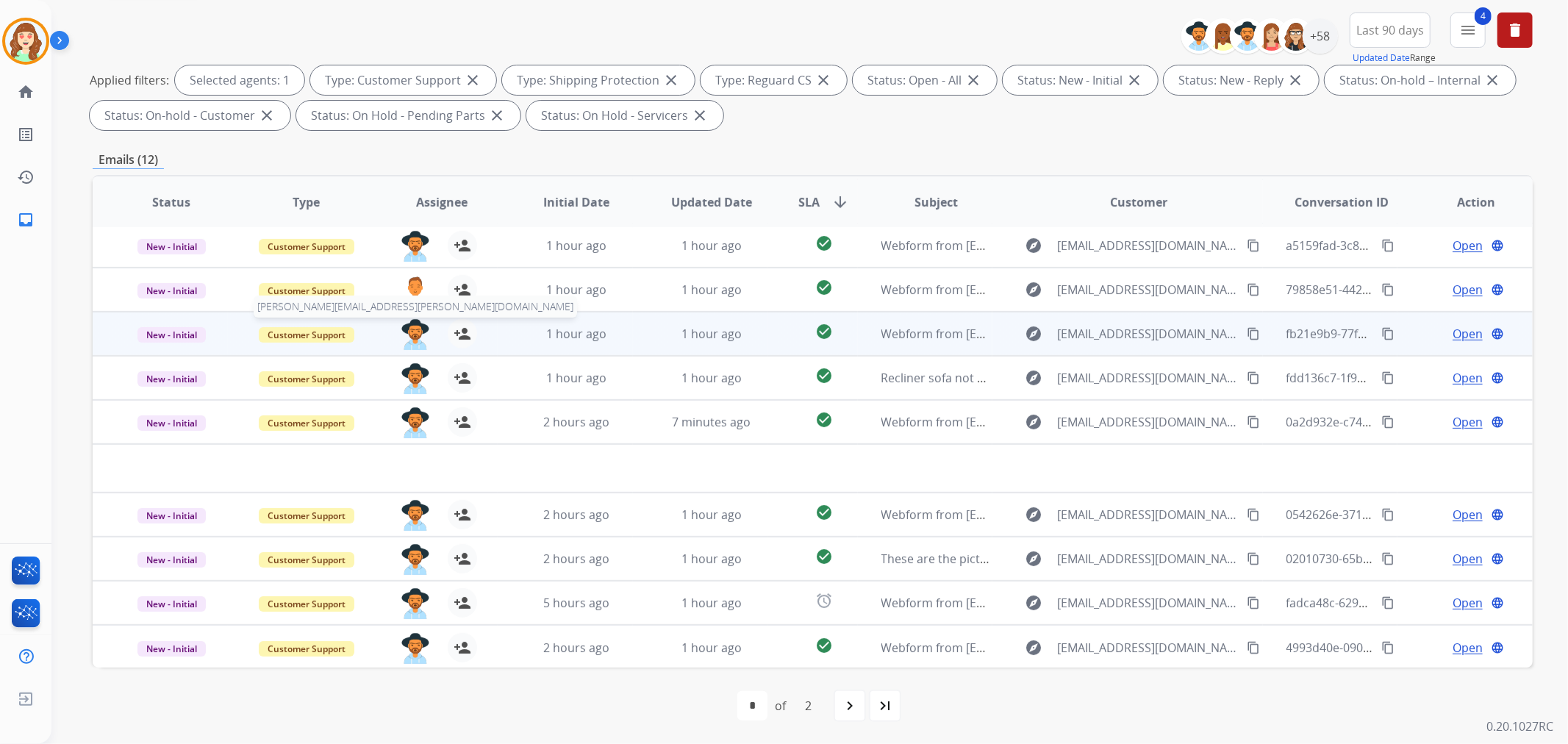
click at [413, 325] on img at bounding box center [415, 334] width 30 height 31
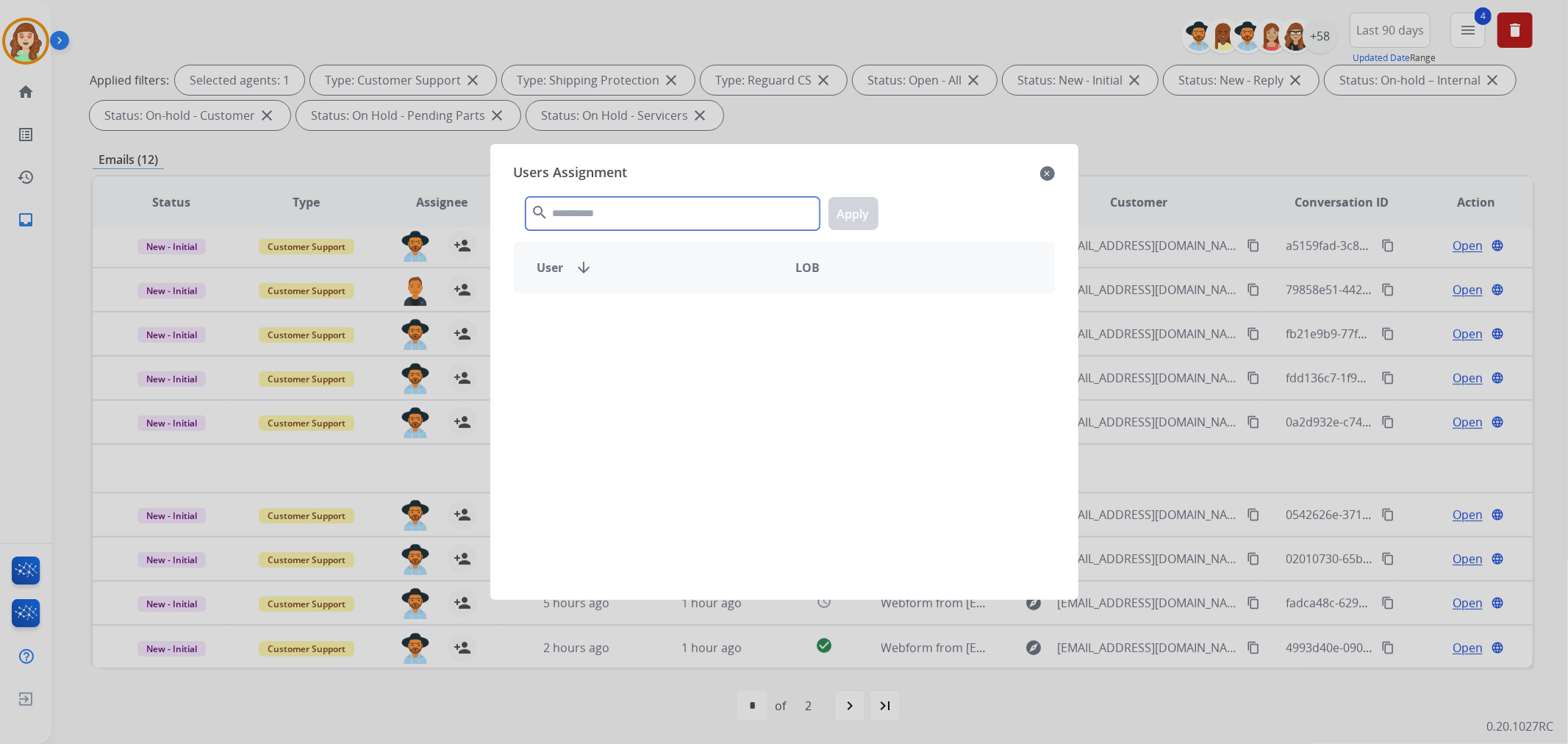
click at [635, 207] on input "text" at bounding box center [672, 213] width 294 height 33
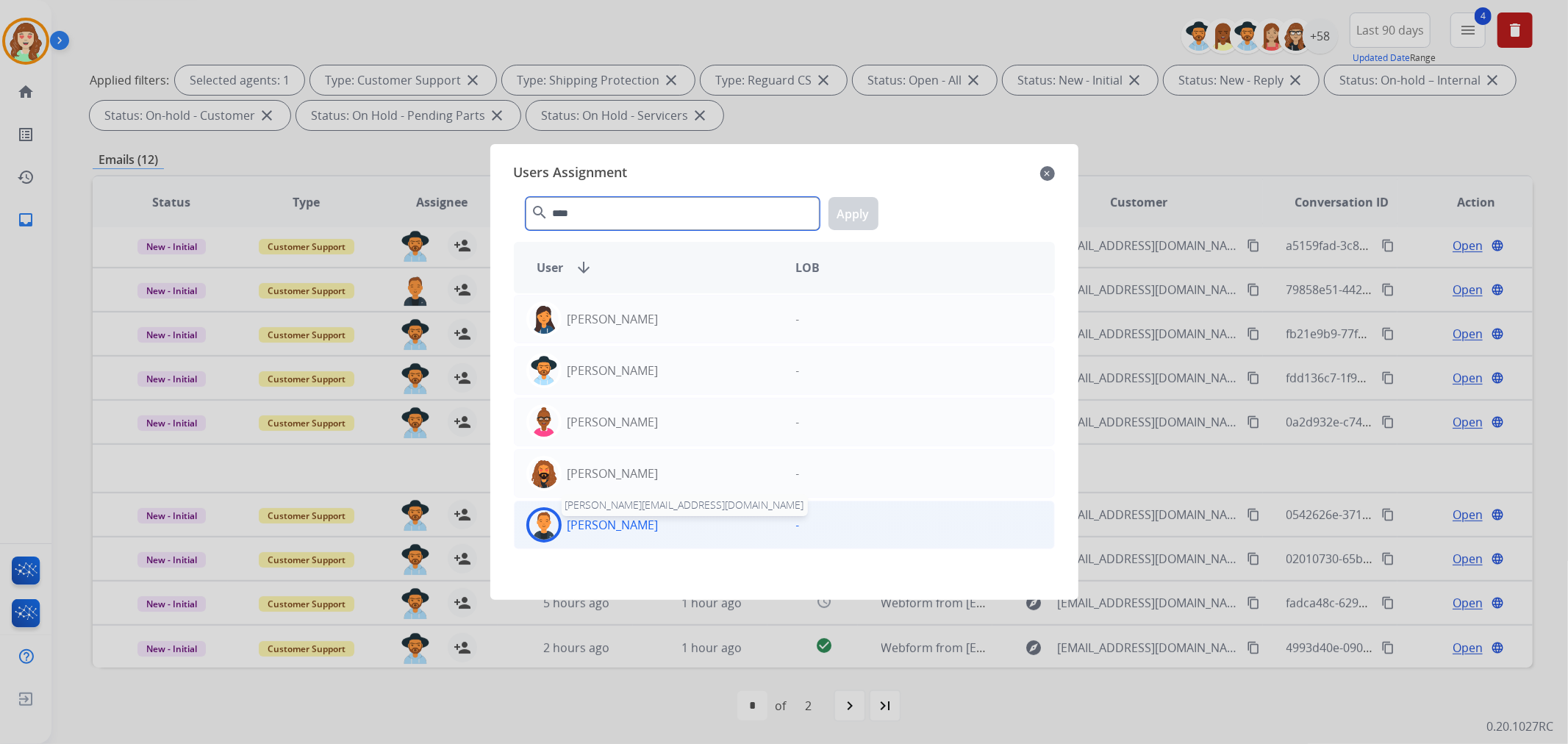
type input "****"
click at [612, 522] on p "[PERSON_NAME]" at bounding box center [613, 524] width 91 height 18
click at [852, 200] on button "Apply" at bounding box center [853, 213] width 50 height 33
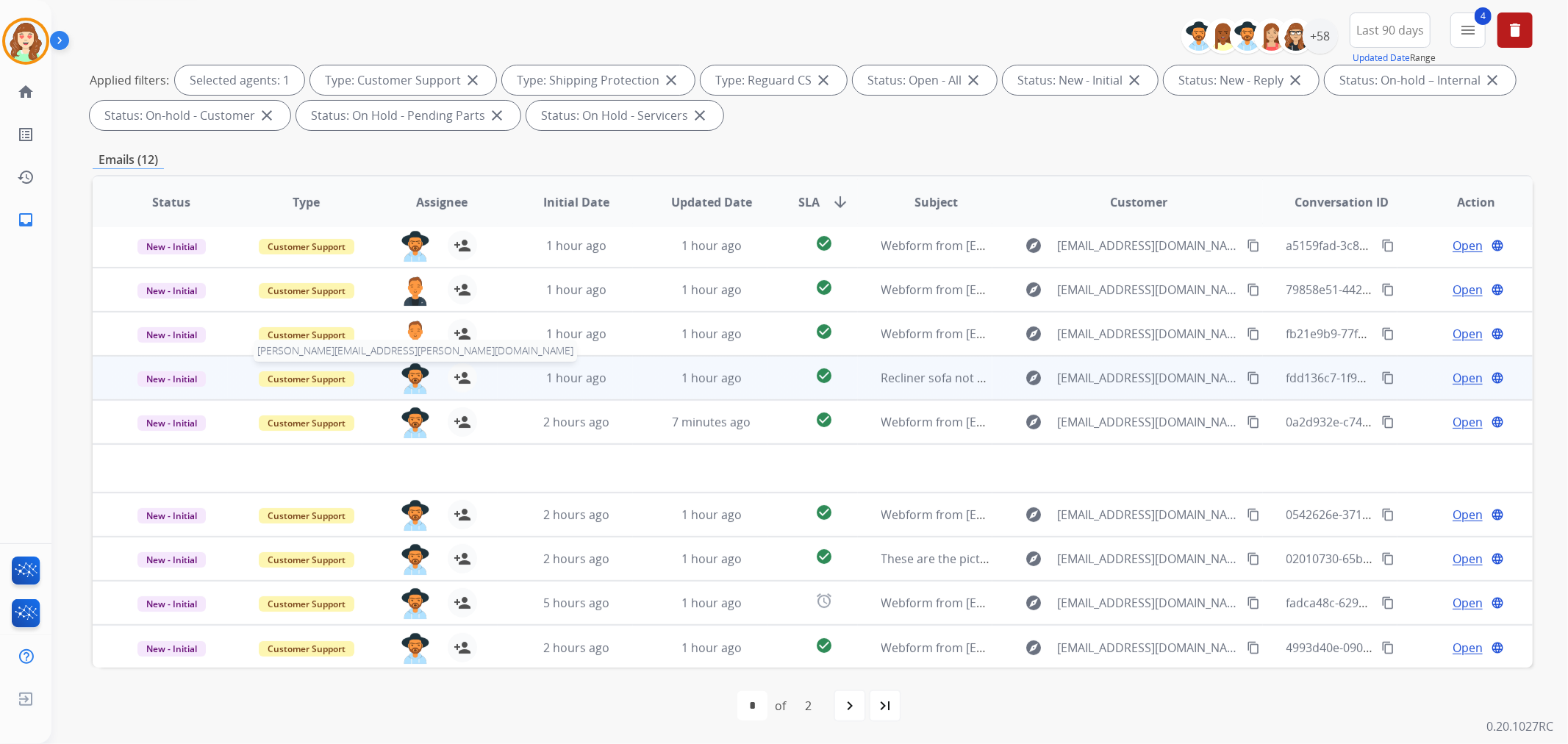
click at [401, 368] on img at bounding box center [415, 378] width 30 height 31
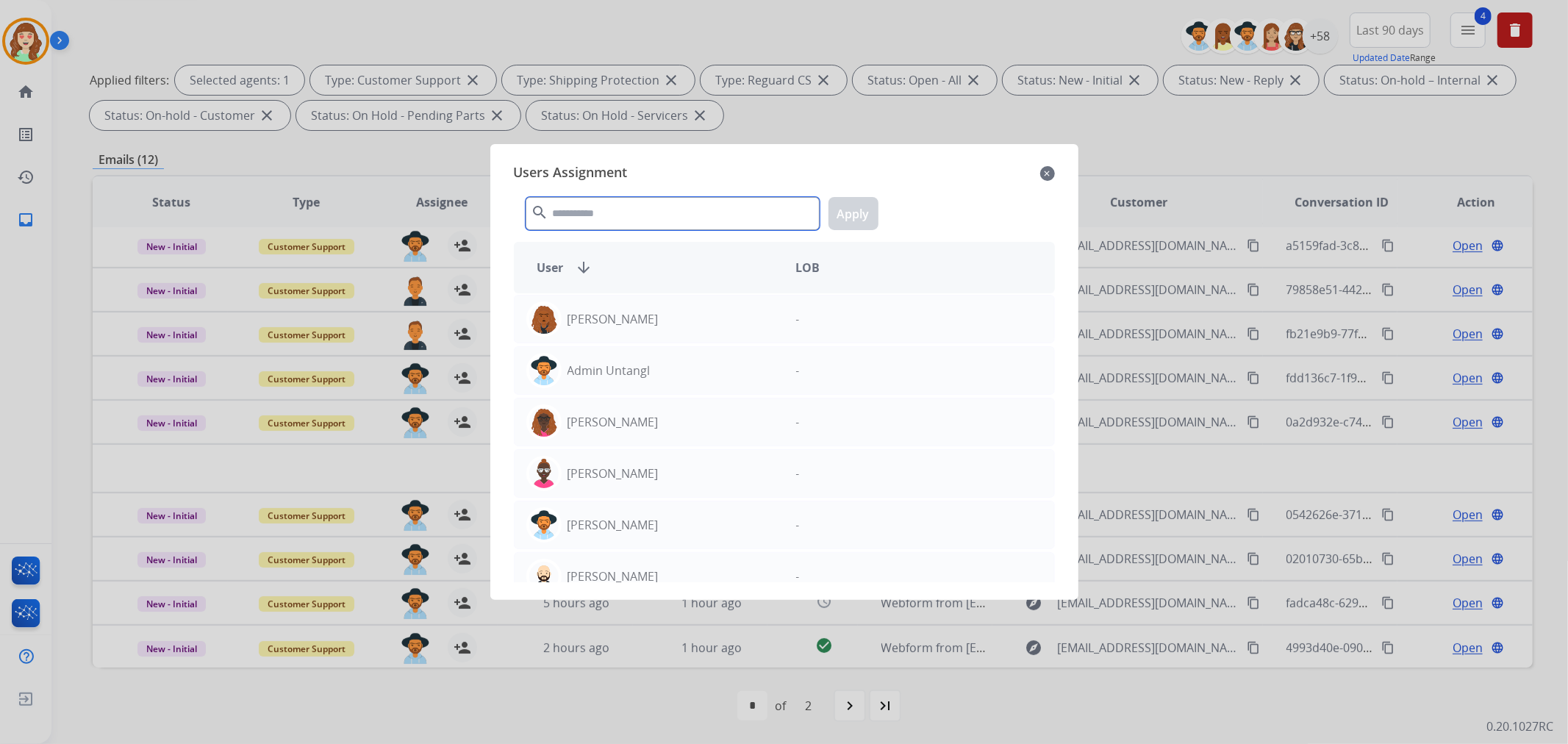
click at [626, 212] on input "text" at bounding box center [672, 213] width 294 height 33
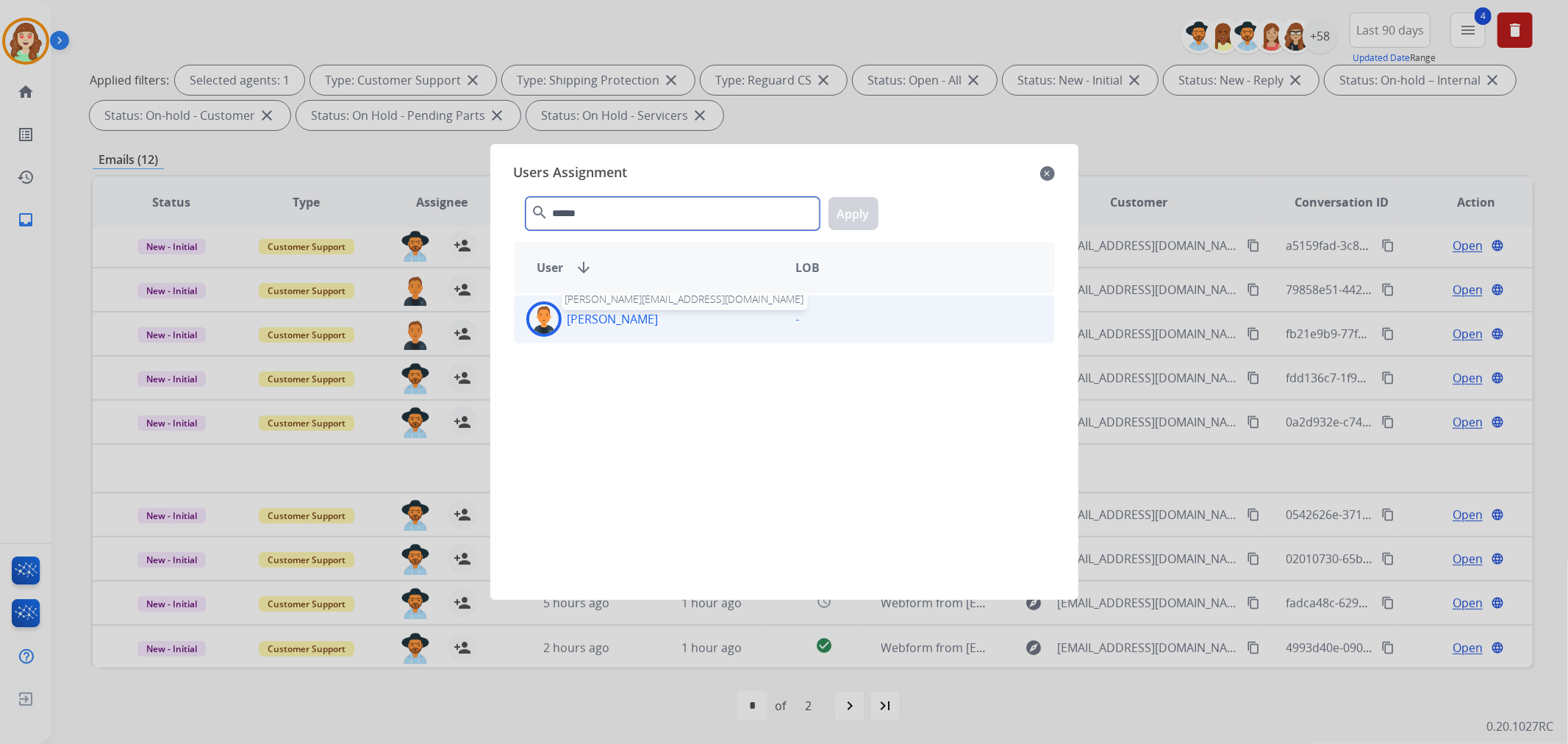
type input "******"
click at [607, 328] on div "Richie Ponce richie.ponce@eccogroupusa.com" at bounding box center [649, 319] width 270 height 35
click at [855, 212] on button "Apply" at bounding box center [853, 213] width 50 height 33
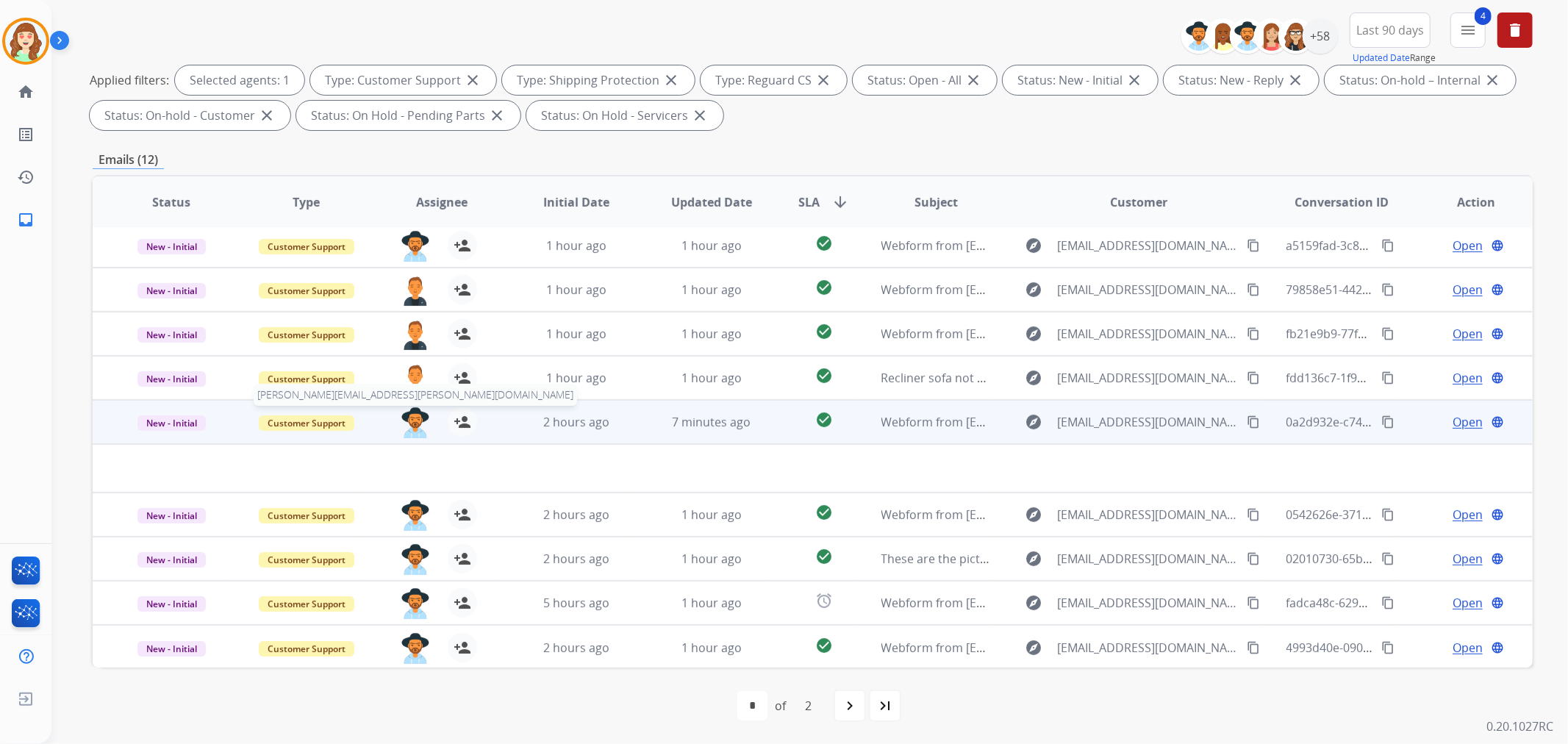
click at [408, 417] on img at bounding box center [415, 422] width 30 height 31
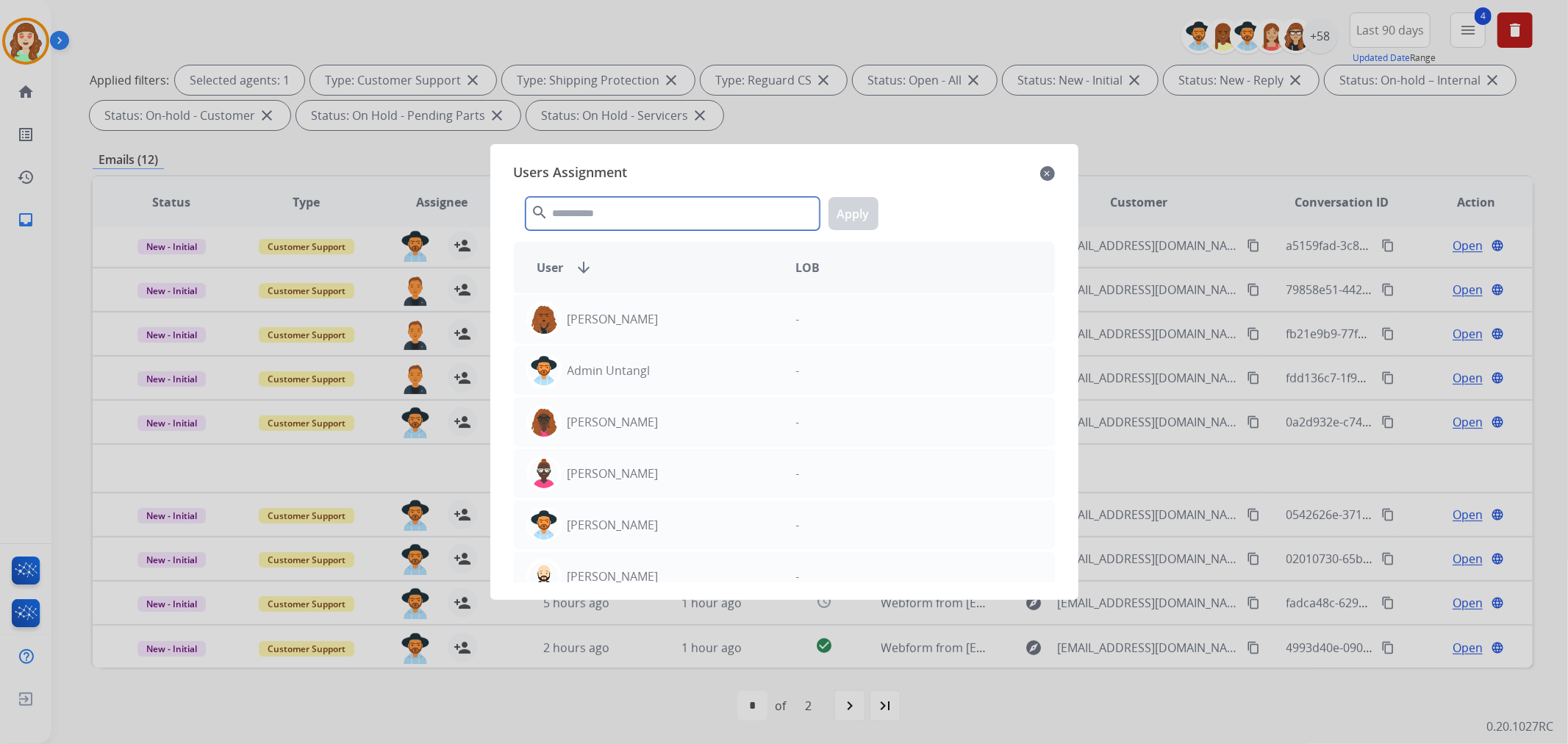
click at [613, 211] on input "text" at bounding box center [672, 213] width 294 height 33
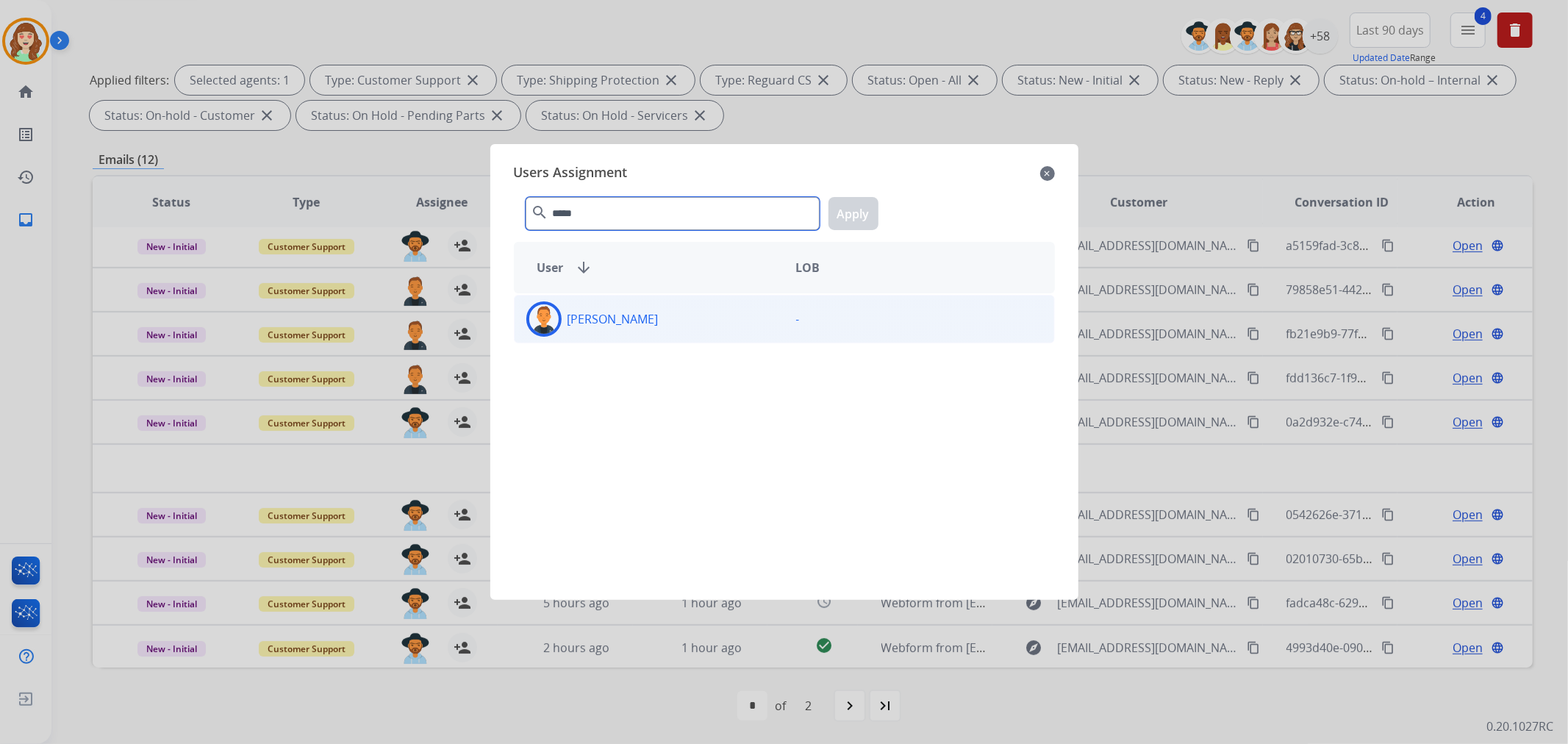
type input "*****"
click at [606, 314] on p "[PERSON_NAME]" at bounding box center [613, 318] width 91 height 18
click at [876, 207] on button "Apply" at bounding box center [853, 213] width 50 height 33
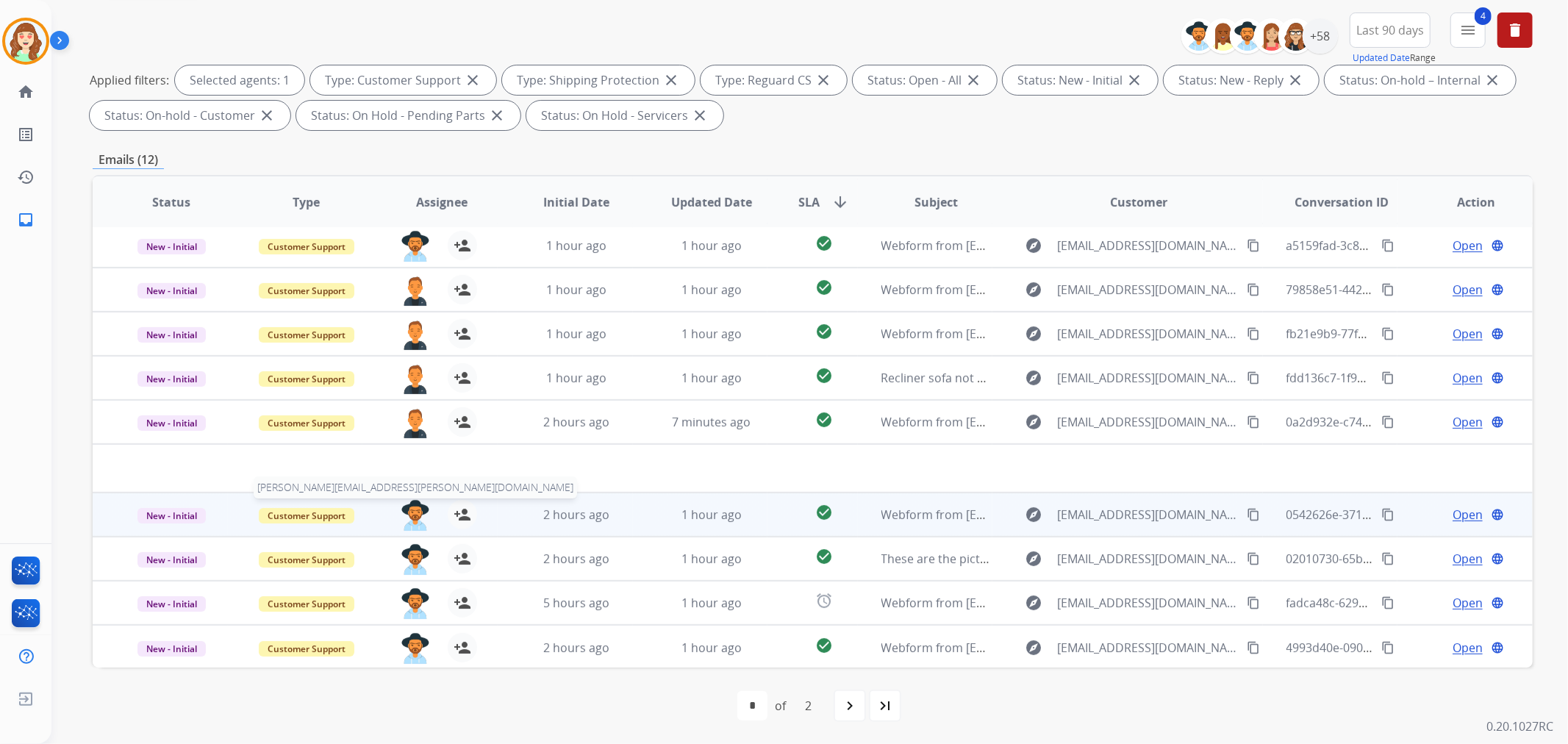
click at [413, 516] on img at bounding box center [415, 515] width 30 height 31
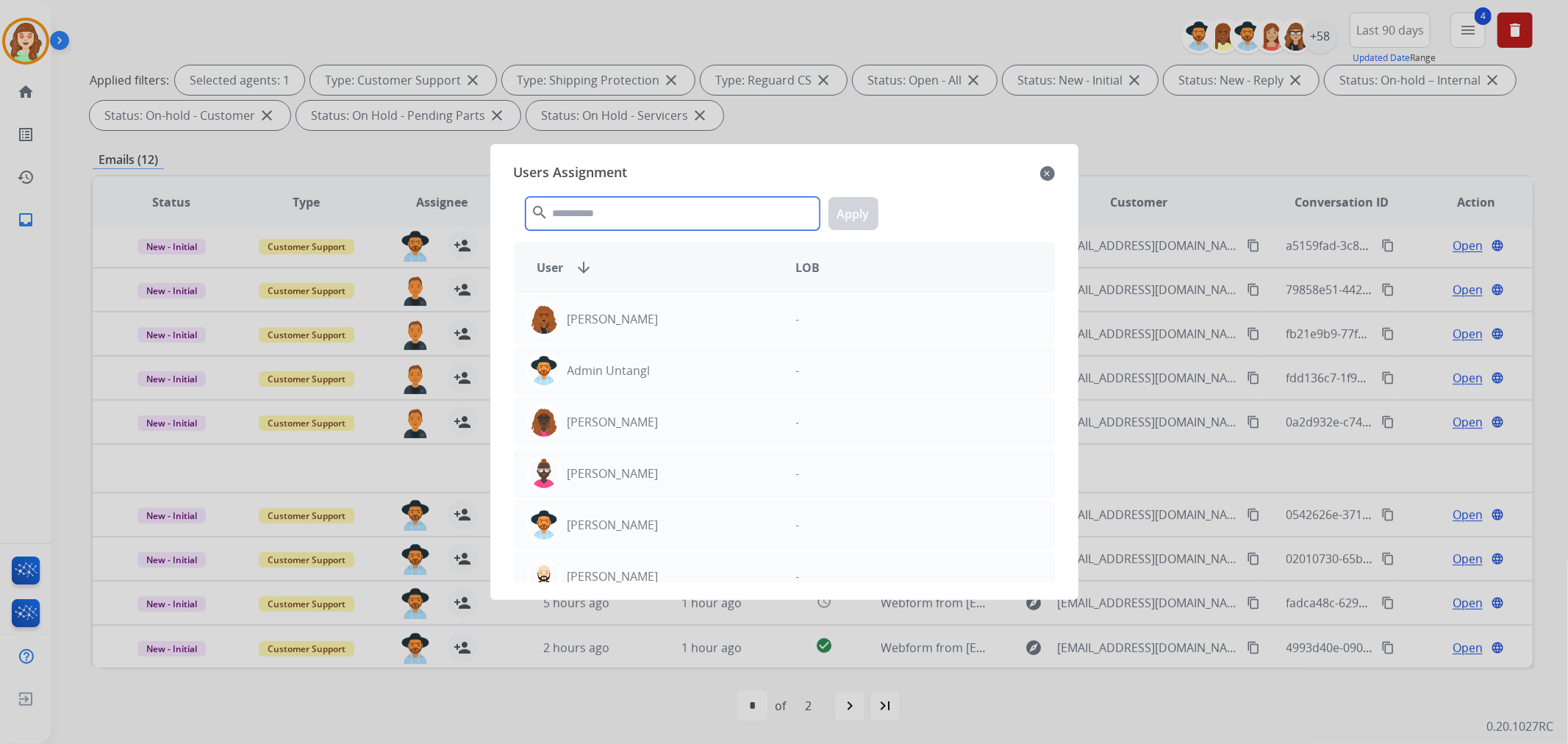
click at [647, 218] on input "text" at bounding box center [672, 213] width 294 height 33
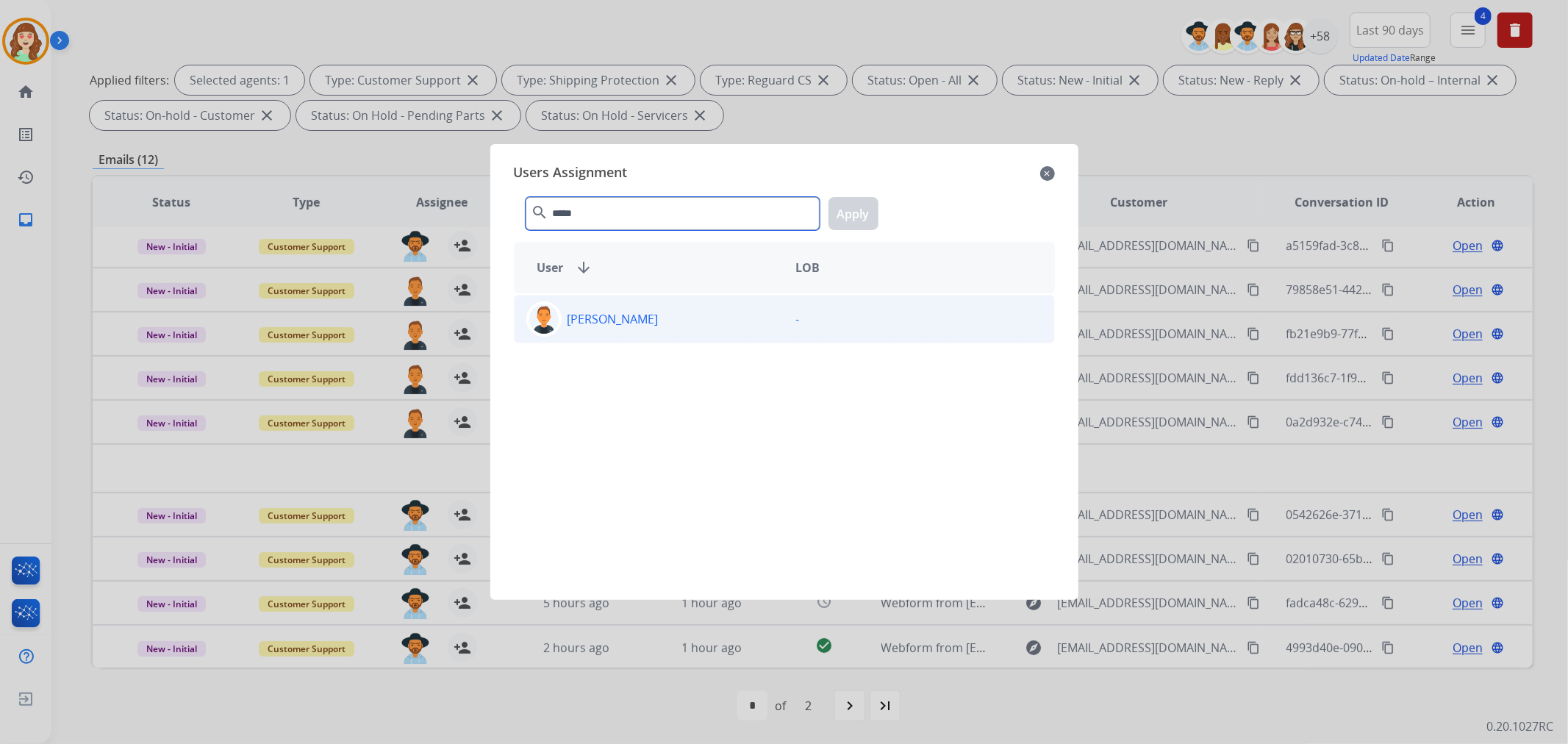
type input "*****"
click at [674, 327] on div "[PERSON_NAME]" at bounding box center [649, 319] width 270 height 35
click at [860, 204] on button "Apply" at bounding box center [853, 213] width 50 height 33
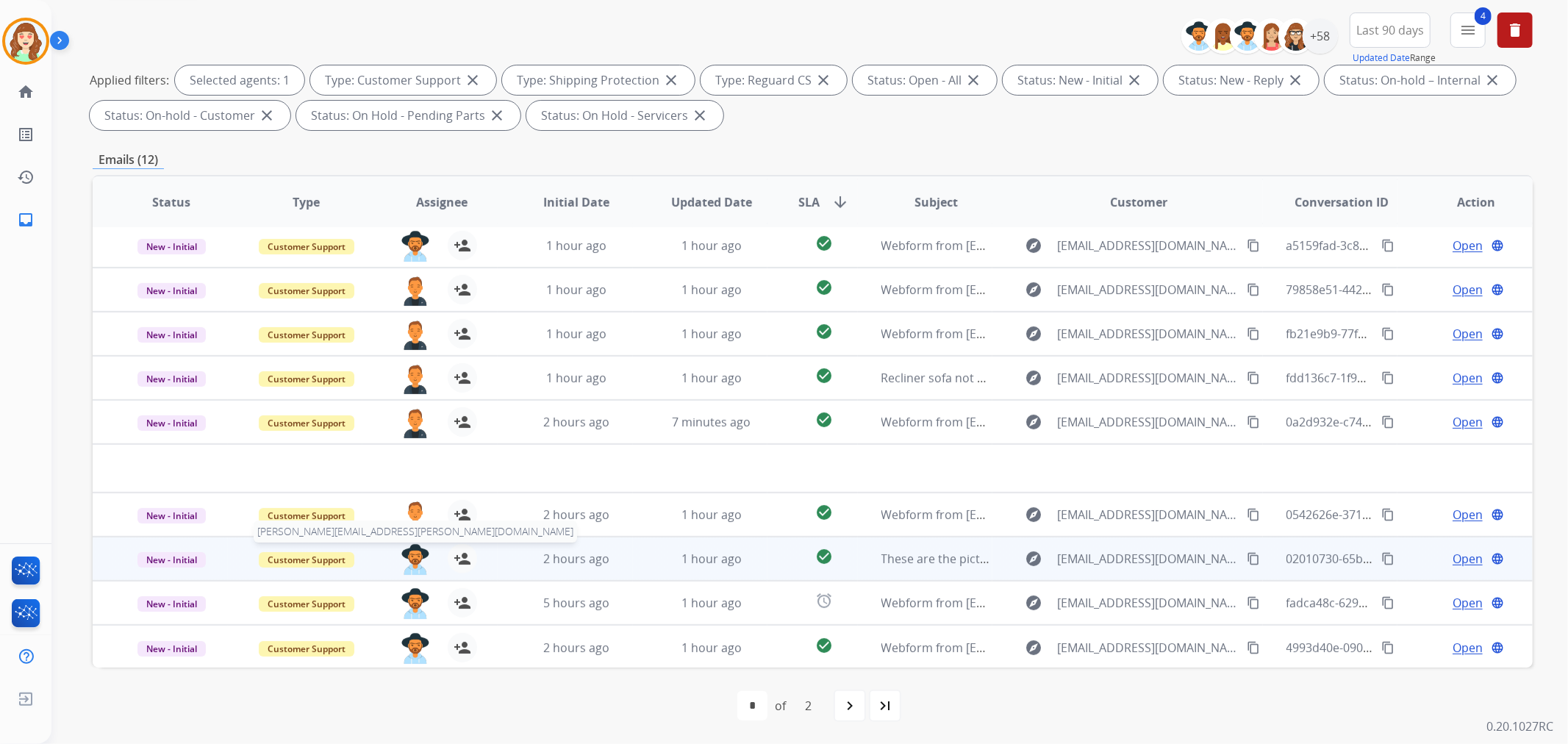
click at [410, 551] on img at bounding box center [415, 559] width 30 height 31
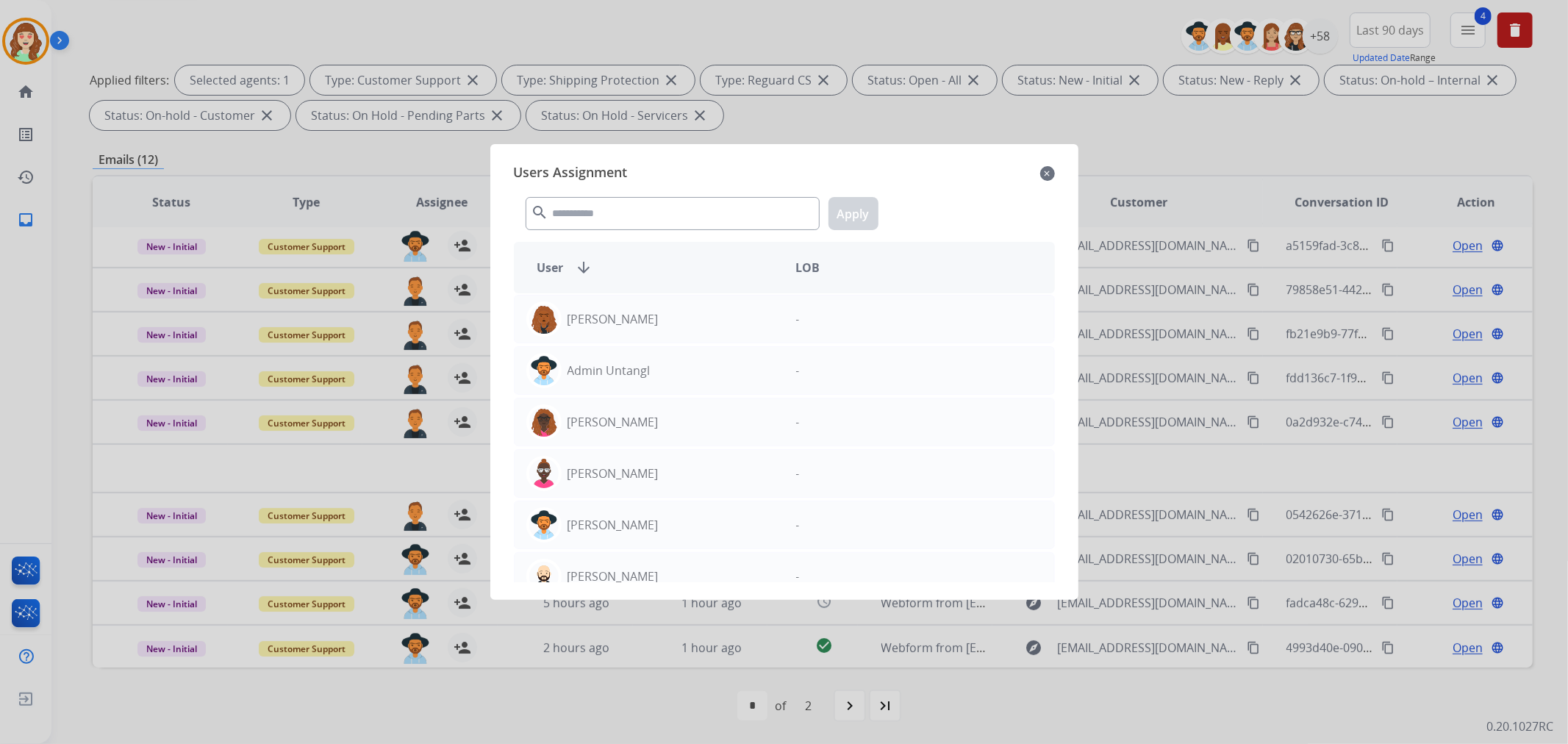
click at [651, 193] on div "search Apply" at bounding box center [784, 211] width 541 height 51
click at [637, 206] on input "text" at bounding box center [672, 213] width 294 height 33
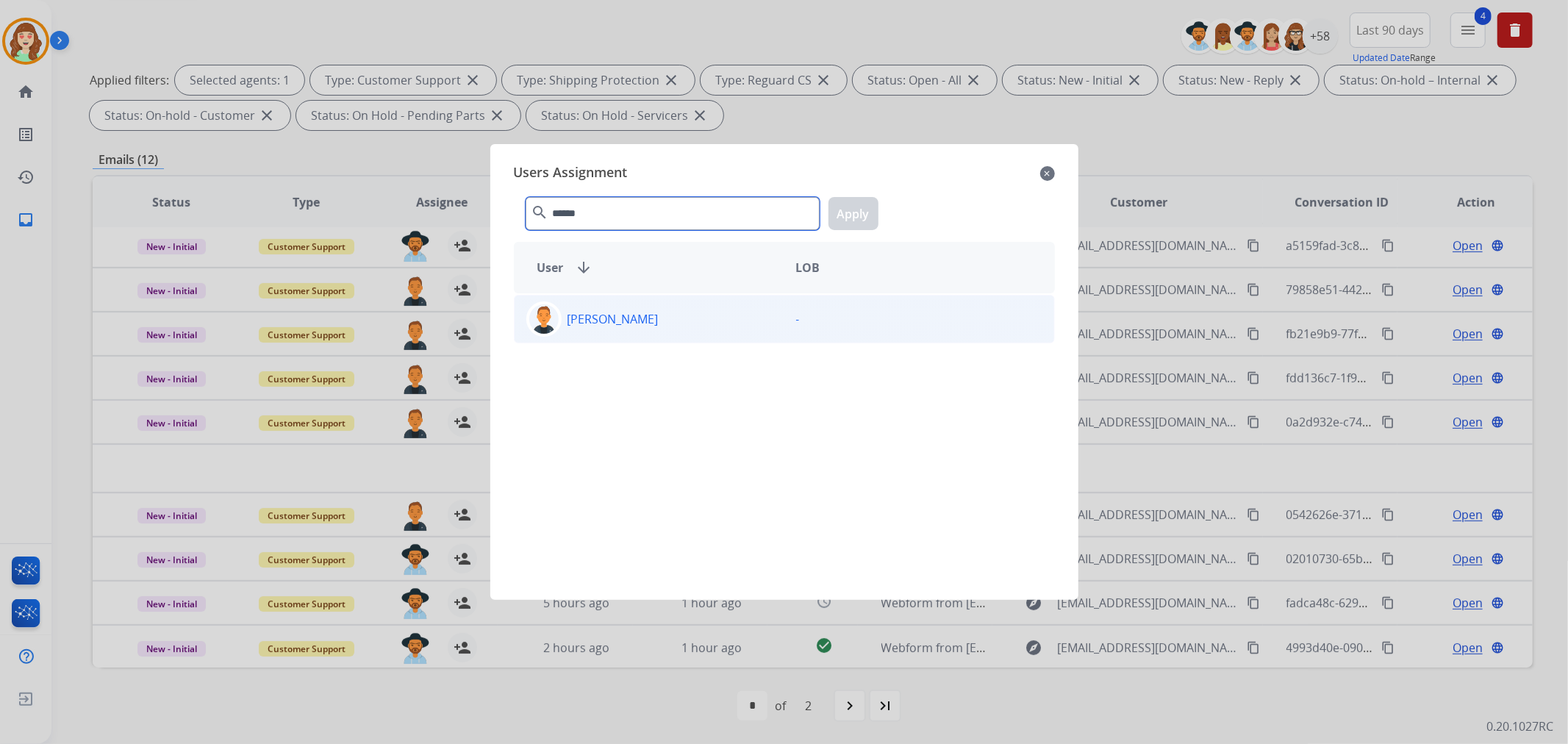
type input "******"
click at [629, 324] on p "[PERSON_NAME]" at bounding box center [613, 318] width 91 height 18
click at [856, 210] on button "Apply" at bounding box center [853, 213] width 50 height 33
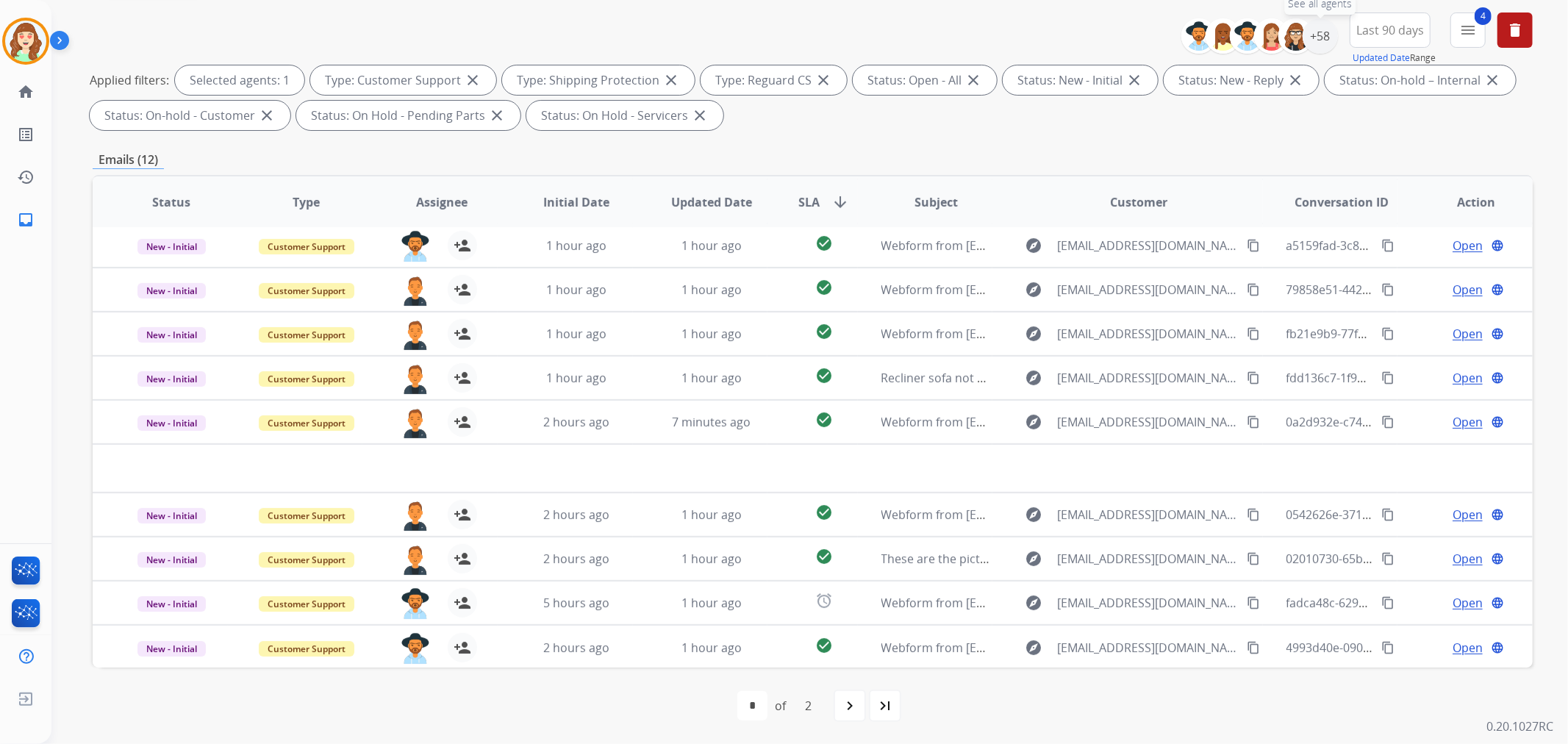
drag, startPoint x: 1317, startPoint y: 38, endPoint x: 1254, endPoint y: 98, distance: 87.0
click at [1317, 37] on div "+58" at bounding box center [1320, 36] width 35 height 35
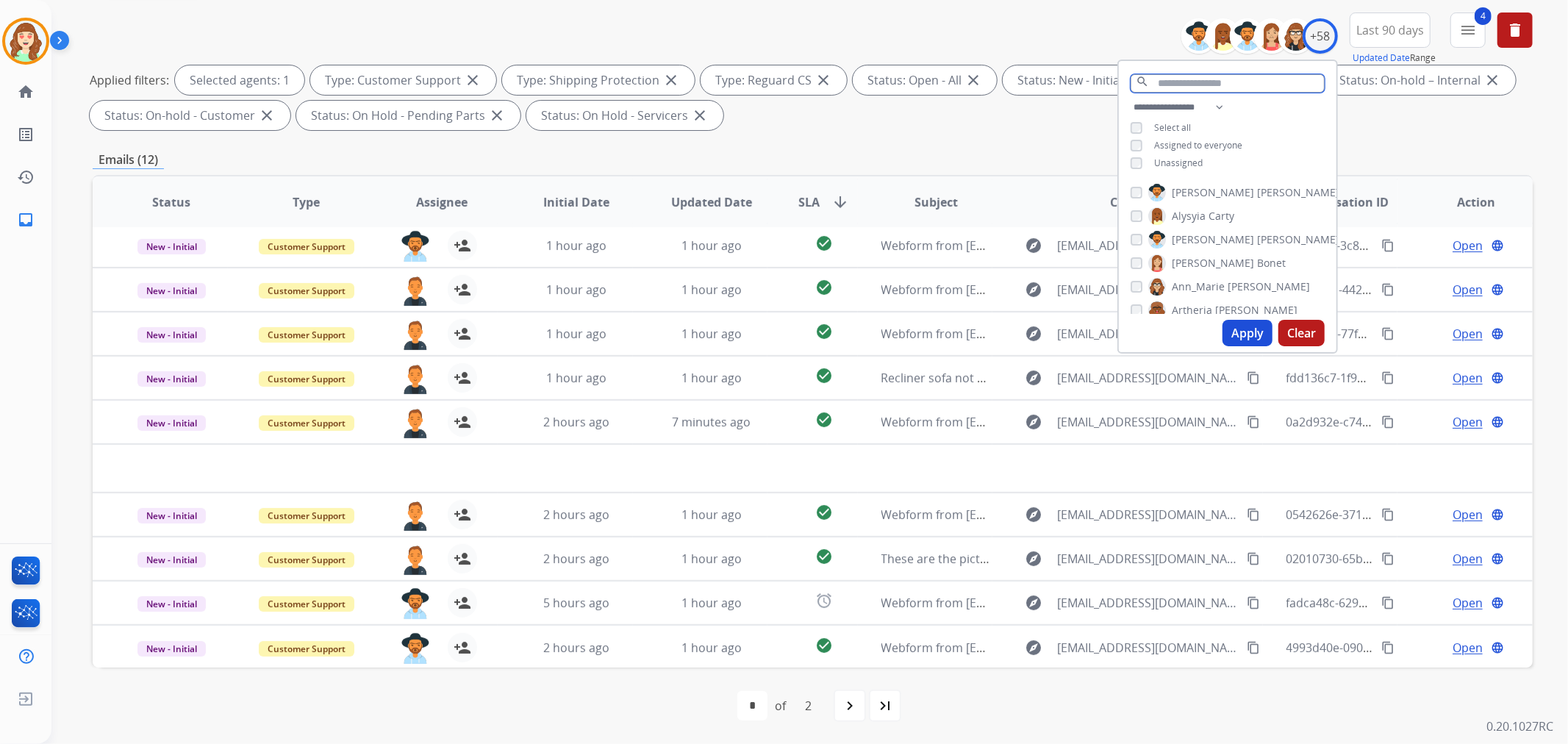
click at [1181, 76] on input "text" at bounding box center [1227, 83] width 194 height 19
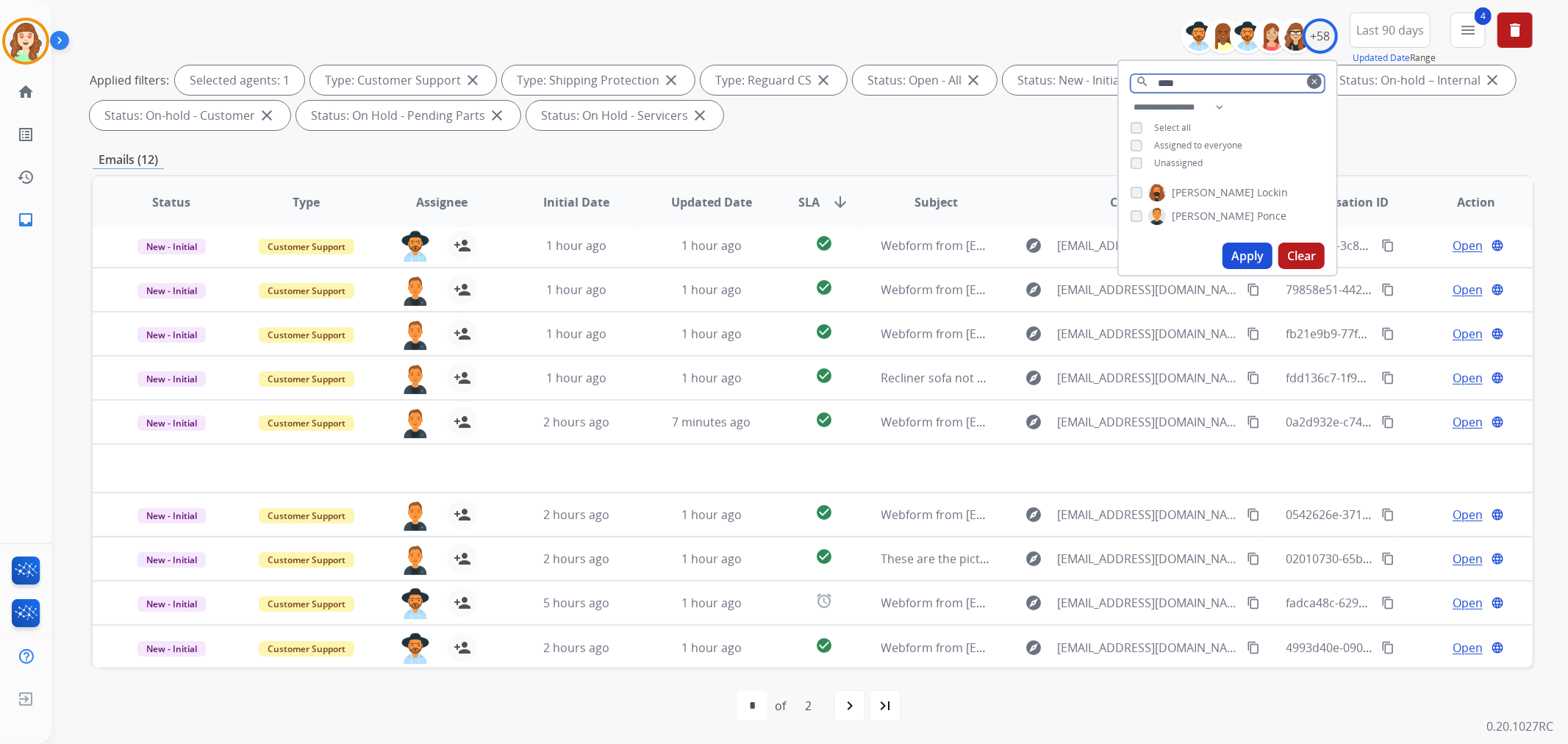
type input "****"
click at [1235, 250] on button "Apply" at bounding box center [1247, 256] width 50 height 27
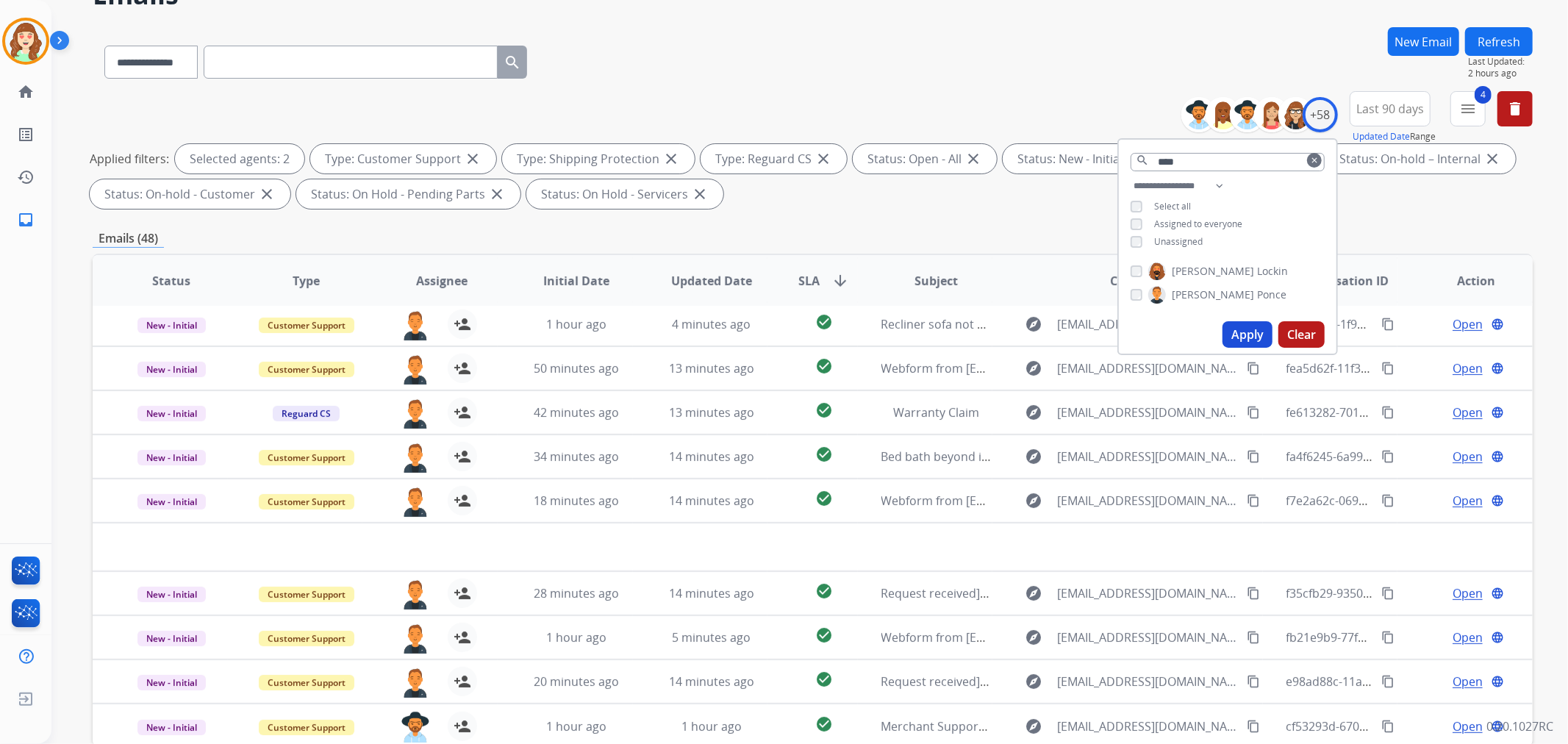
scroll to position [163, 0]
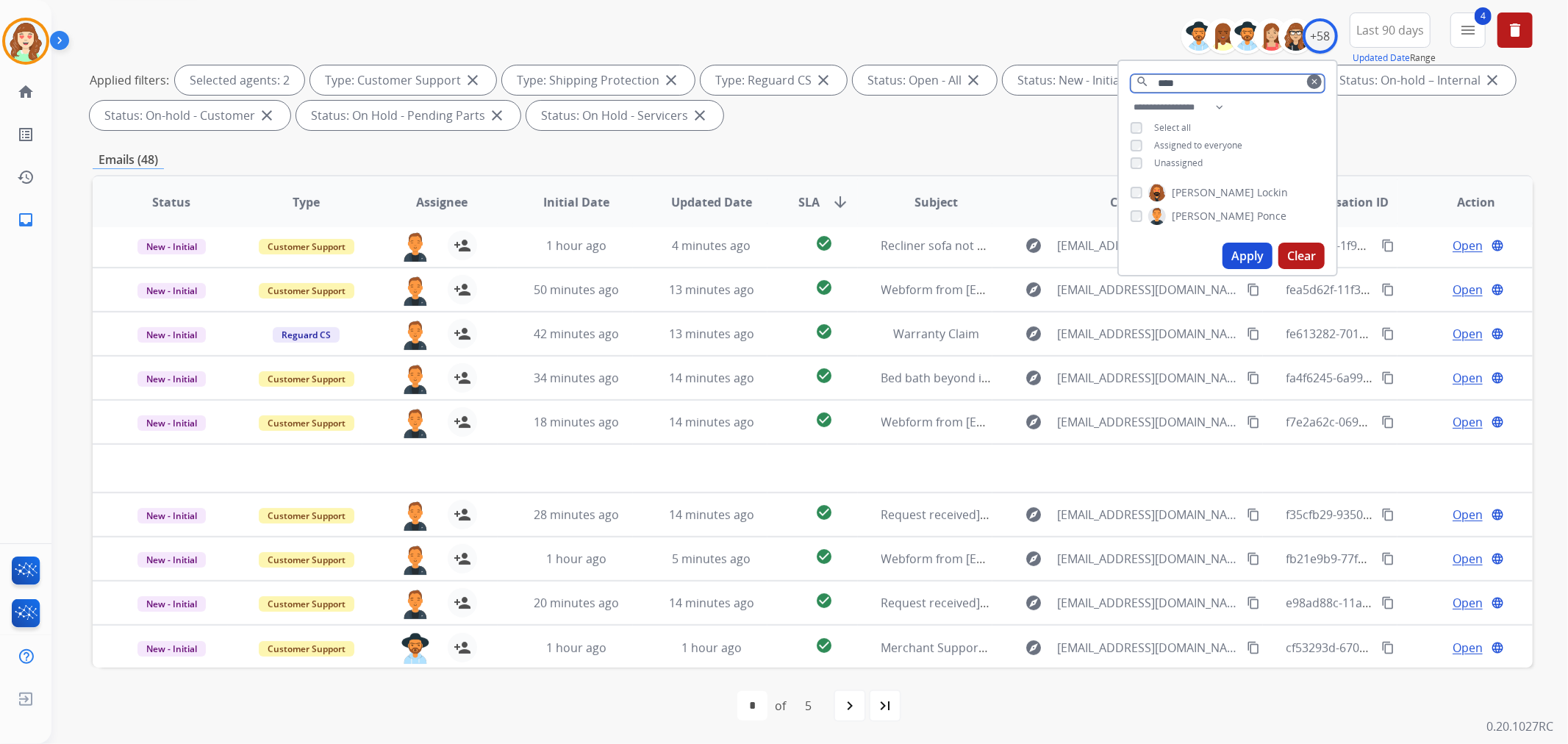
drag, startPoint x: 1225, startPoint y: 84, endPoint x: 1080, endPoint y: 80, distance: 145.1
click at [1080, 80] on div "**********" at bounding box center [812, 73] width 1440 height 123
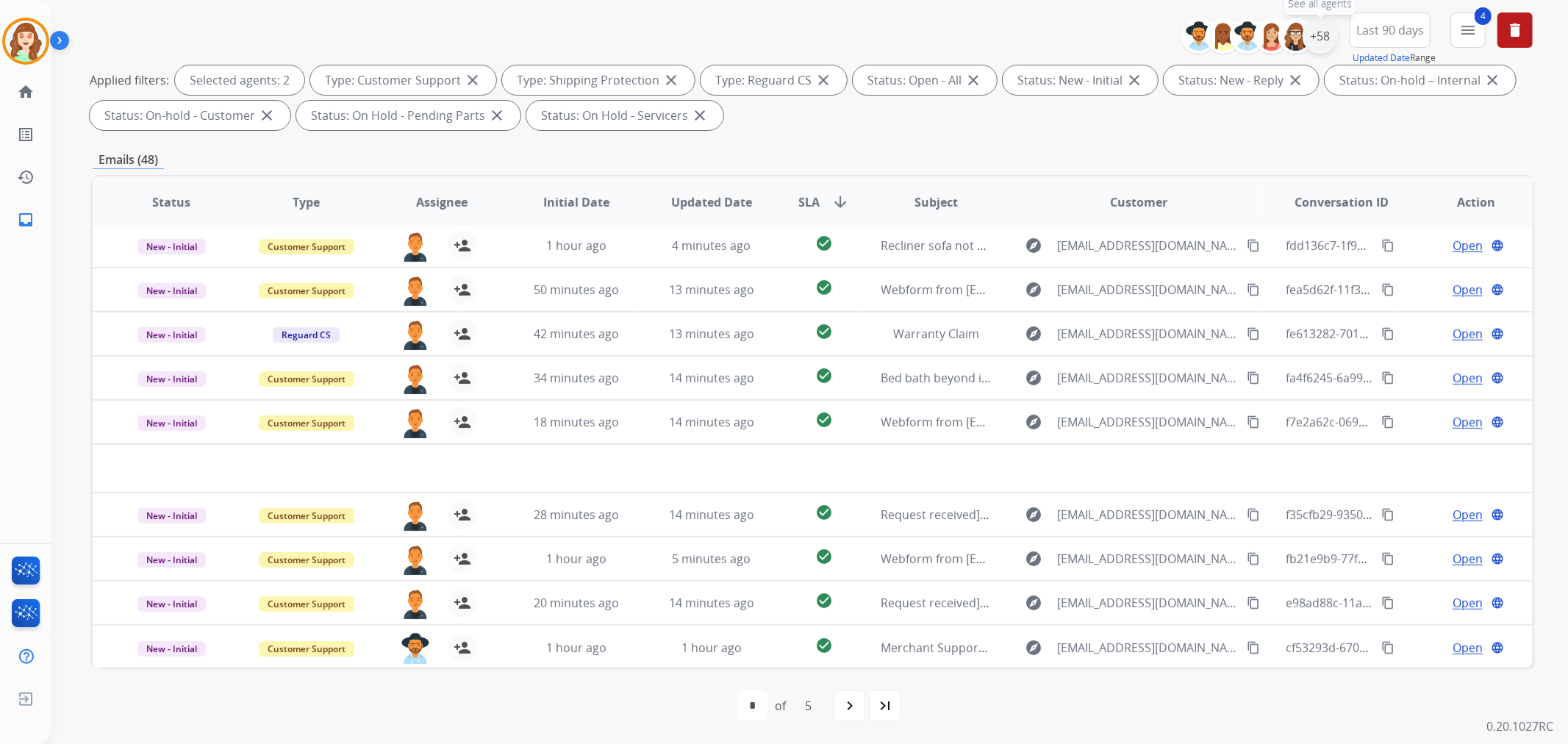
click at [1314, 41] on div "+58" at bounding box center [1320, 36] width 35 height 35
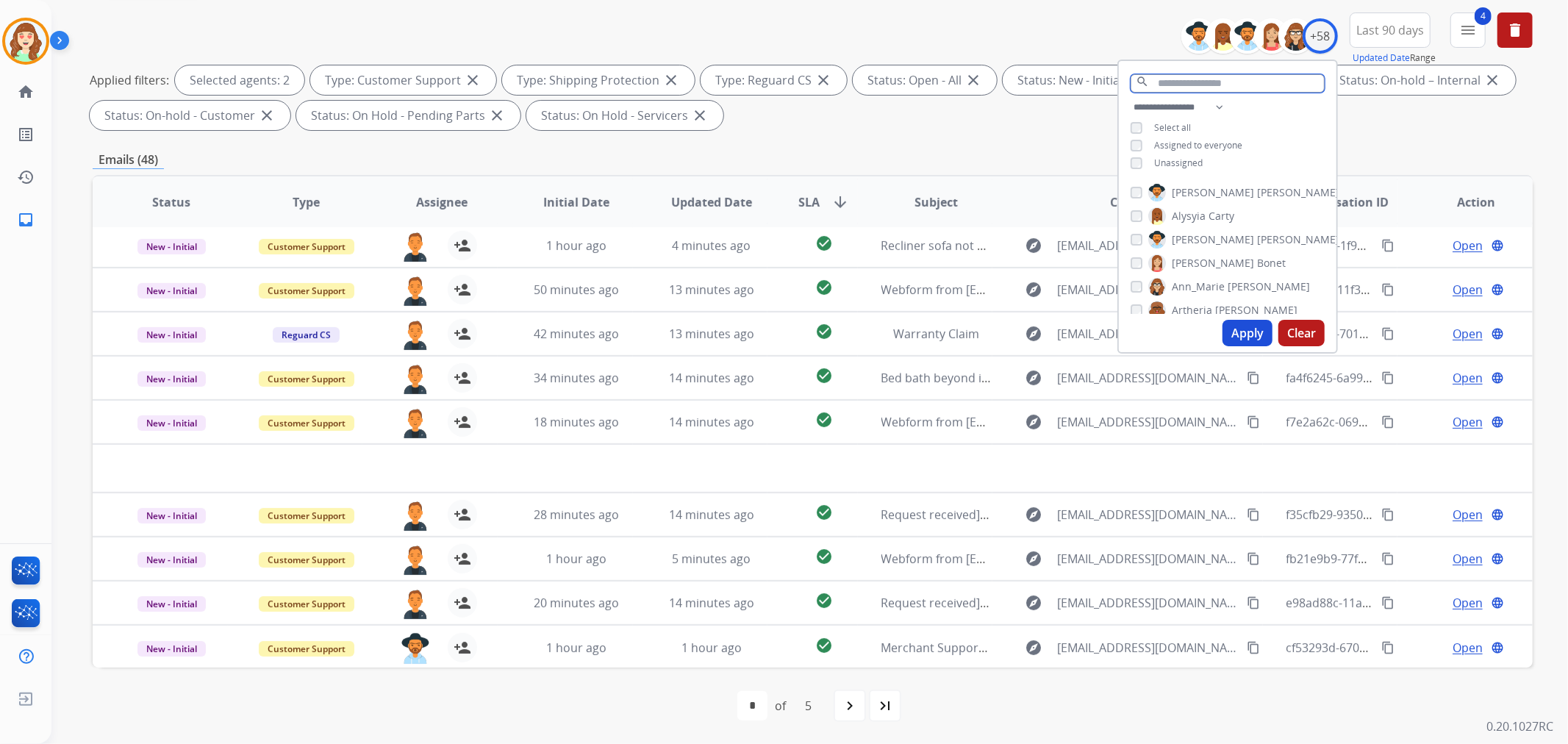
click at [1166, 82] on input "text" at bounding box center [1227, 83] width 194 height 19
click at [1299, 329] on button "Clear" at bounding box center [1301, 333] width 46 height 27
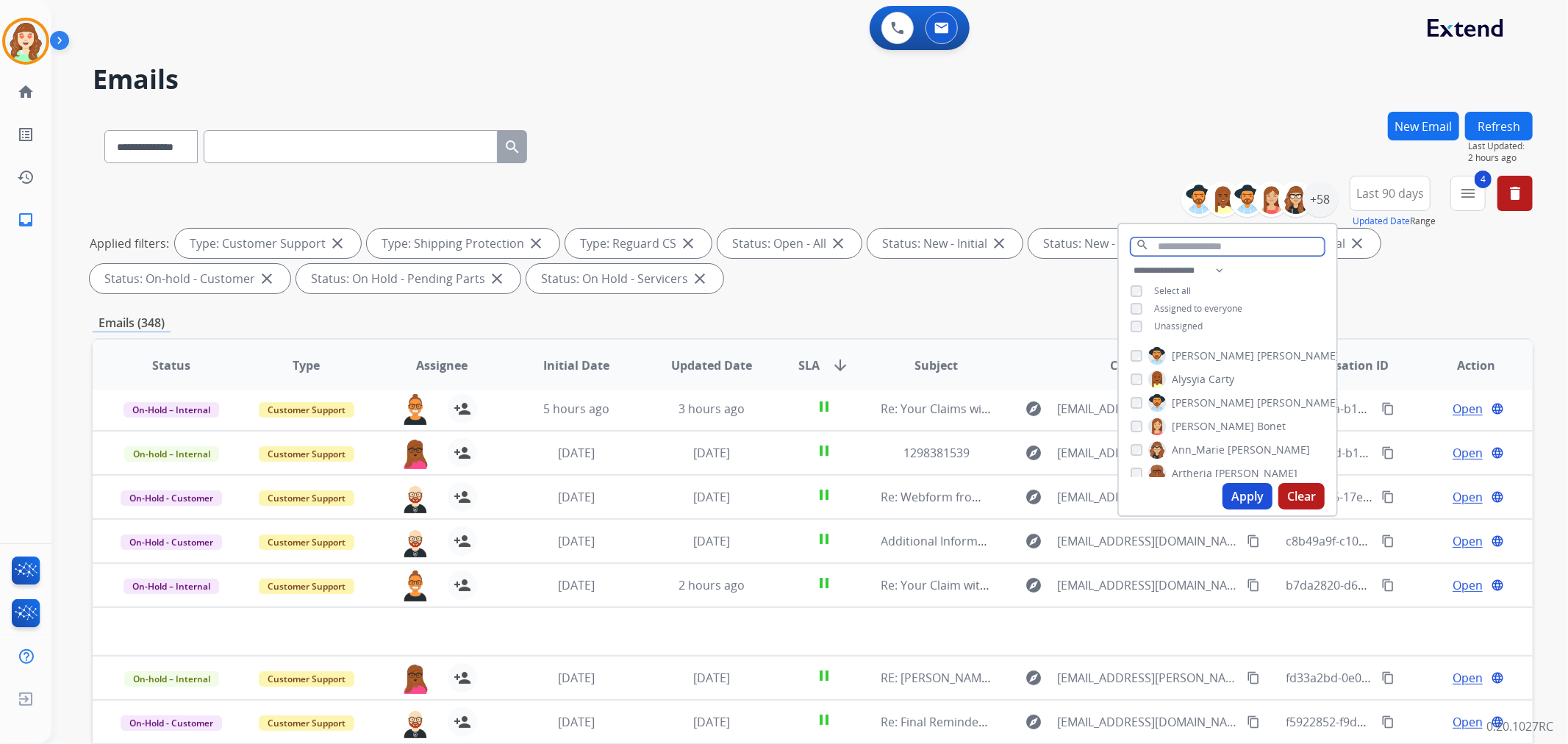
click at [1200, 240] on input "text" at bounding box center [1227, 247] width 194 height 19
click at [1244, 488] on button "Apply" at bounding box center [1247, 496] width 50 height 27
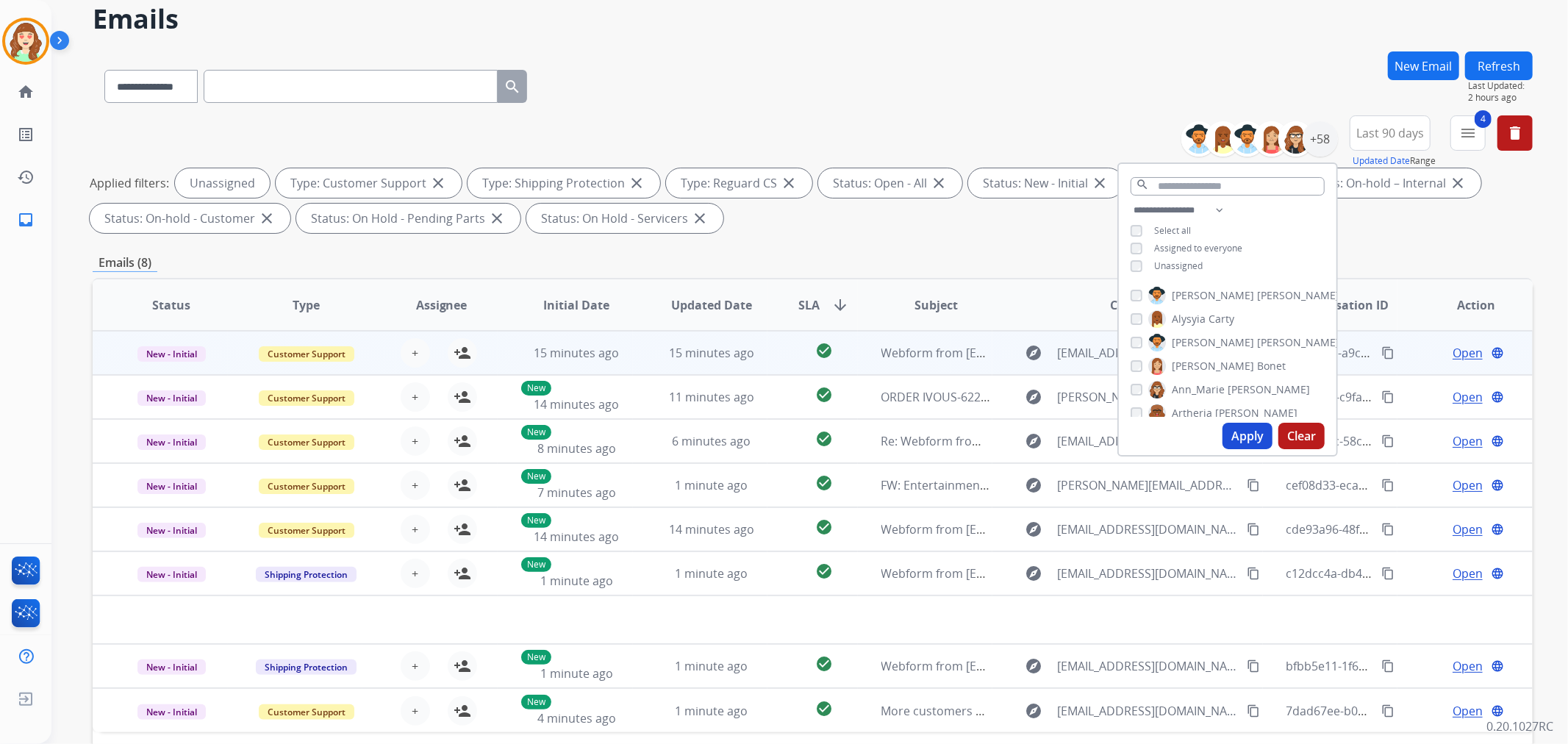
scroll to position [163, 0]
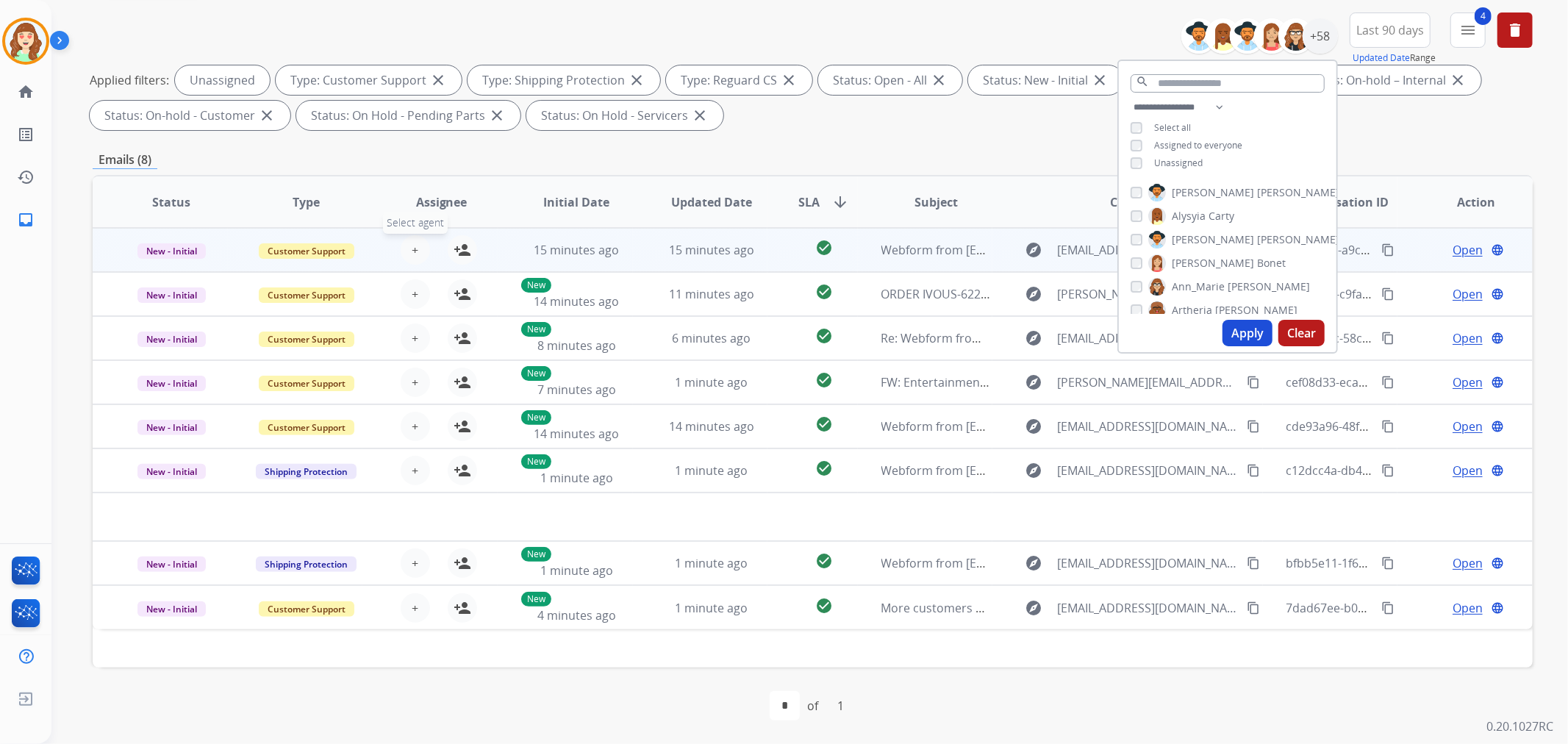
click at [413, 245] on span "+" at bounding box center [414, 250] width 6 height 18
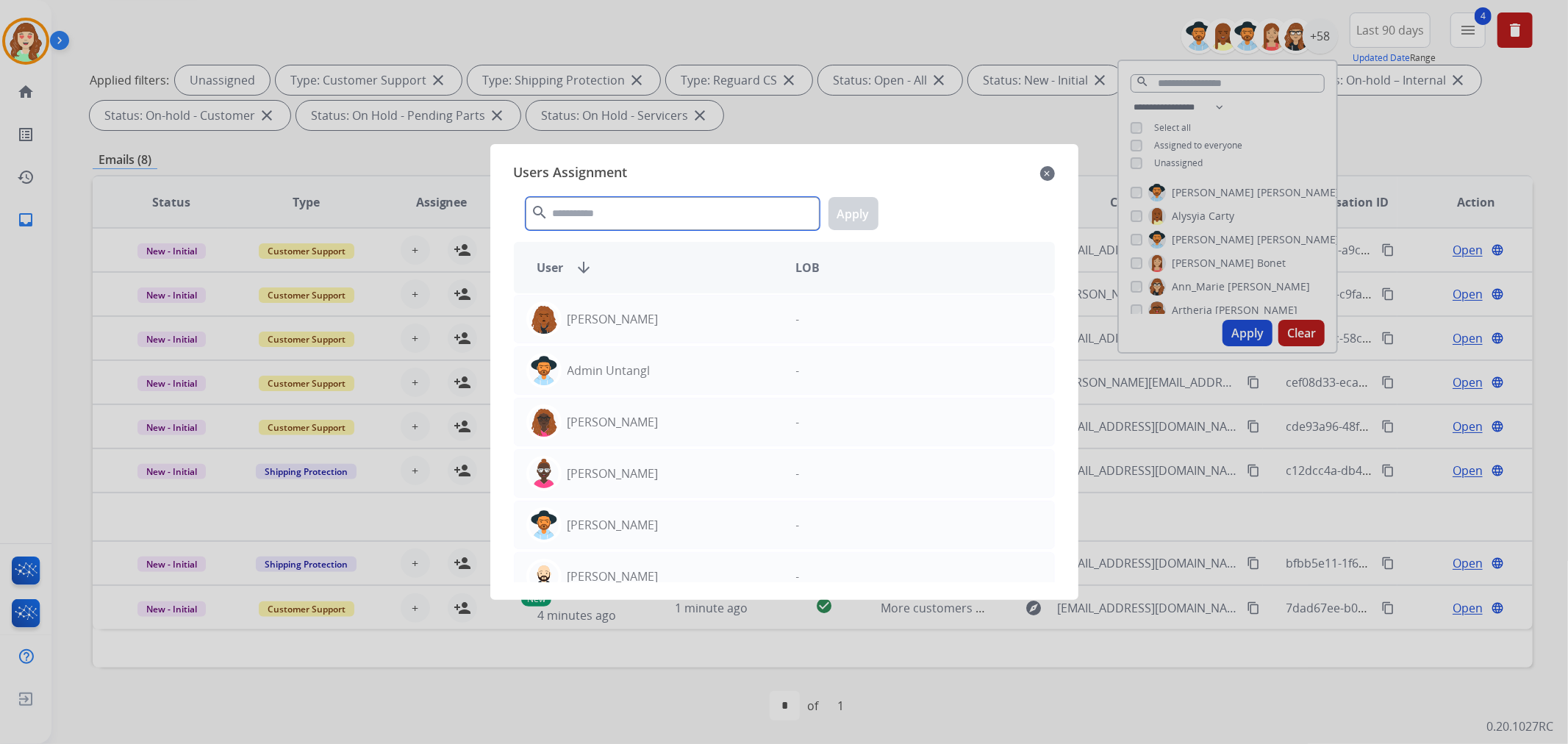
click at [584, 212] on input "text" at bounding box center [672, 213] width 294 height 33
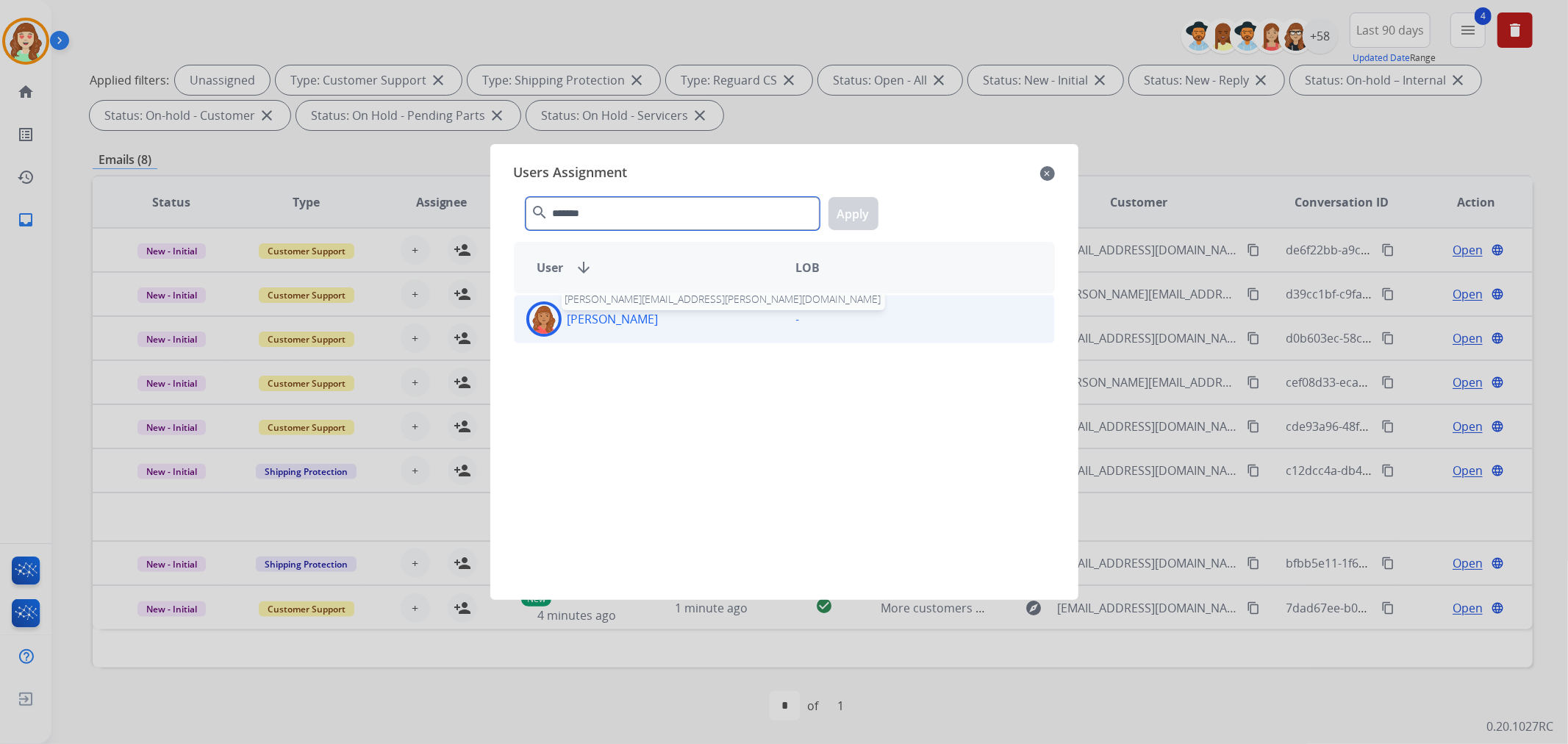
type input "*******"
click at [615, 314] on p "[PERSON_NAME]" at bounding box center [613, 318] width 91 height 18
click at [864, 211] on button "Apply" at bounding box center [853, 213] width 50 height 33
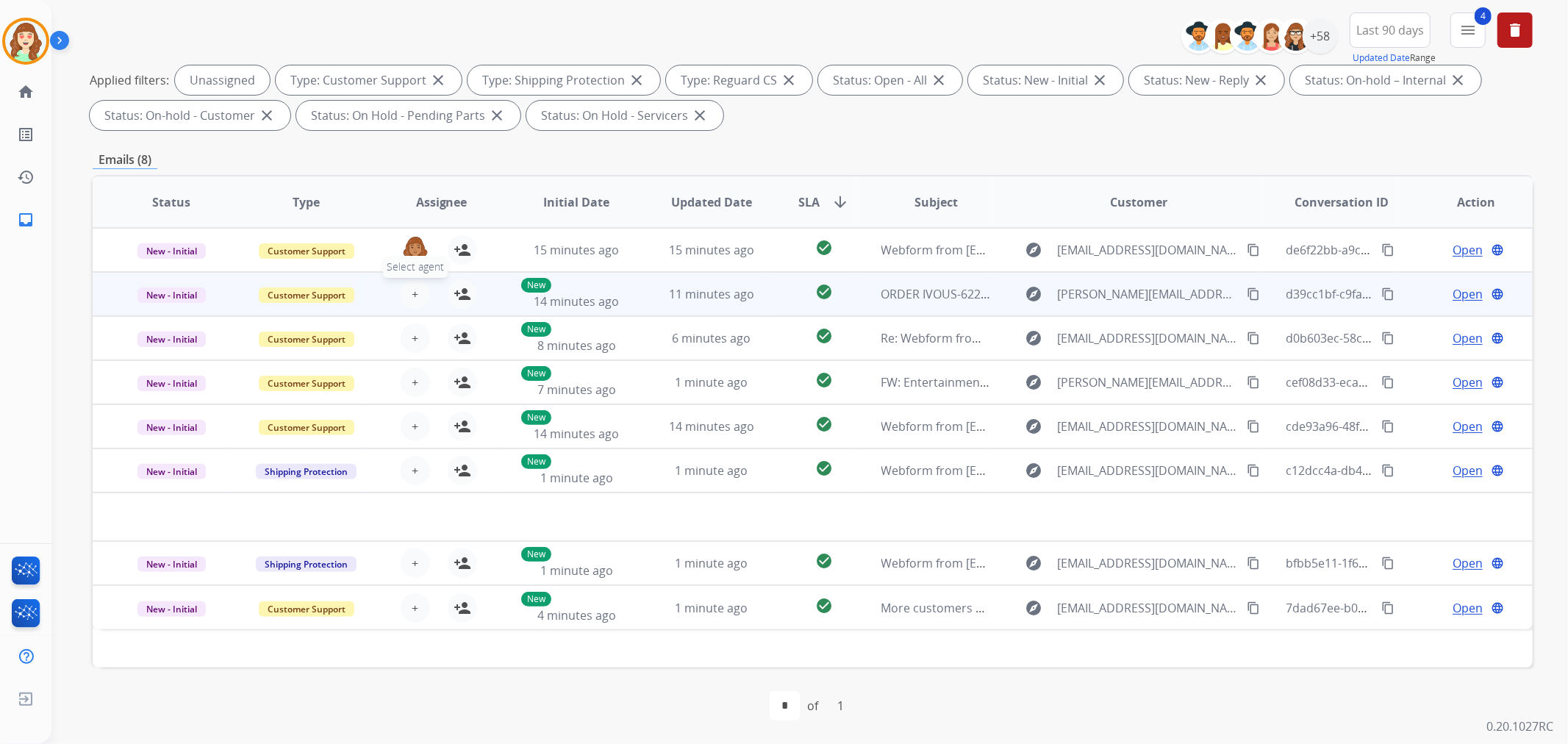
click at [412, 290] on span "+" at bounding box center [414, 294] width 6 height 18
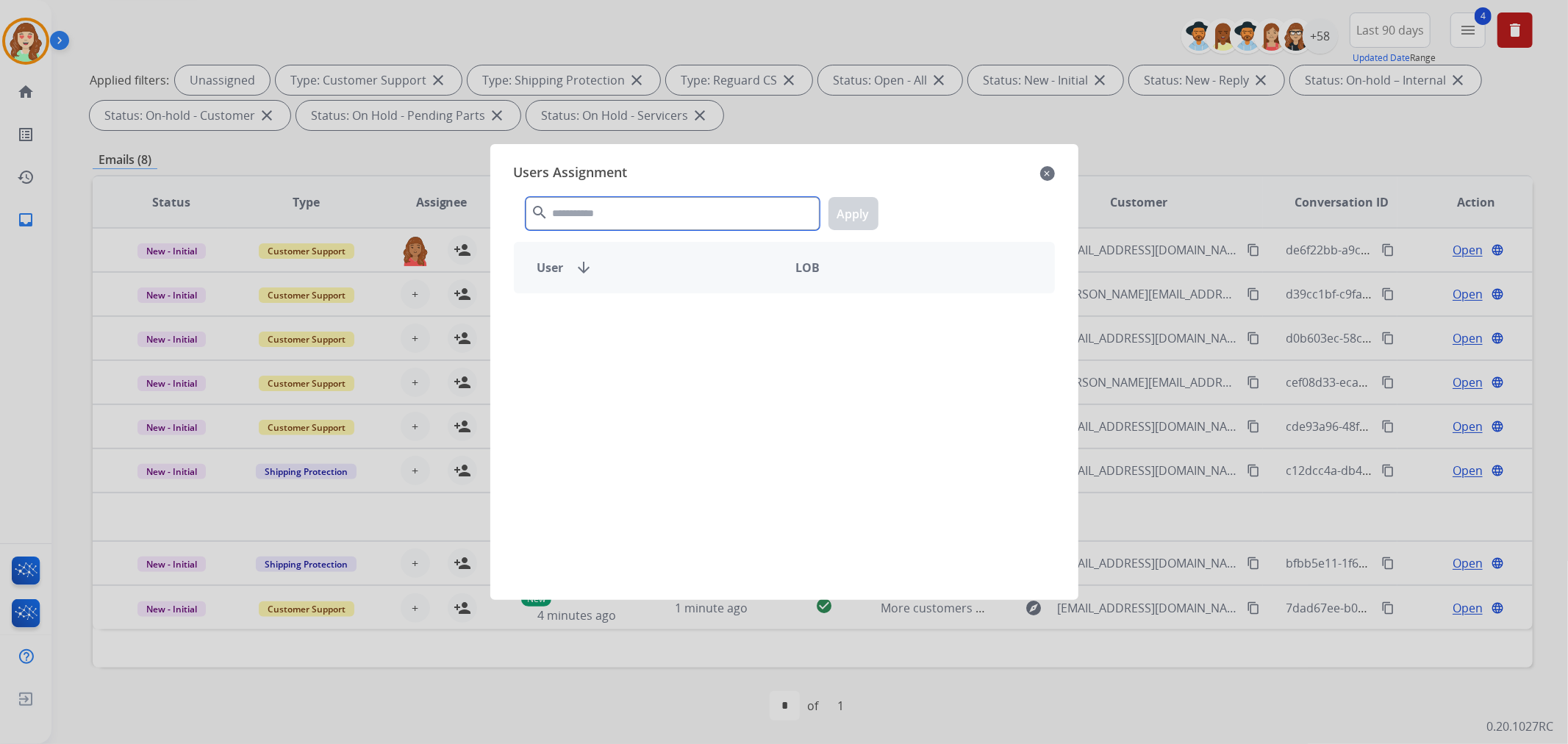
click at [597, 204] on input "text" at bounding box center [672, 213] width 294 height 33
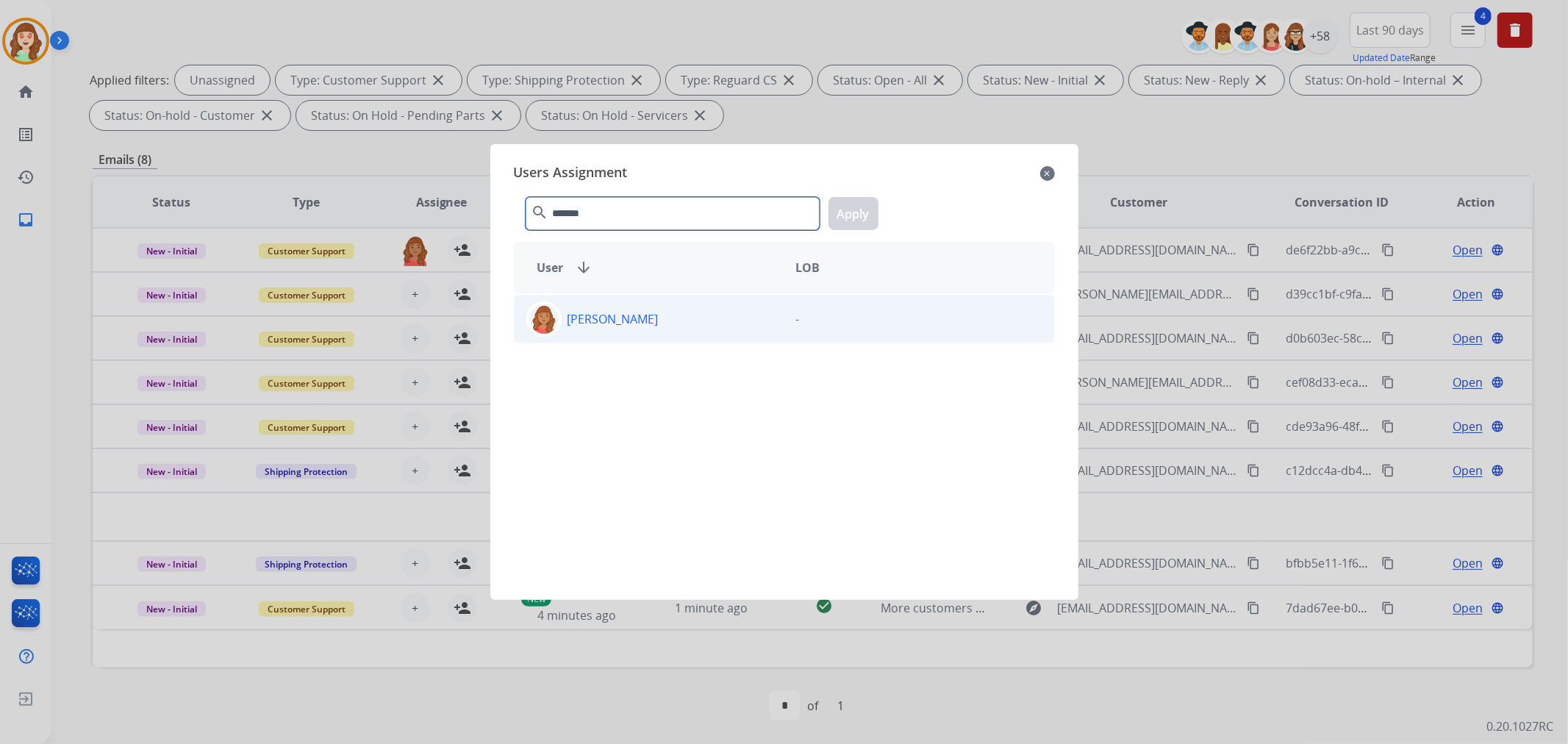
type input "*******"
click at [671, 322] on div "[PERSON_NAME]" at bounding box center [649, 319] width 270 height 35
click at [852, 209] on button "Apply" at bounding box center [853, 213] width 50 height 33
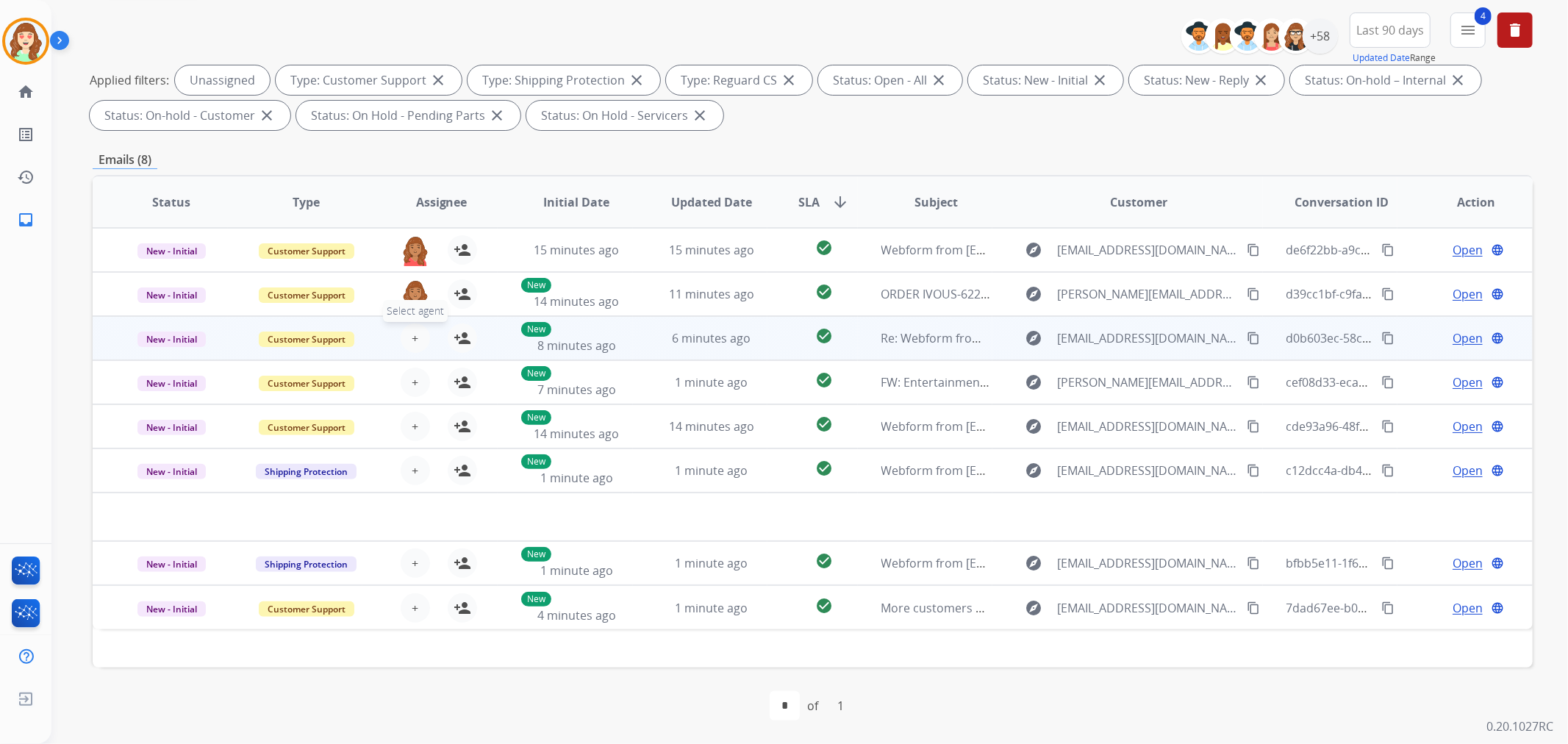
click at [413, 336] on span "+" at bounding box center [414, 338] width 6 height 18
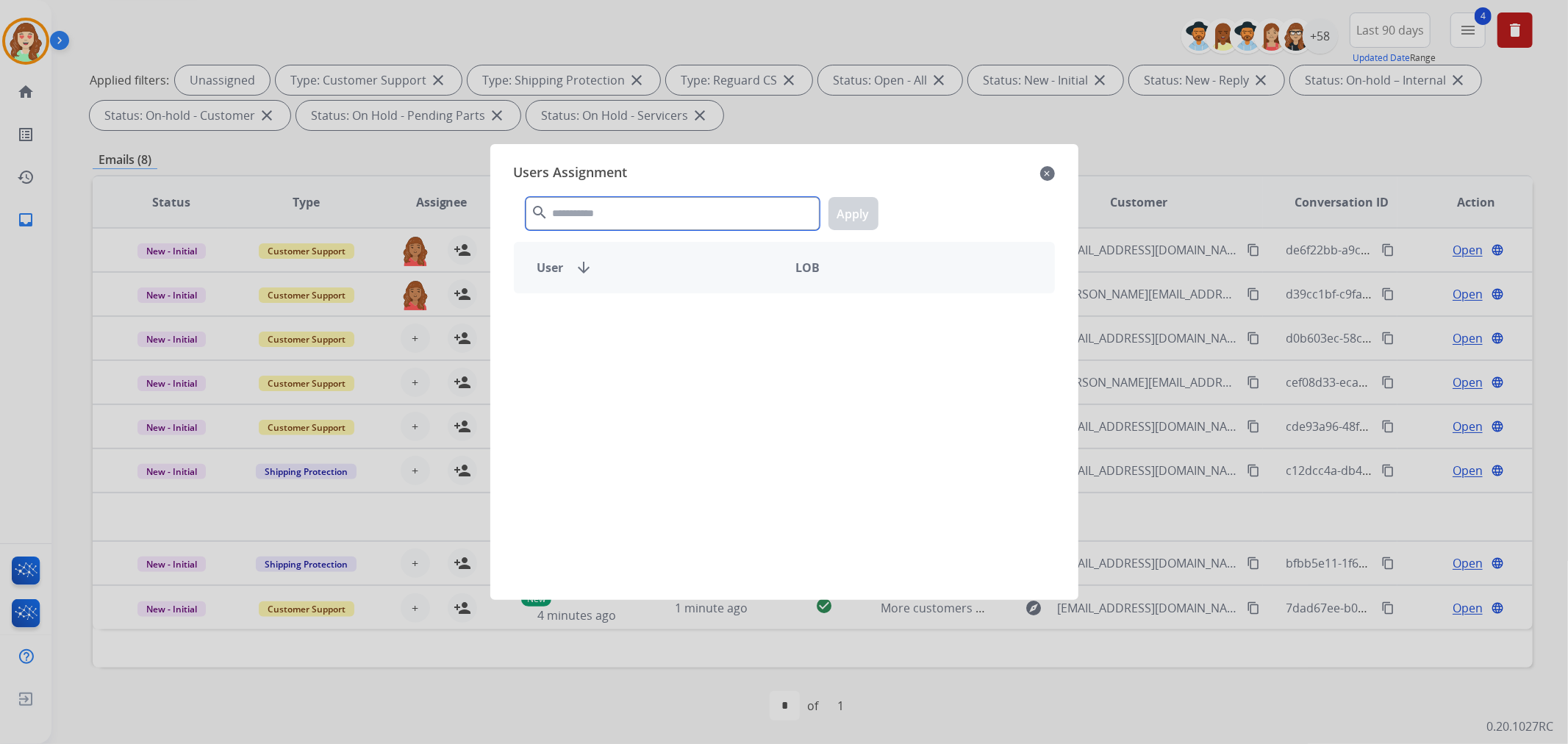
click at [650, 209] on input "text" at bounding box center [672, 213] width 294 height 33
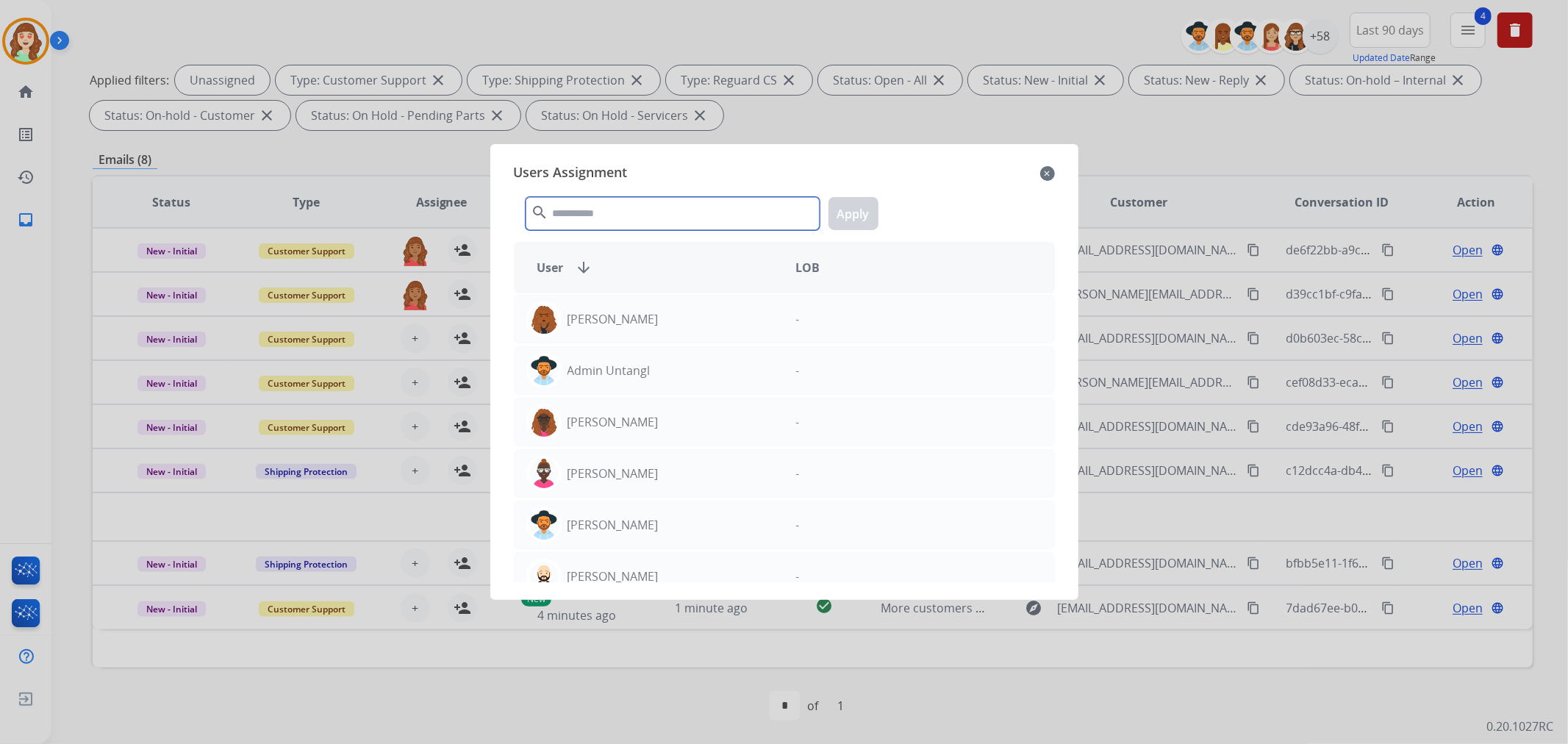
click at [610, 215] on input "text" at bounding box center [672, 213] width 294 height 33
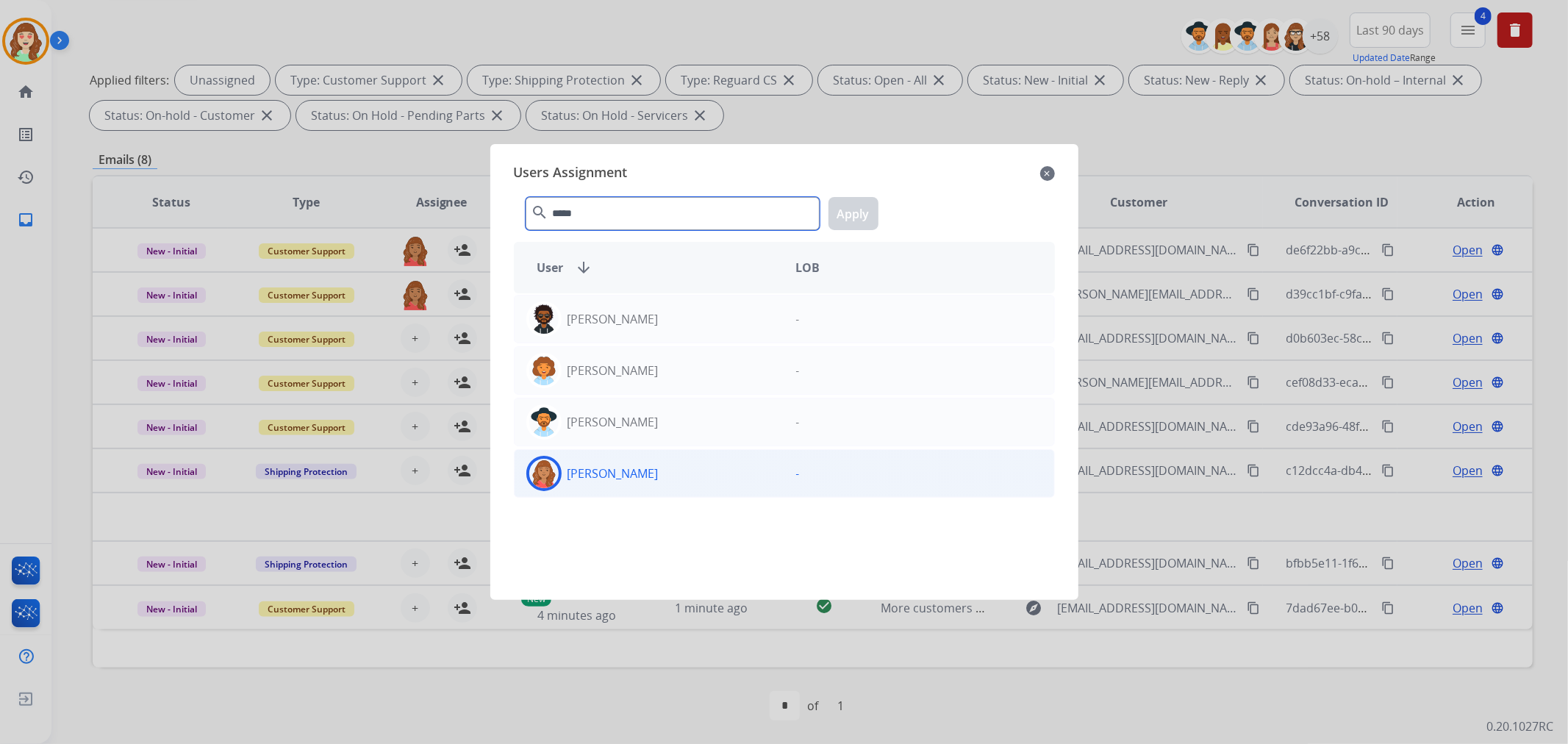
type input "*****"
click at [682, 473] on div "[PERSON_NAME]" at bounding box center [649, 473] width 270 height 35
click at [848, 204] on button "Apply" at bounding box center [853, 213] width 50 height 33
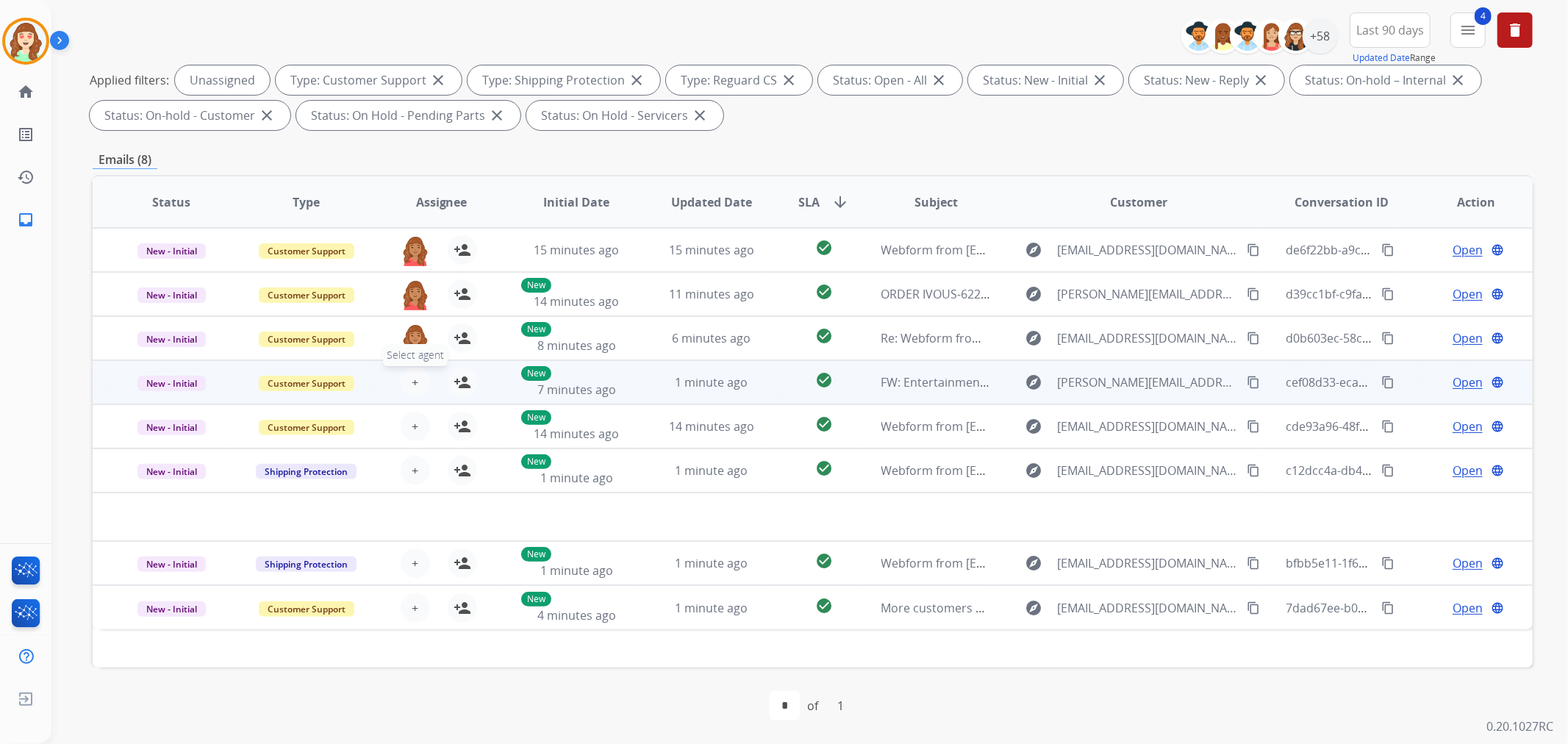
click at [412, 381] on span "+" at bounding box center [414, 382] width 6 height 18
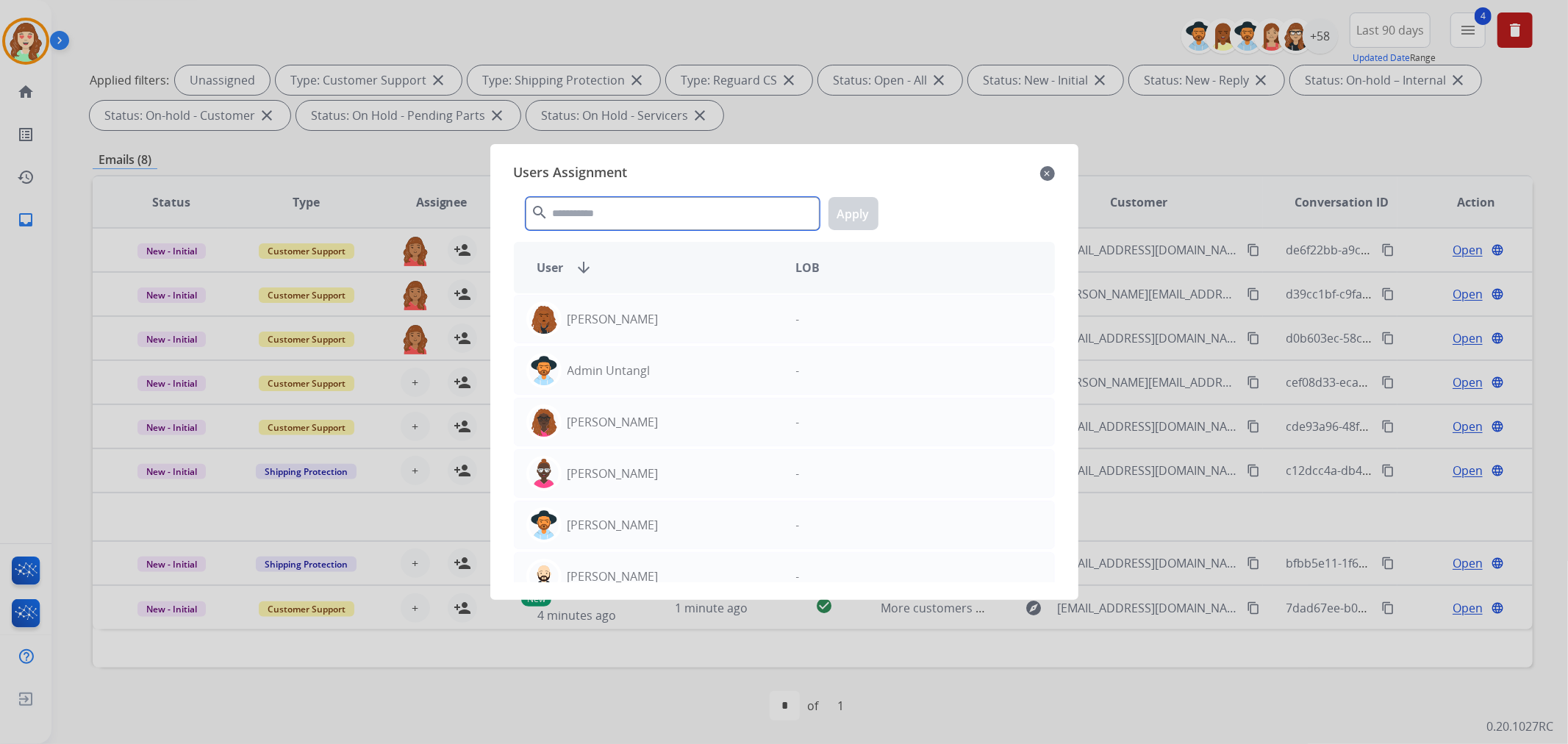
click at [683, 202] on input "text" at bounding box center [672, 213] width 294 height 33
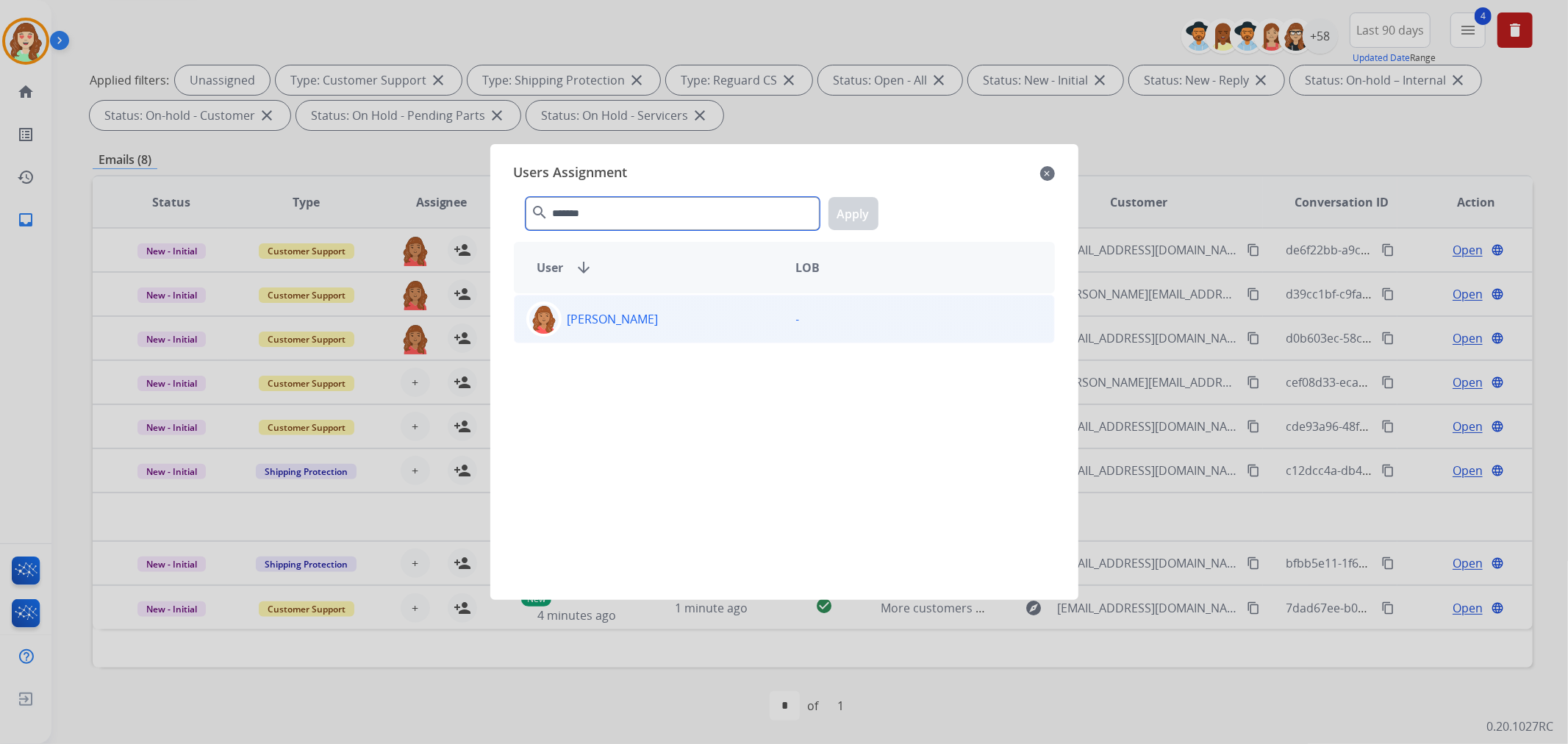
type input "*******"
drag, startPoint x: 755, startPoint y: 314, endPoint x: 811, endPoint y: 186, distance: 139.7
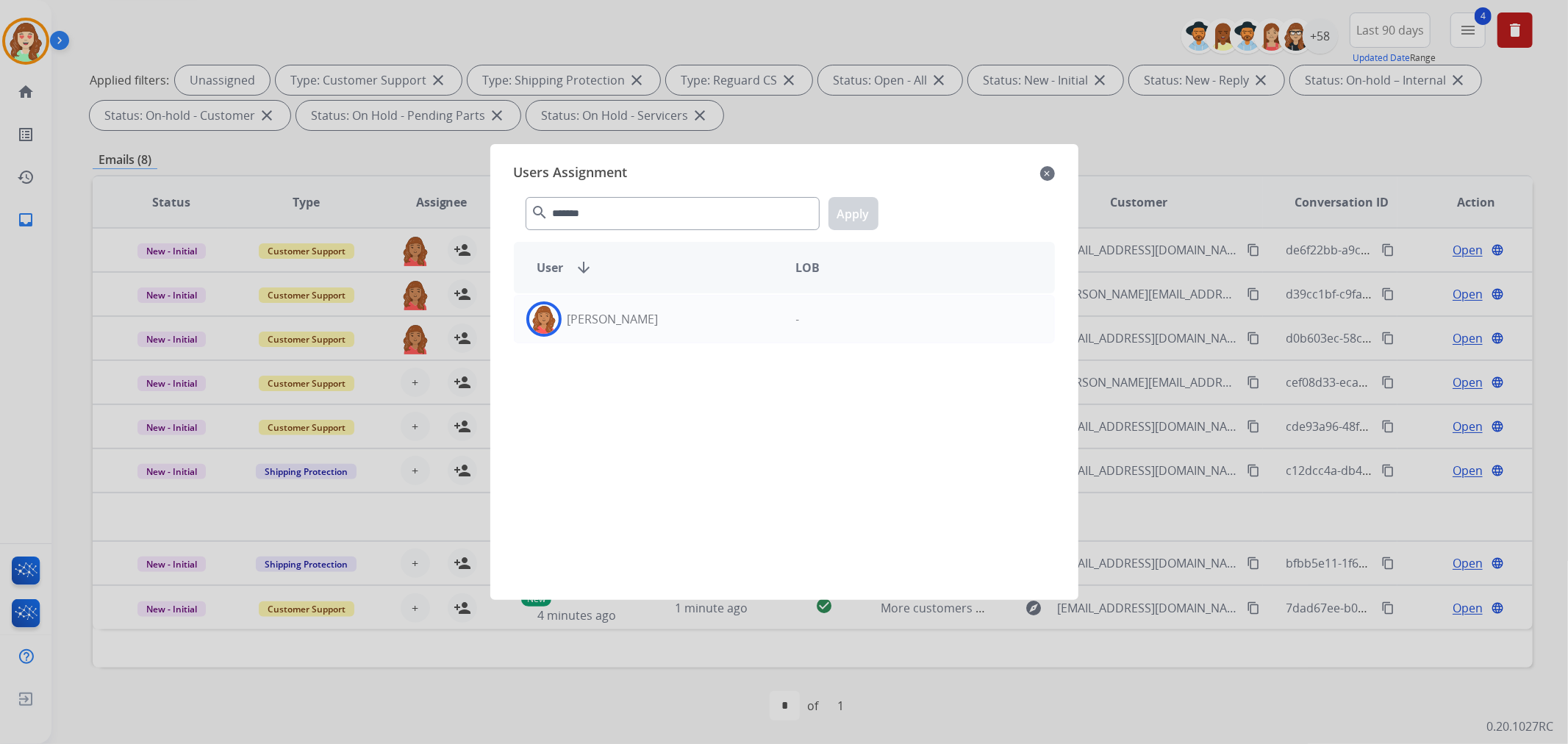
click at [755, 312] on div "[PERSON_NAME]" at bounding box center [649, 319] width 270 height 35
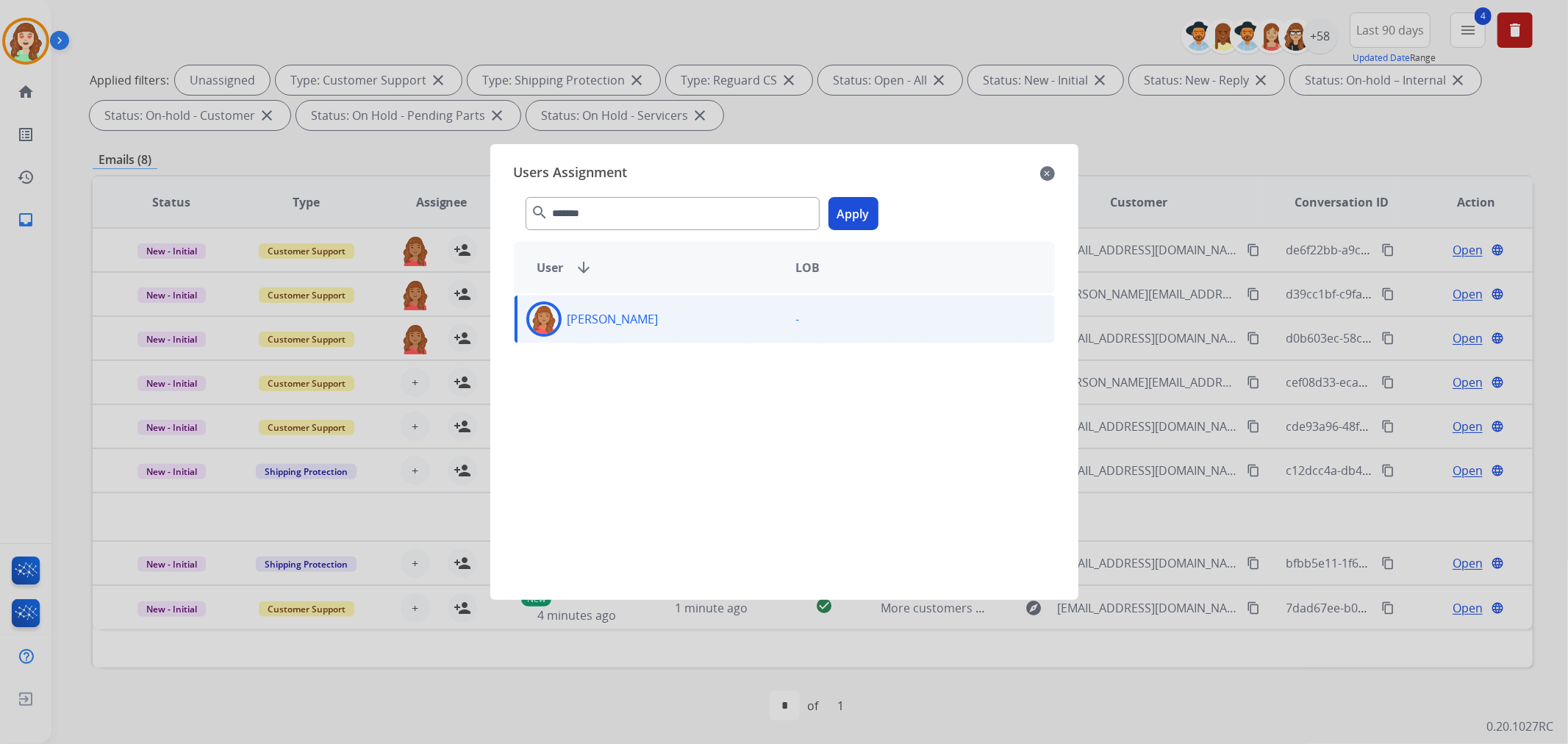
click at [860, 212] on button "Apply" at bounding box center [853, 213] width 50 height 33
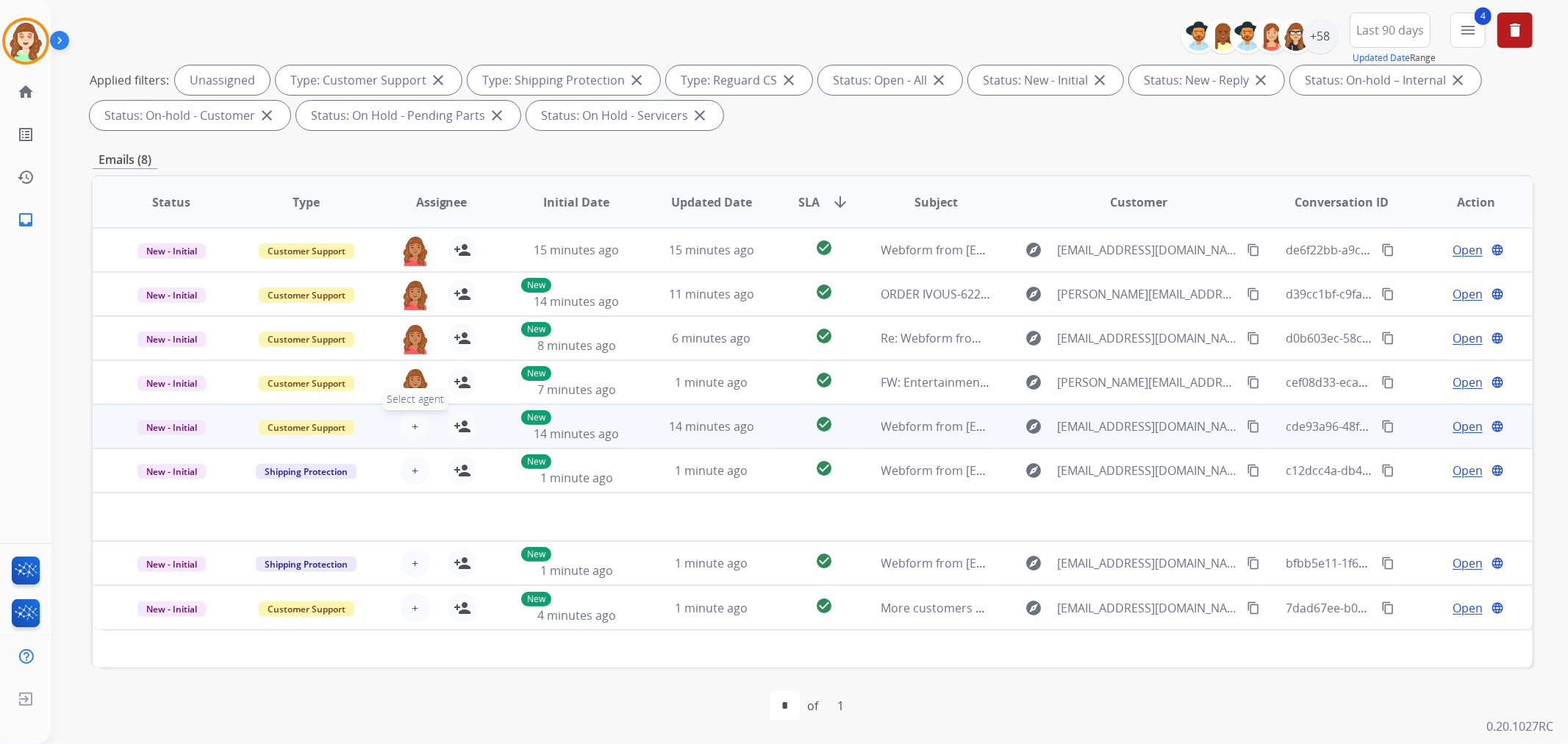
click at [415, 423] on button "+ Select agent" at bounding box center [415, 427] width 30 height 30
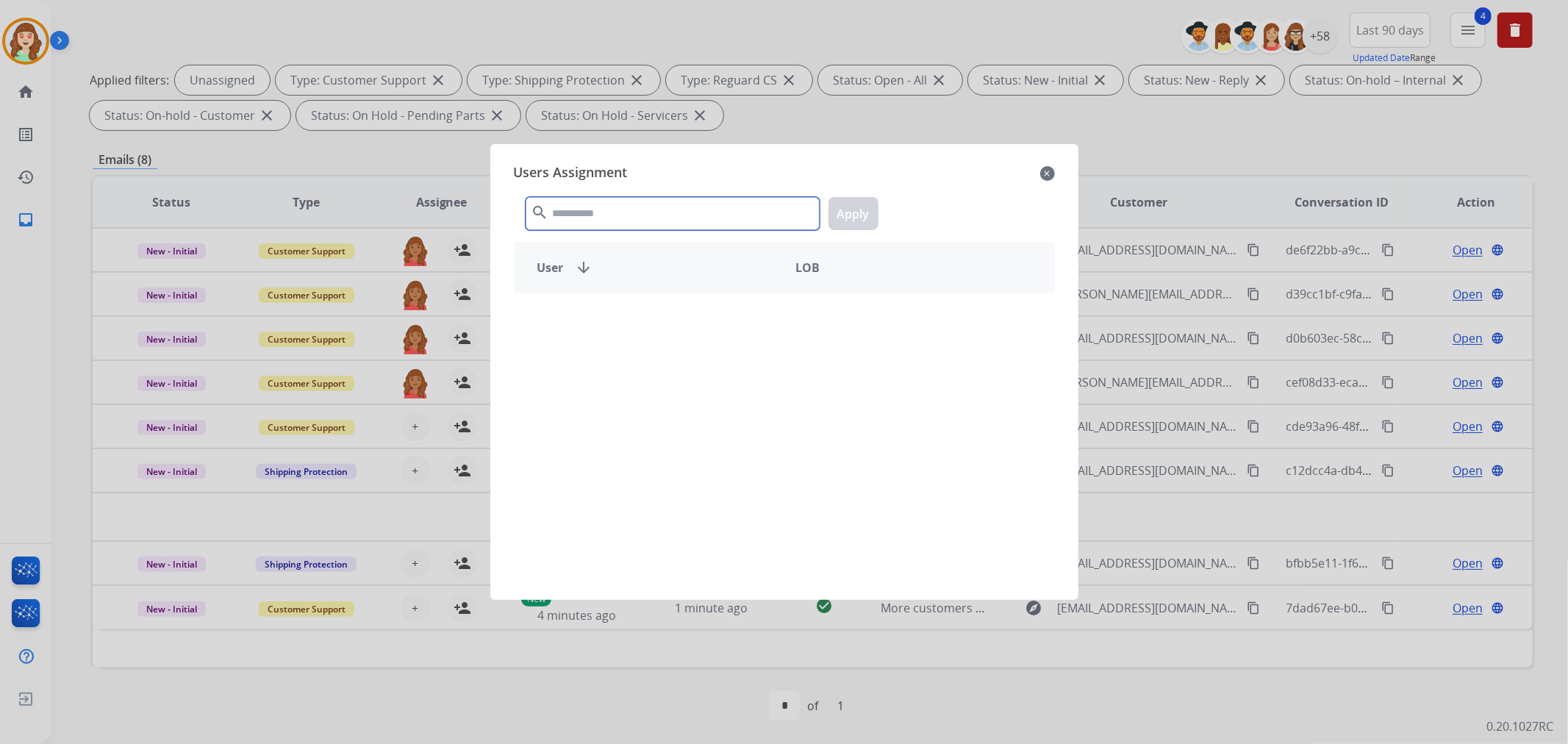
click at [644, 212] on input "text" at bounding box center [672, 213] width 294 height 33
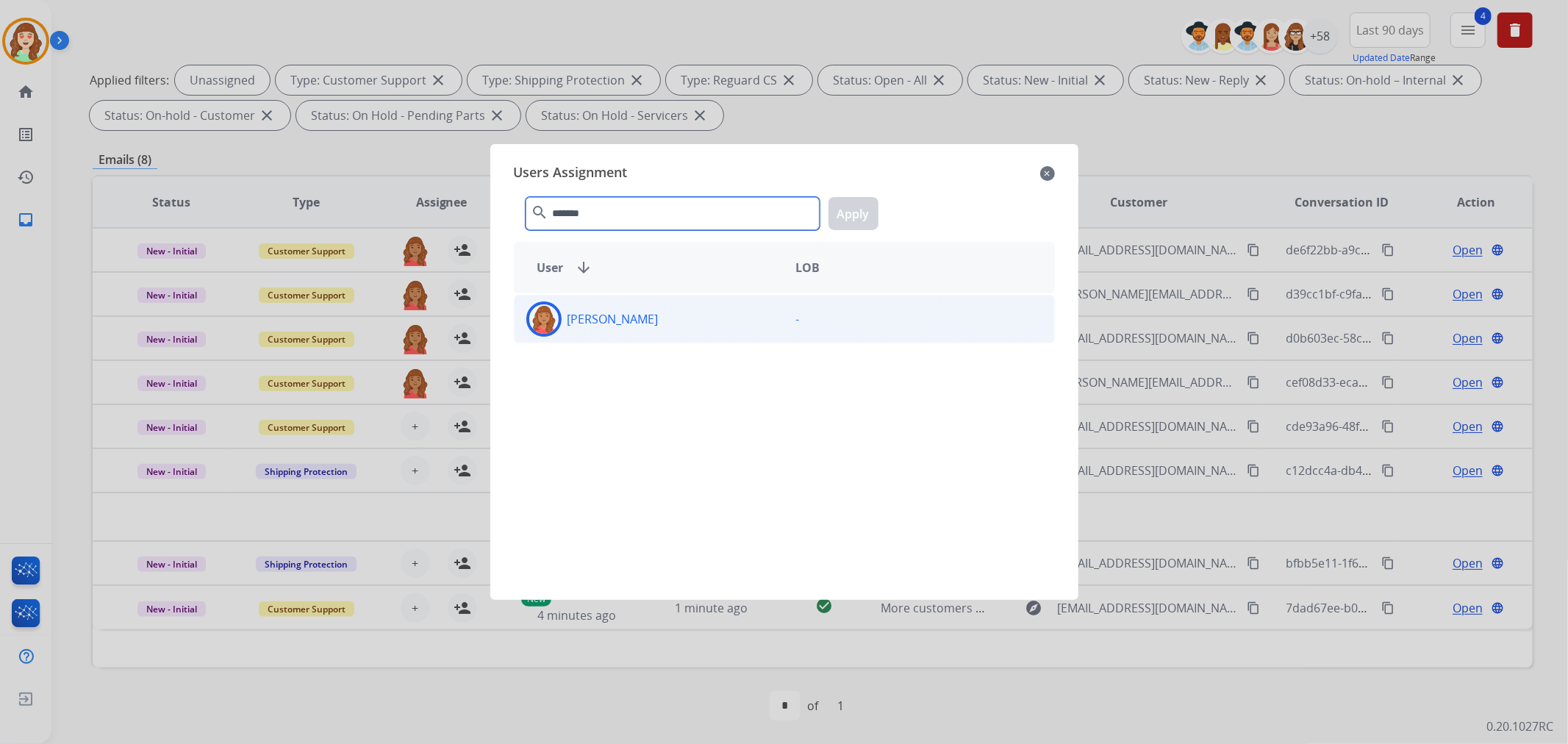
type input "*******"
click at [684, 310] on div "[PERSON_NAME]" at bounding box center [649, 319] width 270 height 35
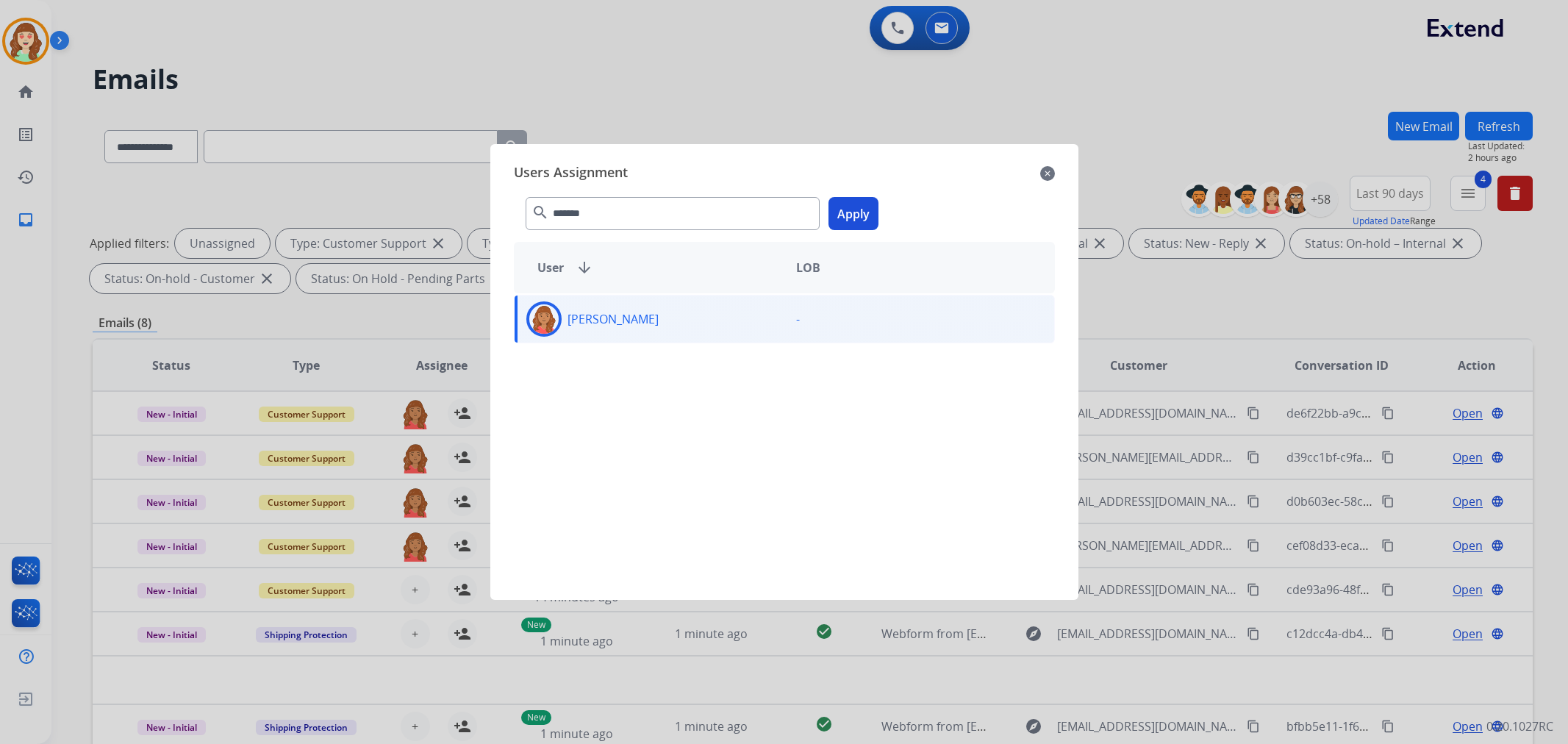
select select "**********"
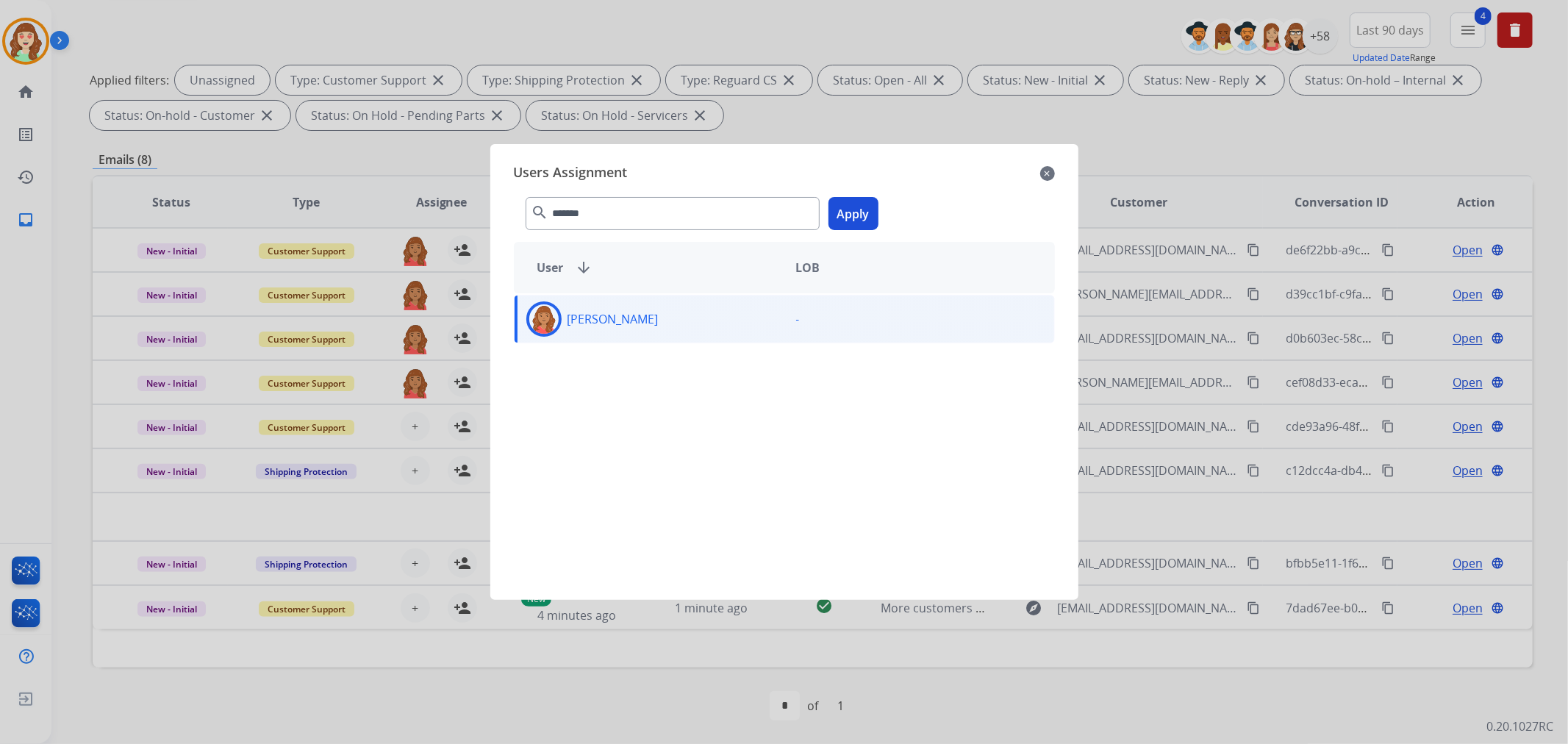
drag, startPoint x: 859, startPoint y: 204, endPoint x: 744, endPoint y: 252, distance: 124.6
click at [852, 204] on button "Apply" at bounding box center [853, 213] width 50 height 33
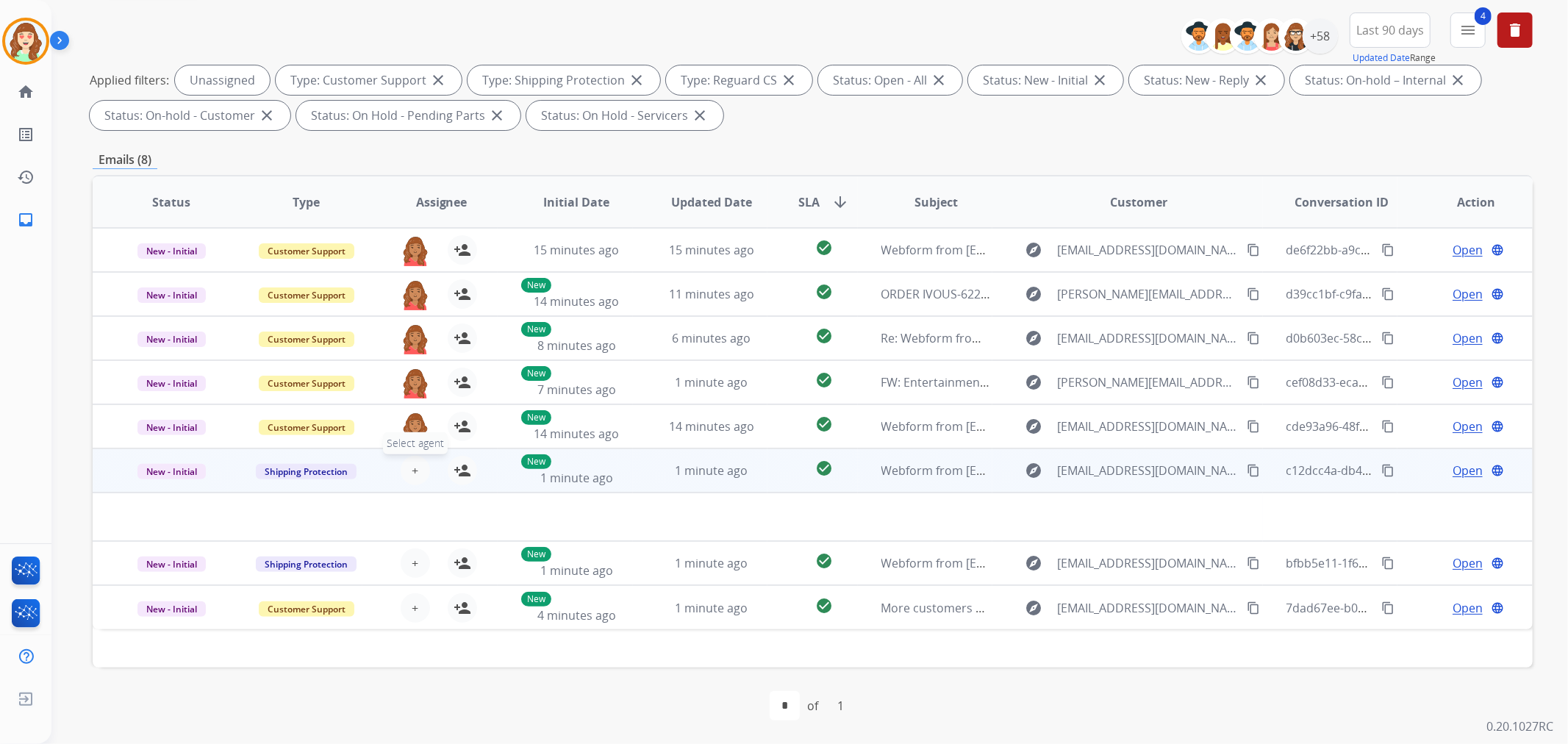
click at [412, 467] on span "+" at bounding box center [414, 470] width 6 height 18
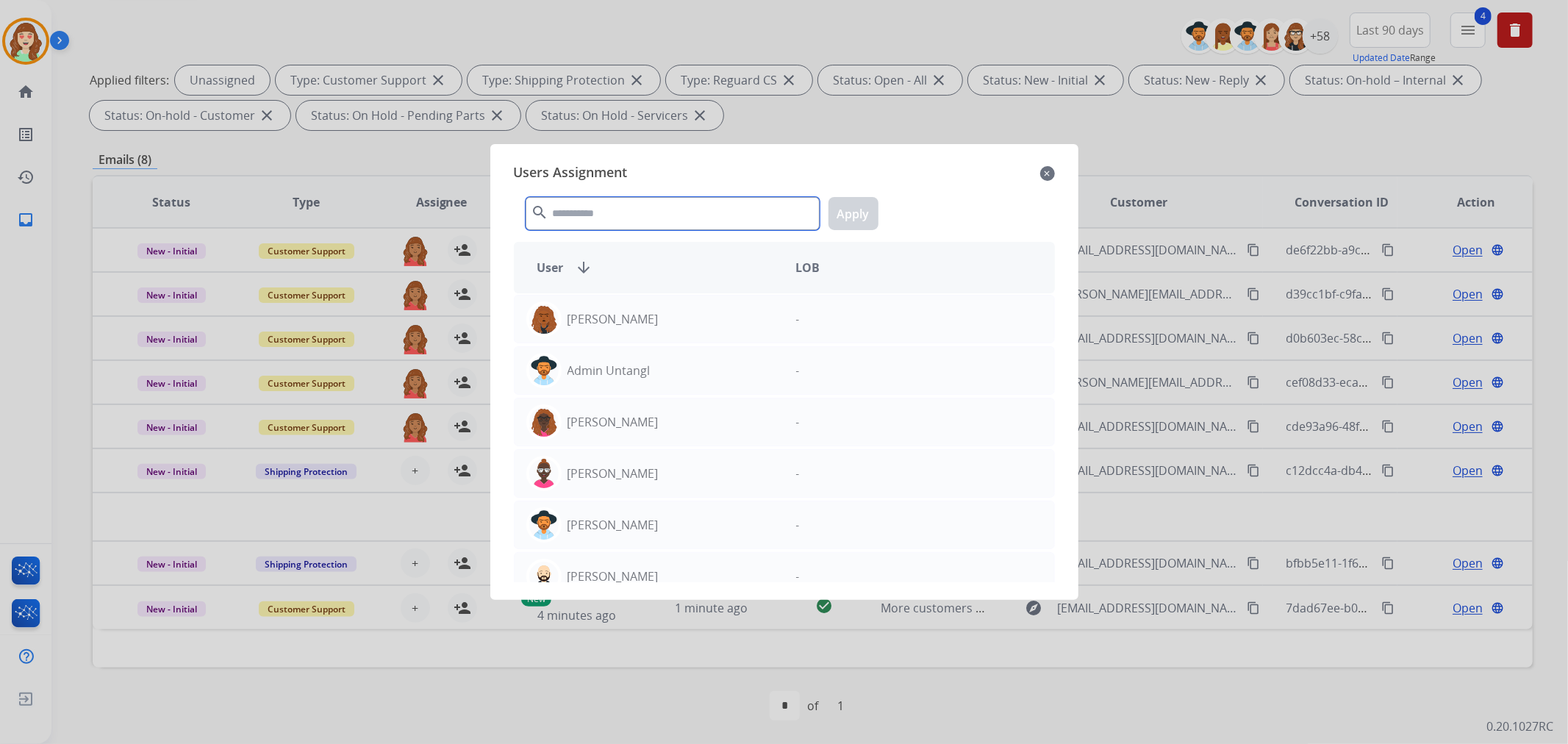
click at [605, 211] on input "text" at bounding box center [672, 213] width 294 height 33
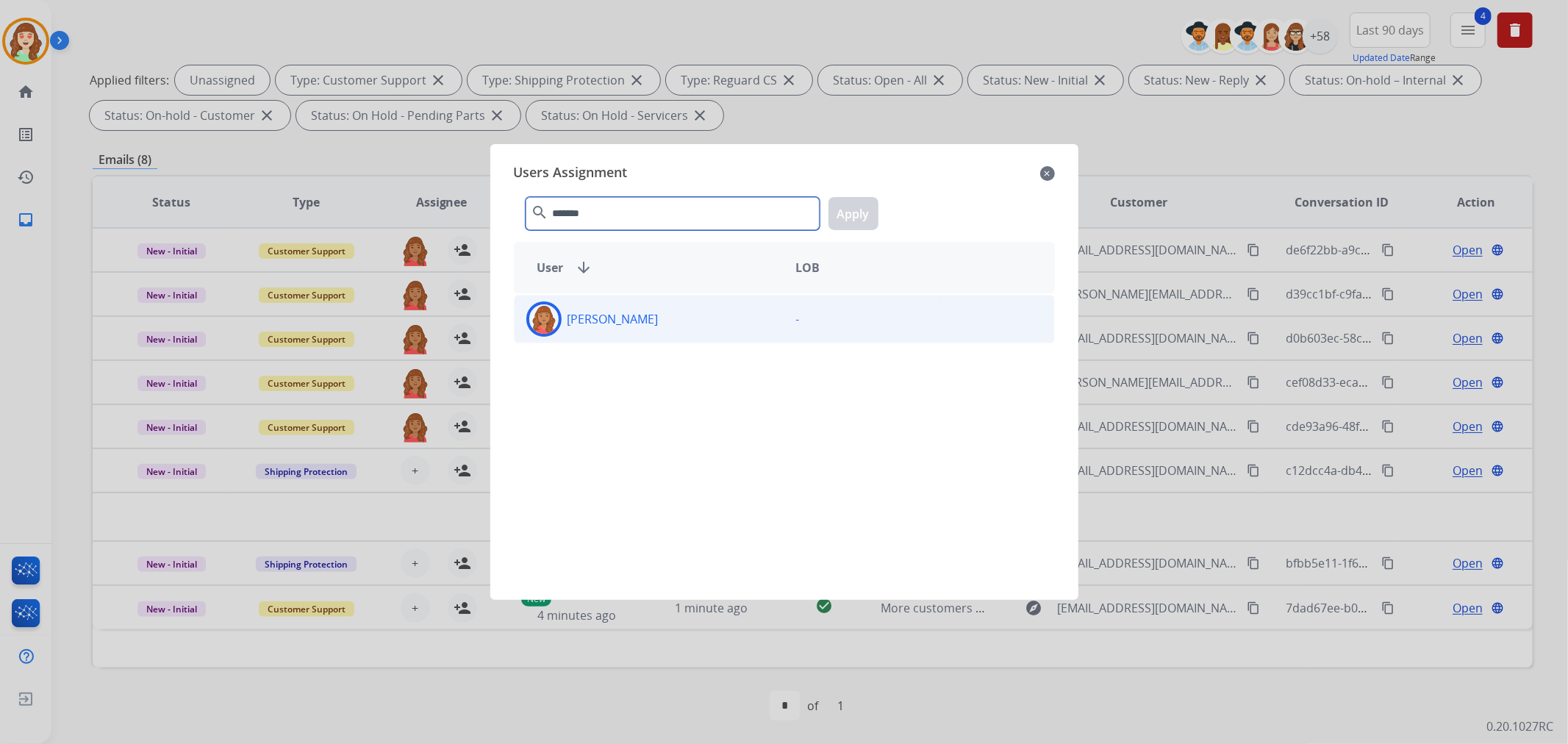
type input "*******"
drag, startPoint x: 652, startPoint y: 316, endPoint x: 792, endPoint y: 272, distance: 146.8
click at [653, 316] on div "[PERSON_NAME]" at bounding box center [649, 319] width 270 height 35
drag, startPoint x: 852, startPoint y: 202, endPoint x: 841, endPoint y: 215, distance: 17.0
click at [849, 203] on button "Apply" at bounding box center [853, 213] width 50 height 33
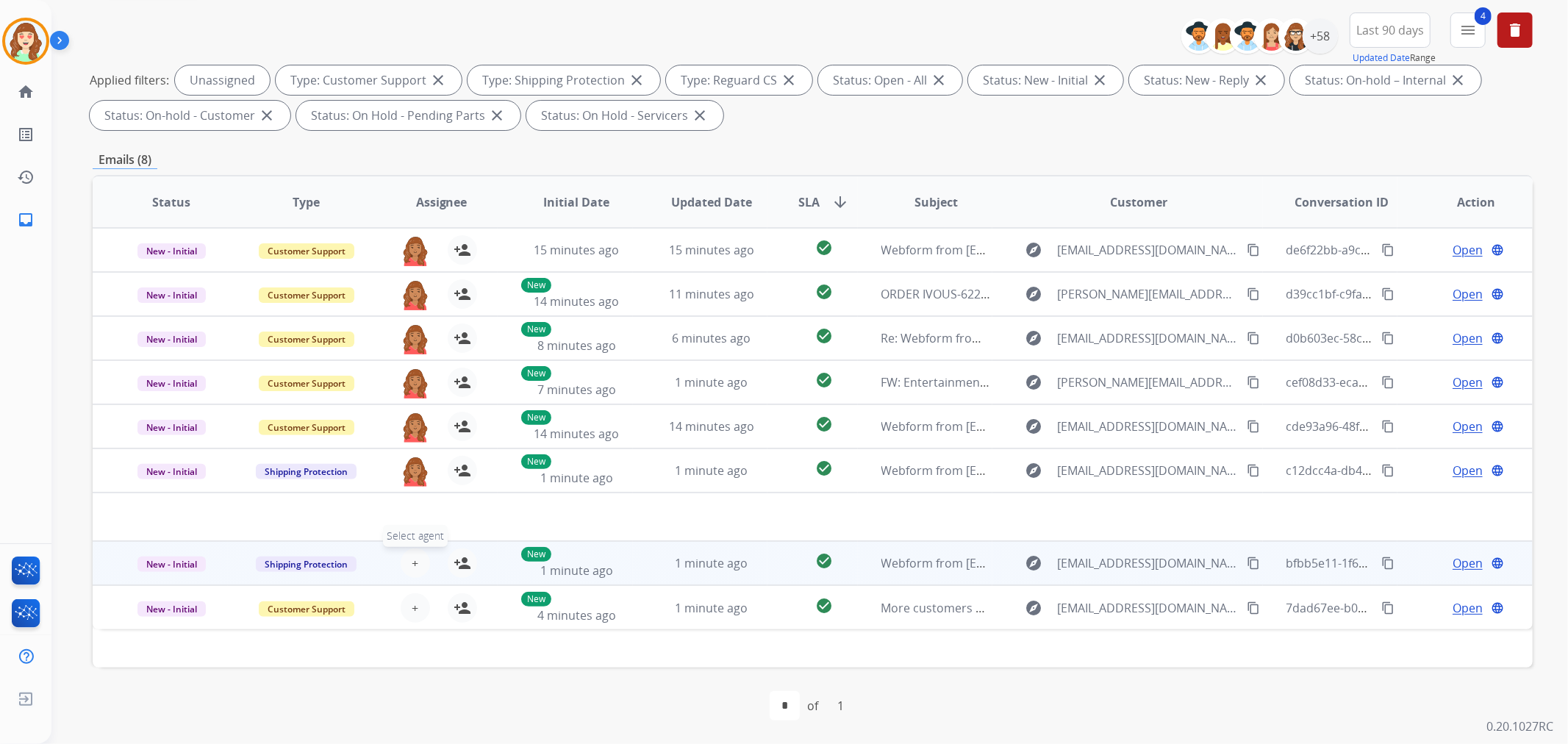
click at [412, 562] on span "+" at bounding box center [414, 563] width 6 height 18
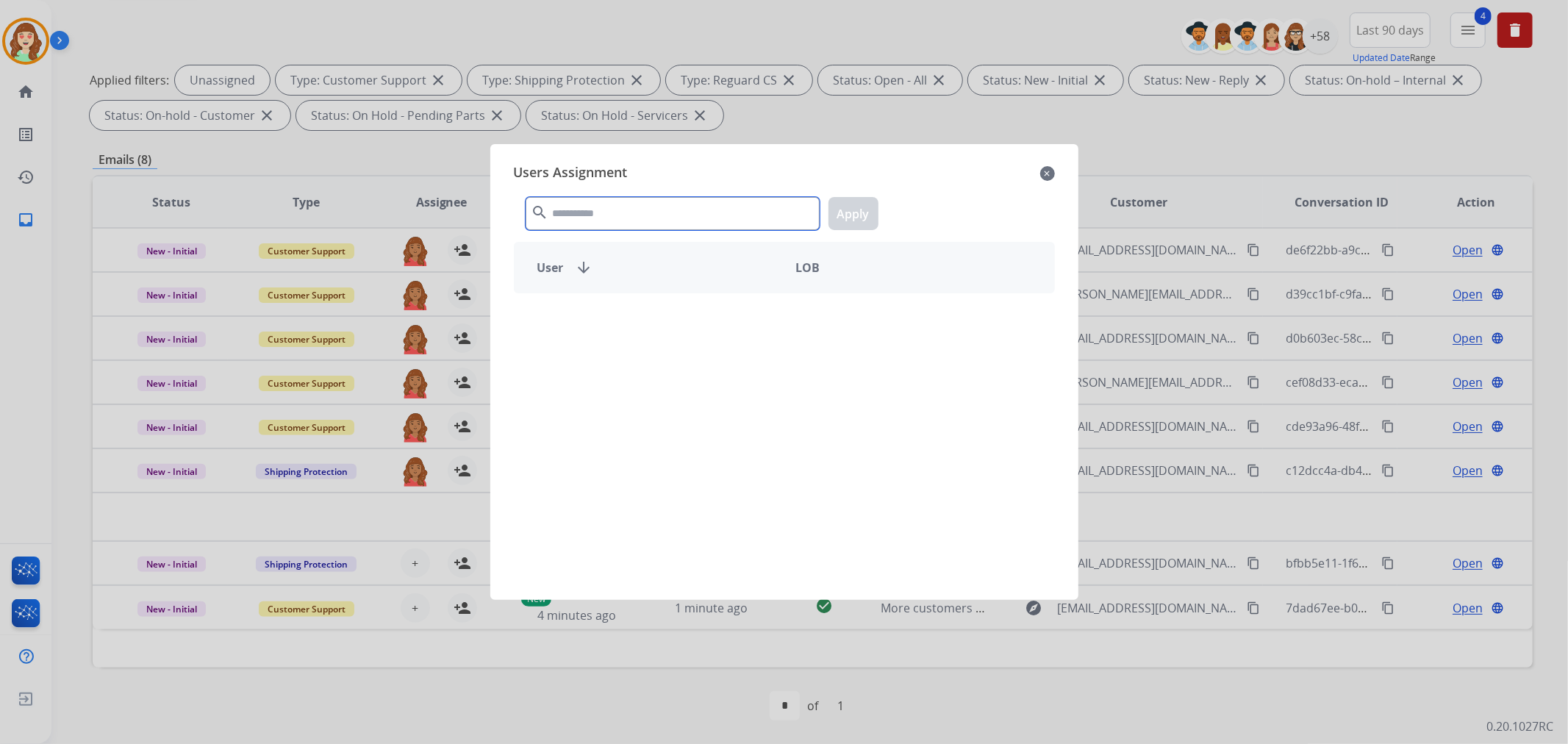
click at [640, 211] on input "text" at bounding box center [672, 213] width 294 height 33
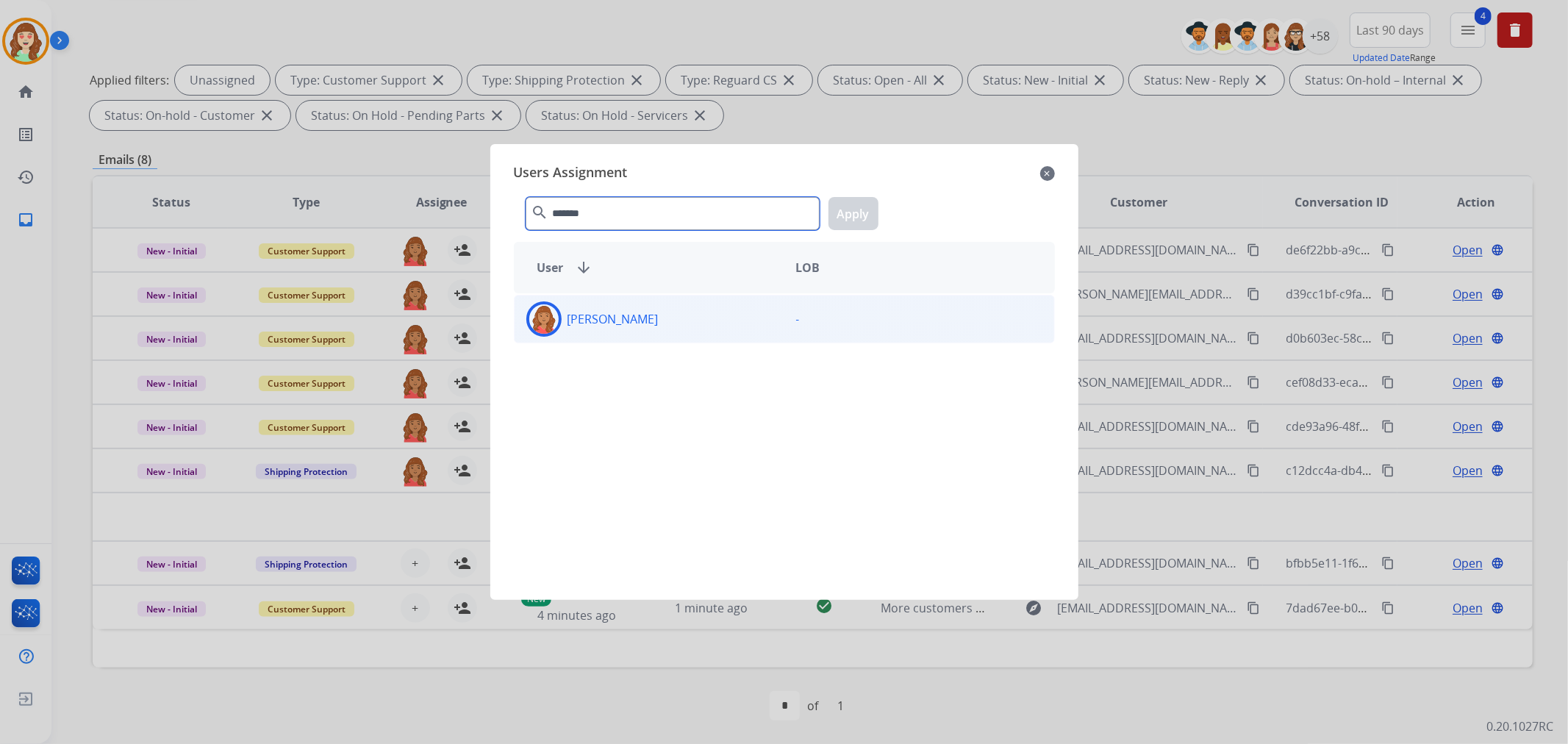
type input "*******"
drag, startPoint x: 611, startPoint y: 334, endPoint x: 691, endPoint y: 267, distance: 104.4
click at [611, 333] on div "[PERSON_NAME]" at bounding box center [649, 319] width 270 height 35
click at [860, 213] on button "Apply" at bounding box center [853, 213] width 50 height 33
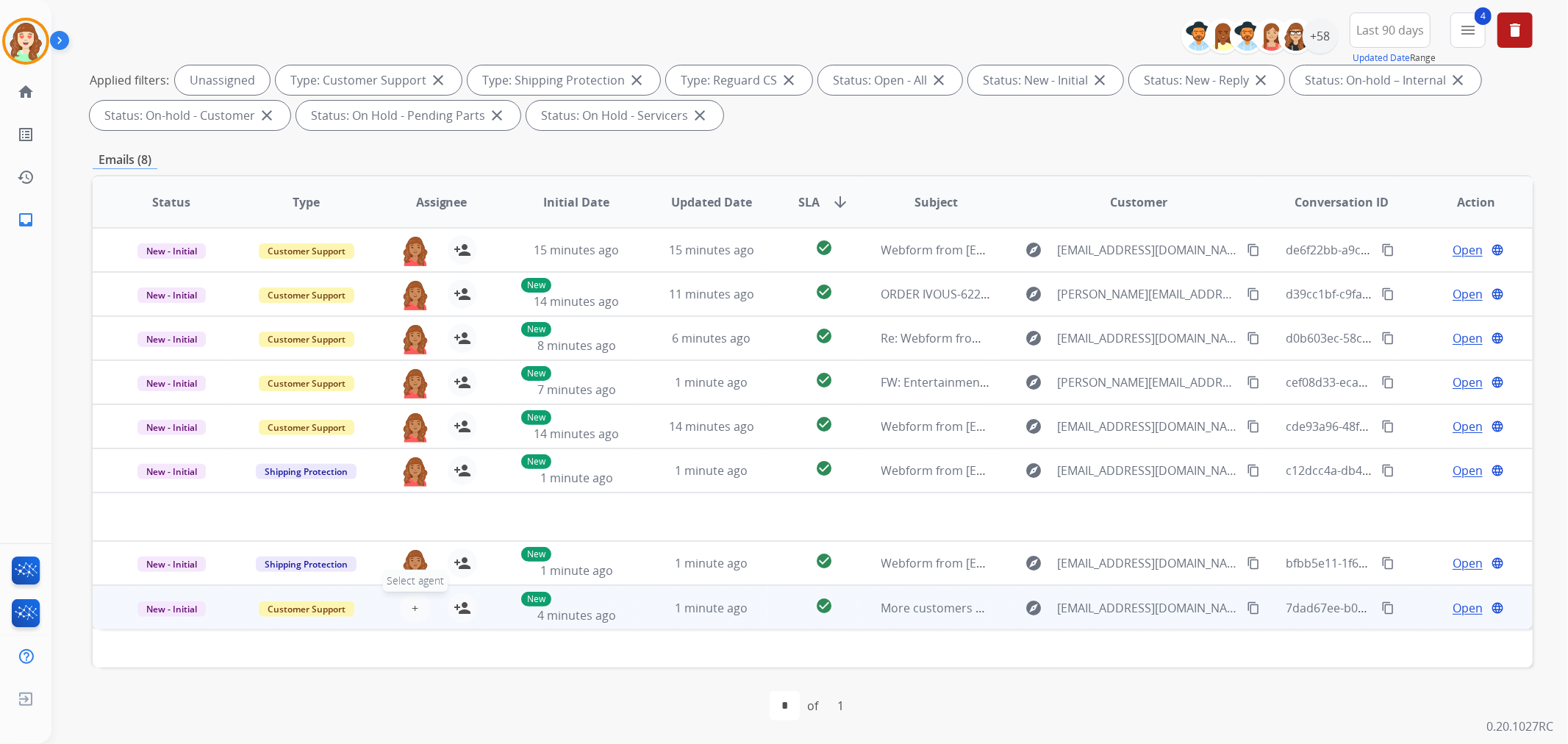
click at [413, 605] on span "+" at bounding box center [414, 608] width 6 height 18
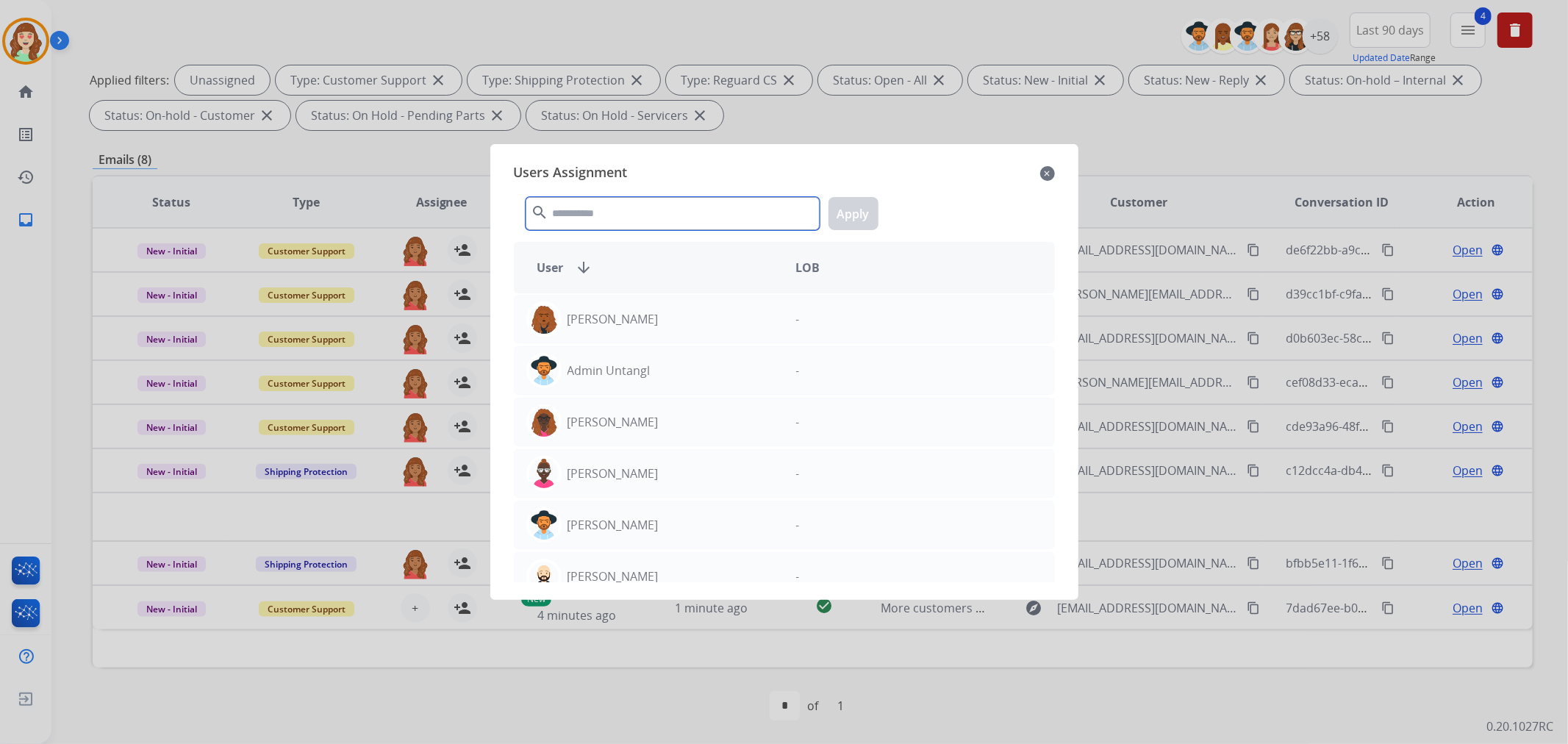
click at [601, 212] on input "text" at bounding box center [672, 213] width 294 height 33
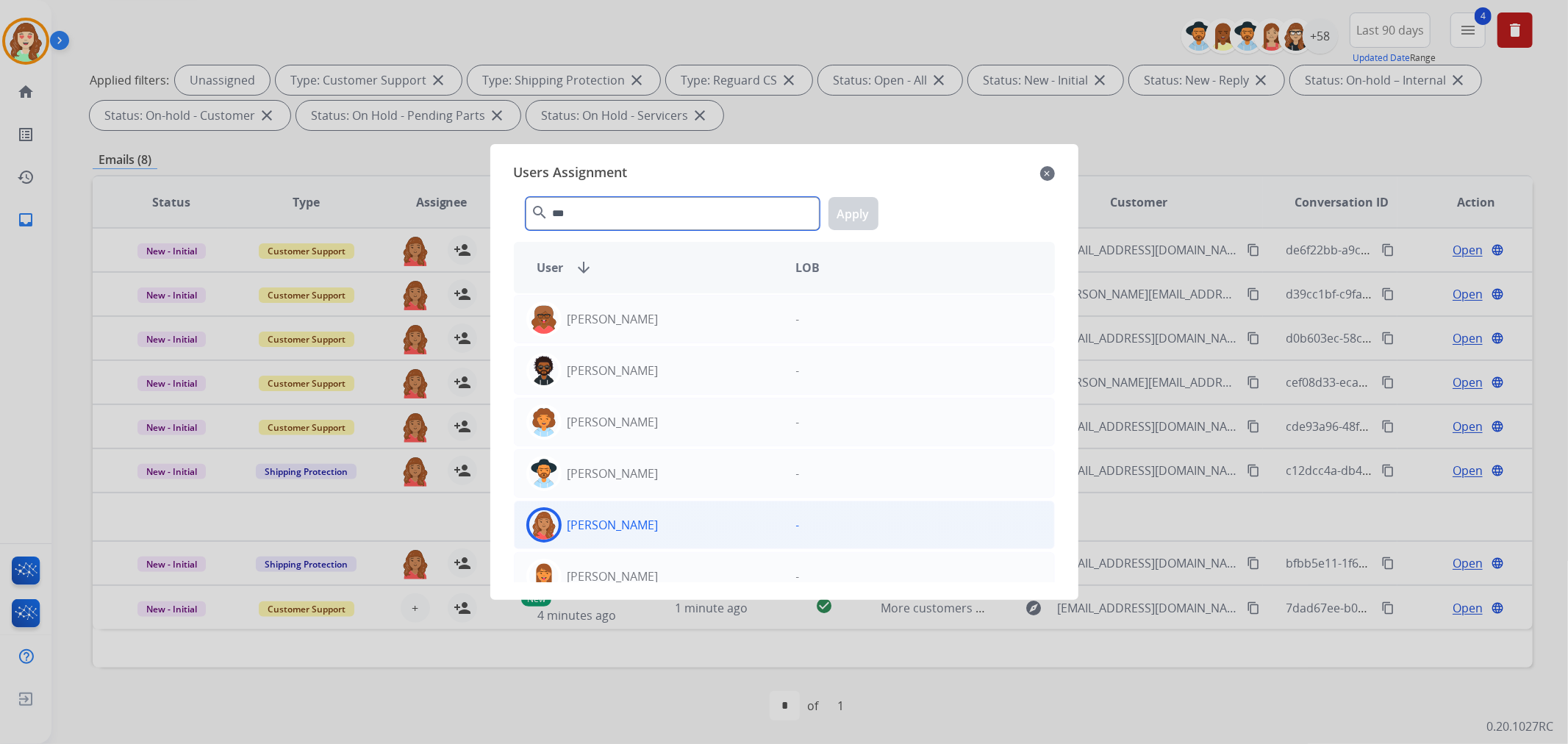
type input "***"
drag, startPoint x: 694, startPoint y: 525, endPoint x: 863, endPoint y: 254, distance: 319.4
click at [693, 524] on div "[PERSON_NAME]" at bounding box center [649, 525] width 270 height 35
click at [848, 224] on button "Apply" at bounding box center [853, 213] width 50 height 33
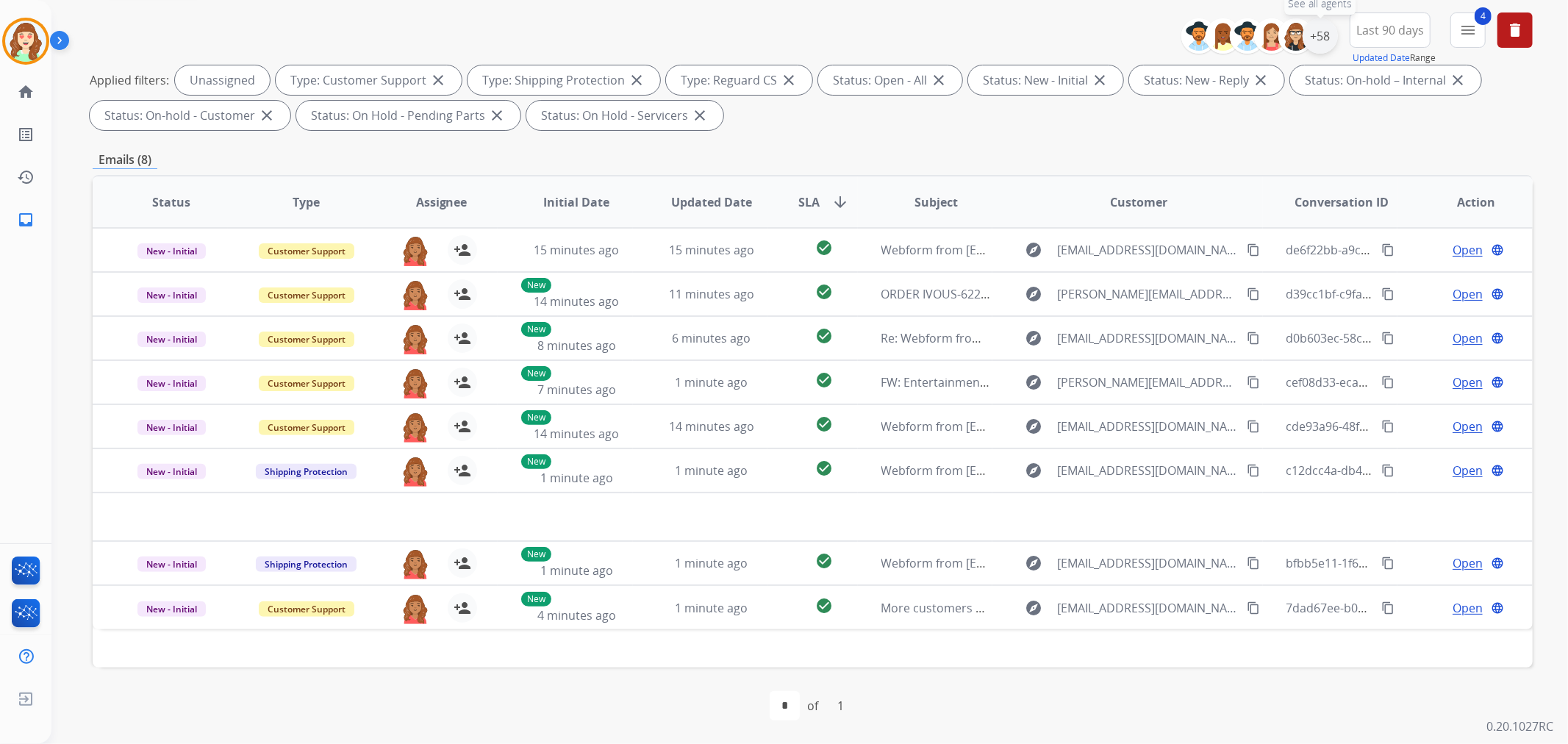
click at [1324, 43] on div "+58" at bounding box center [1320, 36] width 35 height 35
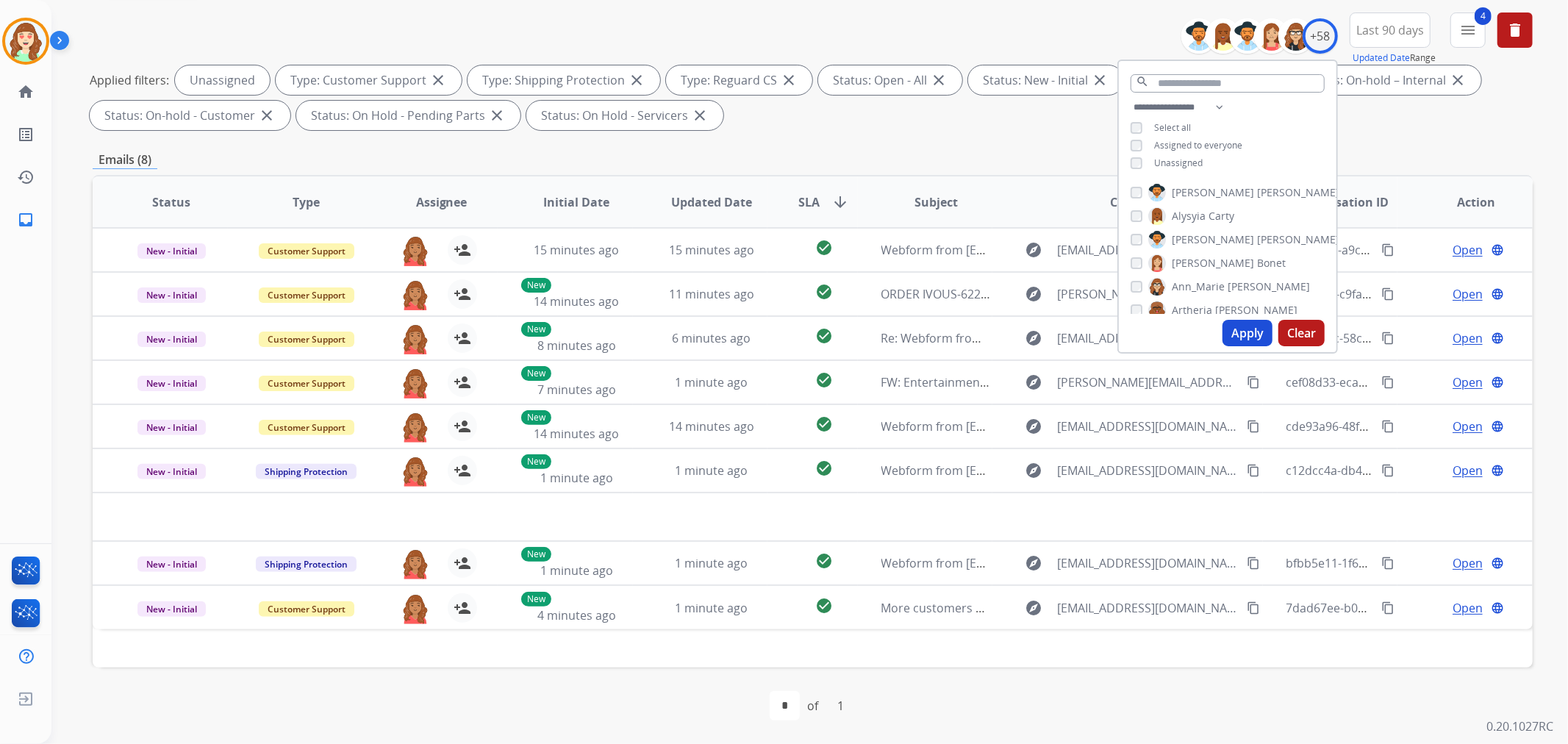
click at [1125, 161] on div "**********" at bounding box center [1227, 136] width 218 height 76
click at [1125, 158] on div "**********" at bounding box center [1227, 136] width 218 height 76
click at [1243, 326] on button "Apply" at bounding box center [1247, 333] width 50 height 27
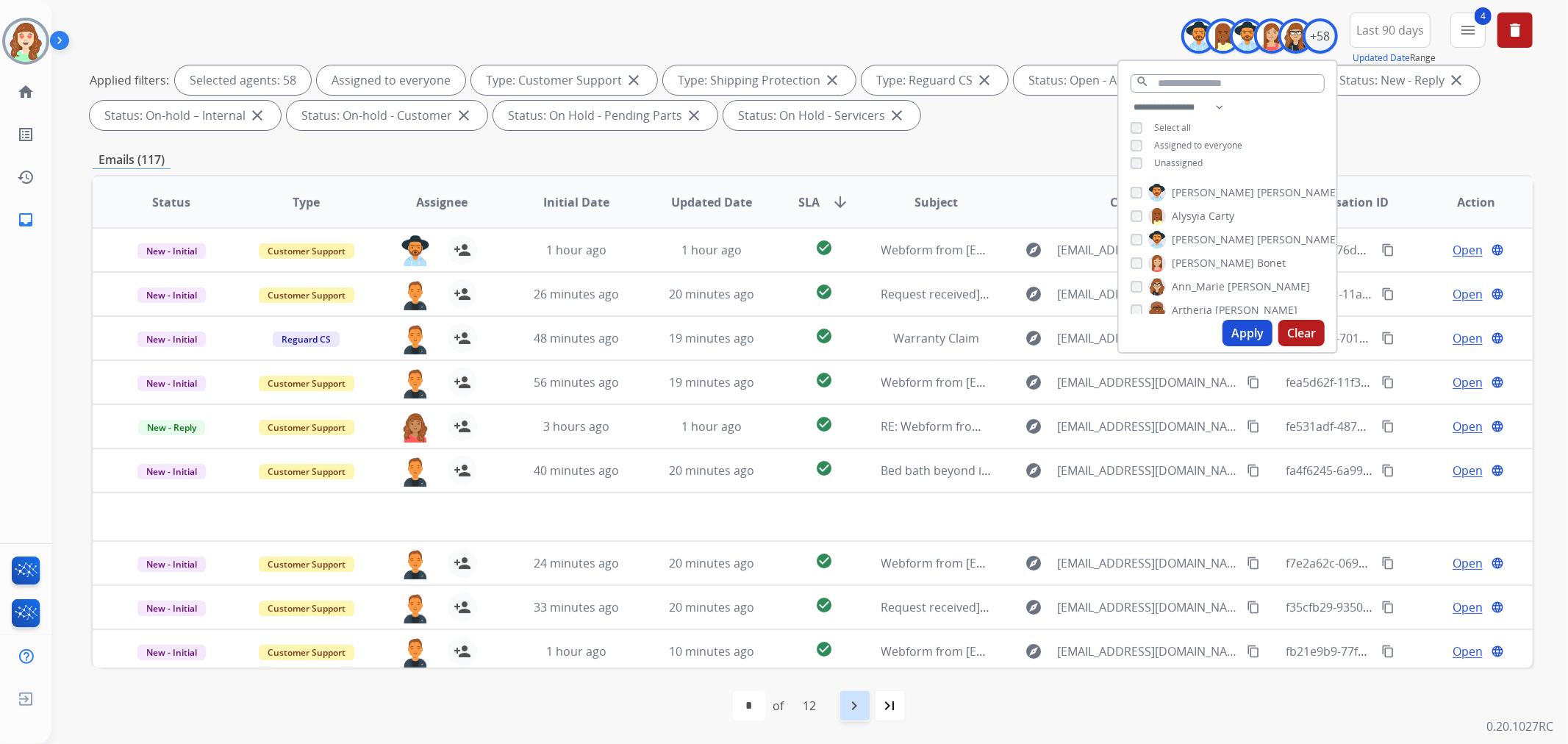
click at [856, 707] on mat-icon "navigate_next" at bounding box center [854, 705] width 18 height 18
select select "*"
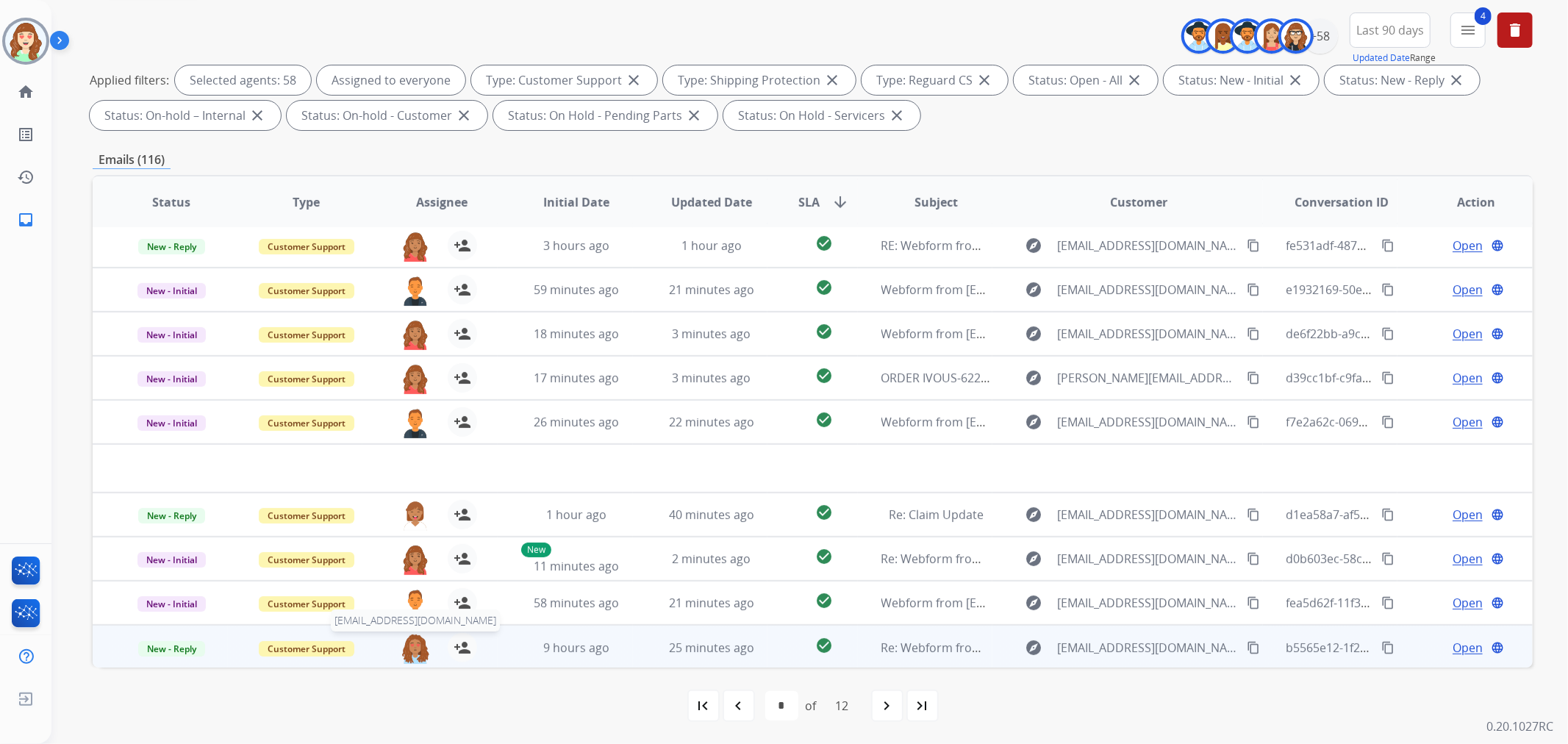
click at [412, 648] on img at bounding box center [415, 648] width 30 height 31
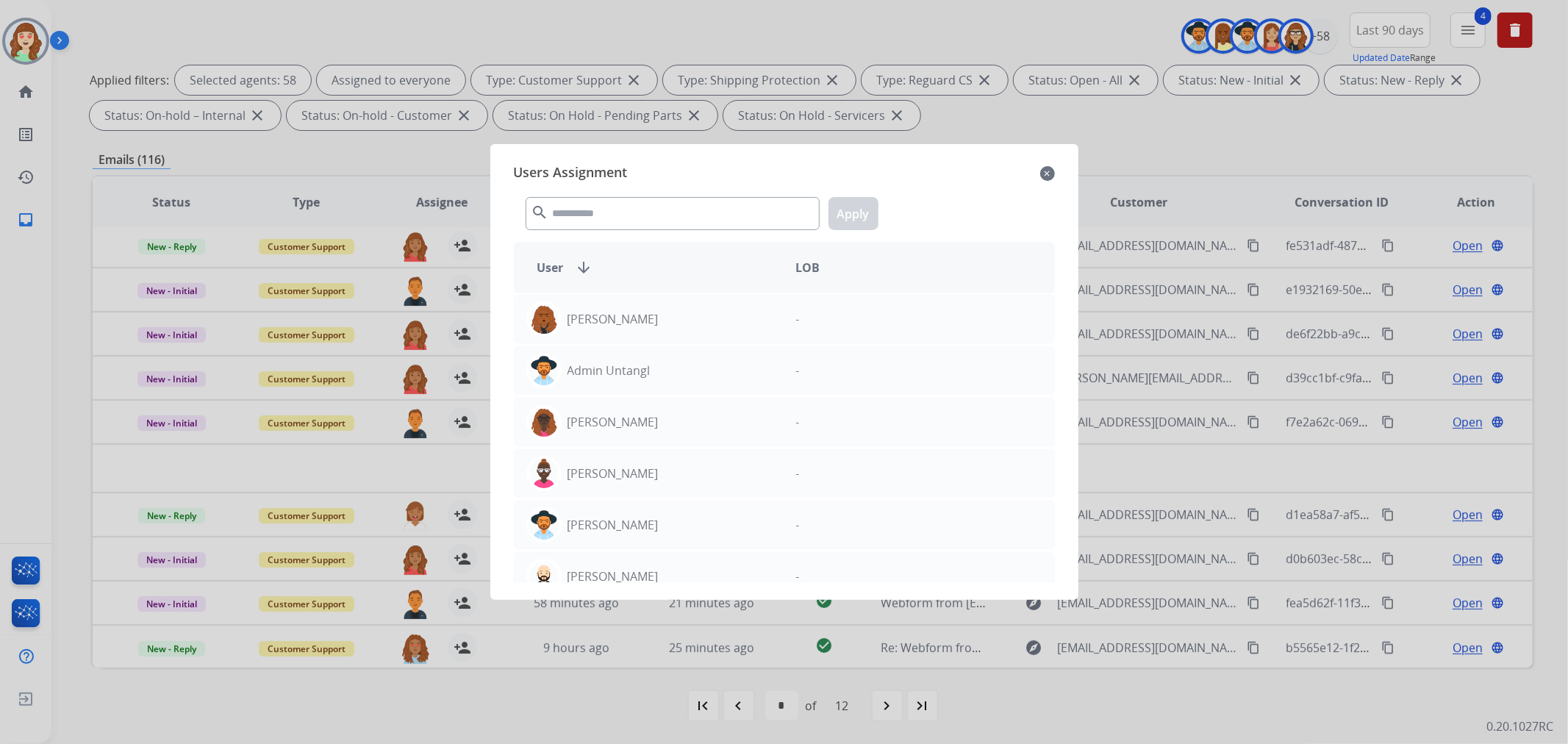
click at [1040, 169] on mat-icon "close" at bounding box center [1048, 173] width 15 height 18
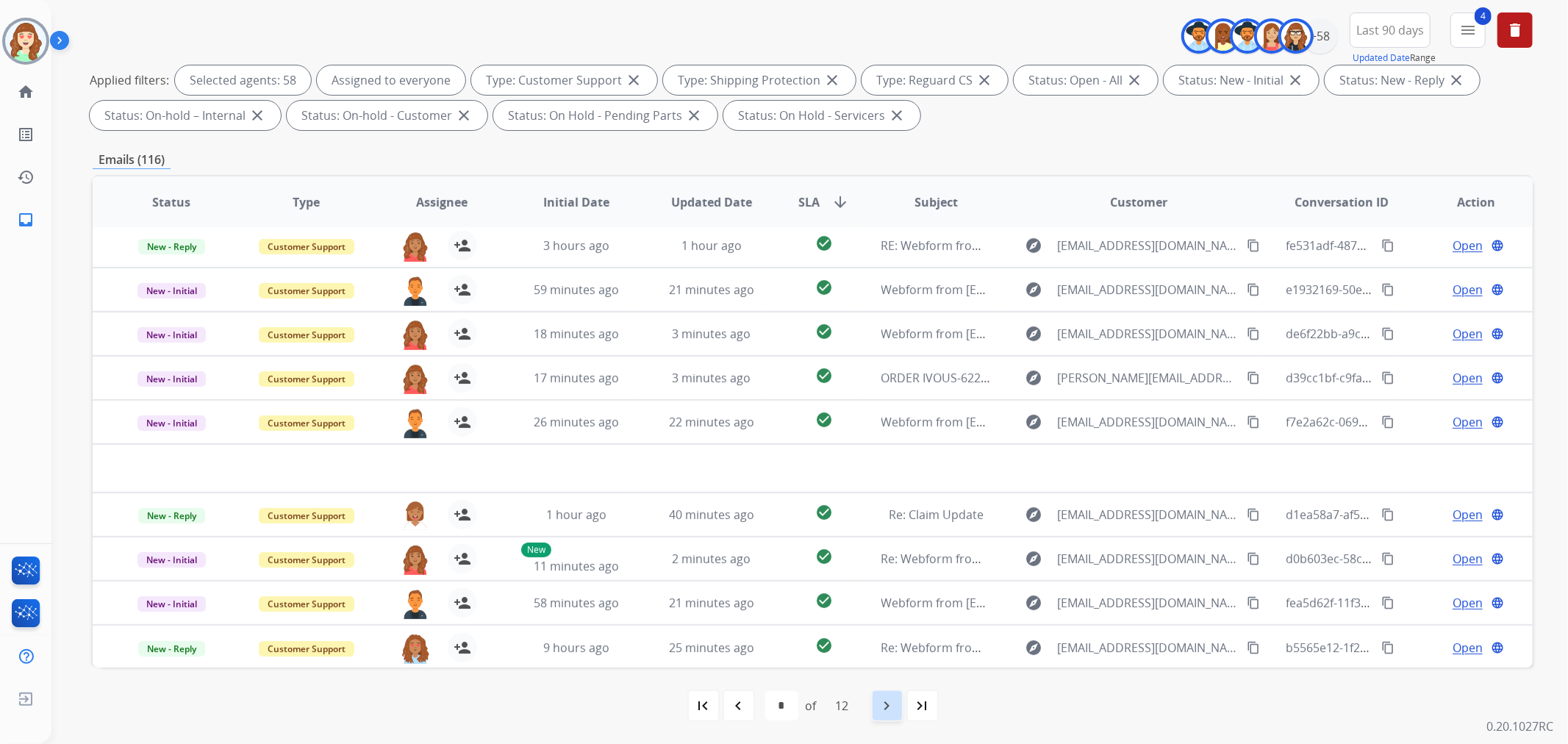
click at [889, 700] on mat-icon "navigate_next" at bounding box center [886, 705] width 18 height 18
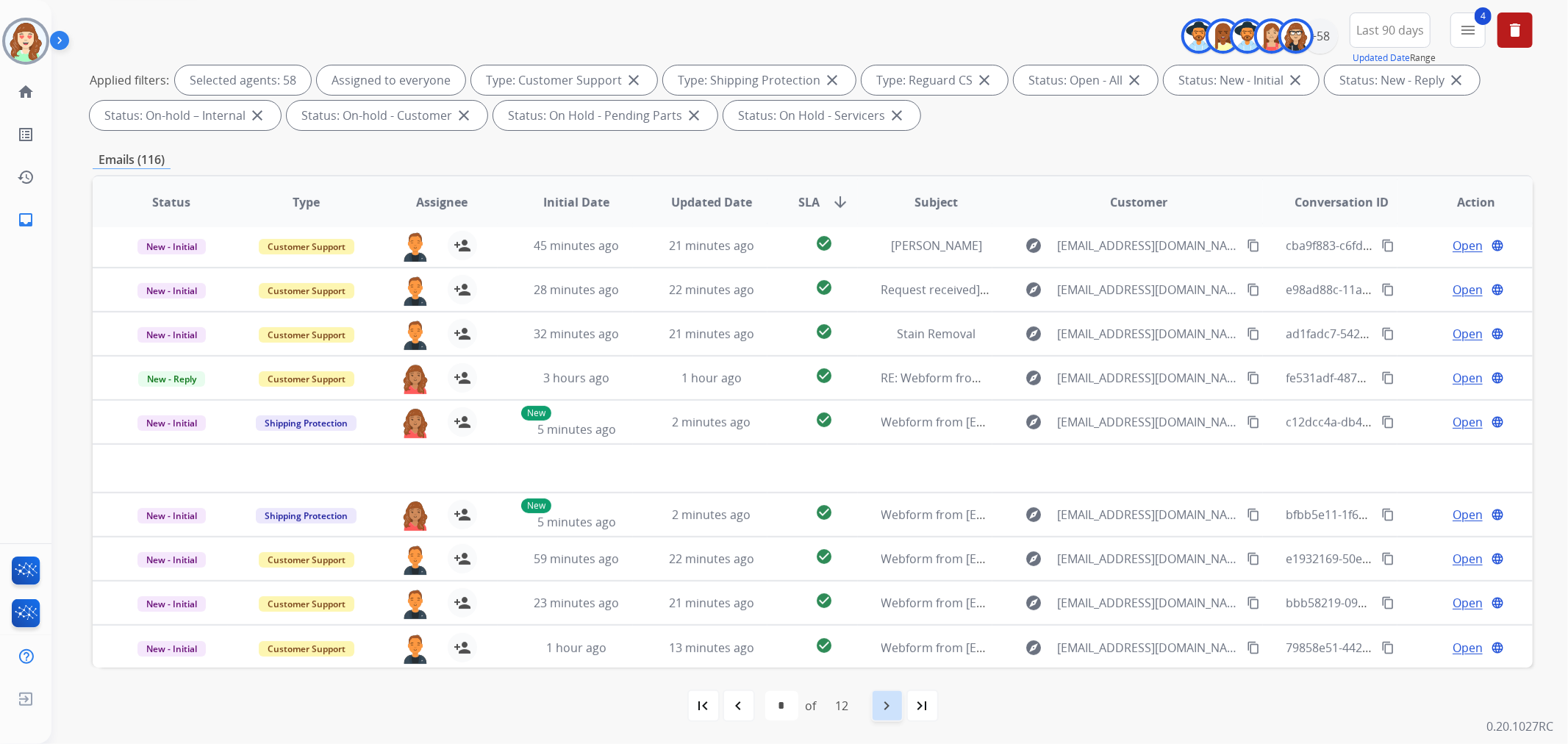
click at [886, 714] on div "navigate_next" at bounding box center [886, 705] width 32 height 32
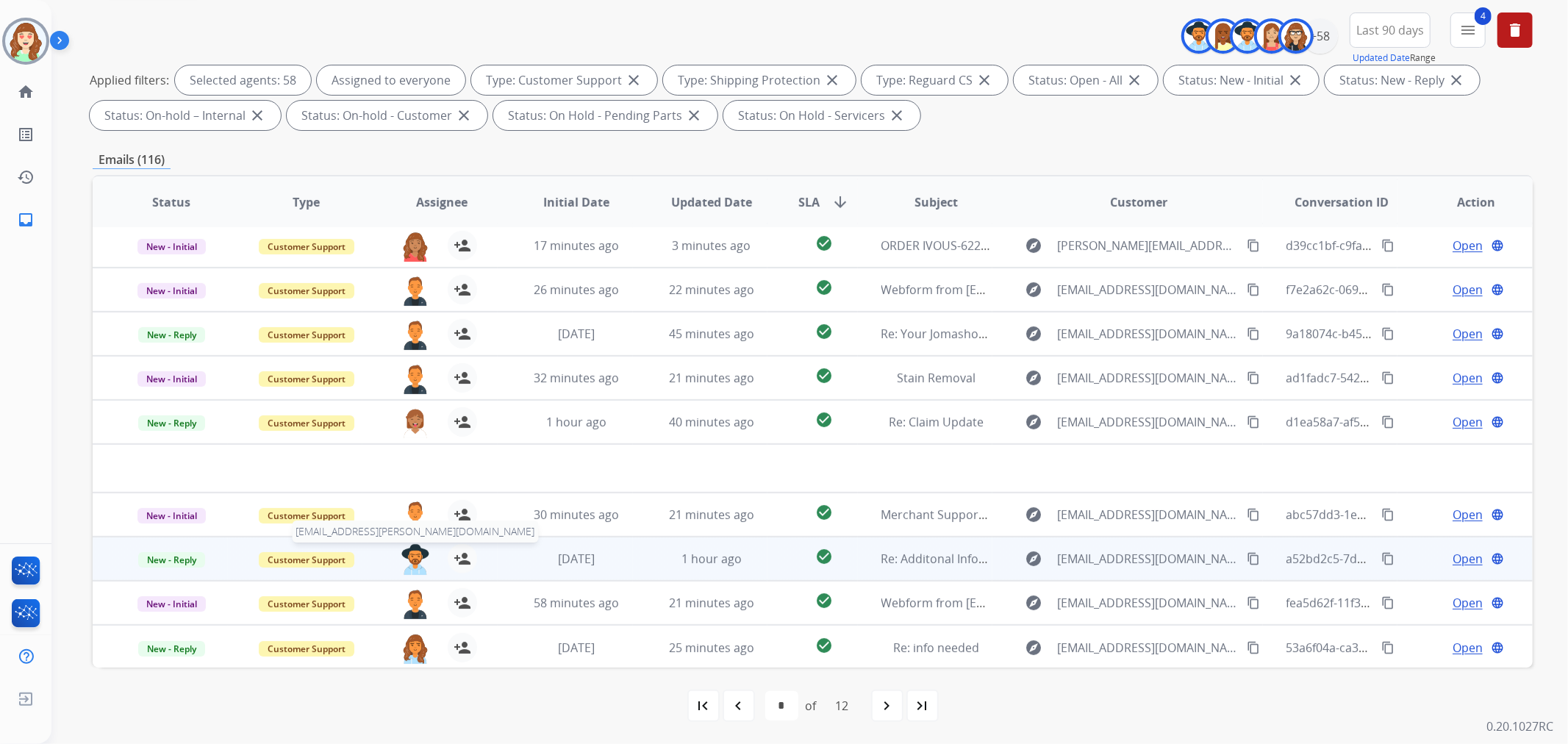
click at [416, 555] on img at bounding box center [415, 559] width 30 height 31
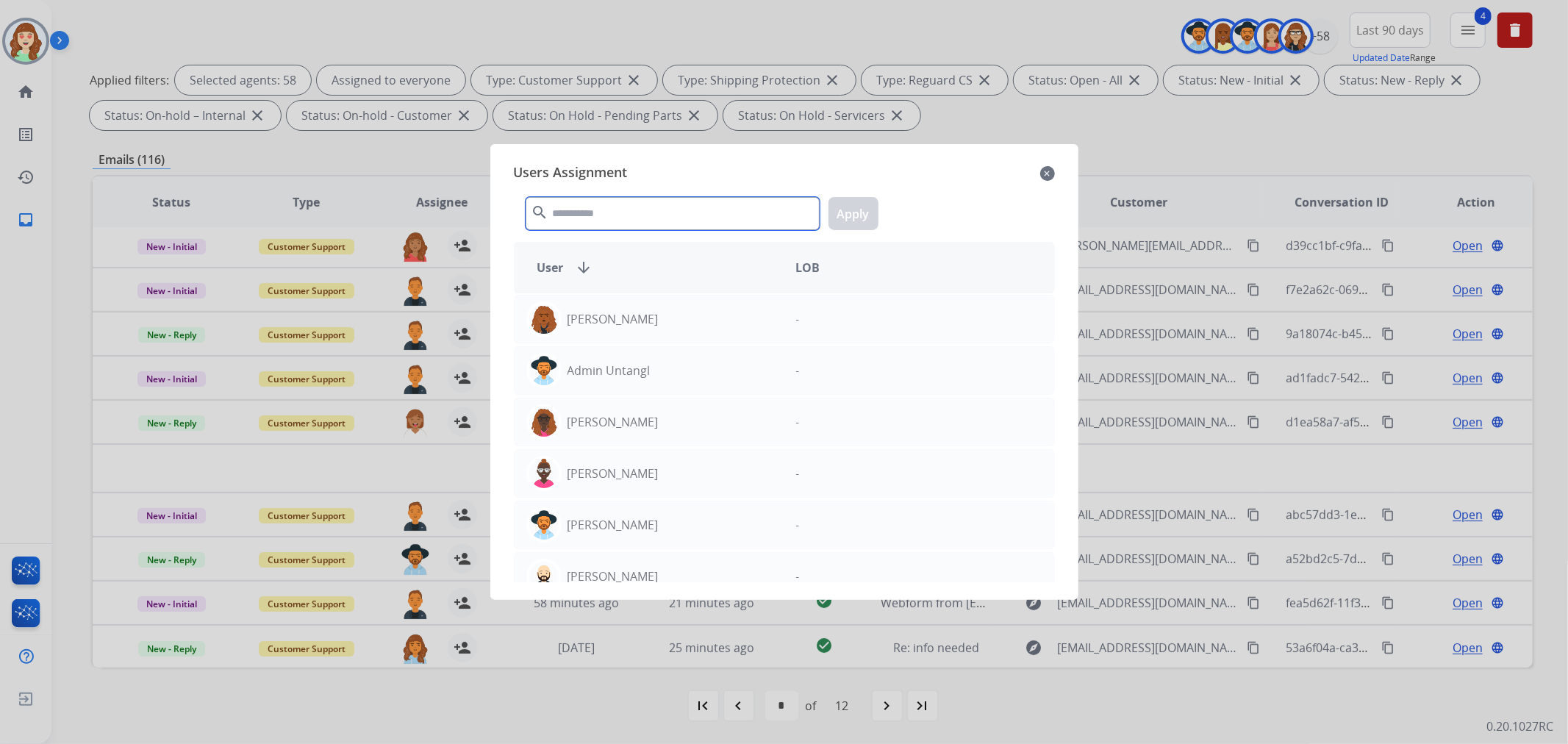
click at [591, 213] on input "text" at bounding box center [672, 213] width 294 height 33
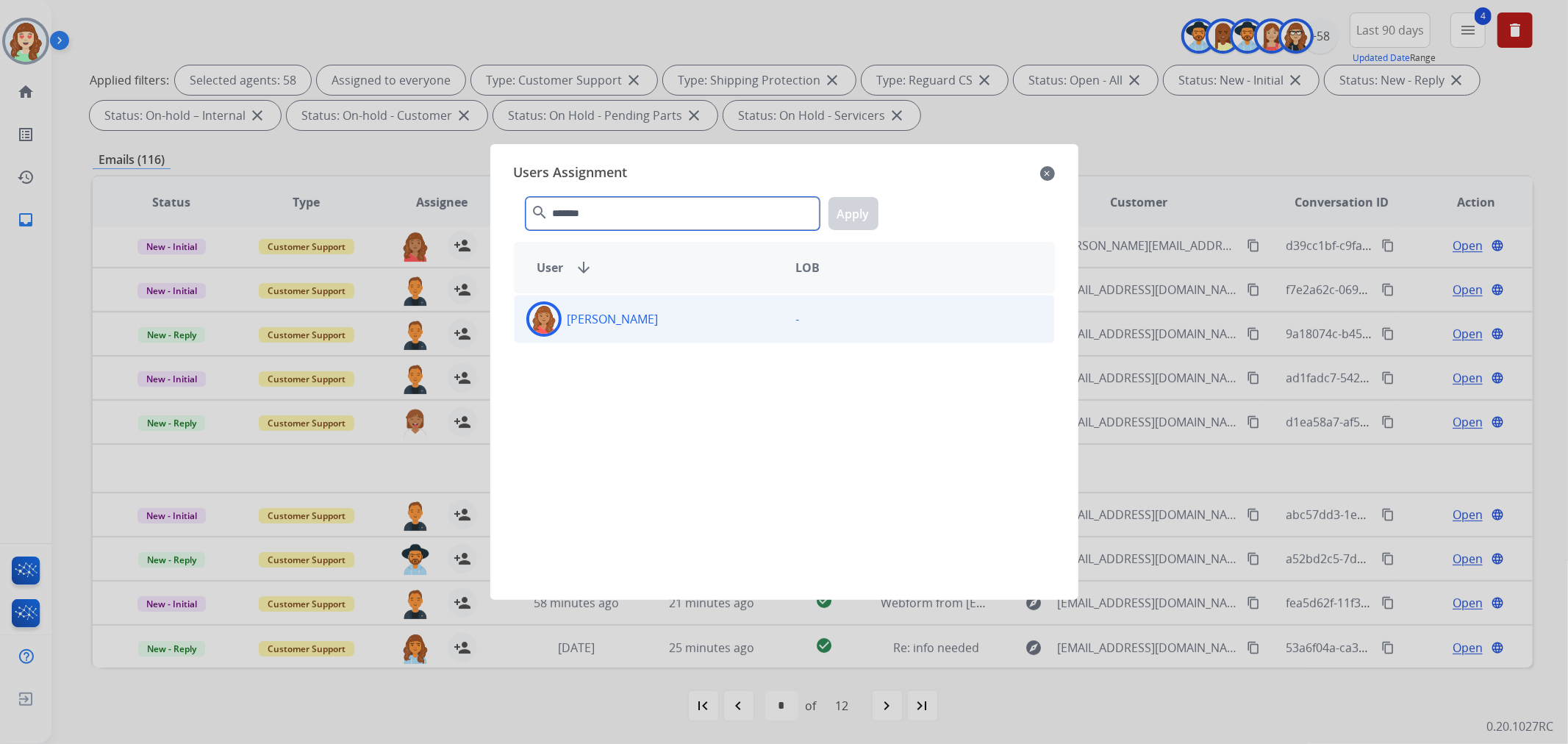
type input "*******"
click at [679, 319] on div "[PERSON_NAME]" at bounding box center [649, 319] width 270 height 35
drag, startPoint x: 856, startPoint y: 209, endPoint x: 540, endPoint y: 289, distance: 326.0
click at [855, 208] on button "Apply" at bounding box center [853, 213] width 50 height 33
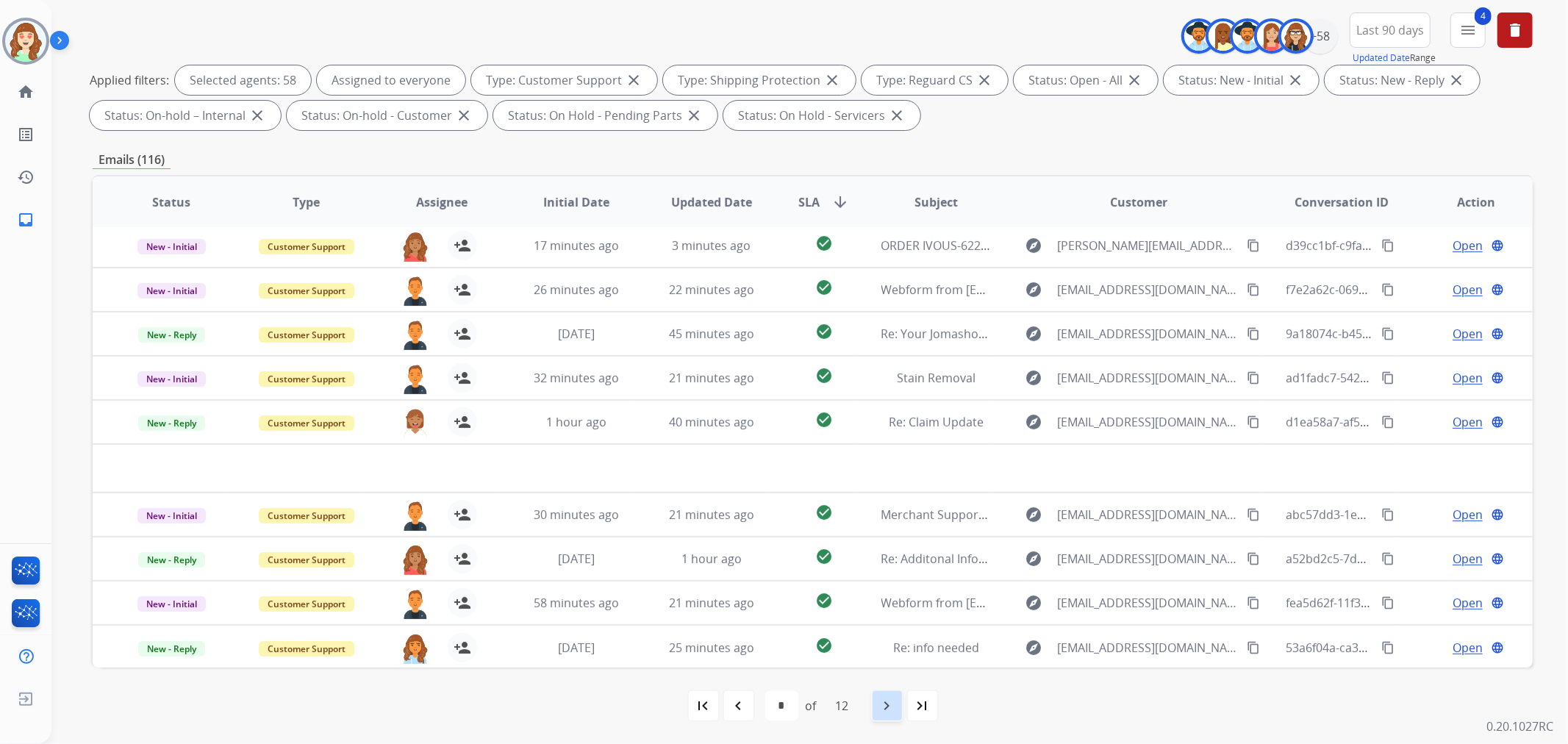
click at [896, 700] on mat-icon "navigate_next" at bounding box center [886, 705] width 18 height 18
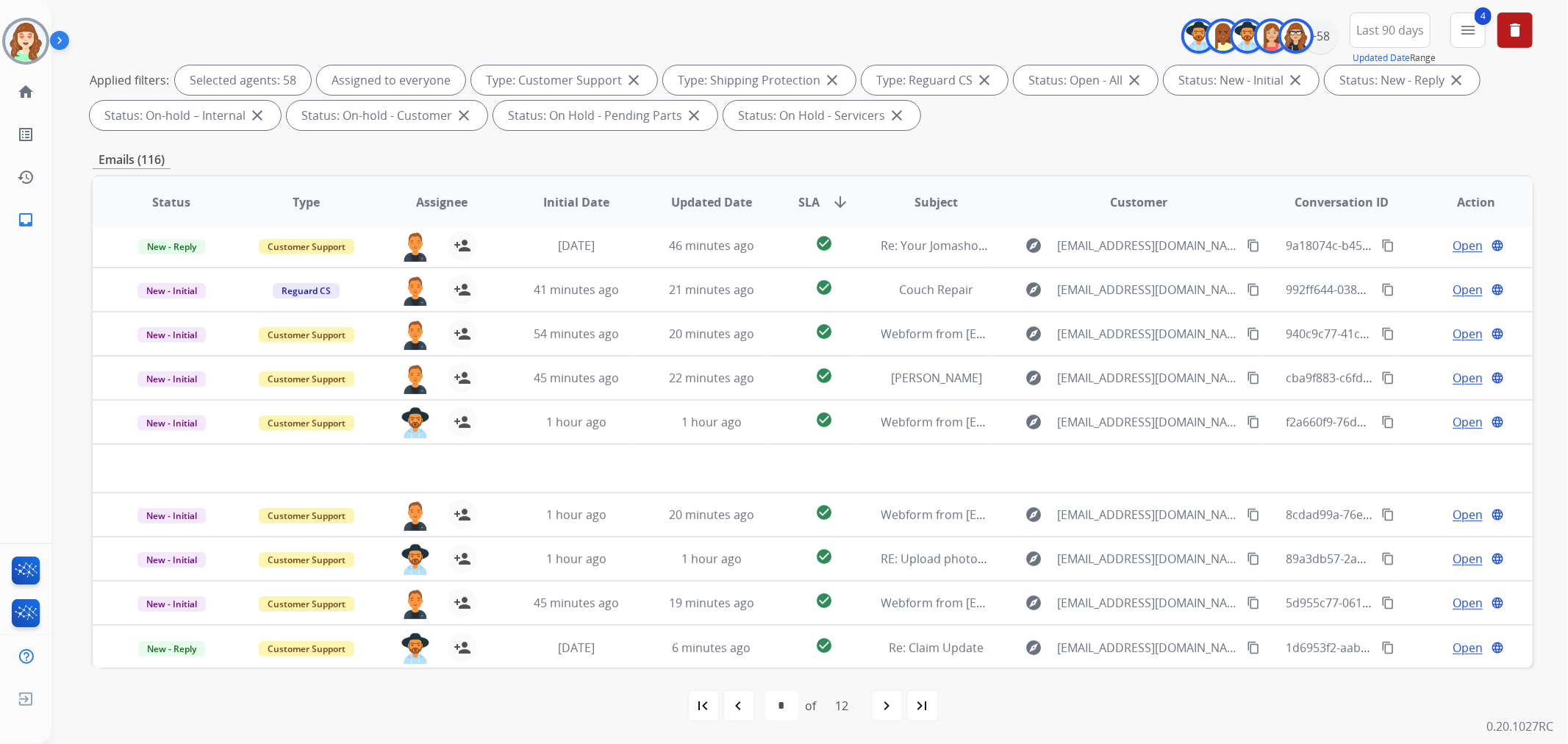
click at [887, 708] on mat-icon "navigate_next" at bounding box center [886, 705] width 18 height 18
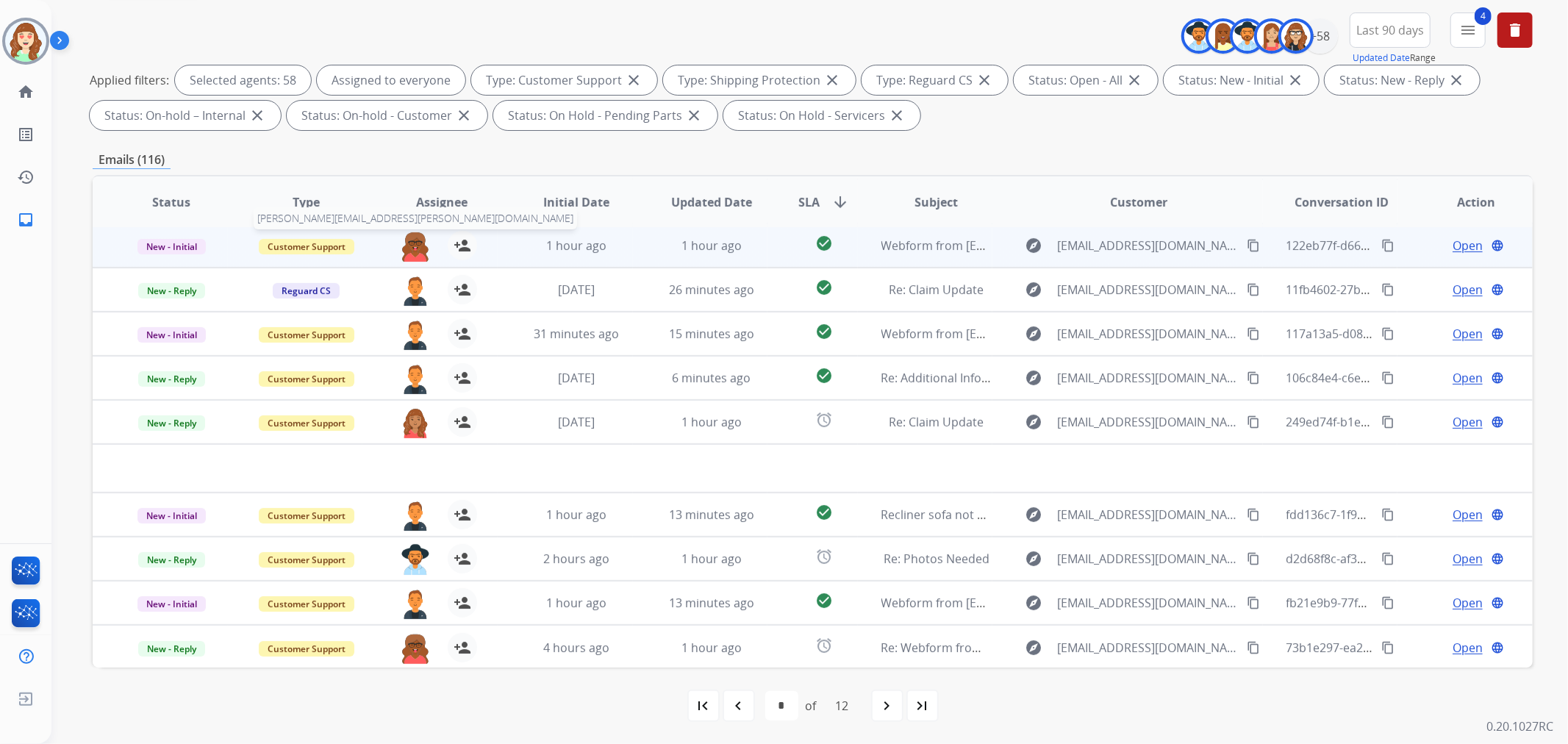
click at [412, 243] on img at bounding box center [415, 246] width 30 height 31
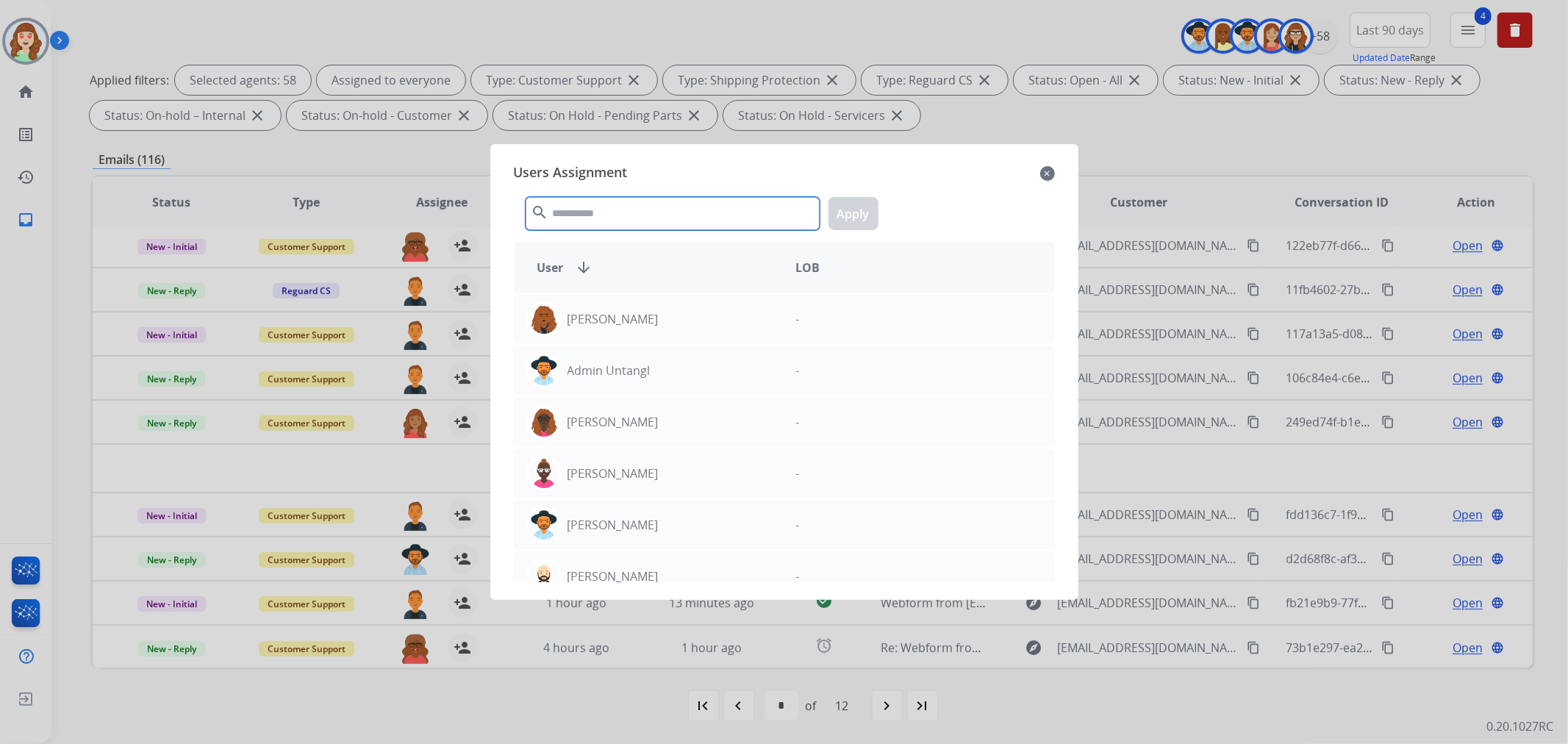
click at [640, 201] on input "text" at bounding box center [672, 213] width 294 height 33
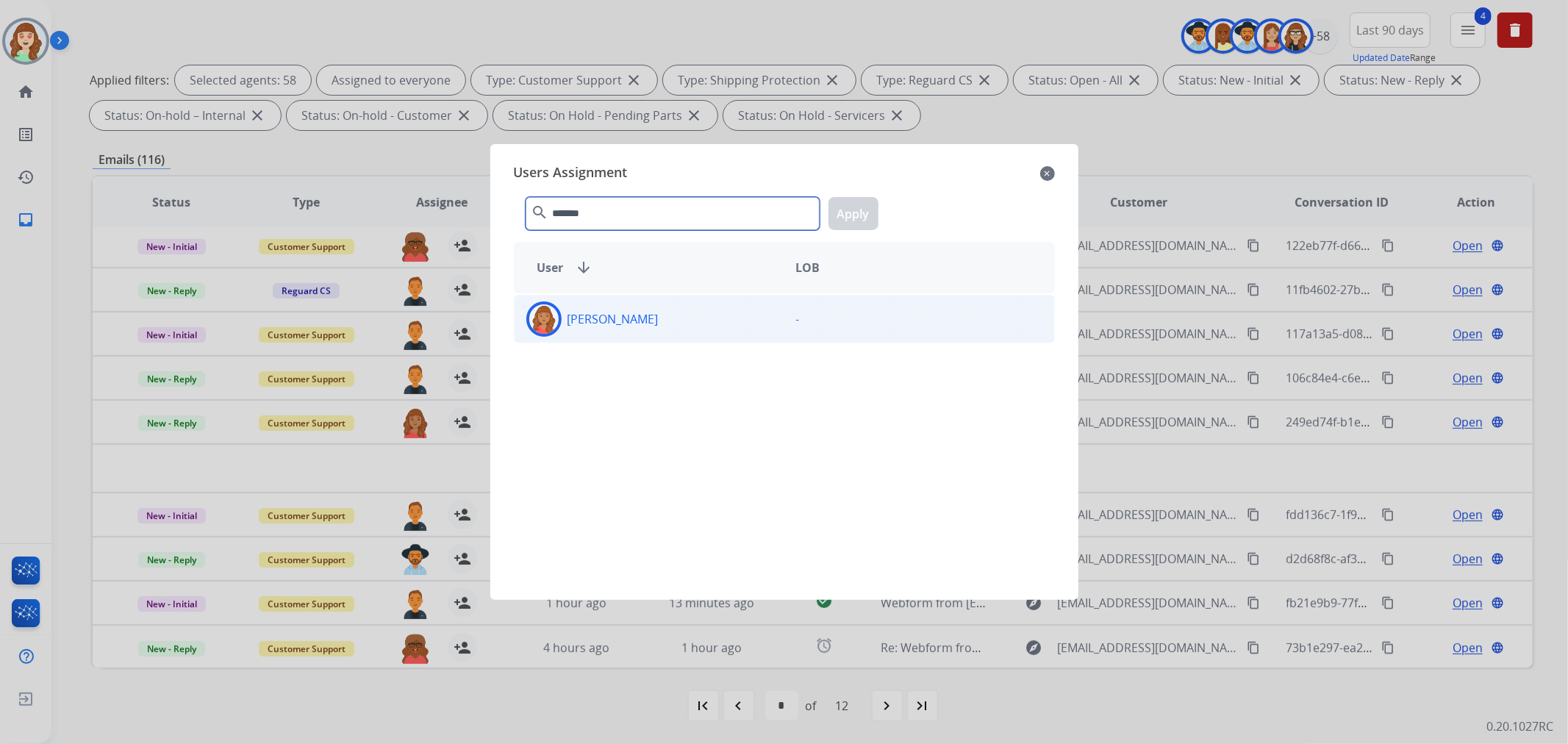
type input "*******"
click at [668, 325] on div "[PERSON_NAME]" at bounding box center [649, 319] width 270 height 35
click at [846, 199] on button "Apply" at bounding box center [853, 213] width 50 height 33
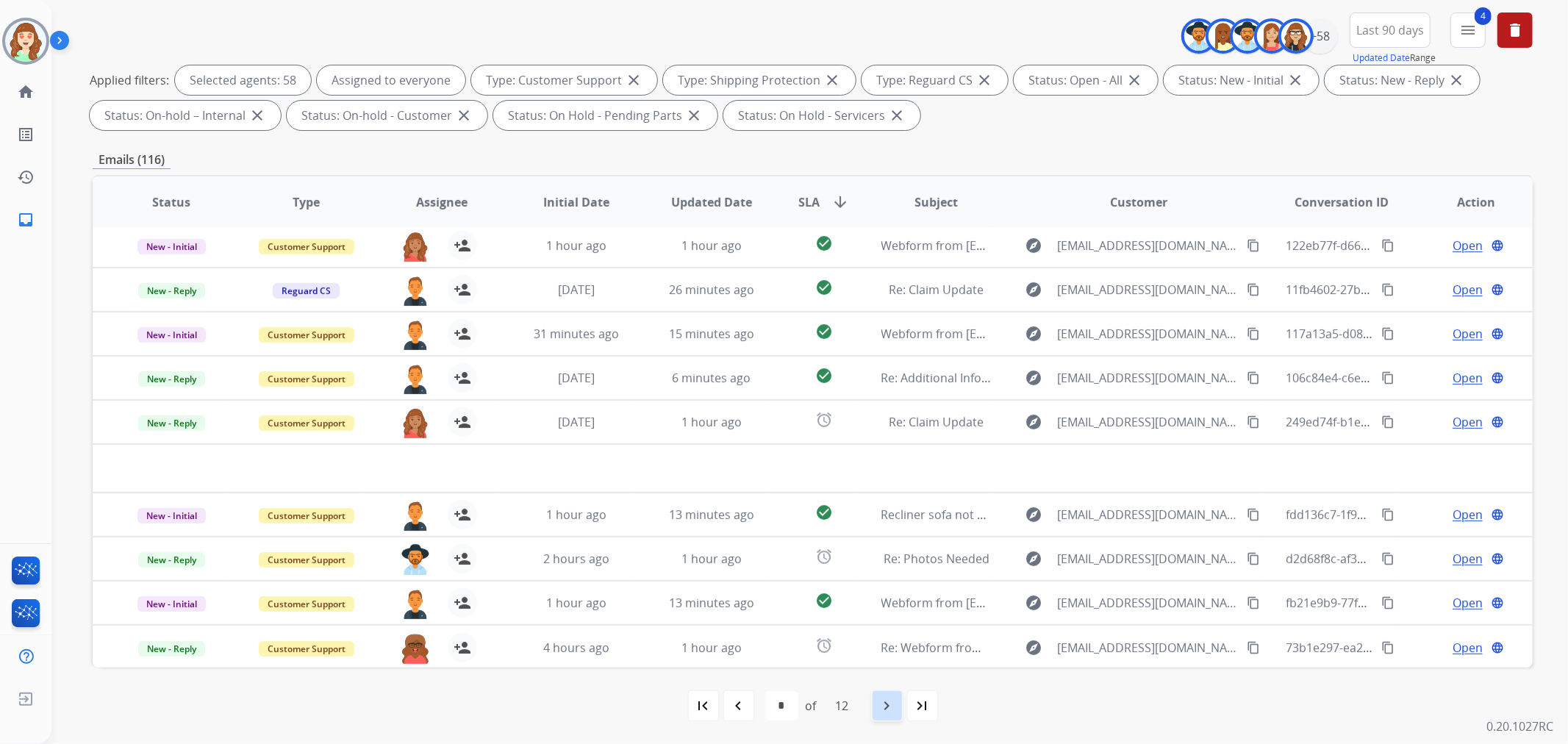
click at [887, 701] on mat-icon "navigate_next" at bounding box center [886, 705] width 18 height 18
select select "*"
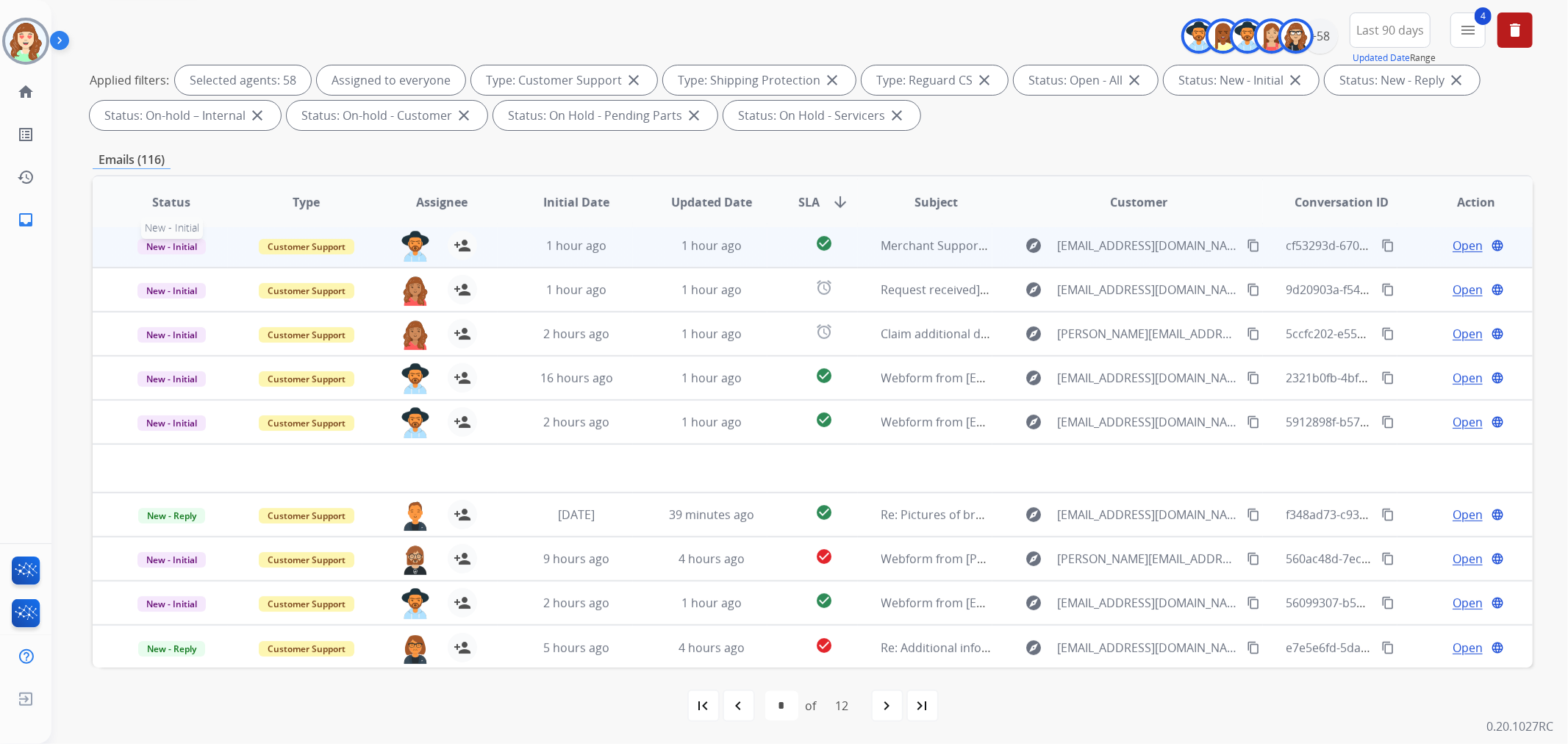
click at [156, 239] on span "New - Initial" at bounding box center [172, 247] width 69 height 16
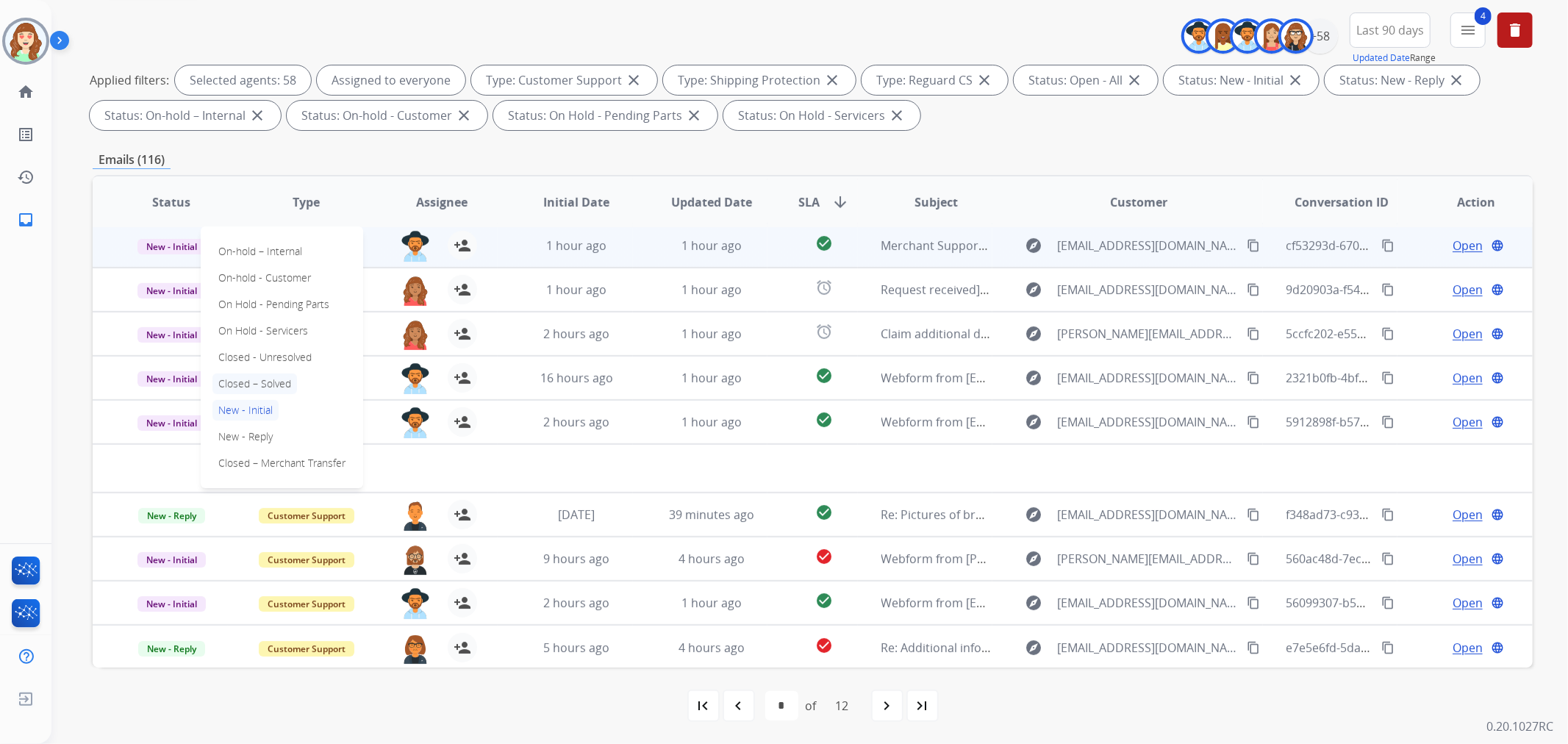
click at [241, 378] on p "Closed – Solved" at bounding box center [254, 384] width 84 height 20
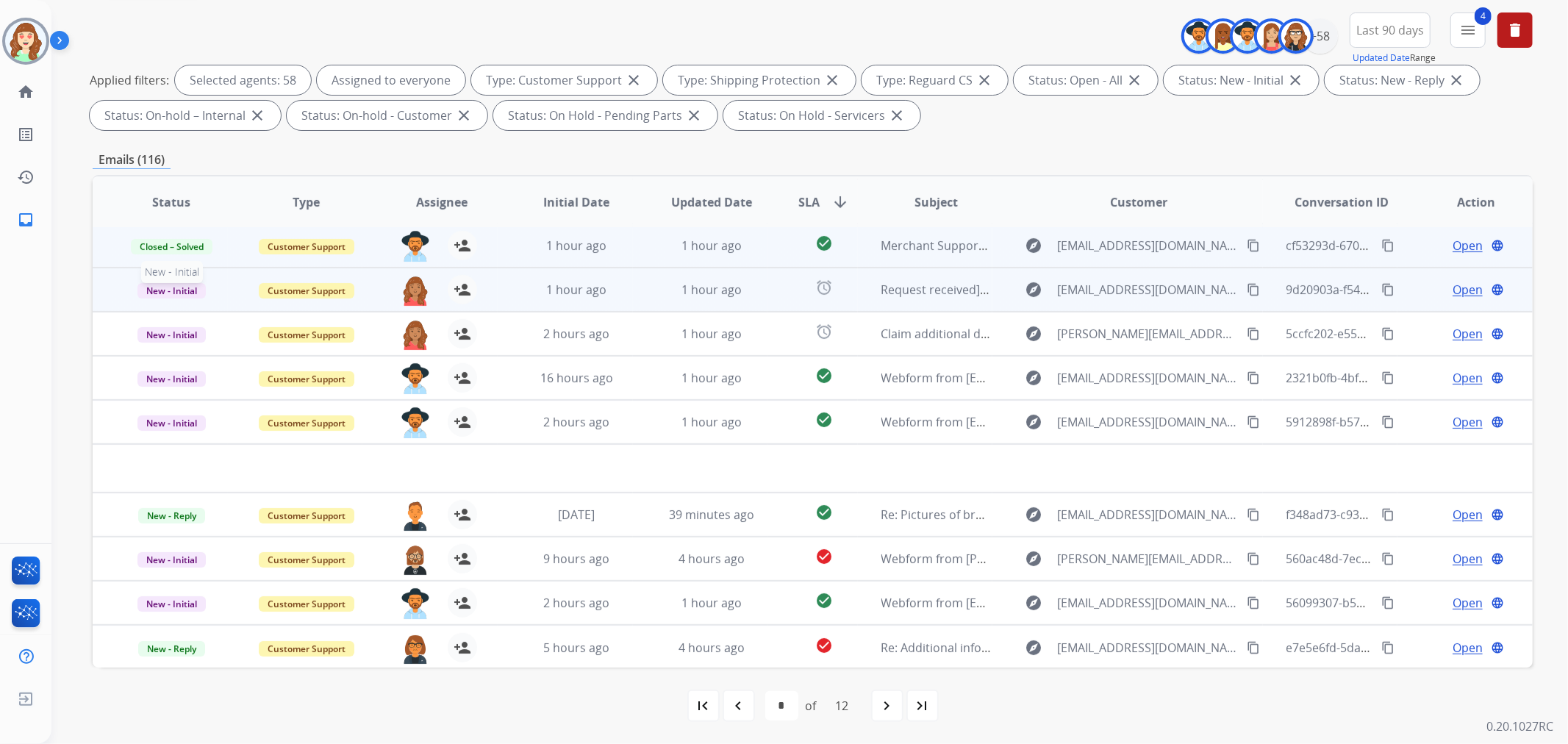
click at [179, 289] on span "New - Initial" at bounding box center [172, 290] width 69 height 16
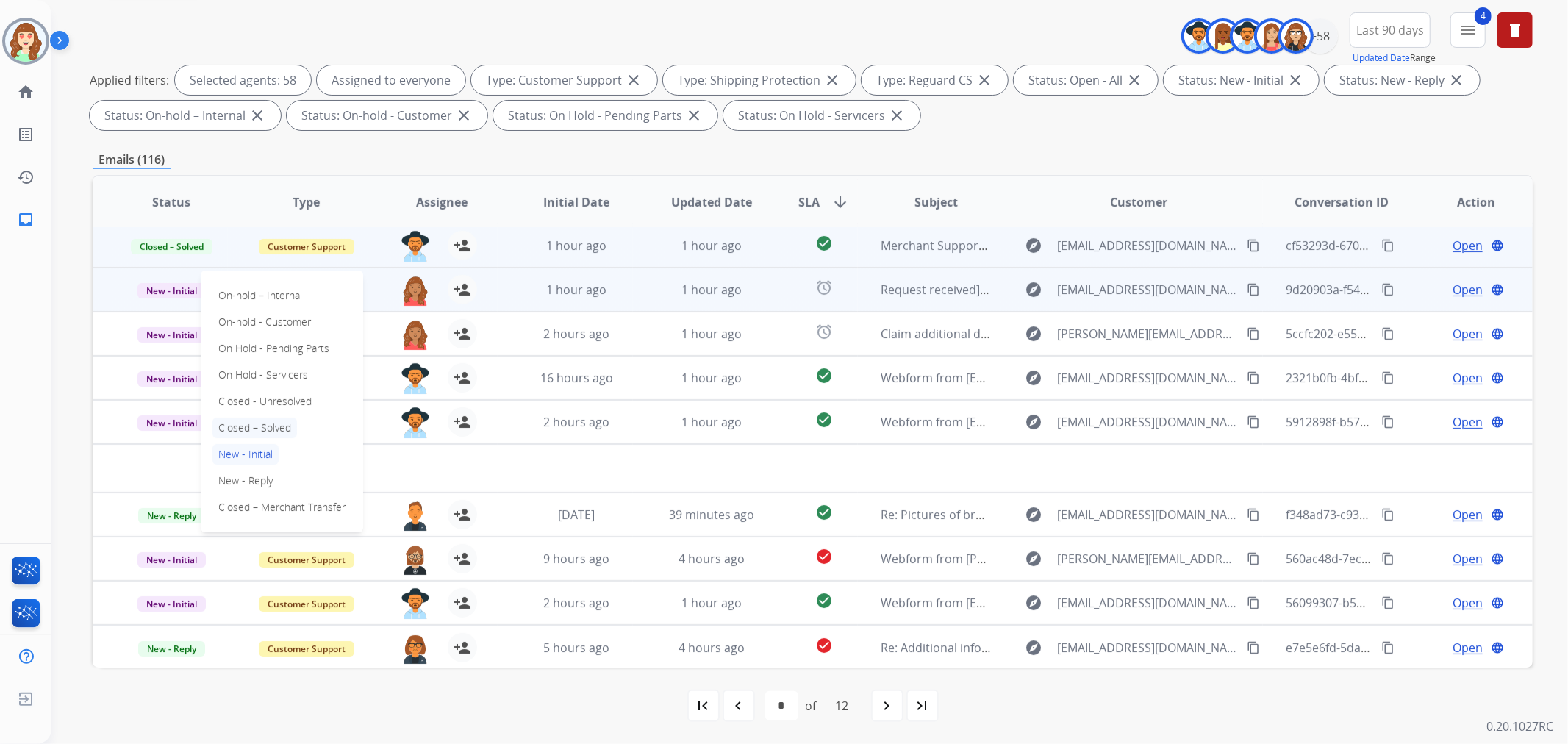
click at [268, 421] on p "Closed – Solved" at bounding box center [254, 428] width 84 height 20
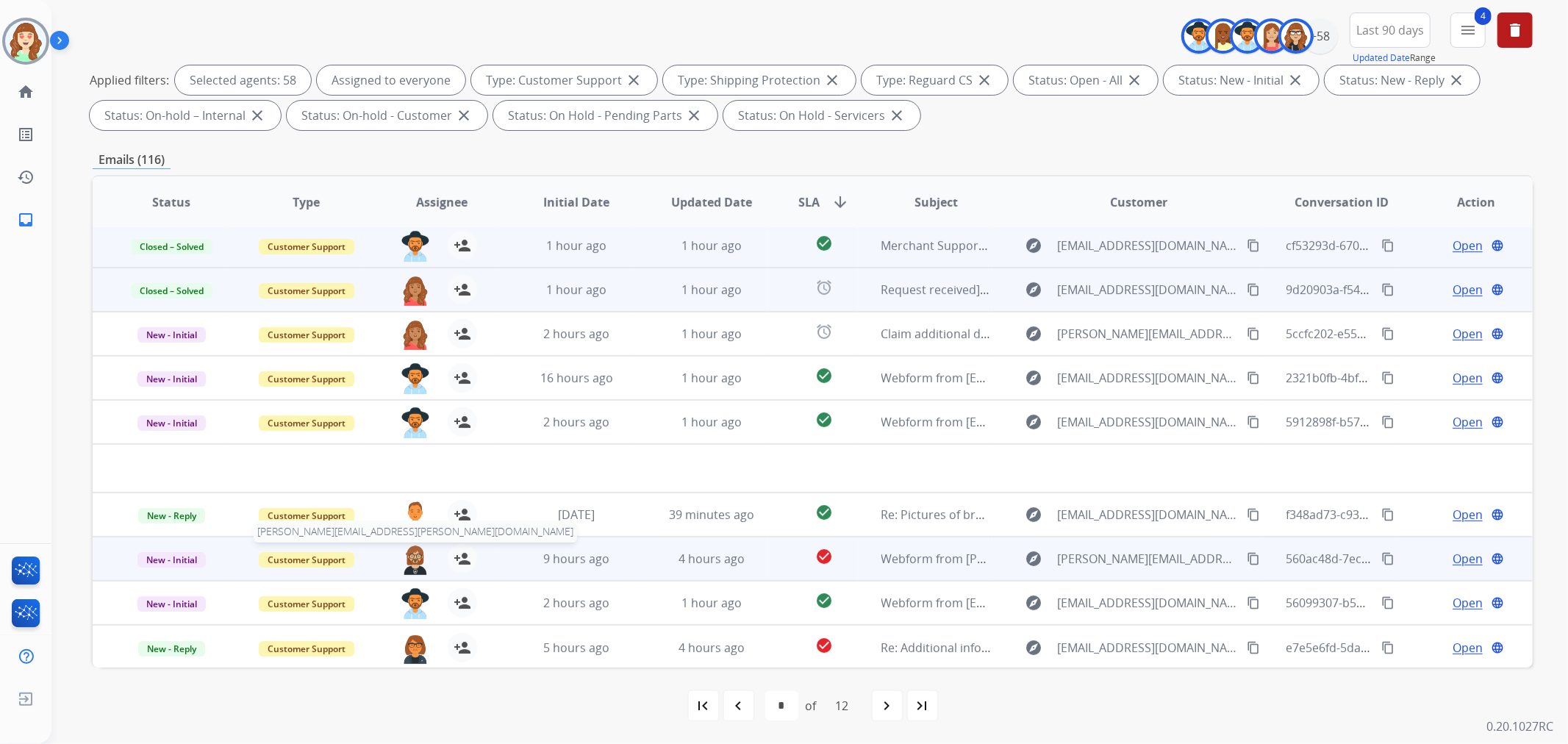
click at [409, 564] on img at bounding box center [415, 559] width 30 height 31
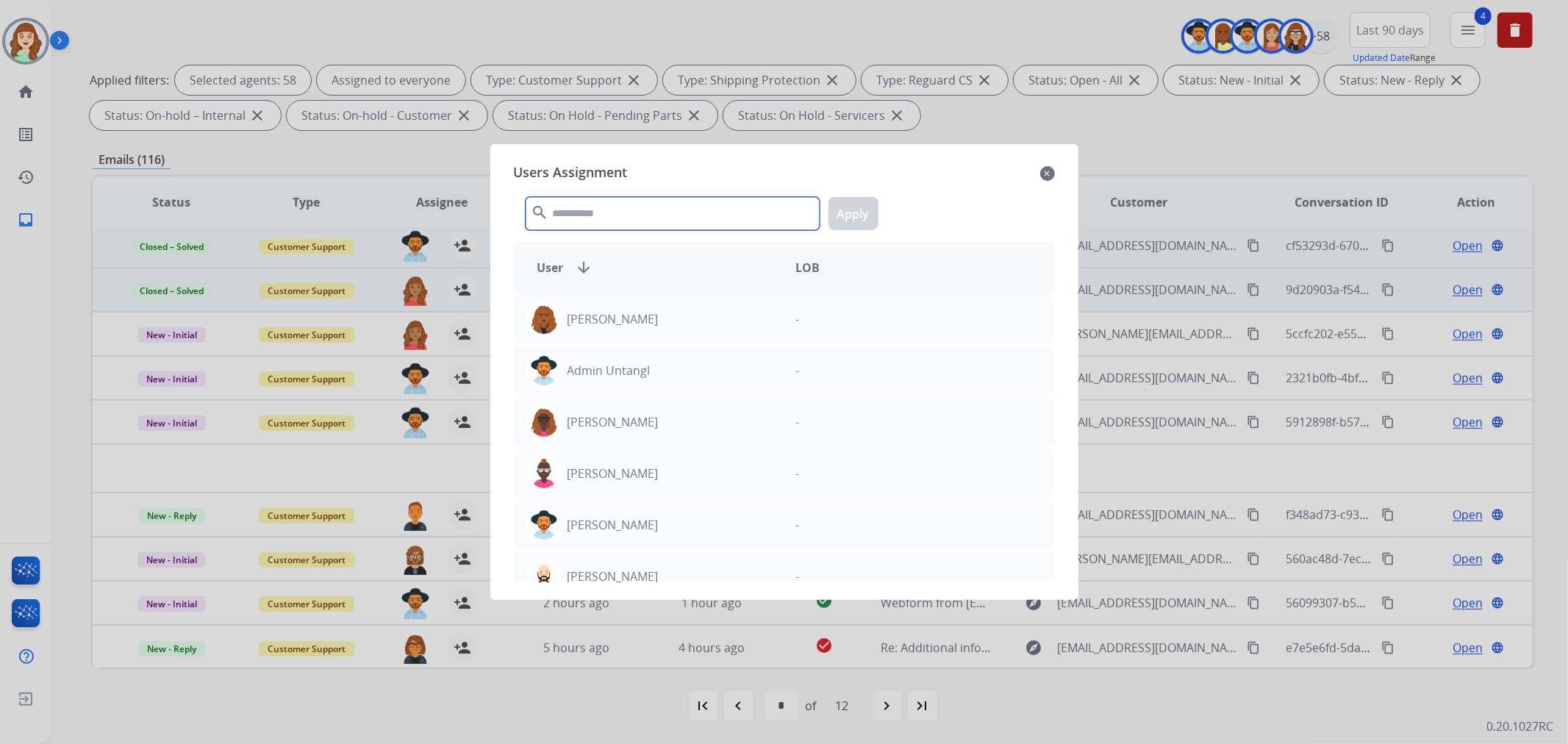
click at [600, 203] on input "text" at bounding box center [672, 213] width 294 height 33
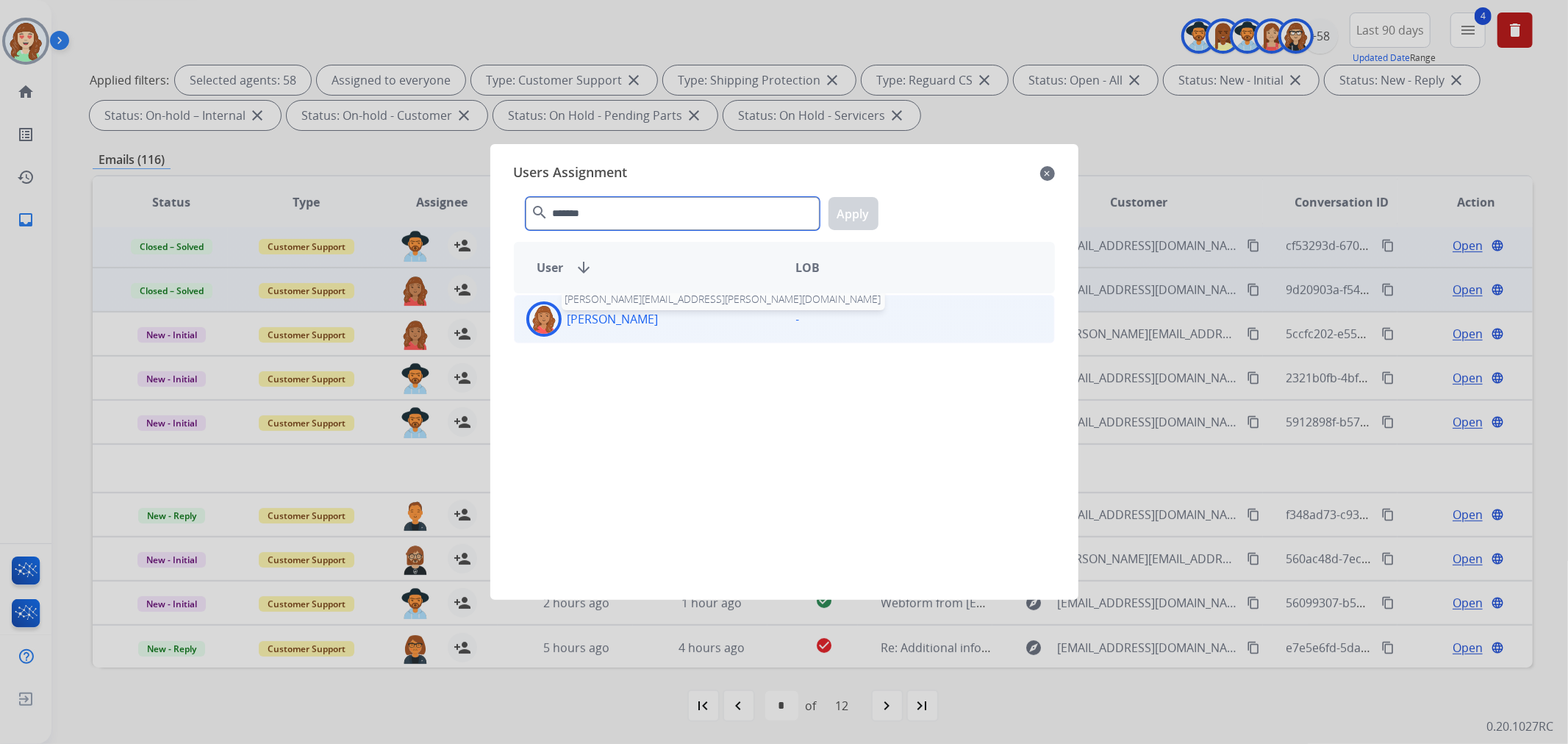
type input "*******"
drag, startPoint x: 644, startPoint y: 307, endPoint x: 745, endPoint y: 268, distance: 108.3
click at [647, 304] on div "[PERSON_NAME] [PERSON_NAME][EMAIL_ADDRESS][PERSON_NAME][DOMAIN_NAME]" at bounding box center [649, 319] width 270 height 35
click at [856, 212] on button "Apply" at bounding box center [853, 213] width 50 height 33
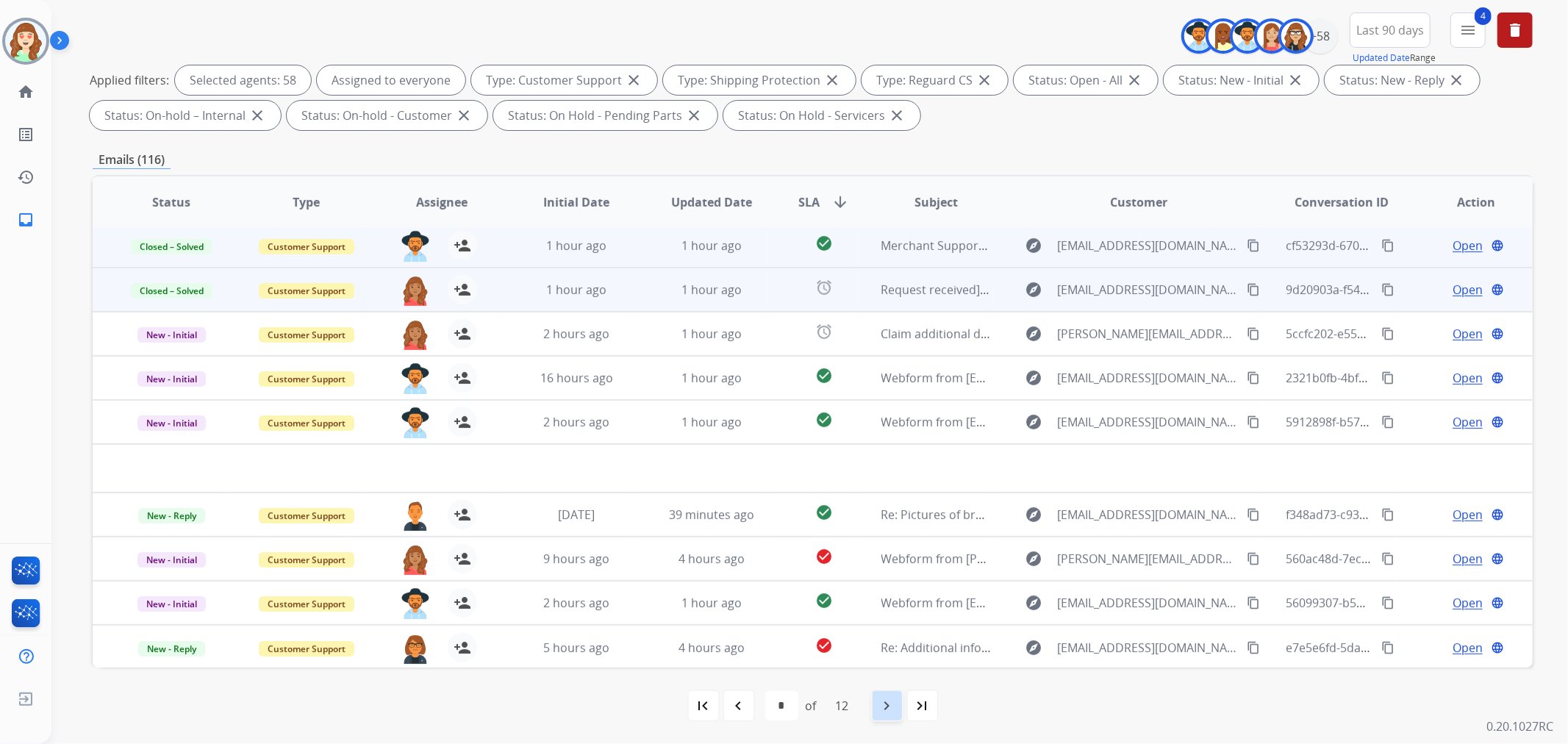
click at [892, 708] on mat-icon "navigate_next" at bounding box center [886, 705] width 18 height 18
select select "*"
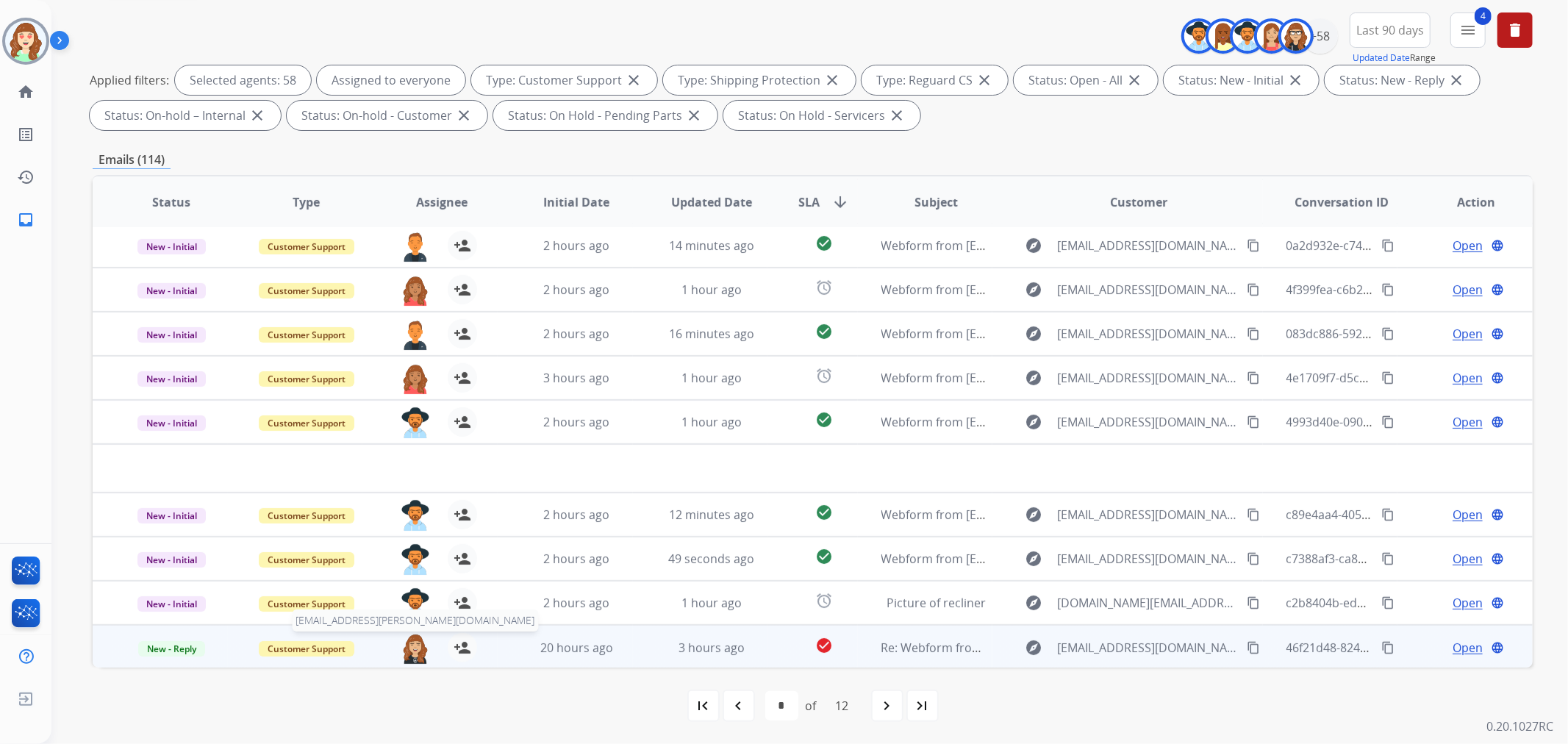
click at [409, 650] on img at bounding box center [415, 648] width 30 height 31
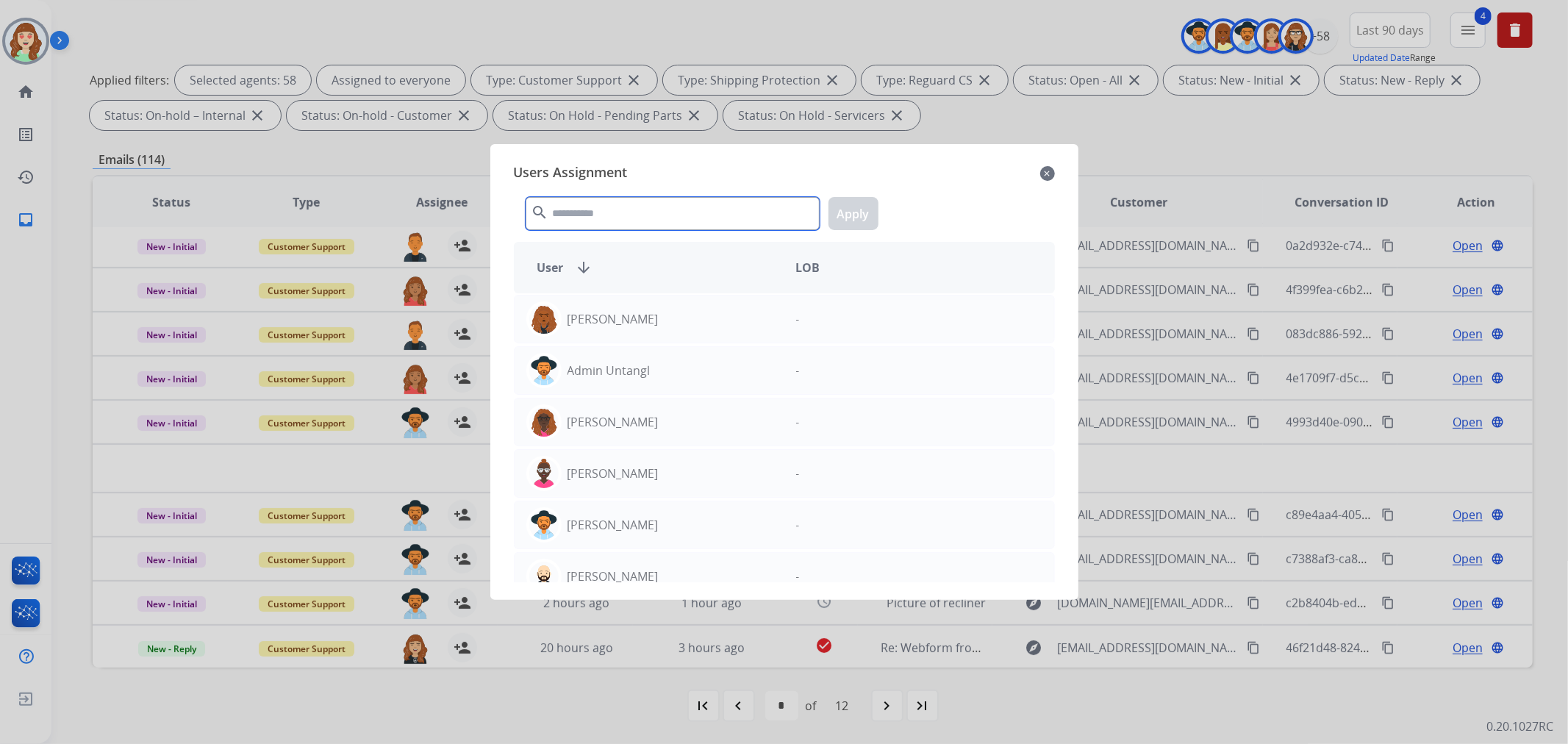
click at [616, 210] on input "text" at bounding box center [672, 213] width 294 height 33
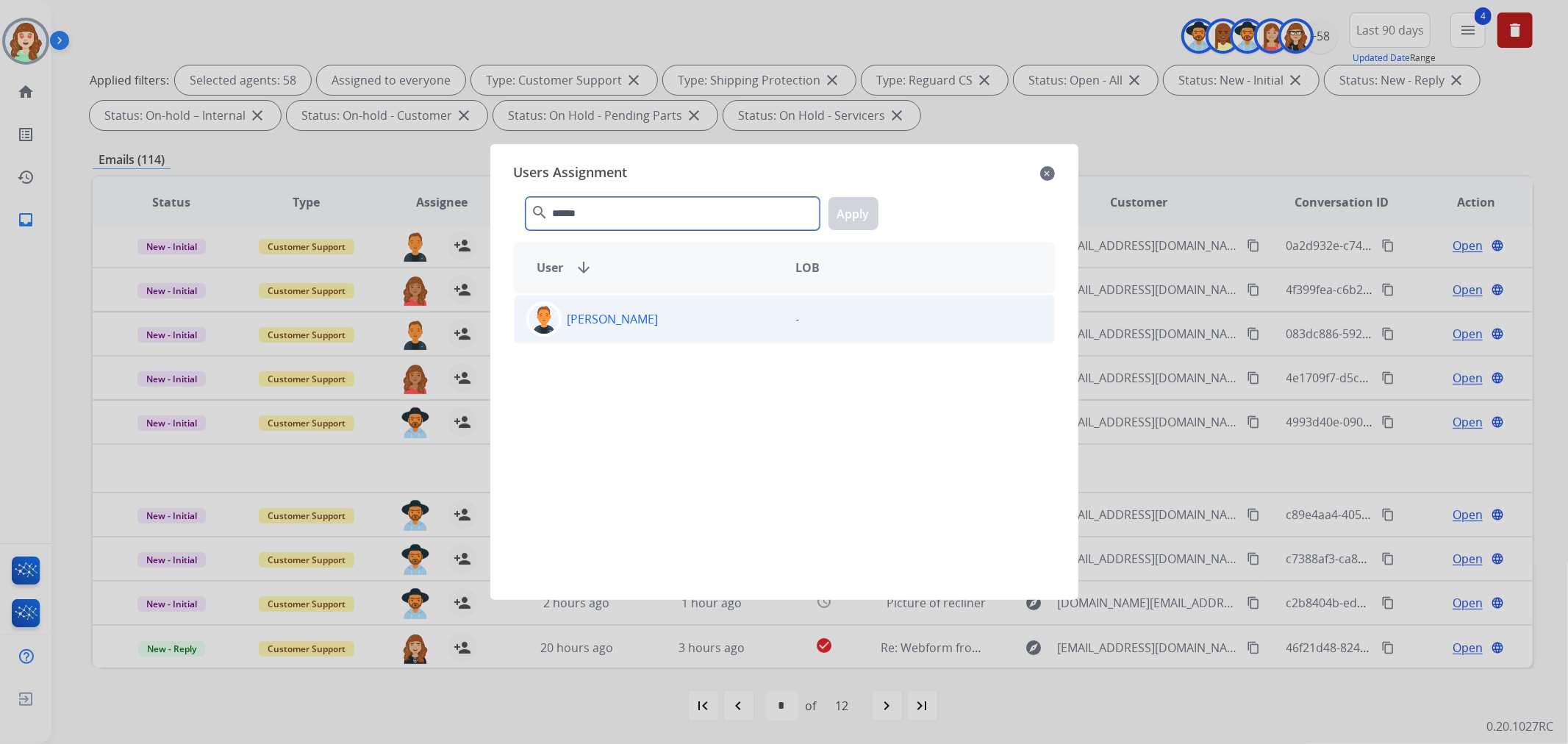
type input "******"
click at [627, 329] on div "[PERSON_NAME]" at bounding box center [649, 319] width 270 height 35
click at [862, 218] on button "Apply" at bounding box center [853, 213] width 50 height 33
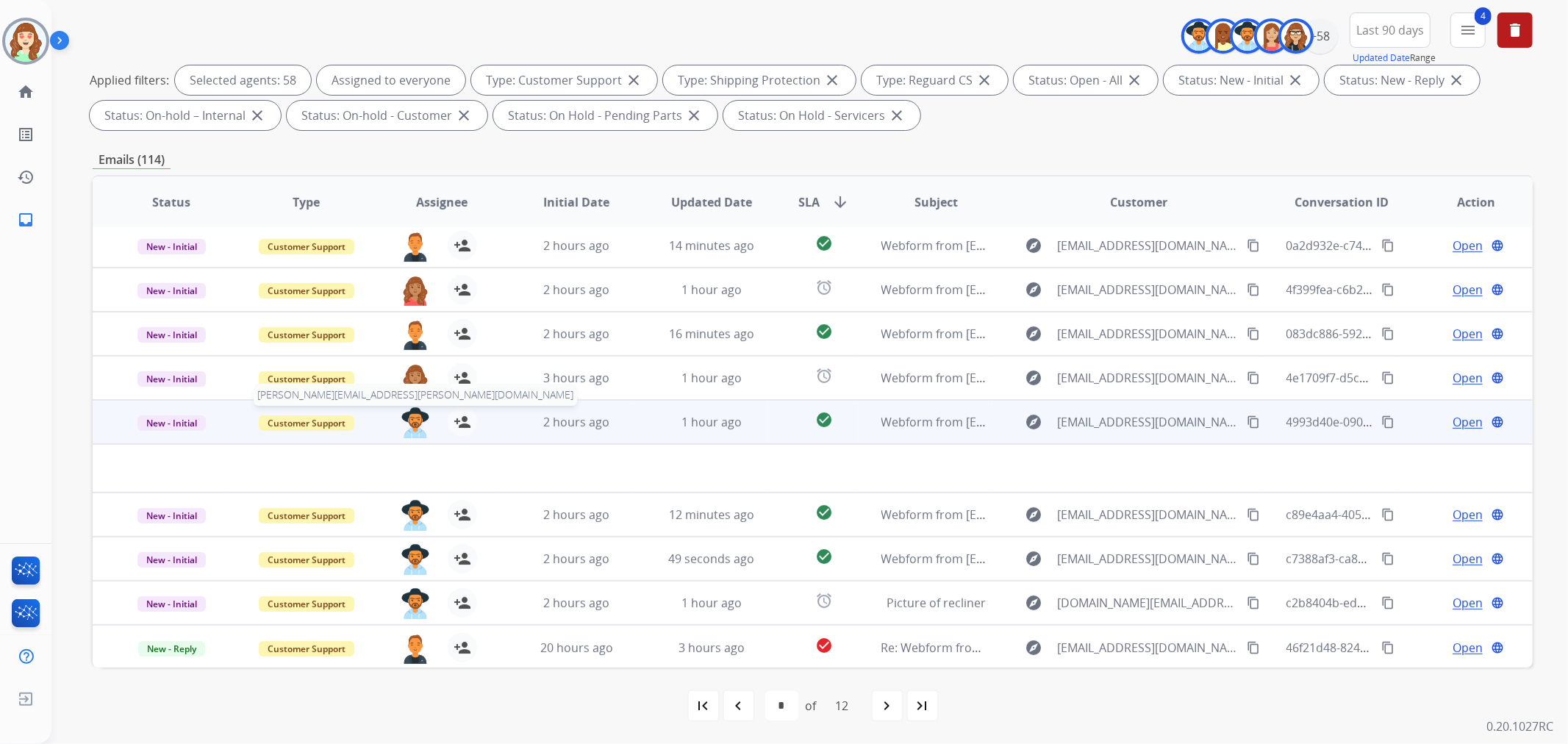
click at [409, 419] on img at bounding box center [415, 422] width 30 height 31
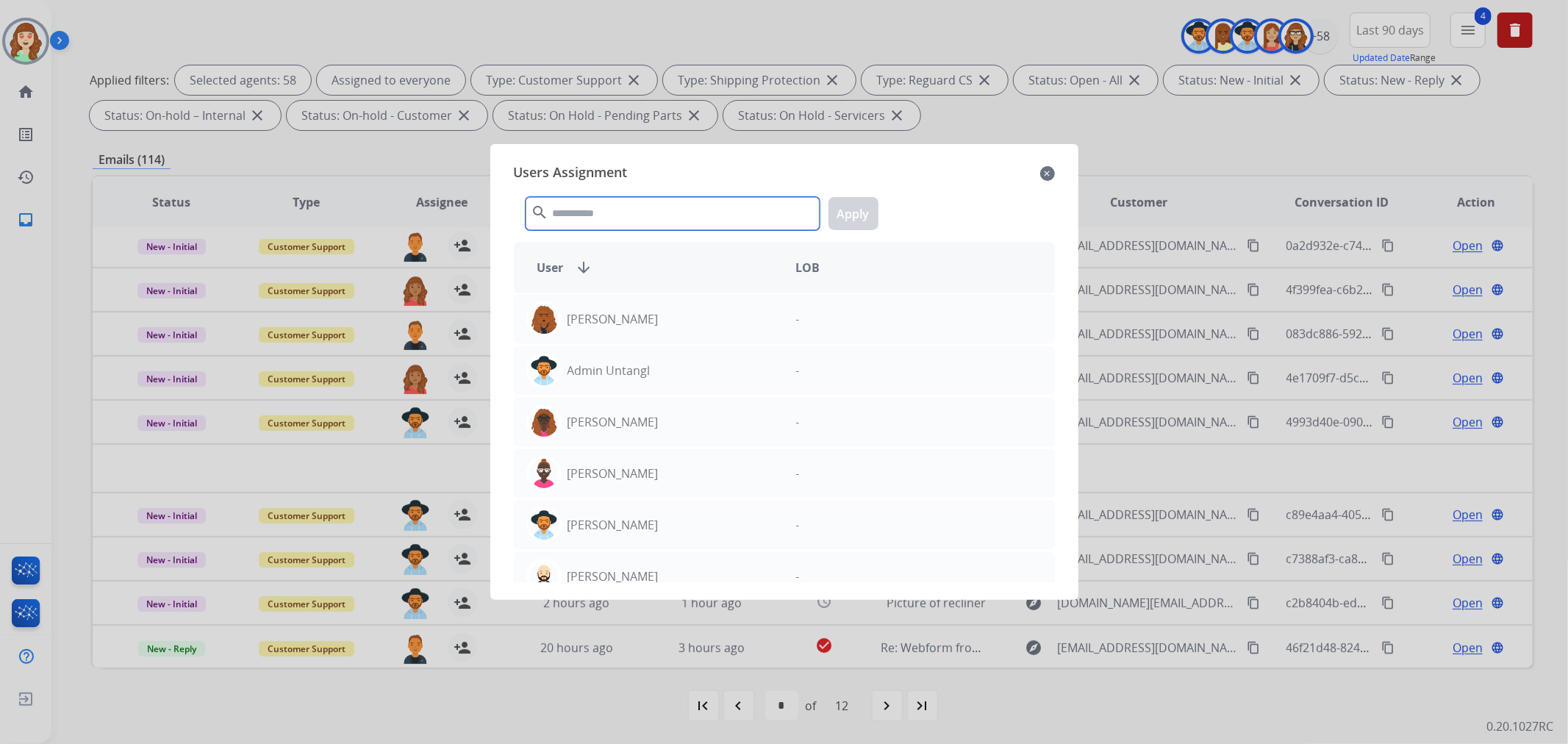
click at [650, 207] on input "text" at bounding box center [672, 213] width 294 height 33
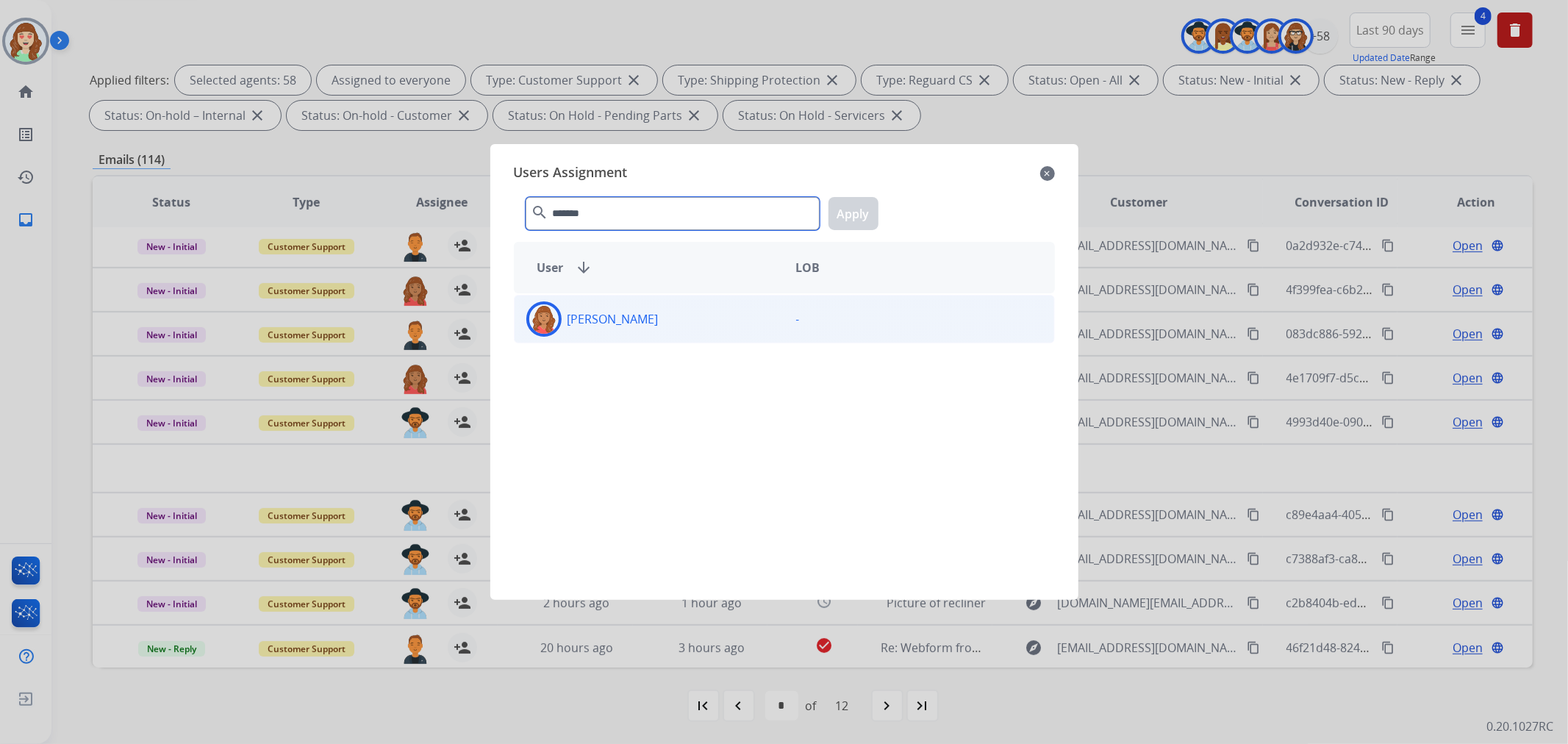
type input "*******"
drag, startPoint x: 692, startPoint y: 339, endPoint x: 753, endPoint y: 290, distance: 78.2
click at [699, 328] on div "[PERSON_NAME] -" at bounding box center [784, 319] width 541 height 48
click at [868, 213] on button "Apply" at bounding box center [853, 213] width 50 height 33
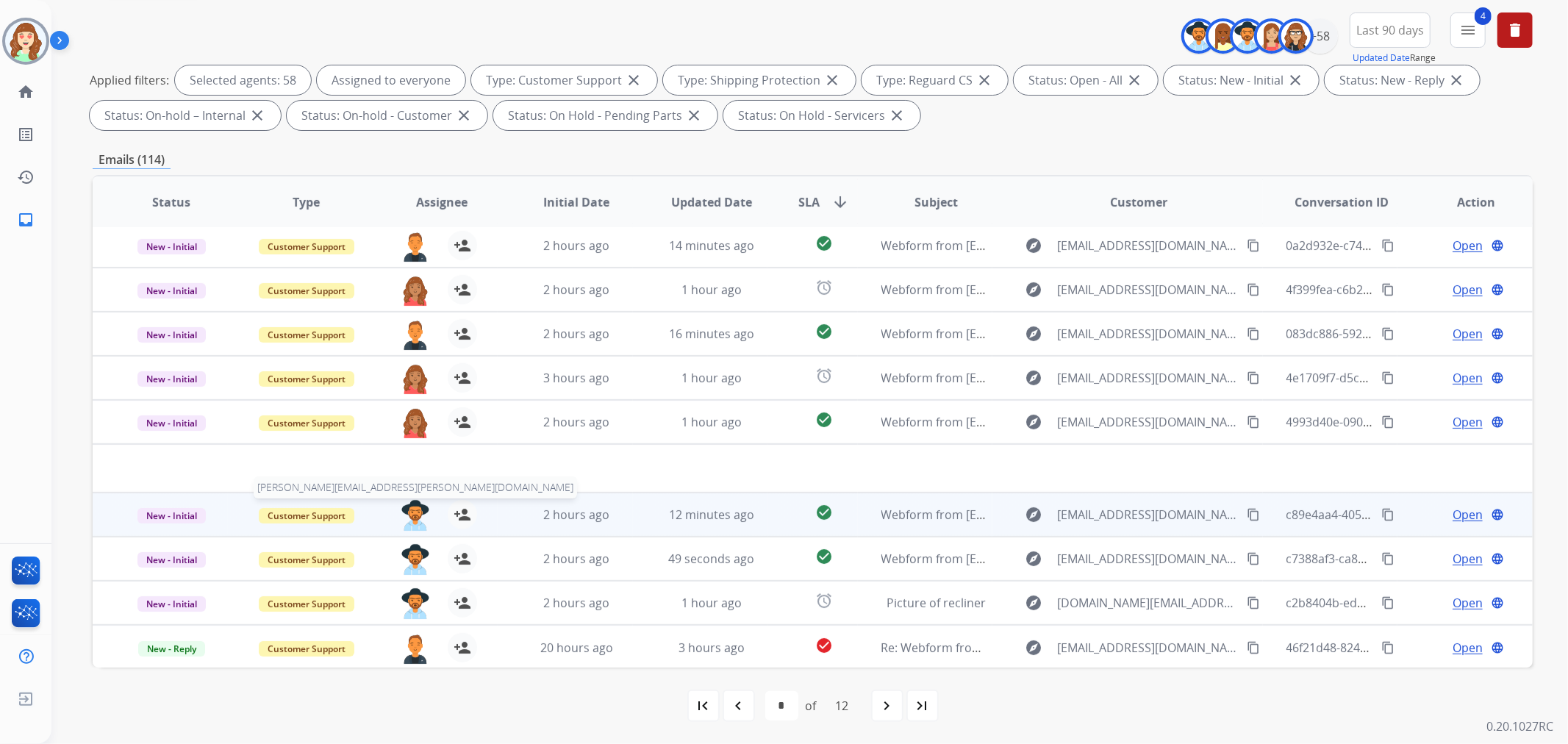
click at [414, 512] on img at bounding box center [415, 515] width 30 height 31
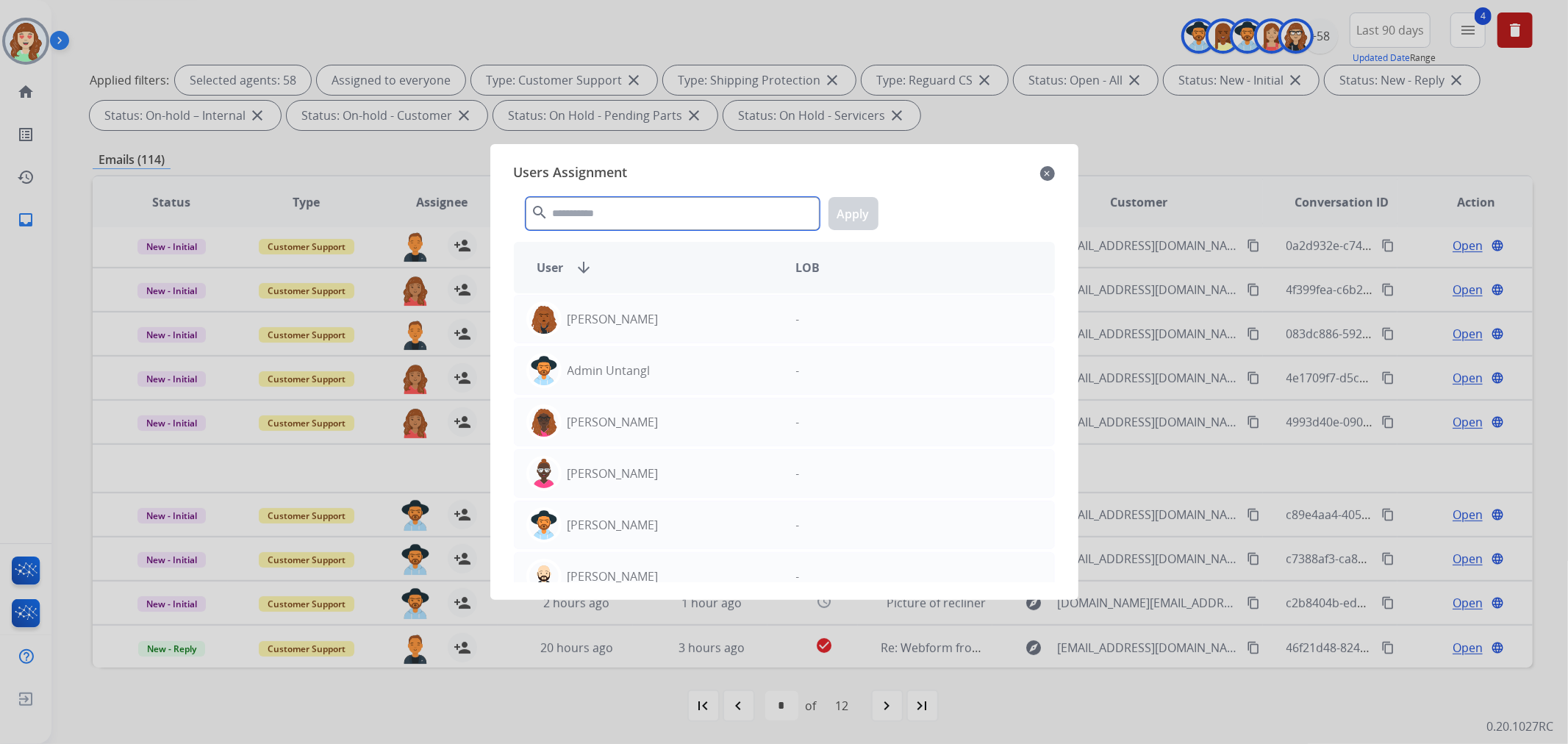
click at [598, 209] on input "text" at bounding box center [672, 213] width 294 height 33
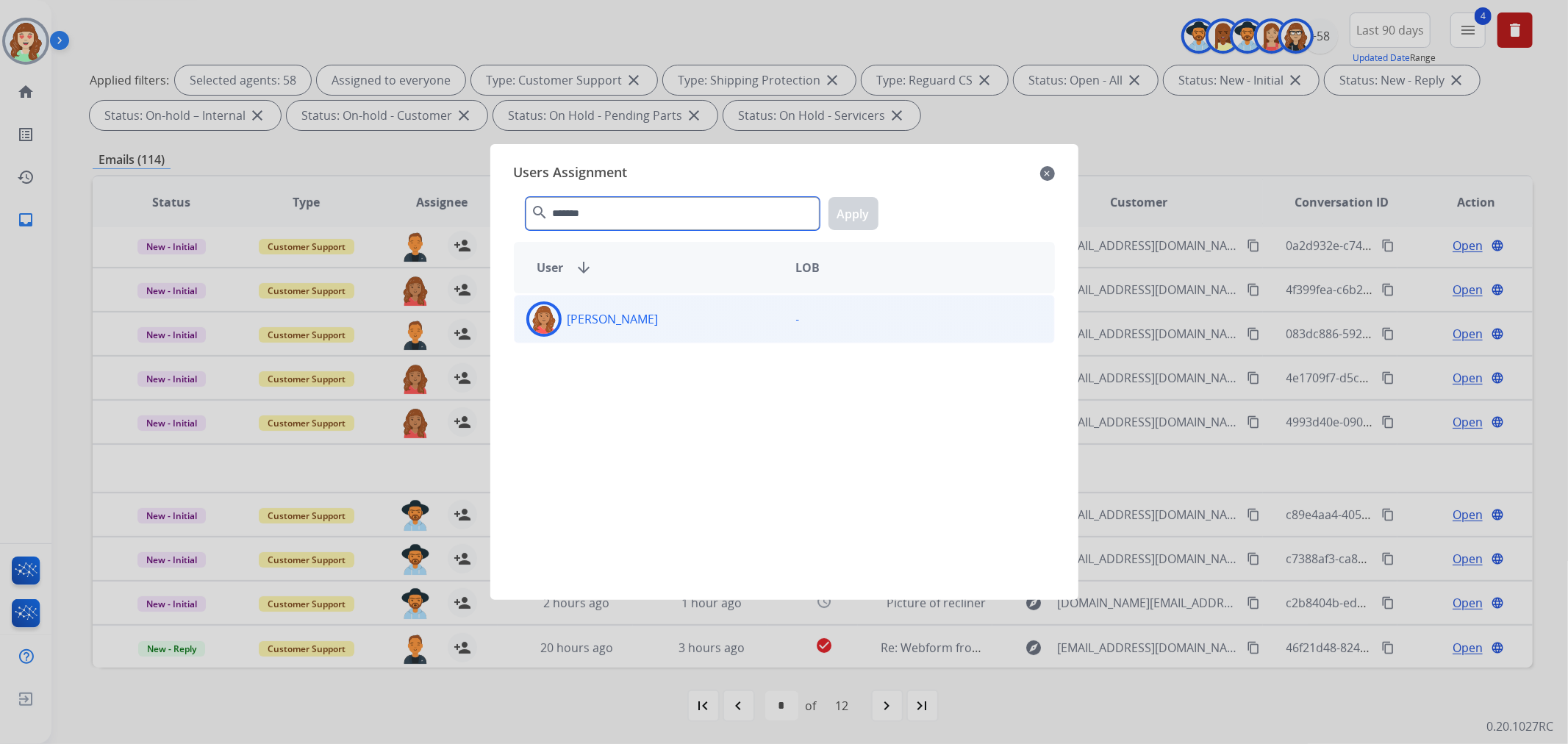
type input "*******"
click at [701, 322] on div "[PERSON_NAME]" at bounding box center [649, 319] width 270 height 35
drag, startPoint x: 865, startPoint y: 217, endPoint x: 776, endPoint y: 266, distance: 101.6
click at [860, 217] on button "Apply" at bounding box center [853, 213] width 50 height 33
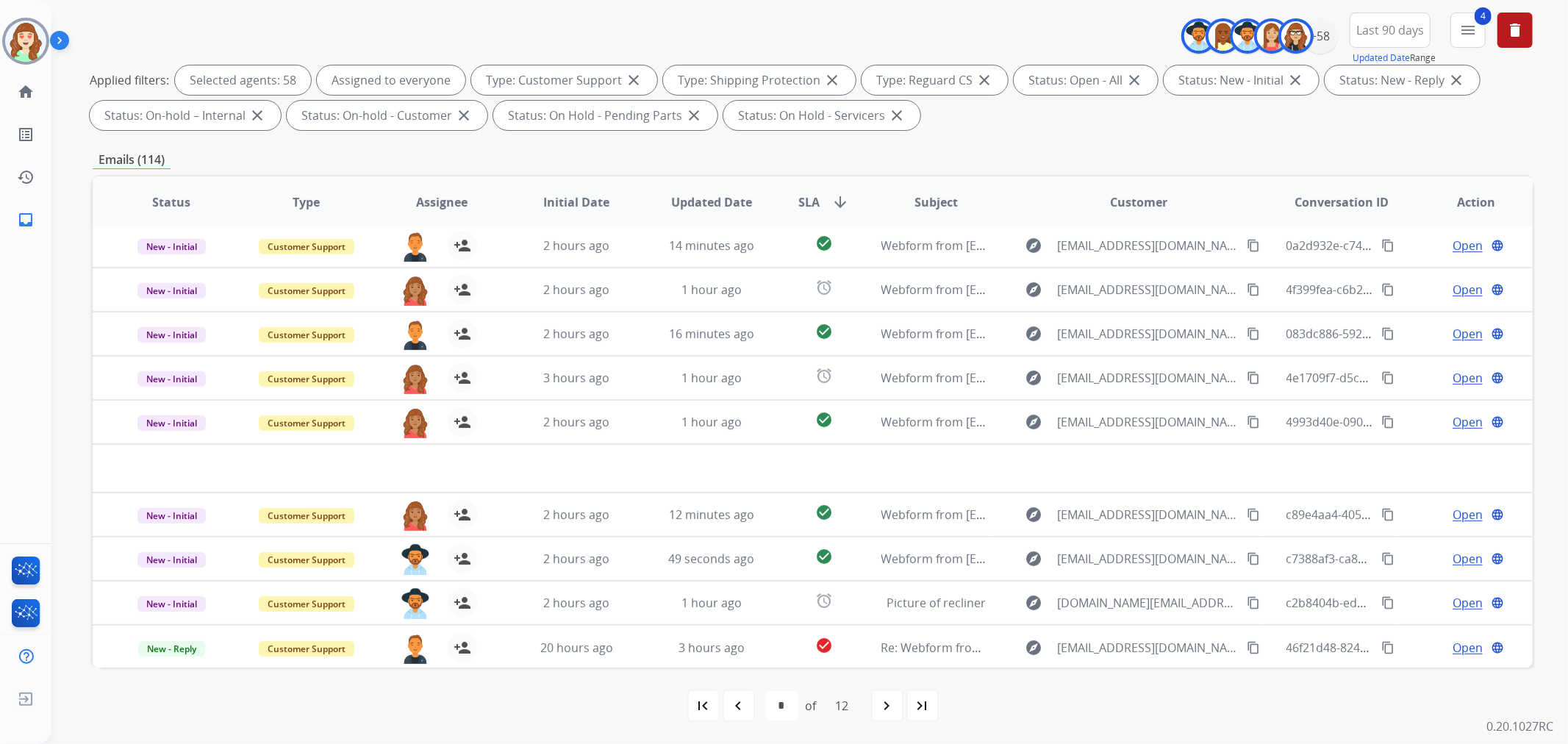
drag, startPoint x: 881, startPoint y: 702, endPoint x: 886, endPoint y: 697, distance: 7.1
click at [886, 697] on mat-icon "navigate_next" at bounding box center [886, 705] width 18 height 18
select select "*"
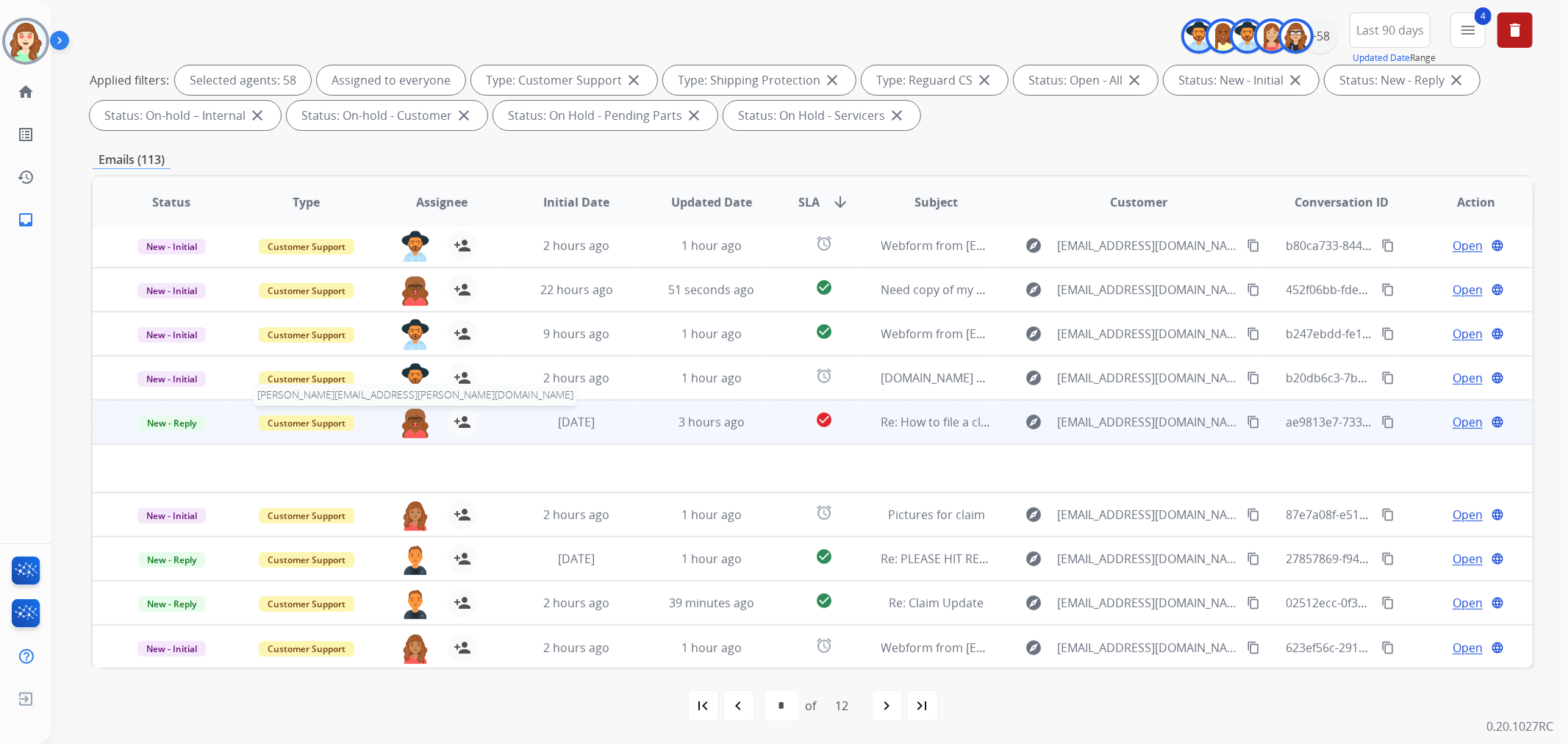
click at [407, 429] on img at bounding box center [415, 422] width 30 height 31
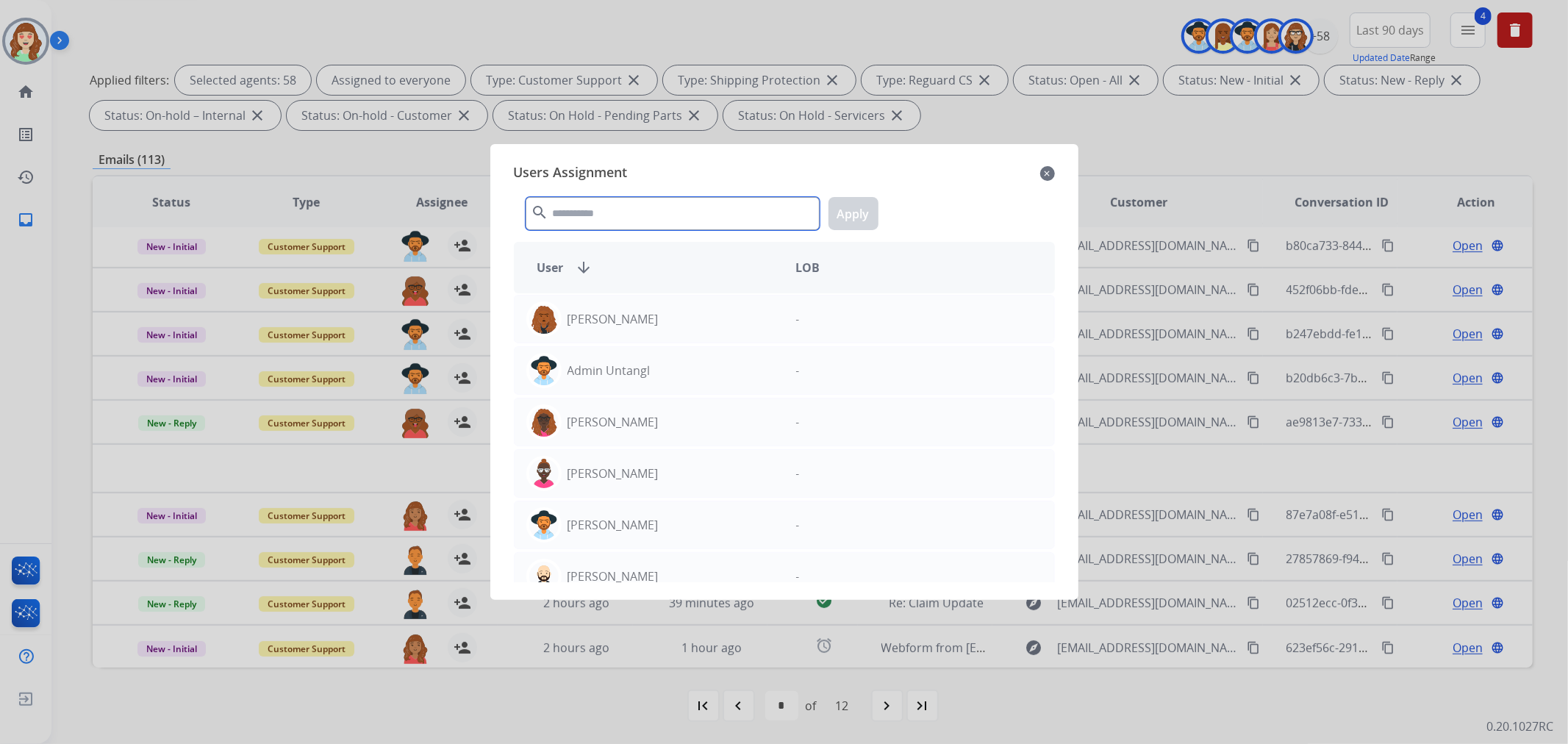
click at [632, 211] on input "text" at bounding box center [672, 213] width 294 height 33
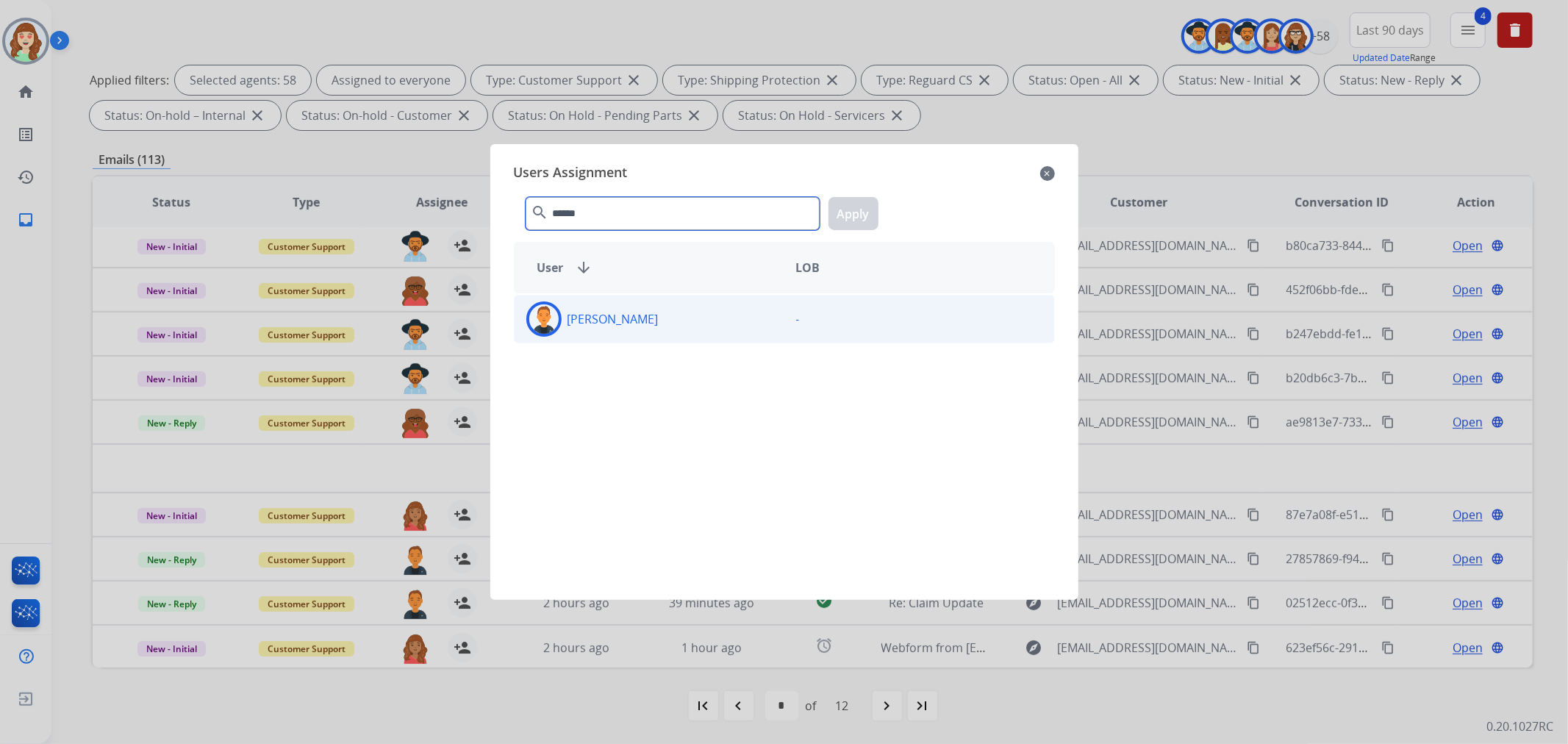
type input "******"
click at [650, 335] on div "[PERSON_NAME]" at bounding box center [649, 319] width 270 height 35
click at [857, 211] on button "Apply" at bounding box center [853, 213] width 50 height 33
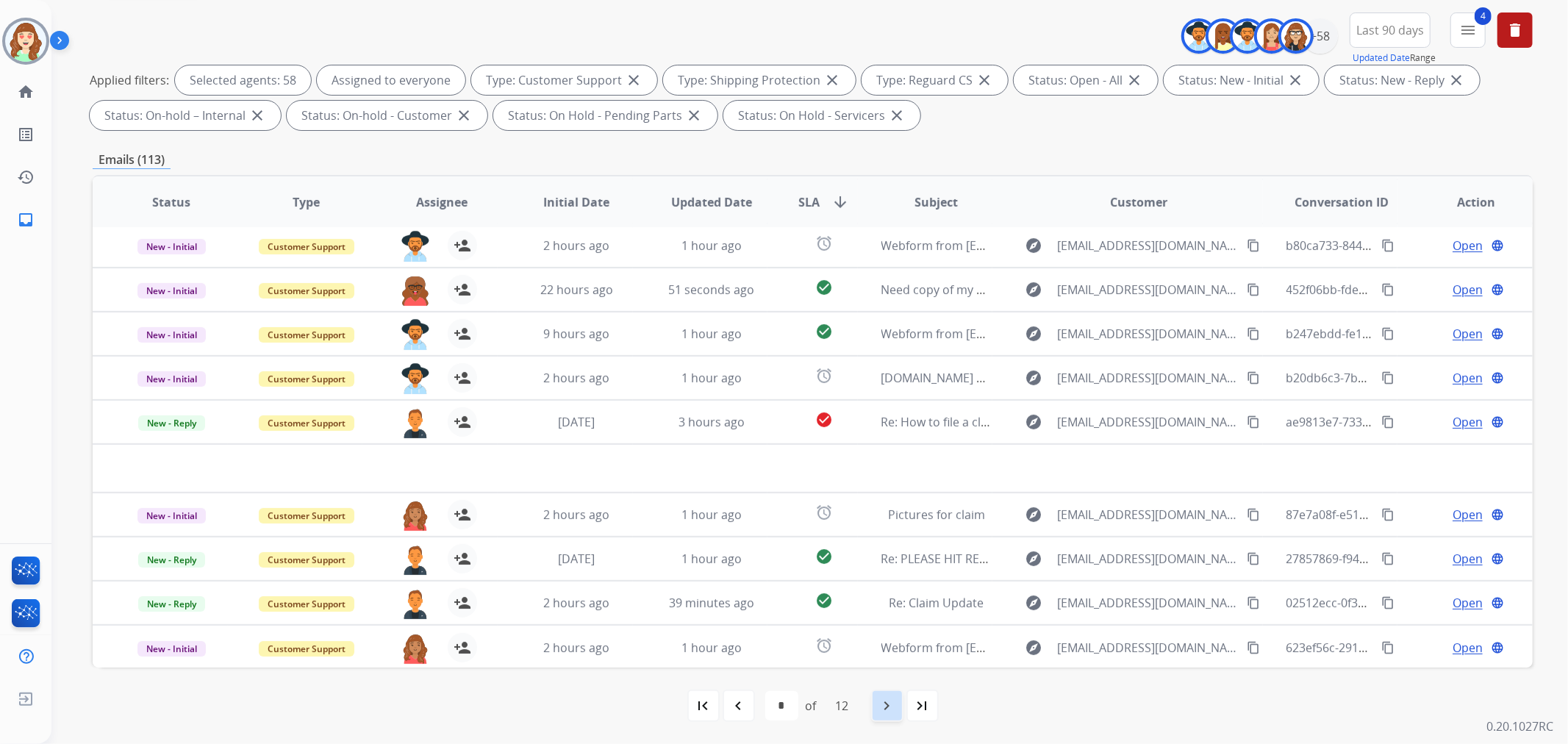
click at [878, 709] on div "navigate_next" at bounding box center [886, 705] width 32 height 32
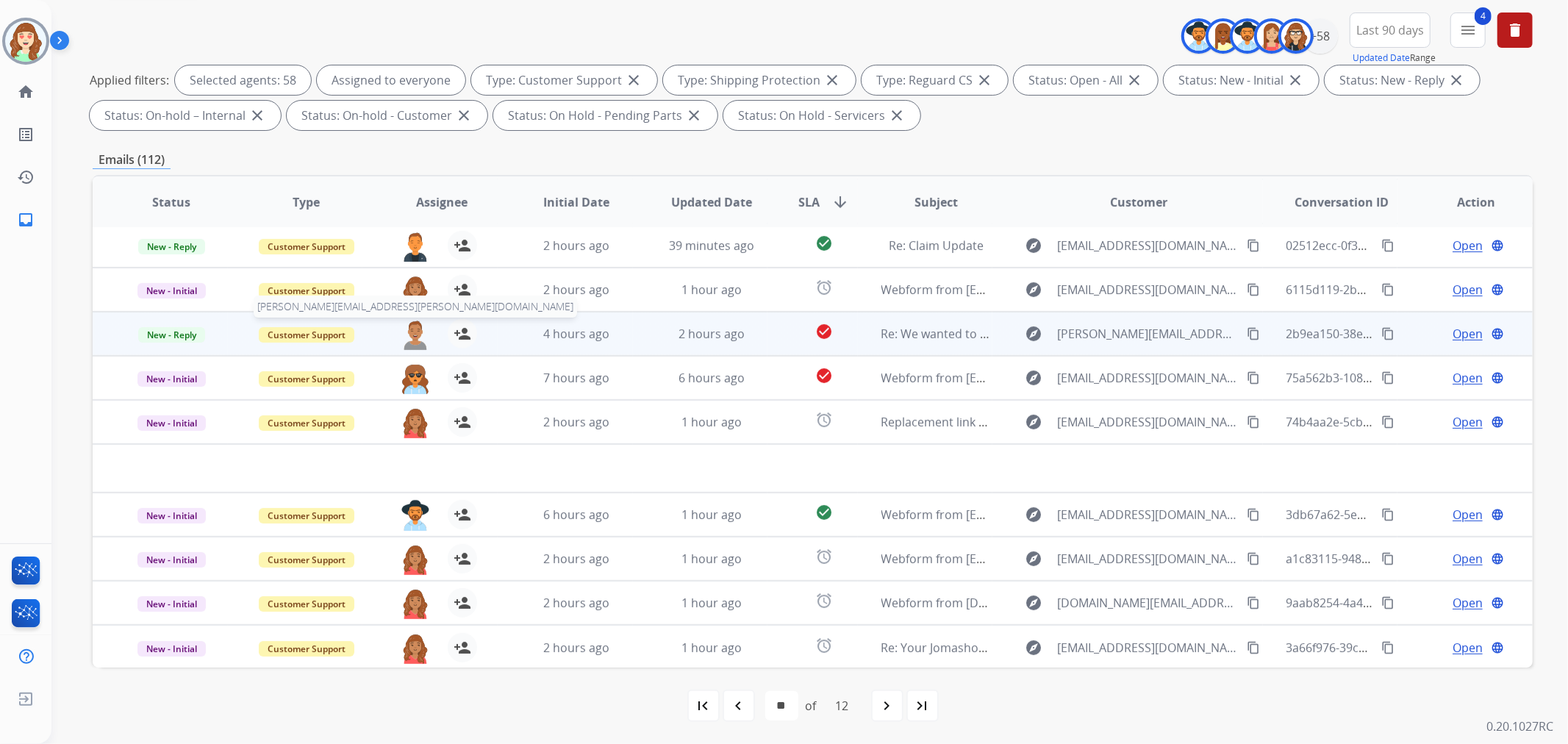
click at [409, 331] on img at bounding box center [415, 334] width 30 height 31
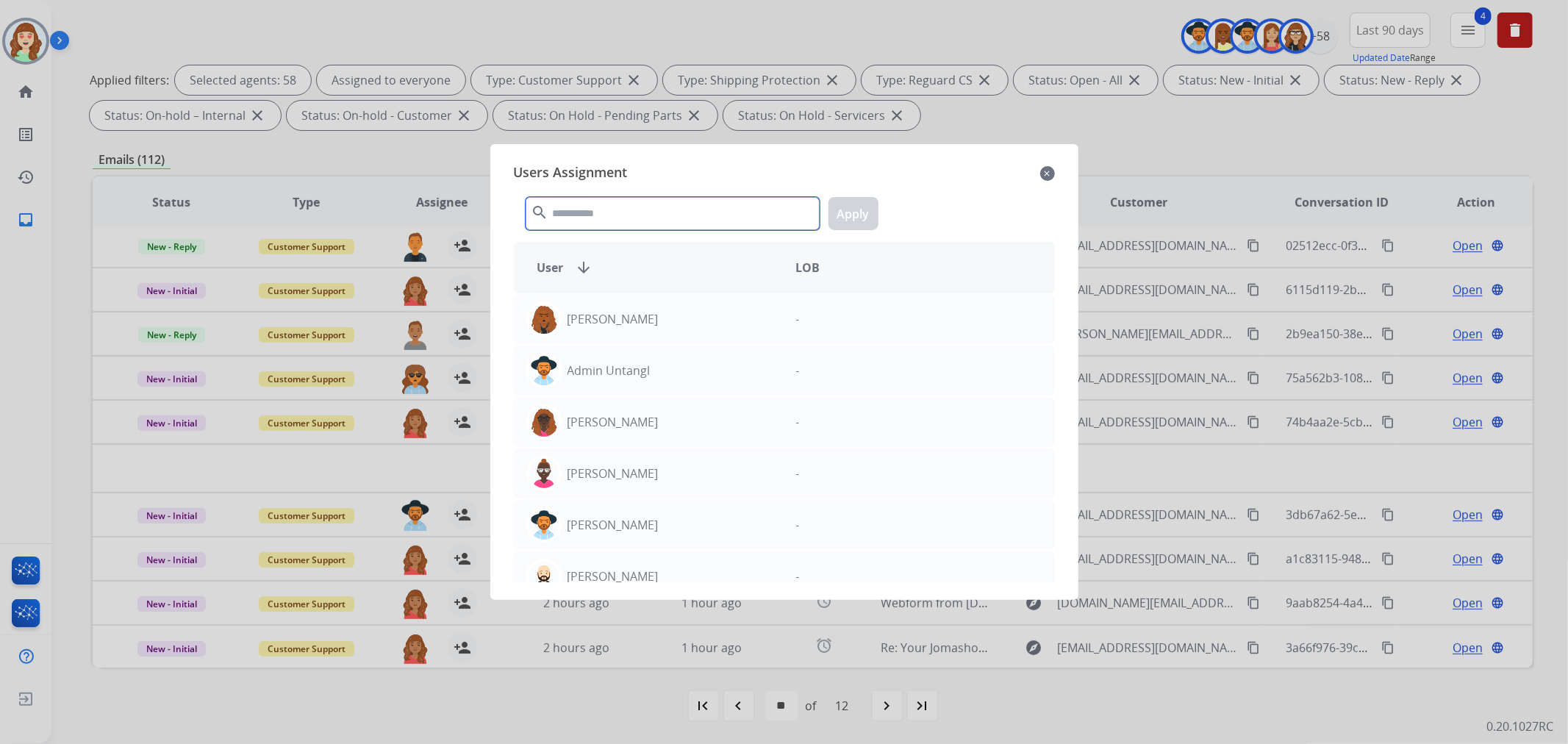
click at [626, 216] on input "text" at bounding box center [672, 213] width 294 height 33
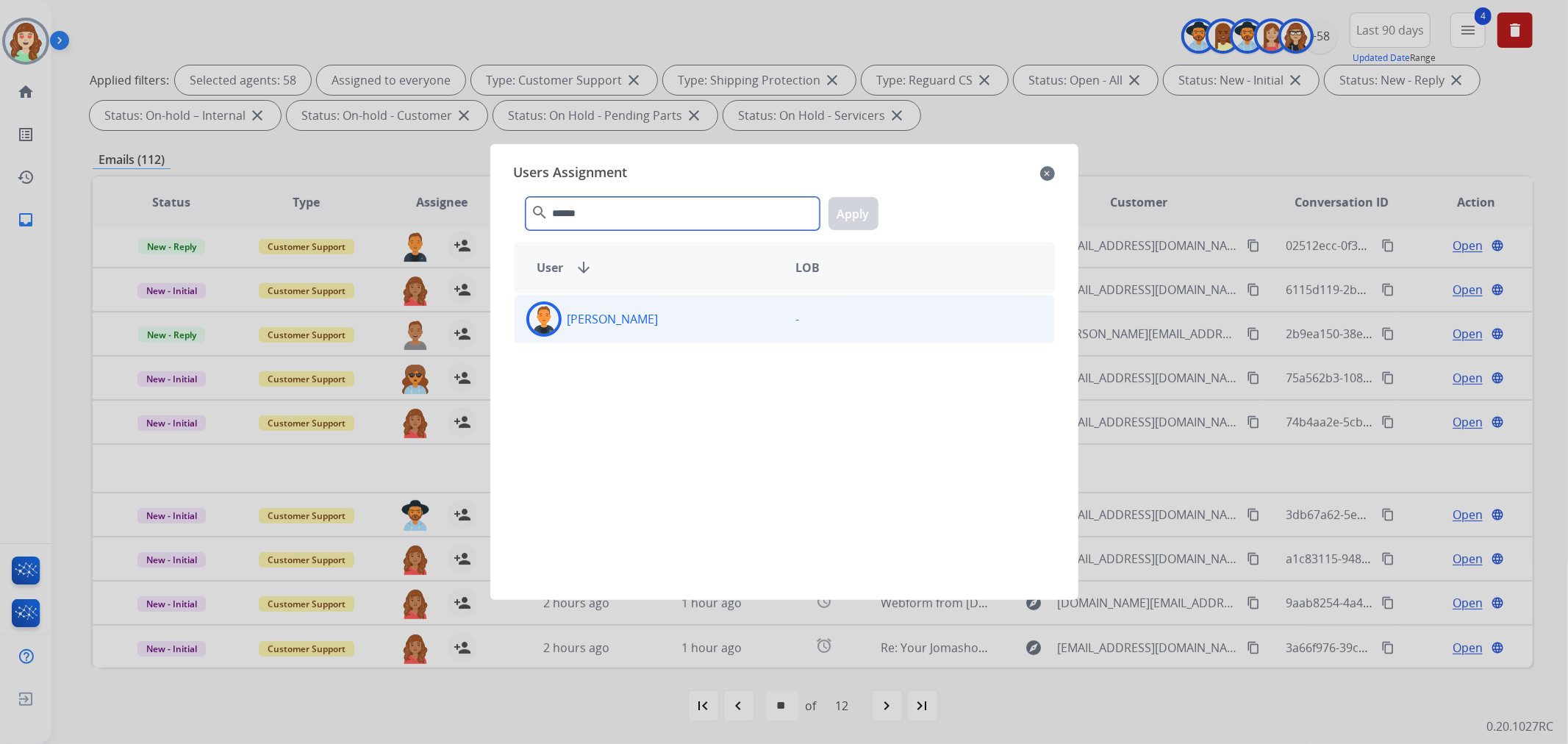
type input "******"
drag, startPoint x: 644, startPoint y: 314, endPoint x: 891, endPoint y: 209, distance: 268.4
click at [645, 313] on div "[PERSON_NAME]" at bounding box center [649, 319] width 270 height 35
click at [851, 211] on button "Apply" at bounding box center [853, 213] width 50 height 33
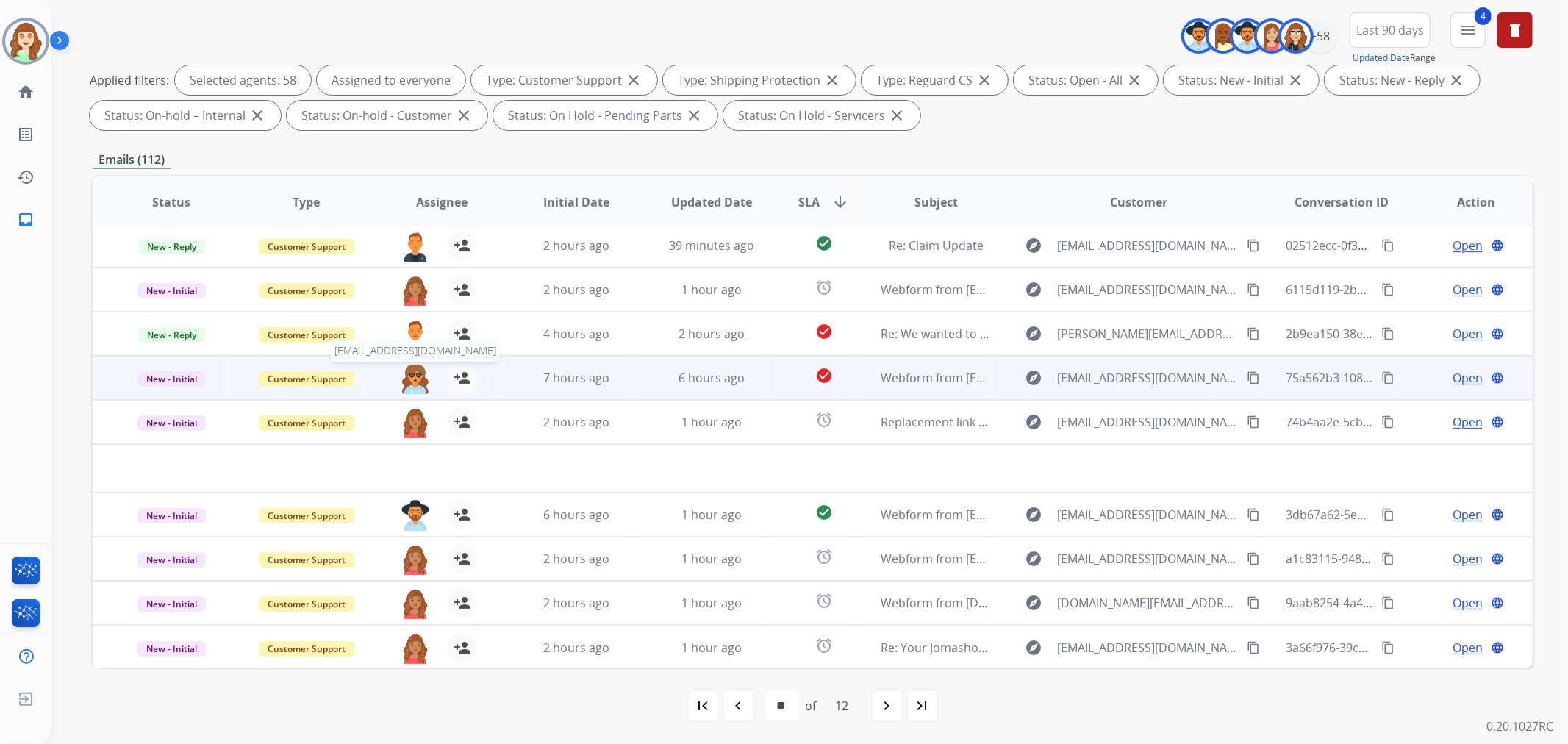
click at [413, 381] on img at bounding box center [415, 378] width 30 height 31
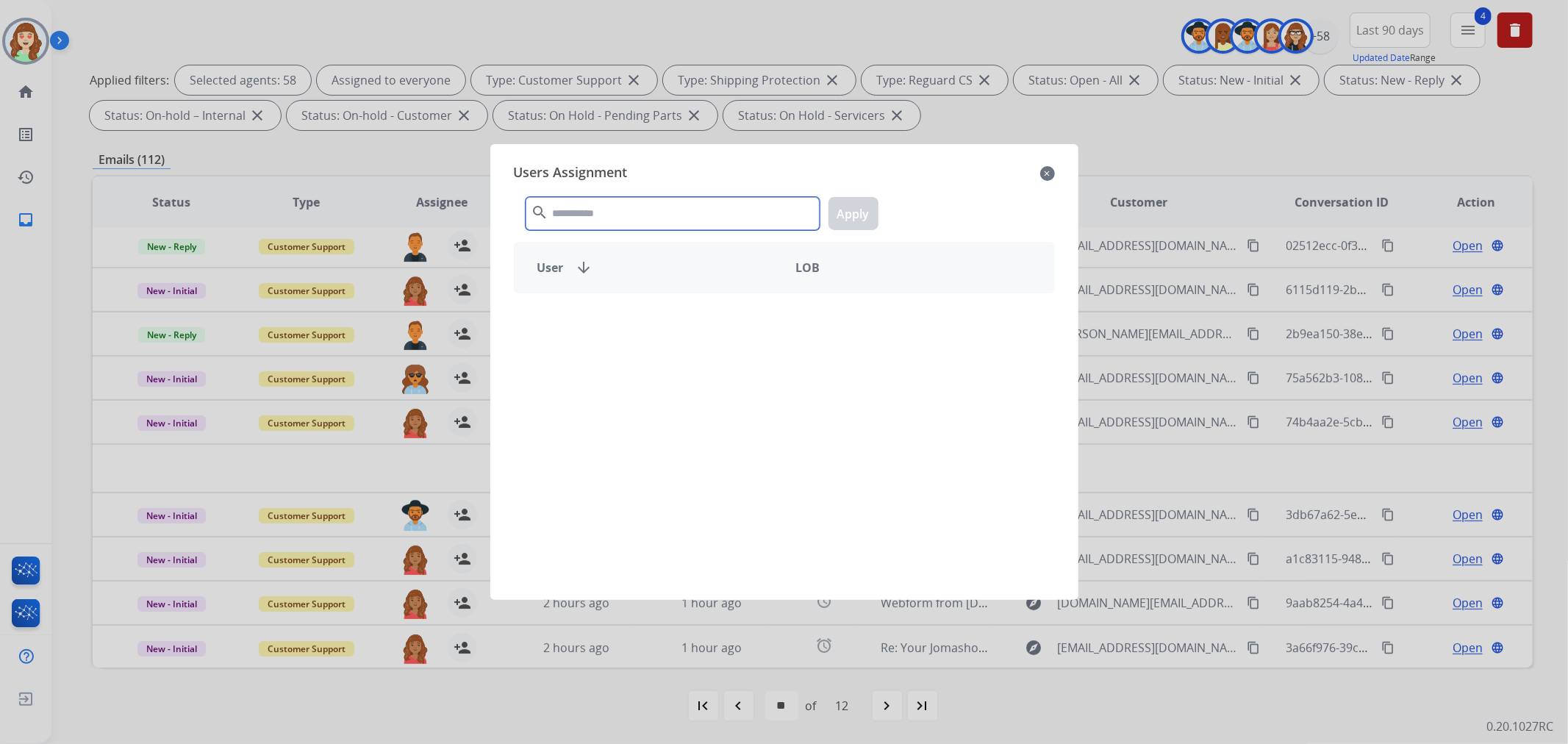
click at [707, 222] on input "text" at bounding box center [672, 213] width 294 height 33
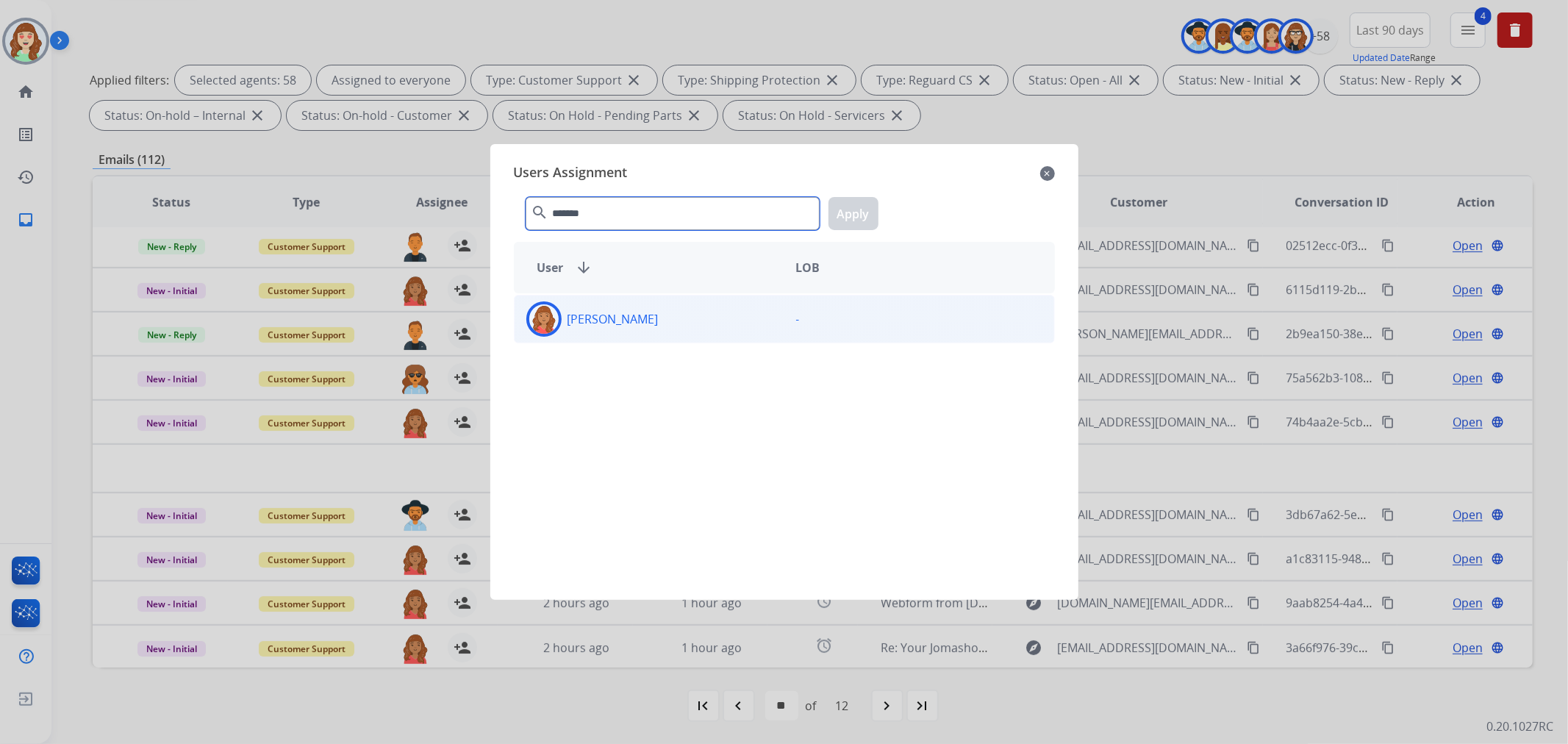
type input "*******"
click at [621, 327] on p "[PERSON_NAME]" at bounding box center [613, 318] width 91 height 18
click at [849, 218] on button "Apply" at bounding box center [853, 213] width 50 height 33
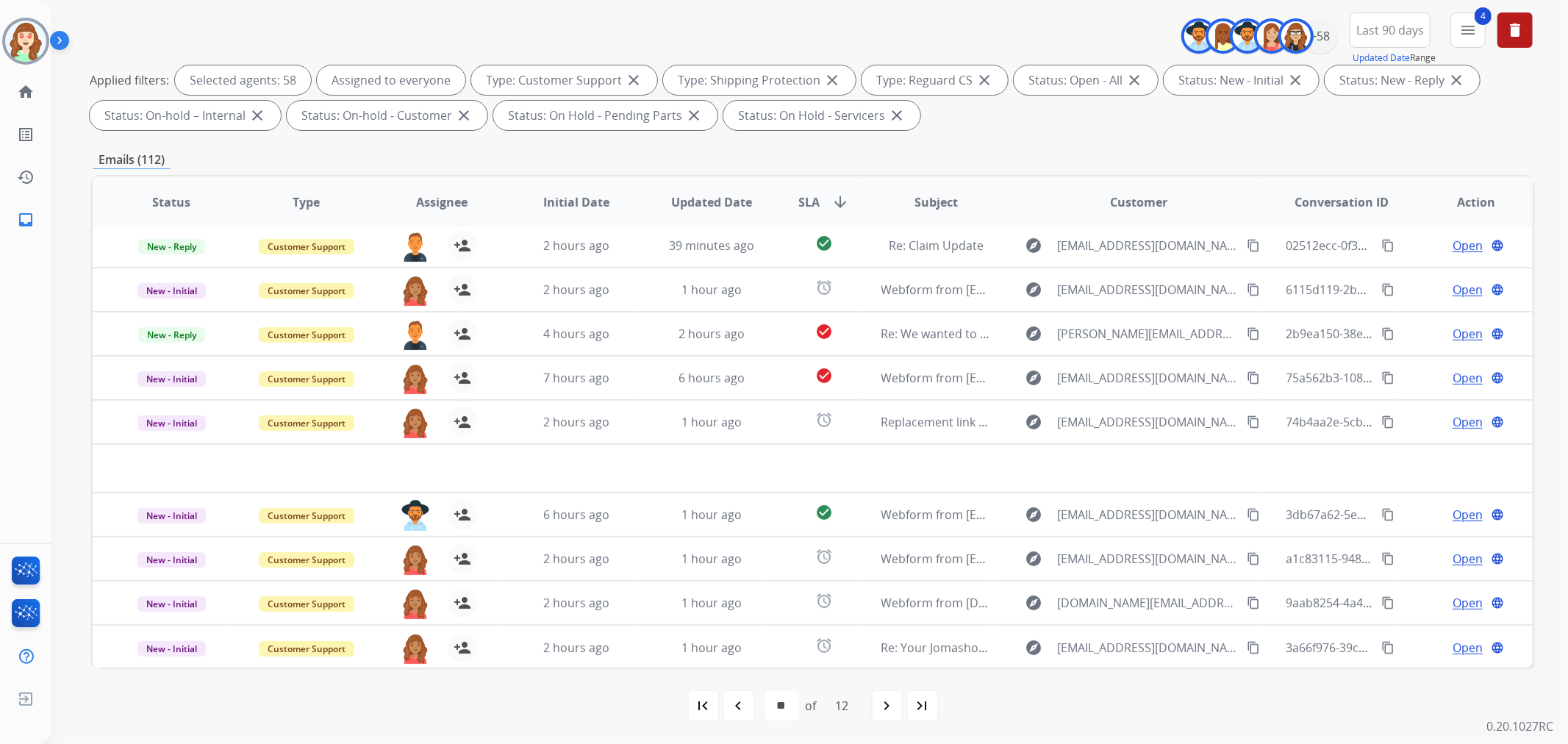
click at [892, 715] on div "navigate_next" at bounding box center [886, 705] width 32 height 32
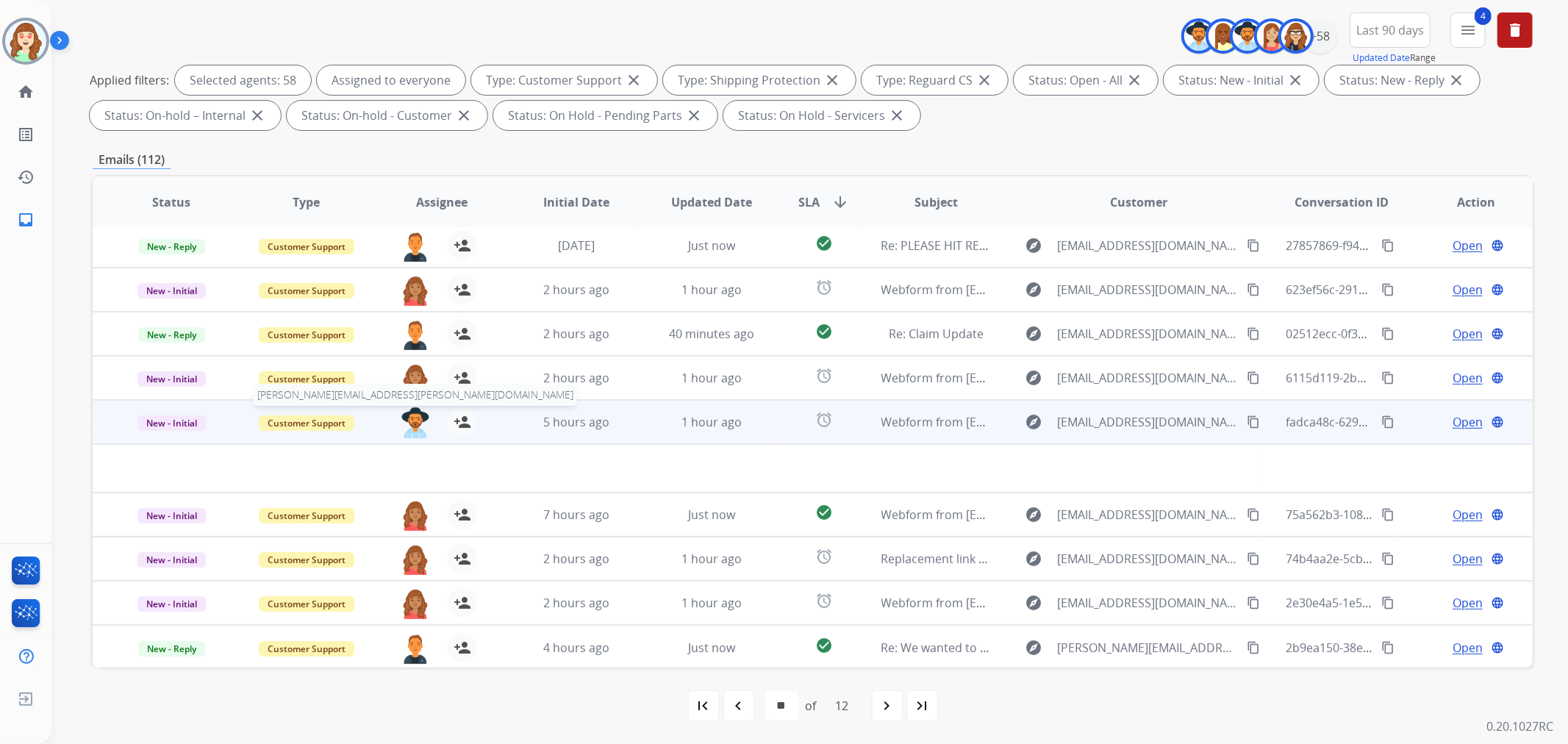
click at [410, 425] on img at bounding box center [415, 422] width 30 height 31
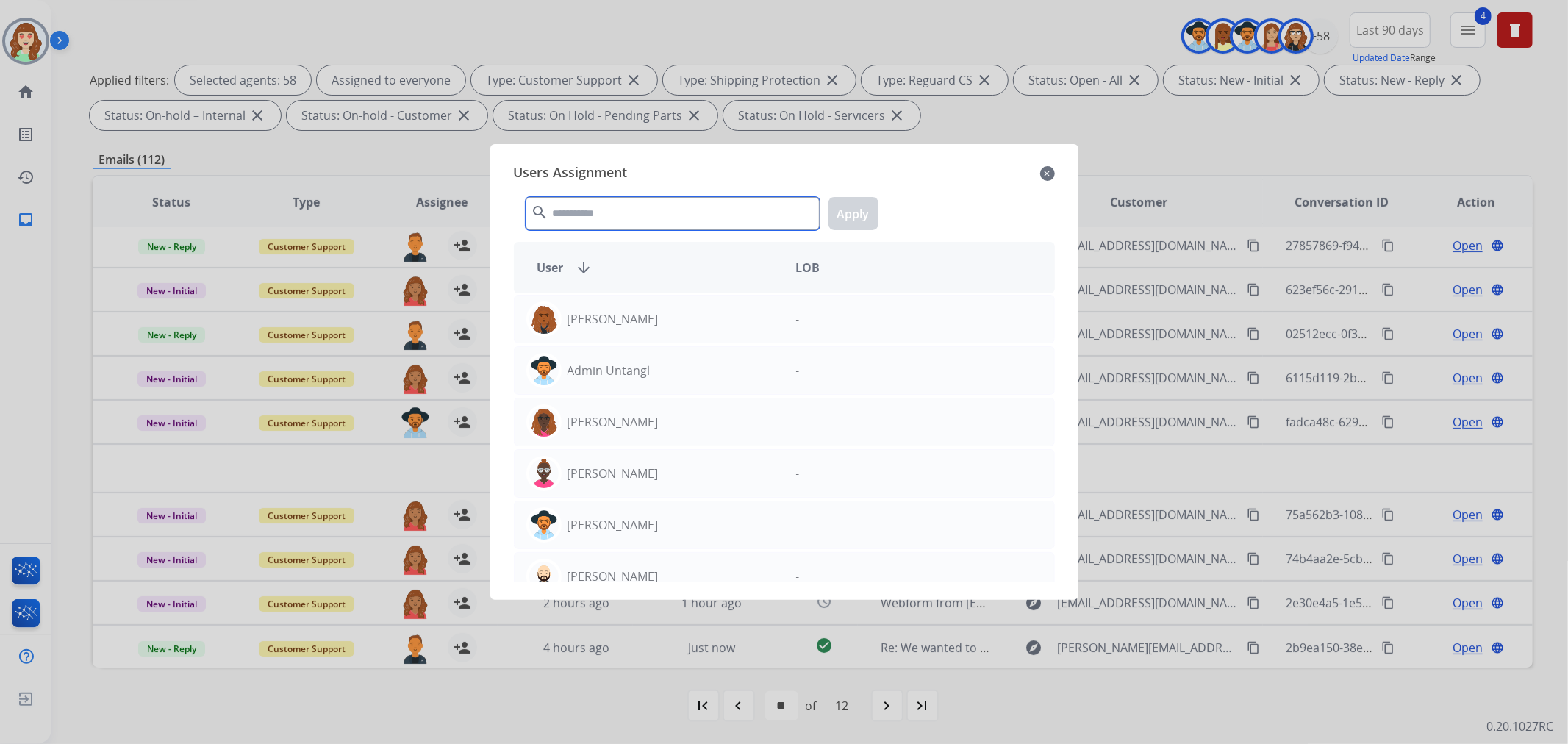
click at [593, 209] on input "text" at bounding box center [672, 213] width 294 height 33
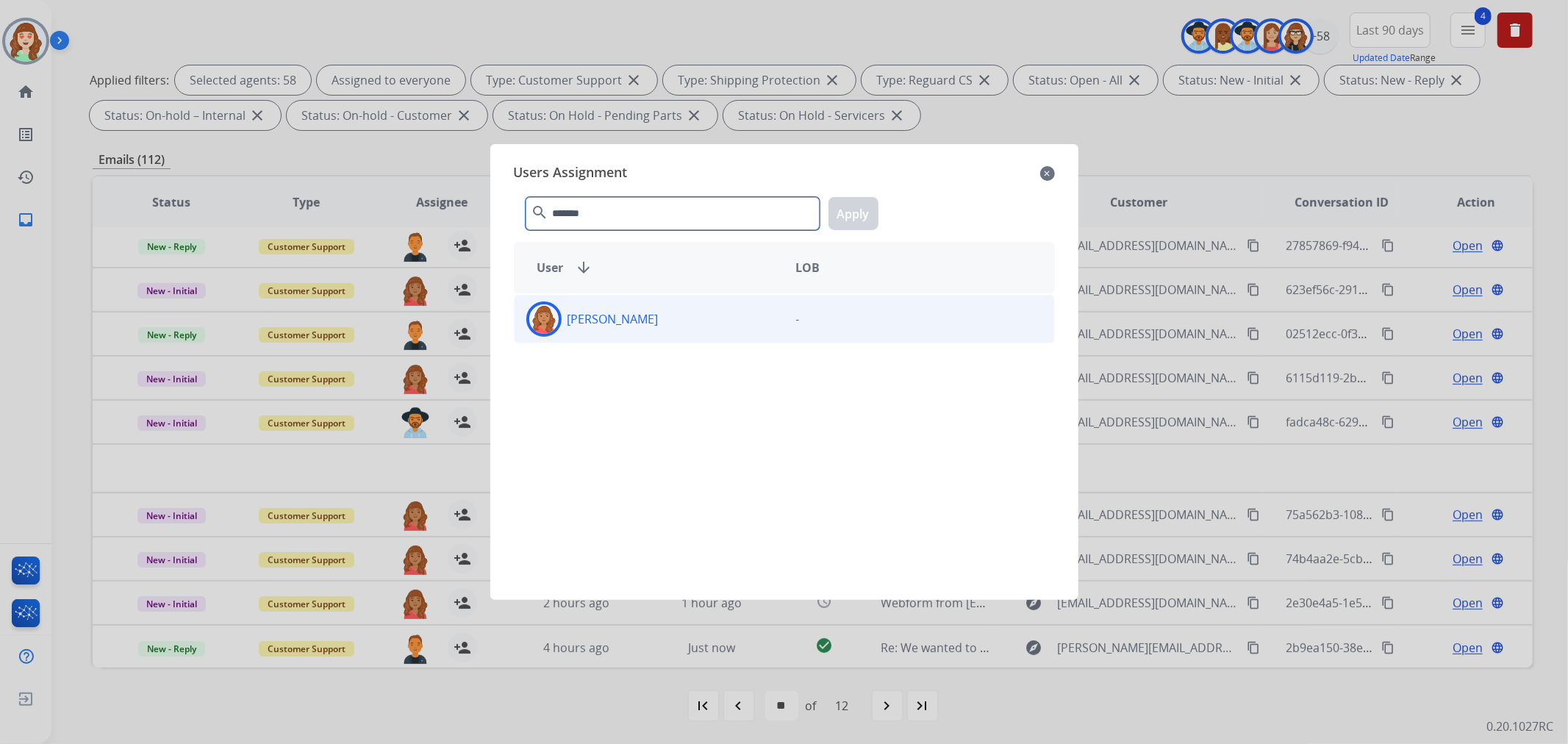
type input "*******"
click at [692, 309] on div "[PERSON_NAME]" at bounding box center [649, 319] width 270 height 35
drag, startPoint x: 879, startPoint y: 208, endPoint x: 801, endPoint y: 424, distance: 229.7
click at [878, 208] on div "******* search Apply" at bounding box center [784, 211] width 541 height 51
drag, startPoint x: 1051, startPoint y: 167, endPoint x: 1033, endPoint y: 186, distance: 26.2
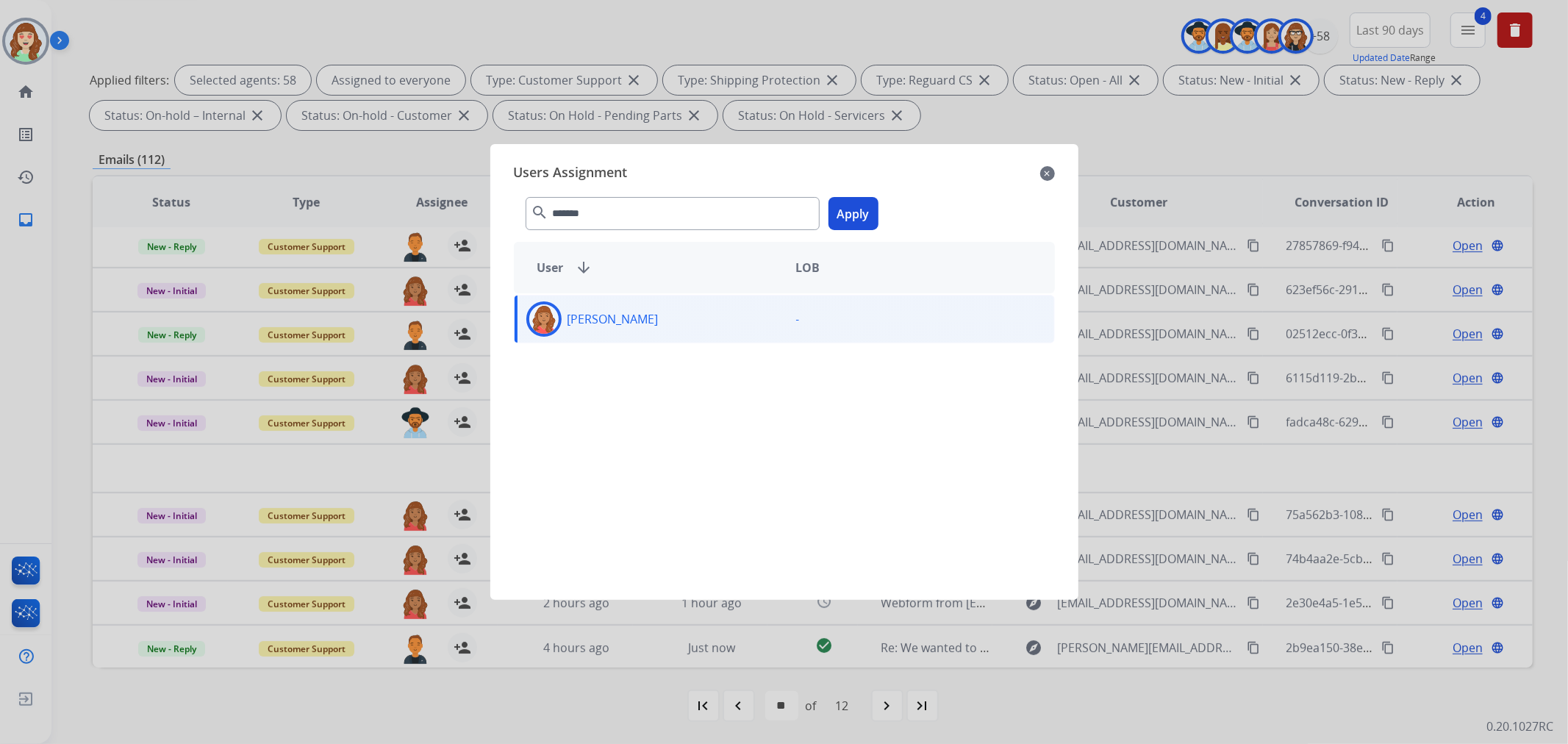
click at [1051, 168] on mat-icon "close" at bounding box center [1048, 173] width 15 height 18
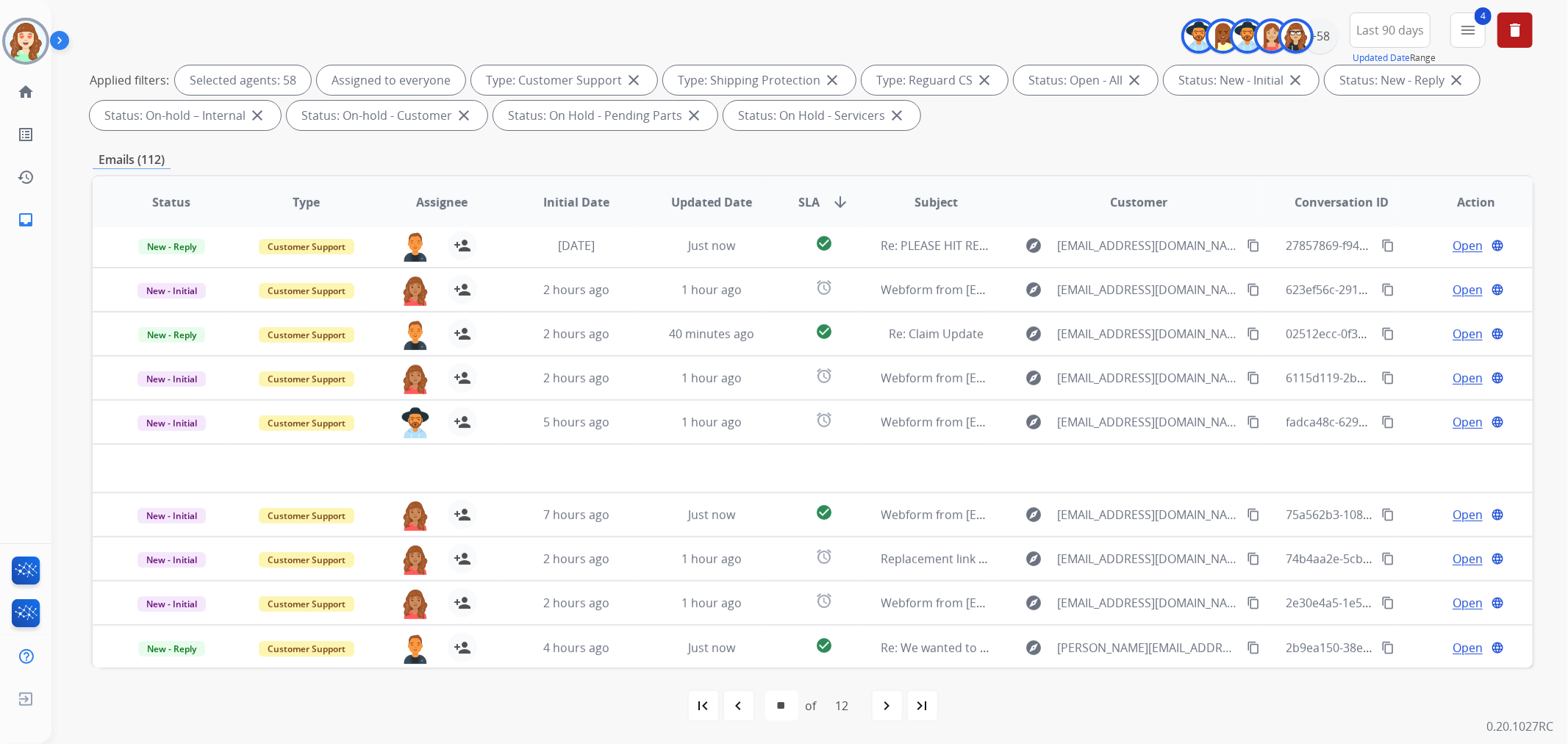
drag, startPoint x: 875, startPoint y: 711, endPoint x: 877, endPoint y: 699, distance: 12.2
click at [875, 710] on div "navigate_next" at bounding box center [886, 705] width 32 height 32
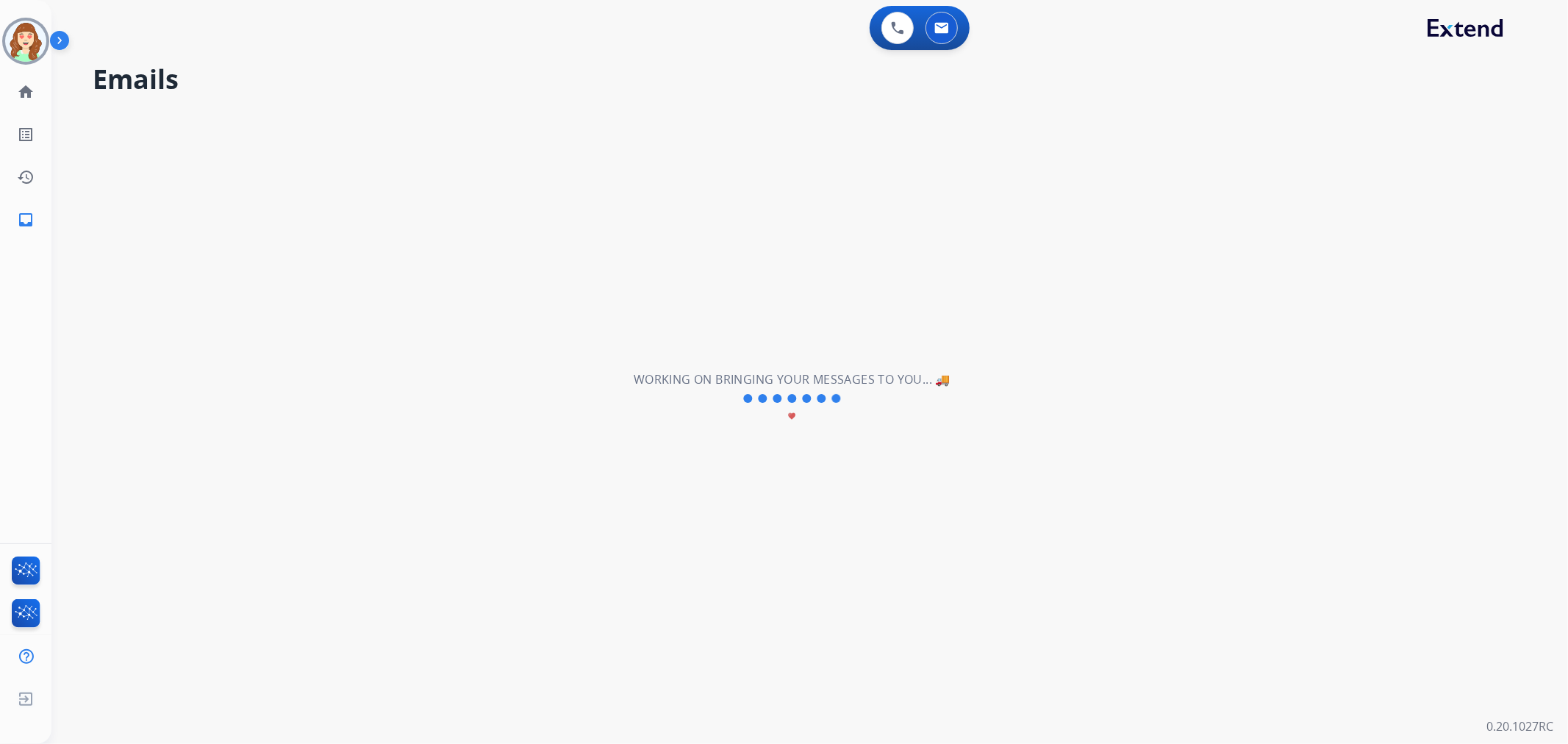
scroll to position [0, 0]
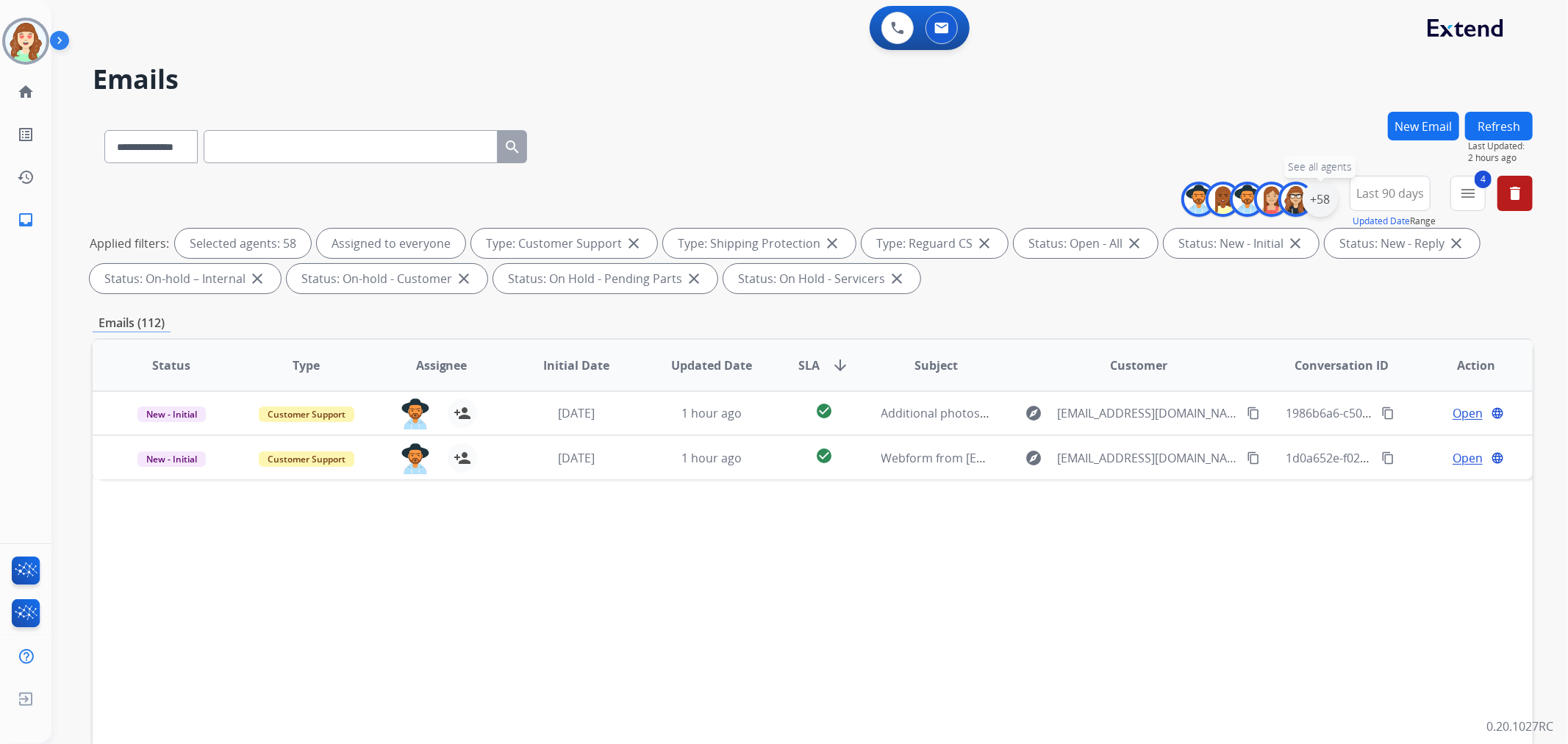
click at [1318, 192] on div "+58" at bounding box center [1320, 199] width 35 height 35
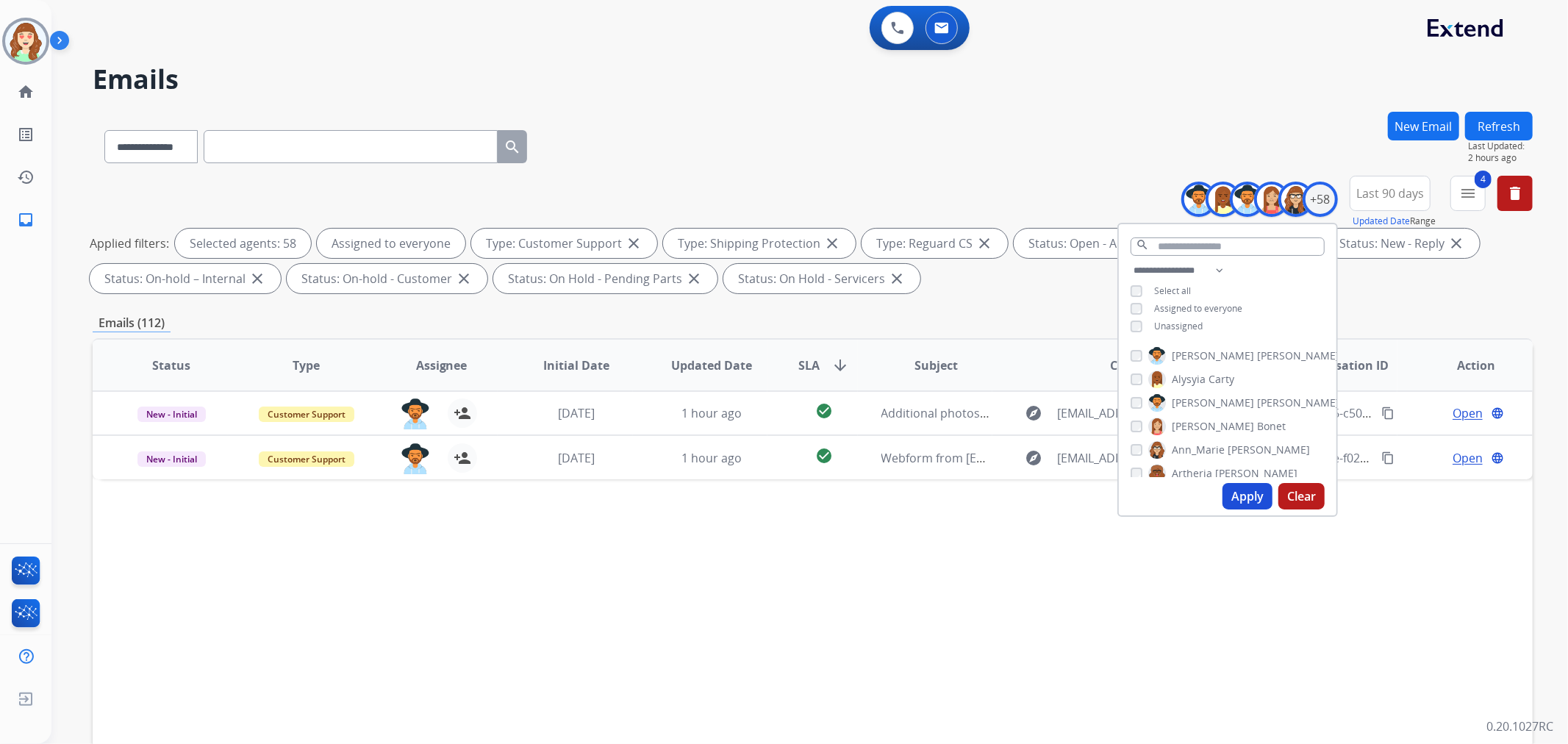
click at [1238, 491] on button "Apply" at bounding box center [1247, 496] width 50 height 27
